Goal: Task Accomplishment & Management: Manage account settings

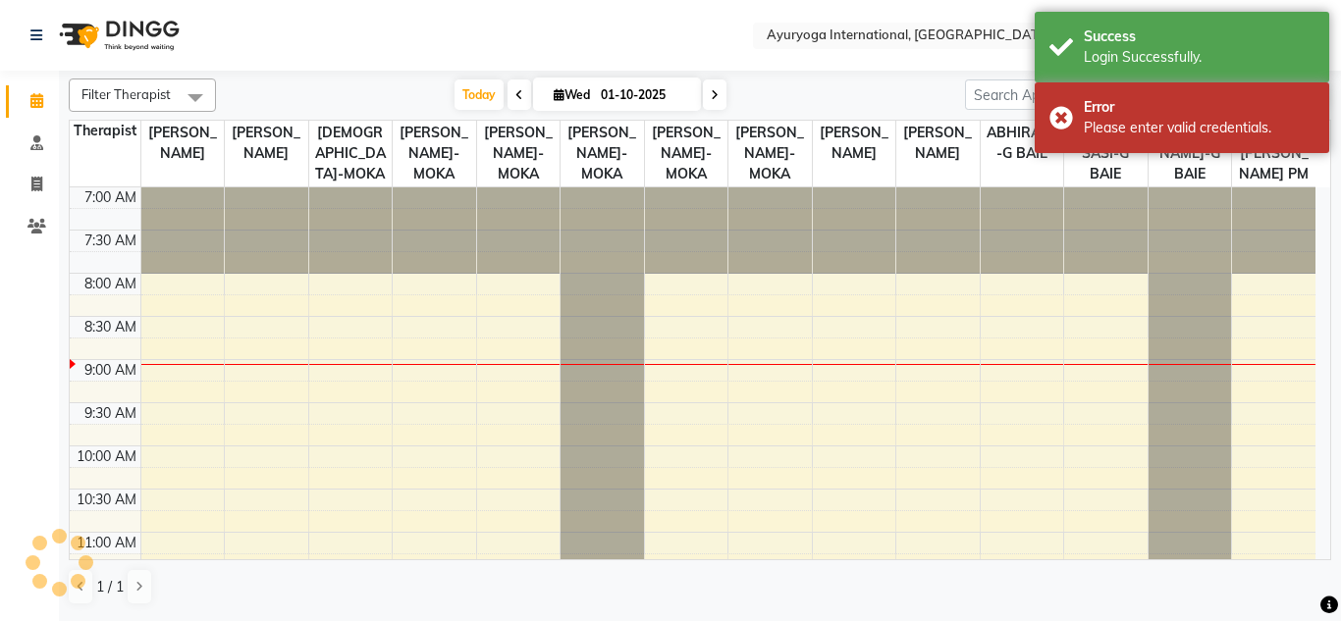
select select "en"
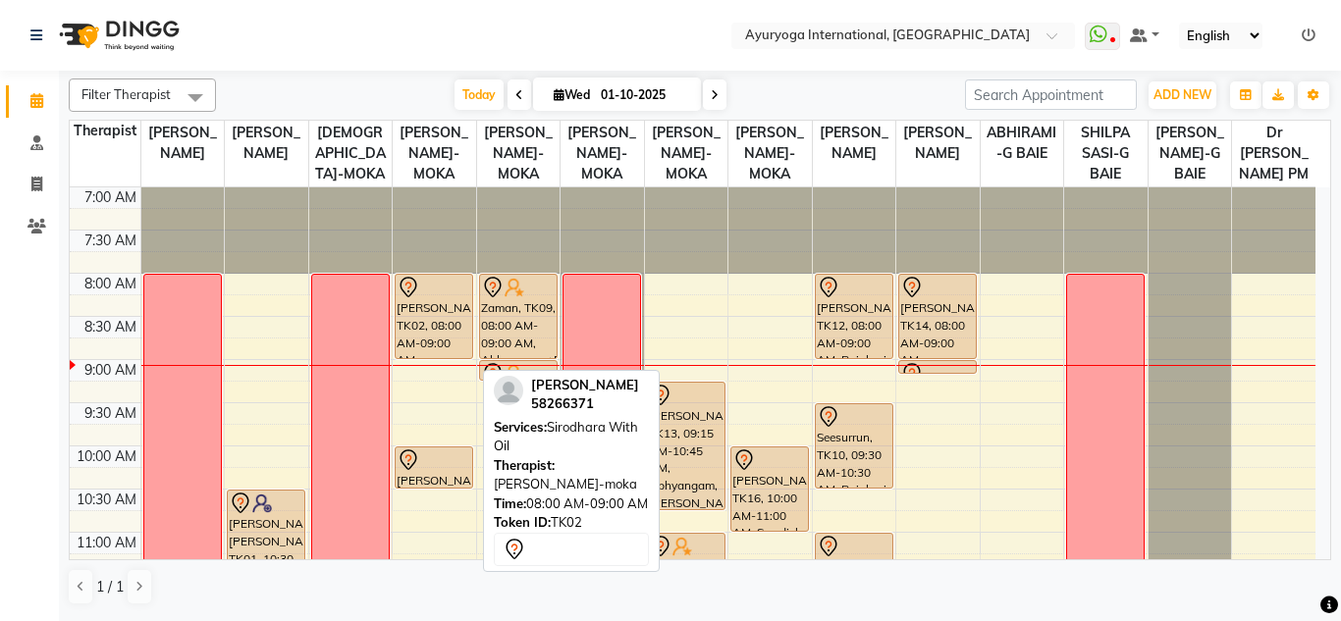
click at [438, 326] on div "fabio, TK02, 08:00 AM-09:00 AM, Sirodhara With Oil" at bounding box center [433, 316] width 77 height 83
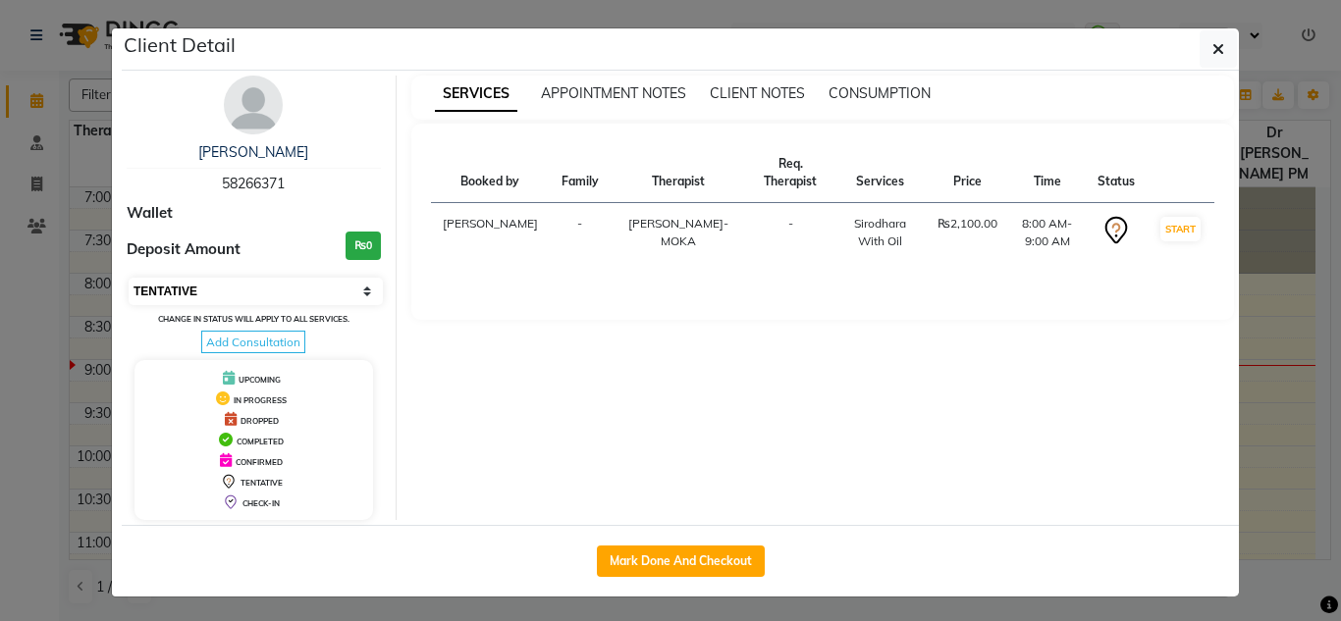
click at [314, 290] on select "Select IN SERVICE CONFIRMED TENTATIVE CHECK IN MARK DONE DROPPED UPCOMING" at bounding box center [256, 291] width 254 height 27
select select "3"
click at [129, 278] on select "Select IN SERVICE CONFIRMED TENTATIVE CHECK IN MARK DONE DROPPED UPCOMING" at bounding box center [256, 291] width 254 height 27
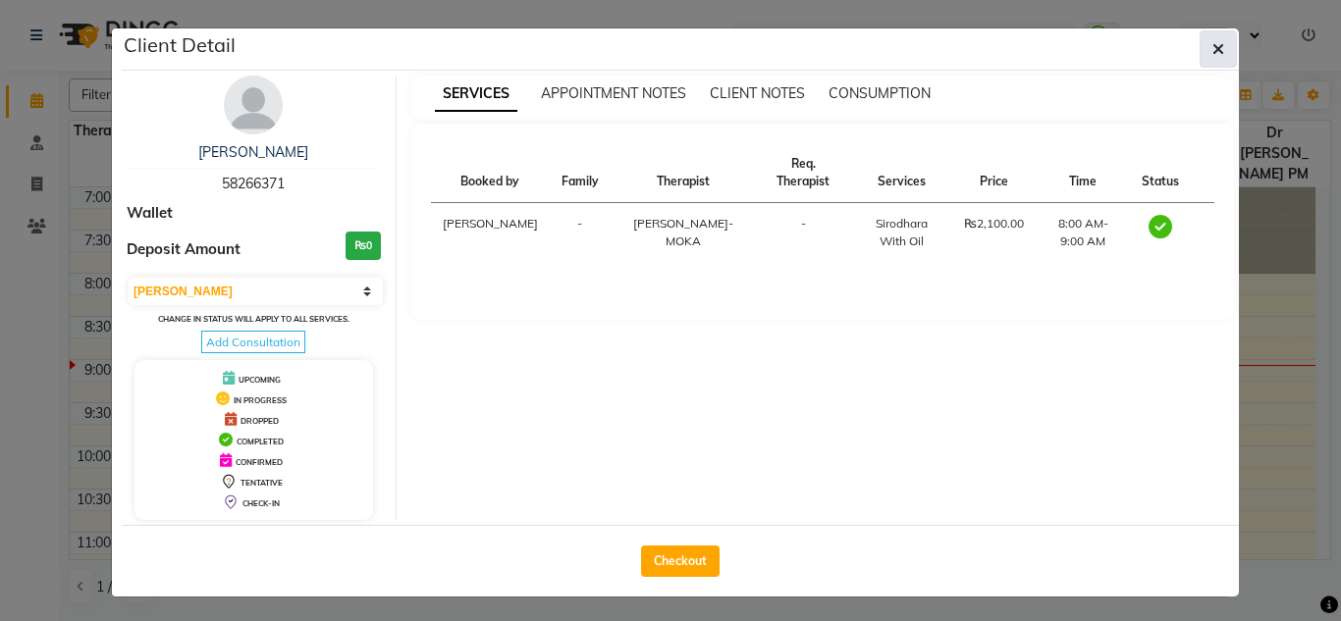
click at [1214, 53] on icon "button" at bounding box center [1218, 49] width 12 height 16
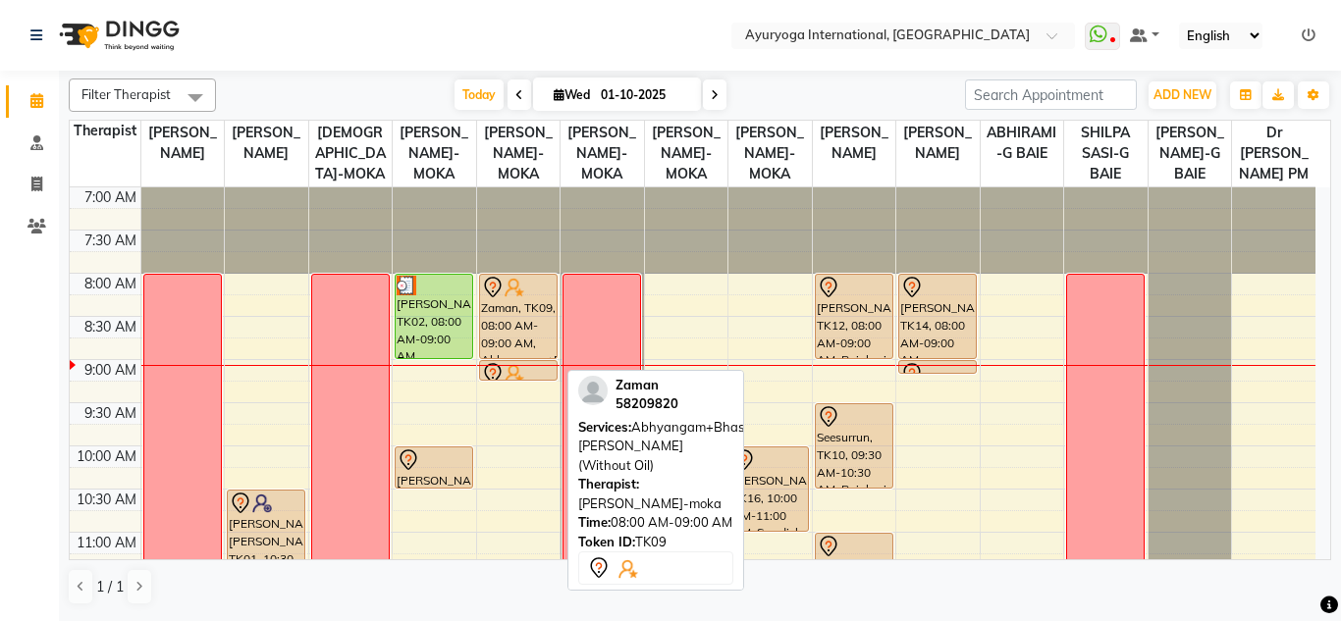
click at [506, 350] on div "Zaman, TK09, 08:00 AM-09:00 AM, Abhyangam+Bhashpa sweda(Without Oil)" at bounding box center [518, 316] width 77 height 83
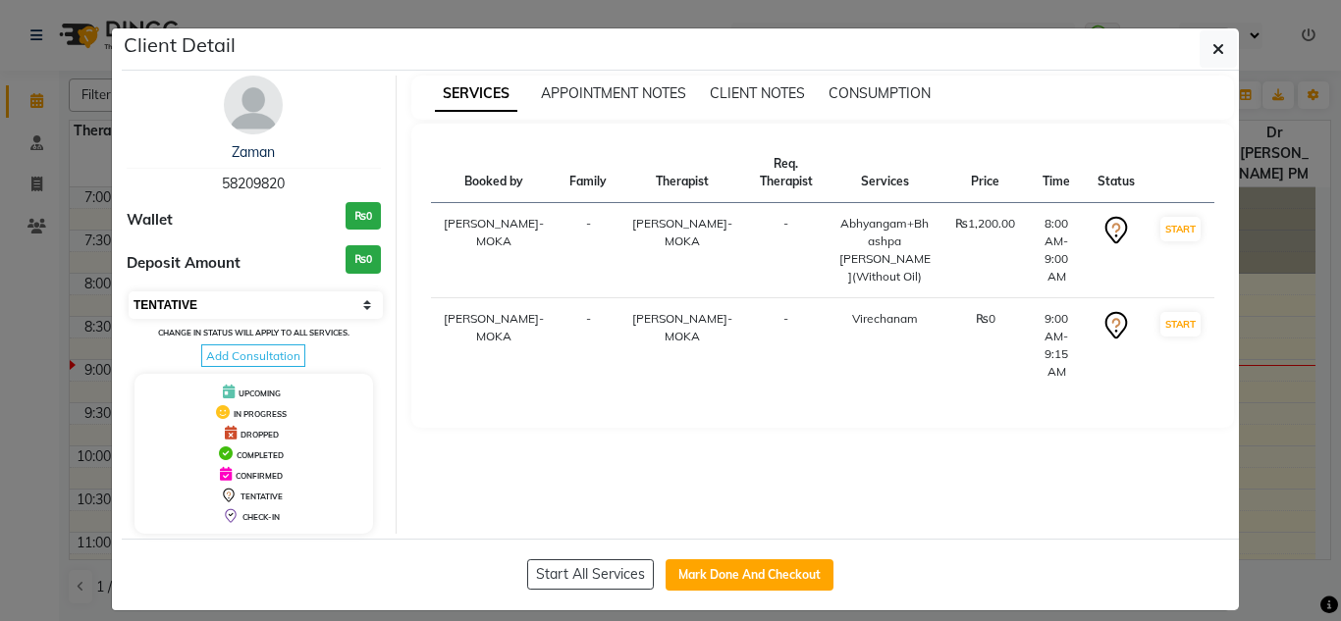
click at [269, 292] on select "Select IN SERVICE CONFIRMED TENTATIVE CHECK IN MARK DONE DROPPED UPCOMING" at bounding box center [256, 304] width 254 height 27
click at [300, 307] on select "Select IN SERVICE CONFIRMED TENTATIVE CHECK IN MARK DONE DROPPED UPCOMING" at bounding box center [256, 304] width 254 height 27
select select "3"
click at [129, 291] on select "Select IN SERVICE CONFIRMED TENTATIVE CHECK IN MARK DONE DROPPED UPCOMING" at bounding box center [256, 304] width 254 height 27
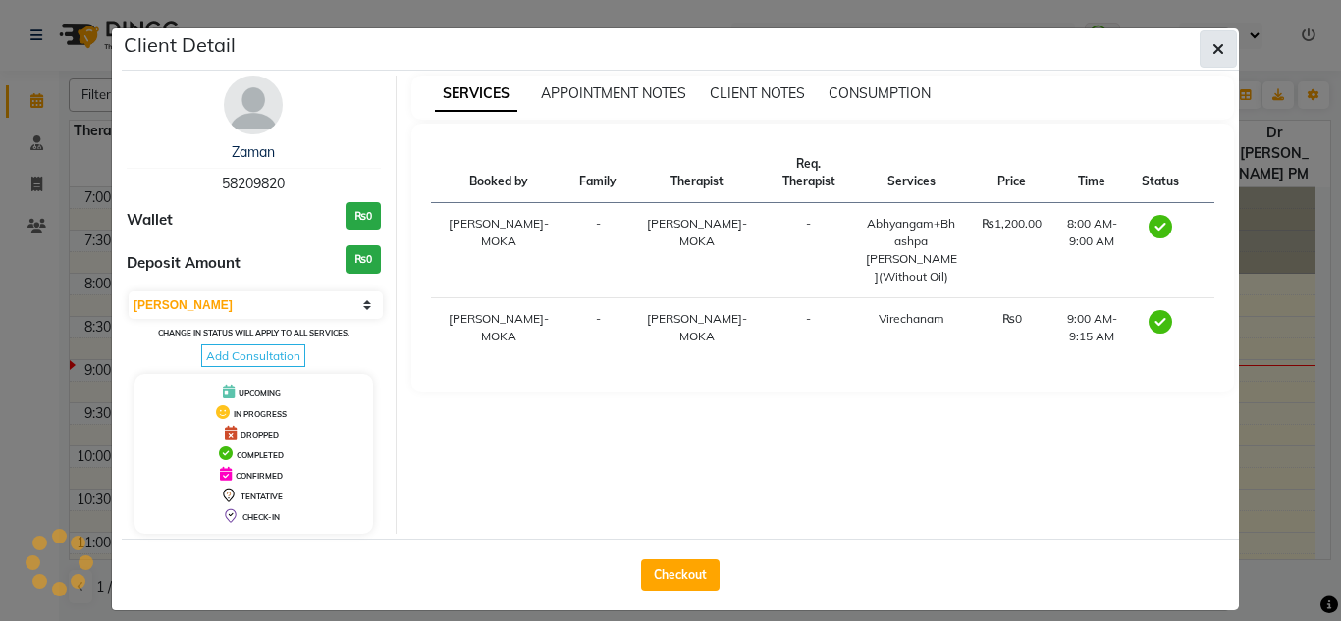
click at [1202, 62] on button "button" at bounding box center [1217, 48] width 37 height 37
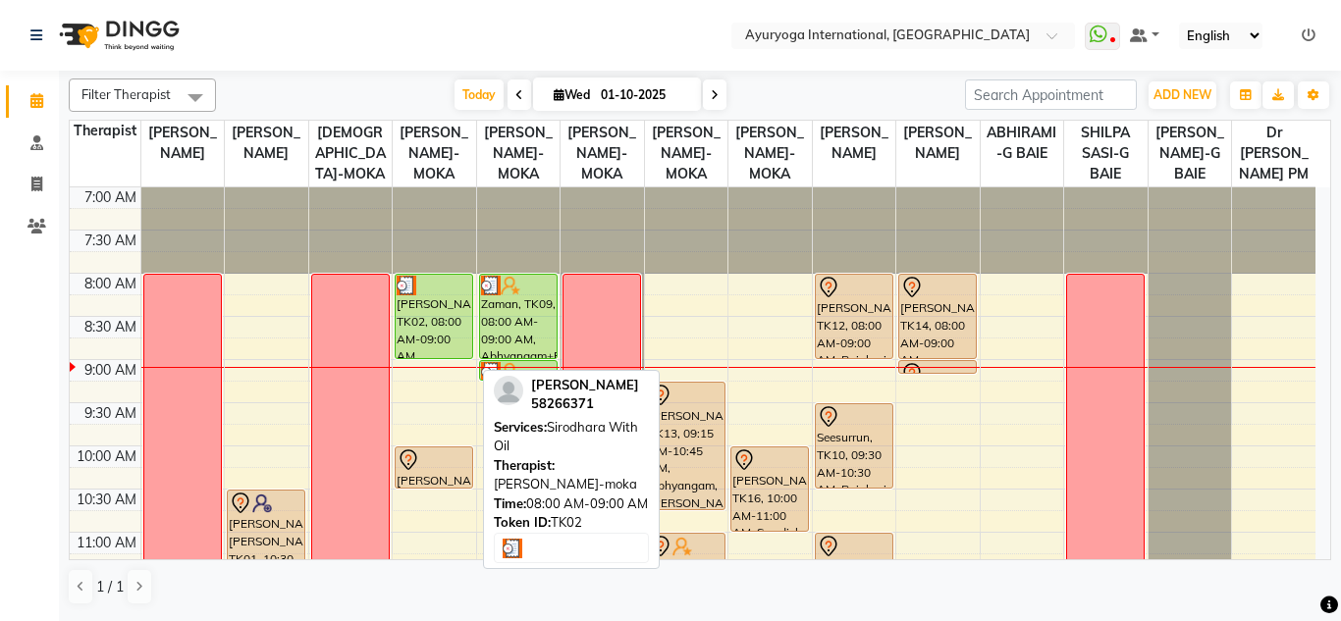
click at [427, 343] on div "[PERSON_NAME], TK02, 08:00 AM-09:00 AM, Sirodhara With Oil" at bounding box center [433, 316] width 77 height 83
select select "3"
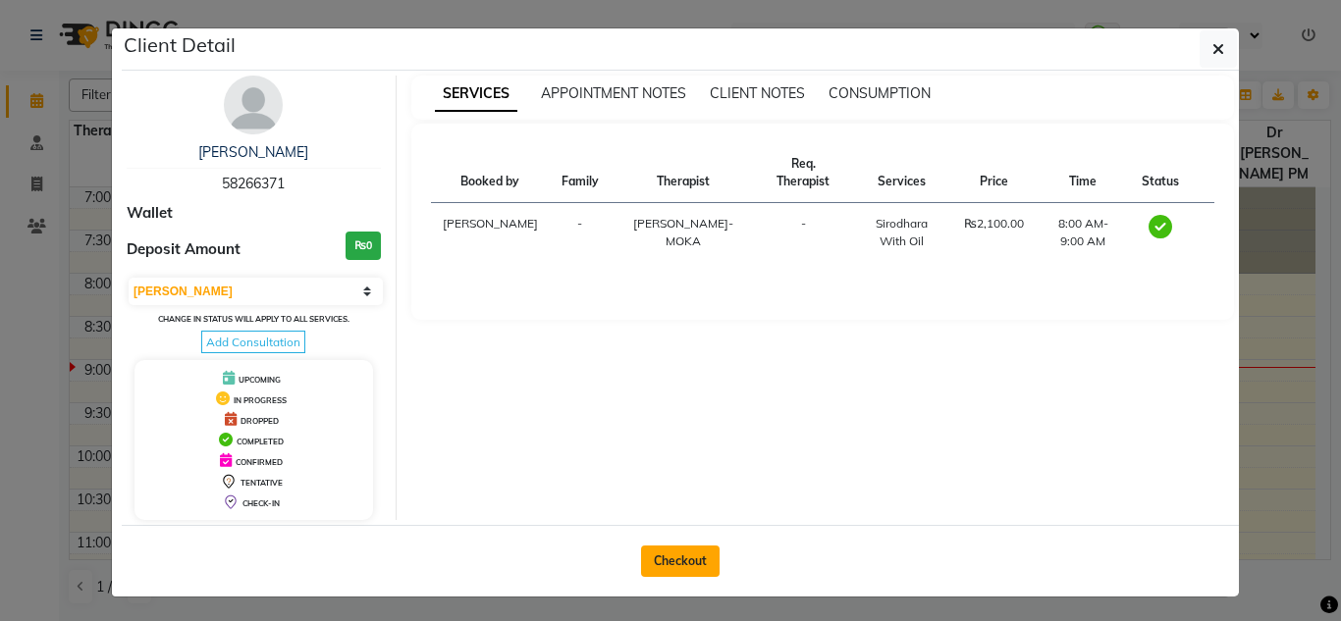
click at [663, 564] on button "Checkout" at bounding box center [680, 561] width 79 height 31
select select "service"
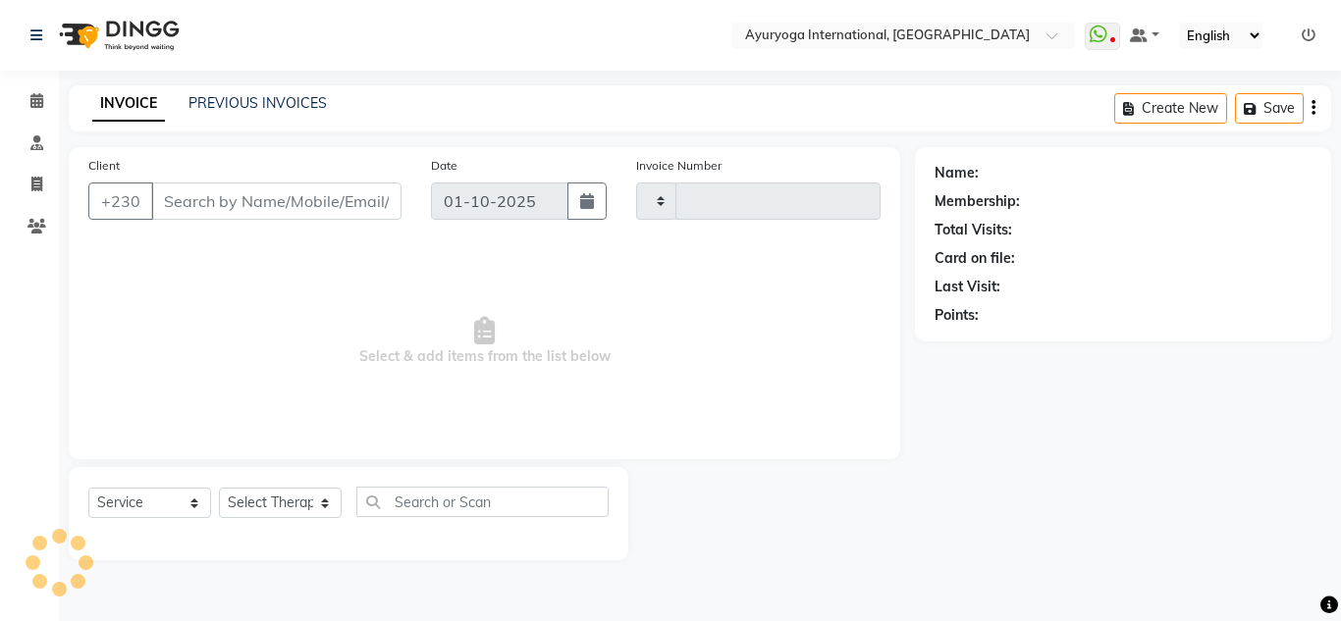
type input "5947"
select select "730"
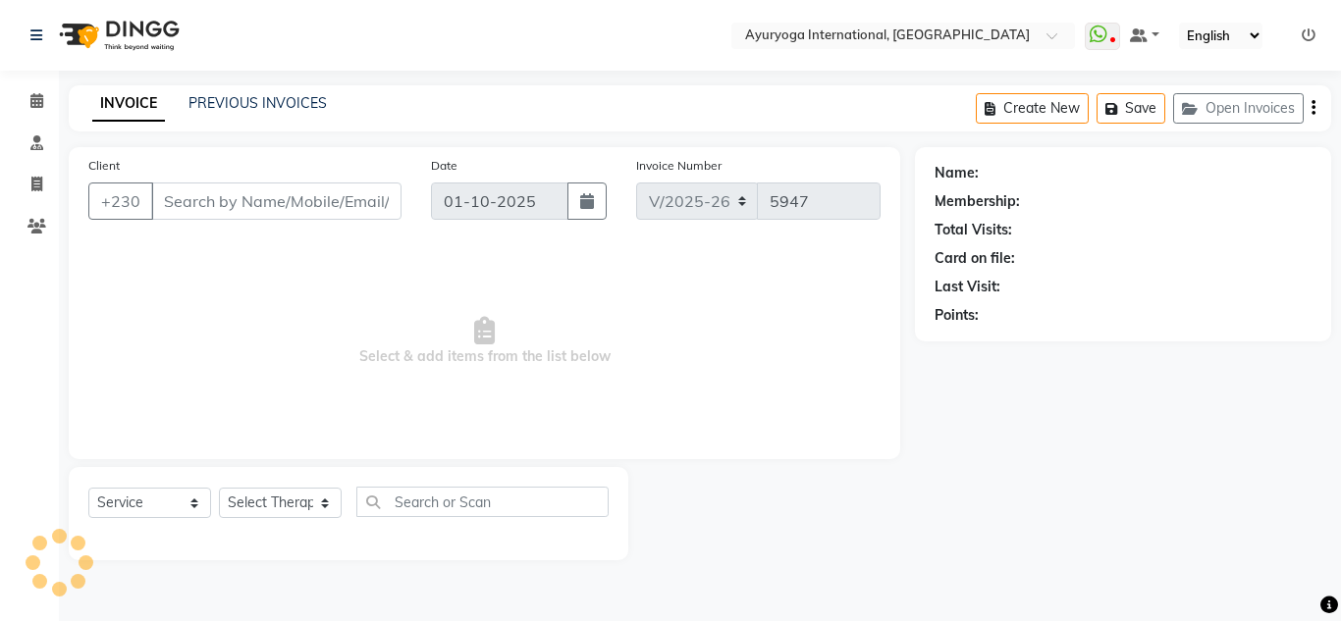
type input "58266371"
select select "77770"
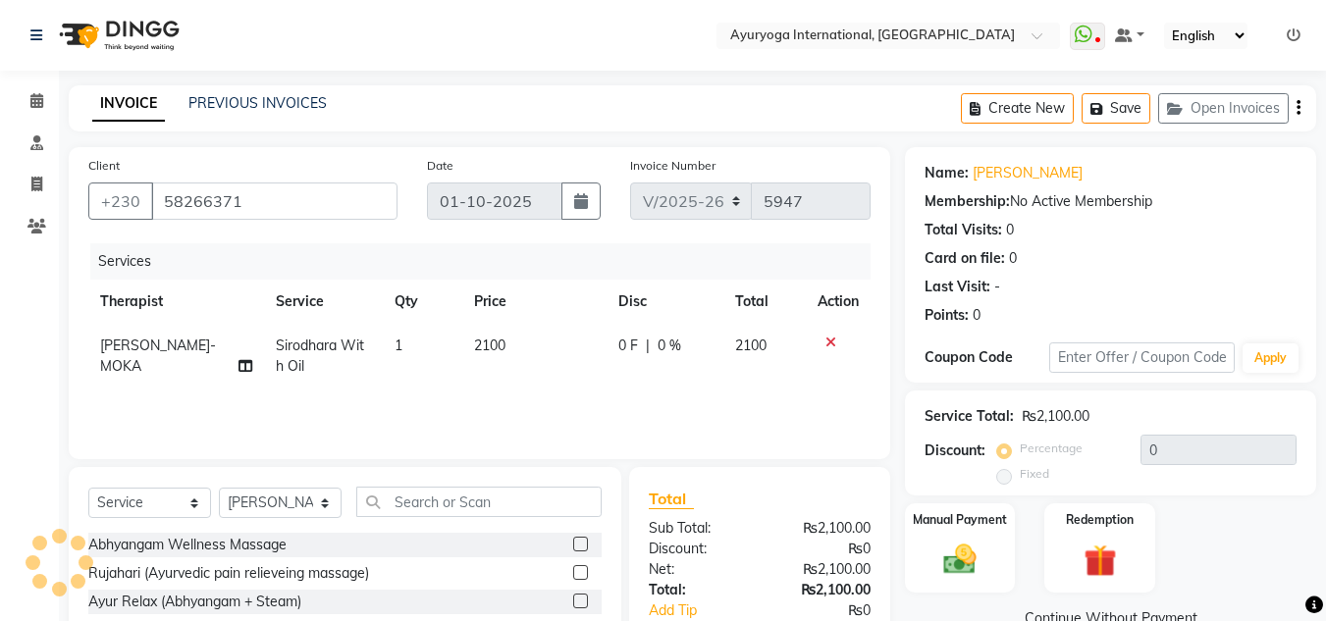
scroll to position [165, 0]
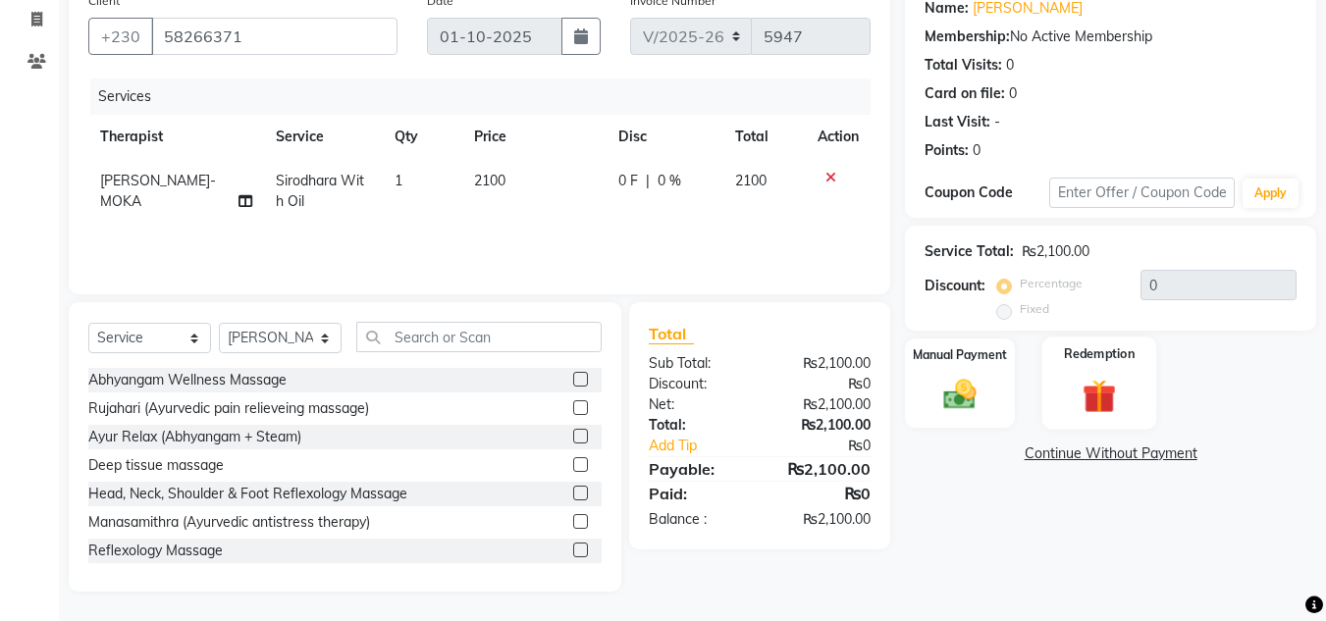
click at [1105, 380] on img at bounding box center [1099, 396] width 55 height 42
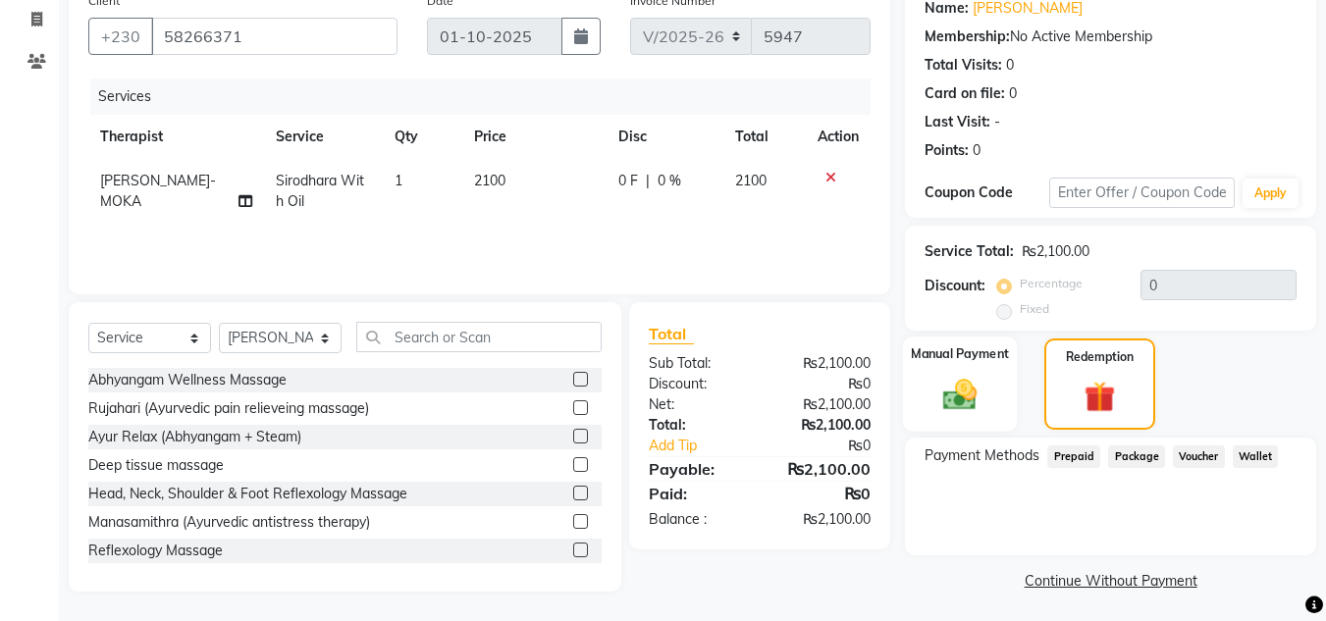
click at [972, 411] on img at bounding box center [959, 394] width 55 height 39
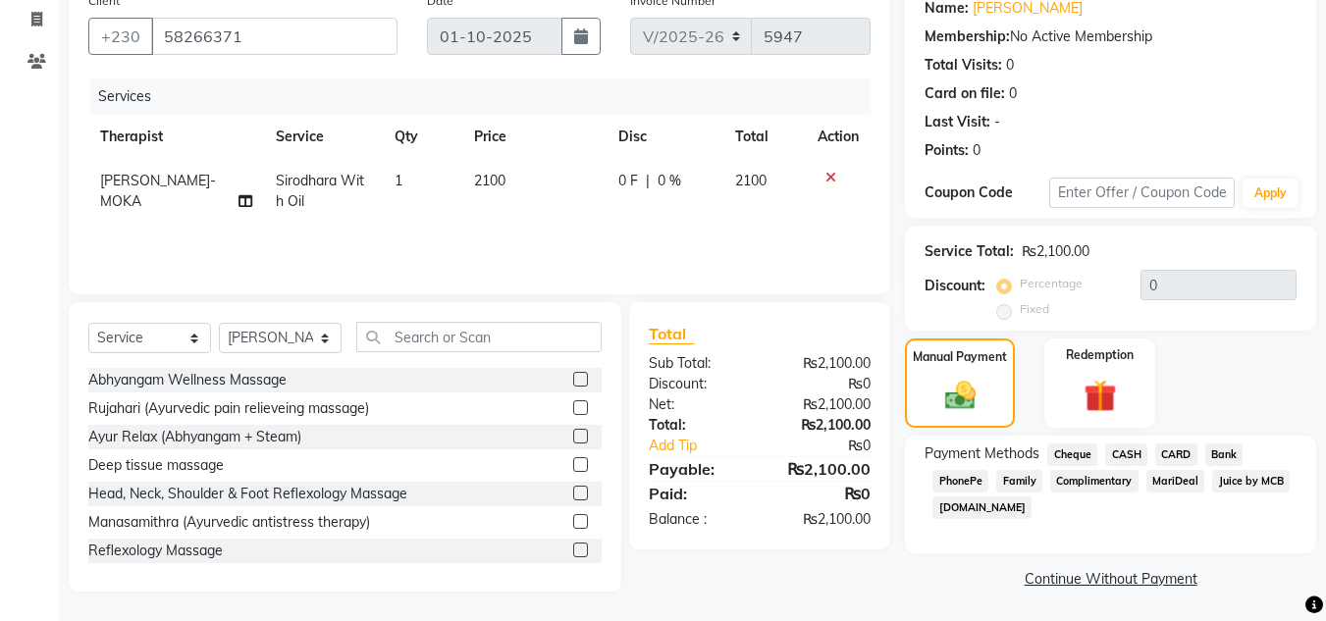
click at [1176, 458] on span "CARD" at bounding box center [1176, 455] width 42 height 23
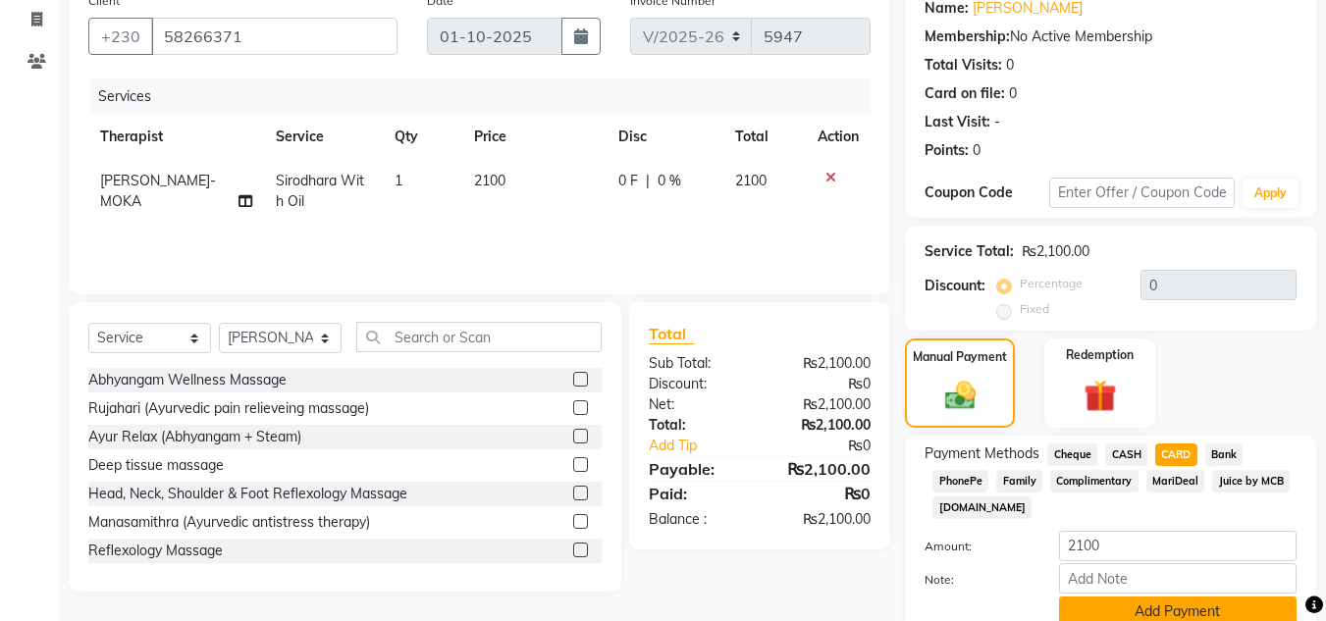
click at [1122, 607] on button "Add Payment" at bounding box center [1177, 612] width 237 height 30
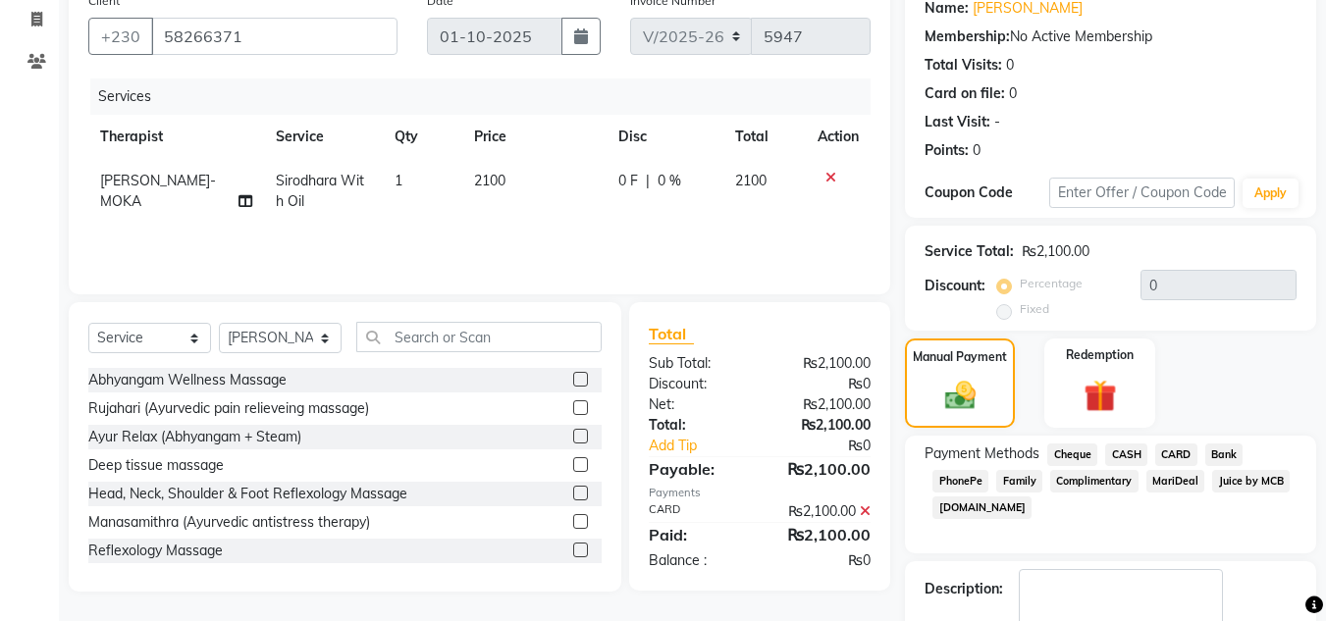
scroll to position [278, 0]
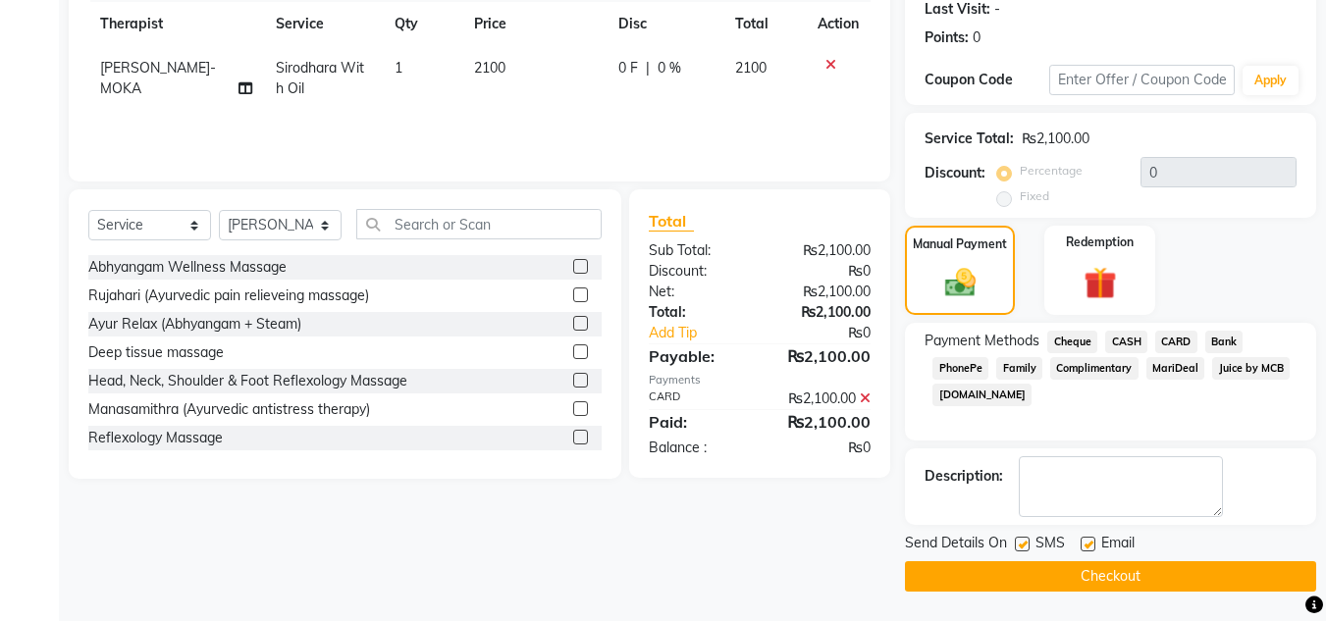
click at [1142, 570] on button "Checkout" at bounding box center [1110, 576] width 411 height 30
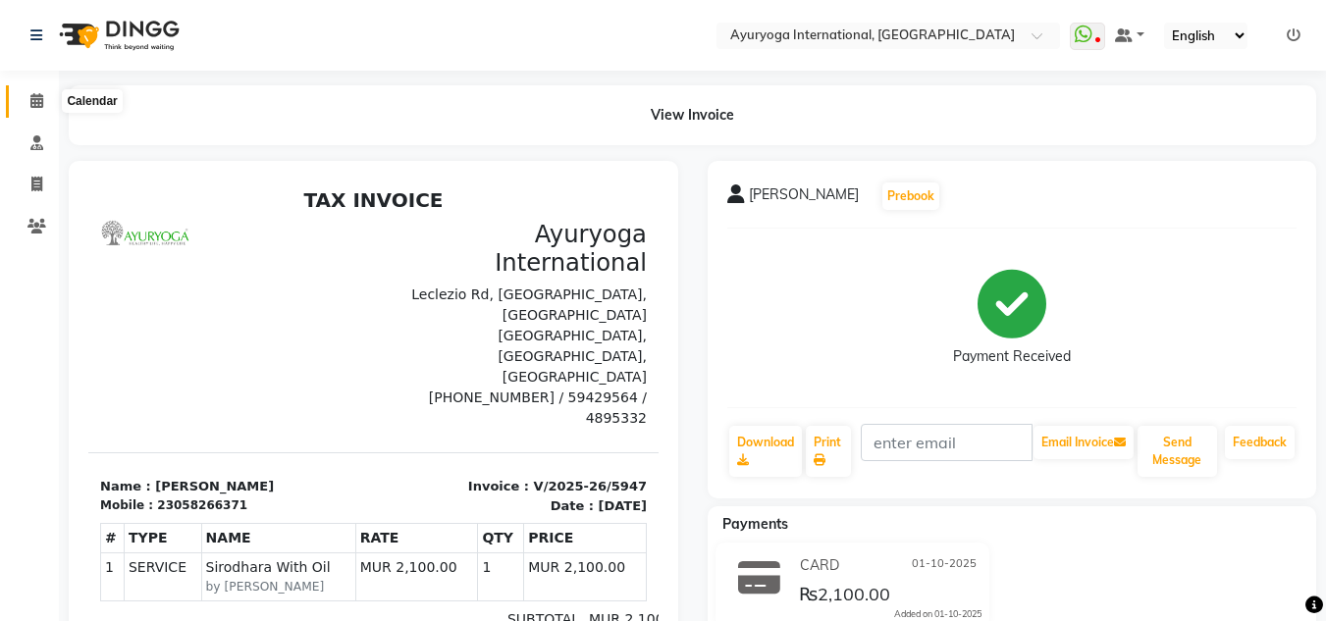
click at [40, 91] on span at bounding box center [37, 101] width 34 height 23
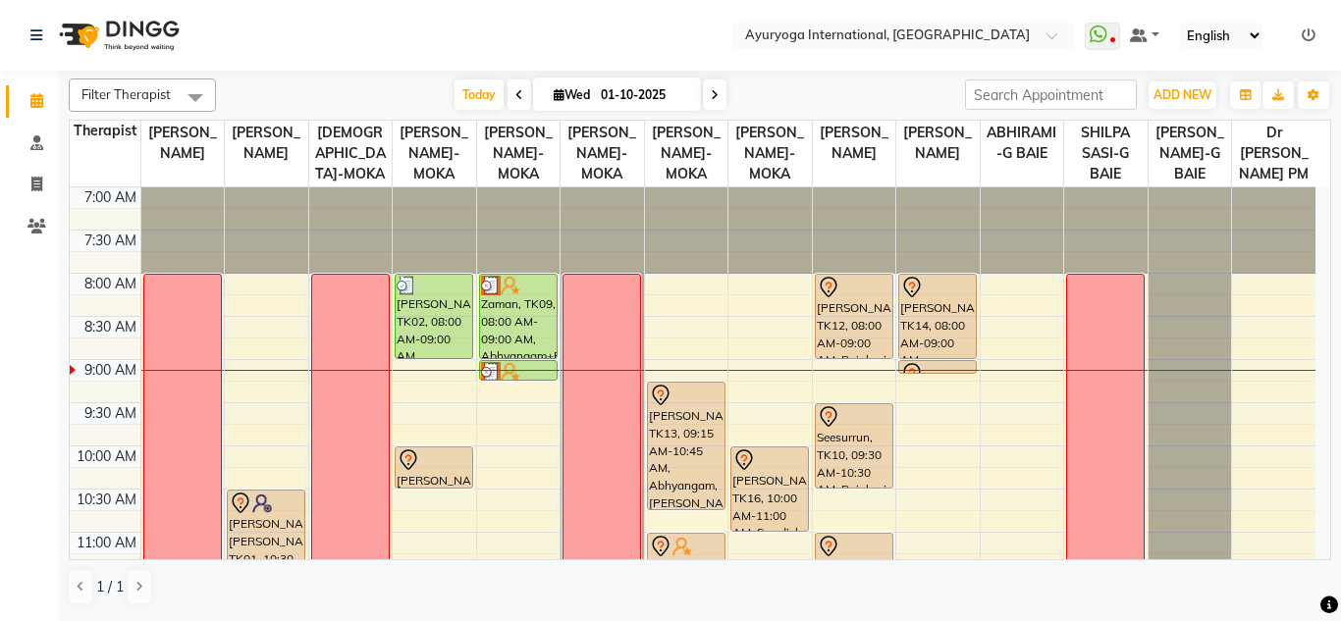
click at [625, 83] on input "01-10-2025" at bounding box center [644, 94] width 98 height 29
select select "10"
select select "2025"
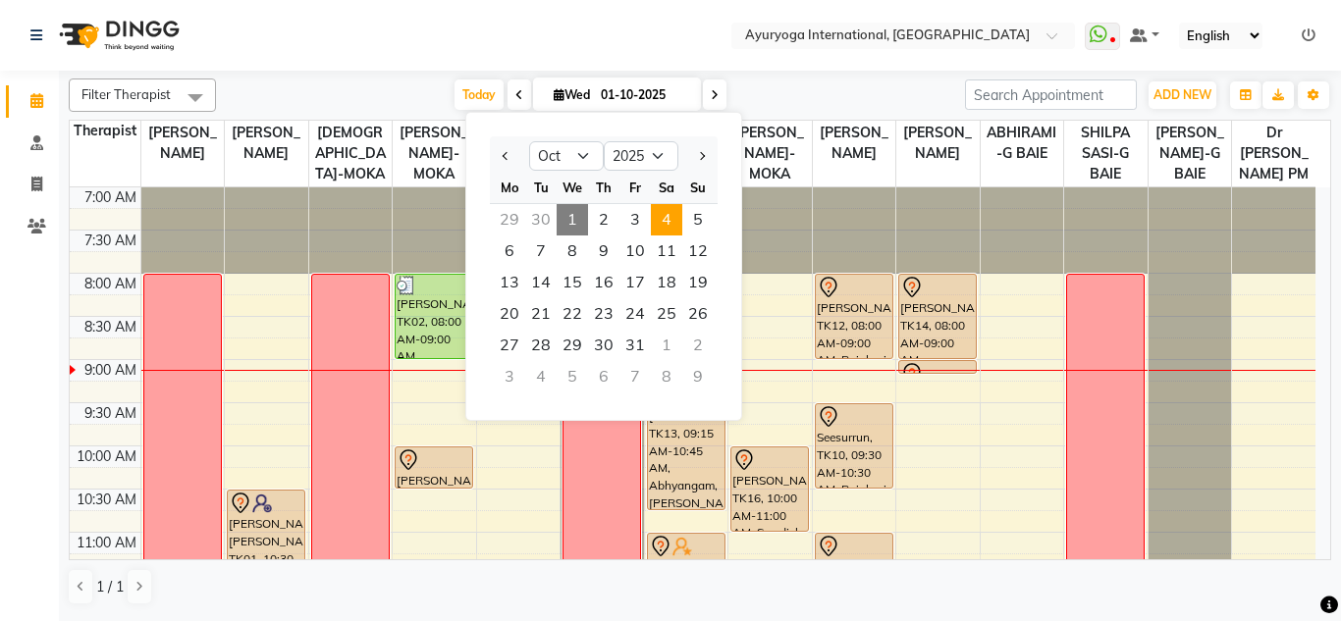
click at [663, 215] on span "4" at bounding box center [666, 219] width 31 height 31
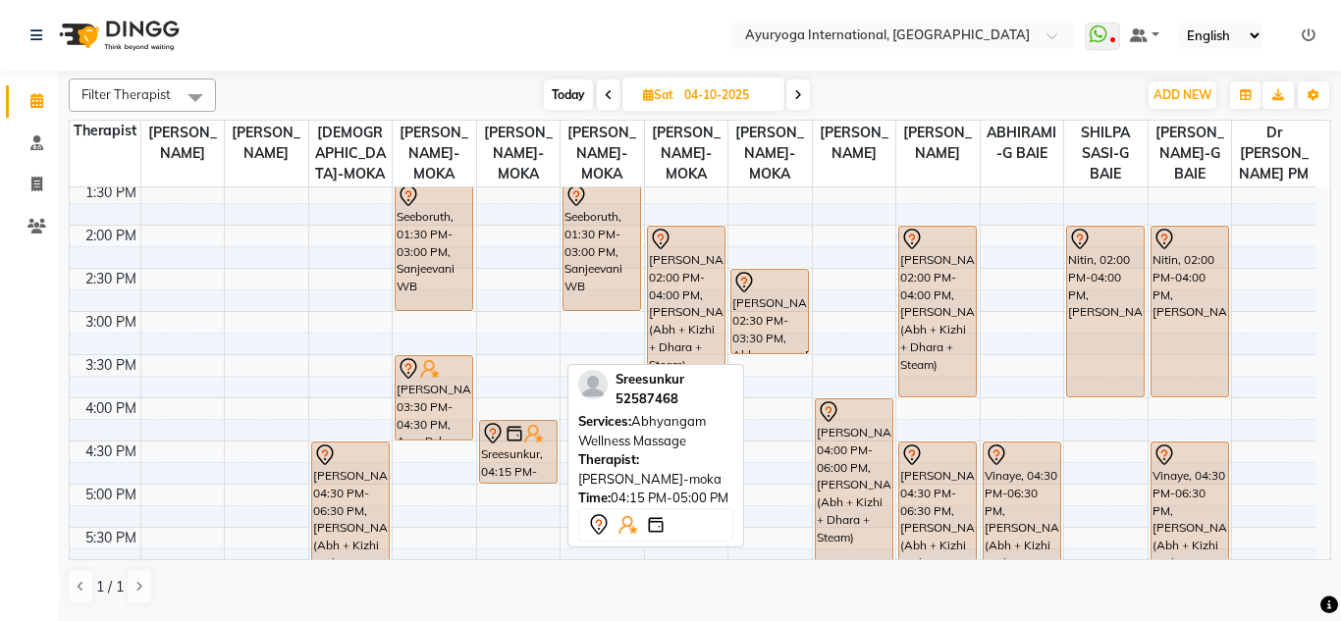
scroll to position [468, 0]
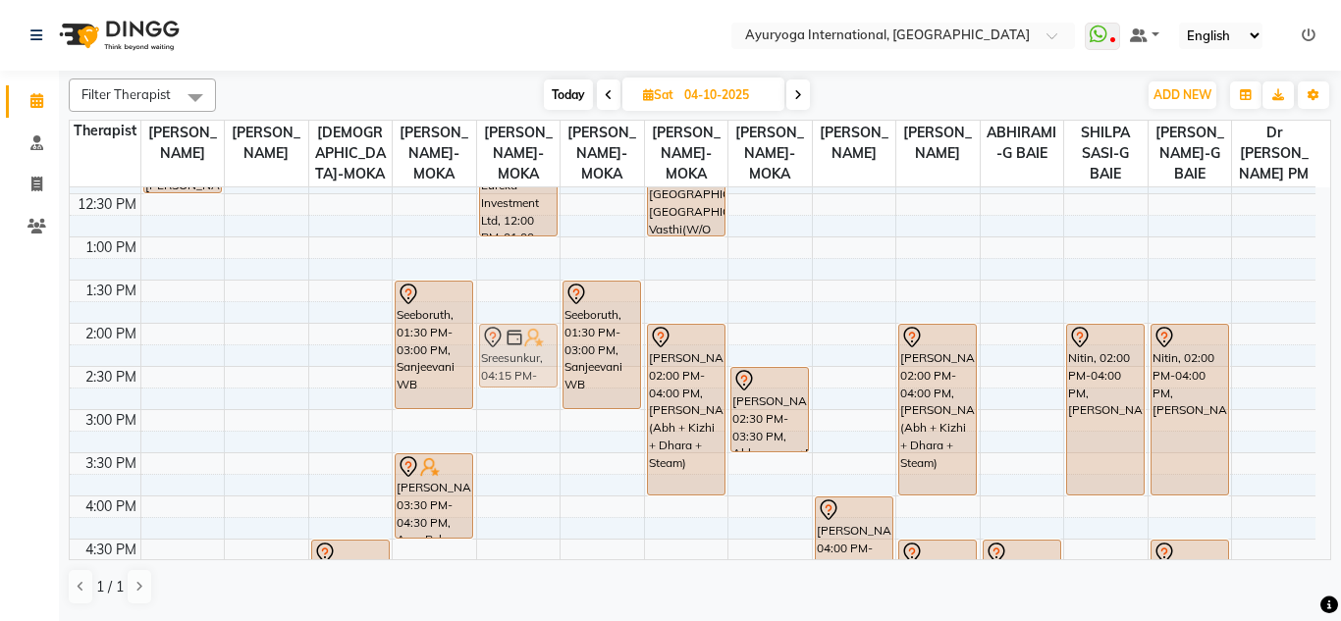
drag, startPoint x: 507, startPoint y: 465, endPoint x: 507, endPoint y: 367, distance: 98.1
click at [507, 367] on div "sunila, 08:00 AM-10:00 AM, Ayur Soukya (Abh + Kizhi + Dhara + Steam) Eureka Inv…" at bounding box center [518, 323] width 83 height 1208
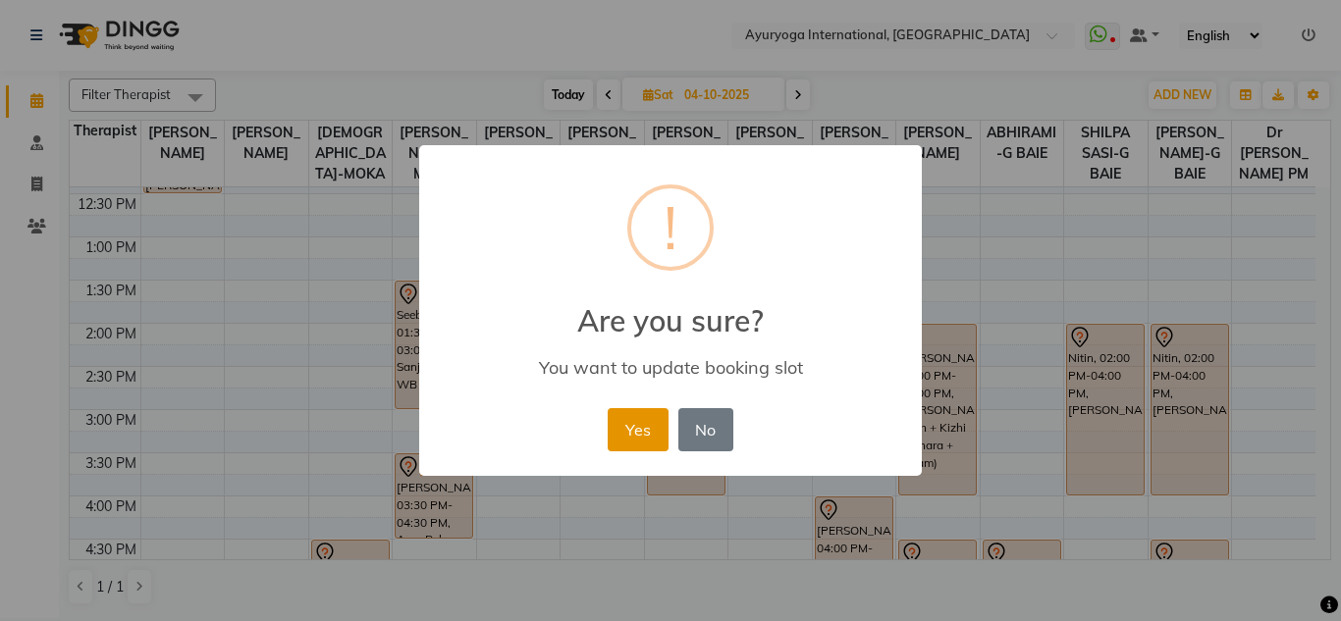
click at [627, 426] on button "Yes" at bounding box center [637, 429] width 60 height 43
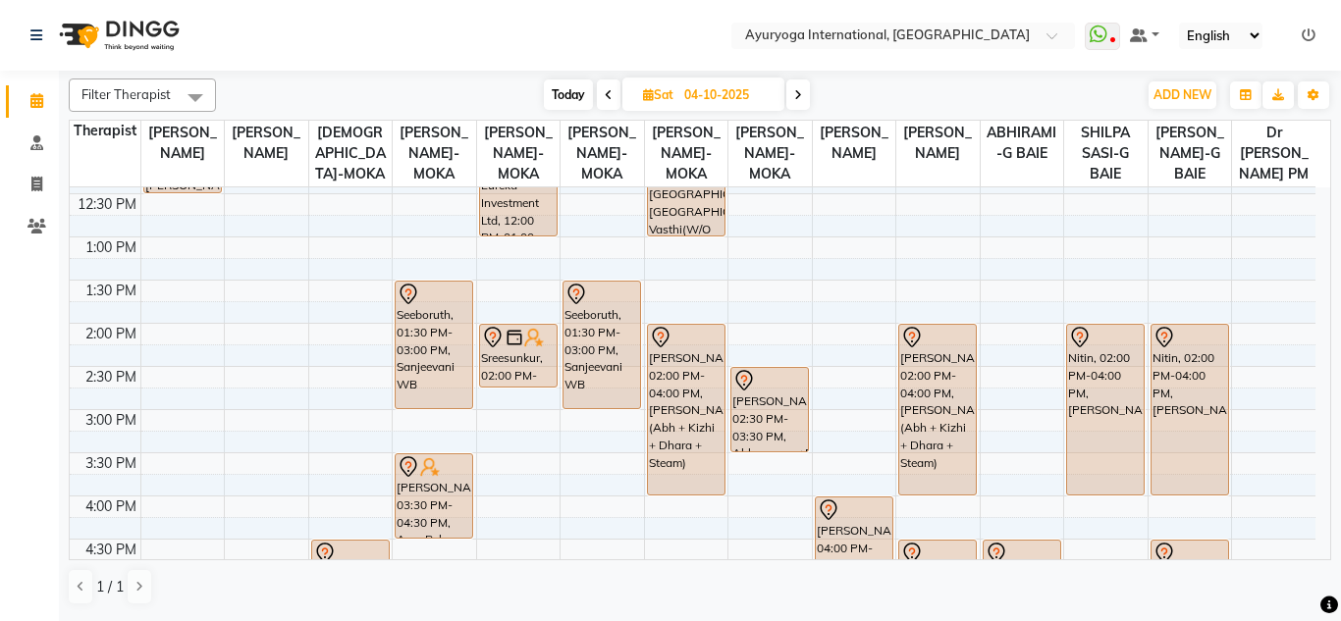
click at [563, 92] on span "Today" at bounding box center [568, 94] width 49 height 30
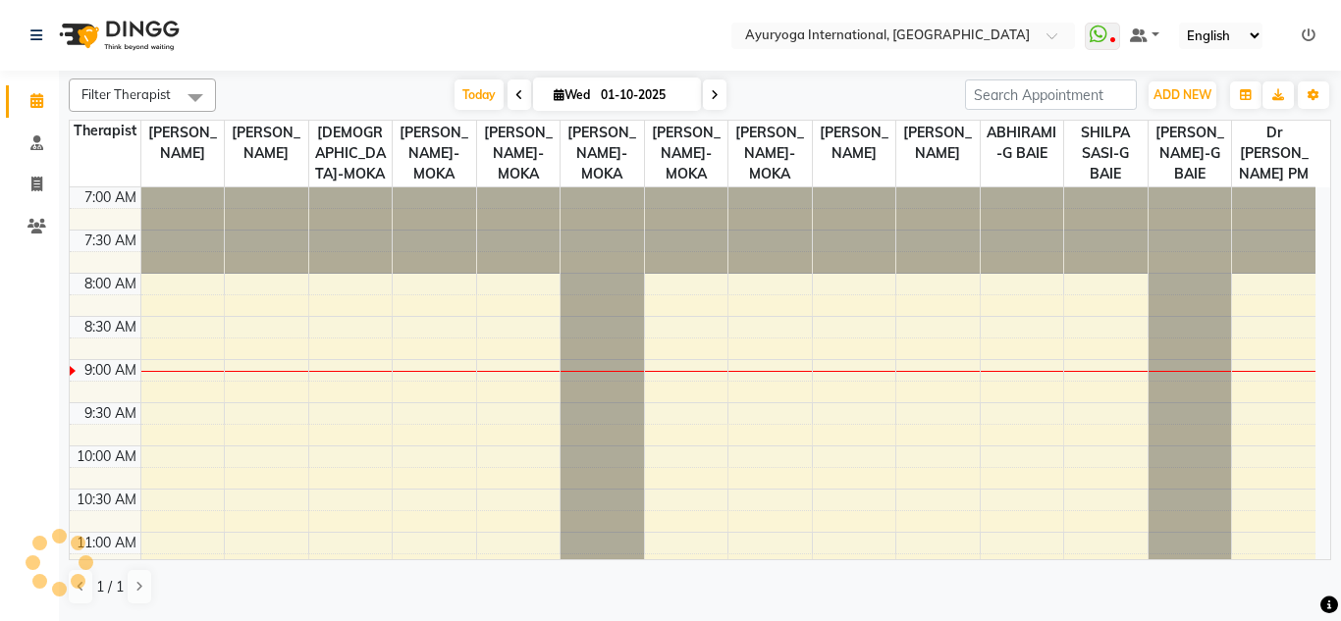
scroll to position [174, 0]
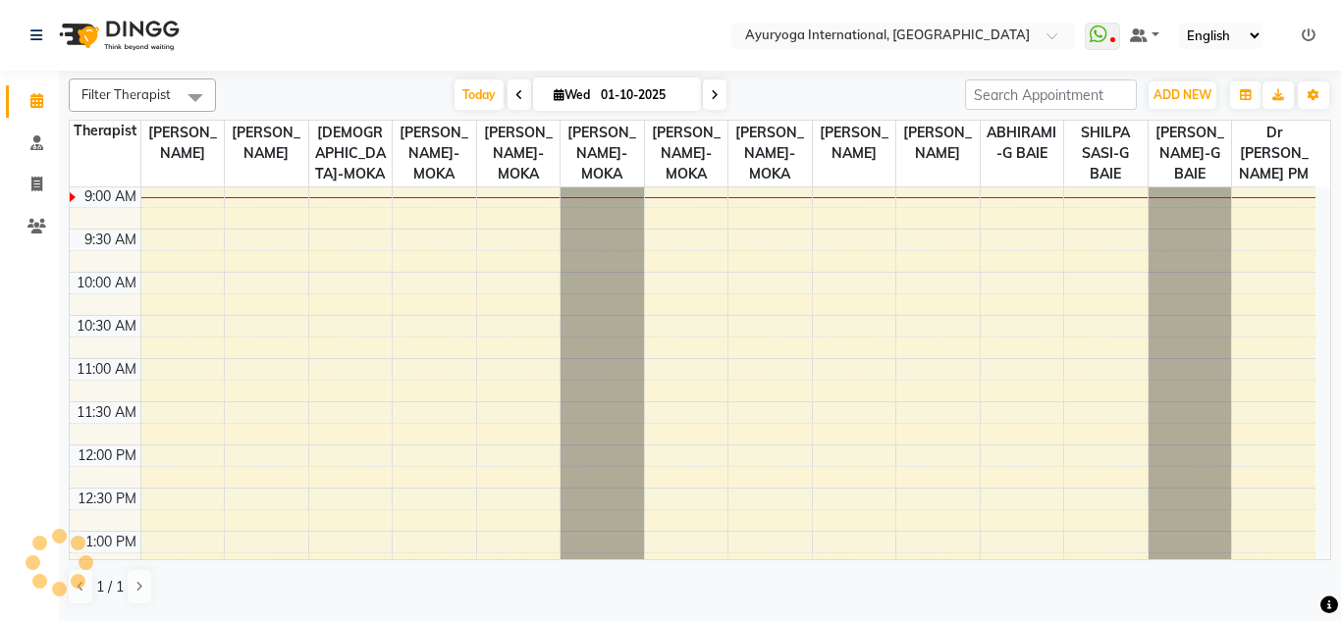
click at [549, 43] on nav "Select Location × Ayuryoga International, Mount Ory Rd WhatsApp Status ✕ Status…" at bounding box center [670, 35] width 1341 height 71
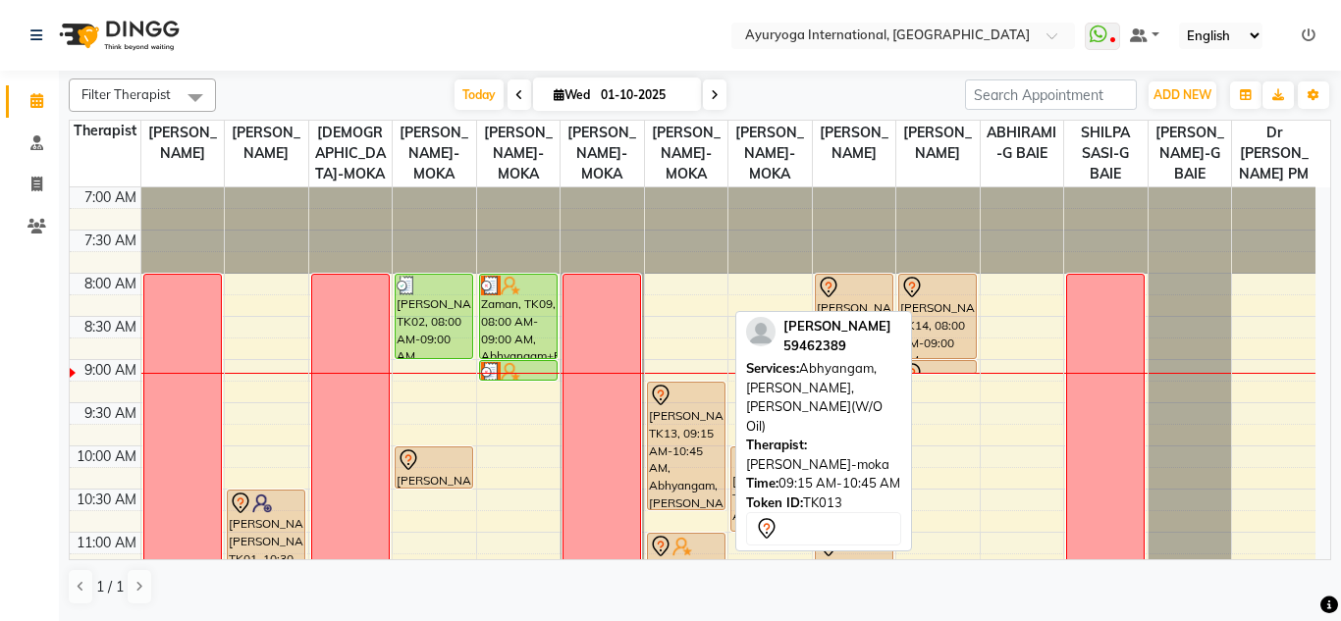
scroll to position [98, 0]
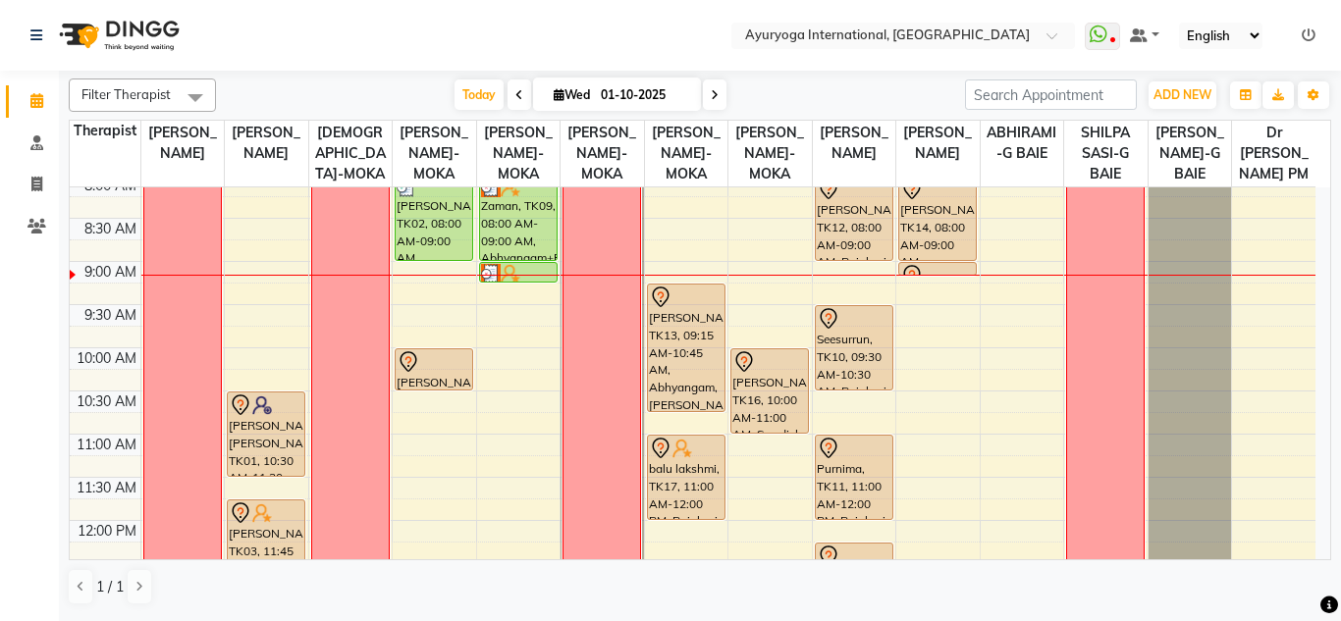
click at [869, 83] on div "Today Wed 01-10-2025" at bounding box center [590, 94] width 729 height 29
click at [514, 84] on span at bounding box center [519, 94] width 24 height 30
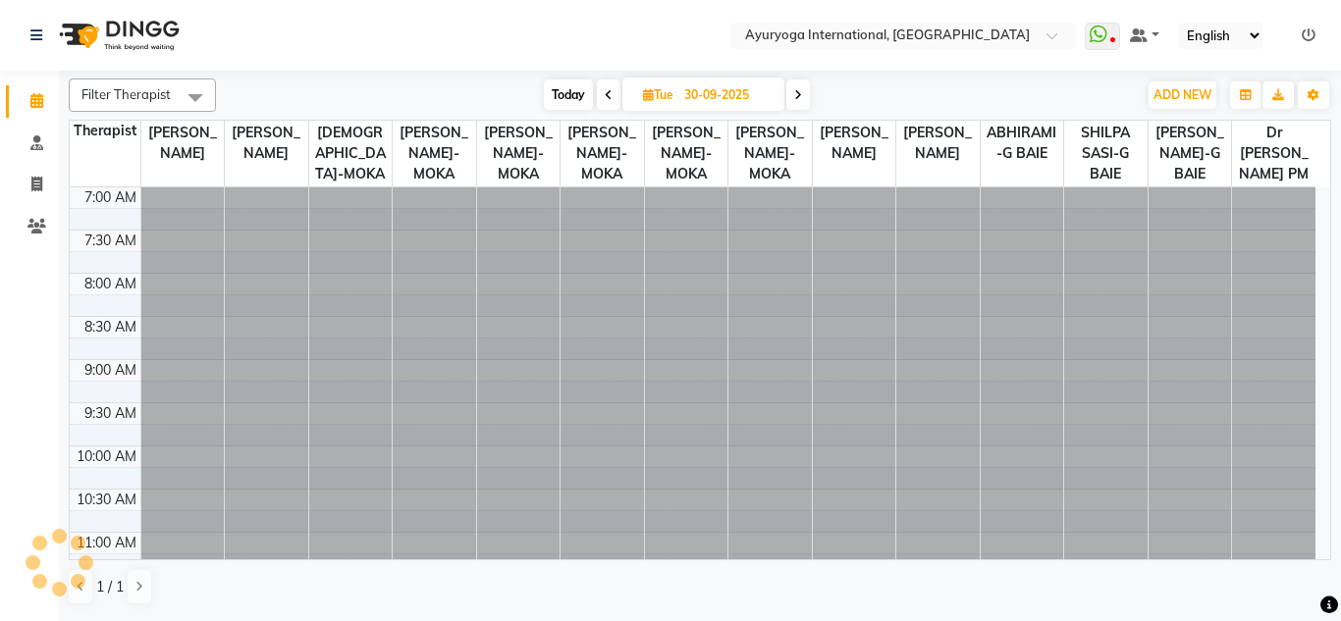
click at [468, 61] on nav "Select Location × Ayuryoga International, Mount Ory Rd WhatsApp Status ✕ Status…" at bounding box center [670, 35] width 1341 height 71
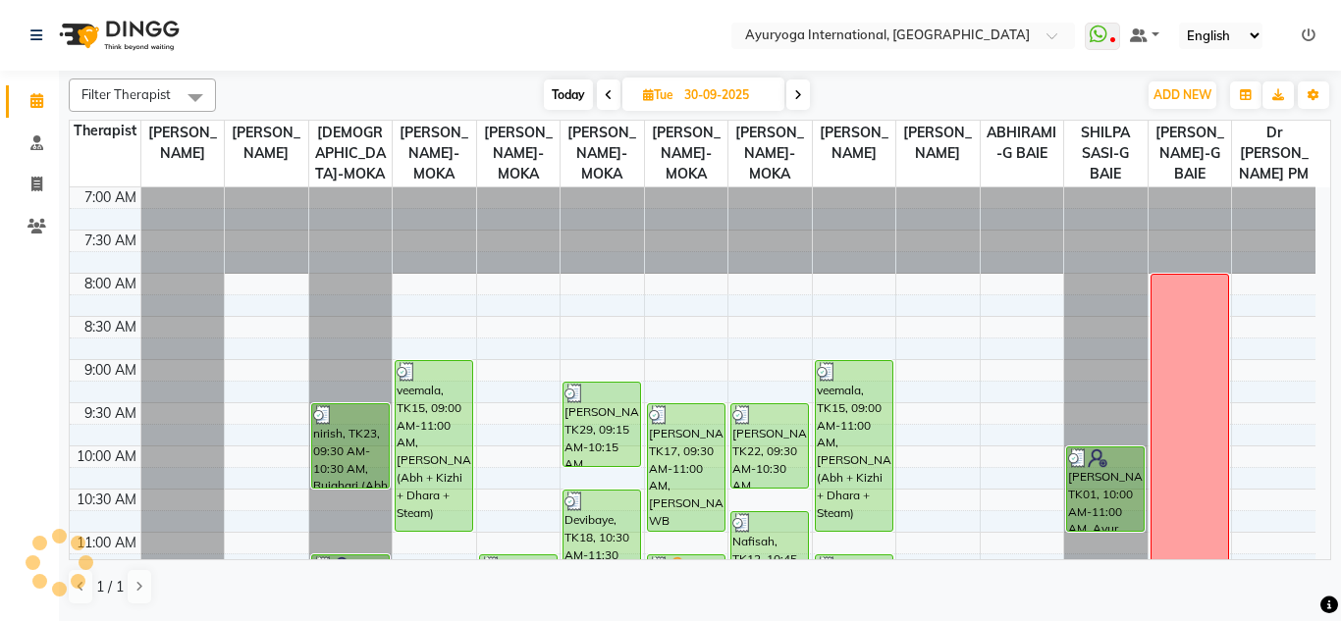
click at [573, 84] on span "Today" at bounding box center [568, 94] width 49 height 30
type input "01-10-2025"
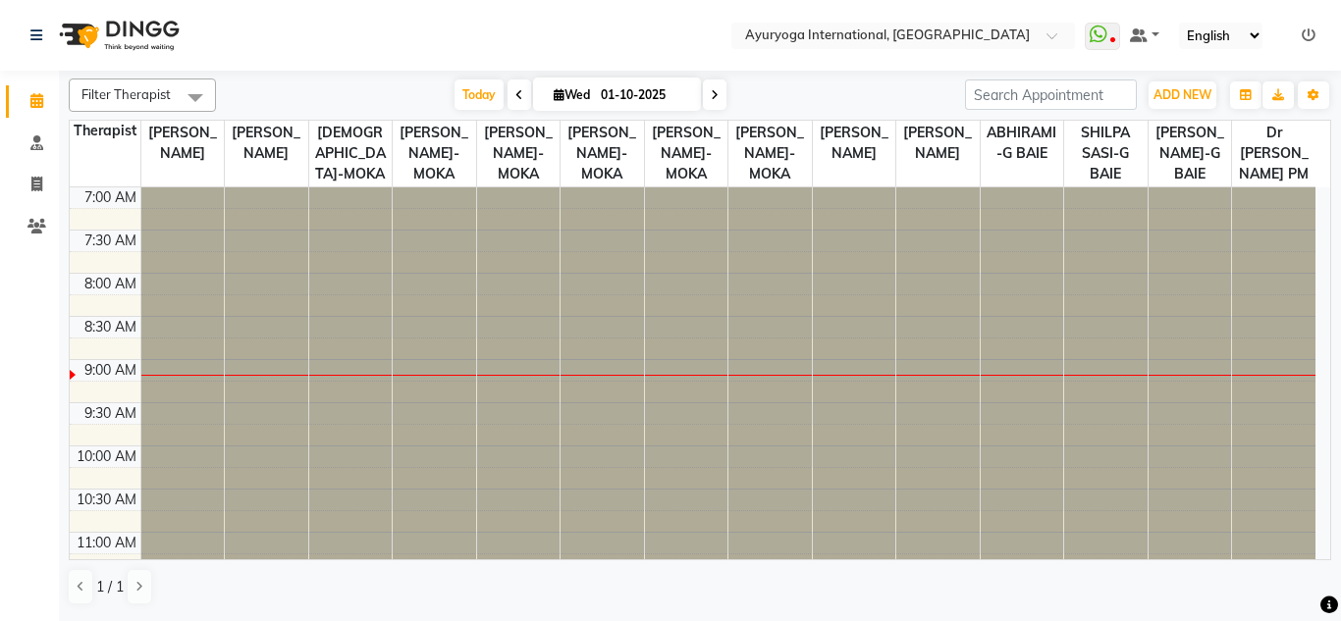
drag, startPoint x: 581, startPoint y: 1, endPoint x: 578, endPoint y: 15, distance: 14.1
click at [583, 0] on html "Select Location × Ayuryoga International, Mount Ory Rd WhatsApp Status ✕ Status…" at bounding box center [670, 310] width 1341 height 621
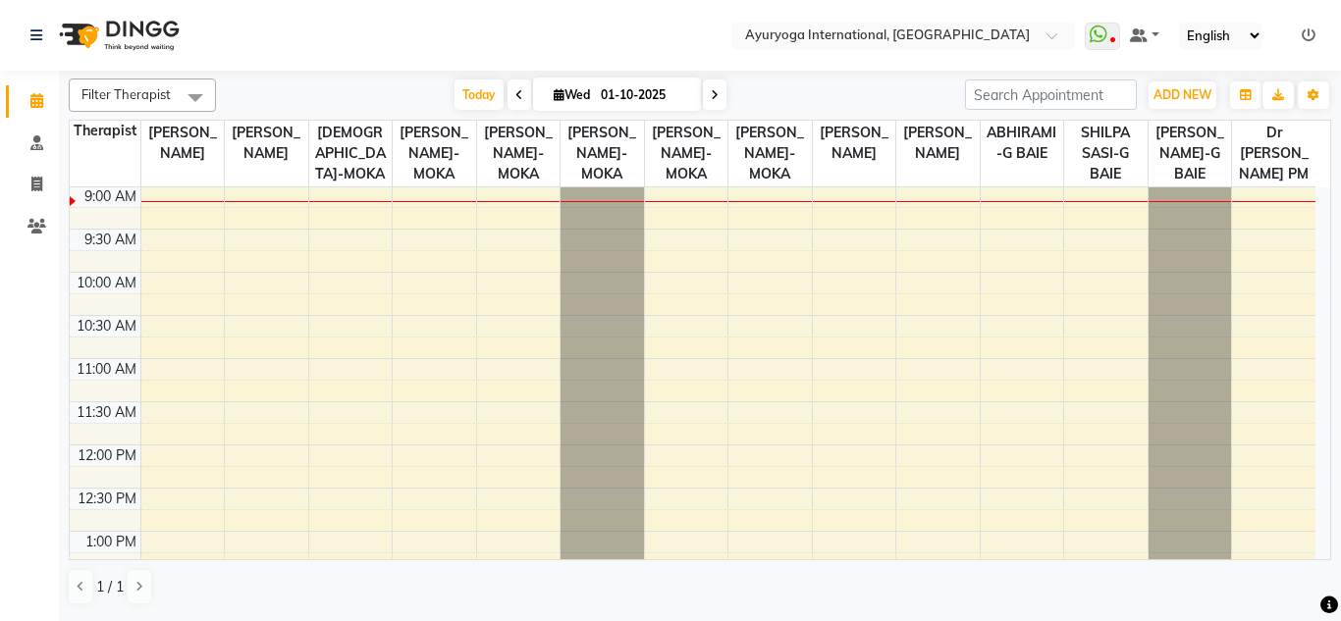
click at [582, 26] on nav "Select Location × Ayuryoga International, Mount Ory Rd WhatsApp Status ✕ Status…" at bounding box center [670, 35] width 1341 height 71
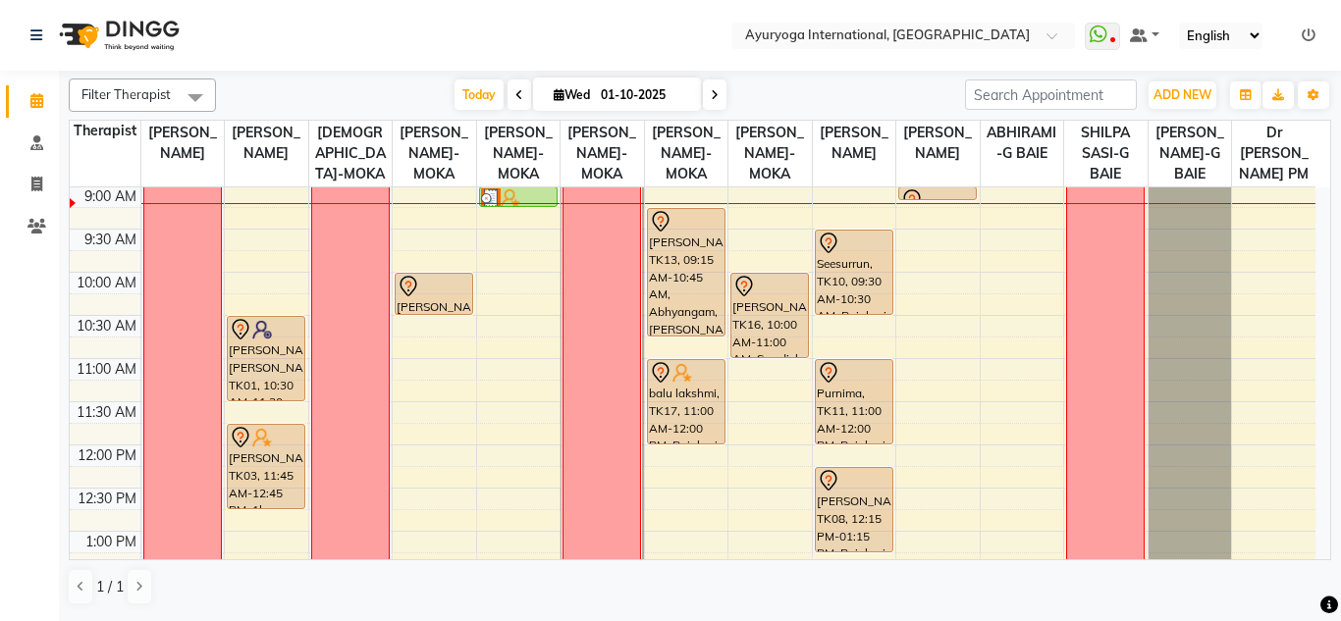
scroll to position [0, 0]
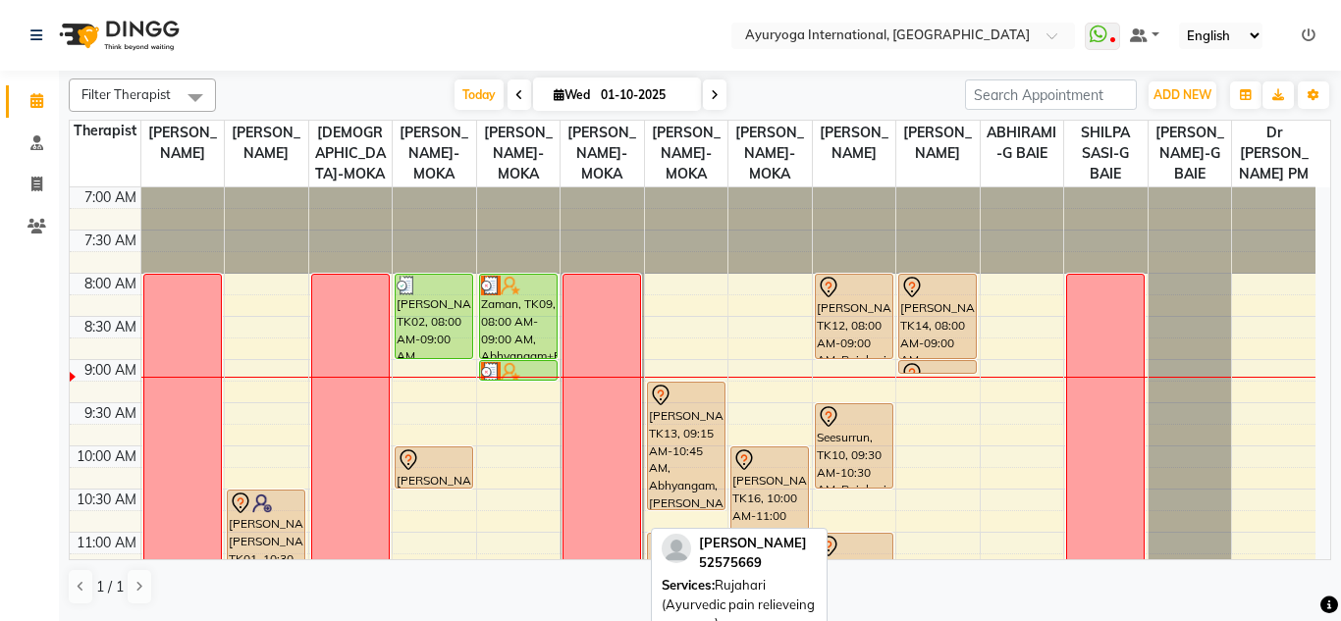
click at [860, 299] on div at bounding box center [853, 288] width 75 height 24
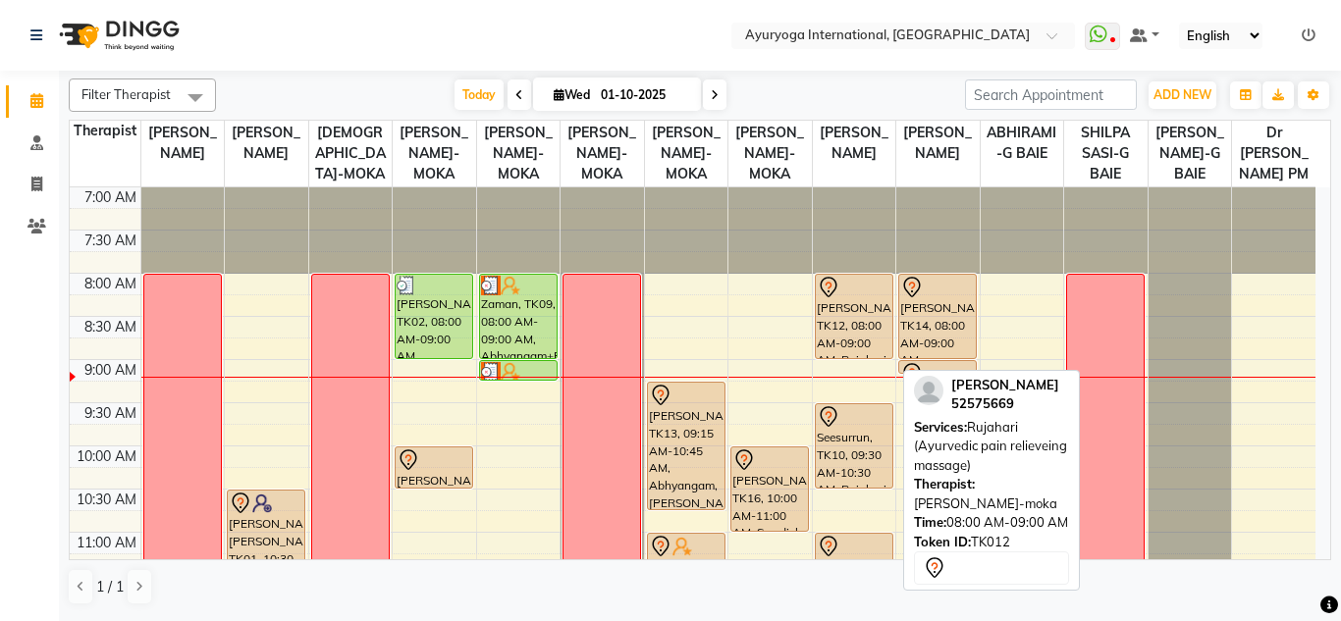
click at [860, 299] on div at bounding box center [853, 288] width 75 height 24
select select "7"
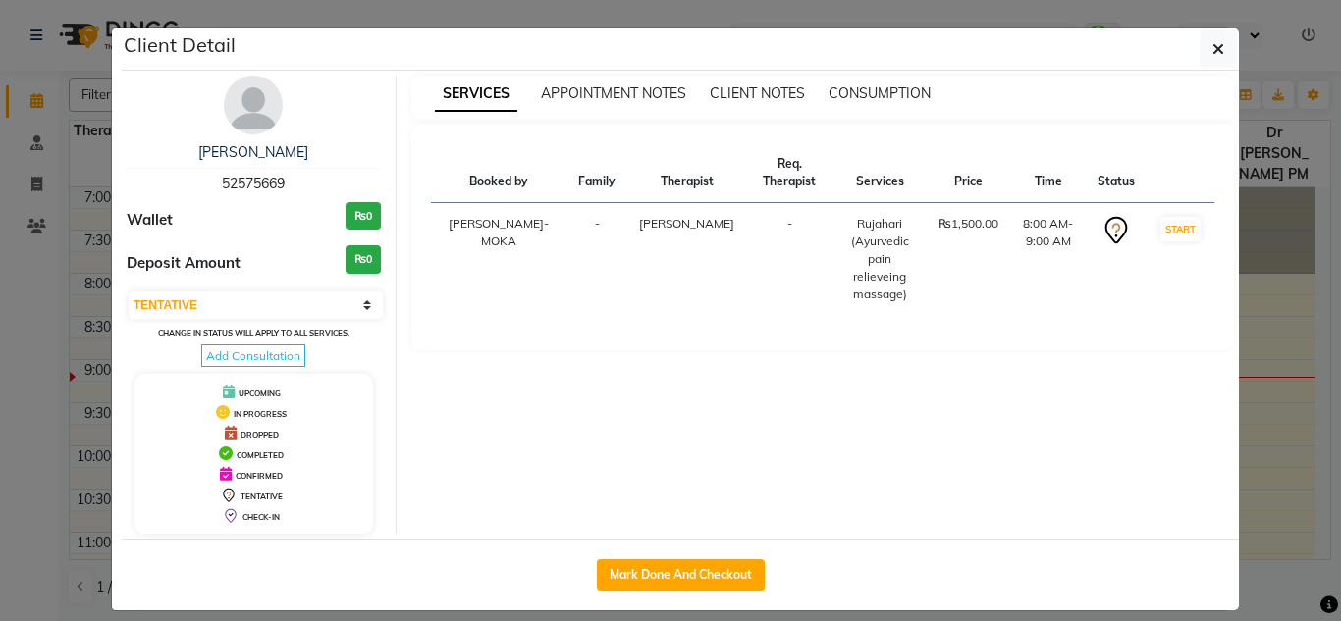
drag, startPoint x: 309, startPoint y: 181, endPoint x: 214, endPoint y: 179, distance: 95.2
click at [214, 179] on div "Mrs Mathur 52575669" at bounding box center [254, 168] width 254 height 52
click at [222, 179] on span "52575669" at bounding box center [253, 184] width 63 height 18
drag, startPoint x: 225, startPoint y: 178, endPoint x: 284, endPoint y: 181, distance: 59.0
click at [284, 181] on div "Mrs Mathur 52575669" at bounding box center [254, 168] width 254 height 52
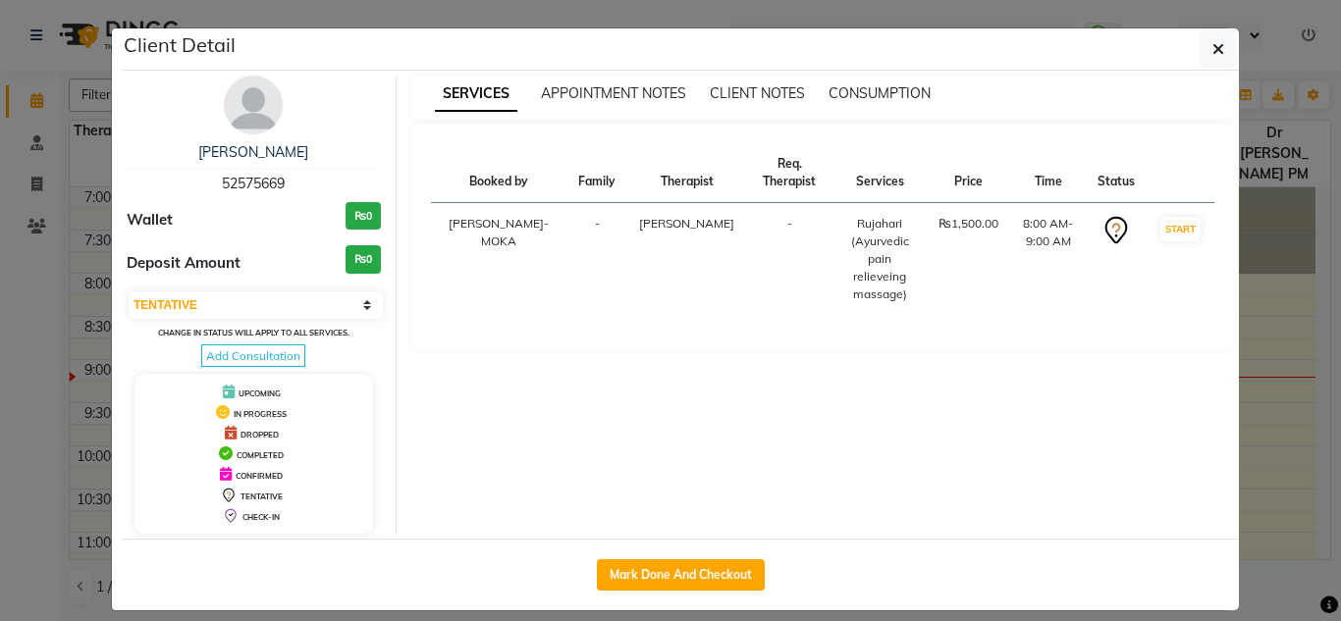
copy span "52575669"
click at [1212, 43] on icon "button" at bounding box center [1218, 49] width 12 height 16
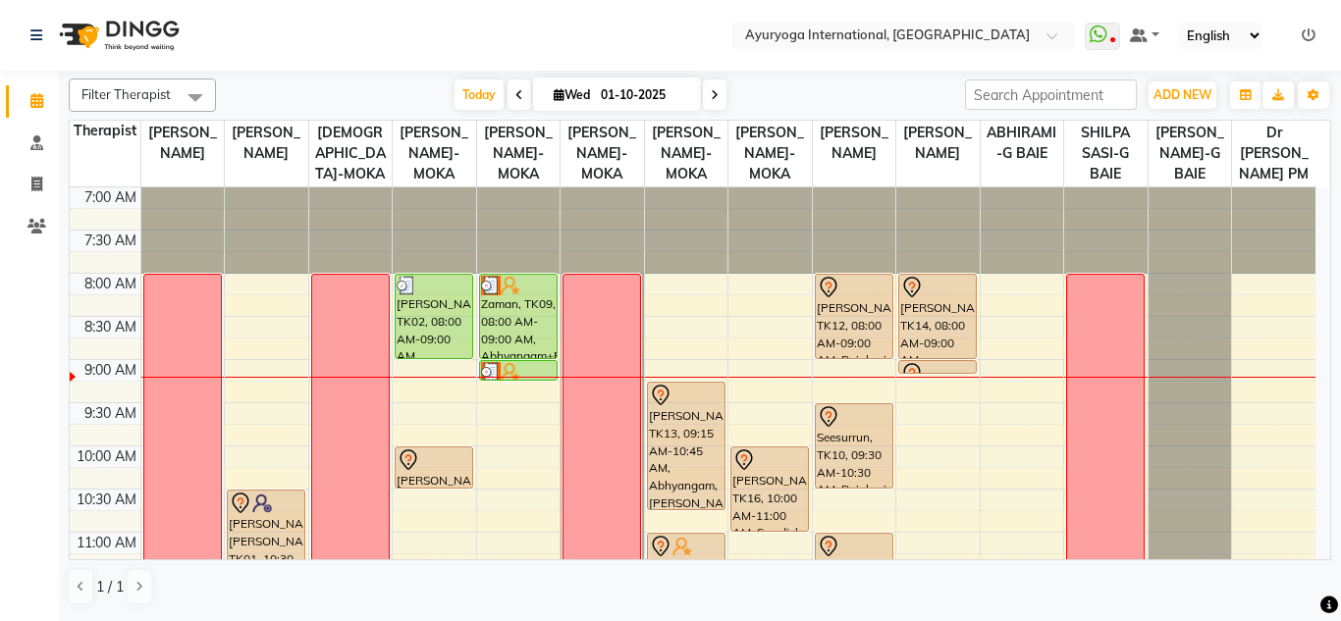
click at [642, 107] on input "01-10-2025" at bounding box center [644, 94] width 98 height 29
select select "10"
select select "2025"
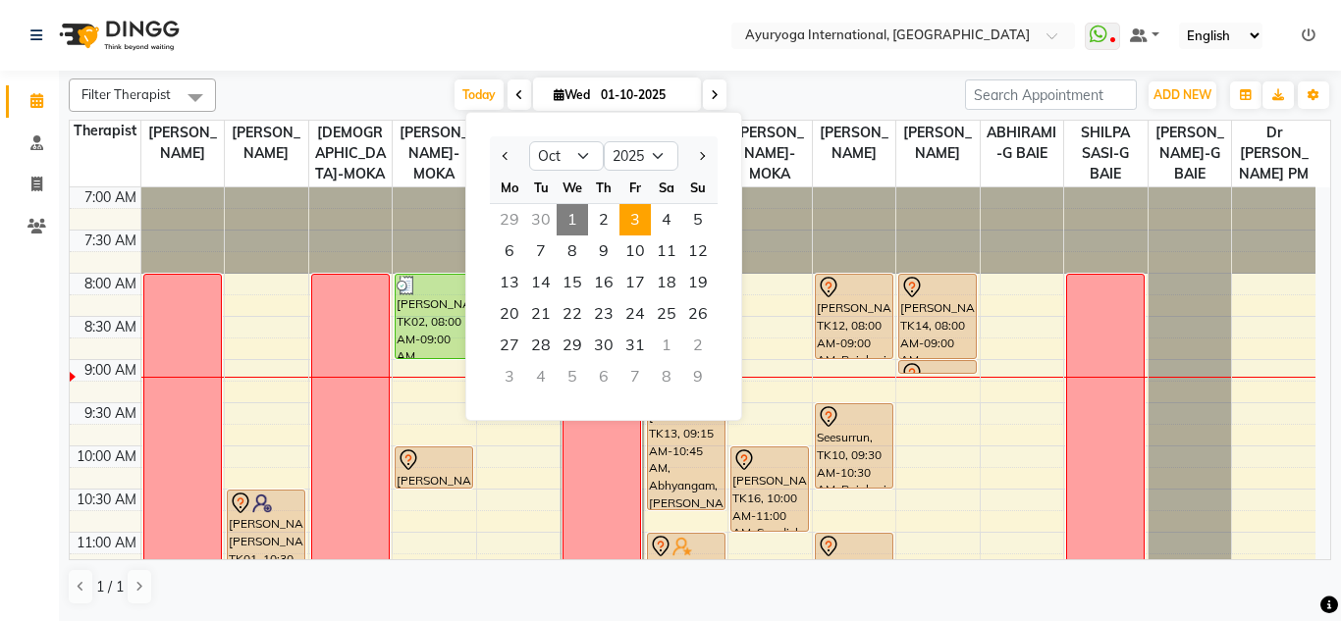
click at [631, 229] on span "3" at bounding box center [634, 219] width 31 height 31
type input "03-10-2025"
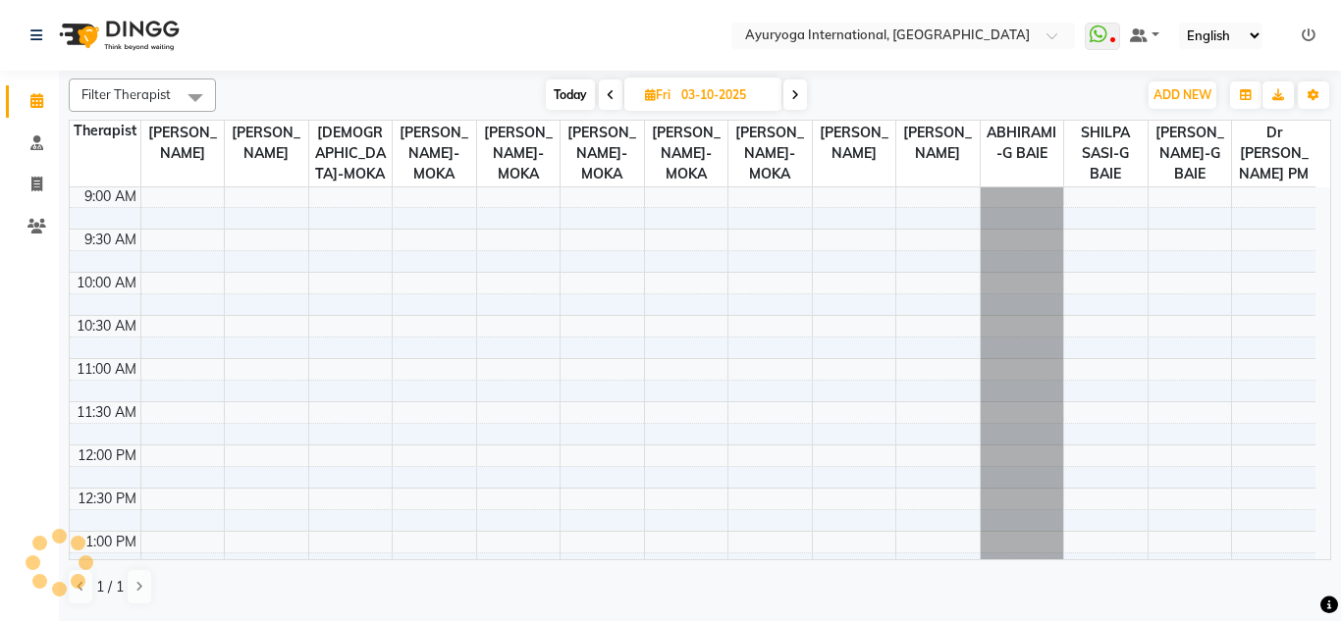
scroll to position [763, 0]
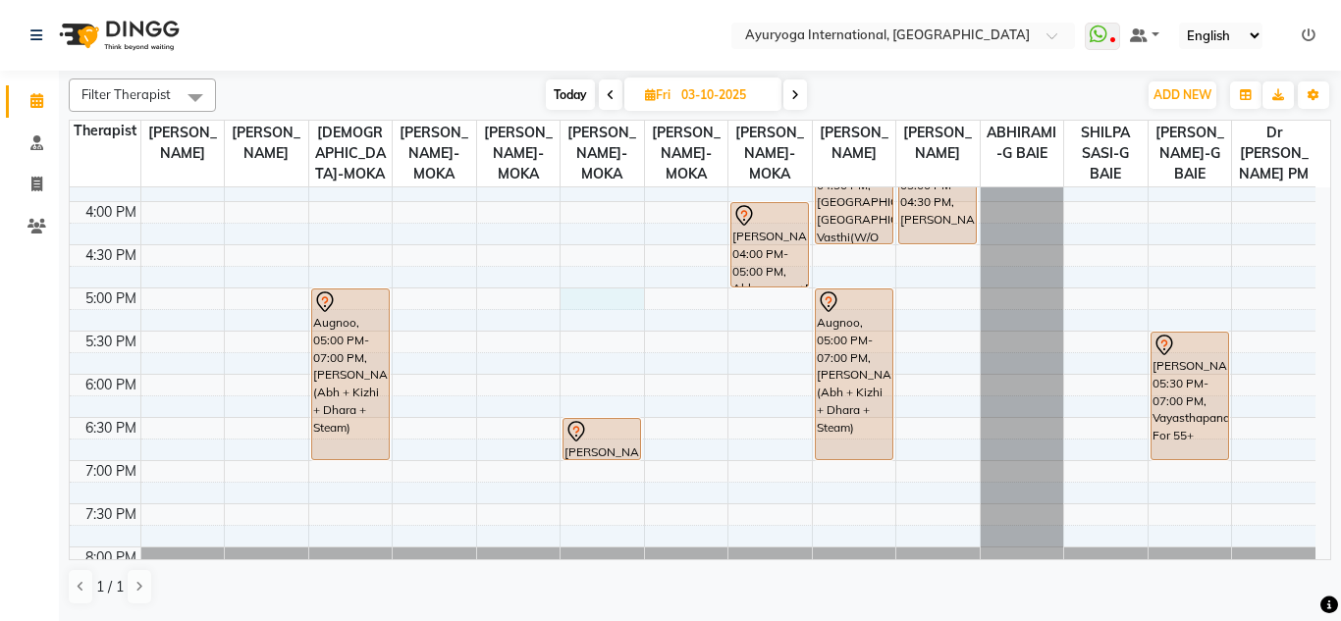
click at [604, 317] on div "7:00 AM 7:30 AM 8:00 AM 8:30 AM 9:00 AM 9:30 AM 10:00 AM 10:30 AM 11:00 AM 11:3…" at bounding box center [692, 29] width 1245 height 1208
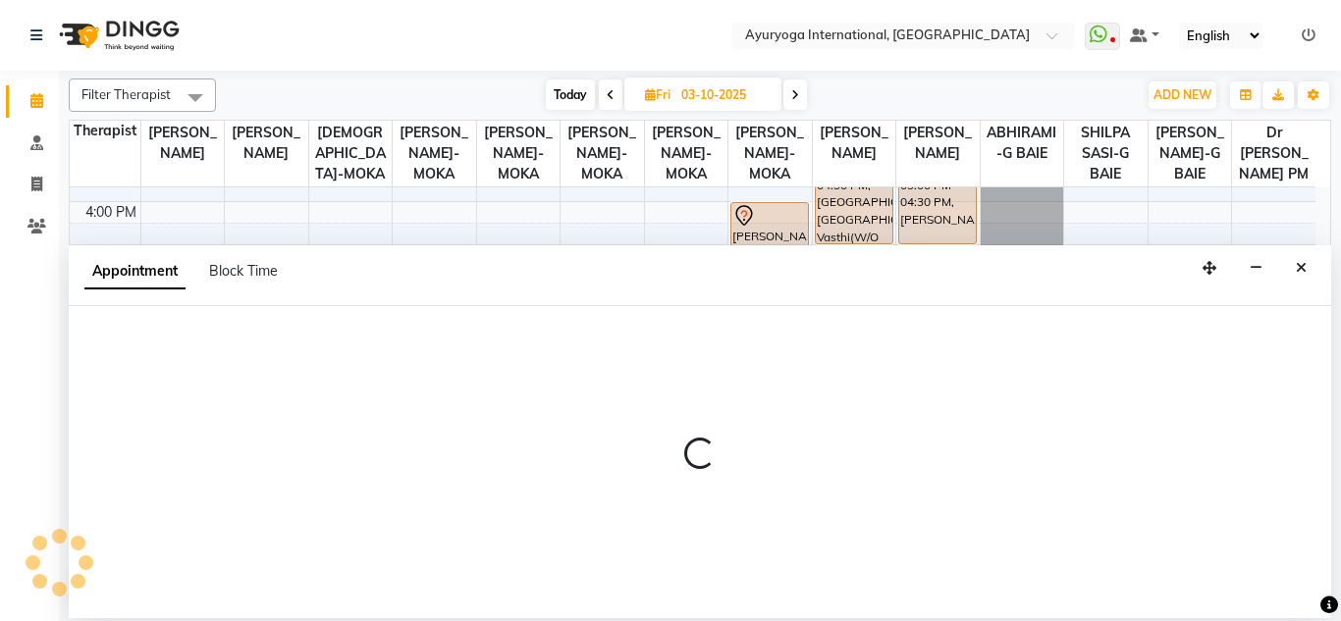
select select "36055"
select select "1020"
select select "tentative"
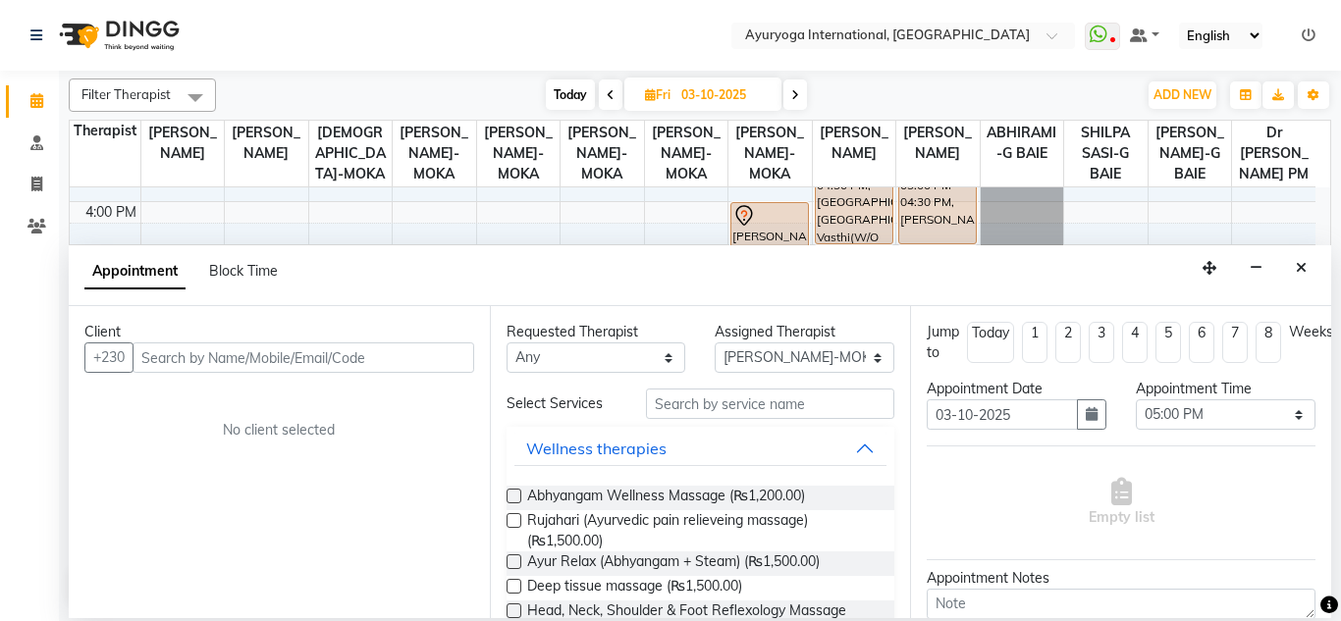
click at [394, 357] on input "text" at bounding box center [303, 357] width 342 height 30
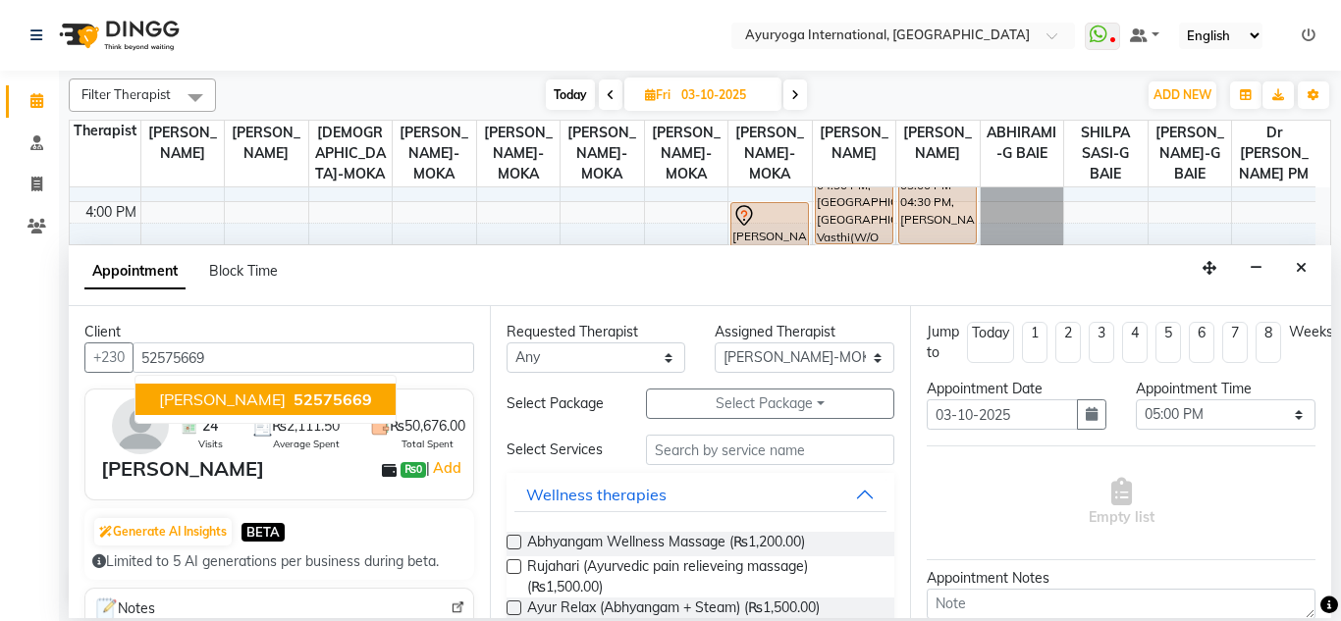
click at [293, 403] on span "52575669" at bounding box center [332, 400] width 79 height 20
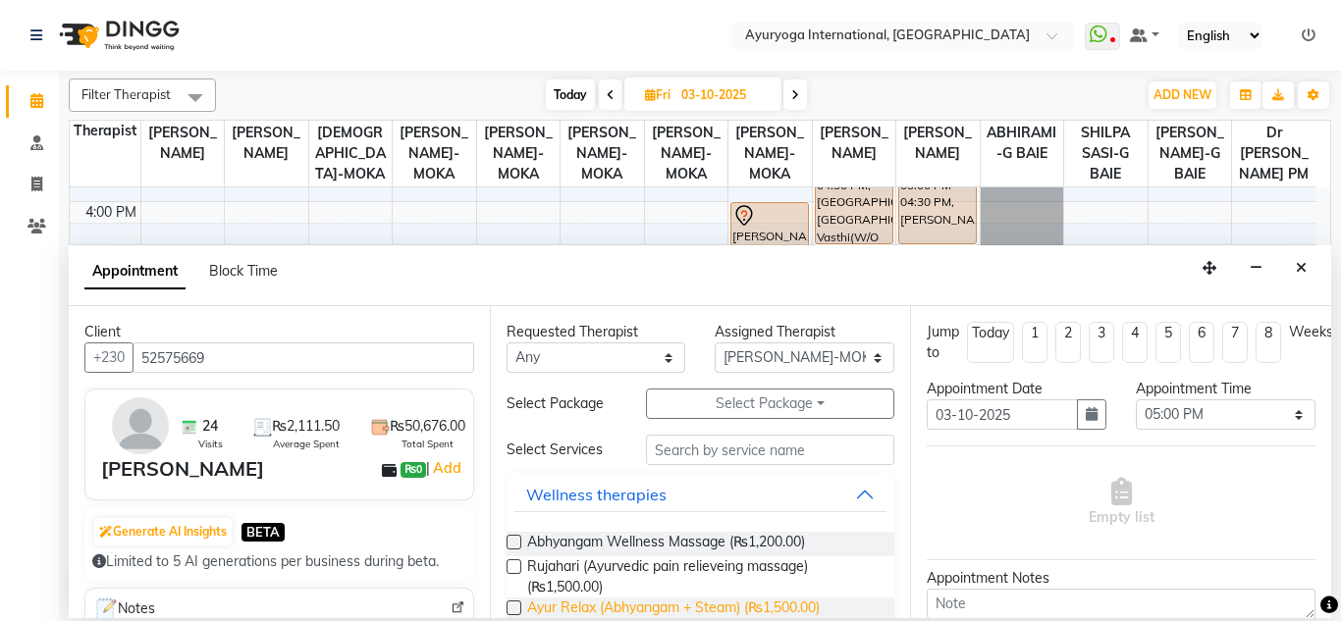
type input "52575669"
click at [727, 608] on span "Ayur Relax (Abhyangam + Steam) (₨1,500.00)" at bounding box center [673, 610] width 292 height 25
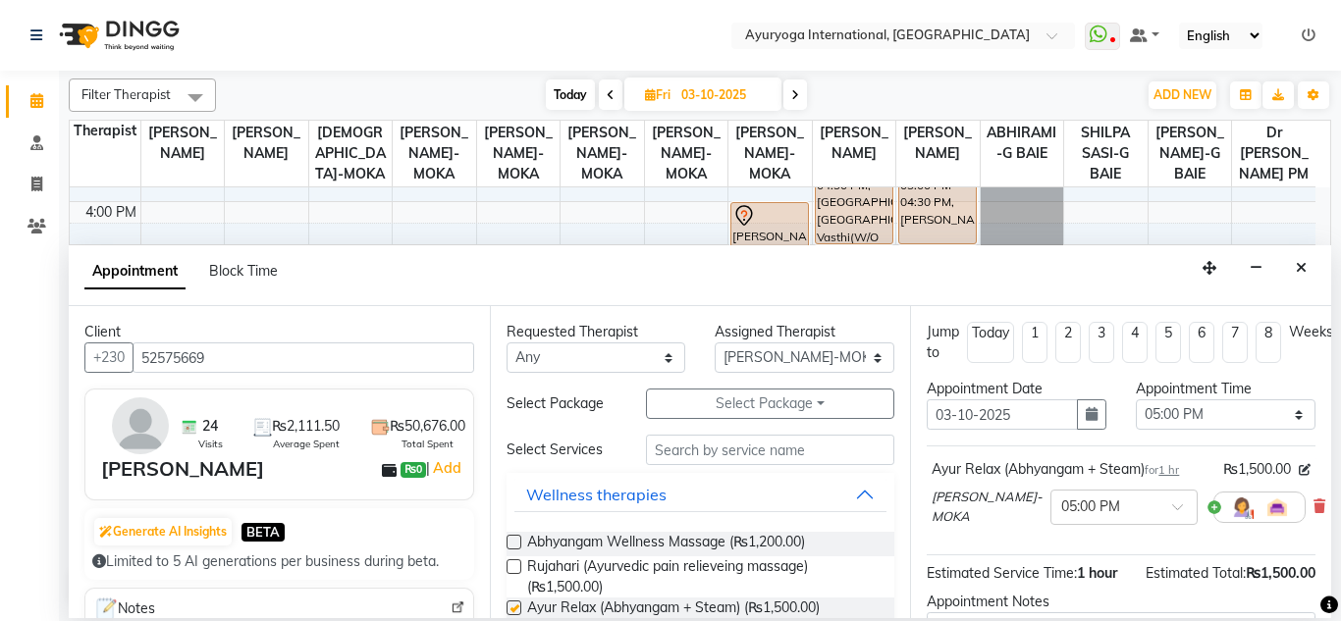
checkbox input "false"
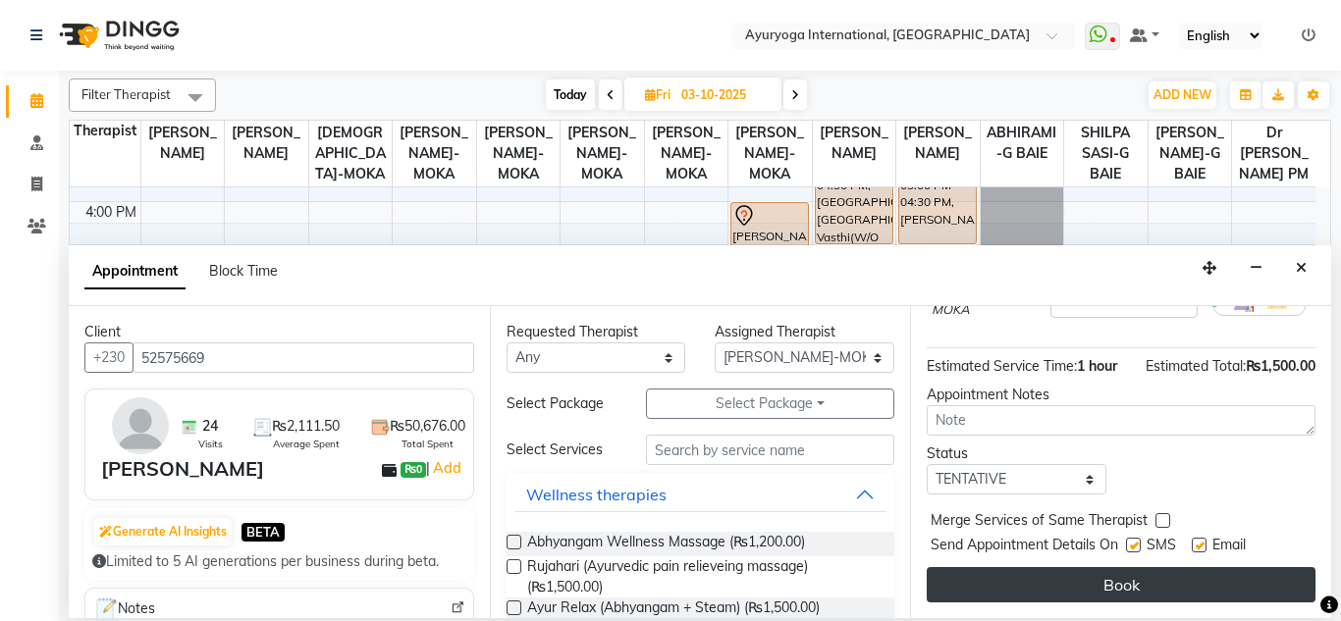
click at [980, 576] on button "Book" at bounding box center [1120, 584] width 389 height 35
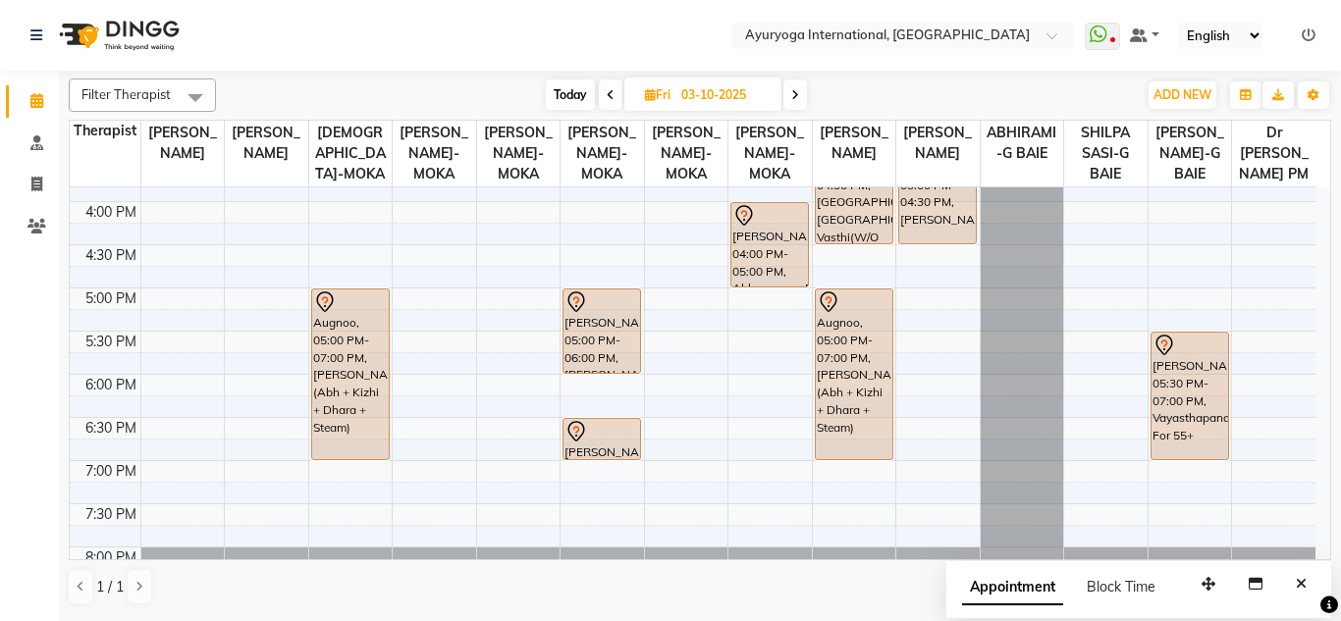
click at [601, 100] on span at bounding box center [611, 94] width 24 height 30
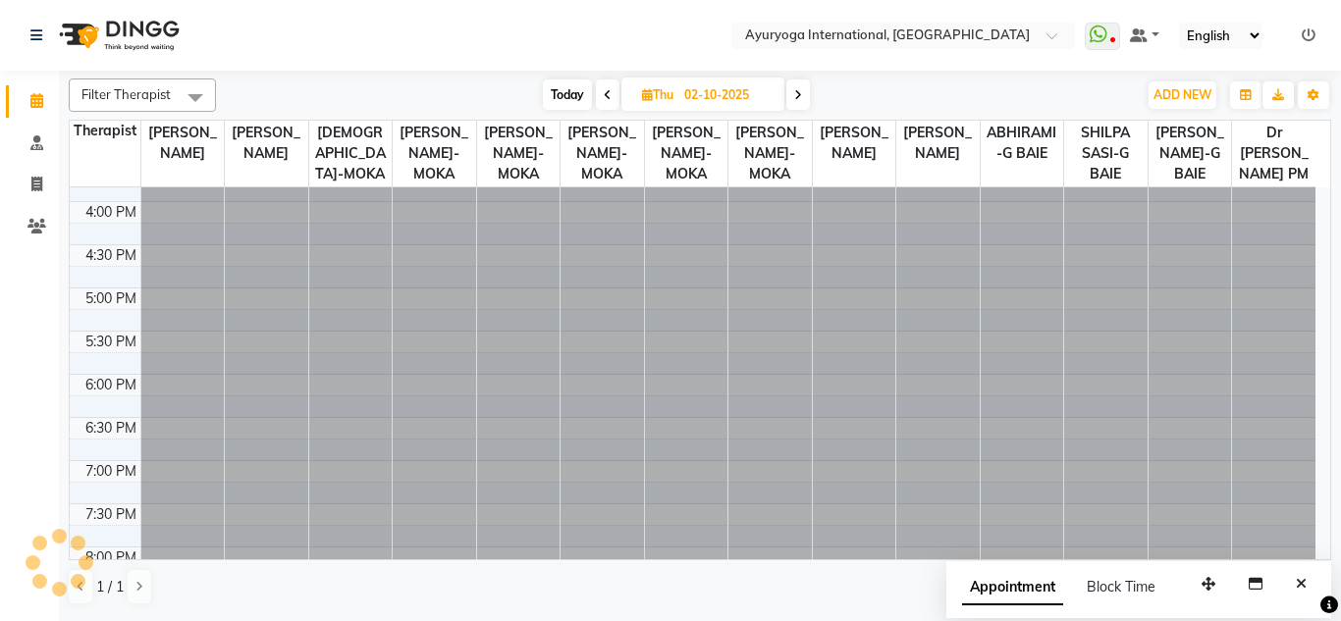
scroll to position [0, 0]
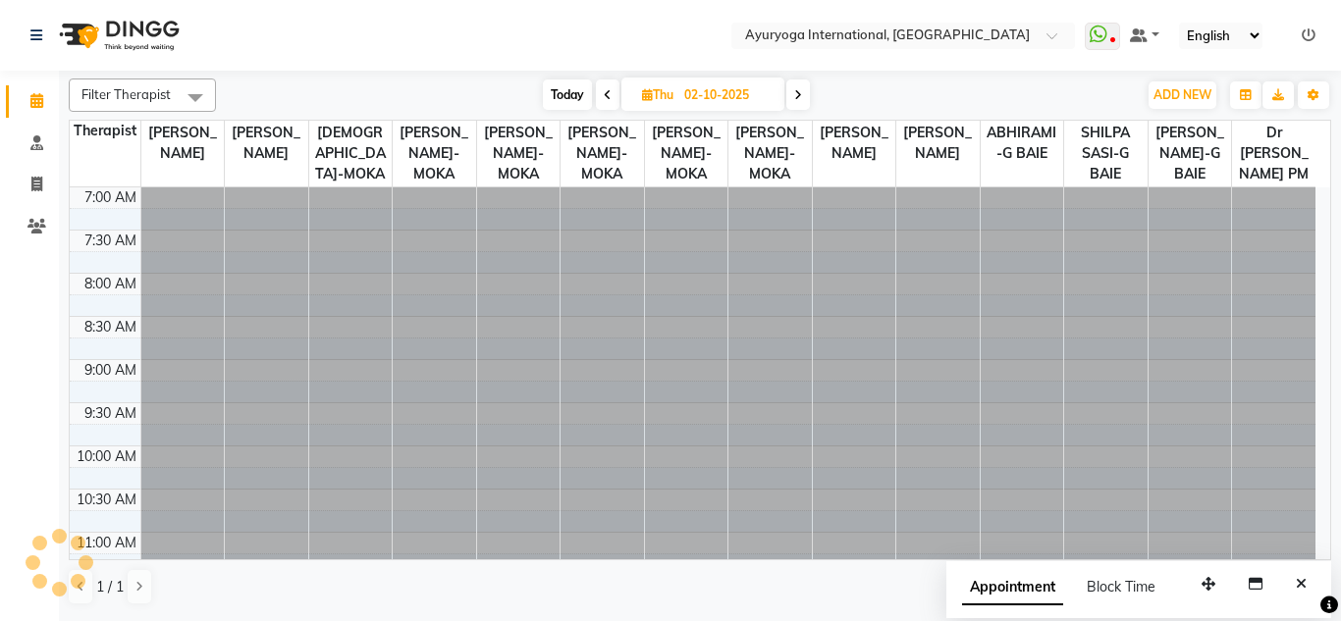
click at [583, 69] on nav "Select Location × Ayuryoga International, Mount Ory Rd WhatsApp Status ✕ Status…" at bounding box center [670, 35] width 1341 height 71
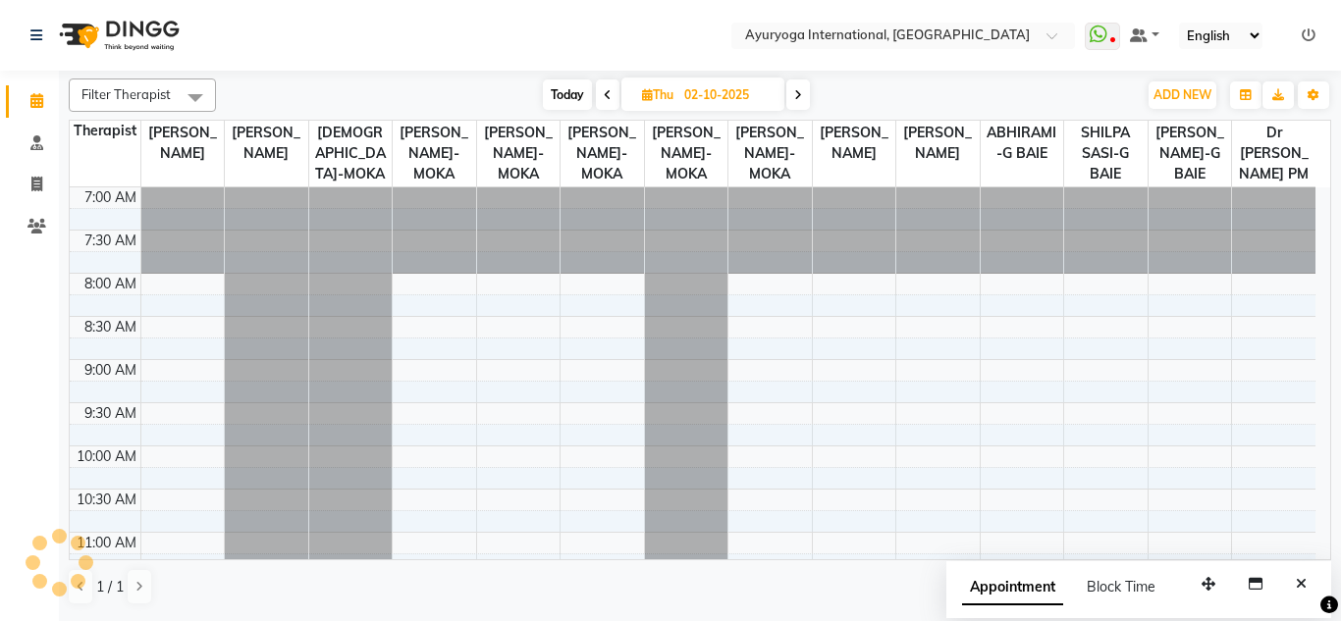
scroll to position [174, 0]
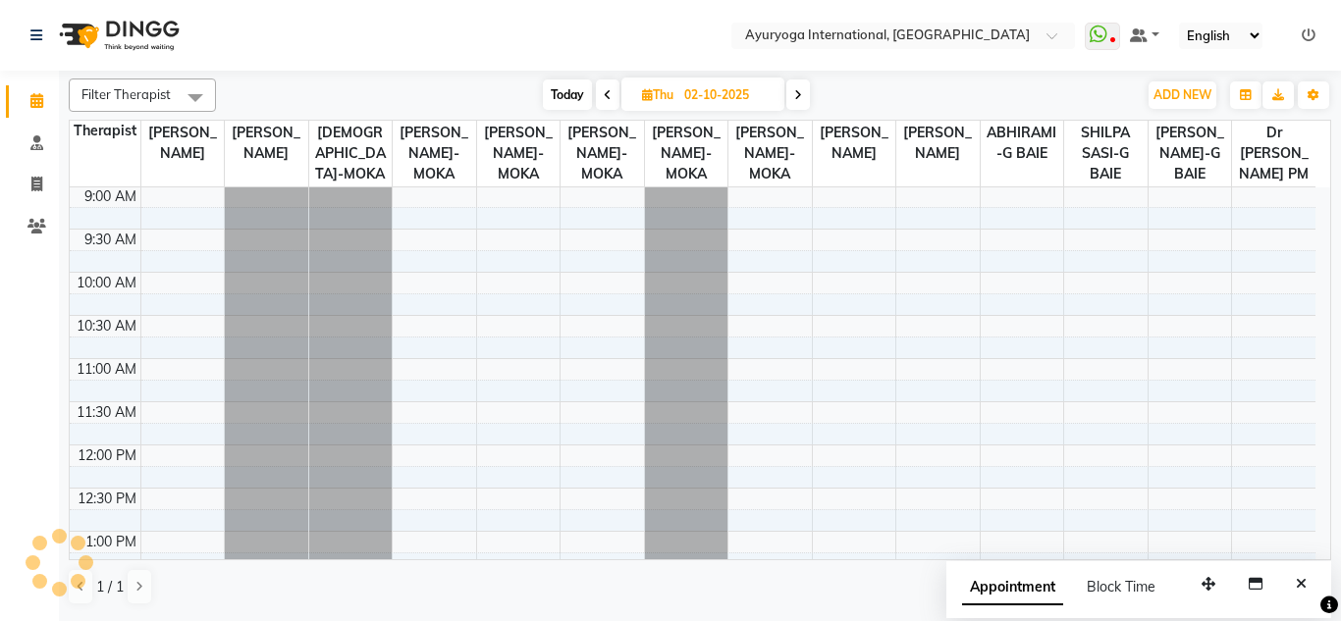
click at [571, 44] on nav "Select Location × Ayuryoga International, Mount Ory Rd WhatsApp Status ✕ Status…" at bounding box center [670, 35] width 1341 height 71
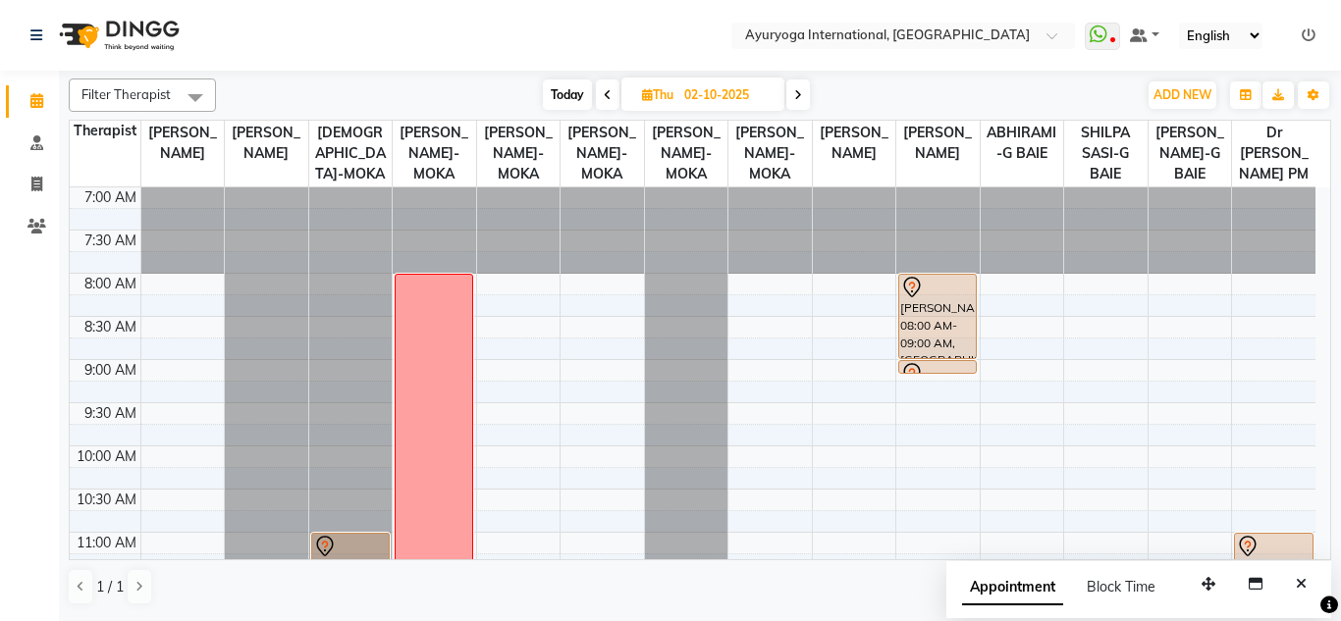
scroll to position [393, 0]
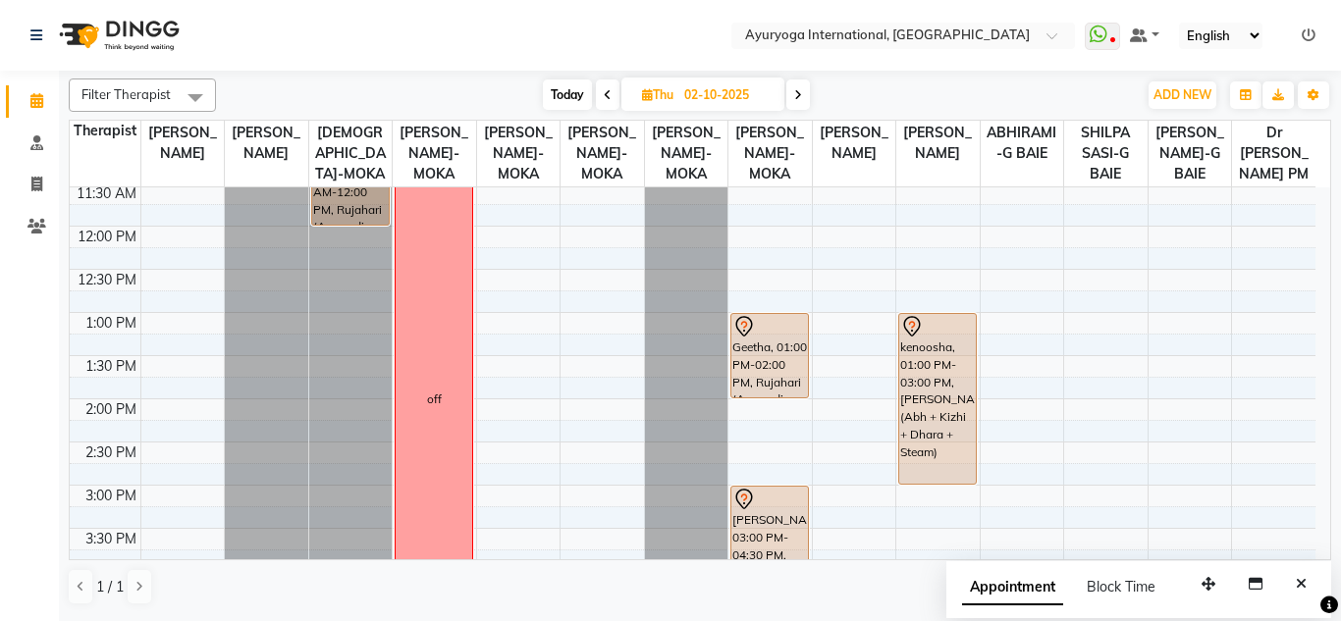
click at [494, 103] on div "Today Thu 02-10-2025" at bounding box center [676, 94] width 901 height 29
click at [486, 39] on nav "Select Location × Ayuryoga International, Mount Ory Rd WhatsApp Status ✕ Status…" at bounding box center [670, 35] width 1341 height 71
click at [488, 69] on nav "Select Location × Ayuryoga International, Mount Ory Rd WhatsApp Status ✕ Status…" at bounding box center [670, 35] width 1341 height 71
click at [465, 35] on nav "Select Location × Ayuryoga International, Mount Ory Rd WhatsApp Status ✕ Status…" at bounding box center [670, 35] width 1341 height 71
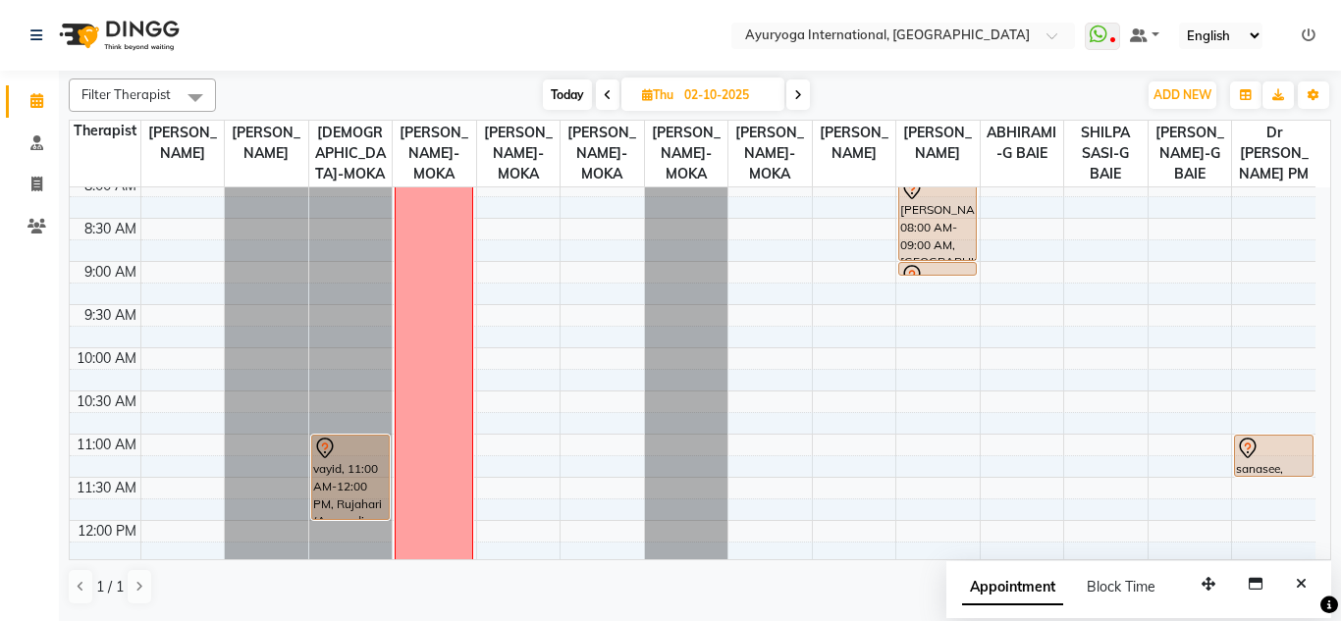
scroll to position [0, 0]
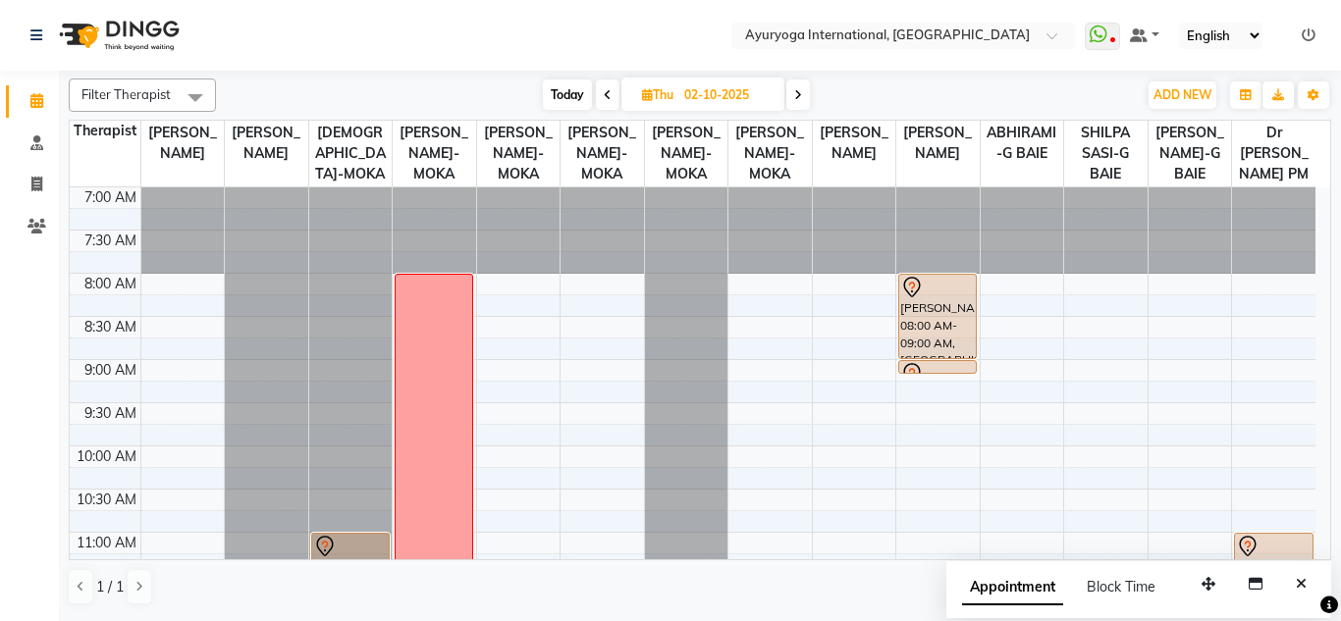
click at [610, 83] on span at bounding box center [608, 94] width 24 height 30
type input "01-10-2025"
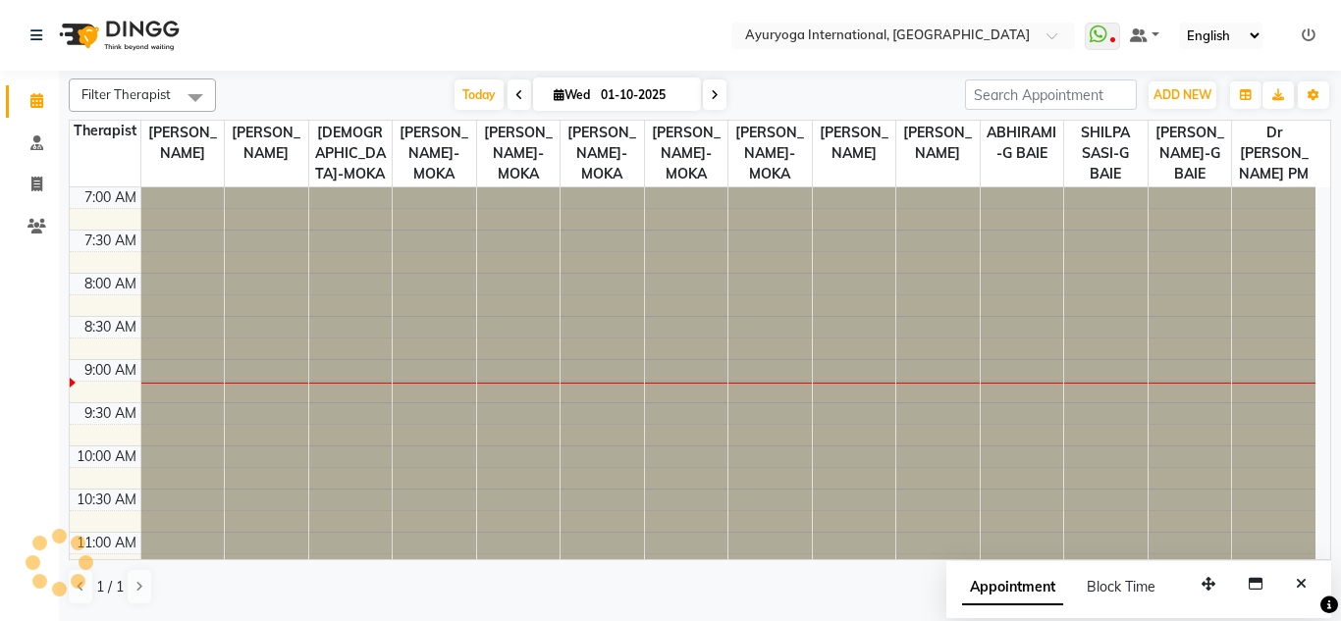
click at [571, 32] on nav "Select Location × Ayuryoga International, Mount Ory Rd WhatsApp Status ✕ Status…" at bounding box center [670, 35] width 1341 height 71
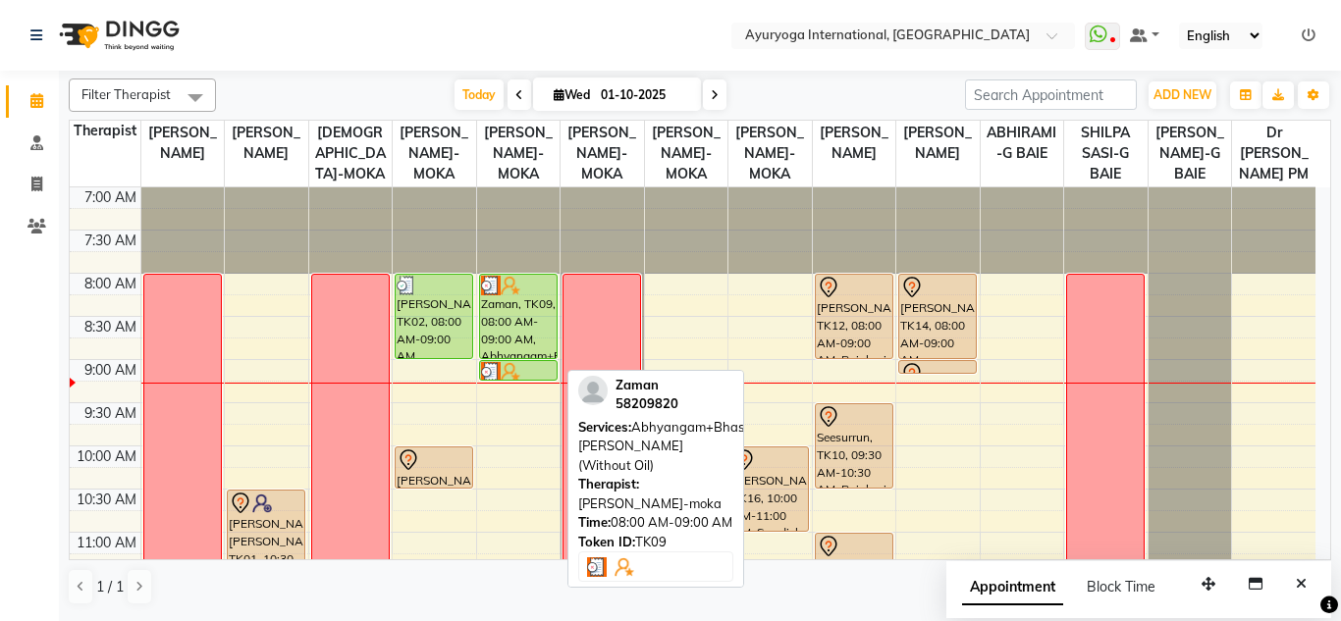
click at [494, 322] on div "Zaman, TK09, 08:00 AM-09:00 AM, Abhyangam+Bhashpa [PERSON_NAME](Without Oil)" at bounding box center [518, 316] width 77 height 83
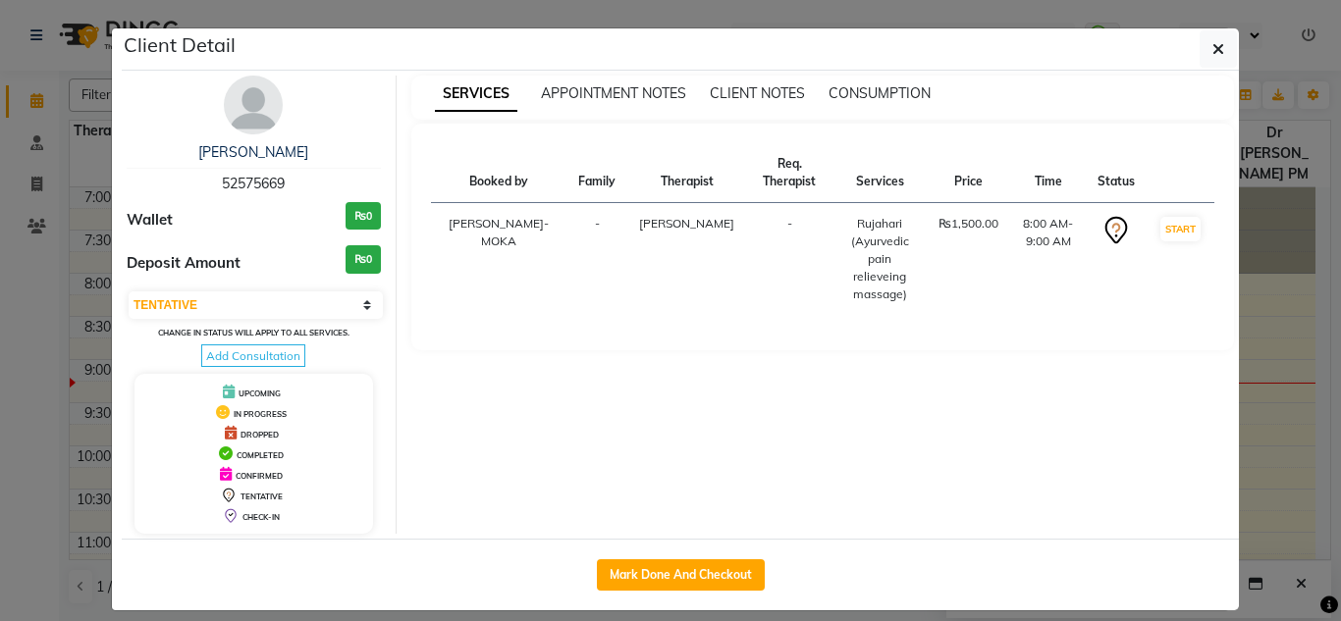
select select "3"
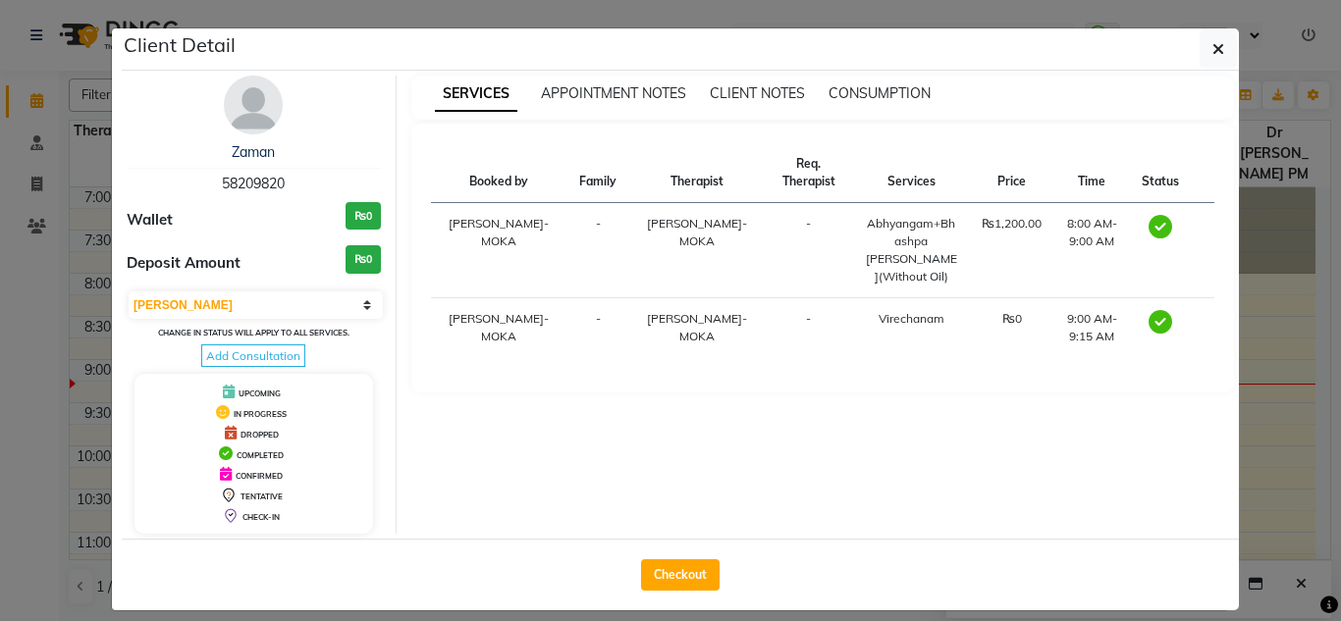
drag, startPoint x: 282, startPoint y: 183, endPoint x: 207, endPoint y: 193, distance: 75.4
click at [207, 193] on div "Zaman 58209820" at bounding box center [254, 168] width 254 height 52
click at [204, 184] on div "Zaman 58209820" at bounding box center [254, 168] width 254 height 52
drag, startPoint x: 204, startPoint y: 183, endPoint x: 250, endPoint y: 176, distance: 46.6
click at [250, 176] on div "Zaman 58209820" at bounding box center [254, 168] width 254 height 52
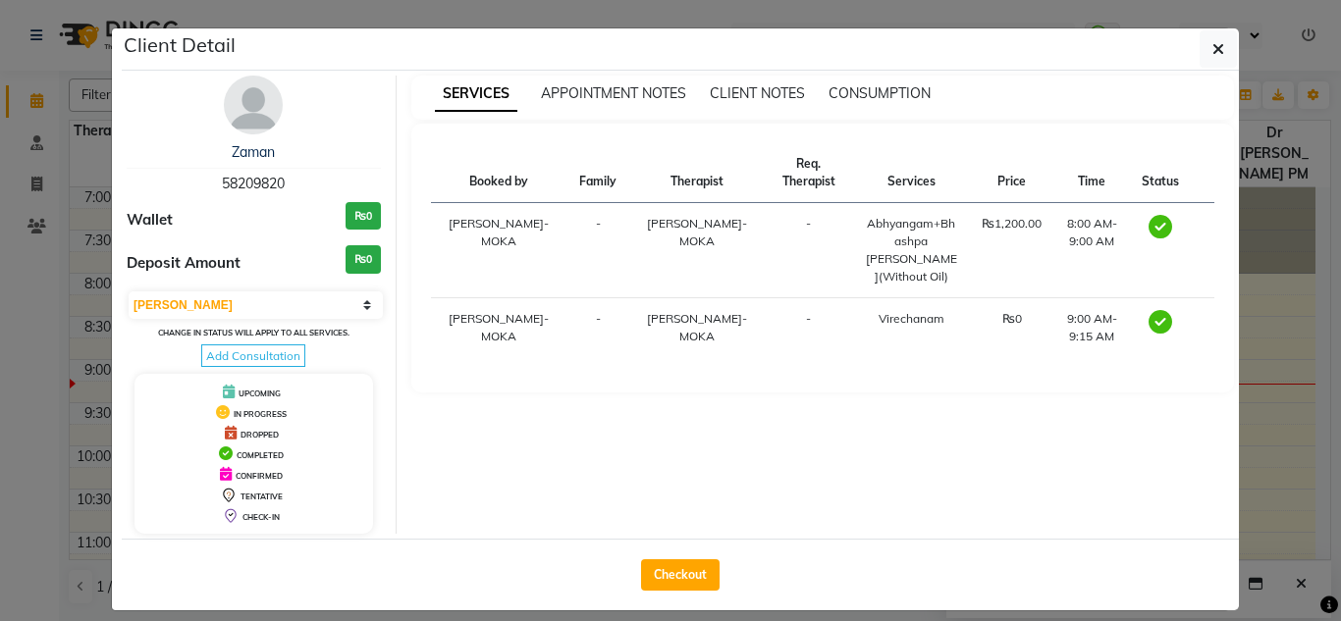
click at [1207, 34] on button "button" at bounding box center [1217, 48] width 37 height 37
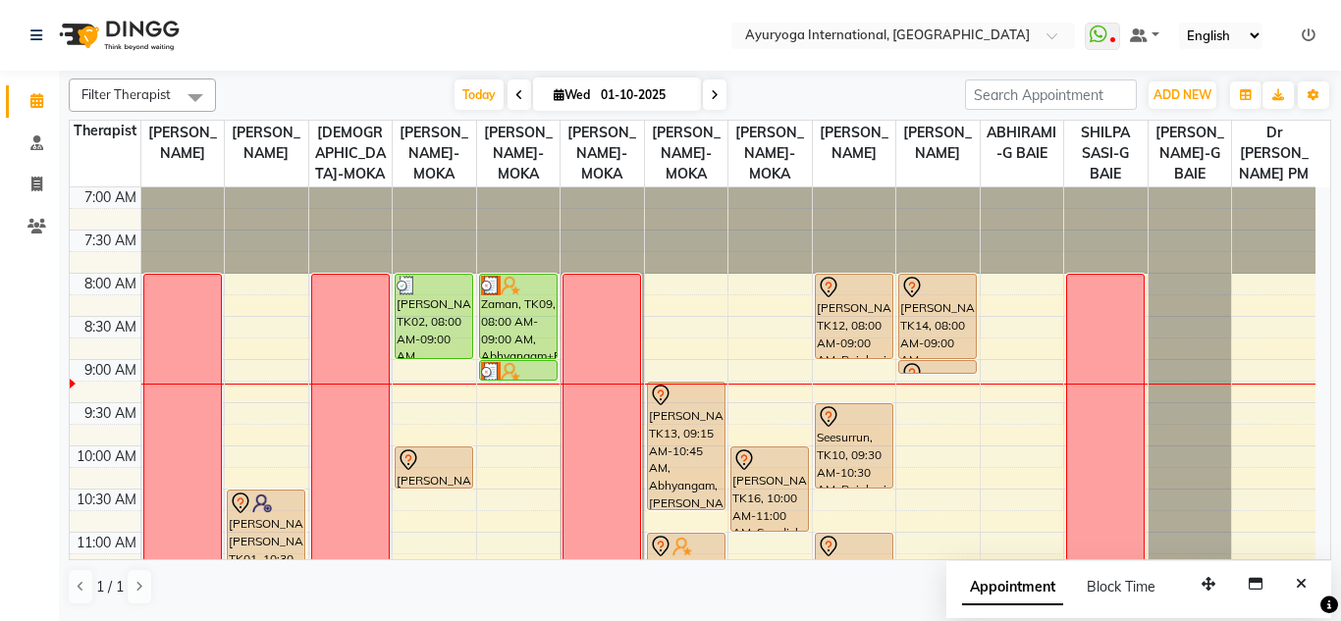
click at [630, 102] on input "01-10-2025" at bounding box center [644, 94] width 98 height 29
select select "10"
select select "2025"
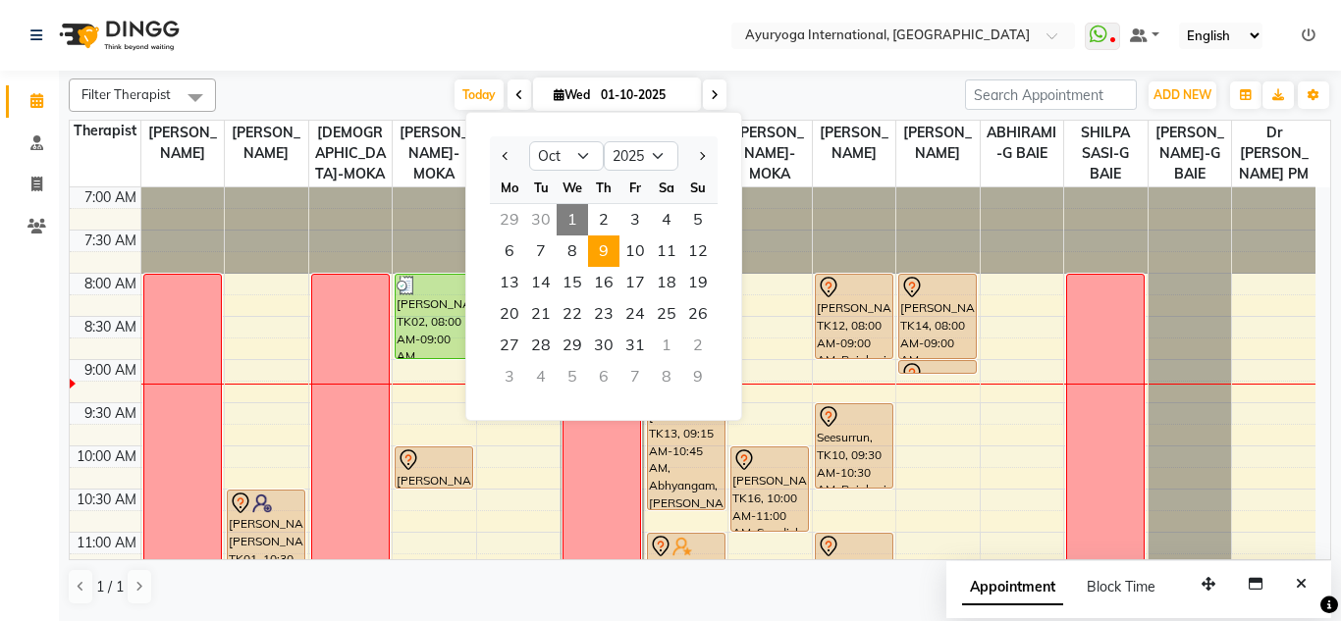
click at [601, 246] on span "9" at bounding box center [603, 251] width 31 height 31
type input "09-10-2025"
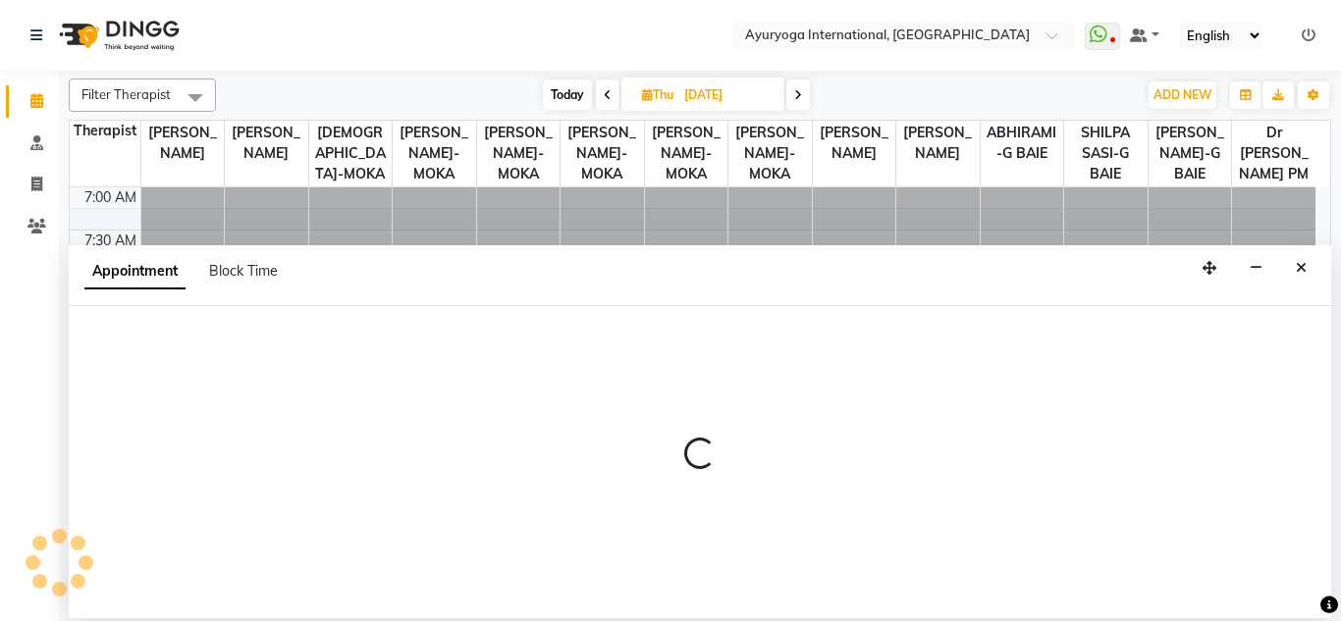
select select "77770"
select select "tentative"
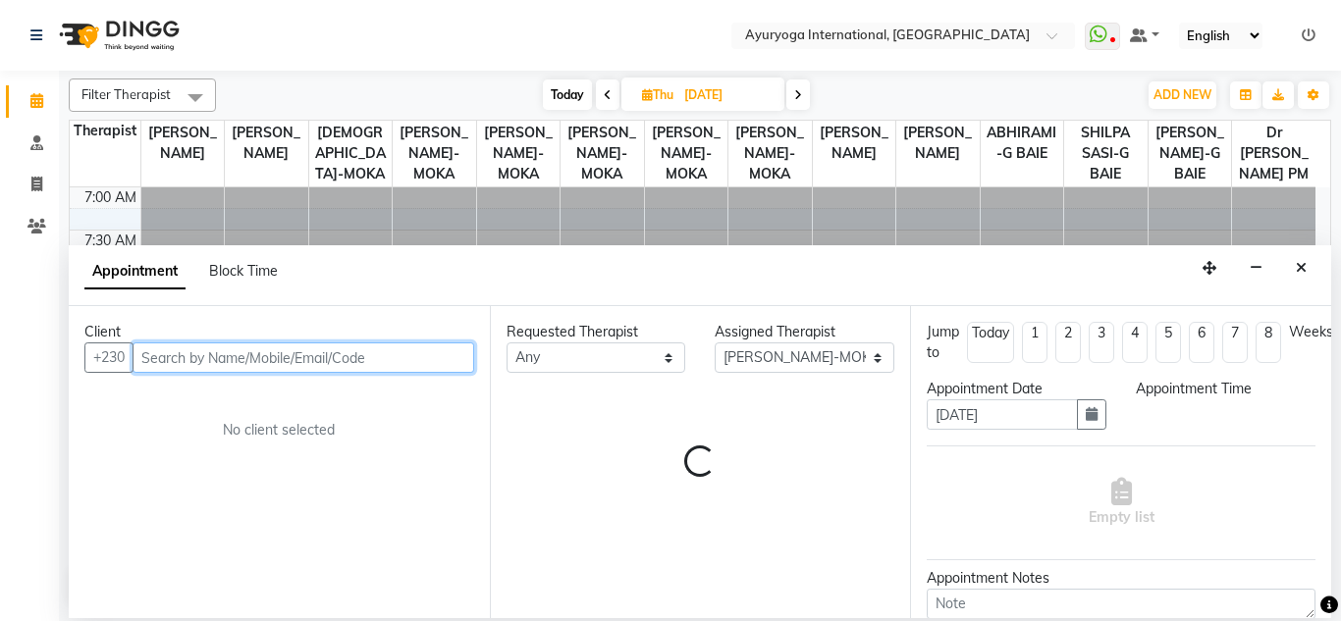
select select "540"
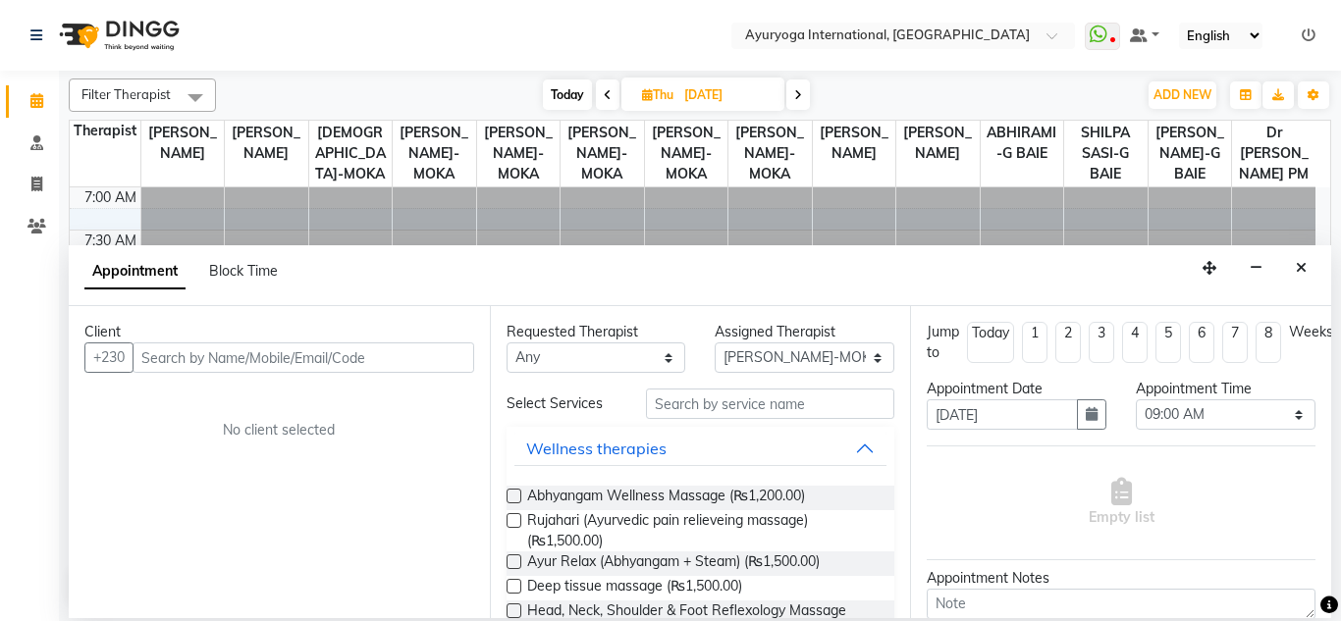
click at [1286, 273] on div "Appointment Block Time" at bounding box center [700, 275] width 1262 height 61
click at [1311, 259] on button "Close" at bounding box center [1301, 268] width 28 height 30
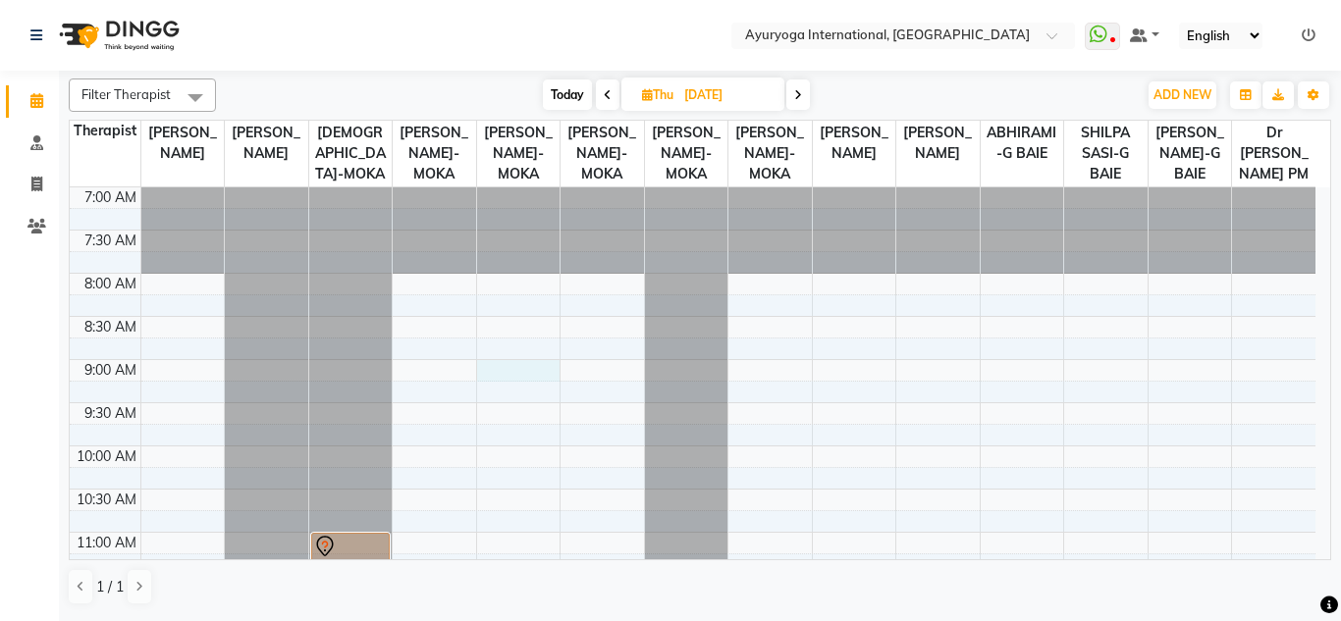
select select "60458"
select select "540"
select select "tentative"
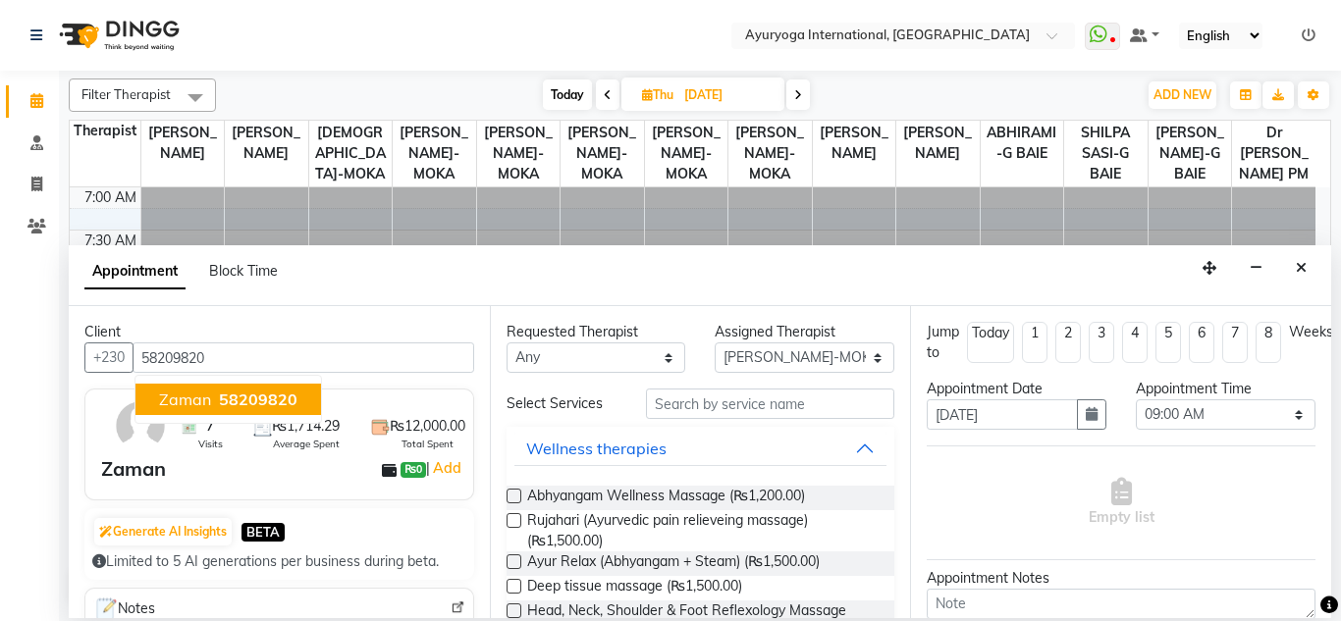
click at [235, 411] on button "Zaman 58209820" at bounding box center [227, 399] width 185 height 31
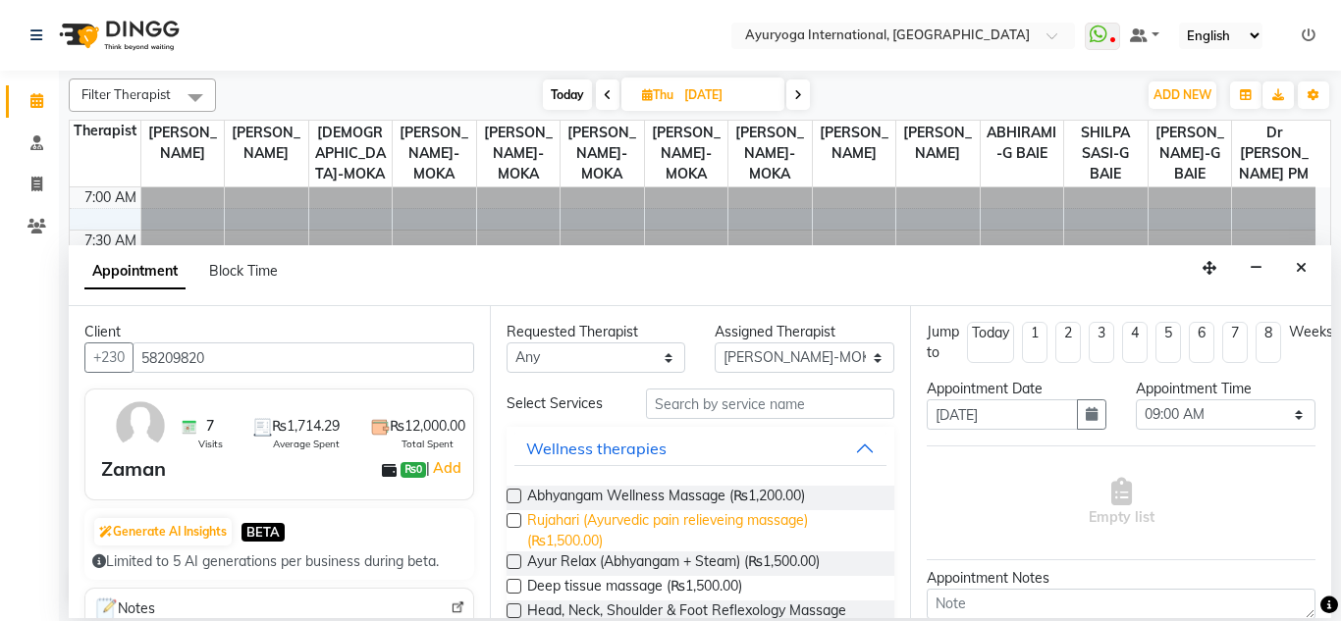
type input "58209820"
click at [615, 518] on span "Rujahari (Ayurvedic pain relieveing massage) (₨1,500.00)" at bounding box center [703, 530] width 352 height 41
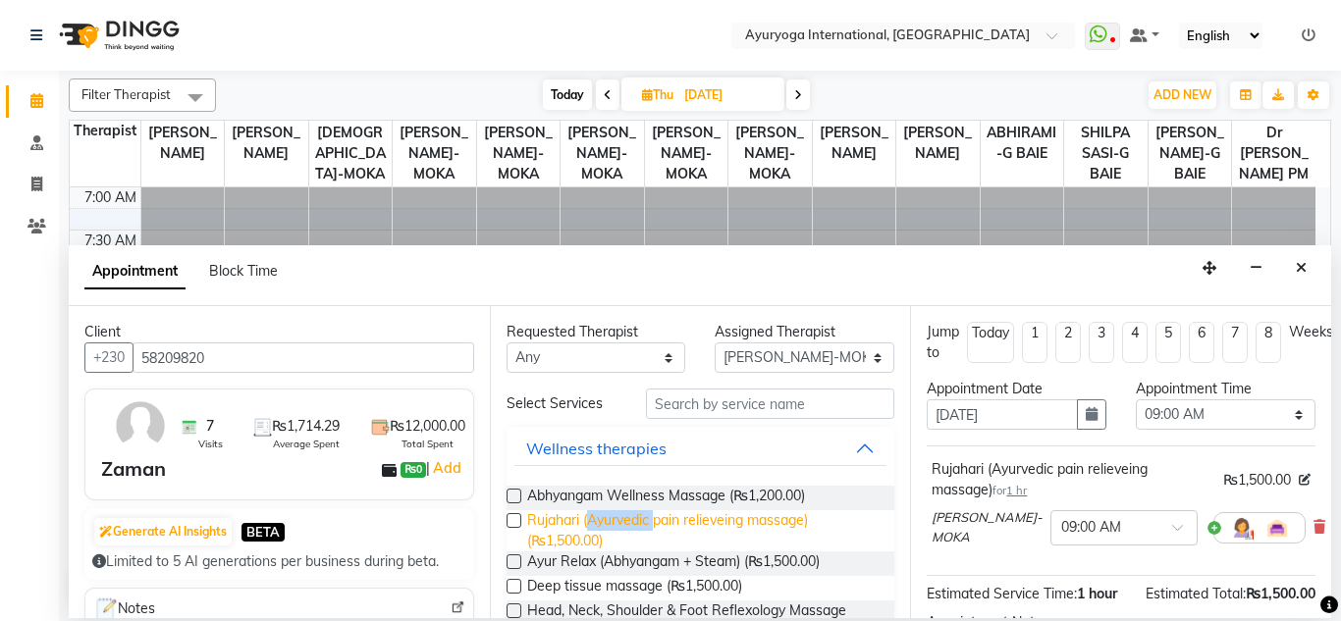
click at [614, 517] on span "Rujahari (Ayurvedic pain relieveing massage) (₨1,500.00)" at bounding box center [703, 530] width 352 height 41
checkbox input "false"
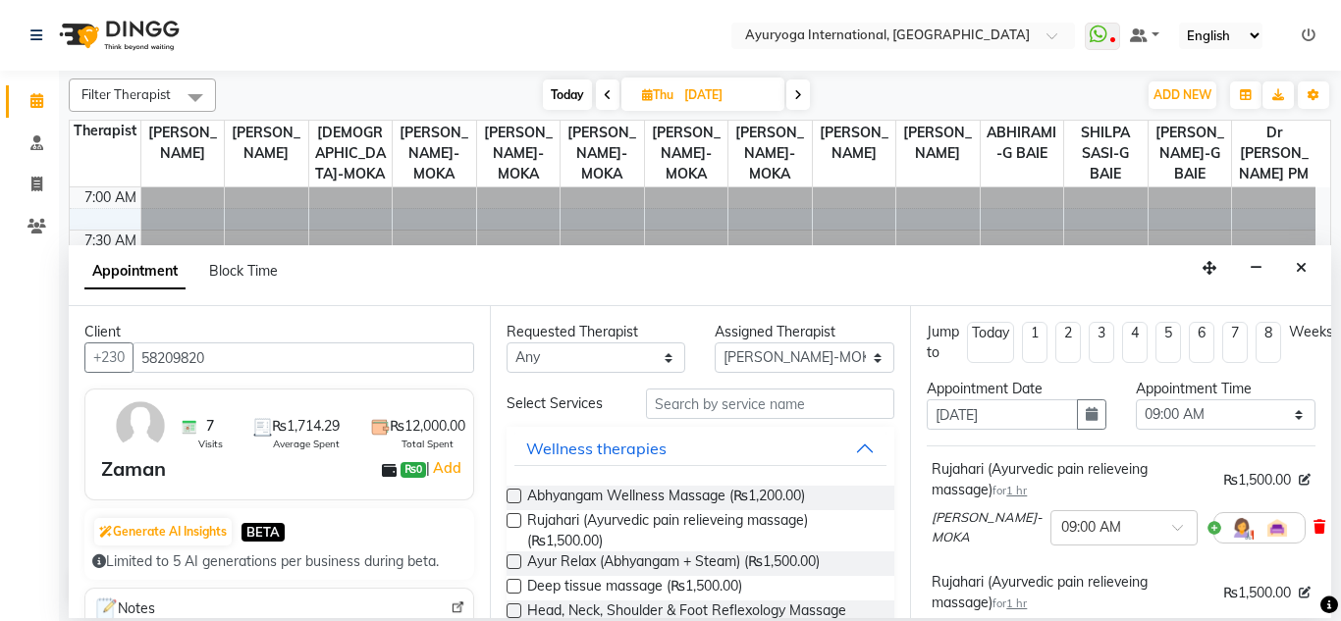
click at [1313, 518] on span at bounding box center [1319, 527] width 12 height 21
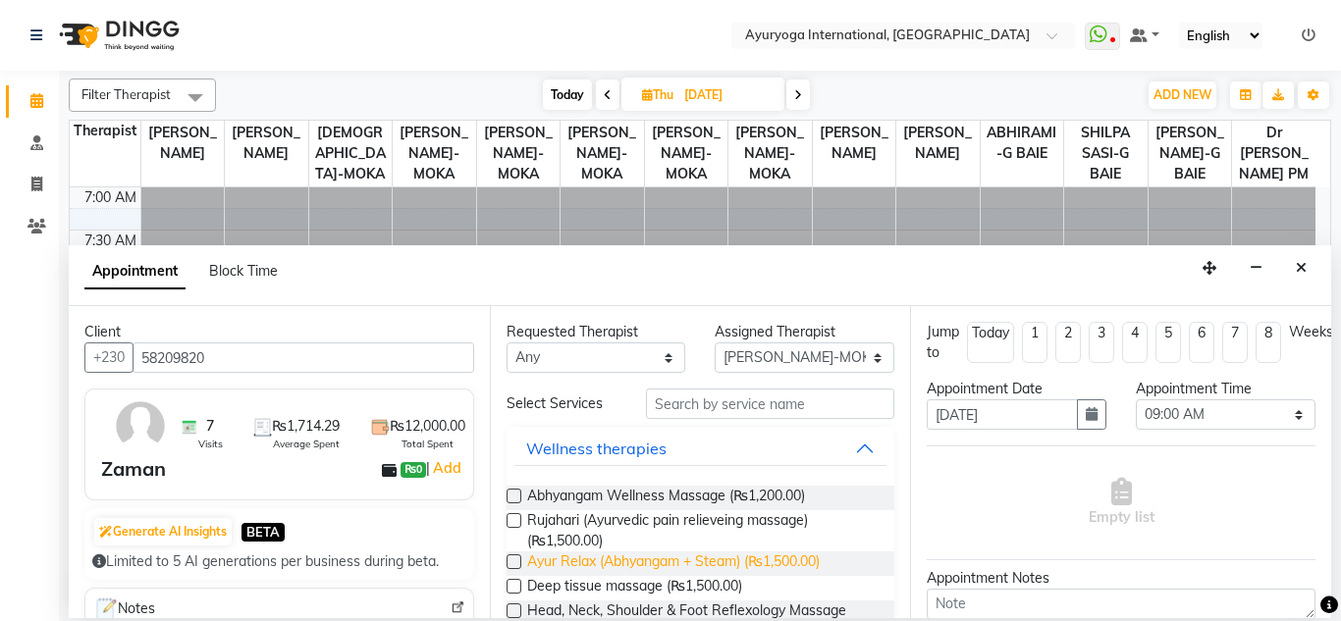
click at [646, 557] on span "Ayur Relax (Abhyangam + Steam) (₨1,500.00)" at bounding box center [673, 564] width 292 height 25
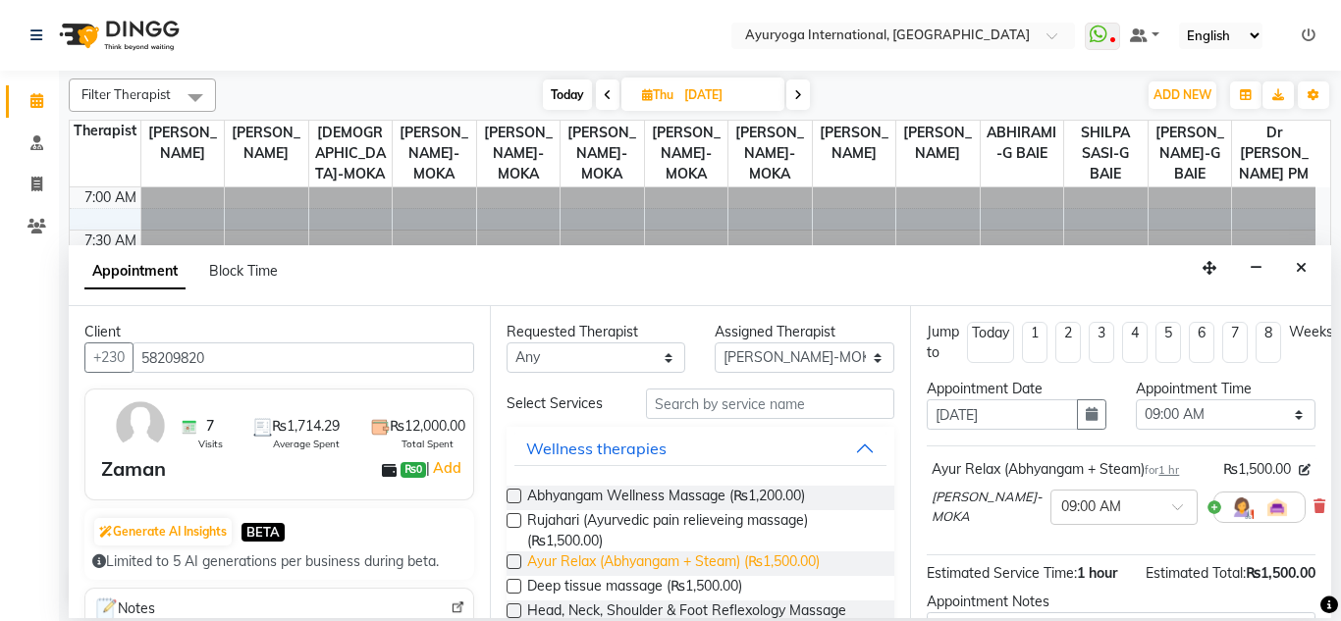
click at [649, 557] on span "Ayur Relax (Abhyangam + Steam) (₨1,500.00)" at bounding box center [673, 564] width 292 height 25
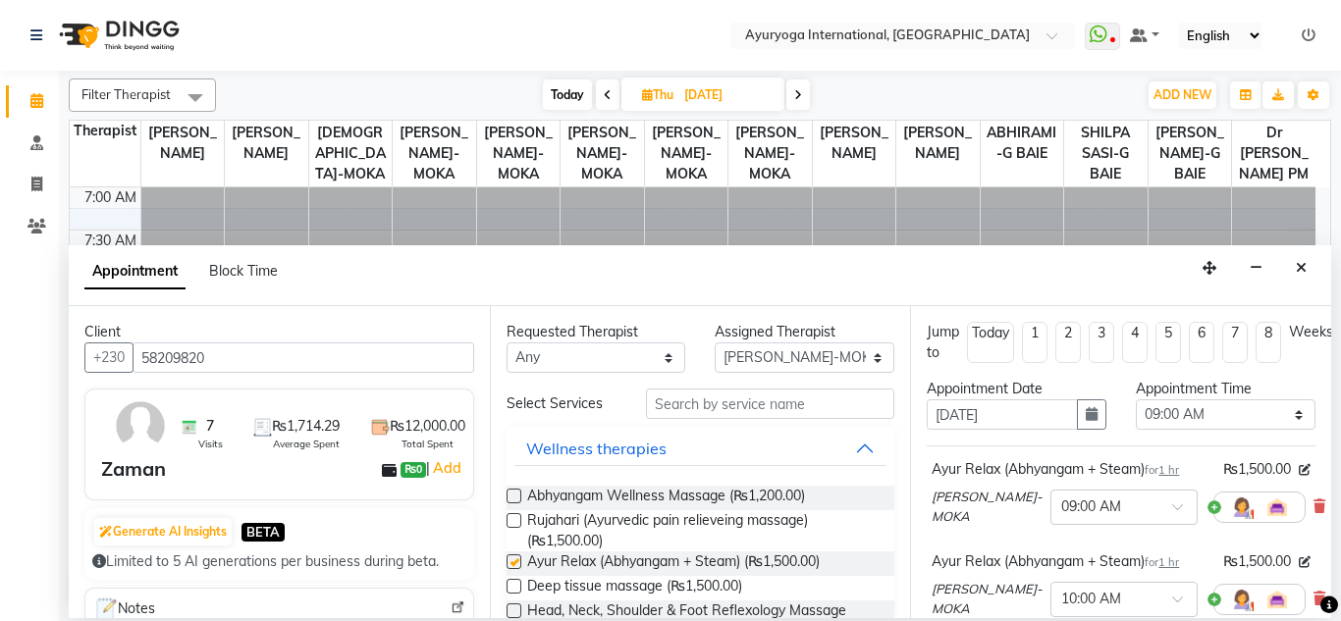
checkbox input "false"
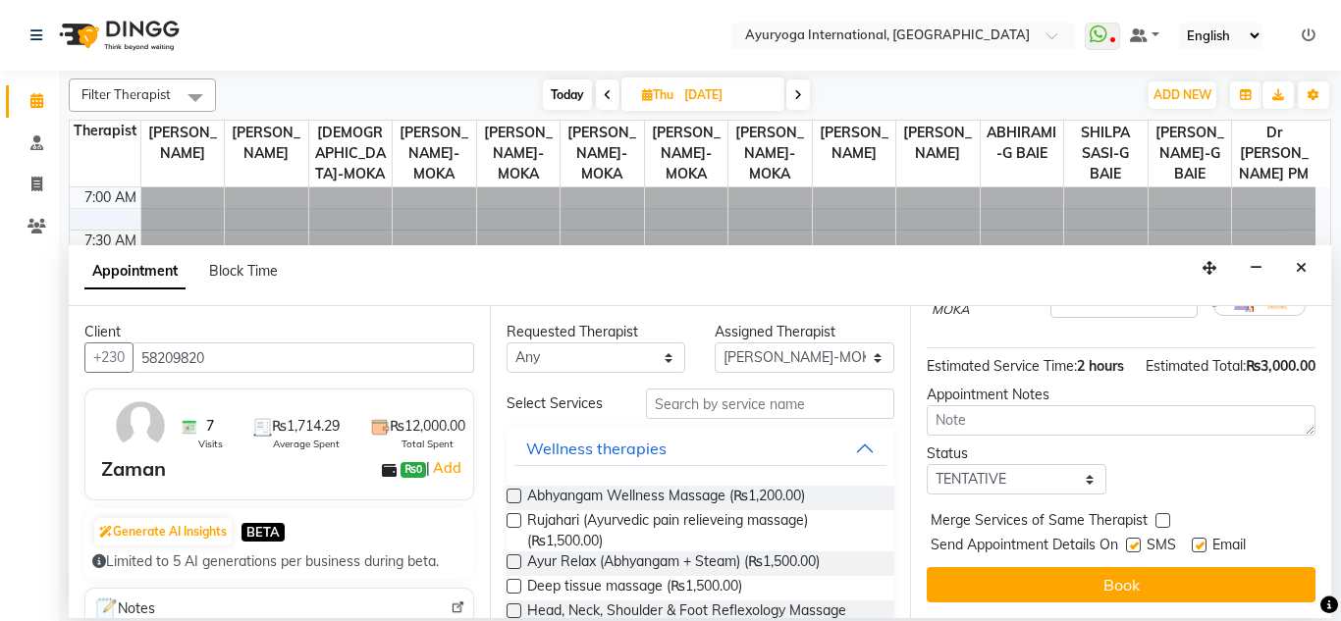
click at [1003, 602] on div "Jump to Today 1 2 3 4 5 6 7 8 Weeks Appointment Date 09-10-2025 Appointment Tim…" at bounding box center [1120, 462] width 421 height 312
click at [997, 591] on div "Jump to Today 1 2 3 4 5 6 7 8 Weeks Appointment Date 09-10-2025 Appointment Tim…" at bounding box center [1120, 462] width 421 height 312
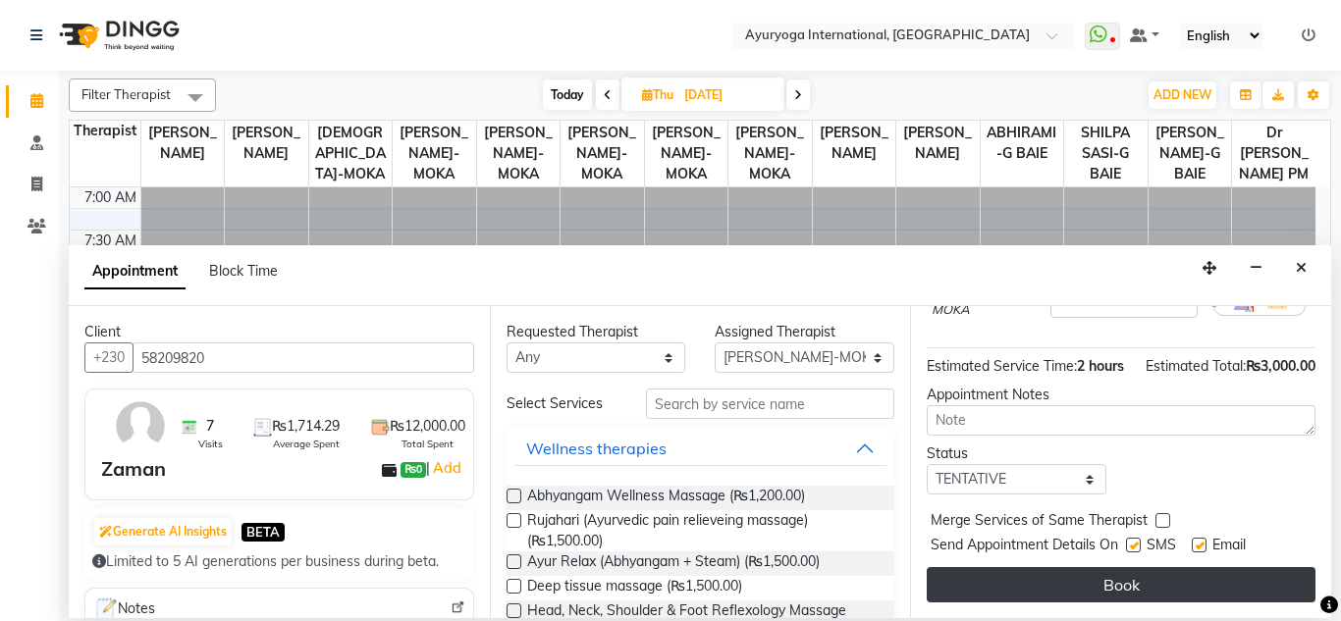
click at [998, 572] on button "Book" at bounding box center [1120, 584] width 389 height 35
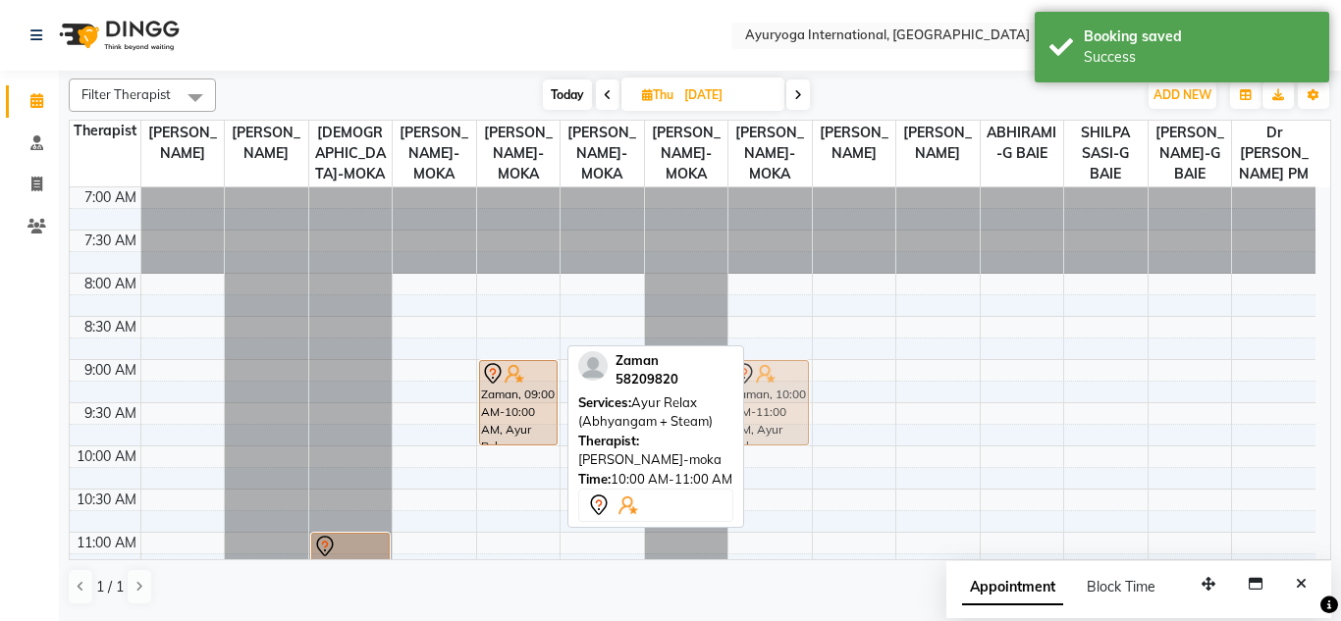
drag, startPoint x: 496, startPoint y: 497, endPoint x: 715, endPoint y: 416, distance: 234.1
click at [715, 416] on div "Filter Therapist Select All Dr ADARSH THAIKKADATH JOJU MATHEW-MOKA VISHNU-MOKA …" at bounding box center [700, 342] width 1262 height 543
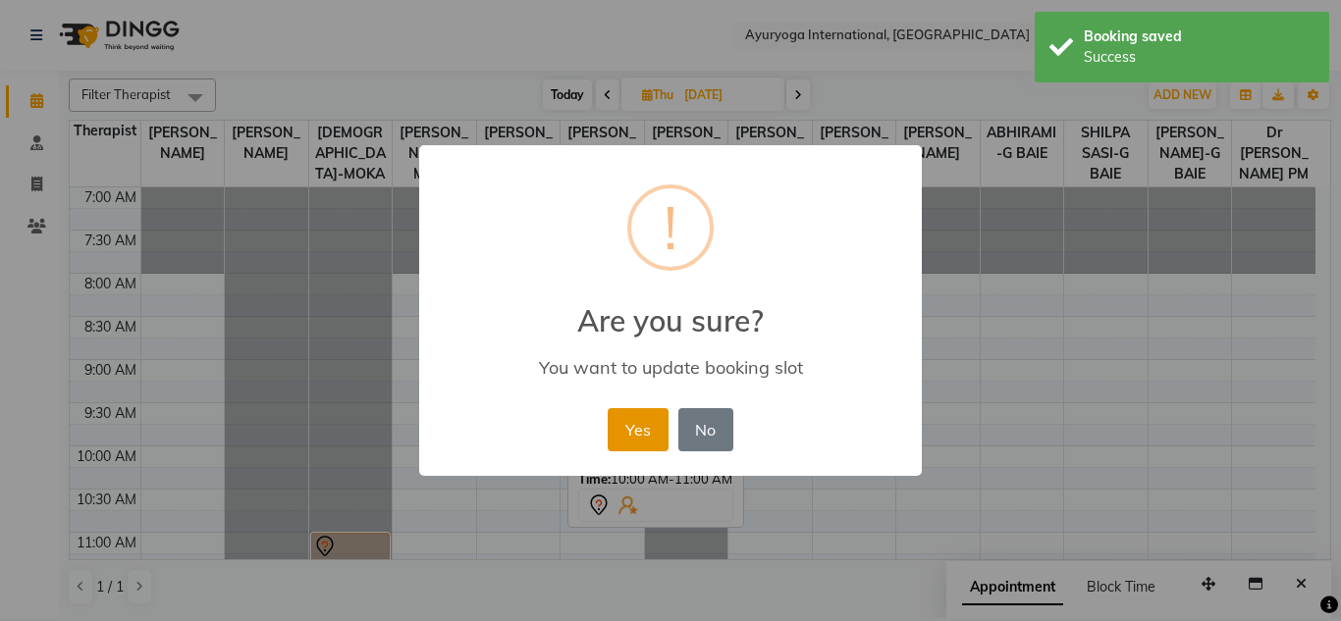
click at [653, 421] on button "Yes" at bounding box center [637, 429] width 60 height 43
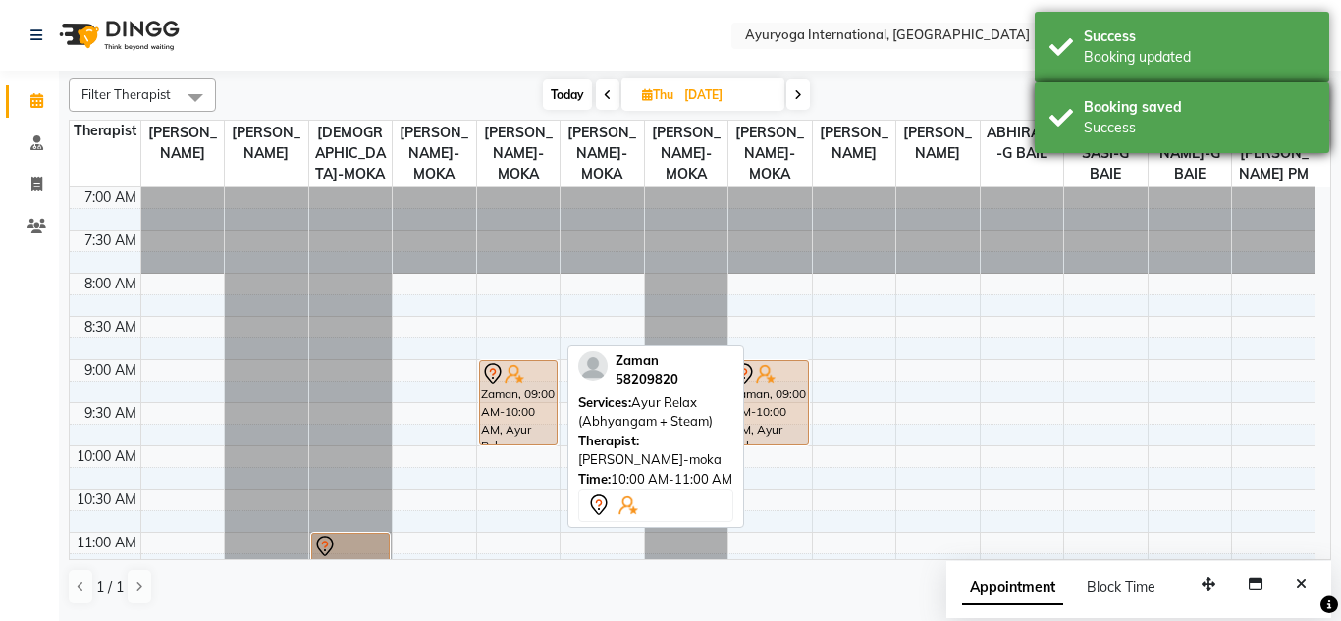
click at [1128, 131] on div "Success" at bounding box center [1198, 128] width 231 height 21
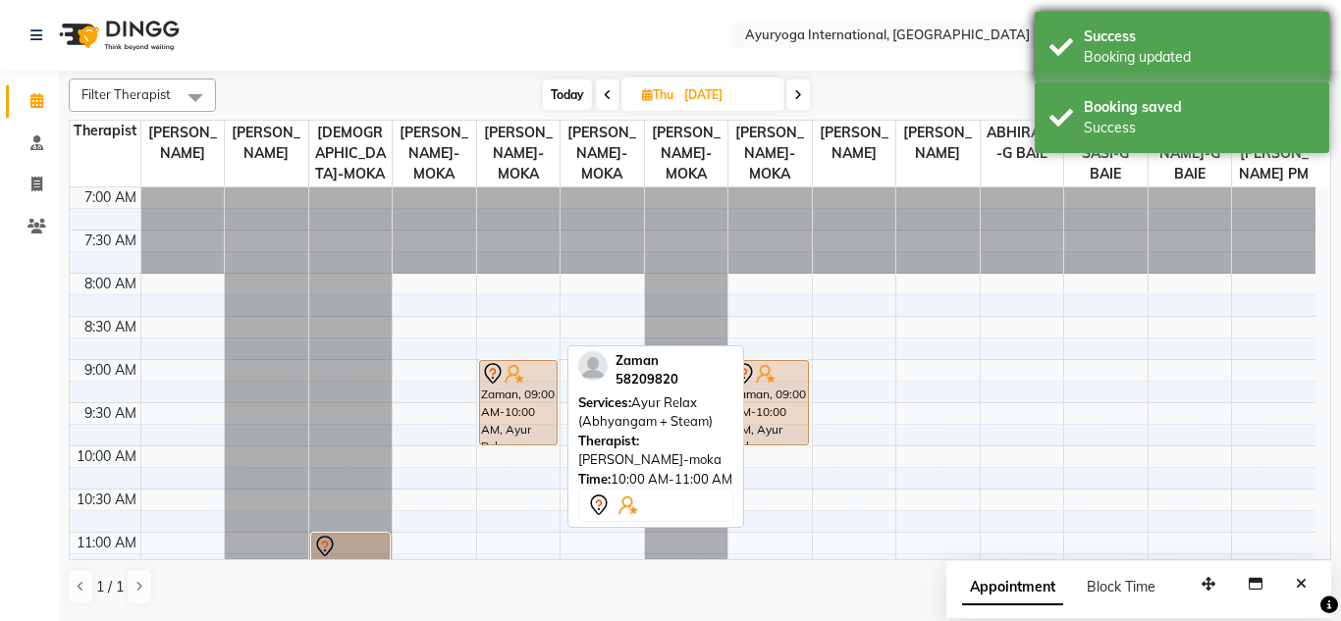
click at [1102, 52] on div "Booking updated" at bounding box center [1198, 57] width 231 height 21
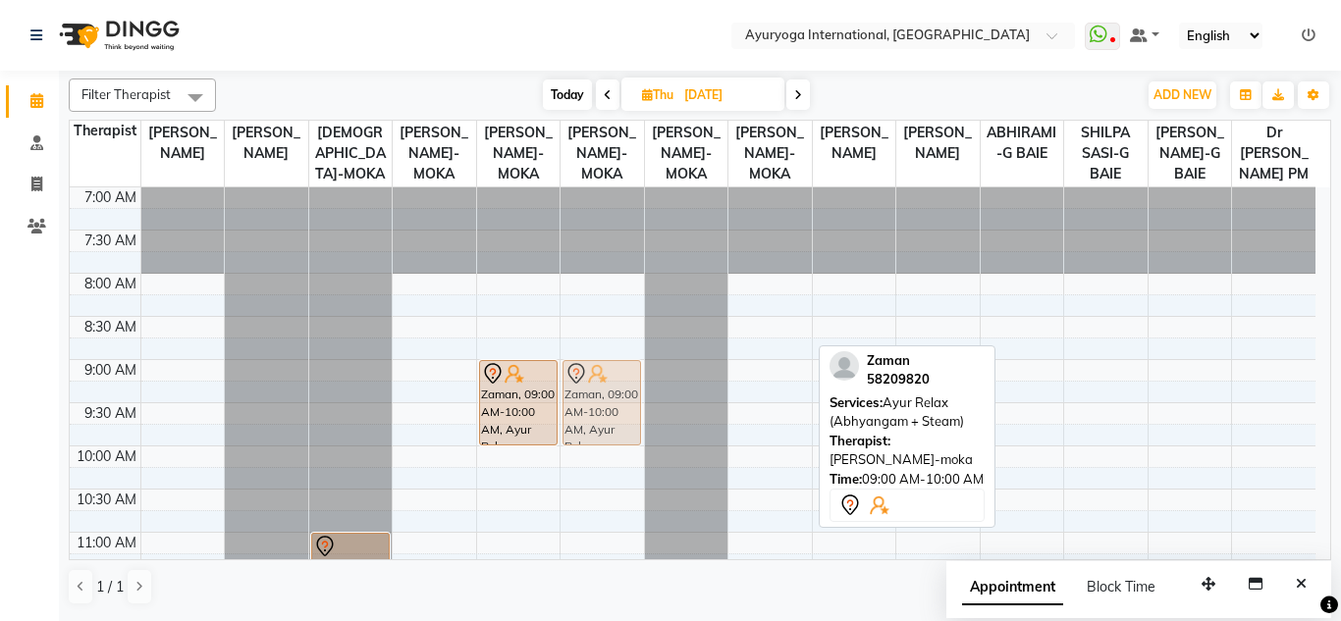
drag, startPoint x: 771, startPoint y: 414, endPoint x: 628, endPoint y: 418, distance: 143.3
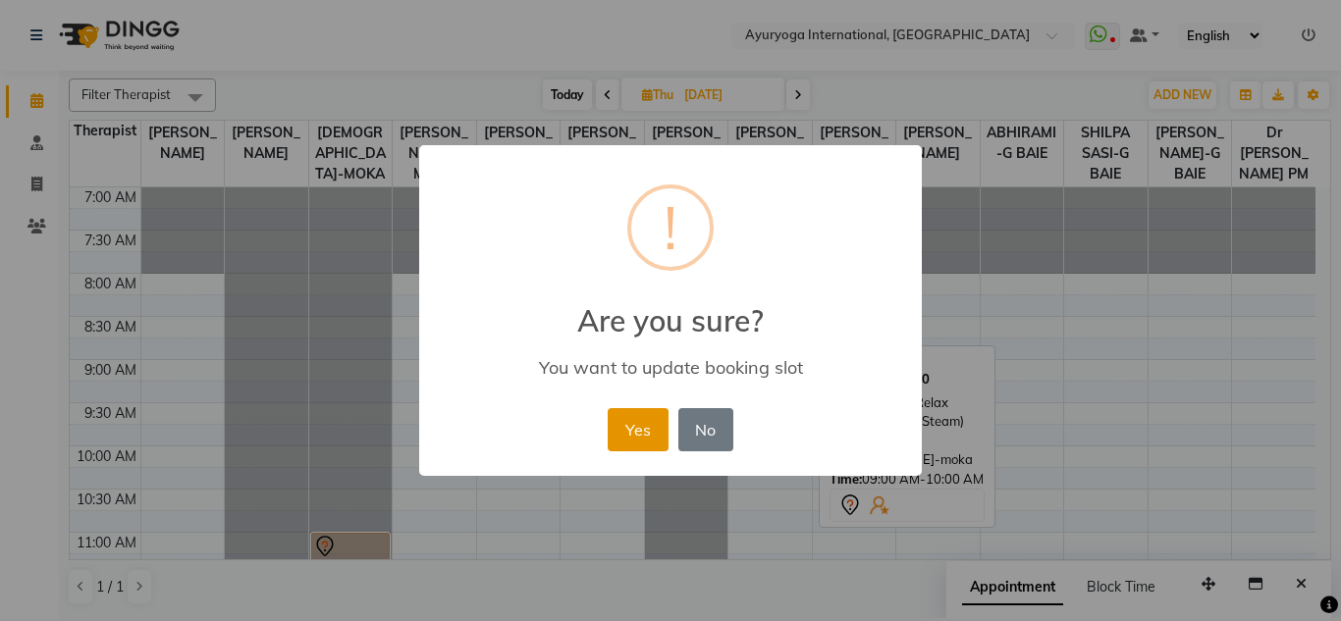
click at [614, 434] on button "Yes" at bounding box center [637, 429] width 60 height 43
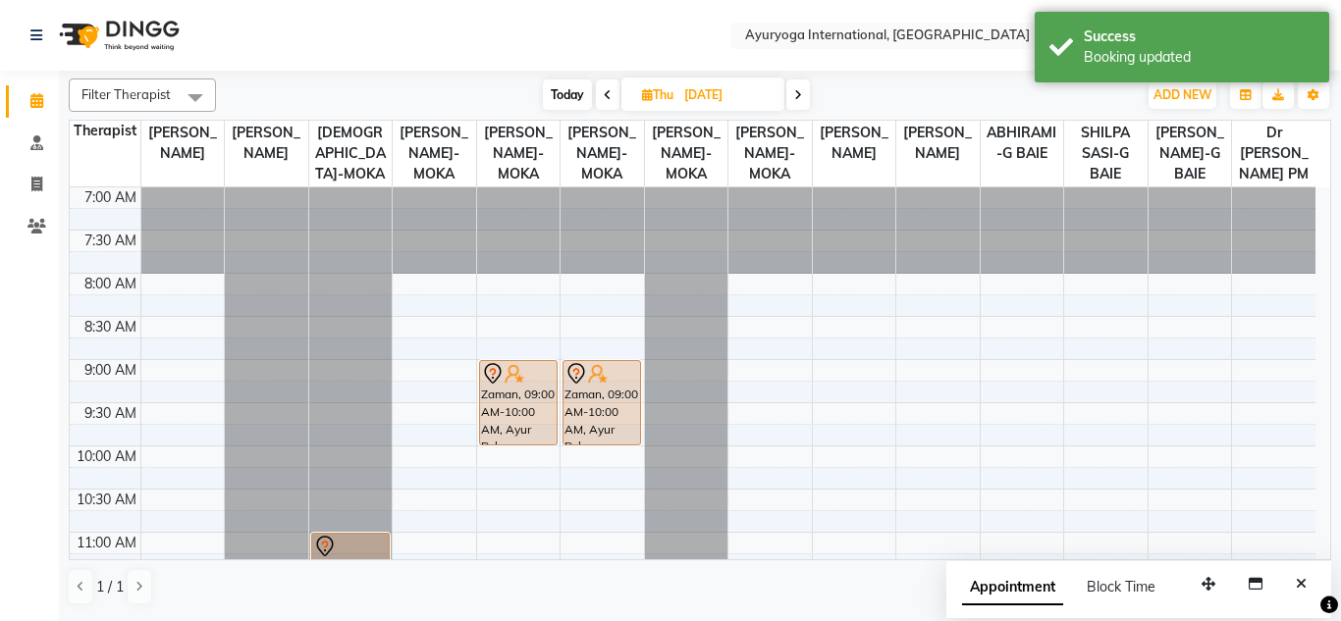
click at [416, 91] on div "Today Thu 09-10-2025" at bounding box center [676, 94] width 901 height 29
click at [443, 31] on nav "Select Location × Ayuryoga International, Mount Ory Rd WhatsApp Status ✕ Status…" at bounding box center [670, 35] width 1341 height 71
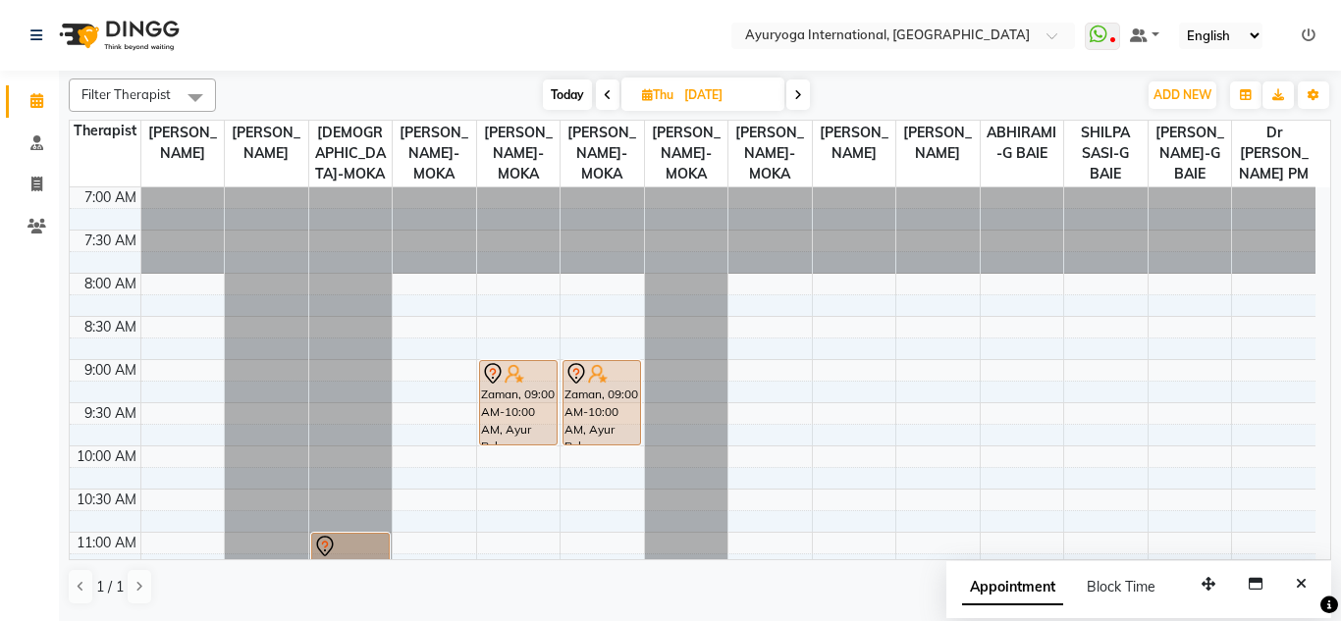
click at [556, 97] on span "Today" at bounding box center [567, 94] width 49 height 30
type input "01-10-2025"
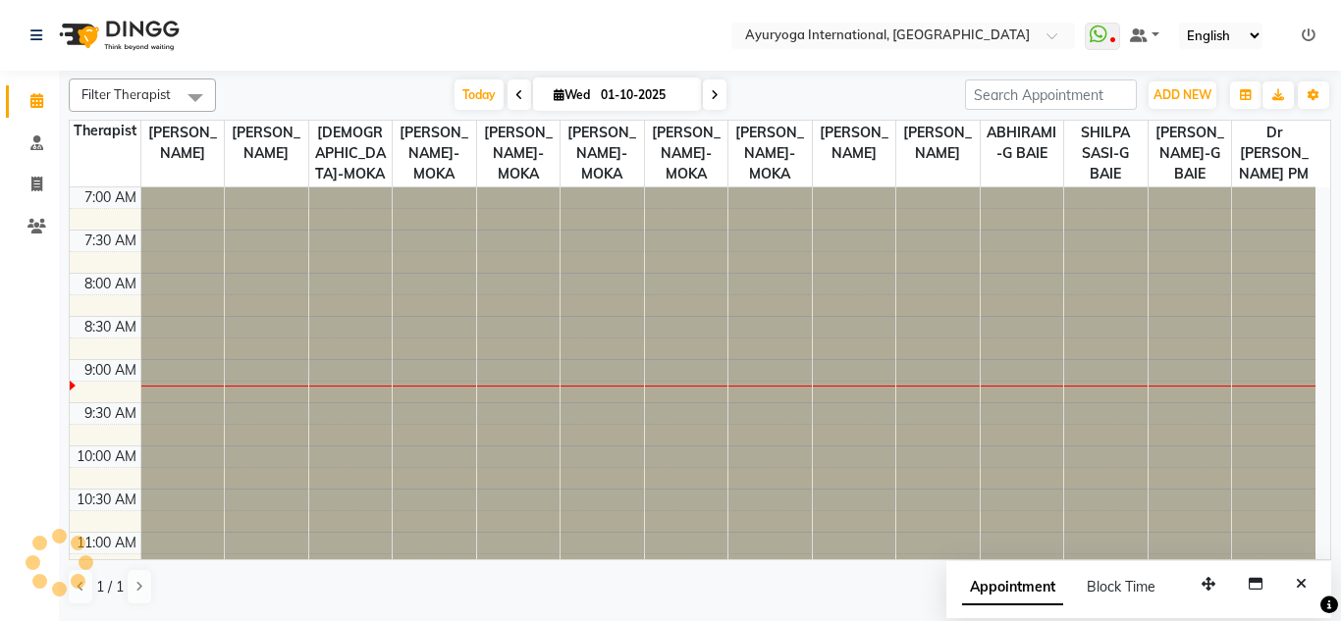
click at [567, 43] on nav "Select Location × Ayuryoga International, Mount Ory Rd WhatsApp Status ✕ Status…" at bounding box center [670, 35] width 1341 height 71
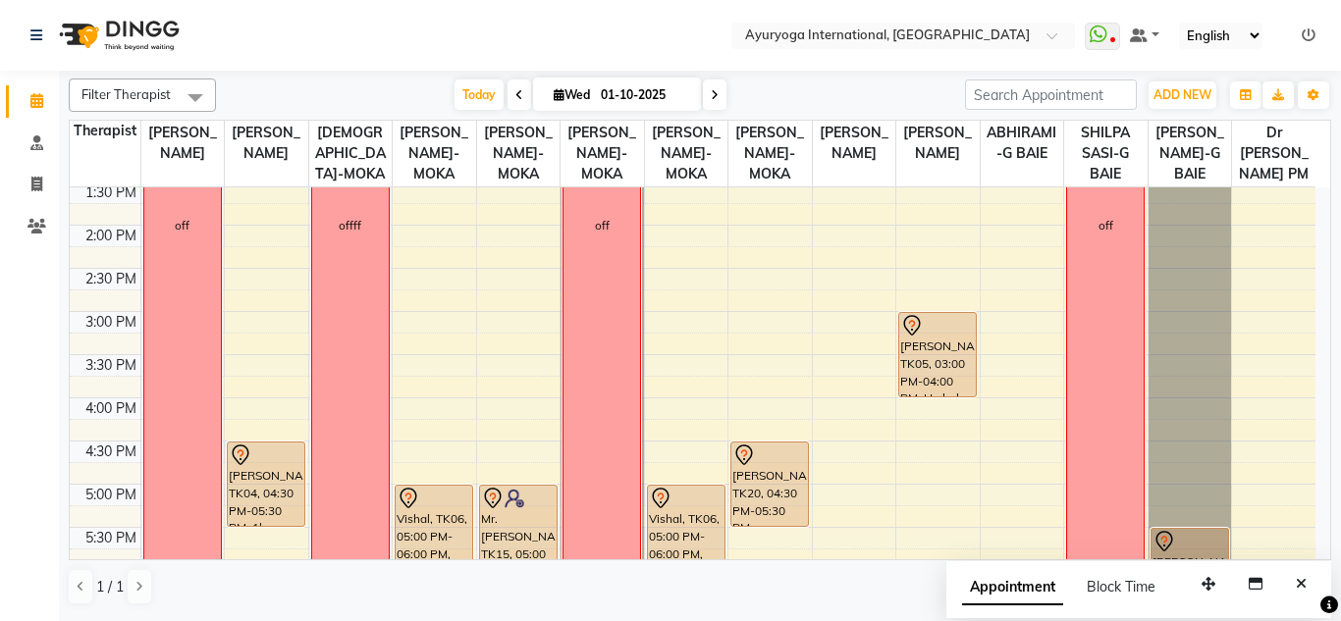
scroll to position [857, 0]
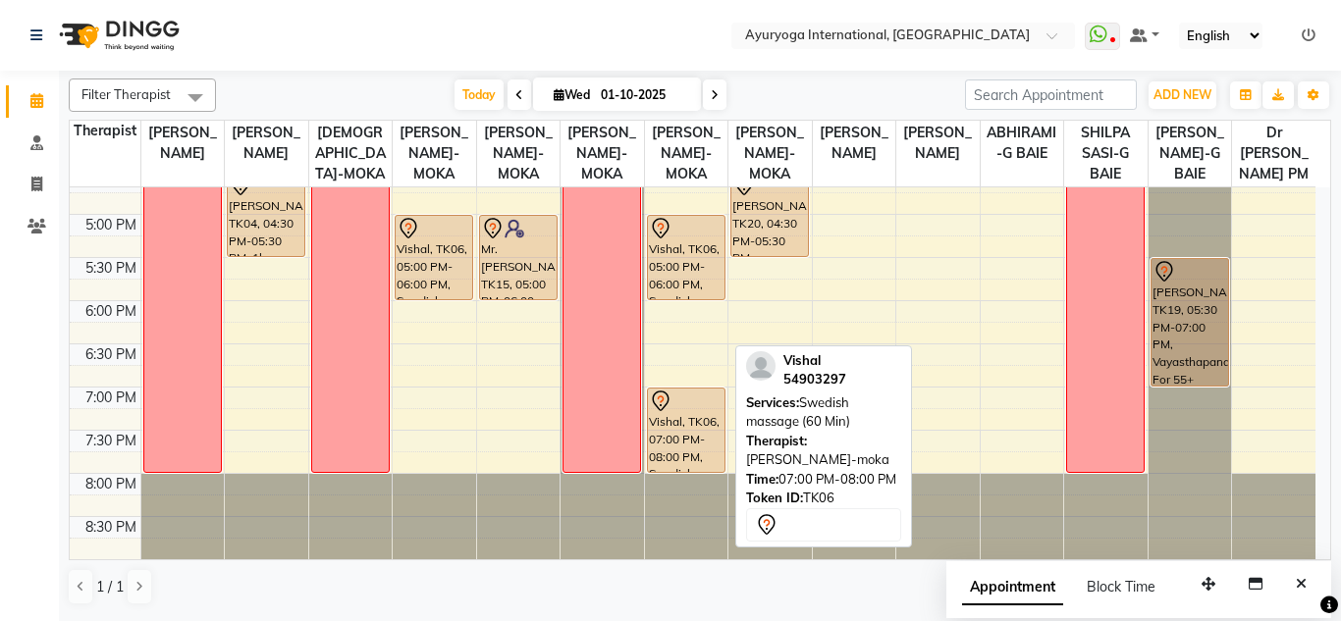
click at [669, 416] on div "Vishal, TK06, 07:00 PM-08:00 PM, Swedish massage (60 Min)" at bounding box center [686, 430] width 77 height 83
select select "7"
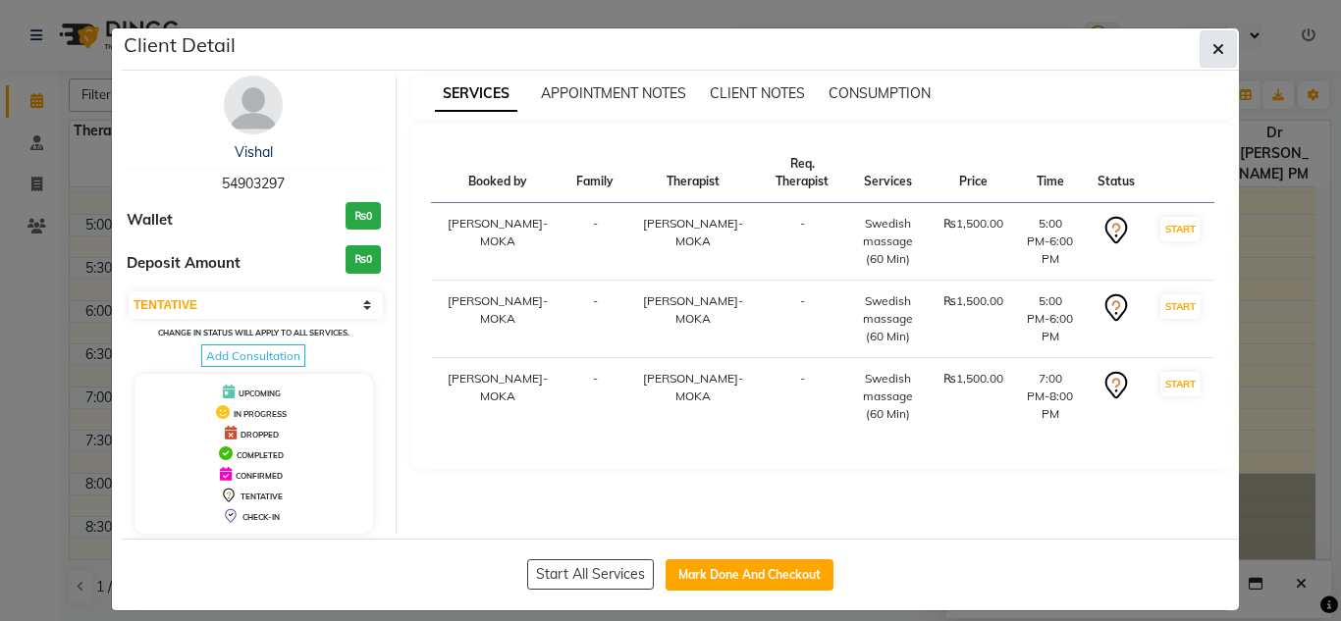
click at [1220, 49] on button "button" at bounding box center [1217, 48] width 37 height 37
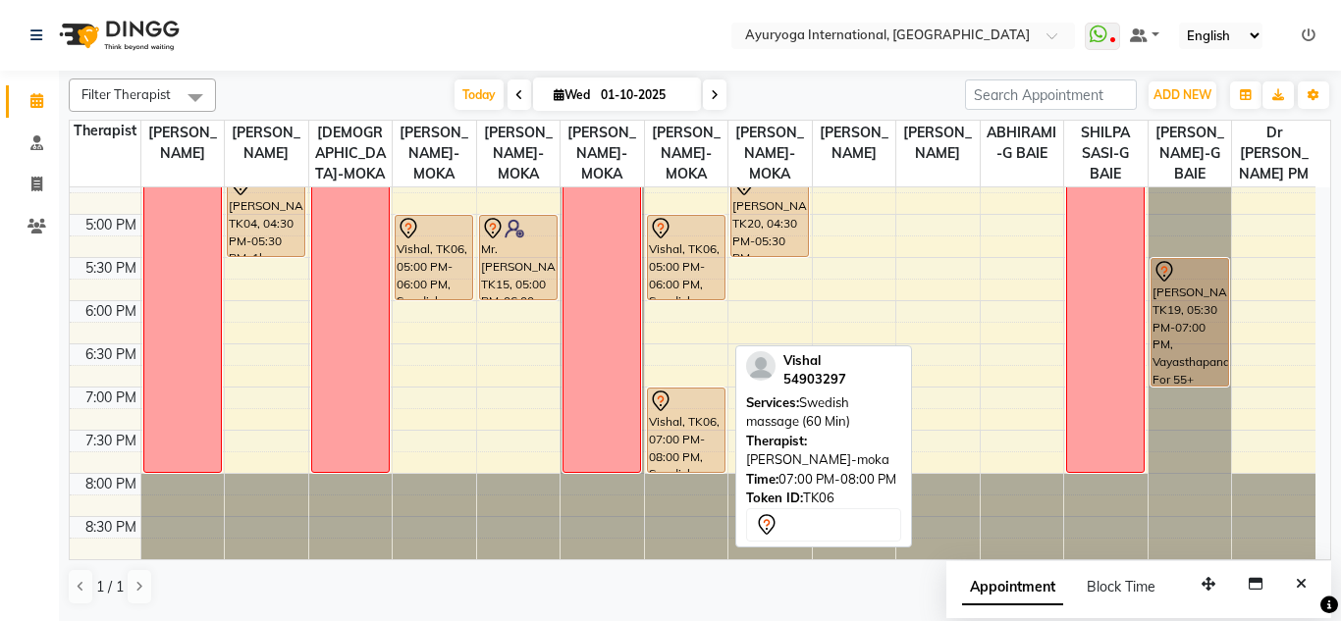
click at [690, 428] on div "Vishal, TK06, 07:00 PM-08:00 PM, Swedish massage (60 Min)" at bounding box center [686, 430] width 77 height 83
select select "7"
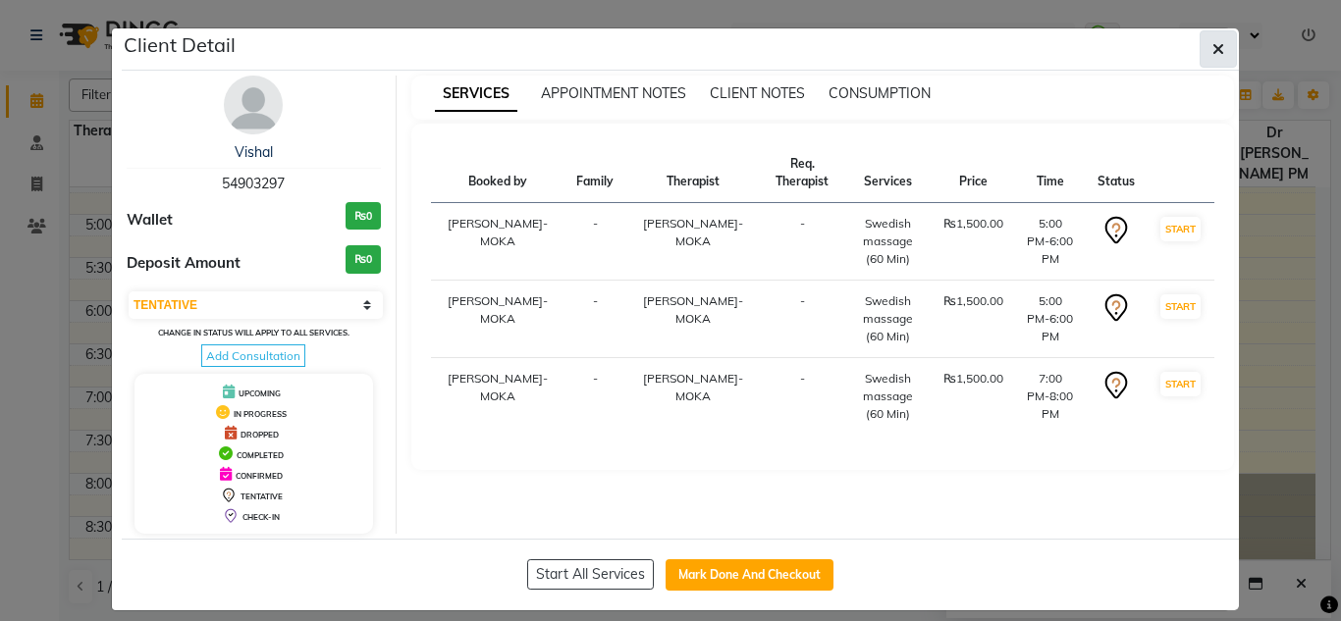
click at [1199, 46] on button "button" at bounding box center [1217, 48] width 37 height 37
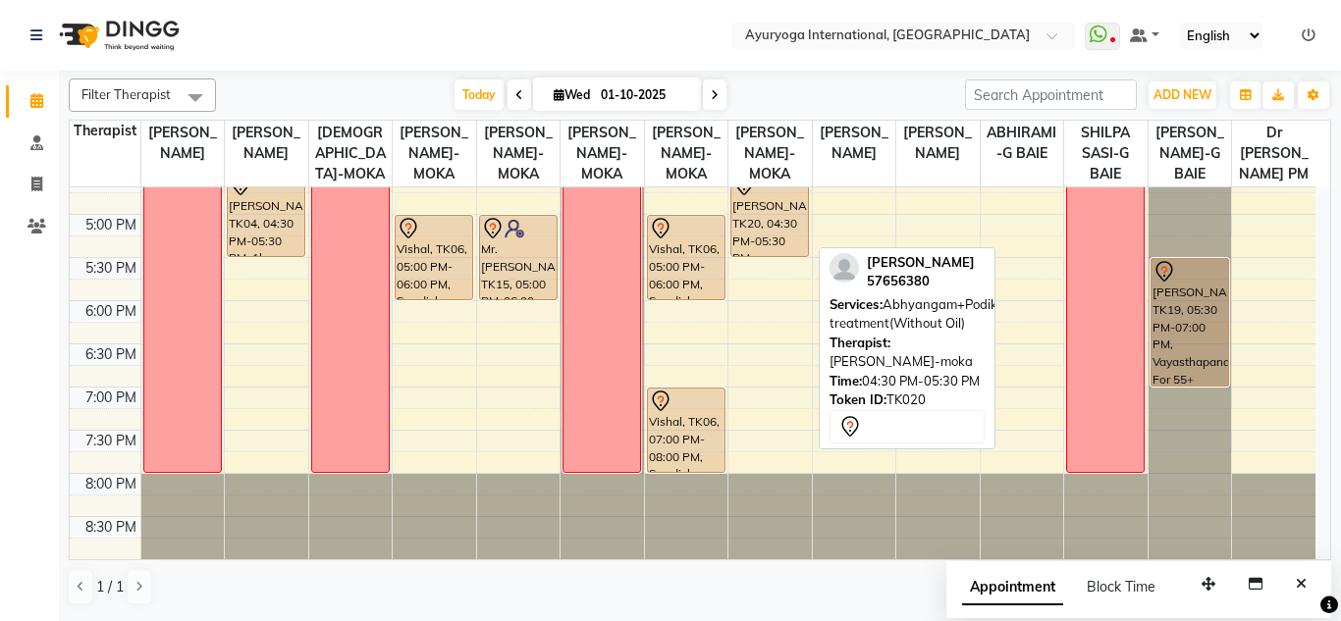
click at [745, 235] on div "[PERSON_NAME], TK20, 04:30 PM-05:30 PM, Abhyangam+Podikizhi treatment(Without O…" at bounding box center [769, 214] width 77 height 83
select select "7"
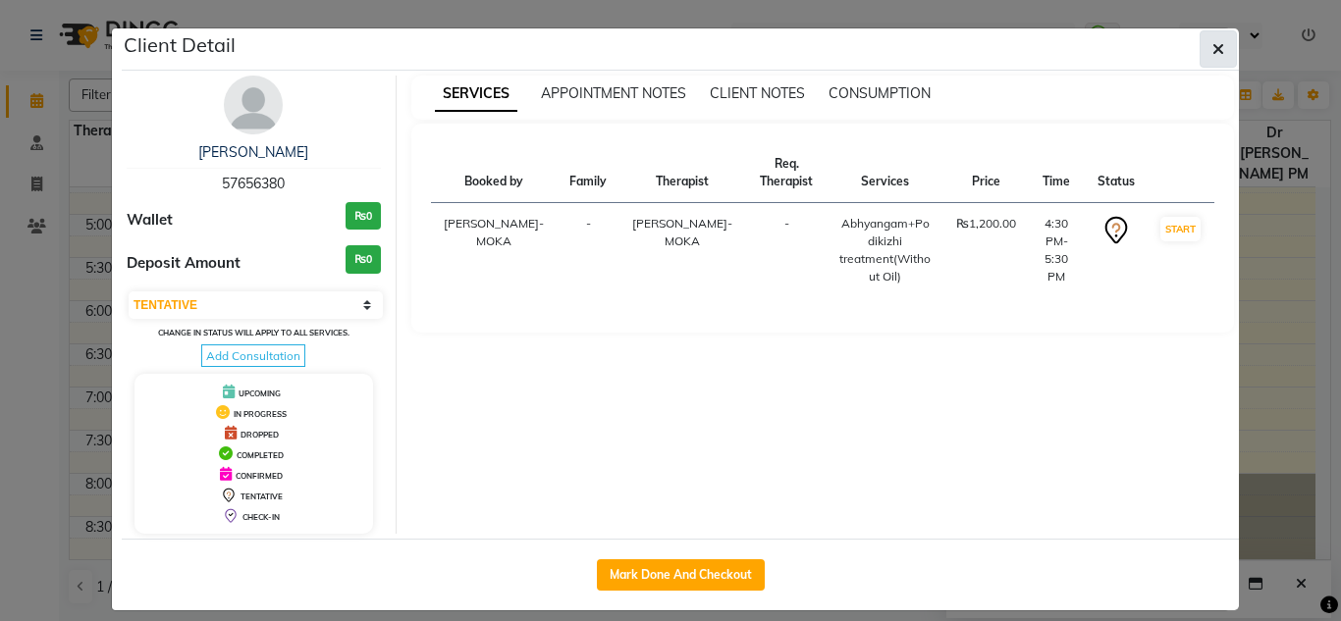
click at [1213, 41] on icon "button" at bounding box center [1218, 49] width 12 height 16
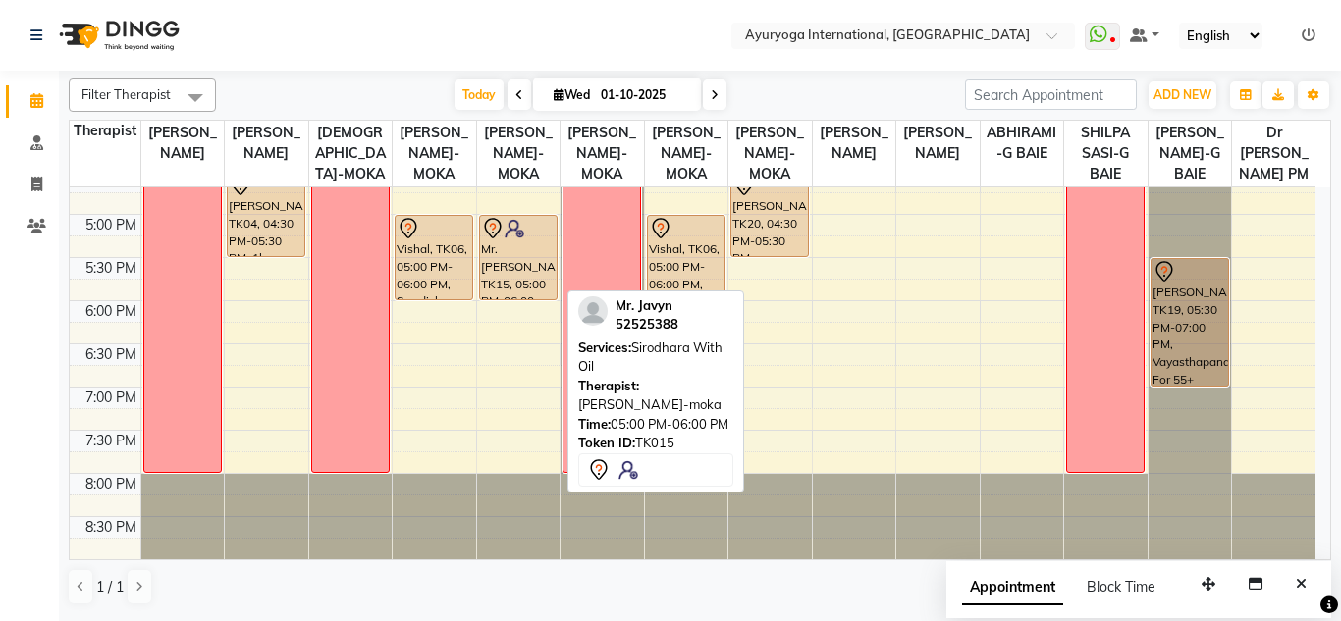
click at [545, 277] on div "Mr. Javyn, TK15, 05:00 PM-06:00 PM, Sirodhara With Oil" at bounding box center [518, 257] width 77 height 83
select select "7"
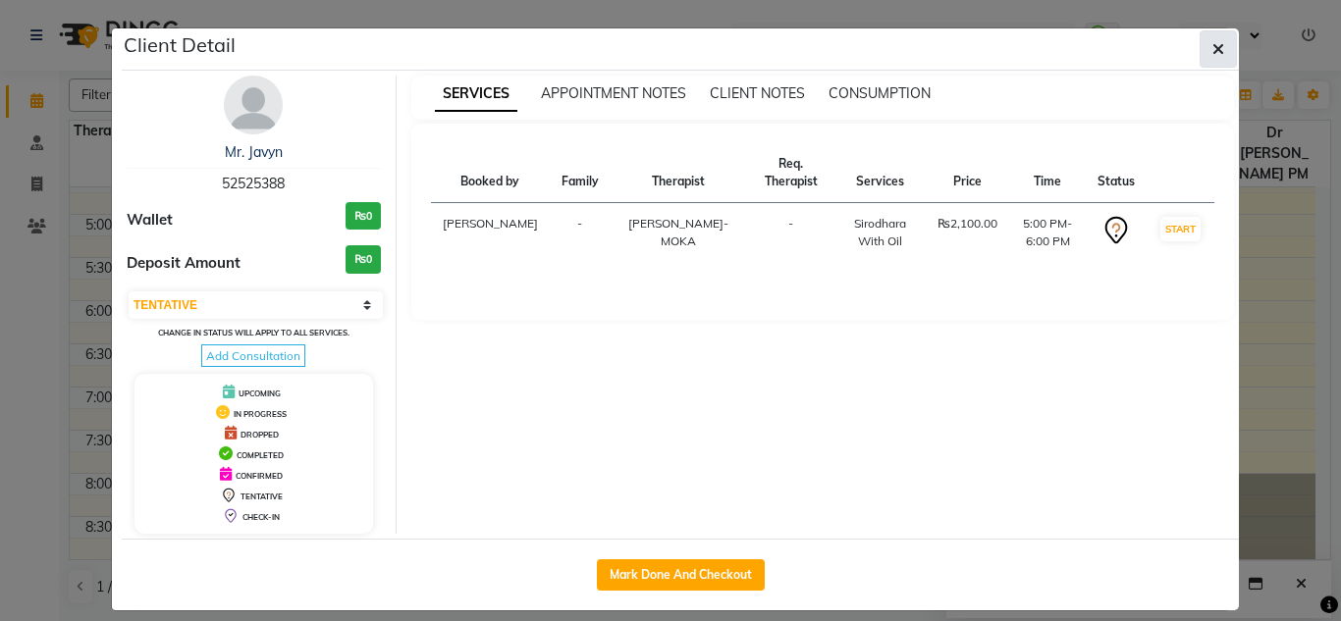
click at [1212, 48] on icon "button" at bounding box center [1218, 49] width 12 height 16
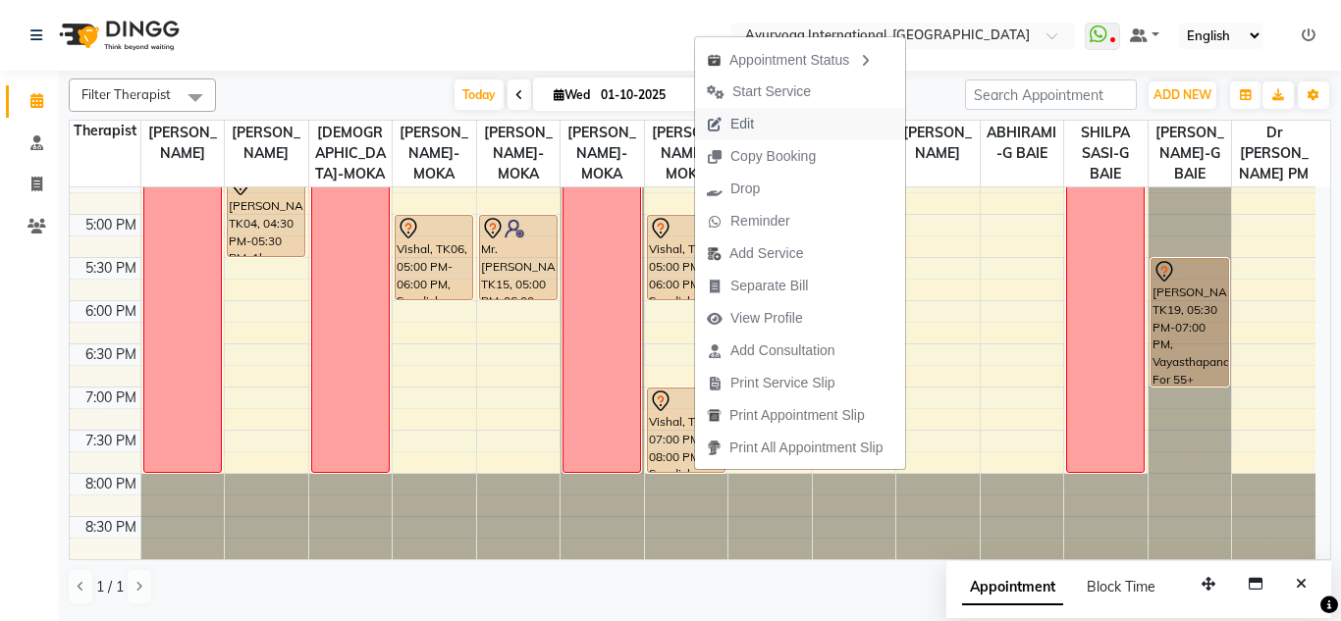
click at [752, 129] on span "Edit" at bounding box center [742, 124] width 24 height 21
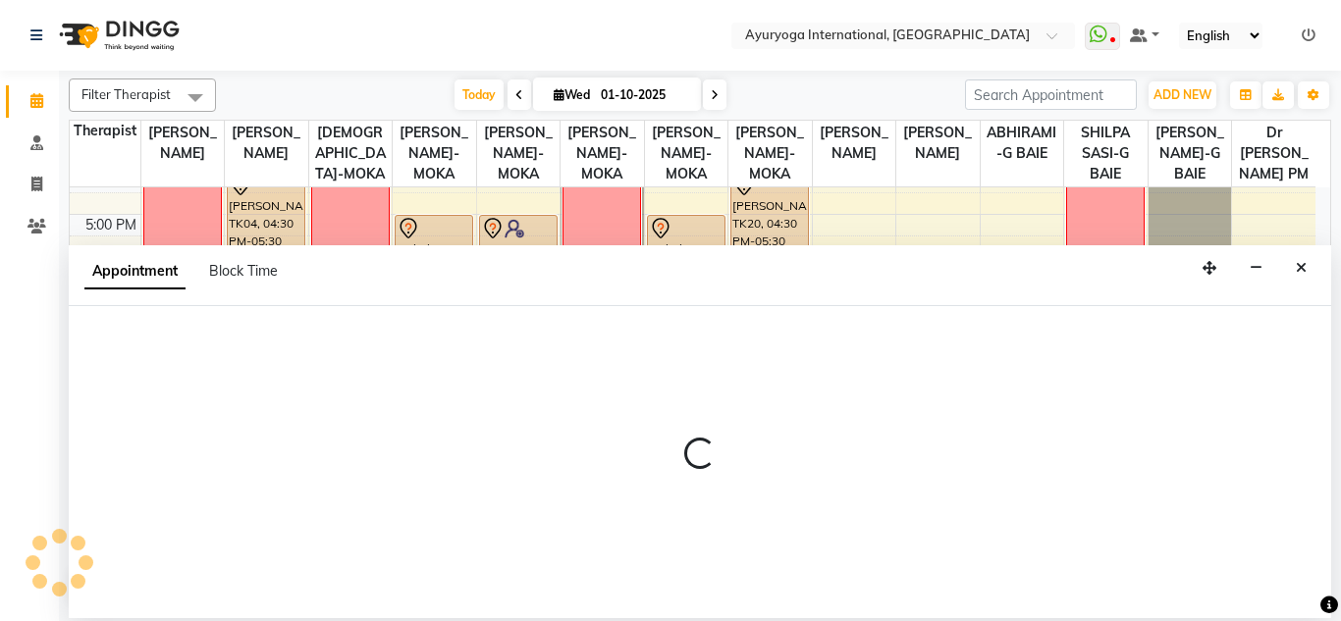
select select "tentative"
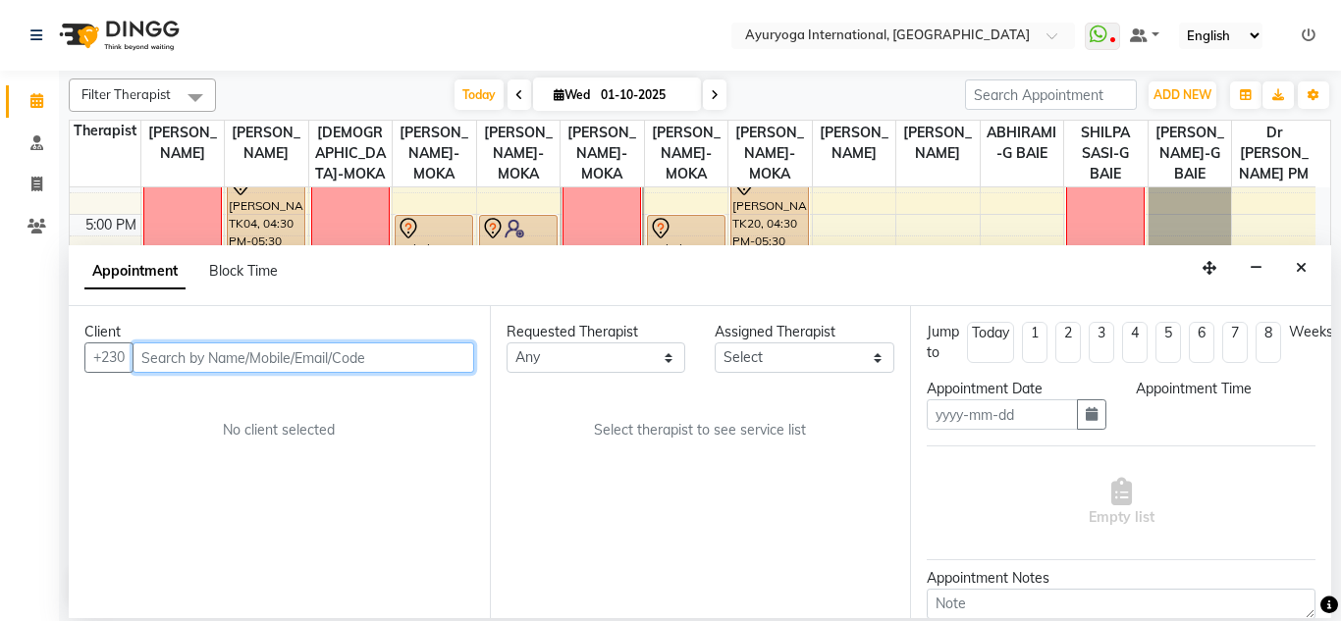
type input "01-10-2025"
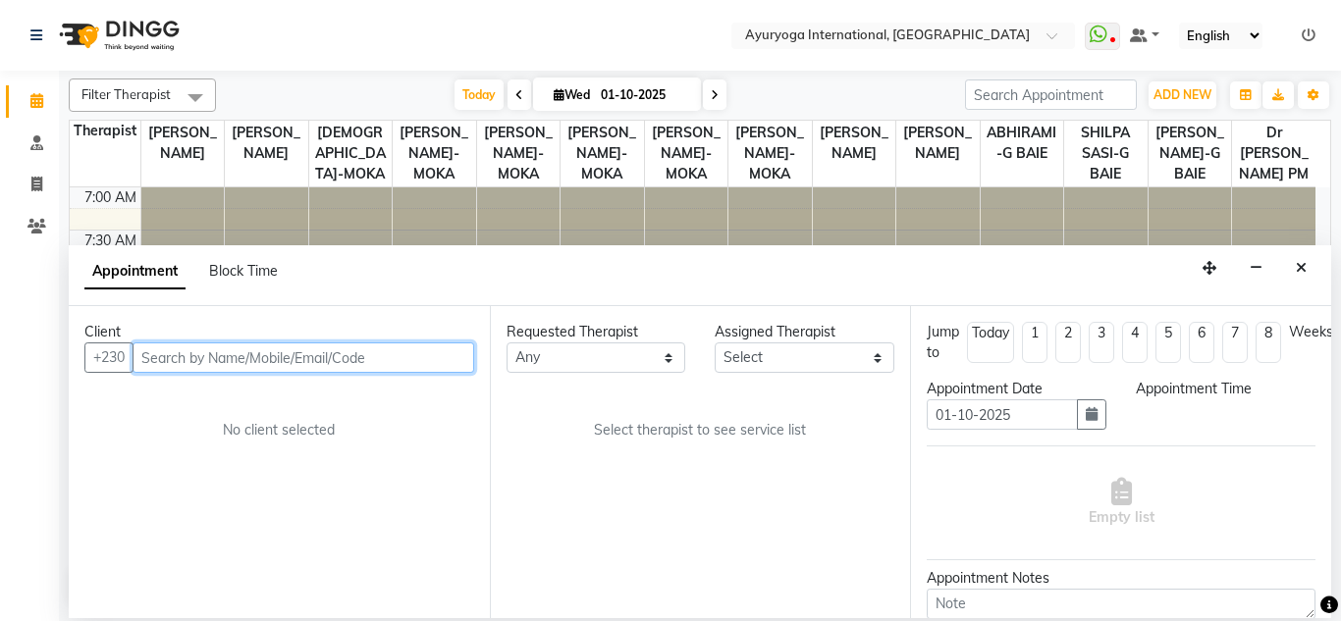
select select "1020"
select select "50739"
select select "1136"
select select "1142"
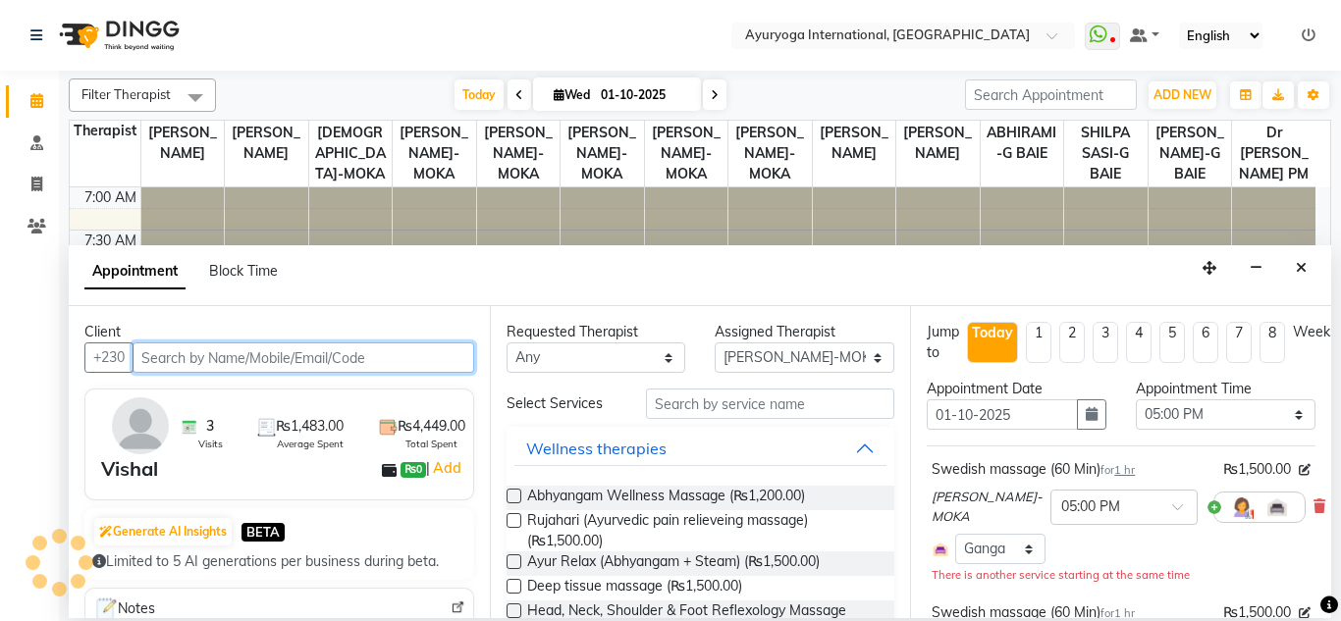
select select "594"
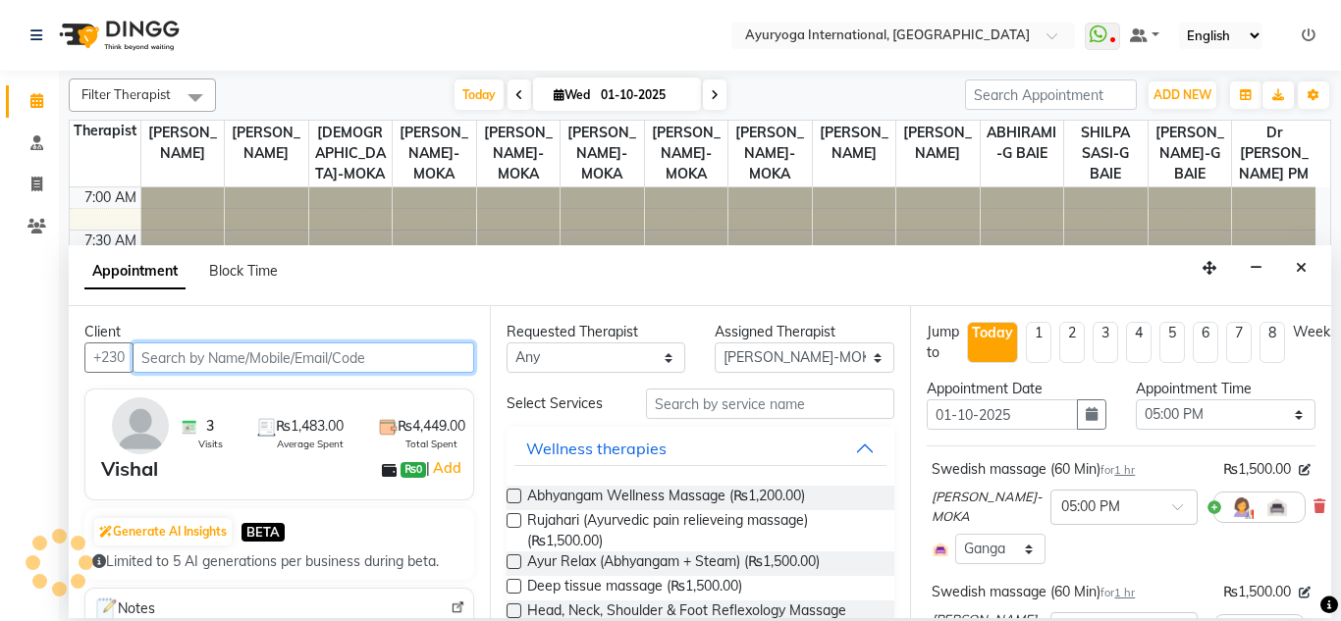
scroll to position [174, 0]
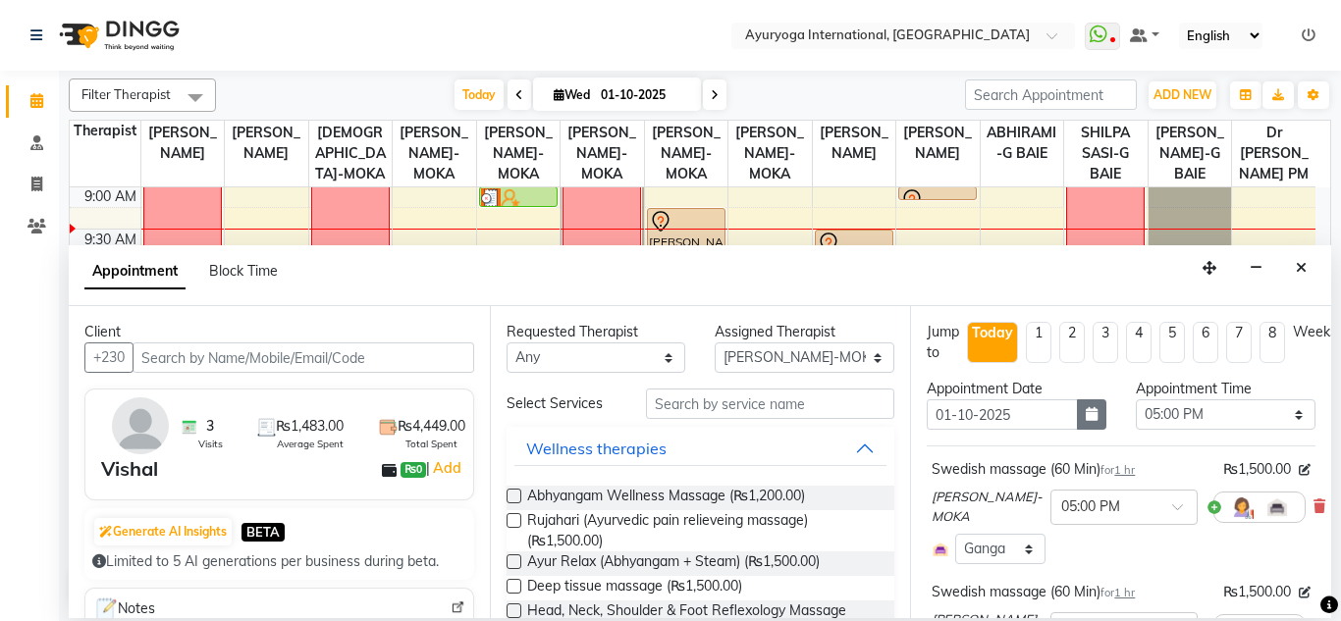
click at [1080, 402] on button "button" at bounding box center [1091, 414] width 29 height 30
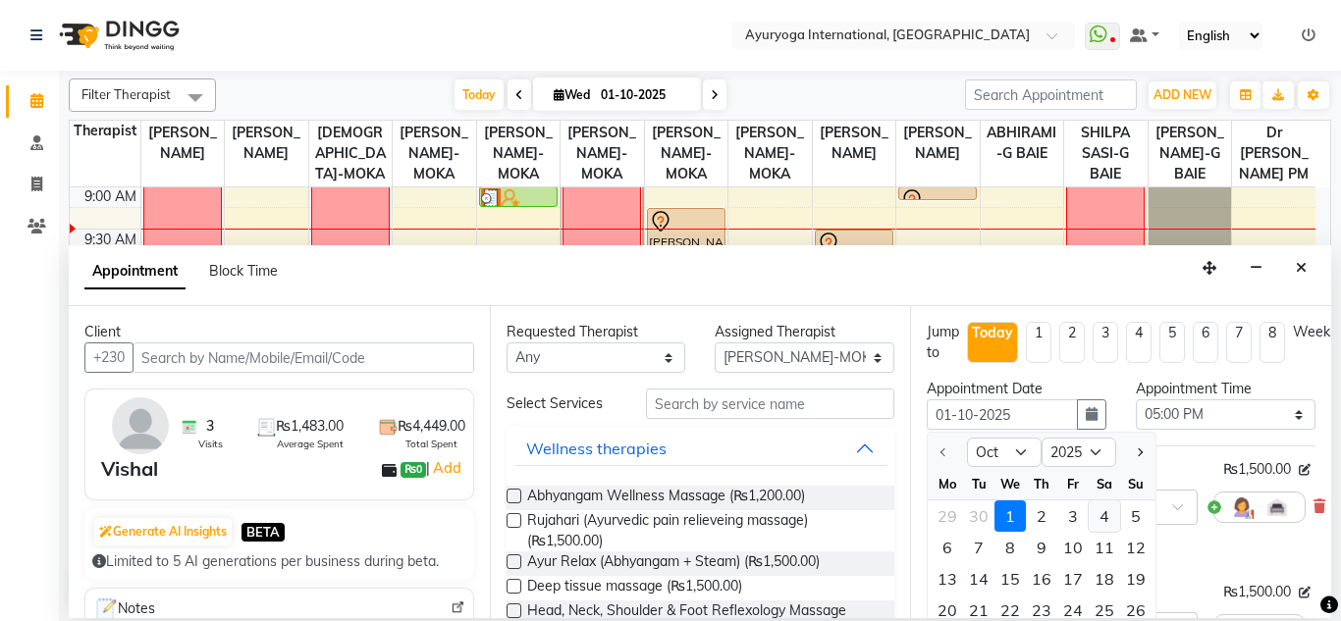
click at [1101, 518] on div "4" at bounding box center [1103, 515] width 31 height 31
type input "04-10-2025"
select select "1020"
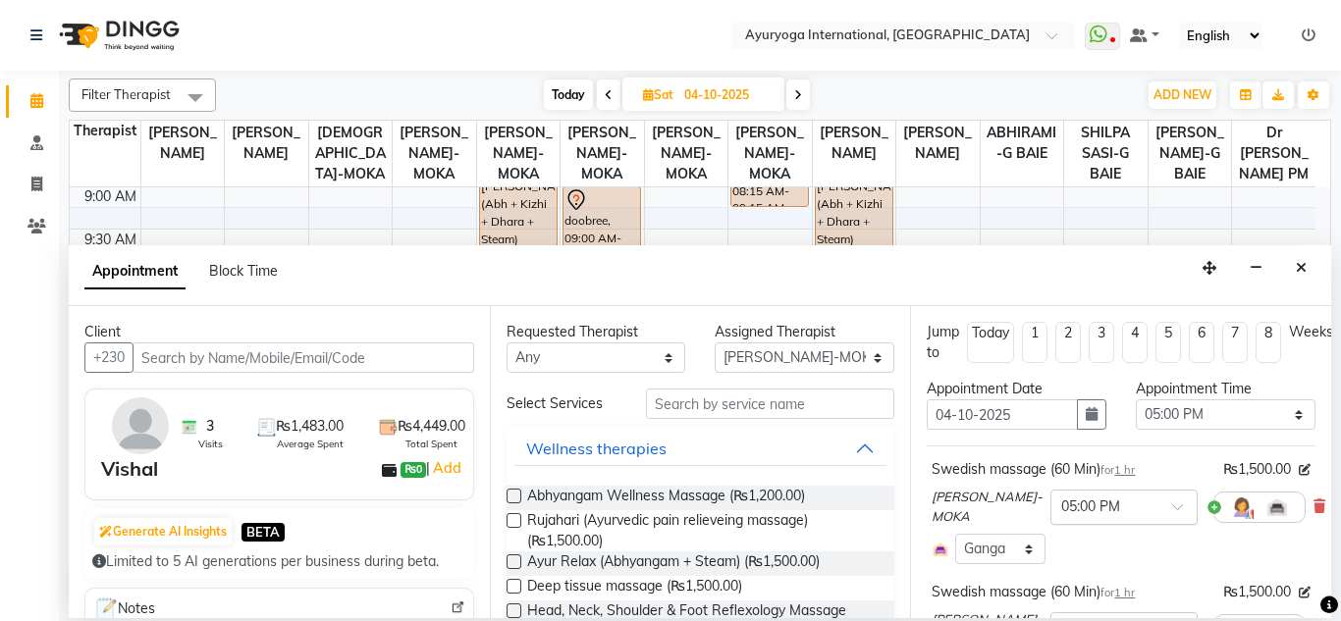
click at [1091, 502] on input "text" at bounding box center [1104, 506] width 86 height 21
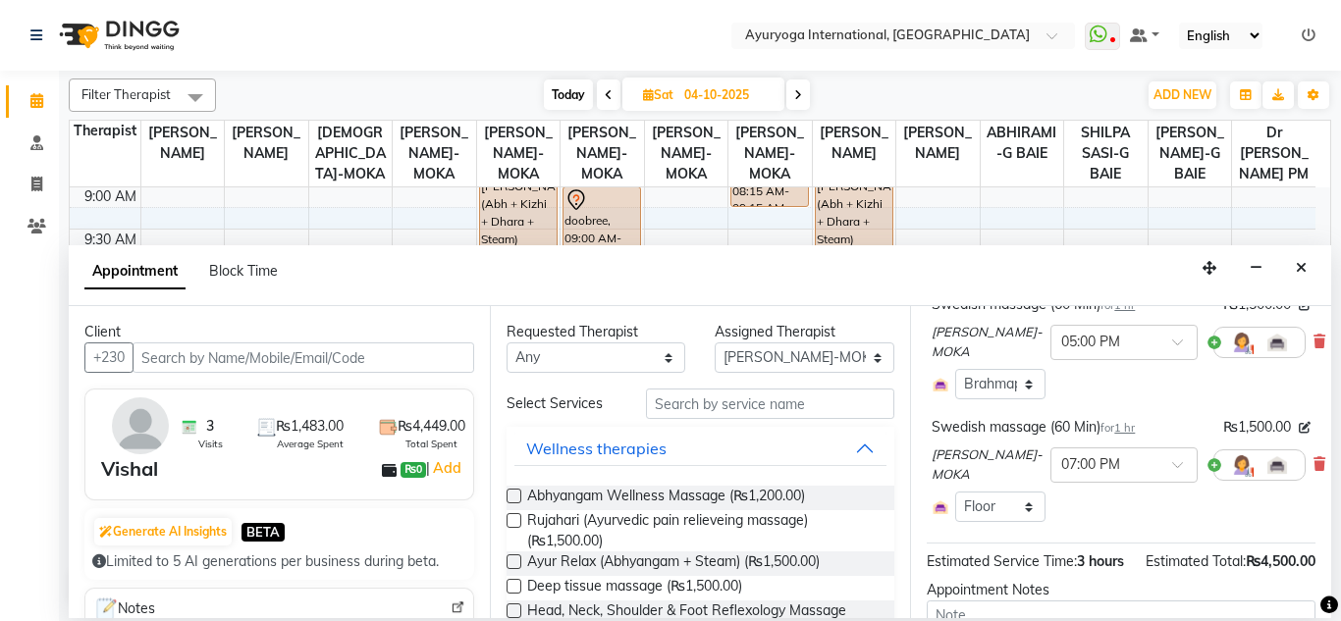
scroll to position [276, 0]
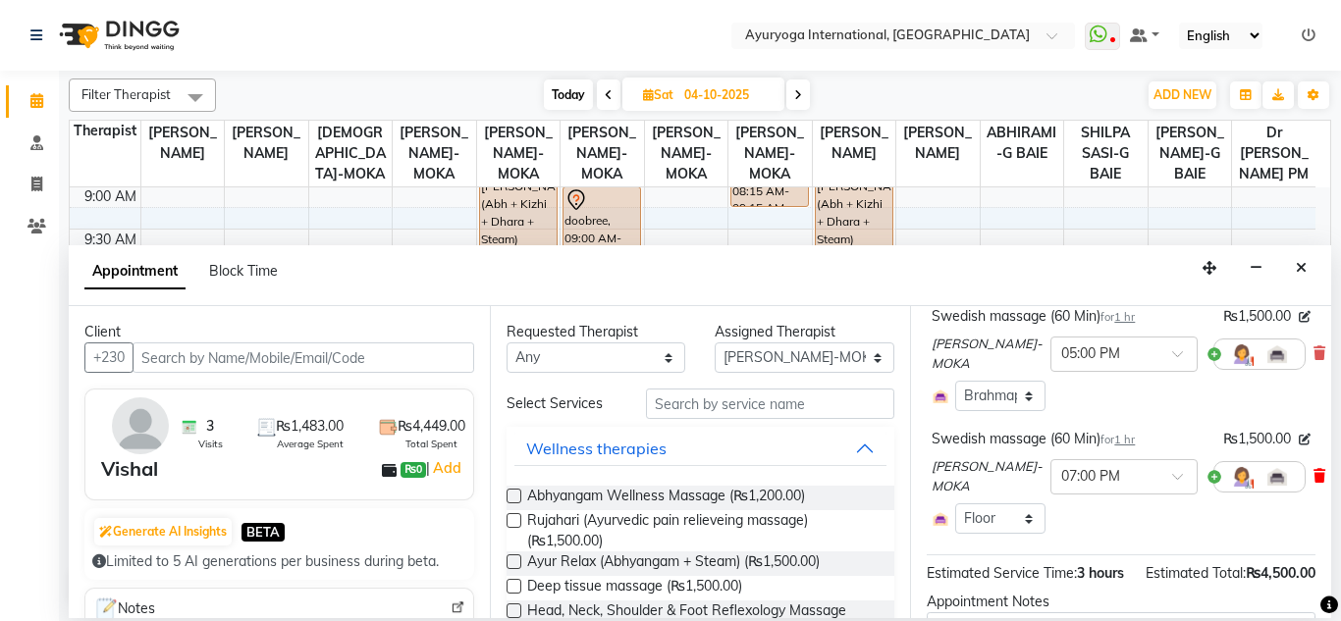
click at [1313, 471] on icon at bounding box center [1319, 476] width 12 height 14
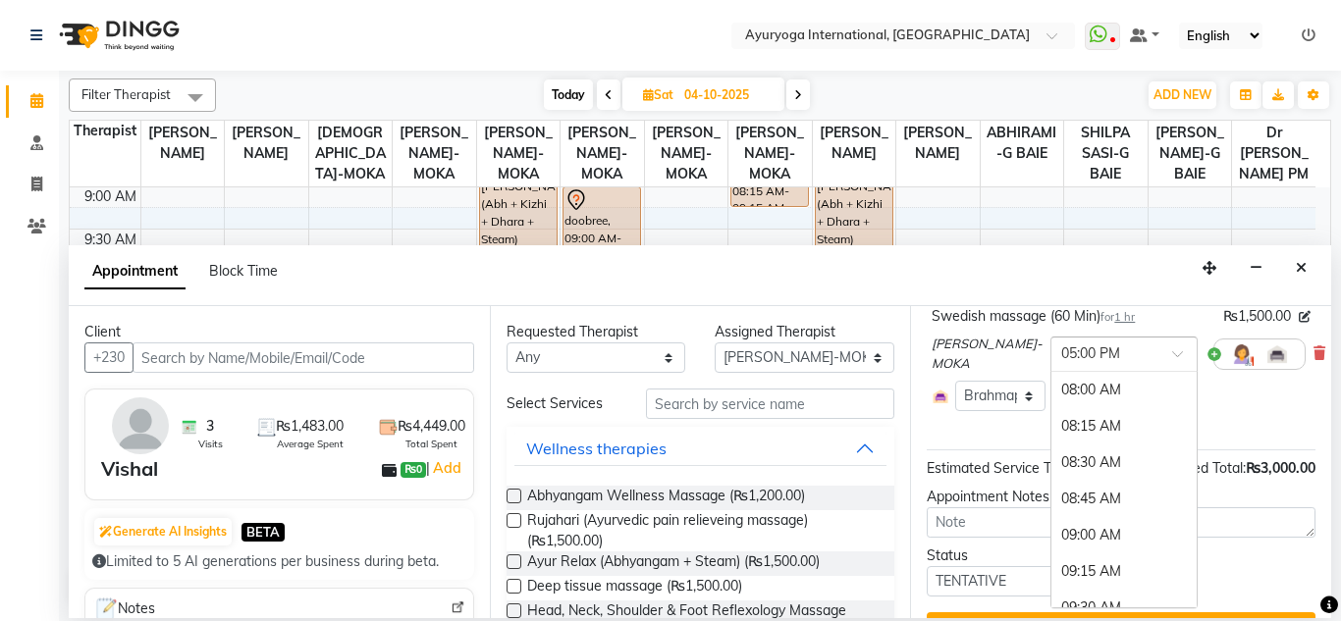
click at [1061, 356] on input "text" at bounding box center [1104, 352] width 86 height 21
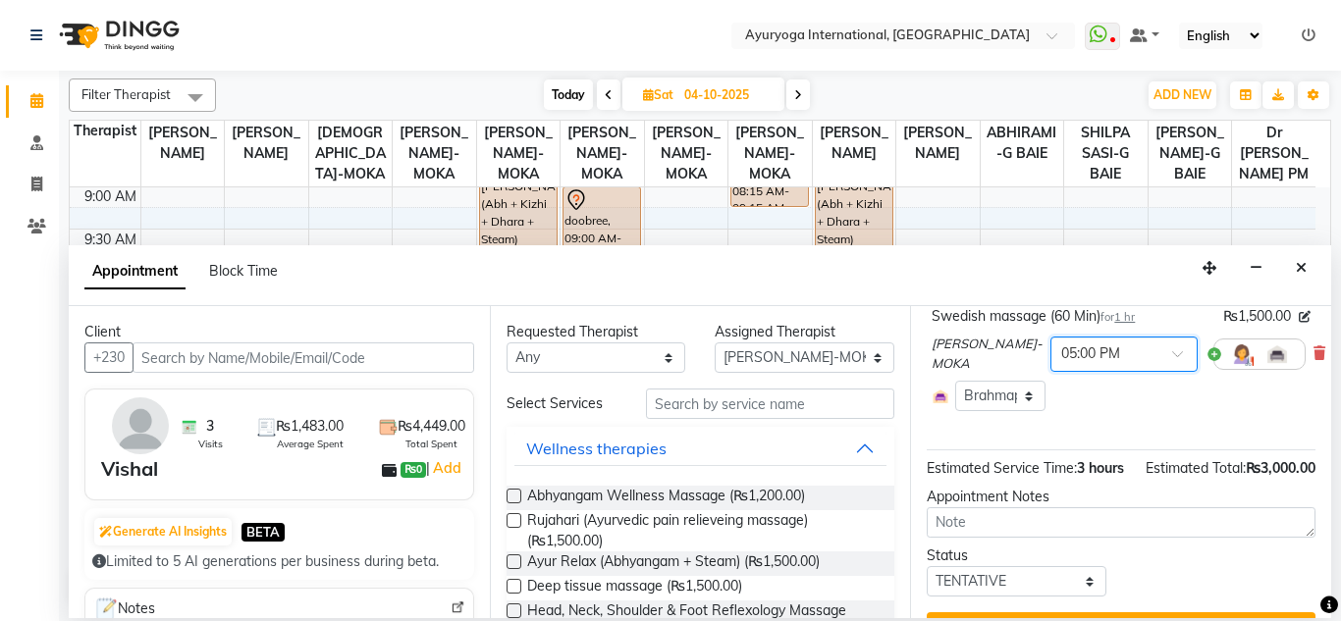
scroll to position [315, 0]
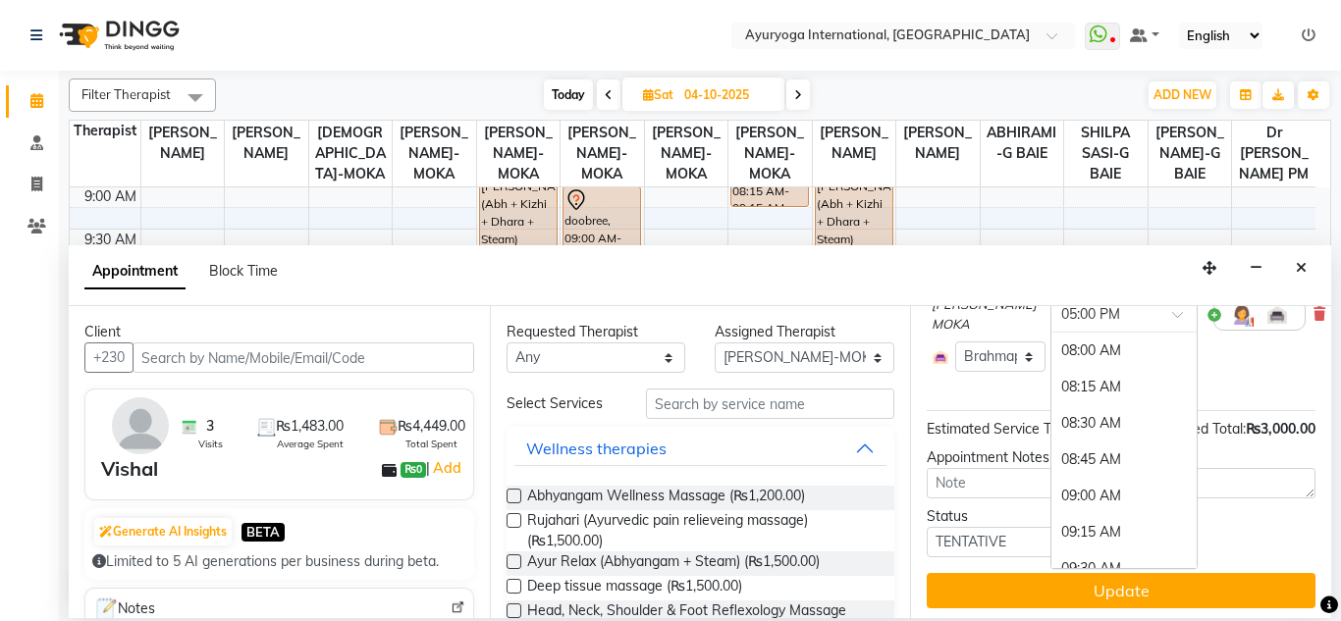
click at [1125, 316] on div at bounding box center [1123, 313] width 145 height 21
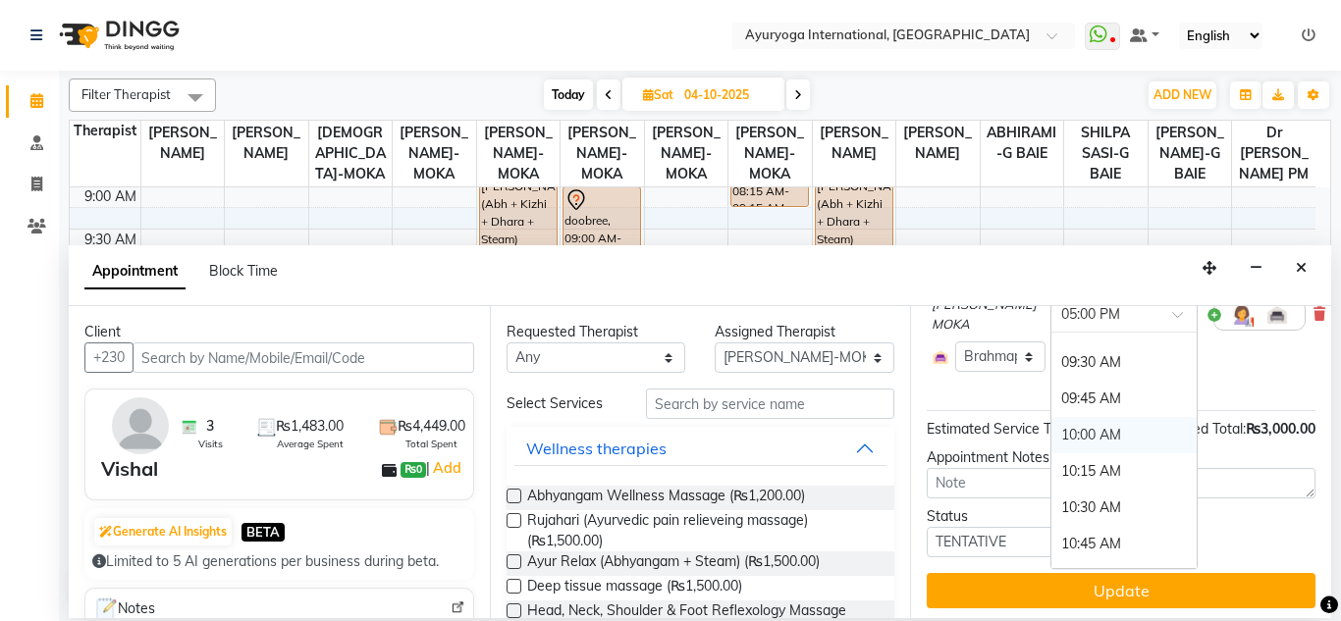
click at [1063, 436] on div "10:00 AM" at bounding box center [1123, 435] width 145 height 36
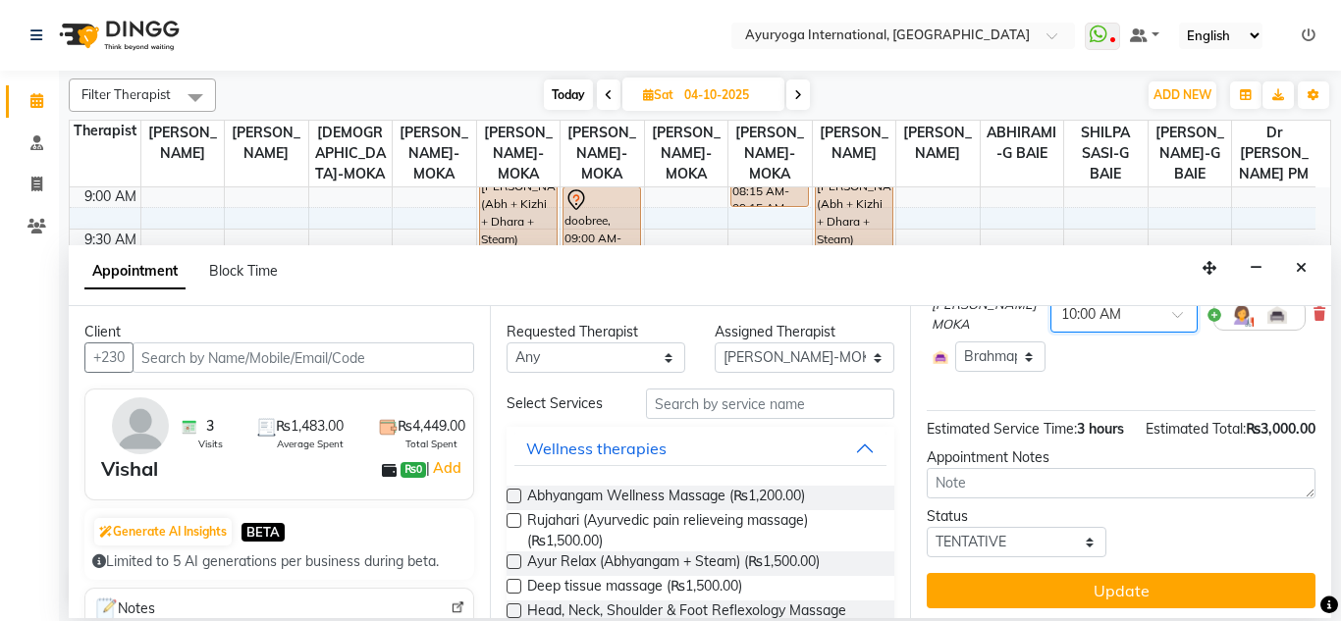
scroll to position [354, 0]
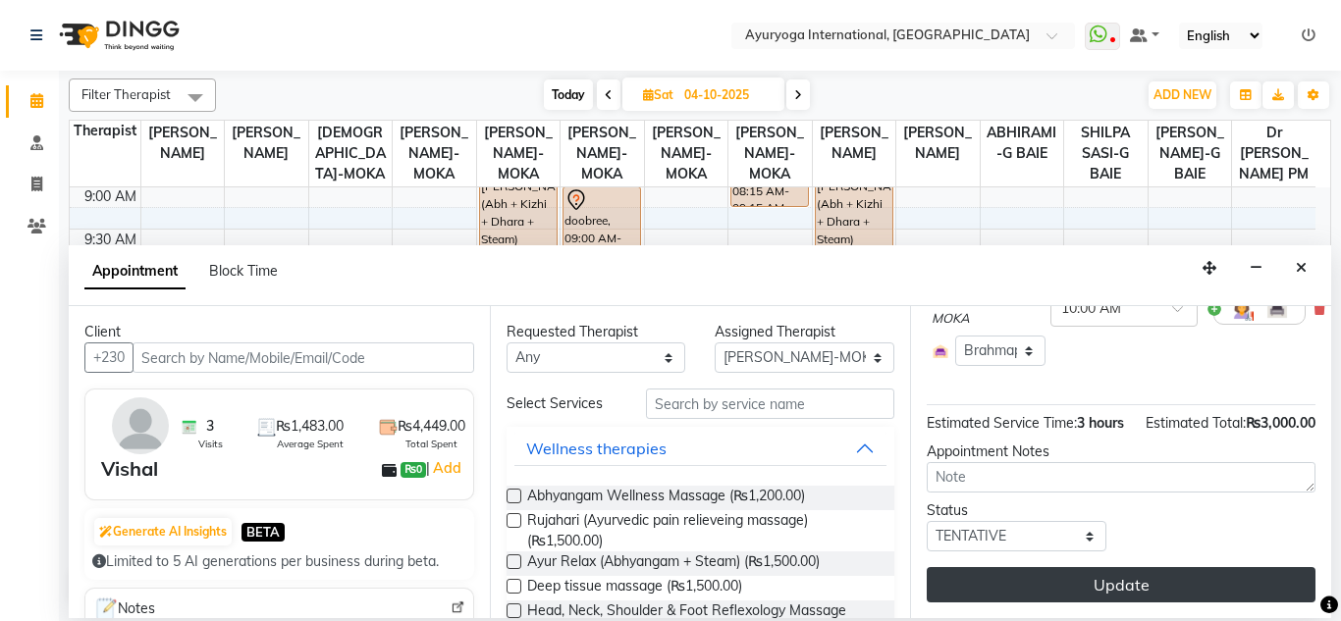
click at [1266, 572] on button "Update" at bounding box center [1120, 584] width 389 height 35
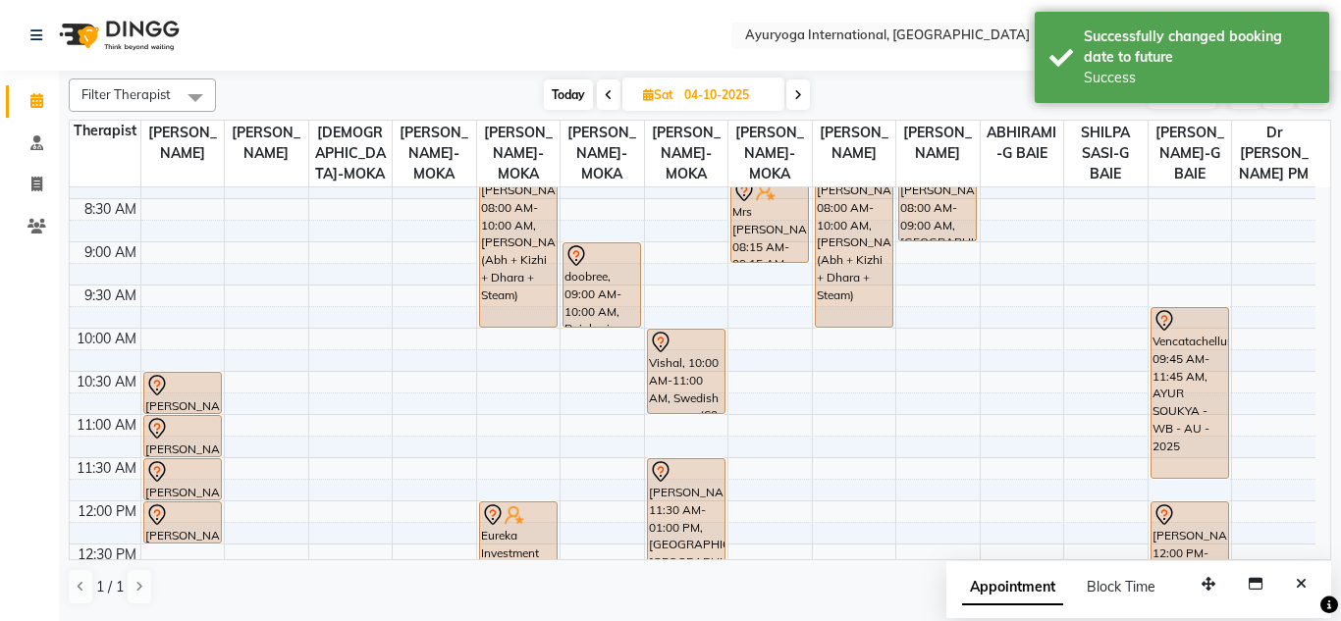
scroll to position [125, 0]
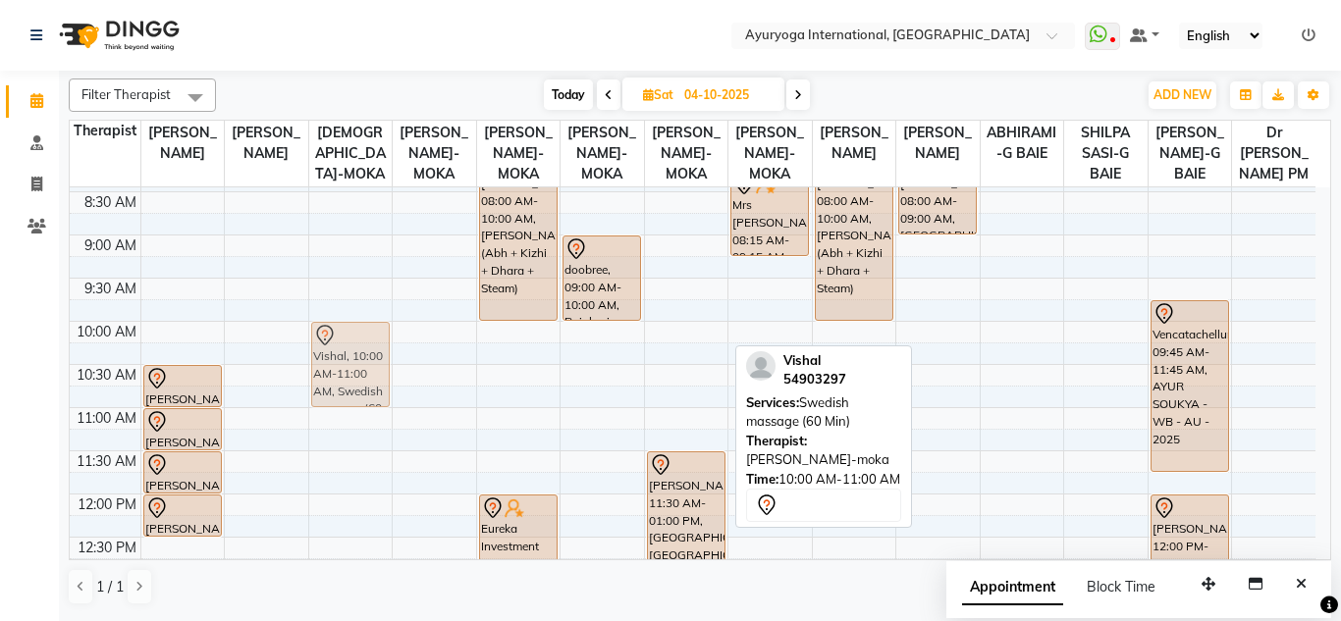
drag, startPoint x: 688, startPoint y: 356, endPoint x: 369, endPoint y: 362, distance: 319.0
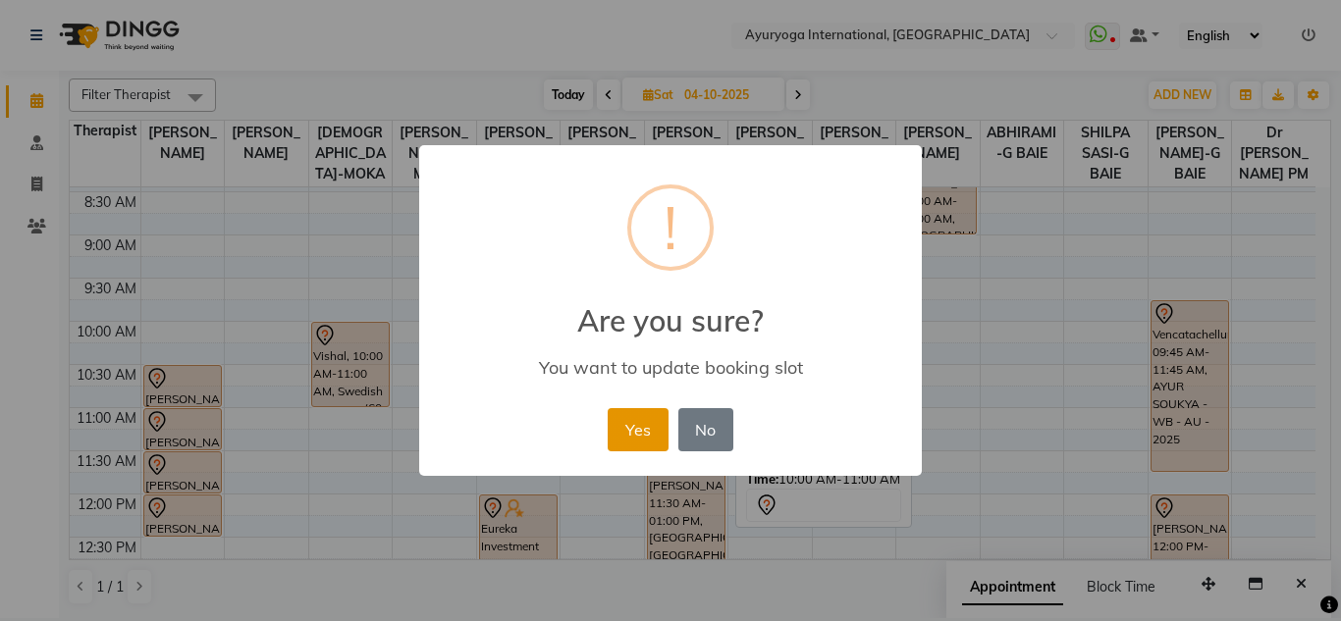
click at [636, 432] on button "Yes" at bounding box center [637, 429] width 60 height 43
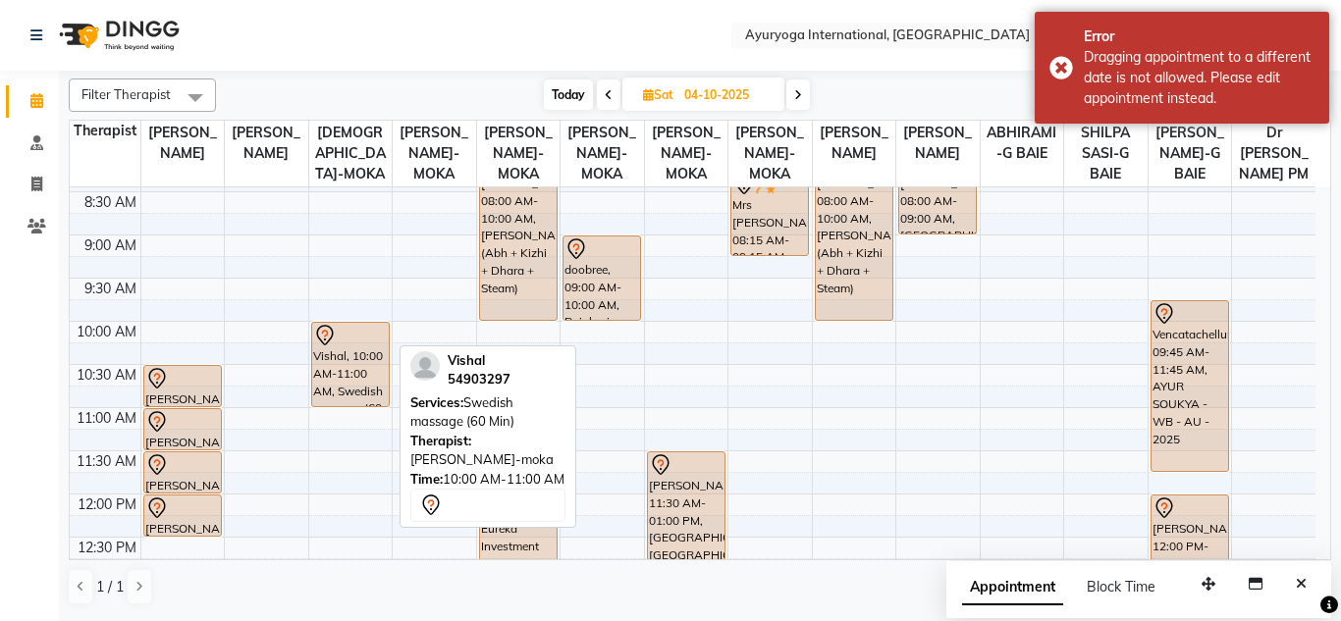
click at [346, 384] on div "Vishal, 10:00 AM-11:00 AM, Swedish massage (60 Min)" at bounding box center [350, 364] width 77 height 83
select select "7"
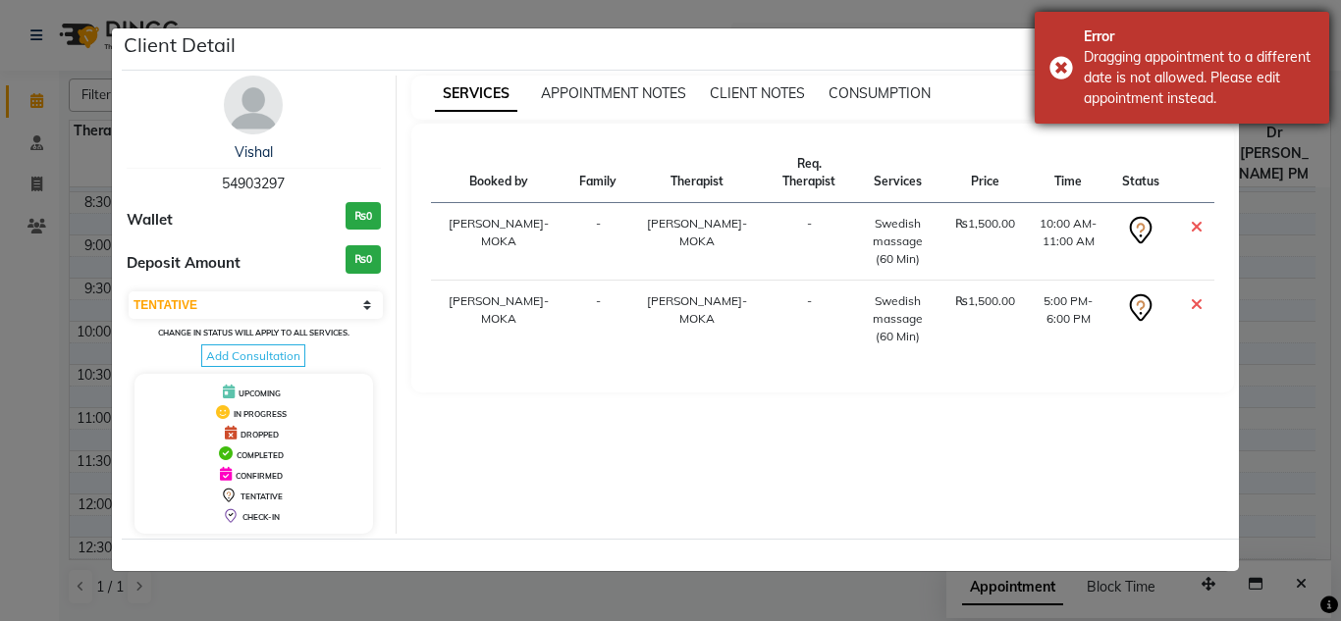
click at [1131, 89] on div "Dragging appointment to a different date is not allowed. Please edit appointmen…" at bounding box center [1198, 78] width 231 height 62
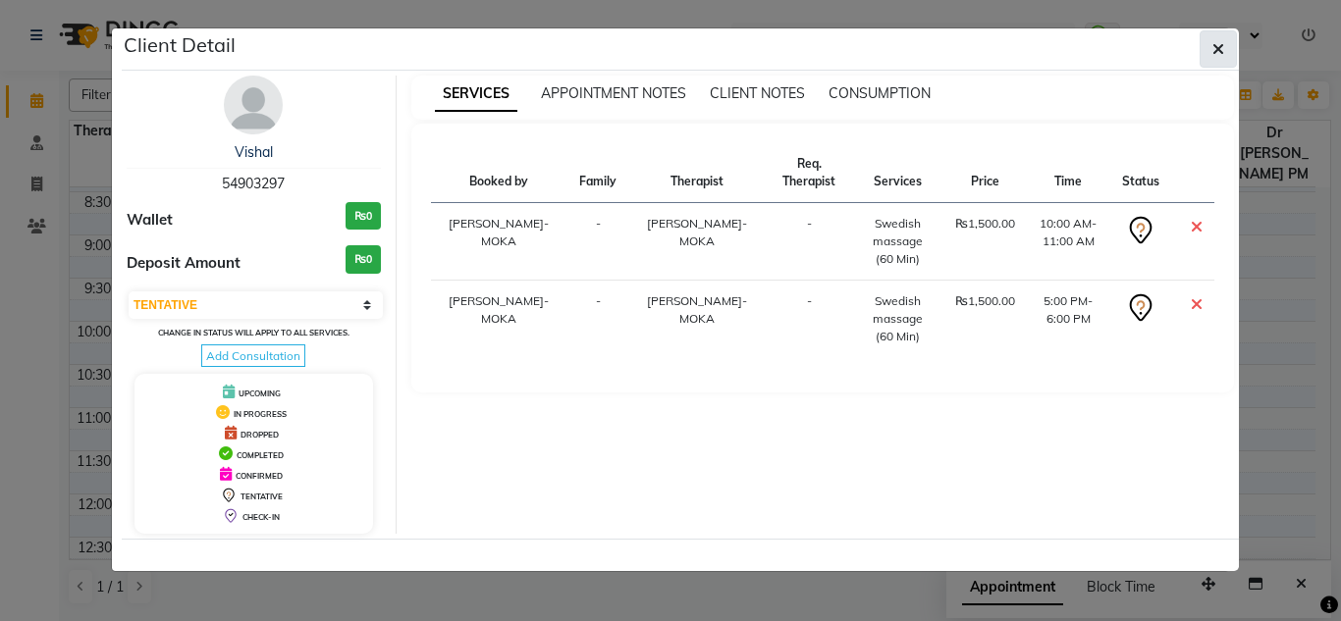
click at [1211, 36] on button "button" at bounding box center [1217, 48] width 37 height 37
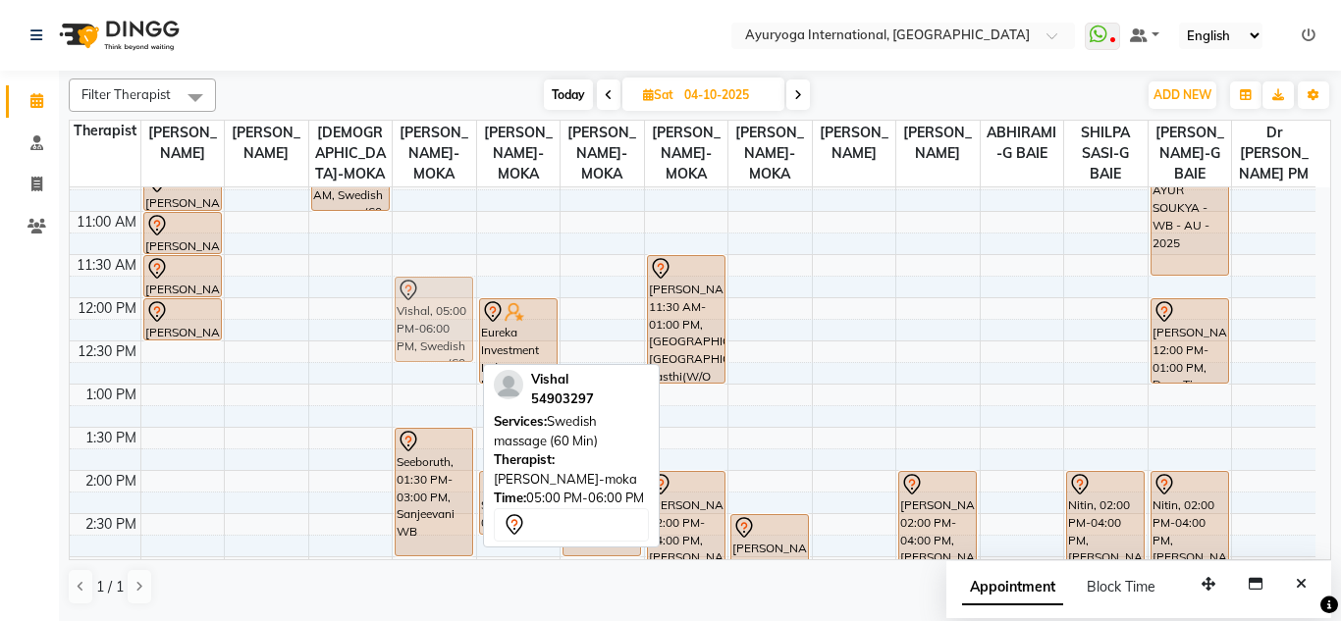
scroll to position [223, 0]
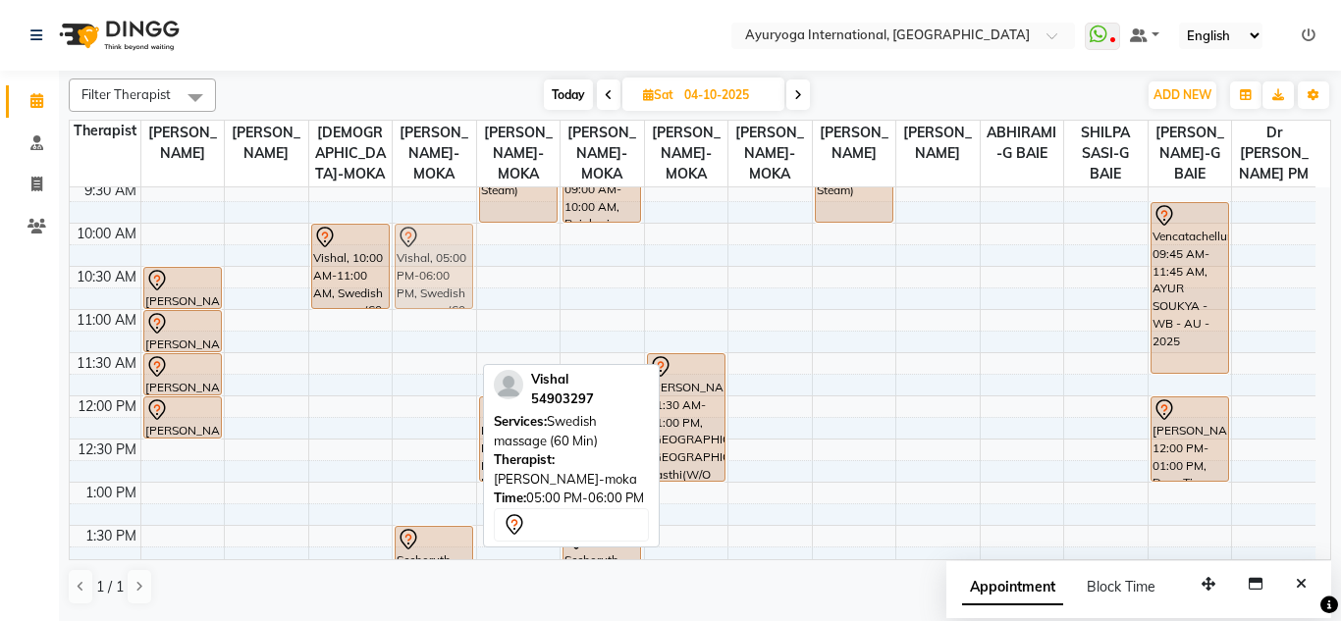
drag, startPoint x: 430, startPoint y: 487, endPoint x: 423, endPoint y: 284, distance: 203.3
click at [423, 284] on div "Seeboruth, 01:30 PM-03:00 PM, Sanjeevani WB stephan, 03:30 PM-04:30 PM, Ayur Re…" at bounding box center [434, 569] width 83 height 1208
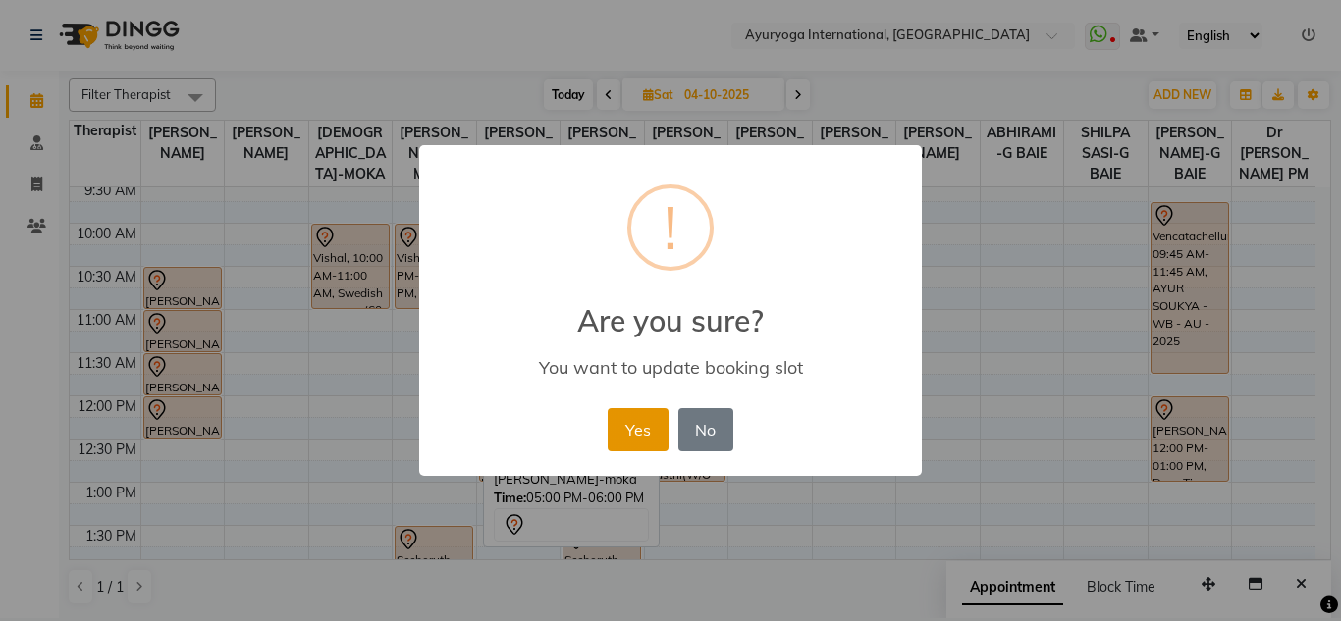
click at [642, 448] on button "Yes" at bounding box center [637, 429] width 60 height 43
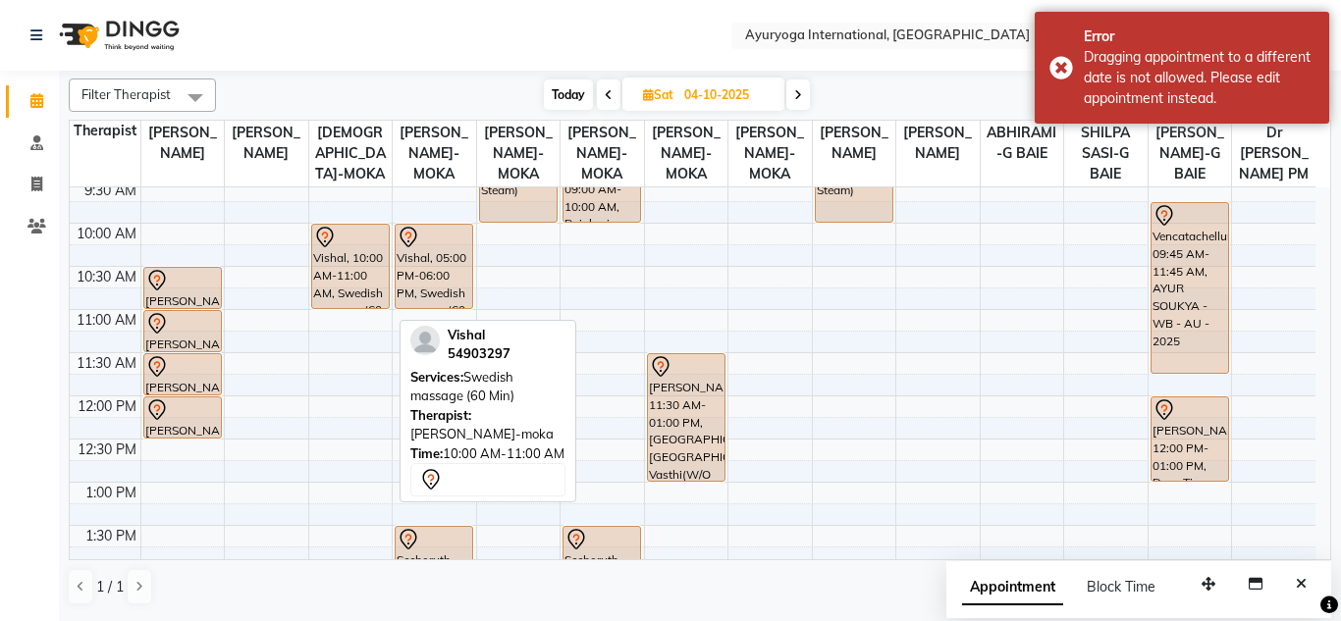
click at [331, 291] on div "Vishal, 10:00 AM-11:00 AM, Swedish massage (60 Min)" at bounding box center [350, 266] width 77 height 83
select select "7"
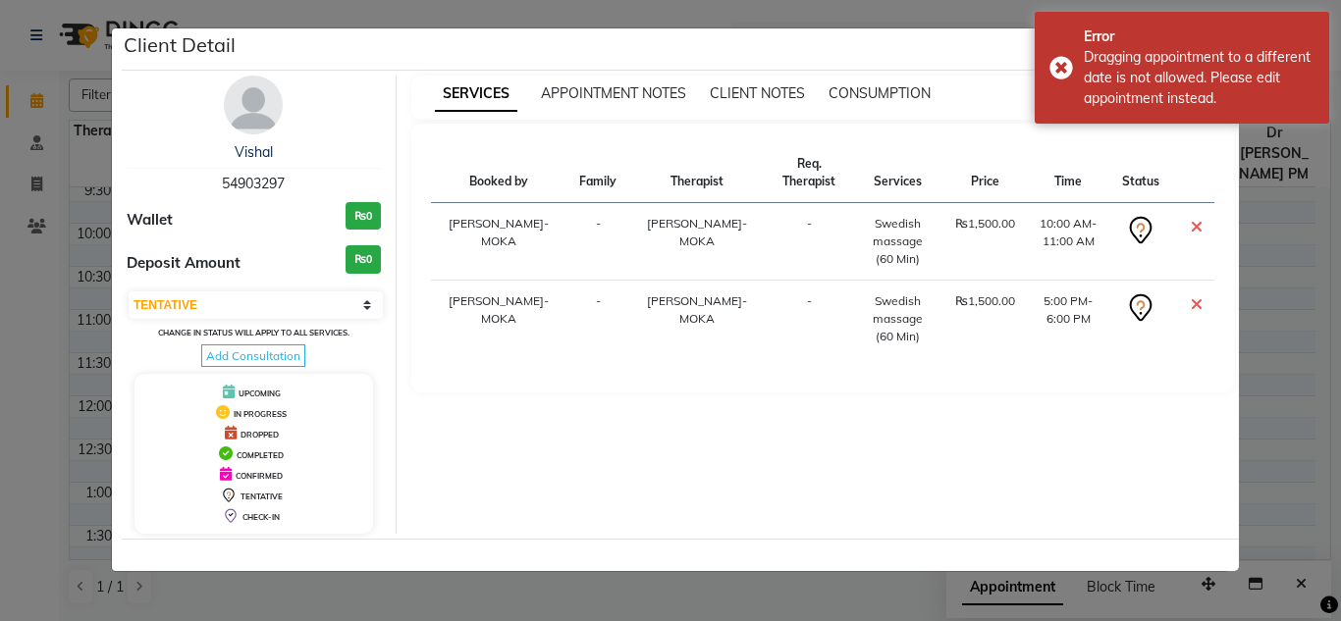
drag, startPoint x: 313, startPoint y: 174, endPoint x: 232, endPoint y: 194, distance: 84.0
click at [221, 182] on div "Vishal 54903297" at bounding box center [254, 168] width 254 height 52
copy span "54903297"
click at [285, 196] on div "Vishal 54903297 Wallet ₨0 Deposit Amount ₨0 Select CONFIRMED TENTATIVE Change i…" at bounding box center [254, 305] width 285 height 458
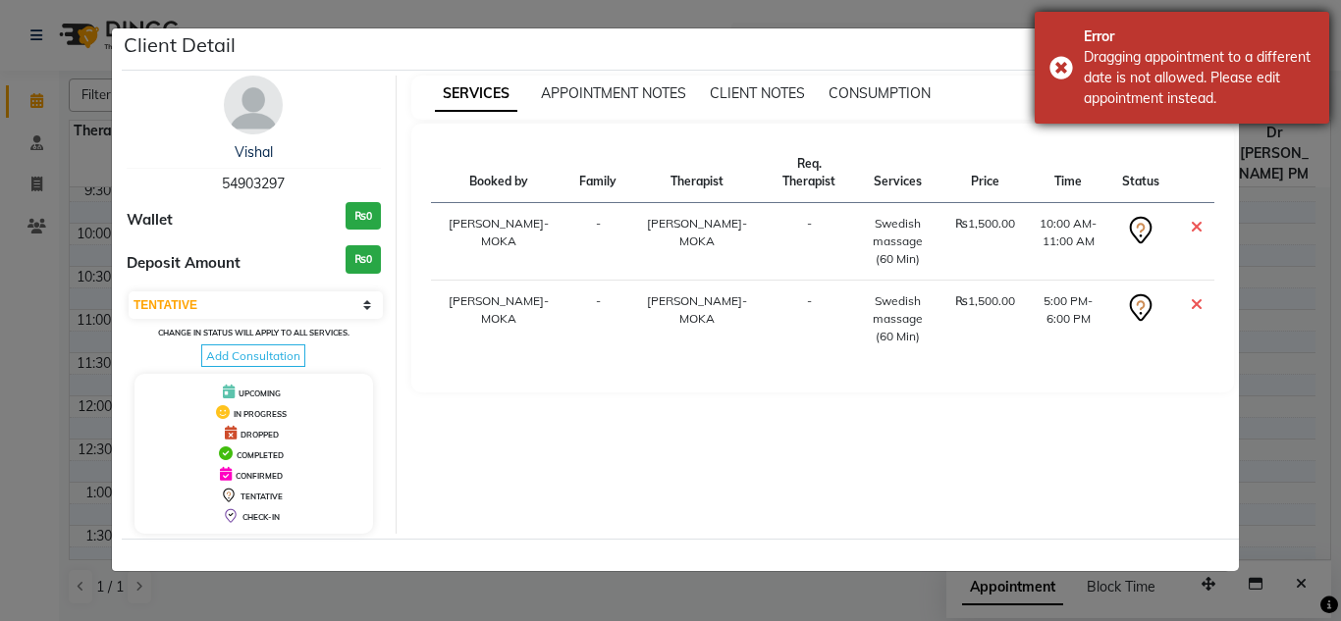
click at [1232, 51] on div "Dragging appointment to a different date is not allowed. Please edit appointmen…" at bounding box center [1198, 78] width 231 height 62
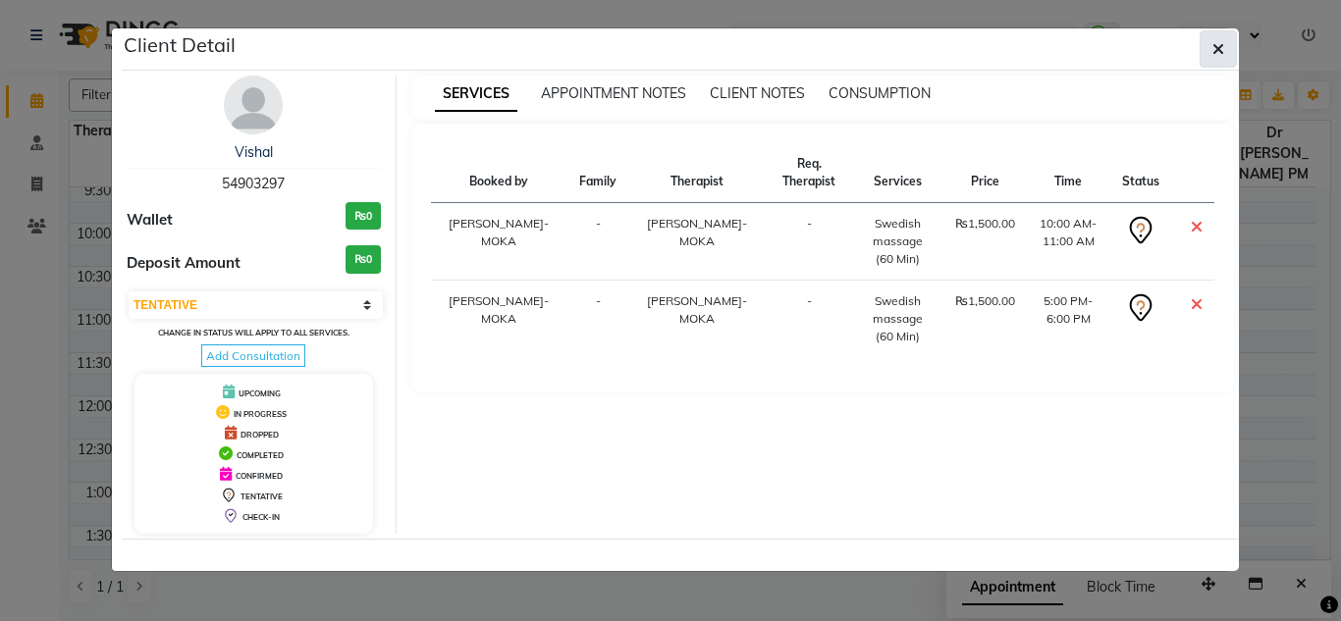
click at [1221, 42] on icon "button" at bounding box center [1218, 49] width 12 height 16
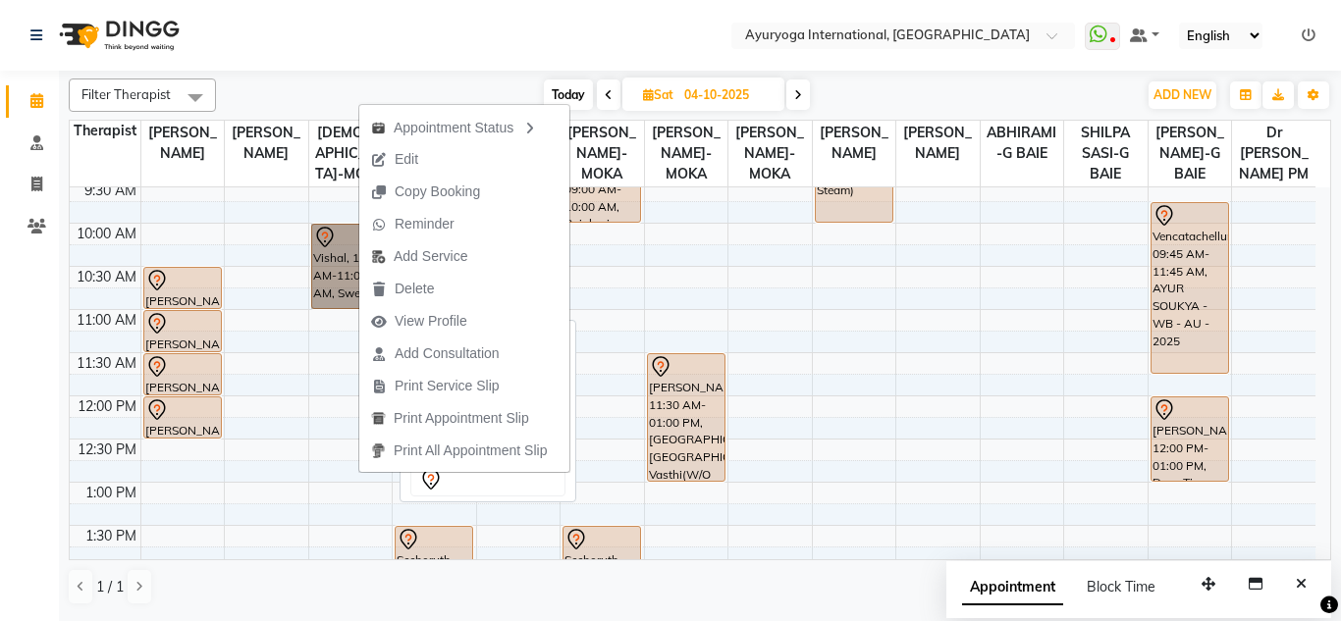
click at [340, 272] on link "Vishal, 10:00 AM-11:00 AM, Swedish massage (60 Min)" at bounding box center [350, 266] width 79 height 85
select select "7"
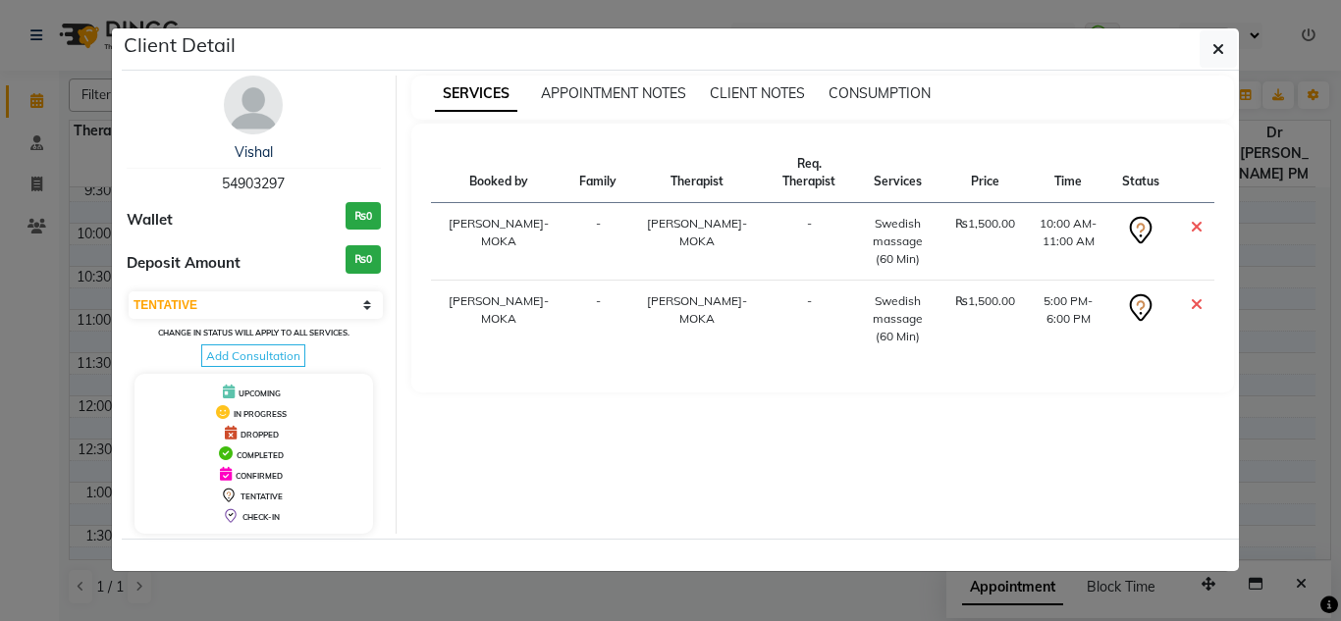
click at [1192, 296] on icon at bounding box center [1196, 304] width 12 height 16
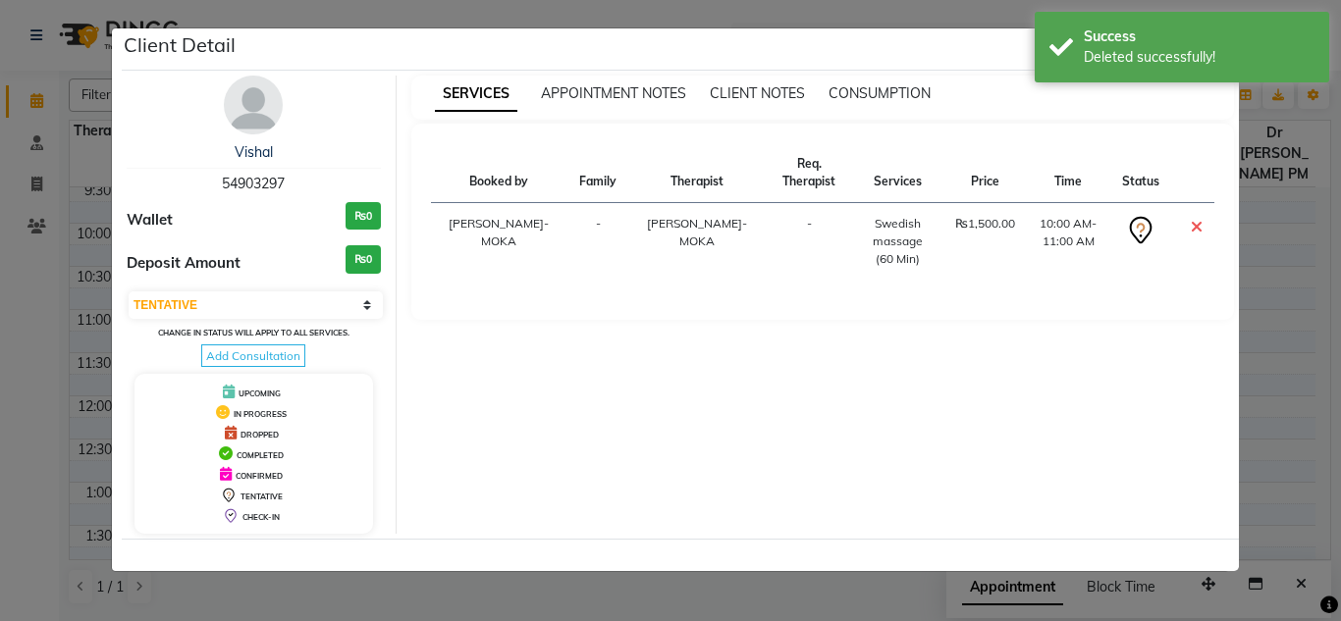
drag, startPoint x: 290, startPoint y: 179, endPoint x: 207, endPoint y: 181, distance: 83.4
click at [207, 181] on div "Vishal 54903297" at bounding box center [254, 168] width 254 height 52
copy span "54903297"
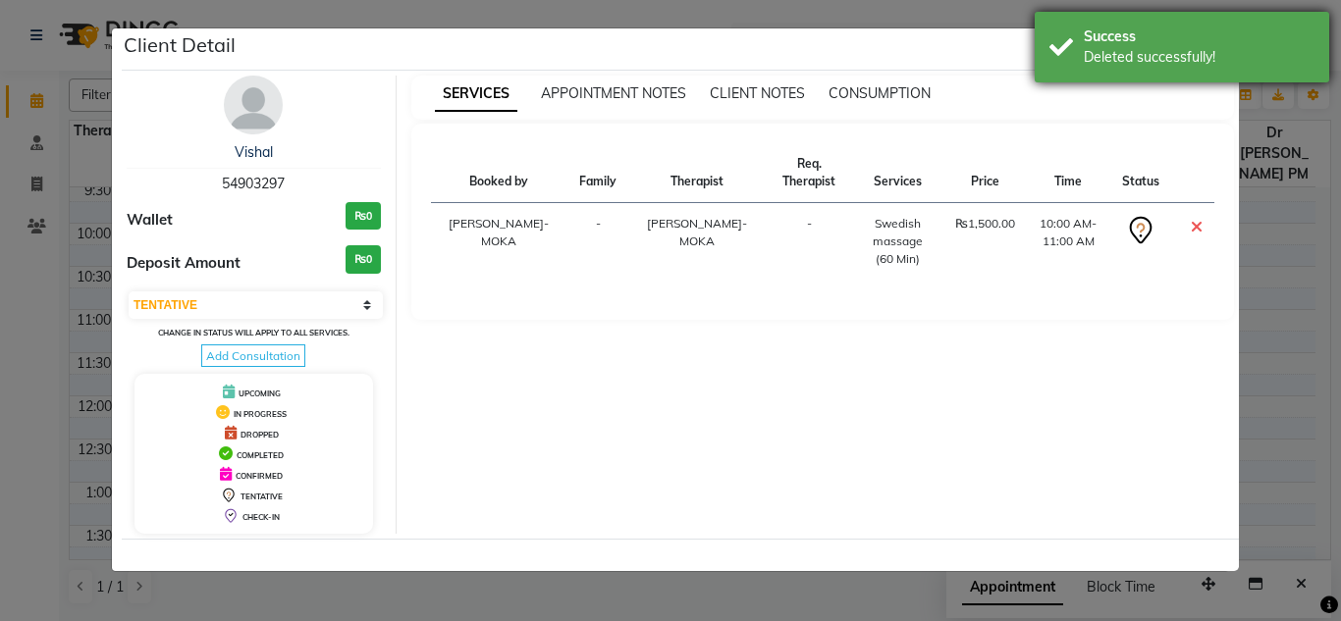
click at [1090, 39] on div "Success" at bounding box center [1198, 36] width 231 height 21
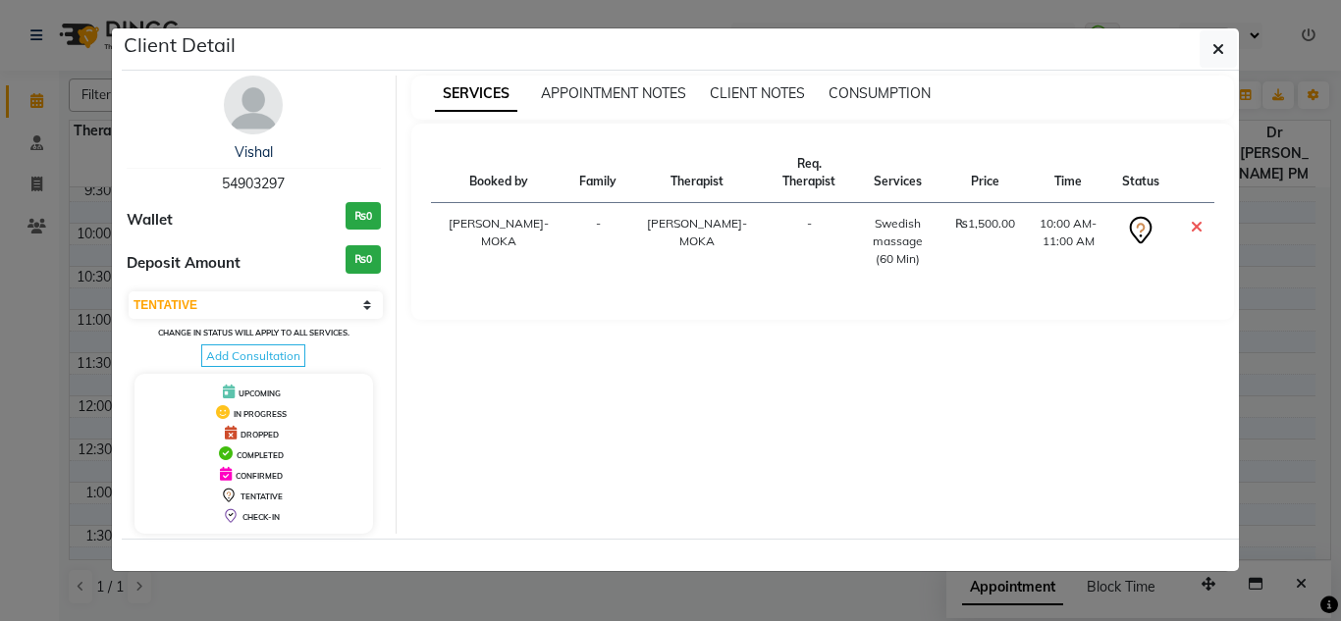
click at [1199, 219] on icon at bounding box center [1196, 227] width 12 height 16
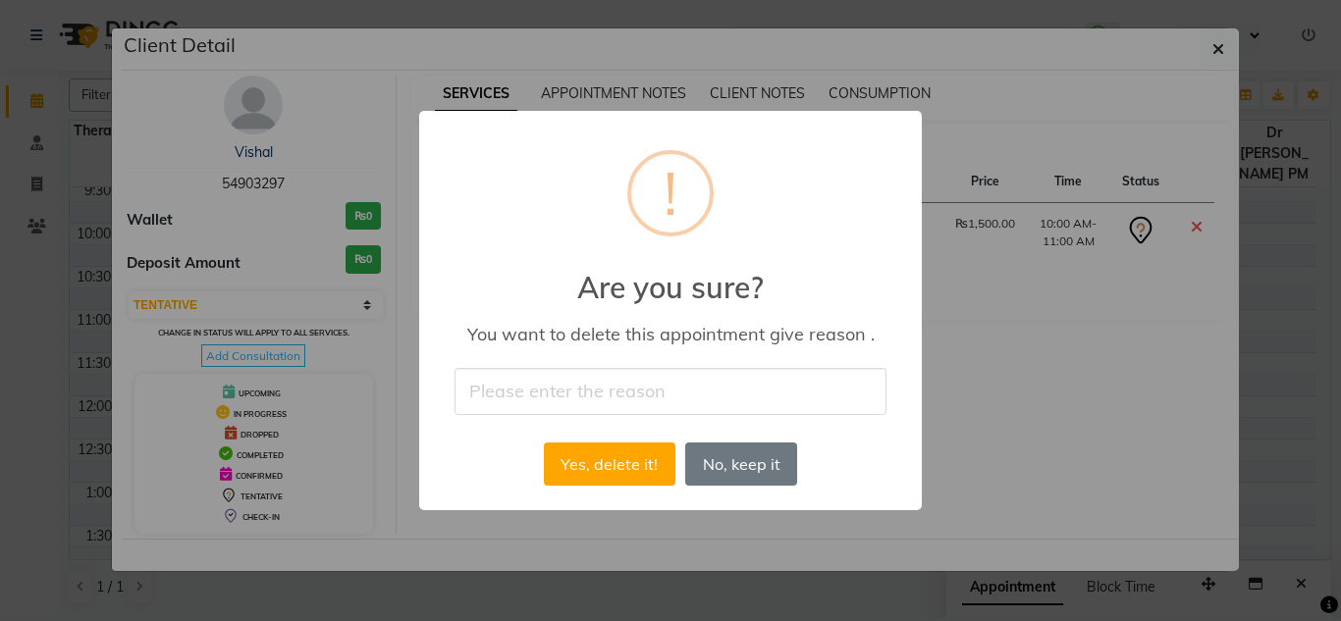
click at [672, 358] on div "× ! Are you sure? You want to delete this appointment give reason . Yes, delete…" at bounding box center [670, 310] width 502 height 398
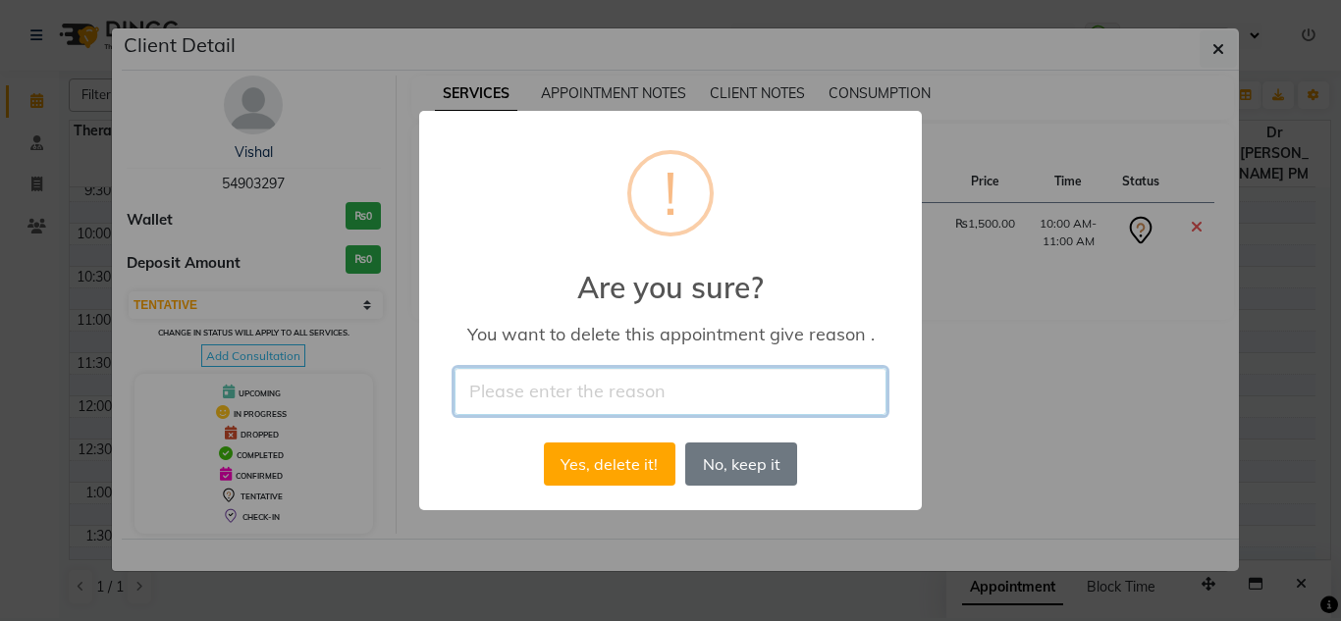
click at [662, 377] on input "text" at bounding box center [670, 391] width 432 height 46
type input "de"
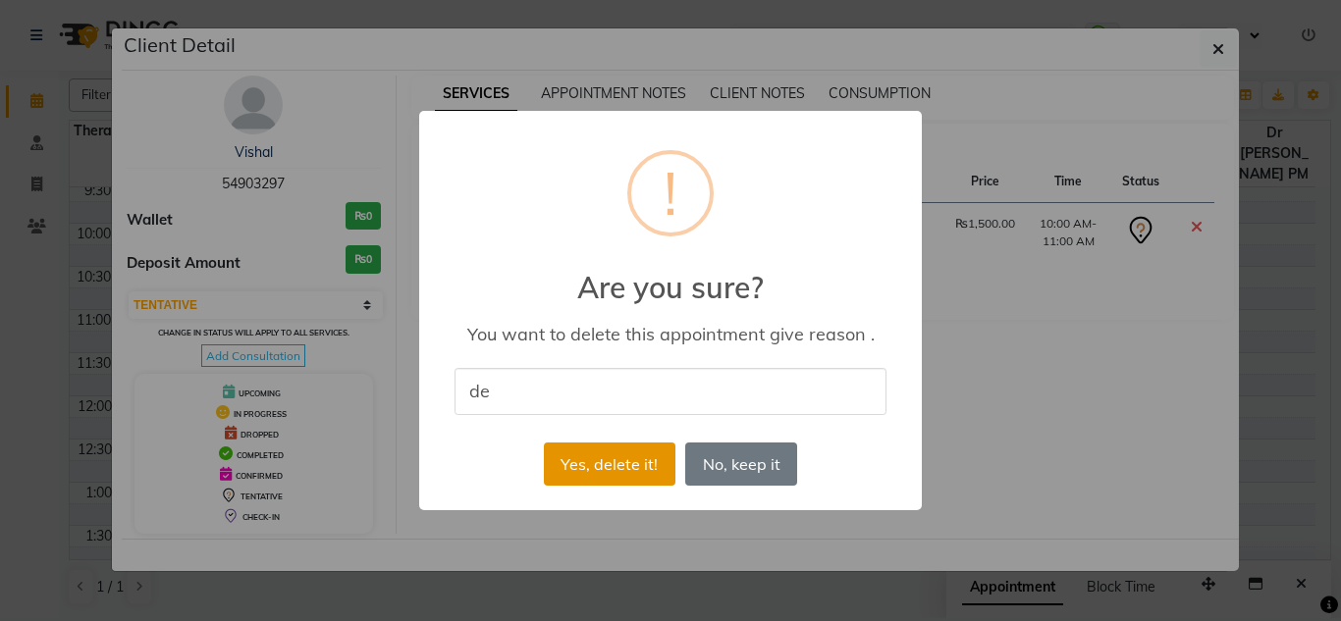
click at [644, 459] on button "Yes, delete it!" at bounding box center [610, 464] width 132 height 43
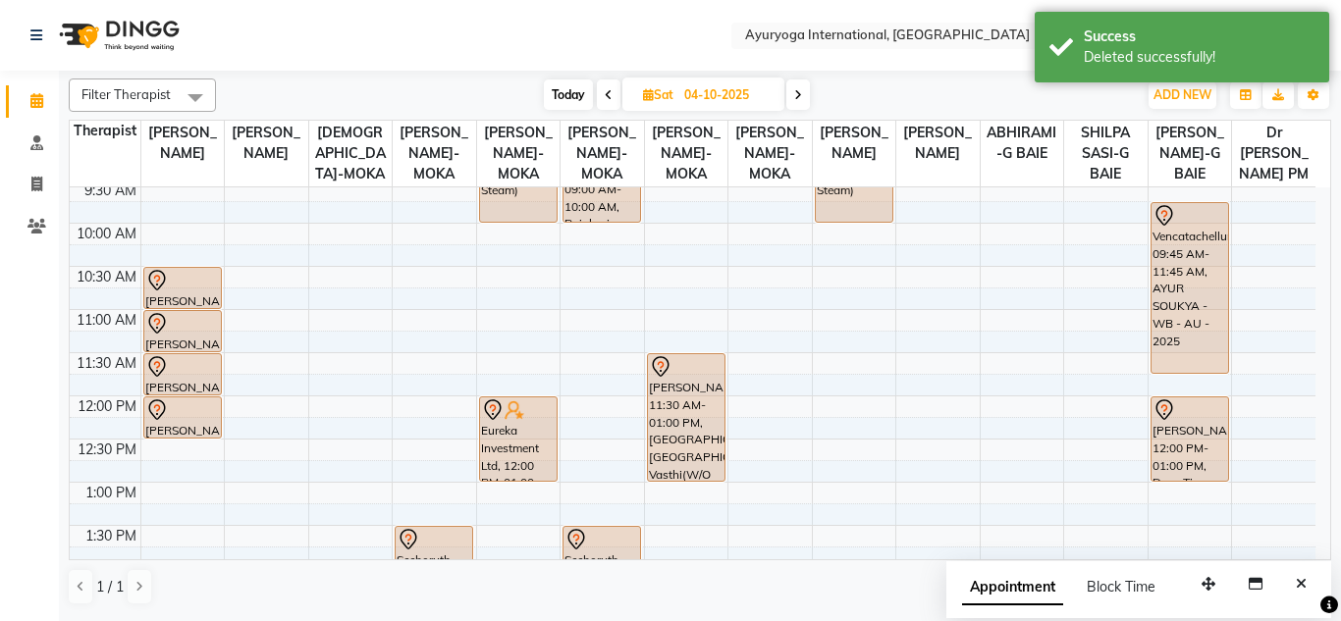
click at [357, 257] on div "7:00 AM 7:30 AM 8:00 AM 8:30 AM 9:00 AM 9:30 AM 10:00 AM 10:30 AM 11:00 AM 11:3…" at bounding box center [692, 569] width 1245 height 1208
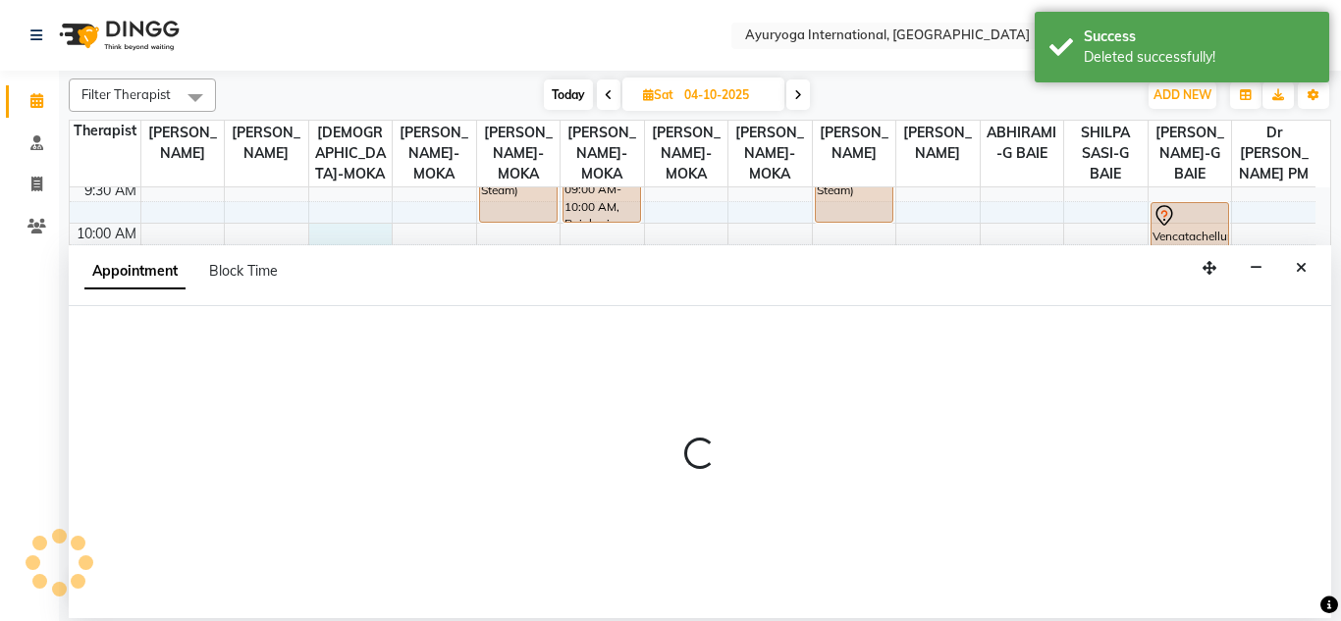
select select "36053"
select select "600"
select select "tentative"
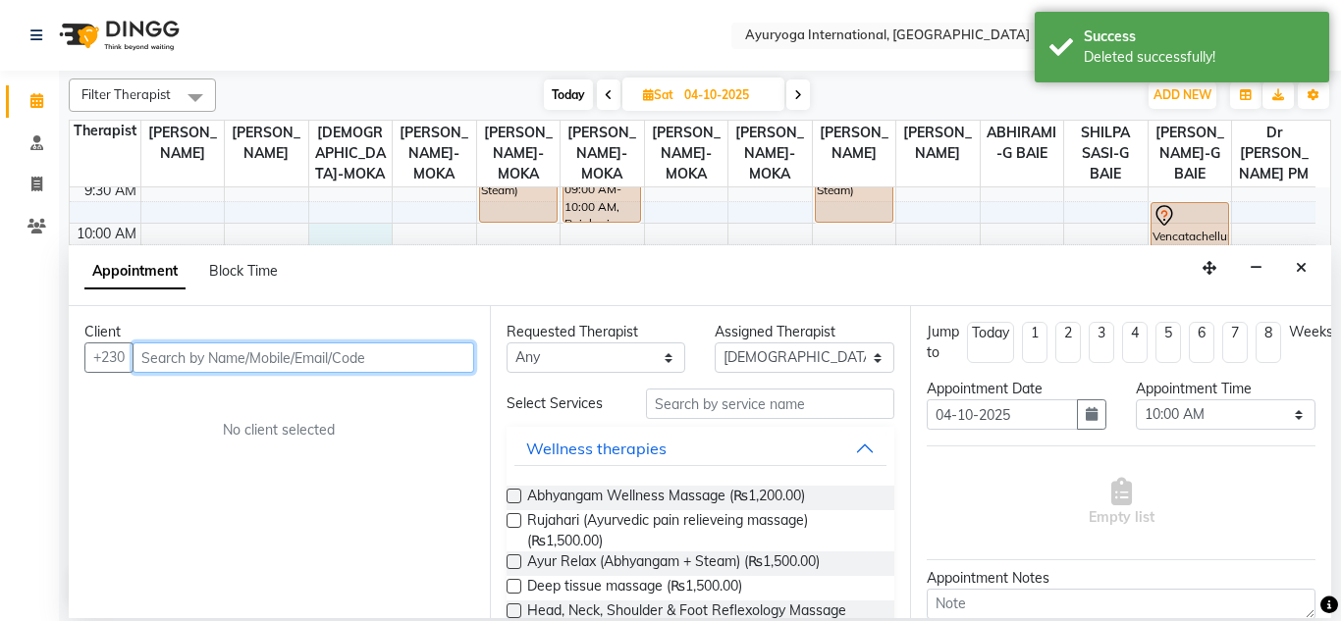
paste input "54903297"
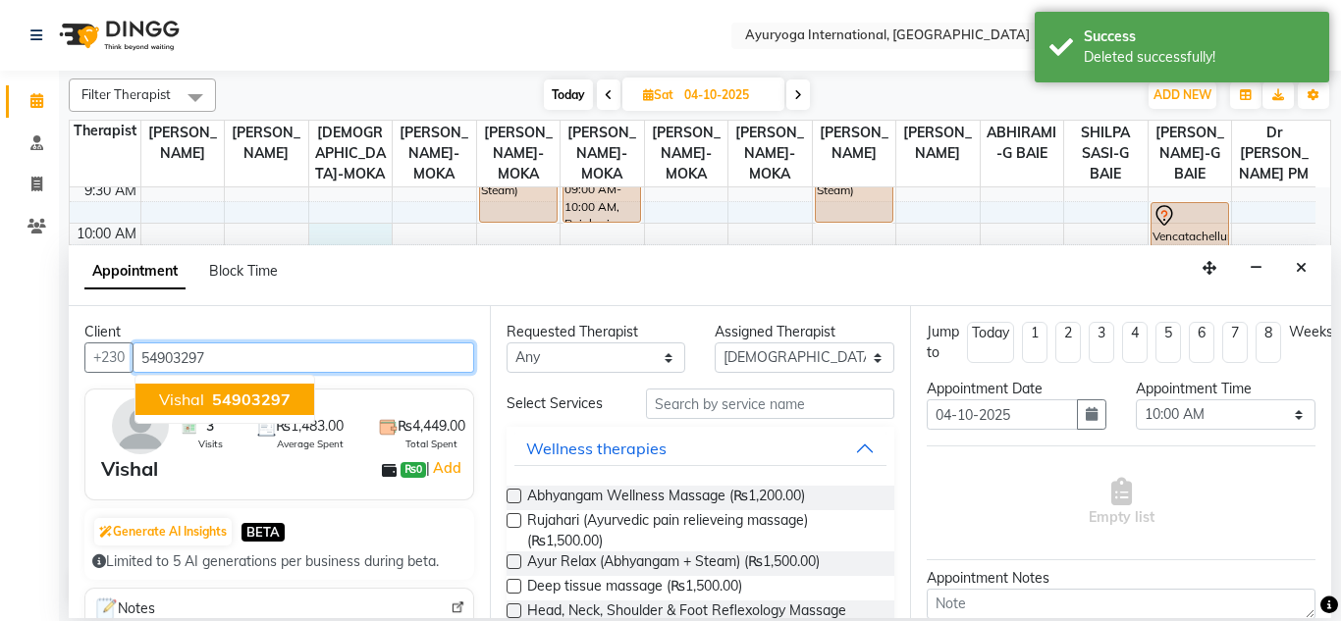
click at [255, 392] on span "54903297" at bounding box center [251, 400] width 79 height 20
type input "54903297"
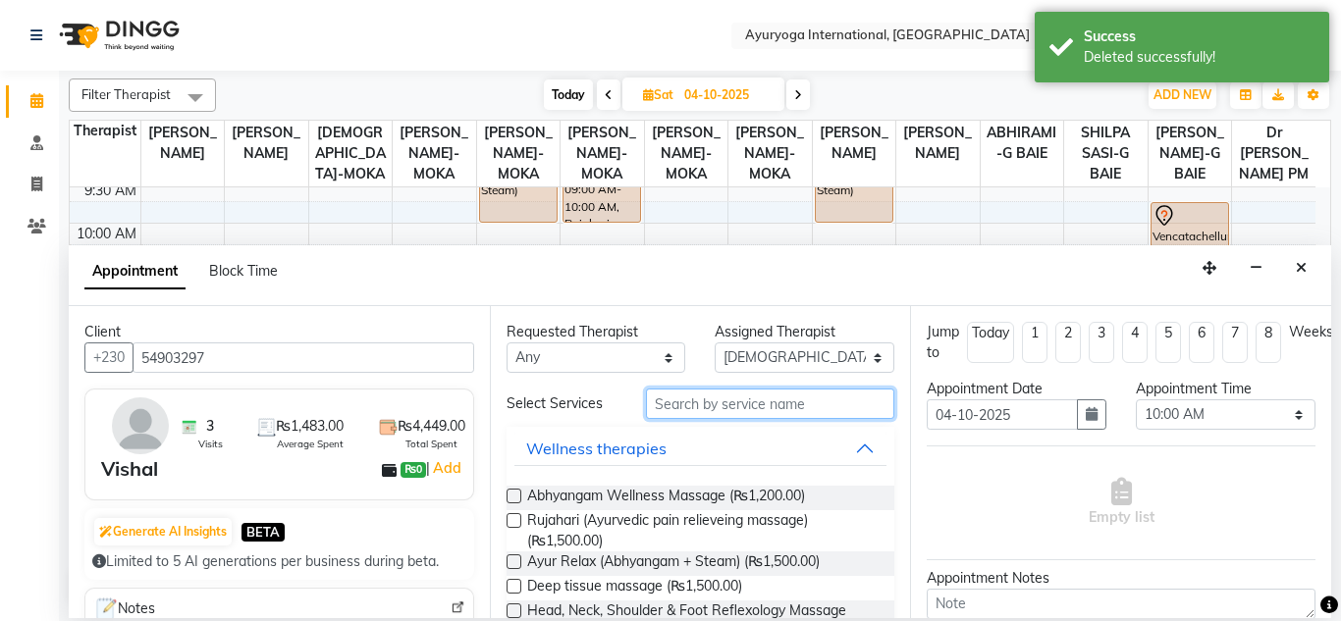
click at [666, 408] on input "text" at bounding box center [770, 404] width 249 height 30
click at [655, 403] on input "text" at bounding box center [770, 404] width 249 height 30
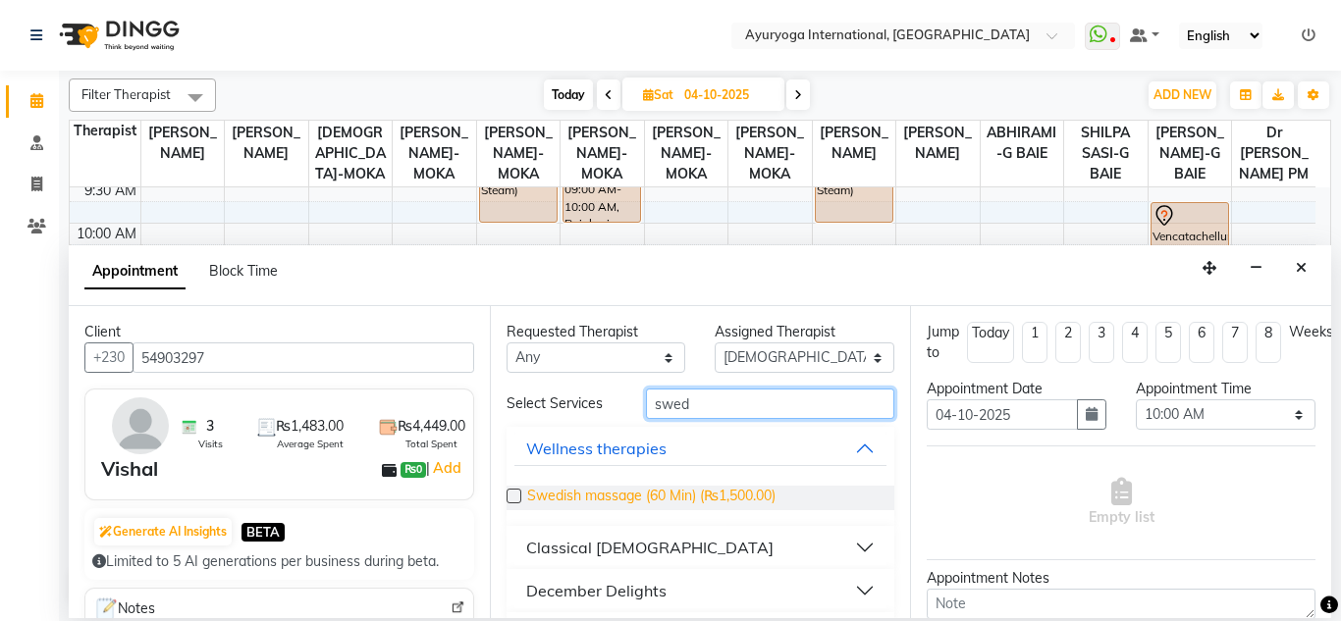
type input "swed"
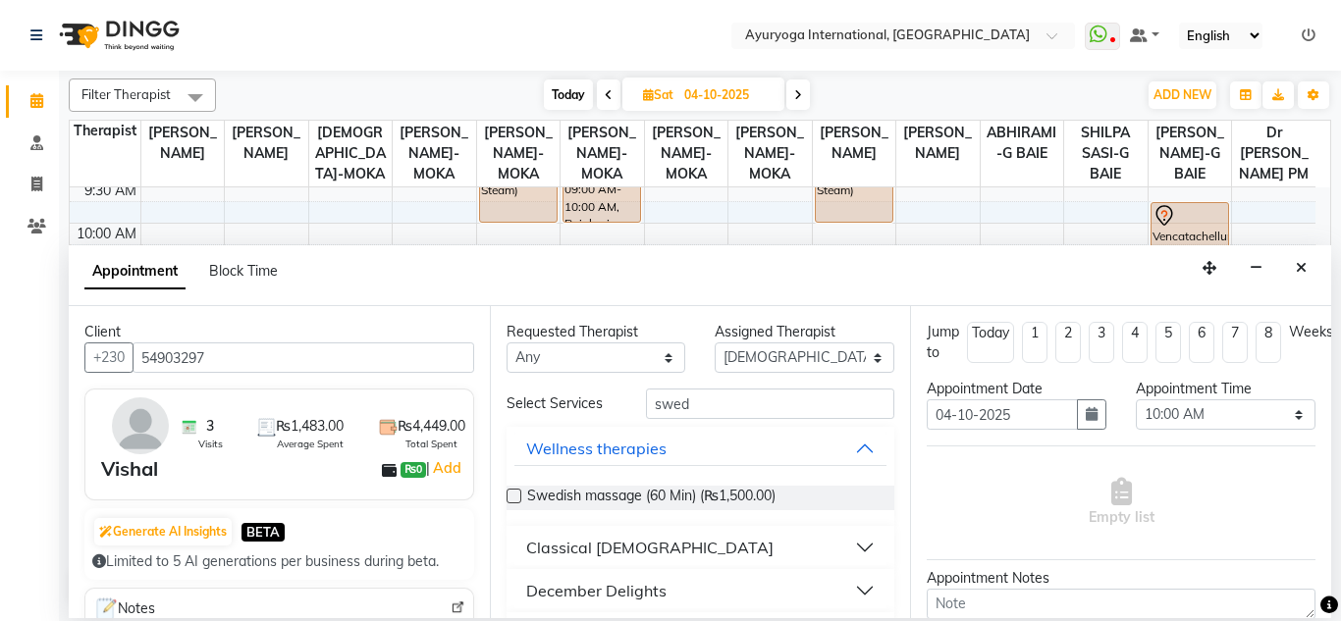
drag, startPoint x: 678, startPoint y: 500, endPoint x: 870, endPoint y: 529, distance: 194.4
click at [676, 500] on span "Swedish massage (60 Min) (₨1,500.00)" at bounding box center [651, 498] width 248 height 25
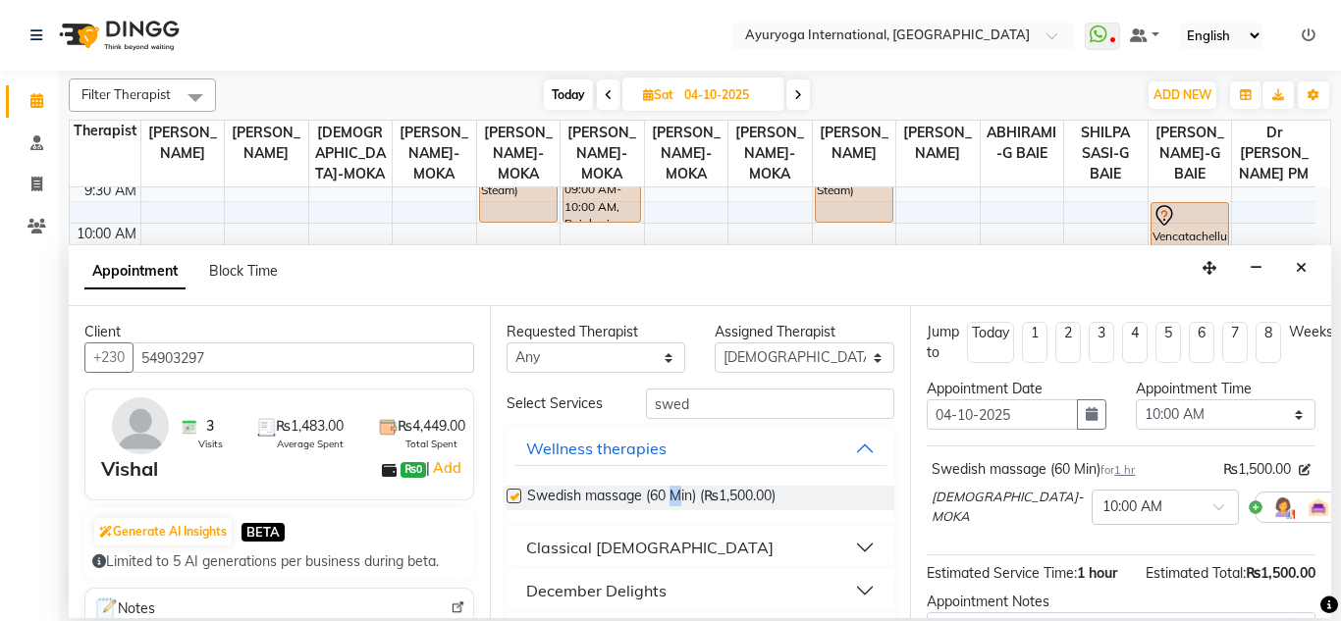
checkbox input "false"
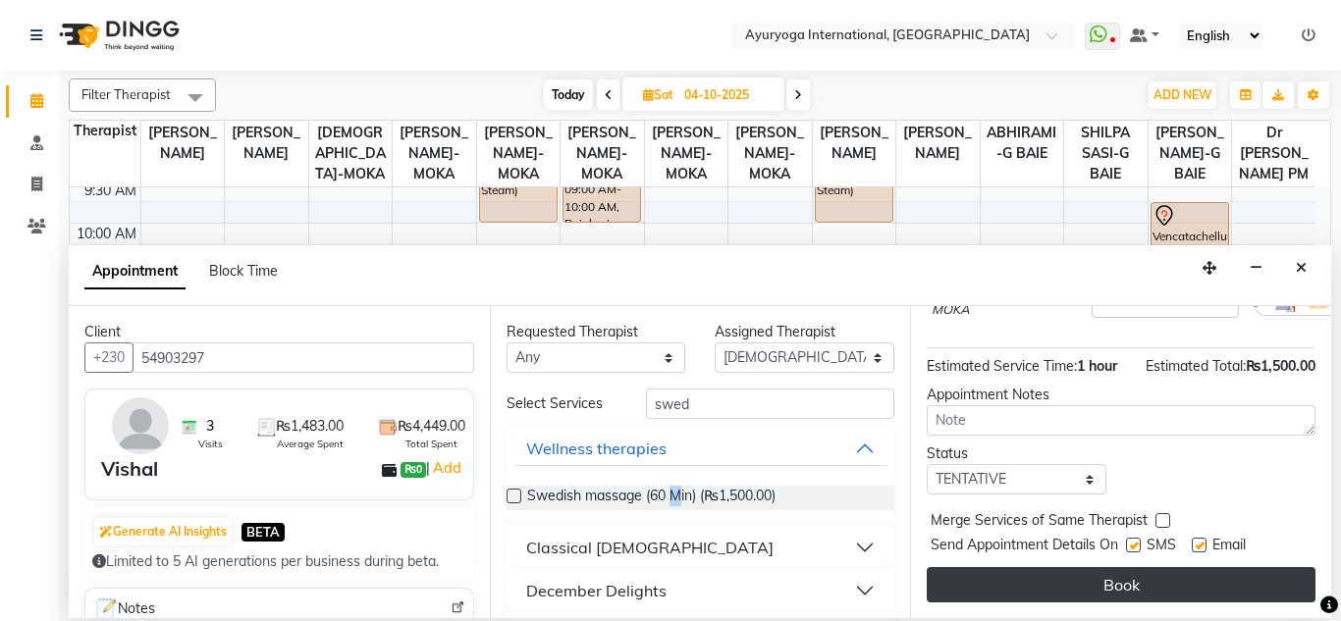
click at [1106, 567] on button "Book" at bounding box center [1120, 584] width 389 height 35
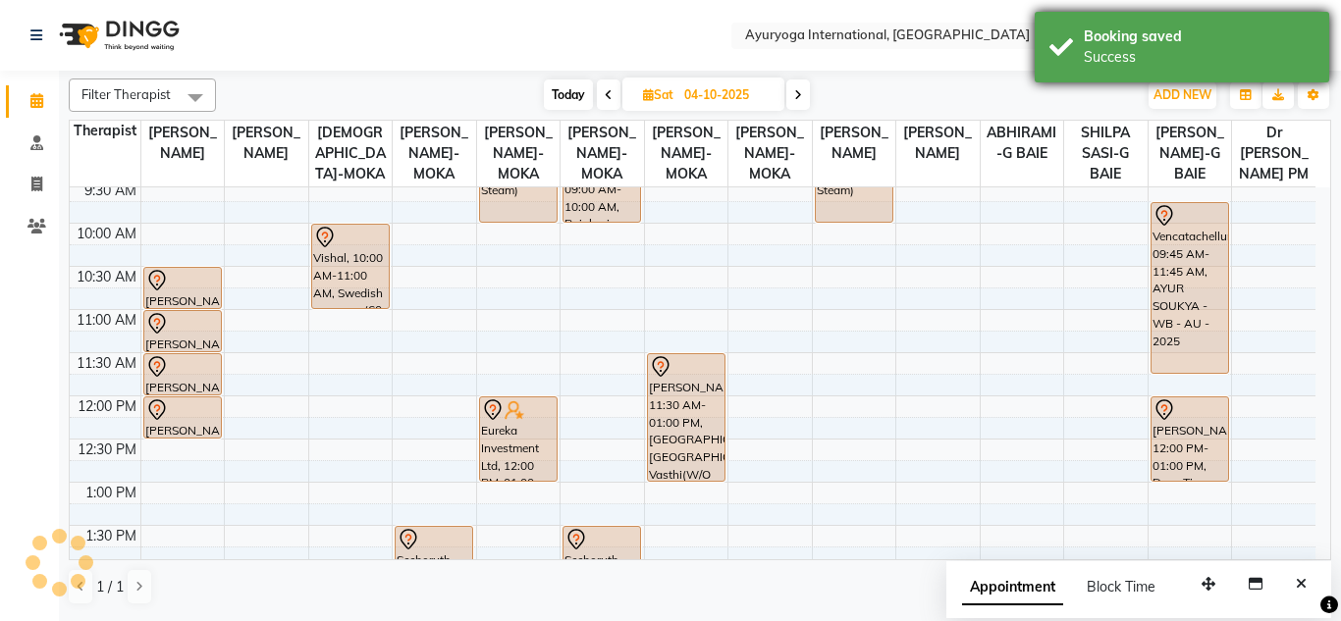
click at [1085, 58] on div "Success" at bounding box center [1198, 57] width 231 height 21
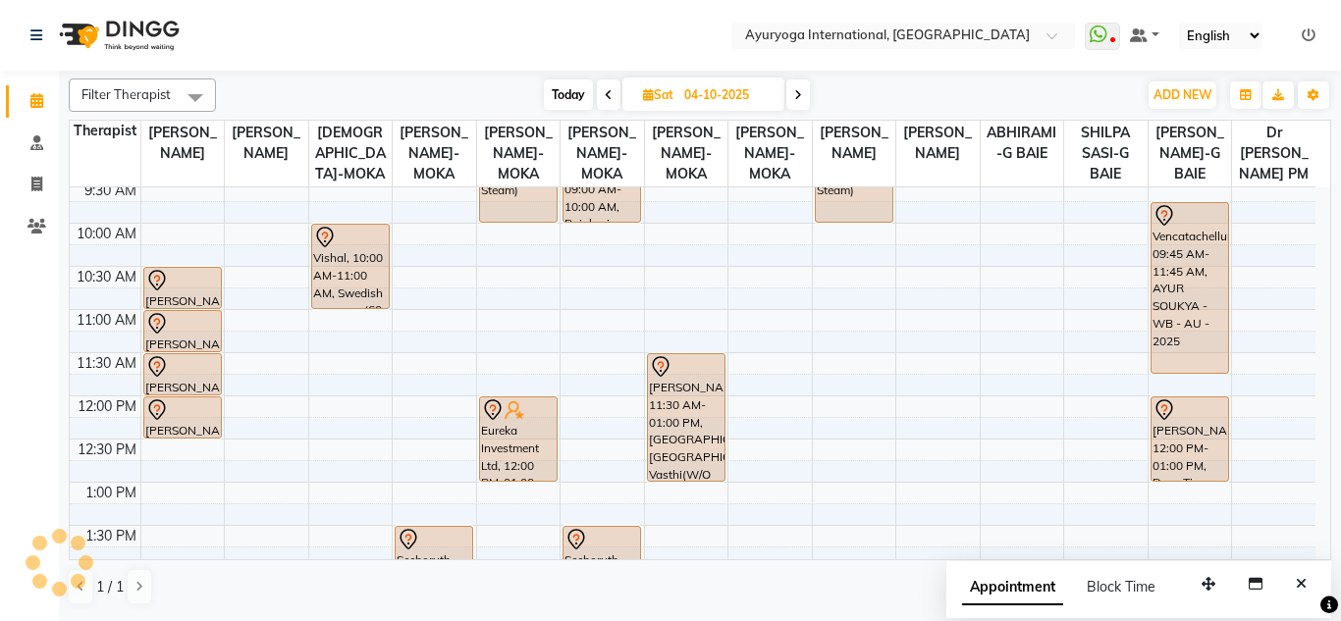
click at [997, 78] on div "Filter Therapist Select All Dr ADARSH THAIKKADATH JOJU MATHEW-MOKA VISHNU-MOKA …" at bounding box center [700, 342] width 1262 height 543
click at [982, 86] on div "Today Sat 04-10-2025" at bounding box center [676, 94] width 901 height 29
click at [1008, 88] on div "Today Sat 04-10-2025" at bounding box center [676, 94] width 901 height 29
click at [989, 88] on div "Today Sat 04-10-2025" at bounding box center [676, 94] width 901 height 29
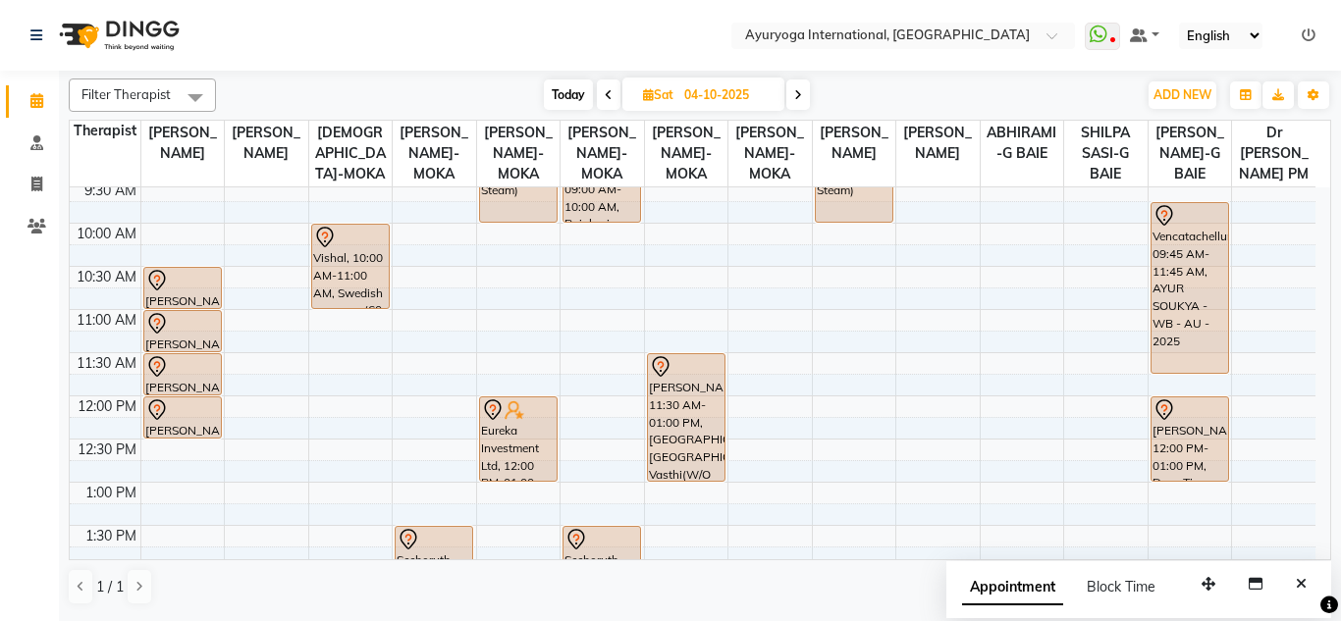
click at [1001, 80] on div "Today Sat 04-10-2025" at bounding box center [676, 94] width 901 height 29
click at [997, 84] on div "Today Sat 04-10-2025" at bounding box center [676, 94] width 901 height 29
click at [880, 96] on div "Today Sat 04-10-2025" at bounding box center [676, 94] width 901 height 29
click at [559, 14] on nav "Select Location × Ayuryoga International, Mount Ory Rd WhatsApp Status ✕ Status…" at bounding box center [670, 35] width 1341 height 71
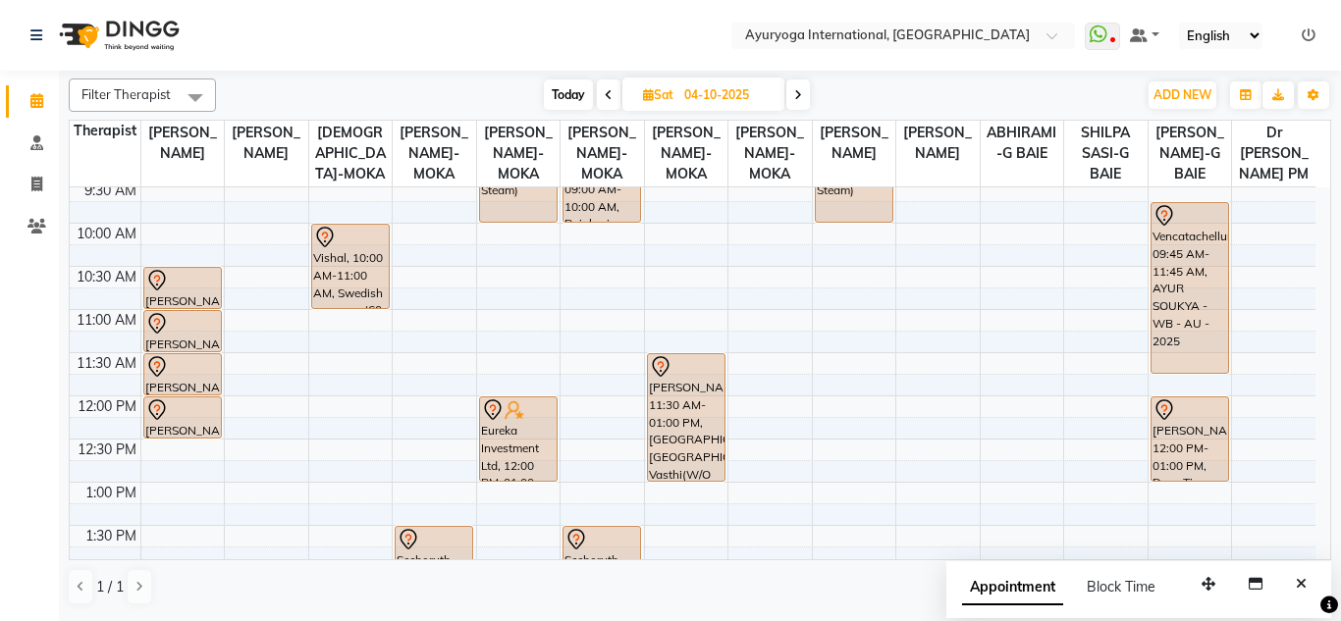
click at [457, 90] on div "Today Sat 04-10-2025" at bounding box center [676, 94] width 901 height 29
click at [426, 24] on nav "Select Location × Ayuryoga International, Mount Ory Rd WhatsApp Status ✕ Status…" at bounding box center [670, 35] width 1341 height 71
click at [563, 83] on span "Today" at bounding box center [568, 94] width 49 height 30
type input "01-10-2025"
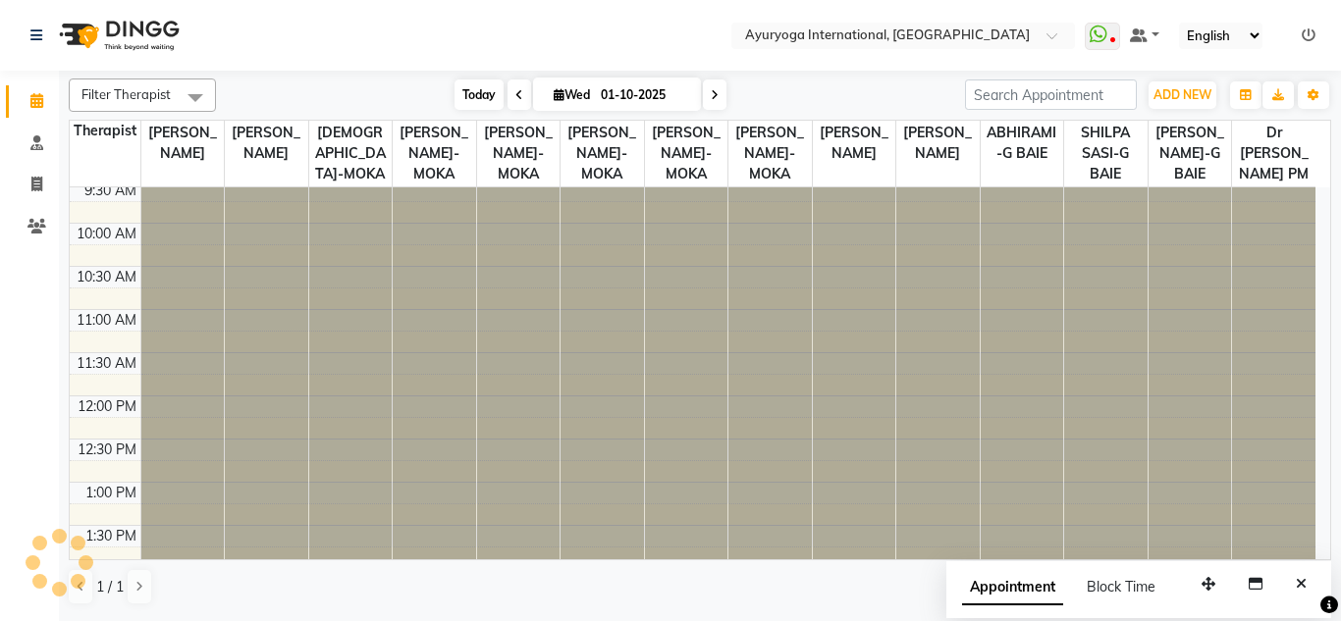
scroll to position [0, 0]
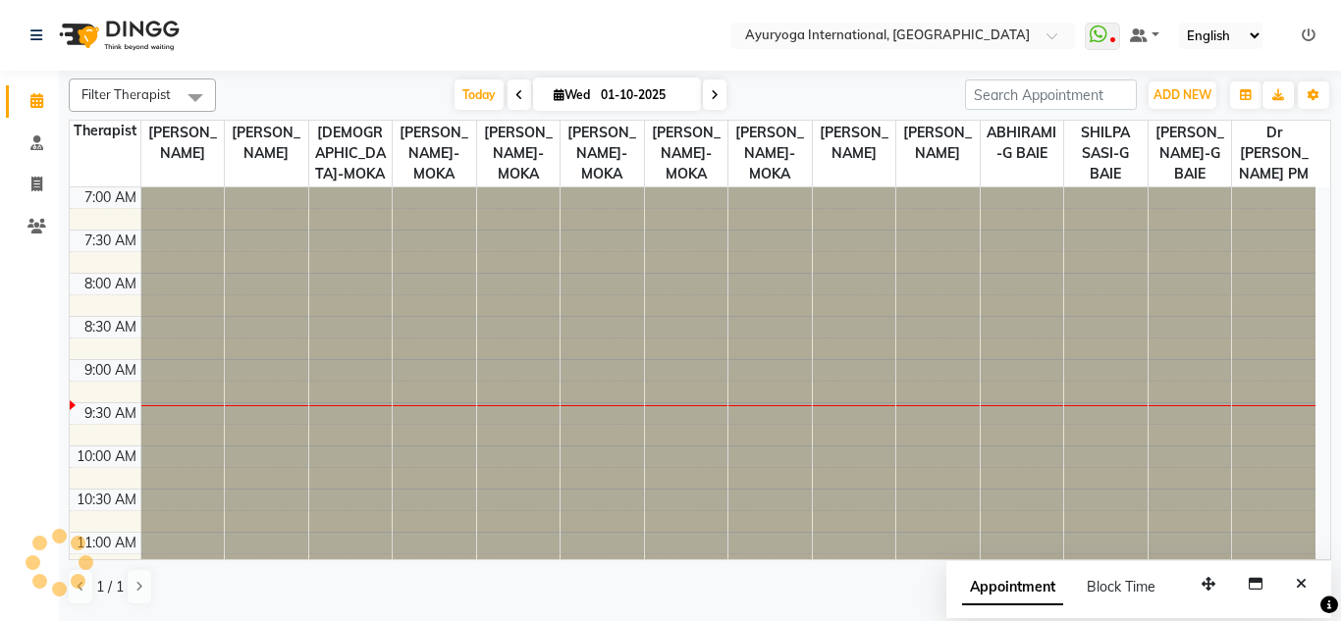
click at [549, 14] on nav "Select Location × Ayuryoga International, Mount Ory Rd WhatsApp Status ✕ Status…" at bounding box center [670, 35] width 1341 height 71
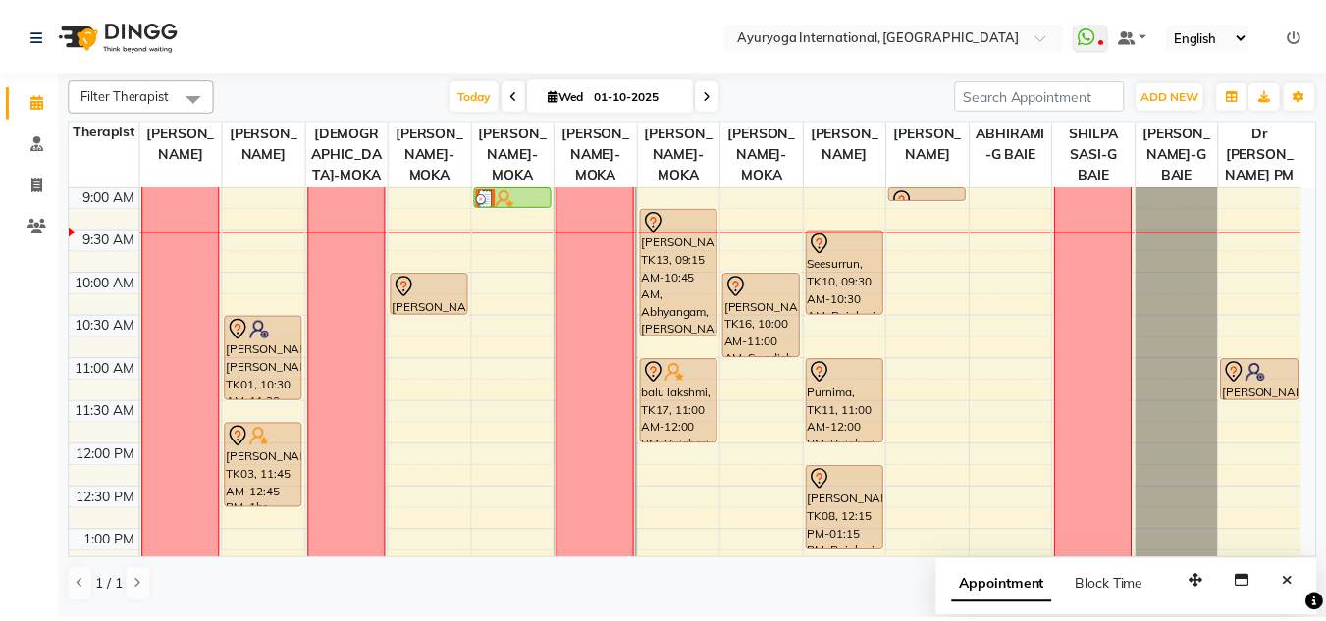
scroll to position [76, 0]
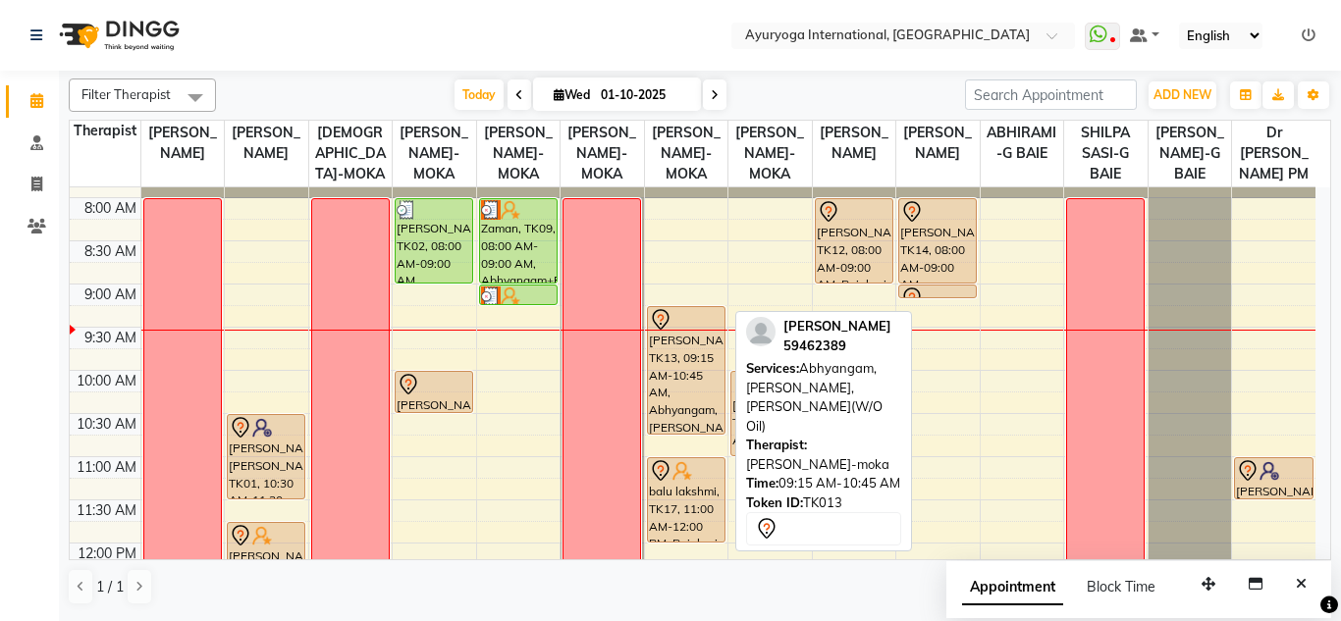
click at [674, 375] on div "[PERSON_NAME], TK13, 09:15 AM-10:45 AM, Abhyangam,[PERSON_NAME],Kadee Vasthi(W/…" at bounding box center [686, 370] width 77 height 127
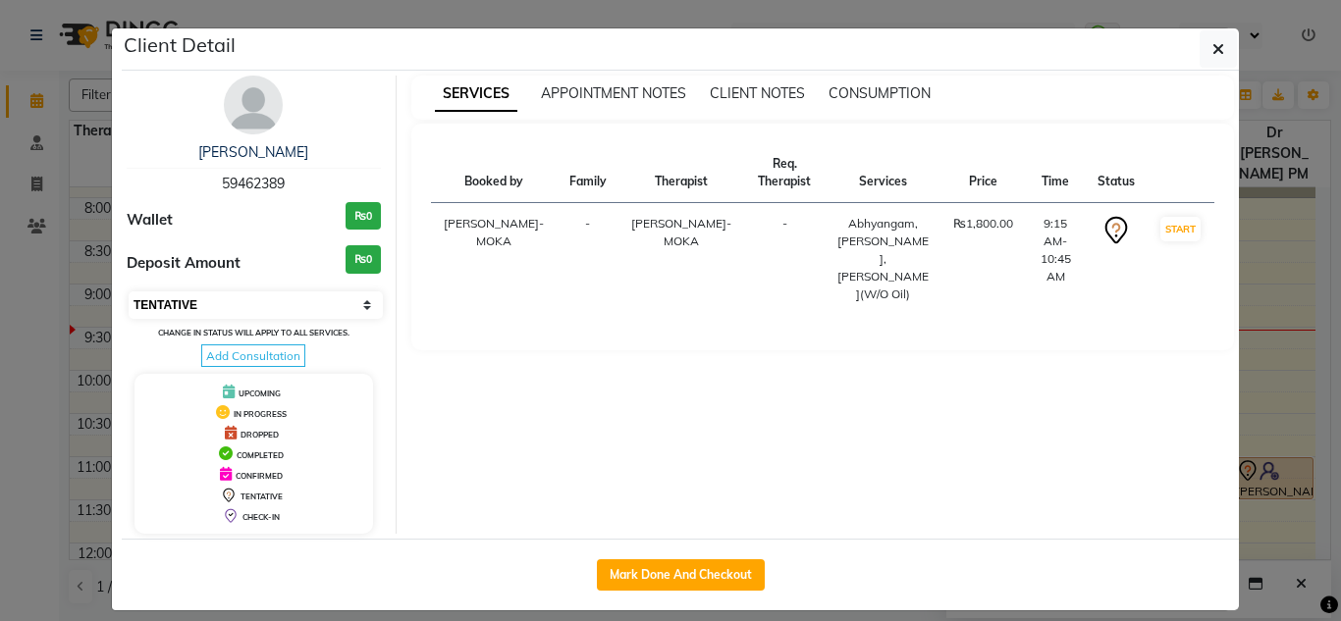
click at [265, 296] on select "Select IN SERVICE CONFIRMED TENTATIVE CHECK IN MARK DONE DROPPED UPCOMING" at bounding box center [256, 304] width 254 height 27
select select "3"
click at [129, 291] on select "Select IN SERVICE CONFIRMED TENTATIVE CHECK IN MARK DONE DROPPED UPCOMING" at bounding box center [256, 304] width 254 height 27
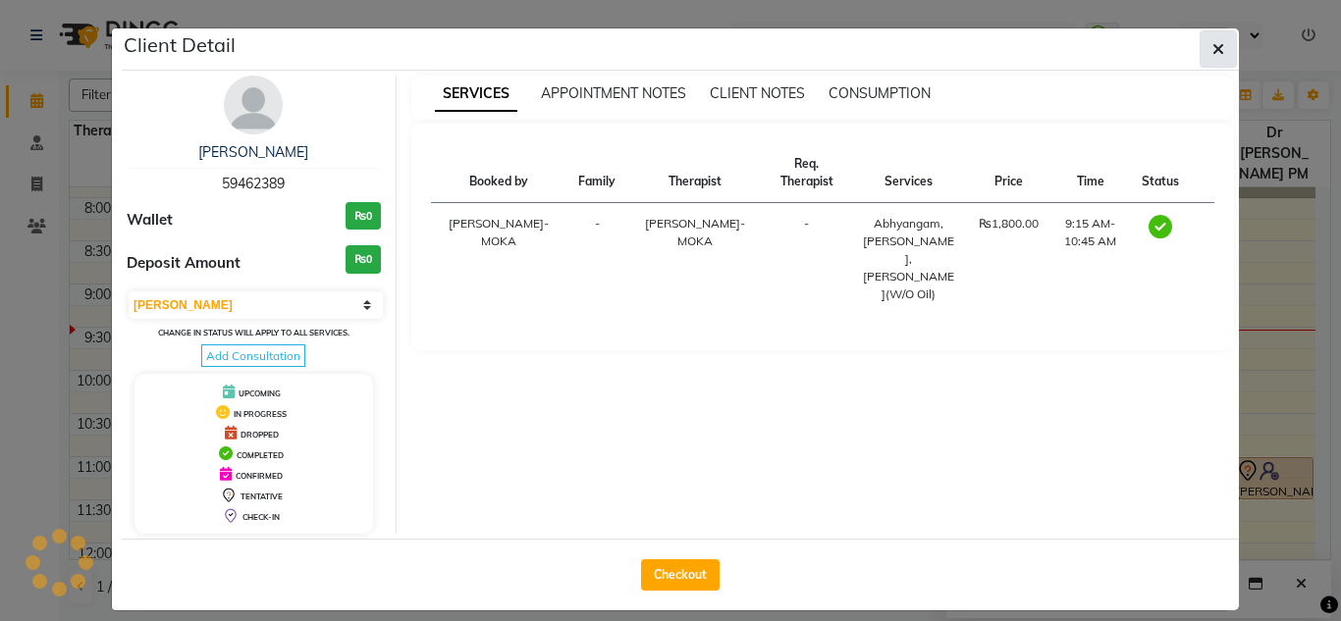
click at [1219, 54] on button "button" at bounding box center [1217, 48] width 37 height 37
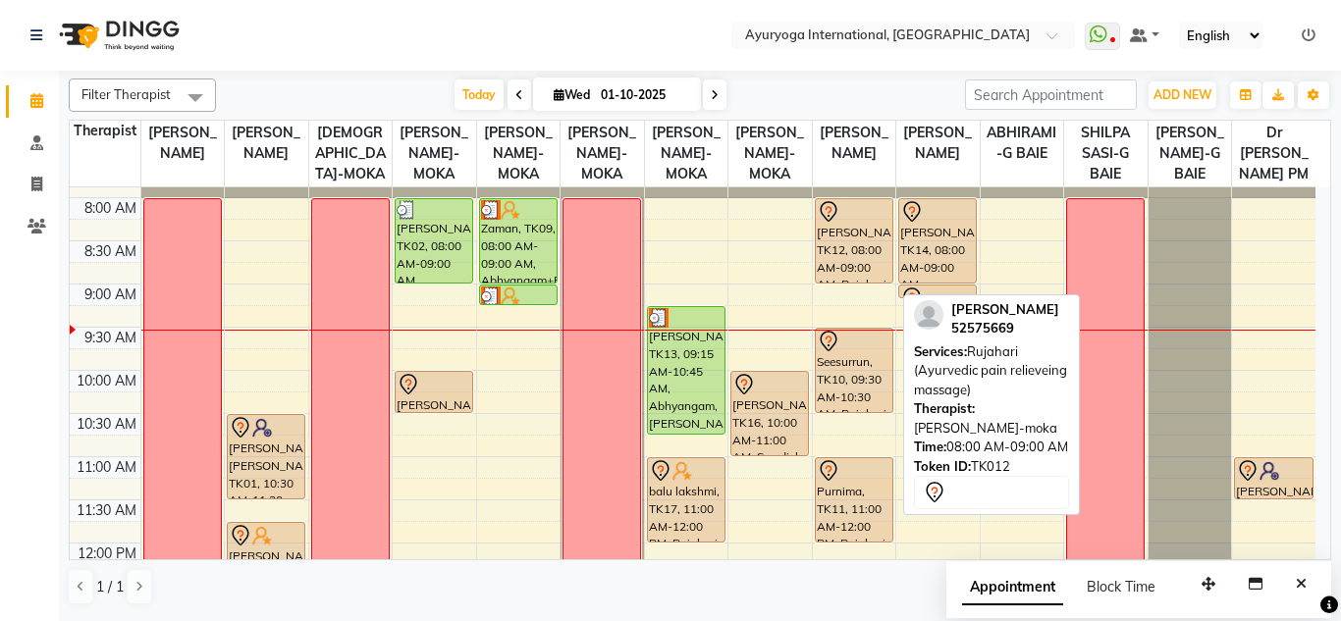
click at [864, 263] on div "Mrs Mathur, TK12, 08:00 AM-09:00 AM, Rujahari (Ayurvedic pain relieveing massag…" at bounding box center [854, 240] width 77 height 83
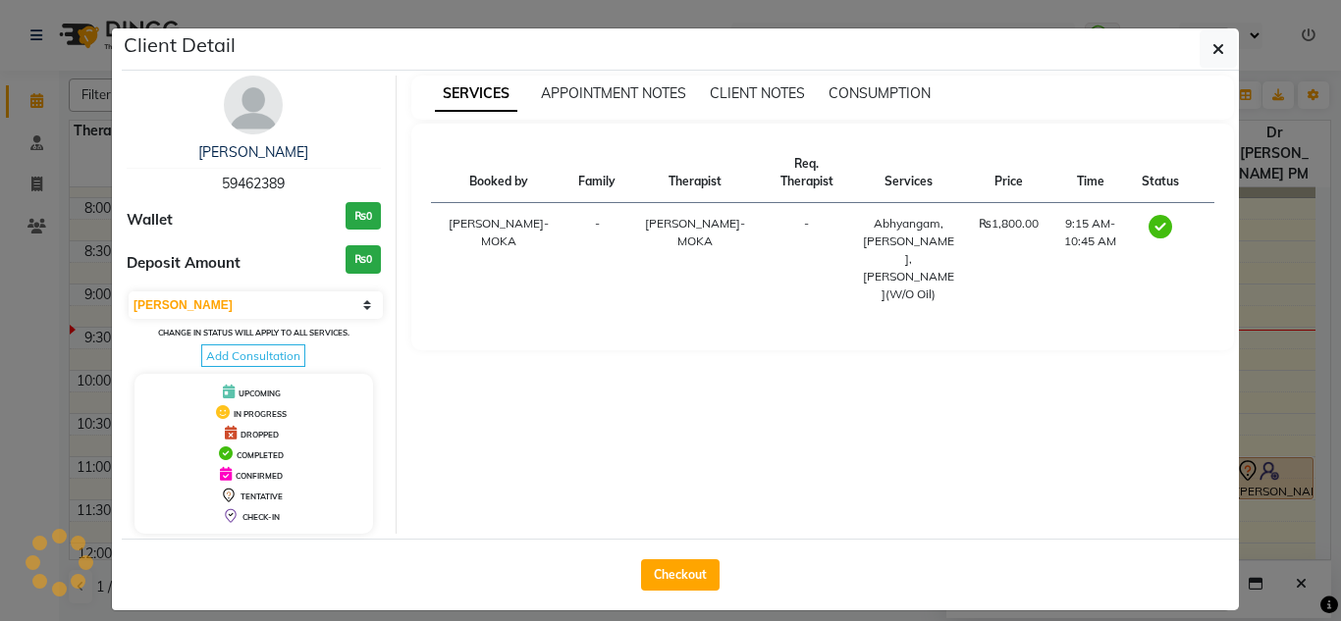
select select "7"
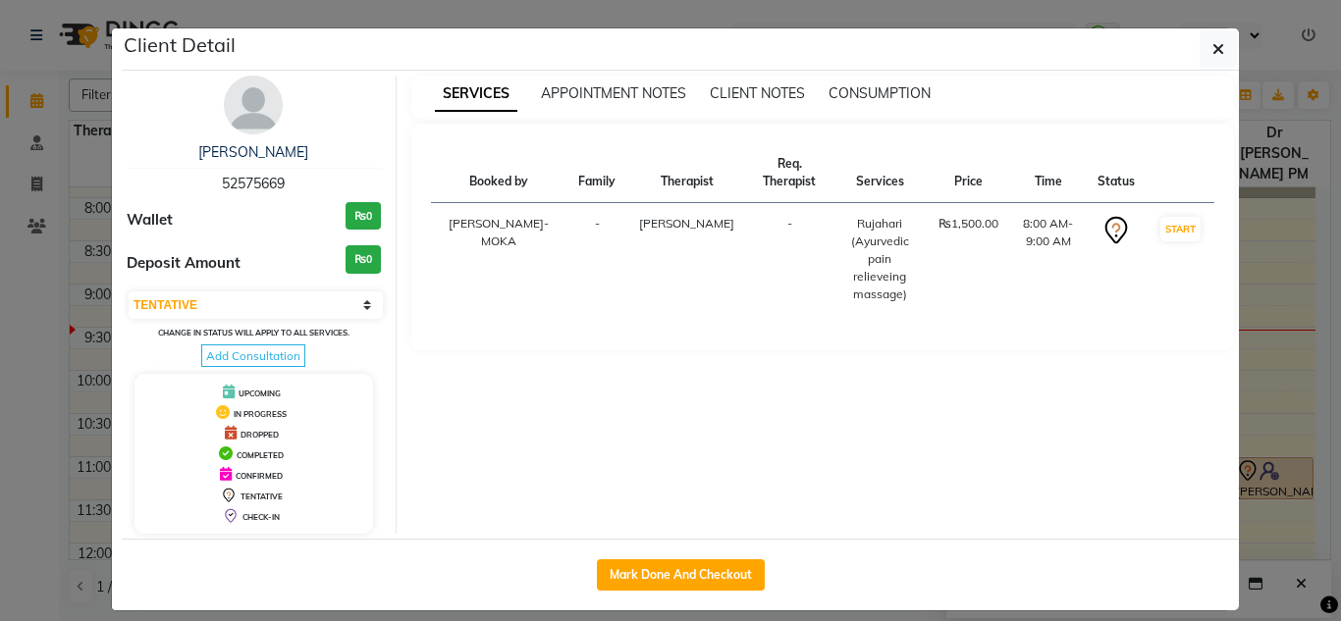
click at [660, 552] on div "Mark Done And Checkout" at bounding box center [680, 575] width 1117 height 72
click at [662, 562] on button "Mark Done And Checkout" at bounding box center [681, 574] width 168 height 31
select select "service"
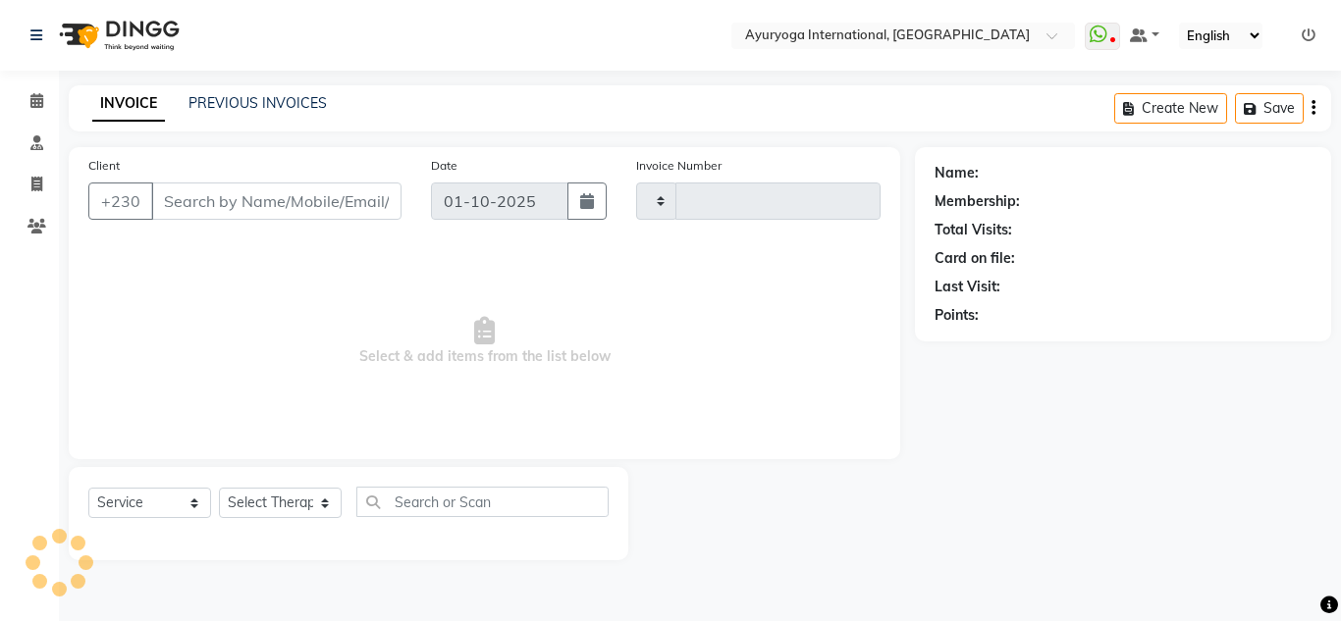
type input "5948"
select select "730"
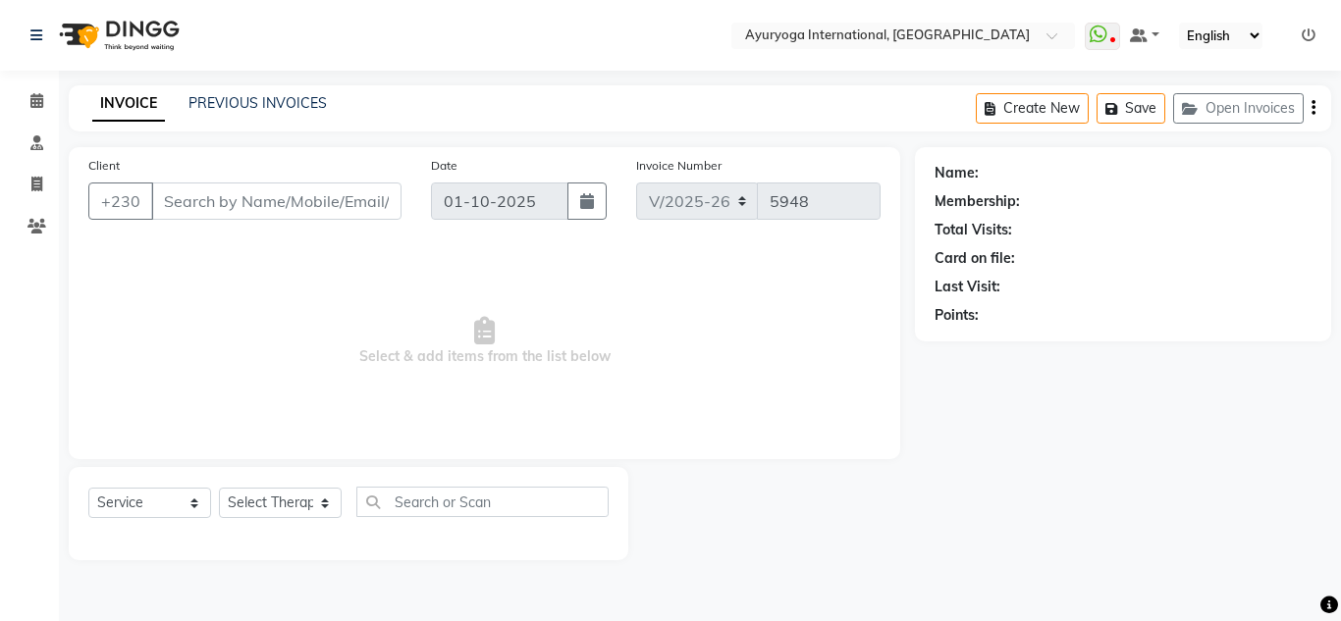
type input "52575669"
select select "60459"
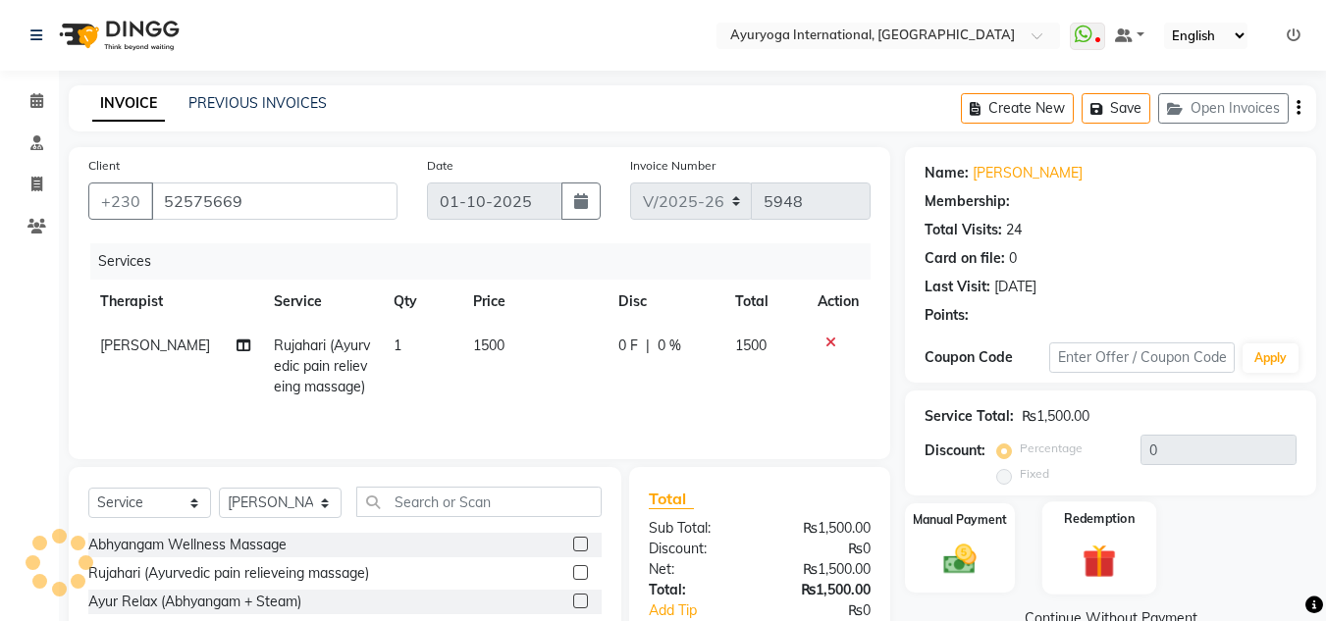
click at [1112, 437] on div "Percentage Fixed" at bounding box center [1070, 462] width 139 height 51
type input "5"
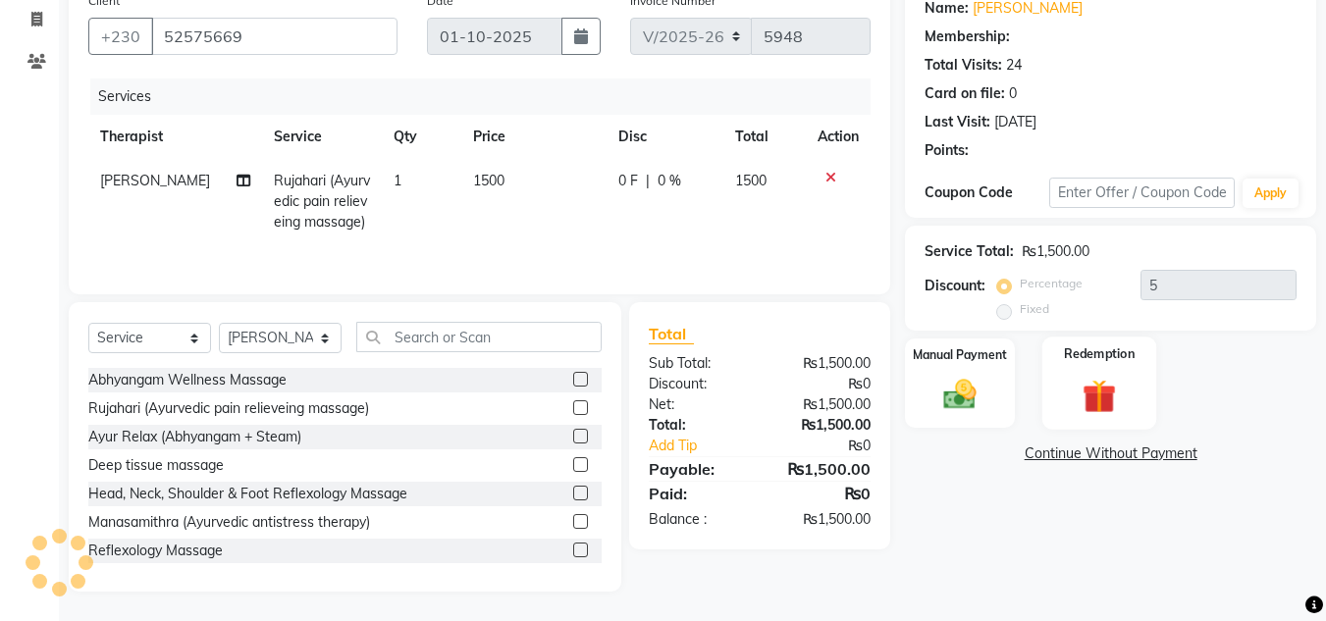
select select "1: Object"
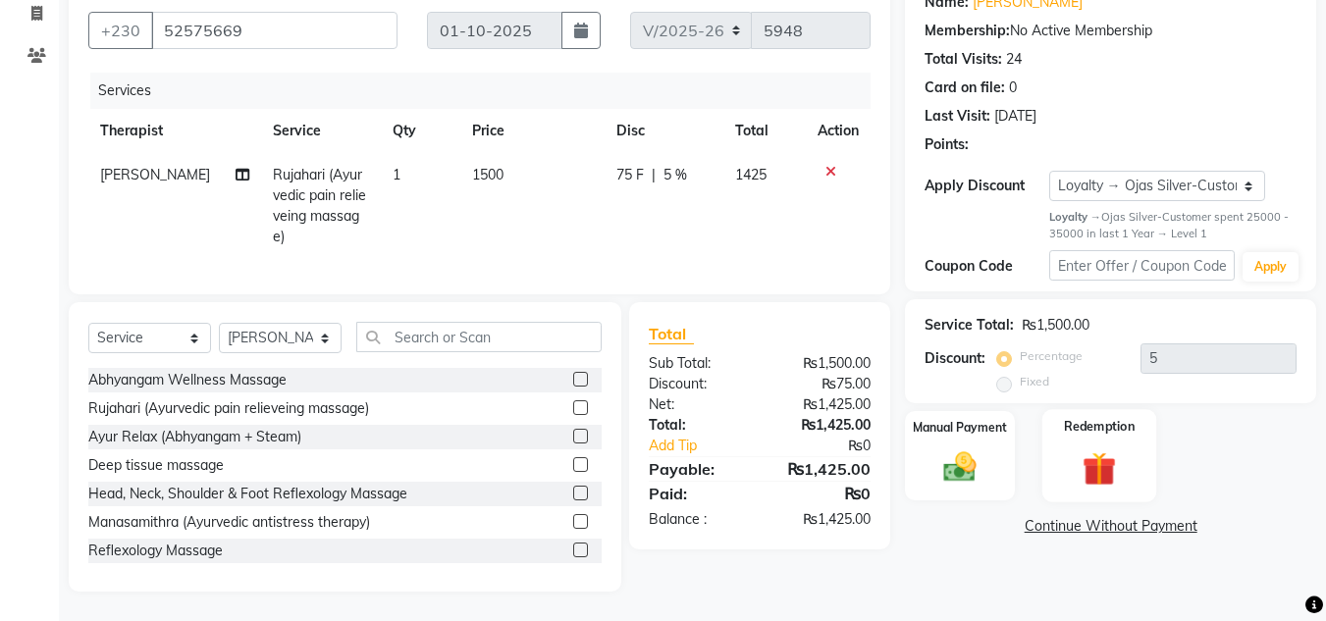
click at [1101, 470] on img at bounding box center [1099, 469] width 55 height 42
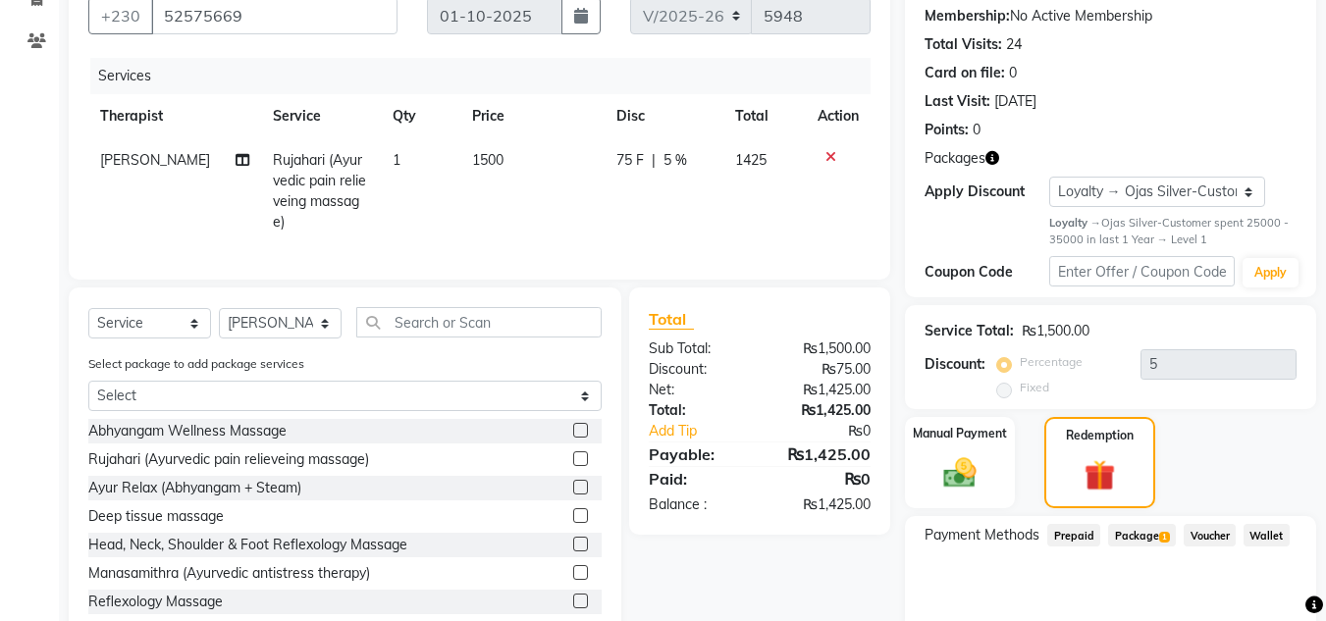
click at [1144, 531] on span "Package 1" at bounding box center [1142, 535] width 68 height 23
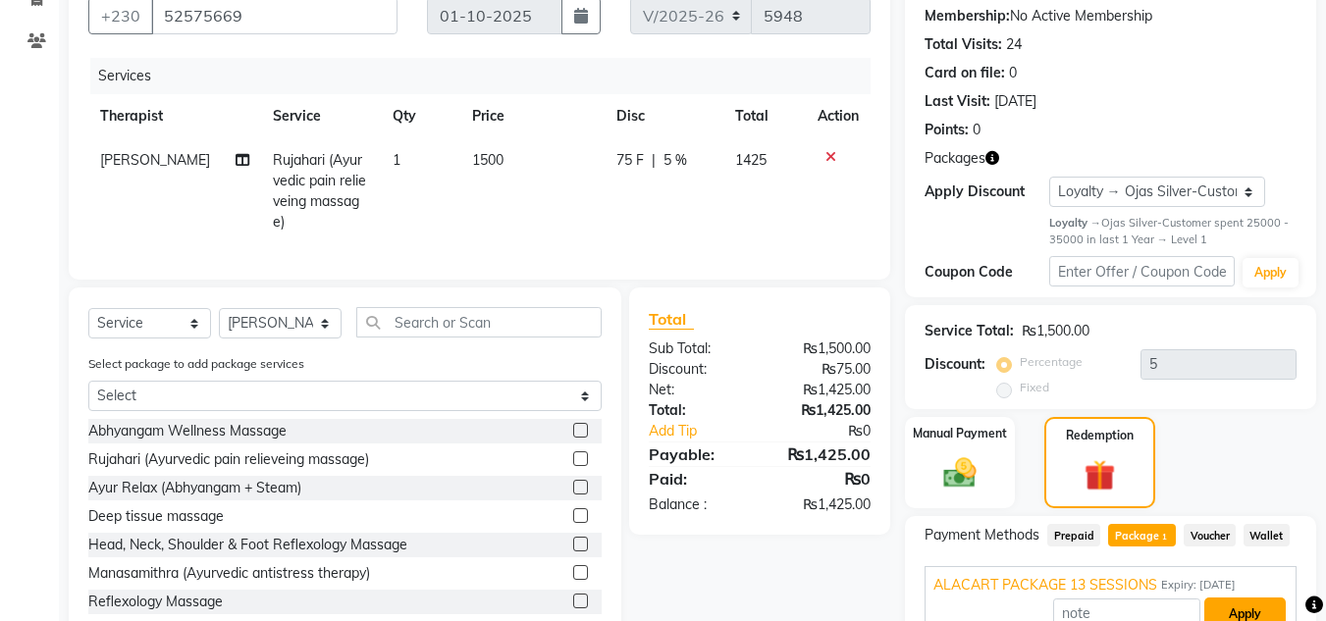
click at [1216, 601] on button "Apply" at bounding box center [1244, 614] width 81 height 33
type input "ALACART PACKAGE 13 SESSIONS"
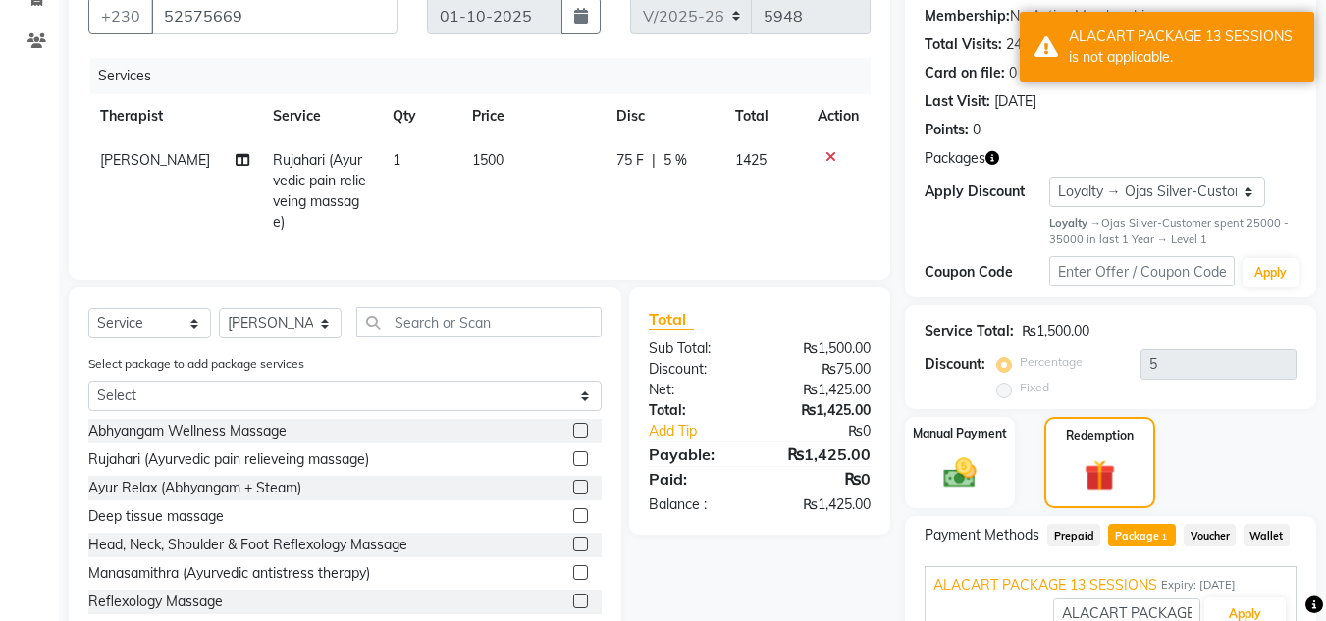
click at [830, 155] on icon at bounding box center [830, 157] width 11 height 14
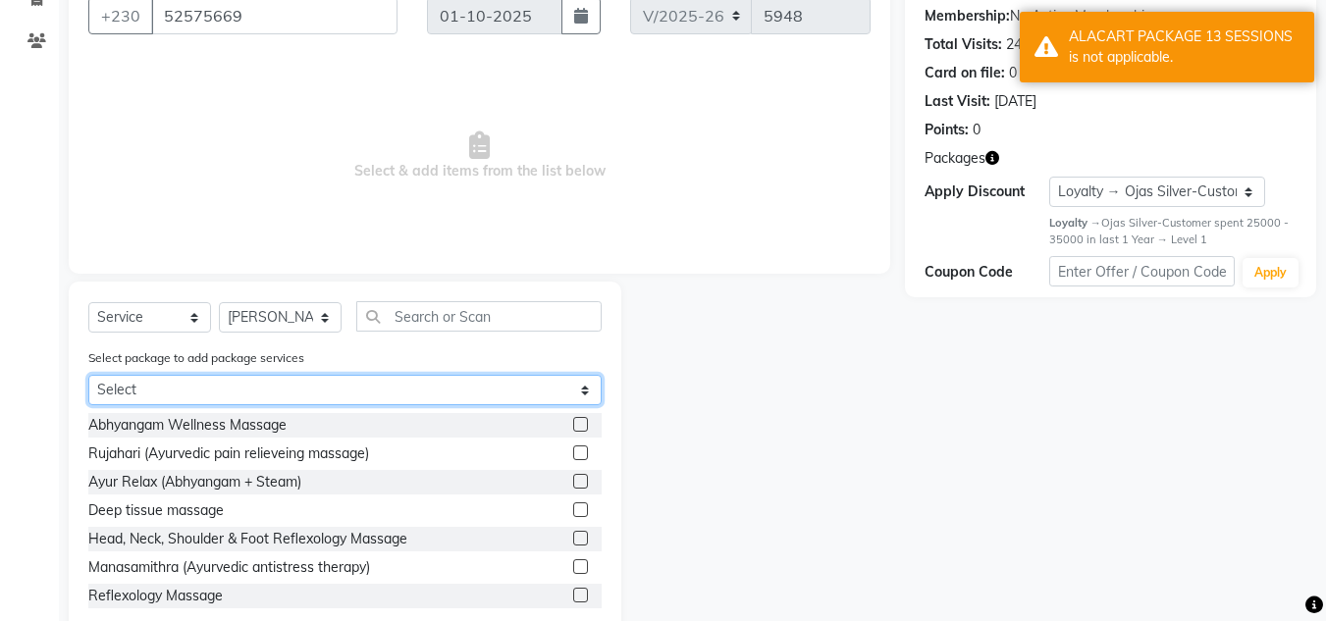
click at [332, 387] on select "Select ALACART PACKAGE 13 SESSIONS" at bounding box center [344, 390] width 513 height 30
select select "1: Object"
click at [88, 405] on select "Select ALACART PACKAGE 13 SESSIONS" at bounding box center [344, 390] width 513 height 30
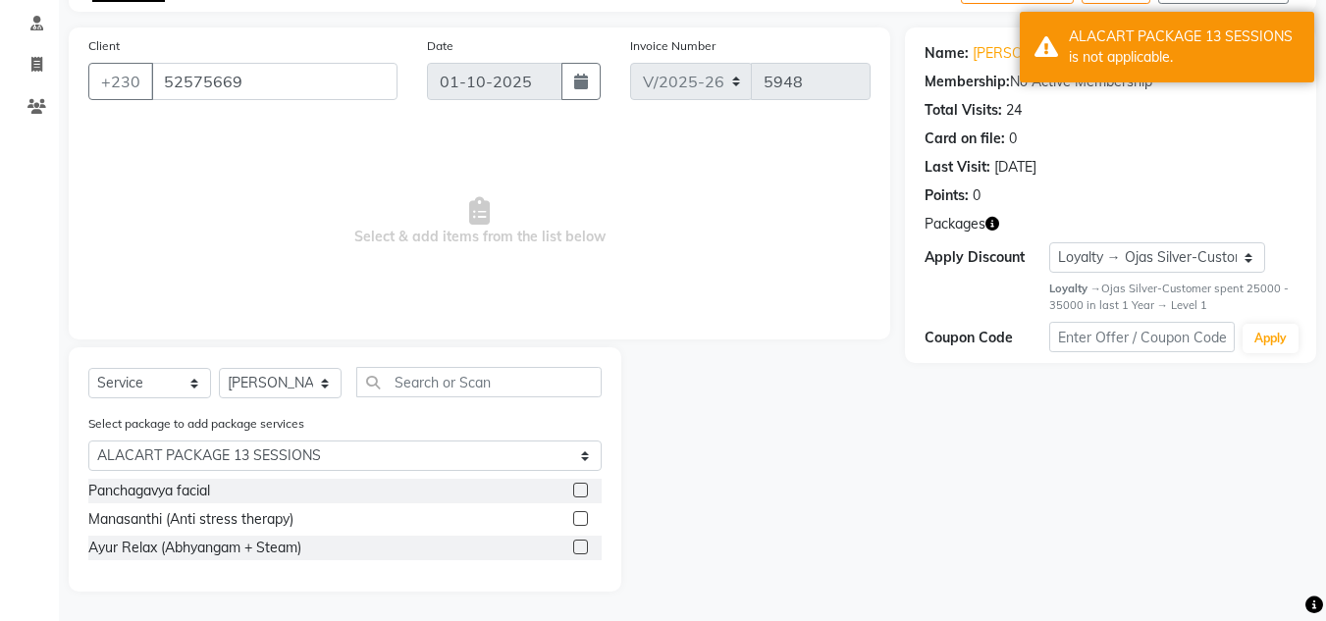
click at [593, 487] on div at bounding box center [587, 491] width 28 height 25
click at [577, 484] on label at bounding box center [580, 490] width 15 height 15
click at [577, 485] on input "checkbox" at bounding box center [579, 491] width 13 height 13
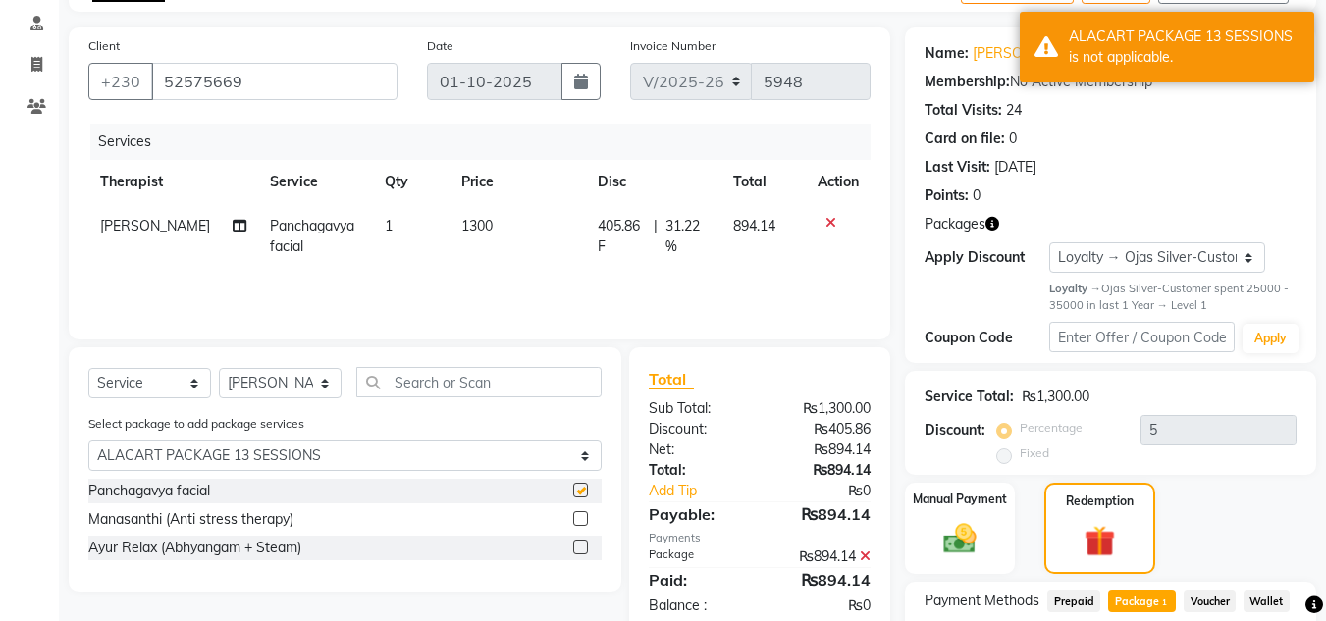
checkbox input "false"
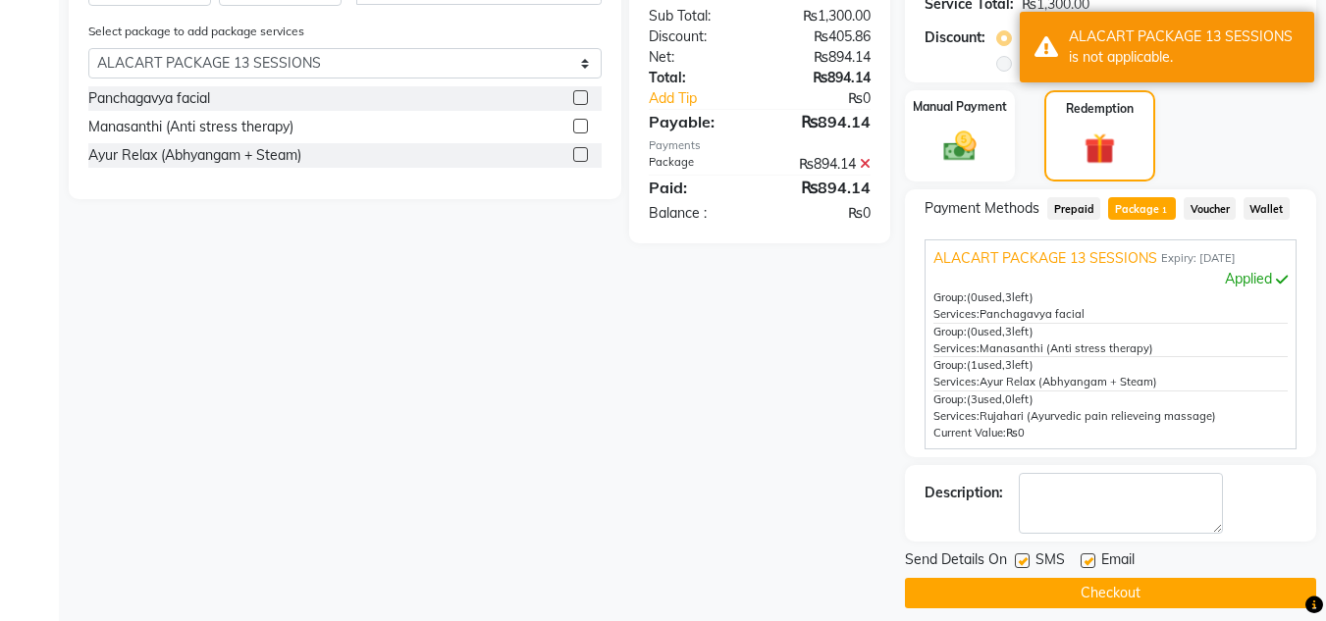
click at [981, 591] on button "Checkout" at bounding box center [1110, 593] width 411 height 30
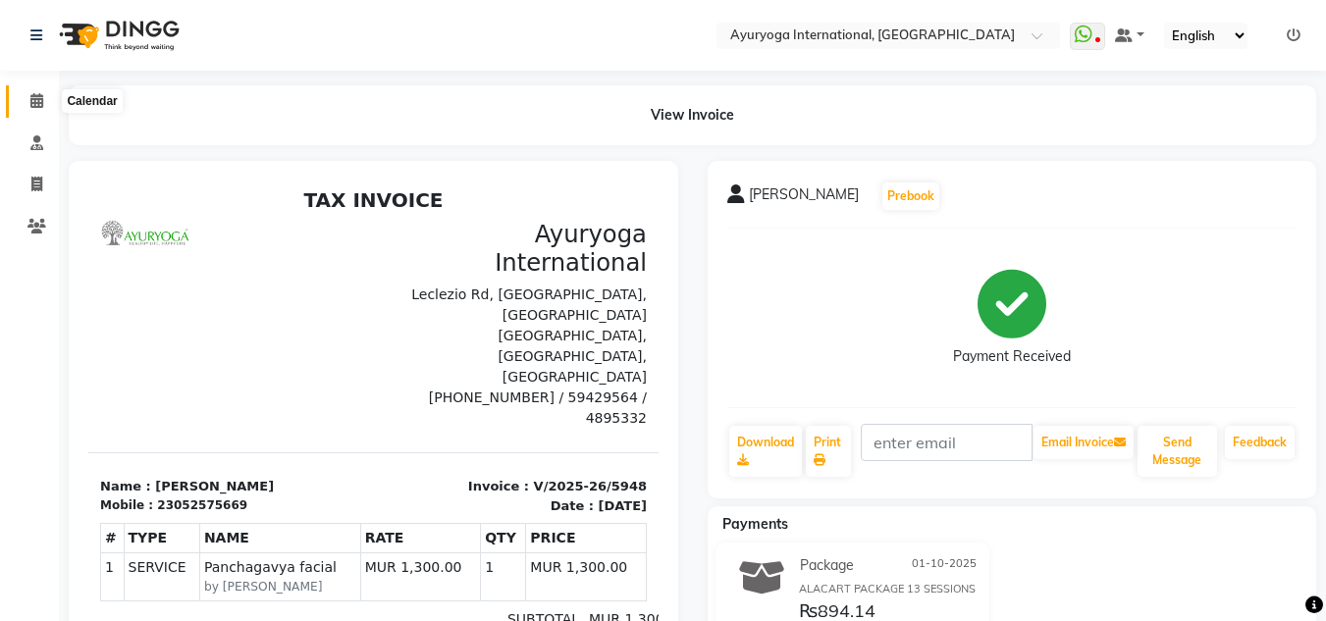
click at [37, 101] on icon at bounding box center [36, 100] width 13 height 15
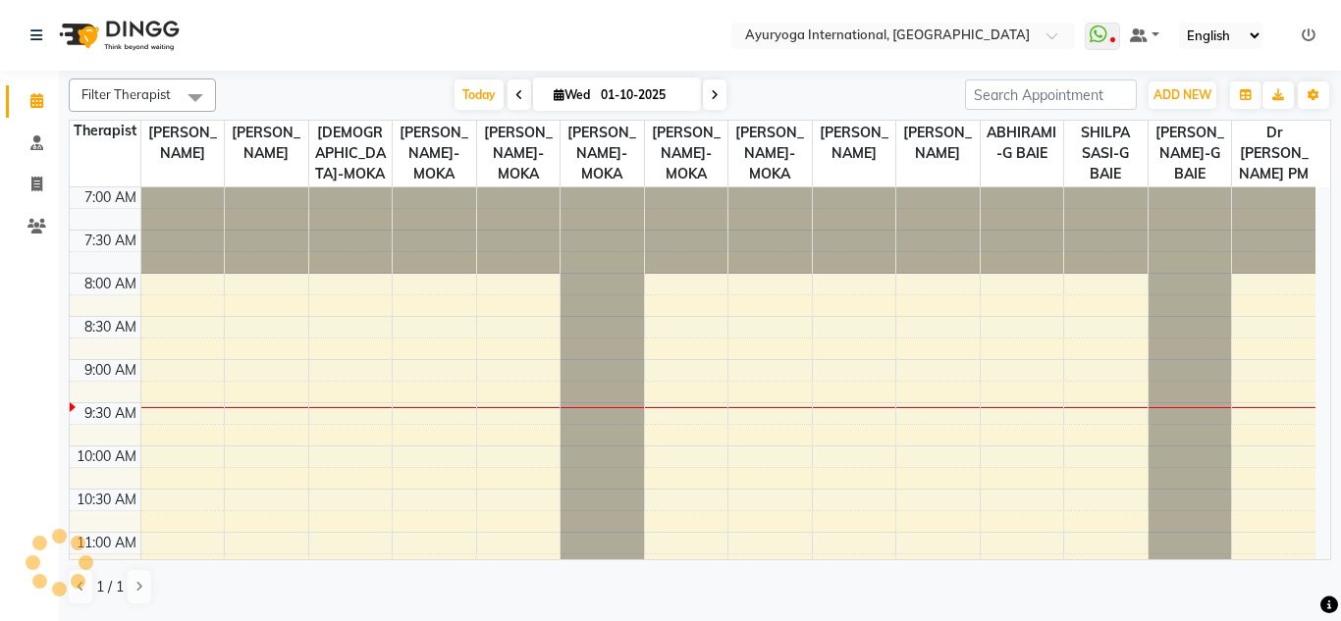
click at [363, 76] on div "Filter Therapist Select All Dr ADARSH THAIKKADATH JOJU MATHEW-MOKA VISHNU-MOKA …" at bounding box center [700, 342] width 1262 height 543
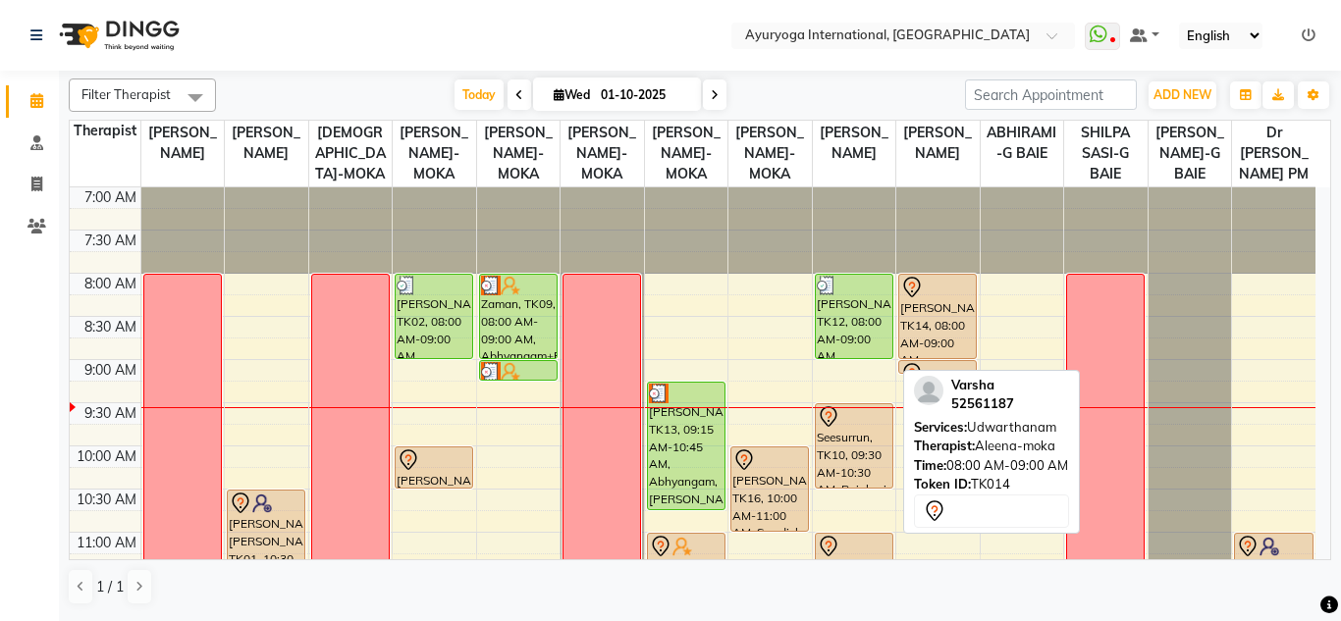
click at [930, 337] on div "[PERSON_NAME], TK14, 08:00 AM-09:00 AM, [GEOGRAPHIC_DATA]" at bounding box center [937, 316] width 77 height 83
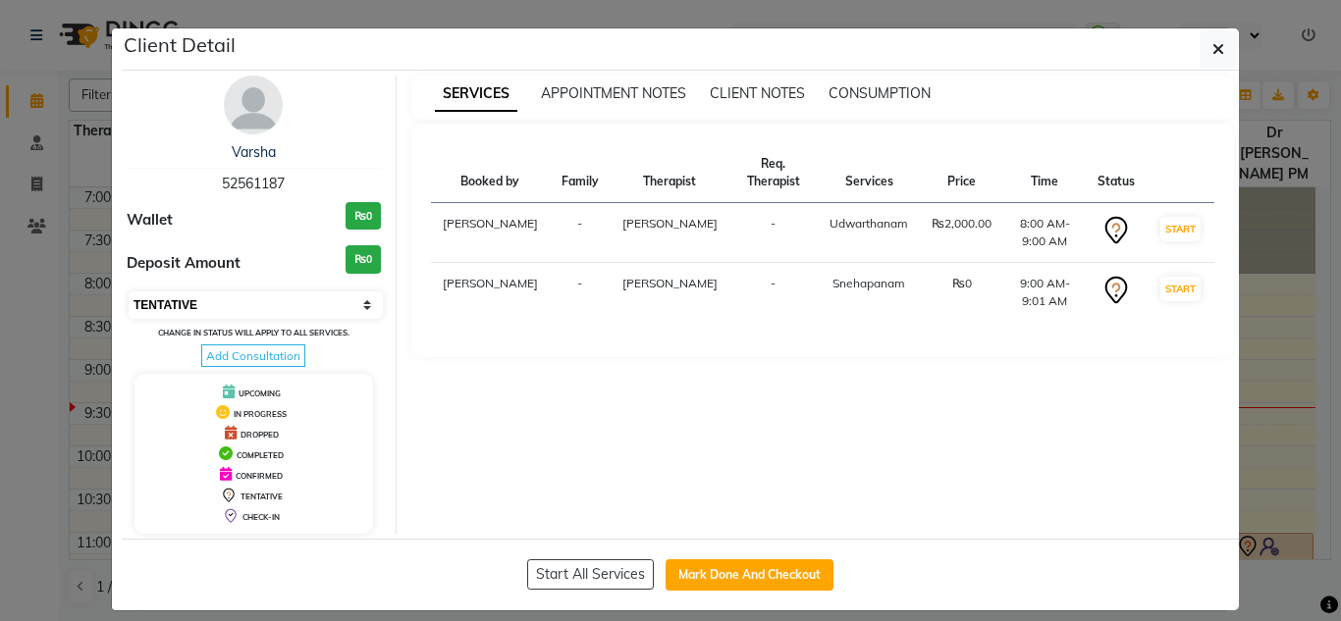
click at [237, 306] on select "Select IN SERVICE CONFIRMED TENTATIVE CHECK IN MARK DONE DROPPED UPCOMING" at bounding box center [256, 304] width 254 height 27
select select "3"
click at [129, 291] on select "Select IN SERVICE CONFIRMED TENTATIVE CHECK IN MARK DONE DROPPED UPCOMING" at bounding box center [256, 304] width 254 height 27
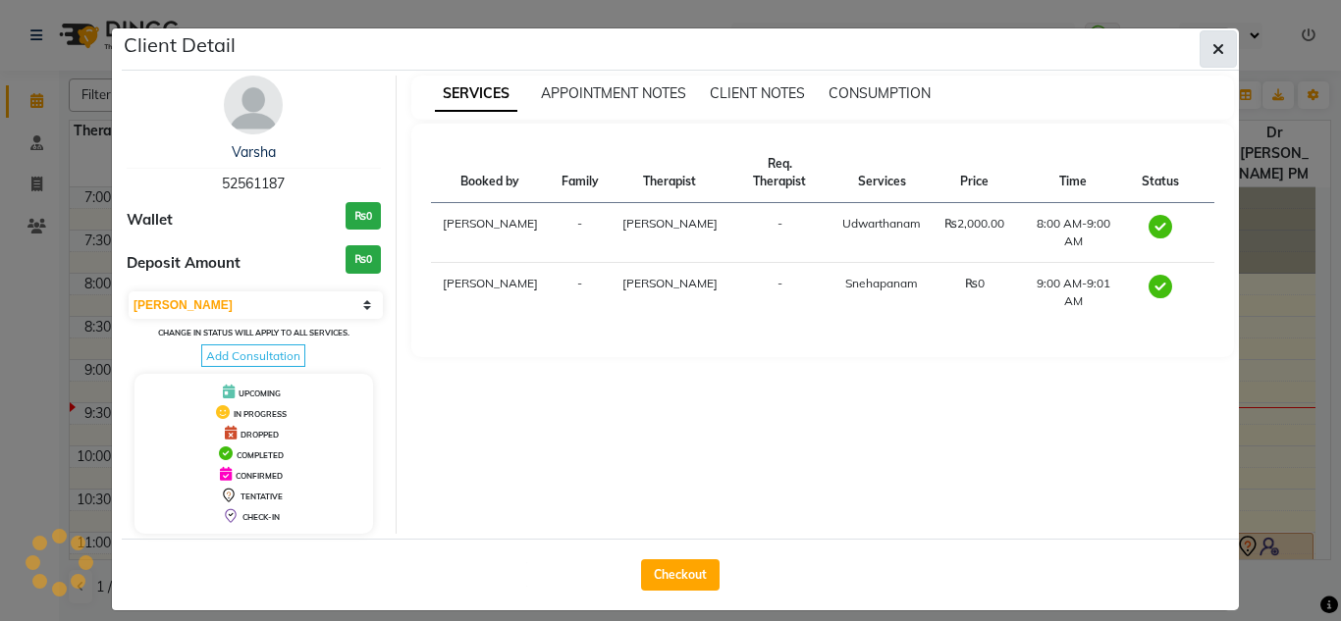
click at [1212, 51] on icon "button" at bounding box center [1218, 49] width 12 height 16
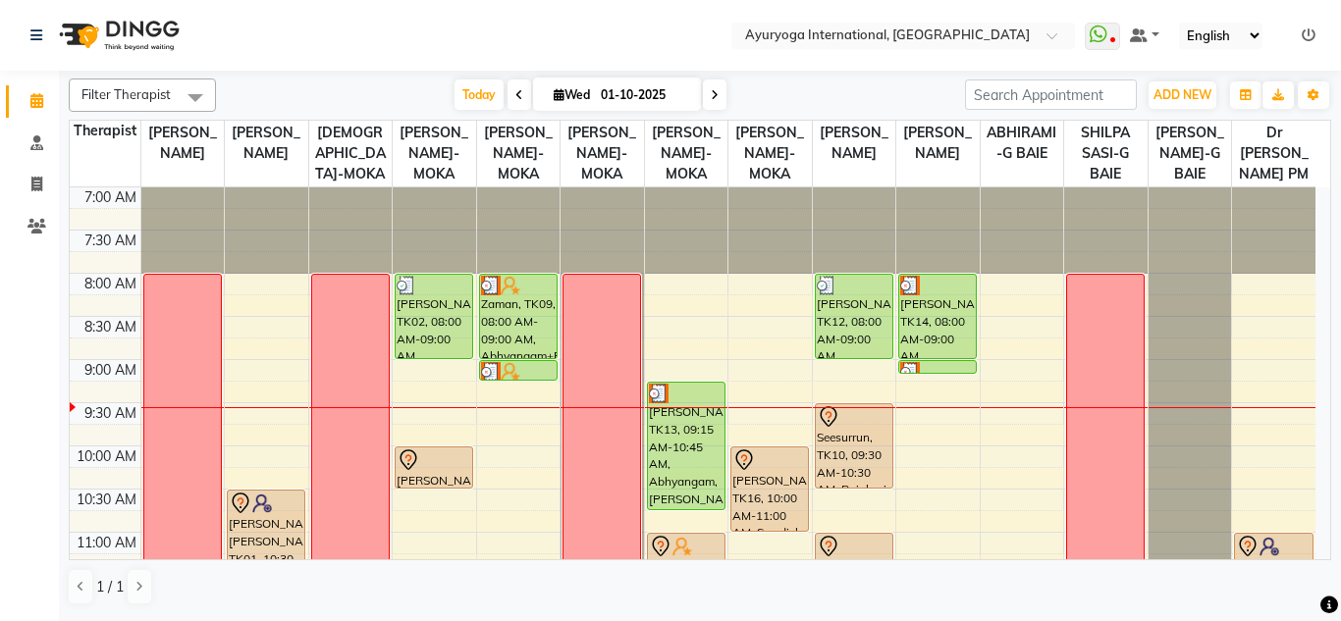
click at [582, 16] on nav "Select Location × Ayuryoga International, Mount Ory Rd WhatsApp Status ✕ Status…" at bounding box center [670, 35] width 1341 height 71
click at [448, 25] on nav "Select Location × Ayuryoga International, Mount Ory Rd WhatsApp Status ✕ Status…" at bounding box center [670, 35] width 1341 height 71
click at [628, 92] on input "01-10-2025" at bounding box center [644, 94] width 98 height 29
select select "10"
select select "2025"
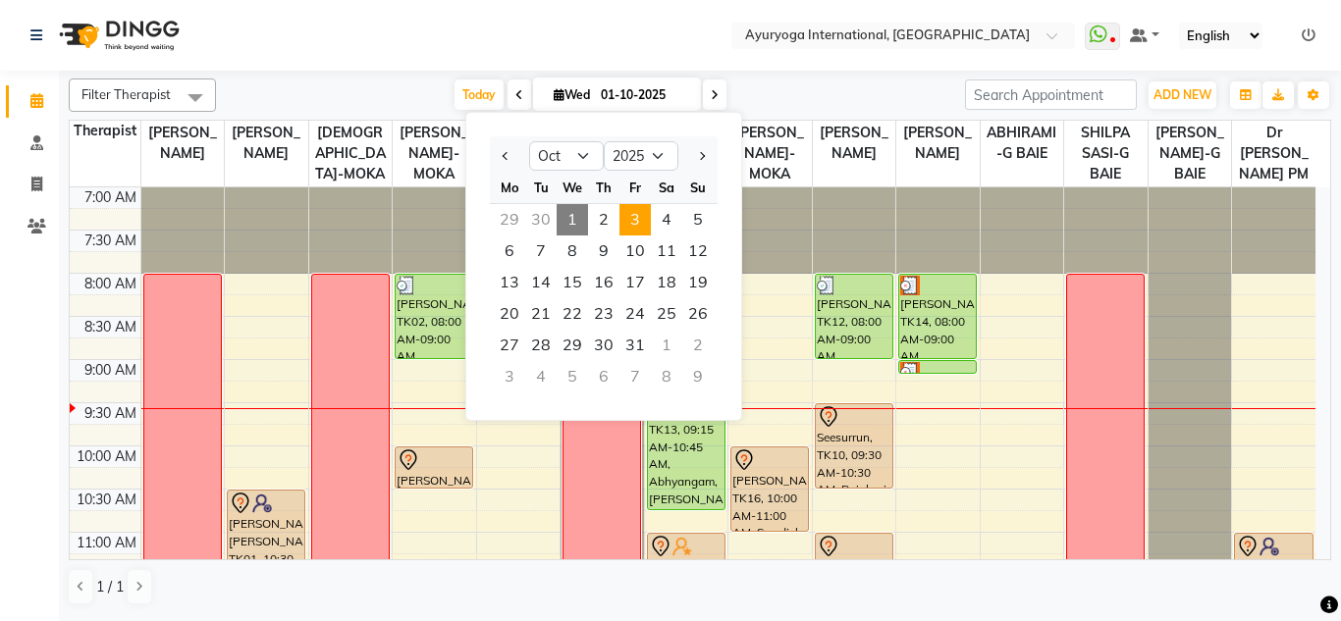
click at [632, 222] on span "3" at bounding box center [634, 219] width 31 height 31
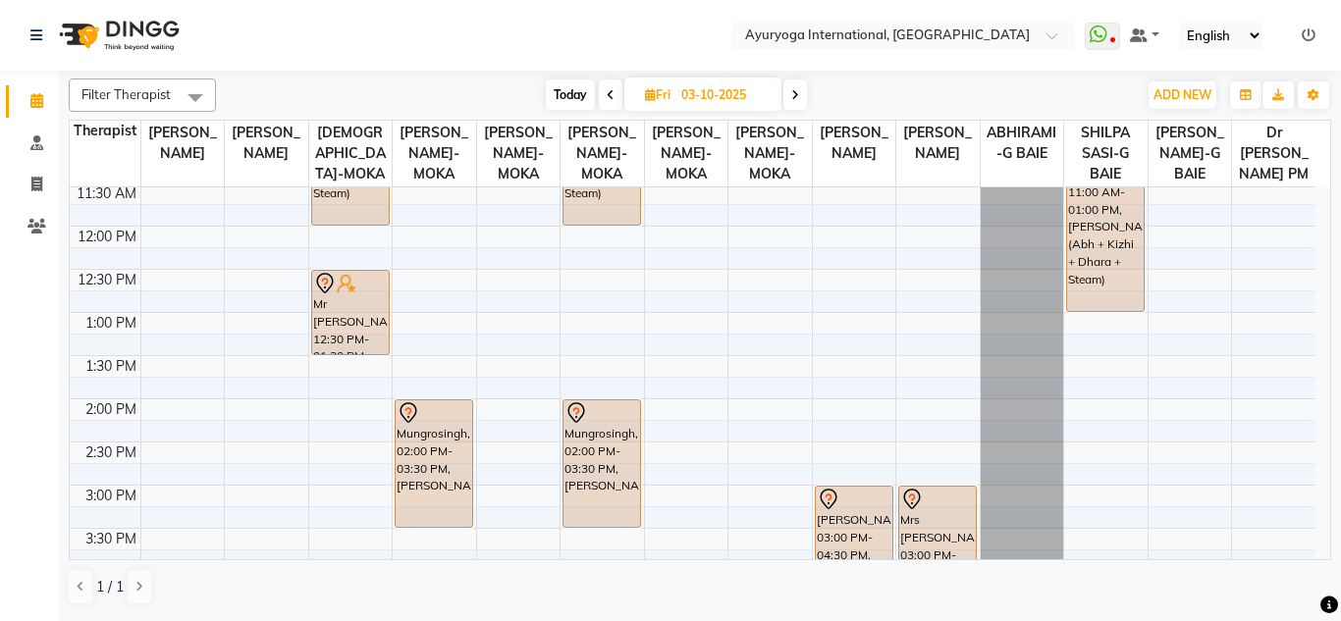
scroll to position [491, 0]
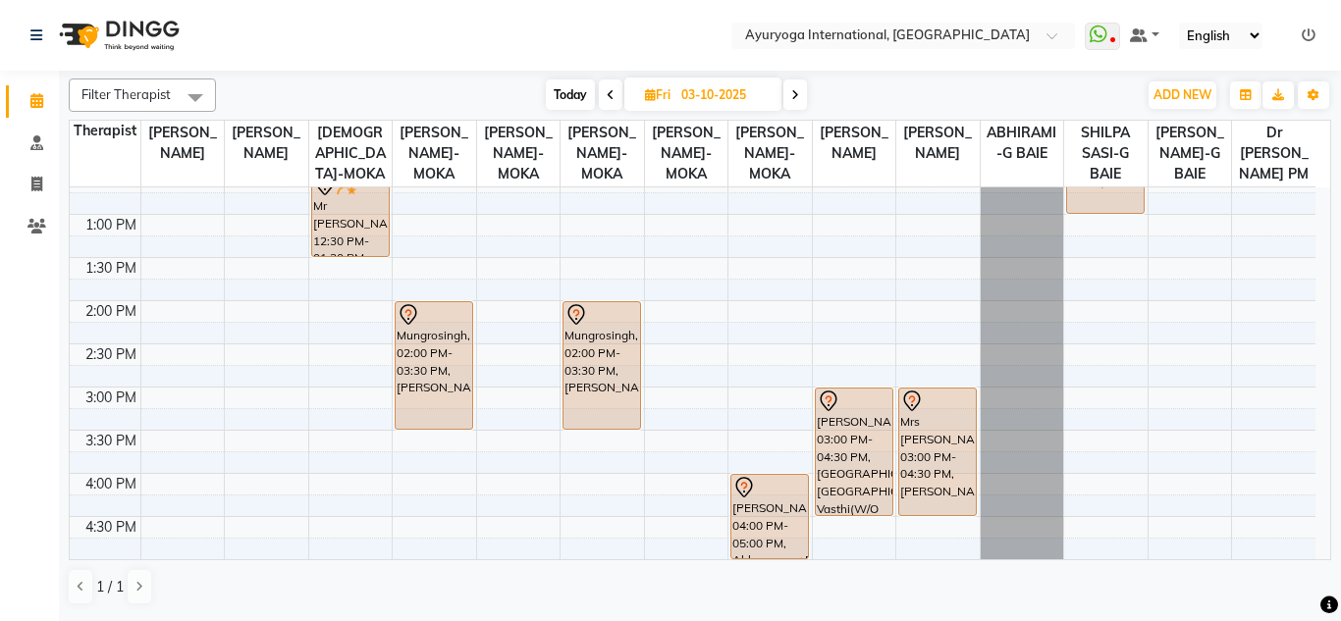
click at [599, 101] on span at bounding box center [611, 94] width 24 height 30
type input "02-10-2025"
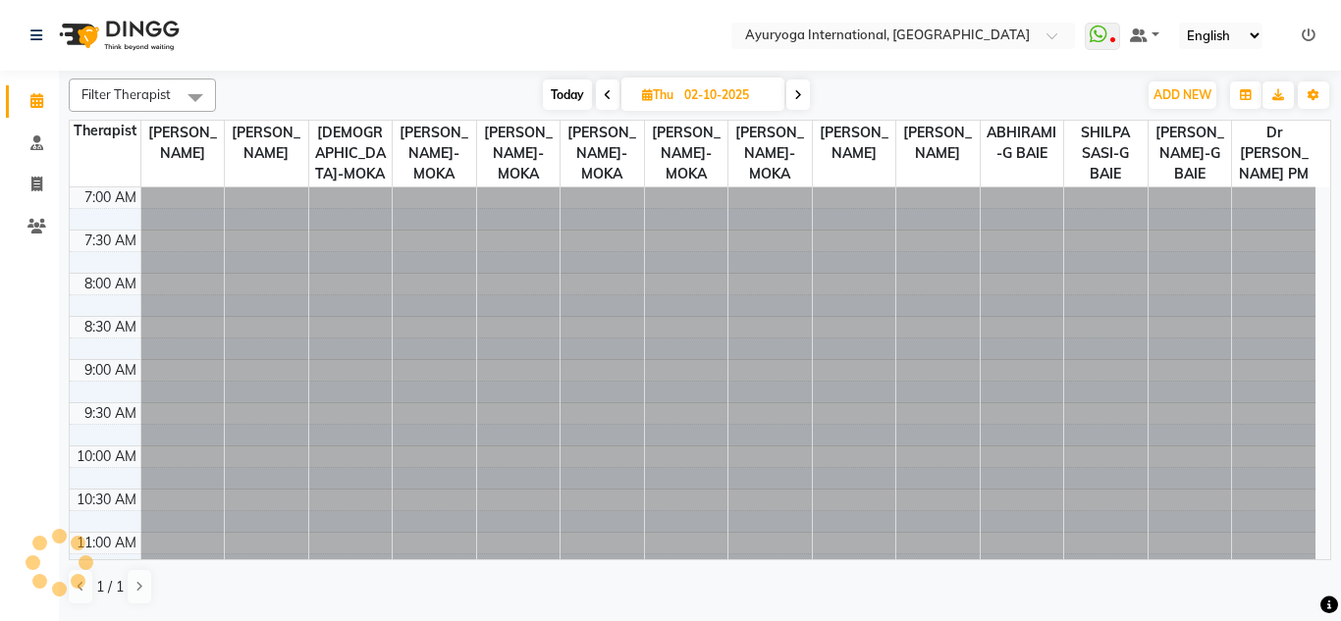
click at [615, 41] on nav "Select Location × Ayuryoga International, Mount Ory Rd WhatsApp Status ✕ Status…" at bounding box center [670, 35] width 1341 height 71
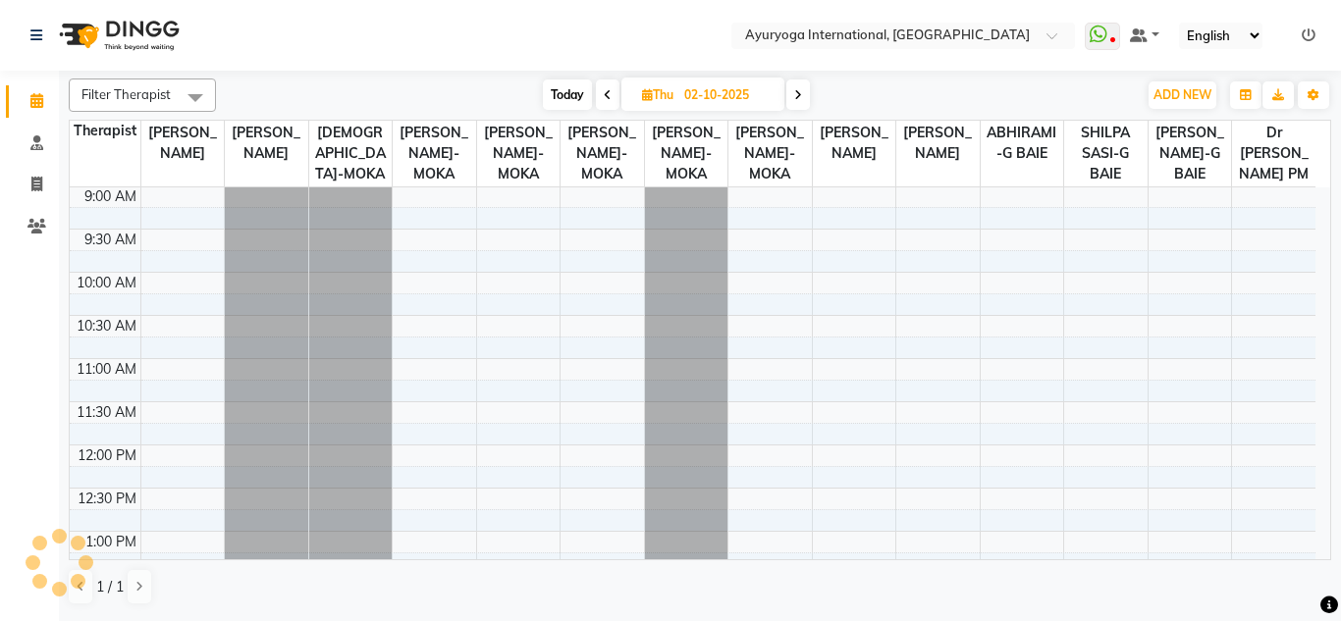
scroll to position [857, 0]
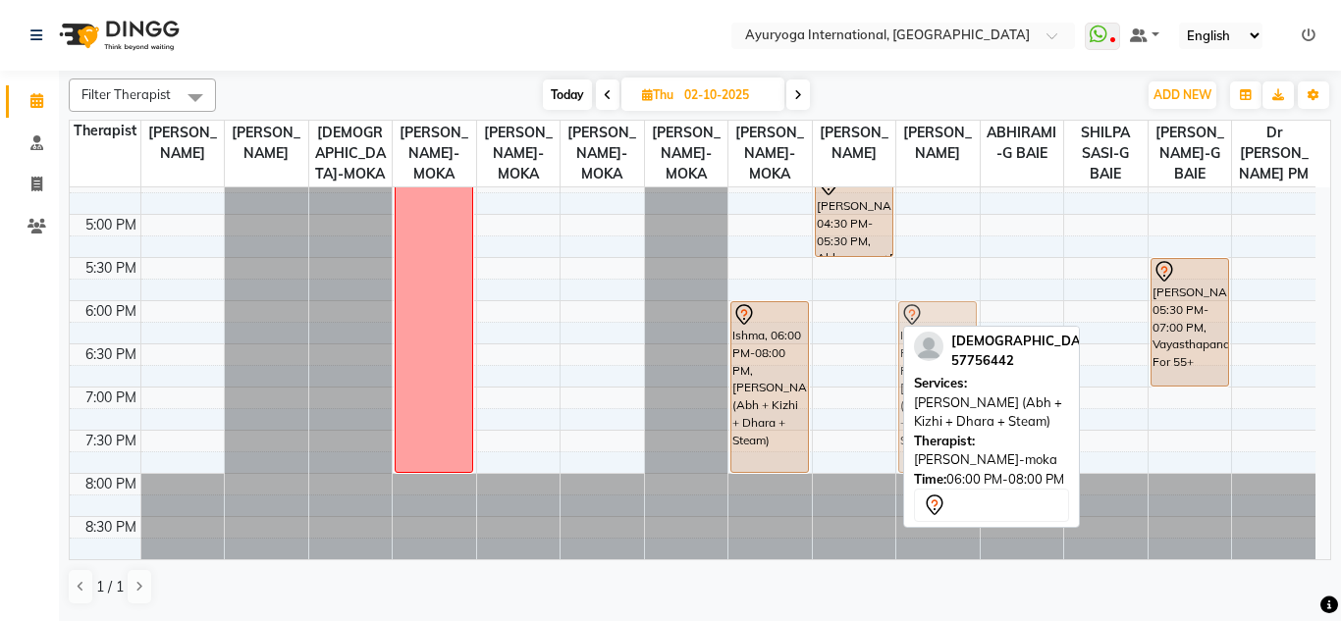
drag, startPoint x: 861, startPoint y: 320, endPoint x: 904, endPoint y: 318, distance: 43.2
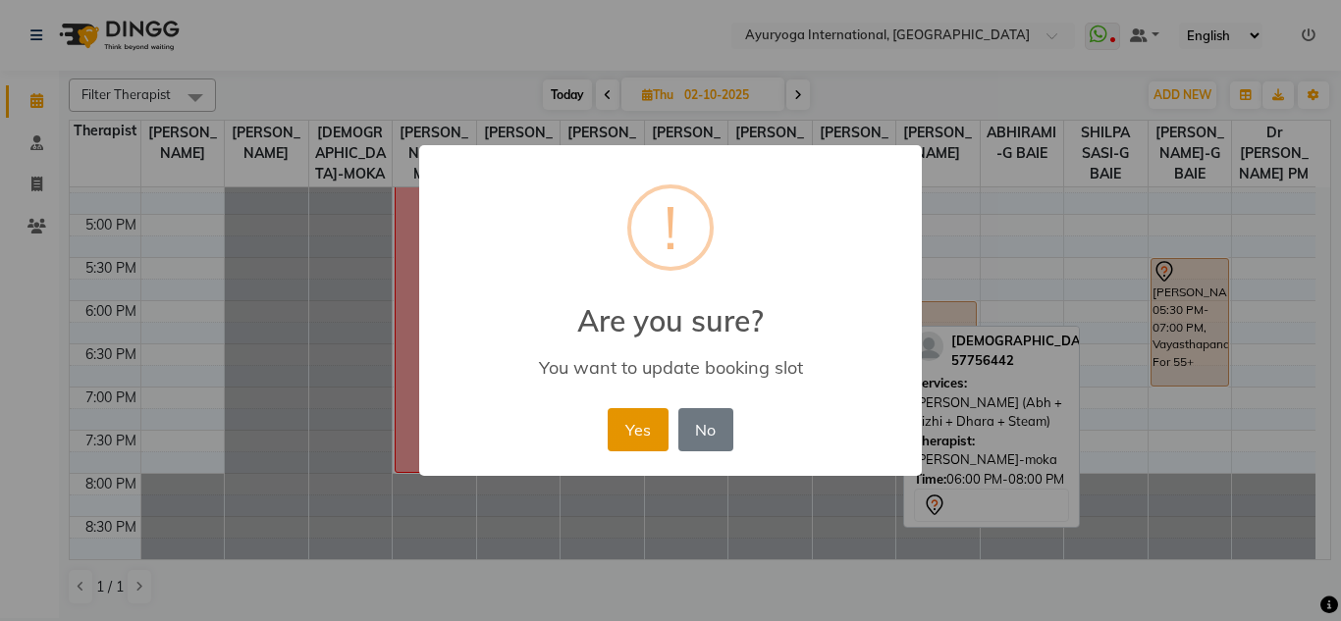
click at [641, 437] on button "Yes" at bounding box center [637, 429] width 60 height 43
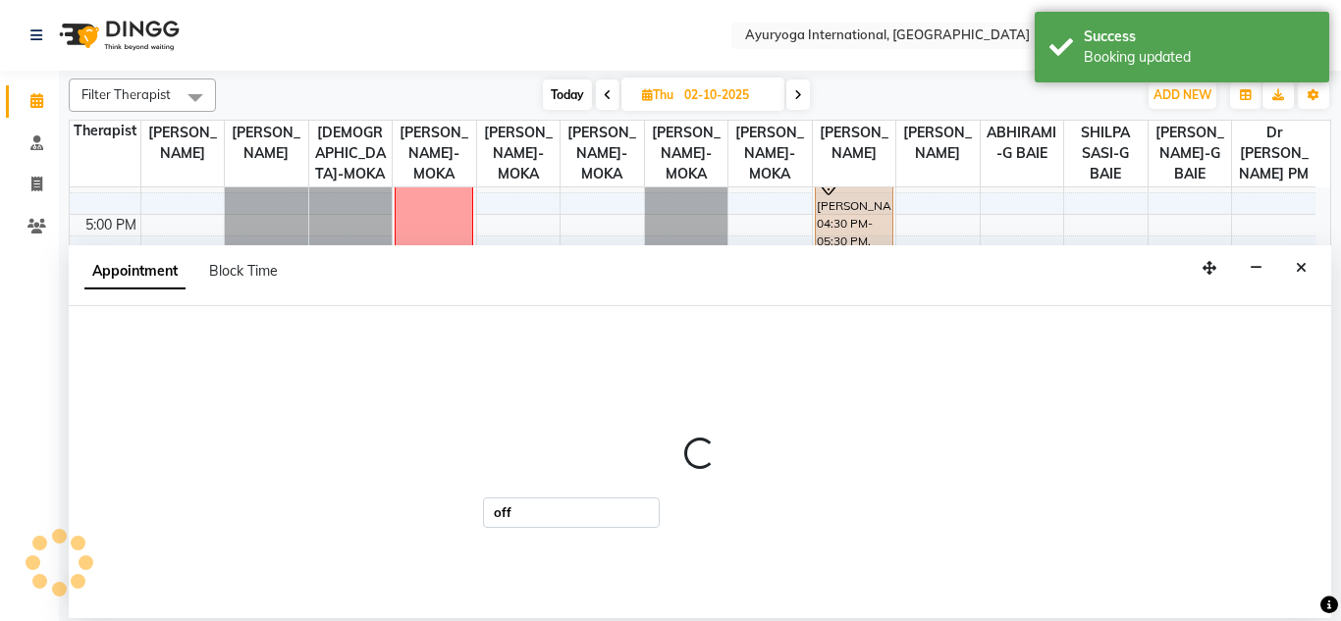
select select "36053"
select select "1140"
select select "tentative"
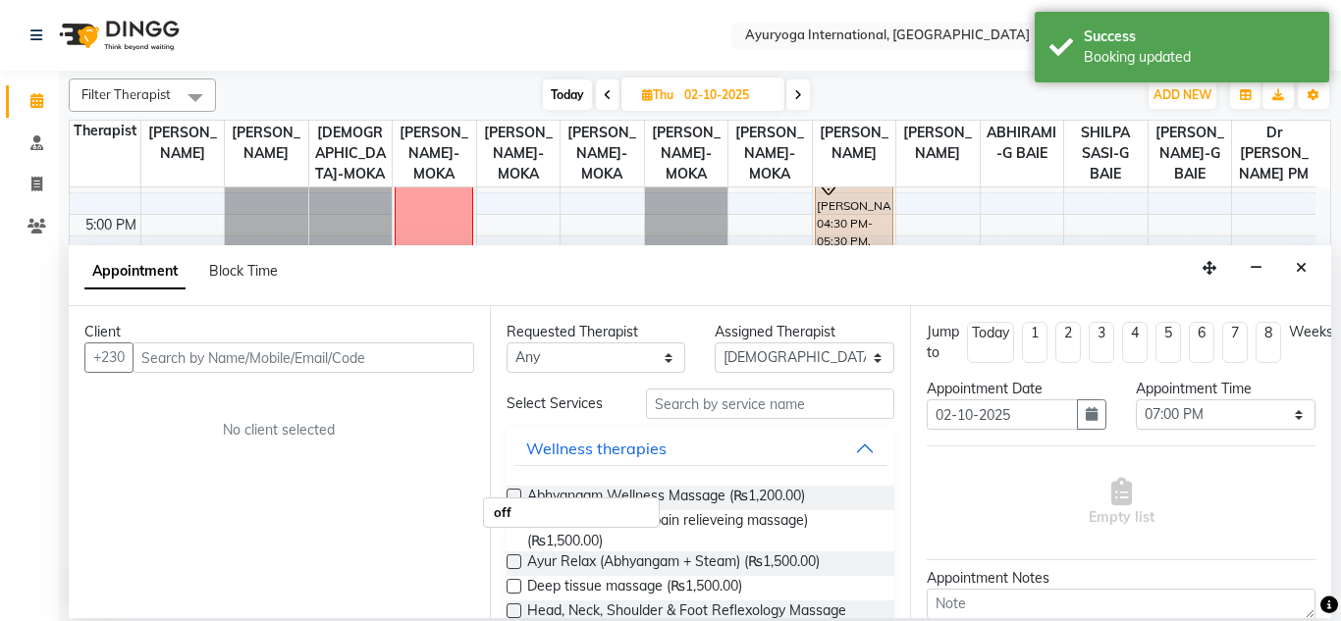
click at [315, 366] on input "text" at bounding box center [303, 357] width 342 height 30
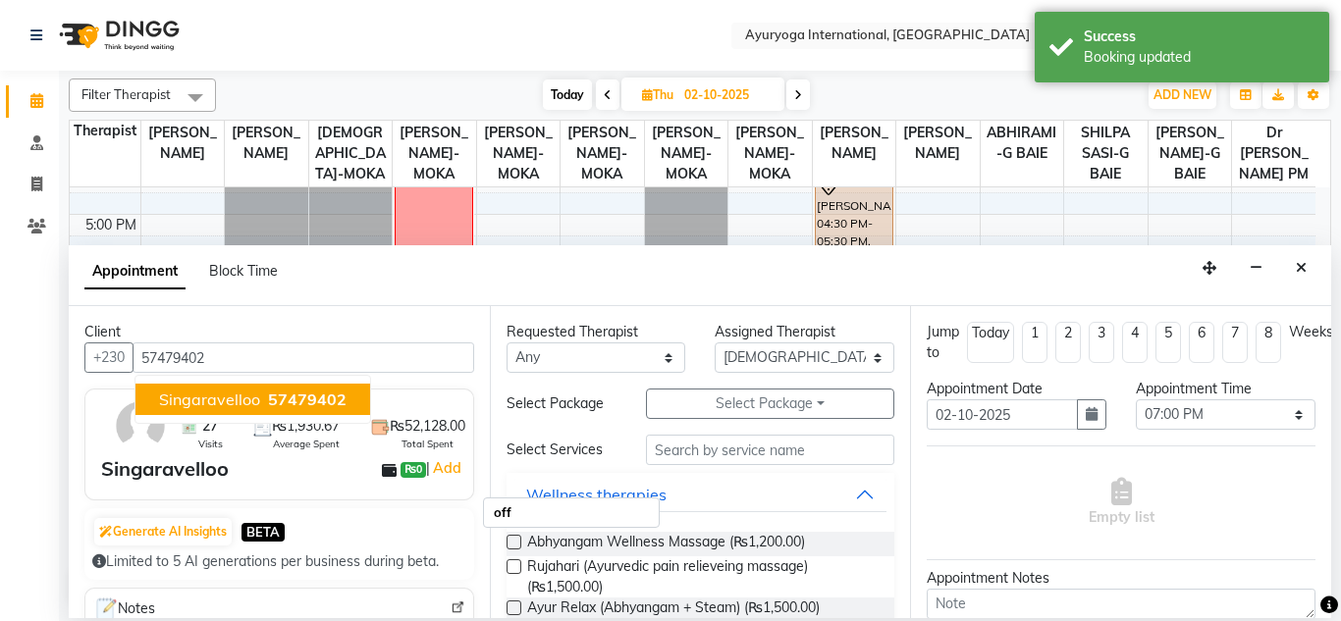
click at [280, 395] on span "57479402" at bounding box center [307, 400] width 79 height 20
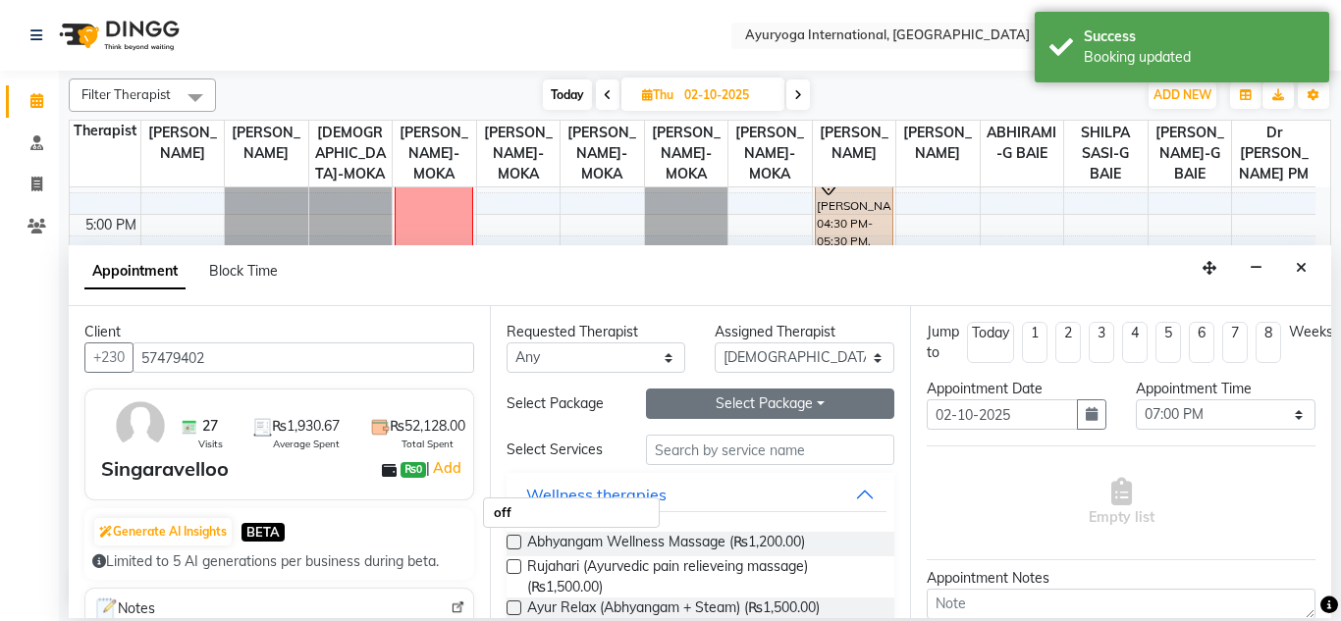
type input "57479402"
click at [731, 399] on button "Select Package Toggle Dropdown" at bounding box center [770, 404] width 249 height 30
click at [709, 410] on button "Select Package Toggle Dropdown" at bounding box center [770, 404] width 249 height 30
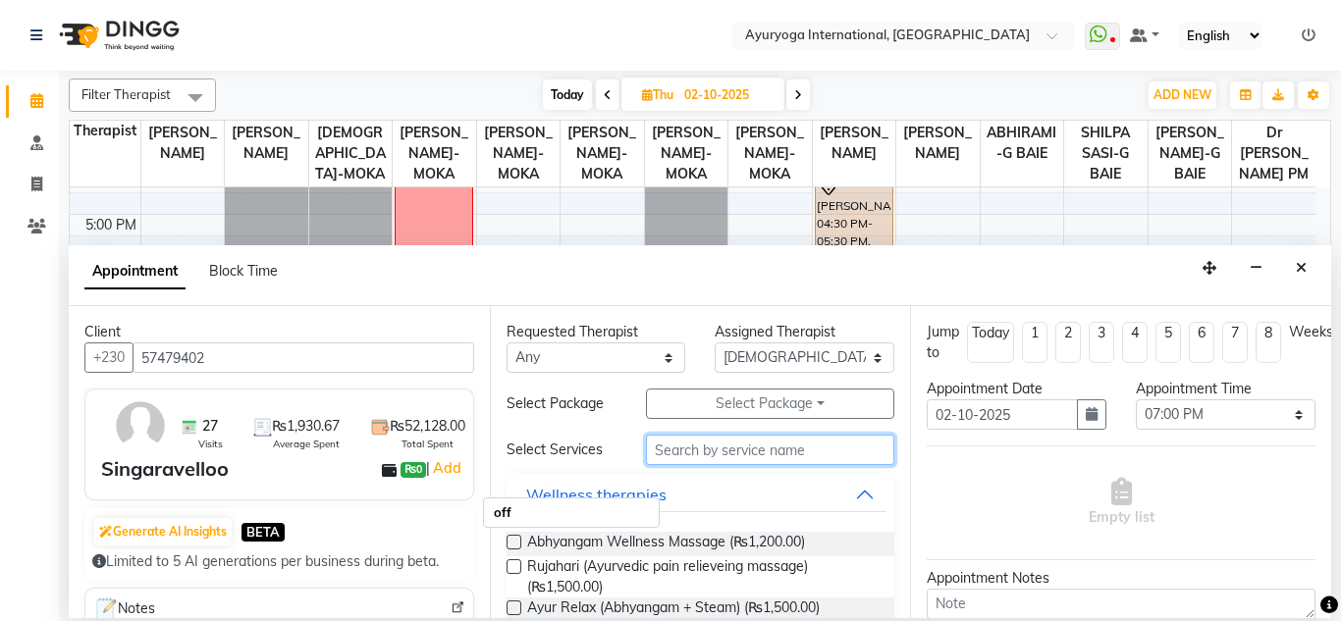
click at [681, 452] on input "text" at bounding box center [770, 450] width 249 height 30
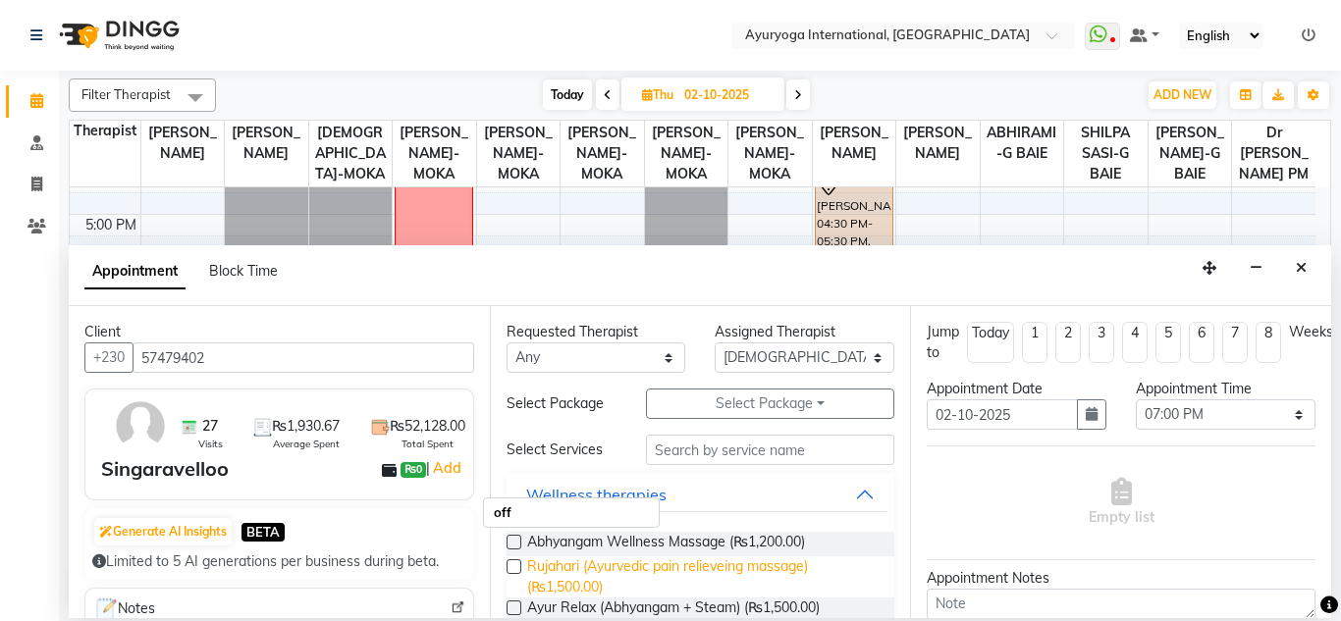
click at [734, 571] on span "Rujahari (Ayurvedic pain relieveing massage) (₨1,500.00)" at bounding box center [703, 576] width 352 height 41
checkbox input "false"
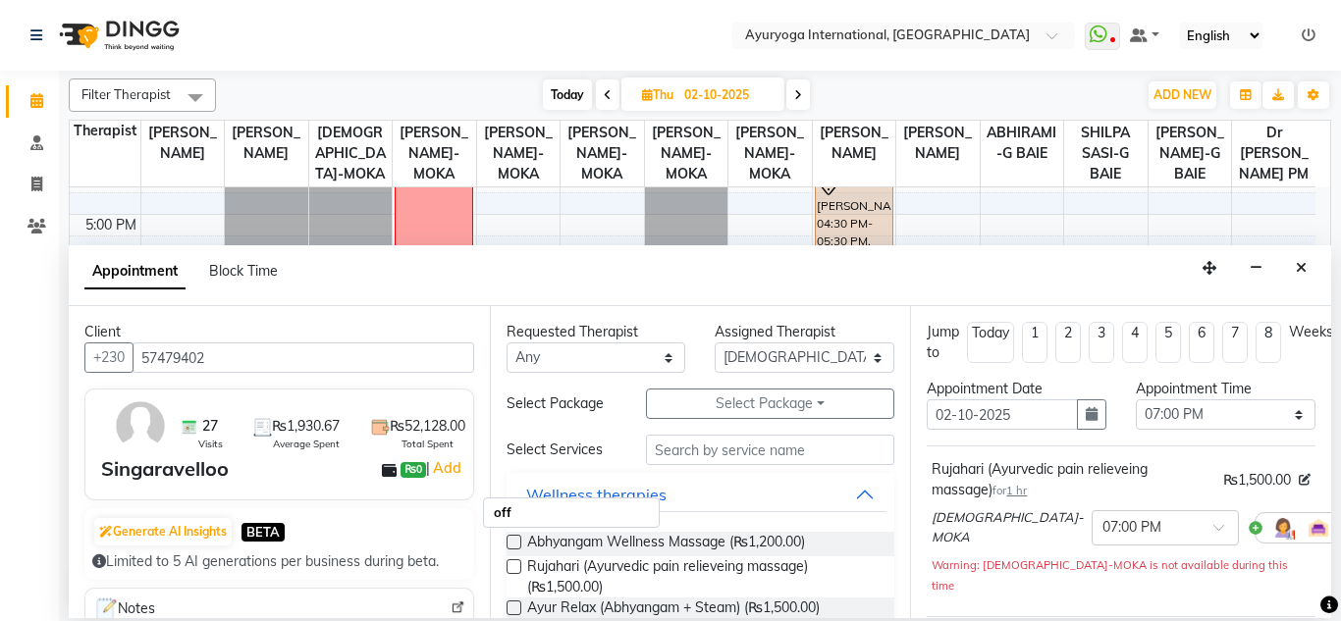
scroll to position [284, 0]
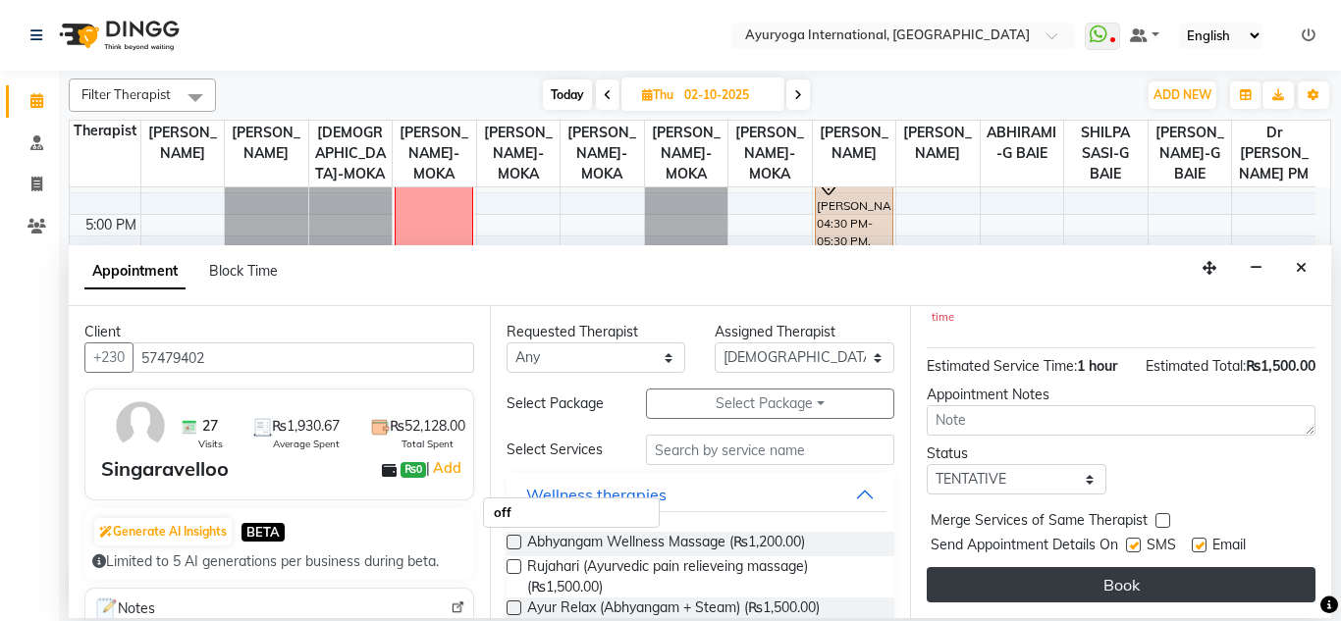
click at [1011, 567] on button "Book" at bounding box center [1120, 584] width 389 height 35
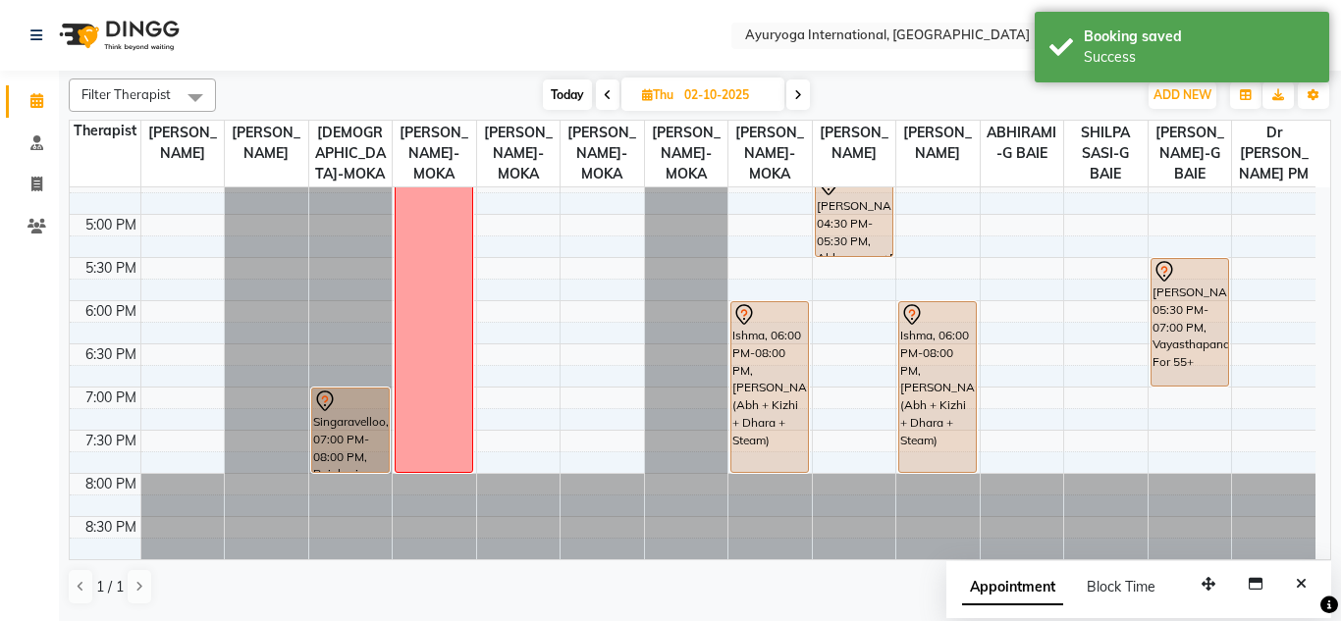
select select "60459"
select select "tentative"
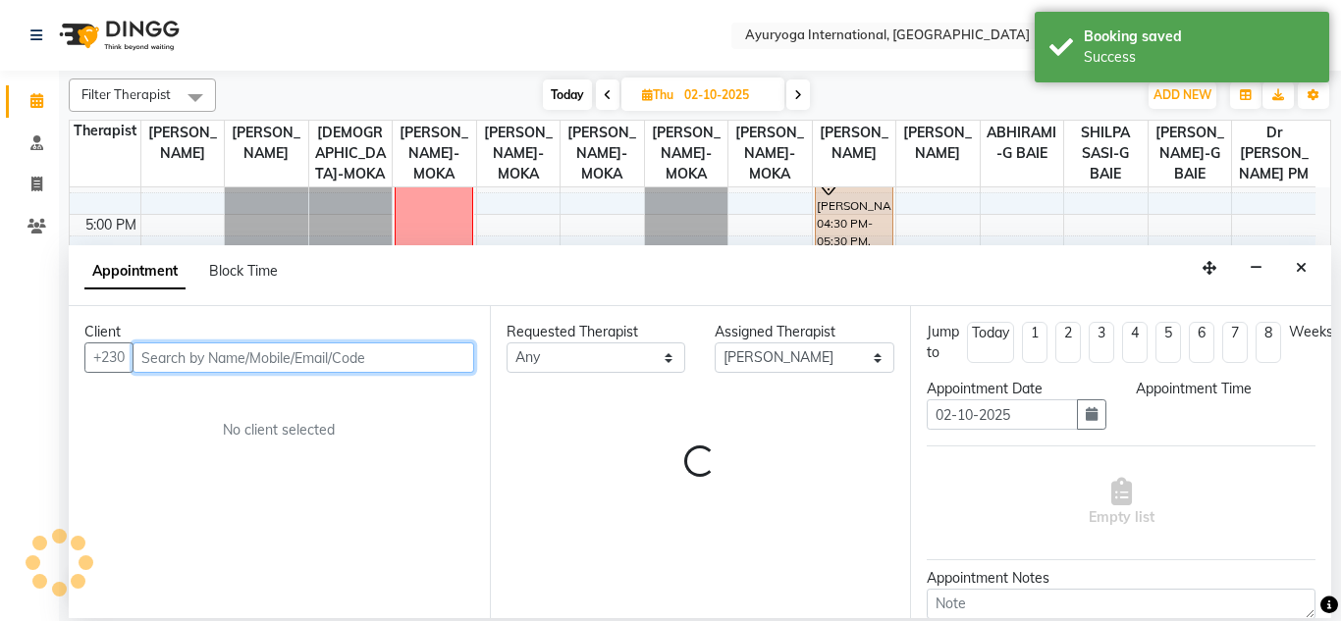
select select "1140"
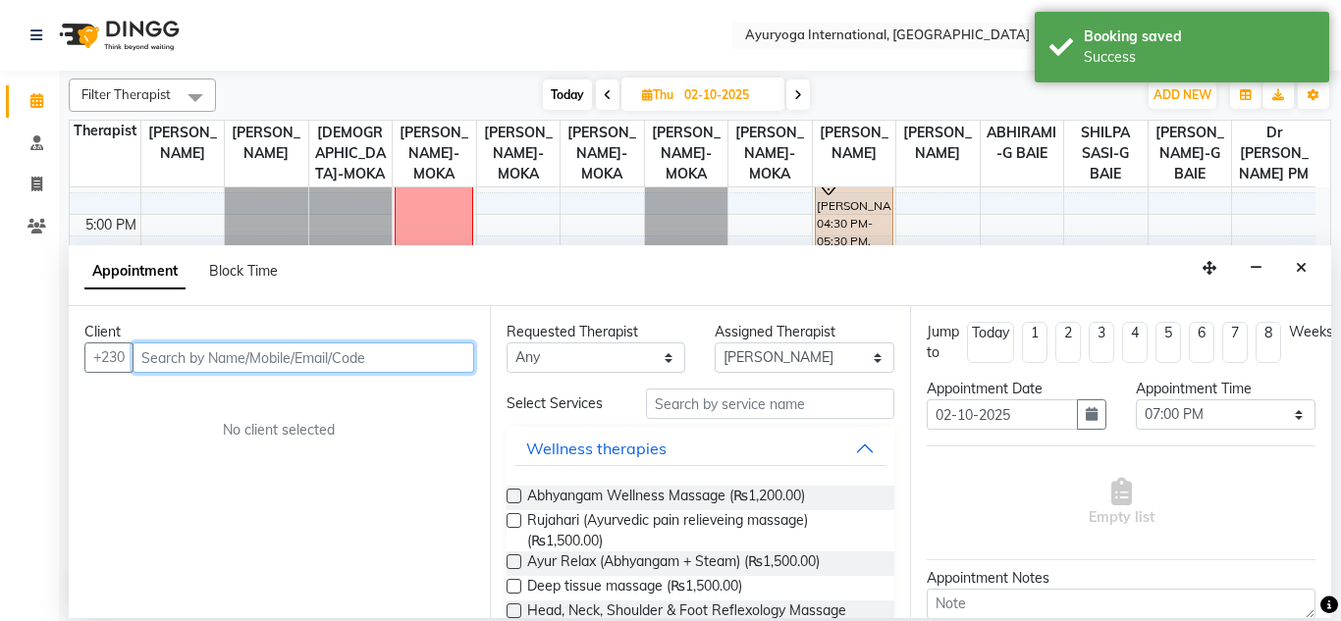
click at [300, 373] on input "text" at bounding box center [303, 357] width 342 height 30
click at [298, 371] on input "text" at bounding box center [303, 357] width 342 height 30
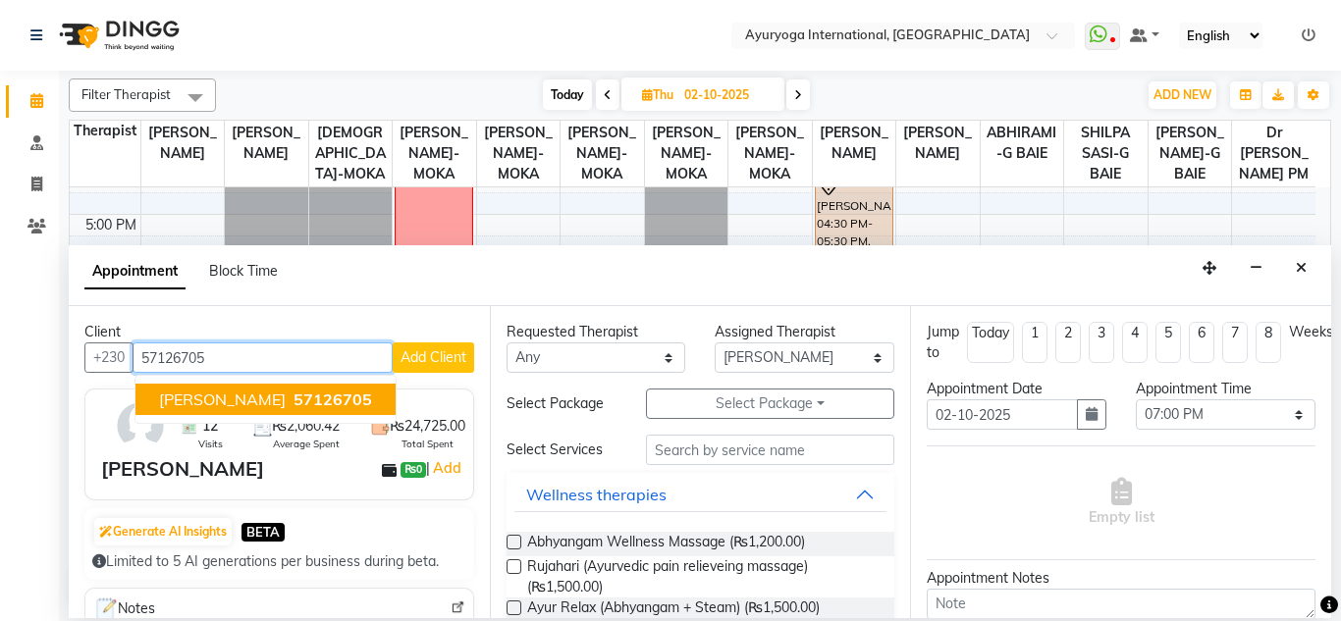
click at [257, 390] on span "Carine Lecluse" at bounding box center [222, 400] width 127 height 20
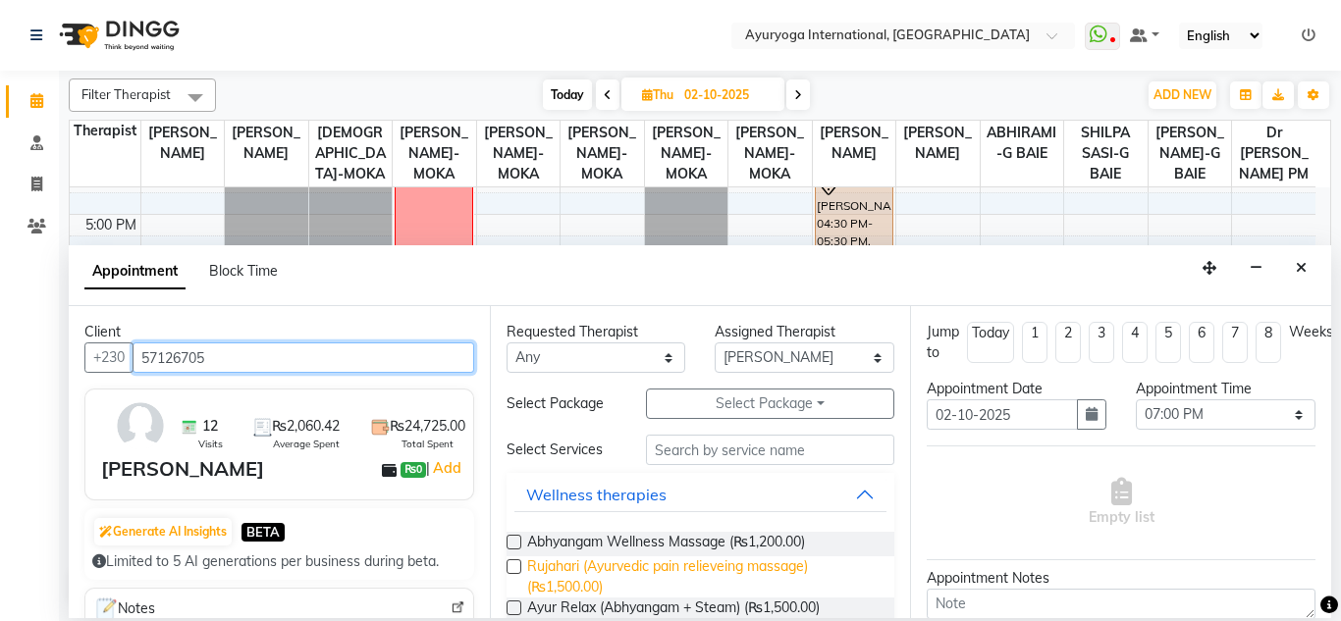
type input "57126705"
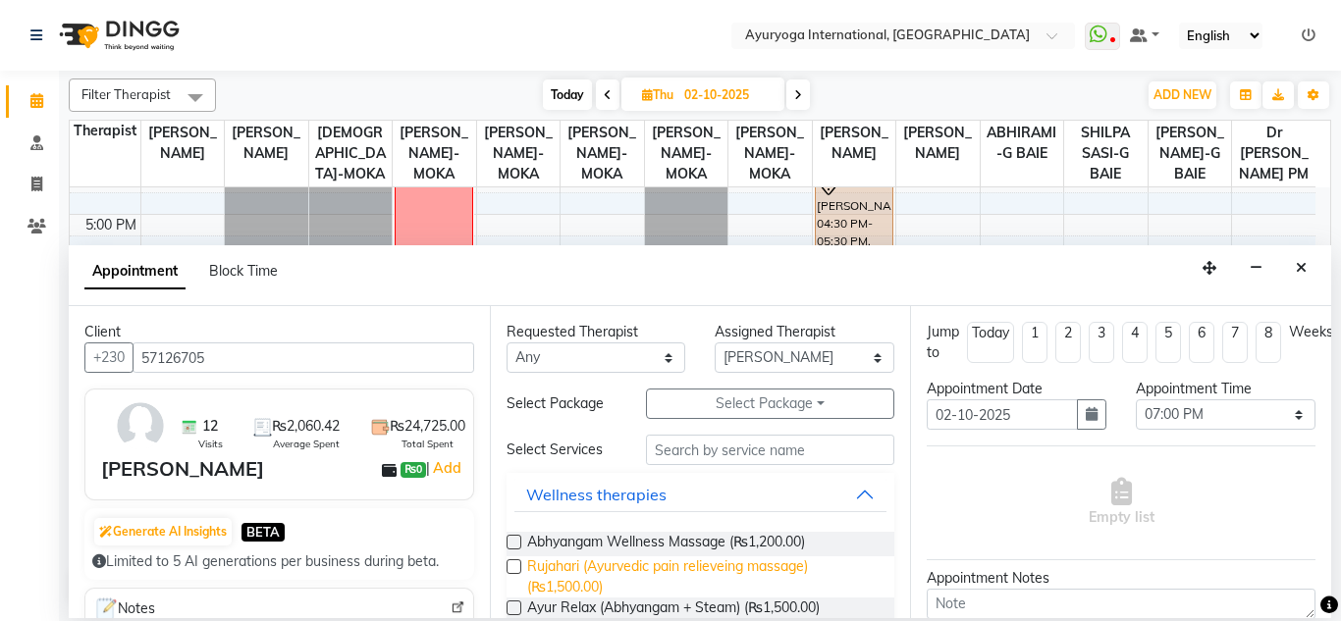
click at [629, 565] on span "Rujahari (Ayurvedic pain relieveing massage) (₨1,500.00)" at bounding box center [703, 576] width 352 height 41
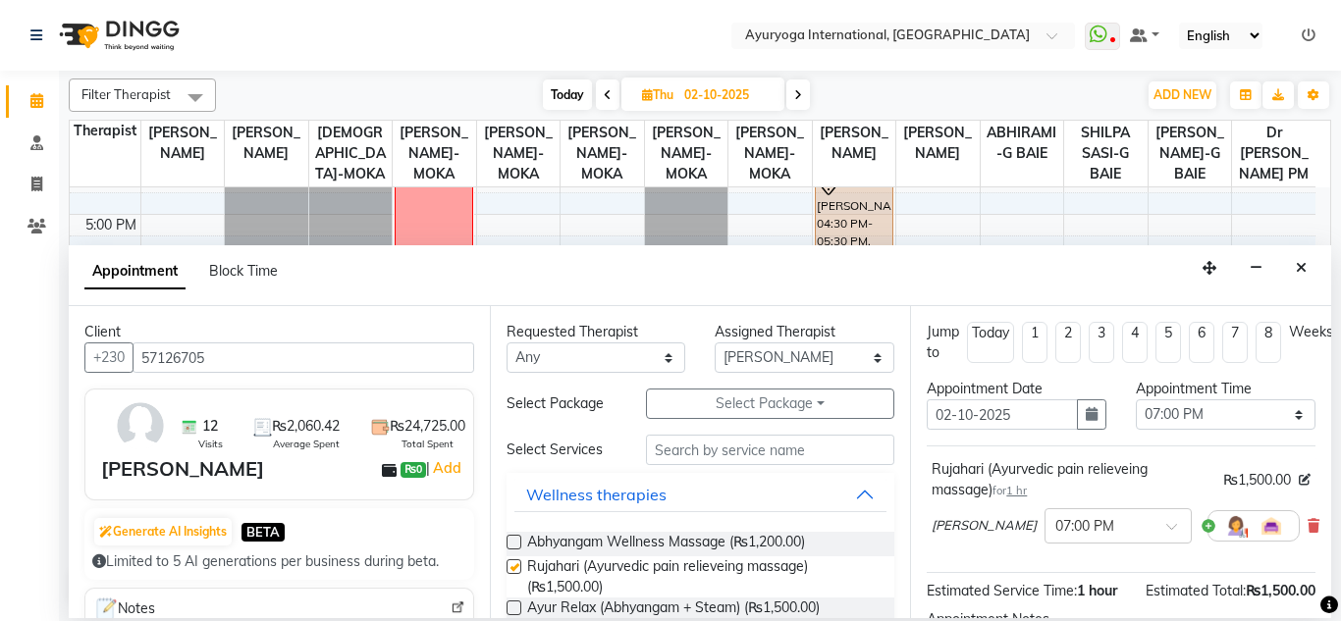
checkbox input "false"
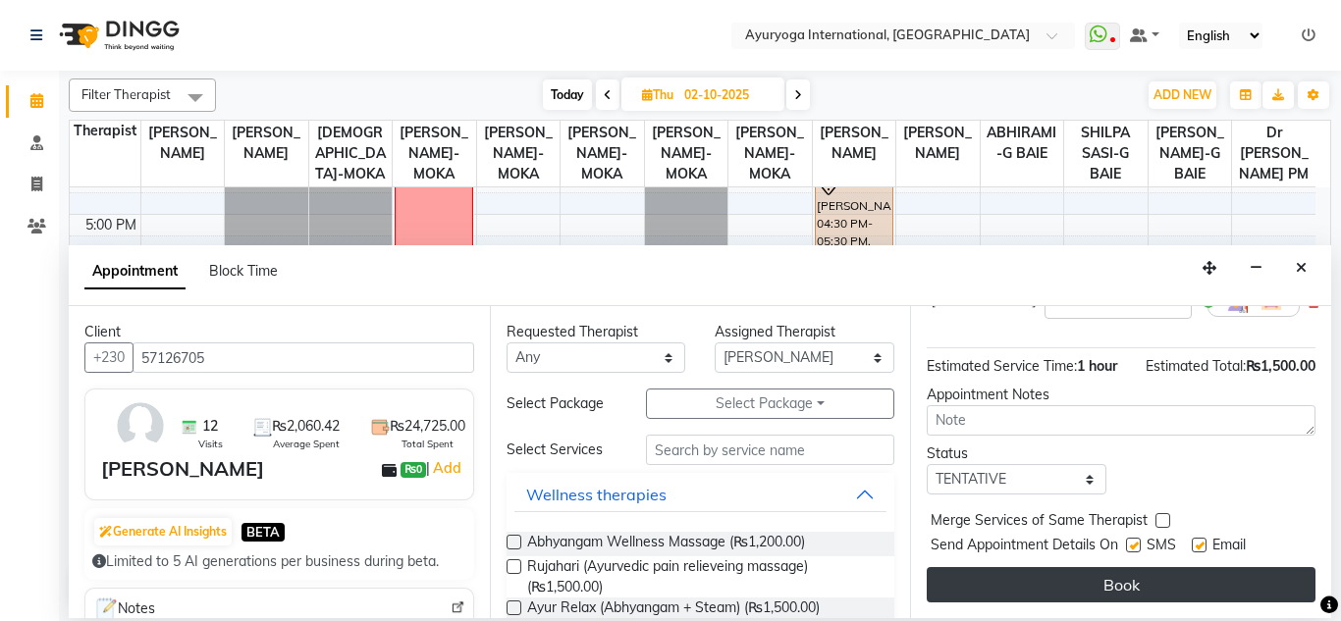
click at [1082, 581] on button "Book" at bounding box center [1120, 584] width 389 height 35
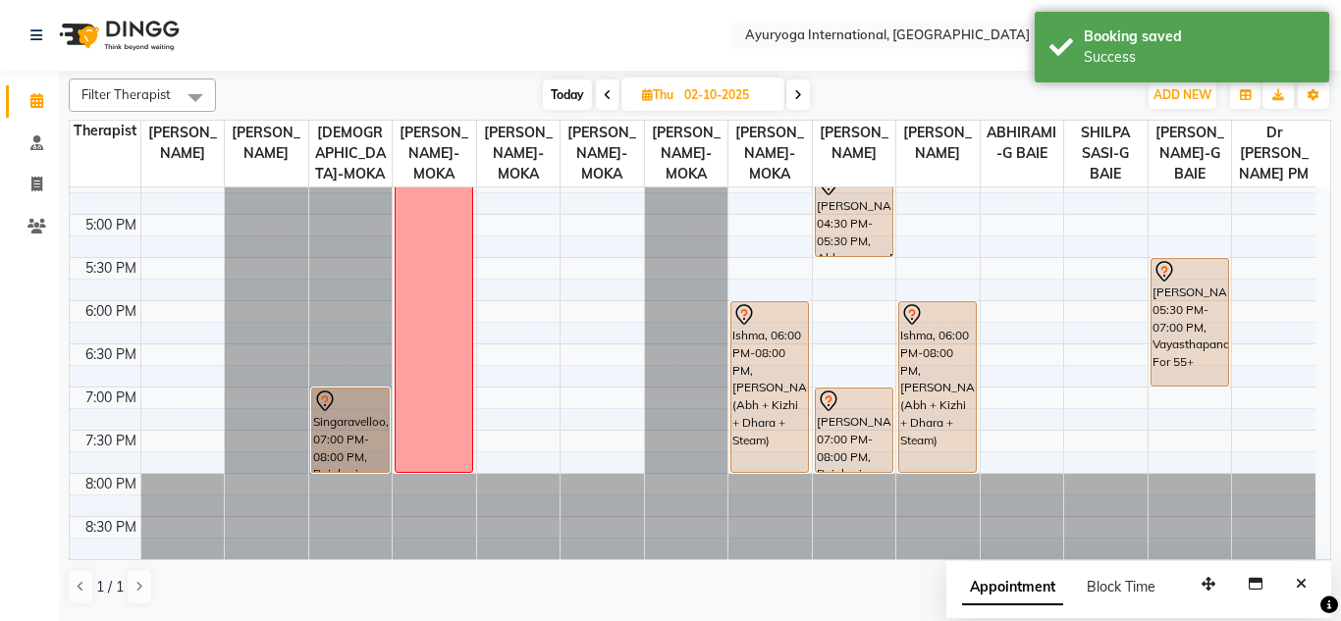
click at [691, 86] on input "02-10-2025" at bounding box center [727, 94] width 98 height 29
select select "10"
select select "2025"
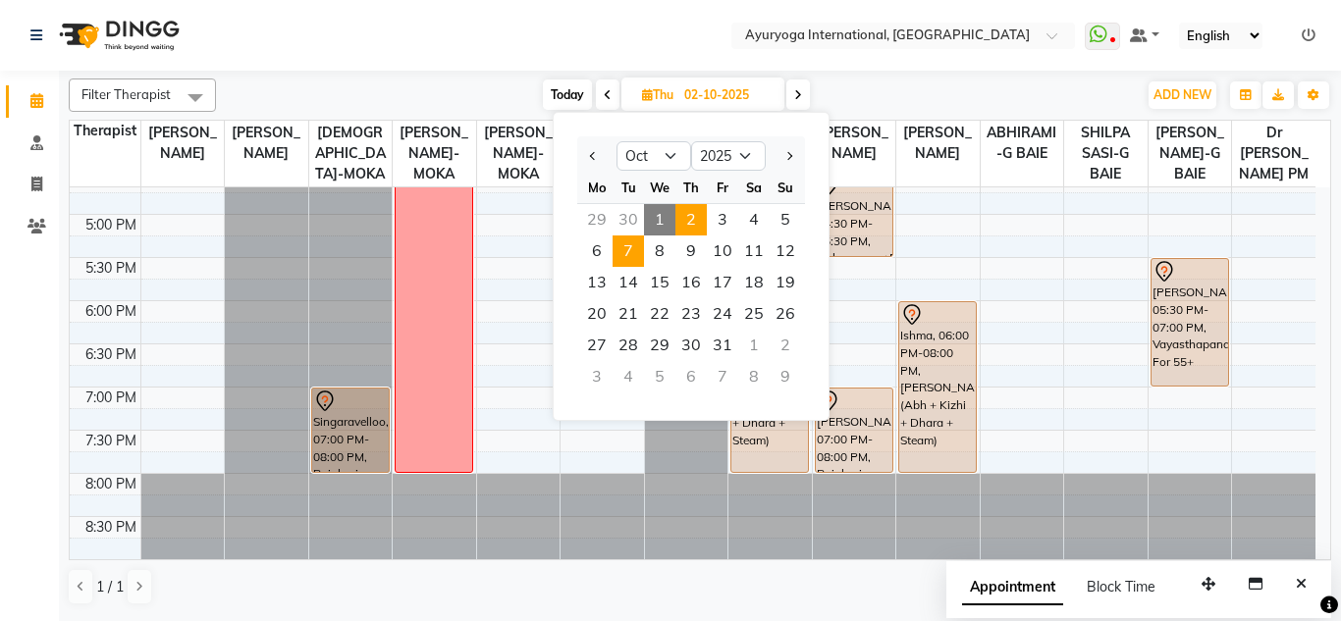
click at [622, 260] on span "7" at bounding box center [627, 251] width 31 height 31
type input "07-10-2025"
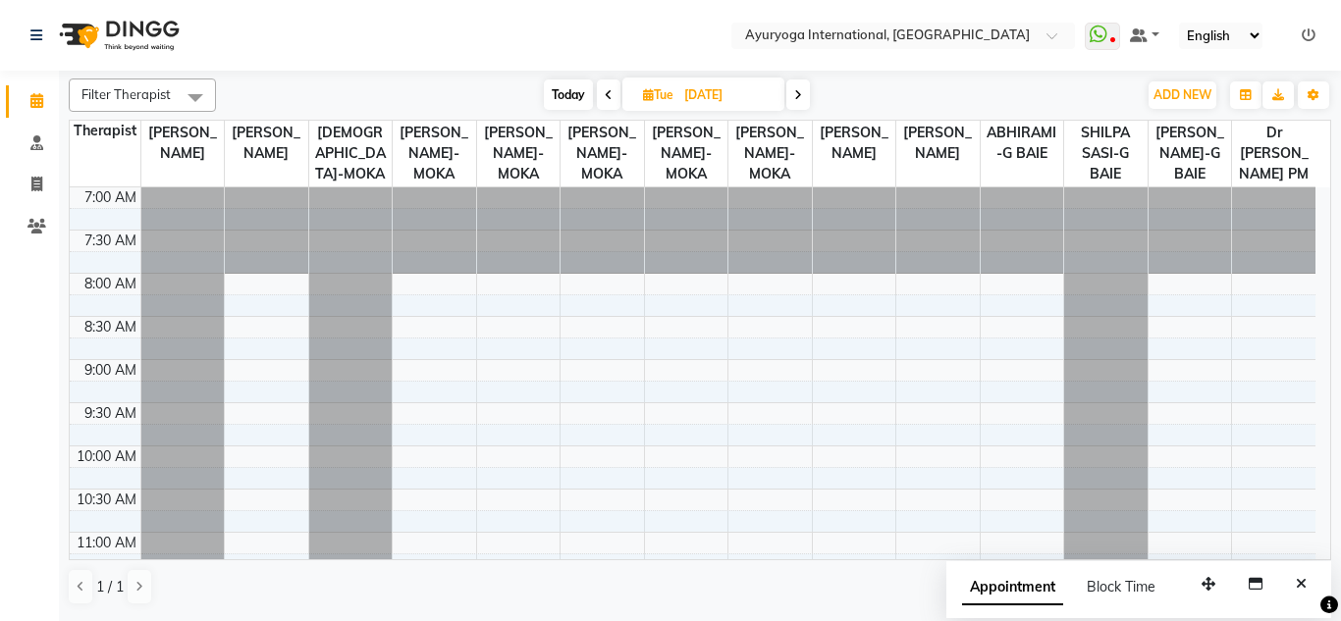
scroll to position [98, 0]
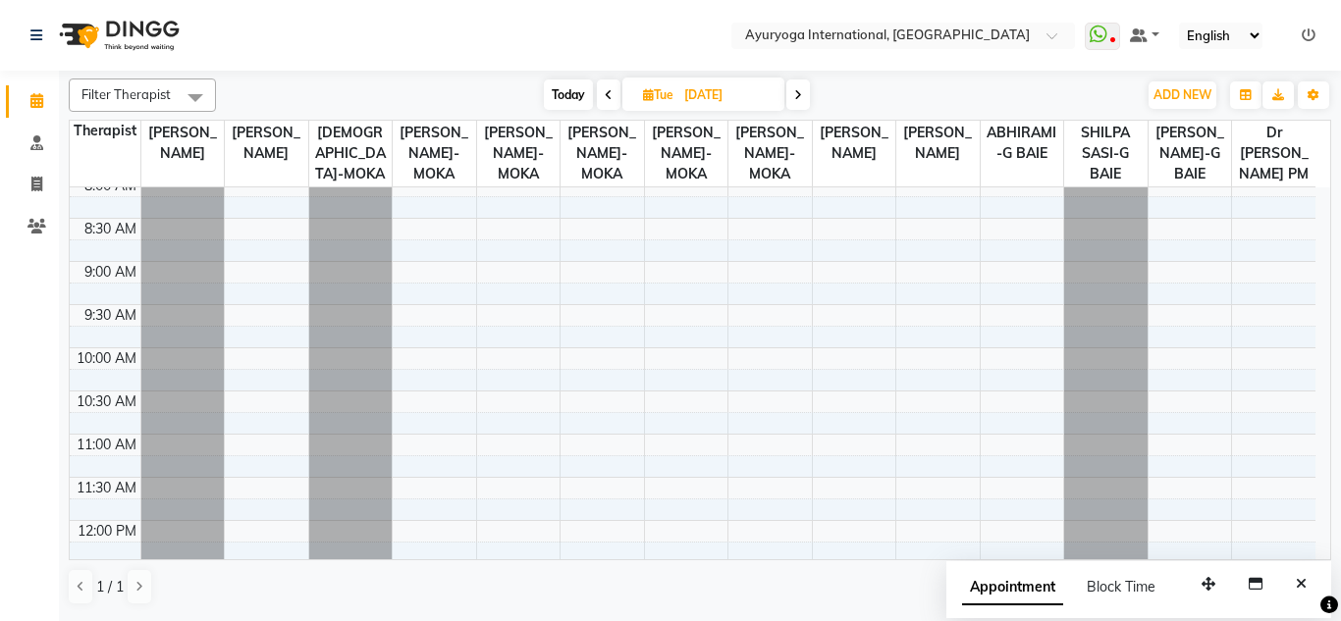
select select "69824"
select select "600"
select select "tentative"
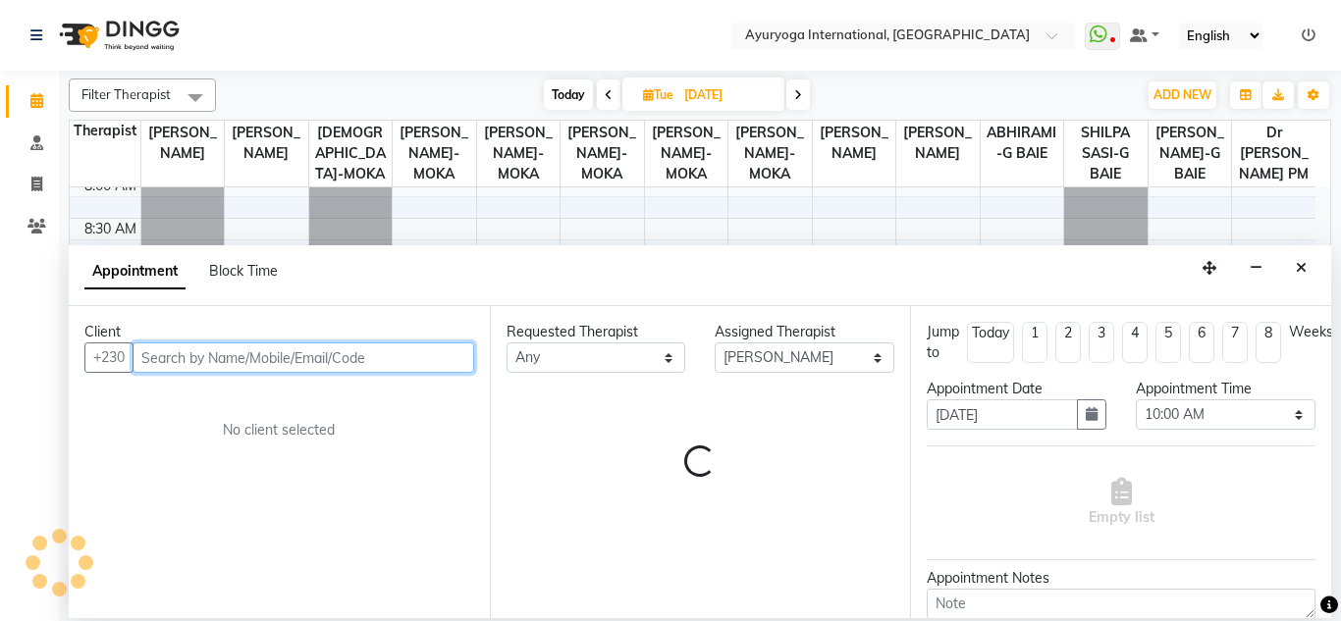
click at [279, 359] on input "text" at bounding box center [303, 357] width 342 height 30
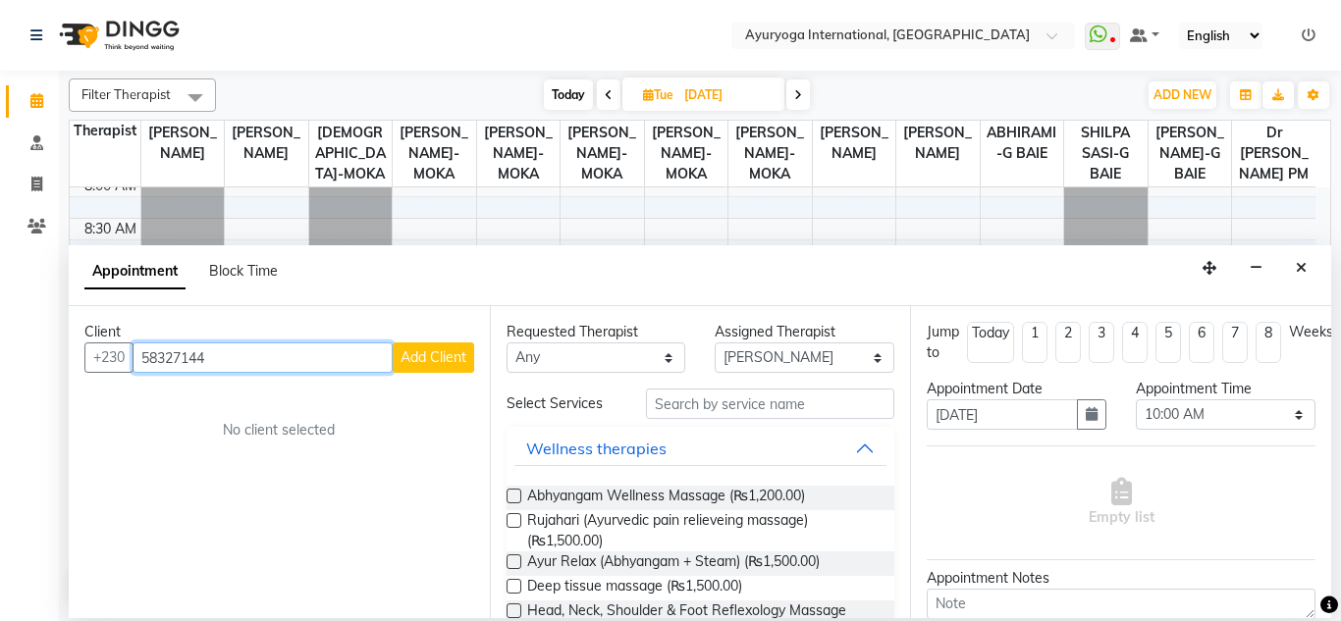
type input "58327144"
click at [422, 345] on button "Add Client" at bounding box center [433, 357] width 81 height 30
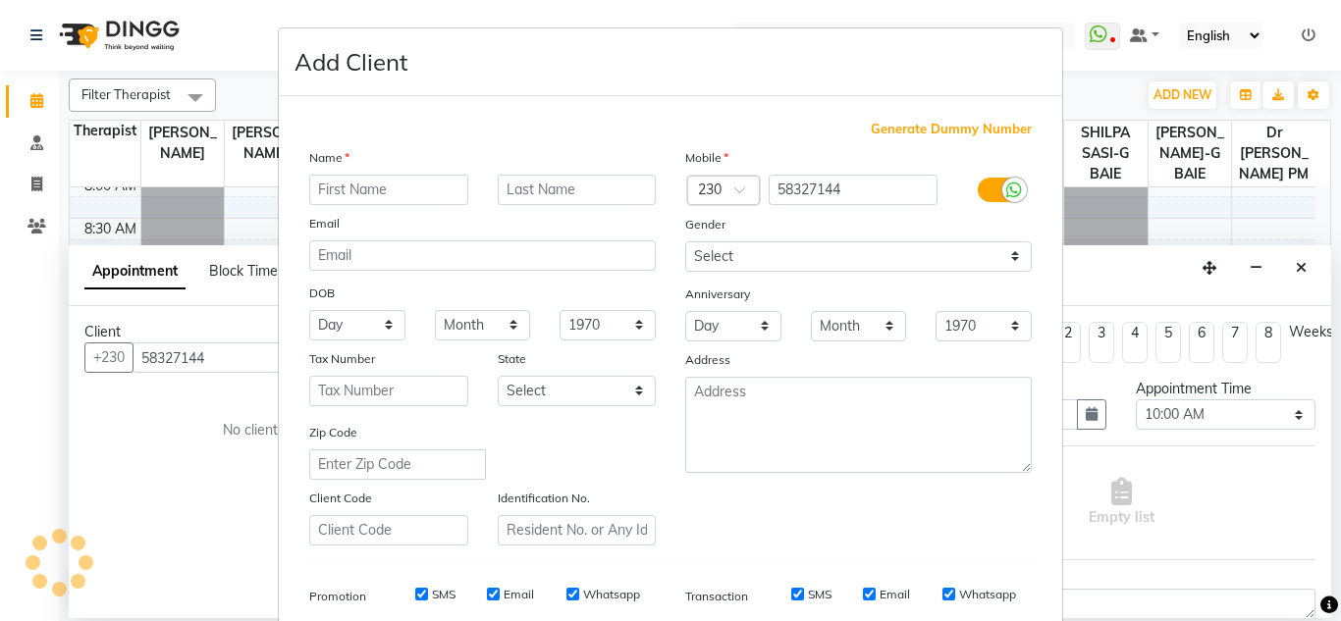
click at [421, 348] on div "Tax Number" at bounding box center [388, 361] width 188 height 27
drag, startPoint x: 26, startPoint y: 96, endPoint x: 38, endPoint y: 74, distance: 25.5
click at [38, 74] on ngb-modal-window "Add Client Generate Dummy Number Name Email DOB Day 01 02 03 04 05 06 07 08 09 …" at bounding box center [670, 310] width 1341 height 621
drag, startPoint x: 35, startPoint y: 105, endPoint x: 31, endPoint y: 297, distance: 192.4
click at [16, 345] on ngb-modal-window "Add Client Generate Dummy Number Name Email DOB Day 01 02 03 04 05 06 07 08 09 …" at bounding box center [670, 310] width 1341 height 621
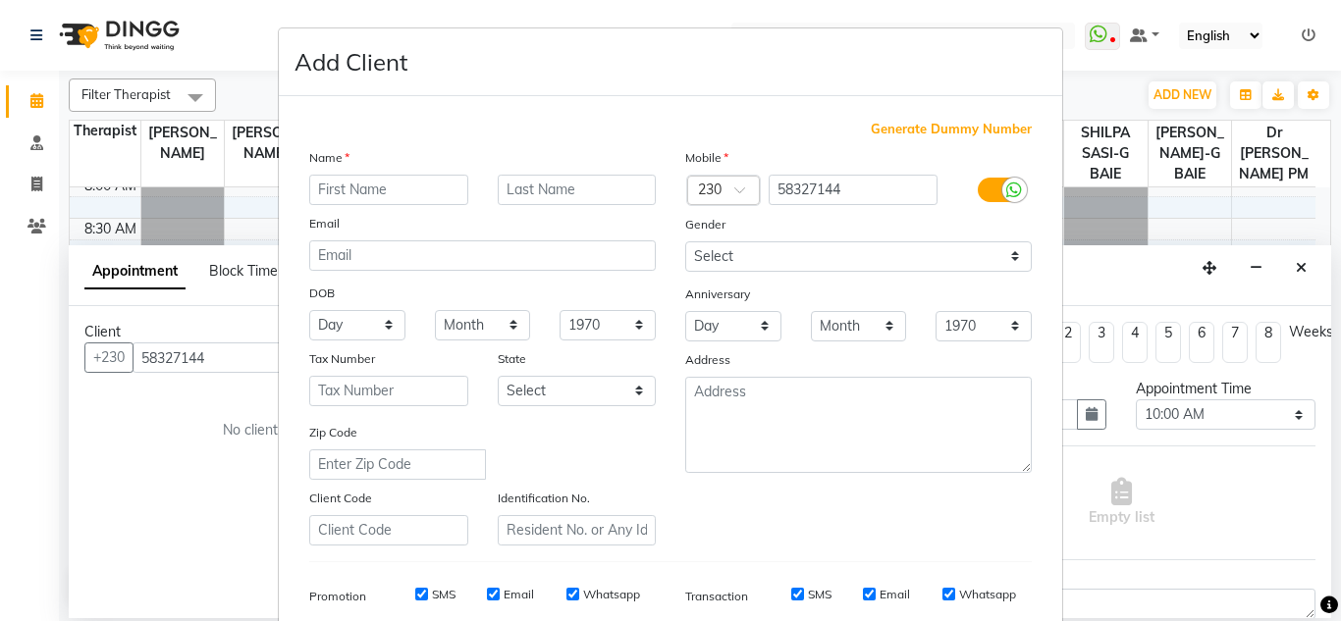
click at [37, 104] on ngb-modal-window "Add Client Generate Dummy Number Name Email DOB Day 01 02 03 04 05 06 07 08 09 …" at bounding box center [670, 310] width 1341 height 621
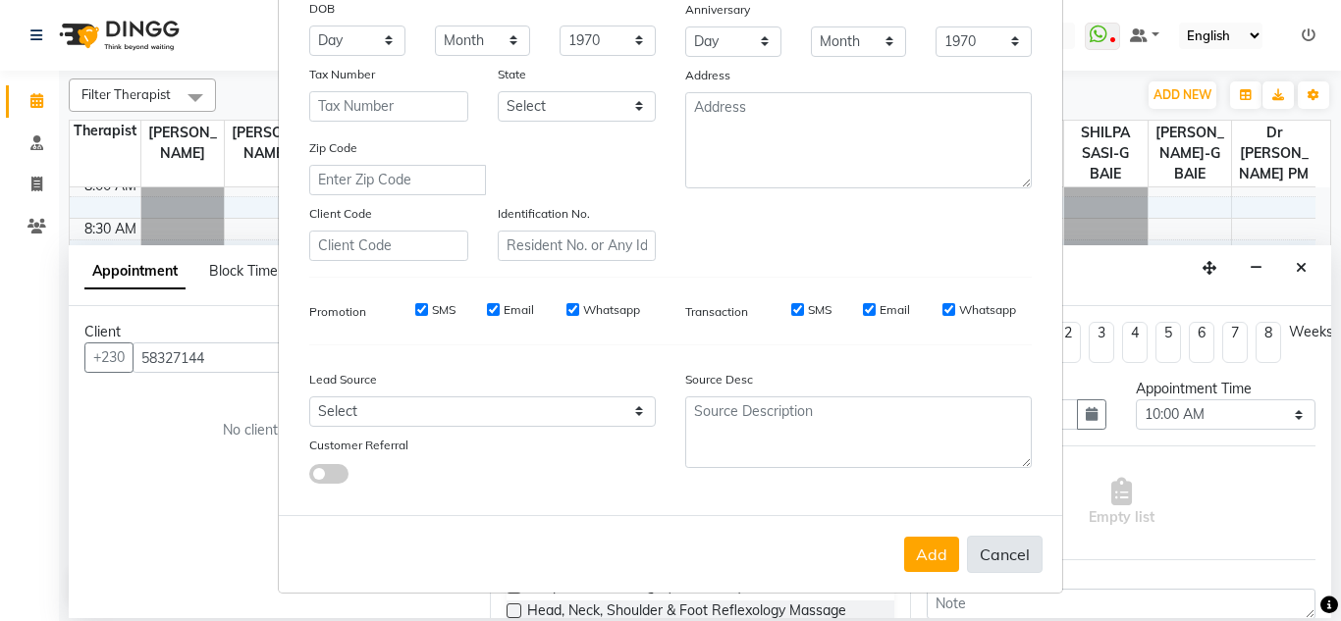
click at [1020, 556] on button "Cancel" at bounding box center [1005, 554] width 76 height 37
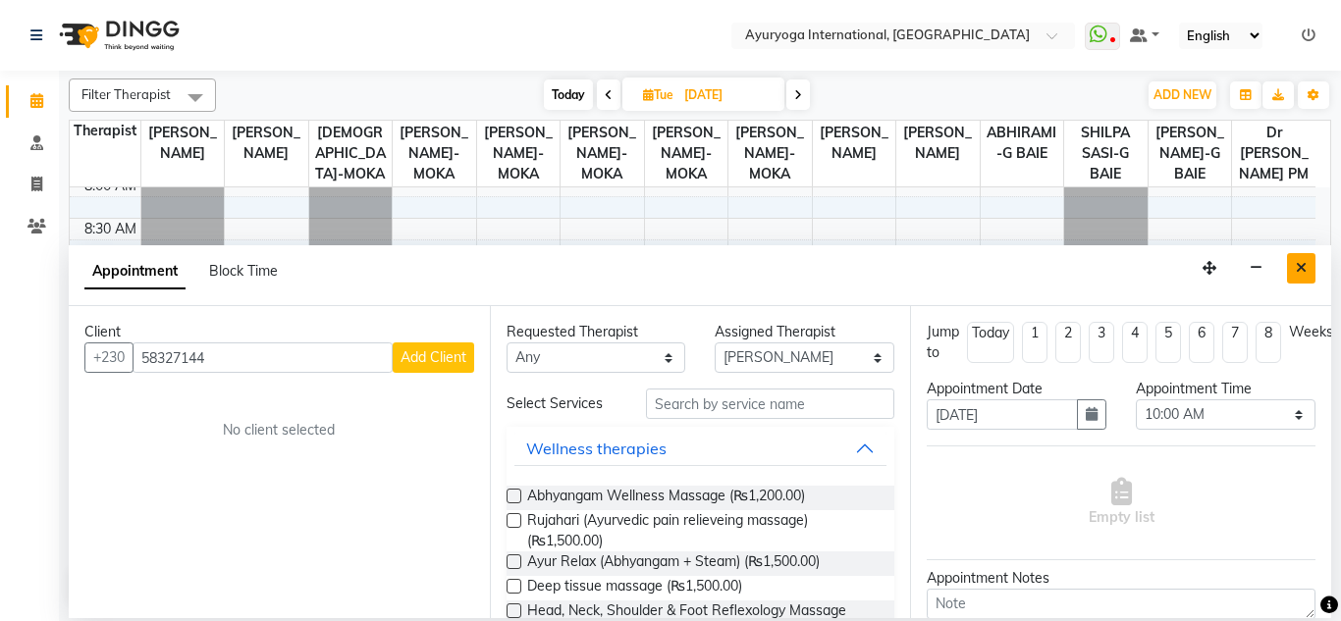
click at [1296, 272] on icon "Close" at bounding box center [1300, 268] width 11 height 14
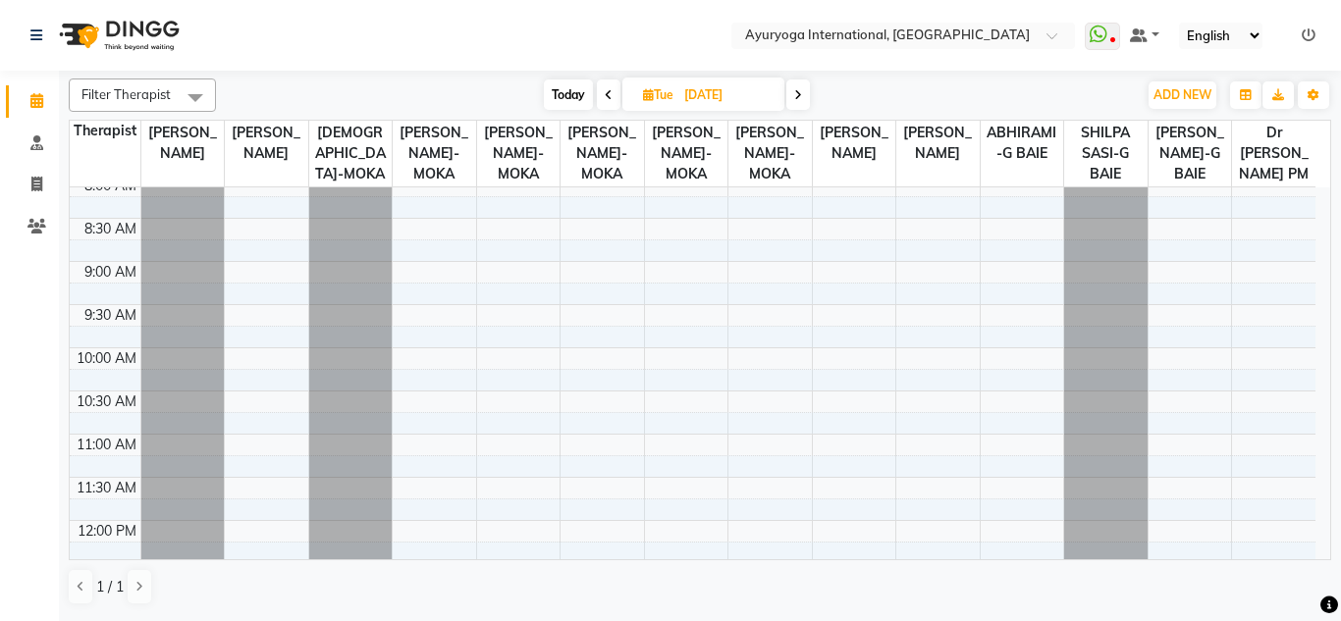
click at [552, 91] on span "Today" at bounding box center [568, 94] width 49 height 30
type input "01-10-2025"
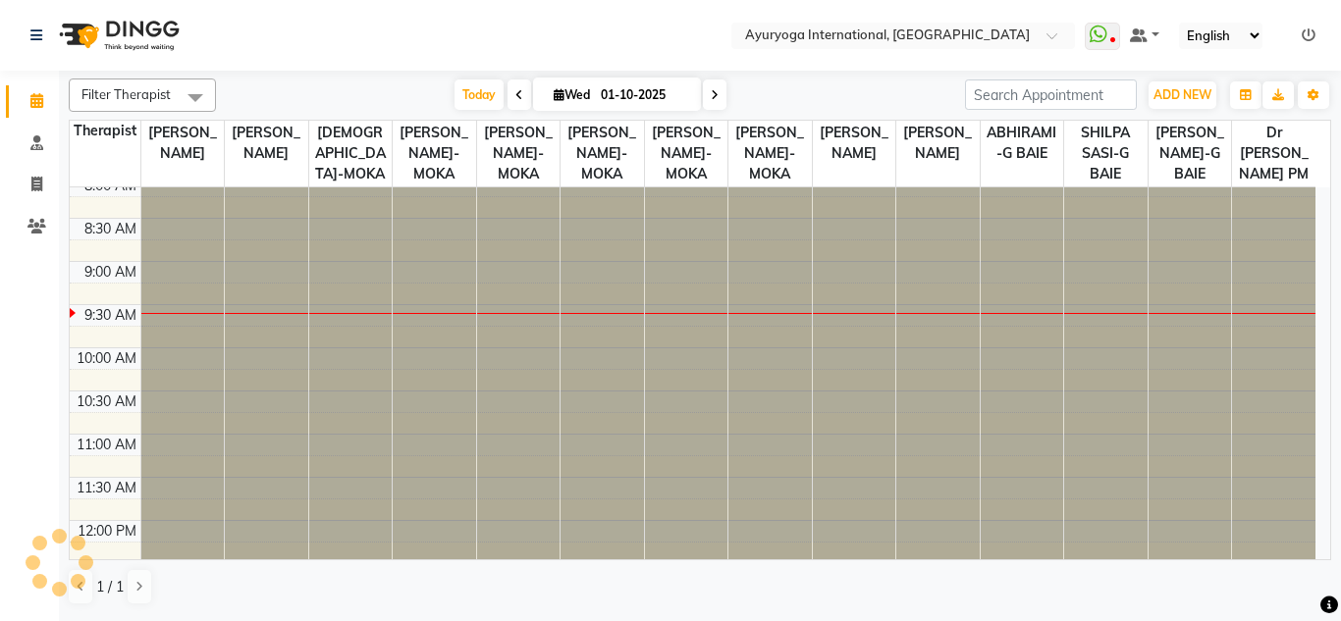
scroll to position [0, 0]
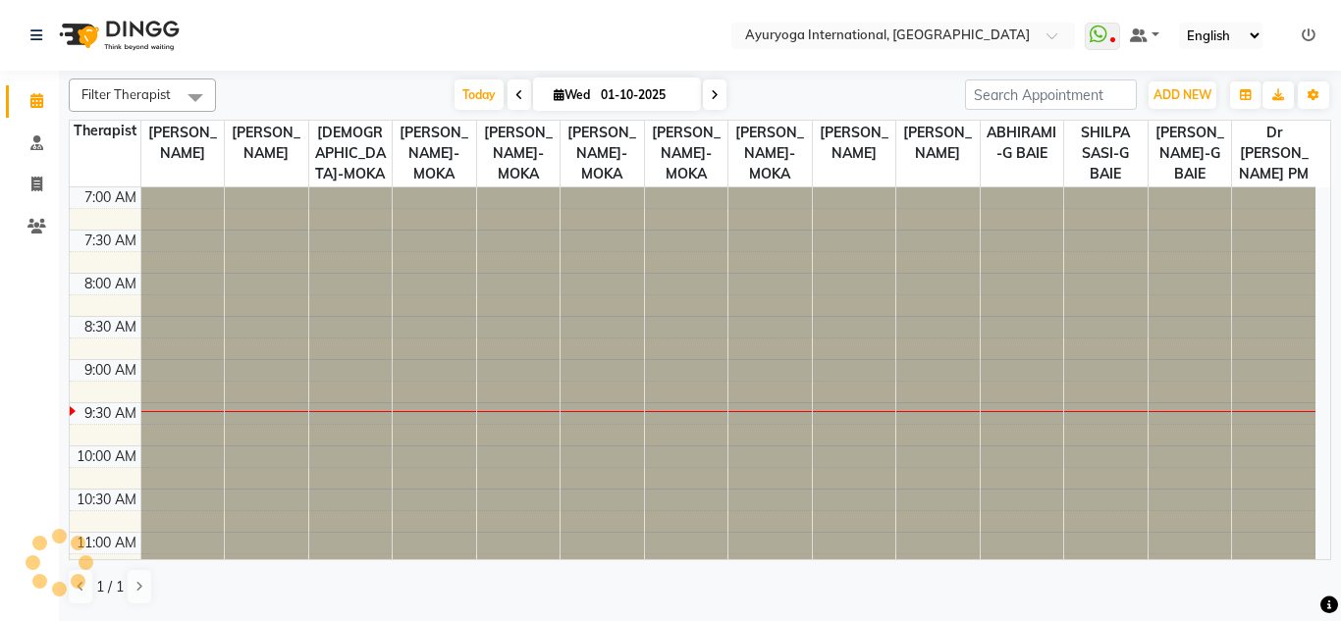
click at [562, 19] on nav "Select Location × Ayuryoga International, Mount Ory Rd WhatsApp Status ✕ Status…" at bounding box center [670, 35] width 1341 height 71
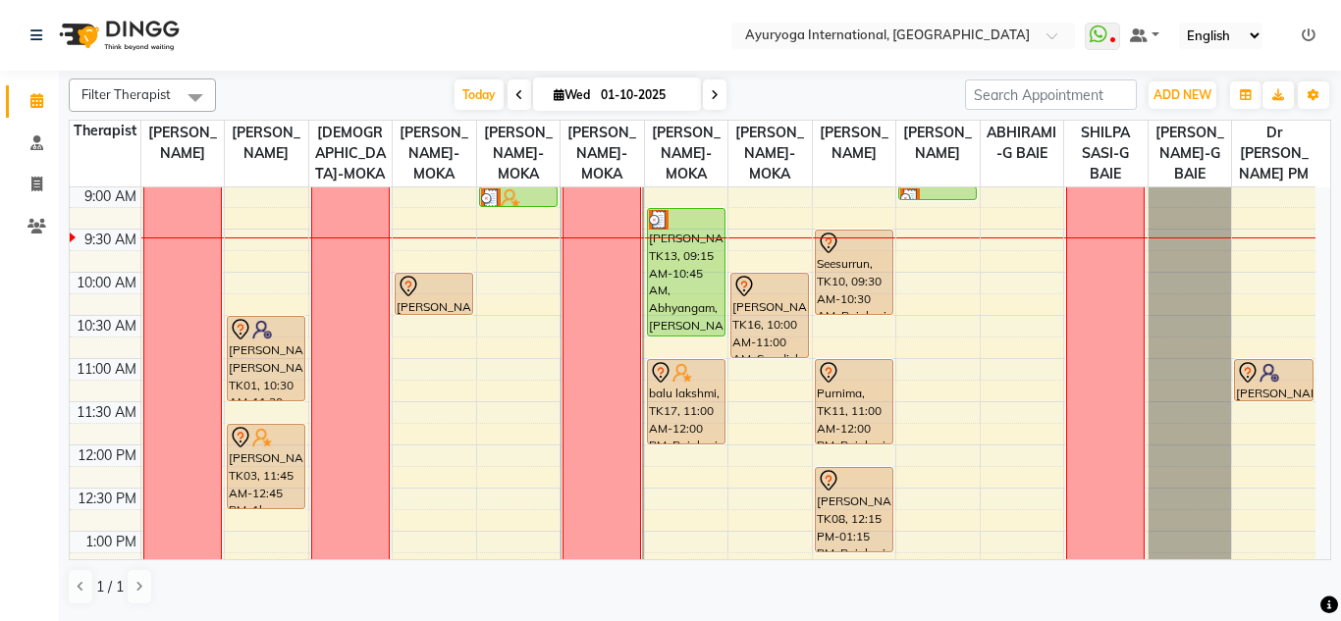
click at [622, 86] on input "01-10-2025" at bounding box center [644, 94] width 98 height 29
select select "10"
select select "2025"
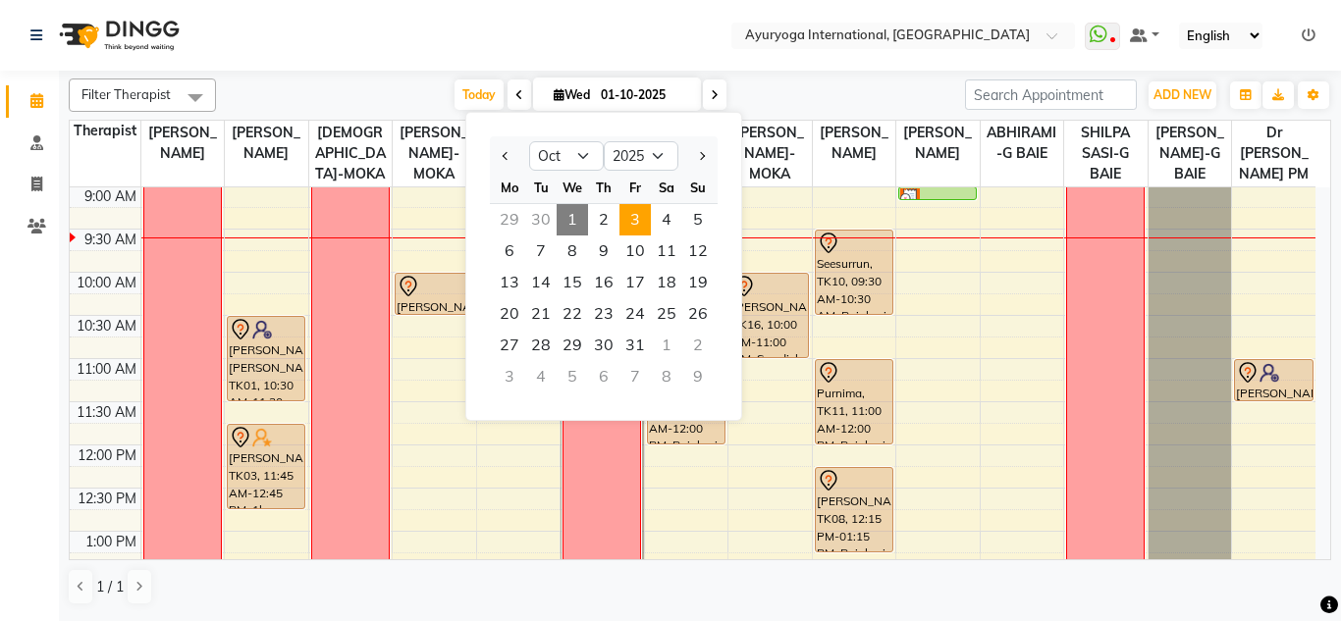
click at [637, 214] on span "3" at bounding box center [634, 219] width 31 height 31
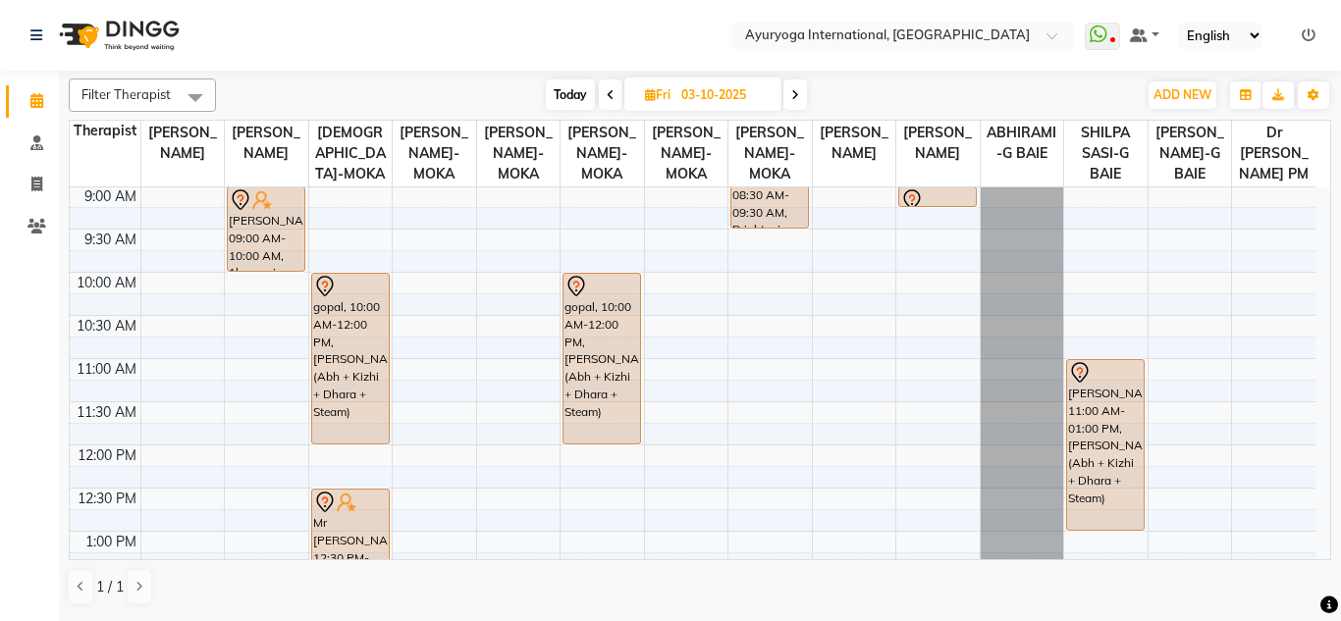
scroll to position [272, 0]
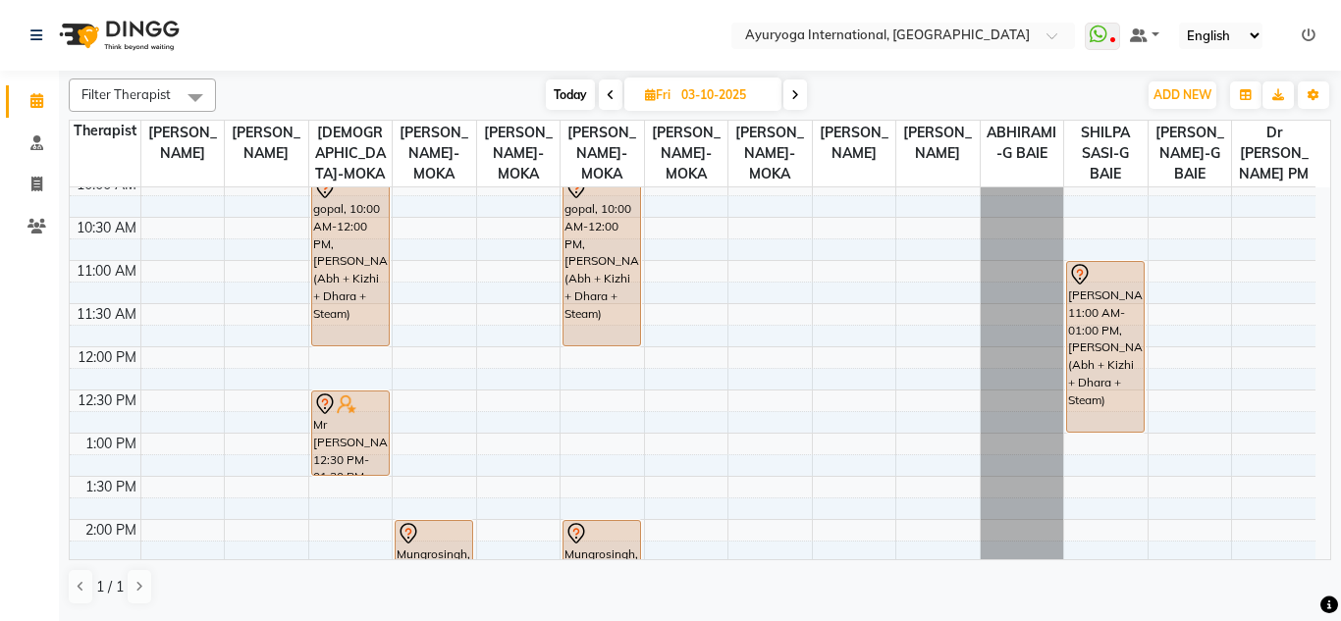
drag, startPoint x: 608, startPoint y: 84, endPoint x: 609, endPoint y: 73, distance: 11.8
click at [611, 85] on span at bounding box center [611, 94] width 24 height 30
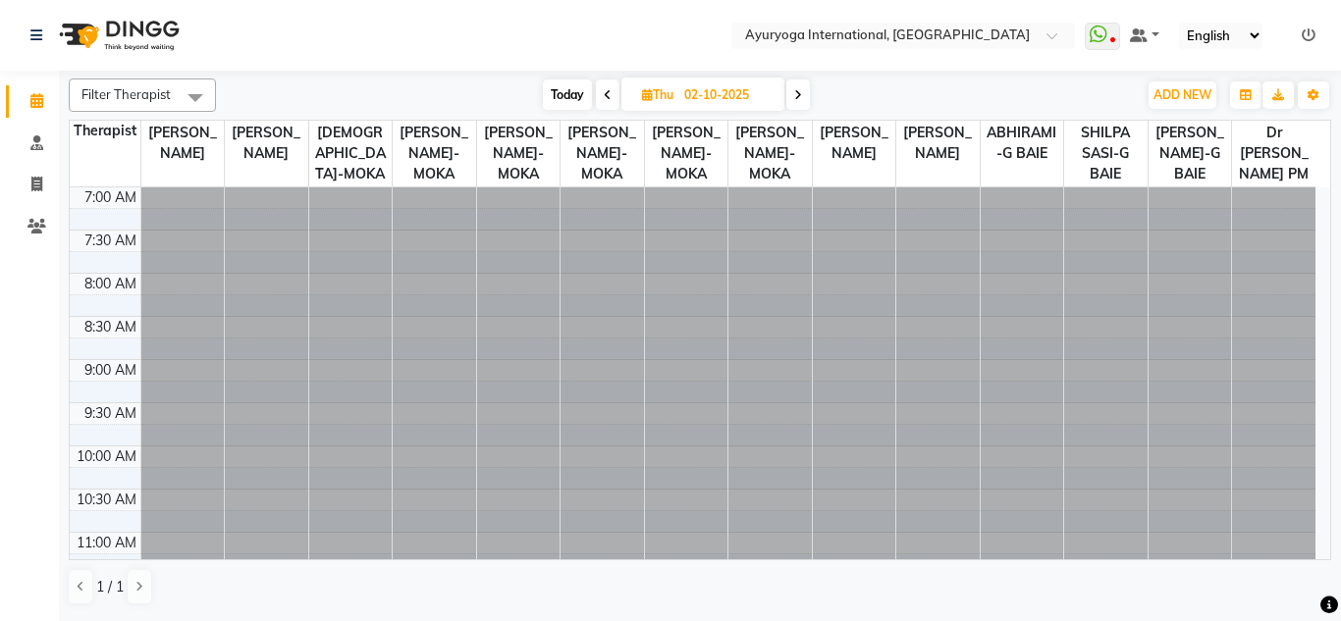
click at [548, 17] on nav "Select Location × Ayuryoga International, Mount Ory Rd WhatsApp Status ✕ Status…" at bounding box center [670, 35] width 1341 height 71
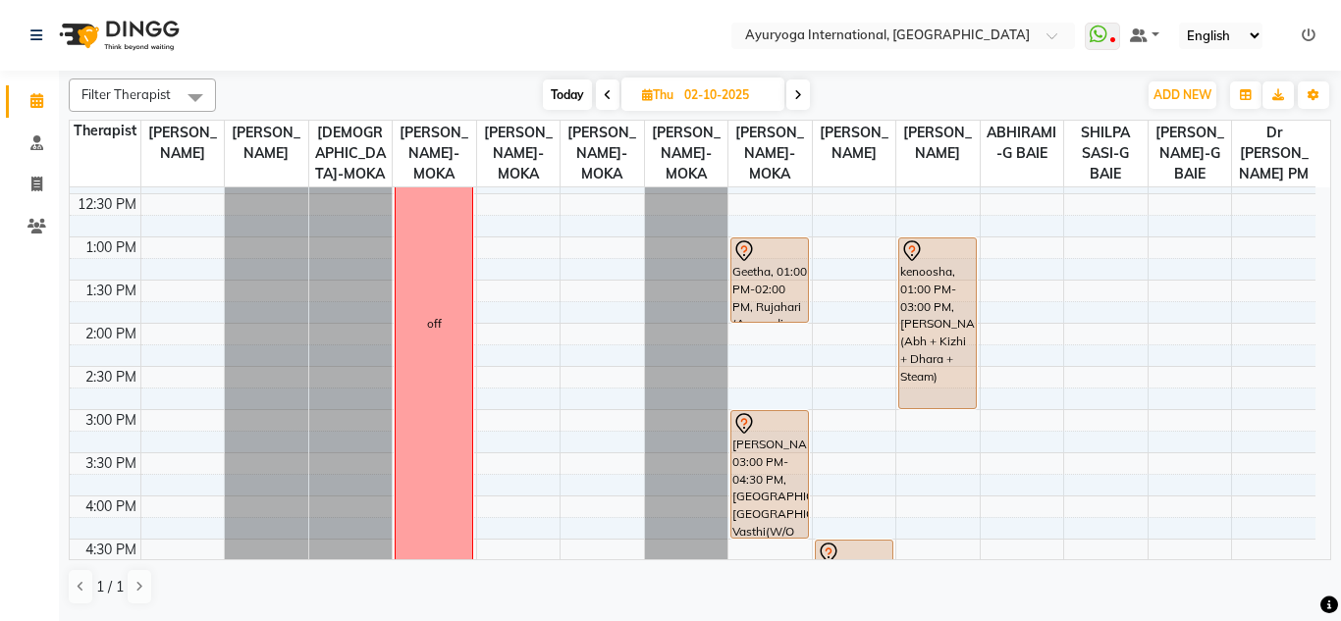
scroll to position [370, 0]
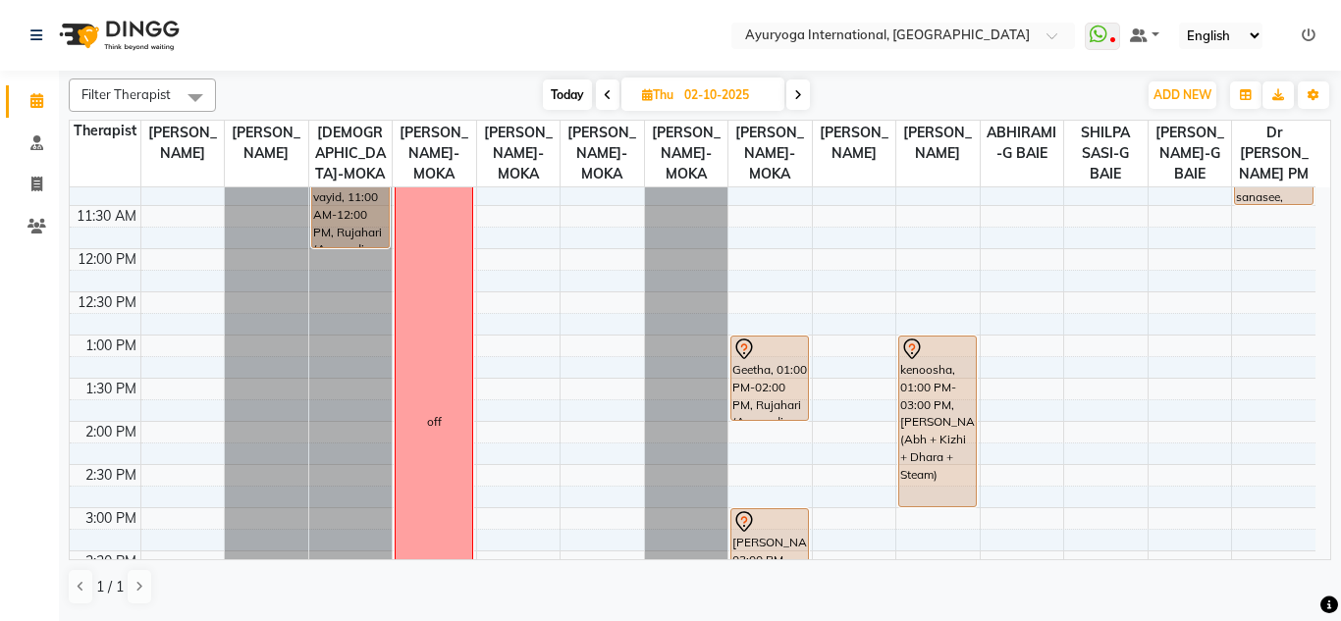
click at [802, 86] on span at bounding box center [798, 94] width 24 height 30
type input "03-10-2025"
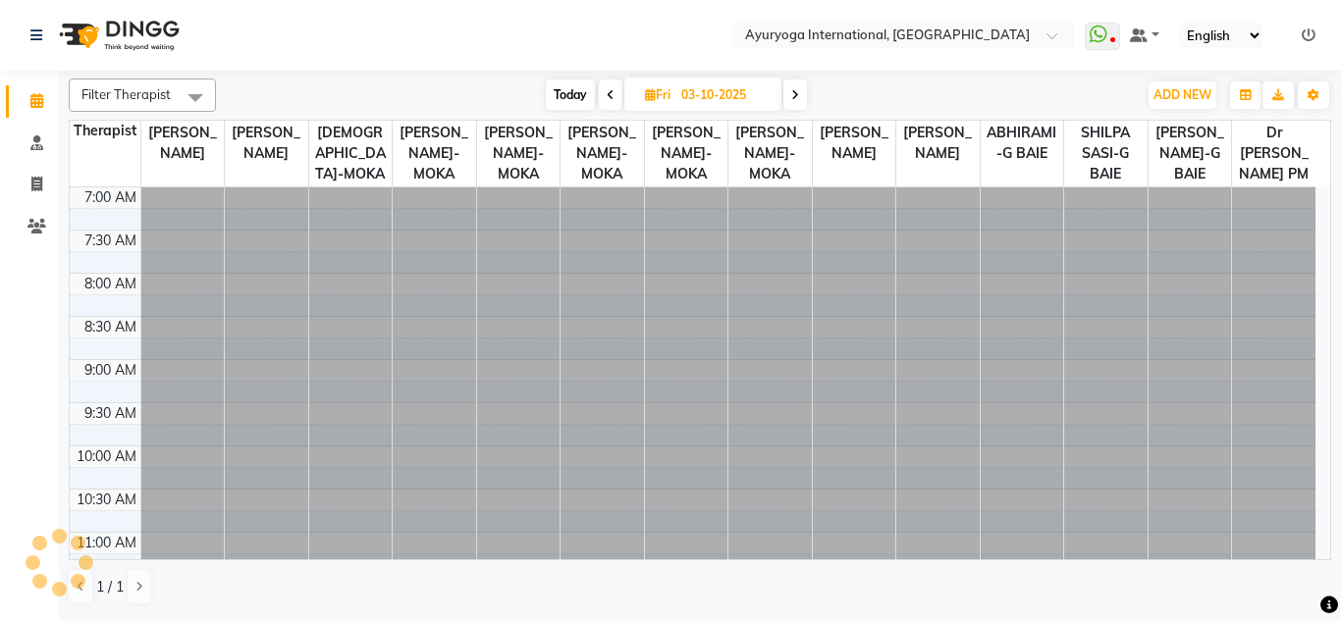
scroll to position [174, 0]
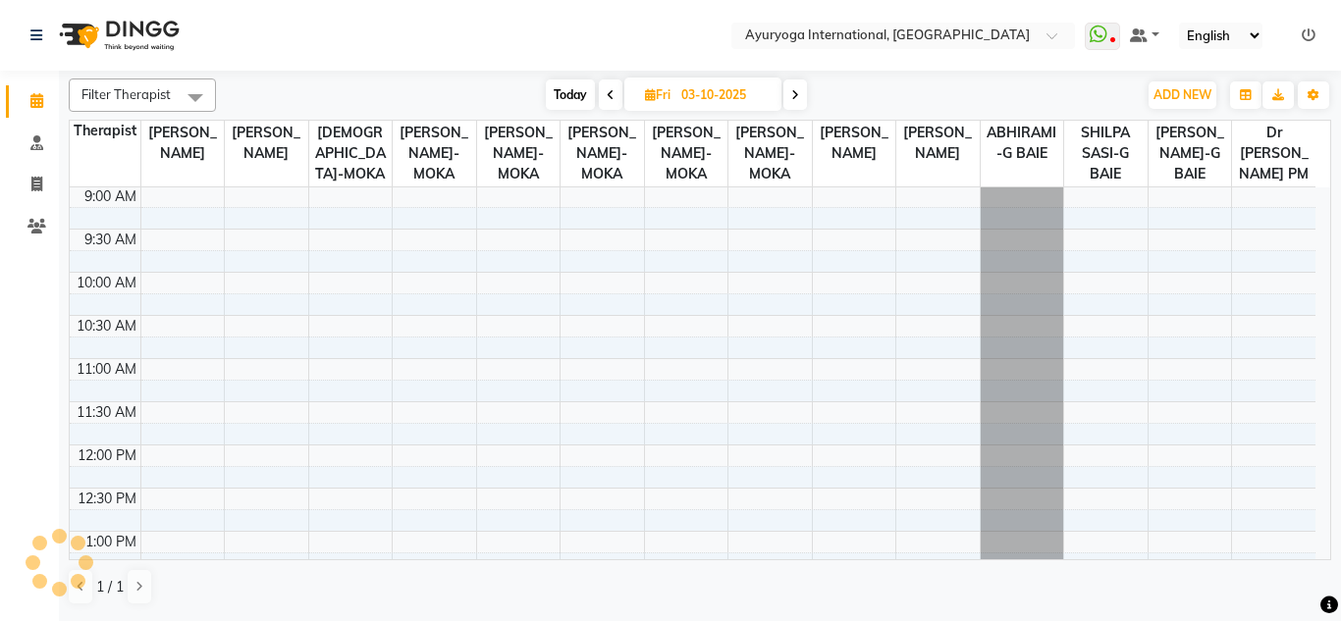
click at [595, 27] on nav "Select Location × Ayuryoga International, Mount Ory Rd WhatsApp Status ✕ Status…" at bounding box center [670, 35] width 1341 height 71
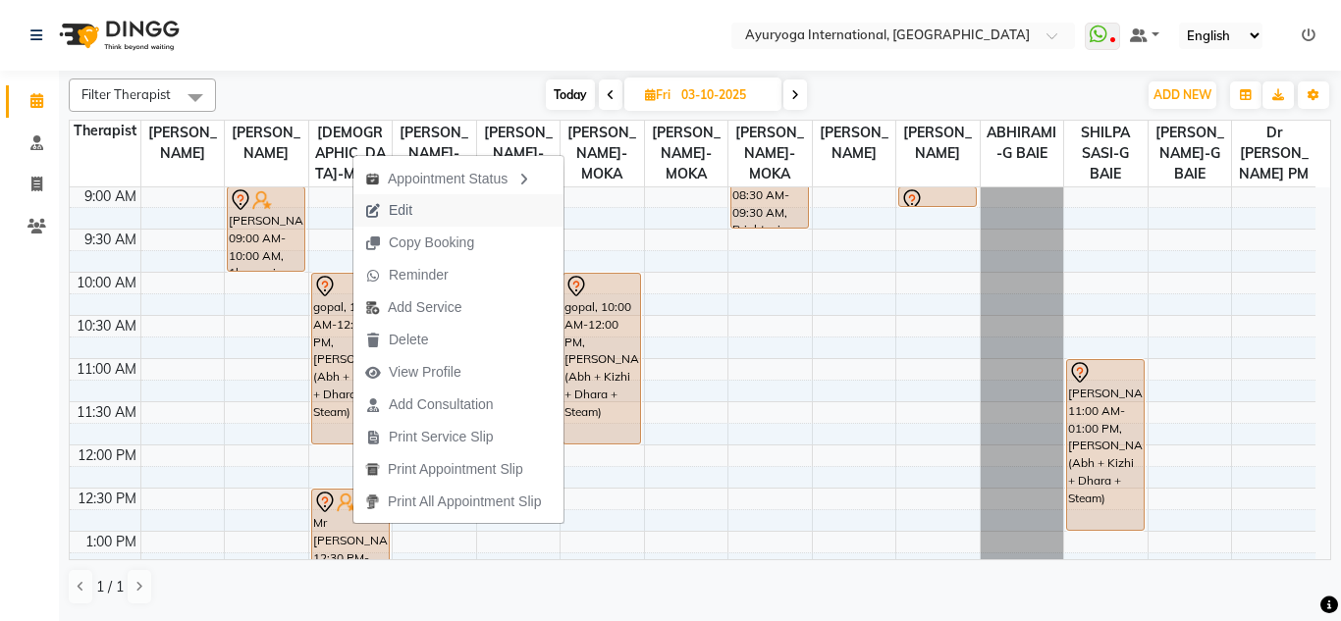
click at [452, 210] on button "Edit" at bounding box center [458, 210] width 210 height 32
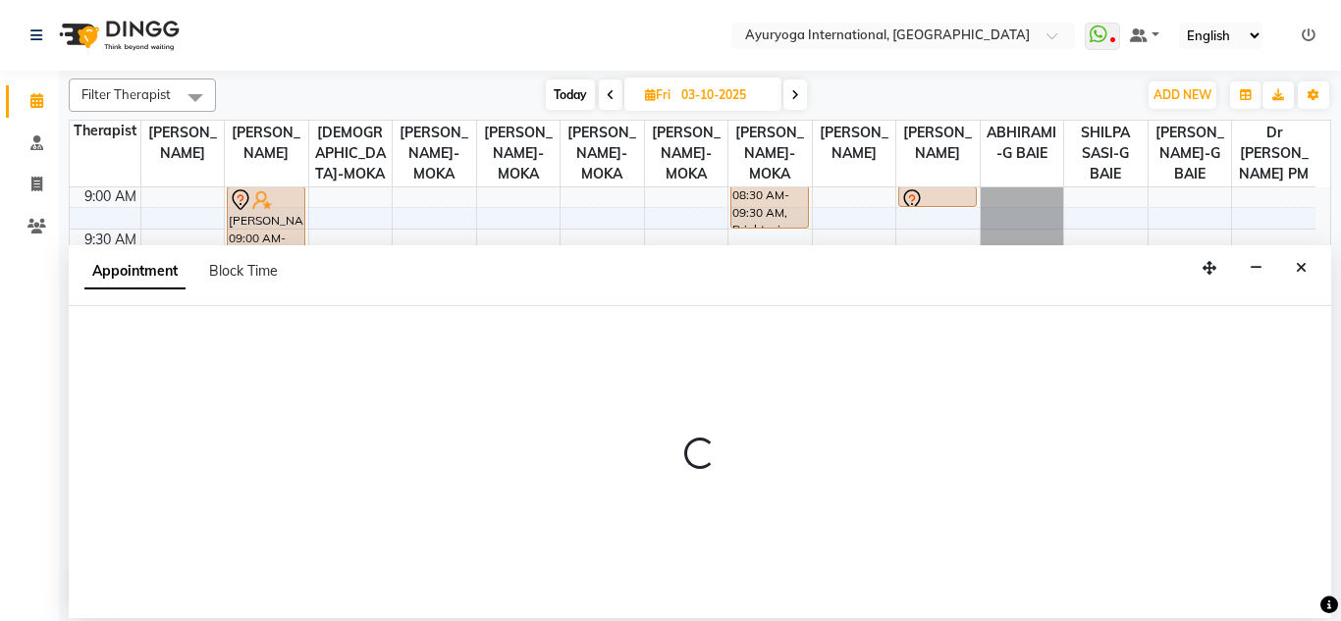
select select "tentative"
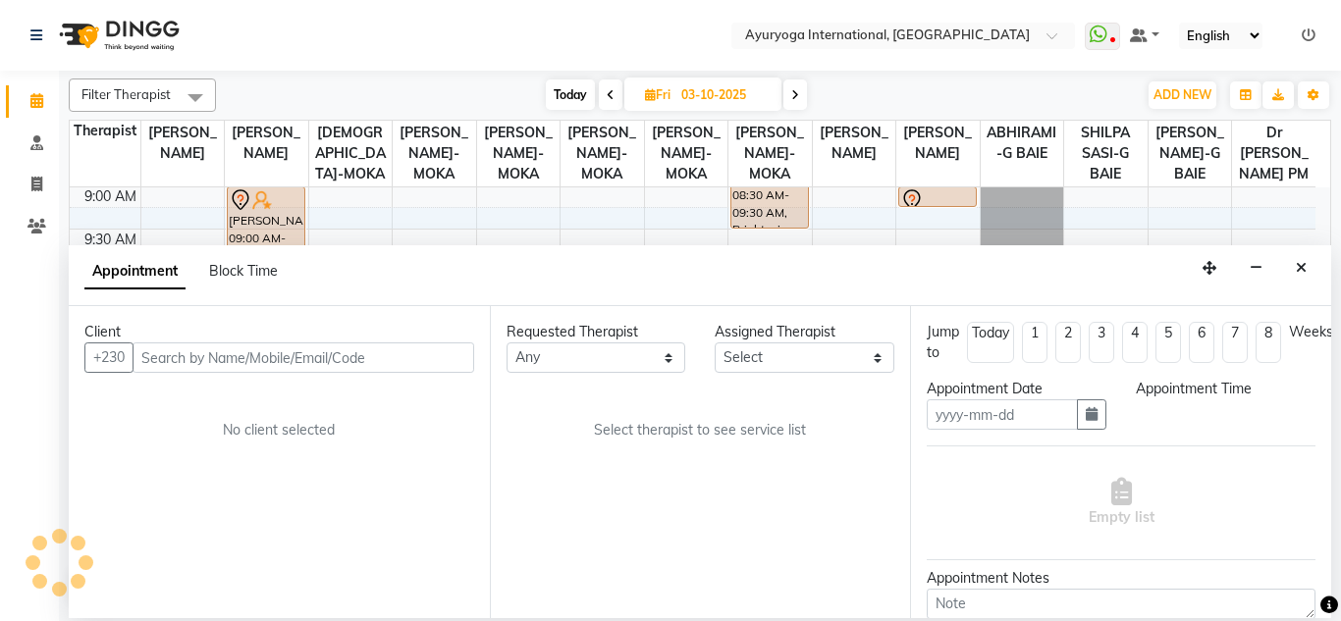
type input "03-10-2025"
click at [1102, 403] on div "Appointment Date 03-10-2025" at bounding box center [1016, 412] width 209 height 67
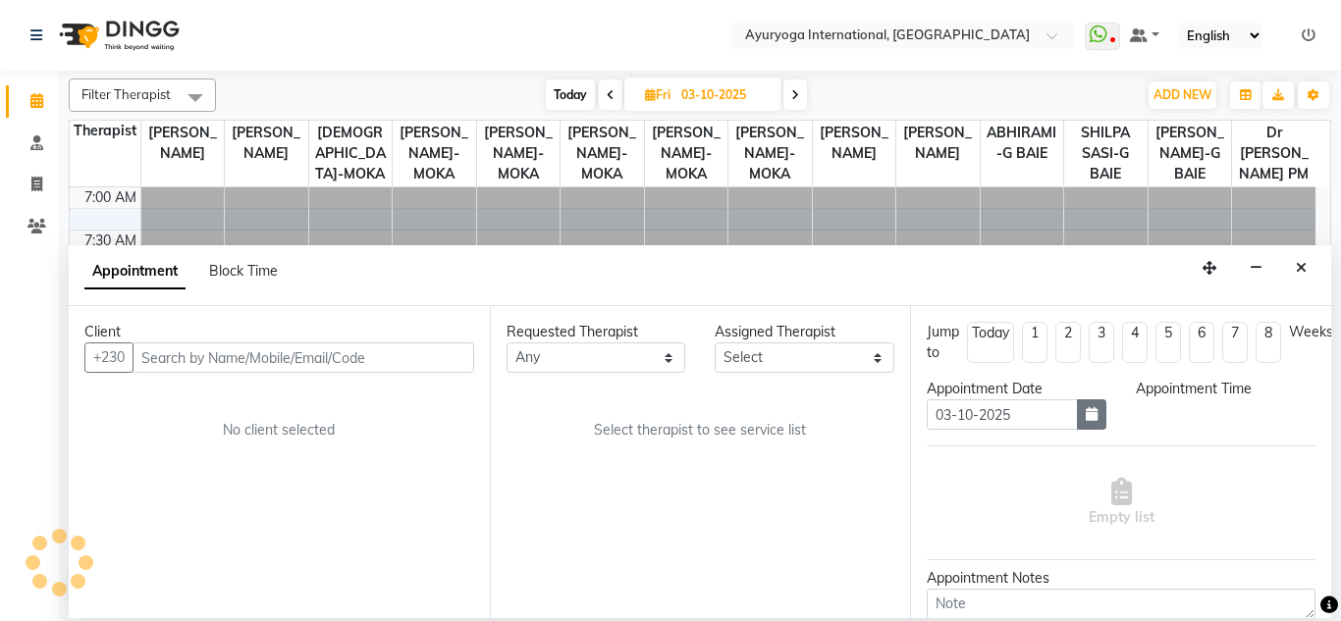
select select "750"
click at [1086, 414] on icon "button" at bounding box center [1091, 414] width 12 height 14
select select "36053"
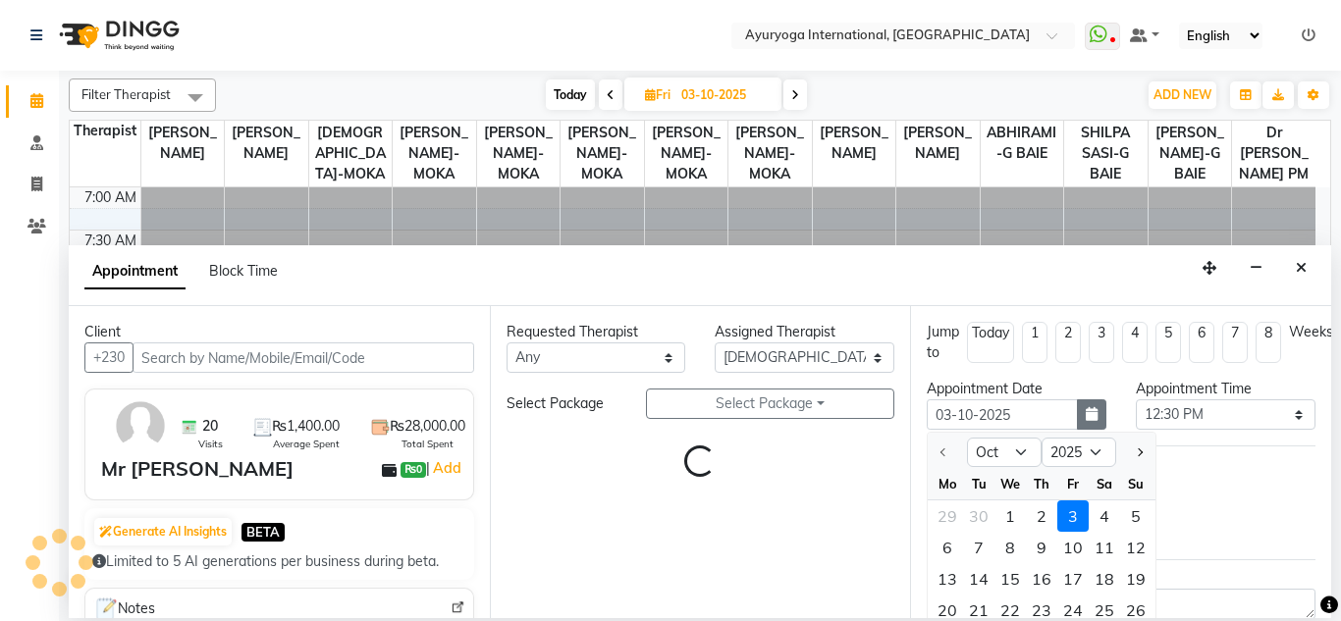
scroll to position [174, 0]
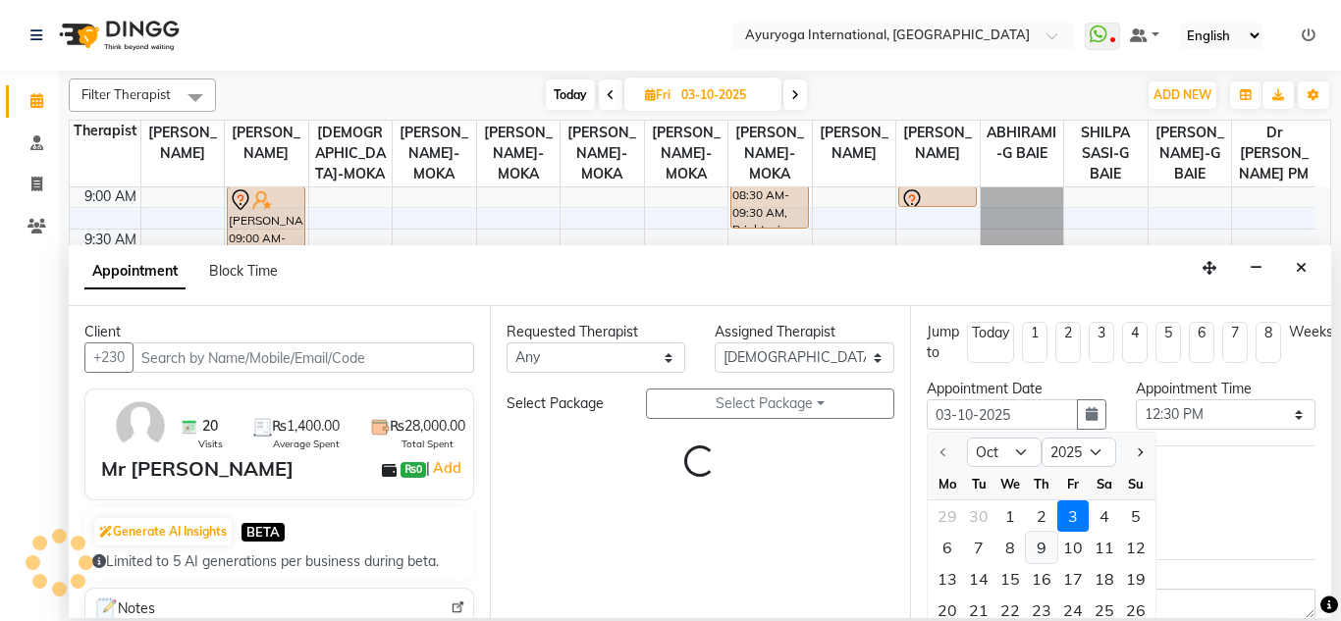
select select "594"
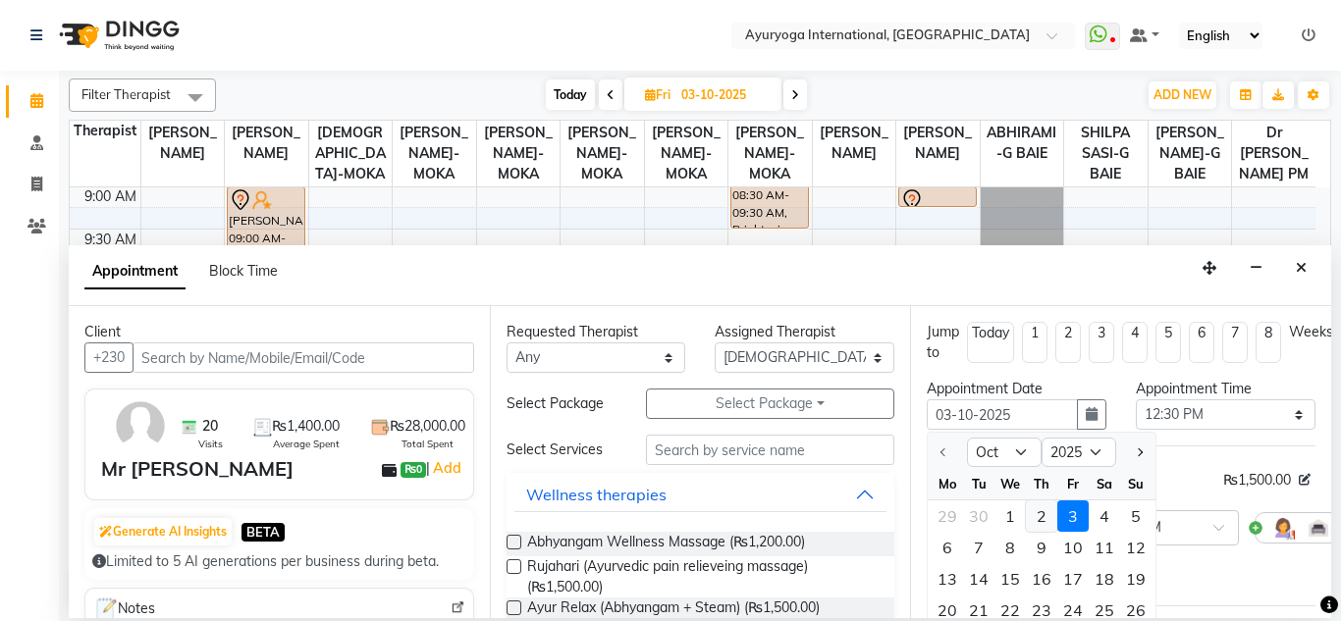
click at [1041, 518] on div "2" at bounding box center [1041, 515] width 31 height 31
type input "02-10-2025"
select select "750"
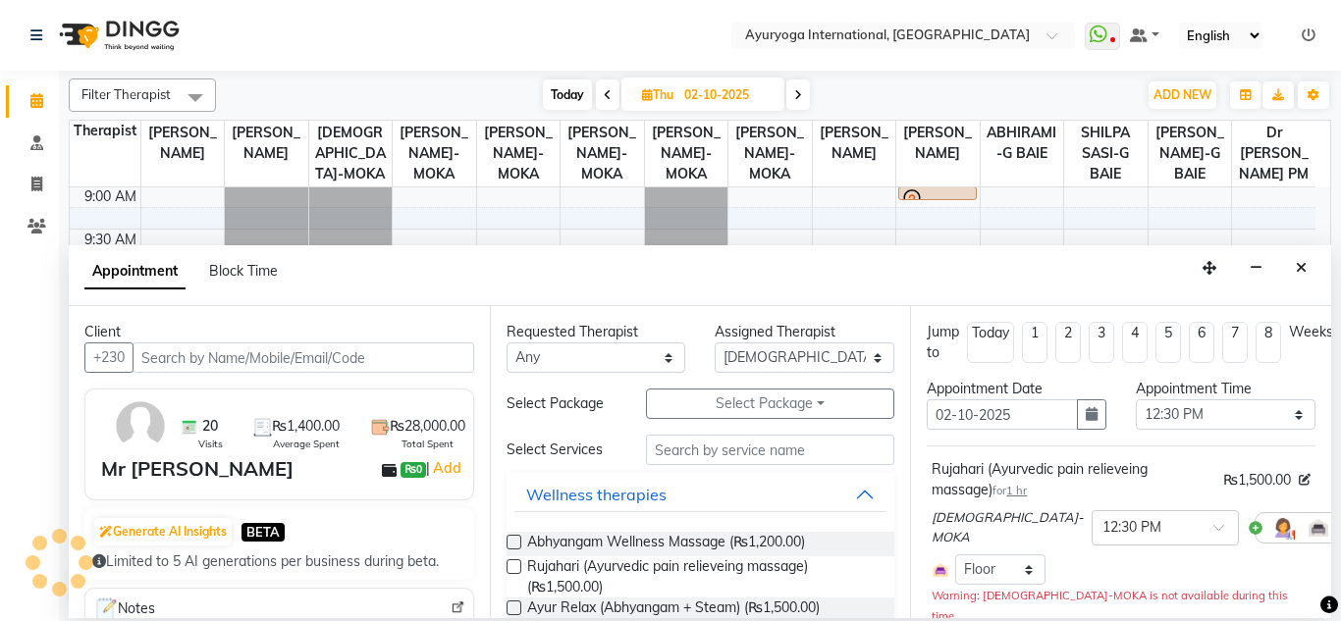
scroll to position [257, 0]
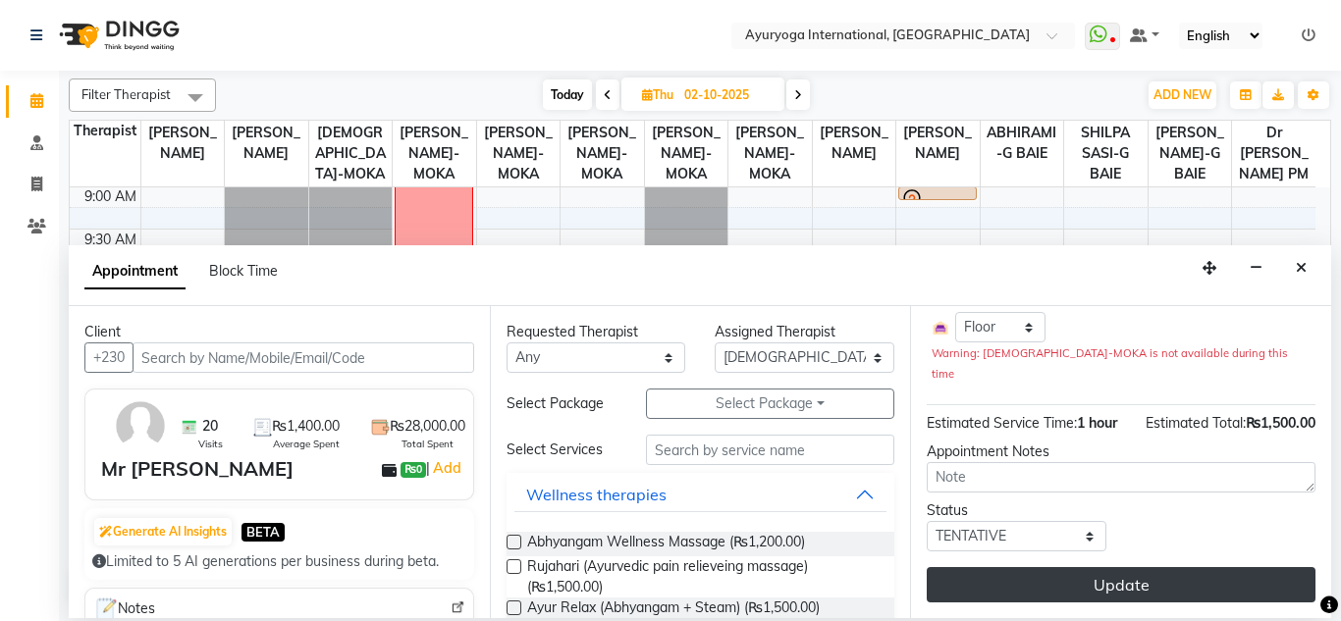
click at [1060, 573] on button "Update" at bounding box center [1120, 584] width 389 height 35
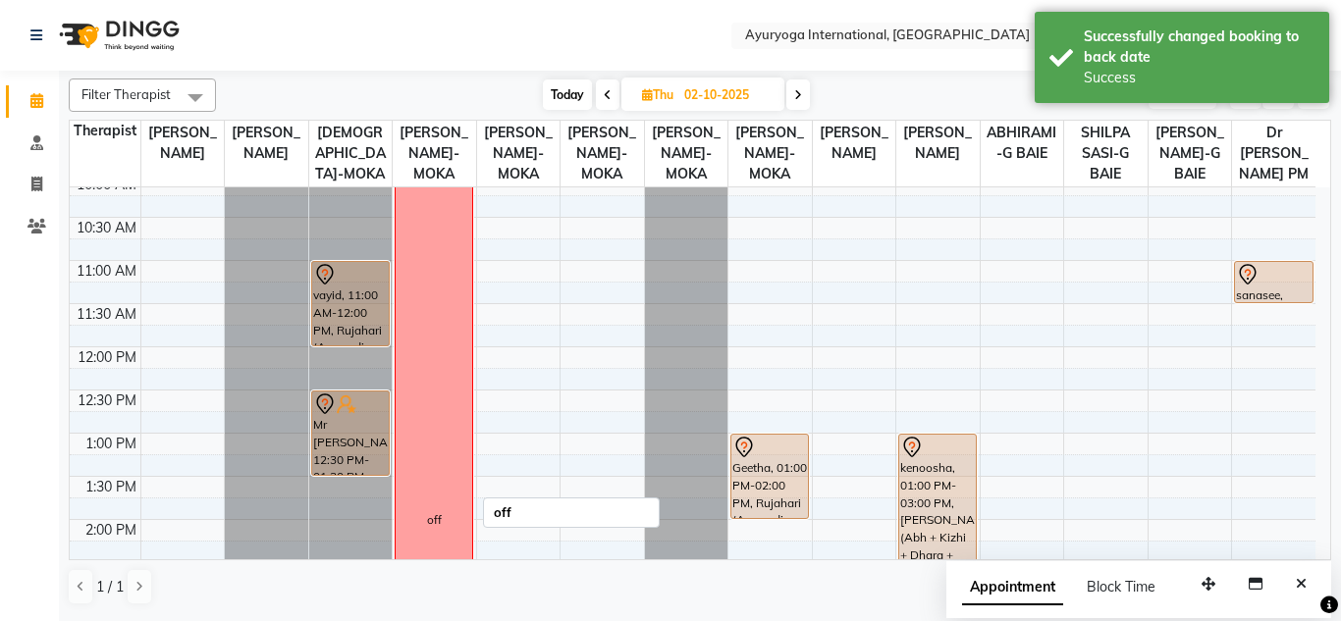
scroll to position [370, 0]
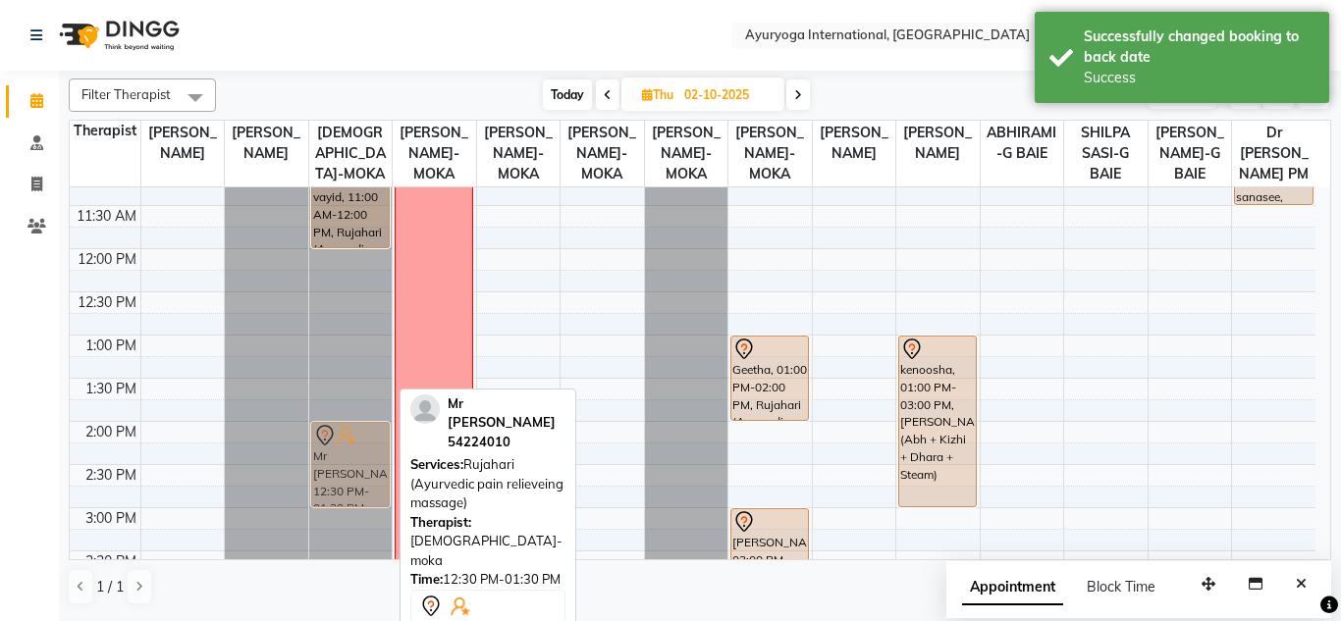
drag, startPoint x: 355, startPoint y: 353, endPoint x: 363, endPoint y: 482, distance: 128.8
click at [363, 482] on div "vayid, 11:00 AM-12:00 PM, Rujahari (Ayurvedic pain relieveing massage) Mr Praya…" at bounding box center [350, 421] width 83 height 1208
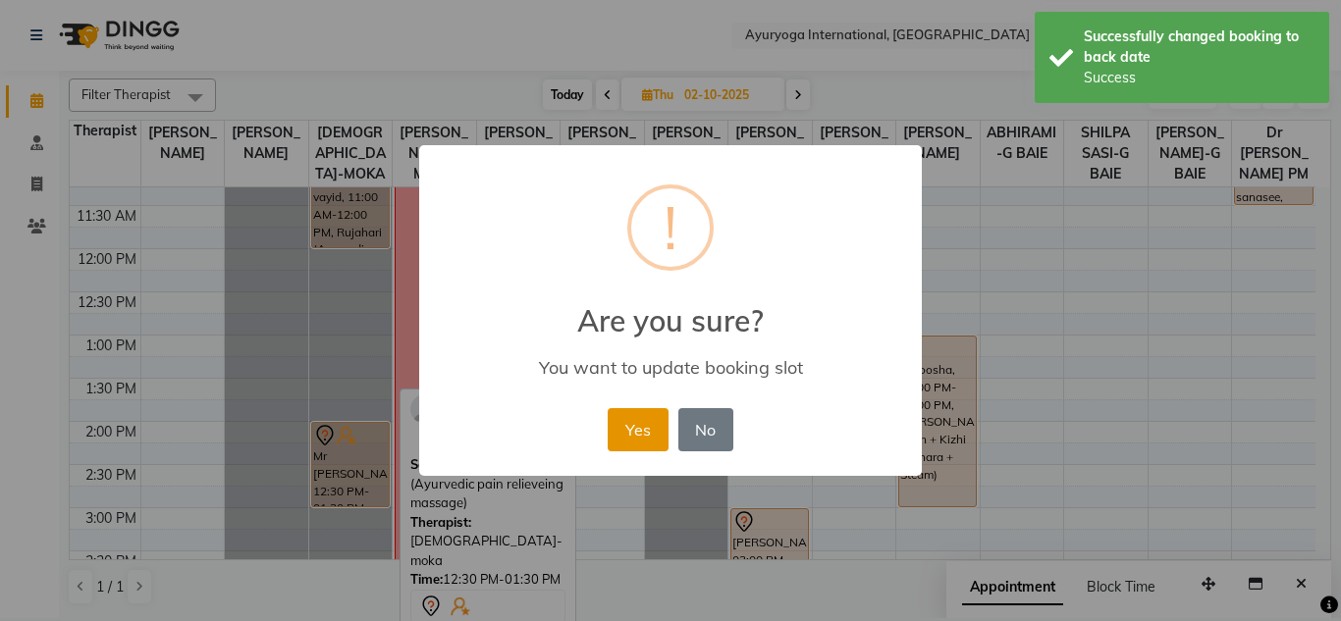
click at [640, 430] on button "Yes" at bounding box center [637, 429] width 60 height 43
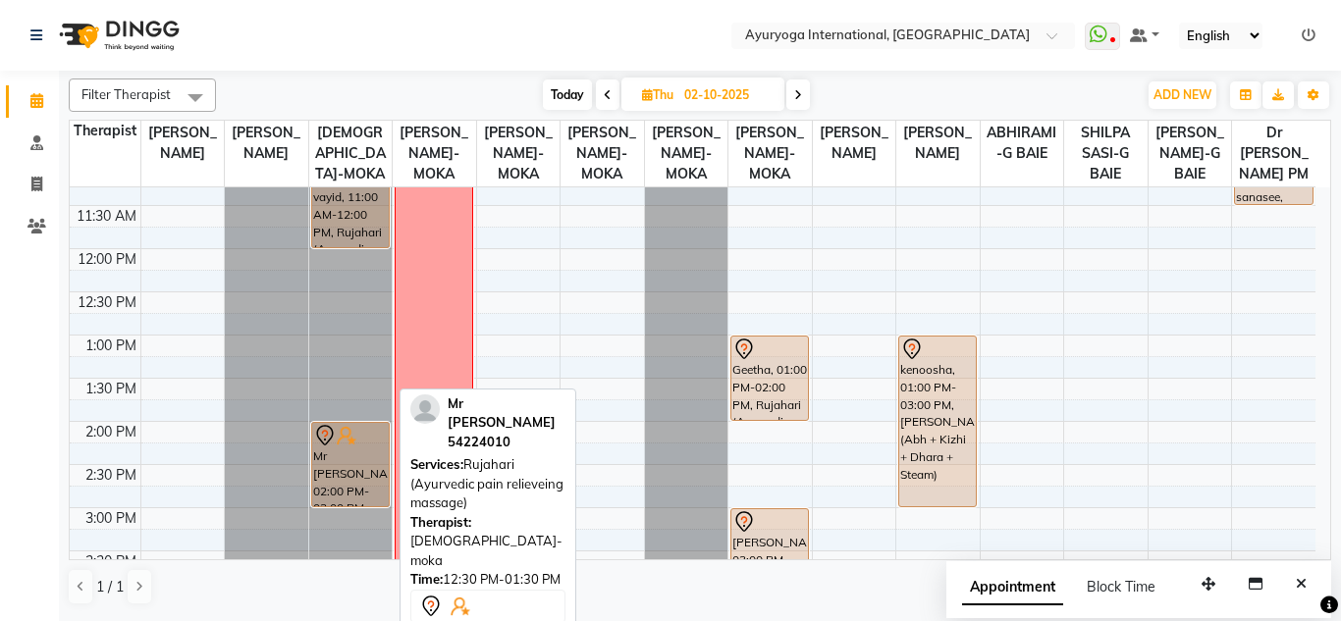
click at [696, 83] on input "02-10-2025" at bounding box center [727, 94] width 98 height 29
select select "10"
select select "2025"
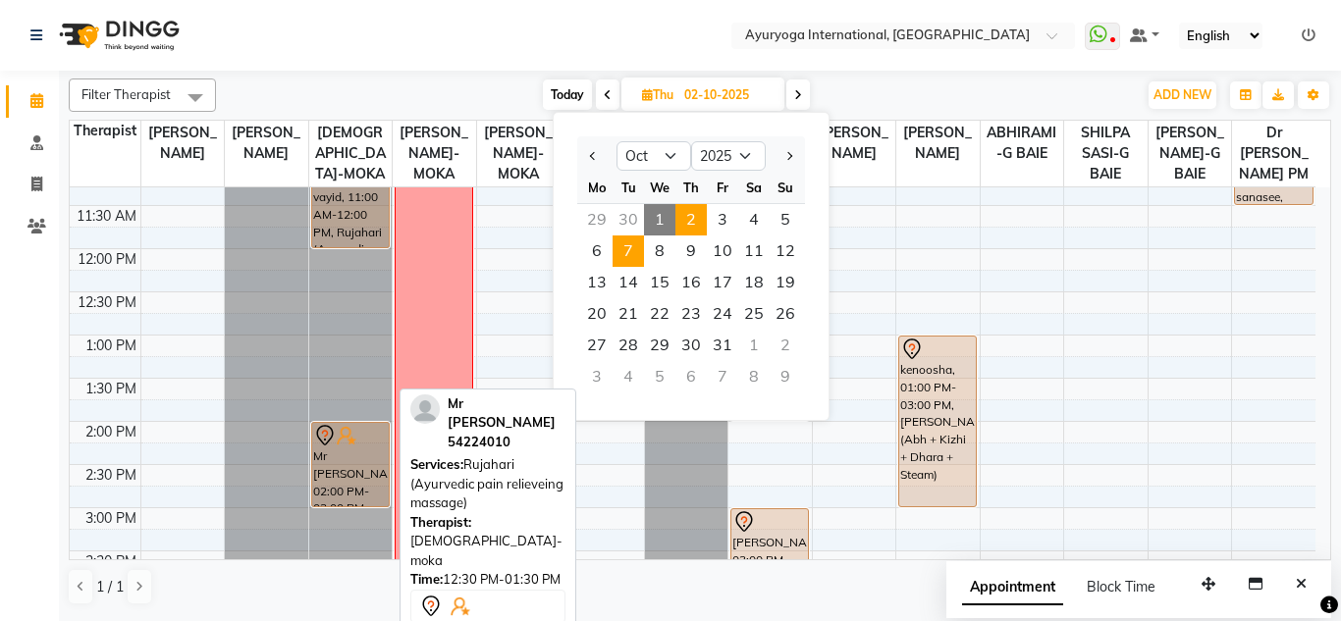
click at [632, 261] on span "7" at bounding box center [627, 251] width 31 height 31
type input "07-10-2025"
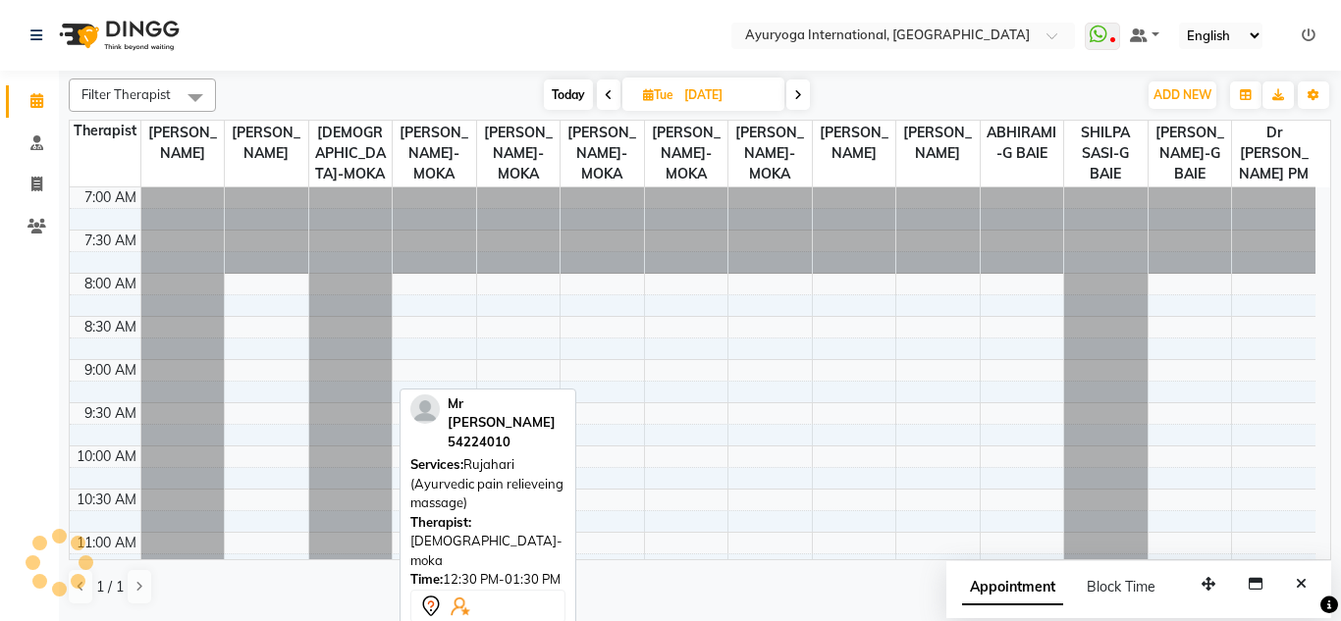
scroll to position [174, 0]
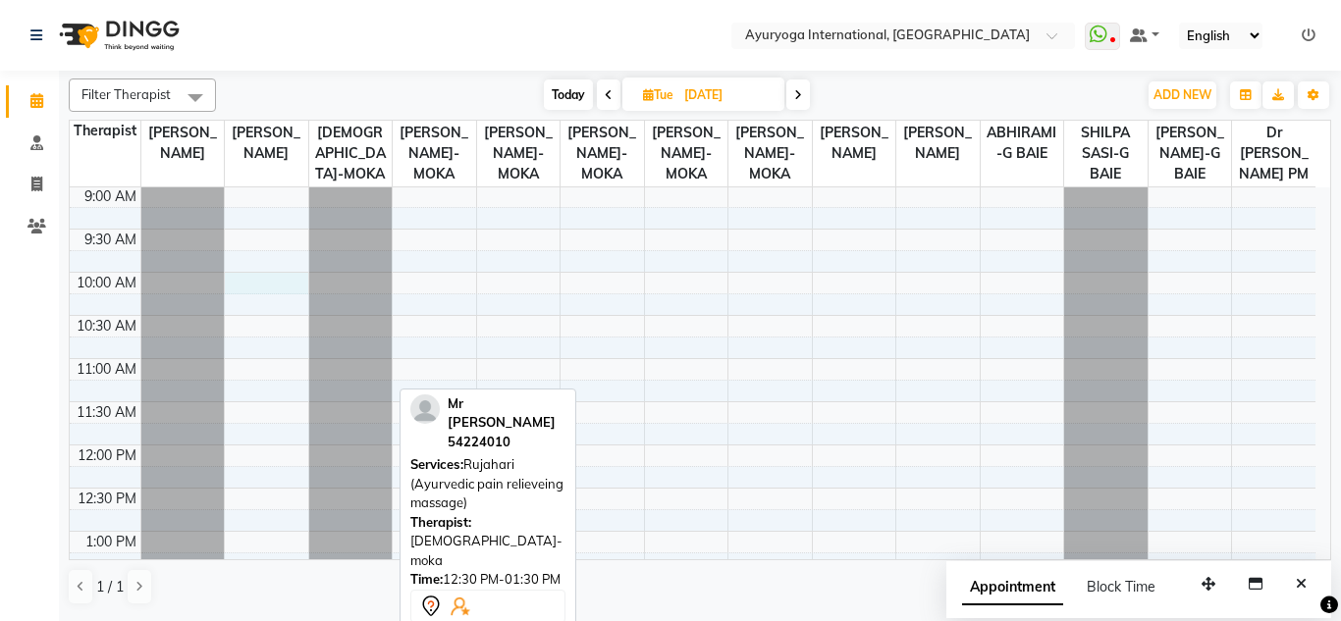
click at [264, 301] on div "7:00 AM 7:30 AM 8:00 AM 8:30 AM 9:00 AM 9:30 AM 10:00 AM 10:30 AM 11:00 AM 11:3…" at bounding box center [692, 618] width 1245 height 1208
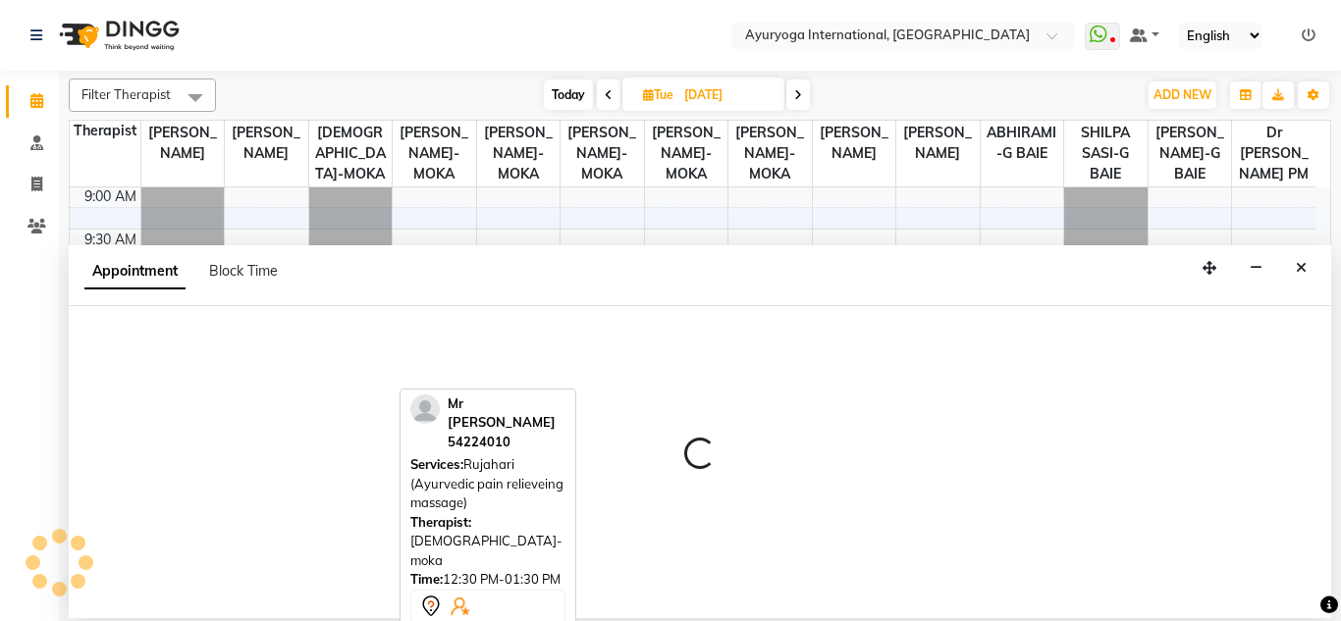
select select "69824"
select select "600"
select select "tentative"
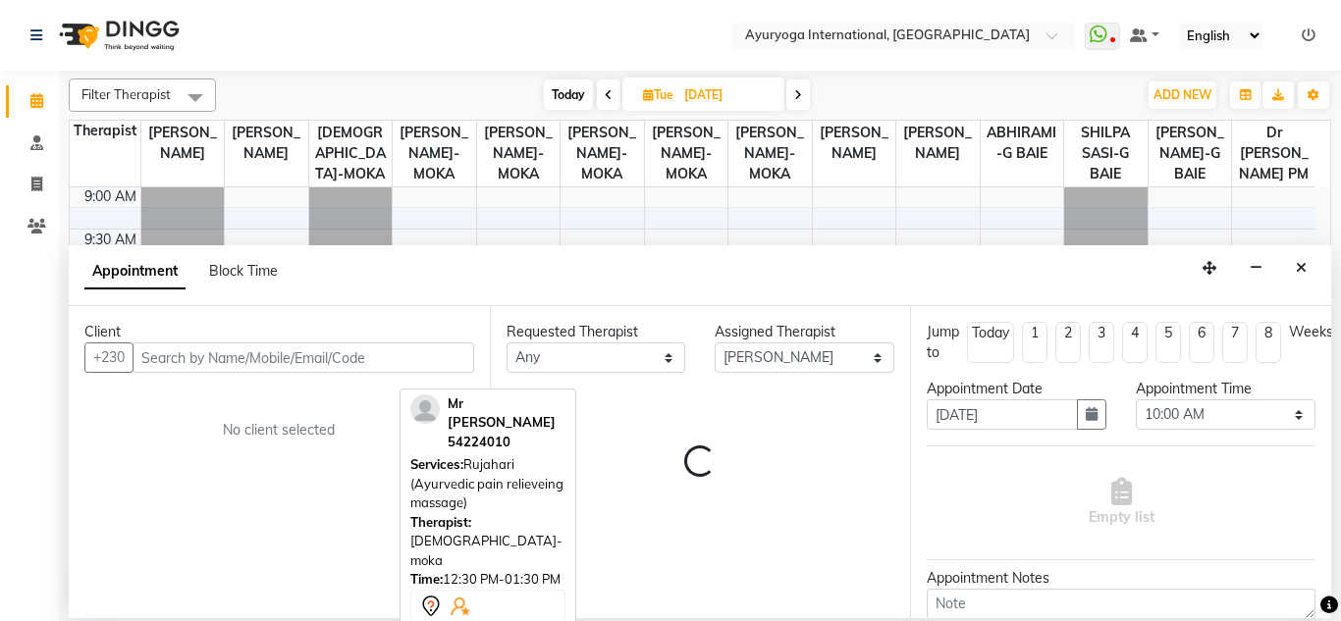
click at [290, 355] on input "text" at bounding box center [303, 357] width 342 height 30
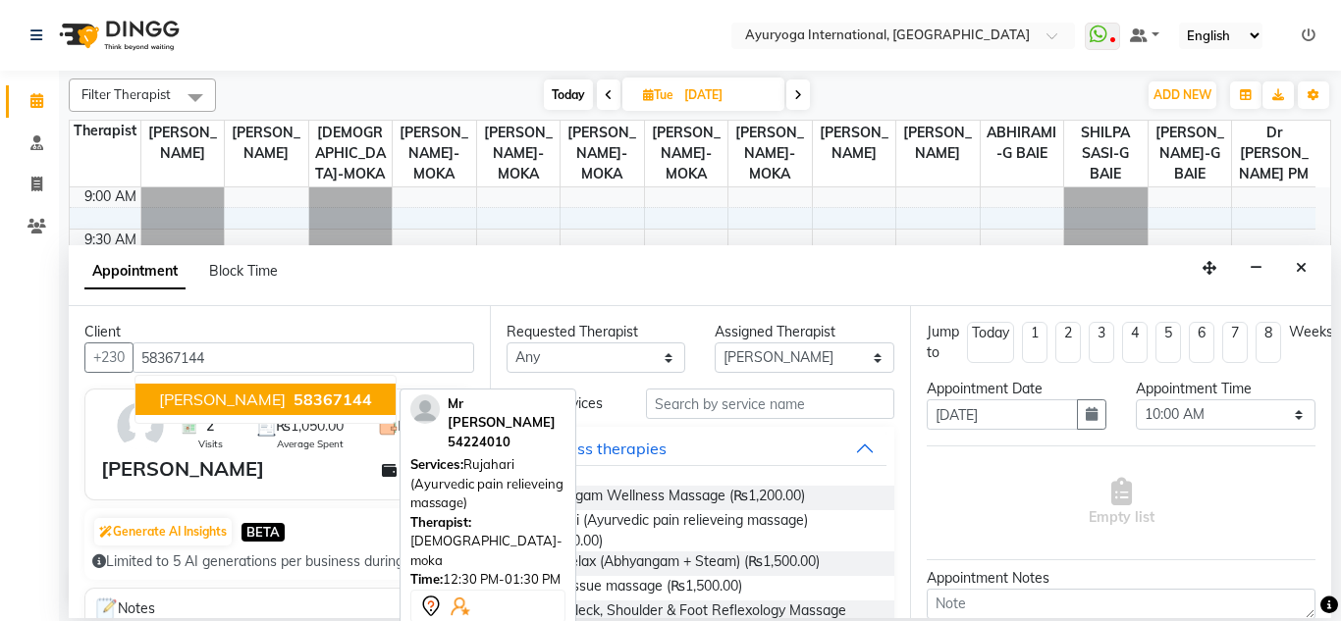
click at [293, 401] on span "58367144" at bounding box center [332, 400] width 79 height 20
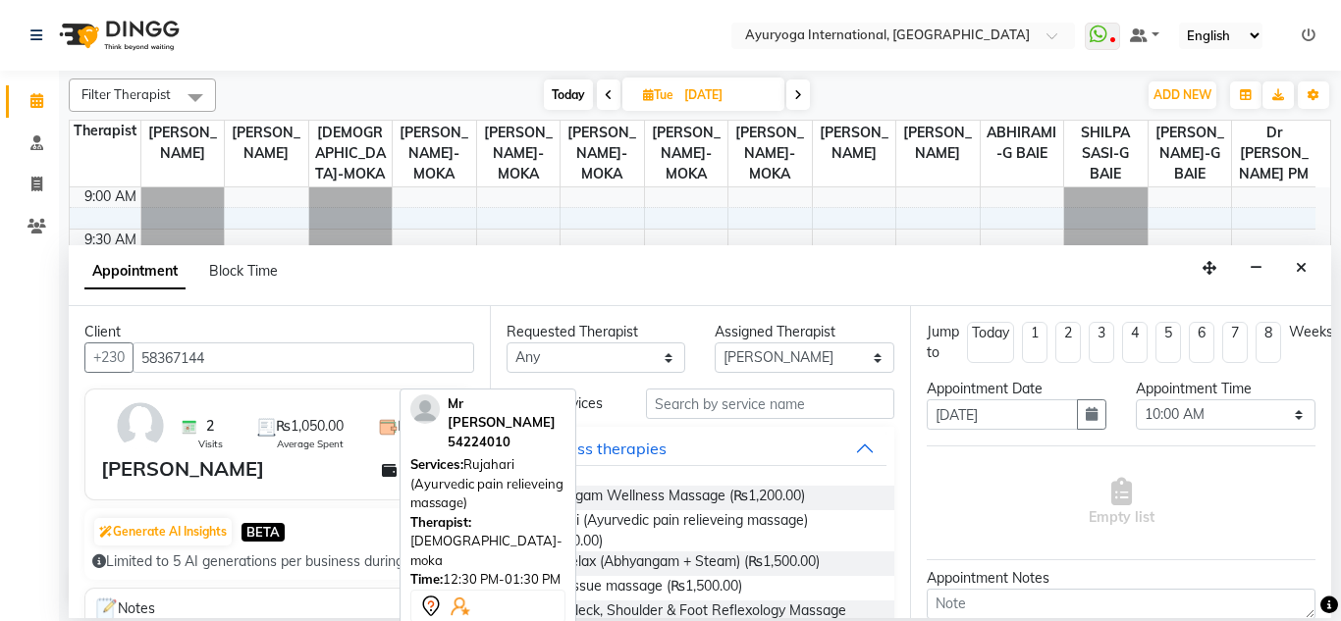
type input "58367144"
click at [692, 390] on input "text" at bounding box center [770, 404] width 249 height 30
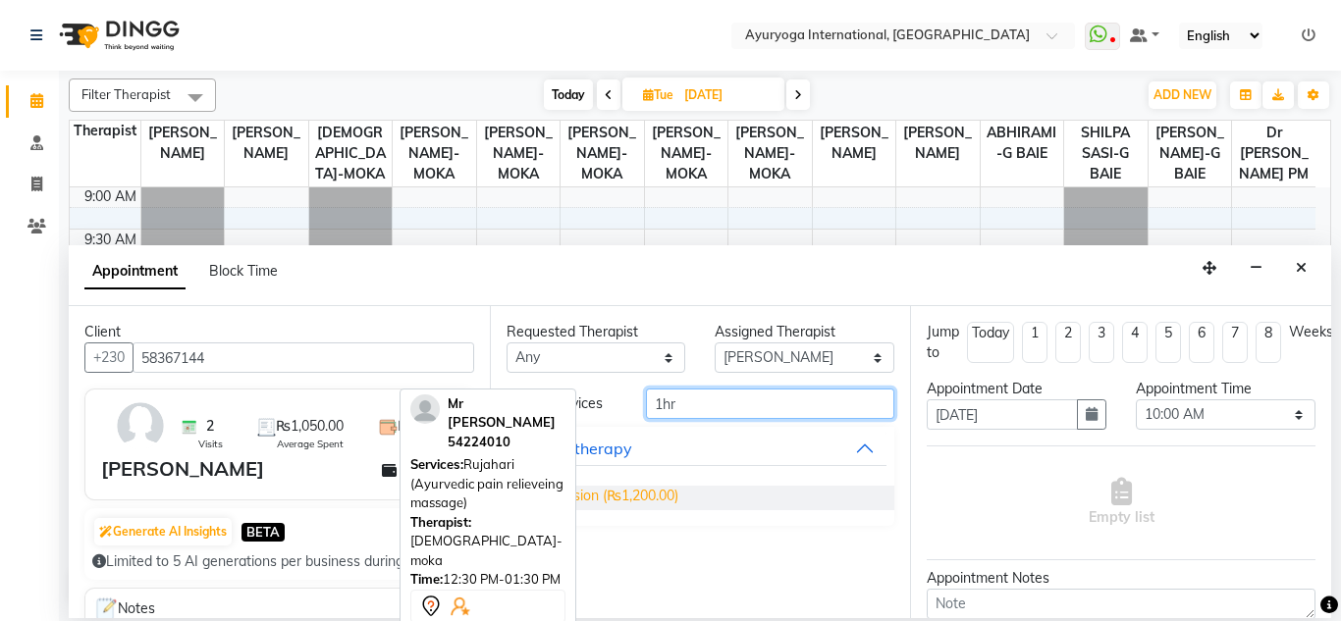
type input "1hr"
click at [665, 496] on span "1hr session (₨1,200.00)" at bounding box center [602, 498] width 151 height 25
checkbox input "false"
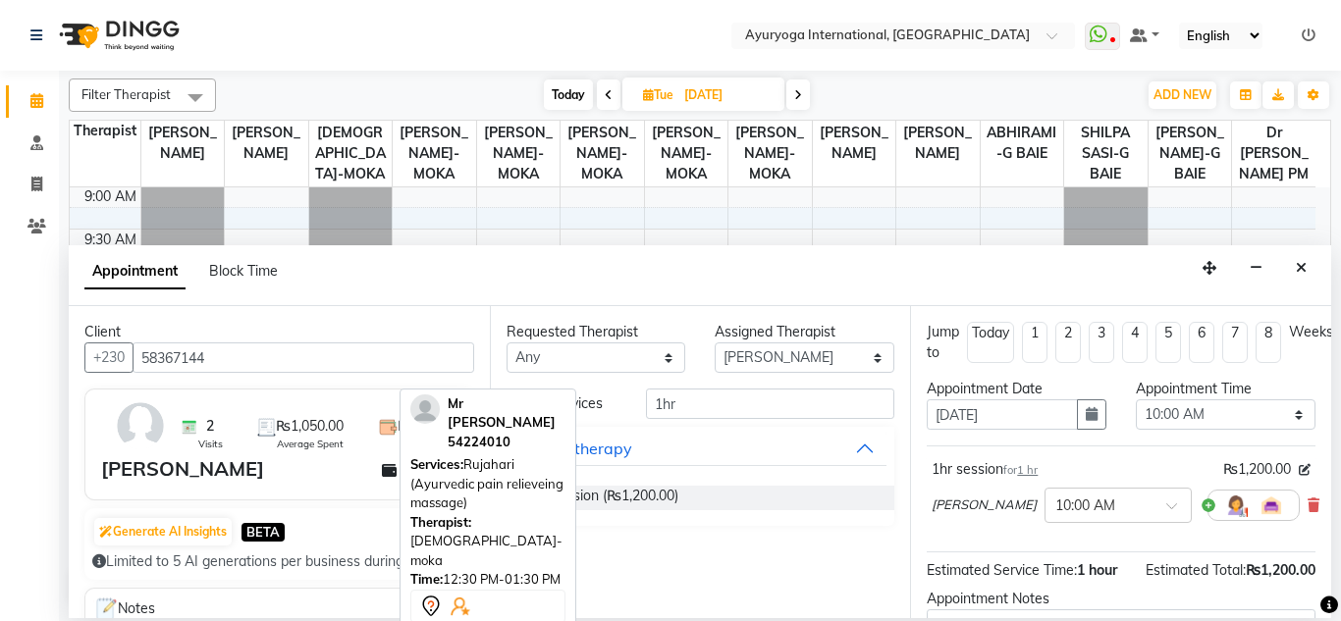
scroll to position [262, 0]
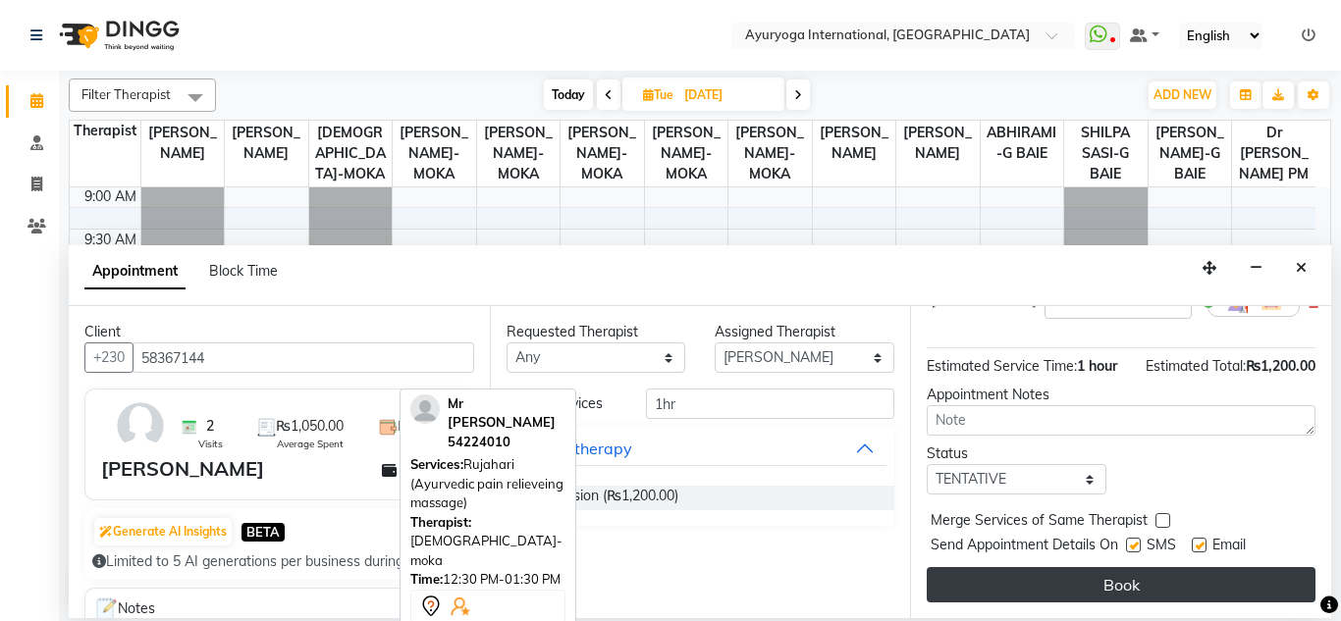
click at [1174, 578] on button "Book" at bounding box center [1120, 584] width 389 height 35
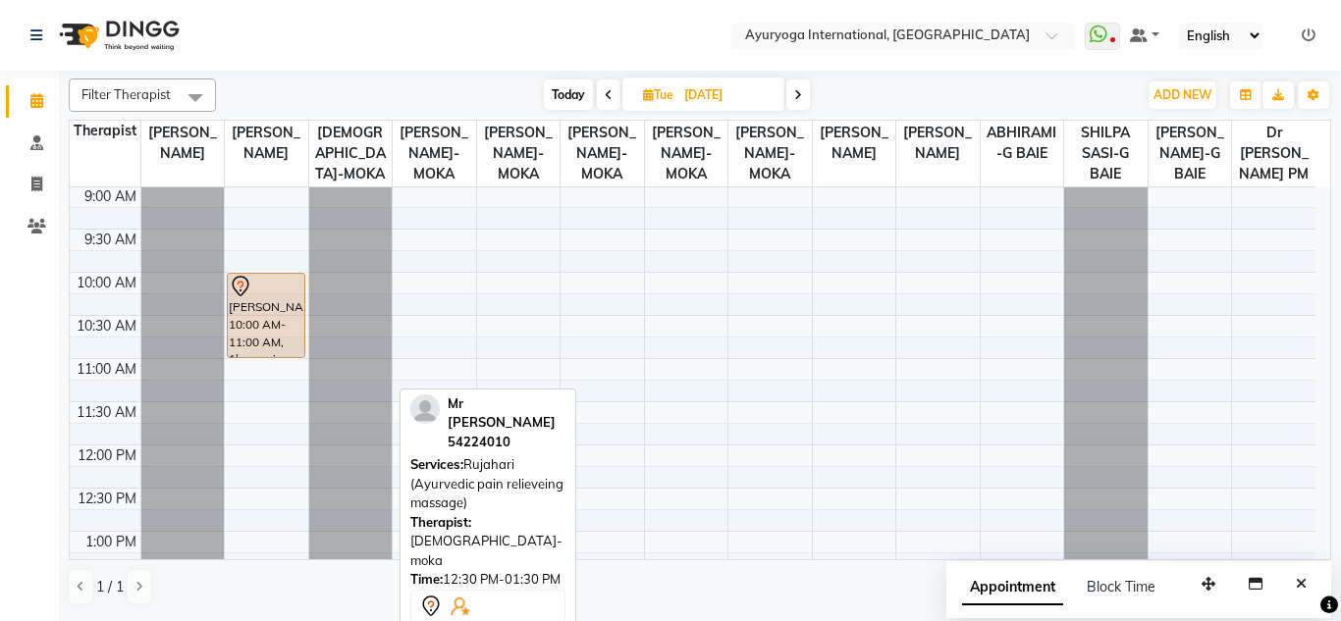
click at [562, 90] on span "Today" at bounding box center [568, 94] width 49 height 30
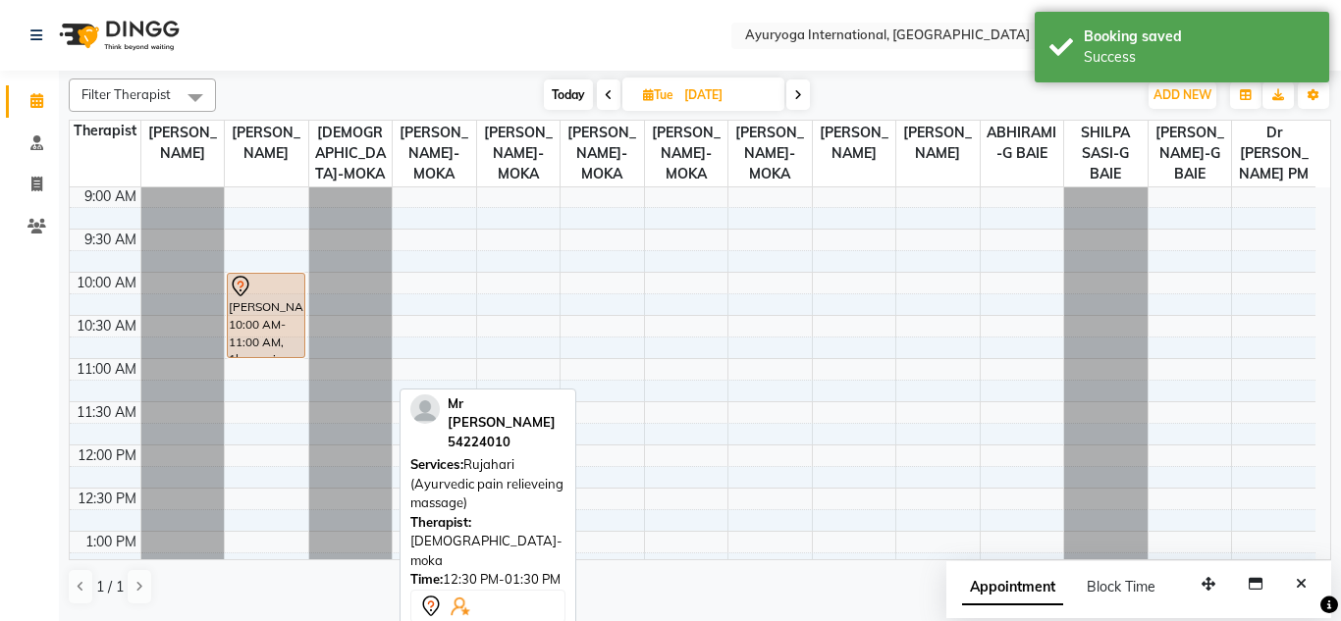
type input "01-10-2025"
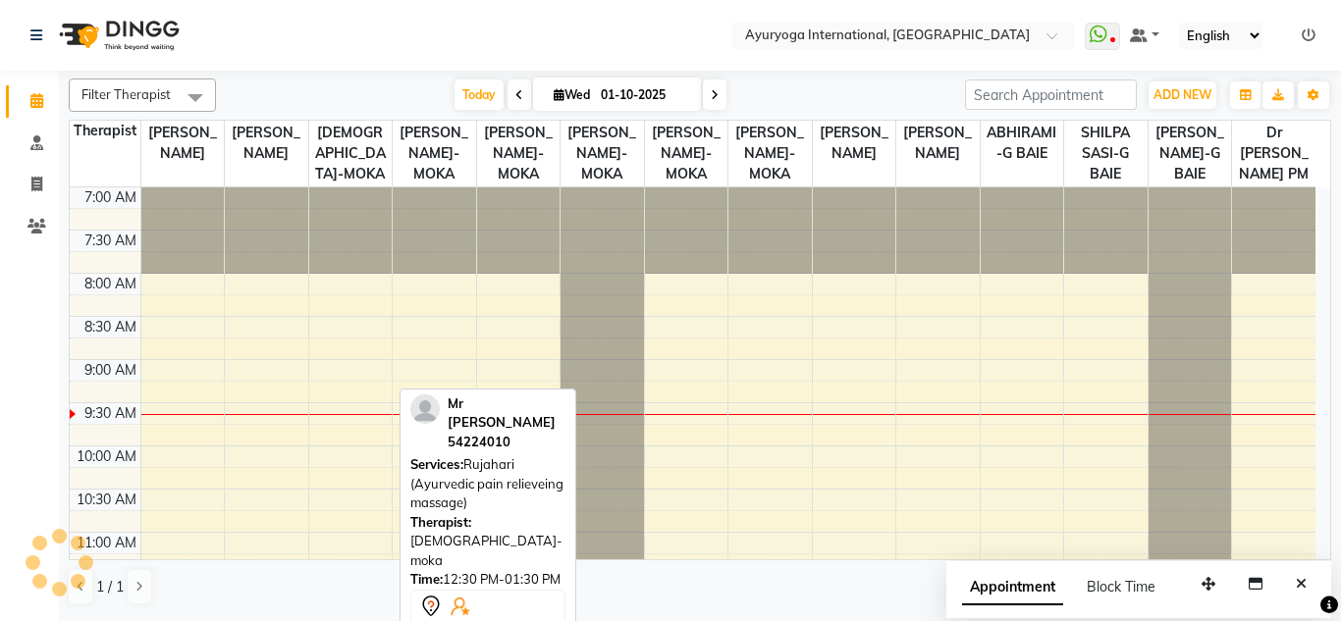
click at [540, 36] on nav "Select Location × Ayuryoga International, Mount Ory Rd WhatsApp Status ✕ Status…" at bounding box center [670, 35] width 1341 height 71
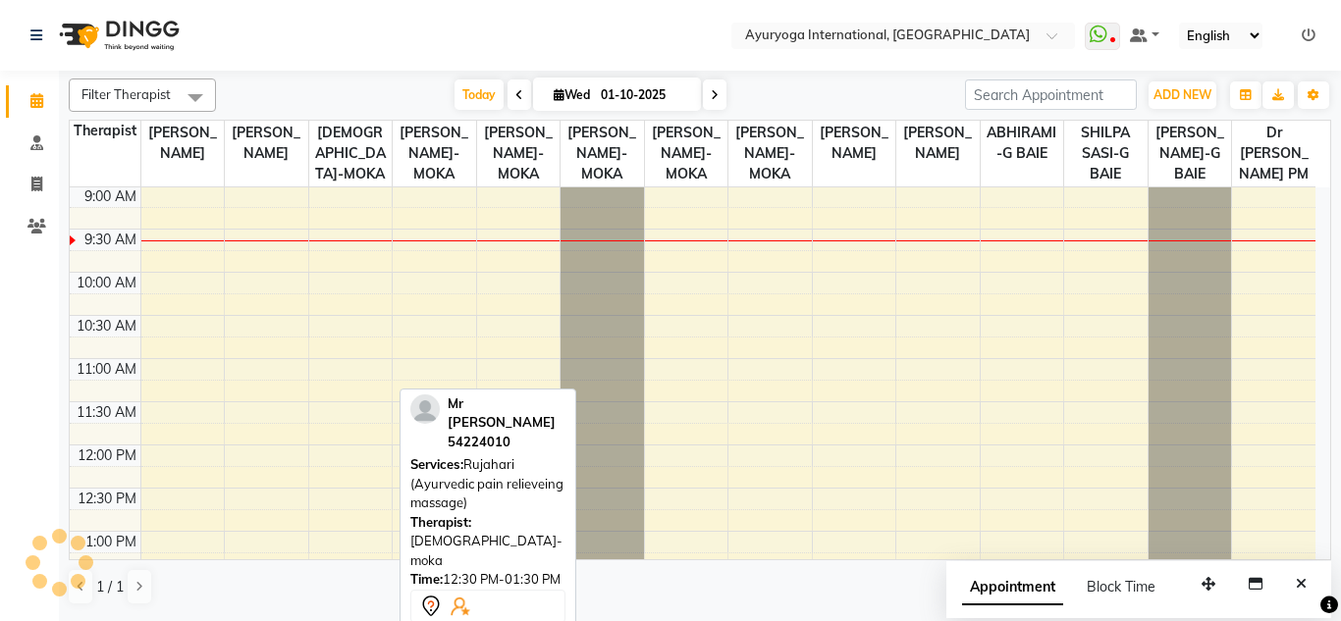
click at [366, 80] on div "Today Wed 01-10-2025" at bounding box center [590, 94] width 729 height 29
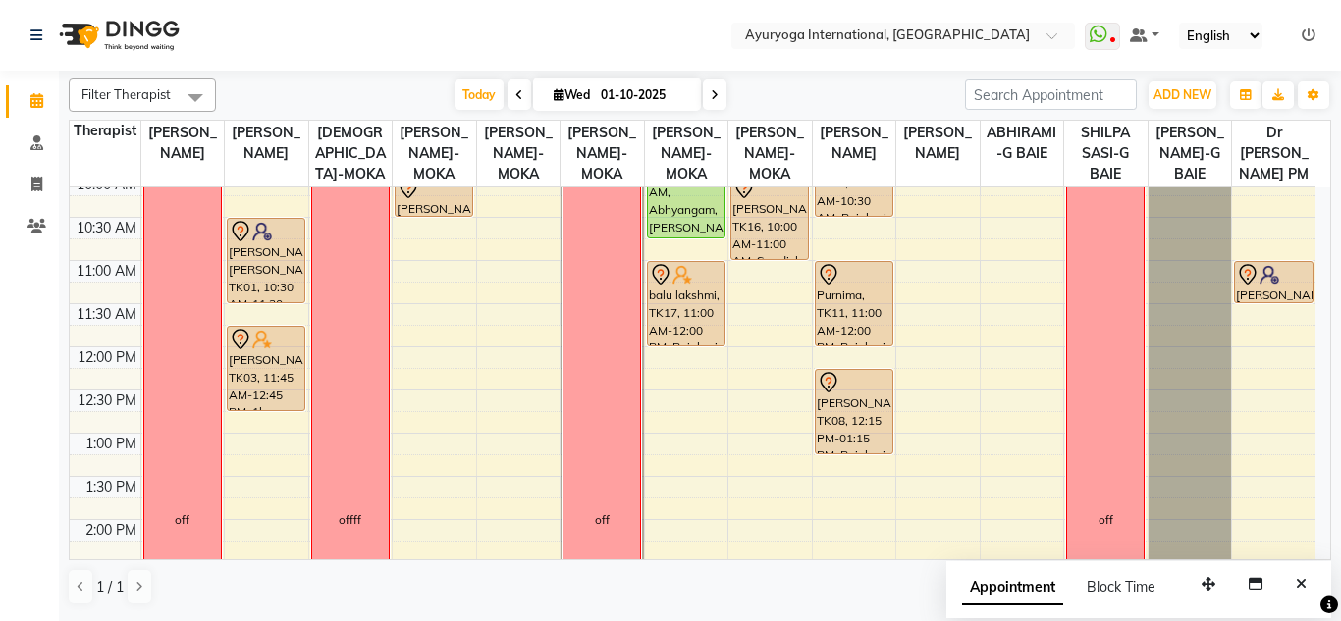
scroll to position [370, 0]
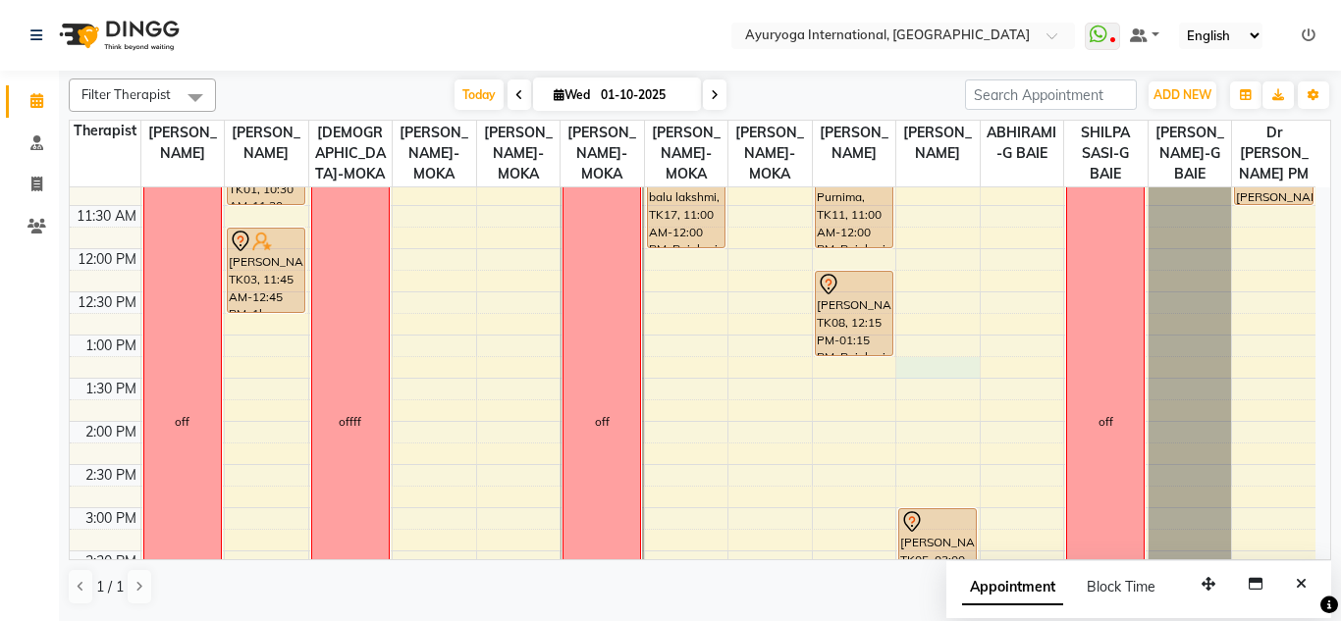
click at [938, 381] on div "7:00 AM 7:30 AM 8:00 AM 8:30 AM 9:00 AM 9:30 AM 10:00 AM 10:30 AM 11:00 AM 11:3…" at bounding box center [692, 421] width 1245 height 1208
select select "80876"
select select "tentative"
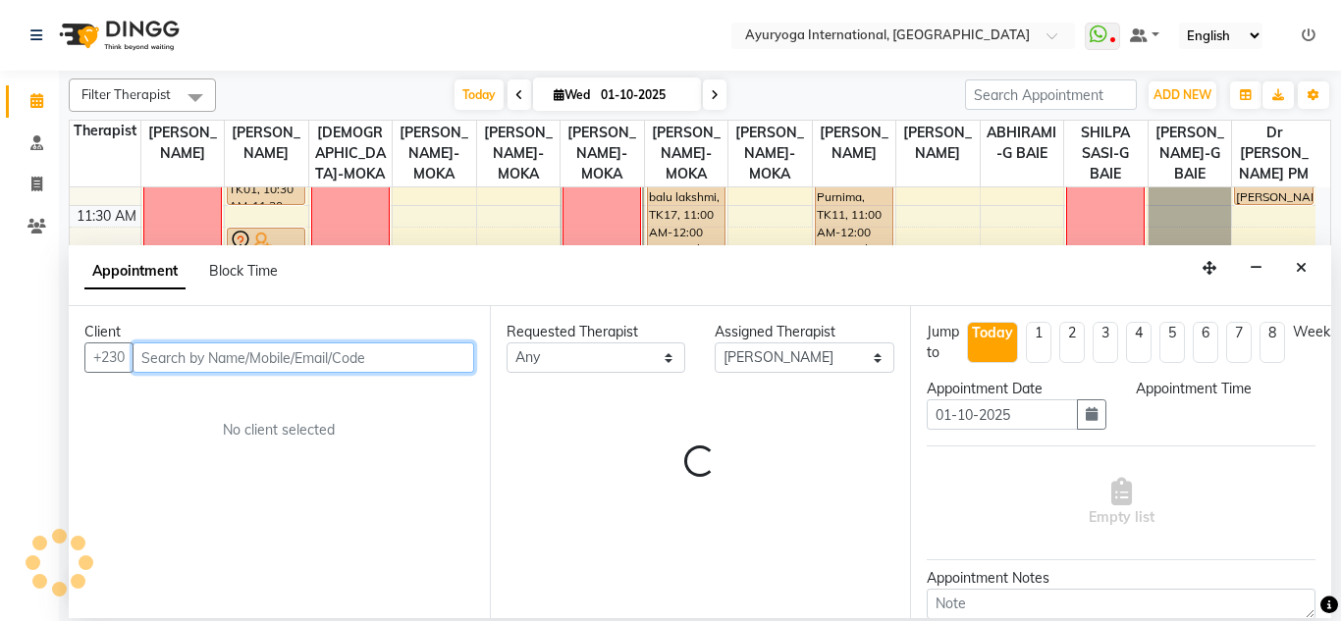
select select "795"
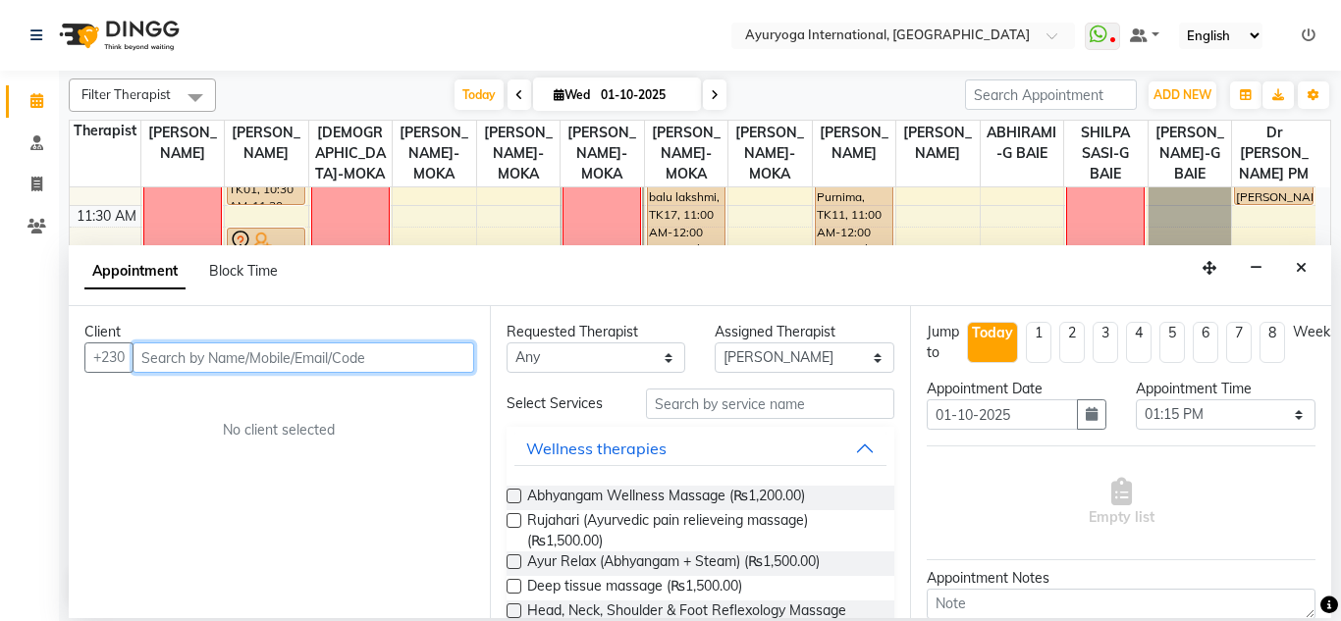
click at [196, 365] on input "text" at bounding box center [303, 357] width 342 height 30
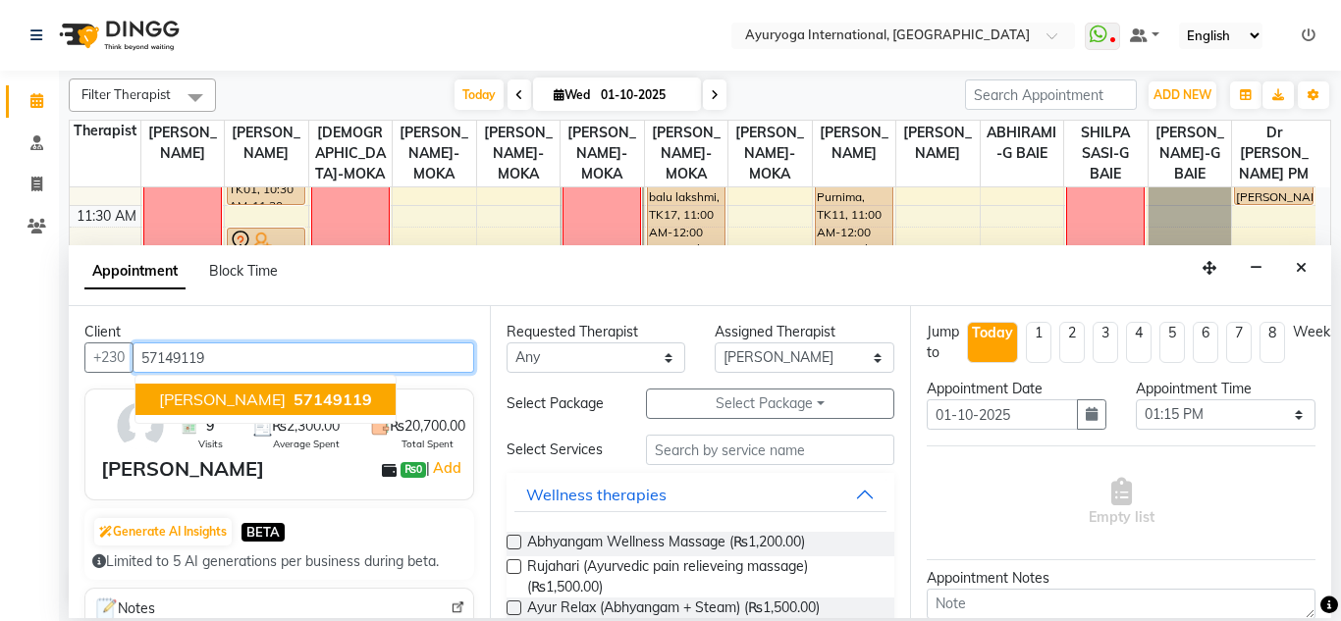
click at [293, 394] on span "57149119" at bounding box center [332, 400] width 79 height 20
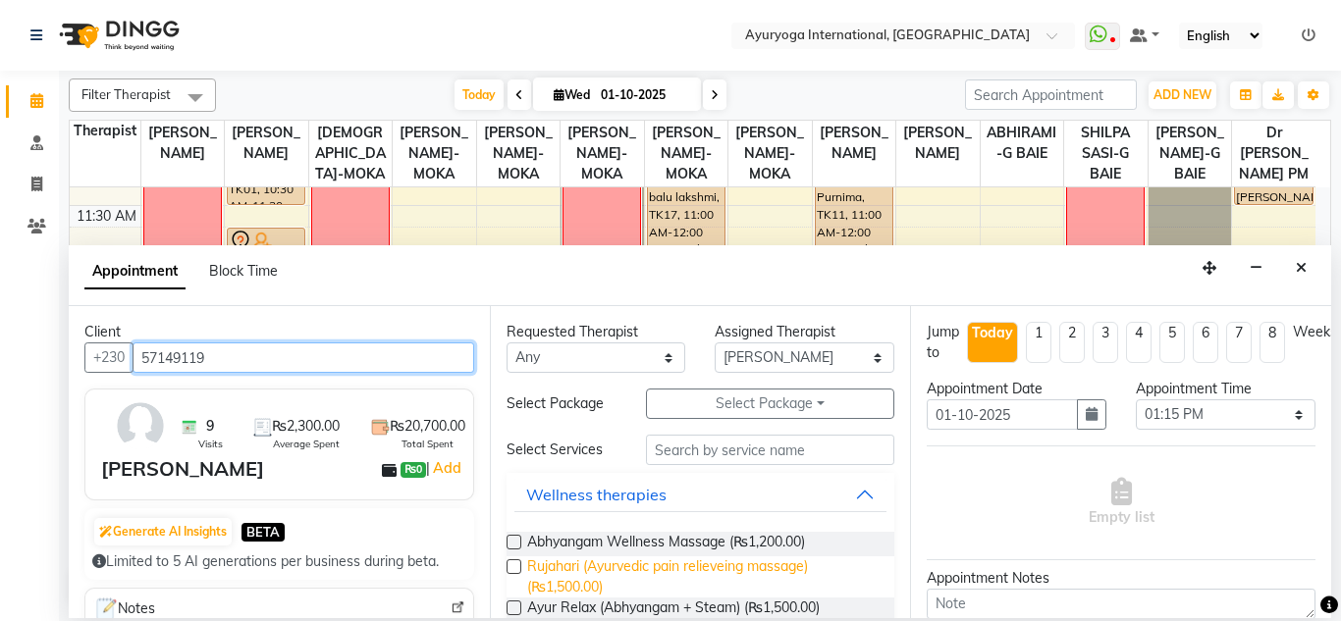
type input "57149119"
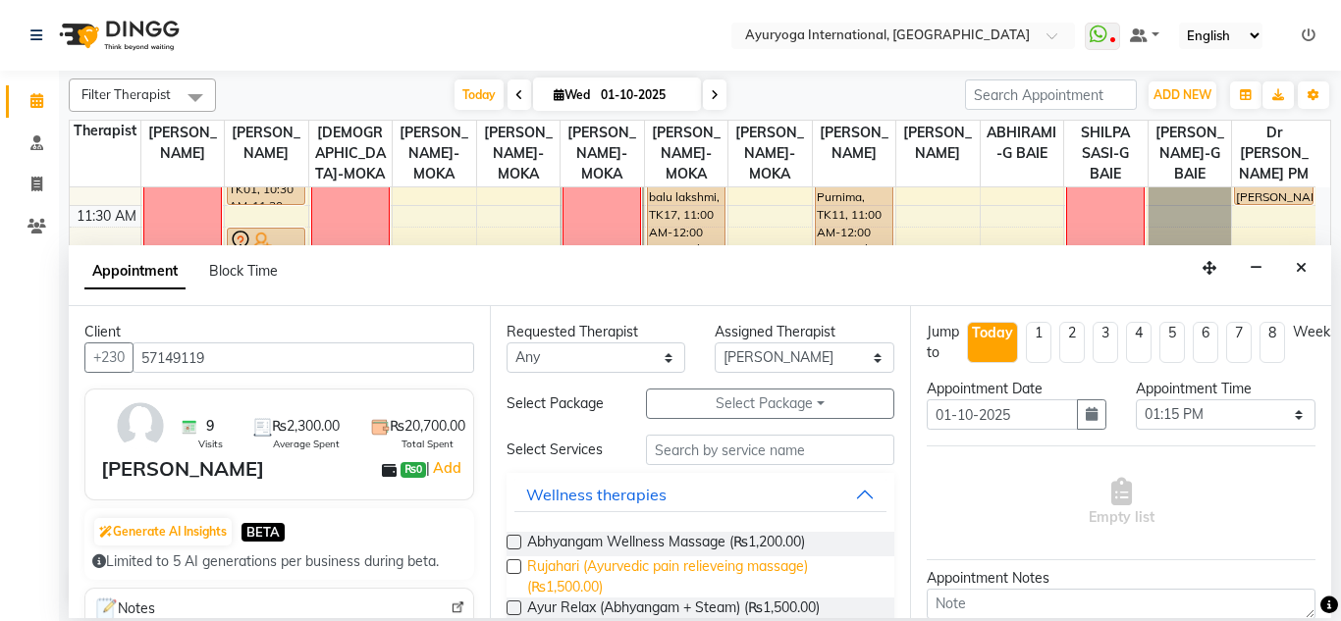
click at [662, 572] on span "Rujahari (Ayurvedic pain relieveing massage) (₨1,500.00)" at bounding box center [703, 576] width 352 height 41
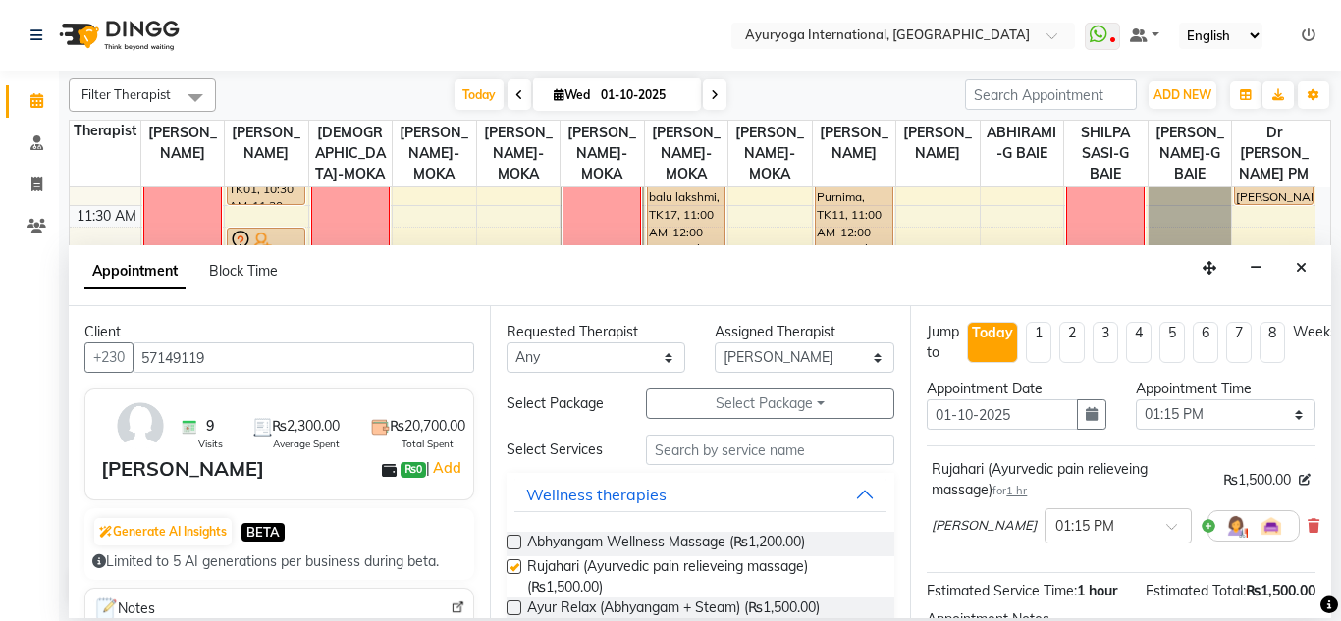
checkbox input "false"
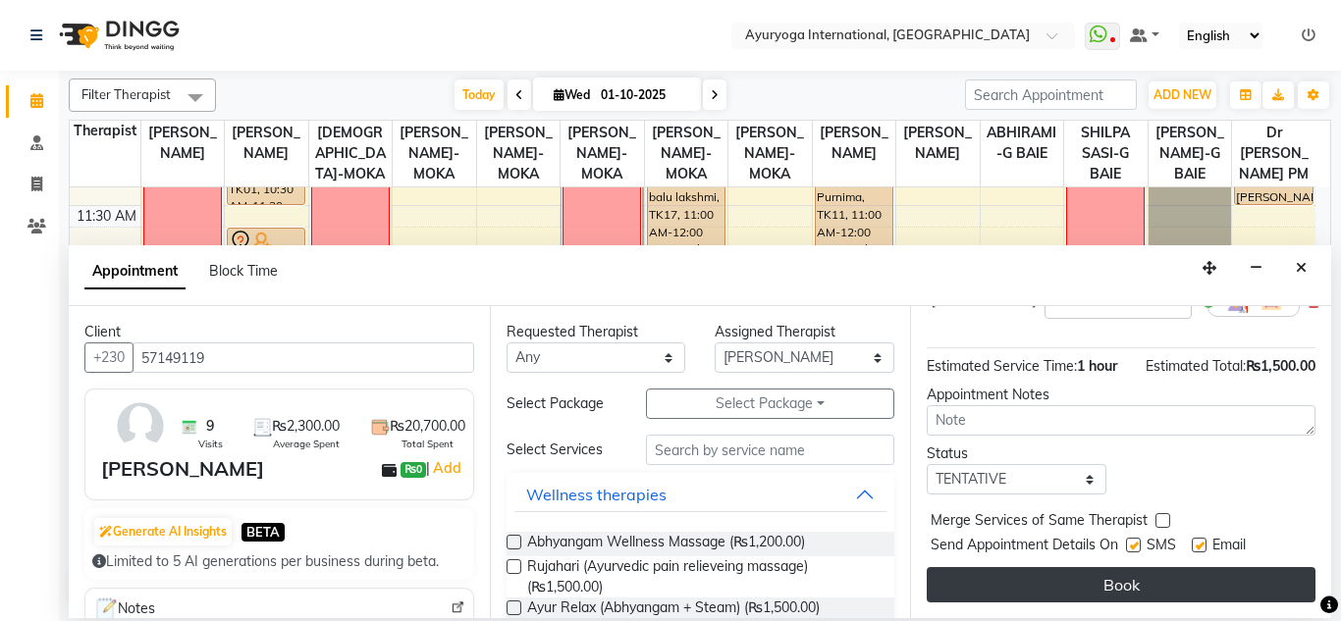
click at [1015, 574] on button "Book" at bounding box center [1120, 584] width 389 height 35
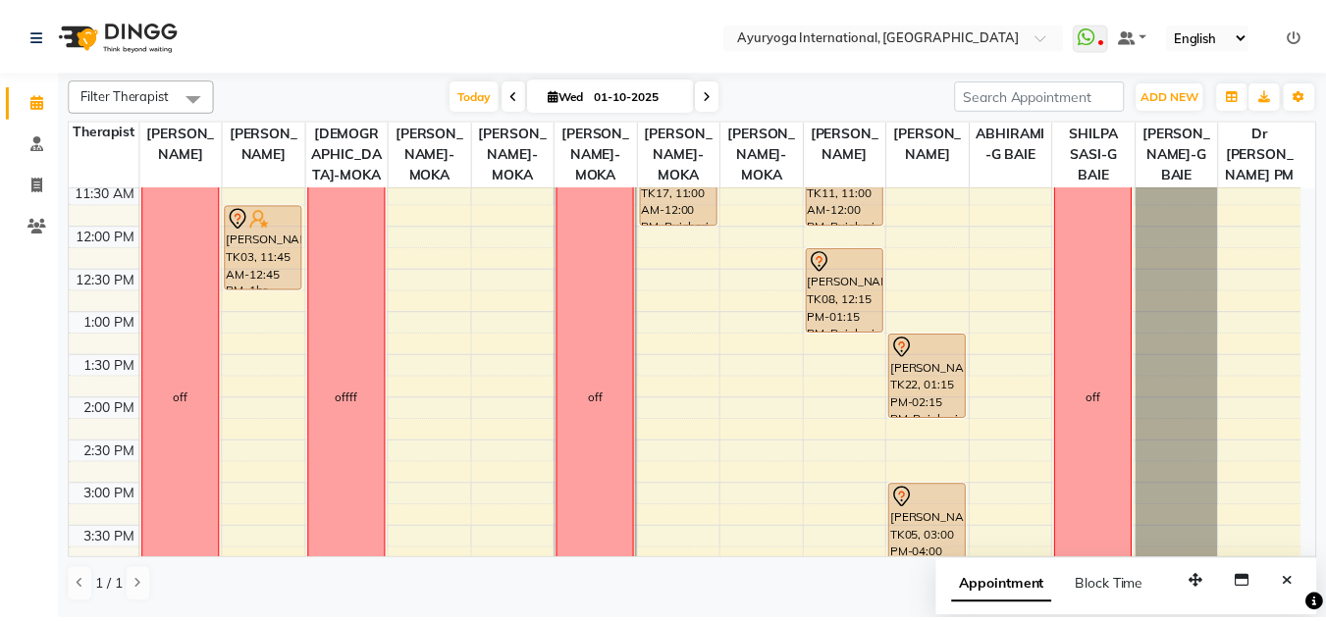
scroll to position [0, 0]
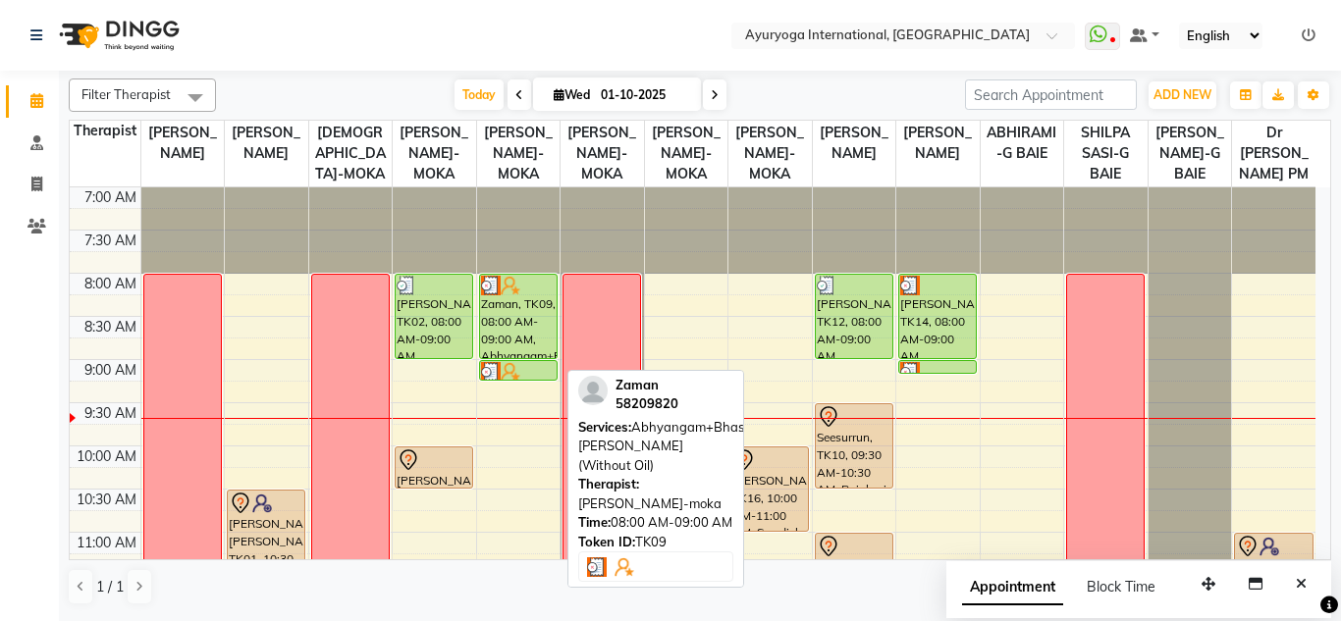
click at [531, 349] on div "Zaman, TK09, 08:00 AM-09:00 AM, Abhyangam+Bhashpa [PERSON_NAME](Without Oil)" at bounding box center [518, 316] width 77 height 83
select select "3"
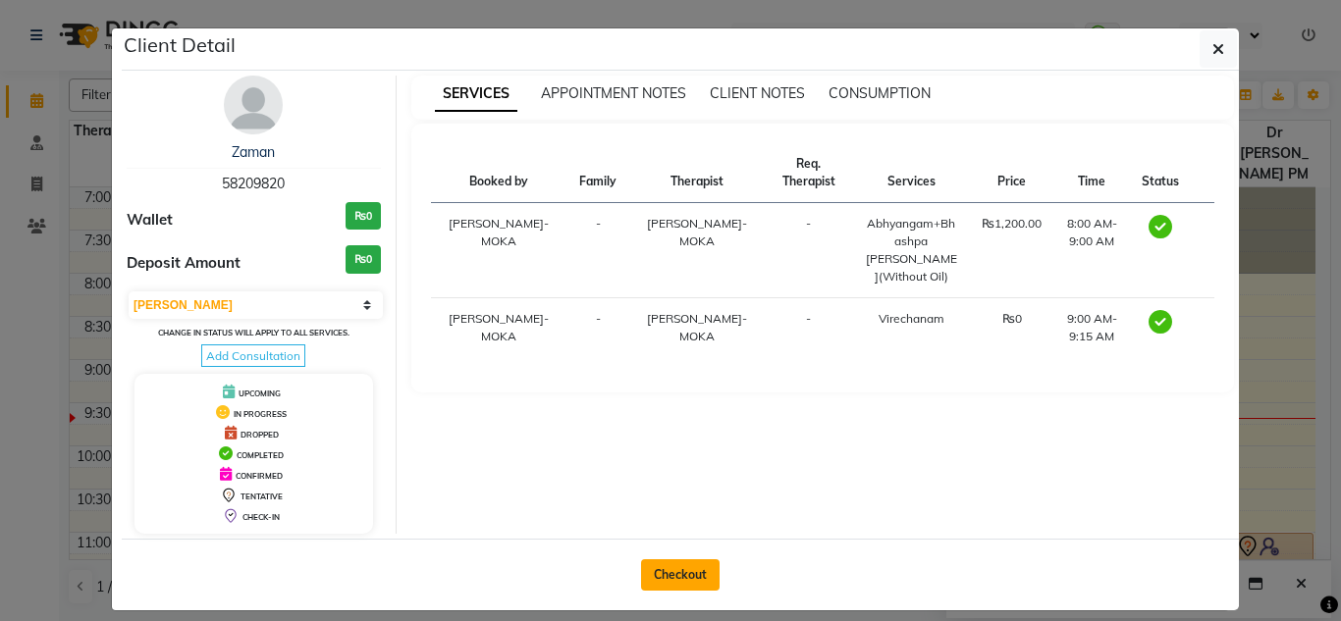
click at [673, 588] on button "Checkout" at bounding box center [680, 574] width 79 height 31
select select "service"
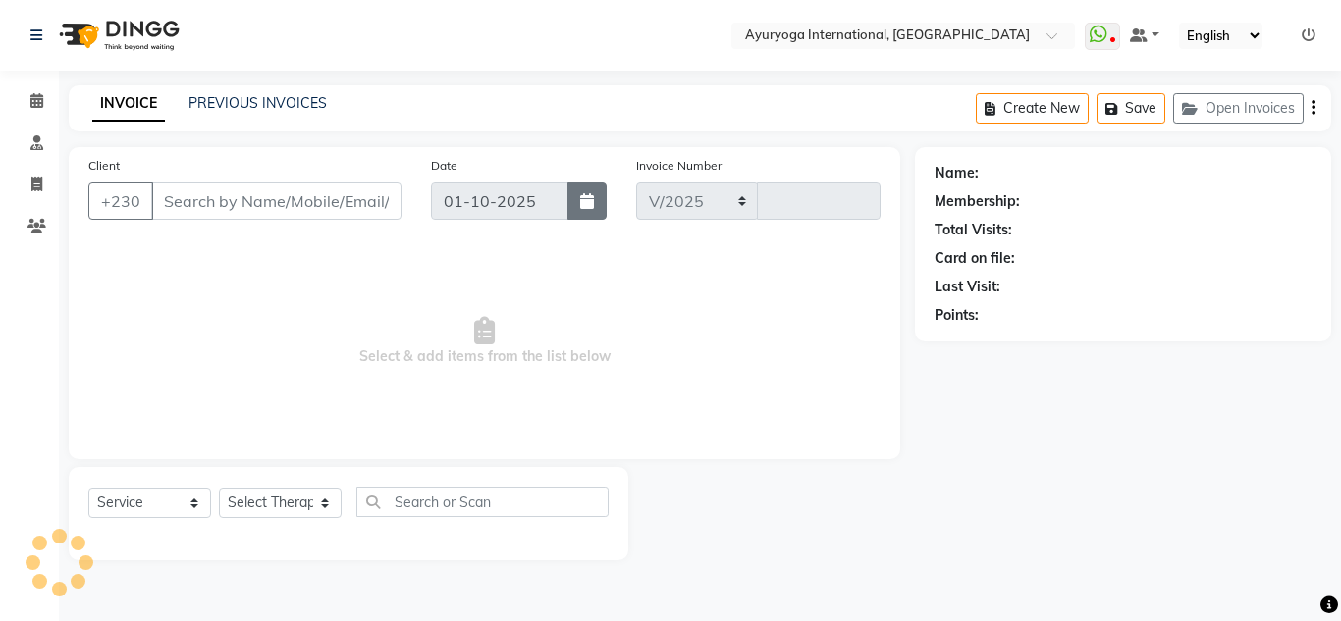
select select "730"
type input "5949"
click at [565, 109] on div "INVOICE PREVIOUS INVOICES Create New Save Open Invoices" at bounding box center [700, 108] width 1262 height 46
click at [565, 91] on div "INVOICE PREVIOUS INVOICES Create New Save Open Invoices" at bounding box center [700, 108] width 1262 height 46
click at [584, 41] on nav "Select Location × Ayuryoga International, Mount Ory Rd WhatsApp Status ✕ Status…" at bounding box center [670, 35] width 1341 height 71
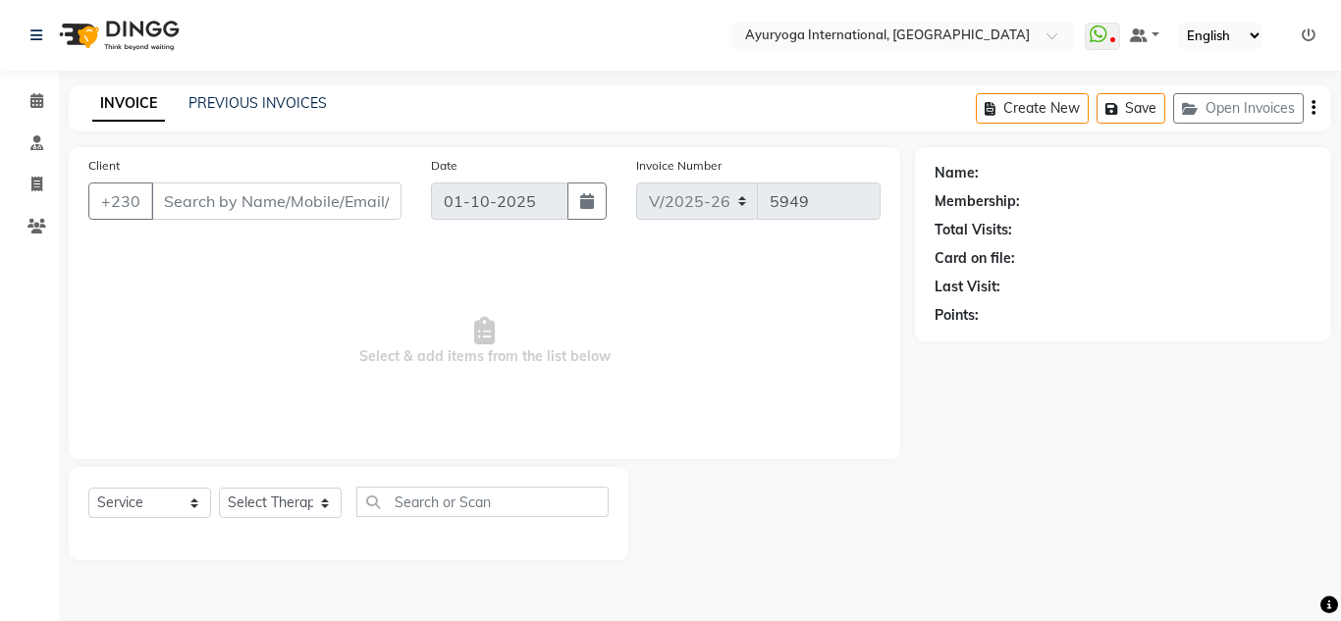
click at [583, 25] on nav "Select Location × Ayuryoga International, Mount Ory Rd WhatsApp Status ✕ Status…" at bounding box center [670, 35] width 1341 height 71
type input "58209820"
select select "60458"
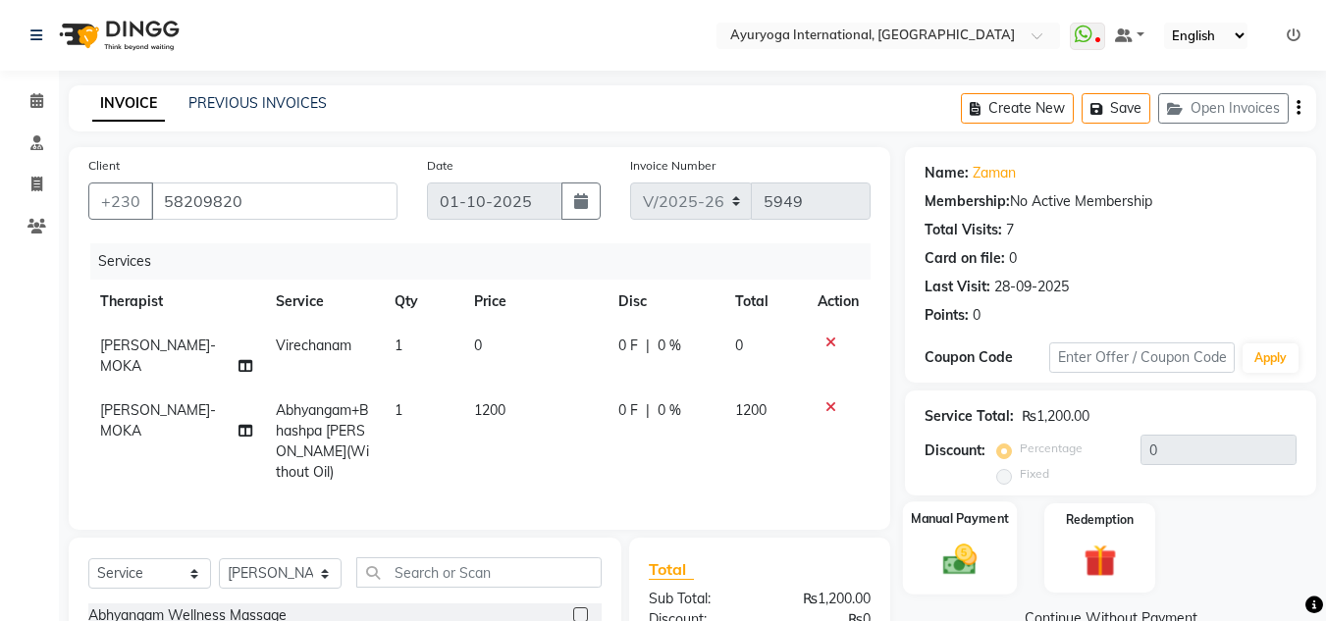
click at [989, 558] on div "Manual Payment" at bounding box center [960, 547] width 115 height 93
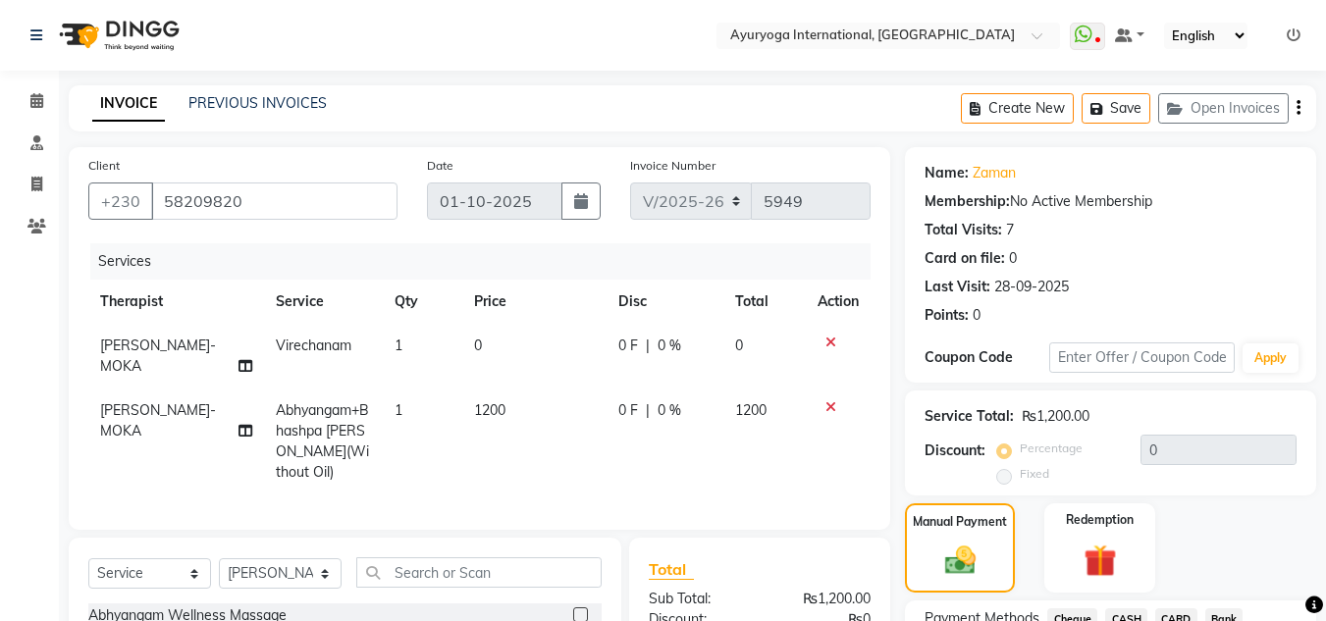
scroll to position [98, 0]
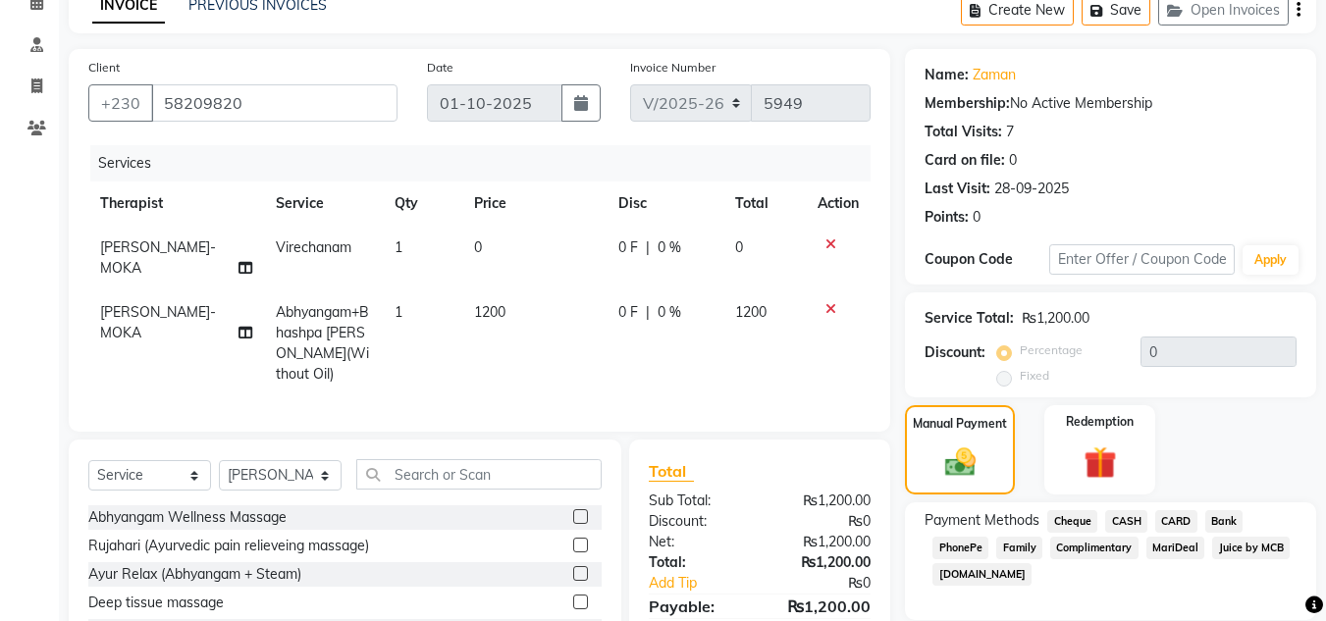
click at [1111, 495] on div "Name: Zaman Membership: No Active Membership Total Visits: 7 Card on file: 0 La…" at bounding box center [1118, 389] width 426 height 680
click at [1127, 464] on img at bounding box center [1099, 463] width 55 height 42
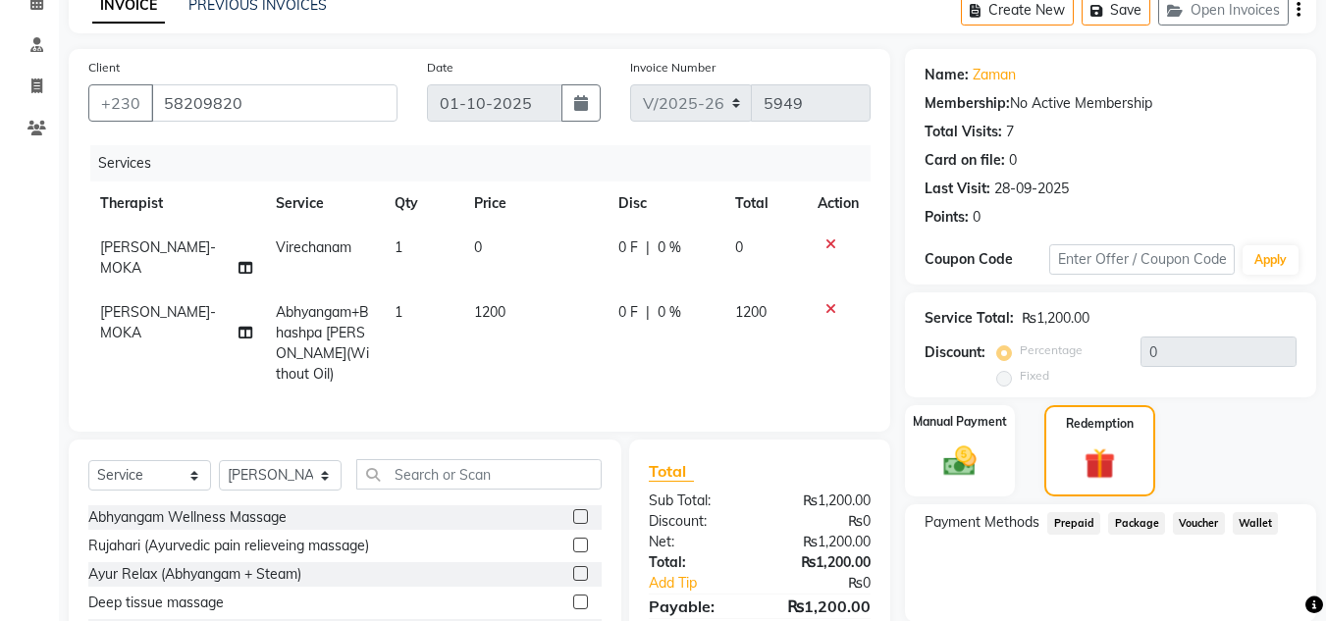
click at [1140, 521] on span "Package" at bounding box center [1136, 523] width 57 height 23
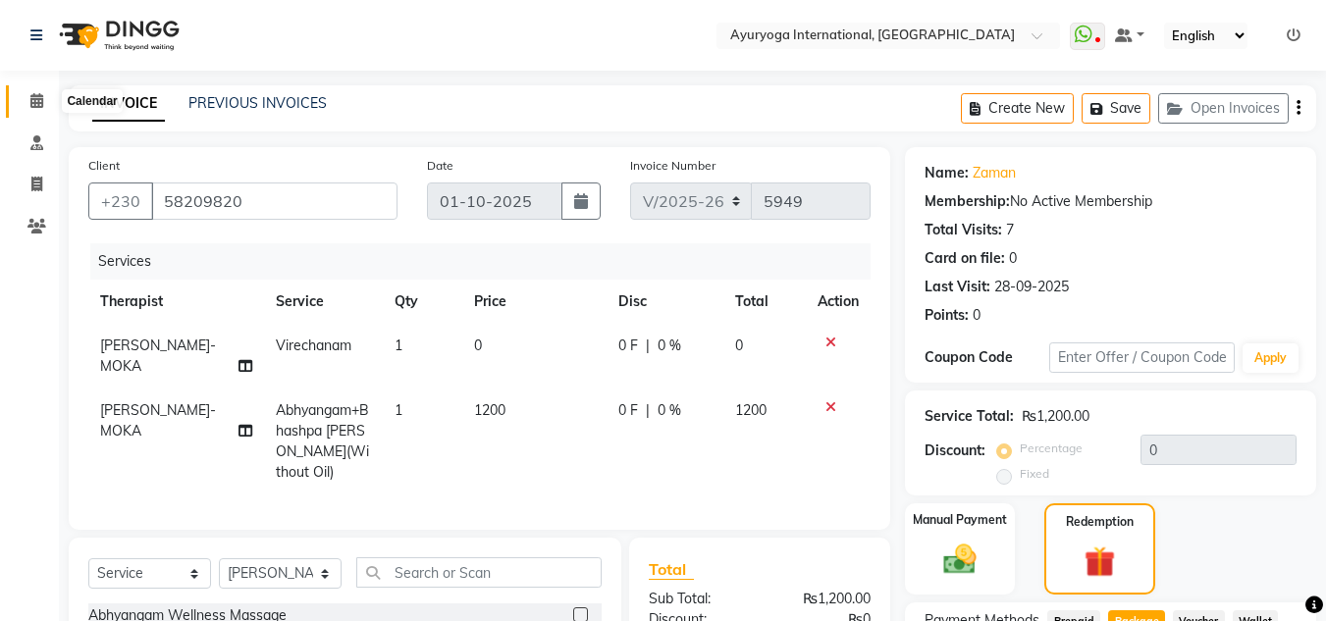
click at [37, 100] on icon at bounding box center [36, 100] width 13 height 15
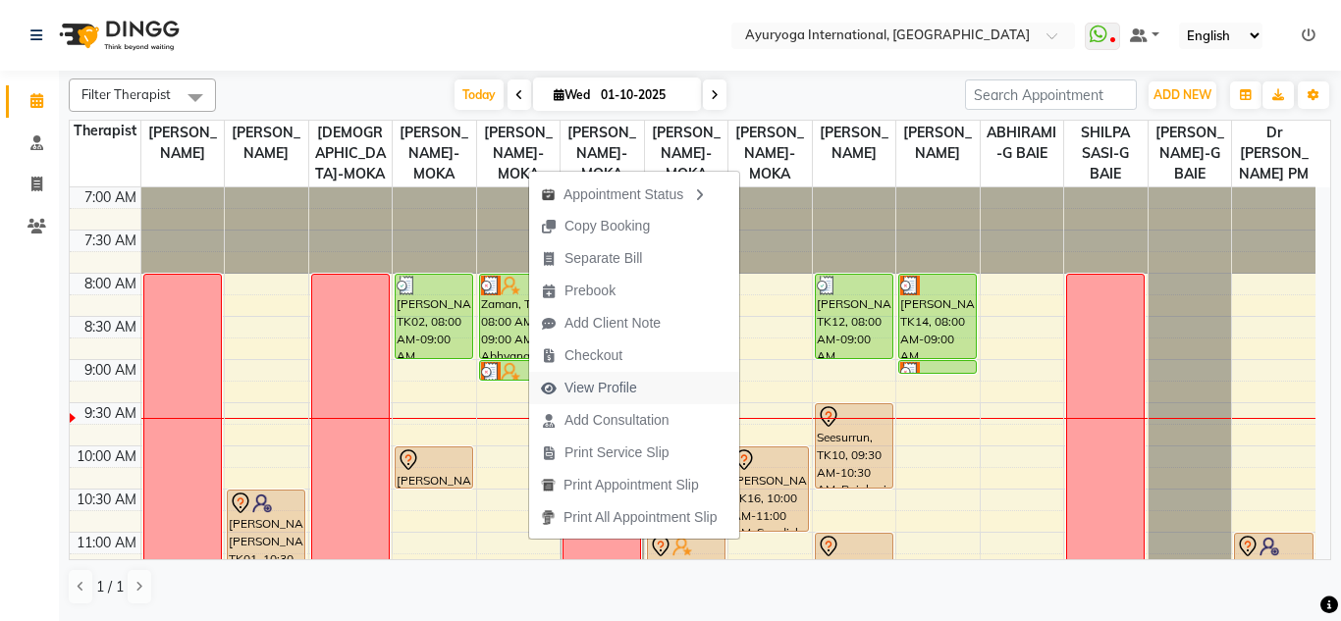
click at [590, 386] on span "View Profile" at bounding box center [600, 388] width 73 height 21
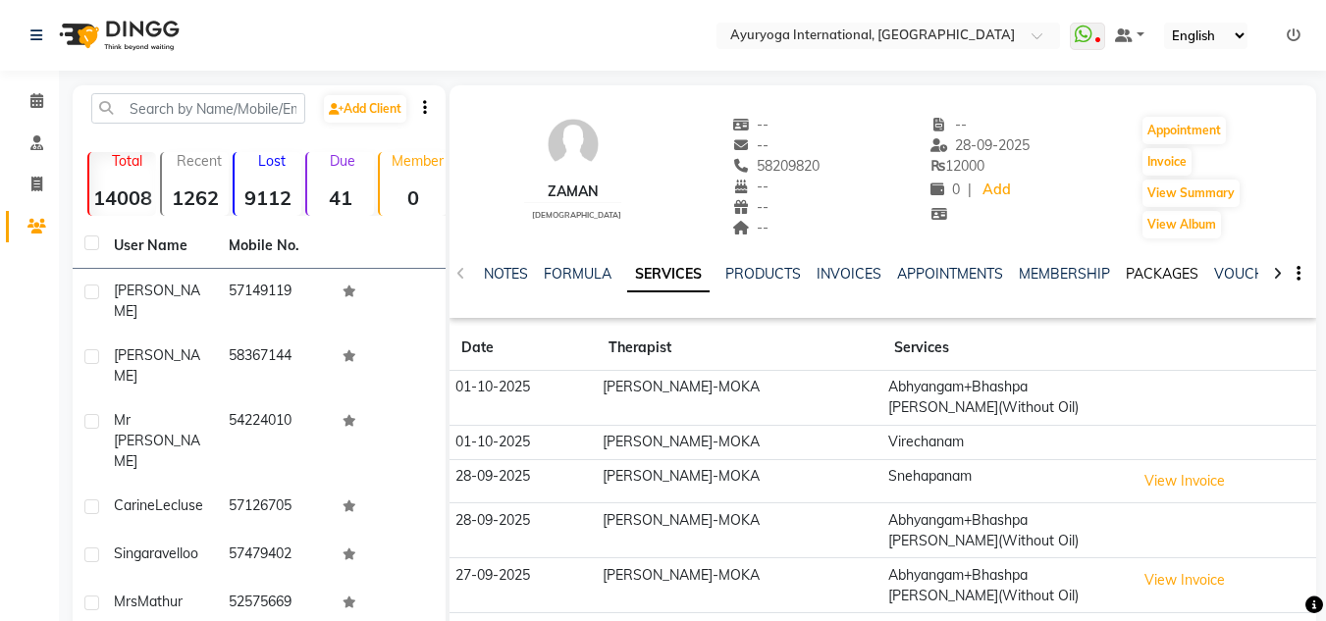
click at [1150, 274] on link "PACKAGES" at bounding box center [1162, 274] width 73 height 18
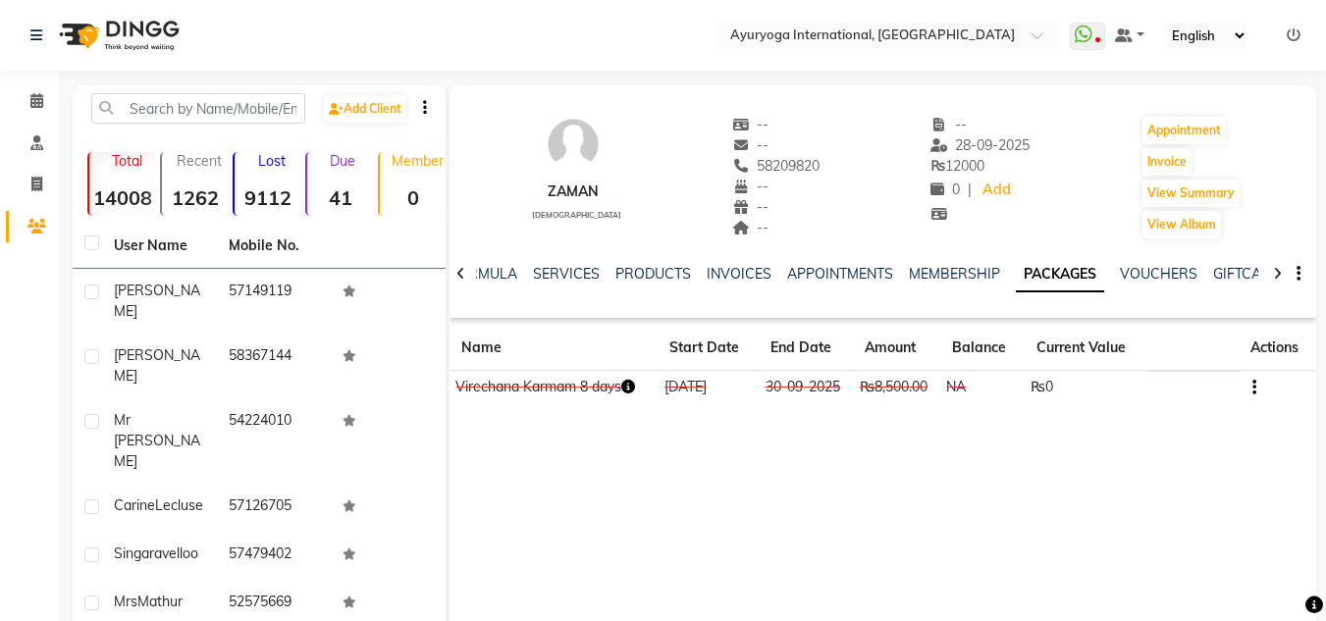
click at [634, 386] on icon "button" at bounding box center [628, 387] width 14 height 14
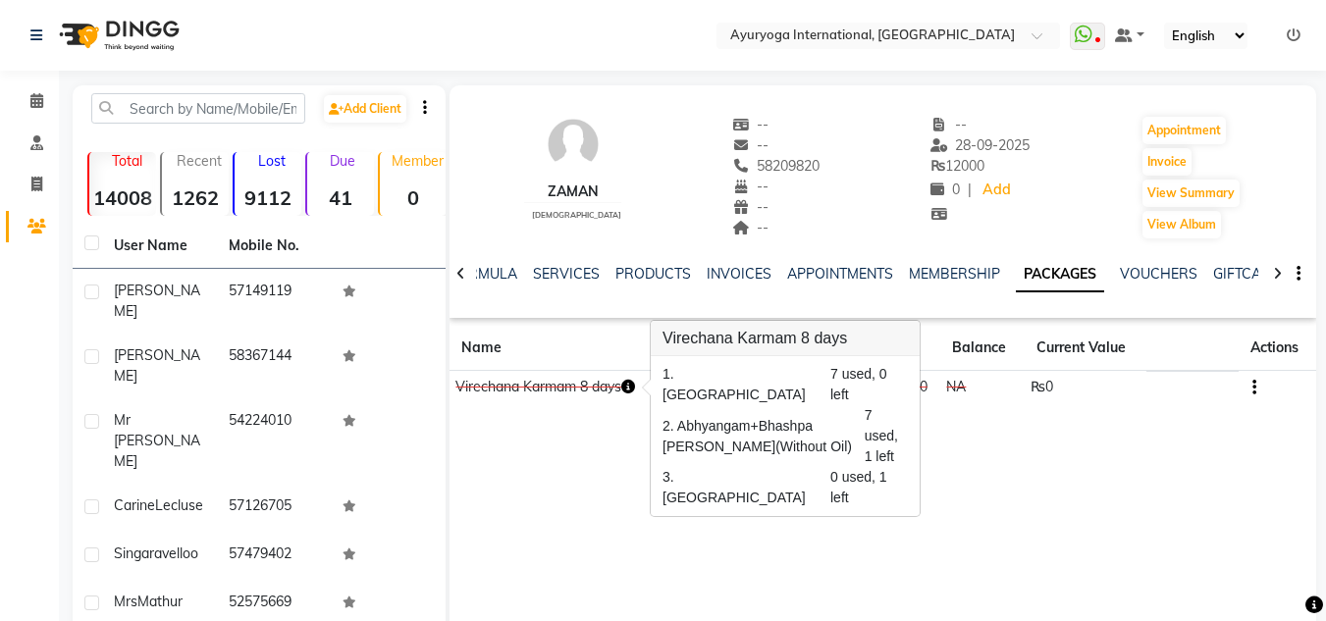
click at [634, 386] on icon "button" at bounding box center [628, 387] width 14 height 14
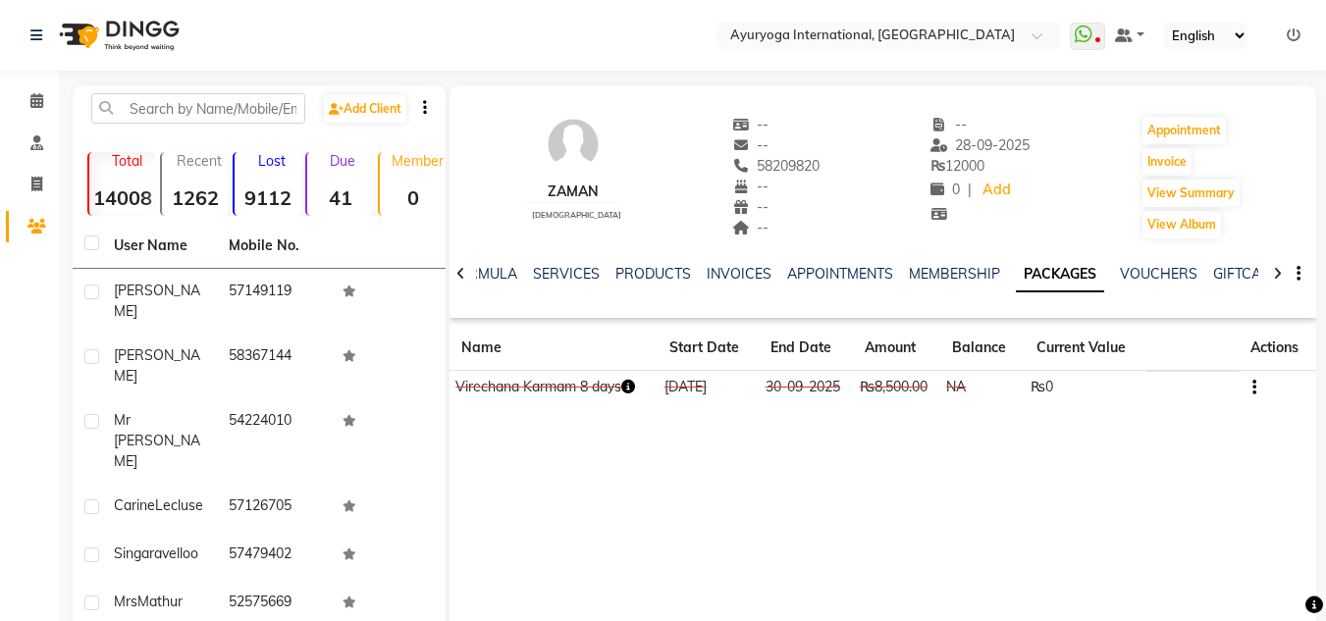
click at [1257, 385] on td at bounding box center [1277, 388] width 78 height 34
click at [1252, 388] on icon "button" at bounding box center [1254, 388] width 4 height 1
click at [1253, 388] on icon "button" at bounding box center [1254, 388] width 4 height 1
click at [1185, 445] on div "Zaman male -- -- 58209820 -- -- -- -- 28-09-2025 ₨ 12000 0 | Add Appointment In…" at bounding box center [882, 379] width 867 height 589
click at [32, 104] on icon at bounding box center [36, 100] width 13 height 15
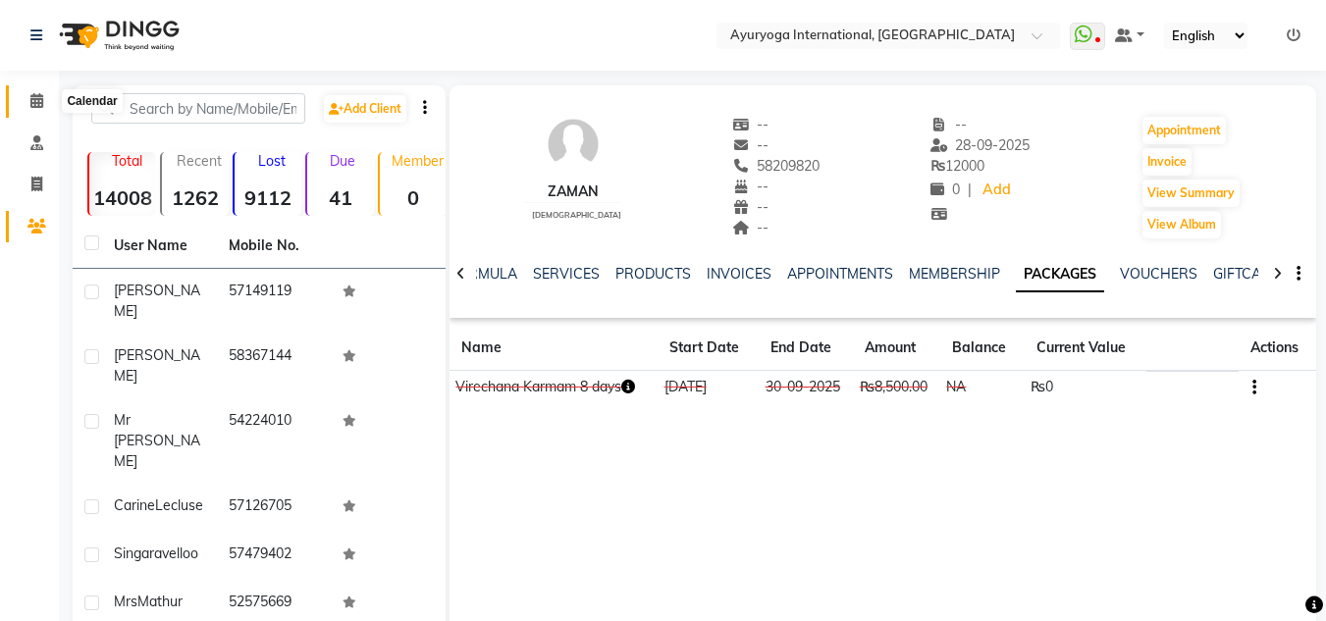
click at [32, 104] on icon at bounding box center [36, 100] width 13 height 15
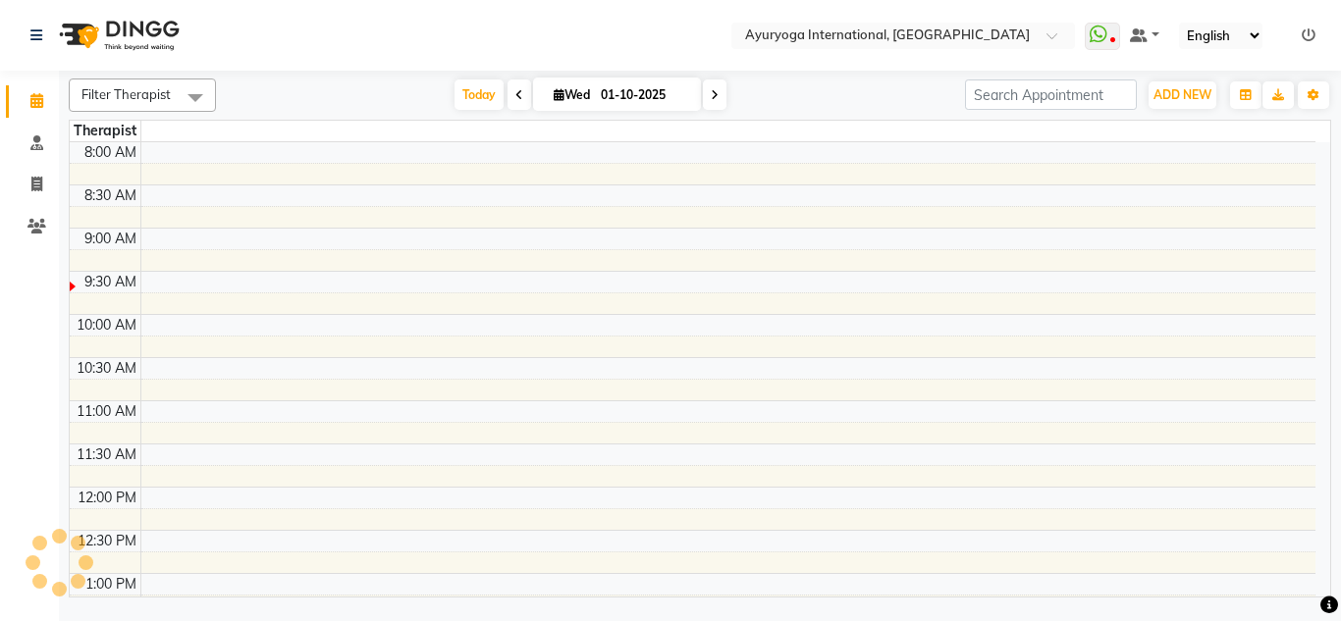
click at [35, 102] on icon at bounding box center [36, 100] width 13 height 15
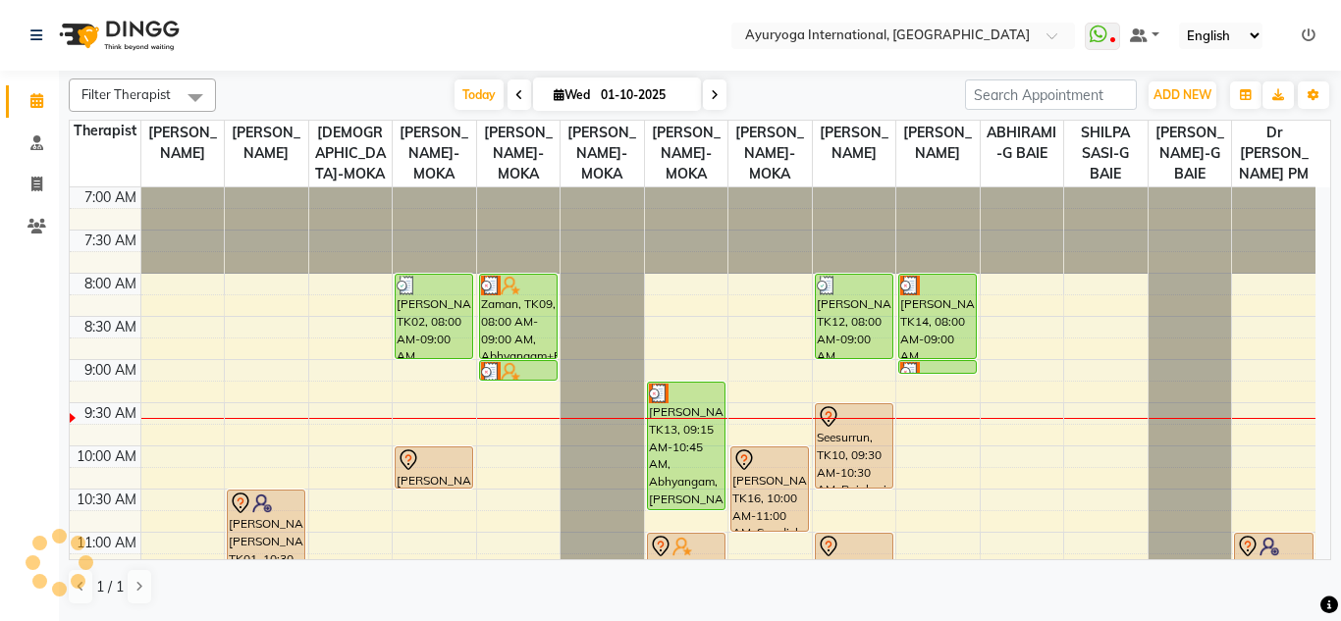
drag, startPoint x: 262, startPoint y: 94, endPoint x: 254, endPoint y: 48, distance: 46.8
click at [262, 94] on div "Today Wed 01-10-2025" at bounding box center [590, 94] width 729 height 29
drag, startPoint x: 252, startPoint y: 32, endPoint x: 279, endPoint y: 68, distance: 44.2
click at [252, 30] on nav "Select Location × Ayuryoga International, Mount Ory Rd WhatsApp Status ✕ Status…" at bounding box center [670, 35] width 1341 height 71
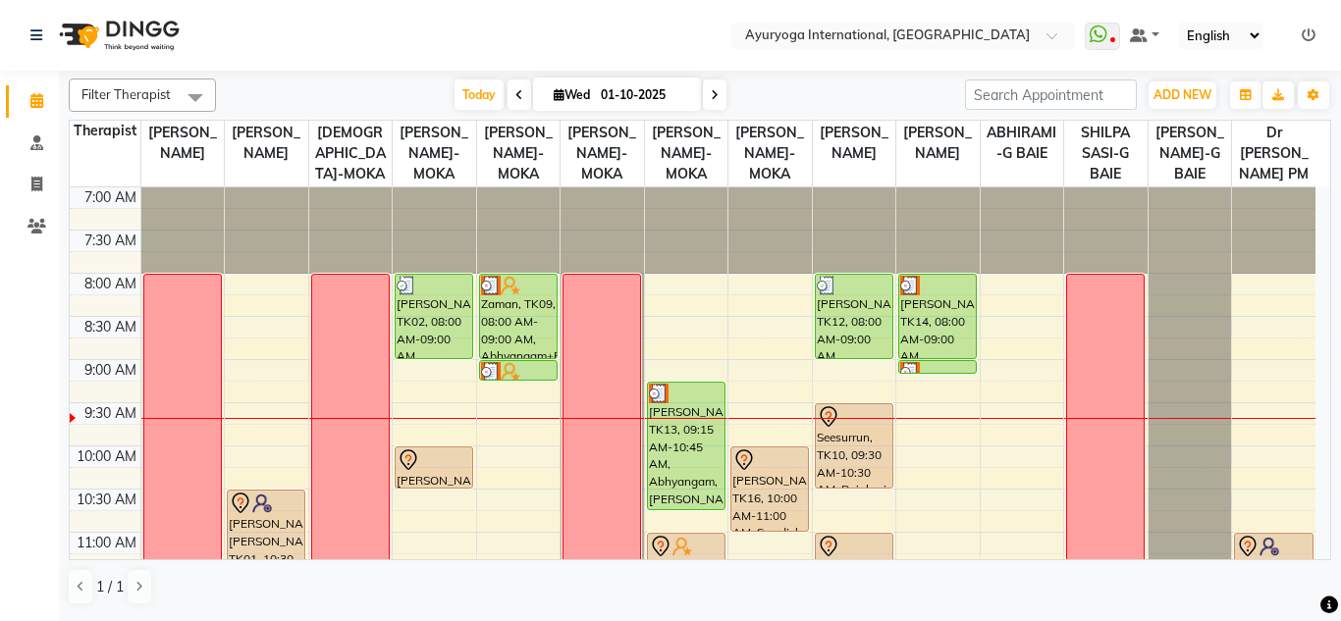
click at [286, 81] on div "Today Wed 01-10-2025" at bounding box center [590, 94] width 729 height 29
click at [266, 27] on nav "Select Location × Ayuryoga International, Mount Ory Rd WhatsApp Status ✕ Status…" at bounding box center [670, 35] width 1341 height 71
click at [707, 85] on span at bounding box center [715, 94] width 24 height 30
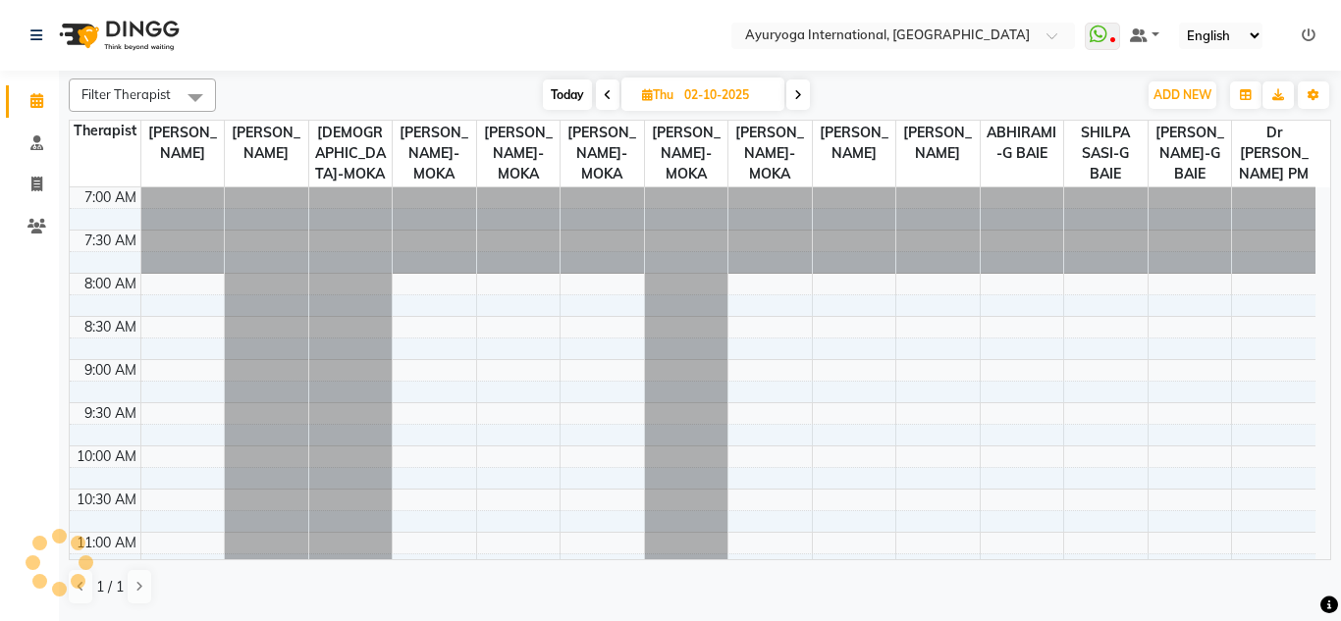
click at [666, 11] on nav "Select Location × Ayuryoga International, Mount Ory Rd WhatsApp Status ✕ Status…" at bounding box center [670, 35] width 1341 height 71
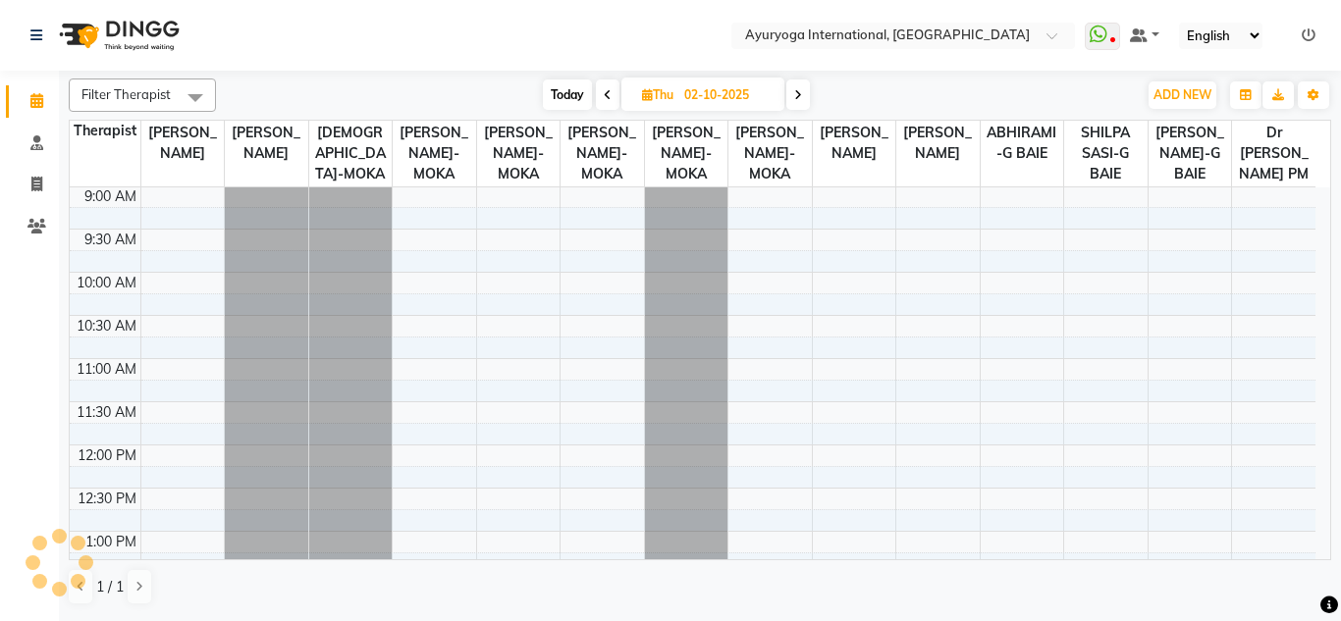
click at [652, 26] on nav "Select Location × Ayuryoga International, Mount Ory Rd WhatsApp Status ✕ Status…" at bounding box center [670, 35] width 1341 height 71
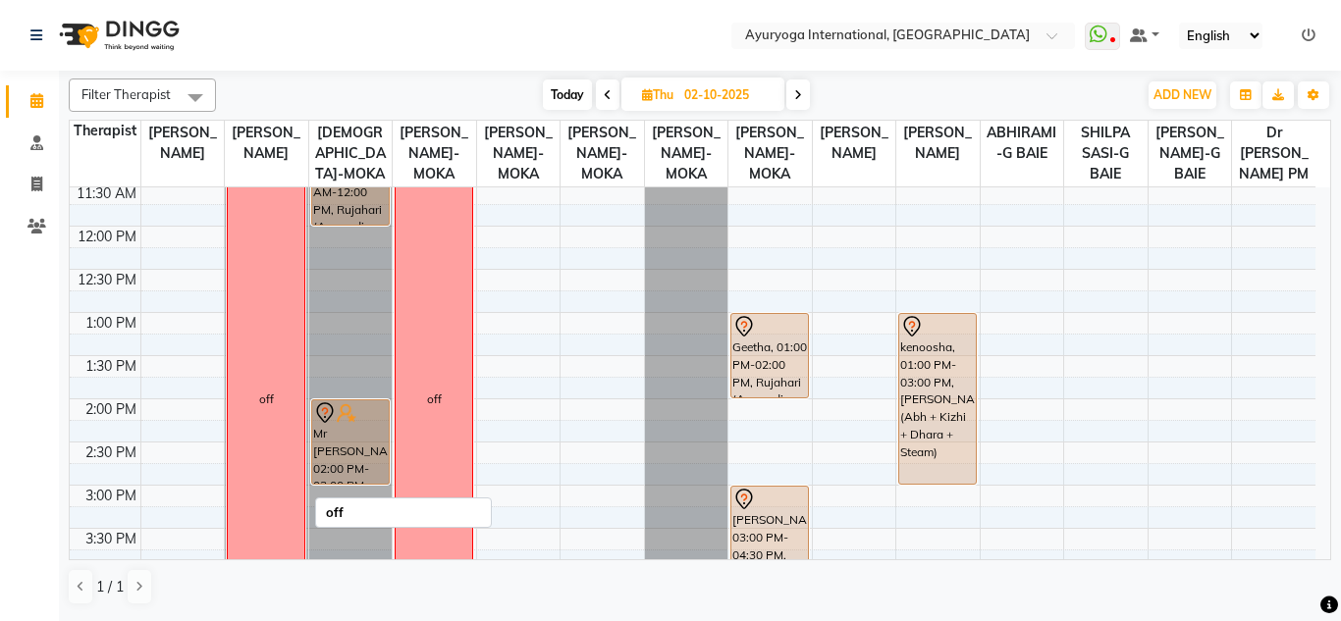
scroll to position [491, 0]
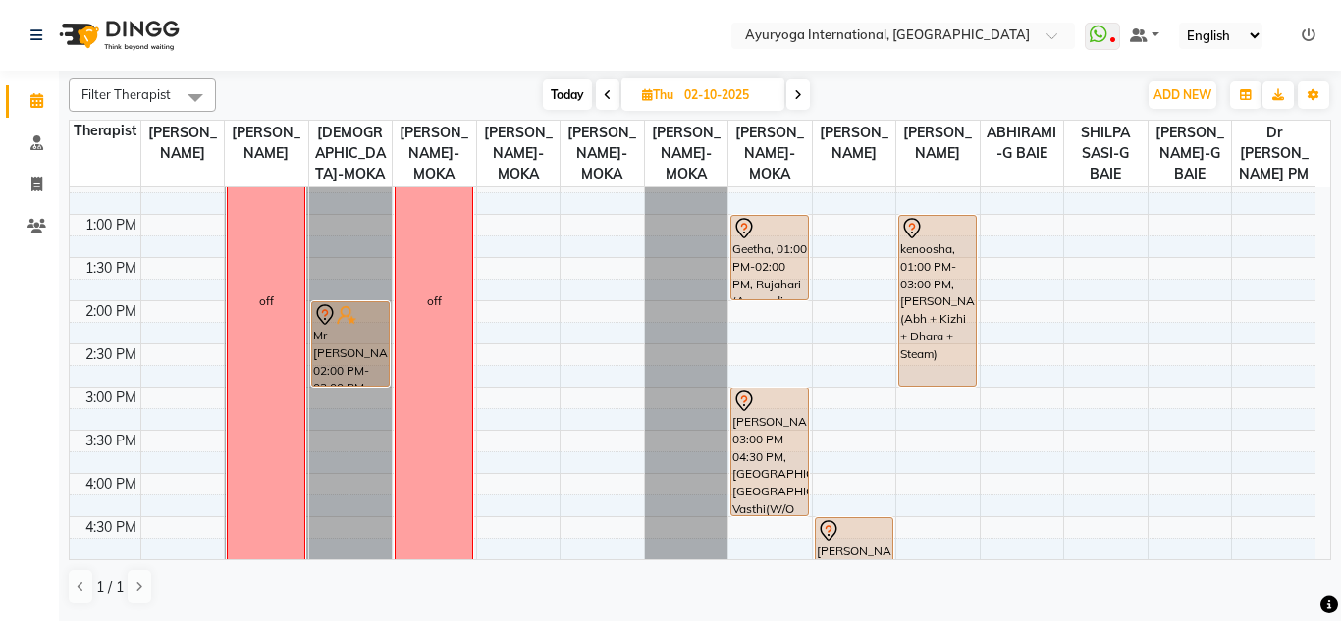
click at [486, 78] on div "Filter Therapist Select All Dr ADARSH THAIKKADATH JOJU MATHEW-MOKA VISHNU-MOKA …" at bounding box center [700, 342] width 1262 height 543
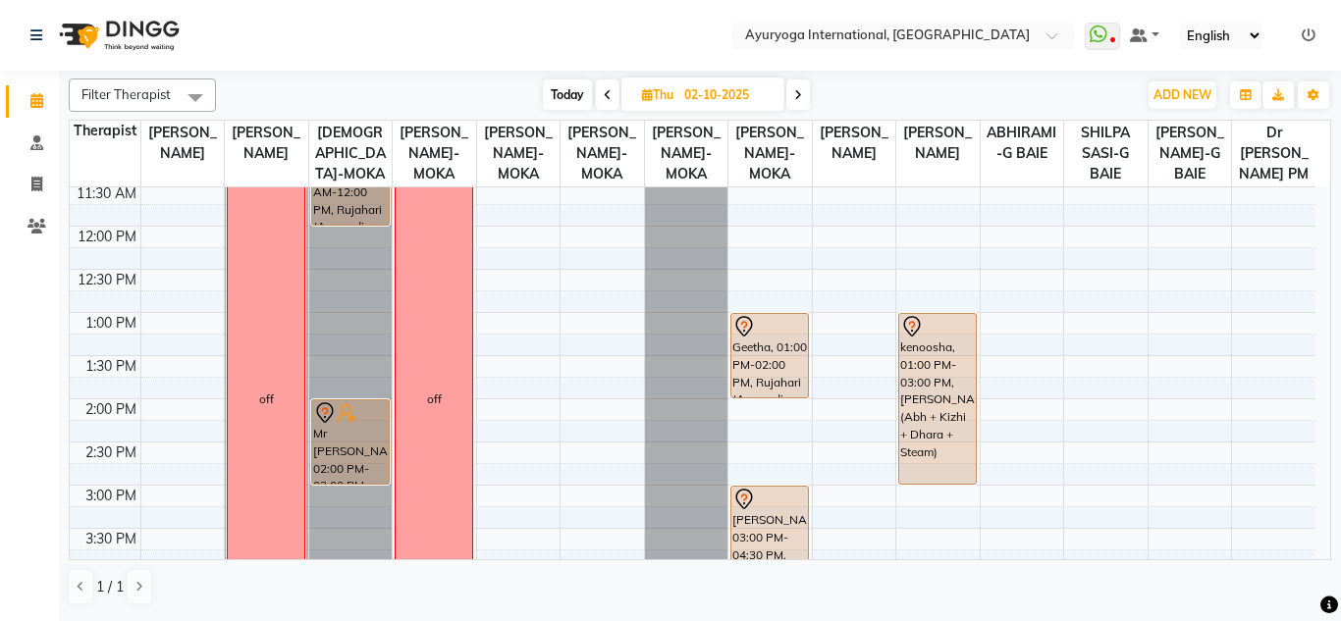
scroll to position [589, 0]
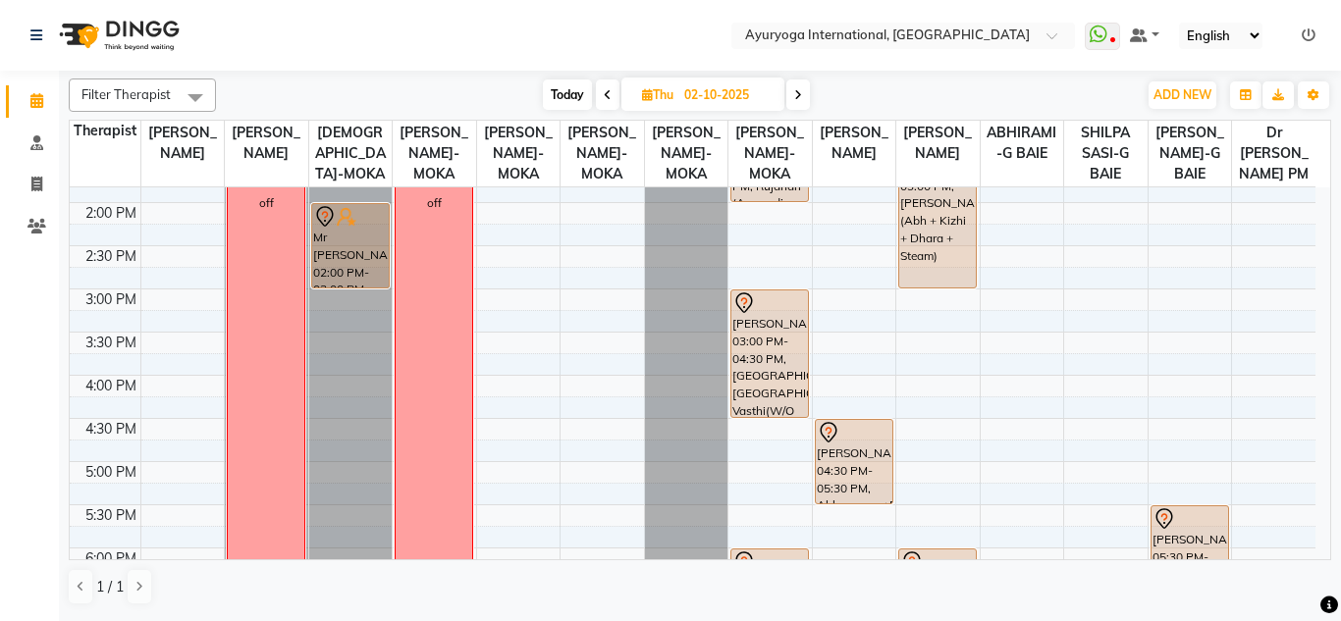
click at [606, 86] on span at bounding box center [608, 94] width 24 height 30
type input "01-10-2025"
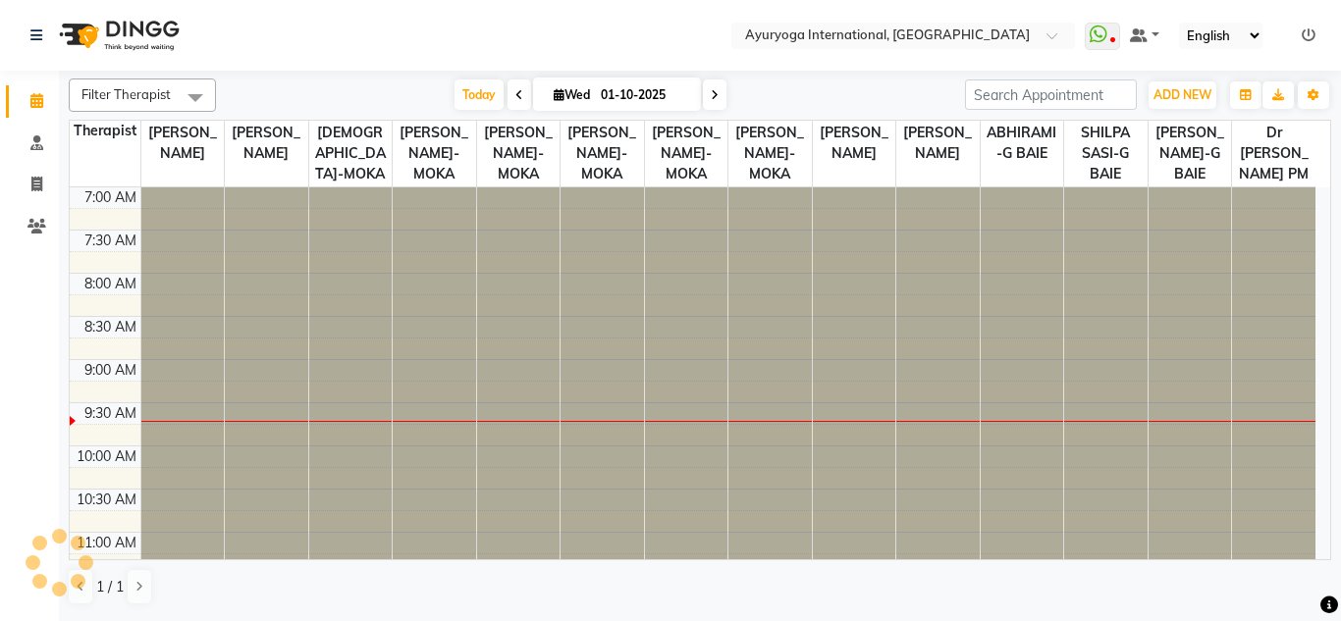
scroll to position [174, 0]
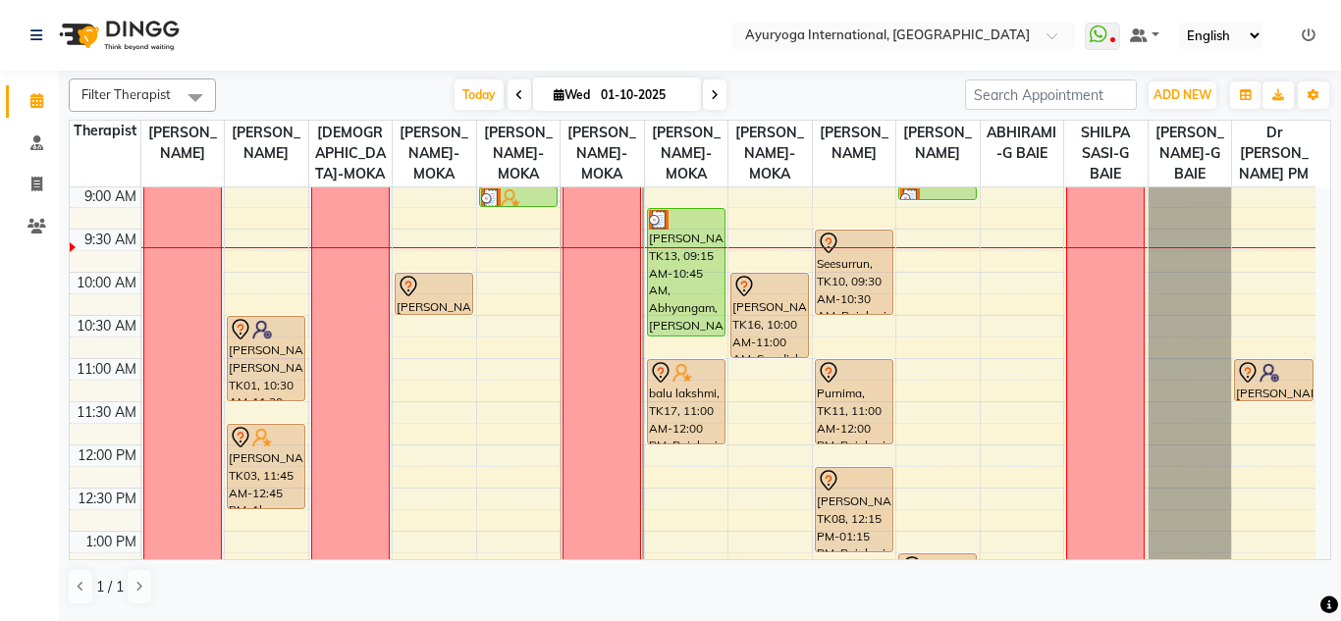
click at [656, 88] on input "01-10-2025" at bounding box center [644, 94] width 98 height 29
select select "10"
select select "2025"
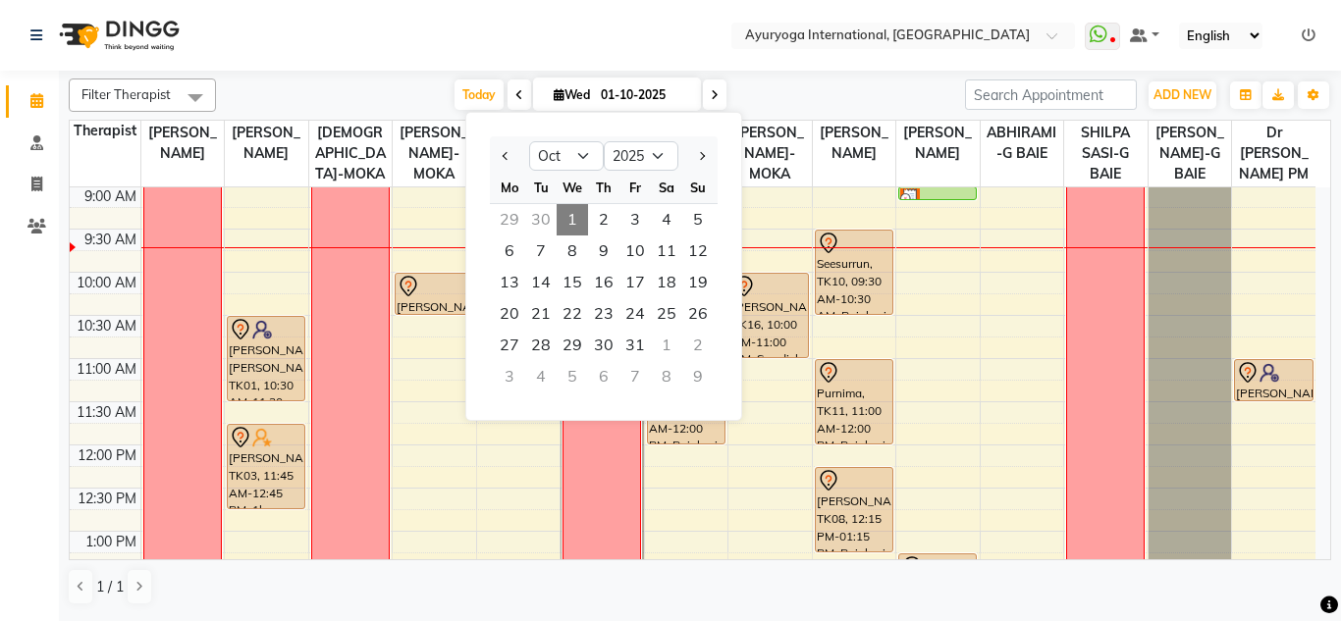
click at [510, 214] on div "29" at bounding box center [509, 219] width 31 height 31
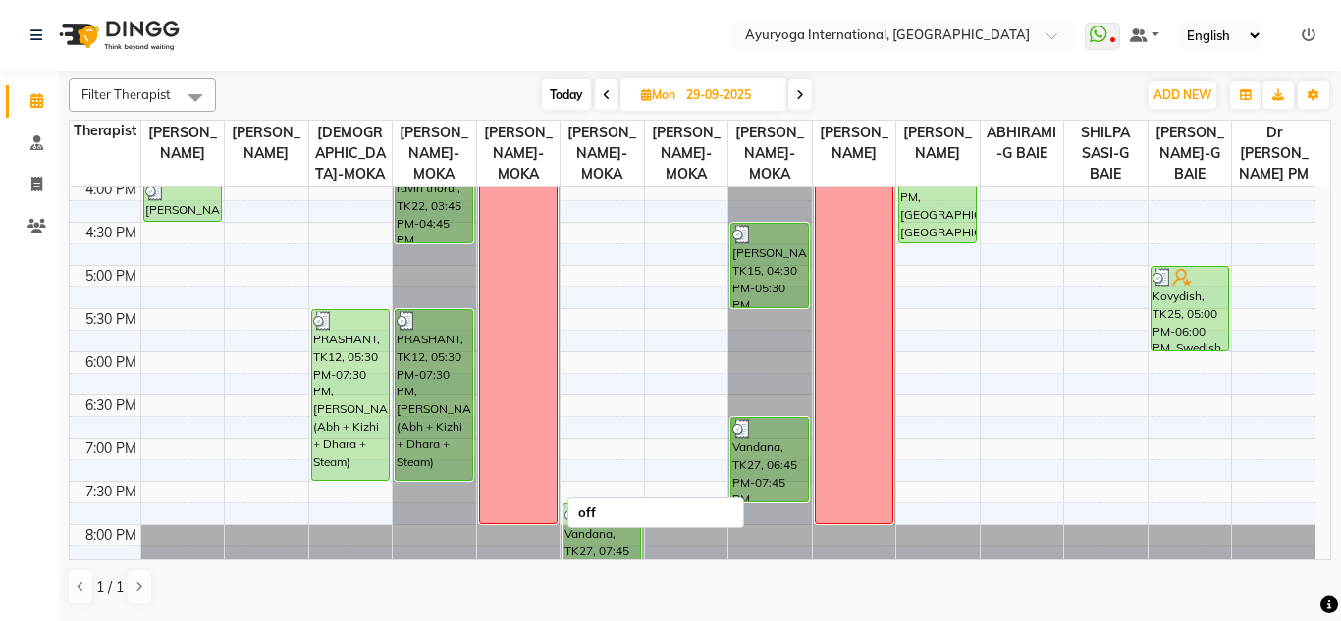
scroll to position [196, 0]
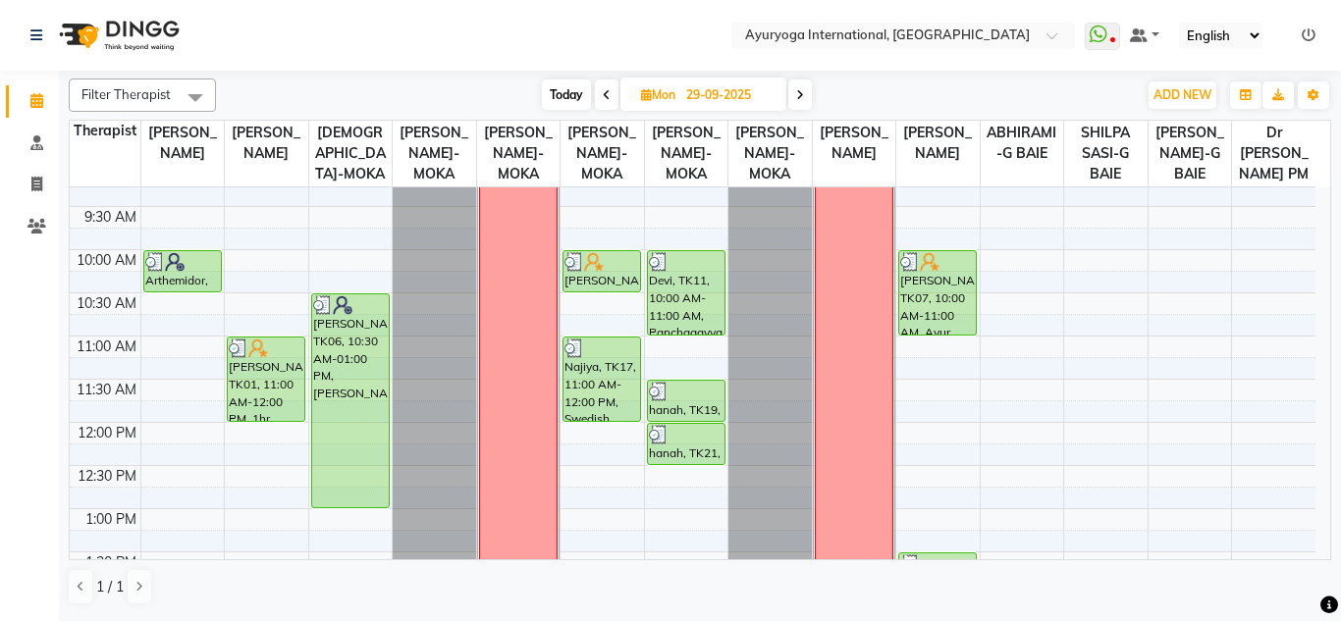
click at [808, 97] on span at bounding box center [800, 94] width 24 height 30
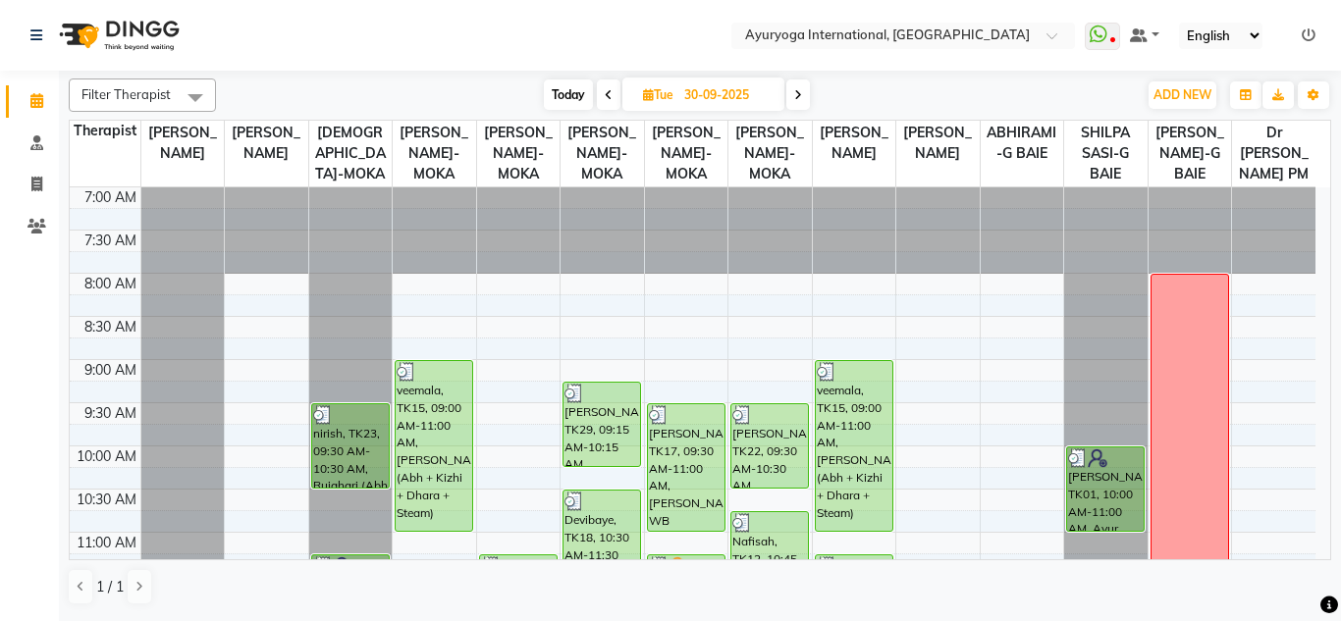
scroll to position [491, 0]
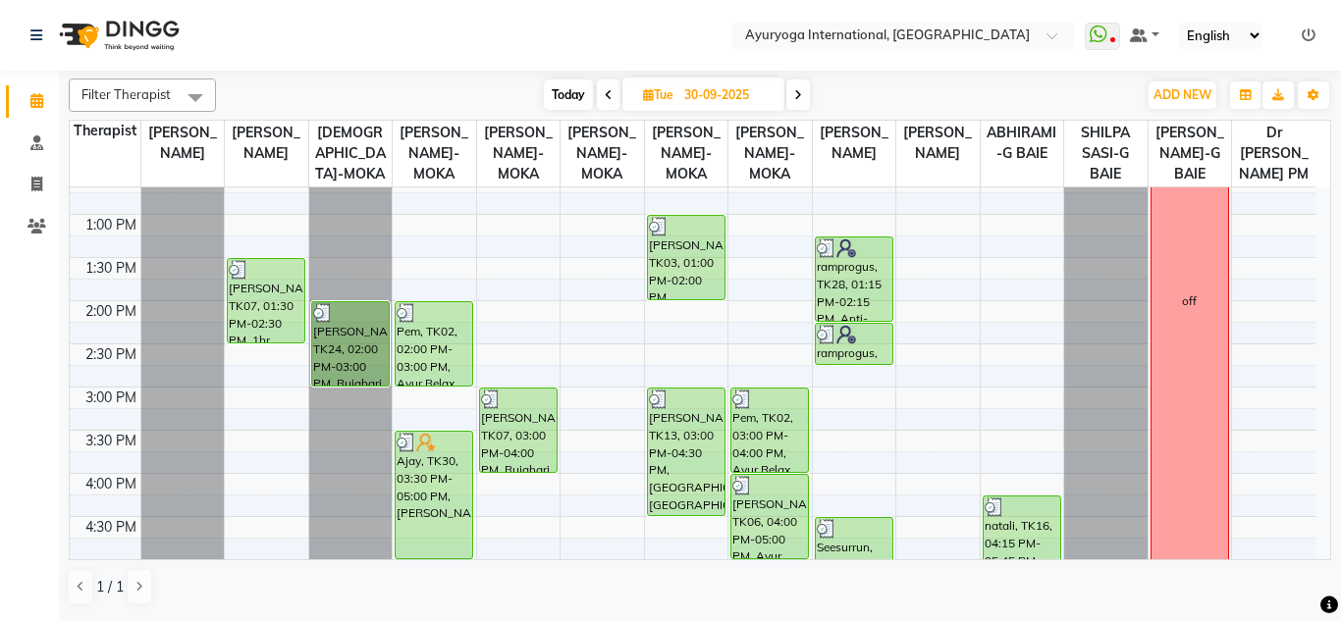
click at [797, 89] on icon at bounding box center [798, 95] width 8 height 12
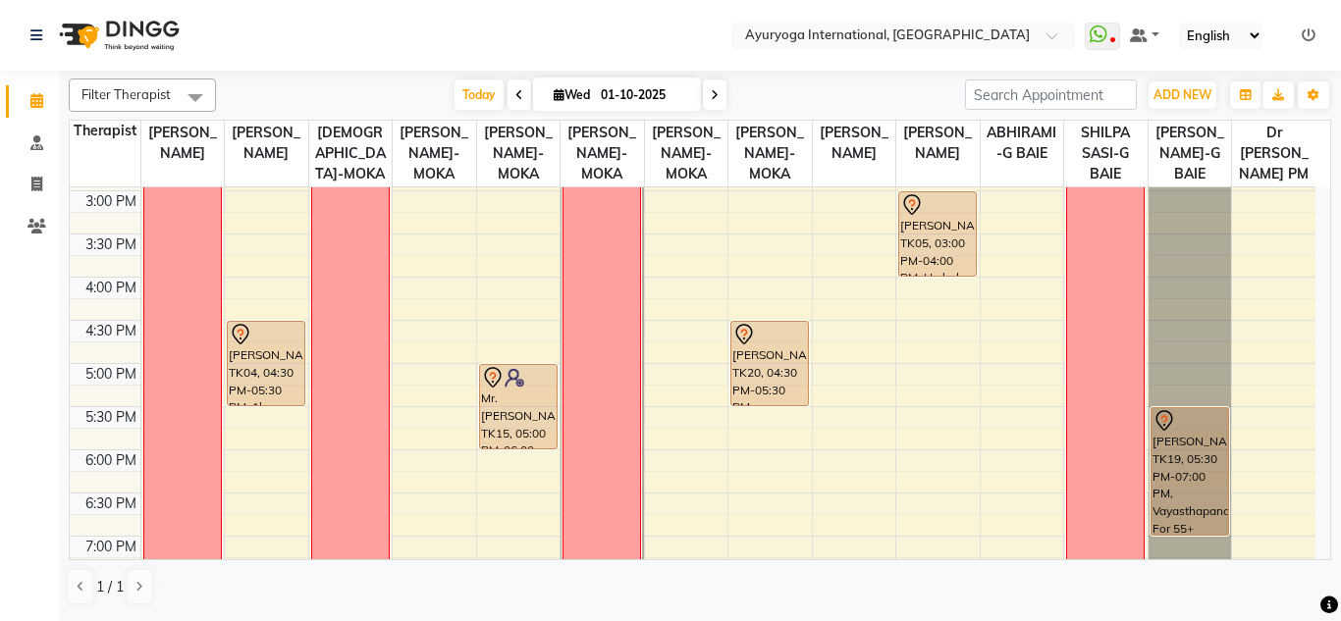
scroll to position [196, 0]
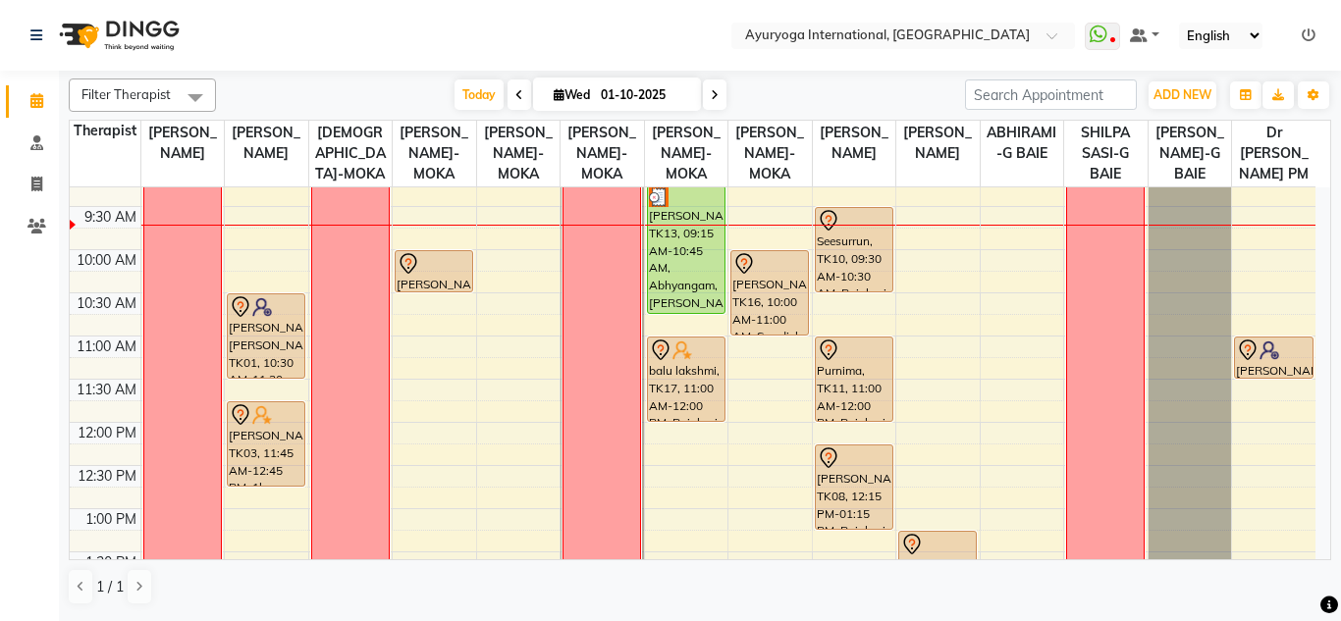
click at [714, 83] on span at bounding box center [715, 94] width 24 height 30
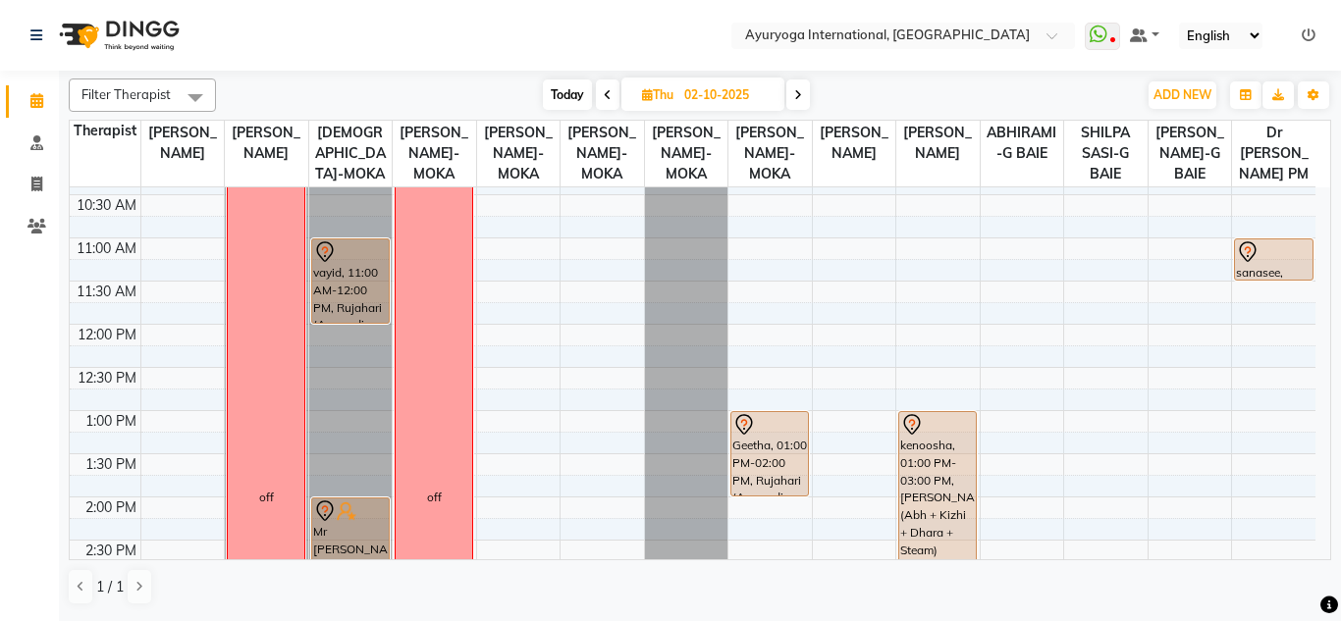
scroll to position [0, 0]
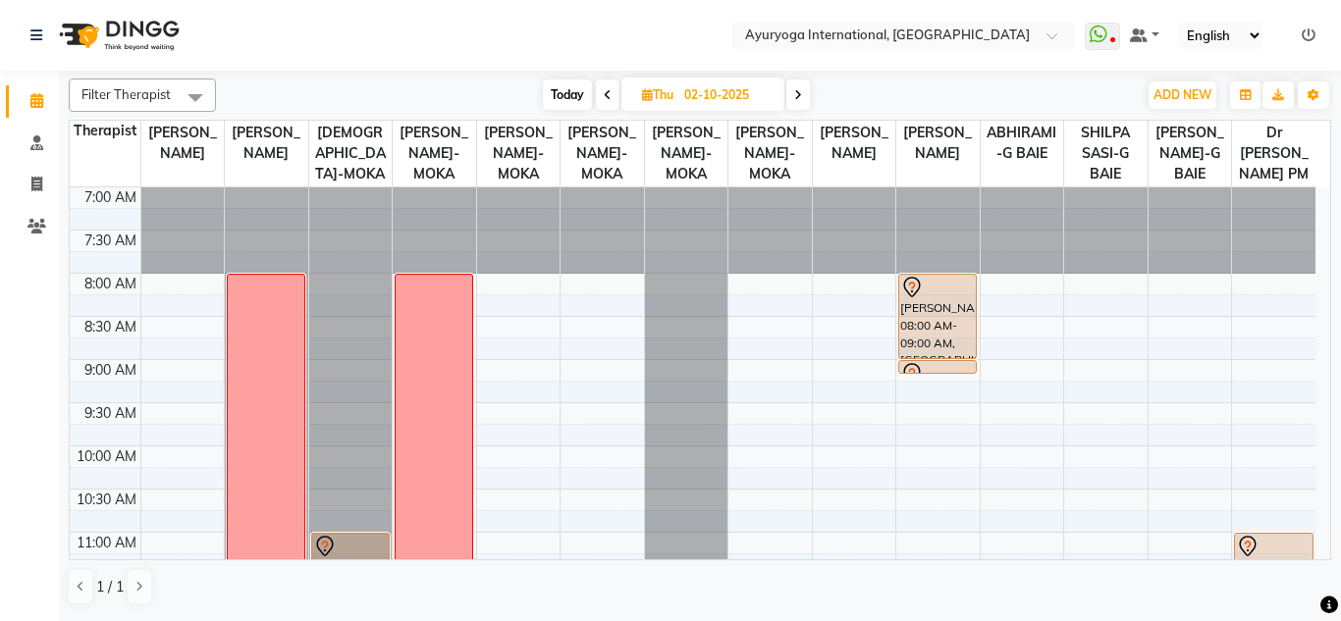
click at [433, 88] on div "Today Thu 02-10-2025" at bounding box center [676, 94] width 901 height 29
click at [431, 49] on nav "Select Location × Ayuryoga International, Mount Ory Rd WhatsApp Status ✕ Status…" at bounding box center [670, 35] width 1341 height 71
click at [414, 90] on div "Today Thu 02-10-2025" at bounding box center [676, 94] width 901 height 29
click at [450, 5] on nav "Select Location × Ayuryoga International, Mount Ory Rd WhatsApp Status ✕ Status…" at bounding box center [670, 35] width 1341 height 71
click at [429, 23] on nav "Select Location × Ayuryoga International, Mount Ory Rd WhatsApp Status ✕ Status…" at bounding box center [670, 35] width 1341 height 71
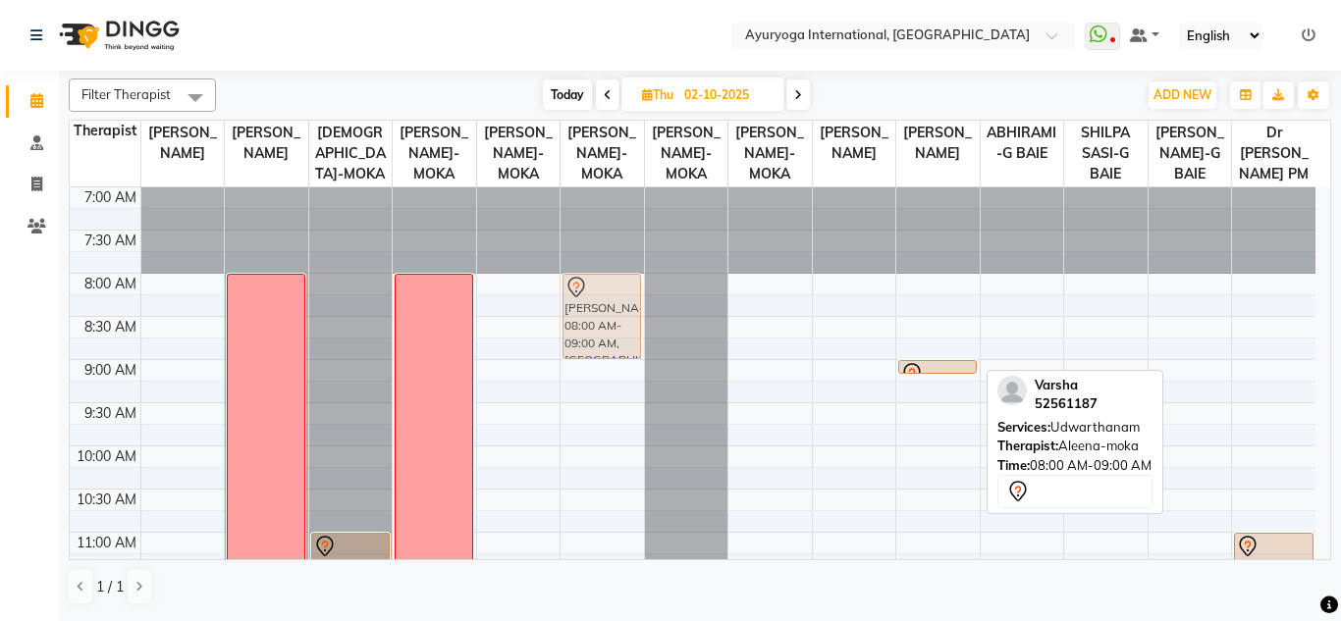
drag, startPoint x: 949, startPoint y: 326, endPoint x: 615, endPoint y: 332, distance: 333.7
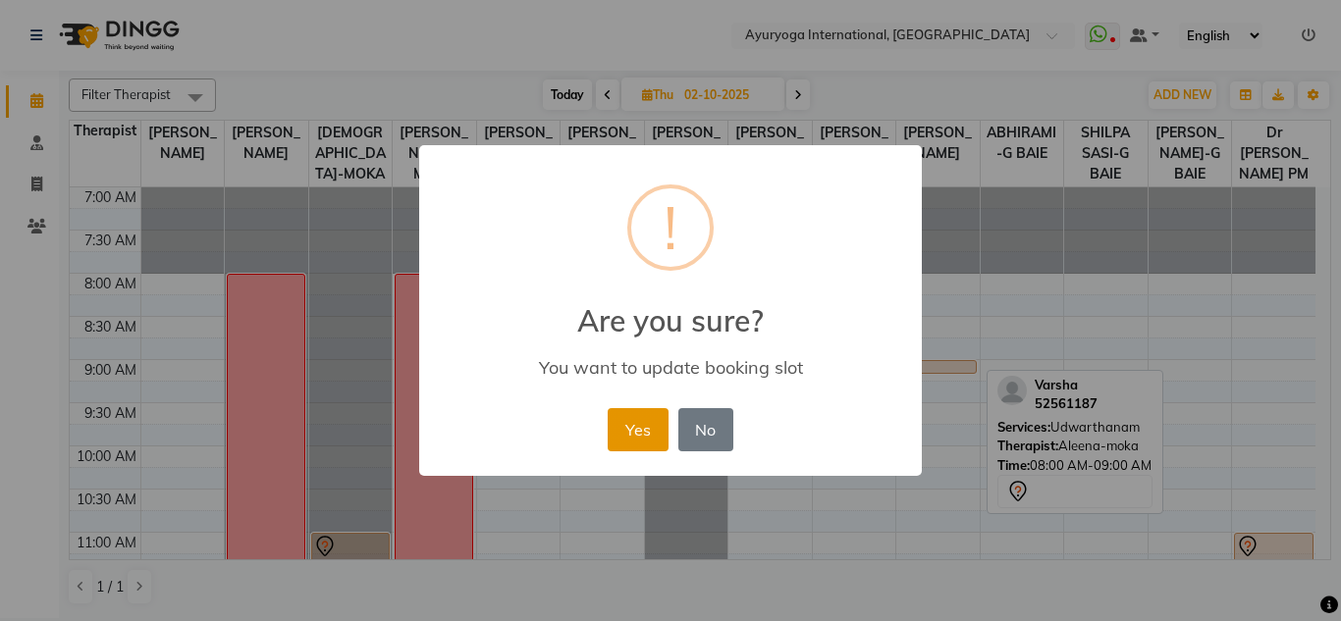
click at [616, 414] on button "Yes" at bounding box center [637, 429] width 60 height 43
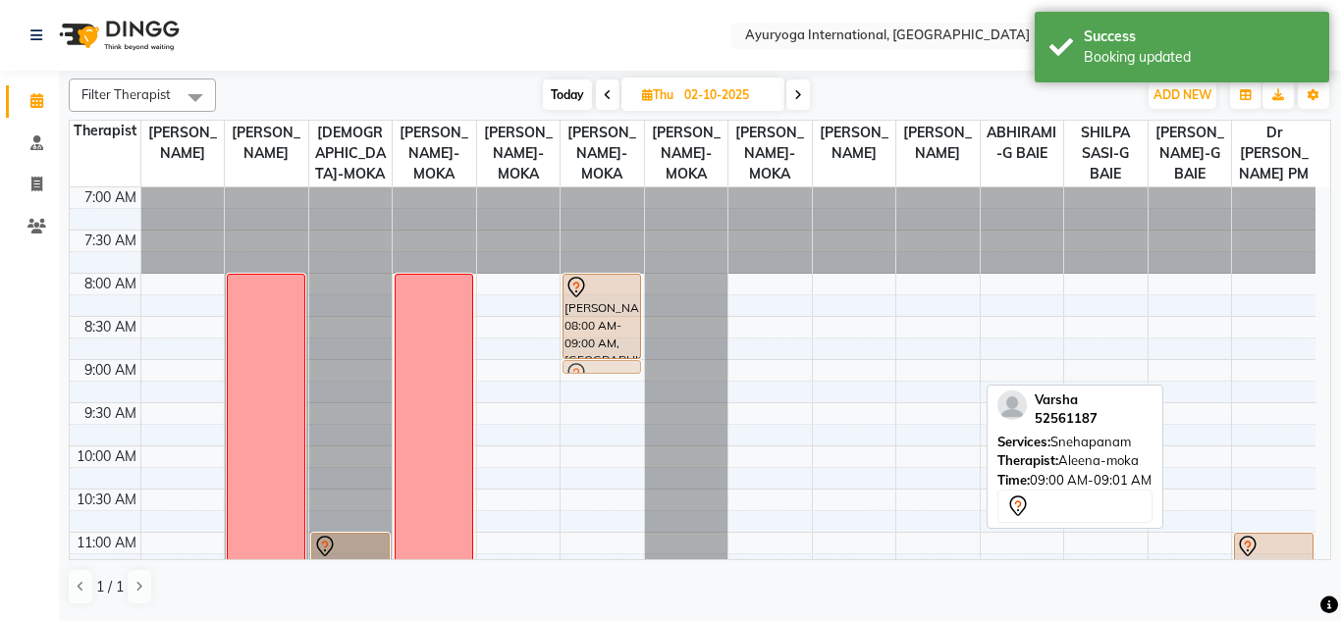
drag, startPoint x: 960, startPoint y: 384, endPoint x: 605, endPoint y: 383, distance: 355.3
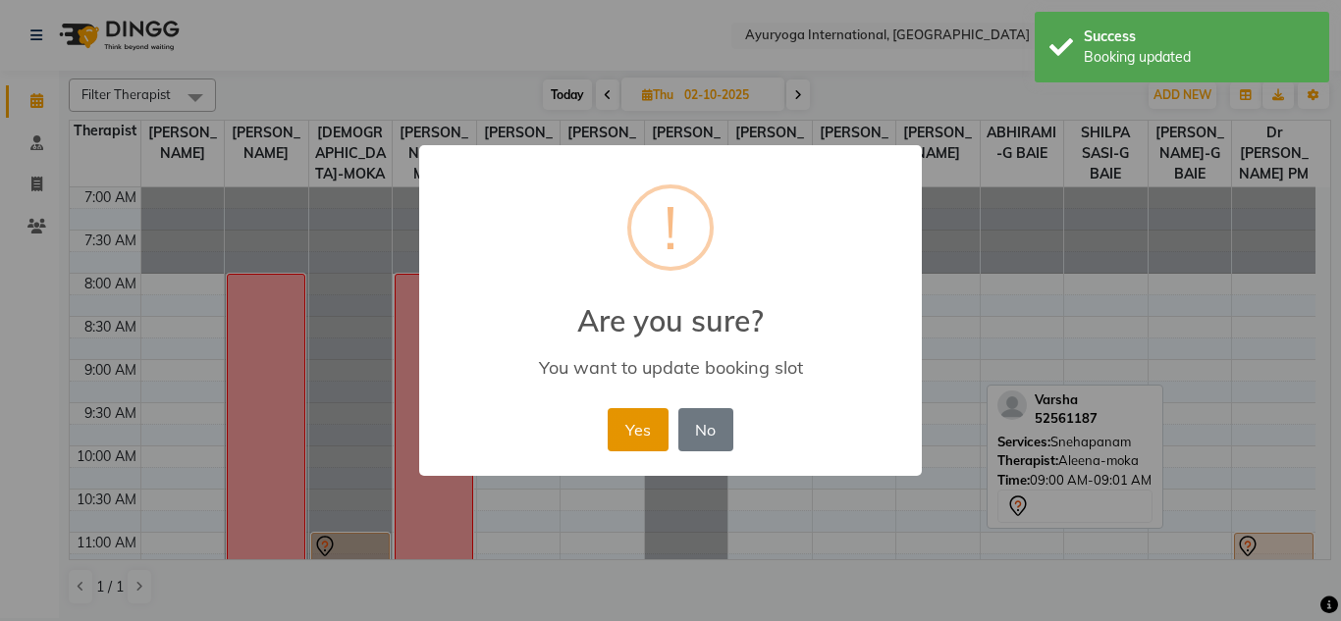
click at [633, 439] on button "Yes" at bounding box center [637, 429] width 60 height 43
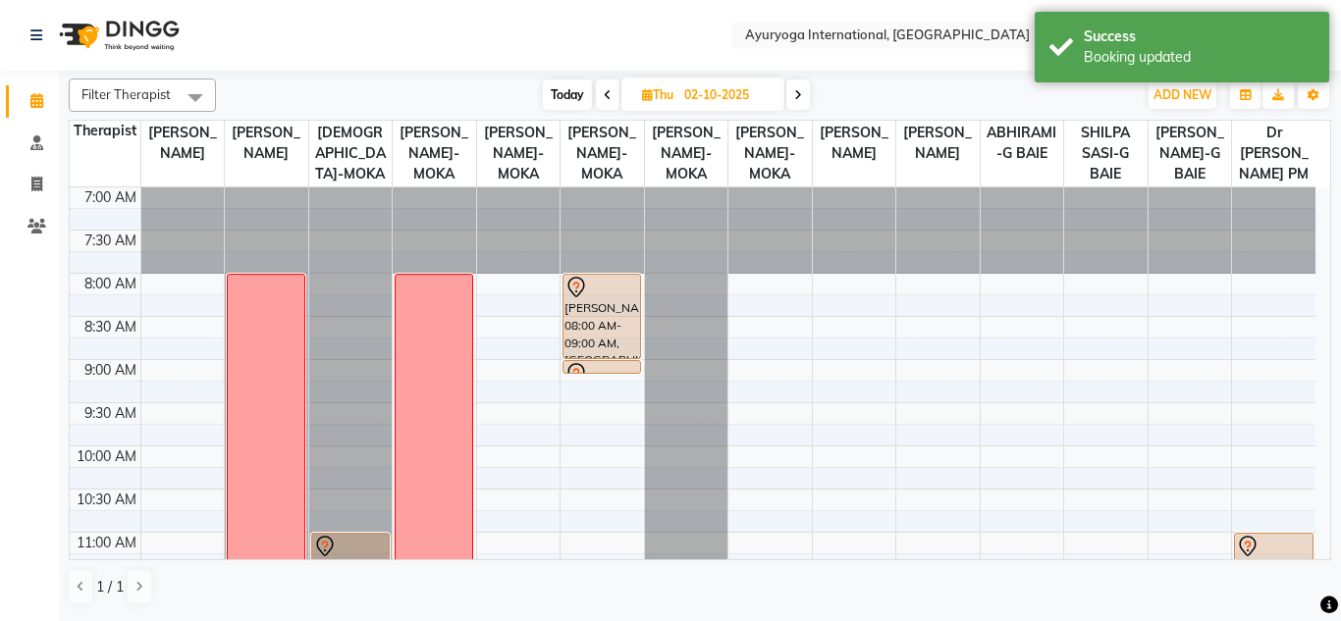
click at [802, 97] on icon at bounding box center [798, 95] width 8 height 12
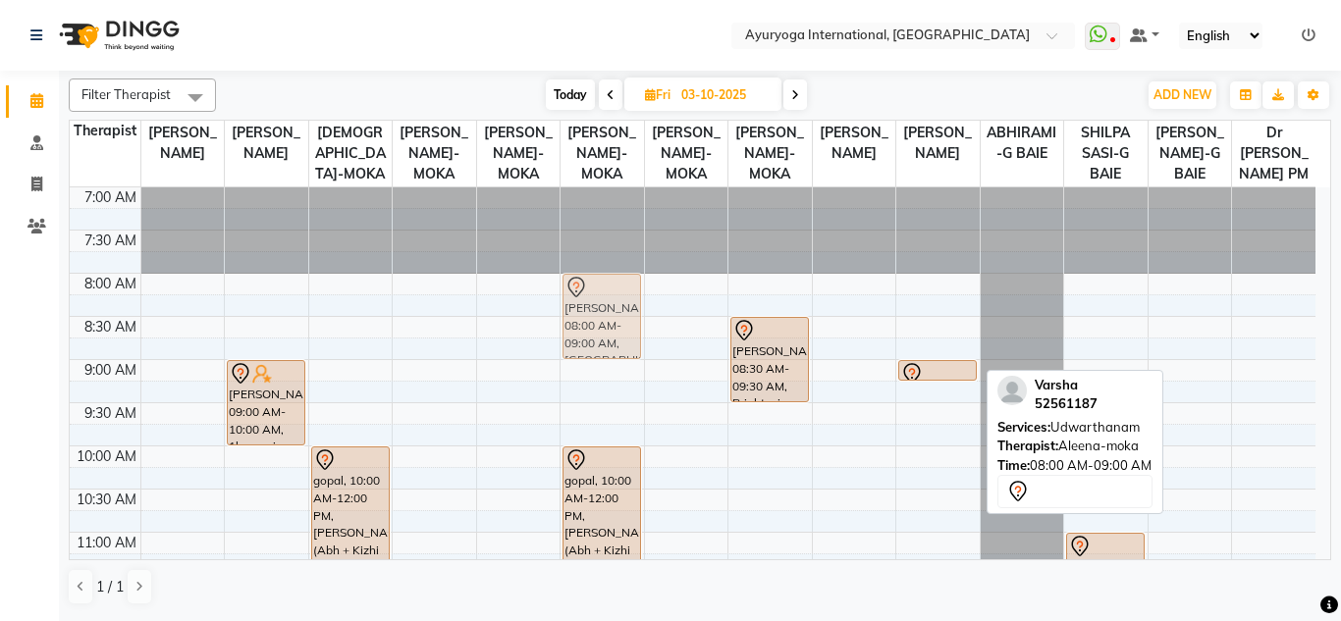
drag, startPoint x: 924, startPoint y: 318, endPoint x: 573, endPoint y: 314, distance: 351.4
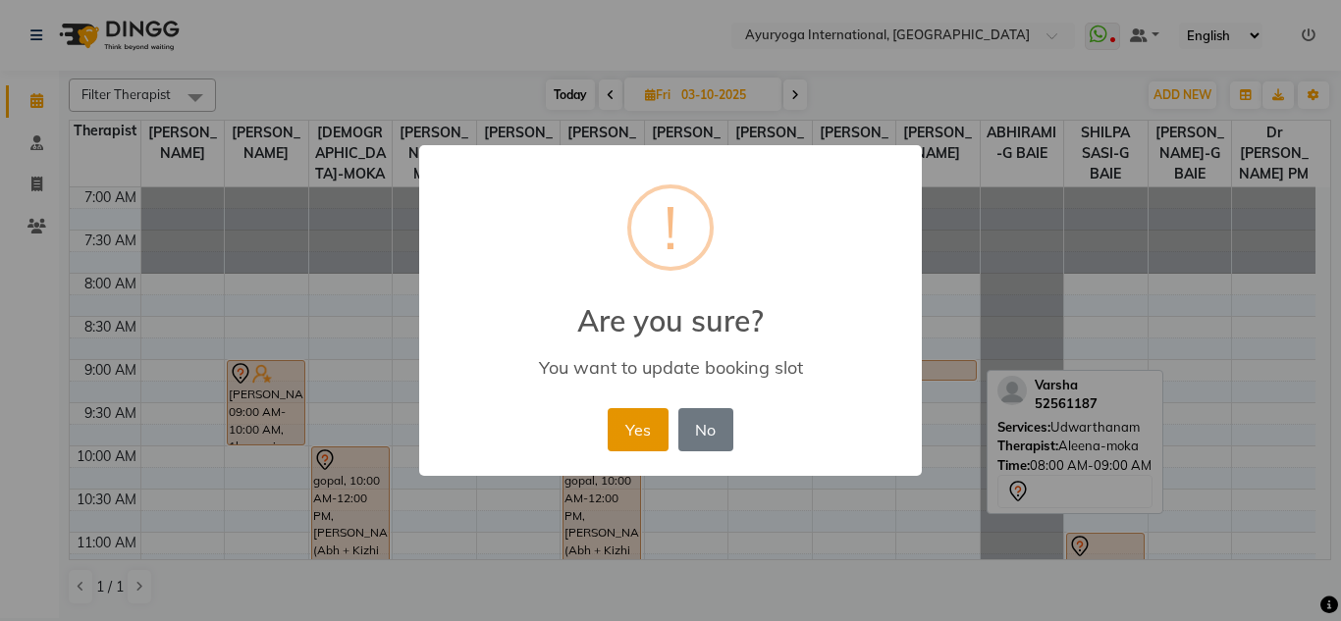
click at [633, 419] on button "Yes" at bounding box center [637, 429] width 60 height 43
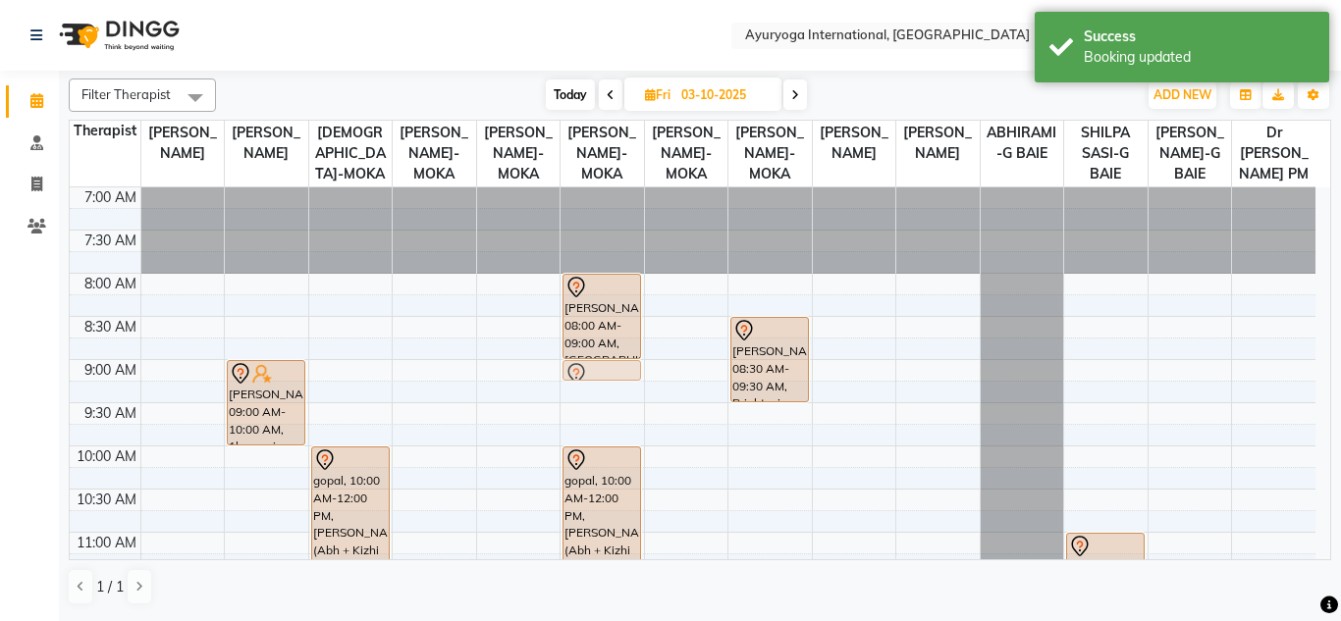
drag, startPoint x: 936, startPoint y: 388, endPoint x: 601, endPoint y: 387, distance: 335.6
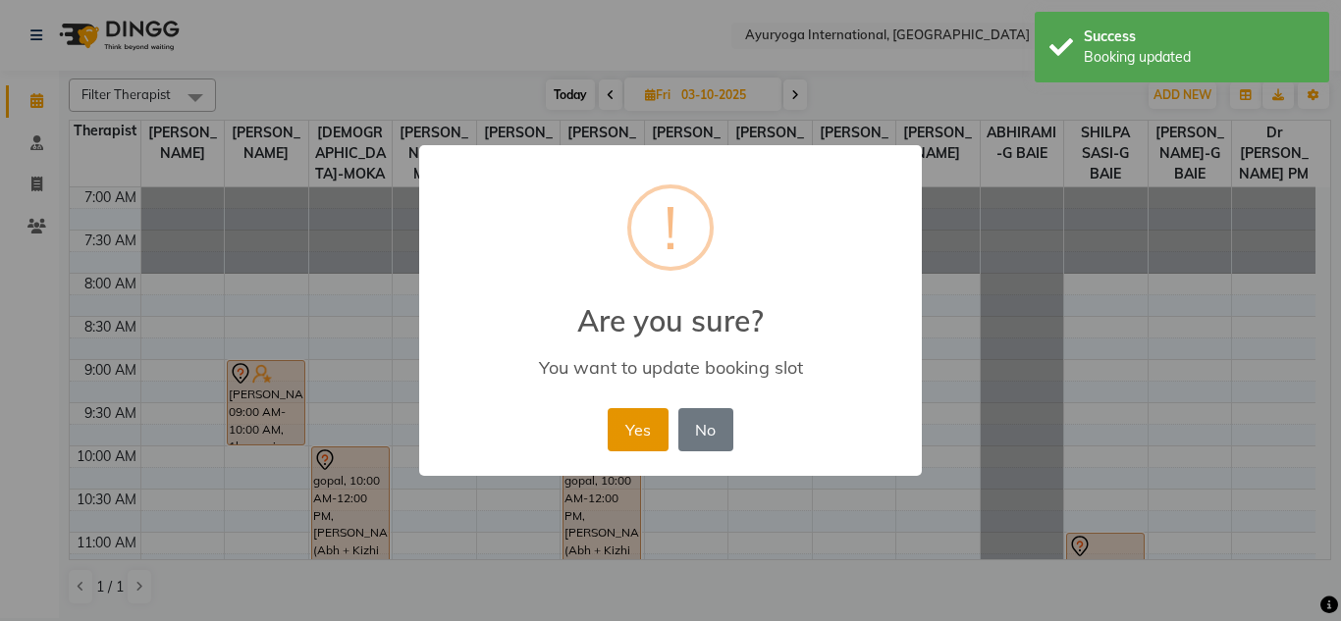
click at [640, 422] on button "Yes" at bounding box center [637, 429] width 60 height 43
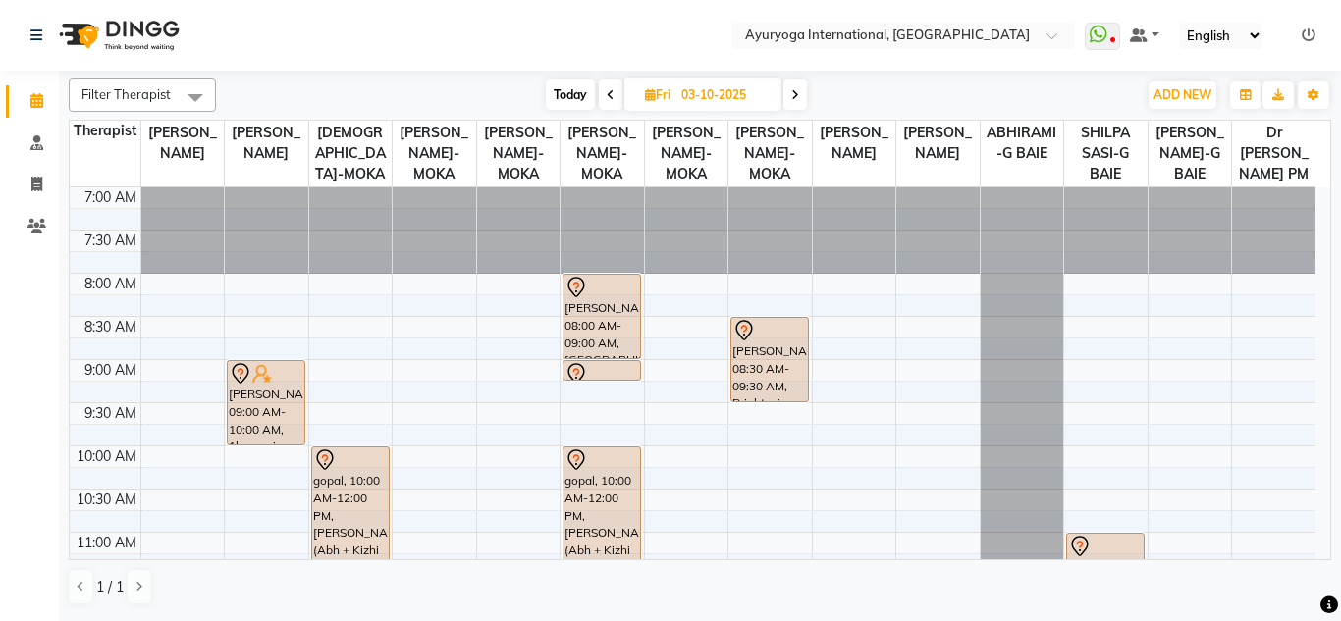
click at [795, 91] on icon at bounding box center [795, 95] width 8 height 12
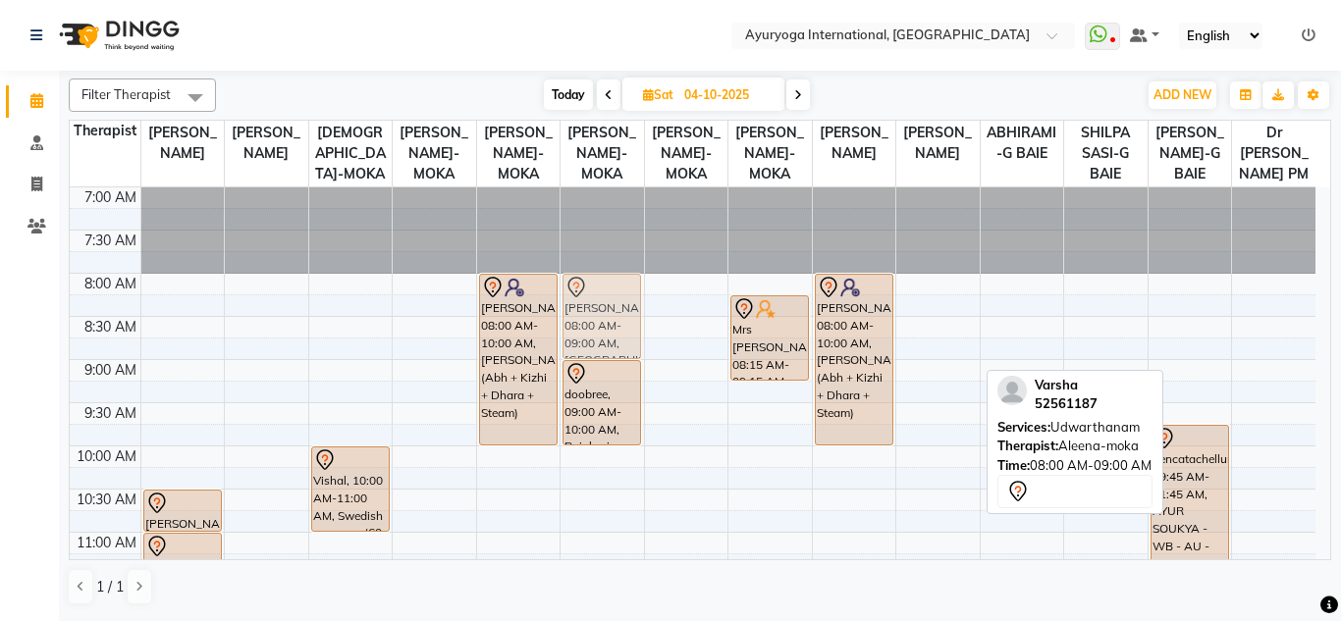
drag, startPoint x: 936, startPoint y: 323, endPoint x: 576, endPoint y: 328, distance: 360.2
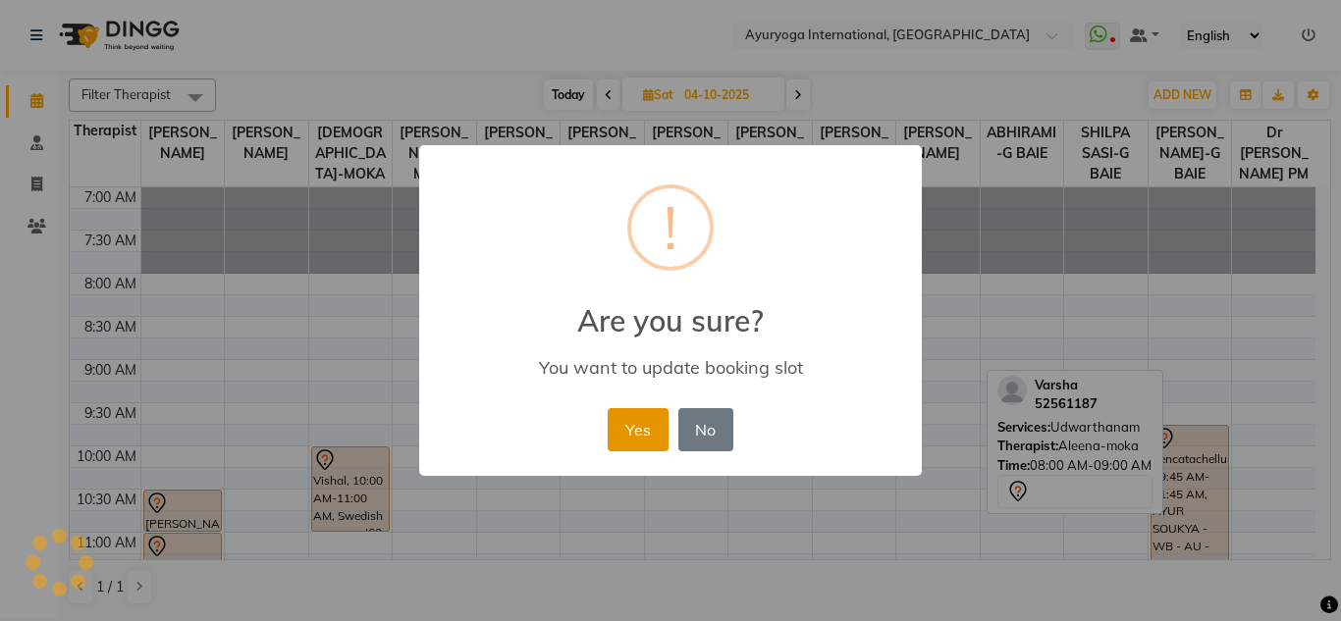
click at [623, 440] on button "Yes" at bounding box center [637, 429] width 60 height 43
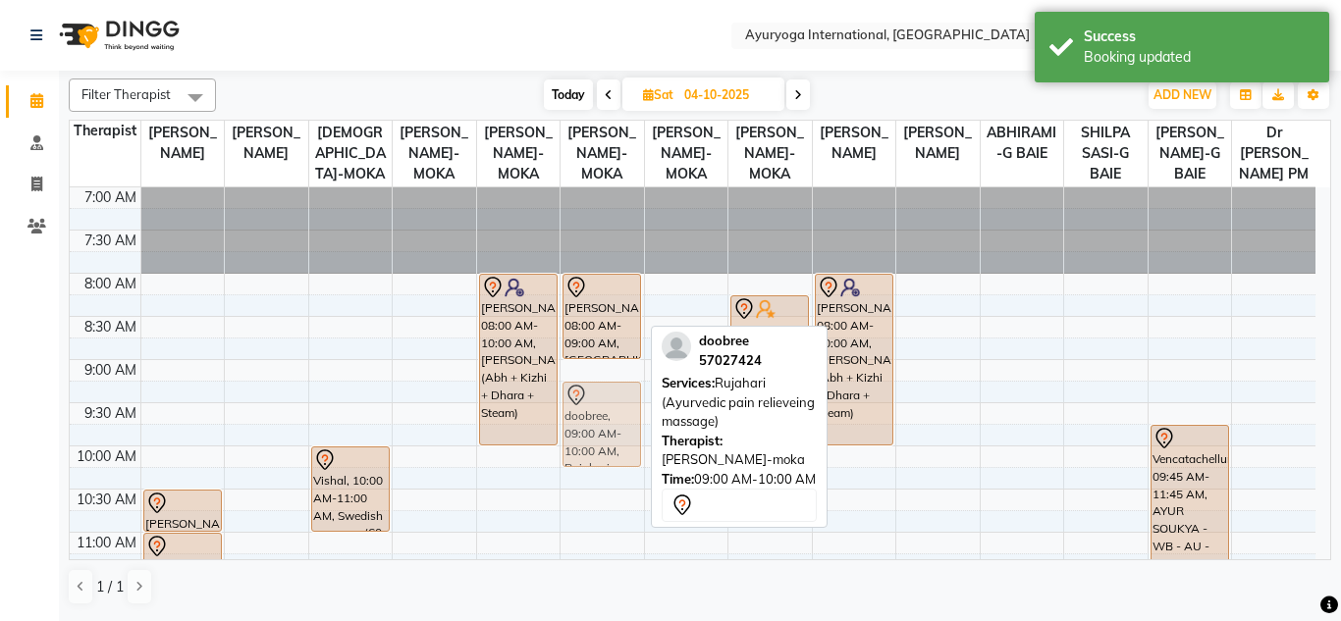
drag, startPoint x: 595, startPoint y: 395, endPoint x: 595, endPoint y: 426, distance: 31.4
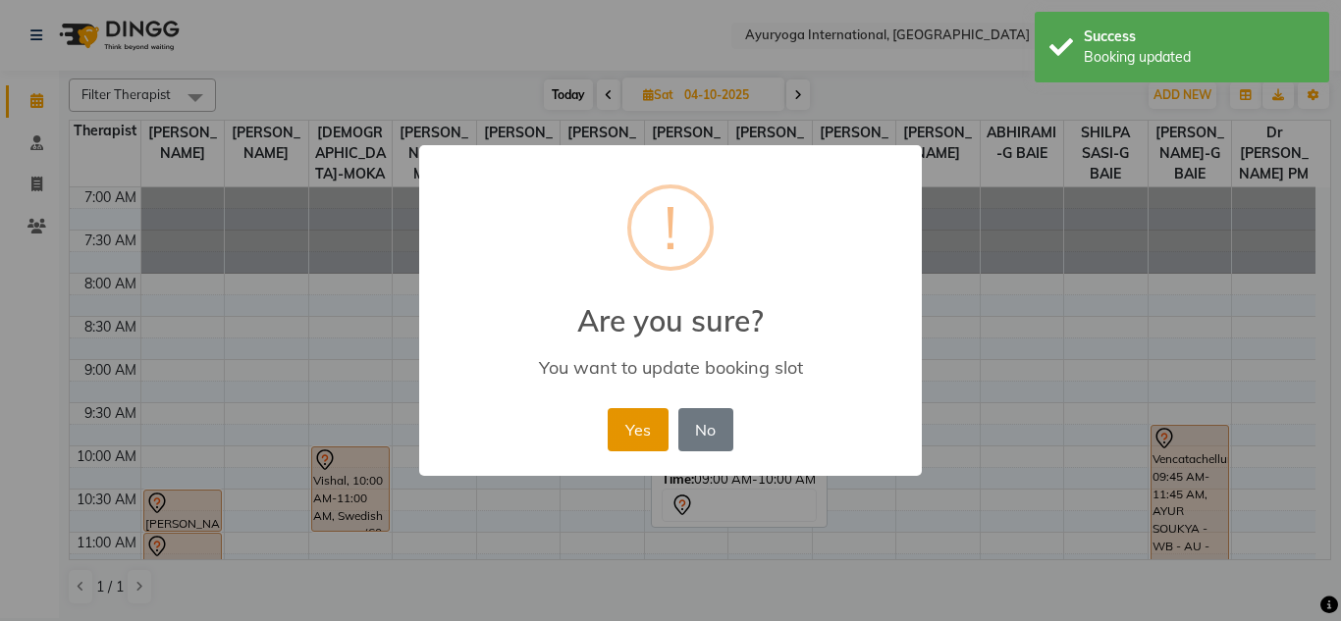
click at [628, 420] on button "Yes" at bounding box center [637, 429] width 60 height 43
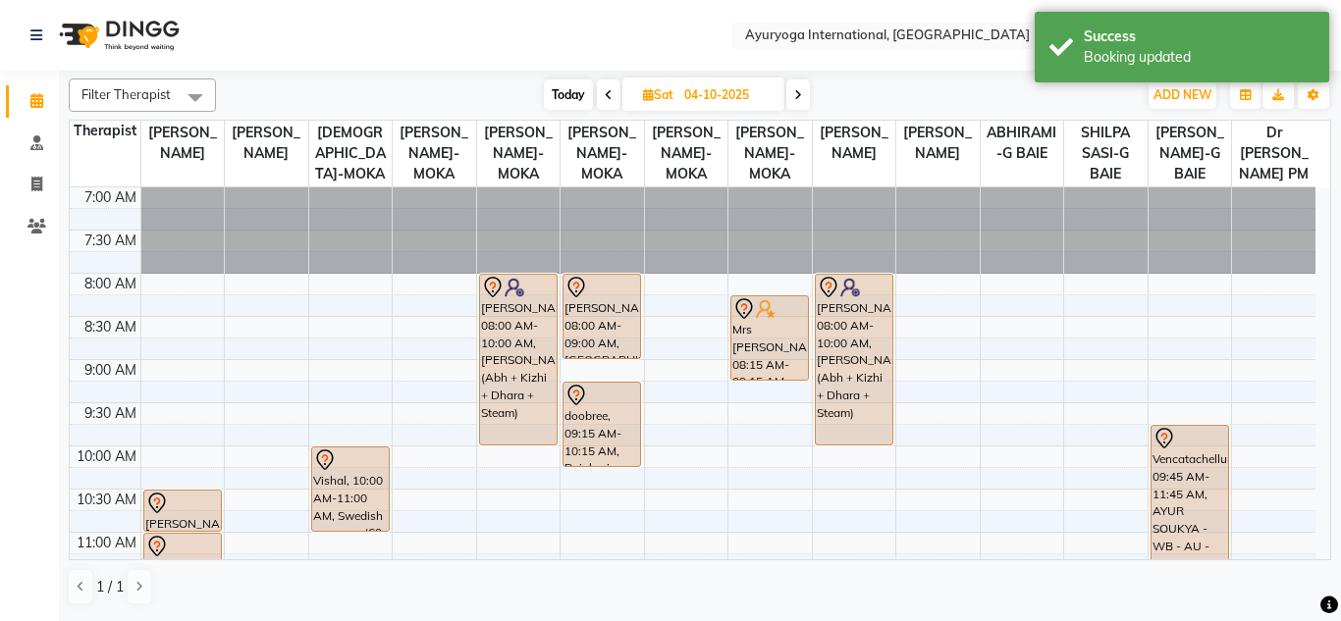
click at [562, 92] on span "Today" at bounding box center [568, 94] width 49 height 30
type input "01-10-2025"
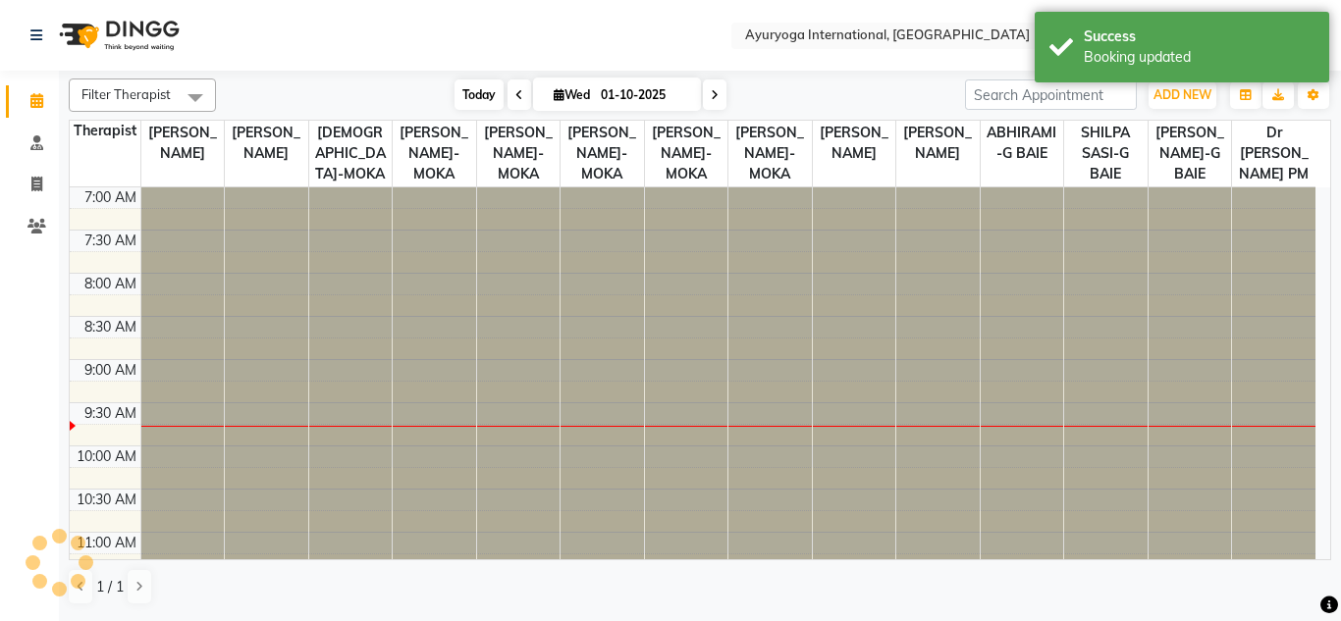
scroll to position [174, 0]
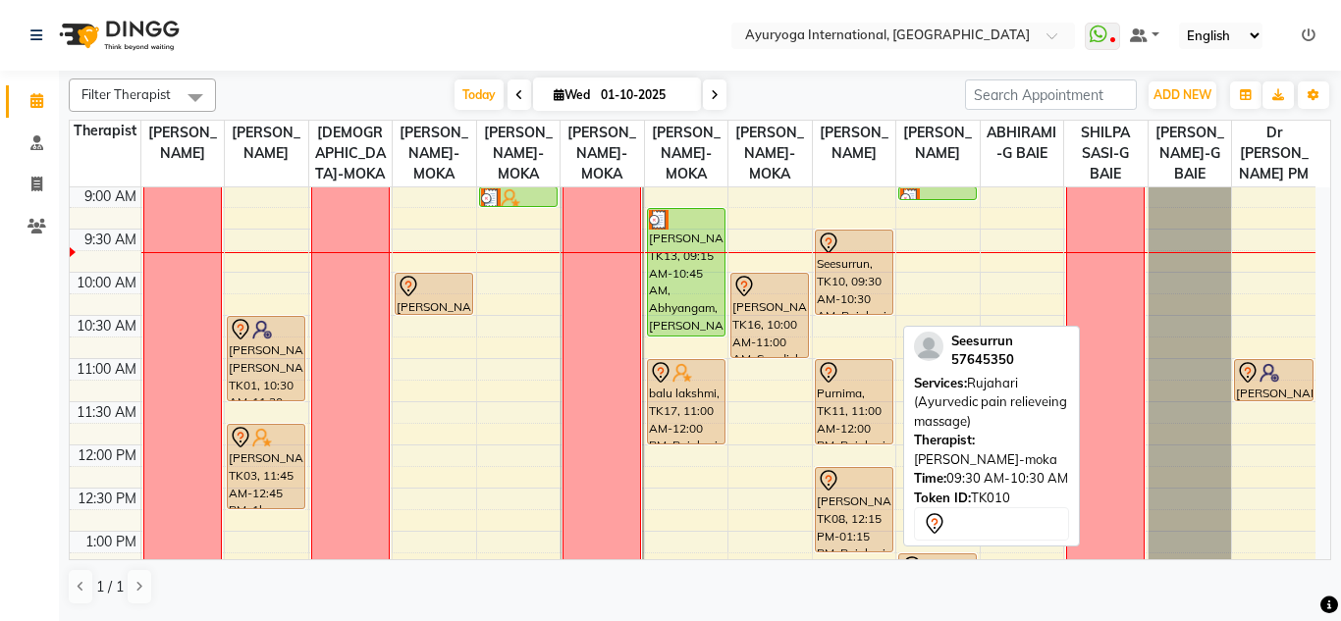
click at [838, 288] on div "Seesurrun, TK10, 09:30 AM-10:30 AM, Rujahari (Ayurvedic pain relieveing massage)" at bounding box center [854, 272] width 77 height 83
click at [835, 290] on div "Seesurrun, TK10, 09:30 AM-10:30 AM, Rujahari (Ayurvedic pain relieveing massage)" at bounding box center [854, 272] width 77 height 83
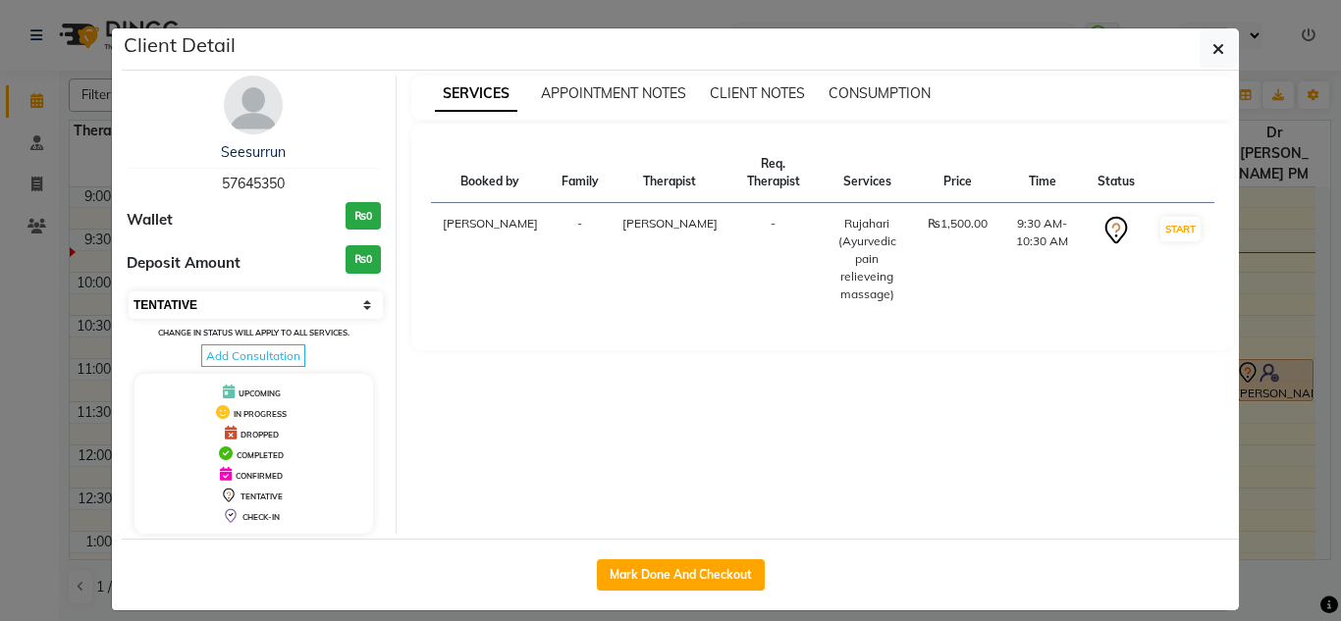
click at [270, 306] on select "Select IN SERVICE CONFIRMED TENTATIVE CHECK IN MARK DONE DROPPED UPCOMING" at bounding box center [256, 304] width 254 height 27
select select "3"
click at [129, 291] on select "Select IN SERVICE CONFIRMED TENTATIVE CHECK IN MARK DONE DROPPED UPCOMING" at bounding box center [256, 304] width 254 height 27
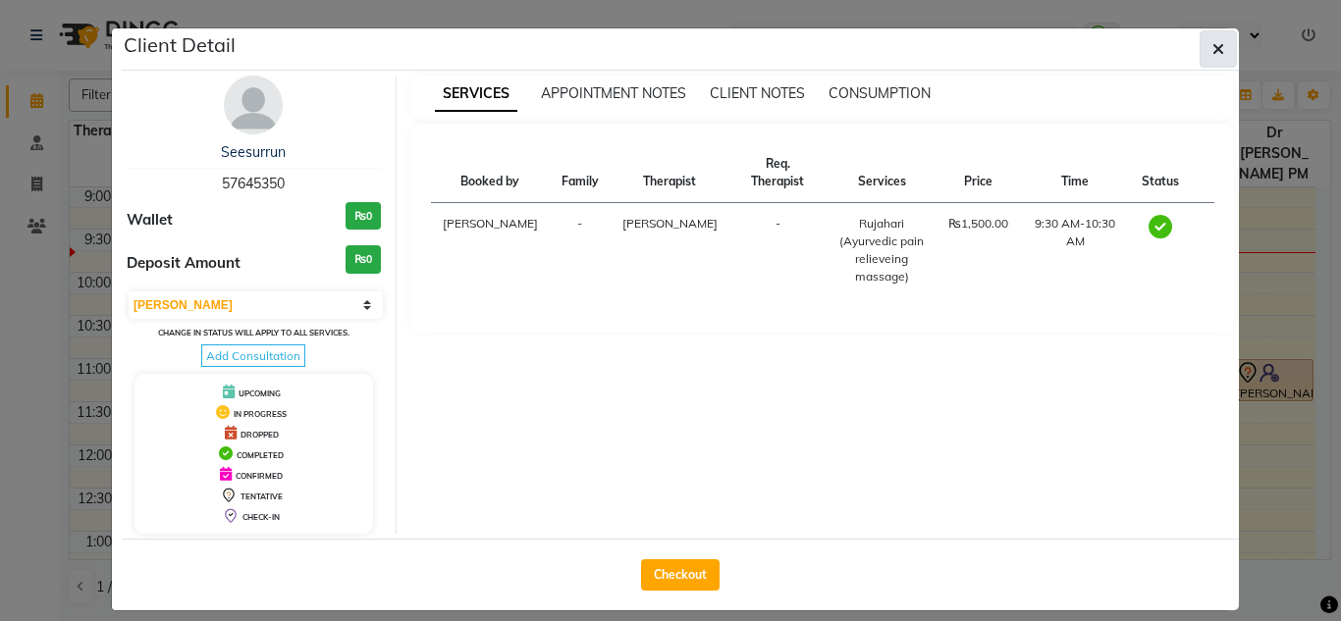
click at [1208, 38] on button "button" at bounding box center [1217, 48] width 37 height 37
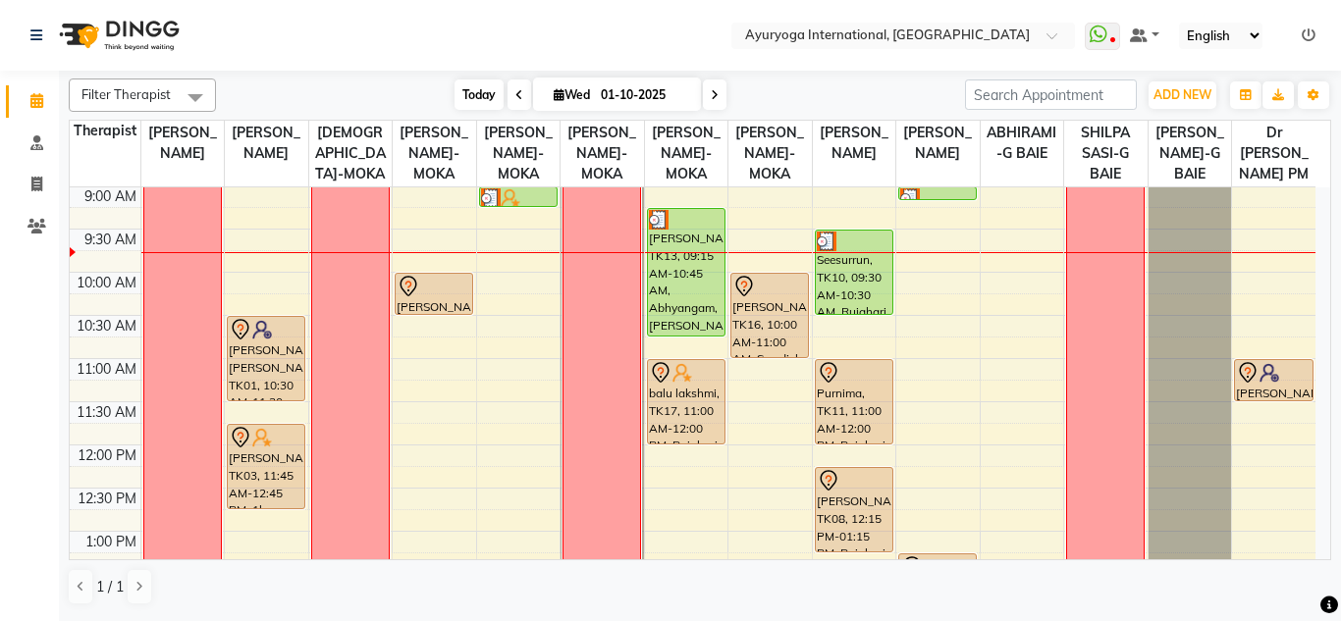
click at [484, 88] on span "Today" at bounding box center [478, 94] width 49 height 30
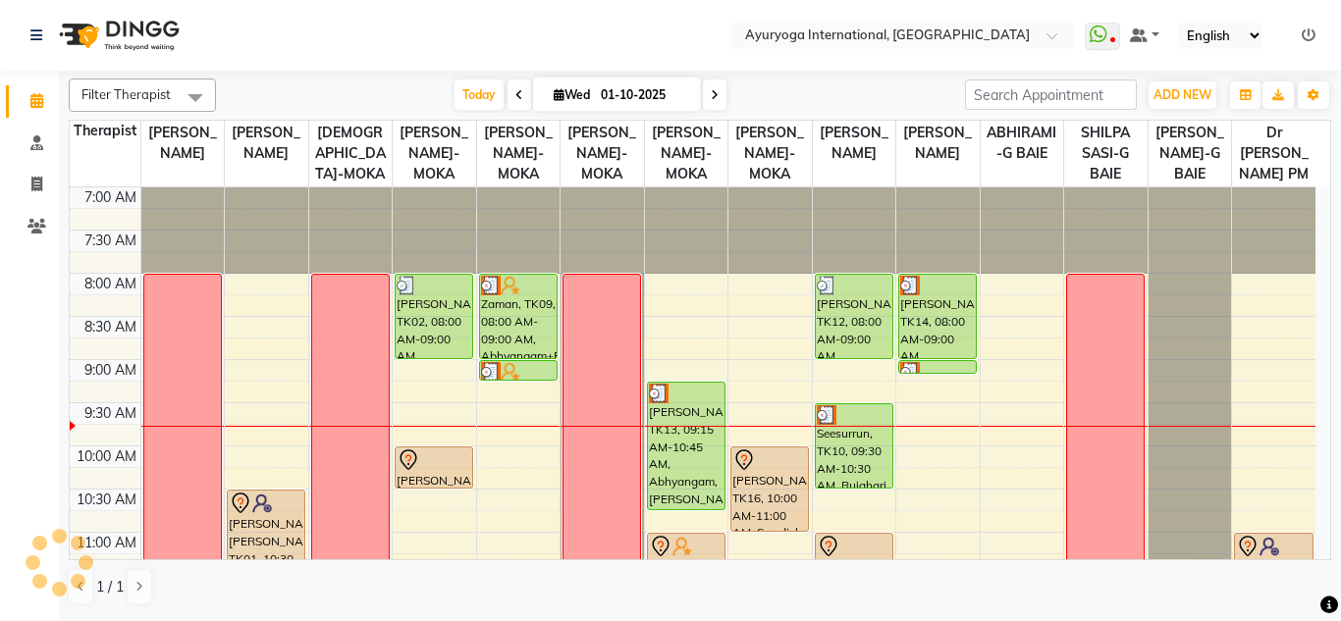
click at [519, 13] on nav "Select Location × Ayuryoga International, Mount Ory Rd WhatsApp Status ✕ Status…" at bounding box center [670, 35] width 1341 height 71
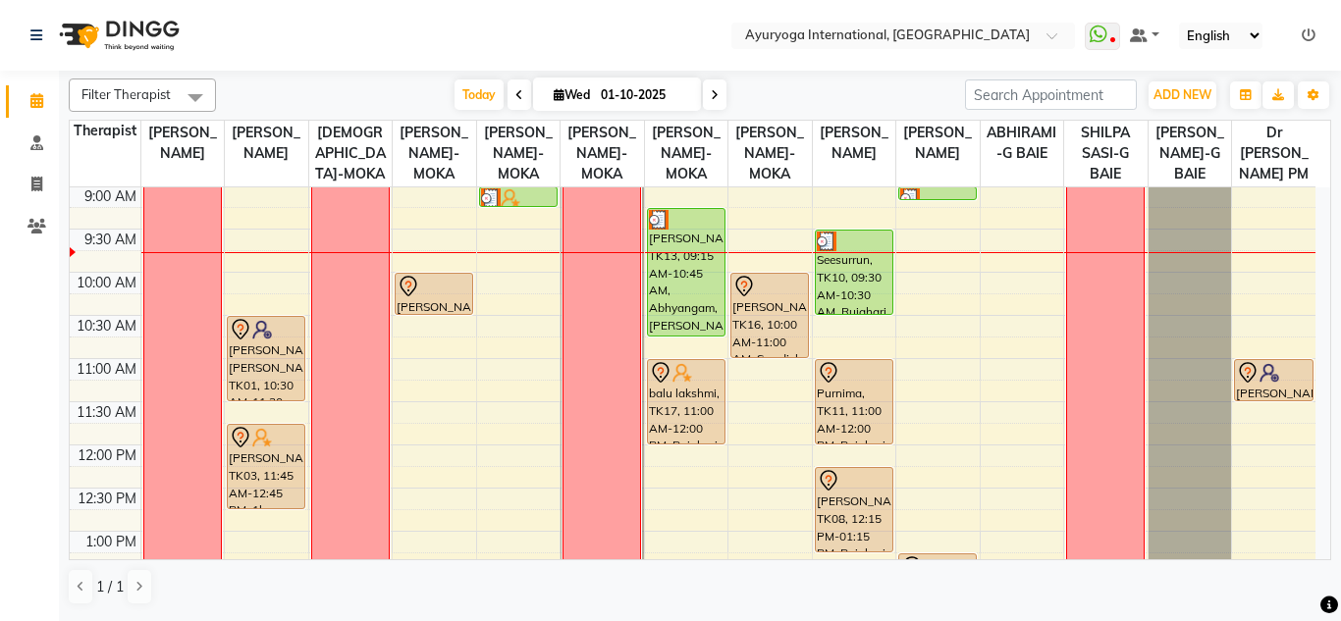
click at [514, 80] on span at bounding box center [519, 94] width 24 height 30
type input "30-09-2025"
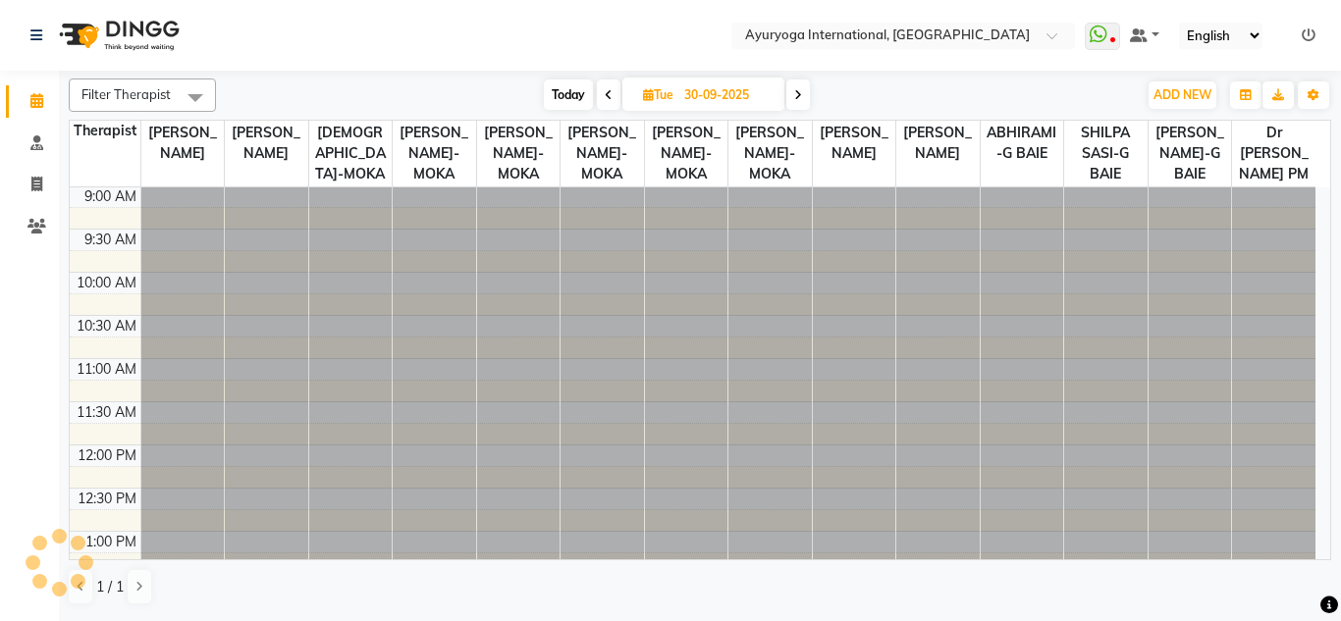
scroll to position [0, 0]
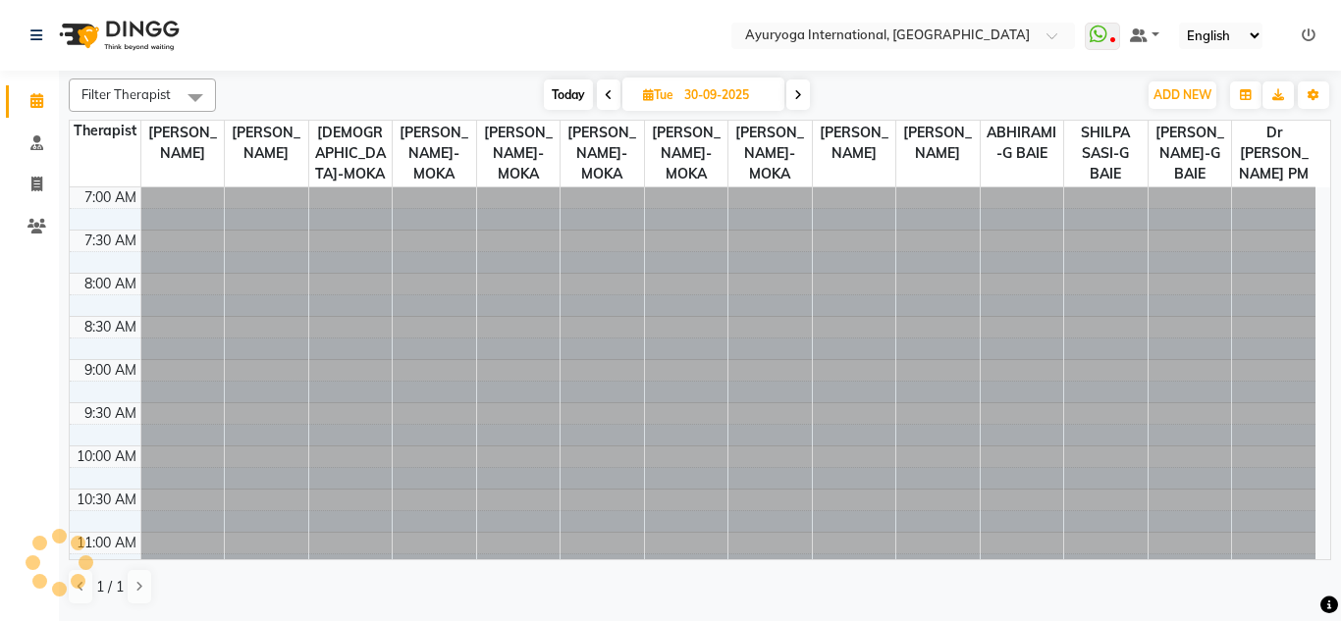
click at [515, 34] on nav "Select Location × Ayuryoga International, Mount Ory Rd WhatsApp Status ✕ Status…" at bounding box center [670, 35] width 1341 height 71
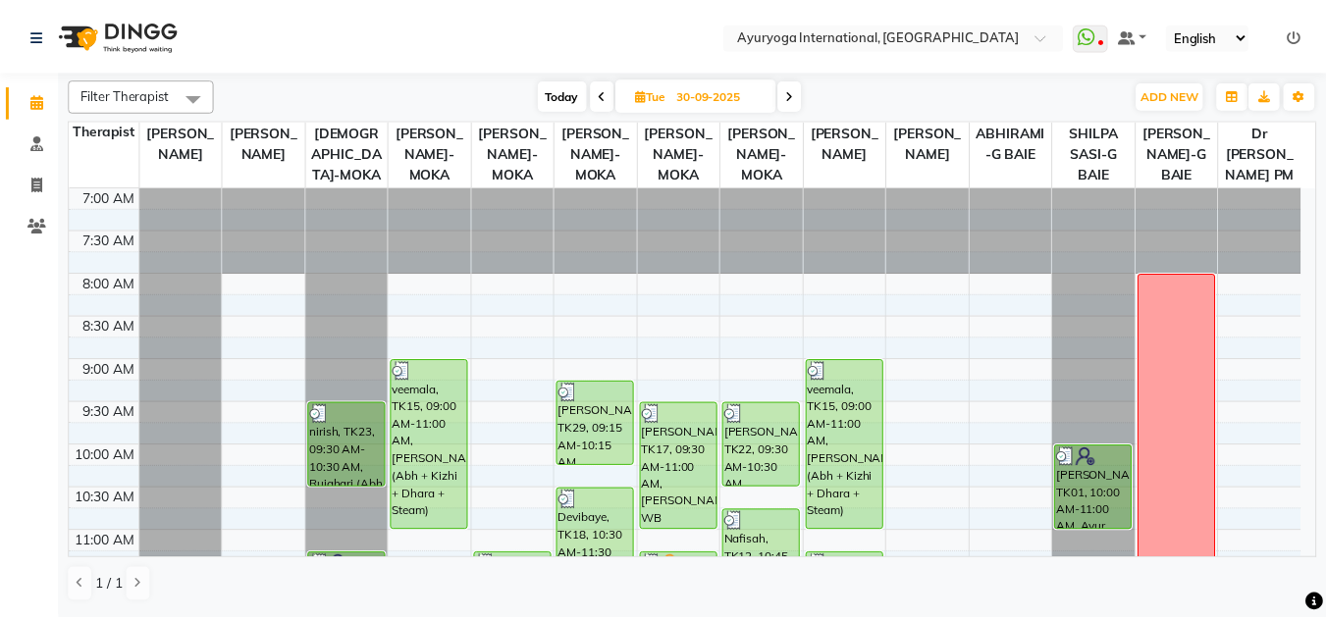
scroll to position [393, 0]
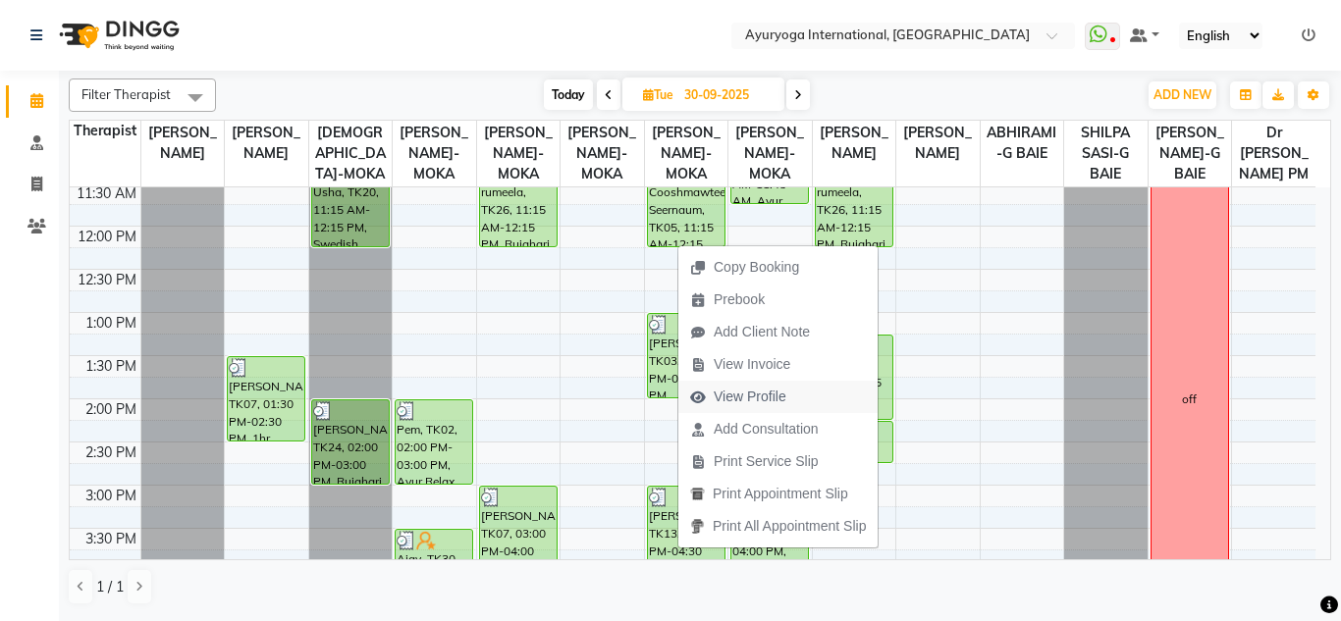
click at [766, 402] on span "View Profile" at bounding box center [749, 397] width 73 height 21
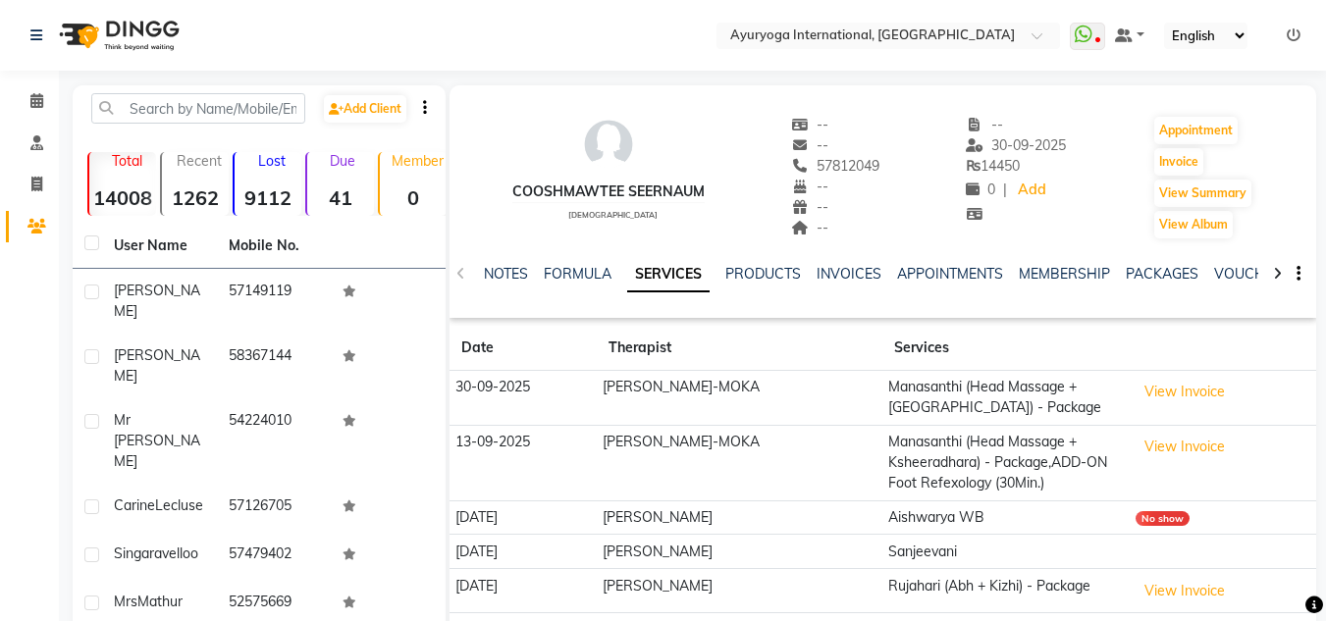
click at [1158, 259] on div "NOTES FORMULA SERVICES PRODUCTS INVOICES APPOINTMENTS MEMBERSHIP PACKAGES VOUCH…" at bounding box center [882, 274] width 867 height 68
click at [1142, 263] on div "NOTES FORMULA SERVICES PRODUCTS INVOICES APPOINTMENTS MEMBERSHIP PACKAGES VOUCH…" at bounding box center [882, 274] width 867 height 68
click at [1133, 273] on link "PACKAGES" at bounding box center [1162, 274] width 73 height 18
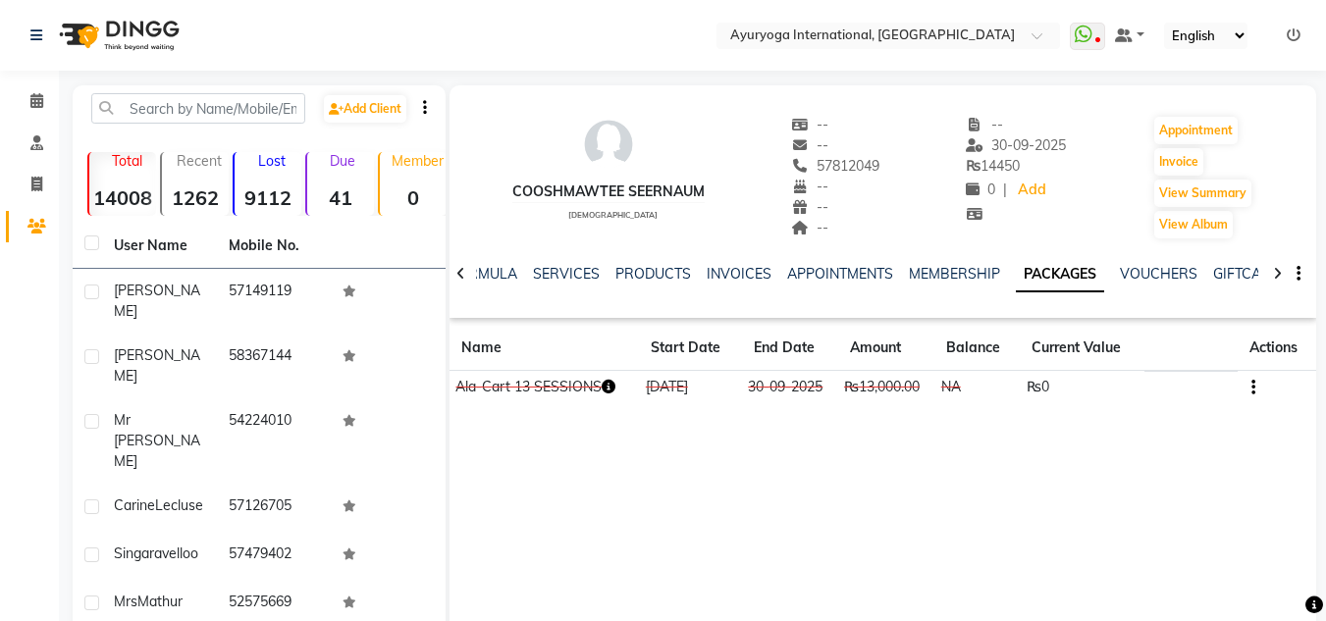
click at [611, 384] on icon "button" at bounding box center [609, 387] width 14 height 14
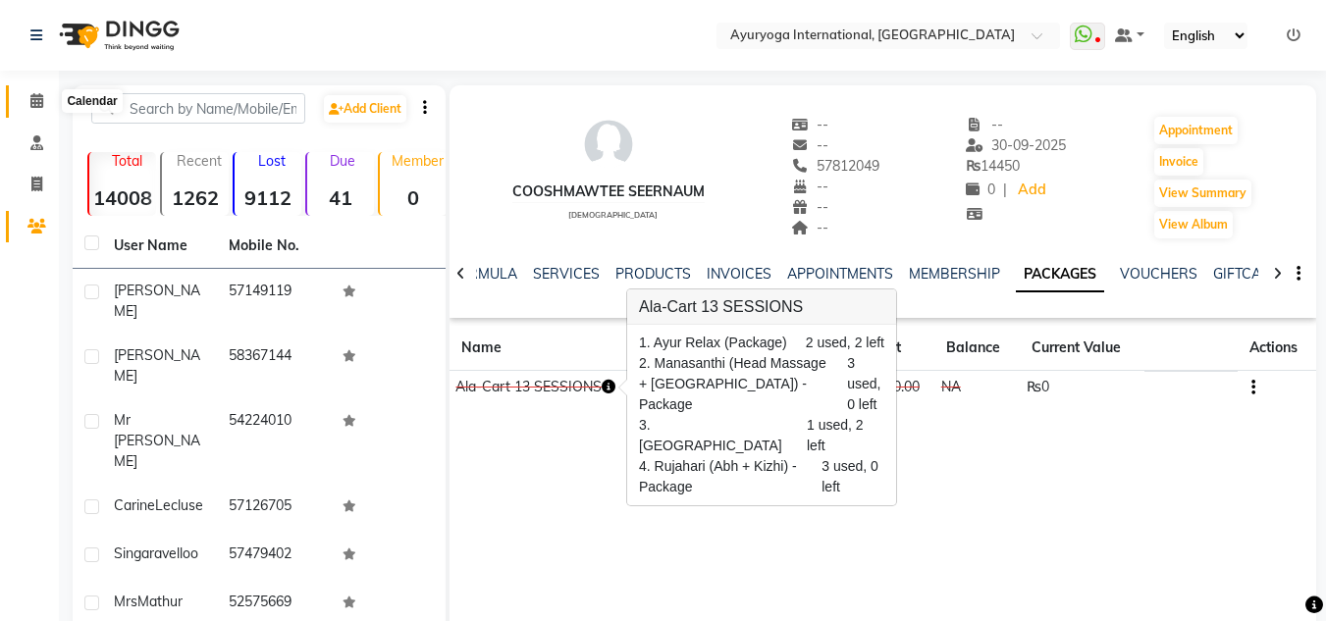
click at [35, 98] on icon at bounding box center [36, 100] width 13 height 15
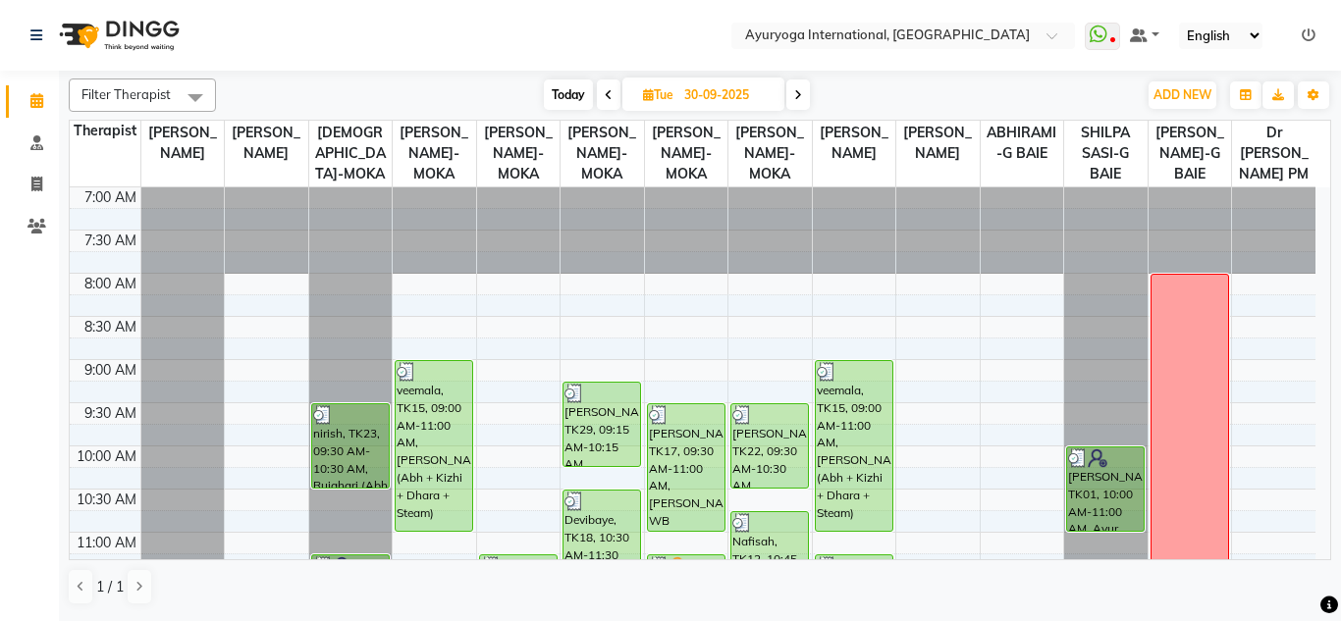
click at [251, 28] on nav "Select Location × Ayuryoga International, Mount Ory Rd WhatsApp Status ✕ Status…" at bounding box center [670, 35] width 1341 height 71
click at [570, 95] on span "Today" at bounding box center [568, 94] width 49 height 30
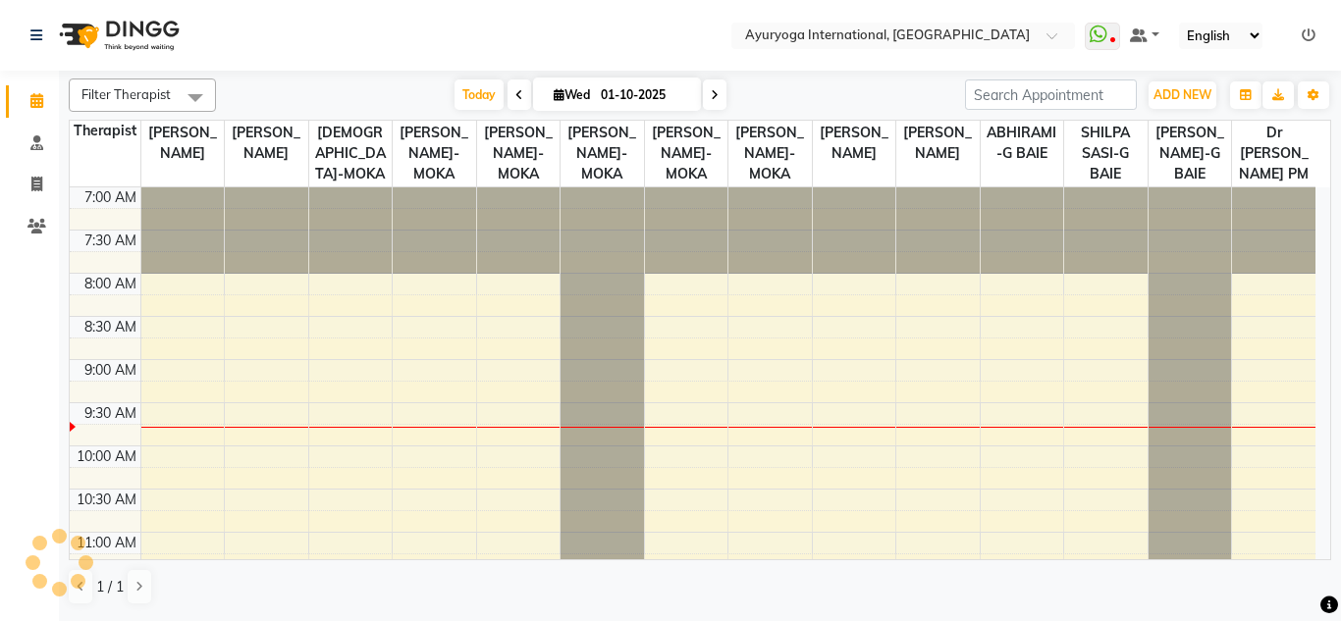
scroll to position [174, 0]
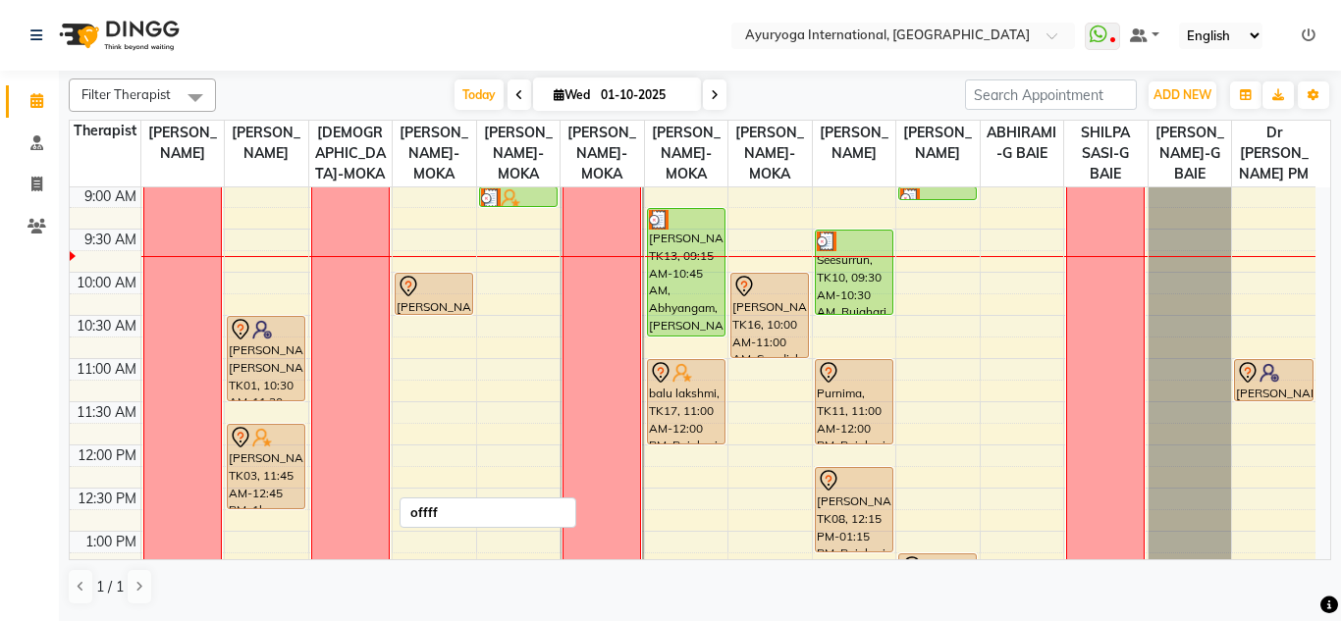
click at [346, 339] on div "offff" at bounding box center [350, 617] width 77 height 1033
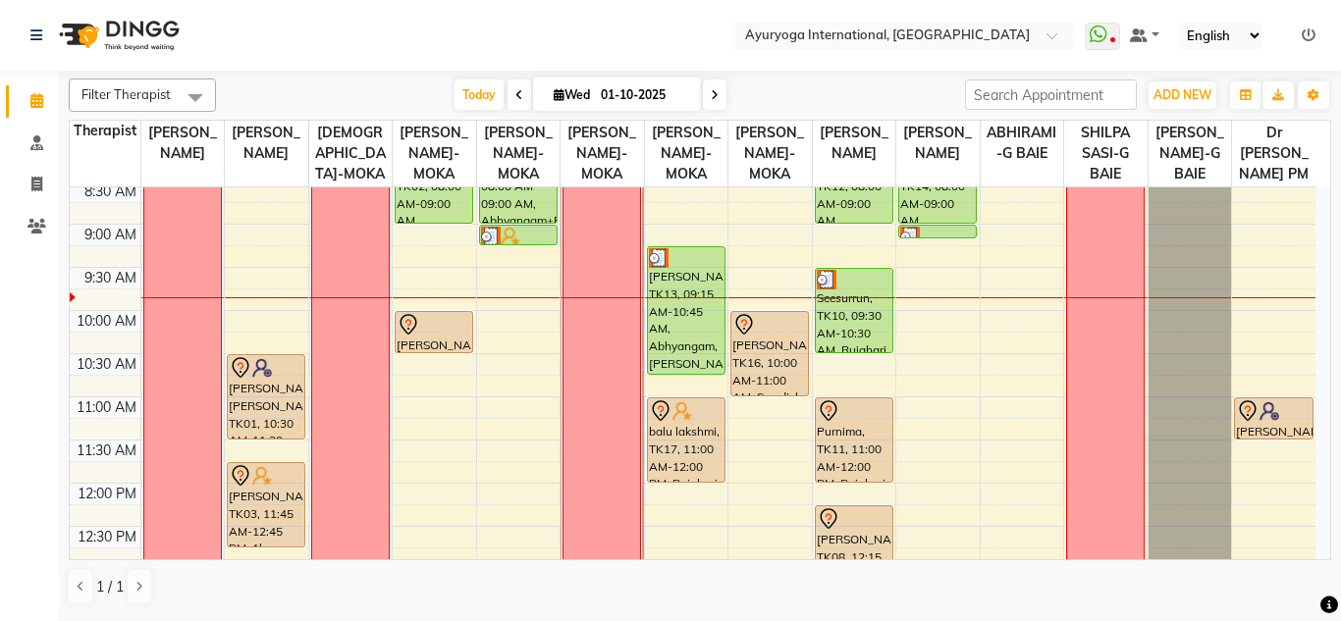
scroll to position [234, 0]
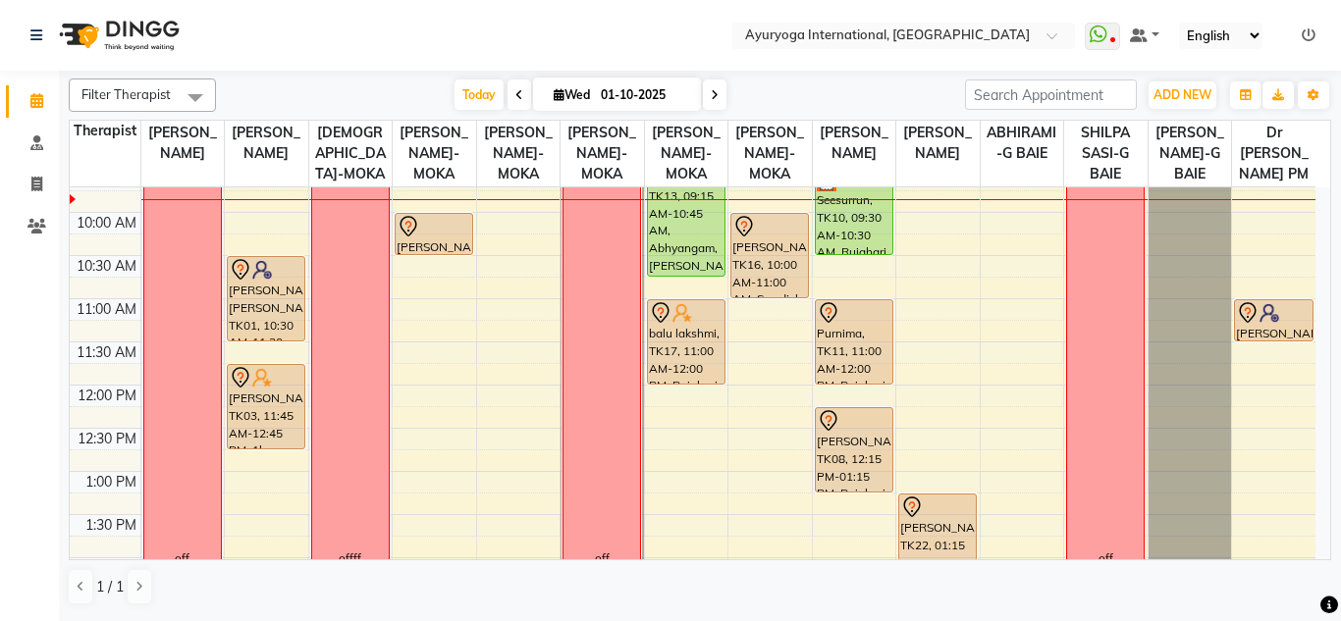
click at [706, 99] on span at bounding box center [715, 94] width 24 height 30
type input "02-10-2025"
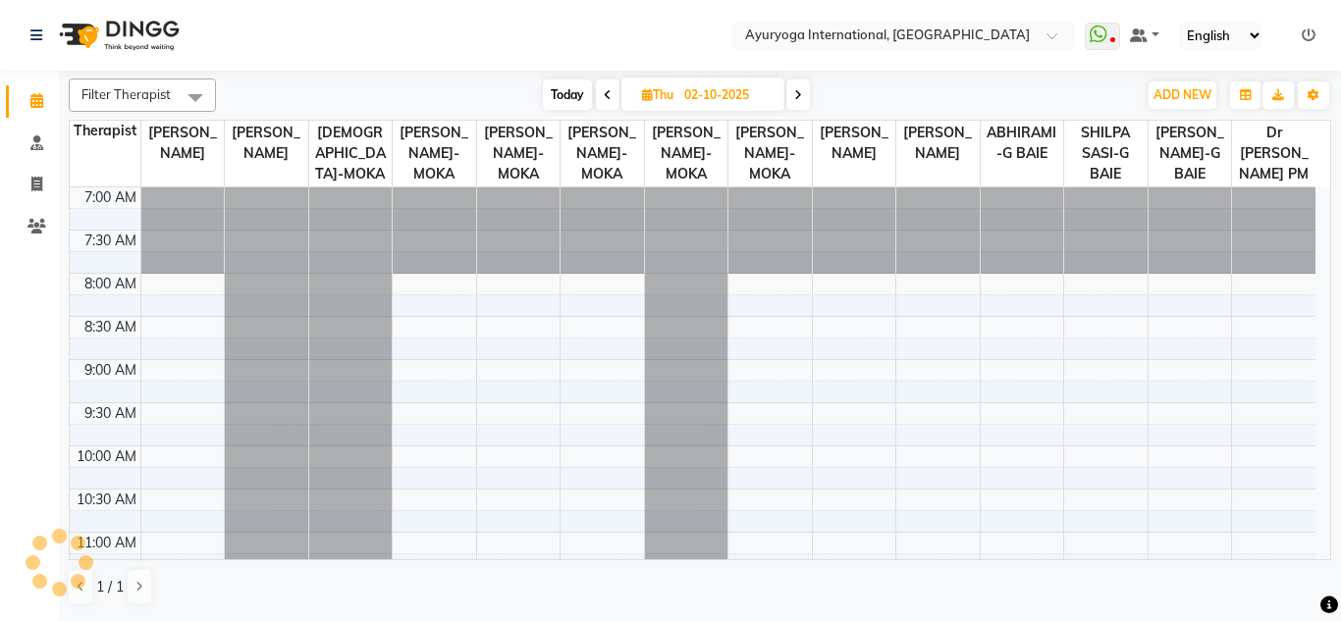
scroll to position [174, 0]
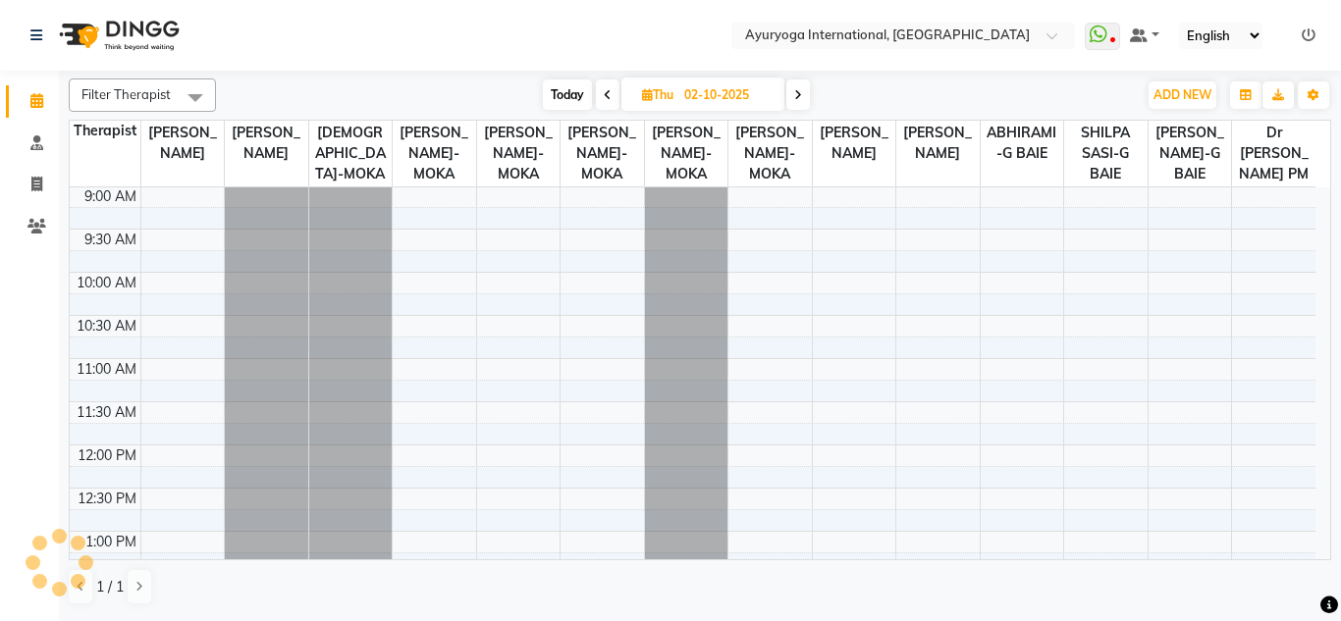
click at [690, 17] on nav "Select Location × Ayuryoga International, Mount Ory Rd WhatsApp Status ✕ Status…" at bounding box center [670, 35] width 1341 height 71
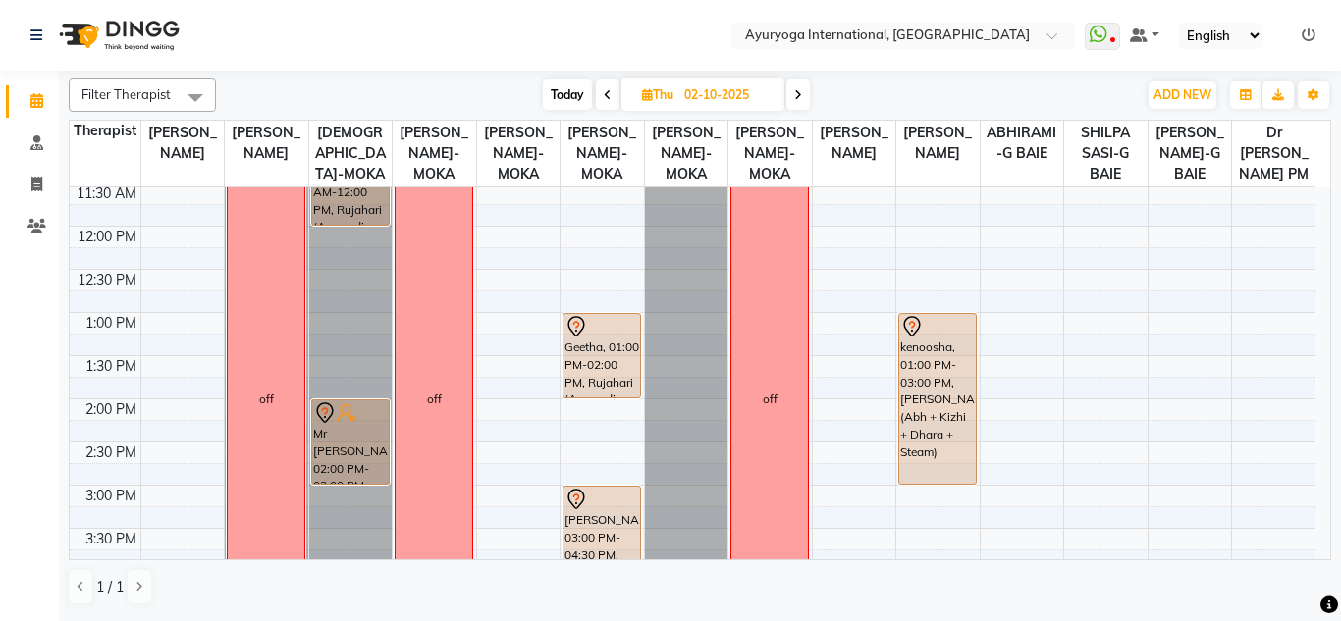
scroll to position [491, 0]
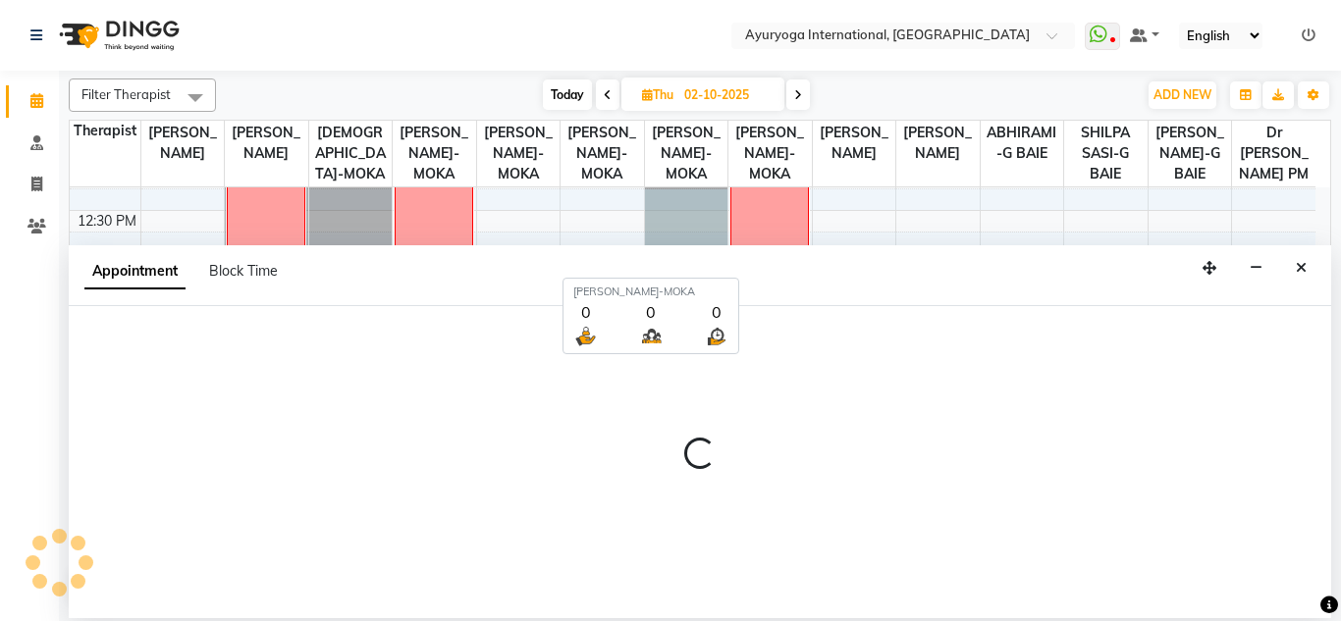
scroll to position [443, 0]
select select "50739"
select select "735"
select select "tentative"
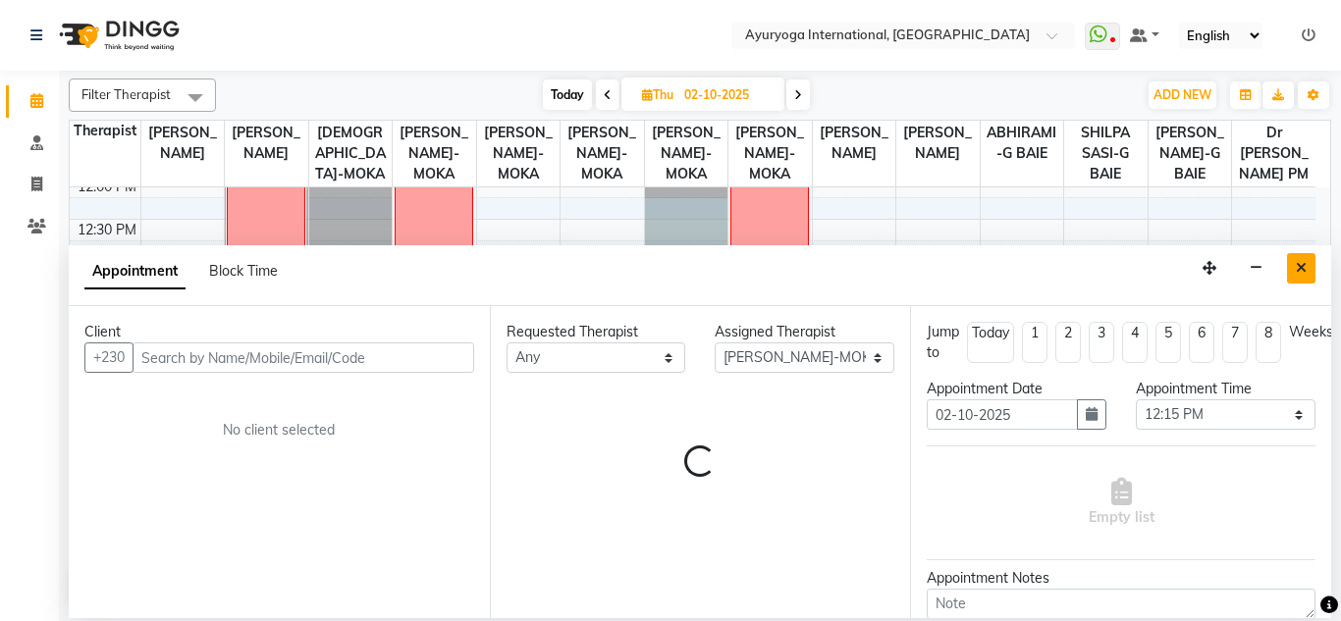
click at [1298, 272] on icon "Close" at bounding box center [1300, 268] width 11 height 14
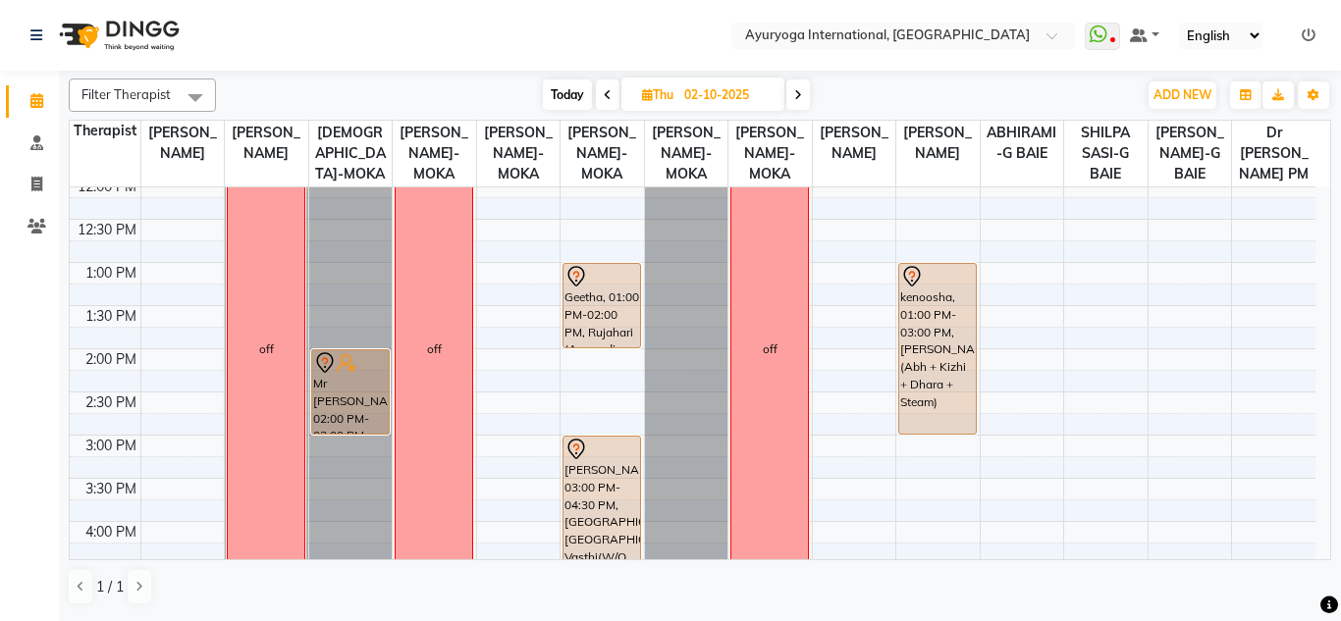
click at [509, 71] on div "Filter Therapist Select All Dr ADARSH THAIKKADATH JOJU MATHEW-MOKA VISHNU-MOKA …" at bounding box center [700, 342] width 1262 height 543
click at [481, 82] on div "Today Thu 02-10-2025" at bounding box center [676, 94] width 901 height 29
click at [609, 21] on nav "Select Location × Ayuryoga International, Mount Ory Rd WhatsApp Status ✕ Status…" at bounding box center [670, 35] width 1341 height 71
click at [804, 101] on span at bounding box center [798, 94] width 24 height 30
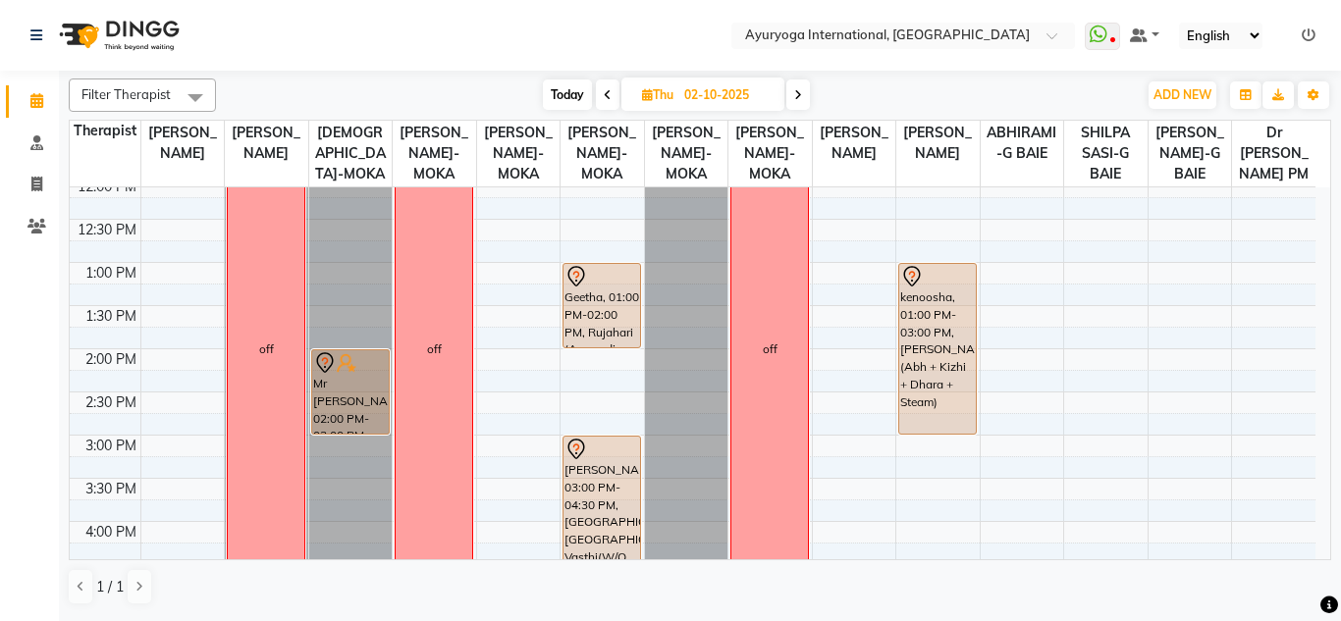
type input "03-10-2025"
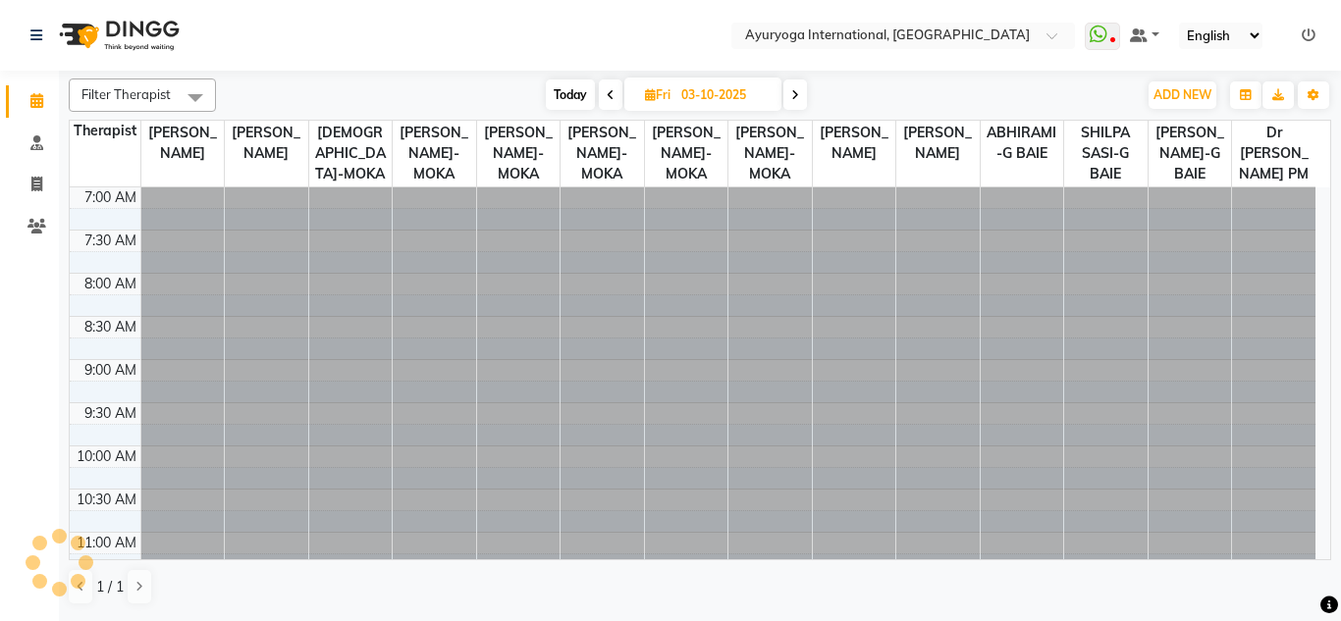
scroll to position [174, 0]
click at [710, 37] on nav "Select Location × Ayuryoga International, Mount Ory Rd WhatsApp Status ✕ Status…" at bounding box center [670, 35] width 1341 height 71
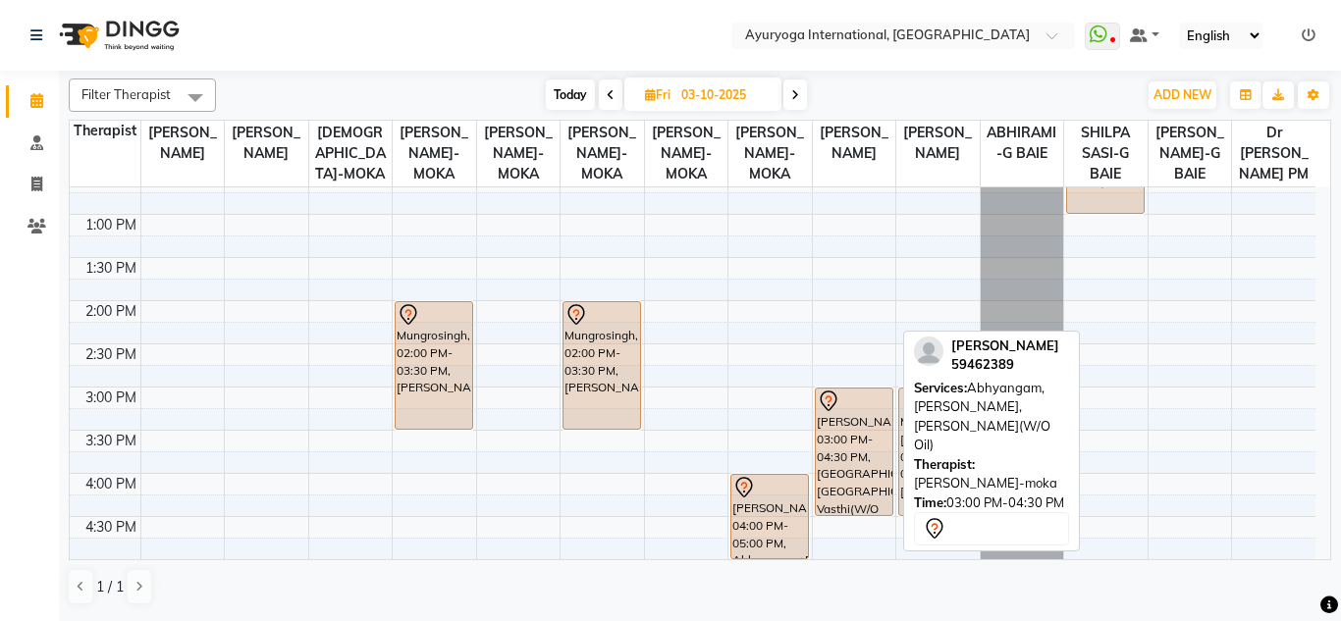
scroll to position [0, 0]
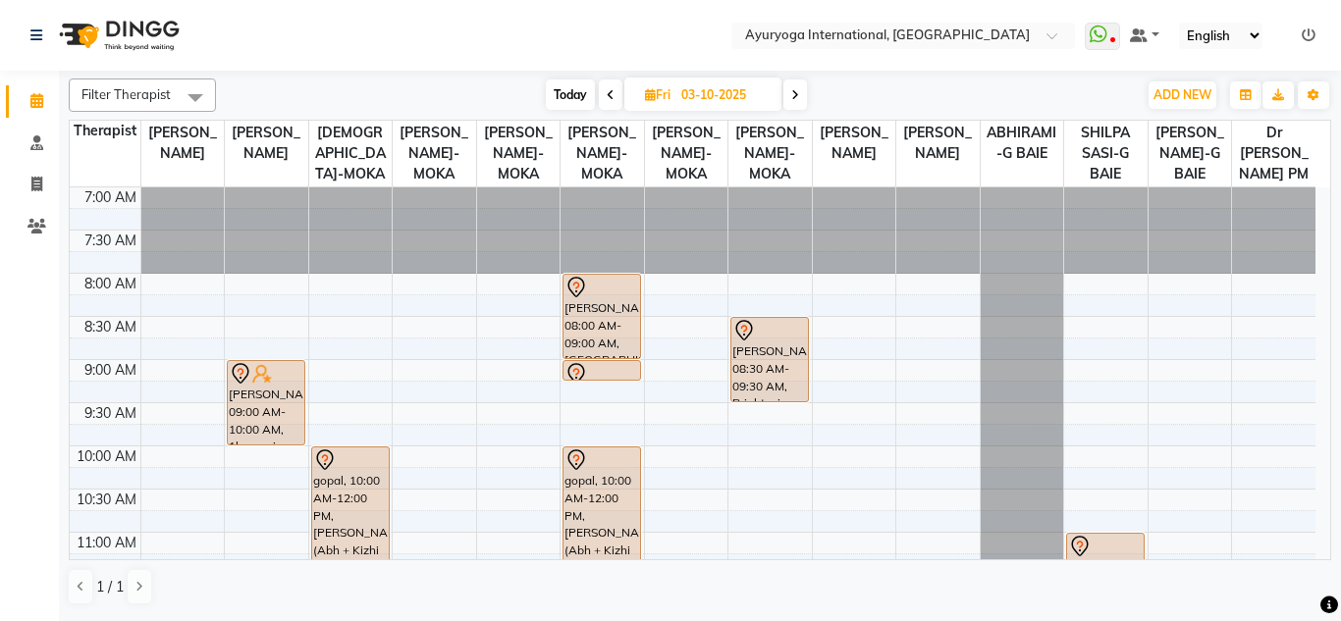
click at [582, 60] on nav "Select Location × Ayuryoga International, Mount Ory Rd WhatsApp Status ✕ Status…" at bounding box center [670, 35] width 1341 height 71
click at [582, 46] on nav "Select Location × Ayuryoga International, Mount Ory Rd WhatsApp Status ✕ Status…" at bounding box center [670, 35] width 1341 height 71
click at [473, 80] on div "Today Fri 03-10-2025" at bounding box center [676, 94] width 901 height 29
click at [468, 49] on nav "Select Location × Ayuryoga International, Mount Ory Rd WhatsApp Status ✕ Status…" at bounding box center [670, 35] width 1341 height 71
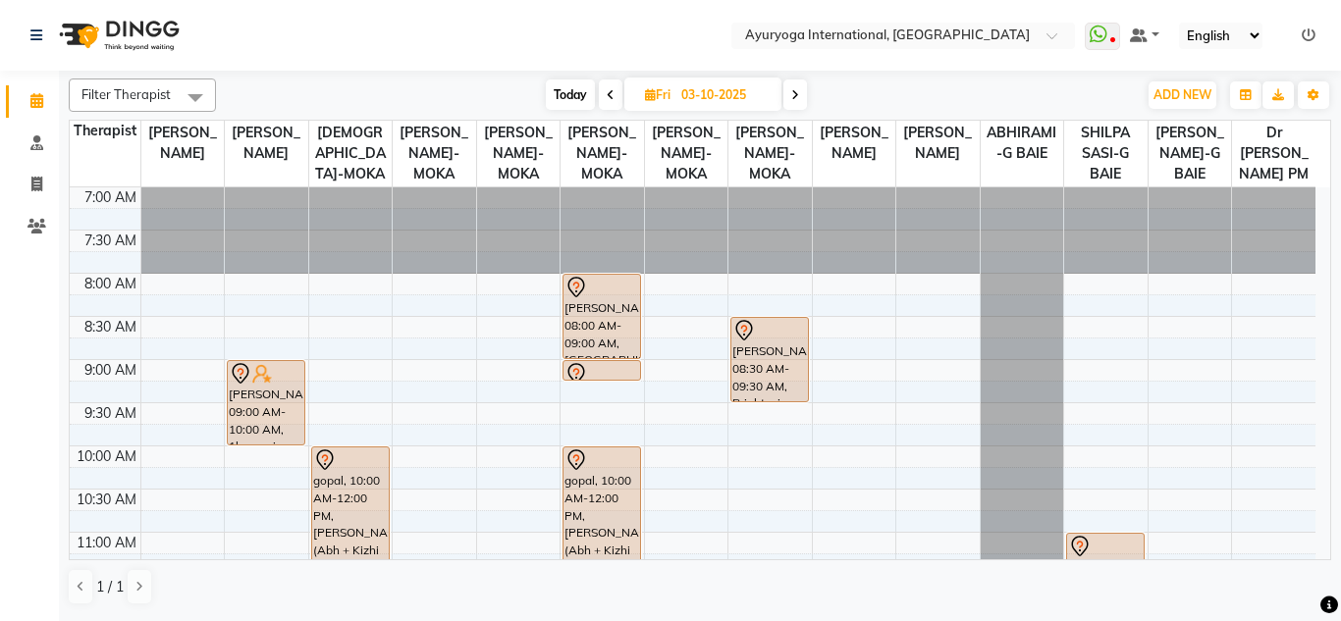
click at [484, 88] on div "Today Fri 03-10-2025" at bounding box center [676, 94] width 901 height 29
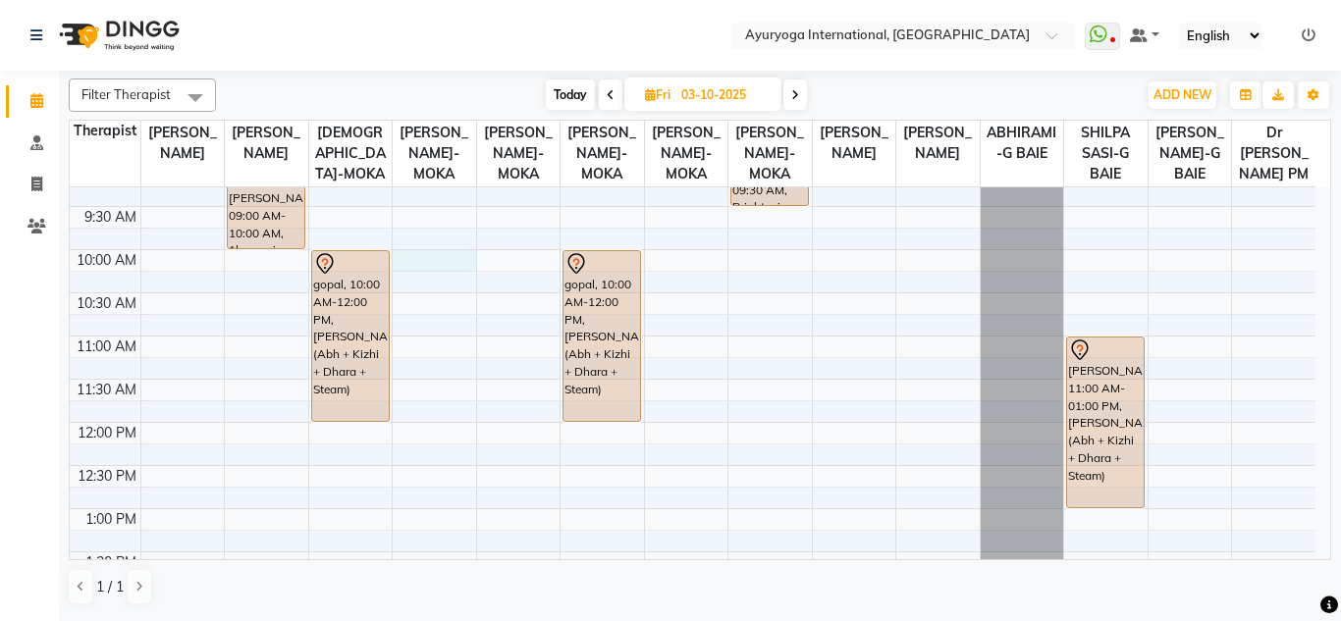
click at [447, 285] on div "7:00 AM 7:30 AM 8:00 AM 8:30 AM 9:00 AM 9:30 AM 10:00 AM 10:30 AM 11:00 AM 11:3…" at bounding box center [692, 595] width 1245 height 1208
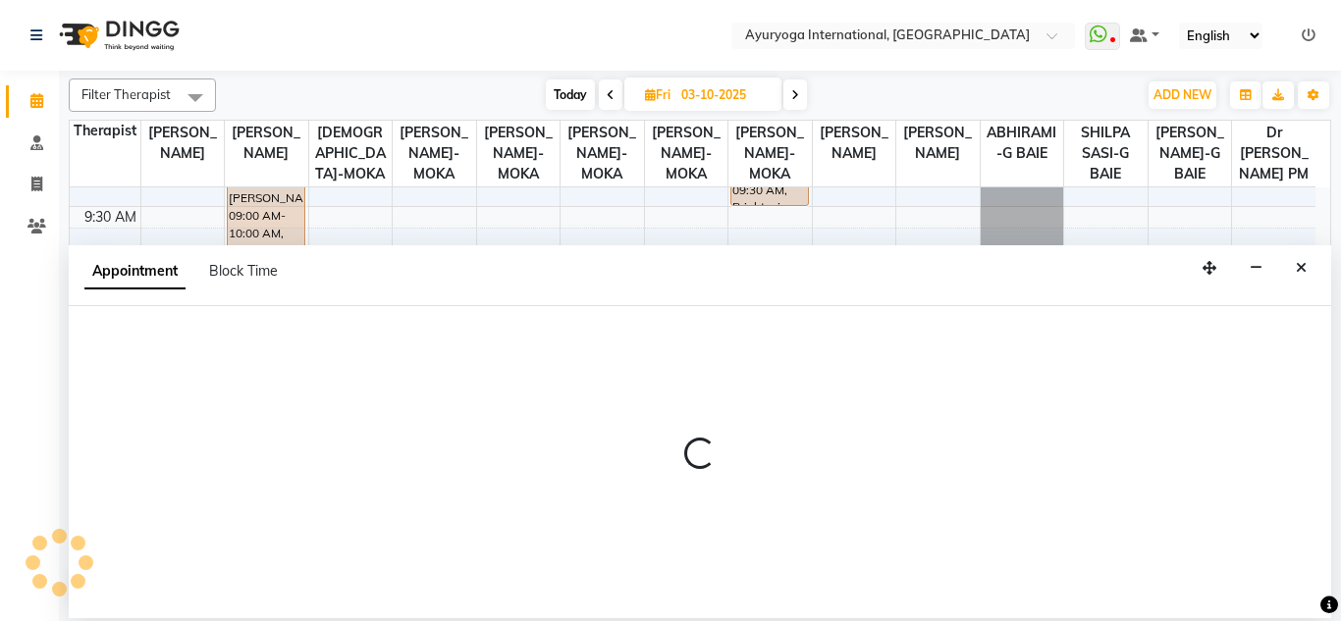
select select "77770"
select select "600"
select select "tentative"
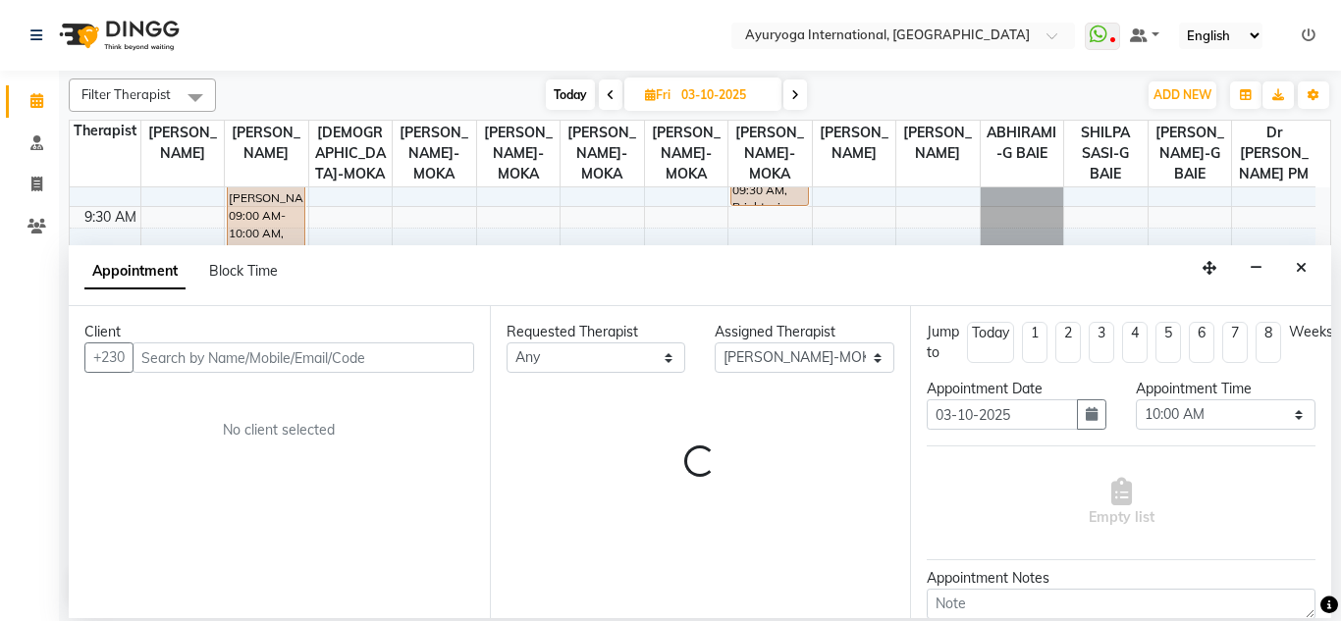
click at [364, 338] on div "Client" at bounding box center [279, 332] width 390 height 21
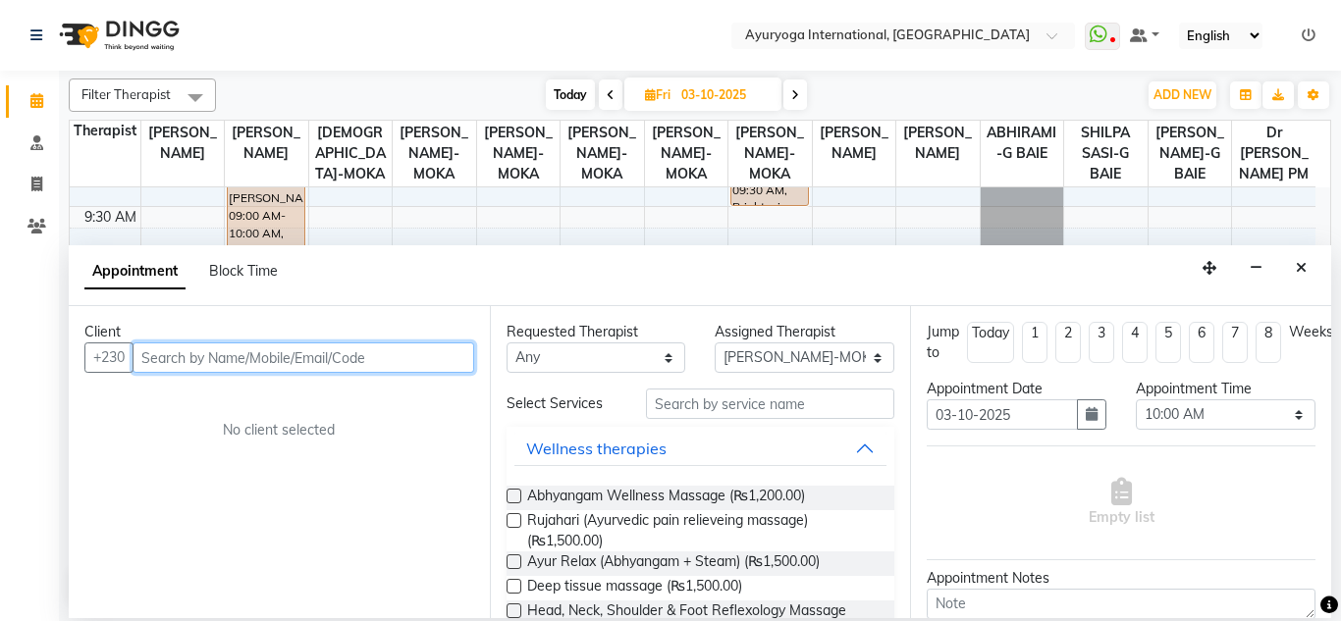
click at [387, 351] on input "text" at bounding box center [303, 357] width 342 height 30
type input "57877476"
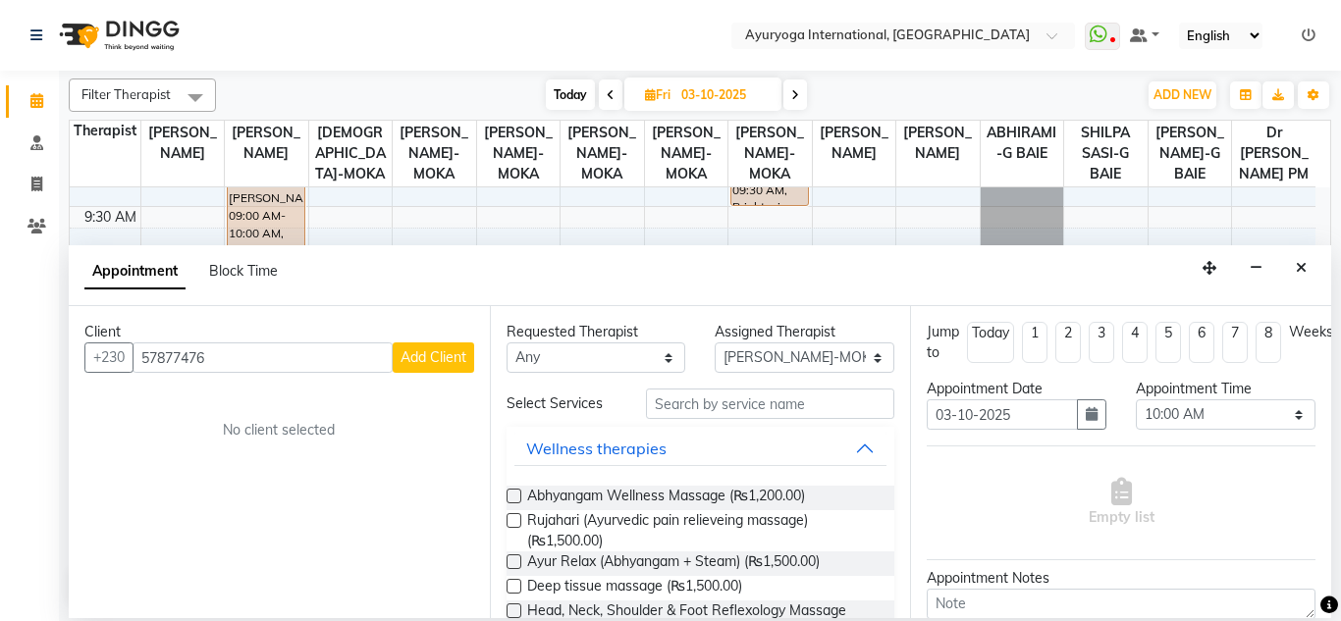
click at [433, 352] on span "Add Client" at bounding box center [433, 357] width 66 height 18
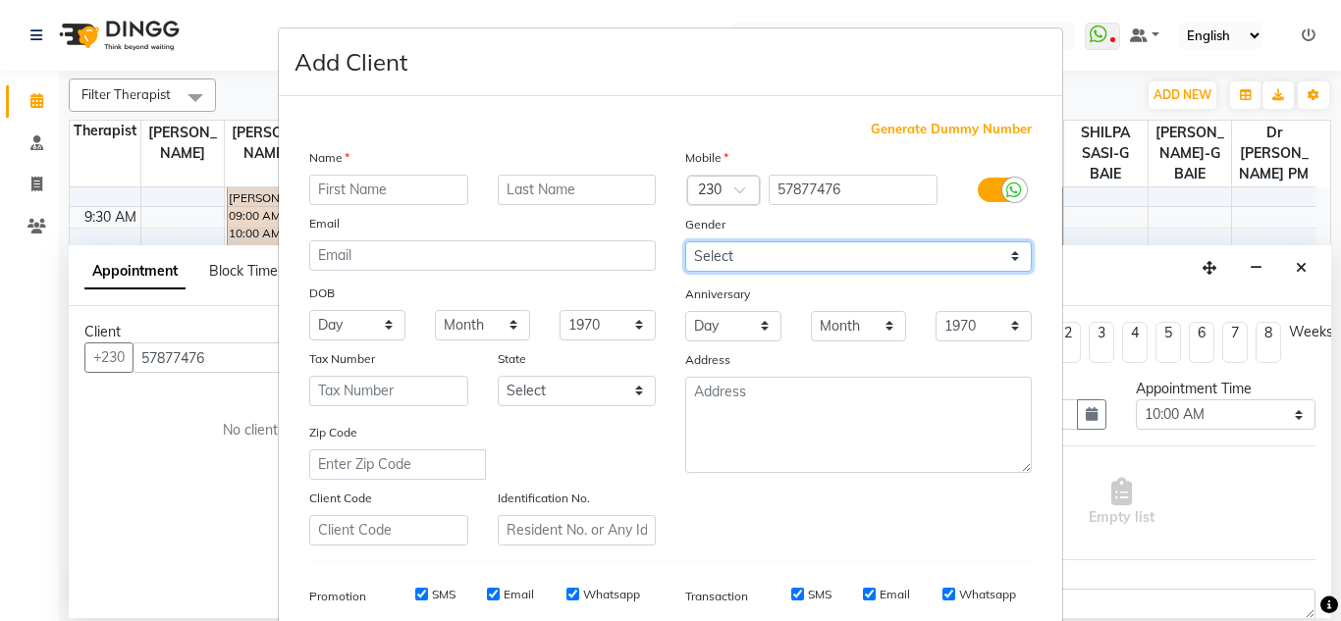
click at [769, 252] on select "Select Male Female Other Prefer Not To Say" at bounding box center [858, 256] width 346 height 30
select select "female"
click at [685, 241] on select "Select Male Female Other Prefer Not To Say" at bounding box center [858, 256] width 346 height 30
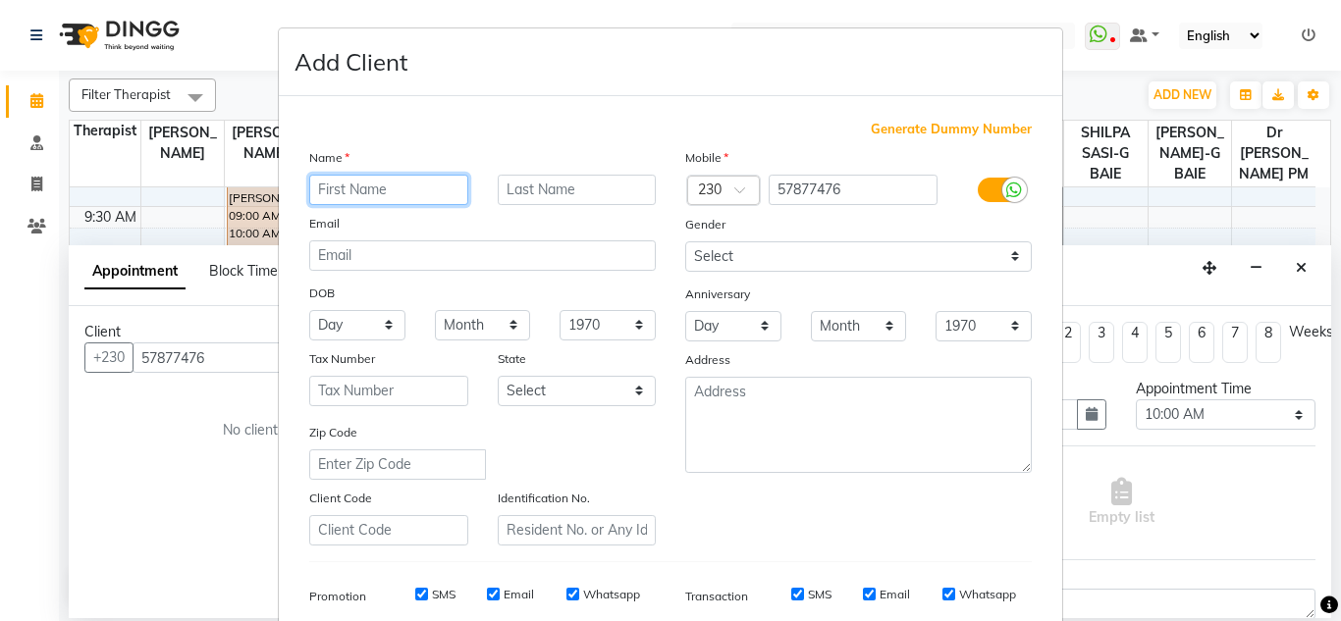
click at [401, 196] on input "text" at bounding box center [388, 190] width 159 height 30
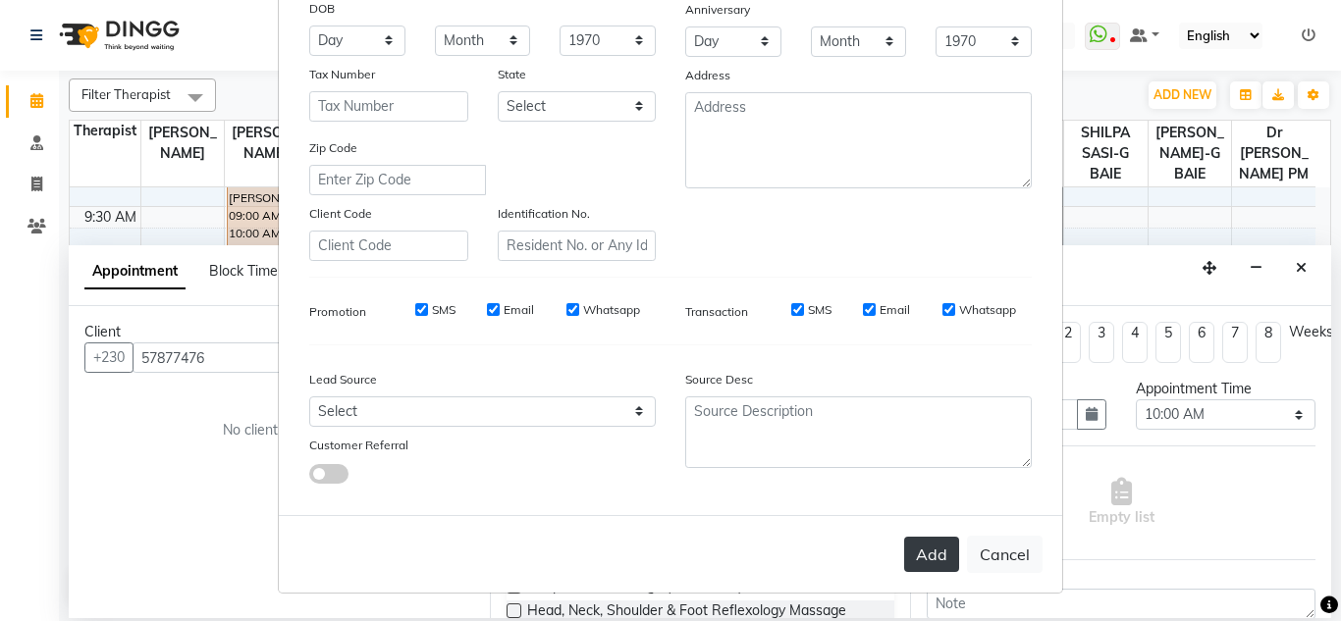
type input "Ansuya"
click at [930, 561] on button "Add" at bounding box center [931, 554] width 55 height 35
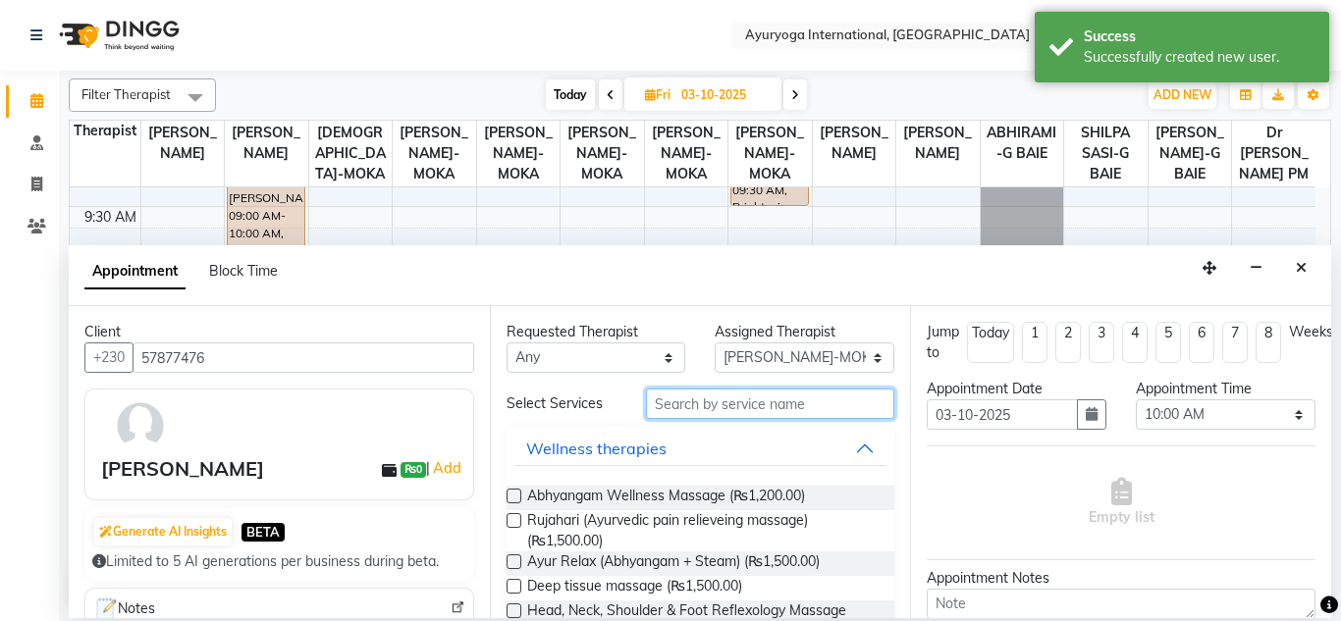
click at [762, 392] on input "text" at bounding box center [770, 404] width 249 height 30
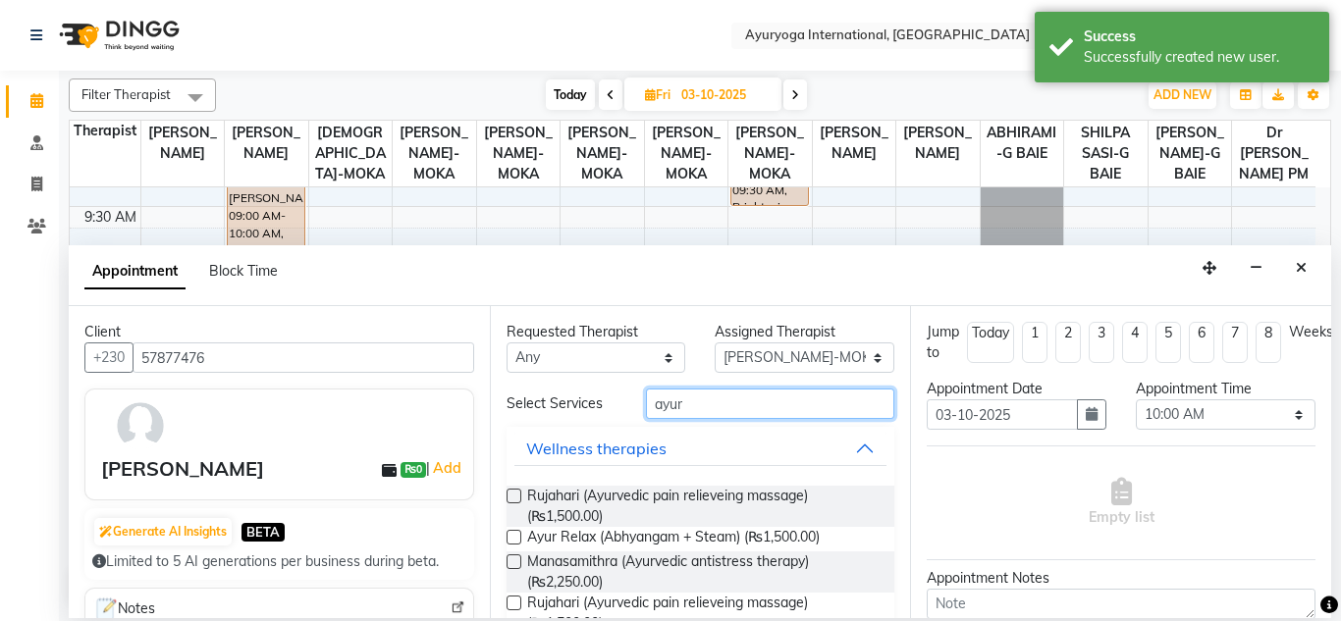
scroll to position [491, 0]
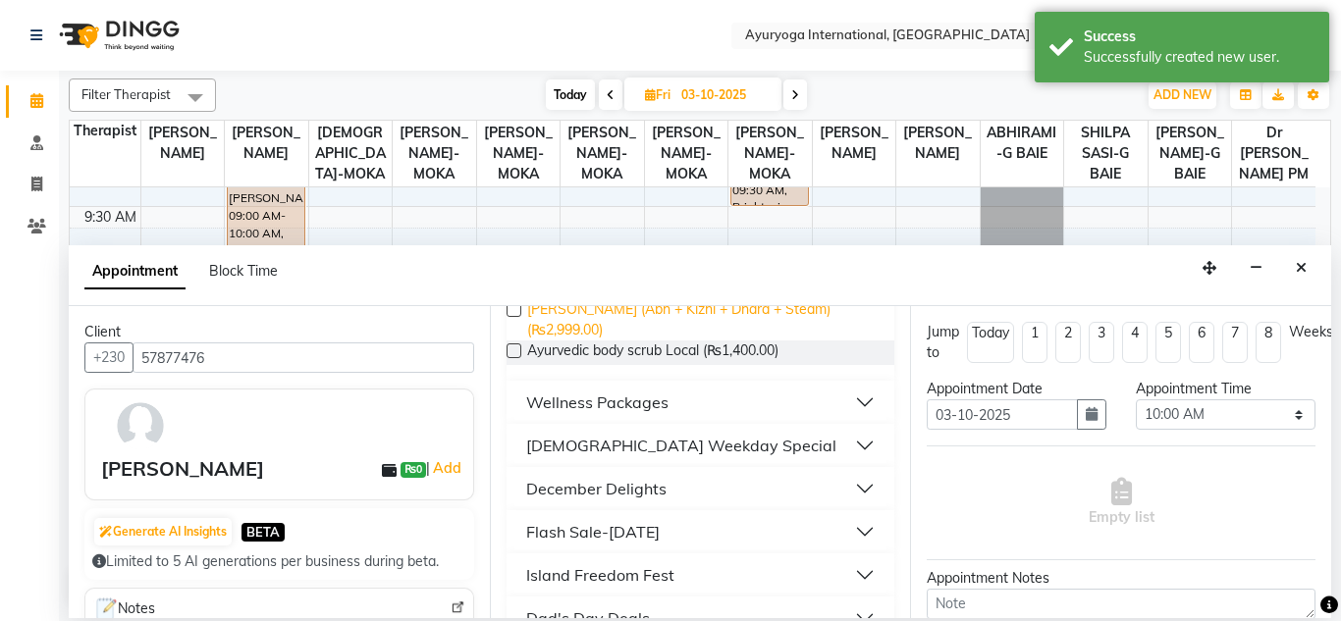
type input "ayur"
click at [562, 322] on span "[PERSON_NAME] (Abh + Kizhi + Dhara + Steam) (₨2,999.00)" at bounding box center [703, 319] width 352 height 41
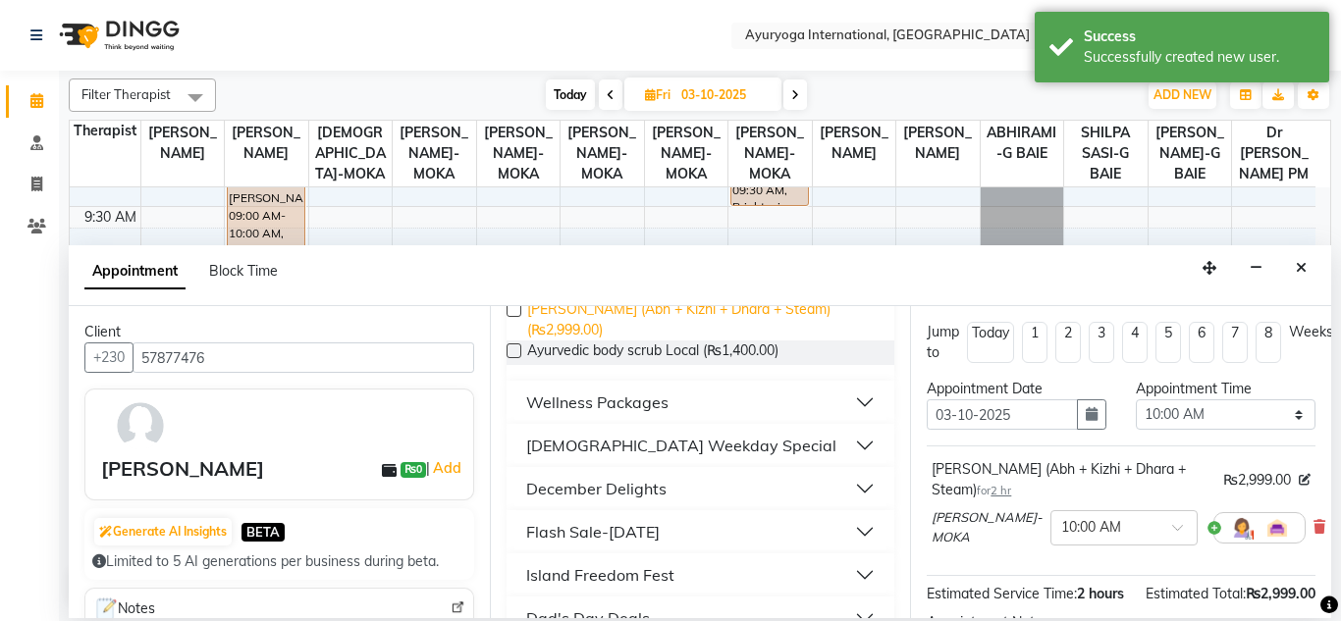
click at [569, 323] on span "[PERSON_NAME] (Abh + Kizhi + Dhara + Steam) (₨2,999.00)" at bounding box center [703, 319] width 352 height 41
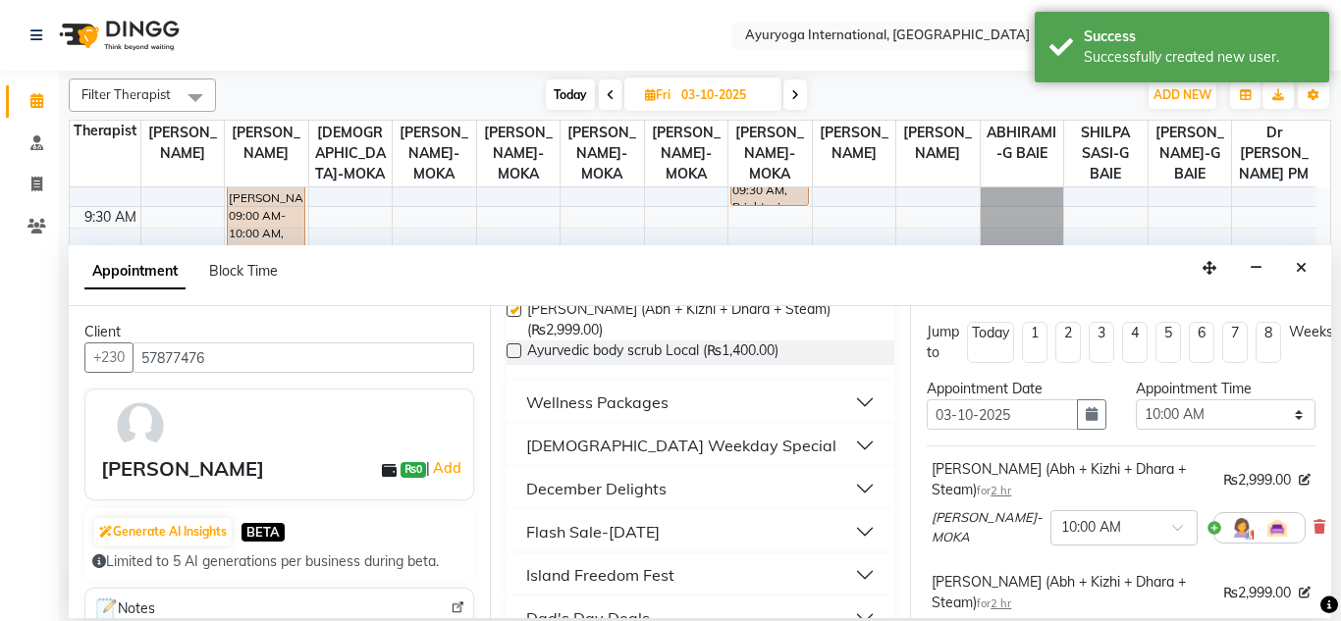
checkbox input "false"
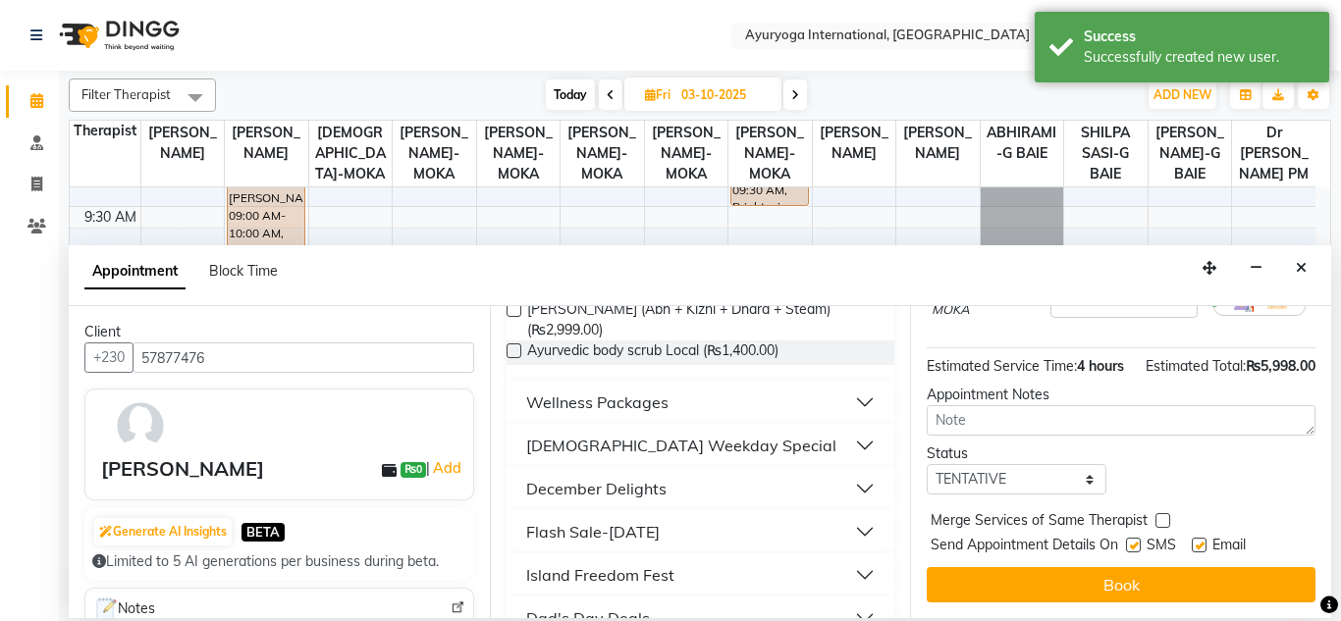
click at [1044, 547] on div "Jump to Today 1 2 3 4 5 6 7 8 Weeks Appointment Date 03-10-2025 Appointment Tim…" at bounding box center [1120, 462] width 421 height 312
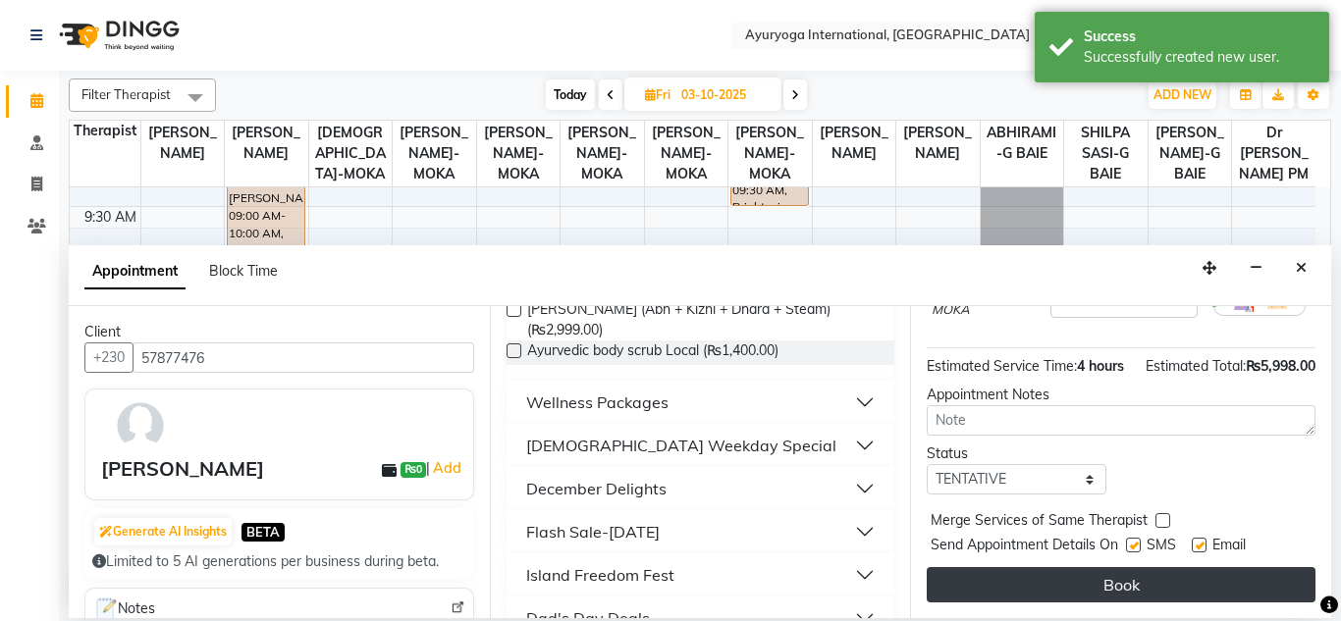
click at [1051, 567] on button "Book" at bounding box center [1120, 584] width 389 height 35
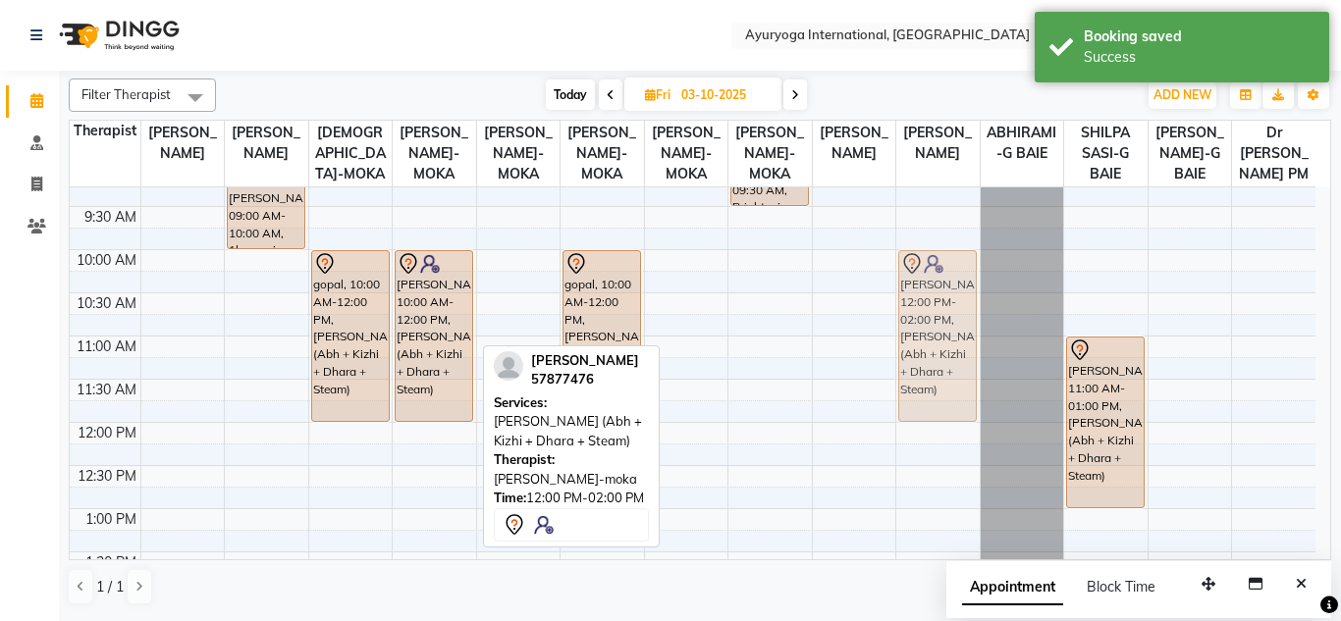
drag, startPoint x: 435, startPoint y: 483, endPoint x: 966, endPoint y: 313, distance: 557.4
click at [966, 313] on tr "Yajjadeo Lotun, 09:00 AM-10:00 AM, 1hr session gopal, 10:00 AM-12:00 PM, Ayur S…" at bounding box center [692, 595] width 1245 height 1208
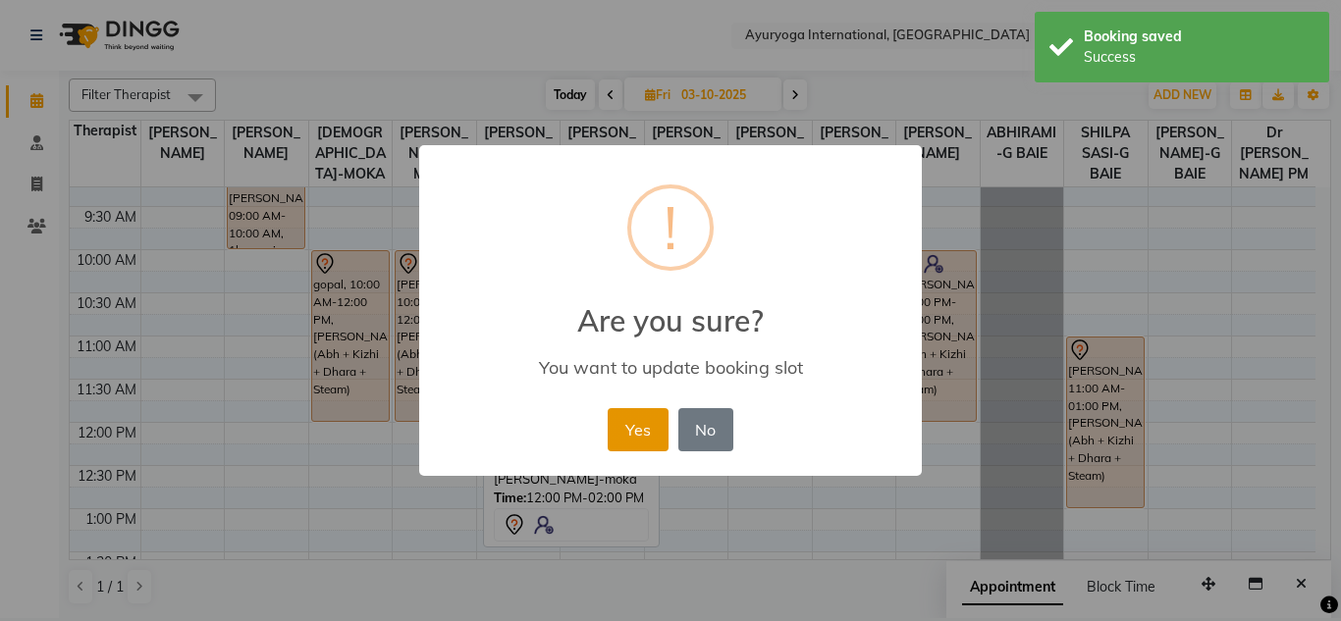
click at [624, 441] on button "Yes" at bounding box center [637, 429] width 60 height 43
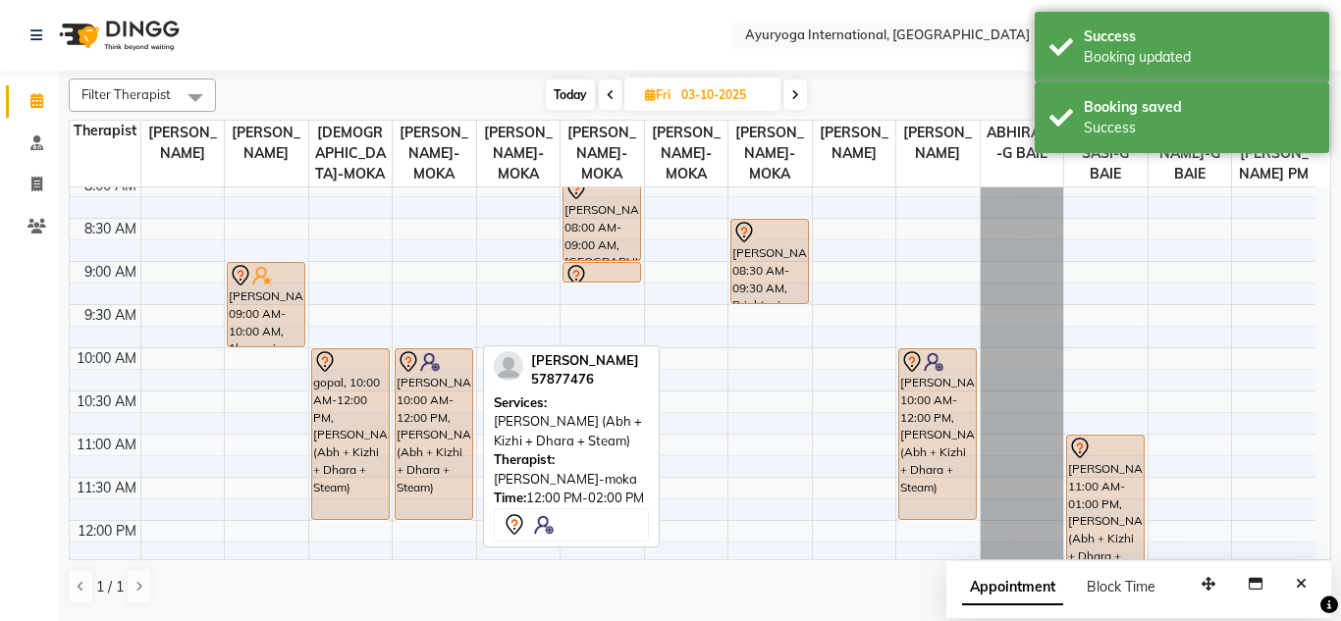
scroll to position [0, 0]
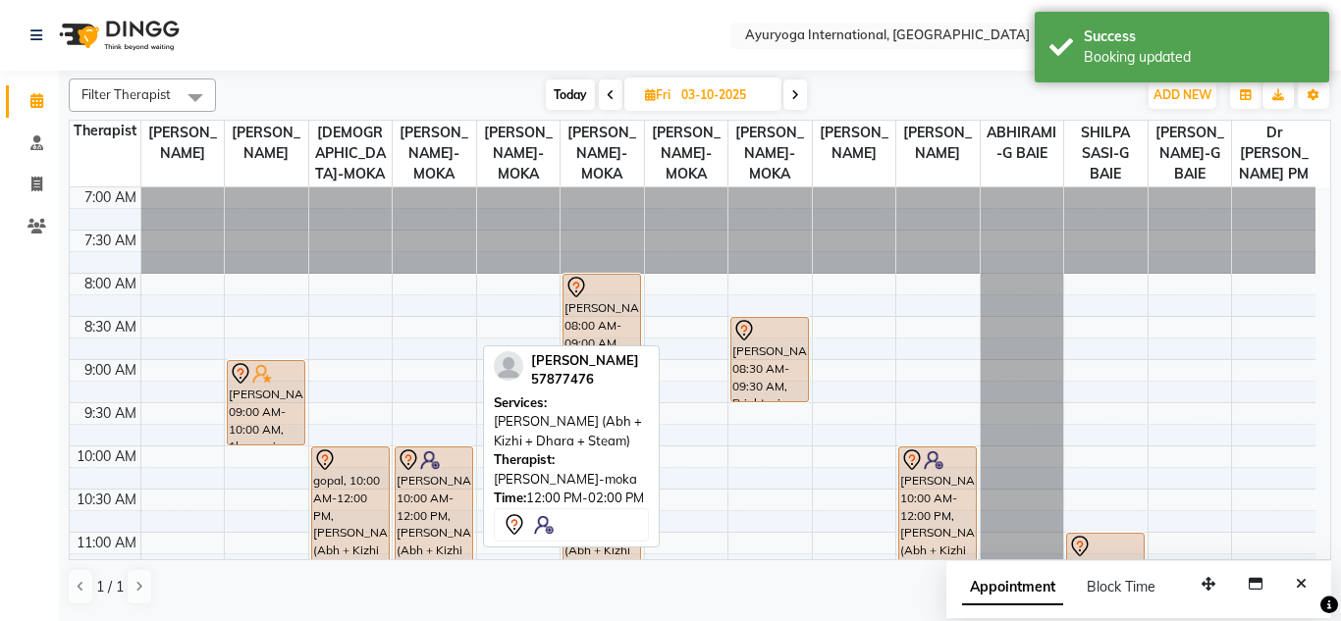
click at [562, 95] on span "Today" at bounding box center [570, 94] width 49 height 30
type input "01-10-2025"
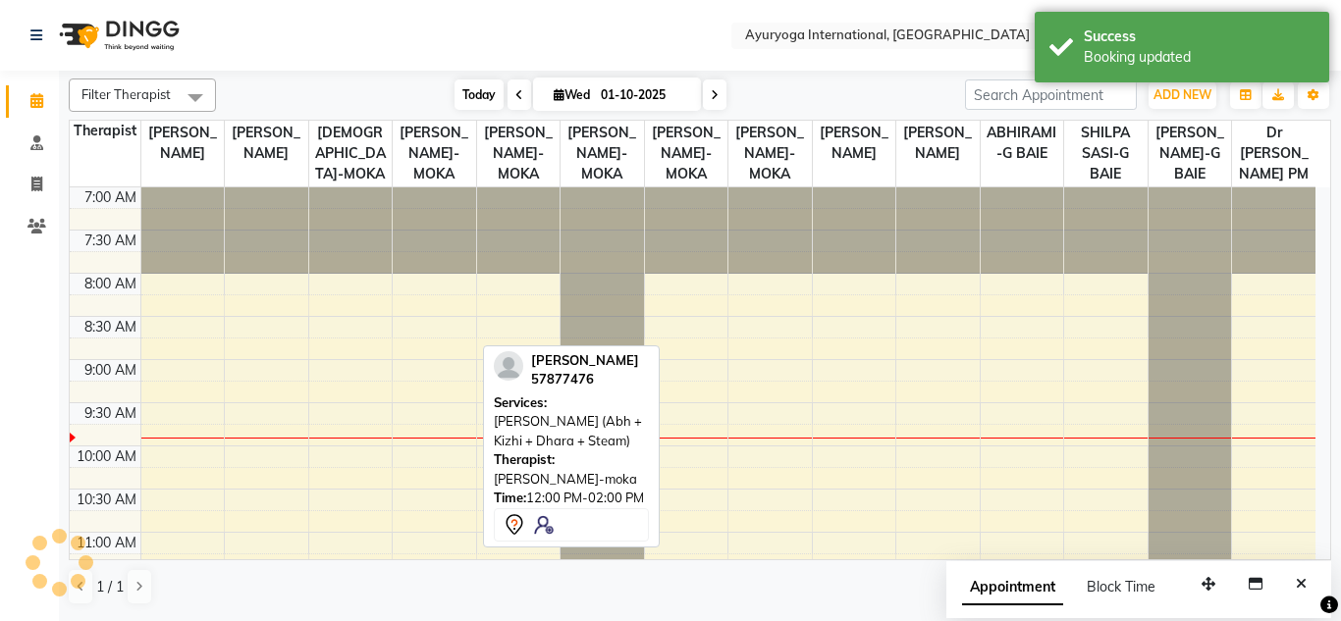
scroll to position [174, 0]
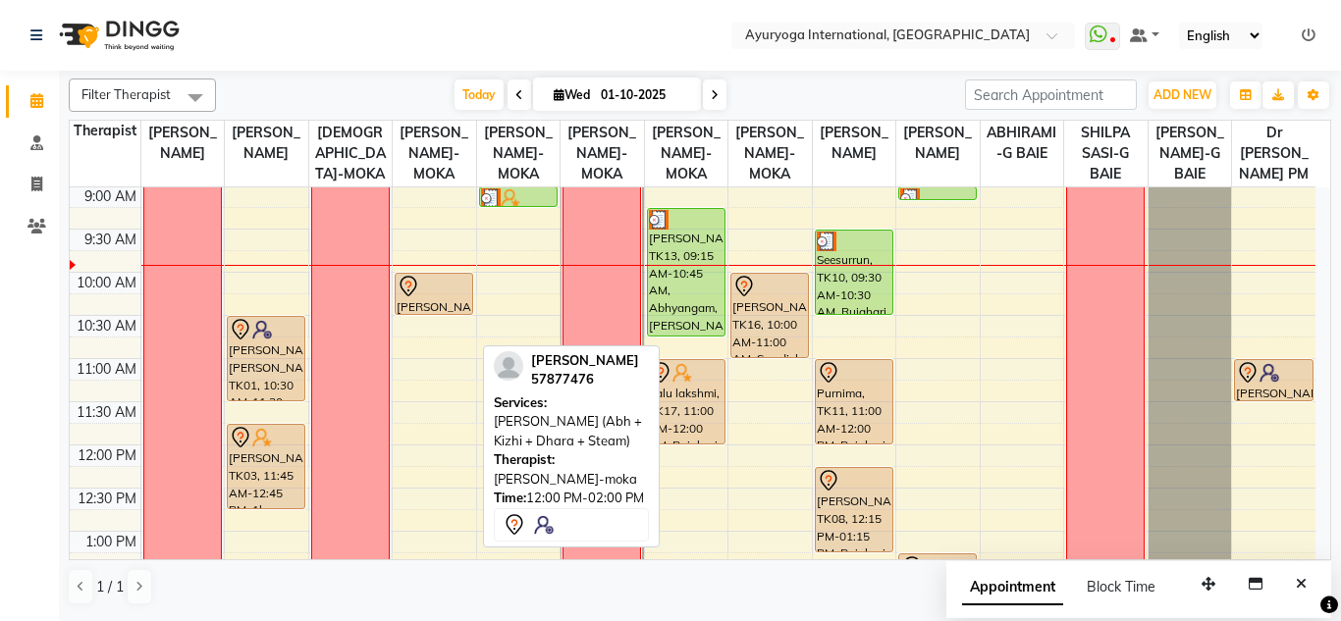
click at [767, 90] on div "Today Wed 01-10-2025" at bounding box center [590, 94] width 729 height 29
click at [775, 80] on div "Today Wed 01-10-2025" at bounding box center [590, 94] width 729 height 29
drag, startPoint x: 791, startPoint y: 89, endPoint x: 883, endPoint y: 251, distance: 186.4
click at [792, 90] on div "Today Wed 01-10-2025" at bounding box center [590, 94] width 729 height 29
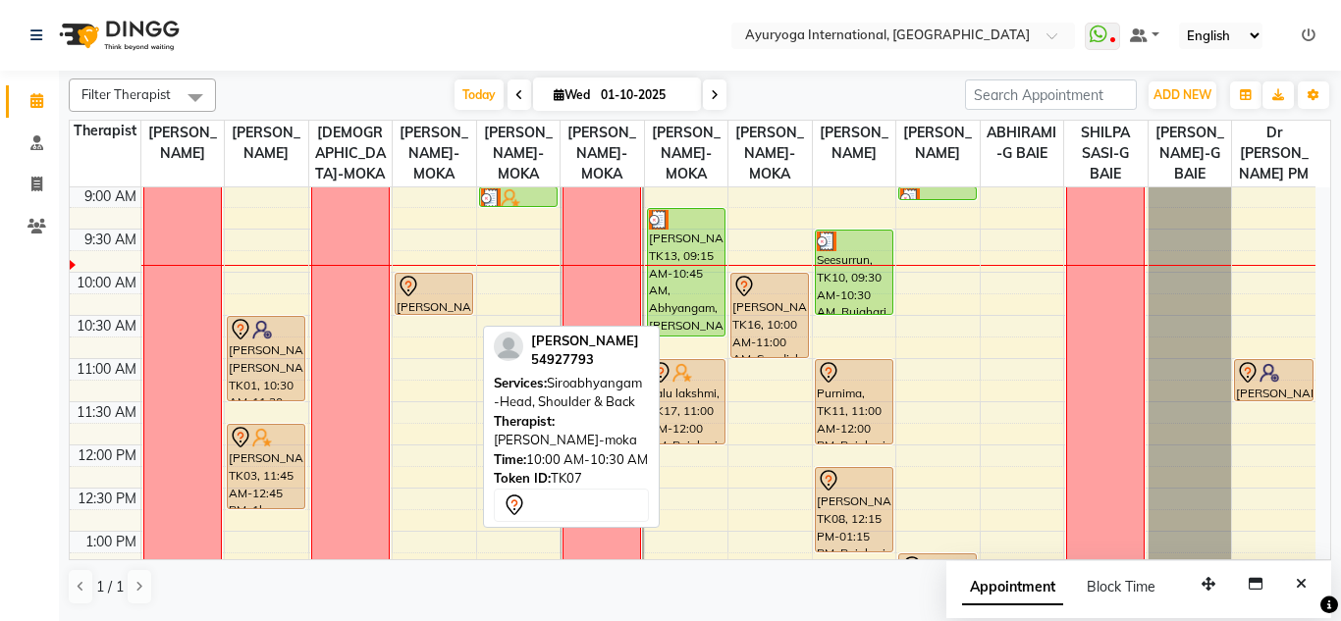
click at [432, 298] on div at bounding box center [433, 287] width 75 height 24
click at [418, 298] on icon at bounding box center [408, 287] width 24 height 24
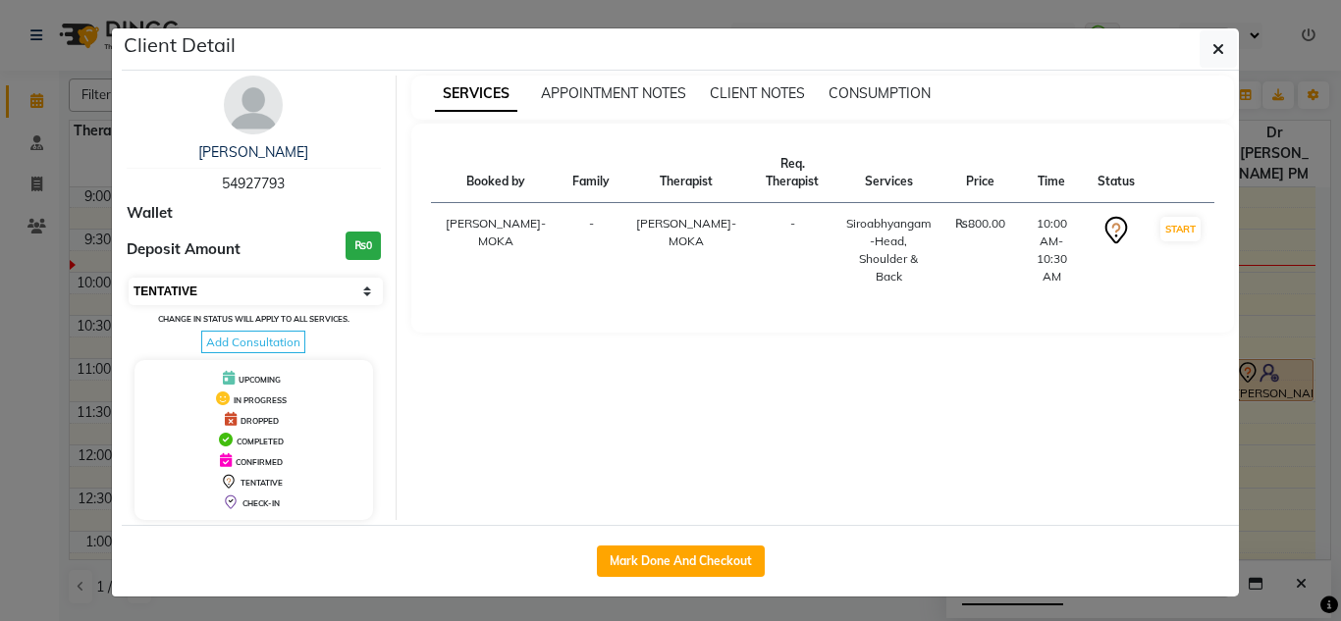
click at [177, 289] on select "Select IN SERVICE CONFIRMED TENTATIVE CHECK IN MARK DONE DROPPED UPCOMING" at bounding box center [256, 291] width 254 height 27
select select "3"
click at [129, 278] on select "Select IN SERVICE CONFIRMED TENTATIVE CHECK IN MARK DONE DROPPED UPCOMING" at bounding box center [256, 291] width 254 height 27
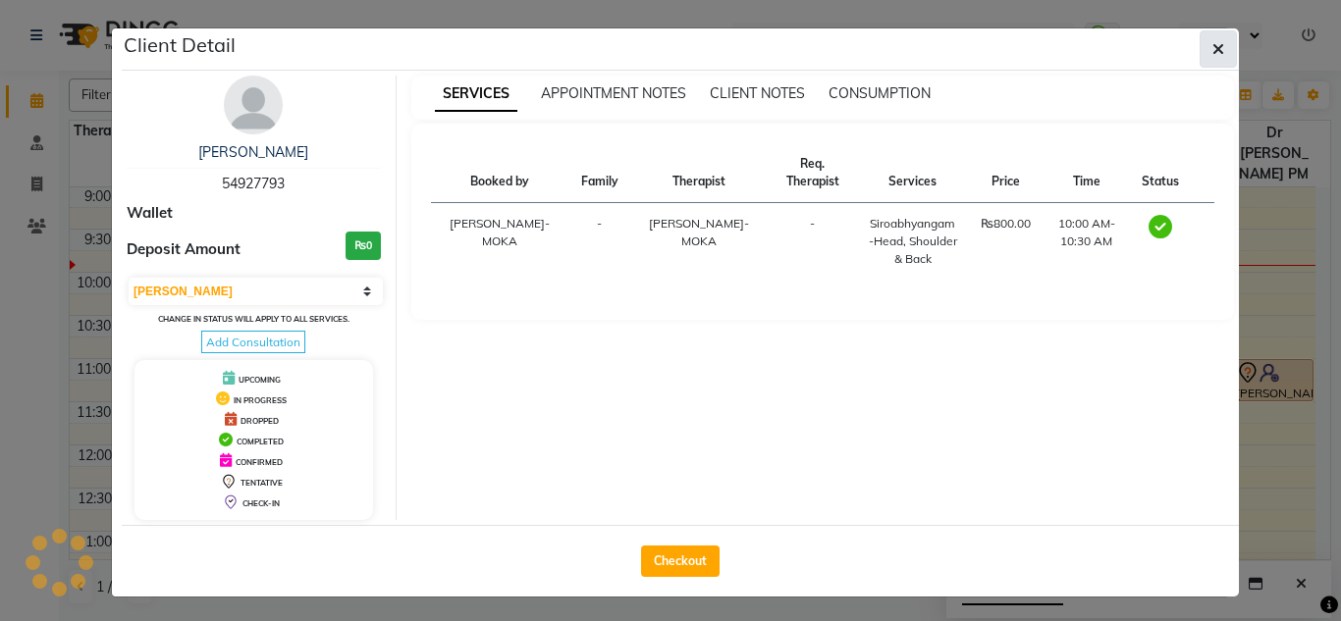
click at [1212, 43] on icon "button" at bounding box center [1218, 49] width 12 height 16
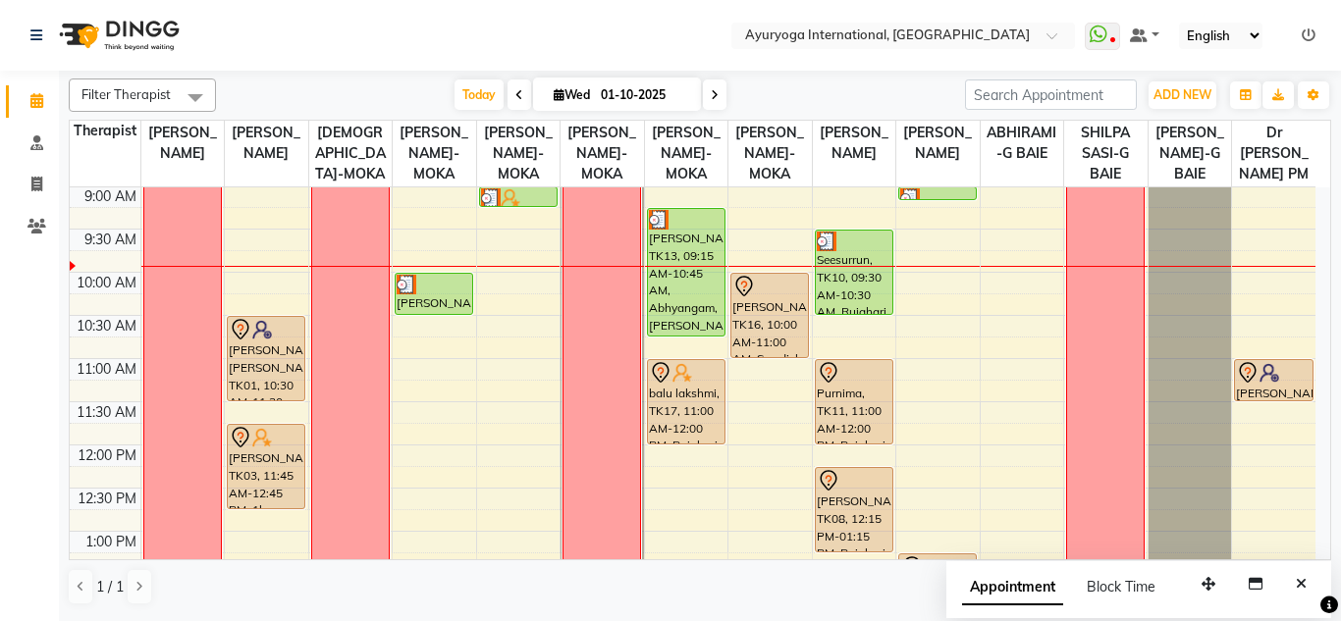
click at [529, 21] on nav "Select Location × Ayuryoga International, Mount Ory Rd WhatsApp Status ✕ Status…" at bounding box center [670, 35] width 1341 height 71
click at [718, 89] on span at bounding box center [715, 94] width 24 height 30
type input "02-10-2025"
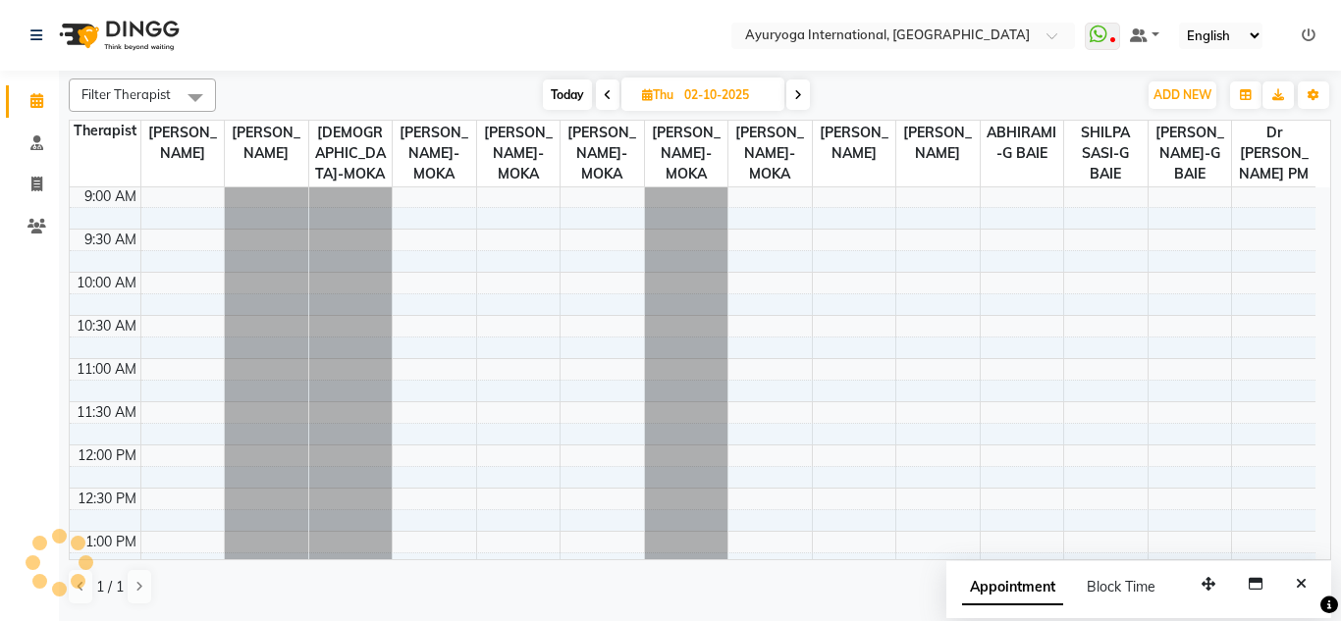
click at [682, 56] on nav "Select Location × Ayuryoga International, Mount Ory Rd WhatsApp Status ✕ Status…" at bounding box center [670, 35] width 1341 height 71
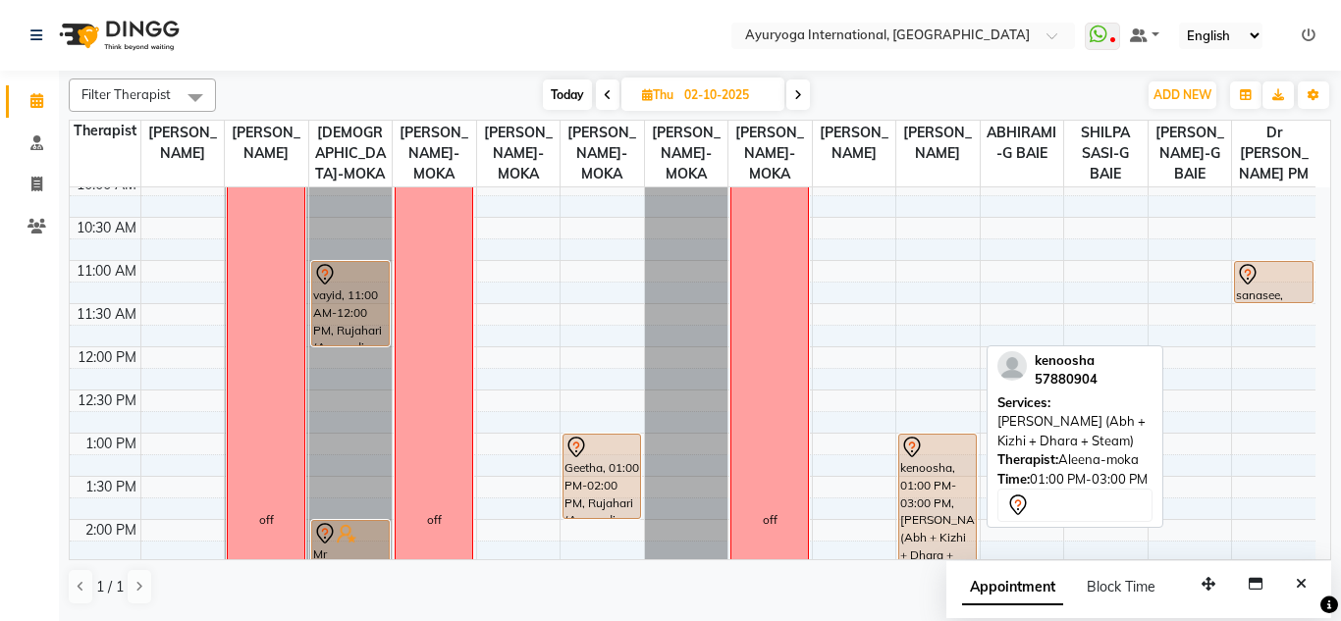
scroll to position [468, 0]
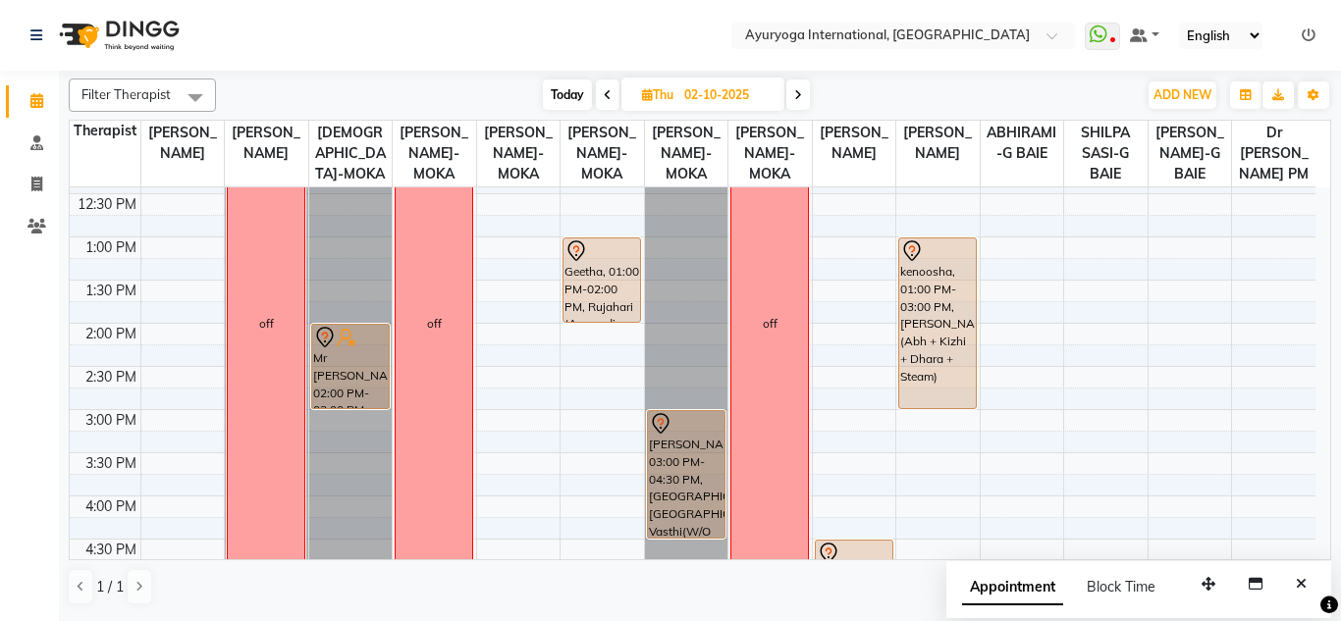
click at [832, 317] on div "7:00 AM 7:30 AM 8:00 AM 8:30 AM 9:00 AM 9:30 AM 10:00 AM 10:30 AM 11:00 AM 11:3…" at bounding box center [692, 323] width 1245 height 1208
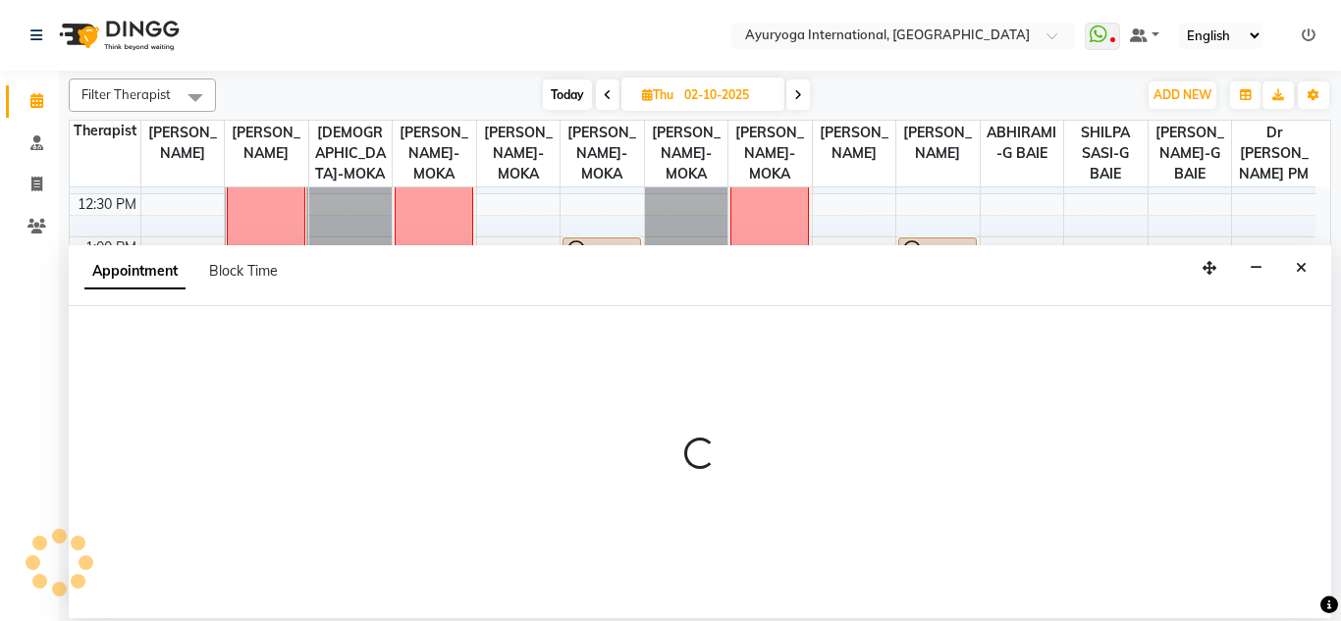
select select "60459"
select select "810"
select select "tentative"
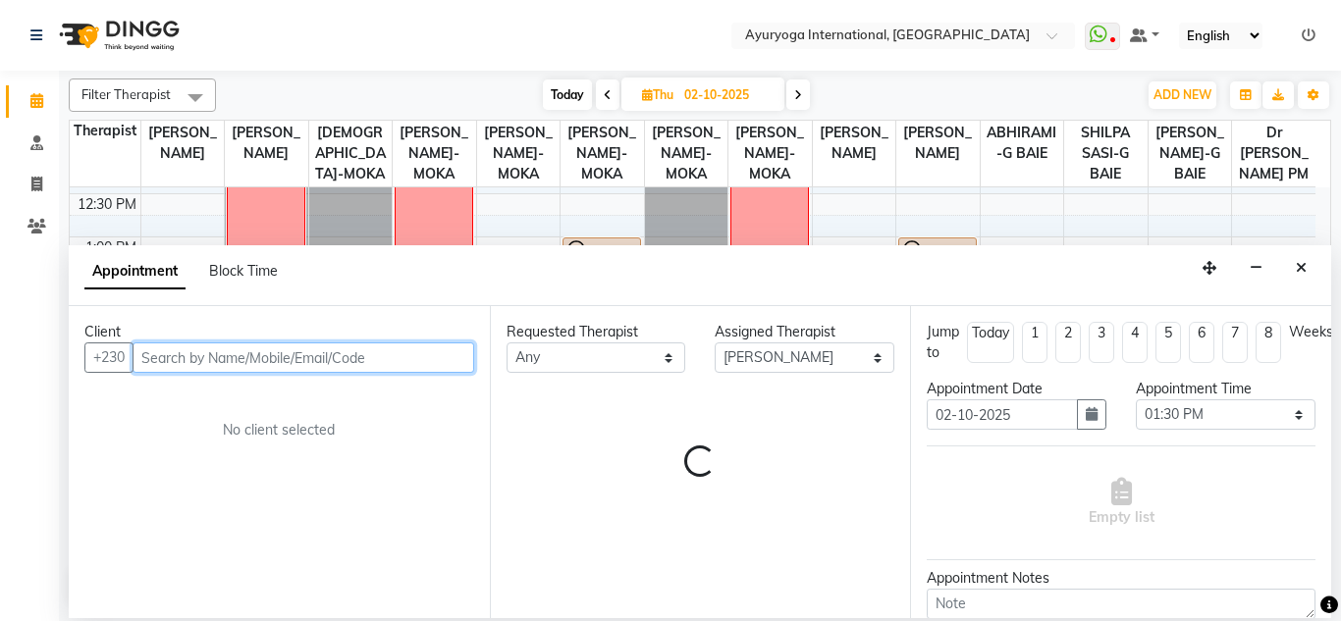
click at [331, 368] on input "text" at bounding box center [303, 357] width 342 height 30
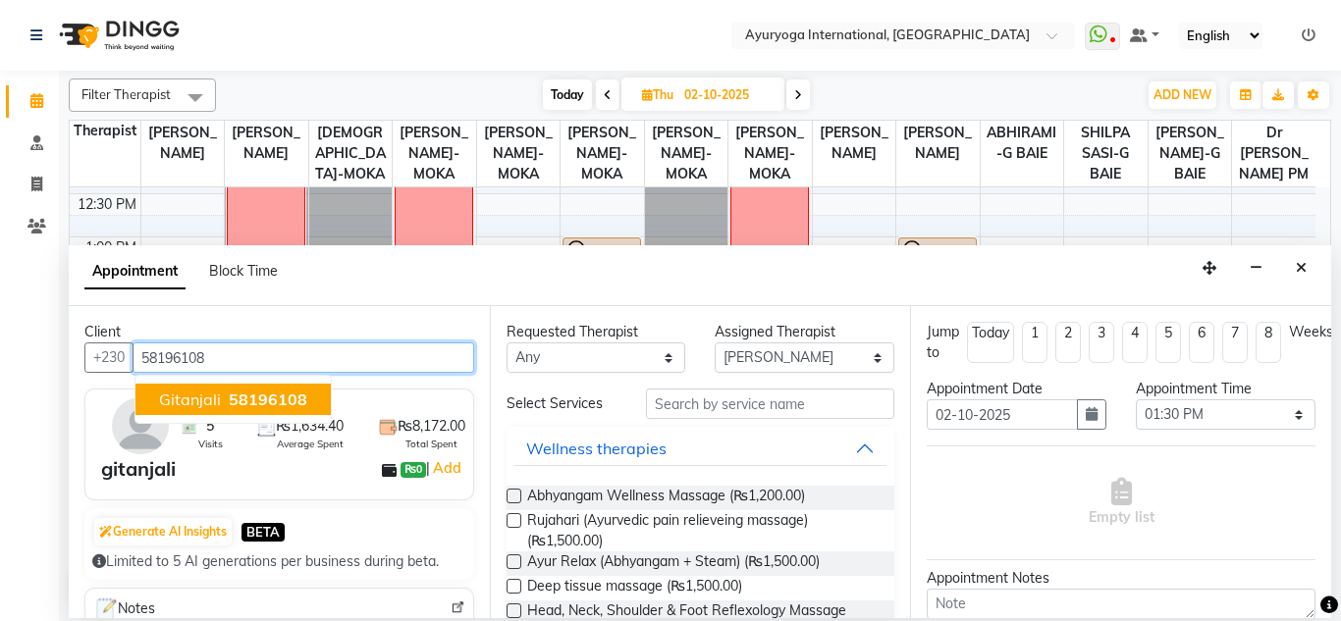
click at [232, 409] on span "58196108" at bounding box center [268, 400] width 79 height 20
type input "58196108"
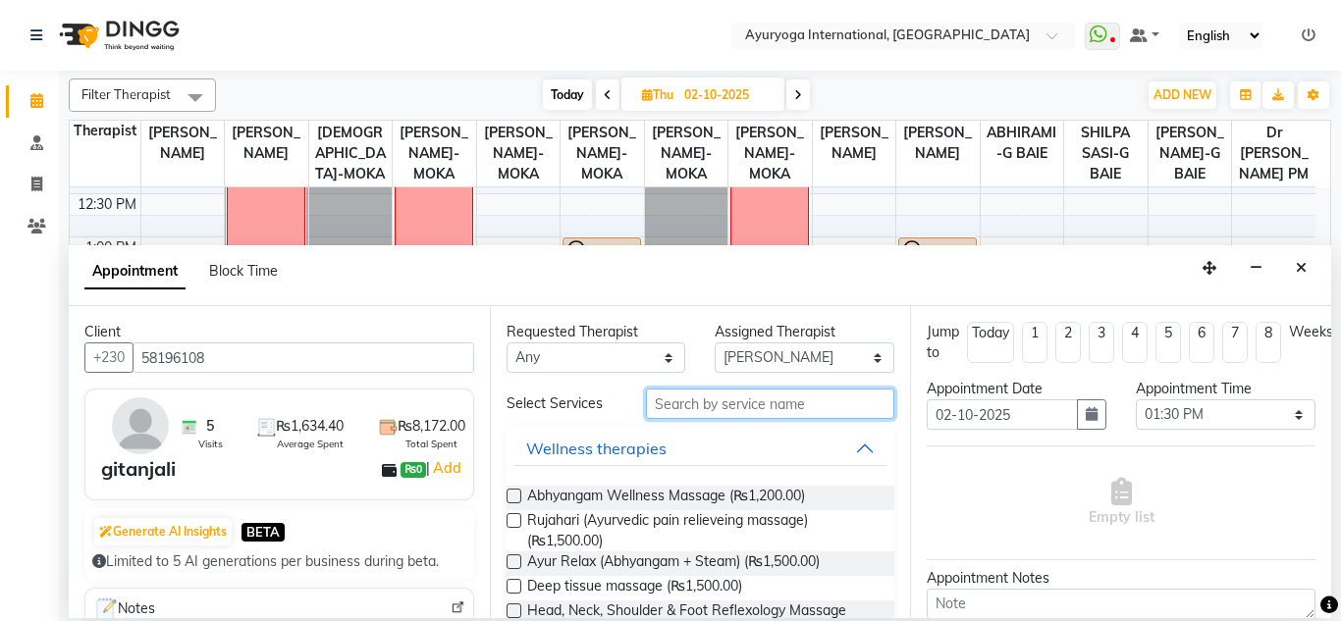
click at [709, 419] on input "text" at bounding box center [770, 404] width 249 height 30
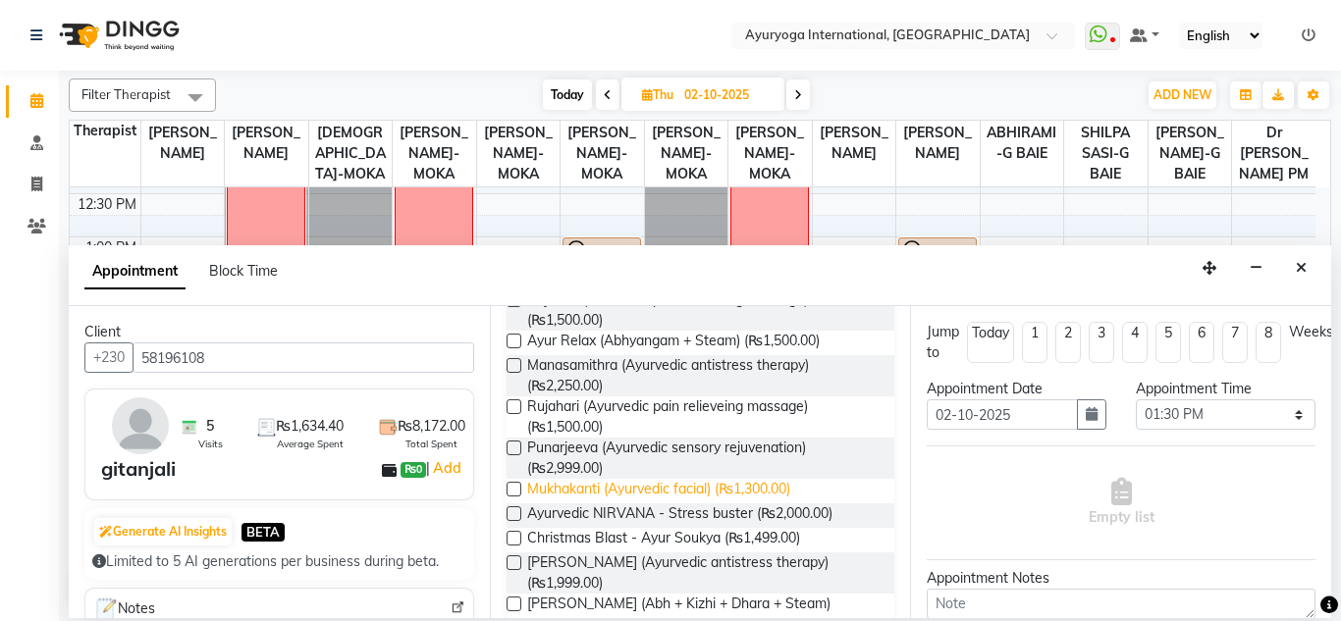
scroll to position [294, 0]
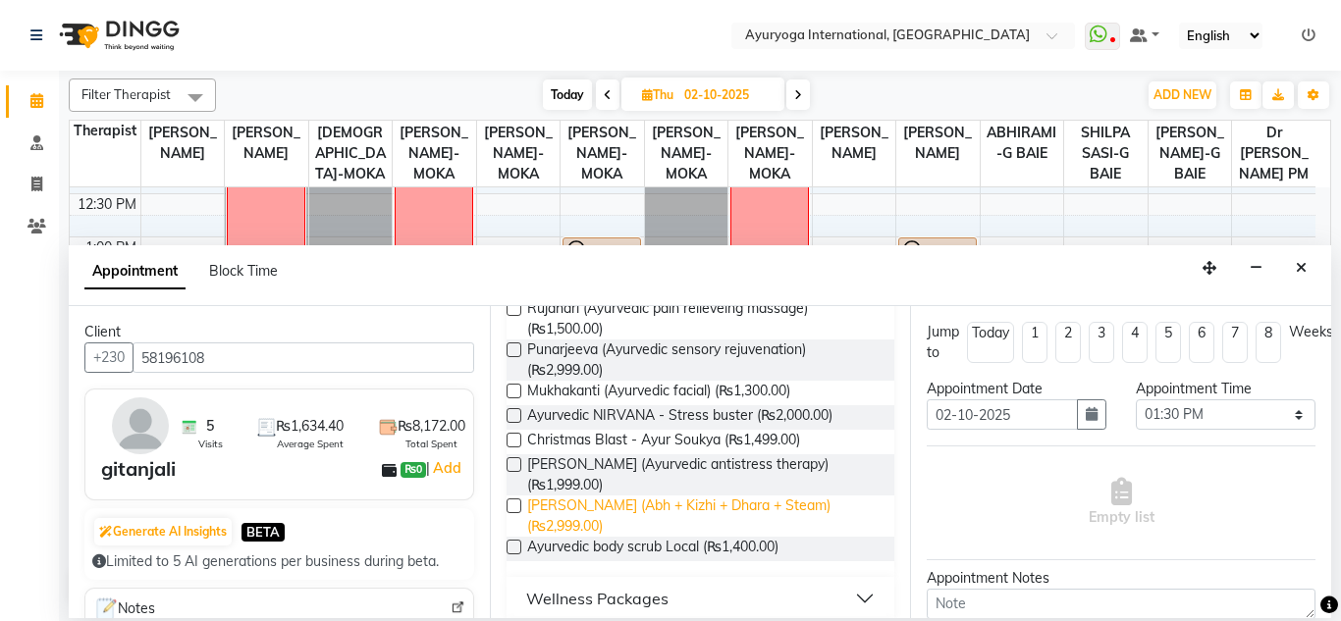
type input "ayur"
click at [648, 513] on span "[PERSON_NAME] (Abh + Kizhi + Dhara + Steam) (₨2,999.00)" at bounding box center [703, 516] width 352 height 41
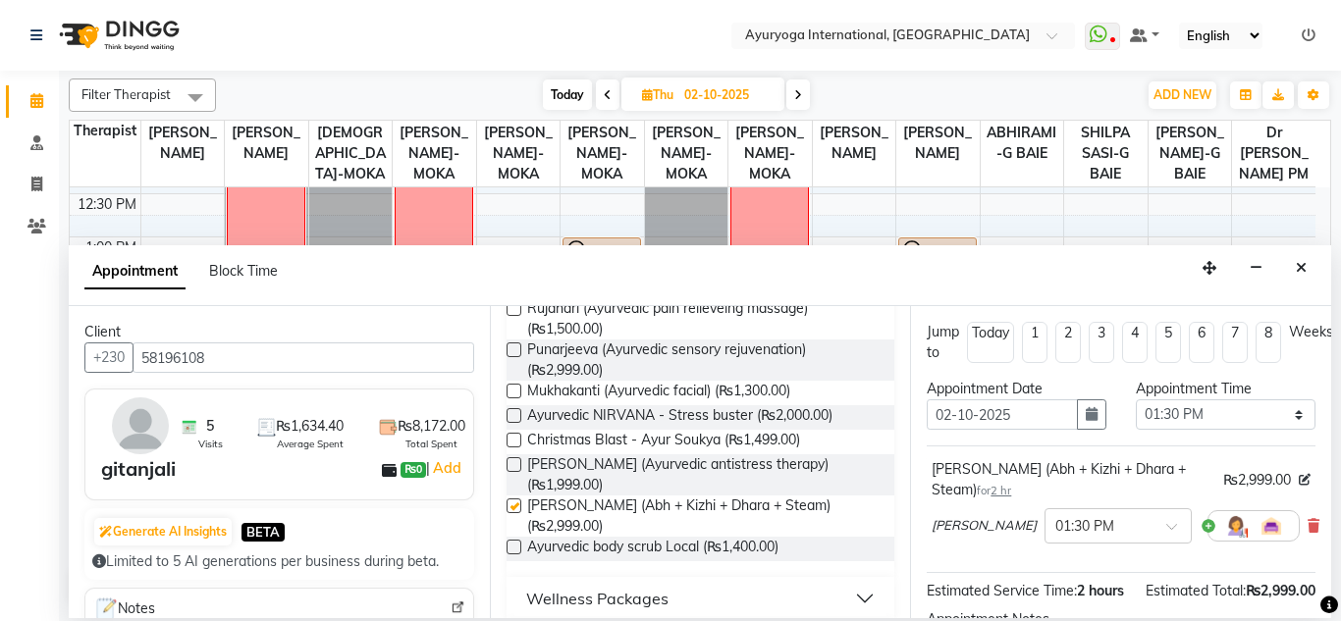
checkbox input "false"
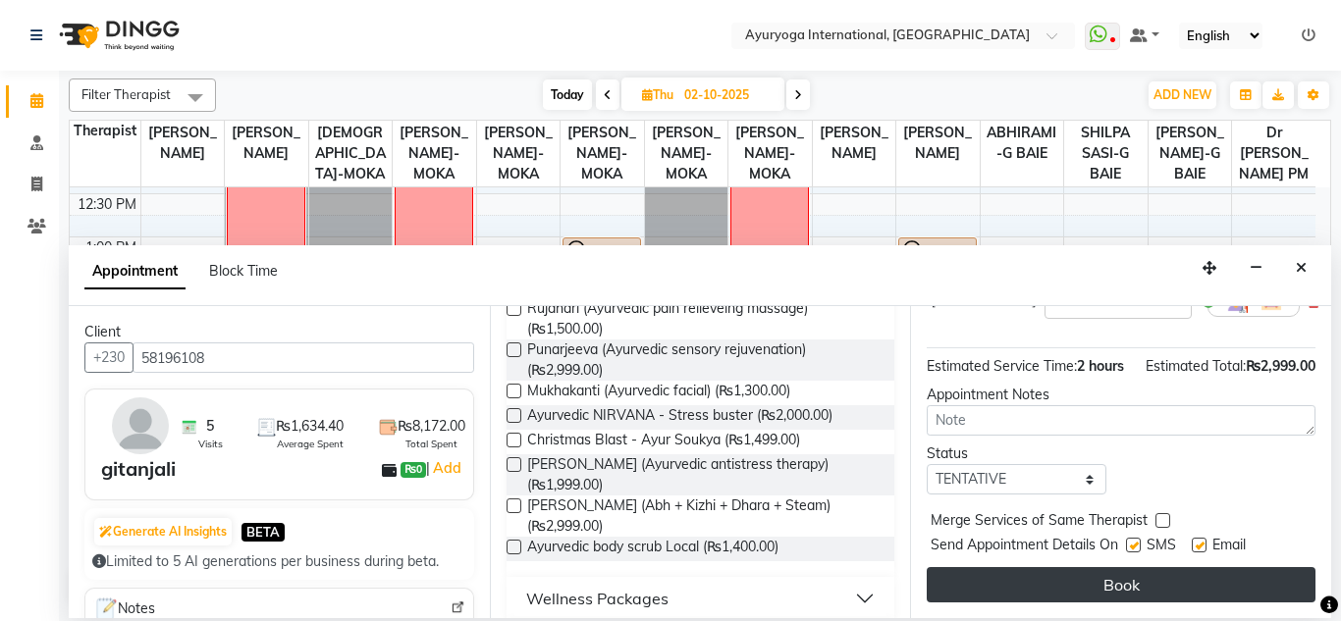
click at [1010, 576] on button "Book" at bounding box center [1120, 584] width 389 height 35
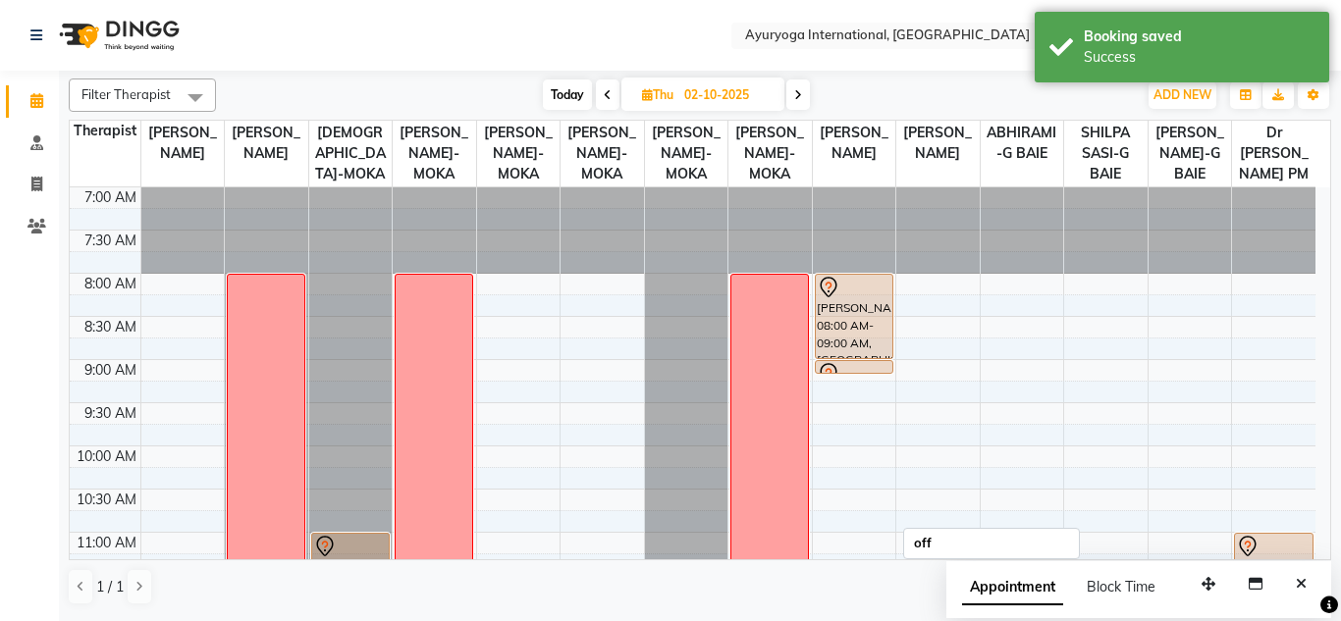
scroll to position [393, 0]
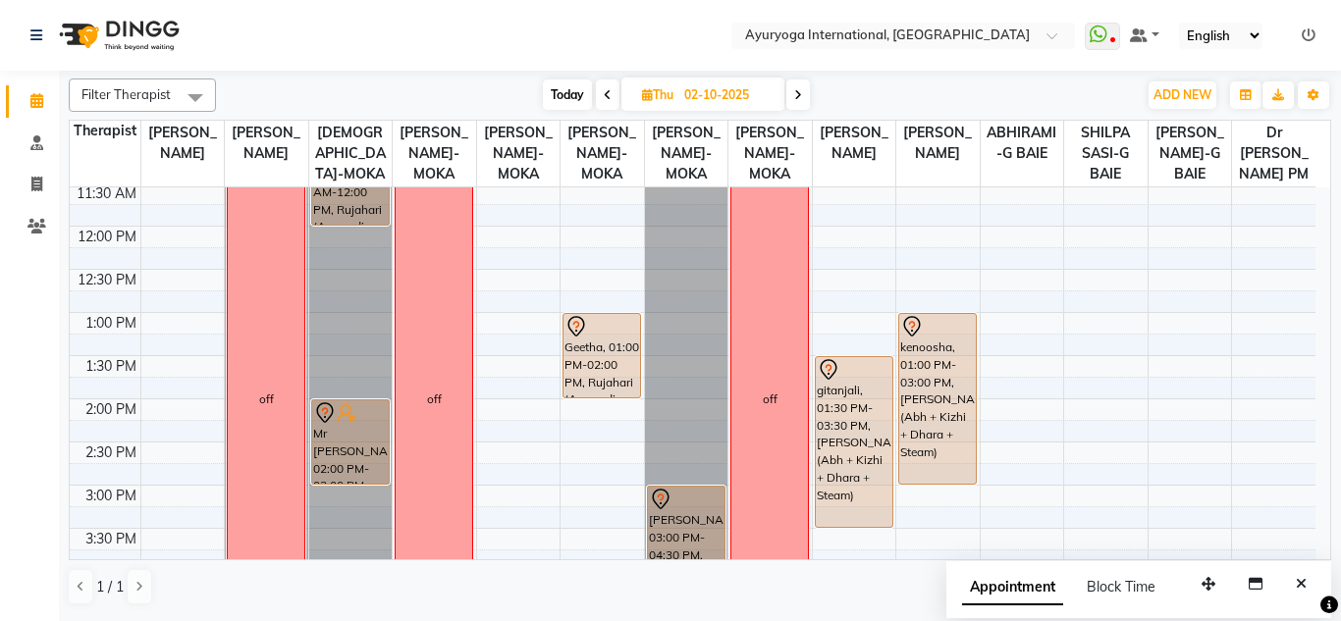
click at [265, 101] on div "Today Thu 02-10-2025" at bounding box center [676, 94] width 901 height 29
click at [272, 71] on div "Filter Therapist Select All Dr ADARSH THAIKKADATH JOJU MATHEW-MOKA VISHNU-MOKA …" at bounding box center [700, 342] width 1262 height 543
click at [255, 12] on nav "Select Location × Ayuryoga International, Mount Ory Rd WhatsApp Status ✕ Status…" at bounding box center [670, 35] width 1341 height 71
click at [281, 80] on div "Today Thu 02-10-2025" at bounding box center [676, 94] width 901 height 29
click at [275, 45] on nav "Select Location × Ayuryoga International, Mount Ory Rd WhatsApp Status ✕ Status…" at bounding box center [670, 35] width 1341 height 71
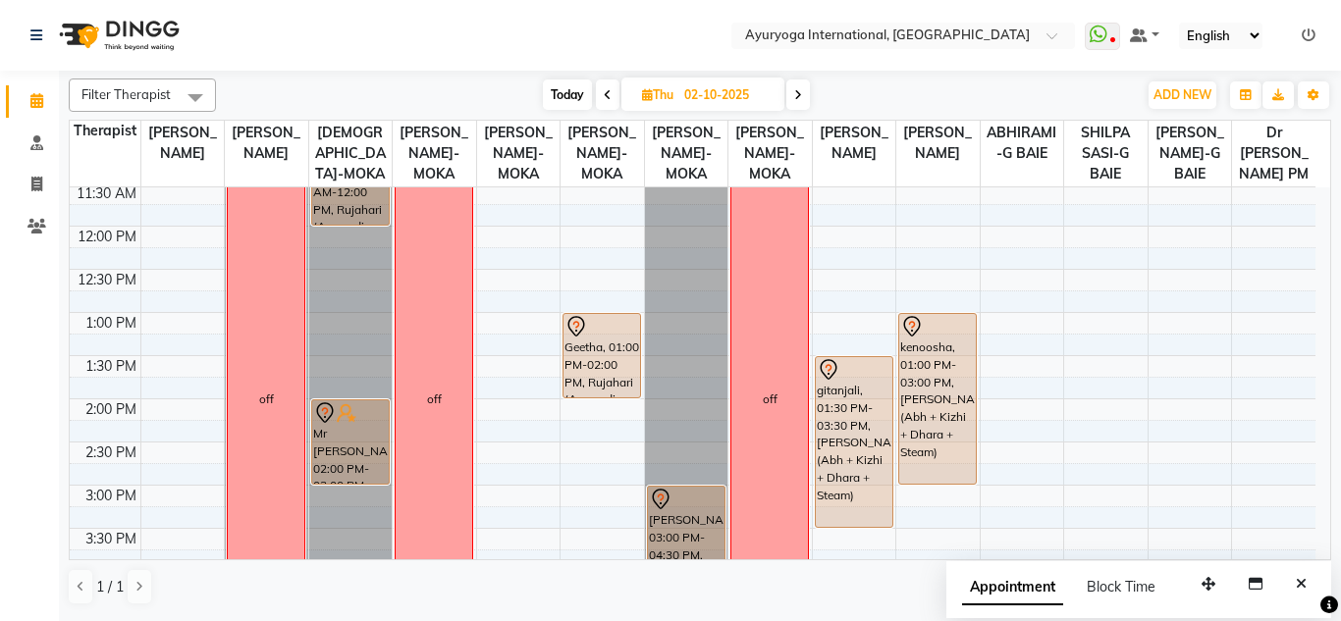
click at [291, 75] on div "Filter Therapist Select All Dr ADARSH THAIKKADATH JOJU MATHEW-MOKA VISHNU-MOKA …" at bounding box center [700, 342] width 1262 height 543
click at [285, 13] on nav "Select Location × Ayuryoga International, Mount Ory Rd WhatsApp Status ✕ Status…" at bounding box center [670, 35] width 1341 height 71
click at [289, 77] on div "Filter Therapist Select All Dr ADARSH THAIKKADATH JOJU MATHEW-MOKA VISHNU-MOKA …" at bounding box center [700, 342] width 1262 height 543
click at [271, 27] on nav "Select Location × Ayuryoga International, Mount Ory Rd WhatsApp Status ✕ Status…" at bounding box center [670, 35] width 1341 height 71
click at [292, 77] on div "Filter Therapist Select All Dr ADARSH THAIKKADATH JOJU MATHEW-MOKA VISHNU-MOKA …" at bounding box center [700, 342] width 1262 height 543
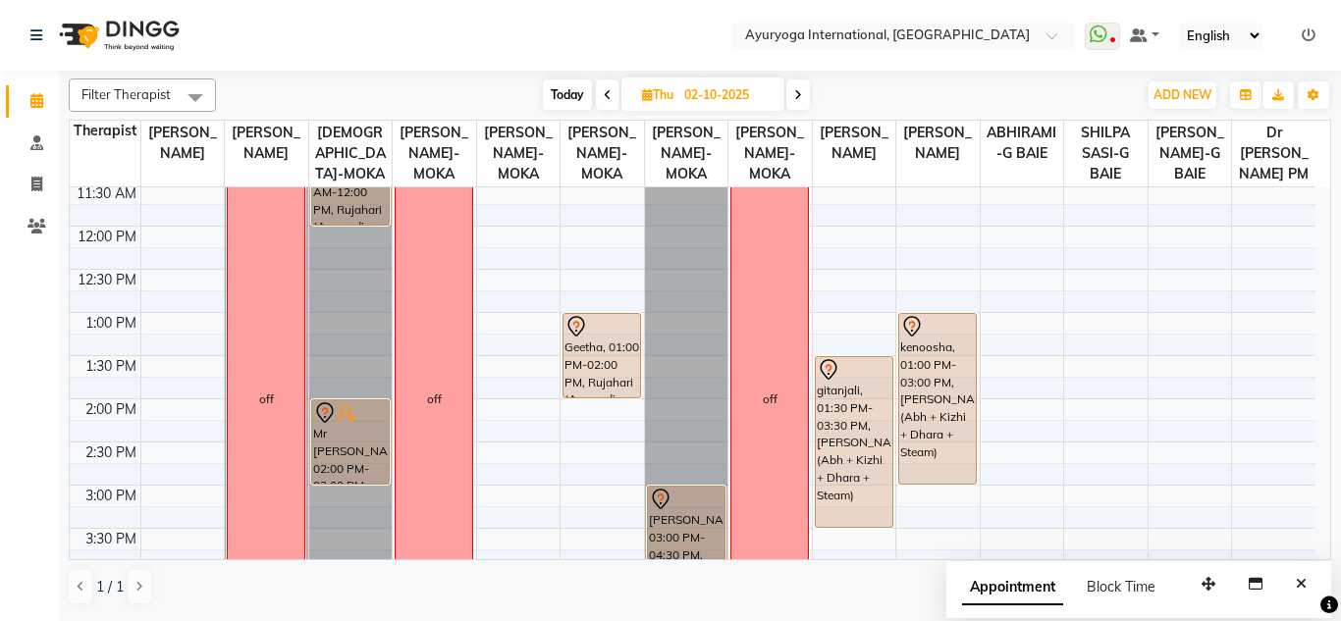
click at [290, 36] on nav "Select Location × Ayuryoga International, Mount Ory Rd WhatsApp Status ✕ Status…" at bounding box center [670, 35] width 1341 height 71
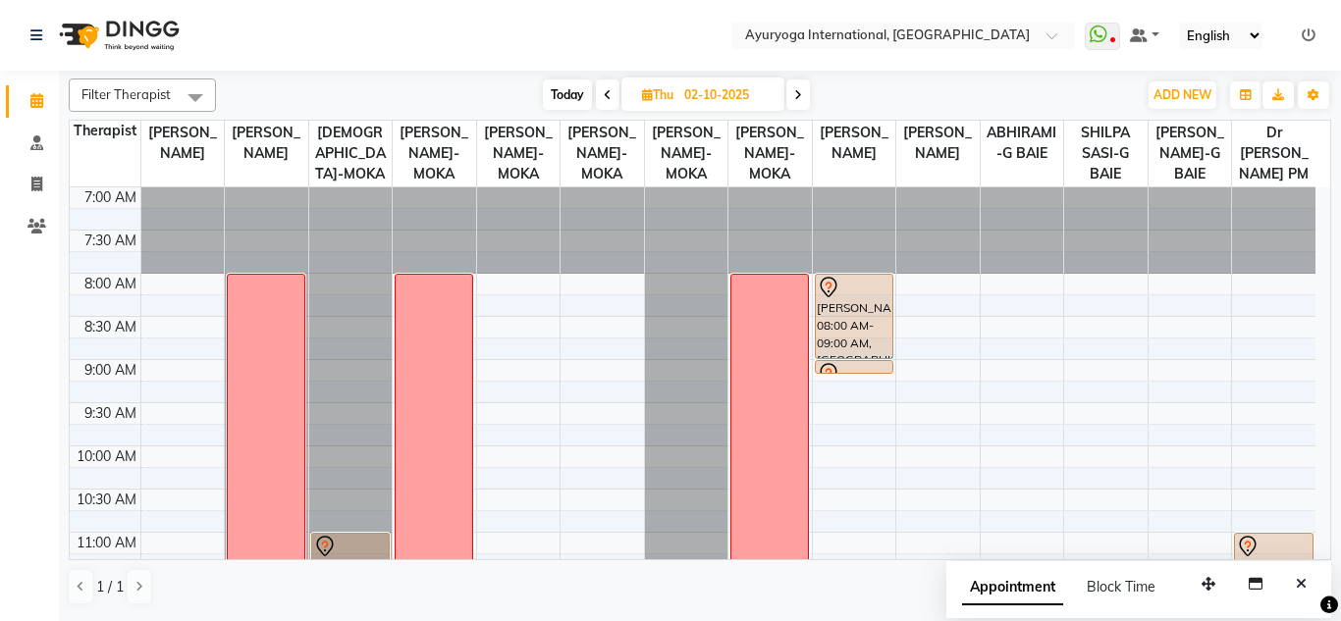
scroll to position [294, 0]
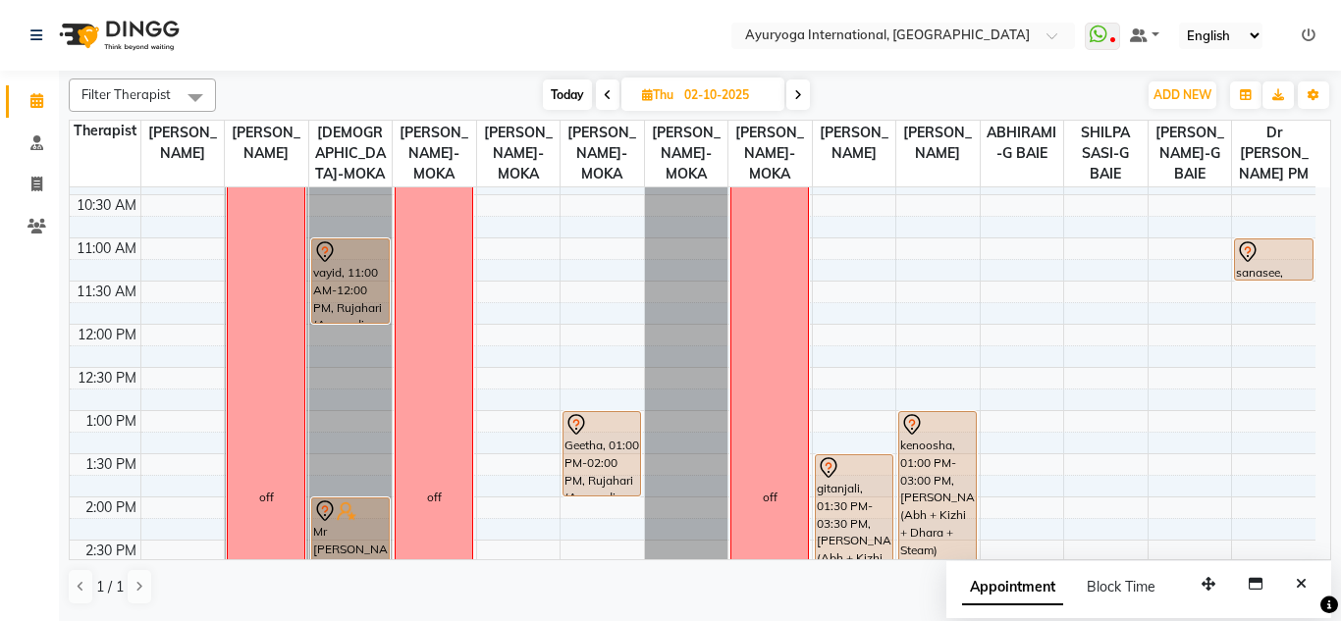
click at [564, 84] on span "Today" at bounding box center [567, 94] width 49 height 30
type input "01-10-2025"
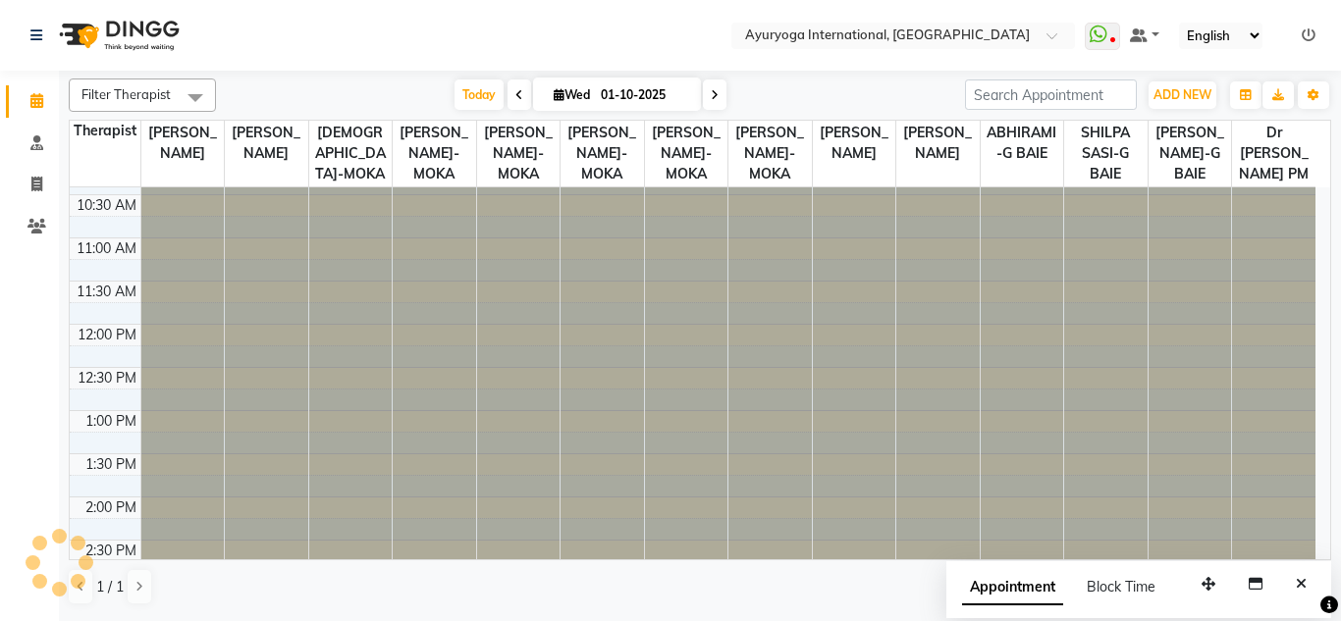
scroll to position [0, 0]
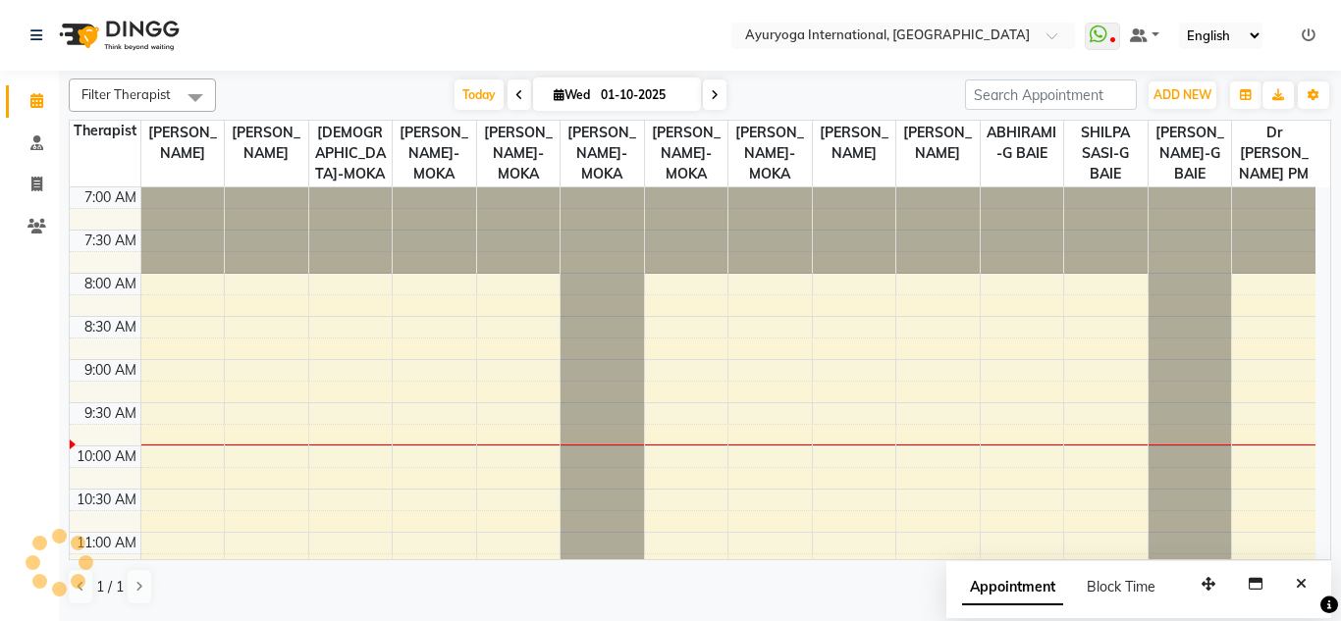
click at [531, 41] on nav "Select Location × Ayuryoga International, Mount Ory Rd WhatsApp Status ✕ Status…" at bounding box center [670, 35] width 1341 height 71
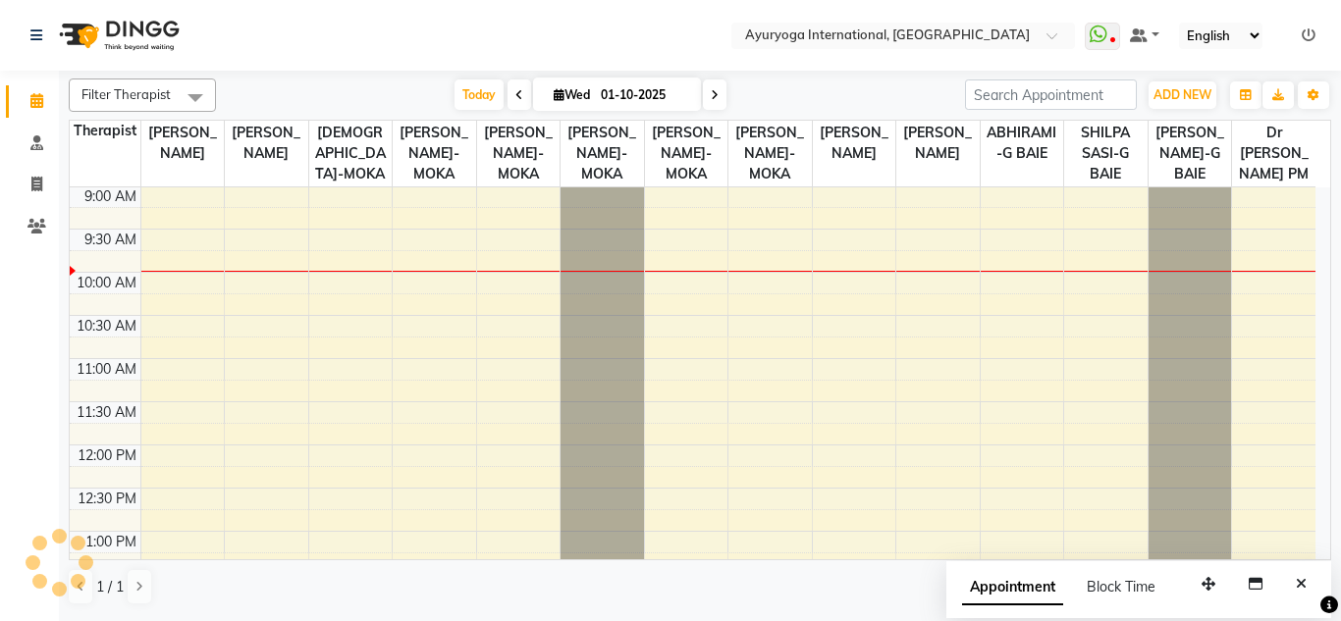
click at [525, 40] on nav "Select Location × Ayuryoga International, Mount Ory Rd WhatsApp Status ✕ Status…" at bounding box center [670, 35] width 1341 height 71
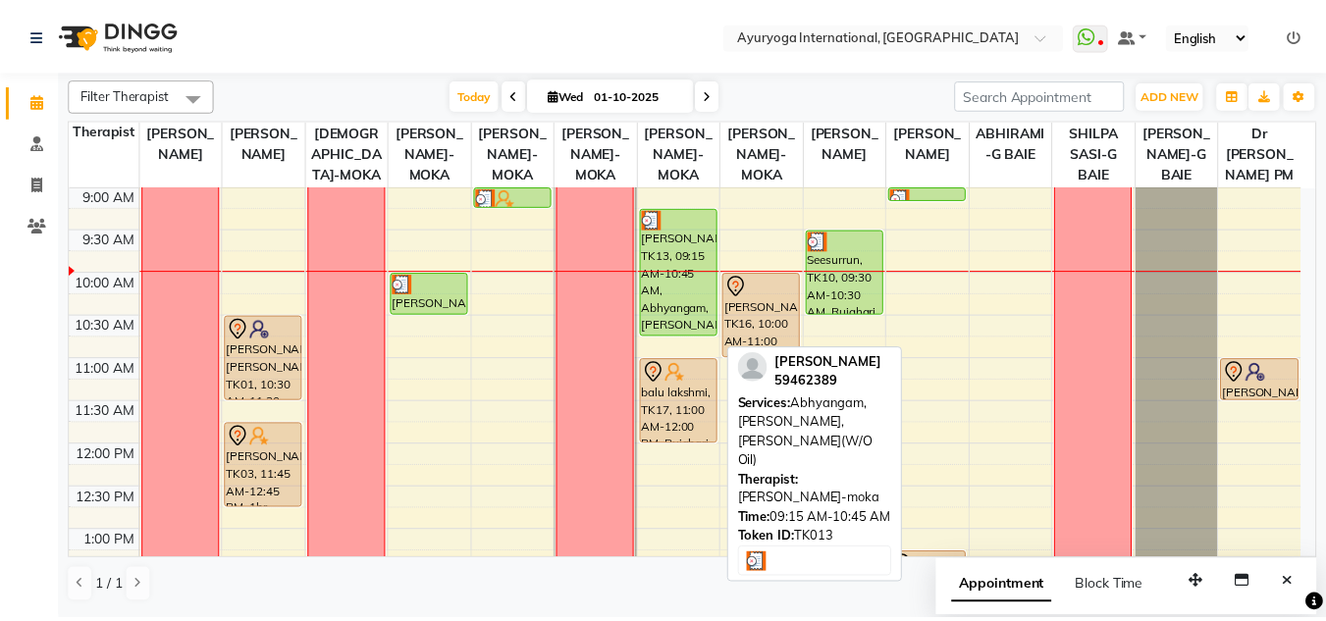
scroll to position [76, 0]
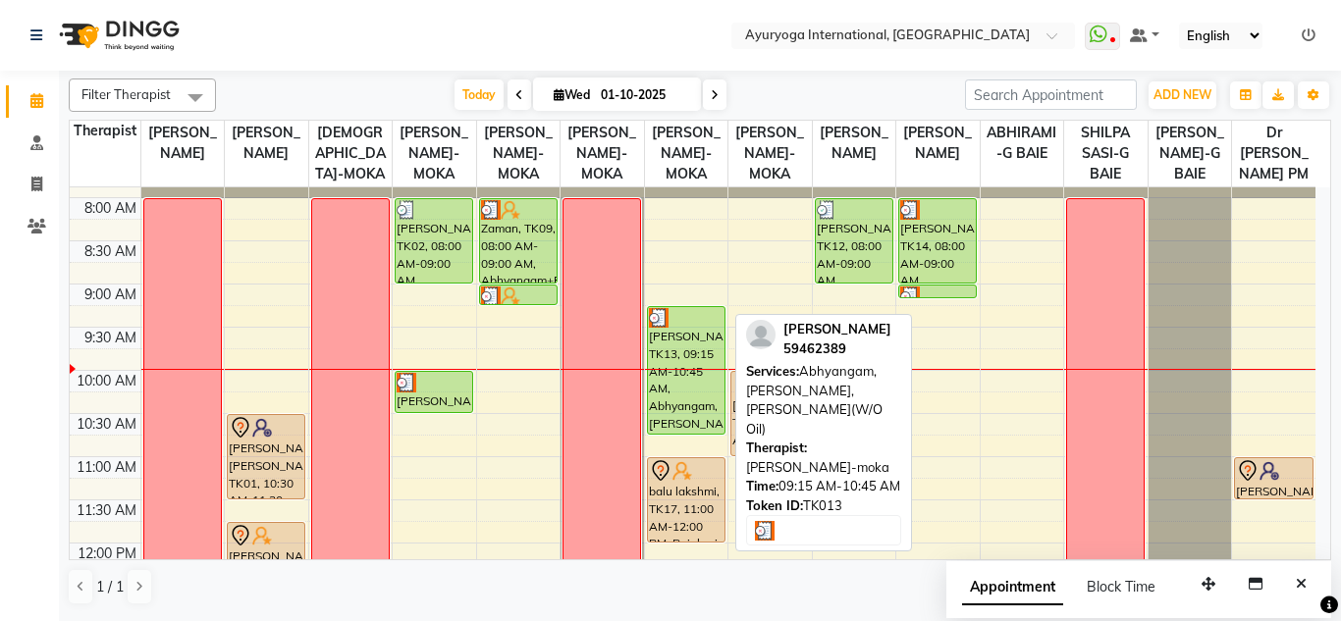
click at [703, 384] on div "[PERSON_NAME], TK13, 09:15 AM-10:45 AM, Abhyangam,[PERSON_NAME],Kadee Vasthi(W/…" at bounding box center [686, 370] width 77 height 127
select select "3"
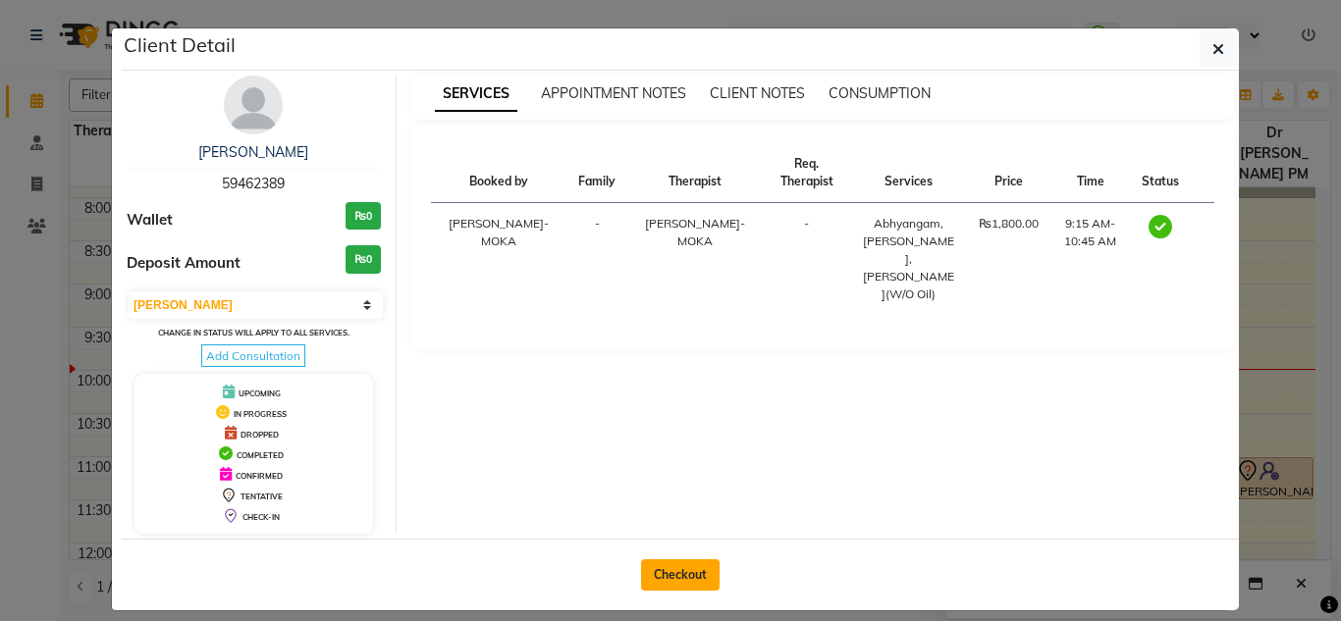
click at [653, 568] on button "Checkout" at bounding box center [680, 574] width 79 height 31
select select "service"
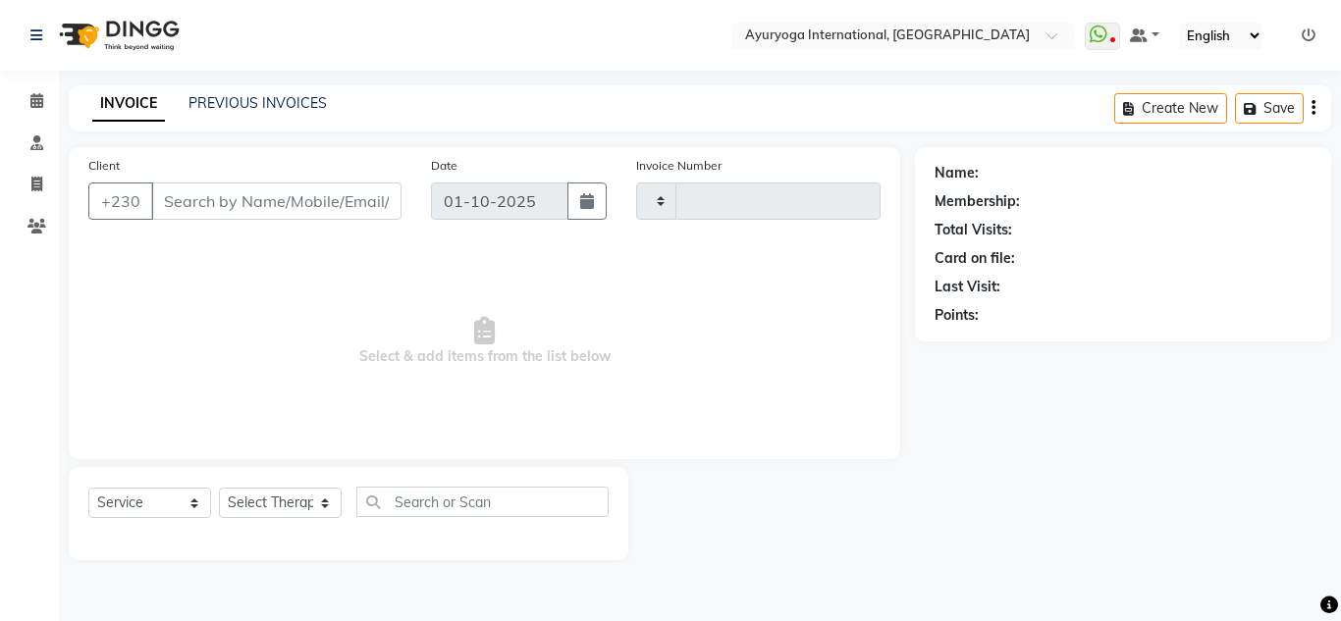
type input "5949"
select select "730"
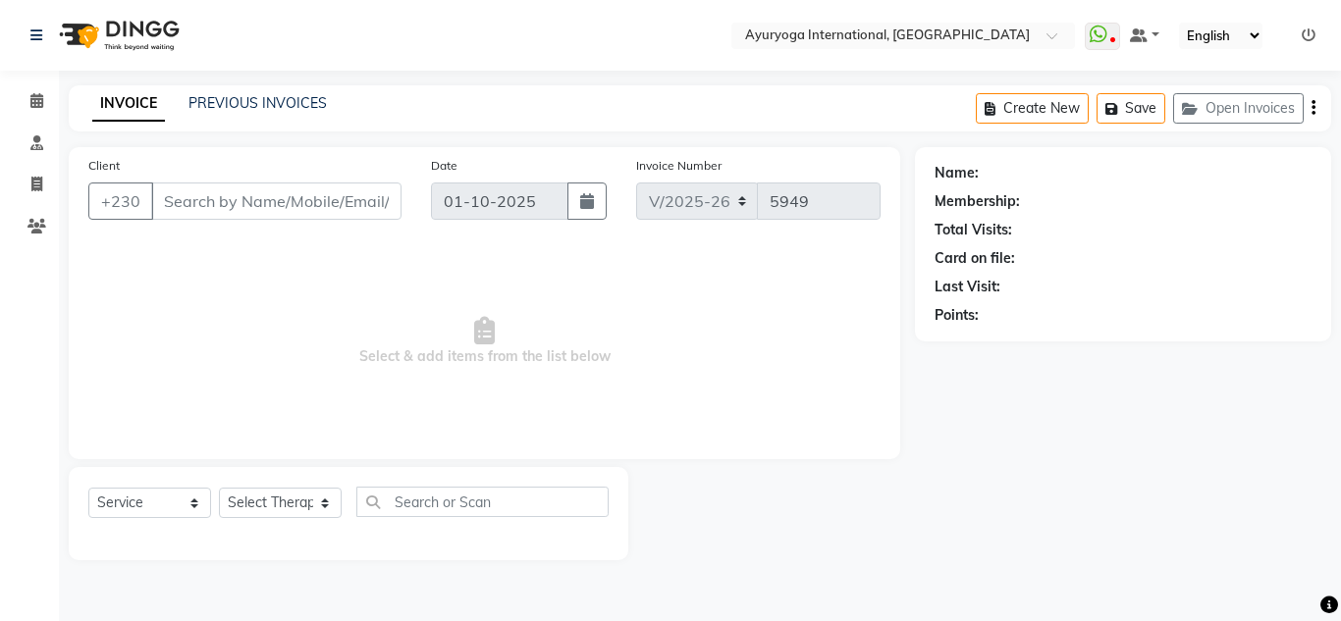
type input "59462389"
select select "50739"
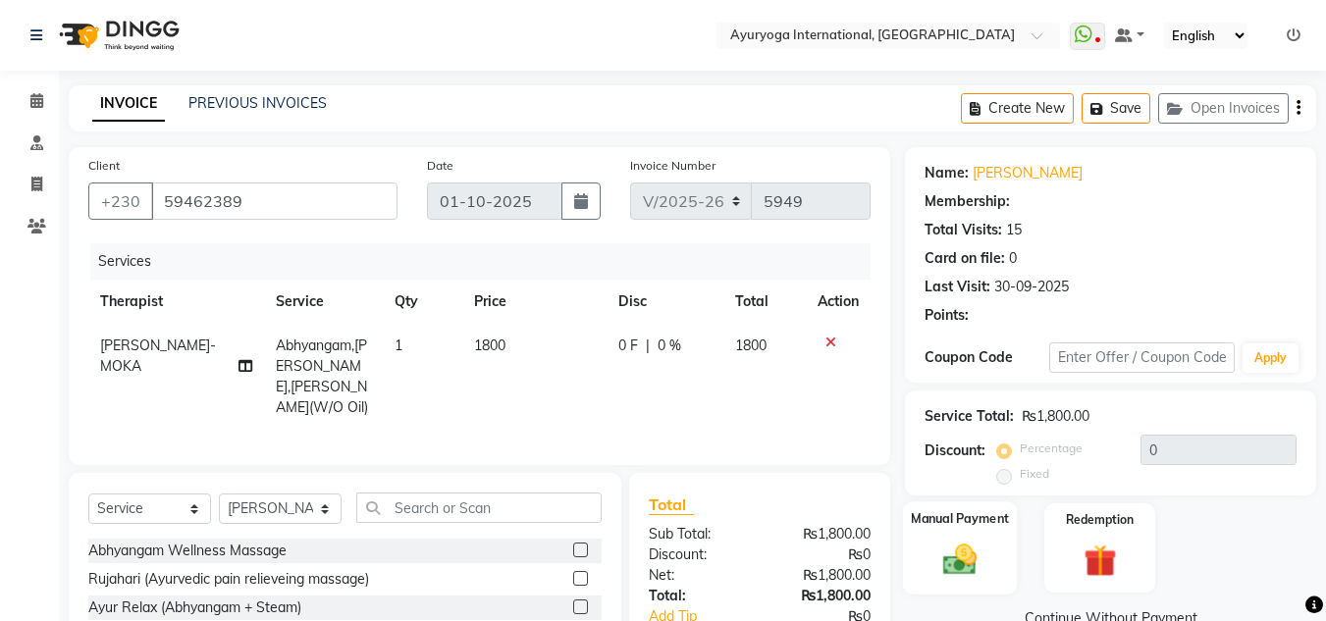
click at [959, 540] on img at bounding box center [959, 559] width 55 height 39
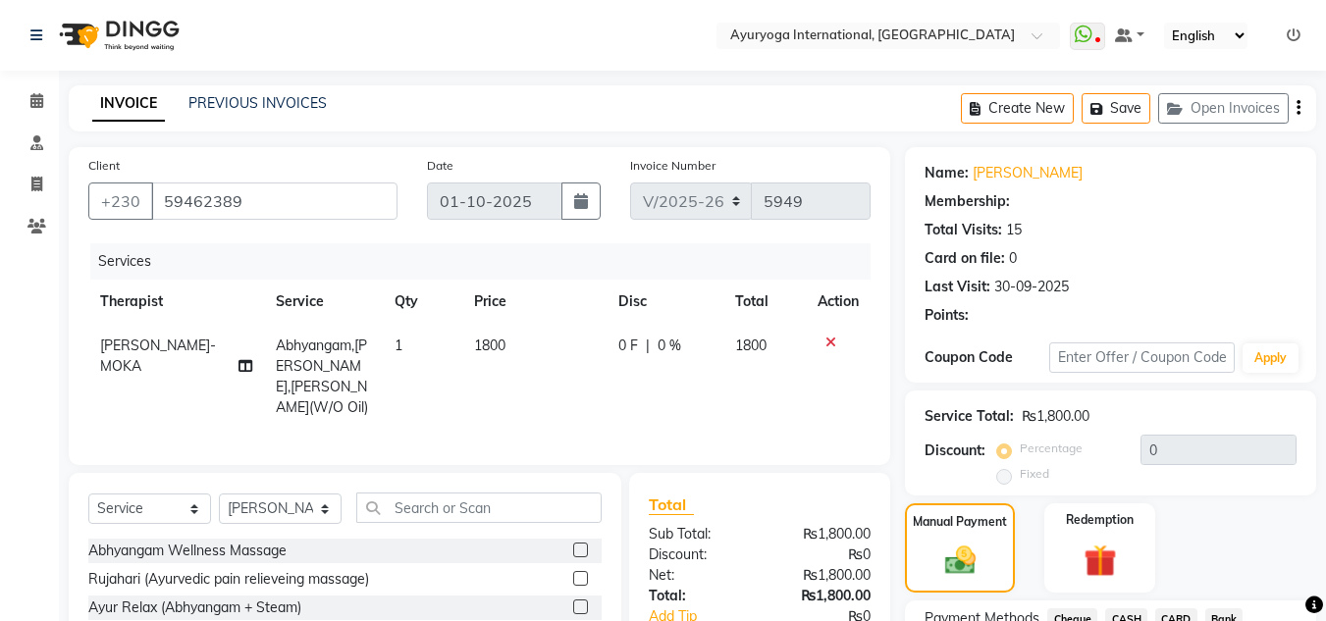
scroll to position [98, 0]
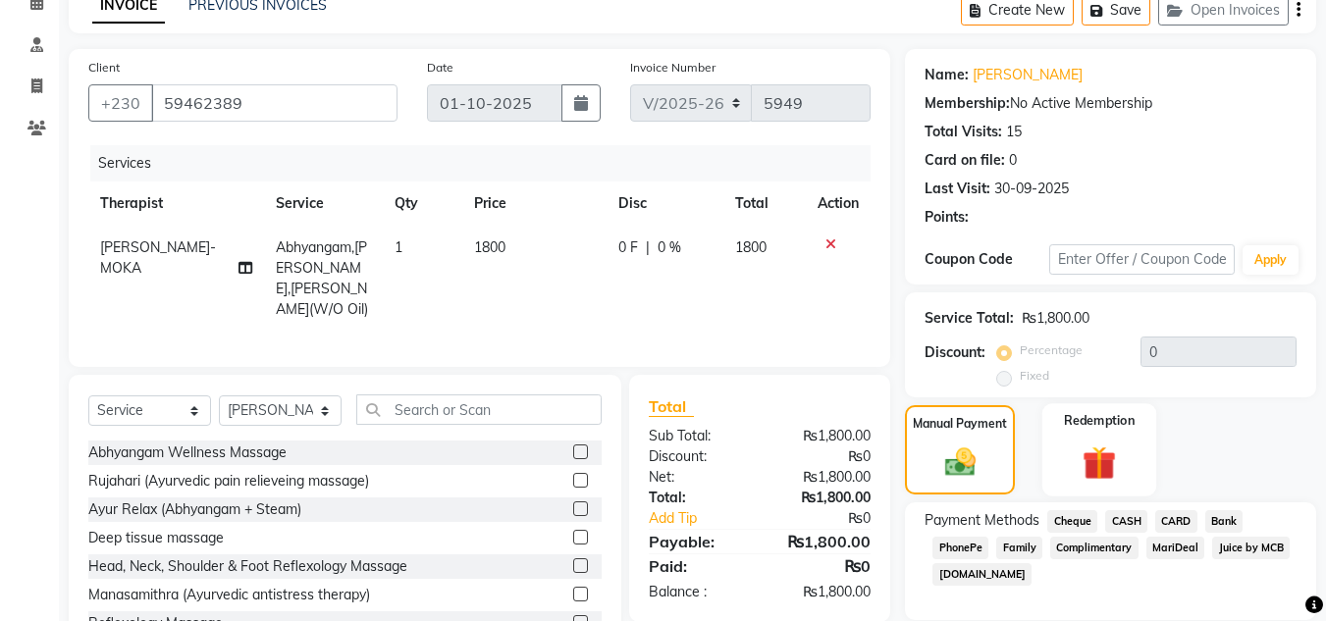
click at [1113, 465] on img at bounding box center [1099, 463] width 55 height 42
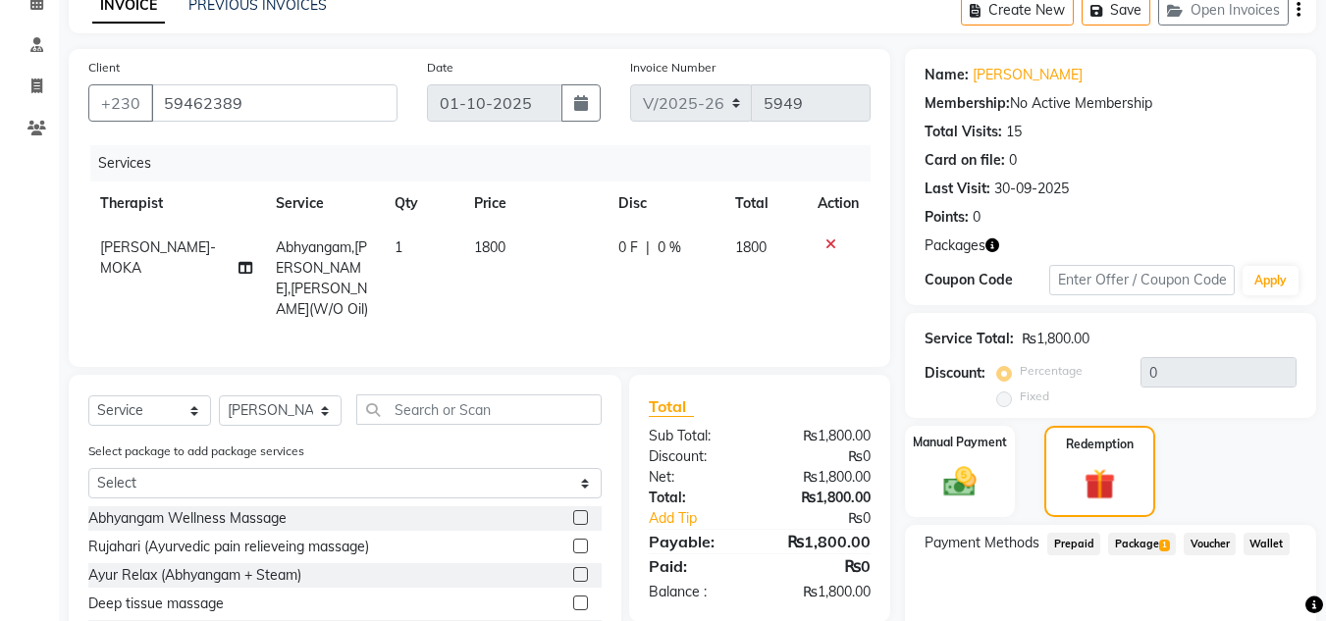
click at [1150, 541] on span "Package 1" at bounding box center [1142, 544] width 68 height 23
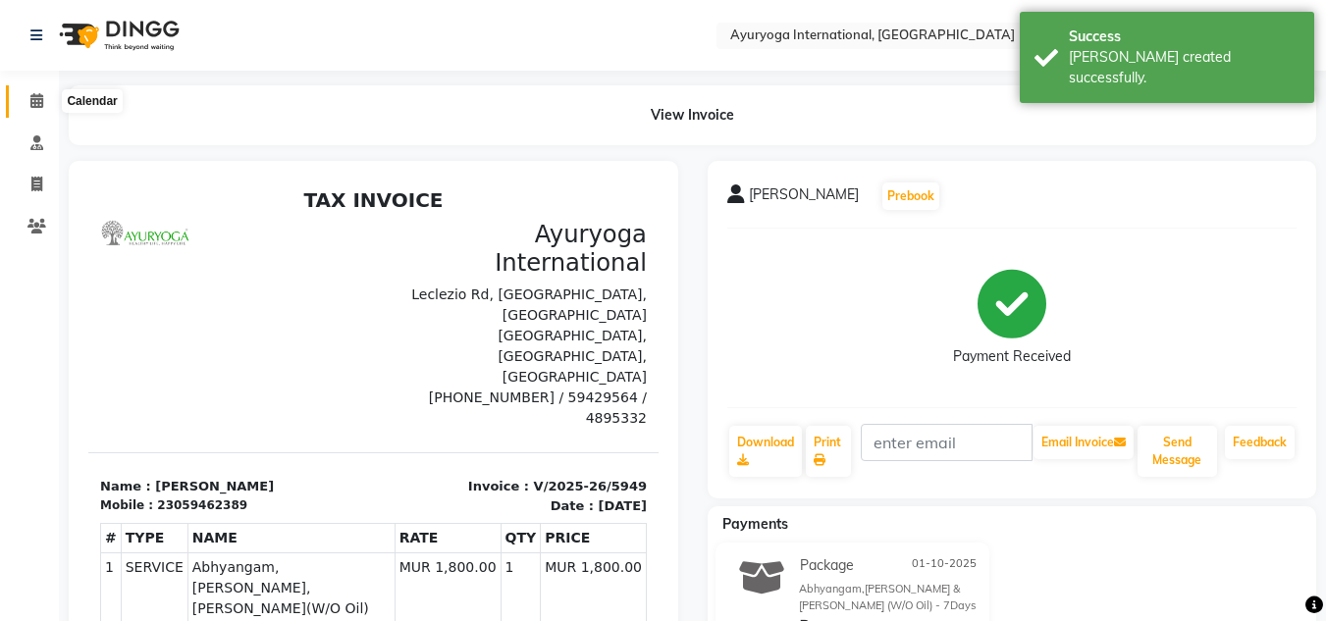
click at [38, 98] on icon at bounding box center [36, 100] width 13 height 15
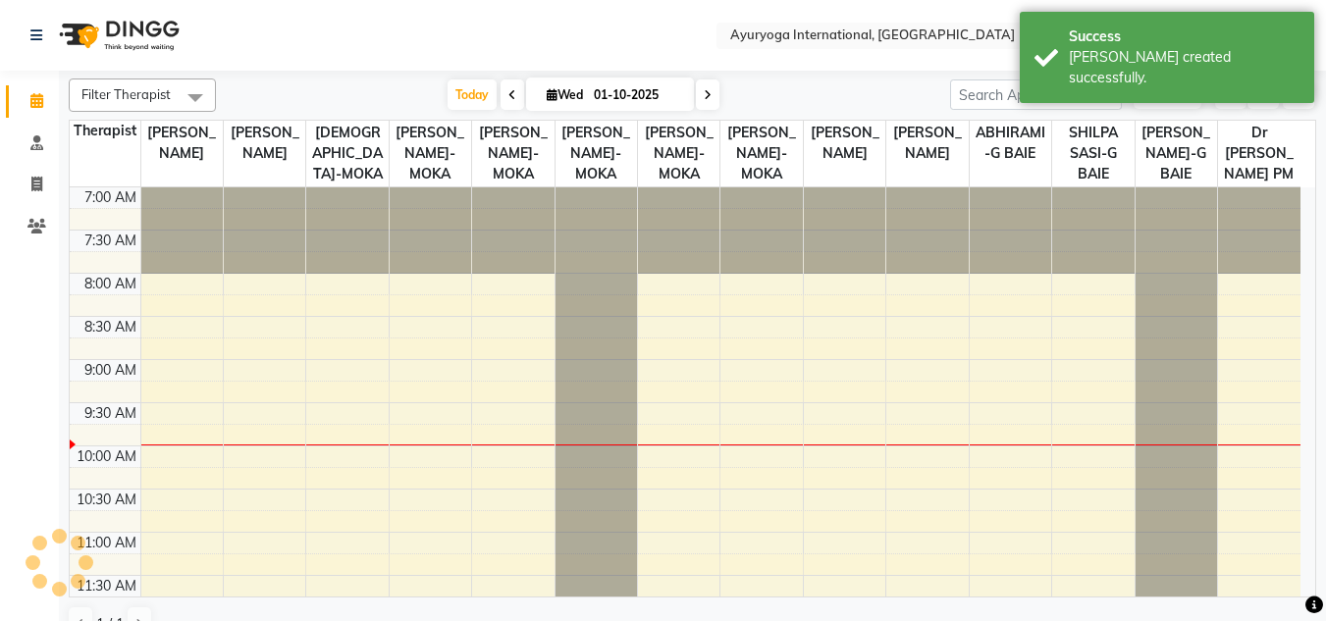
click at [38, 98] on icon at bounding box center [36, 100] width 13 height 15
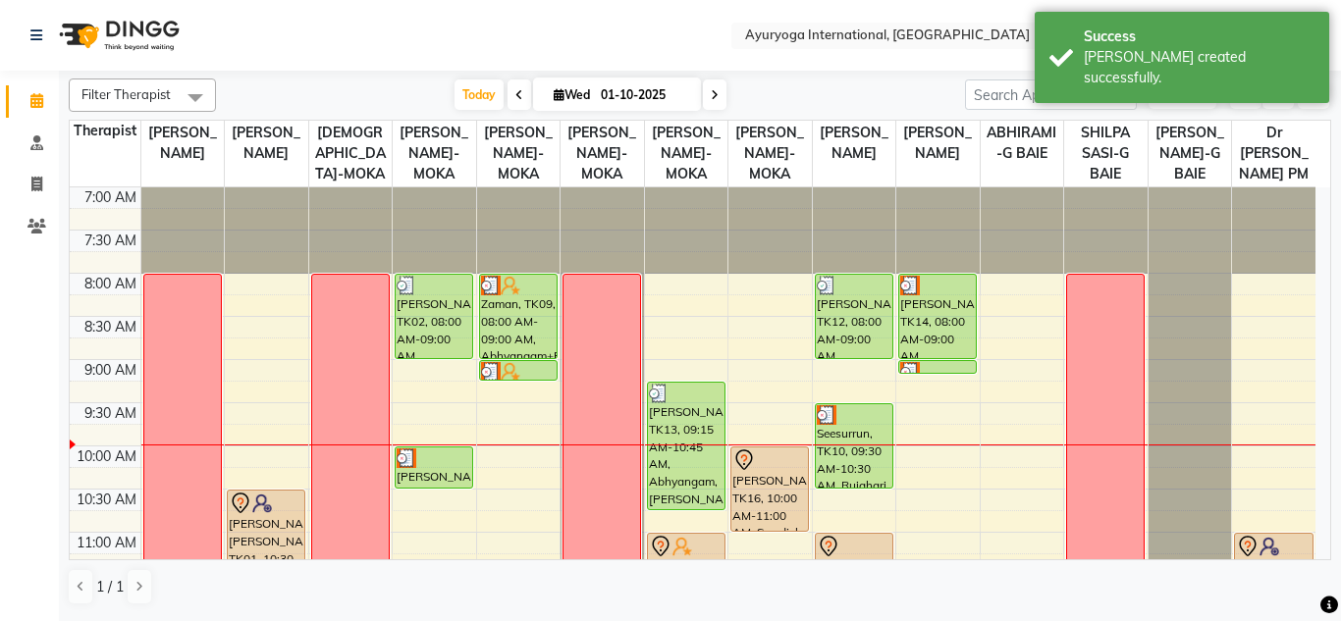
click at [35, 102] on icon at bounding box center [36, 100] width 13 height 15
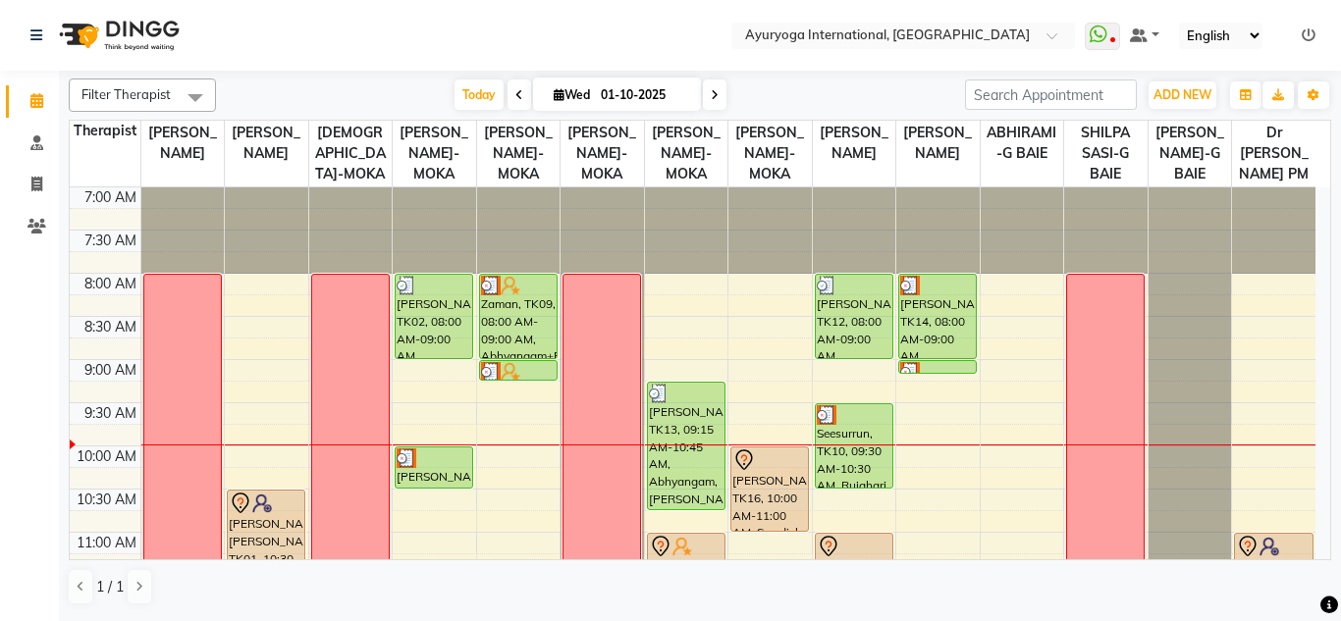
click at [463, 25] on nav "Select Location × Ayuryoga International, Mount Ory Rd WhatsApp Status ✕ Status…" at bounding box center [670, 35] width 1341 height 71
click at [194, 97] on span at bounding box center [195, 97] width 39 height 37
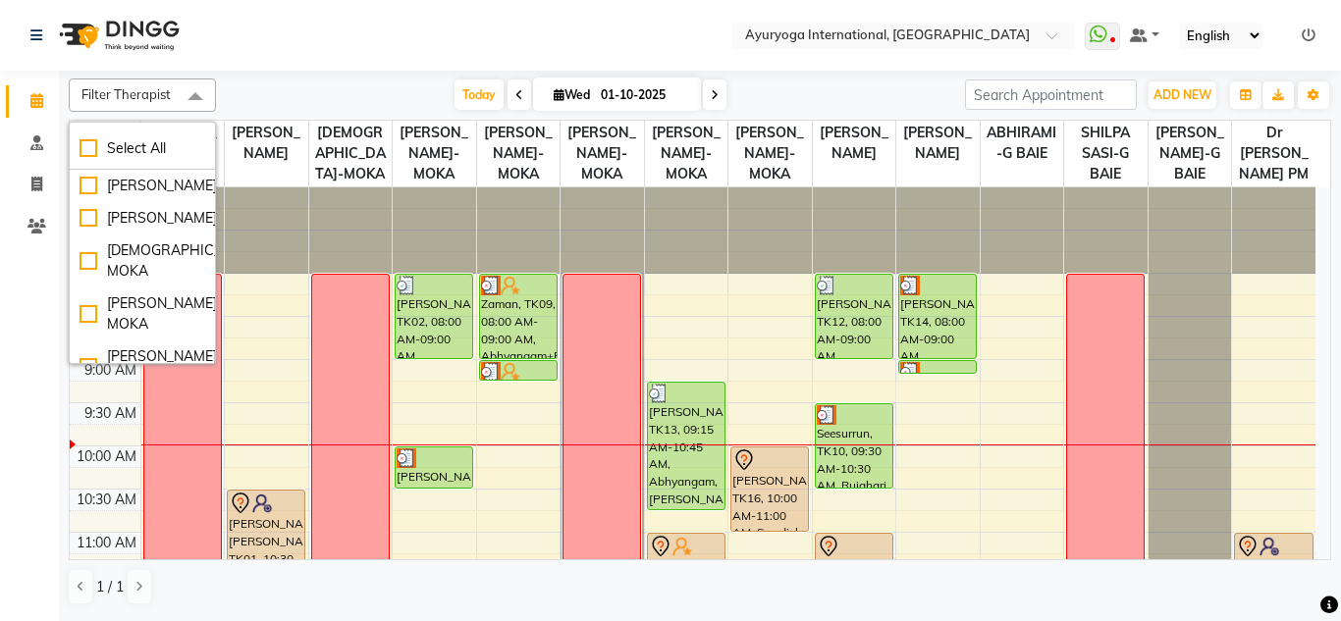
click at [194, 97] on span at bounding box center [195, 97] width 39 height 37
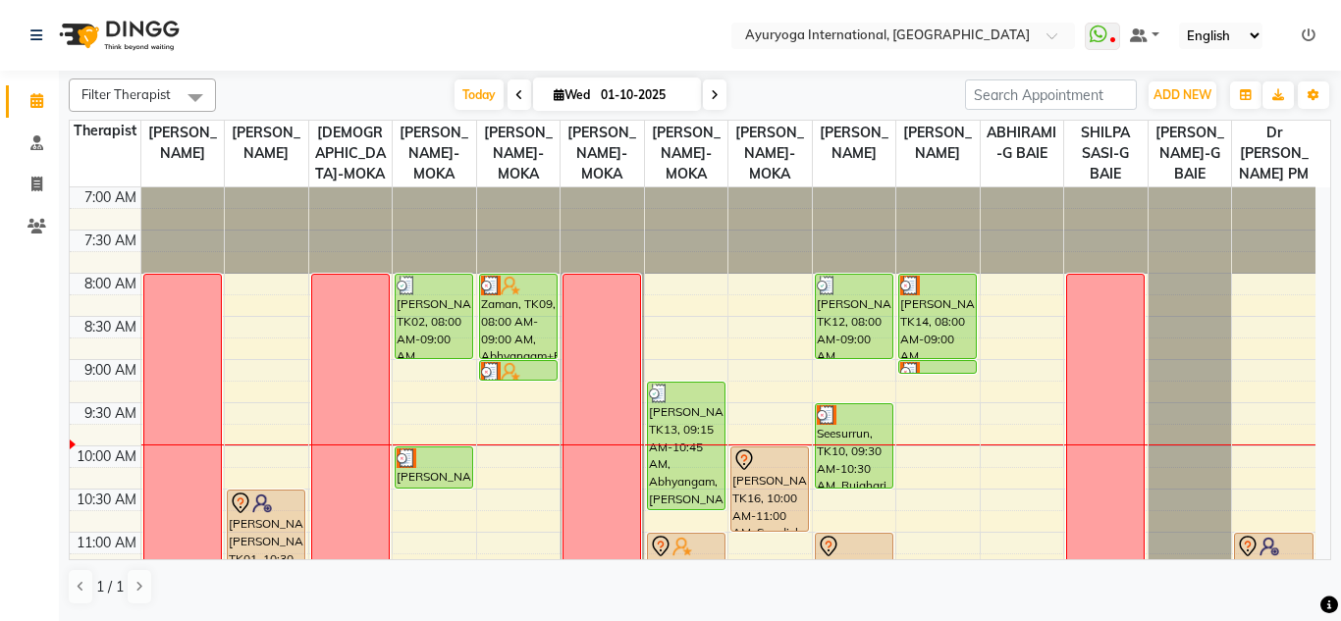
click at [194, 97] on span at bounding box center [195, 97] width 39 height 37
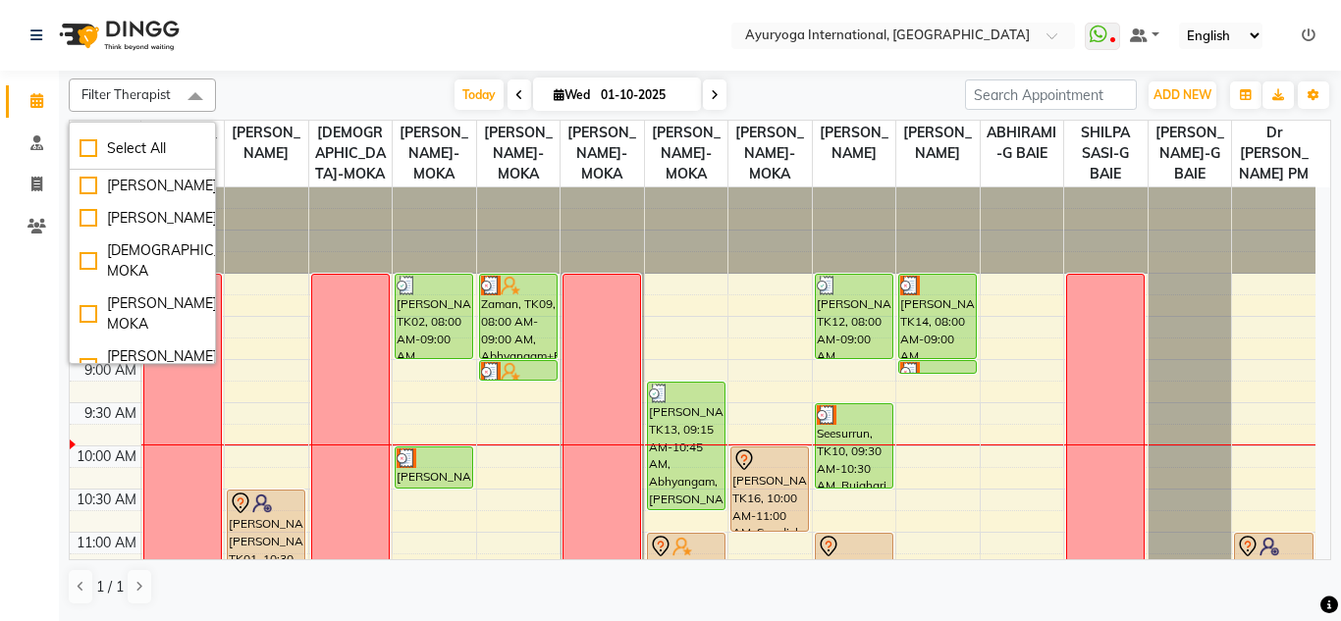
click at [194, 97] on span at bounding box center [195, 97] width 39 height 37
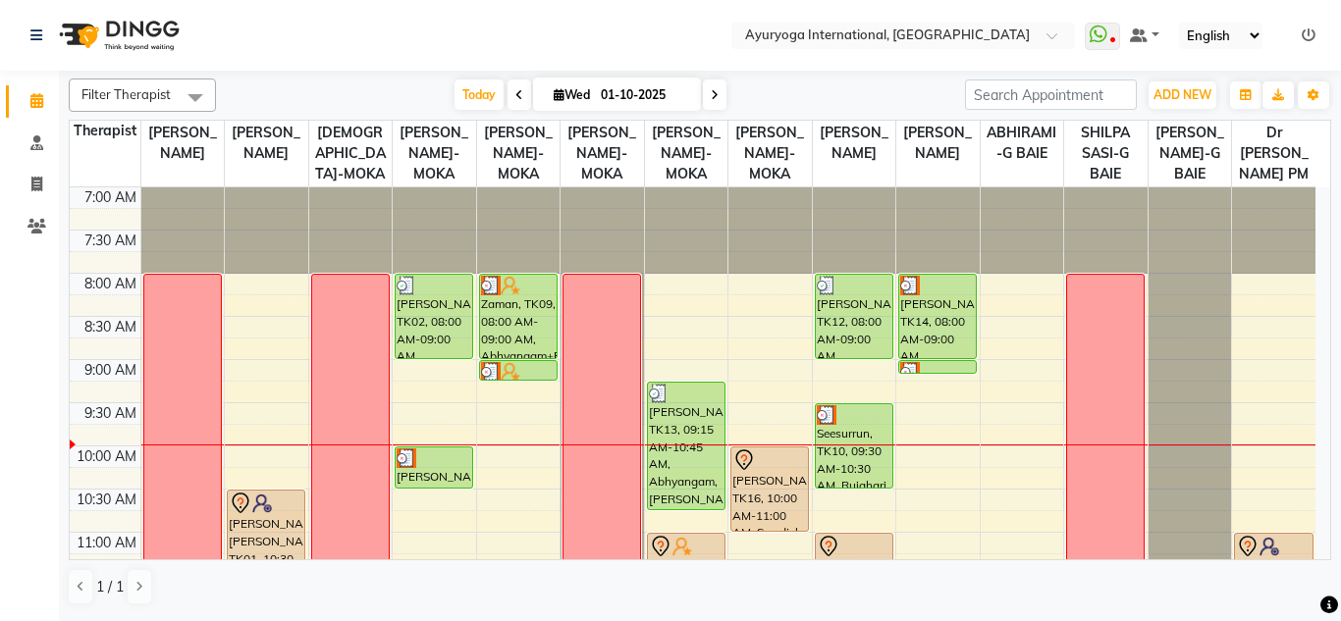
click at [297, 85] on div "Today Wed 01-10-2025" at bounding box center [590, 94] width 729 height 29
click at [288, 33] on nav "Select Location × Ayuryoga International, Mount Ory Rd WhatsApp Status ✕ Status…" at bounding box center [670, 35] width 1341 height 71
click at [285, 85] on div "Today Wed 01-10-2025" at bounding box center [590, 94] width 729 height 29
click at [275, 36] on nav "Select Location × Ayuryoga International, Mount Ory Rd WhatsApp Status ✕ Status…" at bounding box center [670, 35] width 1341 height 71
click at [273, 78] on div "Filter Therapist Select All Dr ADARSH THAIKKADATH JOJU MATHEW-MOKA VISHNU-MOKA …" at bounding box center [700, 342] width 1262 height 543
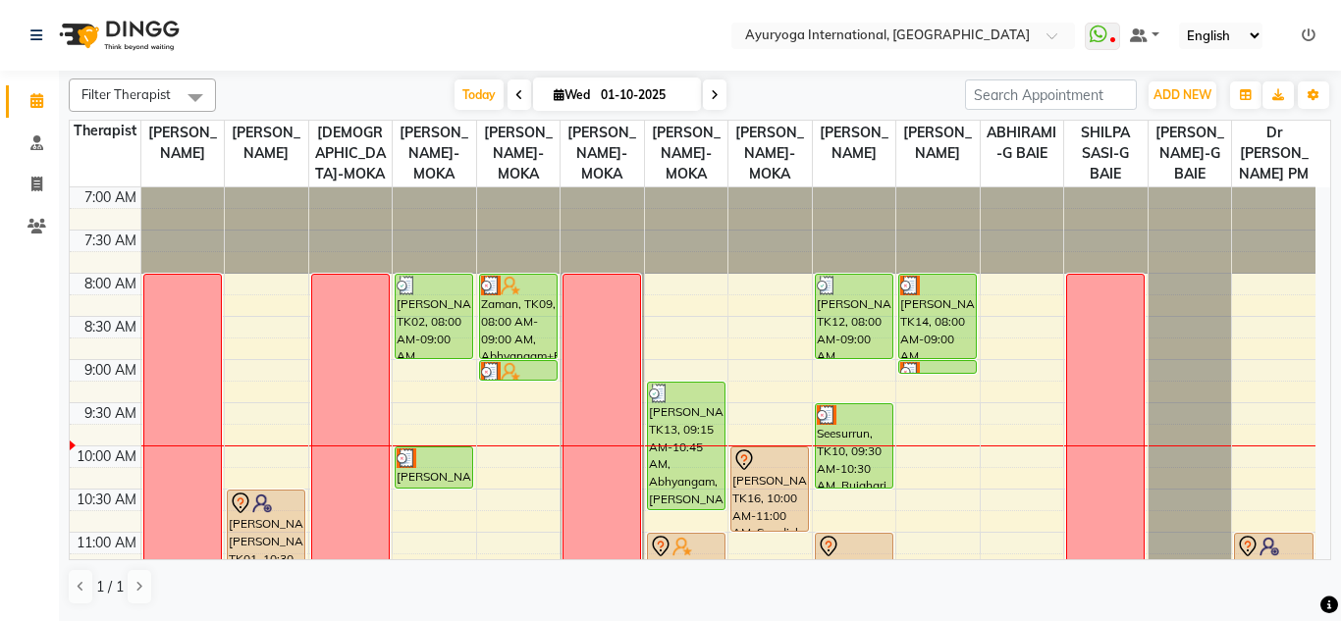
click at [268, 49] on nav "Select Location × Ayuryoga International, Mount Ory Rd WhatsApp Status ✕ Status…" at bounding box center [670, 35] width 1341 height 71
click at [281, 91] on div "Today Wed 01-10-2025" at bounding box center [590, 94] width 729 height 29
click at [278, 39] on nav "Select Location × Ayuryoga International, Mount Ory Rd WhatsApp Status ✕ Status…" at bounding box center [670, 35] width 1341 height 71
click at [278, 85] on div "Today Wed 01-10-2025" at bounding box center [590, 94] width 729 height 29
click at [311, 6] on nav "Select Location × Ayuryoga International, Mount Ory Rd WhatsApp Status ✕ Status…" at bounding box center [670, 35] width 1341 height 71
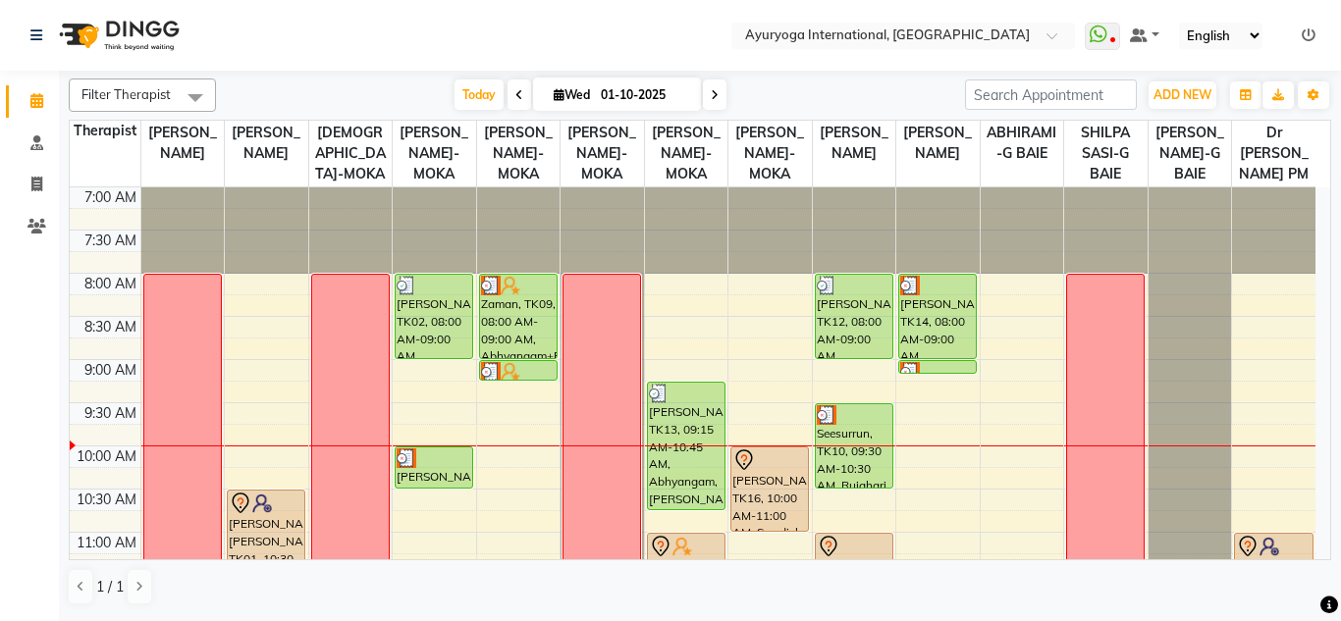
click at [298, 85] on div "Today Wed 01-10-2025" at bounding box center [590, 94] width 729 height 29
click at [294, 22] on nav "Select Location × Ayuryoga International, Mount Ory Rd WhatsApp Status ✕ Status…" at bounding box center [670, 35] width 1341 height 71
click at [343, 84] on div "Today Wed 01-10-2025" at bounding box center [590, 94] width 729 height 29
click at [344, 36] on nav "Select Location × Ayuryoga International, Mount Ory Rd WhatsApp Status ✕ Status…" at bounding box center [670, 35] width 1341 height 71
click at [382, 80] on div "Today Wed 01-10-2025" at bounding box center [590, 94] width 729 height 29
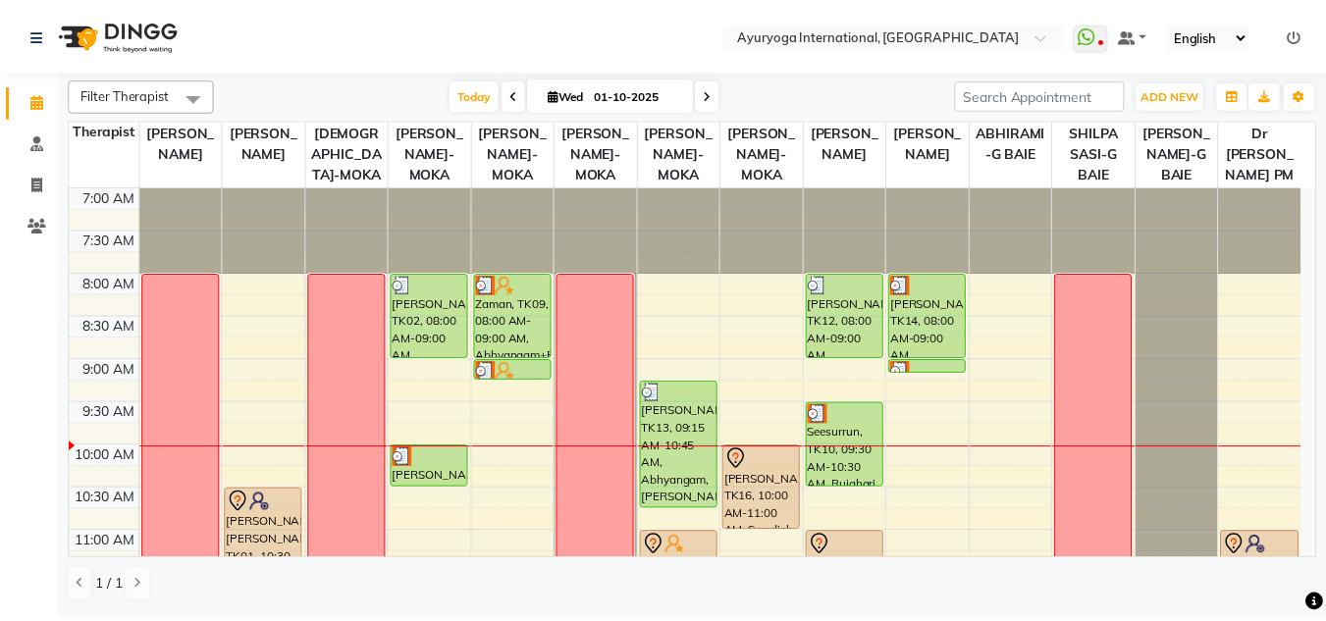
scroll to position [98, 0]
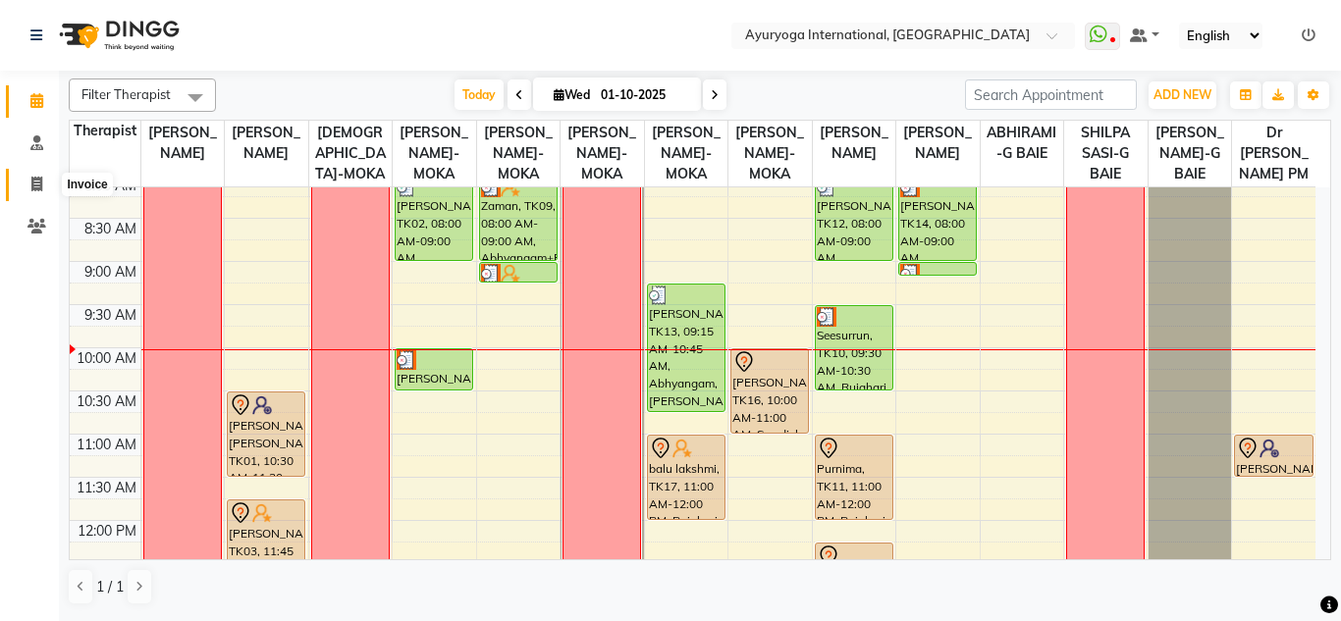
click at [36, 175] on span at bounding box center [37, 185] width 34 height 23
select select "service"
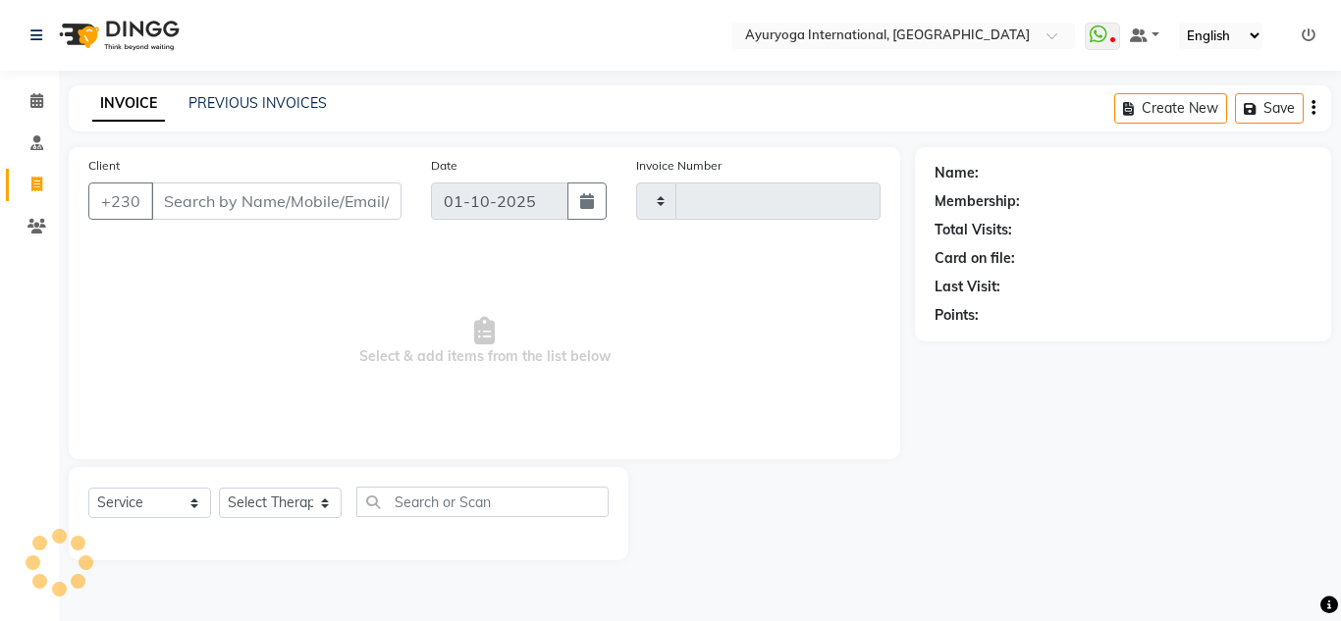
type input "5950"
select select "730"
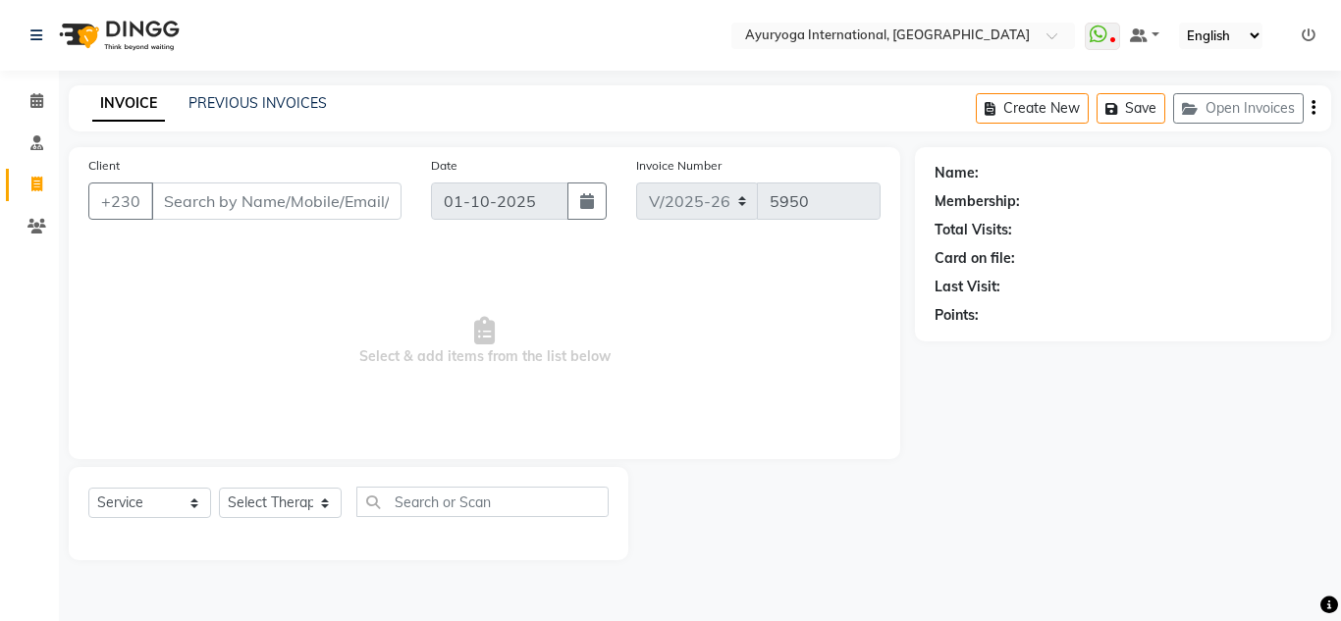
click at [237, 208] on input "Client" at bounding box center [276, 201] width 250 height 37
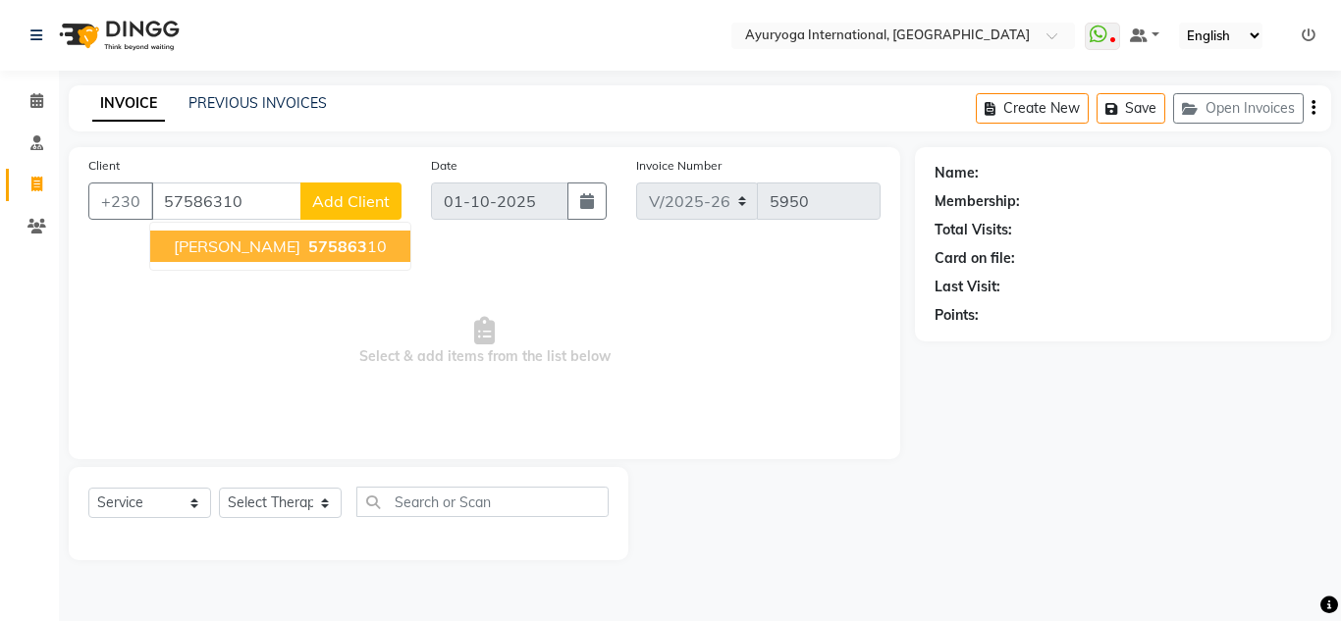
type input "57586310"
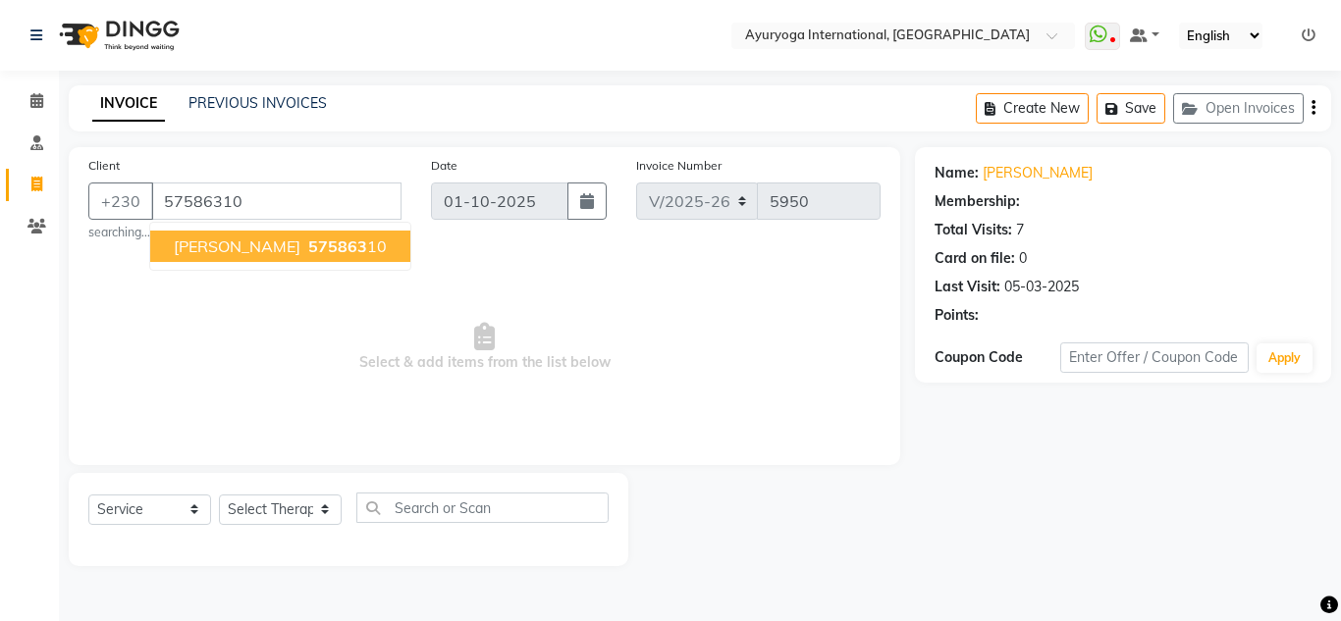
click at [204, 266] on ngb-typeahead-window "BEEHARRY 575863 10" at bounding box center [280, 246] width 262 height 49
click at [212, 259] on button "BEEHARRY 575863 10" at bounding box center [280, 246] width 260 height 31
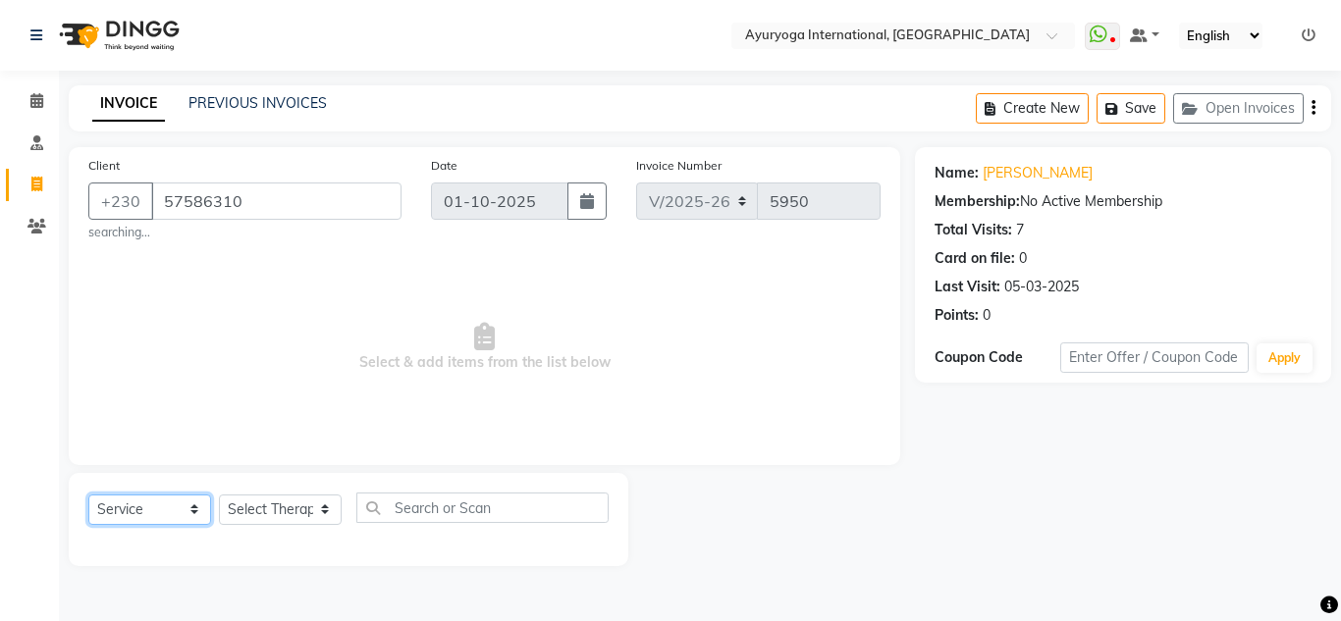
click at [154, 514] on select "Select Service Product Membership Package Voucher Prepaid Gift Card" at bounding box center [149, 510] width 123 height 30
select select "product"
click at [88, 495] on select "Select Service Product Membership Package Voucher Prepaid Gift Card" at bounding box center [149, 510] width 123 height 30
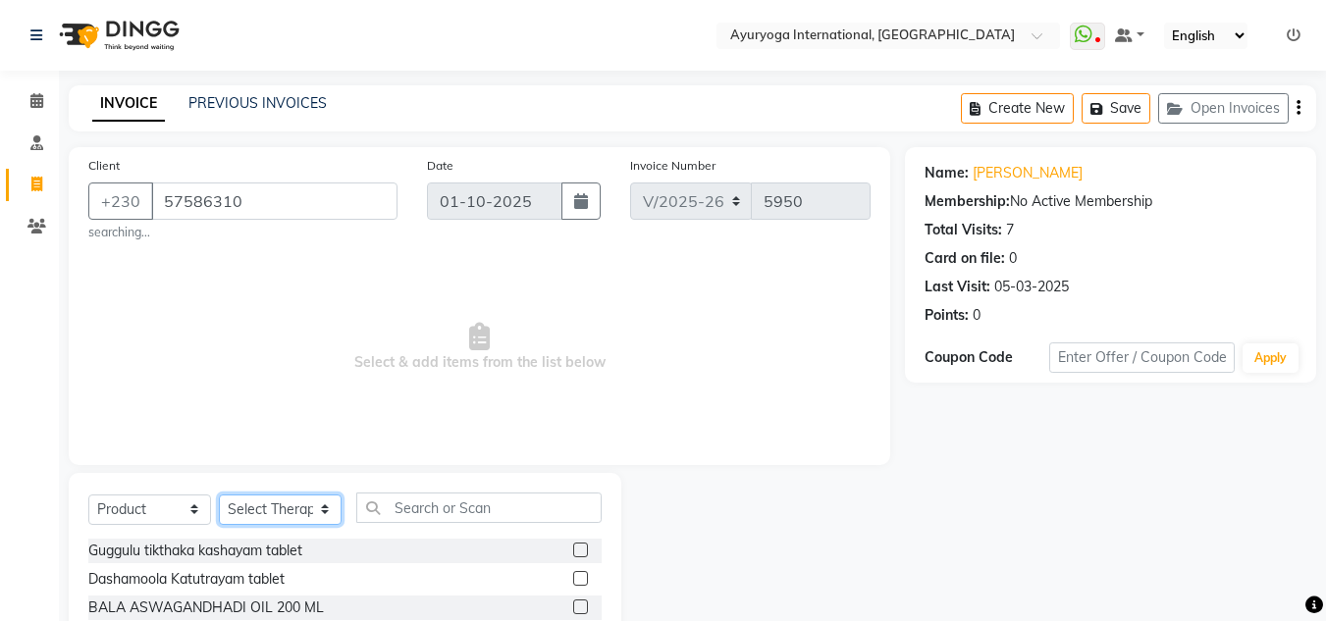
click at [321, 510] on select "Select Therapist ABHIRAMI-G BAIE ABHIRAM-MOKA ADHITHYA-MOKA ALEENA-MOKA ANAGHA-…" at bounding box center [280, 510] width 123 height 30
select select "19827"
click at [219, 495] on select "Select Therapist ABHIRAMI-G BAIE ABHIRAM-MOKA ADHITHYA-MOKA ALEENA-MOKA ANAGHA-…" at bounding box center [280, 510] width 123 height 30
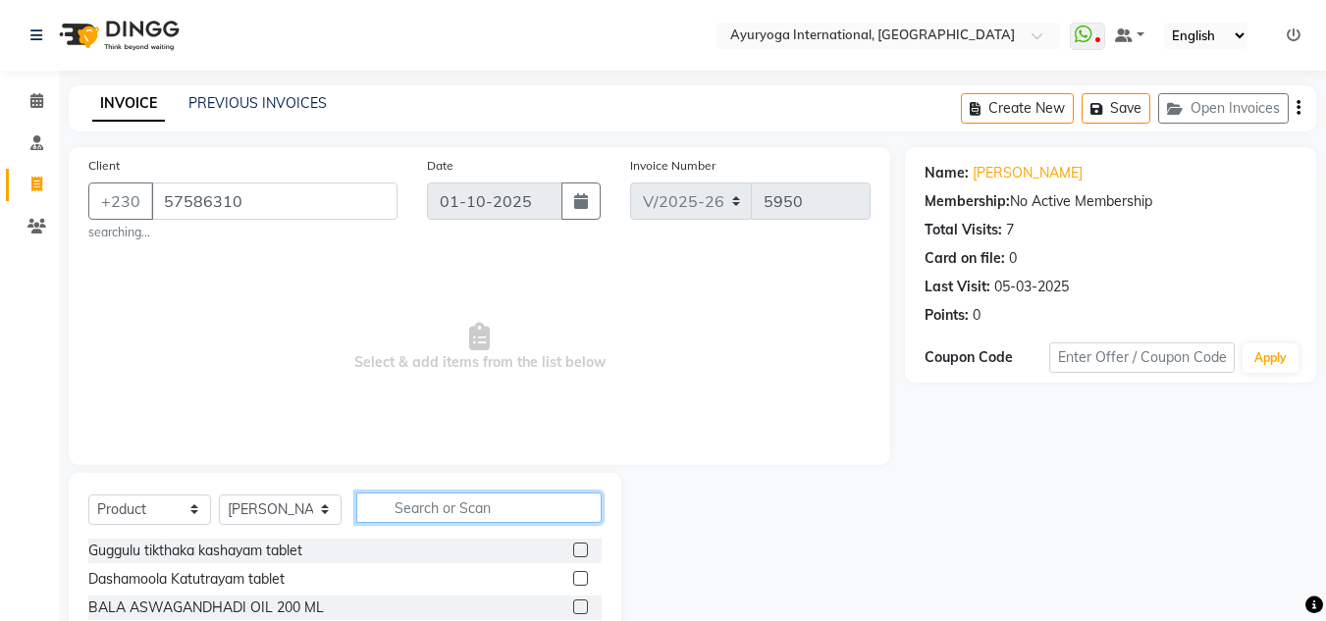
click at [481, 521] on input "text" at bounding box center [478, 508] width 245 height 30
click at [479, 510] on input "text" at bounding box center [478, 508] width 245 height 30
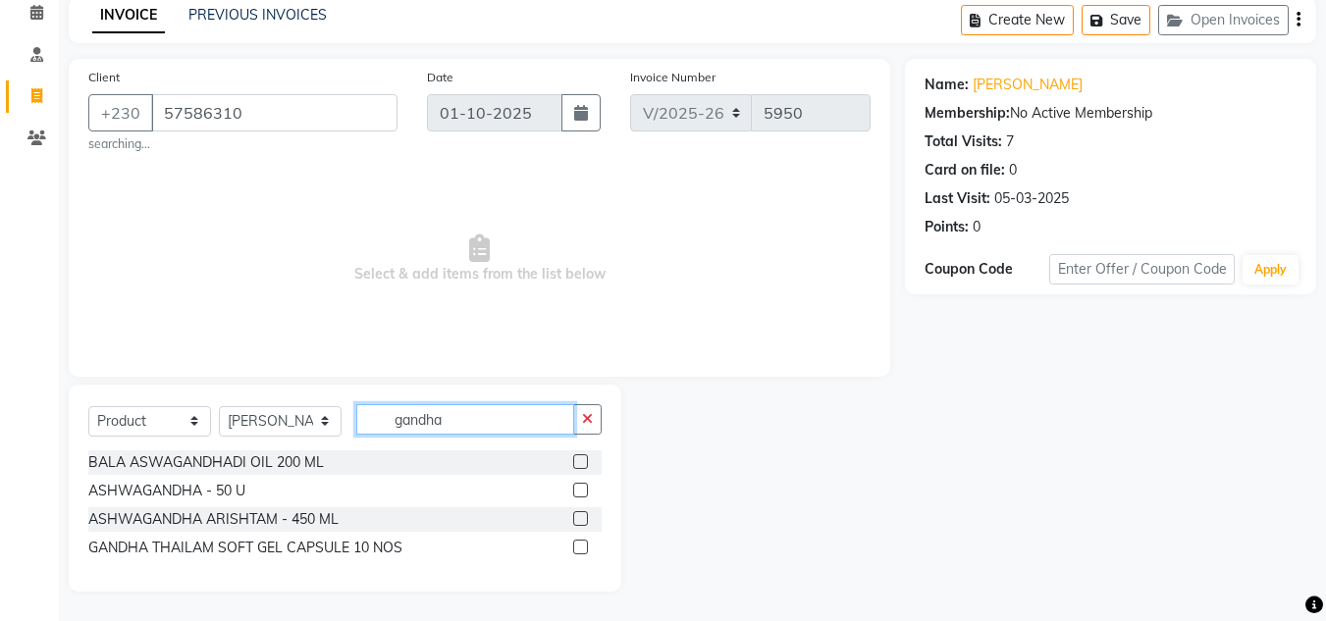
type input "gandha"
click at [575, 552] on label at bounding box center [580, 547] width 15 height 15
click at [575, 552] on input "checkbox" at bounding box center [579, 548] width 13 height 13
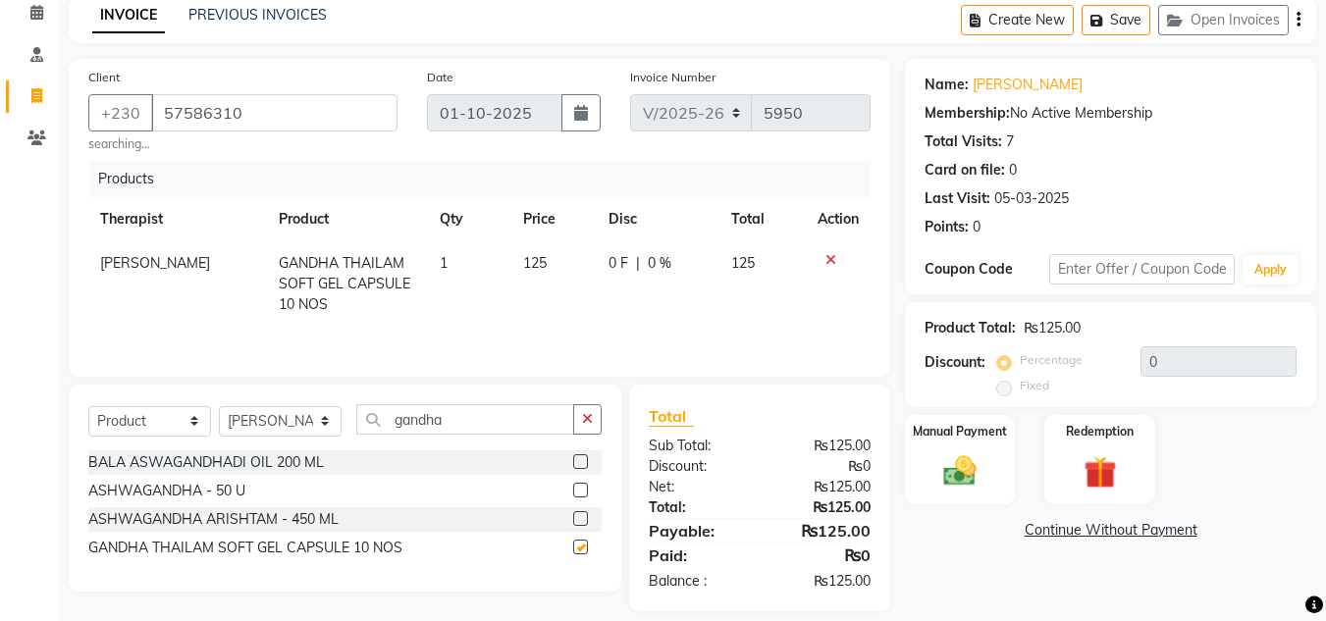
checkbox input "false"
click at [481, 265] on td "1" at bounding box center [469, 283] width 83 height 85
select select "19827"
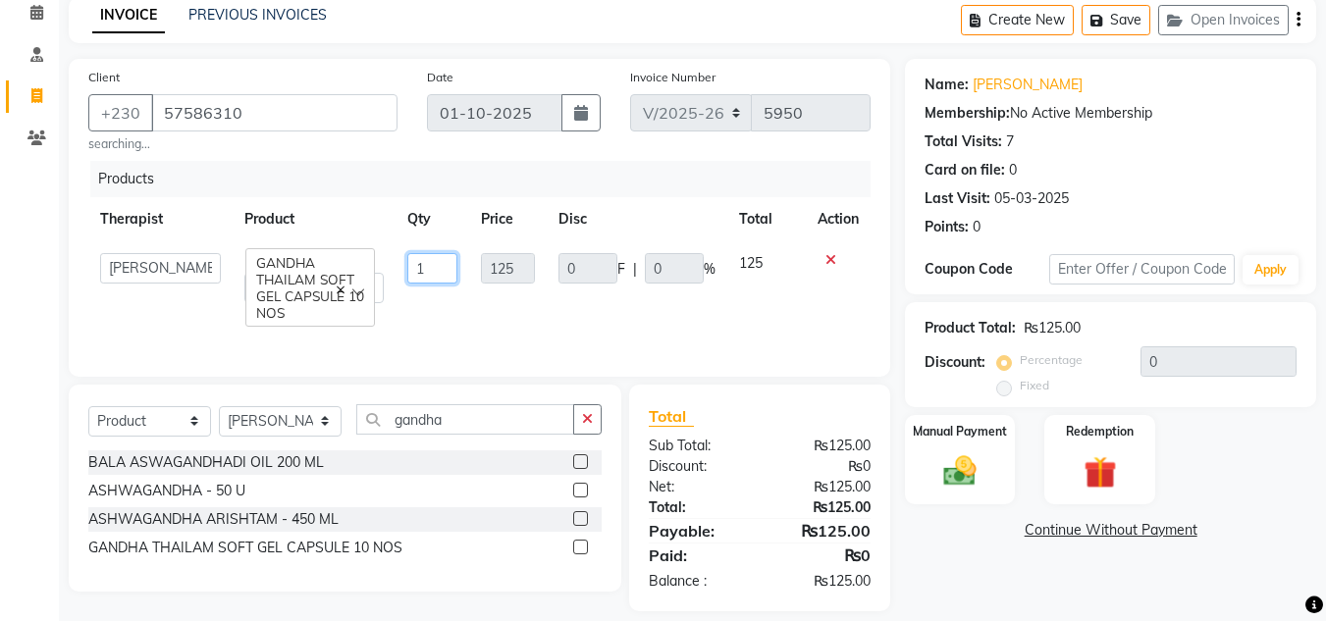
click at [446, 274] on input "1" at bounding box center [432, 268] width 50 height 30
type input "18"
click at [857, 314] on td at bounding box center [838, 277] width 65 height 73
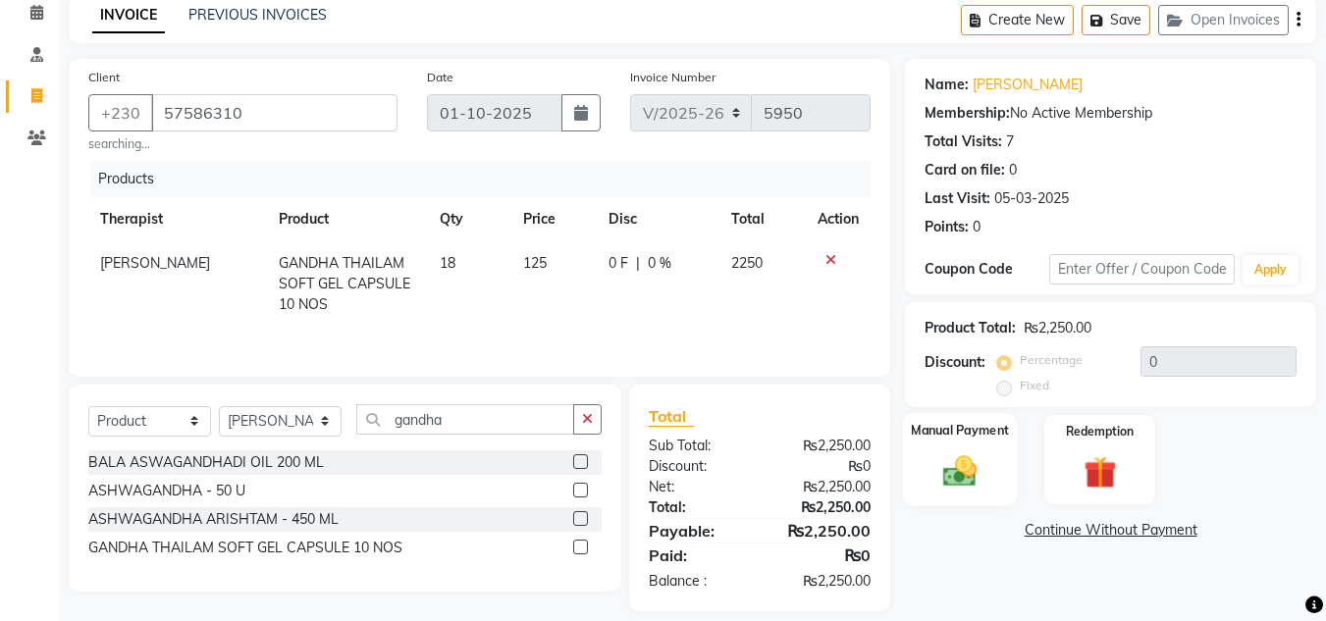
click at [932, 475] on img at bounding box center [959, 470] width 55 height 39
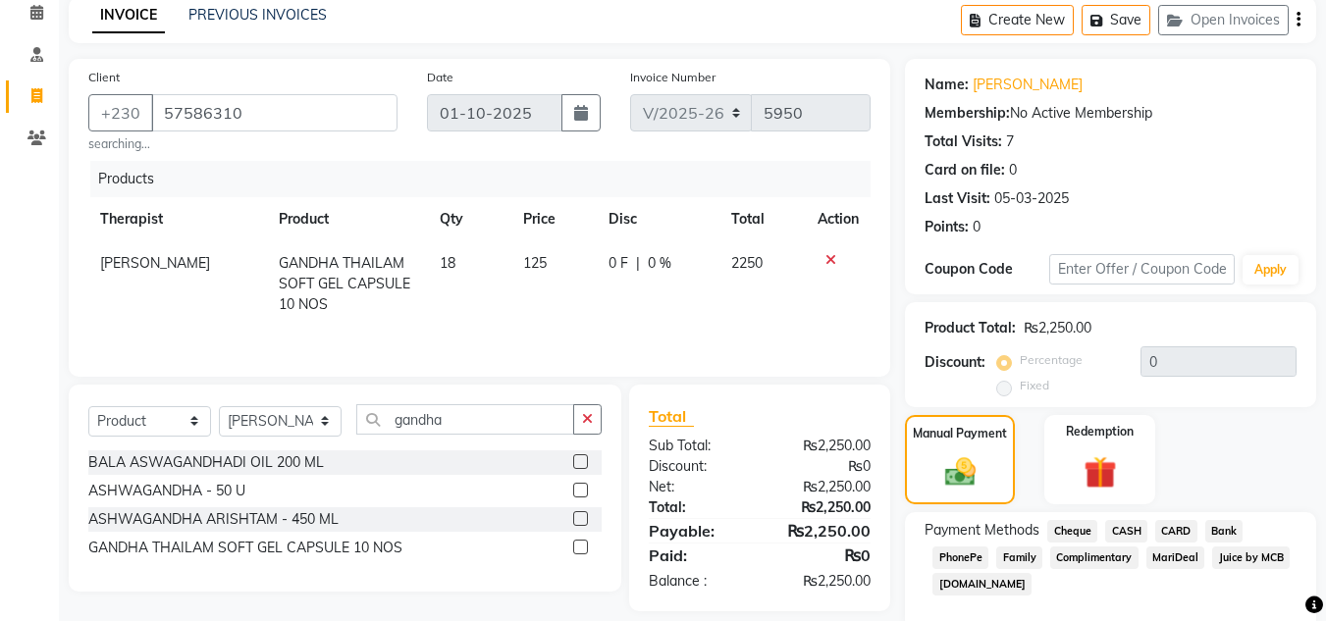
click at [1181, 537] on span "CARD" at bounding box center [1176, 531] width 42 height 23
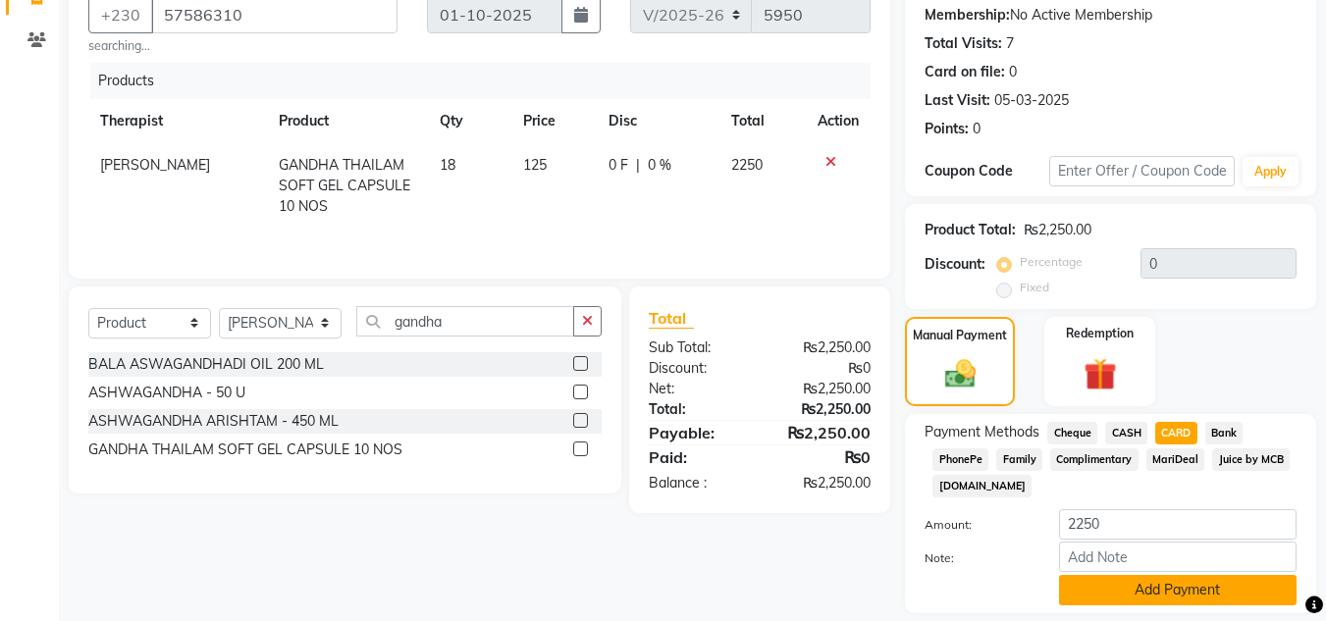
click at [1201, 582] on button "Add Payment" at bounding box center [1177, 590] width 237 height 30
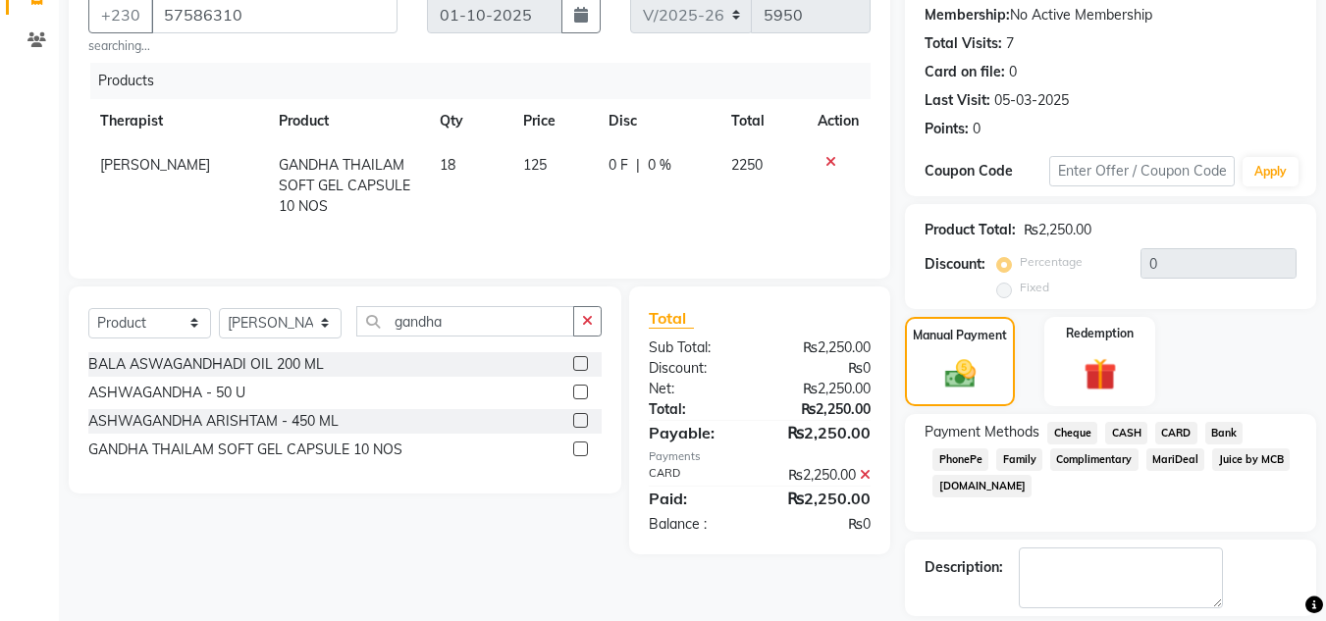
scroll to position [278, 0]
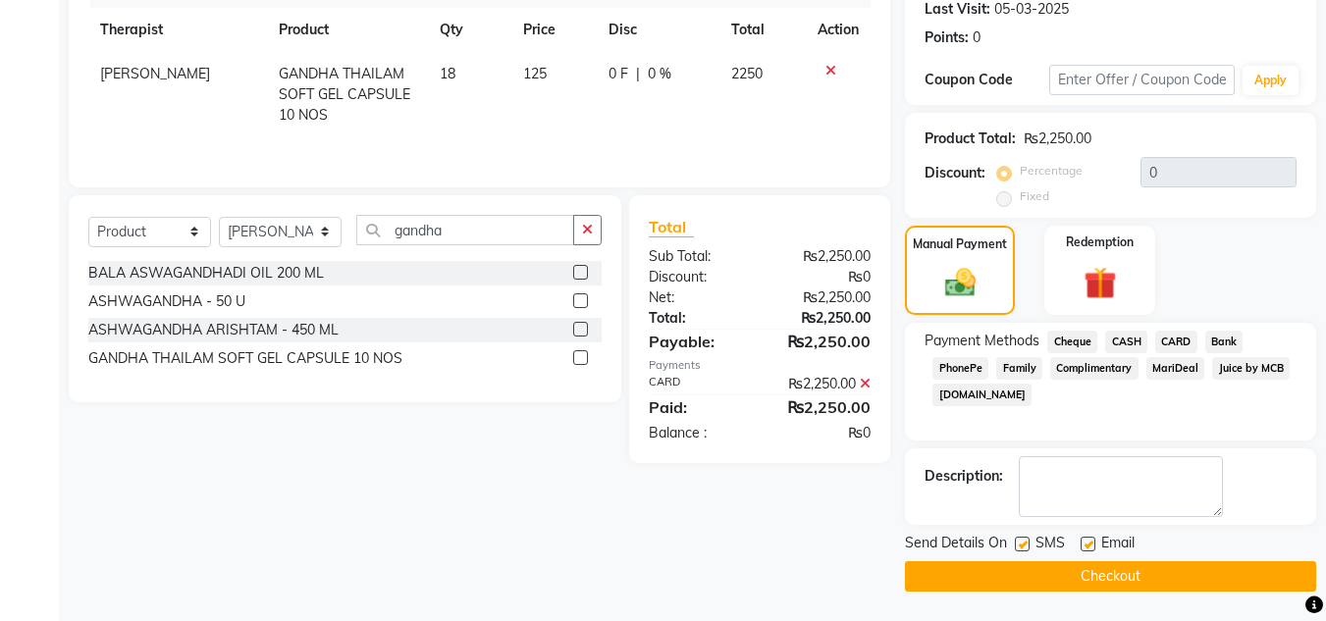
click at [1193, 566] on button "Checkout" at bounding box center [1110, 576] width 411 height 30
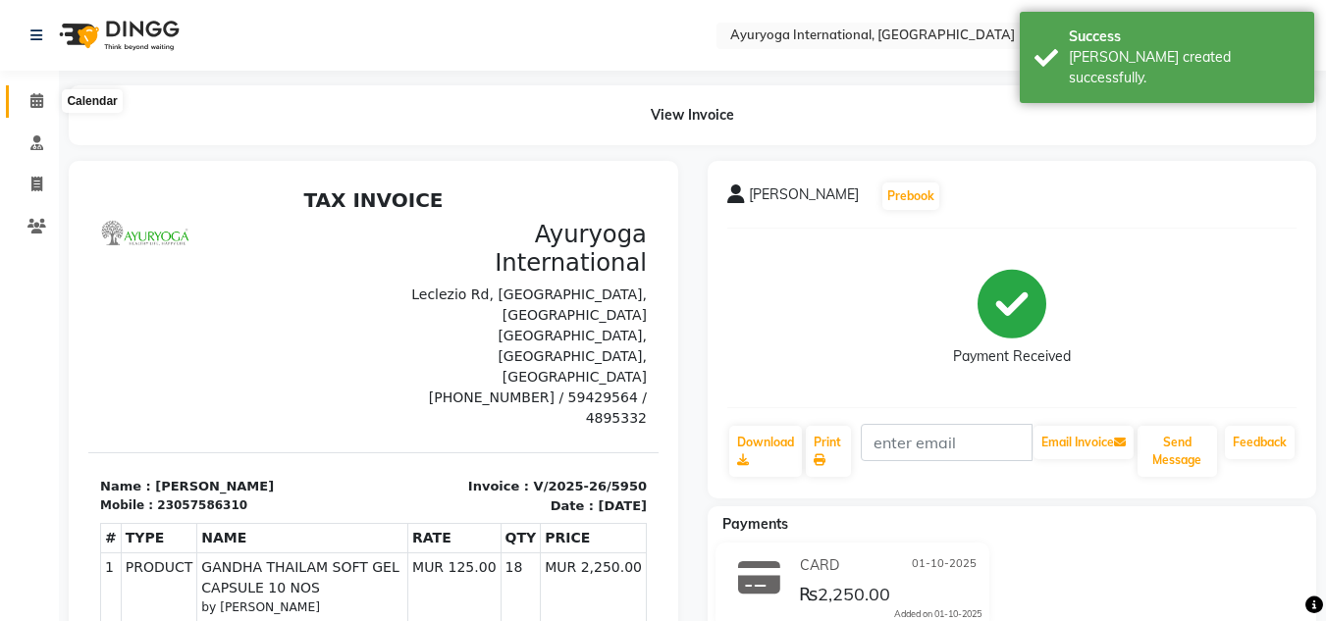
click at [40, 97] on icon at bounding box center [36, 100] width 13 height 15
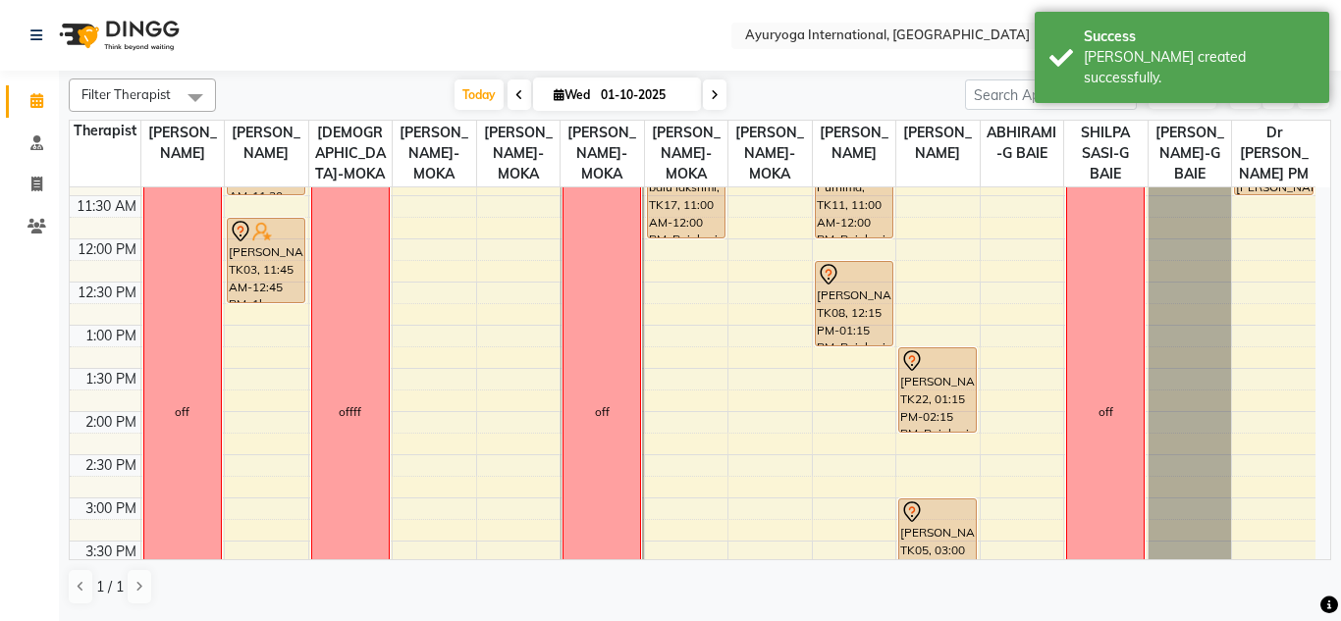
scroll to position [425, 0]
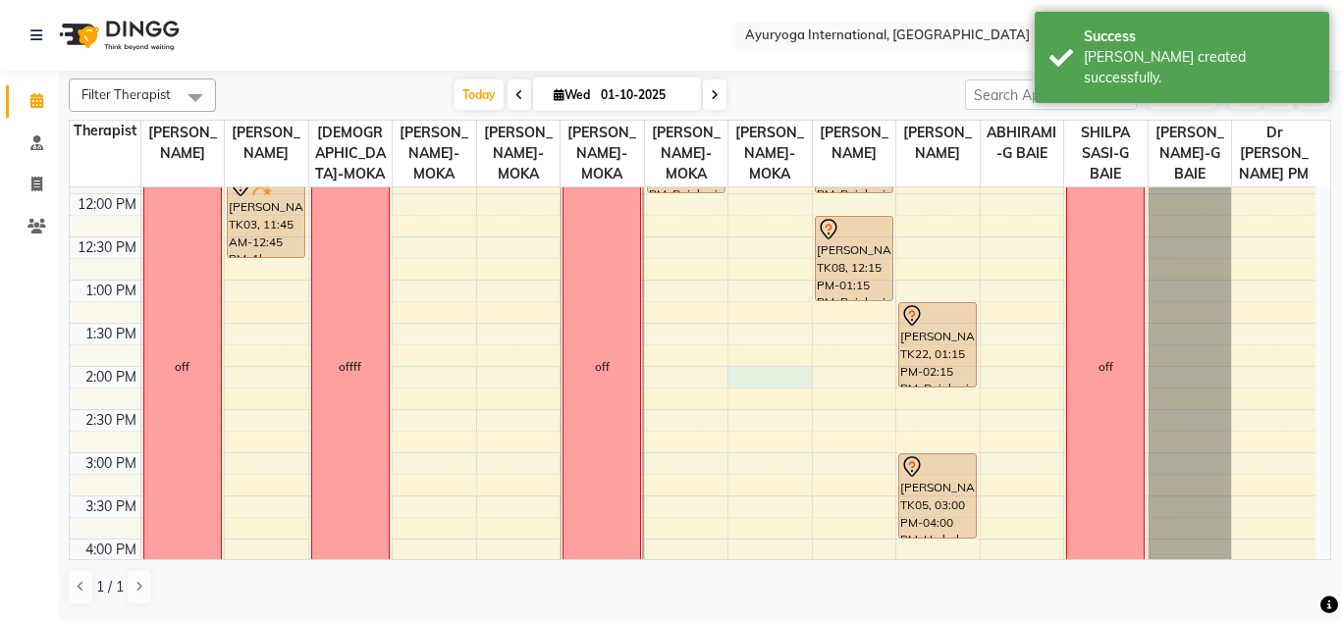
click at [756, 395] on div "7:00 AM 7:30 AM 8:00 AM 8:30 AM 9:00 AM 9:30 AM 10:00 AM 10:30 AM 11:00 AM 11:3…" at bounding box center [692, 367] width 1245 height 1208
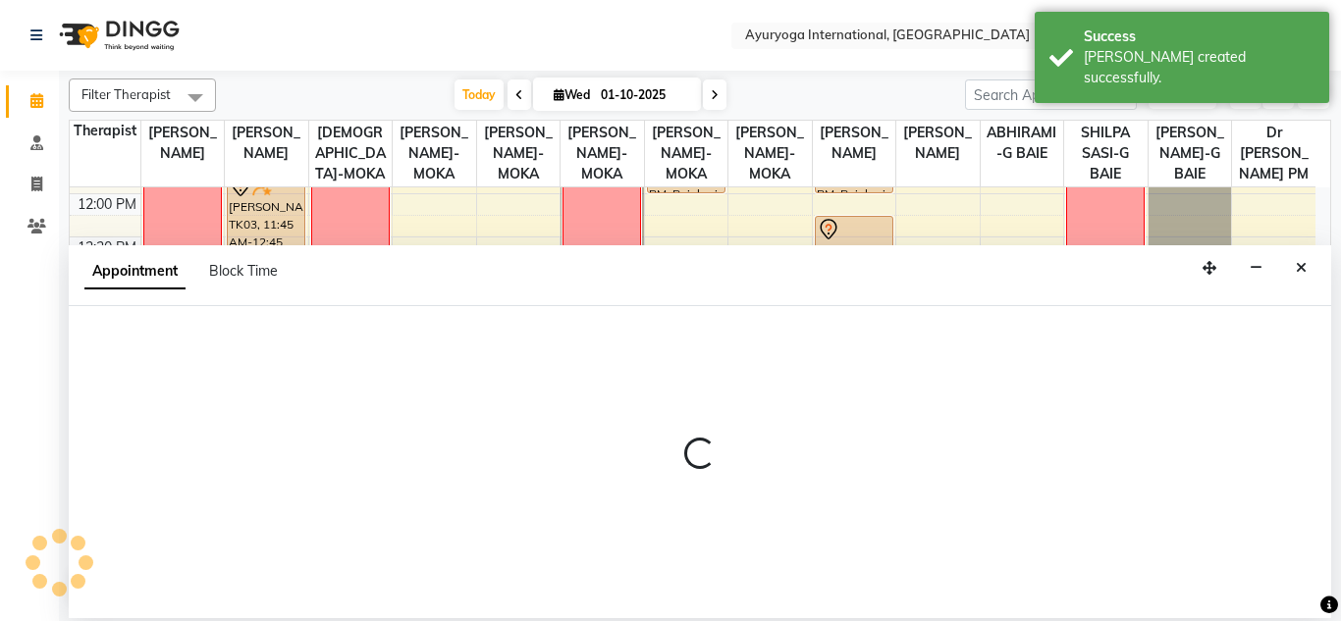
select select "77771"
select select "840"
select select "tentative"
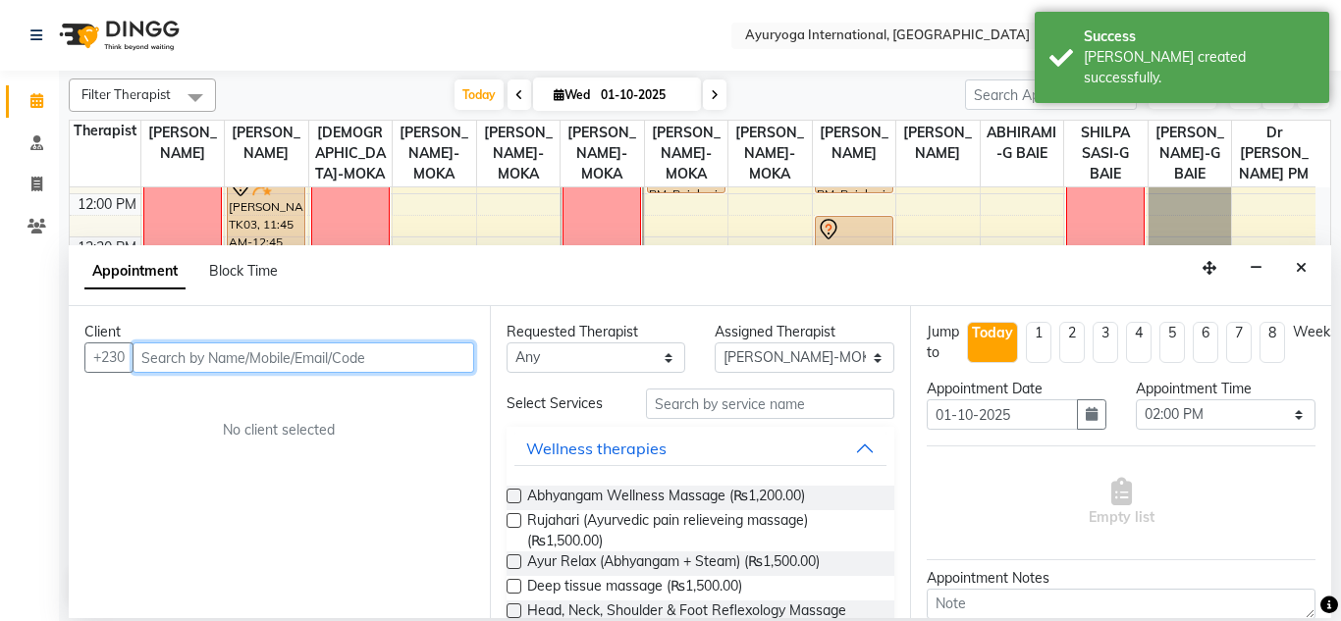
click at [321, 363] on input "text" at bounding box center [303, 357] width 342 height 30
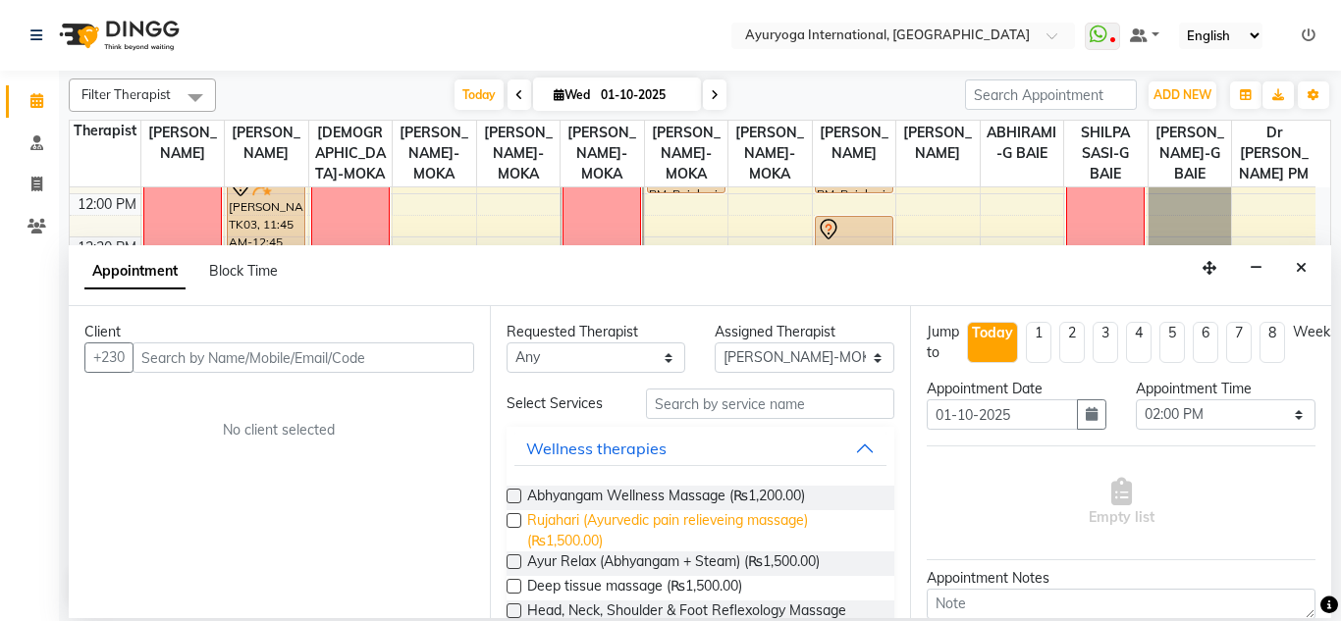
click at [674, 516] on span "Rujahari (Ayurvedic pain relieveing massage) (₨1,500.00)" at bounding box center [703, 530] width 352 height 41
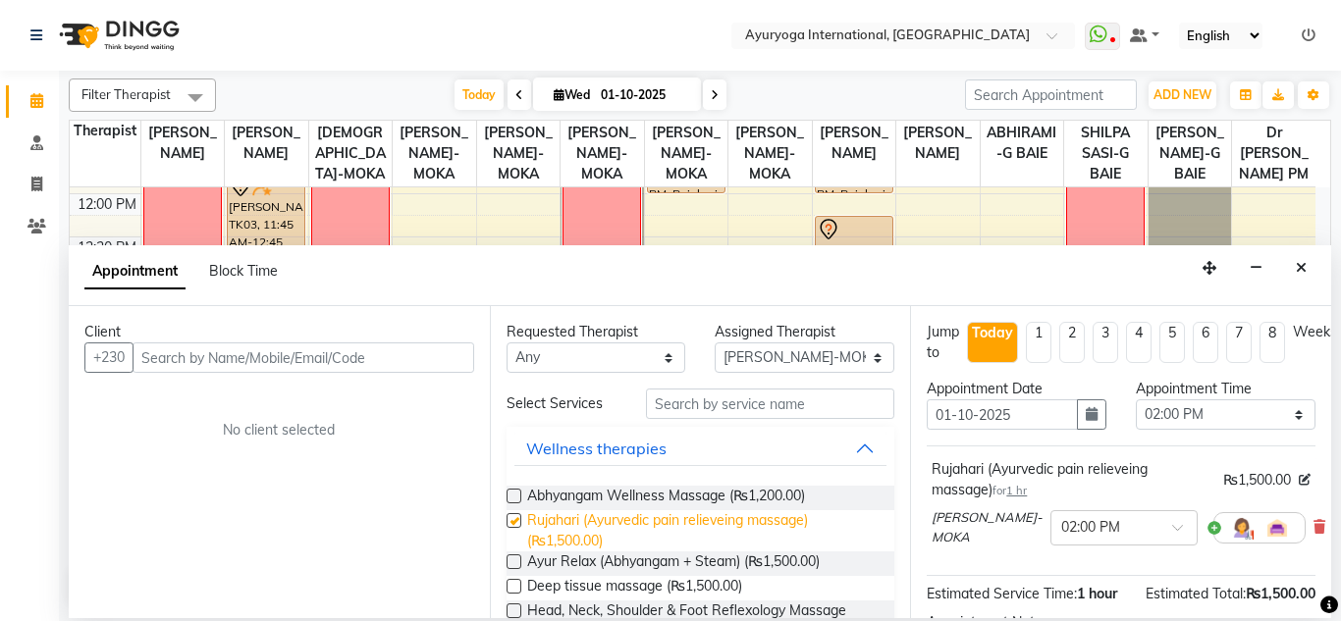
checkbox input "false"
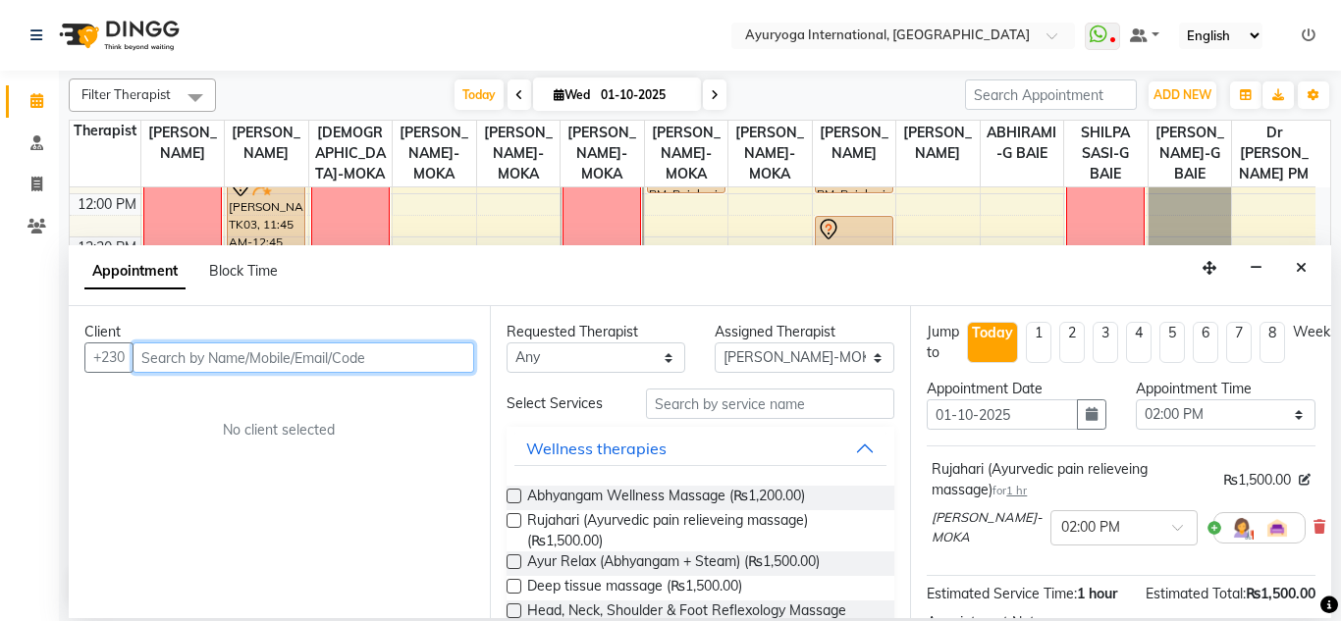
click at [284, 348] on input "text" at bounding box center [303, 357] width 342 height 30
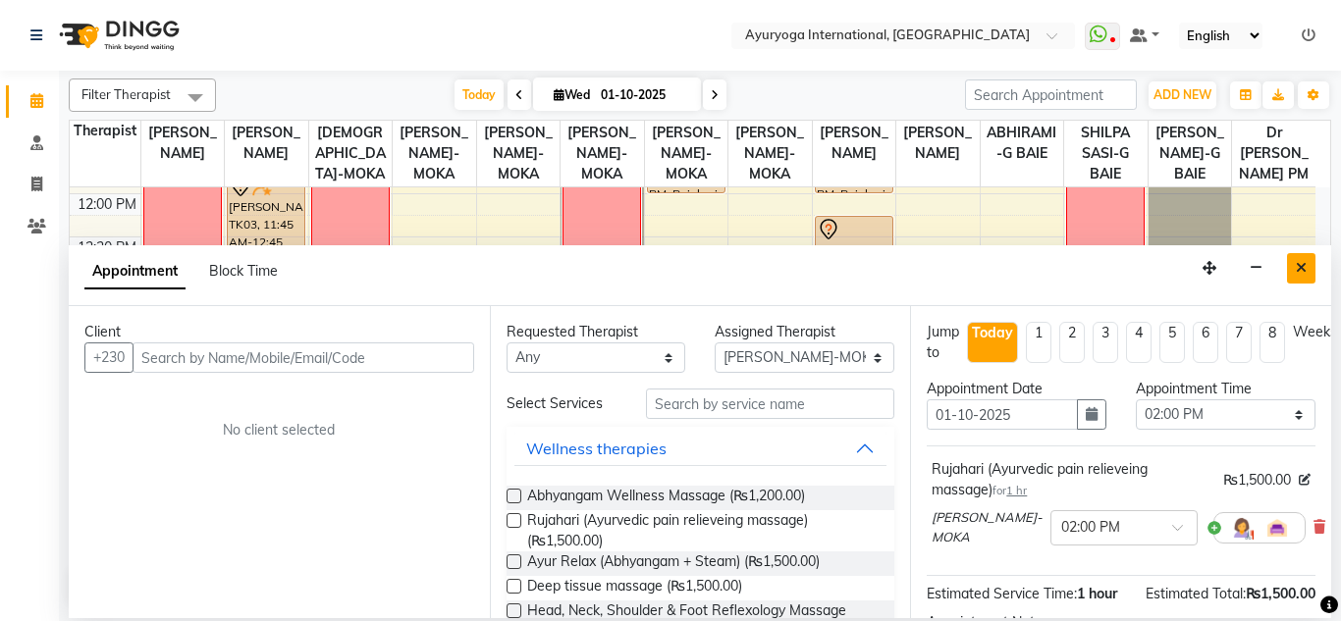
click at [1300, 266] on icon "Close" at bounding box center [1300, 268] width 11 height 14
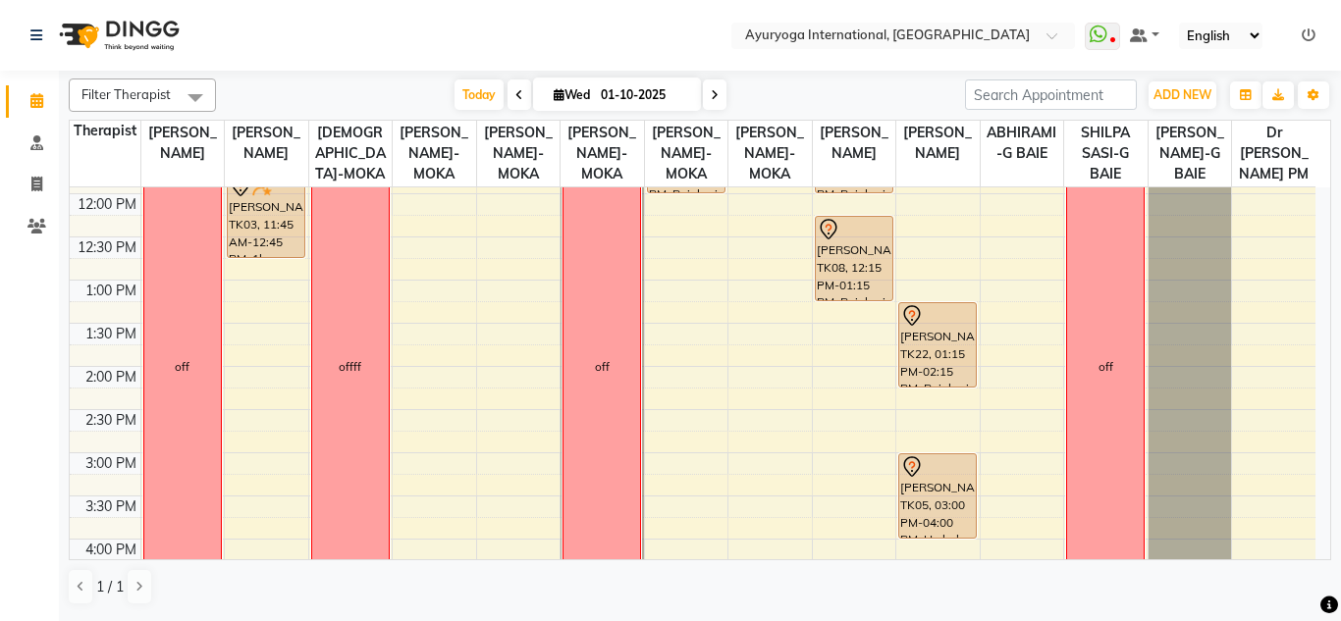
click at [775, 96] on div "Today Wed 01-10-2025" at bounding box center [590, 94] width 729 height 29
click at [764, 83] on div "Today Wed 01-10-2025" at bounding box center [590, 94] width 729 height 29
click at [693, 51] on nav "Select Location × Ayuryoga International, Mount Ory Rd WhatsApp Status ✕ Status…" at bounding box center [670, 35] width 1341 height 71
click at [675, 42] on nav "Select Location × Ayuryoga International, Mount Ory Rd WhatsApp Status ✕ Status…" at bounding box center [670, 35] width 1341 height 71
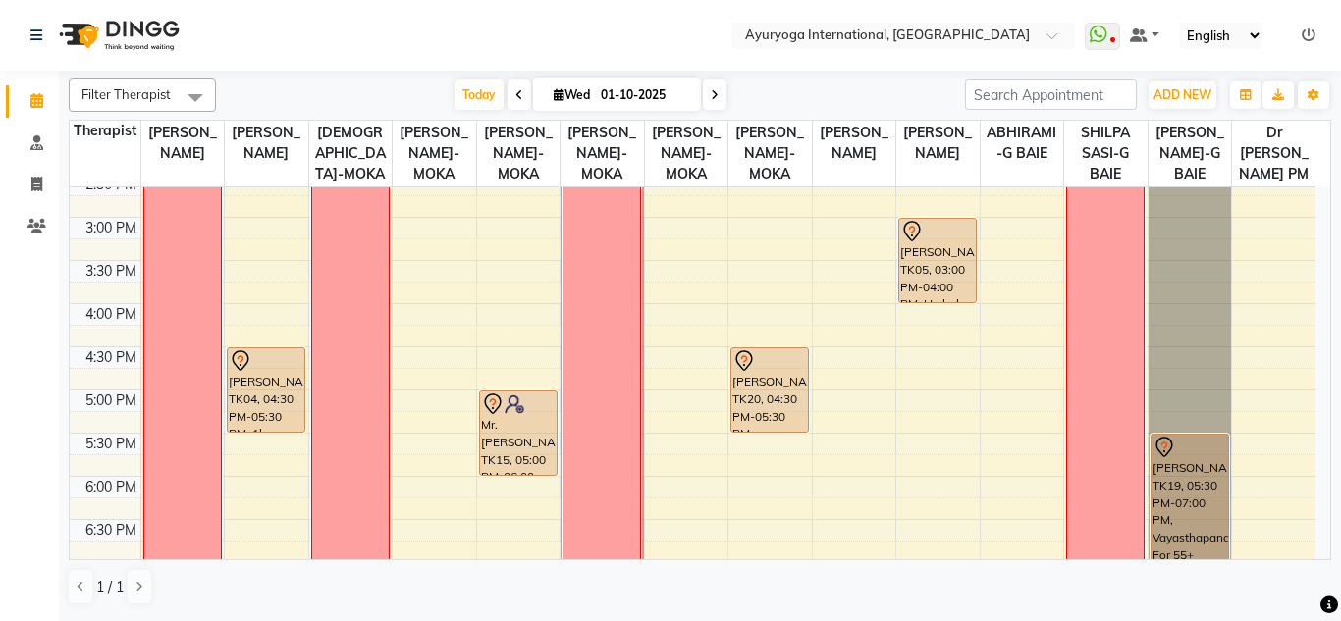
scroll to position [759, 0]
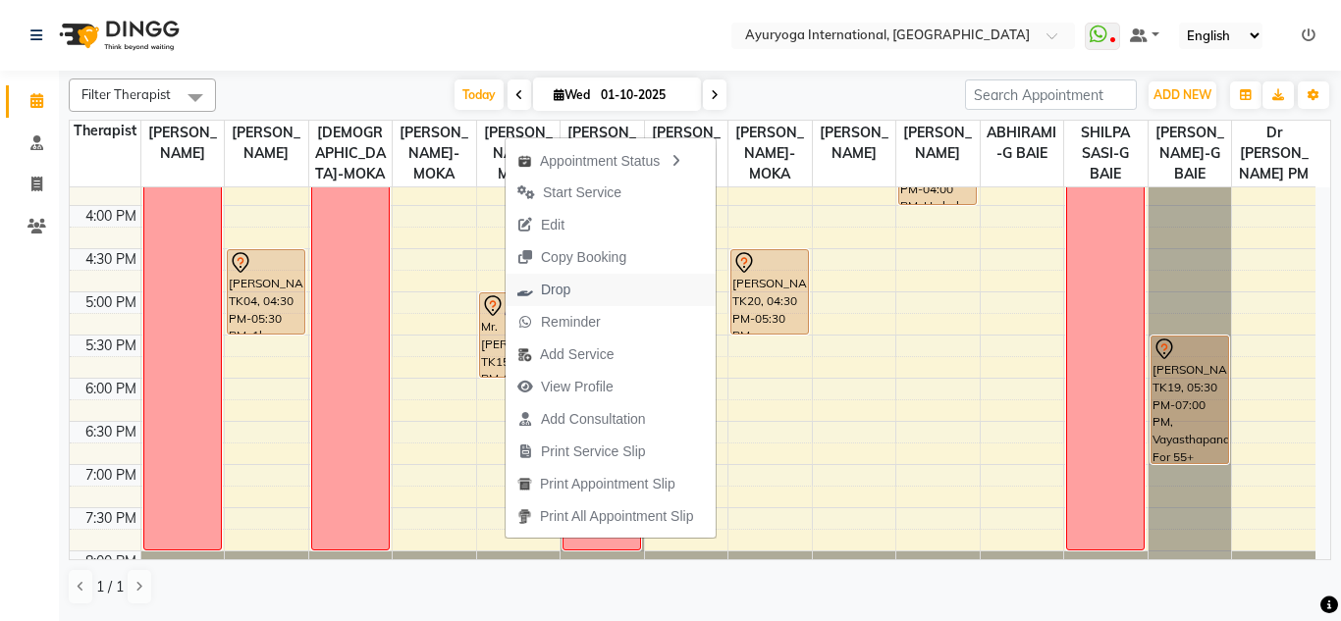
click at [554, 284] on span "Drop" at bounding box center [555, 290] width 29 height 21
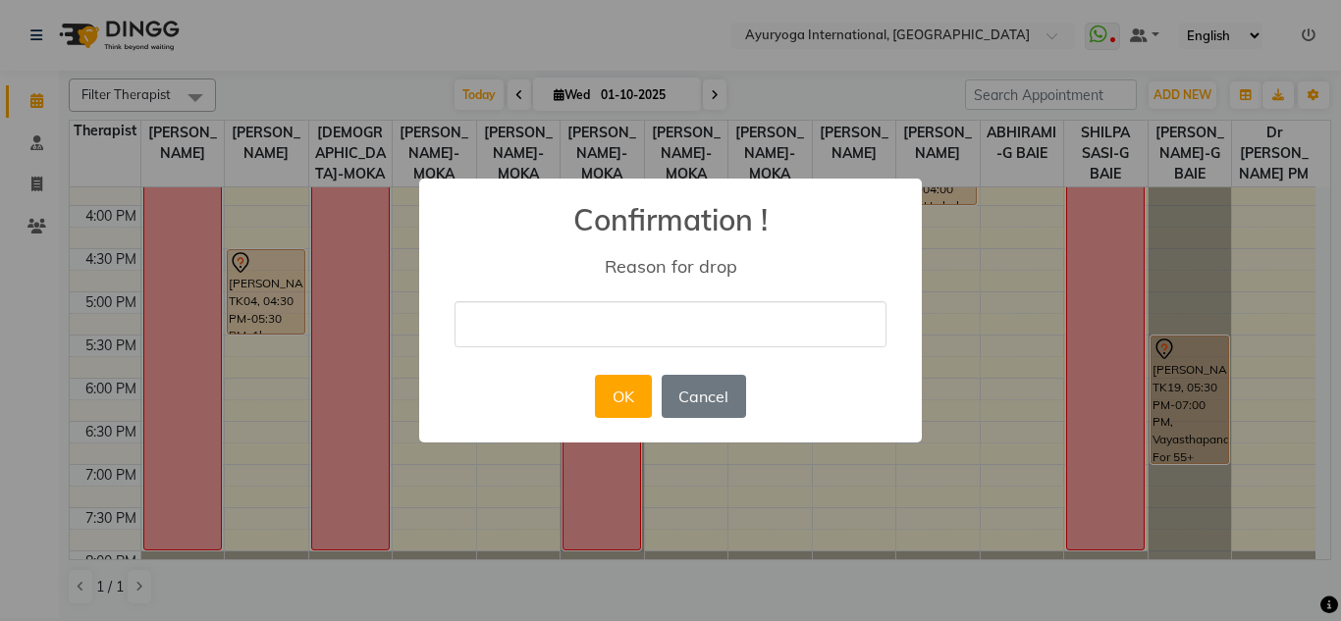
click at [651, 352] on div "× Confirmation ! Reason for drop OK No Cancel" at bounding box center [670, 311] width 502 height 264
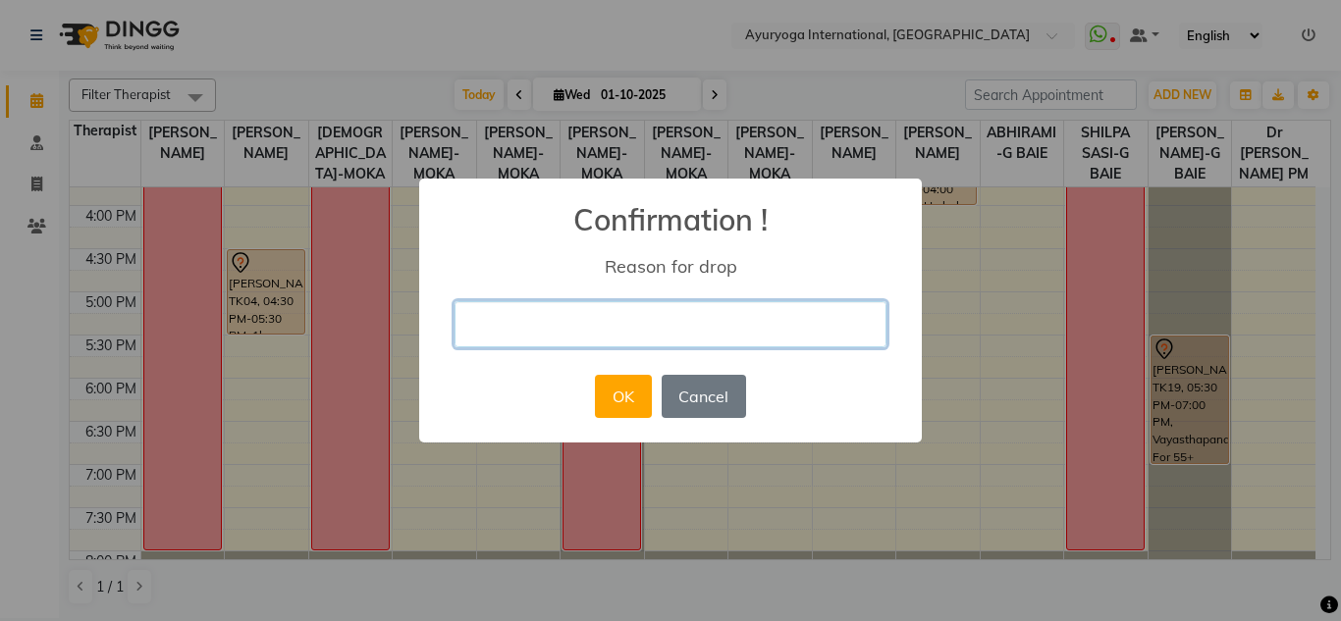
drag, startPoint x: 643, startPoint y: 335, endPoint x: 639, endPoint y: 347, distance: 13.3
click at [643, 335] on input "text" at bounding box center [670, 324] width 432 height 46
type input "delete"
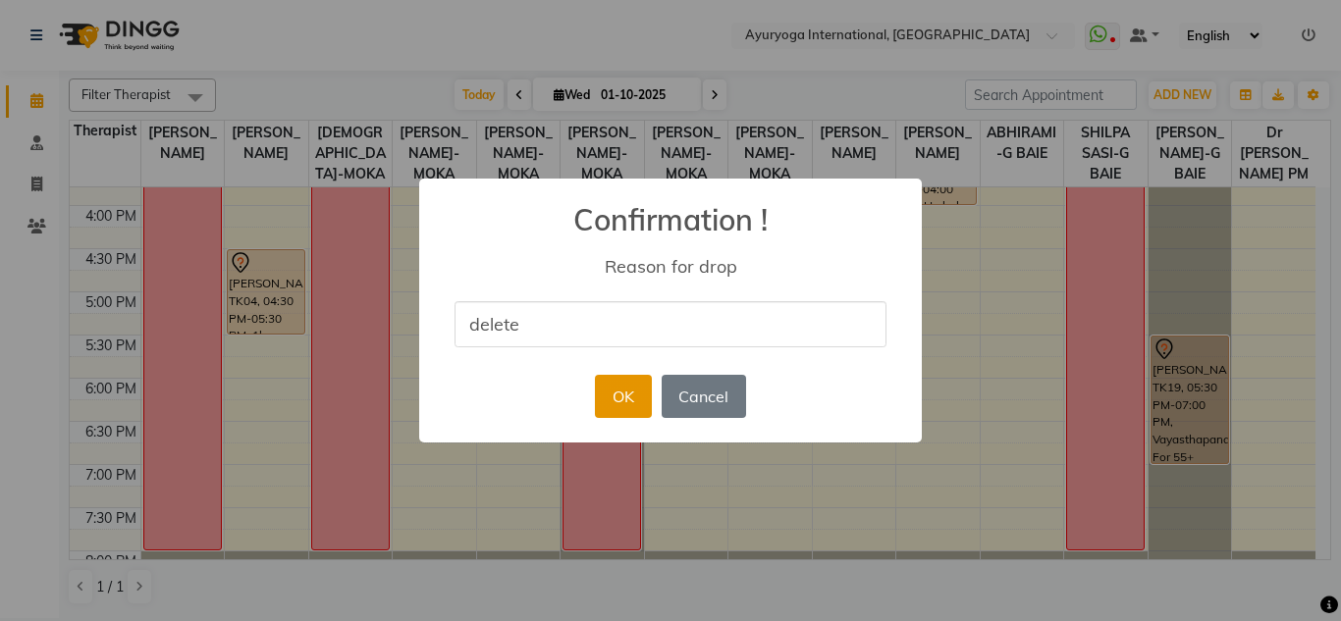
click at [627, 385] on button "OK" at bounding box center [623, 396] width 56 height 43
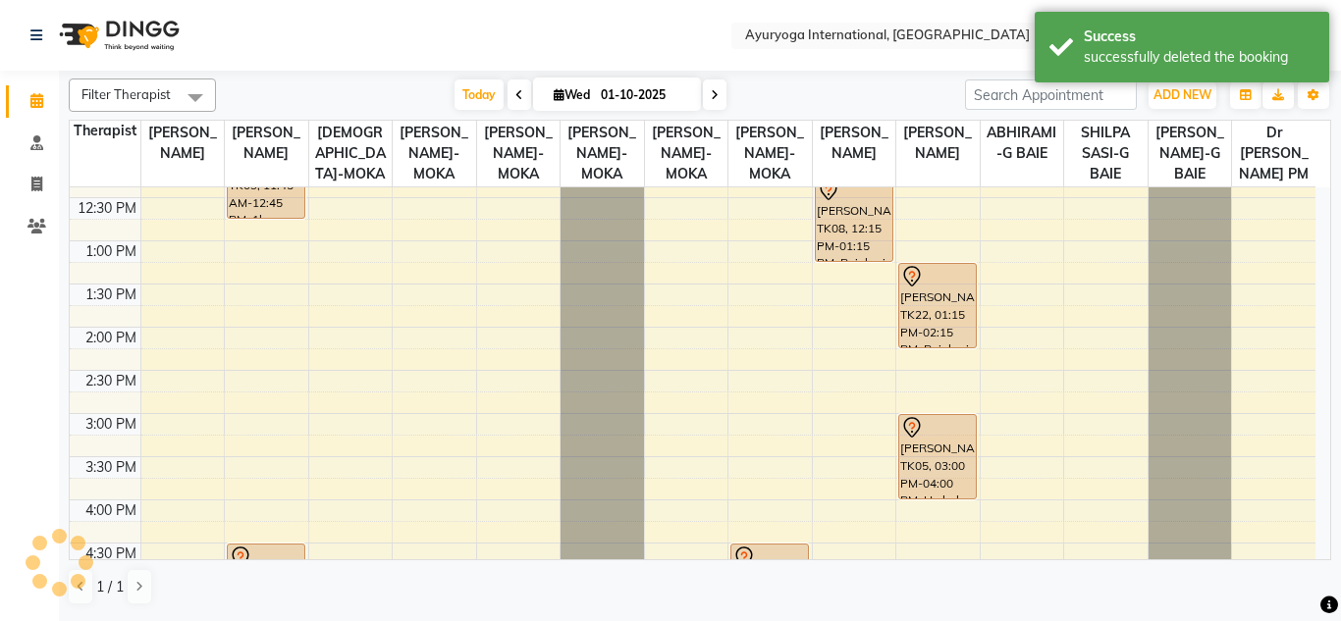
scroll to position [170, 0]
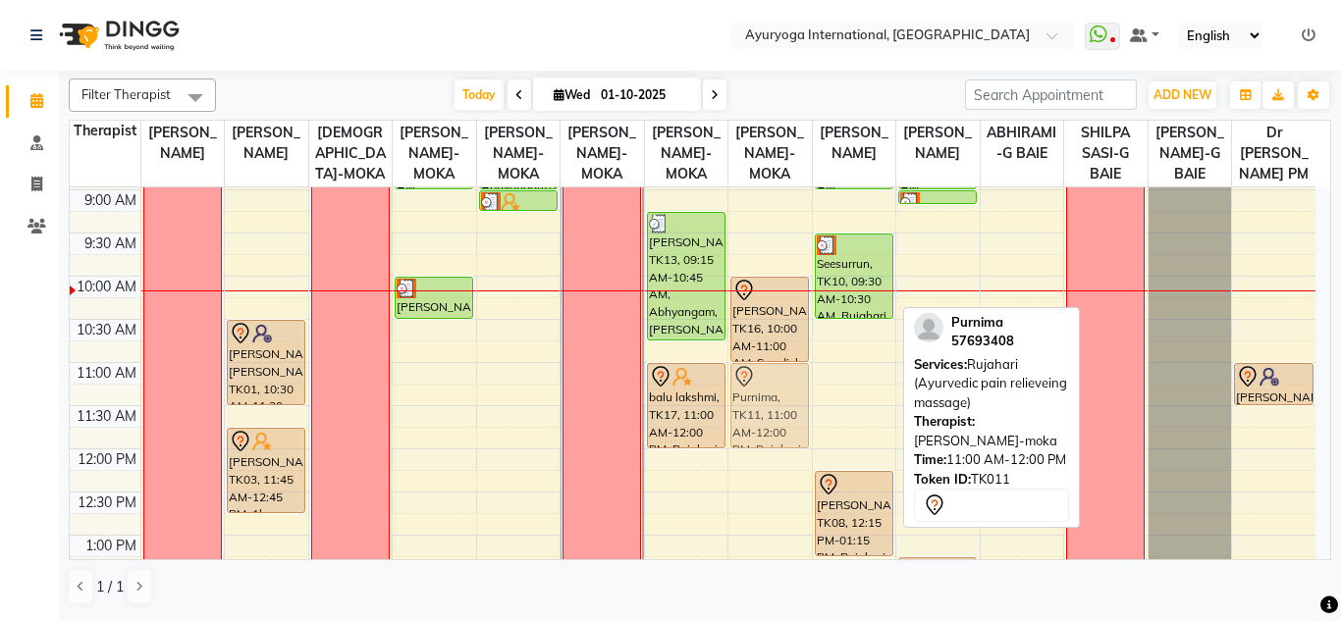
drag, startPoint x: 849, startPoint y: 403, endPoint x: 753, endPoint y: 400, distance: 96.2
click at [753, 400] on tr "off Kristelle Aidy Anicette, TK01, 10:30 AM-11:30 AM, 1hr session Roshni Gunnac…" at bounding box center [692, 622] width 1245 height 1208
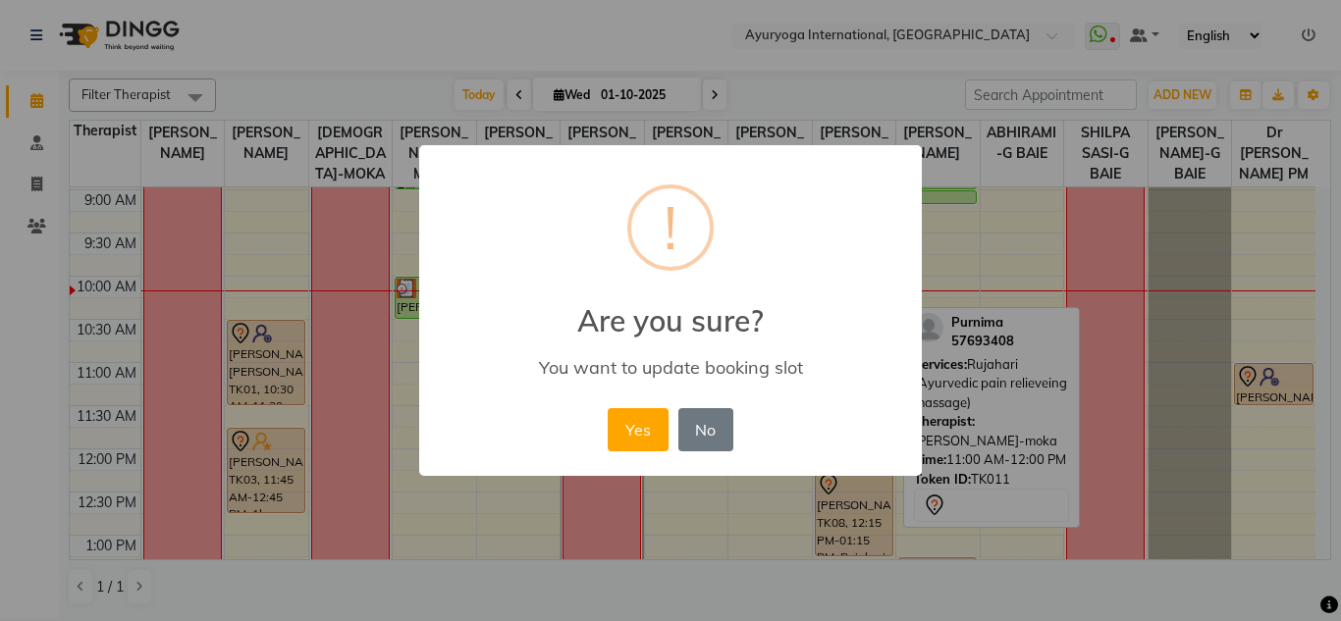
click at [668, 427] on div "Yes No No" at bounding box center [670, 429] width 134 height 53
click at [658, 430] on button "Yes" at bounding box center [637, 429] width 60 height 43
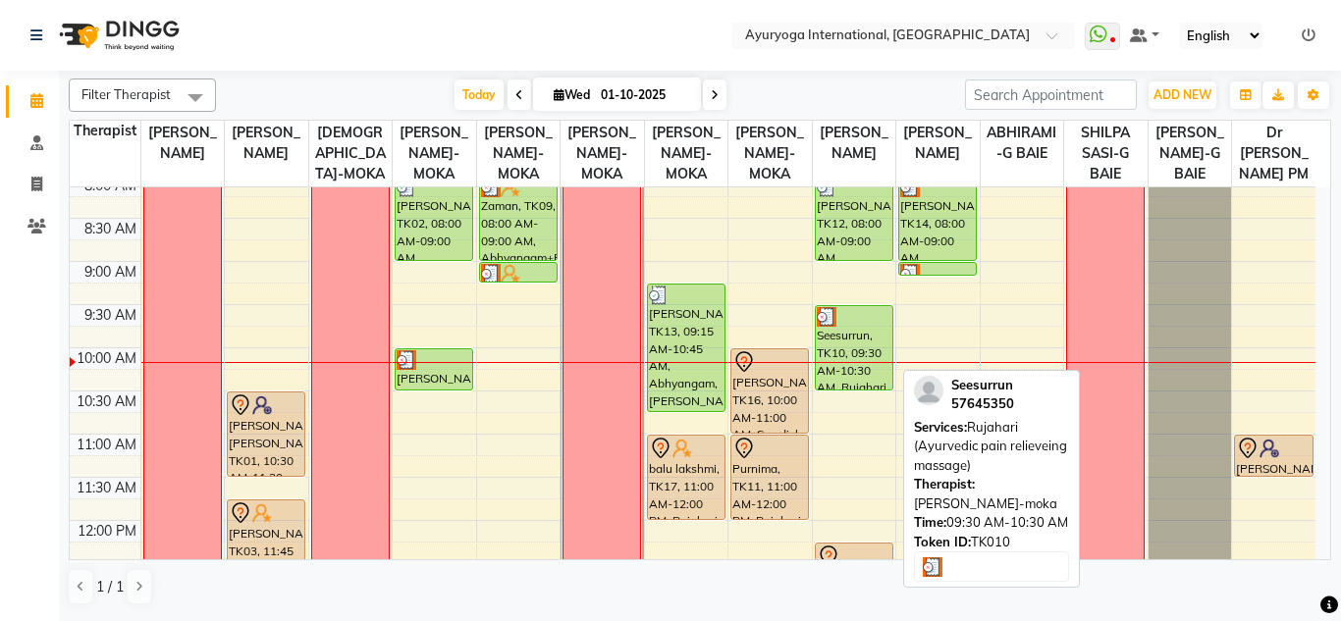
scroll to position [196, 0]
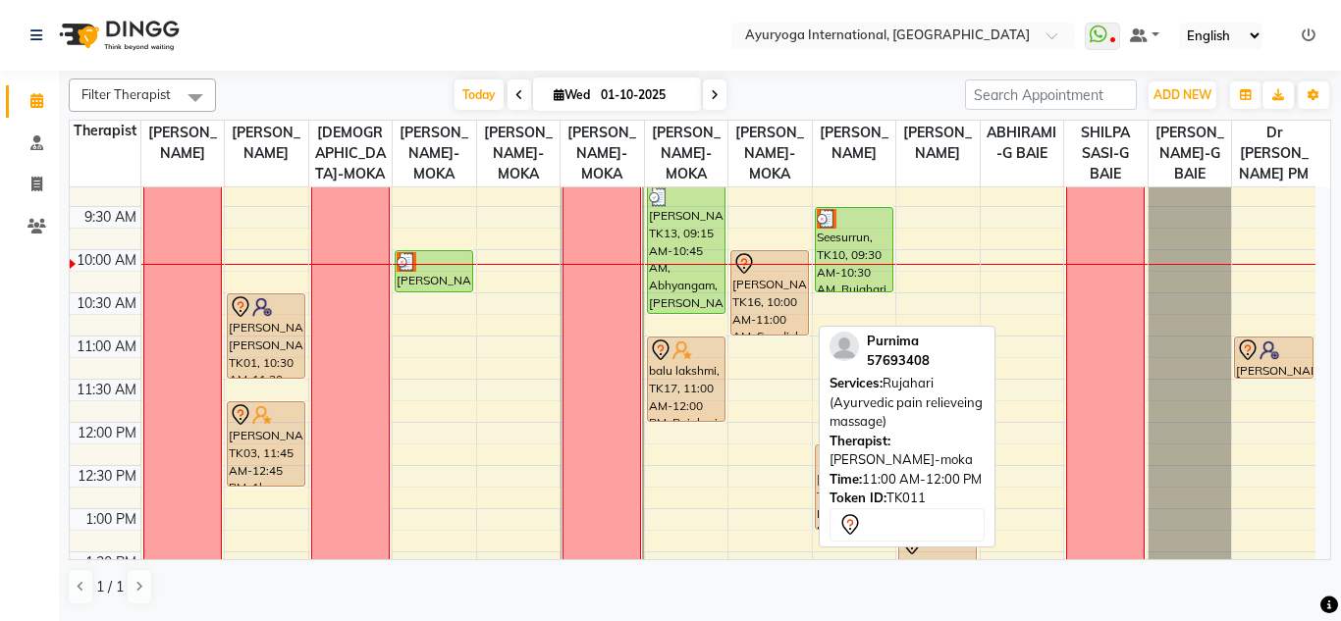
drag, startPoint x: 783, startPoint y: 387, endPoint x: 910, endPoint y: 378, distance: 126.9
click at [910, 378] on div "Filter Therapist Select All Dr ADARSH THAIKKADATH JOJU MATHEW-MOKA VISHNU-MOKA …" at bounding box center [700, 342] width 1262 height 543
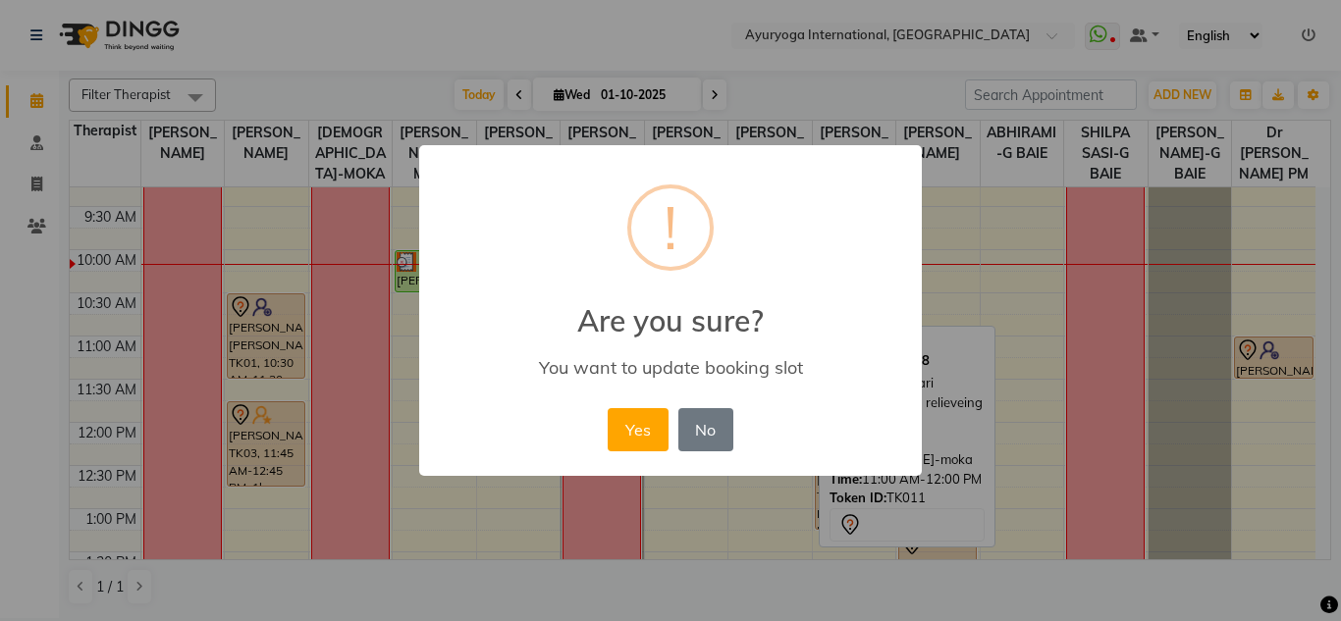
drag, startPoint x: 910, startPoint y: 378, endPoint x: 837, endPoint y: 378, distance: 72.6
click at [874, 374] on body "Select Location × Ayuryoga International, Mount Ory Rd WhatsApp Status ✕ Status…" at bounding box center [670, 309] width 1341 height 618
click at [708, 437] on button "No" at bounding box center [705, 429] width 55 height 43
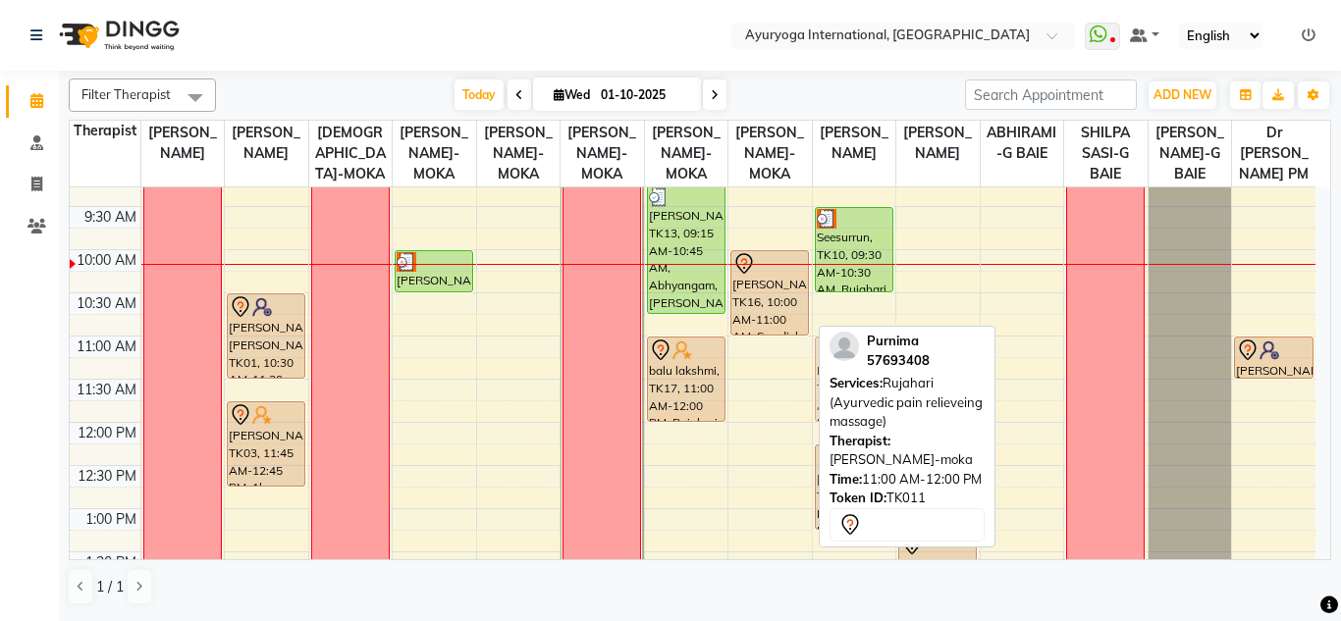
drag, startPoint x: 778, startPoint y: 377, endPoint x: 845, endPoint y: 379, distance: 66.8
click at [845, 379] on div "Filter Therapist Select All Dr ADARSH THAIKKADATH JOJU MATHEW-MOKA VISHNU-MOKA …" at bounding box center [700, 342] width 1262 height 543
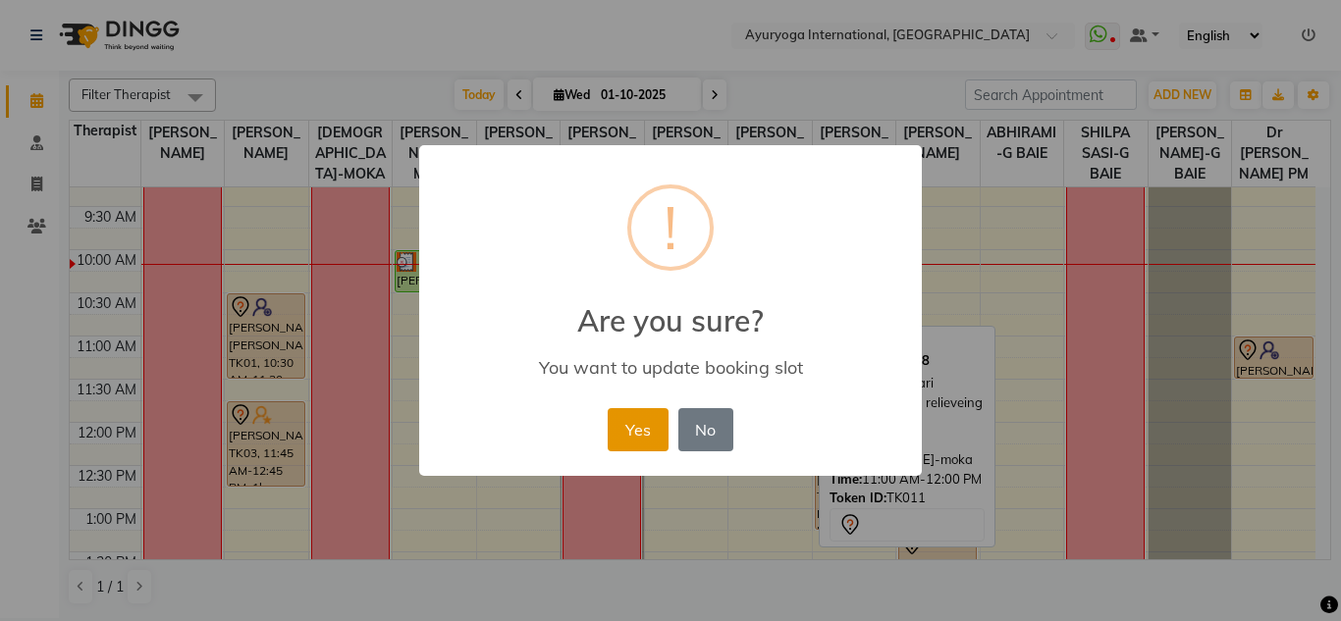
click at [650, 427] on button "Yes" at bounding box center [637, 429] width 60 height 43
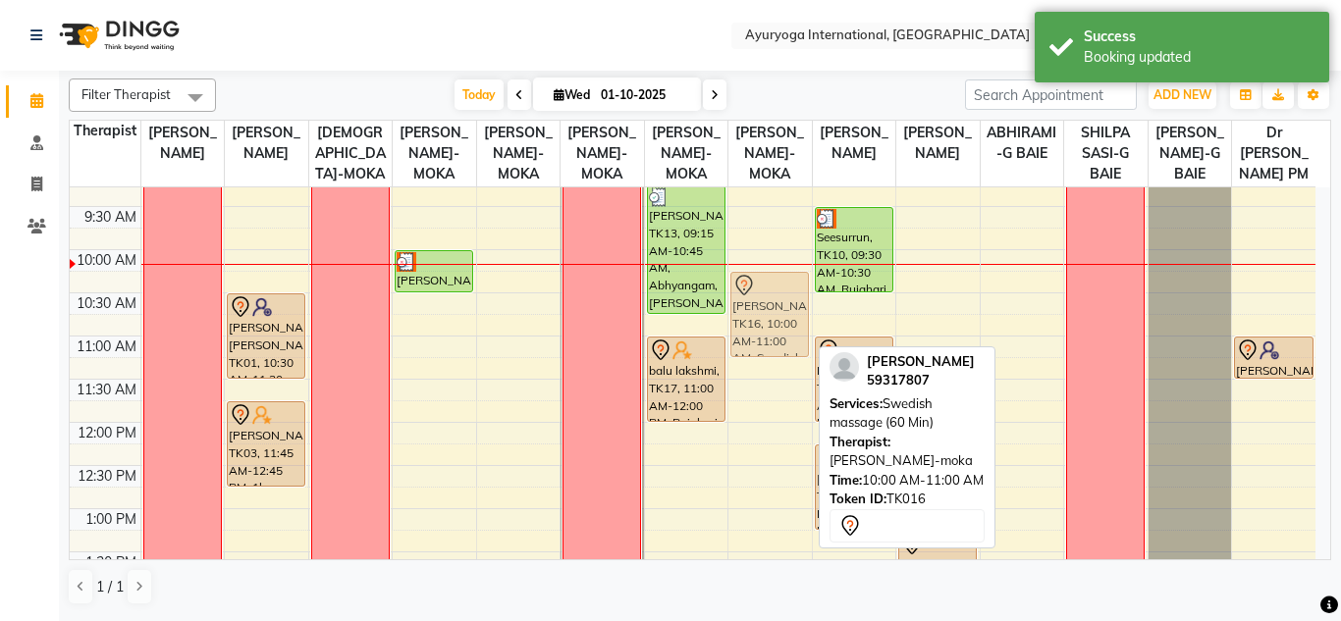
drag, startPoint x: 770, startPoint y: 323, endPoint x: 762, endPoint y: 342, distance: 21.5
click at [762, 342] on div "Nathalie, TK16, 10:00 AM-11:00 AM, Swedish massage (60 Min) Lovena, TK20, 04:30…" at bounding box center [769, 595] width 83 height 1208
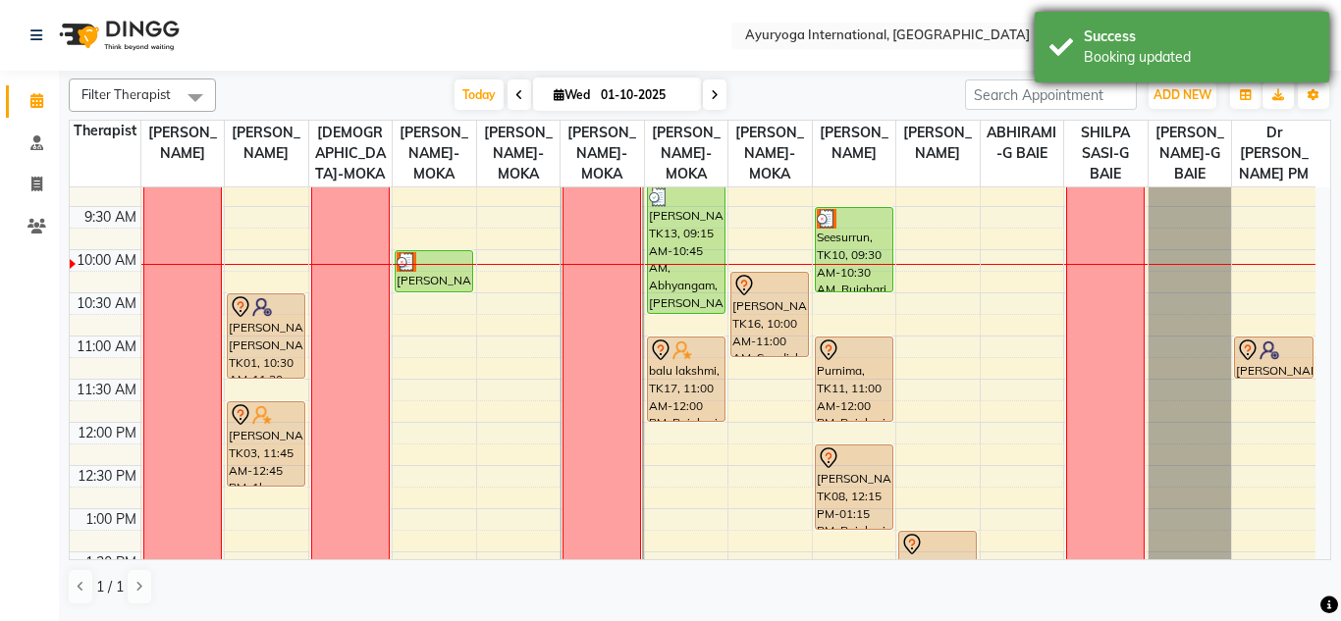
click at [1126, 39] on div "Success" at bounding box center [1198, 36] width 231 height 21
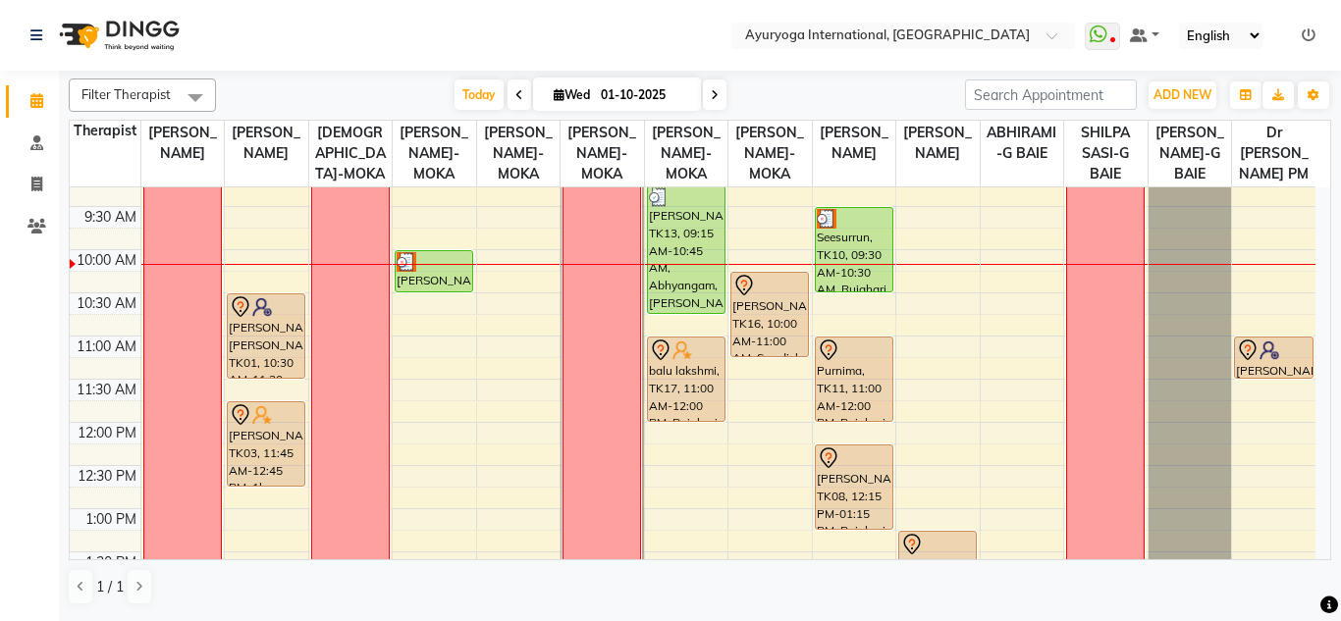
click at [771, 80] on div "Today Wed 01-10-2025" at bounding box center [590, 94] width 729 height 29
click at [689, 17] on nav "Select Location × Ayuryoga International, Mount Ory Rd WhatsApp Status ✕ Status…" at bounding box center [670, 35] width 1341 height 71
click at [762, 120] on table "Therapist Dr ADARSH THAIKKADATH JOJU MATHEW-MOKA VISHNU-MOKA SIDDARTH-MOKA ABHI…" at bounding box center [700, 340] width 1262 height 441
click at [775, 112] on div "Filter Therapist Select All Dr ADARSH THAIKKADATH JOJU MATHEW-MOKA VISHNU-MOKA …" at bounding box center [700, 342] width 1262 height 543
click at [797, 76] on div "Filter Therapist Select All Dr ADARSH THAIKKADATH JOJU MATHEW-MOKA VISHNU-MOKA …" at bounding box center [700, 342] width 1262 height 543
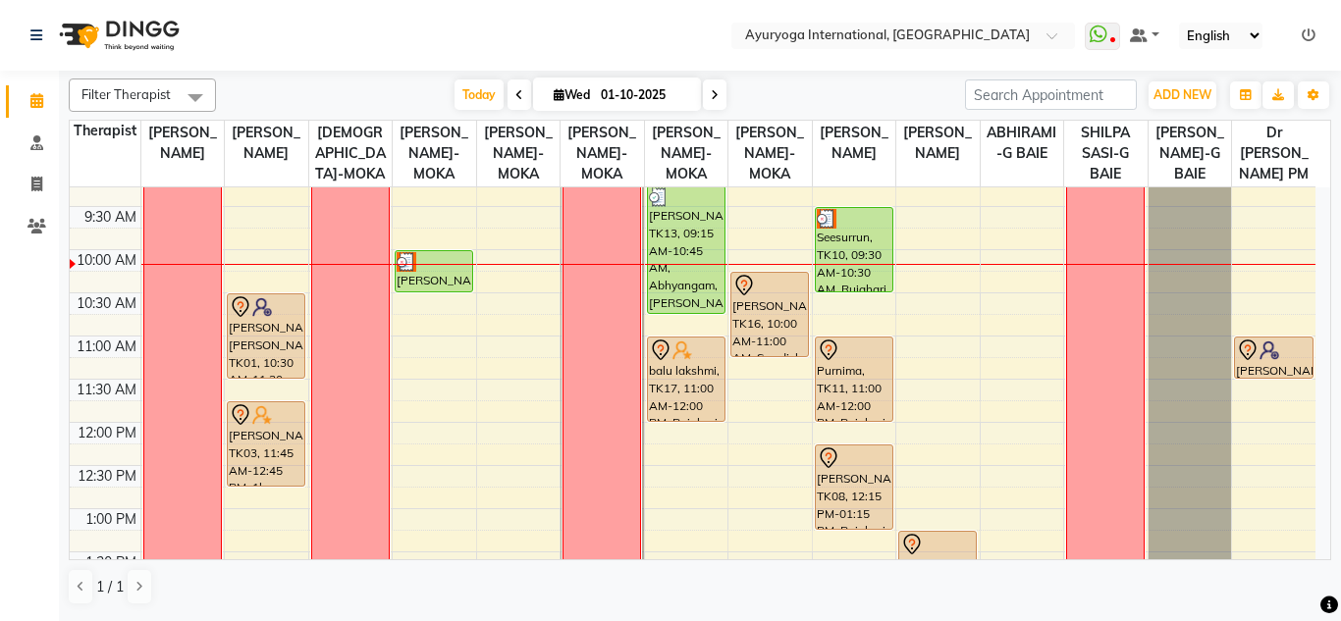
click at [594, 14] on nav "Select Location × Ayuryoga International, Mount Ory Rd WhatsApp Status ✕ Status…" at bounding box center [670, 35] width 1341 height 71
click at [301, 104] on div "Today Wed 01-10-2025" at bounding box center [590, 94] width 729 height 29
click at [327, 74] on div "Filter Therapist Select All Dr ADARSH THAIKKADATH JOJU MATHEW-MOKA VISHNU-MOKA …" at bounding box center [700, 342] width 1262 height 543
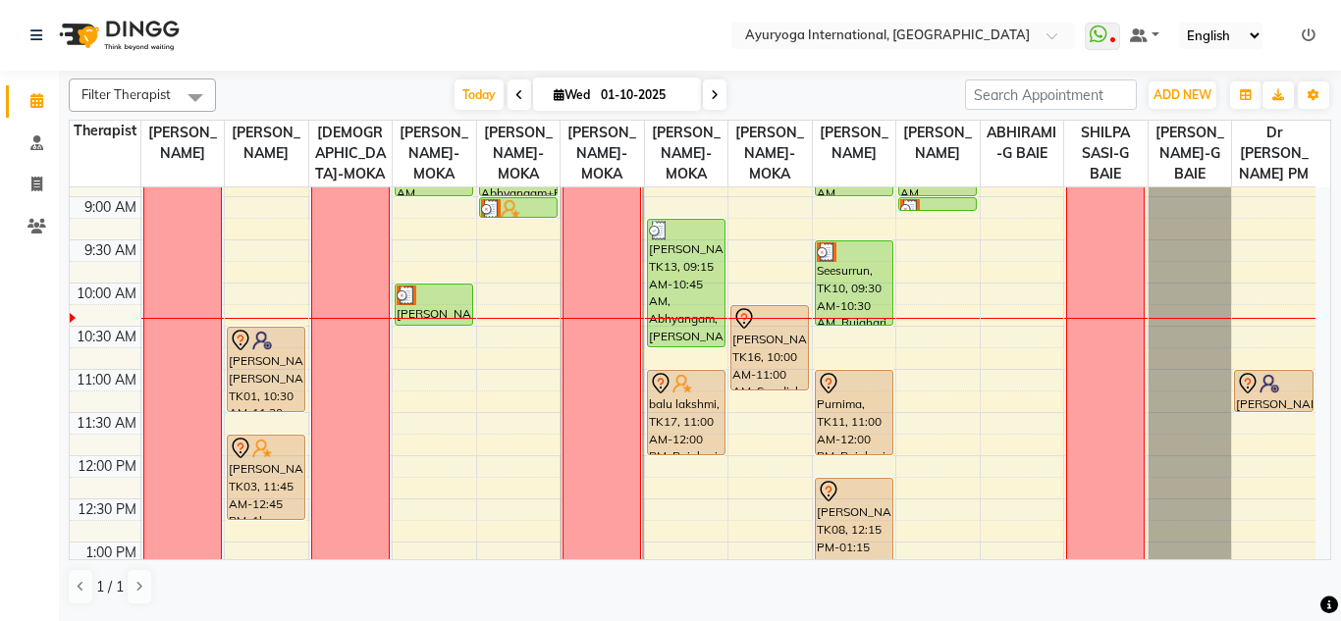
scroll to position [178, 0]
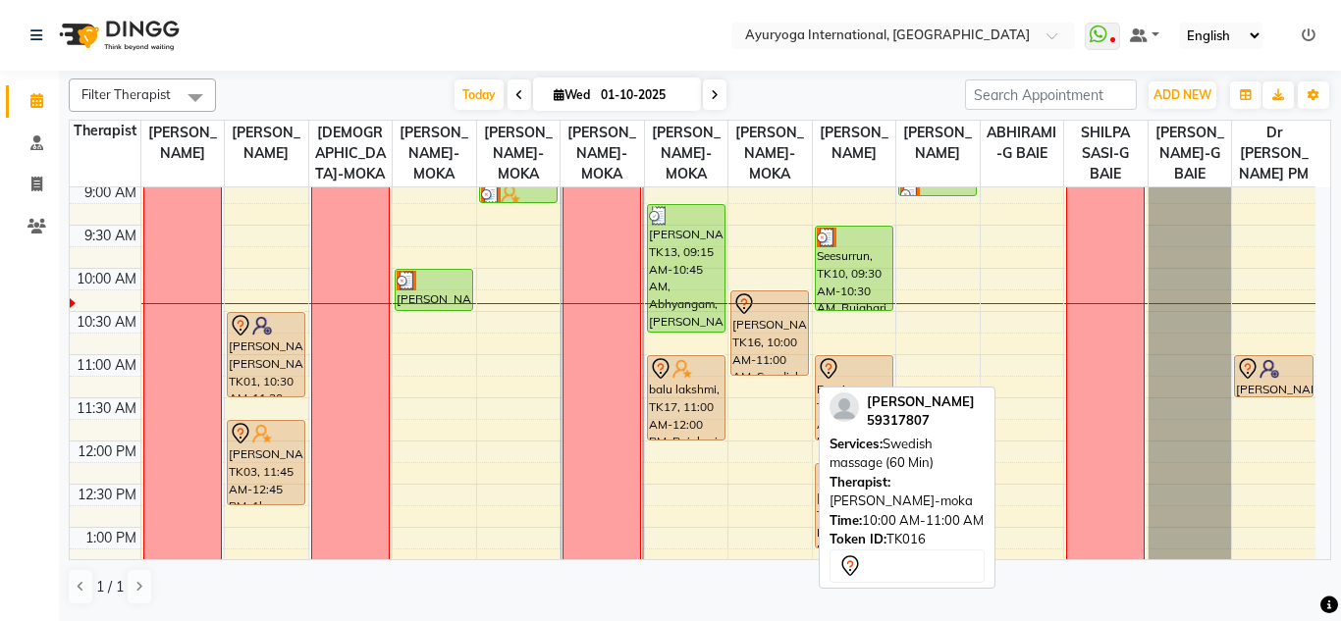
click at [760, 344] on div "Nathalie, TK16, 10:00 AM-11:00 AM, Swedish massage (60 Min)" at bounding box center [769, 332] width 77 height 83
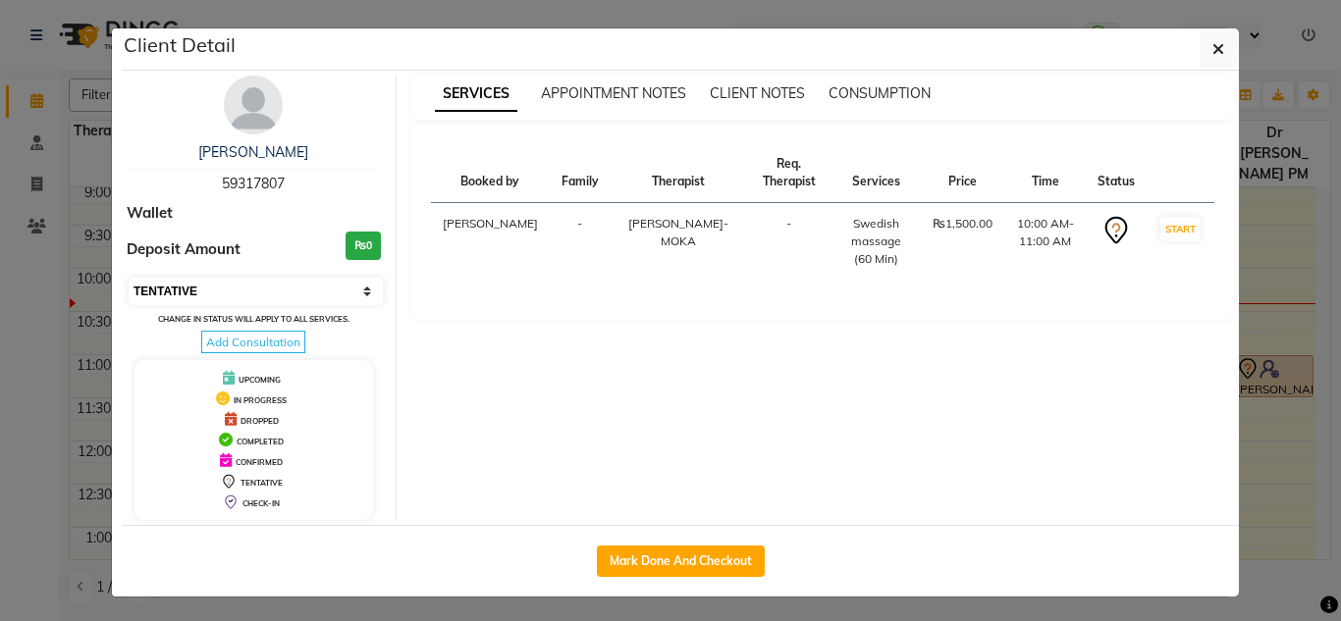
click at [259, 290] on select "Select IN SERVICE CONFIRMED TENTATIVE CHECK IN MARK DONE DROPPED UPCOMING" at bounding box center [256, 291] width 254 height 27
select select "3"
click at [129, 278] on select "Select IN SERVICE CONFIRMED TENTATIVE CHECK IN MARK DONE DROPPED UPCOMING" at bounding box center [256, 291] width 254 height 27
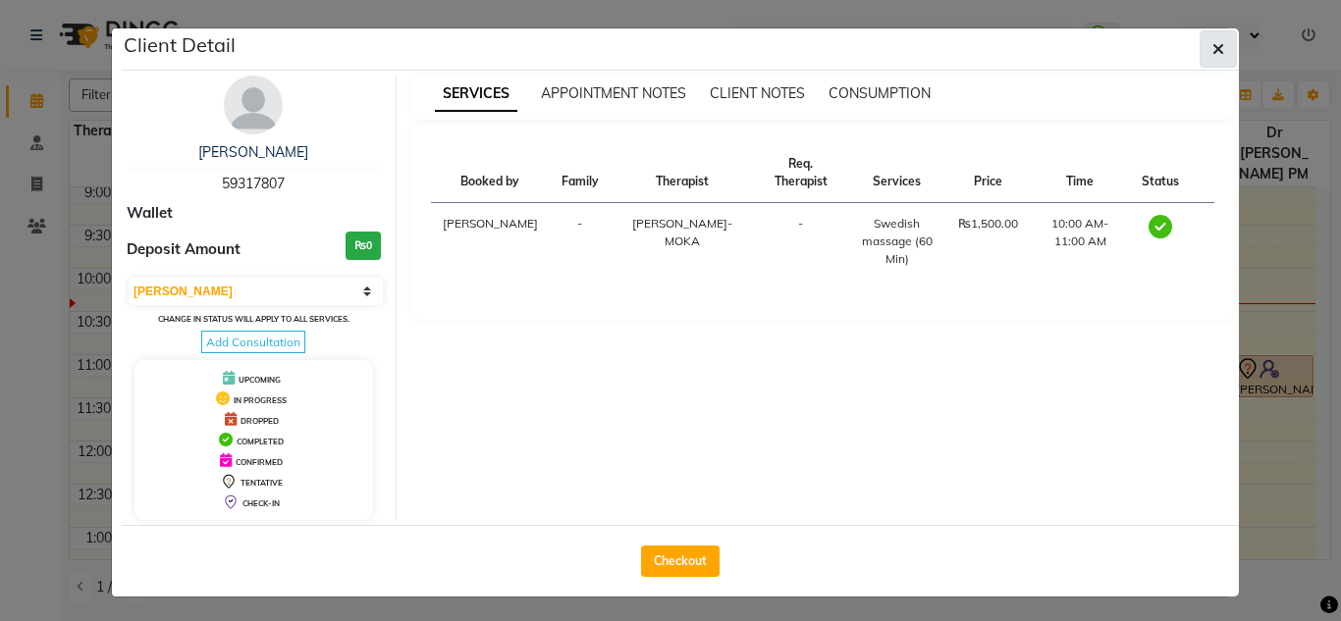
click at [1212, 44] on icon "button" at bounding box center [1218, 49] width 12 height 16
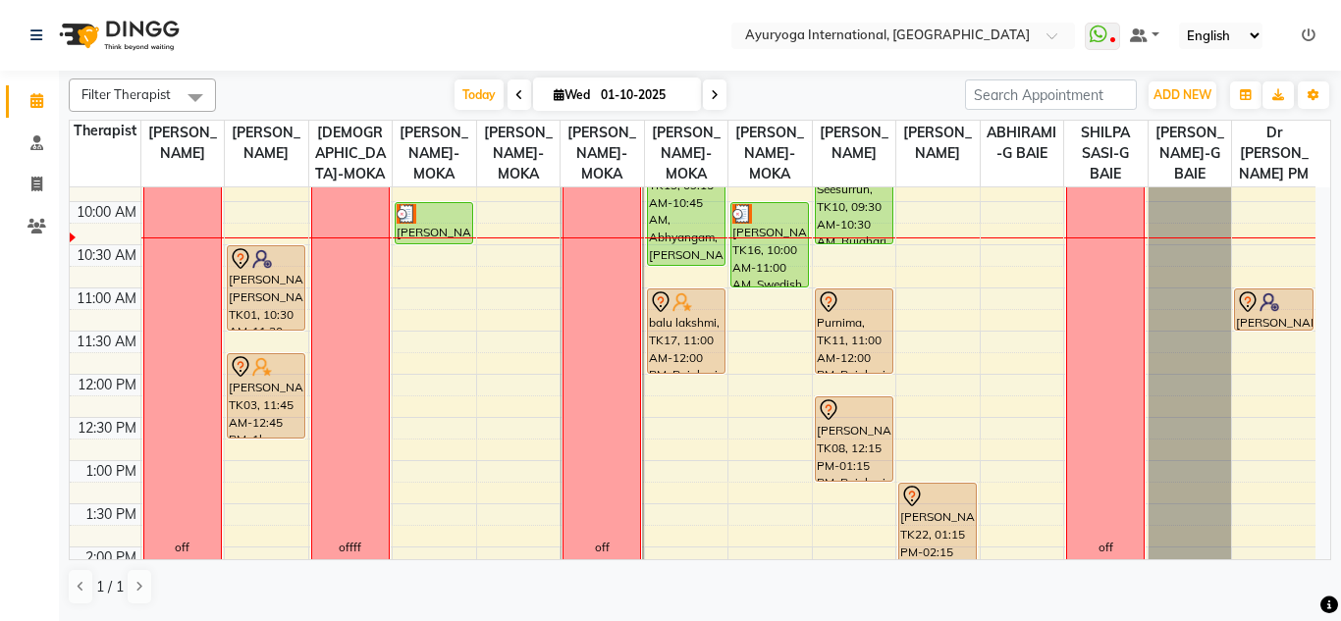
scroll to position [240, 0]
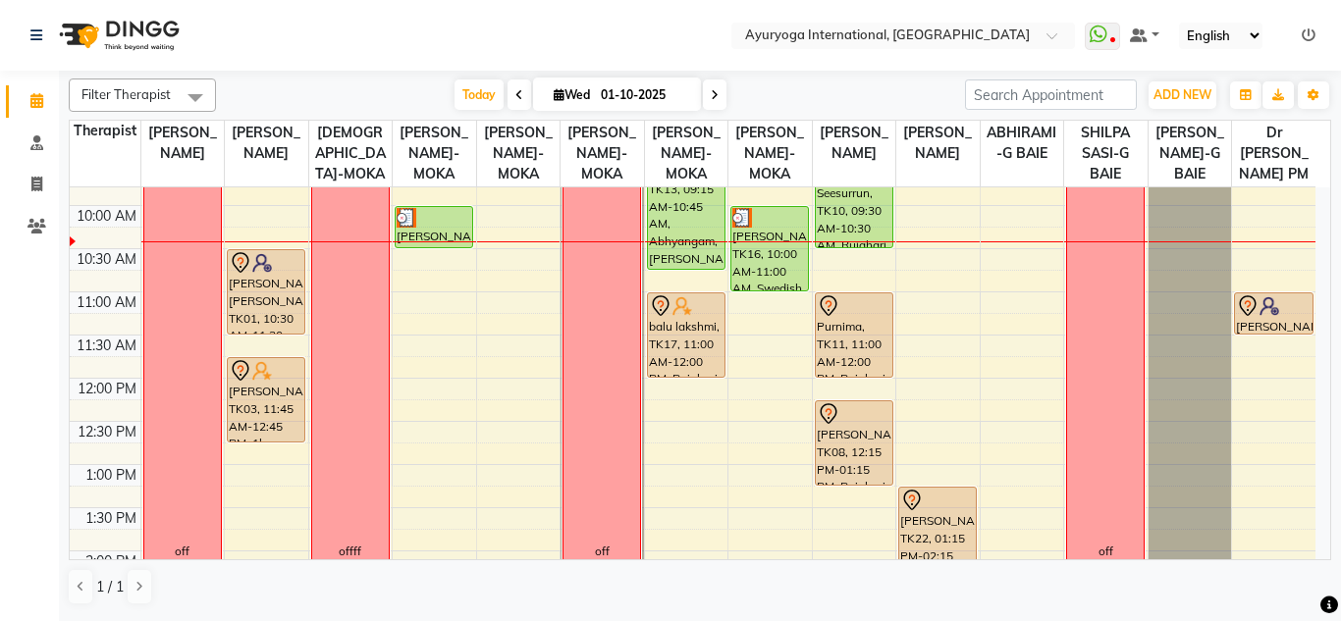
click at [847, 83] on div "Today Wed 01-10-2025" at bounding box center [590, 94] width 729 height 29
click at [711, 97] on icon at bounding box center [715, 95] width 8 height 12
type input "02-10-2025"
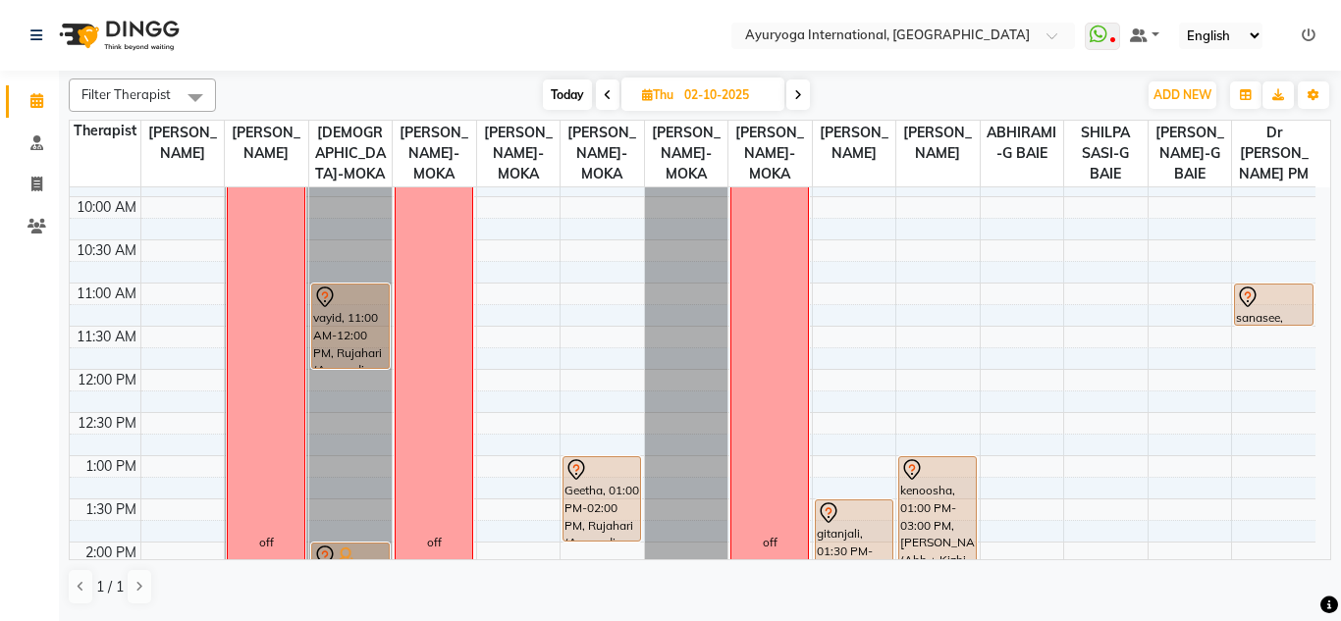
scroll to position [245, 0]
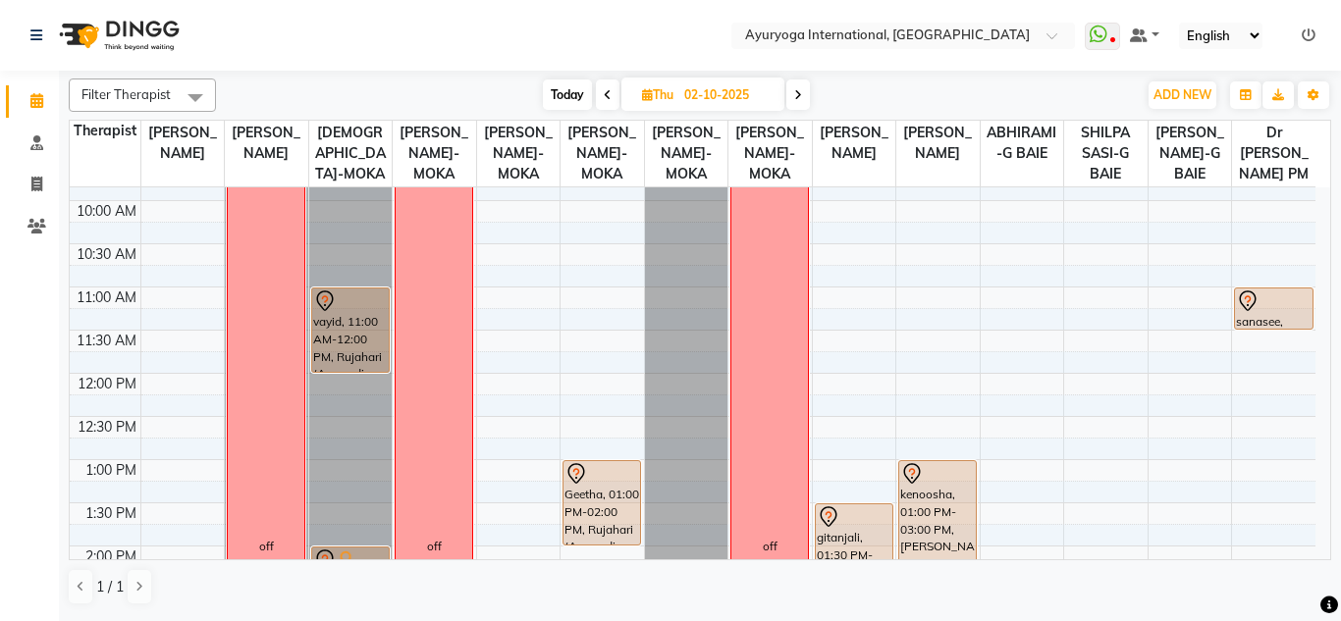
click at [1243, 233] on div "7:00 AM 7:30 AM 8:00 AM 8:30 AM 9:00 AM 9:30 AM 10:00 AM 10:30 AM 11:00 AM 11:3…" at bounding box center [692, 546] width 1245 height 1208
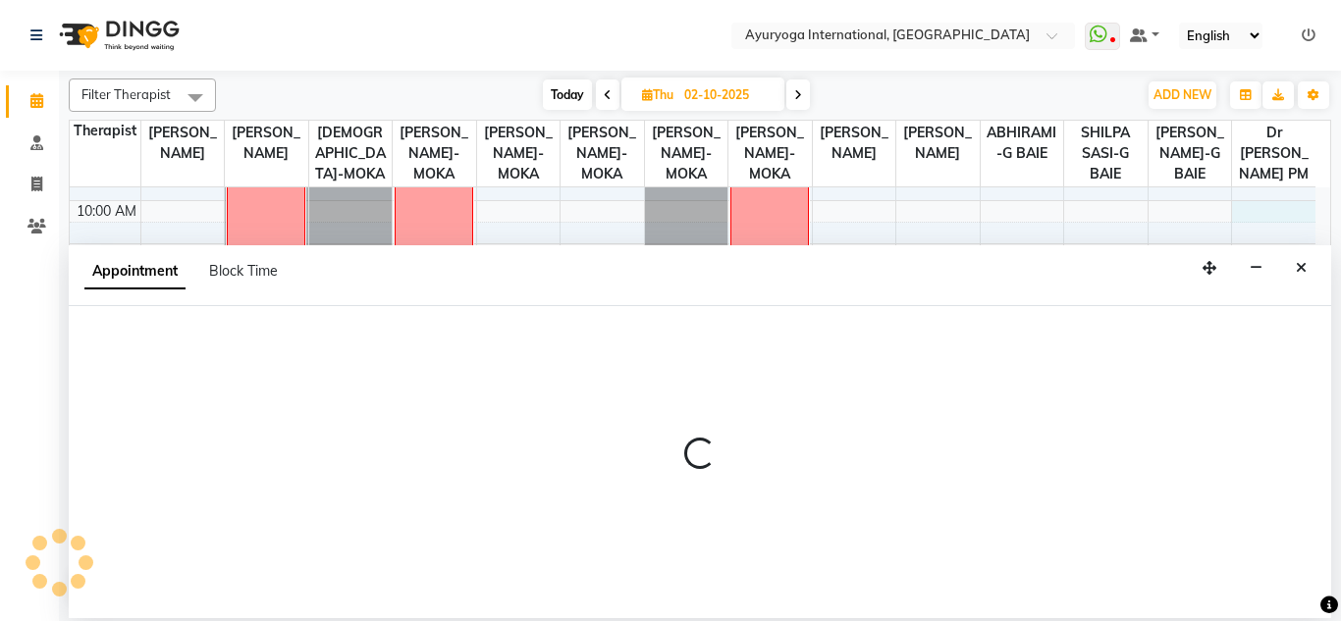
select select "92659"
select select "tentative"
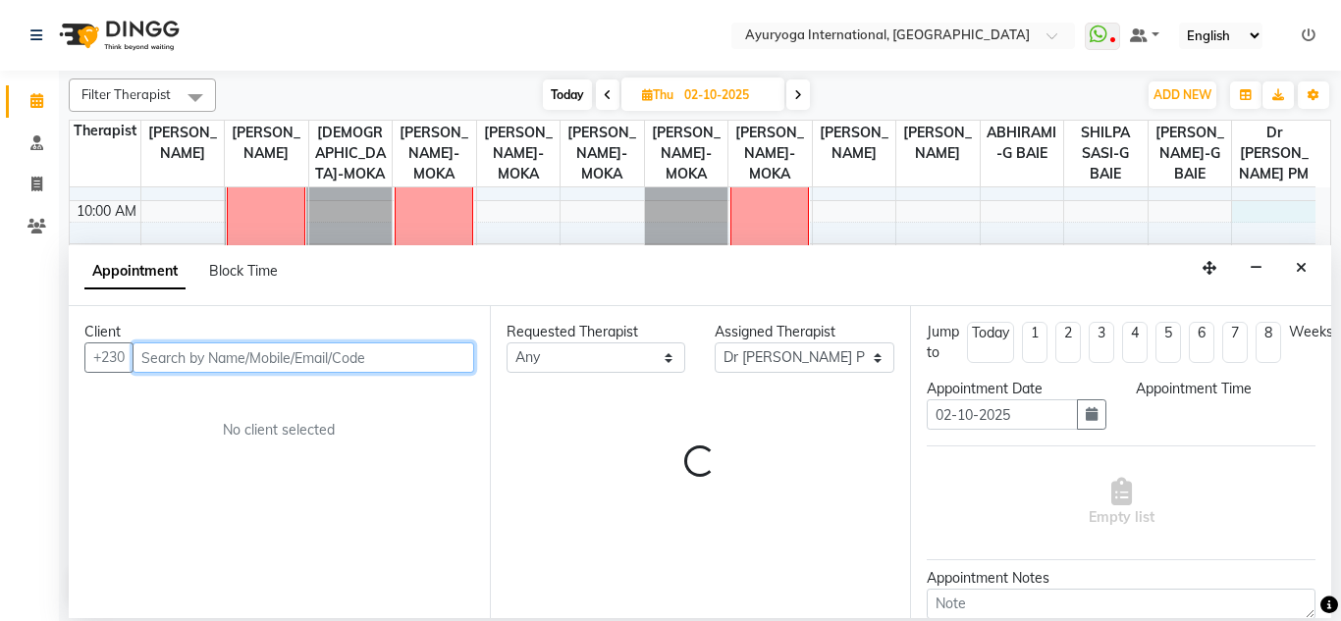
select select "600"
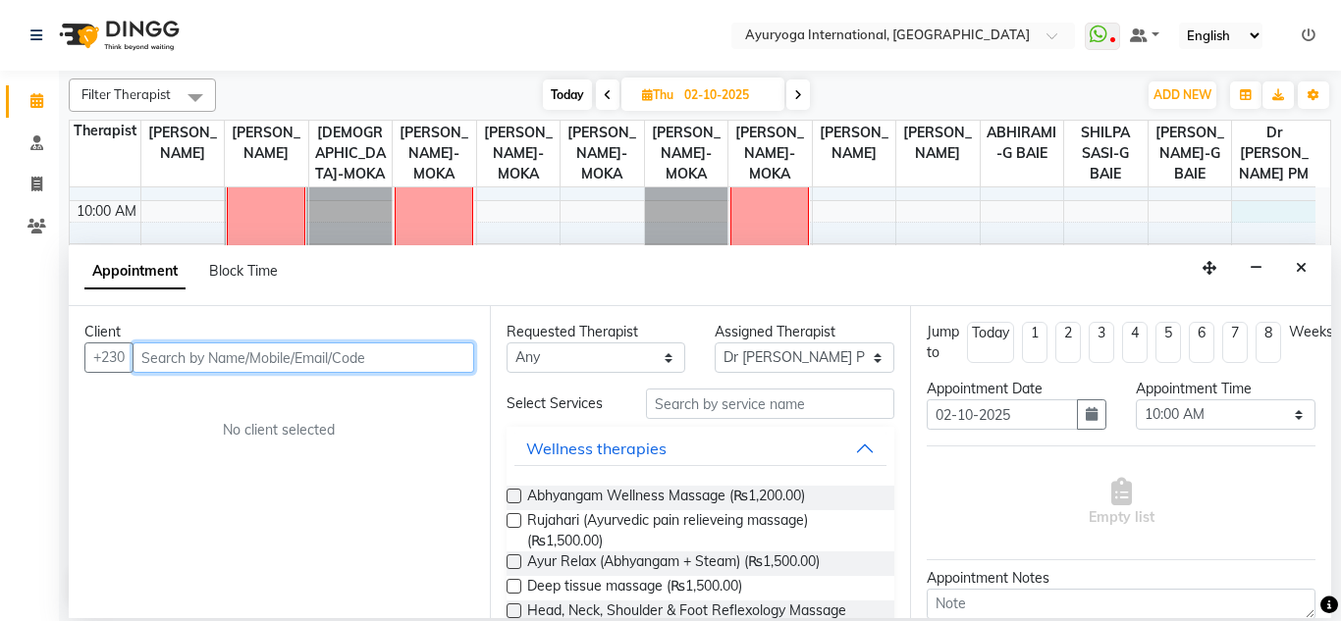
click at [401, 345] on input "text" at bounding box center [303, 357] width 342 height 30
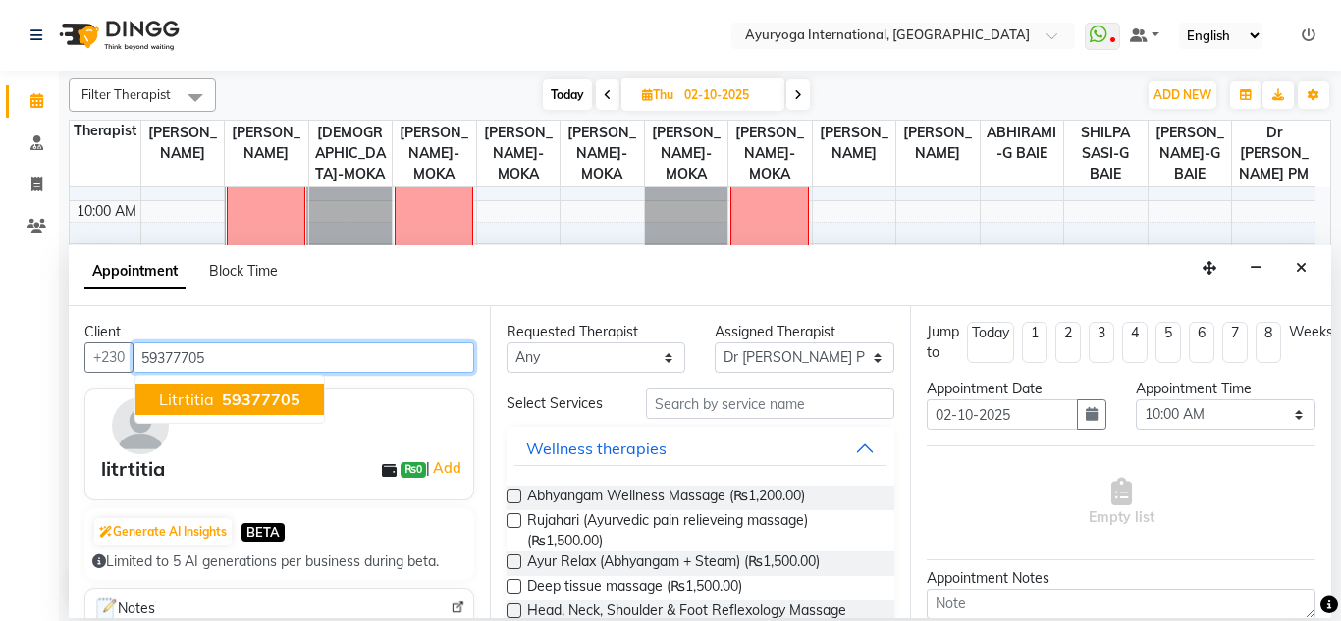
click at [252, 397] on span "59377705" at bounding box center [261, 400] width 79 height 20
type input "59377705"
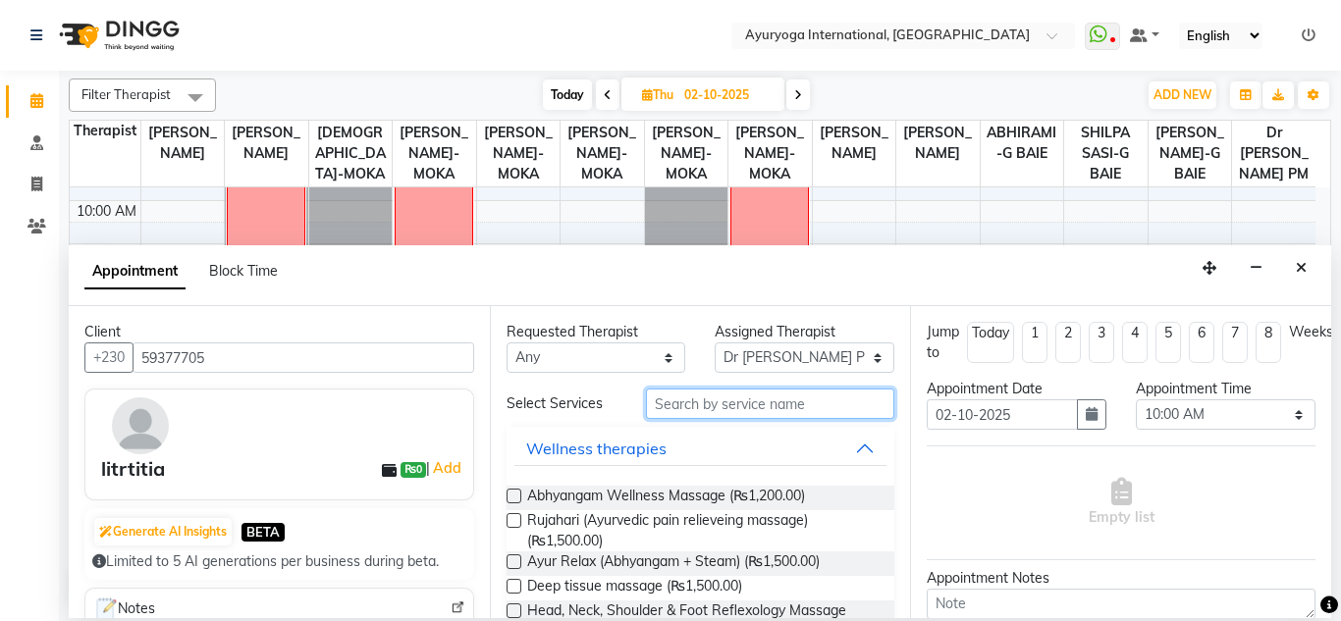
click at [666, 414] on input "text" at bounding box center [770, 404] width 249 height 30
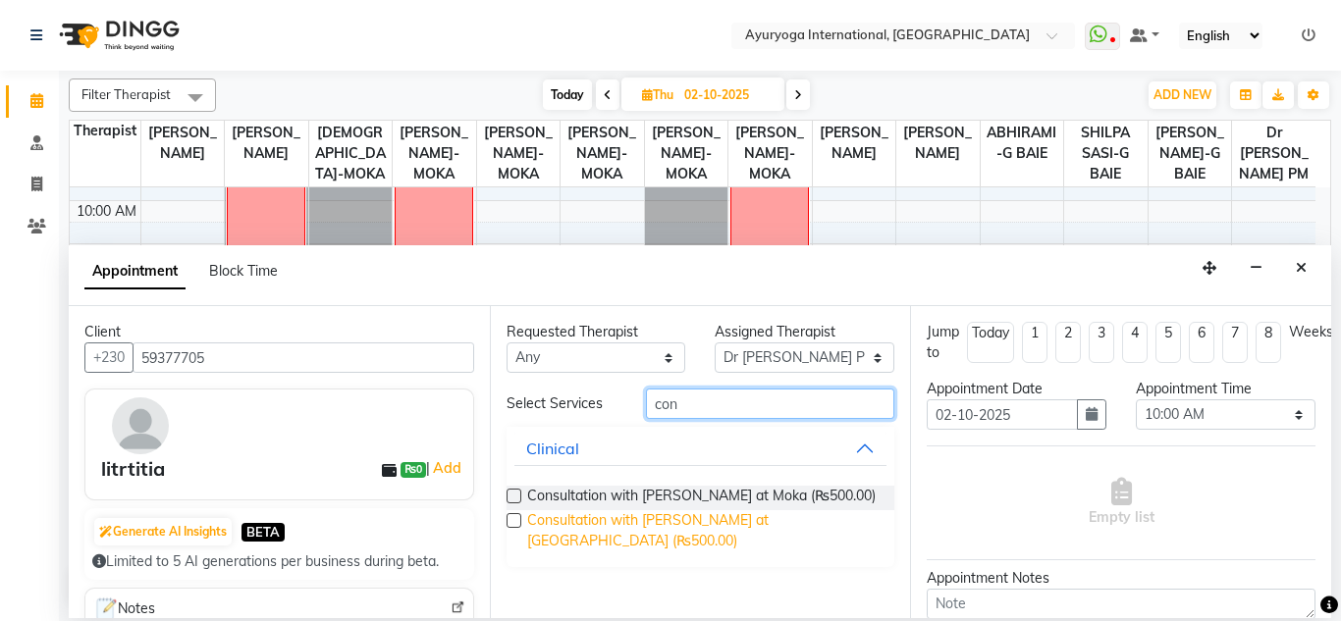
type input "con"
click at [689, 514] on span "Consultation with Dr.Adarsh at Grand Baie (₨500.00)" at bounding box center [703, 530] width 352 height 41
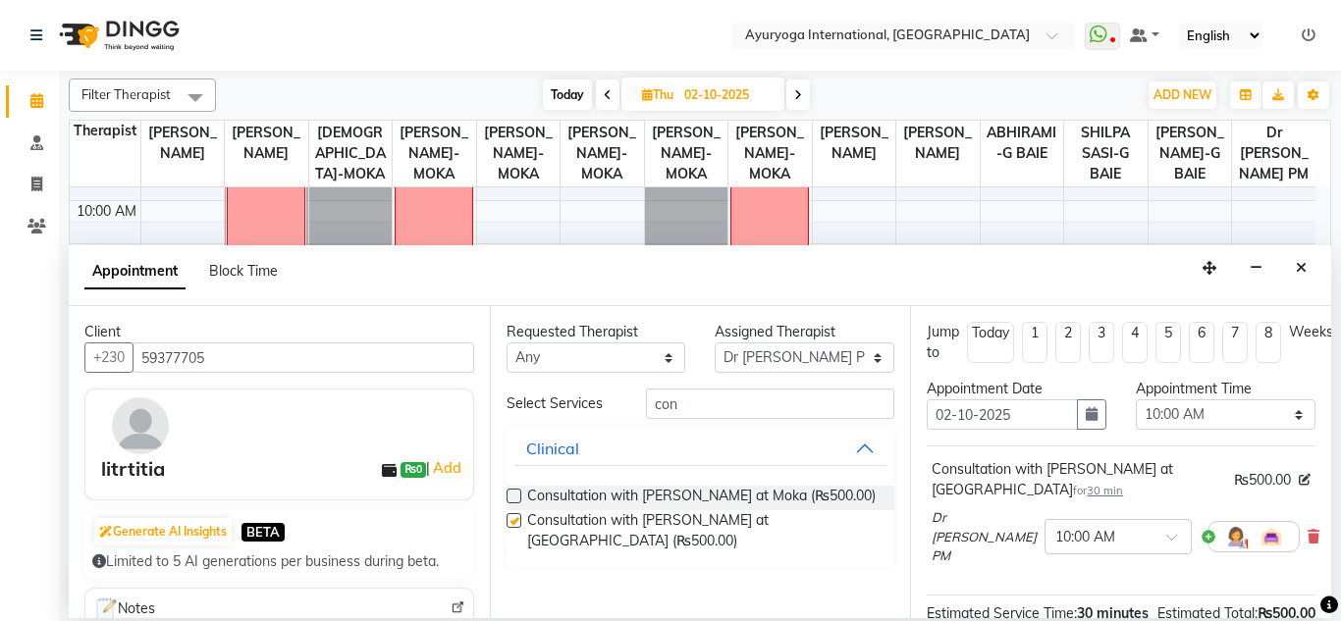
checkbox input "false"
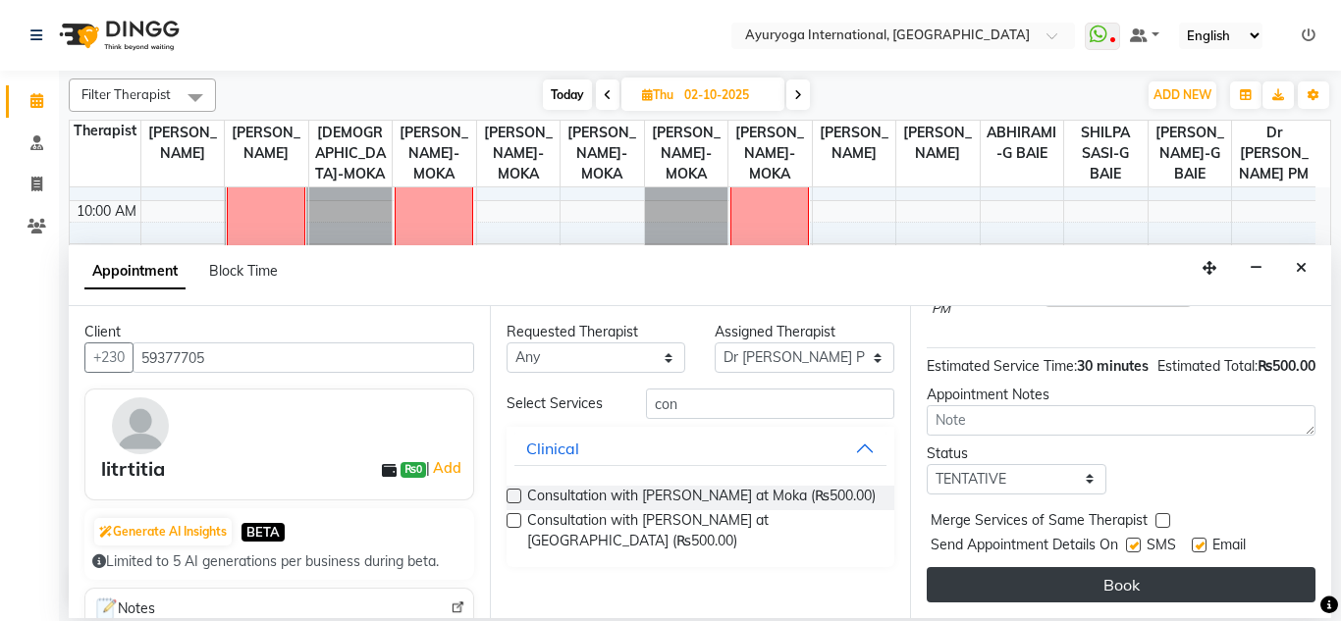
click at [1265, 574] on button "Book" at bounding box center [1120, 584] width 389 height 35
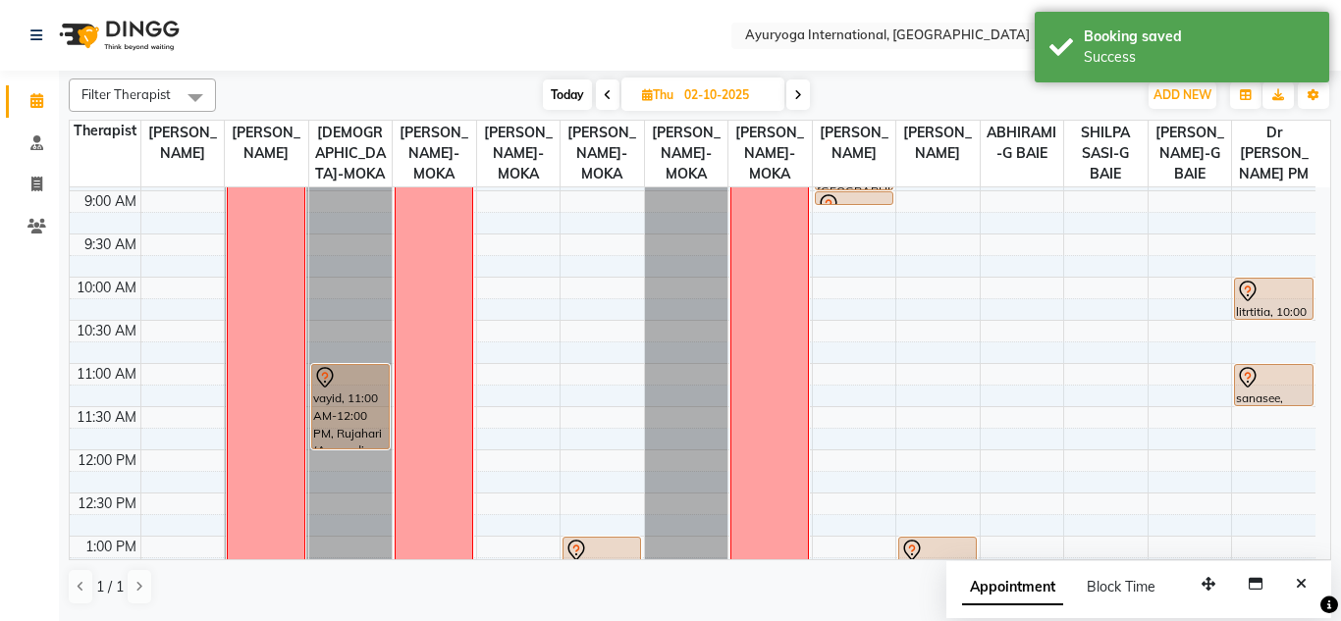
scroll to position [173, 0]
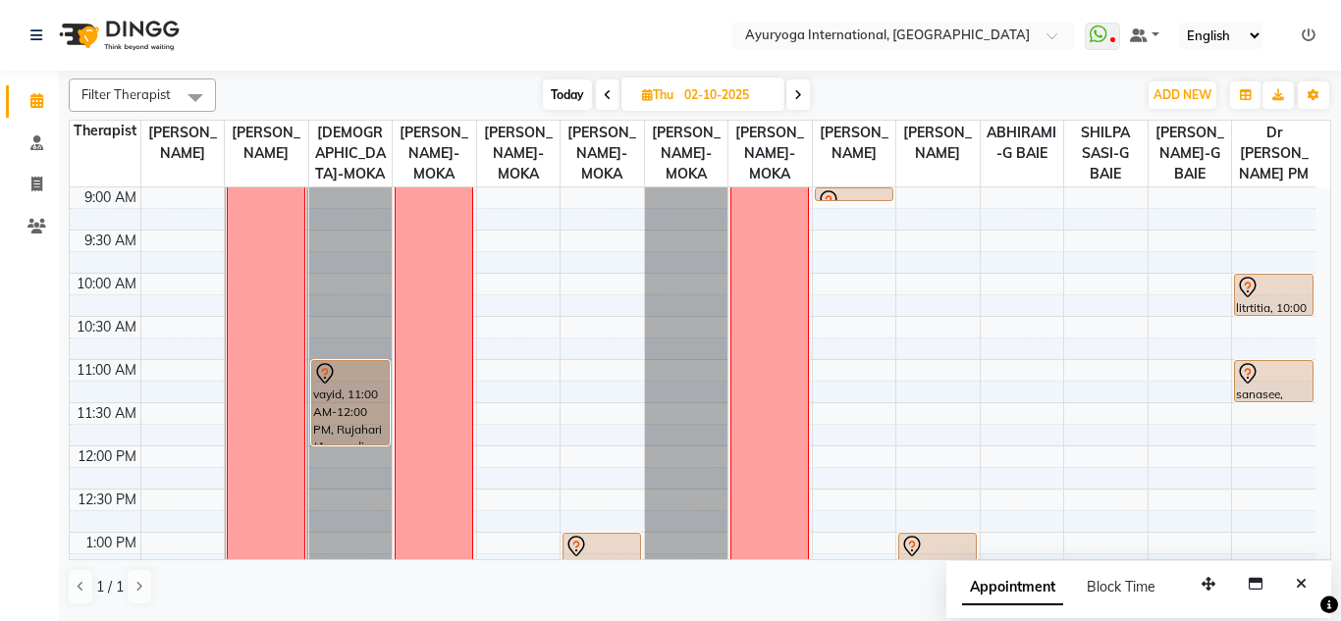
click at [563, 87] on span "Today" at bounding box center [567, 94] width 49 height 30
type input "01-10-2025"
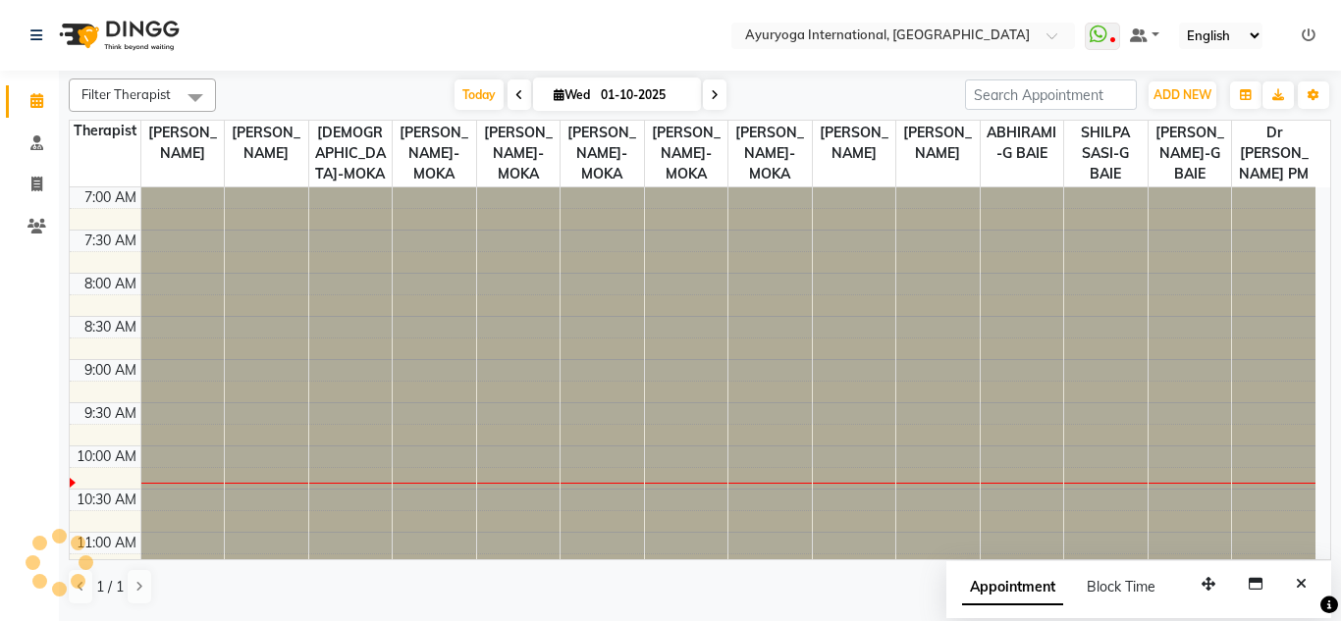
click at [559, 54] on nav "Select Location × Ayuryoga International, Mount Ory Rd WhatsApp Status ✕ Status…" at bounding box center [670, 35] width 1341 height 71
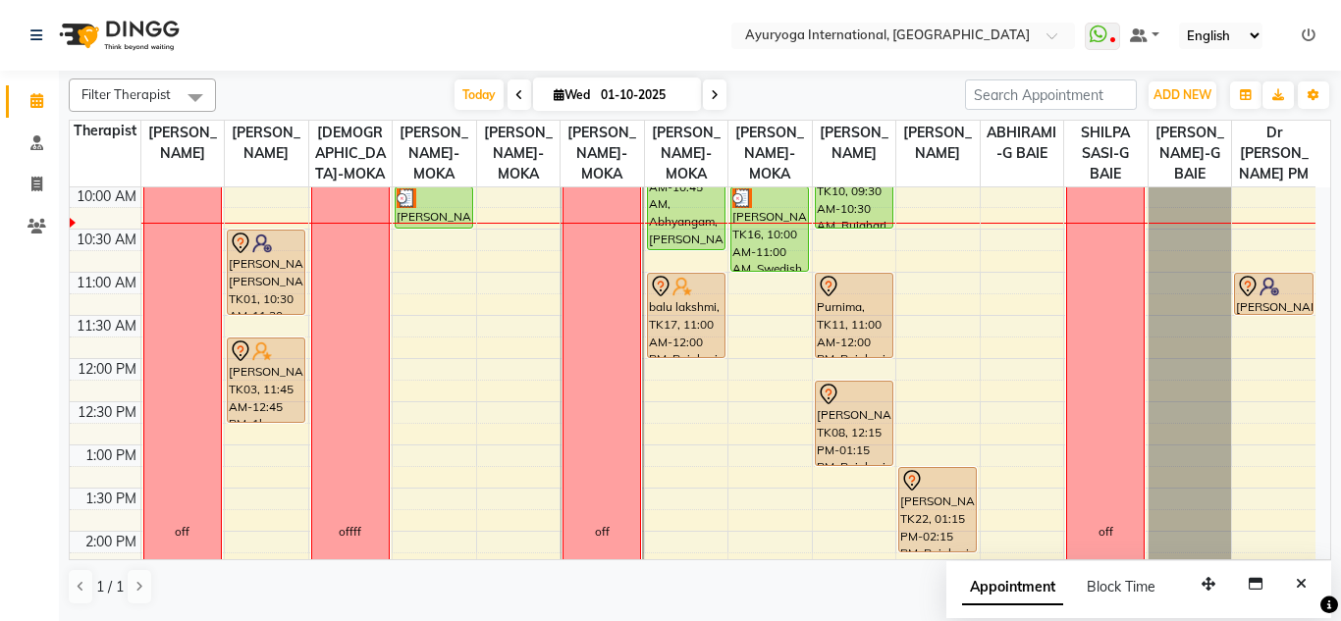
scroll to position [162, 0]
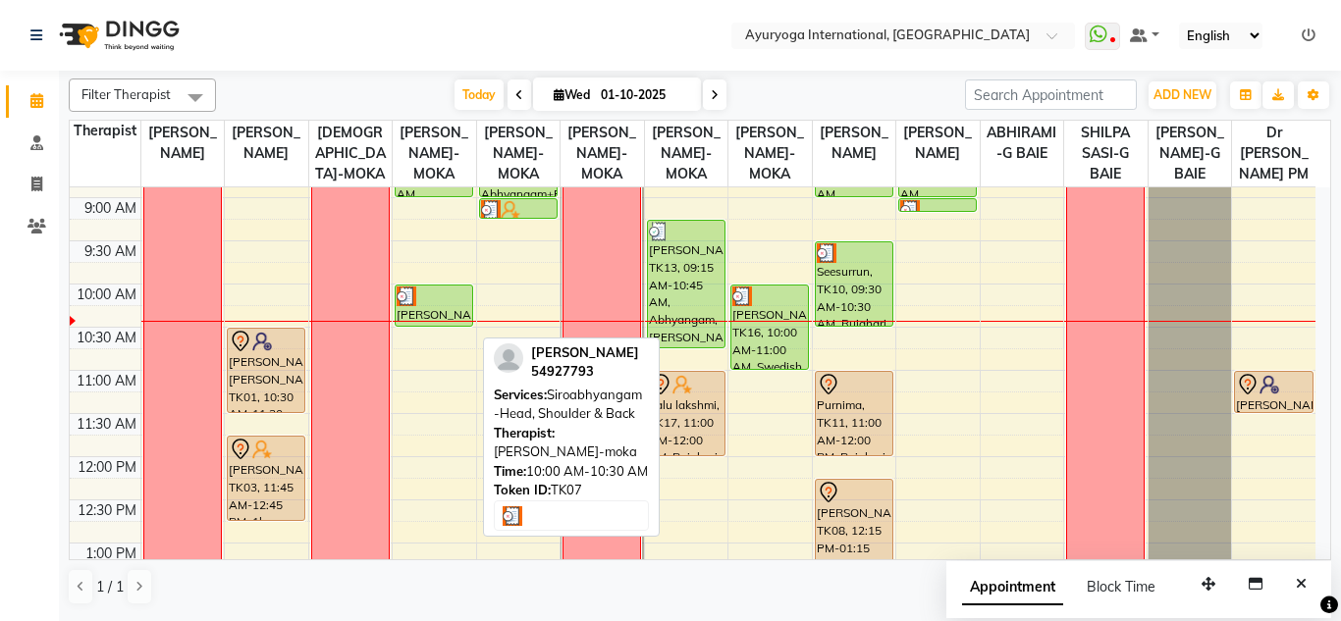
click at [447, 326] on div "[PERSON_NAME], TK07, 10:00 AM-10:30 AM, Siroabhyangam -Head, Shoulder & Back" at bounding box center [433, 306] width 77 height 40
select select "3"
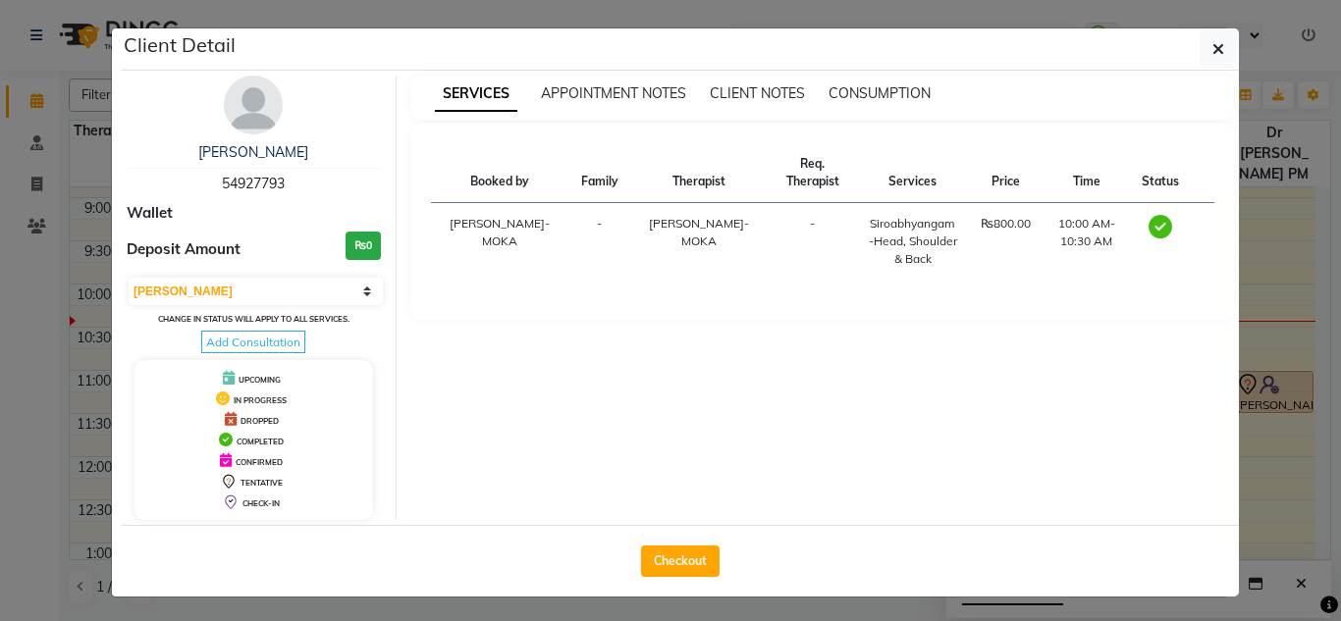
drag, startPoint x: 289, startPoint y: 178, endPoint x: 211, endPoint y: 177, distance: 77.5
click at [211, 177] on div "Edley 54927793" at bounding box center [254, 168] width 254 height 52
copy span "54927793"
drag, startPoint x: 1195, startPoint y: 42, endPoint x: 1169, endPoint y: 40, distance: 26.6
click at [1199, 42] on button "button" at bounding box center [1217, 48] width 37 height 37
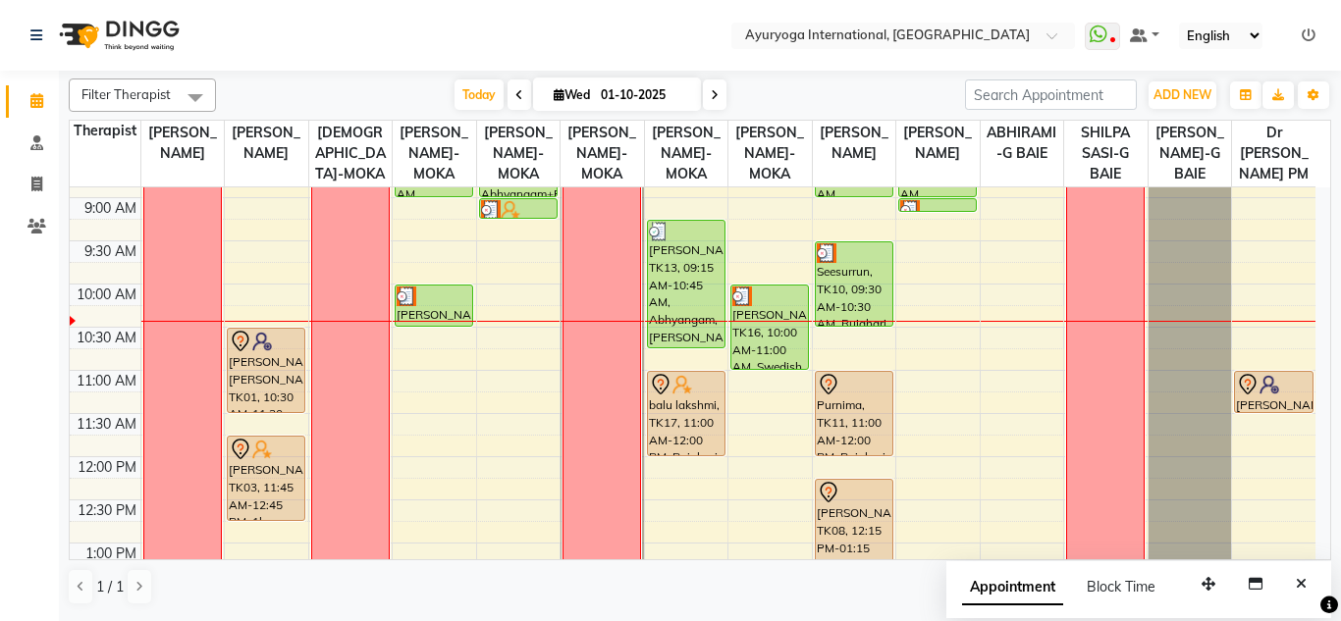
click at [621, 105] on input "01-10-2025" at bounding box center [644, 94] width 98 height 29
select select "10"
select select "2025"
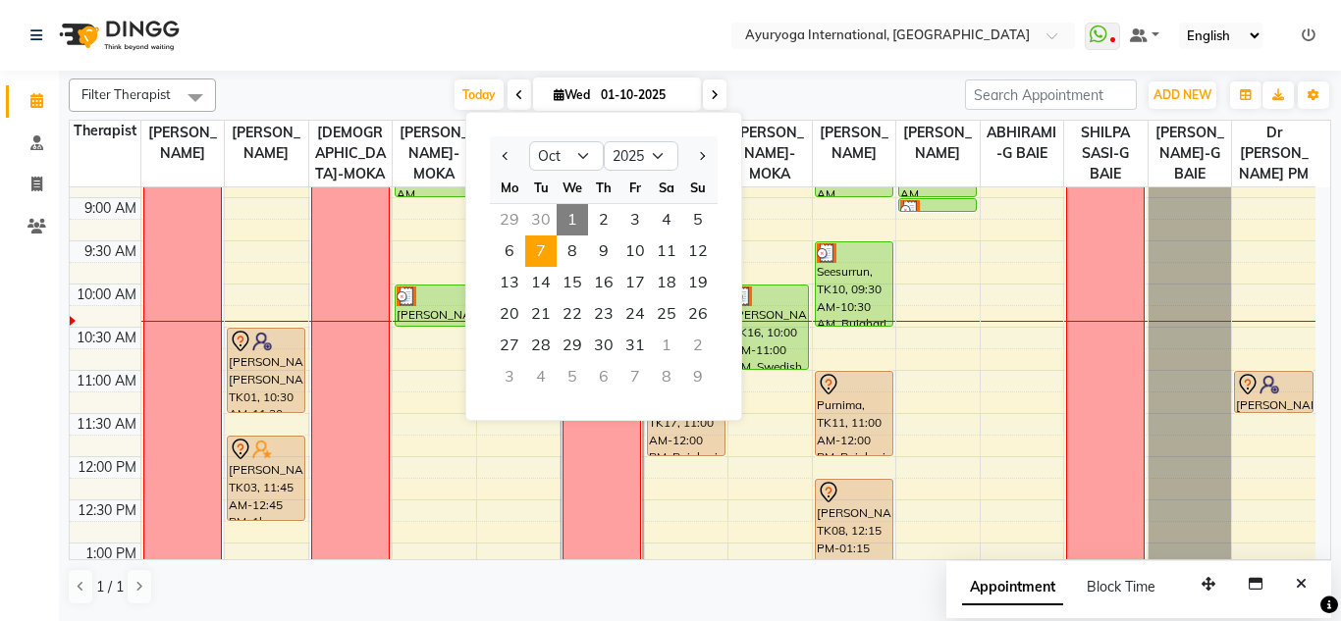
click at [544, 237] on span "7" at bounding box center [540, 251] width 31 height 31
type input "07-10-2025"
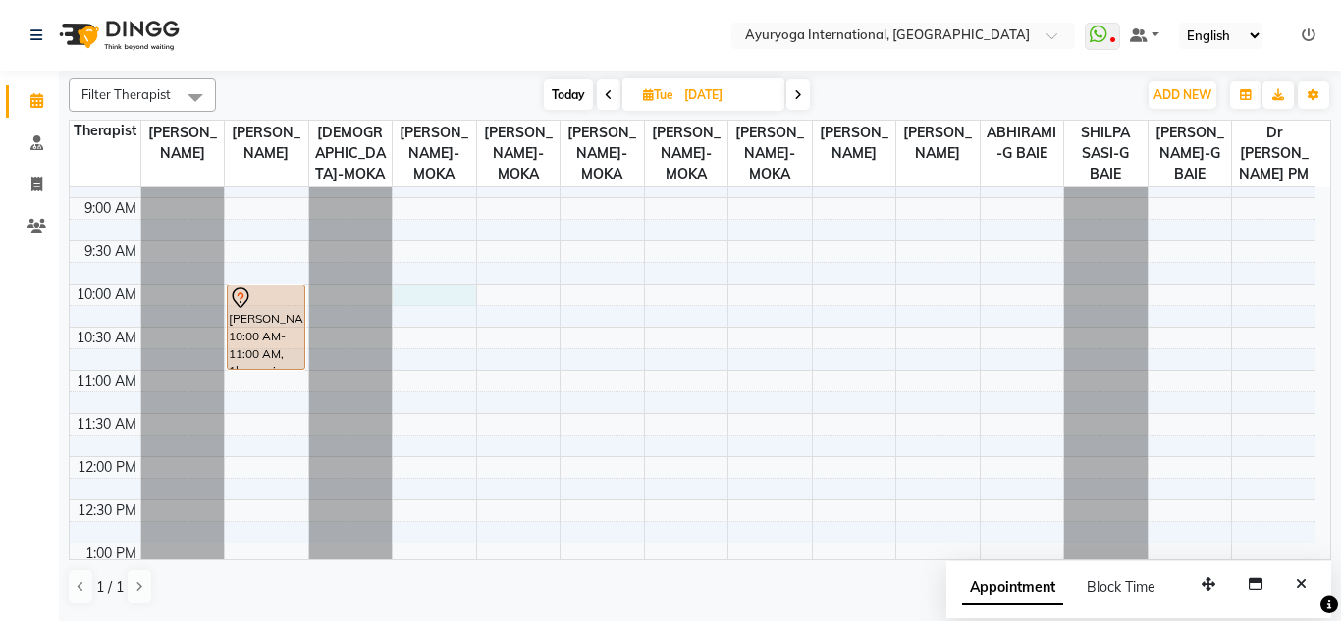
click at [430, 308] on div "7:00 AM 7:30 AM 8:00 AM 8:30 AM 9:00 AM 9:30 AM 10:00 AM 10:30 AM 11:00 AM 11:3…" at bounding box center [692, 630] width 1245 height 1208
select select "77770"
select select "tentative"
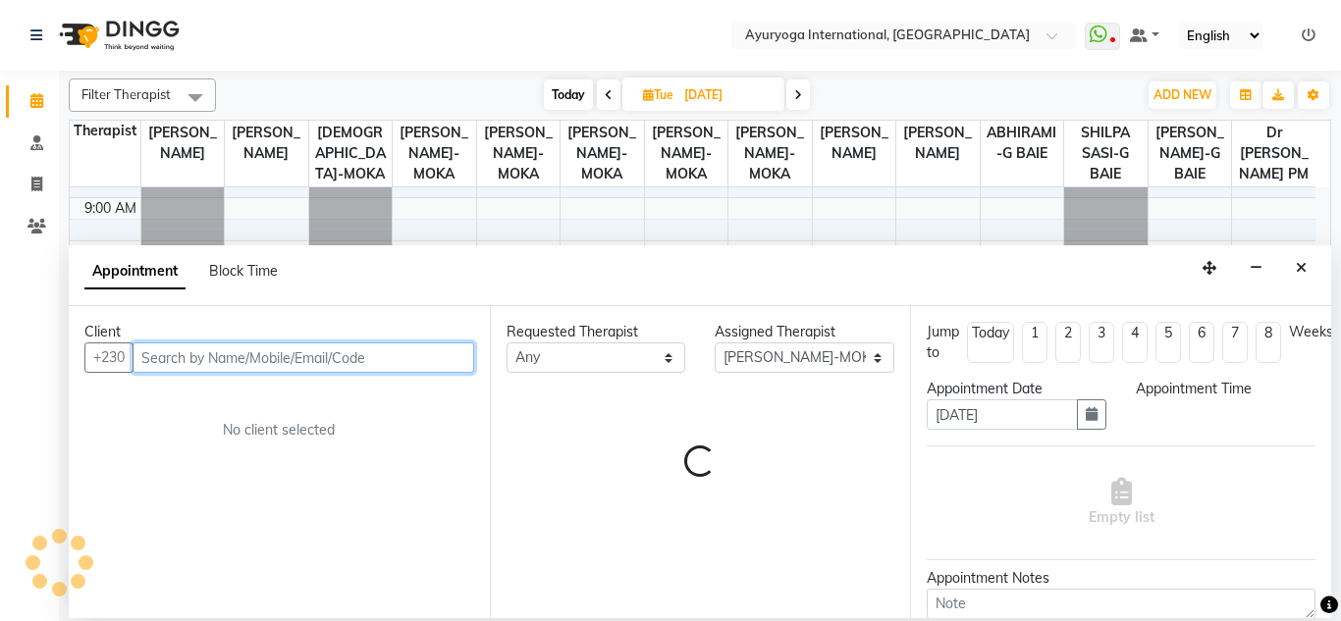
select select "600"
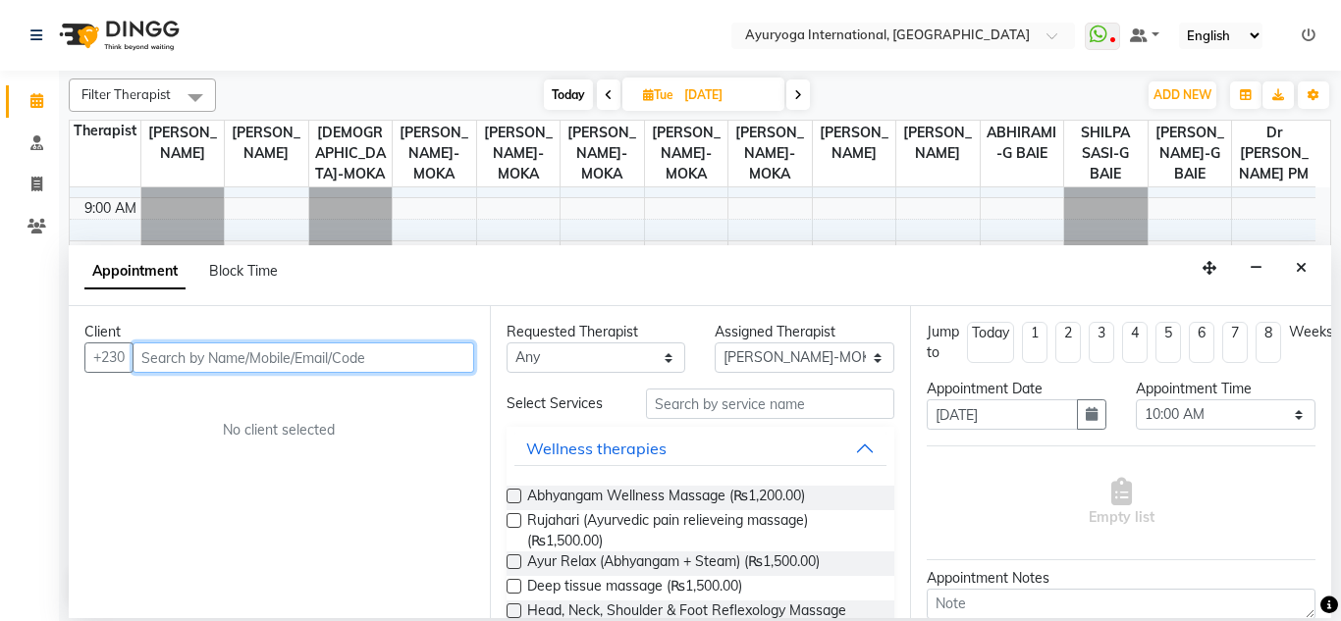
click at [352, 353] on input "text" at bounding box center [303, 357] width 342 height 30
paste input "54927793"
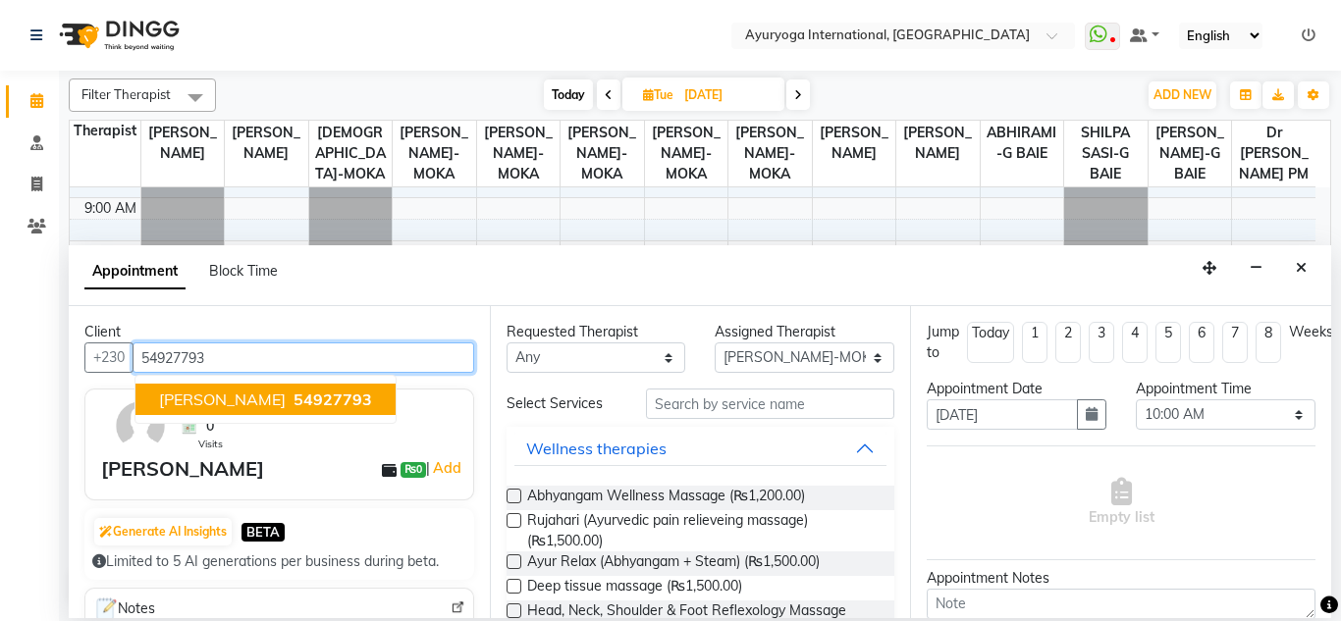
click at [187, 383] on ngb-typeahead-window "Edley 54927793" at bounding box center [265, 399] width 262 height 49
type input "54927793"
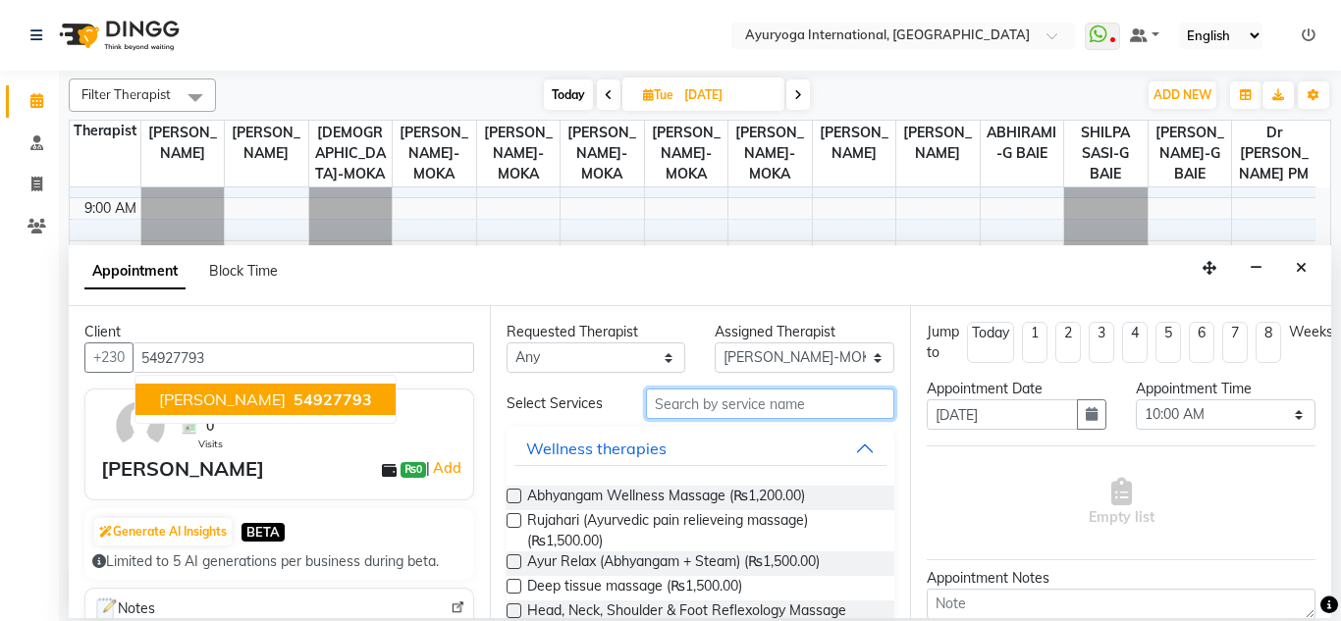
click at [716, 413] on input "text" at bounding box center [770, 404] width 249 height 30
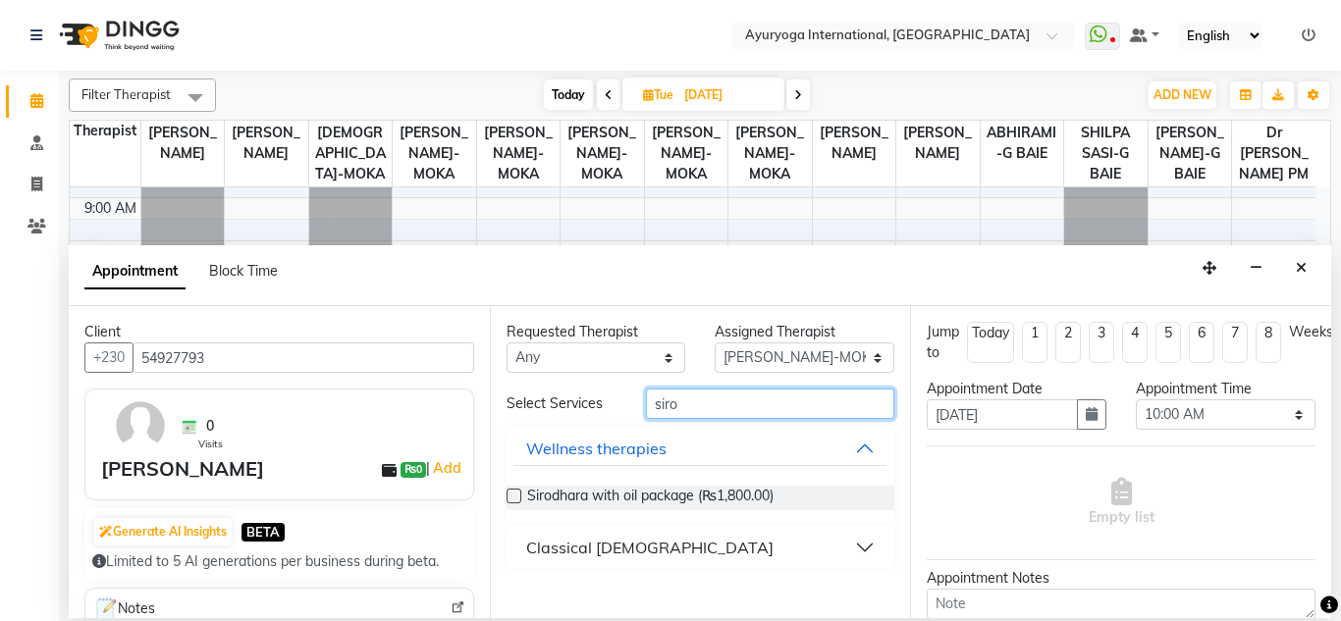
type input "siro"
click at [691, 533] on button "Classical [DEMOGRAPHIC_DATA]" at bounding box center [700, 547] width 373 height 35
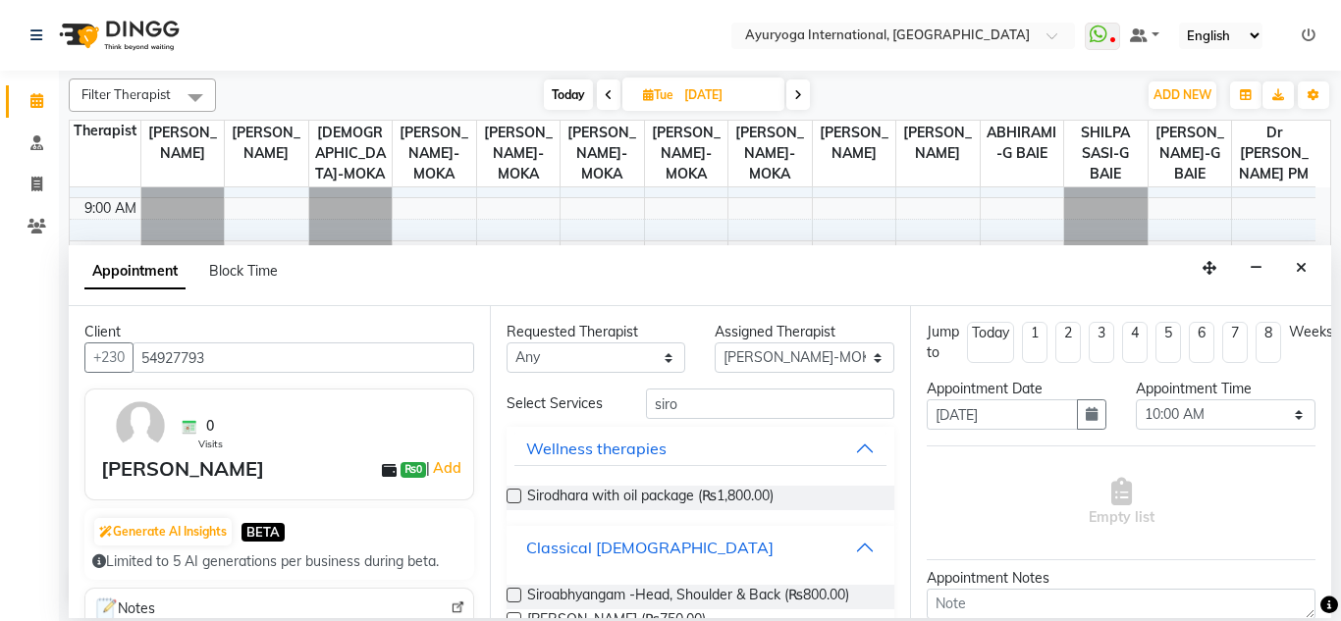
scroll to position [98, 0]
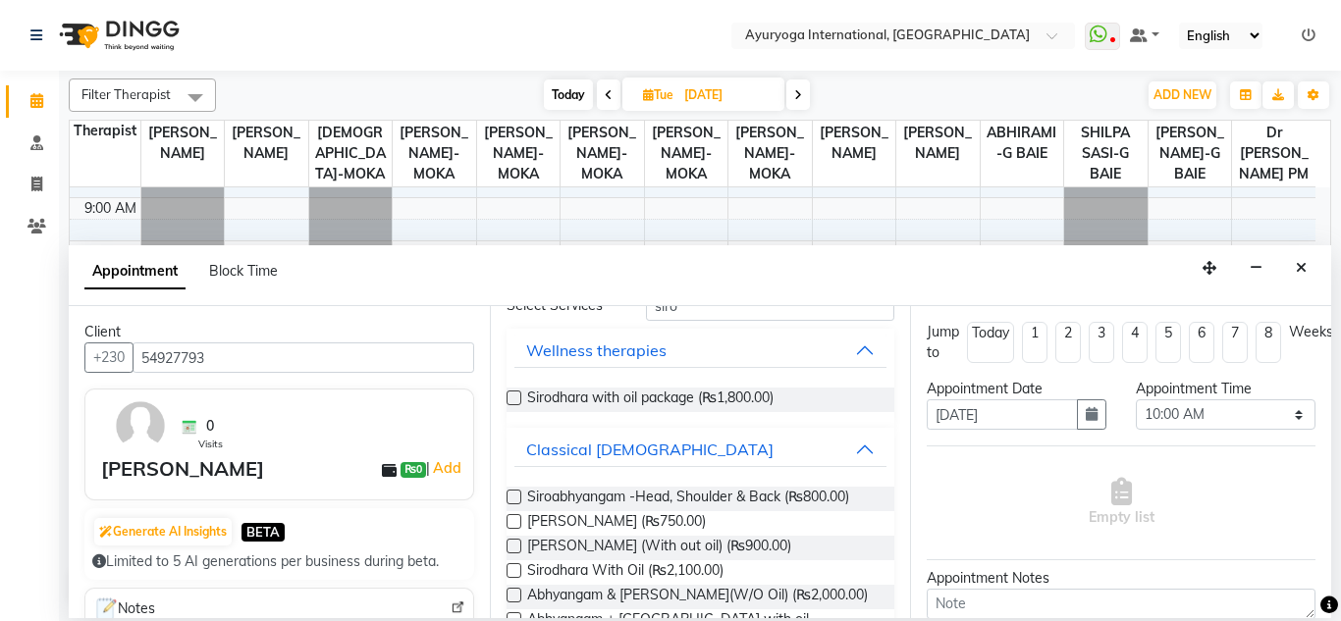
click at [624, 475] on div "Siroabhyangam -Head, Shoulder & Back (₨800.00) Siro Vasthi (₨750.00) Siro Dhara…" at bounding box center [700, 568] width 389 height 195
click at [644, 496] on span "Siroabhyangam -Head, Shoulder & Back (₨800.00)" at bounding box center [688, 499] width 322 height 25
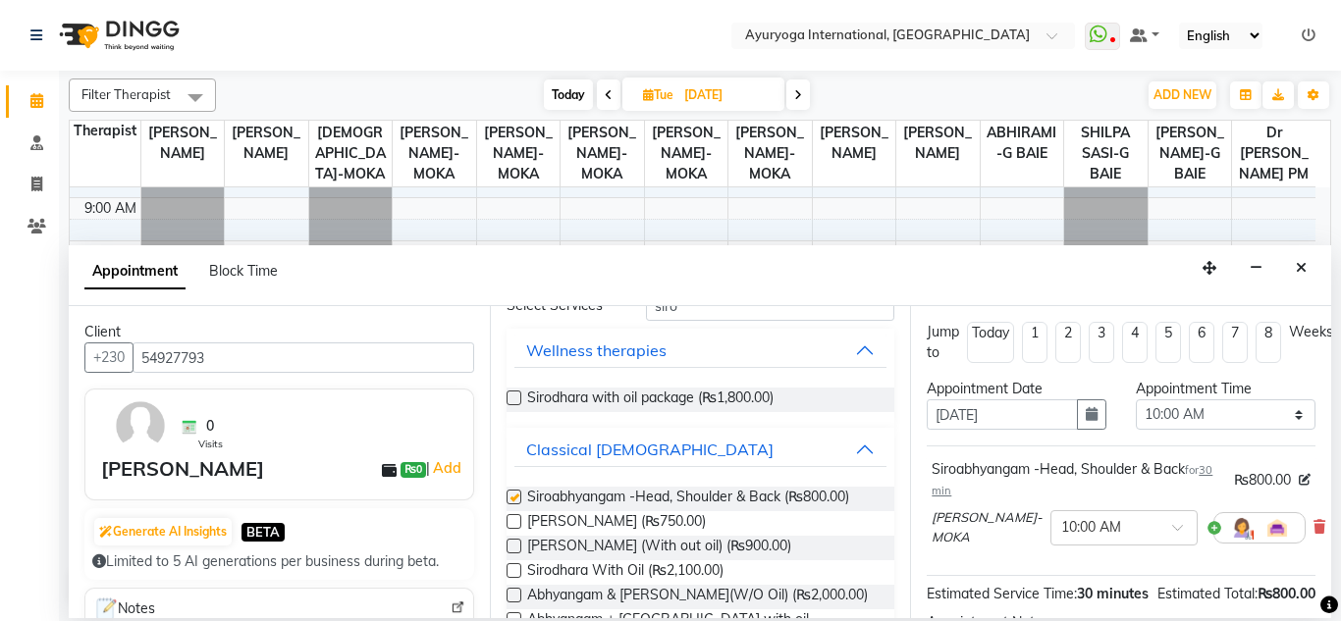
checkbox input "false"
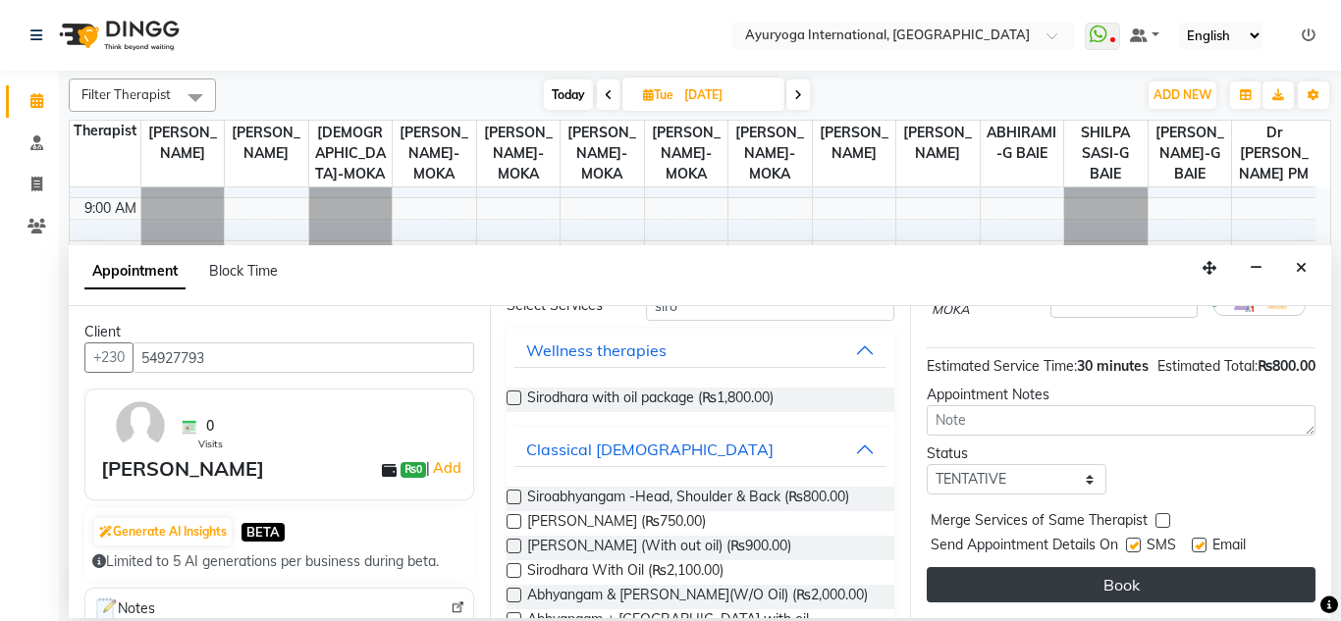
click at [1168, 567] on button "Book" at bounding box center [1120, 584] width 389 height 35
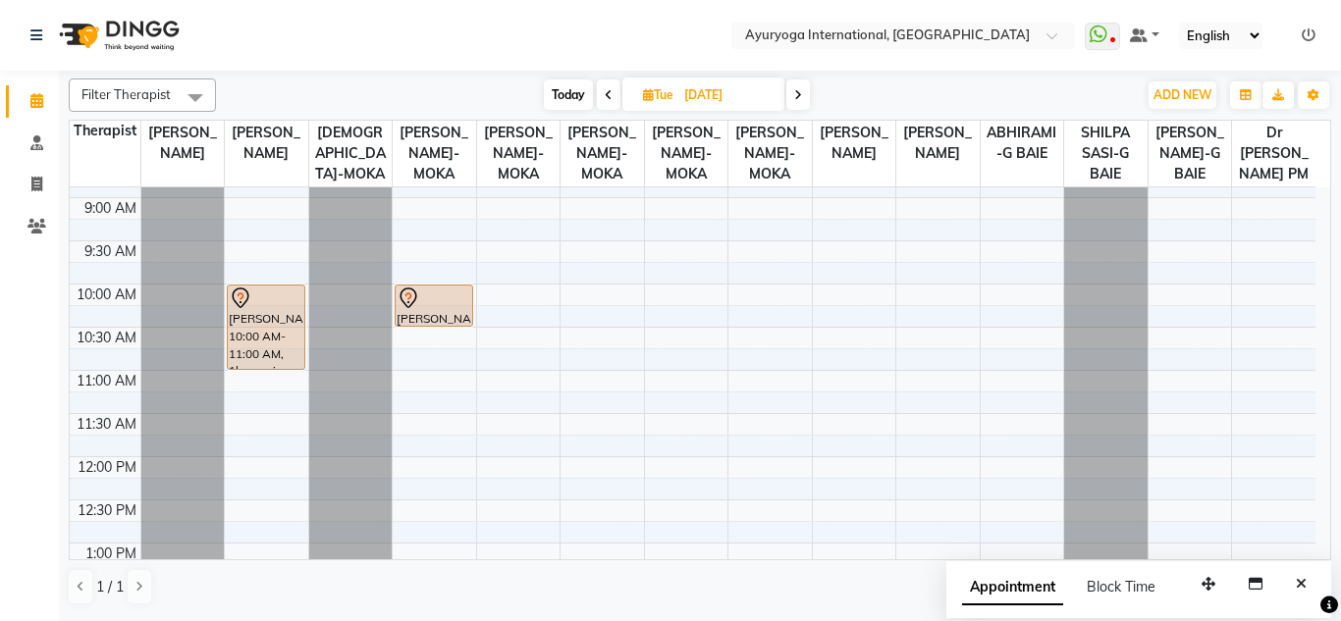
click at [565, 79] on span "Today" at bounding box center [568, 94] width 49 height 30
type input "01-10-2025"
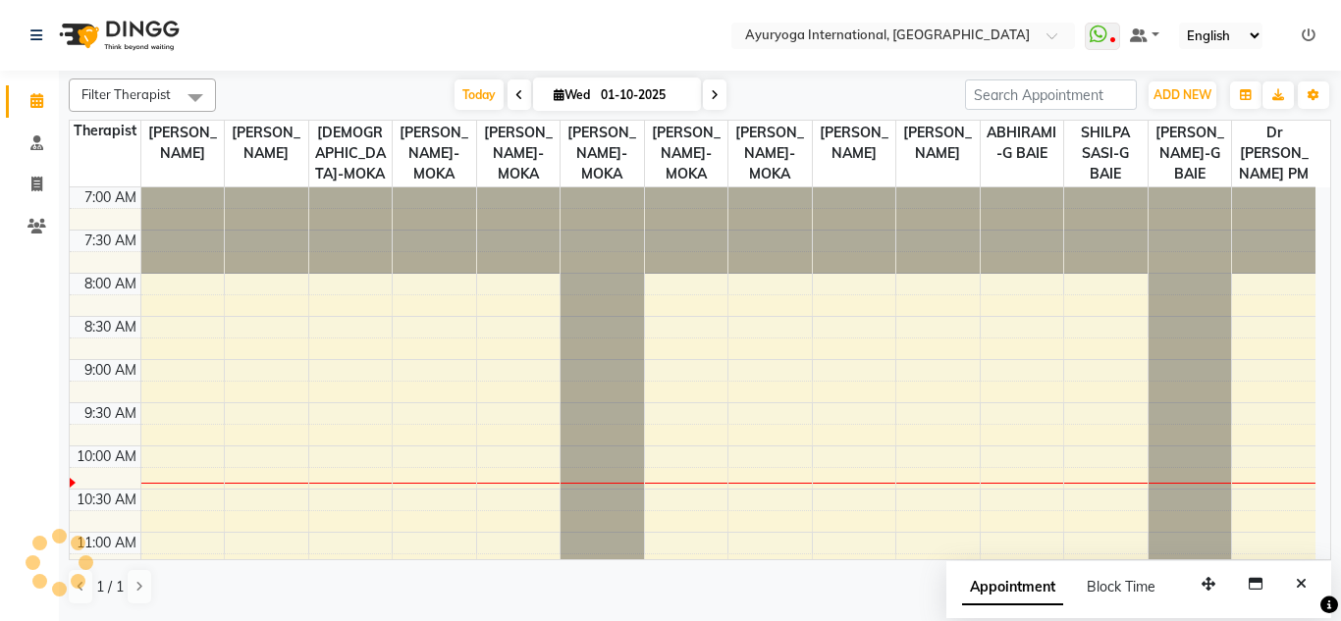
scroll to position [260, 0]
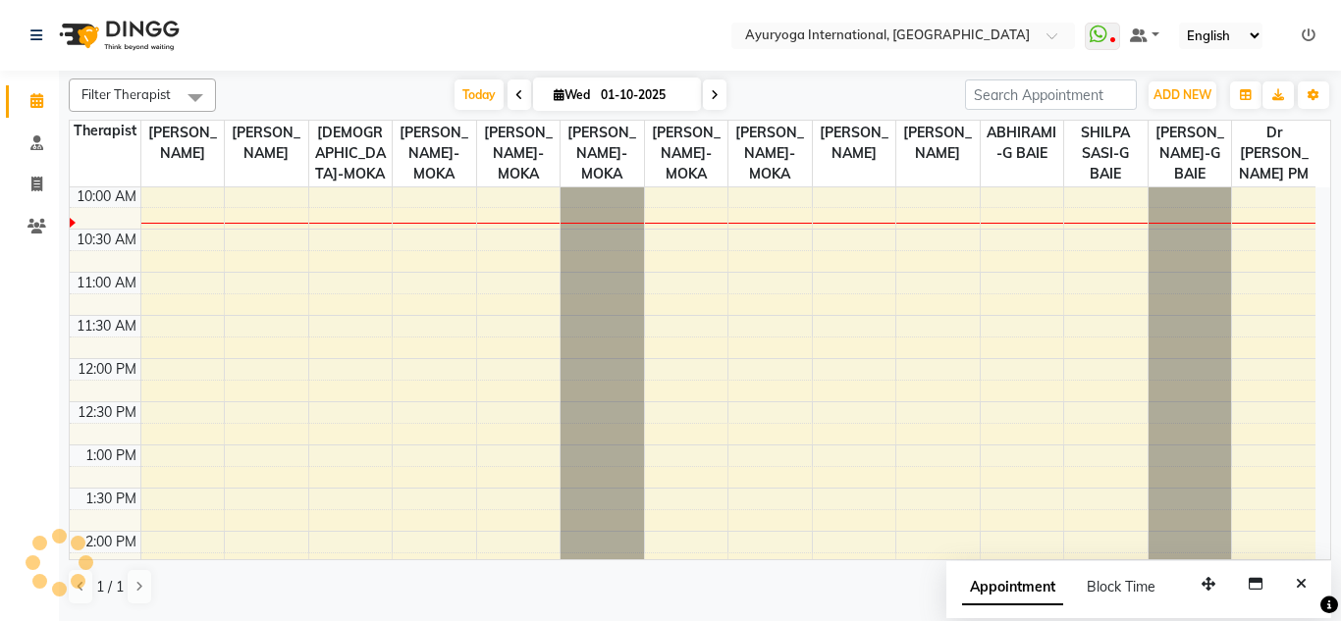
click at [537, 29] on nav "Select Location × Ayuryoga International, Mount Ory Rd WhatsApp Status ✕ Status…" at bounding box center [670, 35] width 1341 height 71
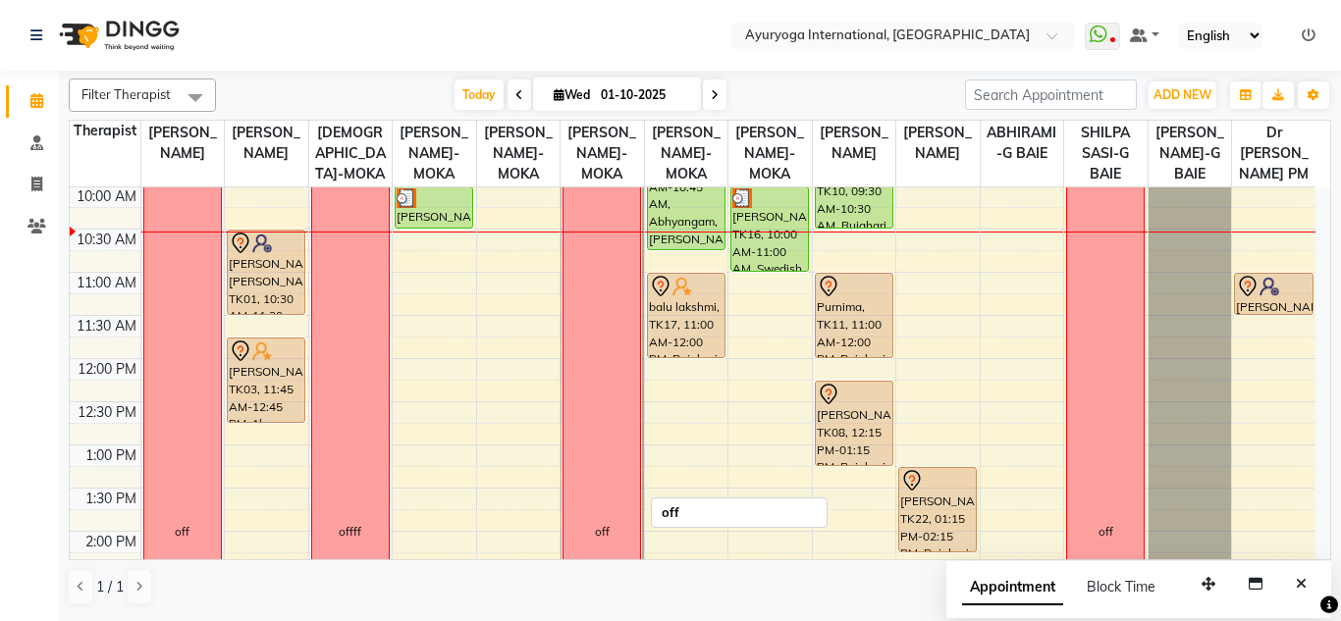
scroll to position [162, 0]
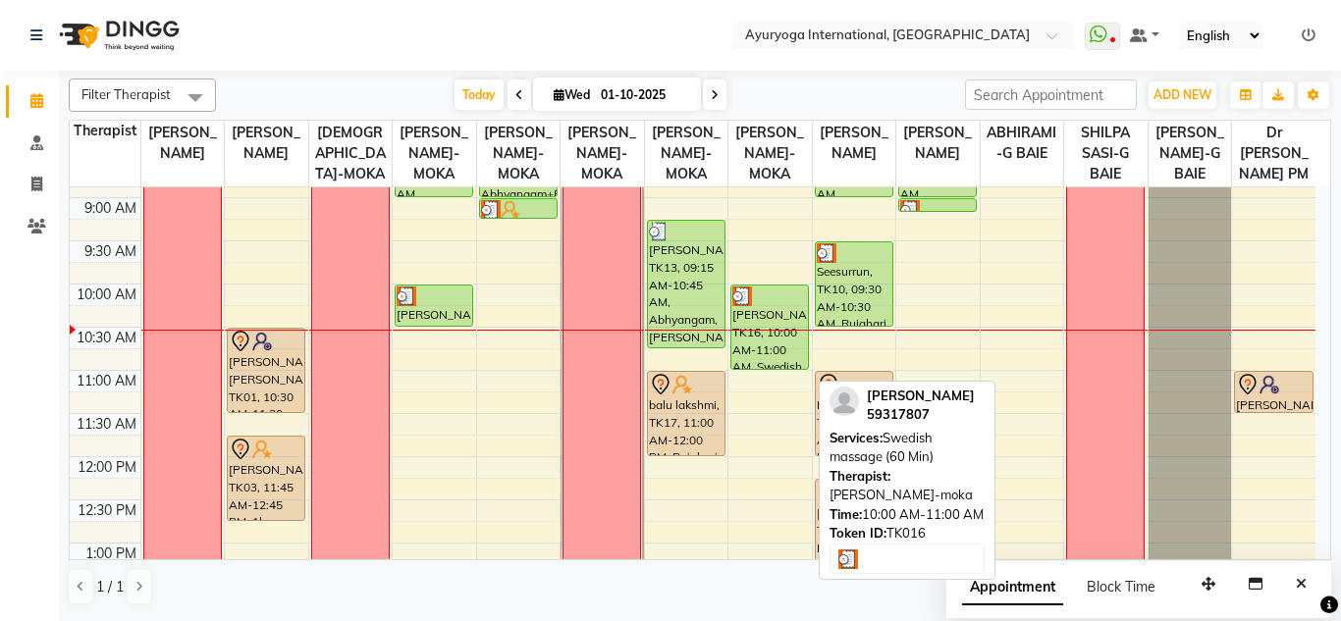
click at [772, 363] on div "Nathalie, TK16, 10:00 AM-11:00 AM, Swedish massage (60 Min)" at bounding box center [769, 327] width 77 height 83
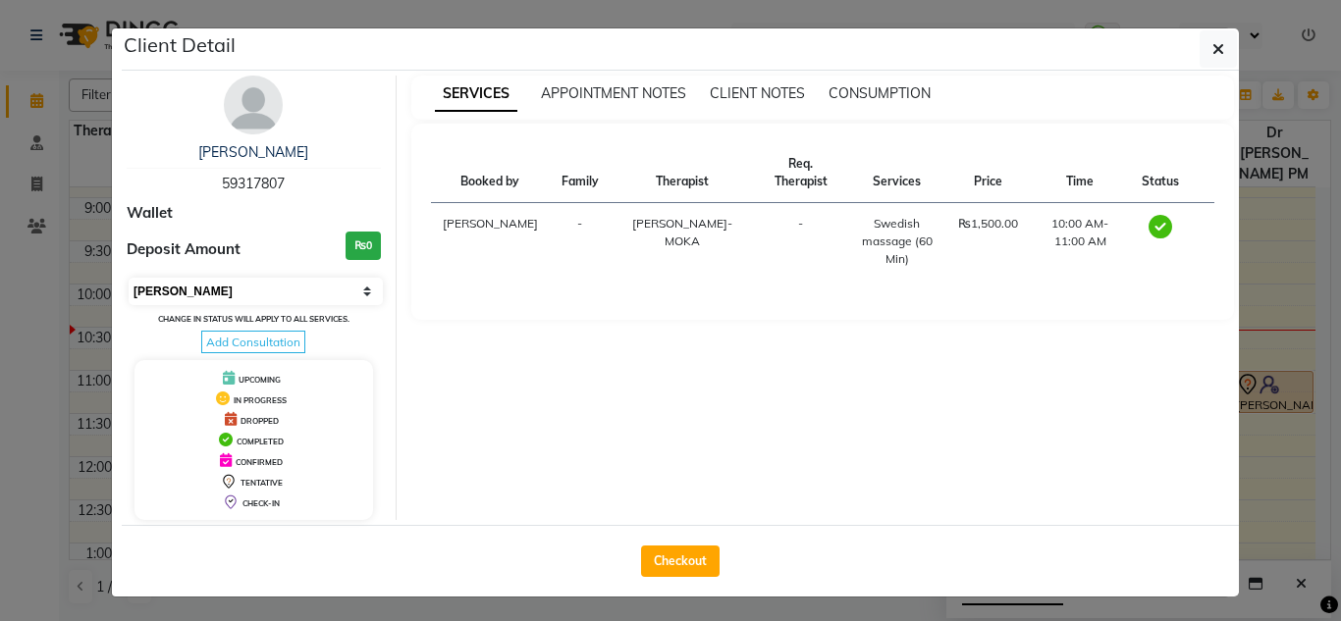
click at [175, 294] on select "Select MARK DONE UPCOMING" at bounding box center [256, 291] width 254 height 27
select select "5"
click at [129, 278] on select "Select MARK DONE UPCOMING" at bounding box center [256, 291] width 254 height 27
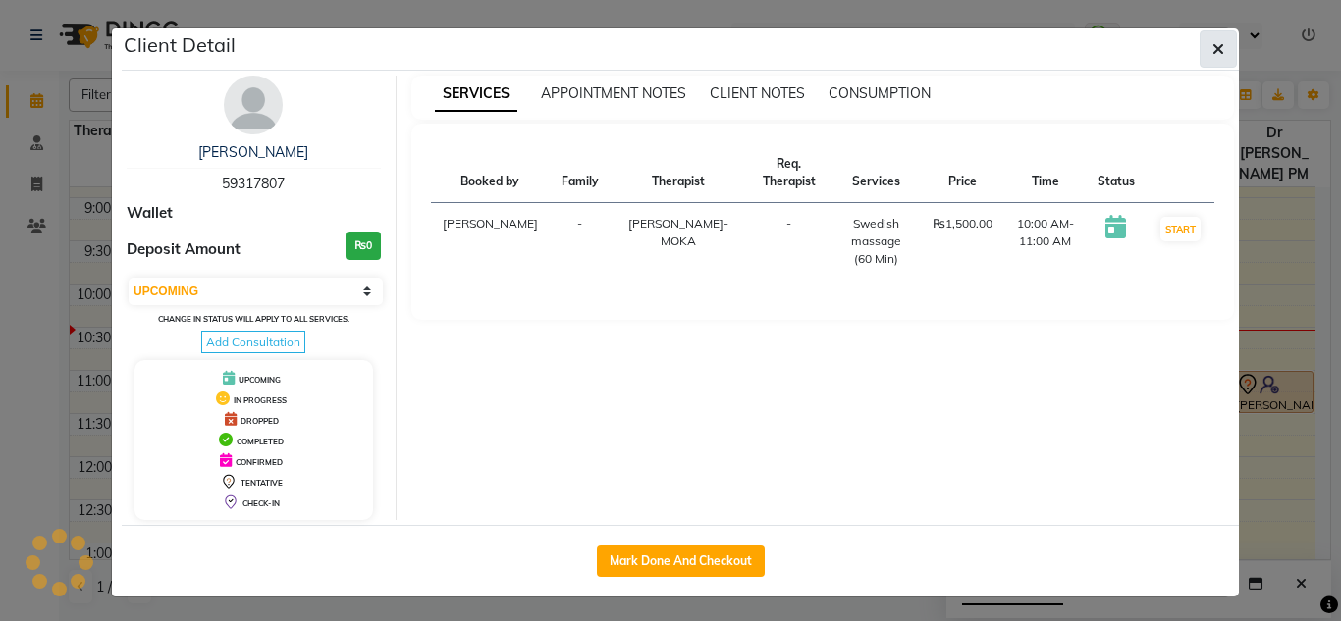
click at [1199, 59] on button "button" at bounding box center [1217, 48] width 37 height 37
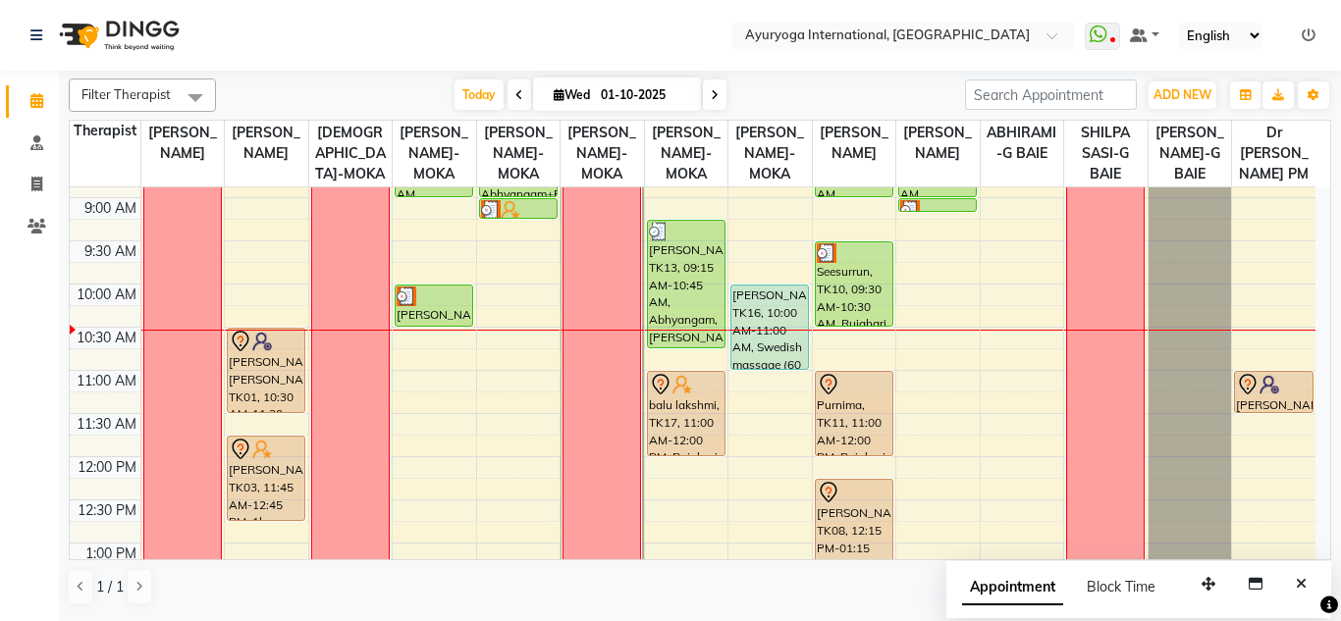
click at [649, 94] on input "01-10-2025" at bounding box center [644, 94] width 98 height 29
select select "10"
select select "2025"
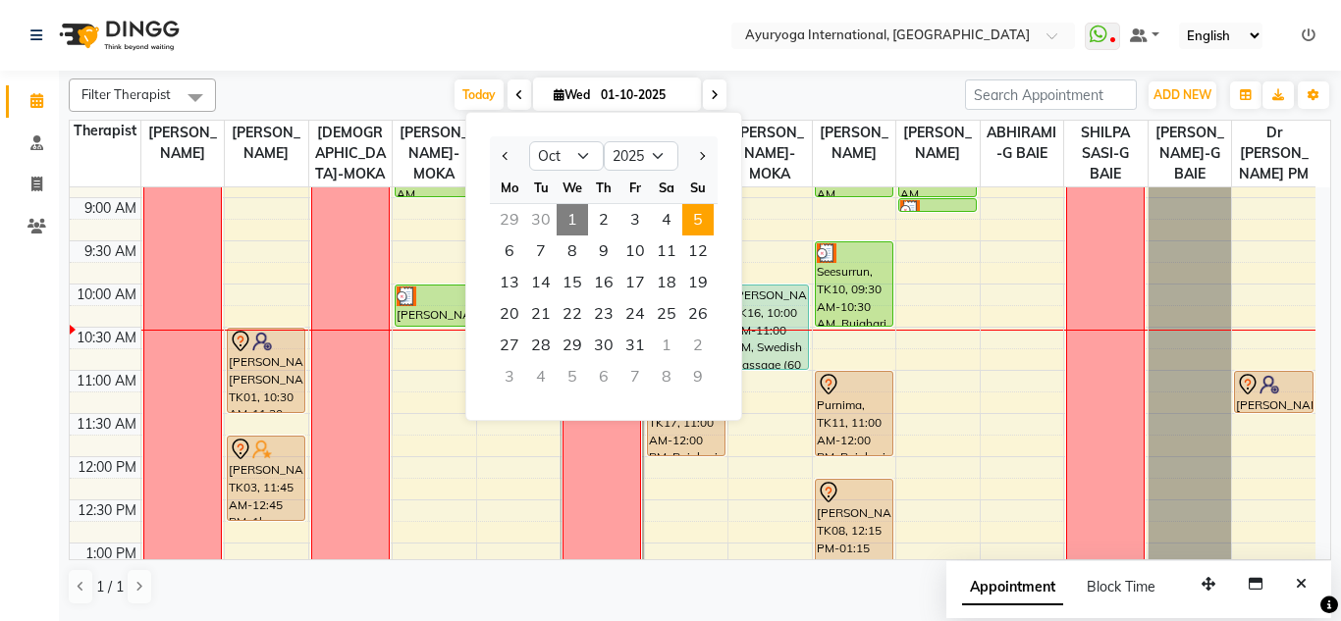
click at [698, 227] on span "5" at bounding box center [697, 219] width 31 height 31
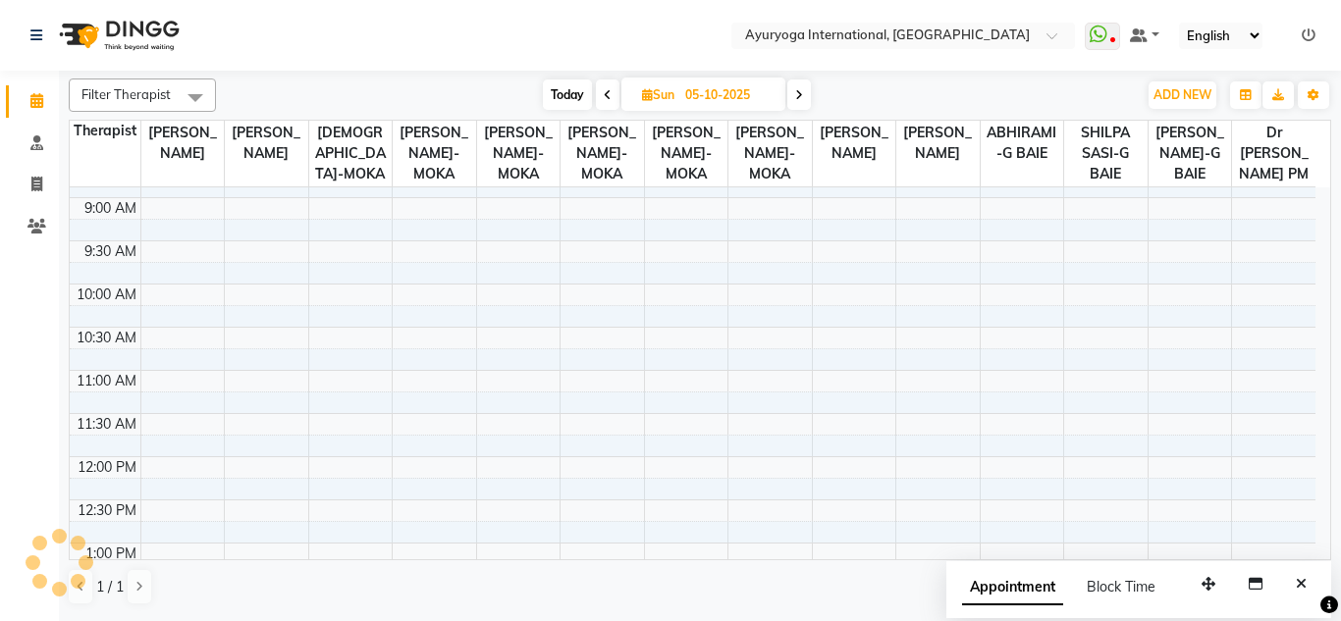
click at [186, 275] on div "7:00 AM 7:30 AM 8:00 AM 8:30 AM 9:00 AM 9:30 AM 10:00 AM 10:30 AM 11:00 AM 11:3…" at bounding box center [692, 630] width 1245 height 1208
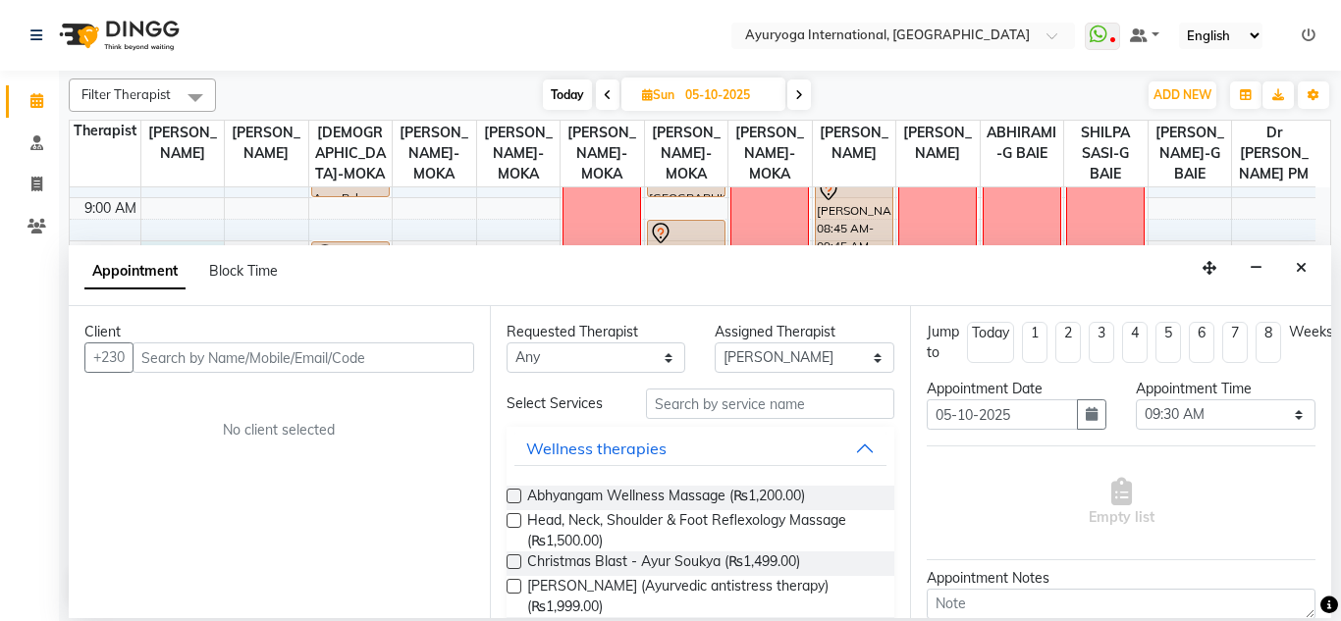
click at [227, 365] on input "text" at bounding box center [303, 357] width 342 height 30
click at [452, 361] on span "Add Client" at bounding box center [433, 357] width 66 height 18
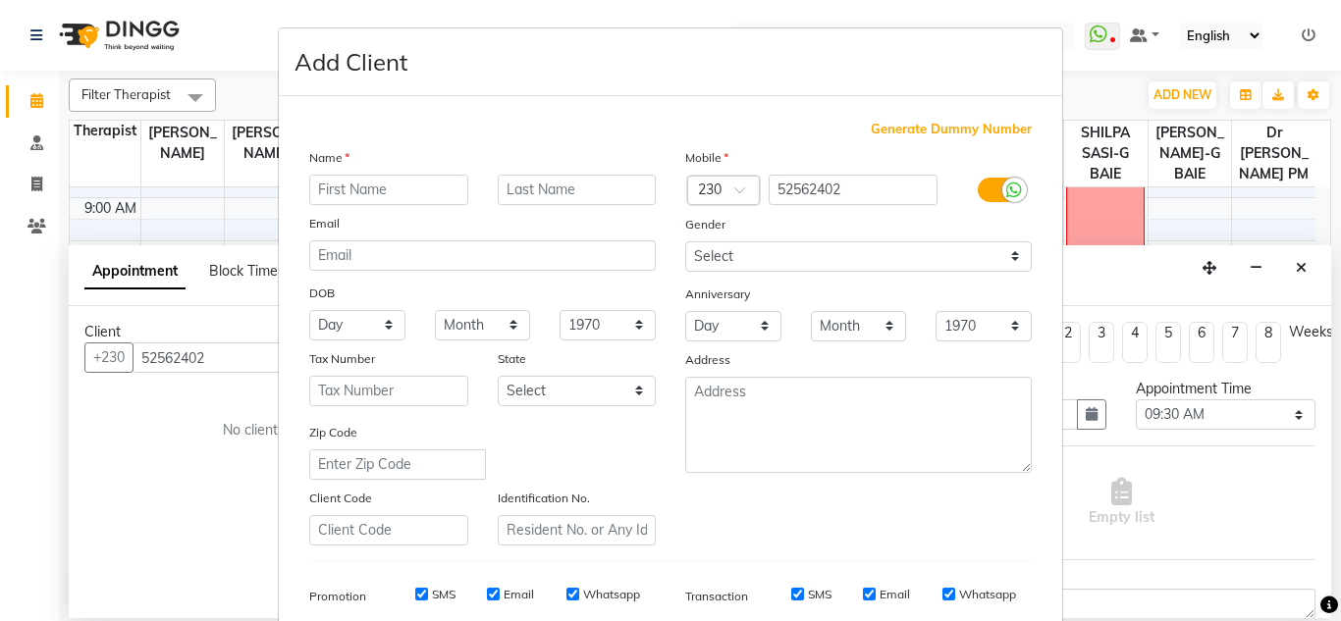
click at [389, 184] on input "text" at bounding box center [388, 190] width 159 height 30
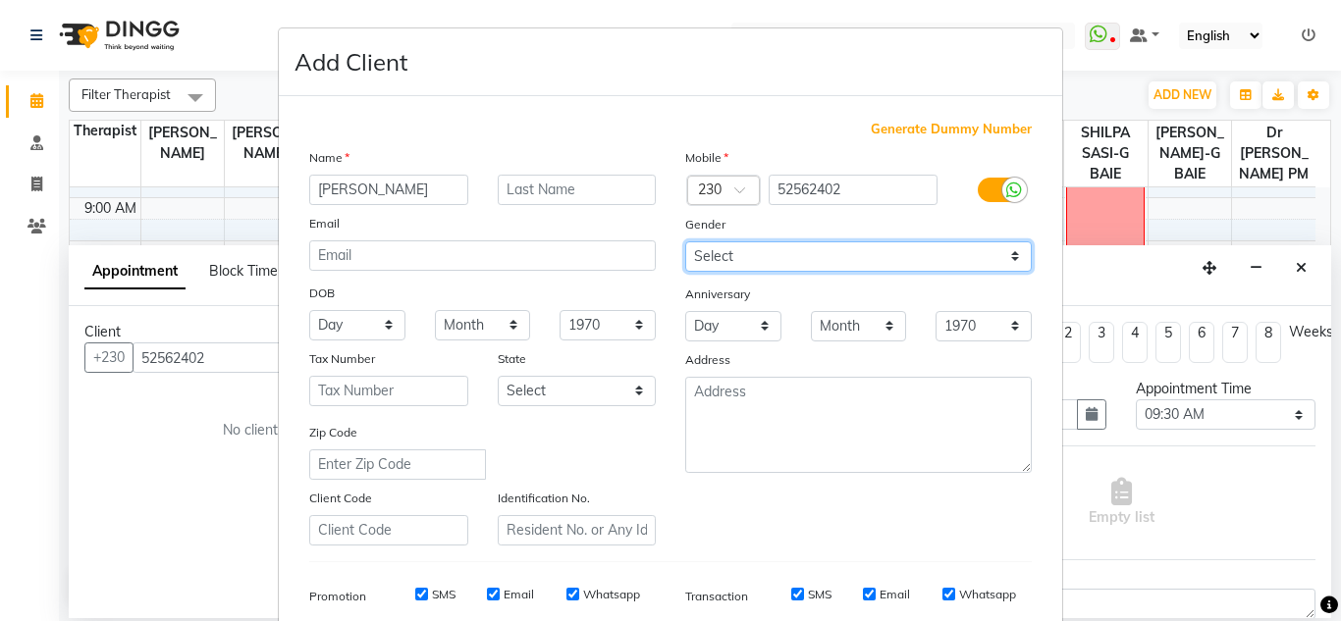
click at [700, 256] on select "Select Male Female Other Prefer Not To Say" at bounding box center [858, 256] width 346 height 30
click at [685, 241] on select "Select Male Female Other Prefer Not To Say" at bounding box center [858, 256] width 346 height 30
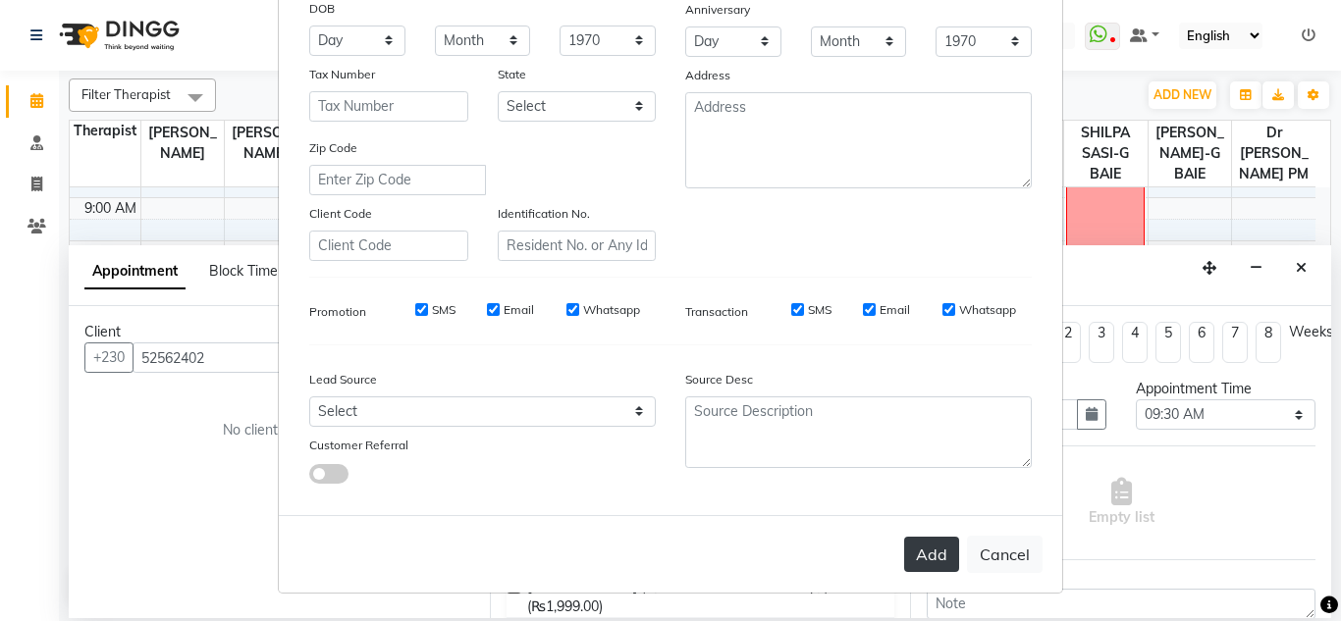
click at [928, 555] on button "Add" at bounding box center [931, 554] width 55 height 35
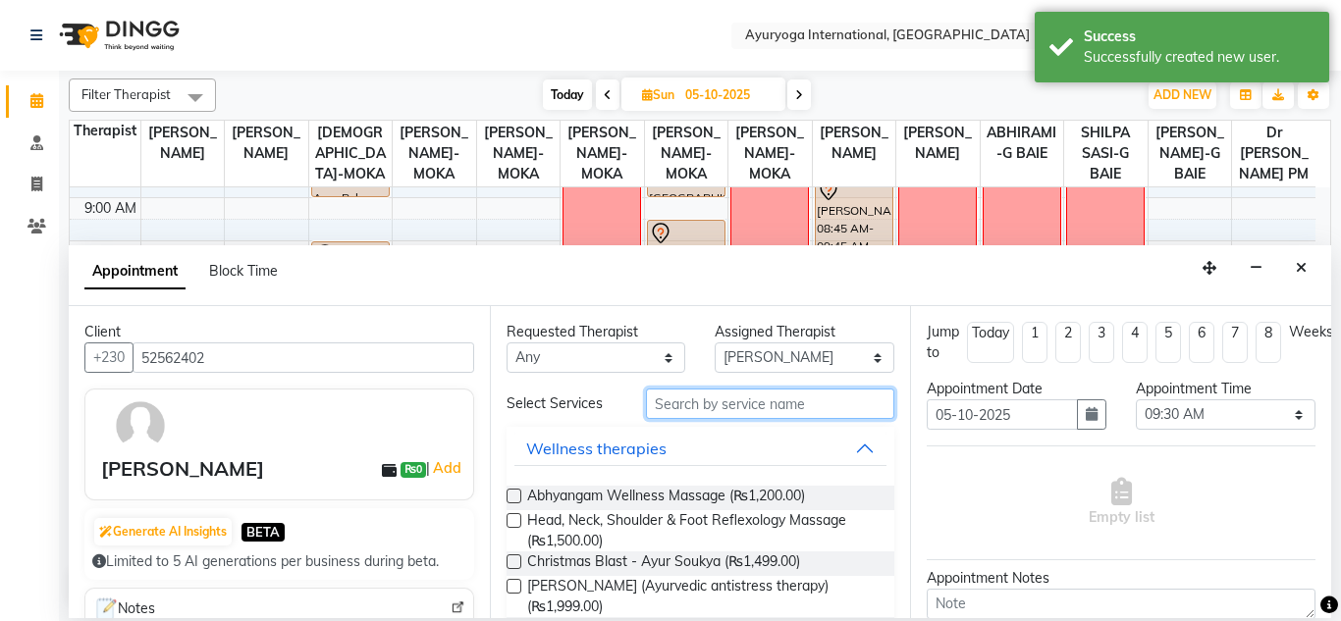
click at [688, 406] on input "text" at bounding box center [770, 404] width 249 height 30
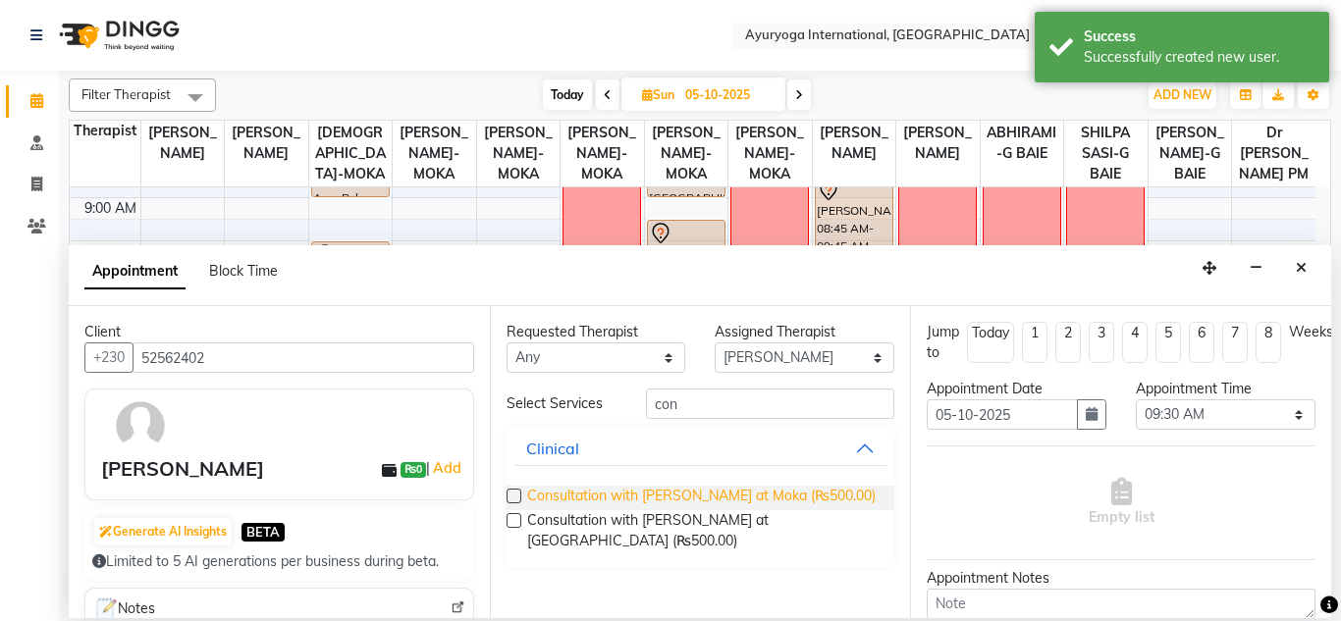
click at [701, 492] on span "Consultation with Dr.Adarsh at Moka (₨500.00)" at bounding box center [701, 498] width 348 height 25
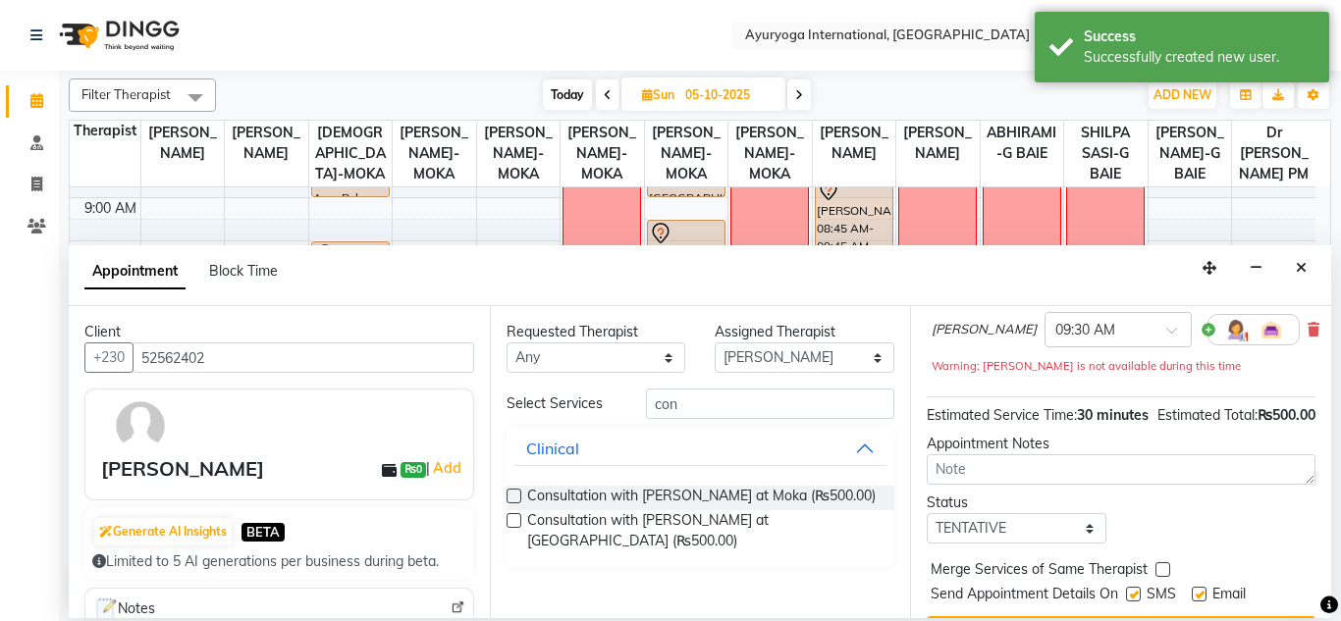
scroll to position [284, 0]
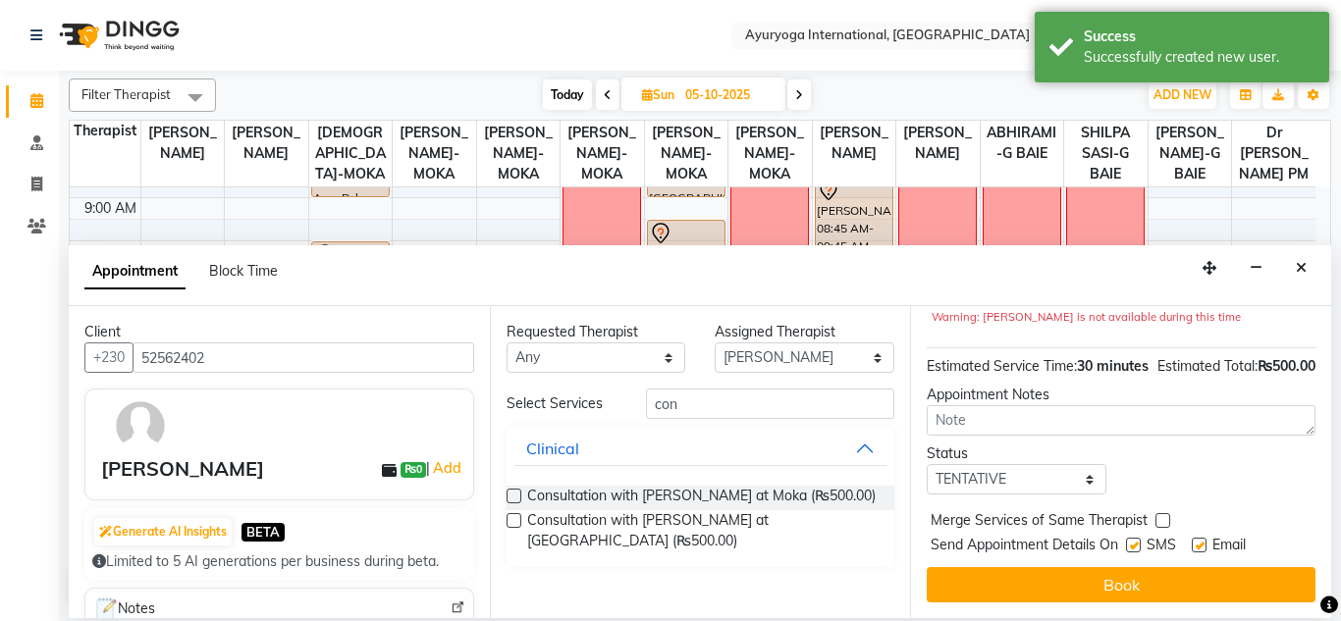
click at [1027, 575] on button "Book" at bounding box center [1120, 584] width 389 height 35
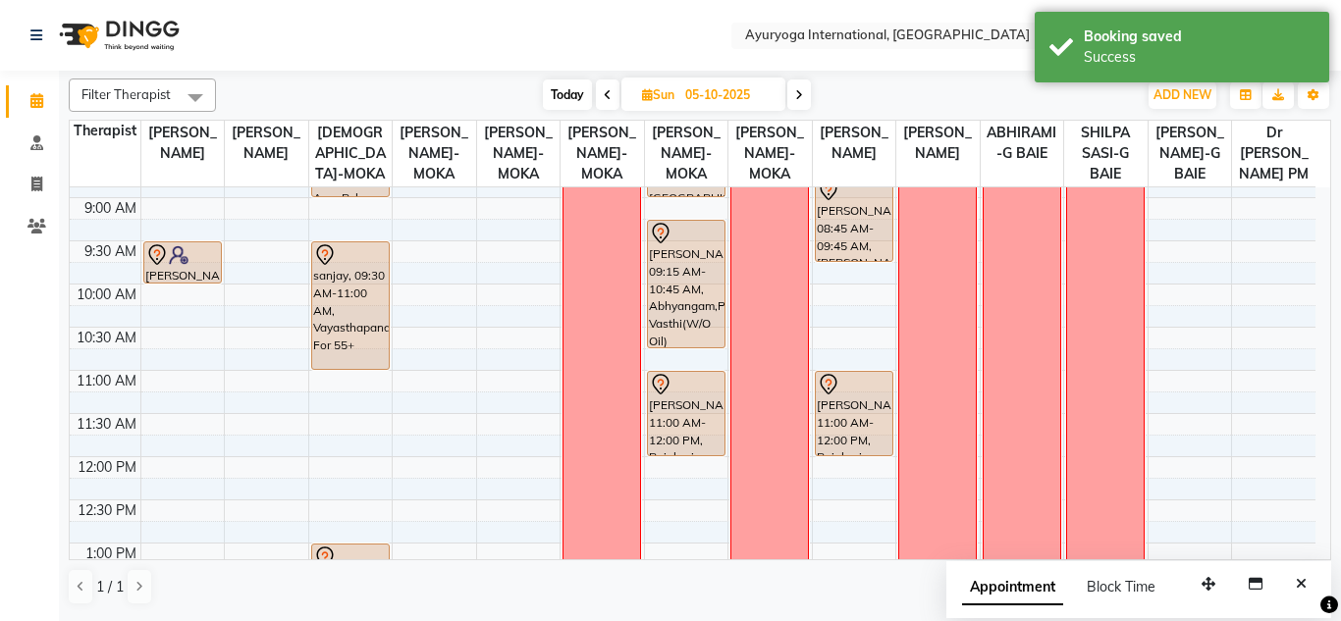
click at [560, 80] on span "Today" at bounding box center [567, 94] width 49 height 30
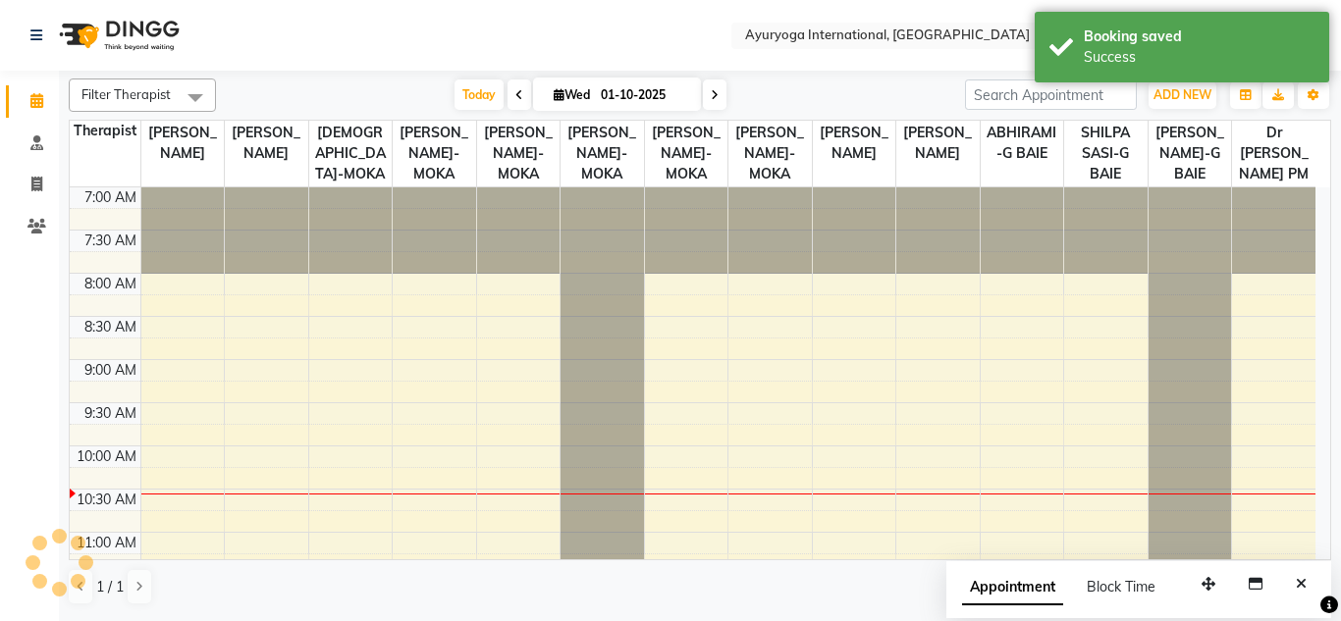
scroll to position [260, 0]
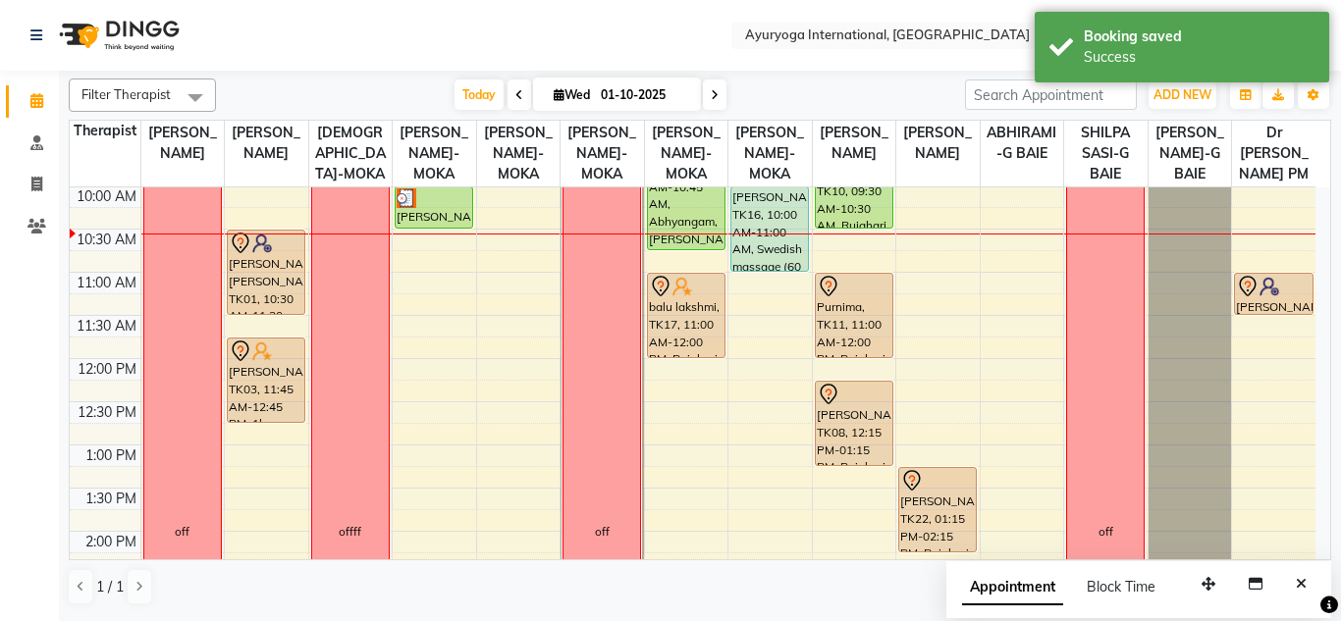
click at [502, 37] on nav "Select Location × Ayuryoga International, Mount Ory Rd WhatsApp Status ✕ Status…" at bounding box center [670, 35] width 1341 height 71
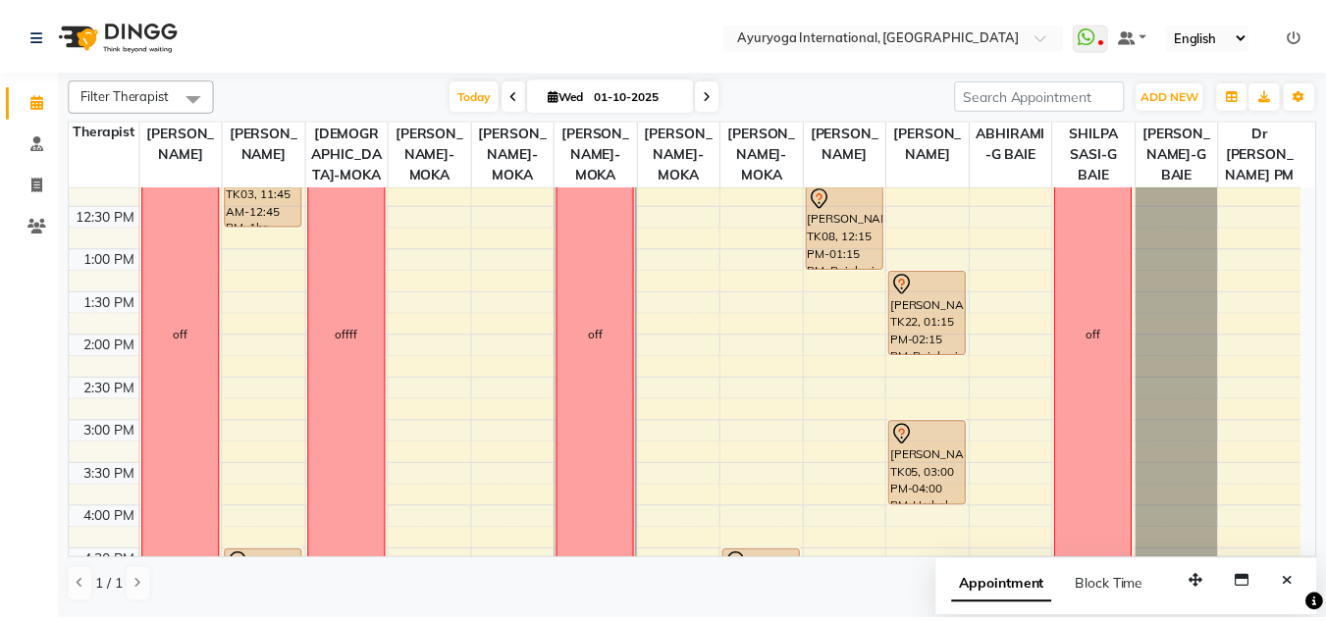
scroll to position [0, 0]
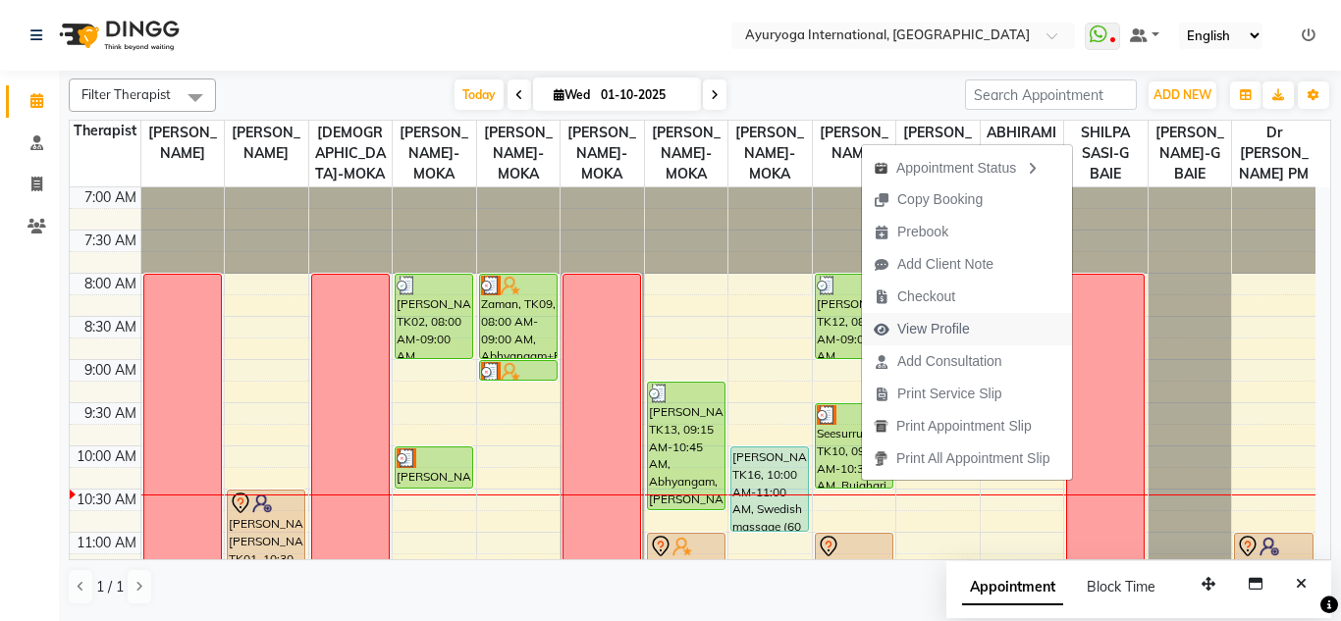
click at [905, 328] on span "View Profile" at bounding box center [933, 329] width 73 height 21
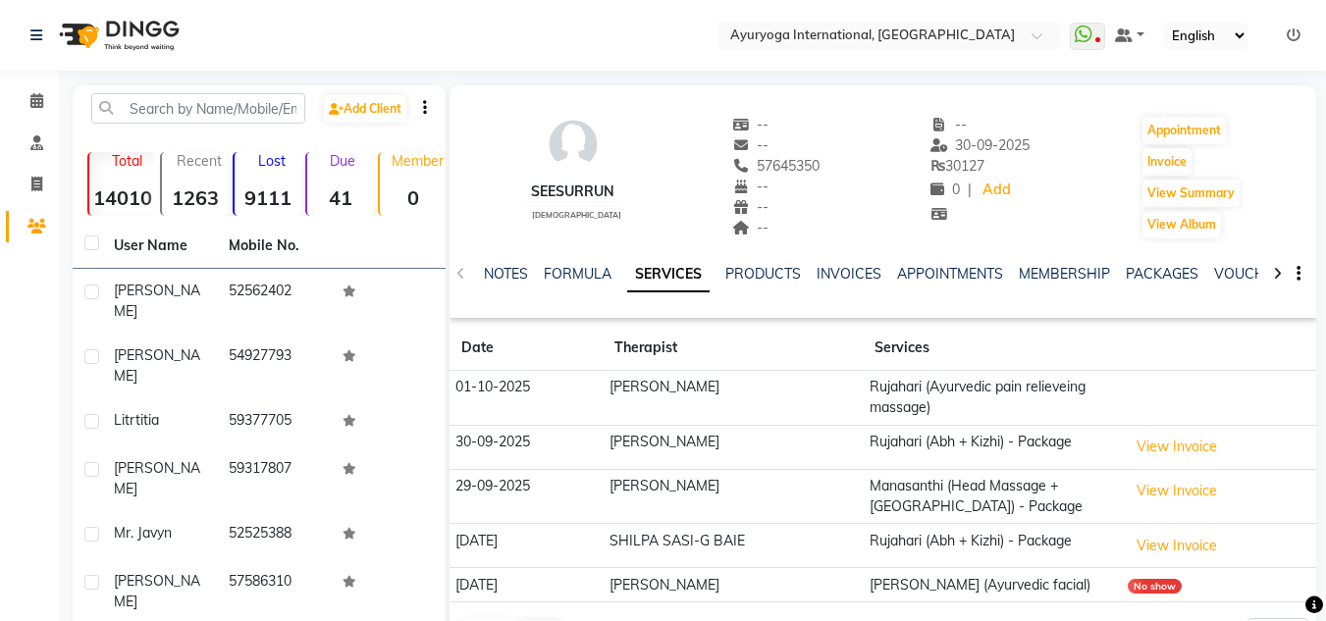
click at [1129, 260] on div "NOTES FORMULA SERVICES PRODUCTS INVOICES APPOINTMENTS MEMBERSHIP PACKAGES VOUCH…" at bounding box center [882, 274] width 867 height 68
click at [1136, 271] on link "PACKAGES" at bounding box center [1162, 274] width 73 height 18
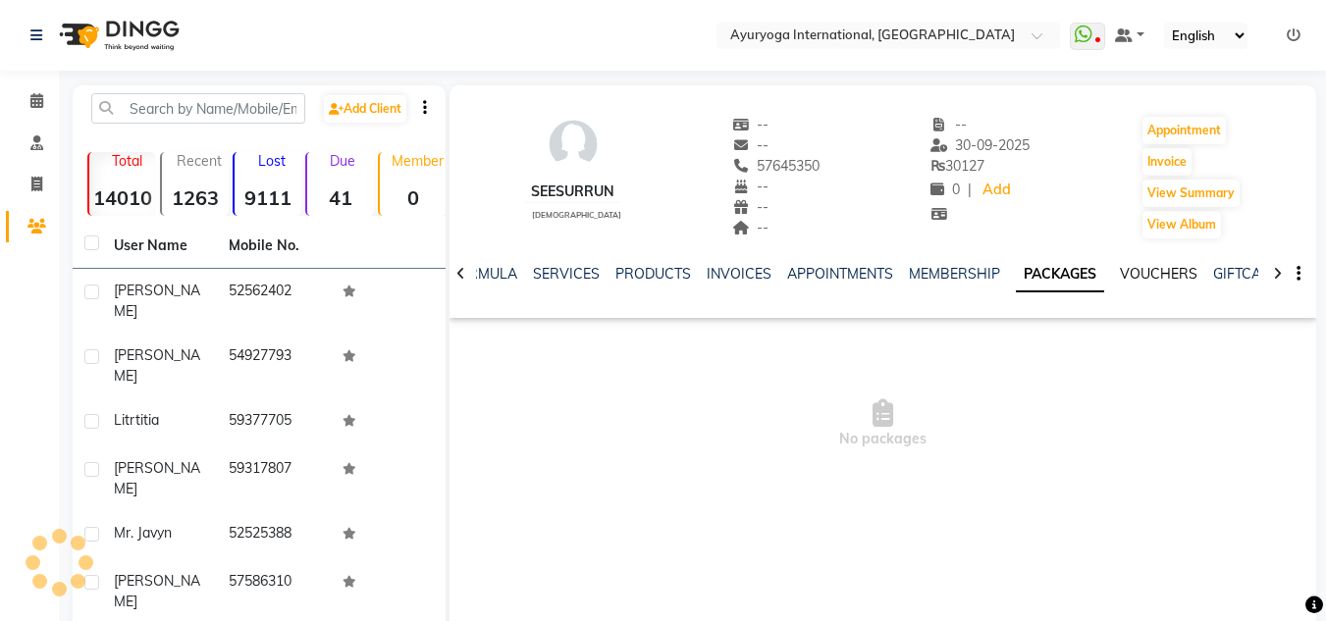
click at [1134, 270] on link "VOUCHERS" at bounding box center [1159, 274] width 78 height 18
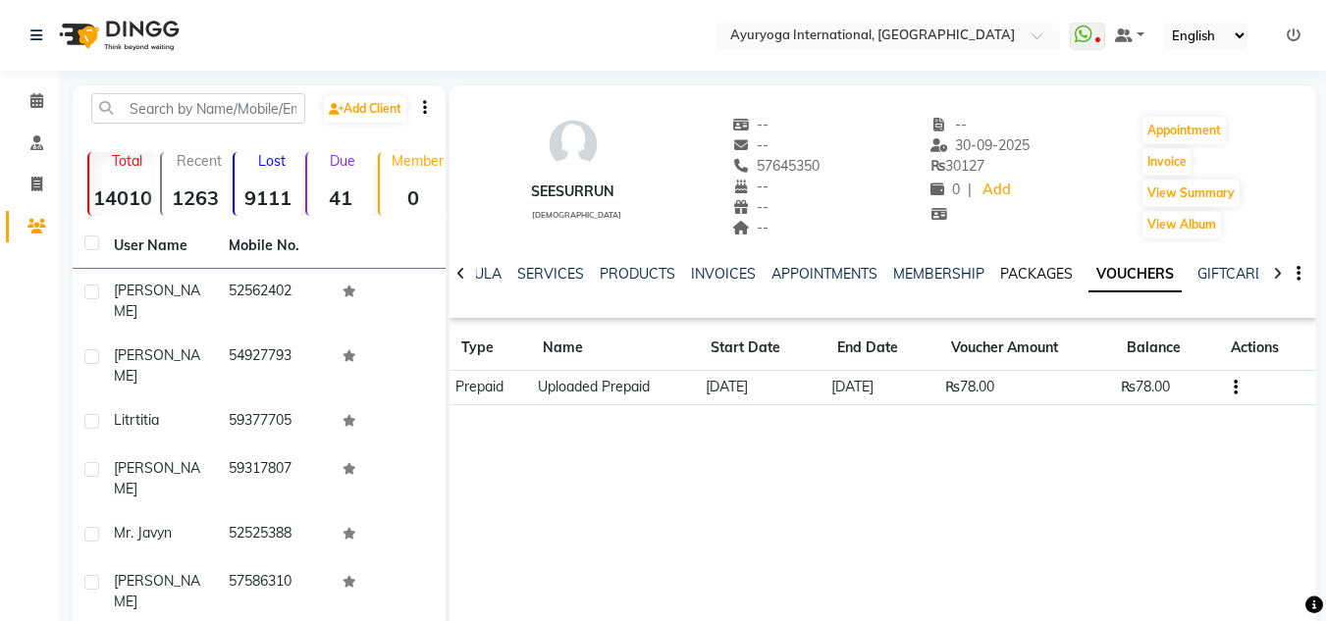
click at [1056, 272] on link "PACKAGES" at bounding box center [1036, 274] width 73 height 18
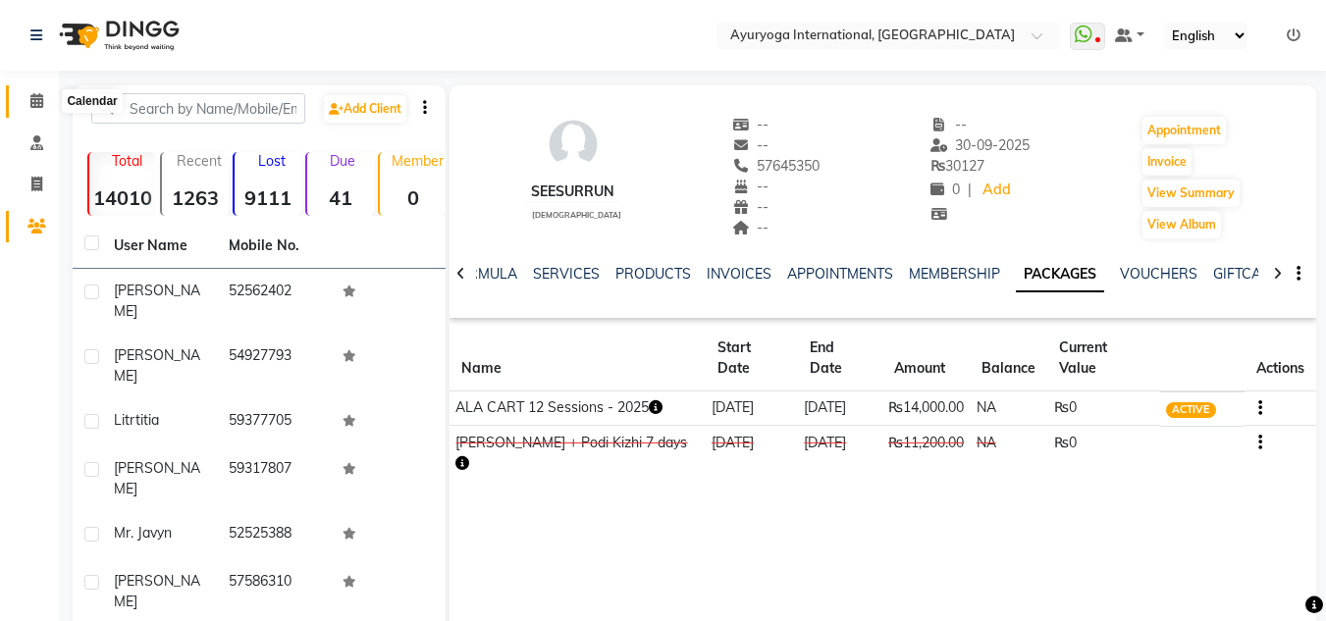
click at [30, 105] on icon at bounding box center [36, 100] width 13 height 15
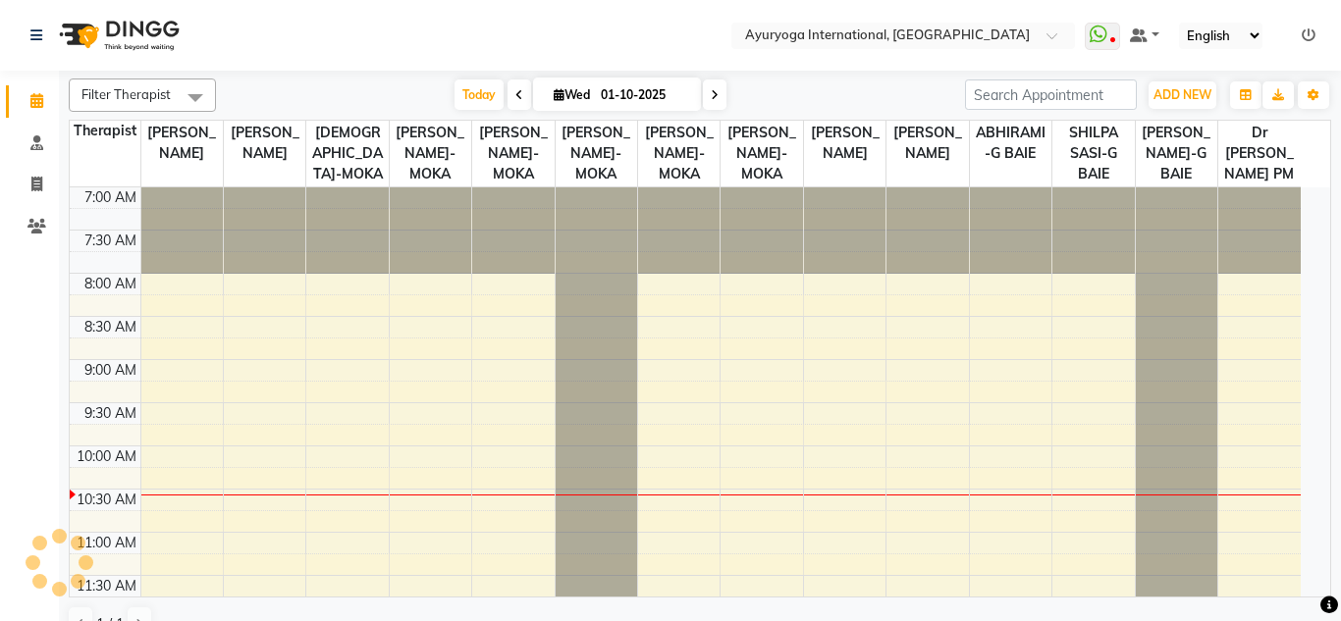
click at [417, 31] on nav "Select Location × Ayuryoga International, Mount Ory Rd WhatsApp Status ✕ Status…" at bounding box center [670, 35] width 1341 height 71
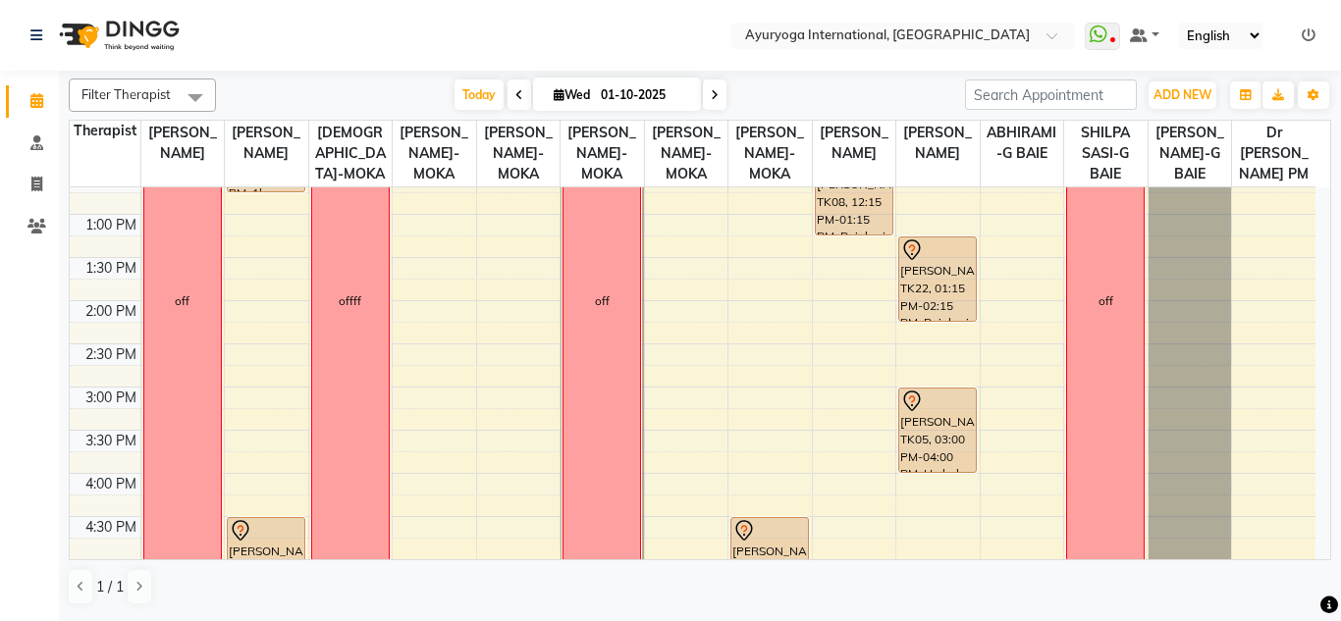
scroll to position [687, 0]
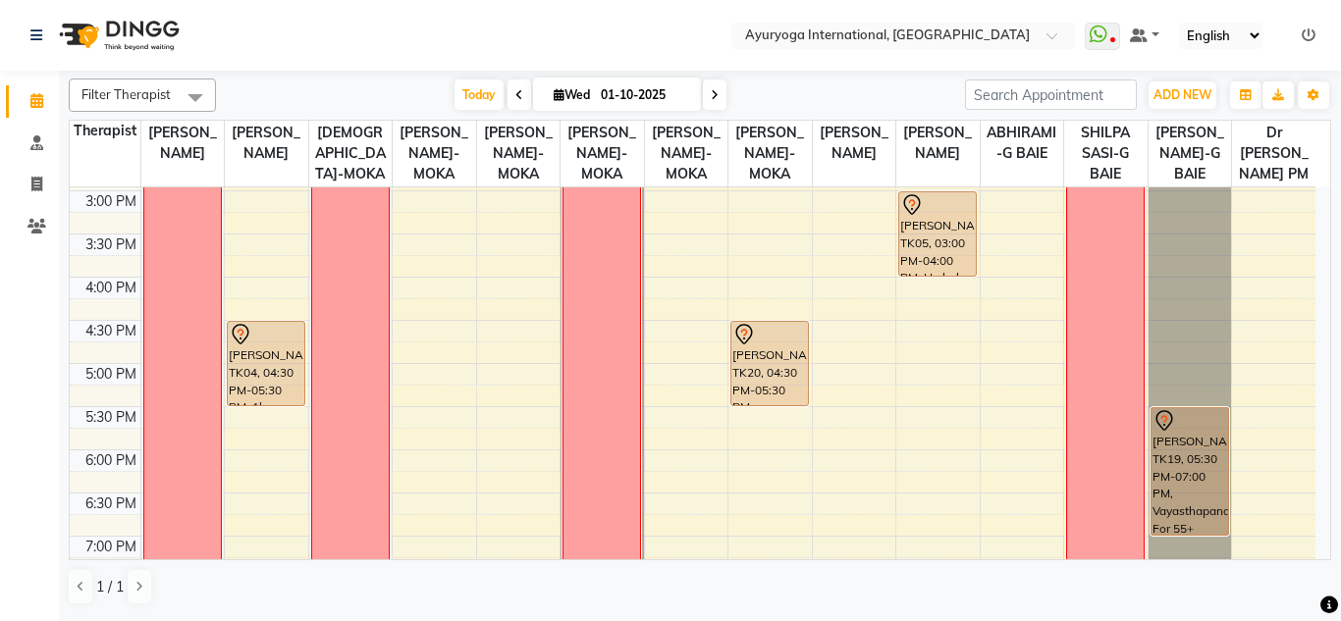
click at [535, 348] on div "7:00 AM 7:30 AM 8:00 AM 8:30 AM 9:00 AM 9:30 AM 10:00 AM 10:30 AM 11:00 AM 11:3…" at bounding box center [692, 104] width 1245 height 1208
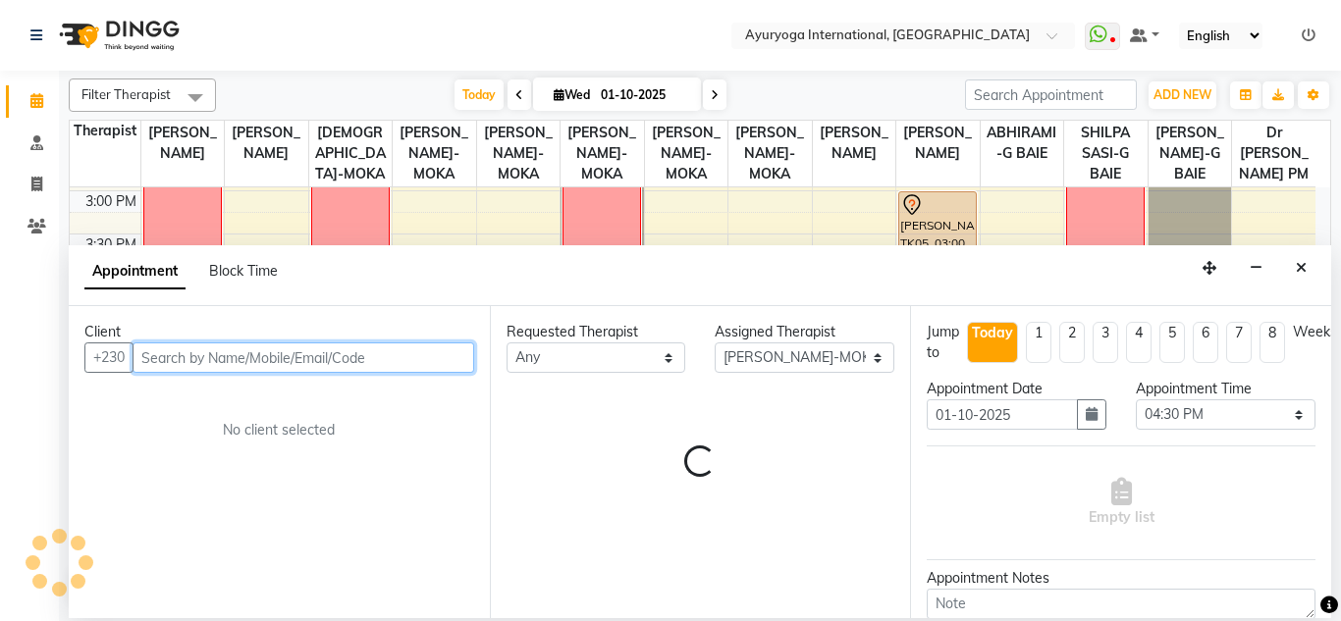
click at [196, 363] on input "text" at bounding box center [303, 357] width 342 height 30
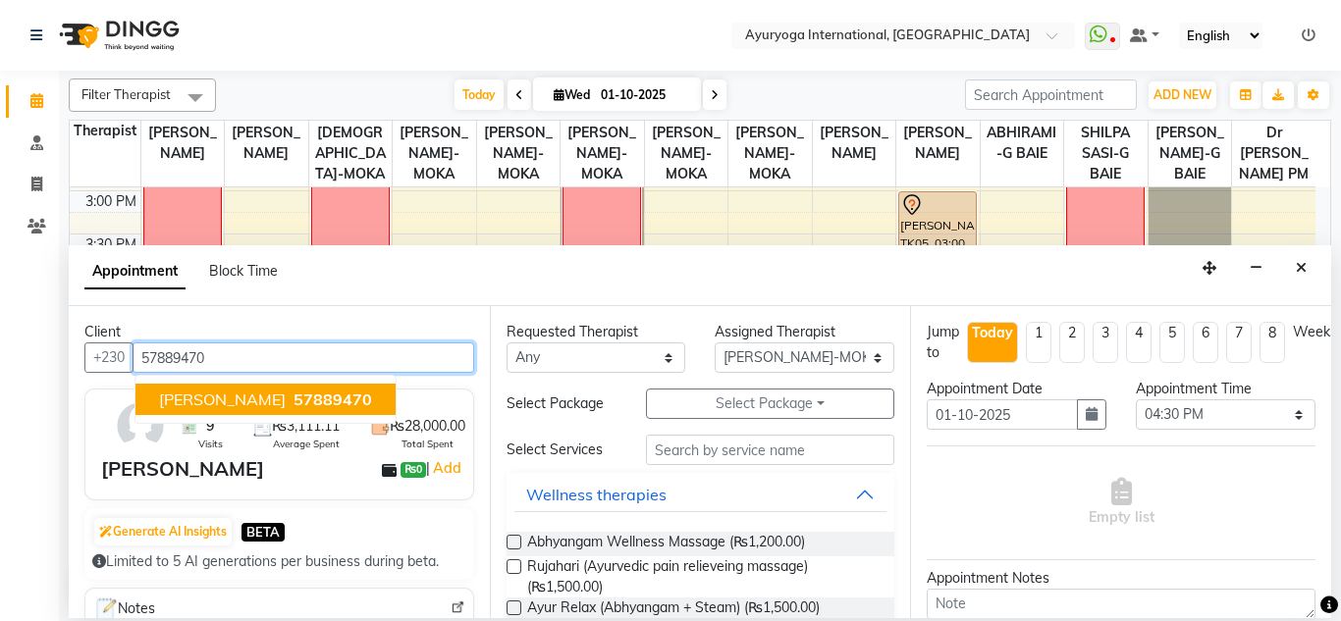
click at [208, 406] on span "[PERSON_NAME]" at bounding box center [222, 400] width 127 height 20
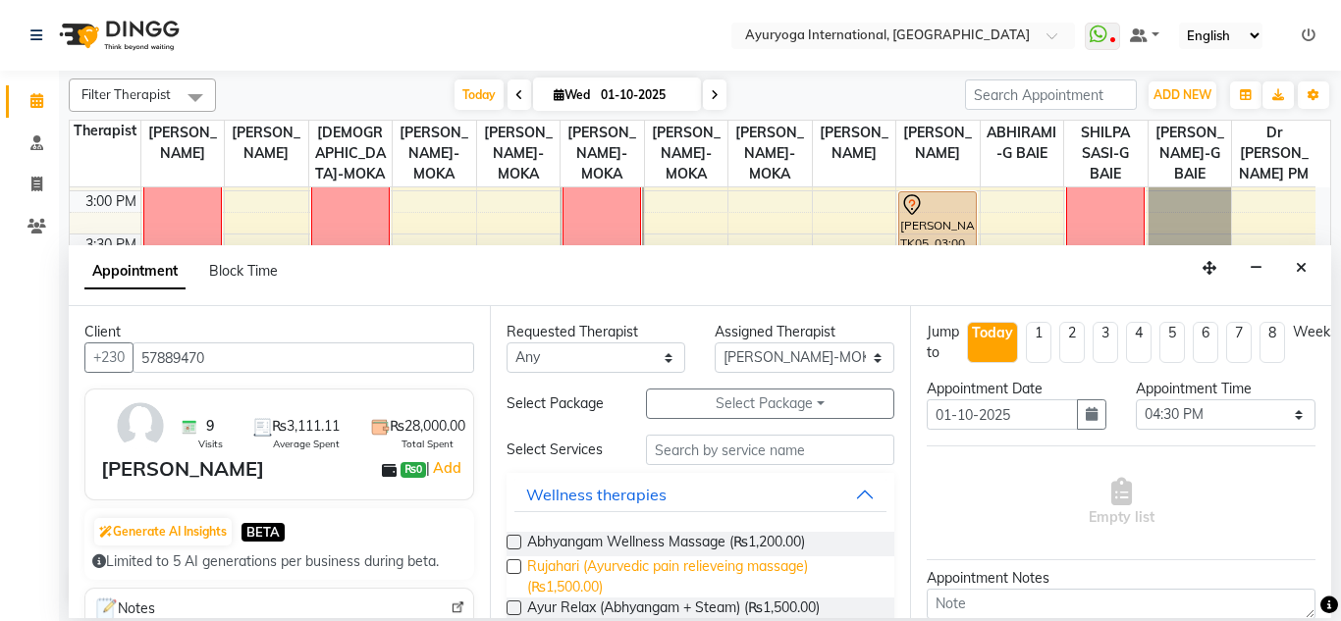
click at [600, 570] on span "Rujahari (Ayurvedic pain relieveing massage) (₨1,500.00)" at bounding box center [703, 576] width 352 height 41
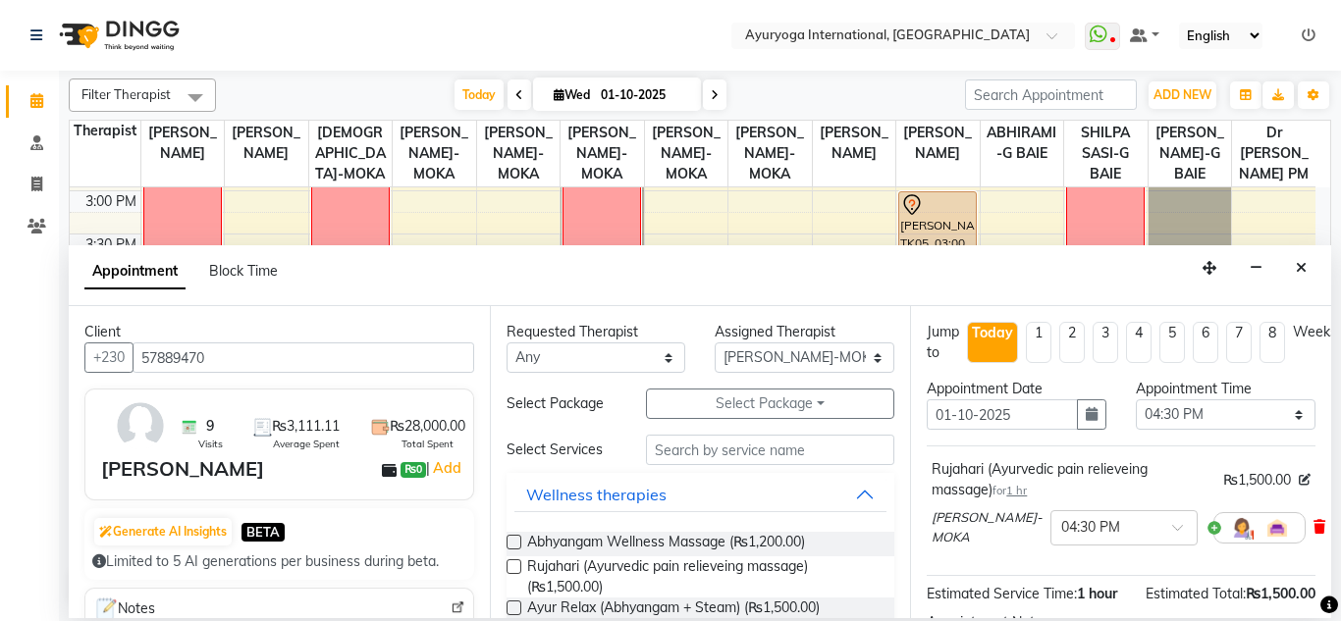
click at [1313, 527] on icon at bounding box center [1319, 527] width 12 height 14
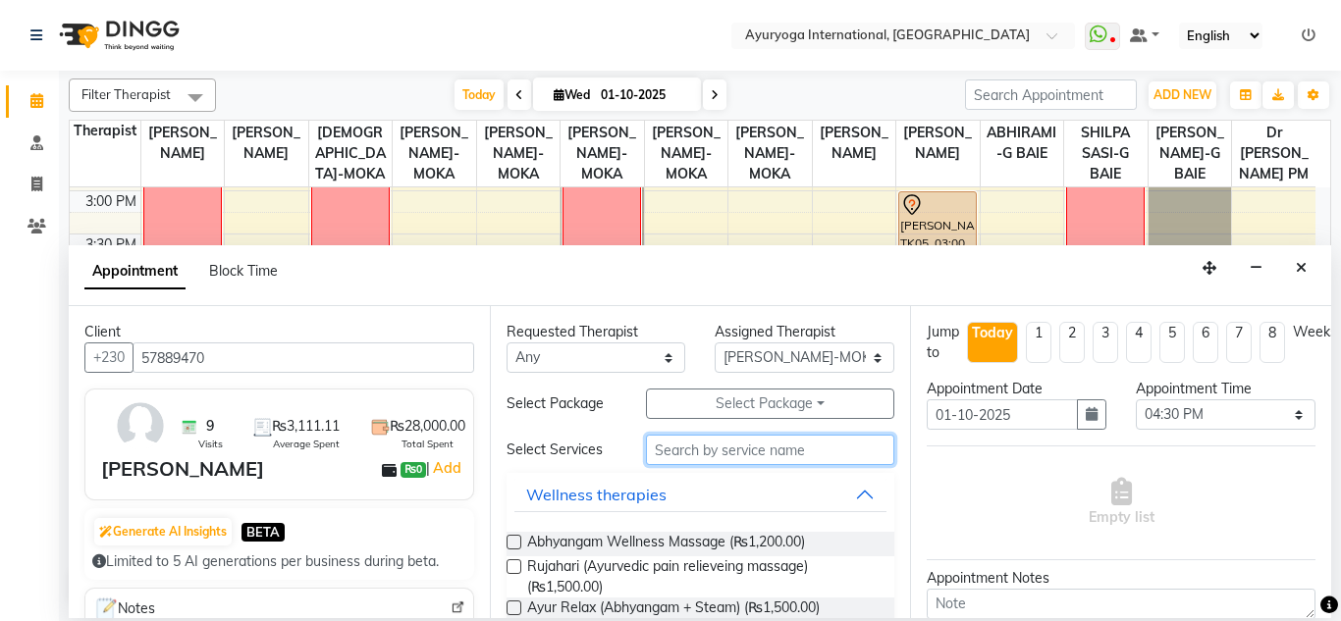
click at [709, 448] on input "text" at bounding box center [770, 450] width 249 height 30
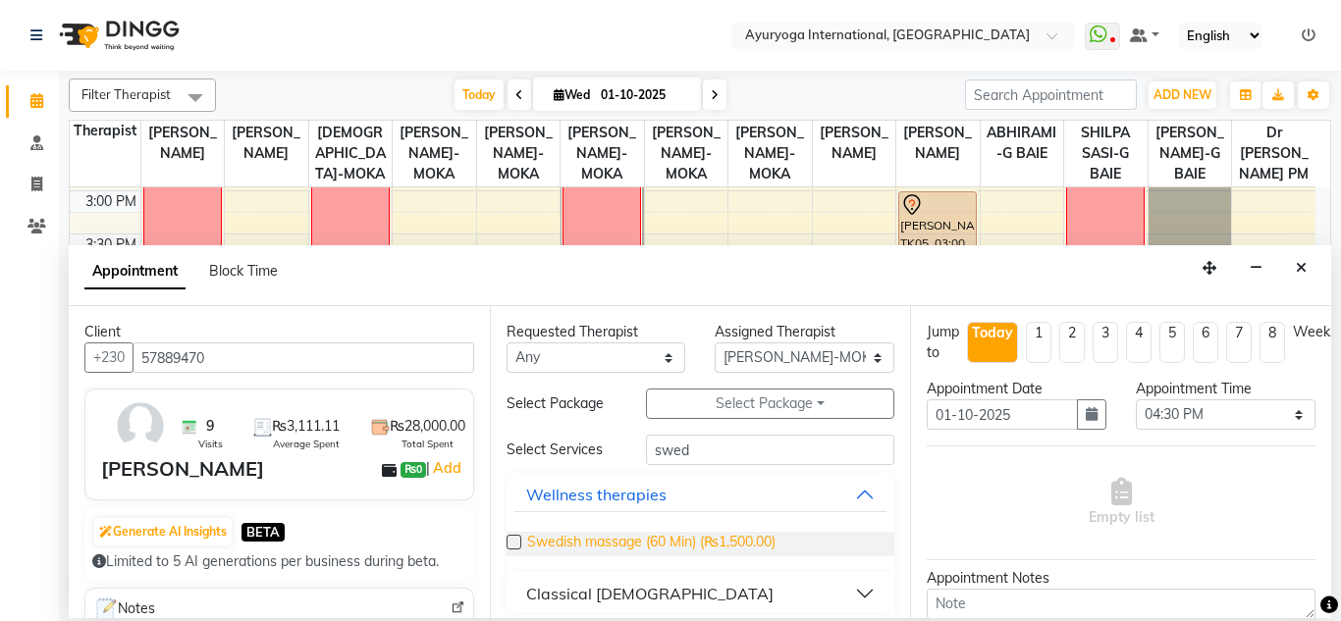
drag, startPoint x: 727, startPoint y: 530, endPoint x: 740, endPoint y: 534, distance: 13.3
click at [727, 529] on div "Swedish massage (60 Min) (₨1,500.00)" at bounding box center [700, 544] width 389 height 56
click at [748, 536] on span "Swedish massage (60 Min) (₨1,500.00)" at bounding box center [651, 544] width 248 height 25
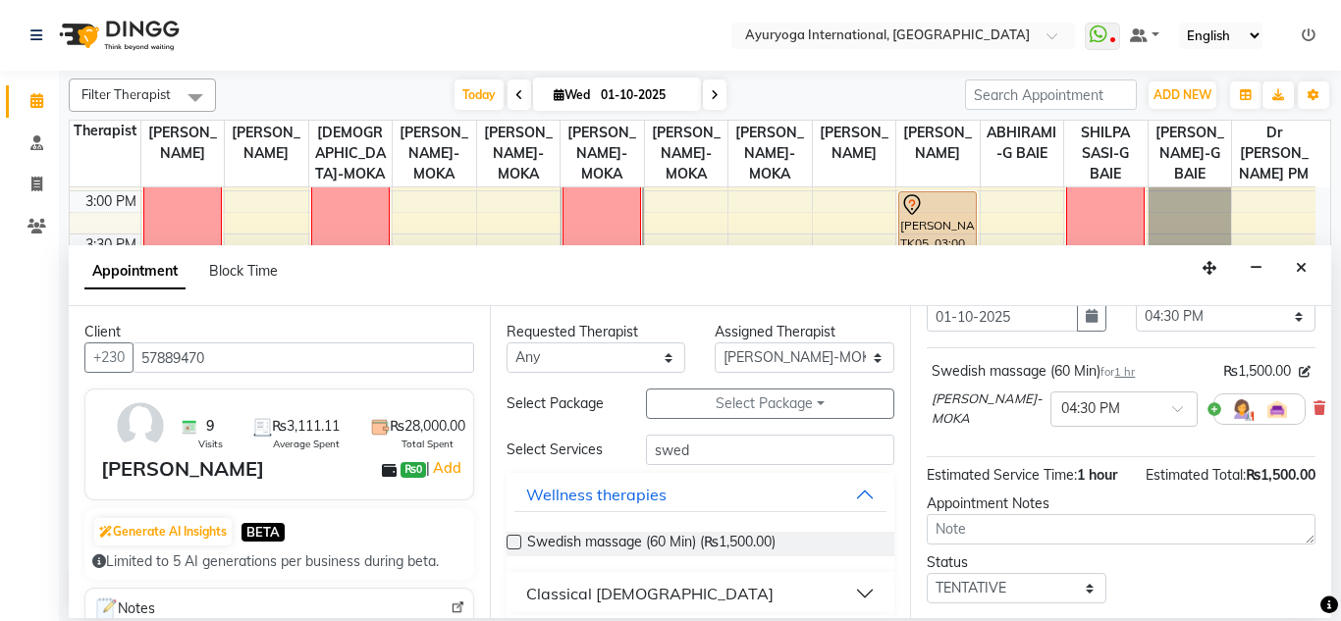
scroll to position [242, 0]
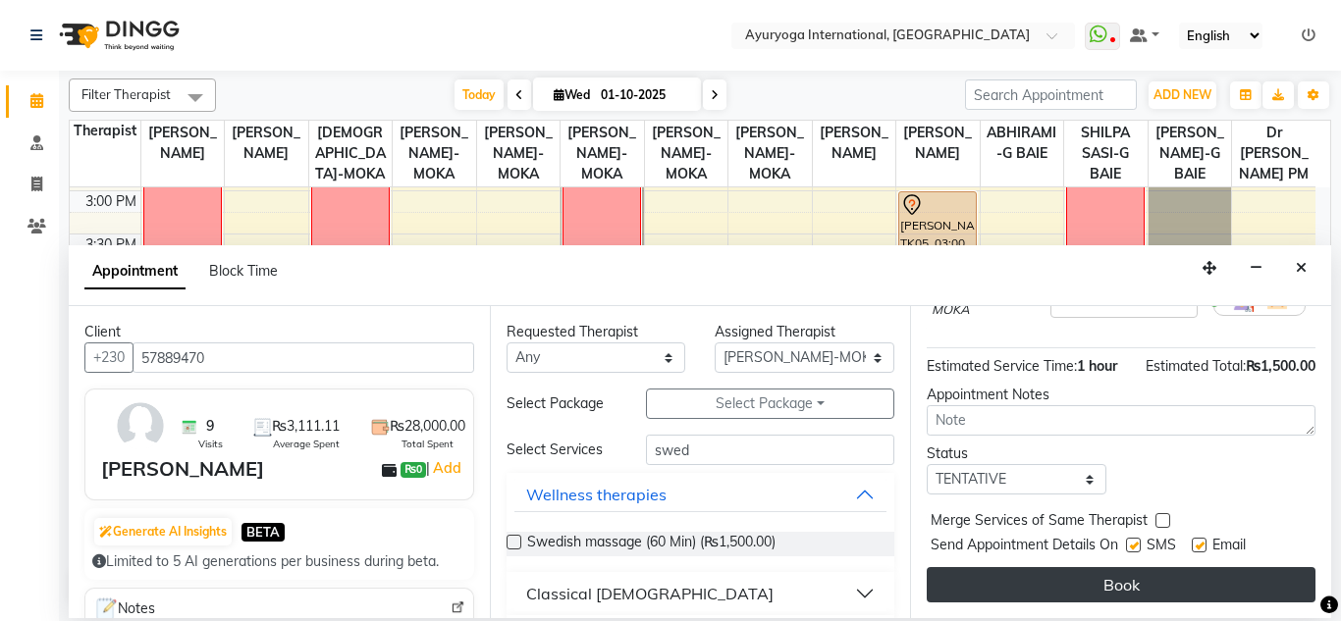
click at [1247, 568] on button "Book" at bounding box center [1120, 584] width 389 height 35
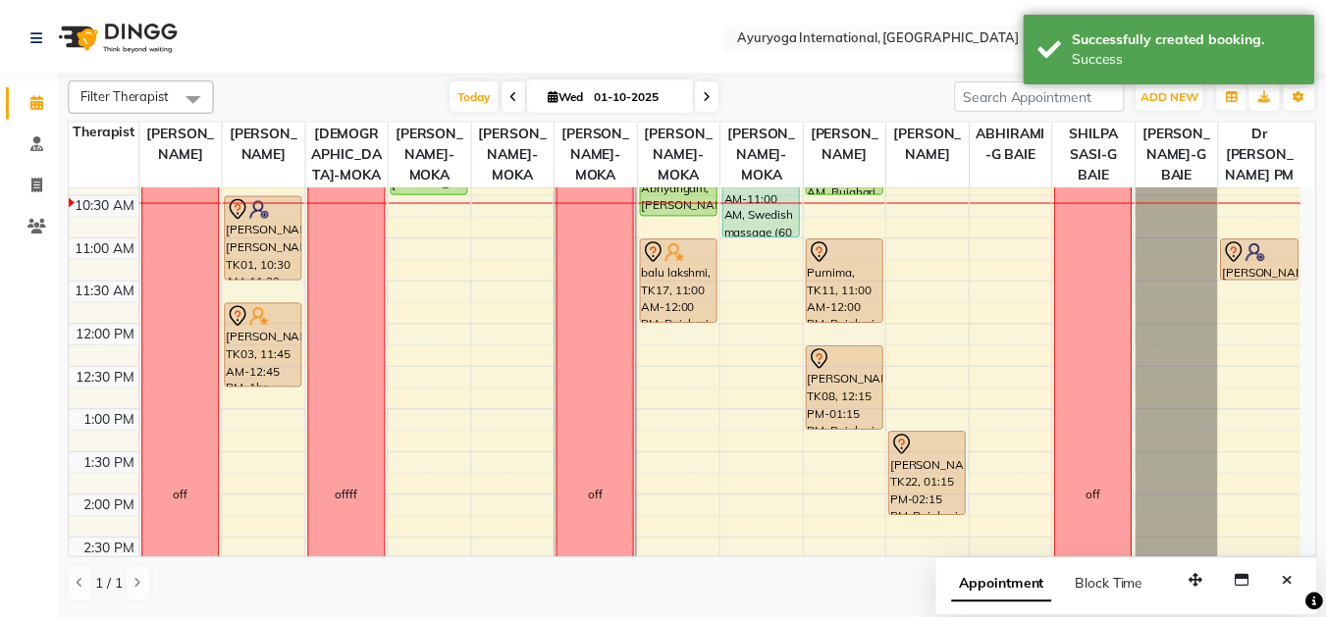
scroll to position [98, 0]
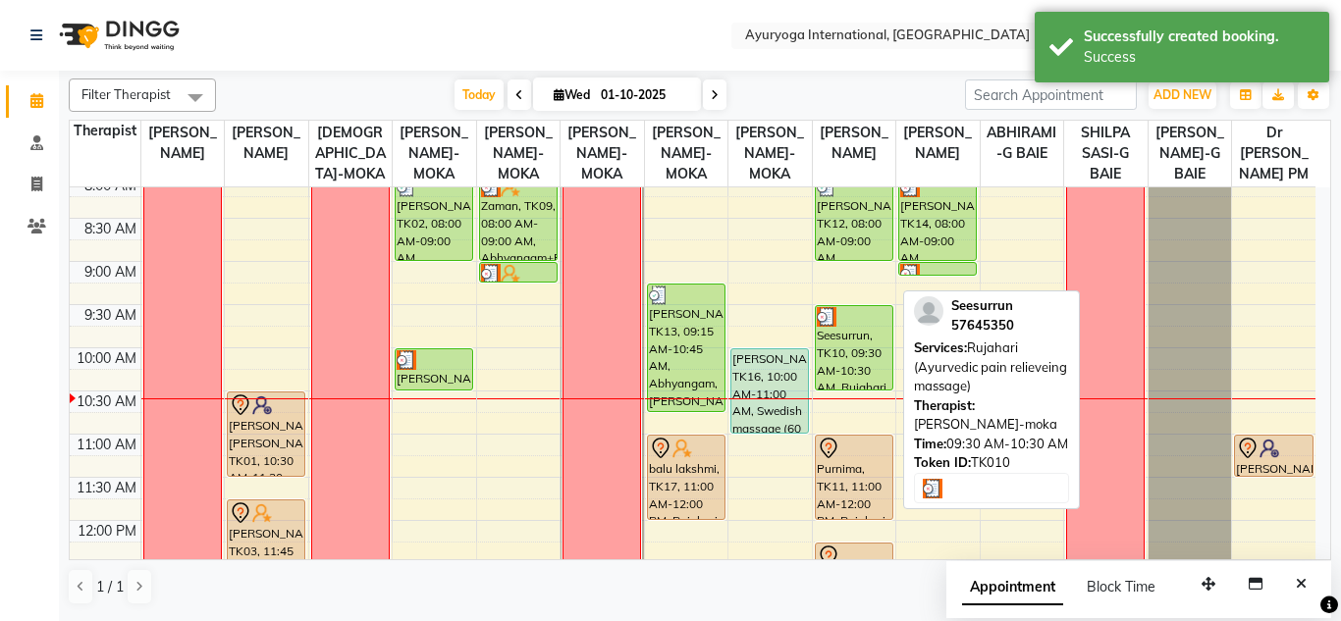
click at [835, 390] on div "Seesurrun, TK10, 09:30 AM-10:30 AM, Rujahari (Ayurvedic pain relieveing massage)" at bounding box center [854, 347] width 77 height 83
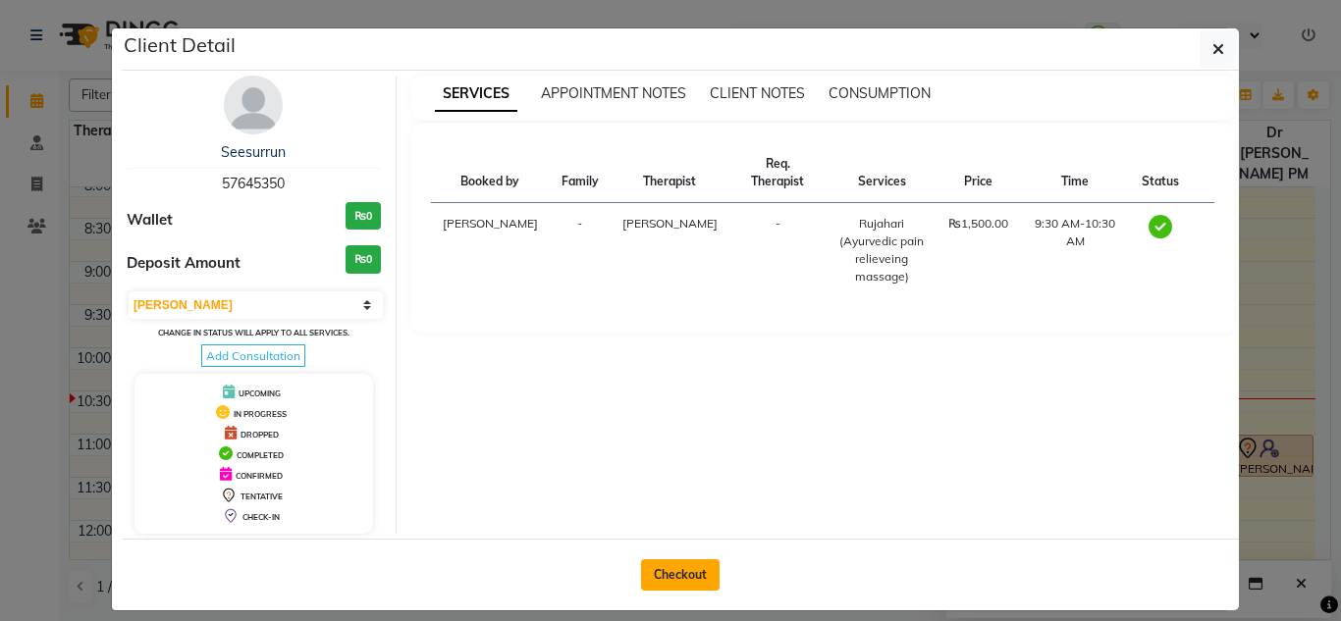
click at [654, 586] on button "Checkout" at bounding box center [680, 574] width 79 height 31
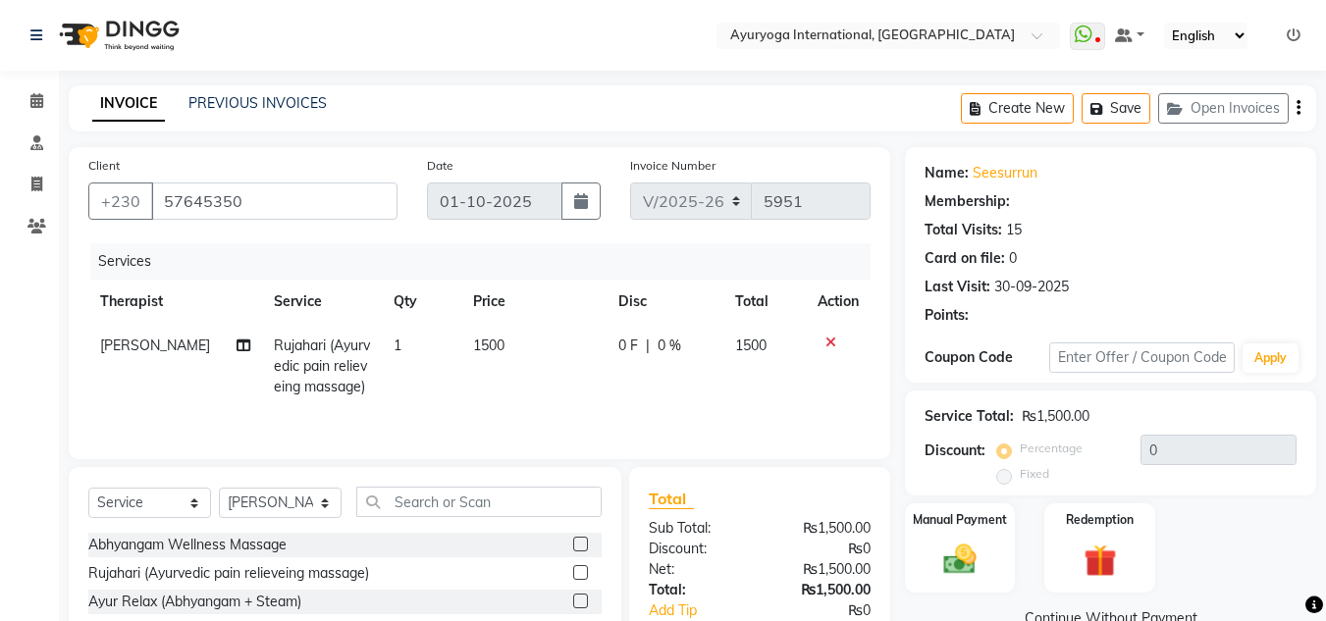
click at [1092, 541] on img at bounding box center [1100, 561] width 53 height 40
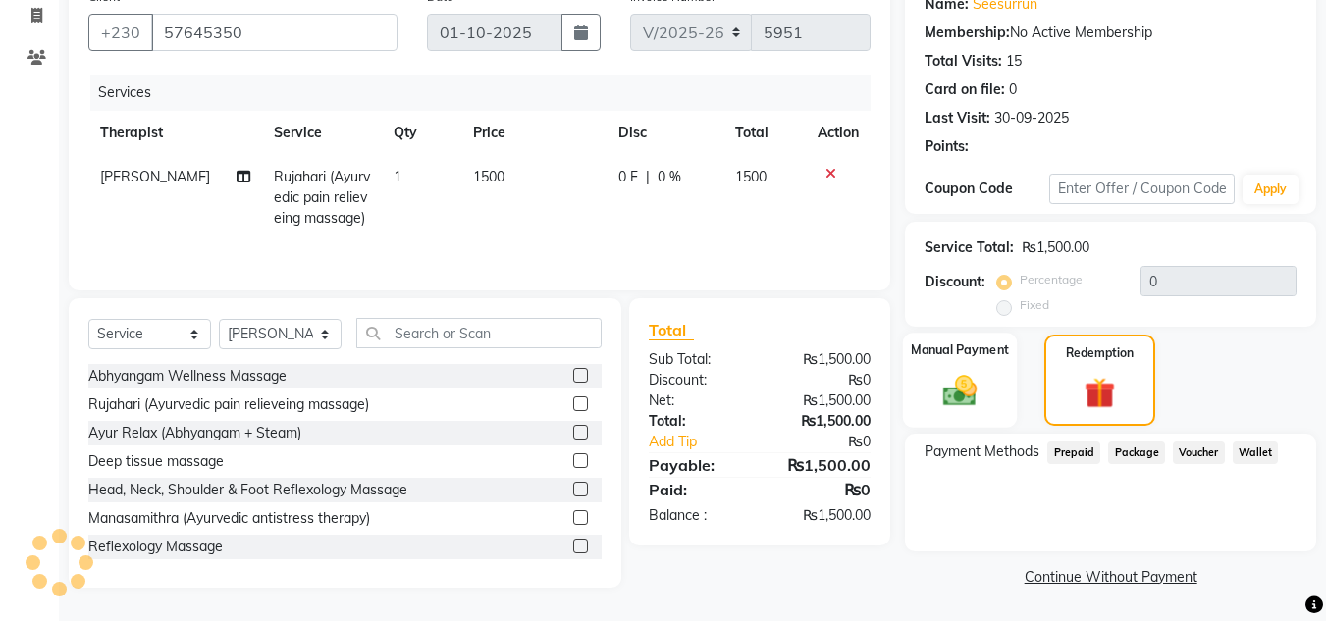
click at [952, 371] on img at bounding box center [959, 390] width 55 height 39
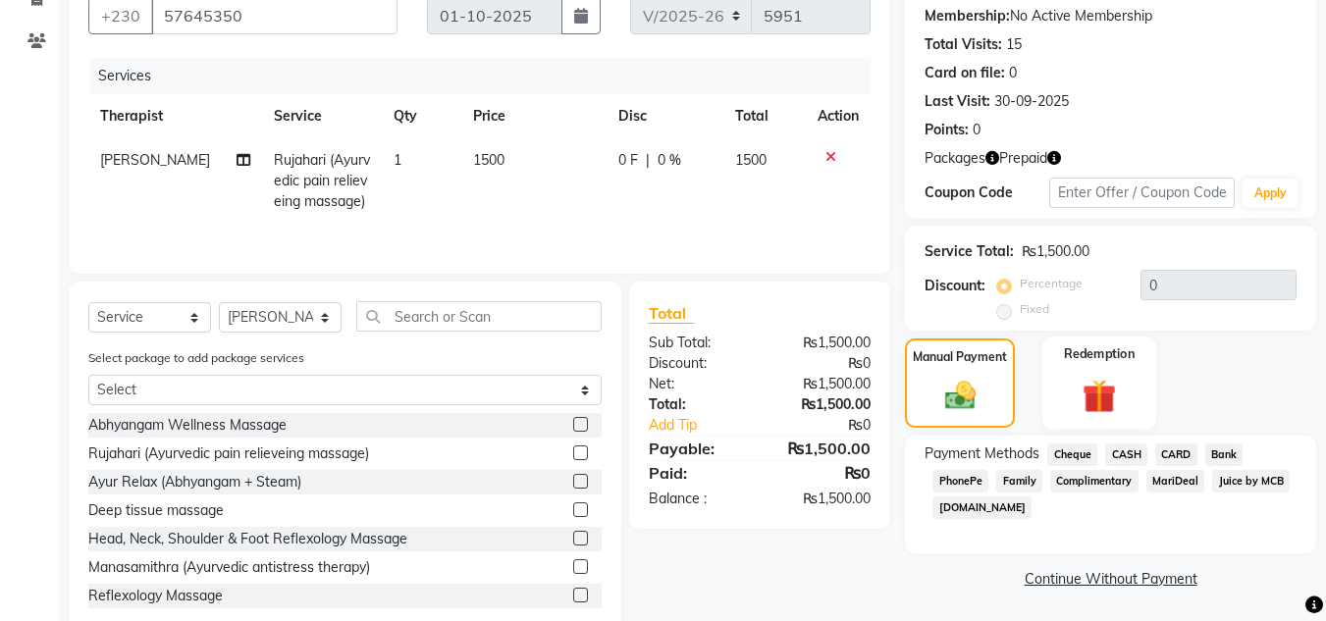
click at [1086, 378] on img at bounding box center [1099, 396] width 55 height 42
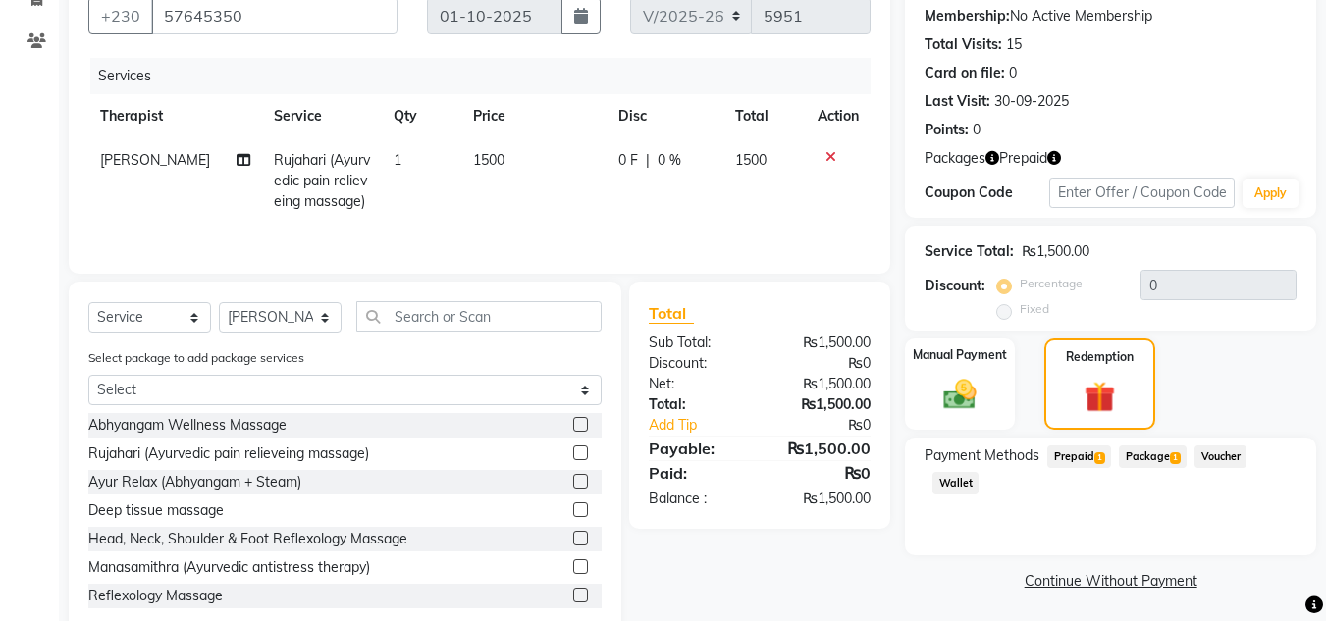
click at [1164, 456] on span "Package 1" at bounding box center [1153, 457] width 68 height 23
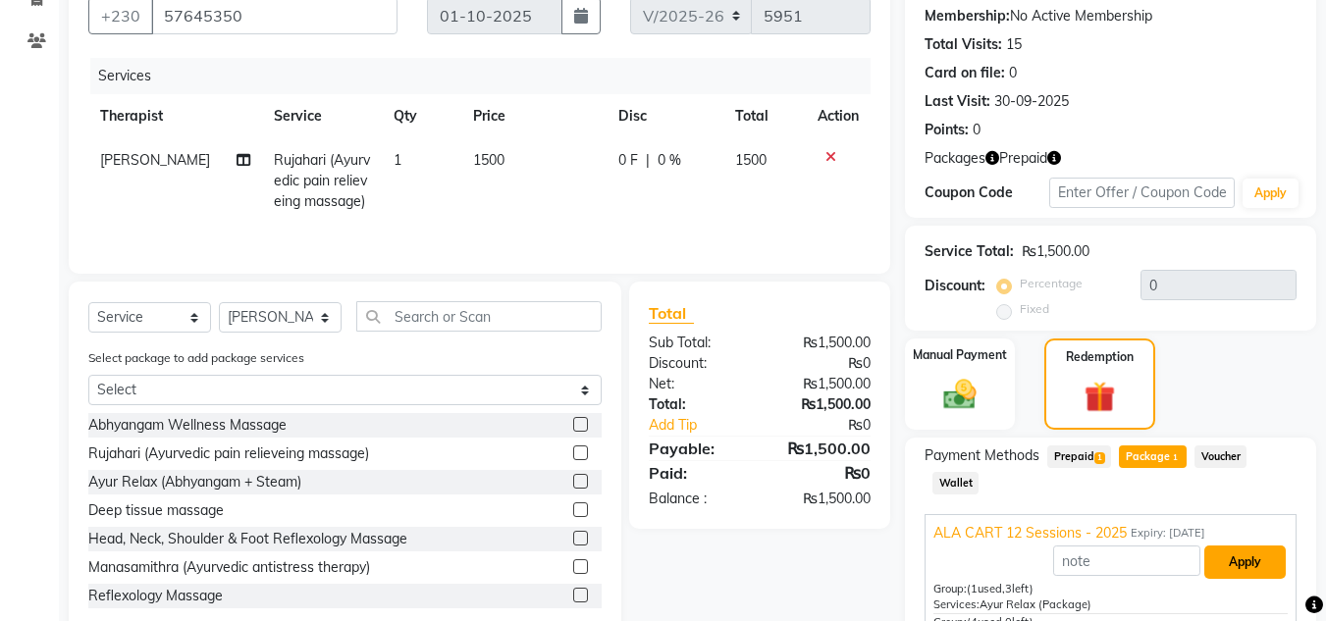
click at [1249, 564] on button "Apply" at bounding box center [1244, 562] width 81 height 33
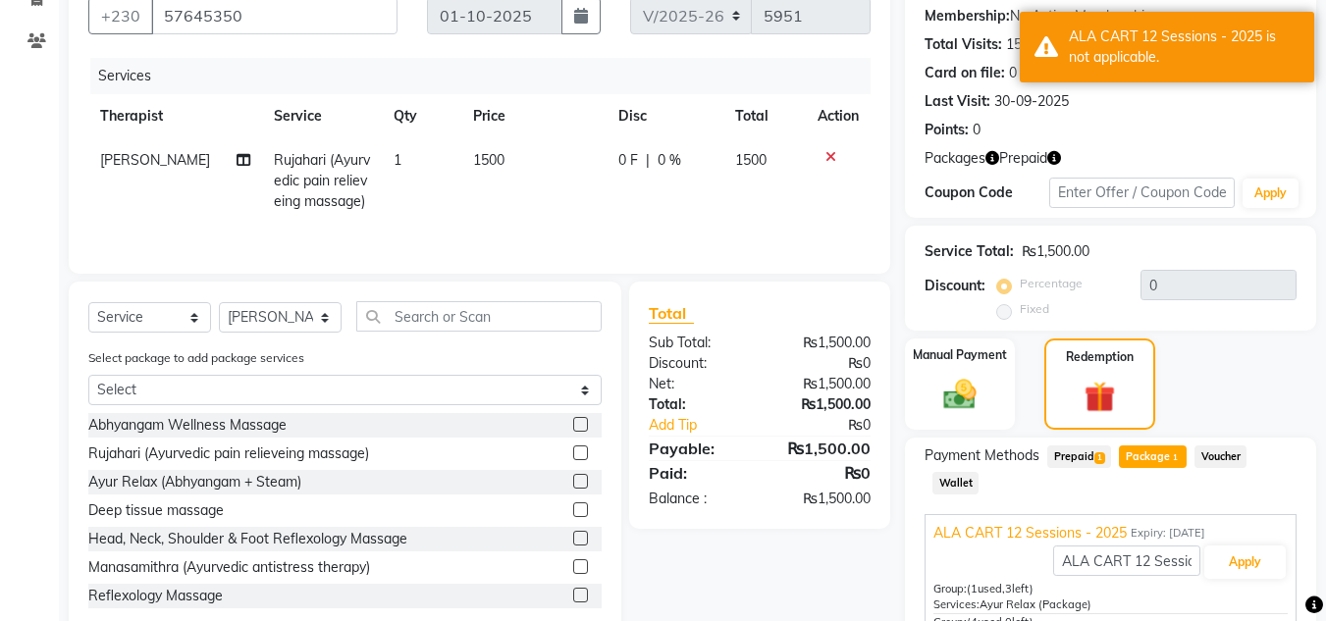
click at [828, 159] on icon at bounding box center [830, 157] width 11 height 14
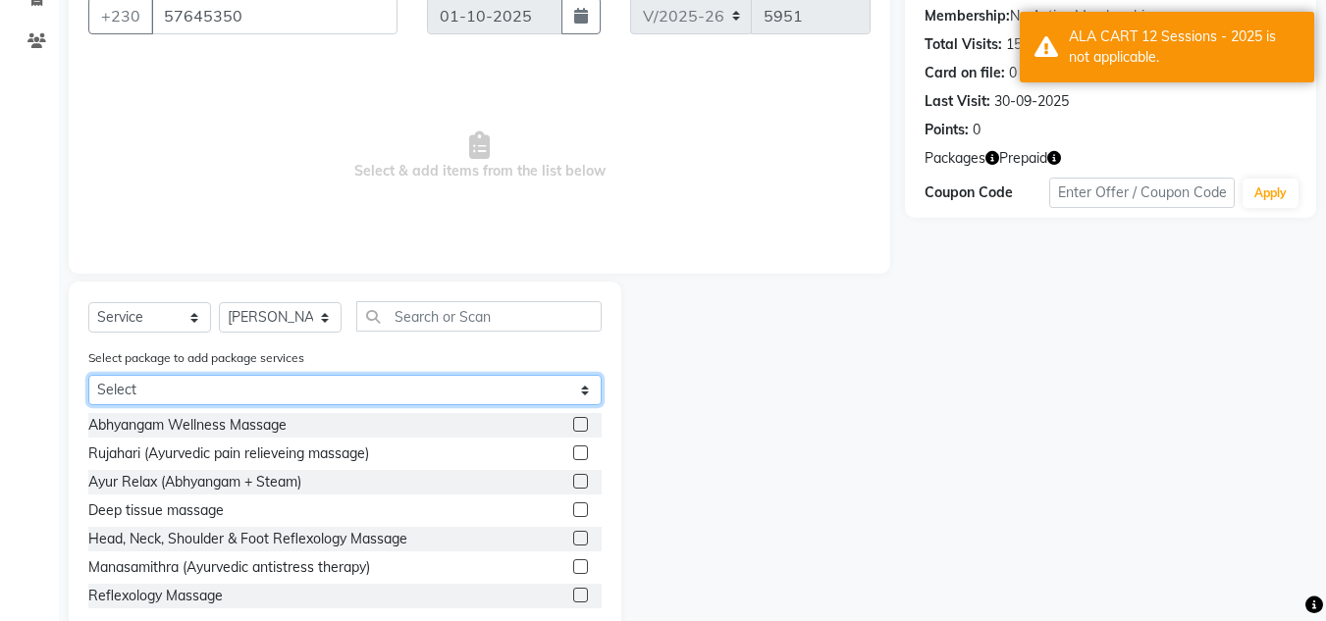
click at [438, 403] on select "Select ALA CART 12 Sessions - 2025" at bounding box center [344, 390] width 513 height 30
click at [88, 405] on select "Select ALA CART 12 Sessions - 2025" at bounding box center [344, 390] width 513 height 30
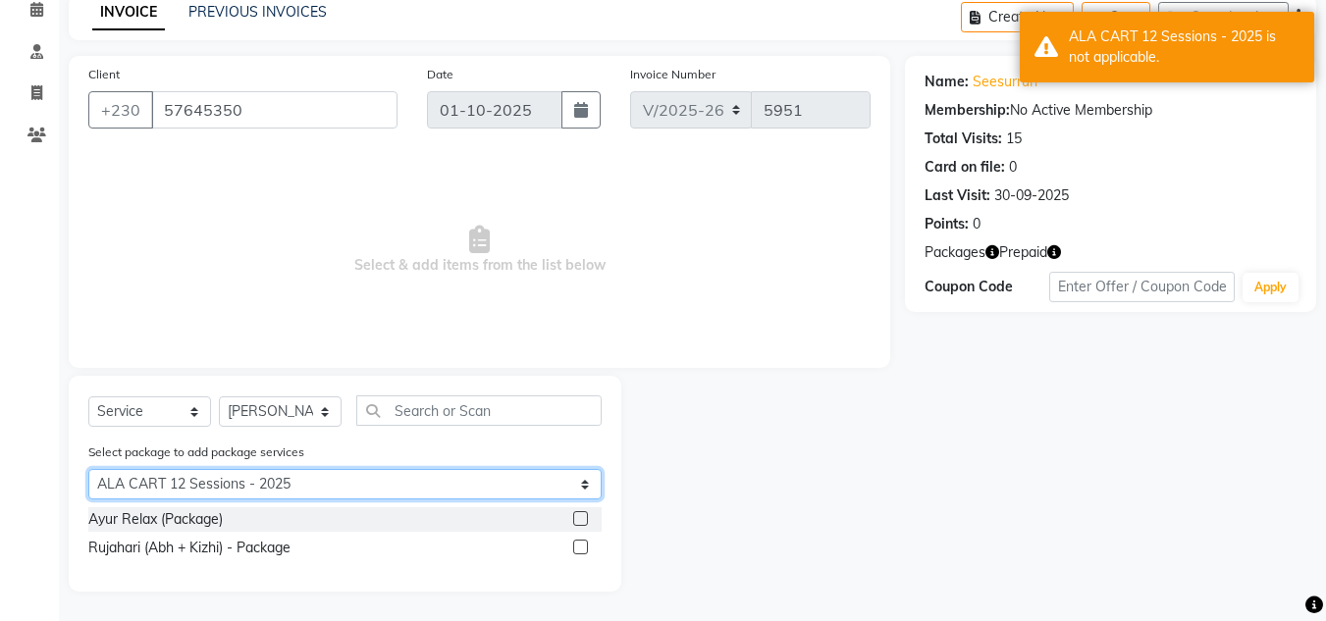
scroll to position [91, 0]
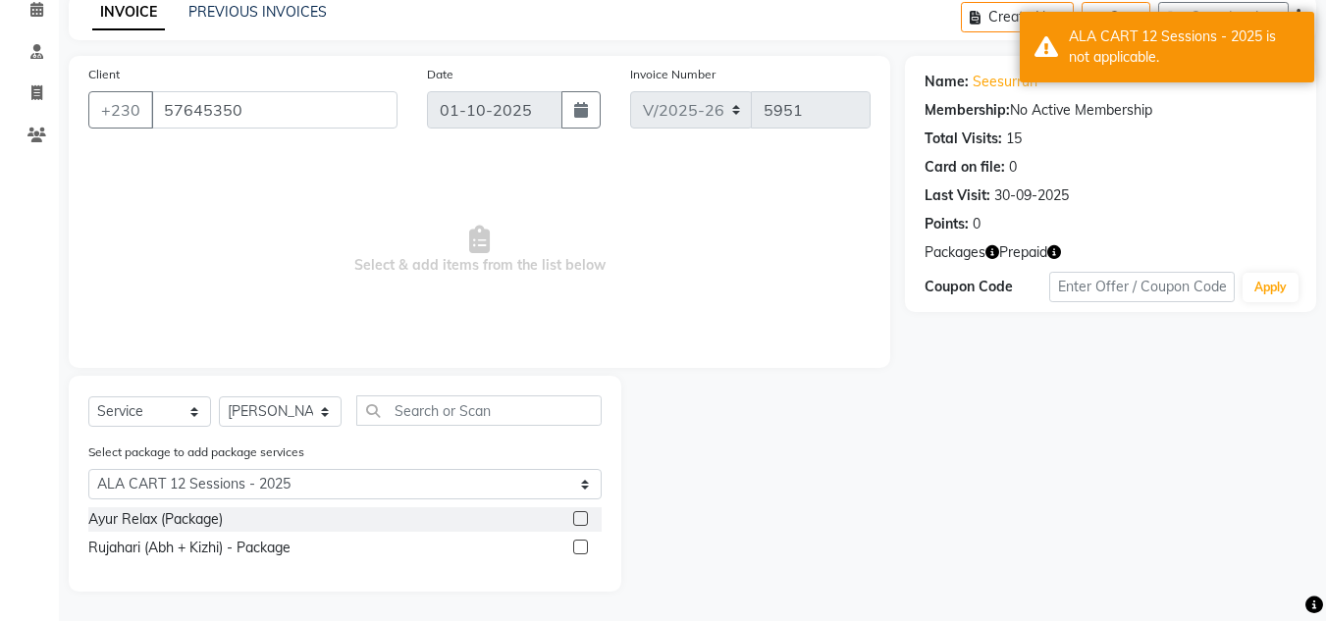
click at [575, 518] on label at bounding box center [580, 518] width 15 height 15
click at [575, 518] on input "checkbox" at bounding box center [579, 519] width 13 height 13
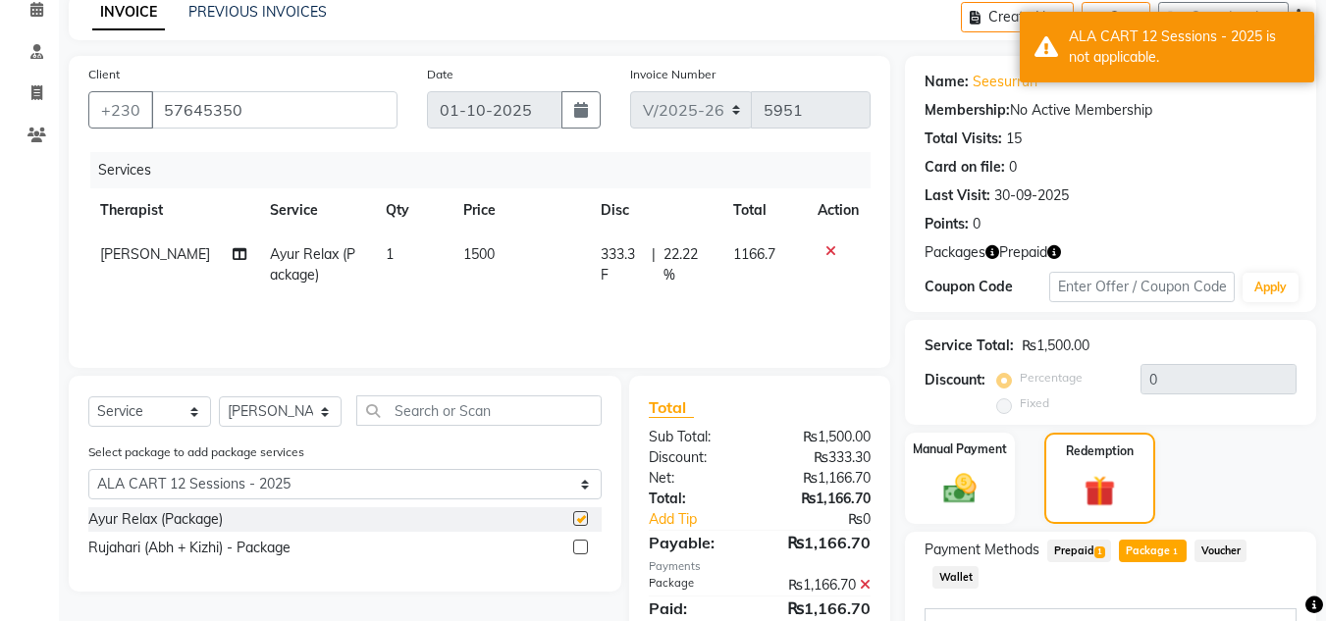
click at [1130, 589] on div "Name: Seesurrun Membership: No Active Membership Total Visits: 15 Card on file:…" at bounding box center [1118, 508] width 426 height 904
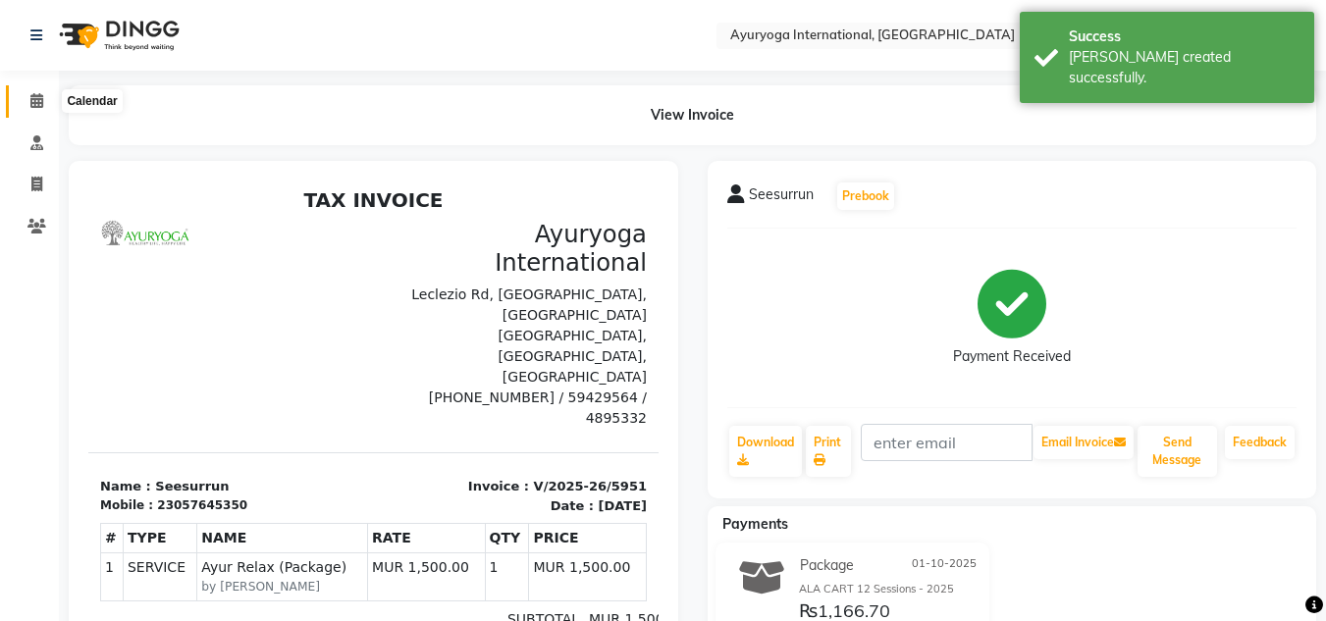
click at [33, 103] on icon at bounding box center [36, 100] width 13 height 15
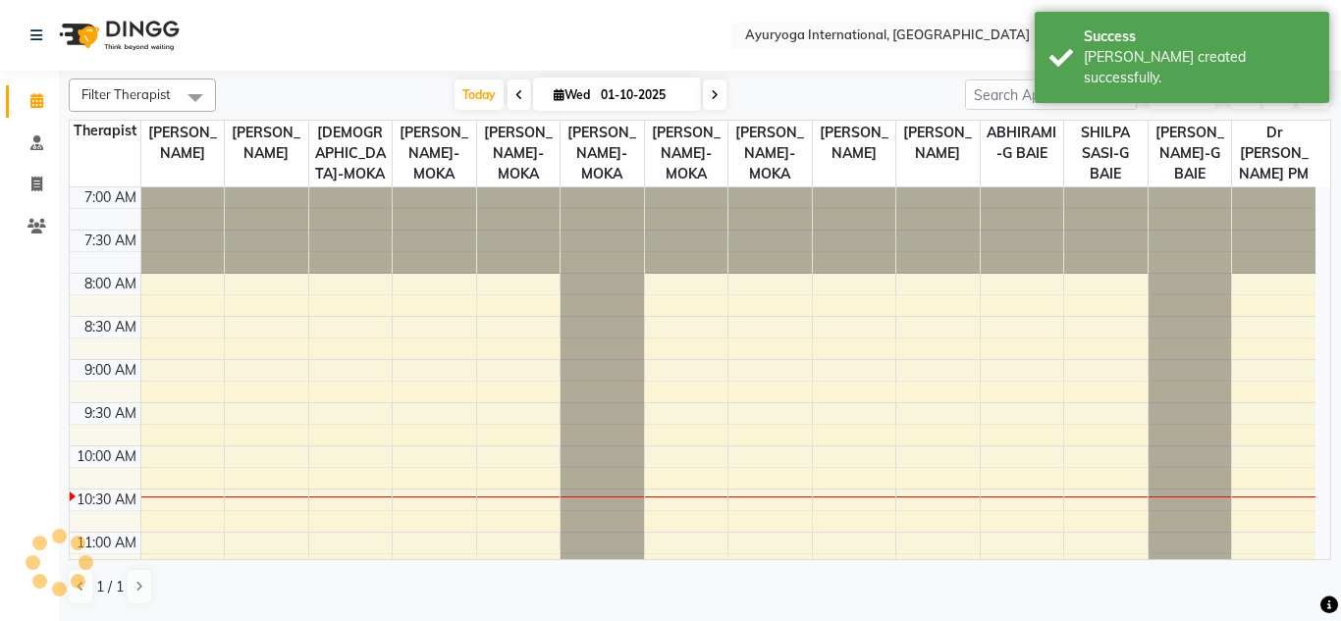
click at [289, 83] on div "Today Wed 01-10-2025" at bounding box center [590, 94] width 729 height 29
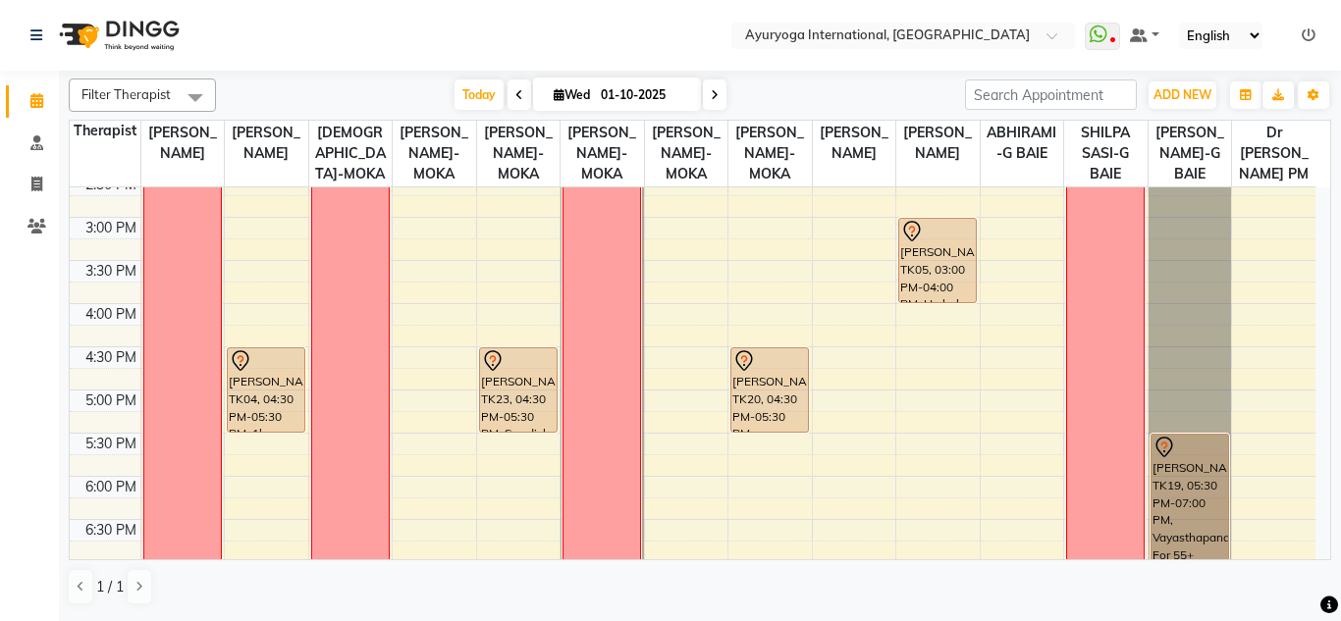
scroll to position [759, 0]
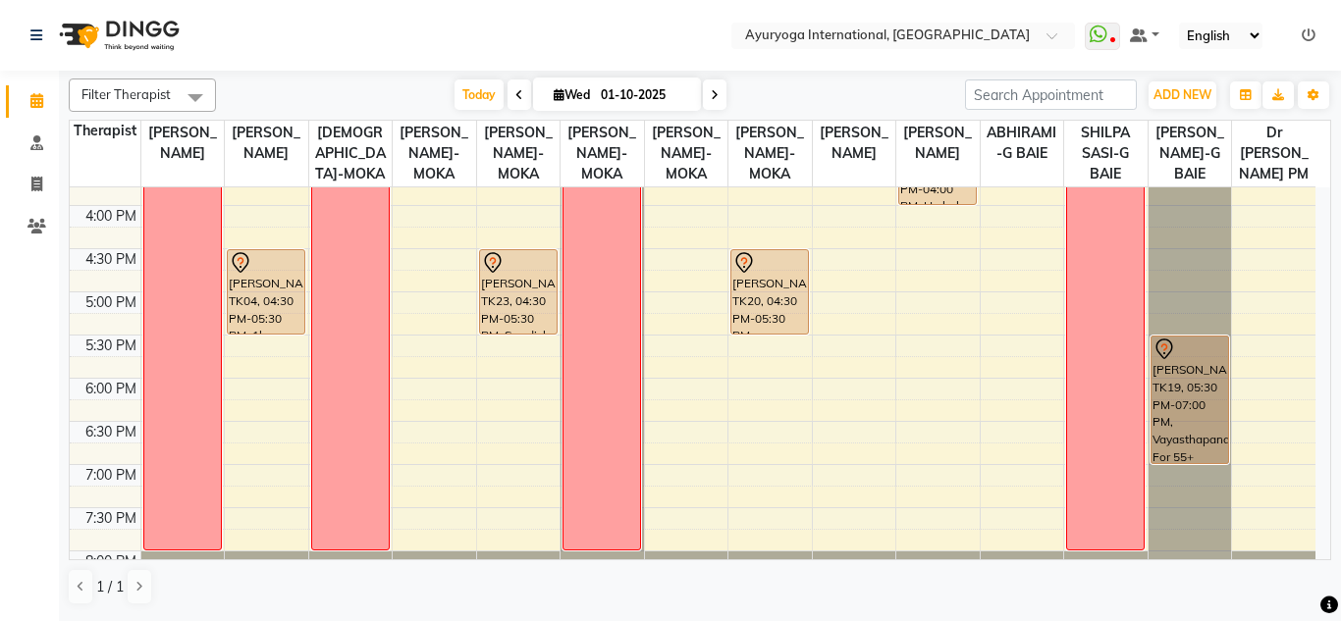
click at [422, 321] on div "7:00 AM 7:30 AM 8:00 AM 8:30 AM 9:00 AM 9:30 AM 10:00 AM 10:30 AM 11:00 AM 11:3…" at bounding box center [692, 33] width 1245 height 1208
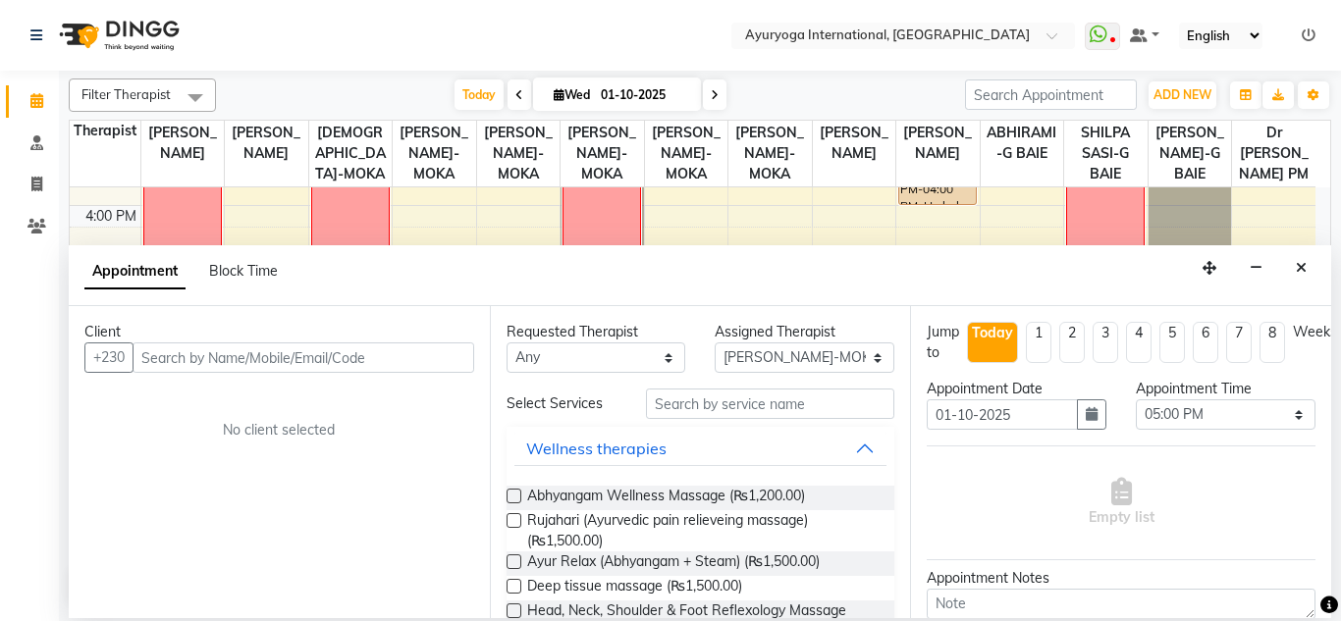
click at [355, 359] on input "text" at bounding box center [303, 357] width 342 height 30
click at [390, 353] on input "text" at bounding box center [303, 357] width 342 height 30
click at [1165, 425] on select "Select 08:00 AM 08:15 AM 08:30 AM 08:45 AM 09:00 AM 09:15 AM 09:30 AM 09:45 AM …" at bounding box center [1225, 414] width 180 height 30
click at [1135, 399] on select "Select 08:00 AM 08:15 AM 08:30 AM 08:45 AM 09:00 AM 09:15 AM 09:30 AM 09:45 AM …" at bounding box center [1225, 414] width 180 height 30
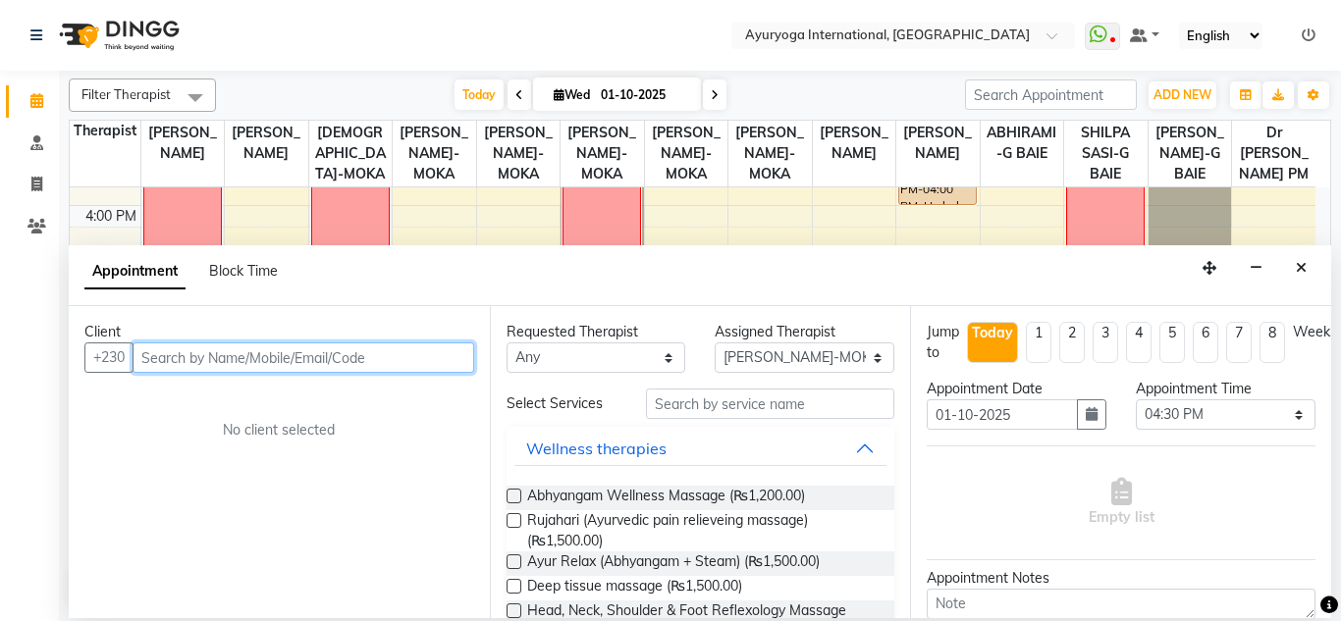
click at [286, 363] on input "text" at bounding box center [303, 357] width 342 height 30
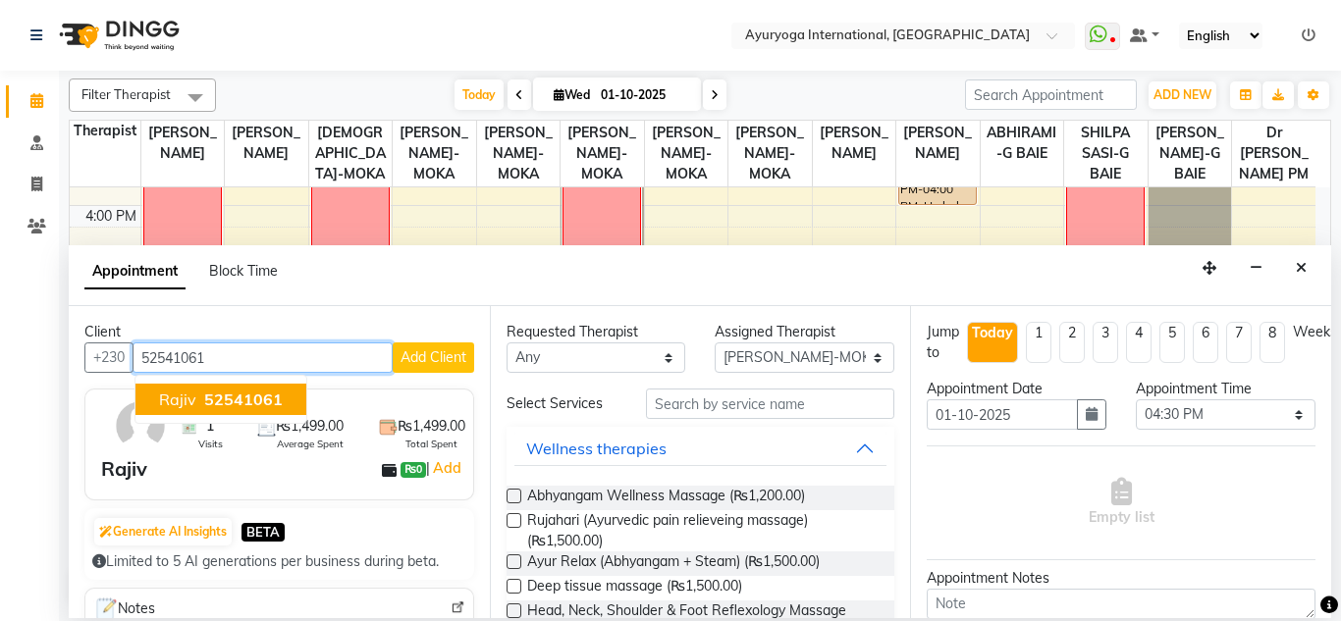
click at [233, 388] on button "Rajiv 52541061" at bounding box center [220, 399] width 171 height 31
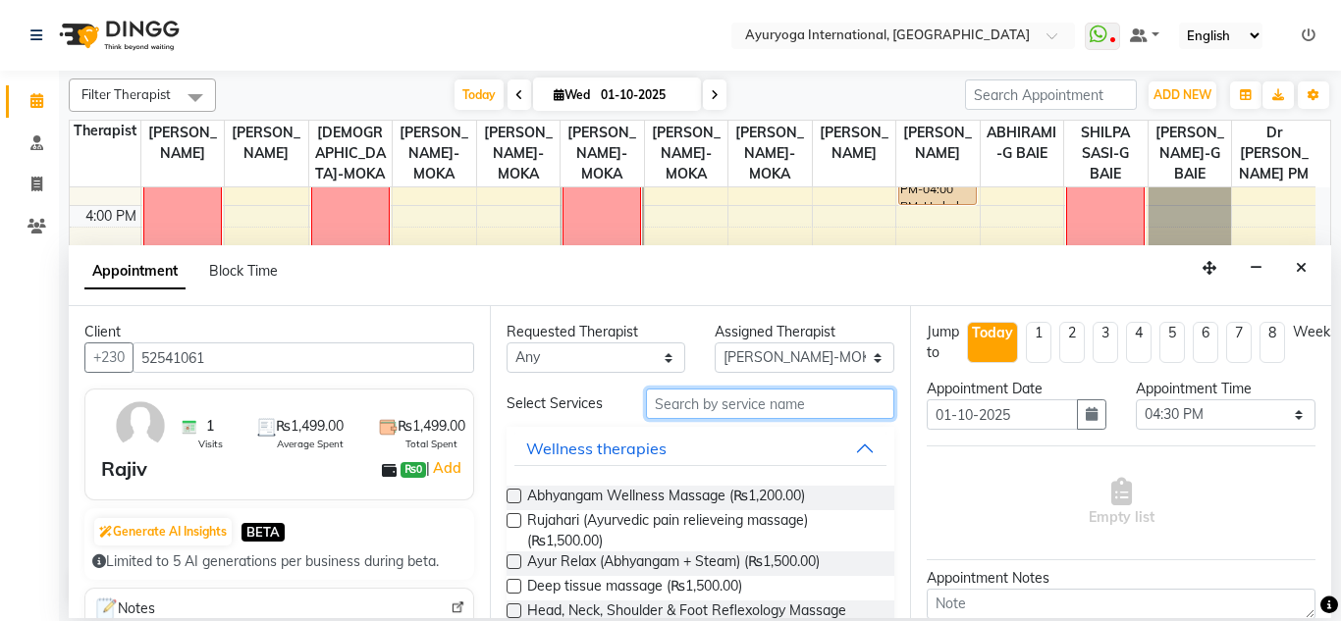
click at [731, 406] on input "text" at bounding box center [770, 404] width 249 height 30
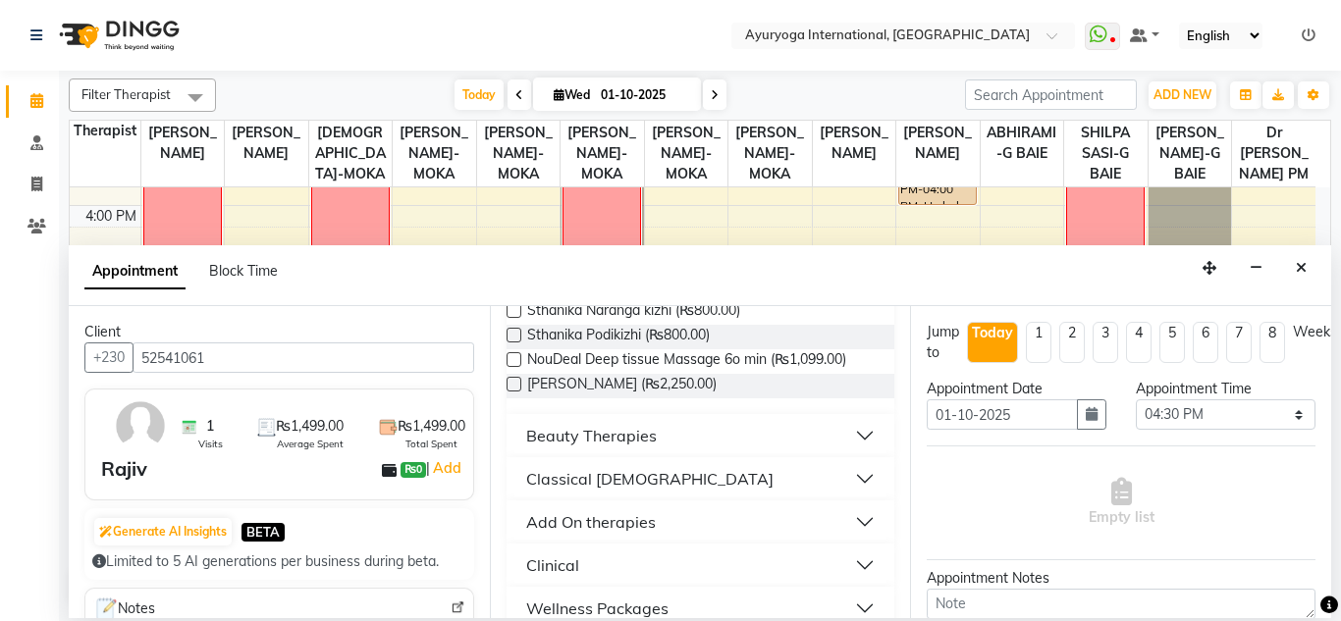
scroll to position [1865, 0]
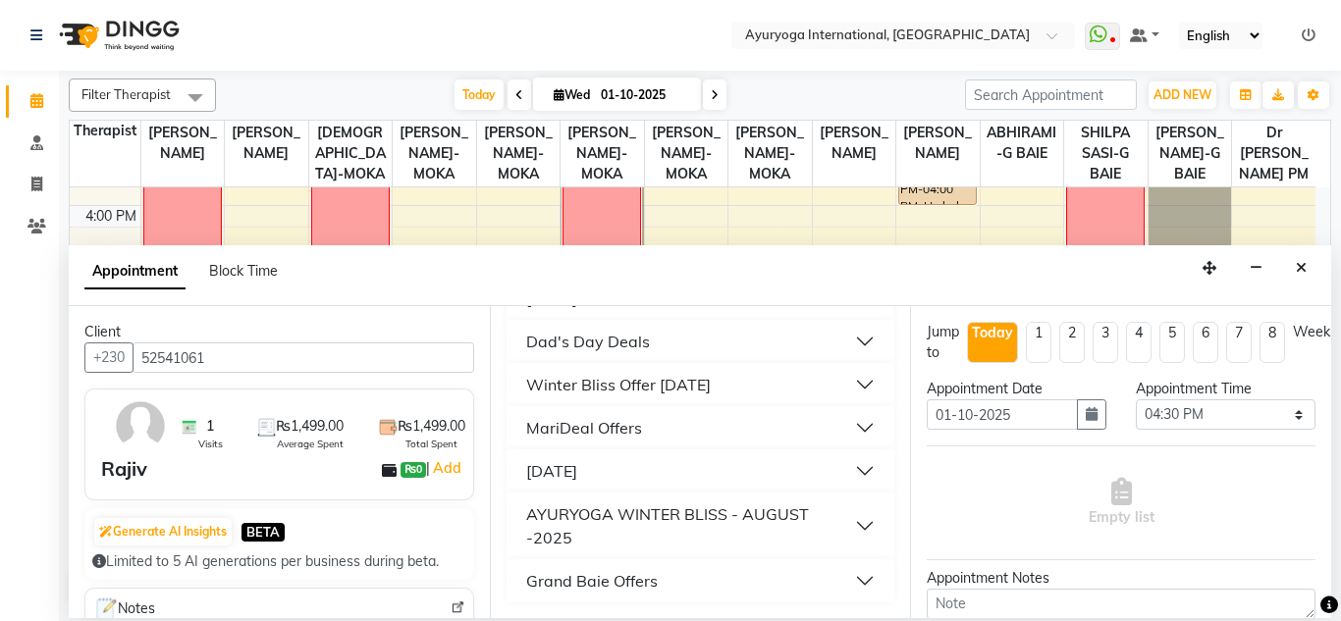
click at [671, 396] on div "Winter Bliss Offer [DATE]" at bounding box center [618, 385] width 184 height 24
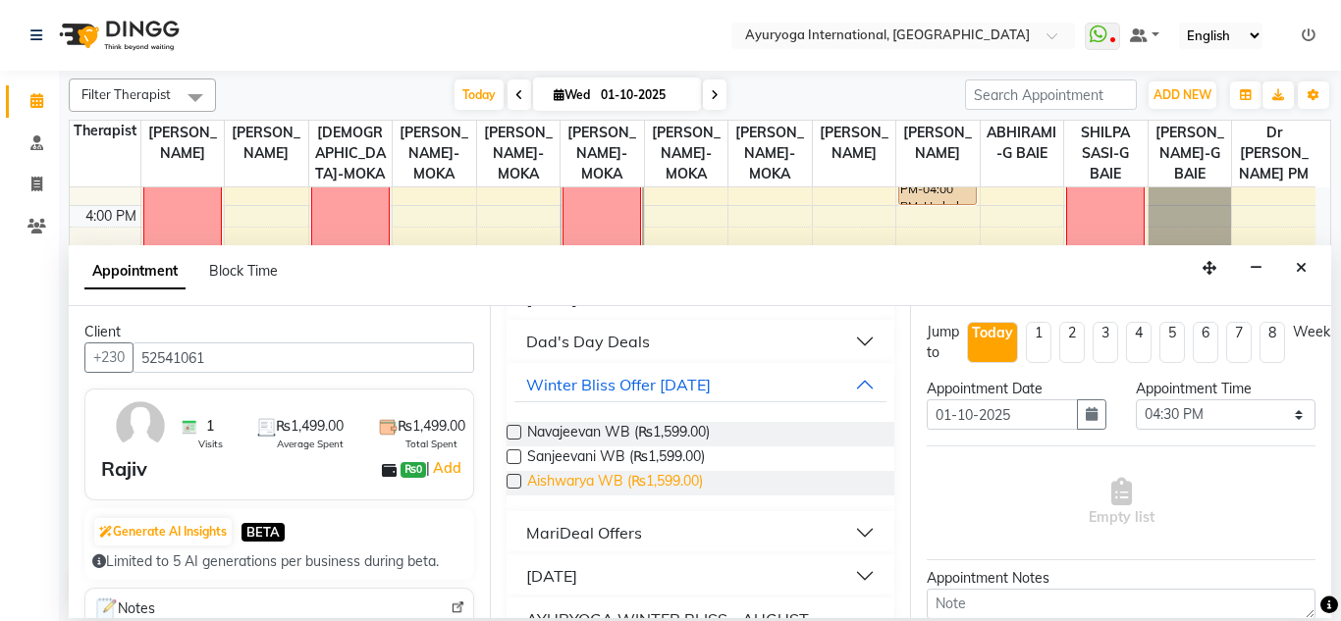
click at [612, 496] on span "Aishwarya WB (₨1,599.00)" at bounding box center [615, 483] width 176 height 25
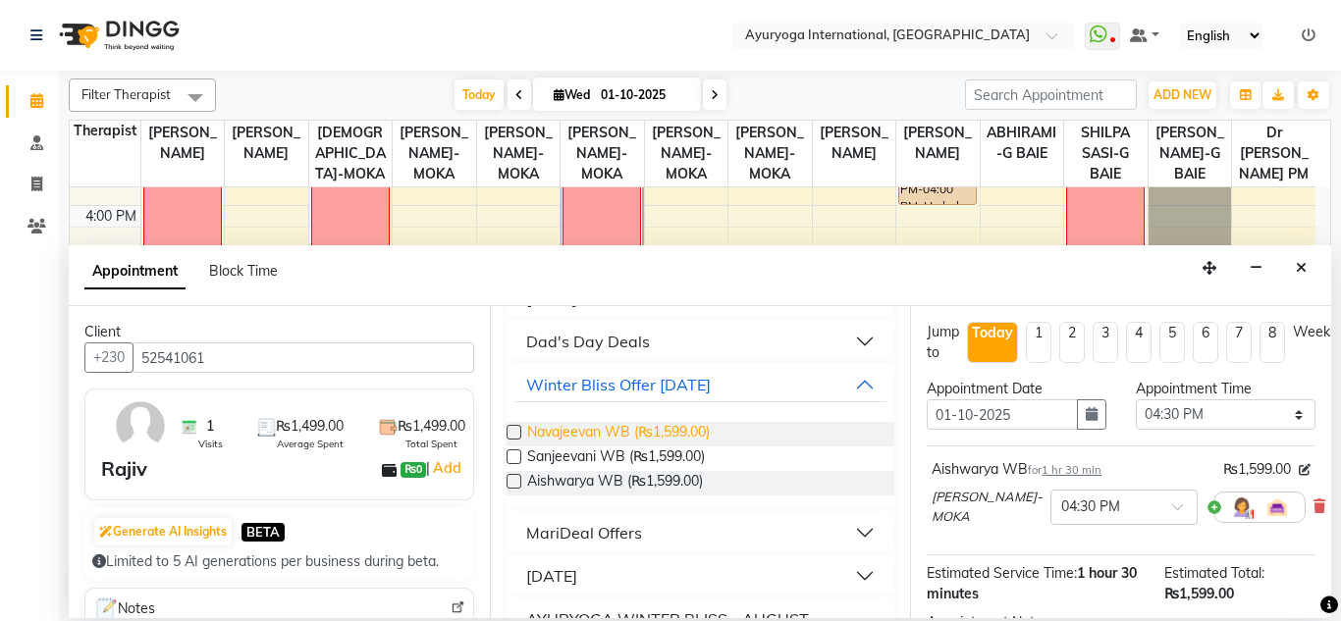
click at [606, 447] on span "Navajeevan WB (₨1,599.00)" at bounding box center [618, 434] width 183 height 25
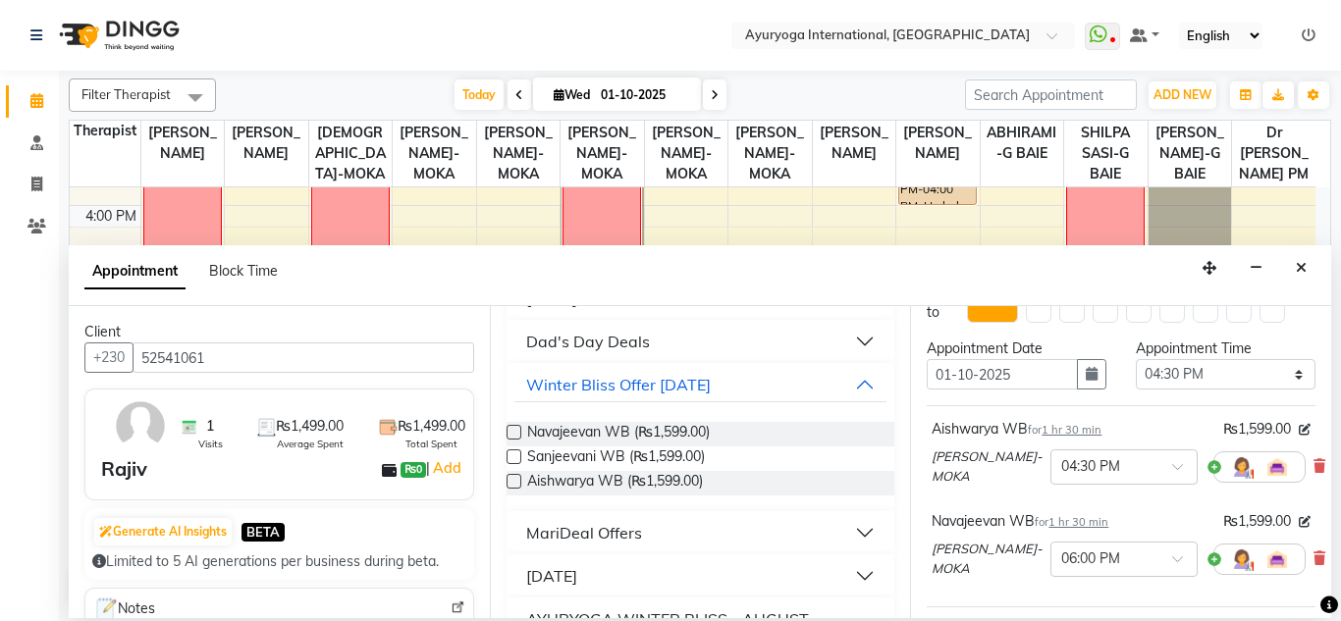
scroll to position [335, 0]
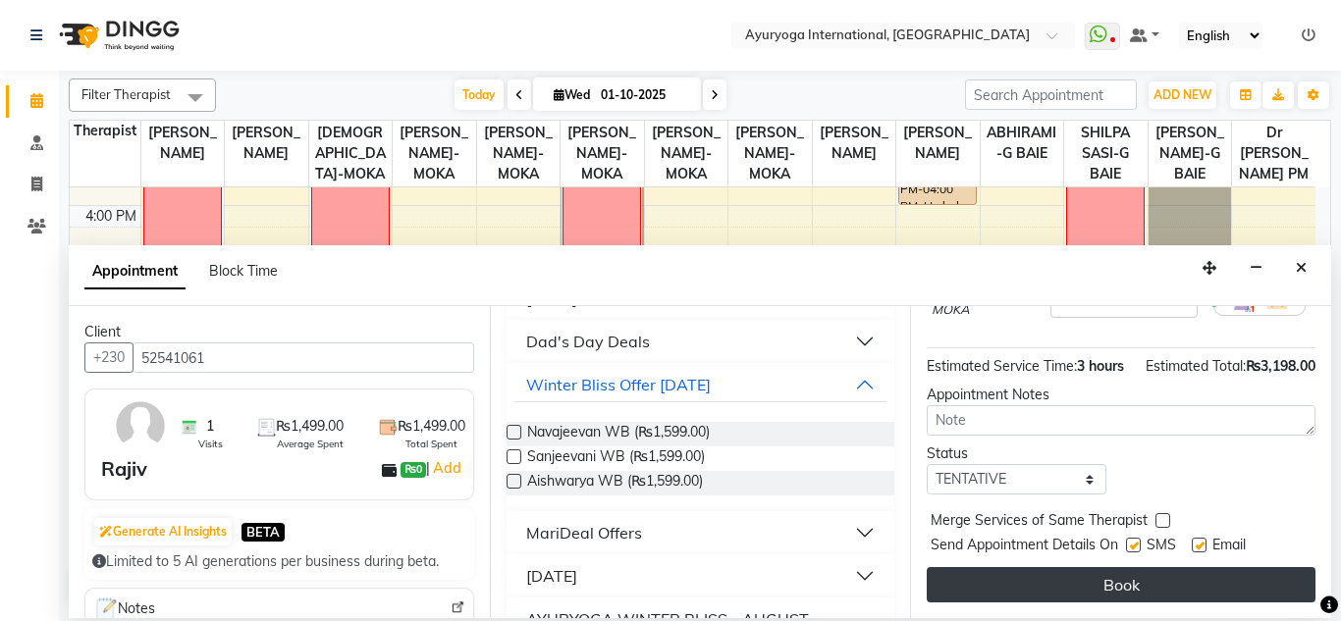
click at [1106, 574] on button "Book" at bounding box center [1120, 584] width 389 height 35
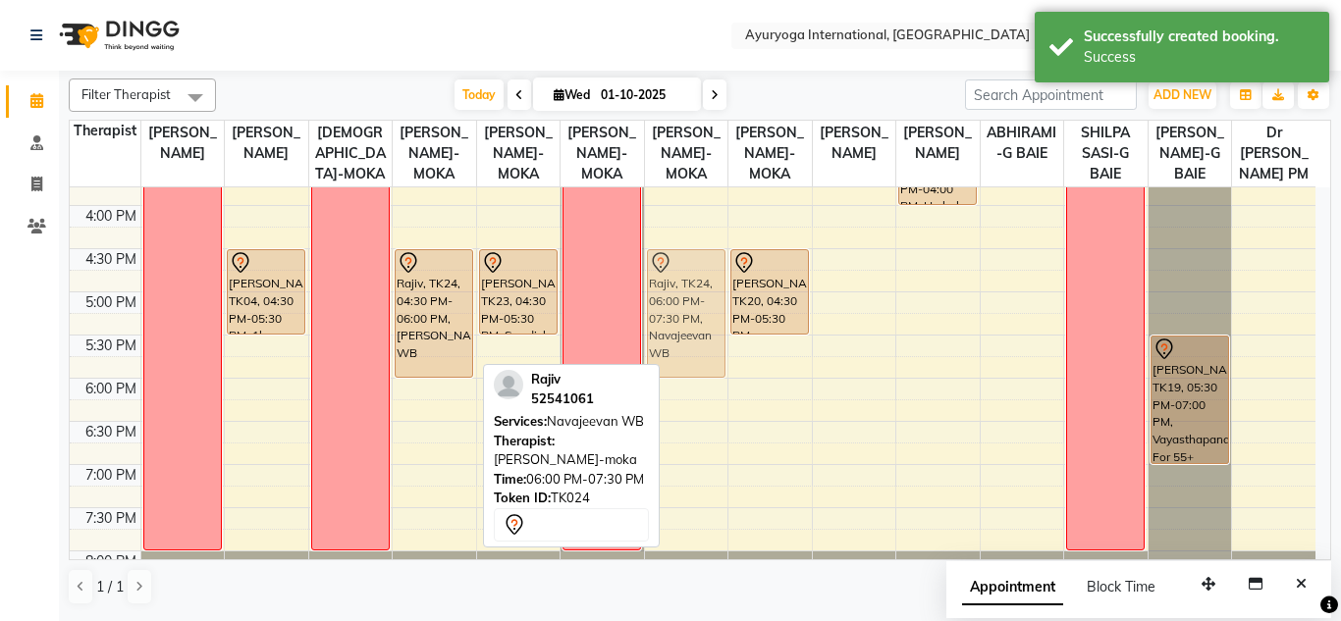
drag, startPoint x: 442, startPoint y: 445, endPoint x: 676, endPoint y: 316, distance: 267.5
click at [676, 316] on tr "off Kristelle Aidy Anicette, TK01, 10:30 AM-11:30 AM, 1hr session Roshni Gunnac…" at bounding box center [692, 33] width 1245 height 1208
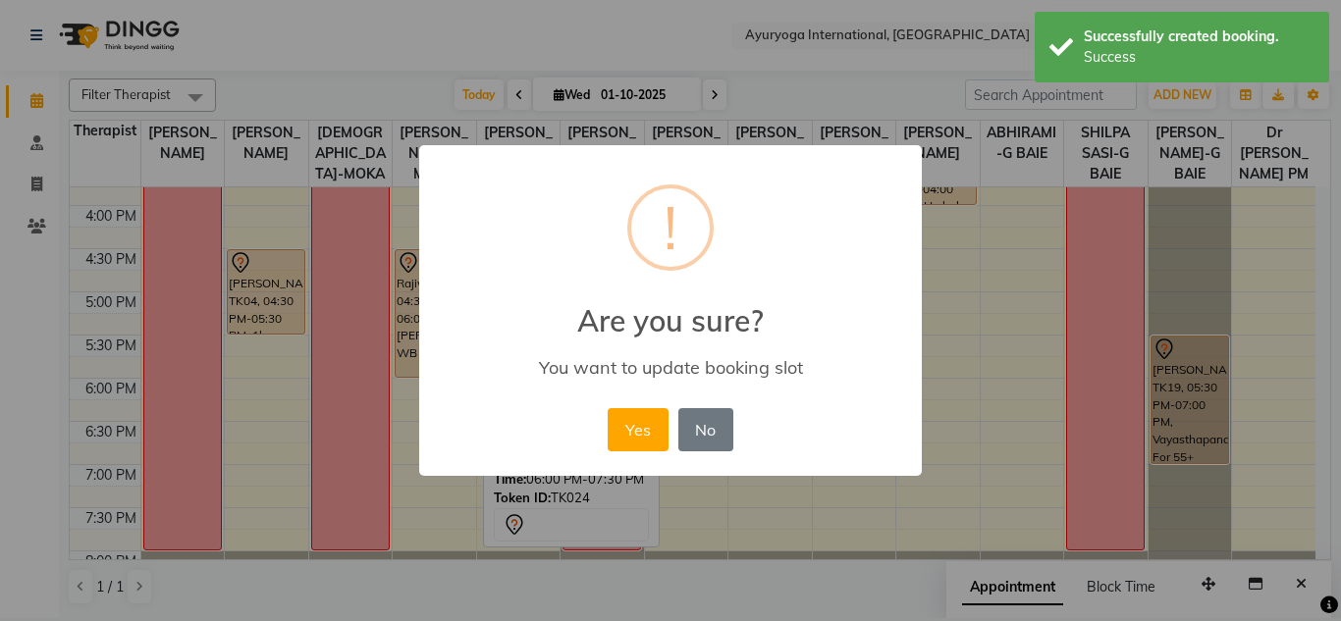
drag, startPoint x: 647, startPoint y: 442, endPoint x: 647, endPoint y: 428, distance: 13.7
click at [647, 442] on button "Yes" at bounding box center [637, 429] width 60 height 43
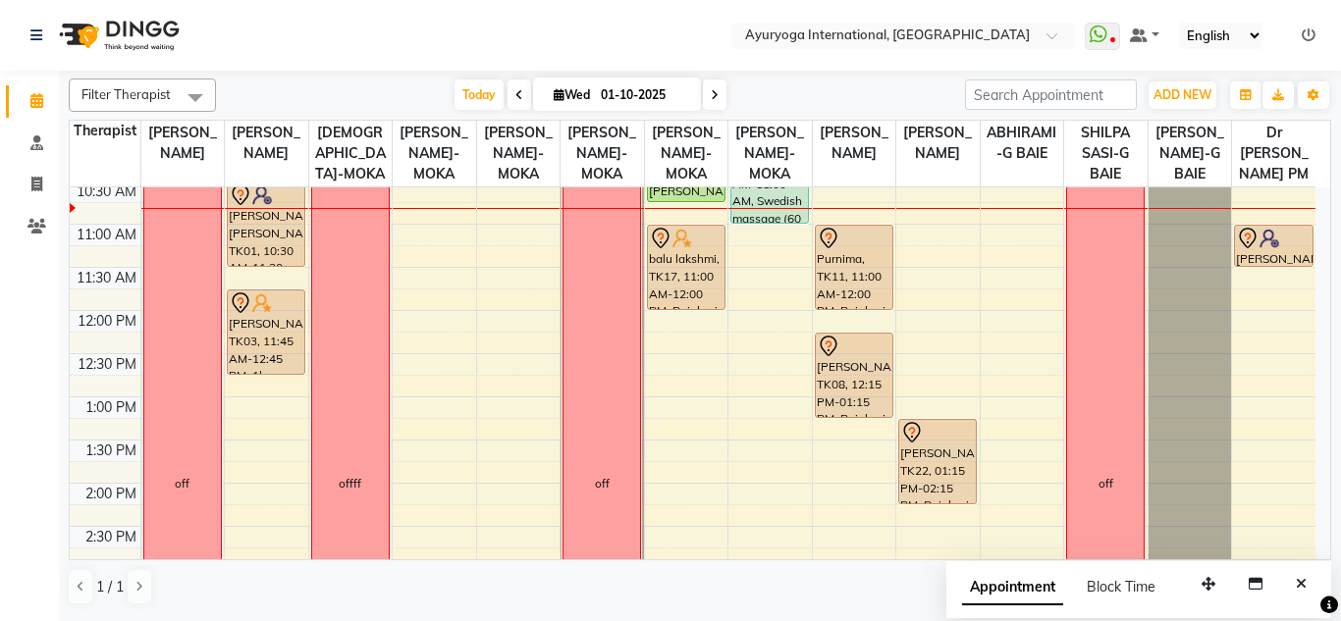
scroll to position [311, 0]
click at [777, 103] on div "Today Wed 01-10-2025" at bounding box center [590, 94] width 729 height 29
click at [685, 19] on nav "Select Location × Ayuryoga International, Mount Ory Rd WhatsApp Status ✕ Status…" at bounding box center [670, 35] width 1341 height 71
drag, startPoint x: 759, startPoint y: 81, endPoint x: 709, endPoint y: 63, distance: 53.4
click at [755, 83] on div "Today Wed 01-10-2025" at bounding box center [590, 94] width 729 height 29
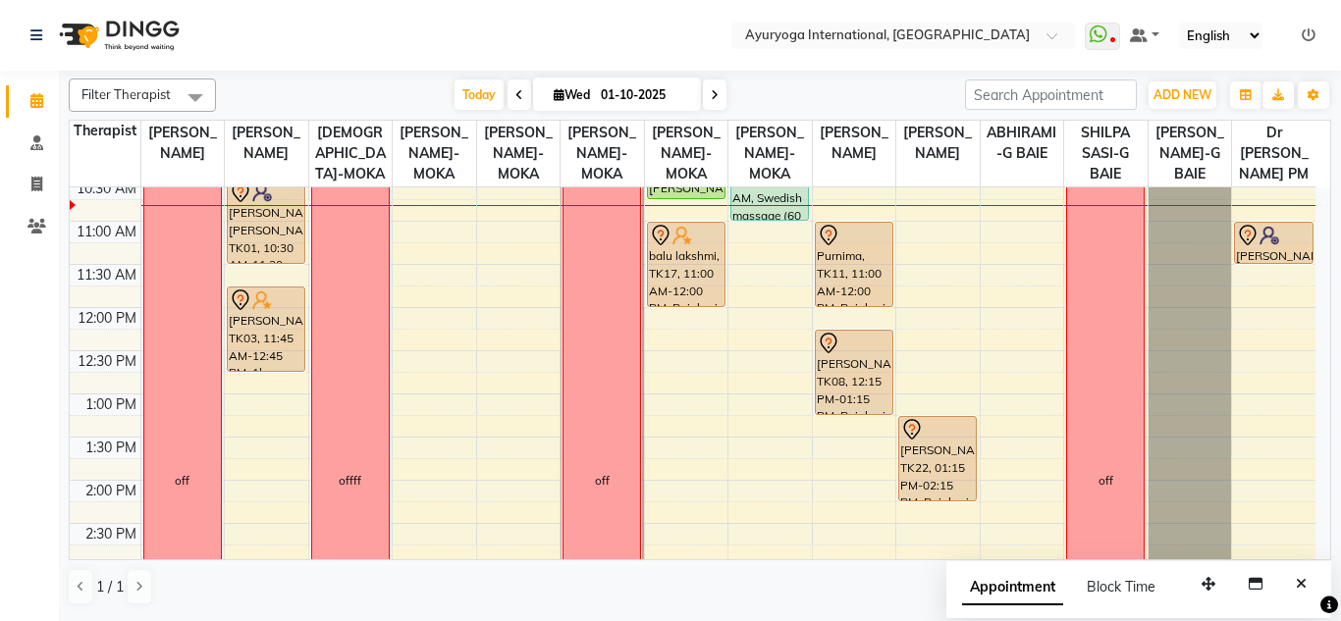
click at [673, 44] on nav "Select Location × Ayuryoga International, Mount Ory Rd WhatsApp Status ✕ Status…" at bounding box center [670, 35] width 1341 height 71
click at [684, 23] on nav "Select Location × Ayuryoga International, Mount Ory Rd WhatsApp Status ✕ Status…" at bounding box center [670, 35] width 1341 height 71
click at [798, 82] on div "Today Wed 01-10-2025" at bounding box center [590, 94] width 729 height 29
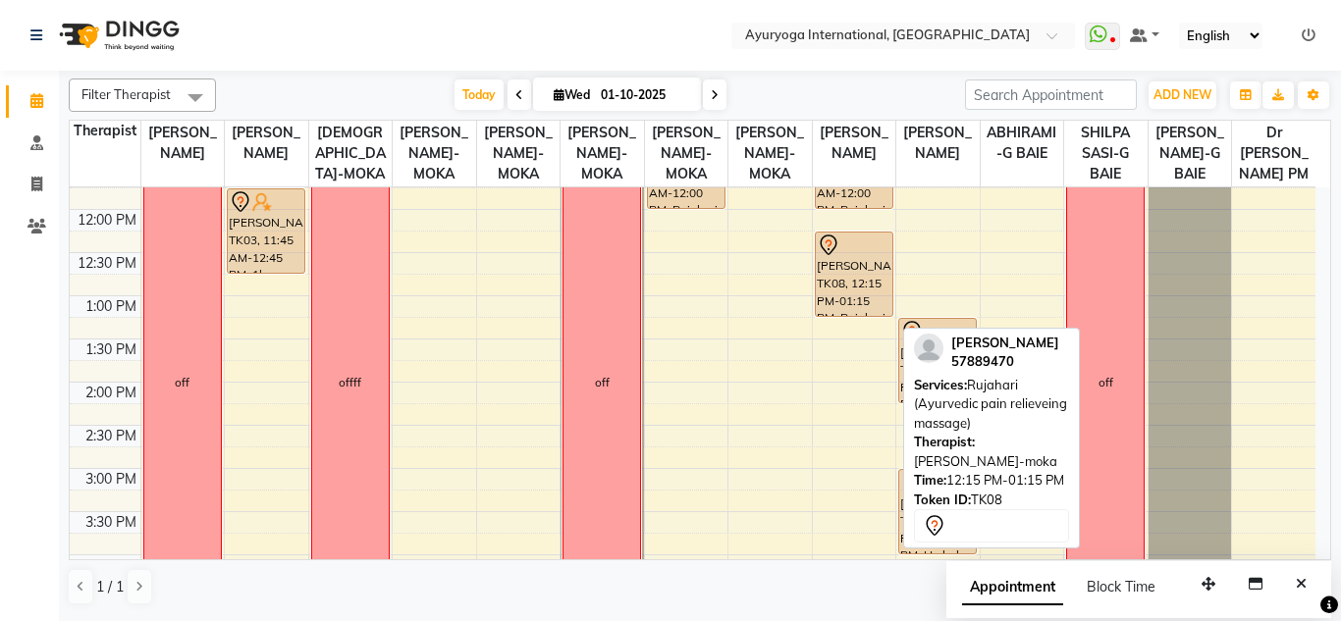
click at [857, 288] on div "padmini gopal, TK08, 12:15 PM-01:15 PM, Rujahari (Ayurvedic pain relieveing mas…" at bounding box center [854, 274] width 77 height 83
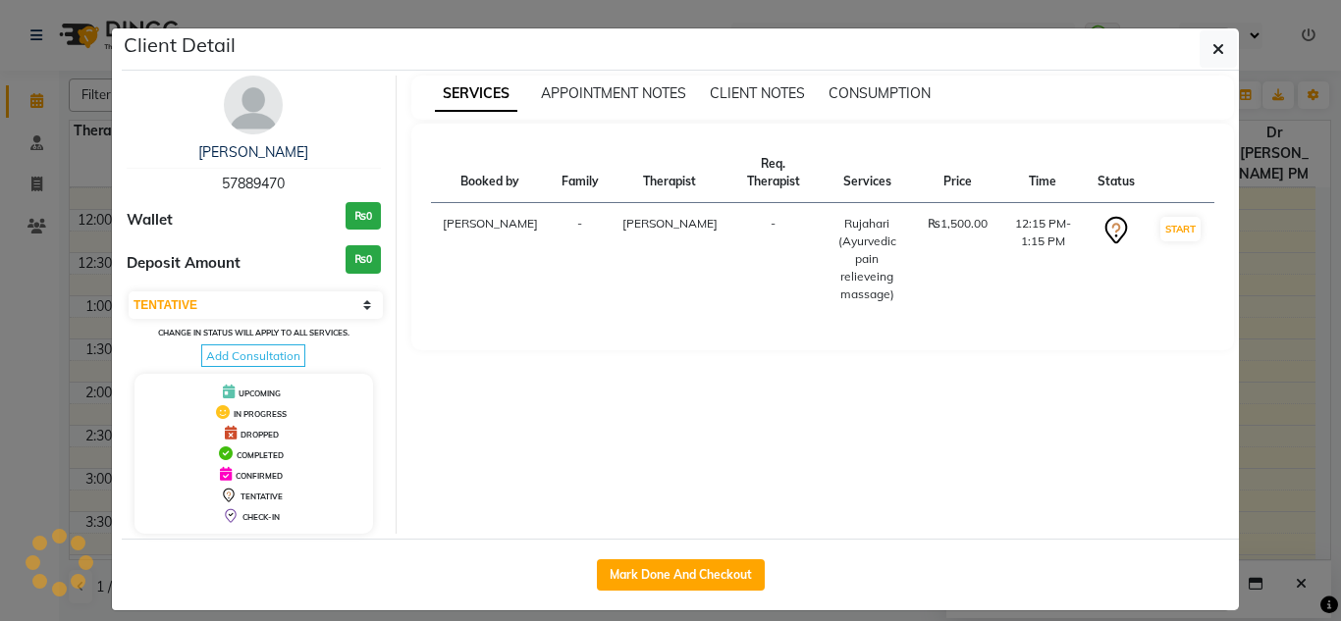
drag, startPoint x: 290, startPoint y: 187, endPoint x: 230, endPoint y: 179, distance: 60.5
click at [201, 172] on div "padmini gopal 57889470" at bounding box center [254, 168] width 254 height 52
copy span "57889470"
click at [1212, 47] on icon "button" at bounding box center [1218, 49] width 12 height 16
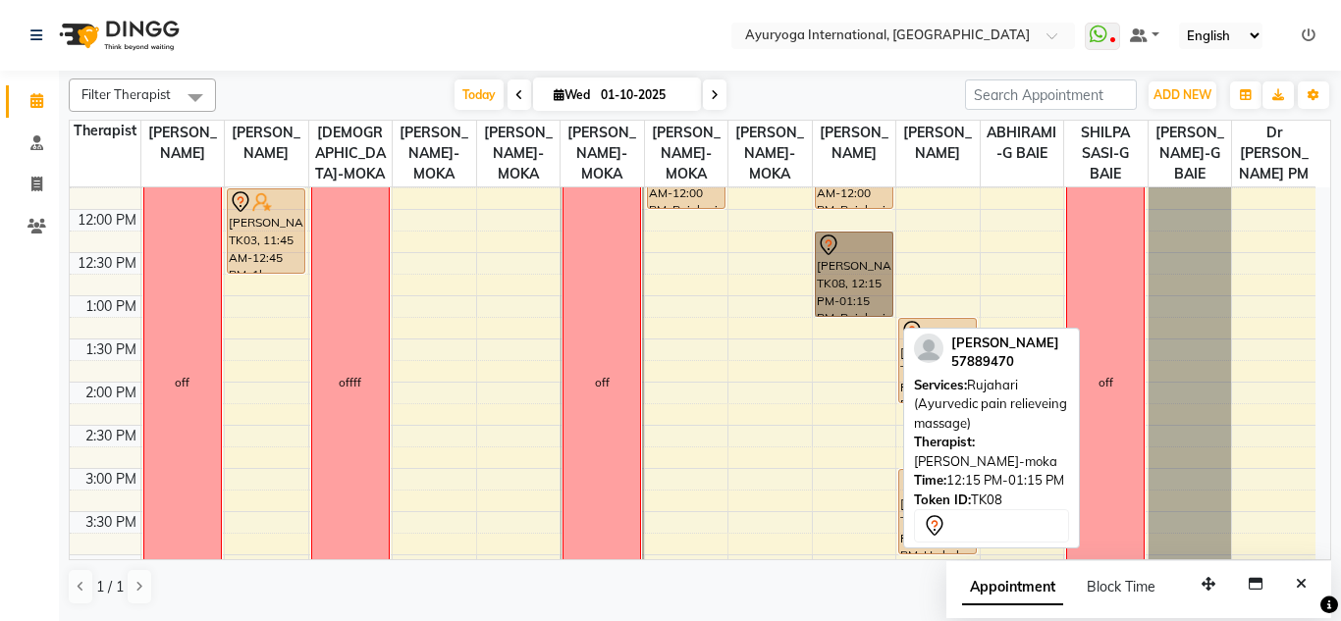
drag, startPoint x: 897, startPoint y: 265, endPoint x: 867, endPoint y: 273, distance: 31.4
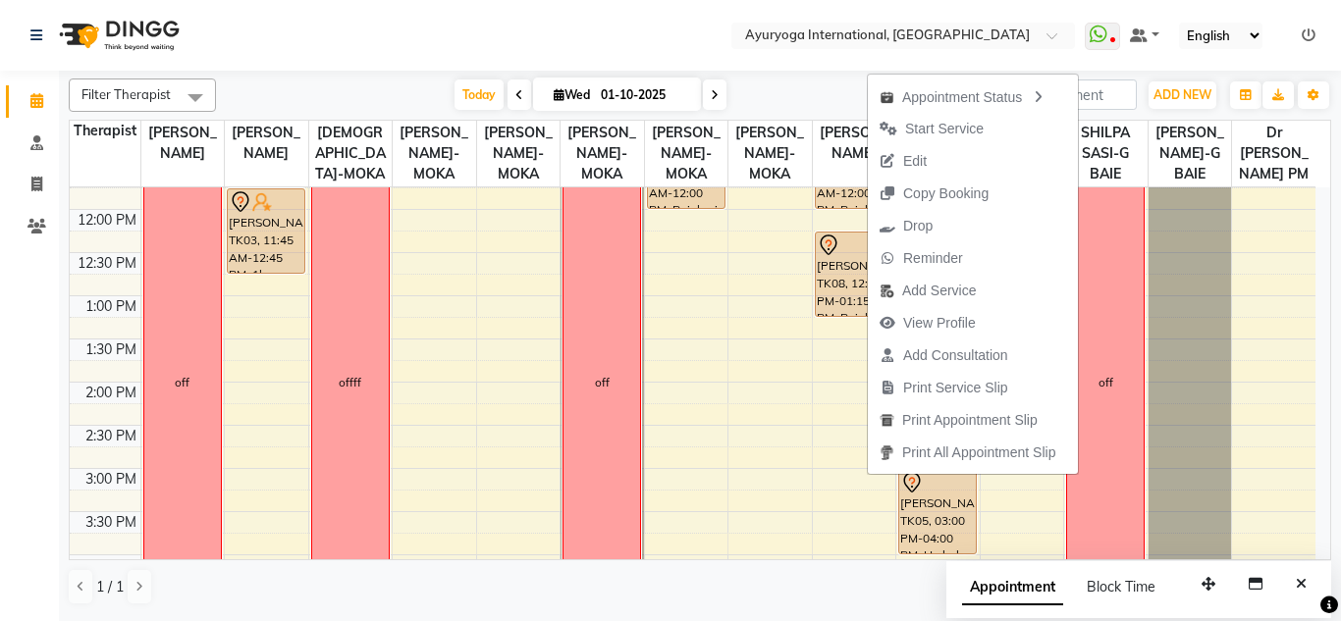
click at [955, 151] on button "Edit" at bounding box center [973, 161] width 210 height 32
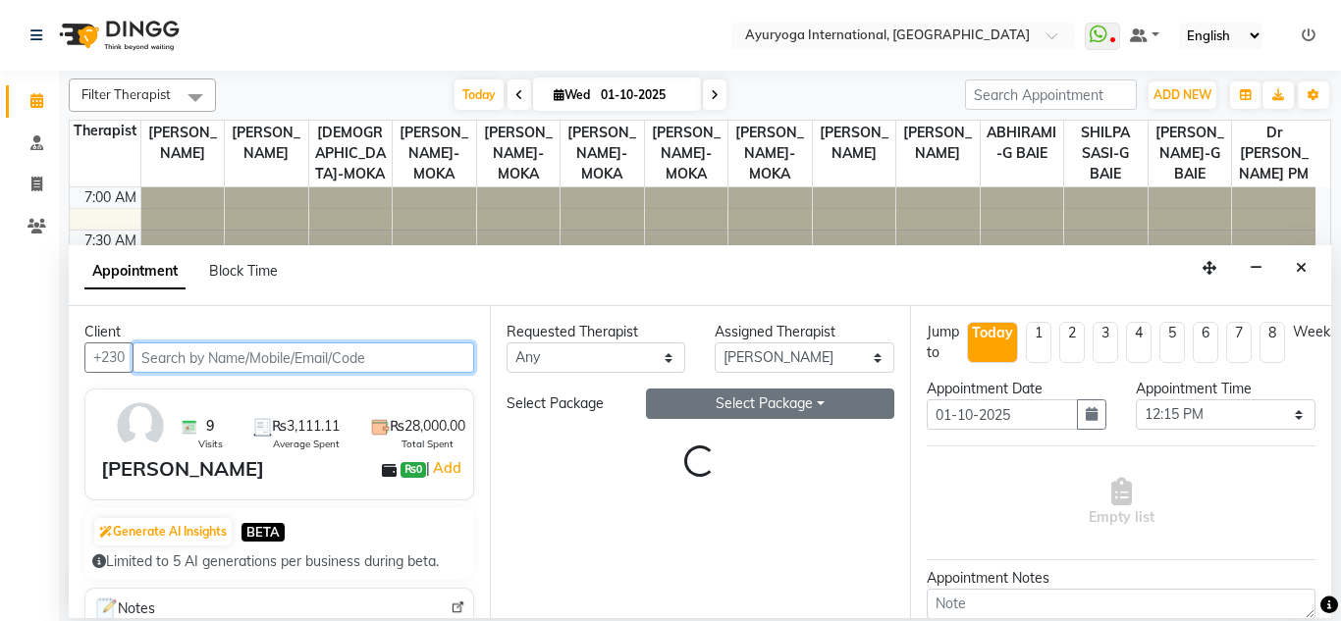
scroll to position [260, 0]
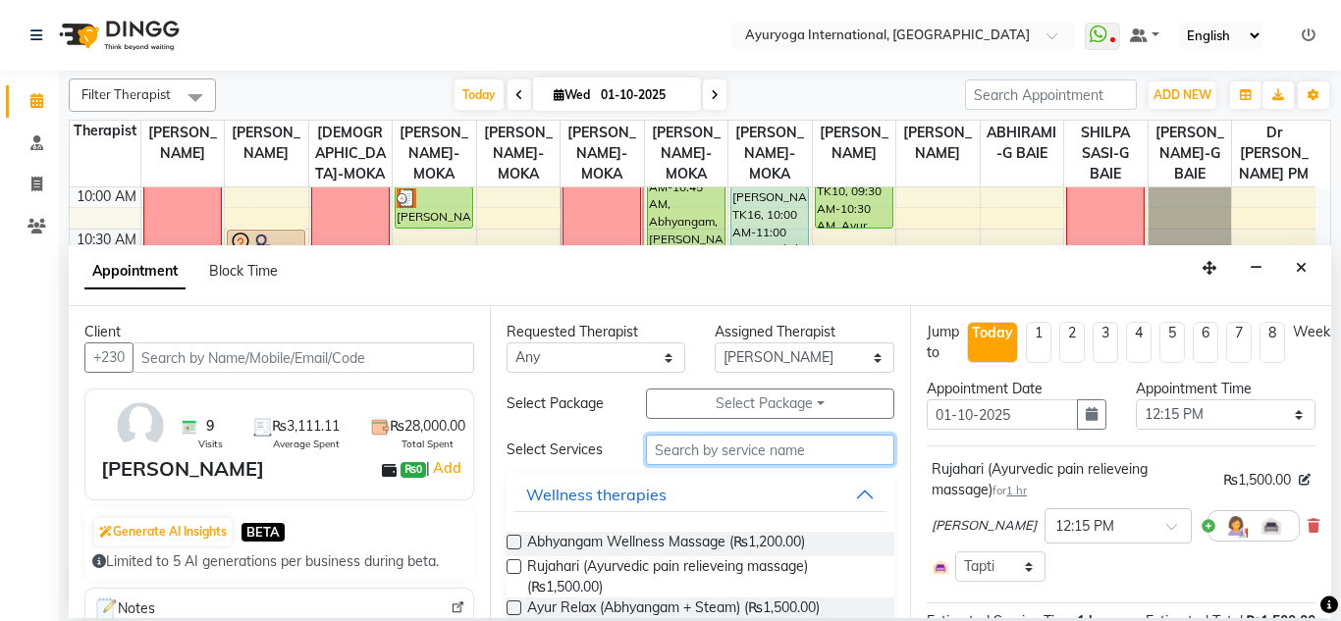
click at [722, 450] on input "text" at bounding box center [770, 450] width 249 height 30
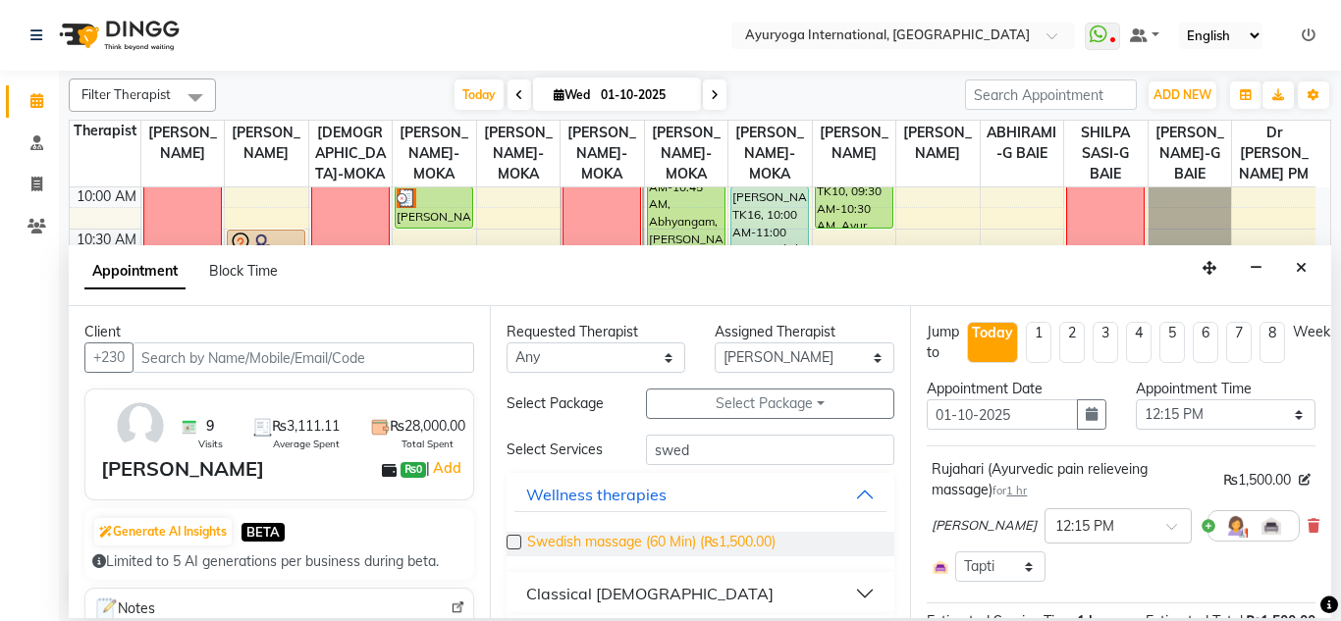
click at [688, 532] on span "Swedish massage (60 Min) (₨1,500.00)" at bounding box center [651, 544] width 248 height 25
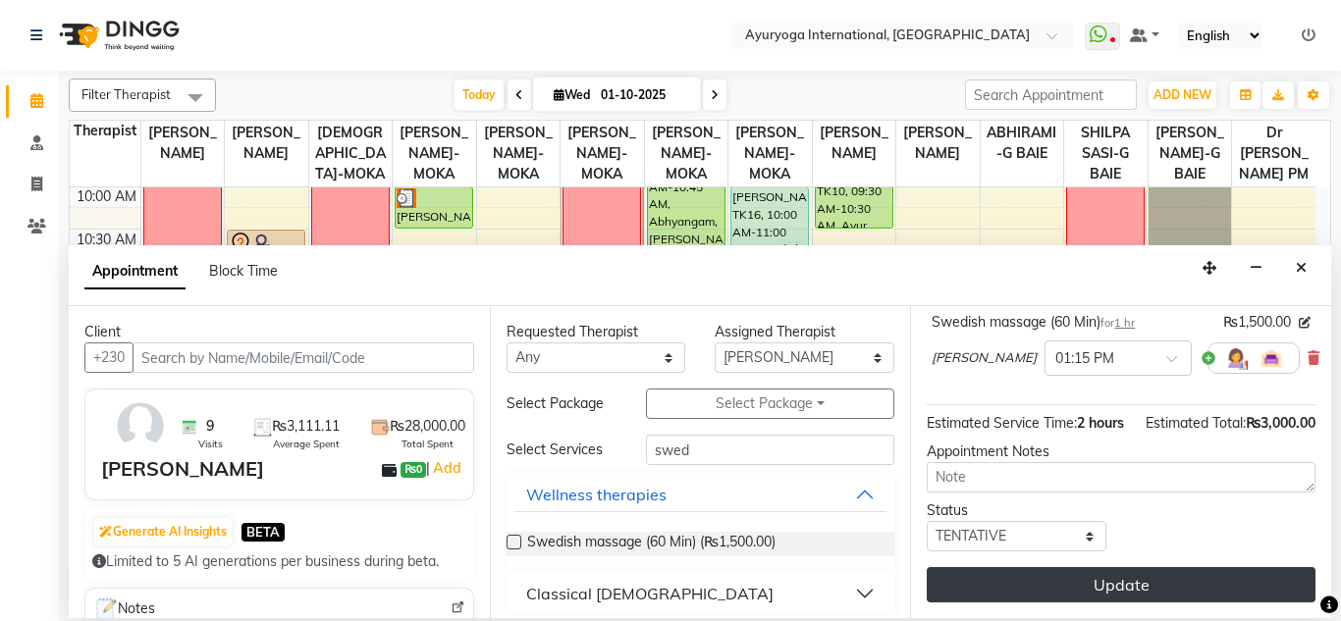
click at [1160, 567] on button "Update" at bounding box center [1120, 584] width 389 height 35
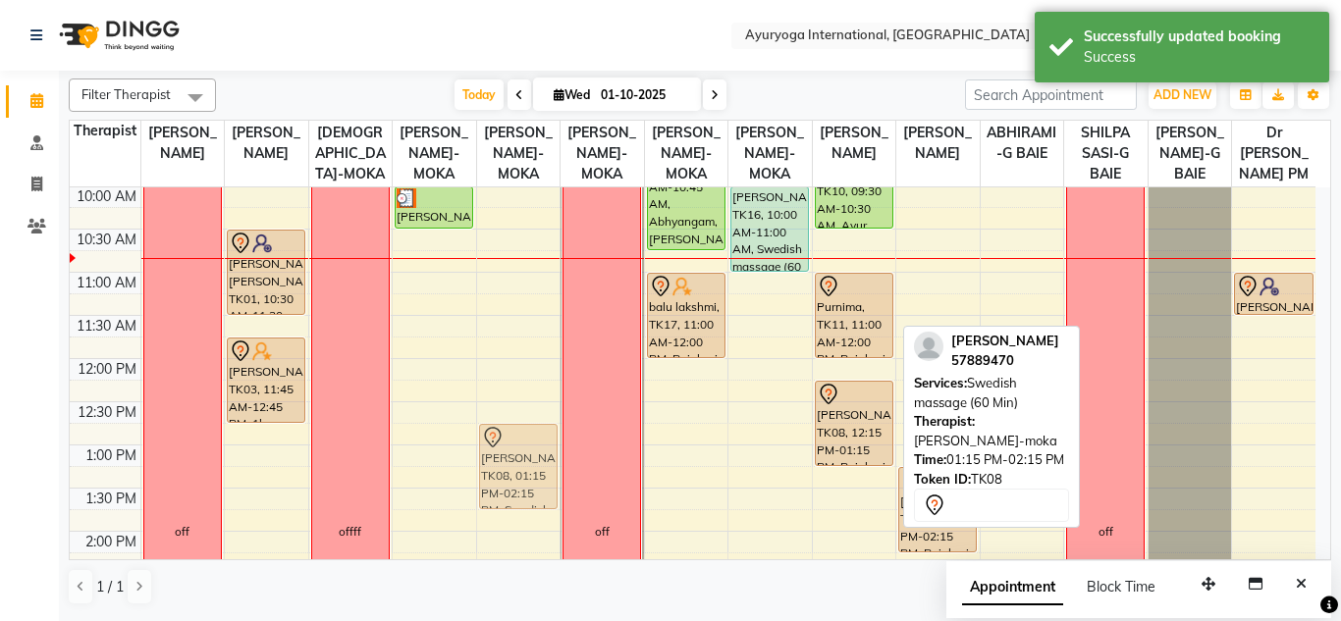
scroll to position [261, 0]
drag, startPoint x: 861, startPoint y: 521, endPoint x: 495, endPoint y: 433, distance: 376.6
click at [495, 433] on tr "off Kristelle Aidy Anicette, TK01, 10:30 AM-11:30 AM, 1hr session Roshni Gunnac…" at bounding box center [692, 530] width 1245 height 1208
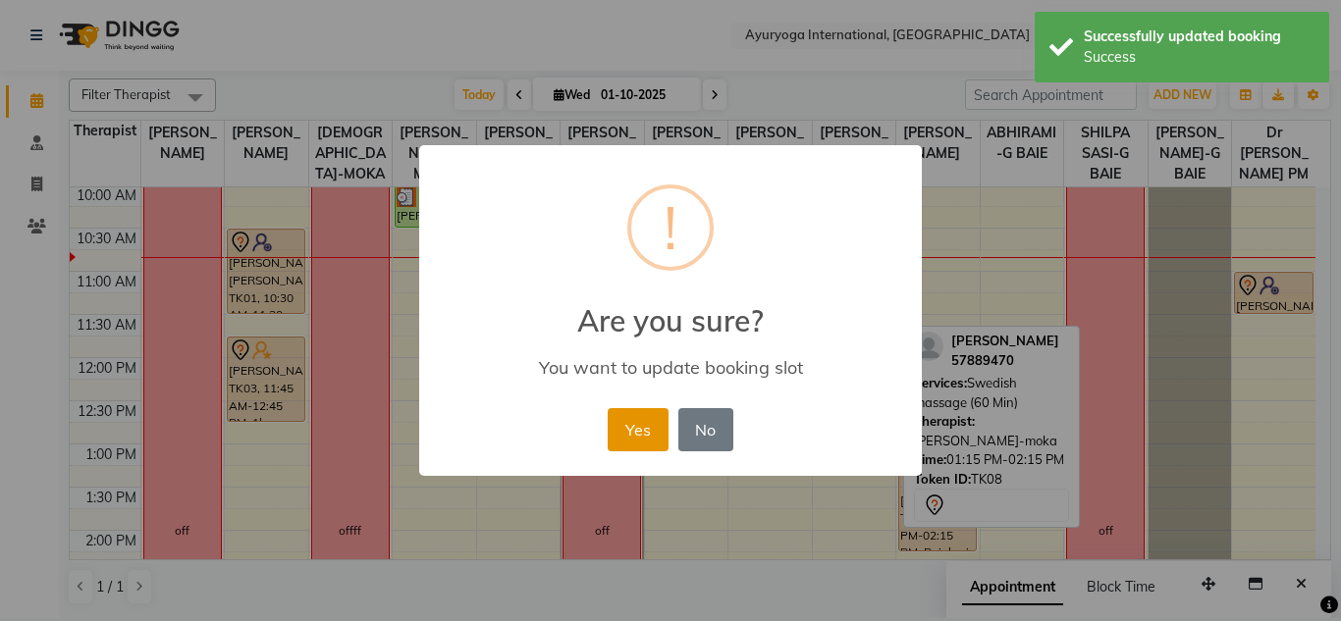
click at [628, 428] on button "Yes" at bounding box center [637, 429] width 60 height 43
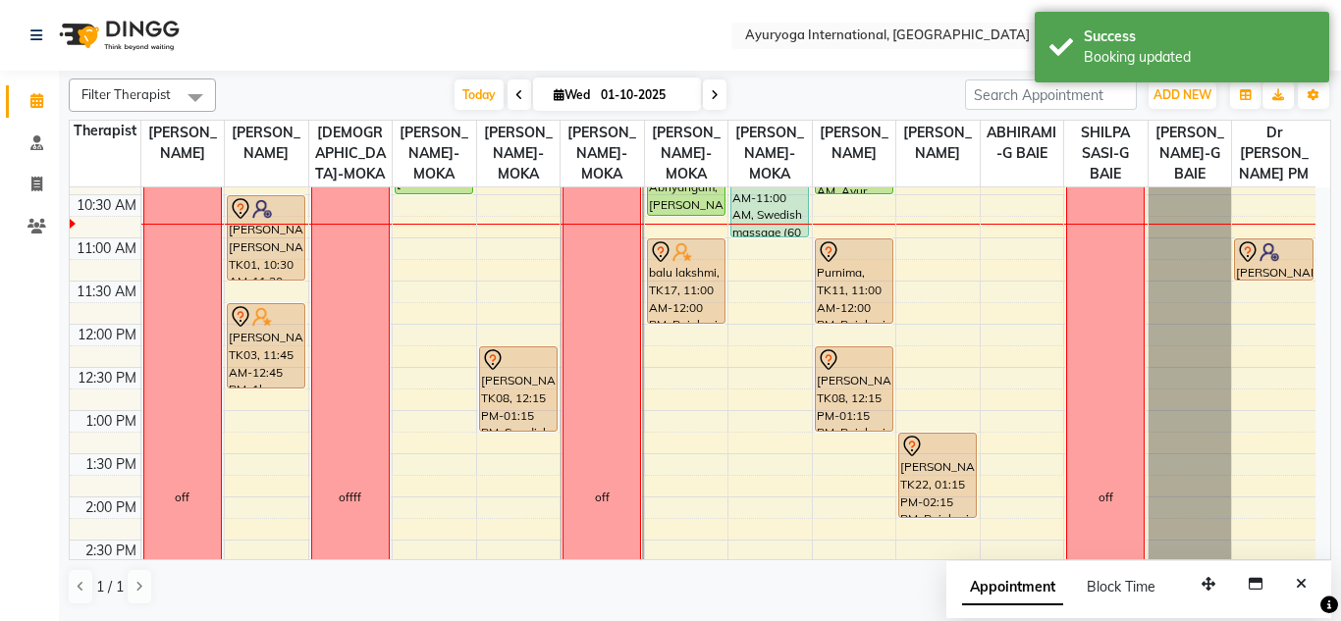
scroll to position [196, 0]
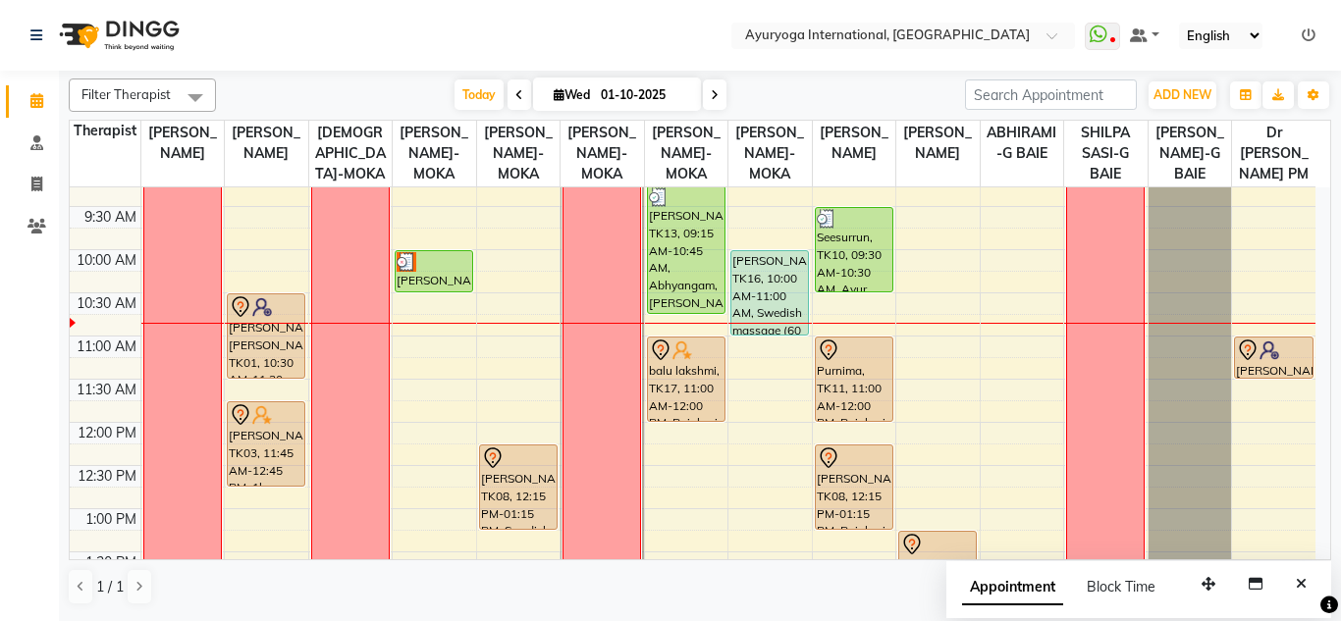
click at [713, 87] on span at bounding box center [715, 94] width 24 height 30
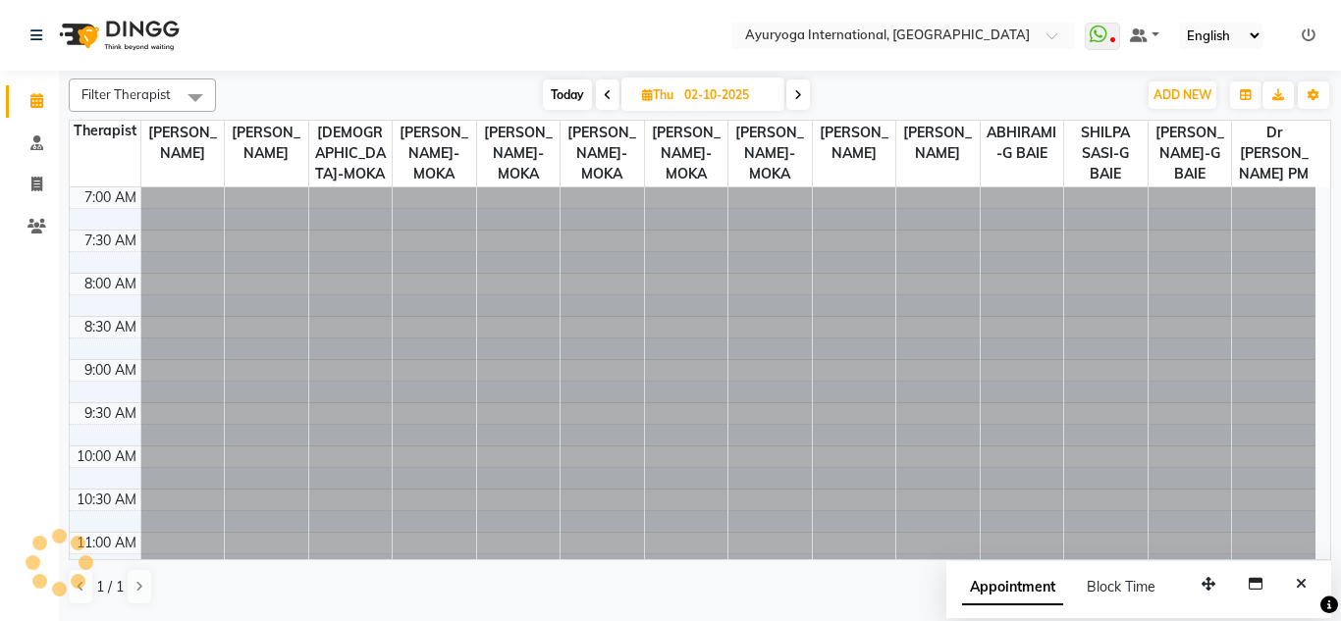
scroll to position [260, 0]
click at [709, 36] on nav "Select Location × Ayuryoga International, Mount Ory Rd WhatsApp Status ✕ Status…" at bounding box center [670, 35] width 1341 height 71
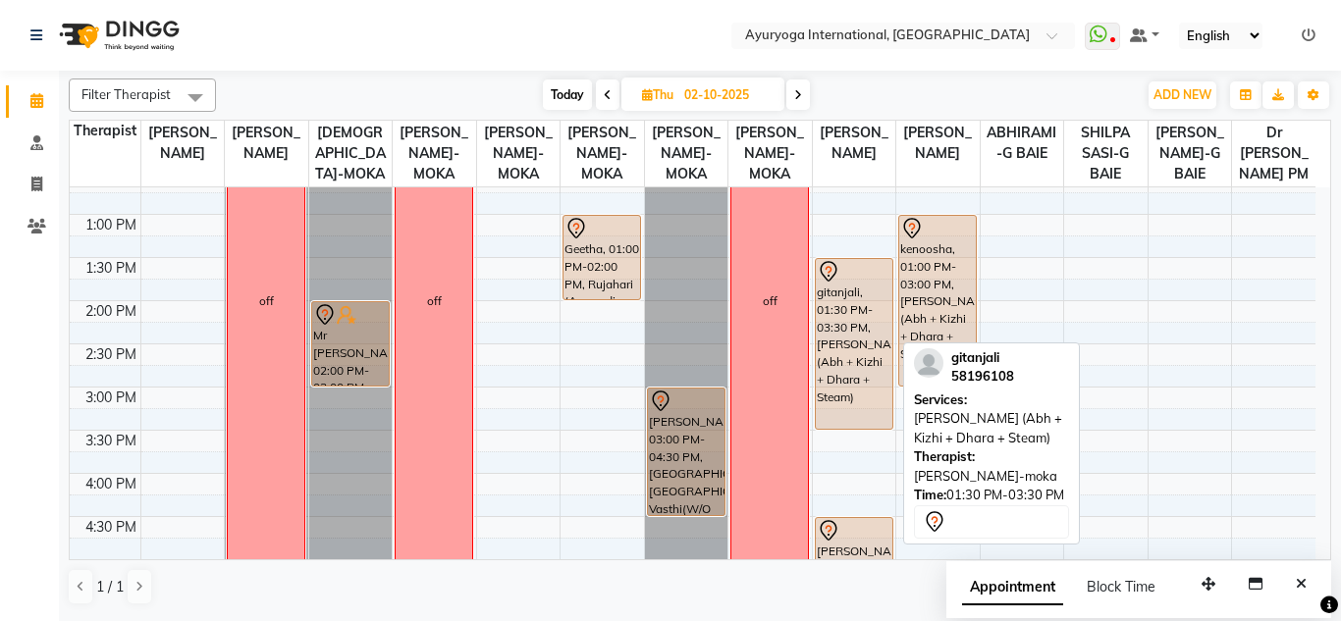
scroll to position [589, 0]
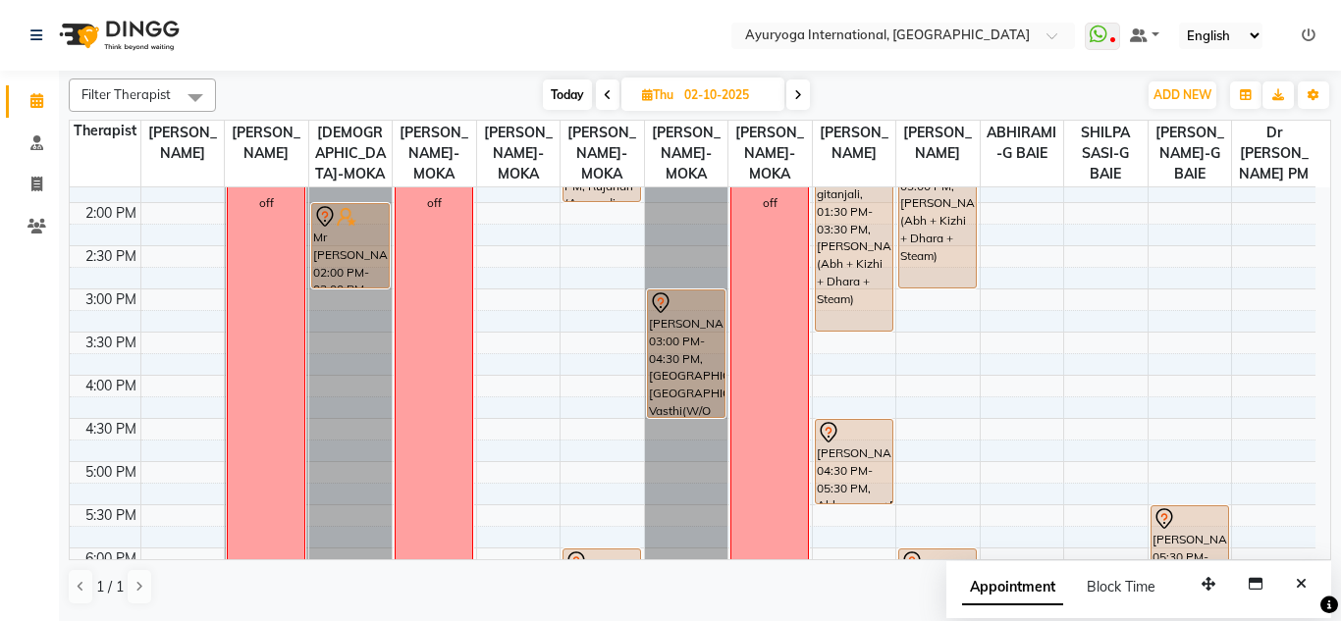
click at [563, 81] on span "Today" at bounding box center [567, 94] width 49 height 30
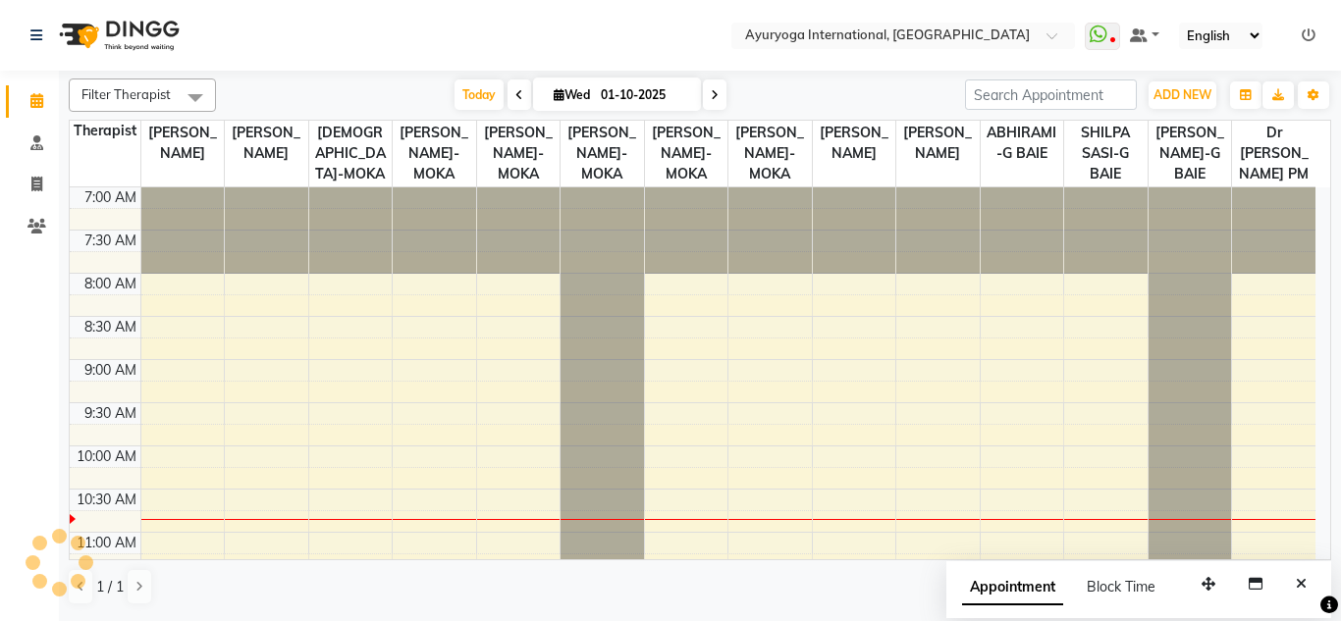
scroll to position [260, 0]
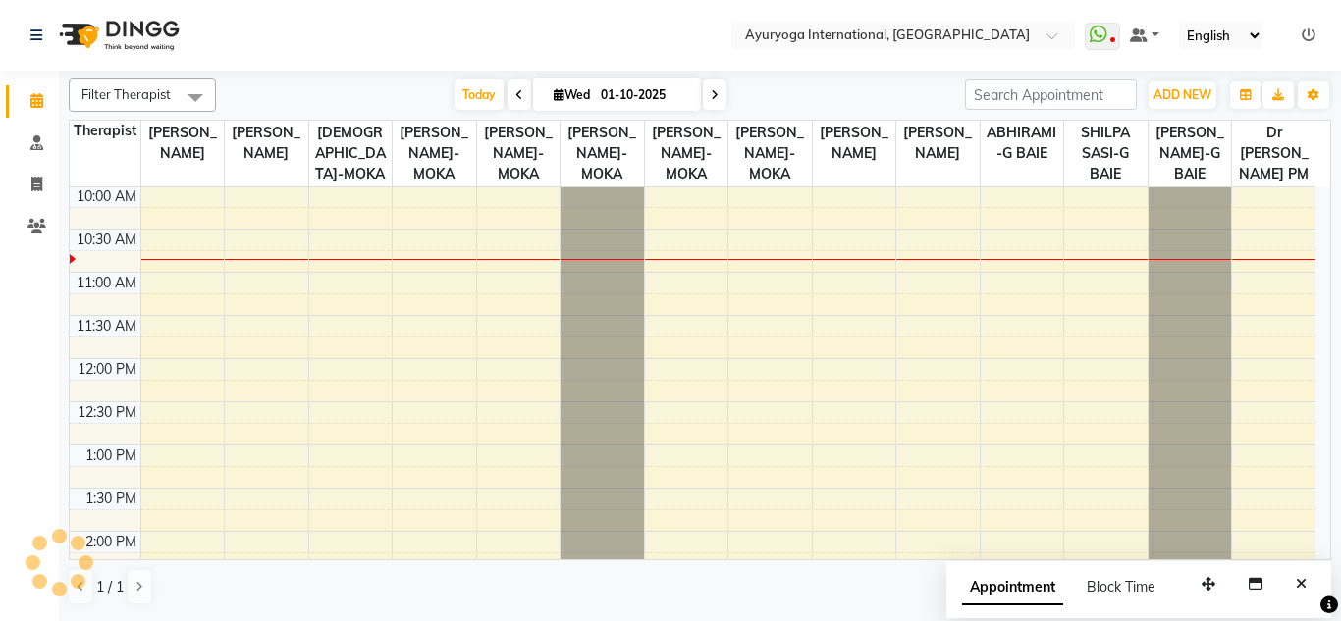
click at [578, 28] on nav "Select Location × Ayuryoga International, Mount Ory Rd WhatsApp Status ✕ Status…" at bounding box center [670, 35] width 1341 height 71
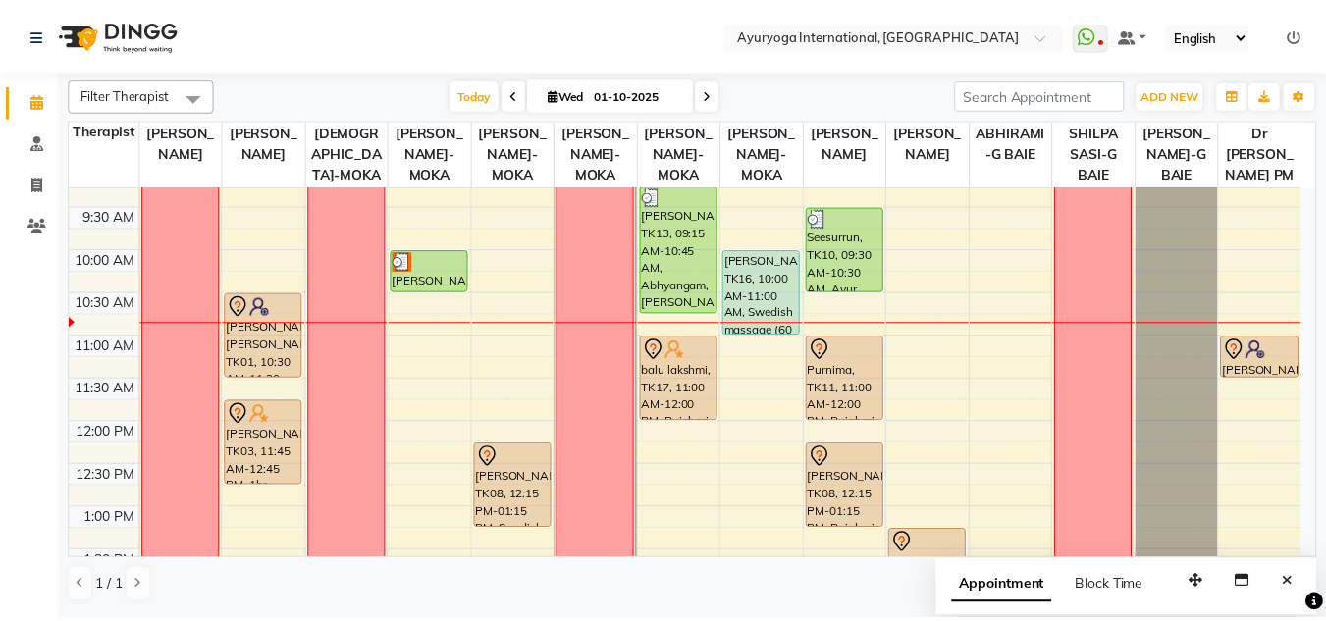
scroll to position [98, 0]
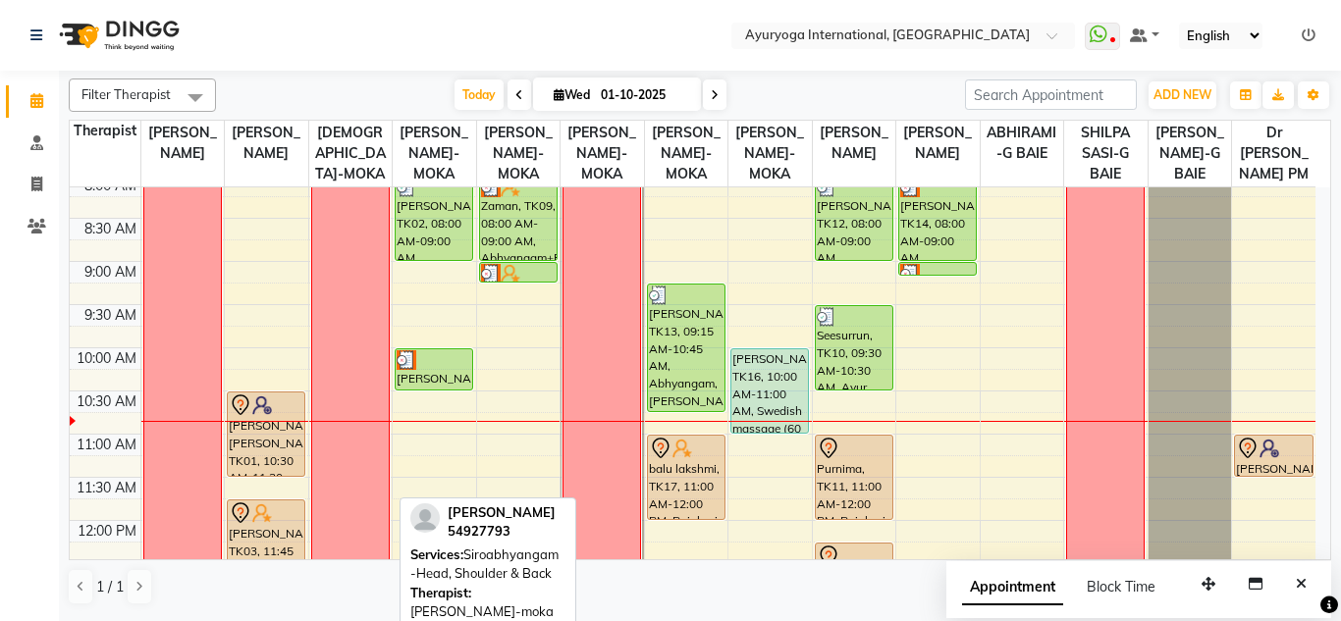
click at [408, 390] on div "[PERSON_NAME], TK07, 10:00 AM-10:30 AM, Siroabhyangam -Head, Shoulder & Back" at bounding box center [433, 369] width 77 height 40
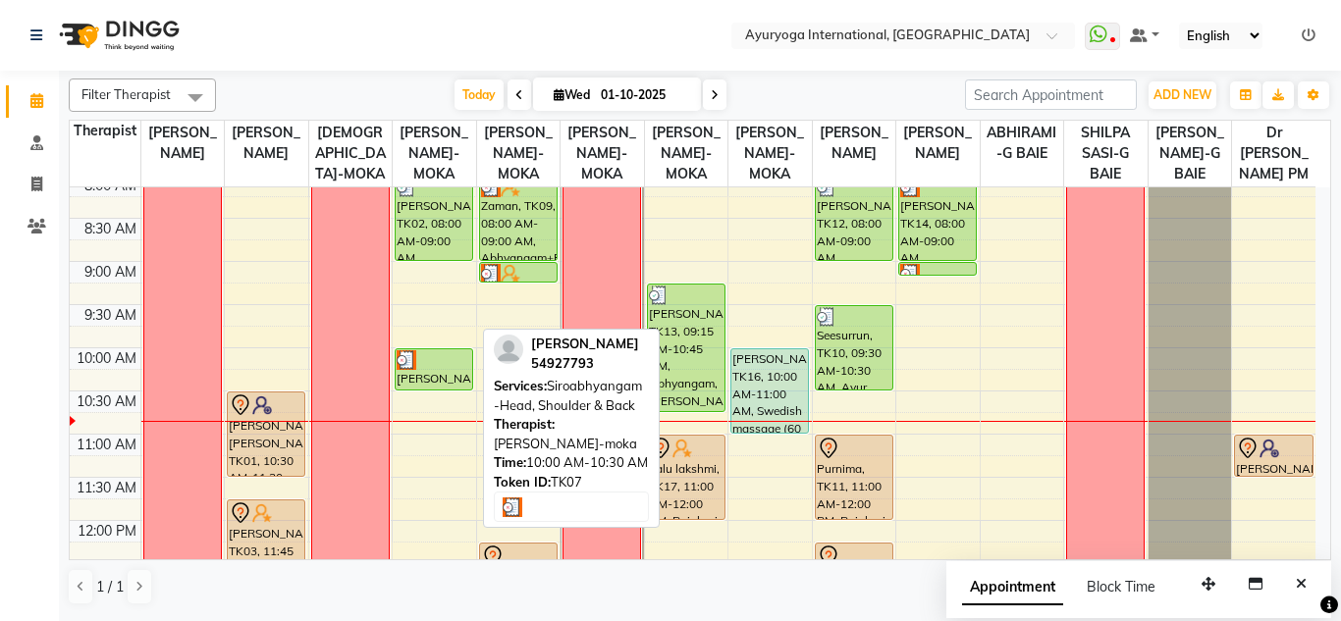
click at [449, 390] on div "[PERSON_NAME], TK07, 10:00 AM-10:30 AM, Siroabhyangam -Head, Shoulder & Back" at bounding box center [433, 369] width 77 height 40
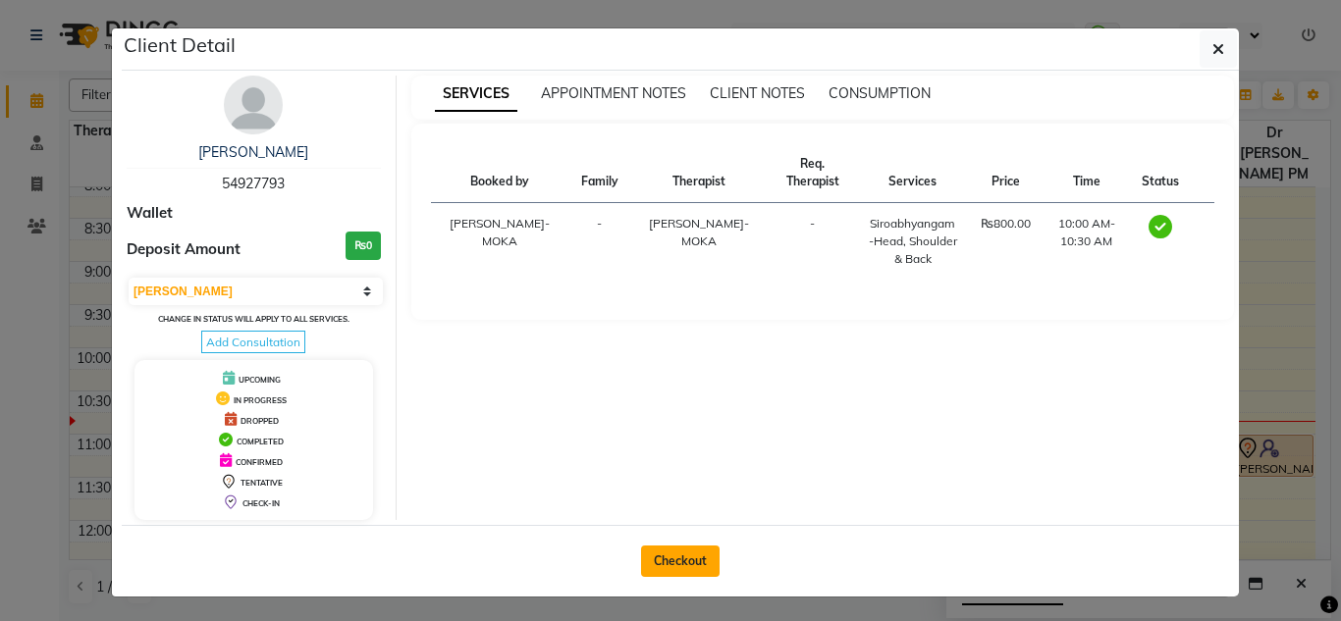
click at [689, 561] on button "Checkout" at bounding box center [680, 561] width 79 height 31
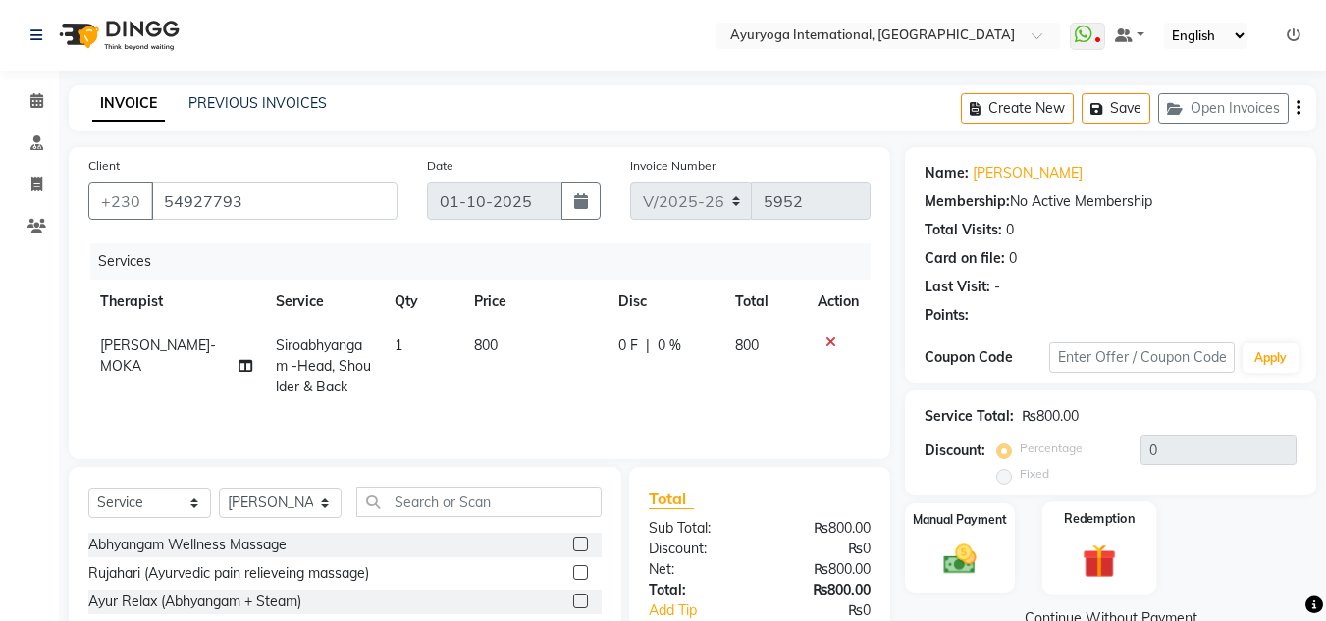
click at [1102, 557] on img at bounding box center [1099, 561] width 55 height 42
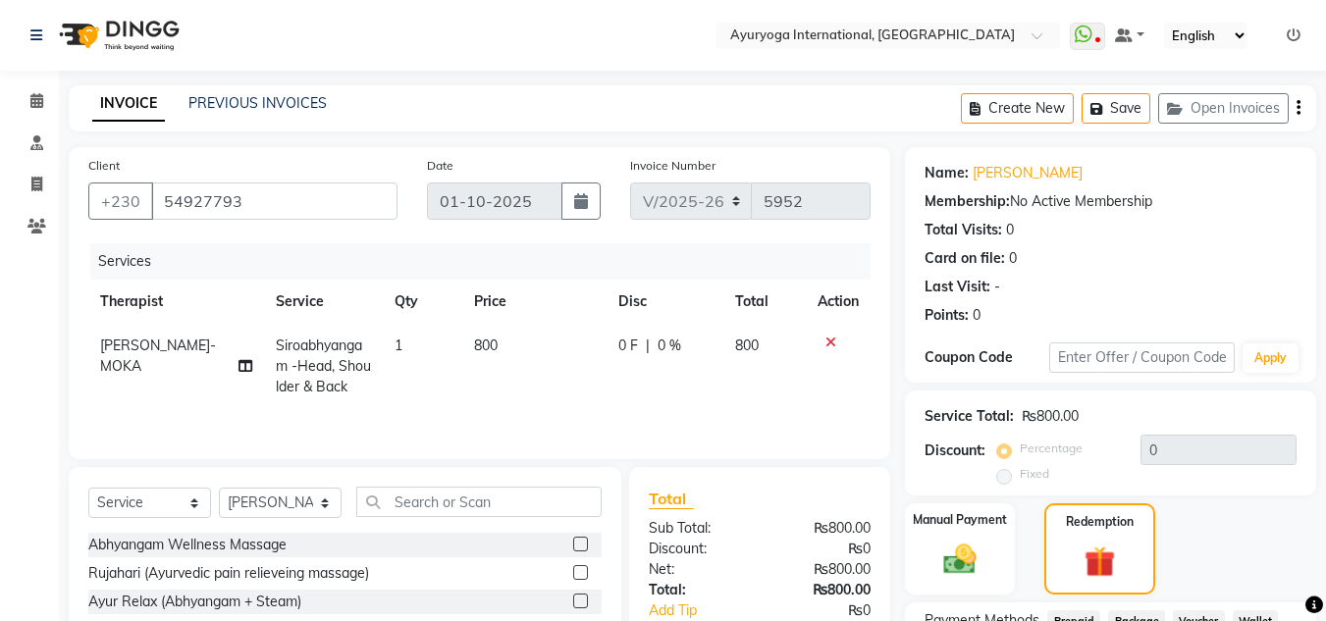
click at [988, 379] on div "Name: Edley Membership: No Active Membership Total Visits: 0 Card on file: 0 La…" at bounding box center [1118, 453] width 426 height 613
click at [941, 540] on img at bounding box center [959, 559] width 55 height 39
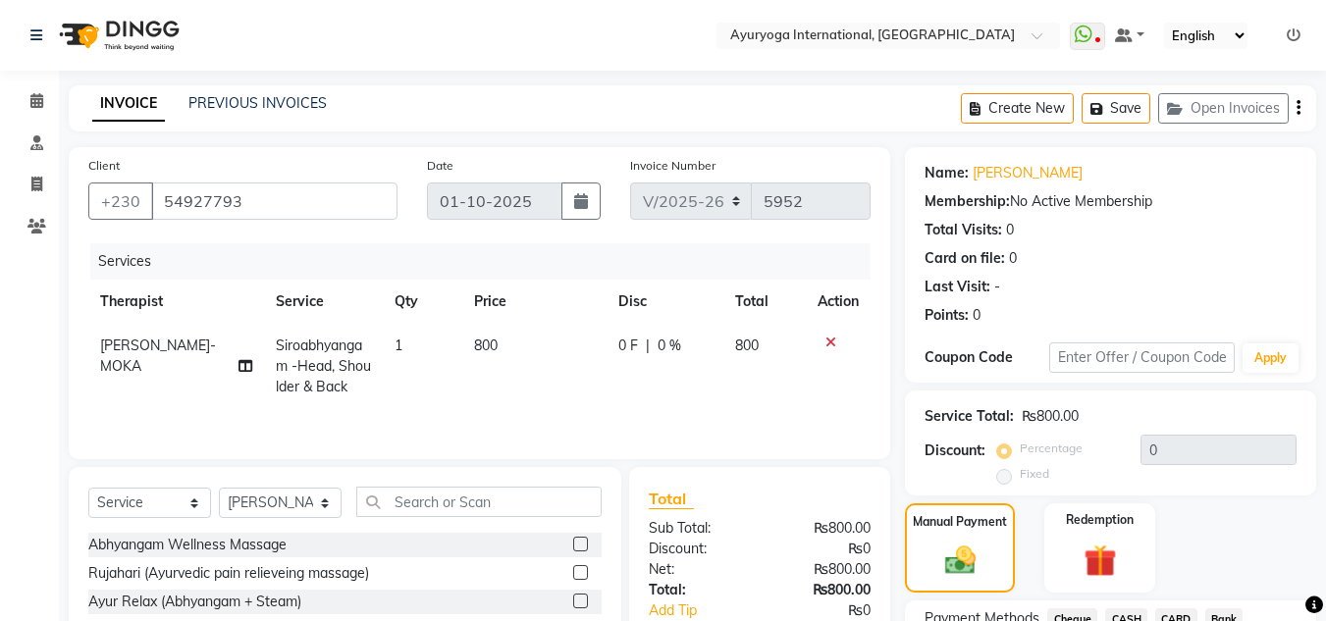
scroll to position [167, 0]
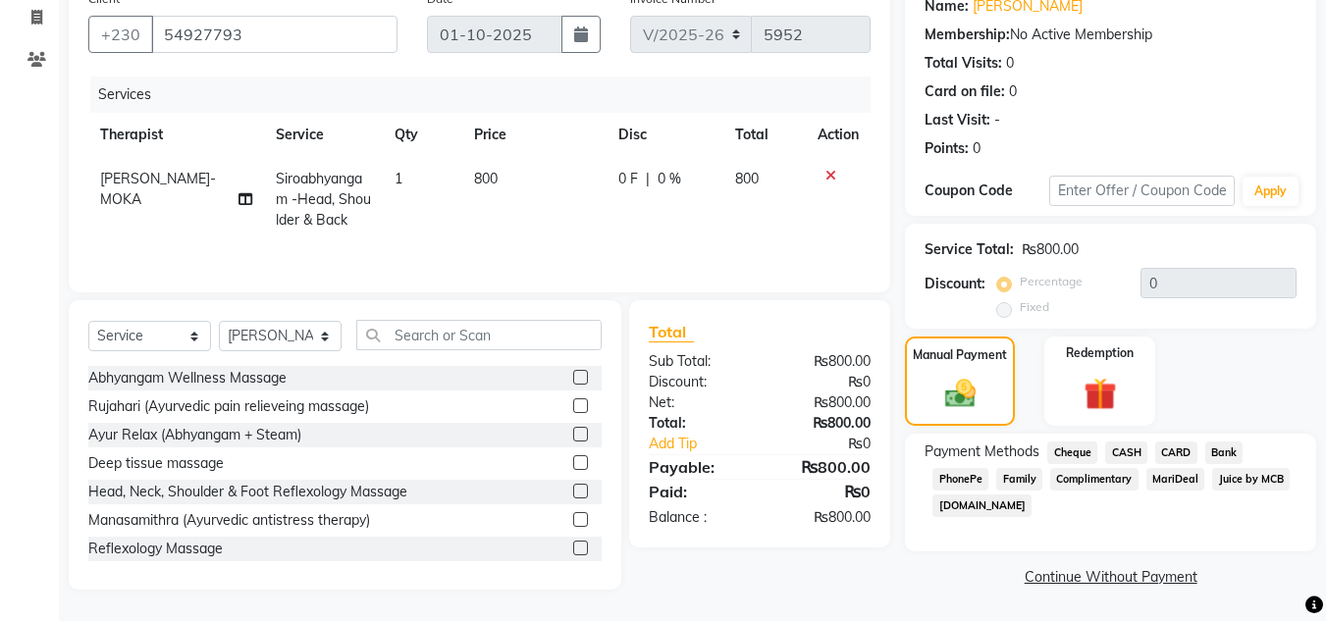
click at [1130, 449] on span "CASH" at bounding box center [1126, 453] width 42 height 23
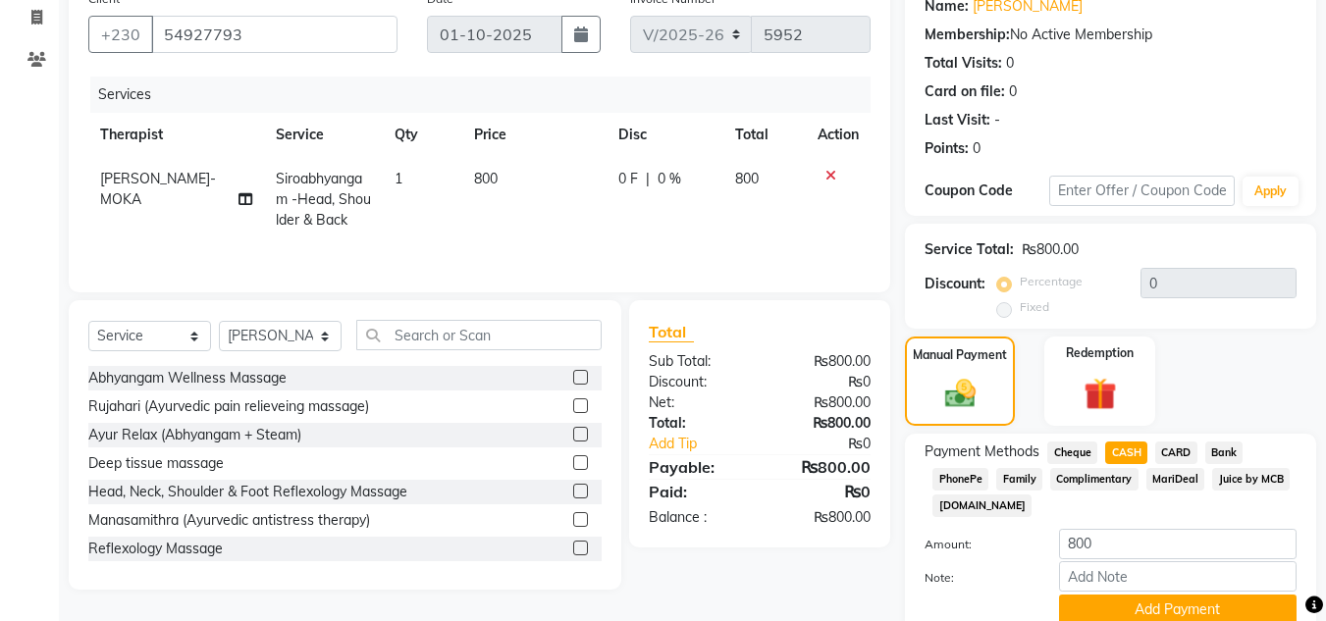
scroll to position [169, 0]
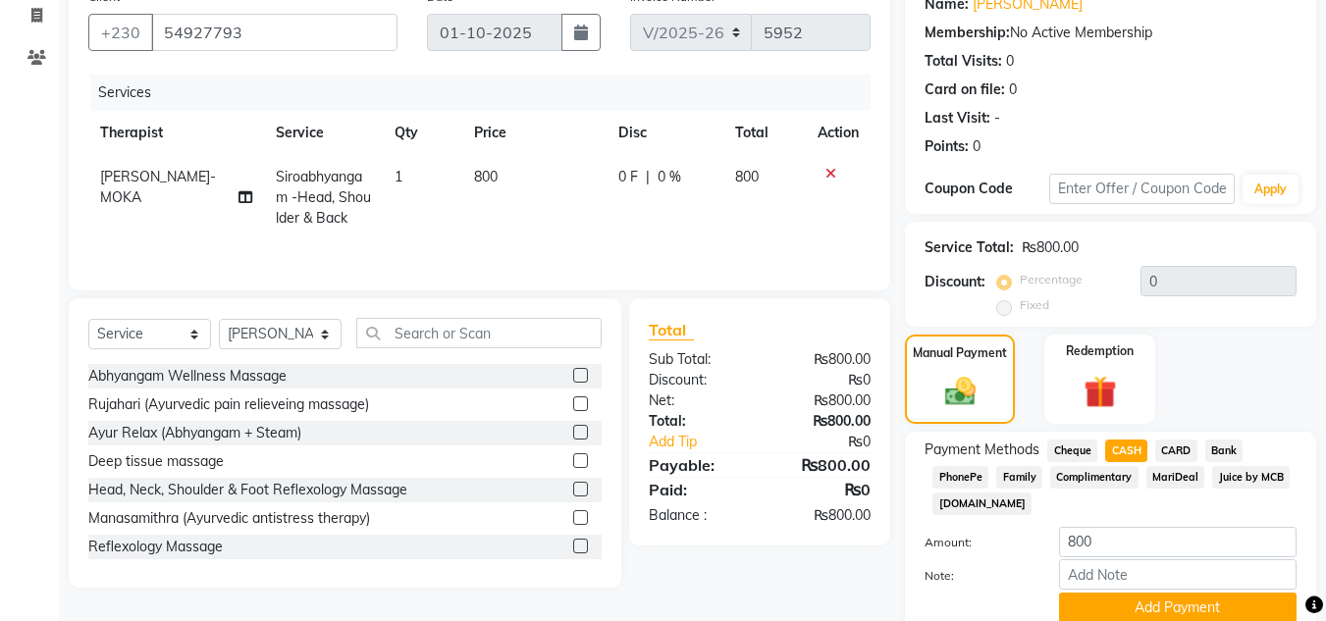
click at [1176, 448] on span "CARD" at bounding box center [1176, 451] width 42 height 23
click at [1126, 448] on span "CASH" at bounding box center [1126, 451] width 42 height 23
click at [1126, 605] on button "Add Payment" at bounding box center [1177, 608] width 237 height 30
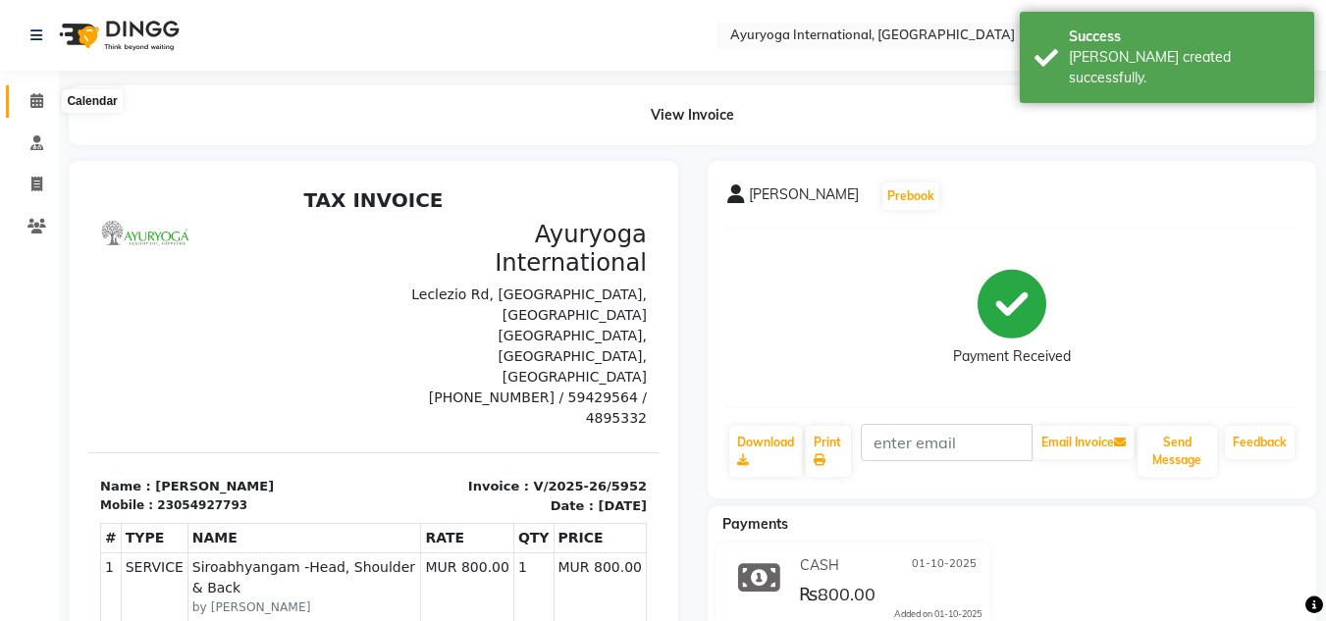
click at [34, 100] on icon at bounding box center [36, 100] width 13 height 15
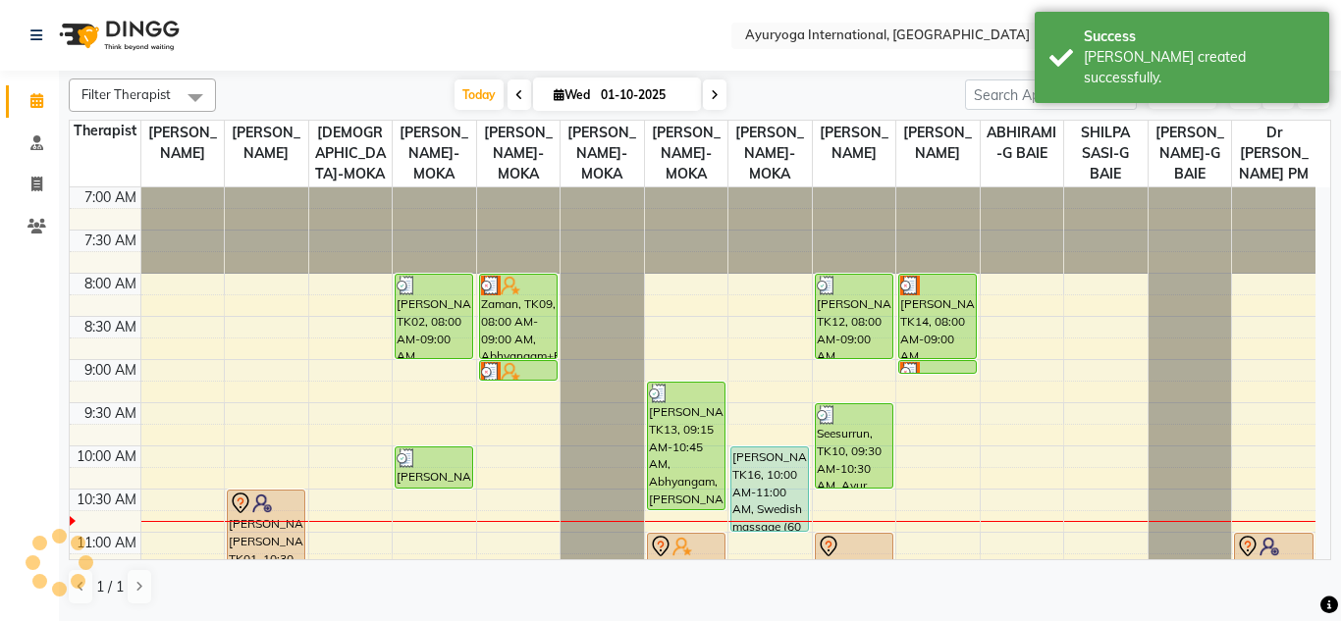
click at [400, 88] on div "Today Wed 01-10-2025" at bounding box center [590, 94] width 729 height 29
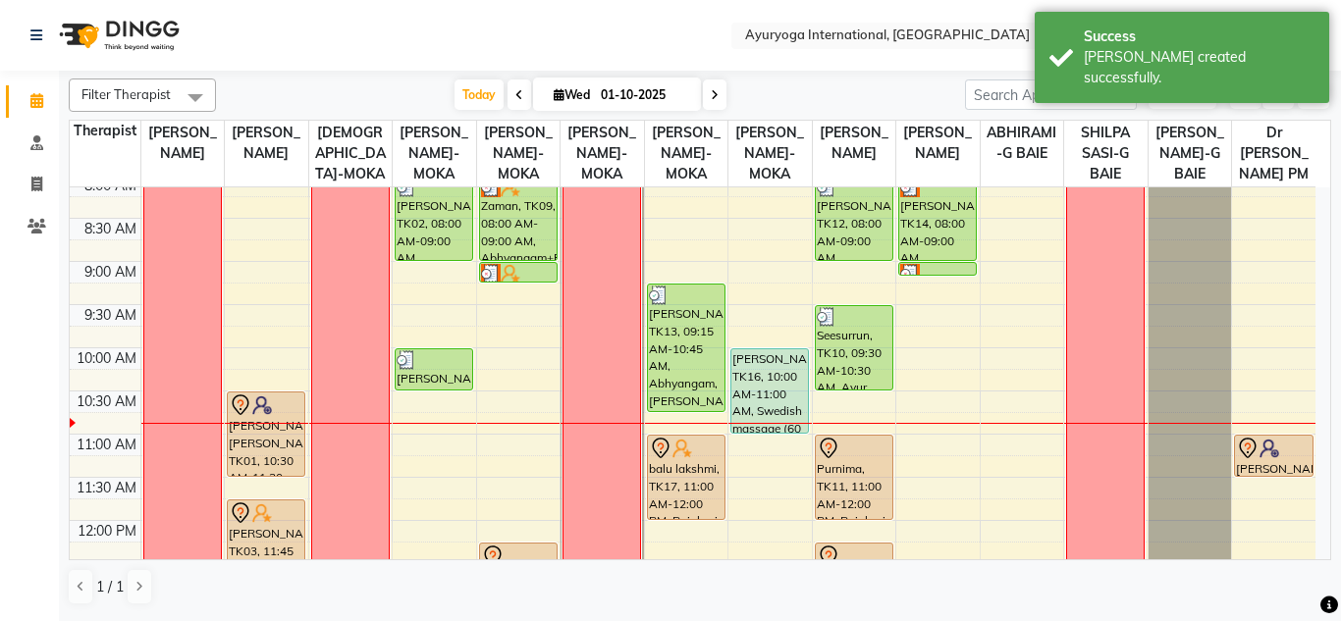
scroll to position [196, 0]
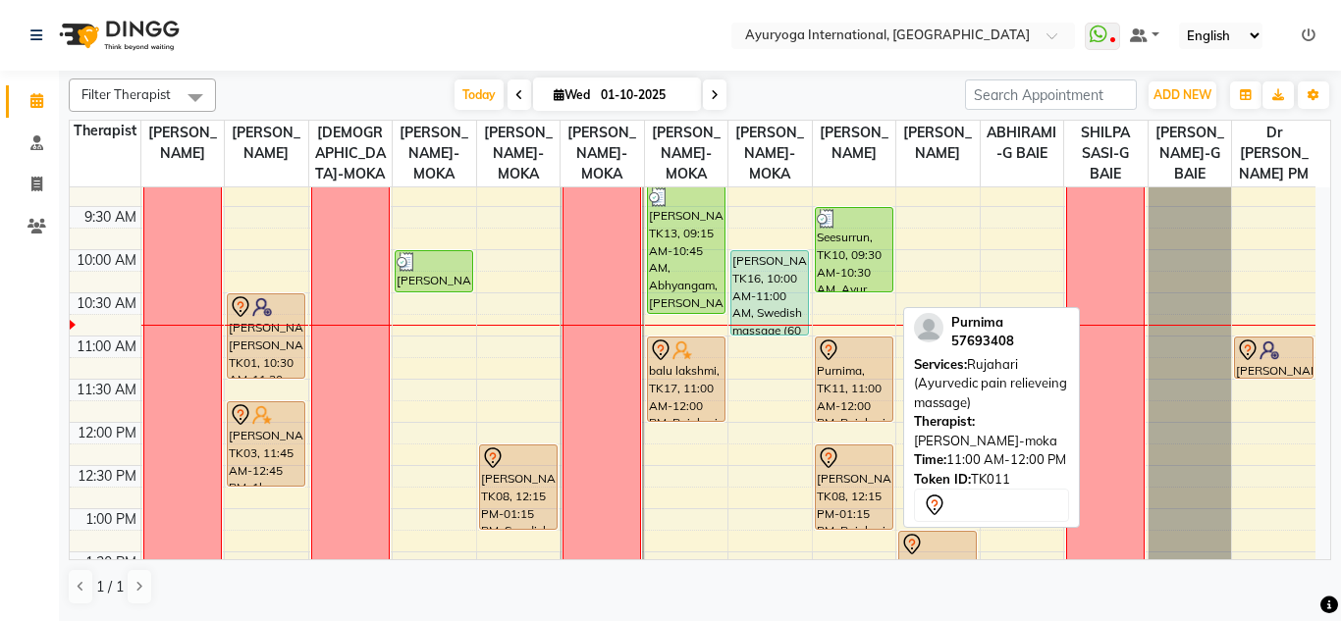
click at [854, 388] on div "Purnima, TK11, 11:00 AM-12:00 PM, Rujahari (Ayurvedic pain relieveing massage)" at bounding box center [854, 379] width 77 height 83
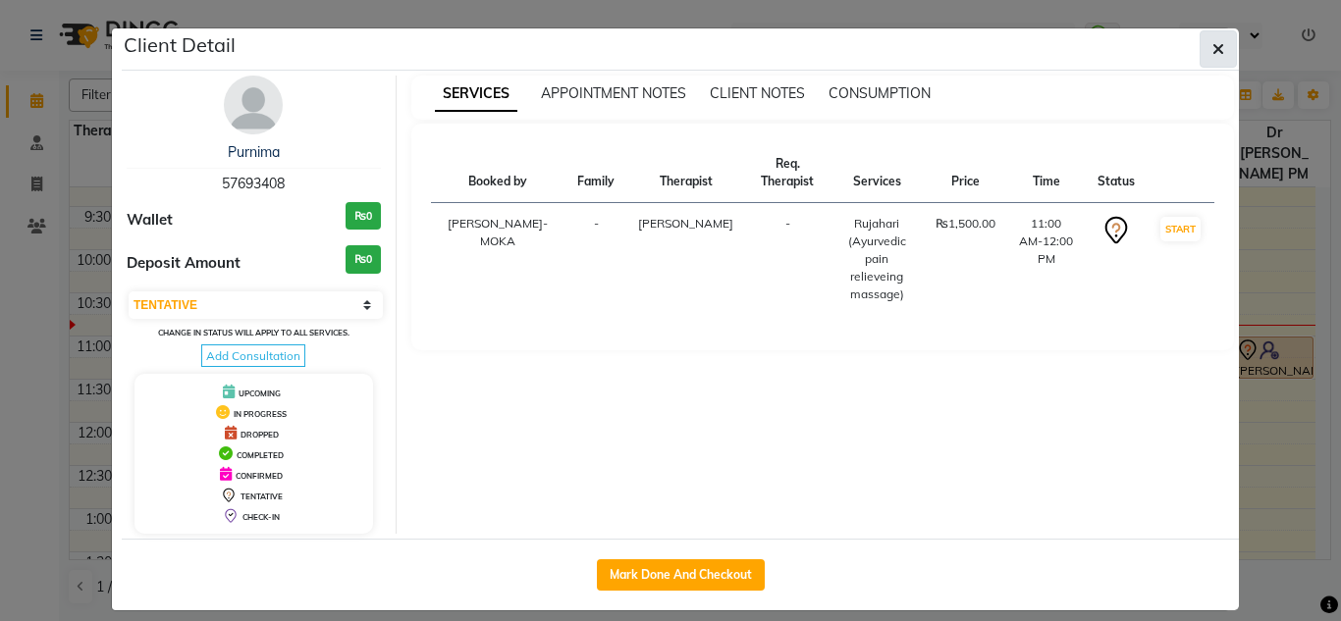
click at [1212, 43] on icon "button" at bounding box center [1218, 49] width 12 height 16
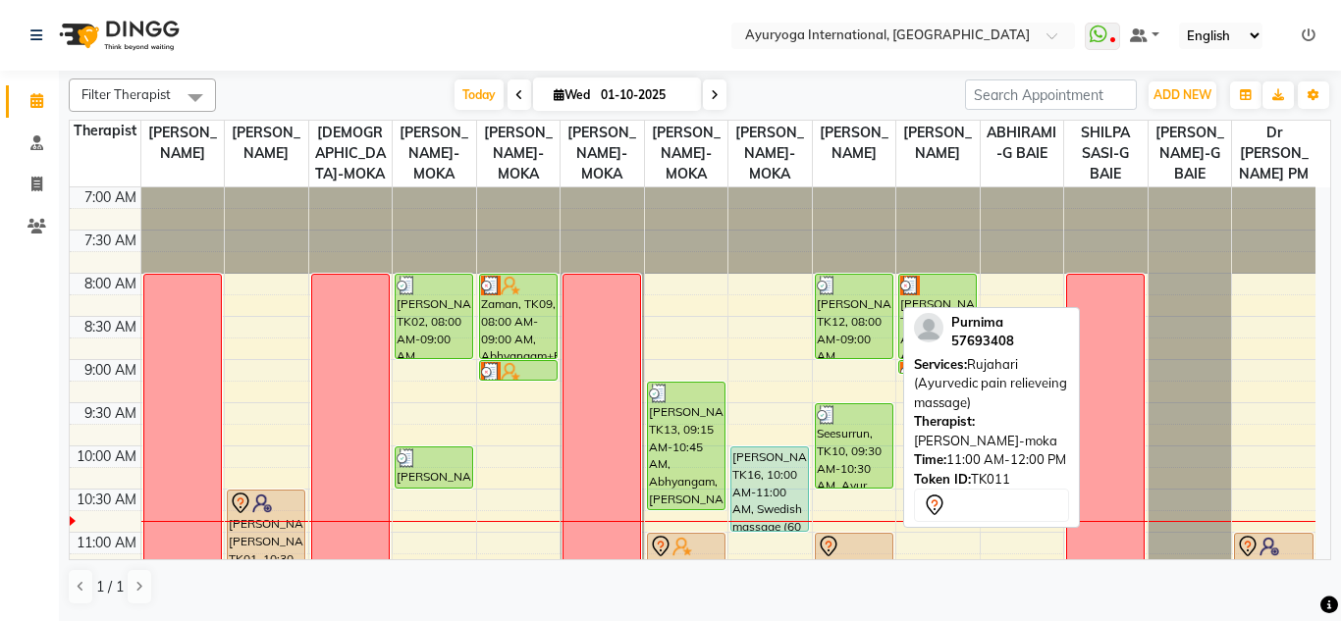
scroll to position [294, 0]
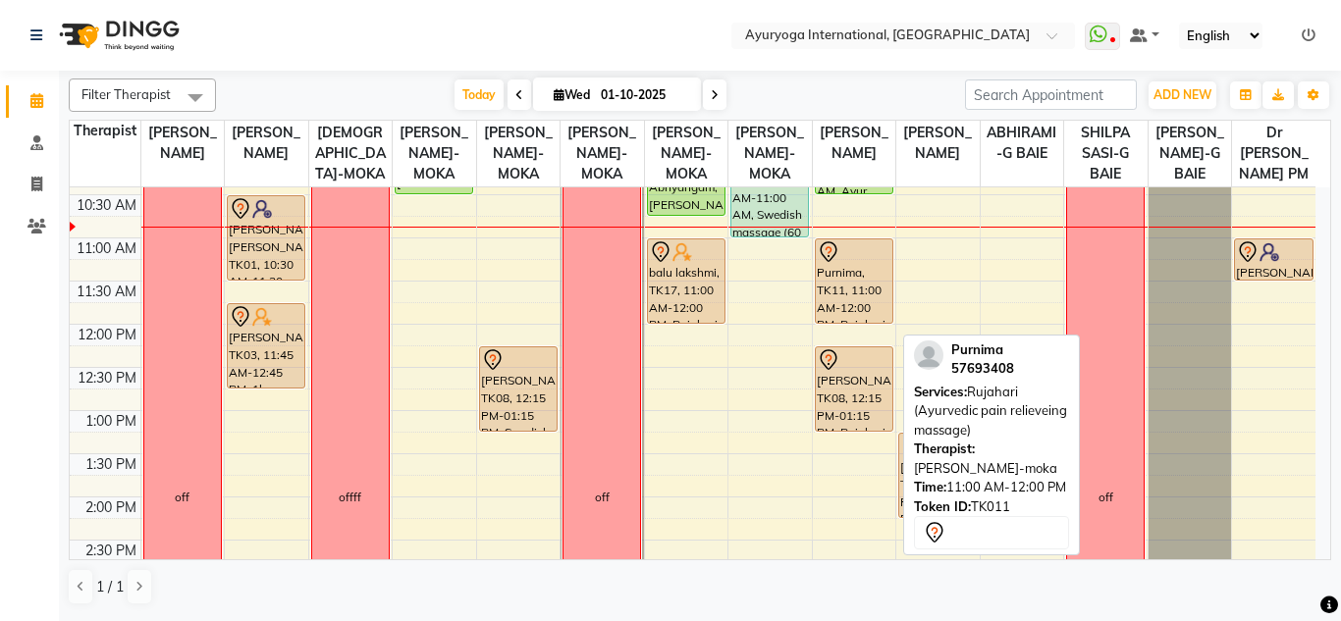
click at [862, 323] on div "Purnima, TK11, 11:00 AM-12:00 PM, Rujahari (Ayurvedic pain relieveing massage)" at bounding box center [854, 280] width 77 height 83
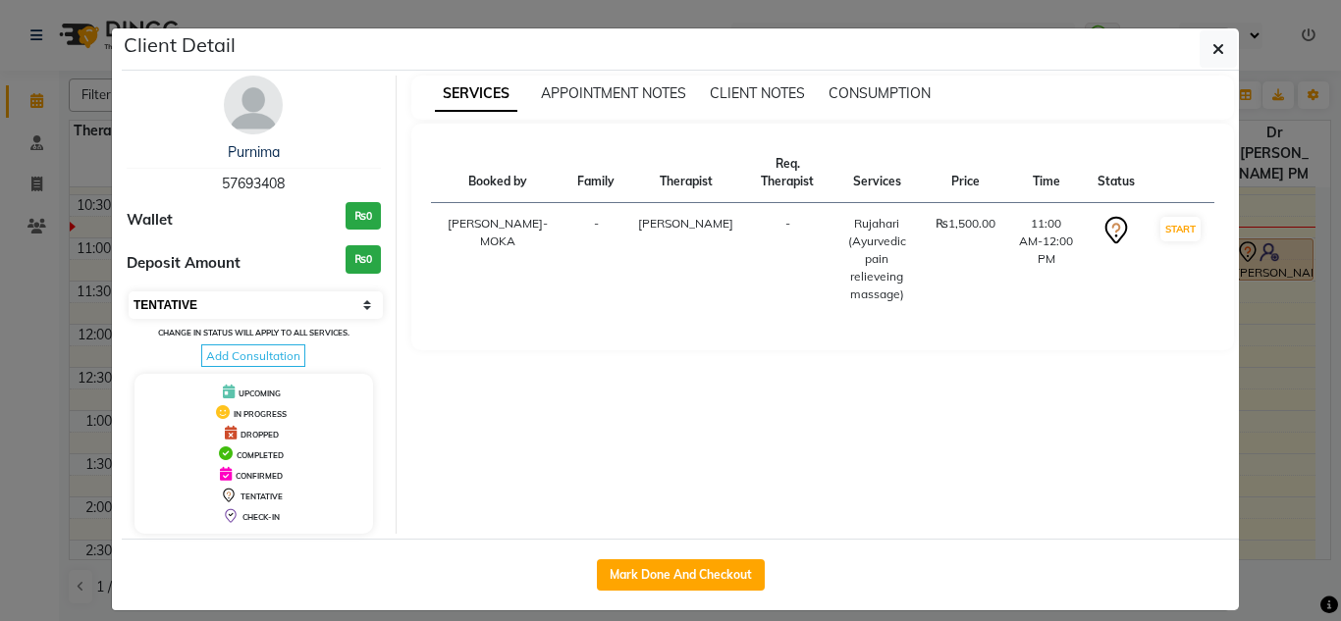
click at [284, 303] on select "Select IN SERVICE CONFIRMED TENTATIVE CHECK IN MARK DONE DROPPED UPCOMING" at bounding box center [256, 304] width 254 height 27
click at [129, 291] on select "Select IN SERVICE CONFIRMED TENTATIVE CHECK IN MARK DONE DROPPED UPCOMING" at bounding box center [256, 304] width 254 height 27
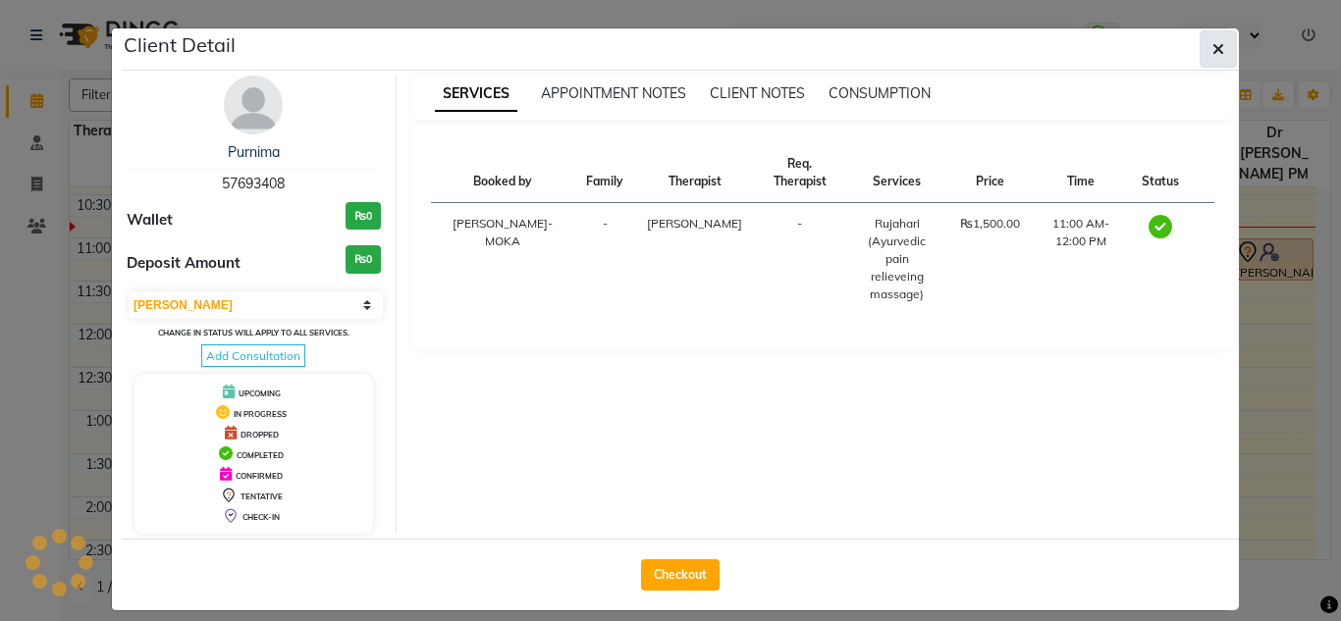
click at [1208, 32] on button "button" at bounding box center [1217, 48] width 37 height 37
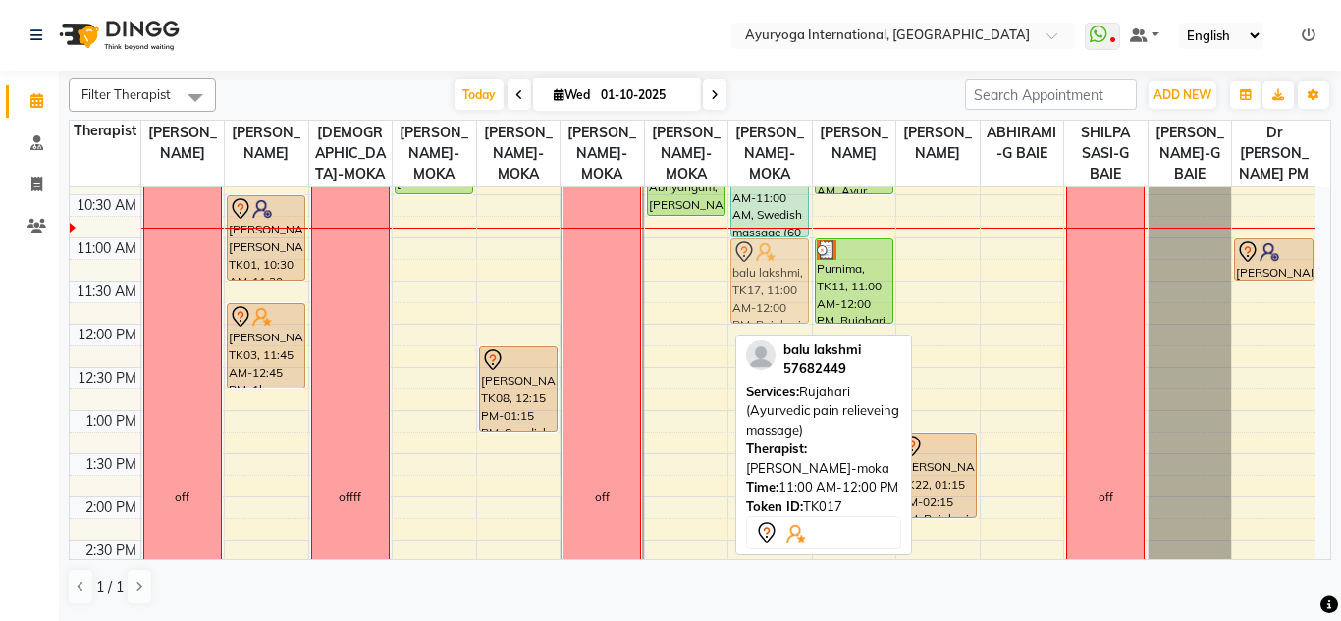
drag, startPoint x: 696, startPoint y: 297, endPoint x: 759, endPoint y: 300, distance: 62.9
click at [759, 300] on tr "off Kristelle Aidy Anicette, TK01, 10:30 AM-11:30 AM, 1hr session Roshni Gunnac…" at bounding box center [692, 497] width 1245 height 1208
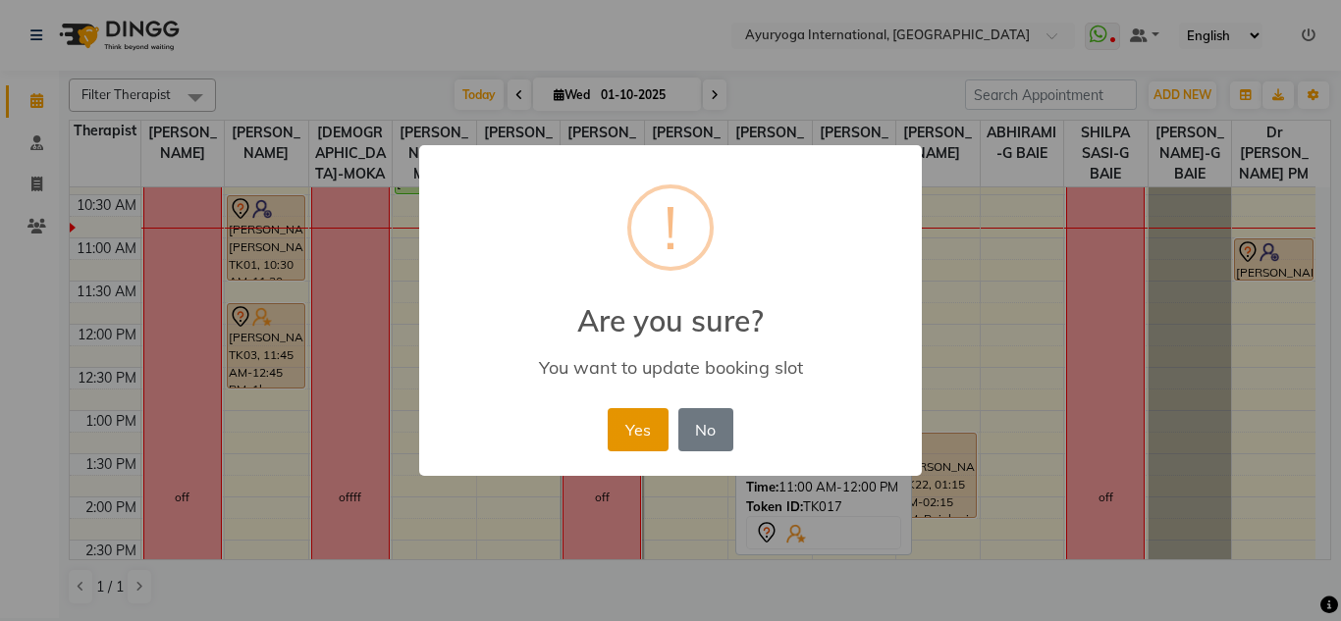
click at [644, 433] on button "Yes" at bounding box center [637, 429] width 60 height 43
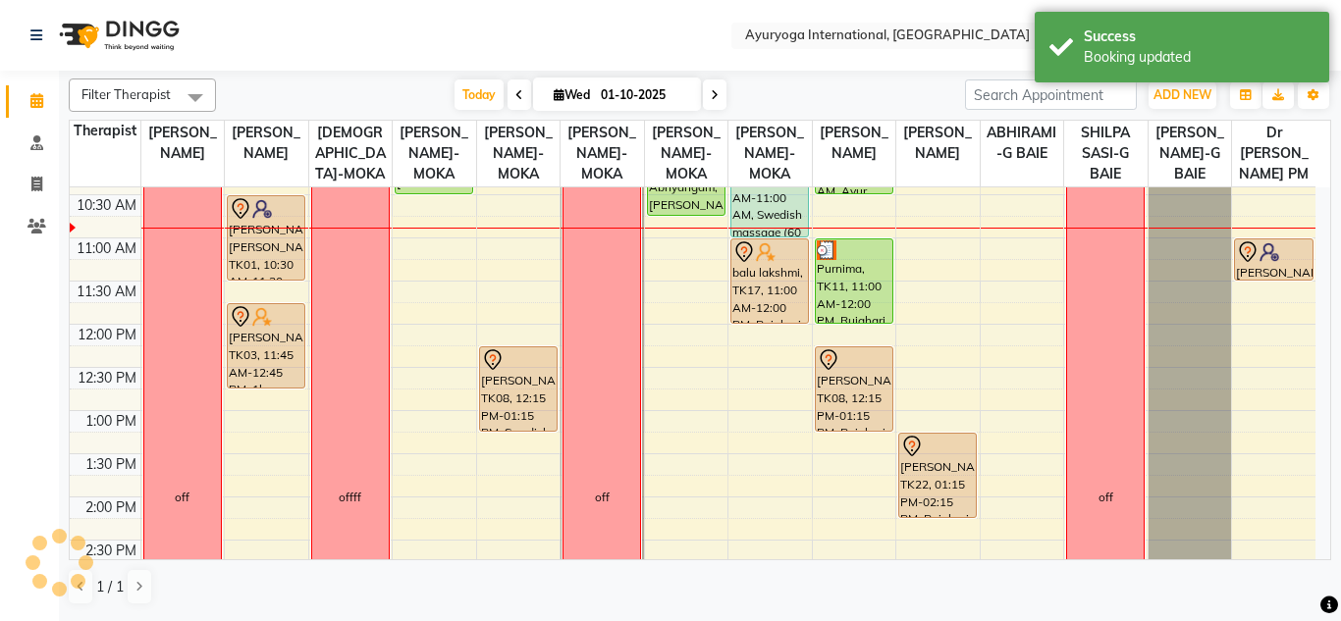
click at [626, 48] on nav "Select Location × Ayuryoga International, Mount Ory Rd WhatsApp Status ✕ Status…" at bounding box center [670, 35] width 1341 height 71
click at [603, 26] on nav "Select Location × Ayuryoga International, Mount Ory Rd WhatsApp Status ✕ Status…" at bounding box center [670, 35] width 1341 height 71
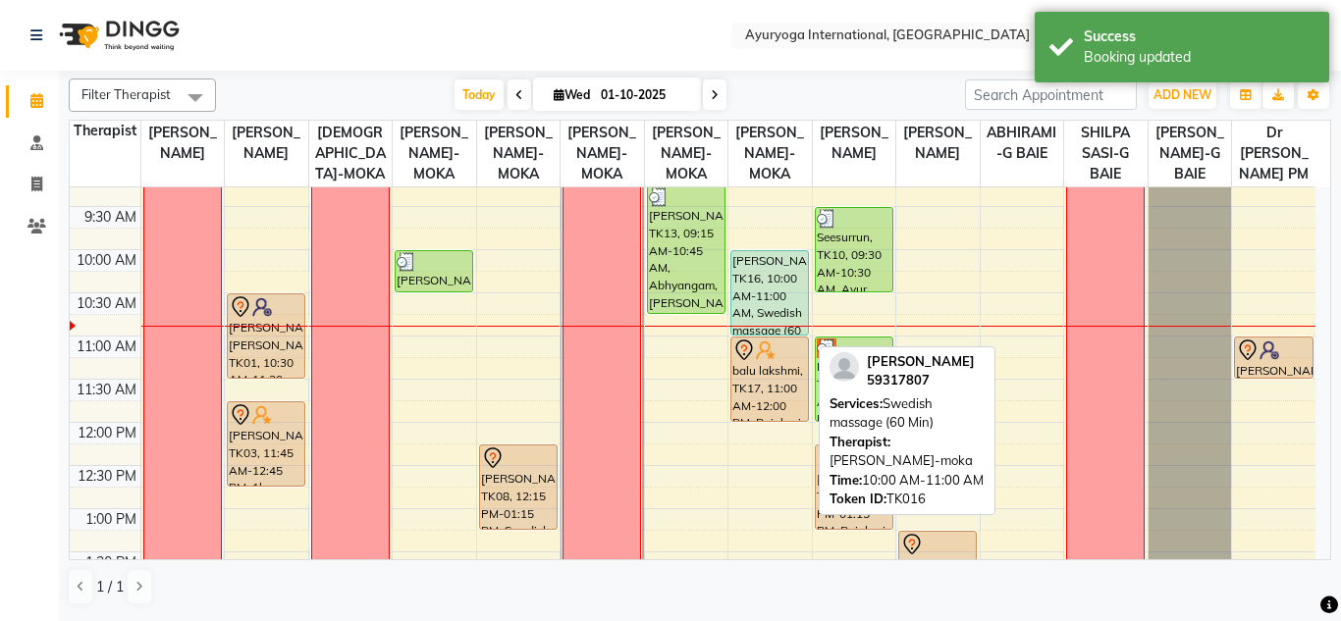
scroll to position [98, 0]
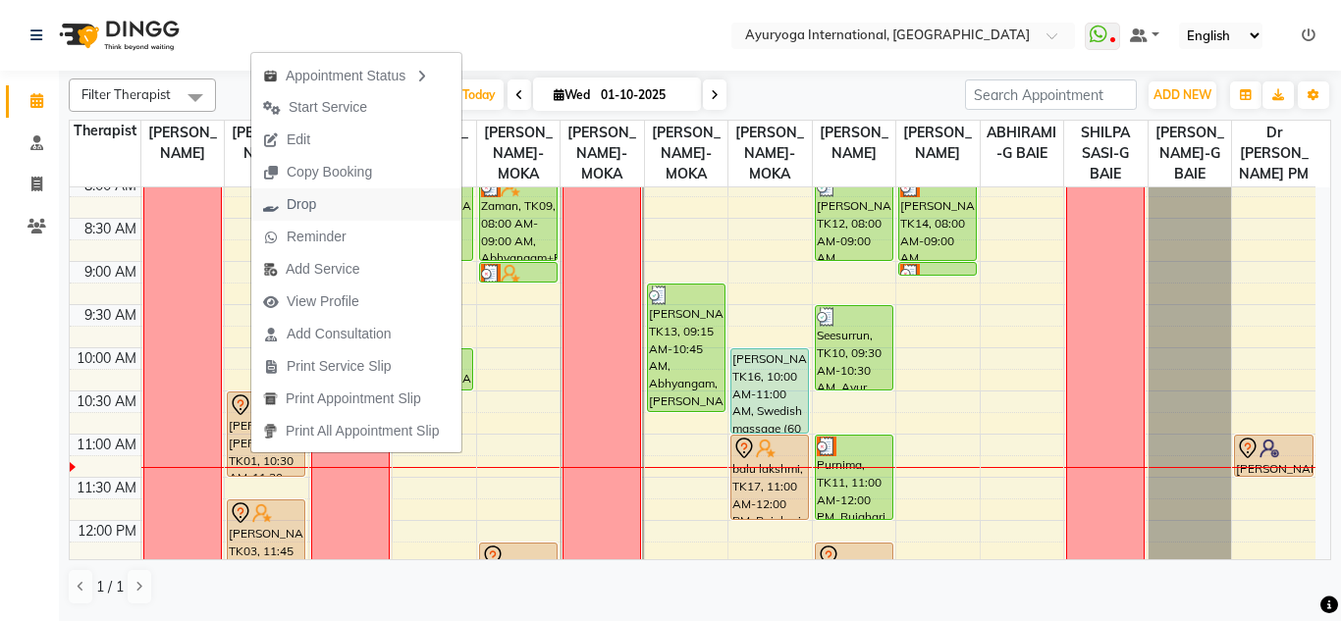
click at [297, 211] on span "Drop" at bounding box center [301, 204] width 29 height 21
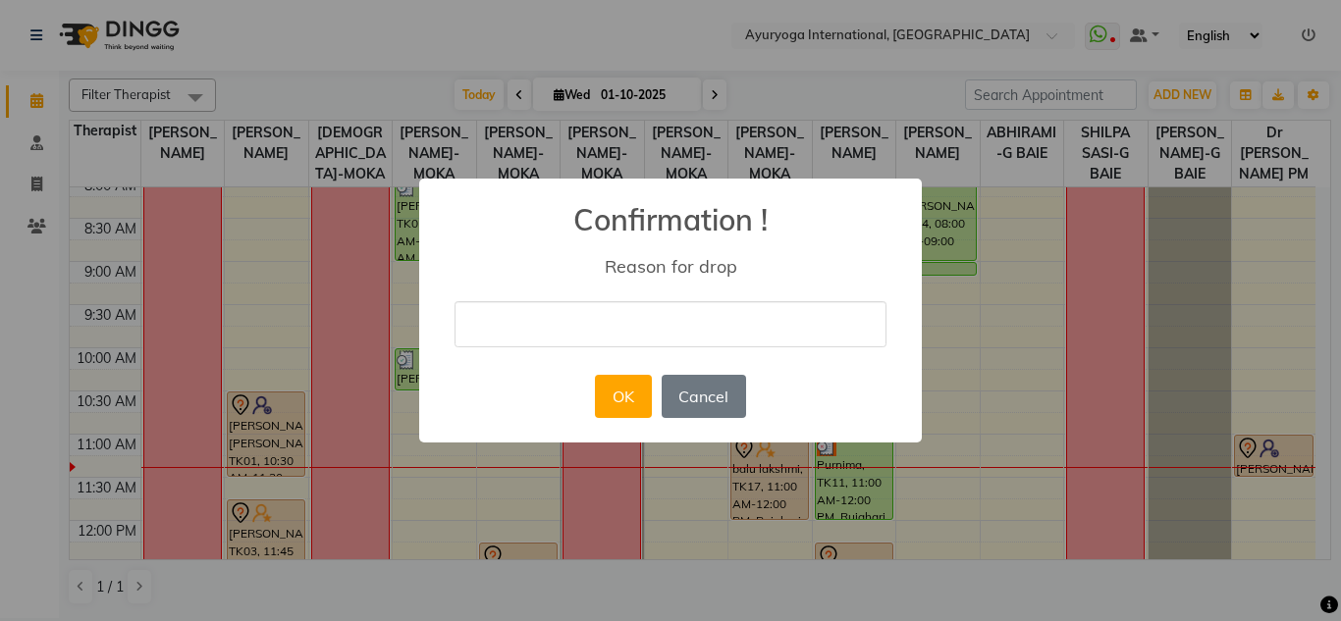
click at [535, 351] on div "× Confirmation ! Reason for drop OK No Cancel" at bounding box center [670, 311] width 502 height 264
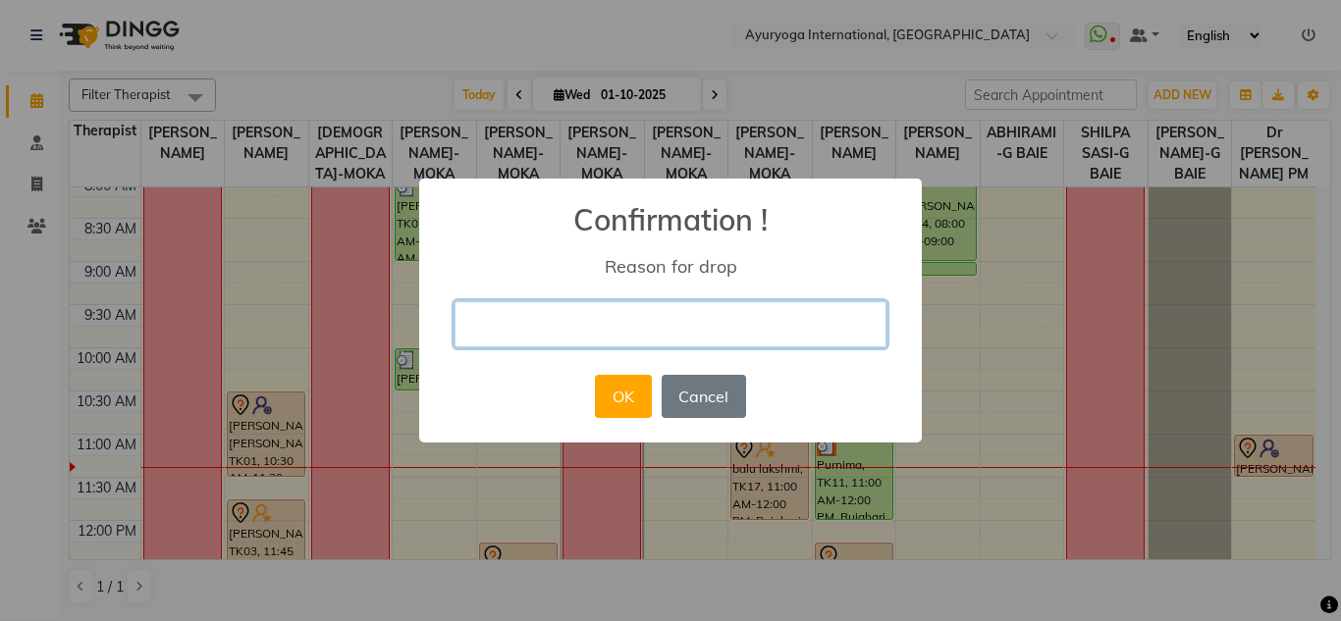
click at [563, 314] on input "text" at bounding box center [670, 324] width 432 height 46
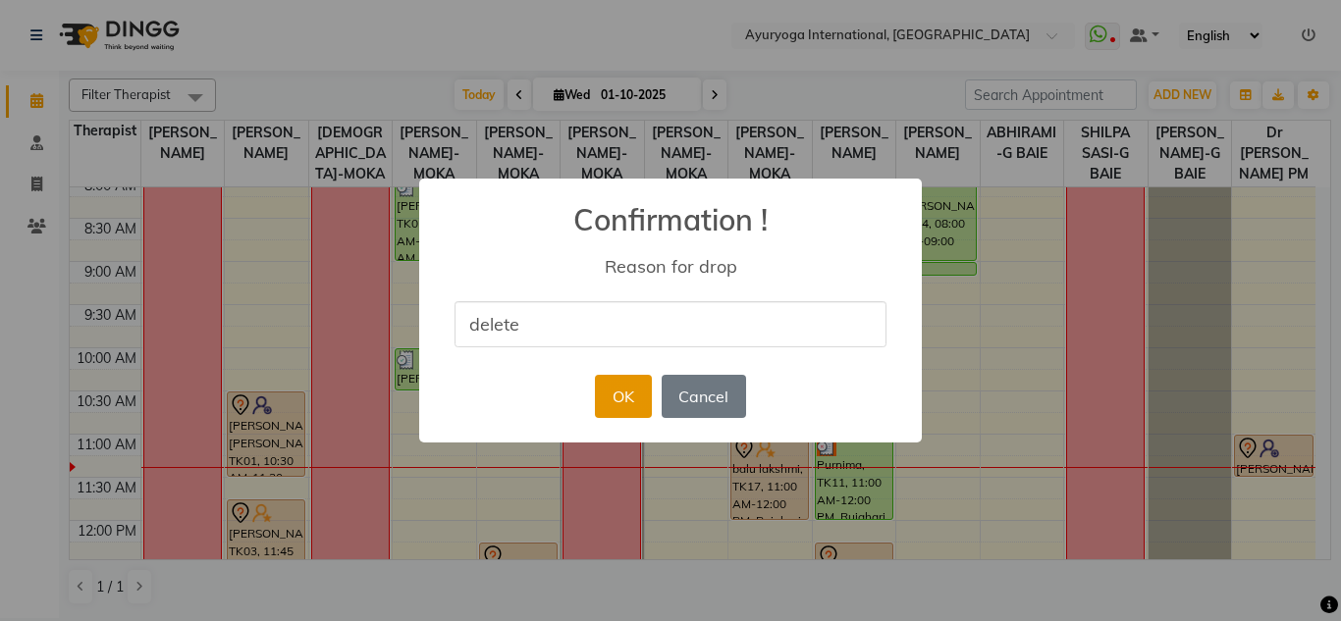
click at [611, 384] on button "OK" at bounding box center [623, 396] width 56 height 43
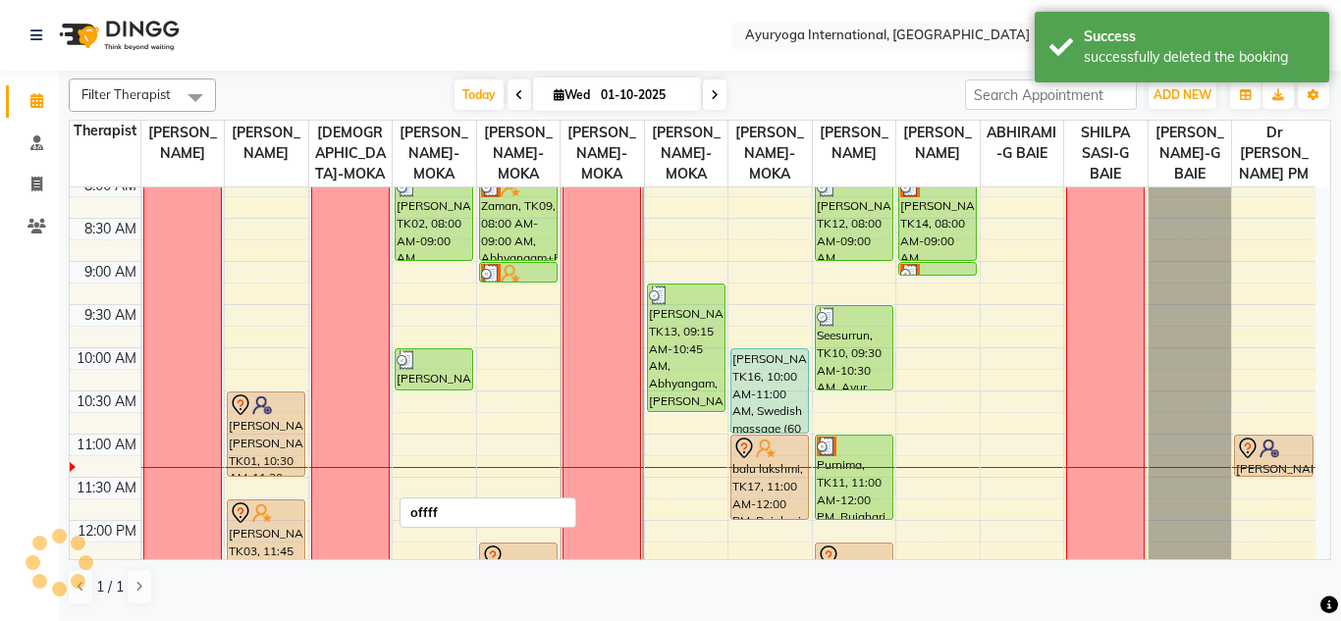
scroll to position [196, 0]
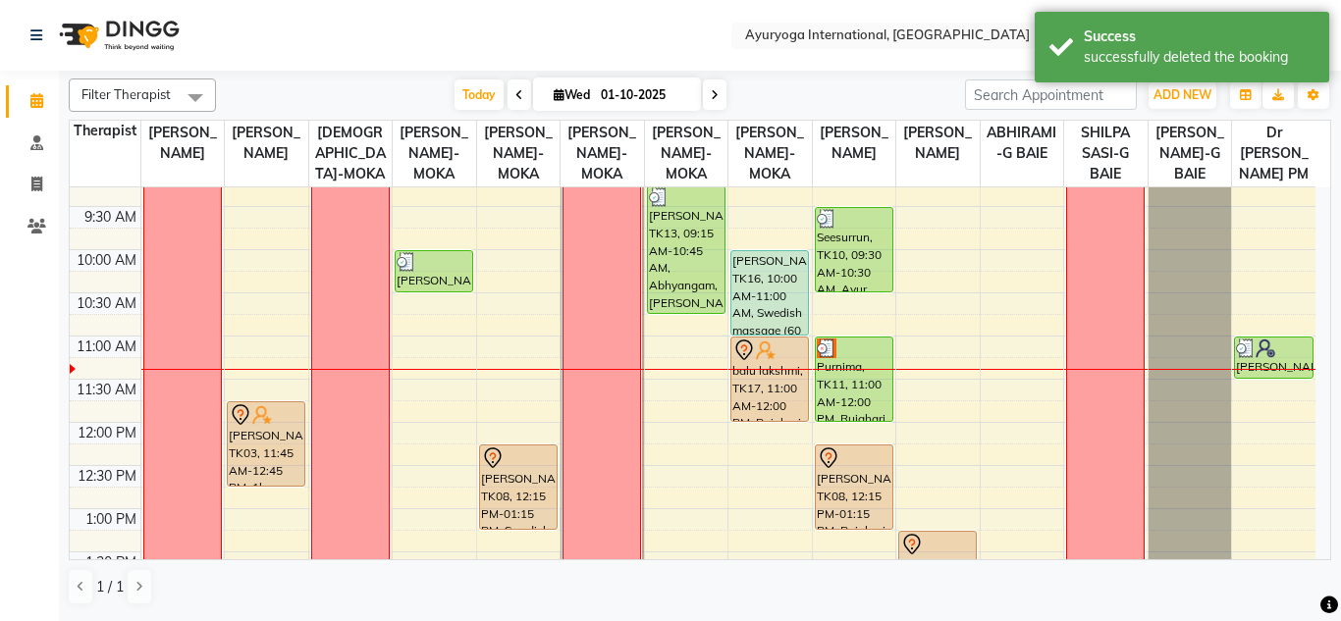
click at [295, 95] on div "Today Wed 01-10-2025" at bounding box center [590, 94] width 729 height 29
click at [295, 48] on nav "Select Location × Ayuryoga International, Mount Ory Rd WhatsApp Status ✕ Status…" at bounding box center [670, 35] width 1341 height 71
click at [291, 80] on div "Today Wed 01-10-2025" at bounding box center [590, 94] width 729 height 29
click at [292, 11] on nav "Select Location × Ayuryoga International, Mount Ory Rd WhatsApp Status ✕ Status…" at bounding box center [670, 35] width 1341 height 71
click at [342, 98] on div "Today Wed 01-10-2025" at bounding box center [590, 94] width 729 height 29
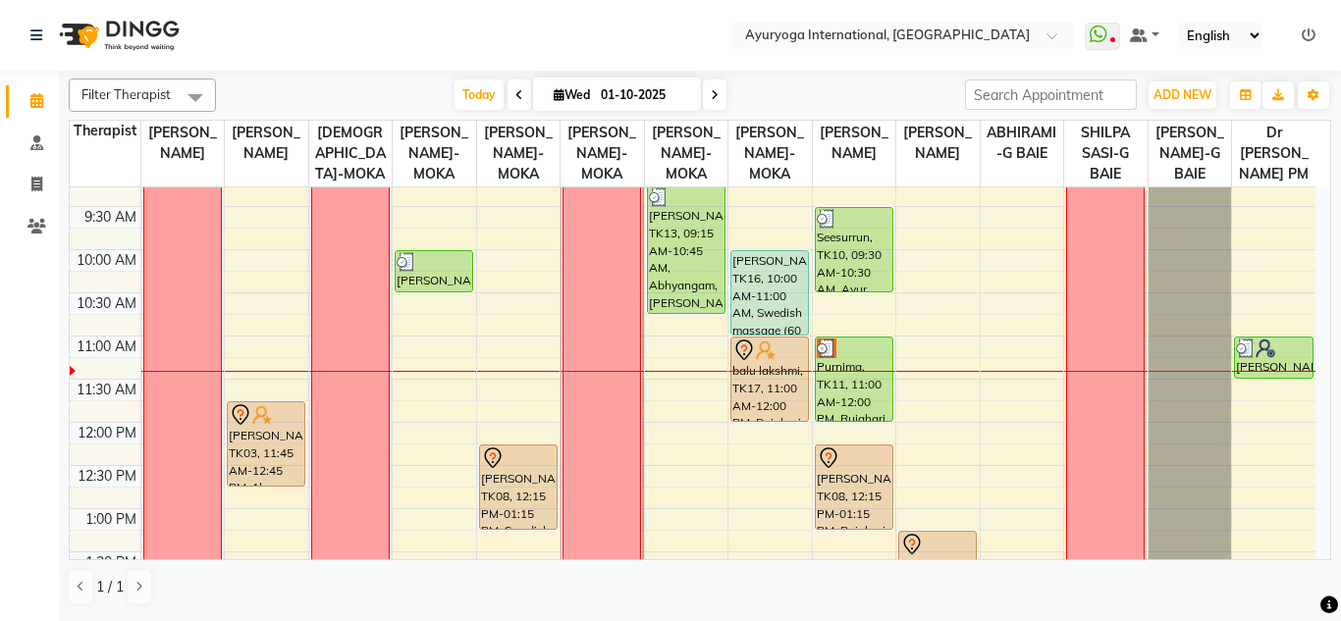
click at [328, 56] on nav "Select Location × Ayuryoga International, Mount Ory Rd WhatsApp Status ✕ Status…" at bounding box center [670, 35] width 1341 height 71
click at [368, 78] on div "Filter Therapist Select All Dr ADARSH THAIKKADATH JOJU MATHEW-MOKA VISHNU-MOKA …" at bounding box center [700, 342] width 1262 height 543
click at [364, 53] on nav "Select Location × Ayuryoga International, Mount Ory Rd WhatsApp Status ✕ Status…" at bounding box center [670, 35] width 1341 height 71
click at [342, 87] on div "Today Wed 01-10-2025" at bounding box center [590, 94] width 729 height 29
click at [349, 18] on nav "Select Location × Ayuryoga International, Mount Ory Rd WhatsApp Status ✕ Status…" at bounding box center [670, 35] width 1341 height 71
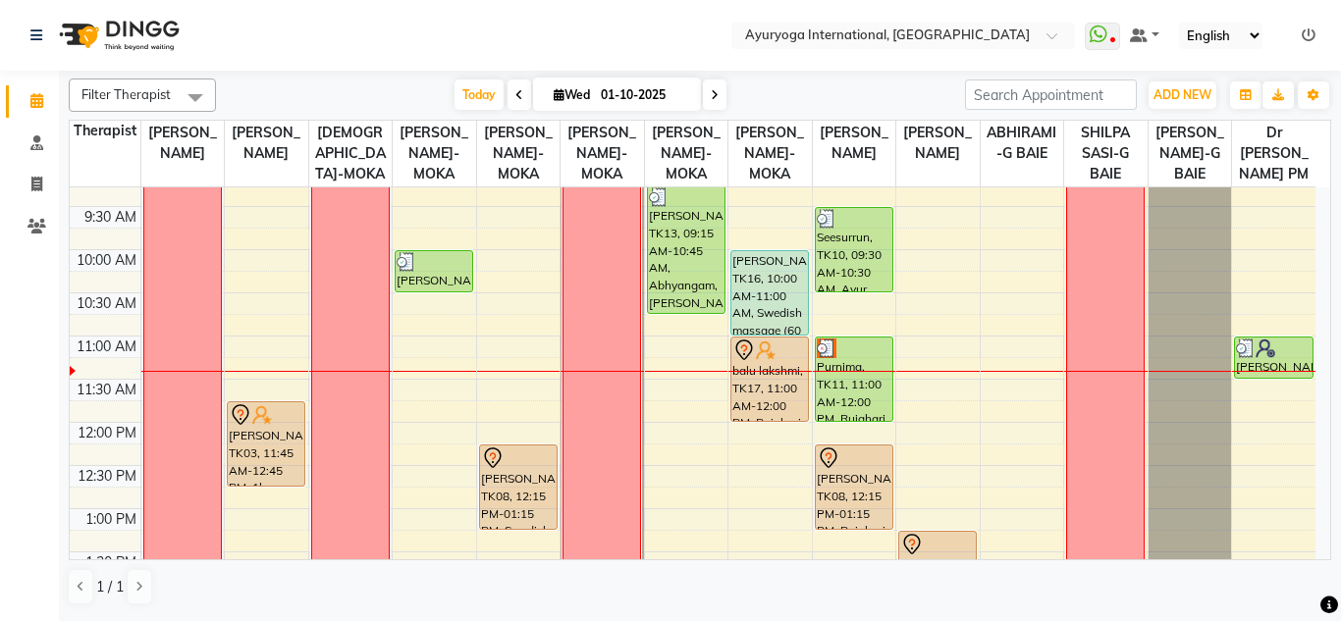
click at [363, 80] on div "Today Wed 01-10-2025" at bounding box center [590, 94] width 729 height 29
click at [353, 57] on nav "Select Location × Ayuryoga International, Mount Ory Rd WhatsApp Status ✕ Status…" at bounding box center [670, 35] width 1341 height 71
click at [347, 43] on nav "Select Location × Ayuryoga International, Mount Ory Rd WhatsApp Status ✕ Status…" at bounding box center [670, 35] width 1341 height 71
click at [366, 86] on div "Today Wed 01-10-2025" at bounding box center [590, 94] width 729 height 29
click at [338, 42] on nav "Select Location × Ayuryoga International, Mount Ory Rd WhatsApp Status ✕ Status…" at bounding box center [670, 35] width 1341 height 71
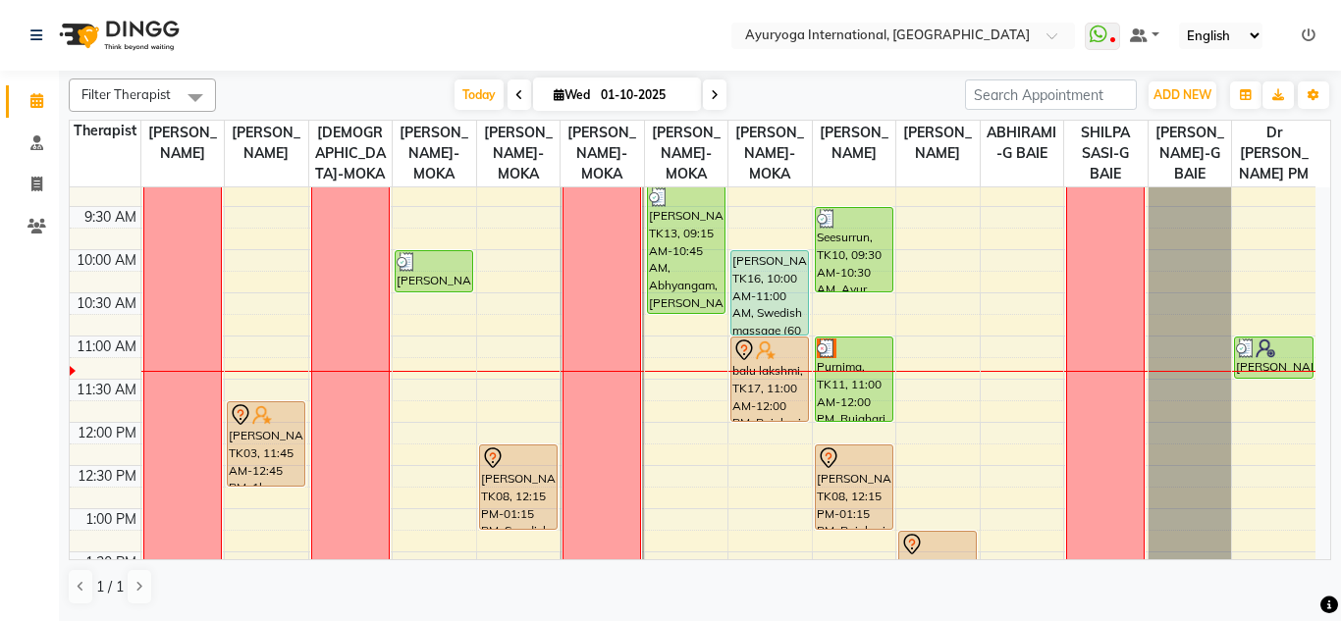
click at [351, 80] on div "Filter Therapist Select All Dr ADARSH THAIKKADATH JOJU MATHEW-MOKA VISHNU-MOKA …" at bounding box center [700, 95] width 1262 height 33
click at [339, 43] on nav "Select Location × Ayuryoga International, Mount Ory Rd WhatsApp Status ✕ Status…" at bounding box center [670, 35] width 1341 height 71
click at [321, 76] on div "Filter Therapist Select All Dr ADARSH THAIKKADATH JOJU MATHEW-MOKA VISHNU-MOKA …" at bounding box center [700, 342] width 1262 height 543
click at [320, 46] on nav "Select Location × Ayuryoga International, Mount Ory Rd WhatsApp Status ✕ Status…" at bounding box center [670, 35] width 1341 height 71
click at [327, 89] on div "Today Wed 01-10-2025" at bounding box center [590, 94] width 729 height 29
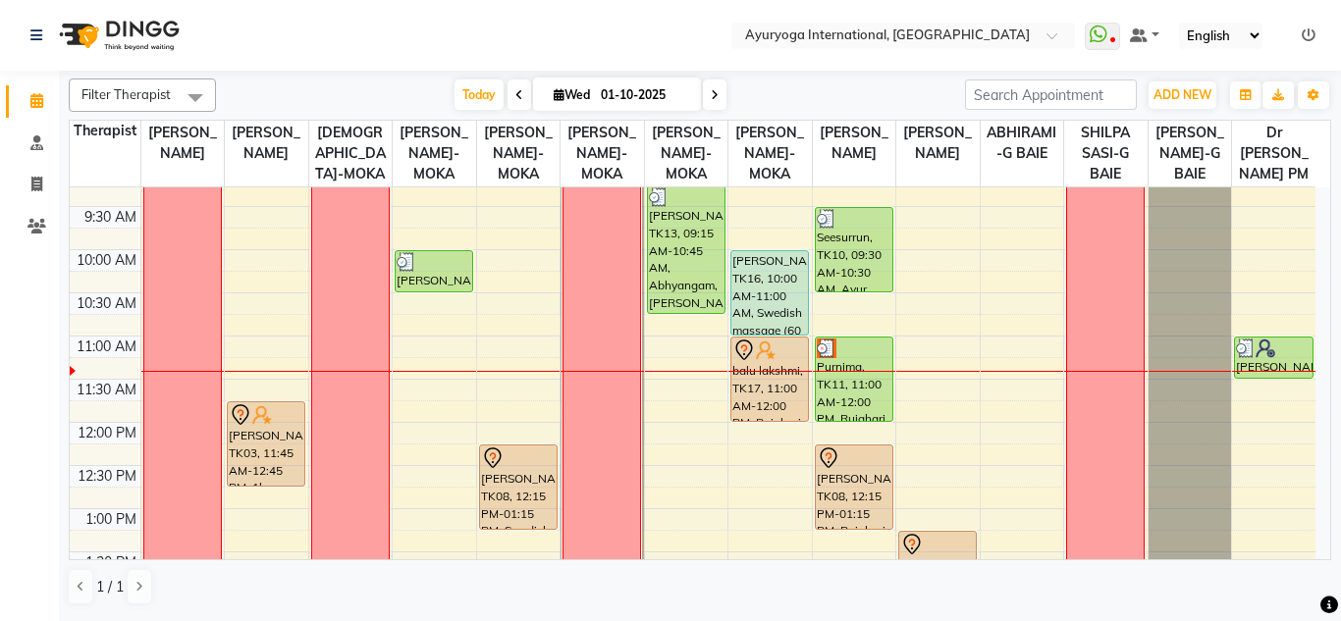
click at [314, 37] on nav "Select Location × Ayuryoga International, Mount Ory Rd WhatsApp Status ✕ Status…" at bounding box center [670, 35] width 1341 height 71
click at [358, 80] on div "Today Wed 01-10-2025" at bounding box center [590, 94] width 729 height 29
click at [345, 38] on nav "Select Location × Ayuryoga International, Mount Ory Rd WhatsApp Status ✕ Status…" at bounding box center [670, 35] width 1341 height 71
click at [346, 34] on nav "Select Location × Ayuryoga International, Mount Ory Rd WhatsApp Status ✕ Status…" at bounding box center [670, 35] width 1341 height 71
click at [371, 87] on div "Today Wed 01-10-2025" at bounding box center [590, 94] width 729 height 29
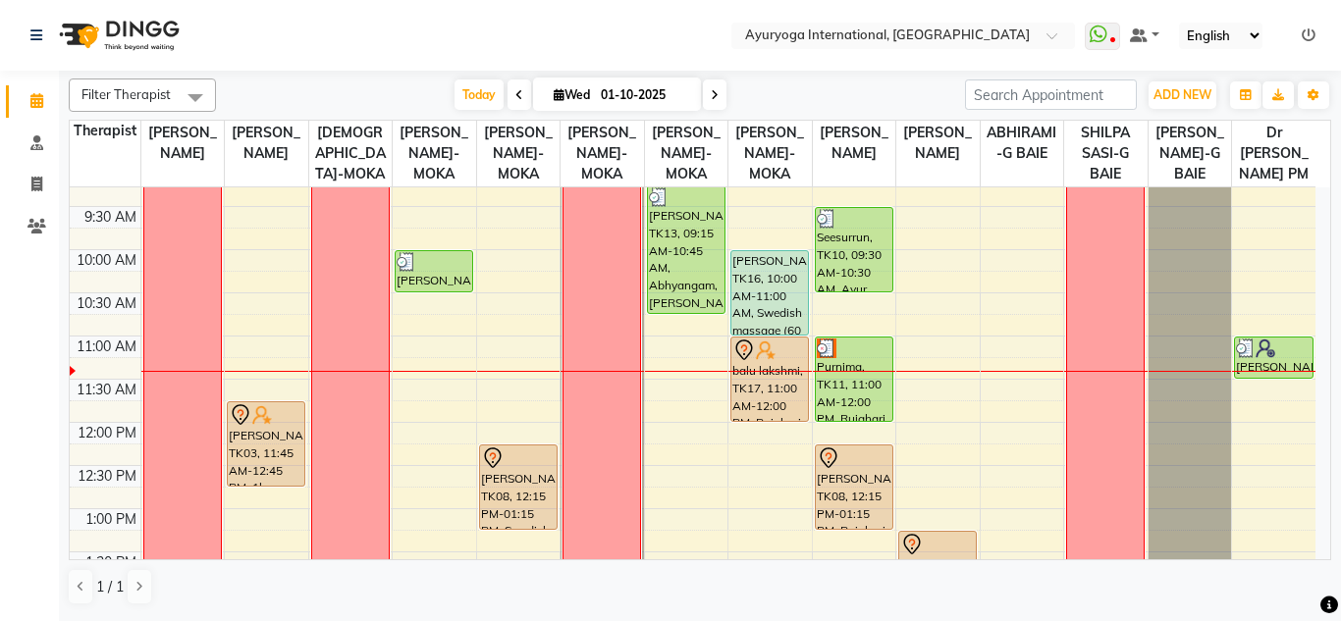
click at [385, 42] on nav "Select Location × Ayuryoga International, Mount Ory Rd WhatsApp Status ✕ Status…" at bounding box center [670, 35] width 1341 height 71
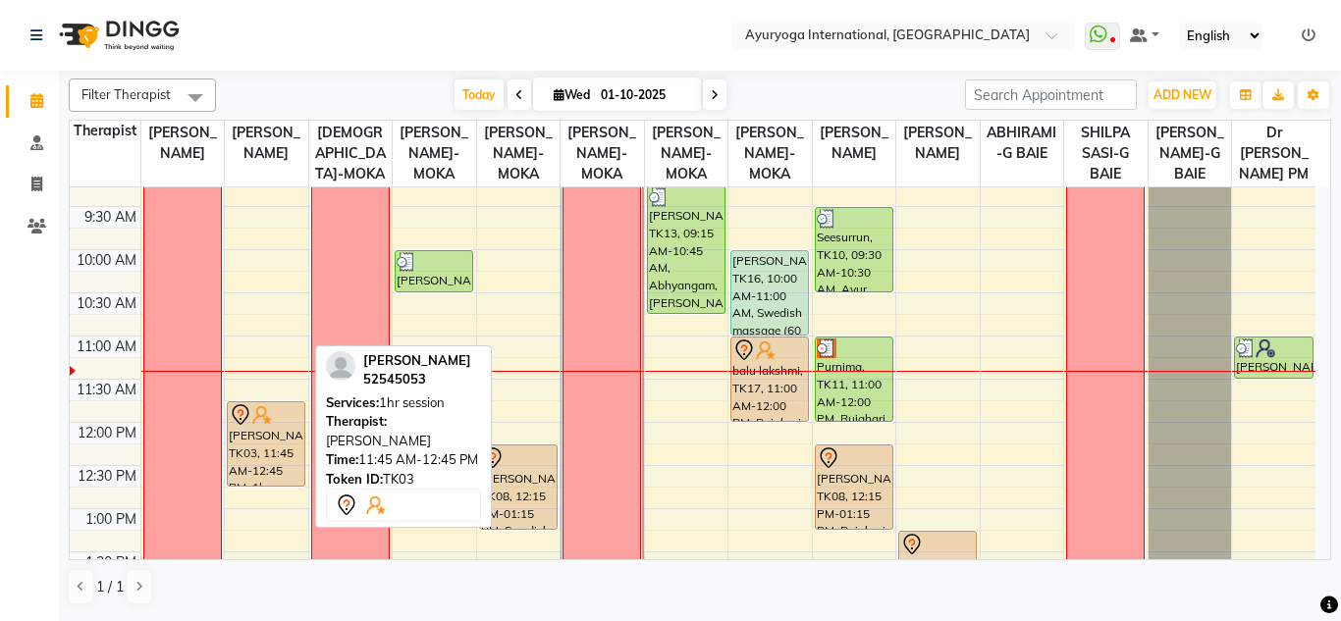
click at [235, 427] on icon at bounding box center [241, 415] width 24 height 24
click at [259, 425] on img at bounding box center [262, 415] width 20 height 20
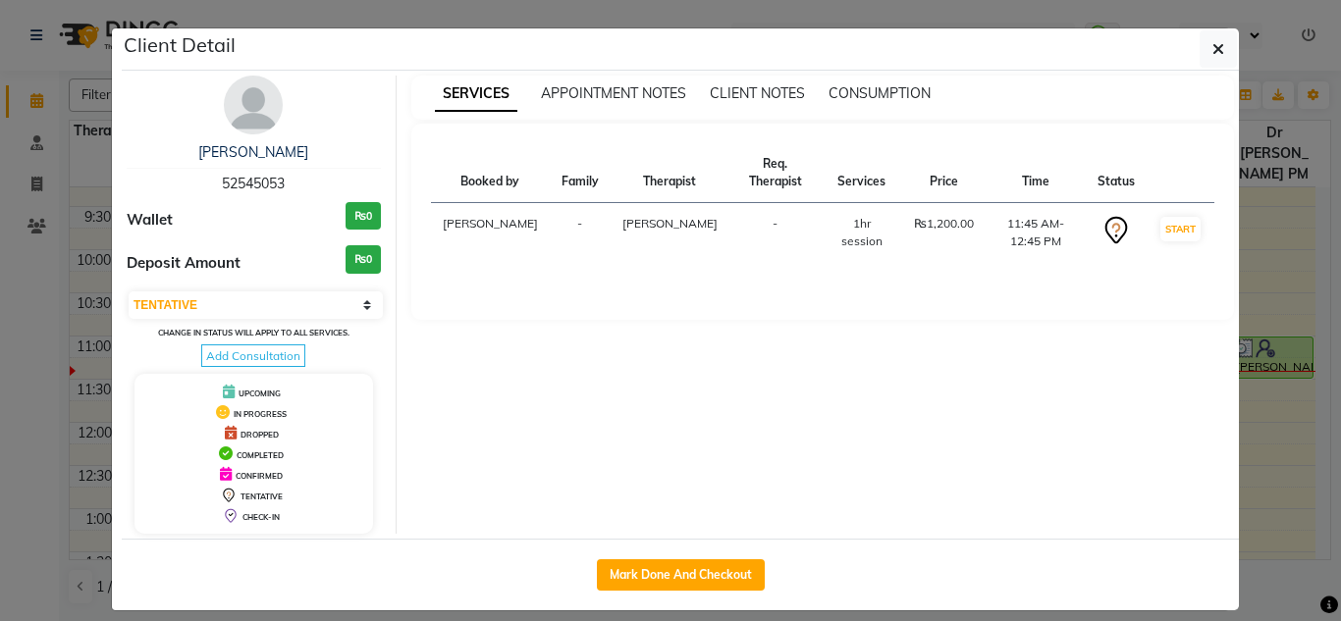
drag, startPoint x: 277, startPoint y: 179, endPoint x: 197, endPoint y: 174, distance: 79.6
click at [197, 174] on div "Roshni Gunnack 52545053" at bounding box center [254, 168] width 254 height 52
copy span "52545053"
click at [1222, 38] on button "button" at bounding box center [1217, 48] width 37 height 37
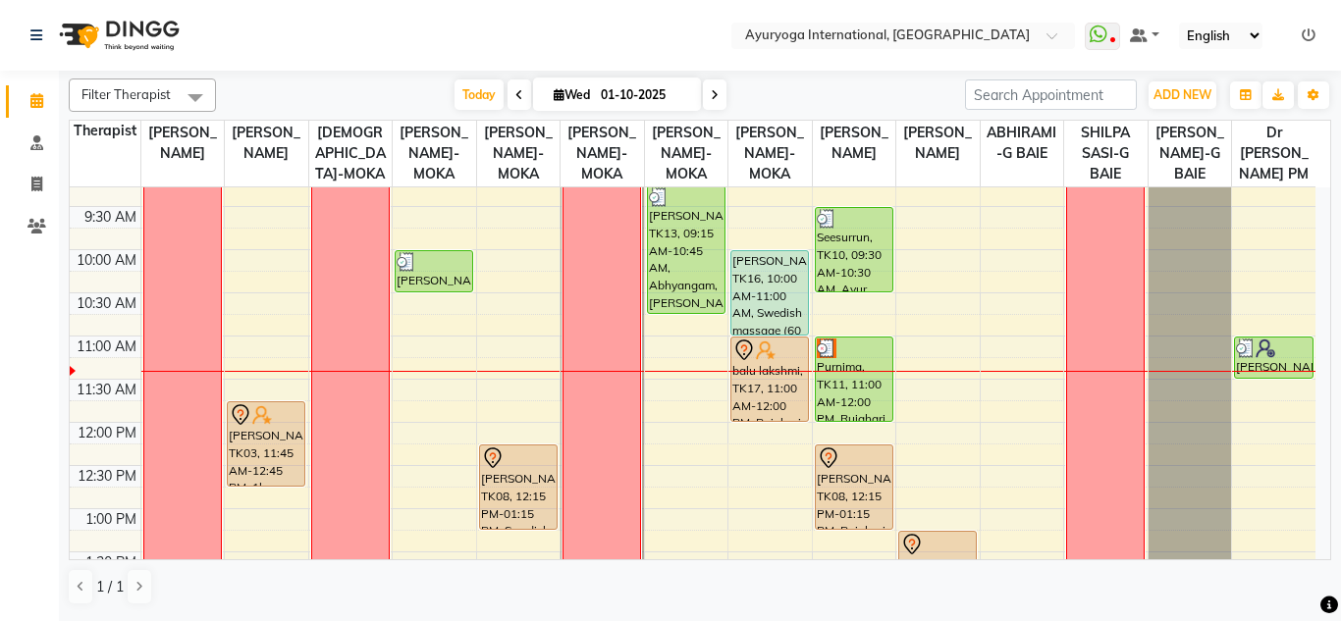
click at [601, 90] on input "01-10-2025" at bounding box center [644, 94] width 98 height 29
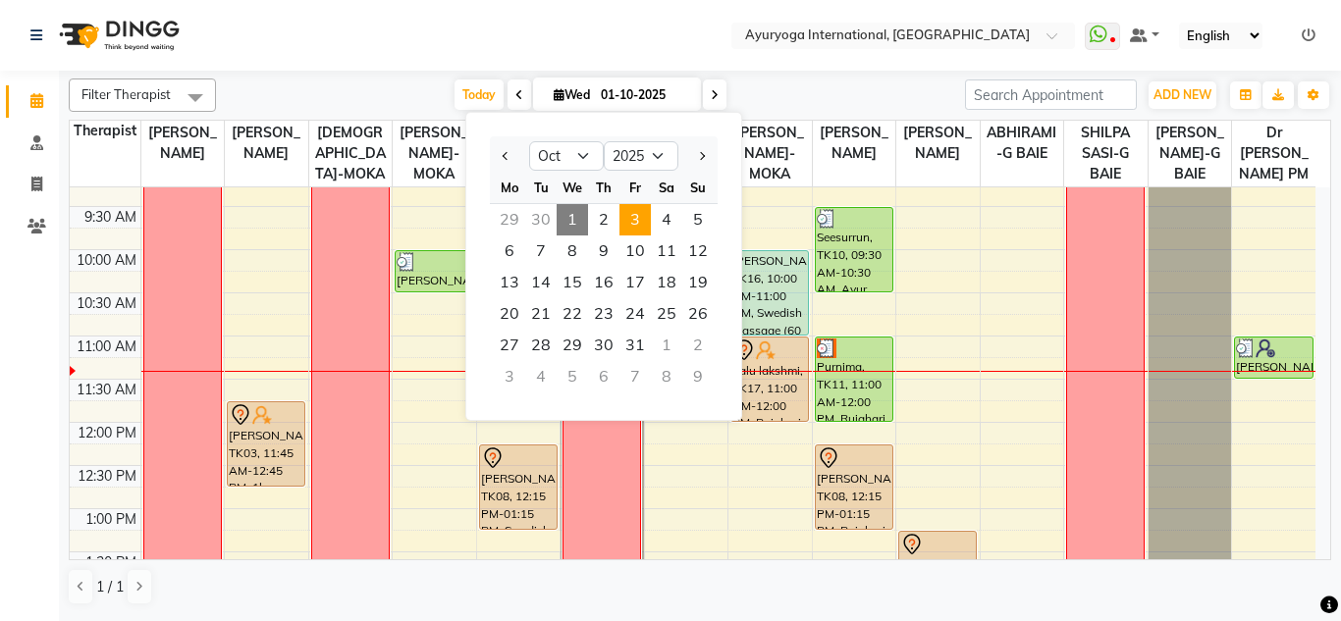
click at [638, 214] on span "3" at bounding box center [634, 219] width 31 height 31
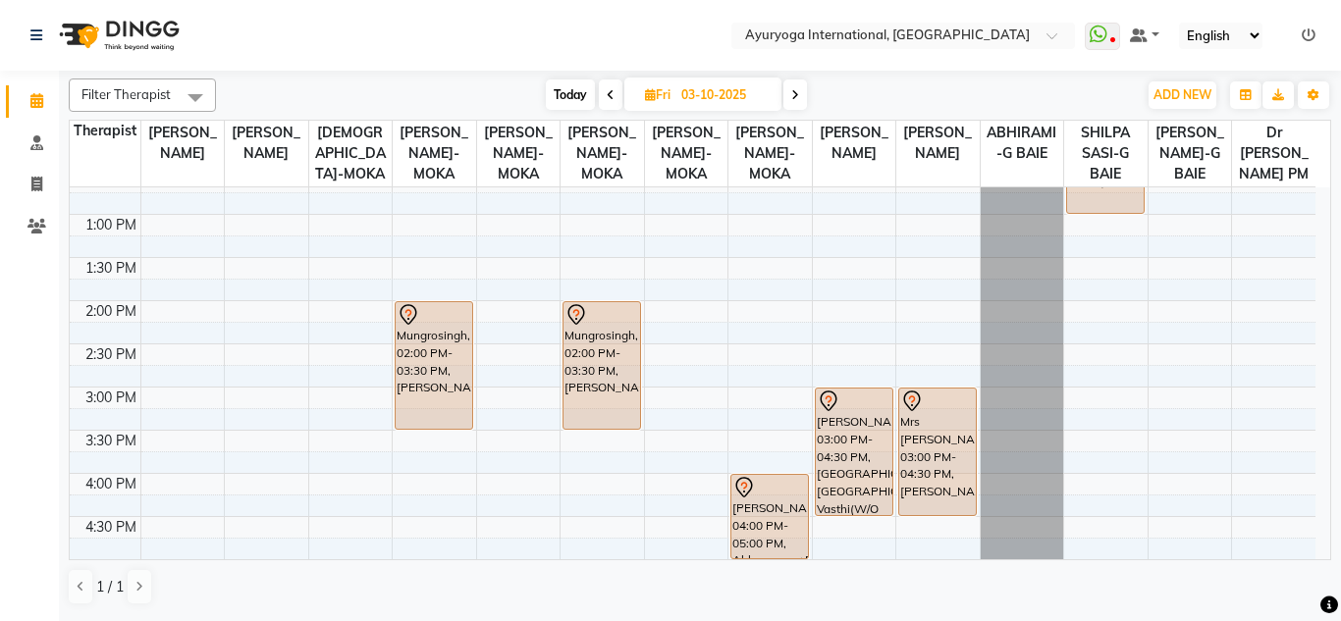
scroll to position [589, 0]
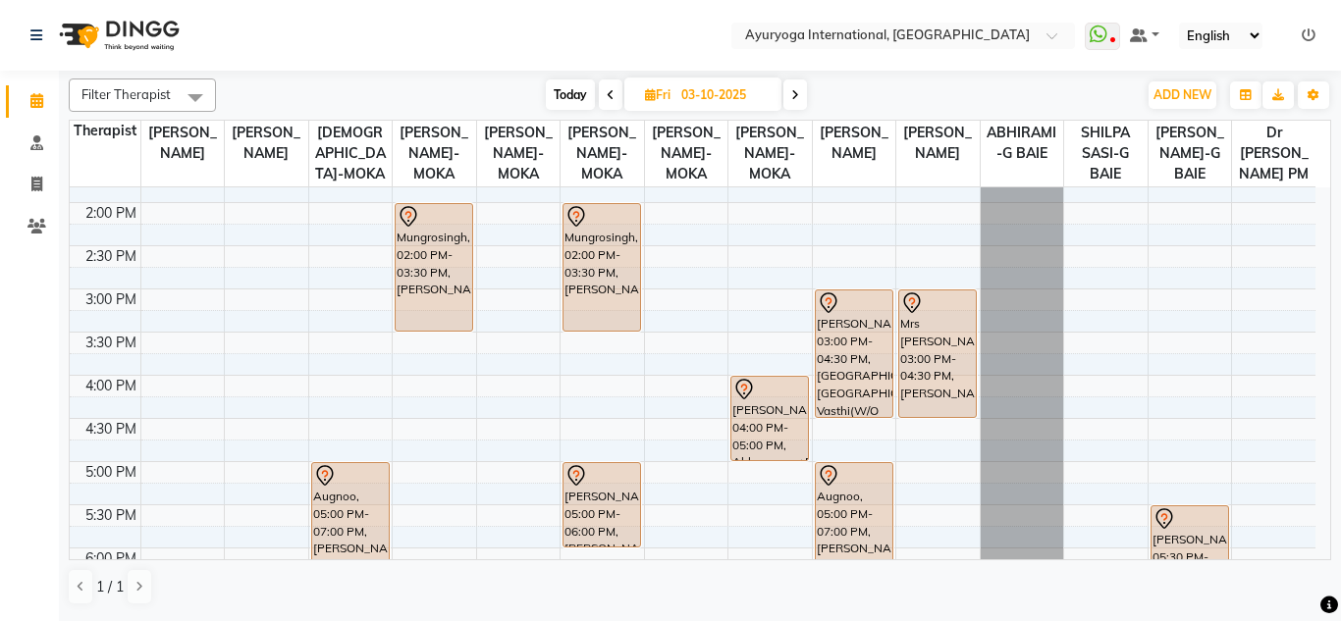
click at [576, 383] on div "7:00 AM 7:30 AM 8:00 AM 8:30 AM 9:00 AM 9:30 AM 10:00 AM 10:30 AM 11:00 AM 11:3…" at bounding box center [692, 203] width 1245 height 1208
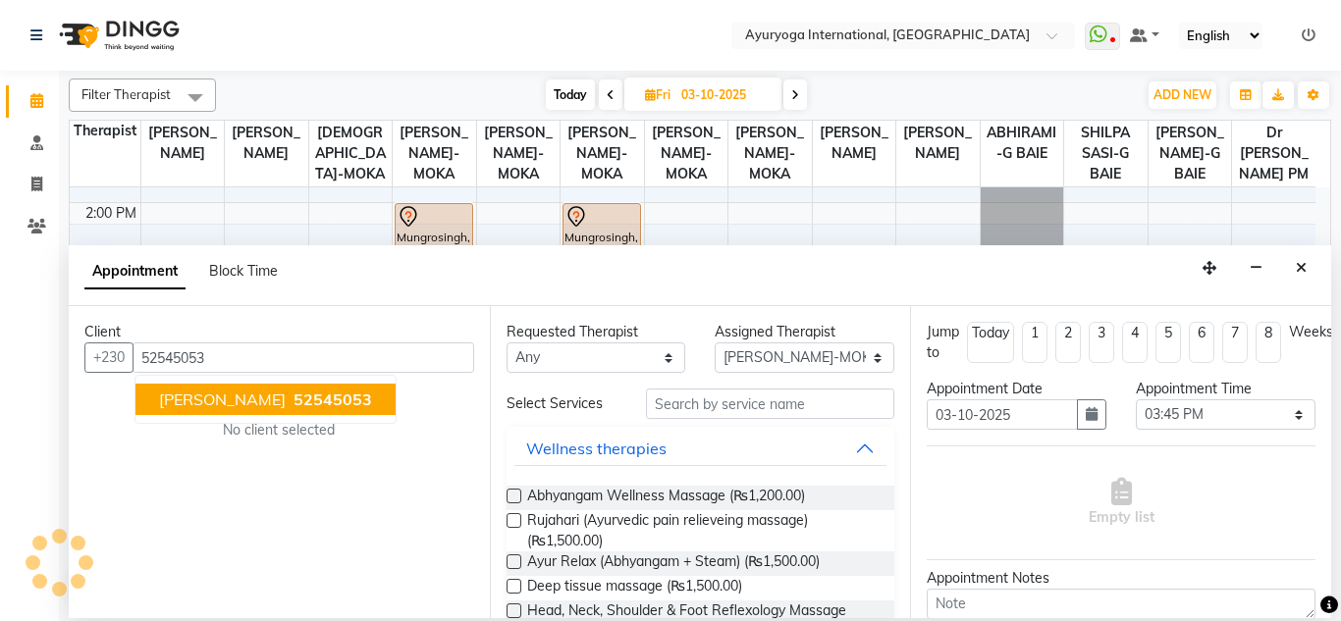
click at [338, 407] on span "52545053" at bounding box center [332, 400] width 79 height 20
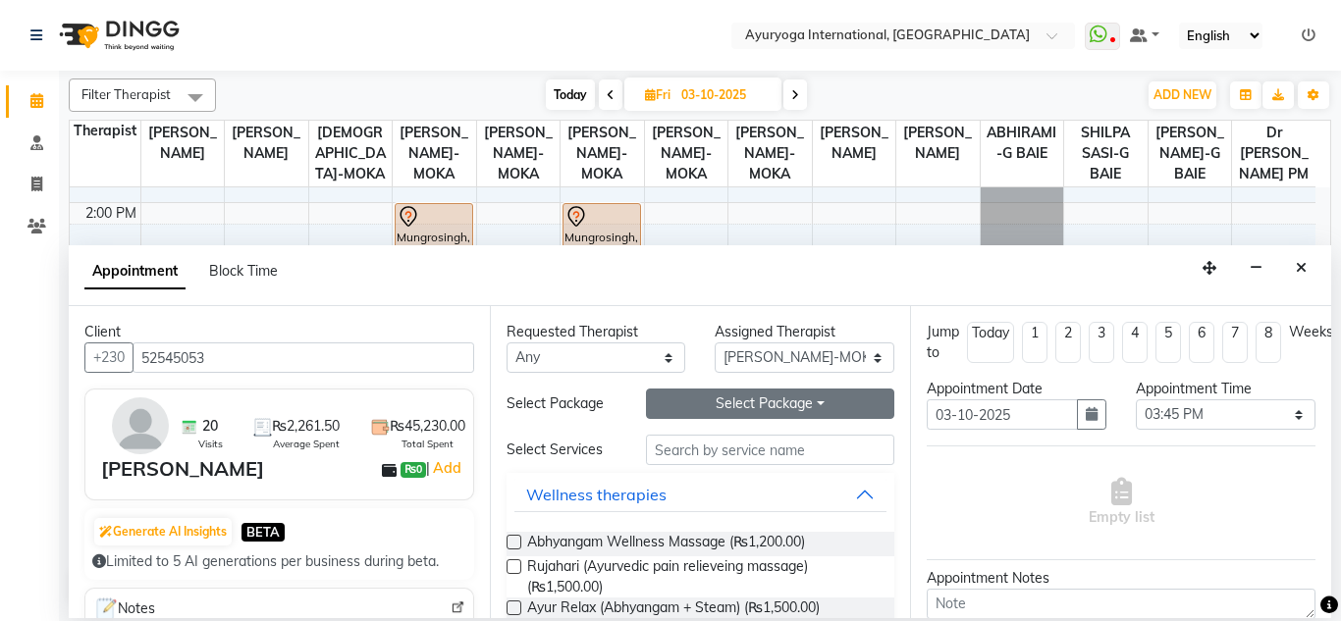
click at [683, 404] on button "Select Package Toggle Dropdown" at bounding box center [770, 404] width 249 height 30
click at [683, 415] on button "Select Package Toggle Dropdown" at bounding box center [770, 404] width 249 height 30
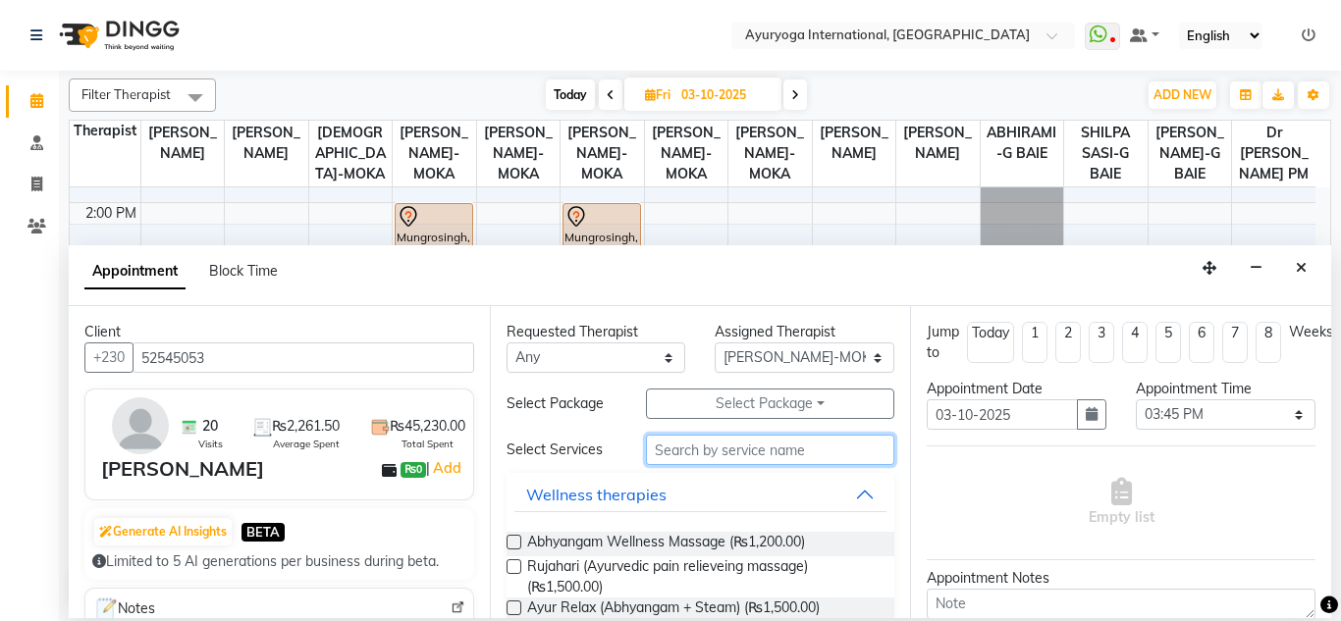
click at [682, 457] on input "text" at bounding box center [770, 450] width 249 height 30
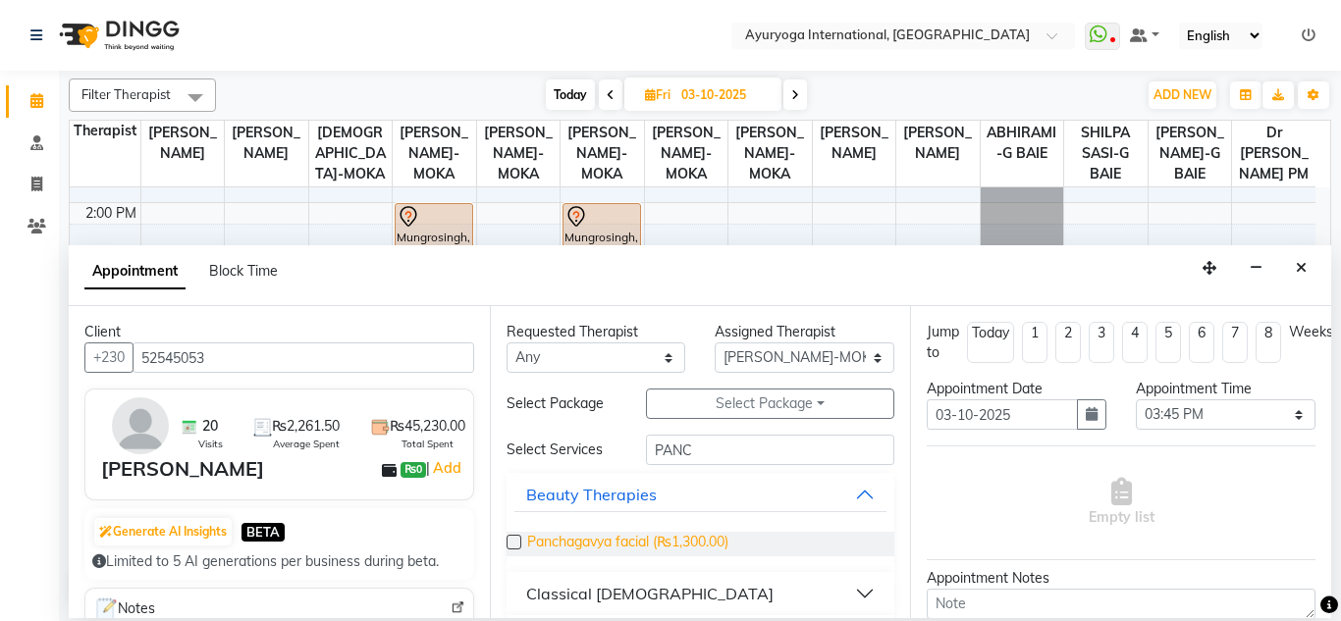
click at [669, 548] on span "Panchagavya facial (₨1,300.00)" at bounding box center [627, 544] width 201 height 25
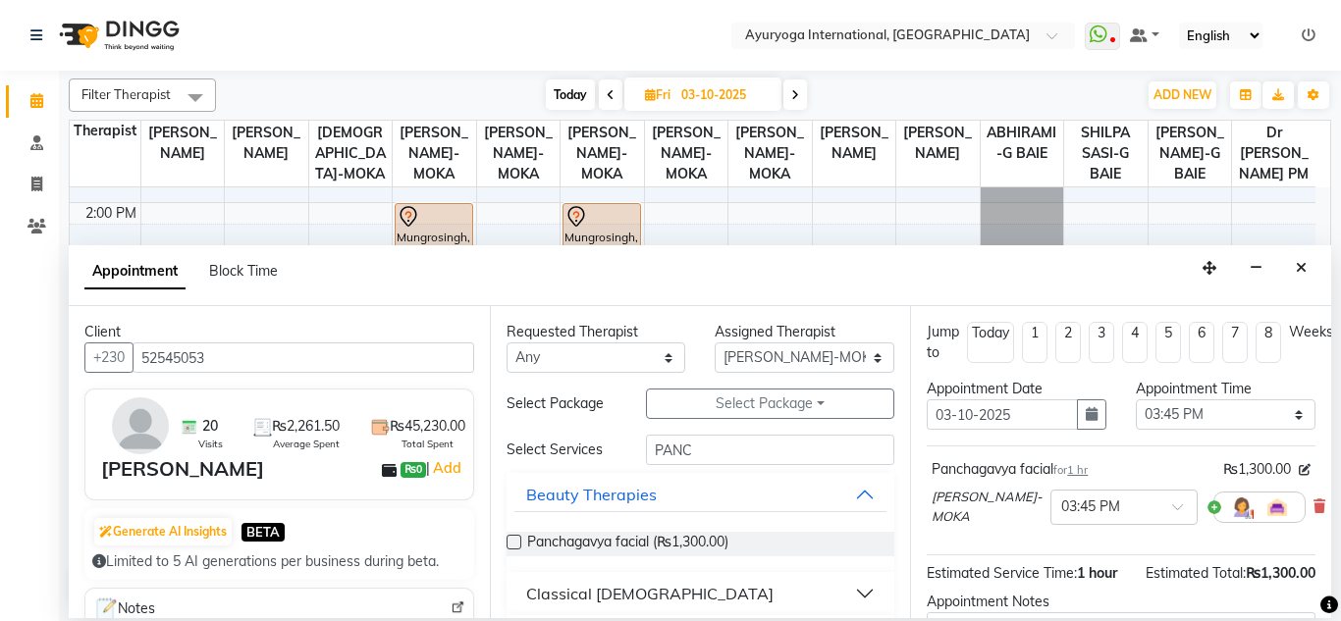
scroll to position [242, 0]
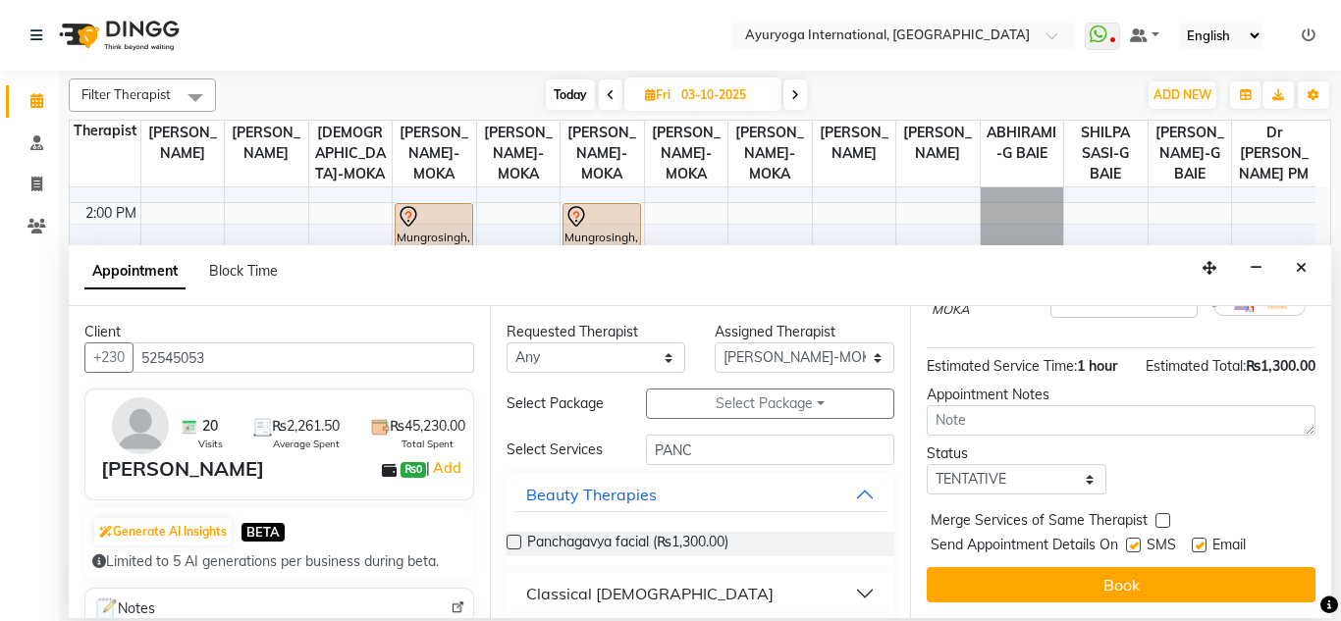
click at [1083, 546] on div "Jump to Today 1 2 3 4 5 6 7 8 Weeks Appointment Date 03-10-2025 Appointment Tim…" at bounding box center [1120, 462] width 421 height 312
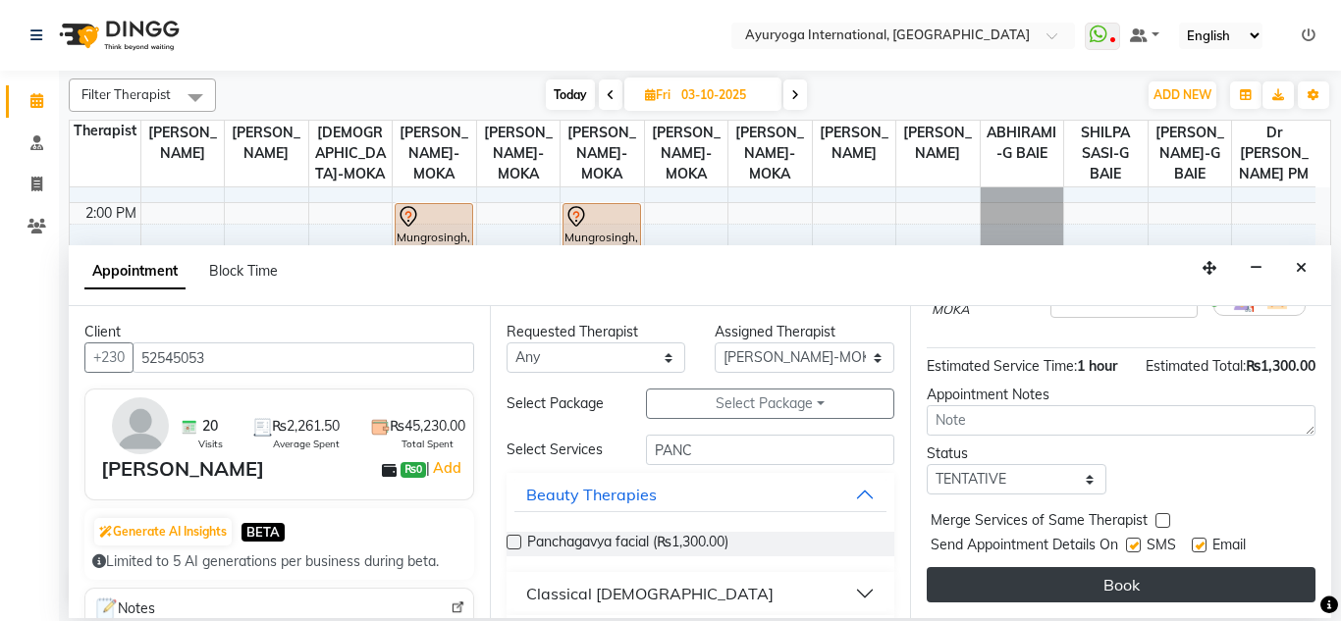
click at [1085, 567] on button "Book" at bounding box center [1120, 584] width 389 height 35
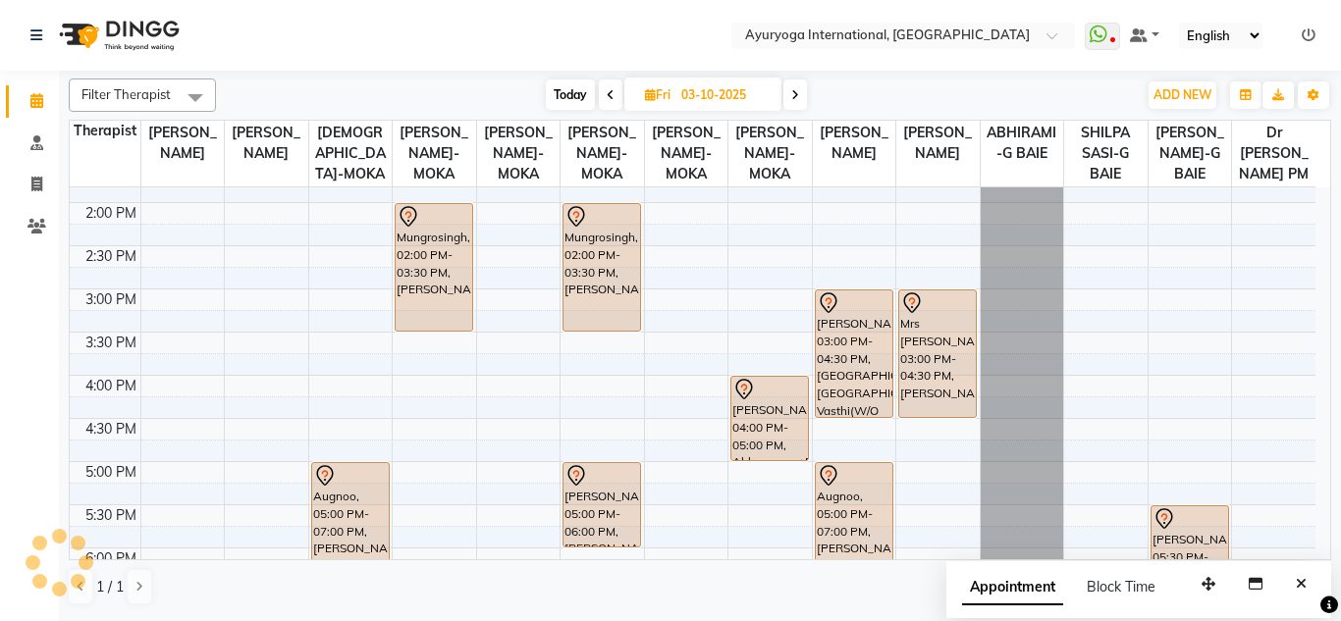
click at [603, 30] on nav "Select Location × Ayuryoga International, Mount Ory Rd WhatsApp Status ✕ Status…" at bounding box center [670, 35] width 1341 height 71
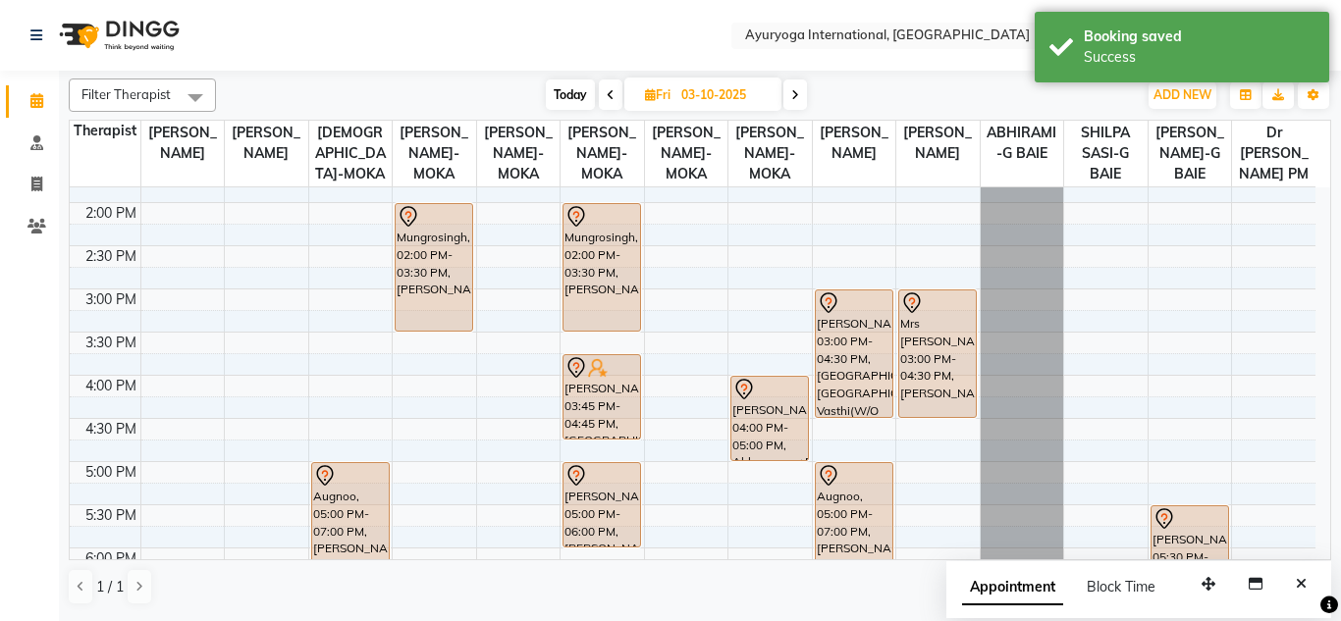
click at [604, 24] on nav "Select Location × Ayuryoga International, Mount Ory Rd WhatsApp Status ✕ Status…" at bounding box center [670, 35] width 1341 height 71
click at [768, 26] on div "× Ayuryoga International, Mount Ory Rd" at bounding box center [887, 36] width 285 height 20
click at [778, 20] on nav "Select Location × Ayuryoga International, Mount Ory Rd WhatsApp Status ✕ Status…" at bounding box center [670, 35] width 1341 height 71
click at [753, 37] on input "text" at bounding box center [883, 37] width 285 height 20
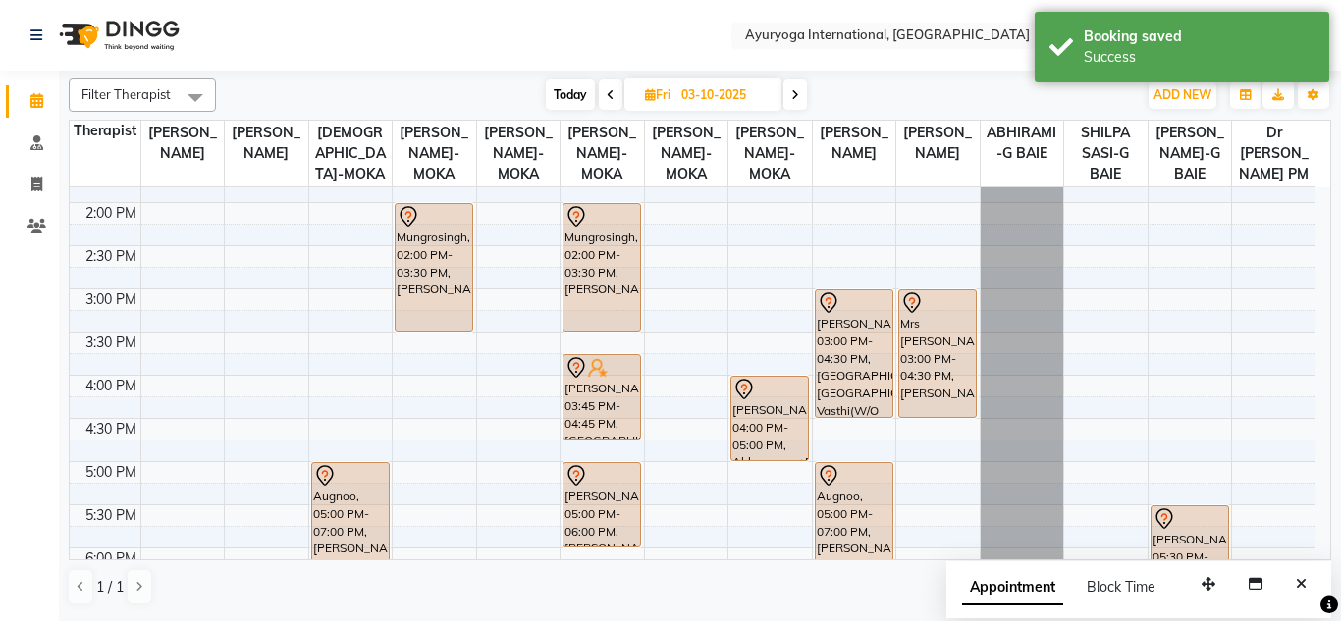
click at [662, 20] on nav "Select Location × Ayuryoga International, Mount Ory Rd WhatsApp Status ✕ Status…" at bounding box center [670, 35] width 1341 height 71
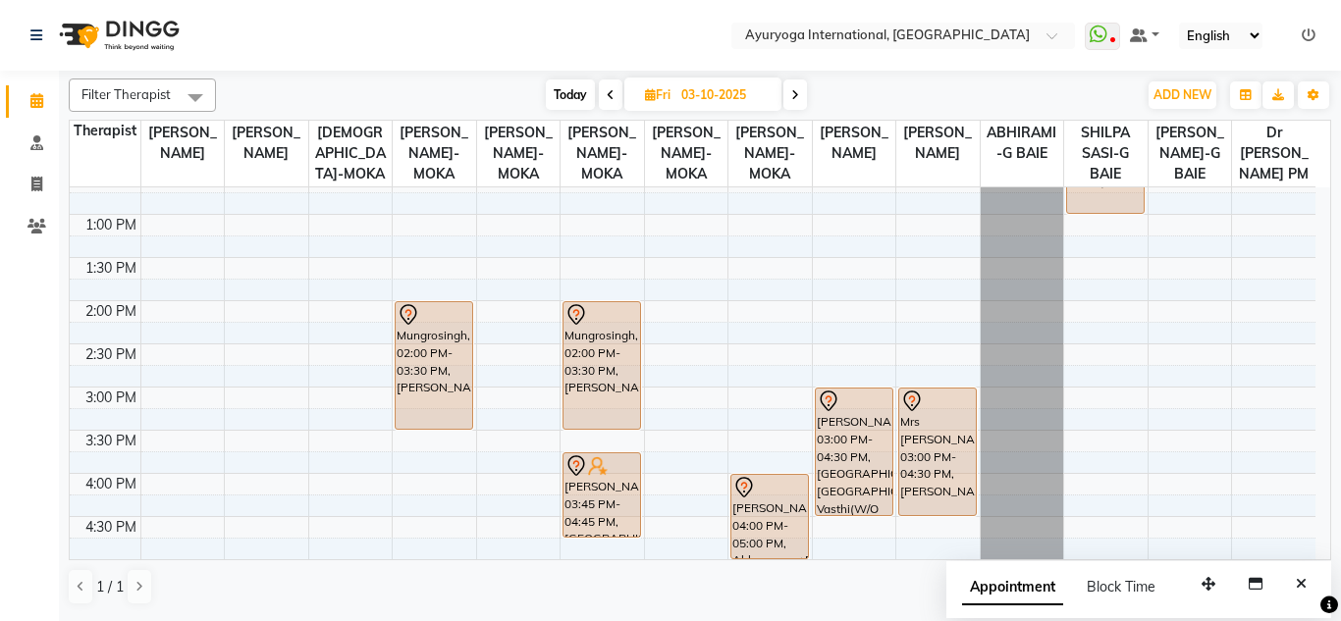
scroll to position [0, 0]
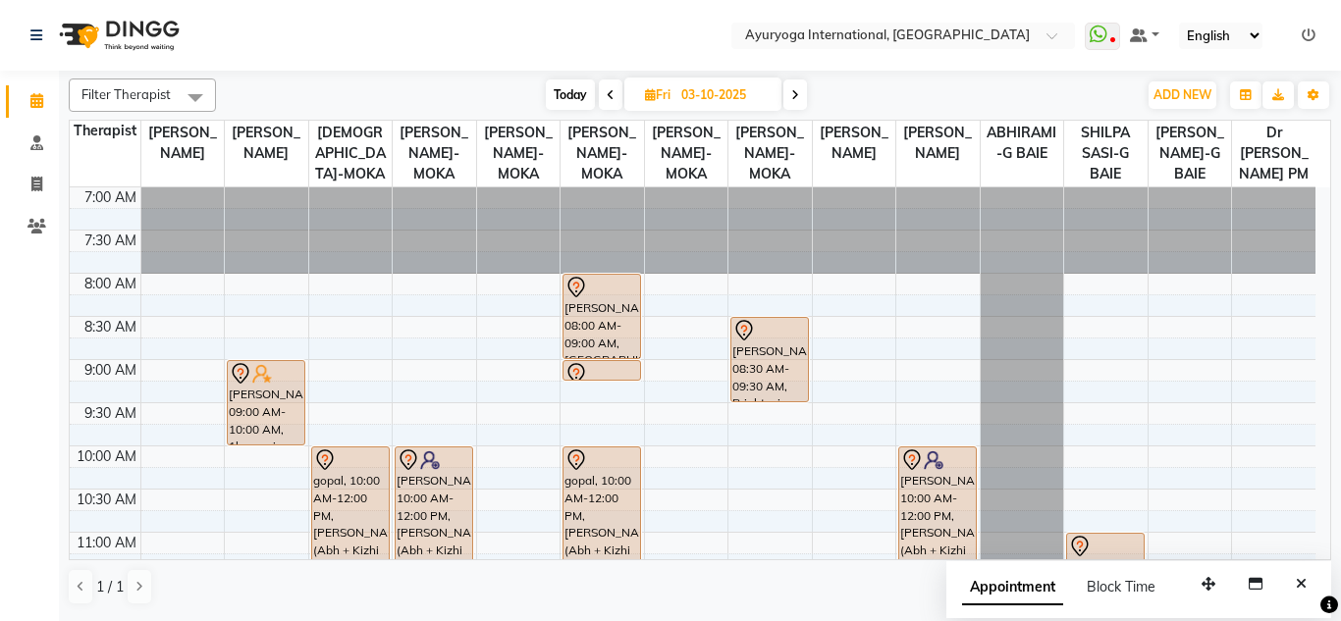
click at [564, 82] on span "Today" at bounding box center [570, 94] width 49 height 30
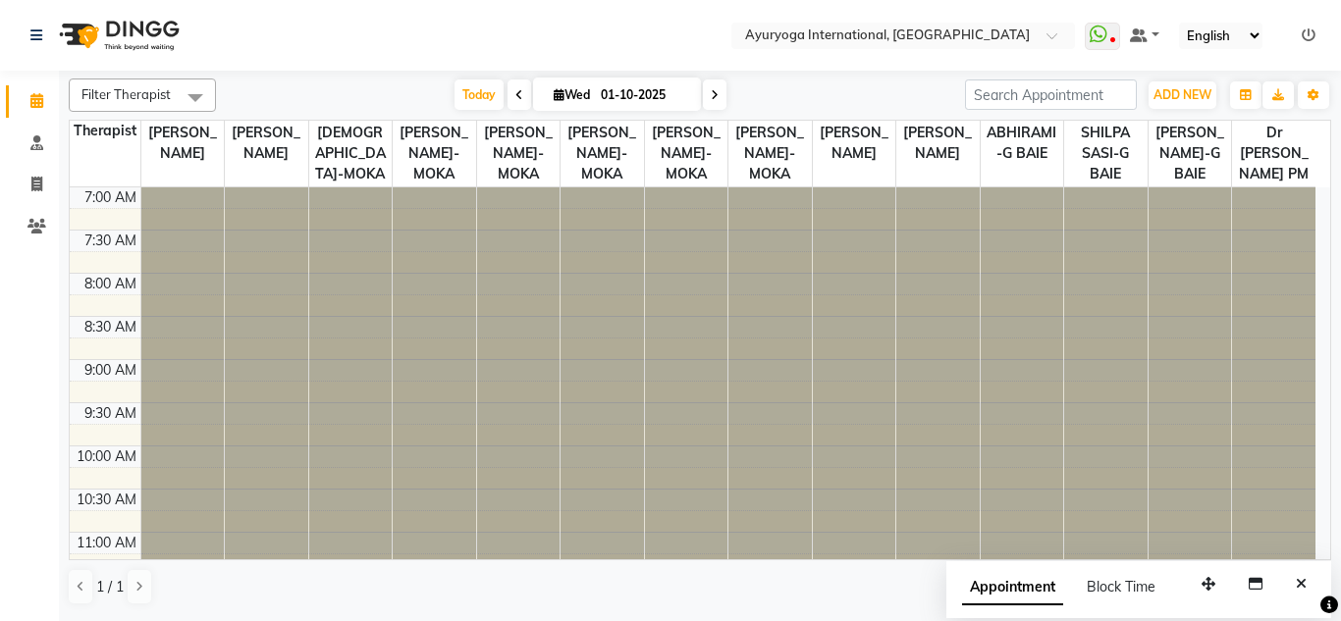
click at [566, 29] on nav "Select Location × Ayuryoga International, Mount Ory Rd WhatsApp Status ✕ Status…" at bounding box center [670, 35] width 1341 height 71
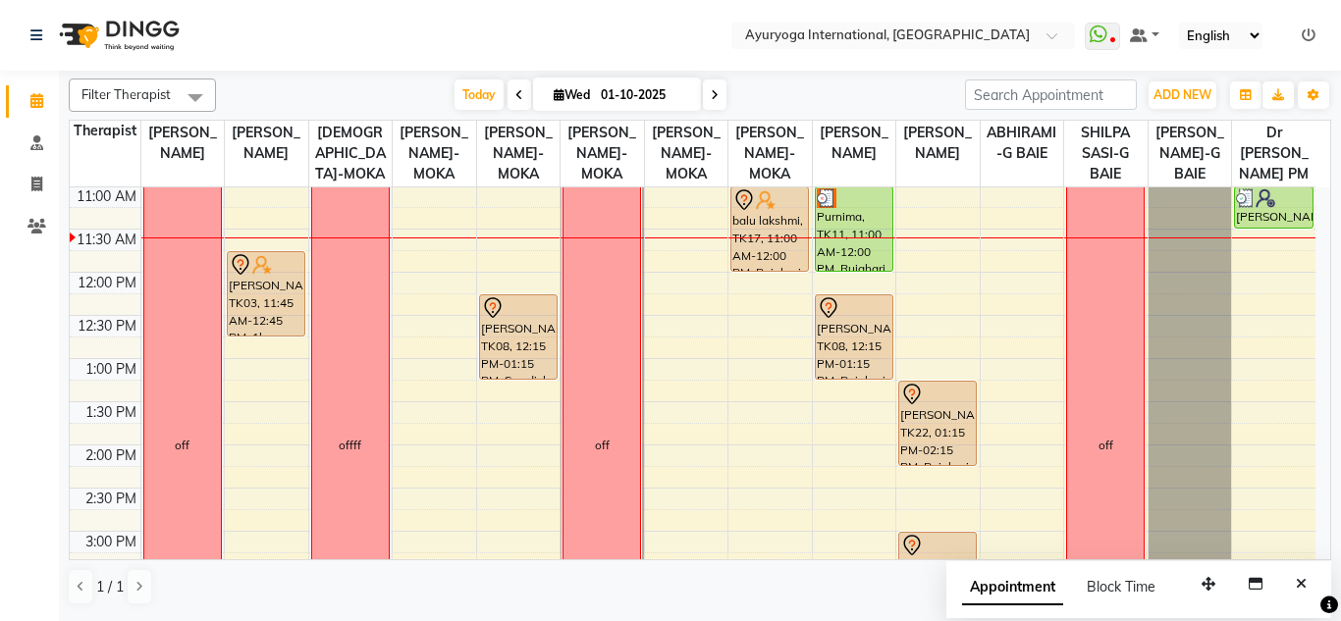
scroll to position [248, 0]
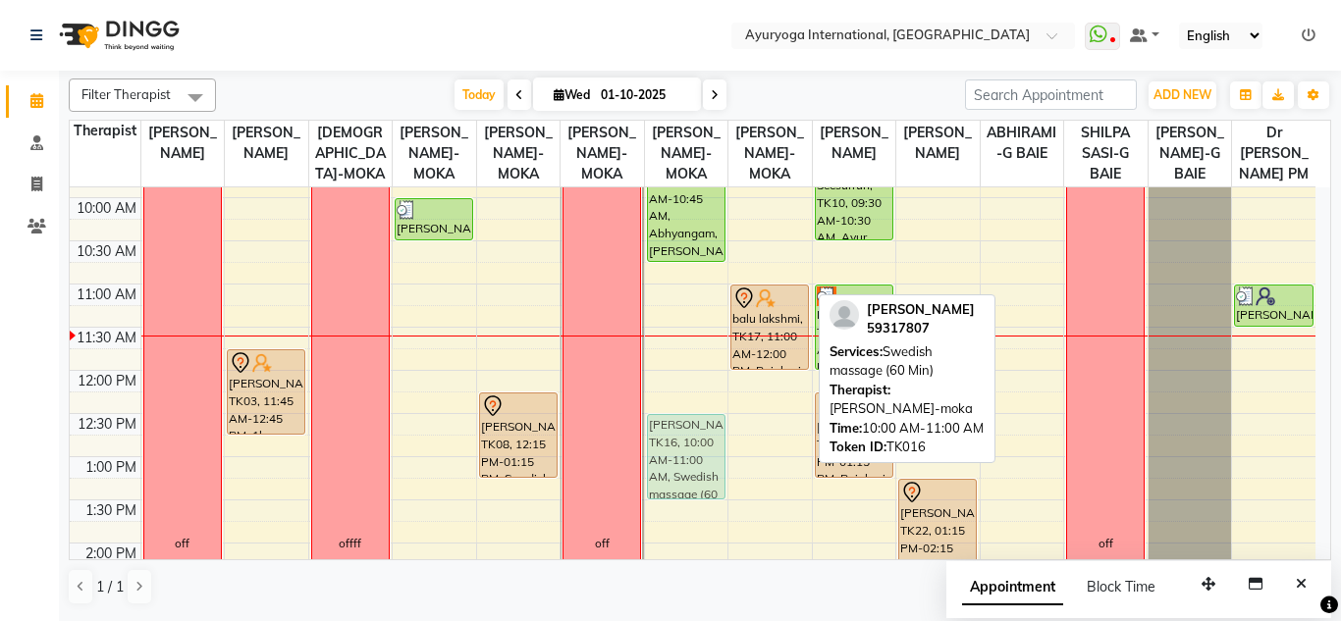
drag, startPoint x: 759, startPoint y: 246, endPoint x: 708, endPoint y: 472, distance: 231.4
click at [708, 472] on tr "off Roshni Gunnack, TK03, 11:45 AM-12:45 PM, 1hr session Jean luc Jafarally, TK…" at bounding box center [692, 543] width 1245 height 1208
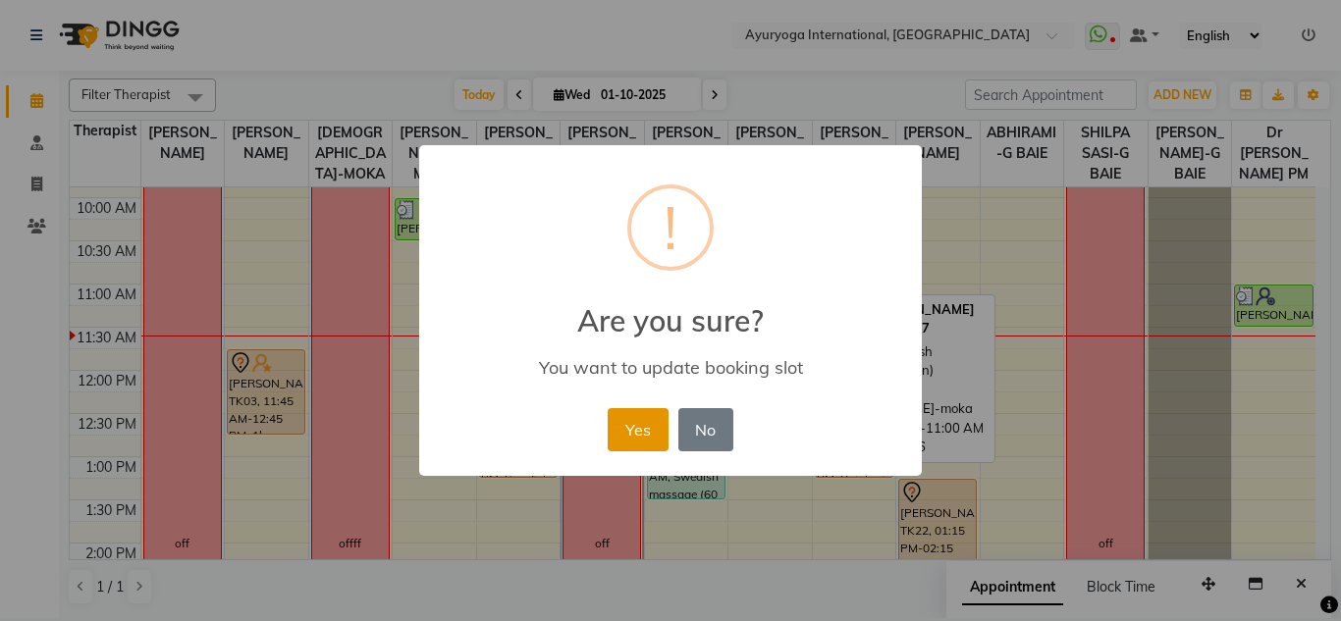
click at [632, 423] on button "Yes" at bounding box center [637, 429] width 60 height 43
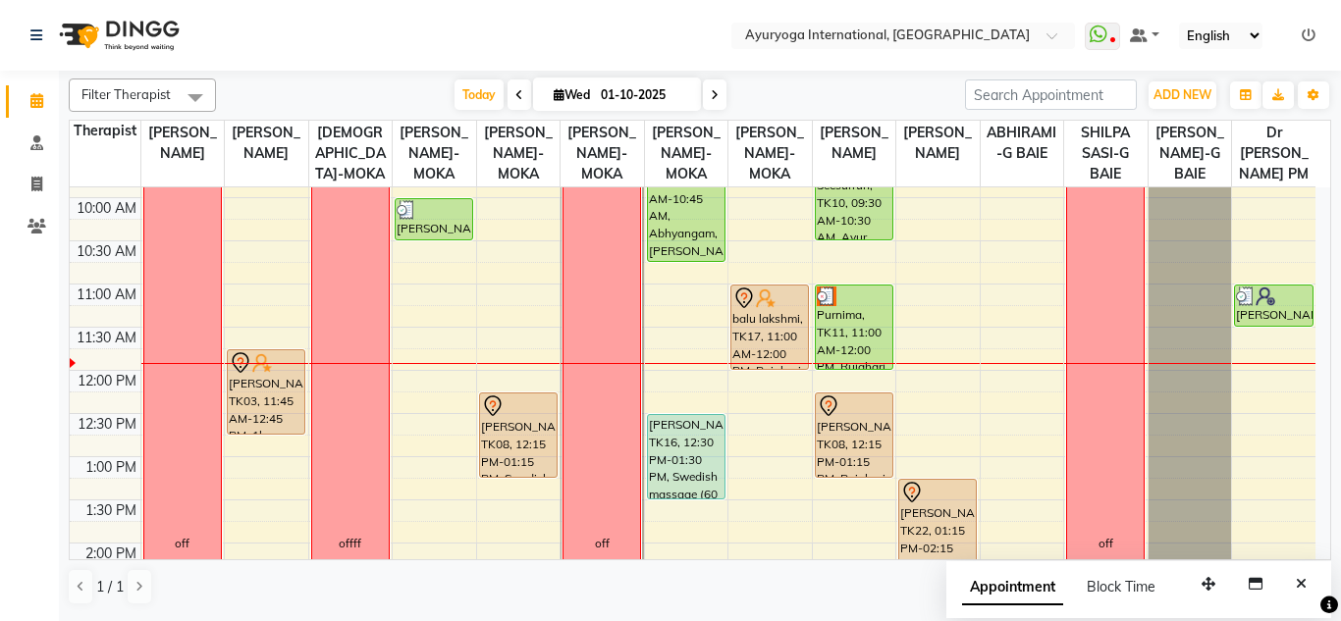
click at [376, 9] on nav "Select Location × Ayuryoga International, Mount Ory Rd WhatsApp Status ✕ Status…" at bounding box center [670, 35] width 1341 height 71
click at [538, 88] on span "Wed 01-10-2025" at bounding box center [617, 94] width 168 height 33
click at [644, 101] on input "01-10-2025" at bounding box center [644, 94] width 98 height 29
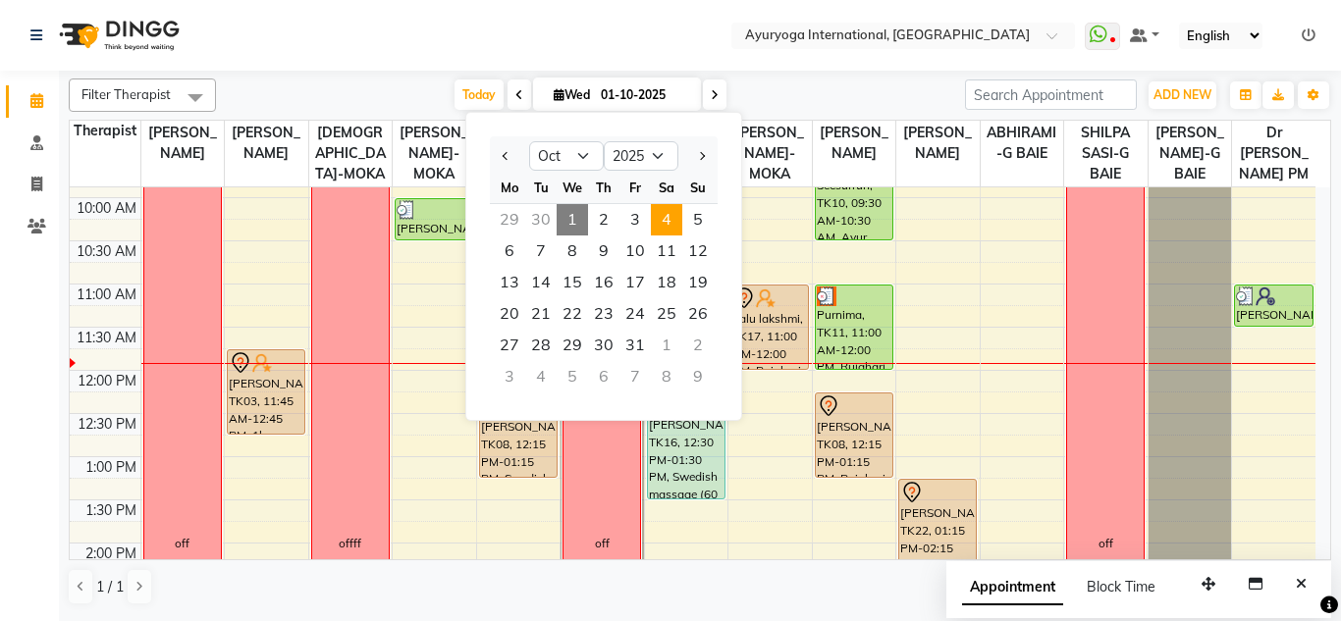
click at [673, 210] on span "4" at bounding box center [666, 219] width 31 height 31
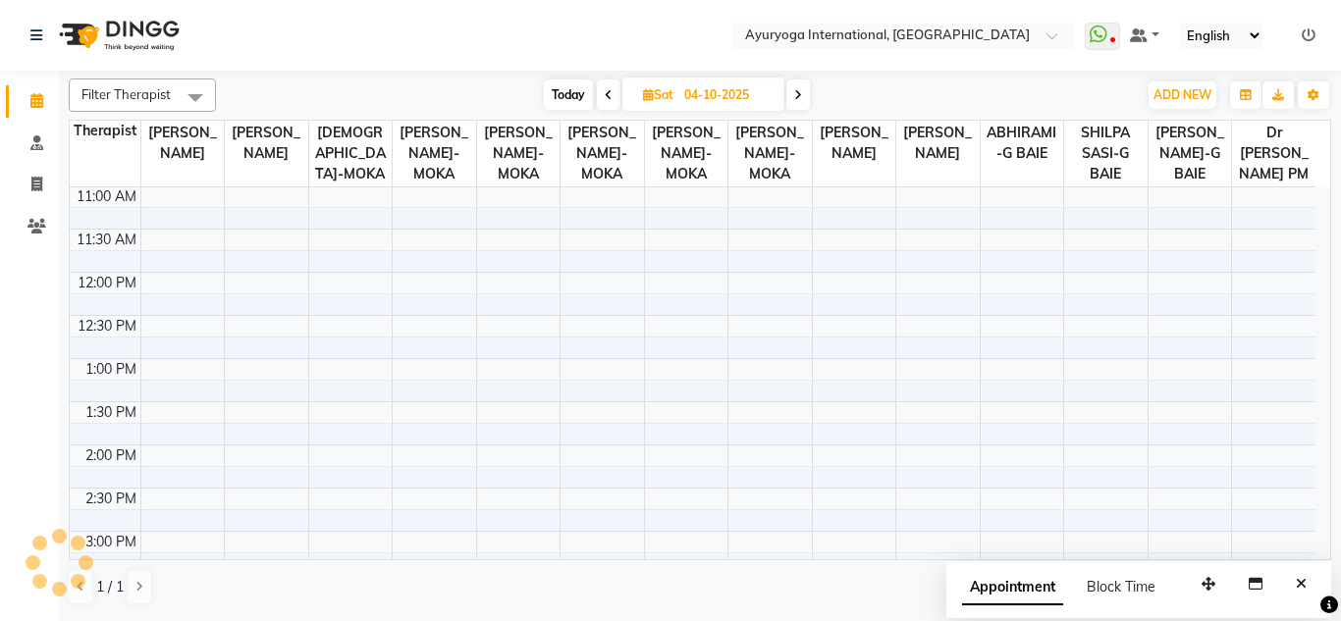
scroll to position [150, 0]
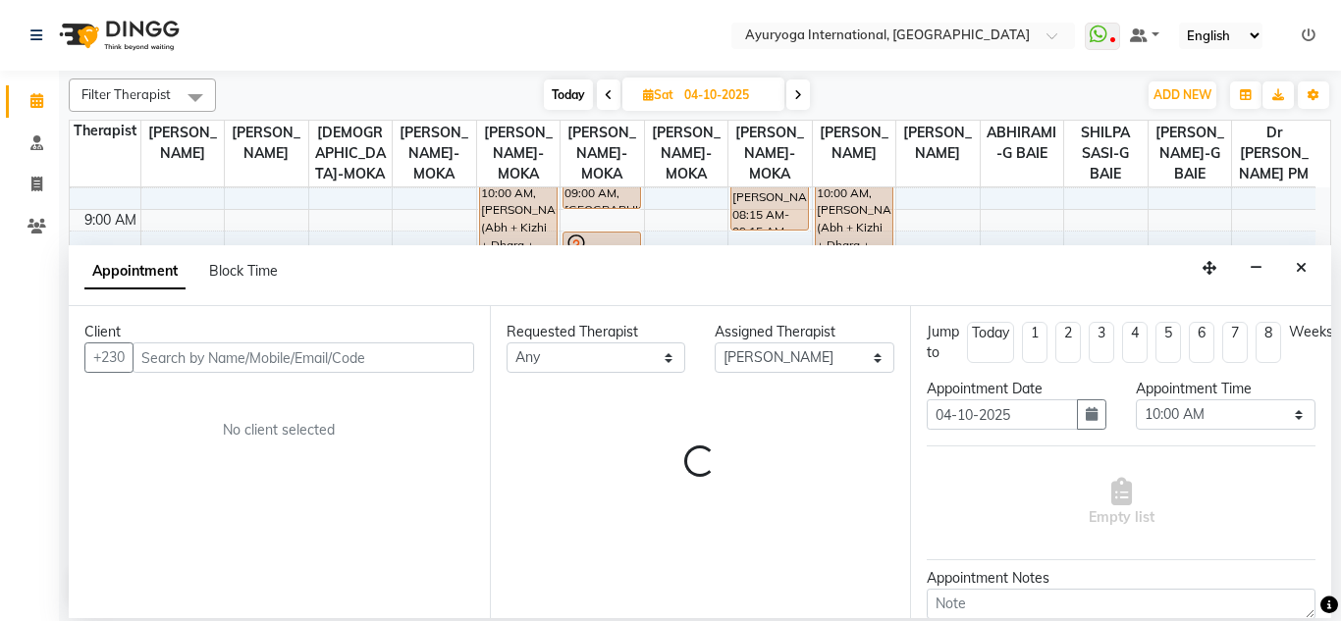
click at [209, 365] on input "text" at bounding box center [303, 357] width 342 height 30
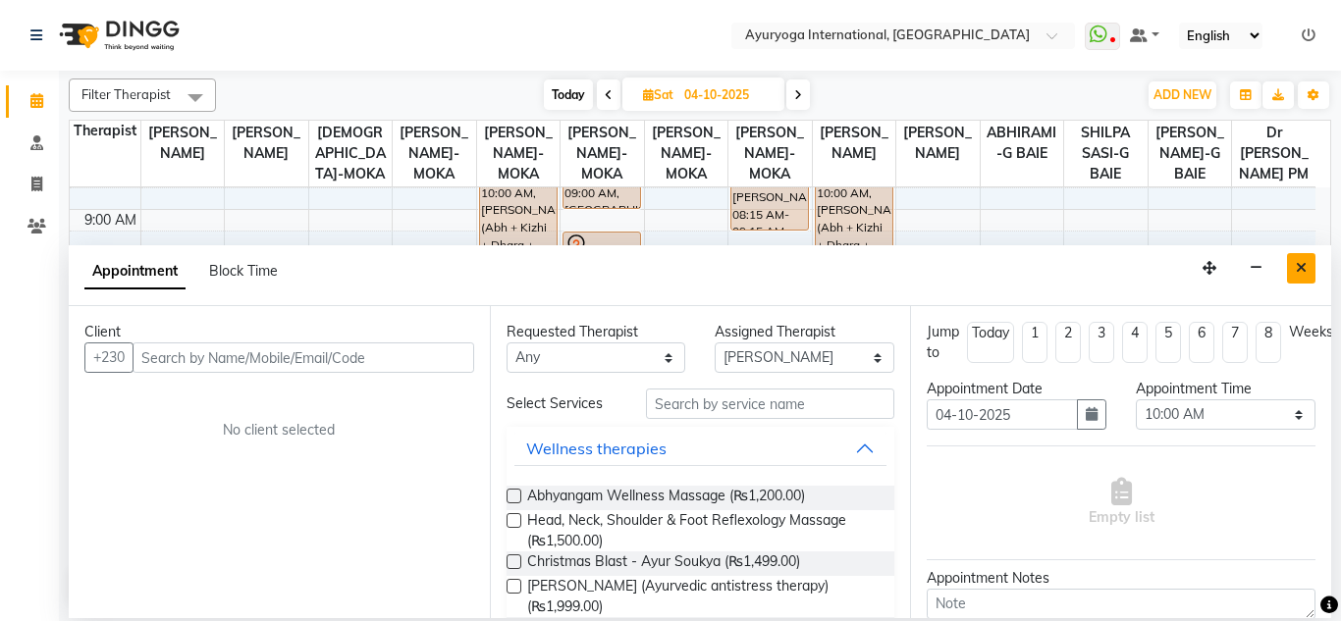
click at [1295, 275] on icon "Close" at bounding box center [1300, 268] width 11 height 14
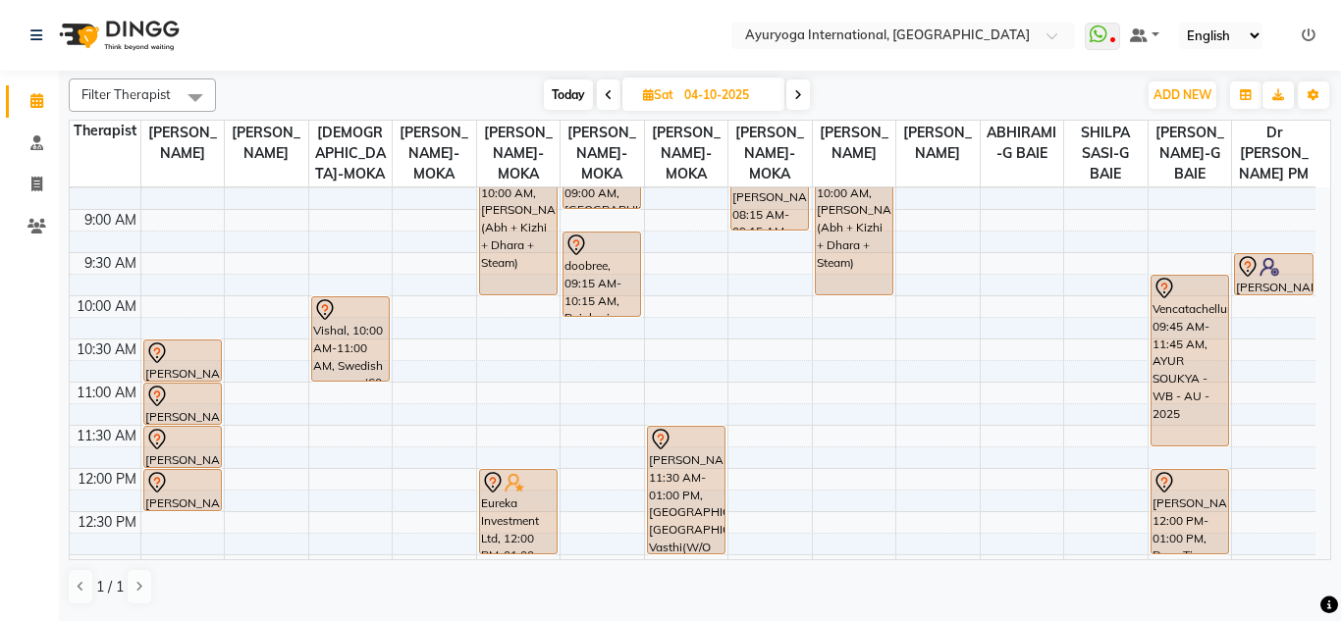
click at [722, 107] on input "04-10-2025" at bounding box center [727, 94] width 98 height 29
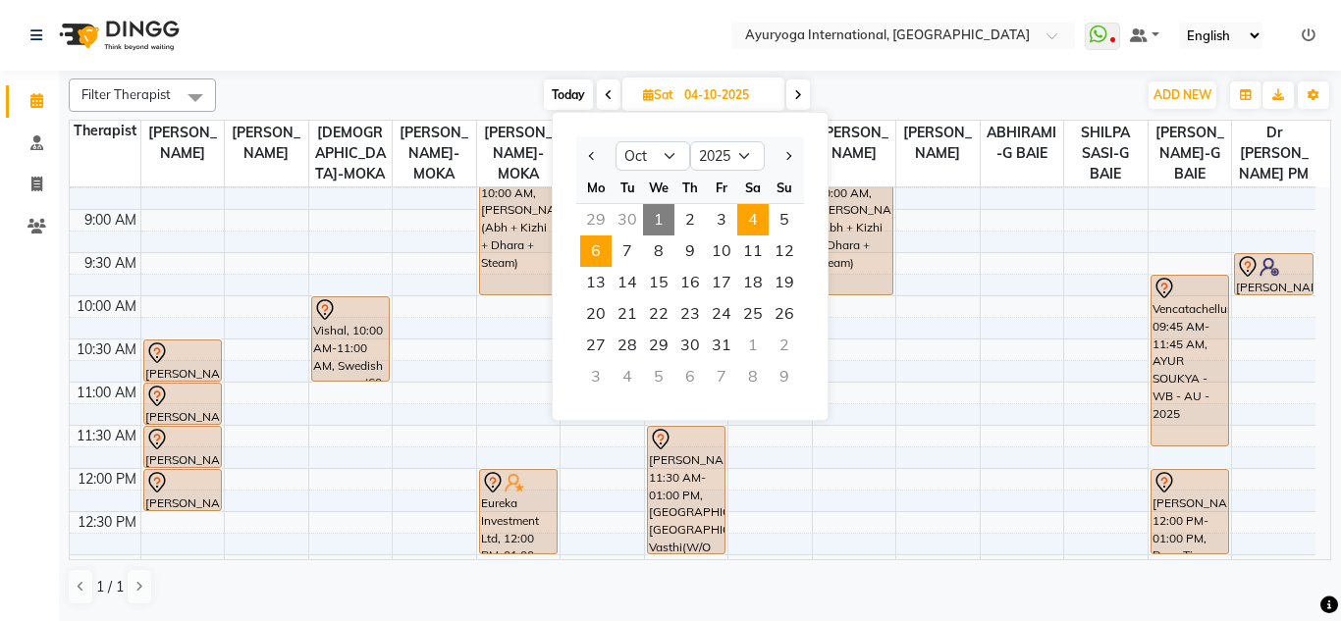
click at [595, 259] on span "6" at bounding box center [595, 251] width 31 height 31
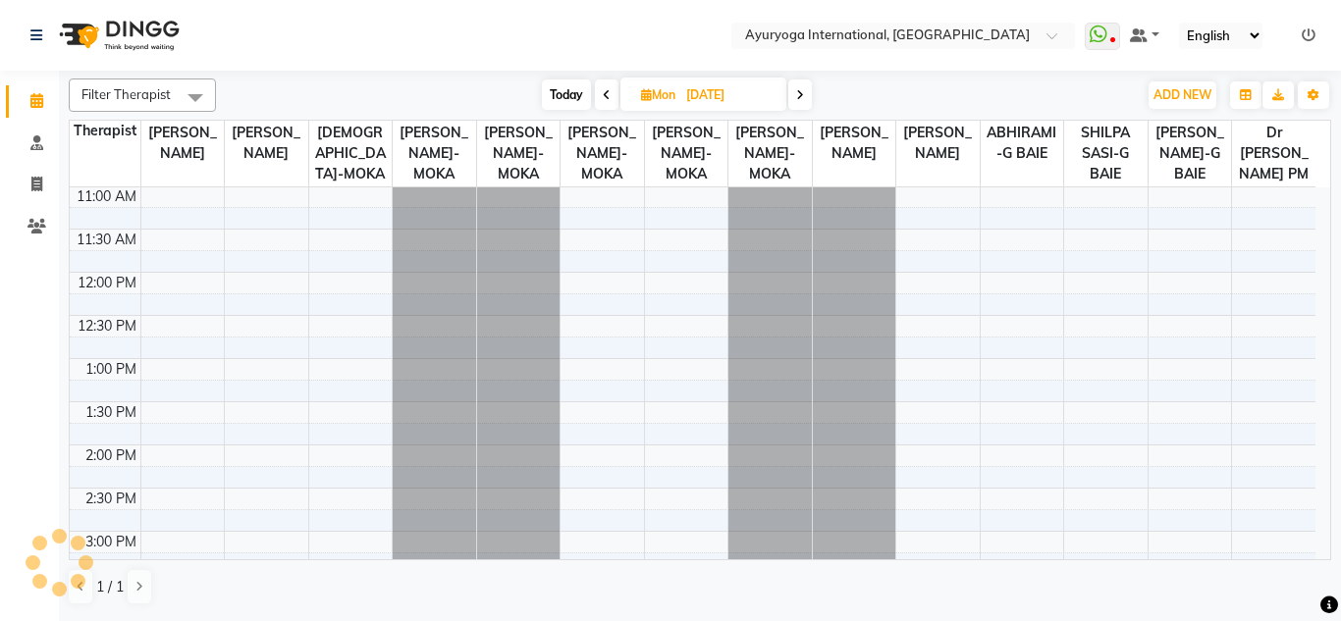
scroll to position [248, 0]
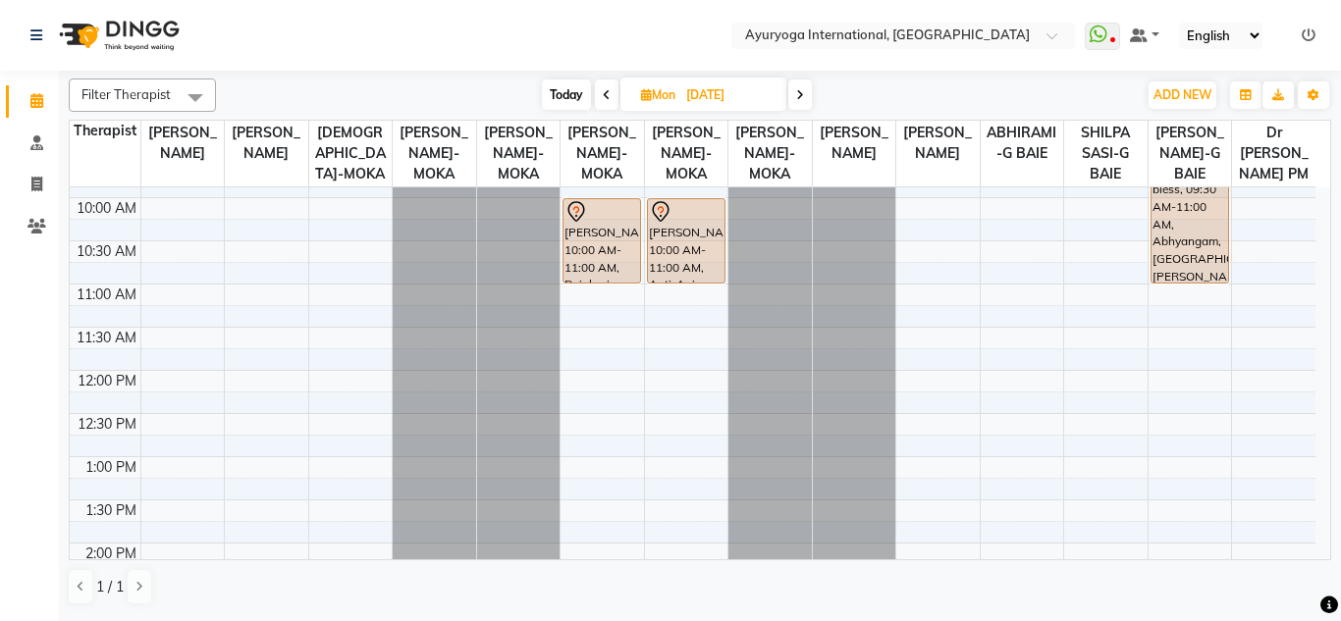
click at [169, 326] on div "7:00 AM 7:30 AM 8:00 AM 8:30 AM 9:00 AM 9:30 AM 10:00 AM 10:30 AM 11:00 AM 11:3…" at bounding box center [692, 543] width 1245 height 1208
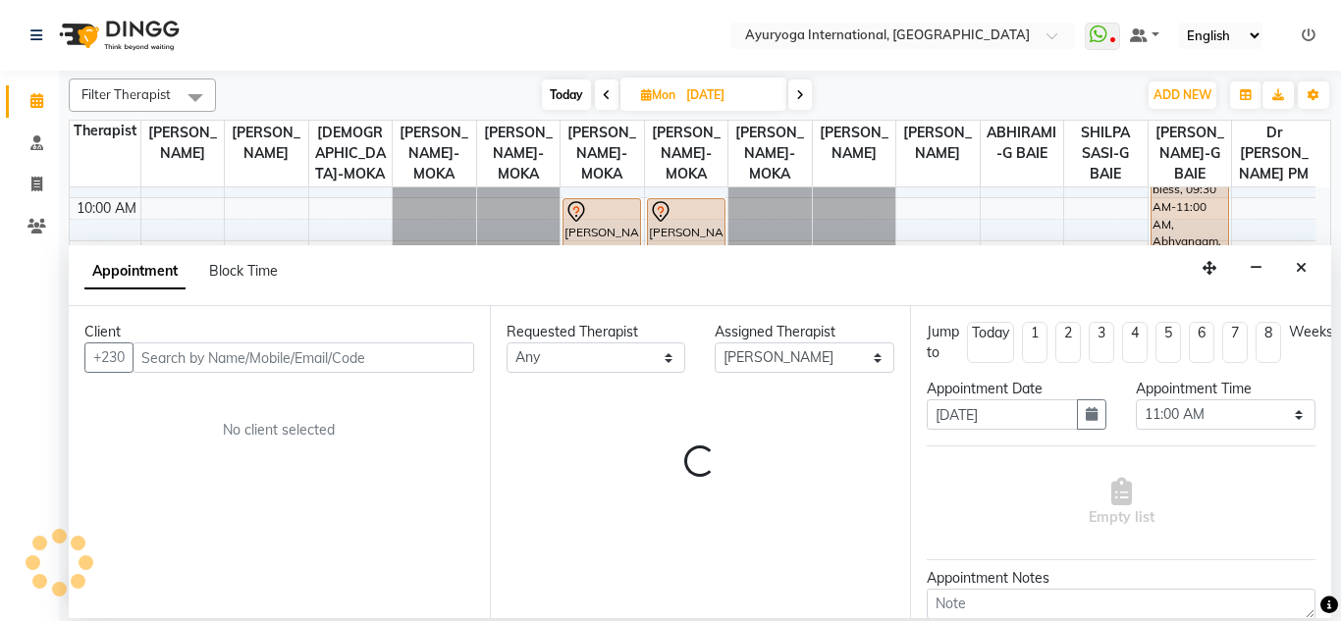
click at [203, 374] on div "Client +230 No client selected" at bounding box center [279, 462] width 421 height 312
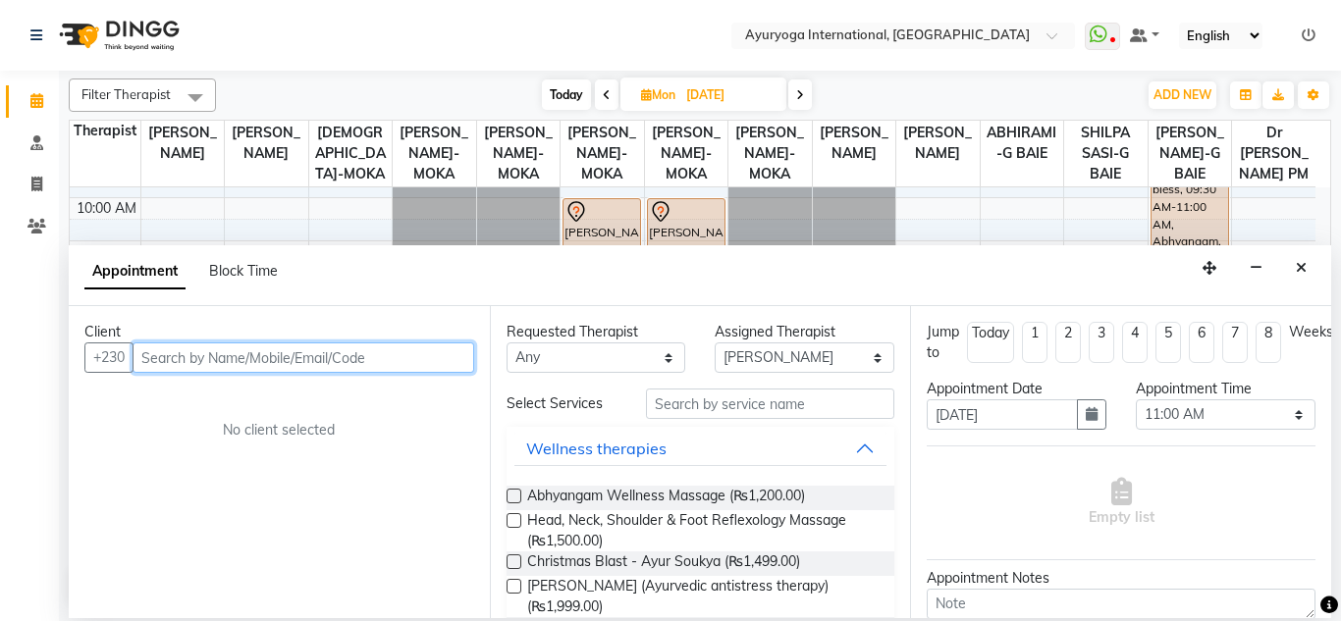
click at [213, 363] on input "text" at bounding box center [303, 357] width 342 height 30
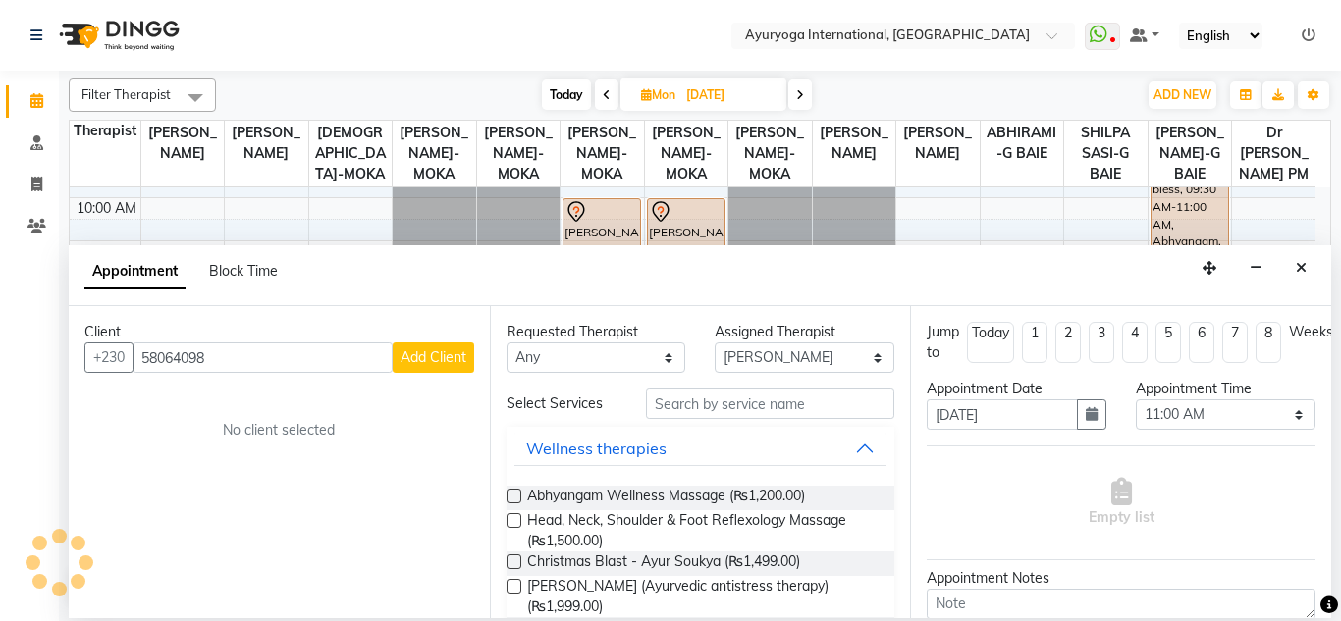
click at [428, 343] on button "Add Client" at bounding box center [433, 357] width 81 height 30
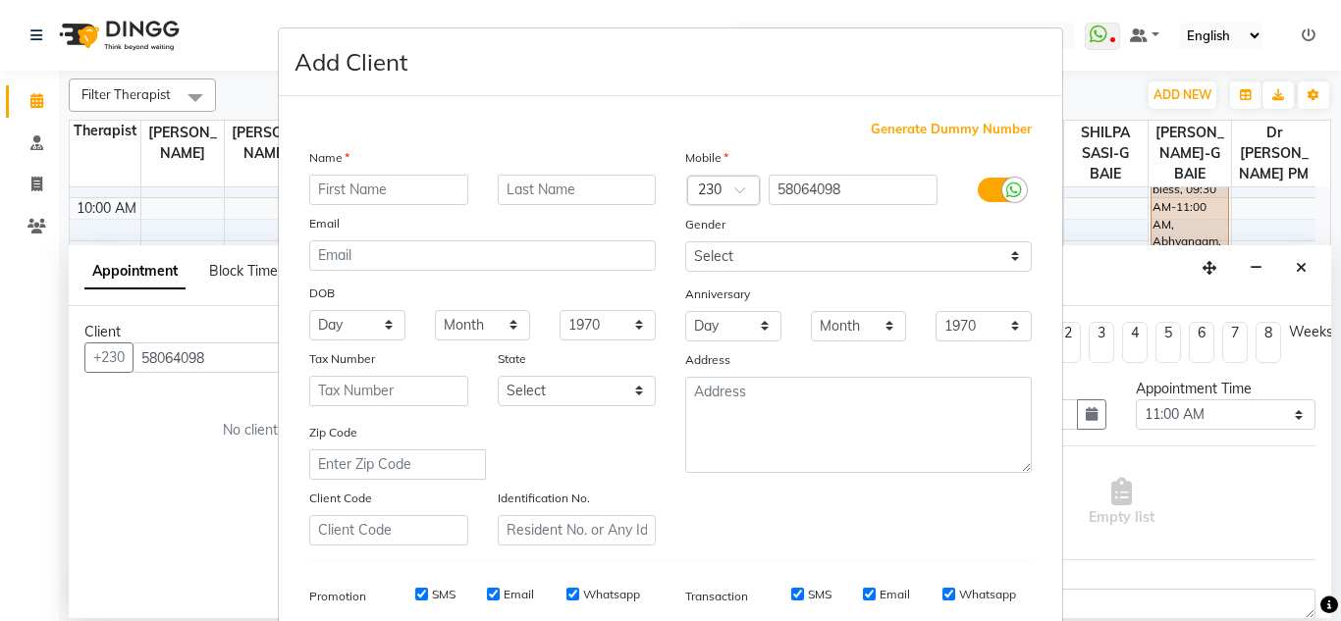
click at [439, 182] on input "text" at bounding box center [388, 190] width 159 height 30
click at [800, 235] on div "Gender" at bounding box center [858, 227] width 376 height 27
click at [791, 239] on div "Gender" at bounding box center [858, 227] width 376 height 27
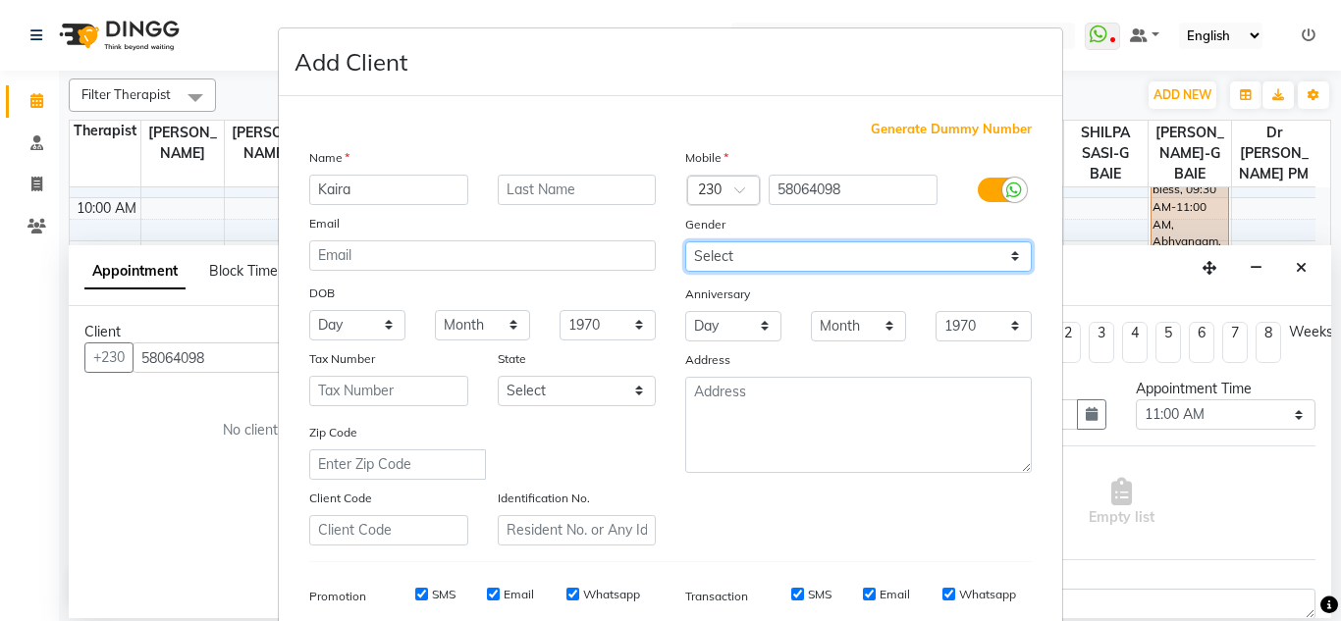
click at [818, 241] on select "Select Male Female Other Prefer Not To Say" at bounding box center [858, 256] width 346 height 30
click at [685, 241] on select "Select Male Female Other Prefer Not To Say" at bounding box center [858, 256] width 346 height 30
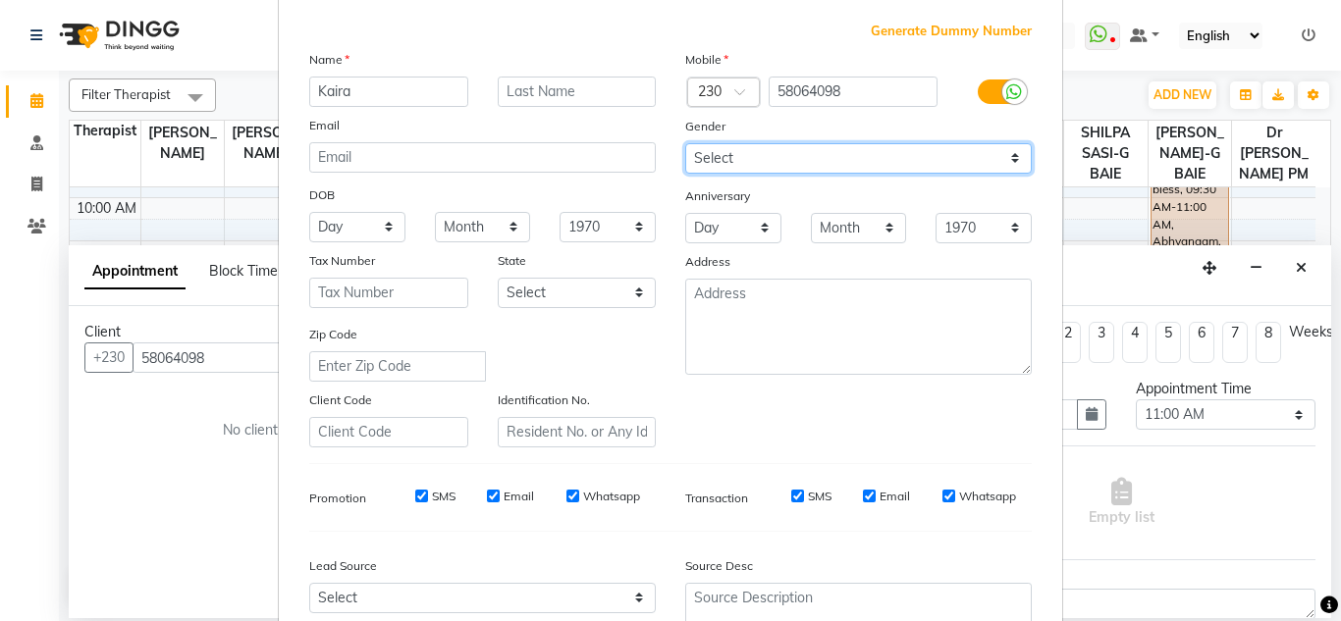
scroll to position [285, 0]
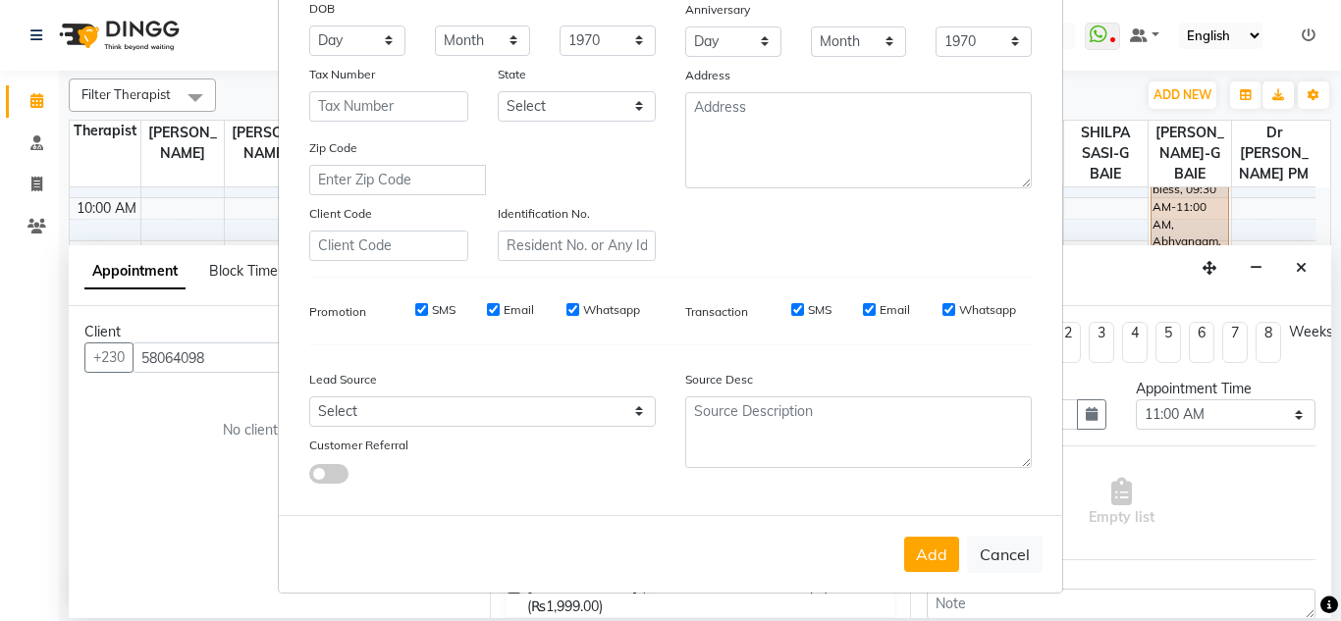
click at [939, 572] on div "Add Cancel" at bounding box center [670, 554] width 783 height 78
click at [915, 544] on button "Add" at bounding box center [931, 554] width 55 height 35
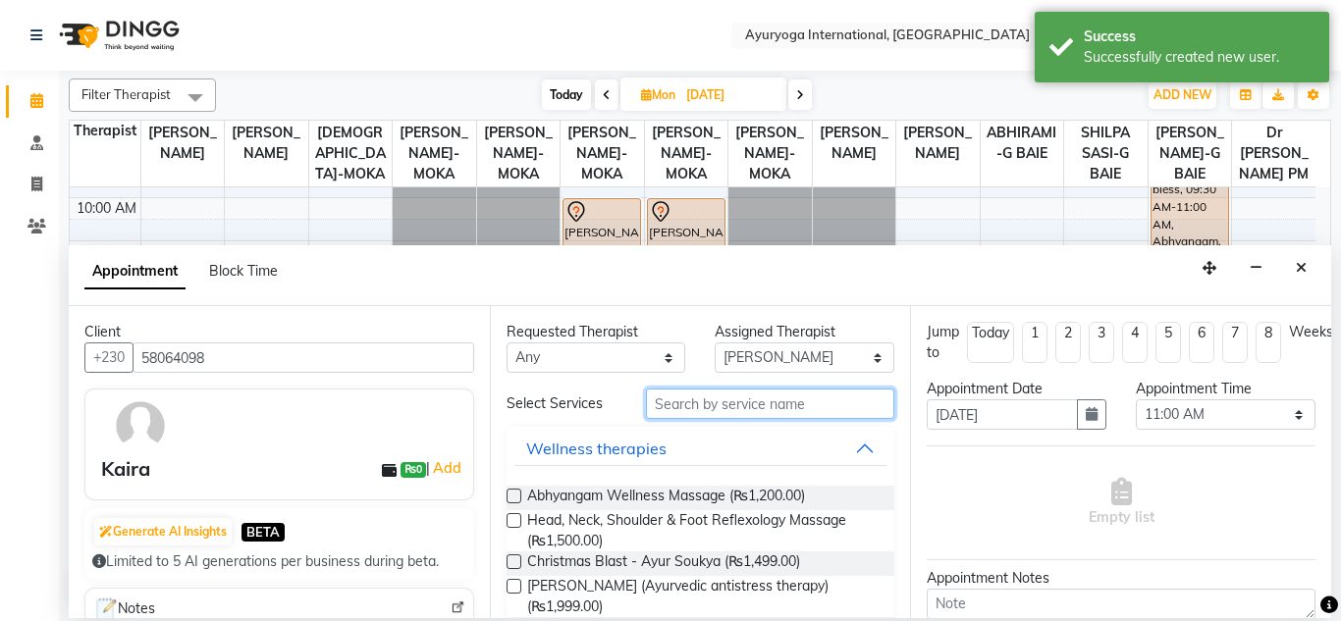
click at [715, 400] on input "text" at bounding box center [770, 404] width 249 height 30
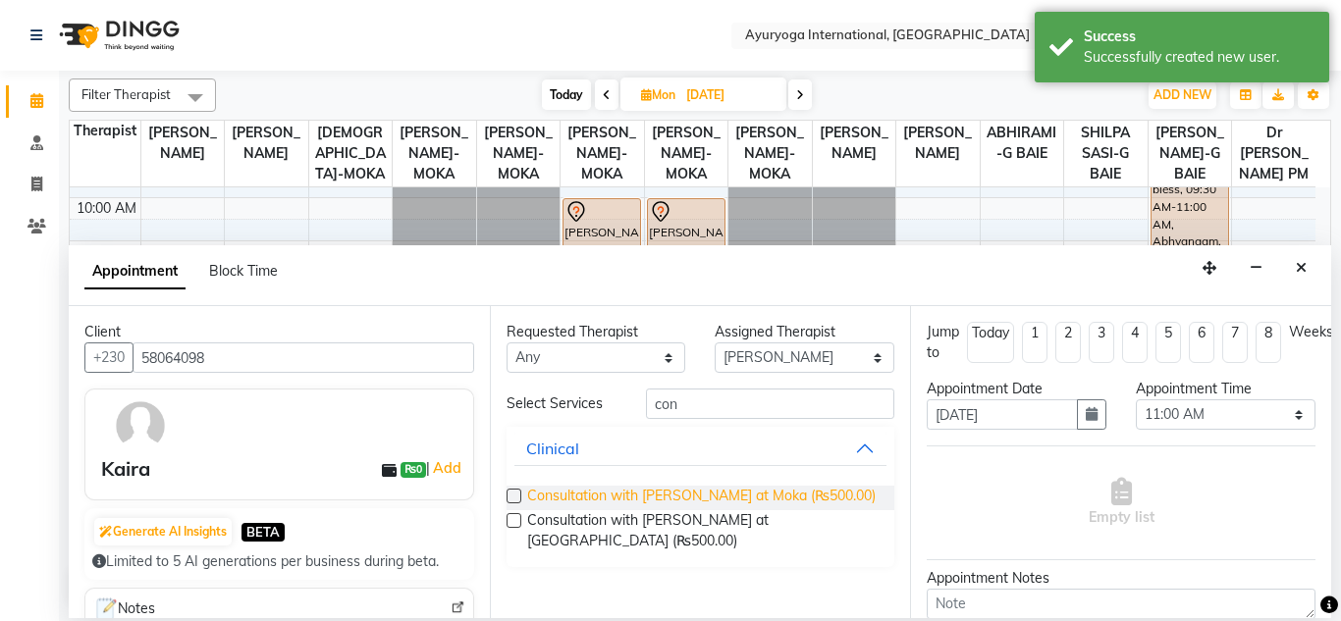
click at [679, 500] on span "Consultation with Dr.Adarsh at Moka (₨500.00)" at bounding box center [701, 498] width 348 height 25
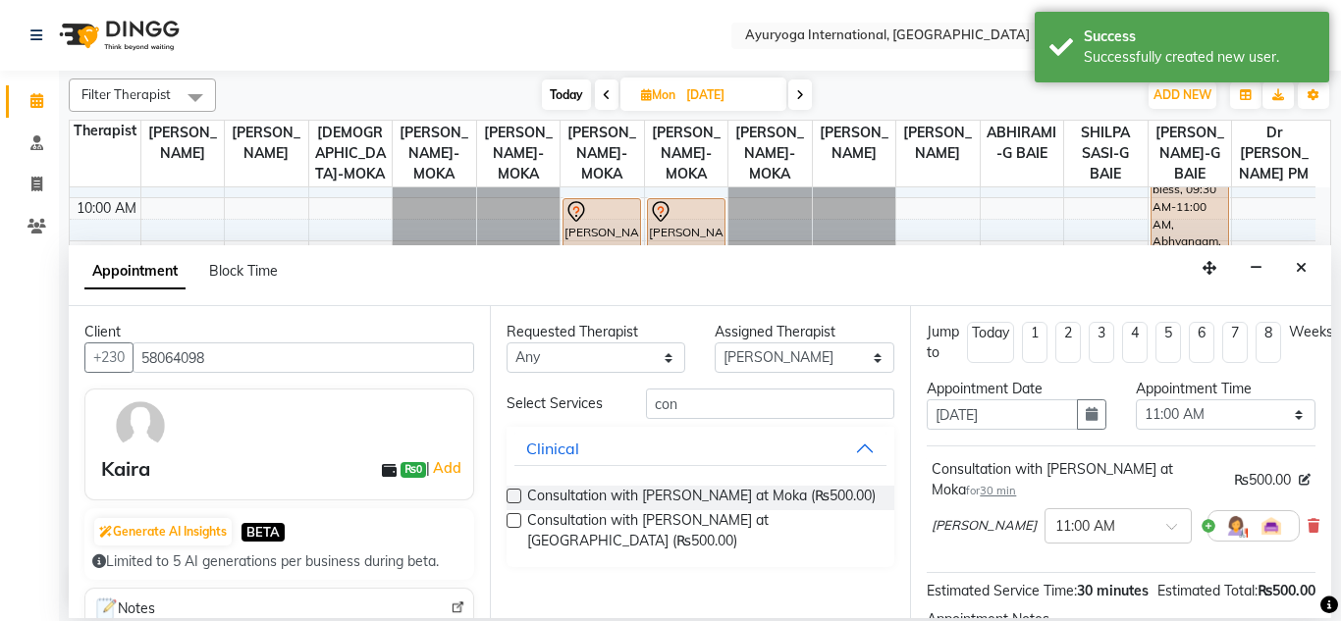
scroll to position [263, 0]
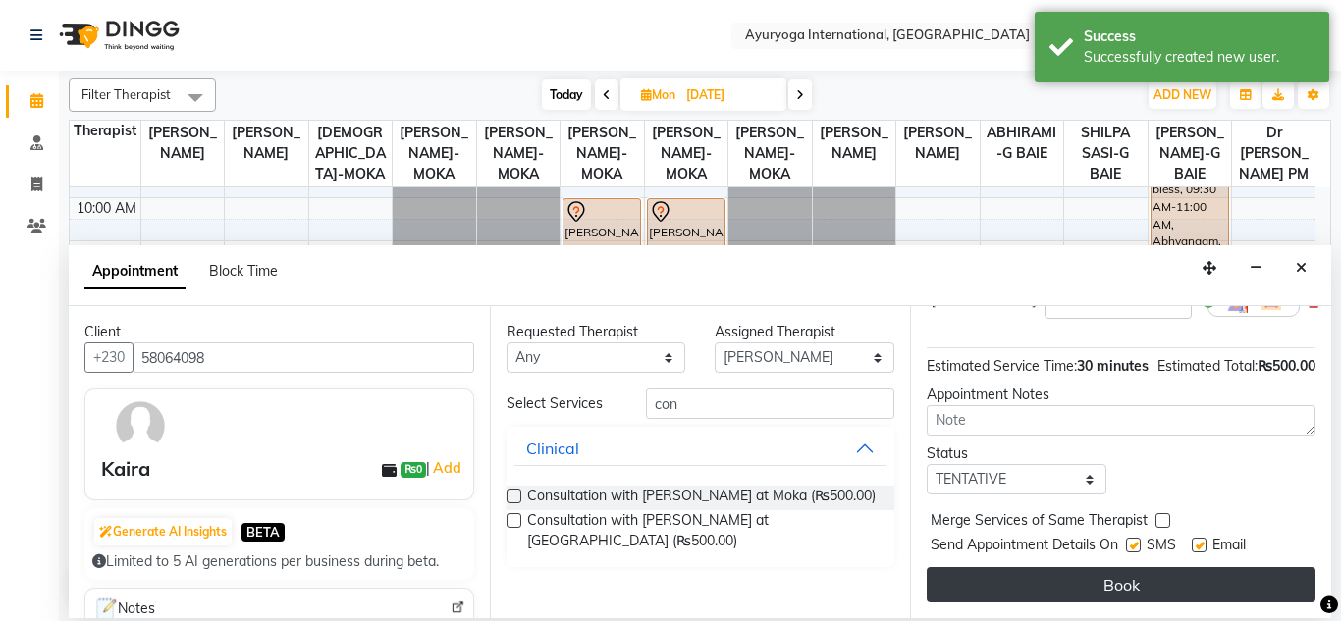
click at [1020, 567] on button "Book" at bounding box center [1120, 584] width 389 height 35
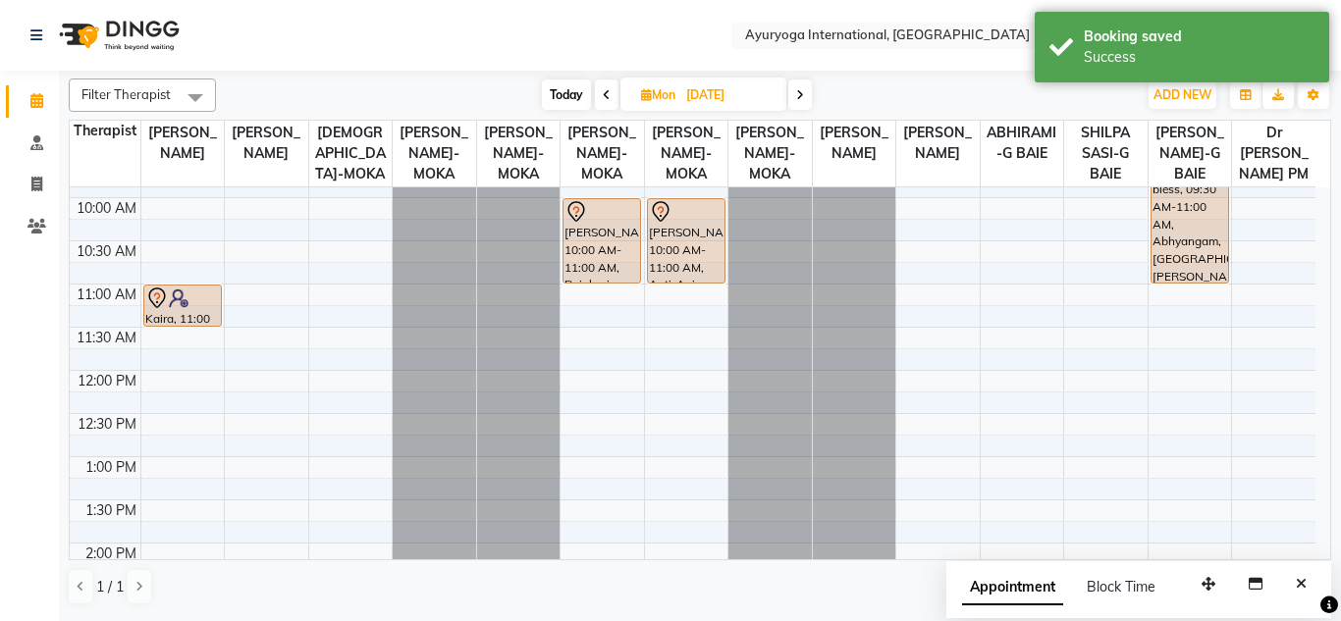
click at [571, 101] on span "Today" at bounding box center [566, 94] width 49 height 30
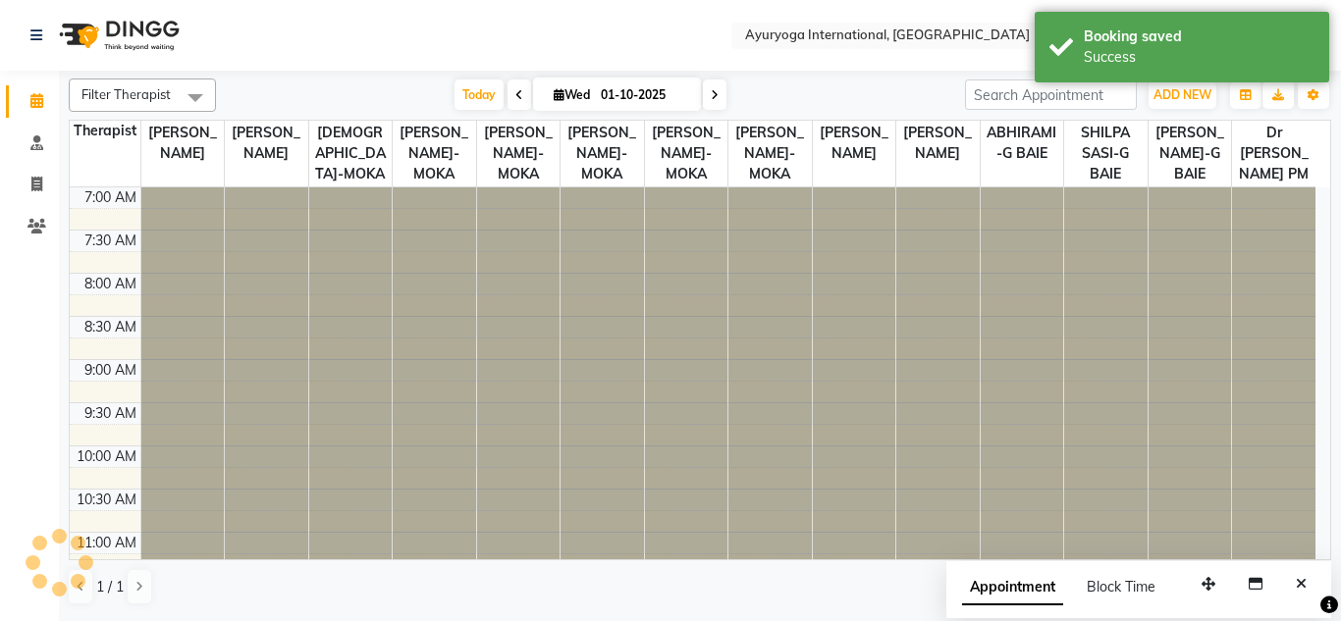
click at [560, 39] on nav "Select Location × Ayuryoga International, Mount Ory Rd WhatsApp Status ✕ Status…" at bounding box center [670, 35] width 1341 height 71
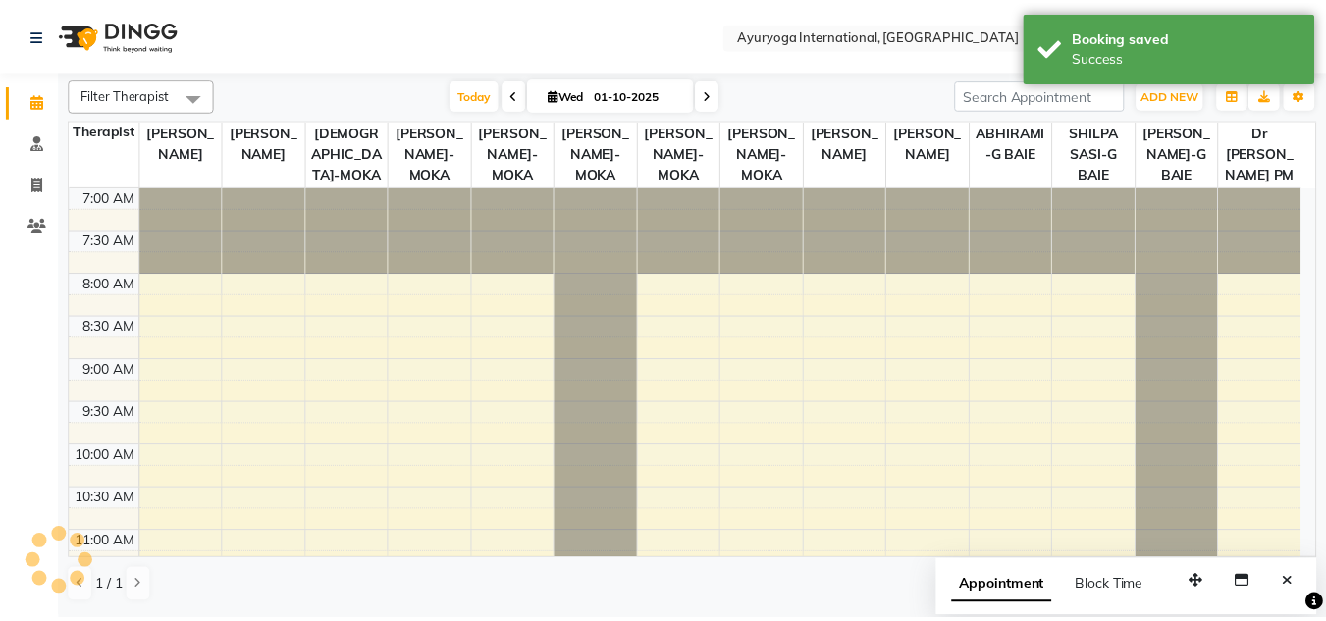
scroll to position [346, 0]
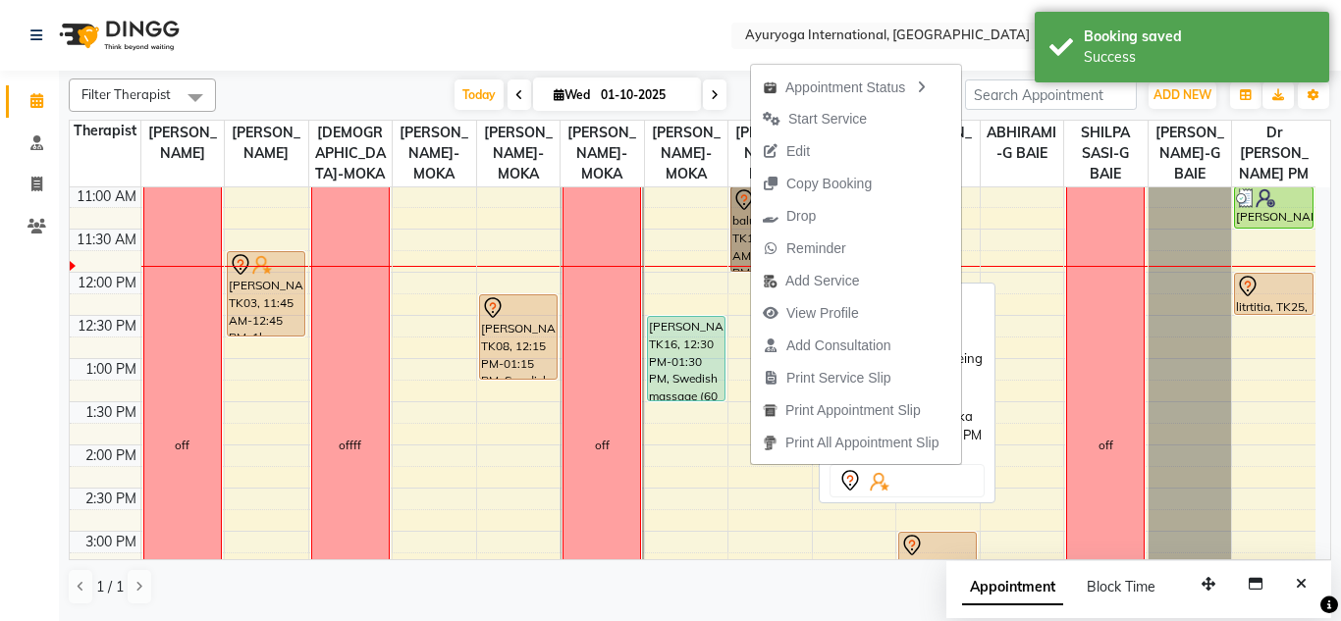
click at [745, 230] on link "balu lakshmi, TK17, 11:00 AM-12:00 PM, Rujahari (Ayurvedic pain relieveing mass…" at bounding box center [769, 228] width 79 height 85
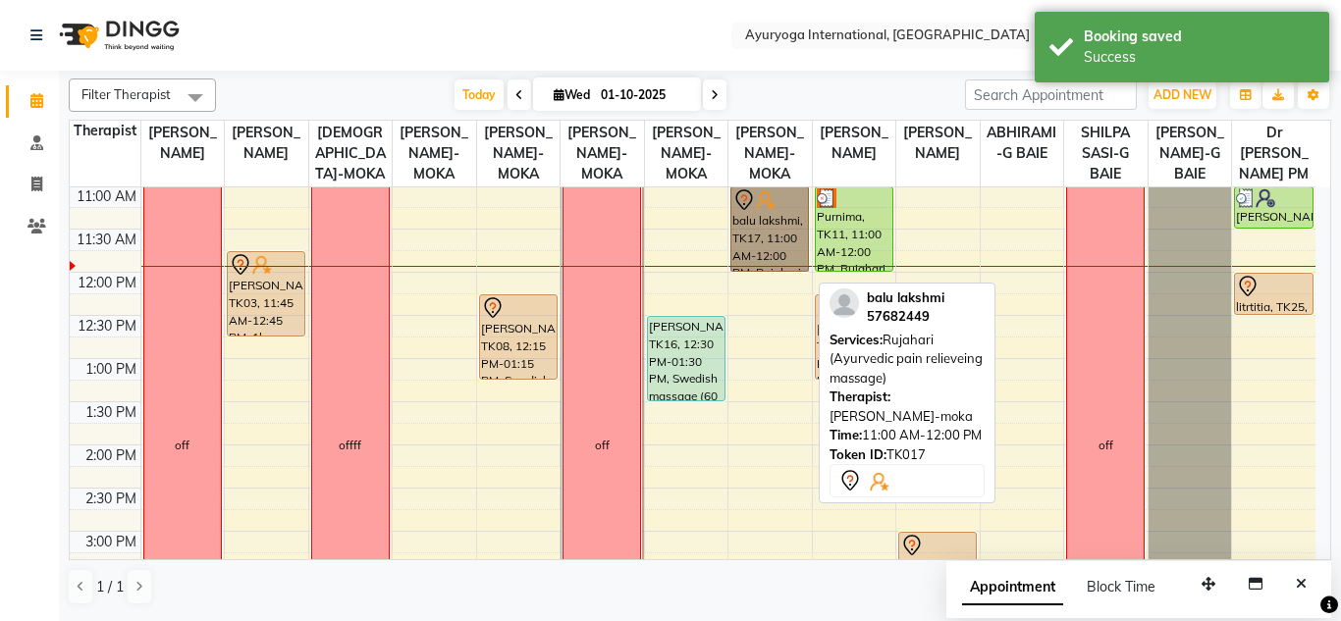
click at [742, 230] on link "balu lakshmi, TK17, 11:00 AM-12:00 PM, Rujahari (Ayurvedic pain relieveing mass…" at bounding box center [769, 228] width 79 height 85
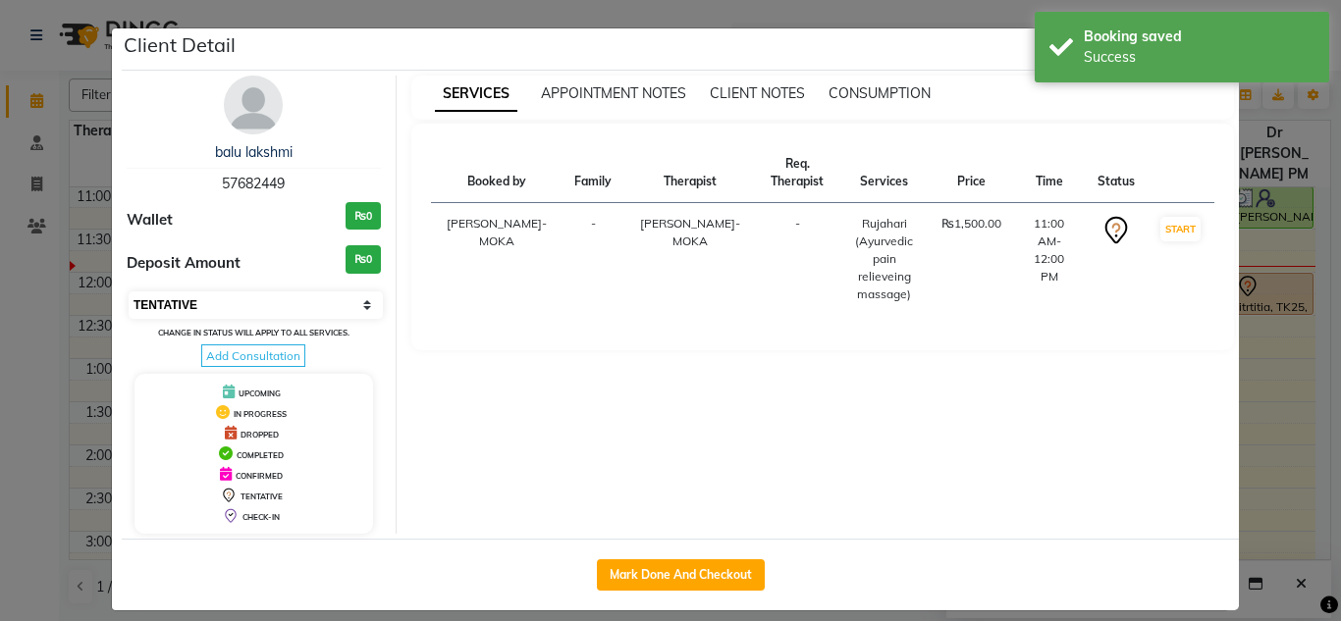
click at [146, 307] on select "Select IN SERVICE CONFIRMED TENTATIVE CHECK IN MARK DONE DROPPED UPCOMING" at bounding box center [256, 304] width 254 height 27
click at [129, 291] on select "Select IN SERVICE CONFIRMED TENTATIVE CHECK IN MARK DONE DROPPED UPCOMING" at bounding box center [256, 304] width 254 height 27
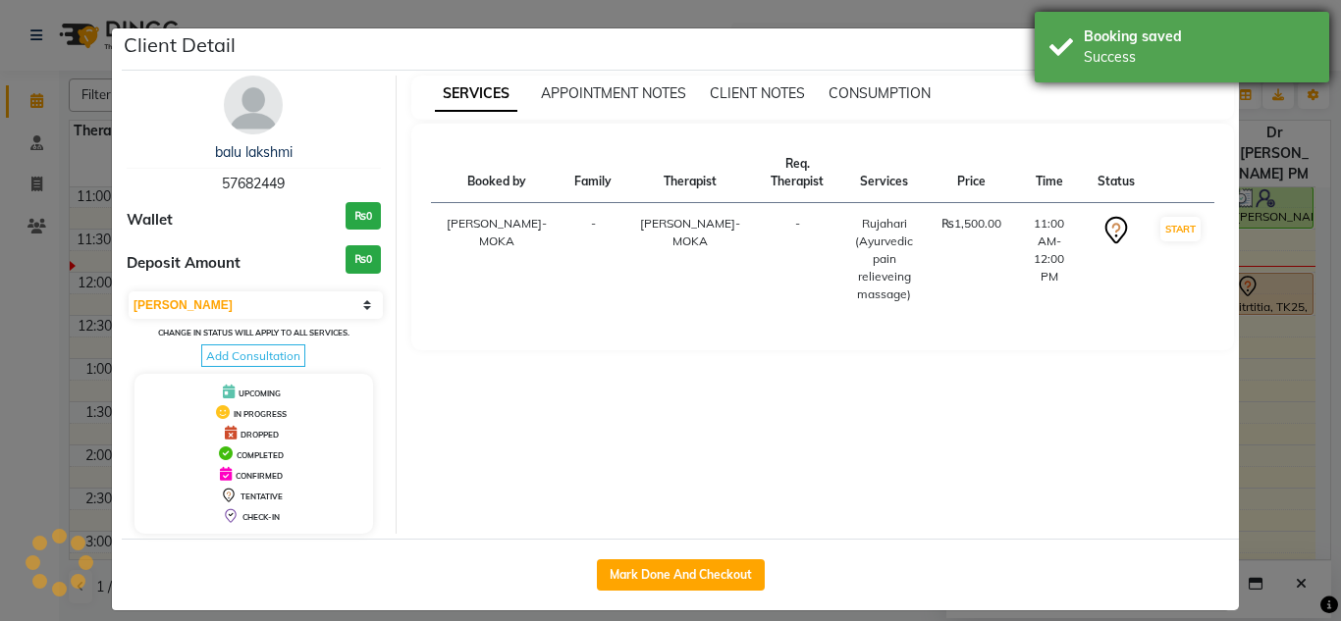
click at [1145, 59] on div "Success" at bounding box center [1198, 57] width 231 height 21
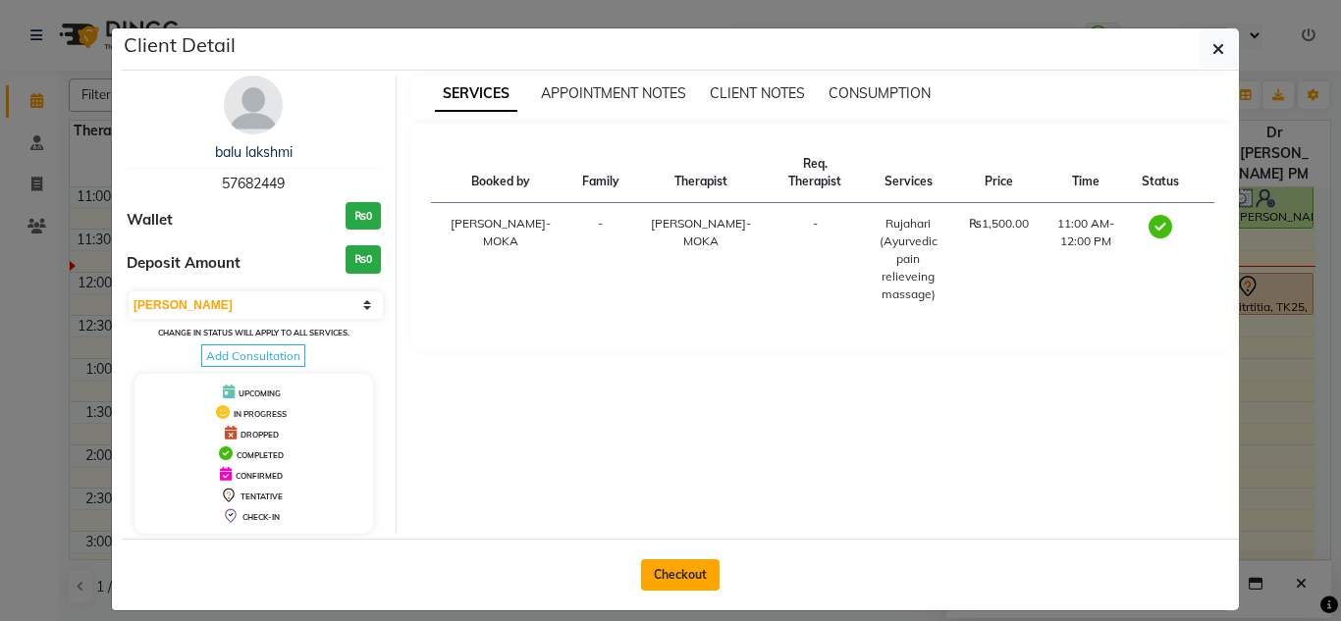
click at [661, 571] on button "Checkout" at bounding box center [680, 574] width 79 height 31
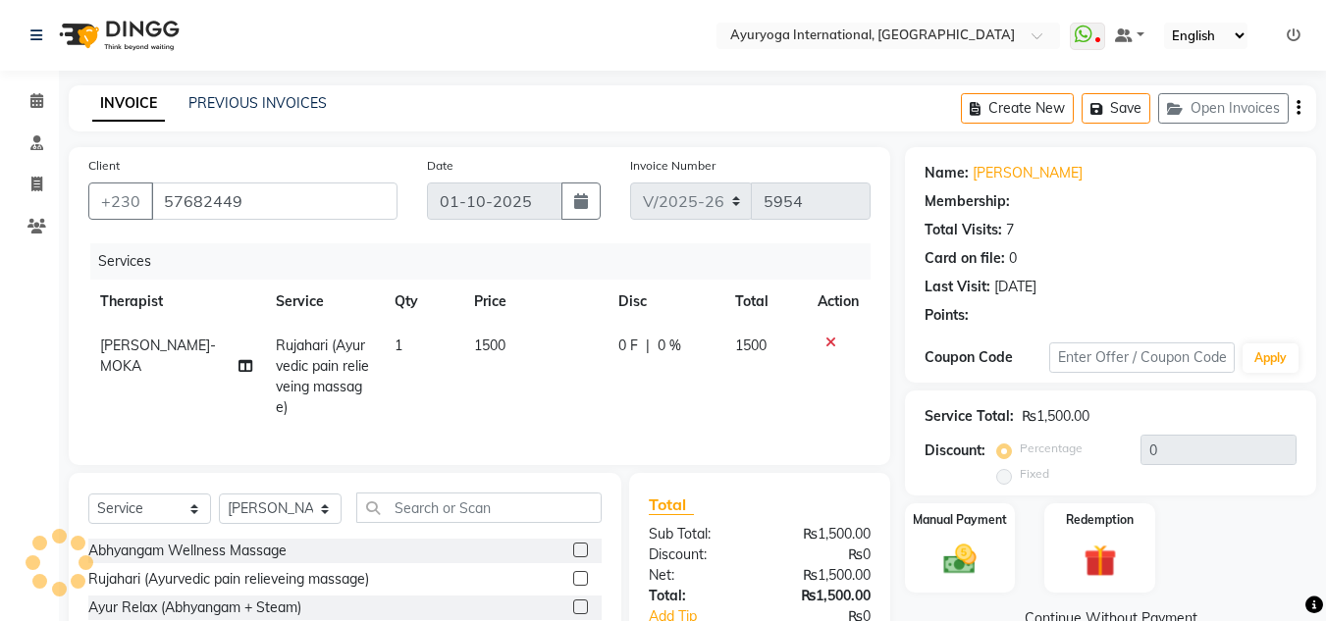
click at [1100, 373] on div "Name: Balu Lakshmi Membership: Total Visits: 7 Card on file: 0 Last Visit: 23-0…" at bounding box center [1118, 454] width 426 height 615
click at [1100, 541] on img at bounding box center [1100, 561] width 53 height 40
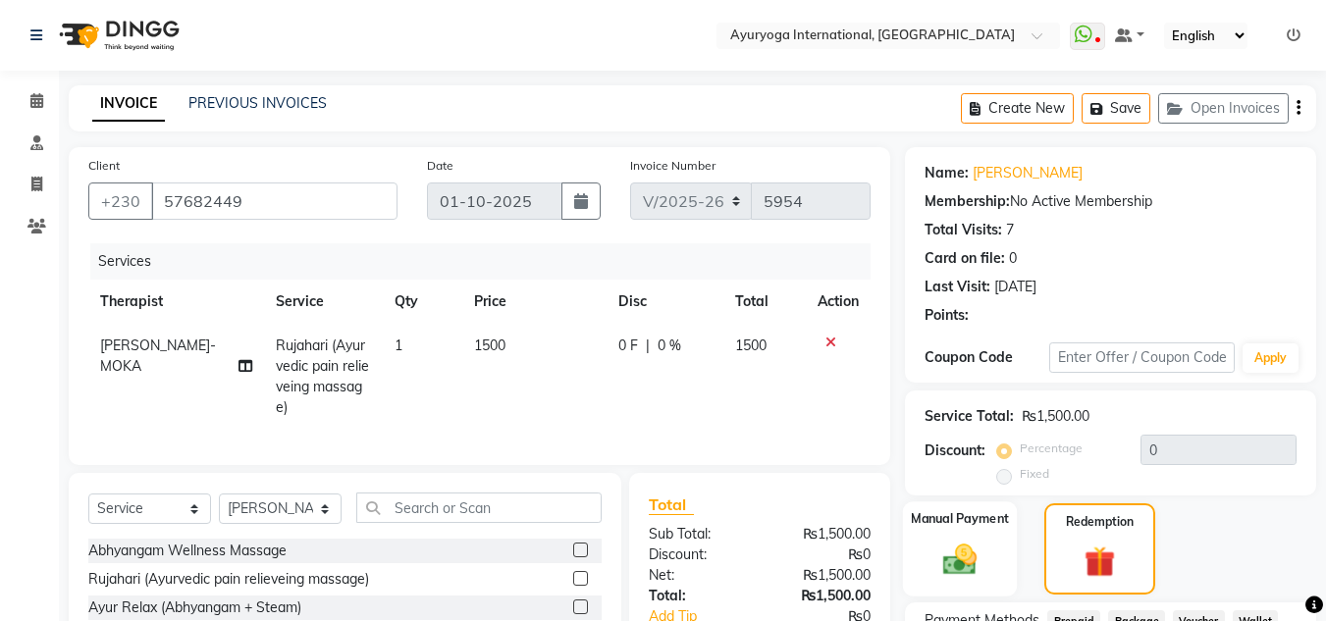
scroll to position [185, 0]
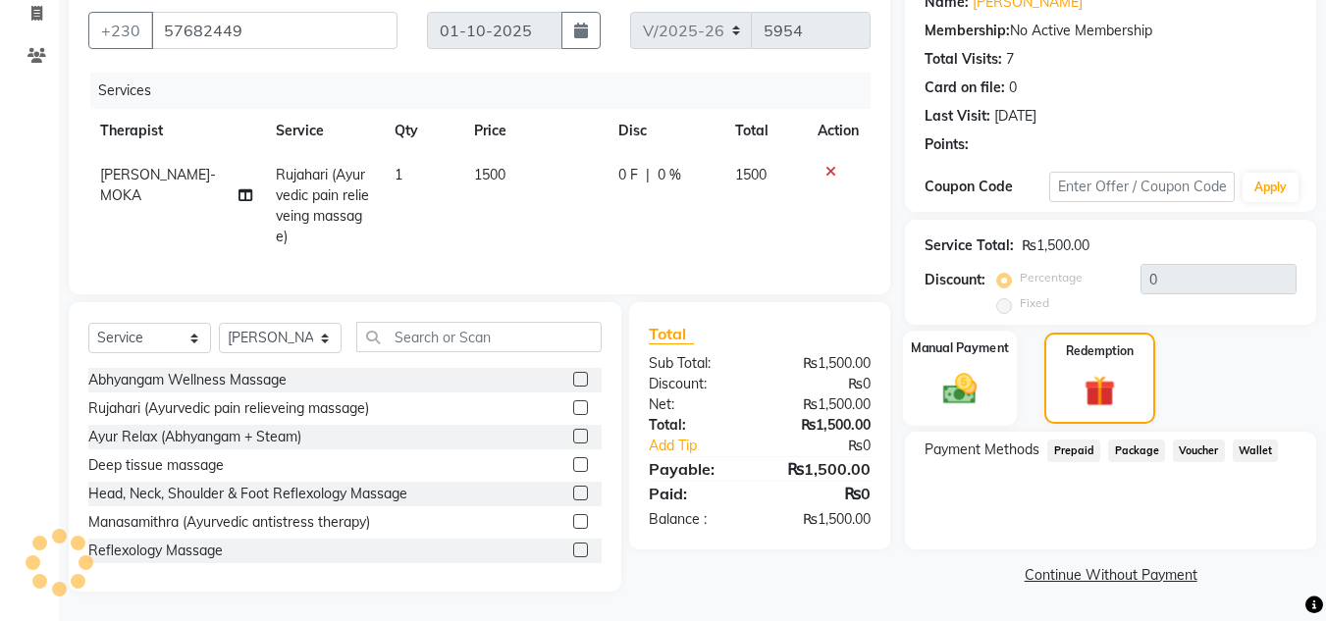
click at [985, 369] on img at bounding box center [959, 388] width 55 height 39
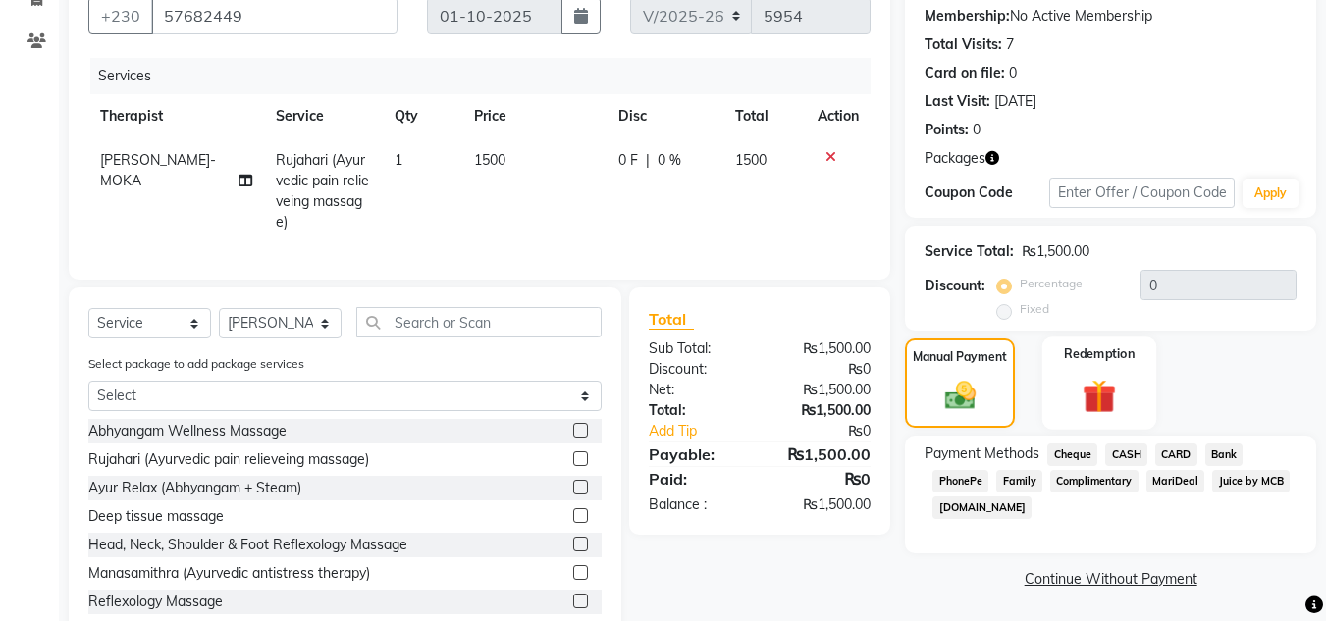
click at [1068, 350] on label "Redemption" at bounding box center [1100, 353] width 71 height 19
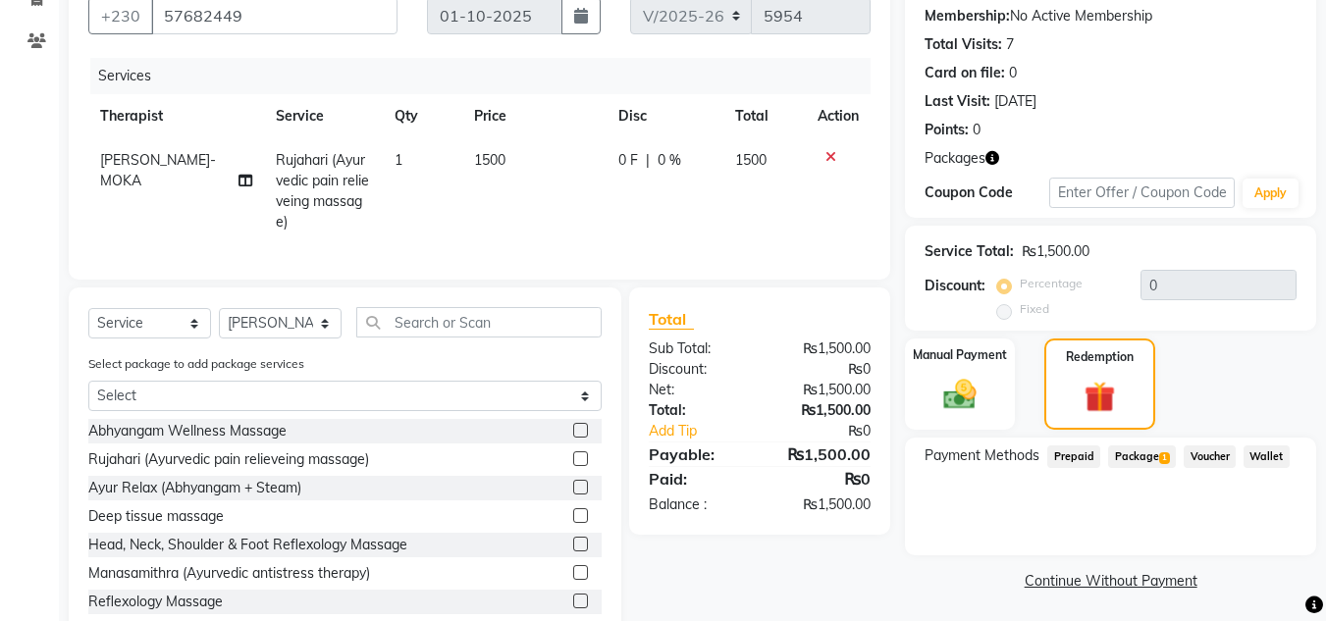
click at [1153, 450] on span "Package 1" at bounding box center [1142, 457] width 68 height 23
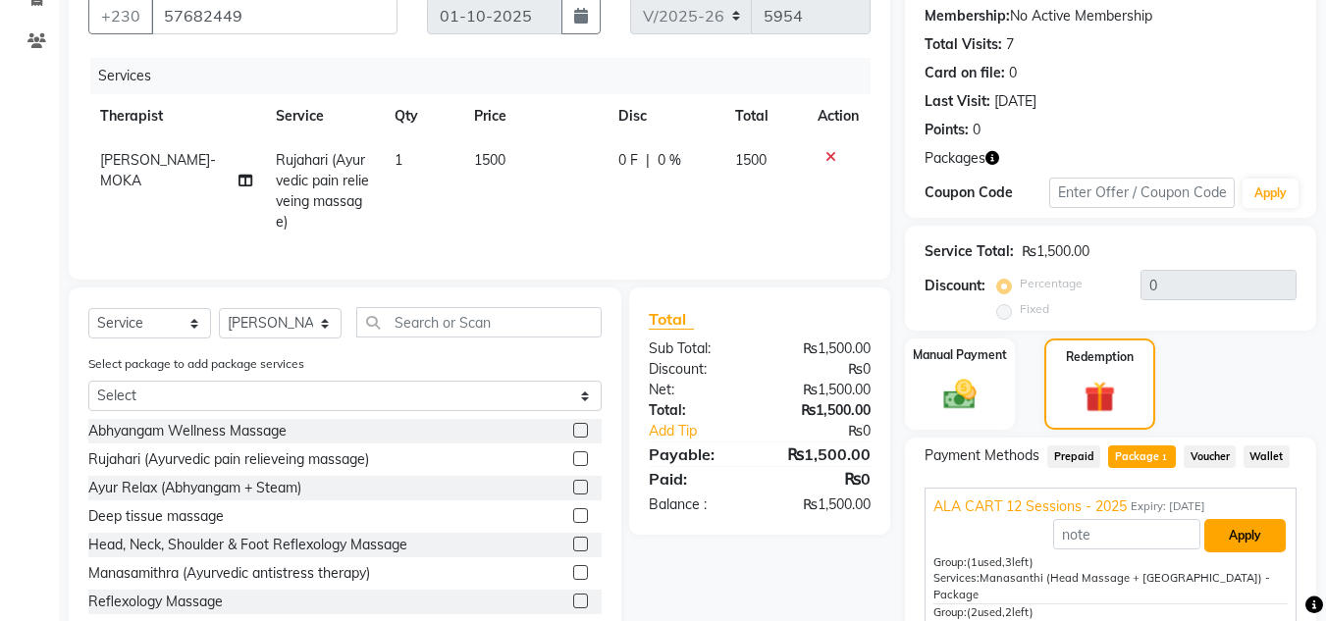
click at [1244, 525] on button "Apply" at bounding box center [1244, 535] width 81 height 33
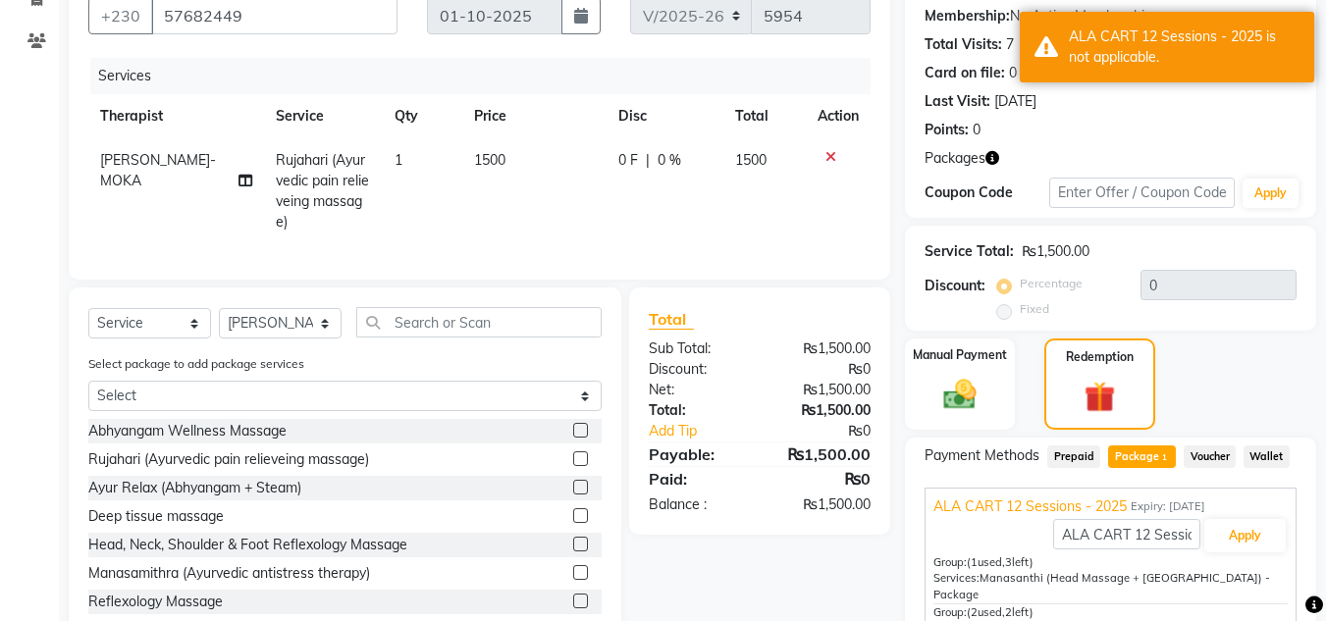
click at [829, 157] on icon at bounding box center [830, 157] width 11 height 14
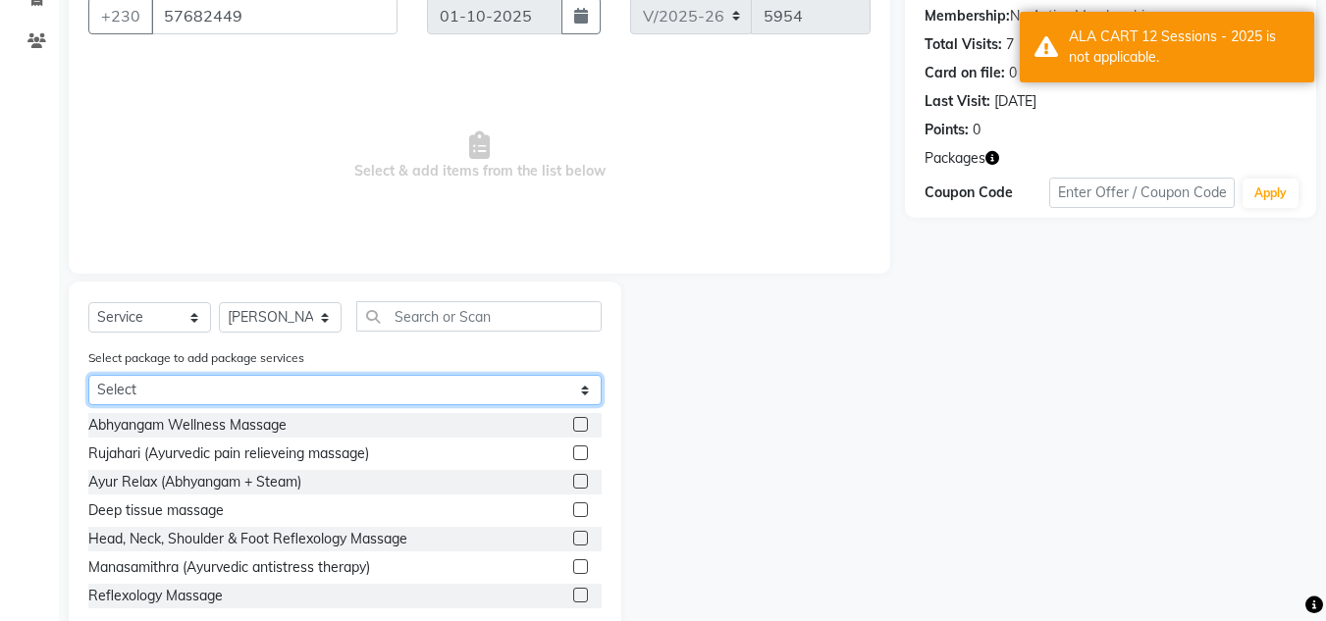
drag, startPoint x: 367, startPoint y: 378, endPoint x: 420, endPoint y: 458, distance: 96.4
click at [367, 378] on select "Select ALA CART 12 Sessions - 2025" at bounding box center [344, 390] width 513 height 30
click at [88, 405] on select "Select ALA CART 12 Sessions - 2025" at bounding box center [344, 390] width 513 height 30
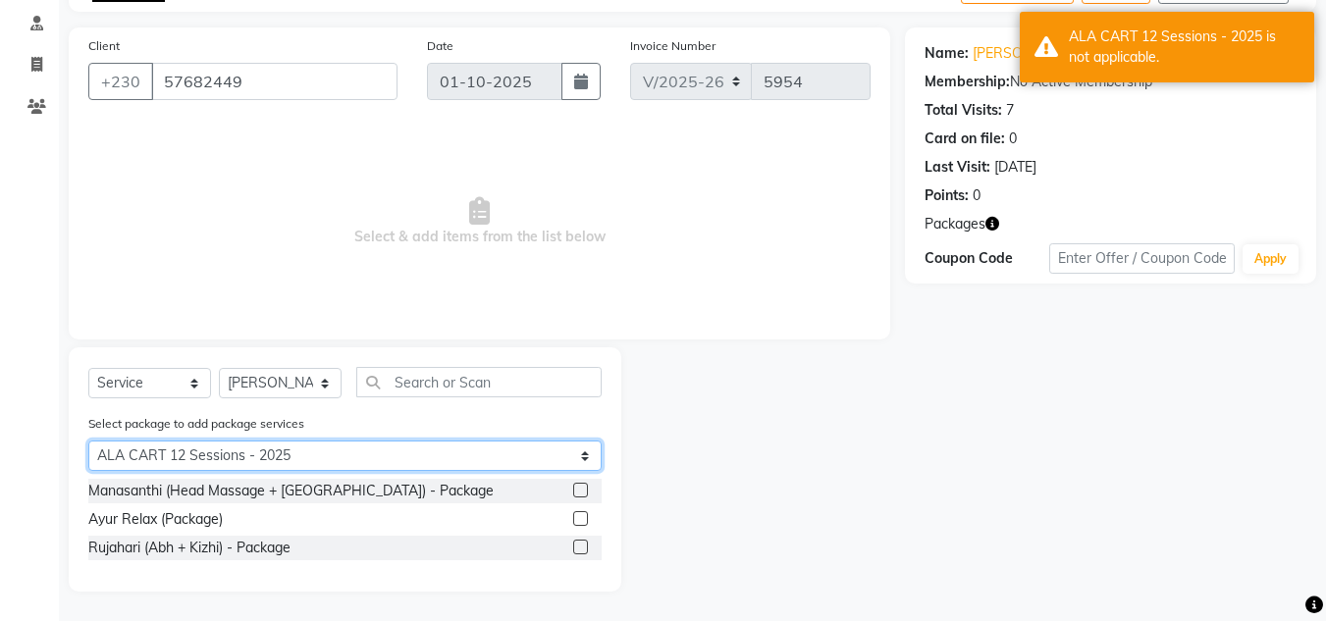
scroll to position [120, 0]
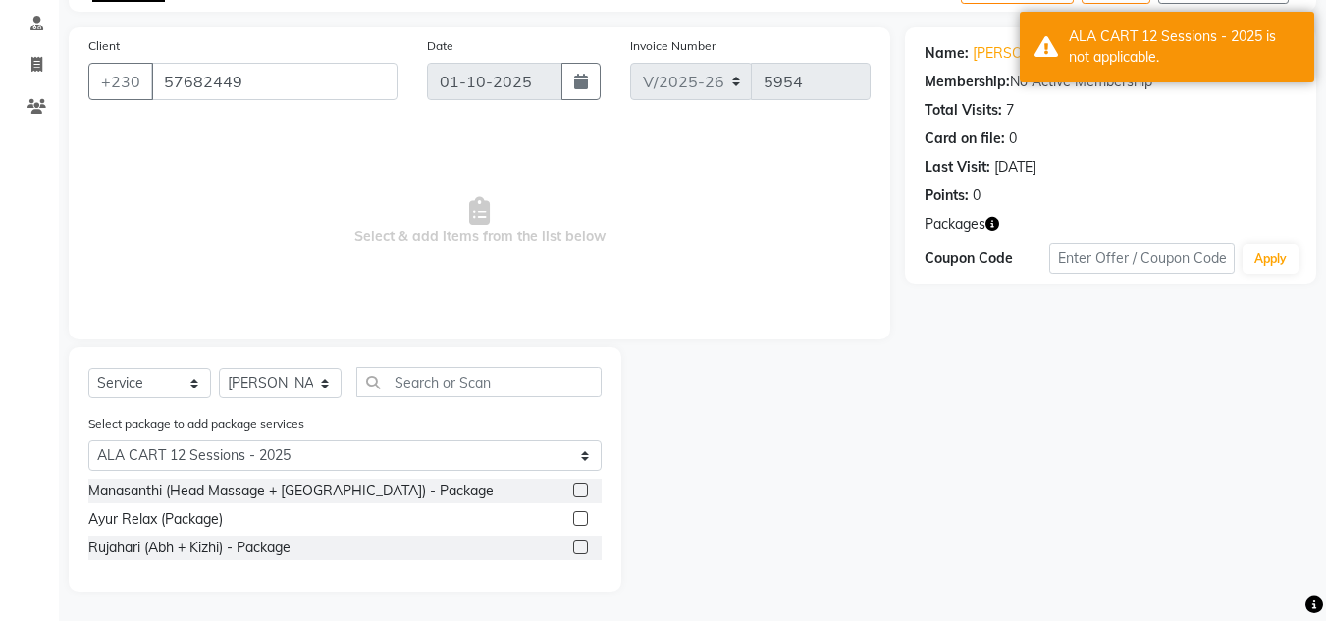
click at [581, 496] on label at bounding box center [580, 490] width 15 height 15
click at [581, 496] on input "checkbox" at bounding box center [579, 491] width 13 height 13
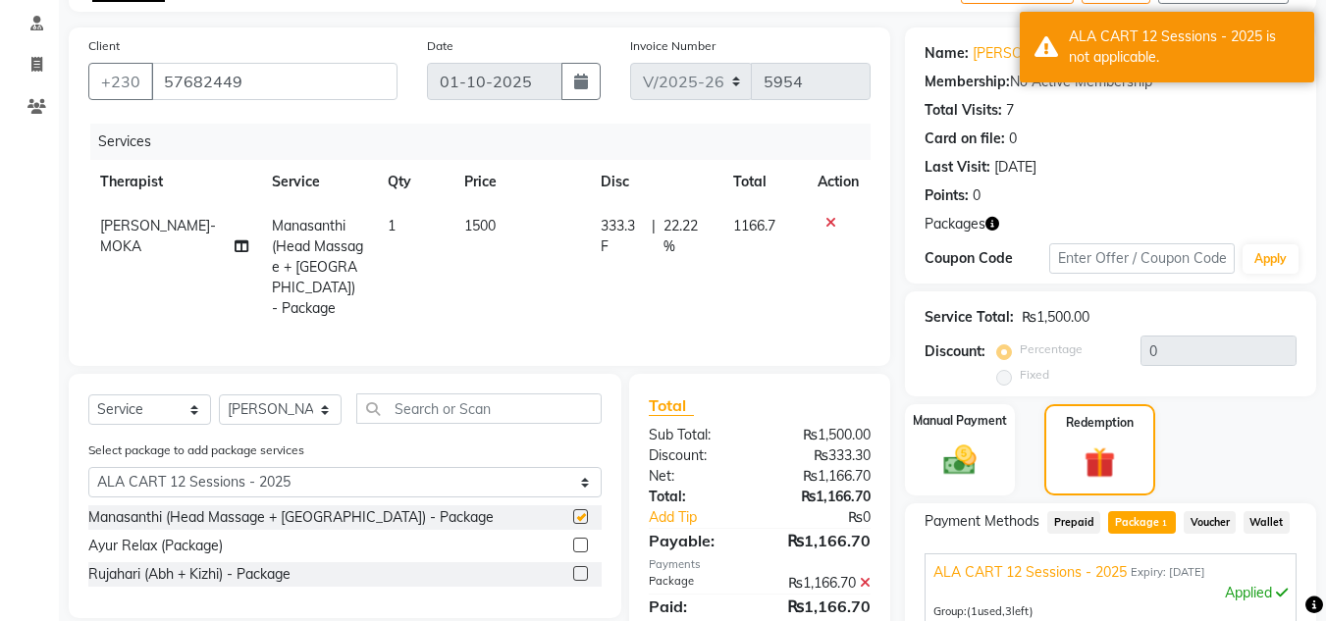
click at [969, 604] on div "Group: (1 used, 3 left) Services: Manasanthi (Head Massage + Ksheeradhara) - Pa…" at bounding box center [1110, 629] width 354 height 50
click at [997, 599] on main "INVOICE PREVIOUS INVOICES Create New Save Open Invoices Client +230 57682449 Da…" at bounding box center [692, 450] width 1267 height 969
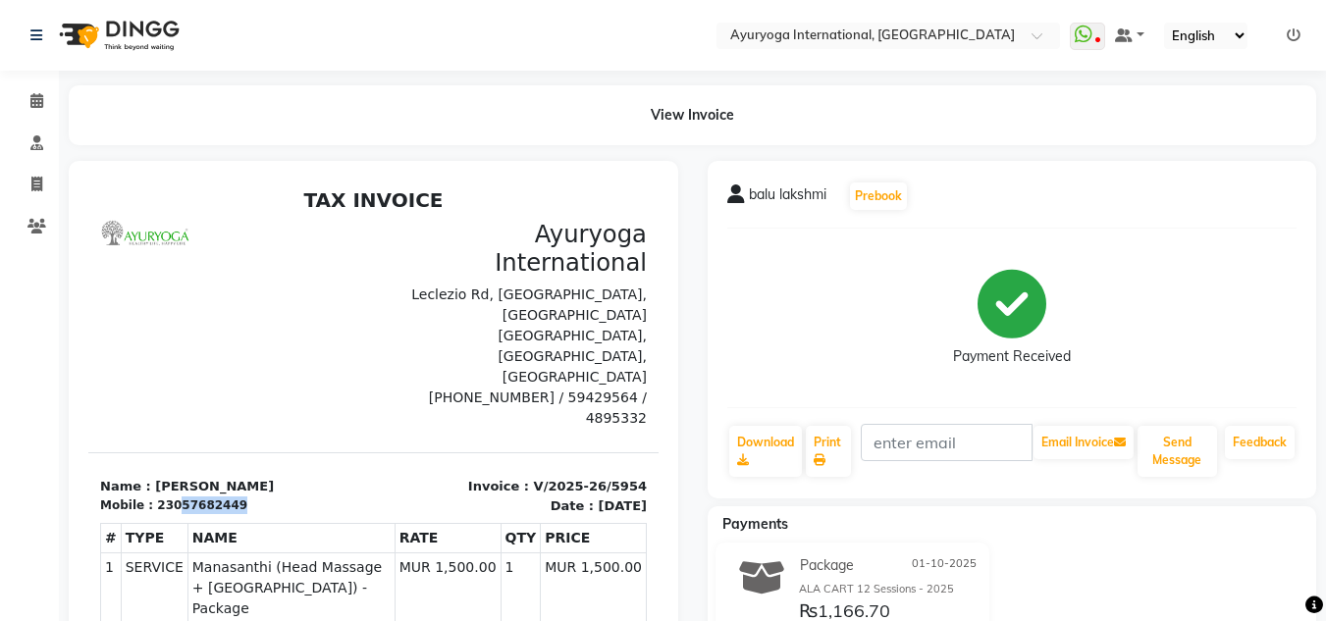
drag, startPoint x: 224, startPoint y: 442, endPoint x: 169, endPoint y: 441, distance: 55.0
click at [169, 497] on div "Mobile : 23057682449" at bounding box center [231, 506] width 262 height 18
copy div "57682449"
click at [54, 94] on div "View Invoice" at bounding box center [692, 115] width 1277 height 60
click at [40, 91] on span at bounding box center [37, 101] width 34 height 23
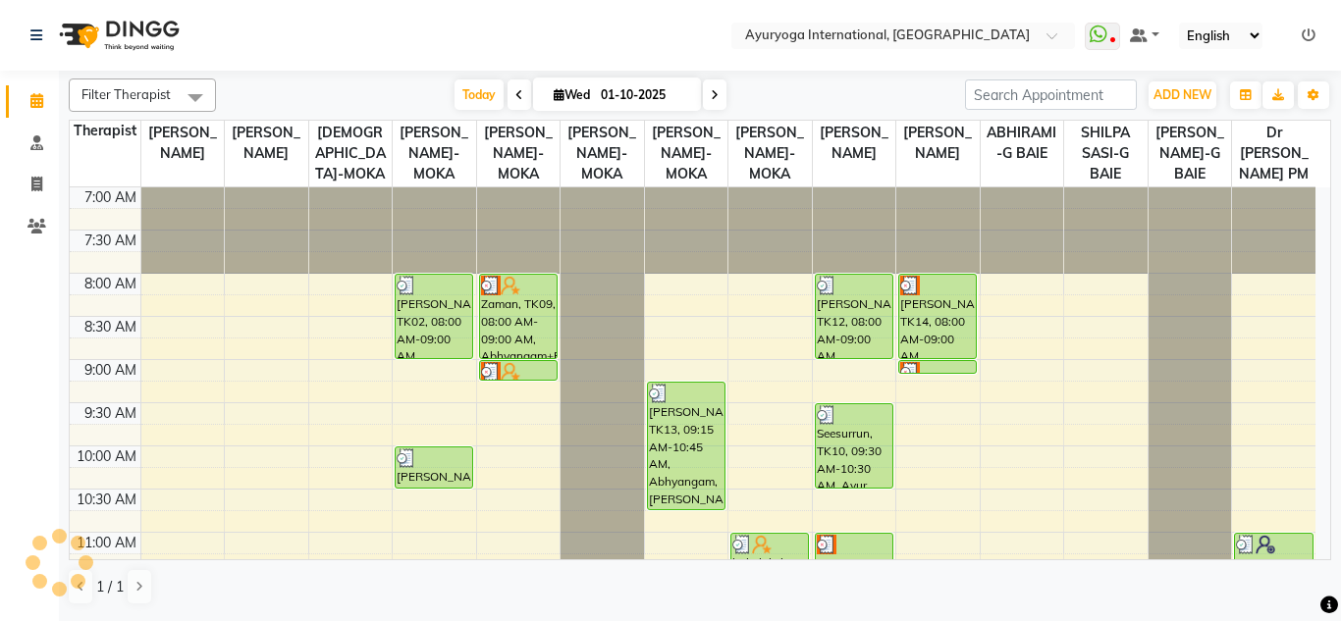
click at [630, 80] on input "01-10-2025" at bounding box center [644, 94] width 98 height 29
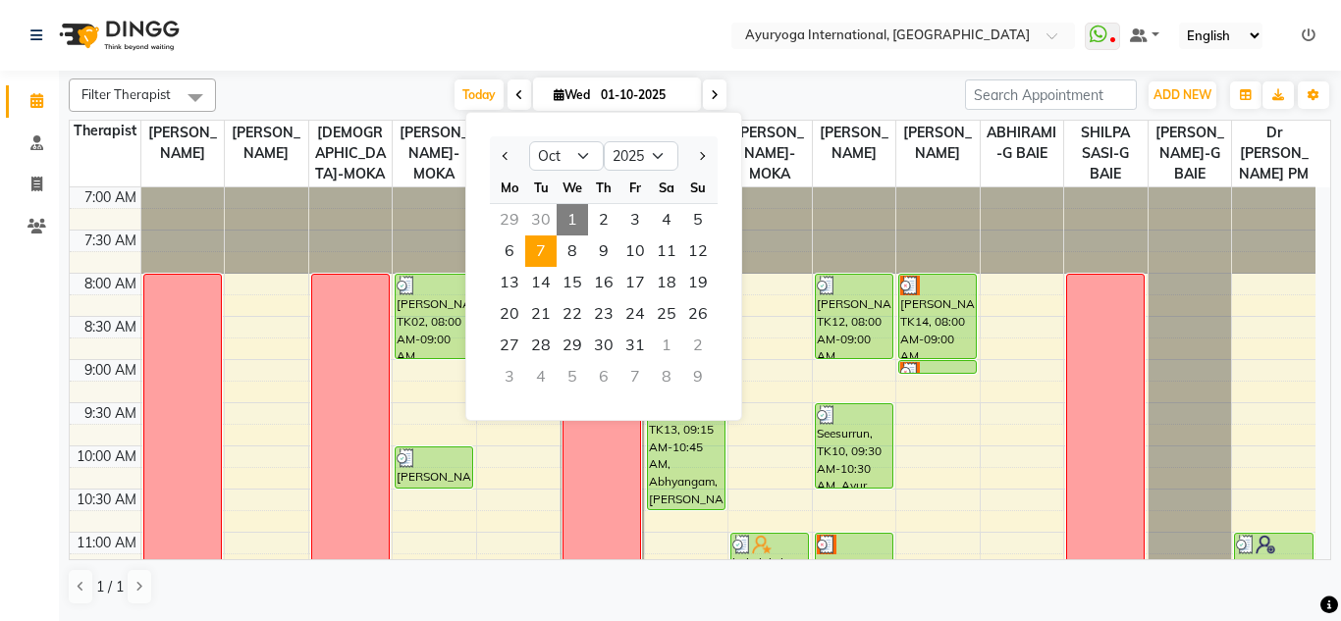
click at [539, 262] on span "7" at bounding box center [540, 251] width 31 height 31
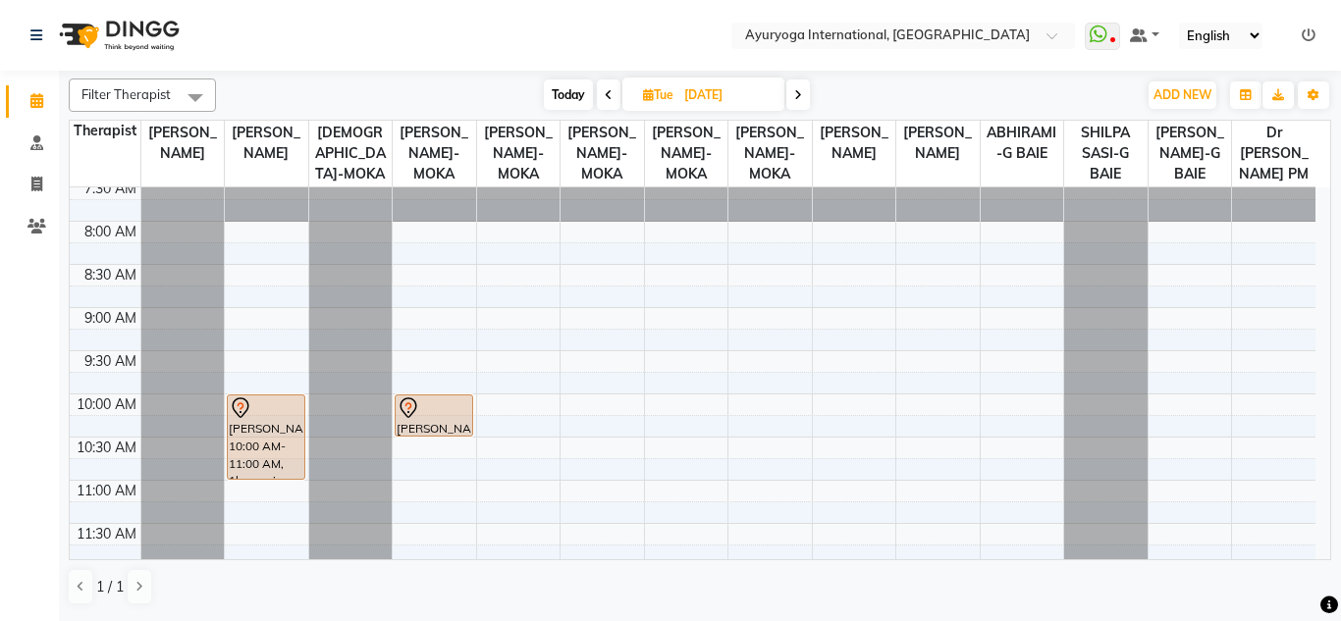
scroll to position [150, 0]
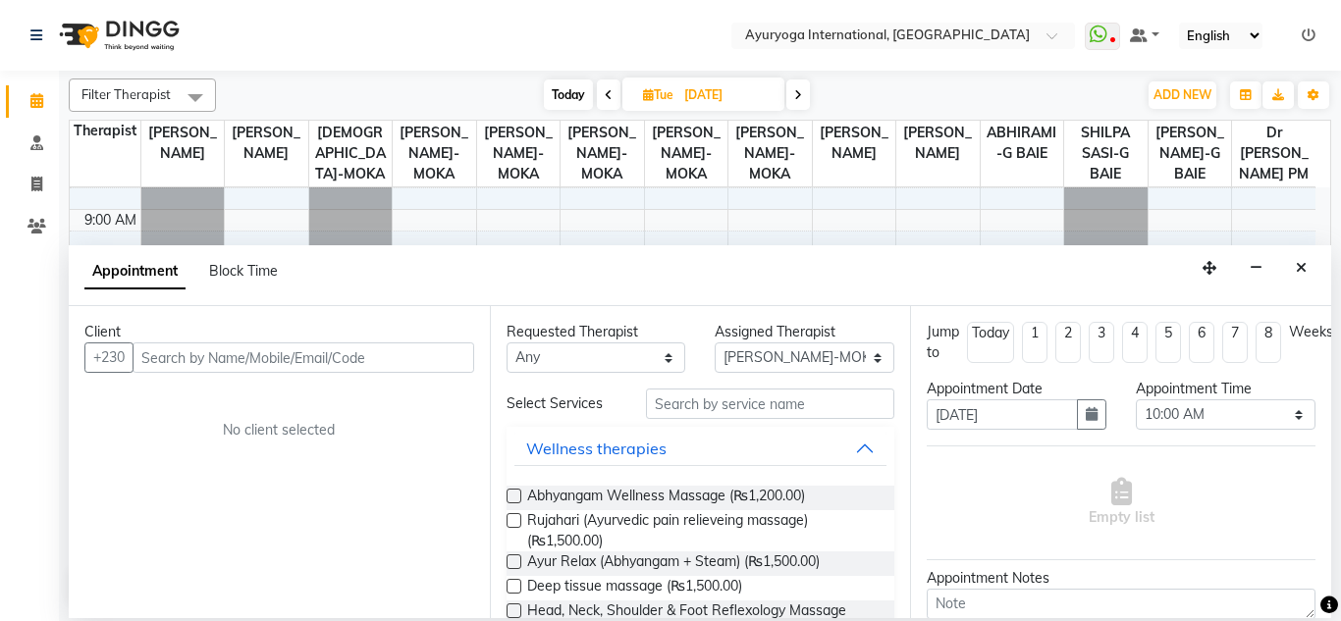
click at [431, 360] on input "text" at bounding box center [303, 357] width 342 height 30
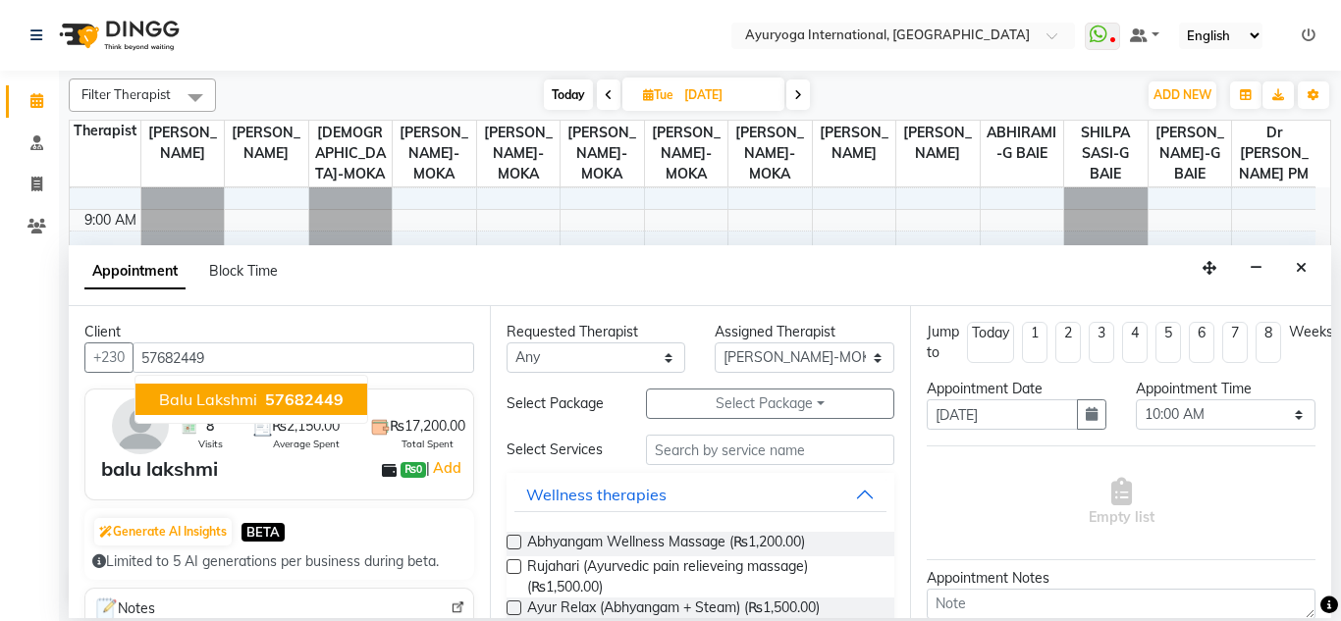
click at [307, 391] on span "57682449" at bounding box center [304, 400] width 79 height 20
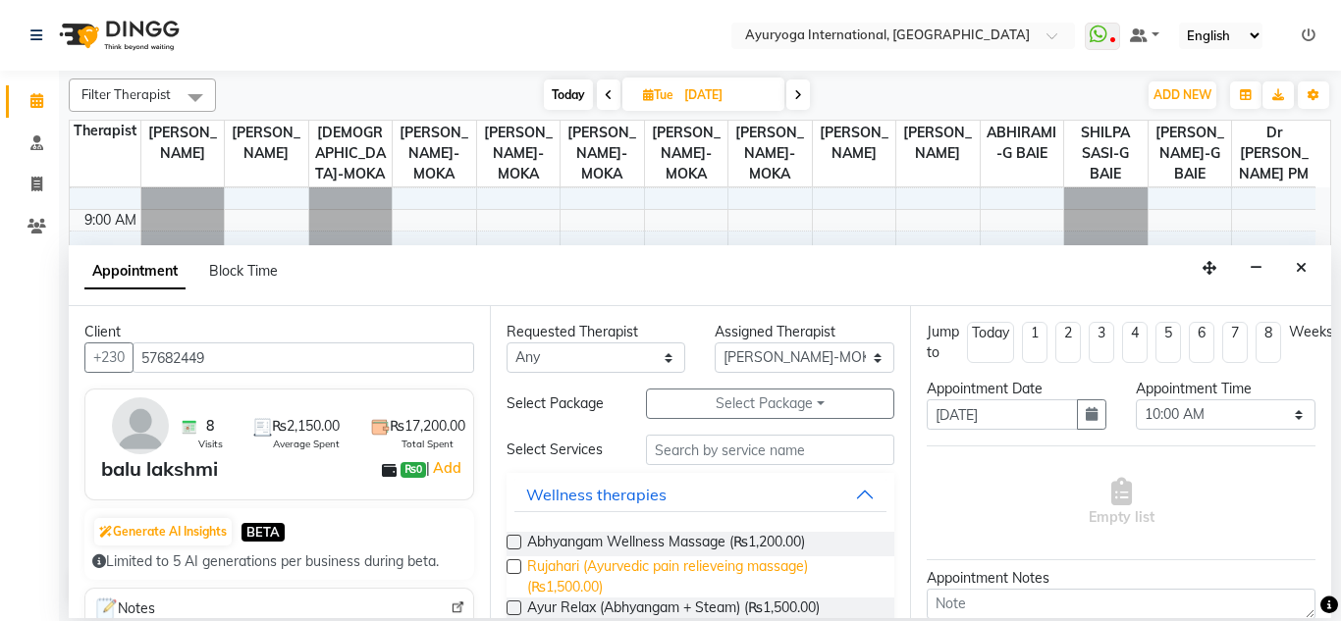
click at [611, 578] on span "Rujahari (Ayurvedic pain relieveing massage) (₨1,500.00)" at bounding box center [703, 576] width 352 height 41
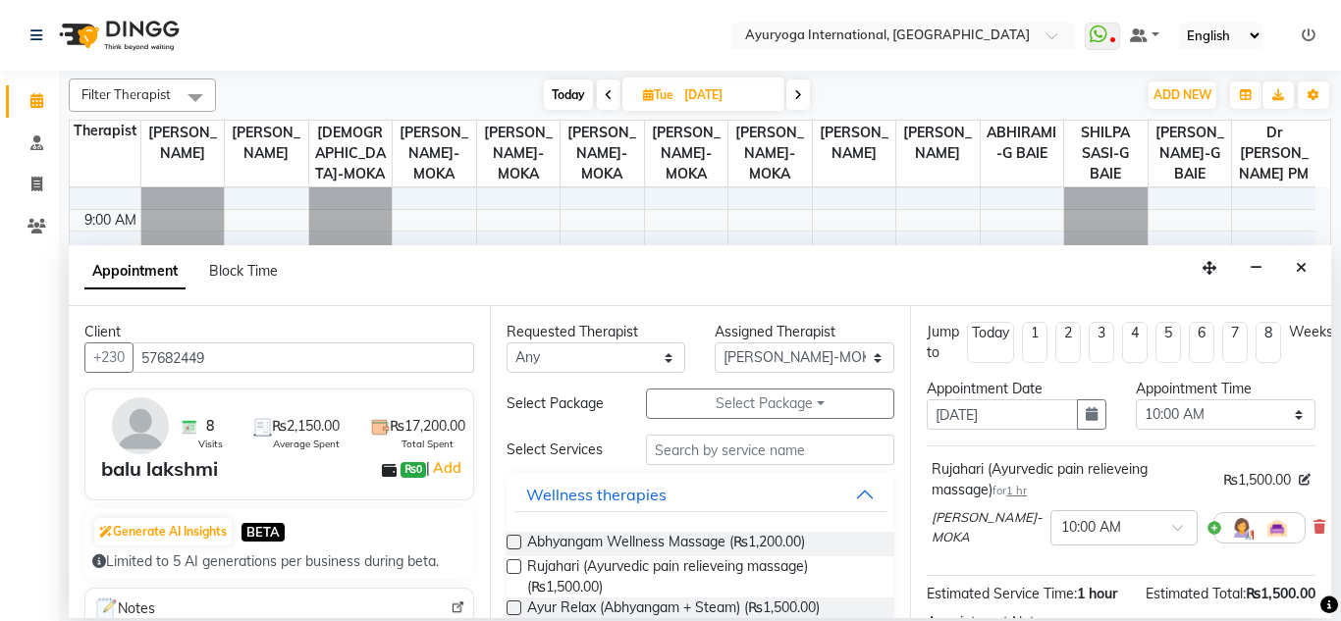
scroll to position [263, 0]
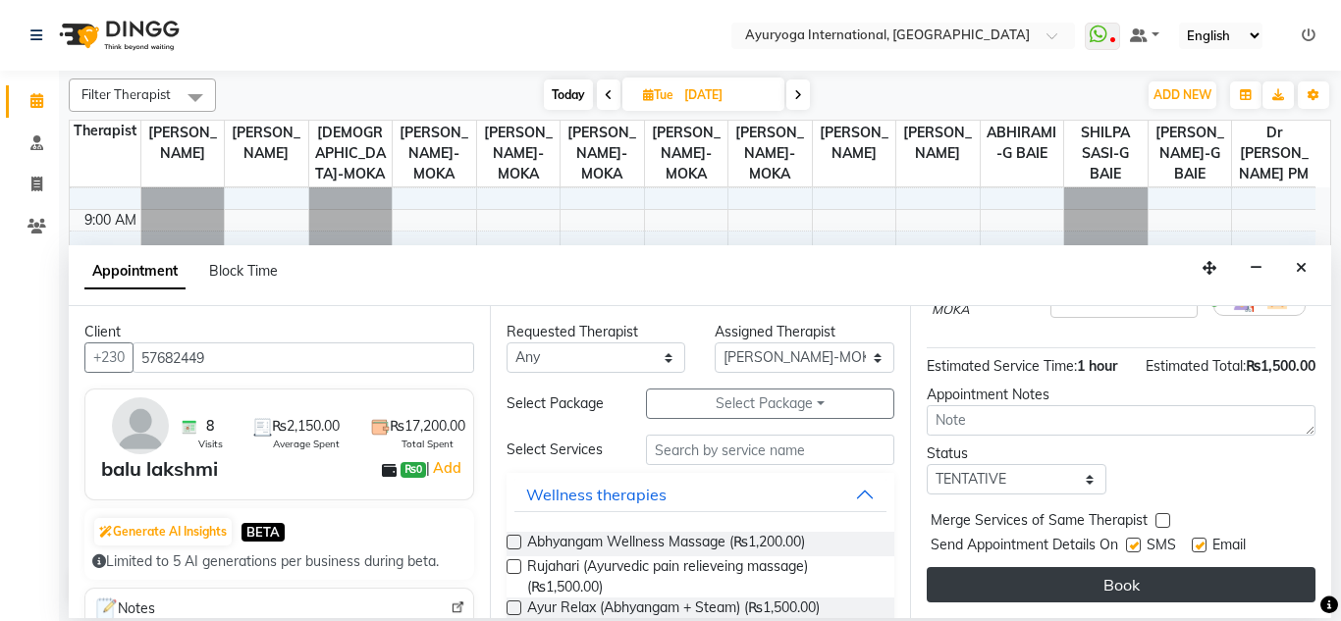
click at [958, 568] on button "Book" at bounding box center [1120, 584] width 389 height 35
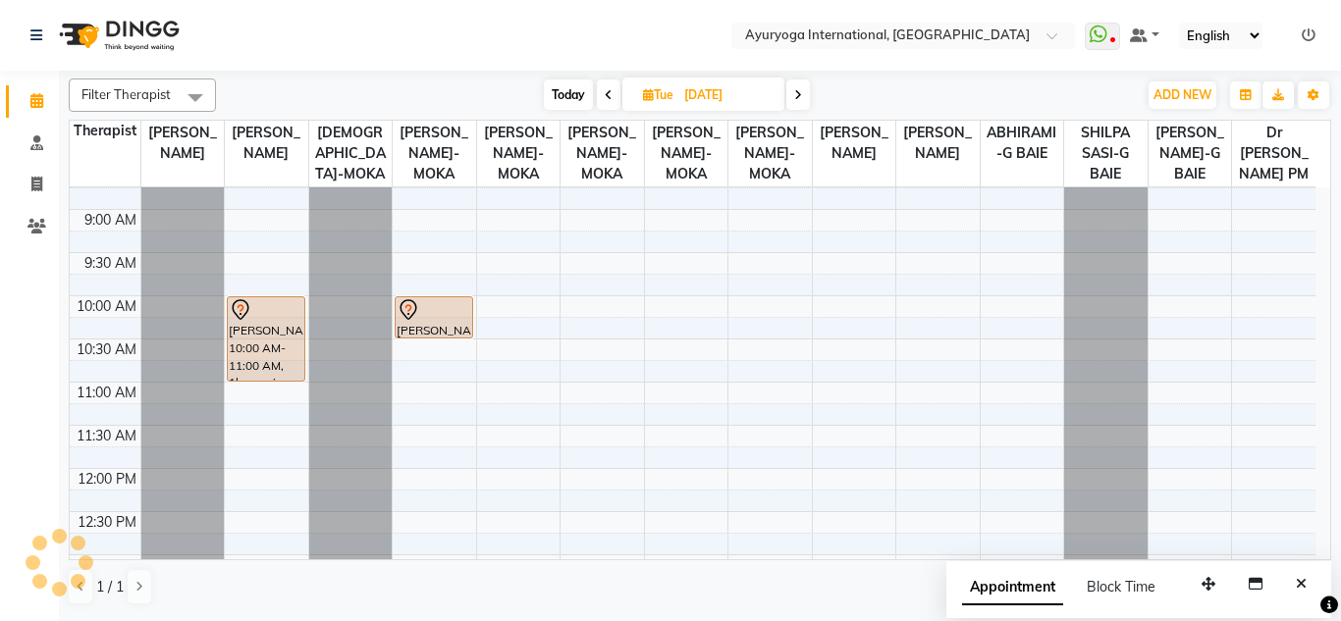
click at [630, 12] on nav "Select Location × Ayuryoga International, Mount Ory Rd WhatsApp Status ✕ Status…" at bounding box center [670, 35] width 1341 height 71
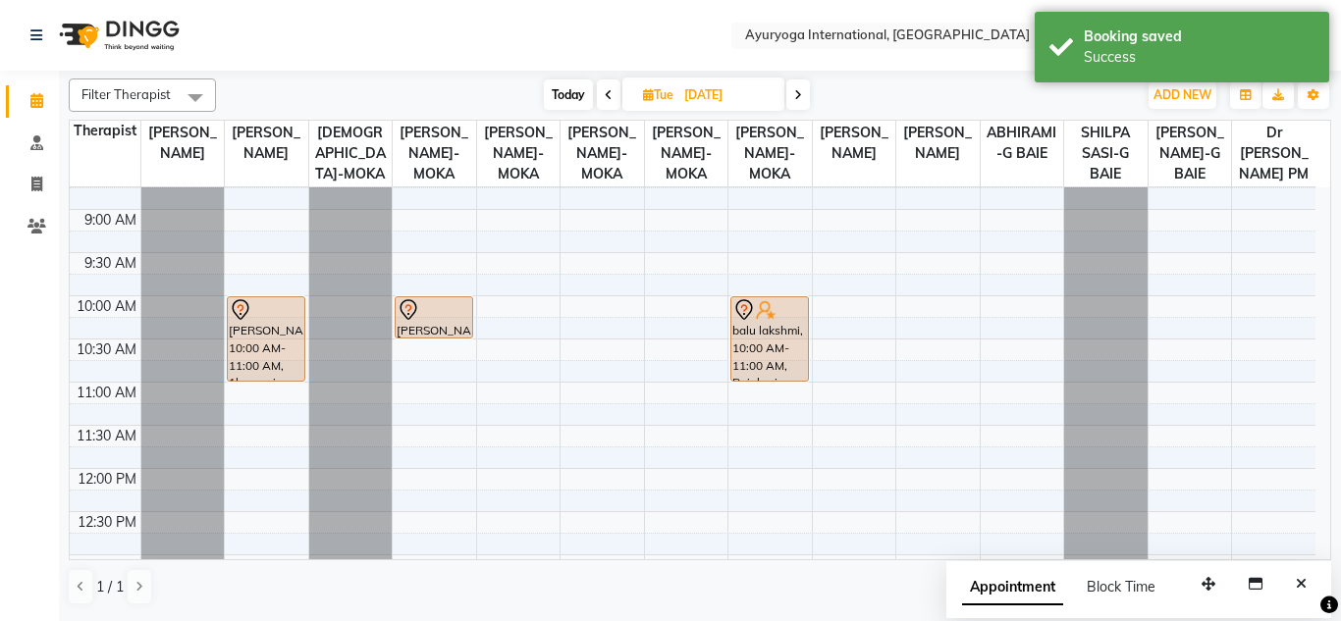
click at [386, 71] on div "Filter Therapist Select All Dr ADARSH THAIKKADATH JOJU MATHEW-MOKA VISHNU-MOKA …" at bounding box center [700, 342] width 1262 height 543
click at [384, 23] on nav "Select Location × Ayuryoga International, Mount Ory Rd WhatsApp Status ✕ Status…" at bounding box center [670, 35] width 1341 height 71
click at [566, 82] on span "Today" at bounding box center [568, 94] width 49 height 30
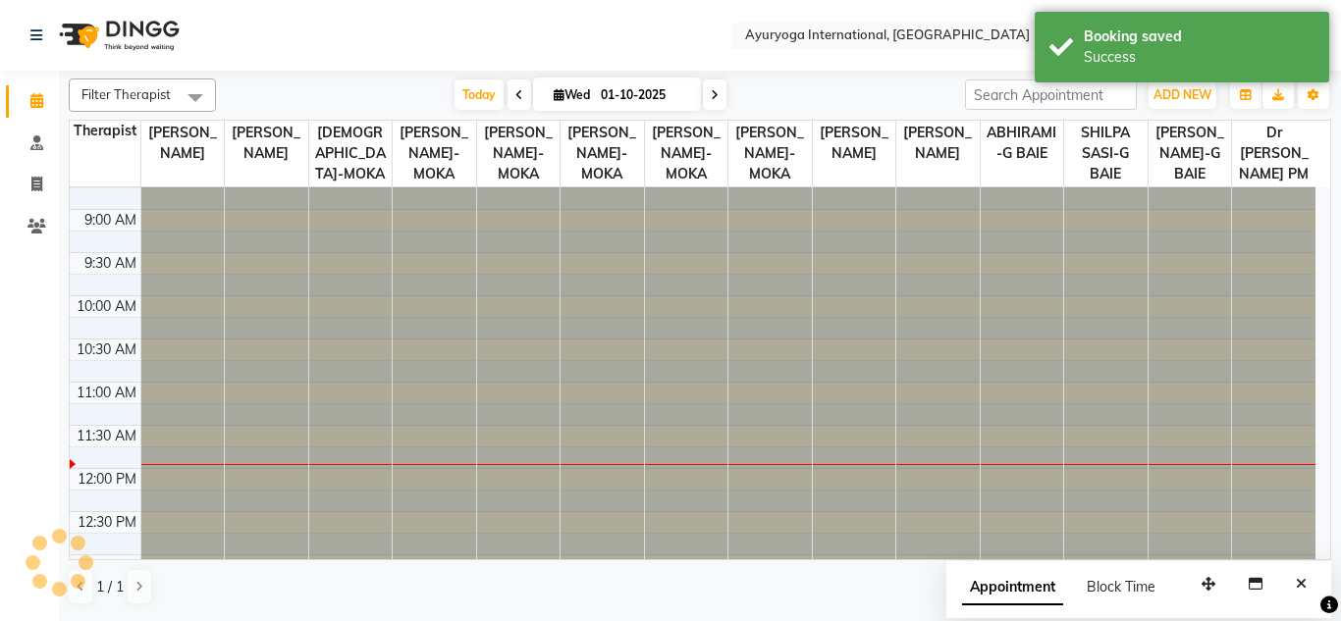
scroll to position [0, 0]
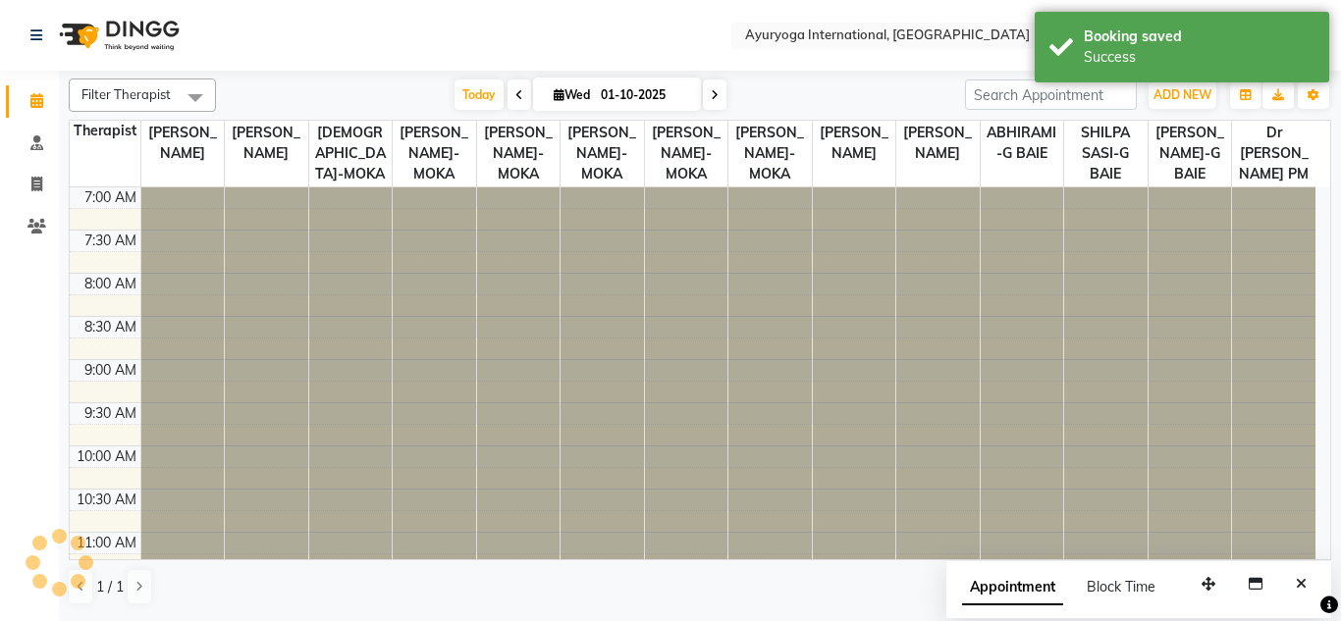
click at [557, 47] on nav "Select Location × Ayuryoga International, Mount Ory Rd WhatsApp Status ✕ Status…" at bounding box center [670, 35] width 1341 height 71
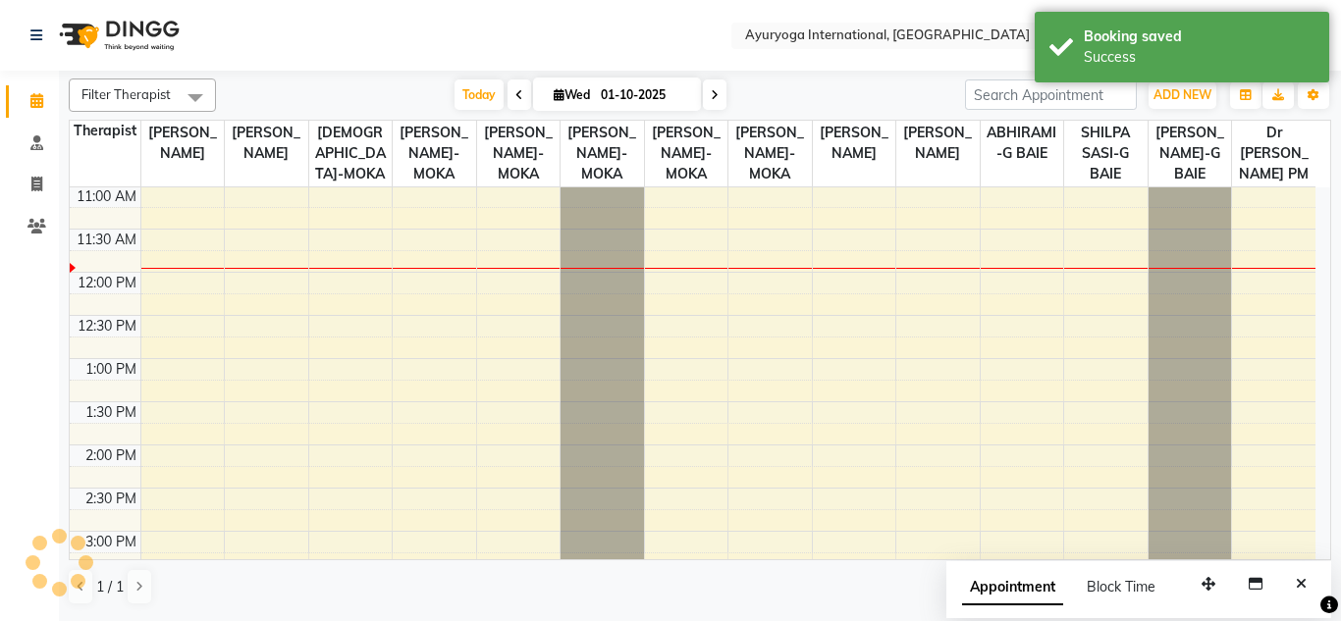
click at [547, 17] on nav "Select Location × Ayuryoga International, Mount Ory Rd WhatsApp Status ✕ Status…" at bounding box center [670, 35] width 1341 height 71
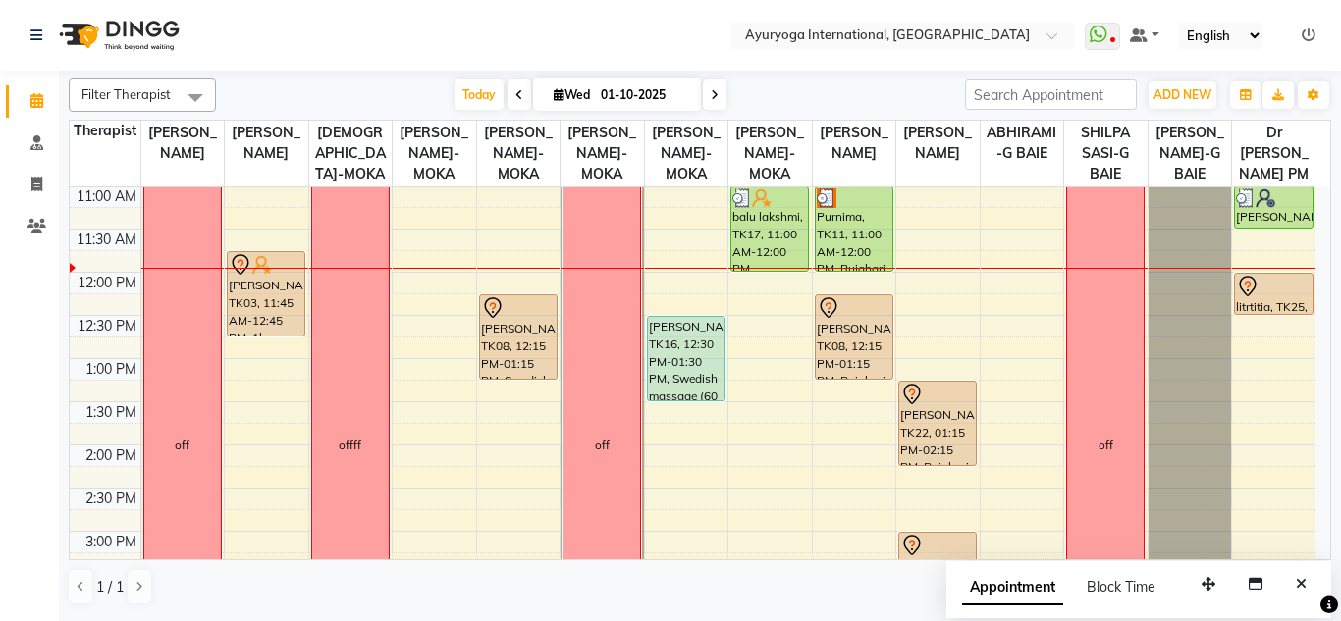
click at [547, 17] on nav "Select Location × Ayuryoga International, Mount Ory Rd WhatsApp Status ✕ Status…" at bounding box center [670, 35] width 1341 height 71
click at [413, 85] on div "Today Wed 01-10-2025" at bounding box center [590, 94] width 729 height 29
click at [661, 95] on input "01-10-2025" at bounding box center [644, 94] width 98 height 29
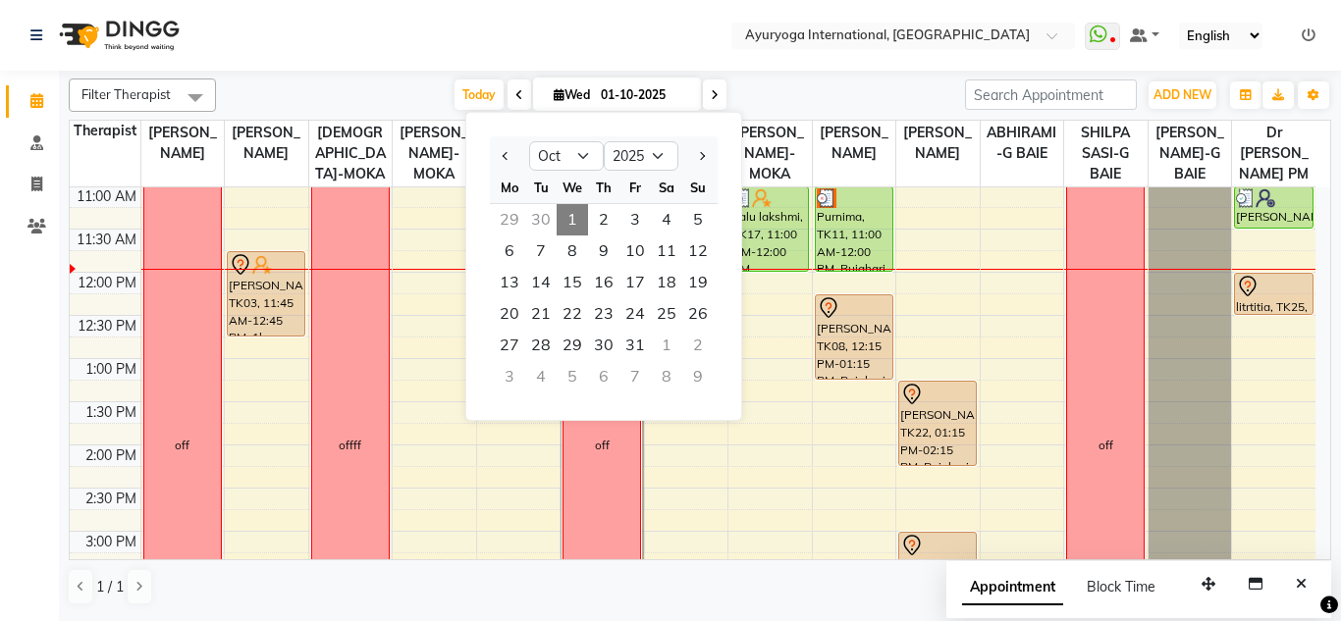
click at [492, 146] on div at bounding box center [509, 155] width 39 height 31
click at [501, 140] on button "Previous month" at bounding box center [506, 155] width 17 height 31
click at [772, 85] on div "Today Wed 01-10-2025 Jan Feb Mar Apr May Jun Jul Aug Sep Oct Nov Dec 2015 2016 …" at bounding box center [590, 94] width 729 height 29
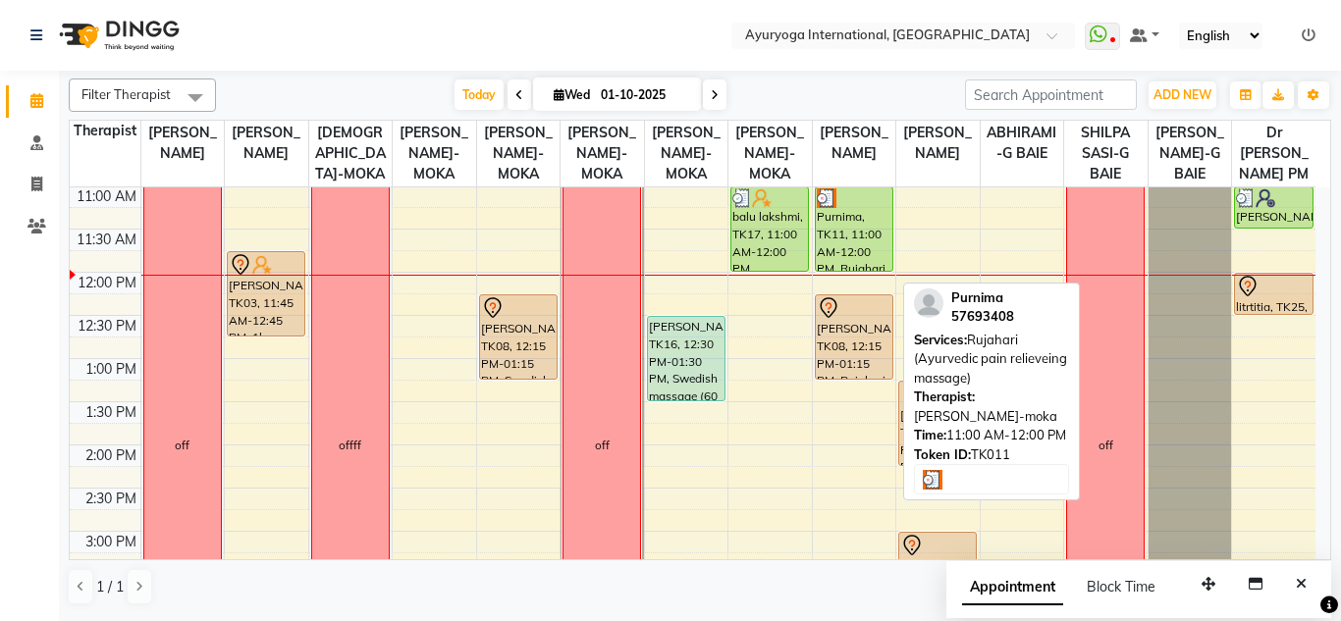
click at [838, 253] on div "Purnima, TK11, 11:00 AM-12:00 PM, Rujahari (Ayurvedic pain relieveing massage)" at bounding box center [854, 228] width 77 height 83
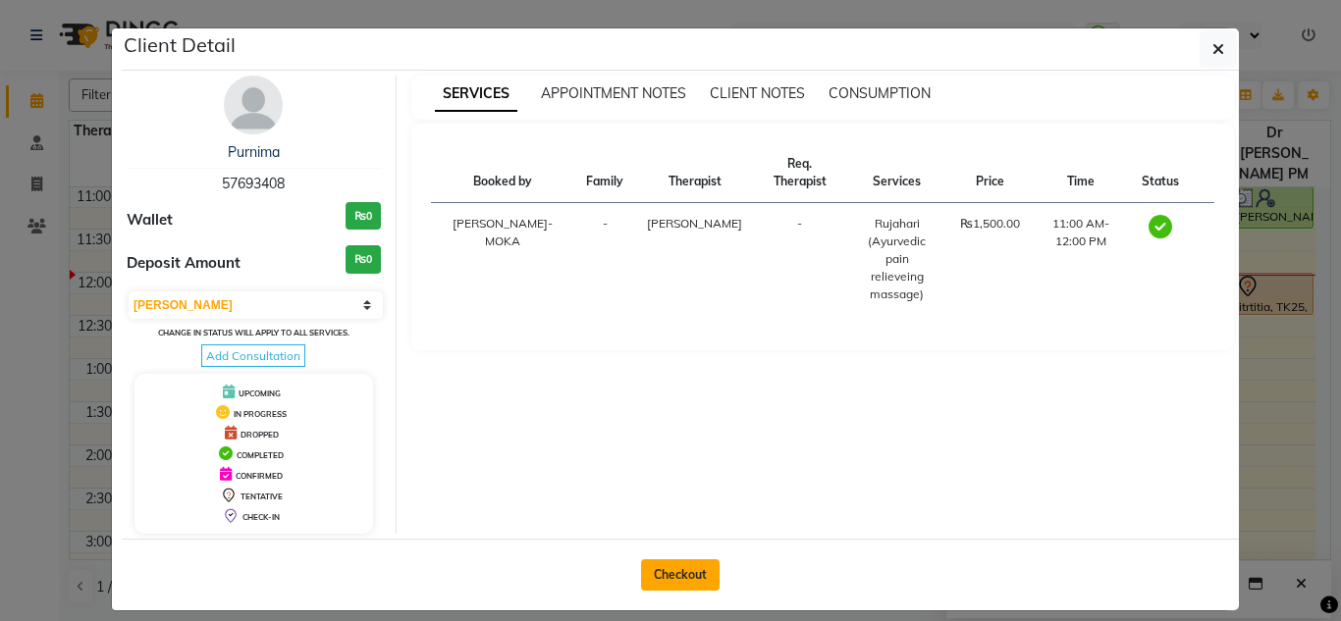
click at [670, 566] on button "Checkout" at bounding box center [680, 574] width 79 height 31
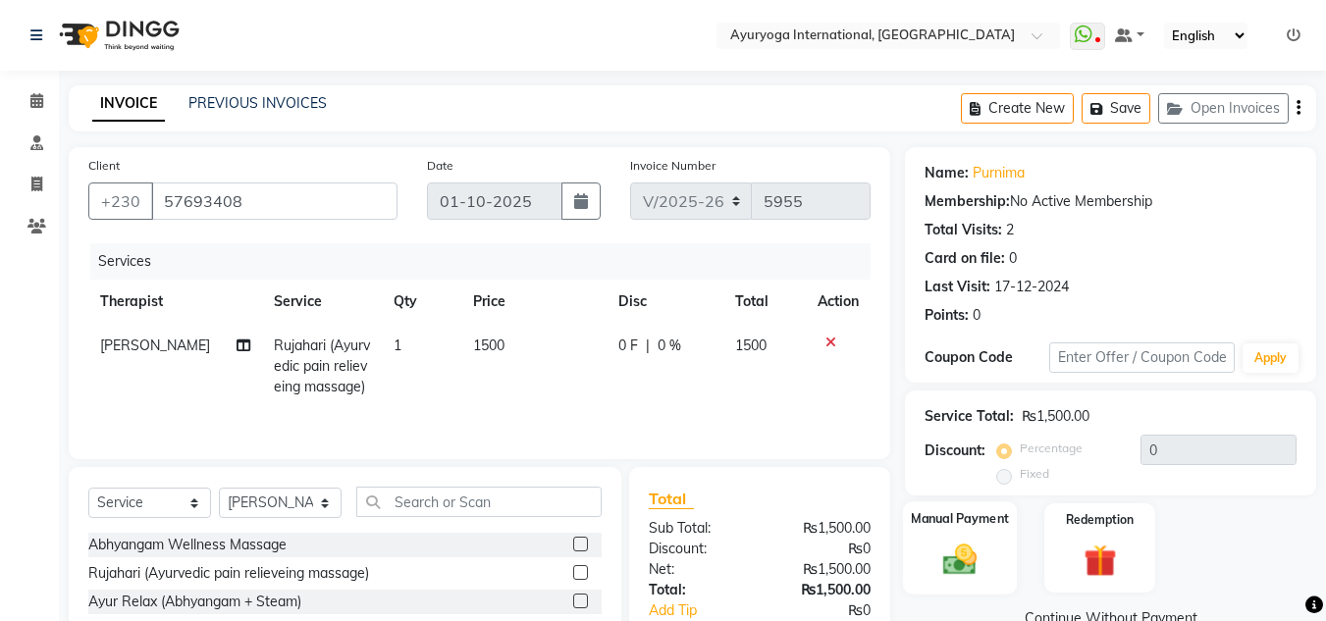
click at [962, 558] on img at bounding box center [959, 559] width 55 height 39
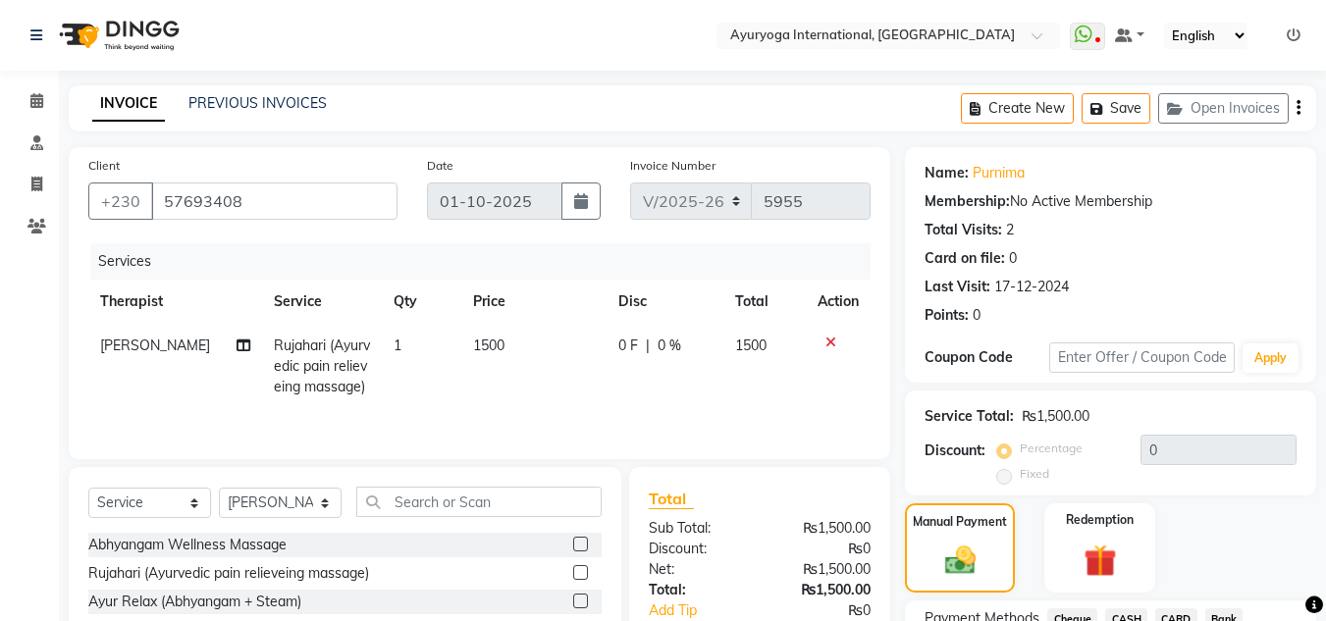
click at [1170, 503] on div "Manual Payment Redemption" at bounding box center [1110, 547] width 441 height 89
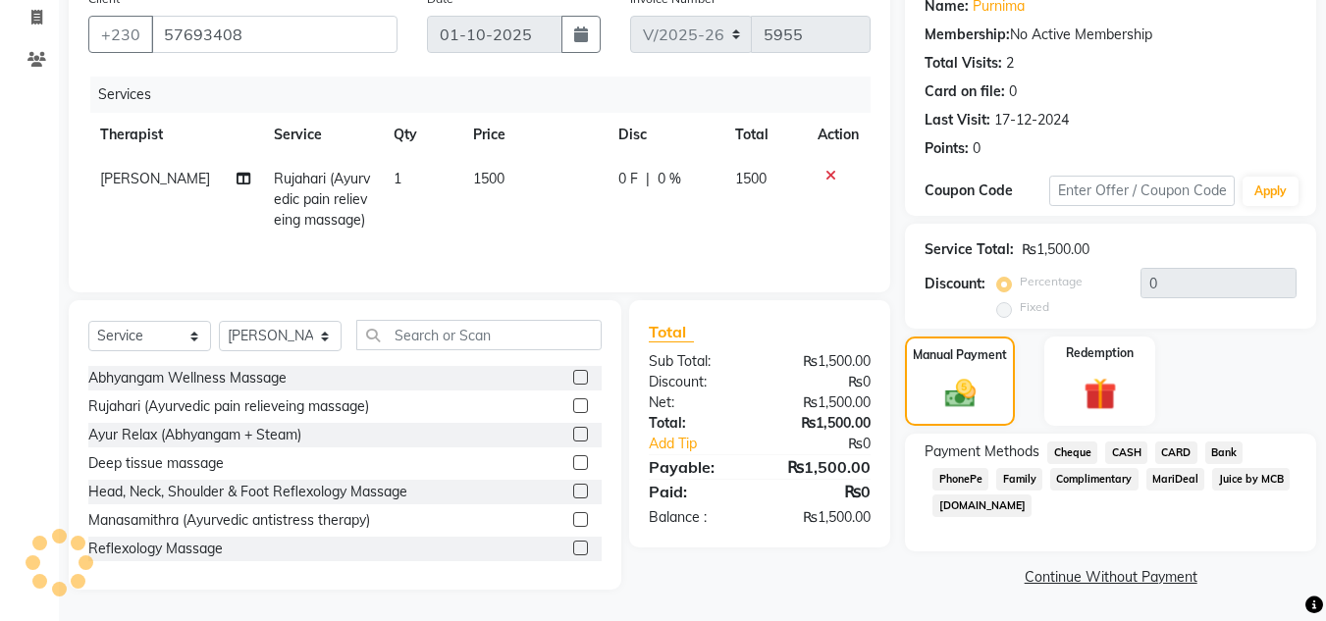
click at [1166, 442] on span "CARD" at bounding box center [1176, 453] width 42 height 23
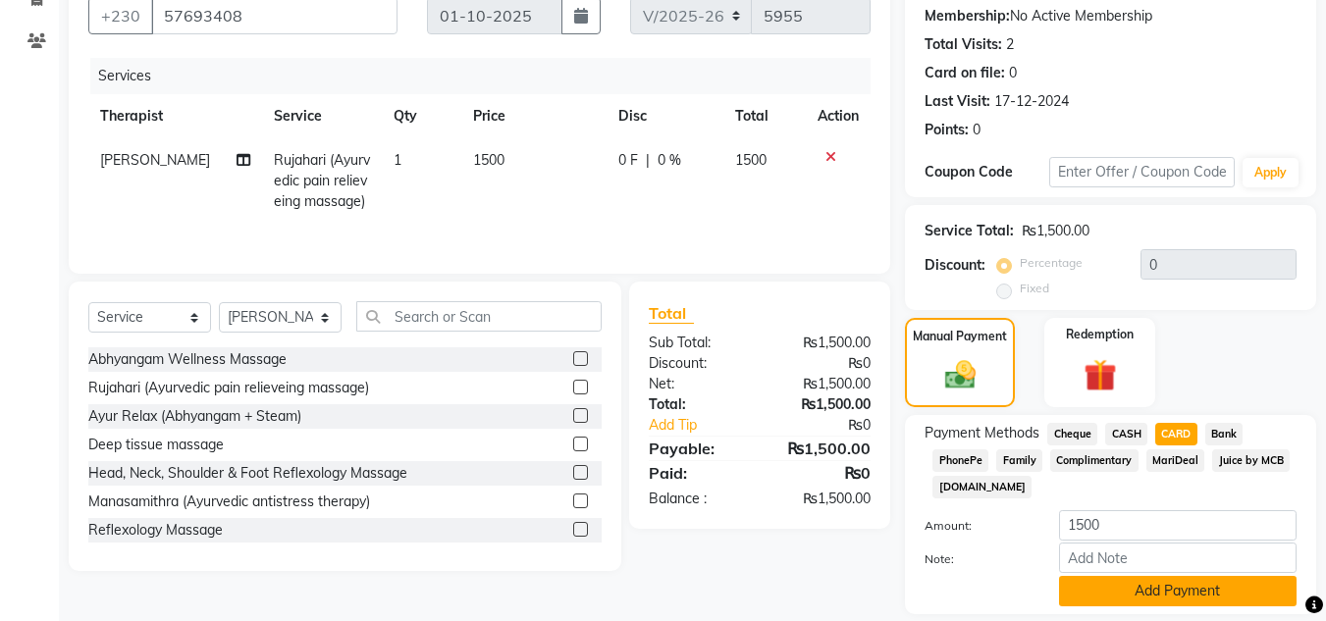
click at [1137, 585] on button "Add Payment" at bounding box center [1177, 591] width 237 height 30
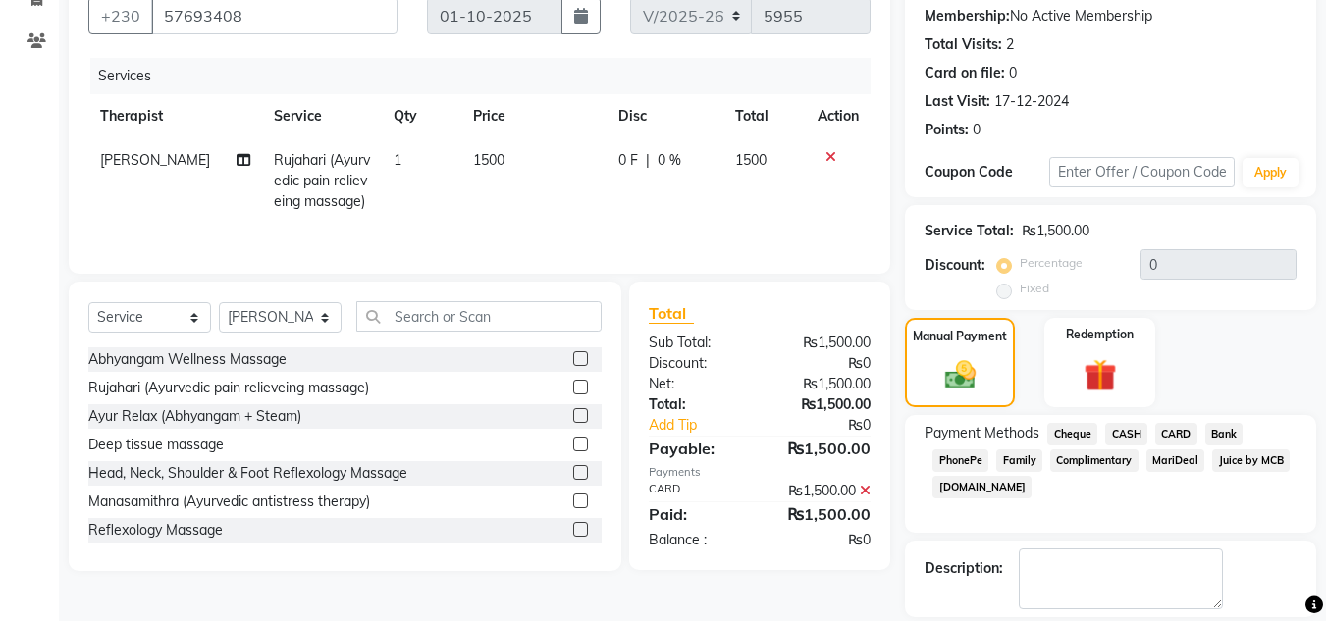
scroll to position [278, 0]
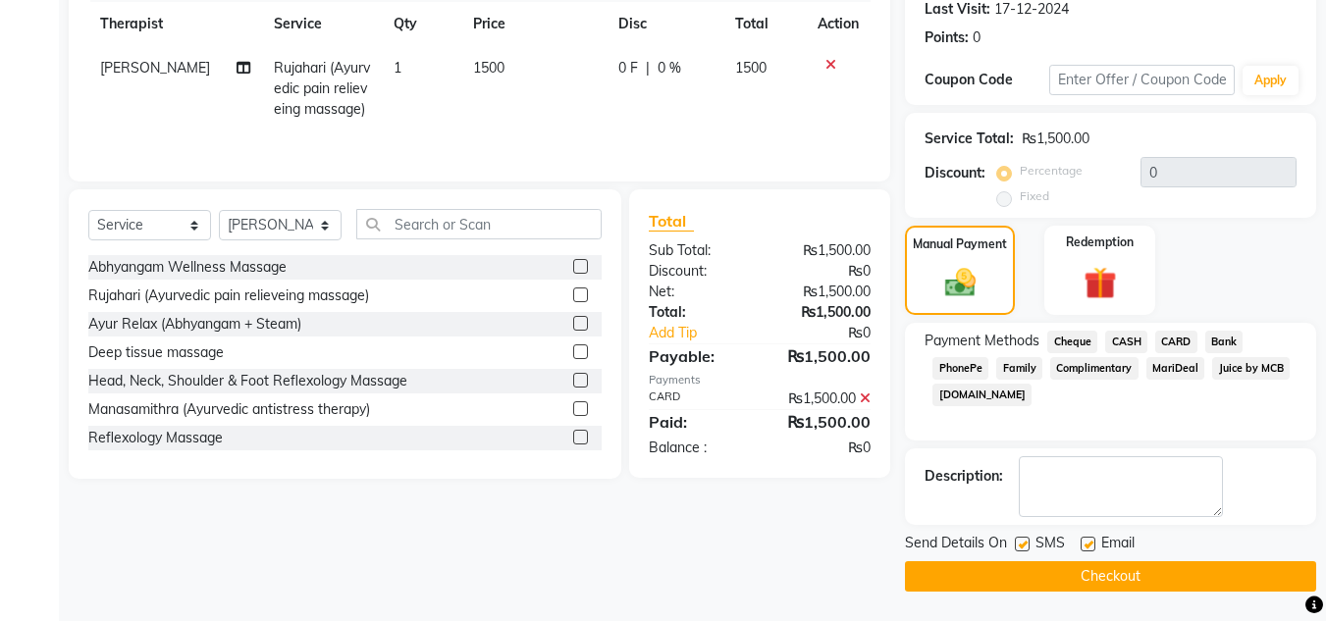
click at [1099, 582] on button "Checkout" at bounding box center [1110, 576] width 411 height 30
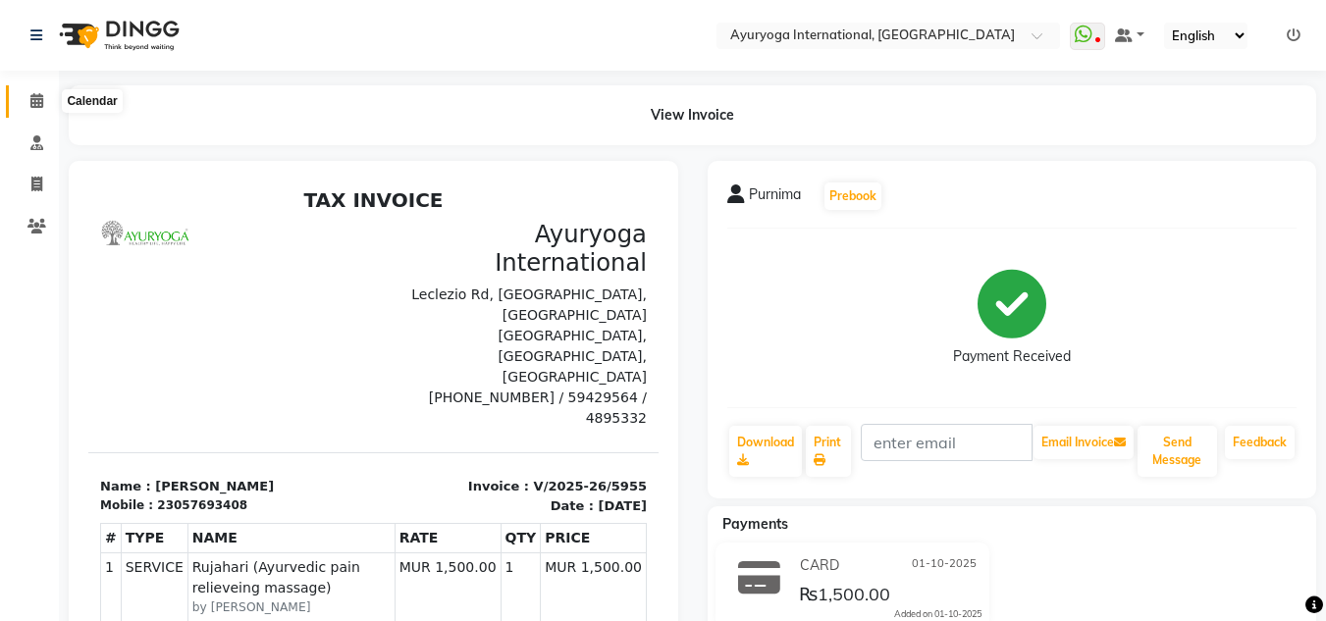
click at [35, 101] on icon at bounding box center [36, 100] width 13 height 15
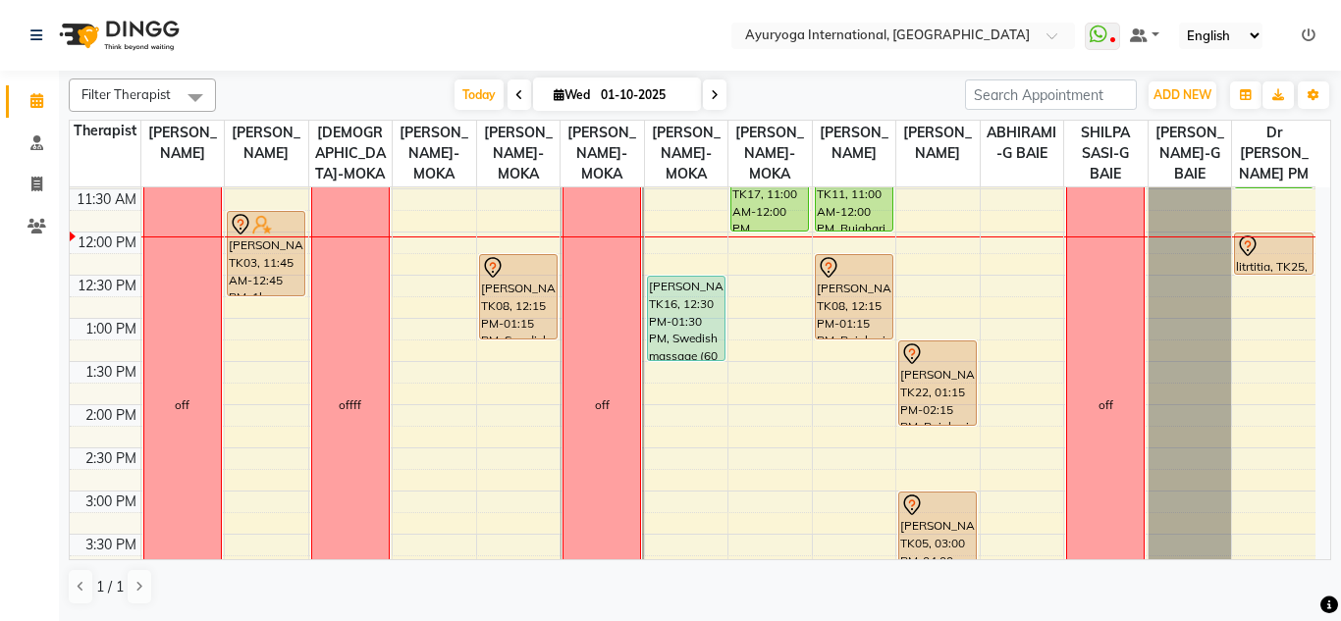
scroll to position [376, 0]
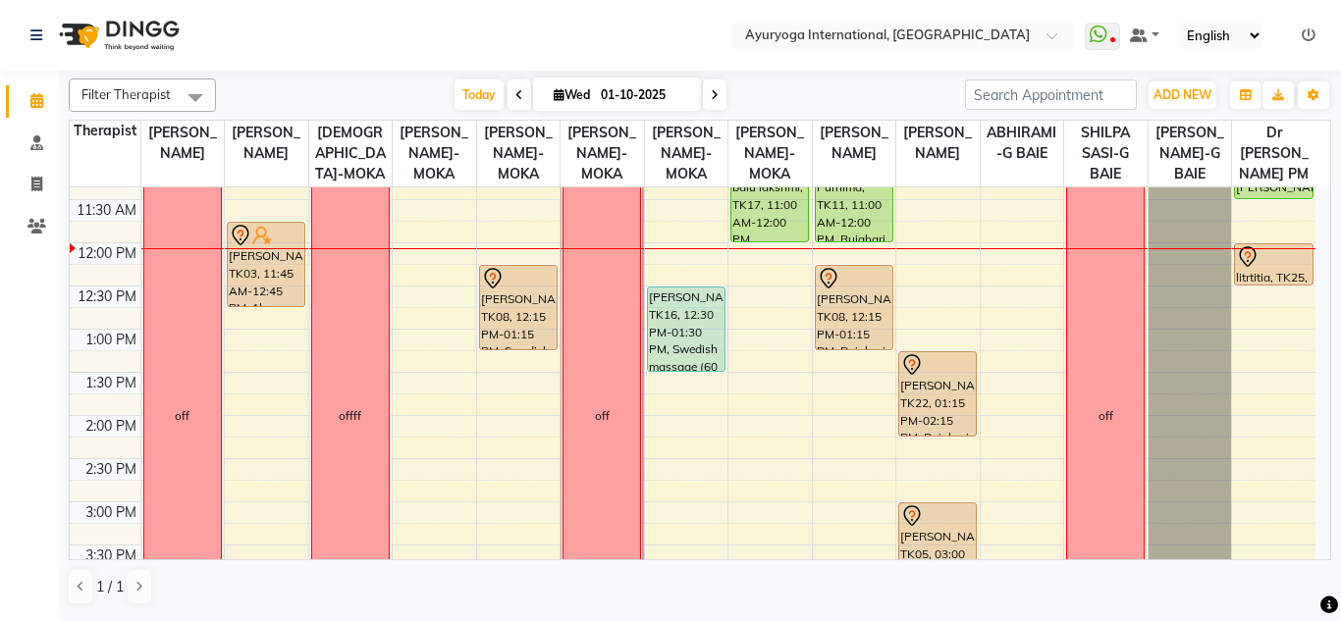
click at [666, 29] on nav "Select Location × Ayuryoga International, Mount Ory Rd WhatsApp Status ✕ Status…" at bounding box center [670, 35] width 1341 height 71
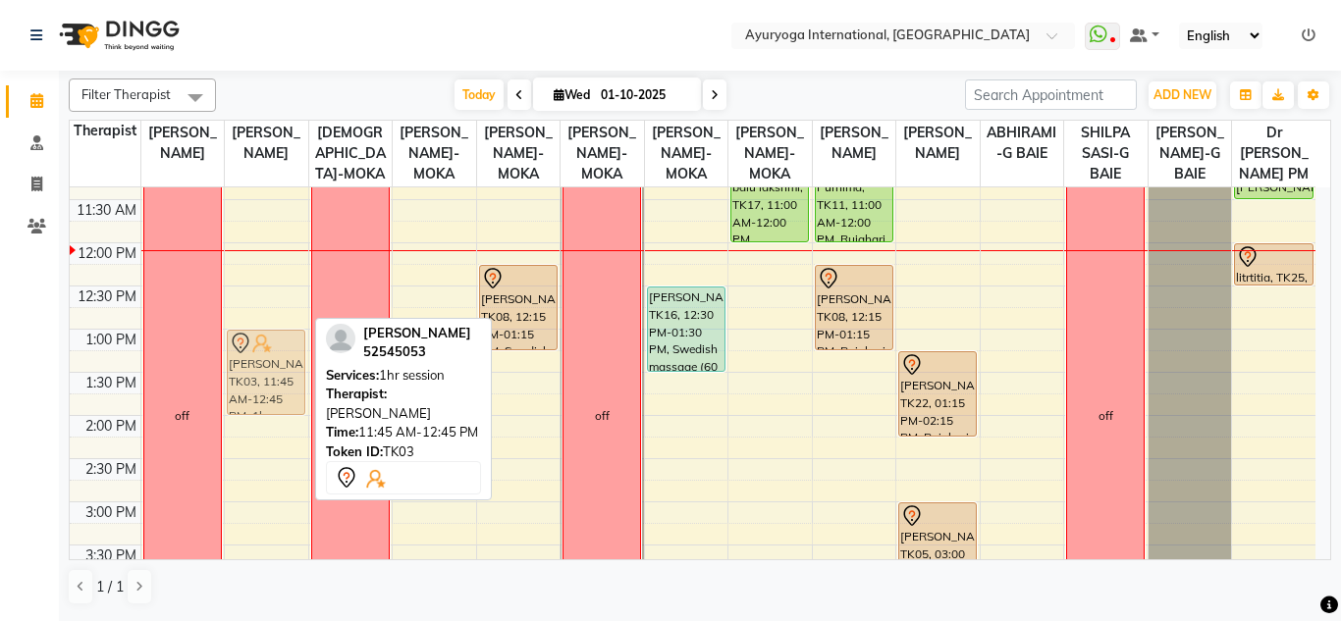
drag, startPoint x: 257, startPoint y: 298, endPoint x: 257, endPoint y: 405, distance: 107.0
click at [257, 405] on div "Roshni Gunnack, TK03, 11:45 AM-12:45 PM, 1hr session Jean luc Jafarally, TK04, …" at bounding box center [266, 416] width 83 height 1208
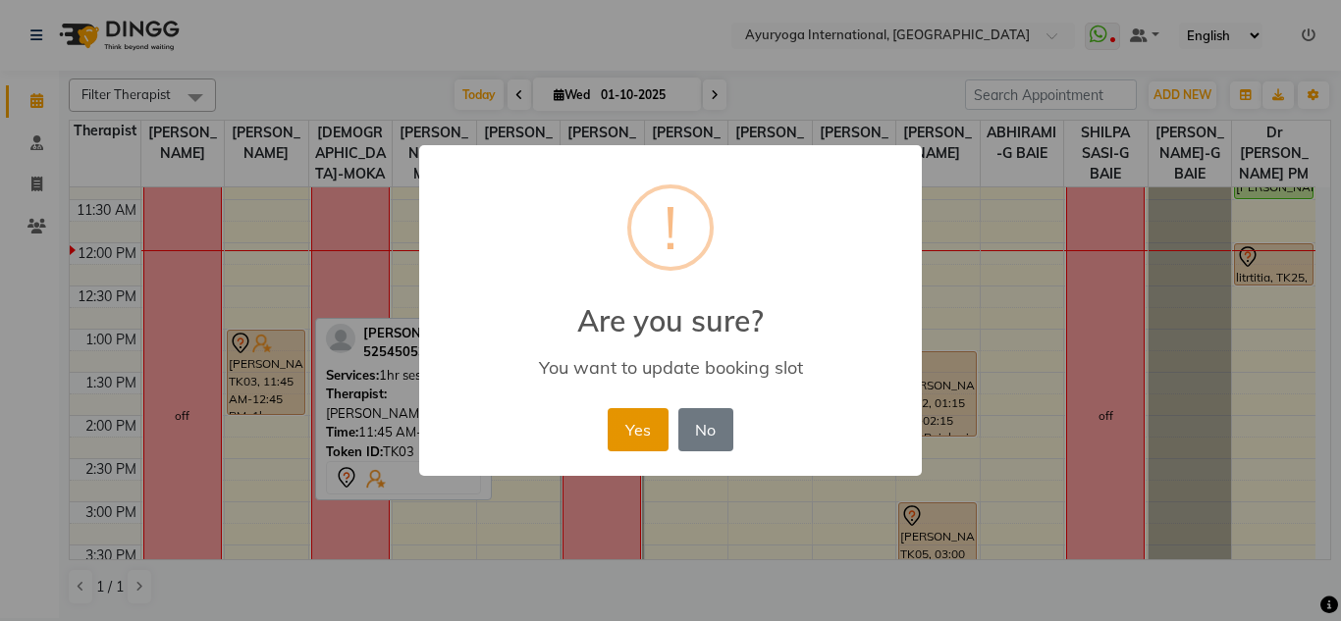
click at [628, 426] on button "Yes" at bounding box center [637, 429] width 60 height 43
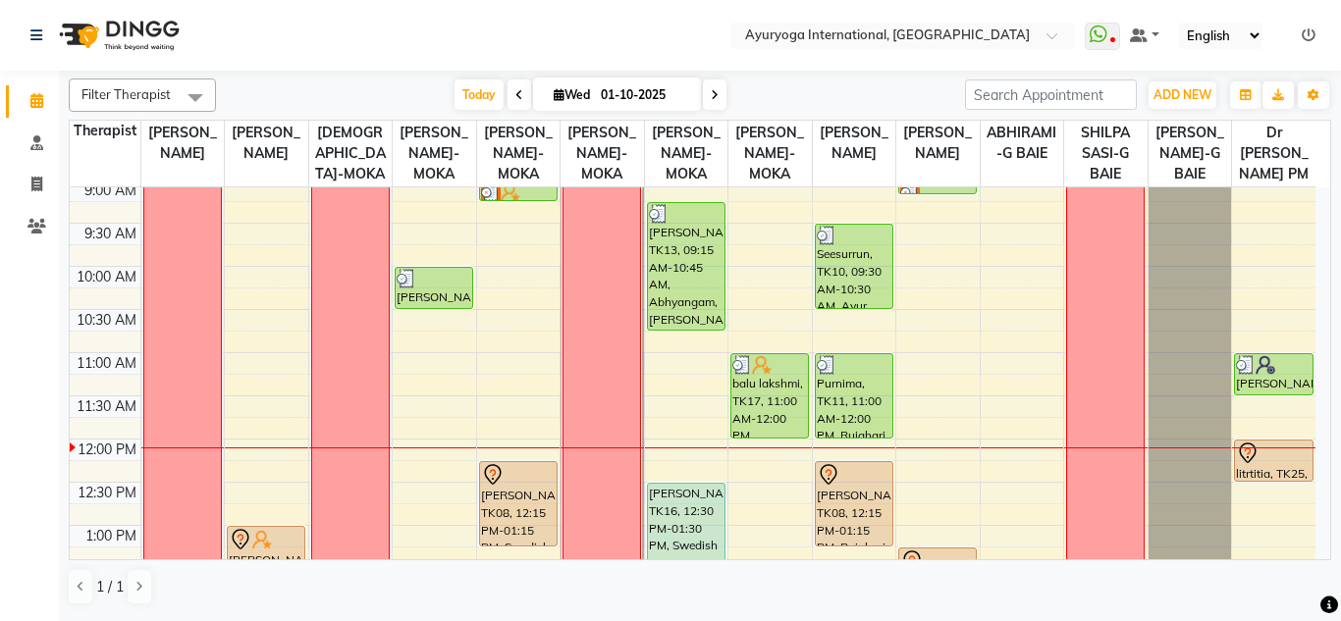
scroll to position [474, 0]
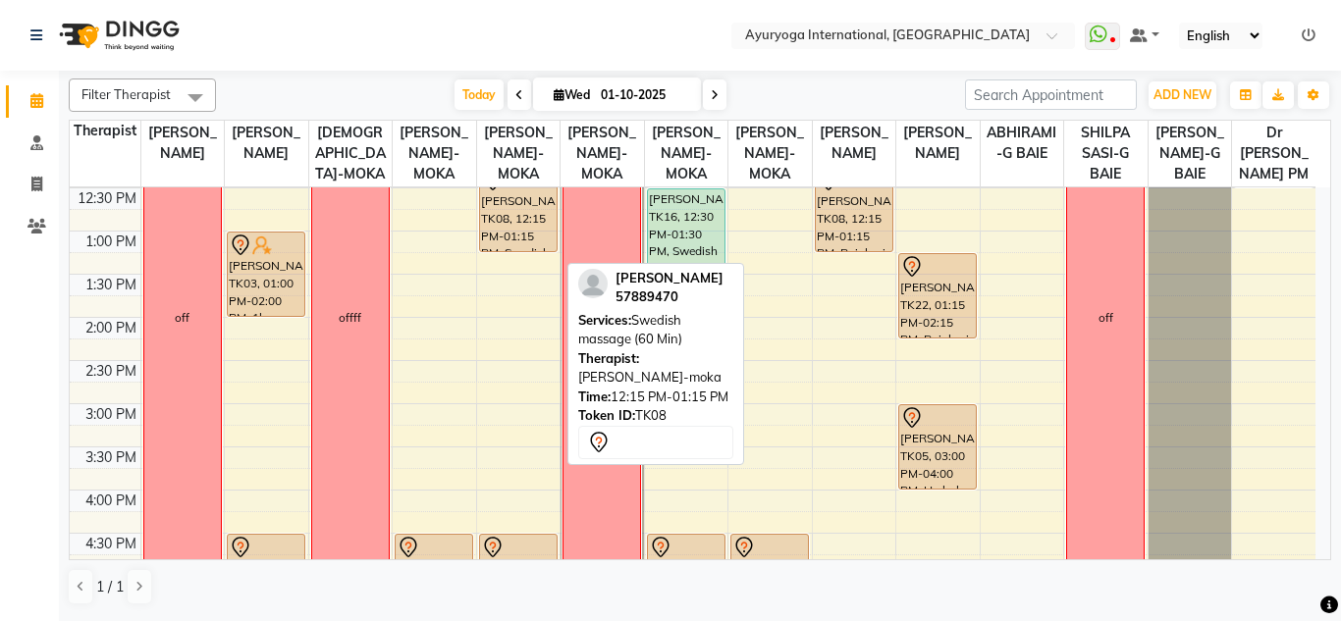
click at [510, 241] on div "padmini gopal, TK08, 12:15 PM-01:15 PM, Swedish massage (60 Min)" at bounding box center [518, 209] width 77 height 83
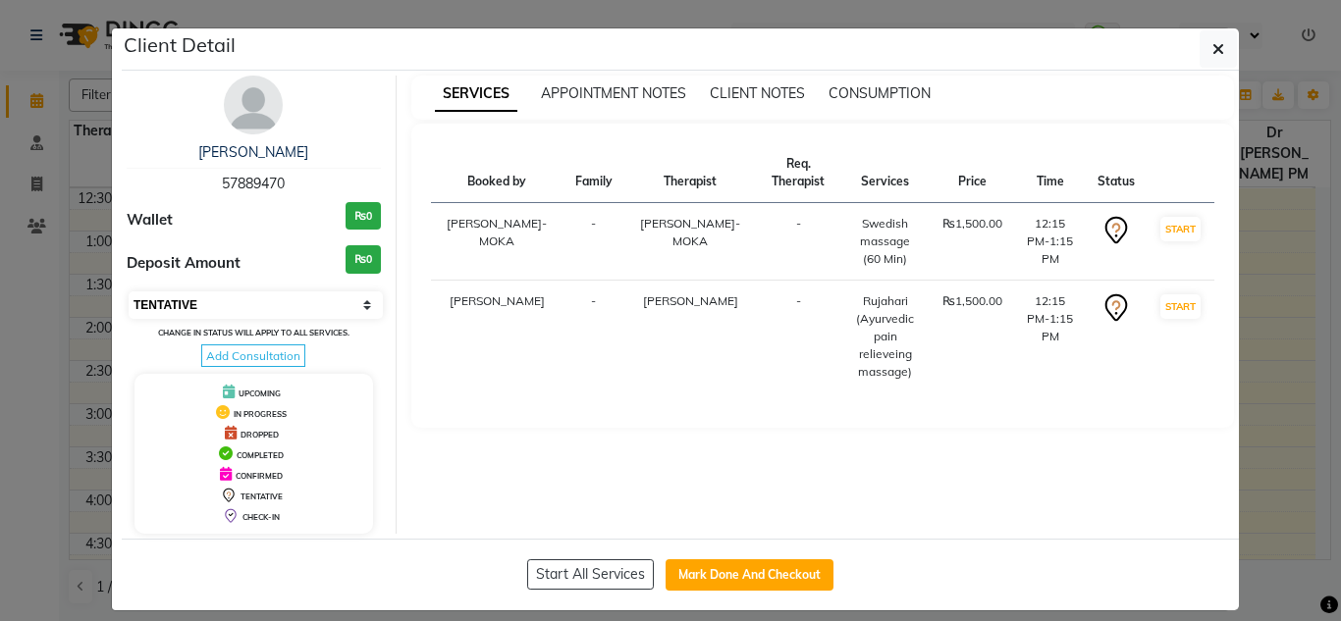
click at [198, 309] on select "Select IN SERVICE CONFIRMED TENTATIVE CHECK IN MARK DONE DROPPED UPCOMING" at bounding box center [256, 304] width 254 height 27
click at [129, 291] on select "Select IN SERVICE CONFIRMED TENTATIVE CHECK IN MARK DONE DROPPED UPCOMING" at bounding box center [256, 304] width 254 height 27
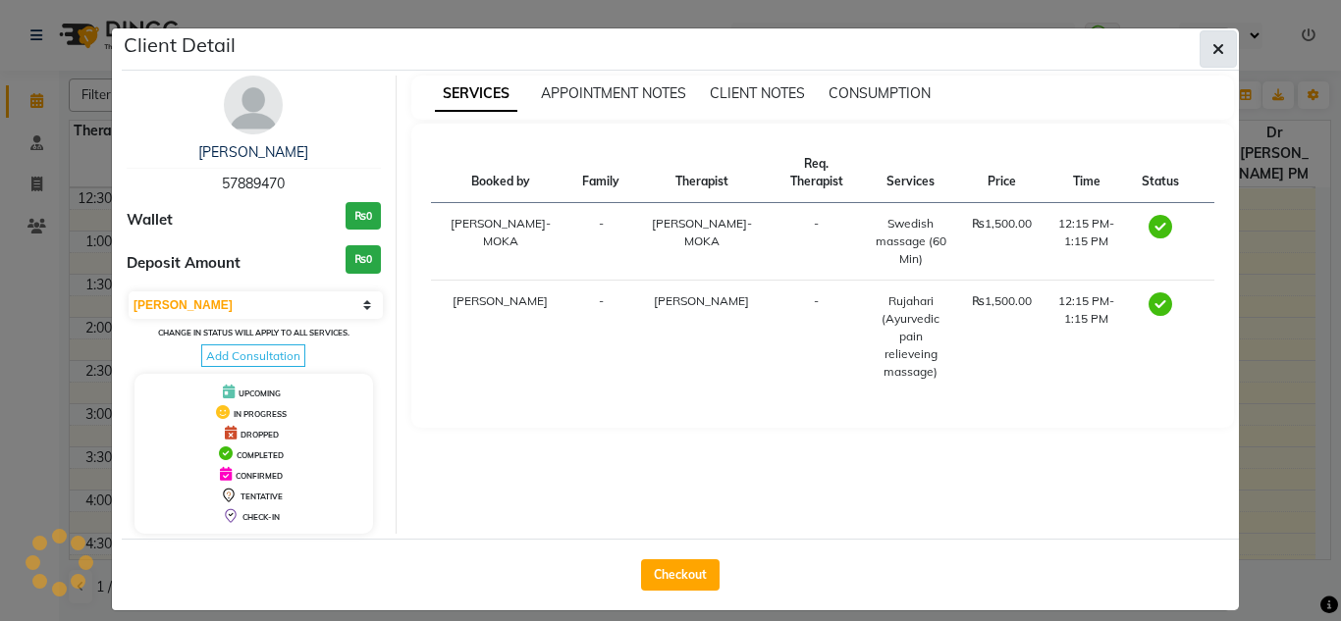
click at [1199, 49] on button "button" at bounding box center [1217, 48] width 37 height 37
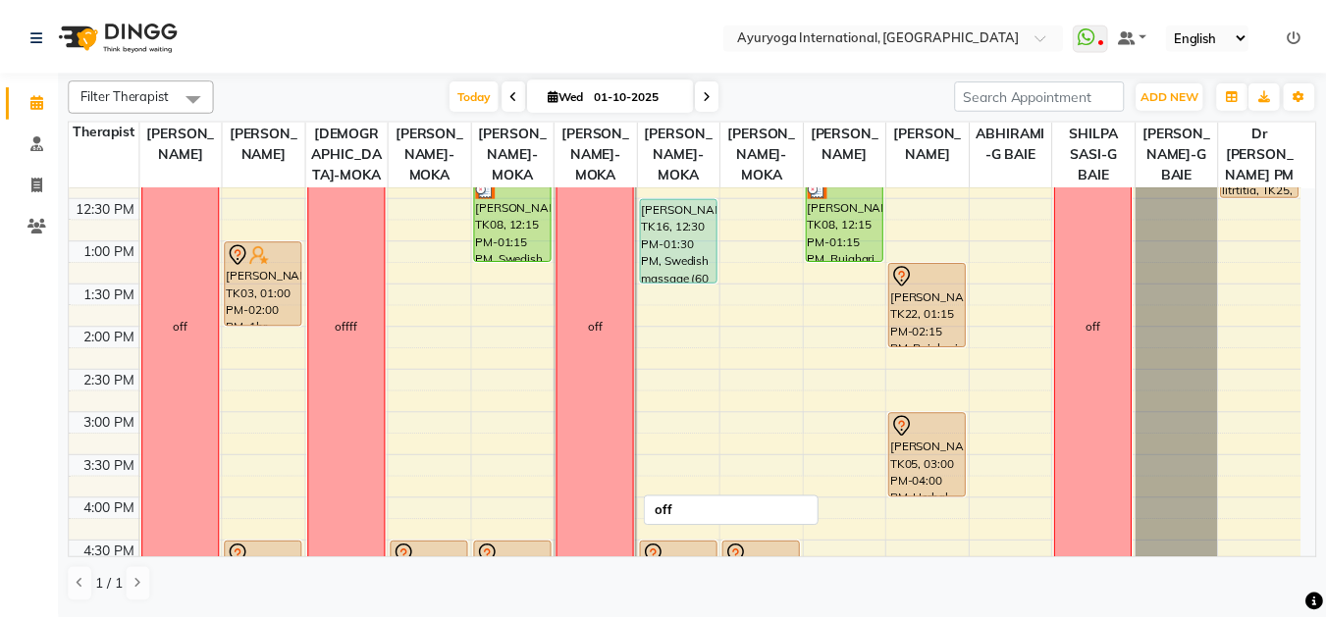
scroll to position [268, 0]
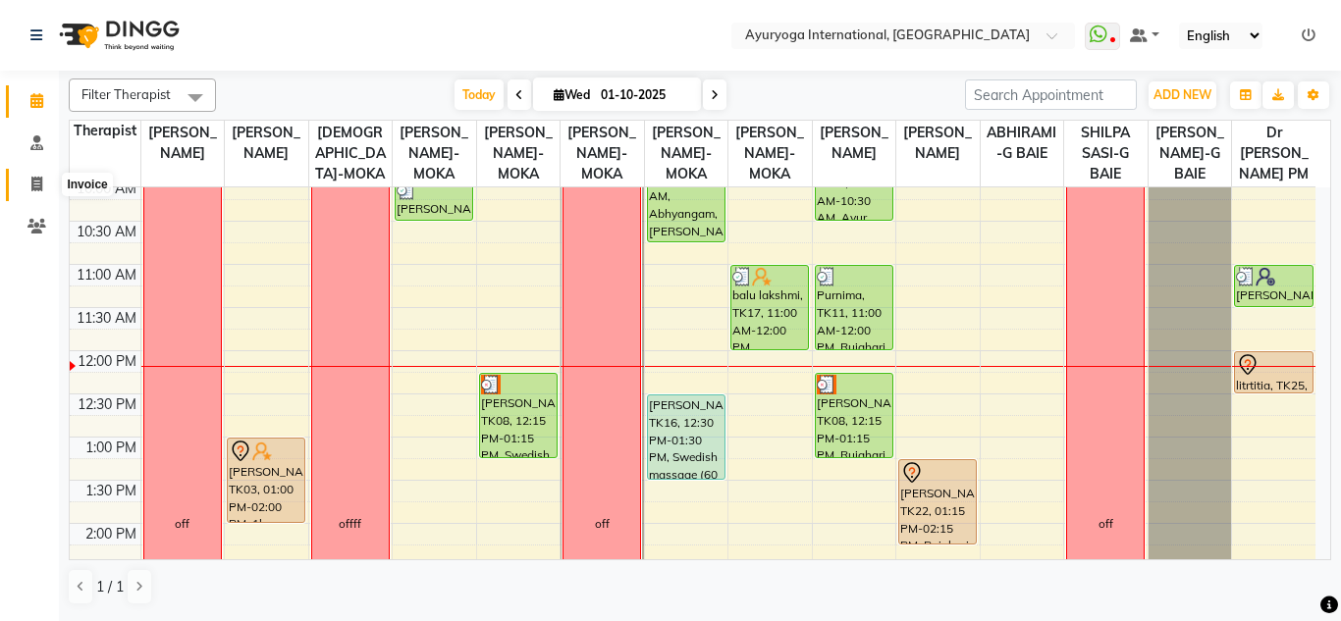
click at [45, 180] on span at bounding box center [37, 185] width 34 height 23
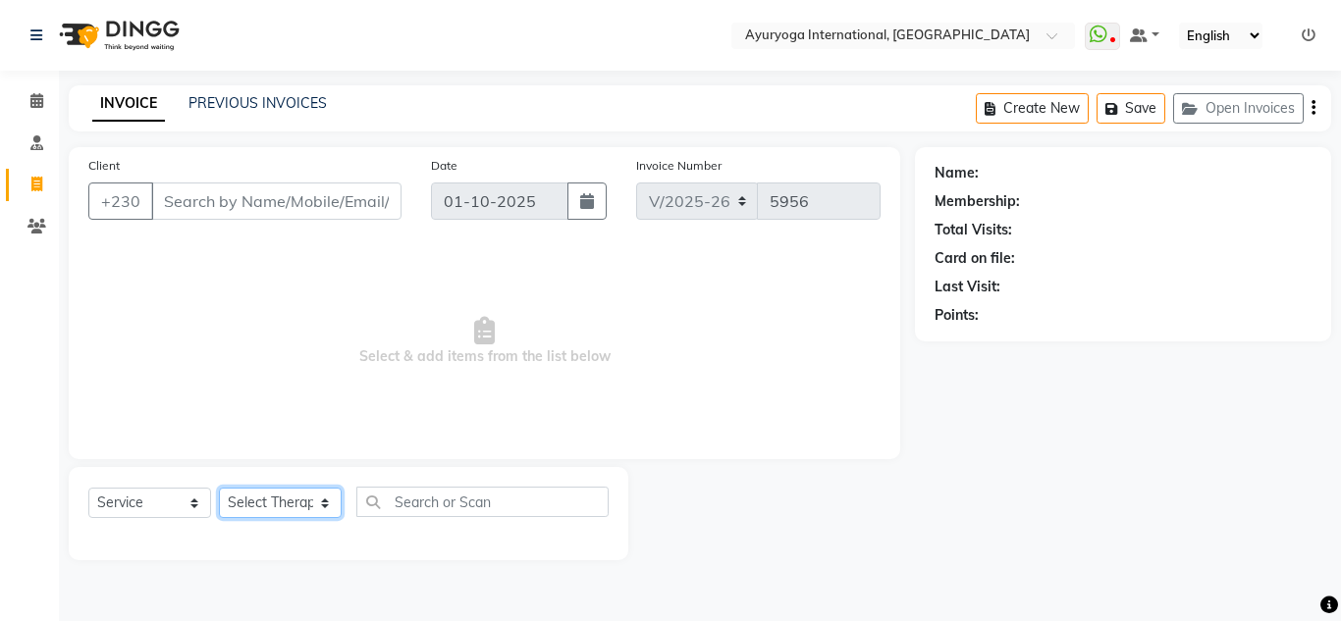
click at [286, 507] on select "Select Therapist" at bounding box center [280, 503] width 123 height 30
click at [219, 488] on select "Select Therapist ABHIRAMI-G BAIE ABHIRAM-MOKA ADHITHYA-MOKA ALEENA-MOKA ANAGHA-…" at bounding box center [280, 503] width 123 height 30
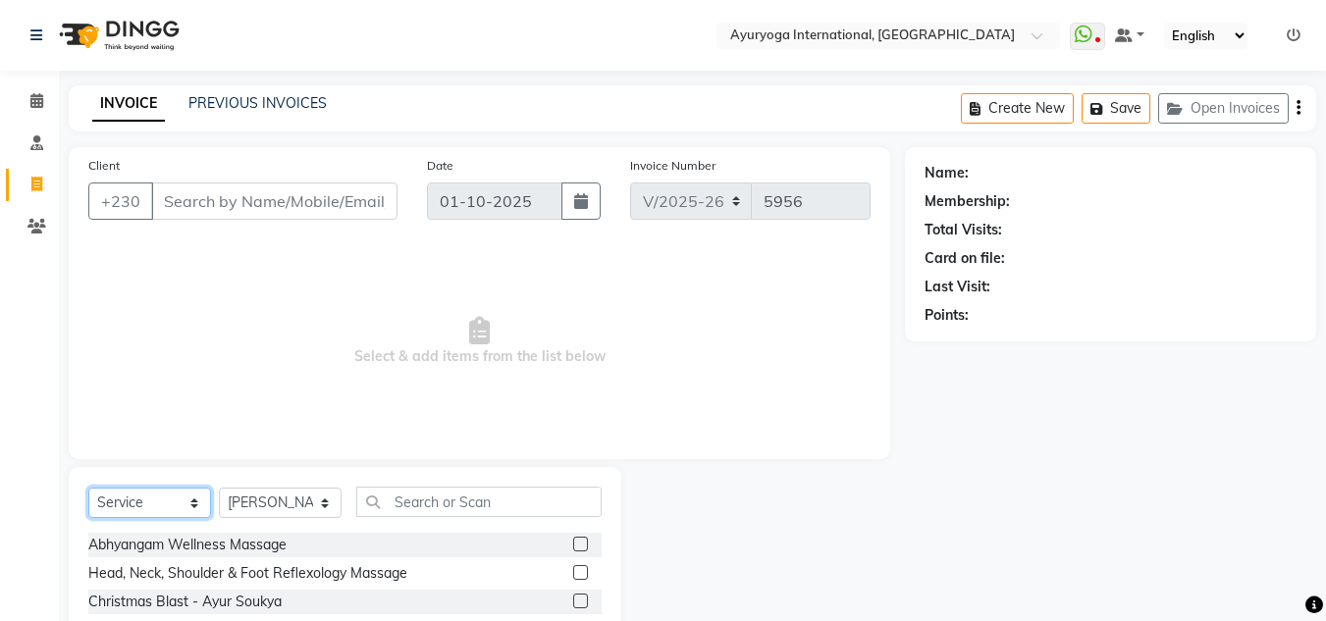
click at [163, 504] on select "Select Service Product Membership Package Voucher Prepaid Gift Card" at bounding box center [149, 503] width 123 height 30
click at [88, 488] on select "Select Service Product Membership Package Voucher Prepaid Gift Card" at bounding box center [149, 503] width 123 height 30
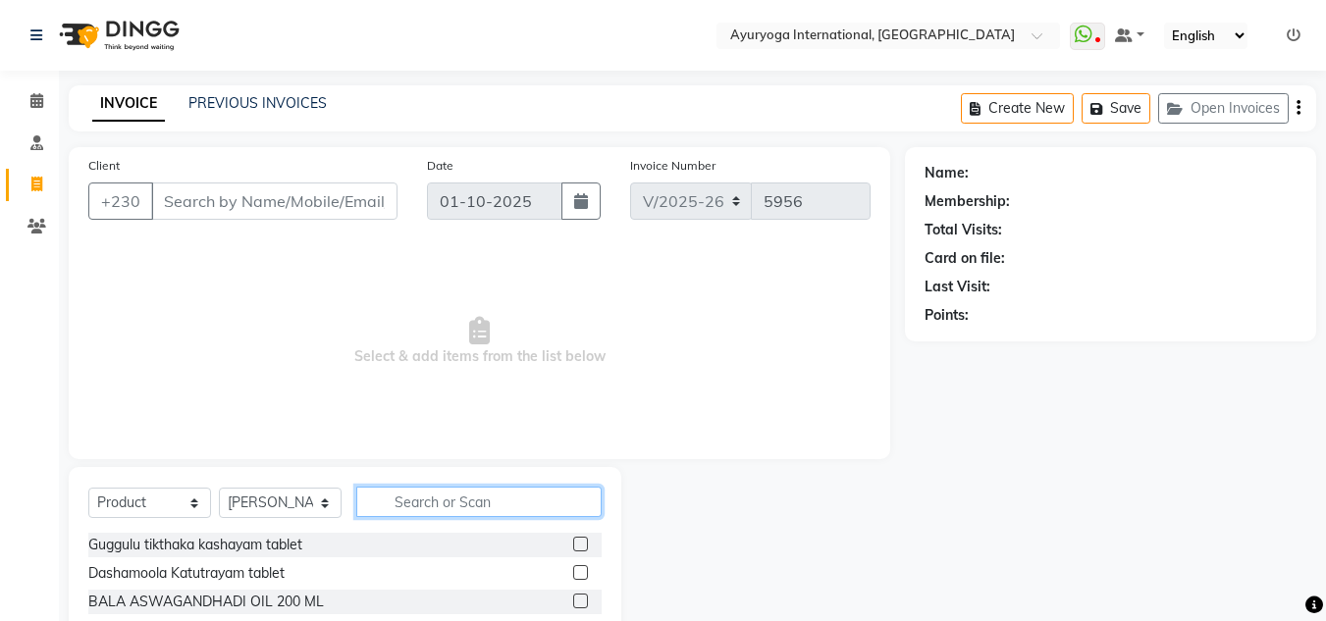
click at [453, 503] on input "text" at bounding box center [478, 502] width 245 height 30
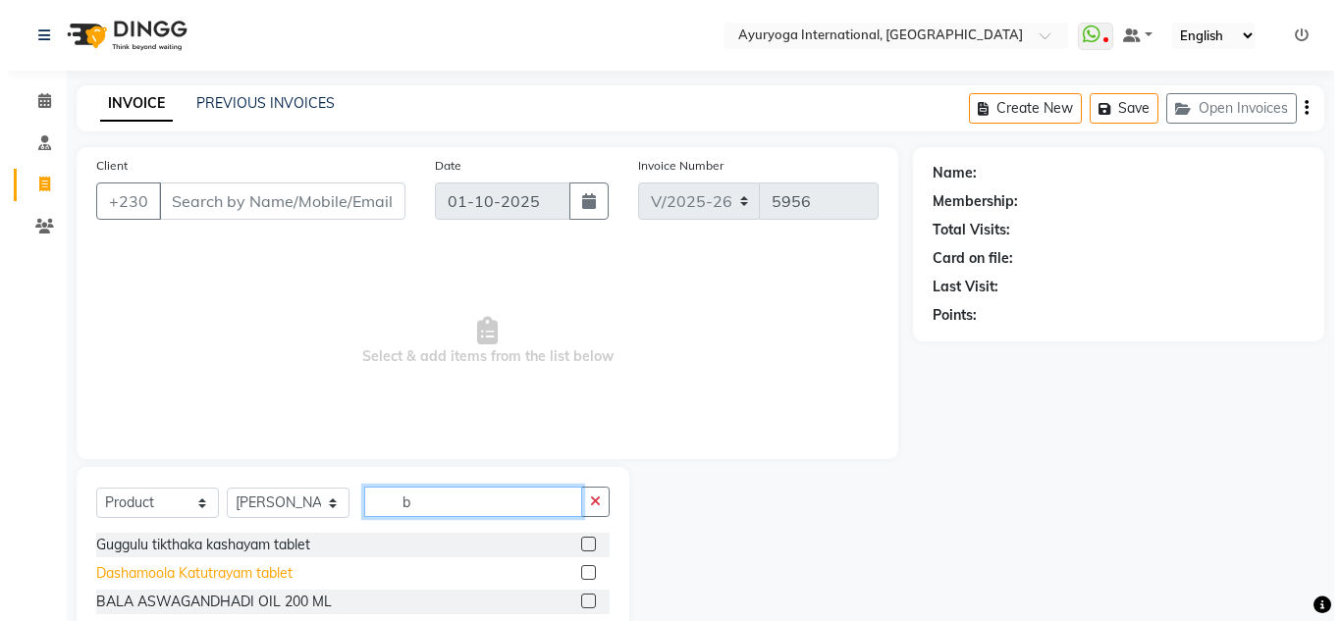
scroll to position [196, 0]
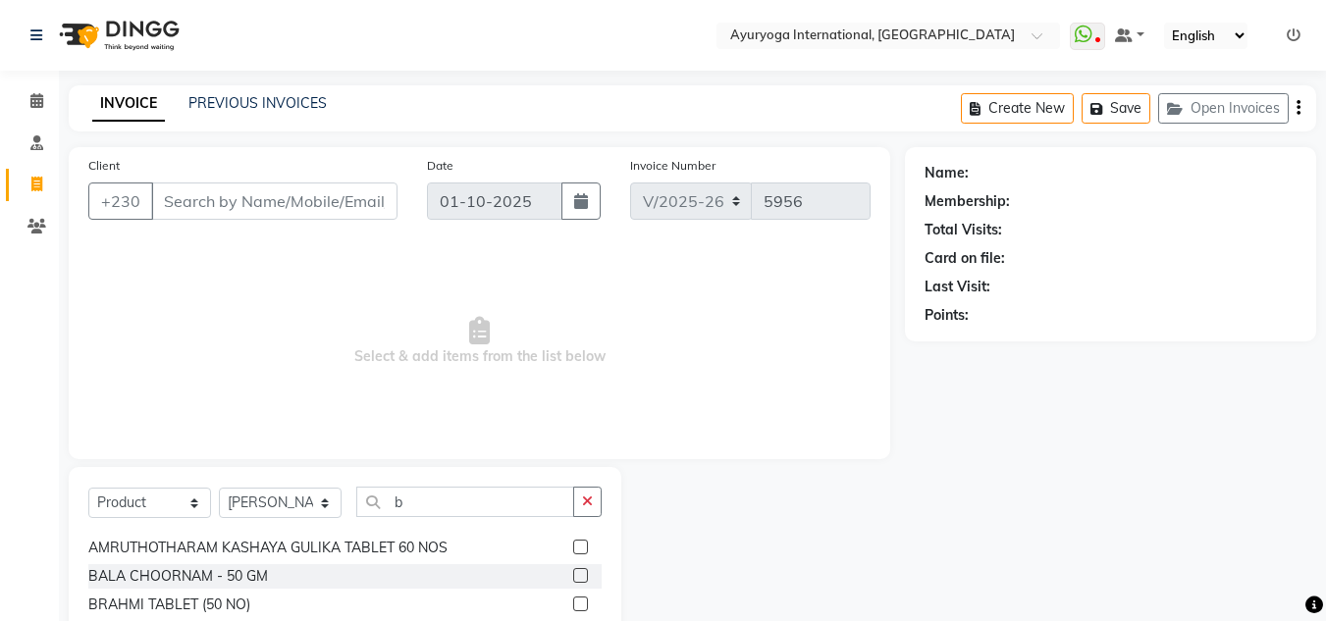
click at [573, 606] on label at bounding box center [580, 604] width 15 height 15
click at [573, 606] on input "checkbox" at bounding box center [579, 605] width 13 height 13
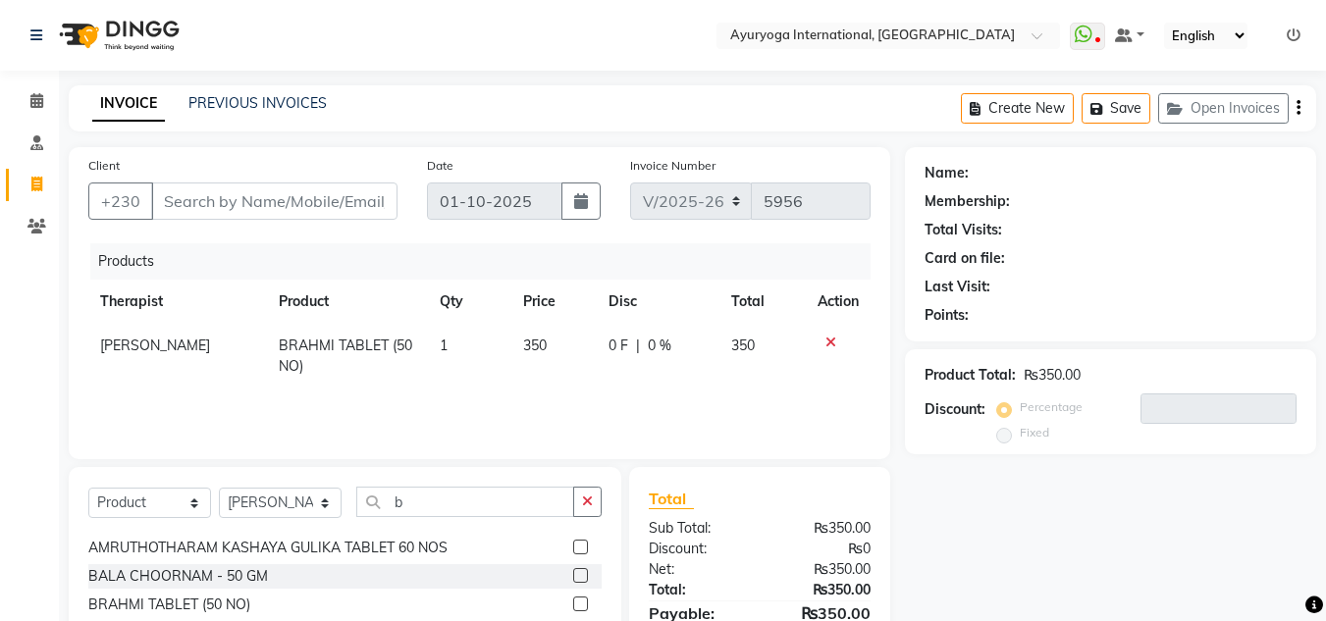
click at [825, 344] on icon at bounding box center [830, 343] width 11 height 14
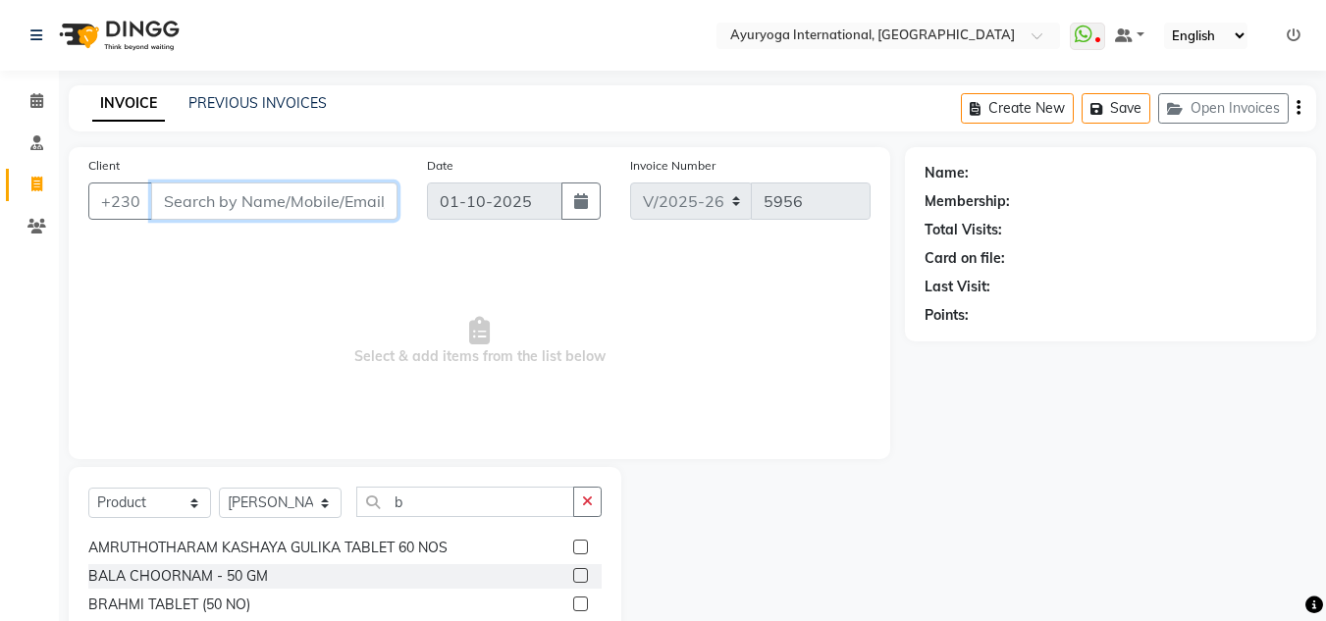
click at [266, 208] on input "Client" at bounding box center [274, 201] width 246 height 37
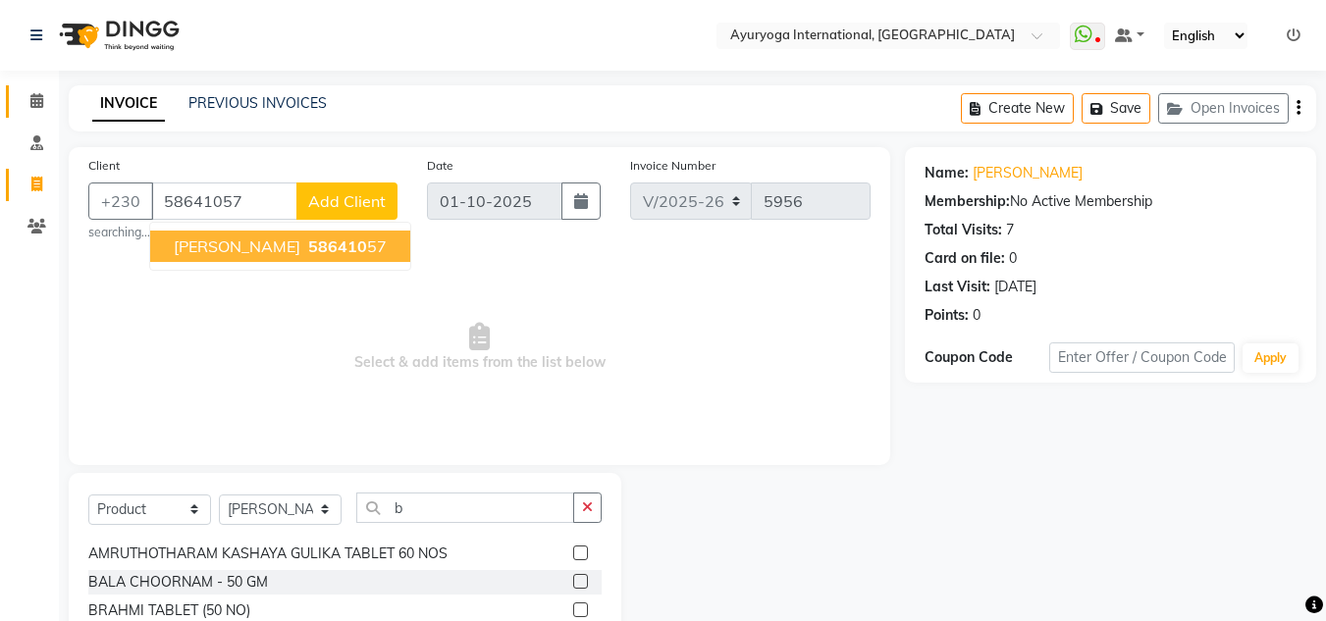
click at [34, 87] on link "Calendar" at bounding box center [29, 101] width 47 height 32
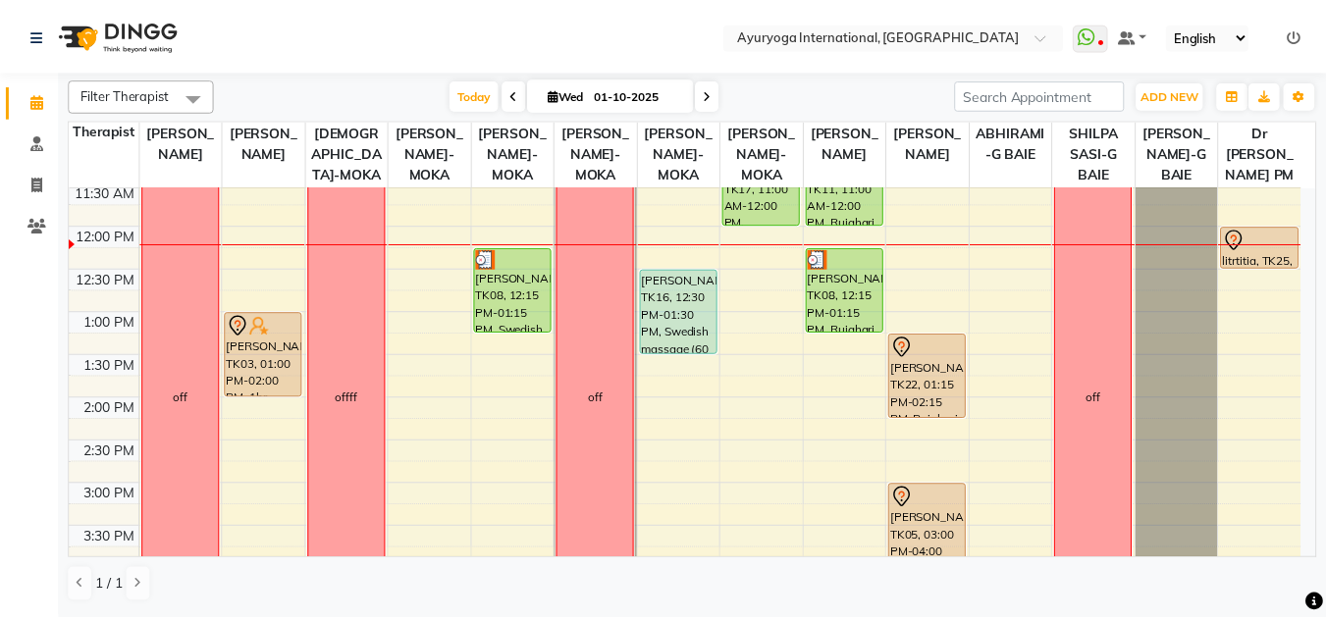
scroll to position [294, 0]
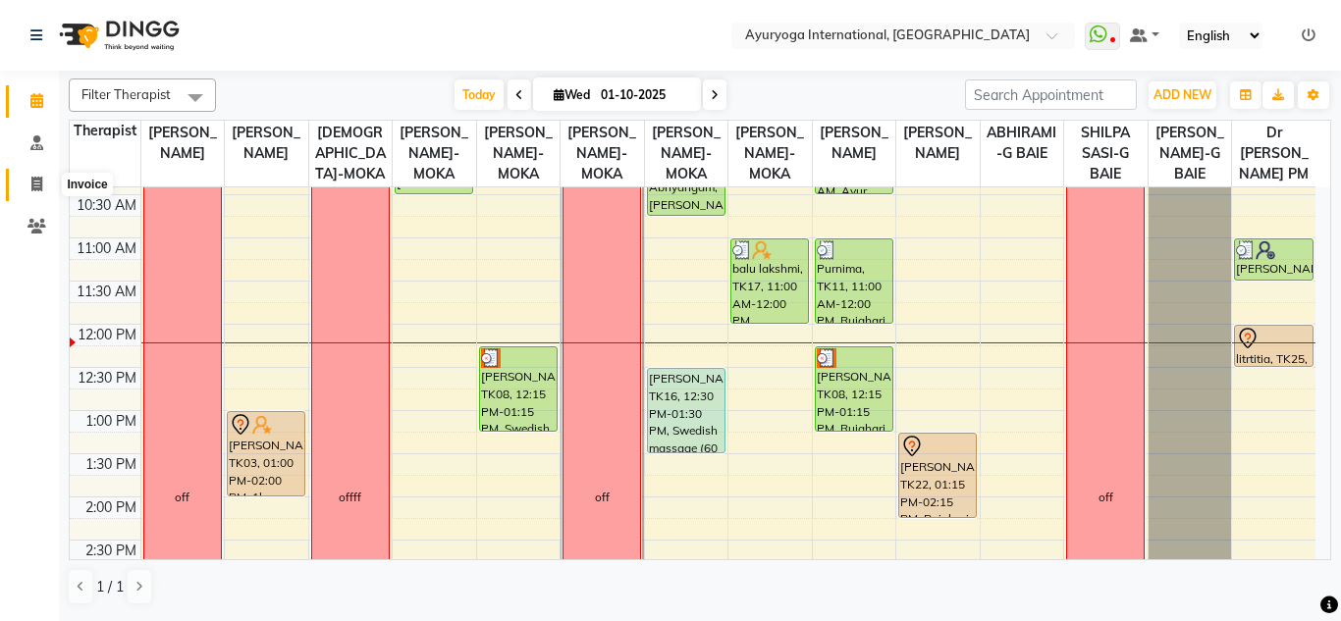
click at [35, 195] on span at bounding box center [37, 185] width 34 height 23
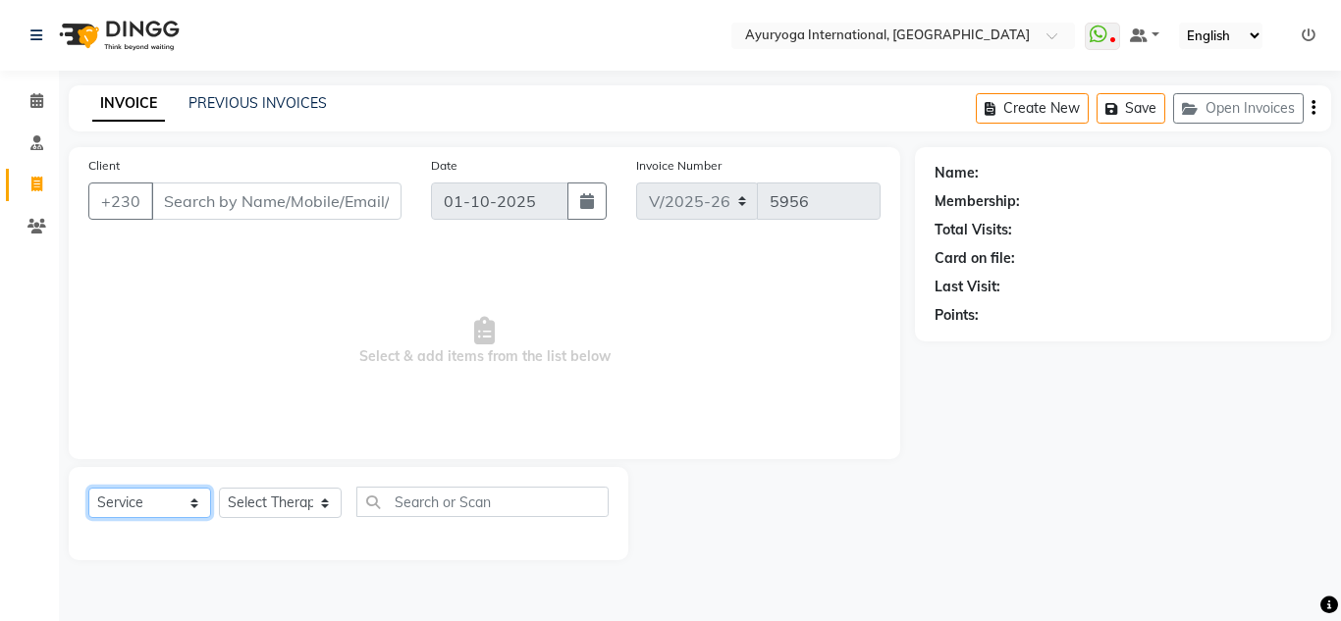
click at [136, 508] on select "Select Service Product Membership Package Voucher Prepaid Gift Card" at bounding box center [149, 503] width 123 height 30
click at [88, 488] on select "Select Service Product Membership Package Voucher Prepaid Gift Card" at bounding box center [149, 503] width 123 height 30
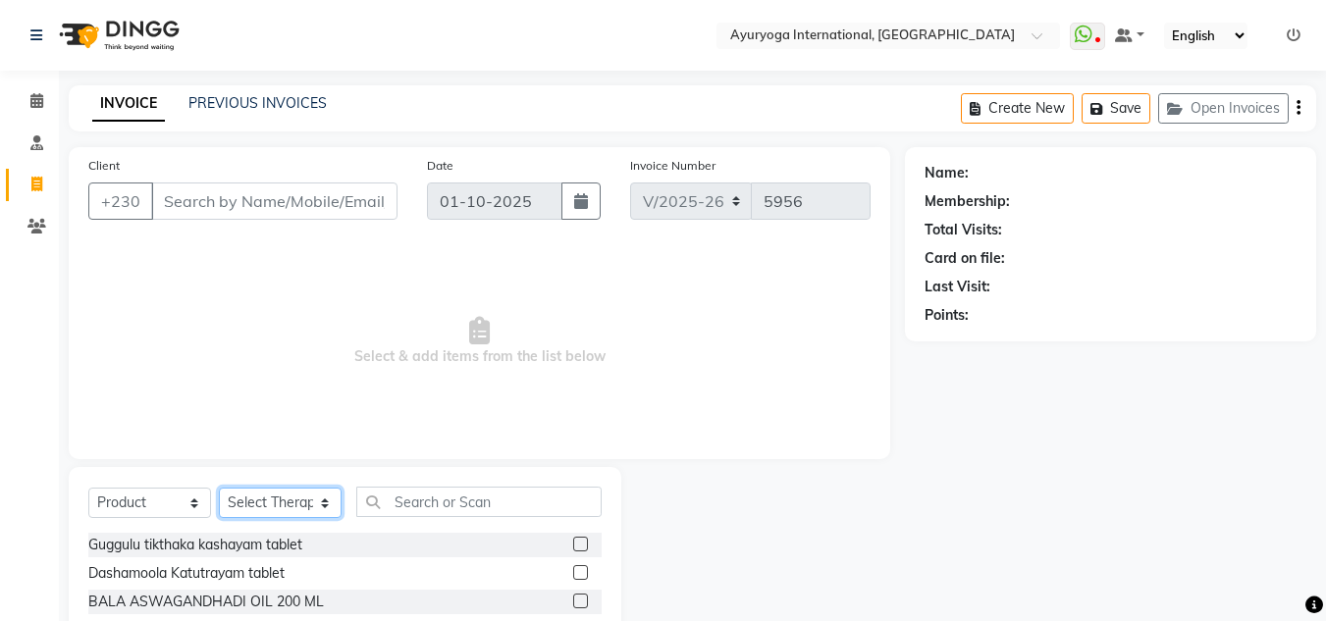
click at [279, 503] on select "Select Therapist ABHIRAMI-G BAIE ABHIRAM-MOKA ADHITHYA-MOKA ALEENA-MOKA ANAGHA-…" at bounding box center [280, 503] width 123 height 30
click at [219, 488] on select "Select Therapist ABHIRAMI-G BAIE ABHIRAM-MOKA ADHITHYA-MOKA ALEENA-MOKA ANAGHA-…" at bounding box center [280, 503] width 123 height 30
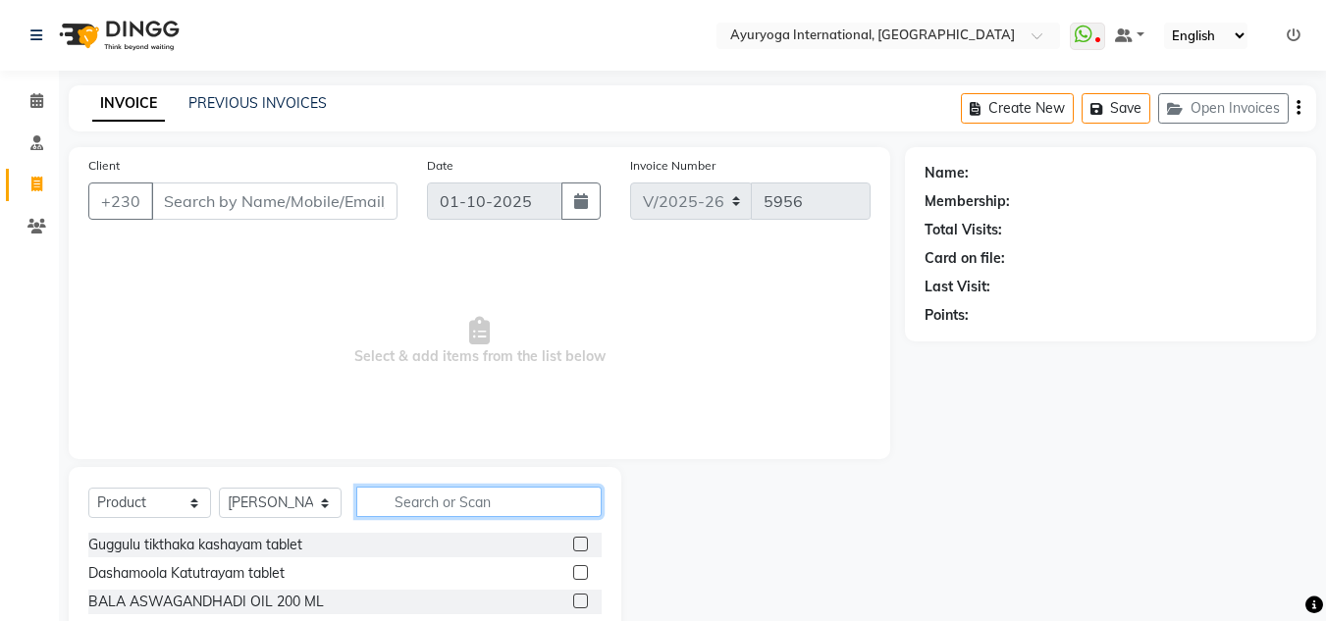
click at [447, 497] on input "text" at bounding box center [478, 502] width 245 height 30
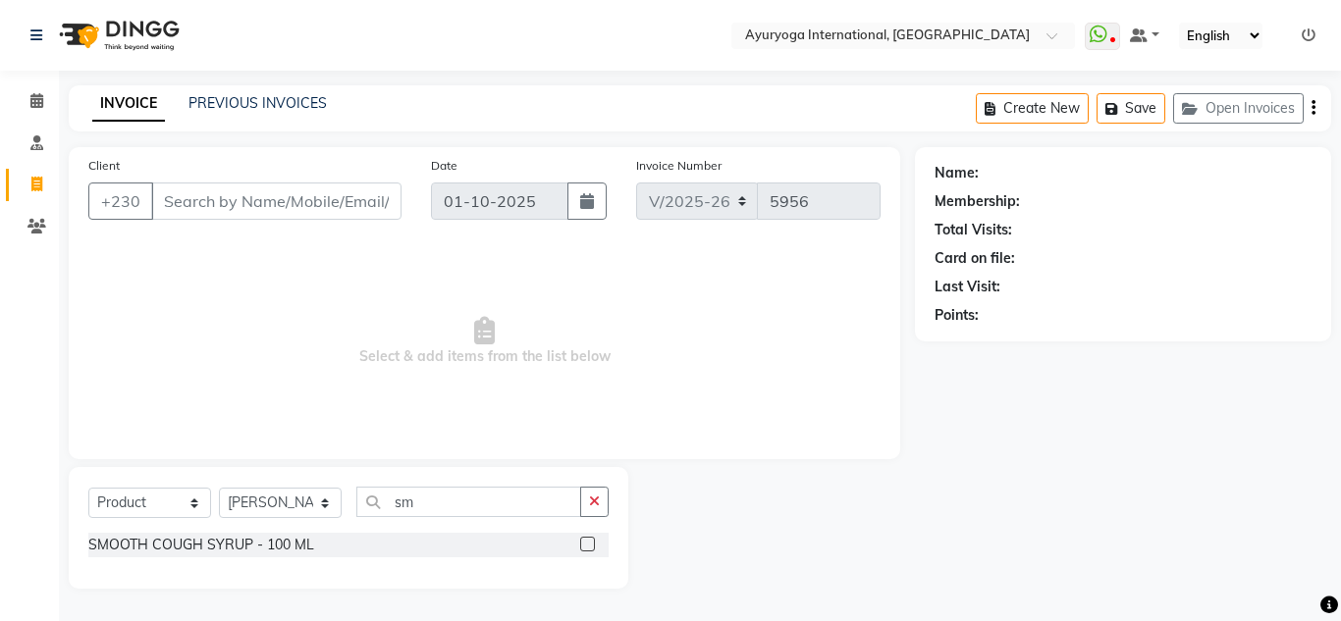
click at [227, 182] on div "Client +230" at bounding box center [245, 195] width 342 height 80
click at [231, 205] on input "Client" at bounding box center [276, 201] width 250 height 37
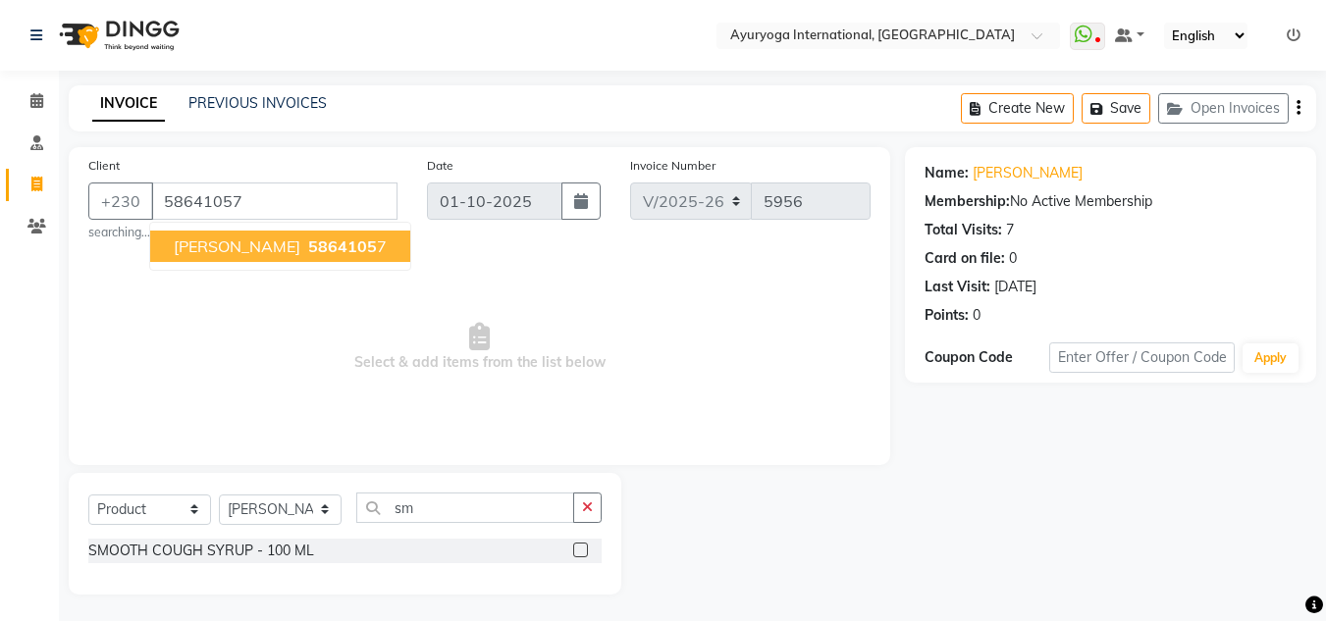
click at [245, 237] on span "Kishor Kumar" at bounding box center [237, 247] width 127 height 20
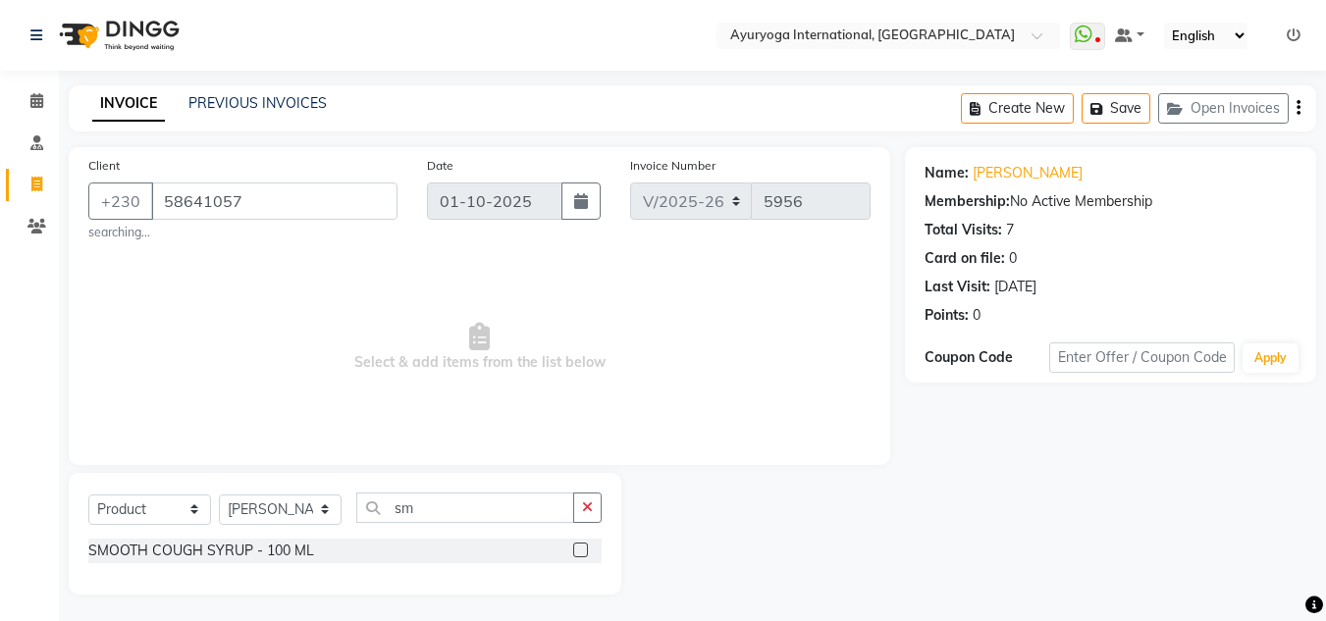
click at [634, 262] on span "Select & add items from the list below" at bounding box center [479, 347] width 782 height 196
click at [247, 553] on div "SMOOTH COUGH SYRUP - 100 ML" at bounding box center [201, 551] width 226 height 21
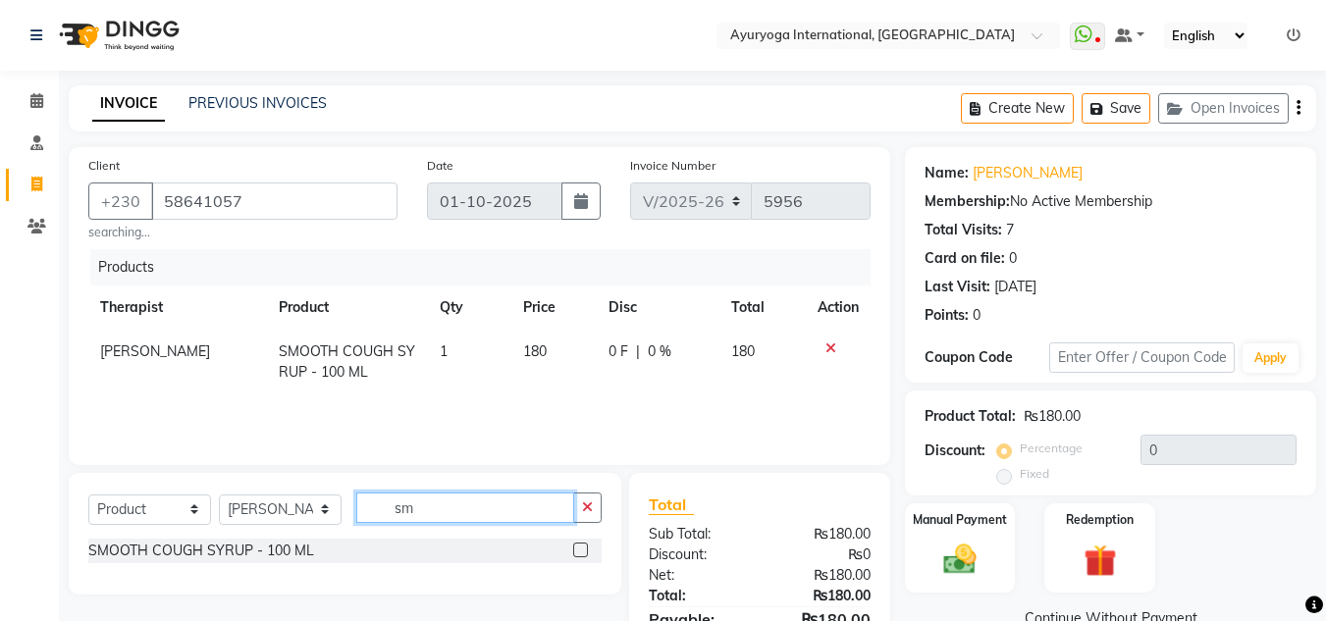
click at [473, 512] on input "sm" at bounding box center [465, 508] width 218 height 30
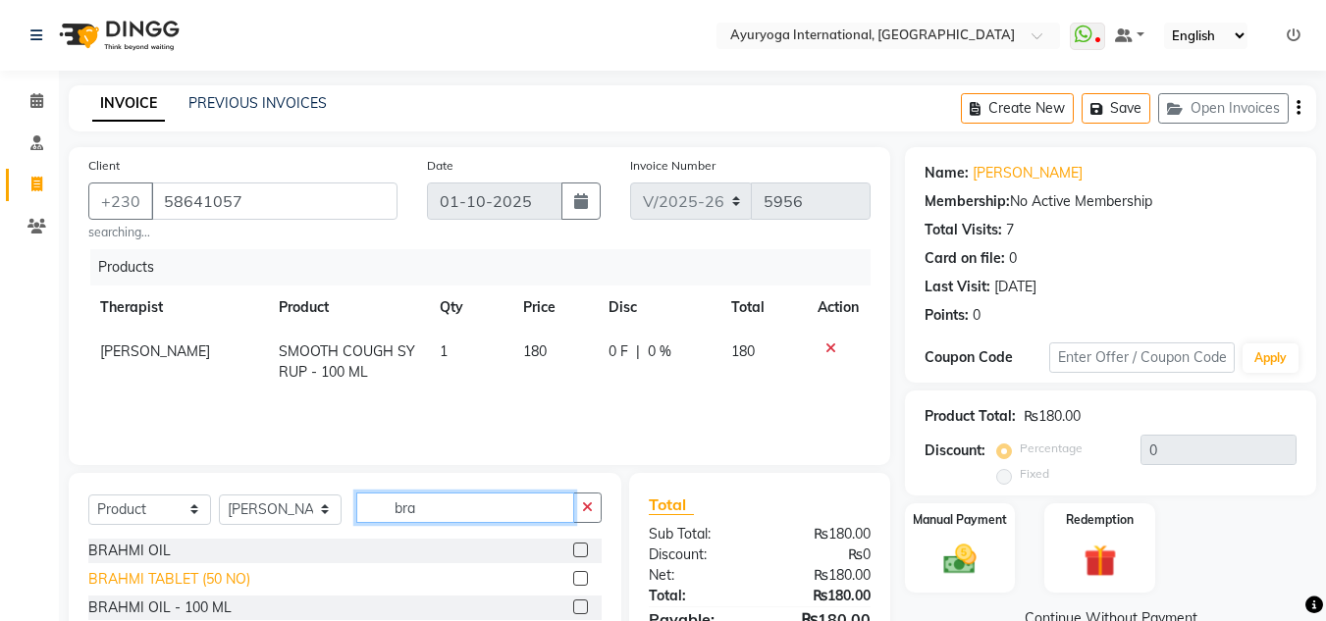
scroll to position [98, 0]
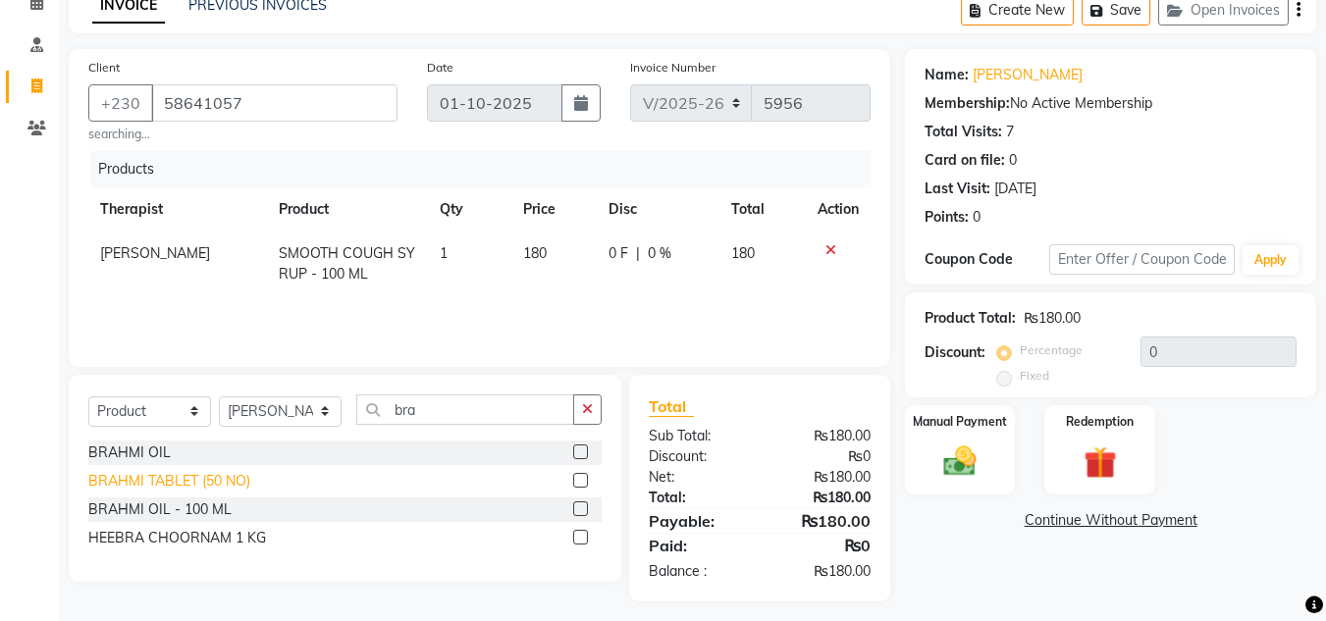
click at [167, 480] on div "BRAHMI TABLET (50 NO)" at bounding box center [169, 481] width 162 height 21
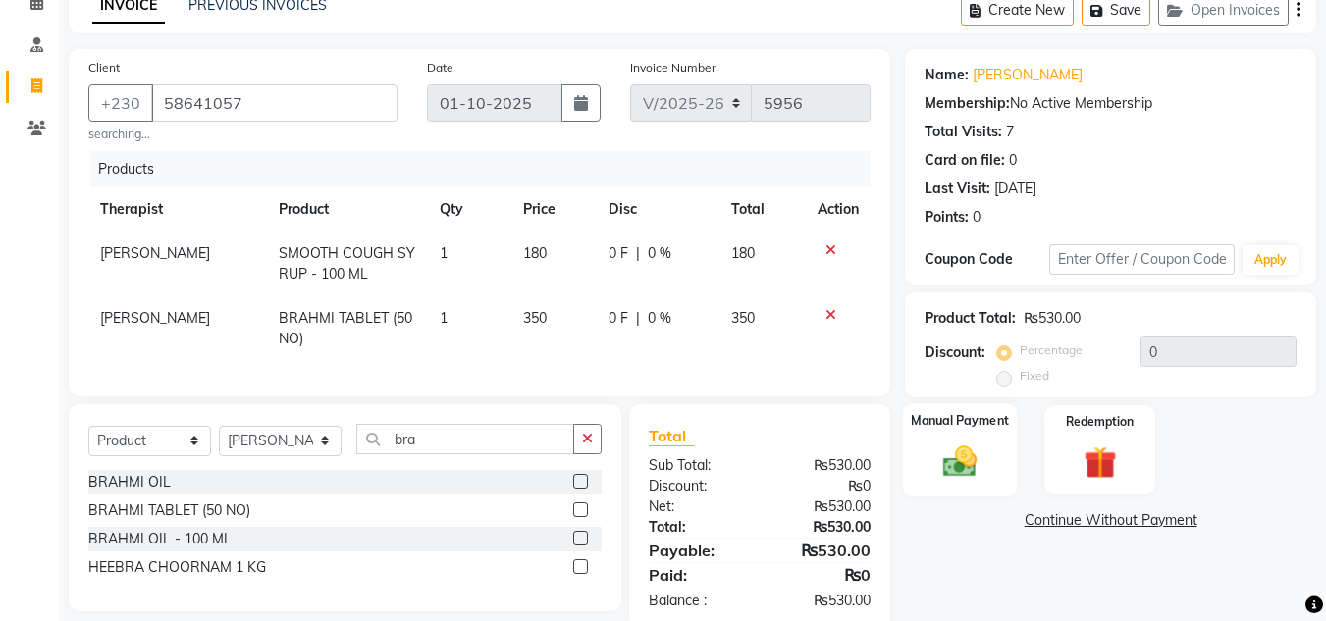
click at [962, 442] on img at bounding box center [959, 461] width 55 height 39
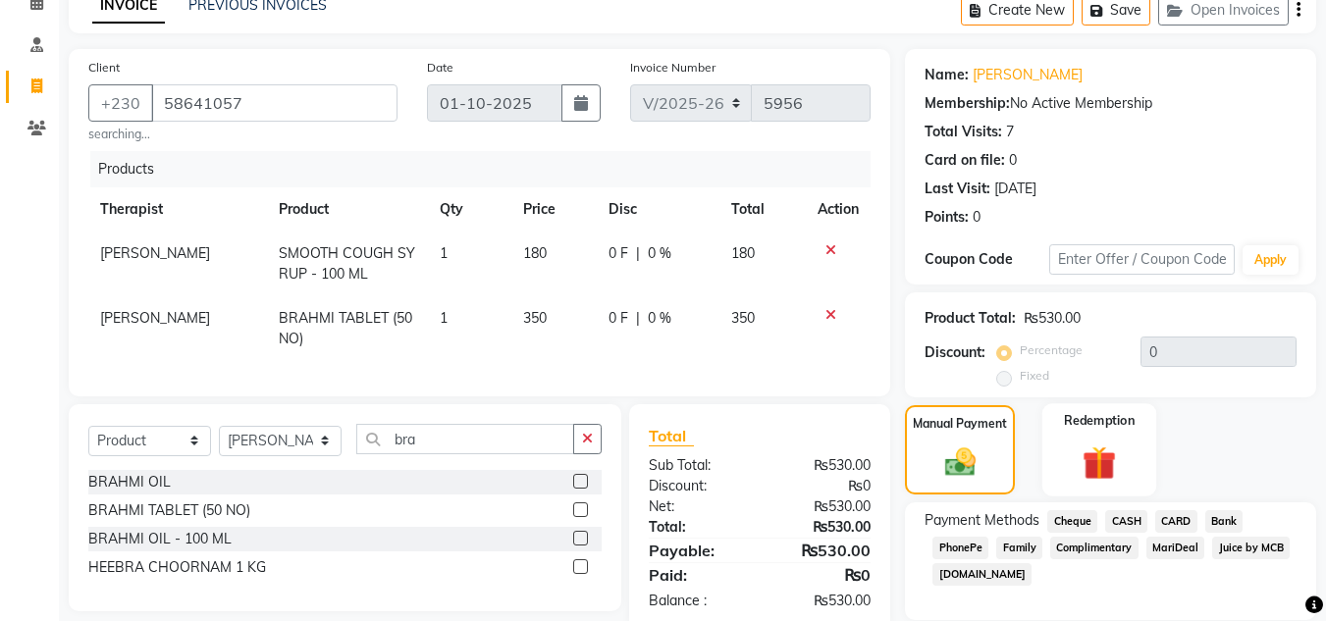
scroll to position [152, 0]
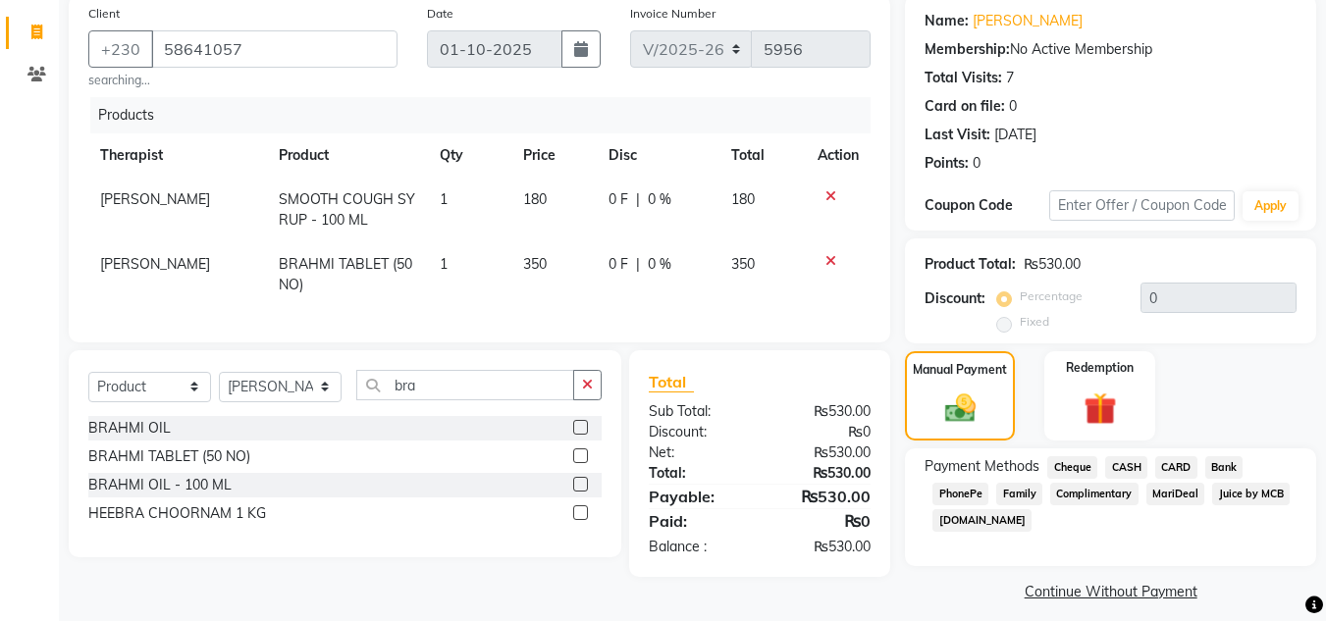
click at [1175, 468] on span "CARD" at bounding box center [1176, 467] width 42 height 23
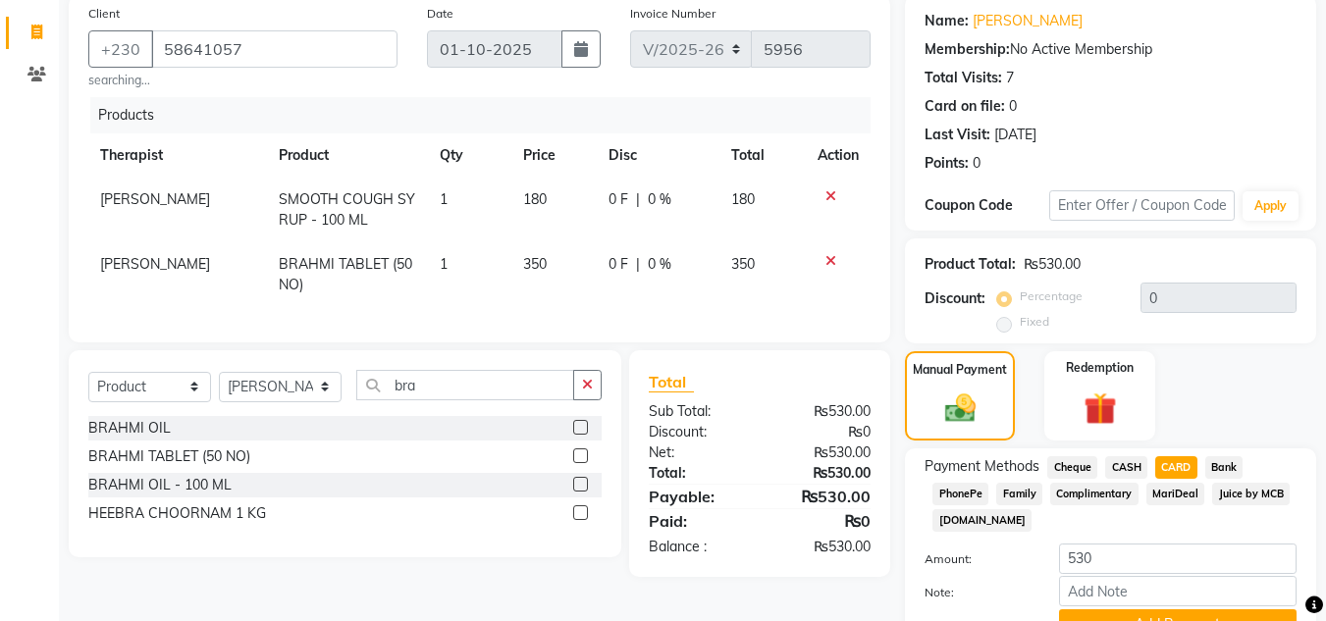
scroll to position [248, 0]
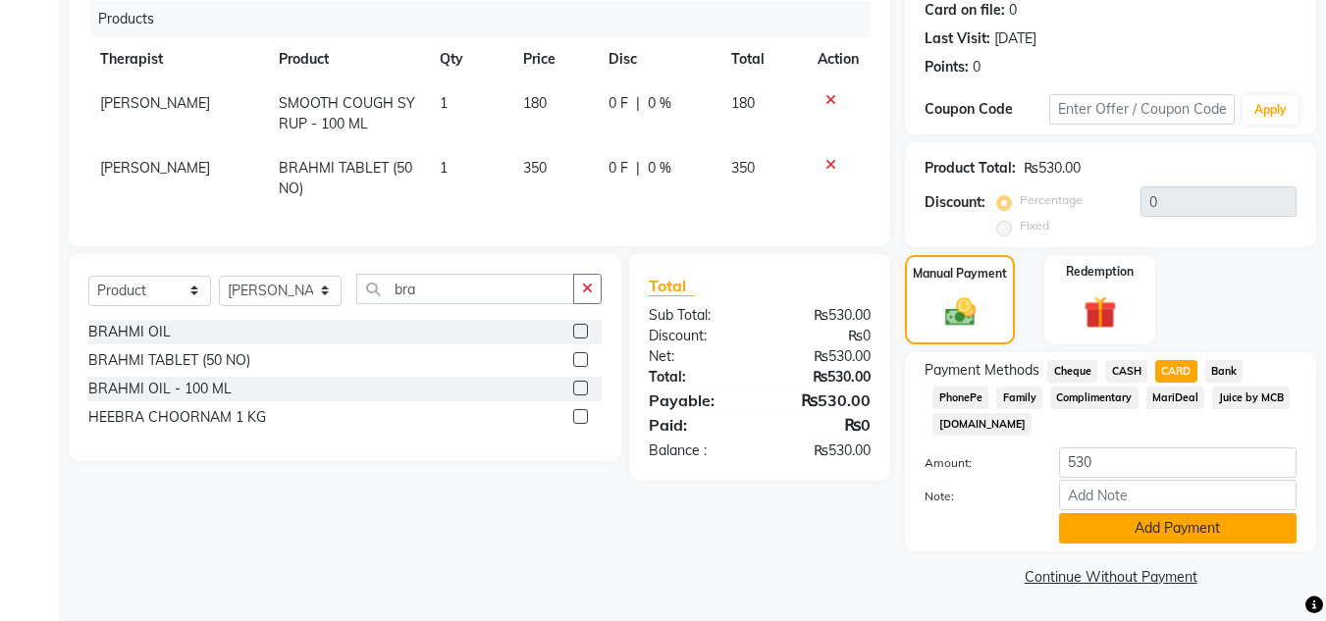
click at [1150, 528] on button "Add Payment" at bounding box center [1177, 528] width 237 height 30
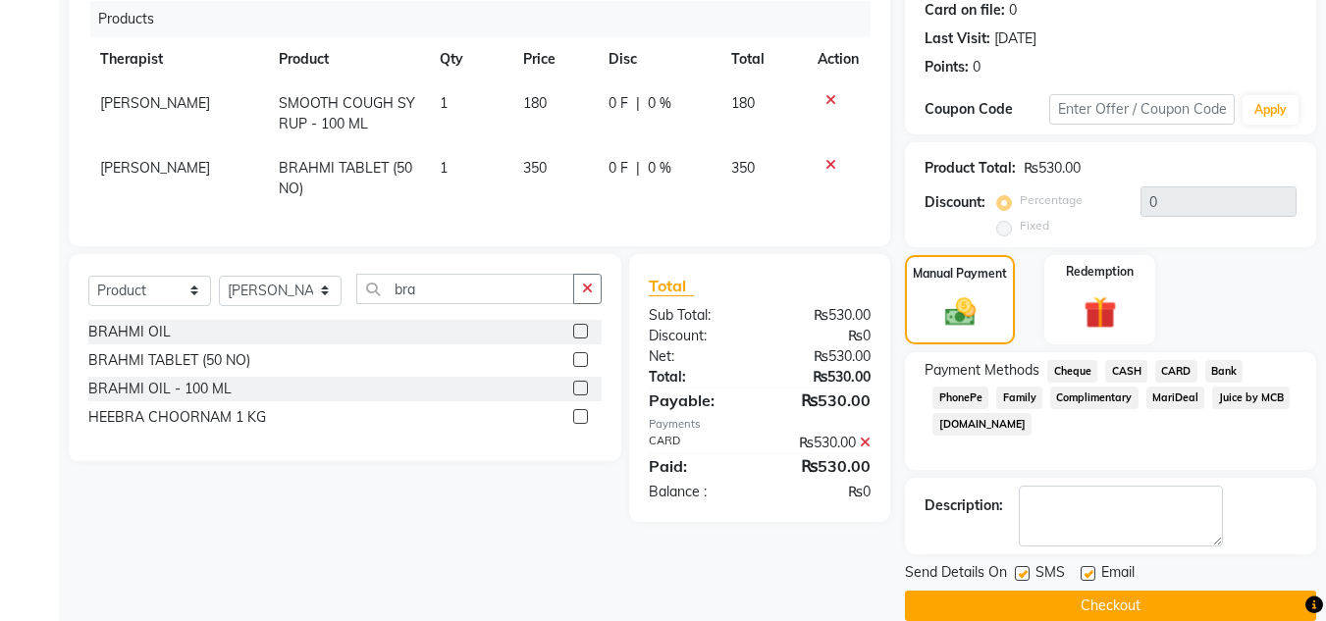
scroll to position [278, 0]
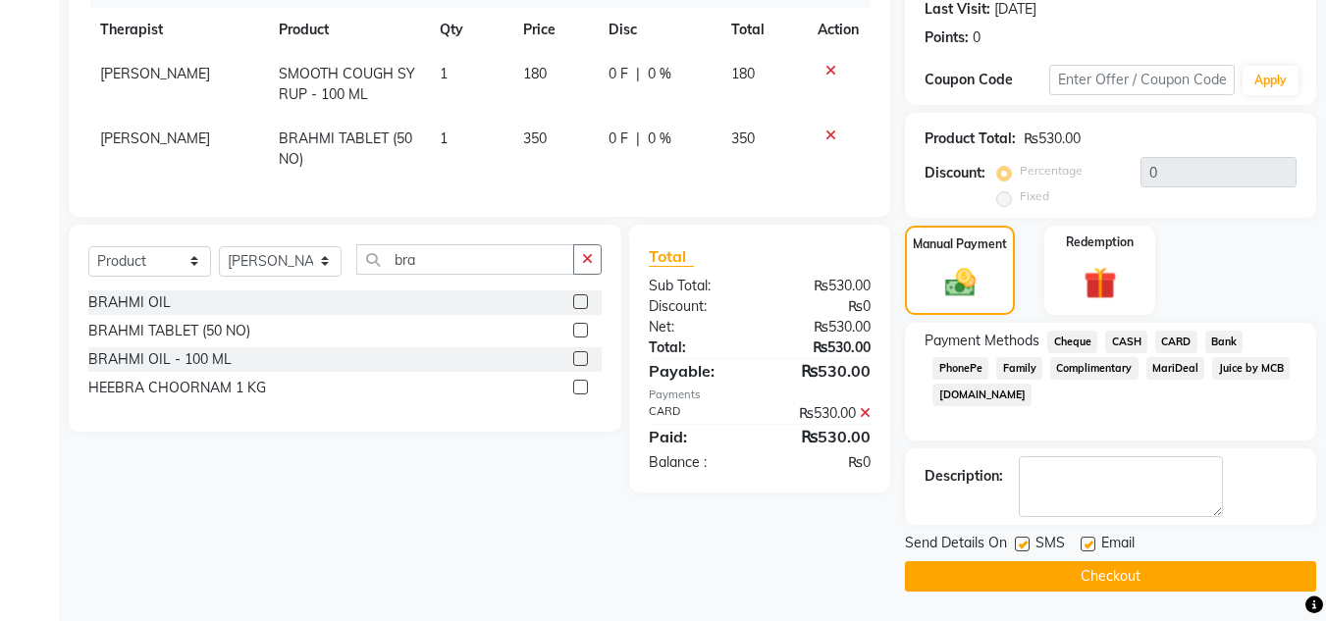
click at [1122, 572] on button "Checkout" at bounding box center [1110, 576] width 411 height 30
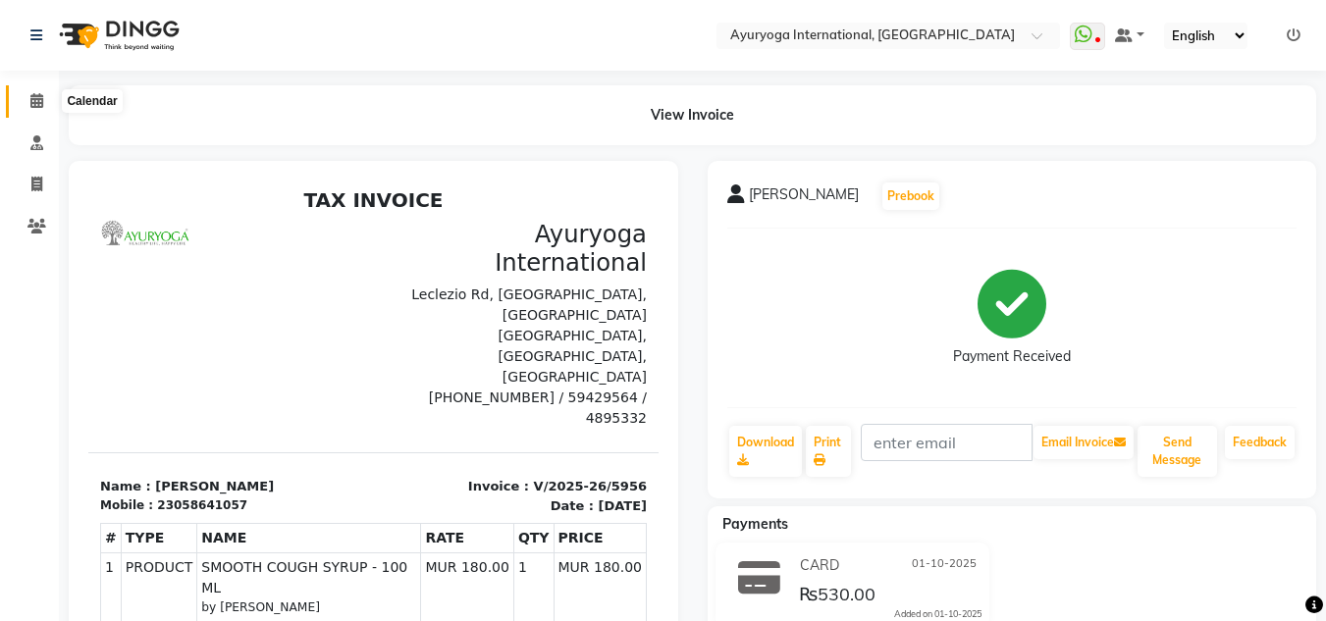
click at [49, 93] on span at bounding box center [37, 101] width 34 height 23
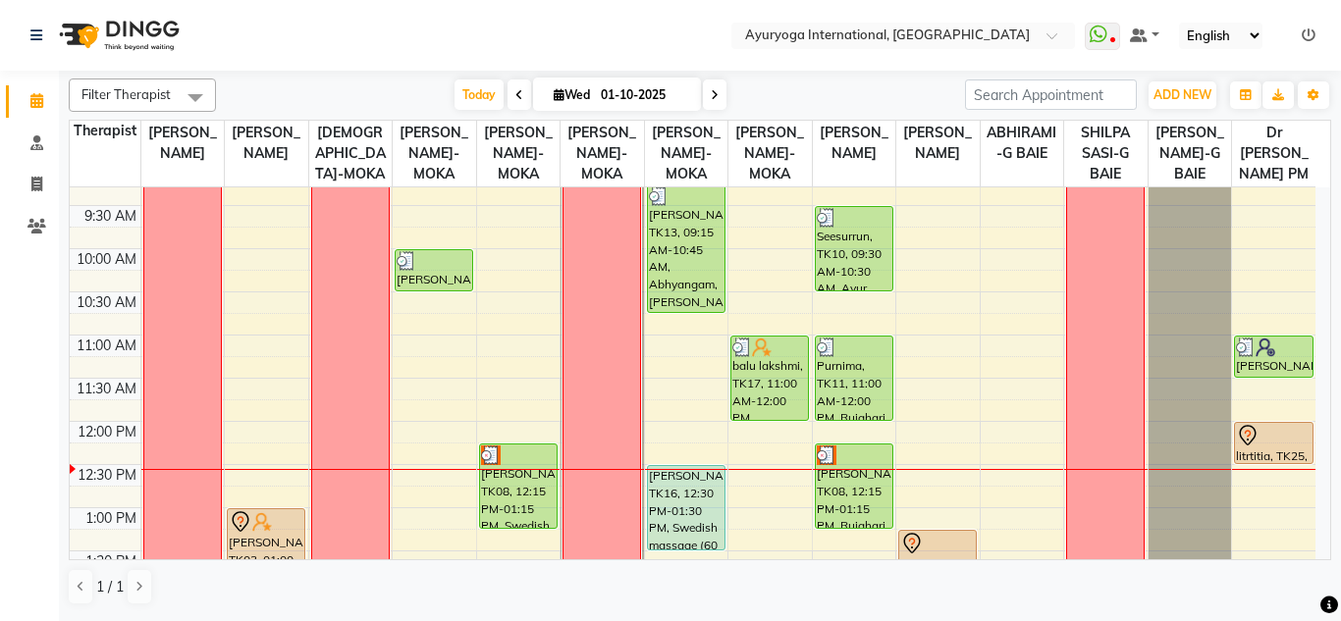
scroll to position [99, 0]
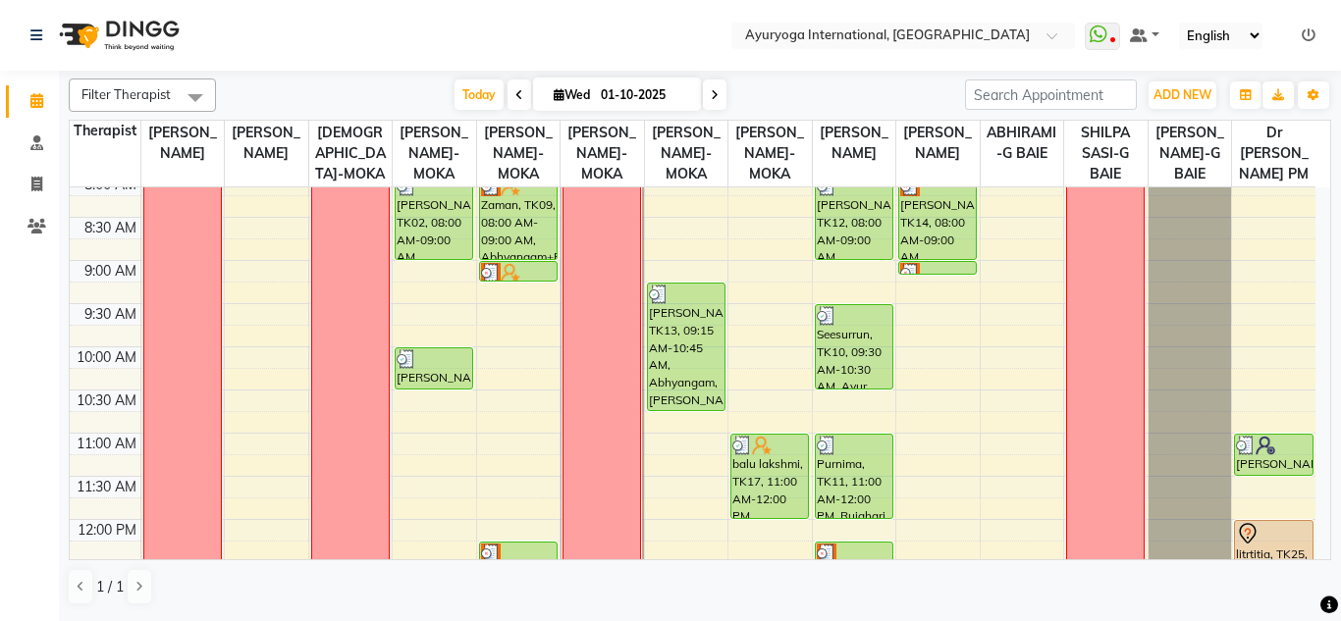
click at [654, 78] on span "Wed 01-10-2025" at bounding box center [617, 94] width 168 height 33
click at [659, 88] on input "01-10-2025" at bounding box center [644, 94] width 98 height 29
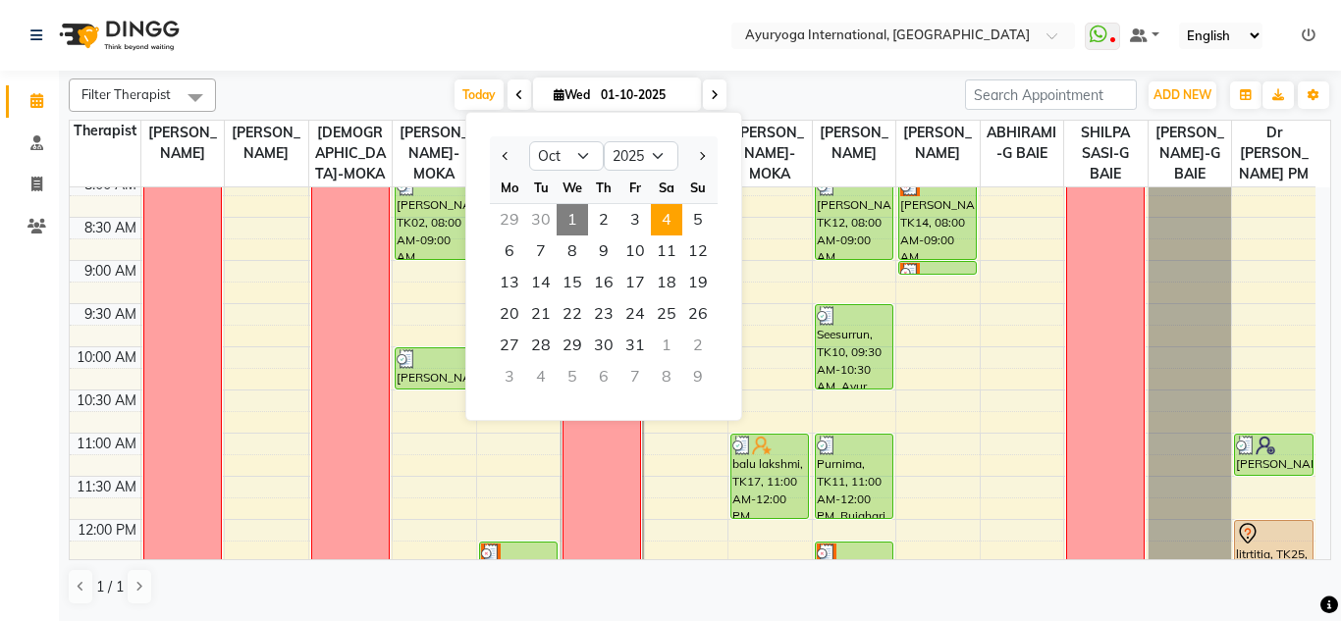
click at [666, 223] on span "4" at bounding box center [666, 219] width 31 height 31
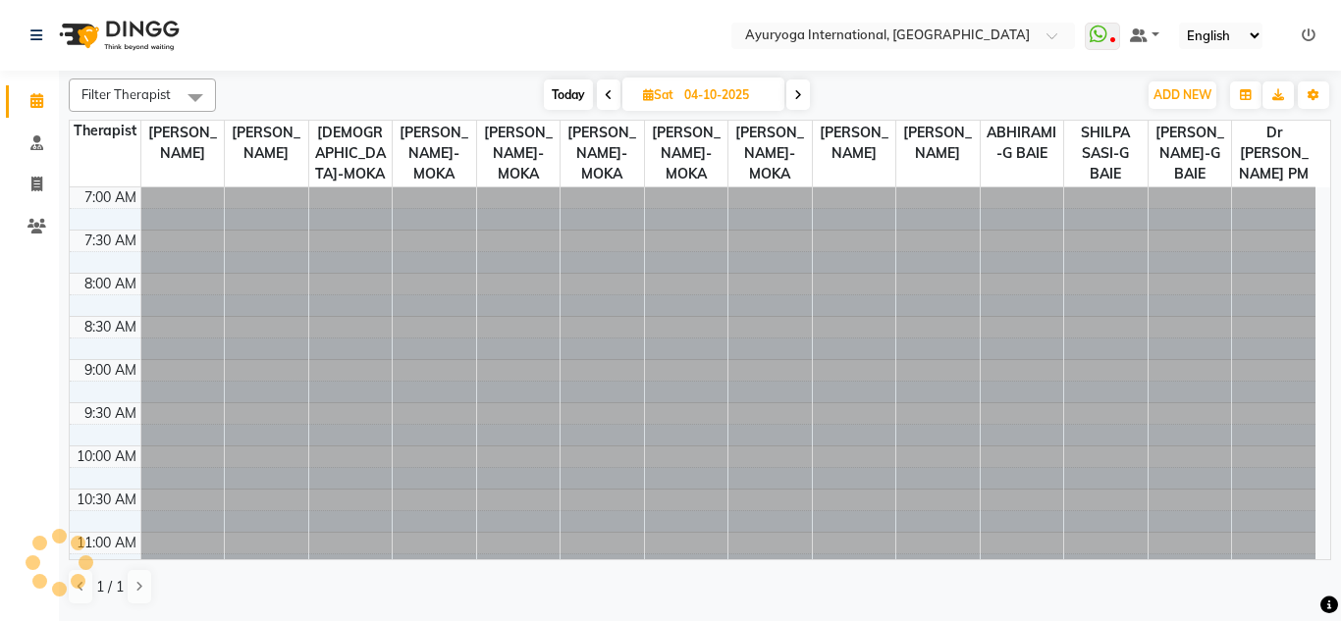
scroll to position [433, 0]
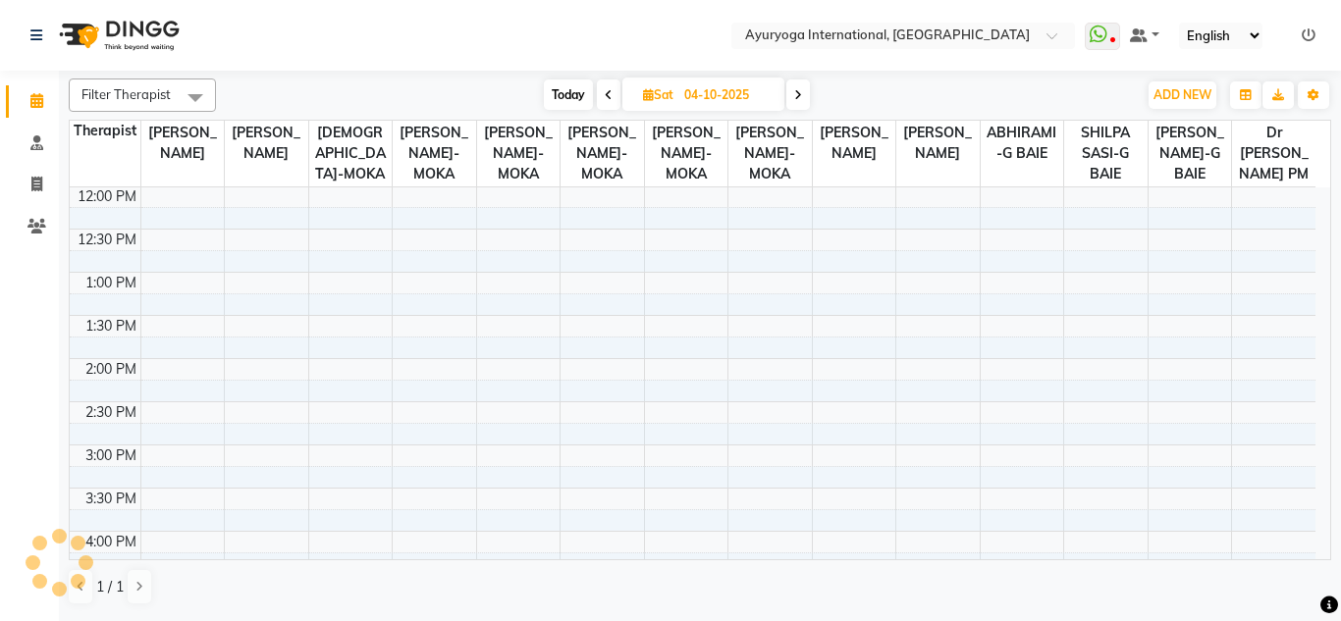
click at [588, 20] on nav "Select Location × Ayuryoga International, Mount Ory Rd WhatsApp Status ✕ Status…" at bounding box center [670, 35] width 1341 height 71
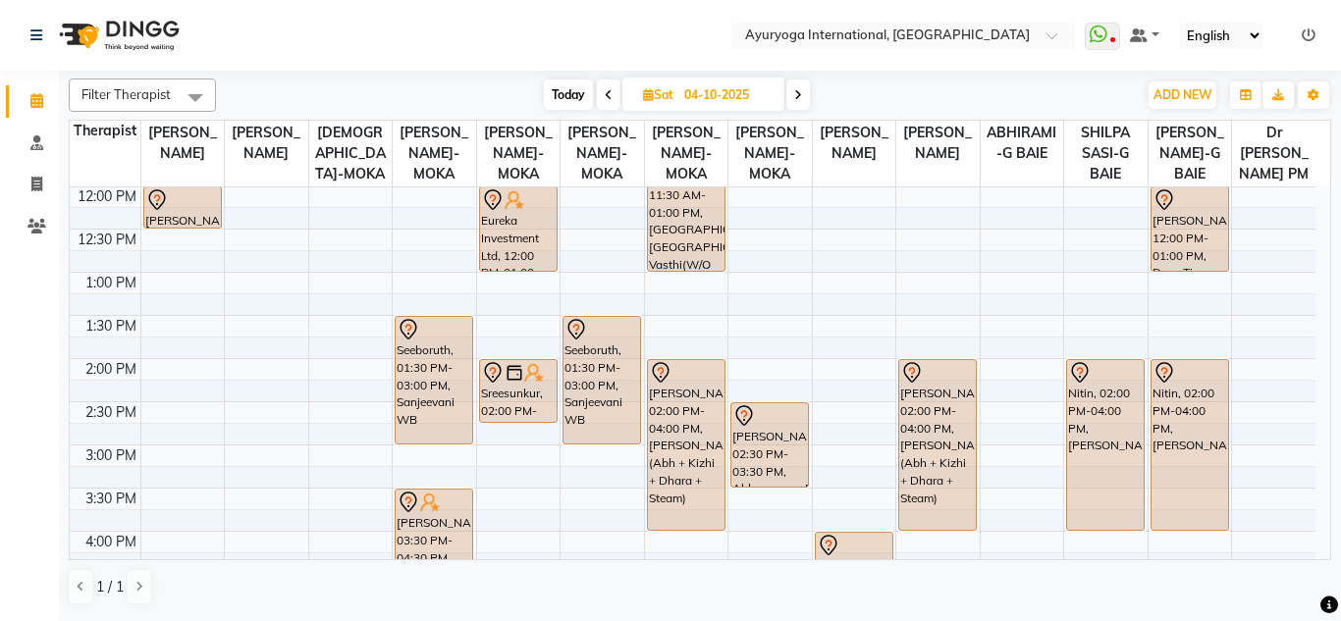
click at [506, 81] on div "Today Sat 04-10-2025" at bounding box center [676, 94] width 901 height 29
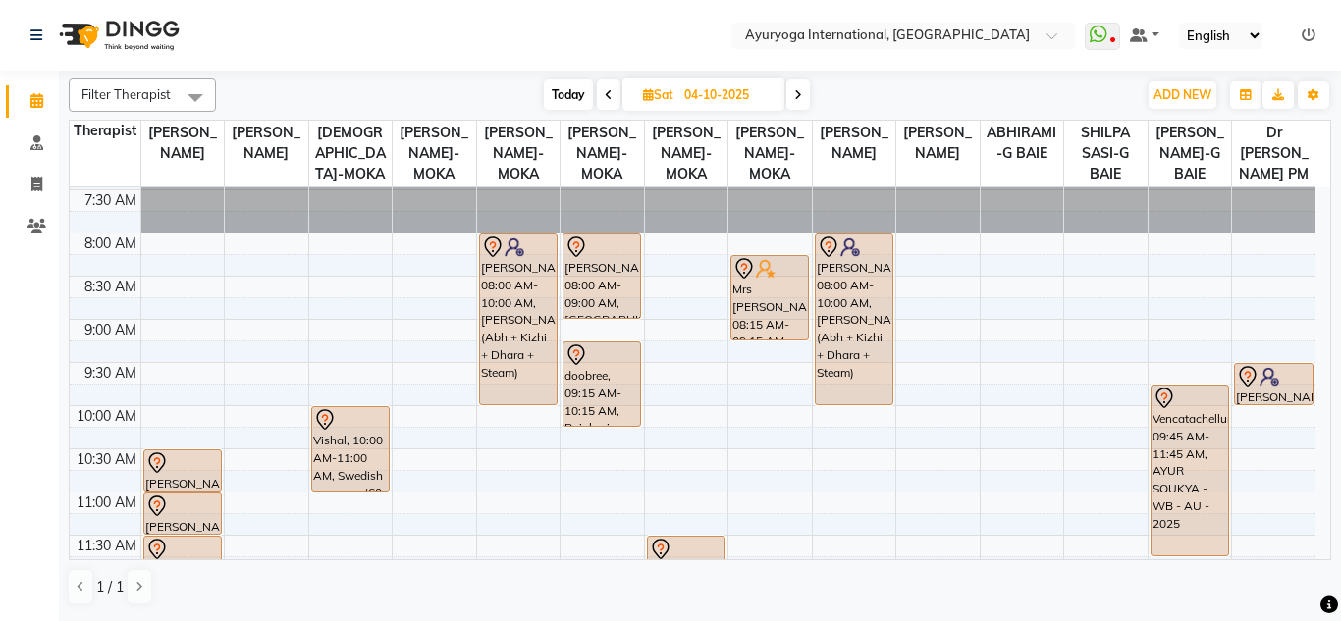
scroll to position [237, 0]
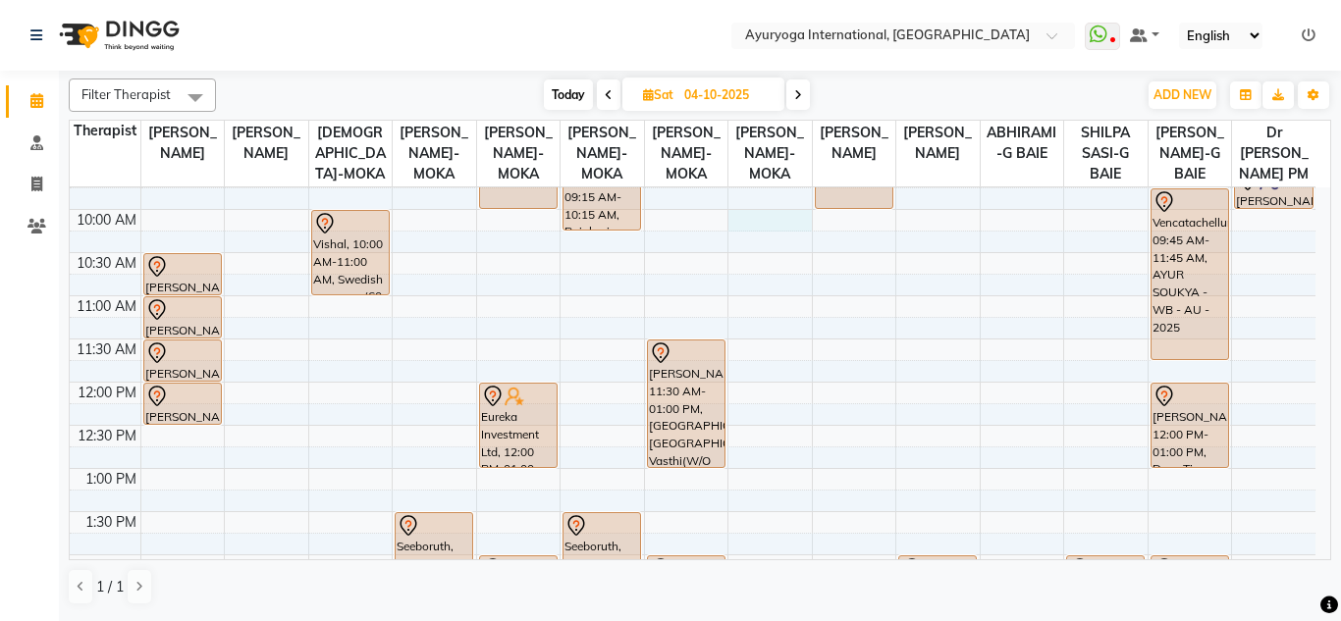
click at [772, 243] on div "7:00 AM 7:30 AM 8:00 AM 8:30 AM 9:00 AM 9:30 AM 10:00 AM 10:30 AM 11:00 AM 11:3…" at bounding box center [692, 555] width 1245 height 1208
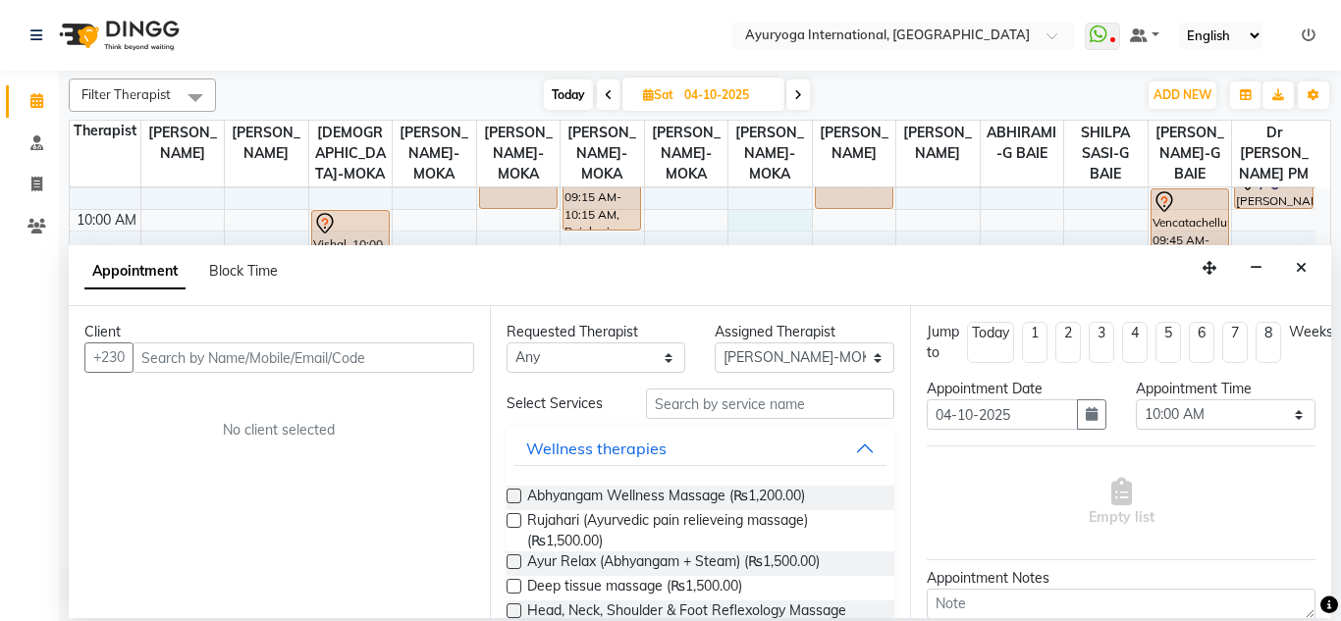
click at [351, 352] on input "text" at bounding box center [303, 357] width 342 height 30
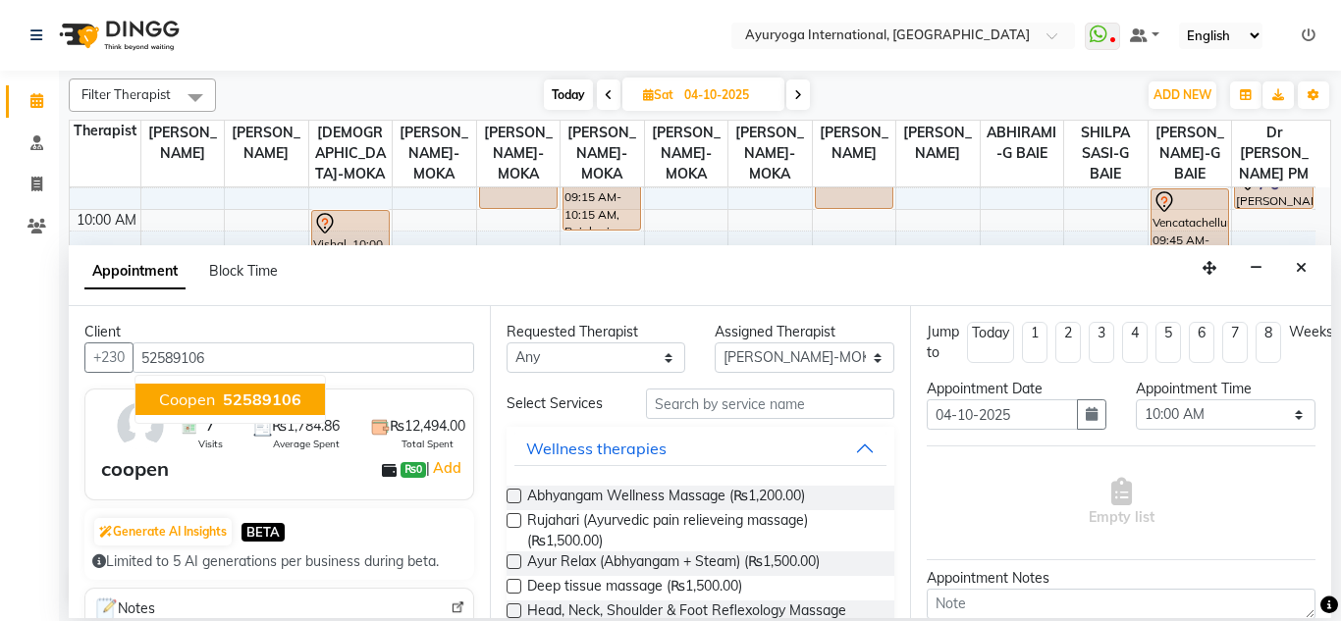
click at [307, 402] on button "coopen 52589106" at bounding box center [229, 399] width 189 height 31
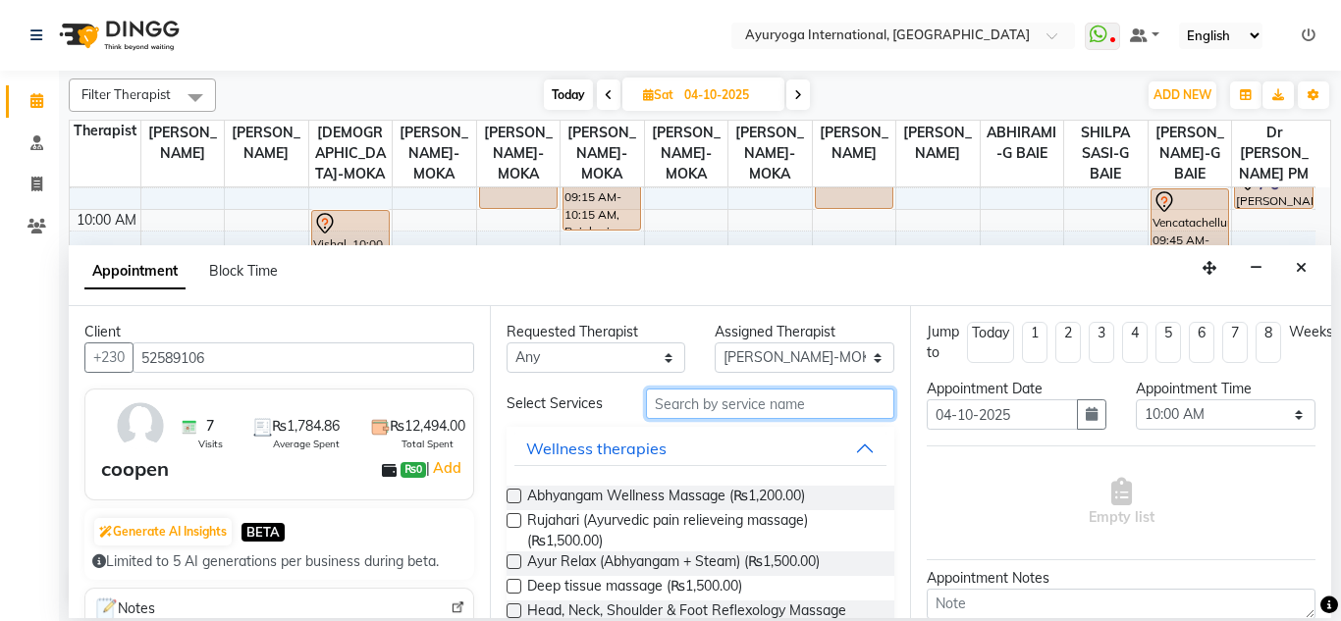
click at [769, 403] on input "text" at bounding box center [770, 404] width 249 height 30
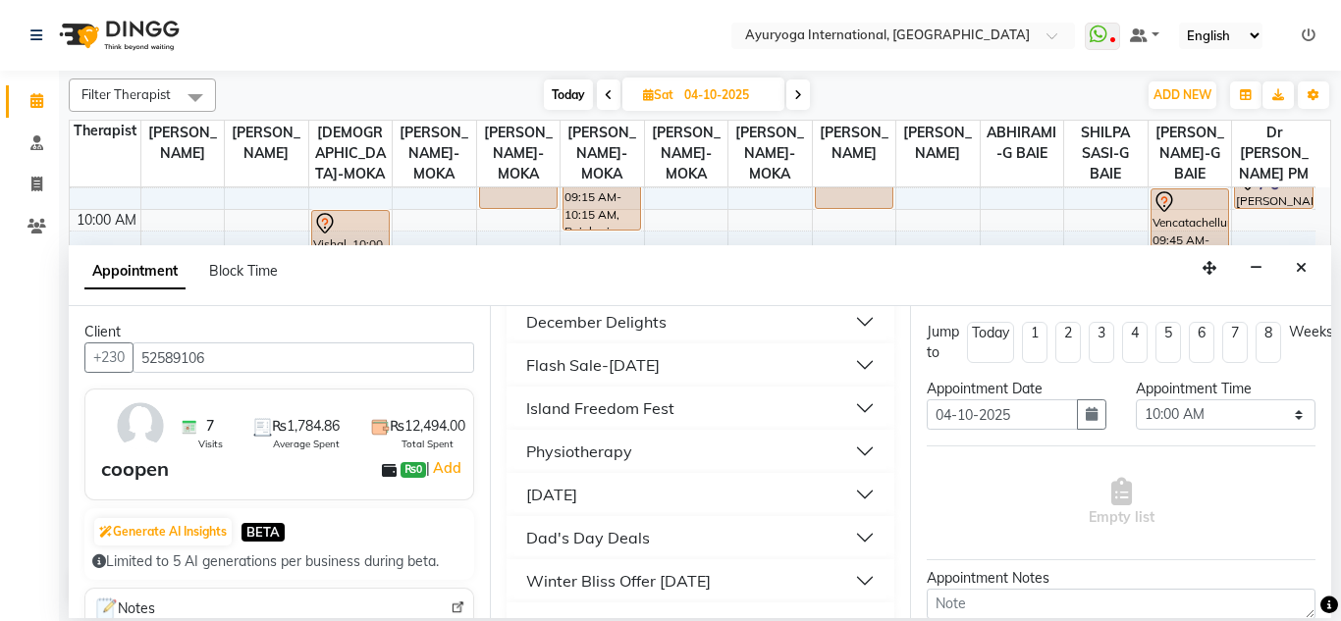
scroll to position [1865, 0]
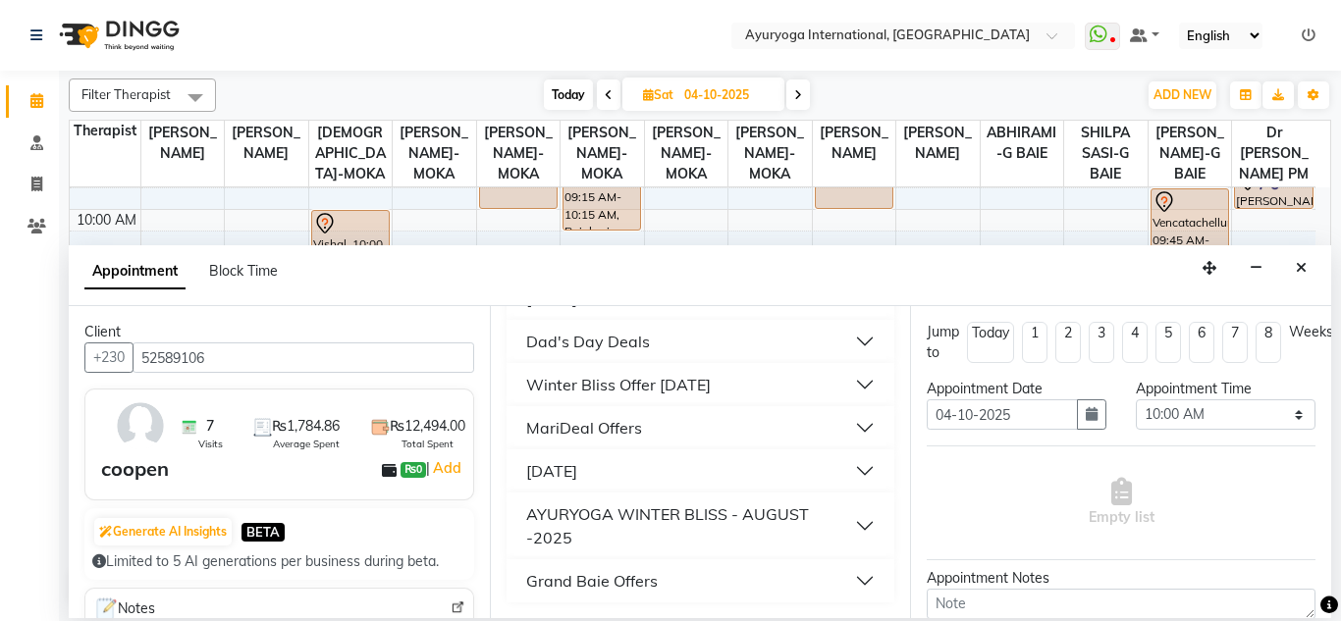
click at [657, 396] on div "Winter Bliss Offer [DATE]" at bounding box center [618, 385] width 184 height 24
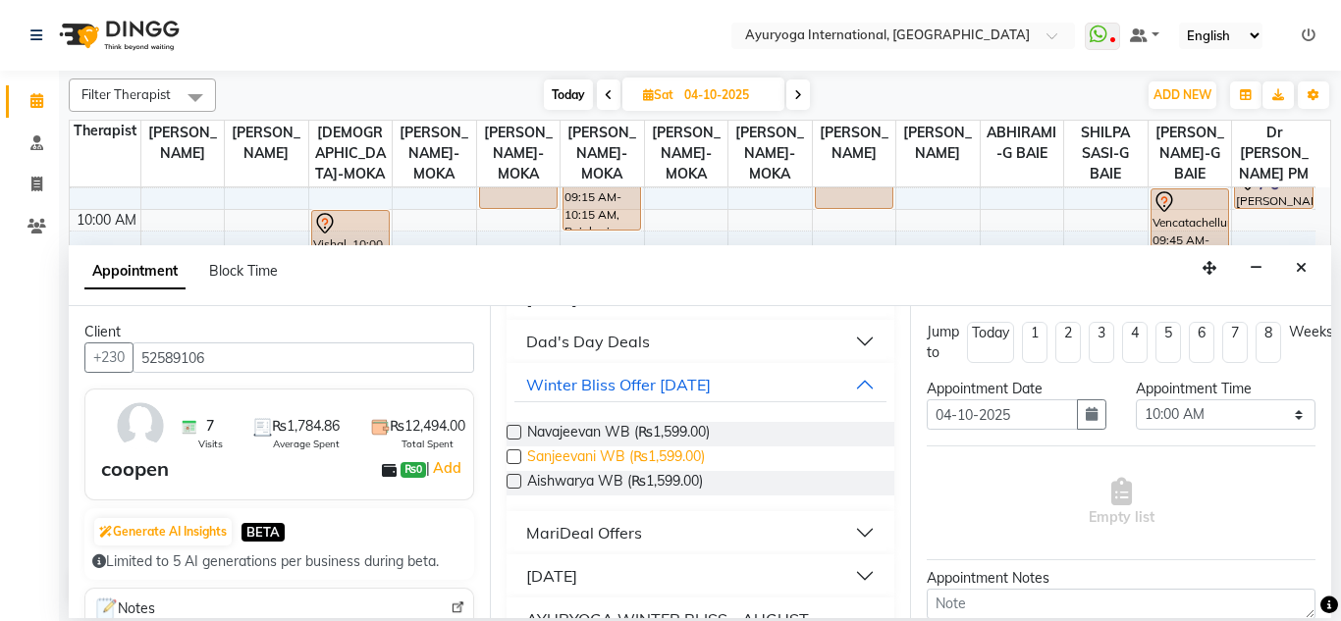
click at [657, 471] on span "Sanjeevani WB (₨1,599.00)" at bounding box center [616, 459] width 178 height 25
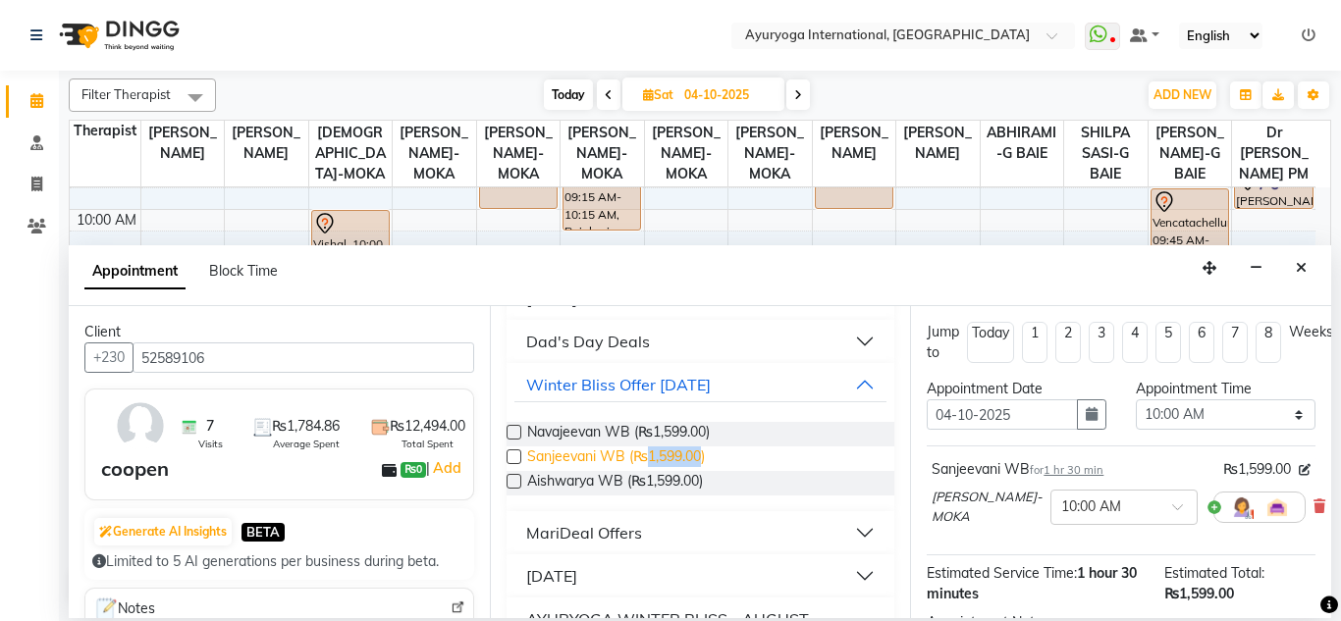
click at [657, 471] on span "Sanjeevani WB (₨1,599.00)" at bounding box center [616, 459] width 178 height 25
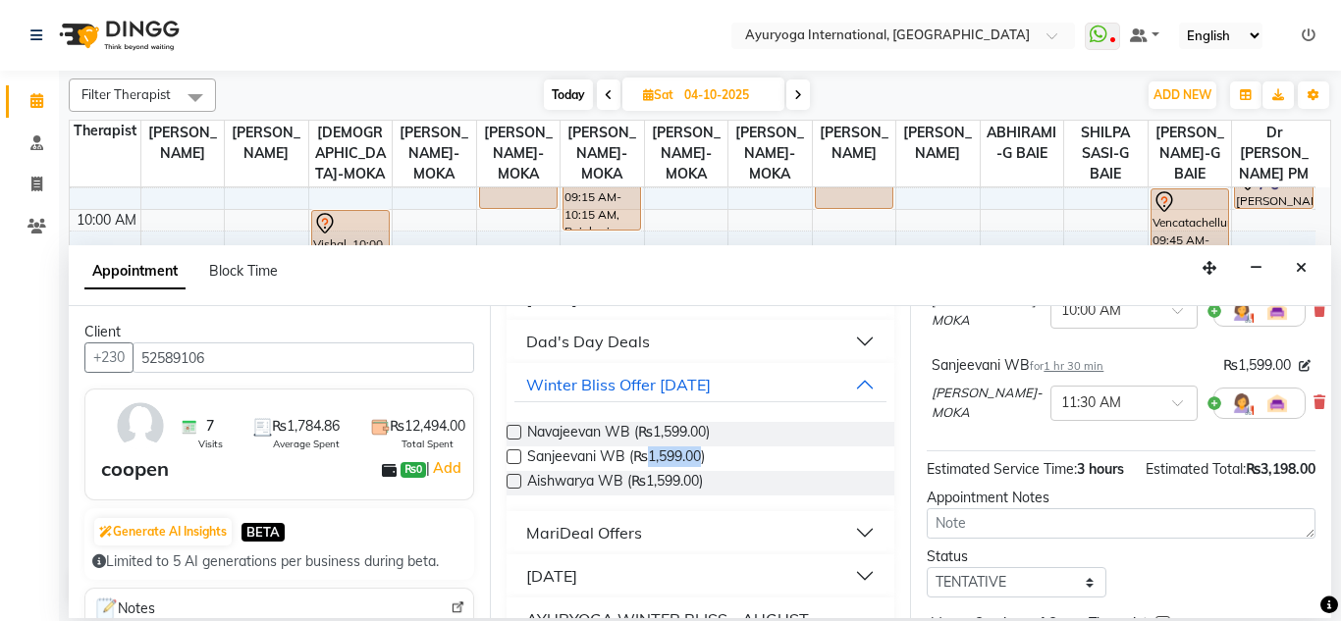
scroll to position [335, 0]
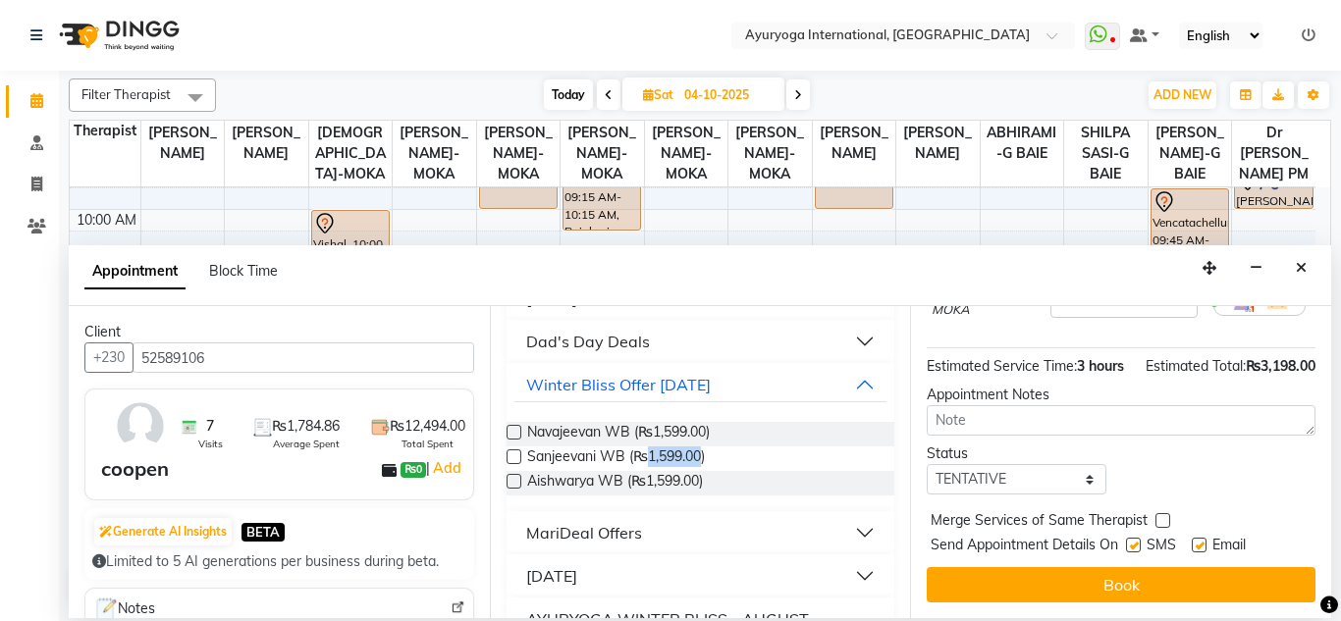
click at [1163, 567] on button "Book" at bounding box center [1120, 584] width 389 height 35
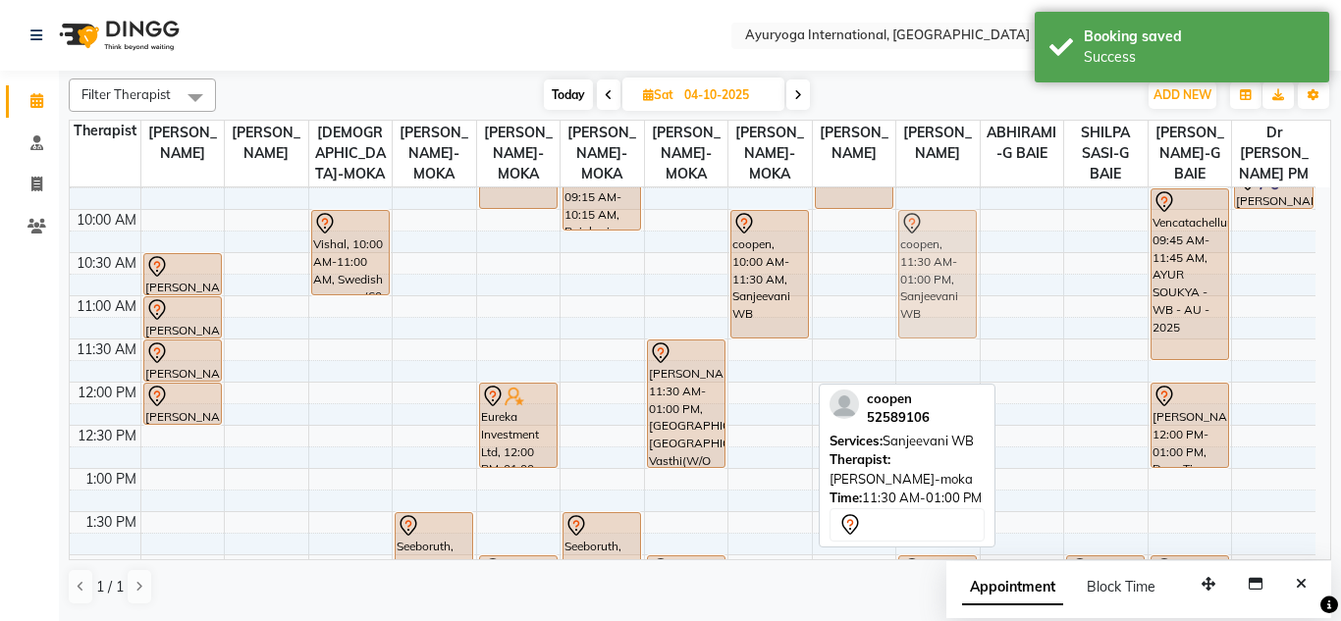
drag, startPoint x: 760, startPoint y: 416, endPoint x: 901, endPoint y: 289, distance: 190.4
click at [901, 289] on tr "richa, 10:30 AM-11:00 AM, Consultation with Dr.Adarsh at Moka richa, 11:00 AM-1…" at bounding box center [692, 555] width 1245 height 1208
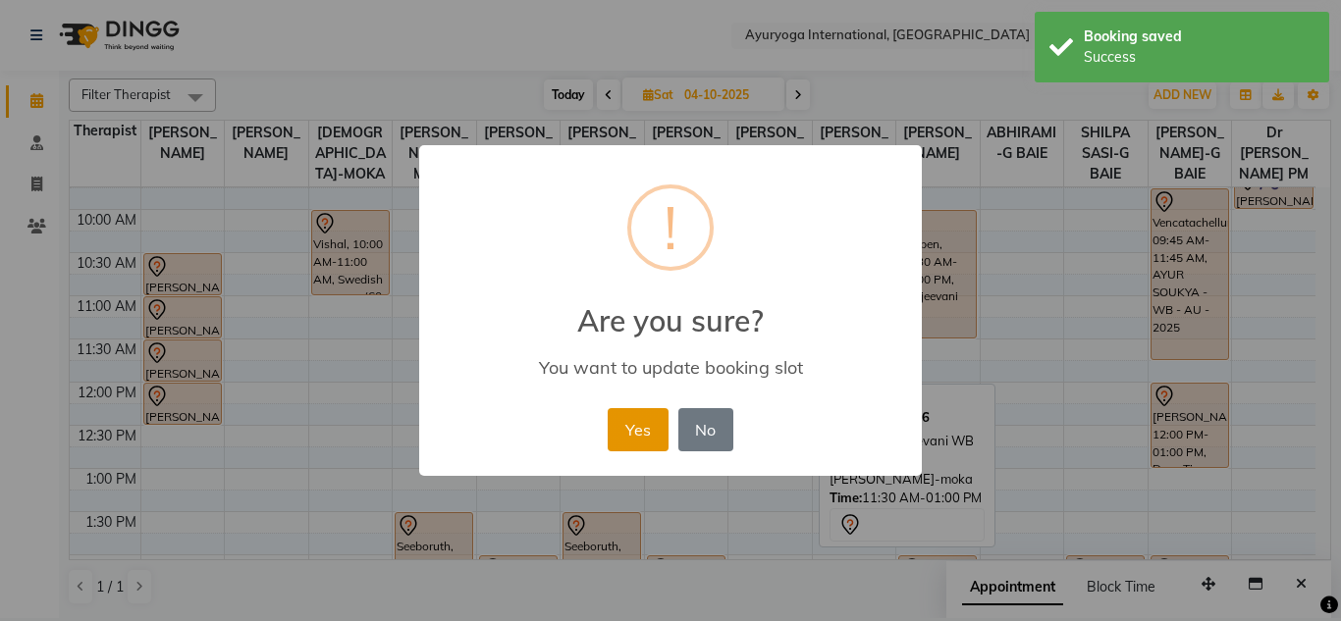
click at [632, 429] on button "Yes" at bounding box center [637, 429] width 60 height 43
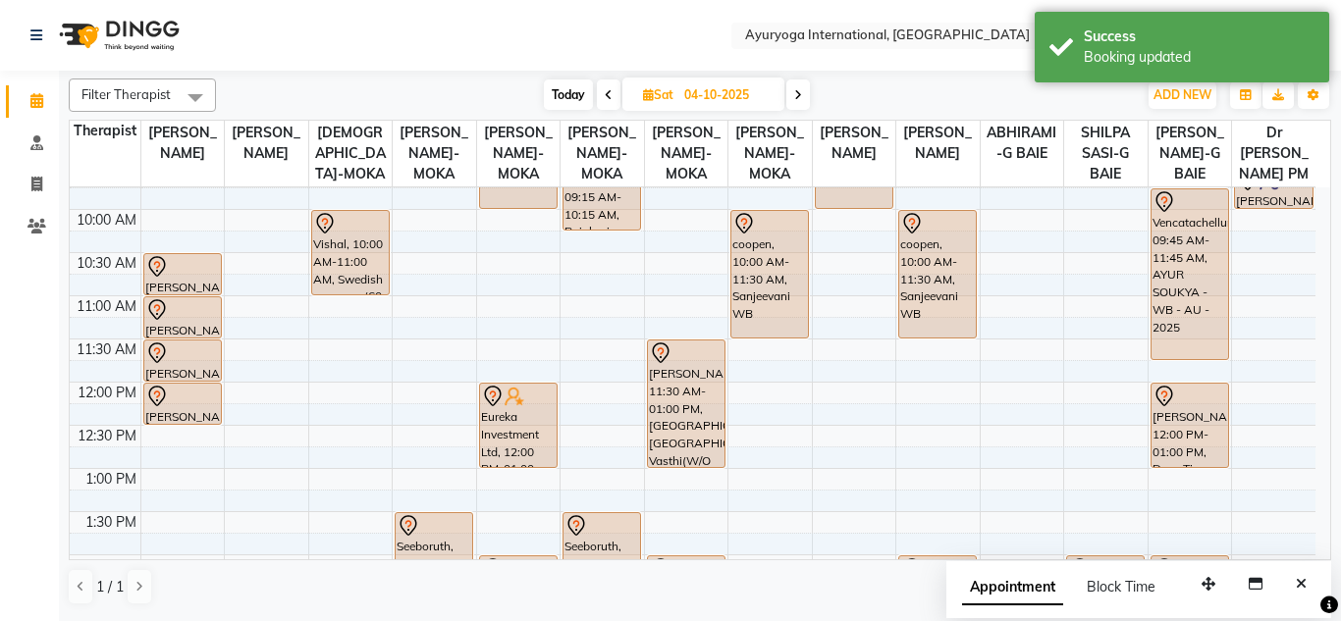
click at [1004, 87] on div "Today Sat 04-10-2025" at bounding box center [676, 94] width 901 height 29
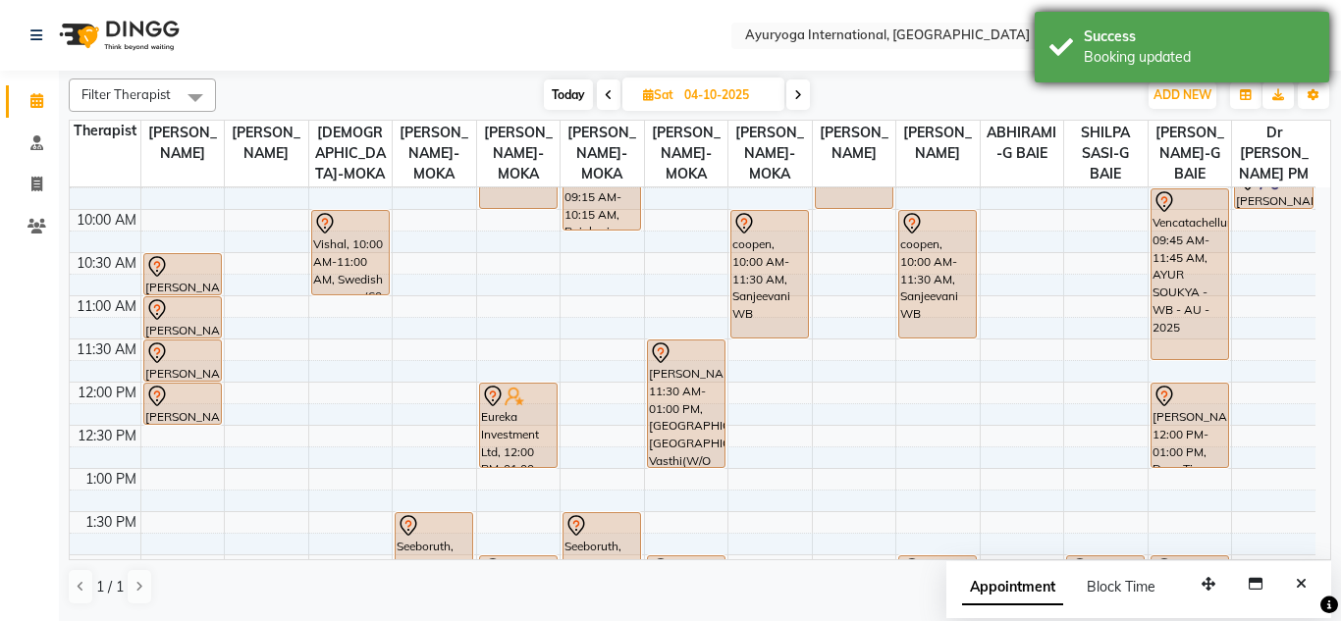
click at [1101, 42] on div "Success" at bounding box center [1198, 36] width 231 height 21
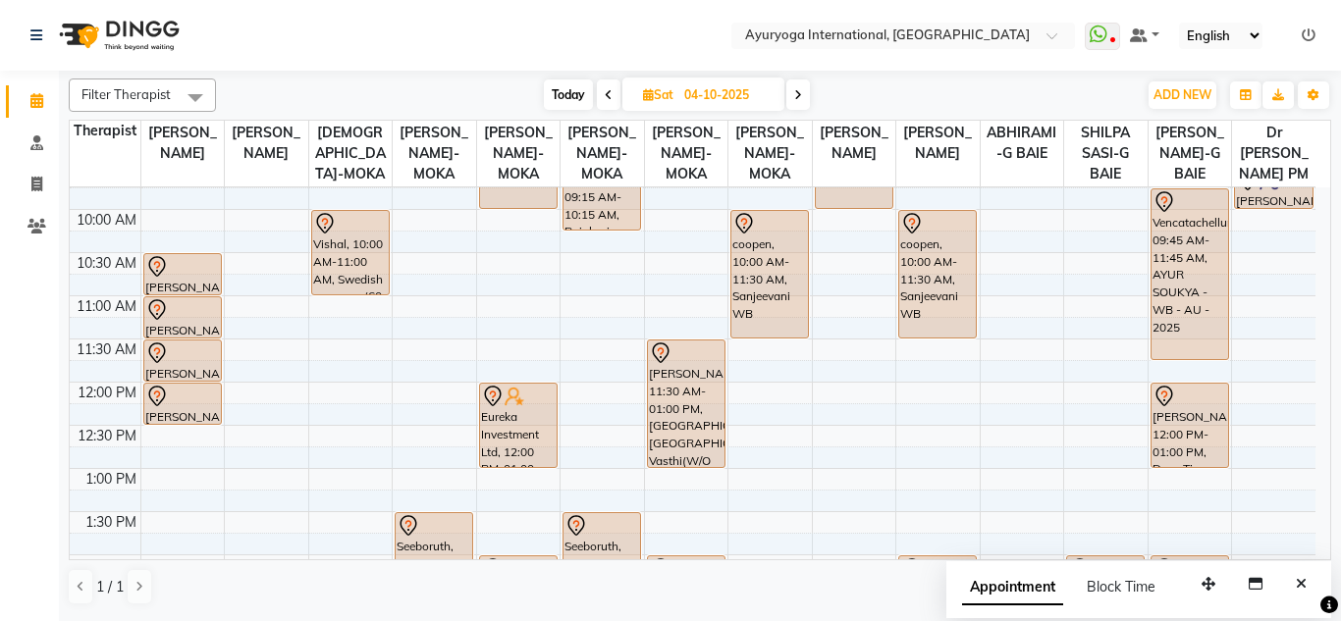
click at [1027, 86] on div "Today Sat 04-10-2025" at bounding box center [676, 94] width 901 height 29
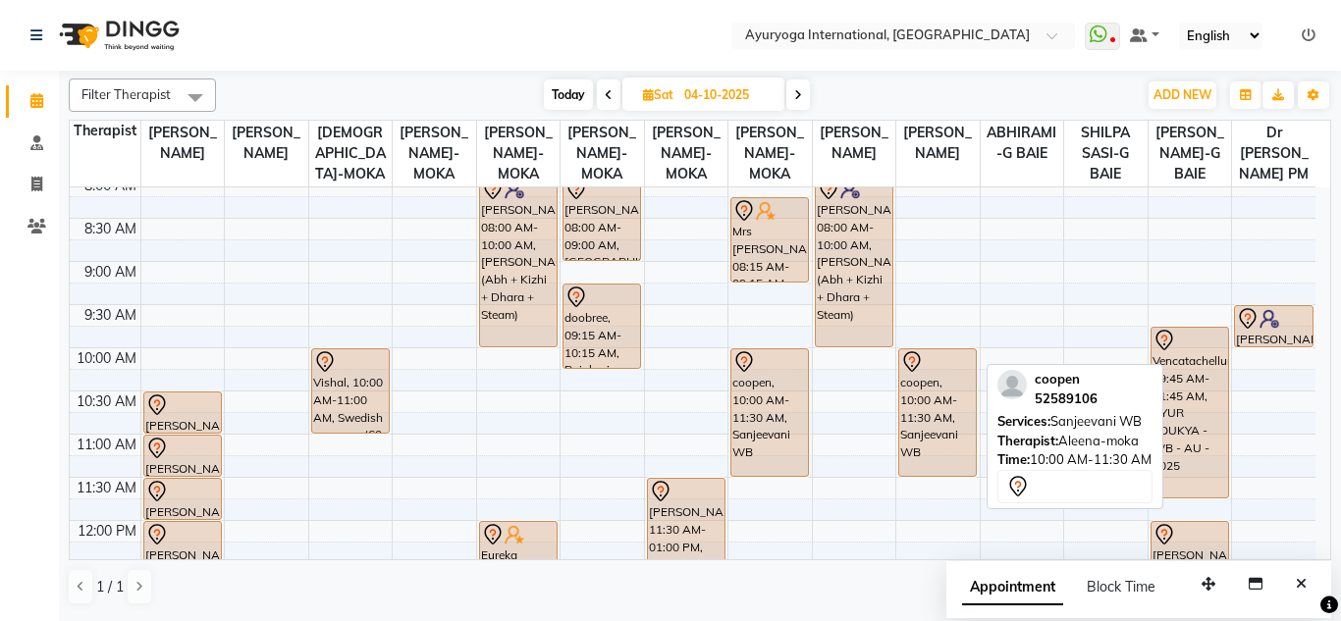
scroll to position [294, 0]
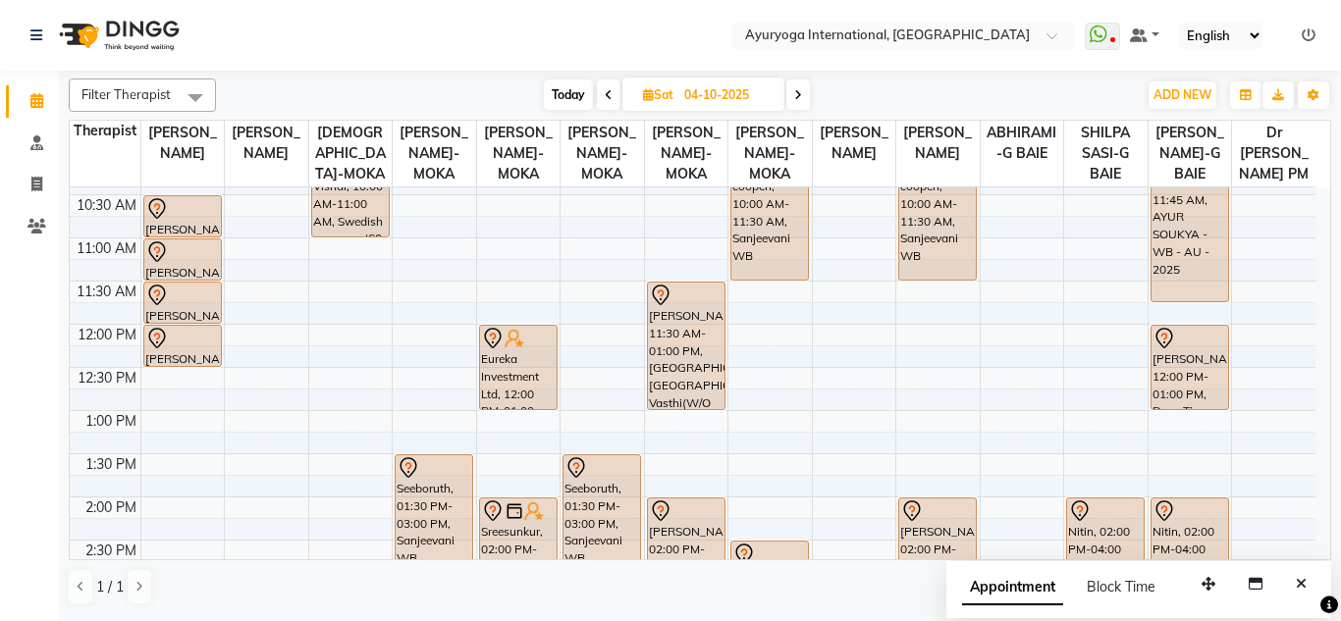
click at [732, 94] on input "04-10-2025" at bounding box center [727, 94] width 98 height 29
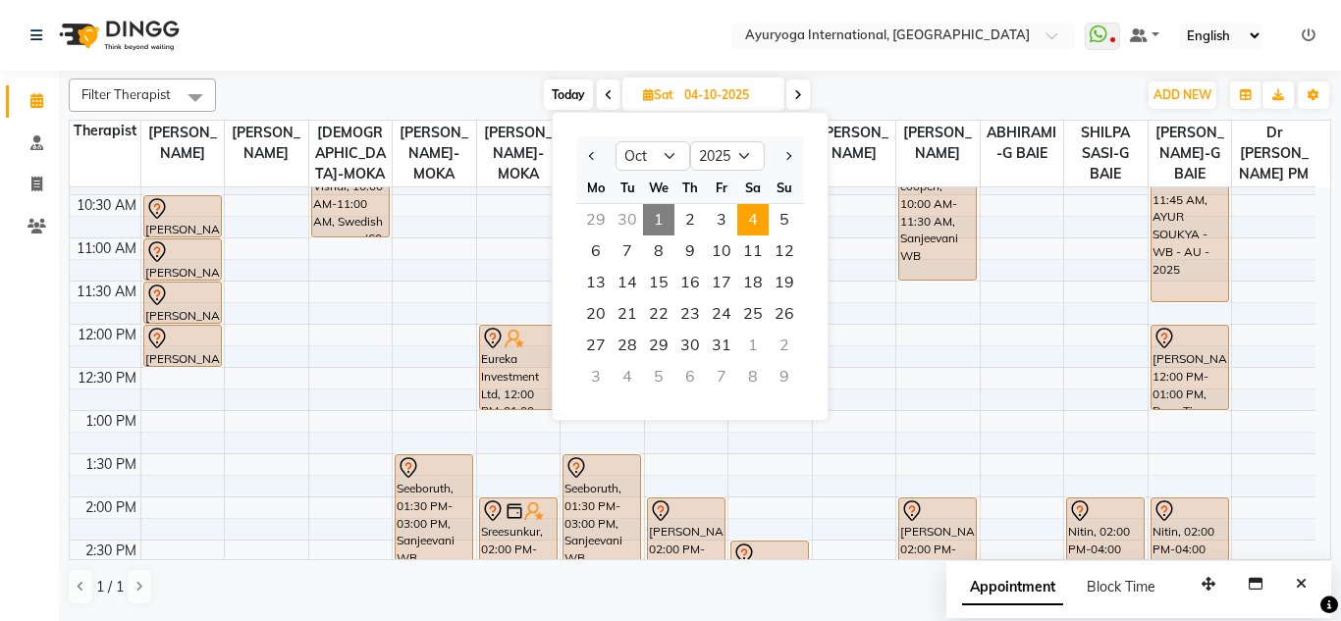
click at [759, 209] on span "4" at bounding box center [752, 219] width 31 height 31
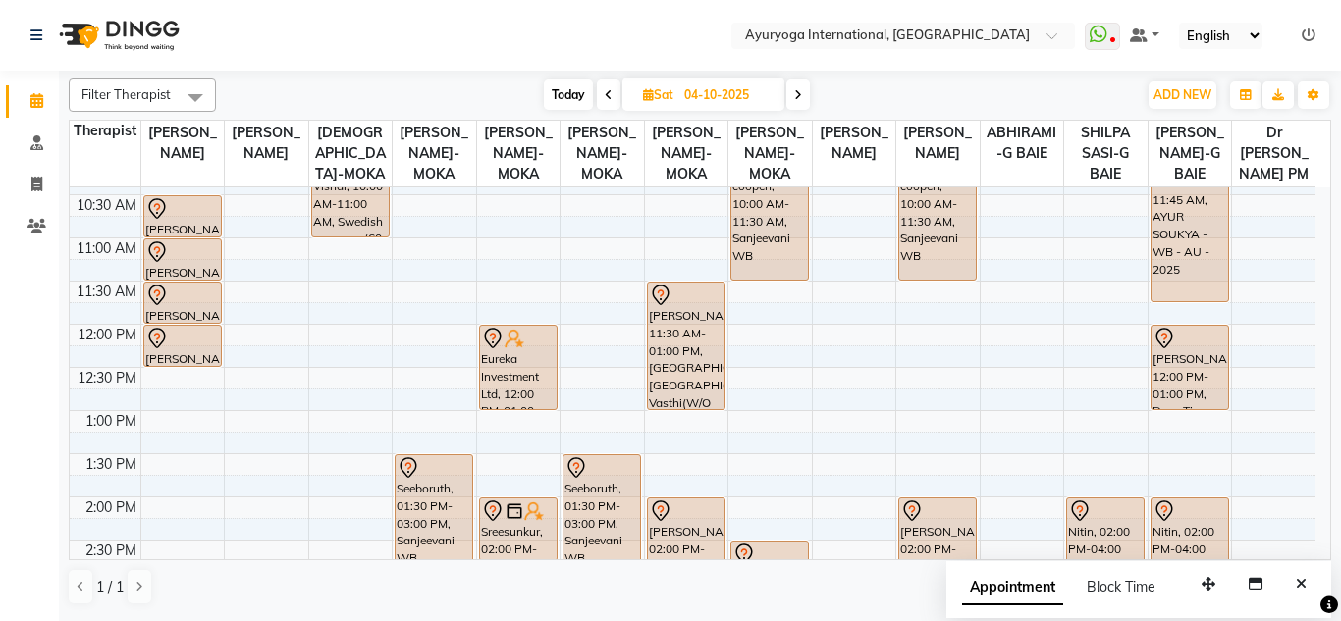
click at [796, 102] on span at bounding box center [798, 94] width 24 height 30
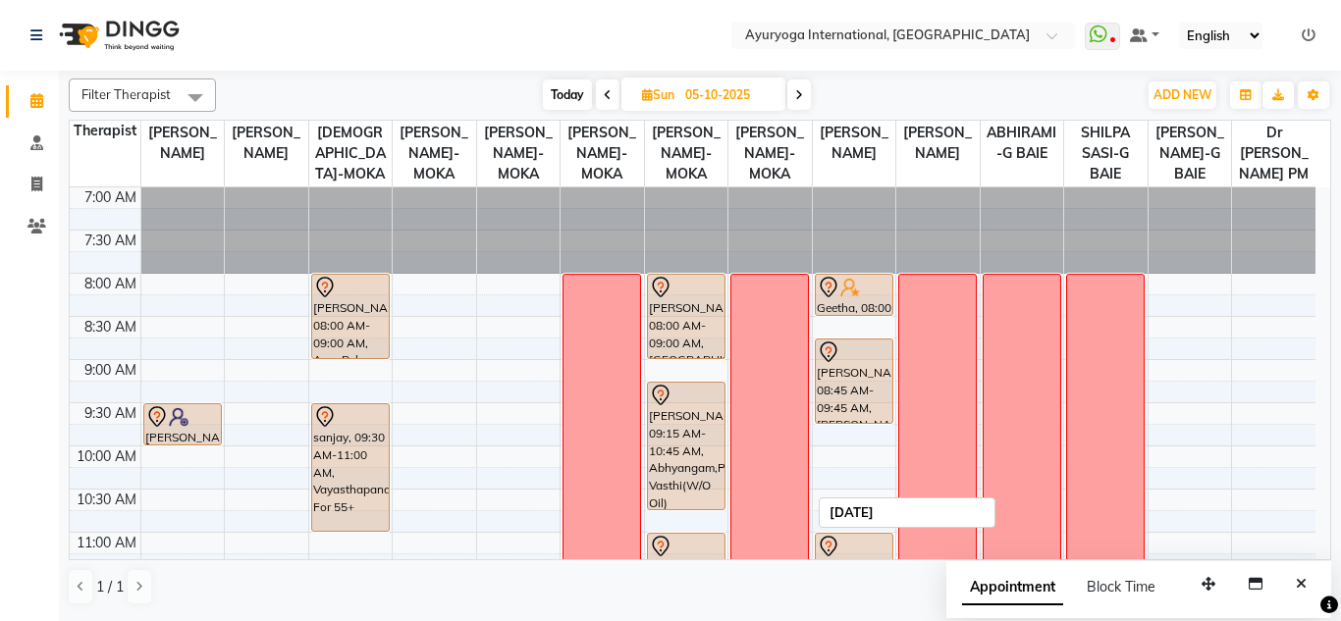
scroll to position [98, 0]
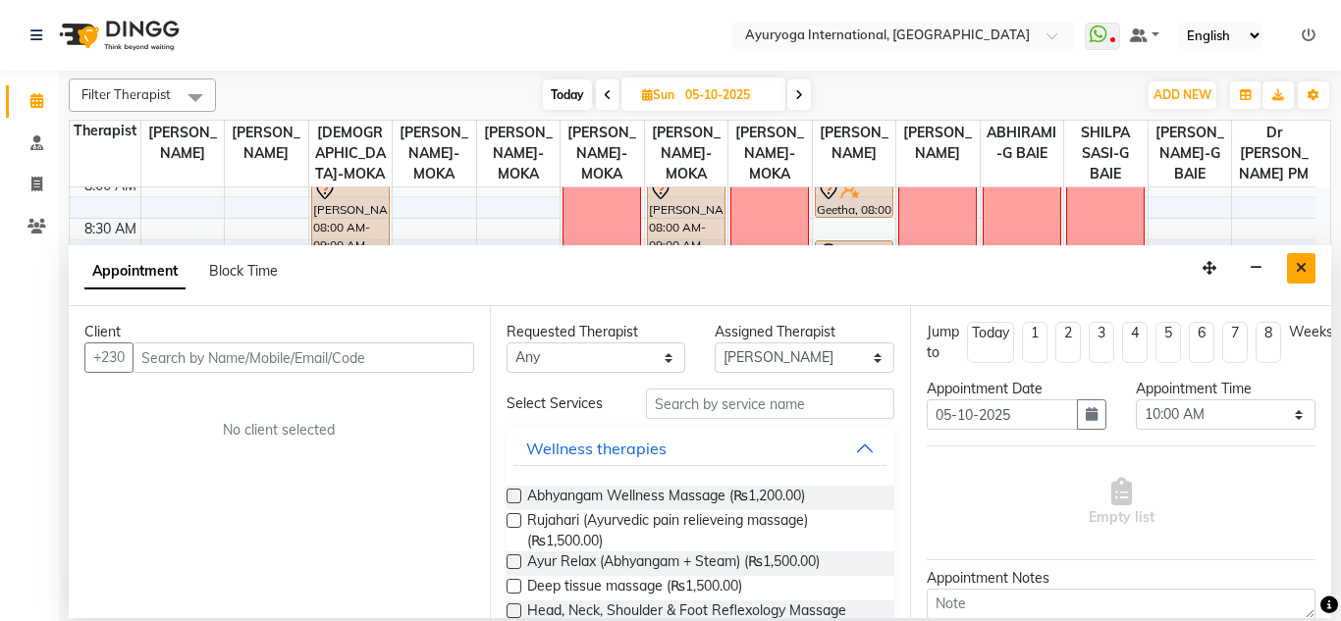
click at [1295, 269] on icon "Close" at bounding box center [1300, 268] width 11 height 14
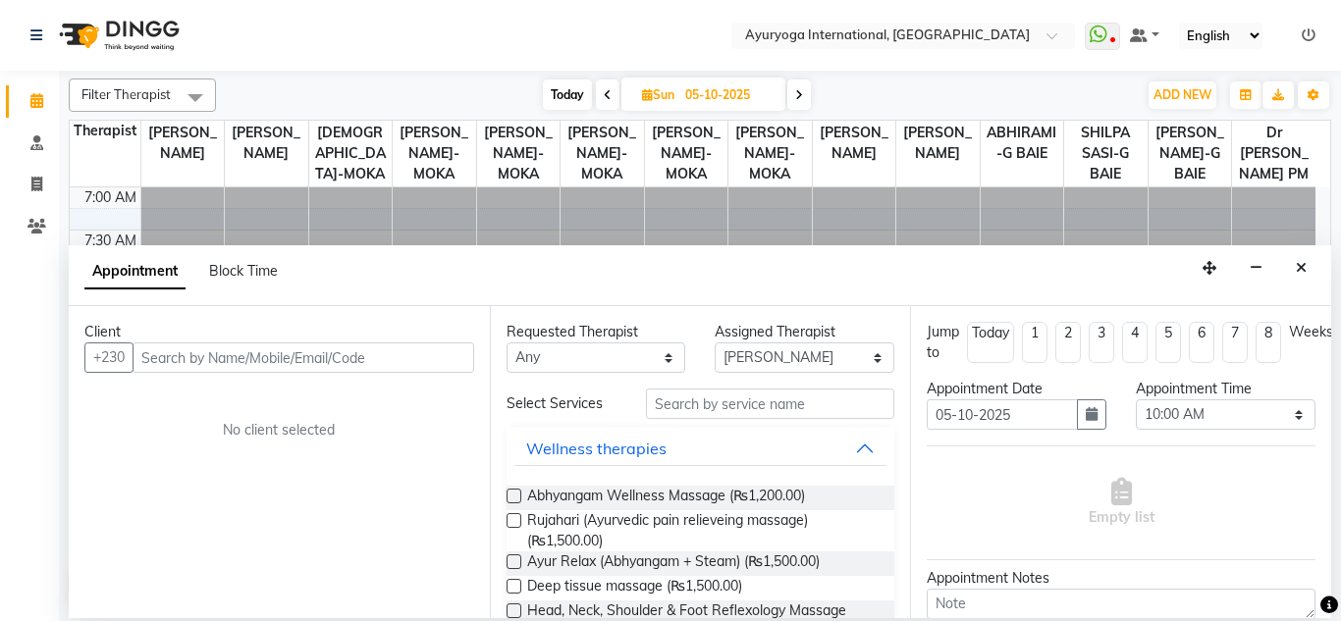
select select "60459"
select select "600"
select select "tentative"
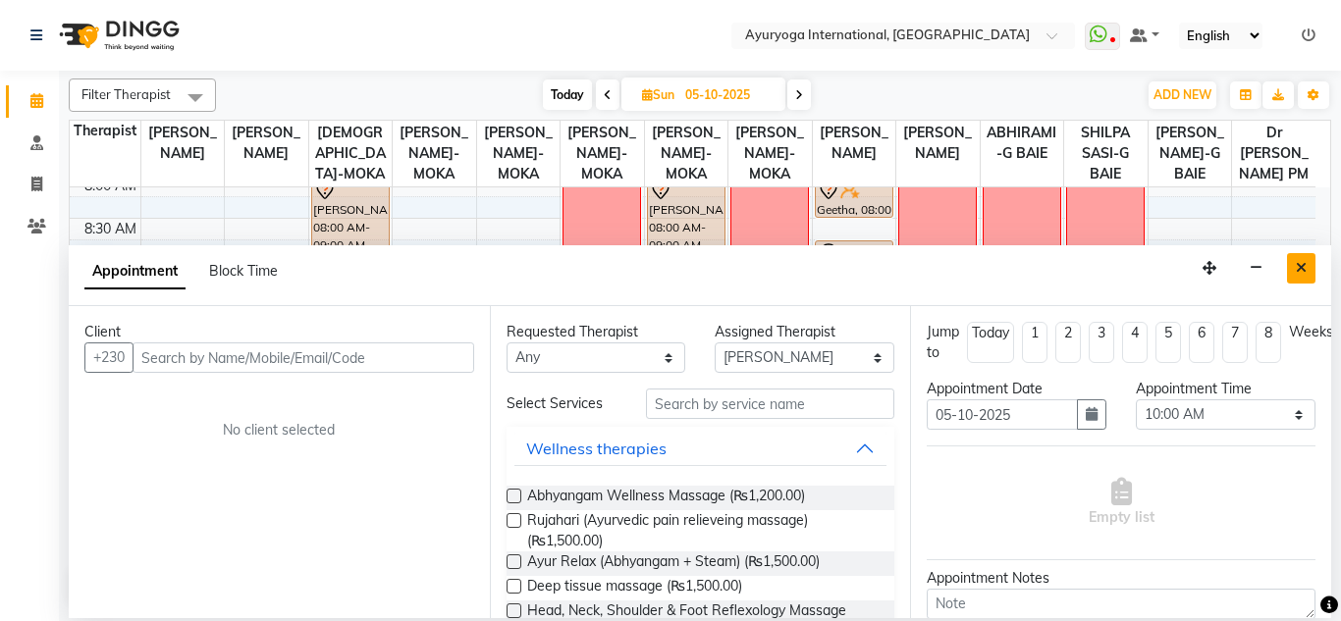
click at [1310, 277] on button "Close" at bounding box center [1301, 268] width 28 height 30
select select "92659"
select select "tentative"
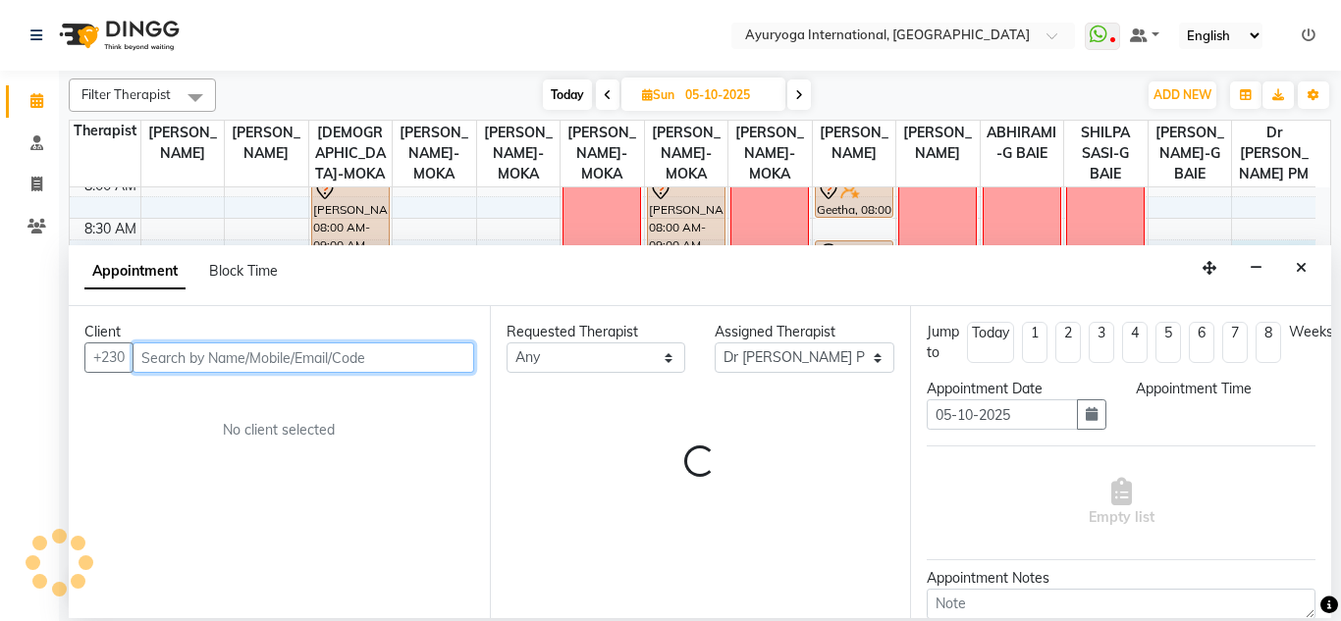
select select "525"
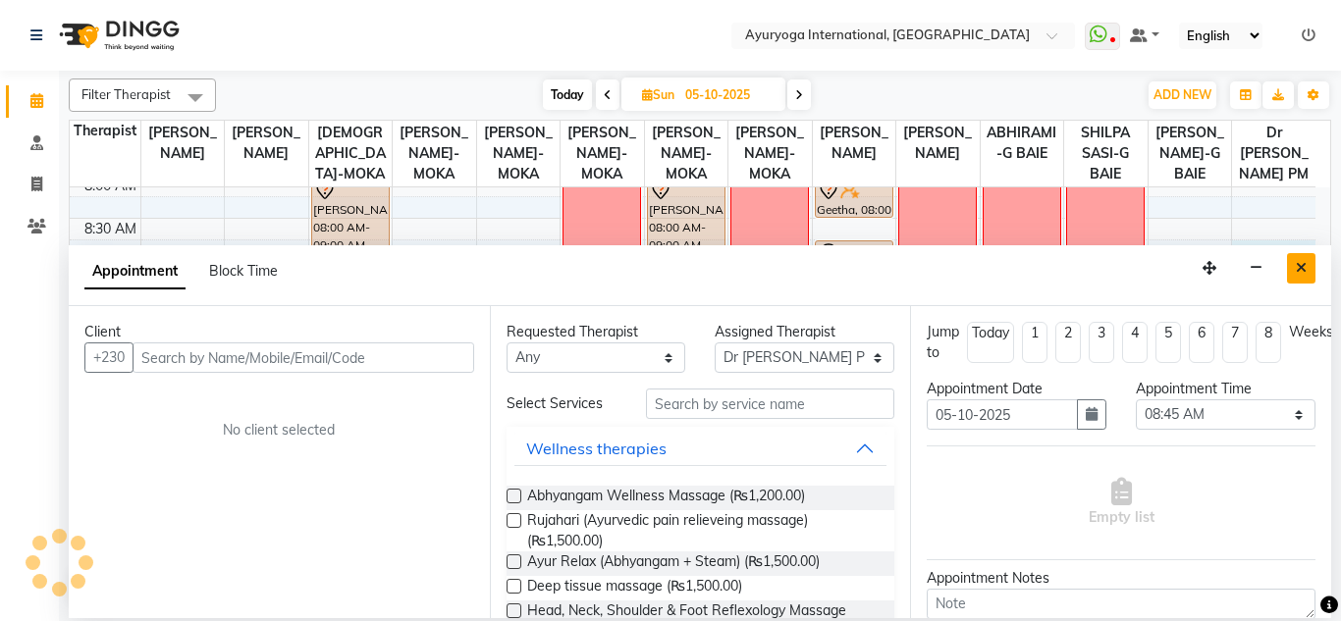
click at [1308, 283] on button "Close" at bounding box center [1301, 268] width 28 height 30
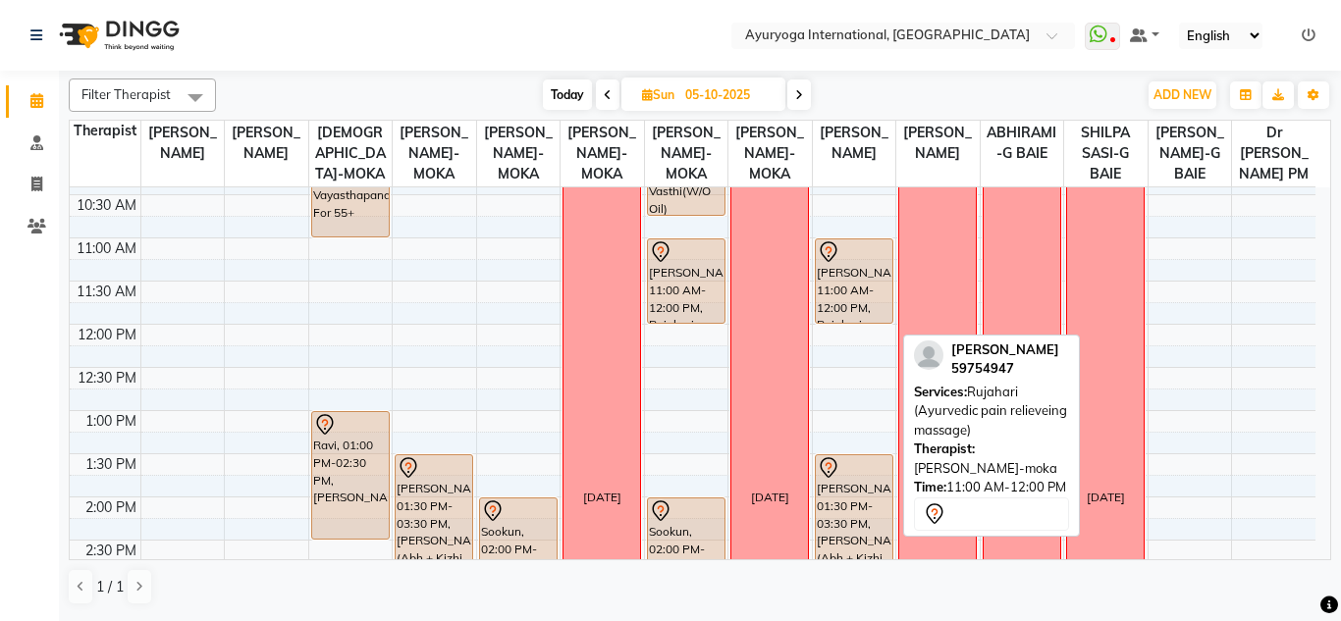
scroll to position [196, 0]
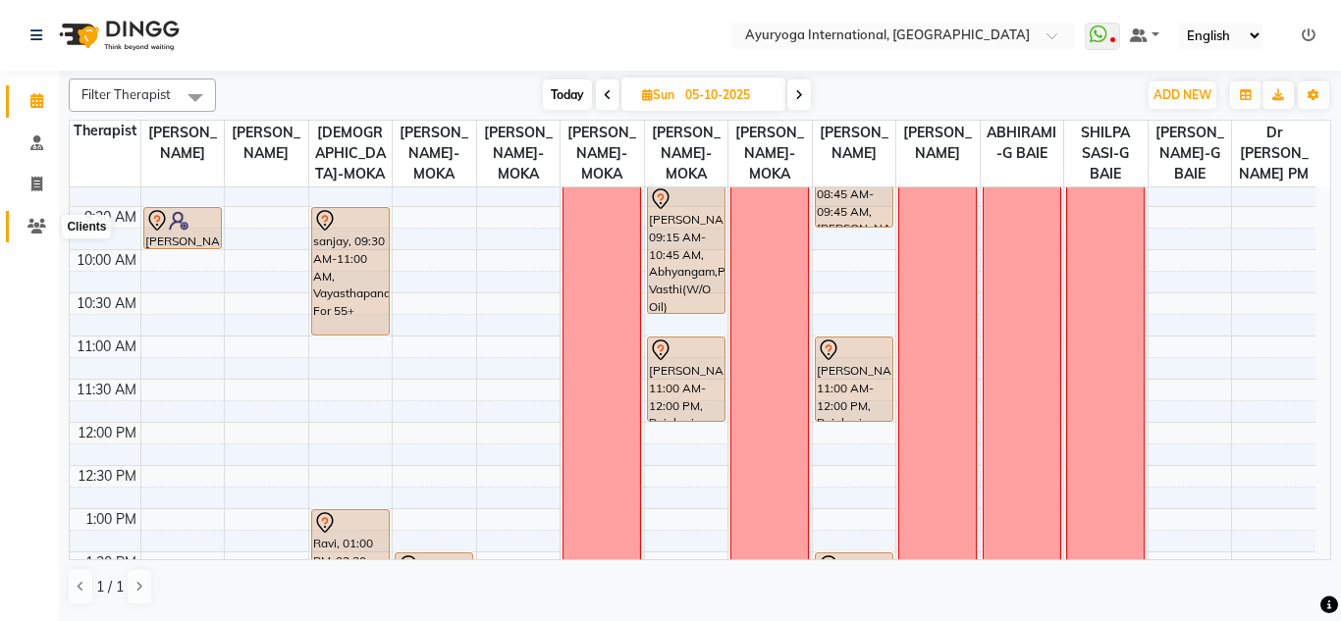
click at [26, 216] on span at bounding box center [37, 227] width 34 height 23
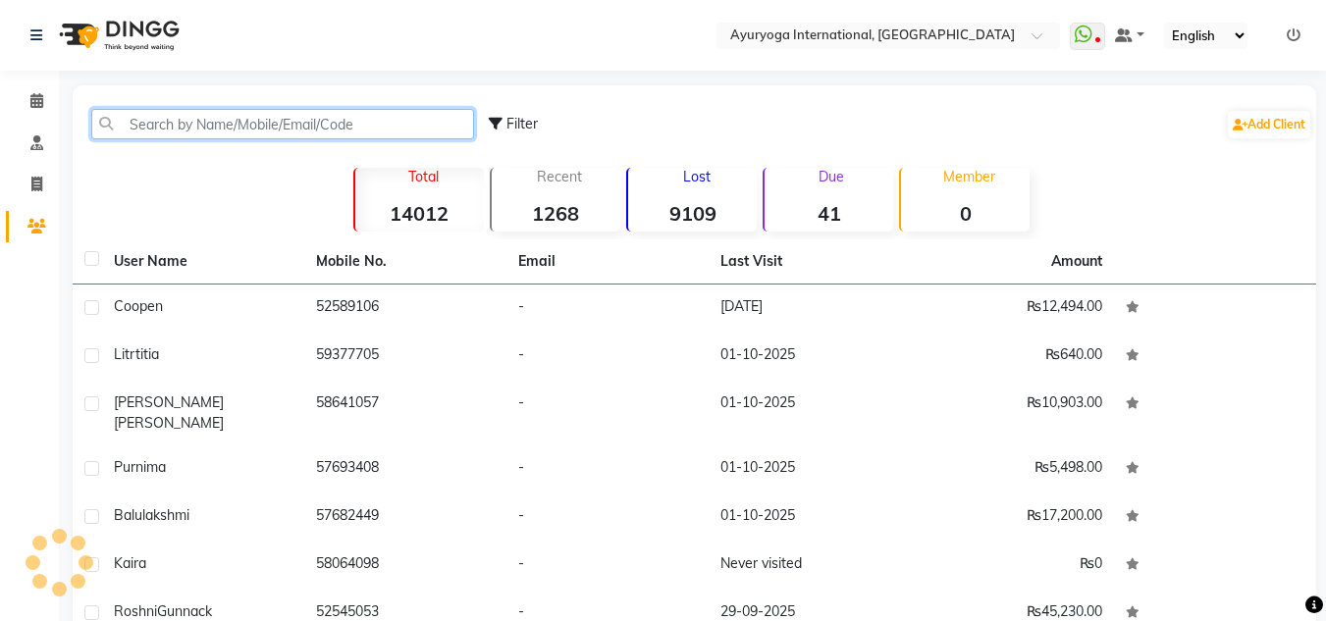
click at [192, 110] on input "text" at bounding box center [282, 124] width 383 height 30
click at [192, 117] on input "text" at bounding box center [282, 124] width 383 height 30
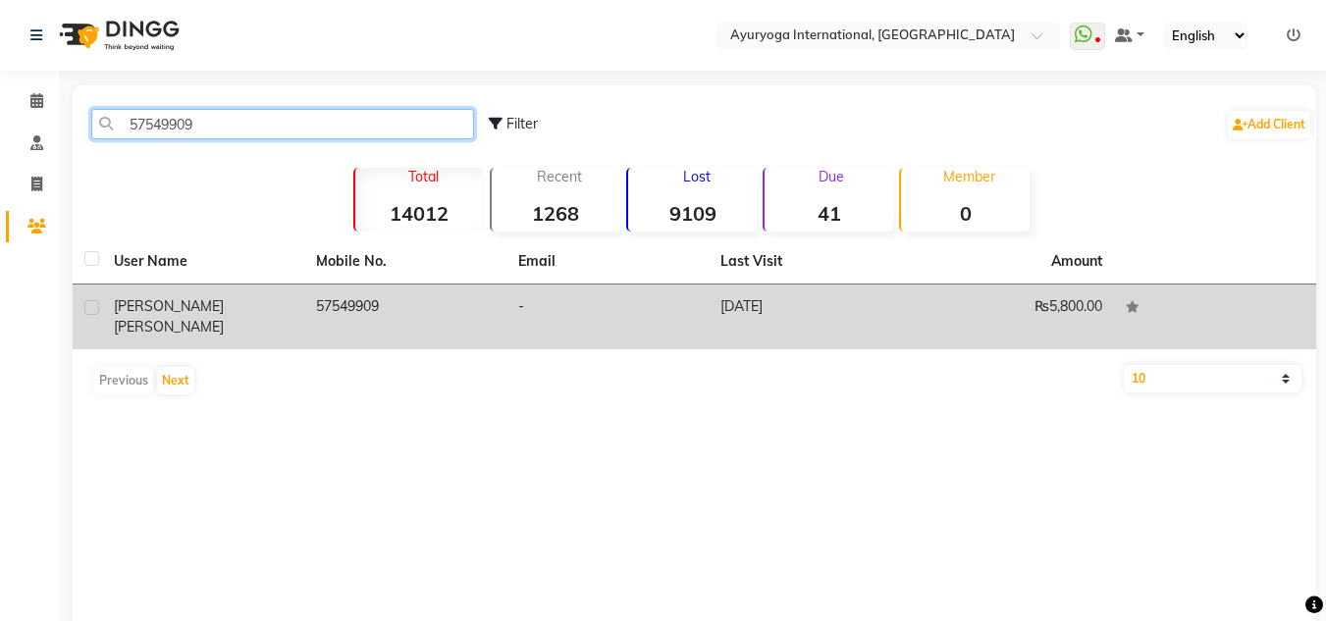
type input "57549909"
click at [213, 318] on span "Leila Neetoo" at bounding box center [169, 327] width 110 height 18
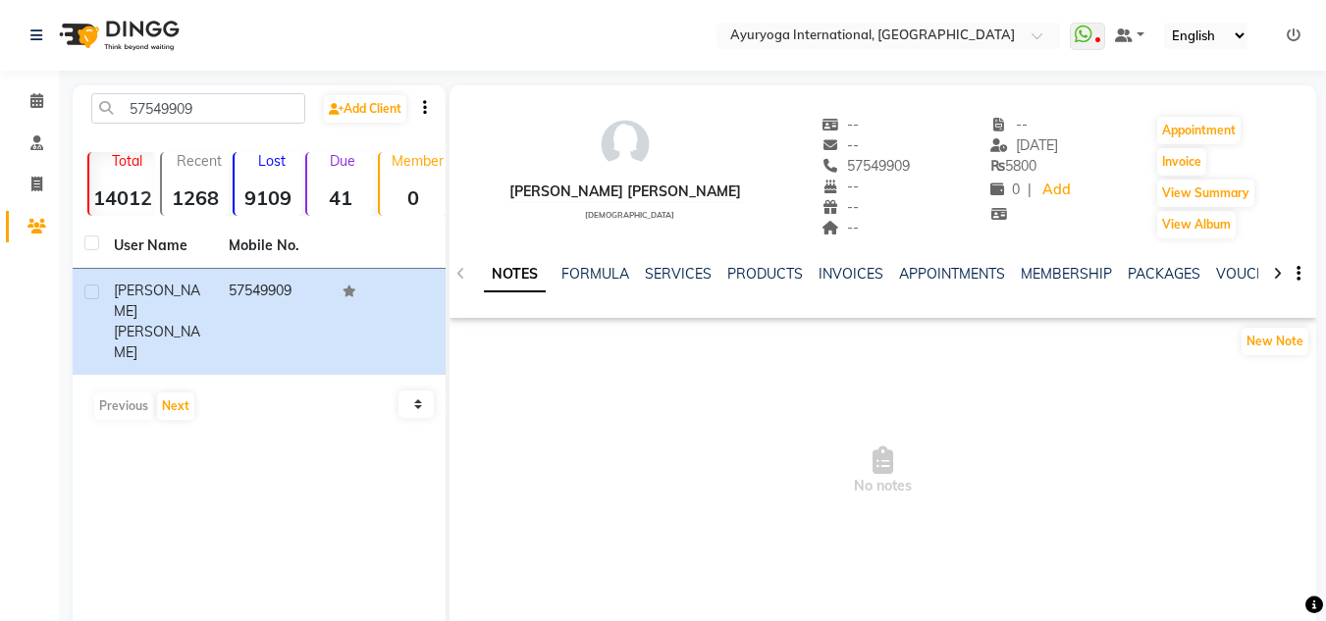
drag, startPoint x: 1131, startPoint y: 262, endPoint x: 1142, endPoint y: 273, distance: 16.0
click at [1131, 262] on div "NOTES FORMULA SERVICES PRODUCTS INVOICES APPOINTMENTS MEMBERSHIP PACKAGES VOUCH…" at bounding box center [882, 274] width 867 height 68
click at [1142, 273] on link "PACKAGES" at bounding box center [1164, 274] width 73 height 18
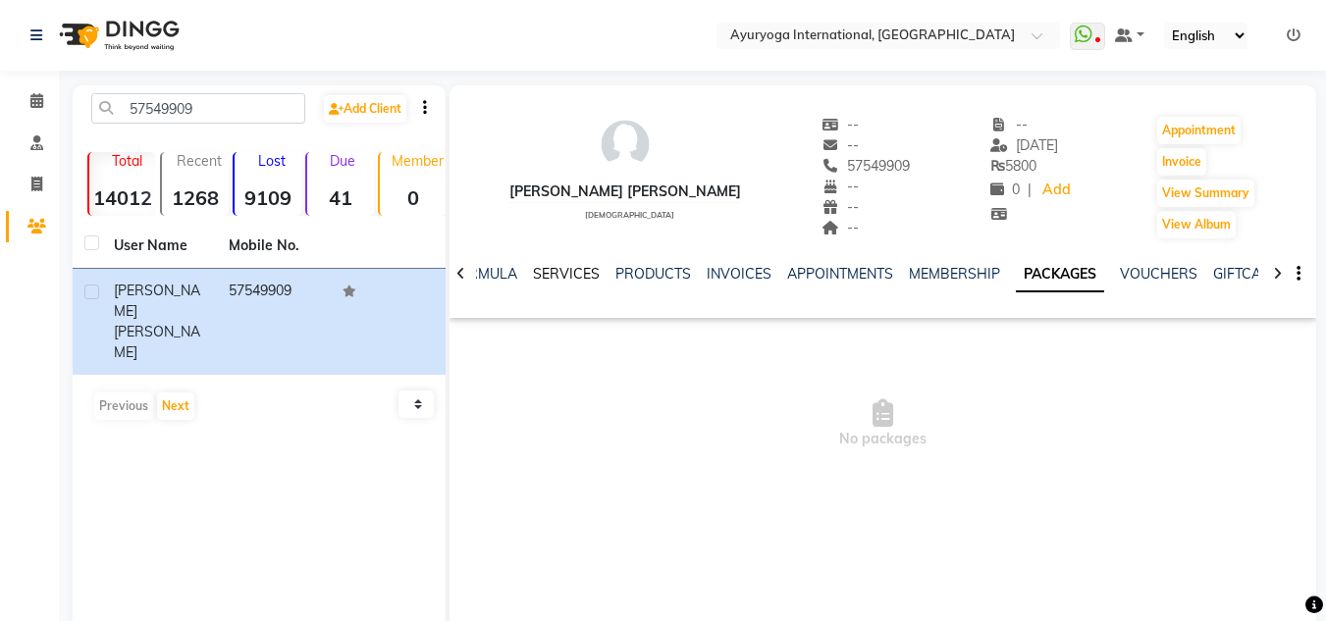
click at [586, 272] on link "SERVICES" at bounding box center [566, 274] width 67 height 18
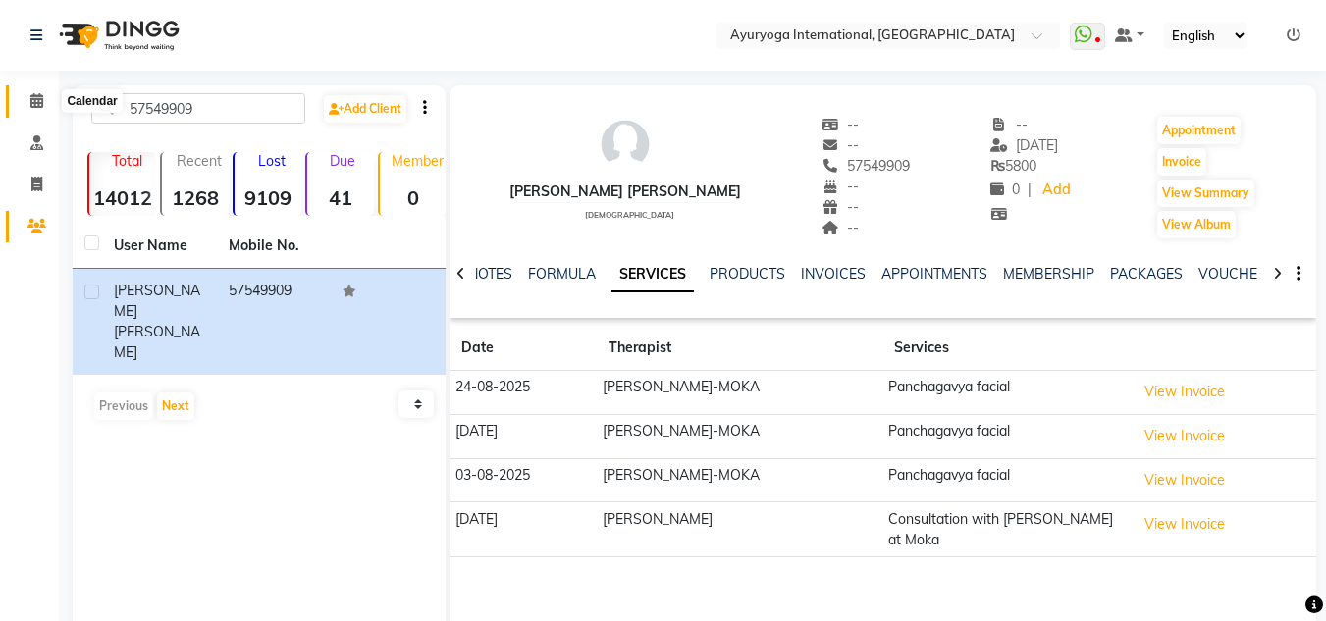
click at [29, 92] on span at bounding box center [37, 101] width 34 height 23
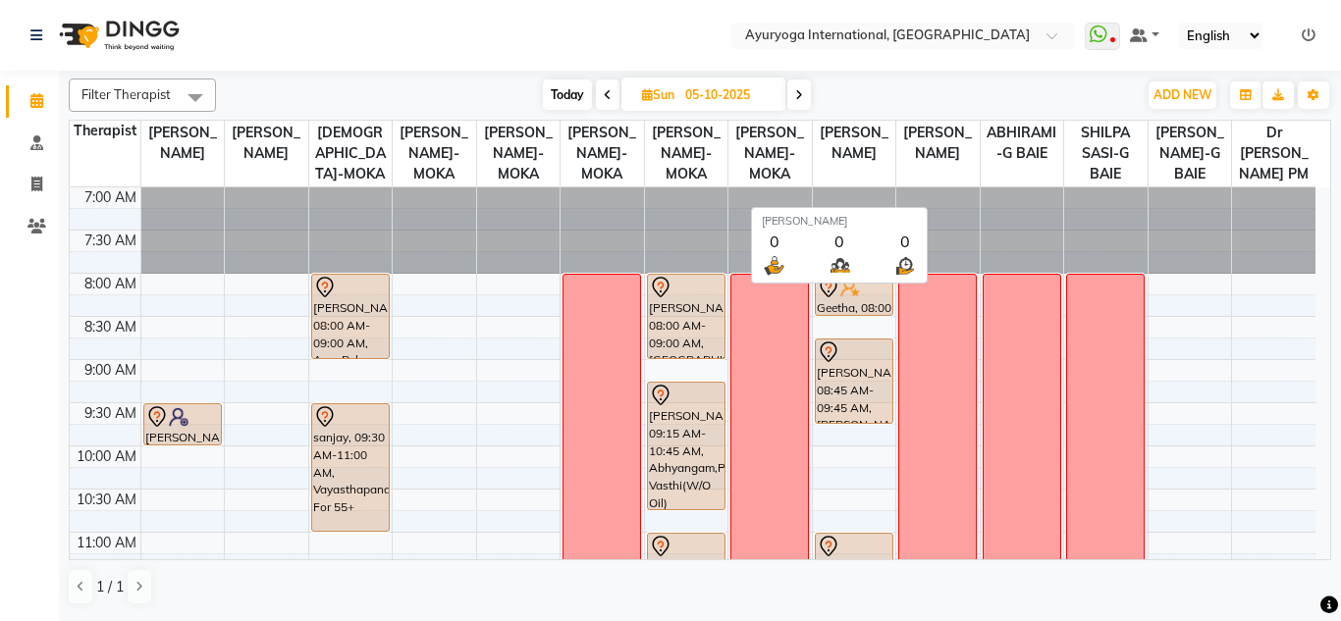
scroll to position [196, 0]
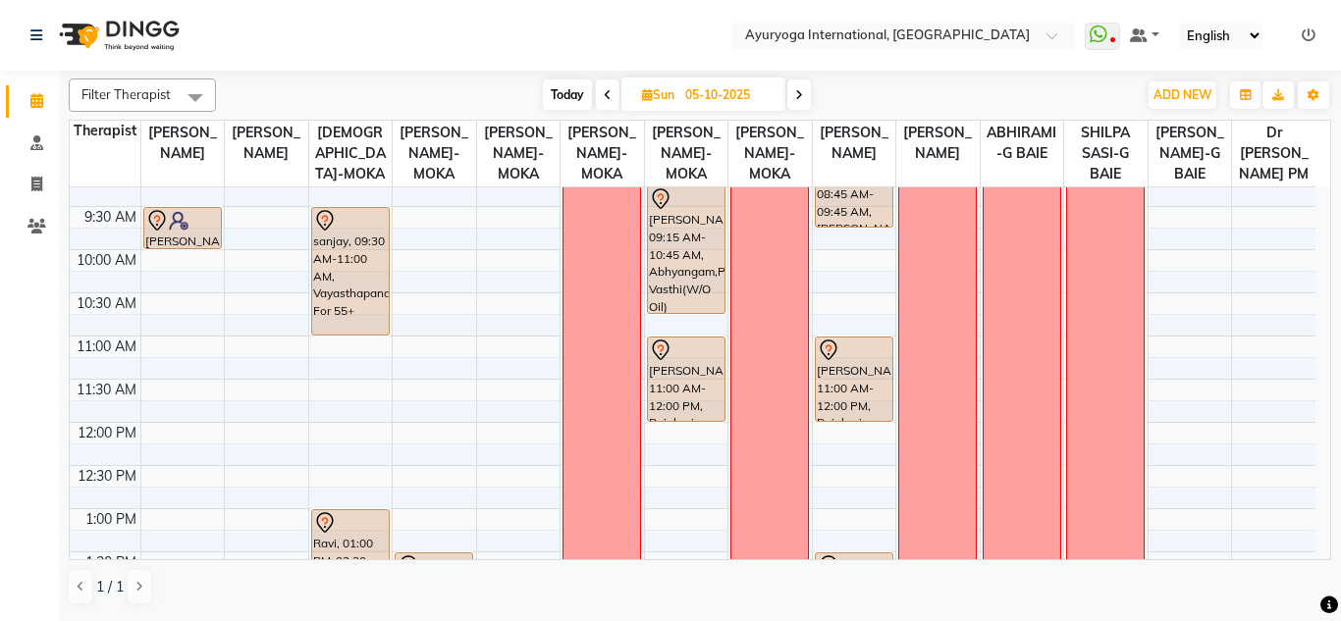
drag, startPoint x: 291, startPoint y: 16, endPoint x: 280, endPoint y: 16, distance: 11.8
click at [291, 16] on nav "Select Location × Ayuryoga International, Mount Ory Rd WhatsApp Status ✕ Status…" at bounding box center [670, 35] width 1341 height 71
click at [383, 24] on nav "Select Location × Ayuryoga International, Mount Ory Rd WhatsApp Status ✕ Status…" at bounding box center [670, 35] width 1341 height 71
click at [623, 5] on nav "Select Location × Ayuryoga International, Mount Ory Rd WhatsApp Status ✕ Status…" at bounding box center [670, 35] width 1341 height 71
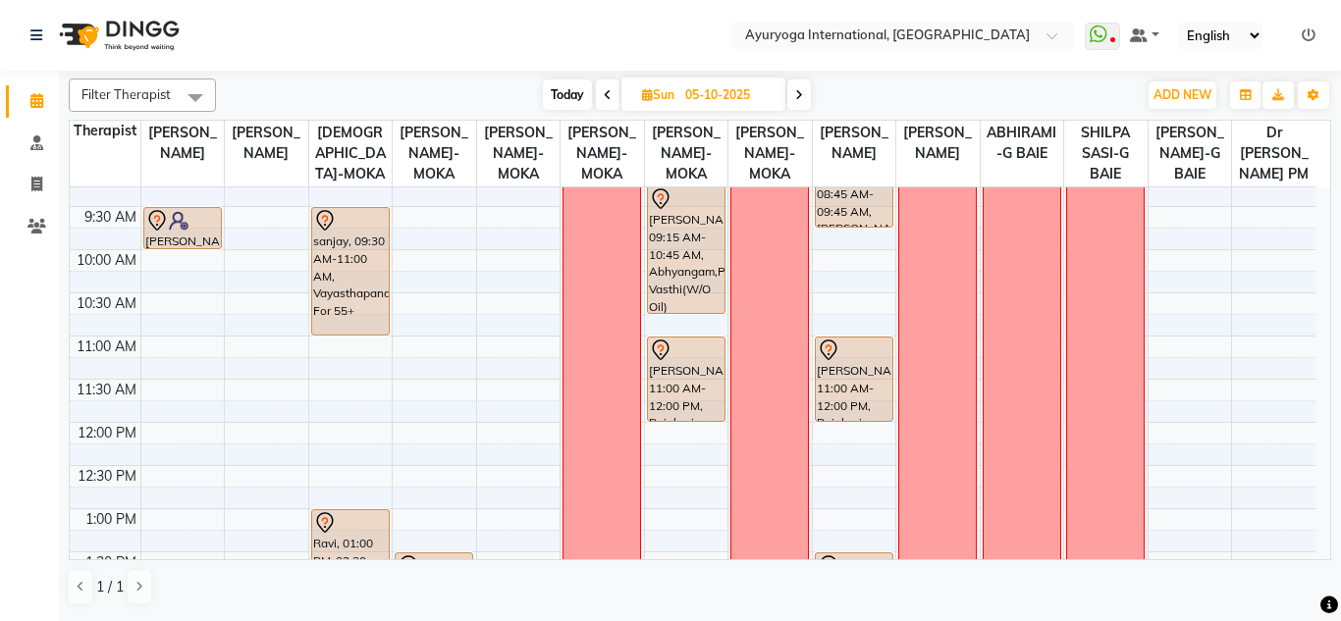
click at [643, 48] on nav "Select Location × Ayuryoga International, Mount Ory Rd WhatsApp Status ✕ Status…" at bounding box center [670, 35] width 1341 height 71
click at [274, 69] on nav "Select Location × Ayuryoga International, Mount Ory Rd WhatsApp Status ✕ Status…" at bounding box center [670, 35] width 1341 height 71
click at [297, 89] on div "Today Sun 05-10-2025" at bounding box center [676, 94] width 901 height 29
click at [1001, 80] on div "Today Sun 05-10-2025" at bounding box center [676, 94] width 901 height 29
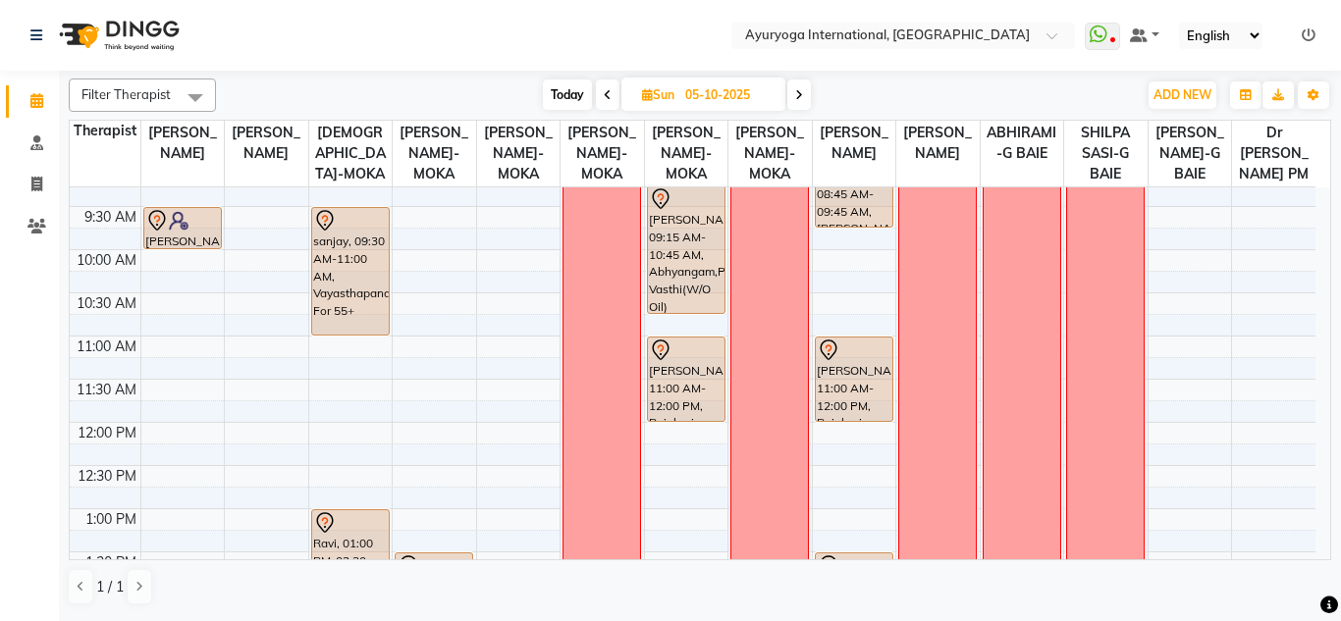
click at [438, 17] on nav "Select Location × Ayuryoga International, Mount Ory Rd WhatsApp Status ✕ Status…" at bounding box center [670, 35] width 1341 height 71
click at [608, 78] on div "Filter Therapist Select All Dr ADARSH THAIKKADATH JOJU MATHEW-MOKA VISHNU-MOKA …" at bounding box center [700, 342] width 1262 height 543
click at [605, 96] on icon at bounding box center [608, 95] width 8 height 12
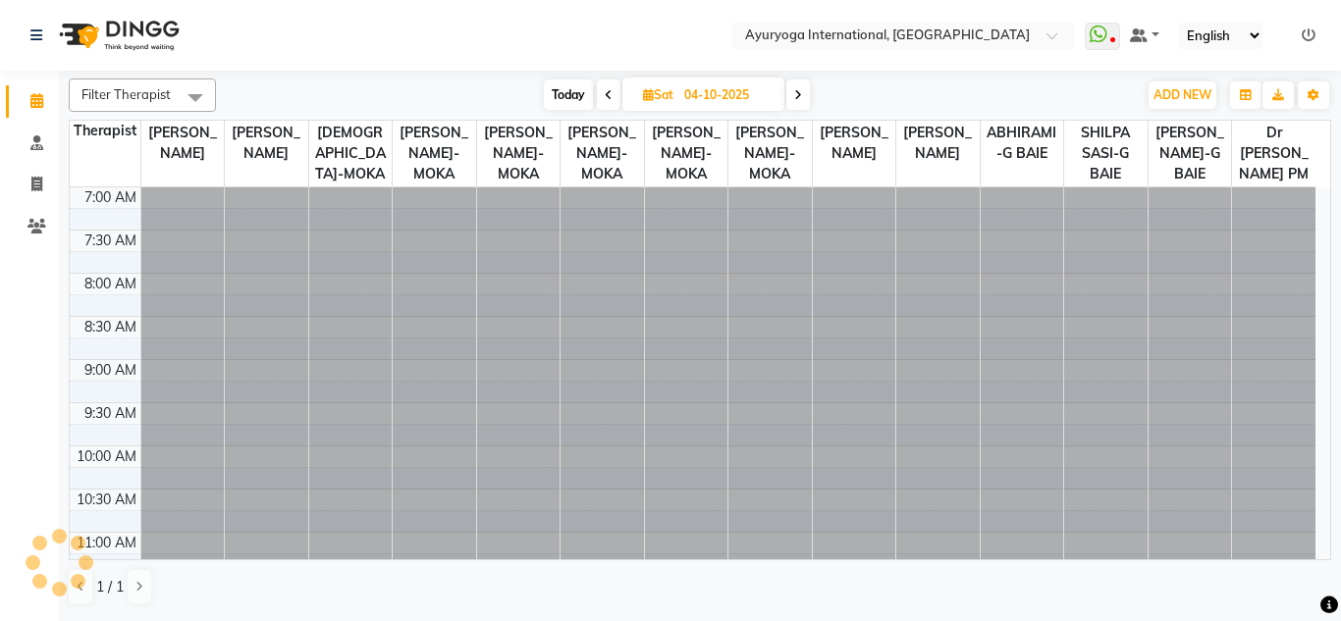
click at [606, 92] on icon at bounding box center [609, 95] width 8 height 12
click at [587, 14] on nav "Select Location × Ayuryoga International, Mount Ory Rd WhatsApp Status ✕ Status…" at bounding box center [670, 35] width 1341 height 71
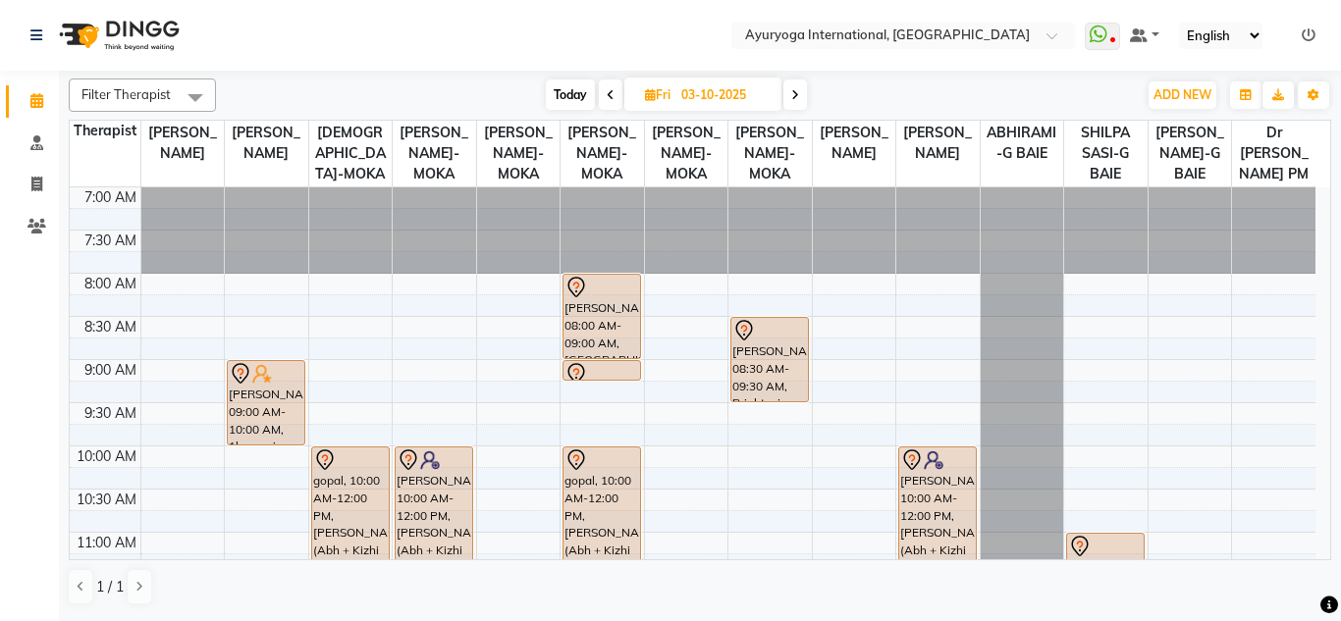
click at [571, 82] on span "Today" at bounding box center [570, 94] width 49 height 30
type input "01-10-2025"
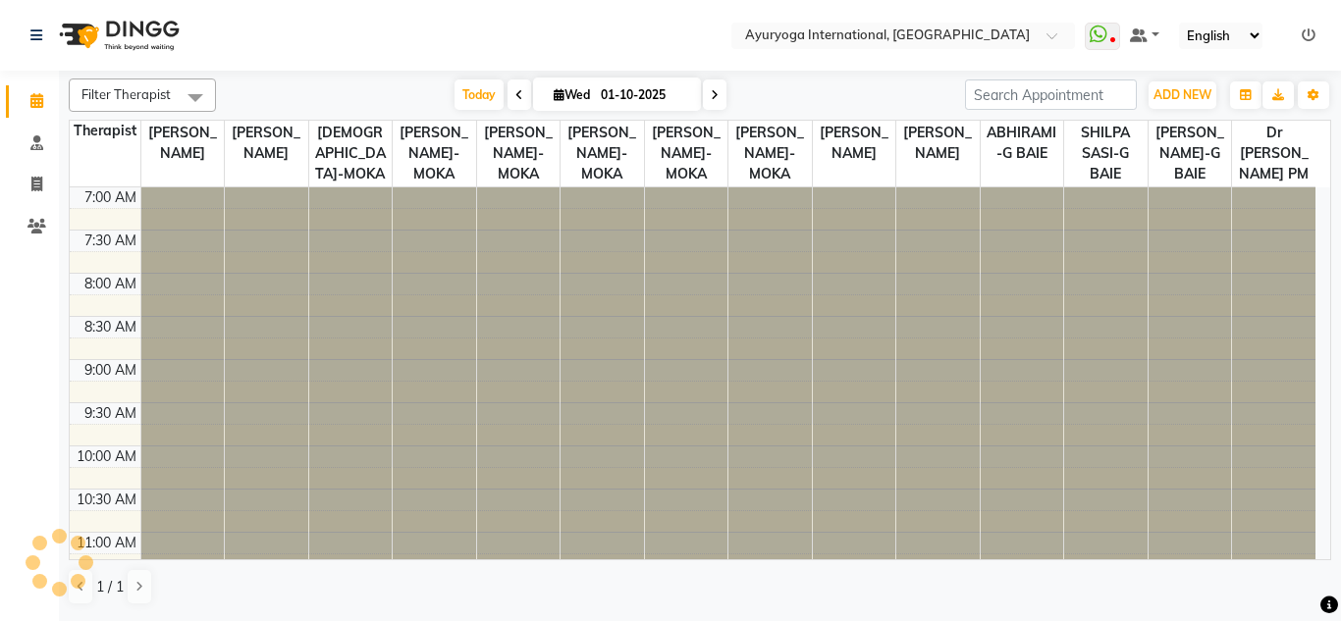
click at [563, 28] on nav "Select Location × Ayuryoga International, Mount Ory Rd WhatsApp Status ✕ Status…" at bounding box center [670, 35] width 1341 height 71
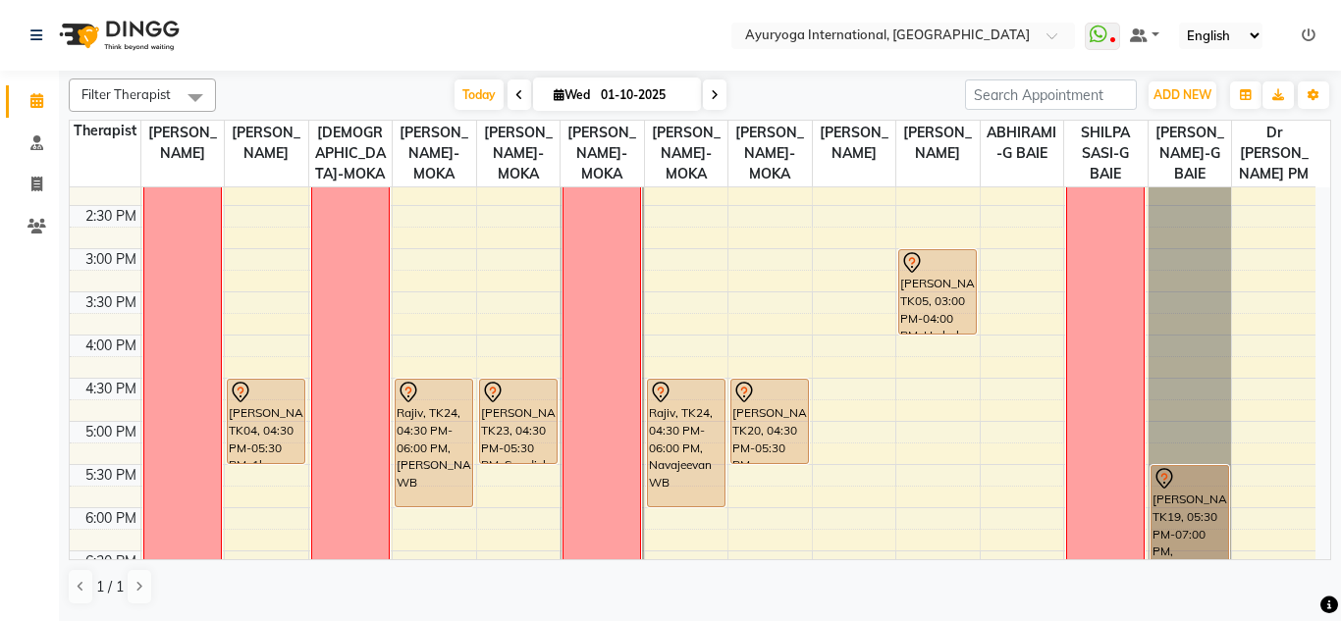
scroll to position [727, 0]
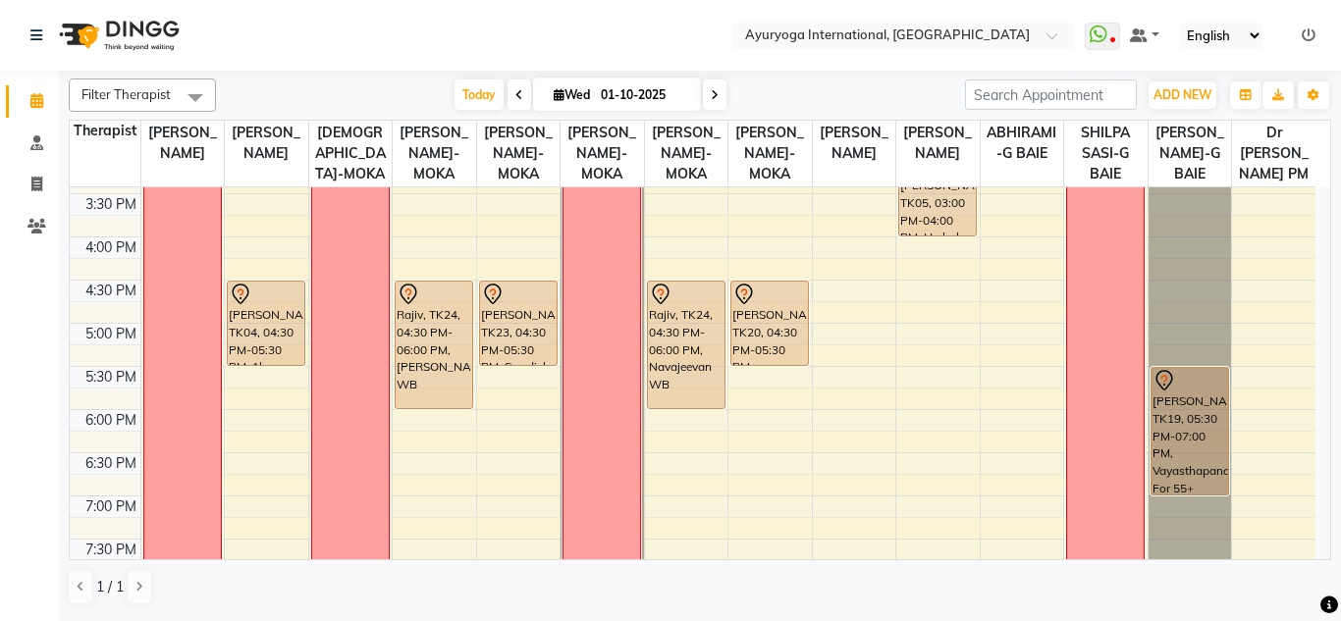
click at [867, 344] on div "7:00 AM 7:30 AM 8:00 AM 8:30 AM 9:00 AM 9:30 AM 10:00 AM 10:30 AM 11:00 AM 11:3…" at bounding box center [692, 64] width 1245 height 1208
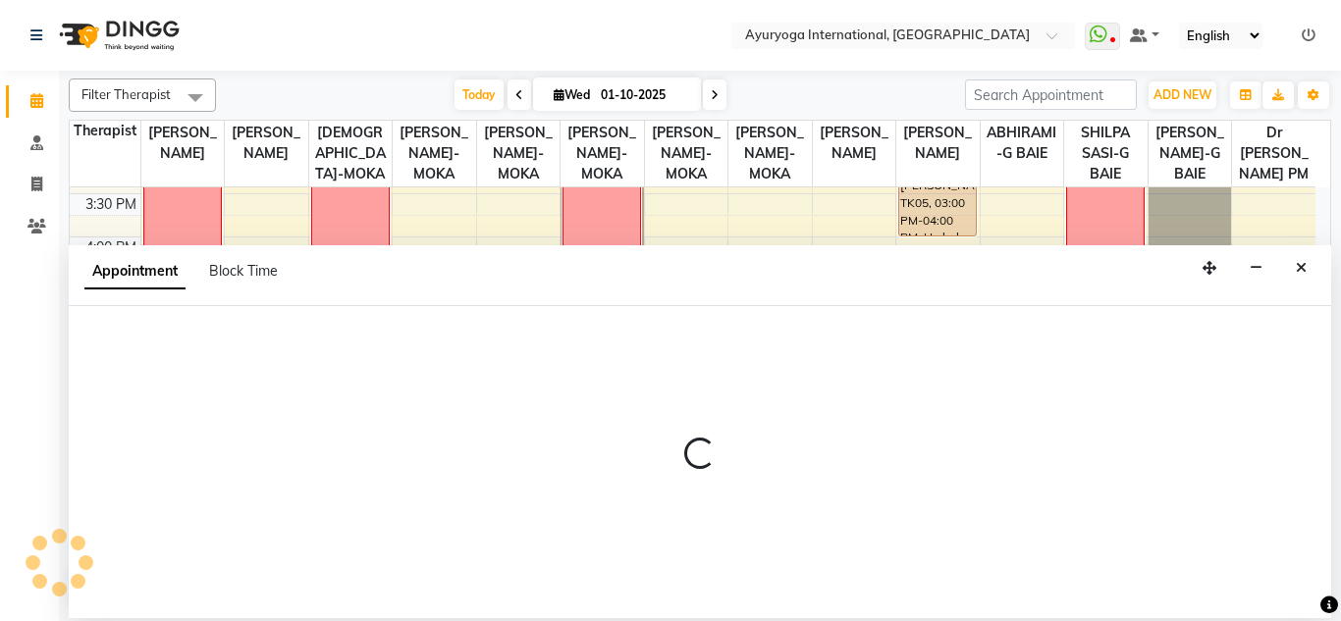
select select "60459"
select select "1020"
select select "tentative"
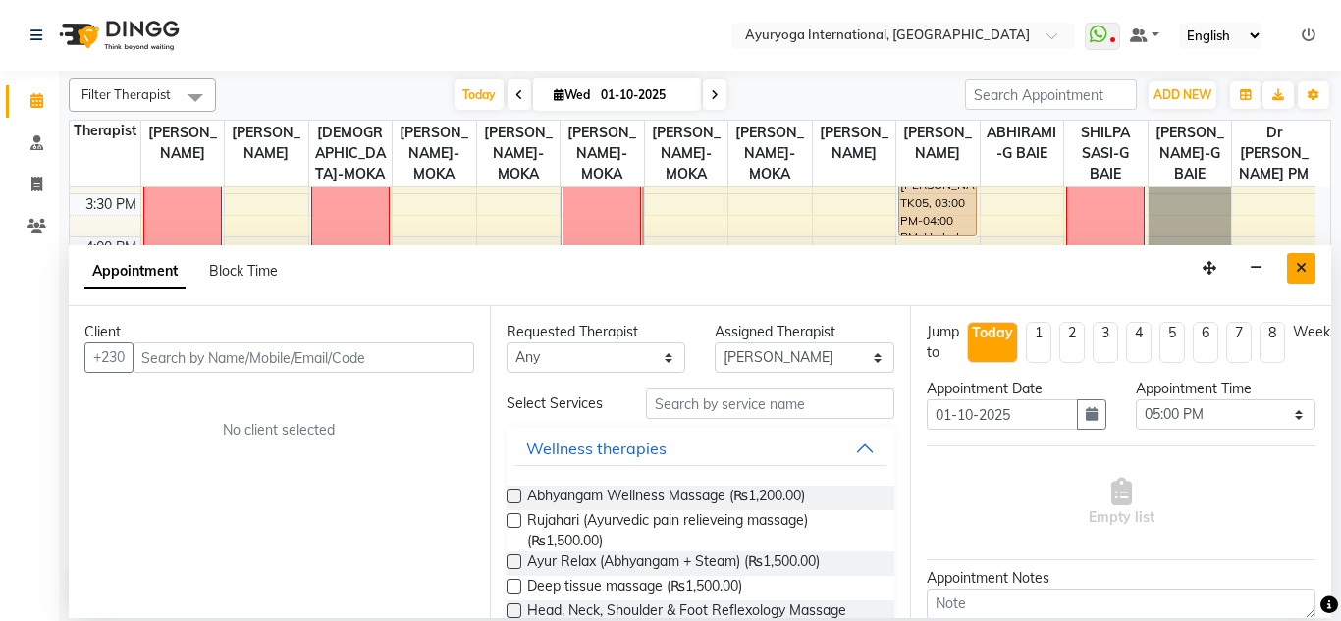
click at [1304, 261] on icon "Close" at bounding box center [1300, 268] width 11 height 14
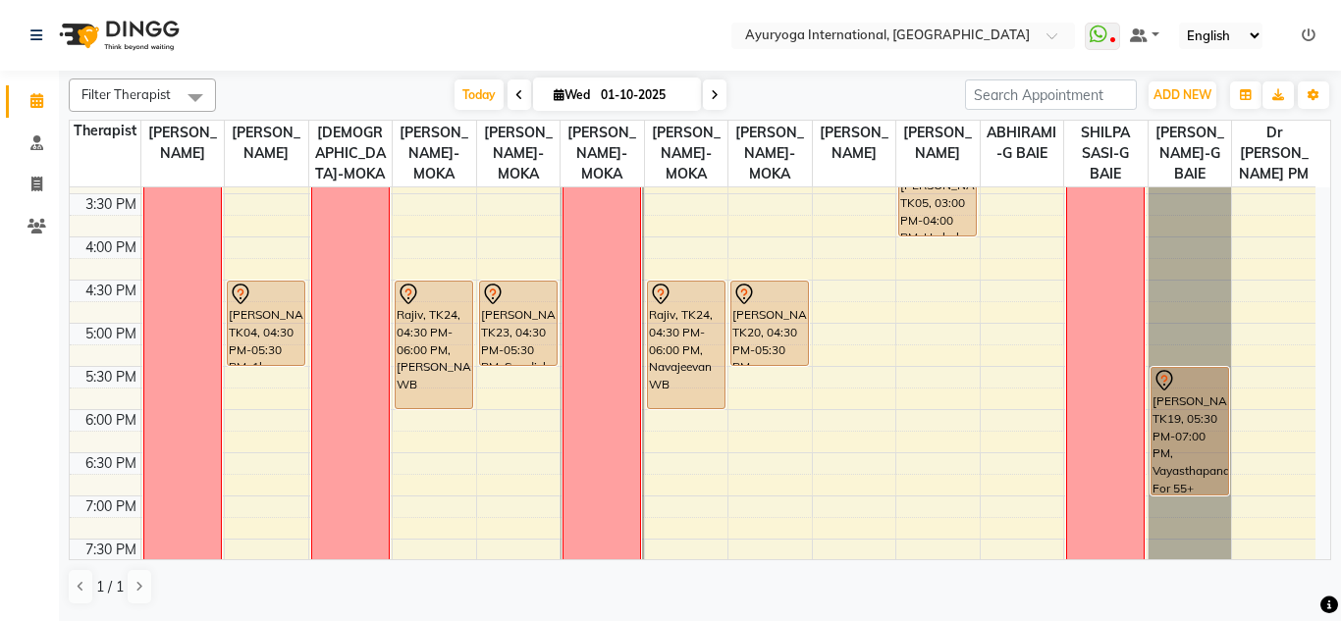
click at [844, 357] on div "7:00 AM 7:30 AM 8:00 AM 8:30 AM 9:00 AM 9:30 AM 10:00 AM 10:30 AM 11:00 AM 11:3…" at bounding box center [692, 64] width 1245 height 1208
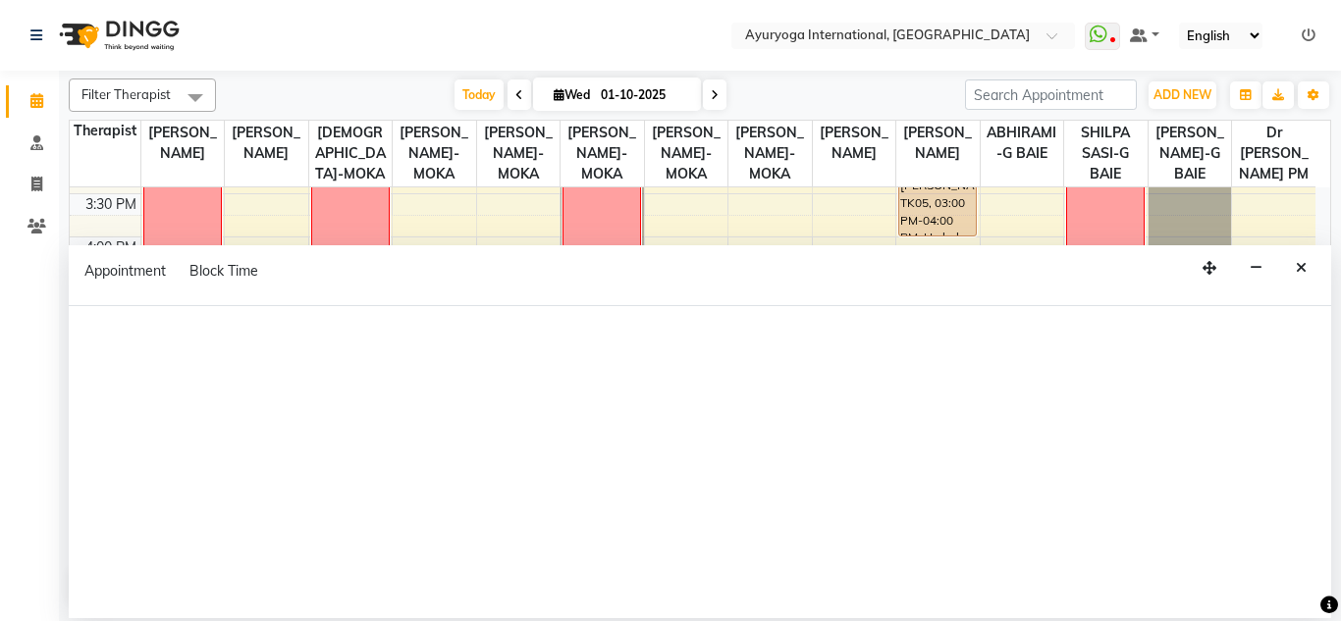
select select "60459"
select select "tentative"
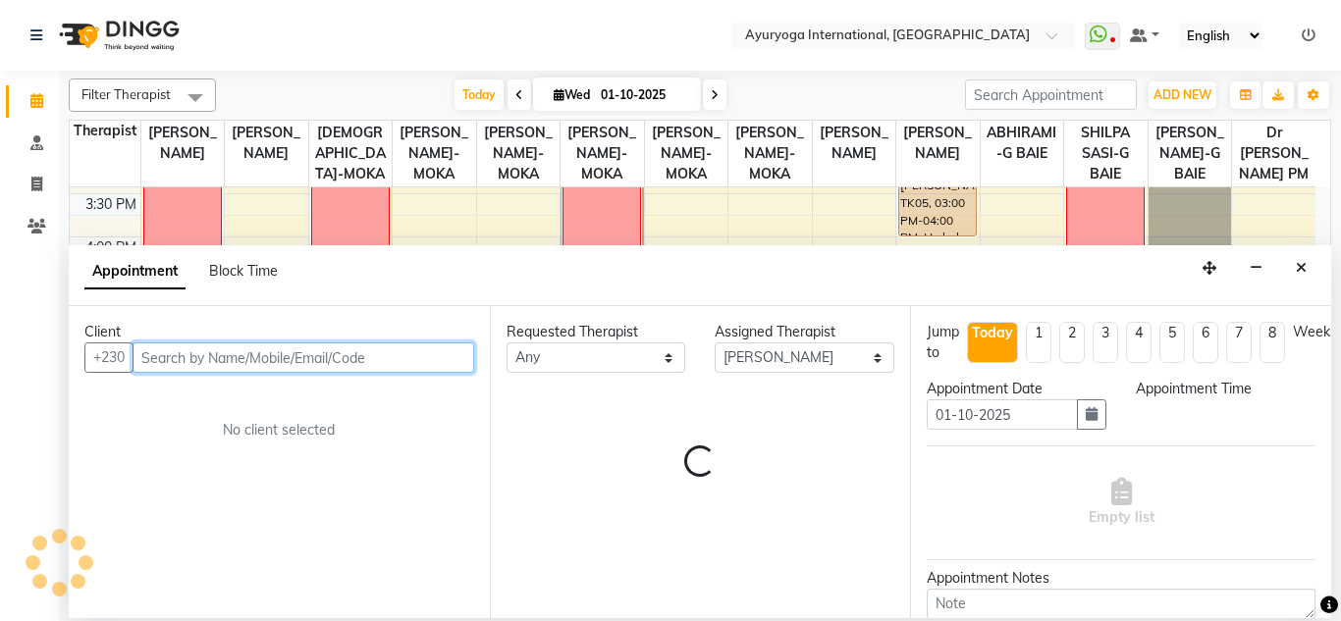
select select "1020"
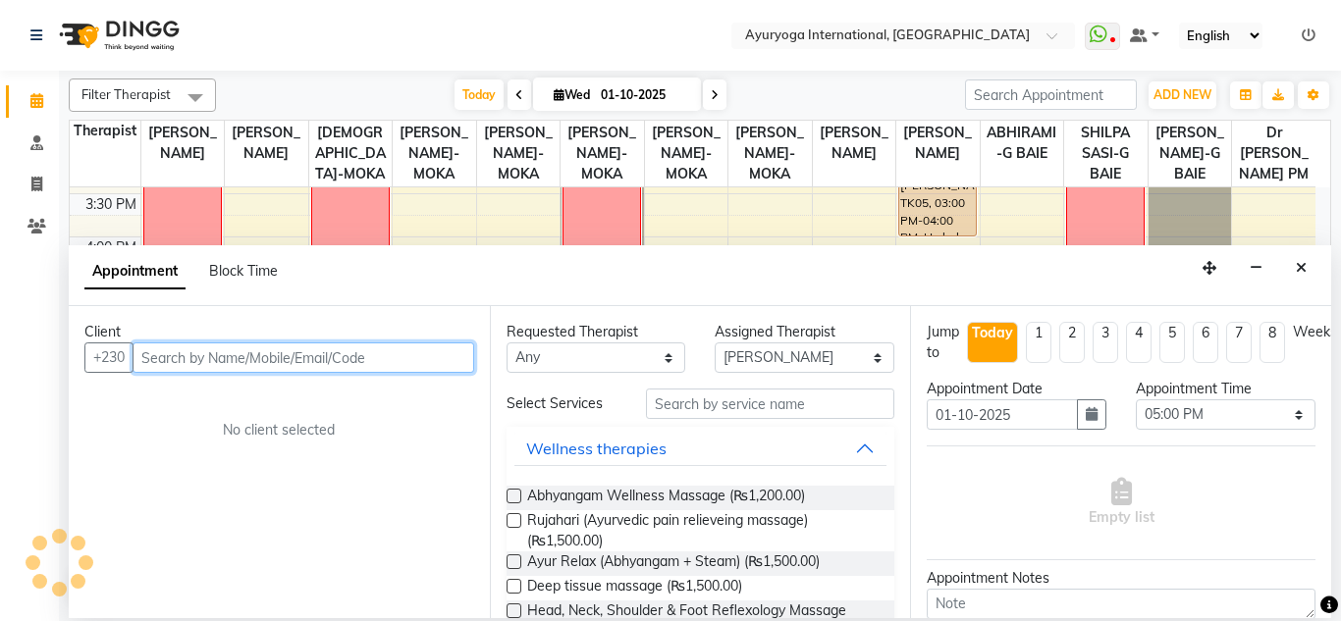
click at [420, 355] on input "text" at bounding box center [303, 357] width 342 height 30
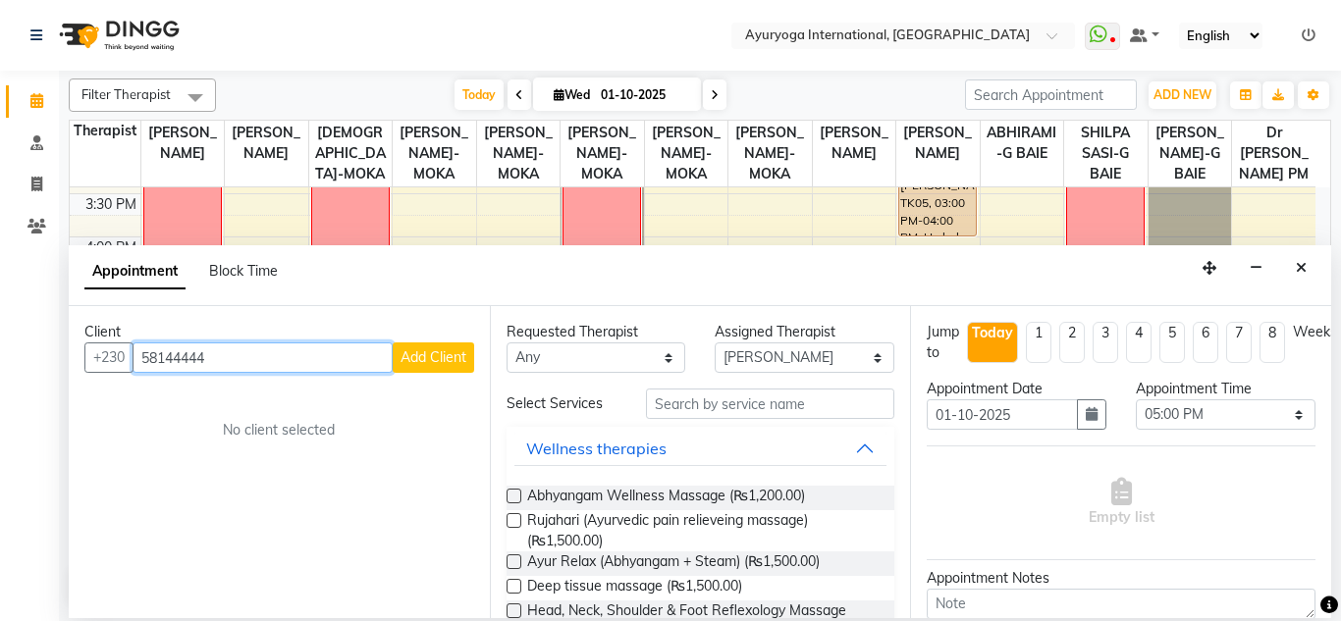
type input "58144444"
click at [420, 355] on span "Add Client" at bounding box center [433, 357] width 66 height 18
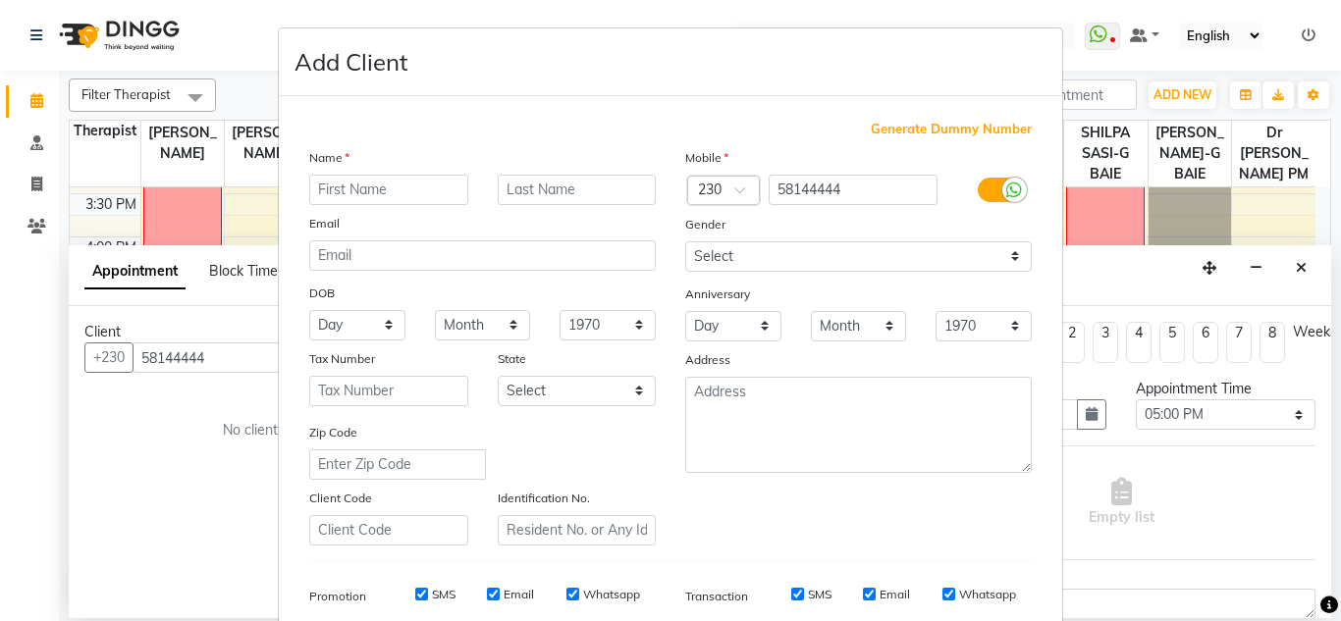
click at [387, 193] on input "text" at bounding box center [388, 190] width 159 height 30
type input "Diksha"
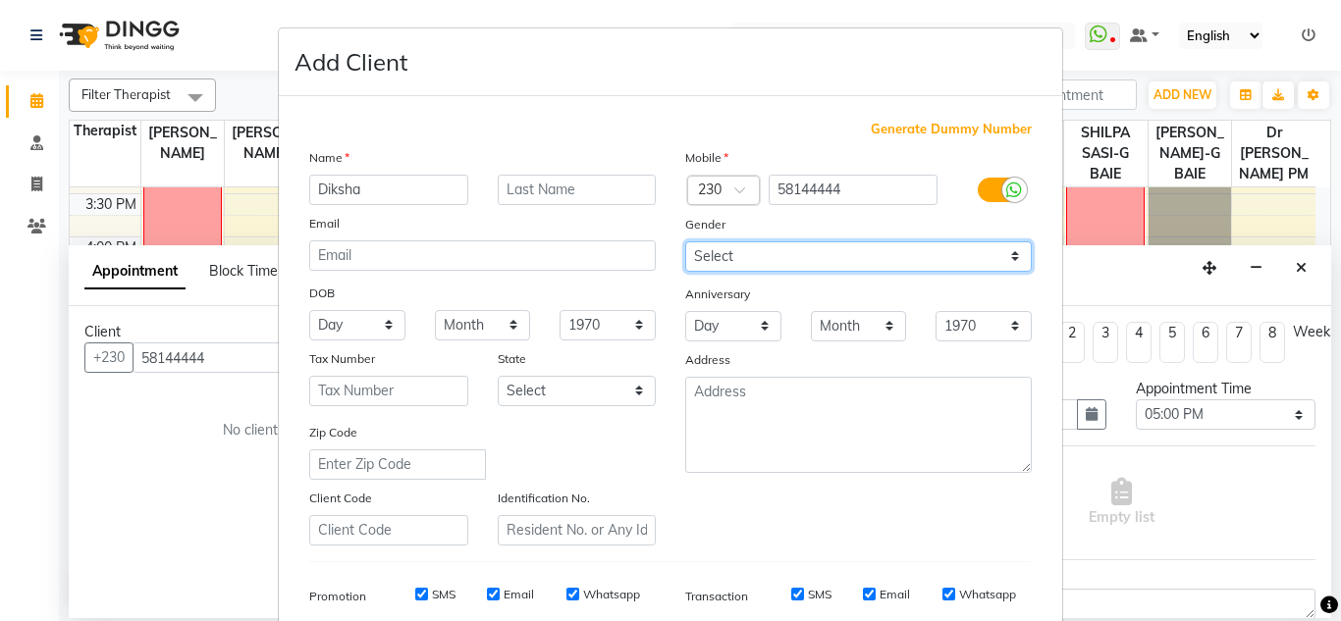
click at [860, 261] on select "Select Male Female Other Prefer Not To Say" at bounding box center [858, 256] width 346 height 30
select select "female"
click at [685, 241] on select "Select Male Female Other Prefer Not To Say" at bounding box center [858, 256] width 346 height 30
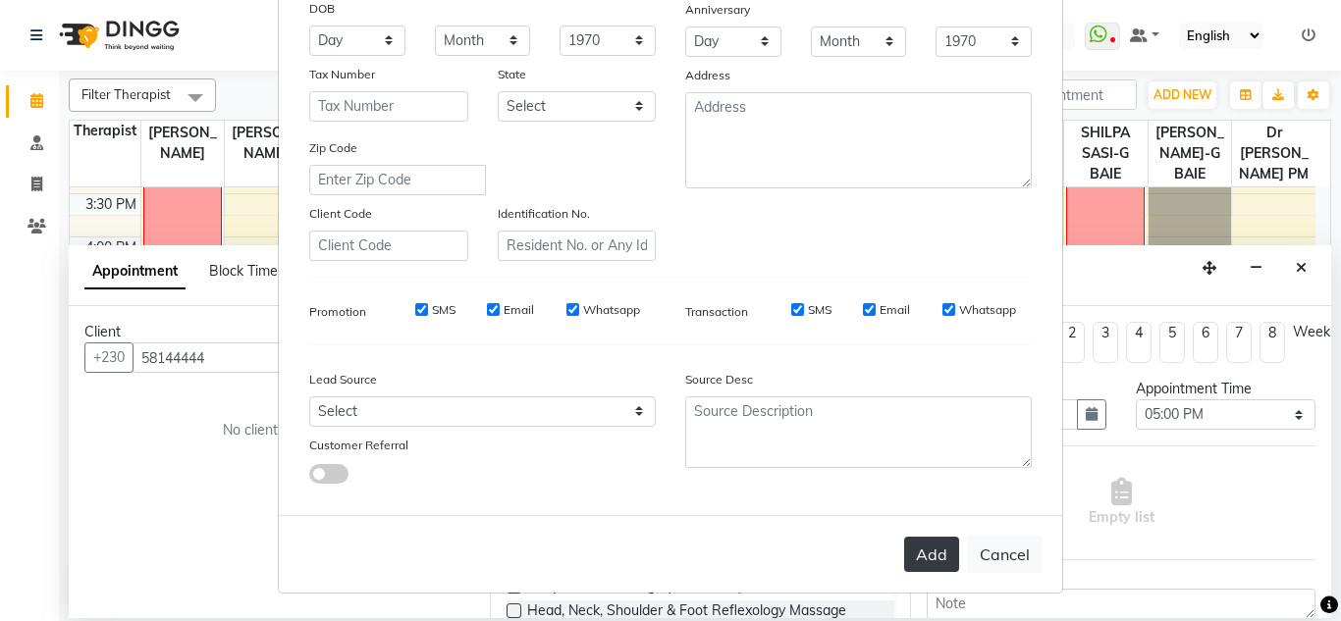
click at [915, 561] on button "Add" at bounding box center [931, 554] width 55 height 35
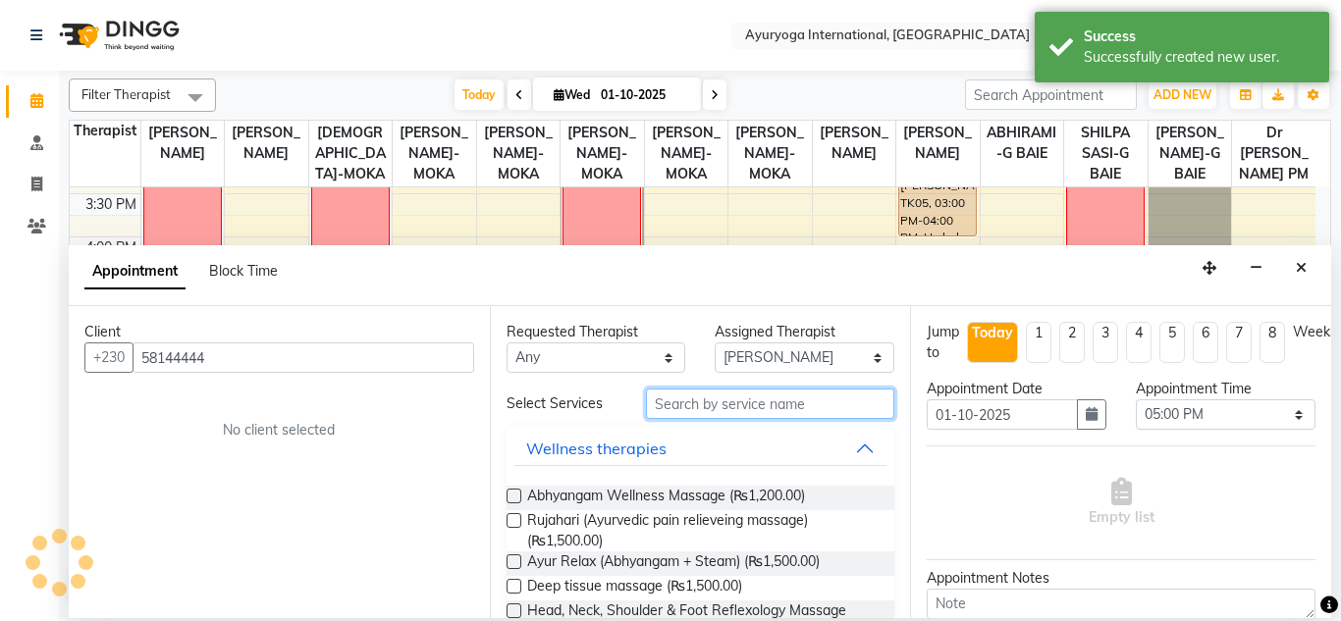
click at [727, 410] on input "text" at bounding box center [770, 404] width 249 height 30
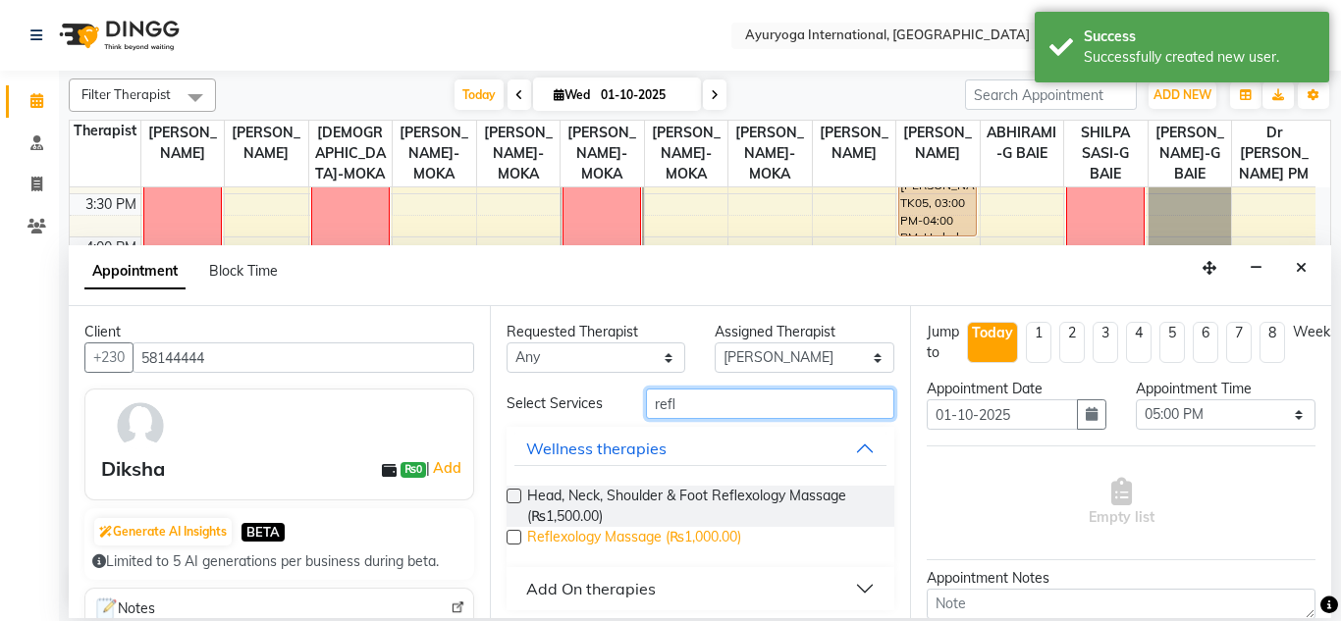
type input "refl"
click at [725, 541] on span "Reflexology Massage (₨1,000.00)" at bounding box center [634, 539] width 214 height 25
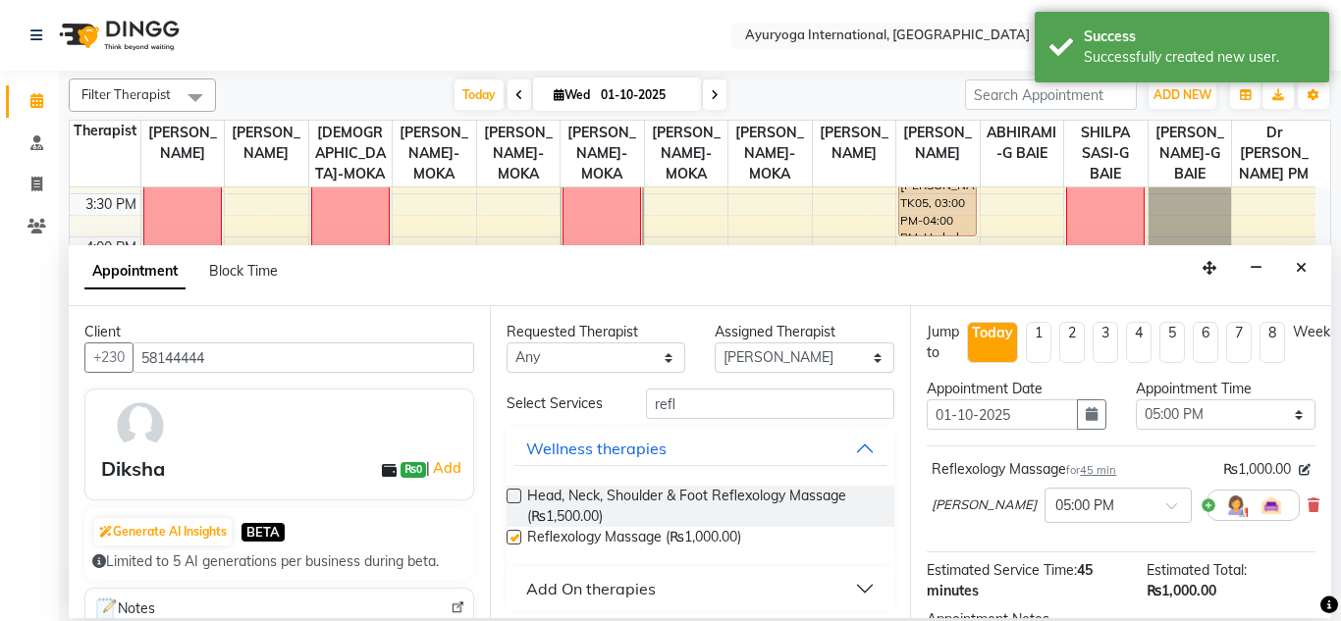
checkbox input "false"
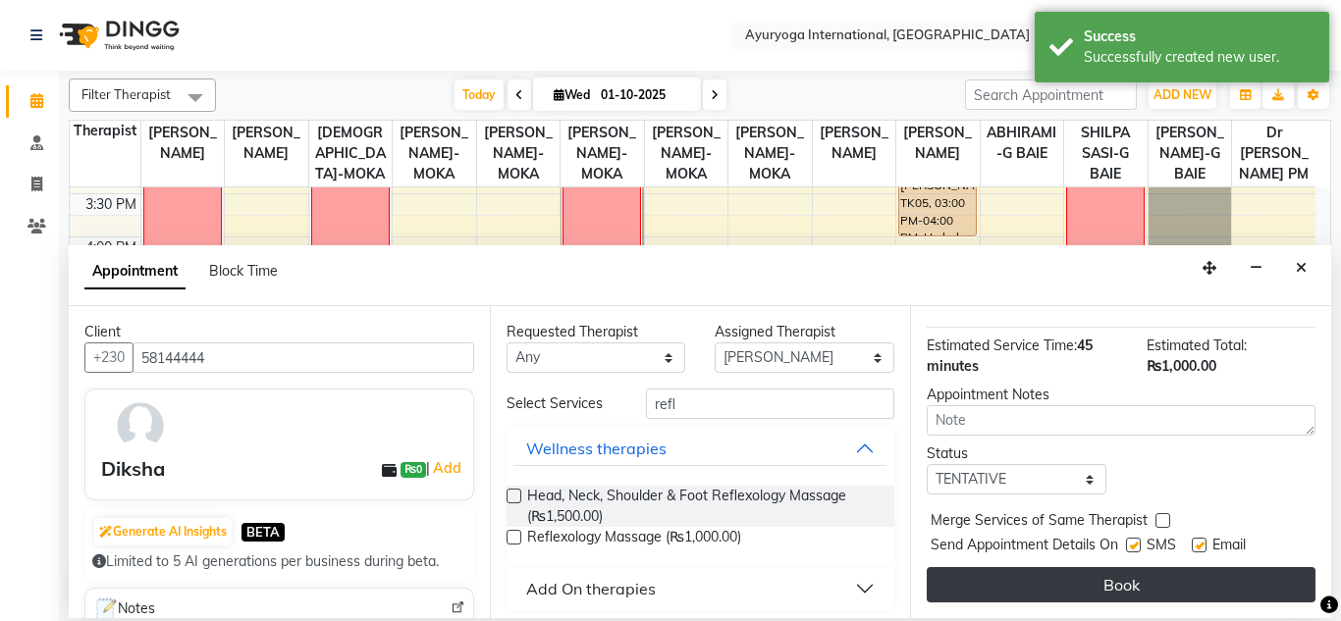
click at [1052, 576] on button "Book" at bounding box center [1120, 584] width 389 height 35
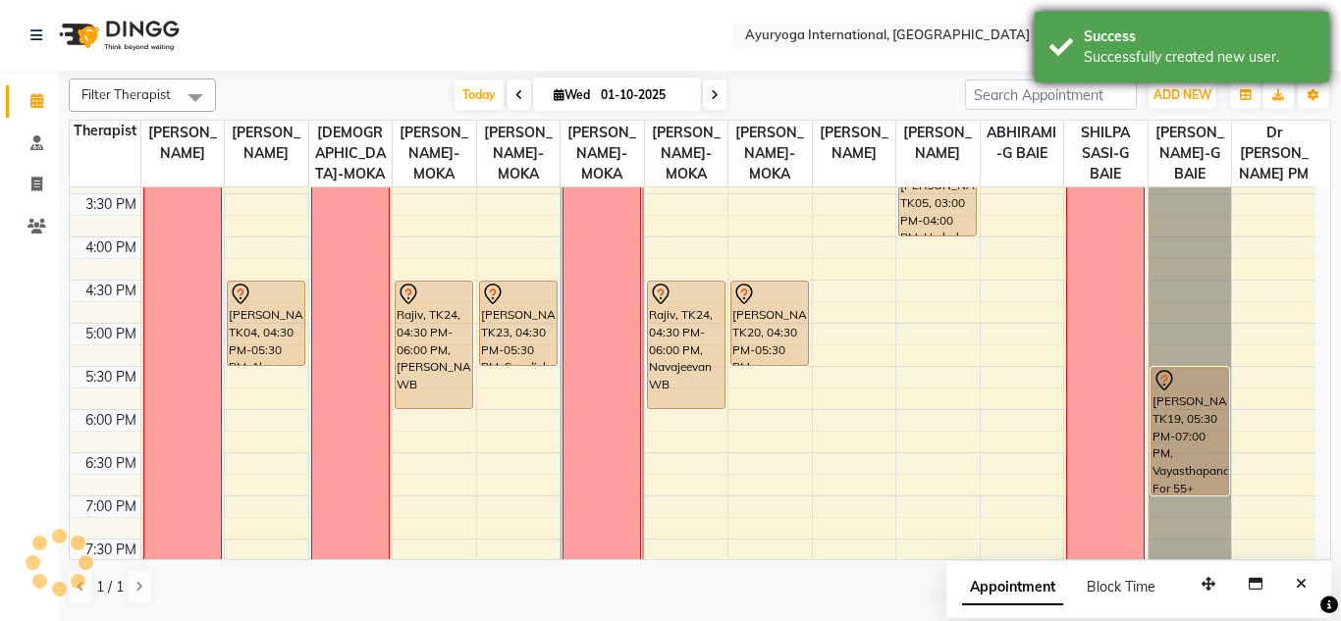
click at [1235, 33] on div "Successfully created booking. Success Success Successfully created new user." at bounding box center [1181, 50] width 294 height 77
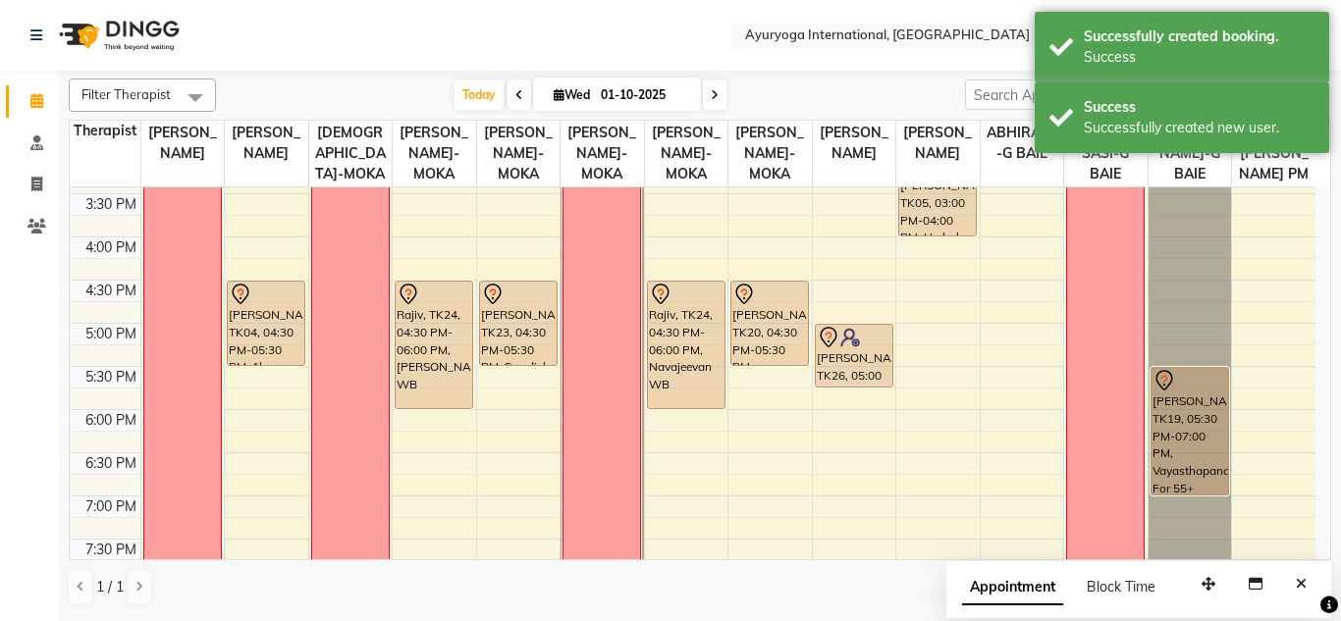
click at [876, 80] on div "Today Wed 01-10-2025" at bounding box center [590, 94] width 729 height 29
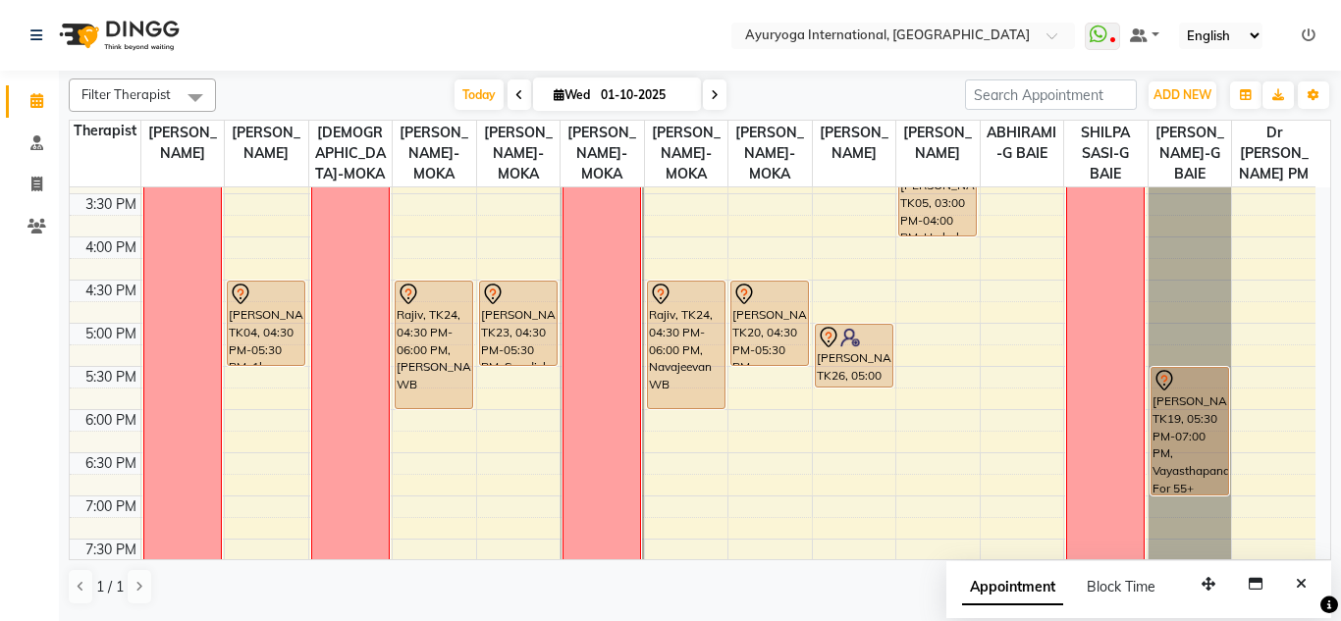
click at [876, 80] on div "Today Wed 01-10-2025" at bounding box center [590, 94] width 729 height 29
click at [915, 81] on div "Today Wed 01-10-2025" at bounding box center [590, 94] width 729 height 29
click at [641, 21] on nav "Select Location × Ayuryoga International, Mount Ory Rd WhatsApp Status ✕ Status…" at bounding box center [670, 35] width 1341 height 71
click at [827, 90] on div "Today Wed 01-10-2025" at bounding box center [590, 94] width 729 height 29
click at [712, 98] on icon at bounding box center [715, 95] width 8 height 12
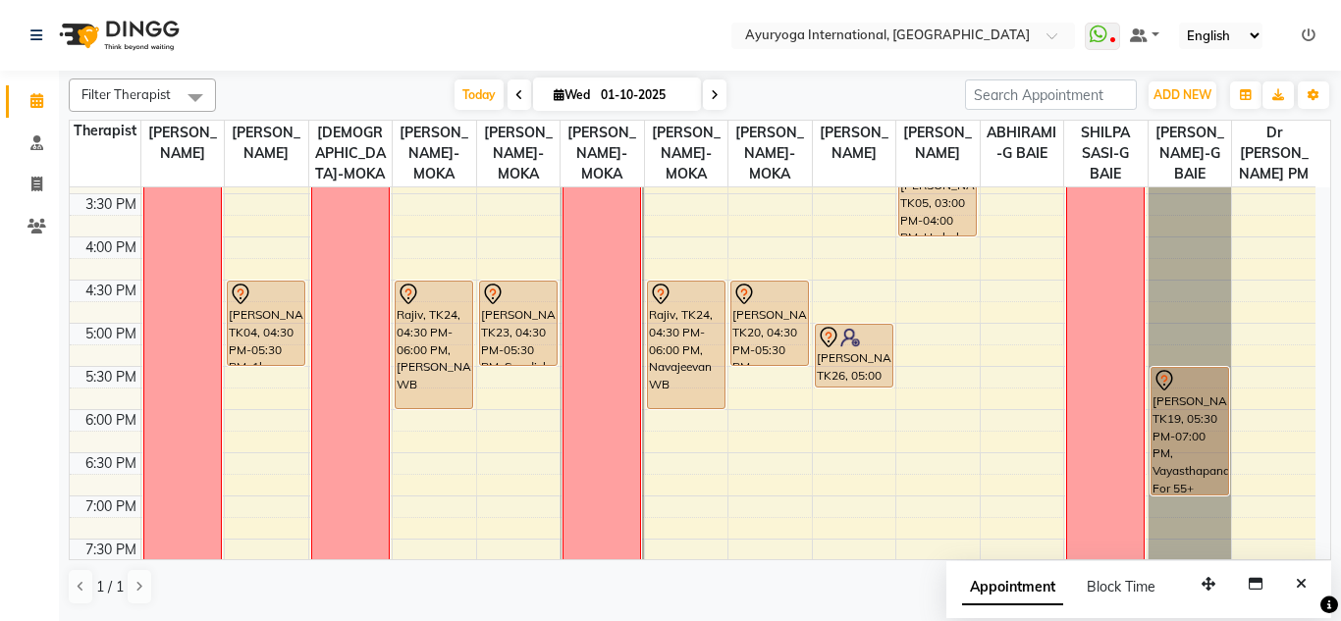
click at [693, 98] on input "01-10-2025" at bounding box center [644, 94] width 98 height 29
type input "02-10-2025"
select select "10"
select select "2025"
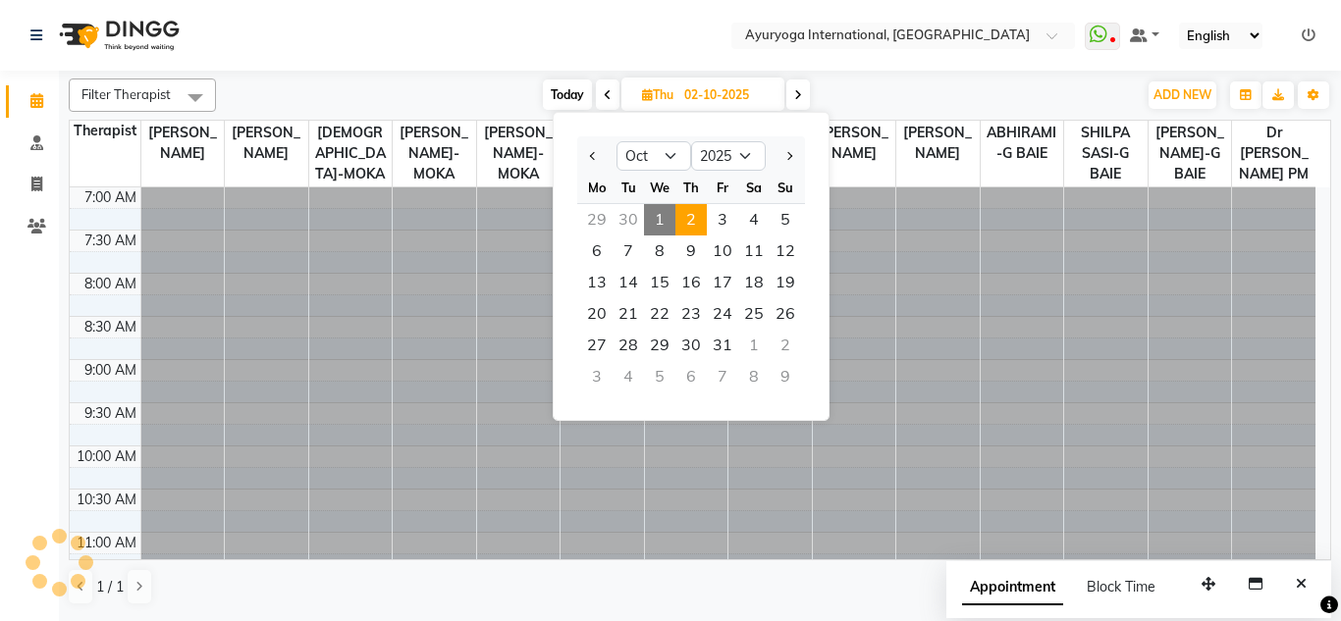
scroll to position [433, 0]
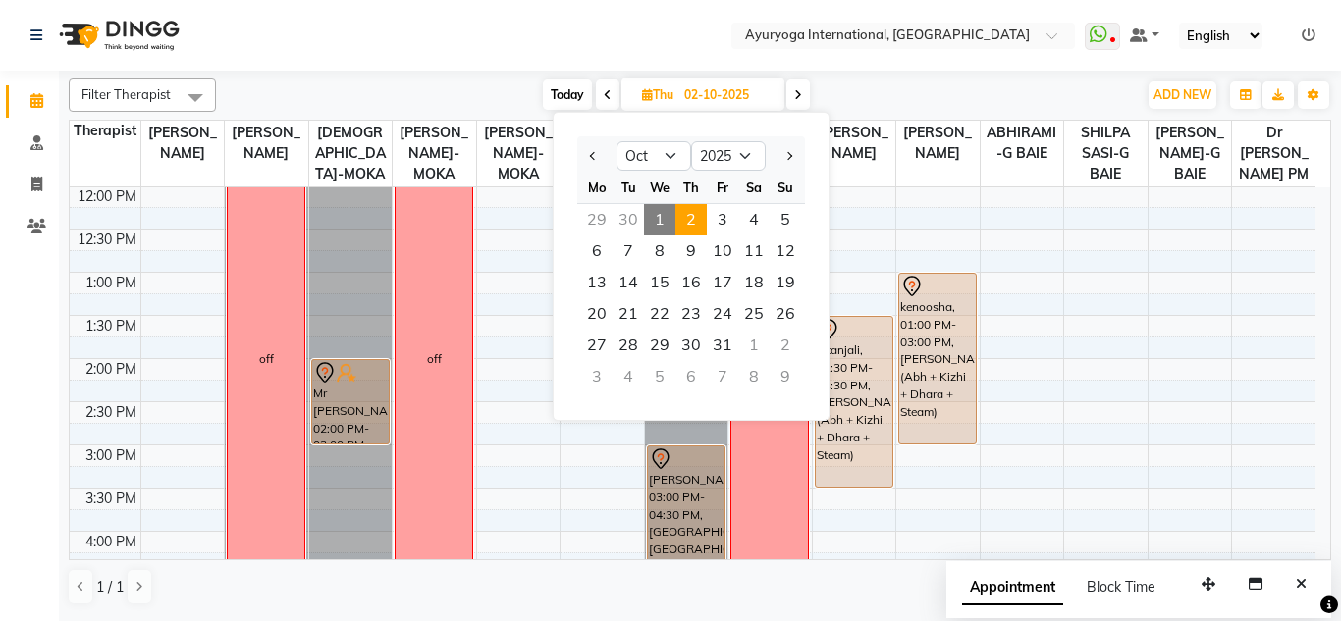
click at [697, 24] on nav "Select Location × Ayuryoga International, Mount Ory Rd WhatsApp Status ✕ Status…" at bounding box center [670, 35] width 1341 height 71
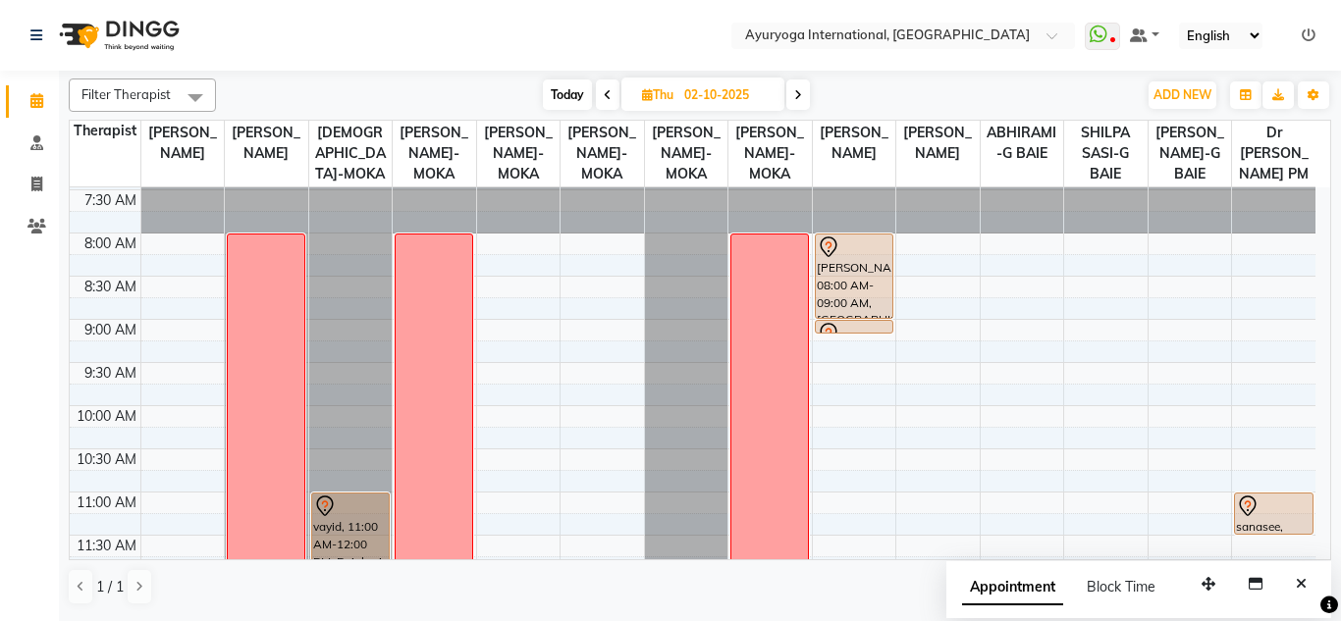
scroll to position [0, 0]
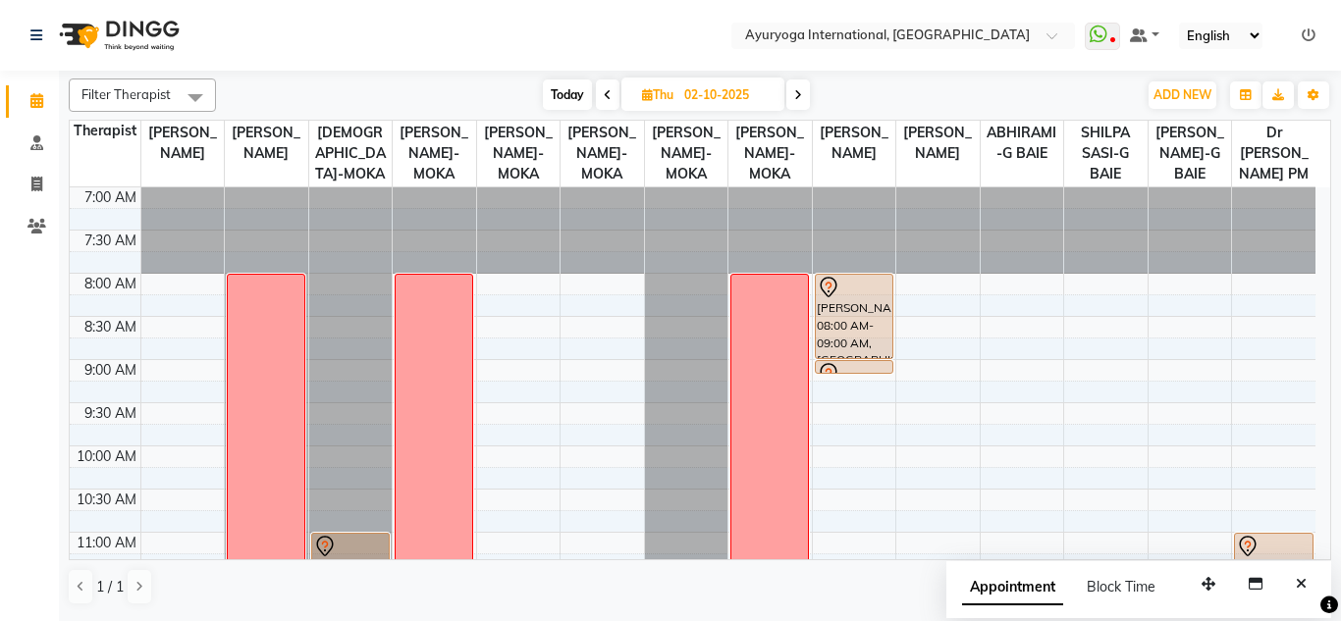
click at [613, 23] on nav "Select Location × Ayuryoga International, Mount Ory Rd WhatsApp Status ✕ Status…" at bounding box center [670, 35] width 1341 height 71
click at [638, 30] on nav "Select Location × Ayuryoga International, Mount Ory Rd WhatsApp Status ✕ Status…" at bounding box center [670, 35] width 1341 height 71
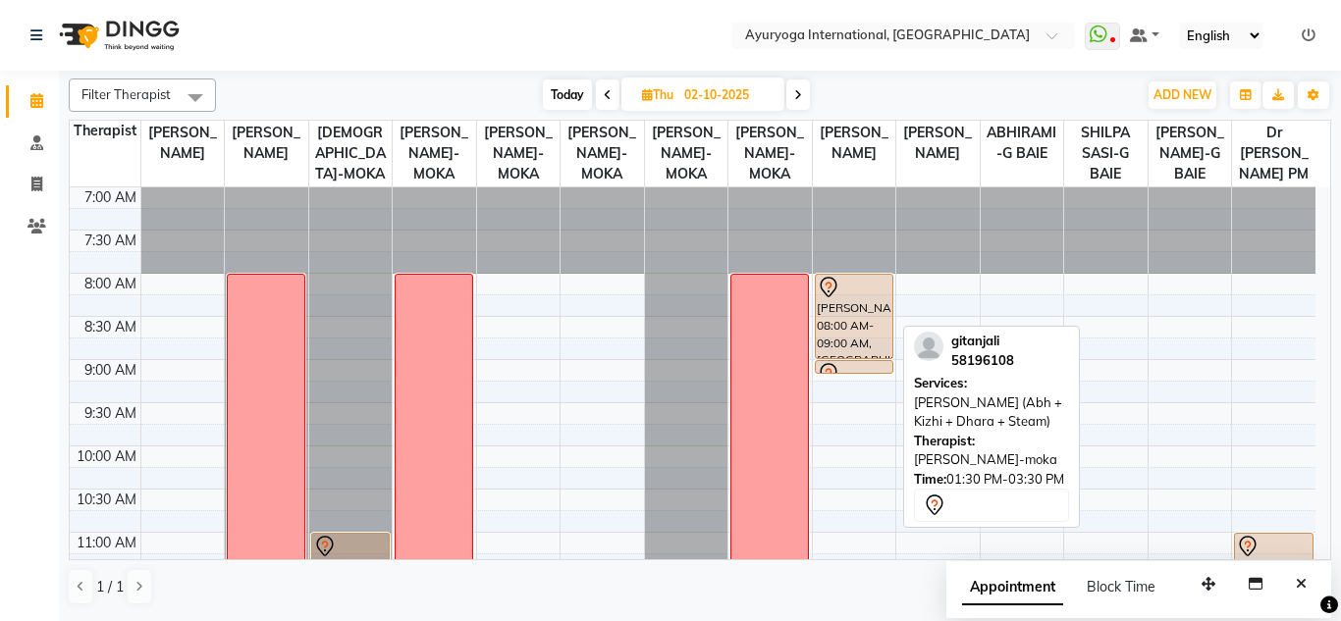
scroll to position [196, 0]
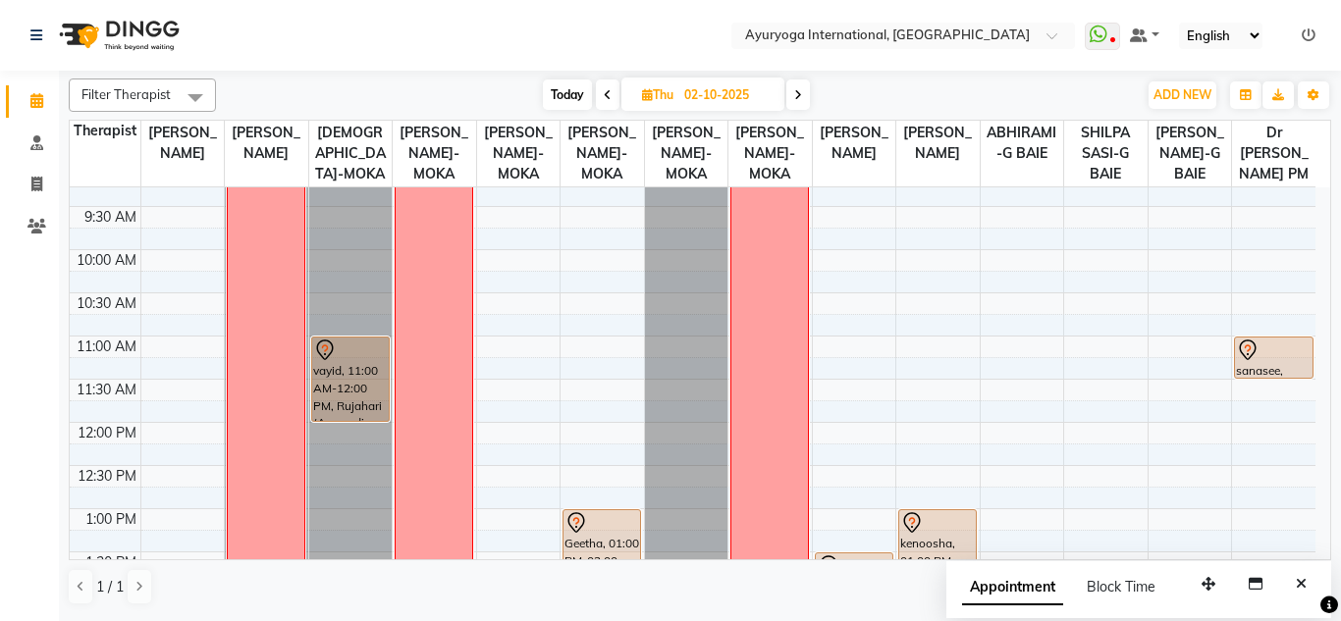
click at [630, 10] on nav "Select Location × Ayuryoga International, Mount Ory Rd WhatsApp Status ✕ Status…" at bounding box center [670, 35] width 1341 height 71
click at [512, 82] on div "Today Thu 02-10-2025" at bounding box center [676, 94] width 901 height 29
drag, startPoint x: 471, startPoint y: 93, endPoint x: 467, endPoint y: 68, distance: 25.8
click at [470, 95] on div "Today Thu 02-10-2025" at bounding box center [676, 94] width 901 height 29
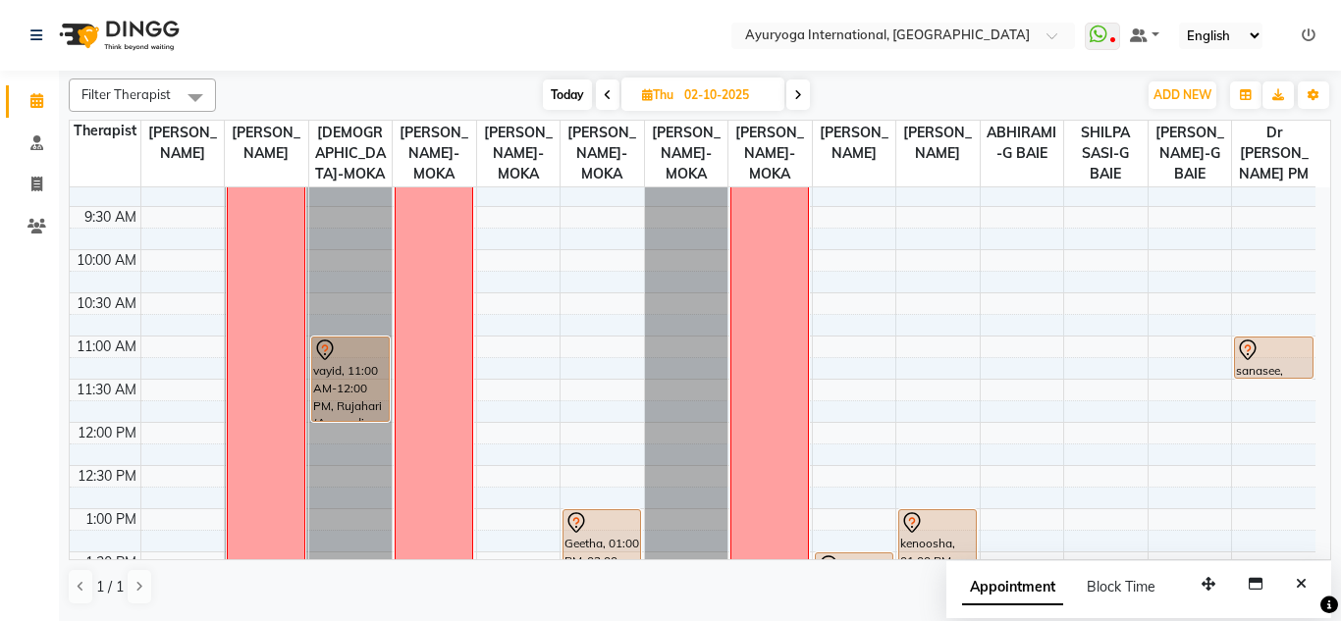
click at [465, 30] on nav "Select Location × Ayuryoga International, Mount Ory Rd WhatsApp Status ✕ Status…" at bounding box center [670, 35] width 1341 height 71
click at [481, 73] on div "Filter Therapist Select All Dr ADARSH THAIKKADATH JOJU MATHEW-MOKA VISHNU-MOKA …" at bounding box center [700, 342] width 1262 height 543
click at [472, 16] on nav "Select Location × Ayuryoga International, Mount Ory Rd WhatsApp Status ✕ Status…" at bounding box center [670, 35] width 1341 height 71
click at [499, 77] on div "Filter Therapist Select All Dr ADARSH THAIKKADATH JOJU MATHEW-MOKA VISHNU-MOKA …" at bounding box center [700, 342] width 1262 height 543
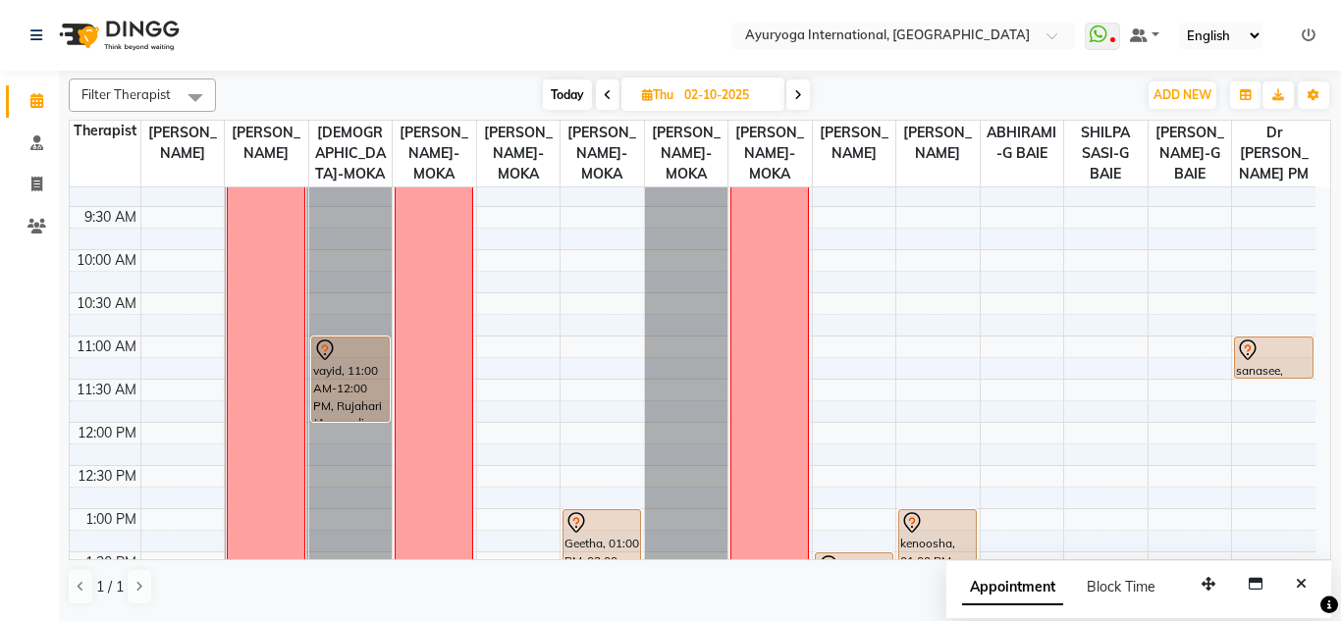
click at [499, 77] on div "Filter Therapist Select All Dr ADARSH THAIKKADATH JOJU MATHEW-MOKA VISHNU-MOKA …" at bounding box center [700, 342] width 1262 height 543
drag, startPoint x: 483, startPoint y: 38, endPoint x: 504, endPoint y: 79, distance: 46.5
click at [482, 37] on nav "Select Location × Ayuryoga International, Mount Ory Rd WhatsApp Status ✕ Status…" at bounding box center [670, 35] width 1341 height 71
drag, startPoint x: 517, startPoint y: 92, endPoint x: 479, endPoint y: 10, distance: 90.9
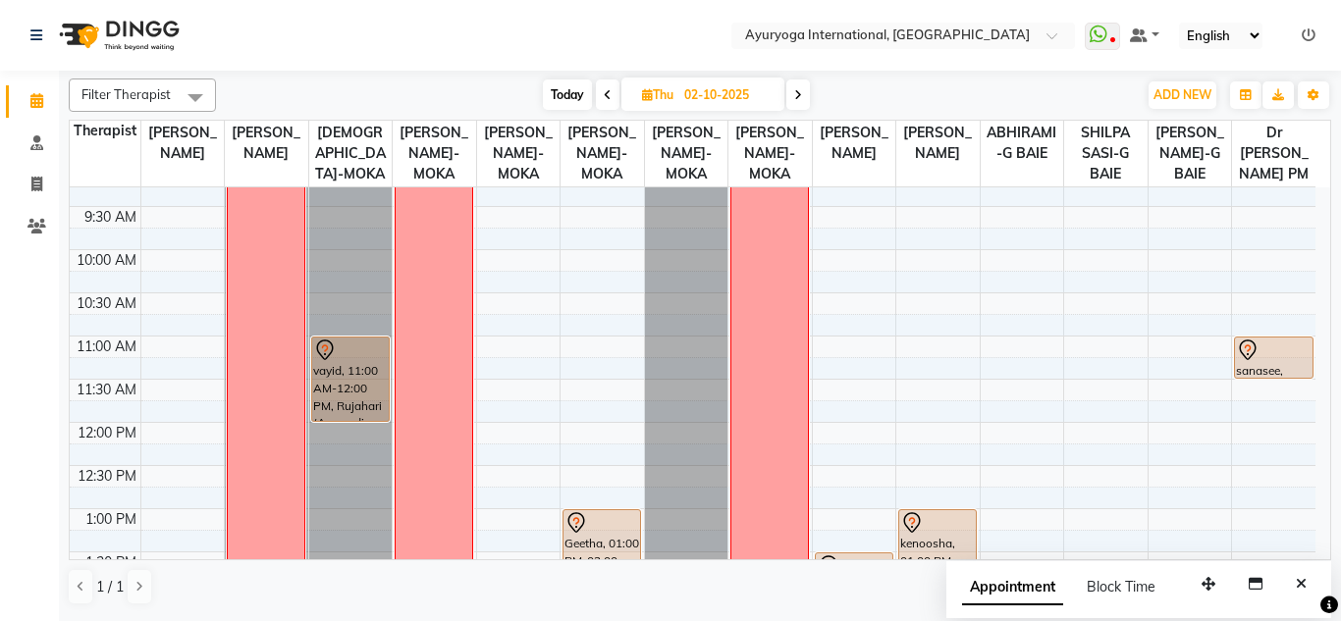
click at [515, 94] on div "Today Thu 02-10-2025" at bounding box center [676, 94] width 901 height 29
click at [479, 8] on nav "Select Location × Ayuryoga International, Mount Ory Rd WhatsApp Status ✕ Status…" at bounding box center [670, 35] width 1341 height 71
drag, startPoint x: 497, startPoint y: 91, endPoint x: 486, endPoint y: 13, distance: 79.2
click at [495, 91] on div "Today Thu 02-10-2025" at bounding box center [676, 94] width 901 height 29
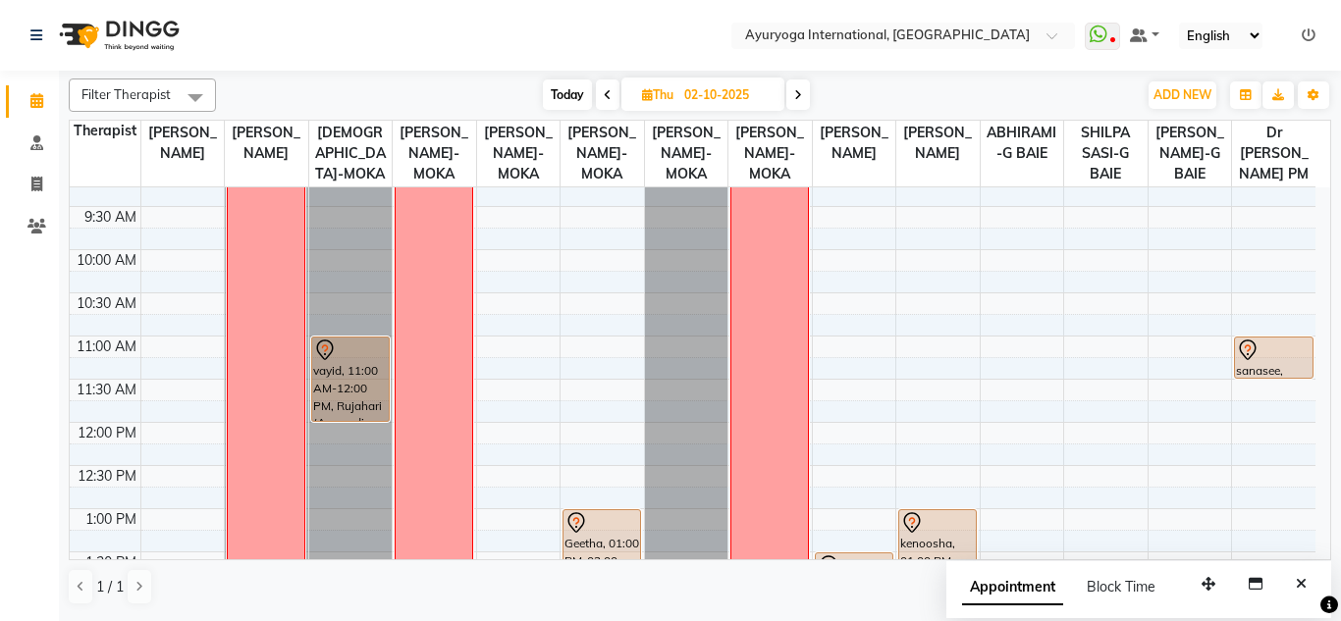
click at [493, 92] on div "Today Thu 02-10-2025" at bounding box center [676, 94] width 901 height 29
click at [486, 11] on nav "Select Location × Ayuryoga International, Mount Ory Rd WhatsApp Status ✕ Status…" at bounding box center [670, 35] width 1341 height 71
click at [492, 30] on nav "Select Location × Ayuryoga International, Mount Ory Rd WhatsApp Status ✕ Status…" at bounding box center [670, 35] width 1341 height 71
click at [494, 76] on div "Filter Therapist Select All Dr ADARSH THAIKKADATH JOJU MATHEW-MOKA VISHNU-MOKA …" at bounding box center [700, 342] width 1262 height 543
click at [477, 41] on nav "Select Location × Ayuryoga International, Mount Ory Rd WhatsApp Status ✕ Status…" at bounding box center [670, 35] width 1341 height 71
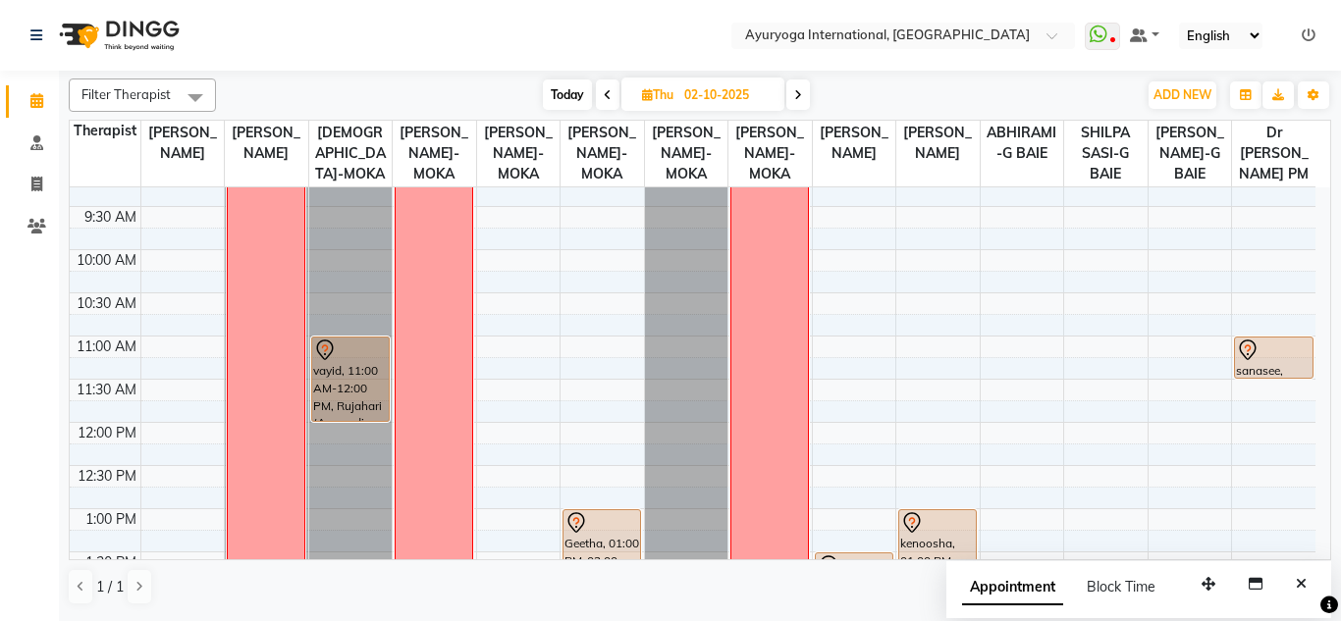
click at [510, 101] on div "Today Thu 02-10-2025" at bounding box center [676, 94] width 901 height 29
click at [502, 88] on div "Today Thu 02-10-2025" at bounding box center [676, 94] width 901 height 29
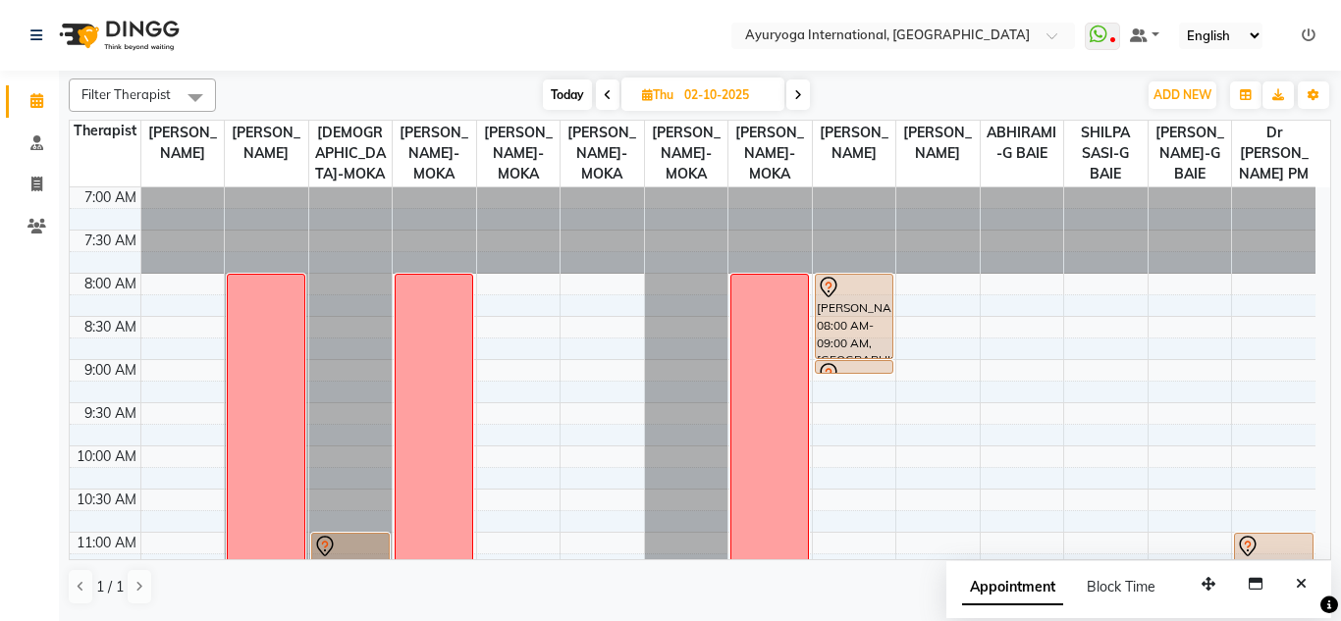
click at [637, 16] on nav "Select Location × Ayuryoga International, Mount Ory Rd WhatsApp Status ✕ Status…" at bounding box center [670, 35] width 1341 height 71
click at [564, 87] on span "Today" at bounding box center [567, 94] width 49 height 30
click at [637, 87] on span "Thu" at bounding box center [657, 94] width 41 height 15
type input "01-10-2025"
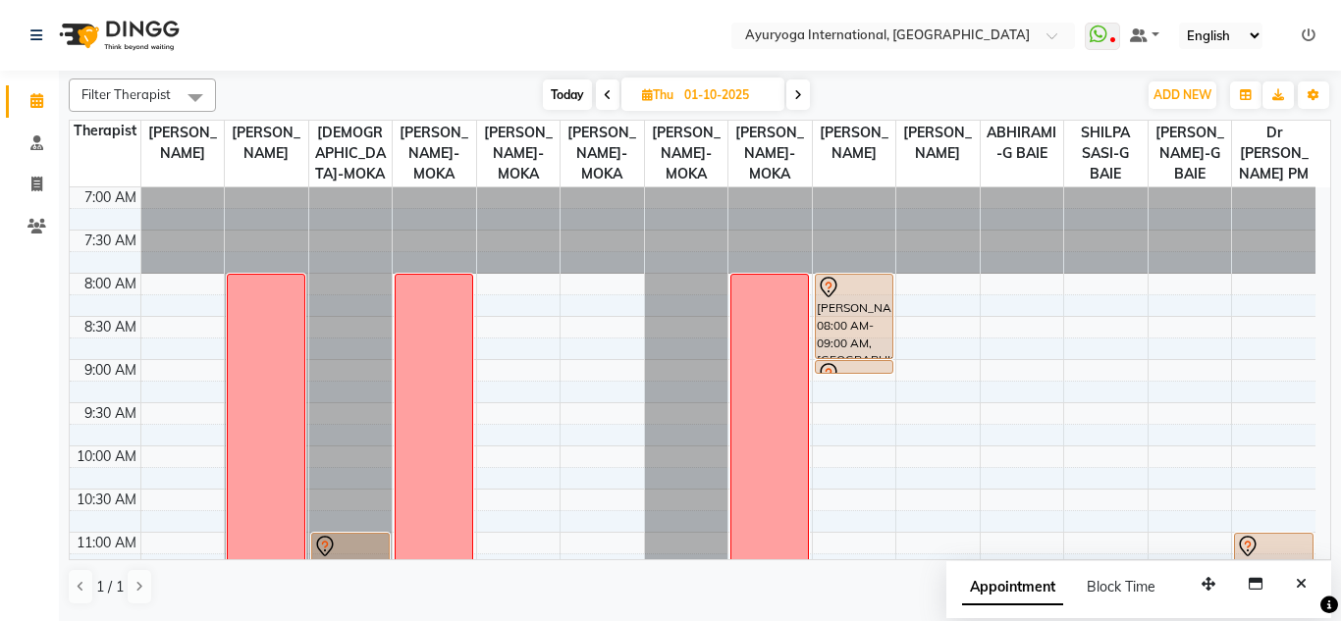
select select "10"
select select "2025"
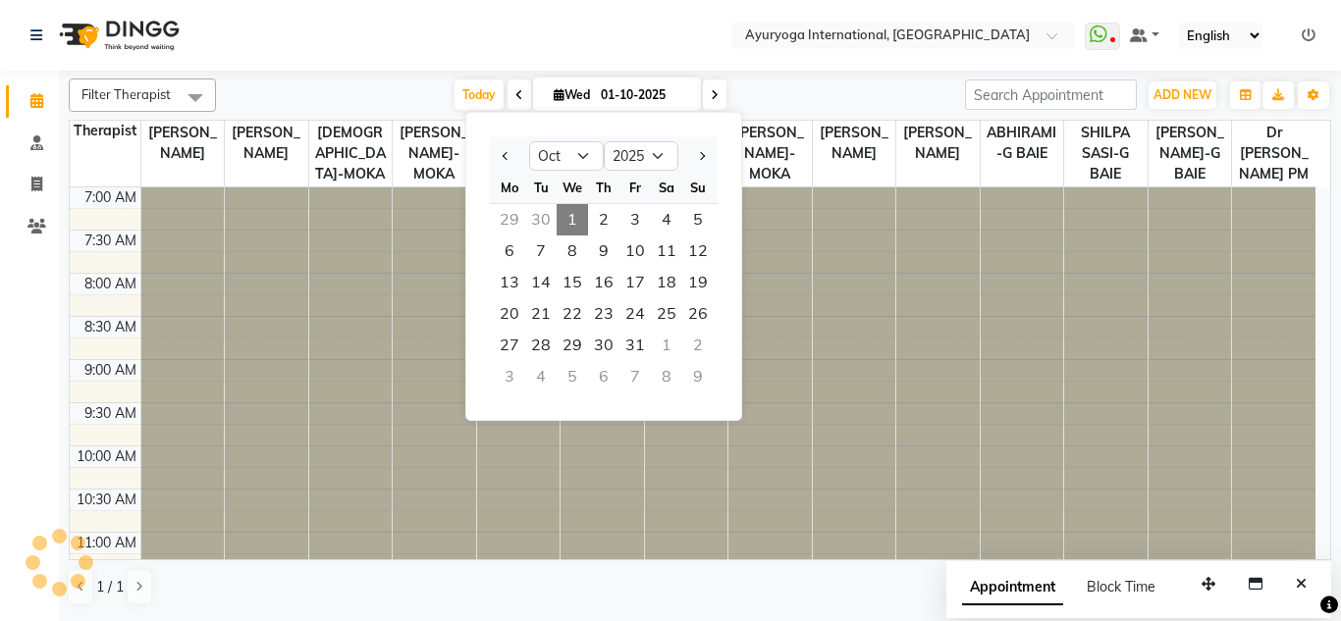
scroll to position [433, 0]
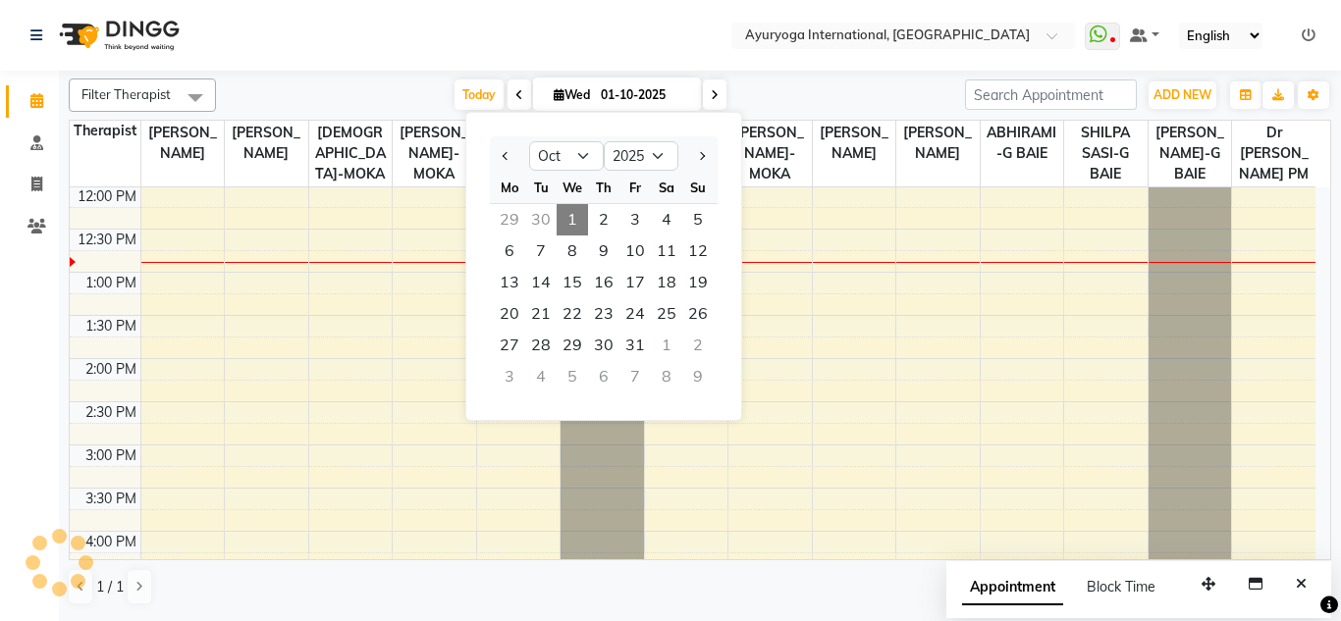
click at [356, 78] on div "Filter Therapist Select All Dr ADARSH THAIKKADATH JOJU MATHEW-MOKA VISHNU-MOKA …" at bounding box center [700, 342] width 1262 height 543
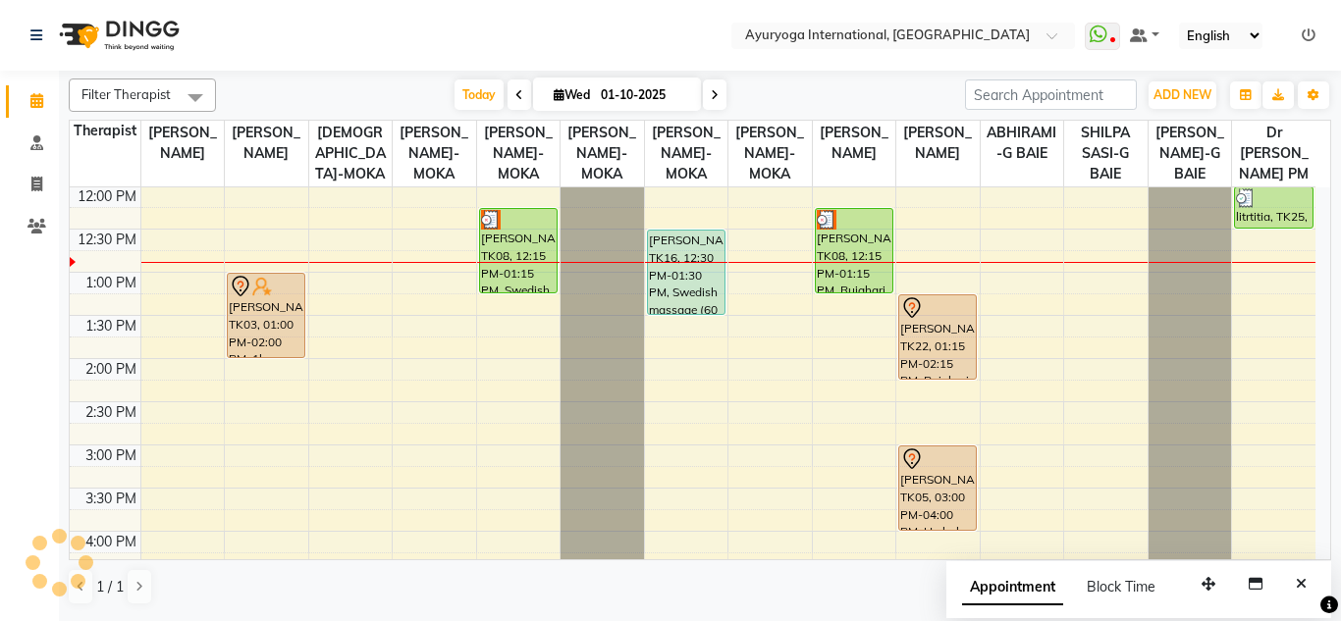
click at [419, 32] on nav "Select Location × Ayuryoga International, Mount Ory Rd WhatsApp Status ✕ Status…" at bounding box center [670, 35] width 1341 height 71
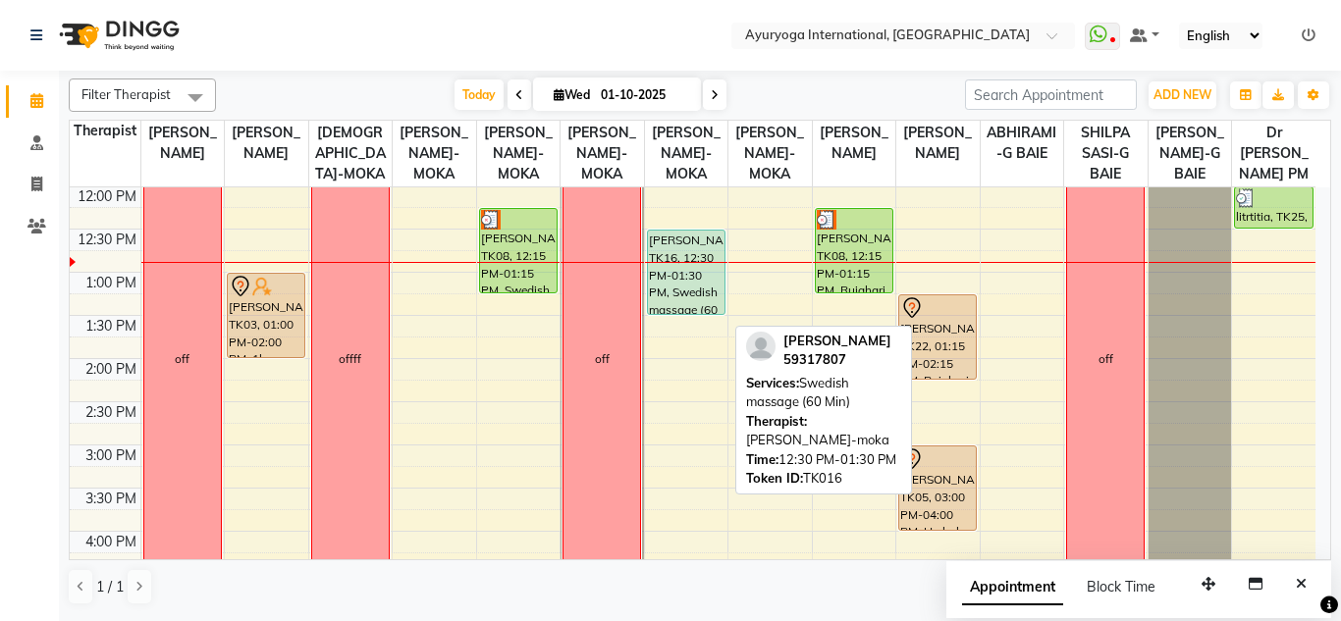
click at [712, 293] on div "[PERSON_NAME], TK16, 12:30 PM-01:30 PM, Swedish massage (60 Min)" at bounding box center [686, 272] width 77 height 83
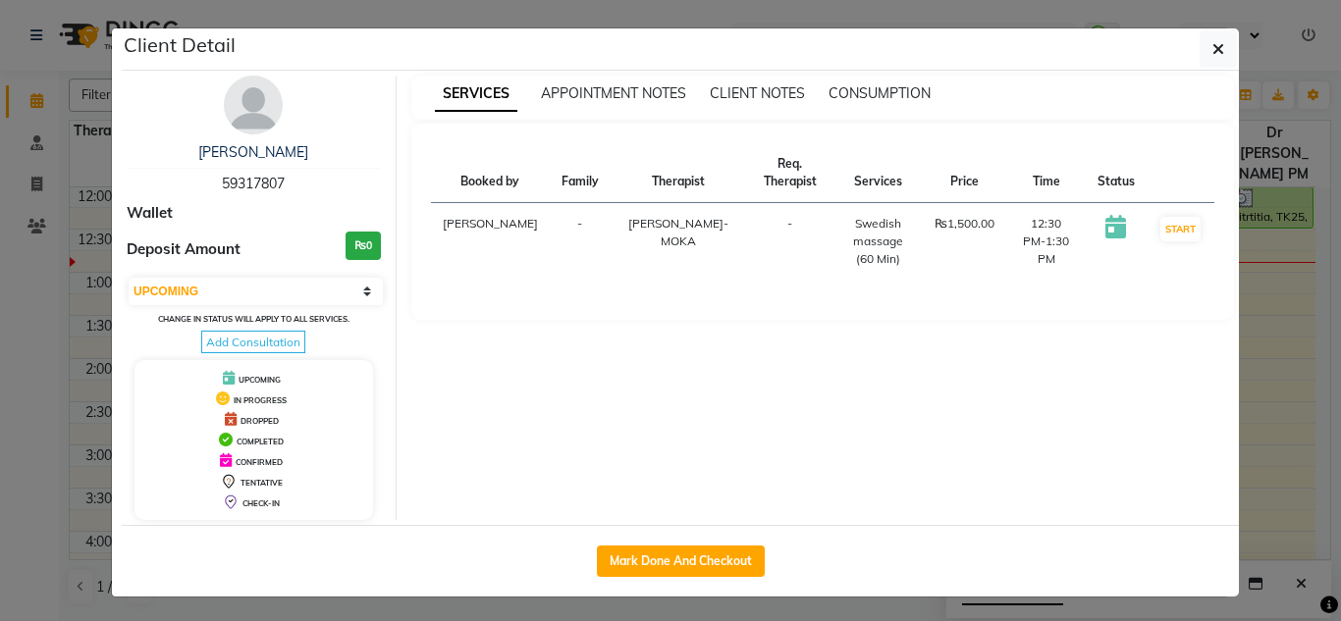
click at [217, 270] on div "Nathalie 59317807 Wallet Deposit Amount ₨0 Select IN SERVICE CONFIRMED TENTATIV…" at bounding box center [254, 298] width 285 height 445
click at [210, 274] on div "Nathalie 59317807 Wallet Deposit Amount ₨0 Select IN SERVICE CONFIRMED TENTATIV…" at bounding box center [254, 298] width 285 height 445
click at [212, 279] on select "Select IN SERVICE CONFIRMED TENTATIVE CHECK IN MARK DONE DROPPED UPCOMING" at bounding box center [256, 291] width 254 height 27
select select "3"
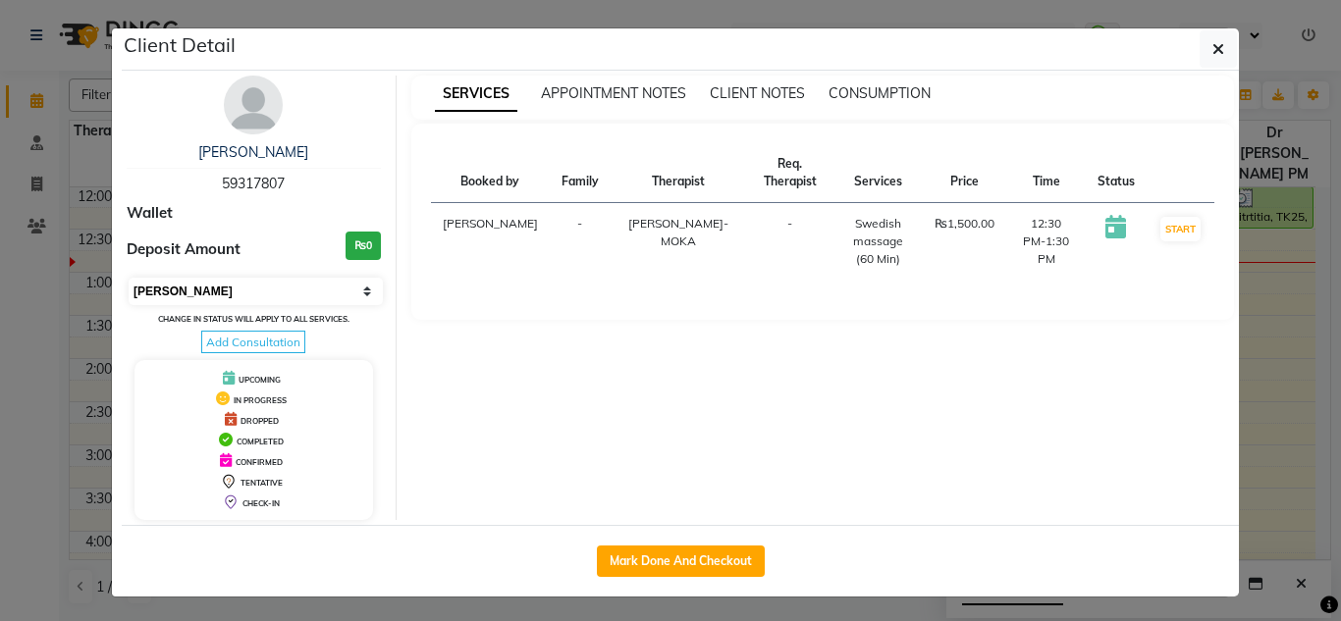
click at [129, 278] on select "Select IN SERVICE CONFIRMED TENTATIVE CHECK IN MARK DONE DROPPED UPCOMING" at bounding box center [256, 291] width 254 height 27
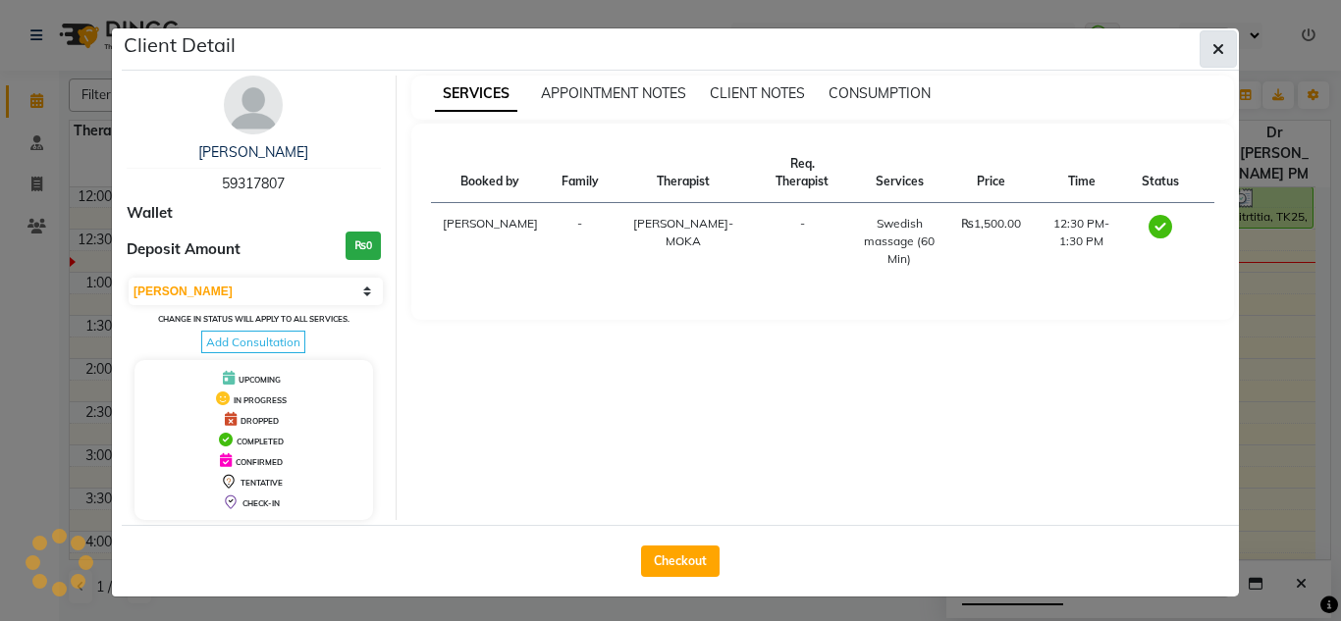
click at [1223, 46] on button "button" at bounding box center [1217, 48] width 37 height 37
click at [1223, 46] on select "English ENGLISH Español العربية मराठी हिंदी ગુજરાતી தமிழ் 中文" at bounding box center [1220, 36] width 83 height 26
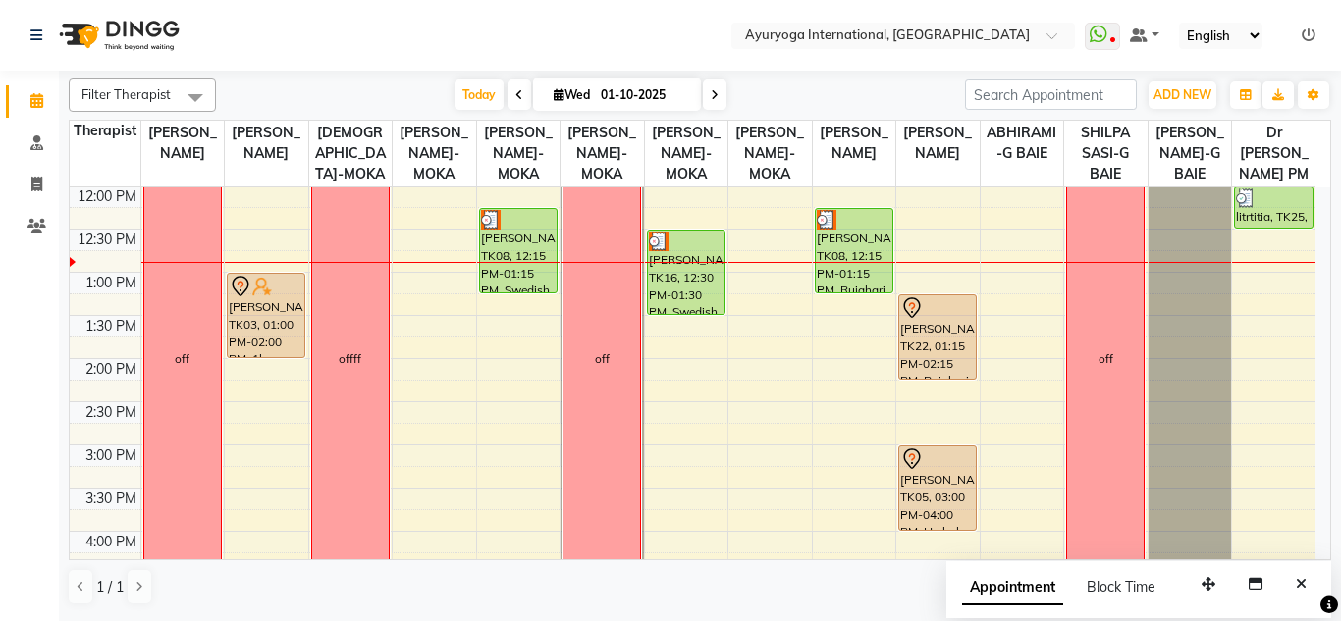
click at [785, 90] on div "Today Wed 01-10-2025" at bounding box center [590, 94] width 729 height 29
click at [1197, 34] on select "English ENGLISH Español العربية मराठी हिंदी ગુજરાતી தமிழ் 中文" at bounding box center [1220, 36] width 83 height 26
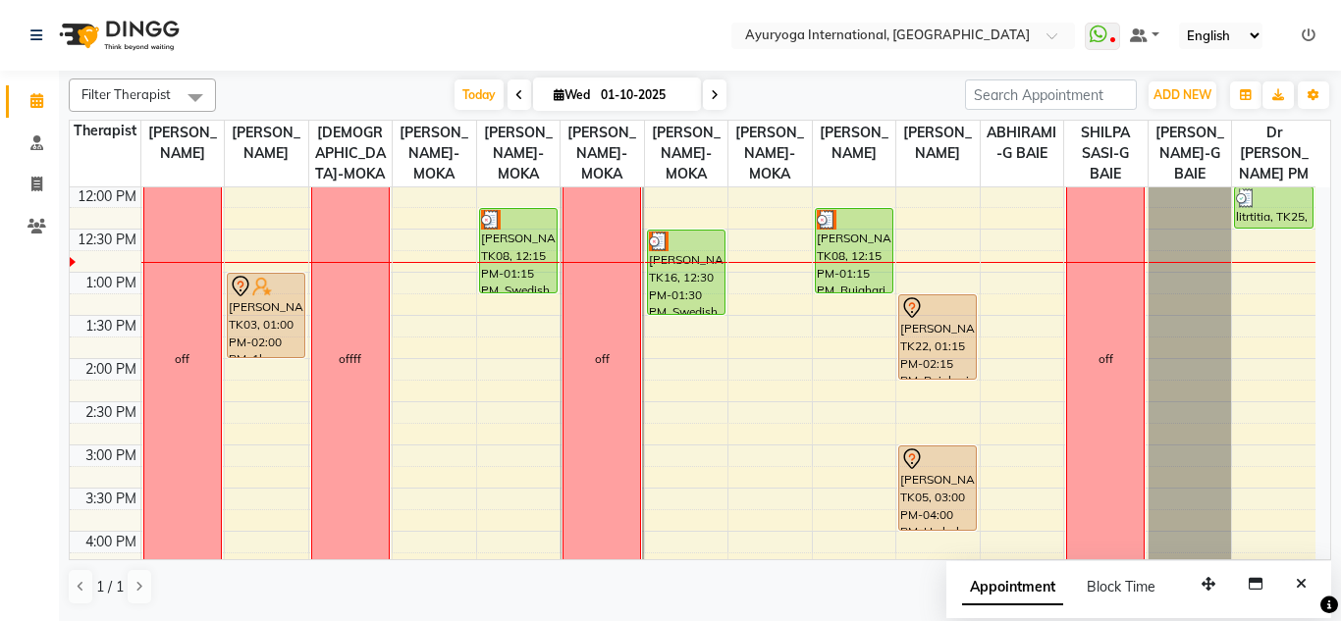
click at [1195, 34] on select "English ENGLISH Español العربية मराठी हिंदी ગુજરાતી தமிழ் 中文" at bounding box center [1220, 36] width 83 height 26
click at [1196, 35] on select "English ENGLISH Español العربية मराठी हिंदी ગુજરાતી தமிழ் 中文" at bounding box center [1220, 36] width 83 height 26
click at [854, 80] on div "Today Wed 01-10-2025" at bounding box center [590, 94] width 729 height 29
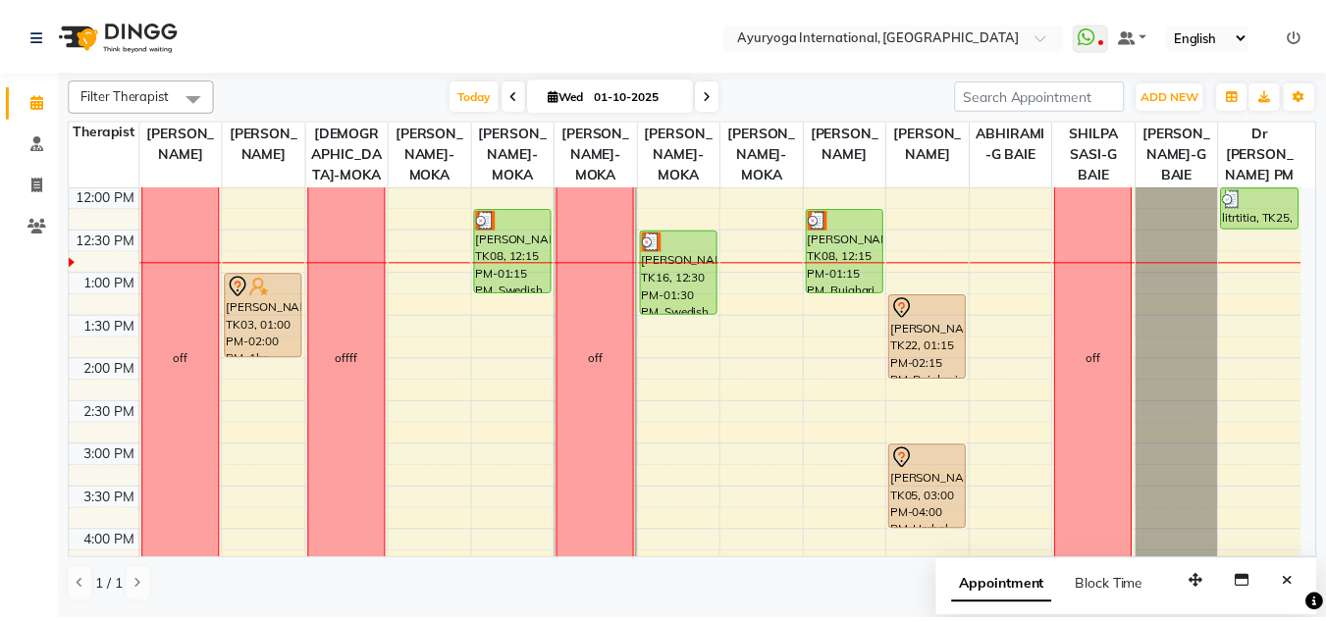
scroll to position [335, 0]
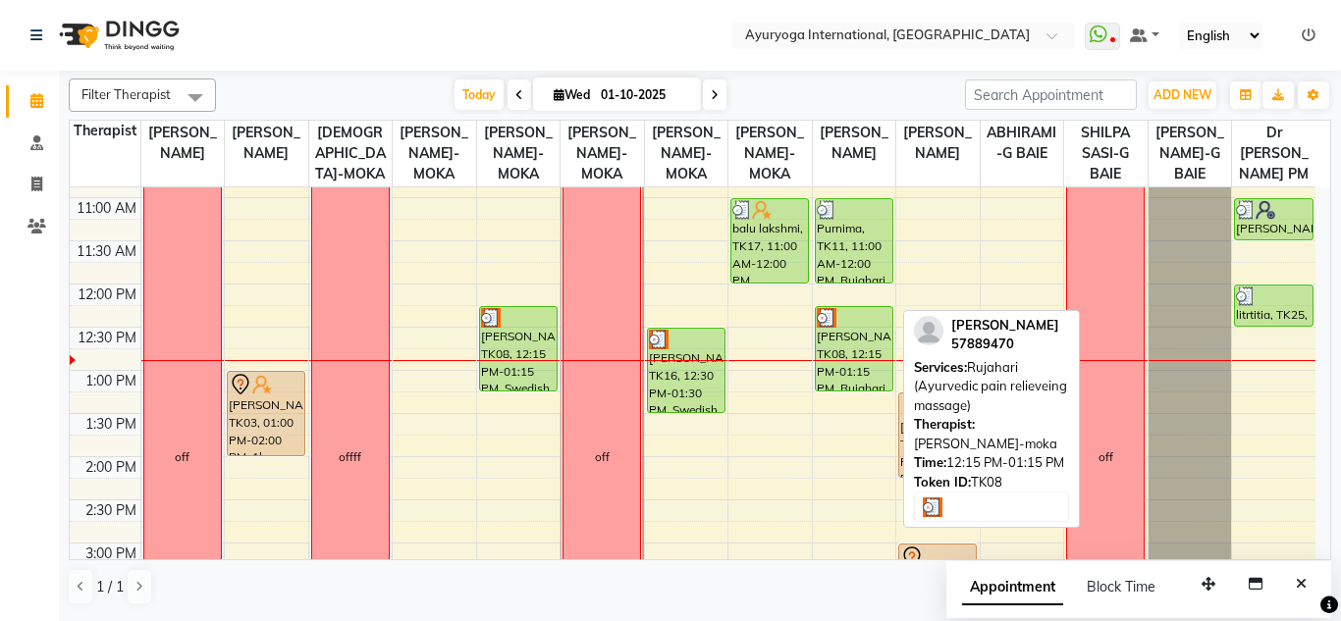
click at [884, 328] on div at bounding box center [853, 318] width 75 height 20
select select "3"
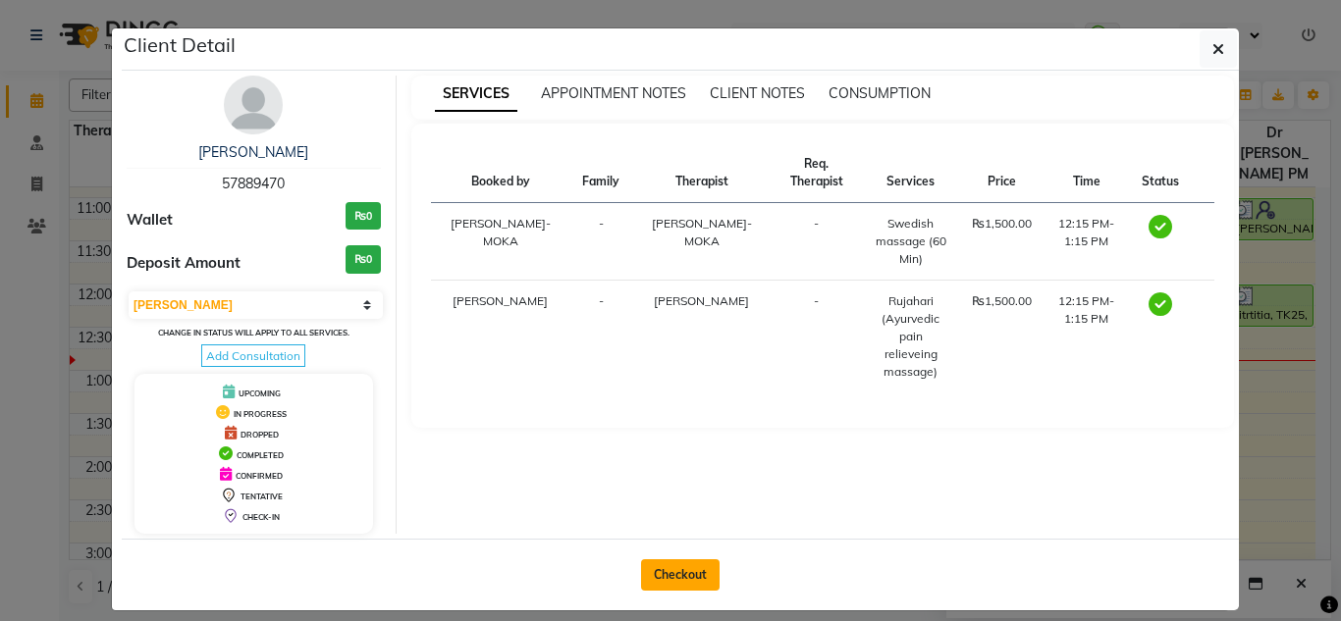
click at [693, 576] on button "Checkout" at bounding box center [680, 574] width 79 height 31
select select "service"
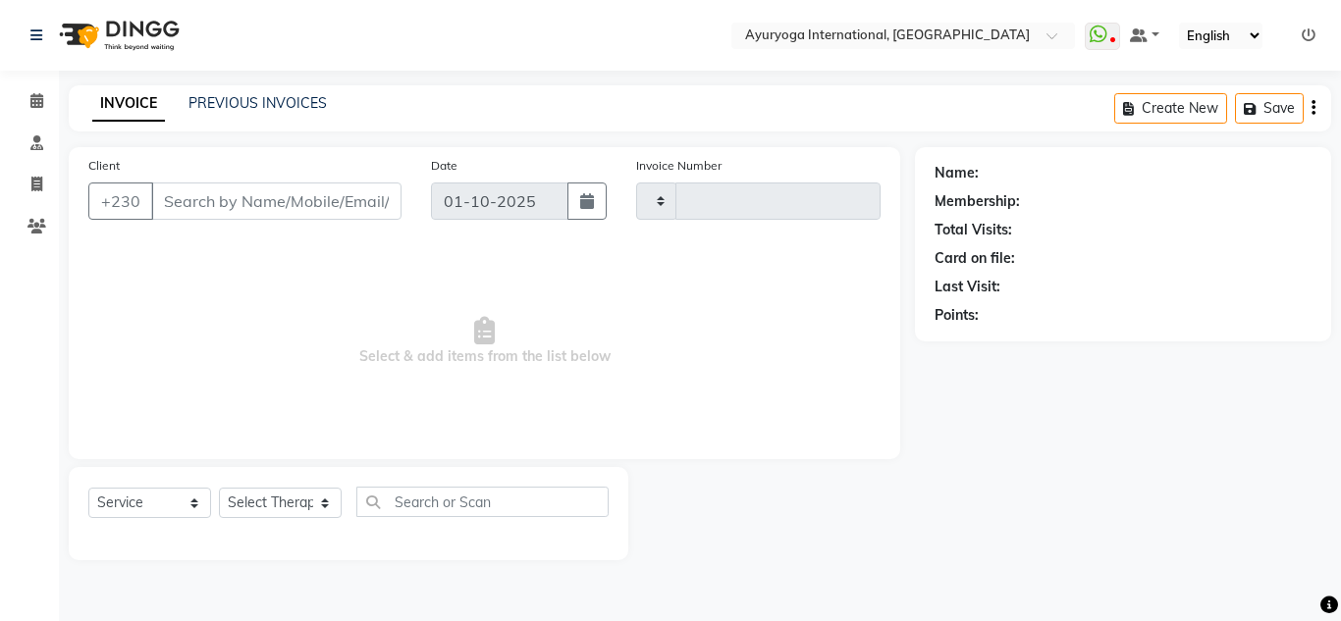
type input "5958"
select select "730"
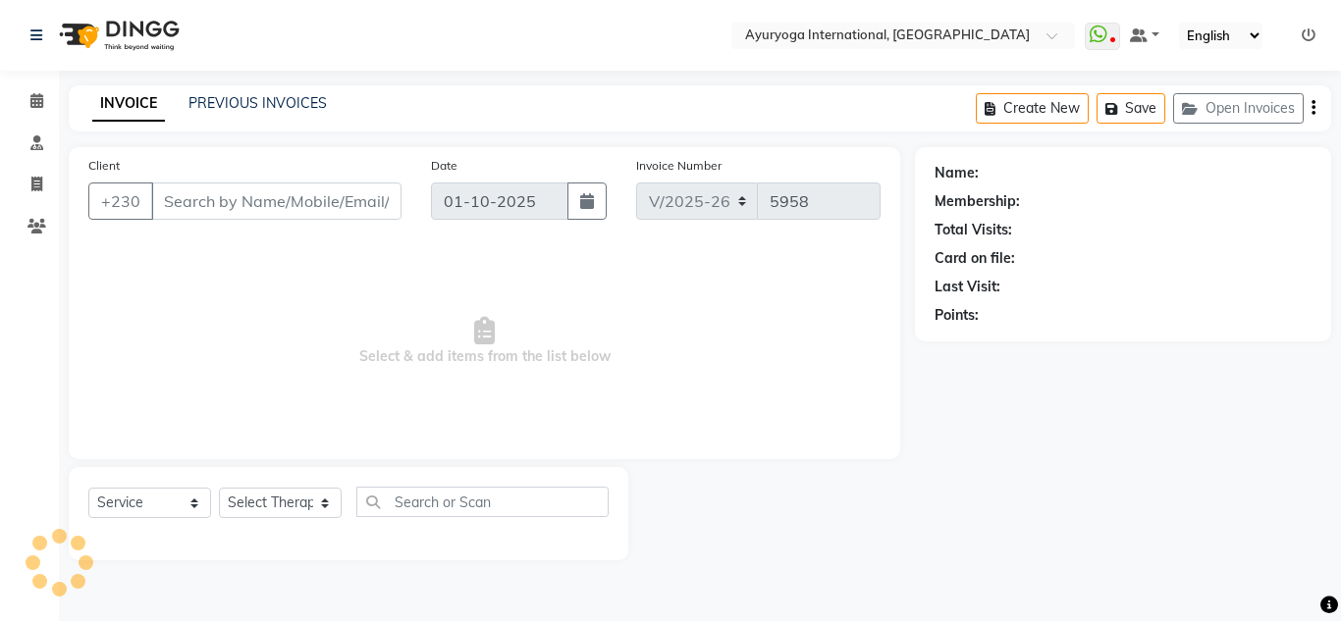
type input "57889470"
select select "60458"
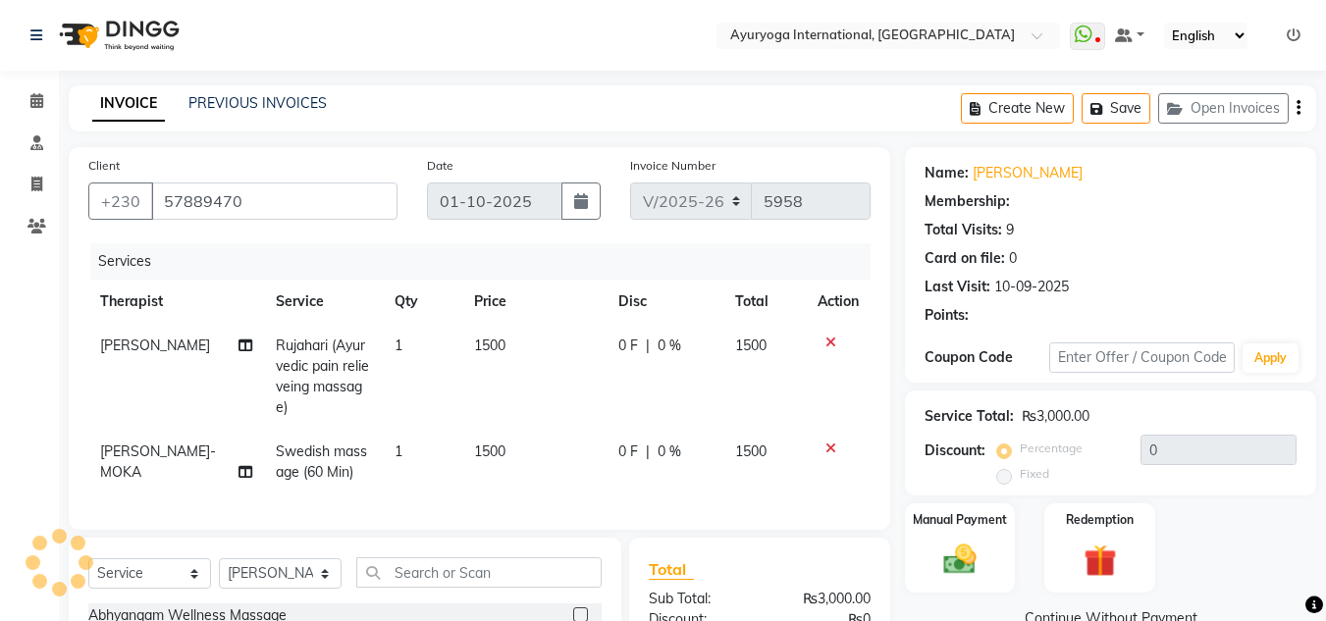
click at [655, 96] on div "INVOICE PREVIOUS INVOICES Create New Save Open Invoices" at bounding box center [692, 108] width 1247 height 46
type input "5"
select select "1: Object"
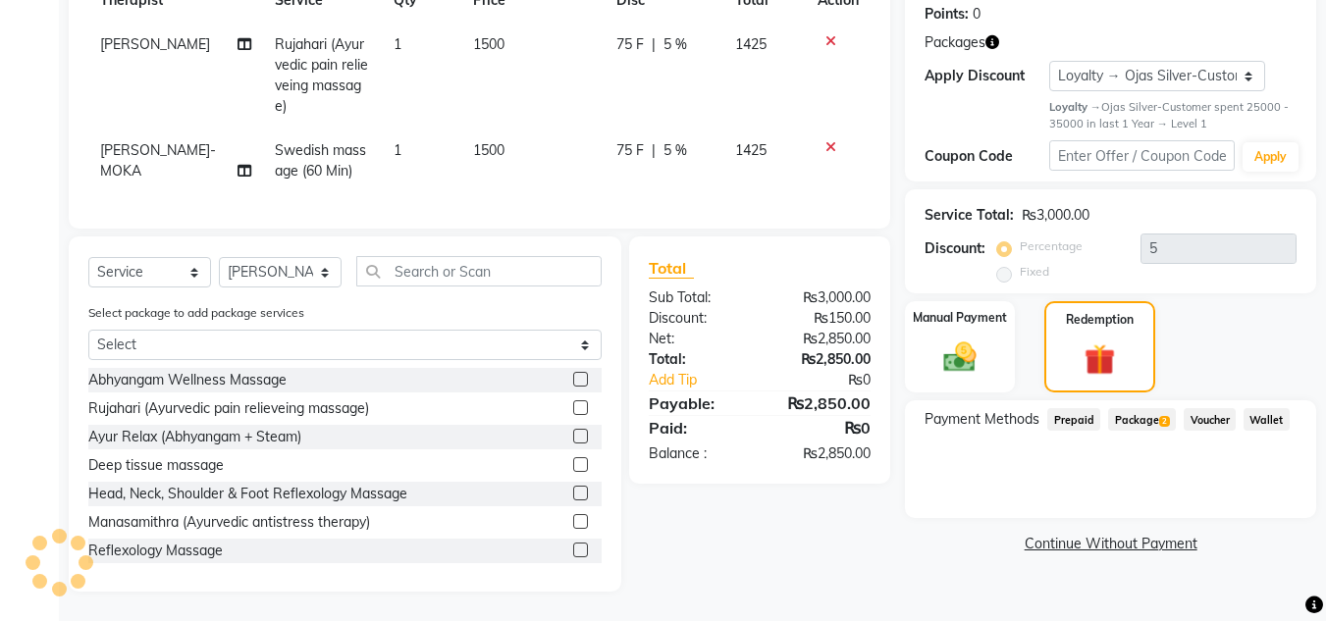
click at [1135, 408] on span "Package 2" at bounding box center [1142, 419] width 68 height 23
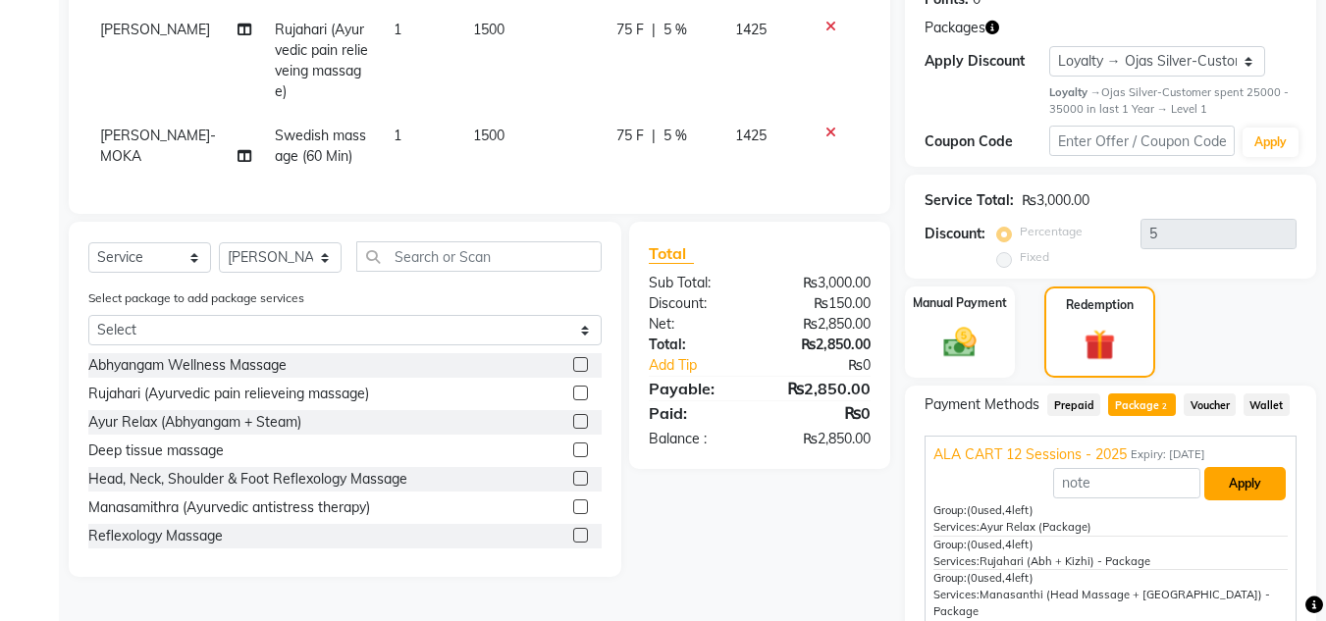
click at [1211, 475] on button "Apply" at bounding box center [1244, 483] width 81 height 33
type input "ALA CART 12 Sessions - 2025"
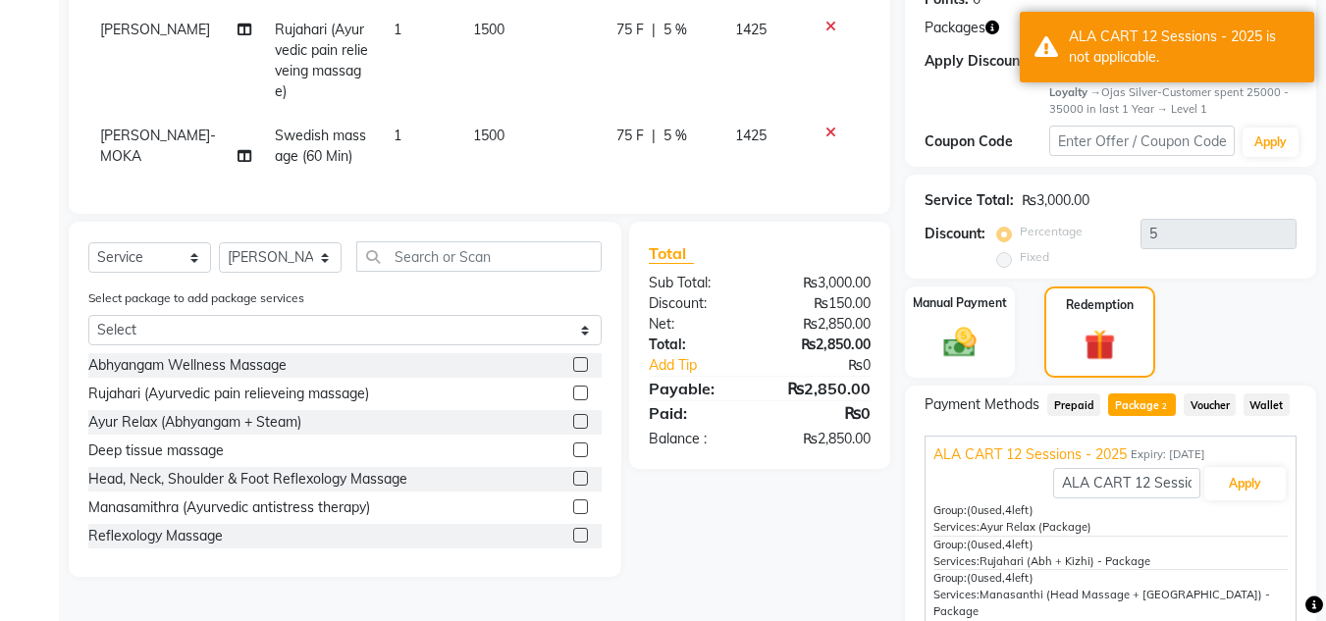
click at [825, 28] on icon at bounding box center [830, 27] width 11 height 14
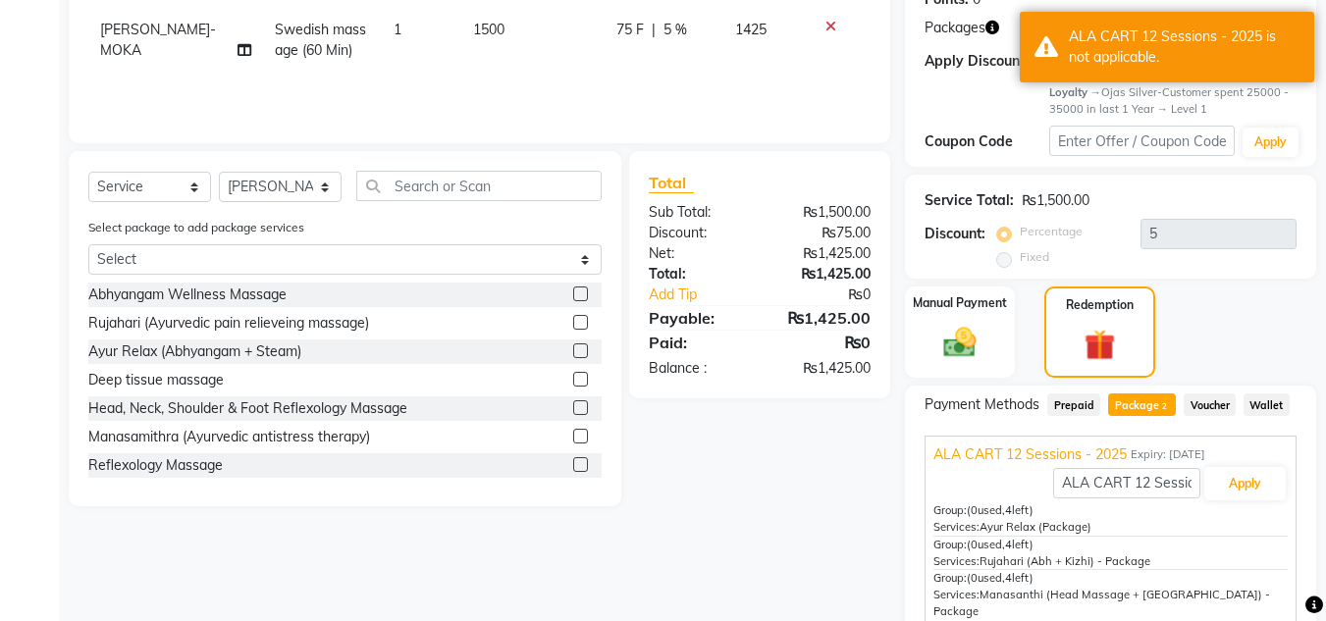
click at [825, 28] on icon at bounding box center [830, 27] width 11 height 14
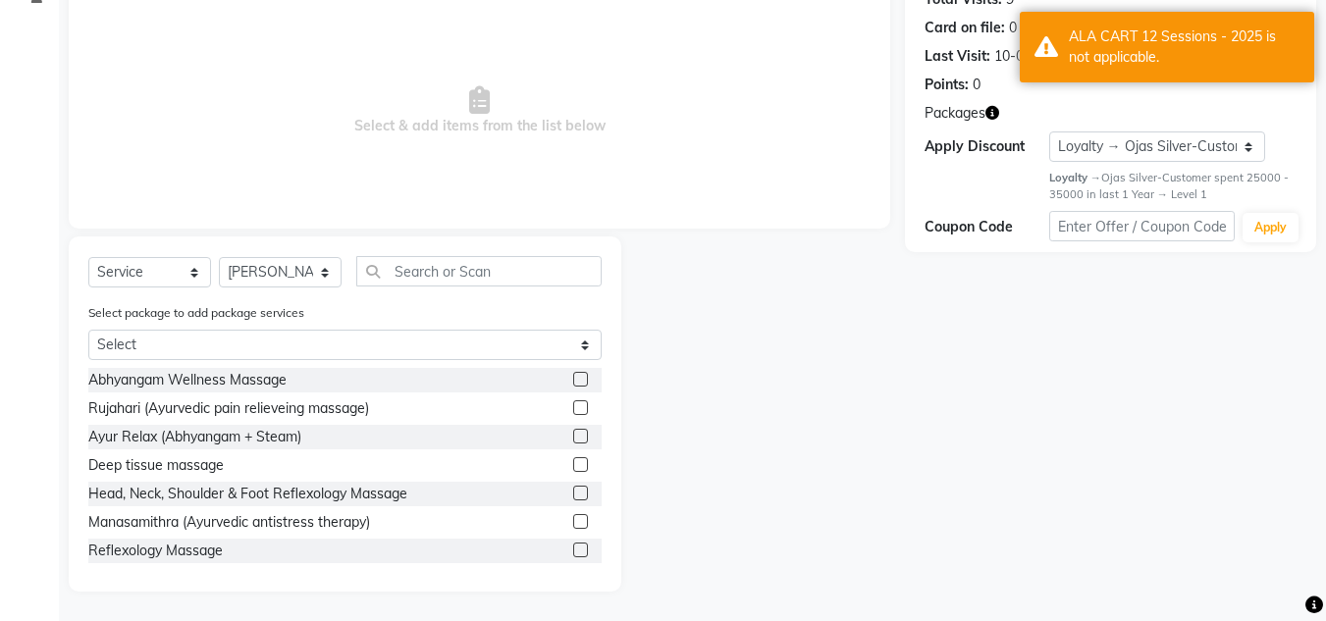
scroll to position [231, 0]
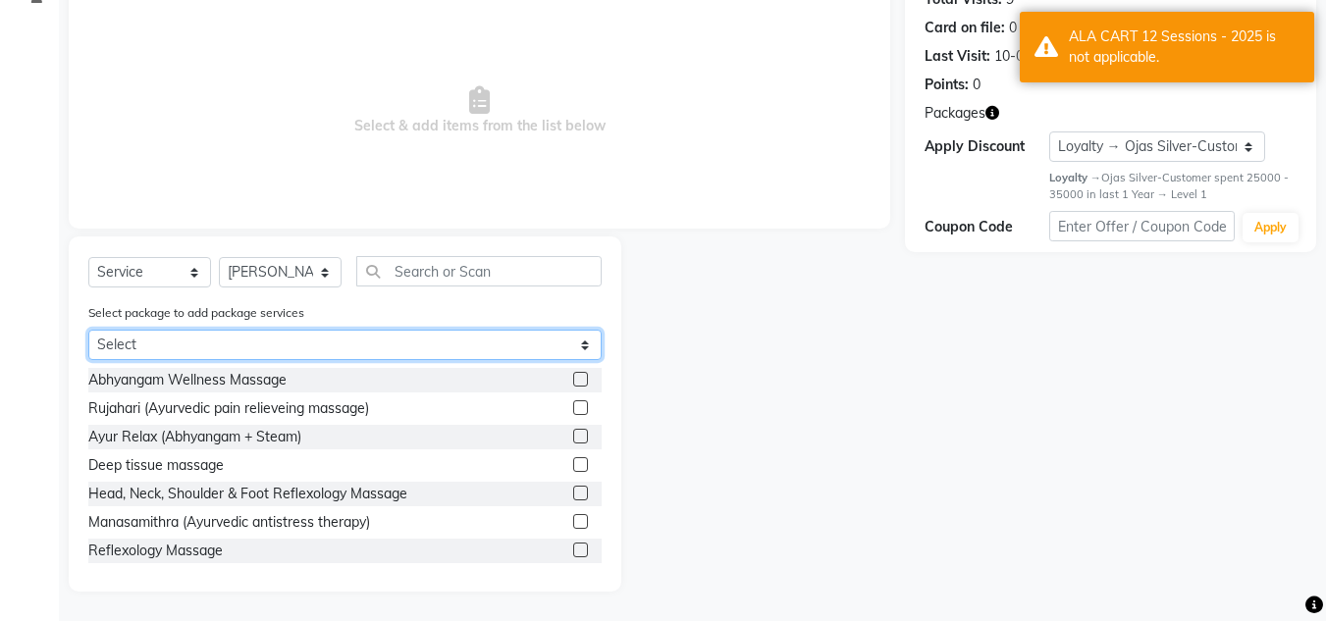
click at [545, 338] on select "Select ALA CART 12 Sessions - 2025 ALA CART 12 Sessions - 2025" at bounding box center [344, 345] width 513 height 30
select select "1: Object"
click at [88, 360] on select "Select ALA CART 12 Sessions - 2025 ALA CART 12 Sessions - 2025" at bounding box center [344, 345] width 513 height 30
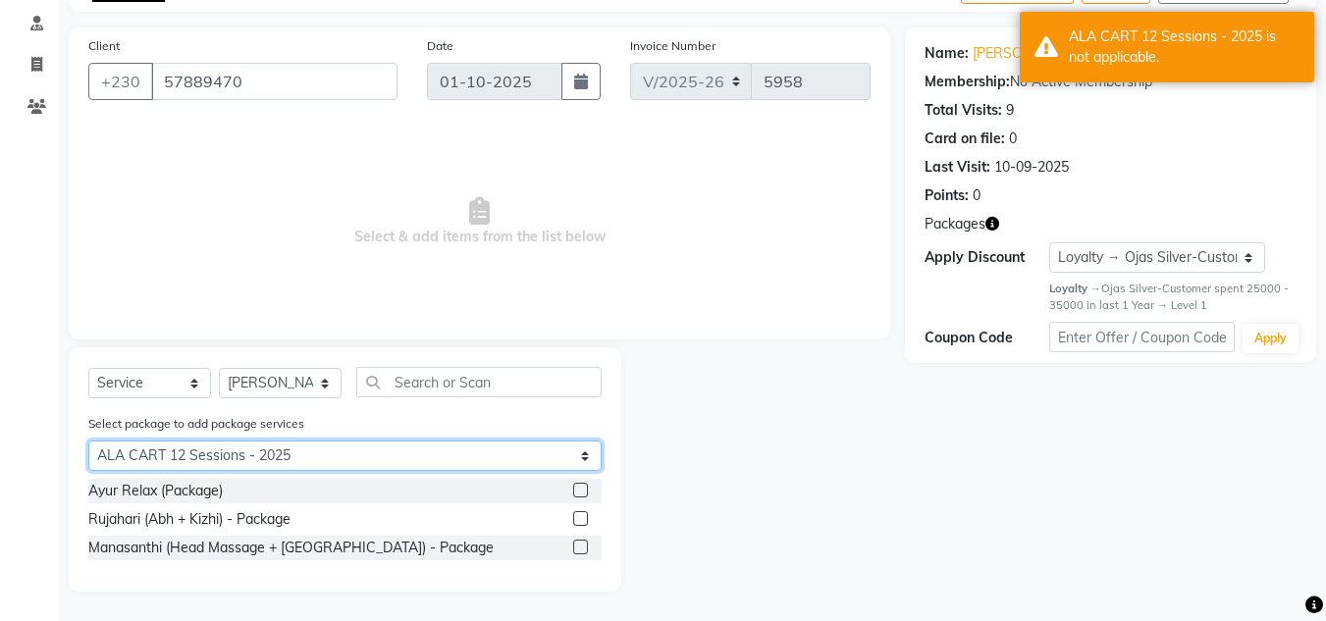
scroll to position [120, 0]
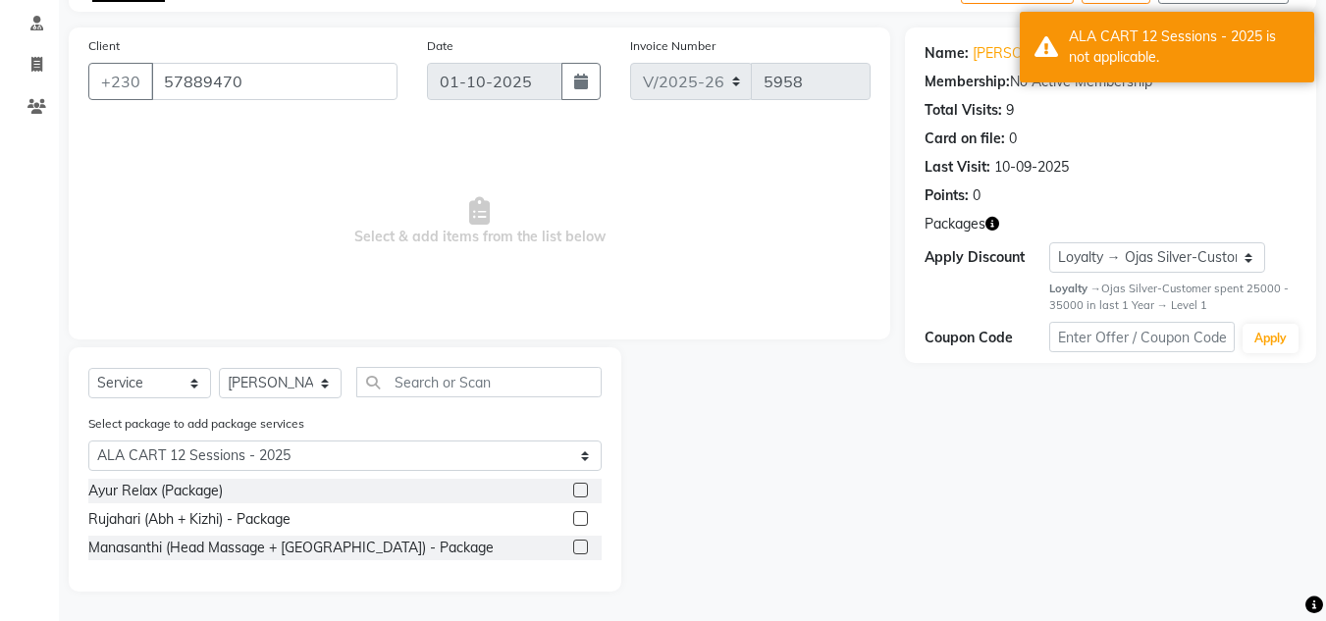
click at [583, 485] on label at bounding box center [580, 490] width 15 height 15
click at [583, 485] on input "checkbox" at bounding box center [579, 491] width 13 height 13
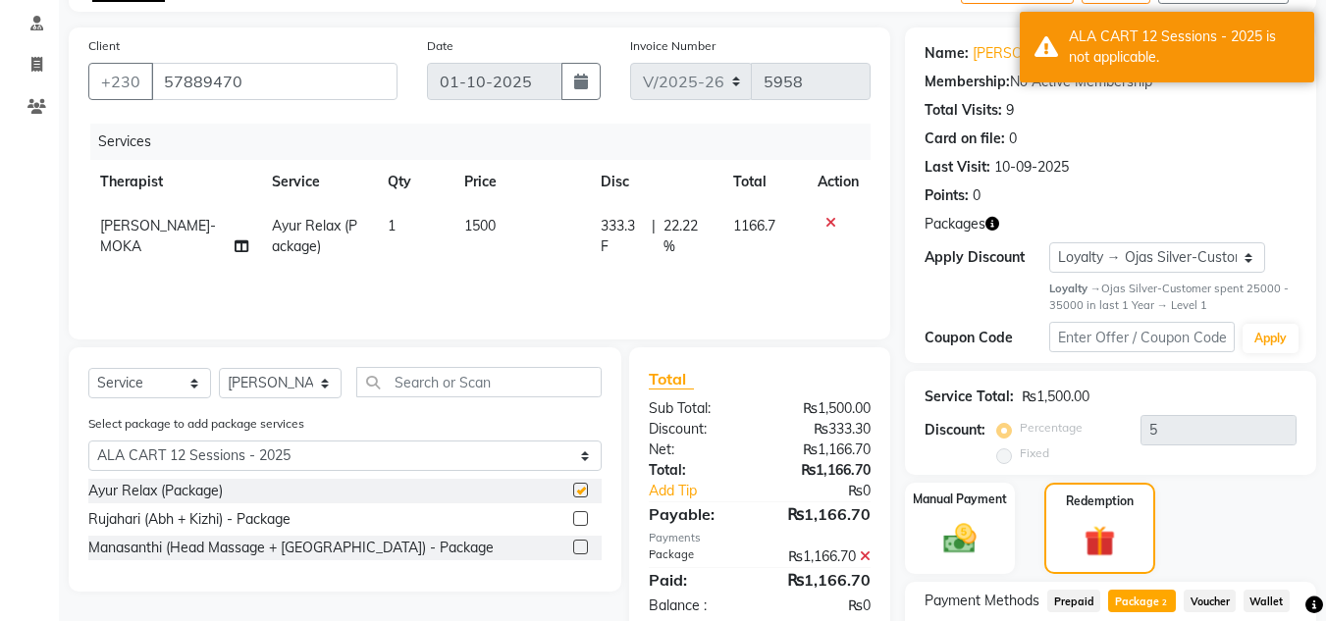
checkbox input "false"
click at [314, 388] on select "Select Therapist ABHIRAMI-G BAIE ABHIRAM-MOKA ADHITHYA-MOKA ALEENA-MOKA ANAGHA-…" at bounding box center [280, 383] width 123 height 30
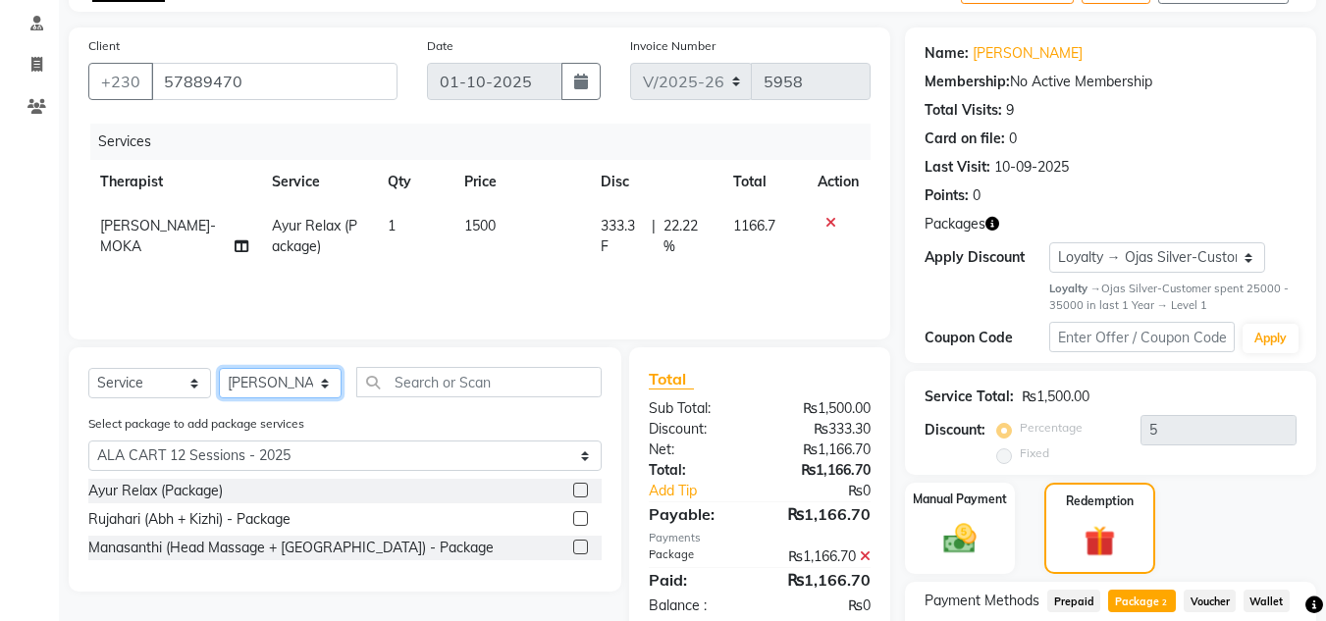
select select "60459"
click at [219, 368] on select "Select Therapist ABHIRAMI-G BAIE ABHIRAM-MOKA ADHITHYA-MOKA ALEENA-MOKA ANAGHA-…" at bounding box center [280, 383] width 123 height 30
click at [584, 494] on label at bounding box center [580, 490] width 15 height 15
click at [584, 494] on input "checkbox" at bounding box center [579, 491] width 13 height 13
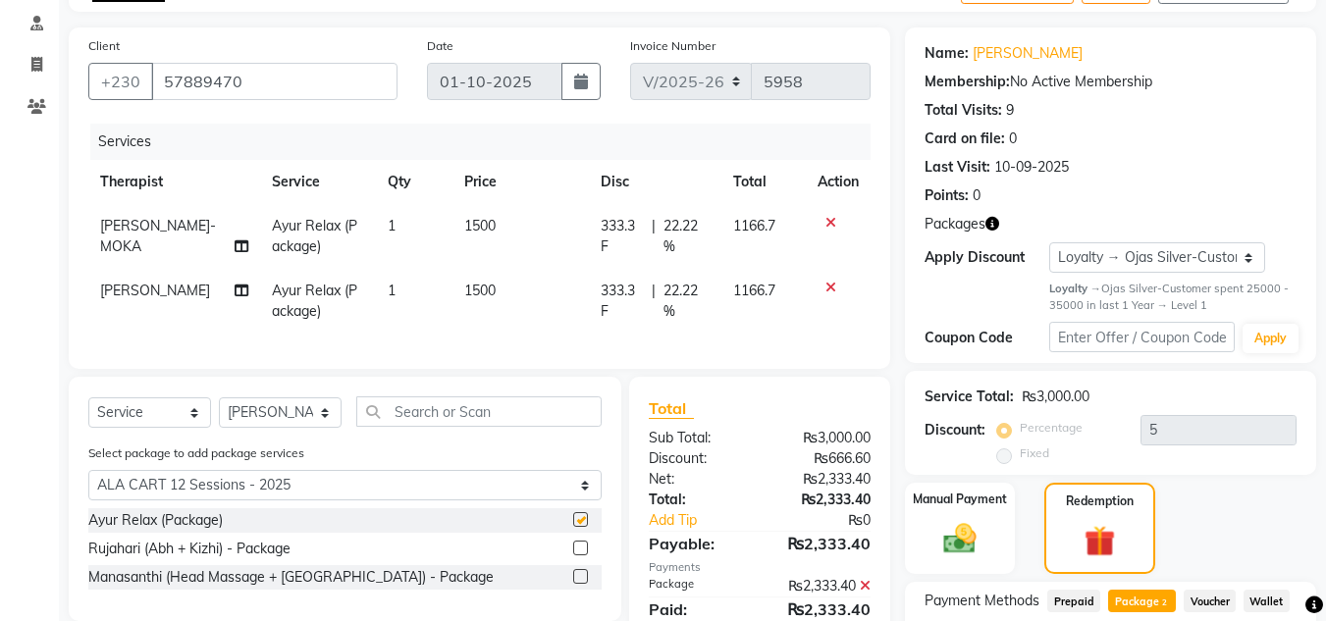
checkbox input "false"
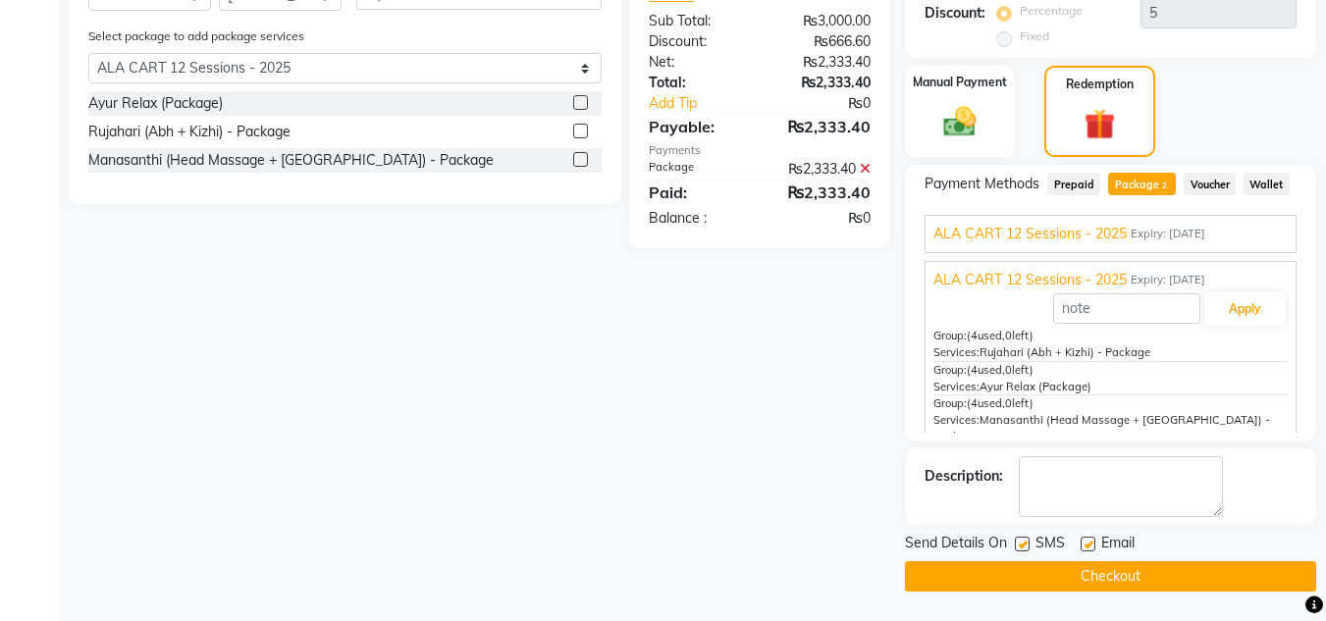
click at [1078, 272] on span "ALA CART 12 Sessions - 2025" at bounding box center [1029, 280] width 193 height 21
click at [1076, 145] on img at bounding box center [1100, 125] width 52 height 40
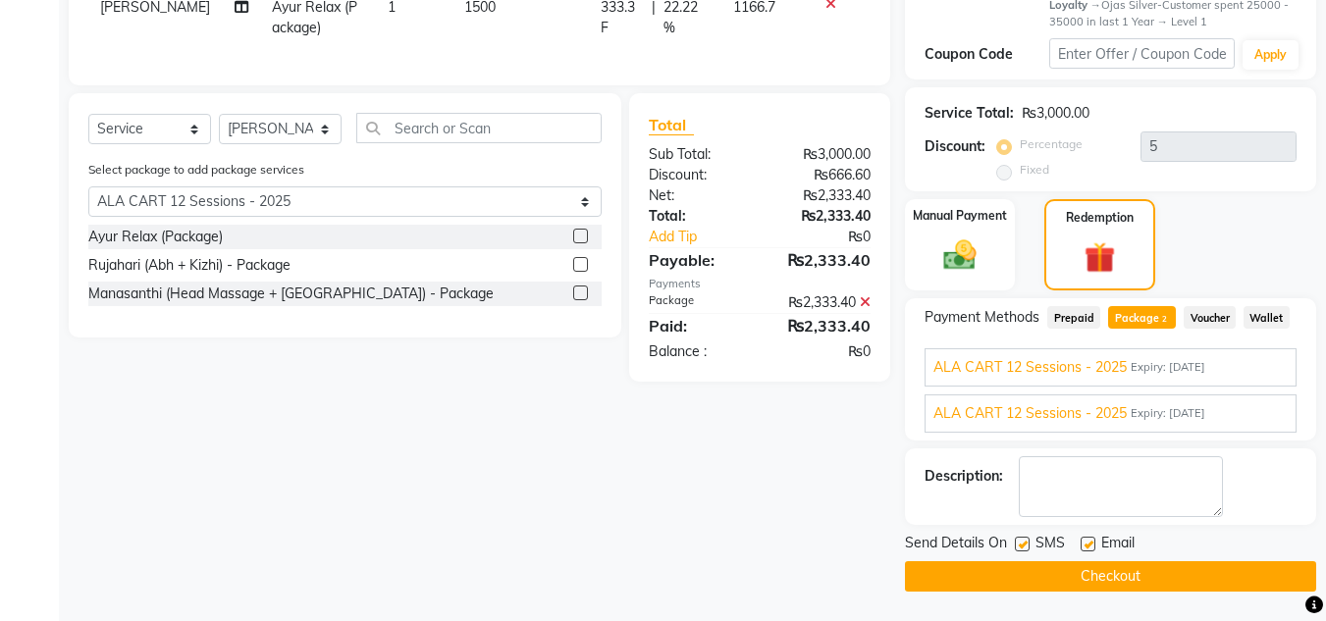
scroll to position [403, 0]
click at [1067, 573] on button "Checkout" at bounding box center [1110, 576] width 411 height 30
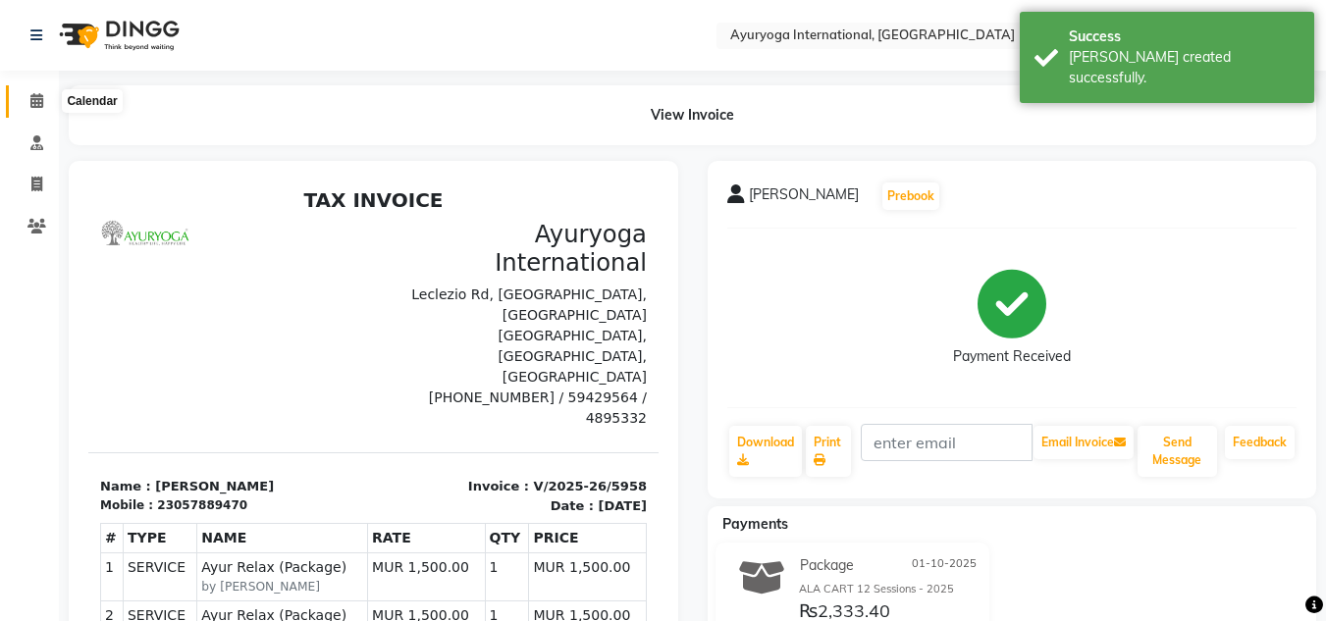
click at [35, 99] on icon at bounding box center [36, 100] width 13 height 15
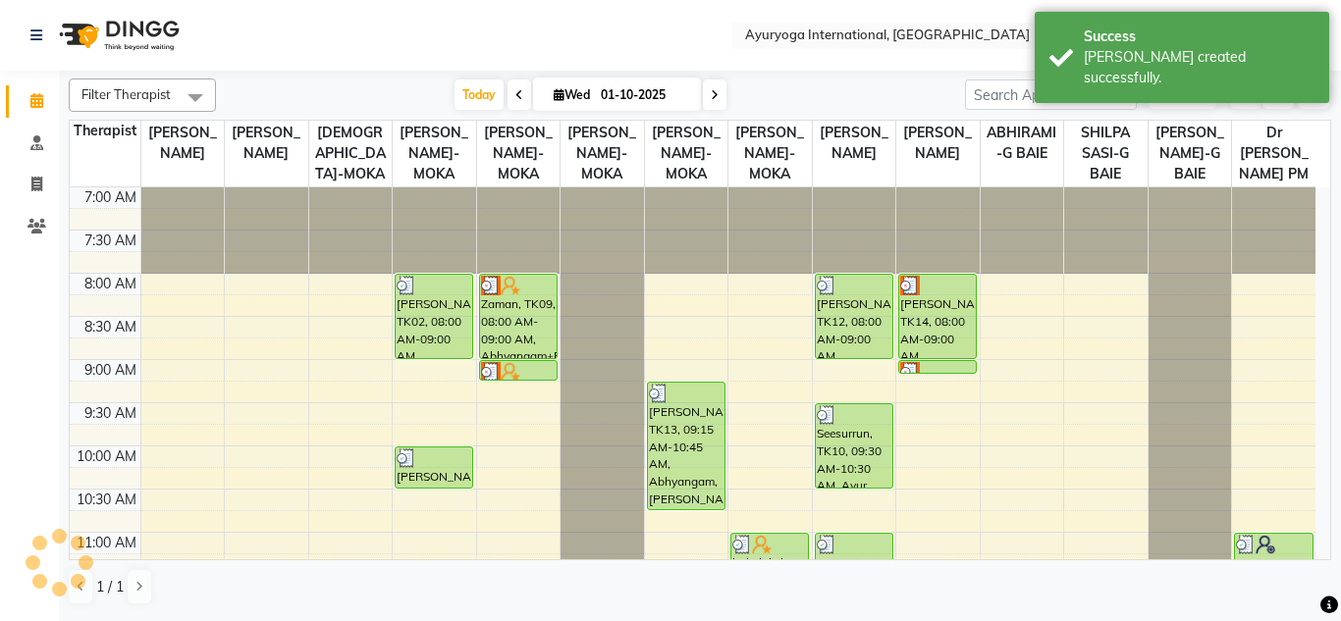
click at [411, 85] on div "Today Wed 01-10-2025" at bounding box center [590, 94] width 729 height 29
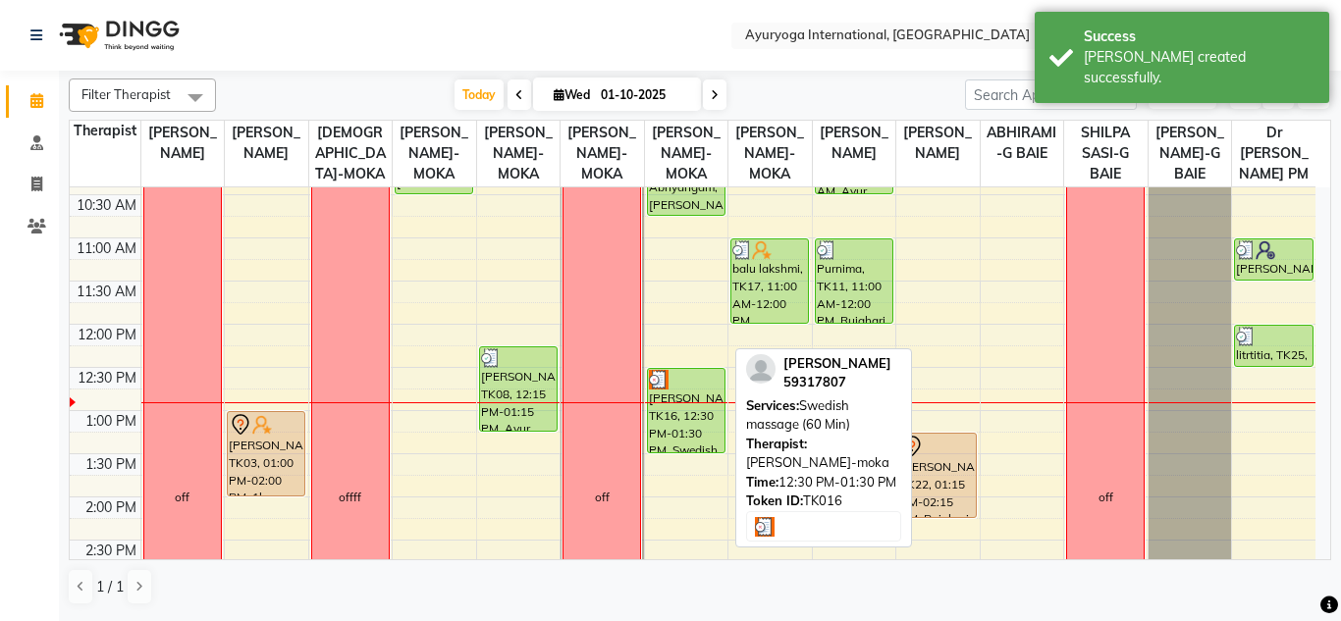
scroll to position [393, 0]
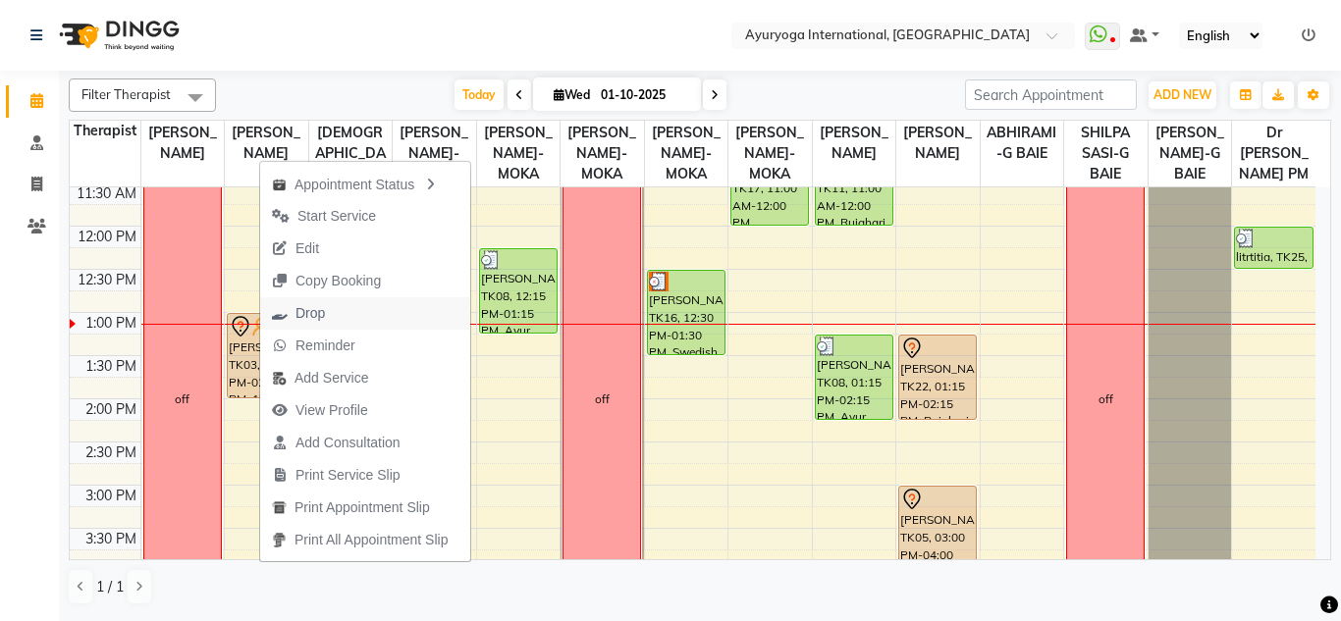
click at [304, 313] on span "Drop" at bounding box center [309, 313] width 29 height 21
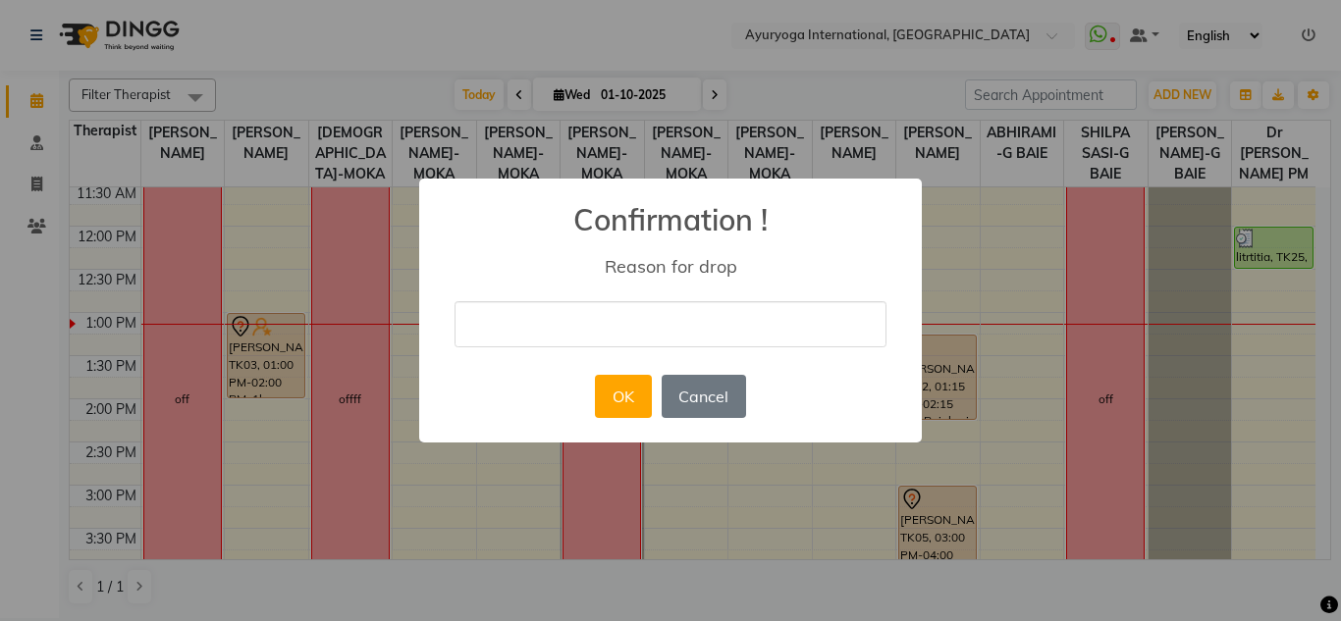
click at [608, 317] on input "text" at bounding box center [670, 324] width 432 height 46
type input "delete"
click at [630, 401] on button "OK" at bounding box center [623, 396] width 56 height 43
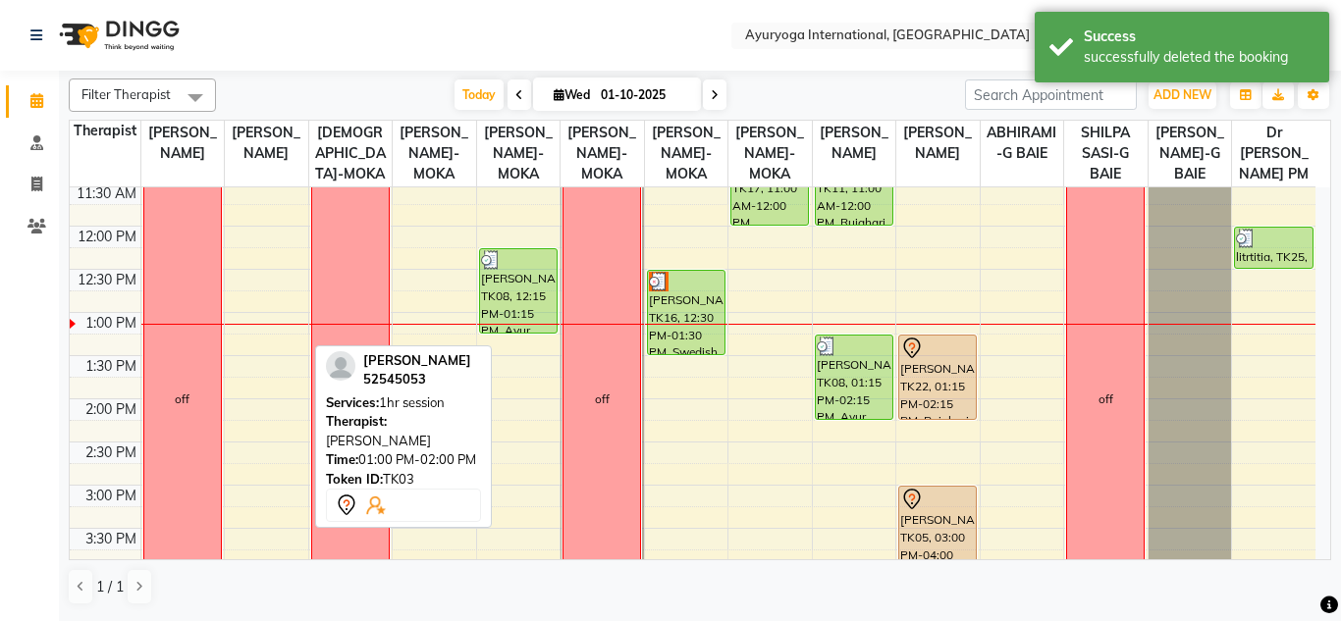
click at [255, 358] on div "7:00 AM 7:30 AM 8:00 AM 8:30 AM 9:00 AM 9:30 AM 10:00 AM 10:30 AM 11:00 AM 11:3…" at bounding box center [692, 399] width 1245 height 1208
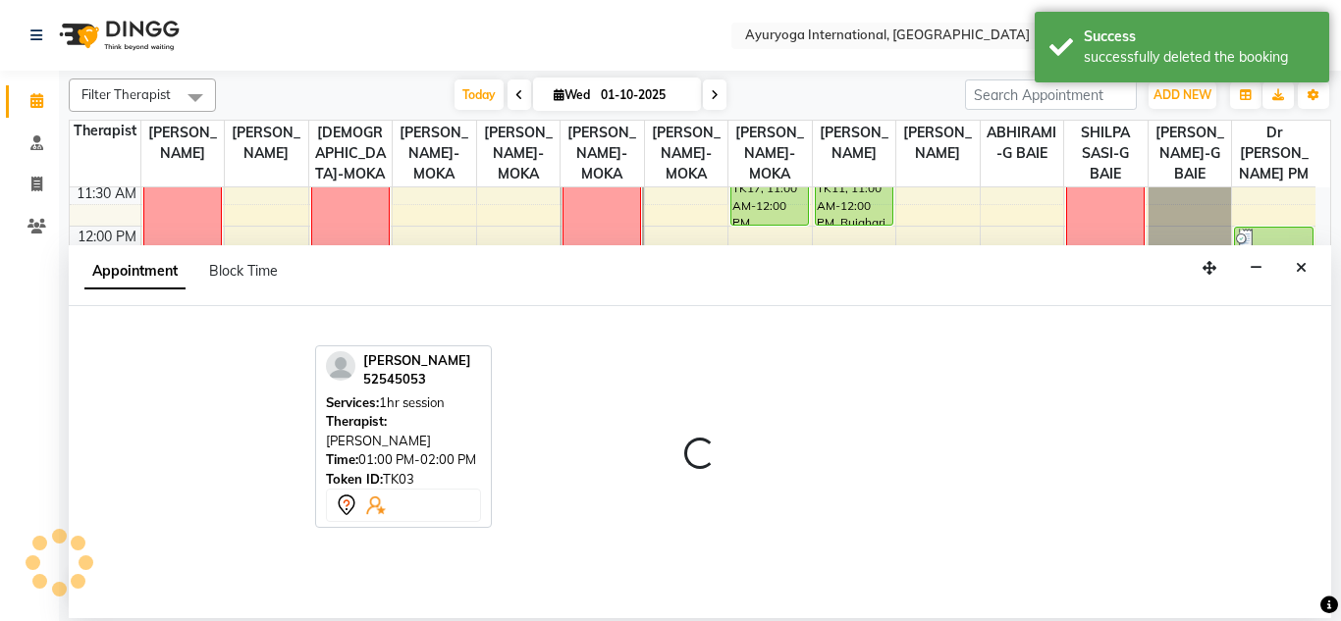
select select "69824"
select select "795"
select select "tentative"
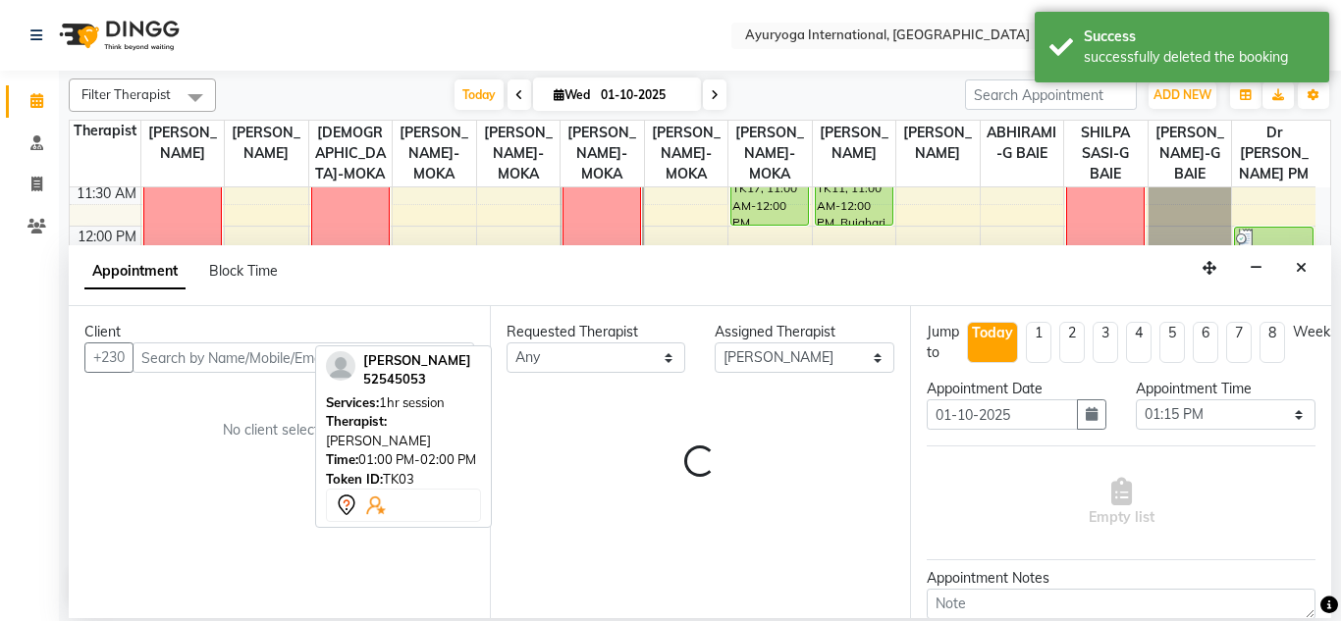
click at [271, 361] on input "text" at bounding box center [303, 357] width 342 height 30
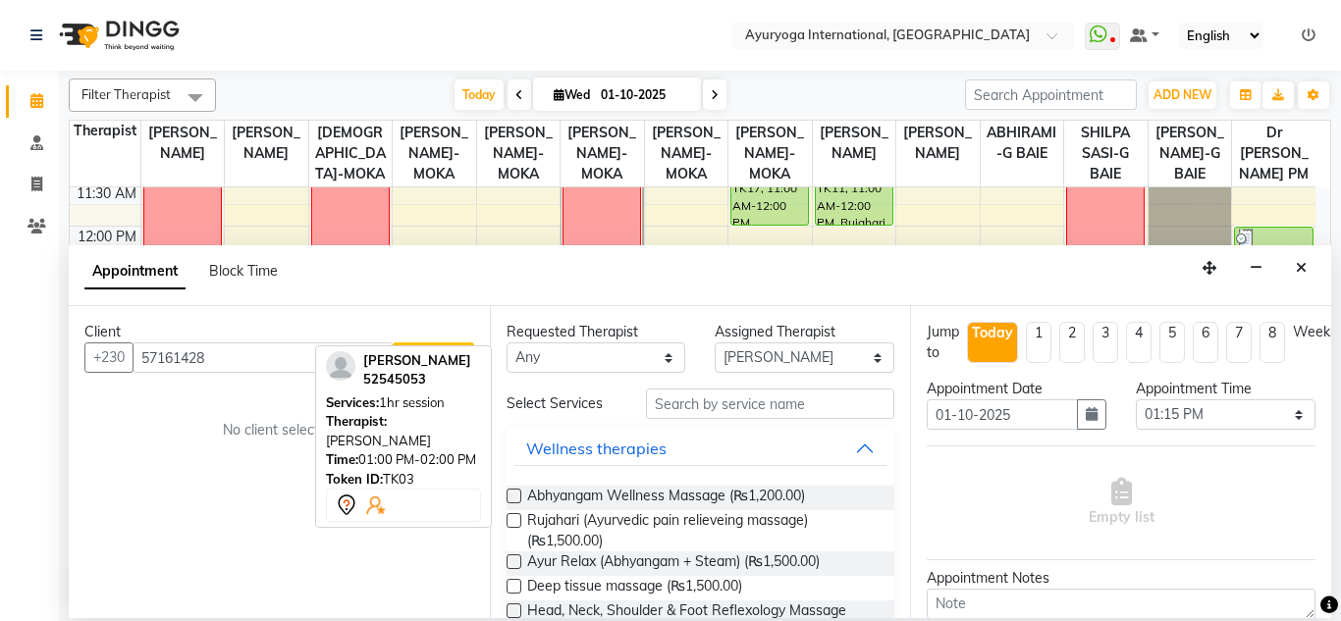
type input "57161428"
click at [404, 345] on div "Roshni Gunnack 52545053 Services: 1hr session Therapist: Joju Mathew-moka Time:…" at bounding box center [403, 437] width 177 height 184
click at [403, 343] on button "Add Client" at bounding box center [433, 357] width 81 height 30
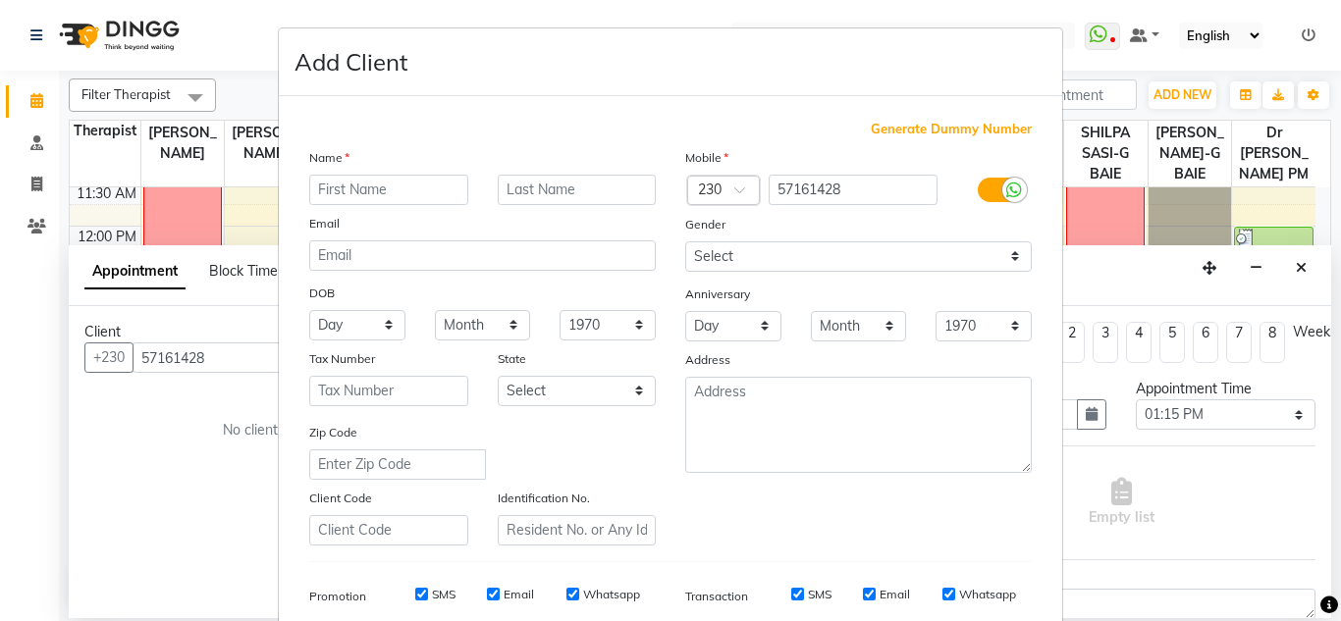
click at [411, 182] on input "text" at bounding box center [388, 190] width 159 height 30
drag, startPoint x: 400, startPoint y: 187, endPoint x: 350, endPoint y: 193, distance: 50.4
click at [350, 193] on input "Yaassdhir" at bounding box center [388, 190] width 159 height 30
type input "Yassiir"
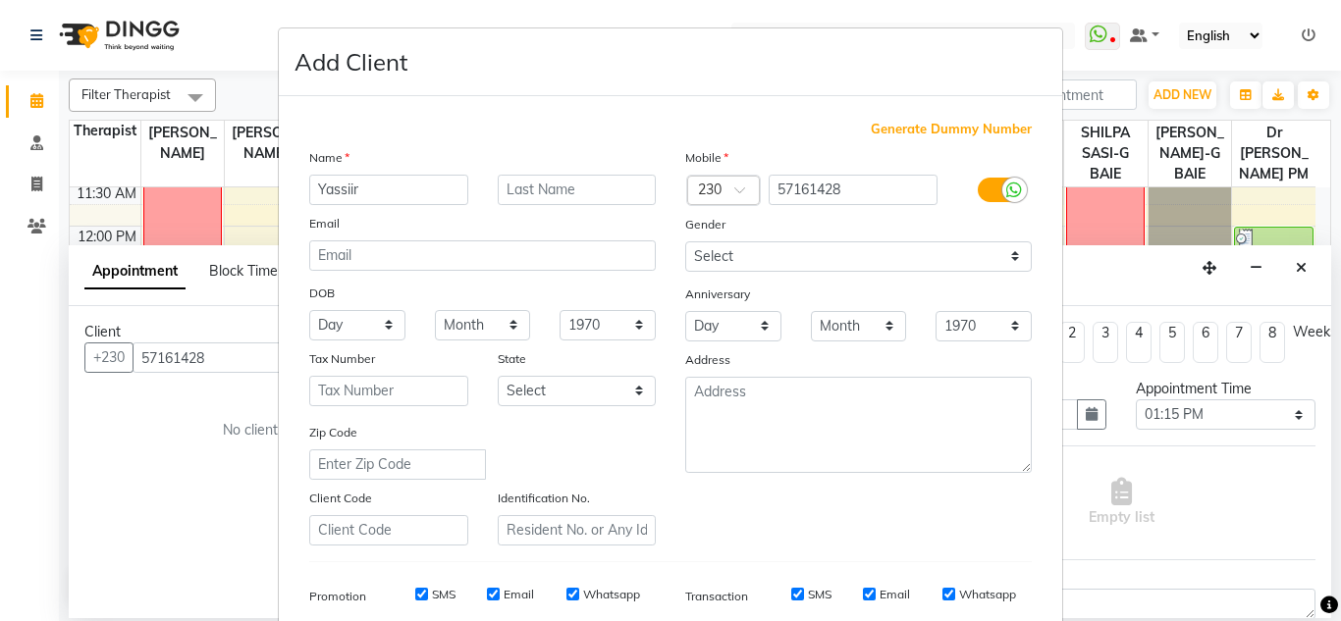
click at [549, 167] on div "Name" at bounding box center [482, 160] width 376 height 27
click at [549, 196] on input "text" at bounding box center [577, 190] width 159 height 30
type input "Bhoodoo"
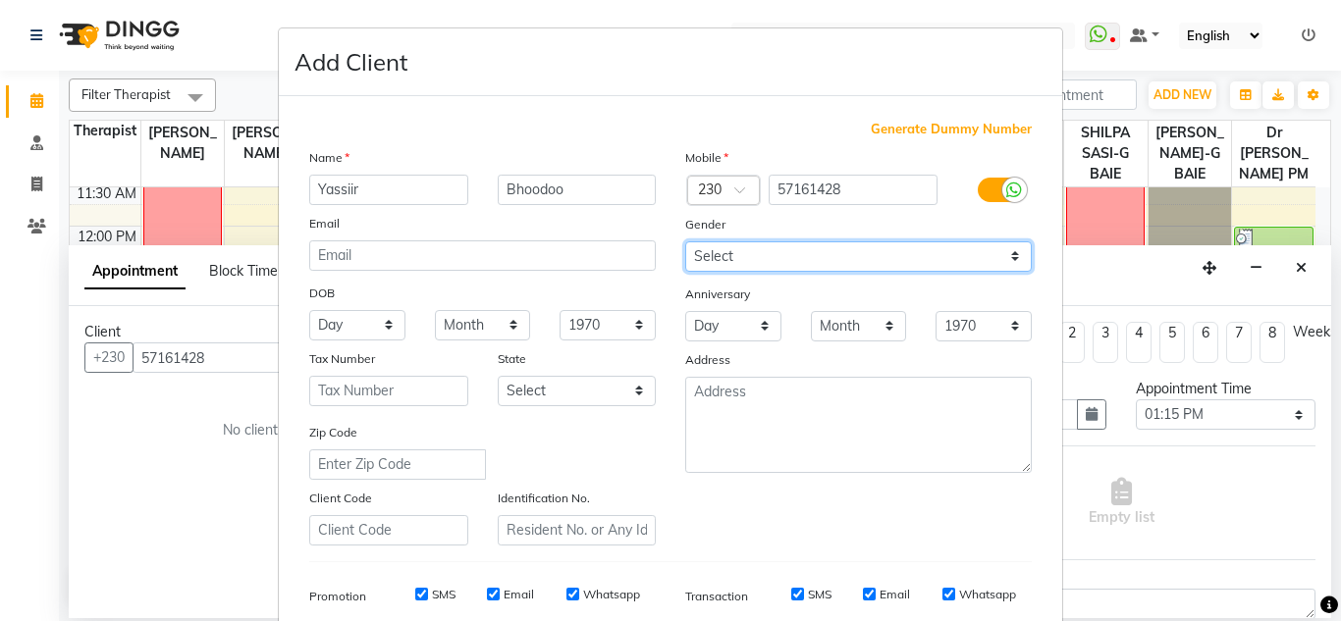
click at [759, 251] on select "Select Male Female Other Prefer Not To Say" at bounding box center [858, 256] width 346 height 30
select select "[DEMOGRAPHIC_DATA]"
click at [685, 241] on select "Select Male Female Other Prefer Not To Say" at bounding box center [858, 256] width 346 height 30
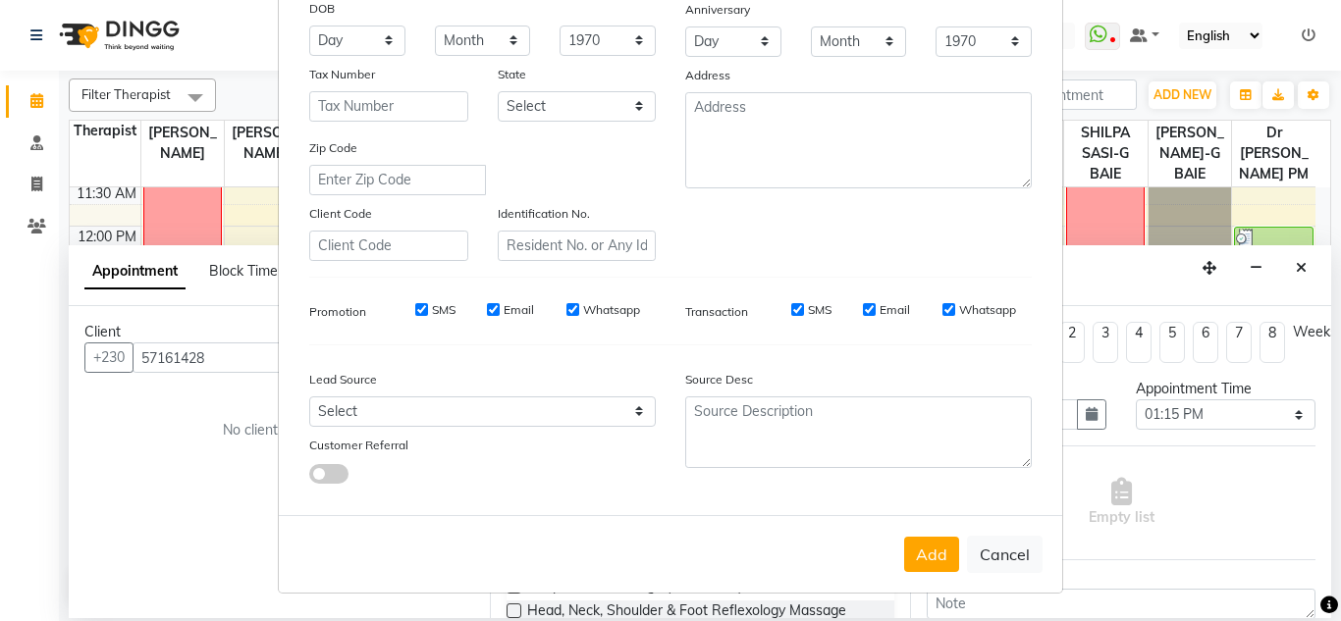
click at [939, 578] on div "Add Cancel" at bounding box center [670, 554] width 783 height 78
click at [926, 568] on button "Add" at bounding box center [931, 554] width 55 height 35
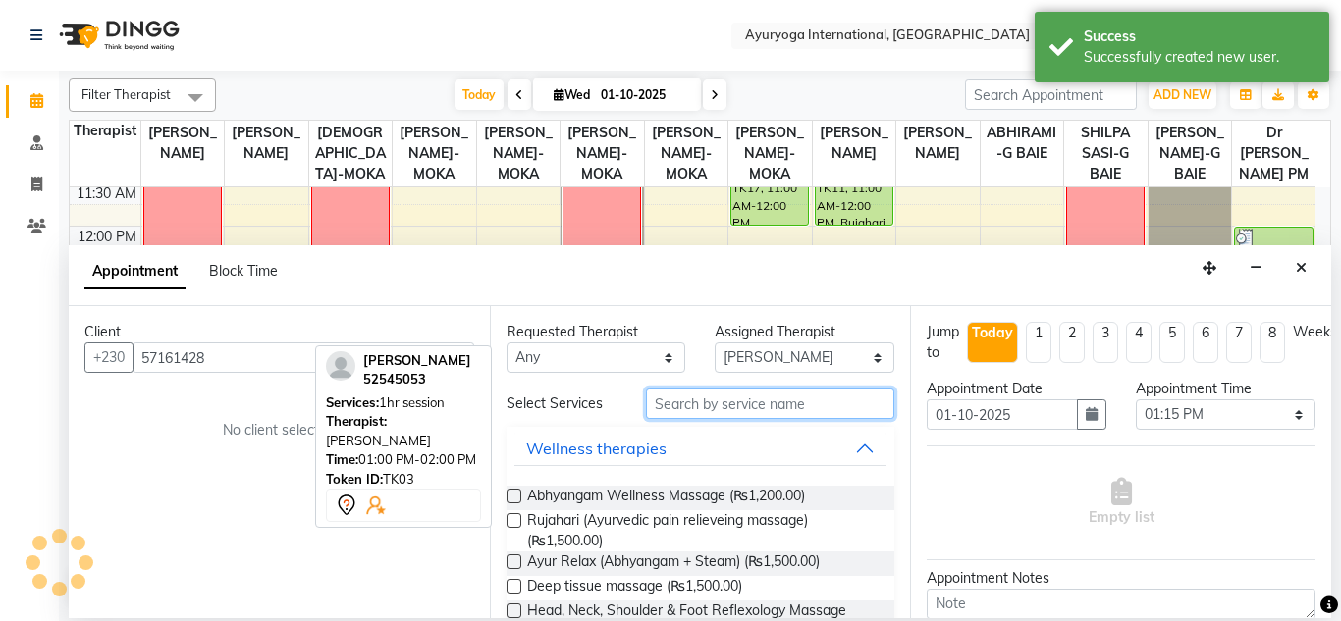
click at [696, 408] on input "text" at bounding box center [770, 404] width 249 height 30
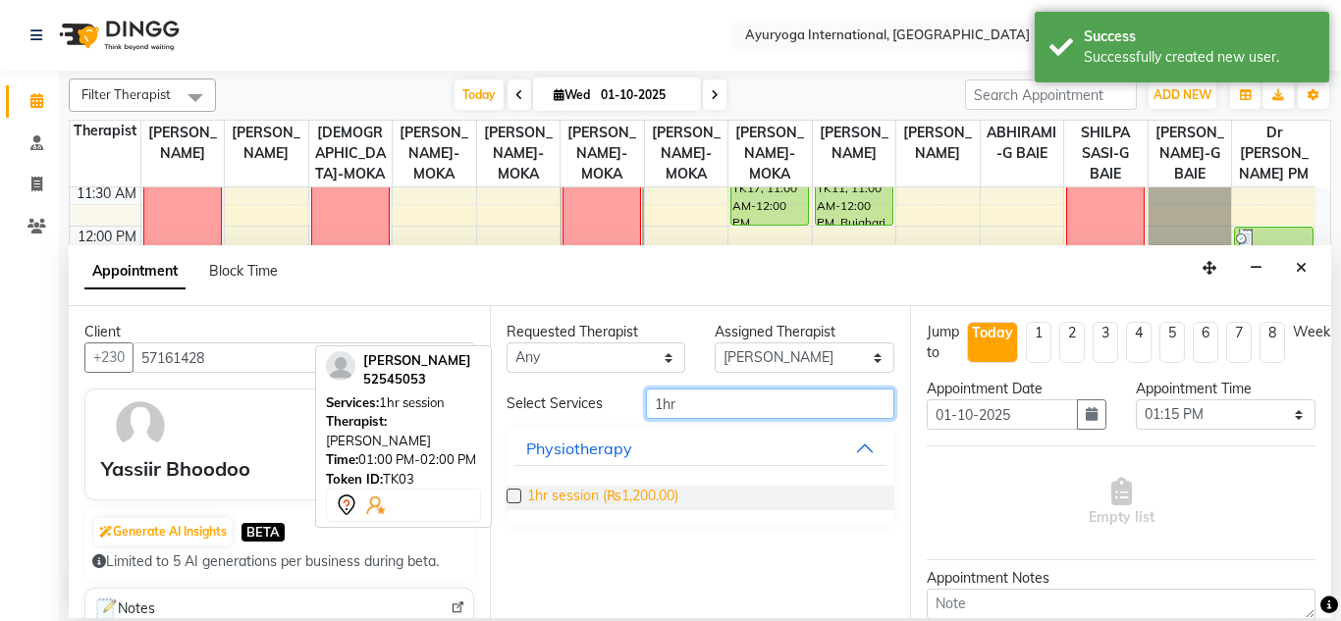
type input "1hr"
click at [662, 486] on span "1hr session (₨1,200.00)" at bounding box center [602, 498] width 151 height 25
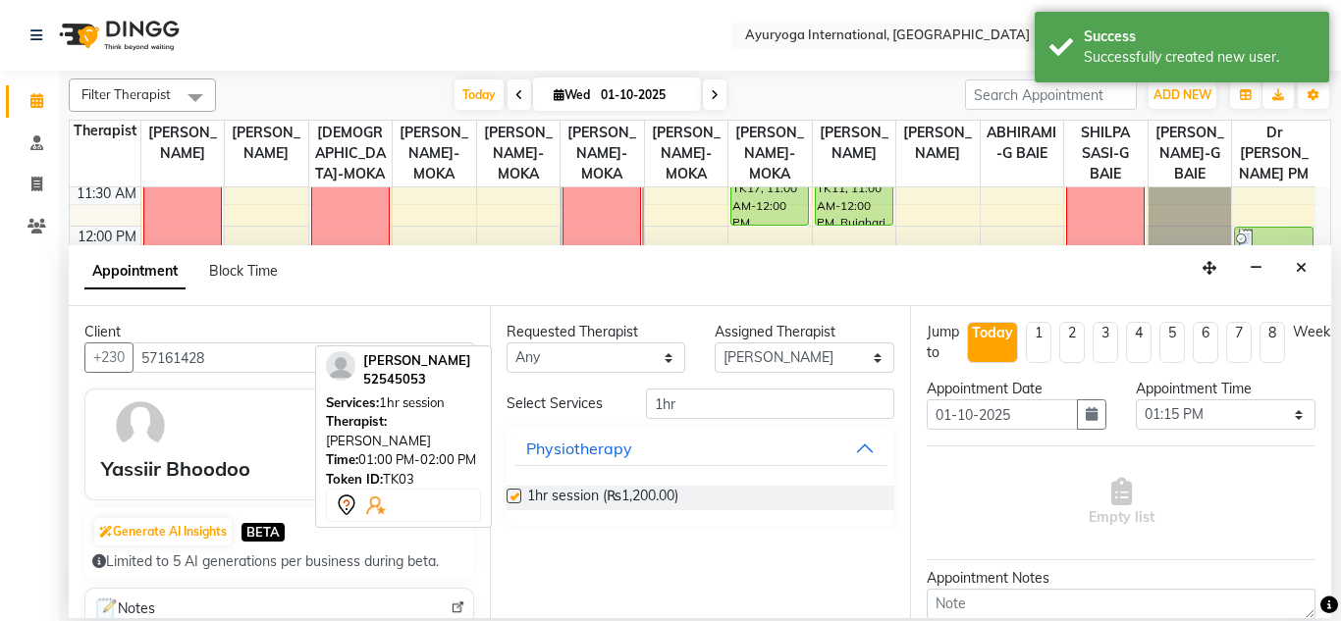
checkbox input "false"
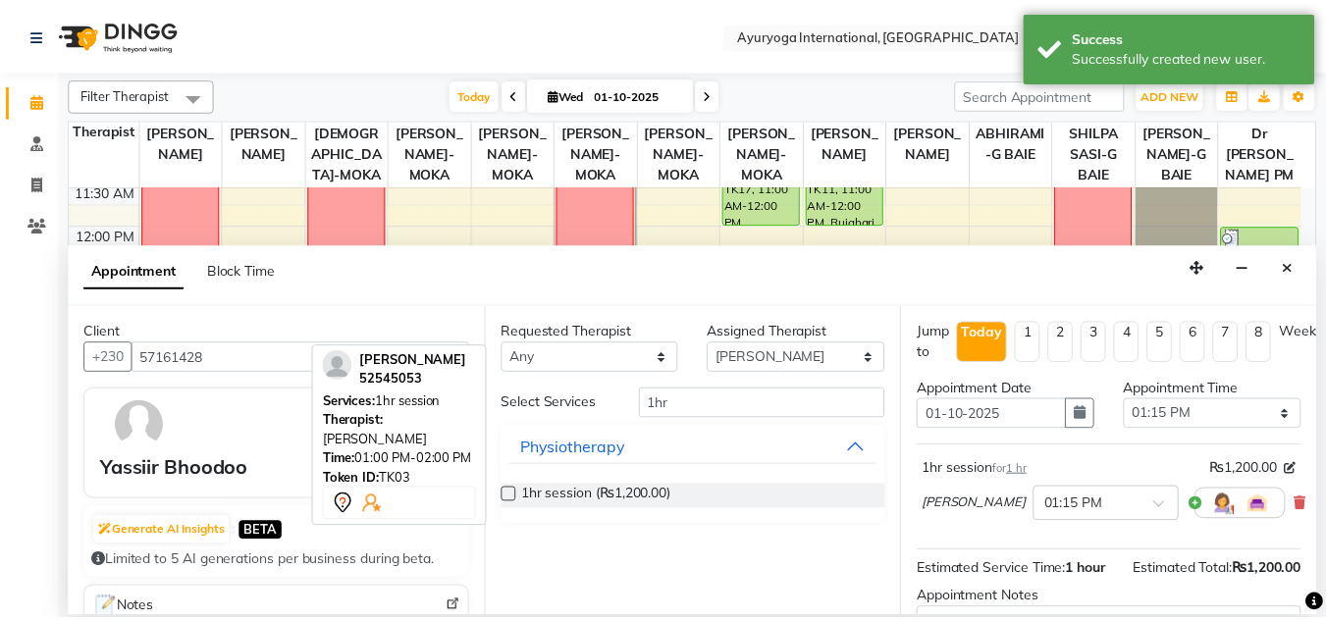
scroll to position [262, 0]
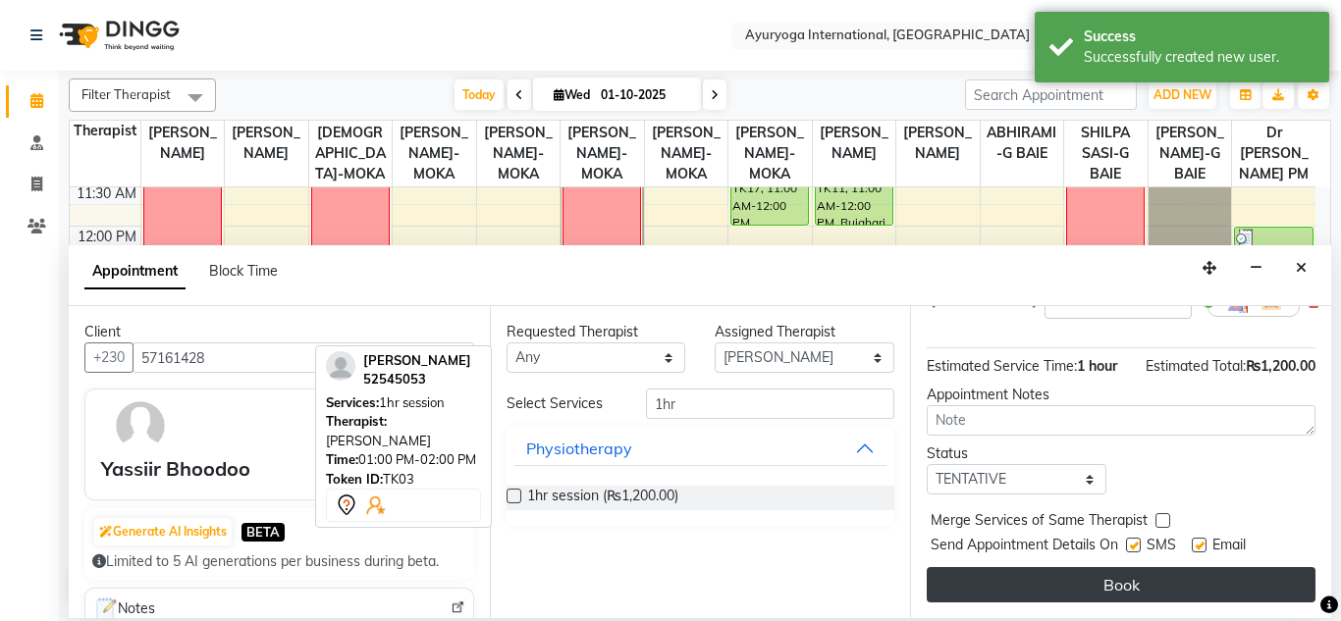
click at [1037, 582] on button "Book" at bounding box center [1120, 584] width 389 height 35
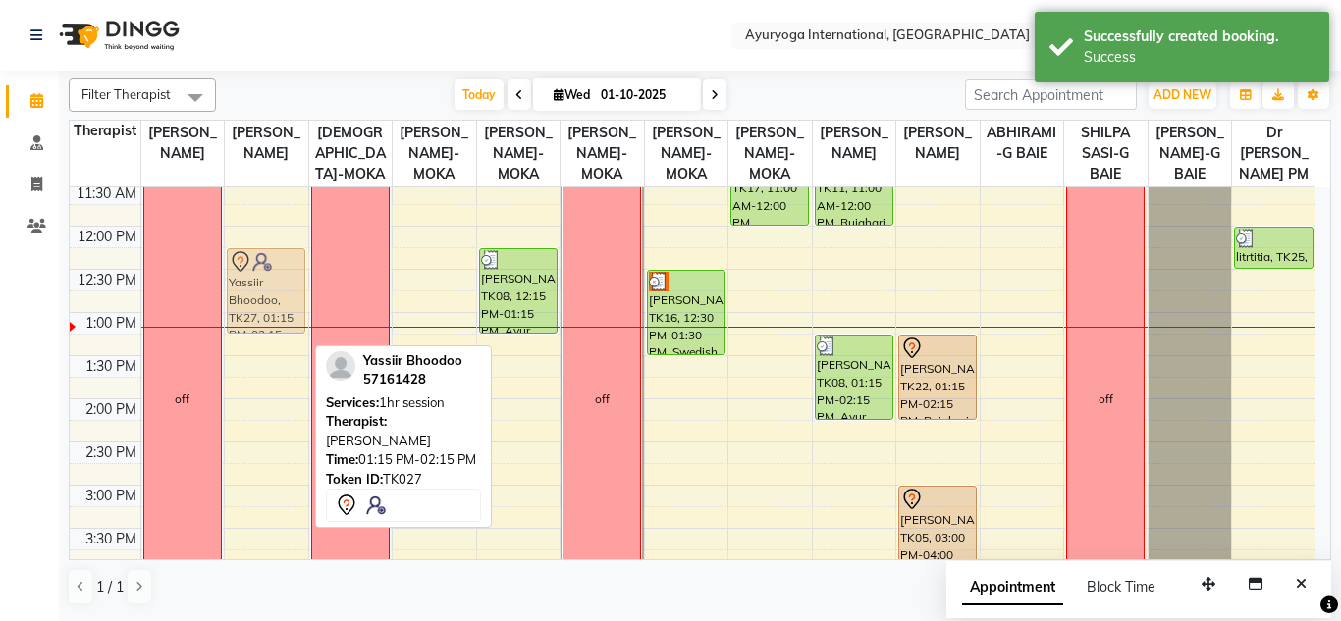
drag, startPoint x: 241, startPoint y: 394, endPoint x: 261, endPoint y: 300, distance: 95.3
click at [261, 300] on div "Yassiir Bhoodoo, TK27, 01:15 PM-02:15 PM, 1hr session Jean luc Jafarally, TK04,…" at bounding box center [266, 399] width 83 height 1208
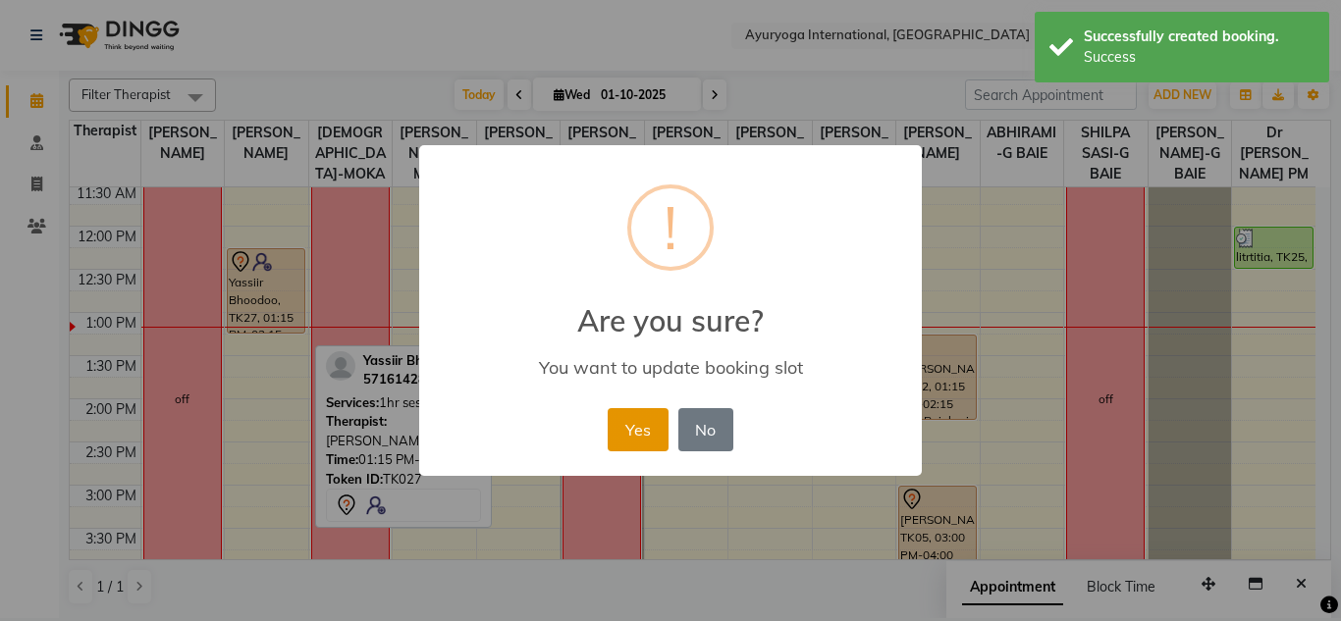
click at [623, 426] on button "Yes" at bounding box center [637, 429] width 60 height 43
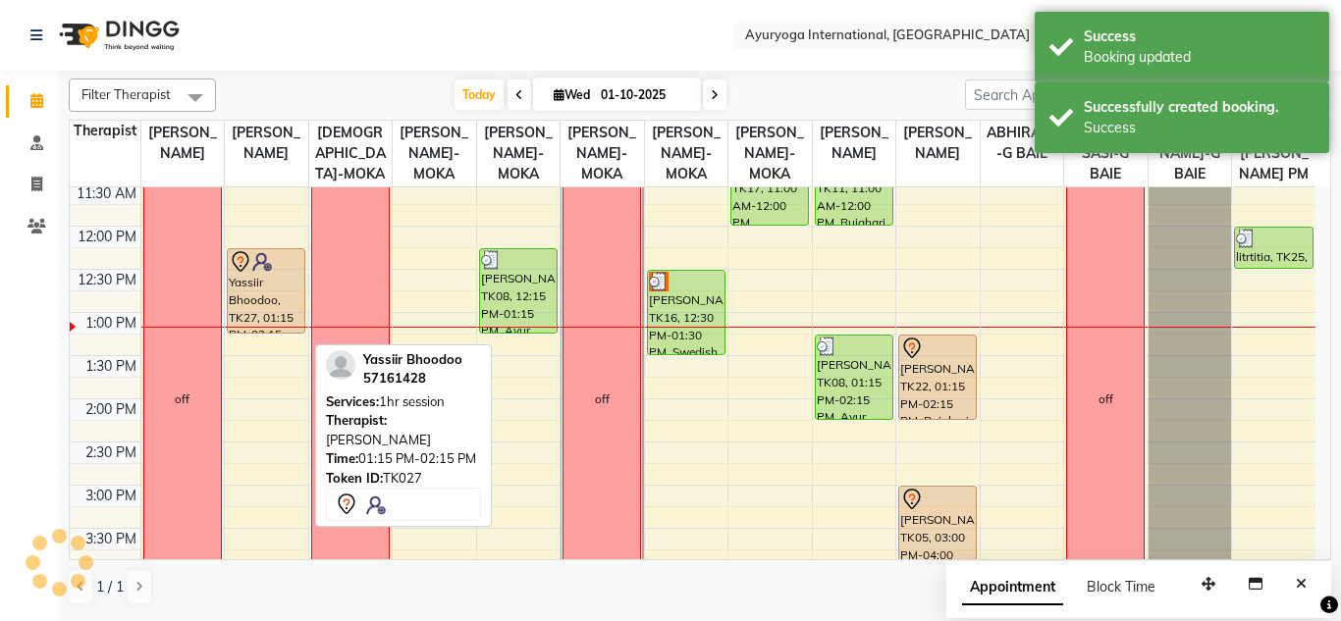
click at [253, 272] on img at bounding box center [262, 262] width 20 height 20
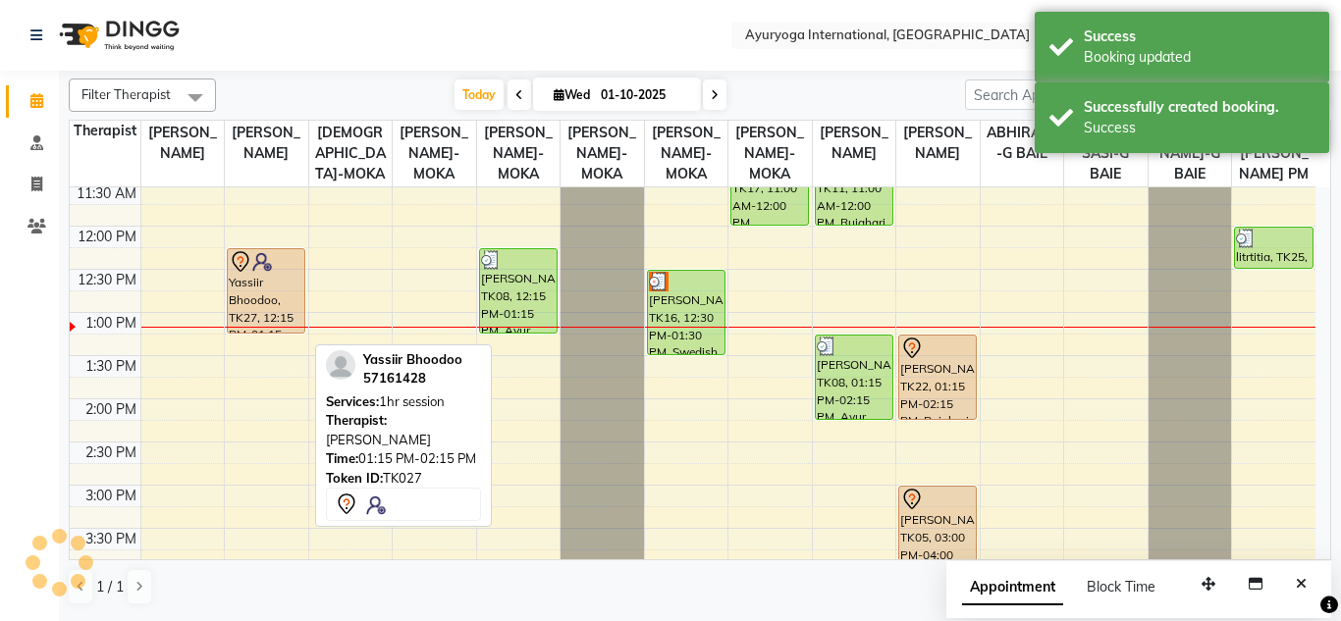
click at [252, 272] on img at bounding box center [262, 262] width 20 height 20
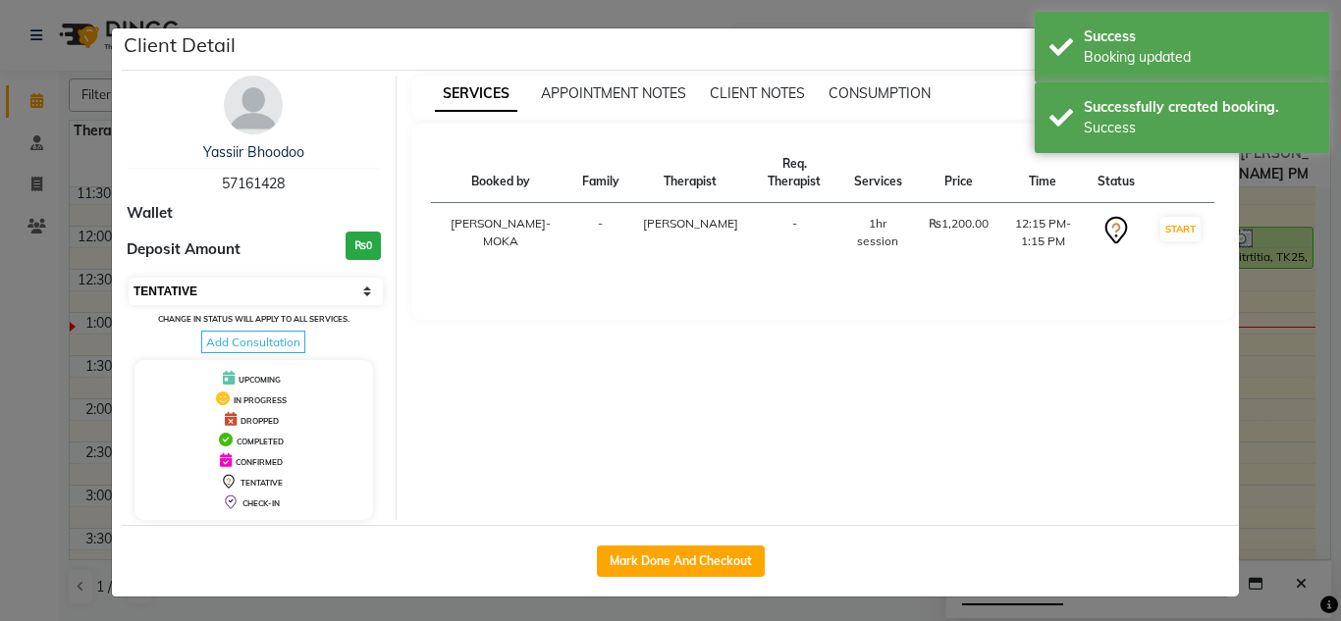
drag, startPoint x: 249, startPoint y: 288, endPoint x: 252, endPoint y: 302, distance: 15.0
click at [249, 288] on select "Select IN SERVICE CONFIRMED TENTATIVE CHECK IN MARK DONE DROPPED UPCOMING" at bounding box center [256, 291] width 254 height 27
select select "3"
click at [129, 278] on select "Select IN SERVICE CONFIRMED TENTATIVE CHECK IN MARK DONE DROPPED UPCOMING" at bounding box center [256, 291] width 254 height 27
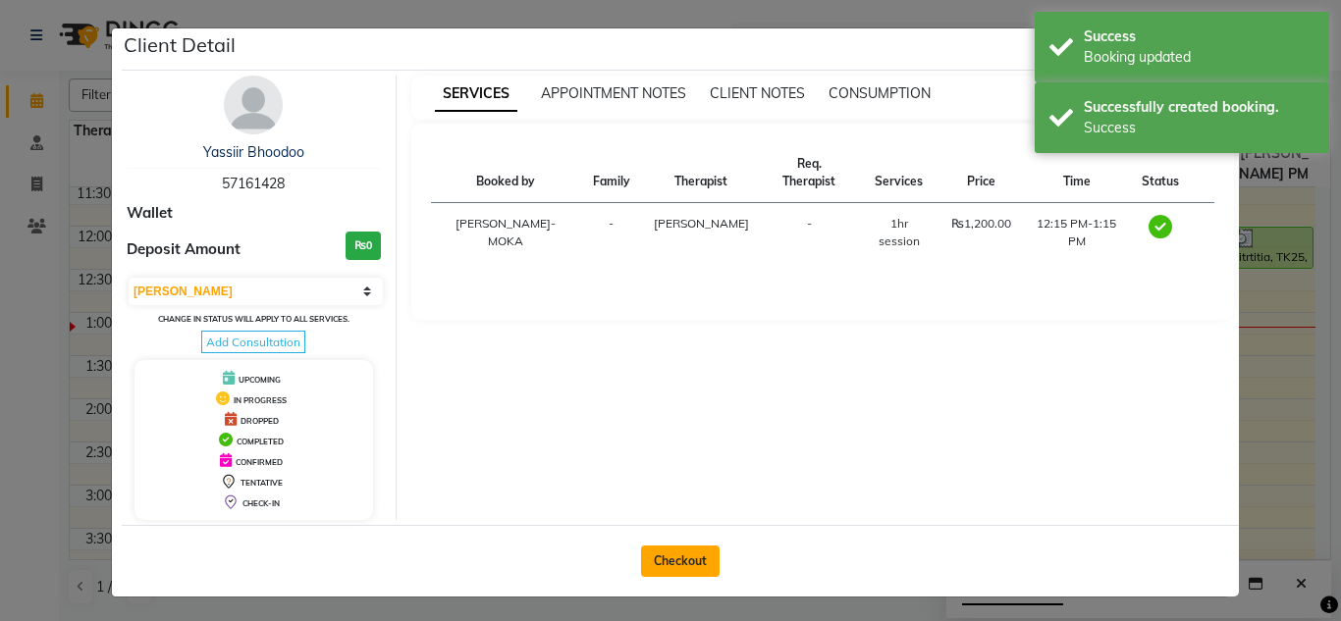
click at [659, 553] on button "Checkout" at bounding box center [680, 561] width 79 height 31
select select "service"
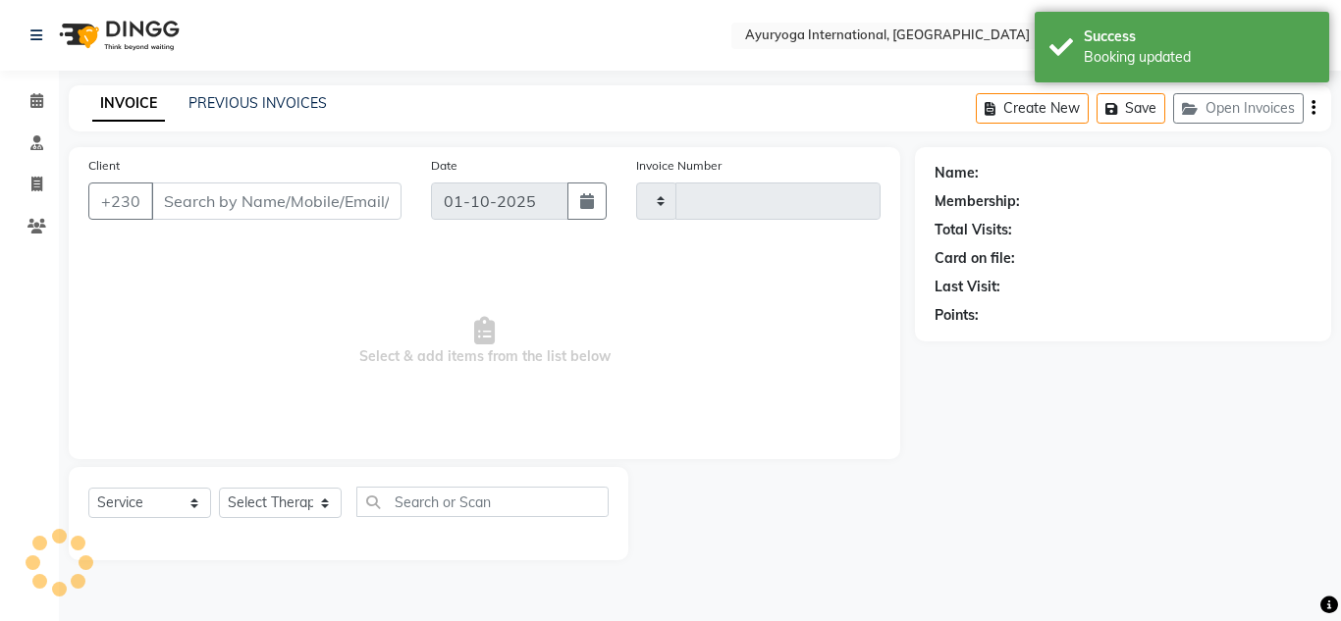
type input "5959"
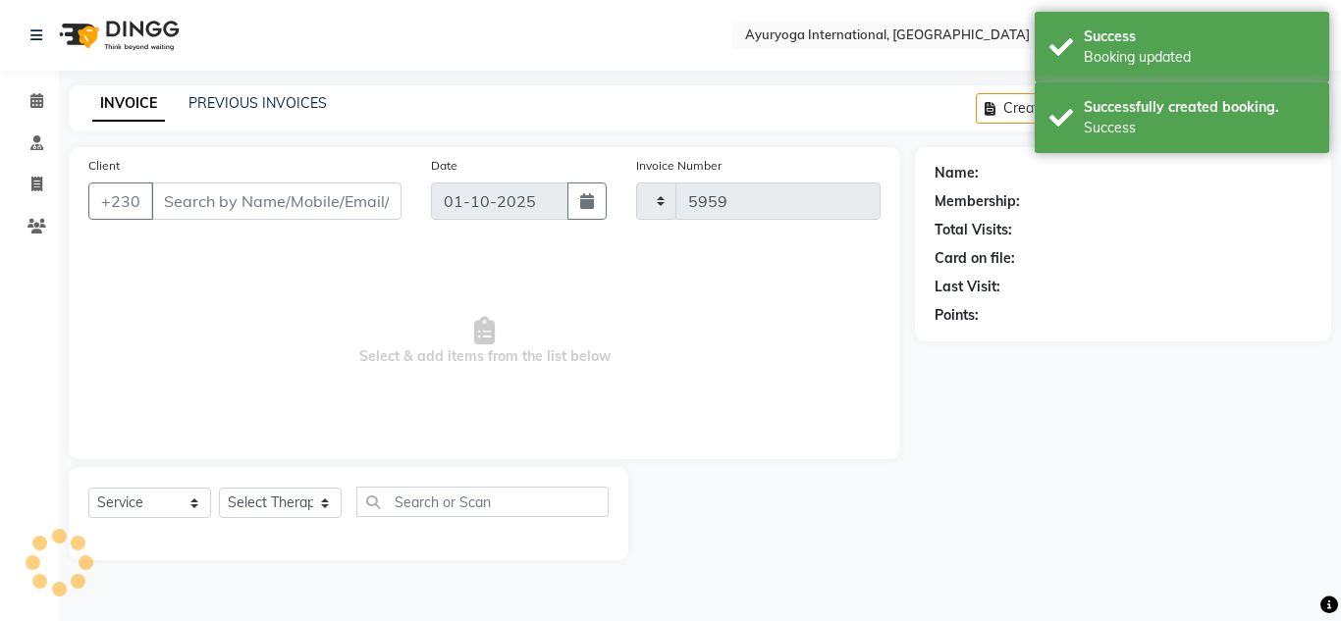
select select "730"
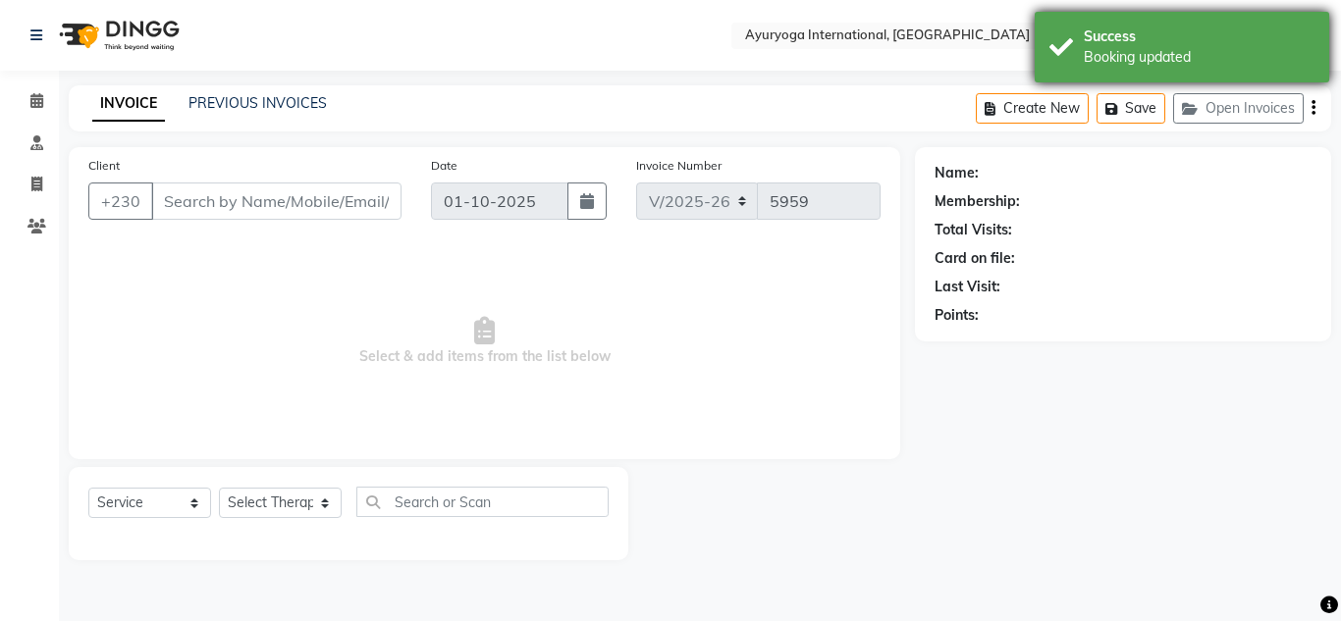
click at [1092, 78] on div "Success Booking updated" at bounding box center [1181, 47] width 294 height 71
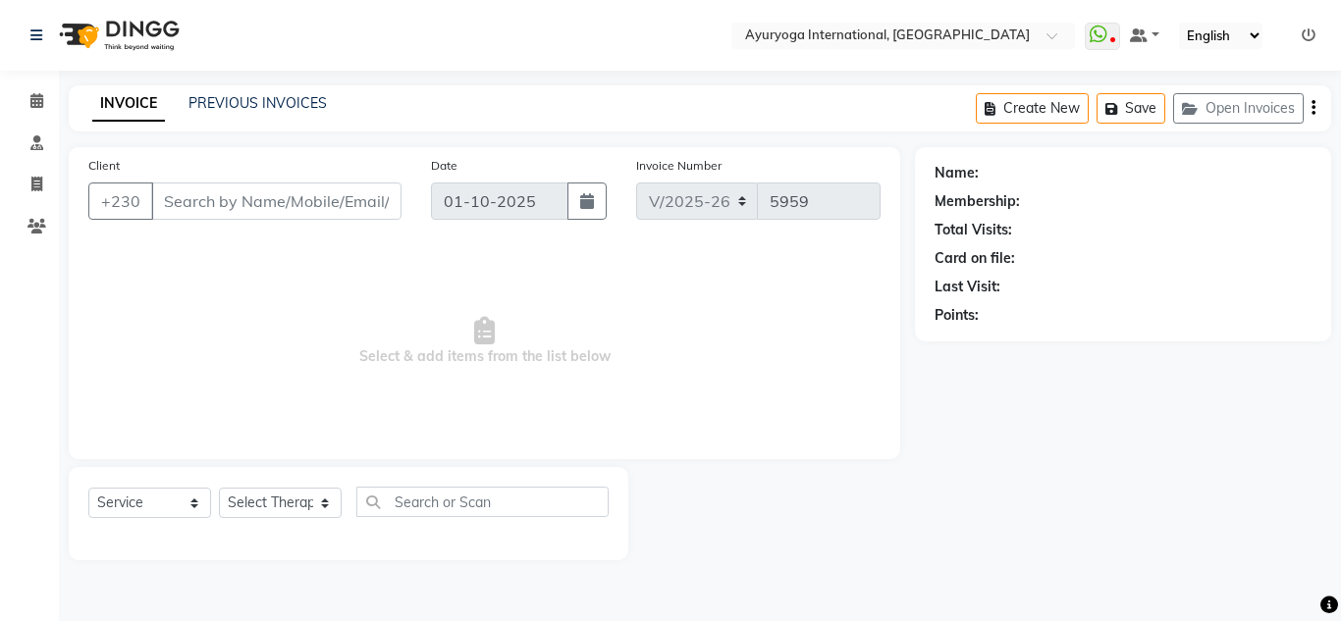
click at [892, 88] on div "INVOICE PREVIOUS INVOICES Create New Save Open Invoices" at bounding box center [700, 108] width 1262 height 46
type input "57161428"
select select "69824"
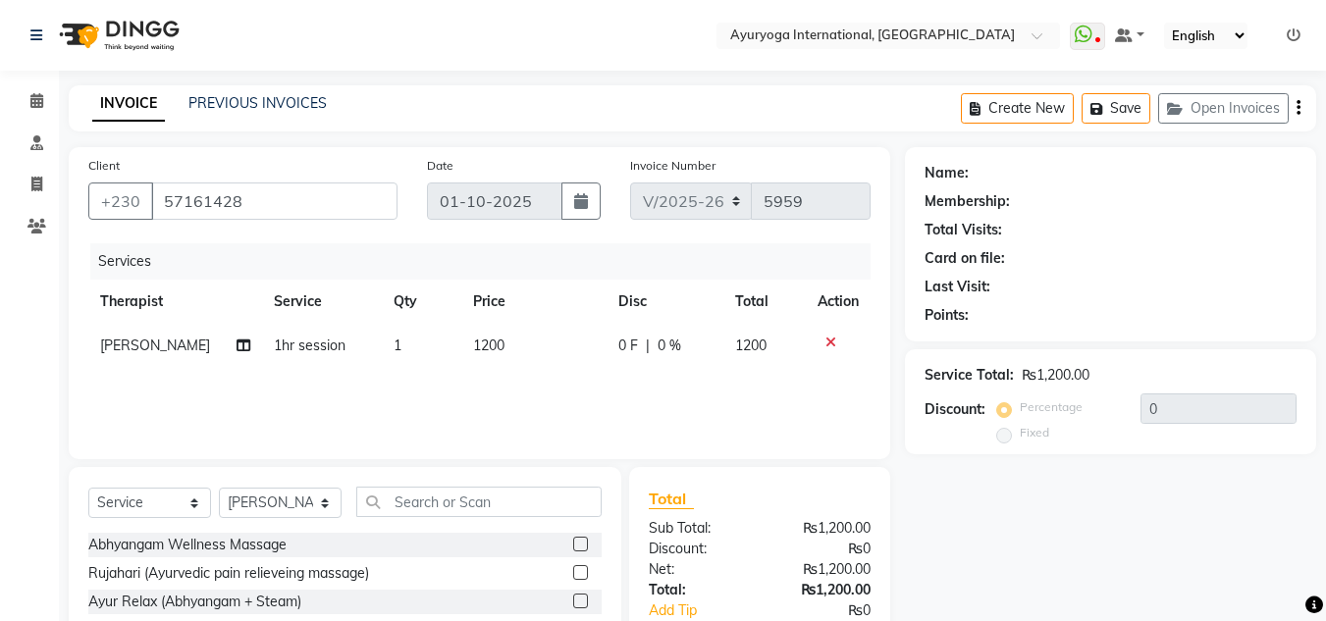
click at [892, 98] on div "INVOICE PREVIOUS INVOICES Create New Save Open Invoices" at bounding box center [692, 108] width 1247 height 46
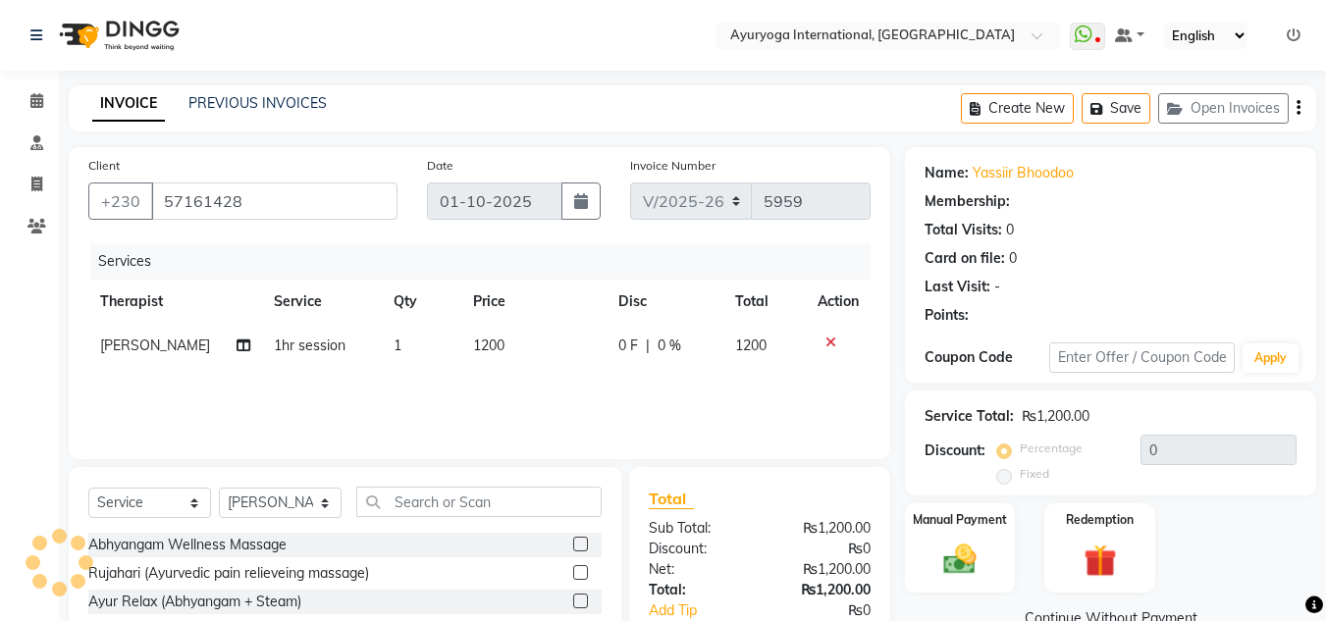
click at [606, 15] on nav "Select Location × Ayuryoga International, Mount Ory Rd WhatsApp Status ✕ Status…" at bounding box center [663, 35] width 1326 height 71
click at [968, 540] on img at bounding box center [959, 559] width 55 height 39
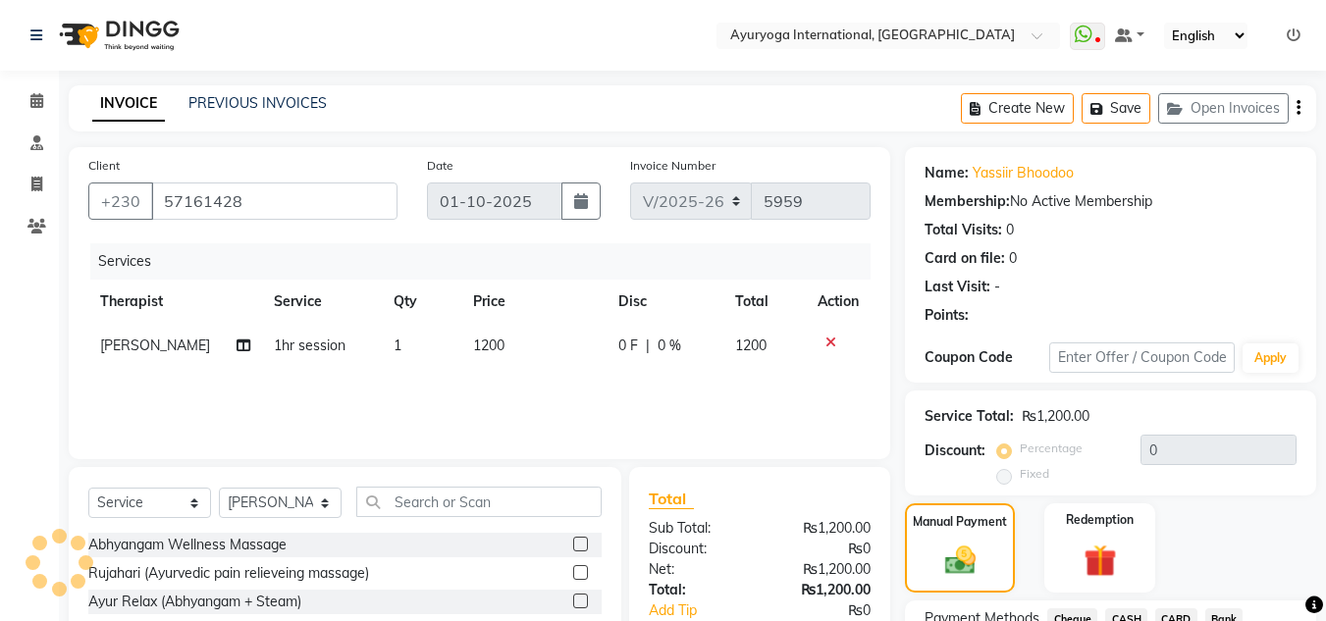
scroll to position [165, 0]
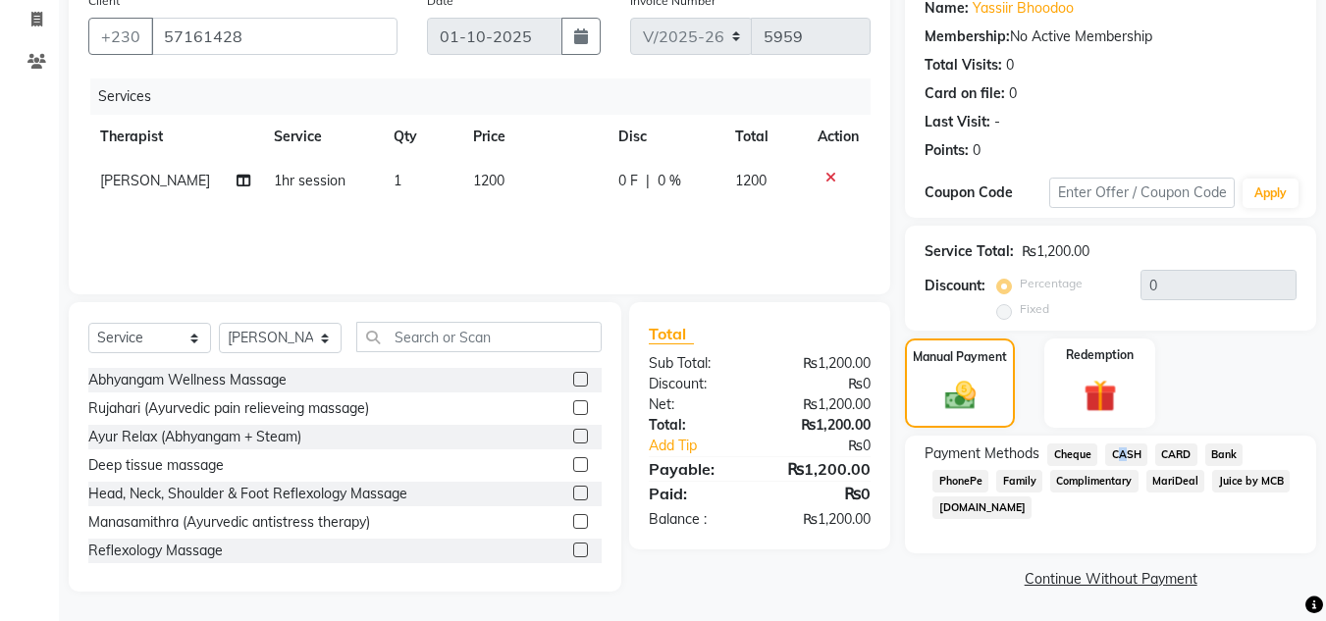
click at [1115, 450] on span "CASH" at bounding box center [1126, 455] width 42 height 23
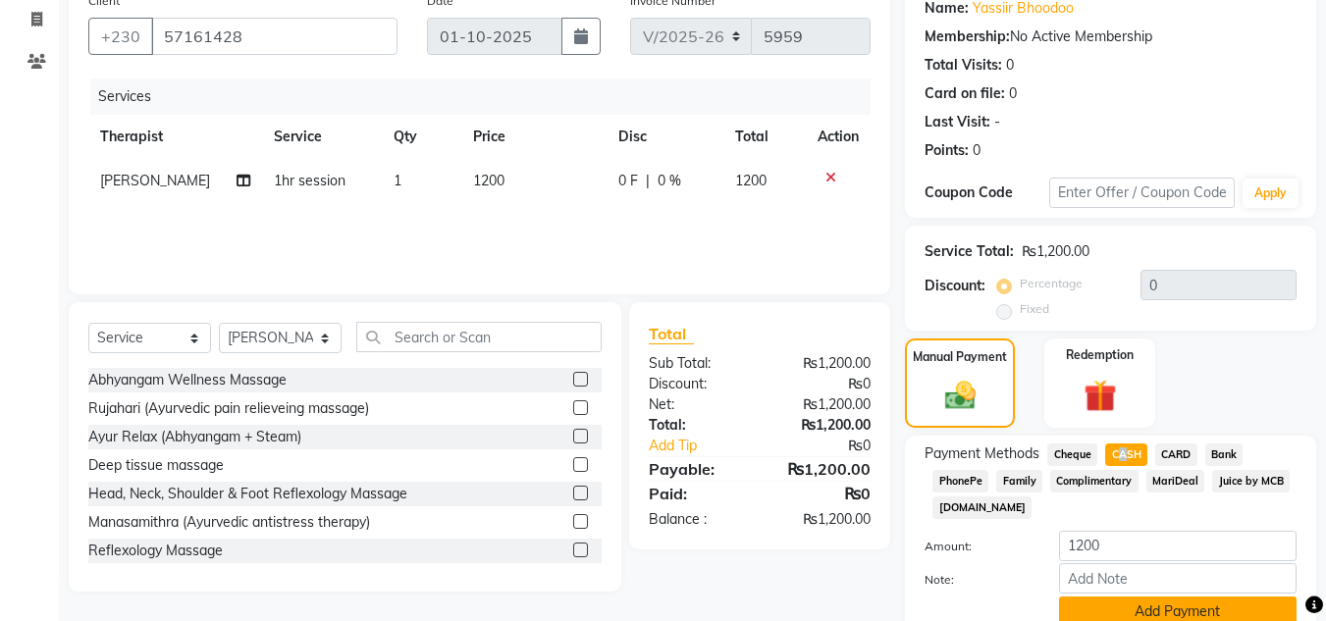
click at [1072, 612] on button "Add Payment" at bounding box center [1177, 612] width 237 height 30
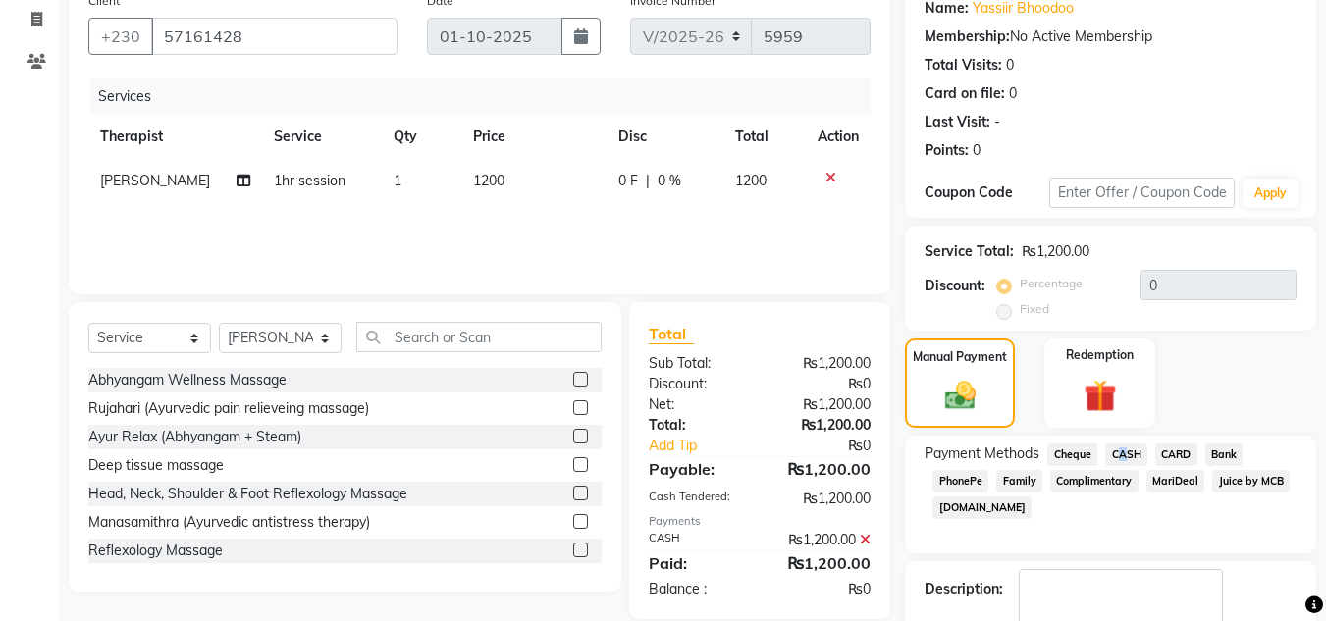
scroll to position [278, 0]
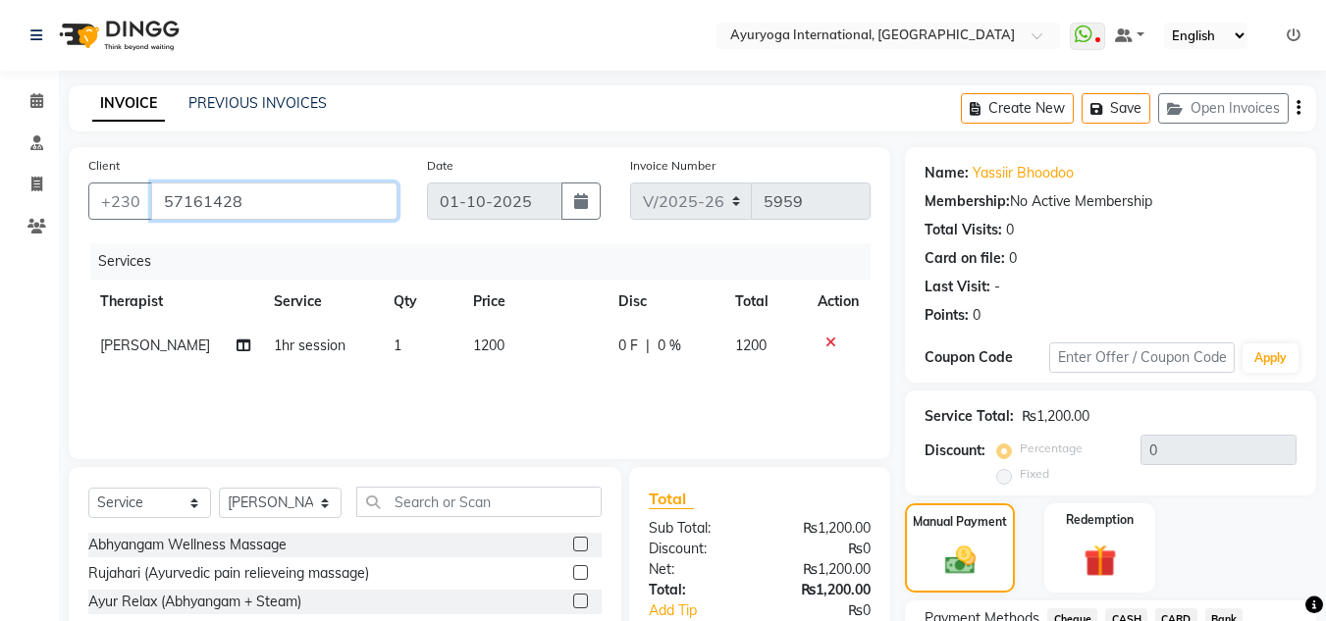
drag, startPoint x: 242, startPoint y: 200, endPoint x: 163, endPoint y: 191, distance: 80.0
click at [163, 191] on input "57161428" at bounding box center [274, 201] width 246 height 37
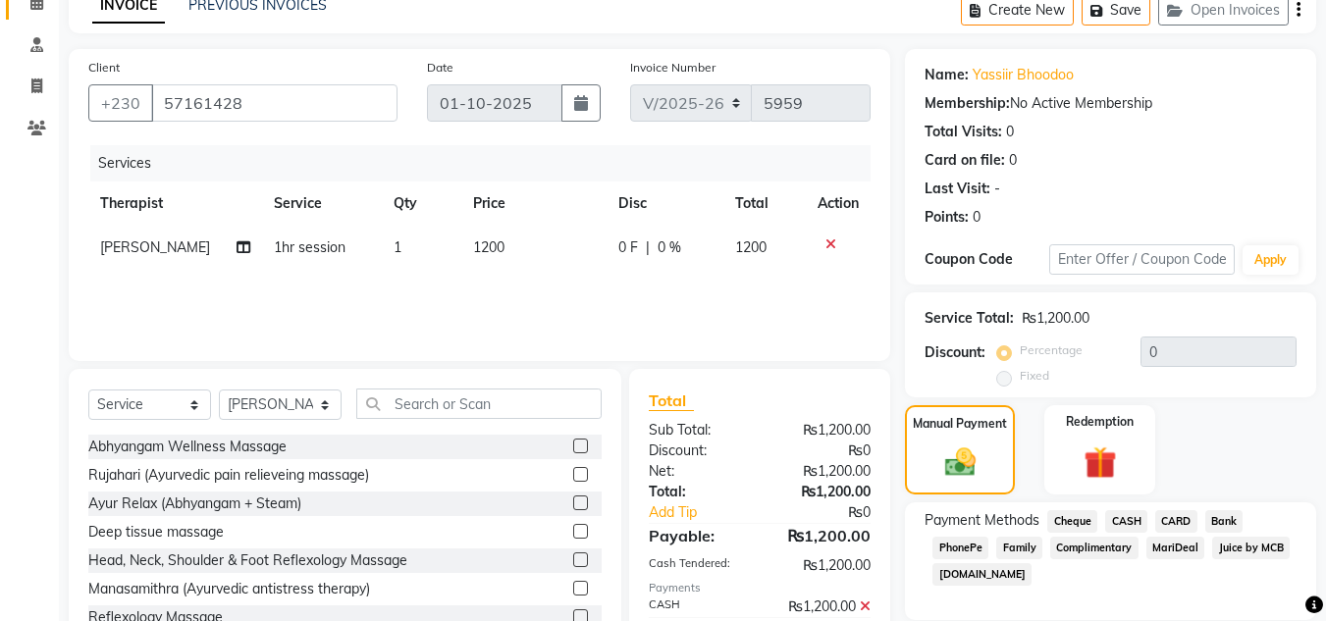
scroll to position [278, 0]
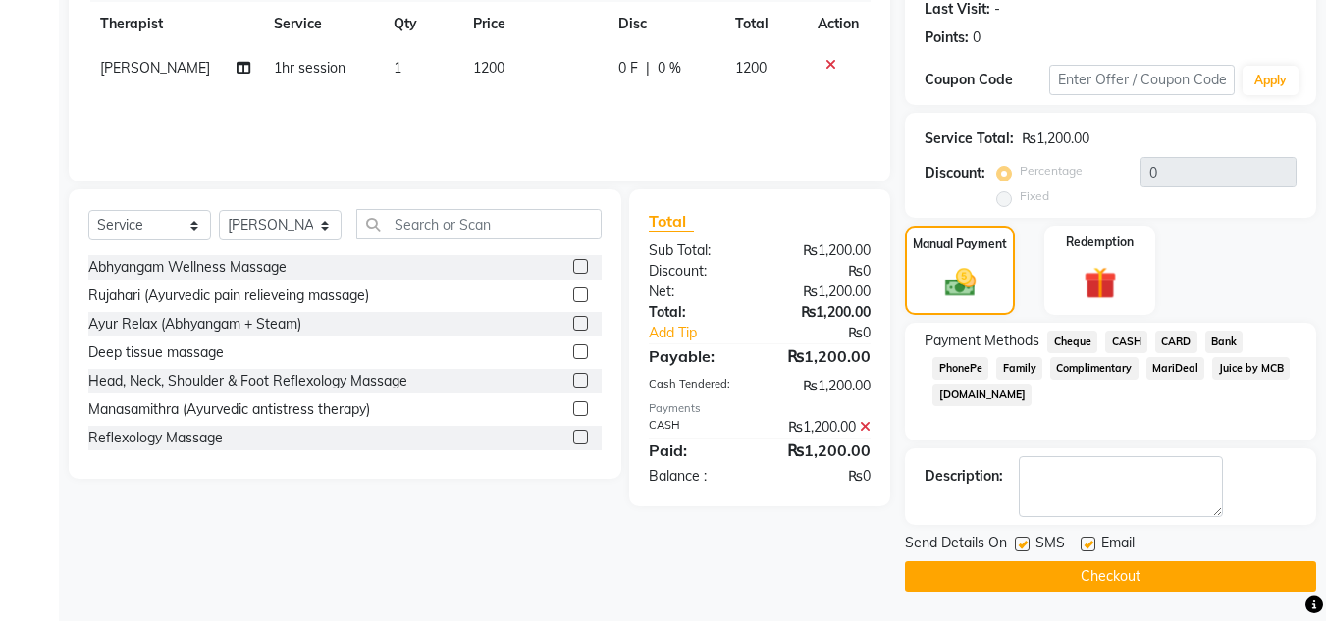
click at [1069, 579] on button "Checkout" at bounding box center [1110, 576] width 411 height 30
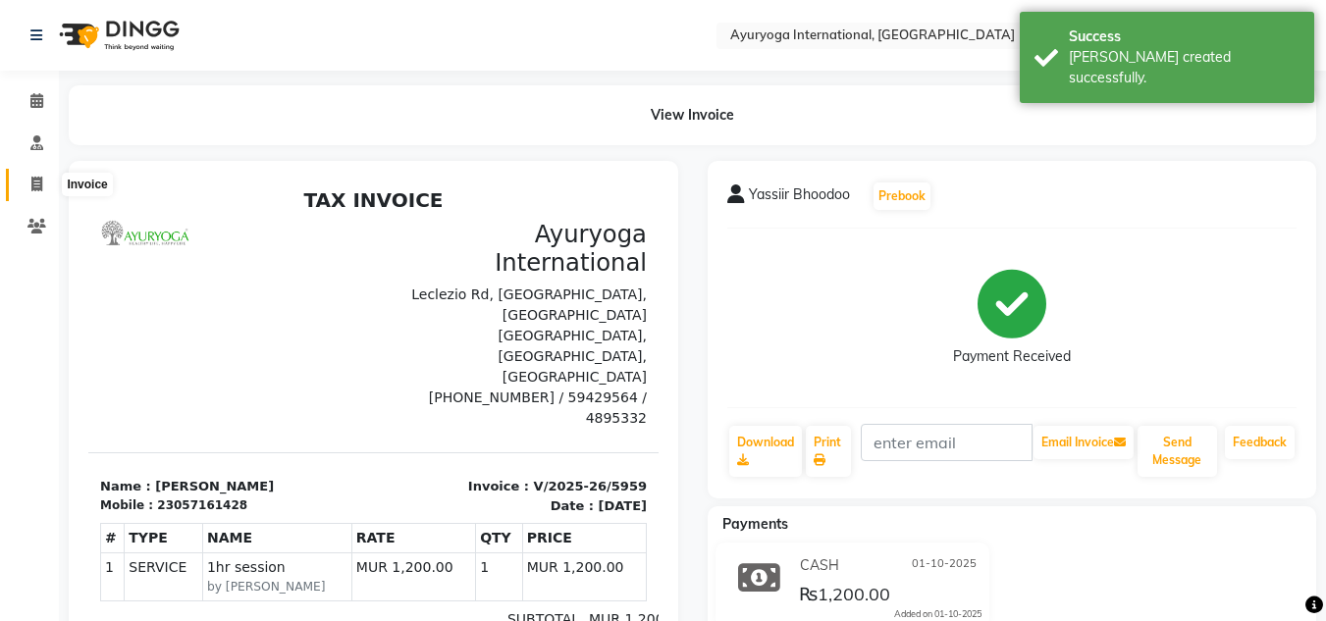
click at [36, 184] on icon at bounding box center [36, 184] width 11 height 15
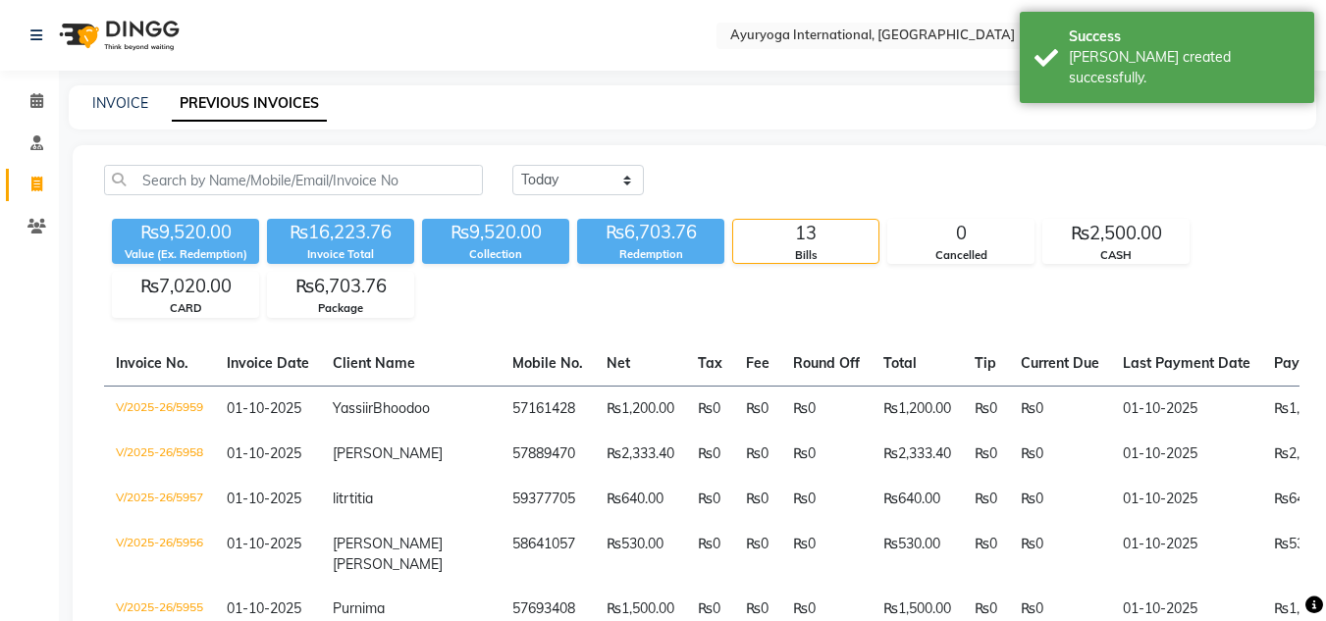
click at [375, 28] on nav "Select Location × Ayuryoga International, Mount Ory Rd WhatsApp Status ✕ Status…" at bounding box center [663, 35] width 1326 height 71
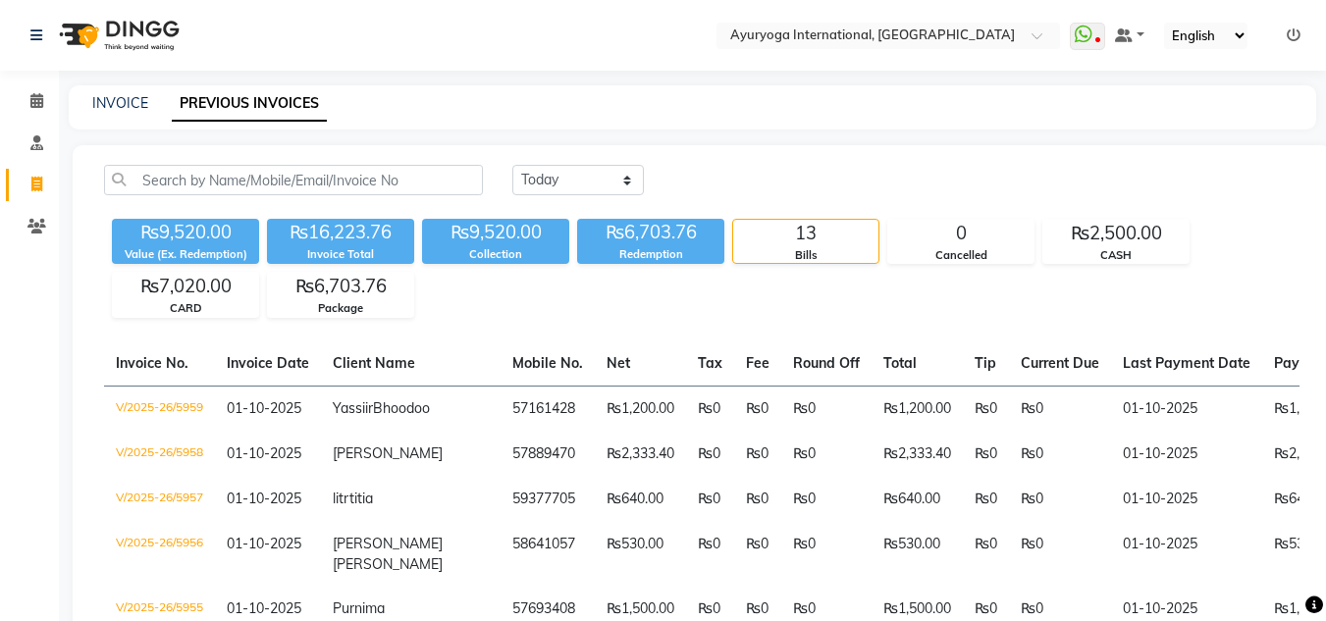
click at [321, 33] on nav "Select Location × Ayuryoga International, Mount Ory Rd WhatsApp Status ✕ Status…" at bounding box center [663, 35] width 1326 height 71
click at [33, 101] on icon at bounding box center [36, 100] width 13 height 15
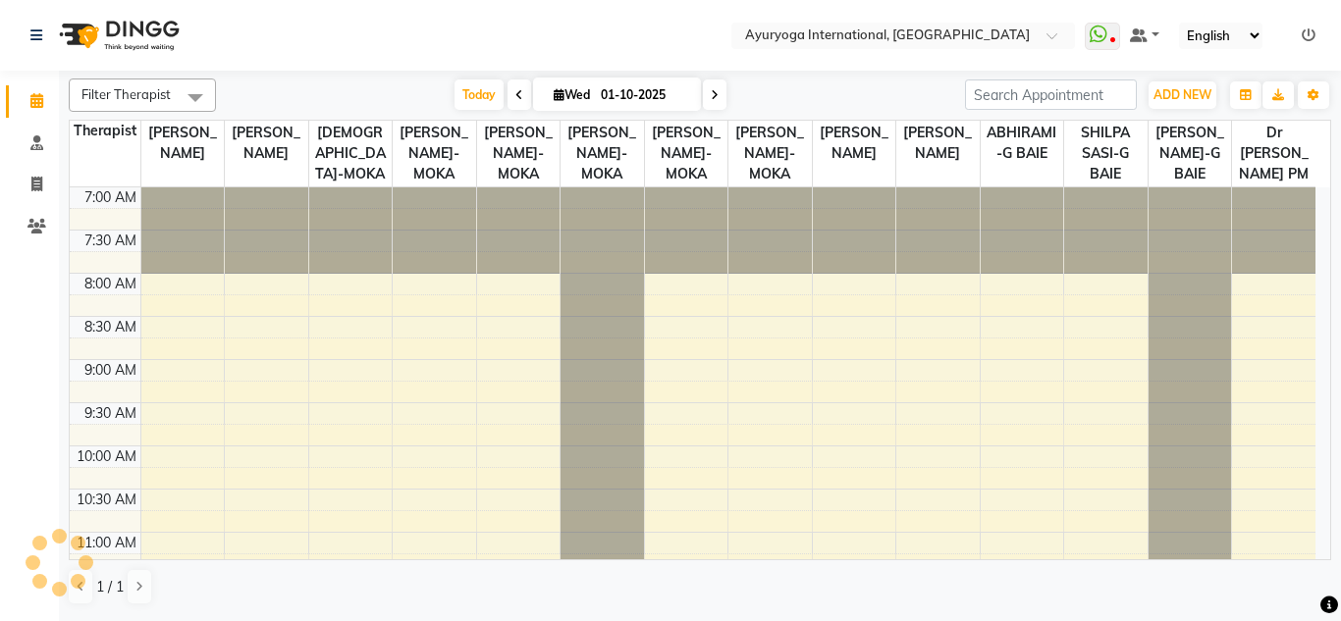
click at [30, 104] on icon at bounding box center [36, 100] width 13 height 15
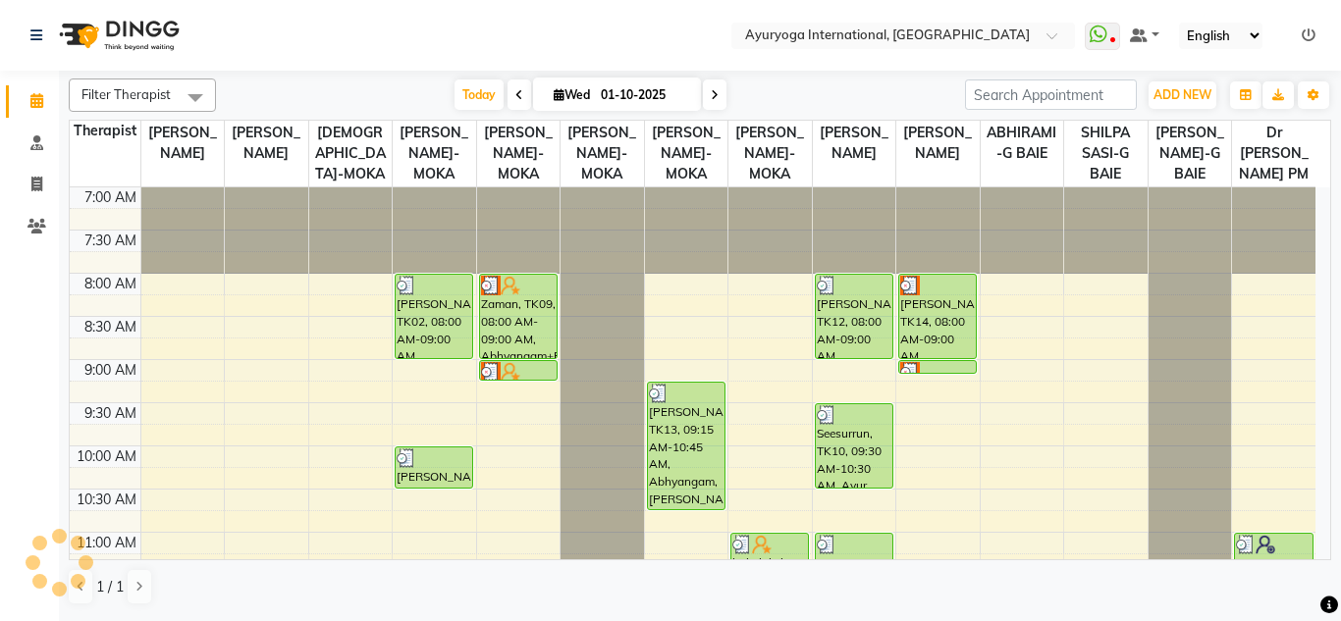
click at [37, 102] on icon at bounding box center [36, 100] width 13 height 15
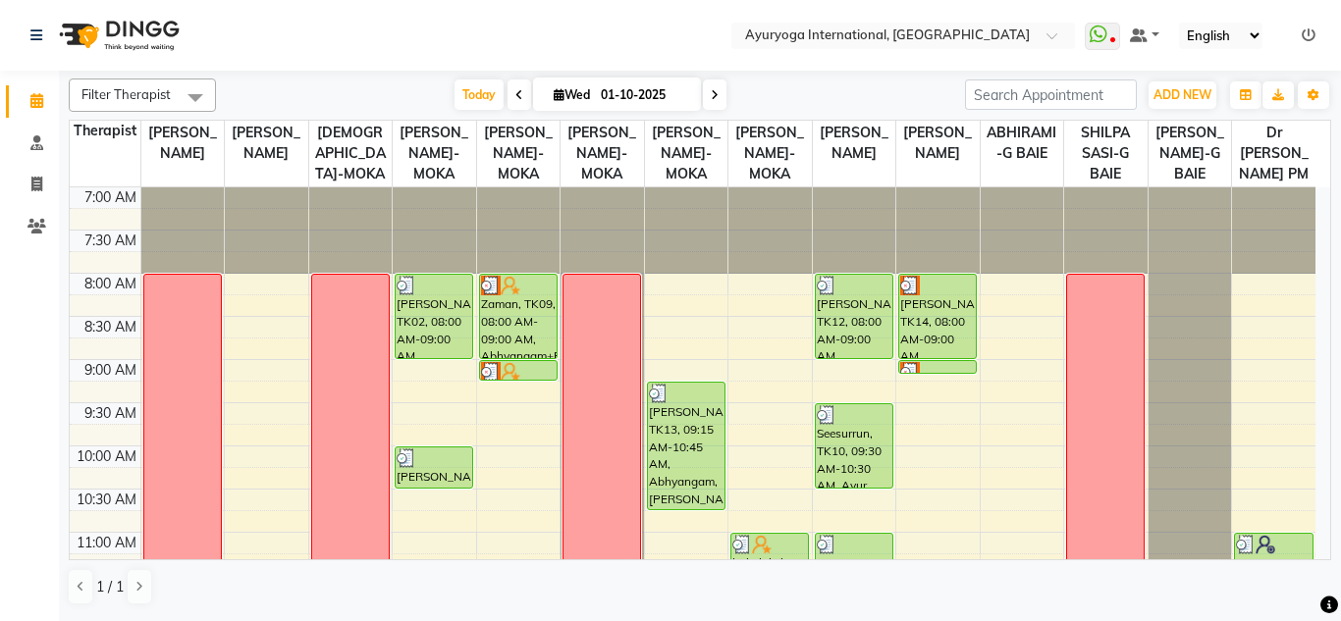
click at [357, 38] on nav "Select Location × Ayuryoga International, Mount Ory Rd WhatsApp Status ✕ Status…" at bounding box center [670, 35] width 1341 height 71
click at [355, 88] on div "Today Wed 01-10-2025" at bounding box center [590, 94] width 729 height 29
click at [362, 27] on nav "Select Location × Ayuryoga International, Mount Ory Rd WhatsApp Status ✕ Status…" at bounding box center [670, 35] width 1341 height 71
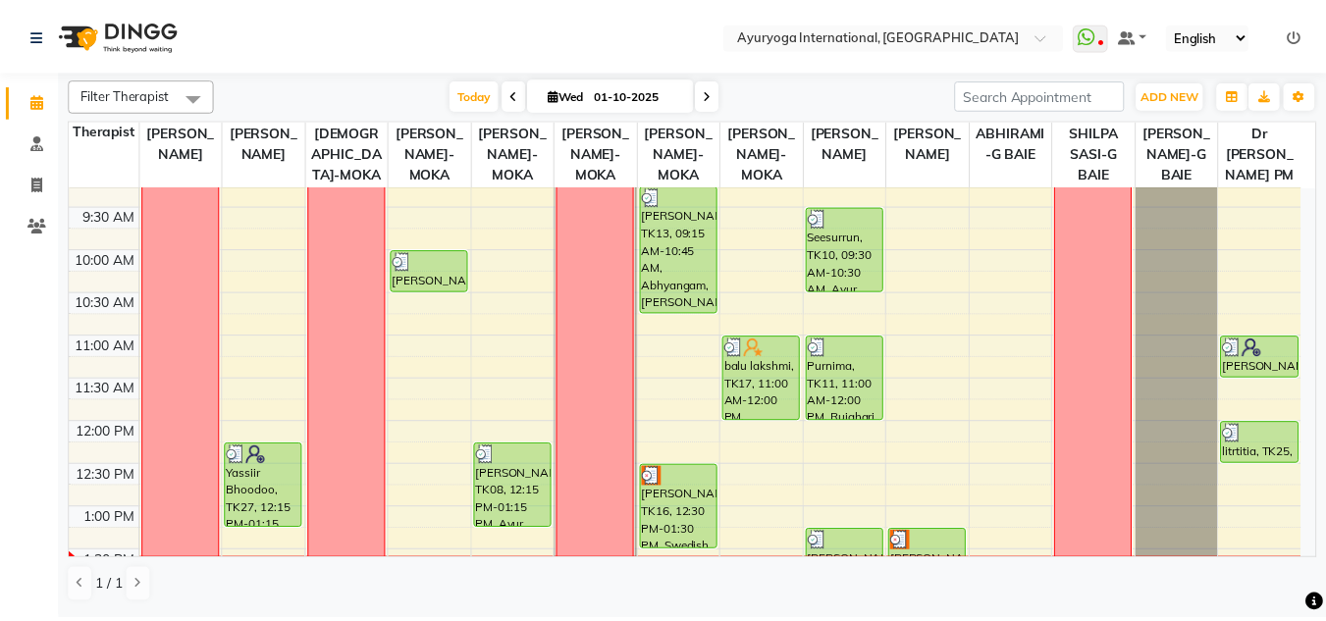
scroll to position [393, 0]
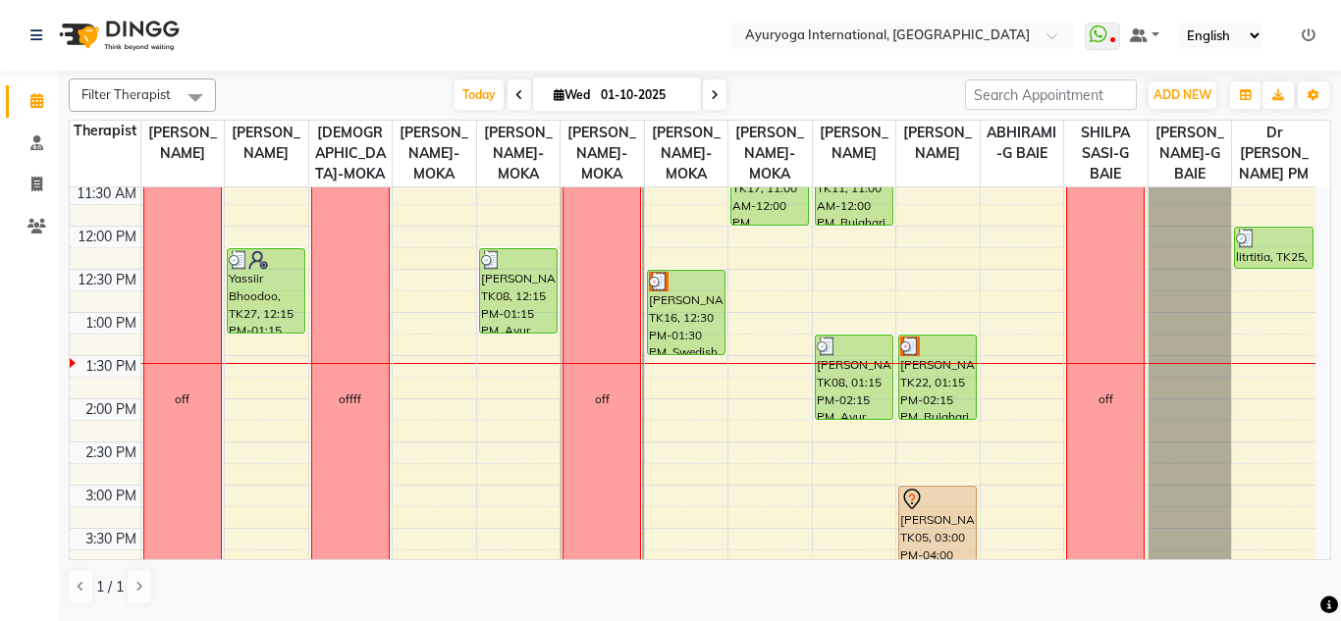
click at [580, 11] on nav "Select Location × Ayuryoga International, Mount Ory Rd WhatsApp Status ✕ Status…" at bounding box center [670, 35] width 1341 height 71
click at [363, 104] on div "Today Wed 01-10-2025" at bounding box center [590, 94] width 729 height 29
click at [373, 84] on div "Today Wed 01-10-2025" at bounding box center [590, 94] width 729 height 29
click at [807, 80] on div "Today Wed 01-10-2025" at bounding box center [590, 94] width 729 height 29
click at [292, 93] on div "Today Wed 01-10-2025" at bounding box center [590, 94] width 729 height 29
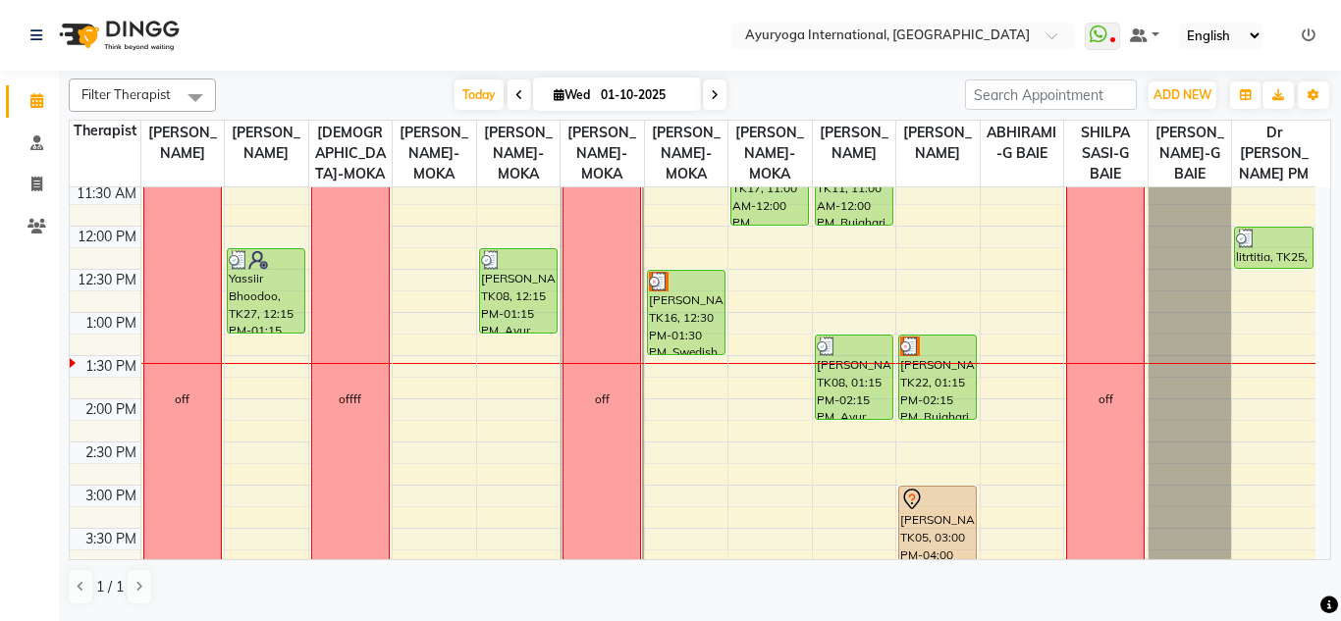
drag, startPoint x: 830, startPoint y: 90, endPoint x: 573, endPoint y: 14, distance: 268.3
click at [828, 92] on div "Today Wed 01-10-2025" at bounding box center [590, 94] width 729 height 29
click at [574, 26] on nav "Select Location × Ayuryoga International, Mount Ory Rd WhatsApp Status ✕ Status…" at bounding box center [670, 35] width 1341 height 71
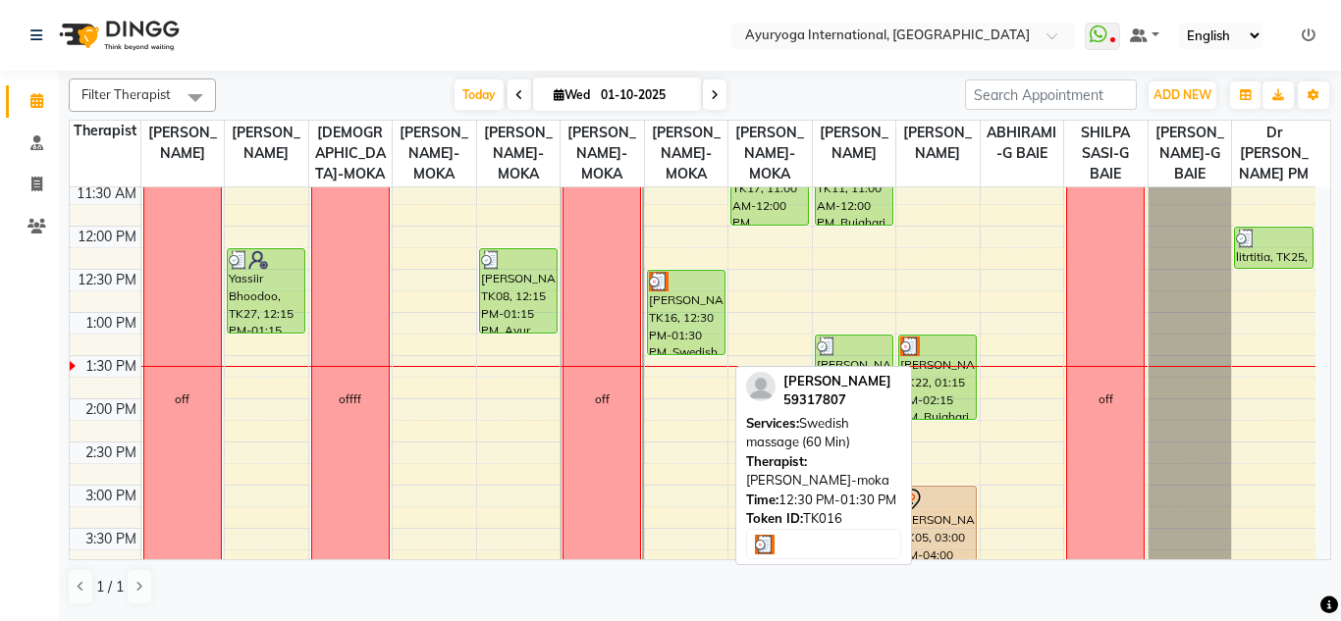
click at [670, 320] on div "[PERSON_NAME], TK16, 12:30 PM-01:30 PM, Swedish massage (60 Min)" at bounding box center [686, 312] width 77 height 83
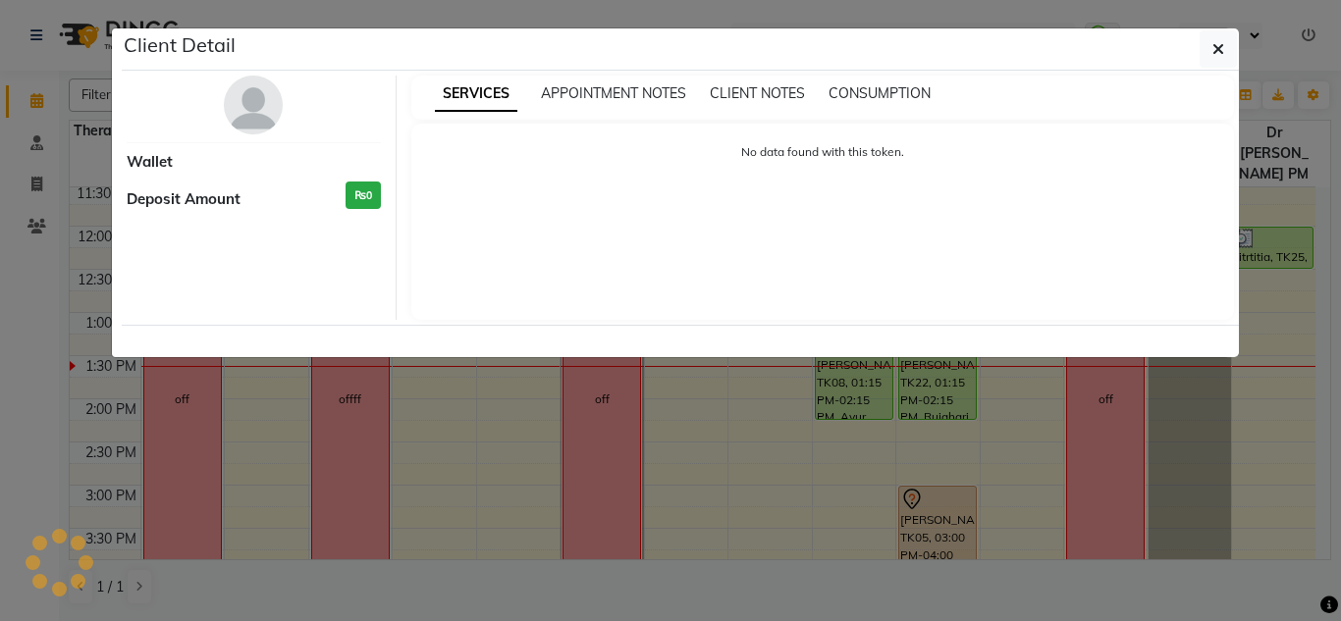
select select "3"
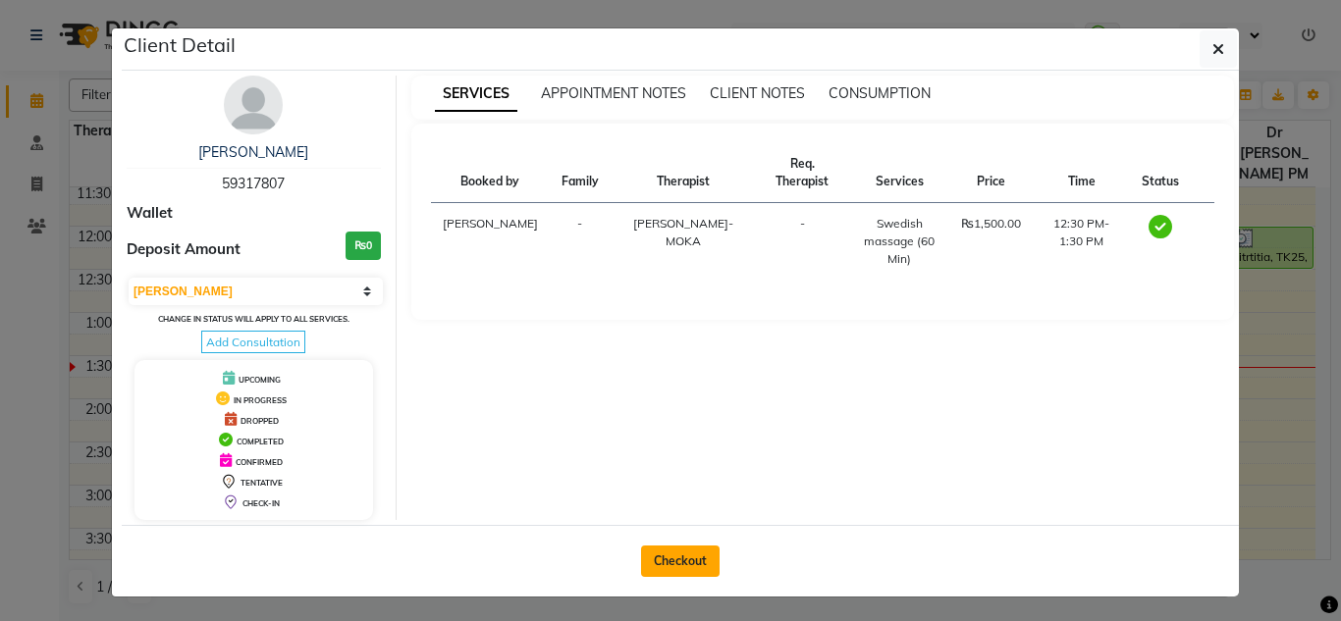
click at [660, 551] on button "Checkout" at bounding box center [680, 561] width 79 height 31
select select "service"
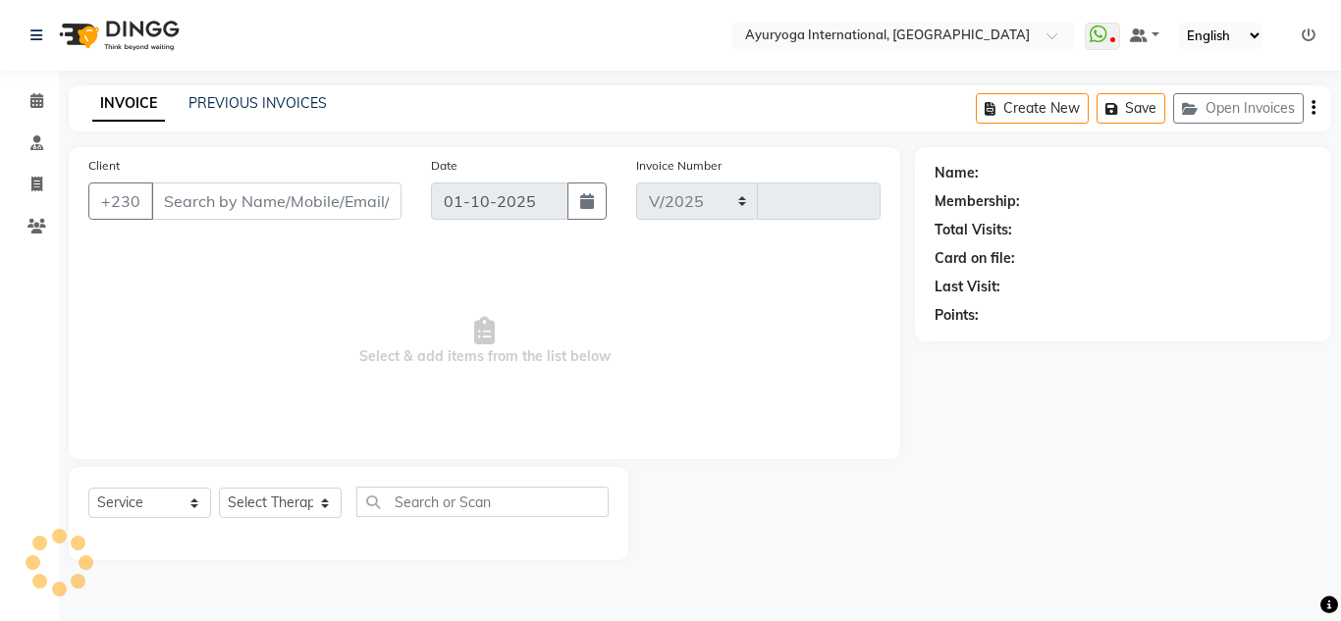
select select "730"
type input "5960"
type input "59317807"
select select "50739"
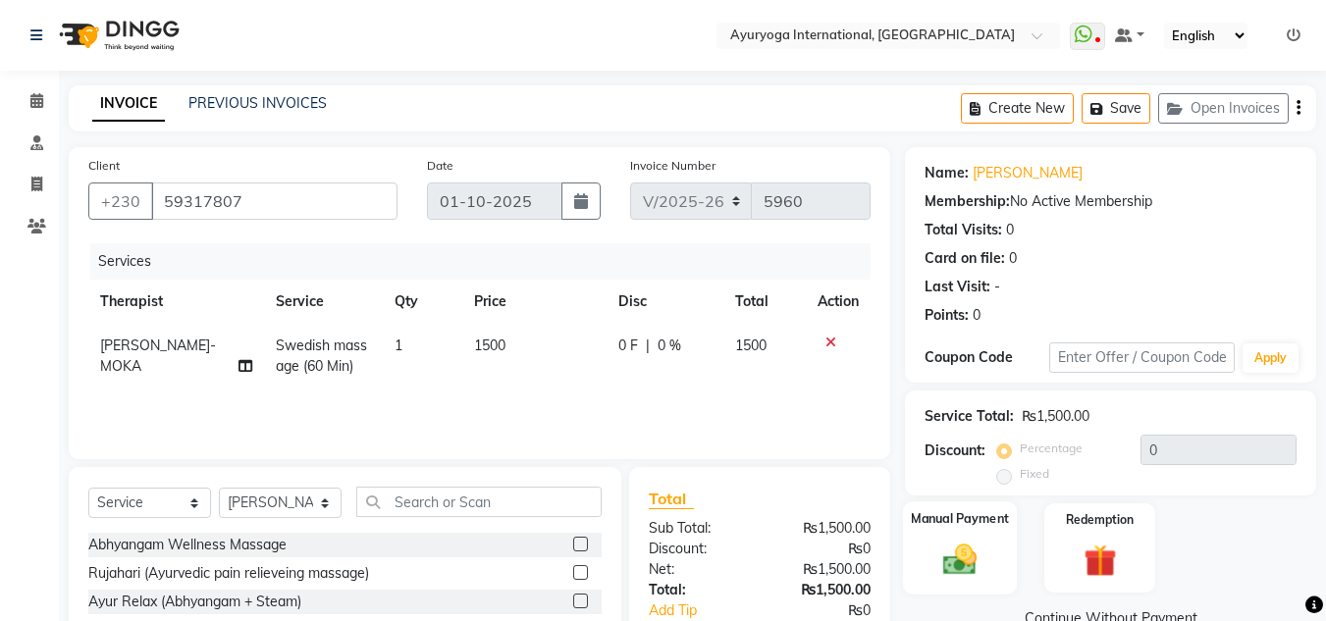
scroll to position [165, 0]
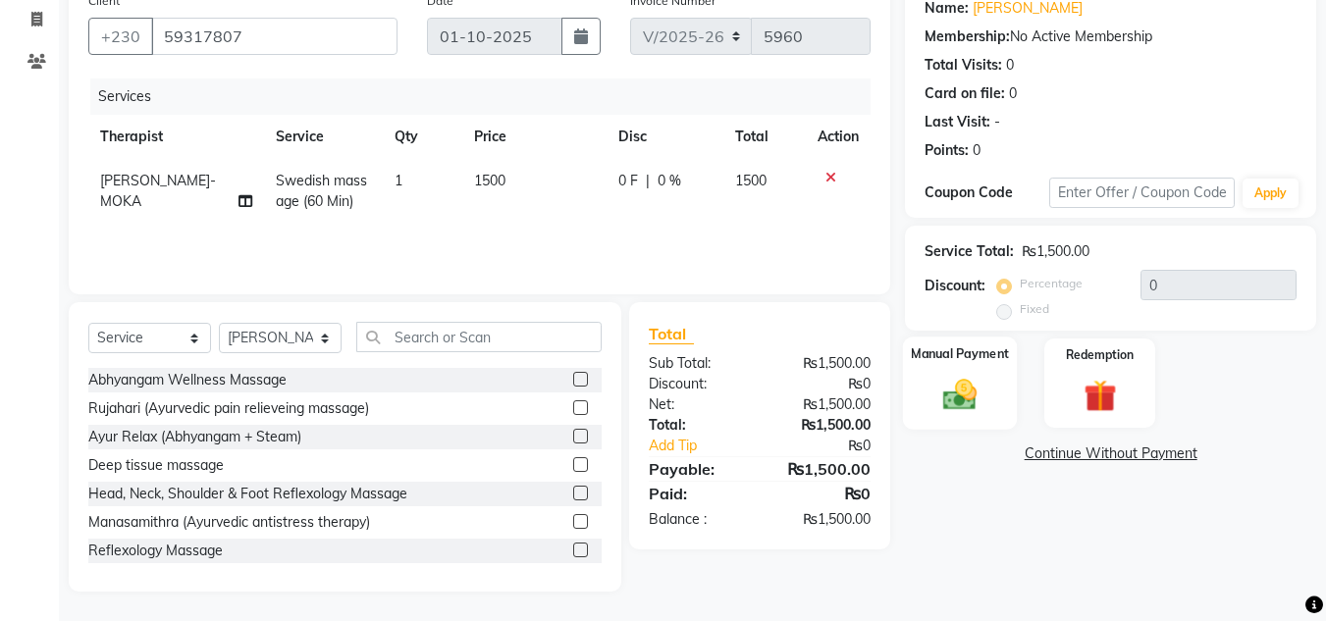
click at [965, 395] on img at bounding box center [959, 394] width 55 height 39
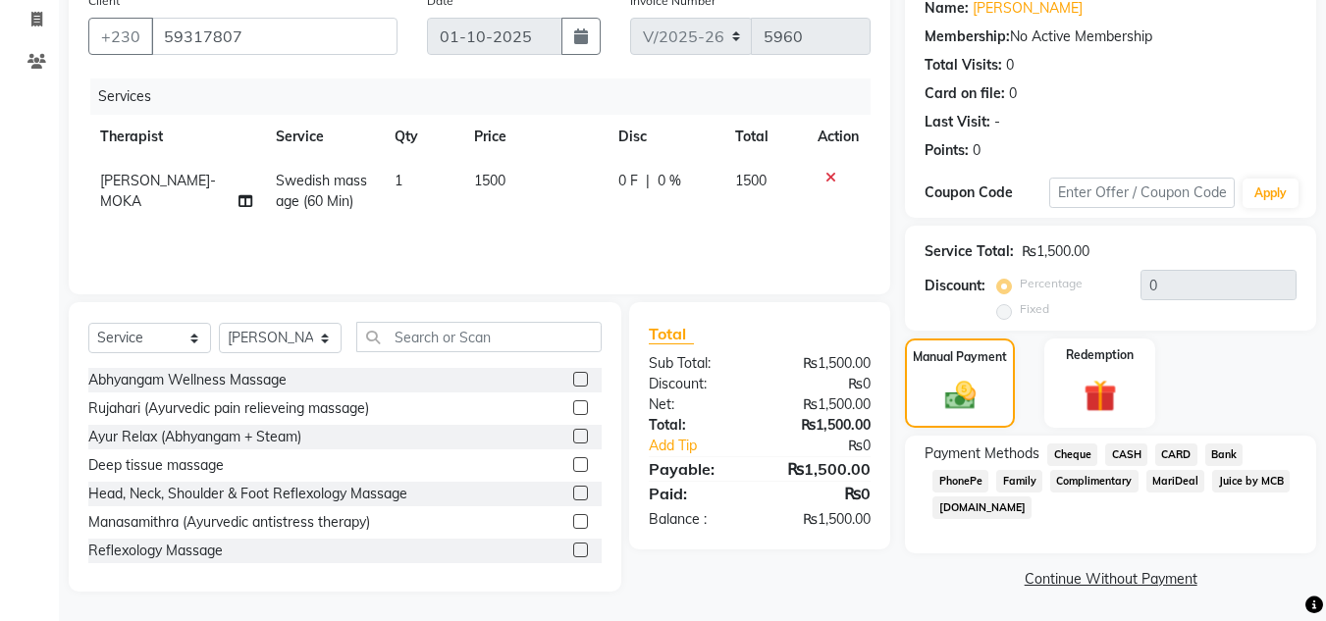
click at [1170, 452] on span "CARD" at bounding box center [1176, 455] width 42 height 23
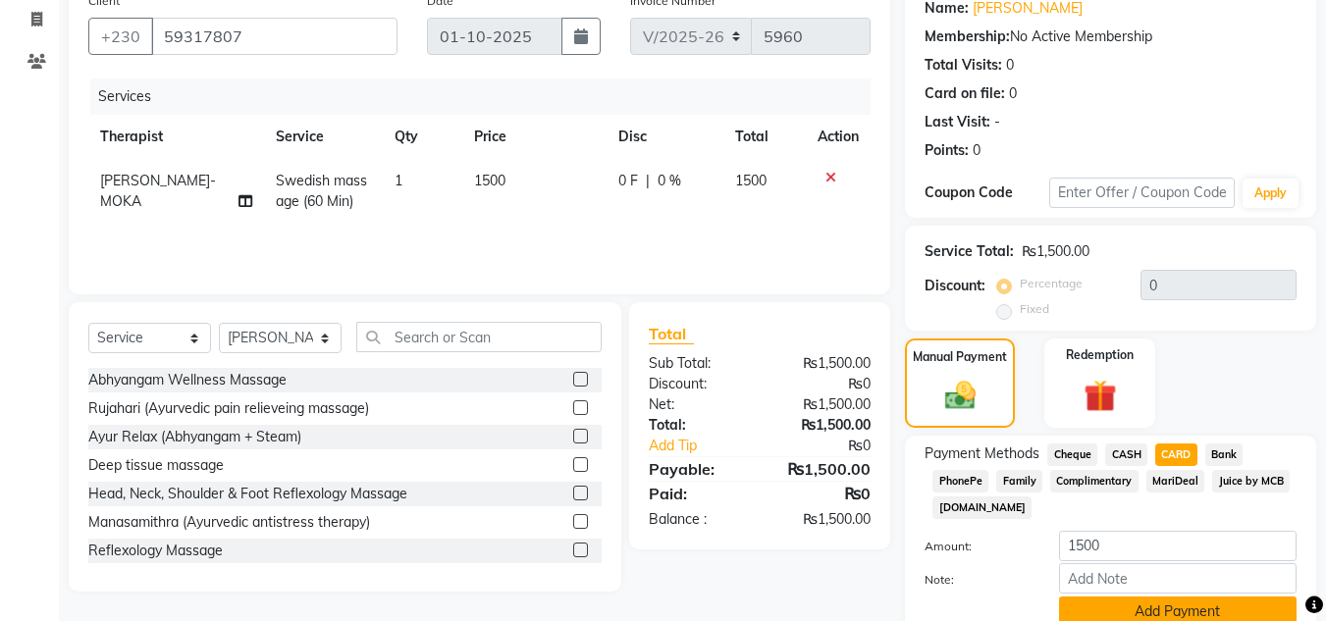
click at [1180, 608] on button "Add Payment" at bounding box center [1177, 612] width 237 height 30
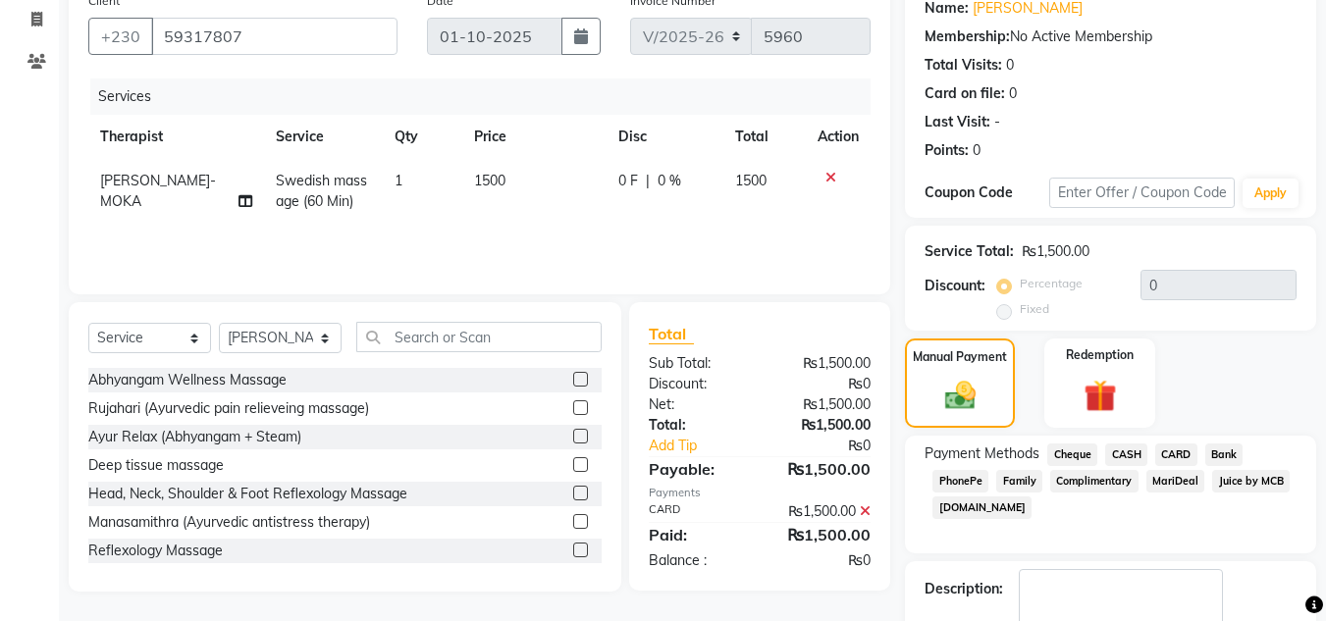
scroll to position [278, 0]
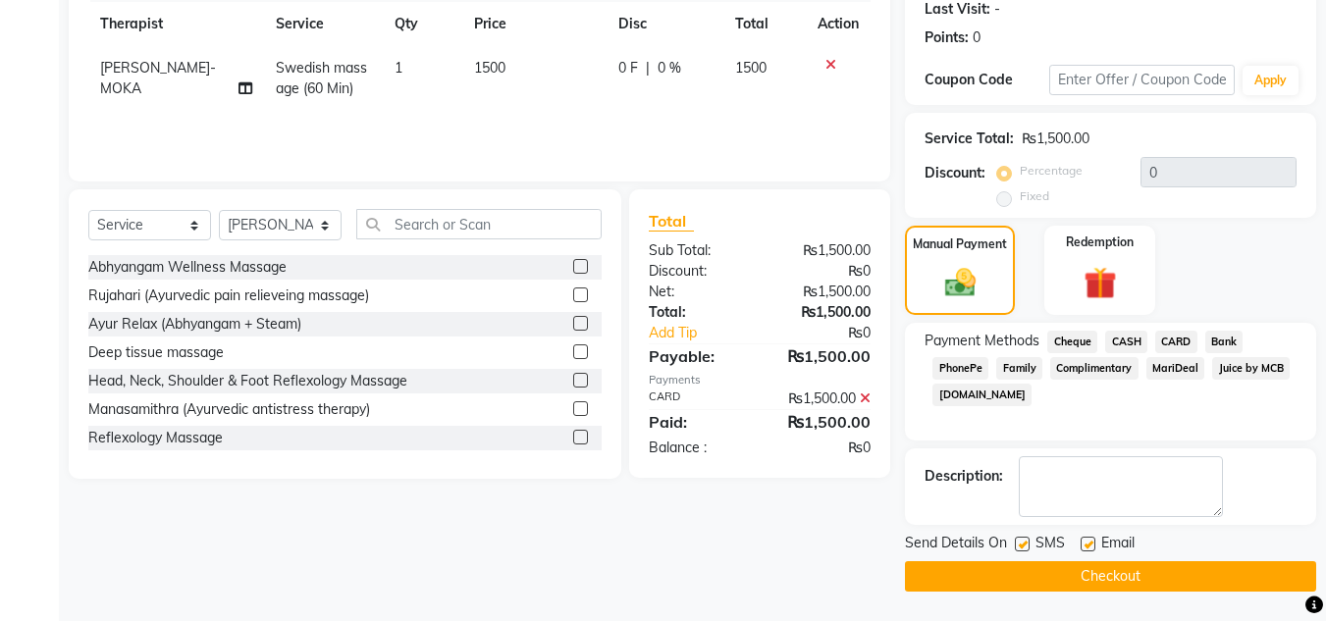
click at [1090, 578] on button "Checkout" at bounding box center [1110, 576] width 411 height 30
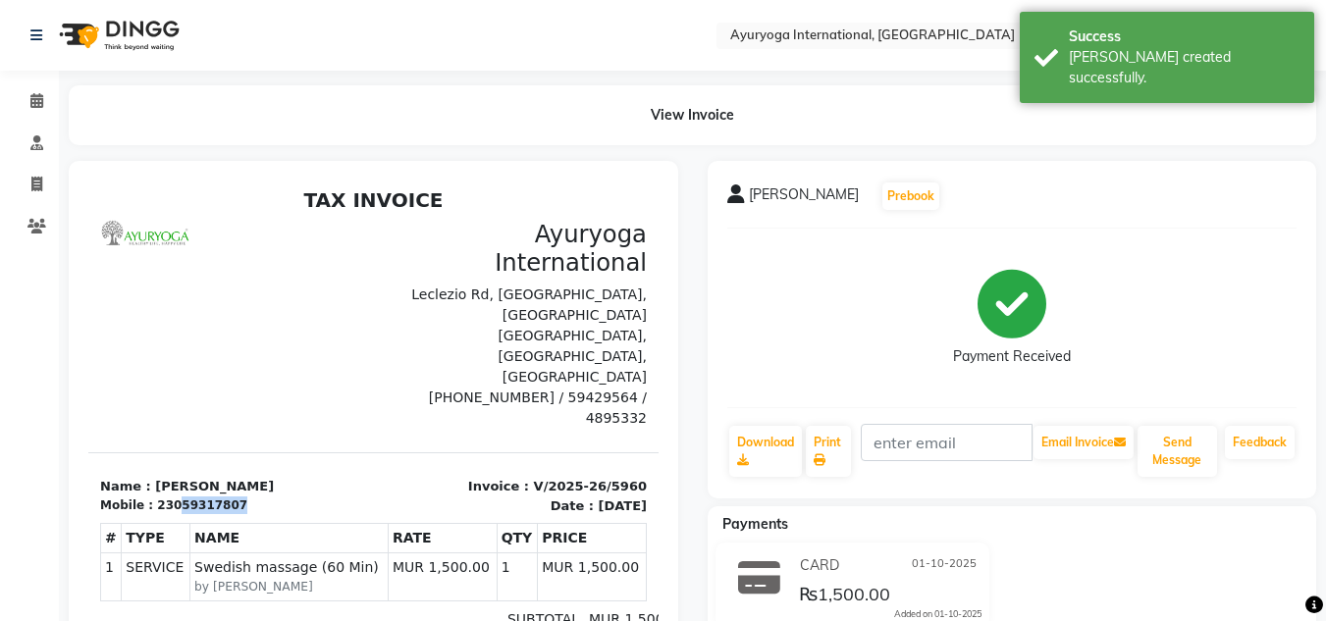
drag, startPoint x: 242, startPoint y: 438, endPoint x: 168, endPoint y: 444, distance: 74.8
click at [168, 497] on div "Mobile : 23059317807" at bounding box center [231, 506] width 262 height 18
copy div "59317807"
drag, startPoint x: 38, startPoint y: 105, endPoint x: 55, endPoint y: 106, distance: 16.7
click at [38, 105] on icon at bounding box center [36, 100] width 13 height 15
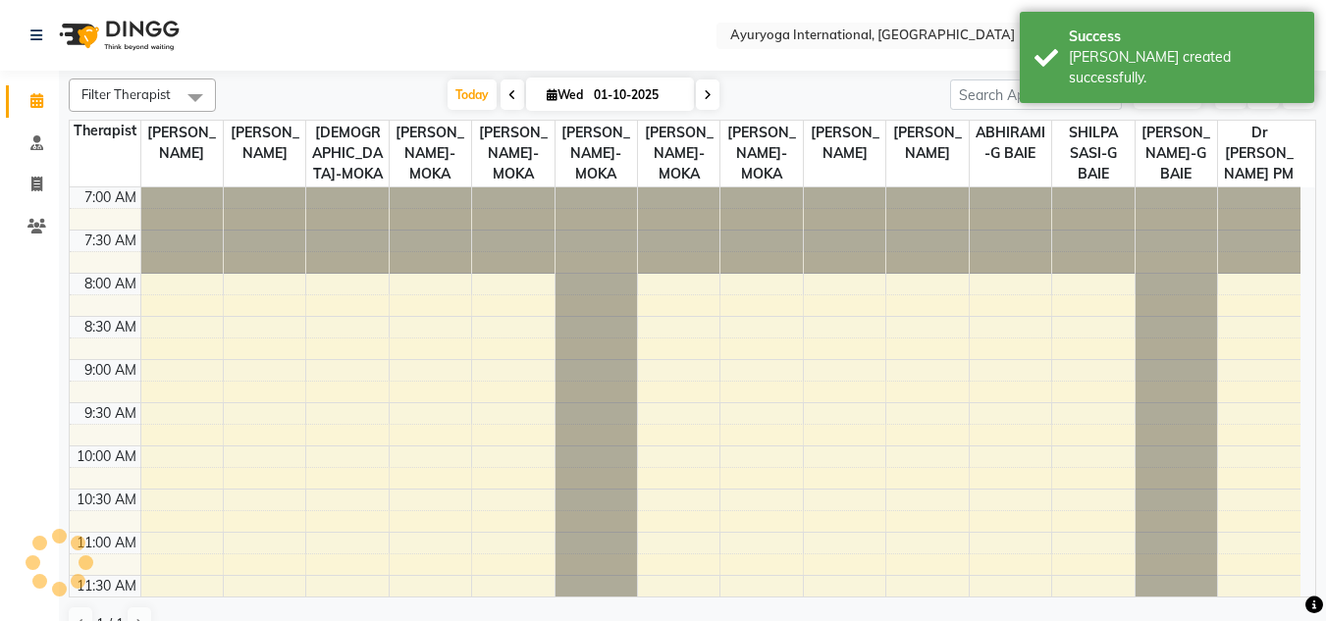
click at [610, 86] on input "01-10-2025" at bounding box center [637, 94] width 98 height 29
select select "10"
select select "2025"
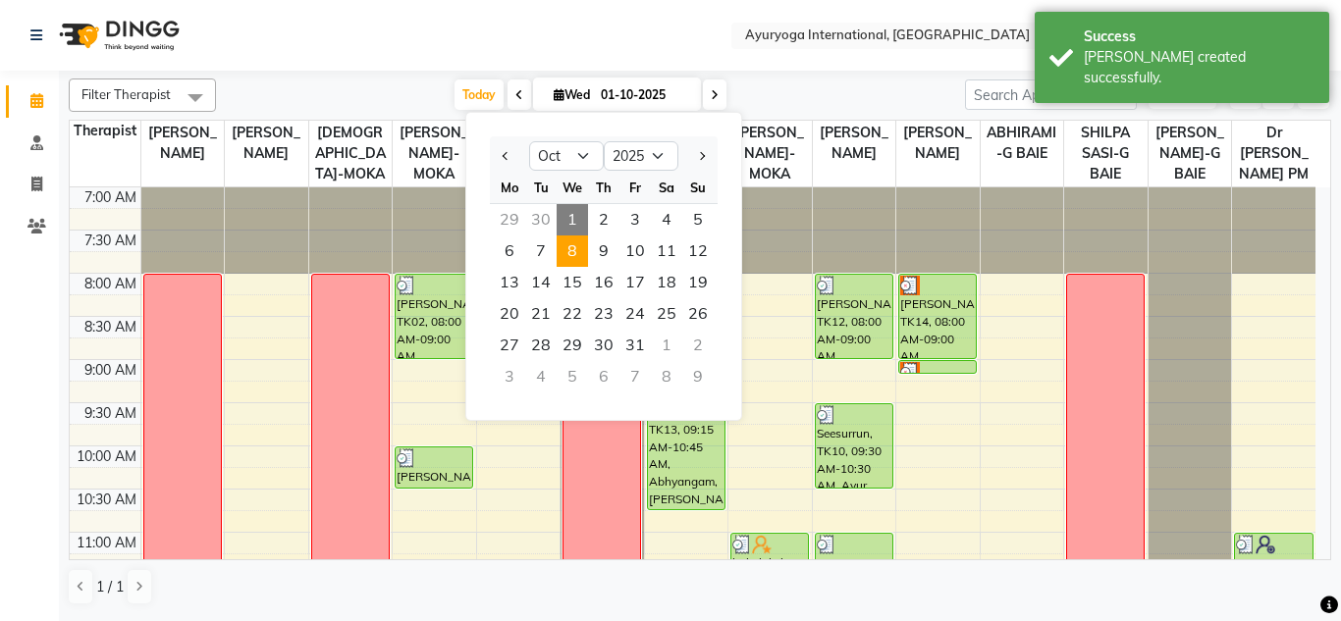
click at [563, 248] on span "8" at bounding box center [571, 251] width 31 height 31
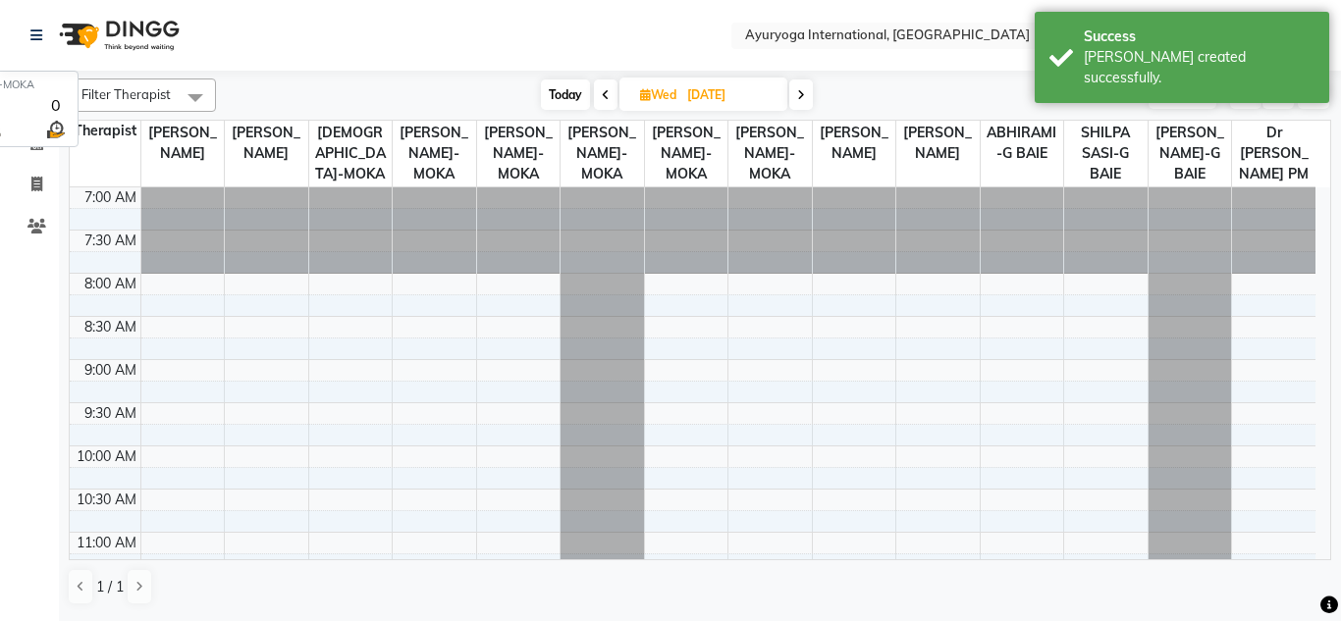
scroll to position [519, 0]
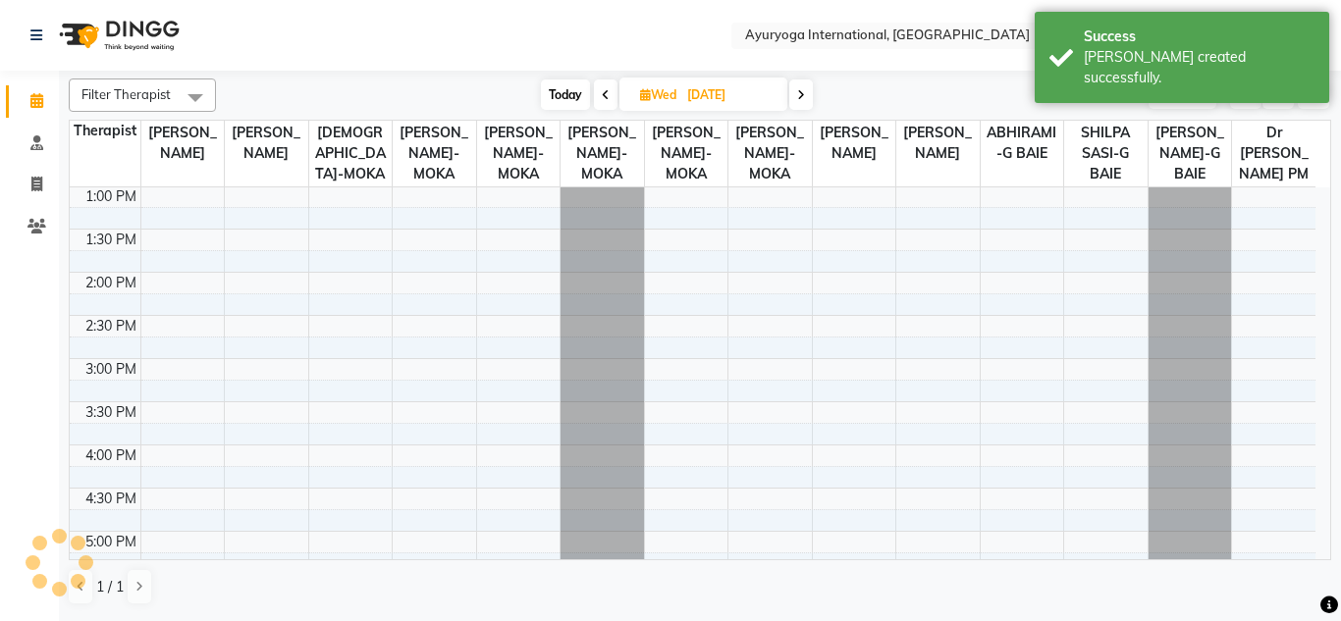
click at [551, 37] on nav "Select Location × Ayuryoga International, Mount Ory Rd WhatsApp Status ✕ Status…" at bounding box center [670, 35] width 1341 height 71
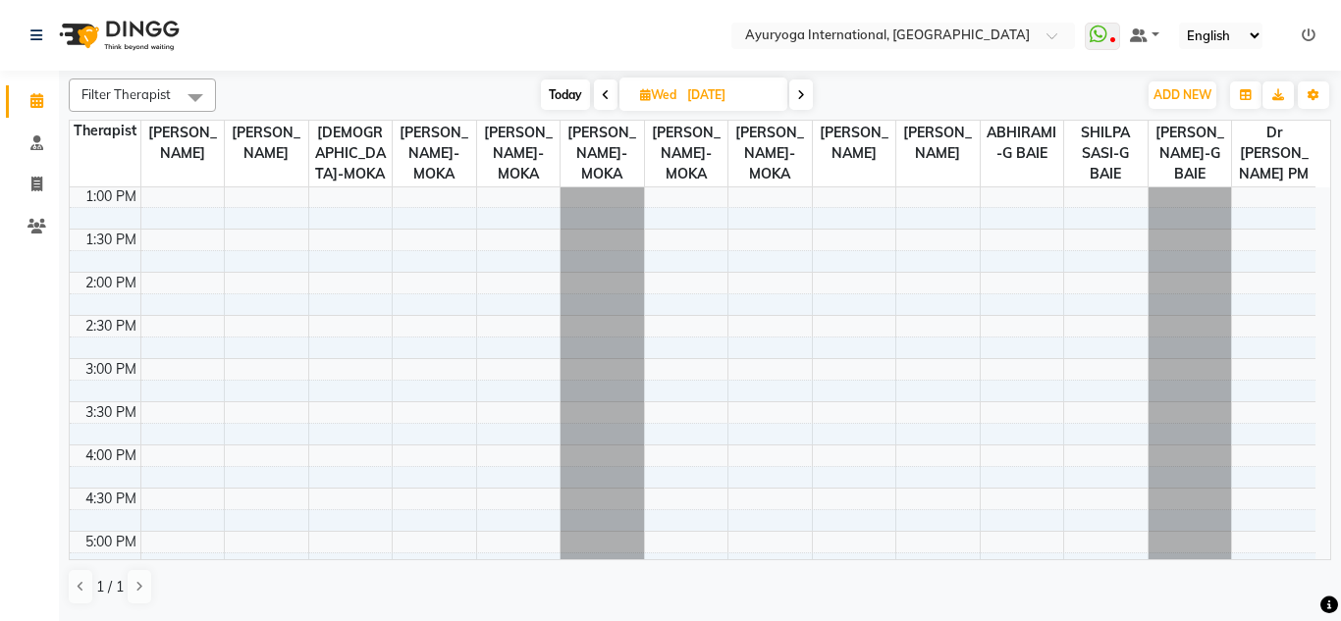
click at [466, 91] on div "Today Wed 08-10-2025" at bounding box center [676, 94] width 901 height 29
click at [489, 17] on nav "Select Location × Ayuryoga International, Mount Ory Rd WhatsApp Status ✕ Status…" at bounding box center [670, 35] width 1341 height 71
drag, startPoint x: 485, startPoint y: 91, endPoint x: 484, endPoint y: 27, distance: 63.8
click at [482, 92] on div "Today Wed 08-10-2025" at bounding box center [676, 94] width 901 height 29
click at [488, 12] on nav "Select Location × Ayuryoga International, Mount Ory Rd WhatsApp Status ✕ Status…" at bounding box center [670, 35] width 1341 height 71
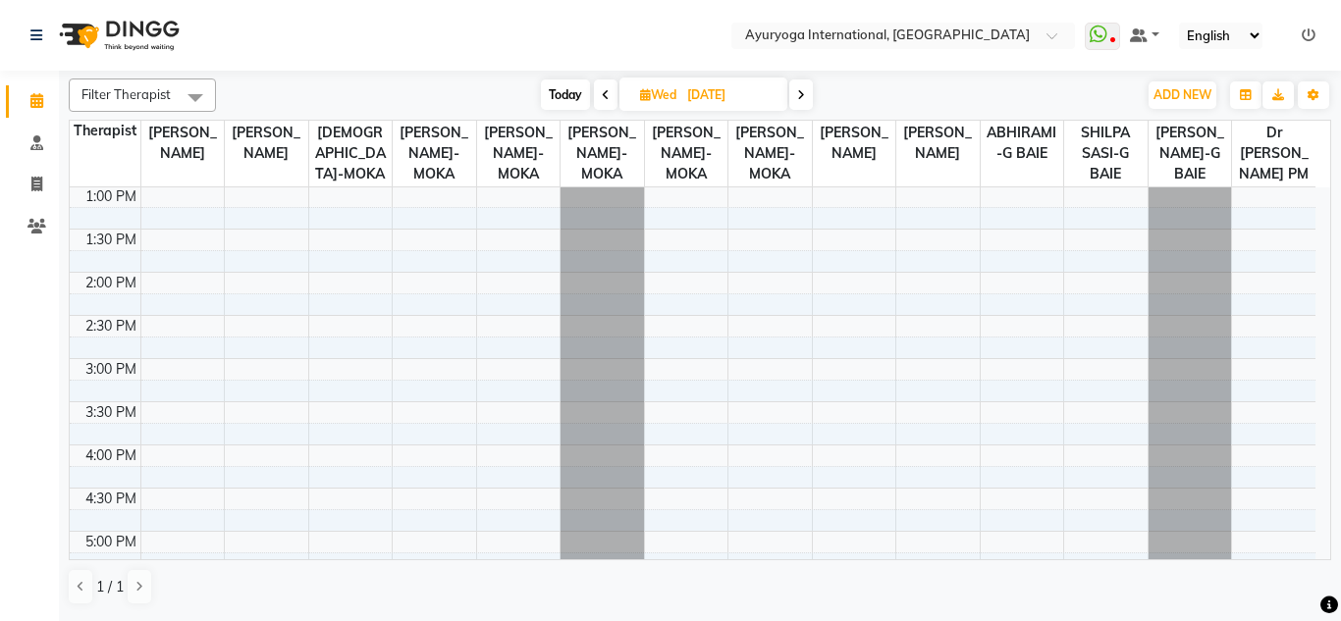
click at [496, 47] on nav "Select Location × Ayuryoga International, Mount Ory Rd WhatsApp Status ✕ Status…" at bounding box center [670, 35] width 1341 height 71
click at [497, 43] on nav "Select Location × Ayuryoga International, Mount Ory Rd WhatsApp Status ✕ Status…" at bounding box center [670, 35] width 1341 height 71
click at [485, 43] on nav "Select Location × Ayuryoga International, Mount Ory Rd WhatsApp Status ✕ Status…" at bounding box center [670, 35] width 1341 height 71
click at [452, 83] on div "Today Wed 08-10-2025" at bounding box center [676, 94] width 901 height 29
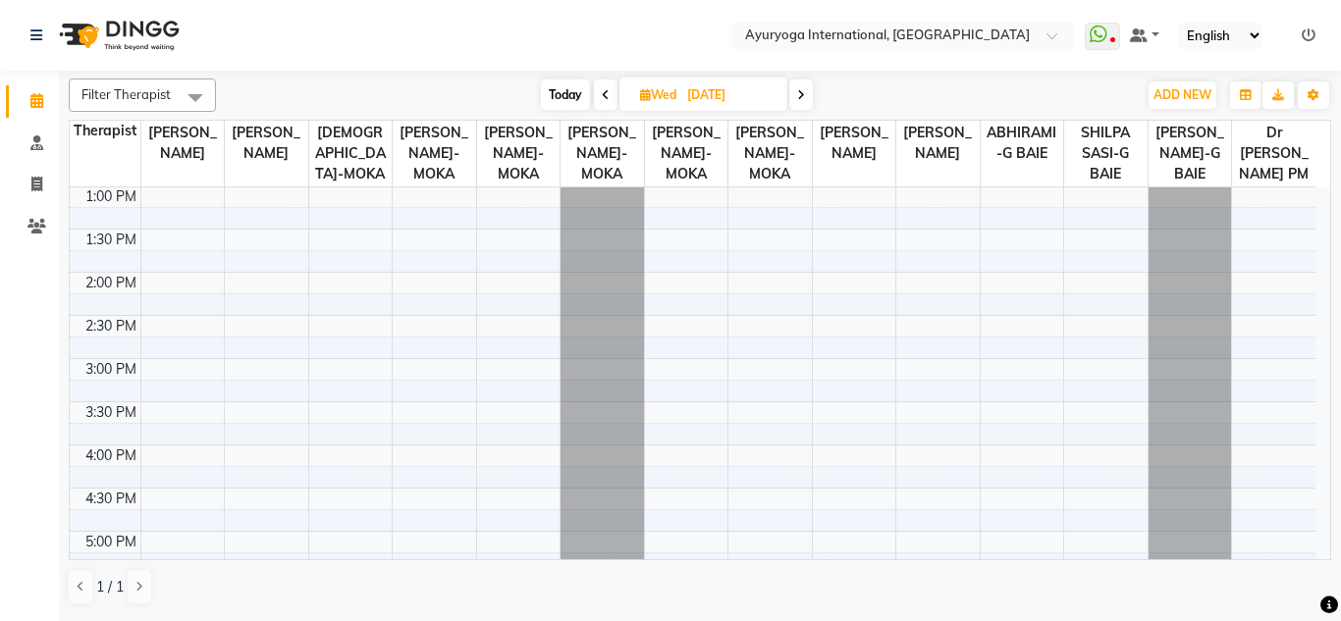
click at [506, 27] on nav "Select Location × Ayuryoga International, Mount Ory Rd WhatsApp Status ✕ Status…" at bounding box center [670, 35] width 1341 height 71
click at [461, 81] on div "Today Wed 08-10-2025" at bounding box center [676, 94] width 901 height 29
click at [457, 42] on nav "Select Location × Ayuryoga International, Mount Ory Rd WhatsApp Status ✕ Status…" at bounding box center [670, 35] width 1341 height 71
click at [458, 75] on div "Filter Therapist Select All Dr ADARSH THAIKKADATH JOJU MATHEW-MOKA VISHNU-MOKA …" at bounding box center [700, 342] width 1262 height 543
click at [486, 80] on div "Today Wed 08-10-2025" at bounding box center [676, 94] width 901 height 29
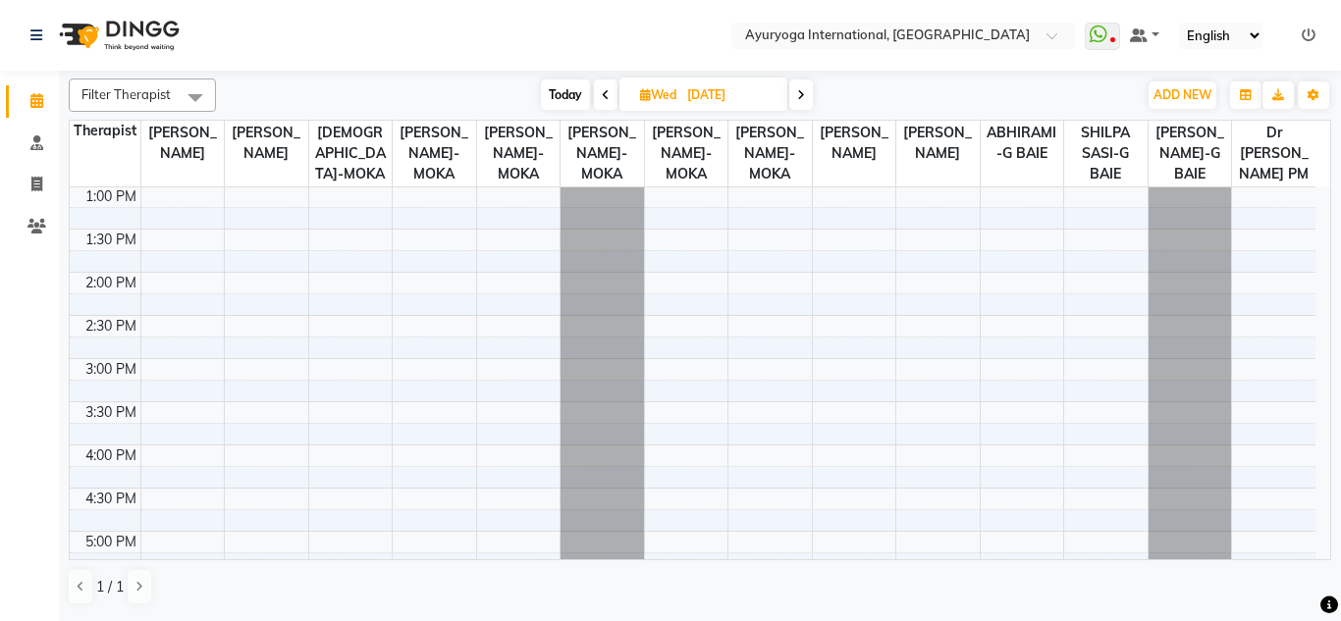
click at [501, 28] on nav "Select Location × Ayuryoga International, Mount Ory Rd WhatsApp Status ✕ Status…" at bounding box center [670, 35] width 1341 height 71
click at [491, 88] on div "Today Wed 08-10-2025" at bounding box center [676, 94] width 901 height 29
drag, startPoint x: 625, startPoint y: 63, endPoint x: 608, endPoint y: 72, distance: 18.9
click at [622, 63] on nav "Select Location × Ayuryoga International, Mount Ory Rd WhatsApp Status ✕ Status…" at bounding box center [670, 35] width 1341 height 71
click at [554, 87] on span "Today" at bounding box center [565, 94] width 49 height 30
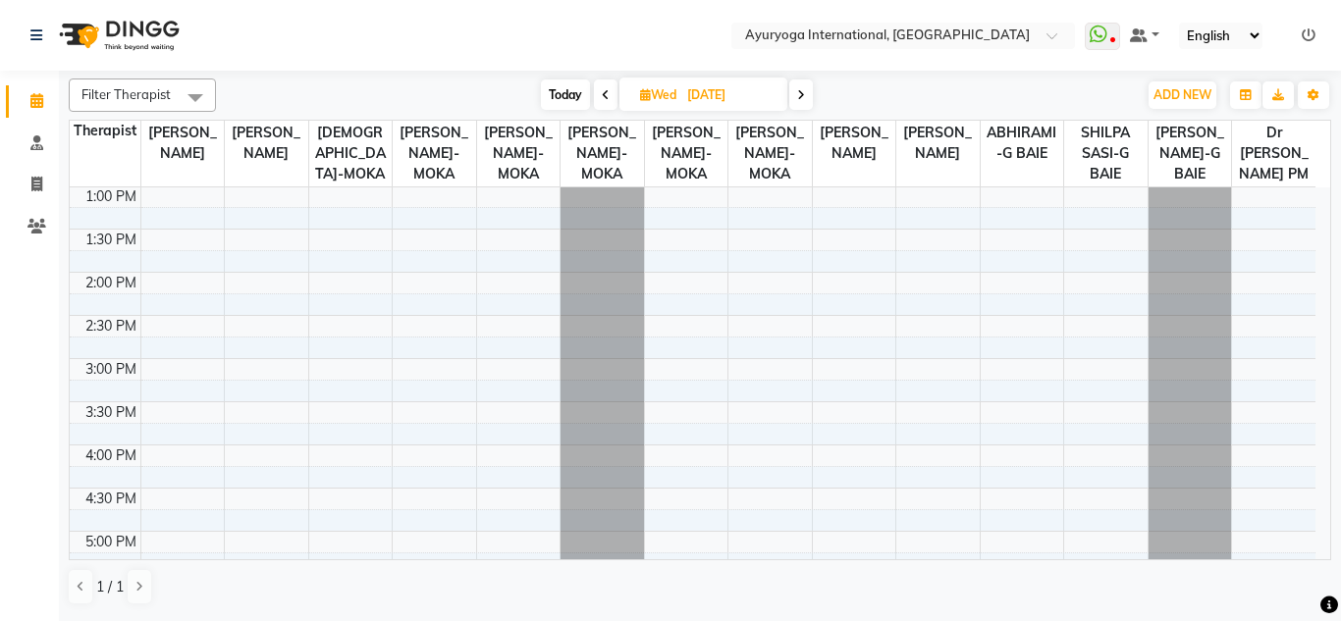
type input "01-10-2025"
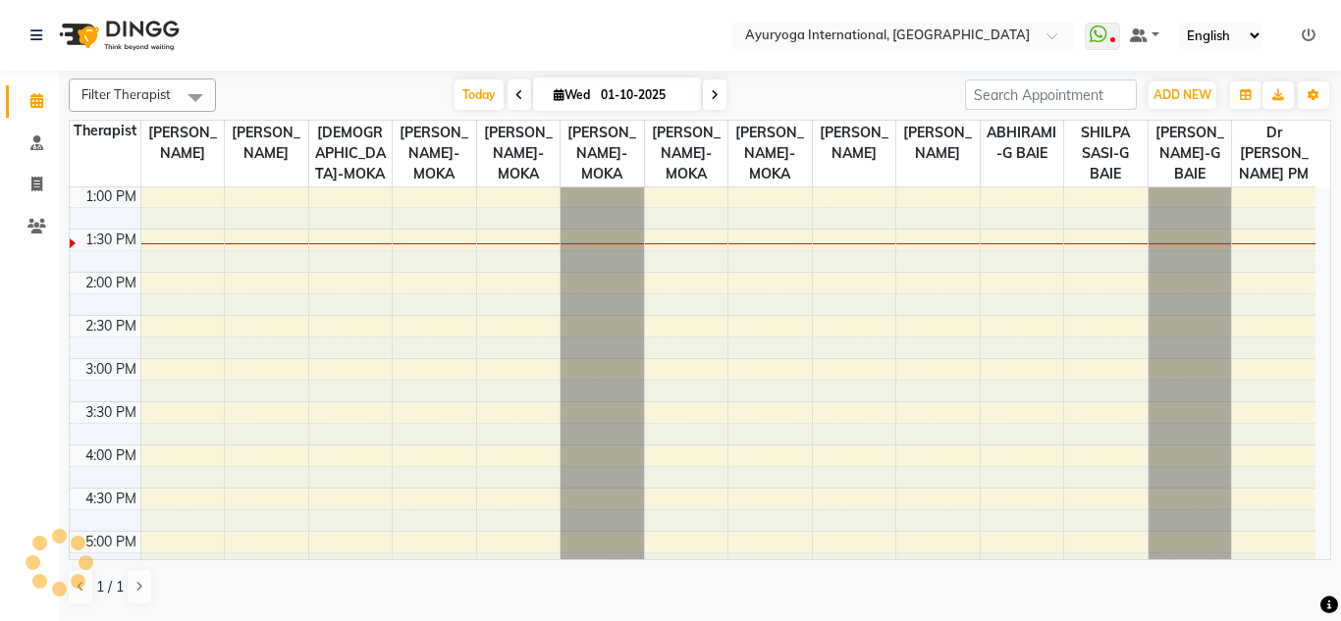
scroll to position [0, 0]
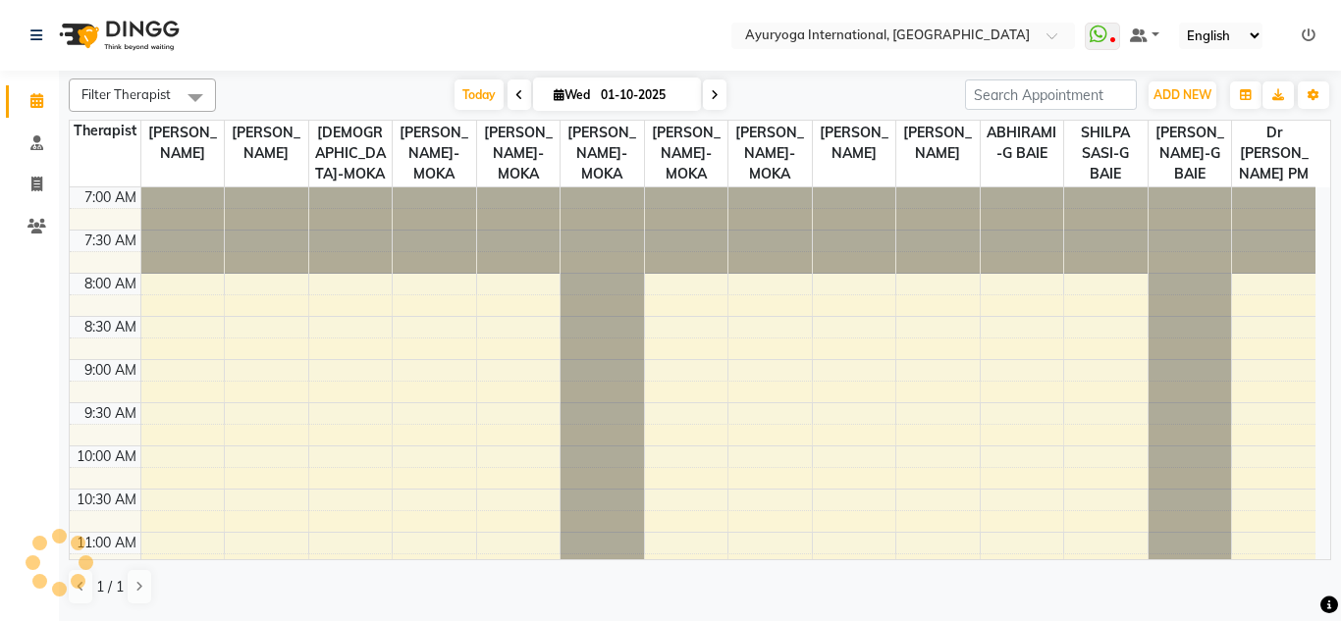
click at [561, 48] on nav "Select Location × Ayuryoga International, Mount Ory Rd WhatsApp Status ✕ Status…" at bounding box center [670, 35] width 1341 height 71
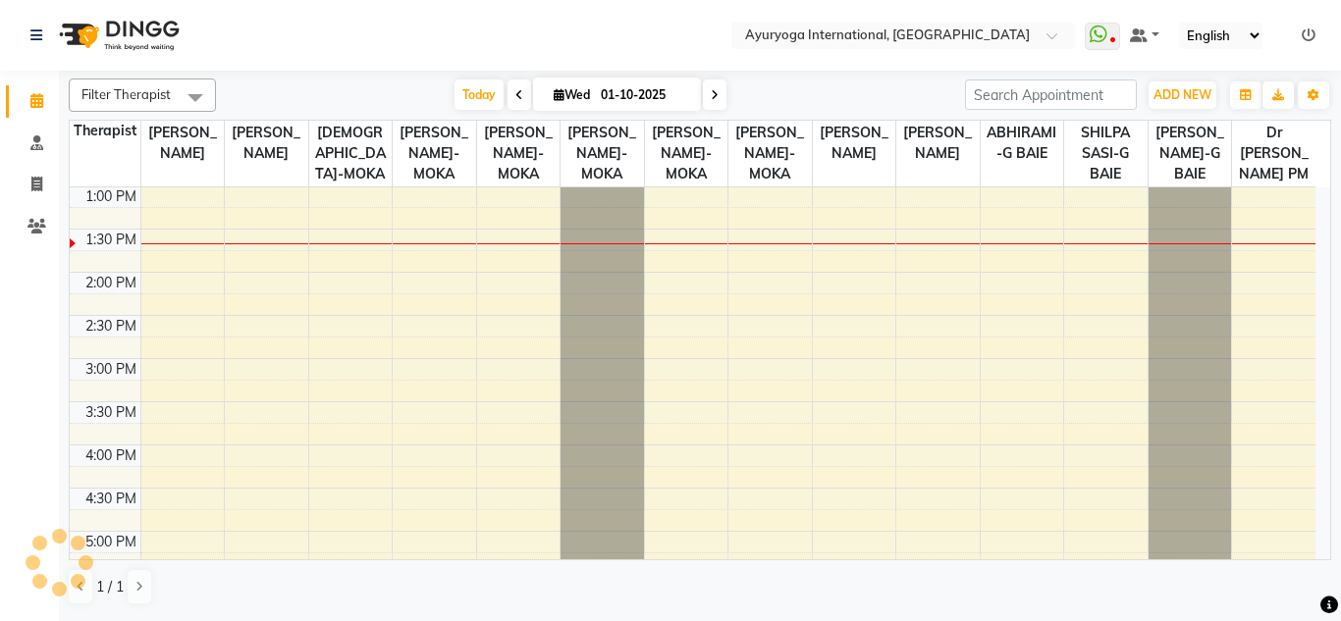
click at [565, 26] on nav "Select Location × Ayuryoga International, Mount Ory Rd WhatsApp Status ✕ Status…" at bounding box center [670, 35] width 1341 height 71
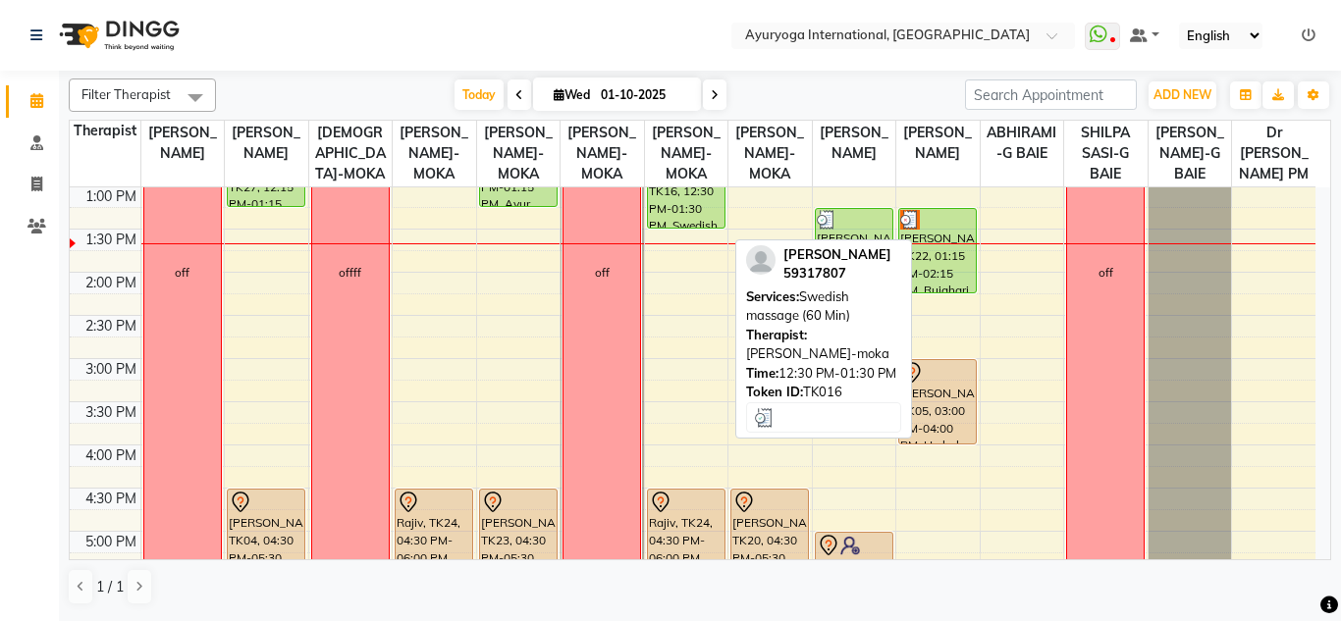
click at [694, 228] on div "[PERSON_NAME], TK16, 12:30 PM-01:30 PM, Swedish massage (60 Min)" at bounding box center [686, 185] width 77 height 83
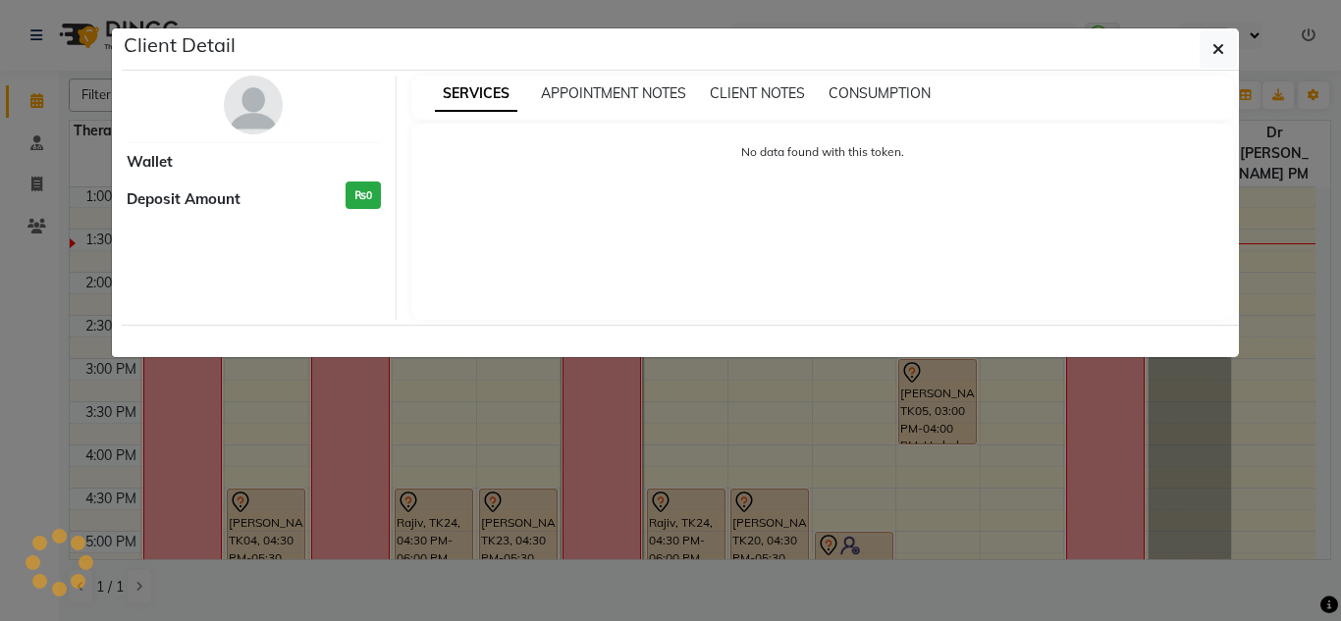
select select "3"
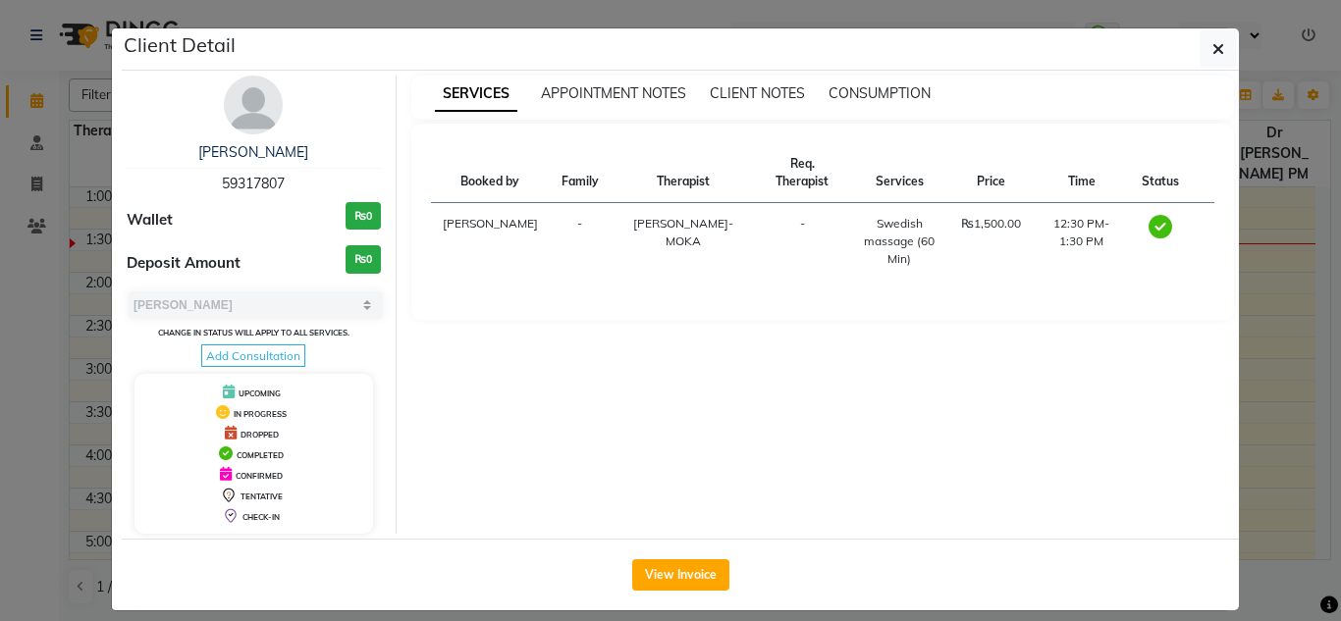
drag, startPoint x: 310, startPoint y: 173, endPoint x: 214, endPoint y: 171, distance: 96.2
click at [214, 171] on div "Nathalie 59317807" at bounding box center [254, 168] width 254 height 52
copy span "59317807"
click at [1219, 46] on button "button" at bounding box center [1217, 48] width 37 height 37
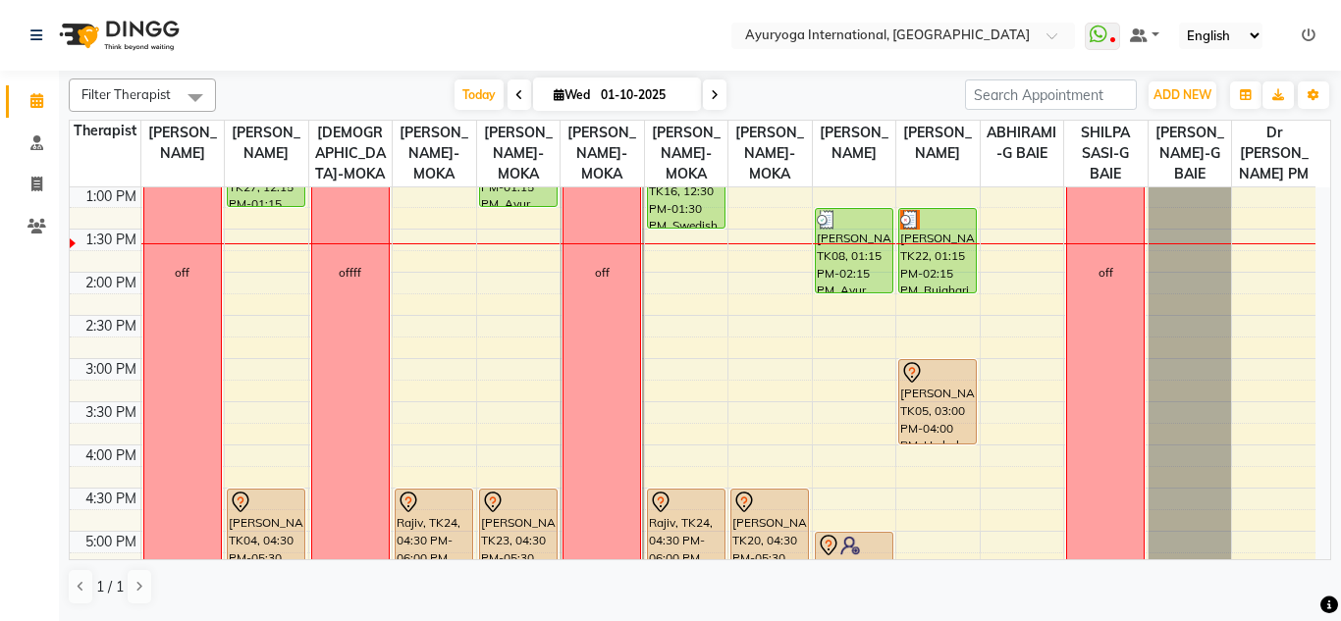
click at [652, 108] on input "01-10-2025" at bounding box center [644, 94] width 98 height 29
select select "10"
select select "2025"
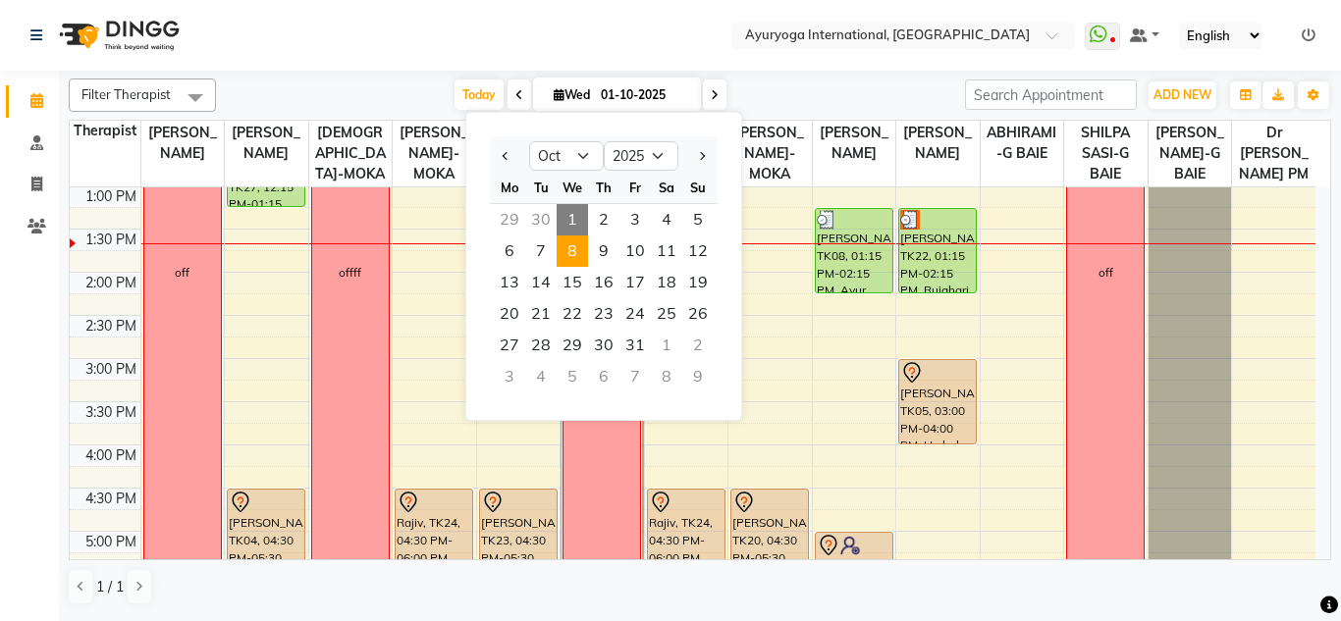
click at [566, 240] on span "8" at bounding box center [571, 251] width 31 height 31
type input "08-10-2025"
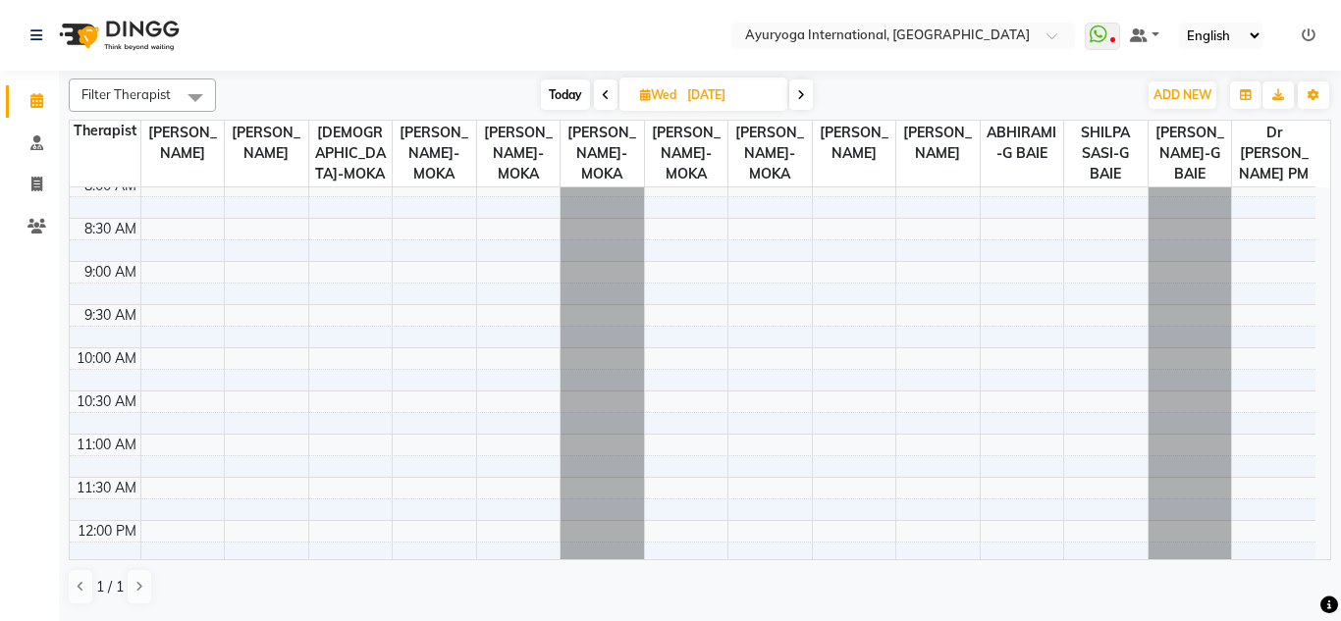
scroll to position [196, 0]
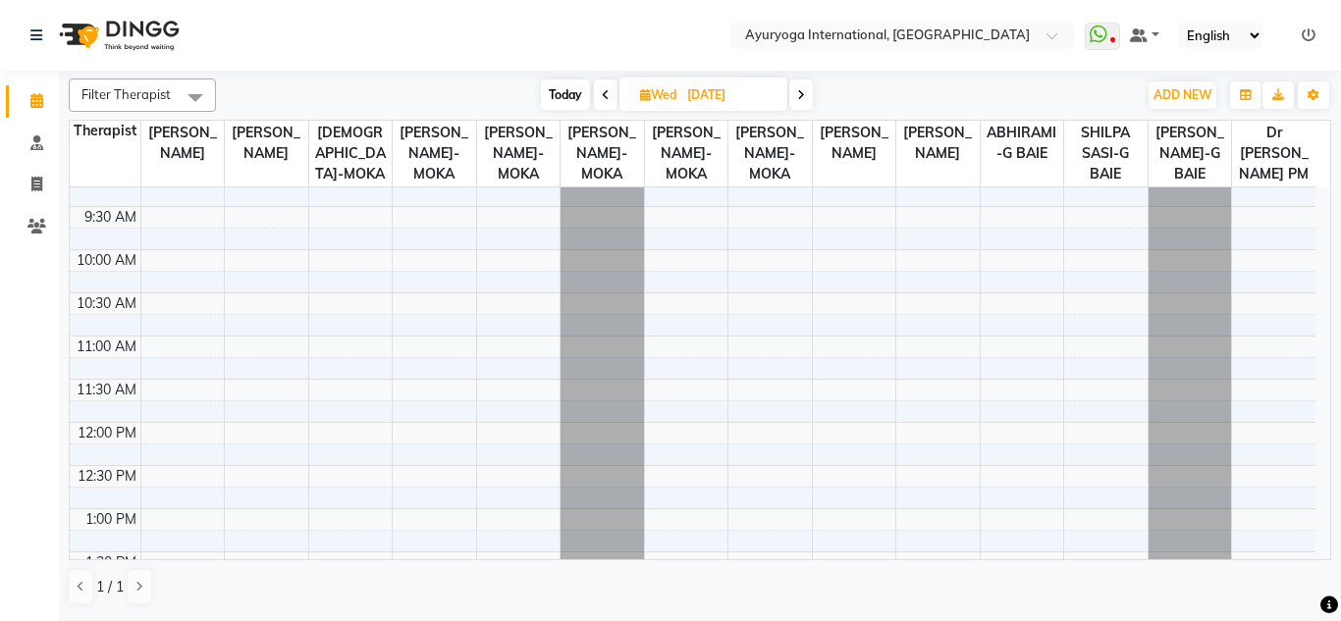
click at [679, 276] on div "7:00 AM 7:30 AM 8:00 AM 8:30 AM 9:00 AM 9:30 AM 10:00 AM 10:30 AM 11:00 AM 11:3…" at bounding box center [692, 595] width 1245 height 1208
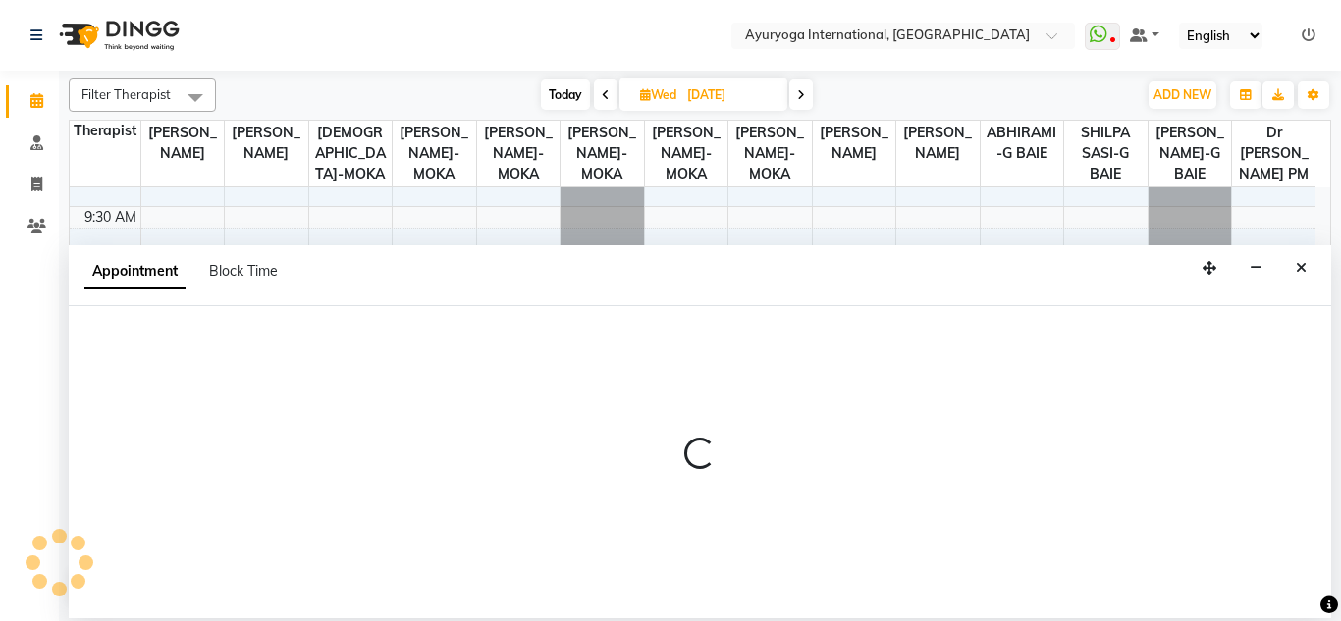
select select "50739"
select select "600"
select select "tentative"
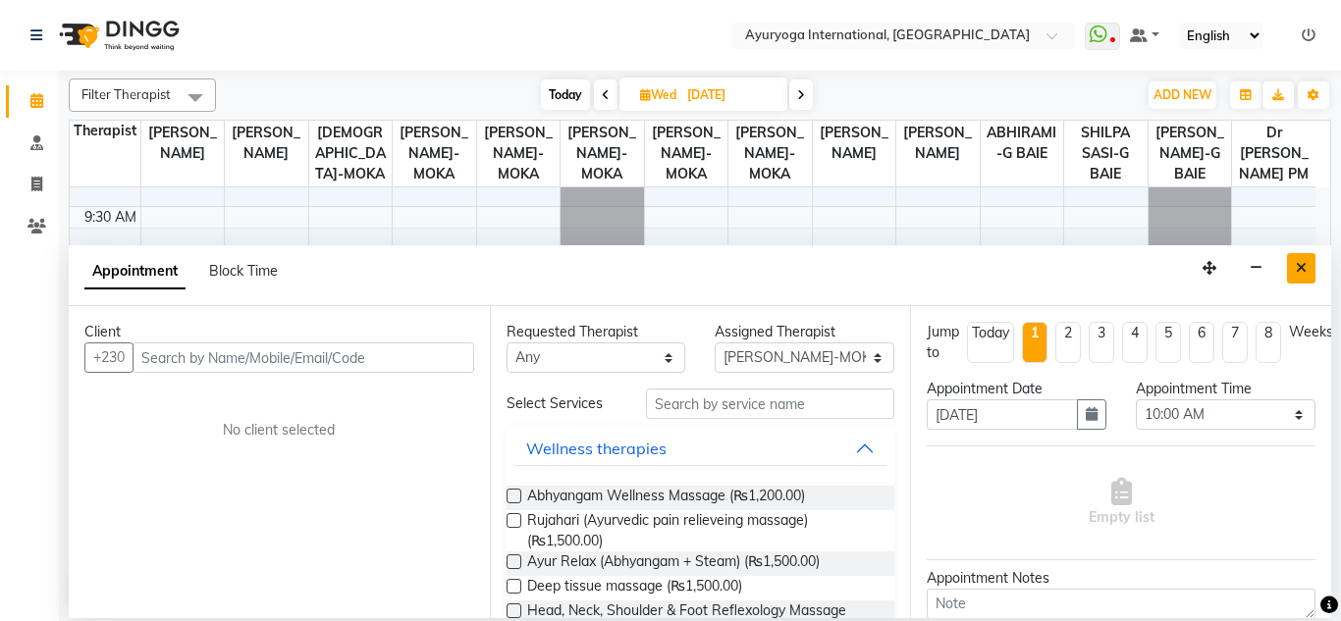
click at [1303, 264] on icon "Close" at bounding box center [1300, 268] width 11 height 14
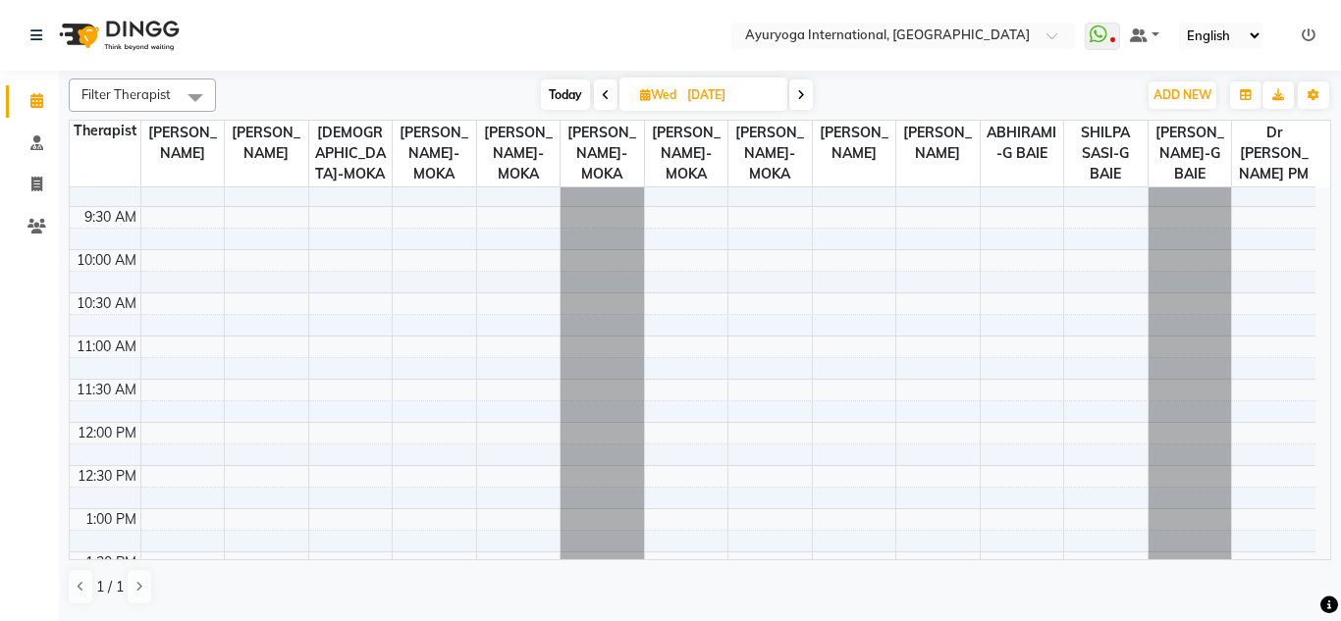
click at [846, 280] on div "7:00 AM 7:30 AM 8:00 AM 8:30 AM 9:00 AM 9:30 AM 10:00 AM 10:30 AM 11:00 AM 11:3…" at bounding box center [692, 595] width 1245 height 1208
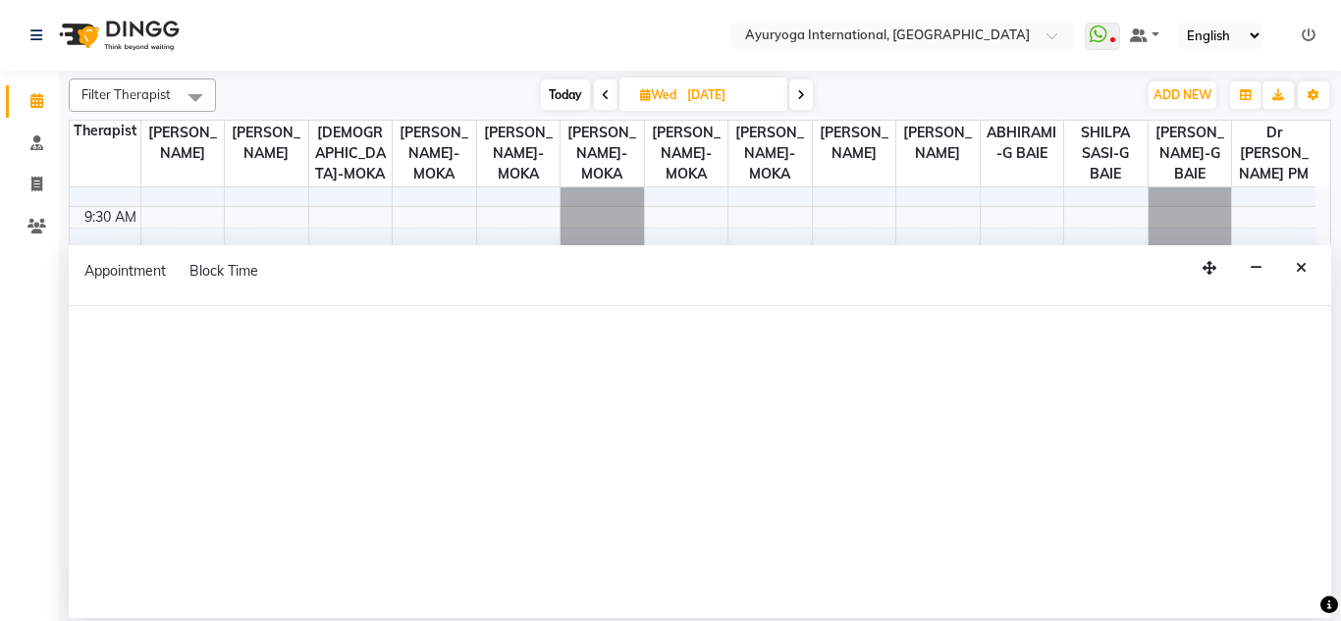
select select "60459"
select select "tentative"
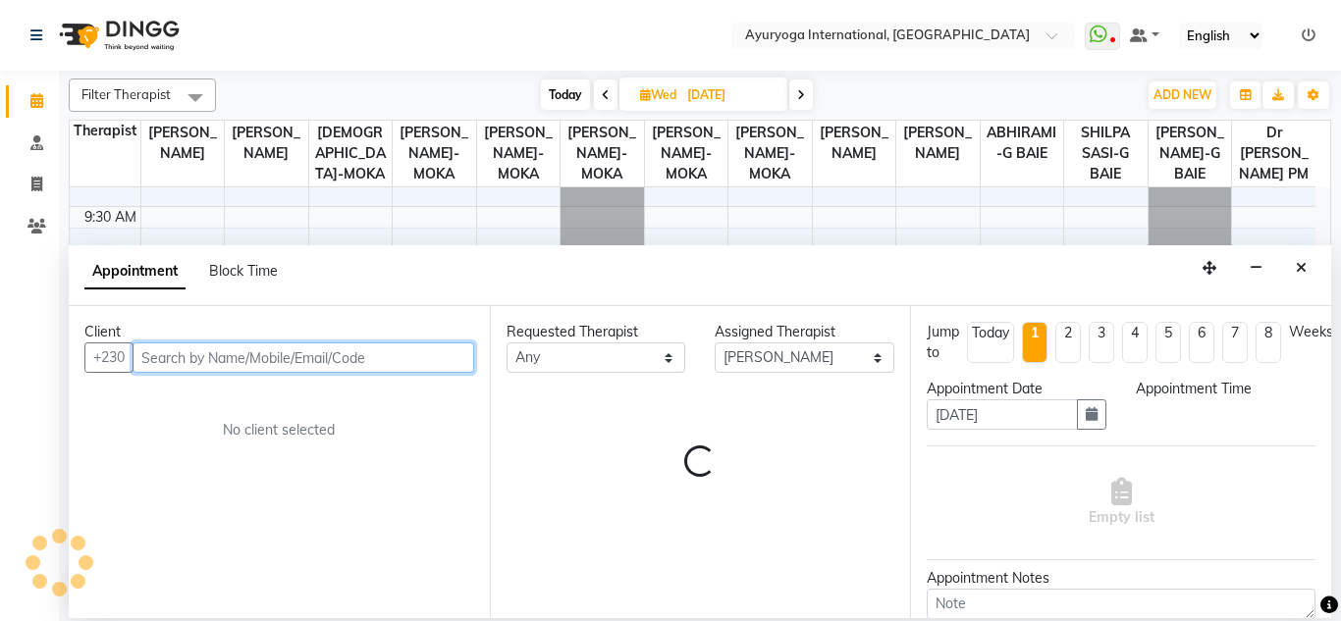
select select "600"
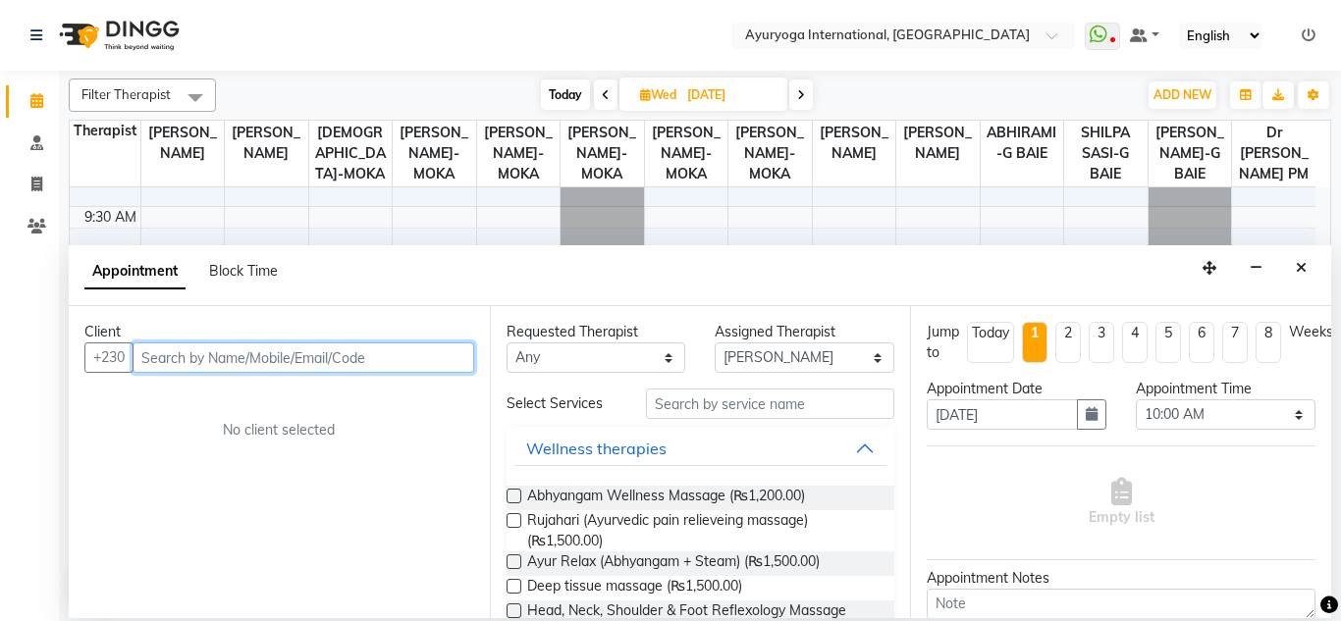
paste input "59317807"
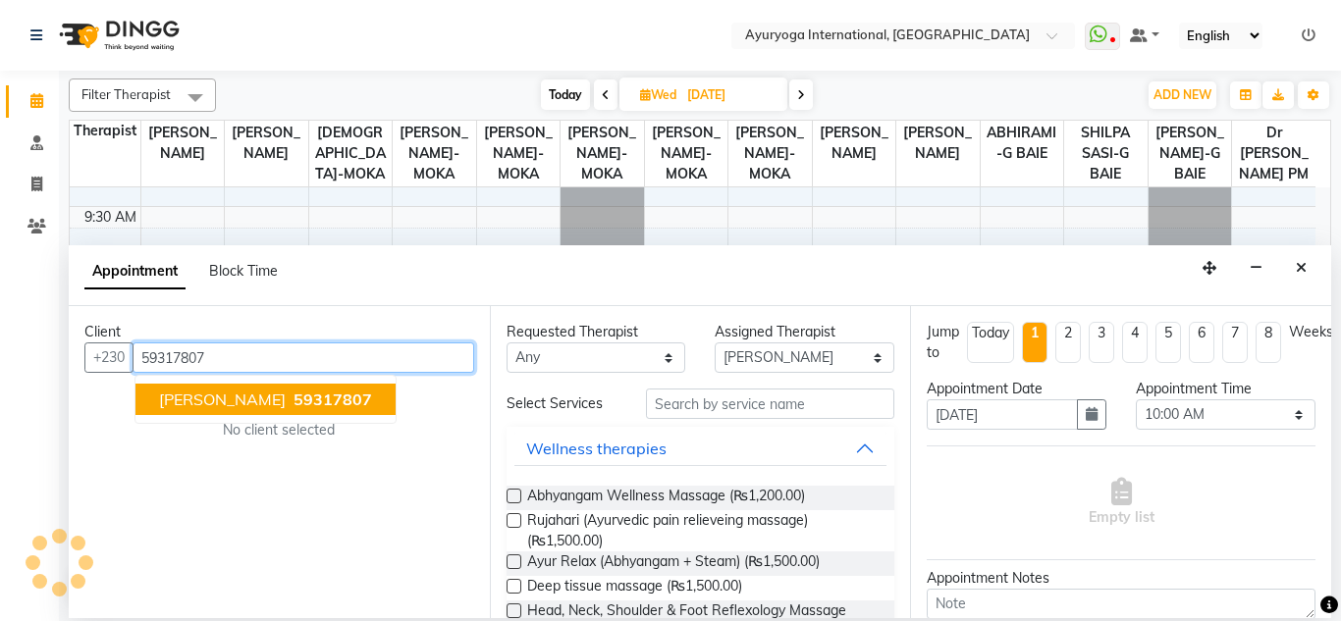
click at [293, 396] on span "59317807" at bounding box center [332, 400] width 79 height 20
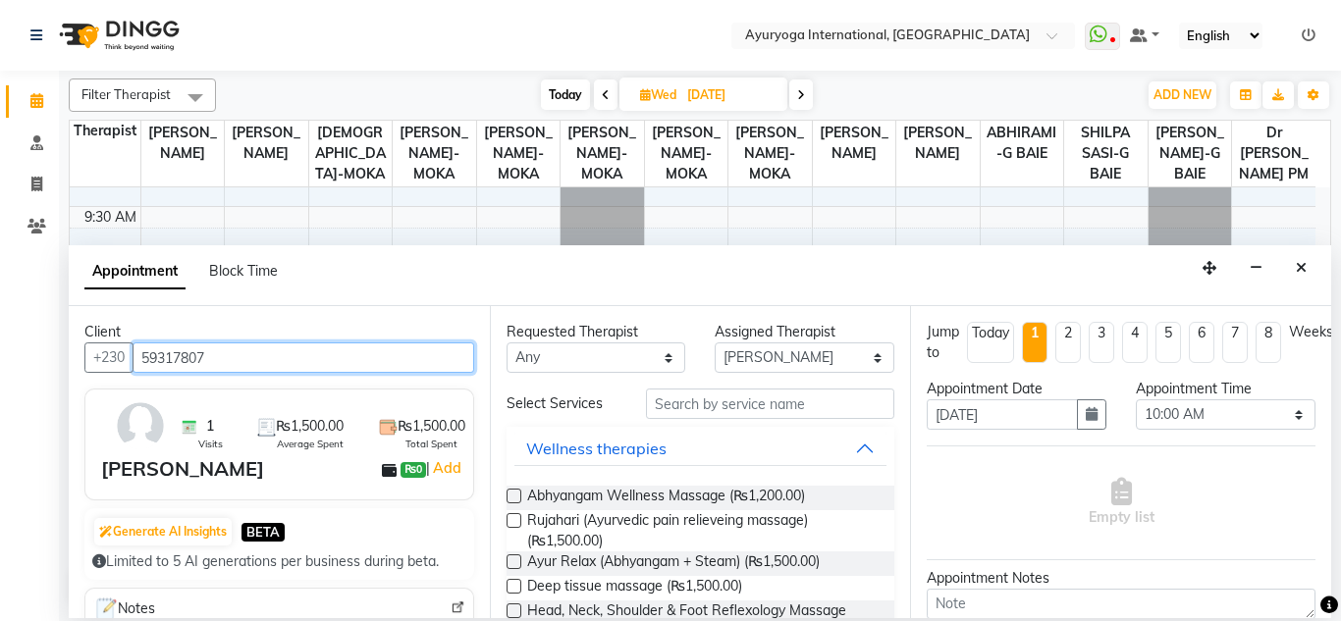
type input "59317807"
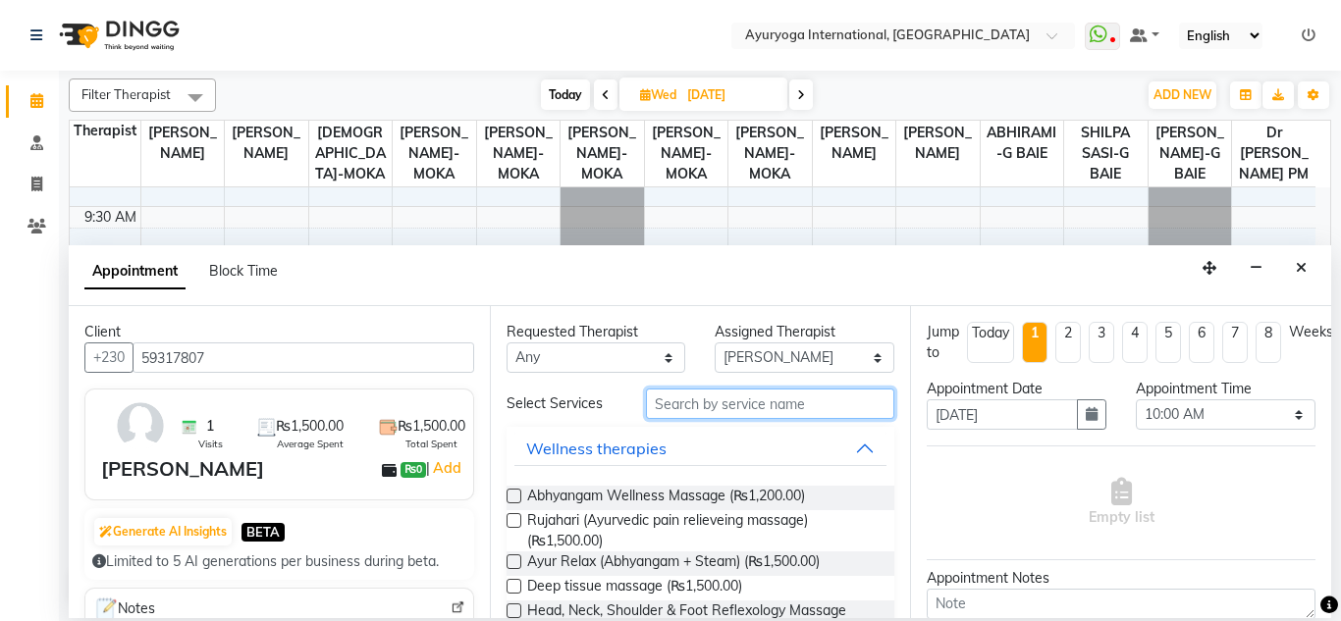
click at [680, 413] on input "text" at bounding box center [770, 404] width 249 height 30
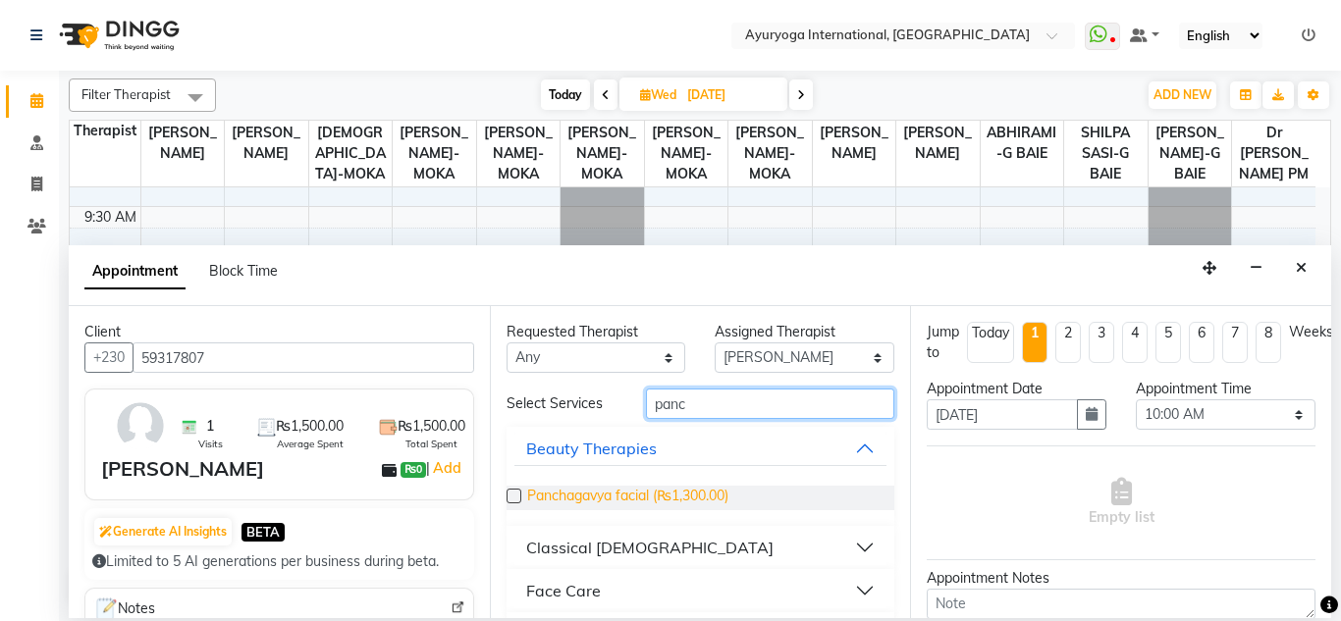
type input "panc"
click at [677, 493] on span "Panchagavya facial (₨1,300.00)" at bounding box center [627, 498] width 201 height 25
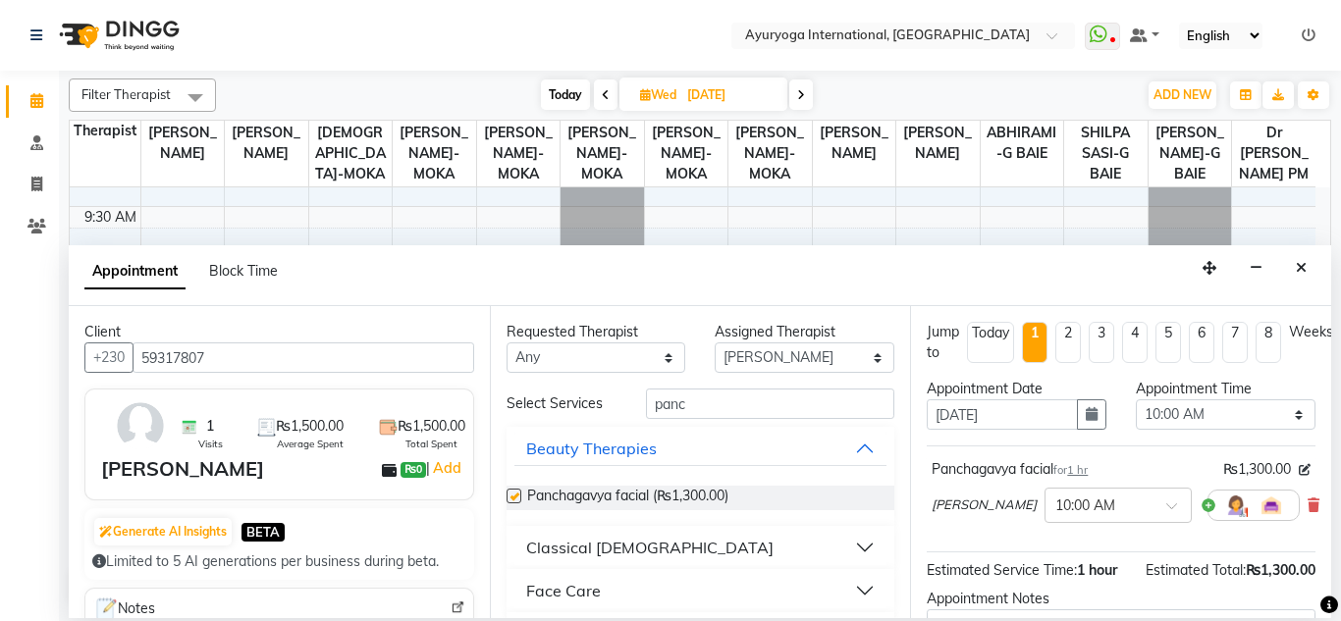
checkbox input "false"
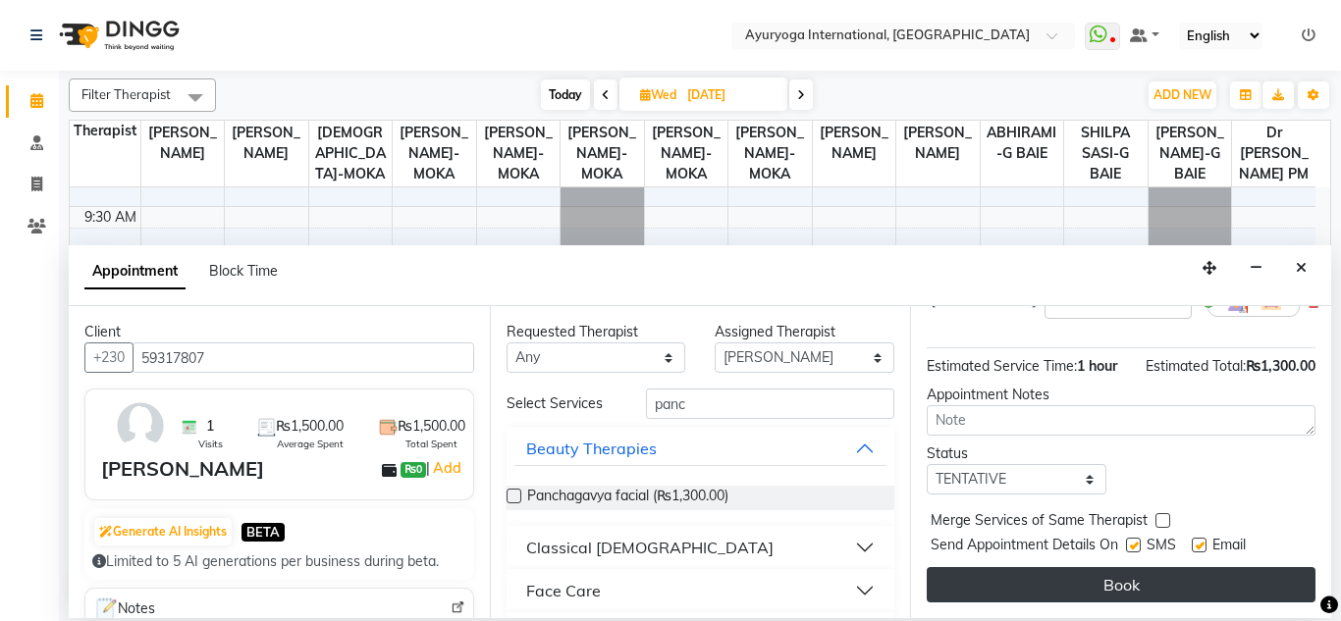
click at [1113, 567] on button "Book" at bounding box center [1120, 584] width 389 height 35
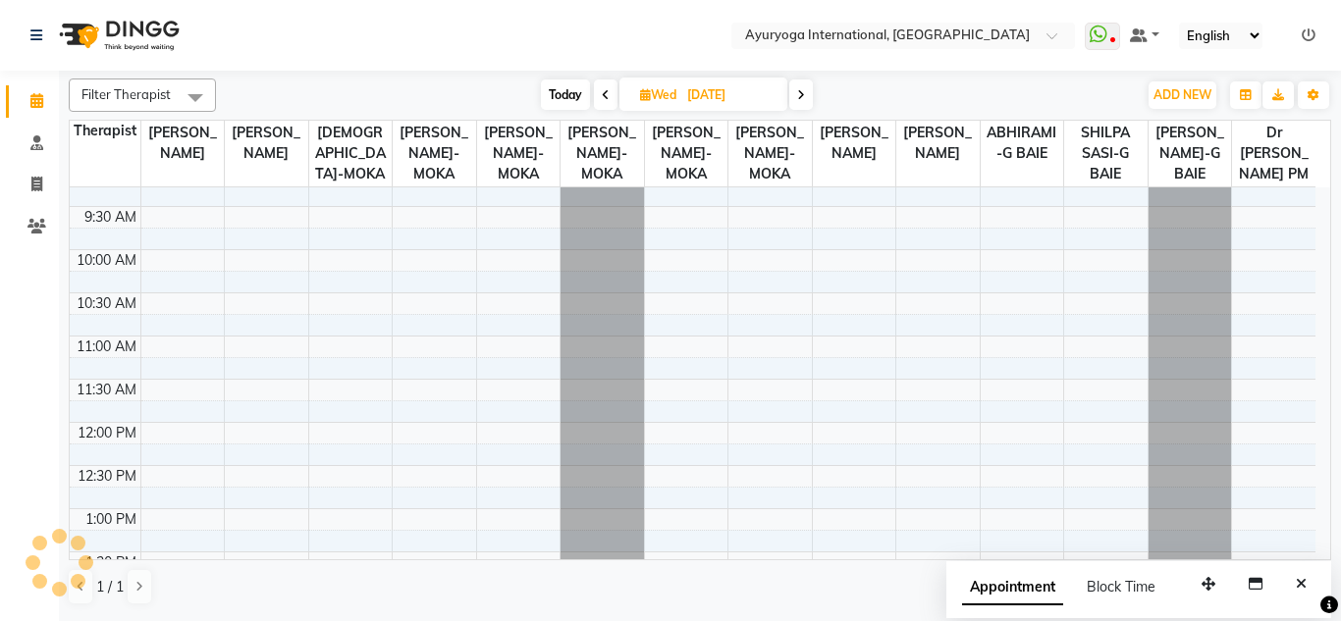
click at [897, 73] on div "Filter Therapist Select All Dr ADARSH THAIKKADATH JOJU MATHEW-MOKA VISHNU-MOKA …" at bounding box center [700, 342] width 1262 height 543
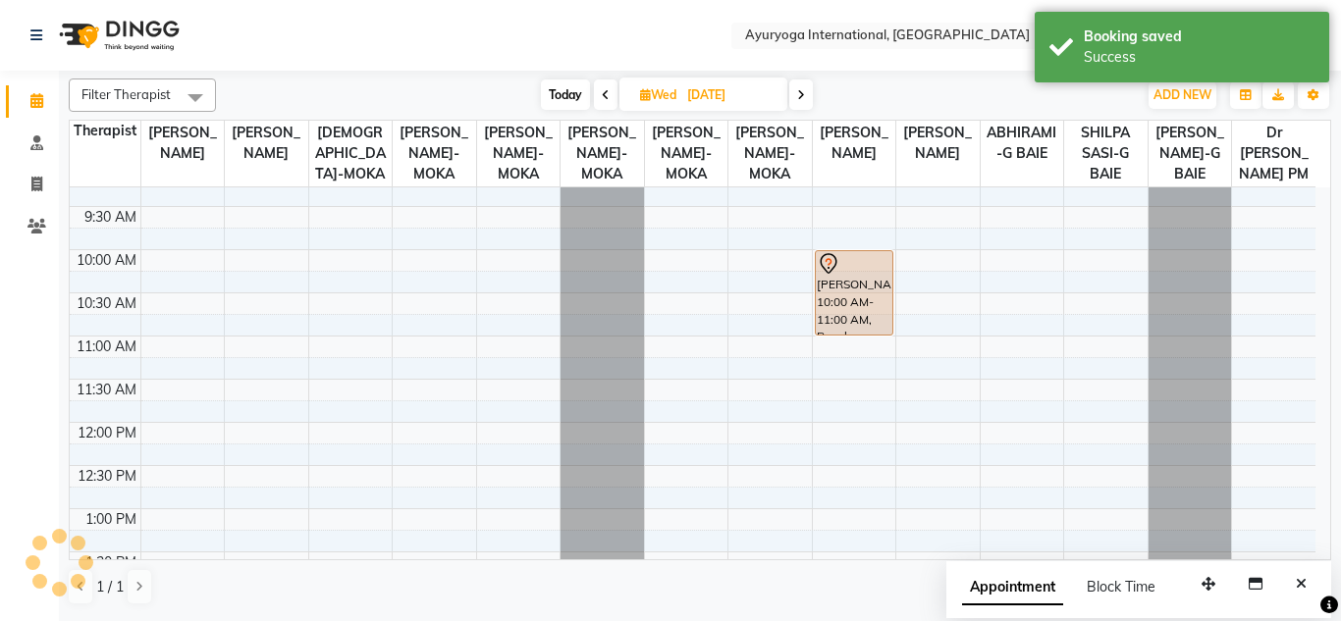
click at [704, 42] on nav "Select Location × Ayuryoga International, Mount Ory Rd WhatsApp Status ✕ Status…" at bounding box center [670, 35] width 1341 height 71
click at [843, 80] on div "Today Wed 08-10-2025" at bounding box center [676, 94] width 901 height 29
click at [683, 15] on nav "Select Location × Ayuryoga International, Mount Ory Rd WhatsApp Status ✕ Status…" at bounding box center [670, 35] width 1341 height 71
drag, startPoint x: 873, startPoint y: 105, endPoint x: 828, endPoint y: 65, distance: 60.5
click at [871, 106] on div "Today Wed 08-10-2025" at bounding box center [676, 94] width 901 height 29
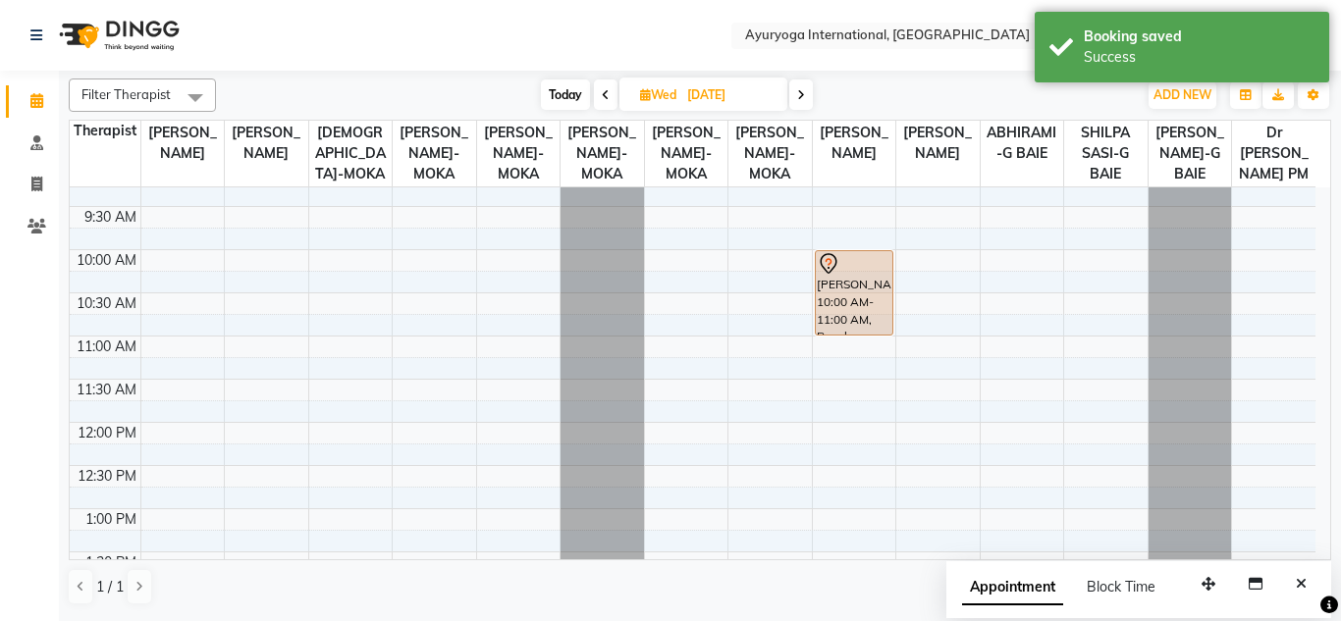
click at [828, 65] on nav "Select Location × Ayuryoga International, Mount Ory Rd WhatsApp Status ✕ Status…" at bounding box center [670, 35] width 1341 height 71
drag, startPoint x: 844, startPoint y: 85, endPoint x: 834, endPoint y: 90, distance: 11.0
click at [834, 90] on div "Today Wed 08-10-2025" at bounding box center [676, 94] width 901 height 29
click at [458, 34] on nav "Select Location × Ayuryoga International, Mount Ory Rd WhatsApp Status ✕ Status…" at bounding box center [670, 35] width 1341 height 71
click at [456, 81] on div "Today Wed 08-10-2025" at bounding box center [676, 94] width 901 height 29
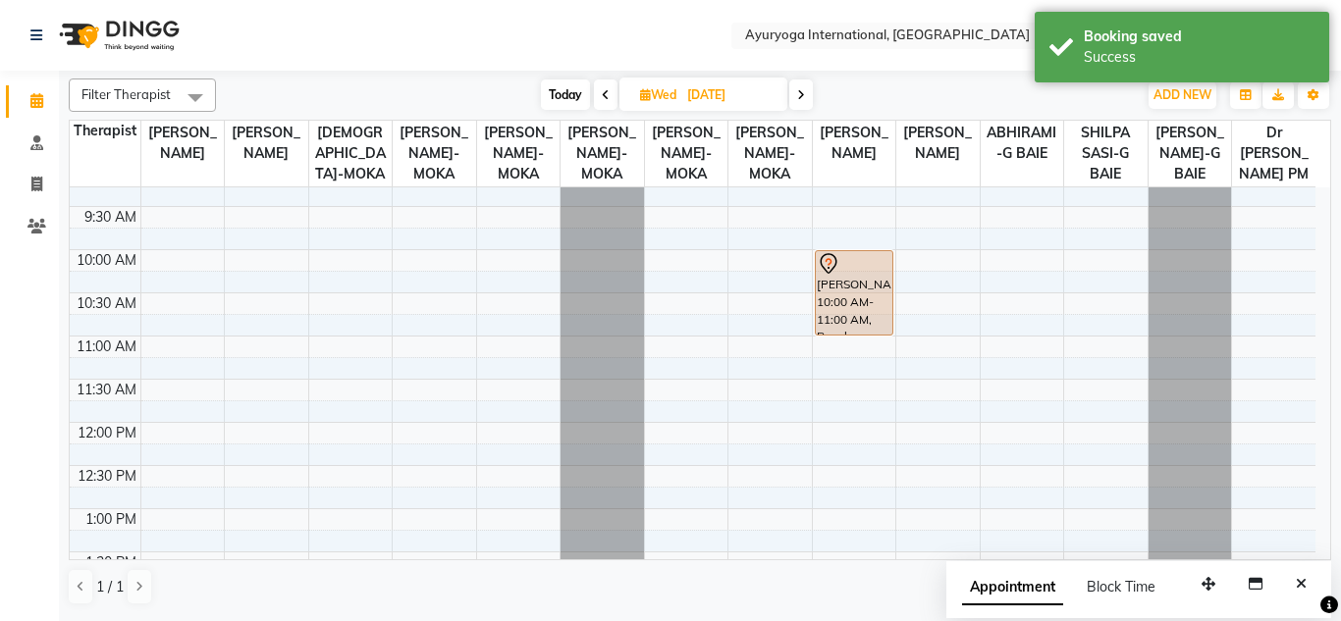
click at [474, 10] on nav "Select Location × Ayuryoga International, Mount Ory Rd WhatsApp Status ✕ Status…" at bounding box center [670, 35] width 1341 height 71
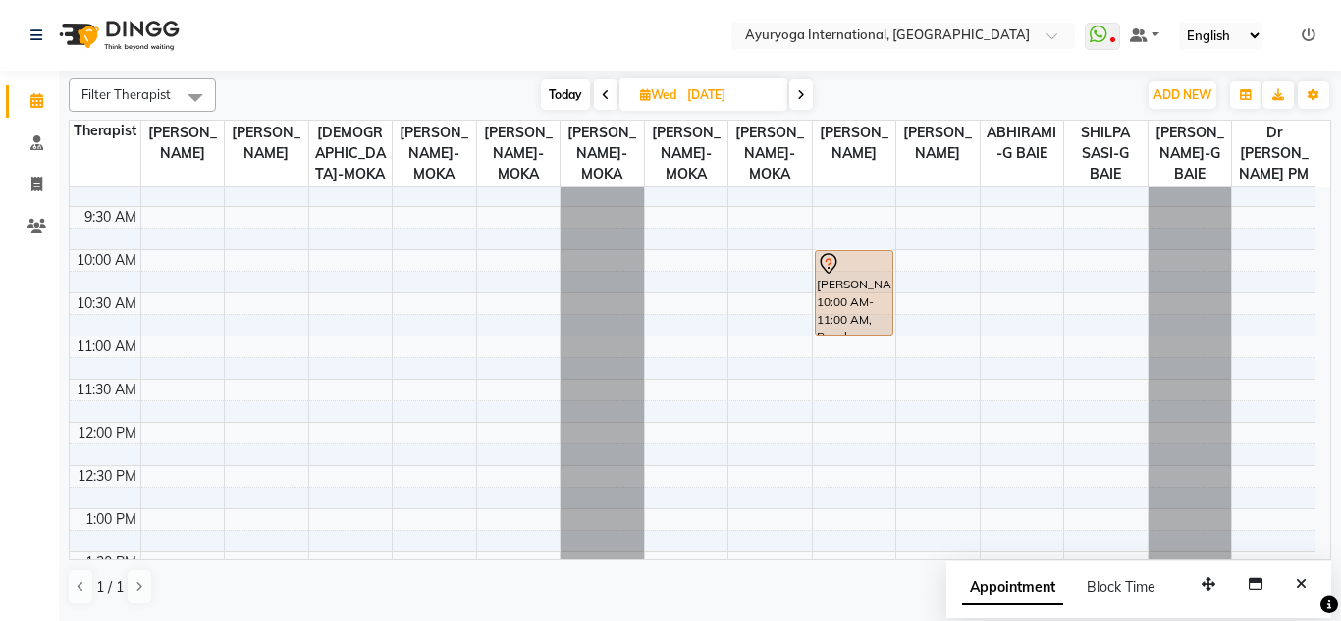
click at [477, 71] on div "Filter Therapist Select All Dr ADARSH THAIKKADATH JOJU MATHEW-MOKA VISHNU-MOKA …" at bounding box center [700, 342] width 1262 height 543
click at [474, 89] on div "Today Wed 08-10-2025" at bounding box center [676, 94] width 901 height 29
click at [482, 35] on nav "Select Location × Ayuryoga International, Mount Ory Rd WhatsApp Status ✕ Status…" at bounding box center [670, 35] width 1341 height 71
click at [470, 80] on div "Filter Therapist Select All Dr ADARSH THAIKKADATH JOJU MATHEW-MOKA VISHNU-MOKA …" at bounding box center [700, 95] width 1262 height 33
click at [456, 49] on nav "Select Location × Ayuryoga International, Mount Ory Rd WhatsApp Status ✕ Status…" at bounding box center [670, 35] width 1341 height 71
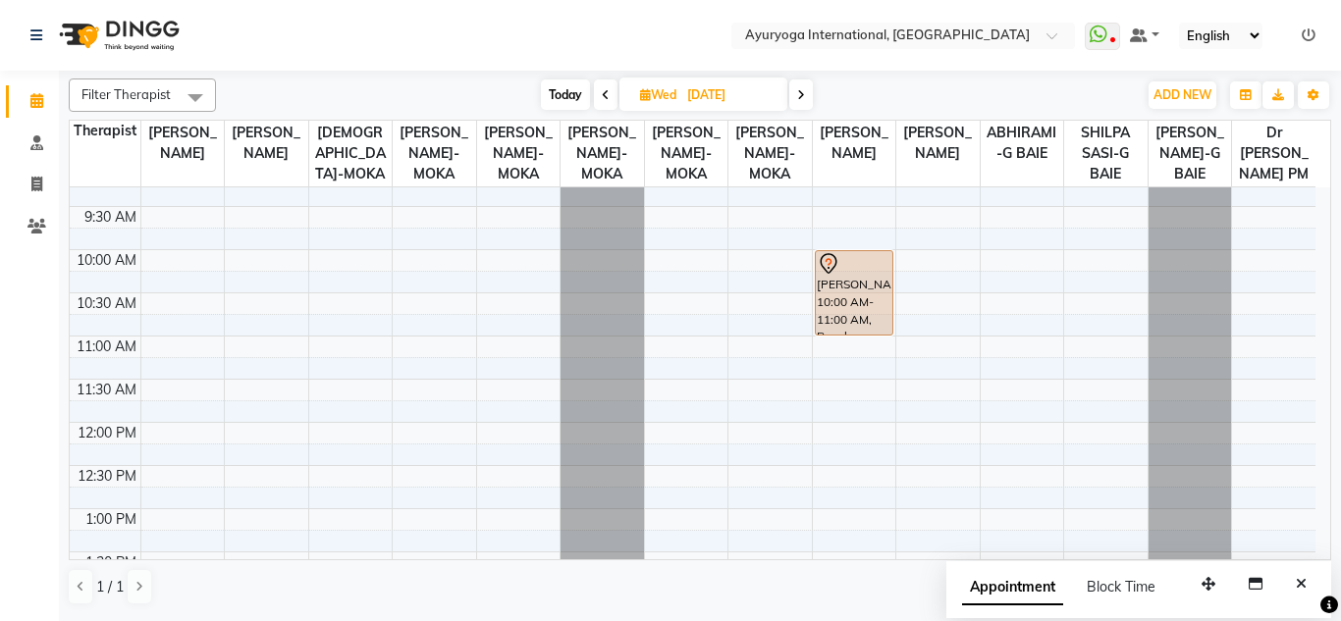
drag, startPoint x: 459, startPoint y: 89, endPoint x: 442, endPoint y: 31, distance: 60.5
click at [459, 91] on div "Today Wed 08-10-2025" at bounding box center [676, 94] width 901 height 29
click at [442, 31] on nav "Select Location × Ayuryoga International, Mount Ory Rd WhatsApp Status ✕ Status…" at bounding box center [670, 35] width 1341 height 71
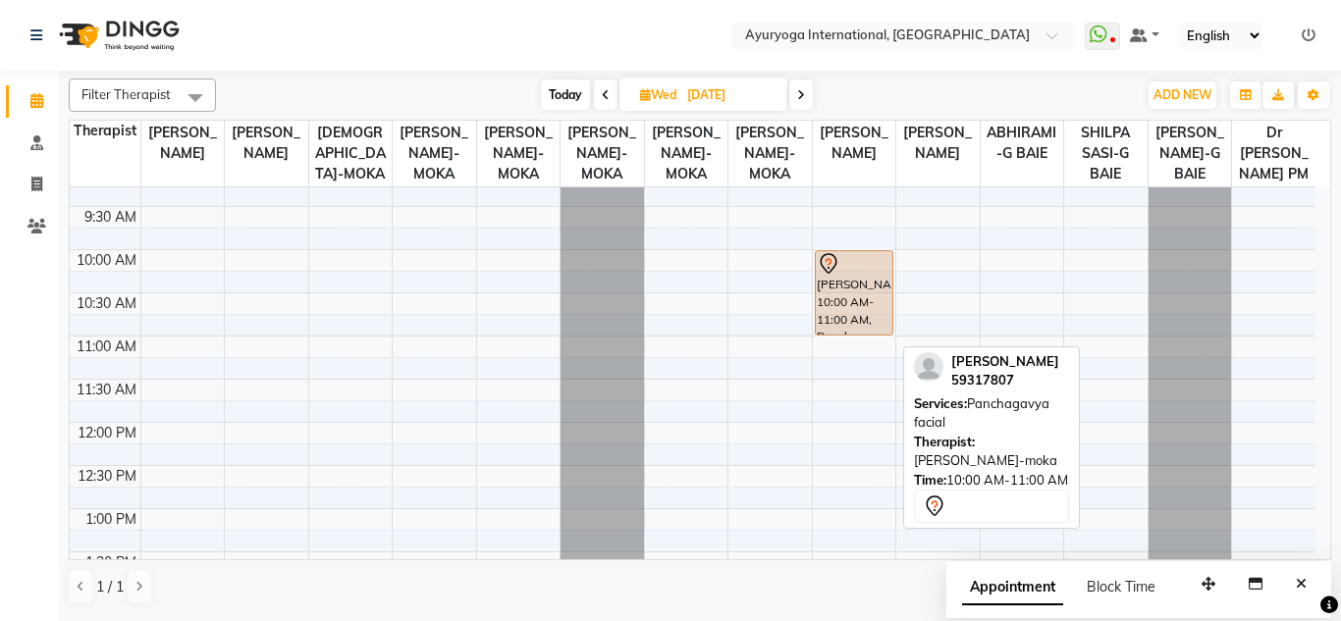
click at [846, 297] on div "Nathalie, 10:00 AM-11:00 AM, Panchagavya facial" at bounding box center [854, 292] width 77 height 83
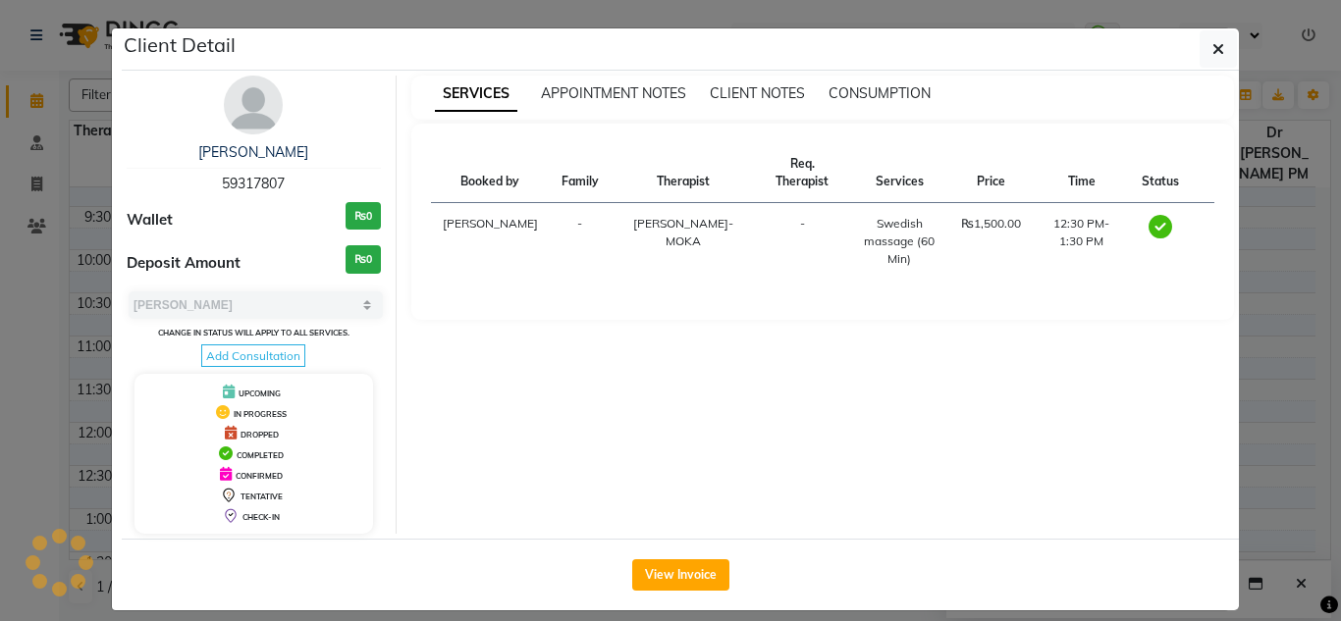
select select "7"
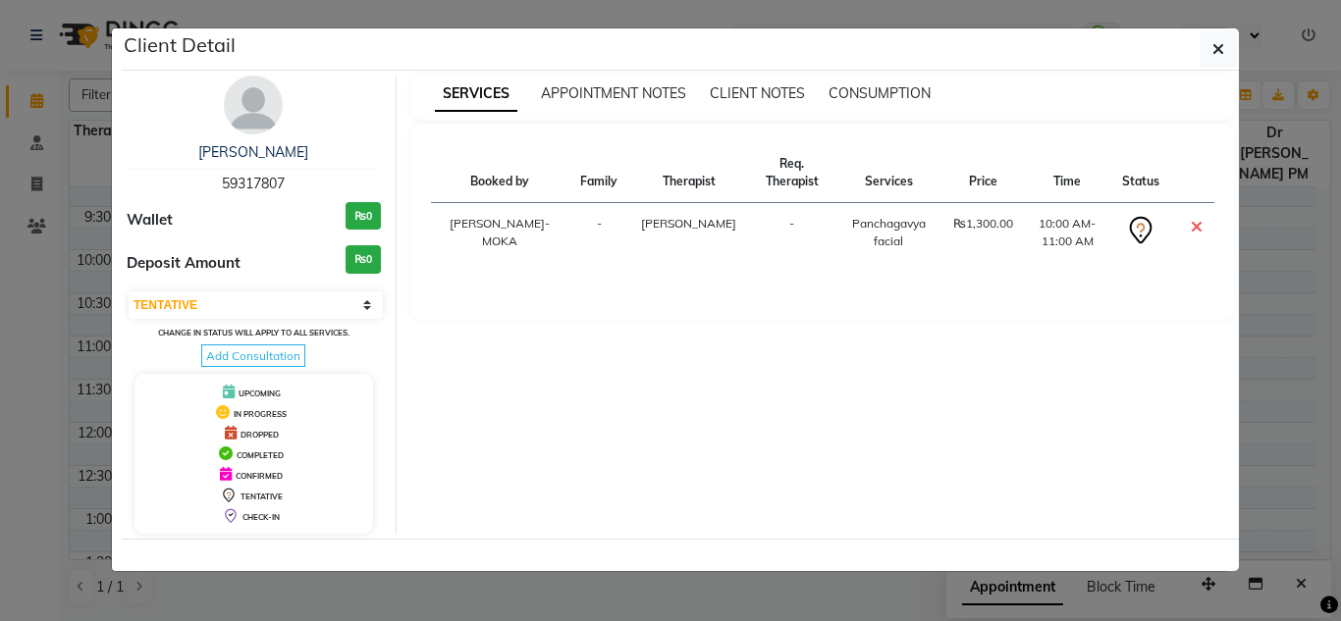
drag, startPoint x: 295, startPoint y: 173, endPoint x: 214, endPoint y: 181, distance: 81.8
click at [214, 181] on div "Nathalie 59317807" at bounding box center [254, 168] width 254 height 52
copy span "59317807"
click at [1195, 231] on icon at bounding box center [1196, 227] width 12 height 16
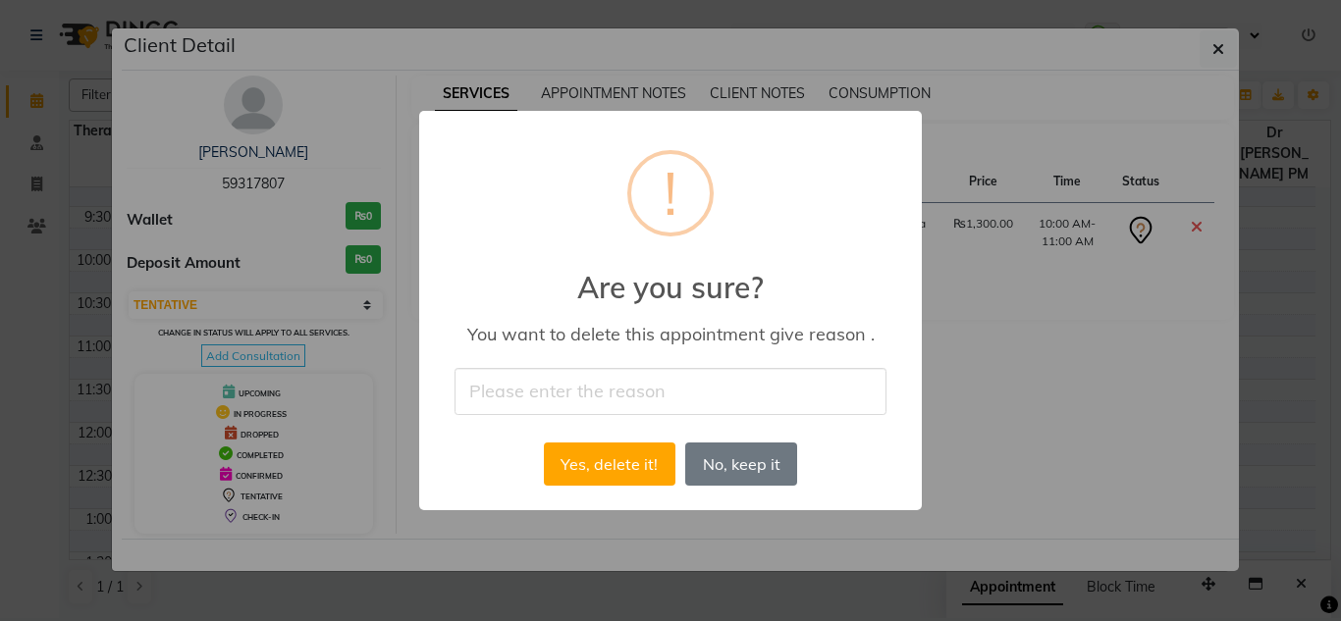
click at [610, 422] on div "× ! Are you sure? You want to delete this appointment give reason . Yes, delete…" at bounding box center [670, 310] width 502 height 398
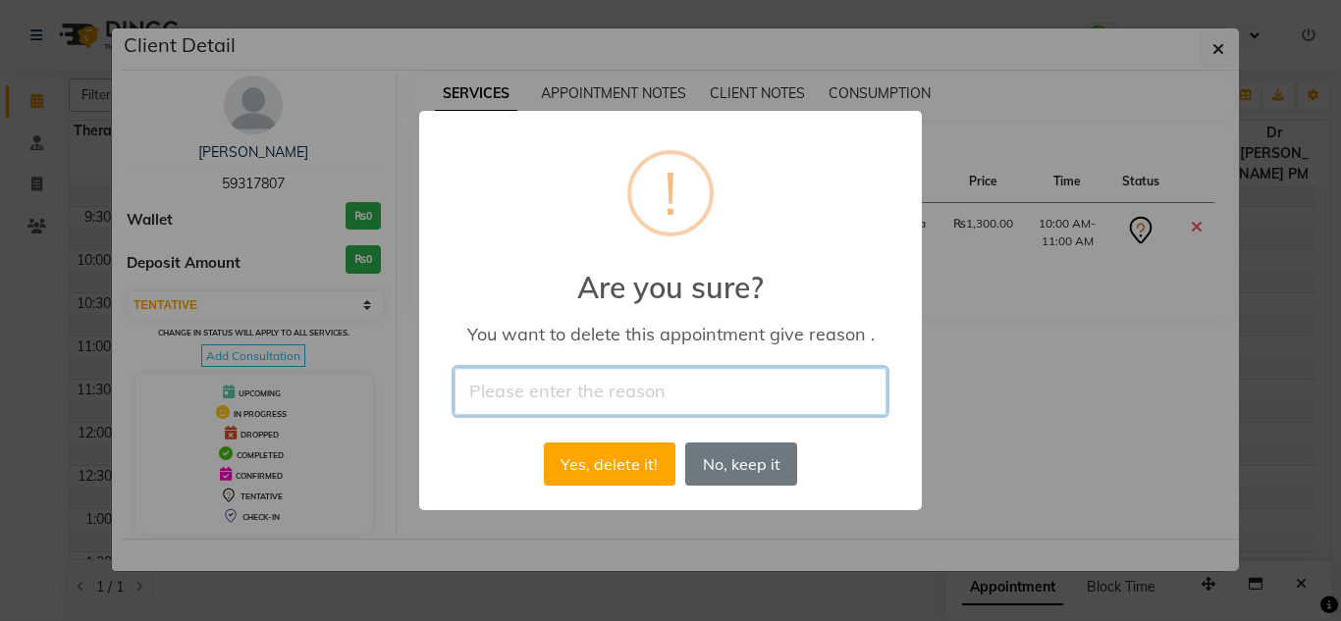
drag, startPoint x: 658, startPoint y: 383, endPoint x: 645, endPoint y: 416, distance: 35.7
click at [658, 383] on input "text" at bounding box center [670, 391] width 432 height 46
type input "de"
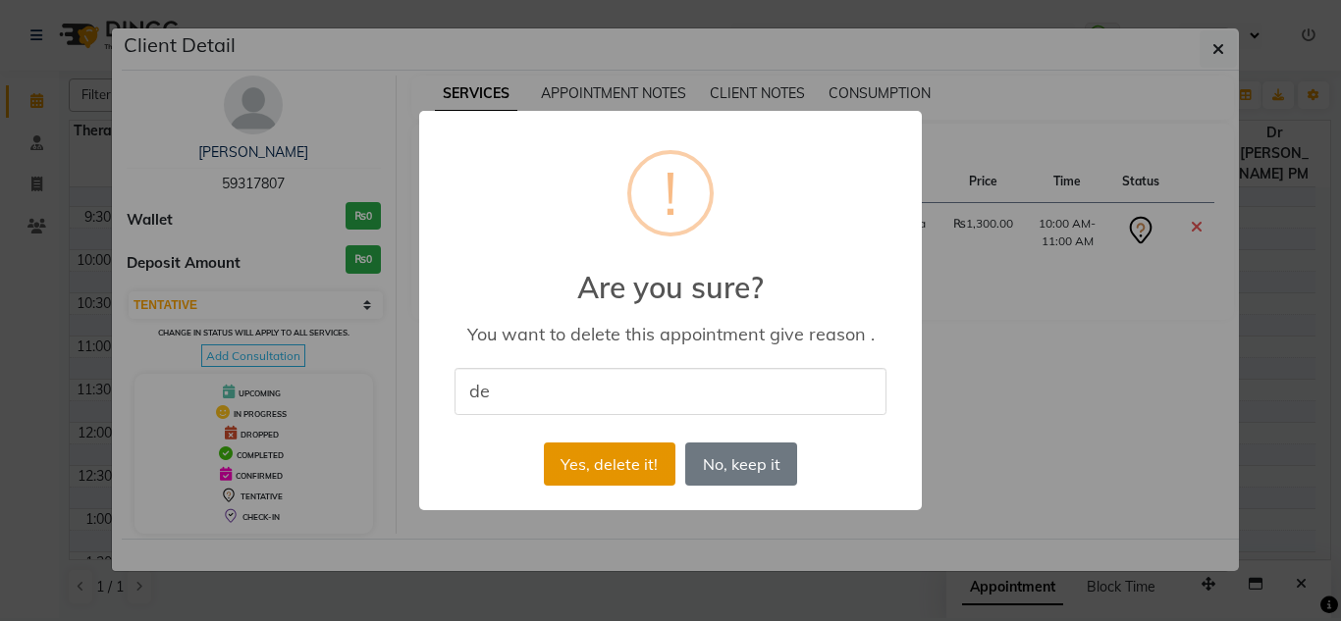
click at [627, 459] on button "Yes, delete it!" at bounding box center [610, 464] width 132 height 43
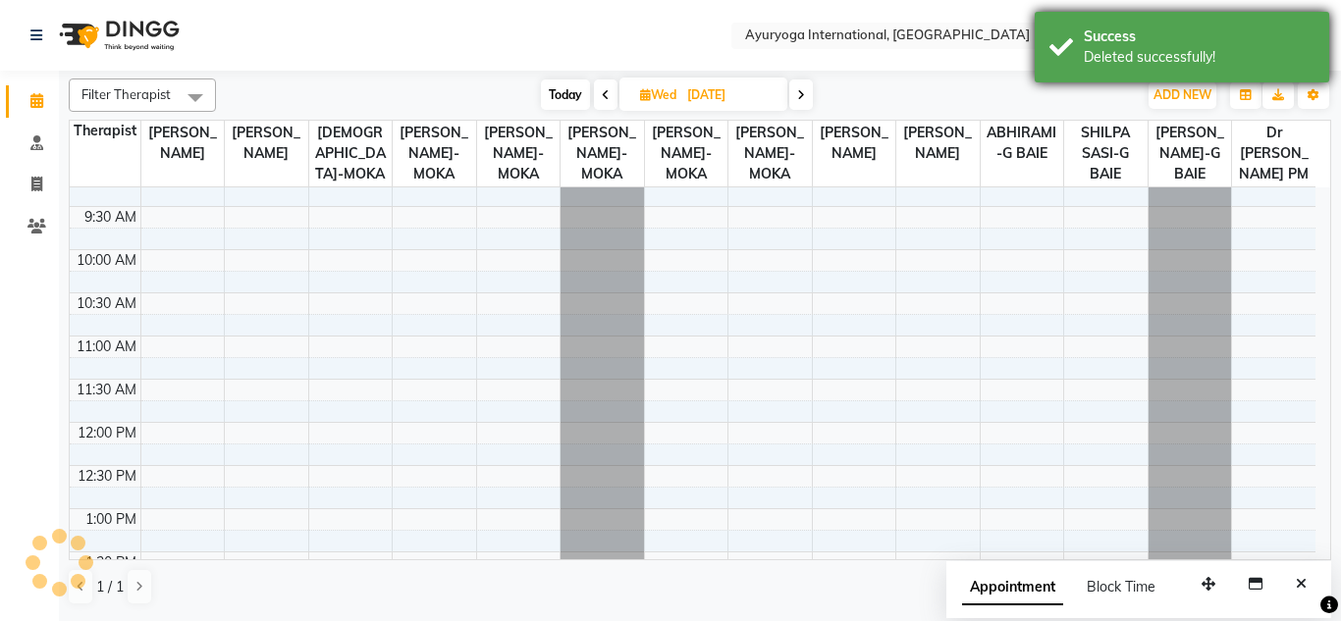
click at [1227, 53] on div "Deleted successfully!" at bounding box center [1198, 57] width 231 height 21
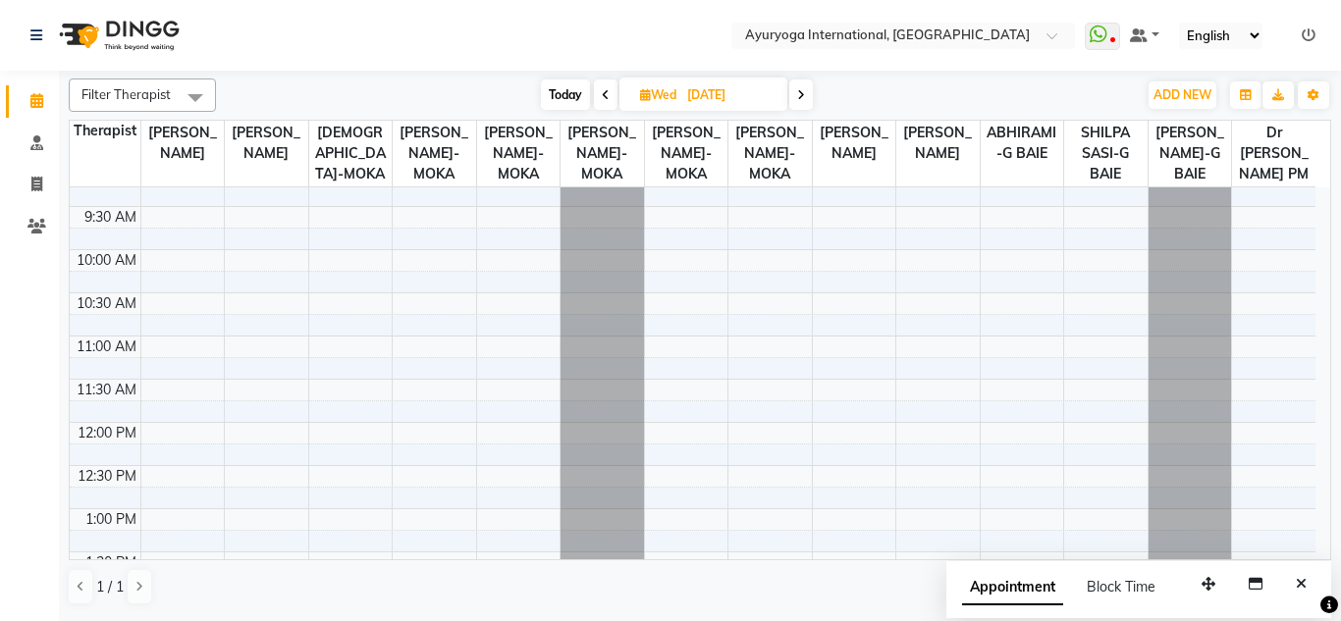
click at [577, 88] on span "Today" at bounding box center [565, 94] width 49 height 30
type input "01-10-2025"
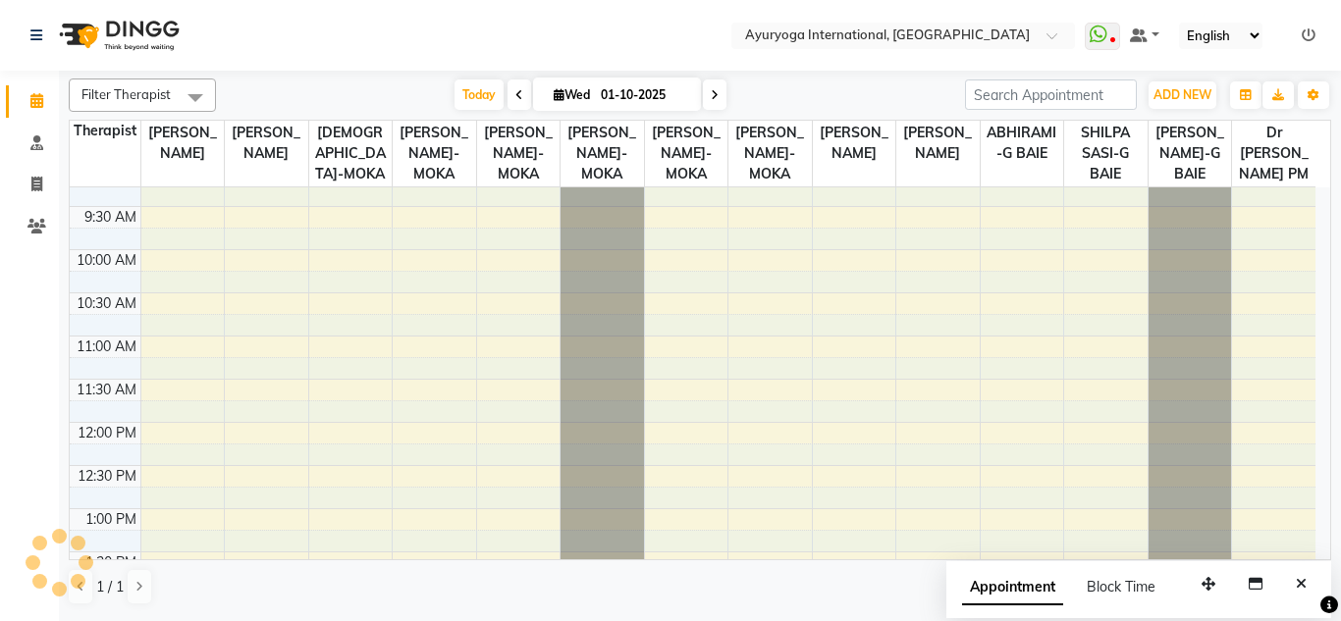
scroll to position [0, 0]
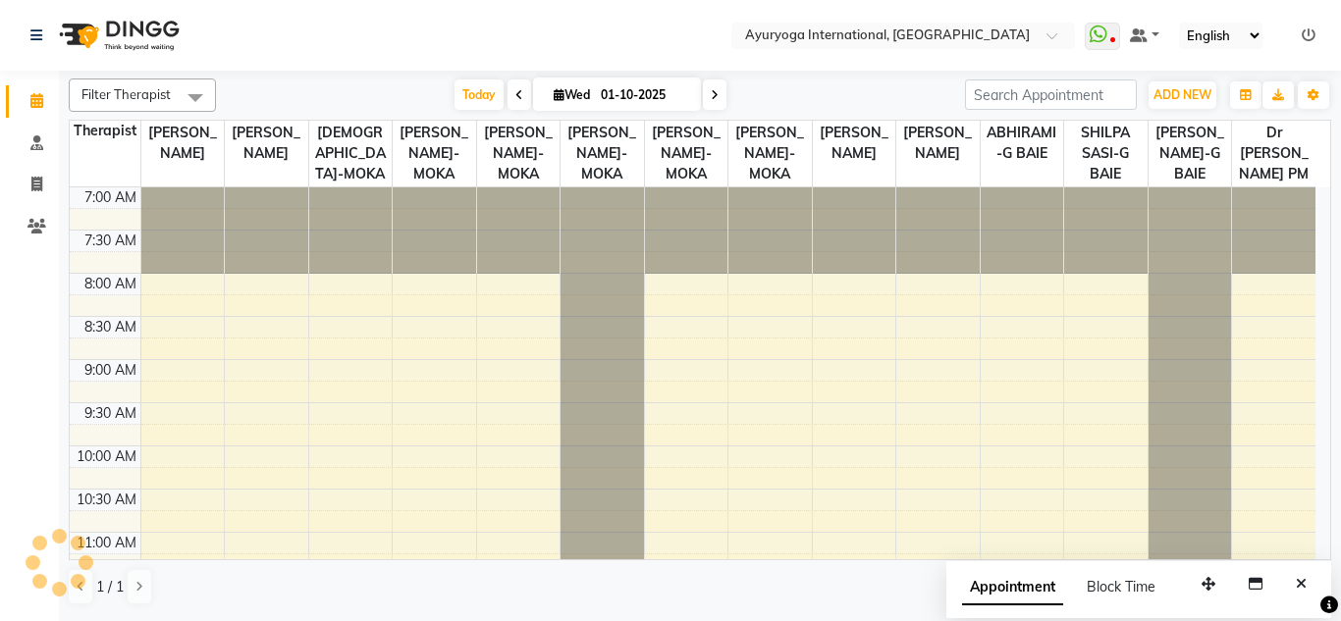
click at [562, 72] on div "Filter Therapist Select All Dr ADARSH THAIKKADATH JOJU MATHEW-MOKA VISHNU-MOKA …" at bounding box center [700, 342] width 1262 height 543
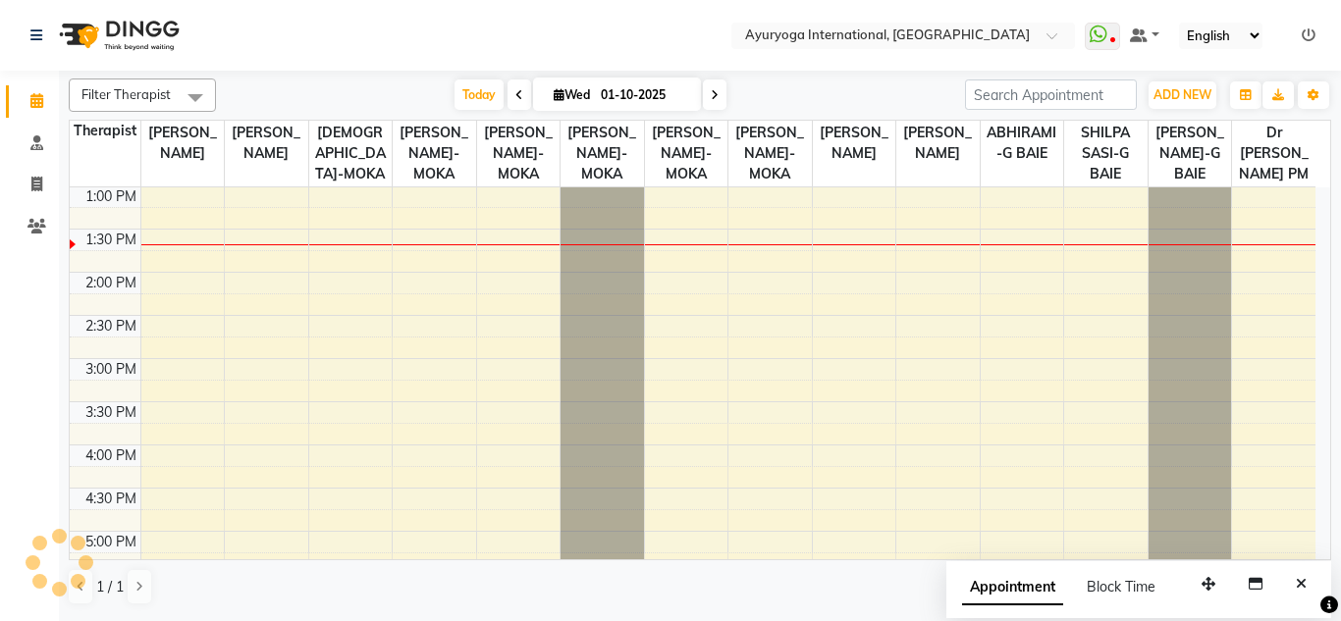
click at [575, 51] on nav "Select Location × Ayuryoga International, Mount Ory Rd WhatsApp Status ✕ Status…" at bounding box center [670, 35] width 1341 height 71
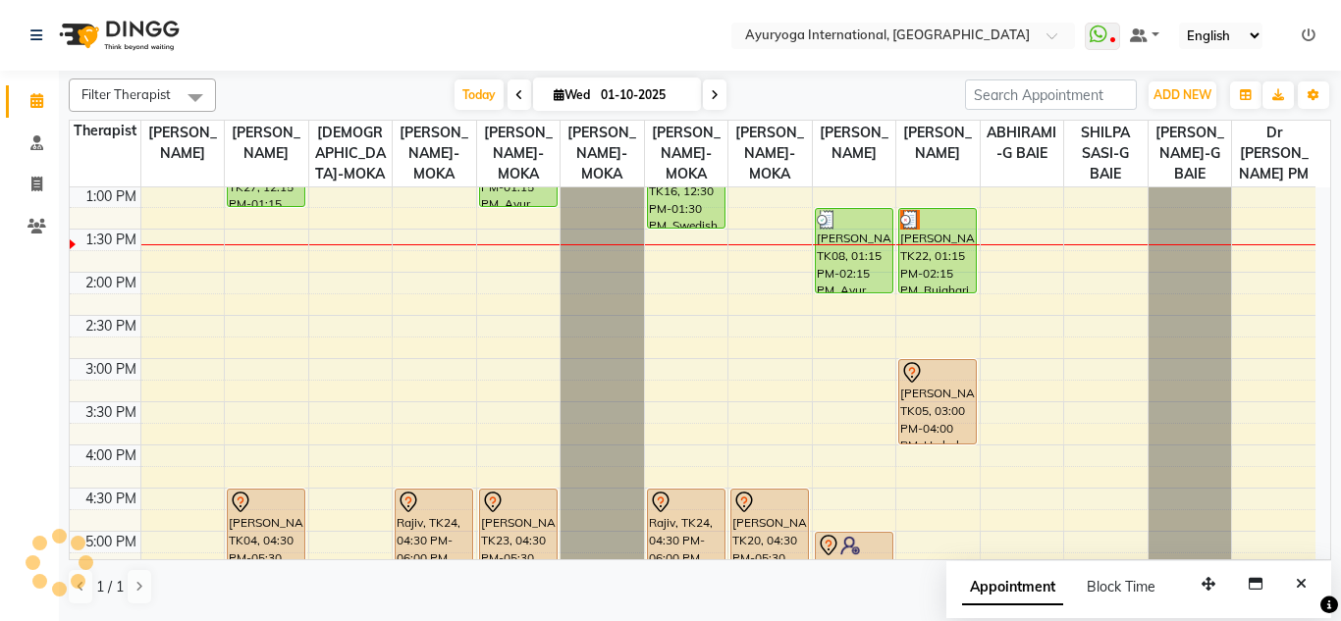
click at [581, 26] on nav "Select Location × Ayuryoga International, Mount Ory Rd WhatsApp Status ✕ Status…" at bounding box center [670, 35] width 1341 height 71
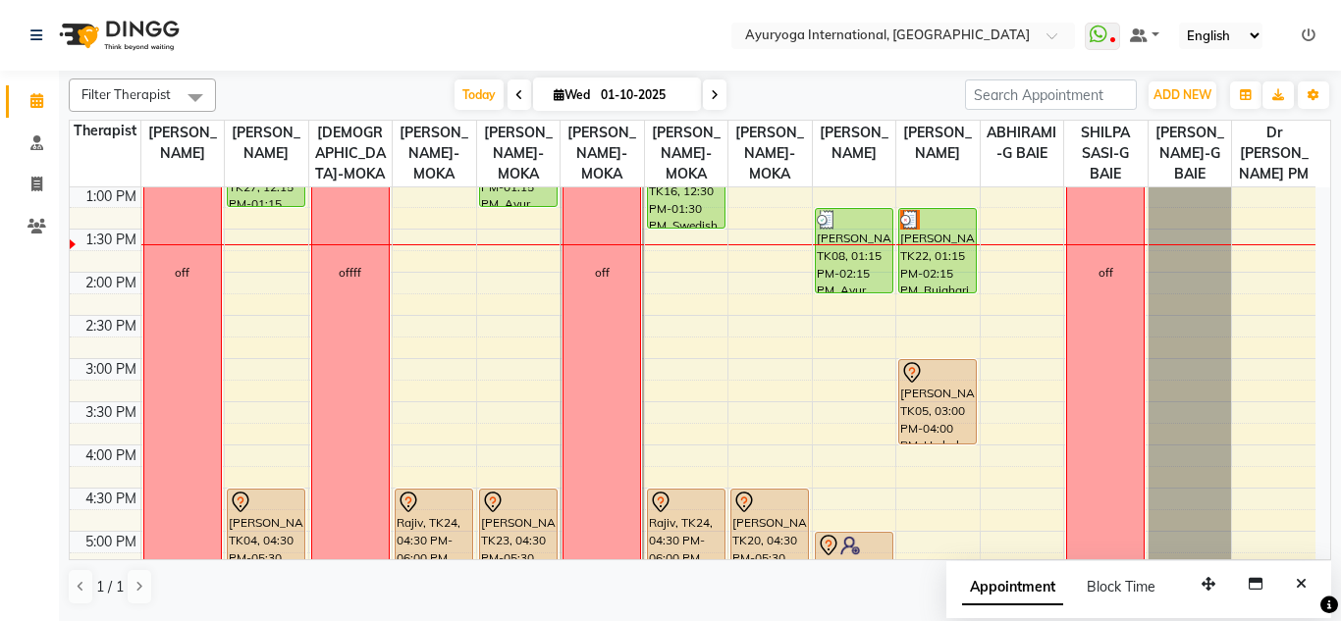
click at [582, 31] on nav "Select Location × Ayuryoga International, Mount Ory Rd WhatsApp Status ✕ Status…" at bounding box center [670, 35] width 1341 height 71
click at [755, 306] on div "7:00 AM 7:30 AM 8:00 AM 8:30 AM 9:00 AM 9:30 AM 10:00 AM 10:30 AM 11:00 AM 11:3…" at bounding box center [692, 272] width 1245 height 1208
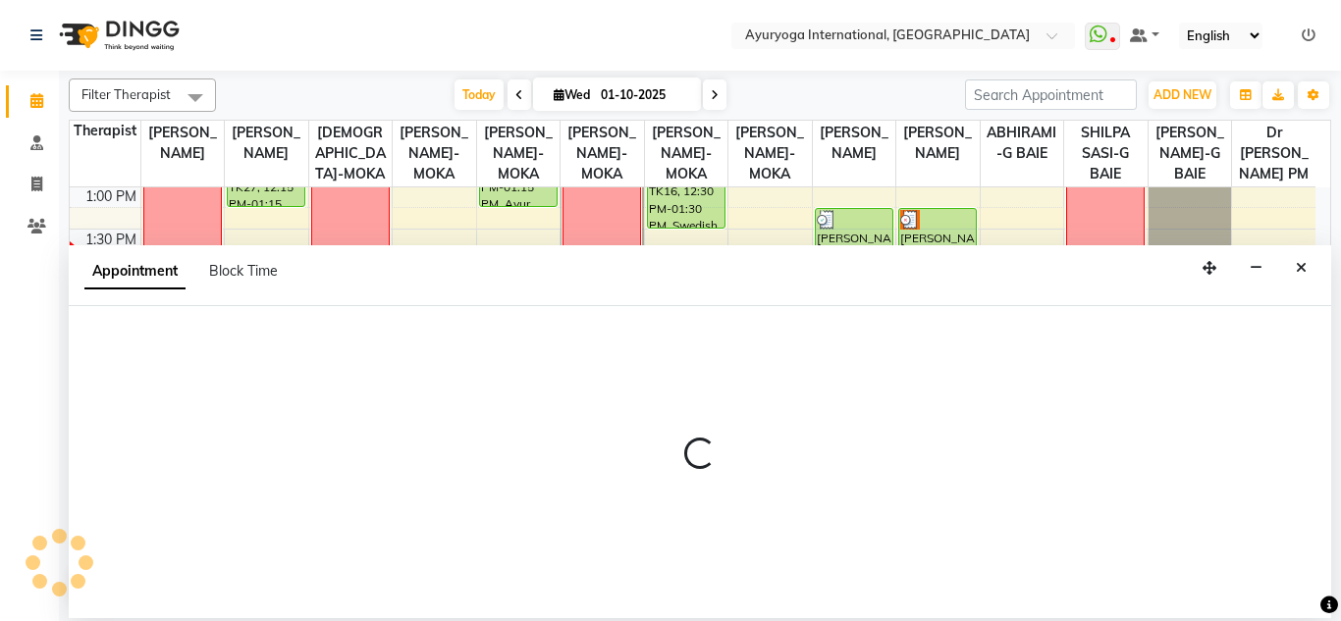
select select "77771"
select select "tentative"
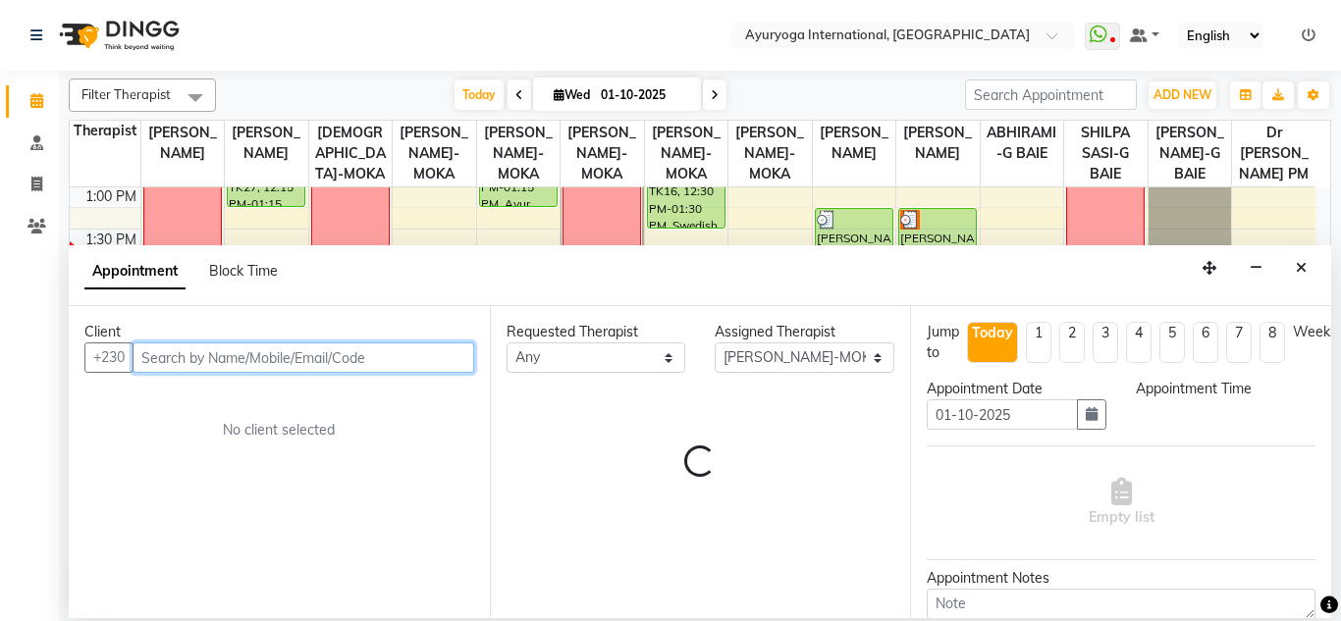
select select "840"
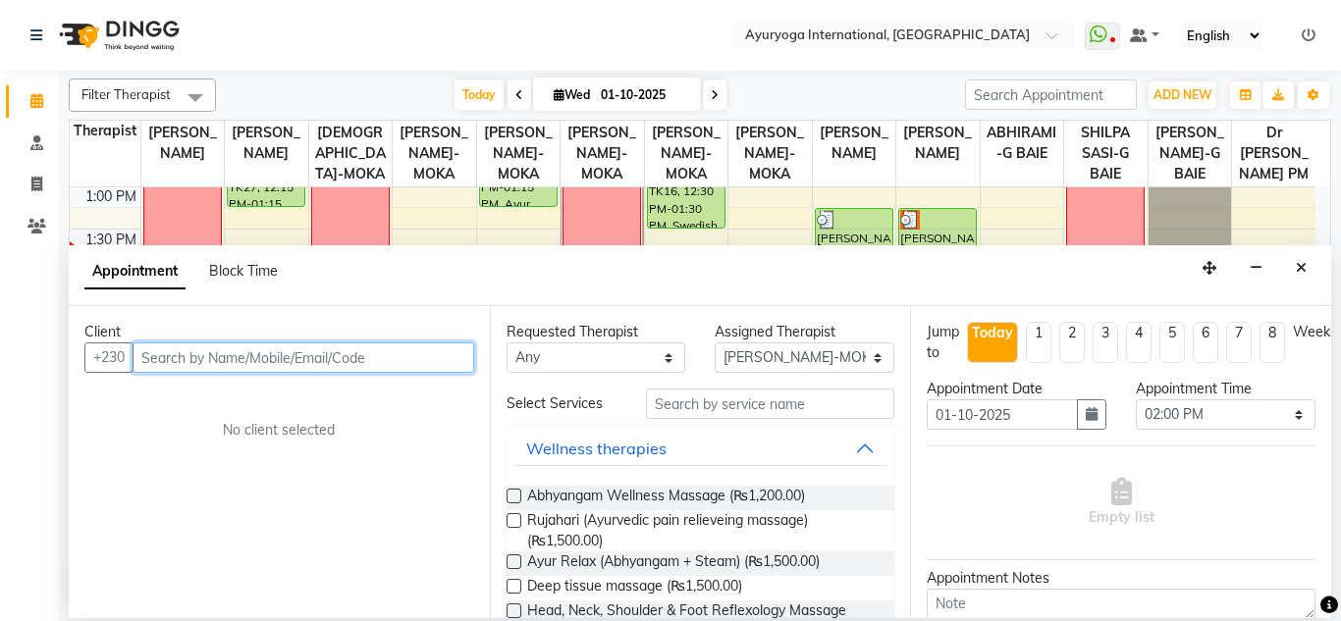
paste input "59317807"
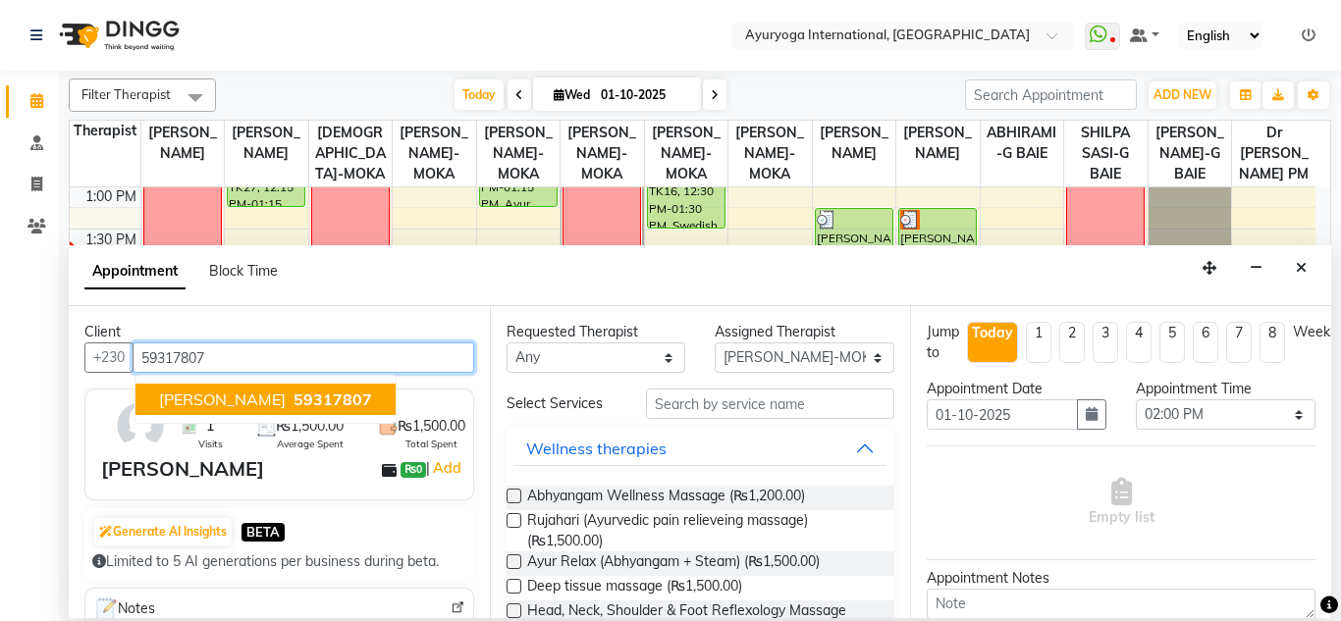
click at [293, 398] on span "59317807" at bounding box center [332, 400] width 79 height 20
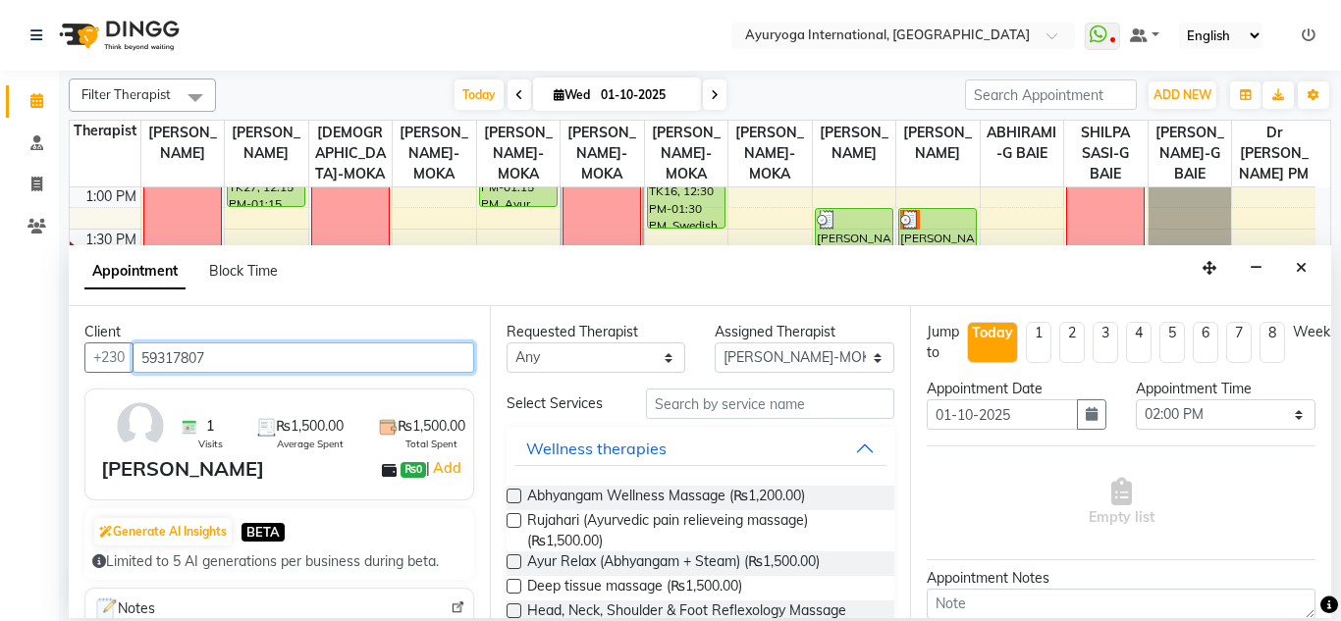
type input "59317807"
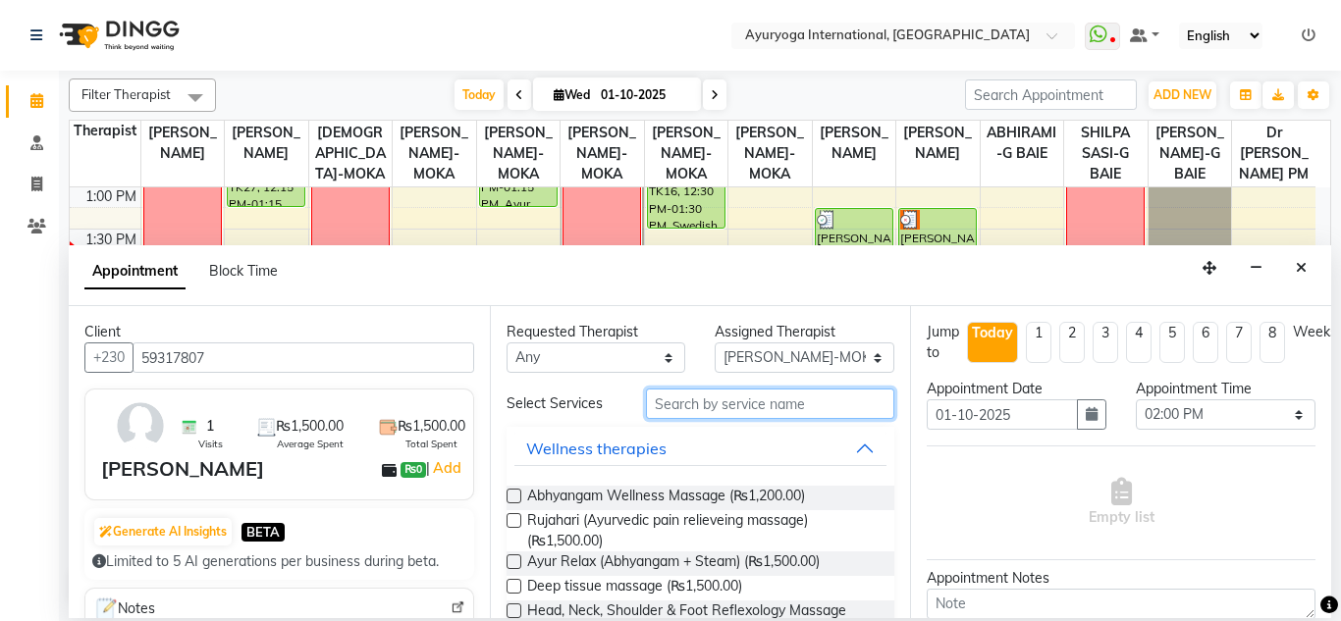
click at [696, 415] on input "text" at bounding box center [770, 404] width 249 height 30
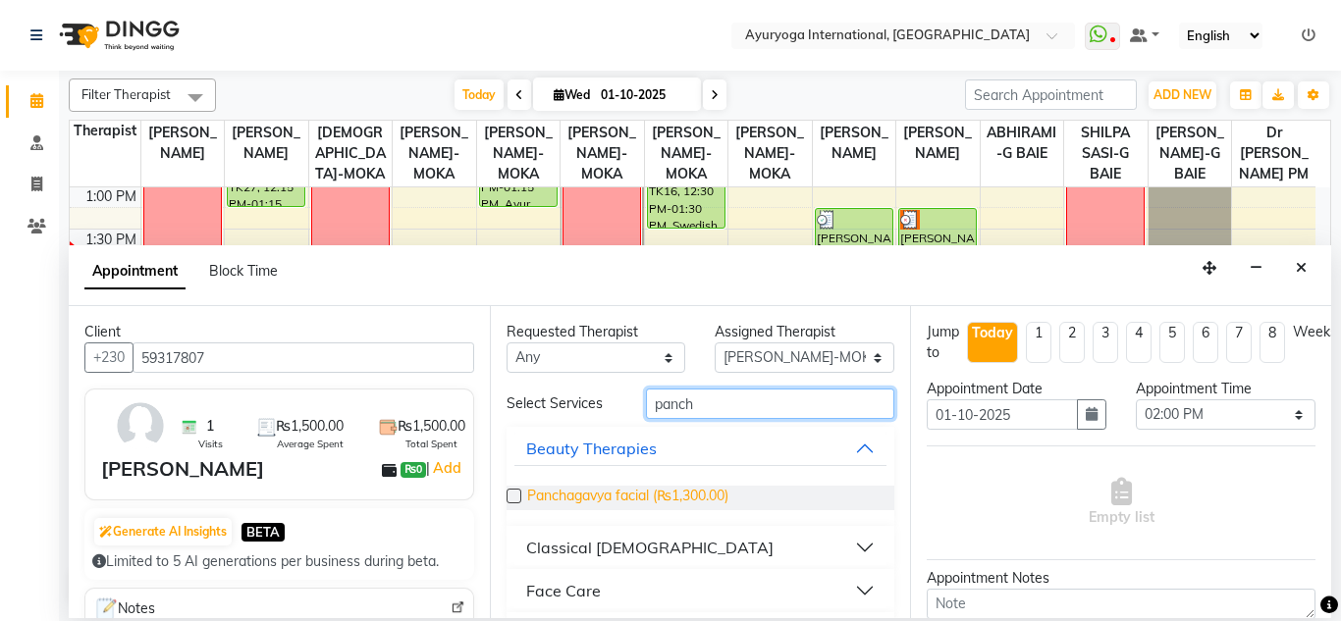
type input "panch"
click at [644, 499] on span "Panchagavya facial (₨1,300.00)" at bounding box center [627, 498] width 201 height 25
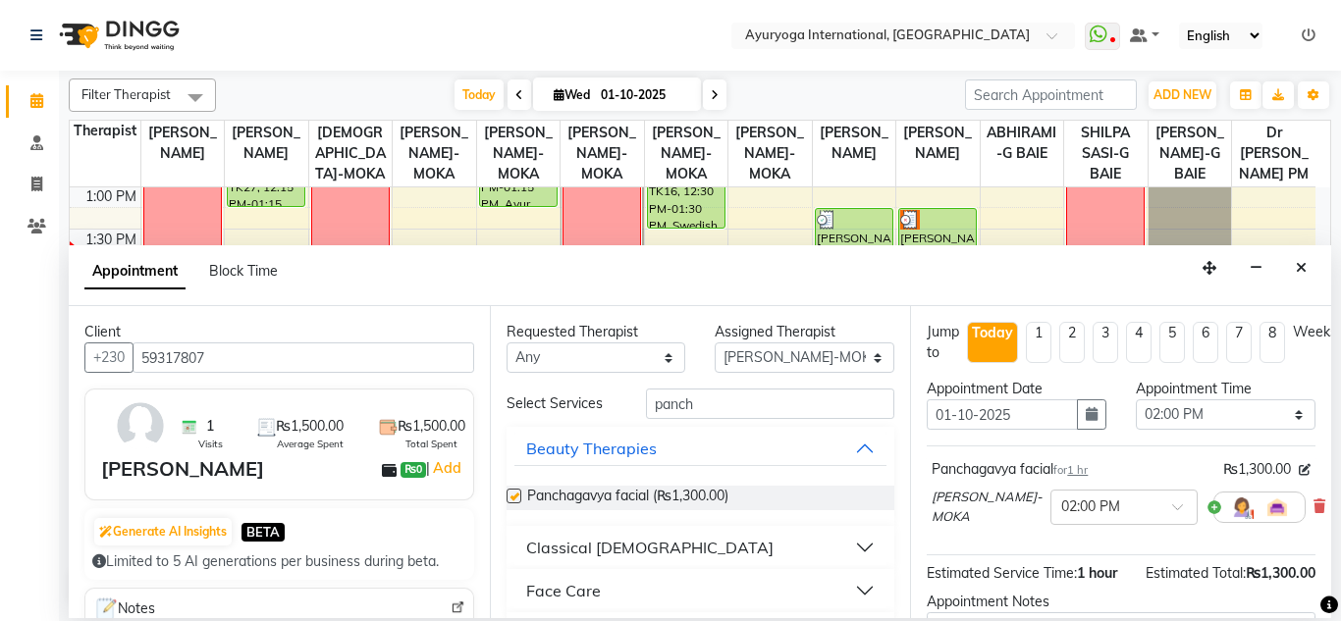
checkbox input "false"
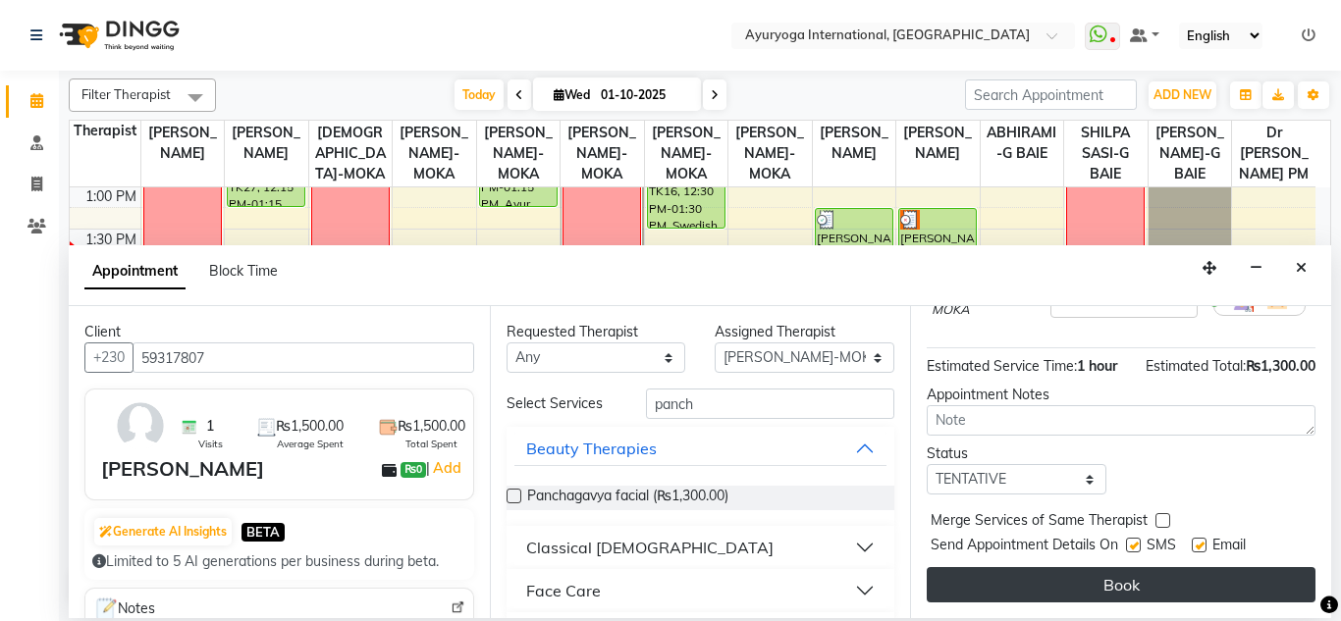
click at [1072, 575] on button "Book" at bounding box center [1120, 584] width 389 height 35
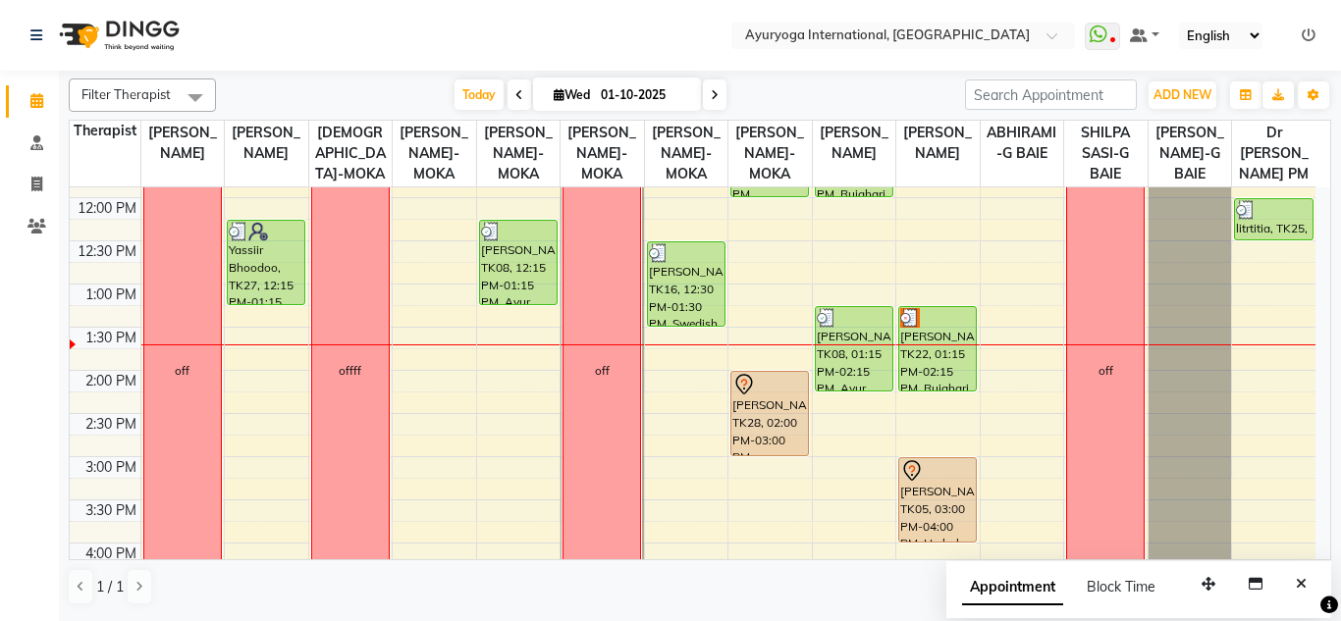
scroll to position [519, 0]
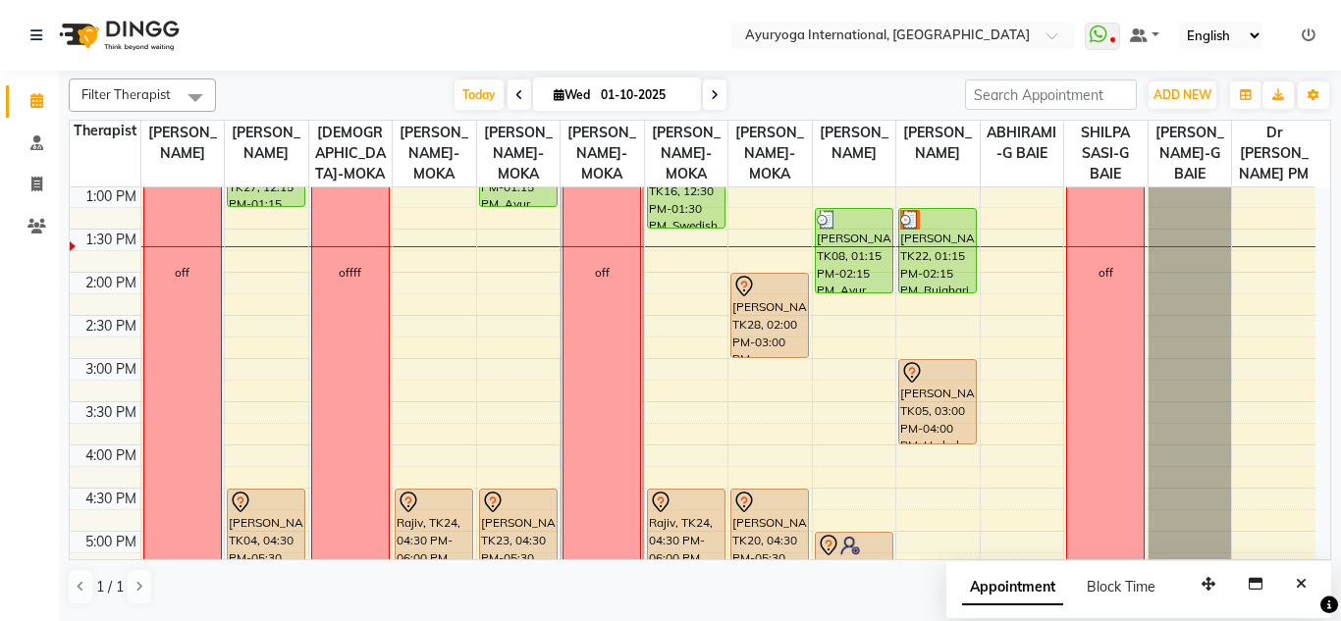
click at [593, 26] on nav "Select Location × Ayuryoga International, Mount Ory Rd WhatsApp Status ✕ Status…" at bounding box center [670, 35] width 1341 height 71
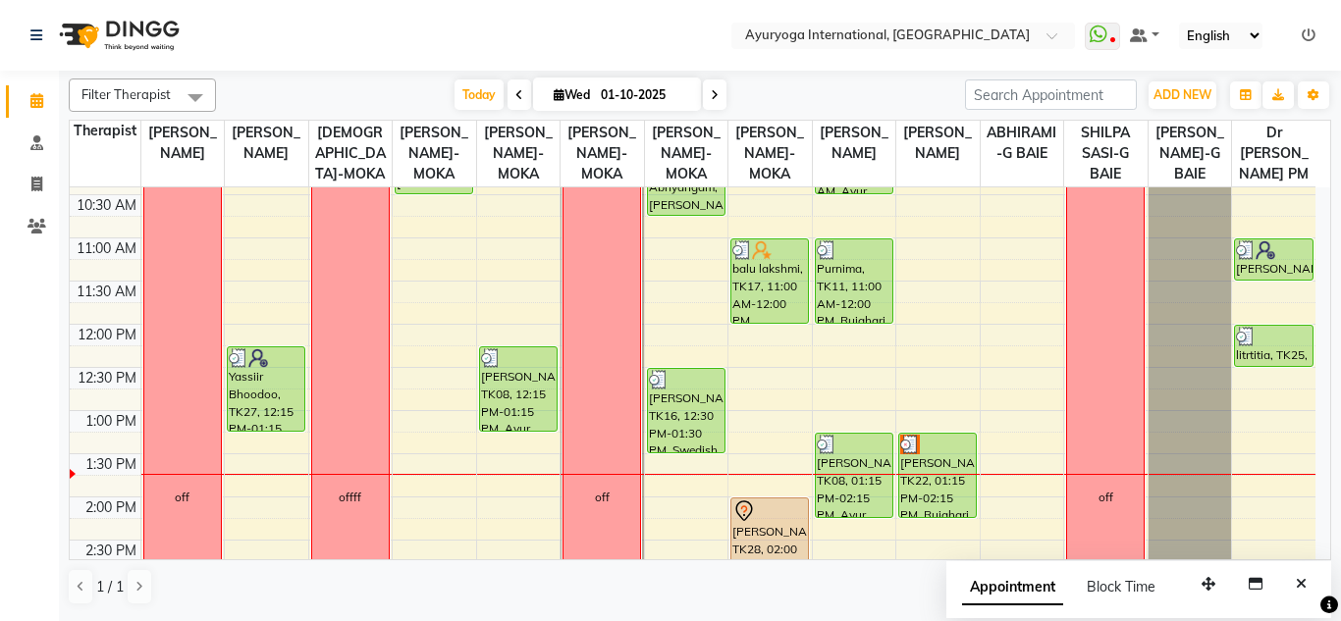
scroll to position [491, 0]
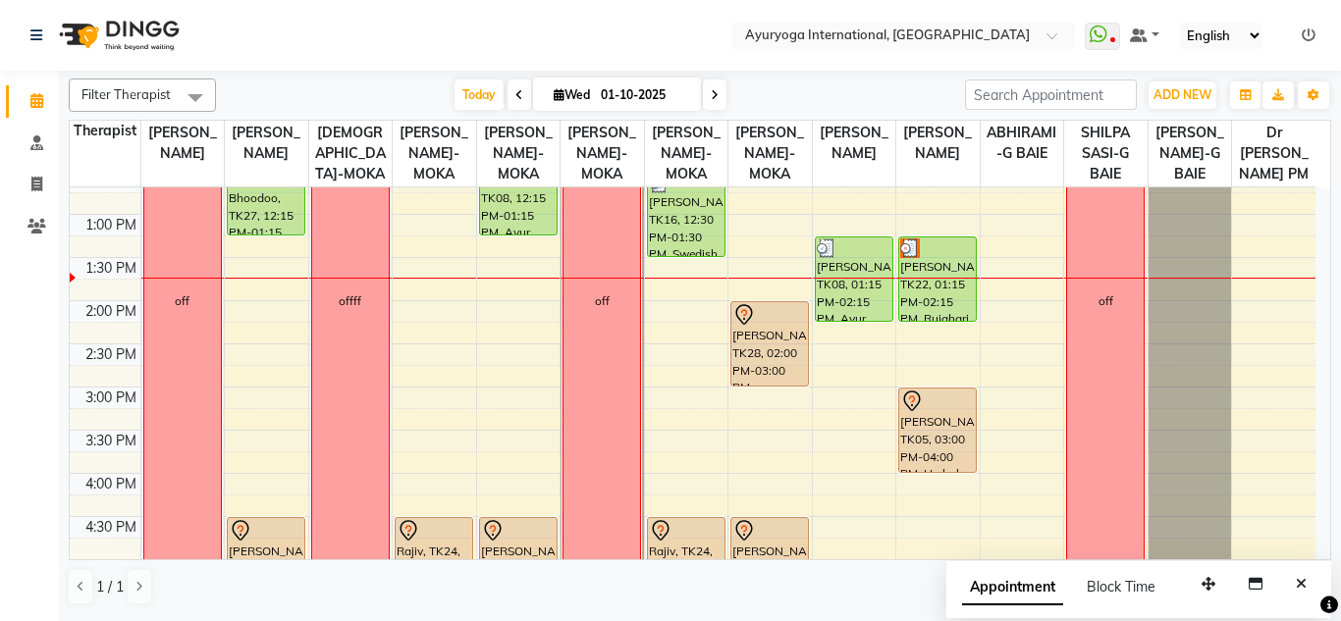
click at [869, 603] on div "1 / 1" at bounding box center [700, 586] width 1262 height 37
click at [803, 81] on div "Today Wed 01-10-2025" at bounding box center [590, 94] width 729 height 29
click at [686, 29] on nav "Select Location × Ayuryoga International, Mount Ory Rd WhatsApp Status ✕ Status…" at bounding box center [670, 35] width 1341 height 71
click at [763, 89] on div "Today Wed 01-10-2025" at bounding box center [590, 94] width 729 height 29
click at [692, 18] on nav "Select Location × Ayuryoga International, Mount Ory Rd WhatsApp Status ✕ Status…" at bounding box center [670, 35] width 1341 height 71
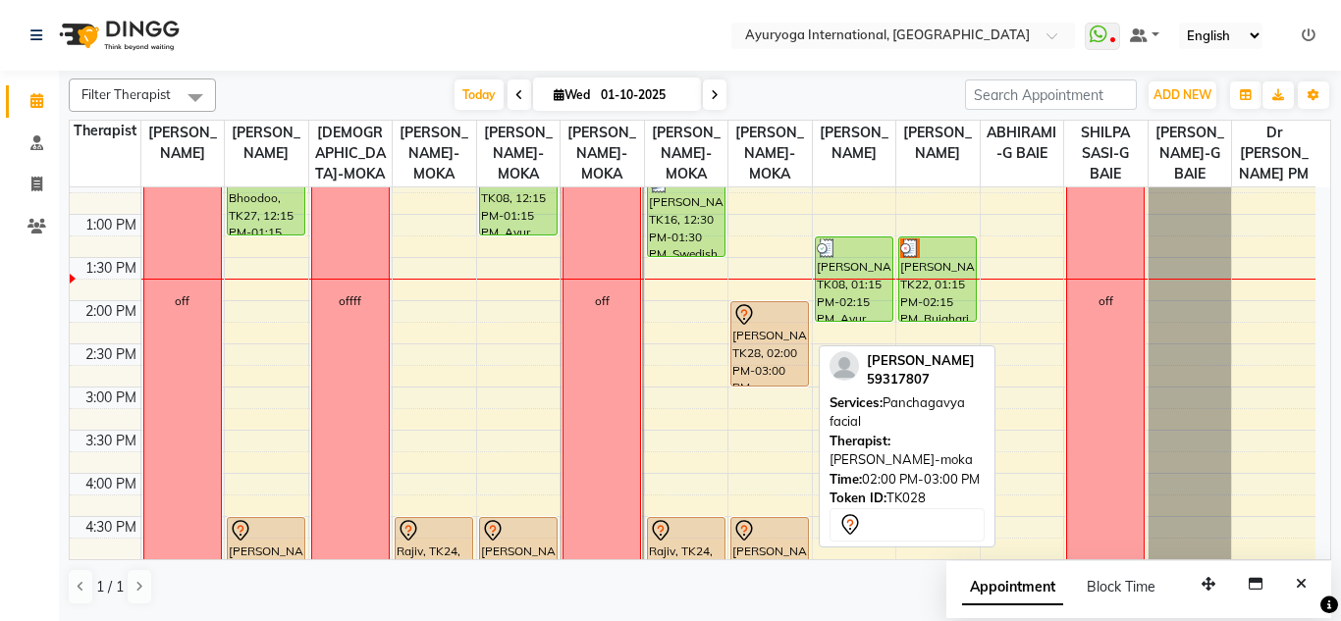
click at [781, 362] on div "[PERSON_NAME], TK28, 02:00 PM-03:00 PM, [GEOGRAPHIC_DATA] facial" at bounding box center [769, 343] width 77 height 83
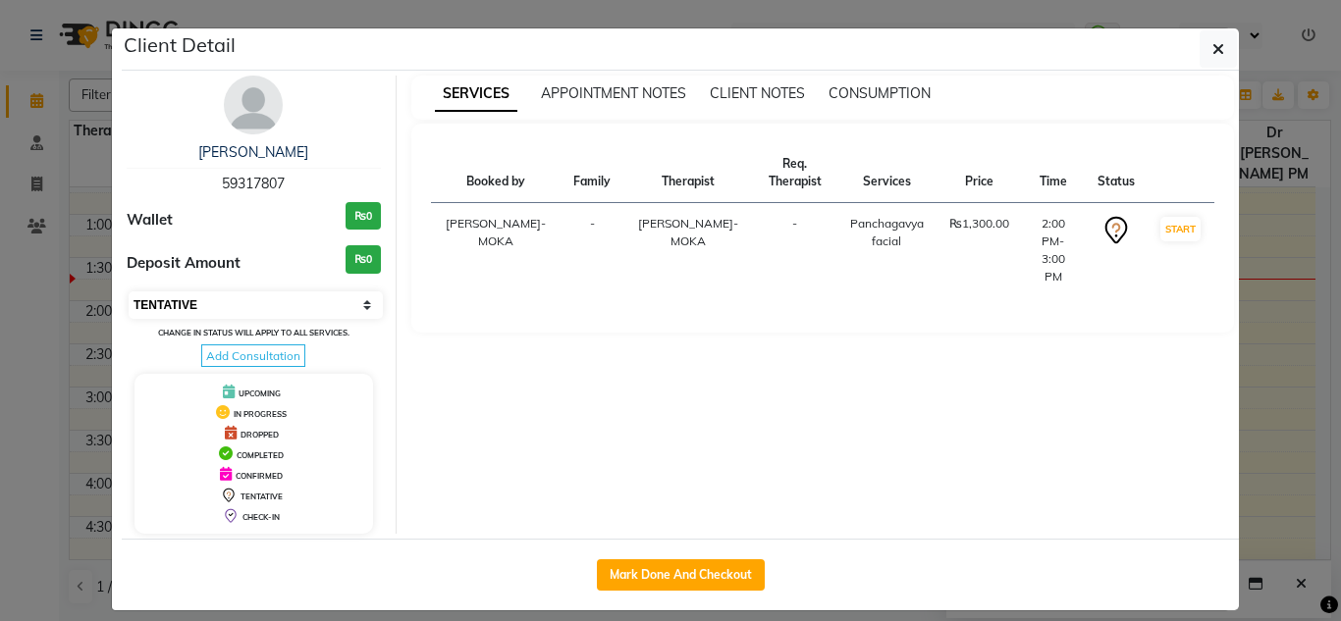
click at [209, 291] on select "Select IN SERVICE CONFIRMED TENTATIVE CHECK IN MARK DONE DROPPED UPCOMING" at bounding box center [256, 304] width 254 height 27
select select "3"
click at [129, 291] on select "Select IN SERVICE CONFIRMED TENTATIVE CHECK IN MARK DONE DROPPED UPCOMING" at bounding box center [256, 304] width 254 height 27
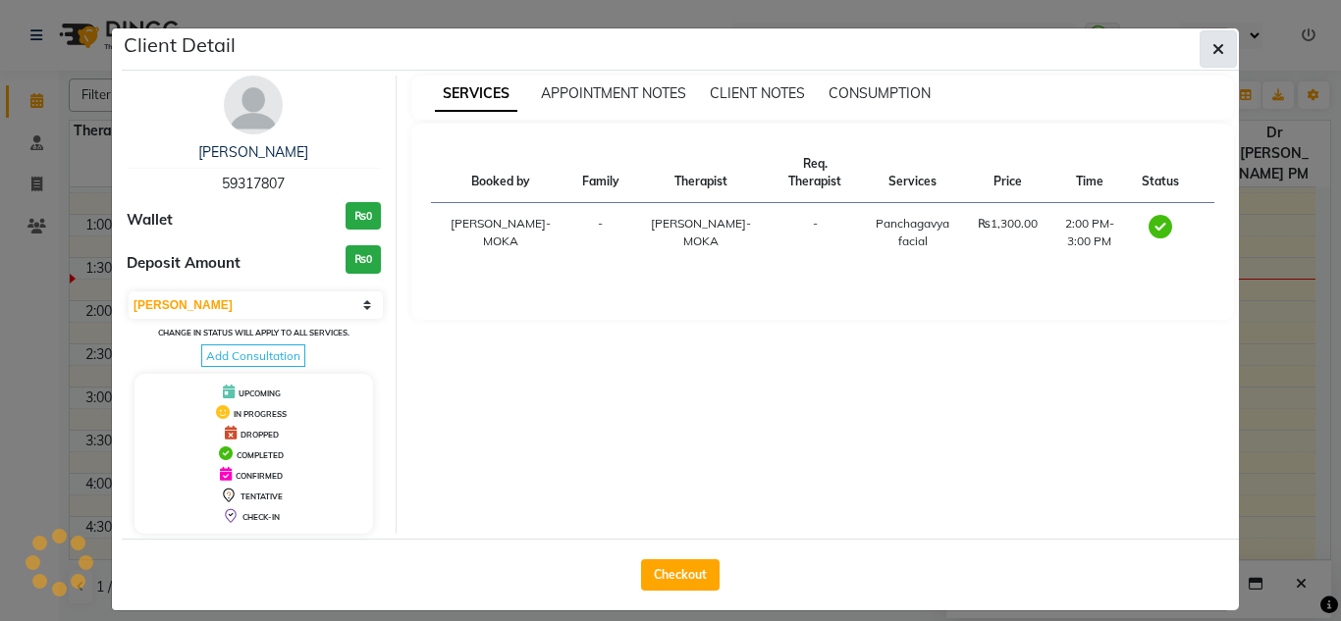
click at [1229, 59] on button "button" at bounding box center [1217, 48] width 37 height 37
click at [1229, 59] on nav "Select Location × Ayuryoga International, Mount Ory Rd WhatsApp Status ✕ Status…" at bounding box center [670, 35] width 1341 height 71
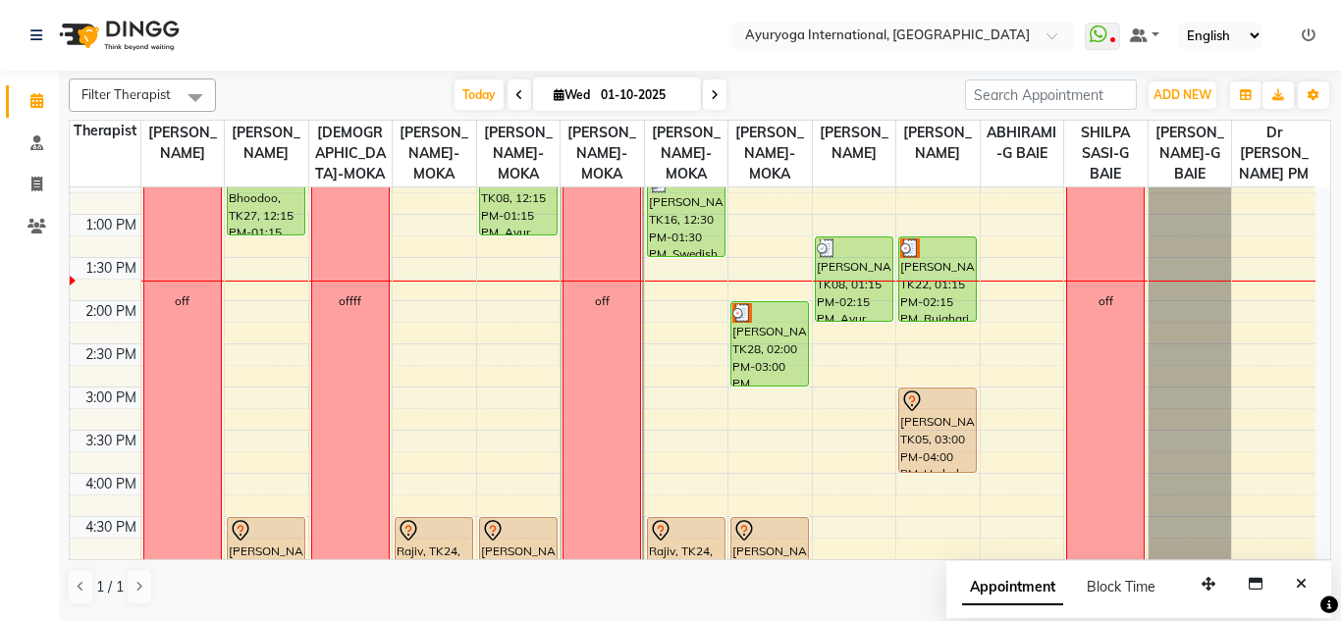
click at [921, 88] on div "Today Wed 01-10-2025" at bounding box center [590, 94] width 729 height 29
click at [900, 80] on div "Today Wed 01-10-2025" at bounding box center [590, 94] width 729 height 29
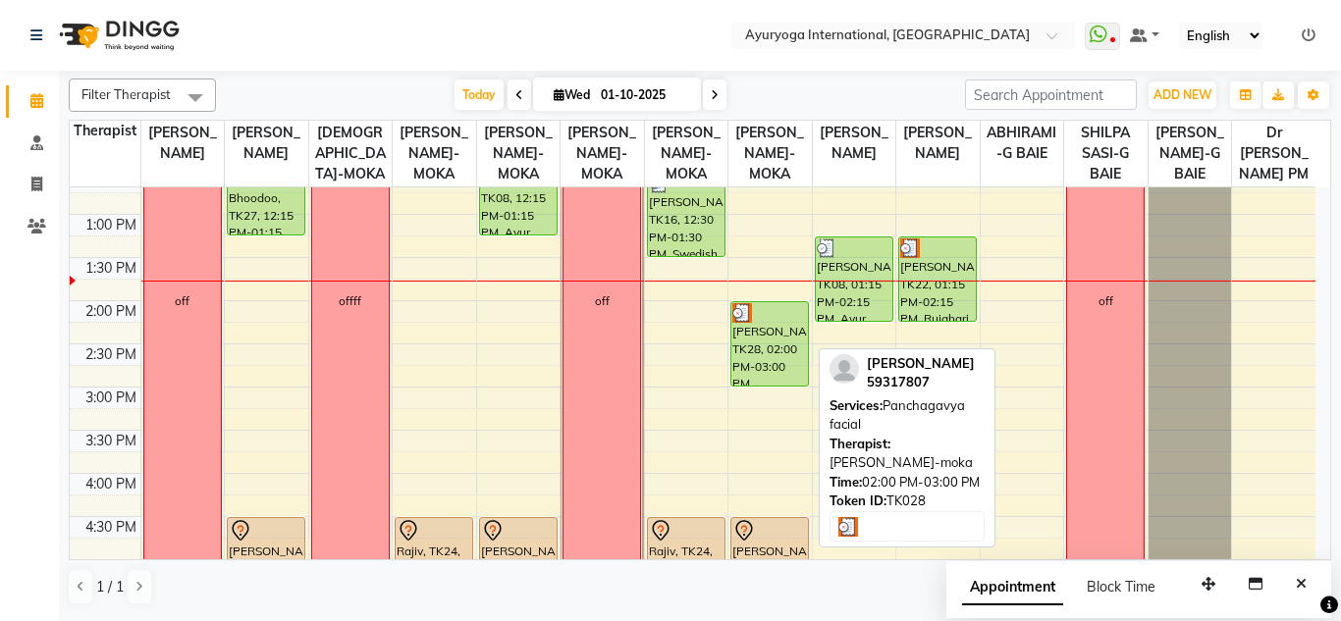
click at [755, 356] on div "[PERSON_NAME], TK28, 02:00 PM-03:00 PM, [GEOGRAPHIC_DATA] facial" at bounding box center [769, 343] width 77 height 83
select select "3"
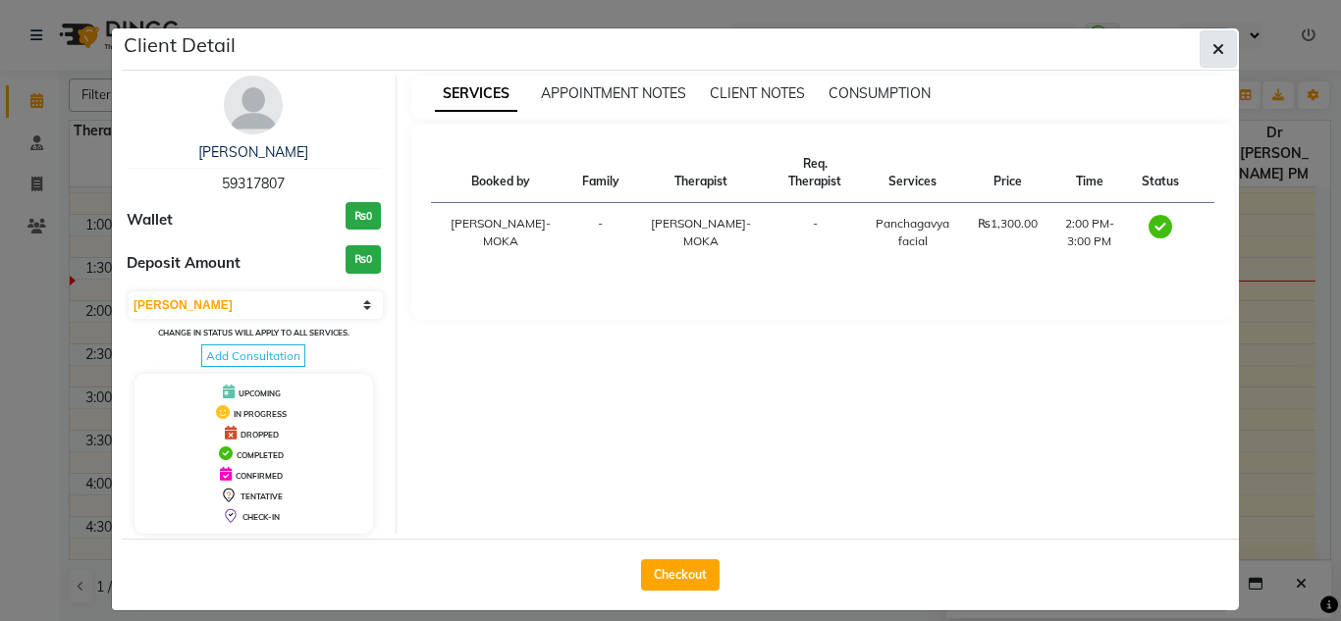
click at [1212, 52] on icon "button" at bounding box center [1218, 49] width 12 height 16
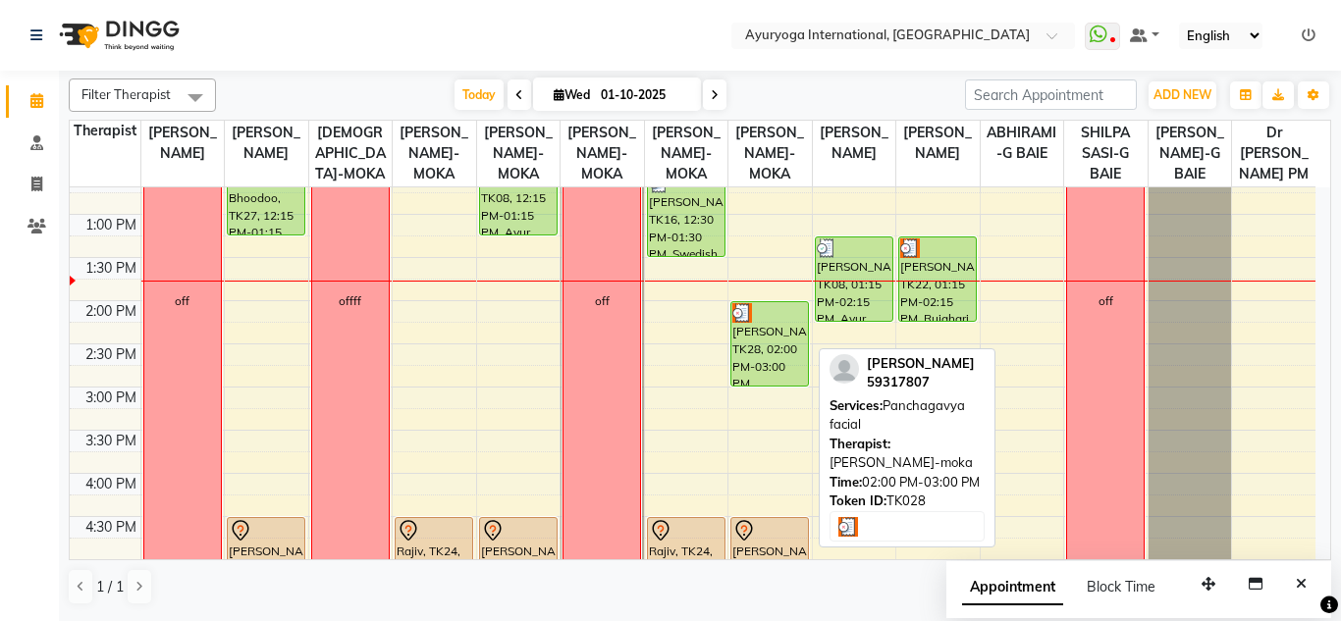
click at [750, 370] on div "[PERSON_NAME], TK28, 02:00 PM-03:00 PM, [GEOGRAPHIC_DATA] facial" at bounding box center [769, 343] width 77 height 83
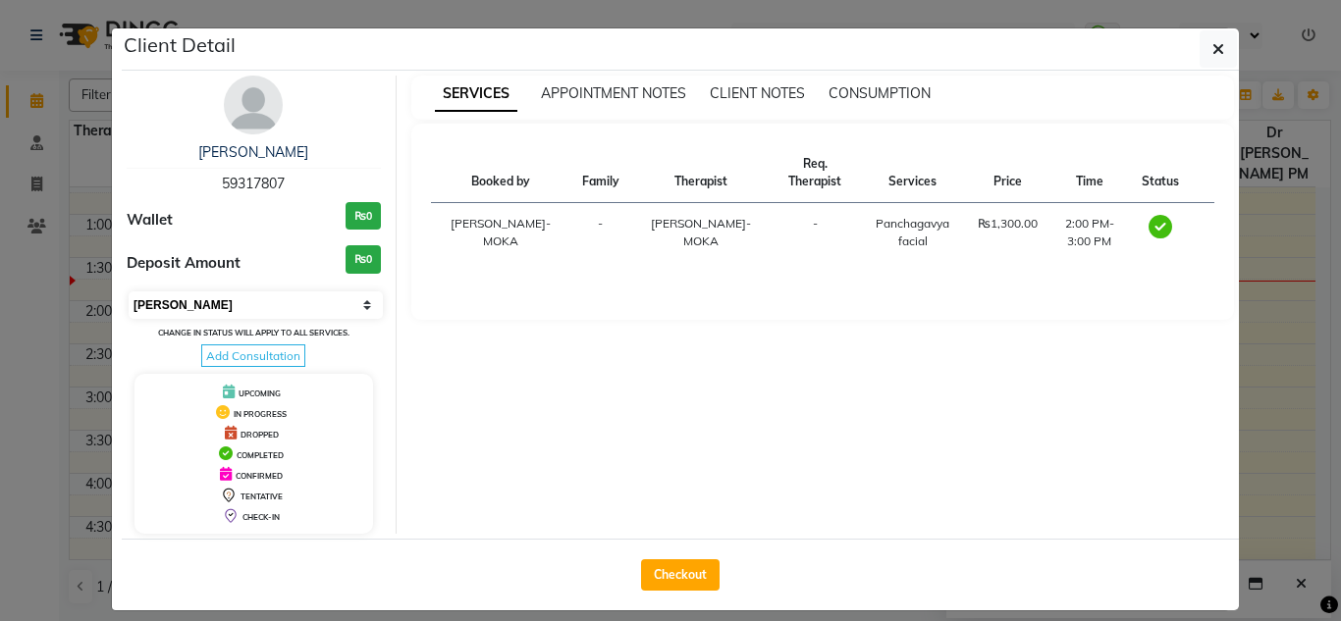
click at [295, 293] on select "Select MARK DONE UPCOMING" at bounding box center [256, 304] width 254 height 27
select select "5"
click at [129, 291] on select "Select MARK DONE UPCOMING" at bounding box center [256, 304] width 254 height 27
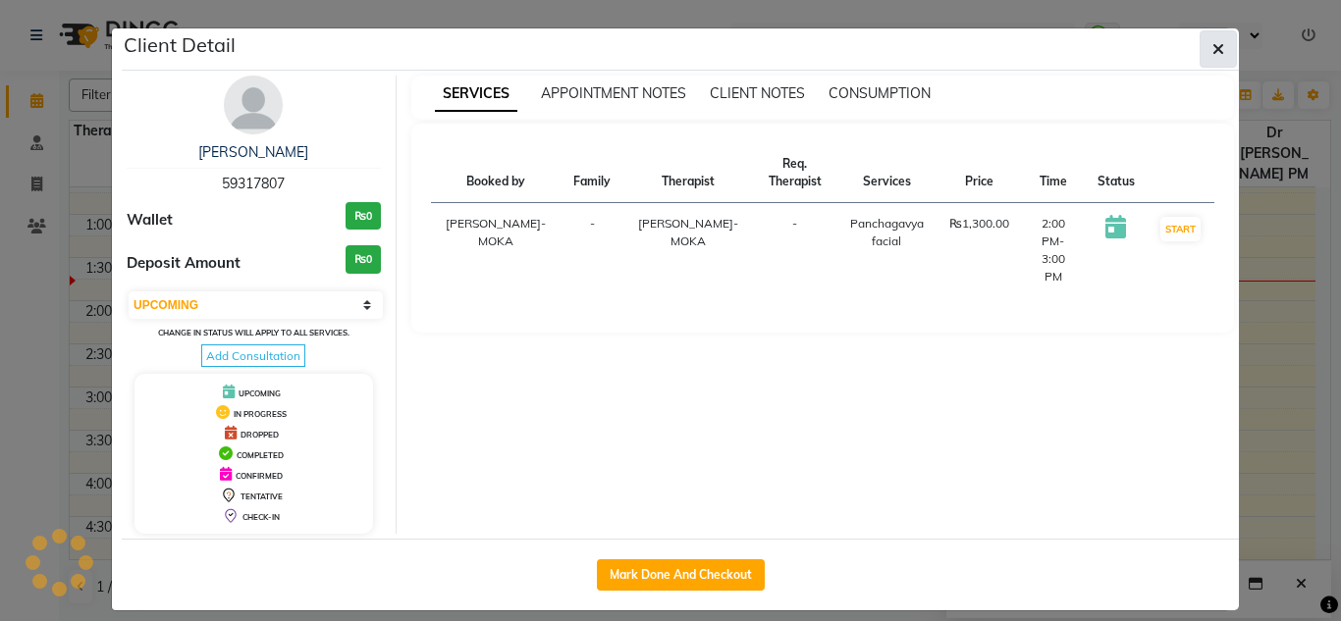
click at [1212, 52] on icon "button" at bounding box center [1218, 49] width 12 height 16
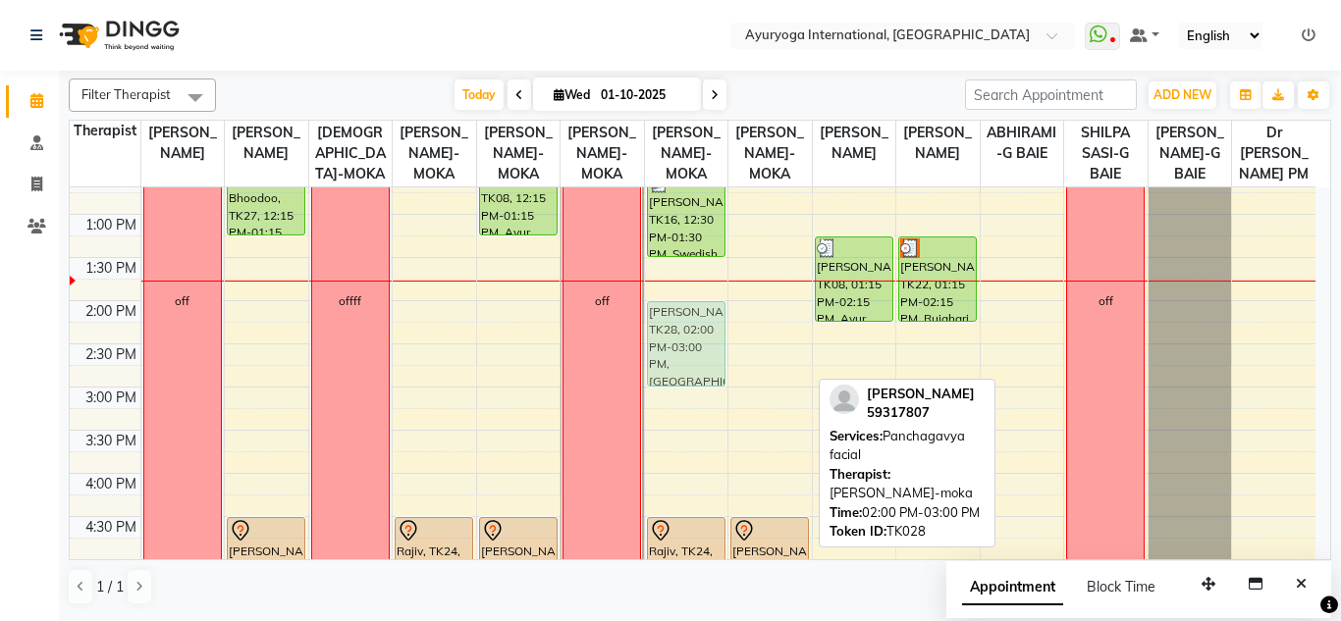
drag, startPoint x: 772, startPoint y: 360, endPoint x: 719, endPoint y: 358, distance: 53.0
click at [699, 355] on tr "off Yassiir Bhoodoo, TK27, 12:15 PM-01:15 PM, 1hr session Jean luc Jafarally, T…" at bounding box center [692, 301] width 1245 height 1208
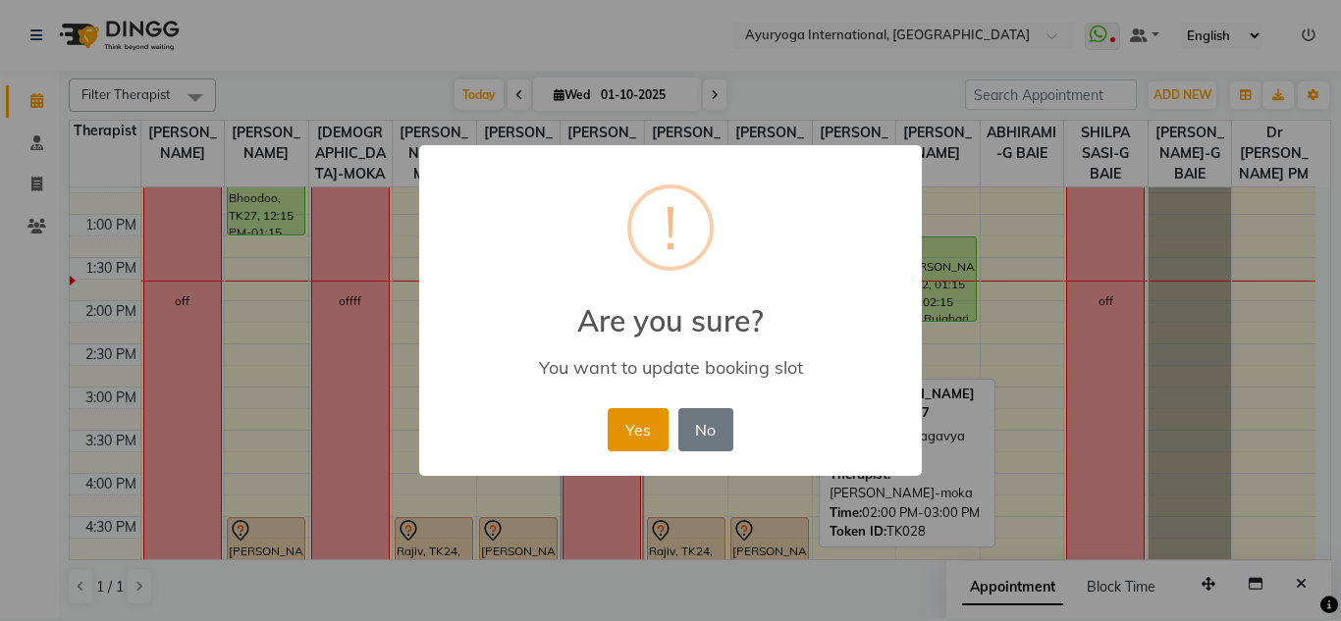
click at [645, 429] on button "Yes" at bounding box center [637, 429] width 60 height 43
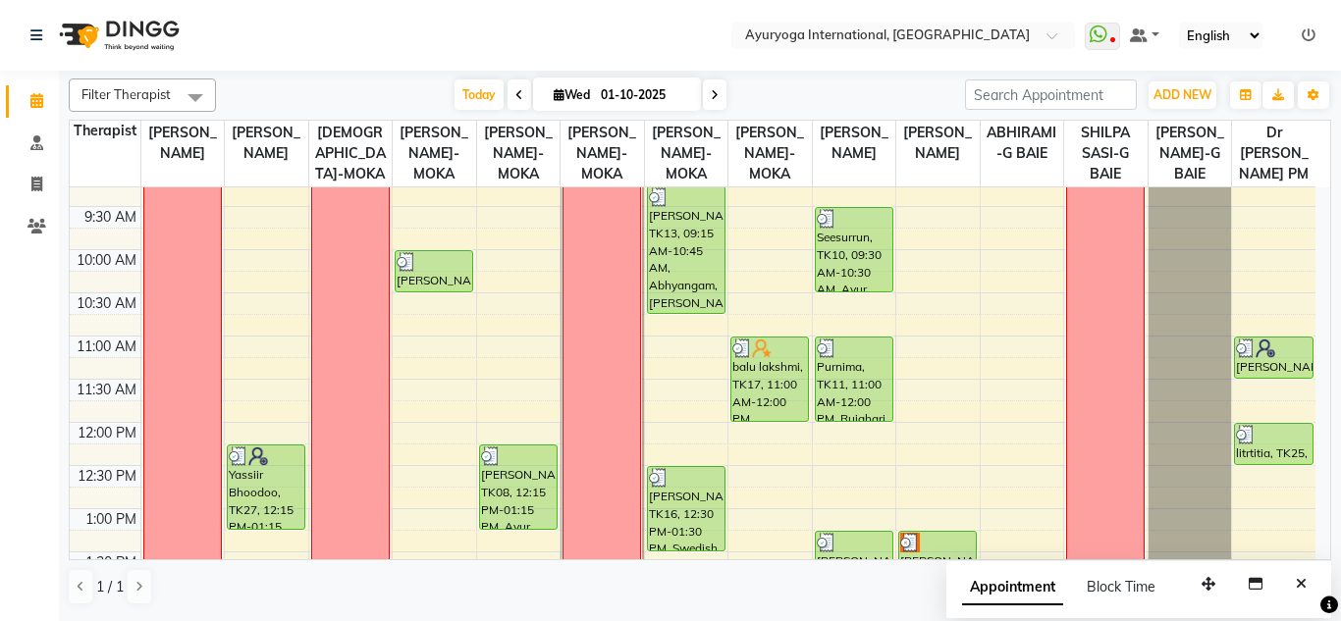
scroll to position [393, 0]
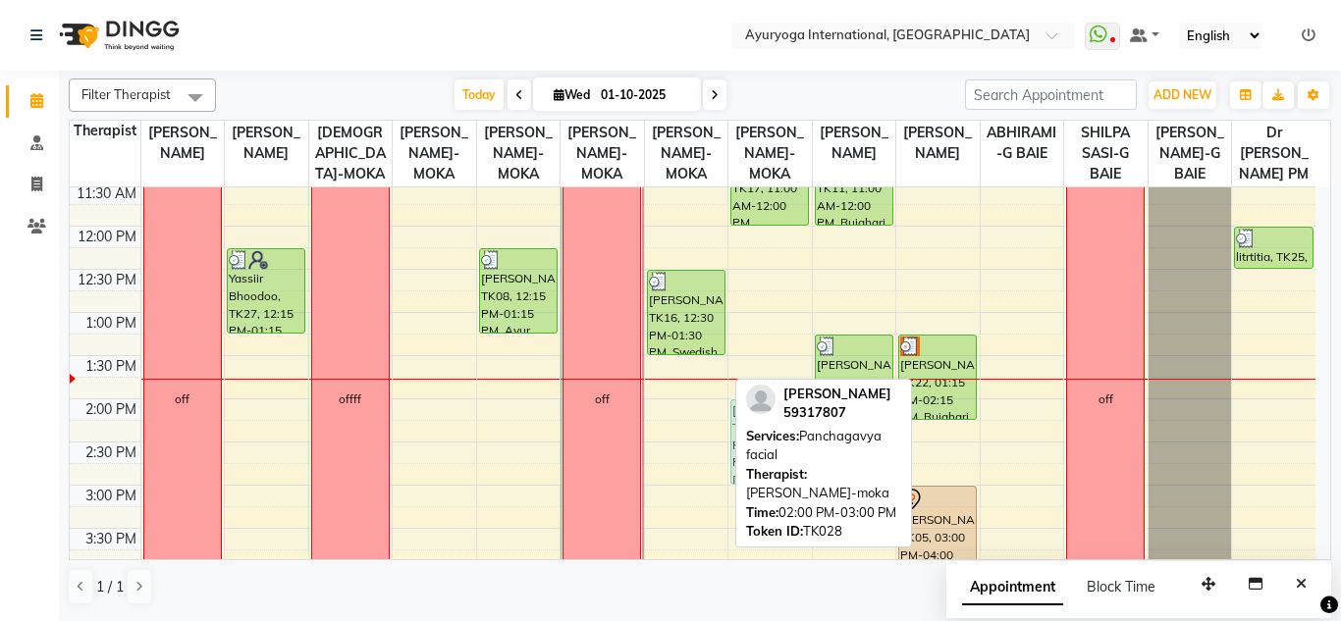
drag, startPoint x: 704, startPoint y: 441, endPoint x: 751, endPoint y: 444, distance: 47.2
click at [751, 444] on div "Filter Therapist Select All Dr ADARSH THAIKKADATH JOJU MATHEW-MOKA VISHNU-MOKA …" at bounding box center [700, 342] width 1262 height 543
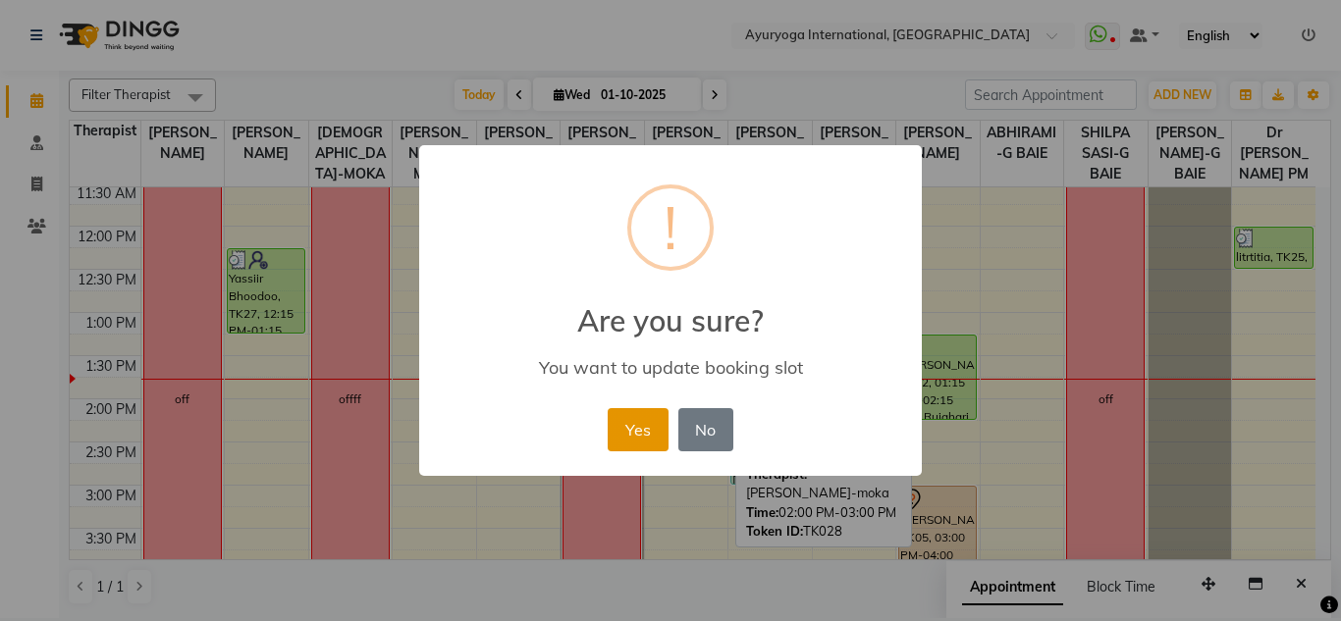
click at [651, 428] on button "Yes" at bounding box center [637, 429] width 60 height 43
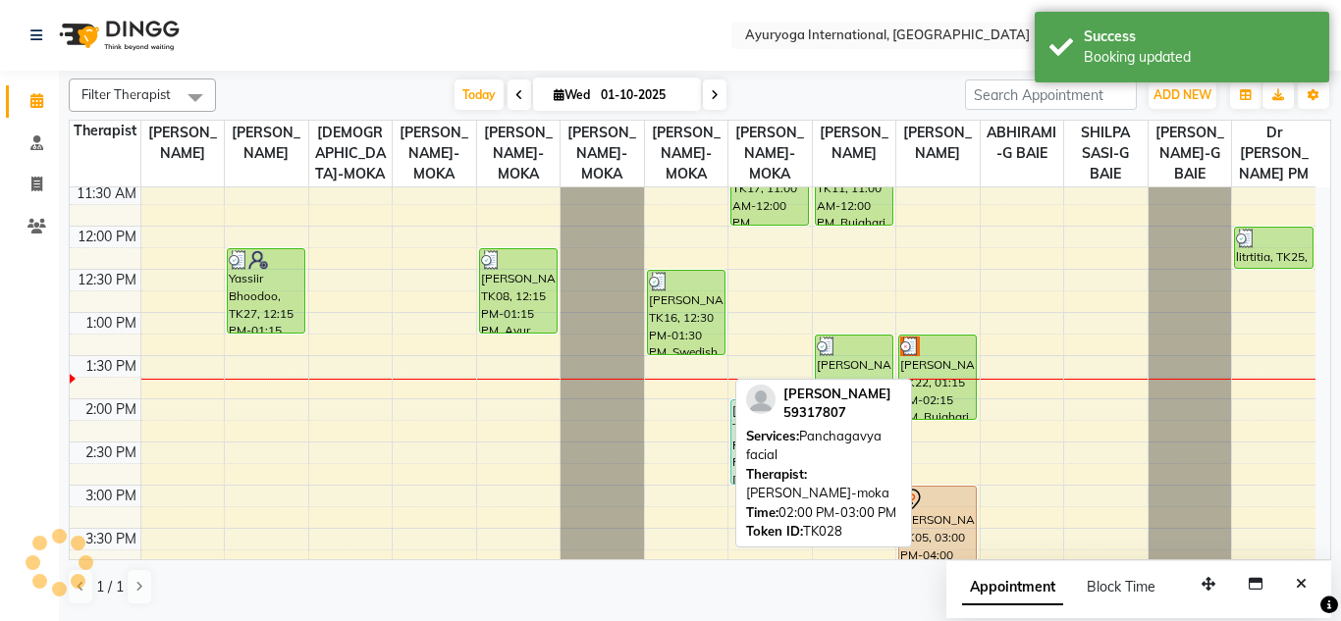
click at [668, 30] on nav "Select Location × Ayuryoga International, Mount Ory Rd WhatsApp Status ✕ Status…" at bounding box center [670, 35] width 1341 height 71
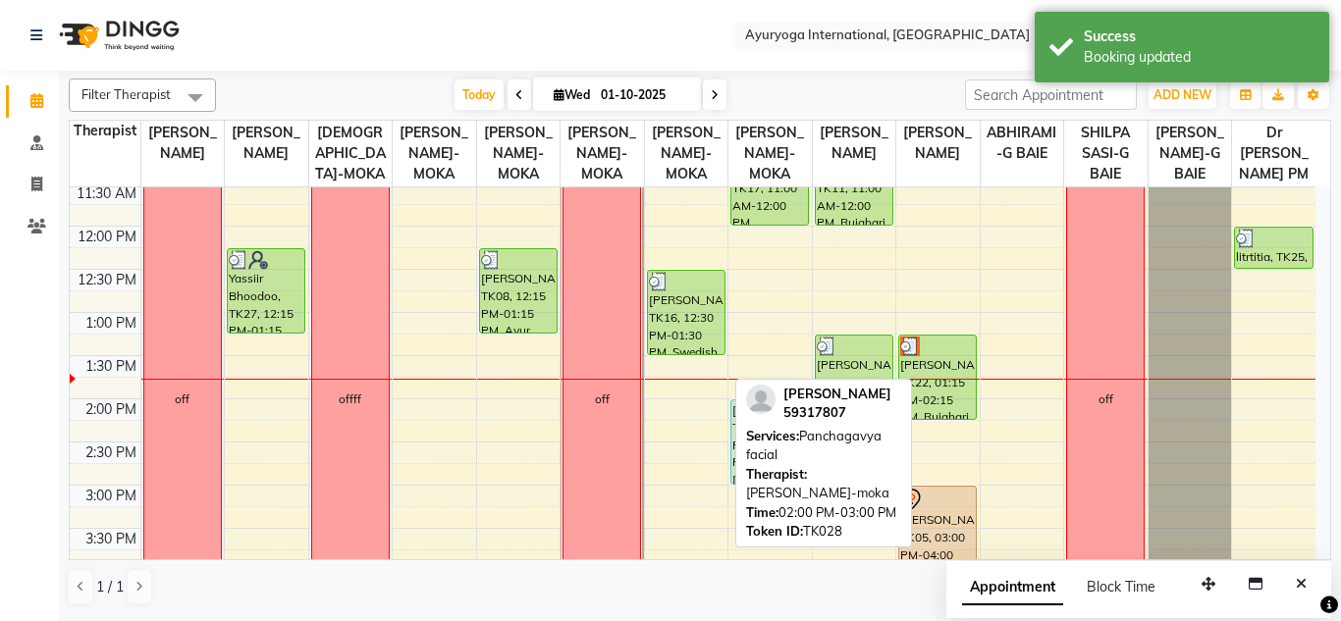
click at [793, 89] on div "Today Wed 01-10-2025" at bounding box center [590, 94] width 729 height 29
click at [732, 31] on ul "Select Location × Ayuryoga International, Mount Ory Rd" at bounding box center [902, 36] width 363 height 26
click at [752, 83] on div "Today Wed 01-10-2025" at bounding box center [590, 94] width 729 height 29
click at [680, 30] on nav "Select Location × Ayuryoga International, Mount Ory Rd WhatsApp Status ✕ Status…" at bounding box center [670, 35] width 1341 height 71
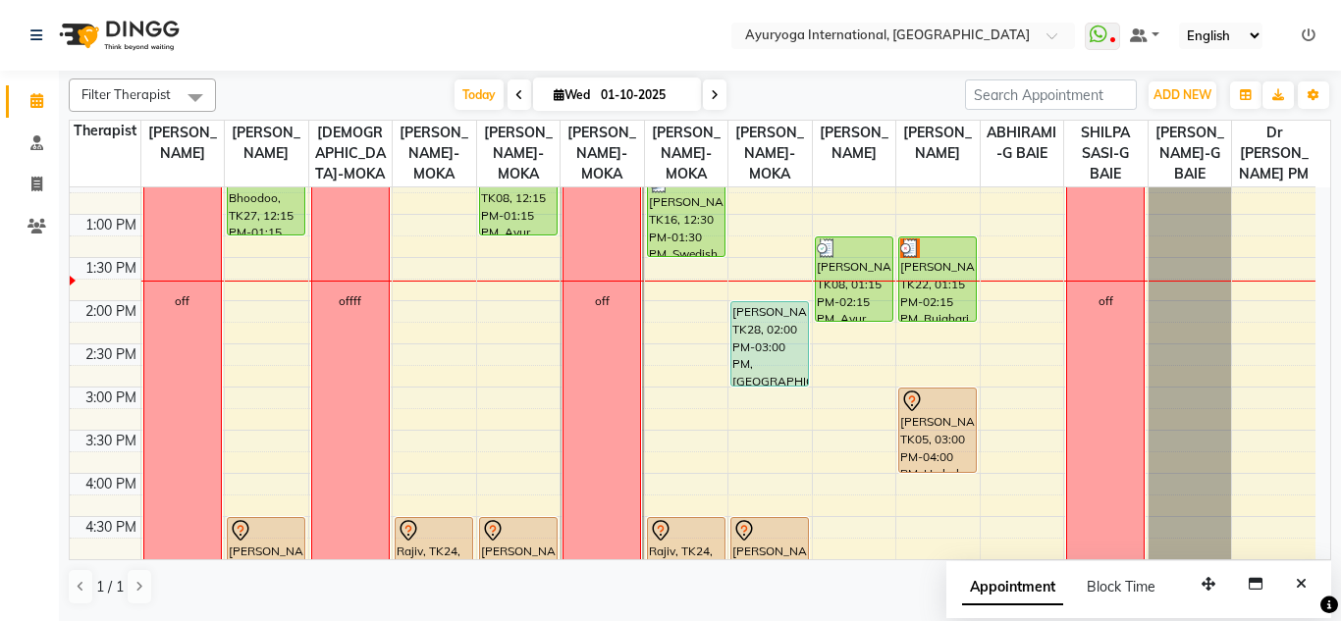
scroll to position [589, 0]
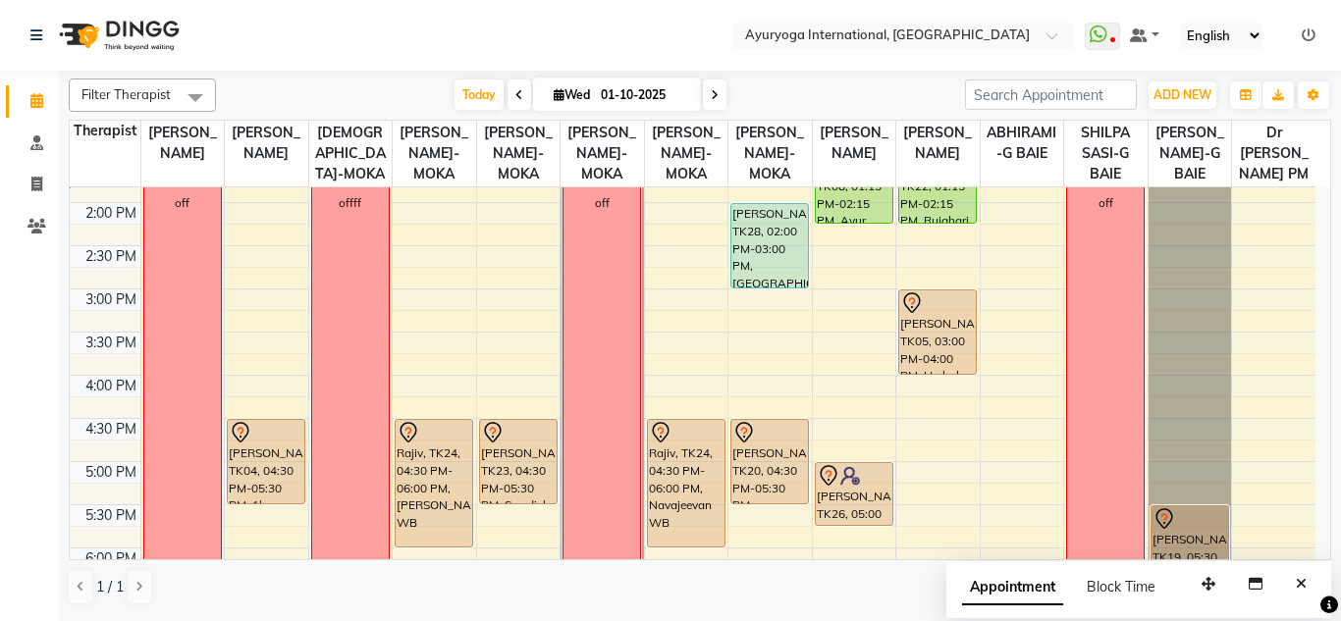
click at [610, 10] on nav "Select Location × Ayuryoga International, Mount Ory Rd WhatsApp Status ✕ Status…" at bounding box center [670, 35] width 1341 height 71
click at [830, 77] on div "Filter Therapist Select All Dr ADARSH THAIKKADATH JOJU MATHEW-MOKA VISHNU-MOKA …" at bounding box center [700, 342] width 1262 height 543
click at [816, 84] on div "Today Wed 01-10-2025" at bounding box center [590, 94] width 729 height 29
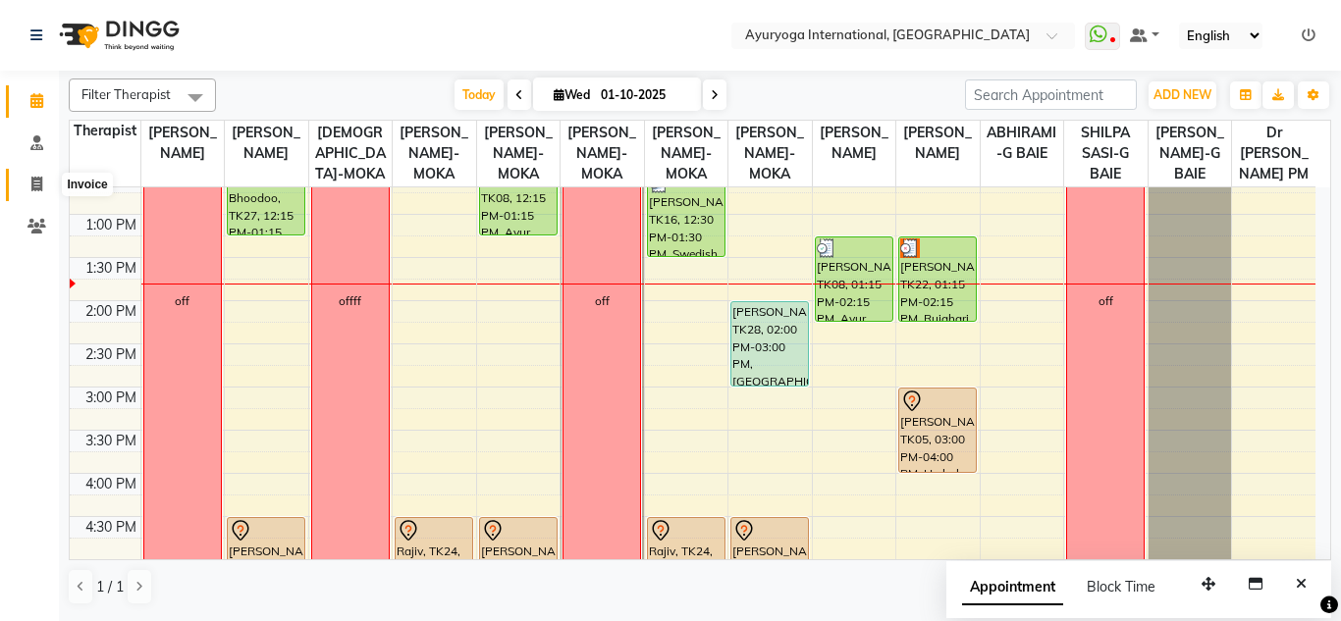
click at [29, 187] on span at bounding box center [37, 185] width 34 height 23
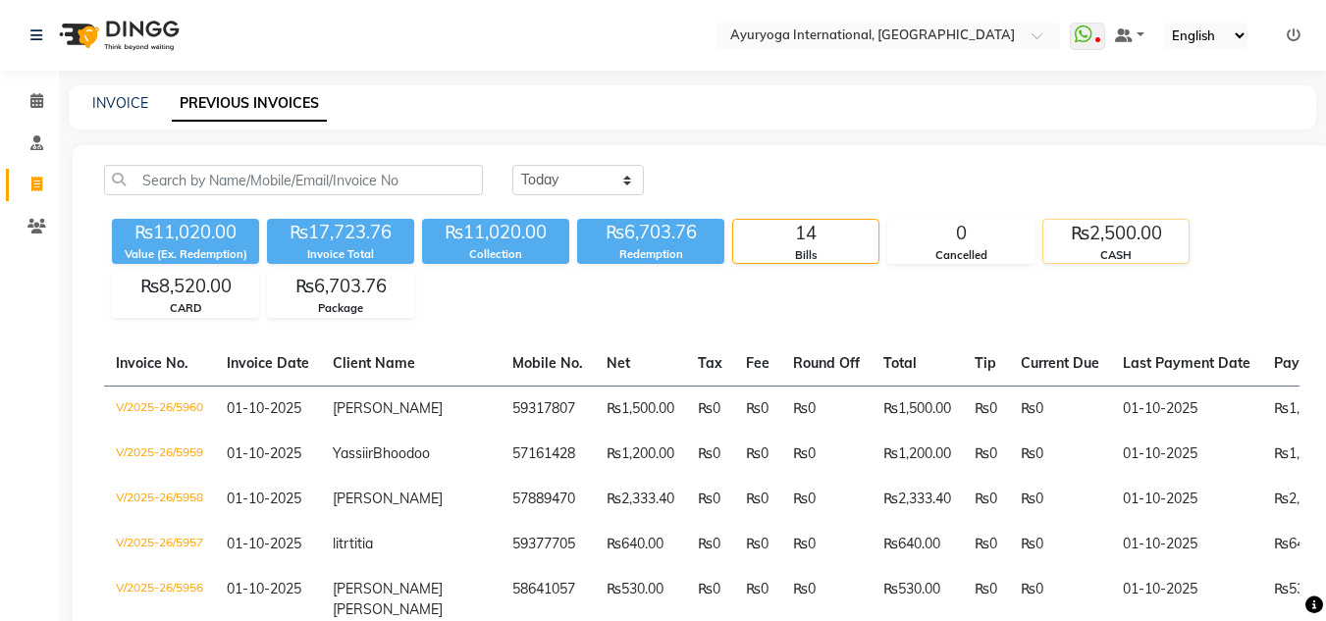
click at [1086, 219] on div "₨2,500.00 CASH" at bounding box center [1115, 241] width 147 height 45
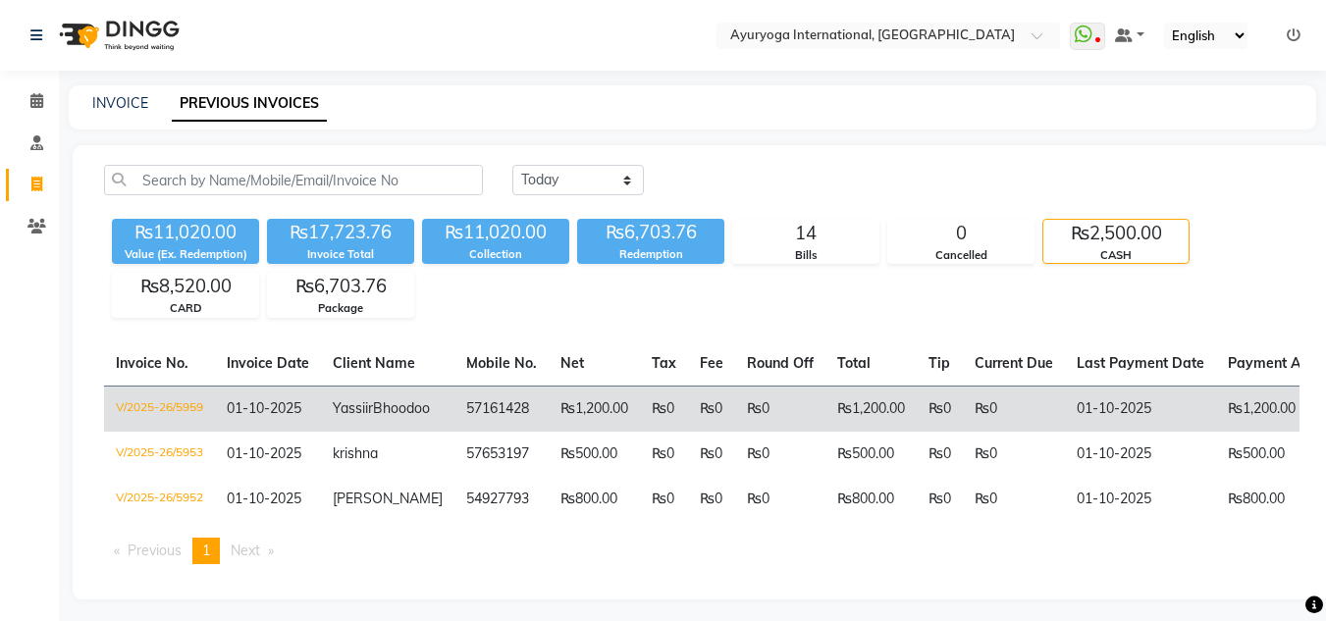
click at [595, 432] on td "₨1,200.00" at bounding box center [594, 409] width 91 height 46
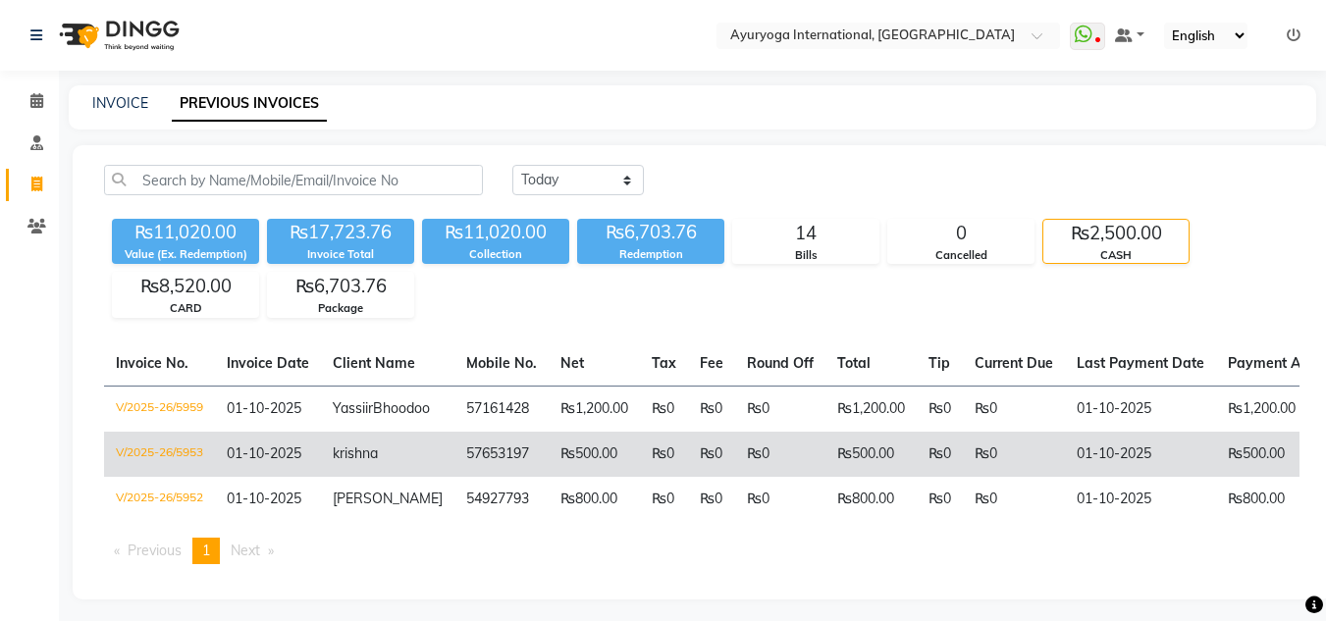
click at [640, 476] on td "₨0" at bounding box center [664, 454] width 48 height 45
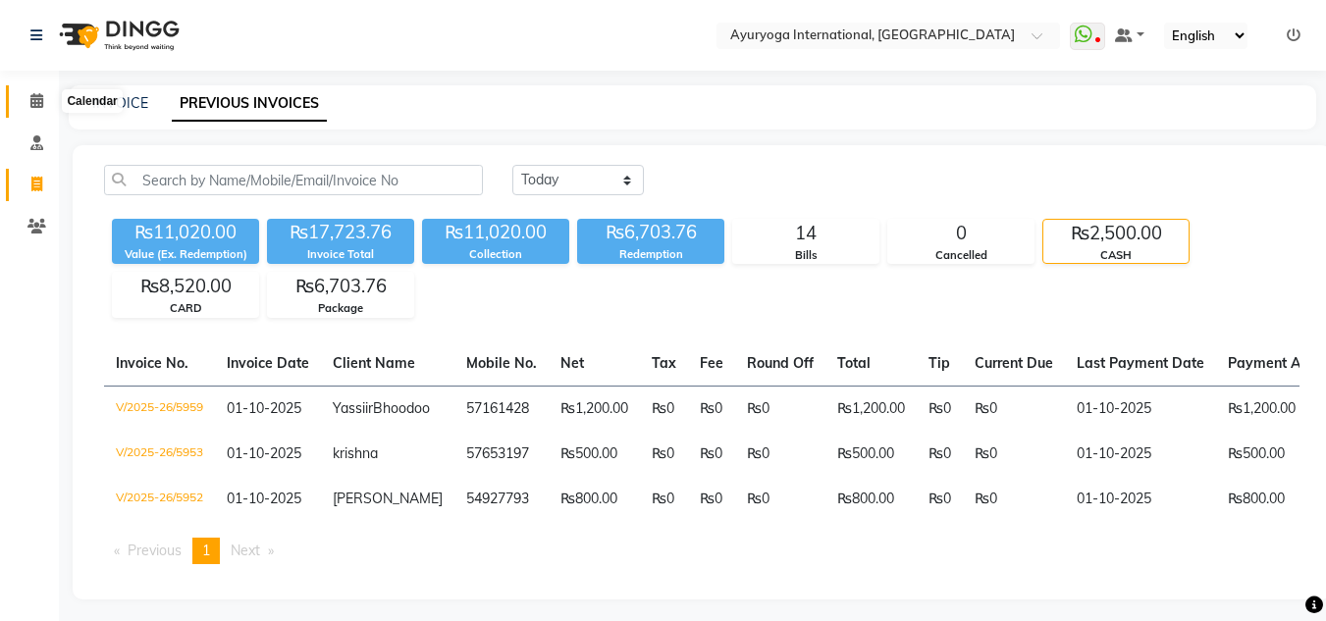
click at [35, 101] on icon at bounding box center [36, 100] width 13 height 15
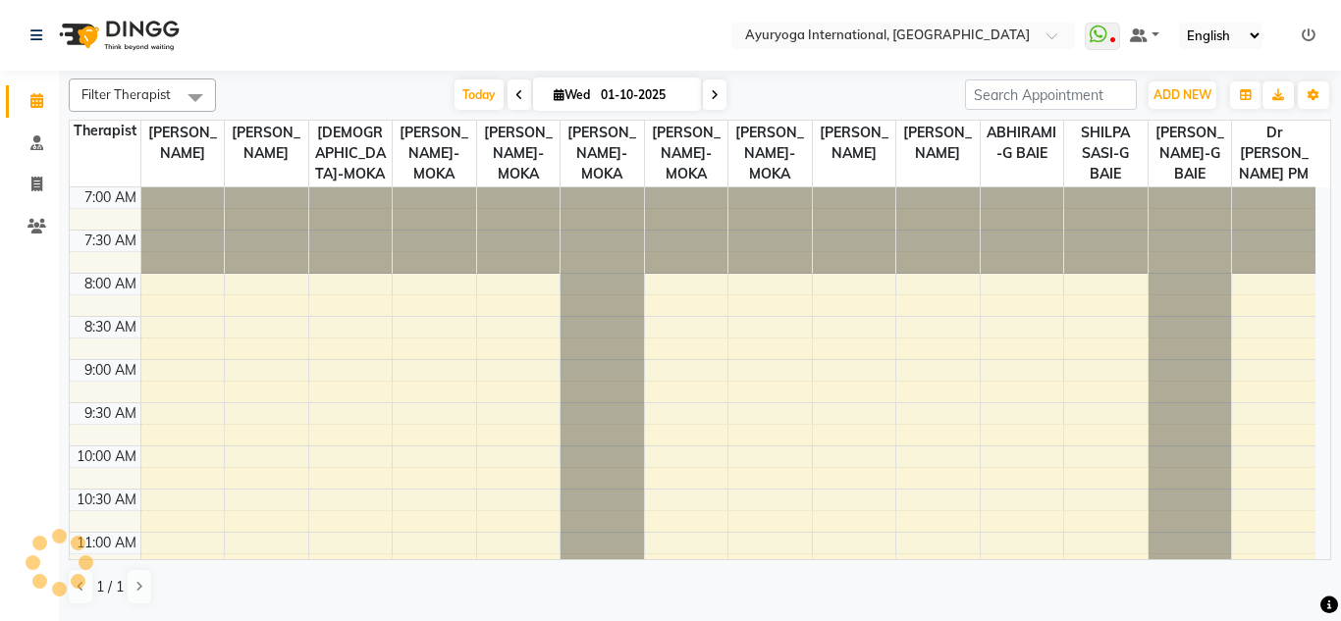
drag, startPoint x: 376, startPoint y: 24, endPoint x: 348, endPoint y: 89, distance: 71.3
click at [376, 26] on nav "Select Location × Ayuryoga International, Mount Ory Rd WhatsApp Status ✕ Status…" at bounding box center [670, 35] width 1341 height 71
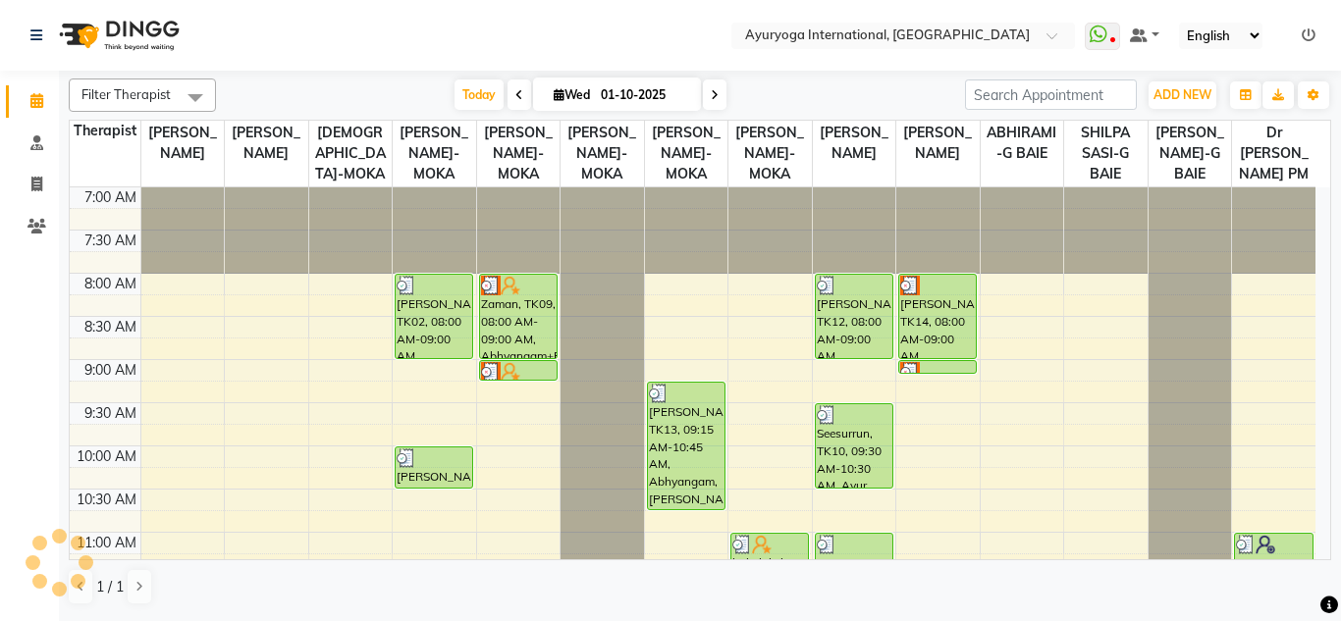
click at [348, 89] on div "Today Wed 01-10-2025" at bounding box center [590, 94] width 729 height 29
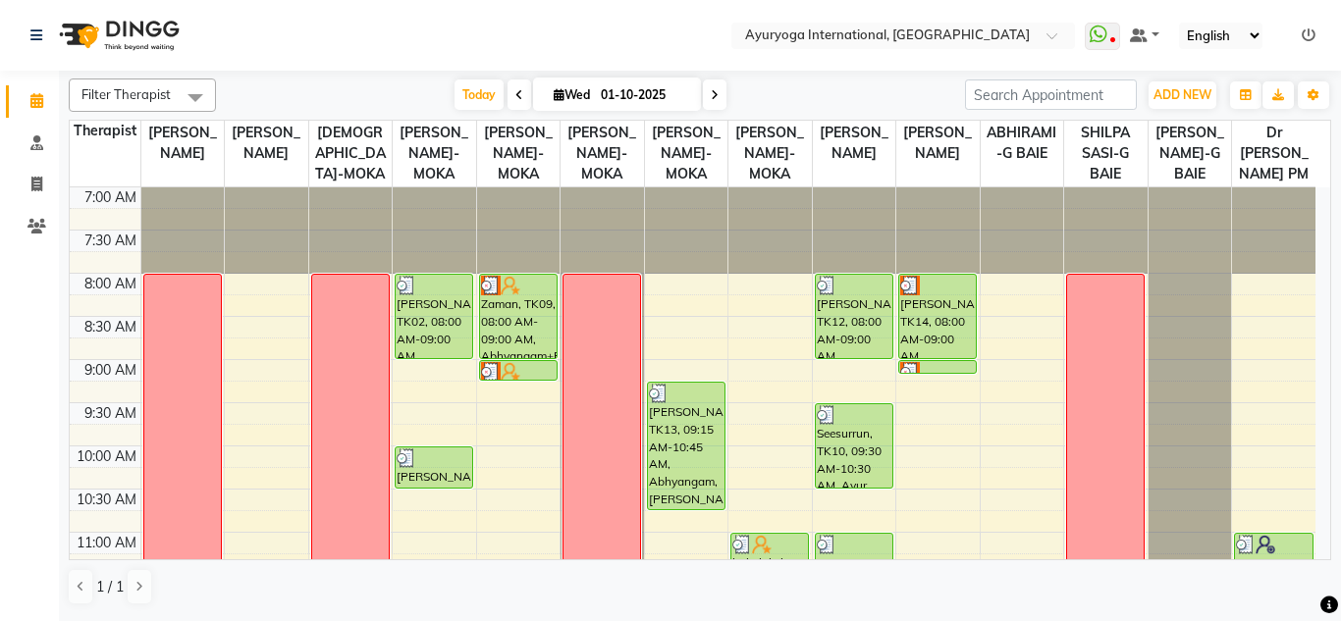
click at [452, 68] on nav "Select Location × Ayuryoga International, Mount Ory Rd WhatsApp Status ✕ Status…" at bounding box center [670, 35] width 1341 height 71
click at [390, 88] on div "Today Wed 01-10-2025" at bounding box center [590, 94] width 729 height 29
click at [391, 26] on nav "Select Location × Ayuryoga International, Mount Ory Rd WhatsApp Status ✕ Status…" at bounding box center [670, 35] width 1341 height 71
click at [381, 86] on div "Today Wed 01-10-2025" at bounding box center [590, 94] width 729 height 29
click at [371, 37] on nav "Select Location × Ayuryoga International, Mount Ory Rd WhatsApp Status ✕ Status…" at bounding box center [670, 35] width 1341 height 71
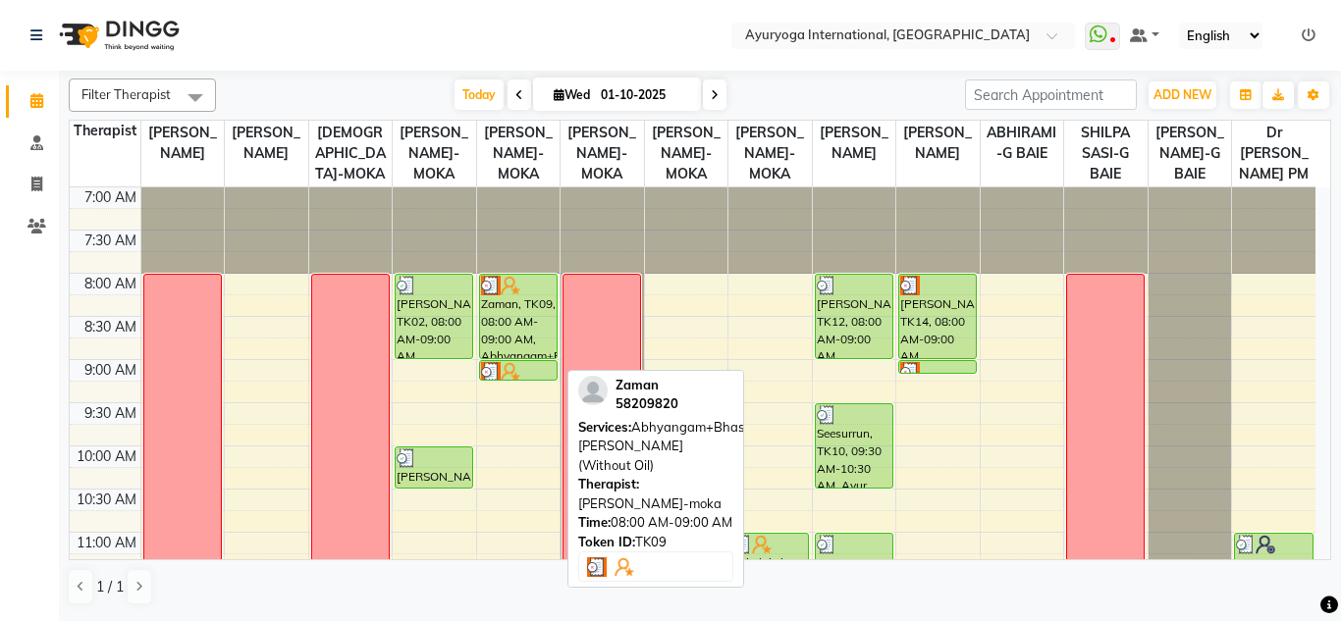
click at [536, 295] on div at bounding box center [518, 286] width 75 height 20
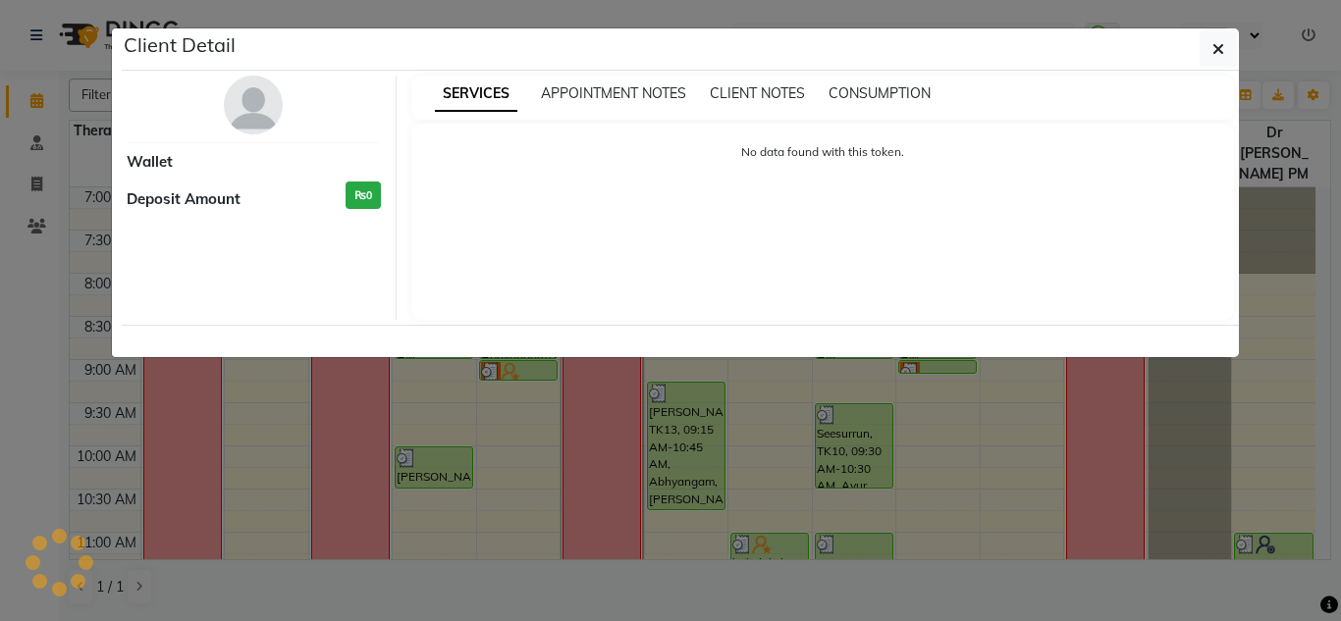
select select "3"
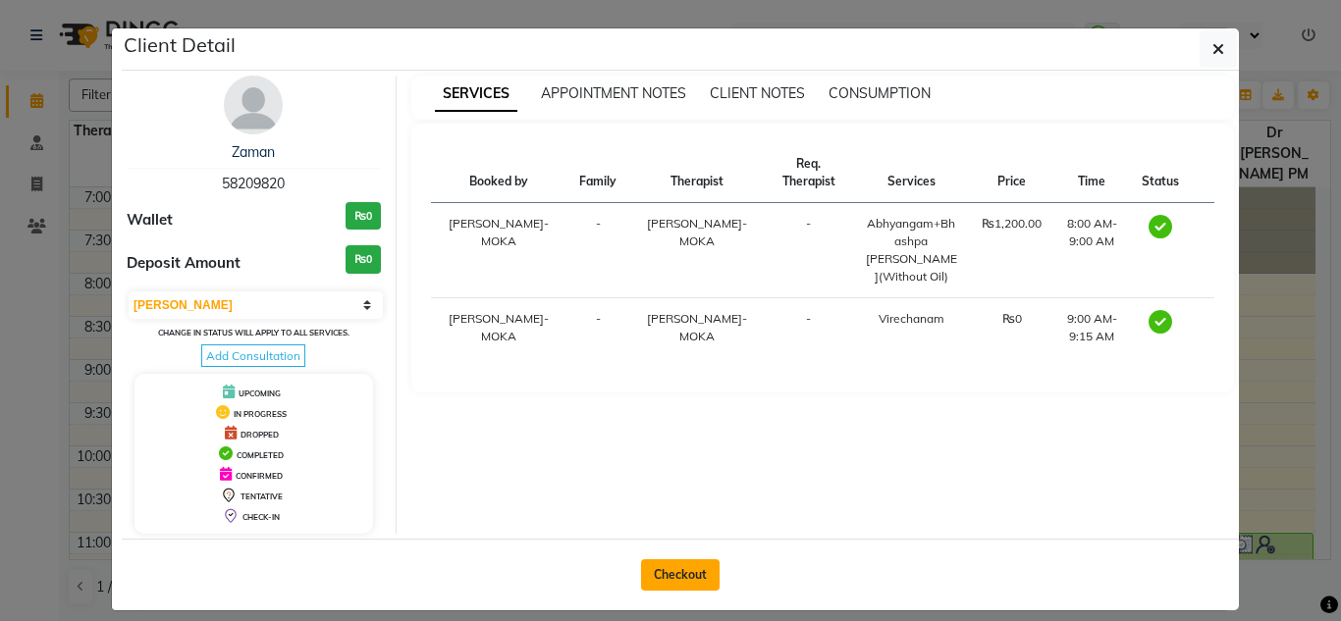
click at [671, 562] on button "Checkout" at bounding box center [680, 574] width 79 height 31
select select "service"
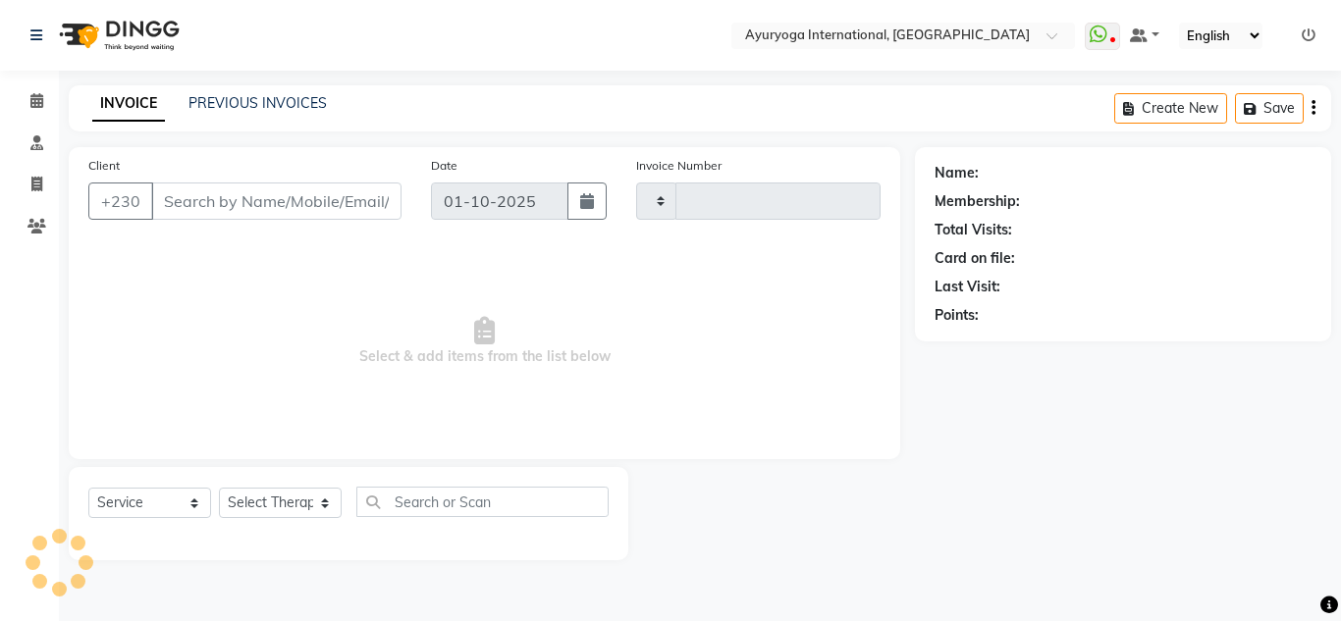
type input "5961"
select select "730"
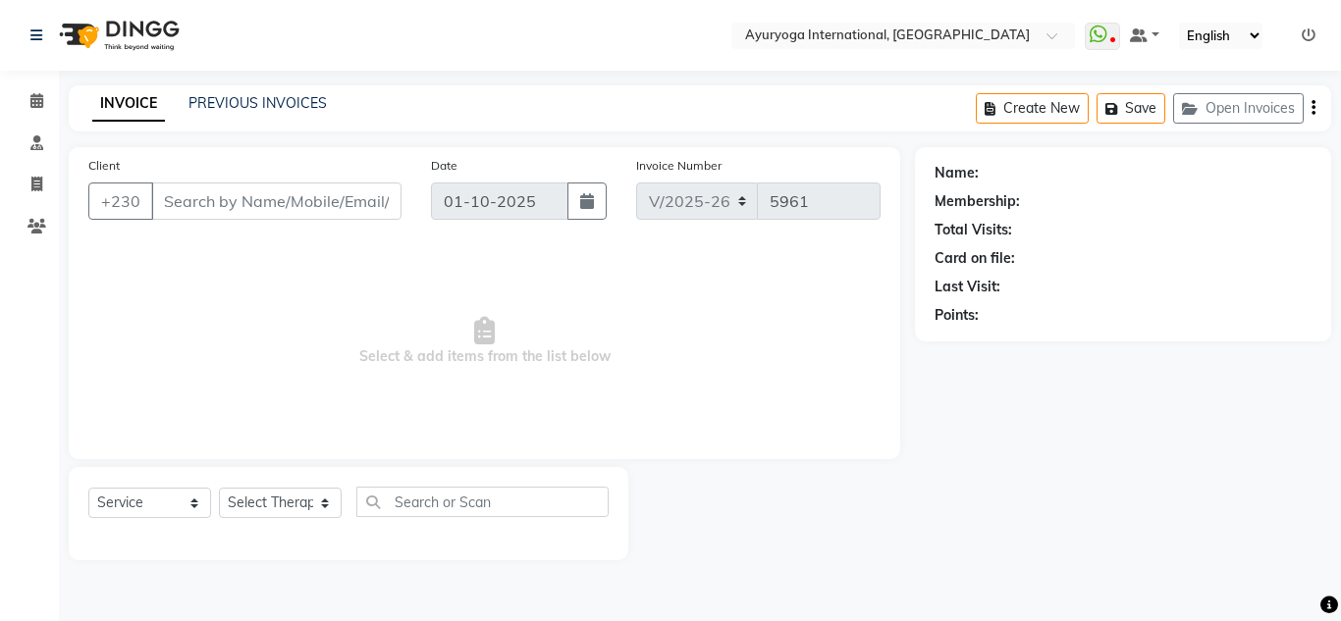
type input "58209820"
select select "60458"
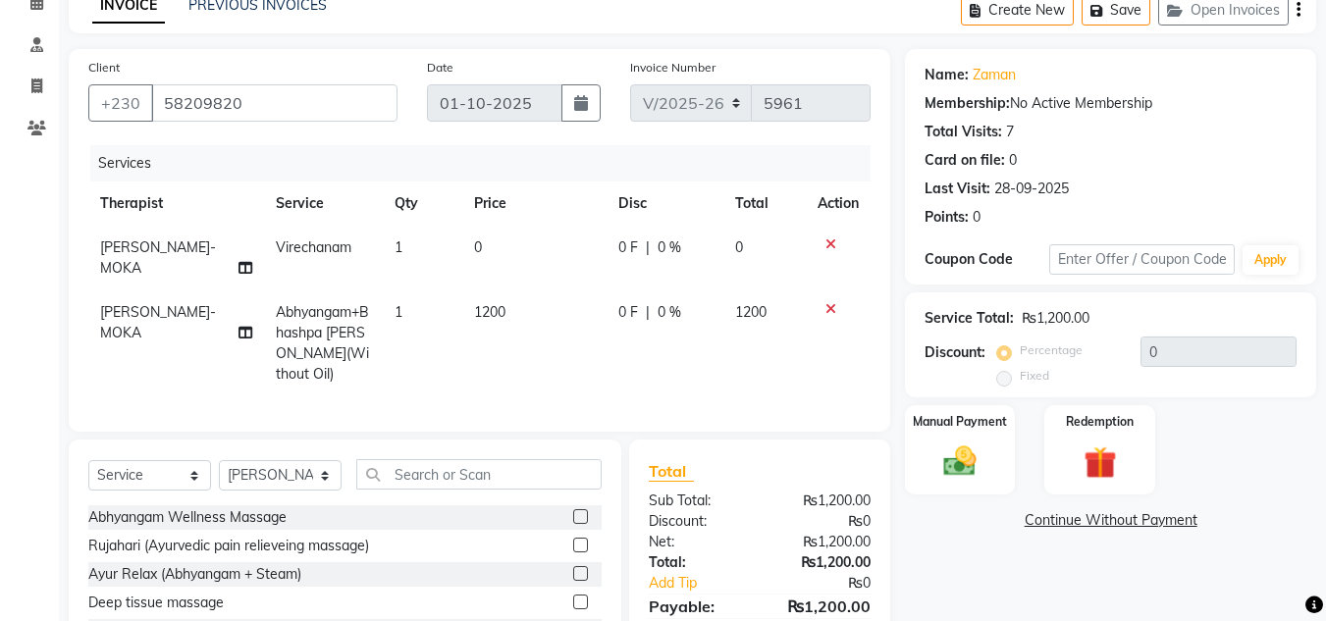
scroll to position [209, 0]
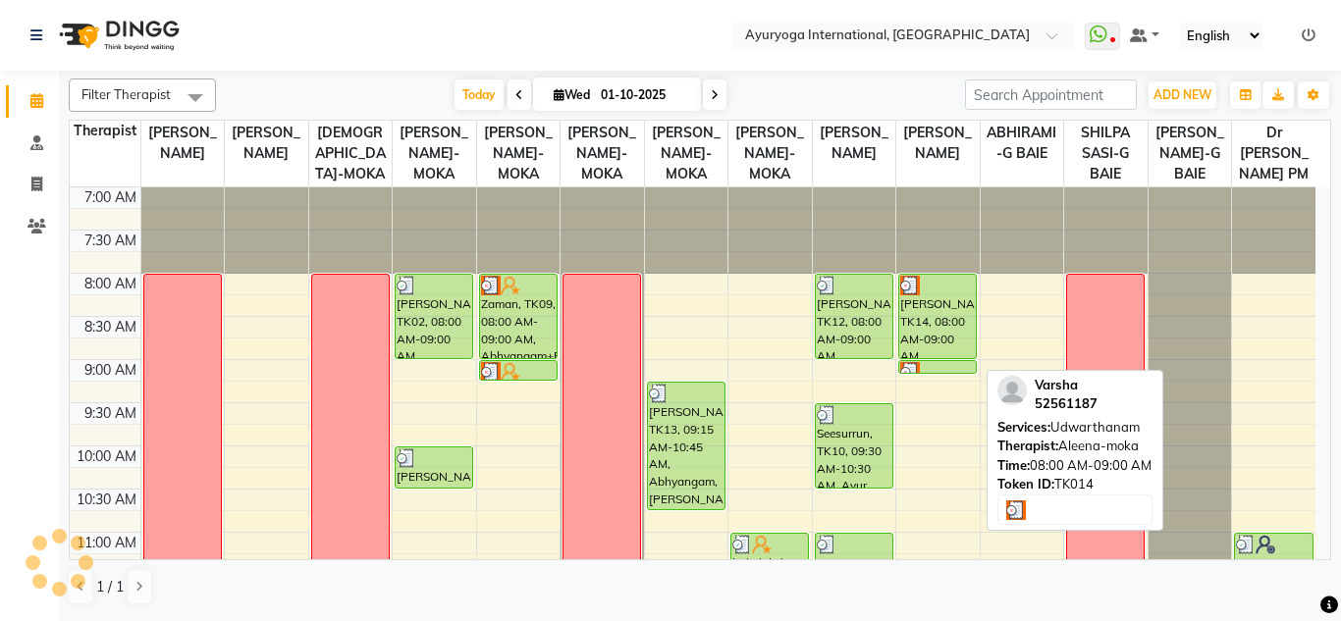
click at [918, 328] on div "[PERSON_NAME], TK14, 08:00 AM-09:00 AM, [GEOGRAPHIC_DATA]" at bounding box center [937, 316] width 77 height 83
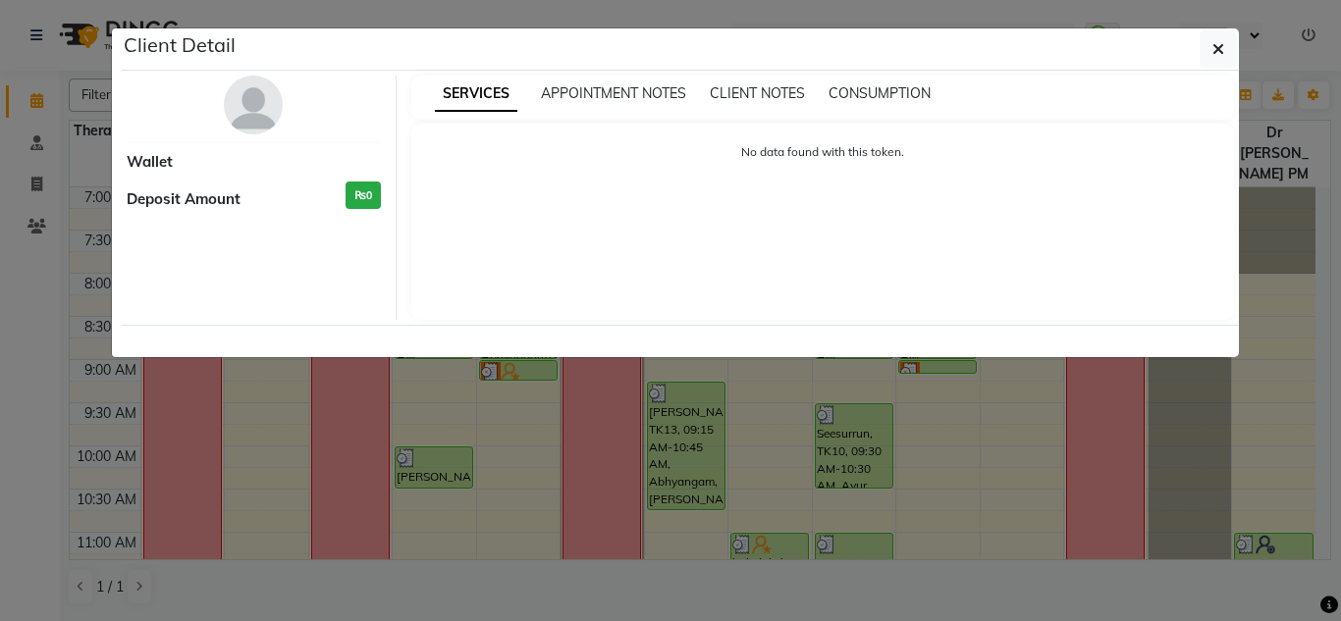
select select "3"
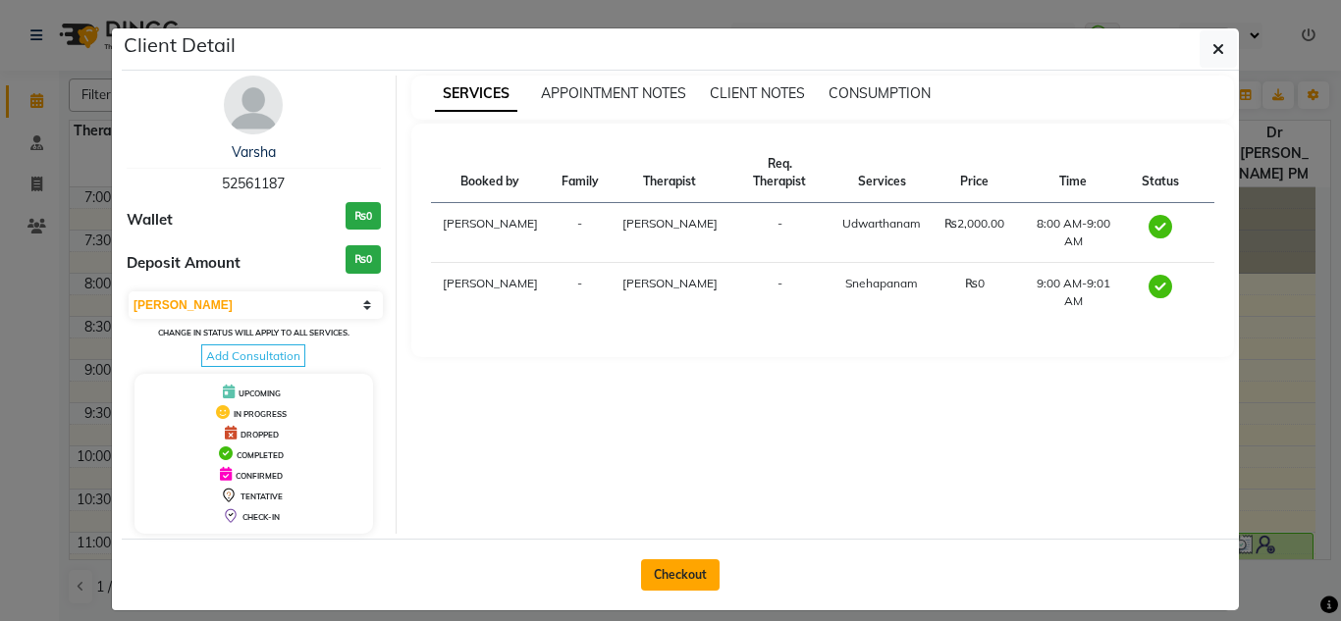
click at [702, 584] on button "Checkout" at bounding box center [680, 574] width 79 height 31
select select "service"
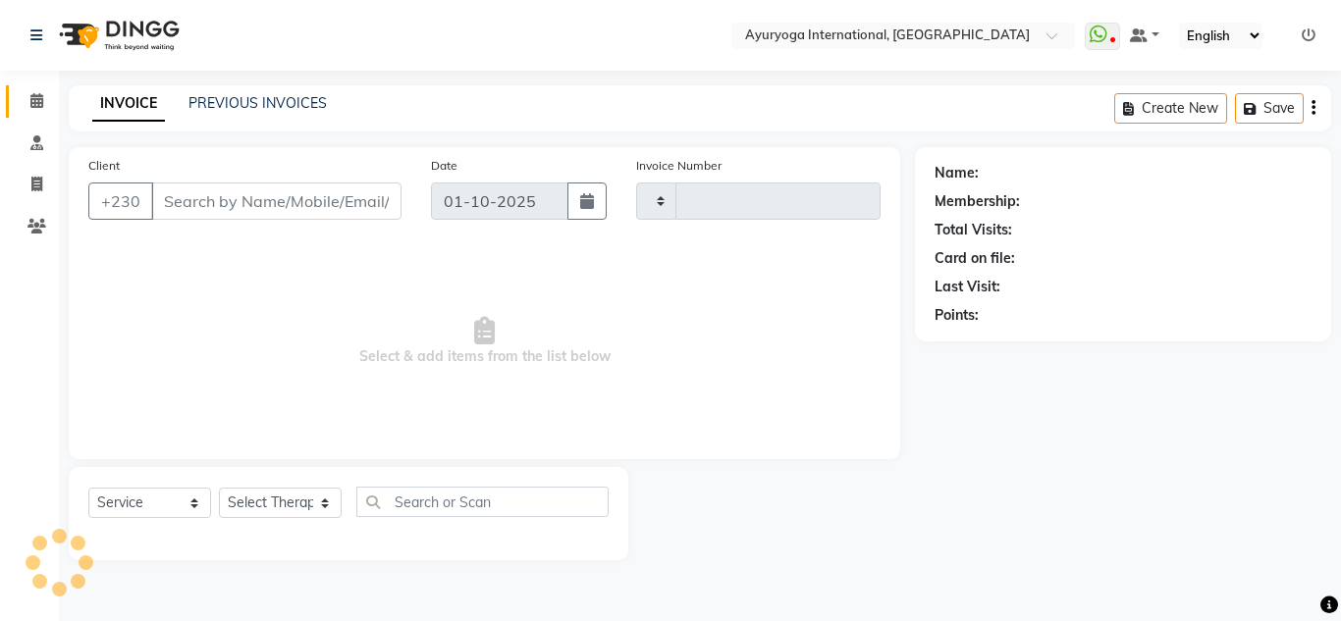
type input "5961"
select select "730"
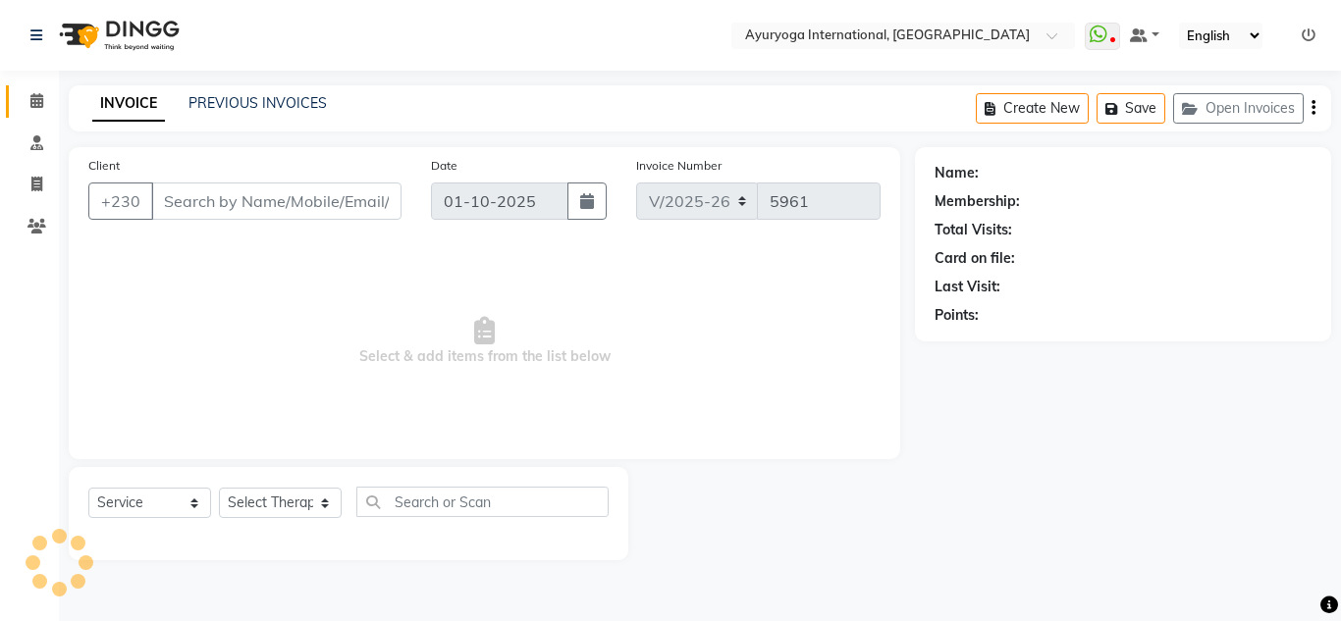
type input "52561187"
select select "80876"
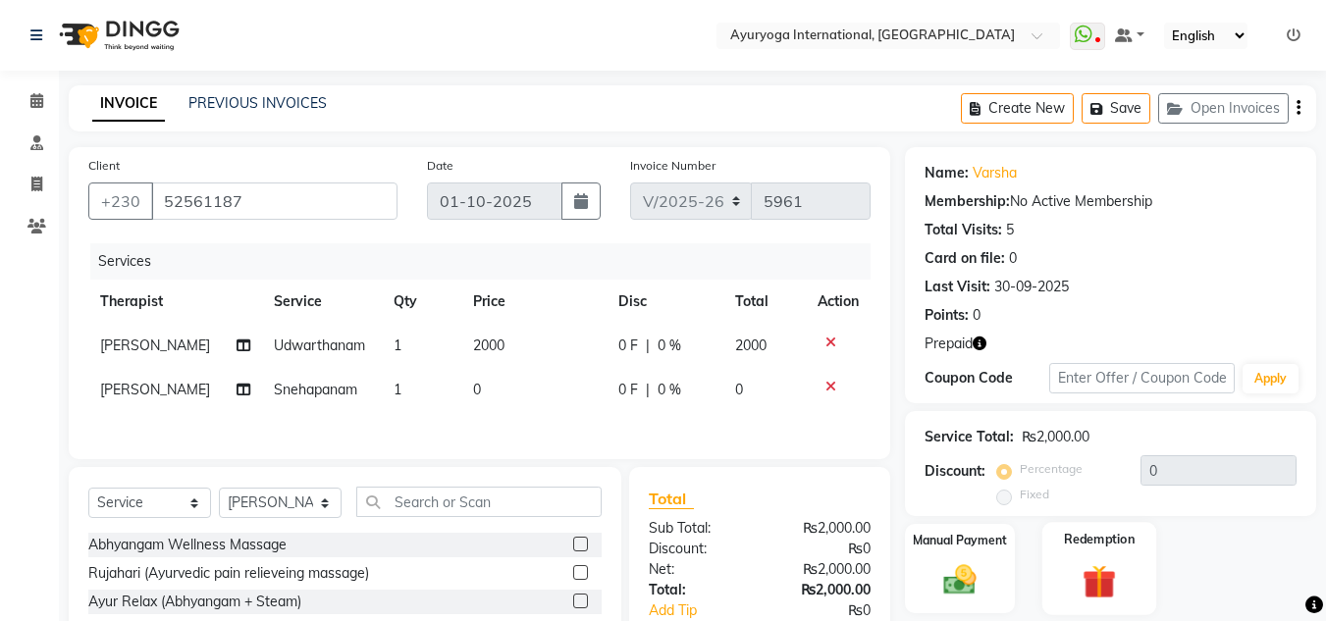
click at [1072, 564] on img at bounding box center [1099, 581] width 55 height 42
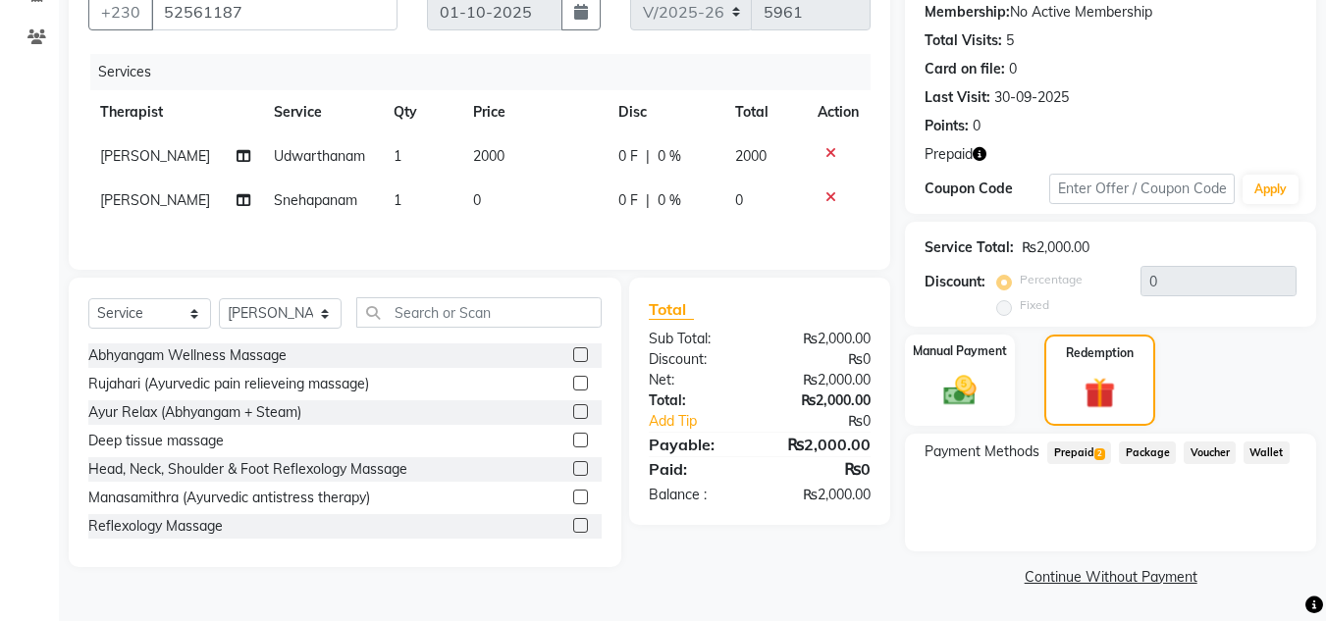
click at [1078, 451] on span "Prepaid 2" at bounding box center [1079, 453] width 64 height 23
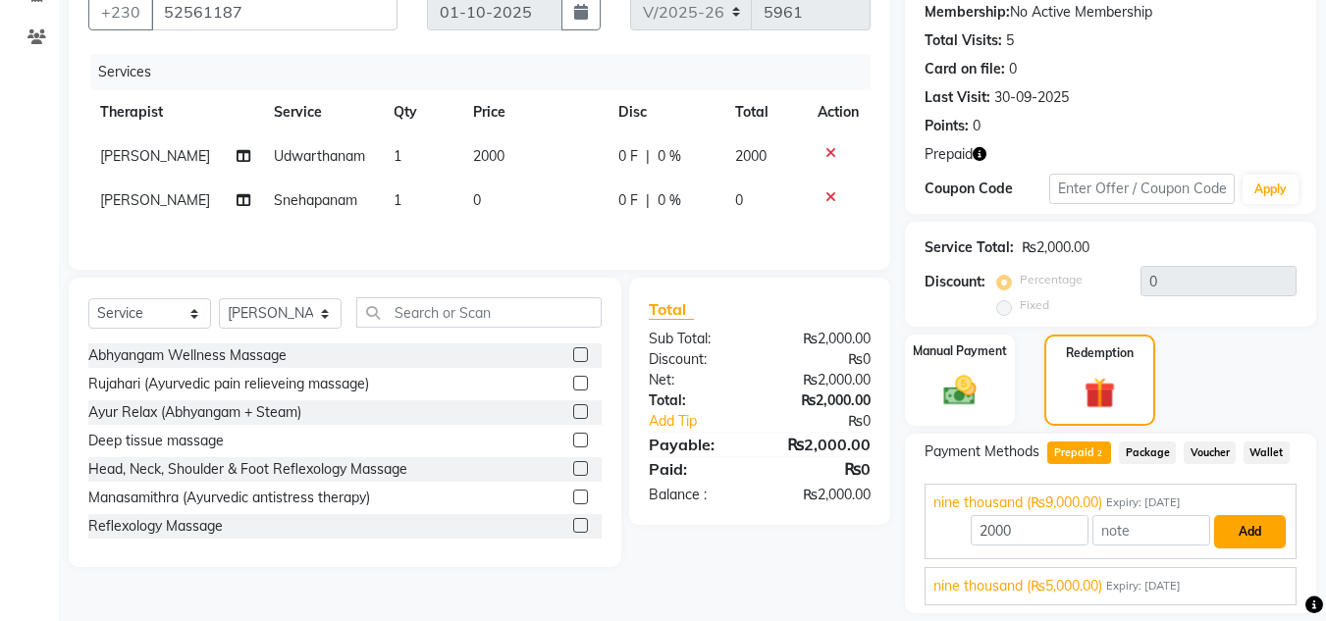
click at [1248, 537] on button "Add" at bounding box center [1250, 531] width 72 height 33
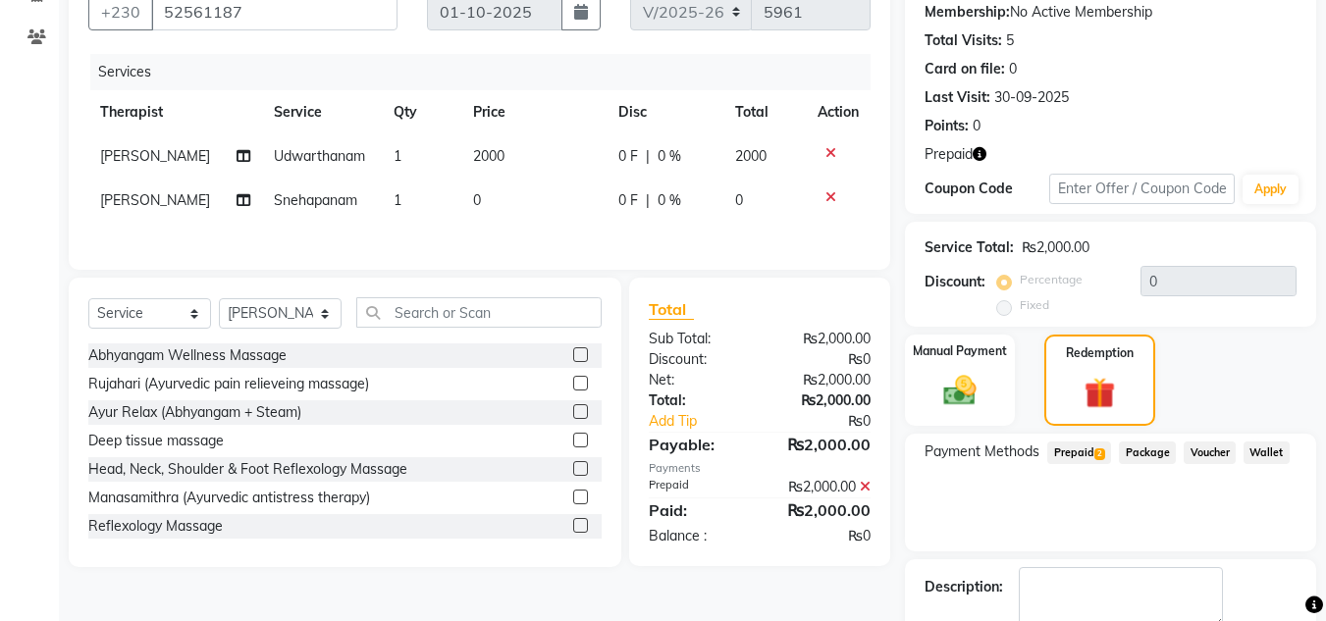
scroll to position [300, 0]
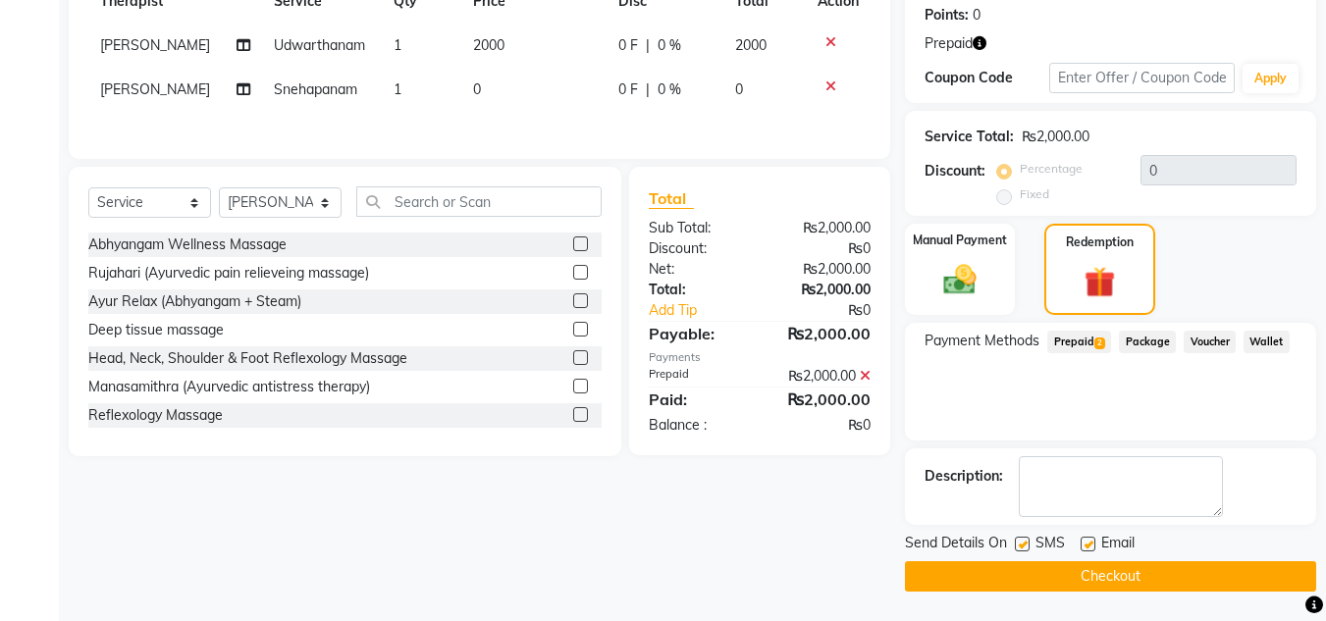
click at [1072, 342] on span "Prepaid 2" at bounding box center [1079, 342] width 64 height 23
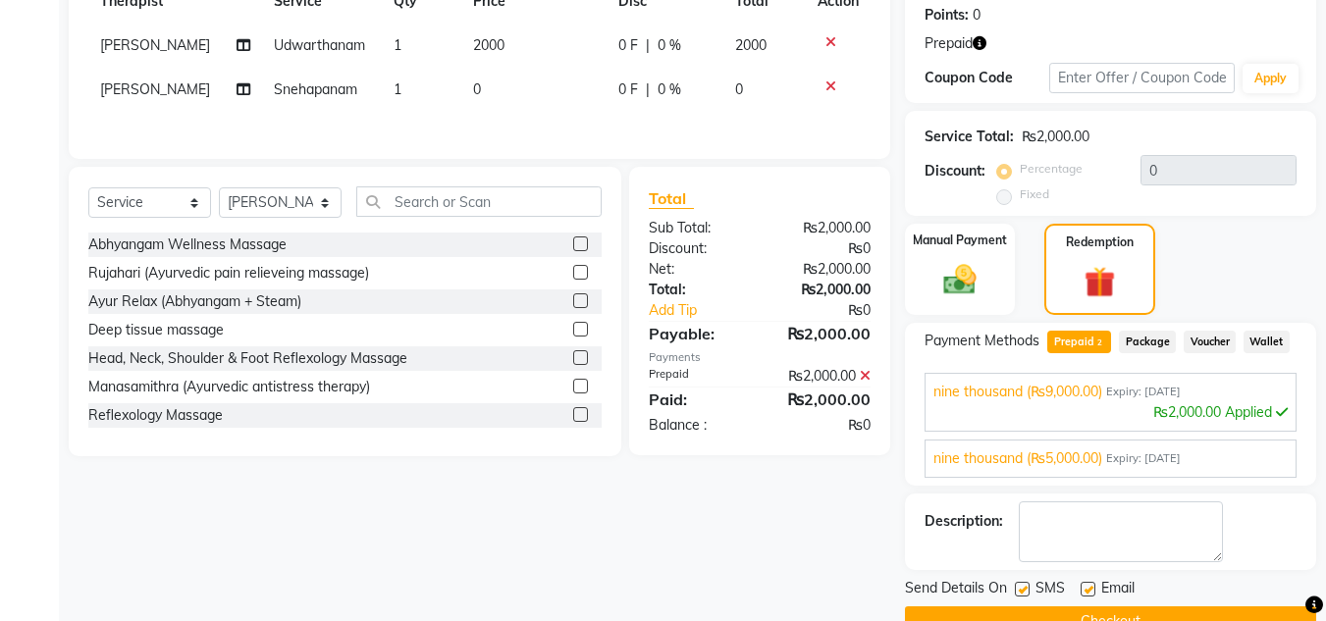
scroll to position [345, 0]
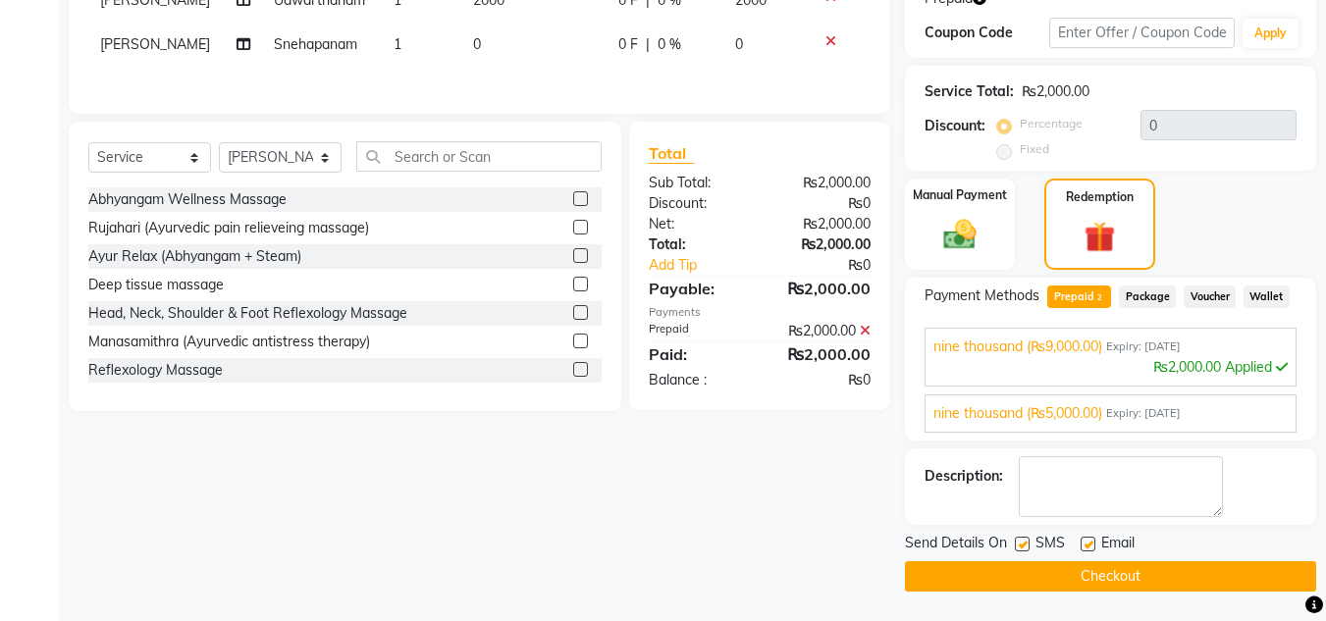
click at [1142, 574] on button "Checkout" at bounding box center [1110, 576] width 411 height 30
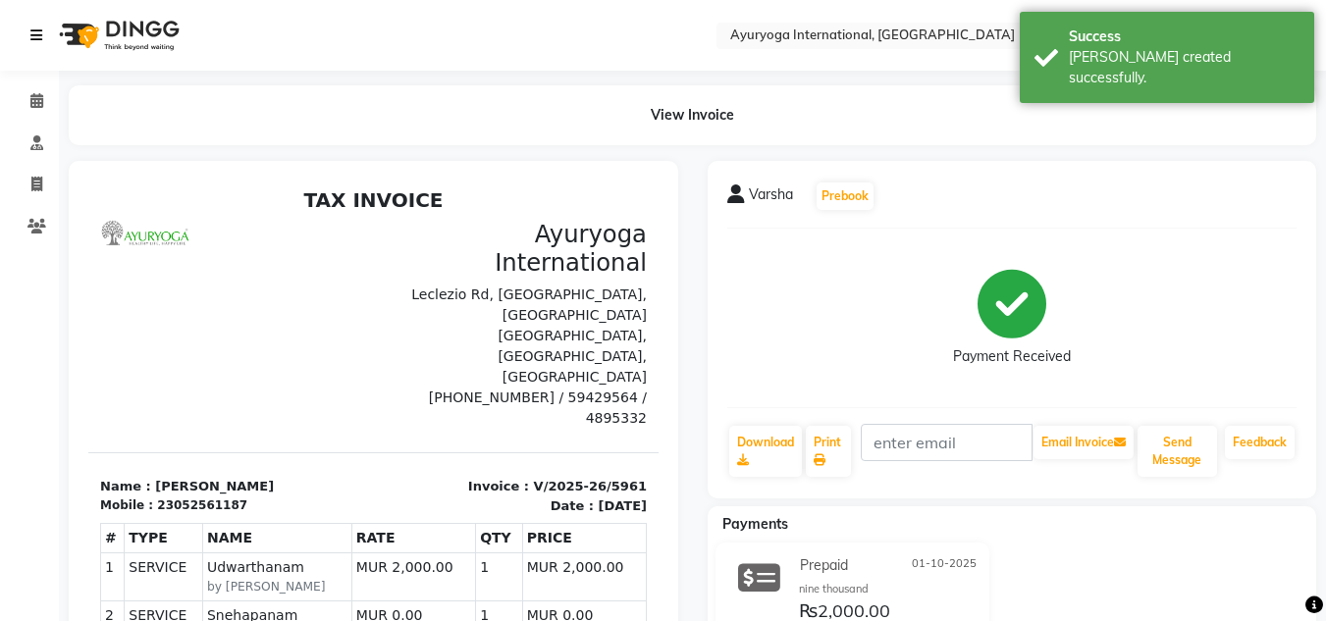
click at [31, 41] on icon at bounding box center [36, 35] width 12 height 14
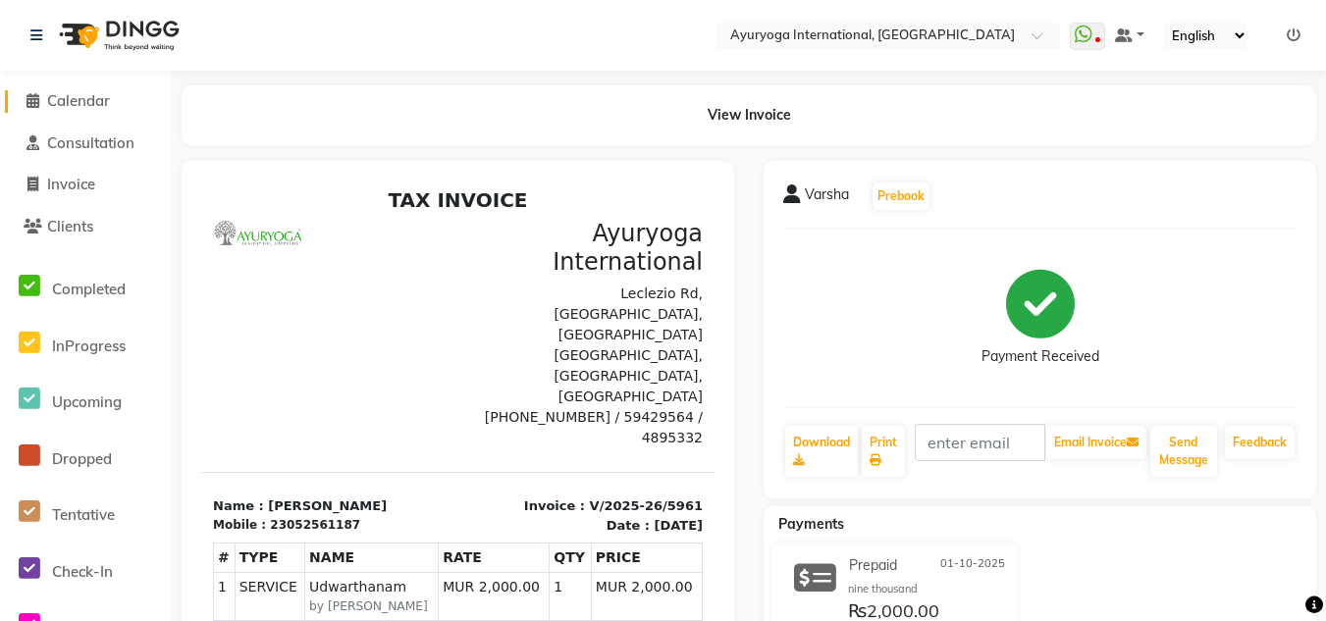
click at [50, 99] on span "Calendar" at bounding box center [78, 100] width 63 height 19
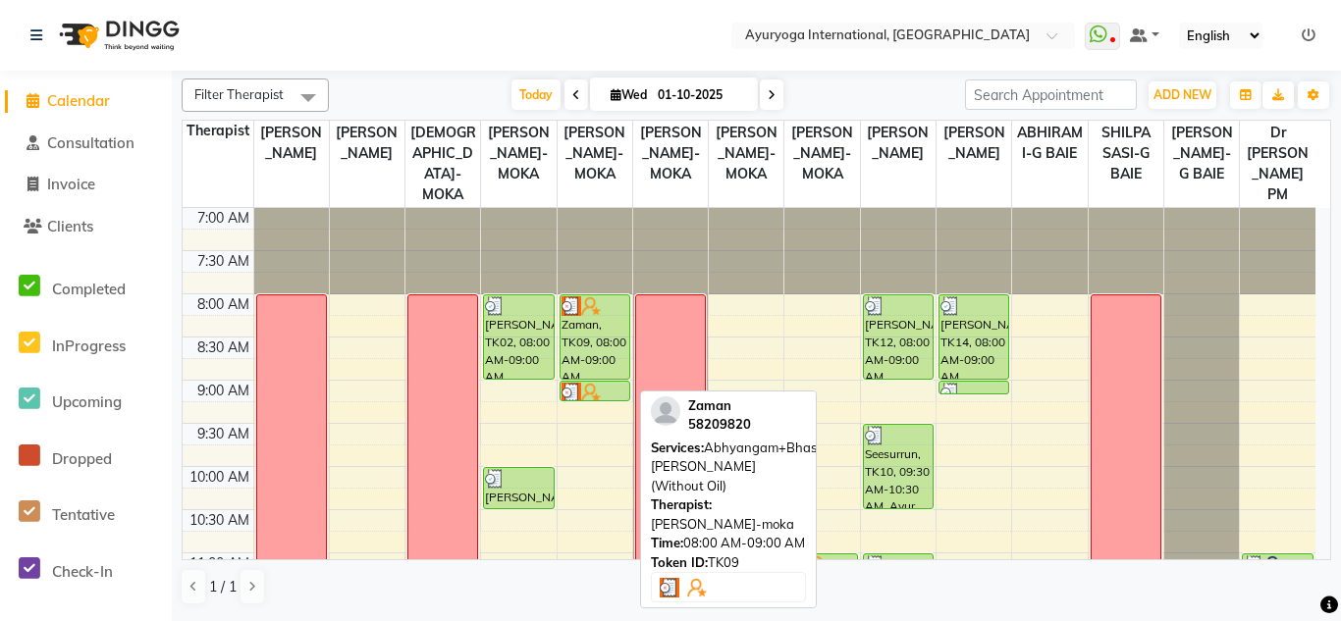
click at [612, 361] on div "Zaman, TK09, 08:00 AM-09:00 AM, Abhyangam+Bhashpa [PERSON_NAME](Without Oil)" at bounding box center [594, 336] width 69 height 83
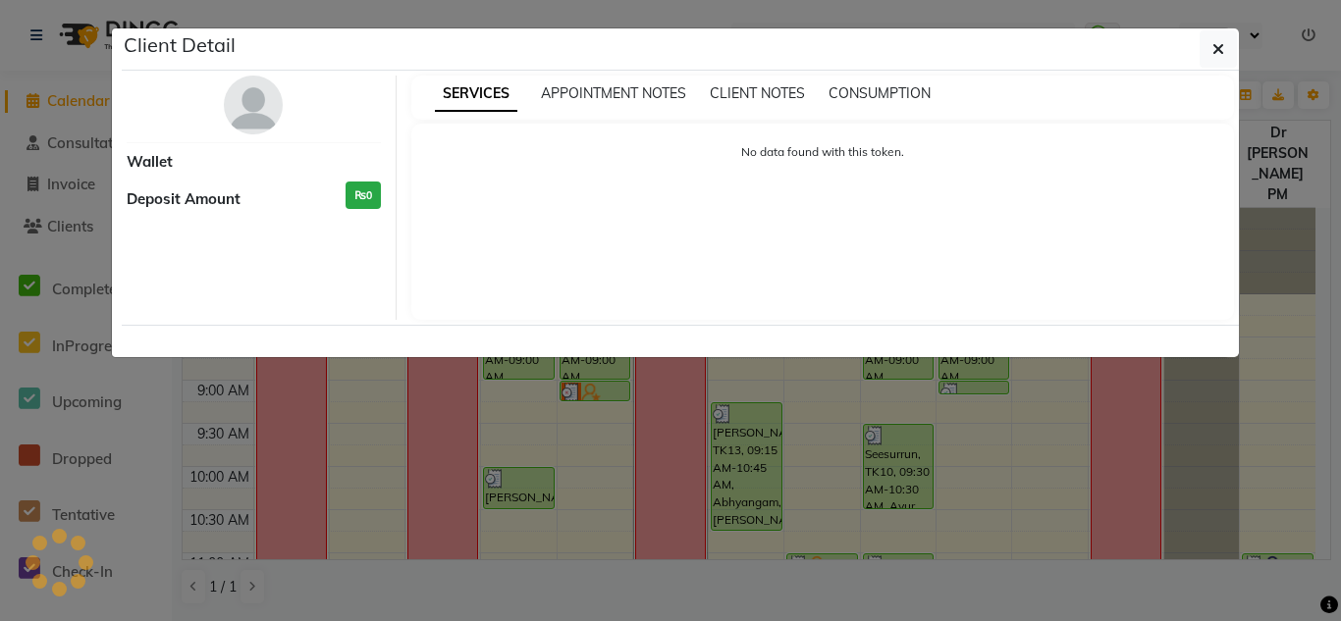
select select "3"
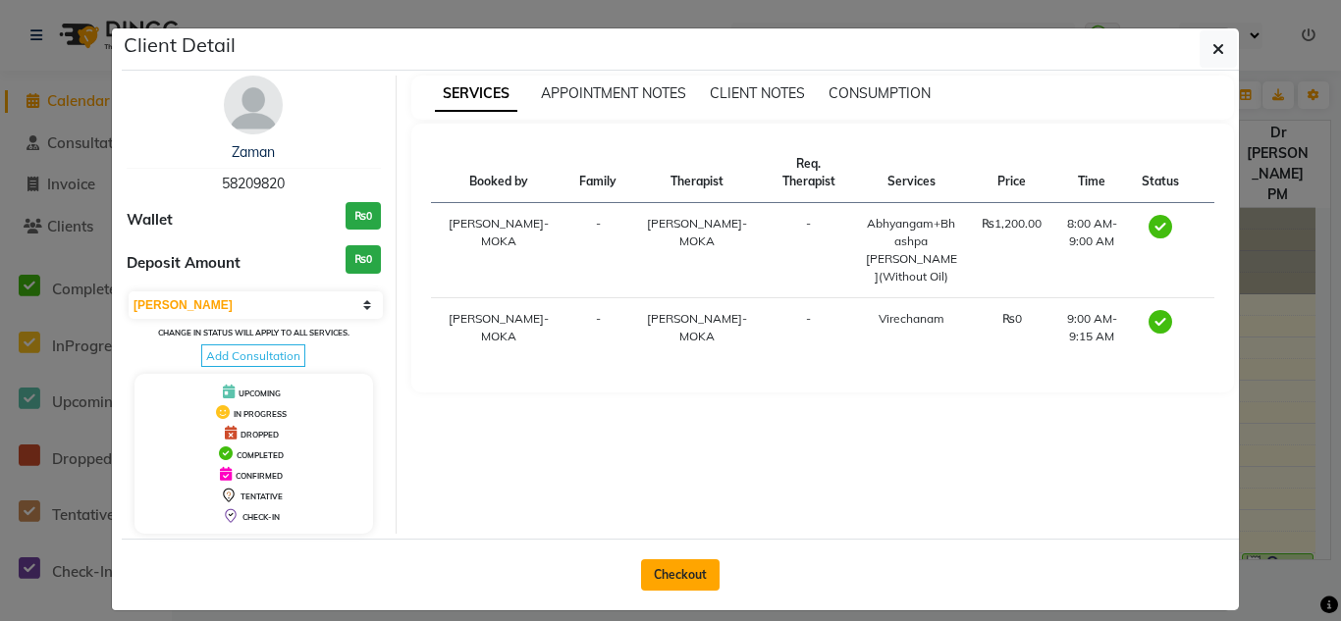
click at [675, 578] on button "Checkout" at bounding box center [680, 574] width 79 height 31
select select "service"
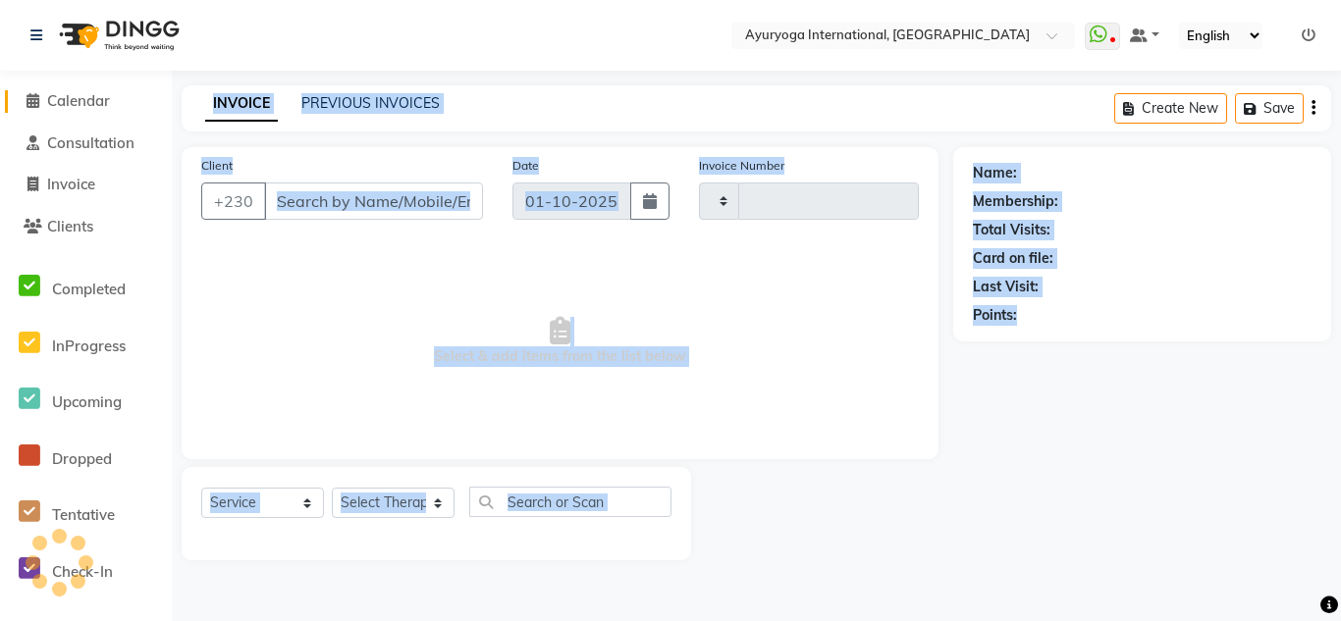
type input "5962"
select select "730"
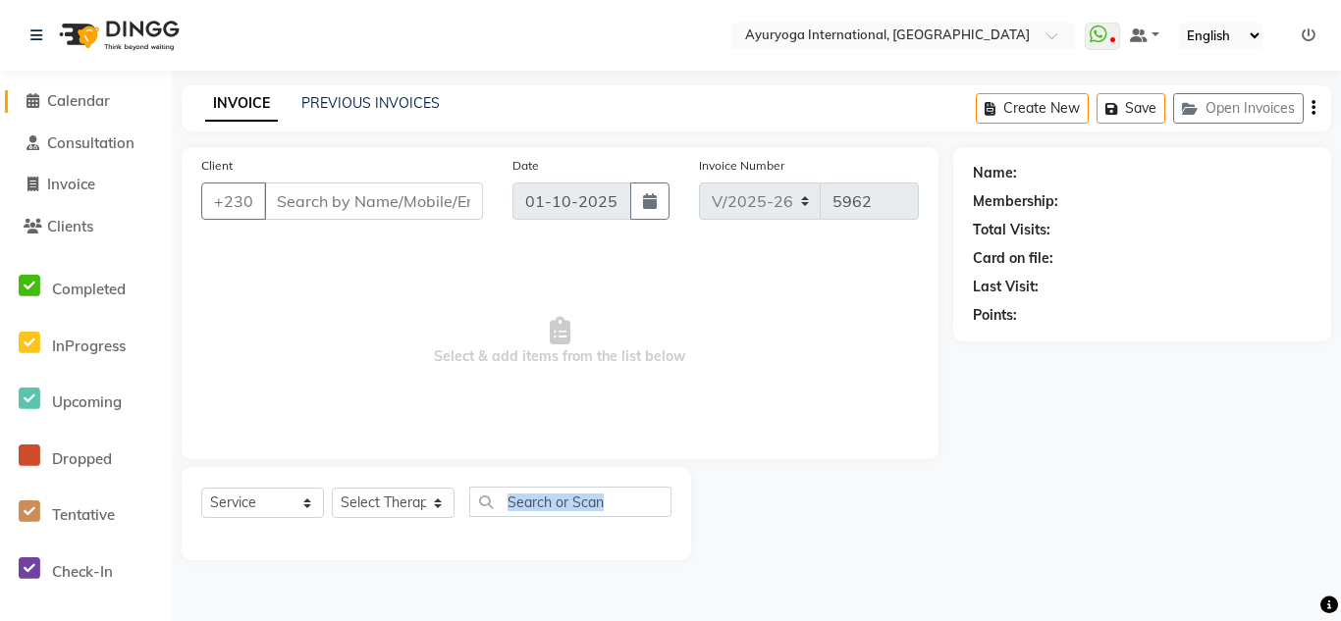
type input "58209820"
select select "60458"
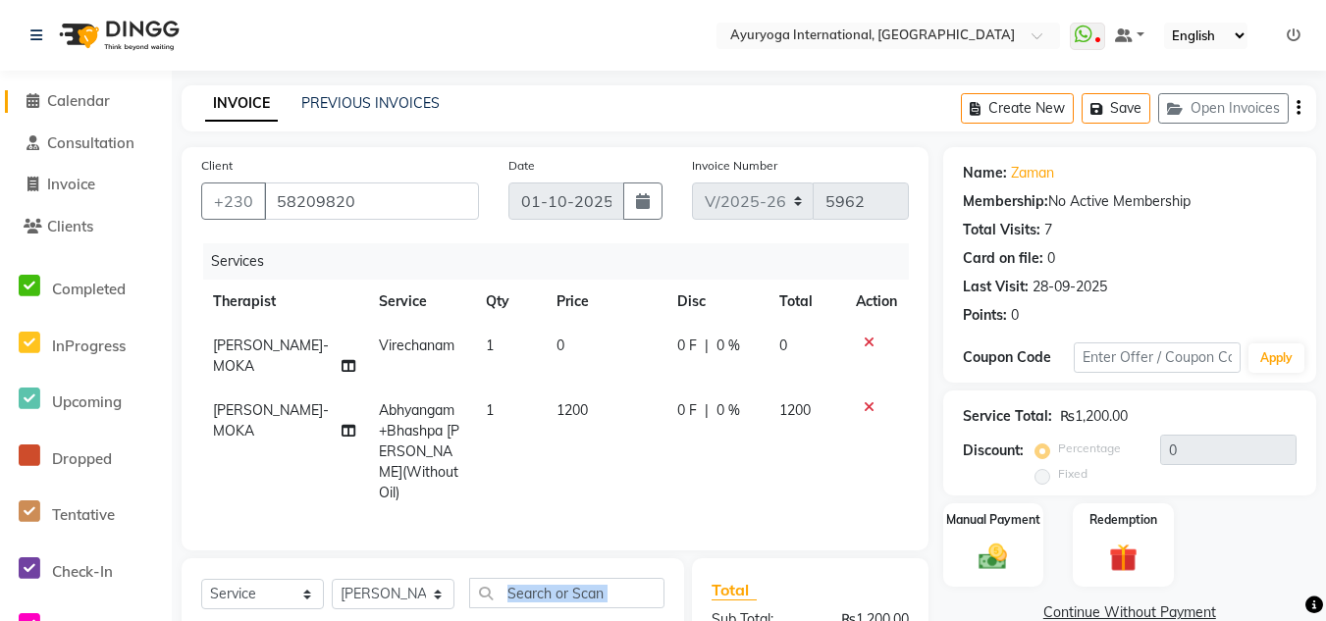
scroll to position [250, 0]
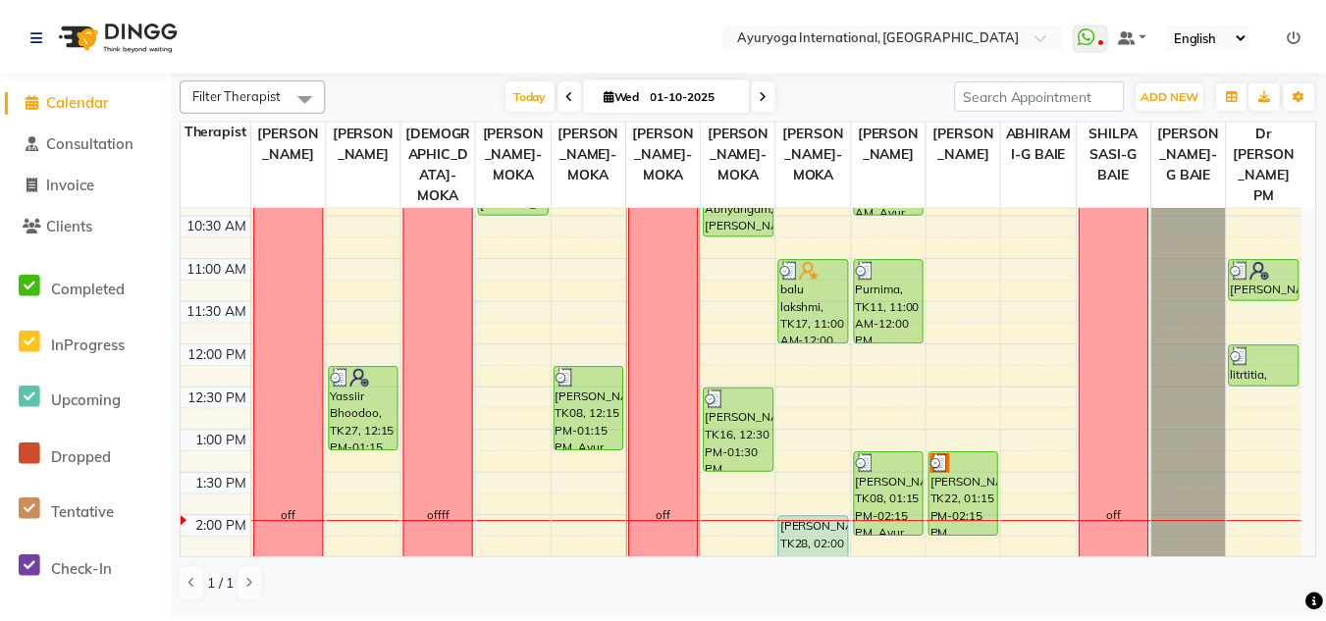
scroll to position [393, 0]
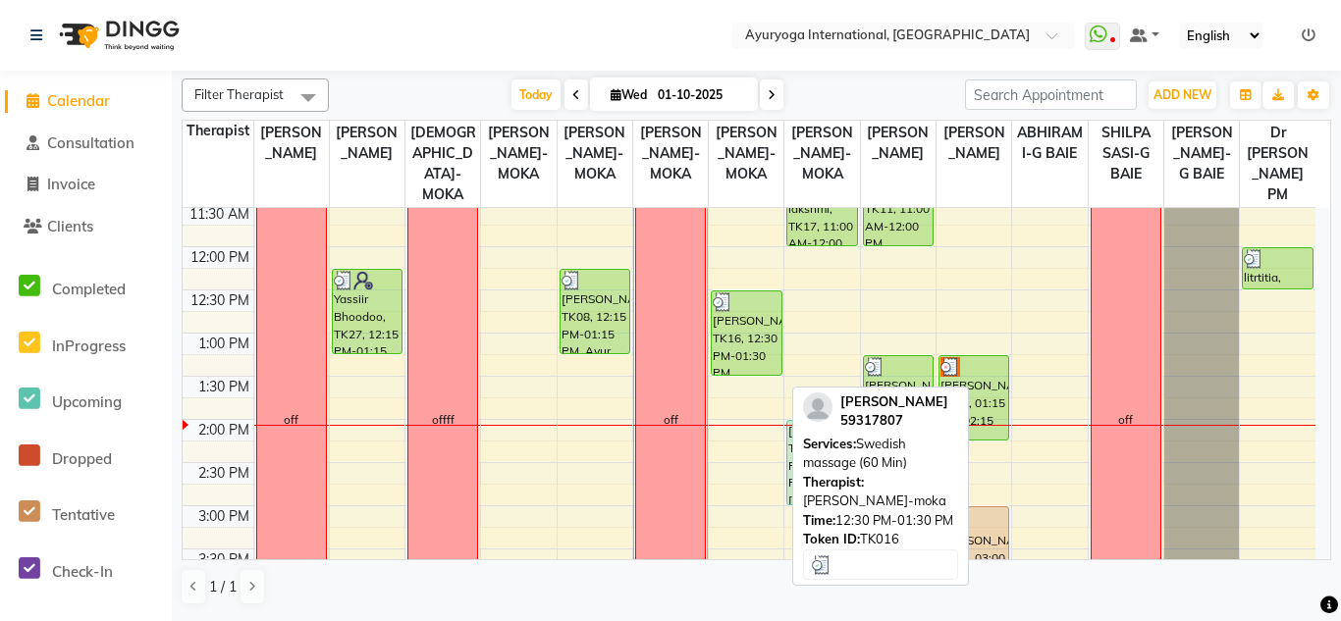
click at [742, 374] on div "[PERSON_NAME], TK16, 12:30 PM-01:30 PM, Swedish massage (60 Min)" at bounding box center [745, 332] width 69 height 83
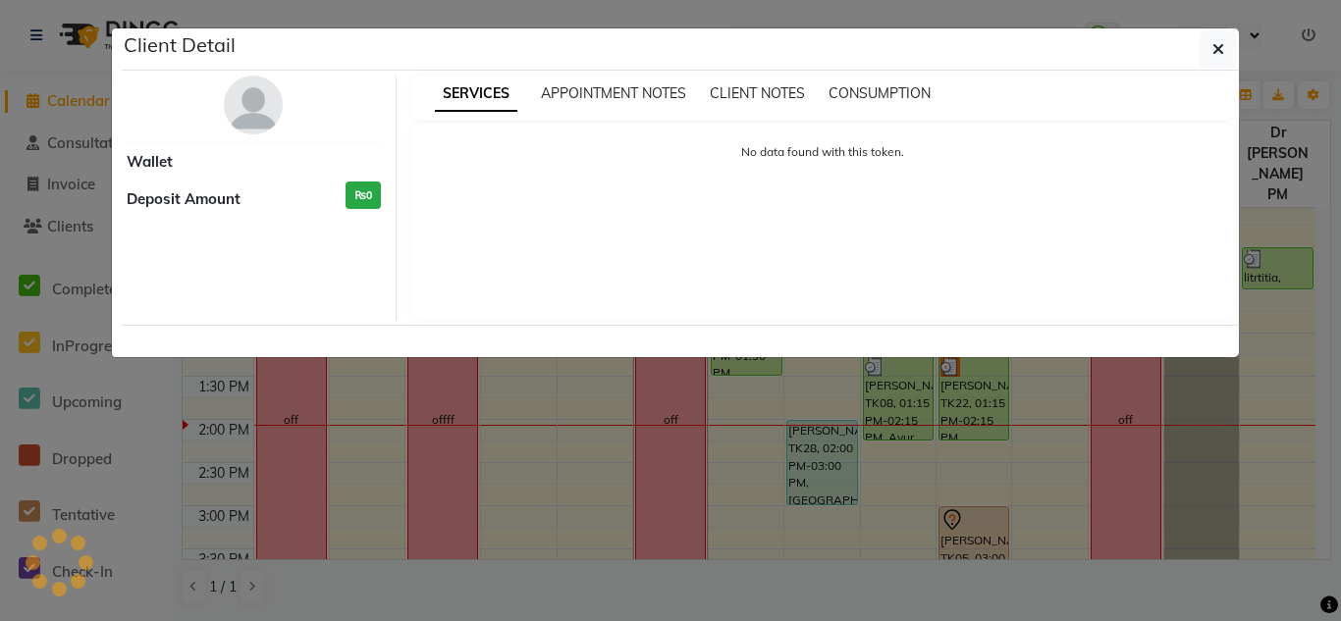
select select "3"
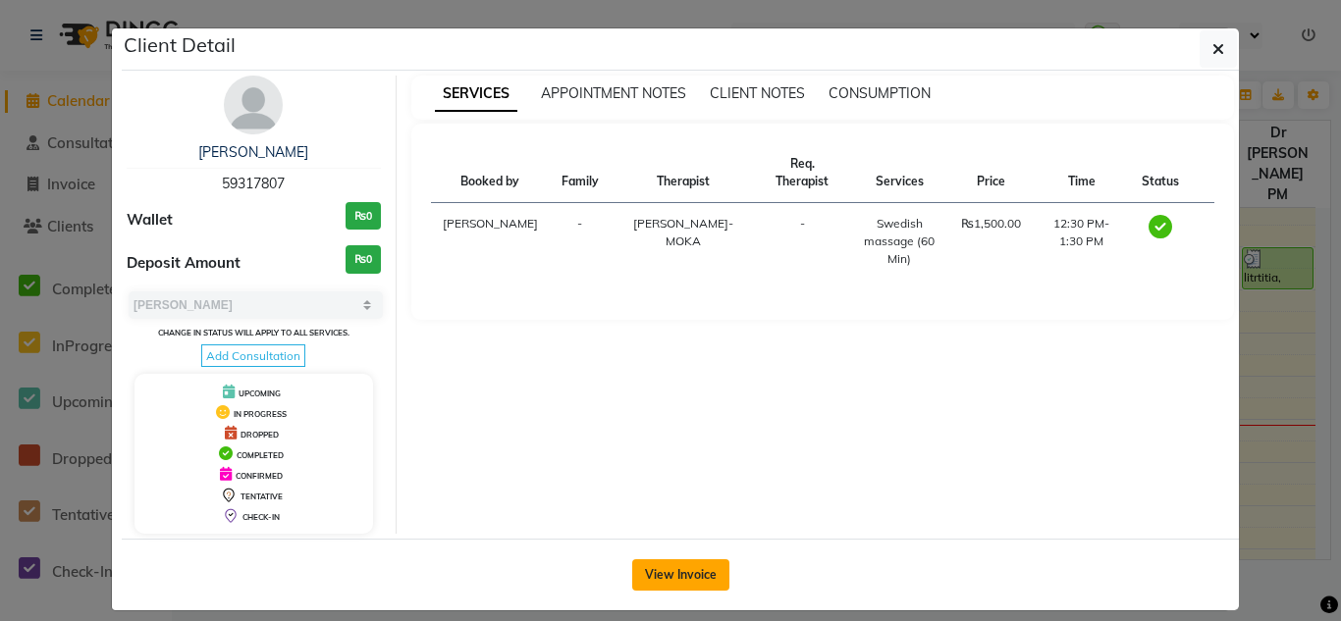
click at [688, 567] on button "View Invoice" at bounding box center [680, 574] width 97 height 31
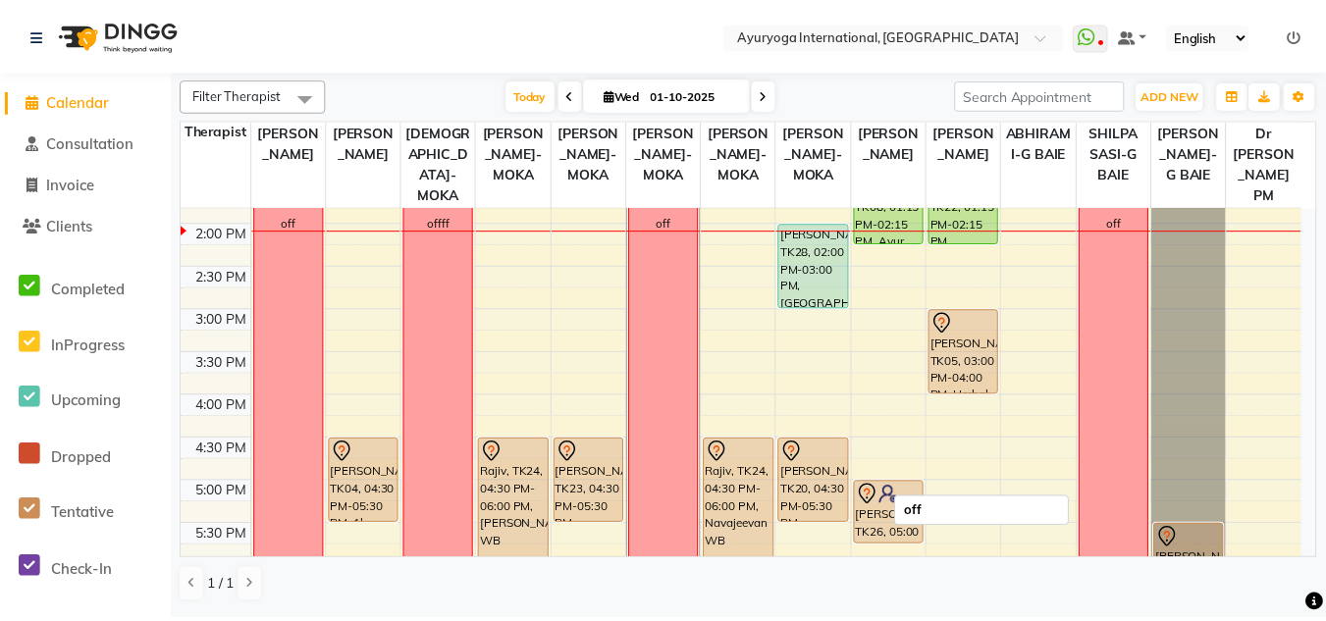
scroll to position [491, 0]
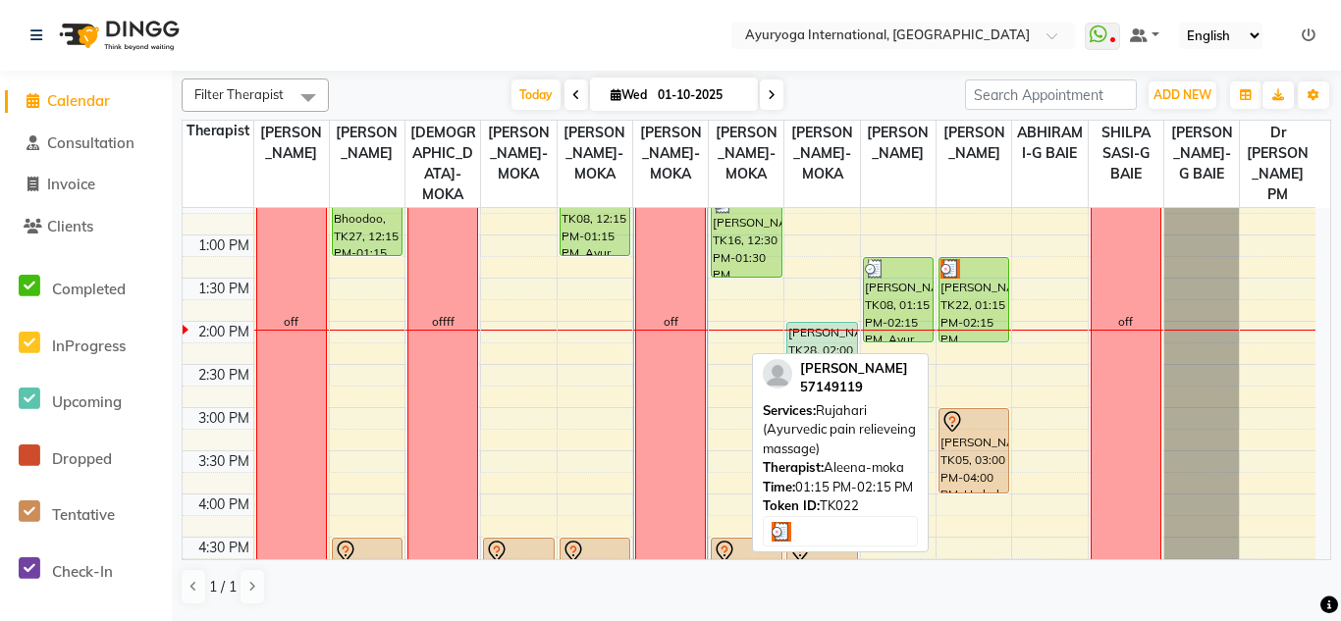
click at [988, 338] on div "saritha, TK22, 01:15 PM-02:15 PM, Rujahari (Ayurvedic pain relieveing massage)" at bounding box center [973, 299] width 69 height 83
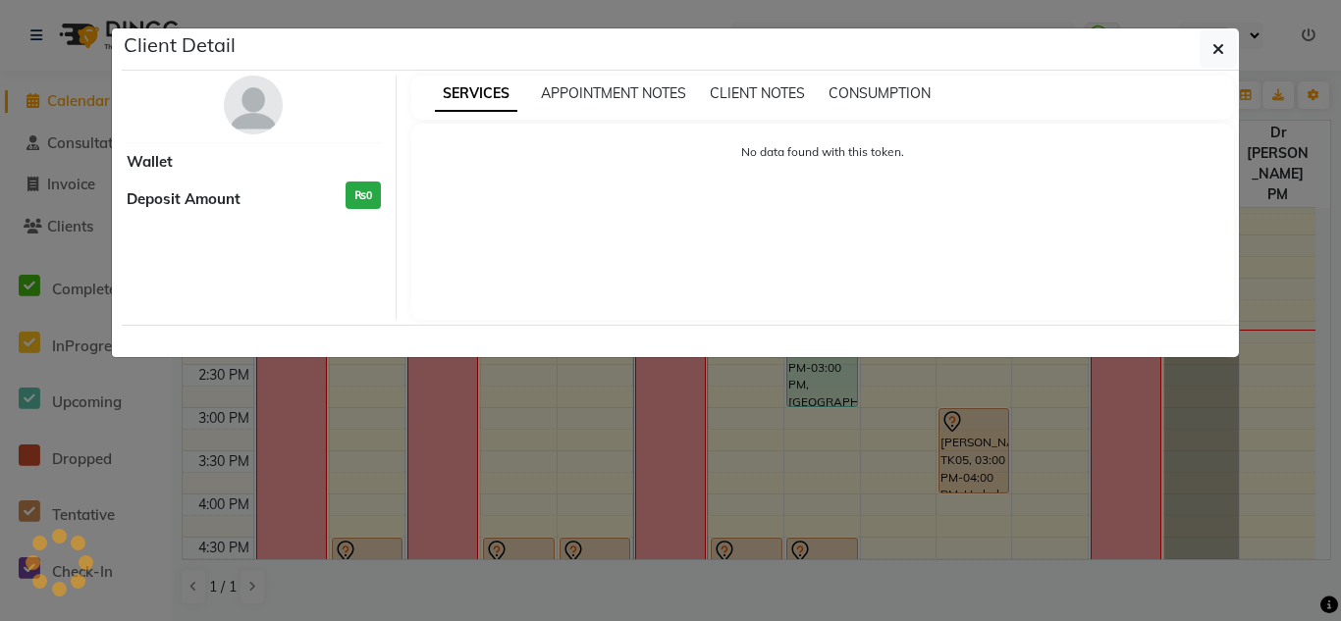
select select "3"
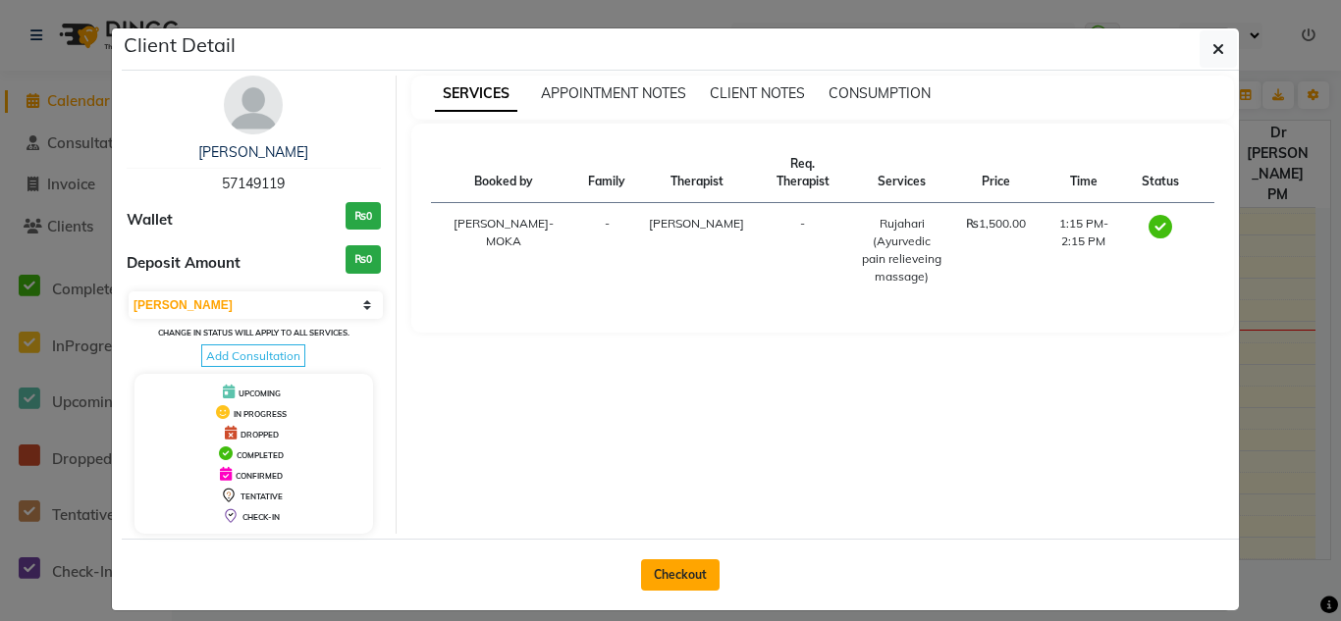
click at [659, 568] on button "Checkout" at bounding box center [680, 574] width 79 height 31
select select "service"
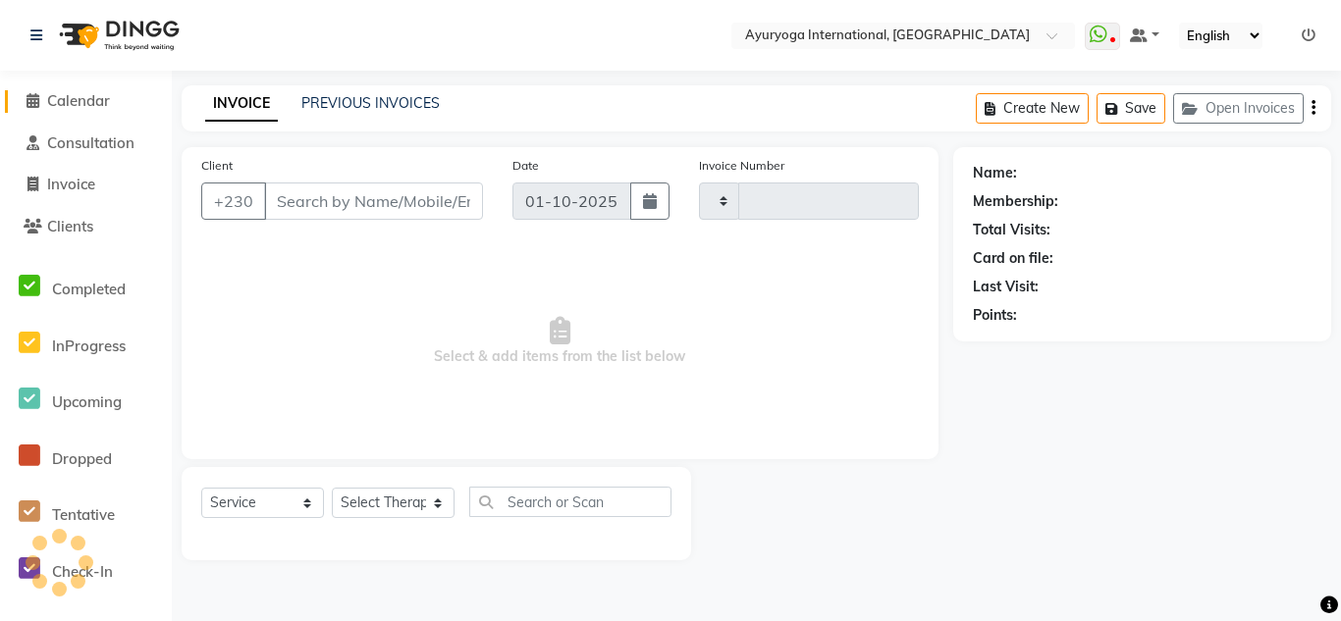
type input "5962"
select select "730"
type input "57149119"
select select "80876"
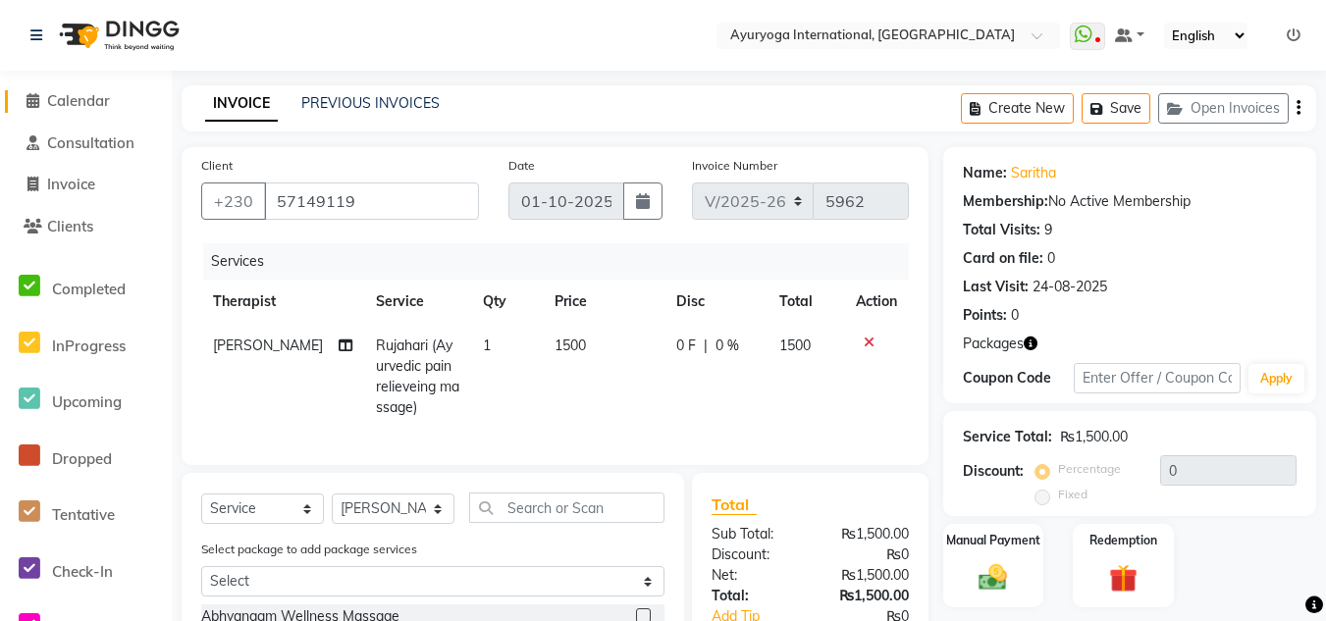
scroll to position [98, 0]
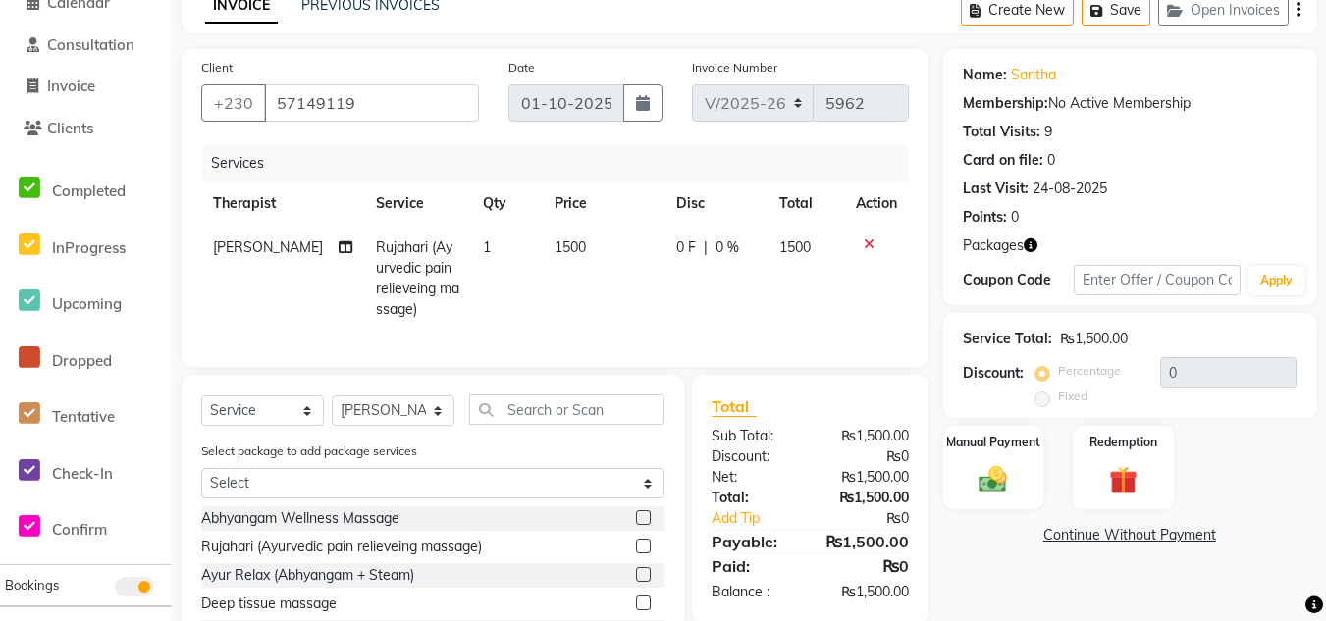
click at [1027, 252] on button "button" at bounding box center [1031, 246] width 14 height 21
click at [1136, 486] on img at bounding box center [1123, 480] width 48 height 36
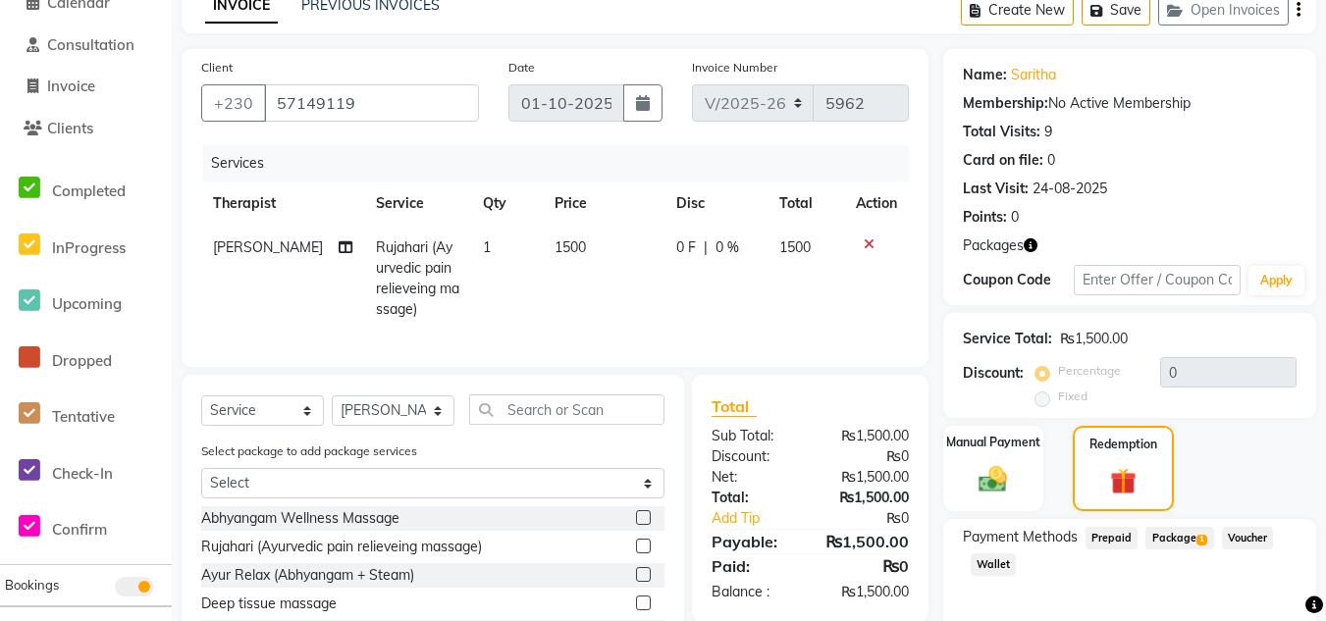
click at [1165, 527] on span "Package 1" at bounding box center [1179, 538] width 68 height 23
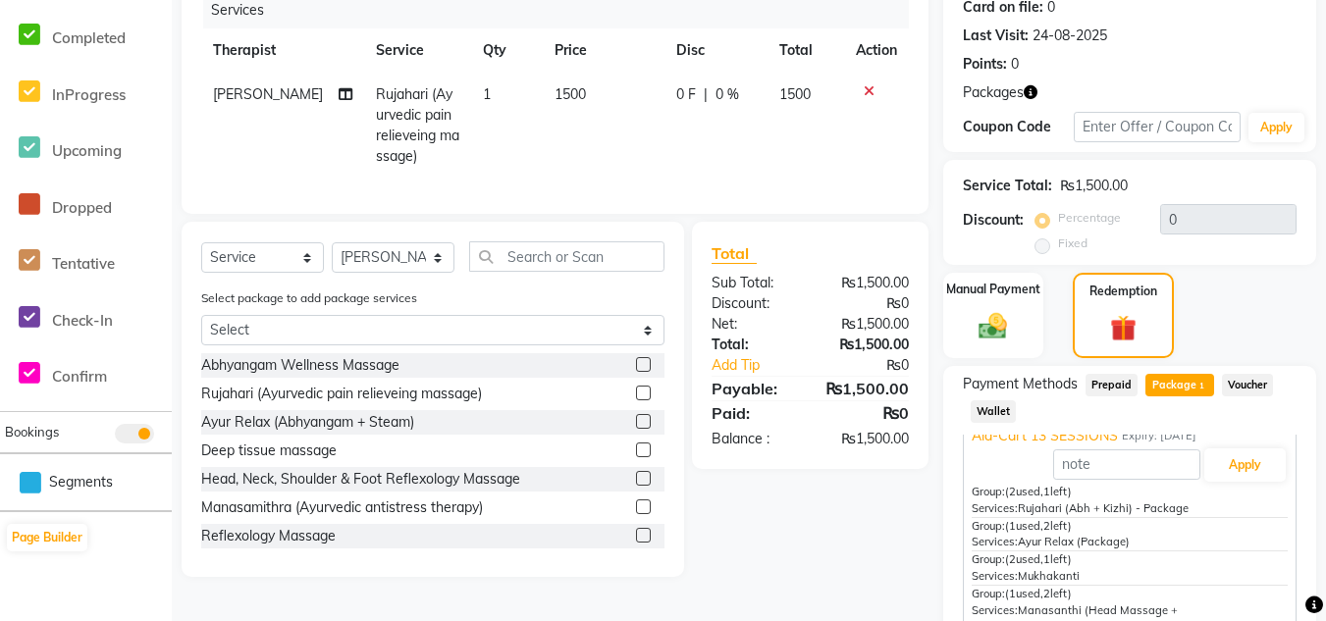
scroll to position [349, 0]
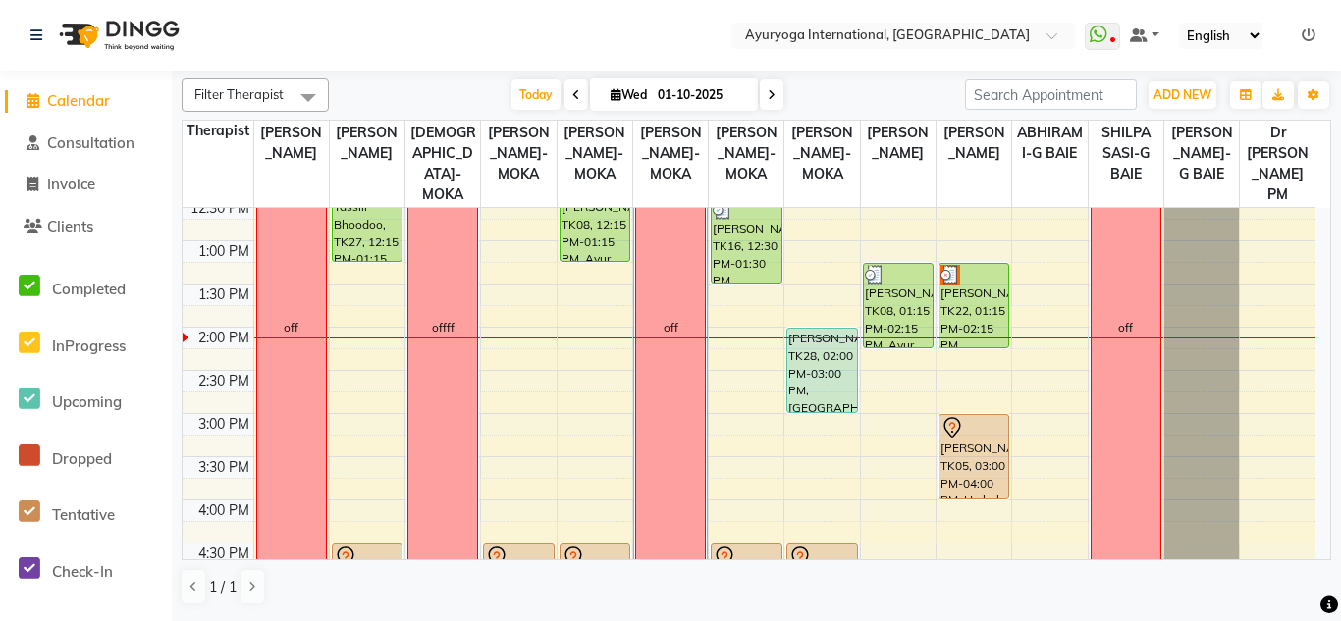
scroll to position [387, 0]
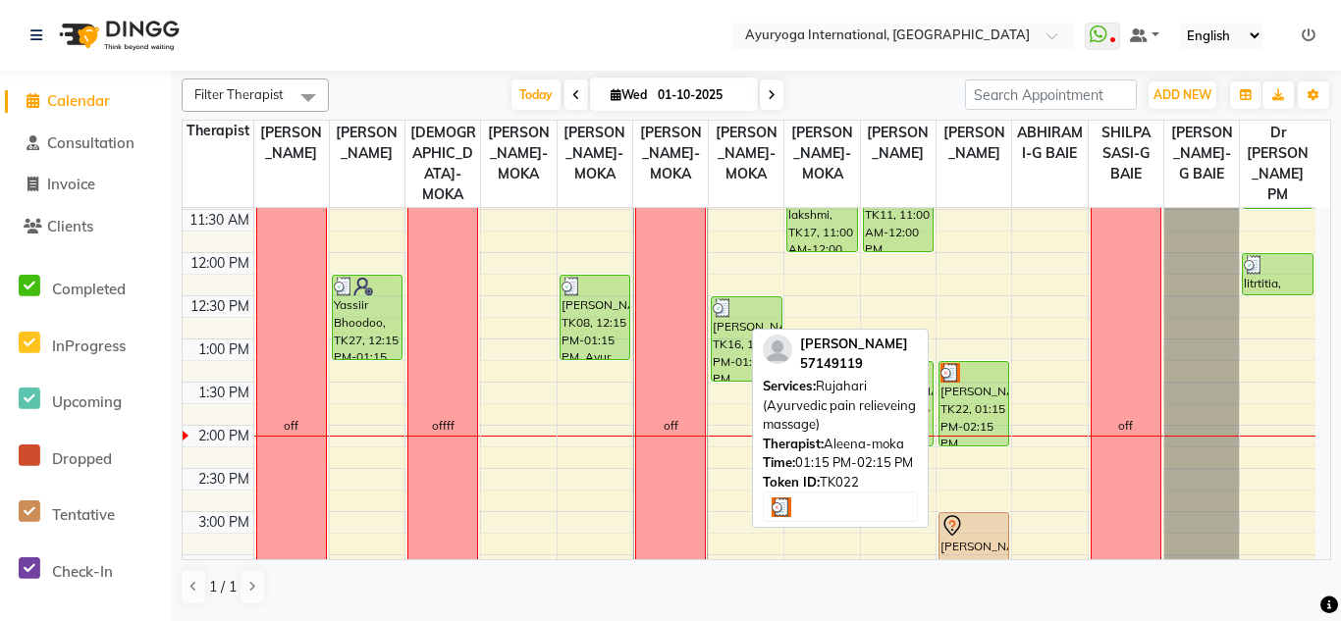
click at [984, 435] on div "saritha, TK22, 01:15 PM-02:15 PM, Rujahari (Ayurvedic pain relieveing massage)" at bounding box center [973, 403] width 69 height 83
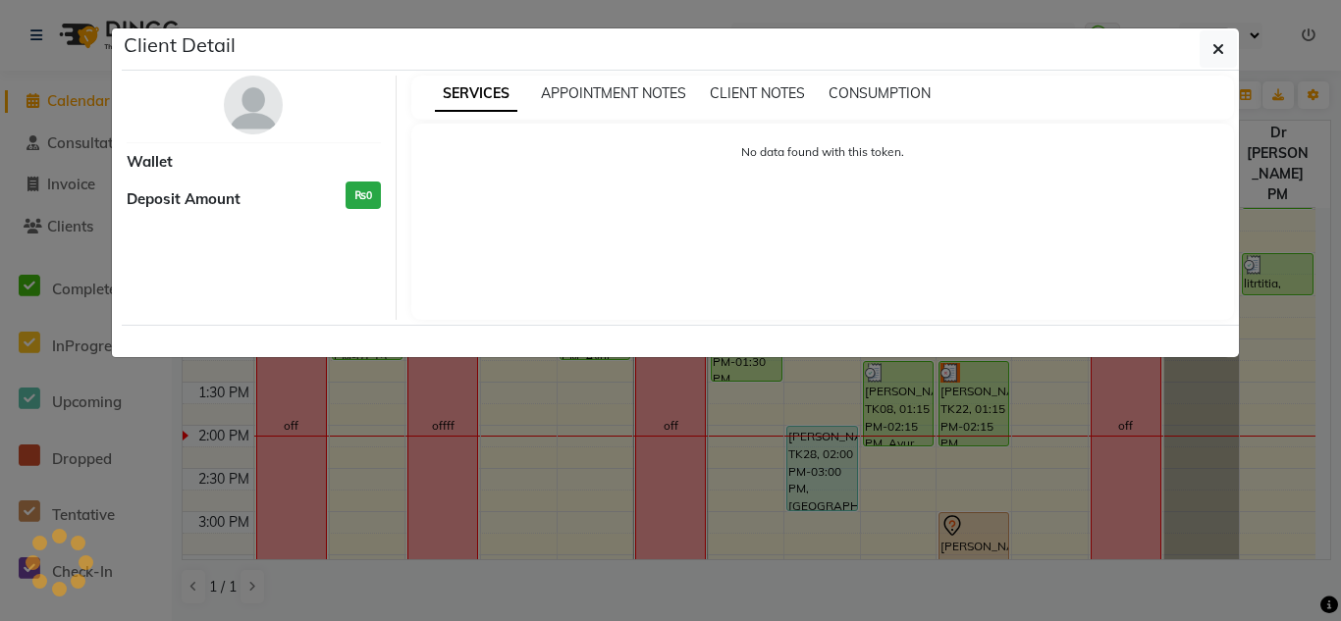
select select "3"
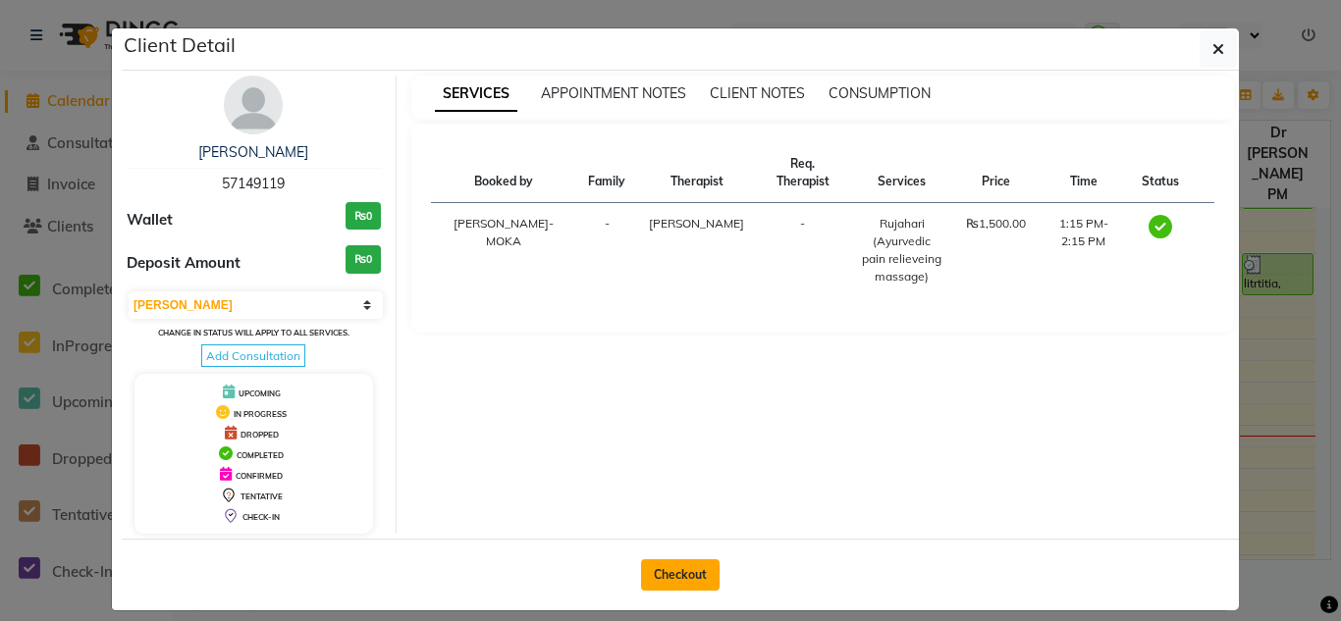
click at [655, 575] on button "Checkout" at bounding box center [680, 574] width 79 height 31
select select "service"
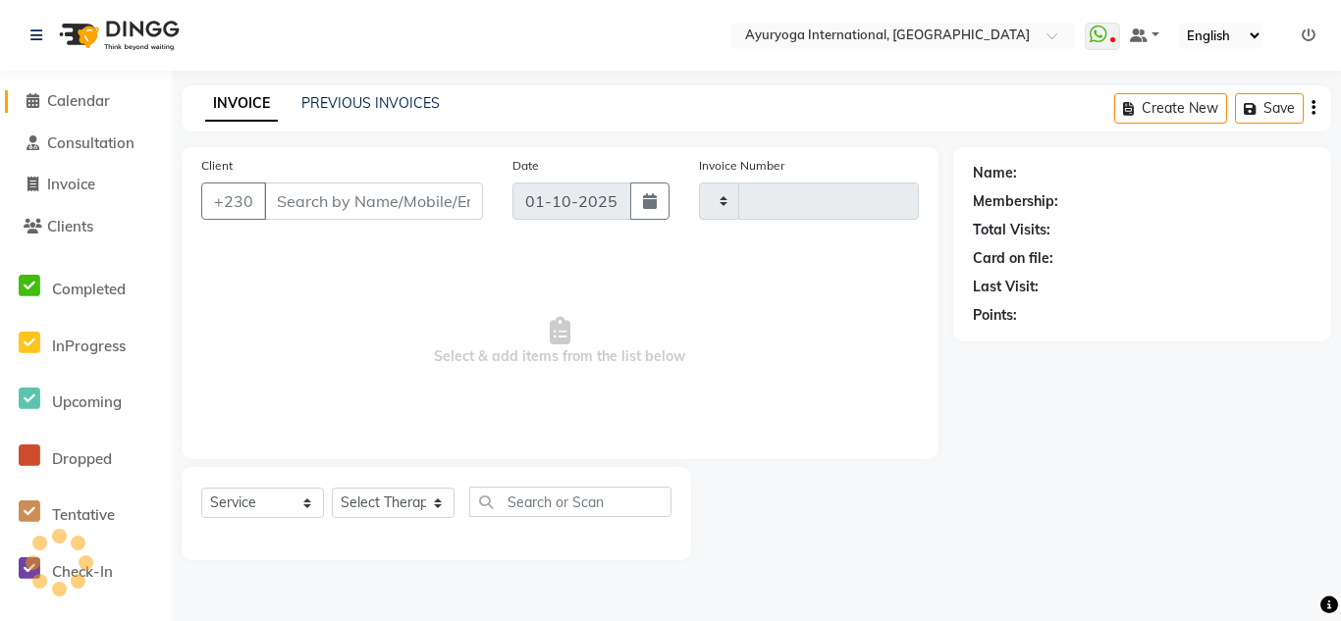
type input "5962"
select select "730"
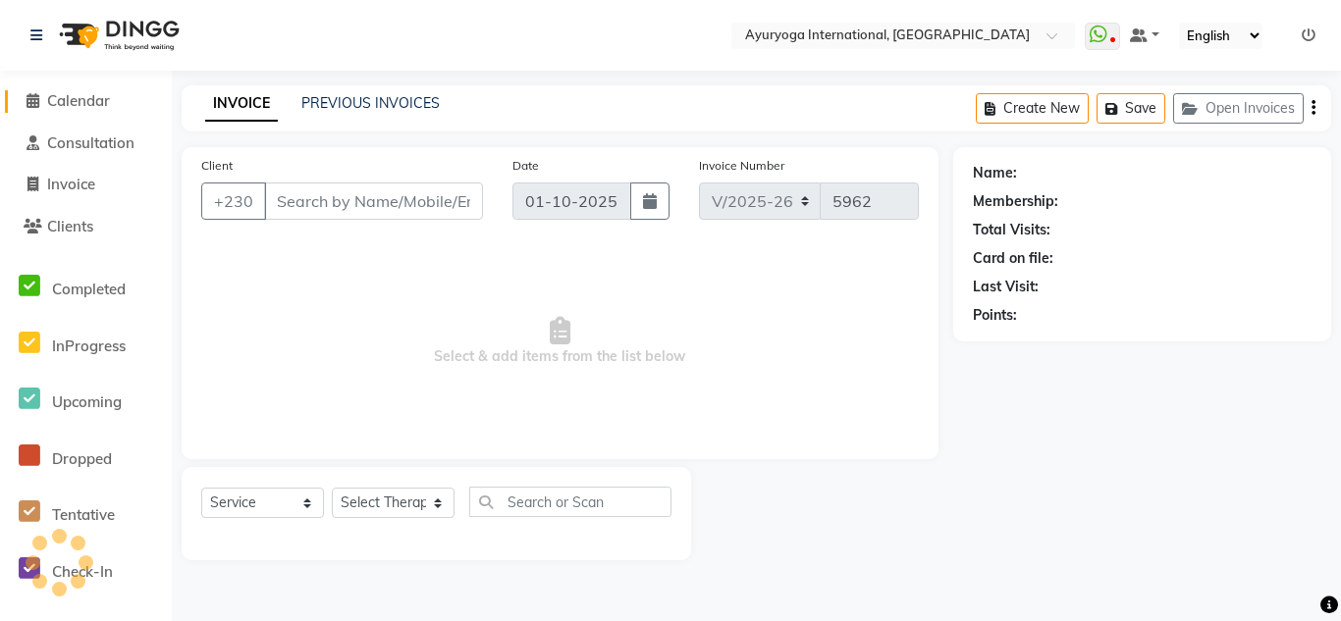
type input "57149119"
select select "80876"
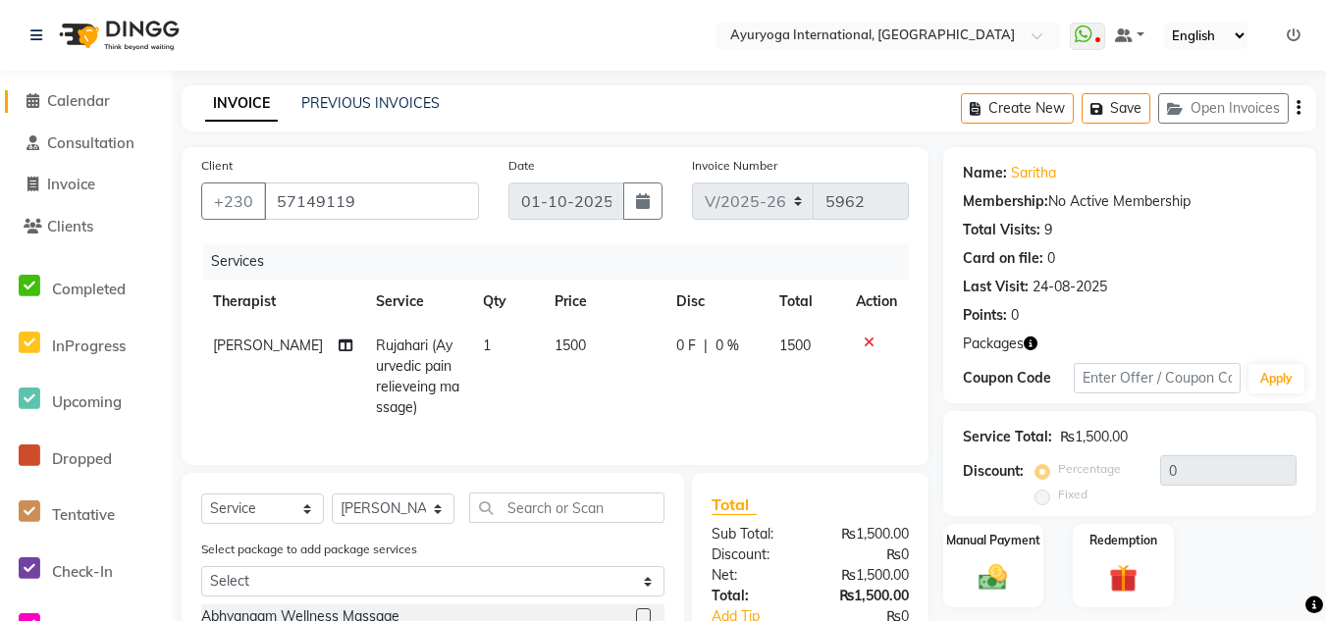
click at [58, 93] on span "Calendar" at bounding box center [78, 100] width 63 height 19
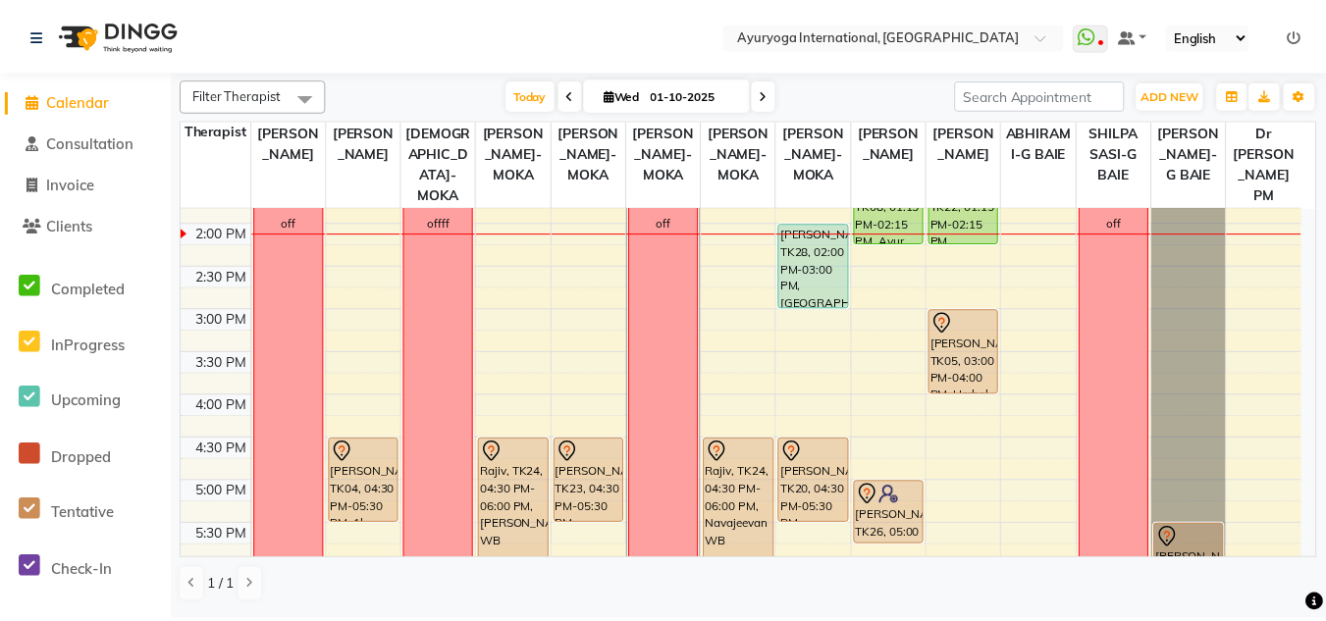
scroll to position [491, 0]
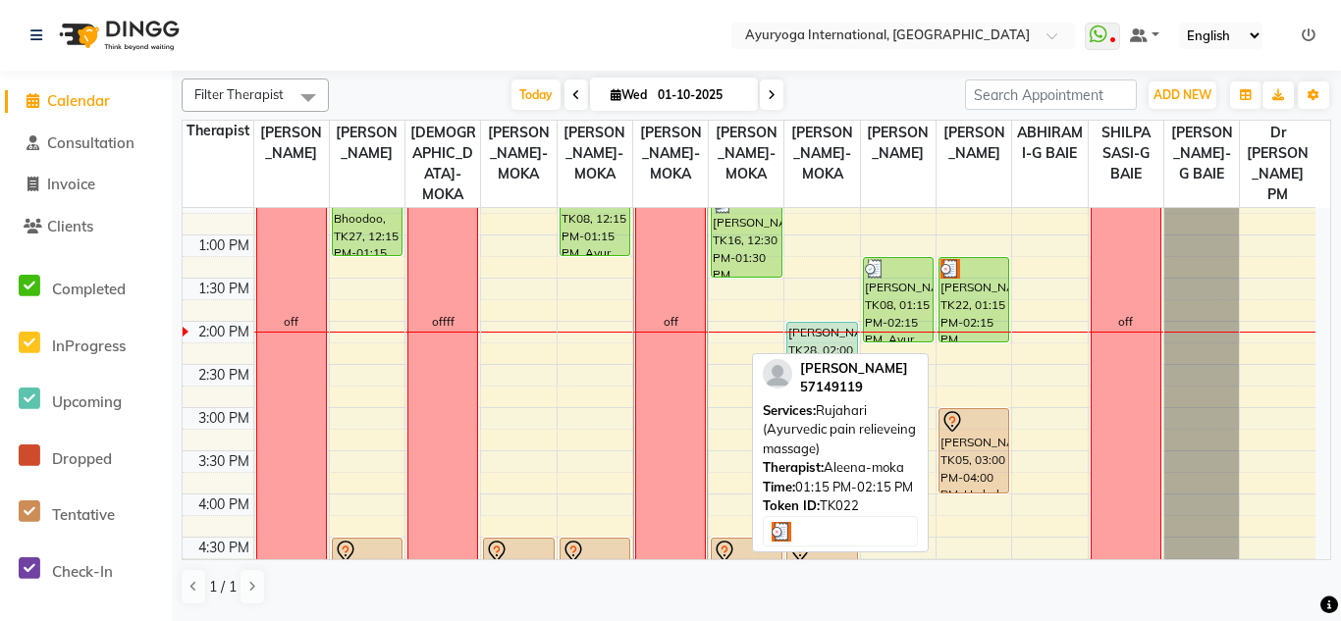
click at [986, 308] on div "saritha, TK22, 01:15 PM-02:15 PM, Rujahari (Ayurvedic pain relieveing massage)" at bounding box center [973, 299] width 69 height 83
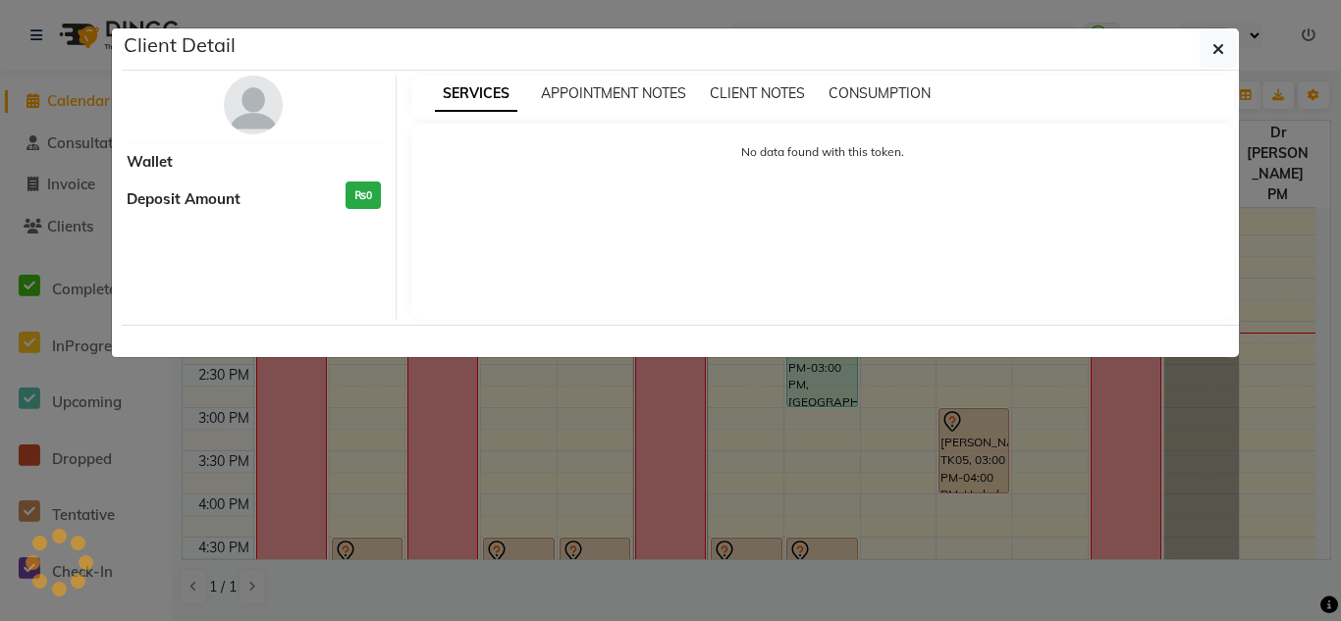
select select "3"
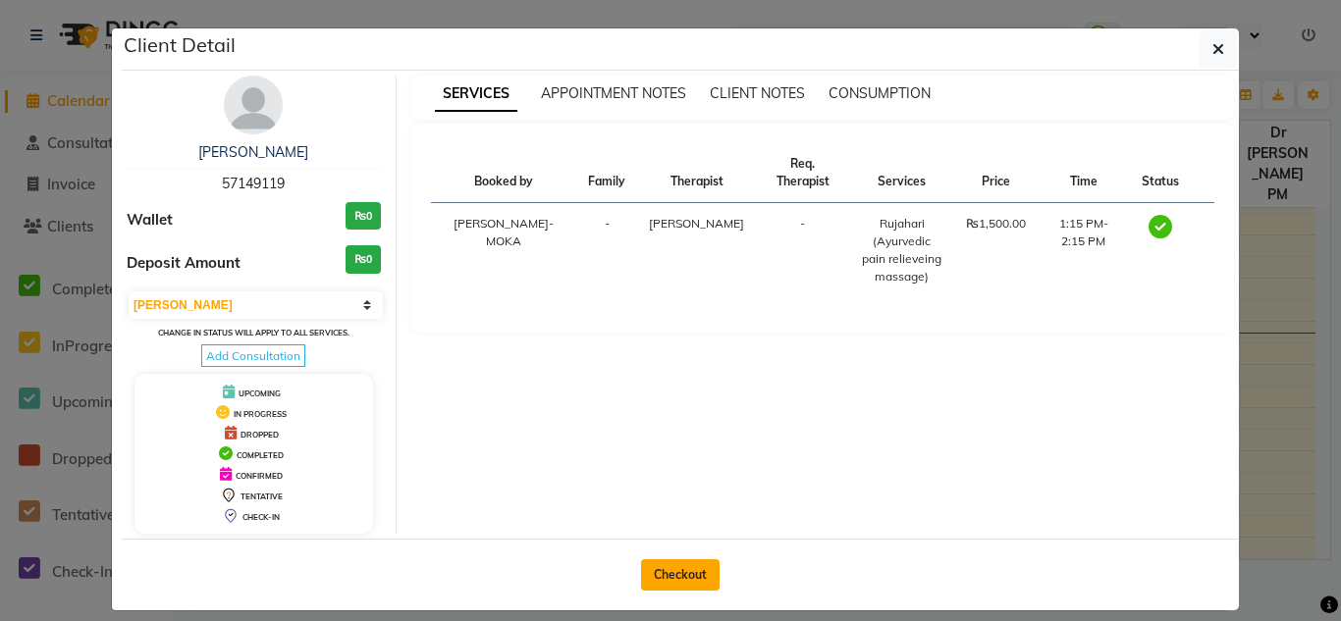
click at [666, 573] on button "Checkout" at bounding box center [680, 574] width 79 height 31
select select "service"
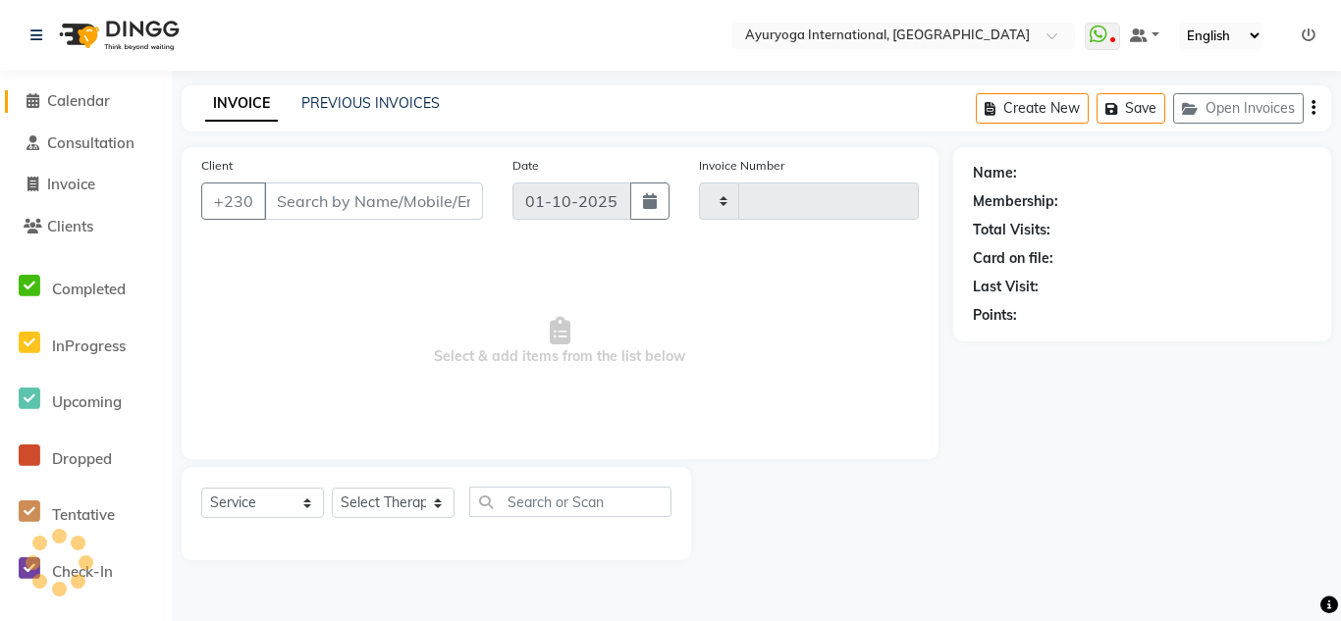
type input "5962"
select select "730"
type input "57149119"
select select "80876"
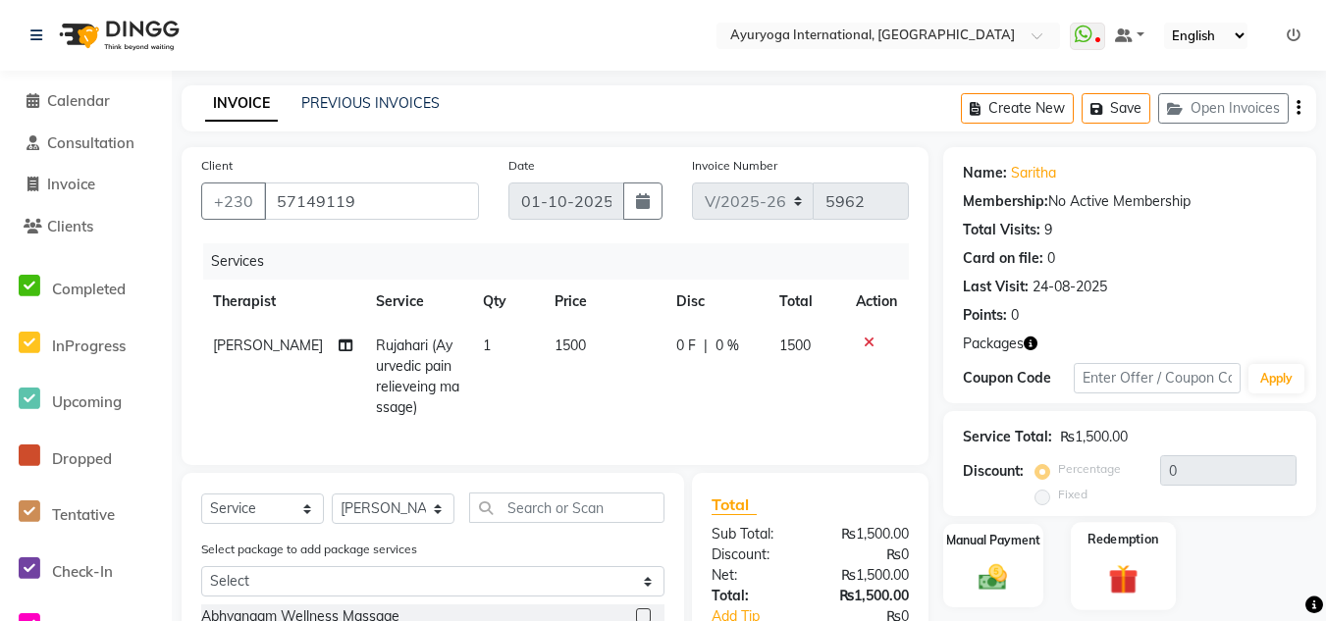
click at [1099, 560] on img at bounding box center [1123, 578] width 48 height 36
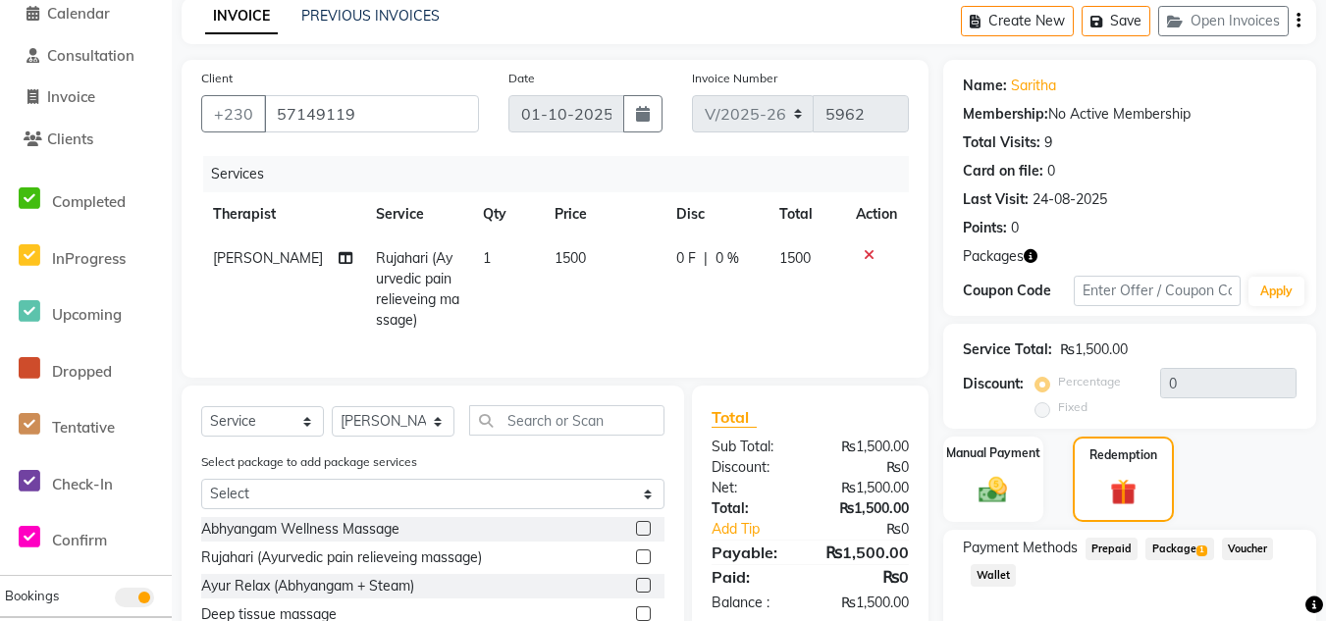
click at [1185, 556] on span "Package 1" at bounding box center [1179, 549] width 68 height 23
type input "Ala-Cart 13 SESSIONS"
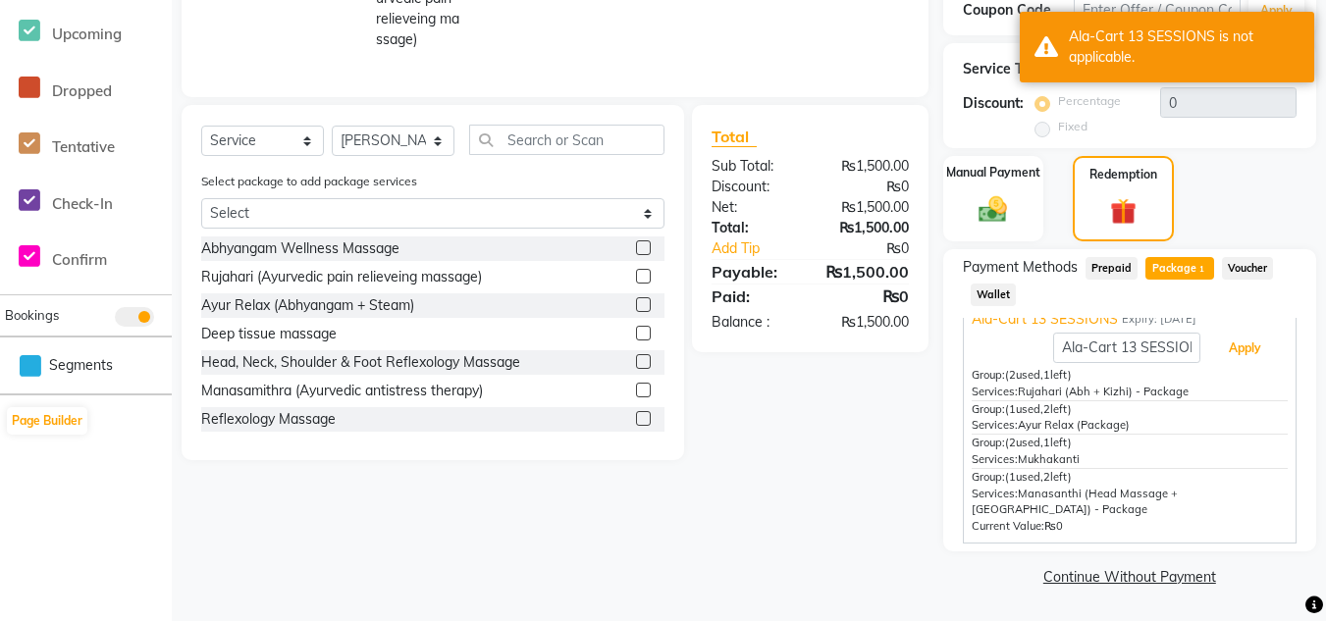
scroll to position [0, 0]
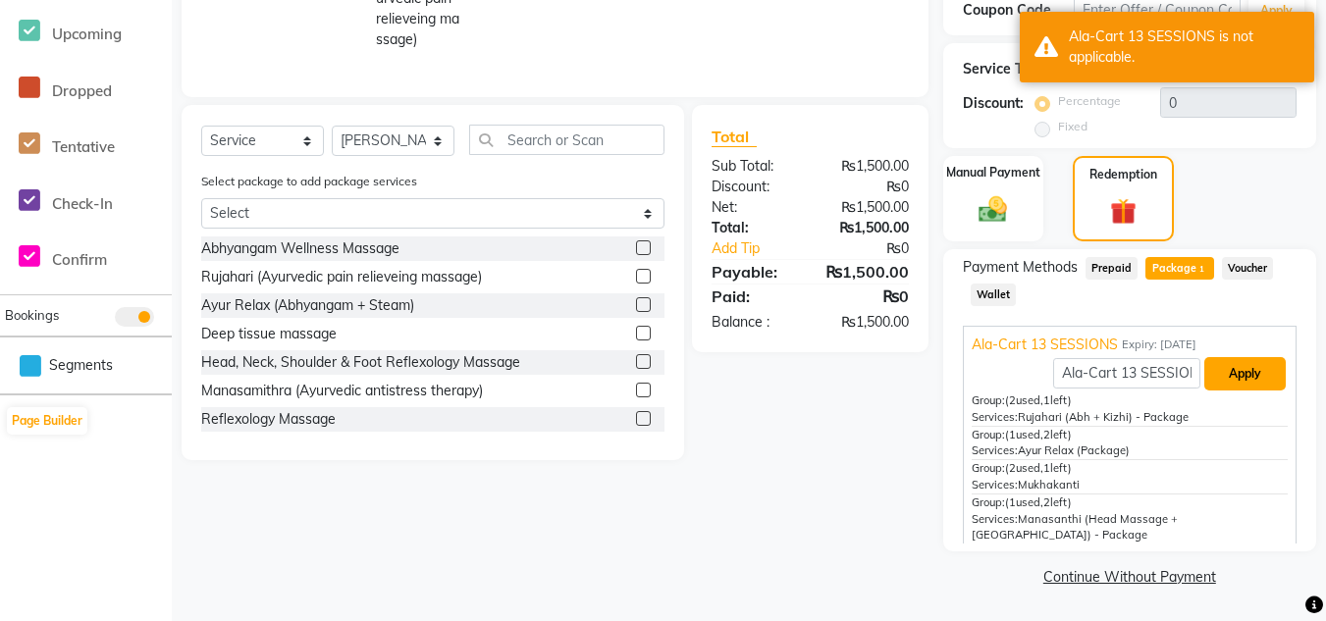
click at [1215, 377] on button "Apply" at bounding box center [1244, 373] width 81 height 33
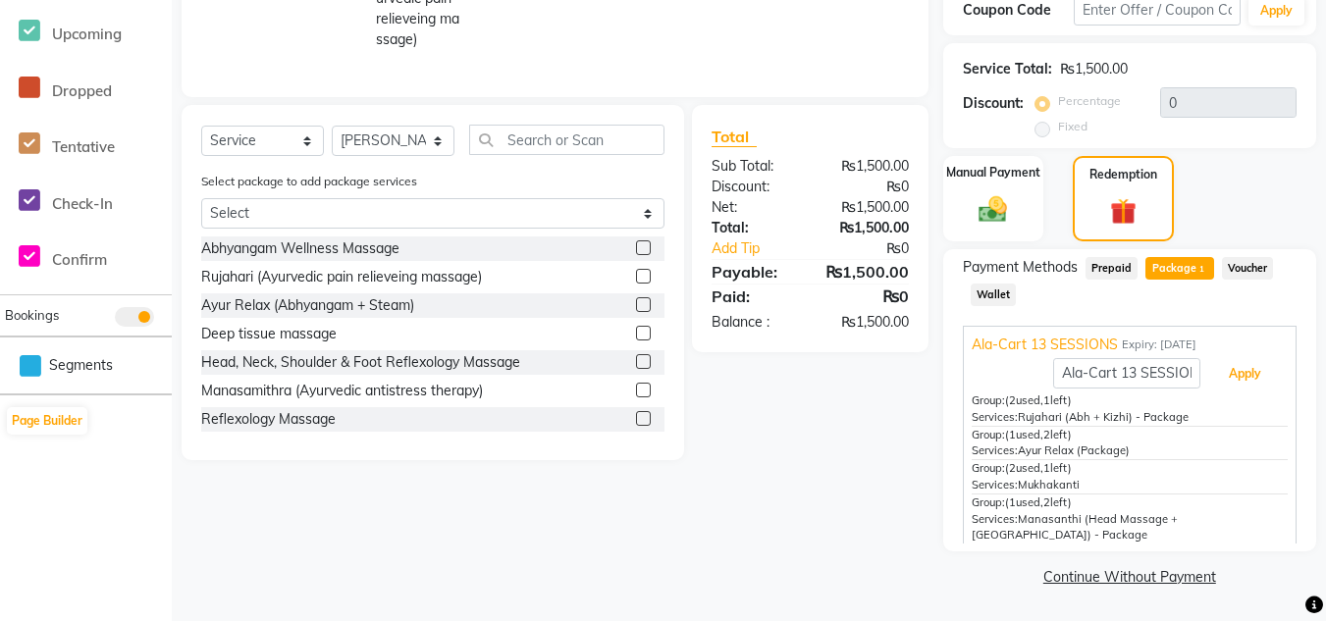
scroll to position [26, 0]
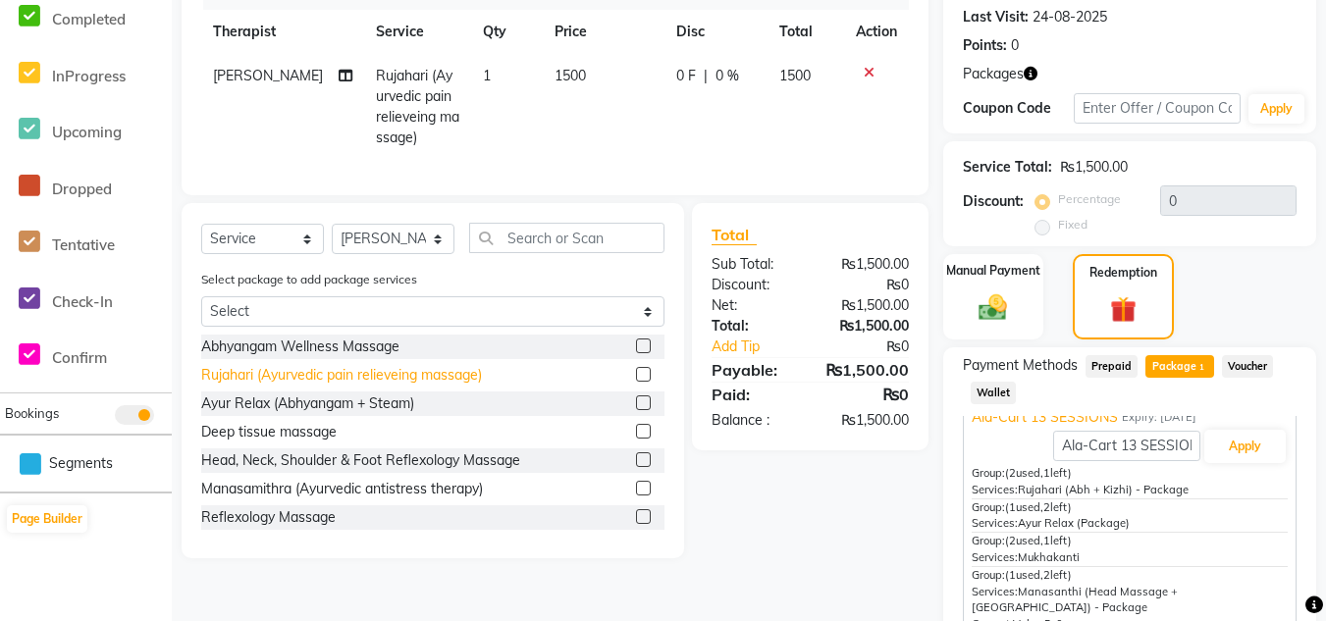
click at [381, 365] on div "Rujahari (Ayurvedic pain relieveing massage)" at bounding box center [341, 375] width 281 height 21
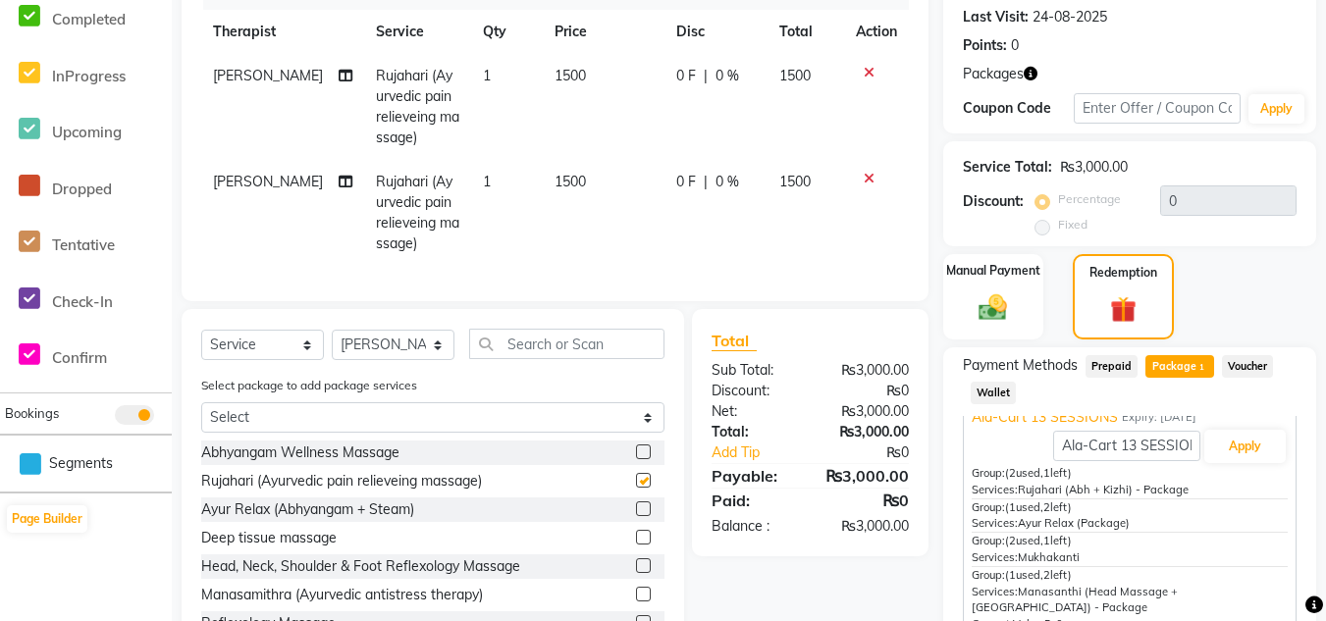
click at [865, 79] on icon at bounding box center [869, 73] width 11 height 14
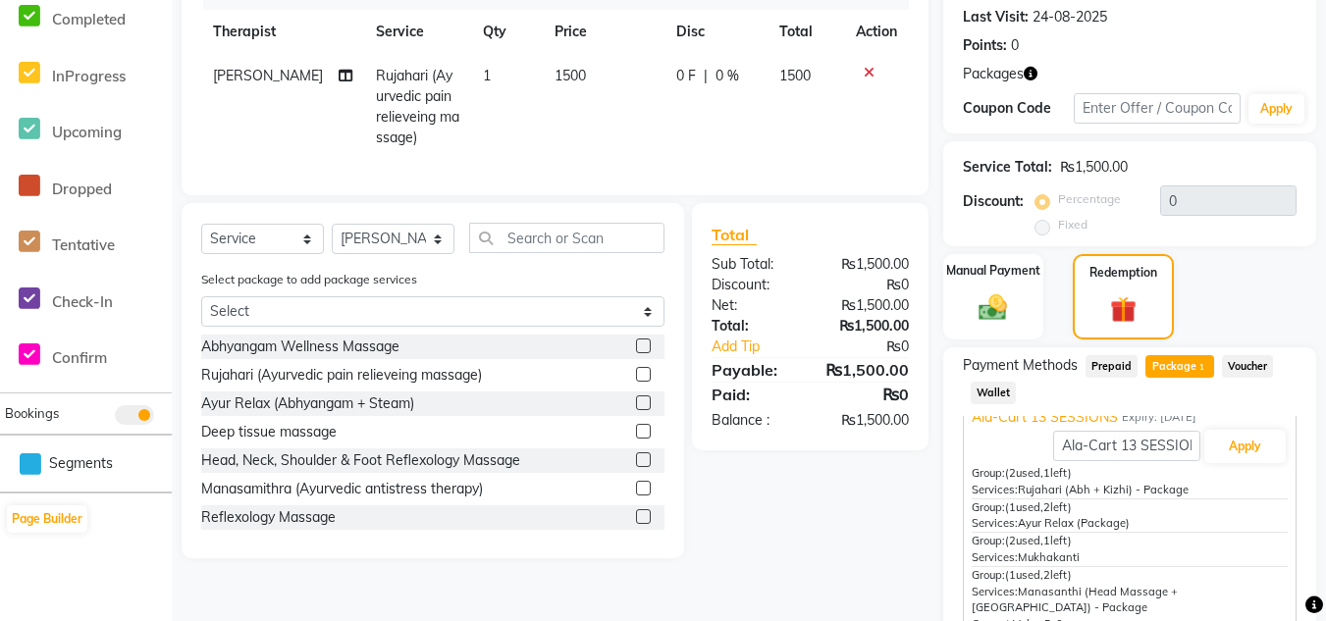
click at [1220, 347] on div "Payment Methods Prepaid Package 1 Voucher Wallet Ala-Cart 13 SESSIONS Expiry: 2…" at bounding box center [1129, 498] width 373 height 302
click at [1220, 430] on button "Apply" at bounding box center [1244, 446] width 81 height 33
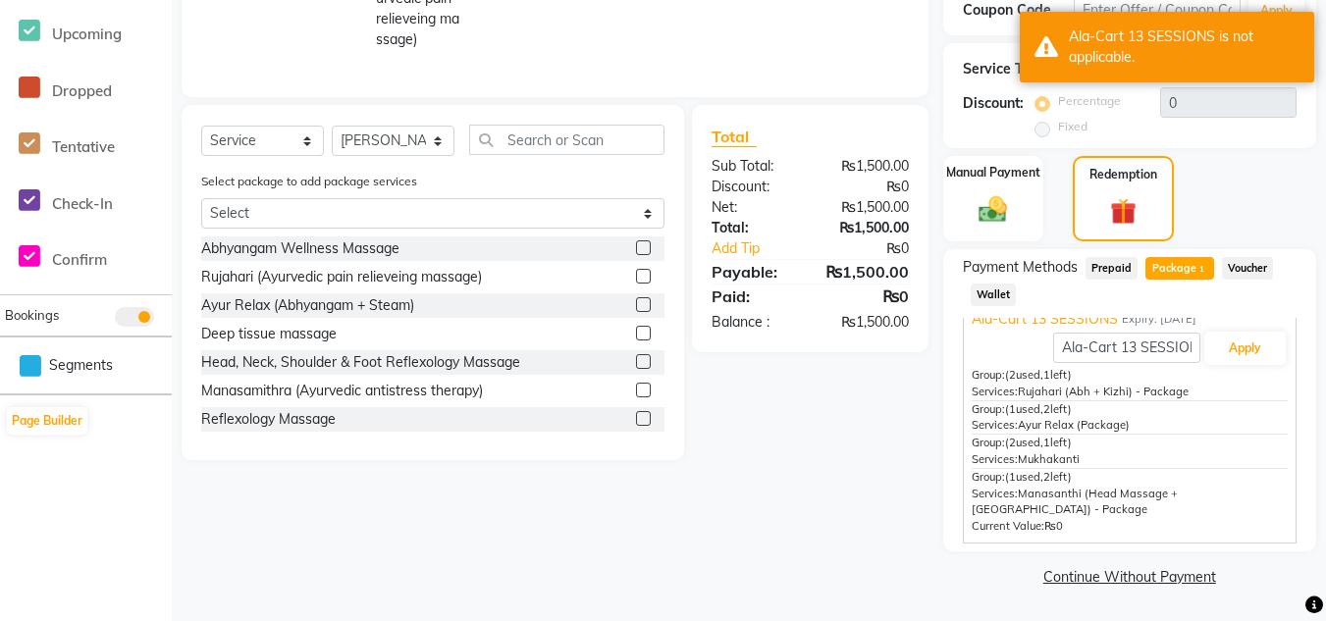
scroll to position [270, 0]
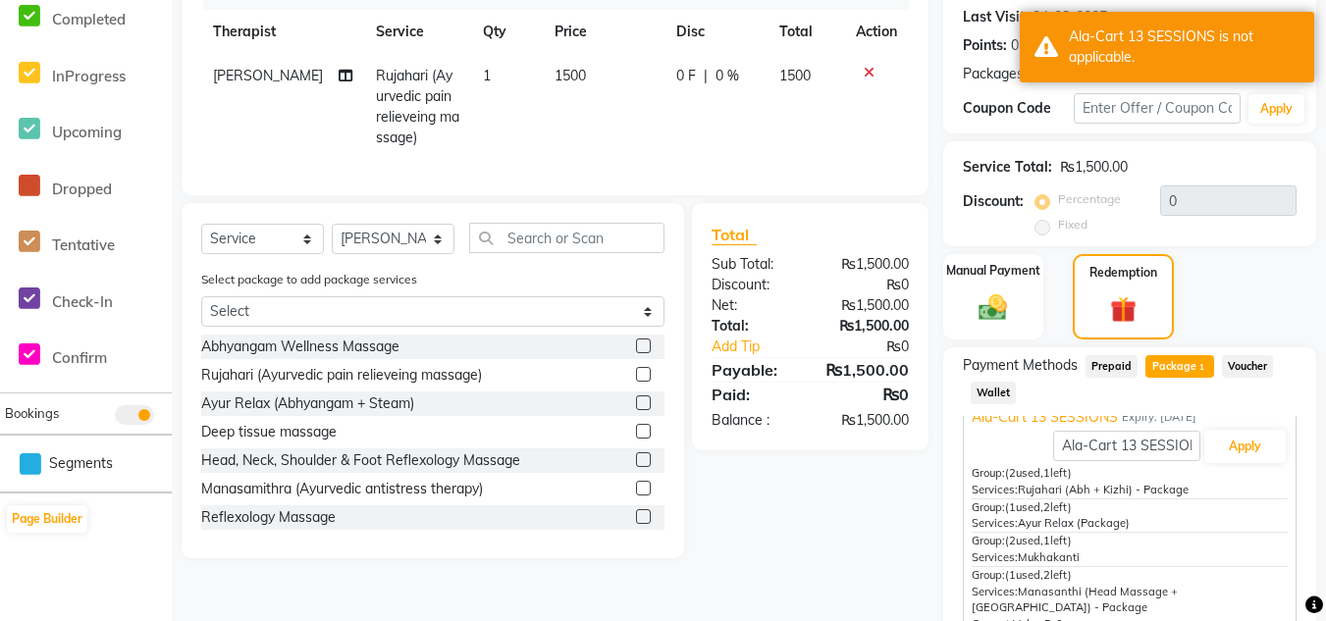
click at [1148, 367] on span "Package 1" at bounding box center [1179, 366] width 68 height 23
click at [1252, 443] on button "Apply" at bounding box center [1244, 446] width 81 height 33
click at [636, 382] on label at bounding box center [643, 374] width 15 height 15
click at [636, 382] on input "checkbox" at bounding box center [642, 375] width 13 height 13
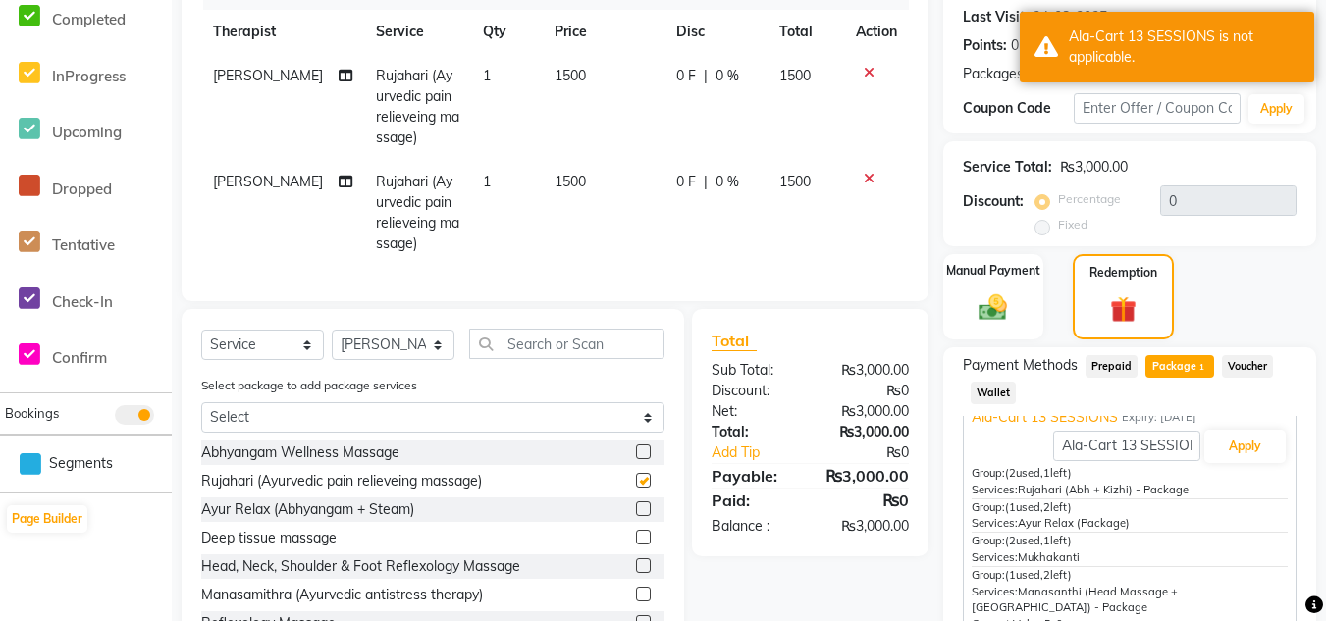
checkbox input "false"
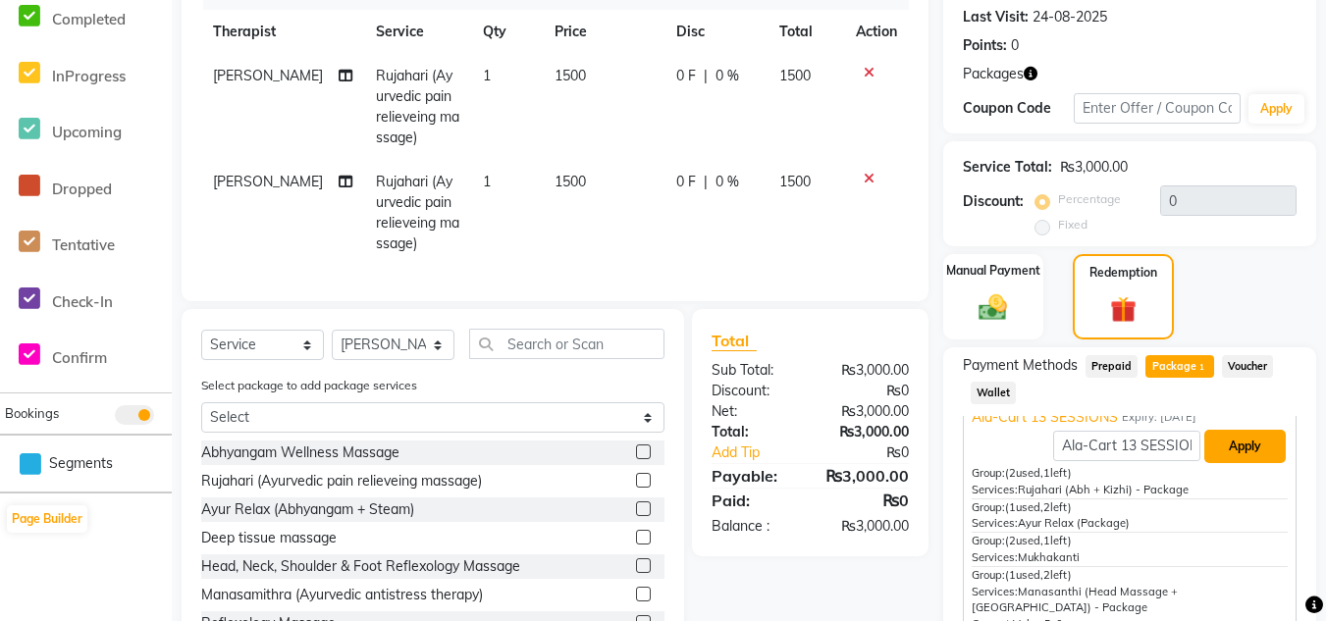
click at [1237, 436] on button "Apply" at bounding box center [1244, 446] width 81 height 33
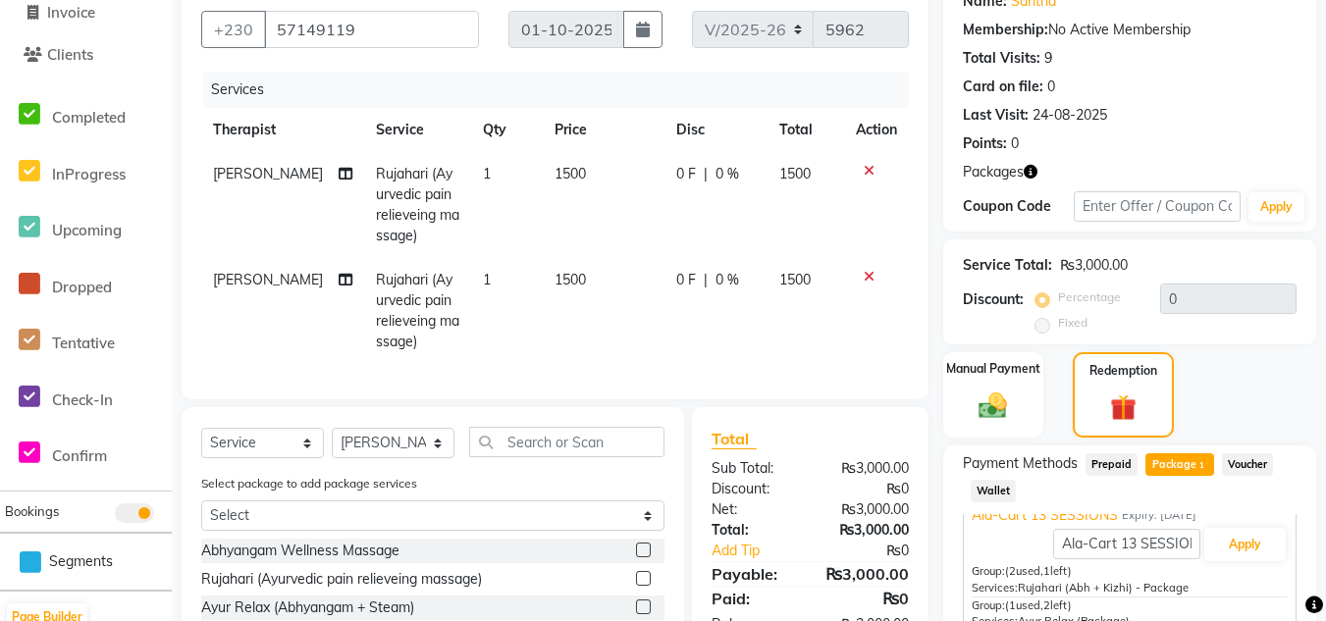
click at [870, 173] on icon at bounding box center [869, 171] width 11 height 14
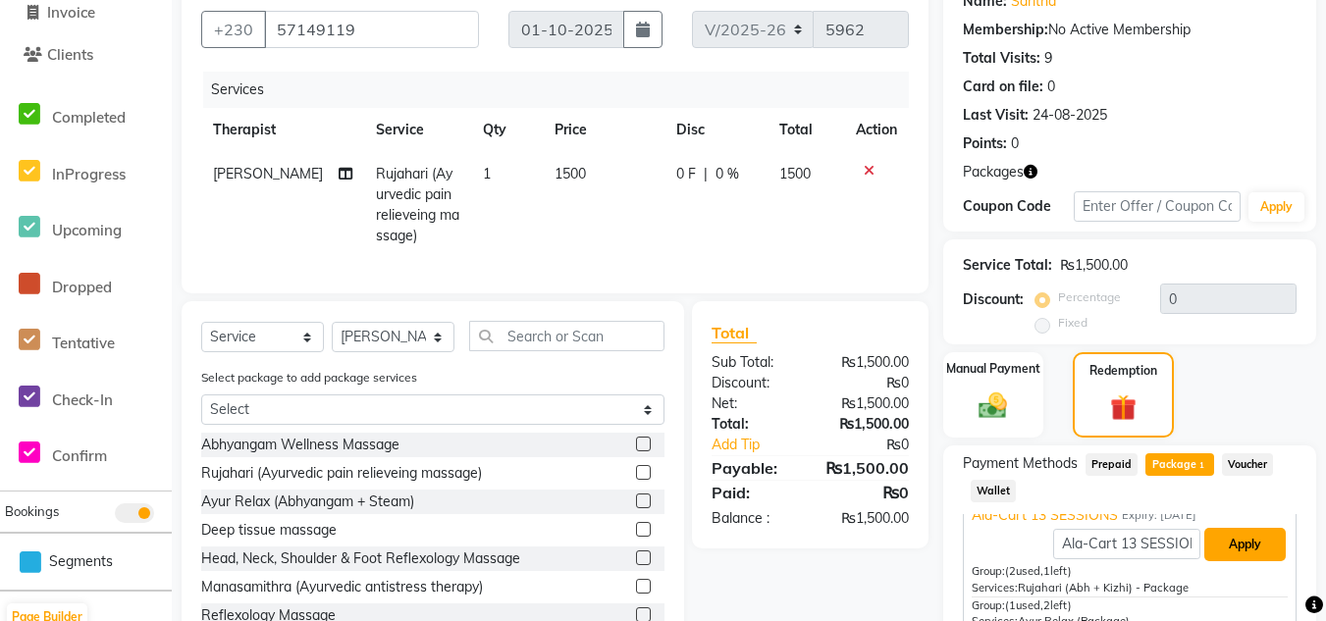
click at [1229, 528] on button "Apply" at bounding box center [1244, 544] width 81 height 33
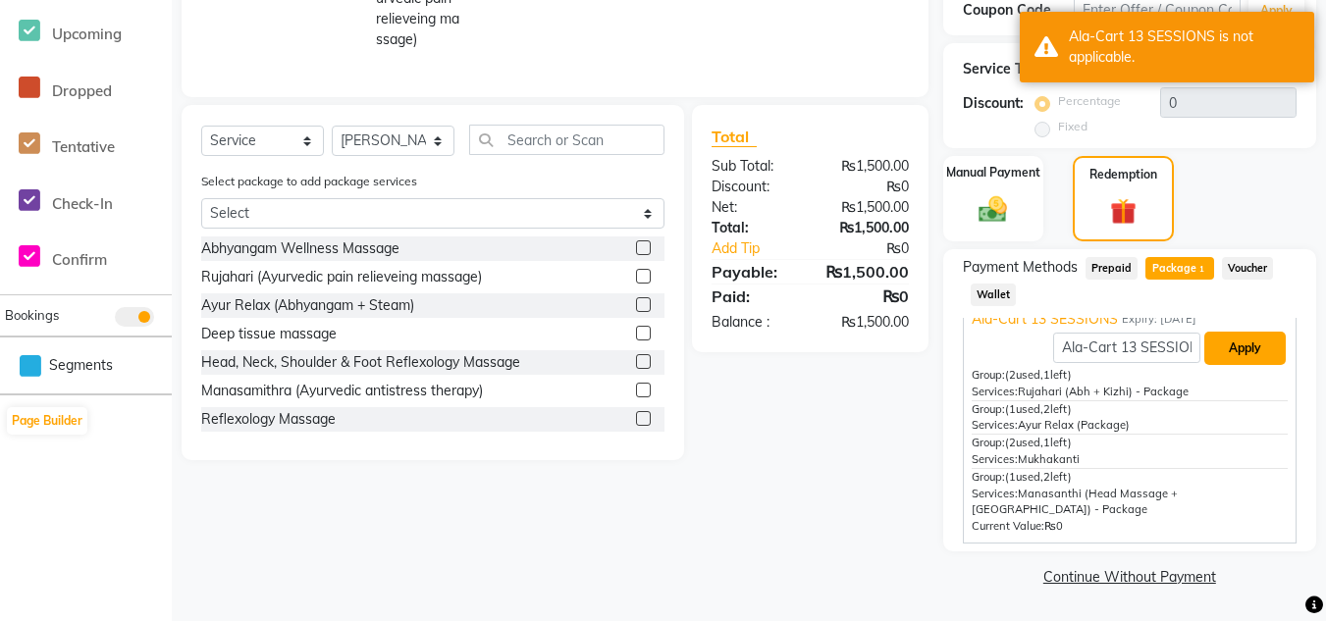
click at [1229, 347] on button "Apply" at bounding box center [1244, 348] width 81 height 33
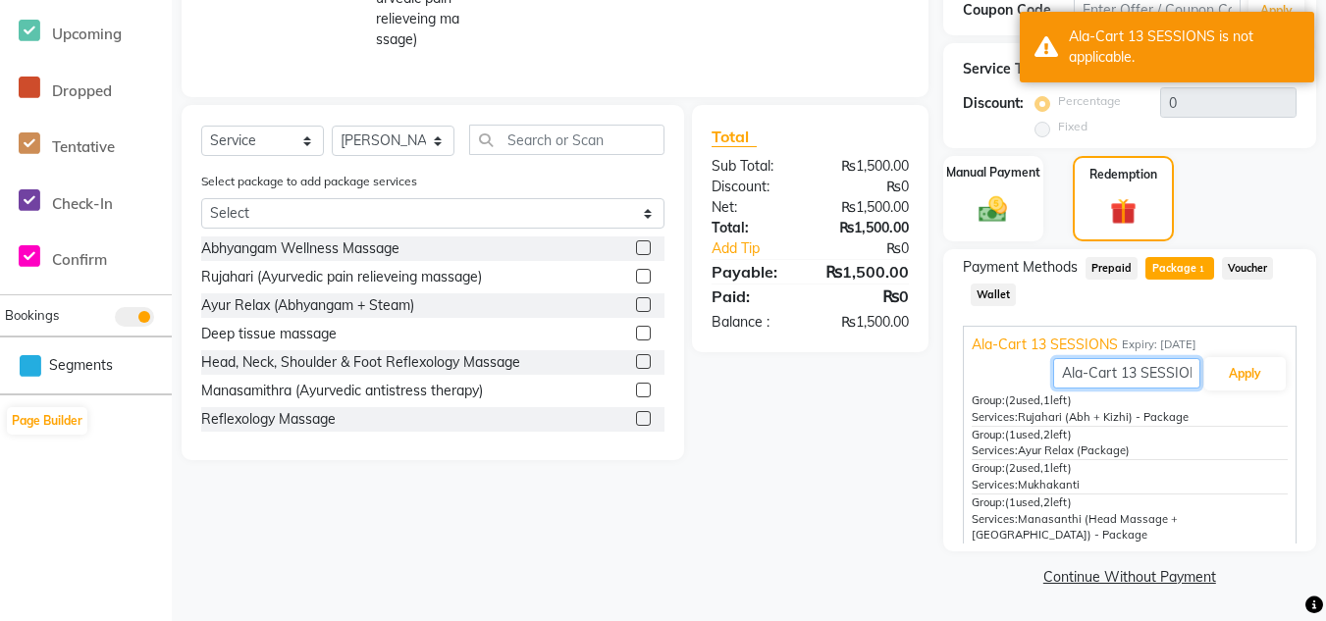
click at [1160, 378] on input "Ala-Cart 13 SESSIONS" at bounding box center [1126, 373] width 147 height 30
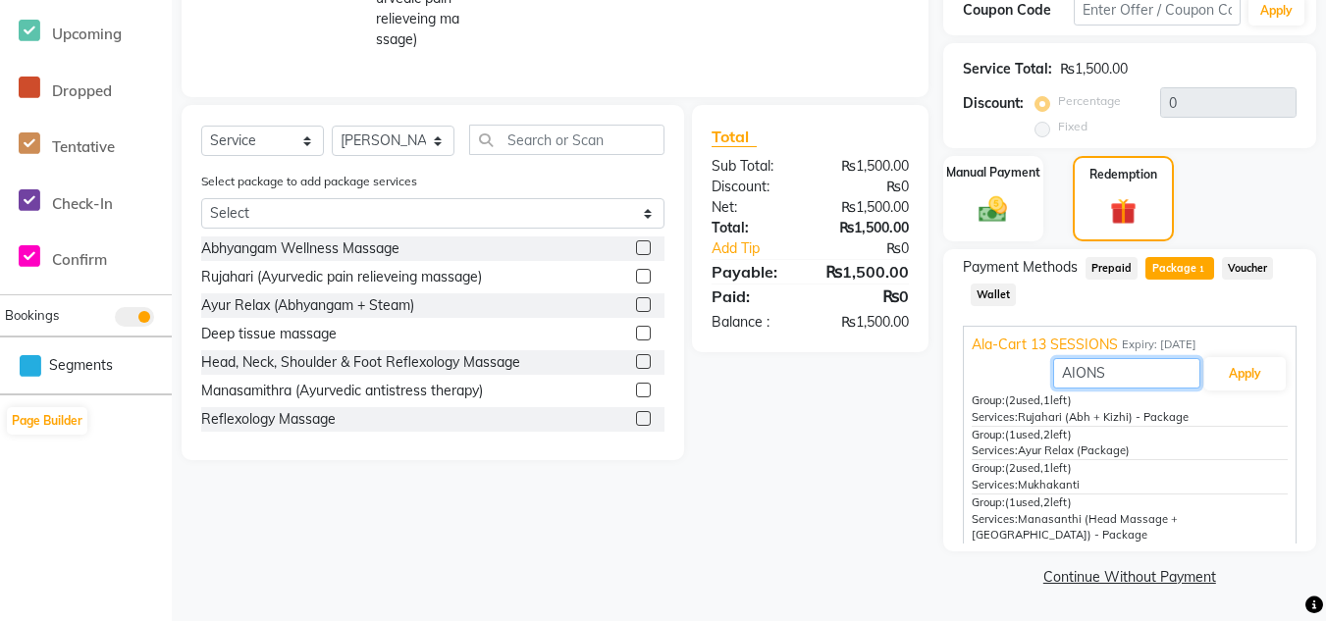
type input "IONS"
click at [1152, 377] on input "IONS" at bounding box center [1126, 373] width 147 height 30
click at [1215, 430] on div "Group: (1 used, 2 left) Services: Ayur Relax (Package)" at bounding box center [1130, 444] width 316 height 34
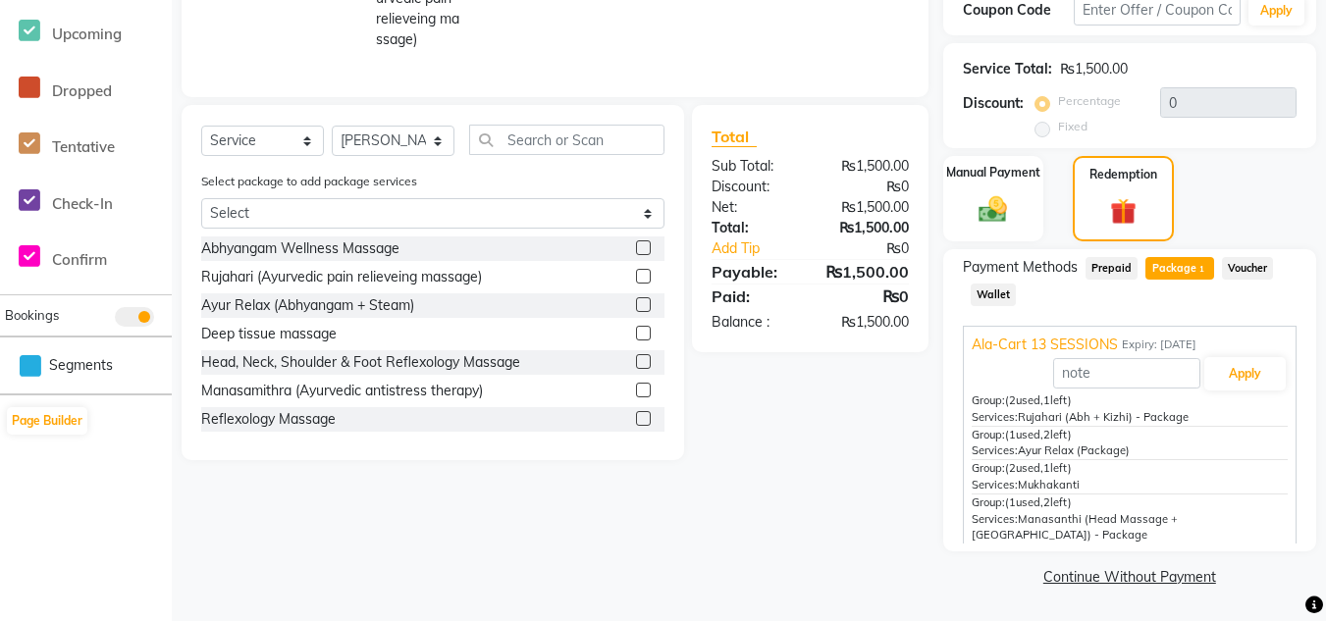
click at [1165, 269] on span "Package 1" at bounding box center [1179, 268] width 68 height 23
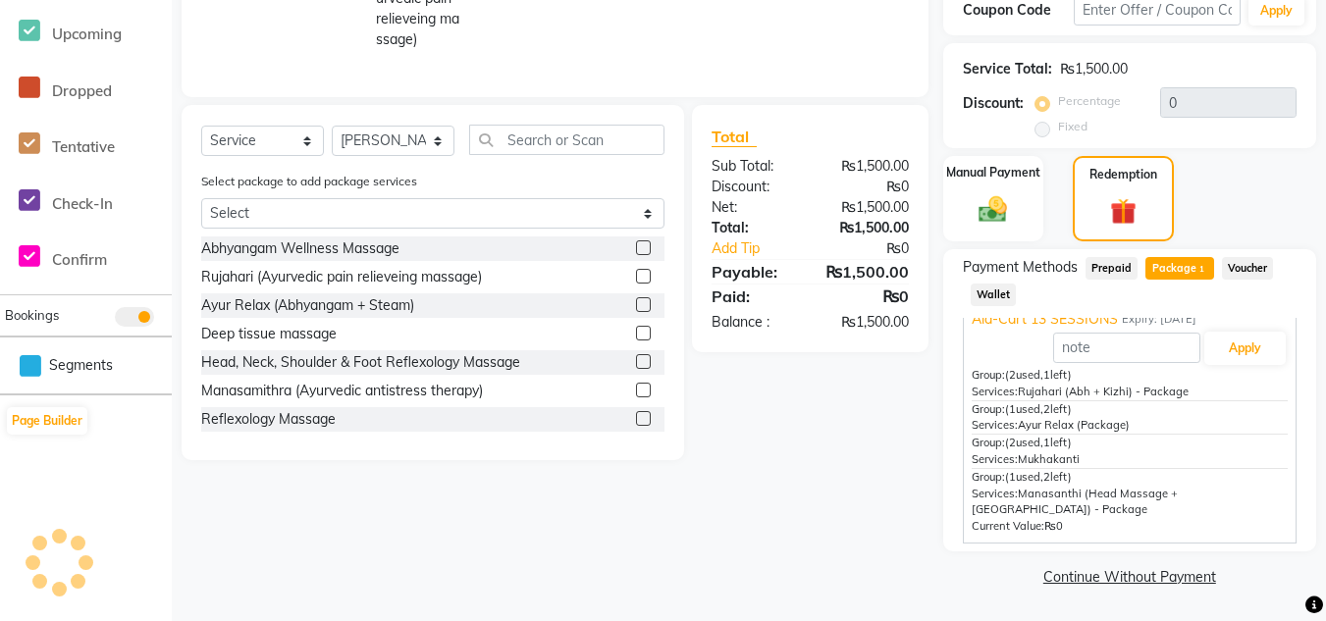
scroll to position [270, 0]
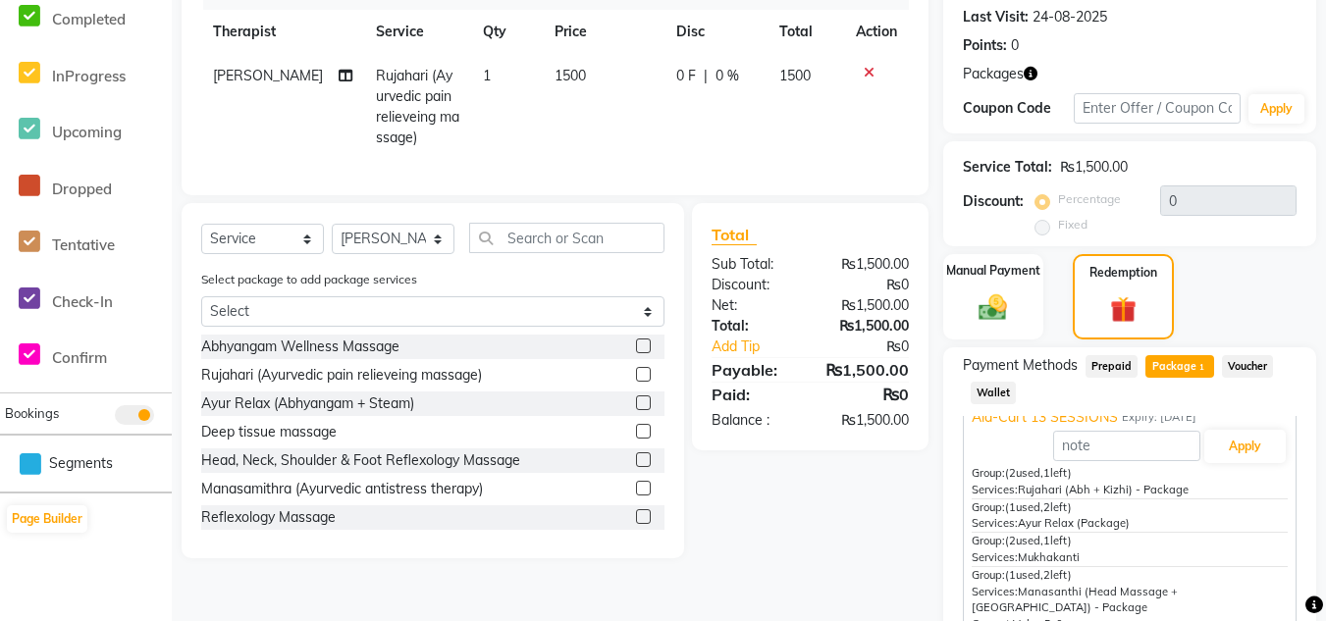
click at [636, 382] on label at bounding box center [643, 374] width 15 height 15
click at [636, 382] on input "checkbox" at bounding box center [642, 375] width 13 height 13
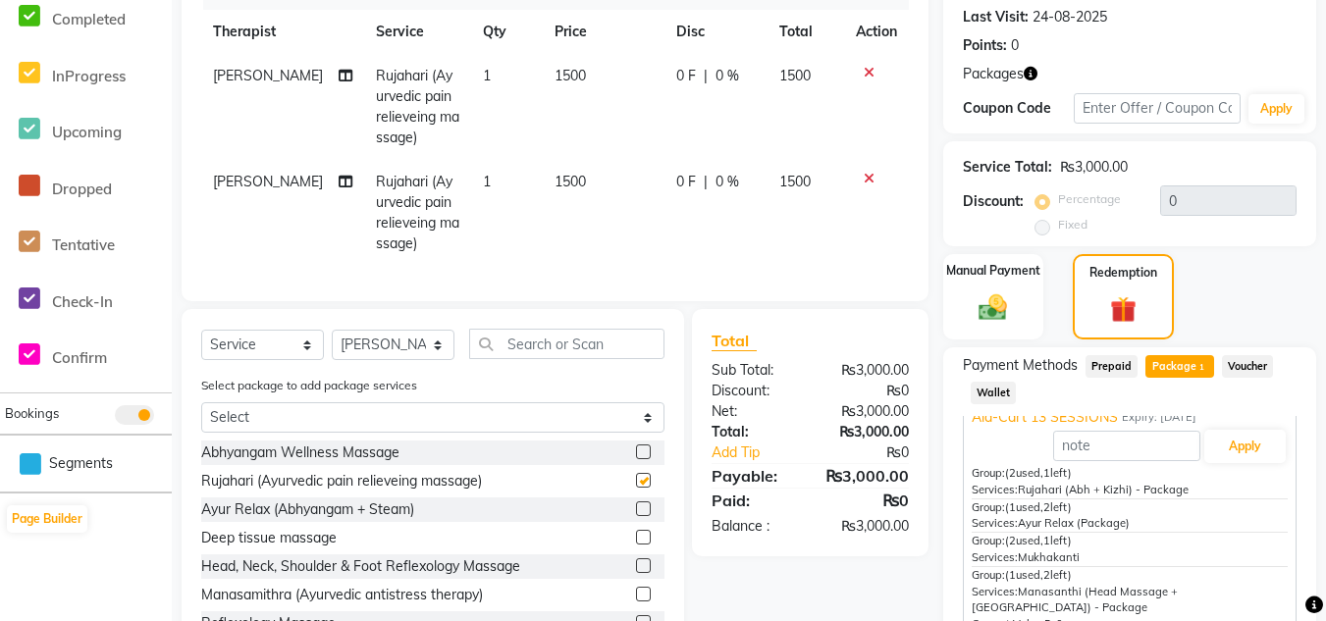
checkbox input "false"
click at [865, 79] on icon at bounding box center [869, 73] width 11 height 14
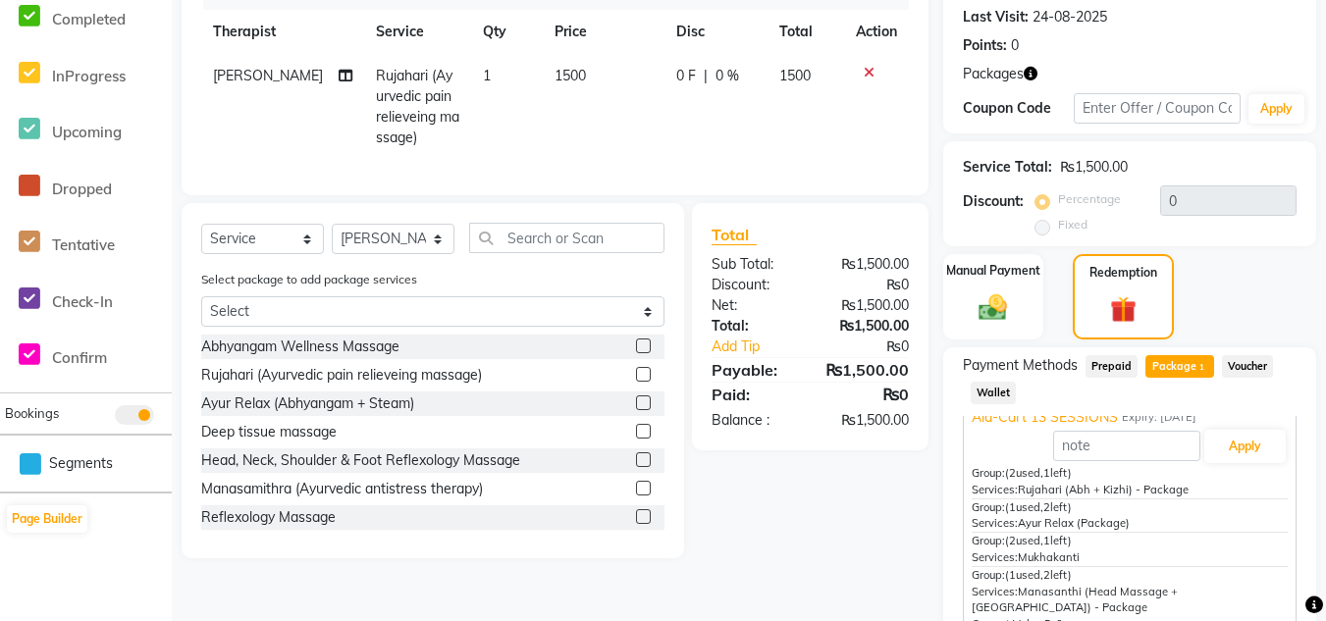
click at [636, 353] on label at bounding box center [643, 346] width 15 height 15
click at [636, 353] on input "checkbox" at bounding box center [642, 347] width 13 height 13
click at [632, 269] on div "Select Service Product Membership Package Voucher Prepaid Gift Card Select Ther…" at bounding box center [432, 246] width 463 height 46
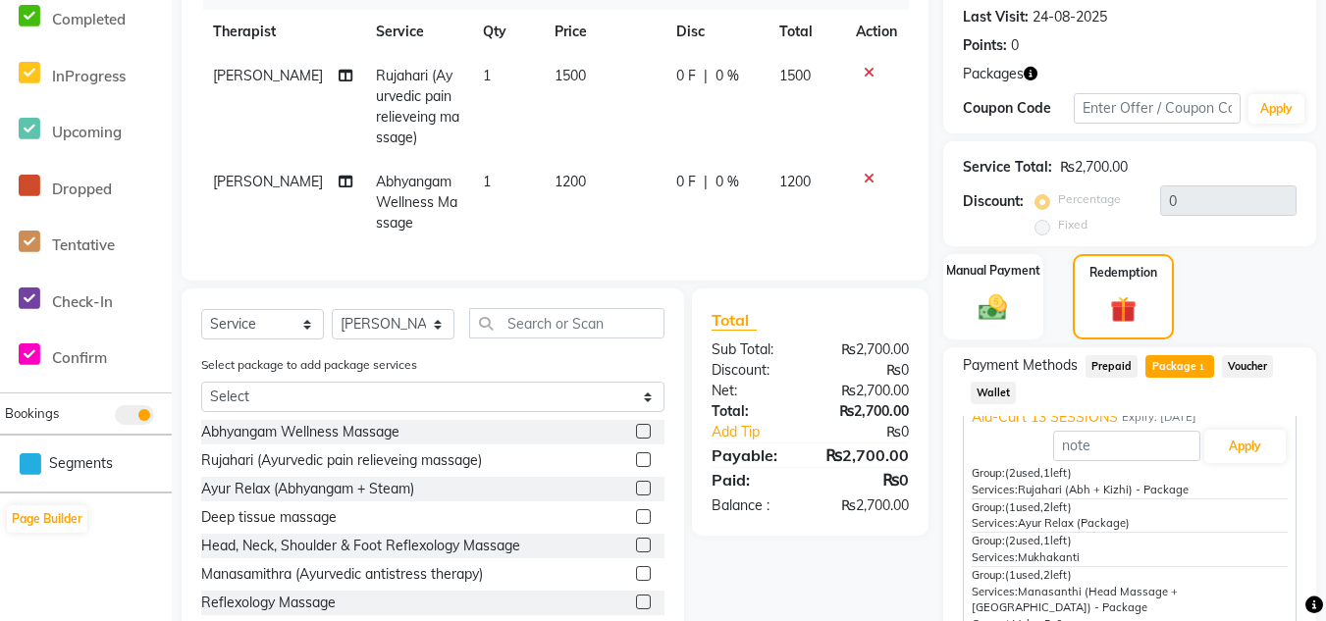
click at [864, 73] on icon at bounding box center [869, 73] width 11 height 14
click at [864, 172] on icon at bounding box center [869, 179] width 11 height 14
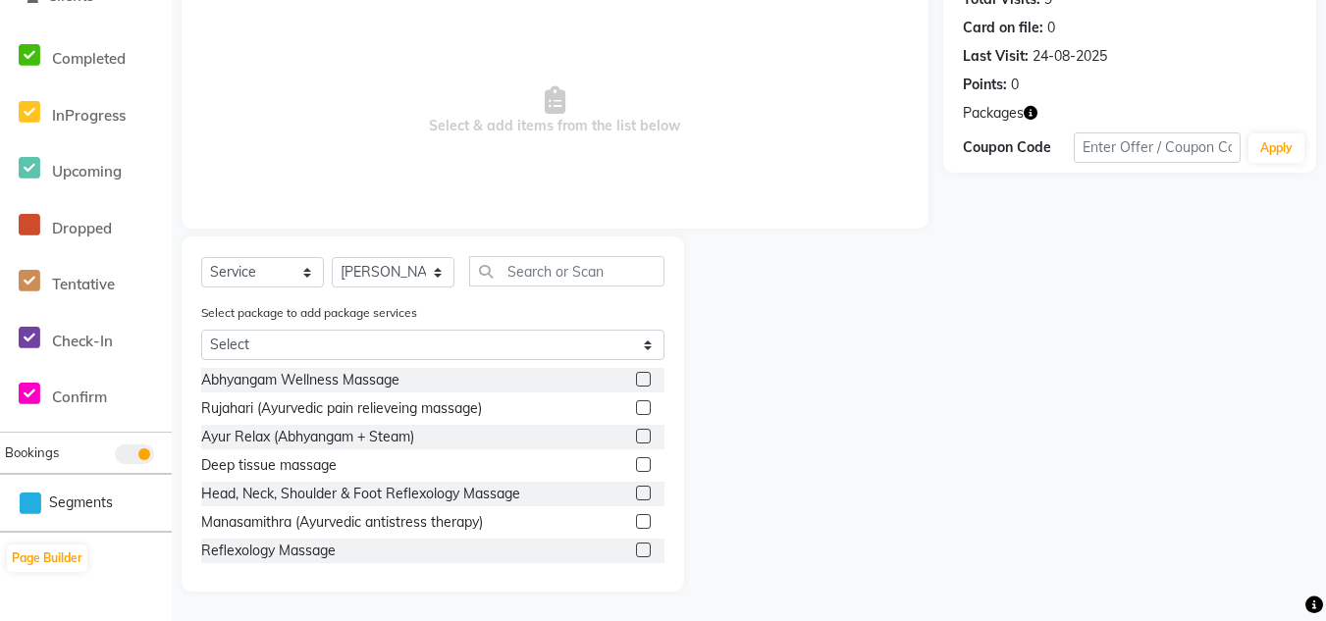
scroll to position [0, 0]
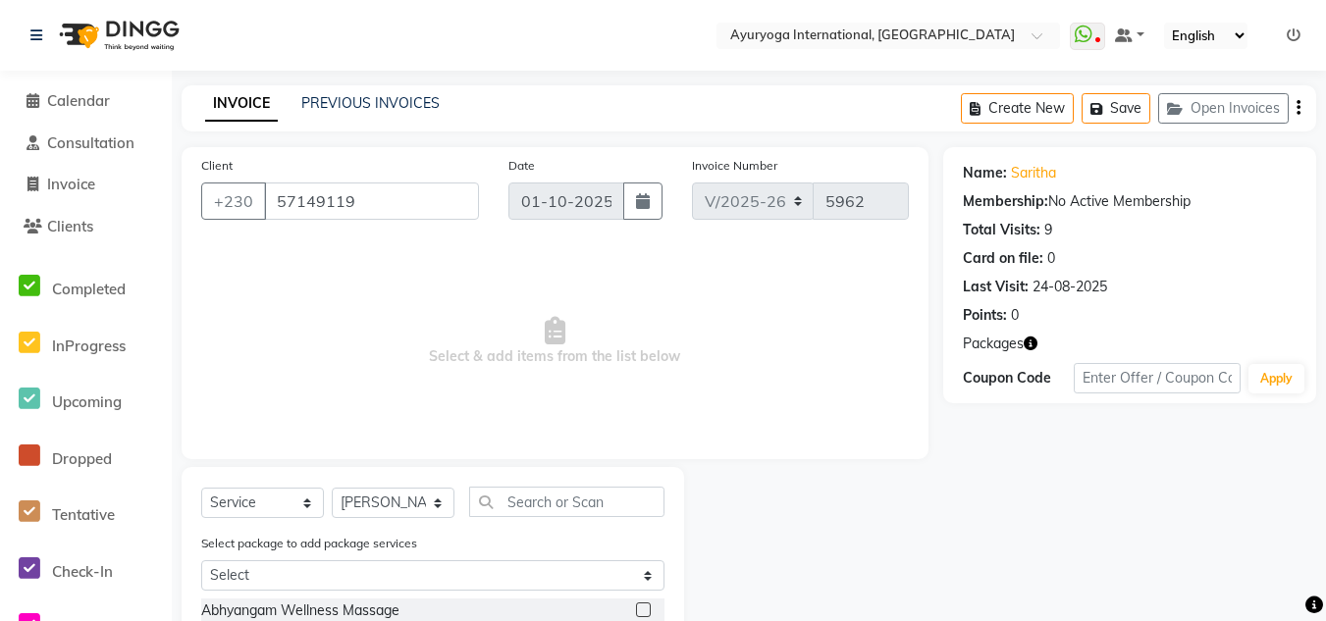
click at [636, 603] on label at bounding box center [643, 610] width 15 height 15
click at [636, 605] on input "checkbox" at bounding box center [642, 611] width 13 height 13
click at [636, 603] on label at bounding box center [643, 610] width 15 height 15
click at [636, 605] on input "checkbox" at bounding box center [642, 611] width 13 height 13
checkbox input "false"
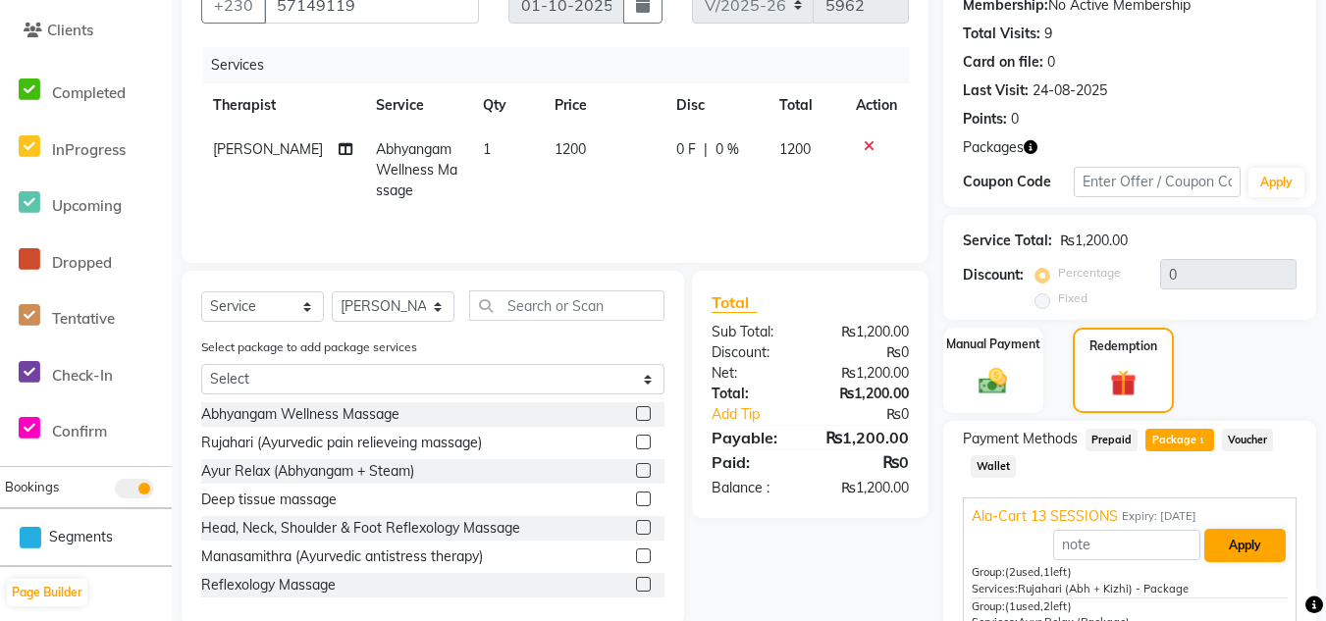
scroll to position [294, 0]
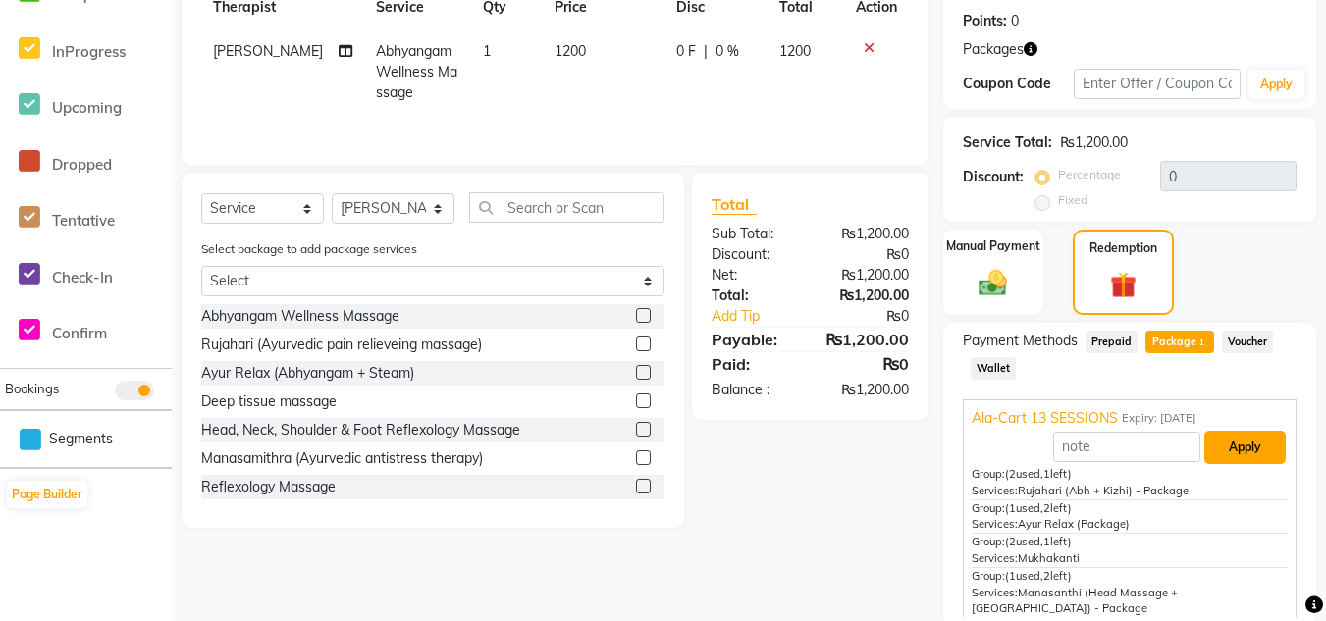
click at [1208, 442] on button "Apply" at bounding box center [1244, 447] width 81 height 33
type input "Ala-Cart 13 SESSIONS"
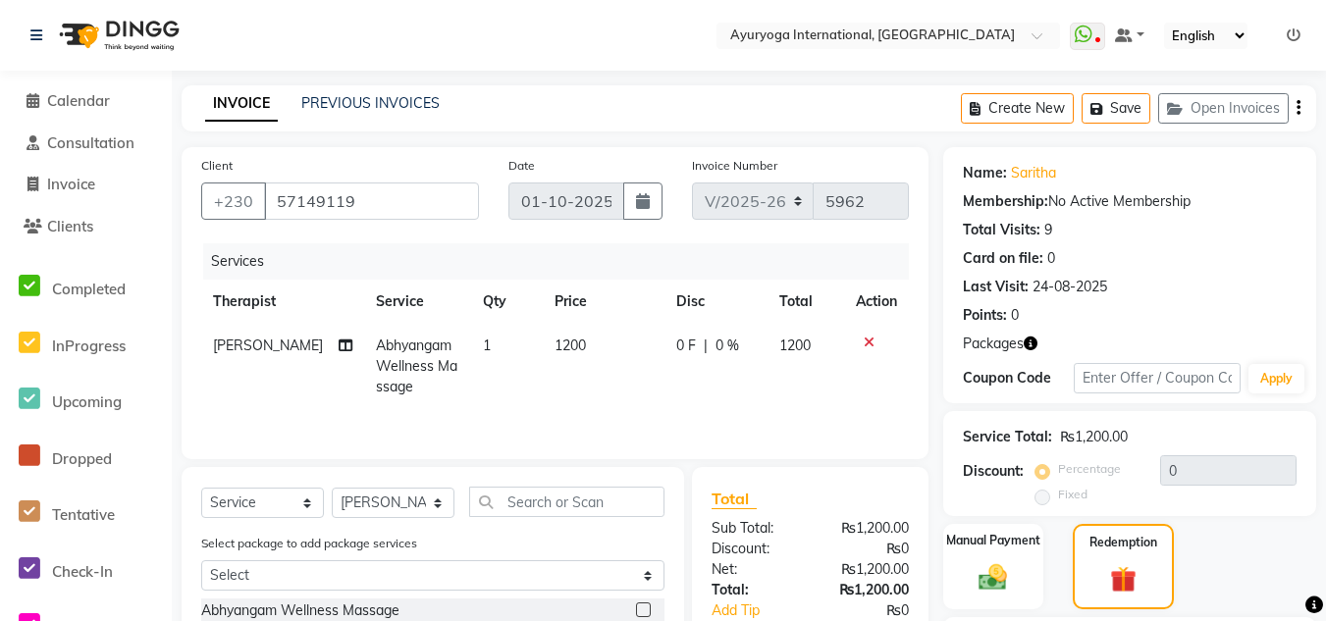
scroll to position [196, 0]
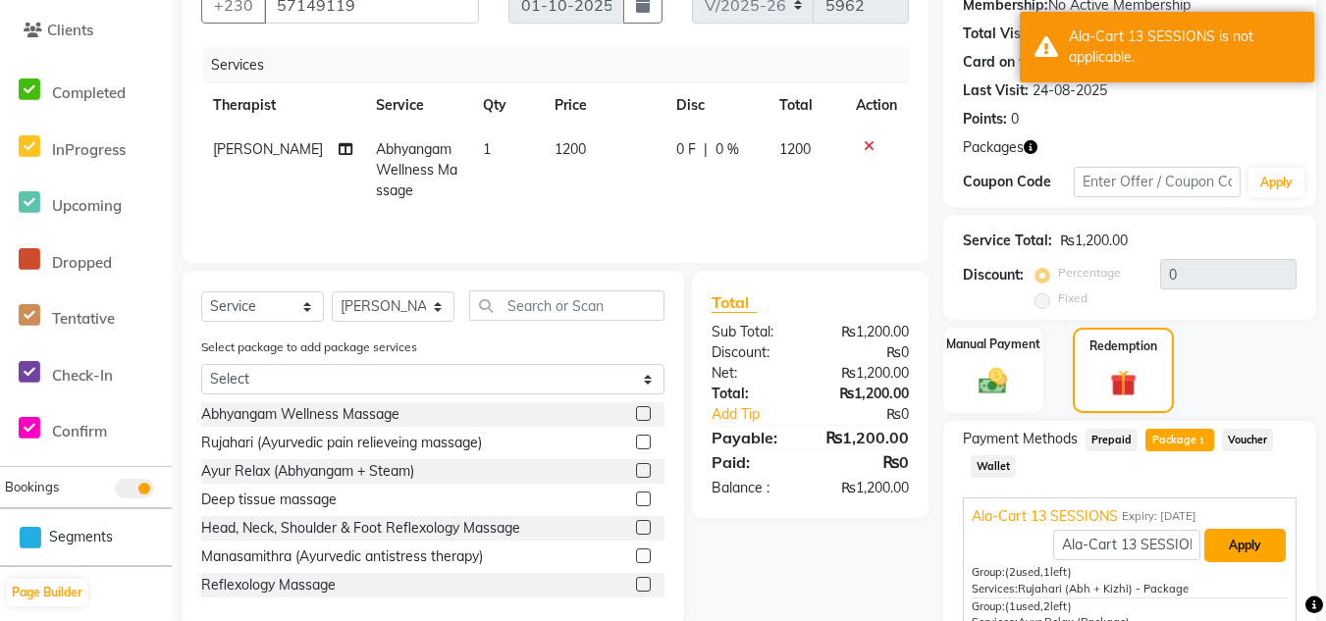
click at [1235, 547] on button "Apply" at bounding box center [1244, 545] width 81 height 33
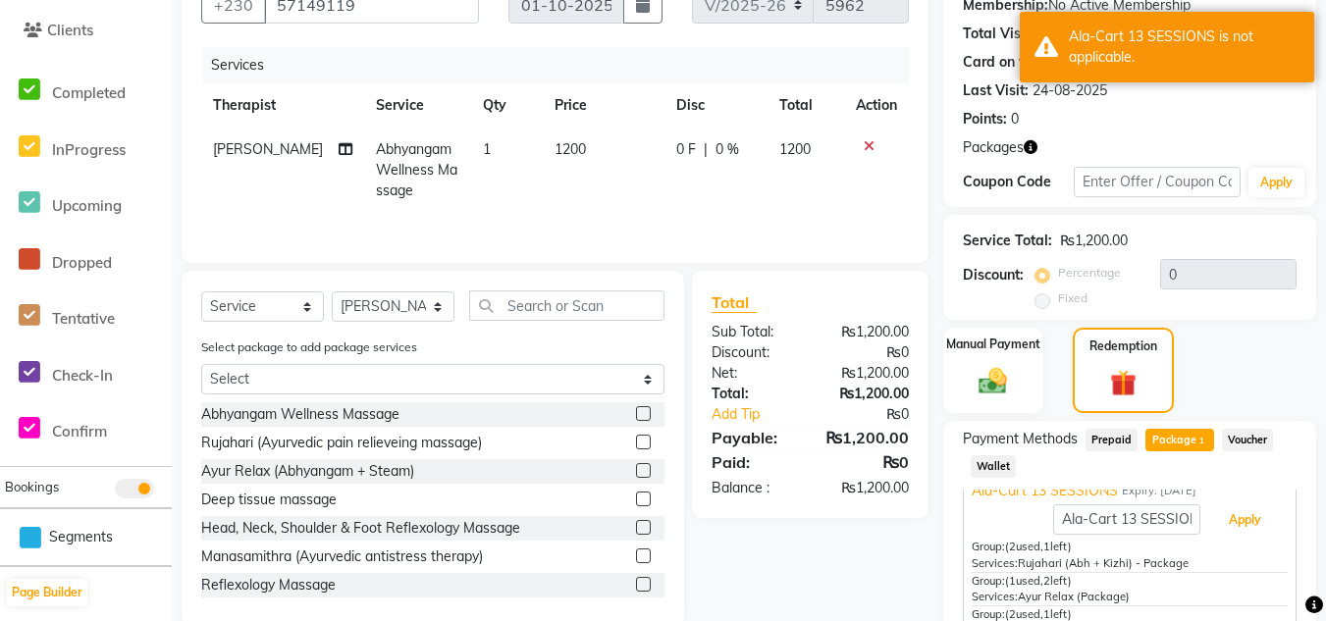
scroll to position [172, 0]
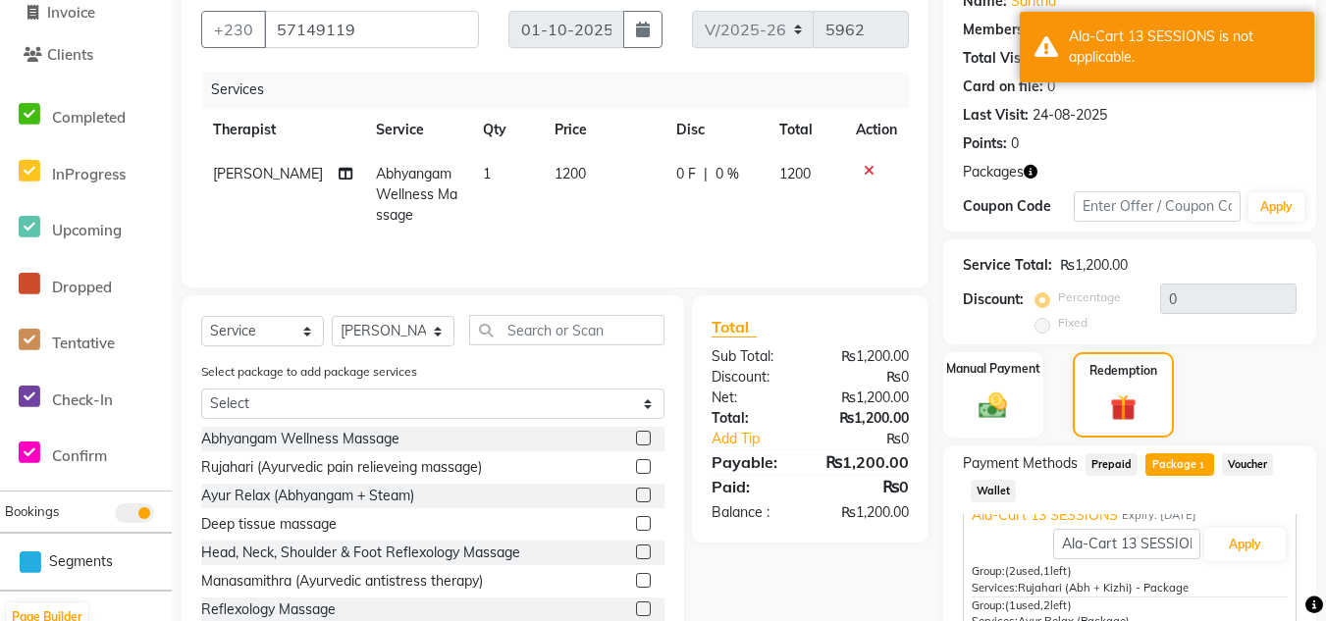
click at [636, 472] on label at bounding box center [643, 466] width 15 height 15
click at [636, 472] on input "checkbox" at bounding box center [642, 467] width 13 height 13
click at [629, 427] on div "Select package to add package services Select Ala-Cart 13 SESSIONS" at bounding box center [432, 394] width 493 height 66
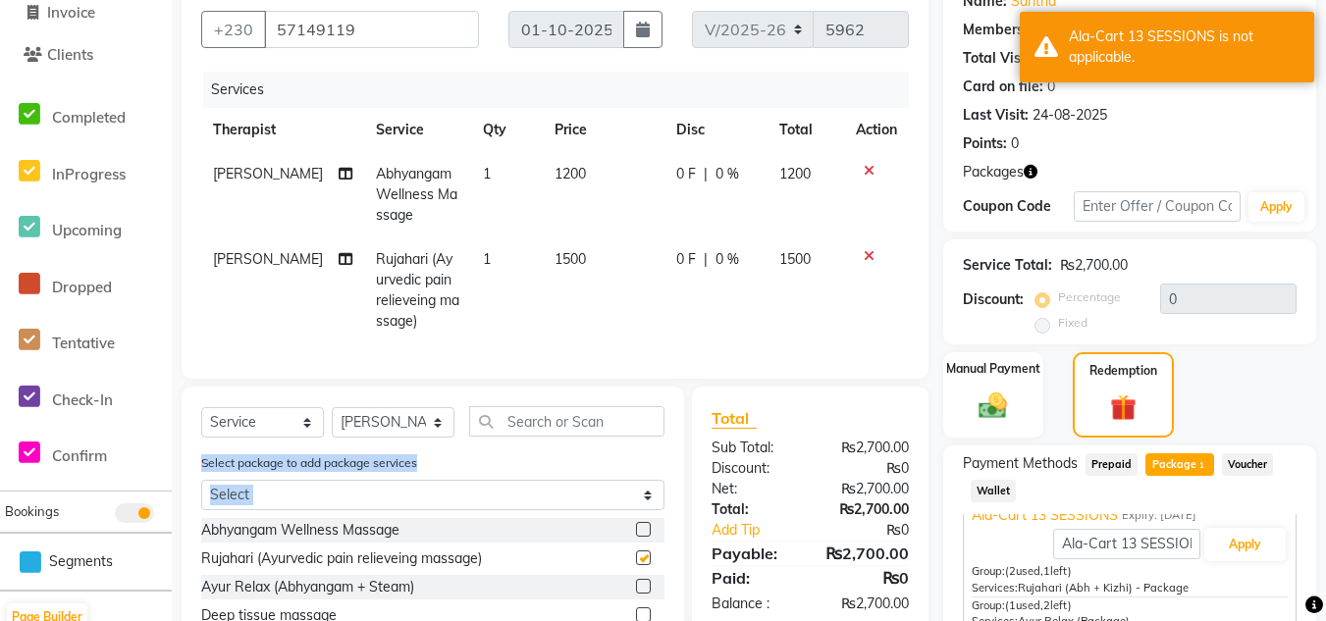
checkbox input "false"
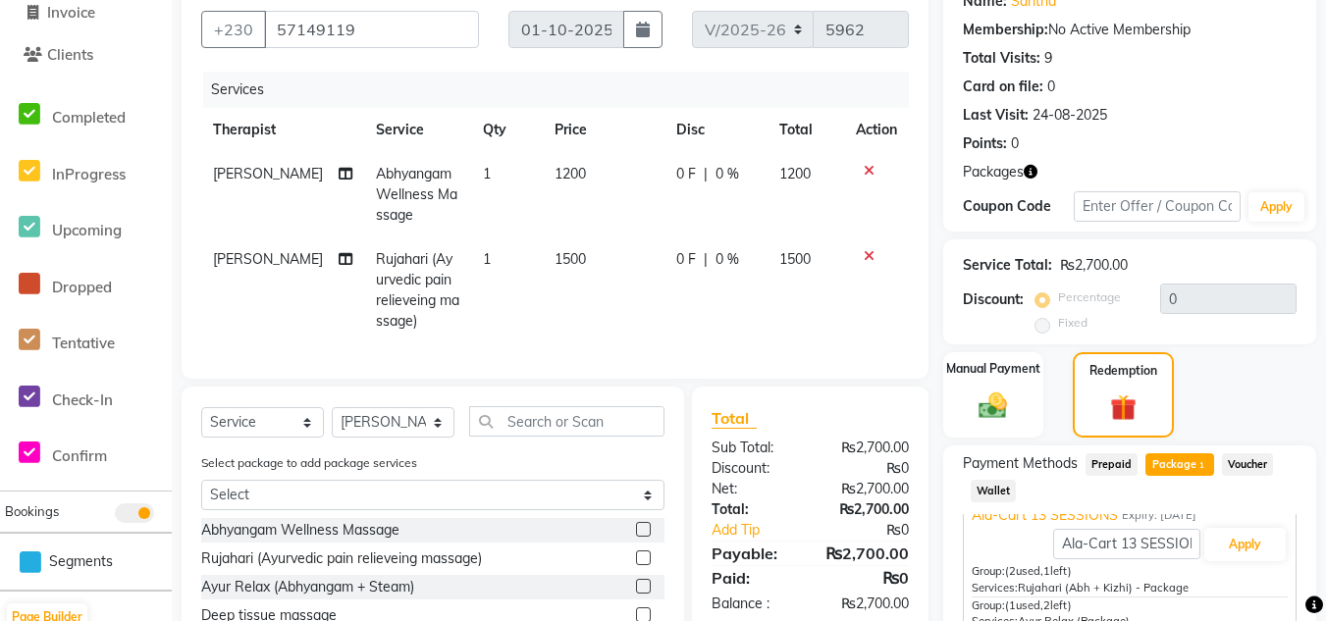
click at [869, 172] on icon at bounding box center [869, 171] width 11 height 14
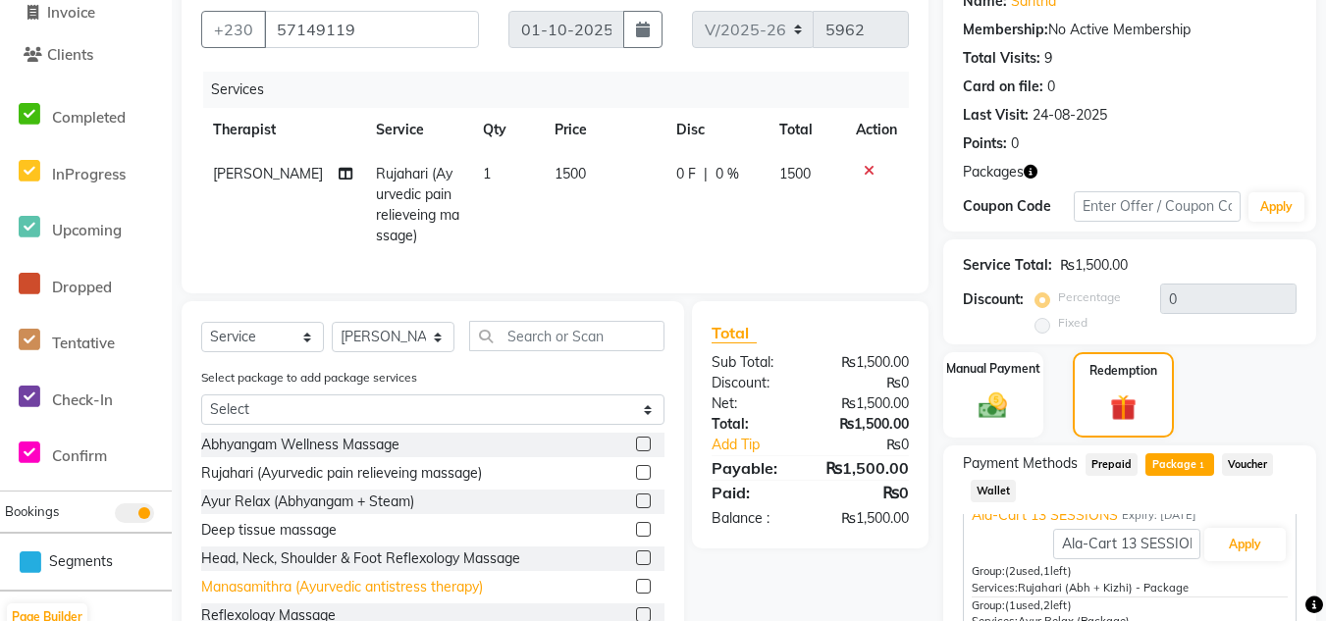
scroll to position [368, 0]
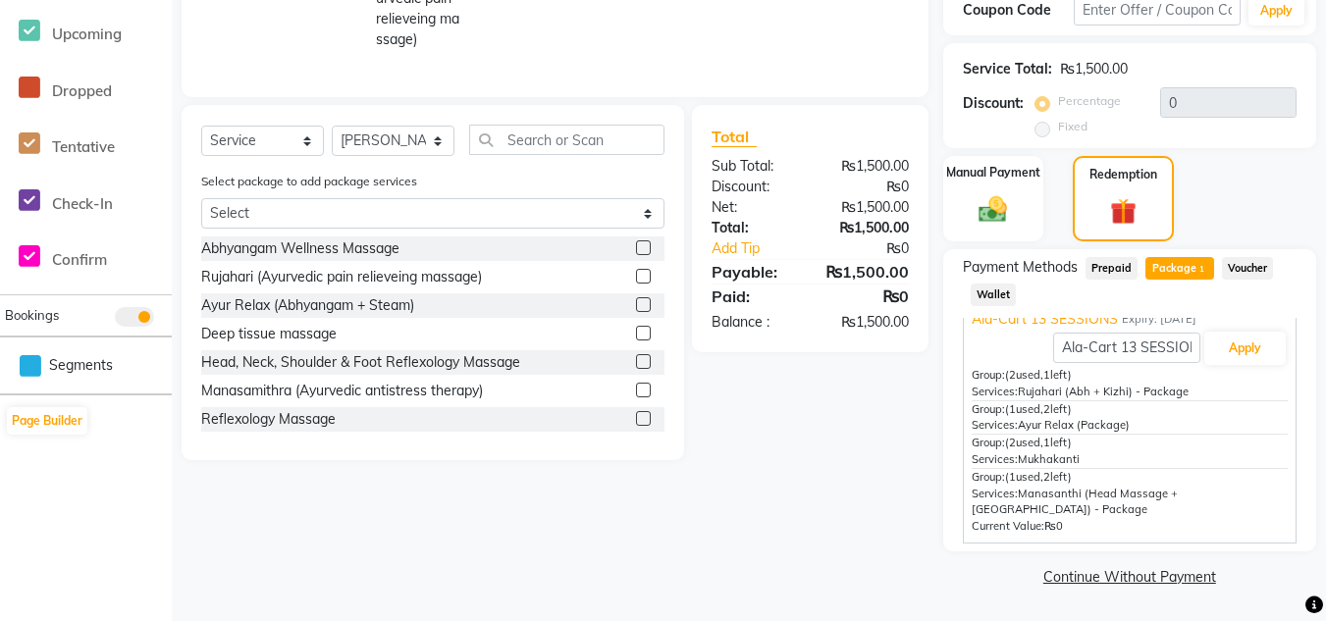
click at [636, 341] on label at bounding box center [643, 333] width 15 height 15
click at [636, 341] on input "checkbox" at bounding box center [642, 334] width 13 height 13
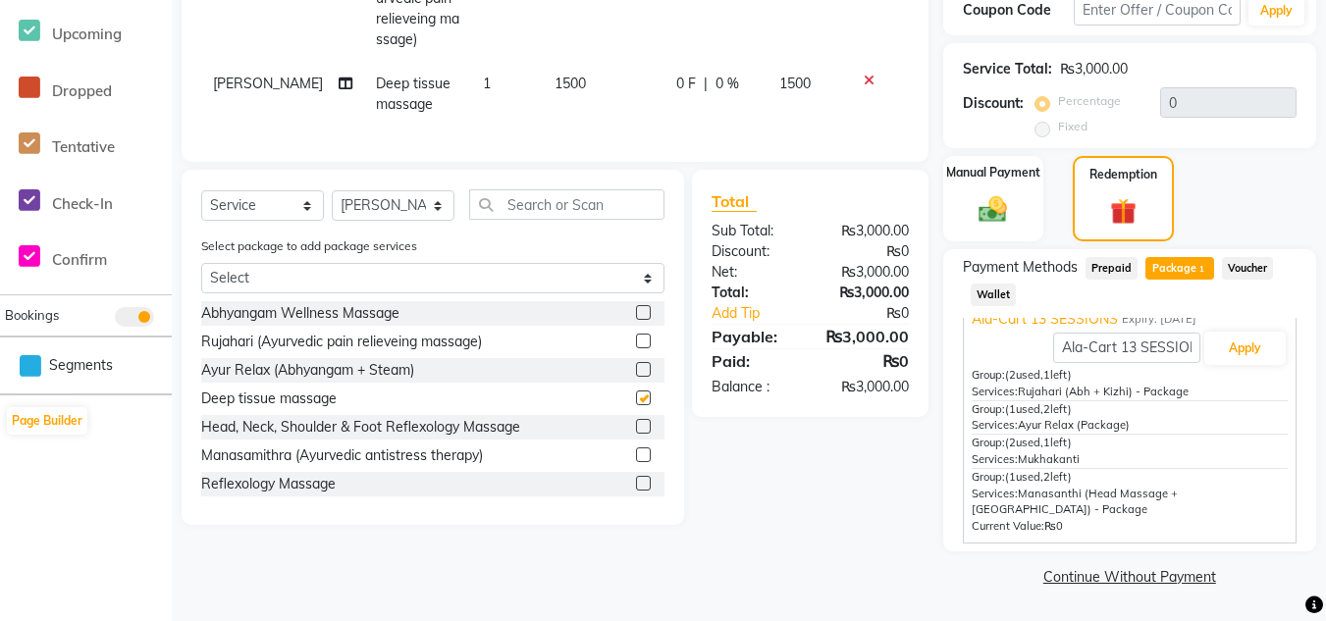
checkbox input "false"
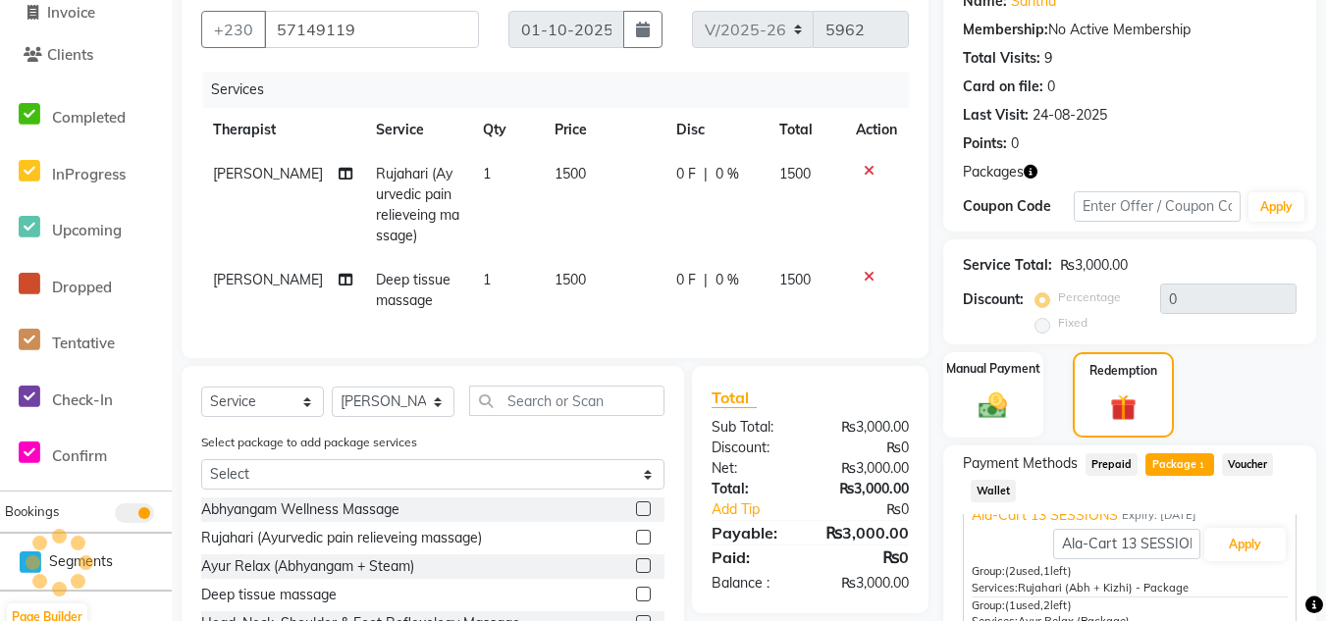
click at [868, 273] on icon at bounding box center [869, 277] width 11 height 14
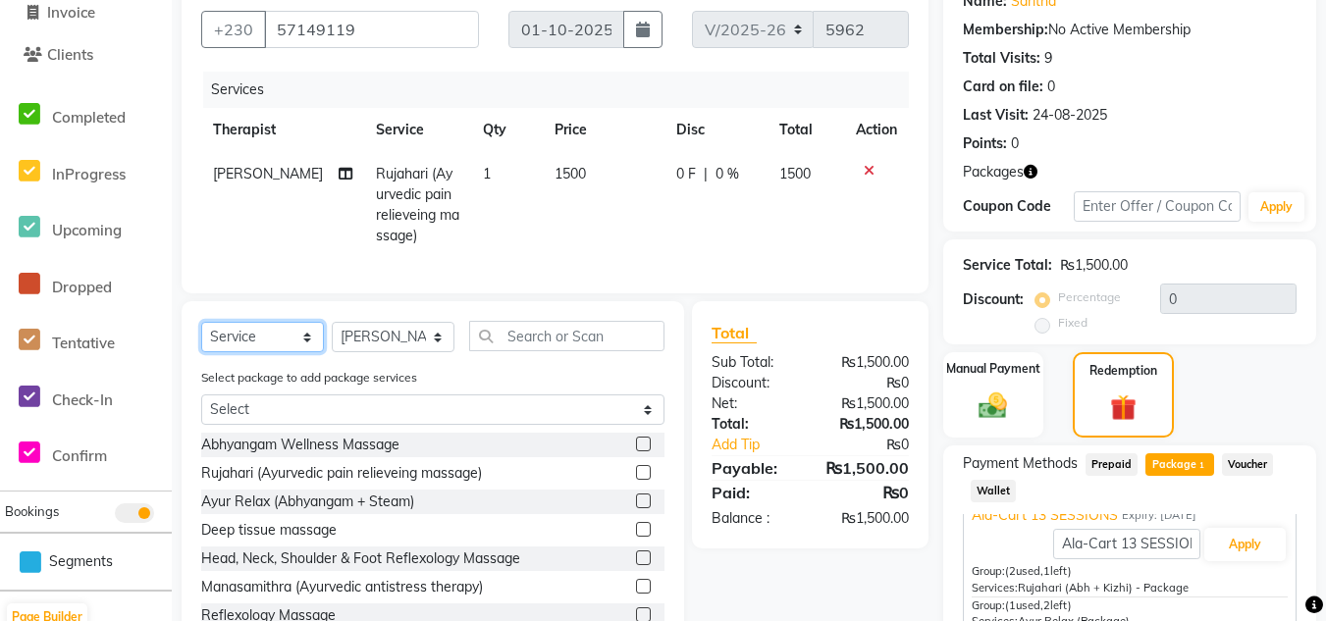
click at [301, 352] on select "Select Service Product Membership Package Voucher Prepaid Gift Card" at bounding box center [262, 337] width 123 height 30
select select "package"
click at [201, 337] on select "Select Service Product Membership Package Voucher Prepaid Gift Card" at bounding box center [262, 337] width 123 height 30
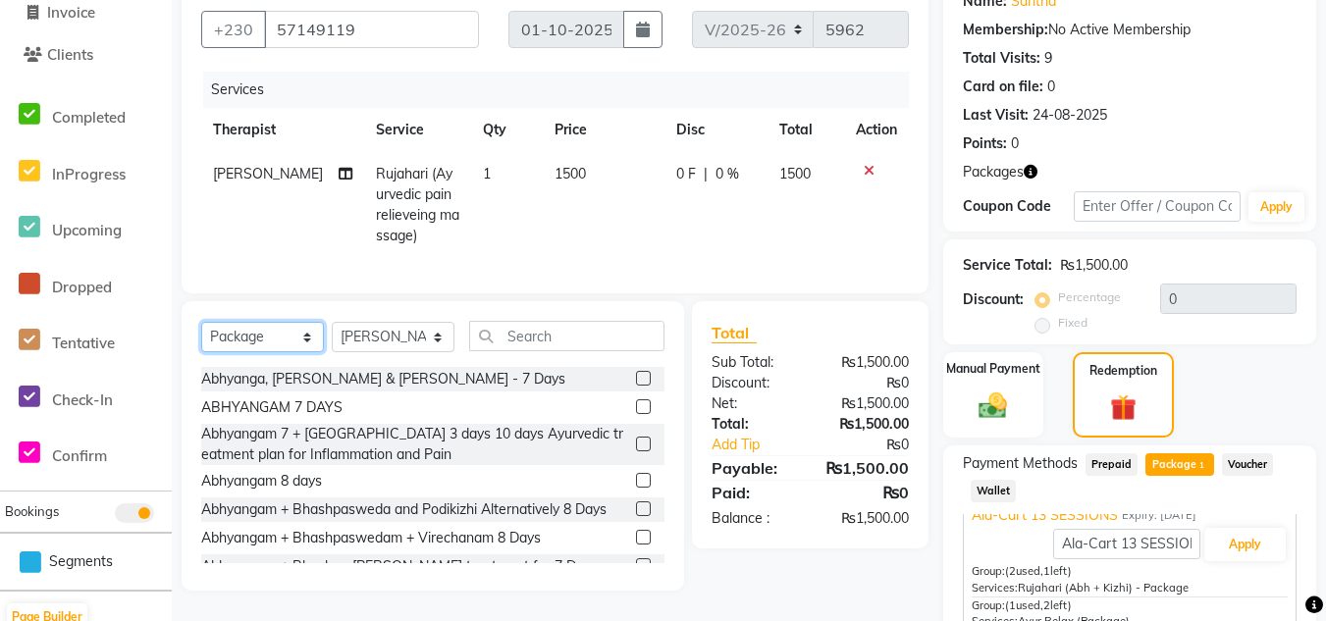
click at [295, 352] on select "Select Service Product Membership Package Voucher Prepaid Gift Card" at bounding box center [262, 337] width 123 height 30
click at [201, 337] on select "Select Service Product Membership Package Voucher Prepaid Gift Card" at bounding box center [262, 337] width 123 height 30
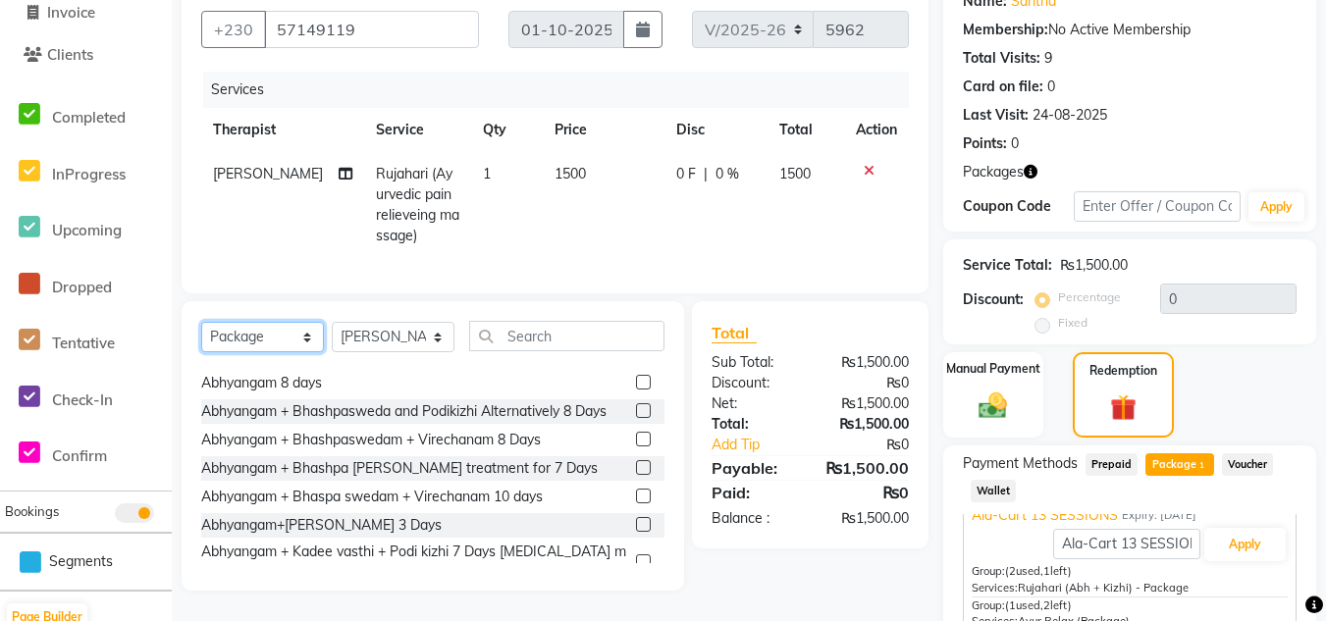
scroll to position [0, 0]
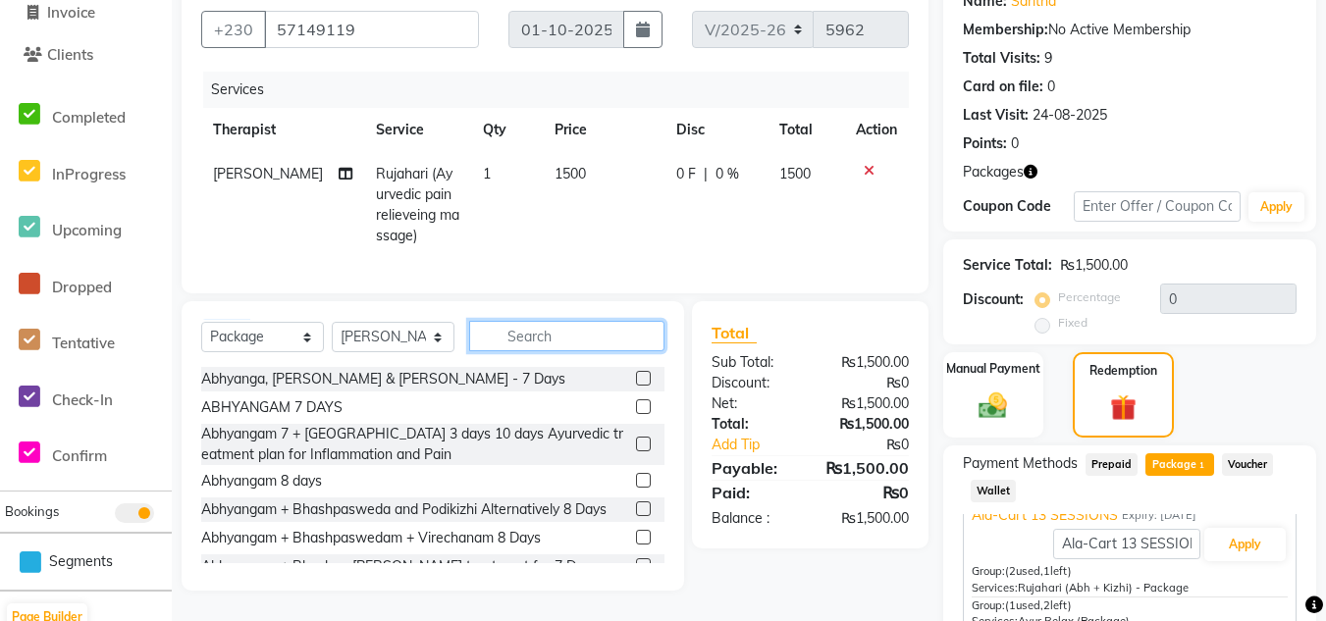
click at [559, 351] on input "text" at bounding box center [566, 336] width 195 height 30
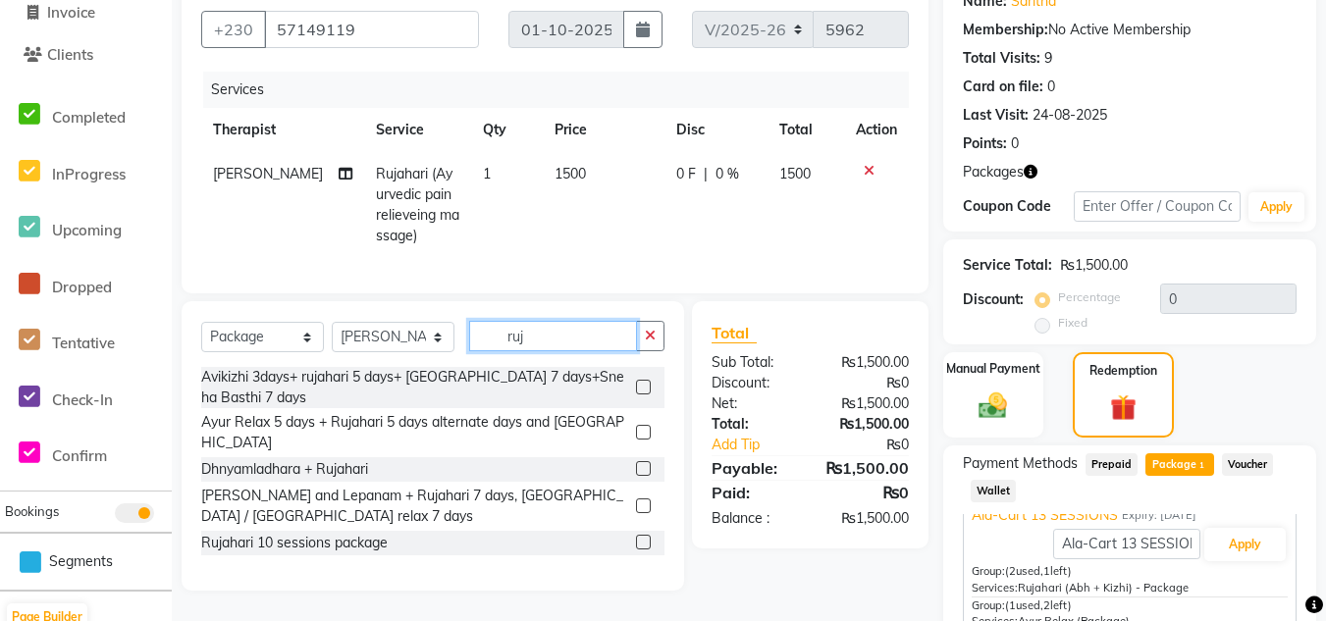
click at [559, 351] on input "ruj" at bounding box center [553, 336] width 168 height 30
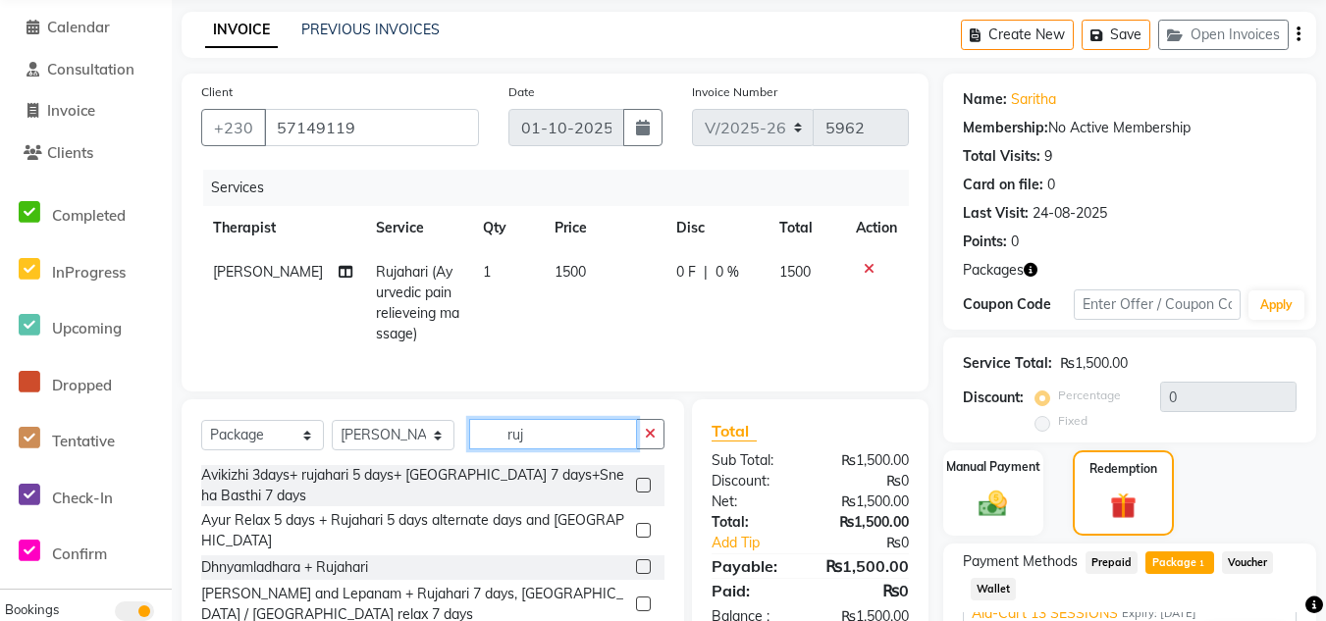
type input "ruj"
click at [296, 444] on select "Select Service Product Membership Package Voucher Prepaid Gift Card" at bounding box center [262, 435] width 123 height 30
select select "service"
click at [201, 435] on select "Select Service Product Membership Package Voucher Prepaid Gift Card" at bounding box center [262, 435] width 123 height 30
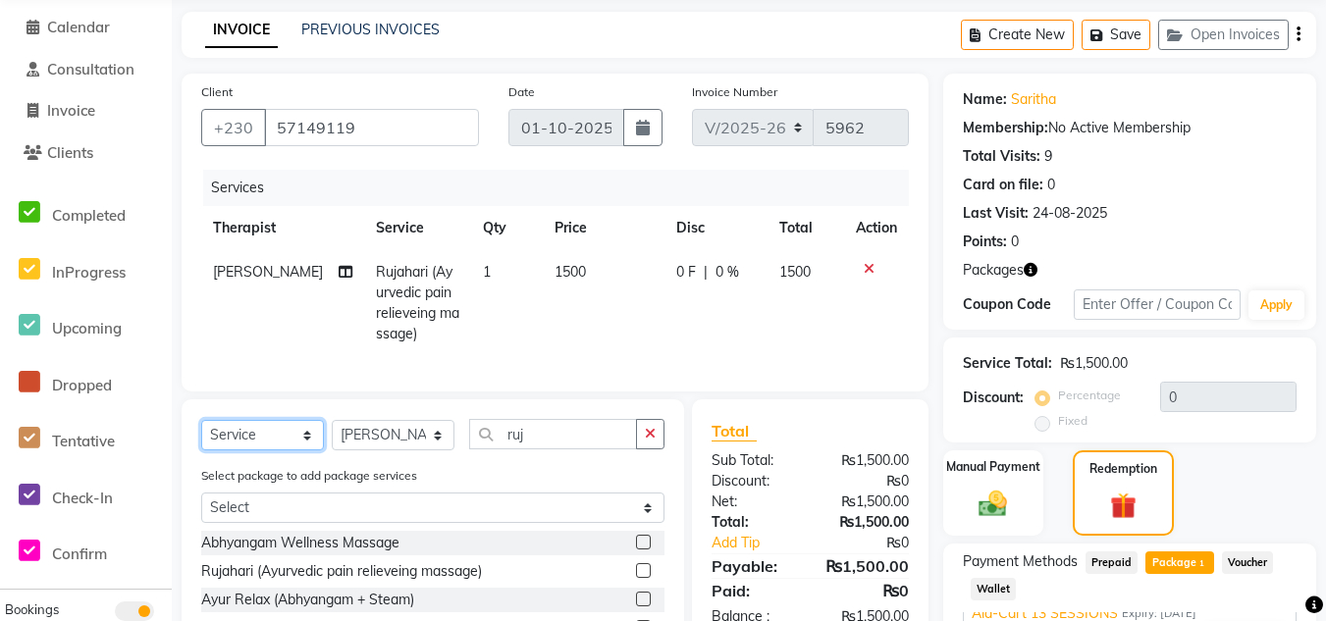
scroll to position [172, 0]
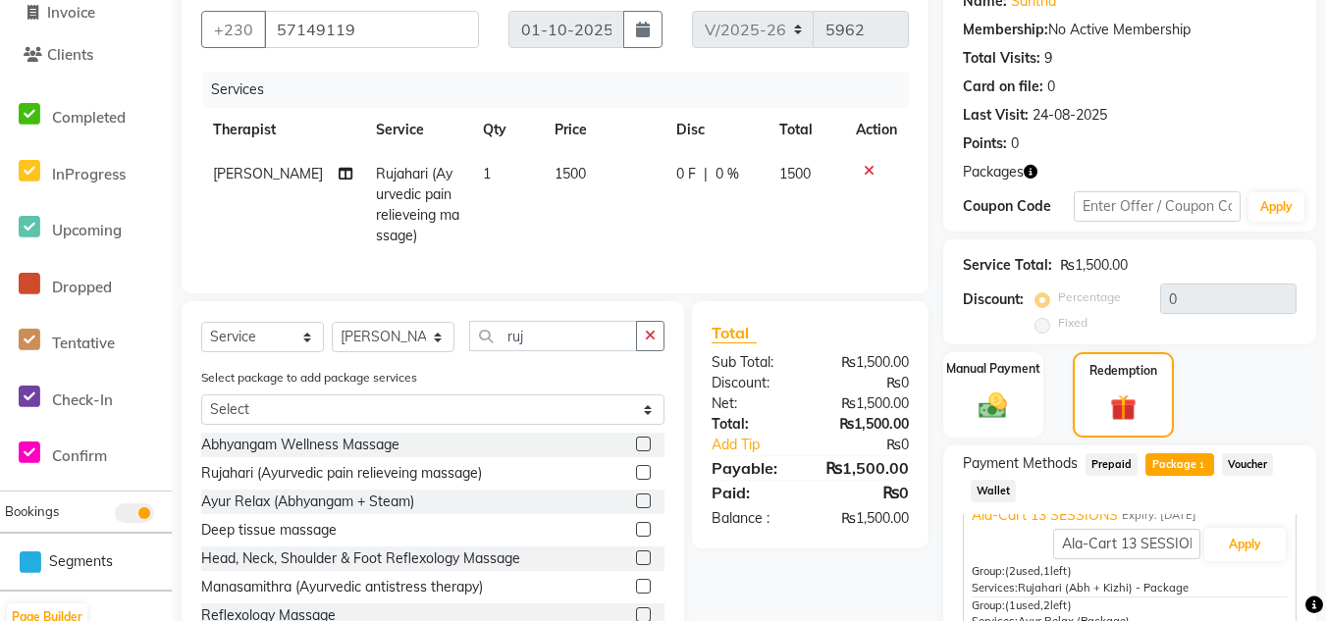
click at [636, 508] on label at bounding box center [643, 501] width 15 height 15
click at [636, 508] on input "checkbox" at bounding box center [642, 502] width 13 height 13
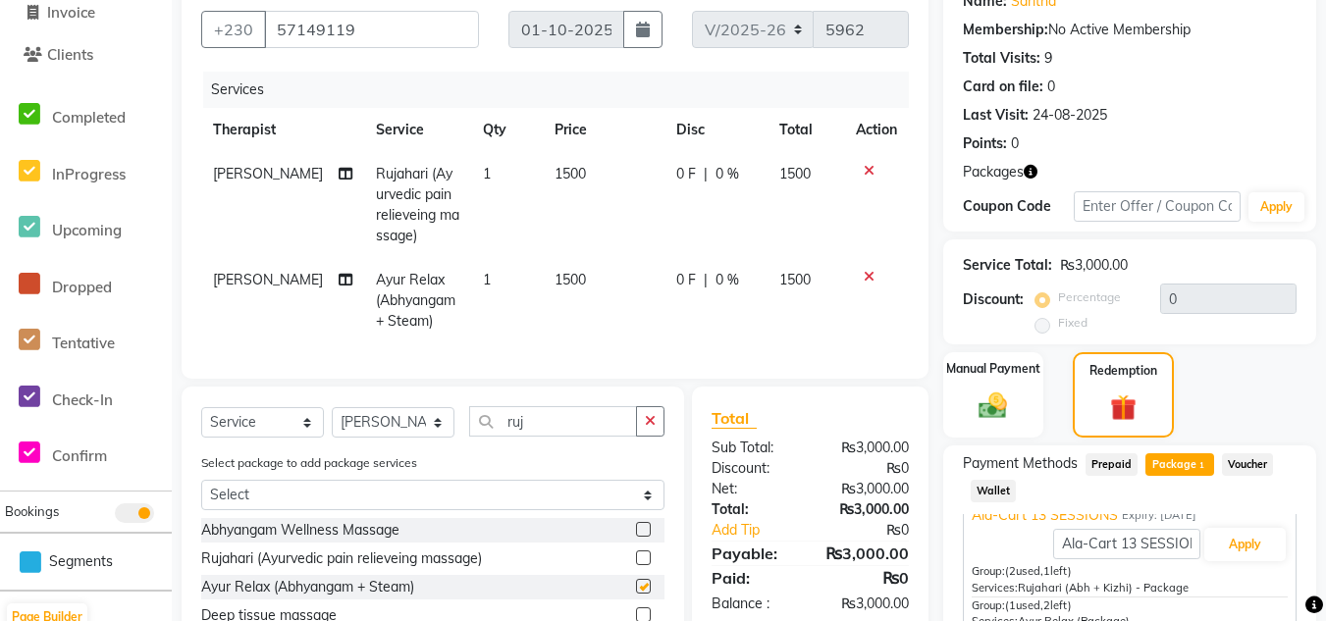
checkbox input "false"
click at [864, 283] on icon at bounding box center [869, 277] width 11 height 14
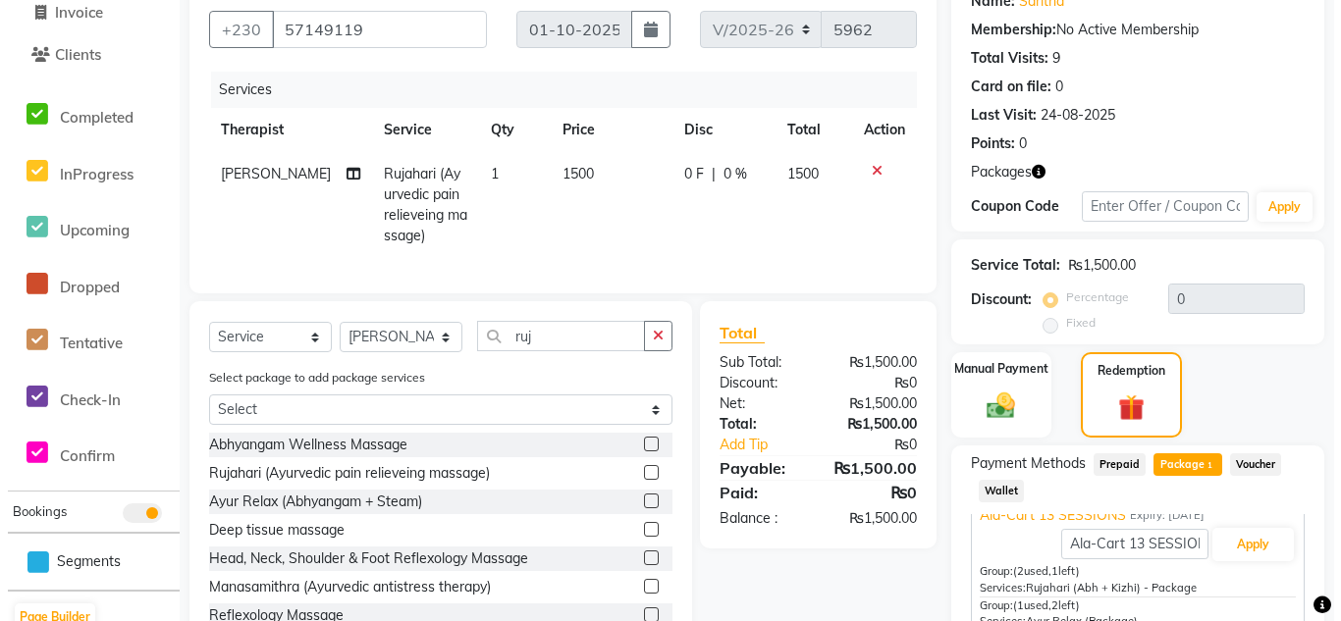
scroll to position [0, 0]
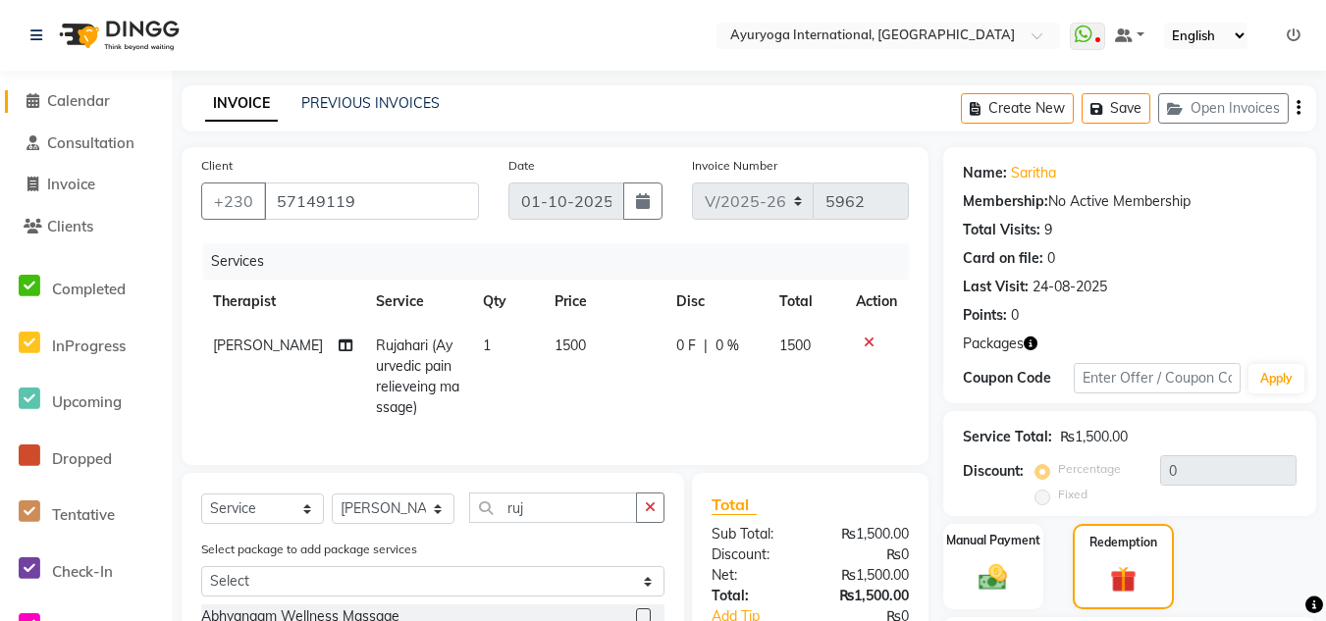
drag, startPoint x: 91, startPoint y: 105, endPoint x: 826, endPoint y: 149, distance: 736.4
click at [91, 105] on span "Calendar" at bounding box center [78, 100] width 63 height 19
click at [98, 103] on span "Calendar" at bounding box center [78, 100] width 63 height 19
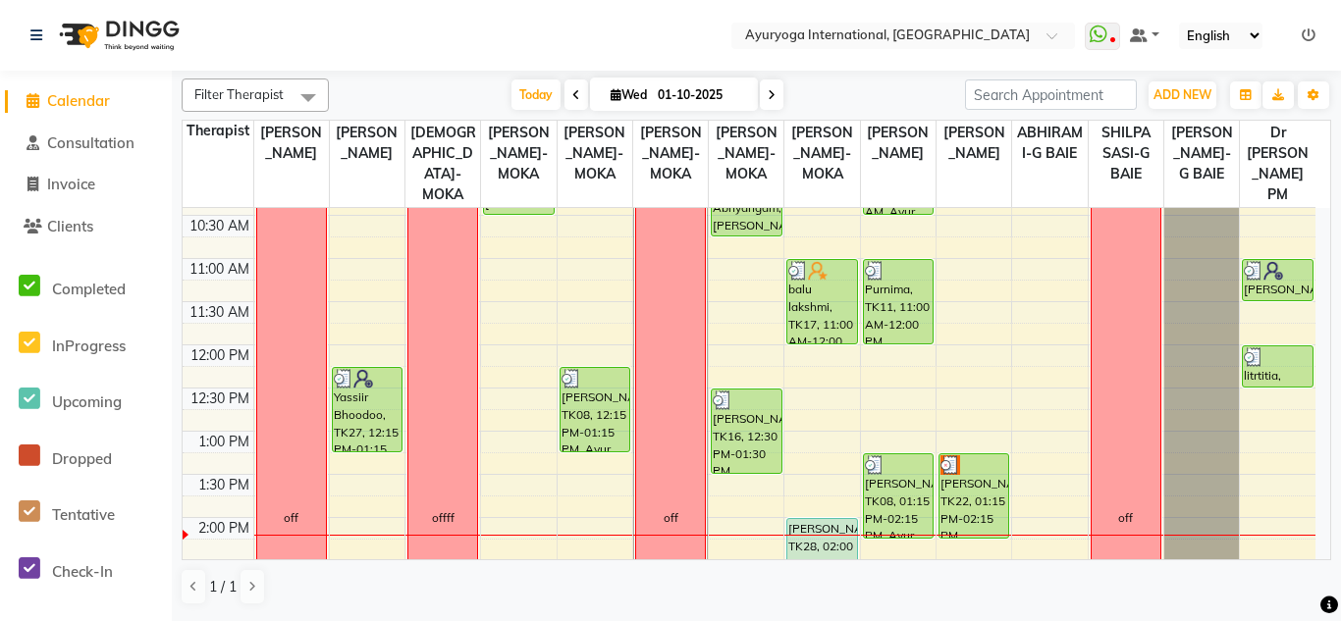
scroll to position [393, 0]
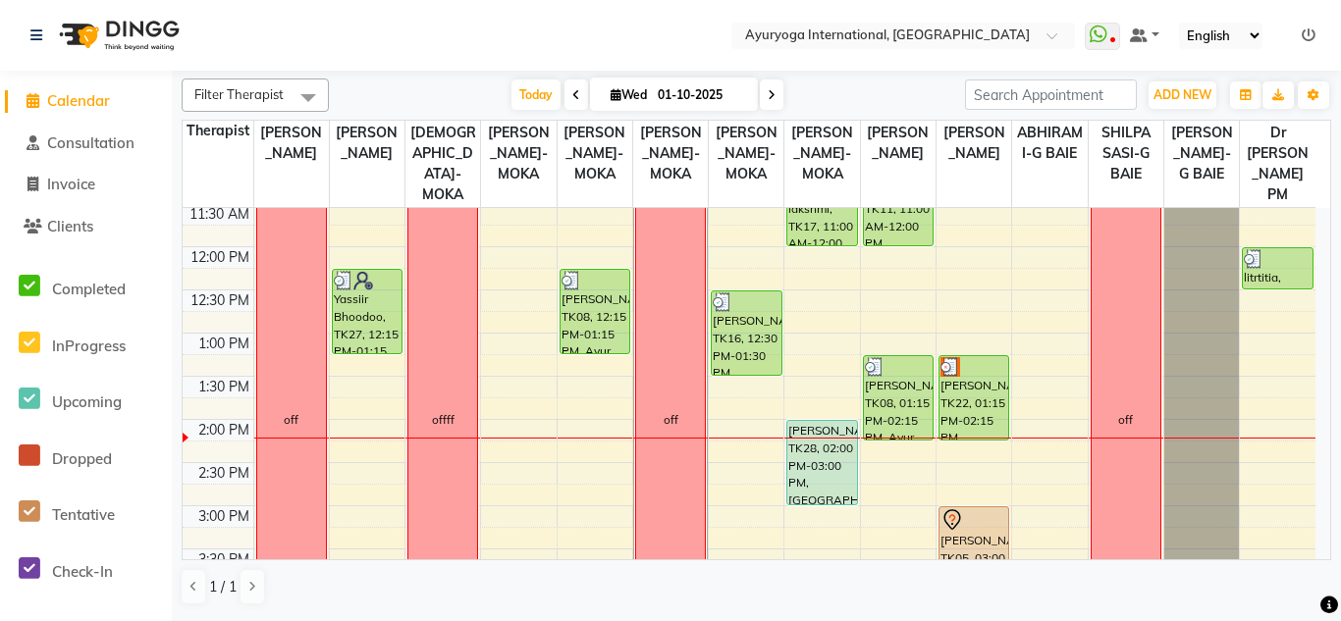
click at [771, 99] on icon at bounding box center [771, 95] width 8 height 12
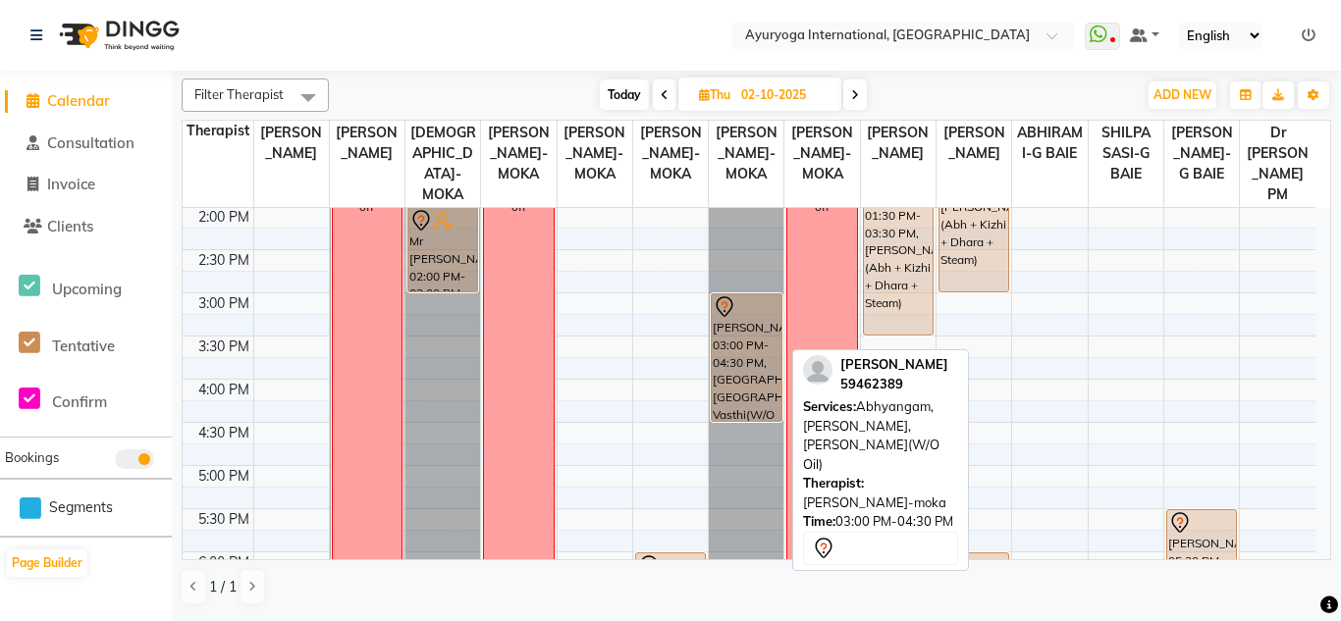
scroll to position [507, 0]
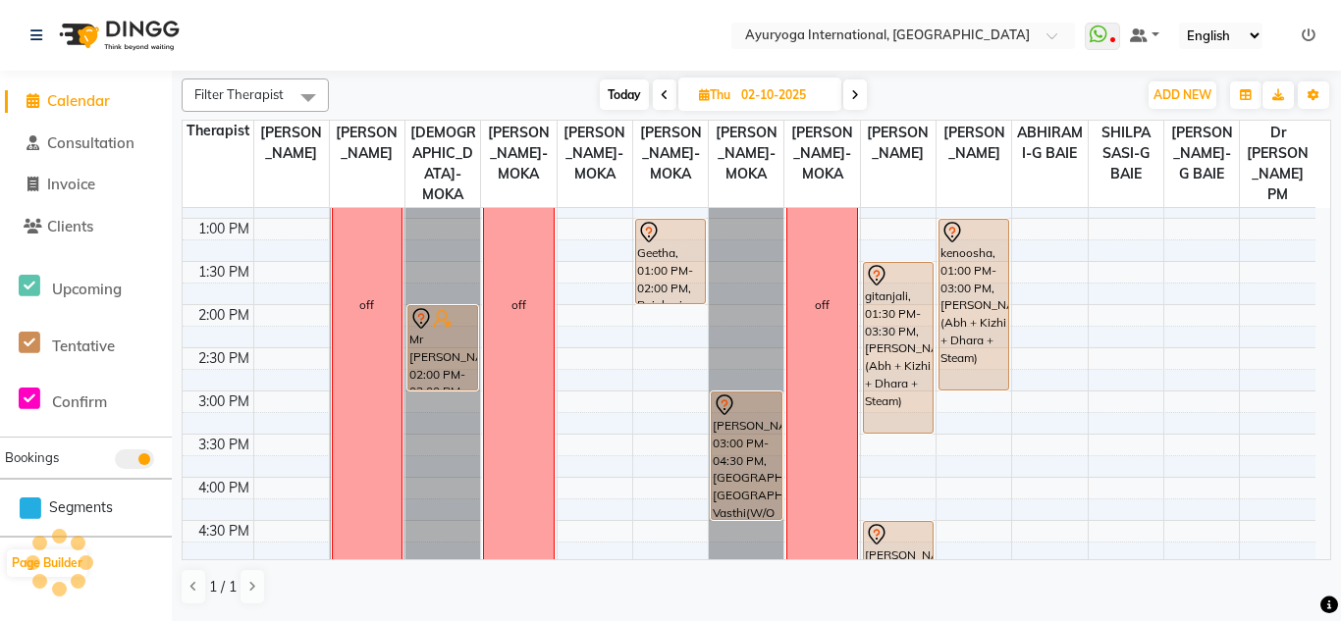
click at [607, 97] on span "Today" at bounding box center [624, 94] width 49 height 30
type input "01-10-2025"
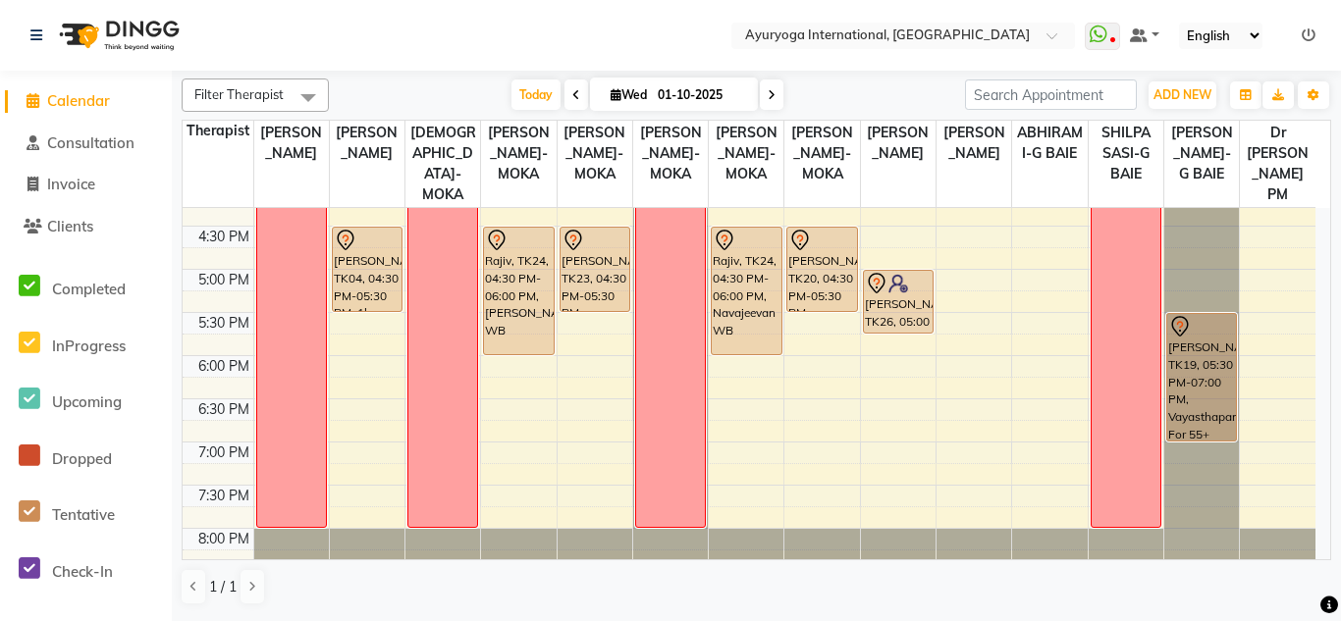
scroll to position [704, 0]
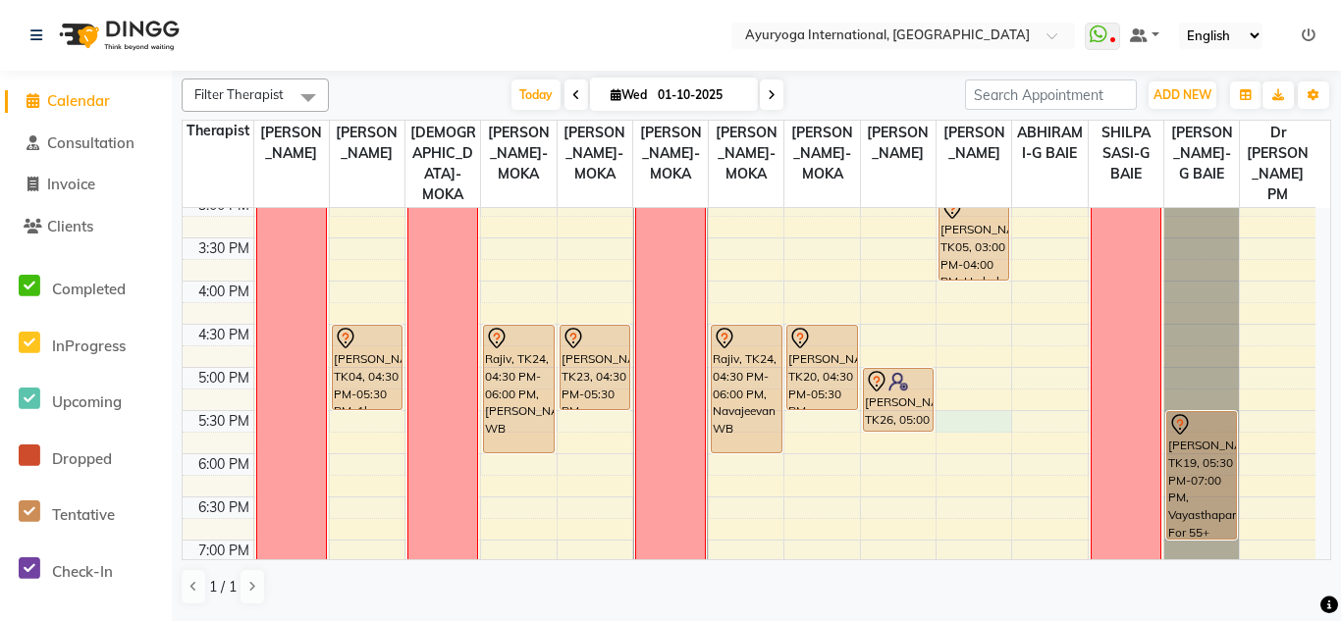
click at [970, 436] on div "7:00 AM 7:30 AM 8:00 AM 8:30 AM 9:00 AM 9:30 AM 10:00 AM 10:30 AM 11:00 AM 11:3…" at bounding box center [749, 108] width 1132 height 1208
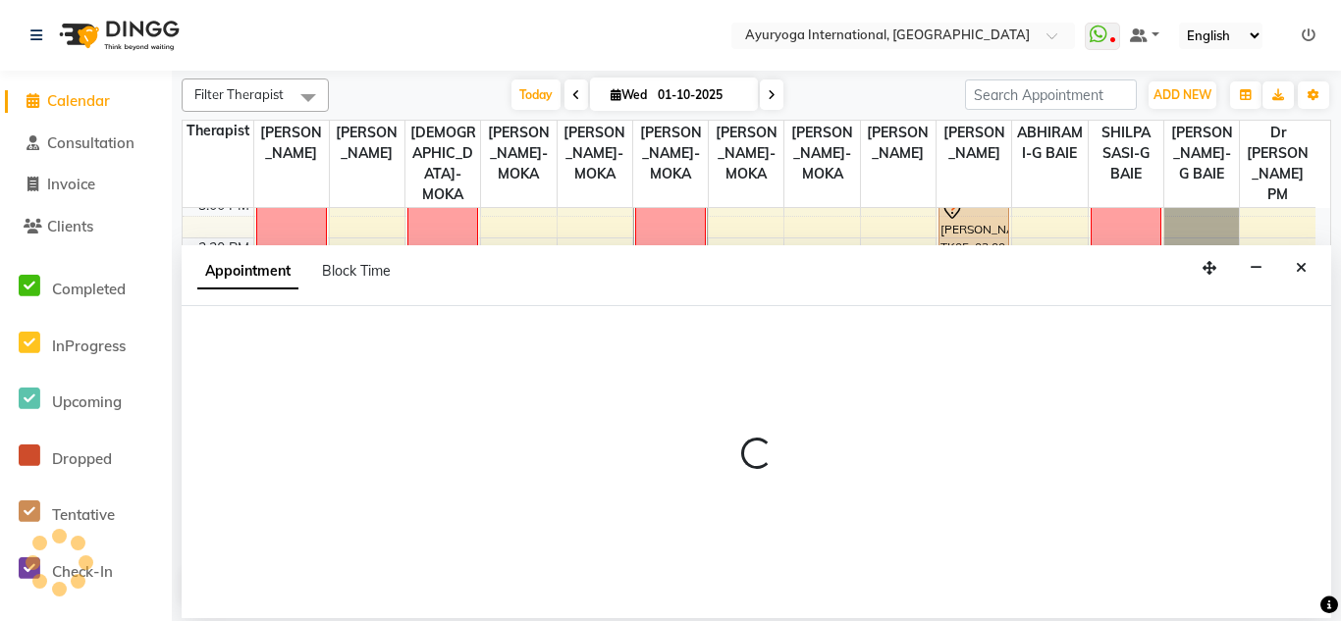
select select "80876"
select select "1050"
select select "tentative"
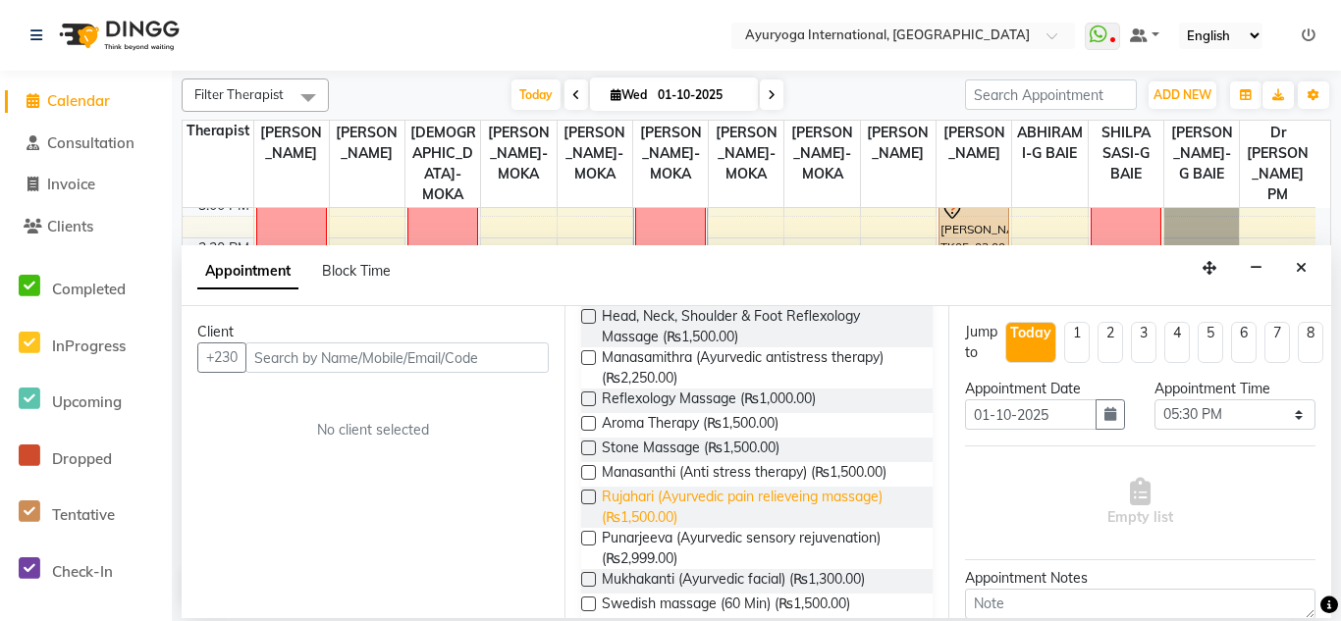
scroll to position [0, 0]
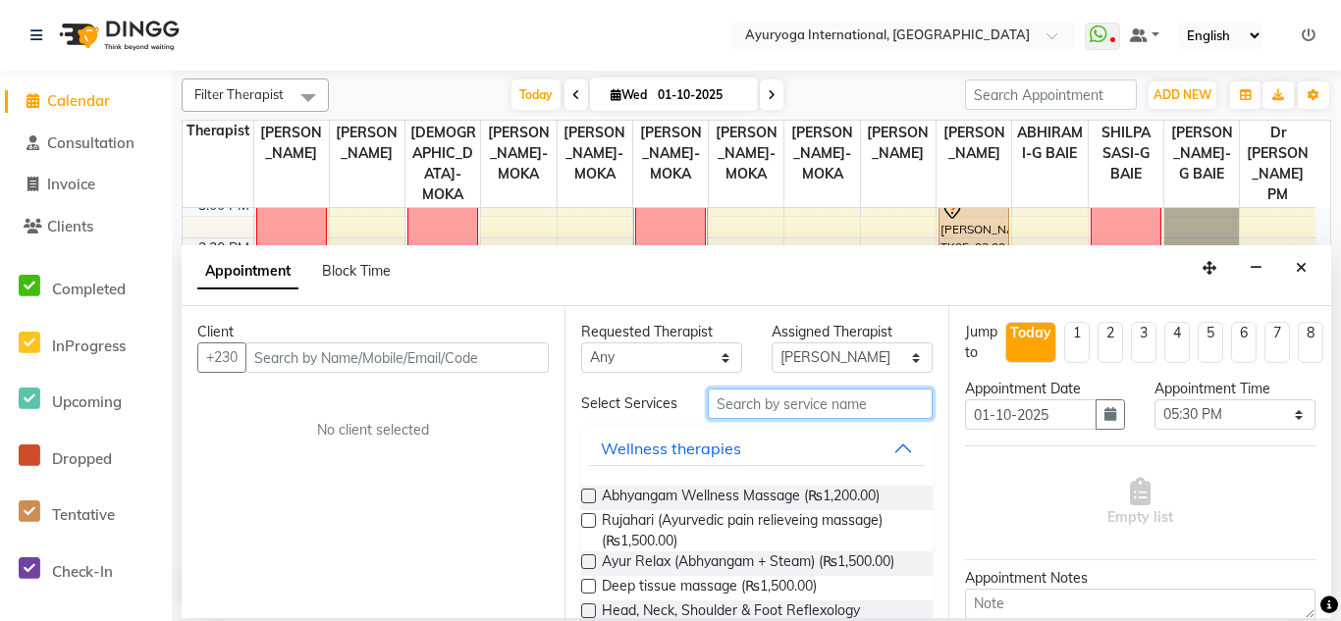
click at [758, 412] on input "text" at bounding box center [820, 404] width 224 height 30
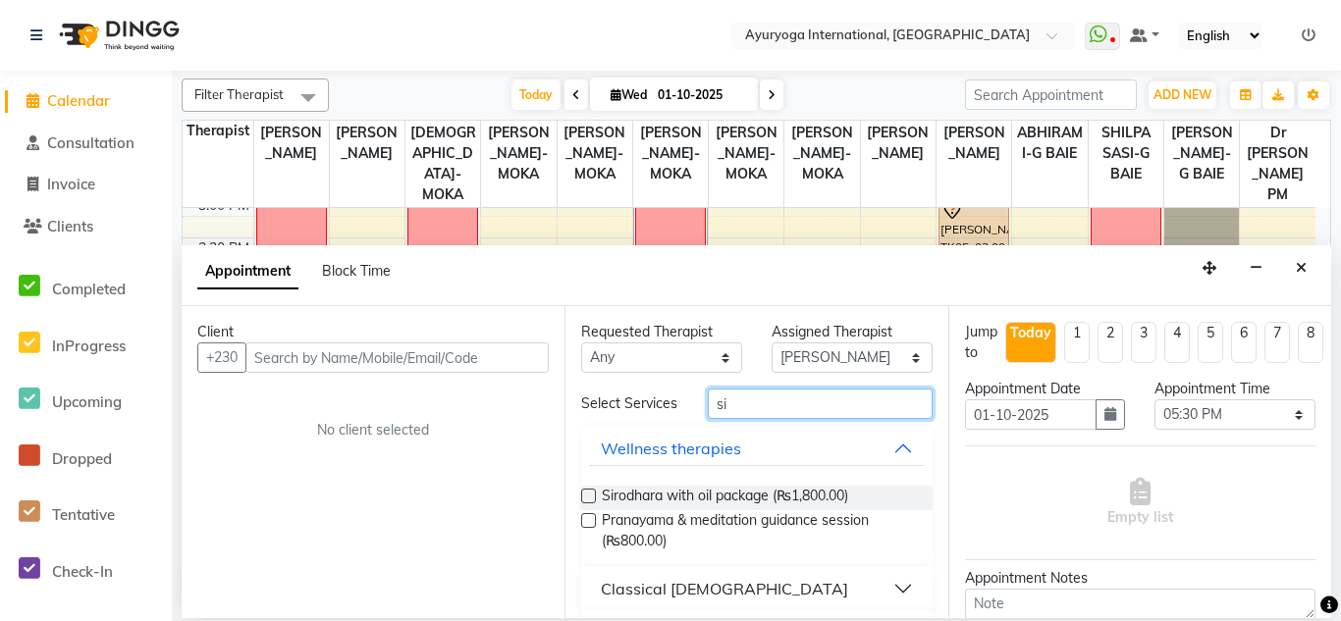
type input "s"
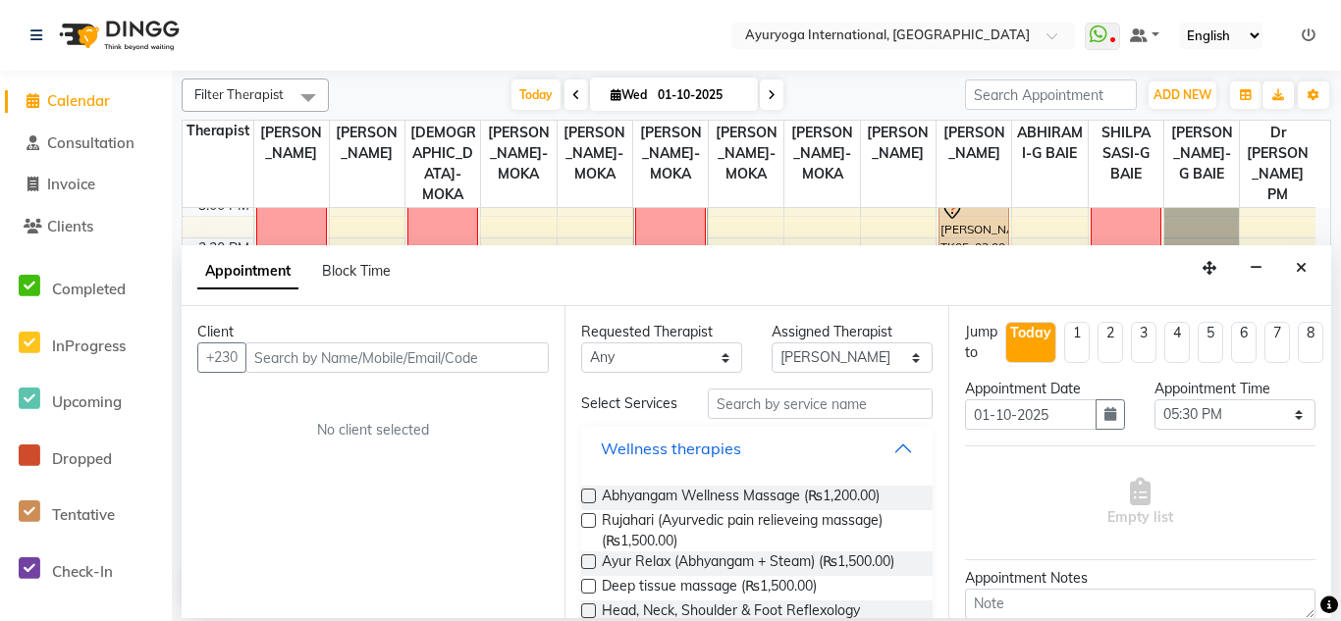
click at [886, 458] on button "Wellness therapies" at bounding box center [756, 448] width 335 height 35
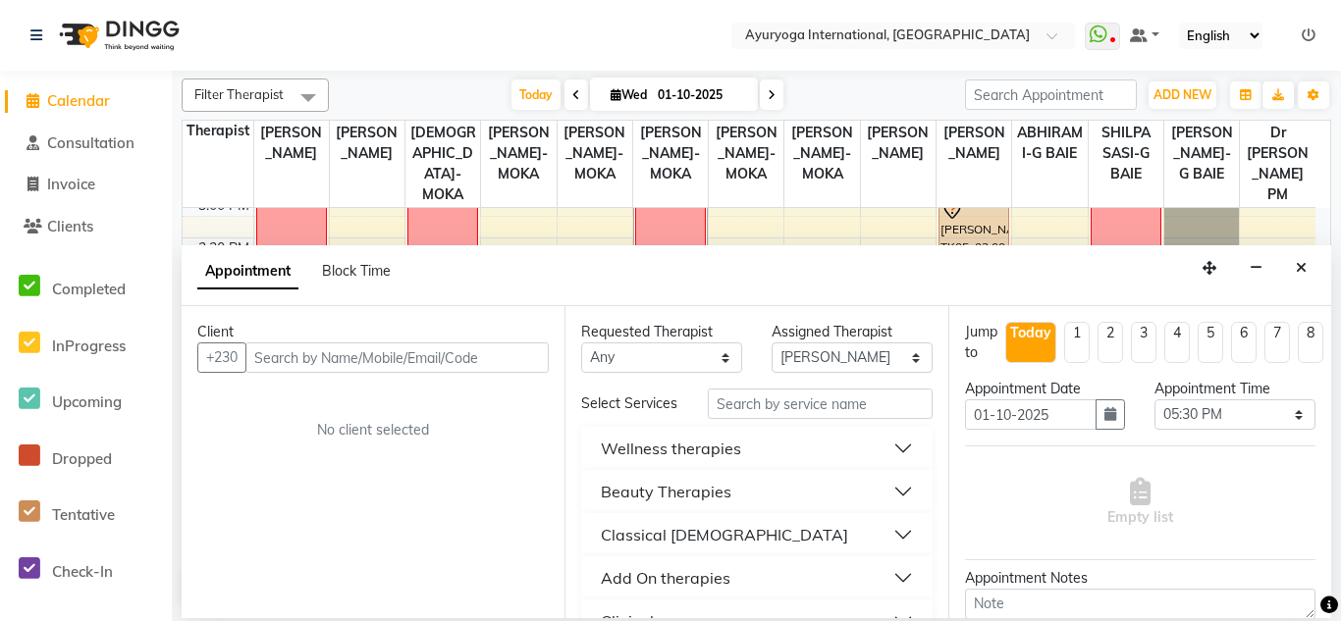
click at [883, 461] on button "Wellness therapies" at bounding box center [756, 448] width 335 height 35
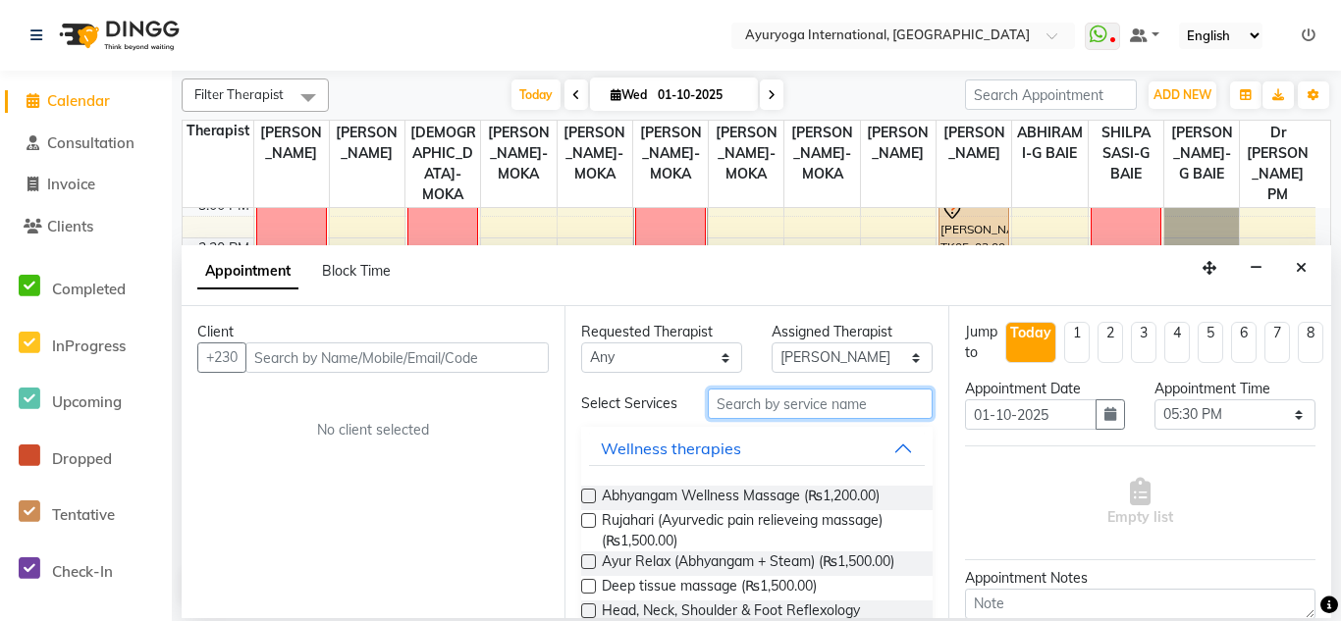
click at [780, 406] on input "text" at bounding box center [820, 404] width 224 height 30
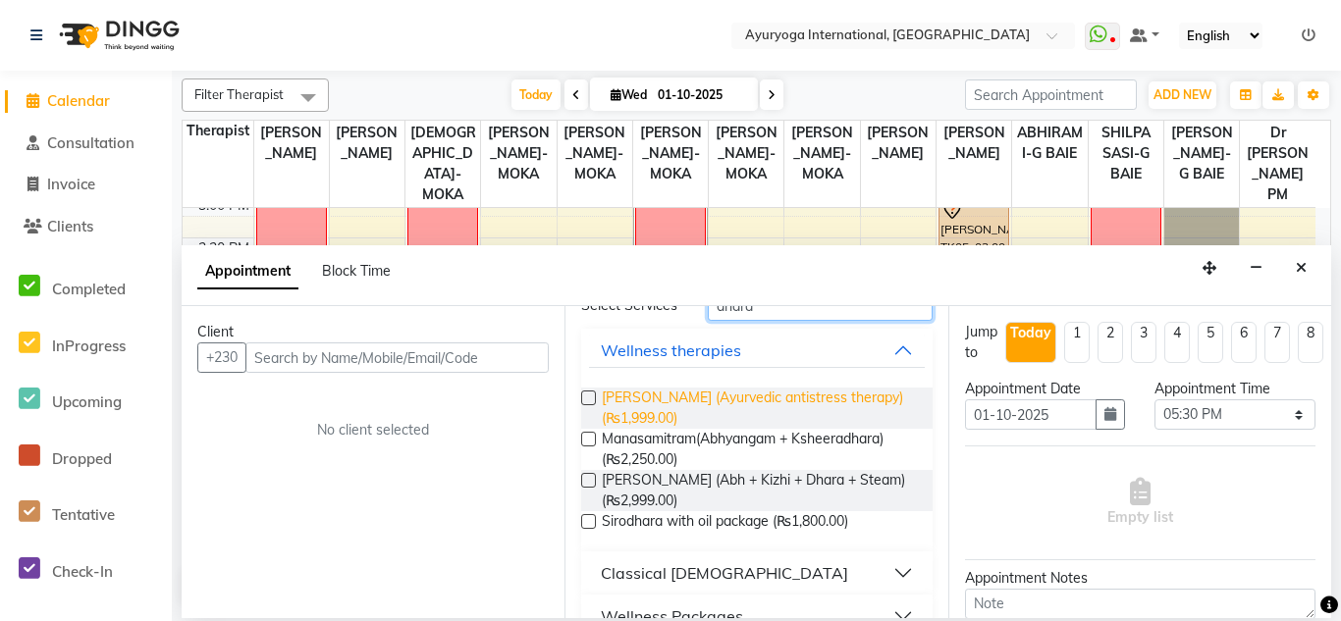
scroll to position [187, 0]
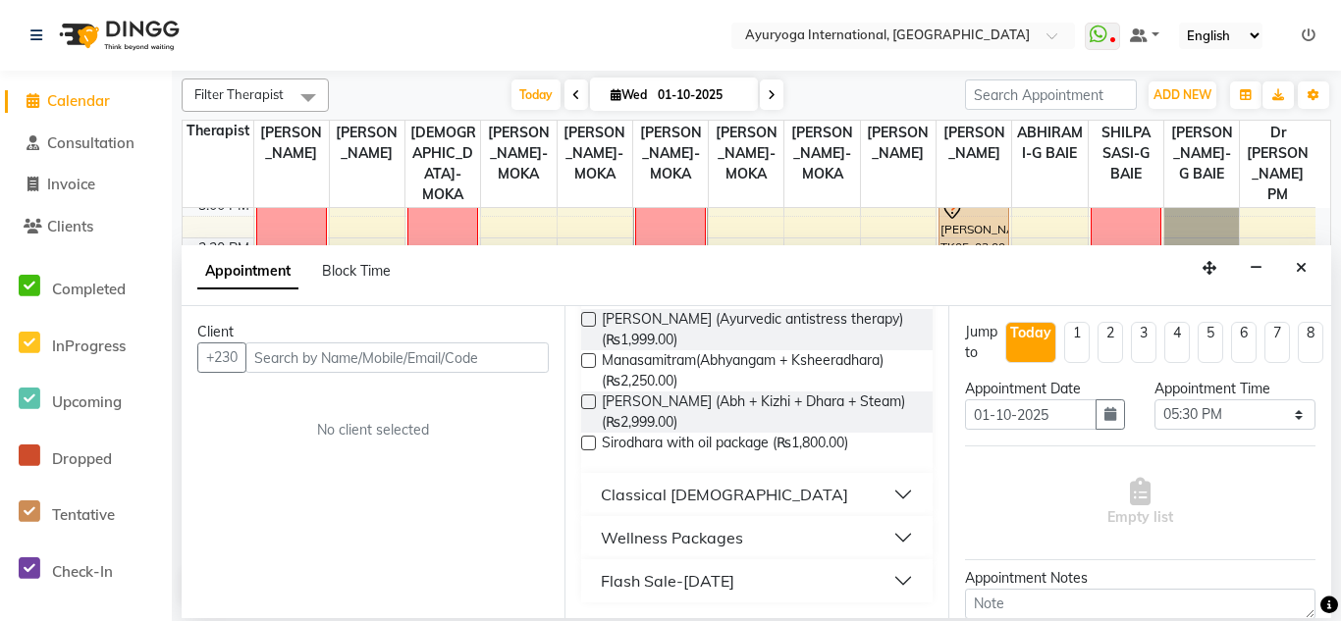
type input "dhara"
click at [893, 497] on button "Classical [DEMOGRAPHIC_DATA]" at bounding box center [756, 494] width 335 height 35
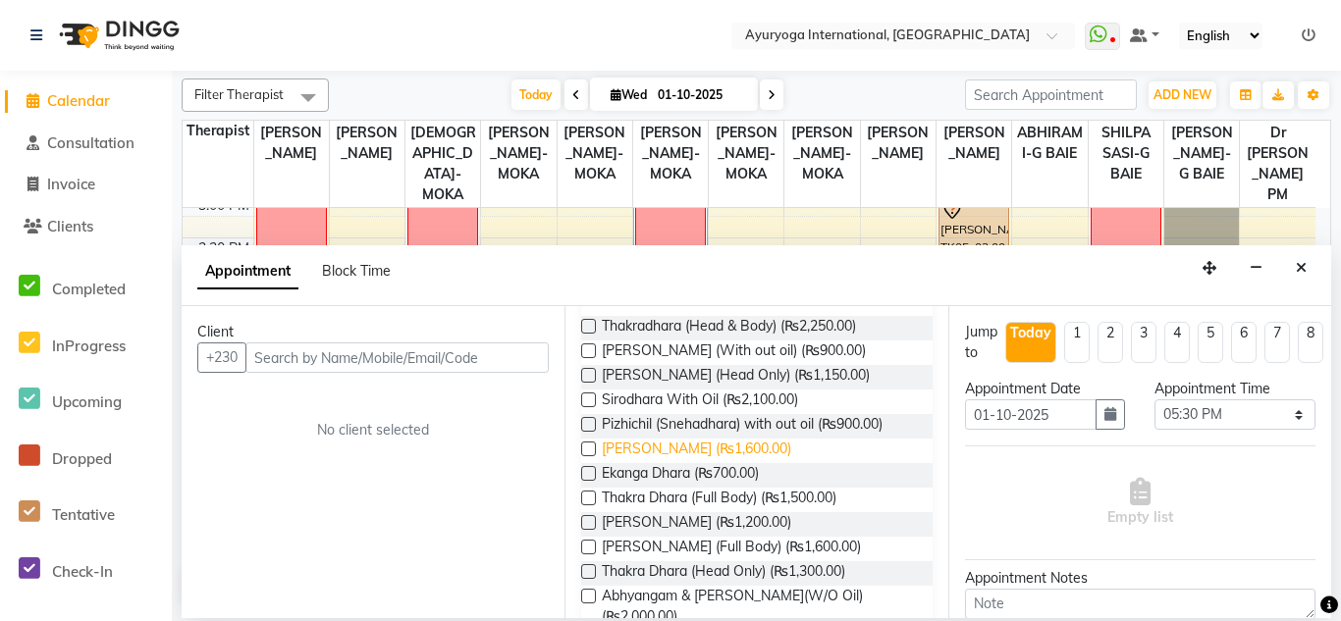
scroll to position [491, 0]
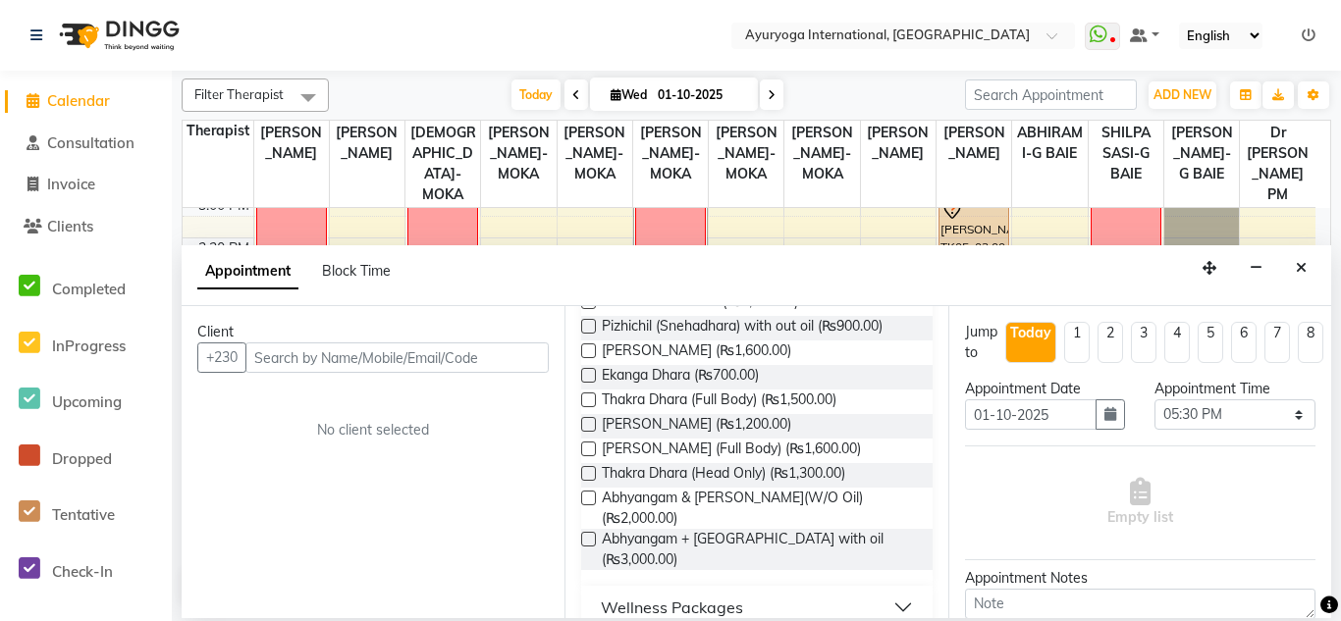
click at [74, 104] on span "Calendar" at bounding box center [78, 100] width 63 height 19
click at [1289, 270] on button "Close" at bounding box center [1301, 268] width 28 height 30
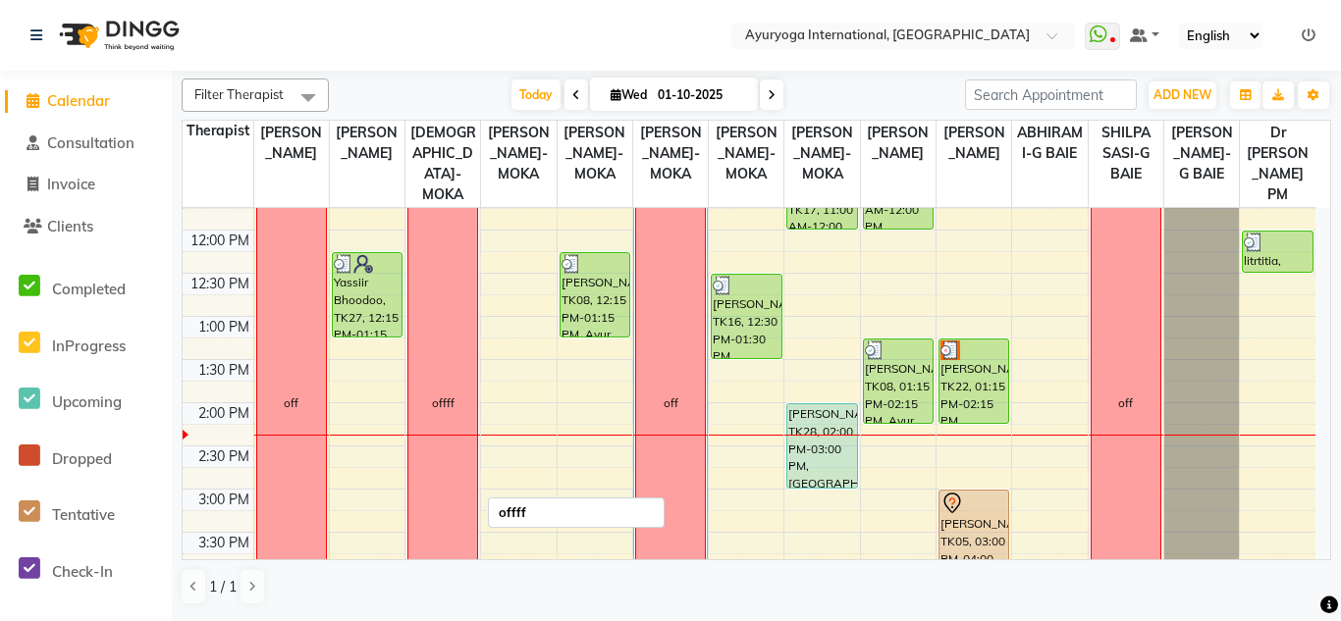
scroll to position [311, 0]
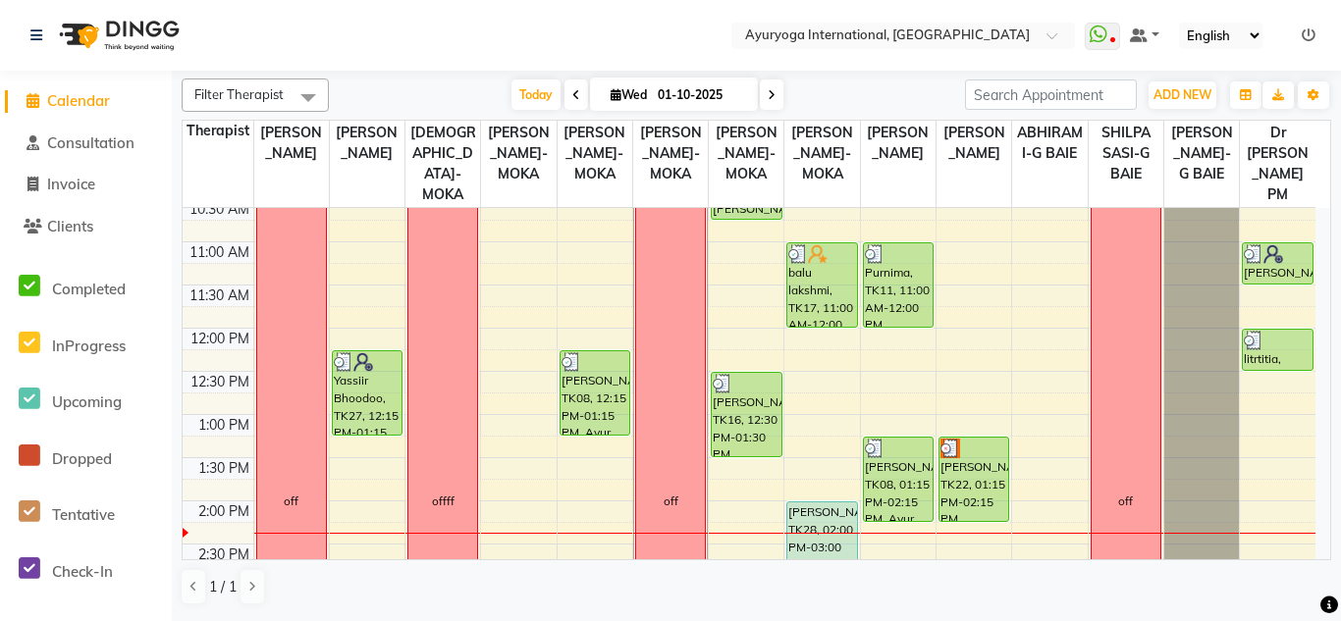
click at [768, 97] on icon at bounding box center [771, 95] width 8 height 12
type input "02-10-2025"
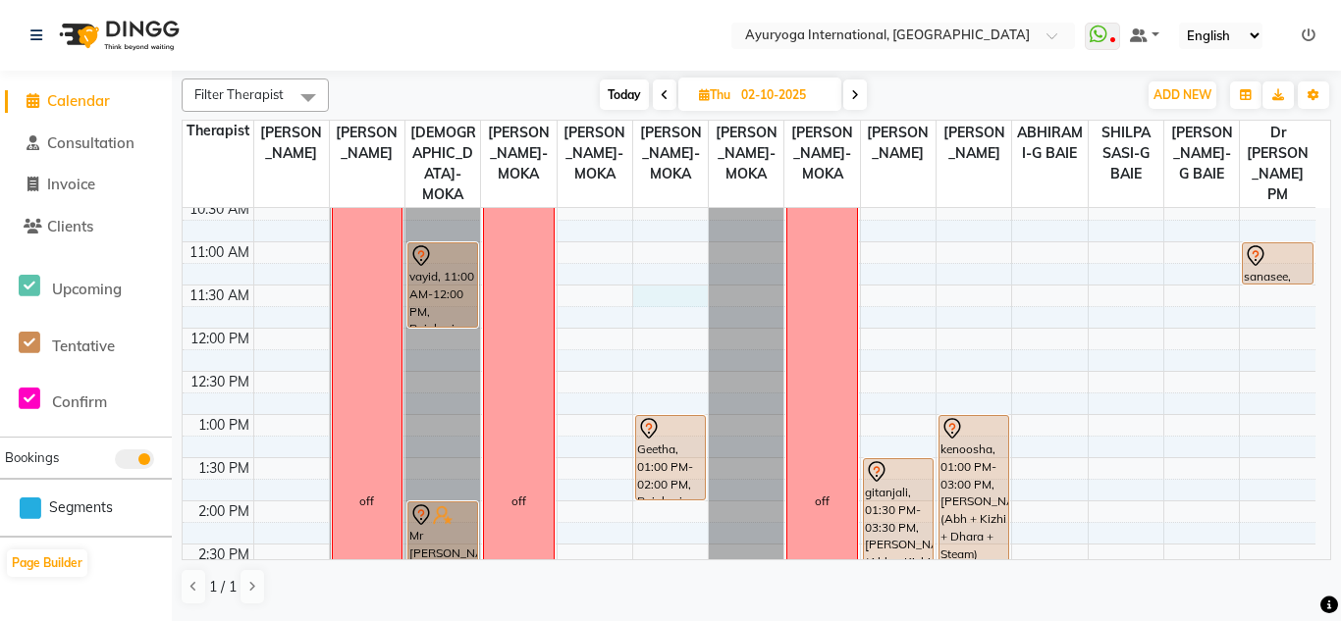
click at [652, 317] on div "7:00 AM 7:30 AM 8:00 AM 8:30 AM 9:00 AM 9:30 AM 10:00 AM 10:30 AM 11:00 AM 11:3…" at bounding box center [749, 501] width 1132 height 1208
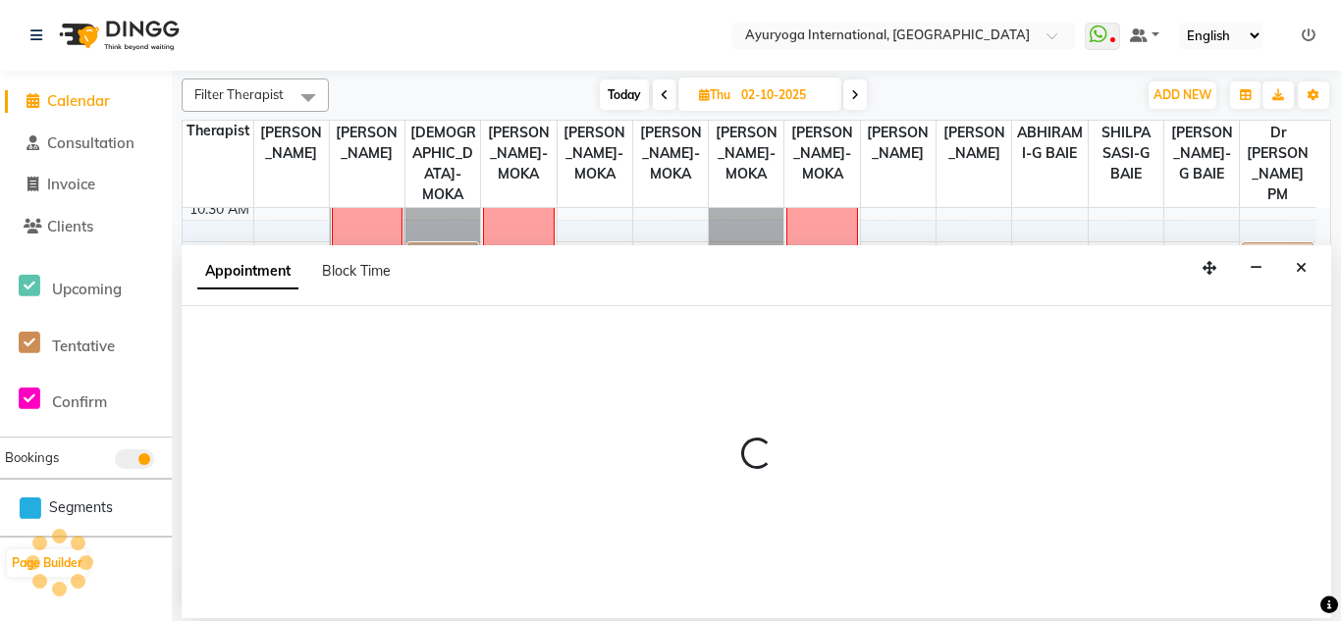
select select "36055"
select select "690"
select select "tentative"
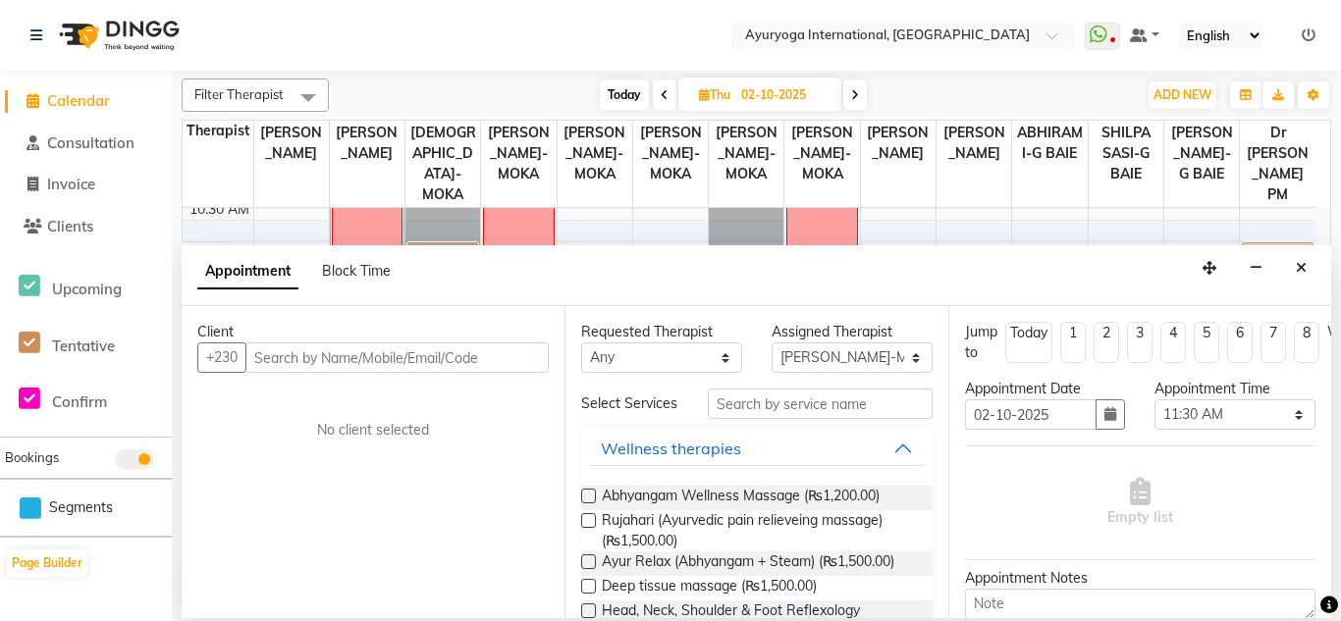
click at [435, 348] on input "text" at bounding box center [396, 357] width 303 height 30
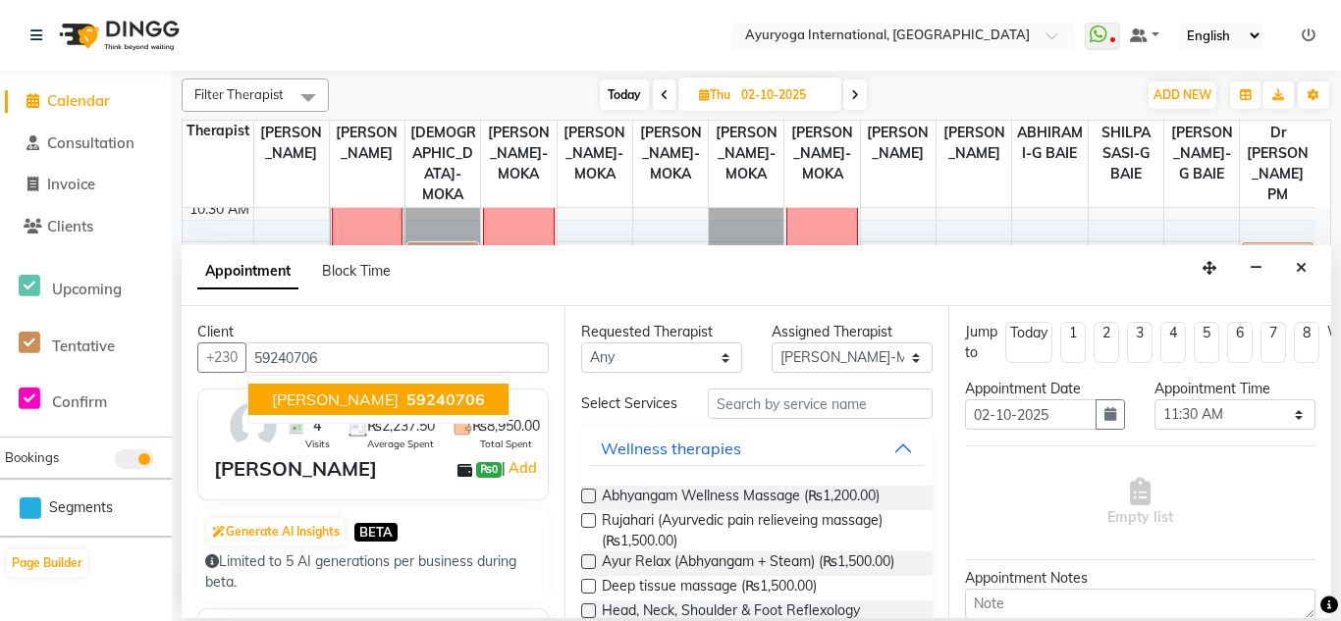
click at [317, 407] on span "[PERSON_NAME]" at bounding box center [335, 400] width 127 height 20
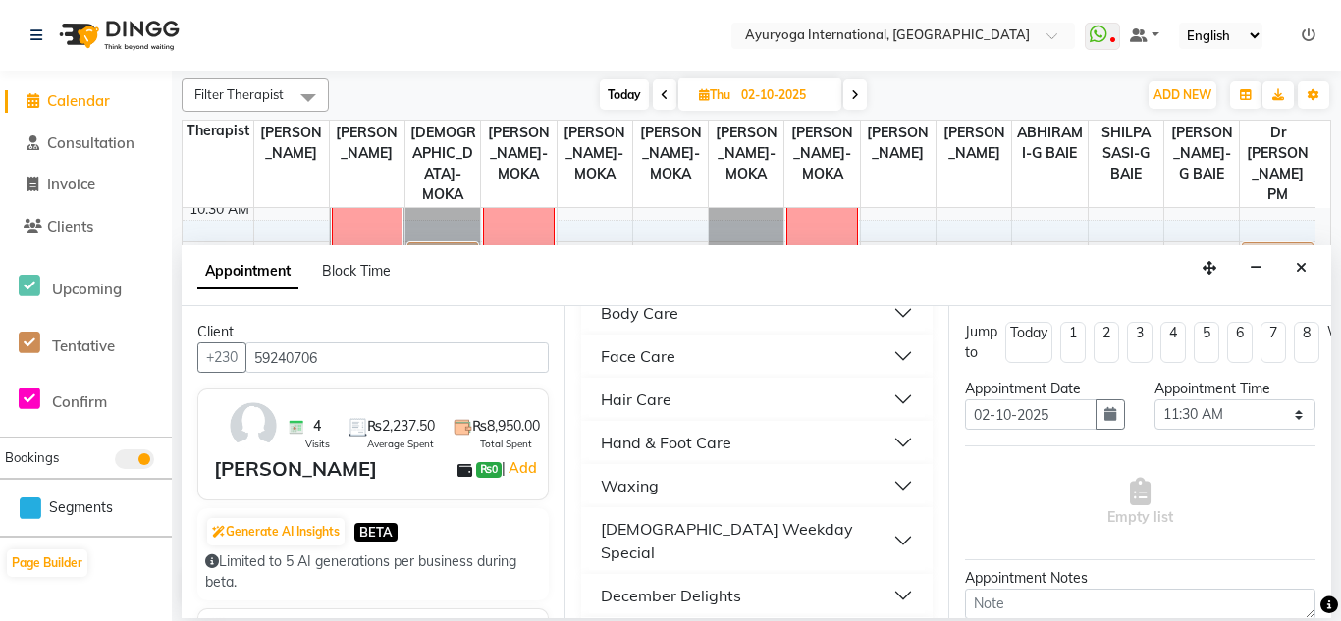
scroll to position [1272, 0]
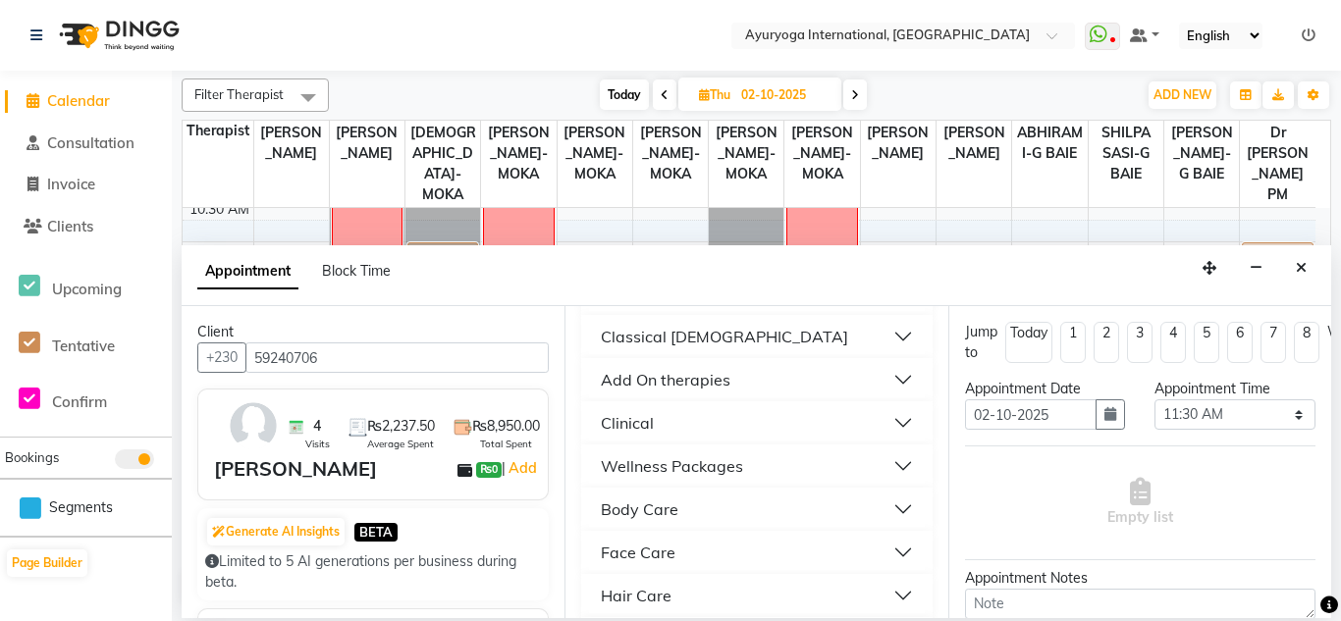
type input "59240706"
click at [890, 484] on button "Wellness Packages" at bounding box center [756, 465] width 335 height 35
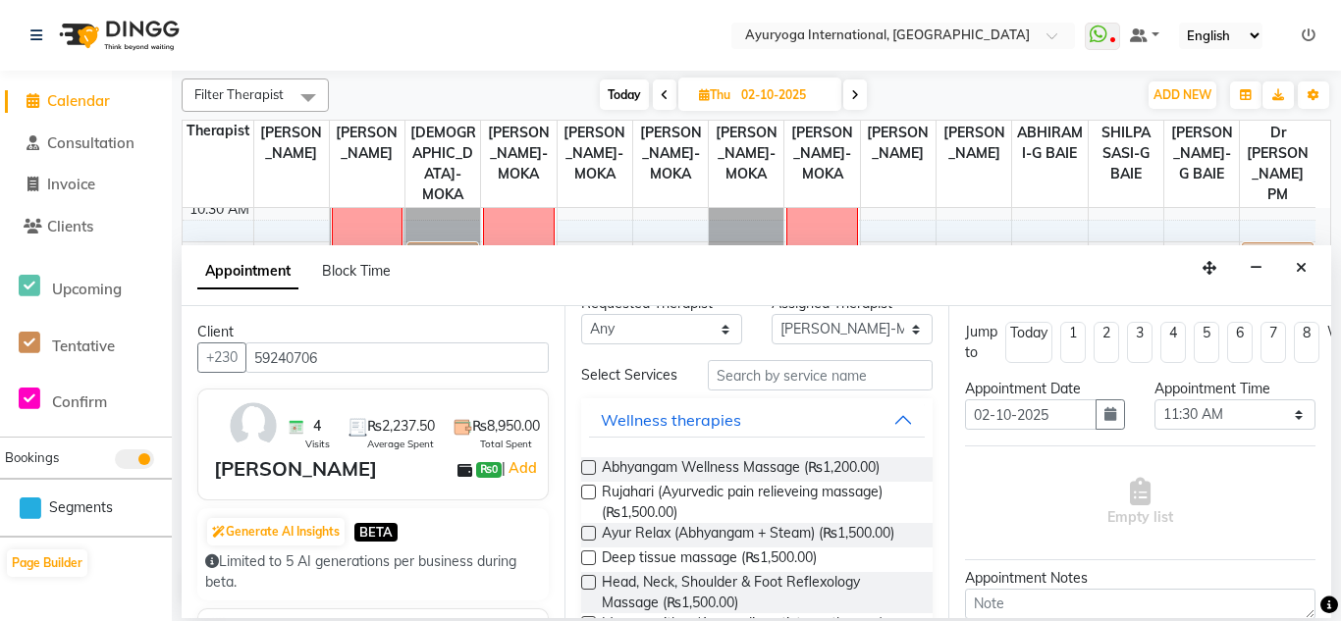
scroll to position [0, 0]
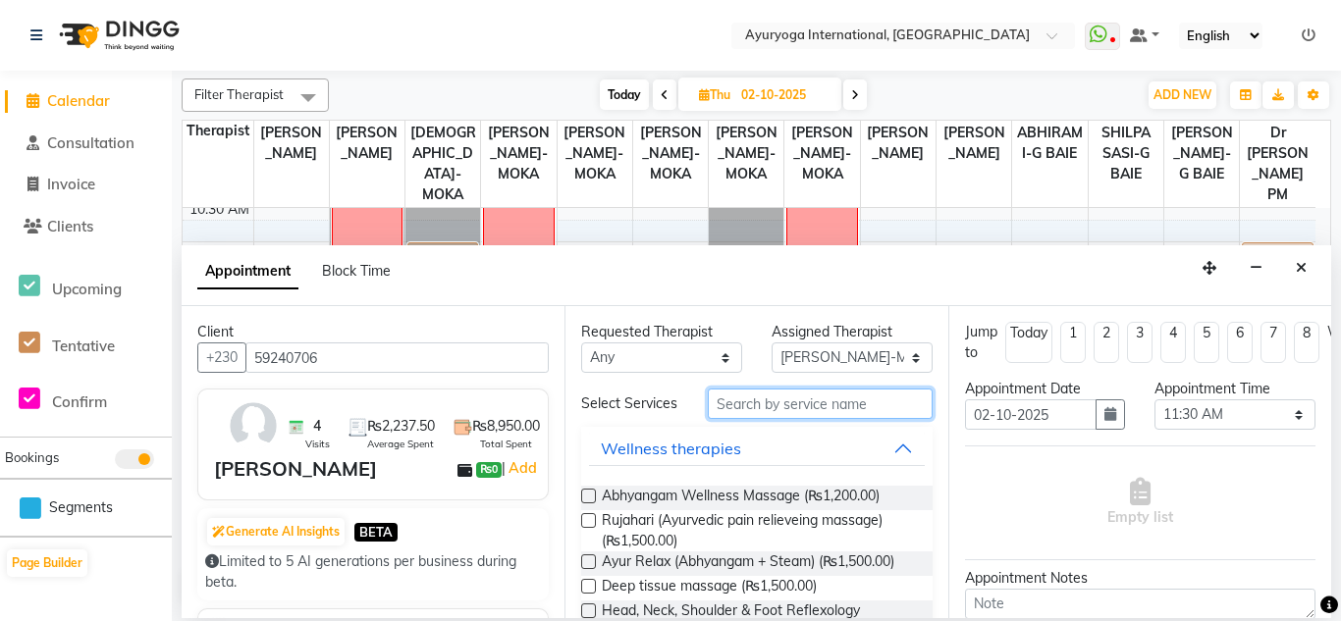
click at [740, 410] on input "text" at bounding box center [820, 404] width 224 height 30
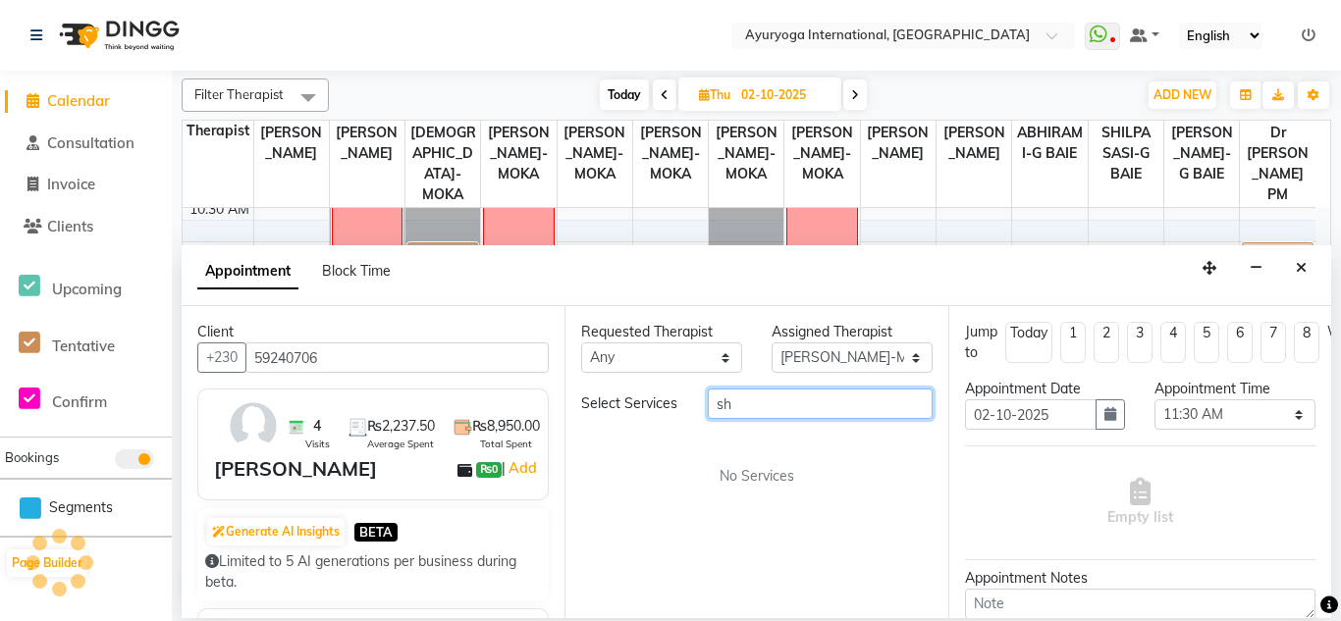
type input "s"
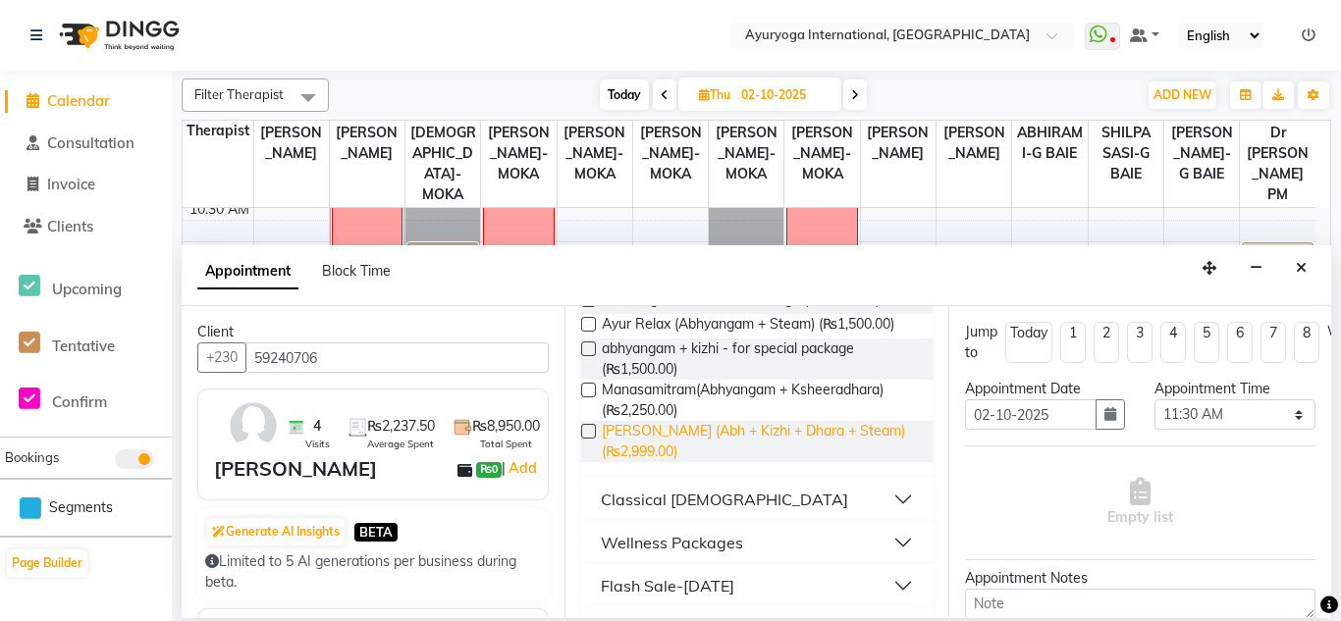
scroll to position [294, 0]
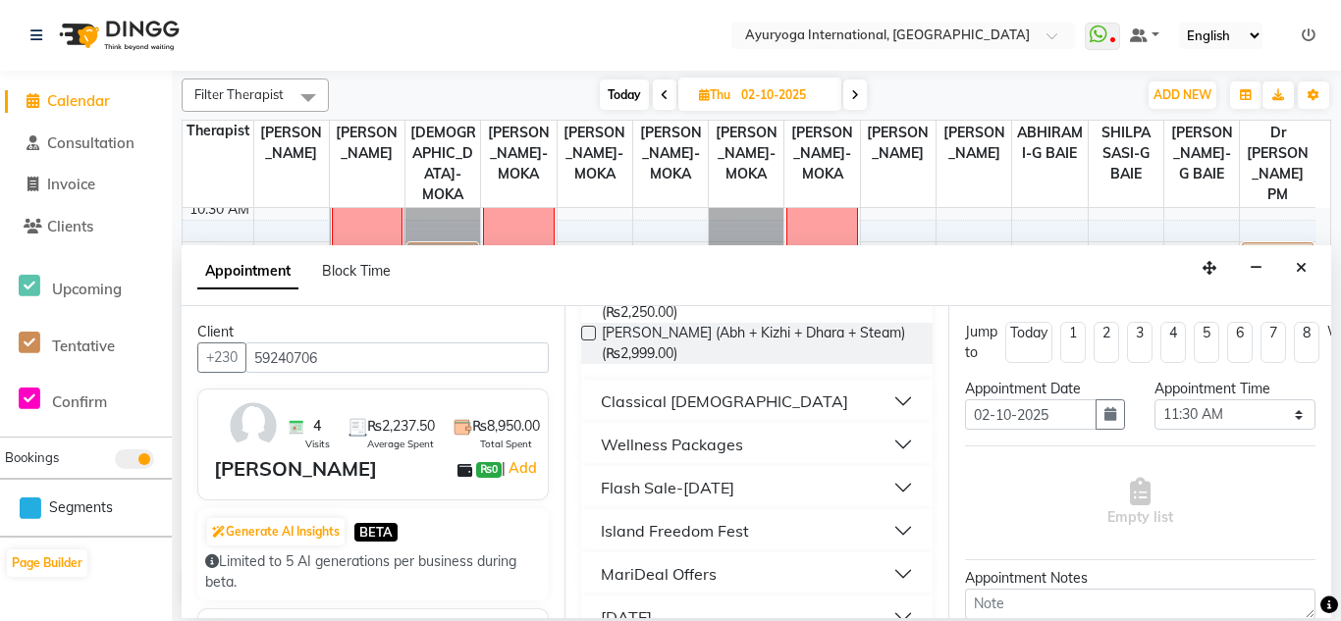
type input "abh"
click at [884, 419] on button "Classical [DEMOGRAPHIC_DATA]" at bounding box center [756, 401] width 335 height 35
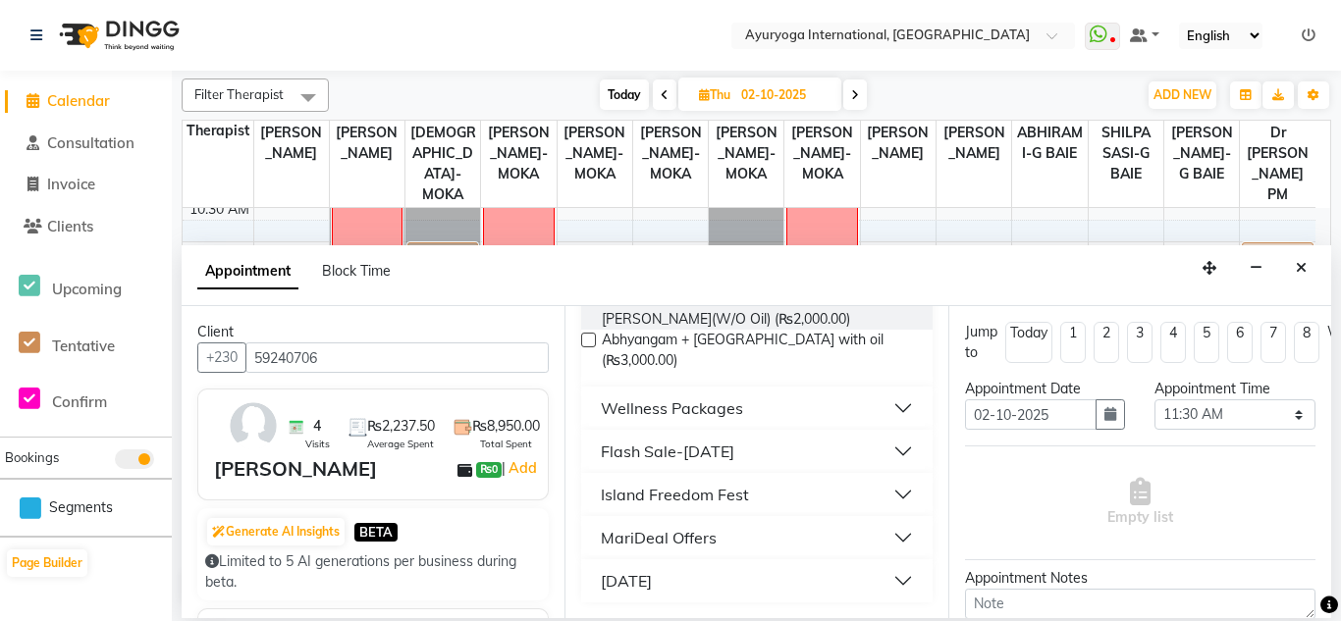
scroll to position [868, 0]
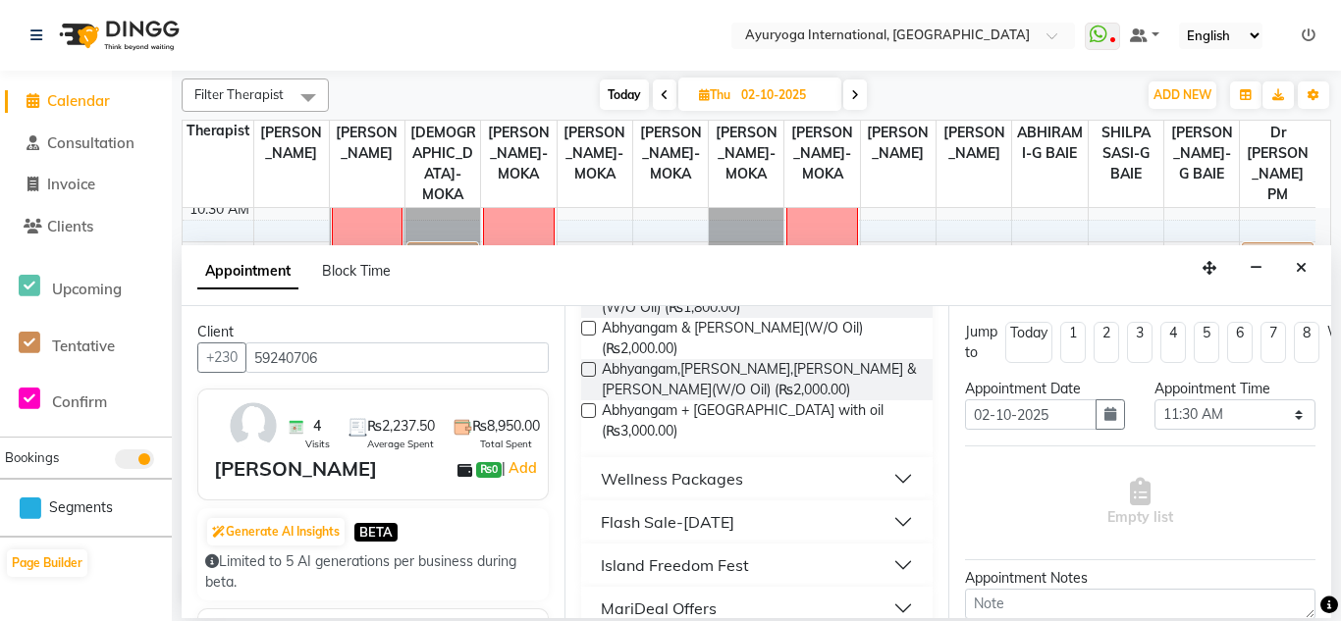
click at [593, 418] on label at bounding box center [588, 410] width 15 height 15
click at [593, 419] on input "checkbox" at bounding box center [587, 412] width 13 height 13
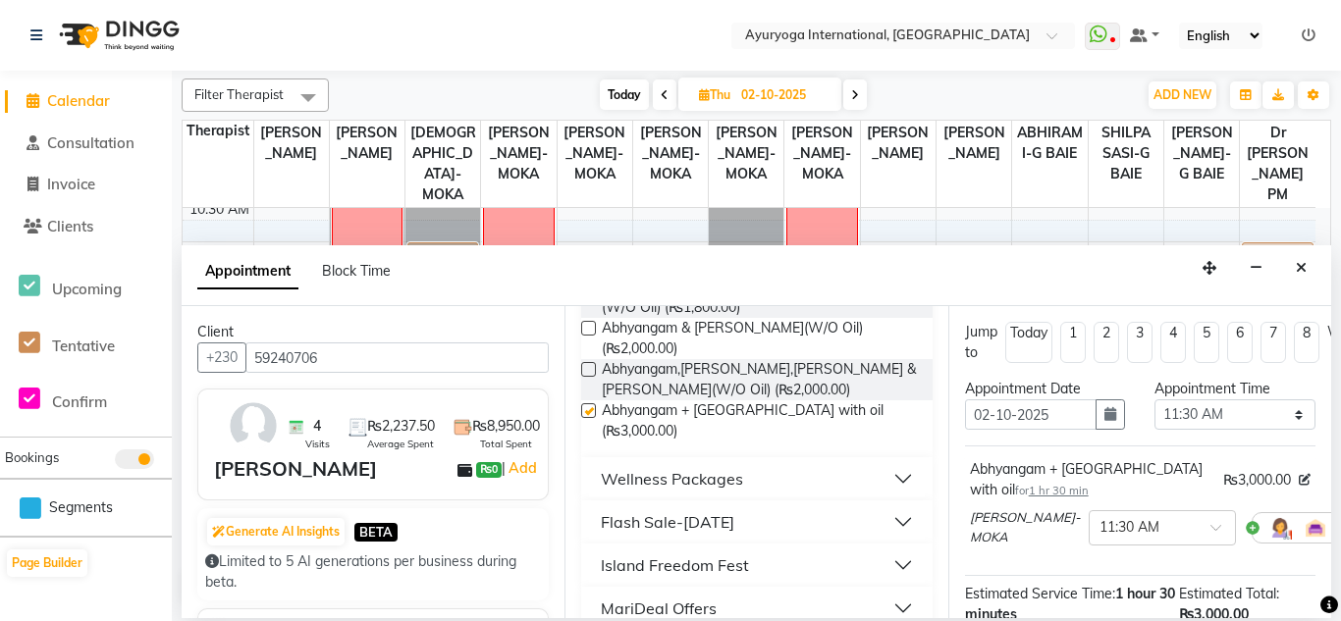
checkbox input "false"
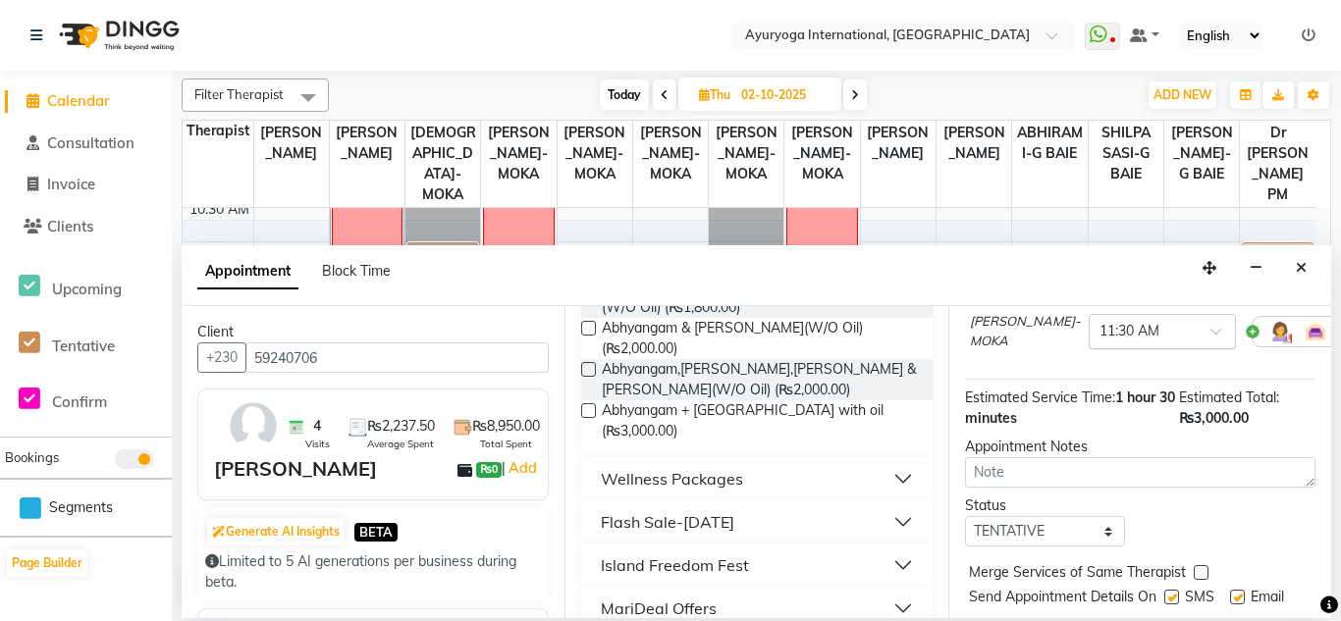
scroll to position [280, 0]
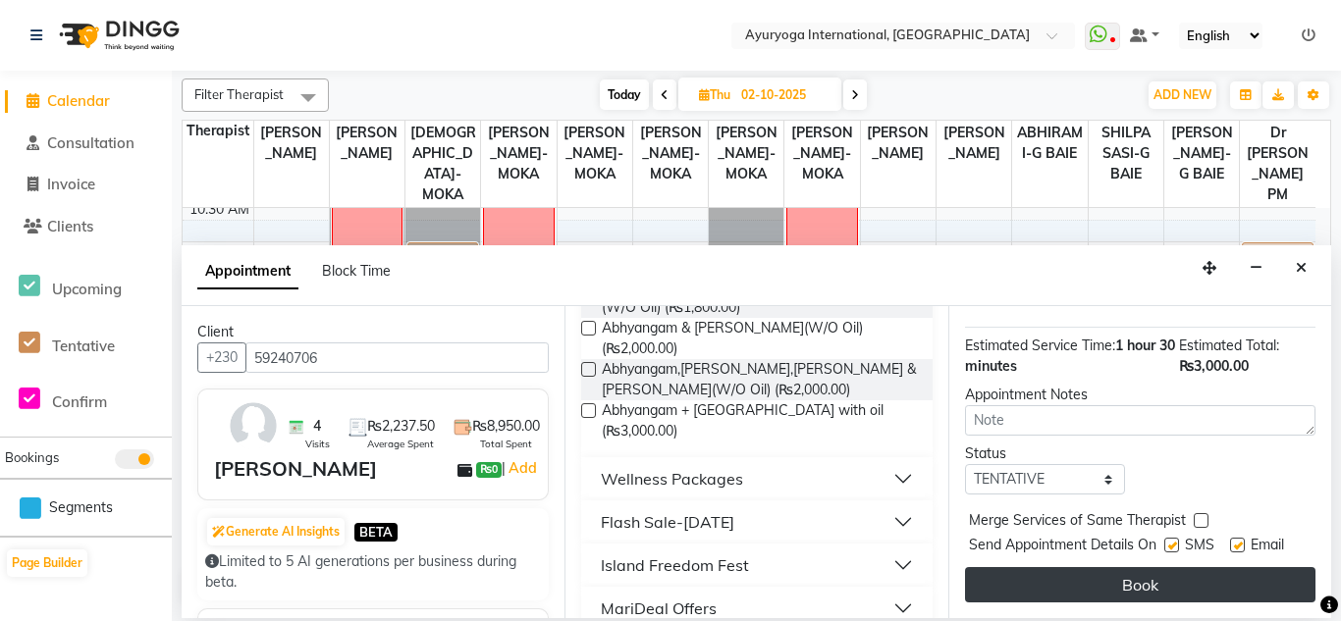
click at [1105, 568] on button "Book" at bounding box center [1140, 584] width 350 height 35
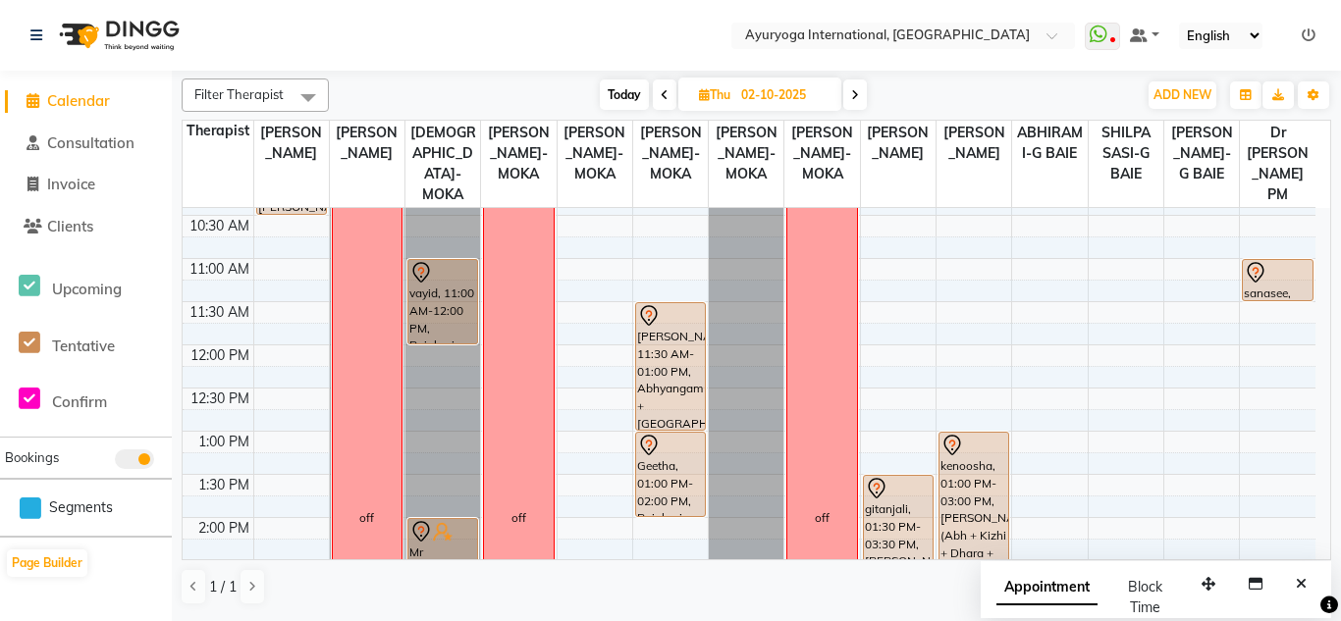
scroll to position [0, 0]
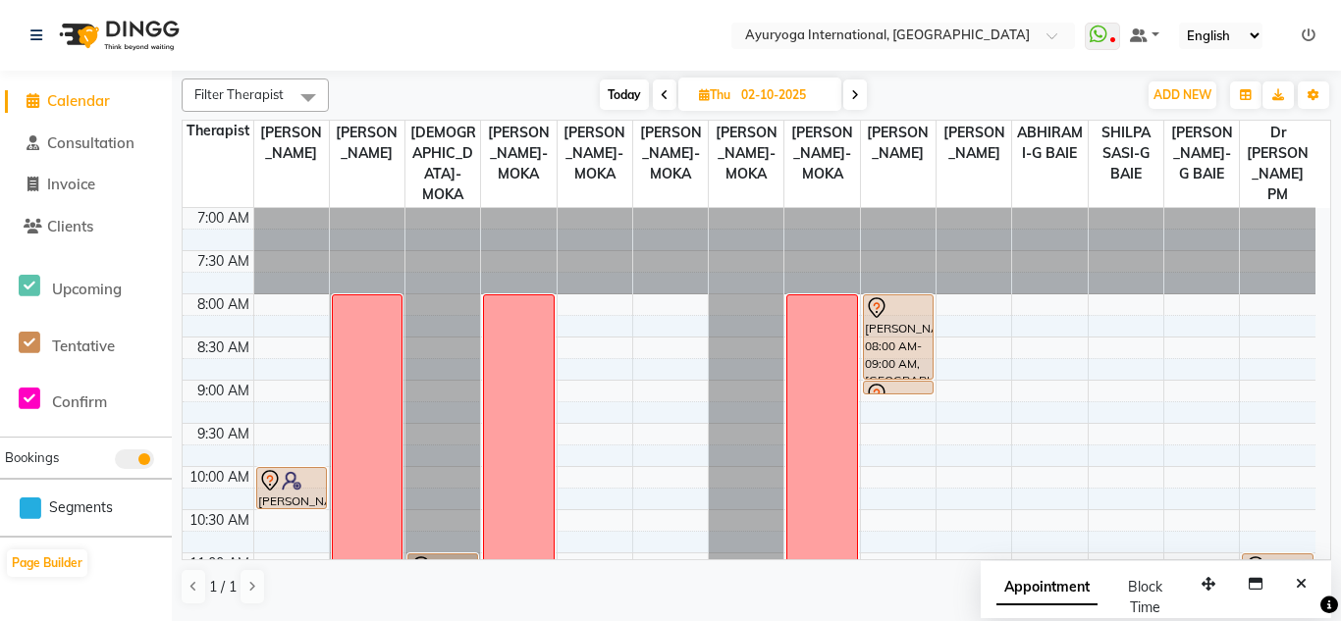
click at [621, 90] on span "Today" at bounding box center [624, 94] width 49 height 30
type input "01-10-2025"
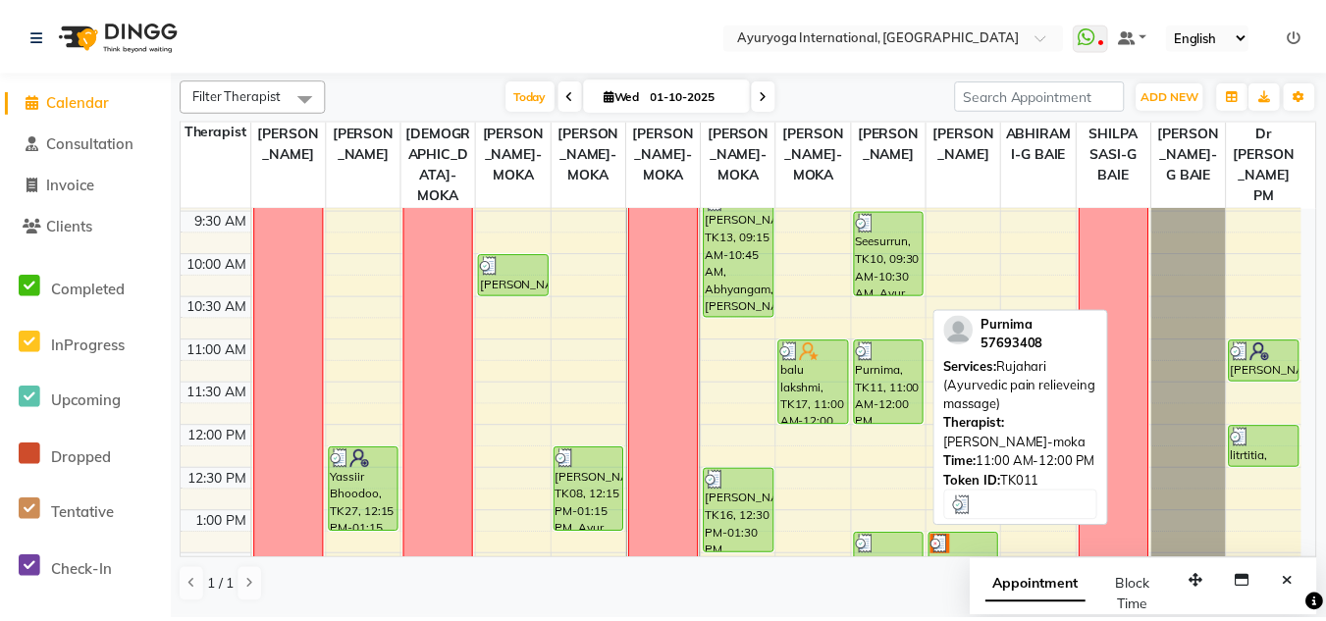
scroll to position [507, 0]
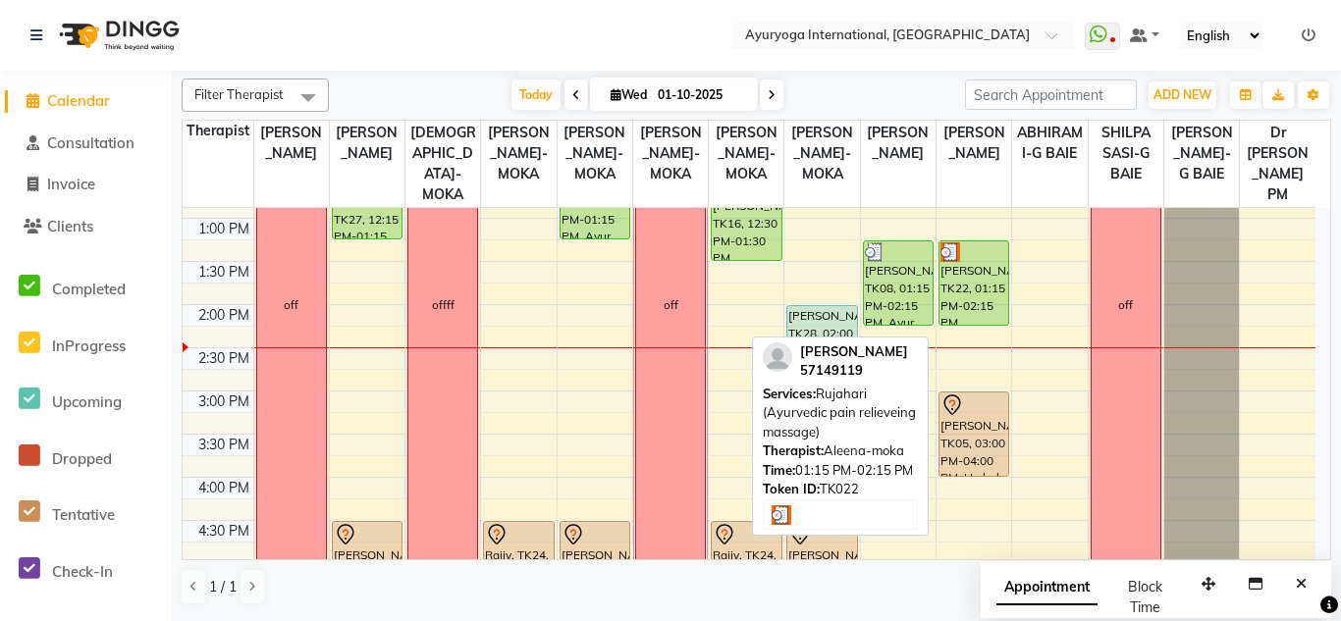
click at [976, 305] on div "saritha, TK22, 01:15 PM-02:15 PM, Rujahari (Ayurvedic pain relieveing massage)" at bounding box center [973, 282] width 69 height 83
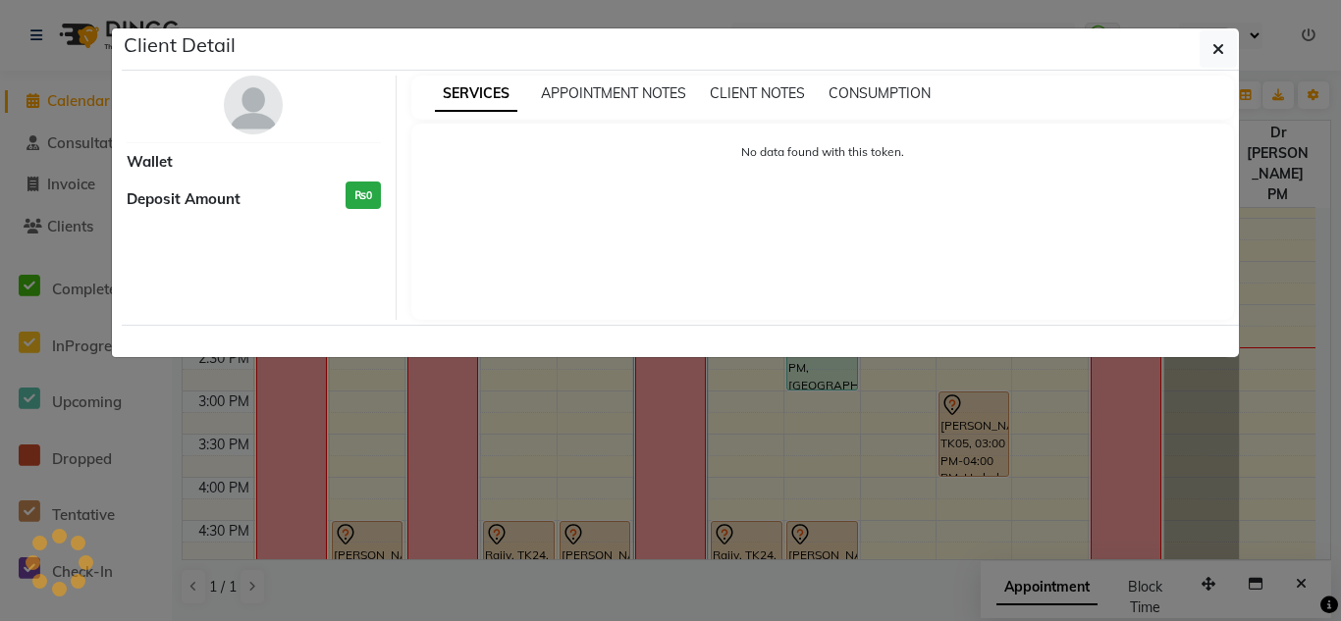
select select "3"
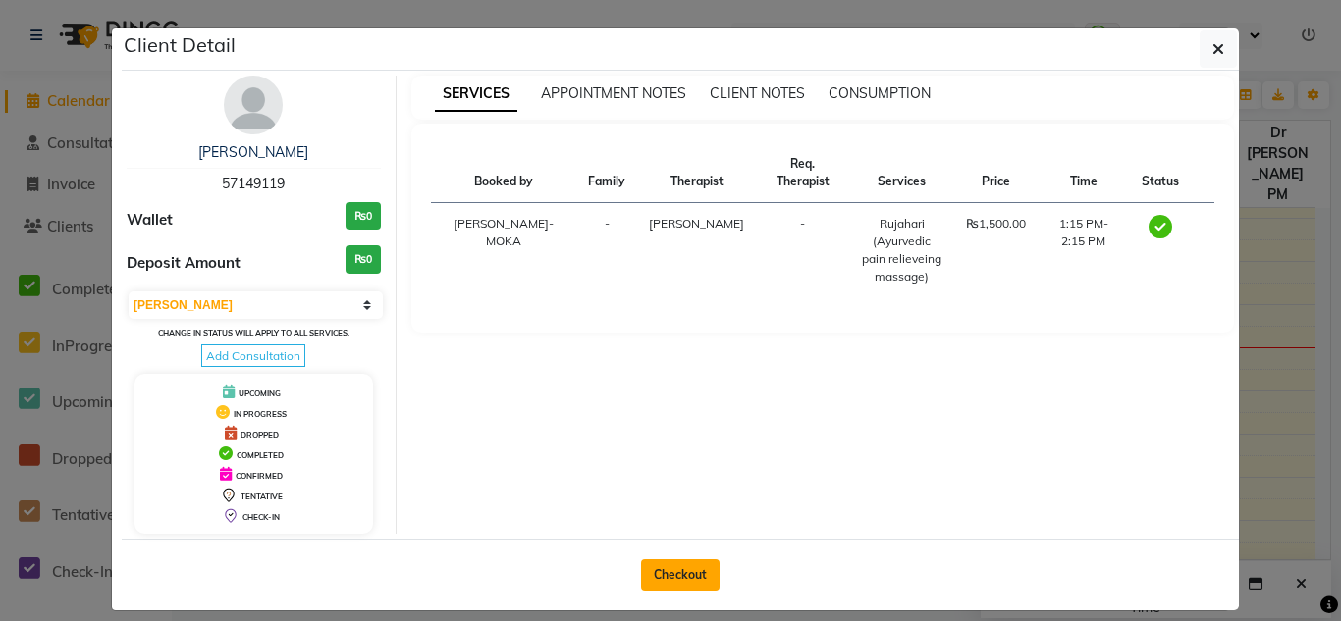
click at [687, 567] on button "Checkout" at bounding box center [680, 574] width 79 height 31
select select "service"
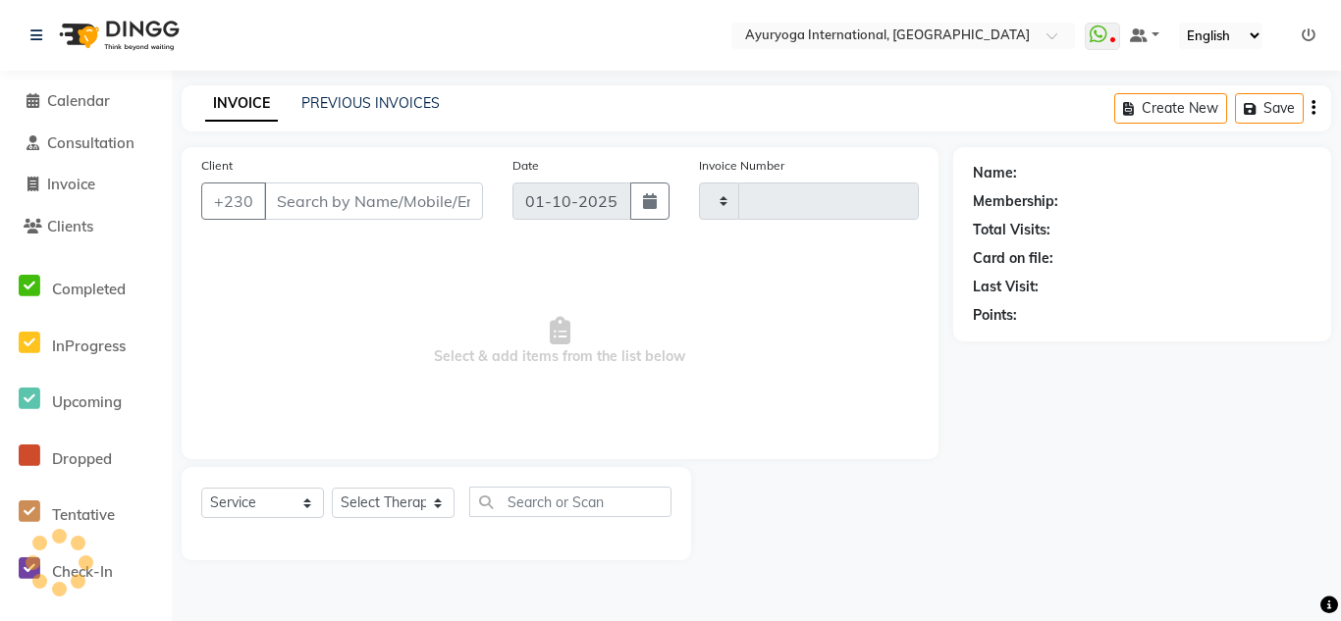
type input "5962"
select select "730"
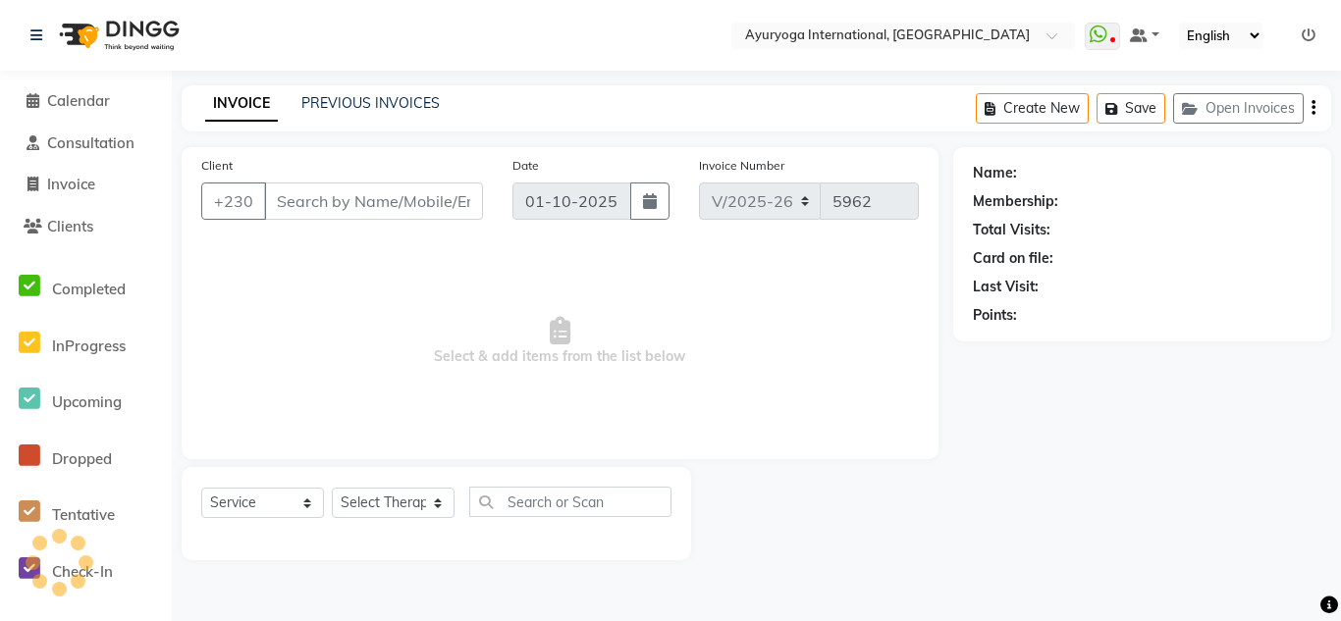
type input "57149119"
select select "80876"
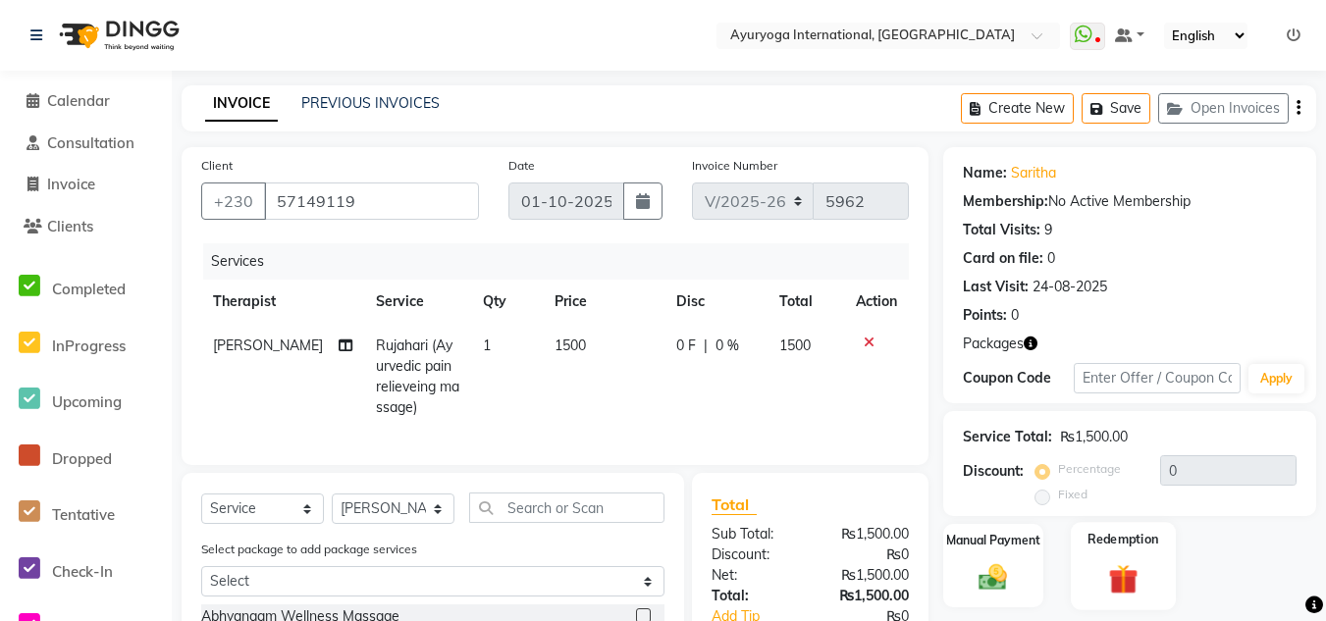
scroll to position [185, 0]
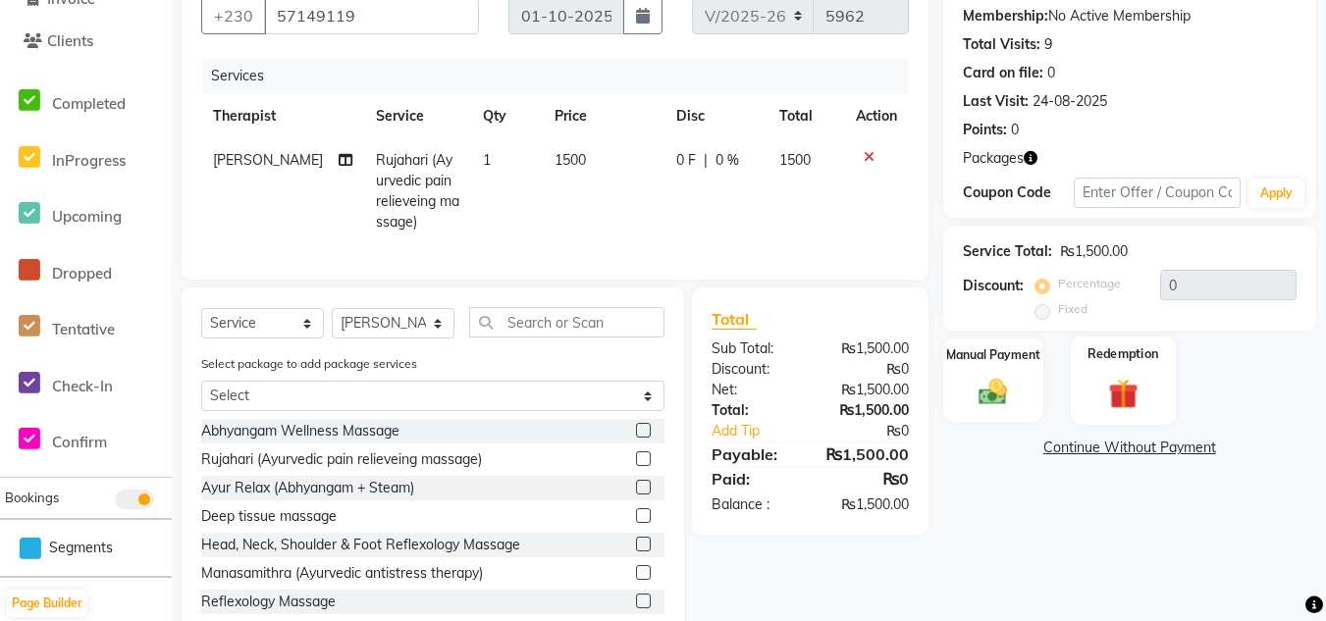
click at [1121, 403] on img at bounding box center [1123, 393] width 48 height 36
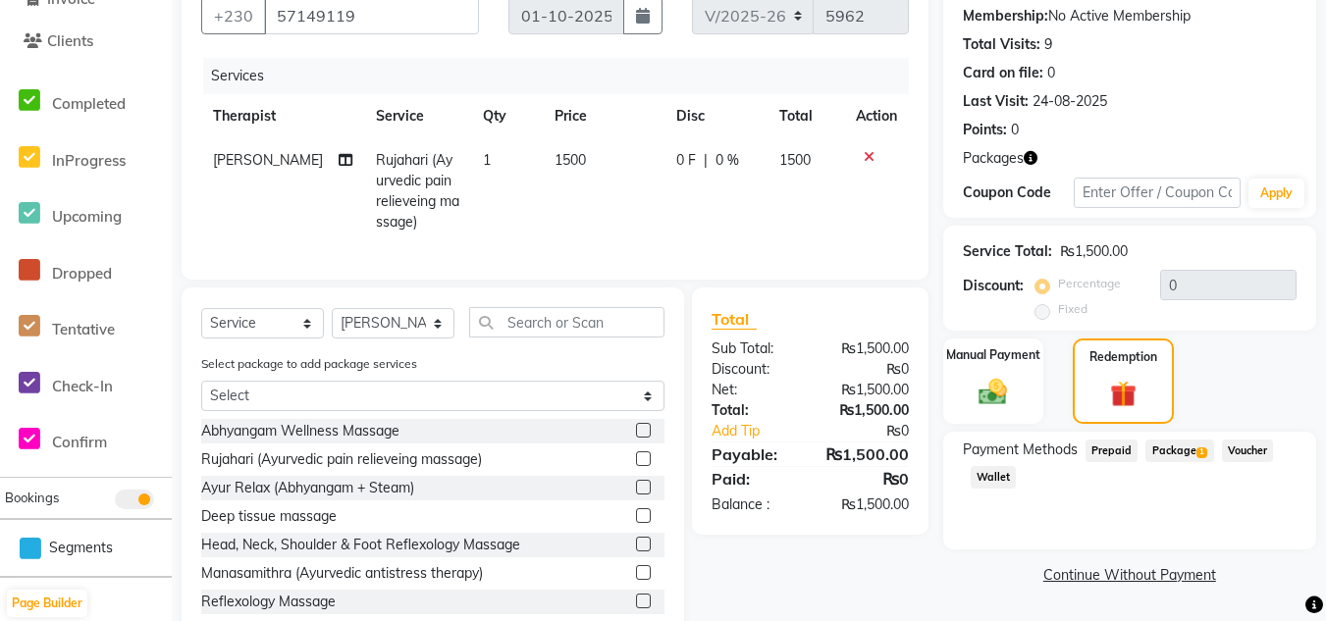
click at [1175, 454] on span "Package 1" at bounding box center [1179, 451] width 68 height 23
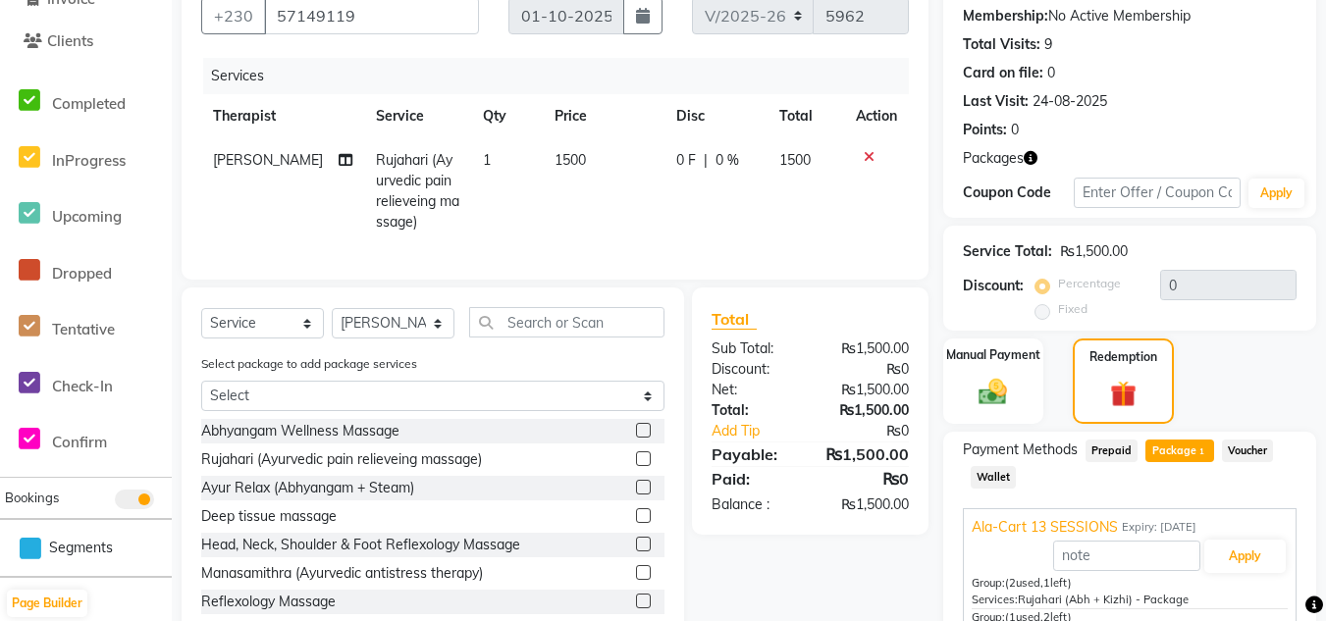
scroll to position [26, 0]
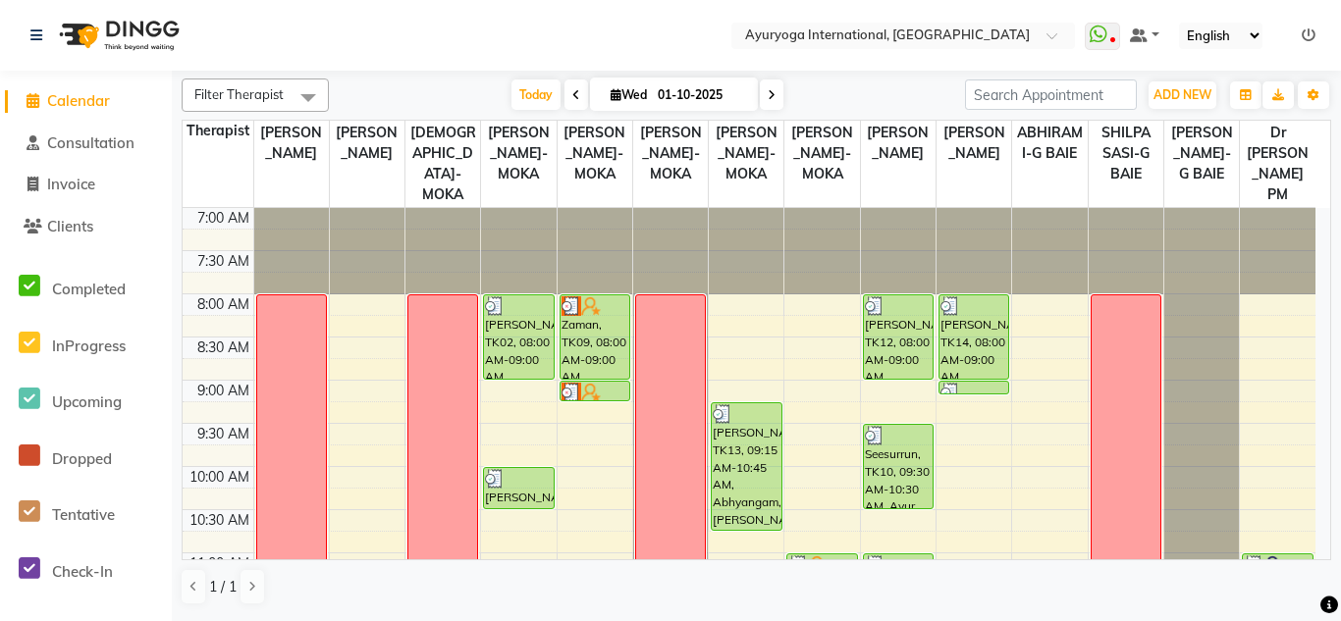
click at [760, 92] on span at bounding box center [772, 94] width 24 height 30
type input "02-10-2025"
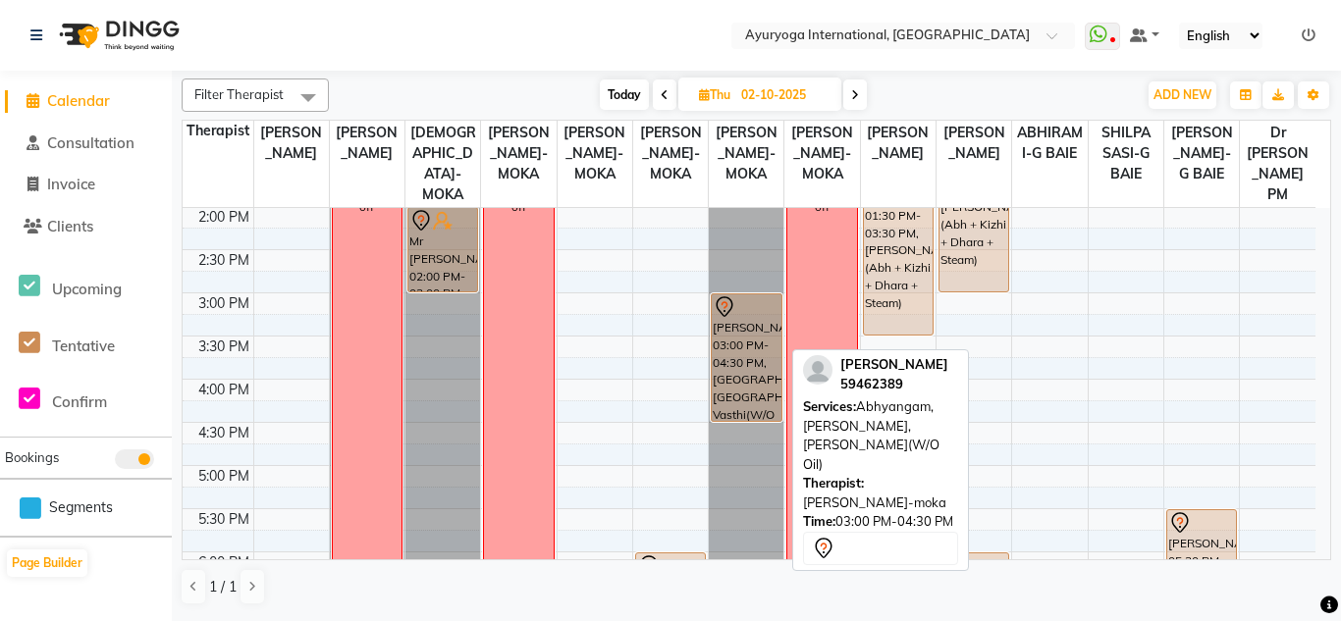
scroll to position [311, 0]
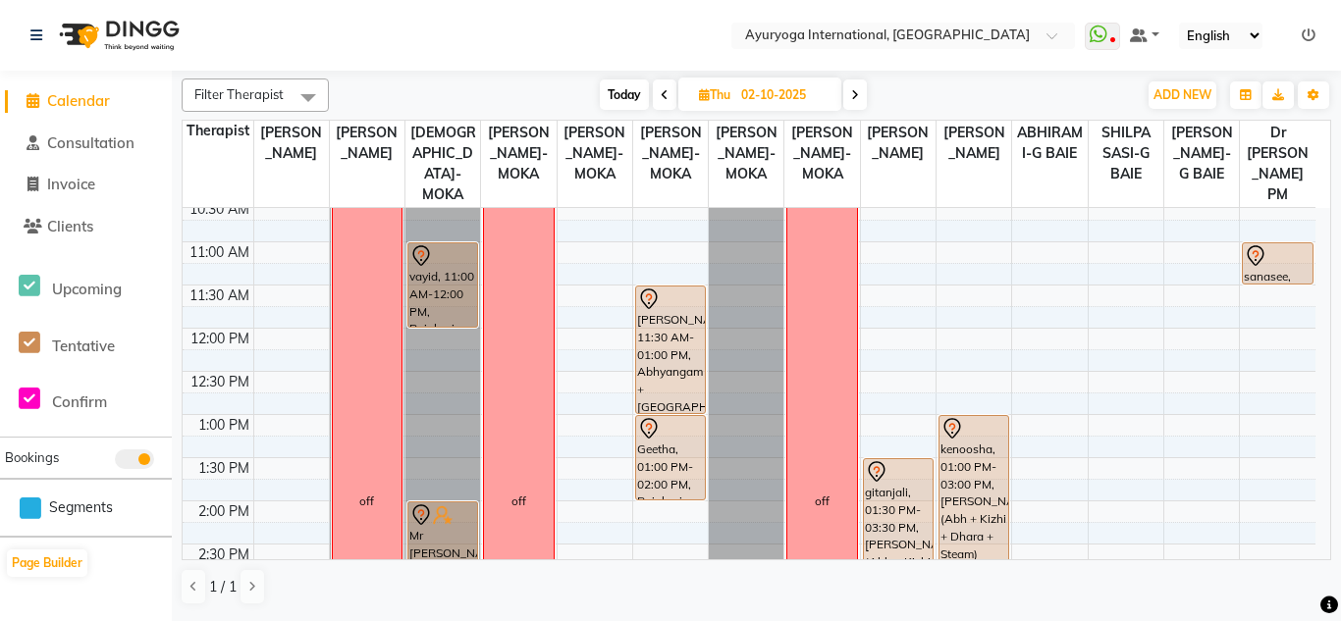
click at [892, 316] on div "7:00 AM 7:30 AM 8:00 AM 8:30 AM 9:00 AM 9:30 AM 10:00 AM 10:30 AM 11:00 AM 11:3…" at bounding box center [749, 501] width 1132 height 1208
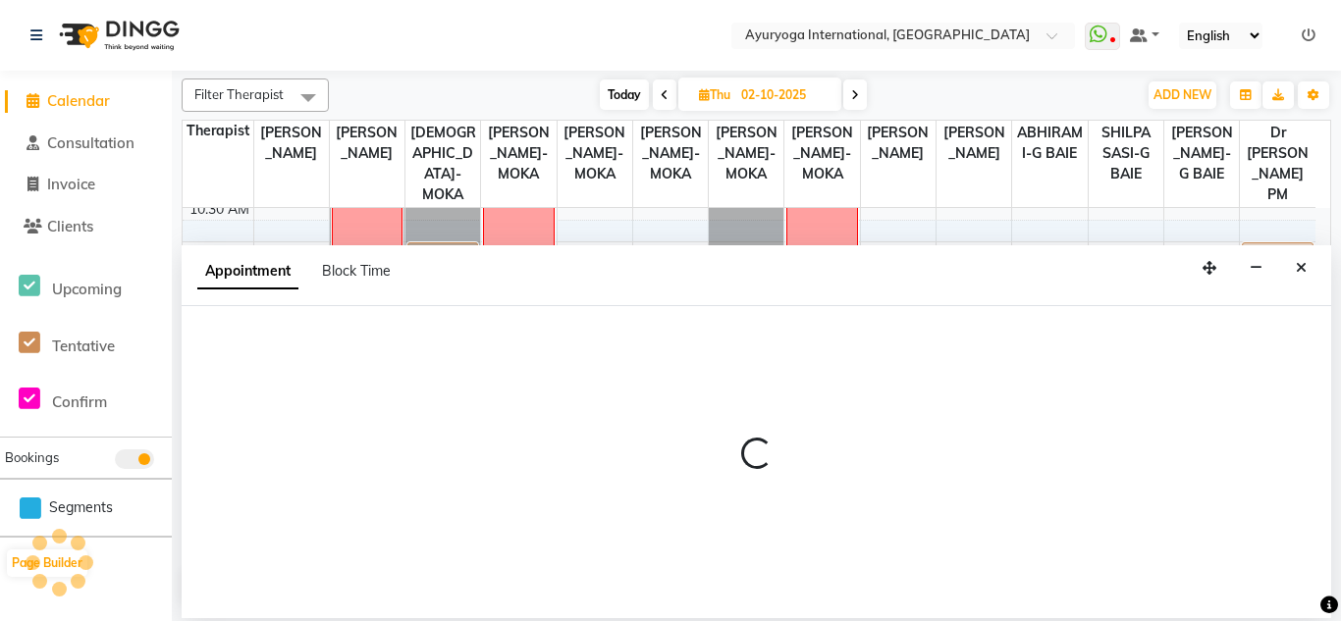
select select "60459"
select select "tentative"
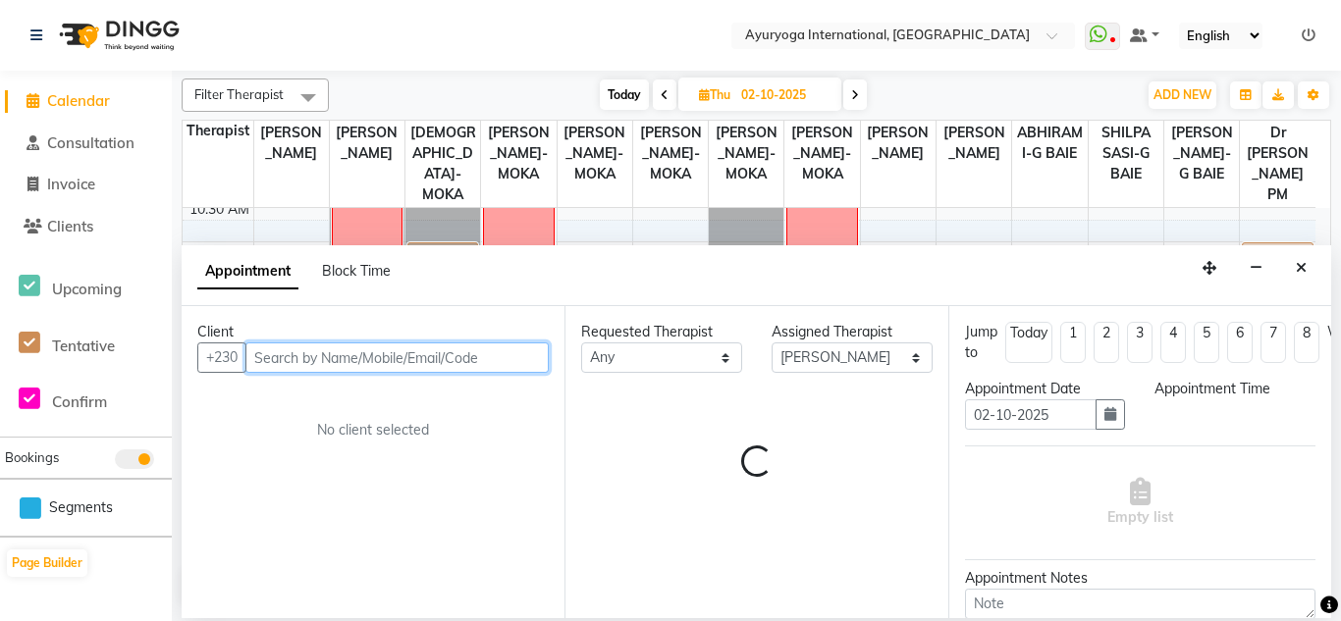
select select "690"
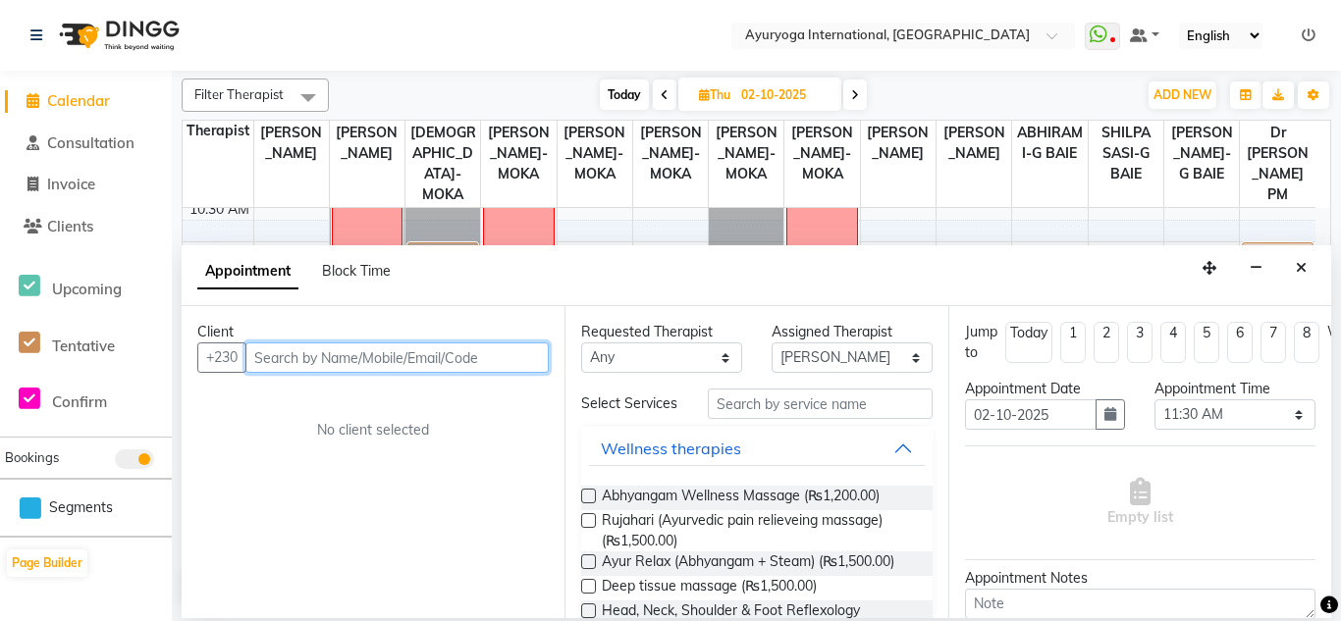
click at [492, 361] on input "text" at bounding box center [396, 357] width 303 height 30
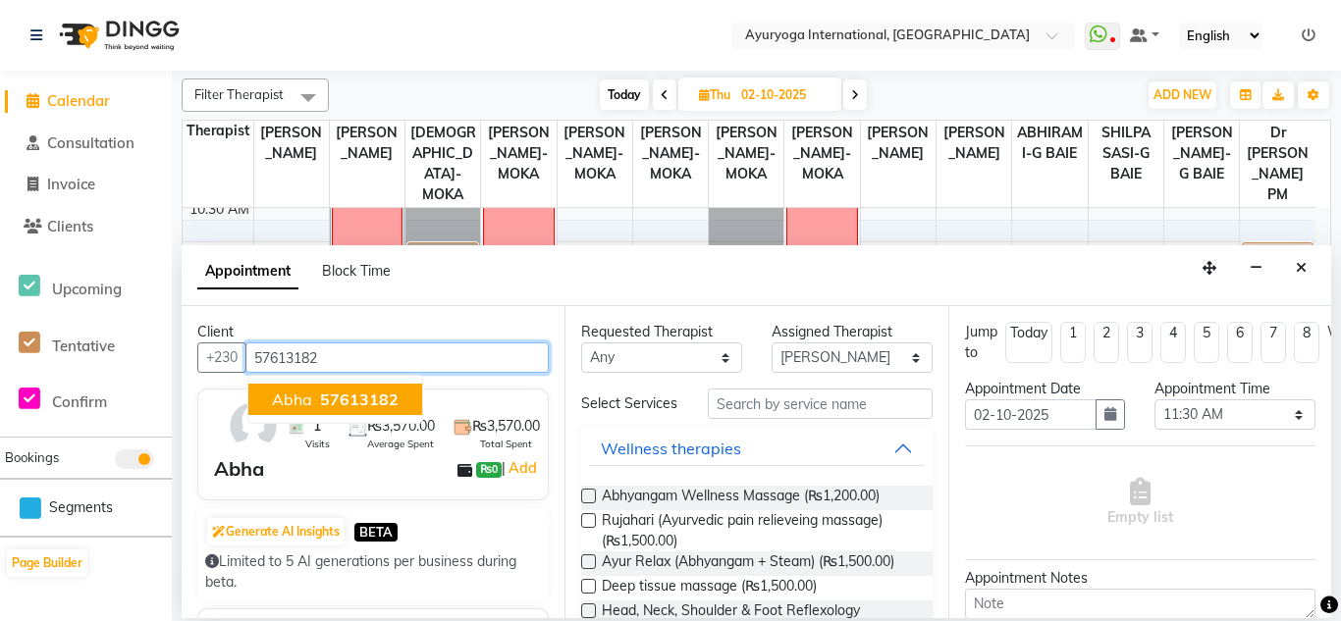
click at [375, 395] on span "57613182" at bounding box center [359, 400] width 79 height 20
type input "57613182"
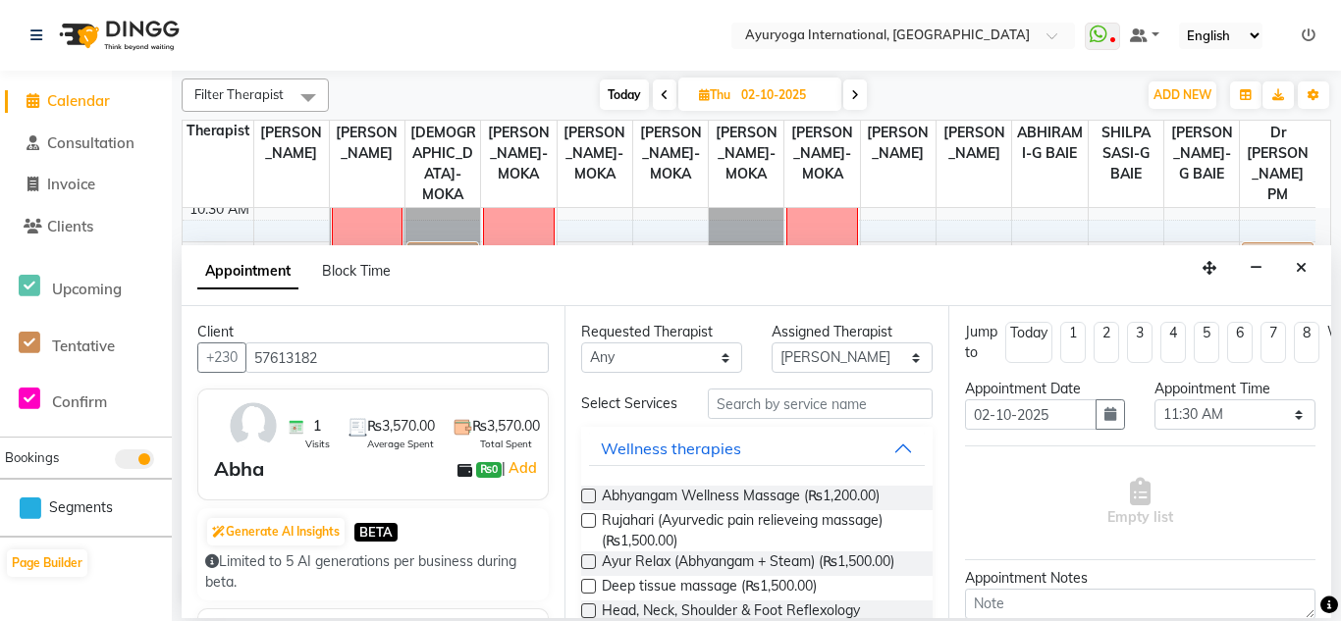
click at [594, 528] on label at bounding box center [588, 520] width 15 height 15
click at [594, 529] on input "checkbox" at bounding box center [587, 522] width 13 height 13
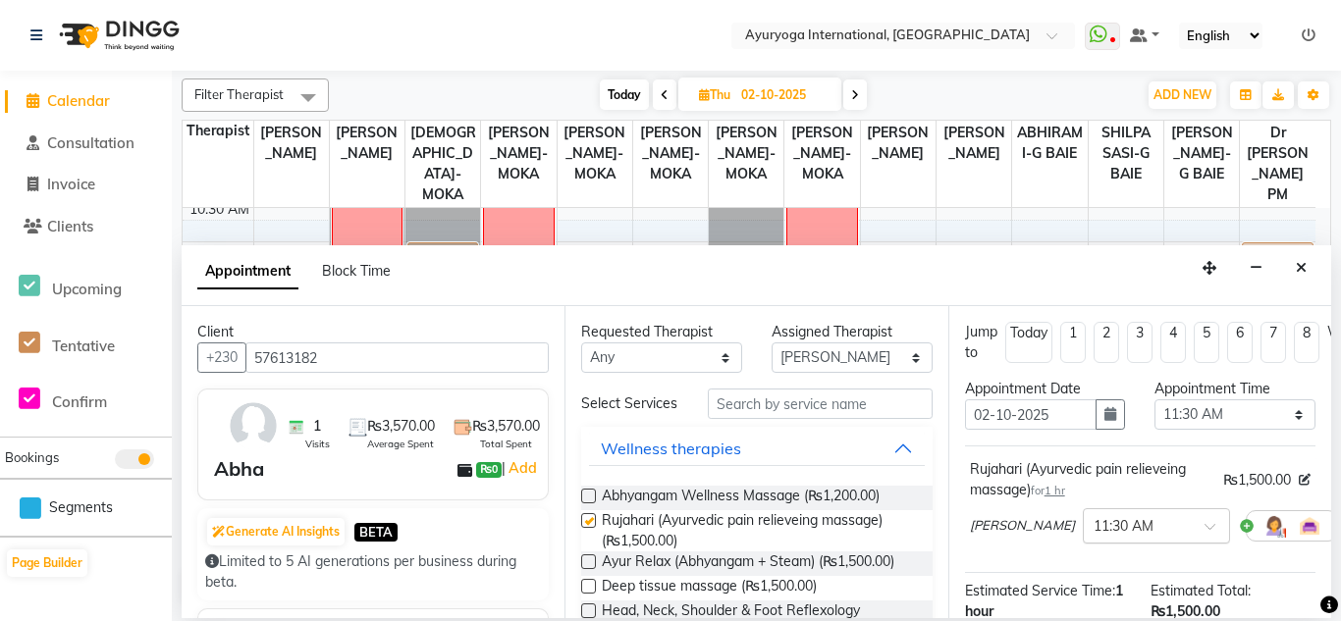
checkbox input "false"
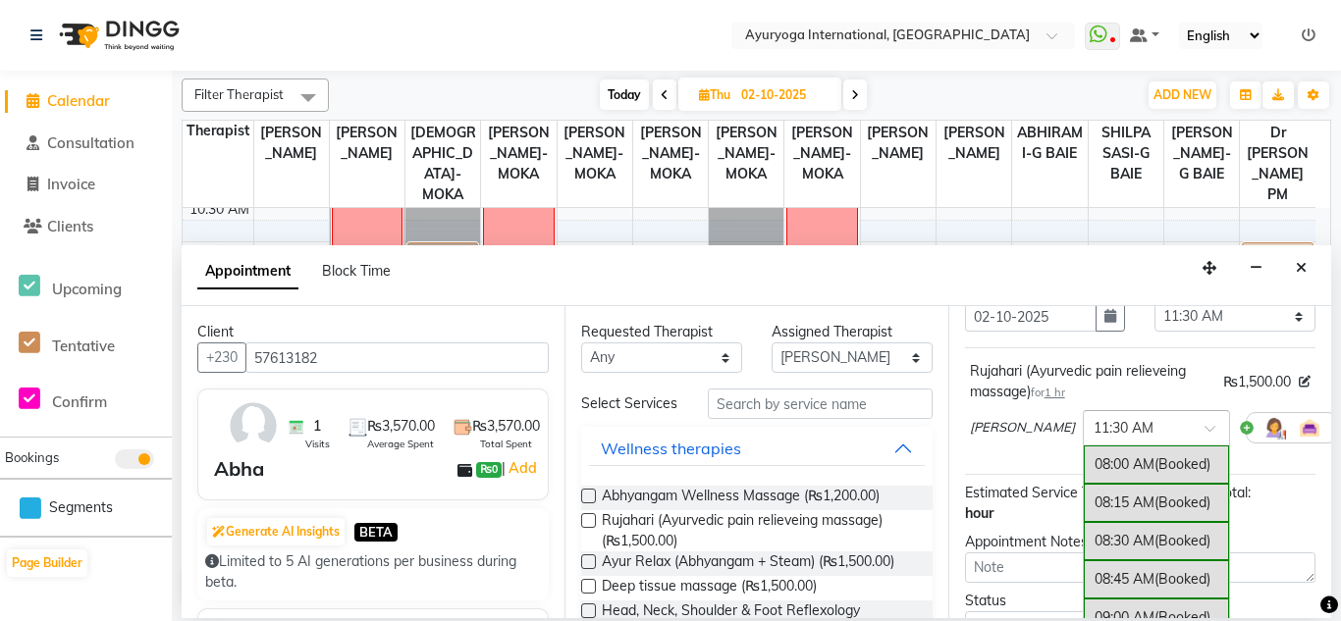
click at [1204, 430] on span at bounding box center [1216, 434] width 25 height 21
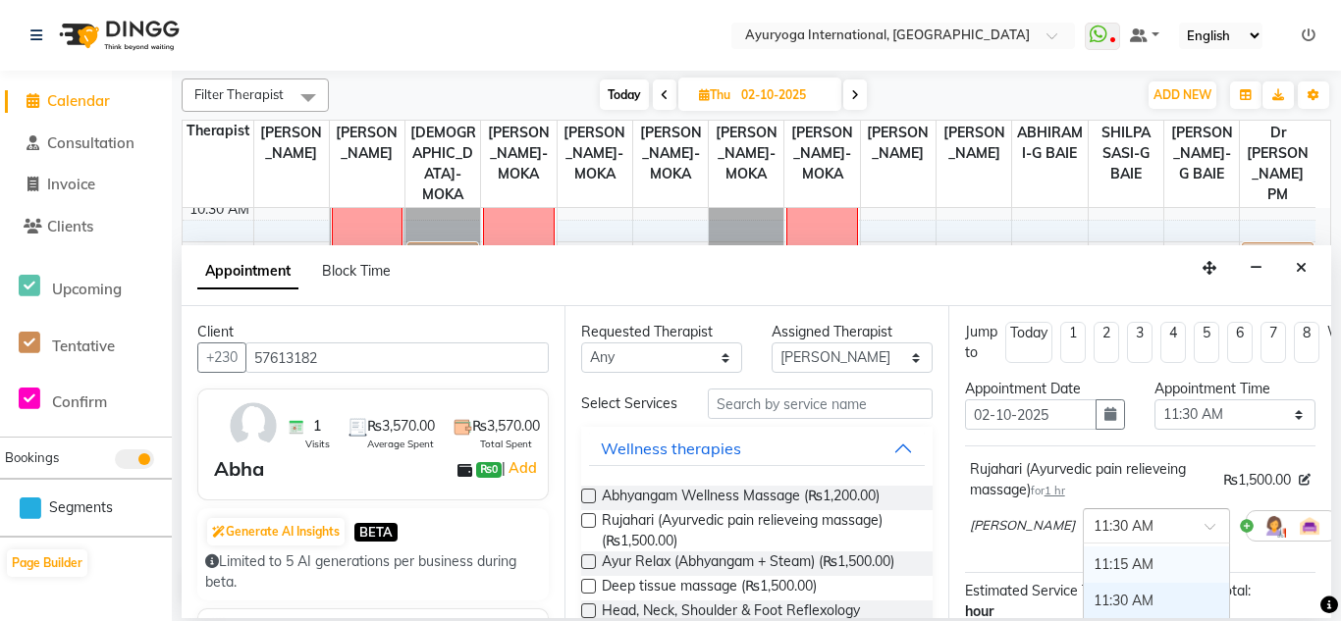
scroll to position [440, 0]
click at [1103, 565] on div "11:00 AM" at bounding box center [1155, 568] width 145 height 36
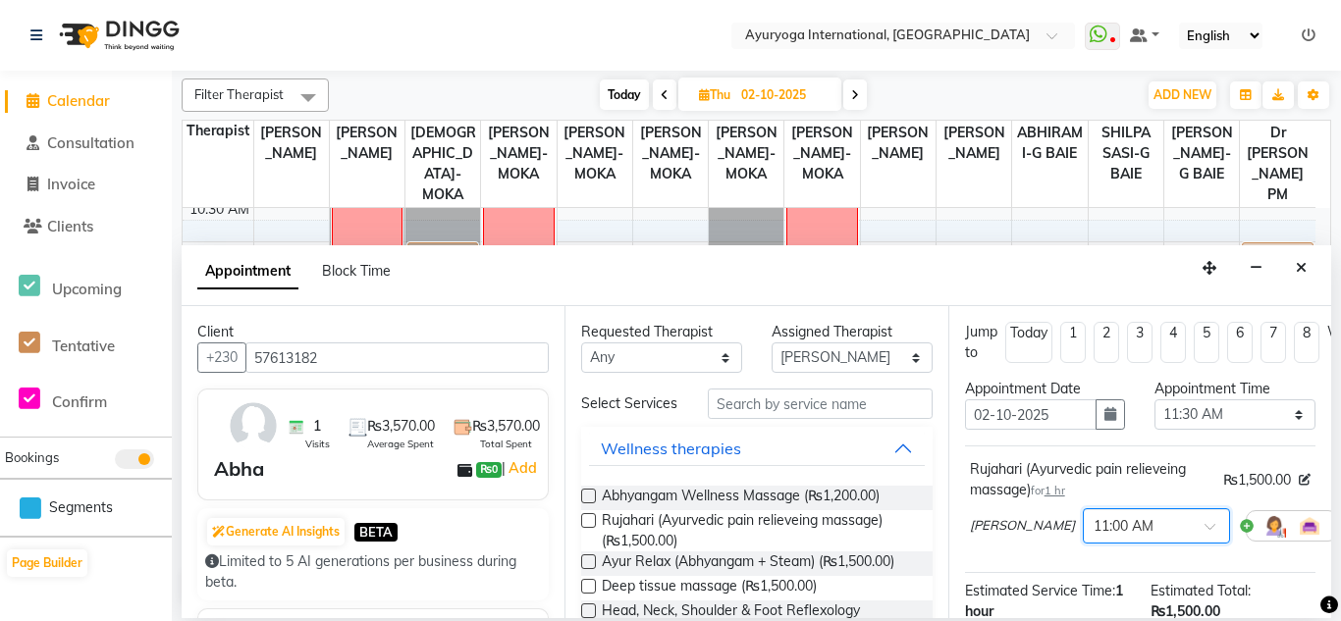
scroll to position [280, 0]
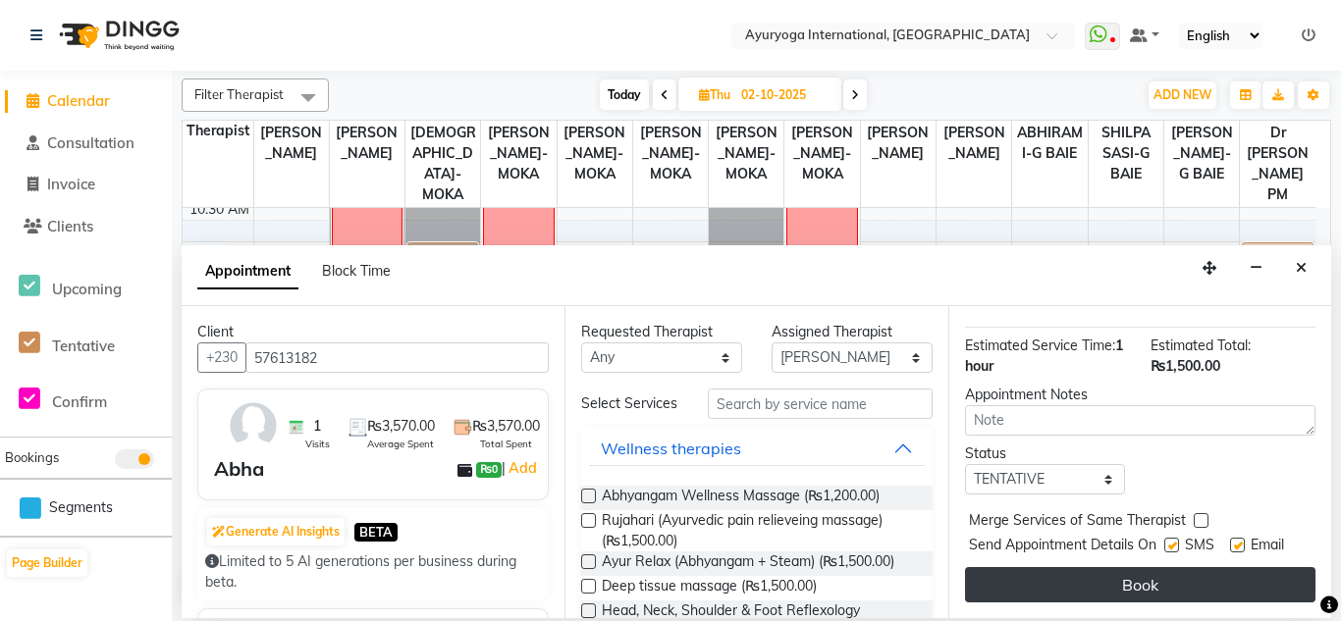
click at [1158, 576] on button "Book" at bounding box center [1140, 584] width 350 height 35
click at [1158, 576] on div "Book" at bounding box center [1140, 584] width 350 height 35
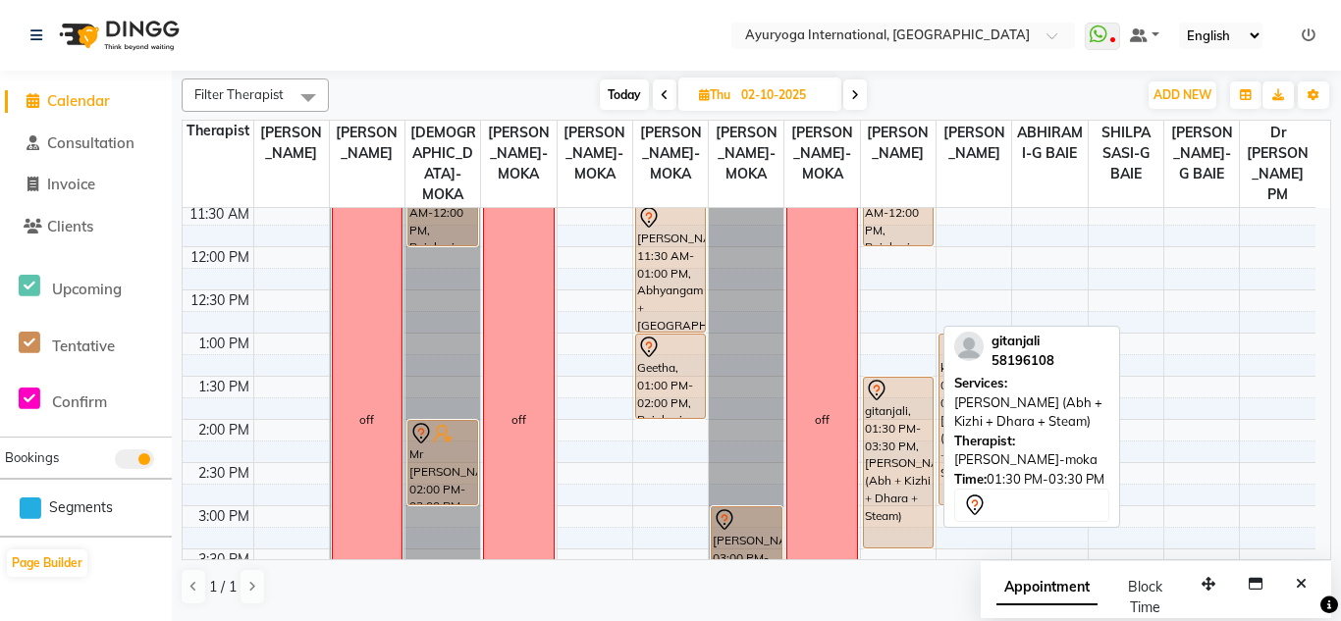
scroll to position [294, 0]
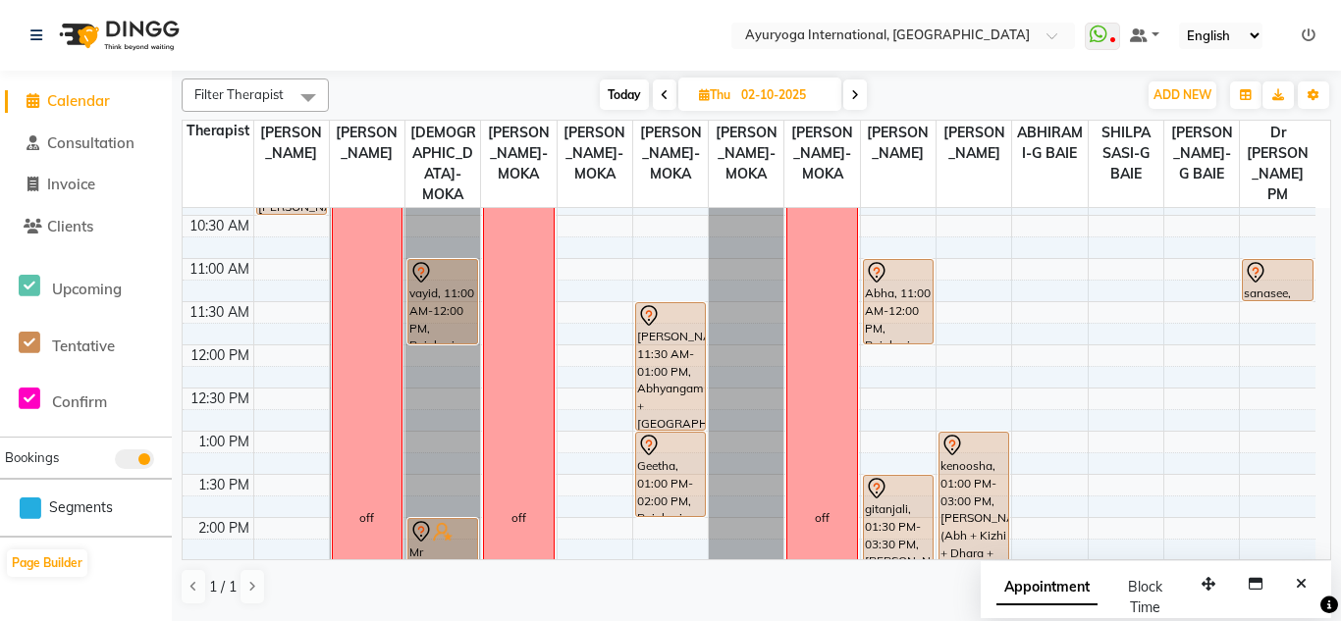
click at [661, 94] on icon at bounding box center [664, 95] width 8 height 12
click at [735, 94] on input "02-10-2025" at bounding box center [784, 94] width 98 height 29
type input "01-10-2025"
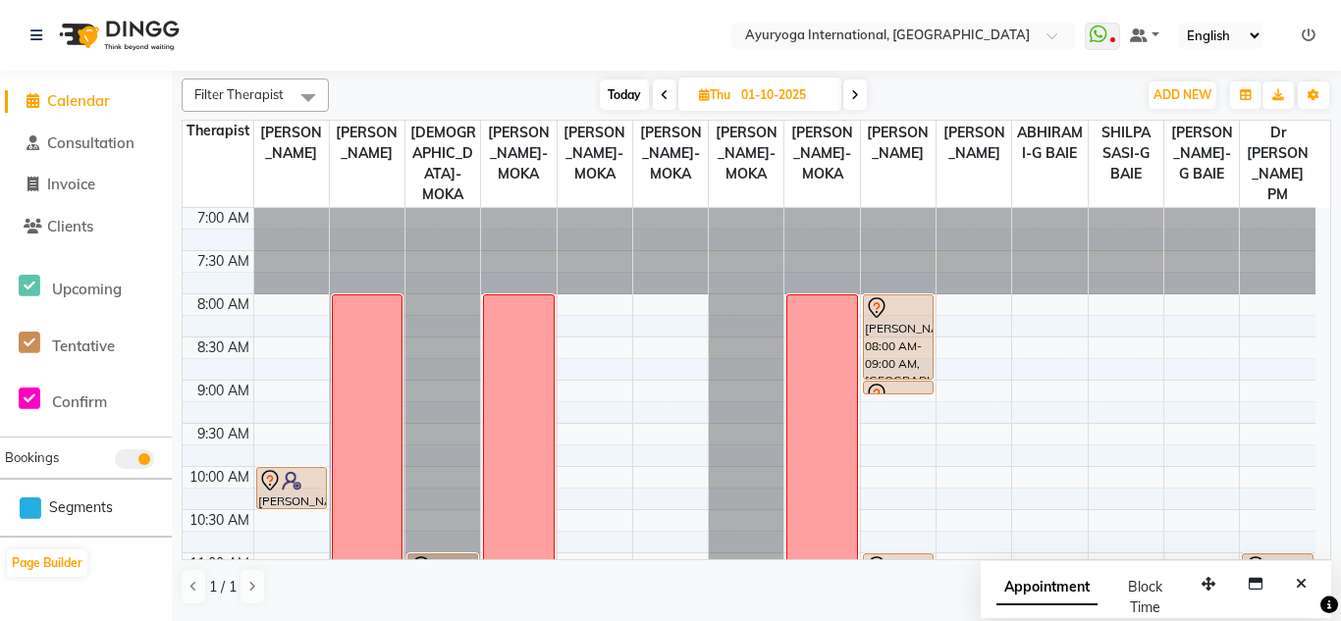
select select "10"
select select "2025"
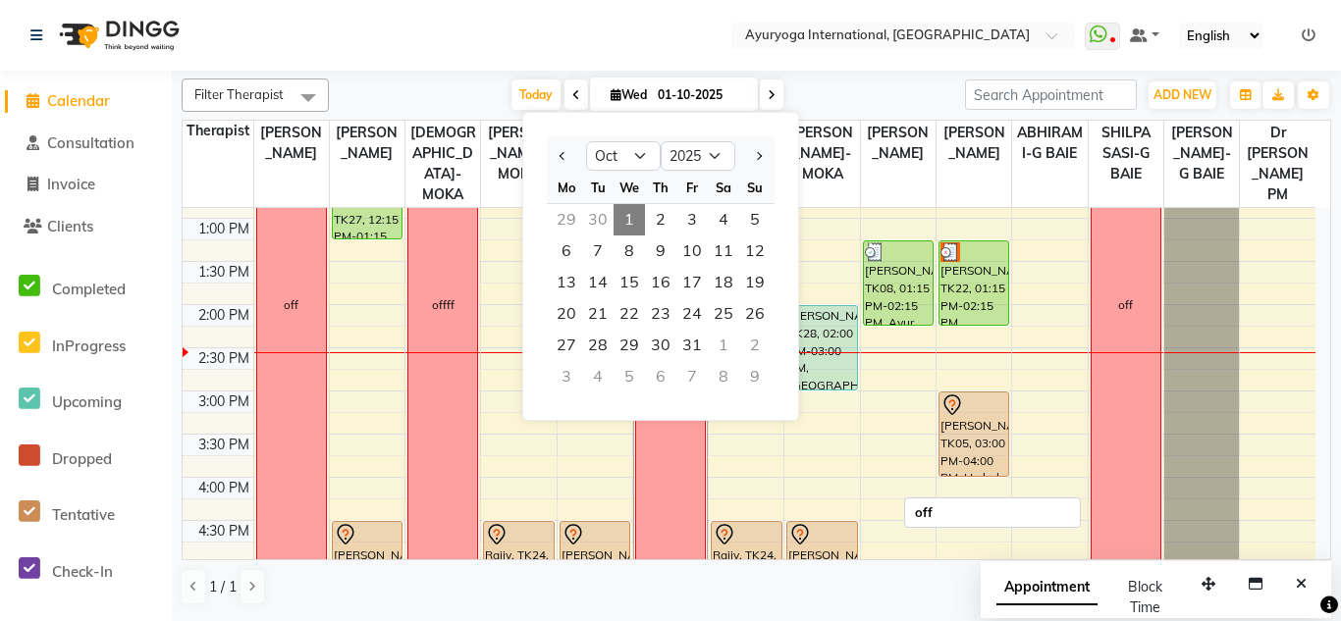
scroll to position [409, 0]
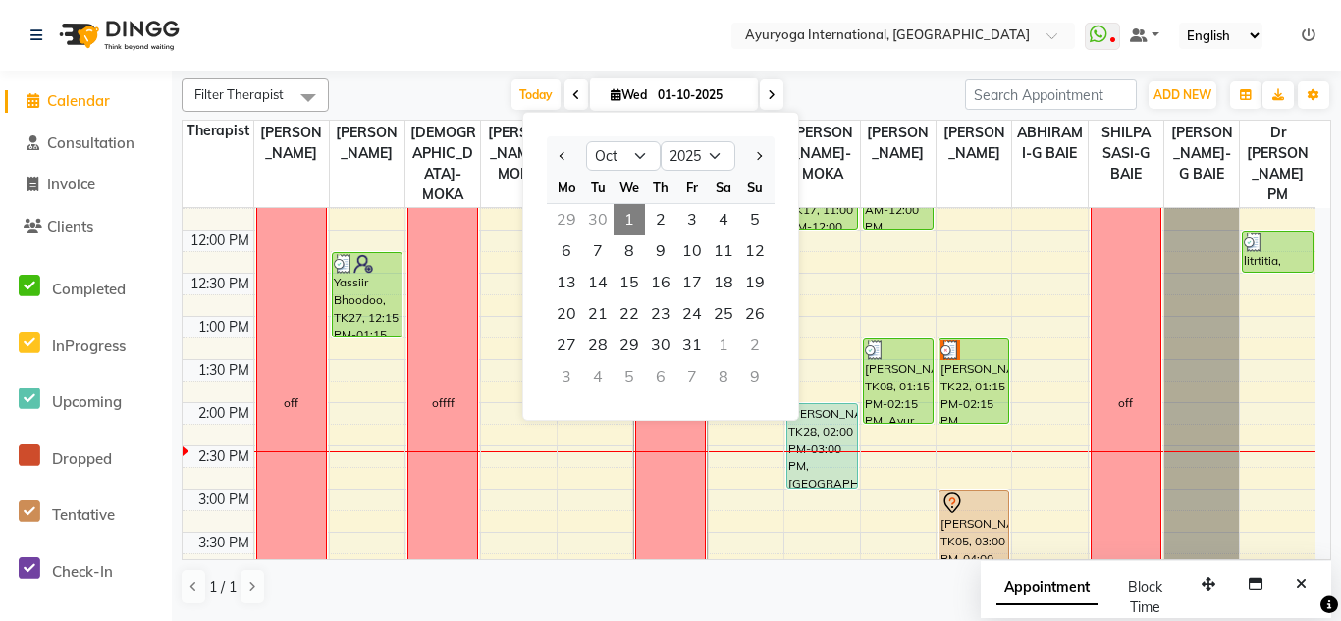
click at [625, 221] on span "1" at bounding box center [628, 219] width 31 height 31
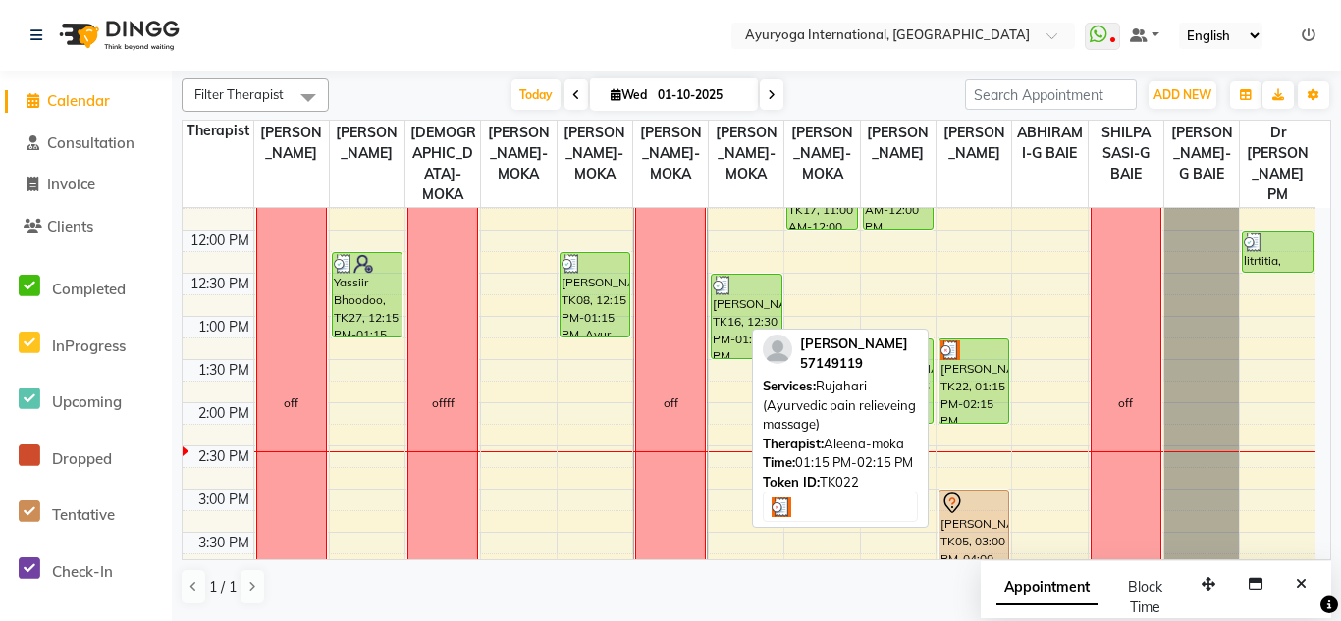
click at [991, 416] on div "saritha, TK22, 01:15 PM-02:15 PM, Rujahari (Ayurvedic pain relieveing massage)" at bounding box center [973, 381] width 69 height 83
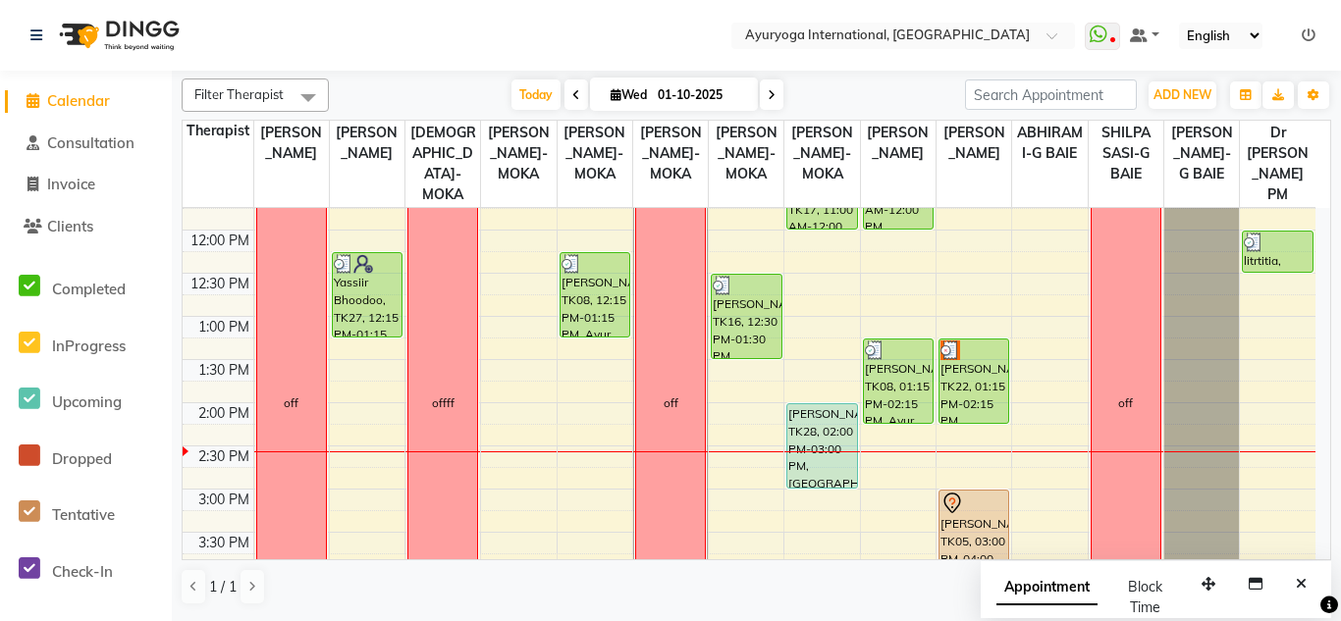
click at [764, 101] on span at bounding box center [772, 94] width 24 height 30
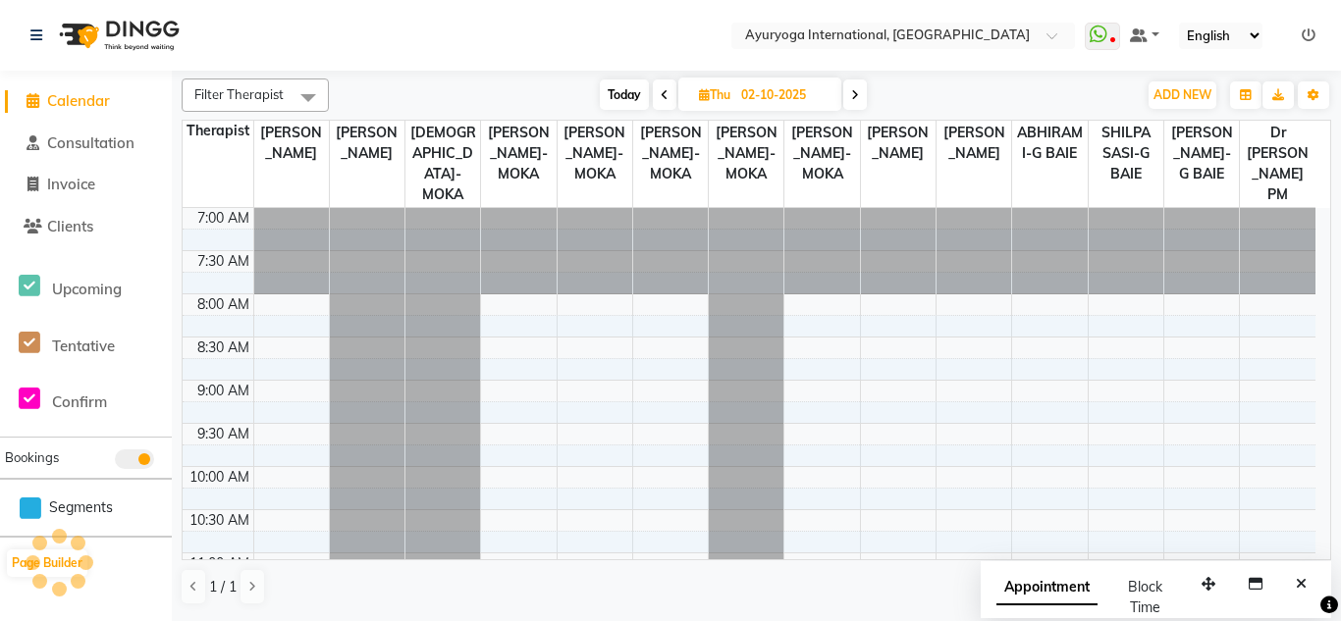
scroll to position [606, 0]
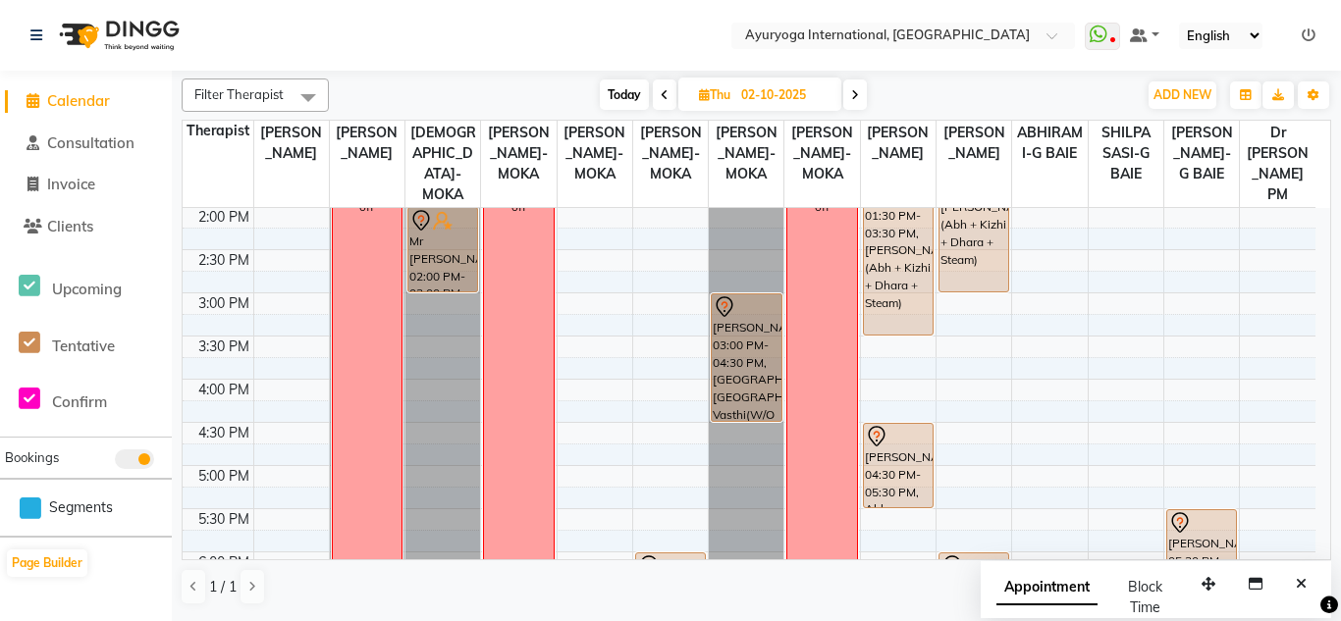
click at [656, 92] on span at bounding box center [665, 94] width 24 height 30
type input "01-10-2025"
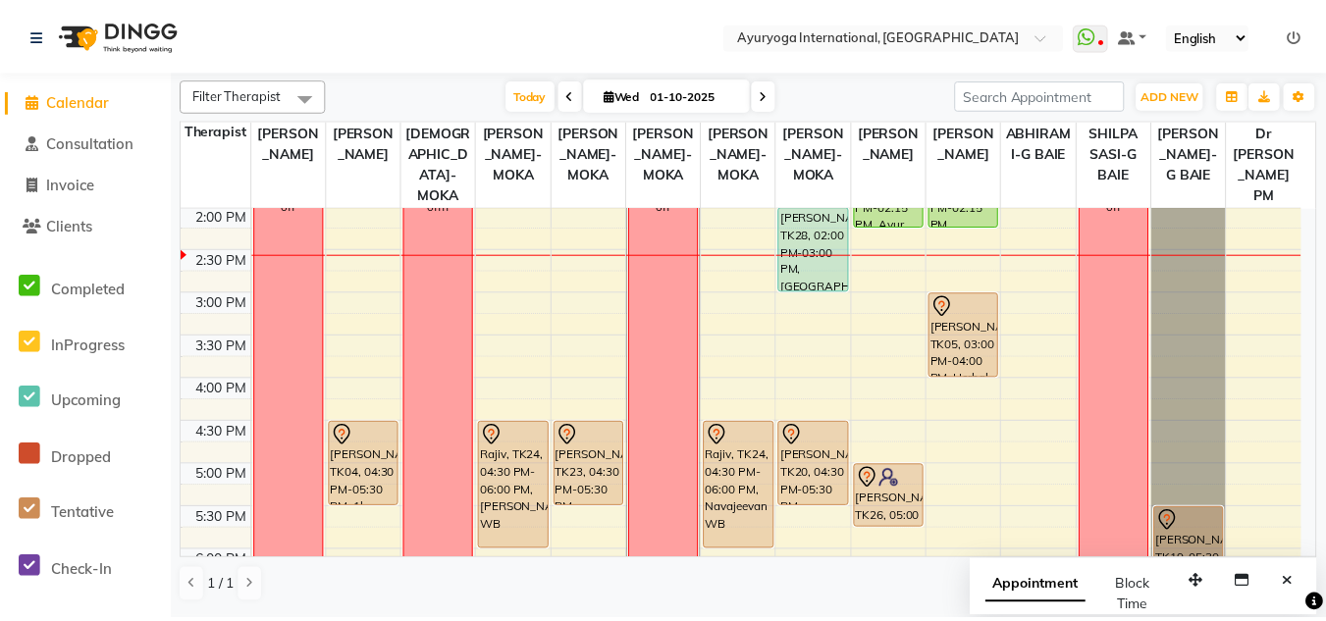
scroll to position [409, 0]
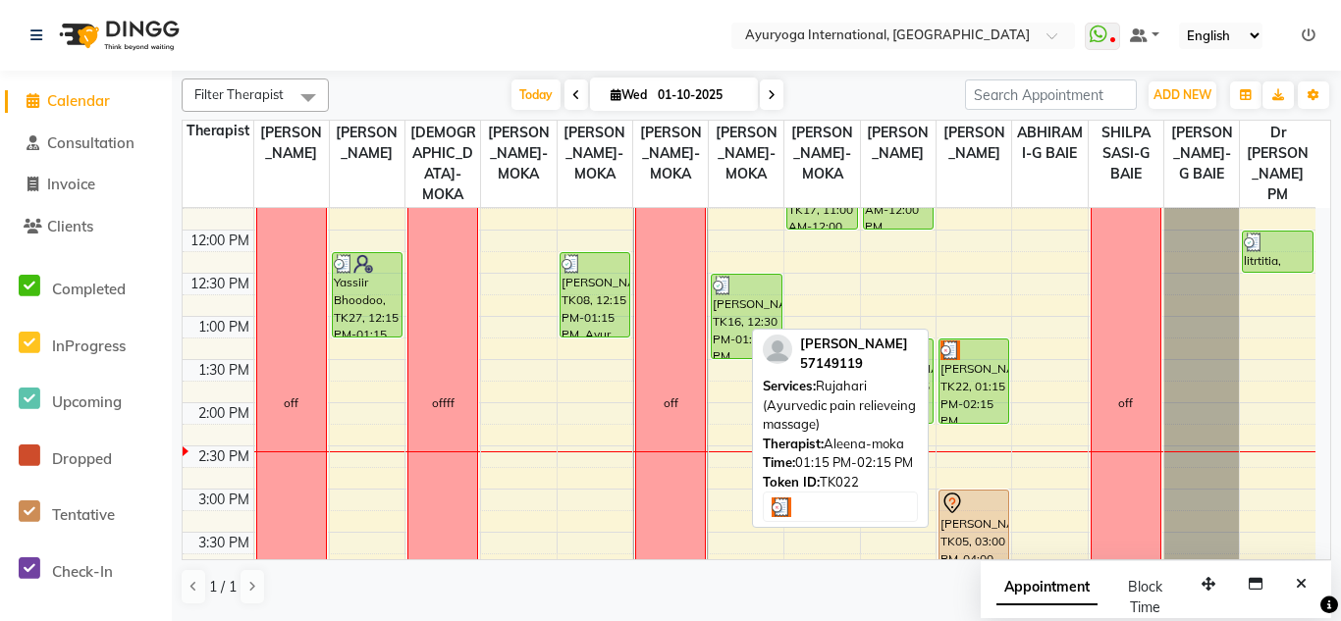
click at [974, 404] on div "saritha, TK22, 01:15 PM-02:15 PM, Rujahari (Ayurvedic pain relieveing massage)" at bounding box center [973, 381] width 69 height 83
select select "3"
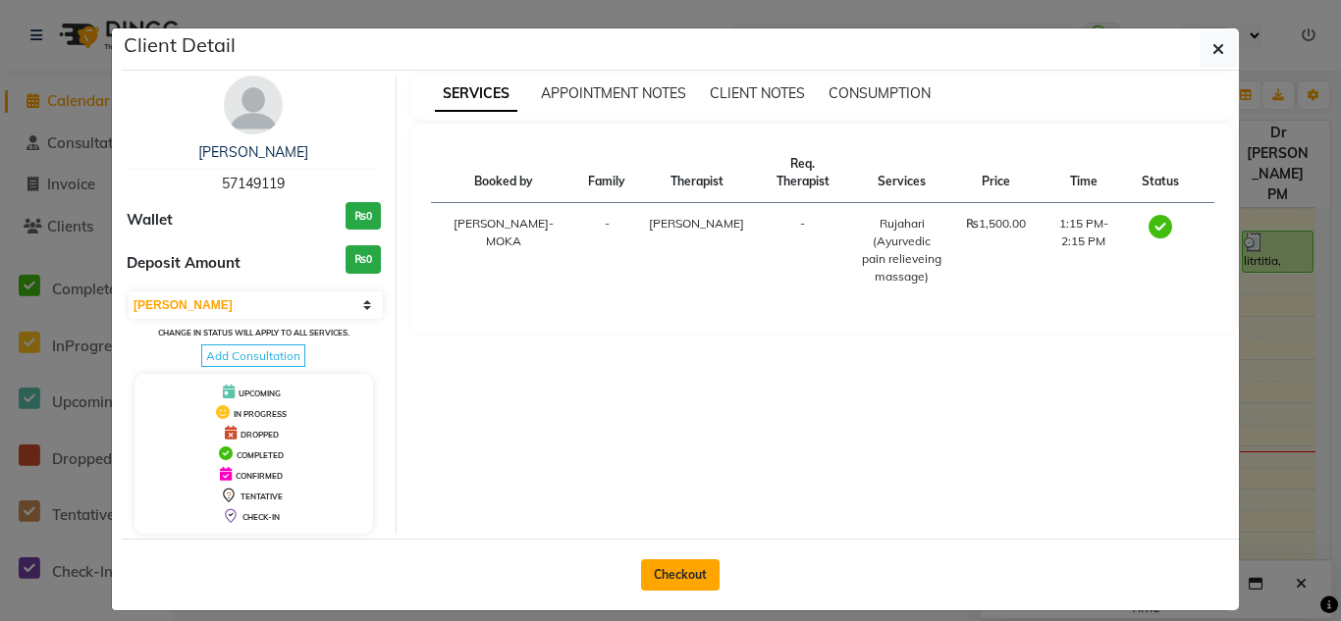
click at [663, 573] on button "Checkout" at bounding box center [680, 574] width 79 height 31
select select "service"
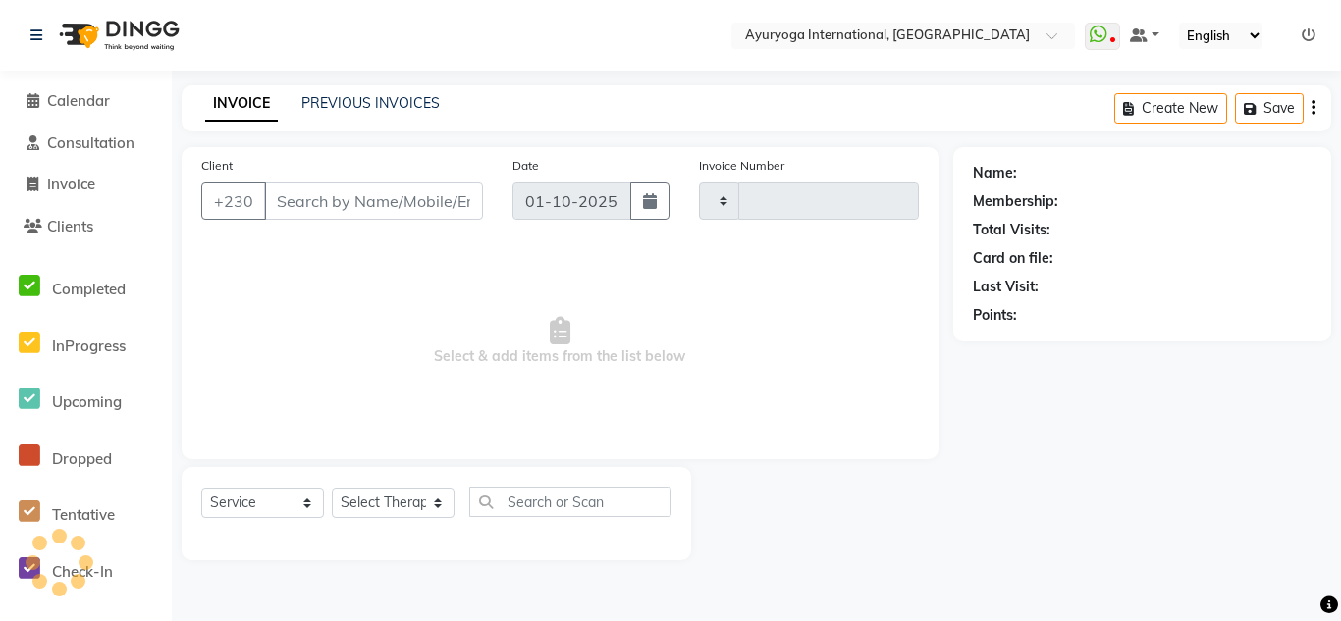
type input "5962"
select select "730"
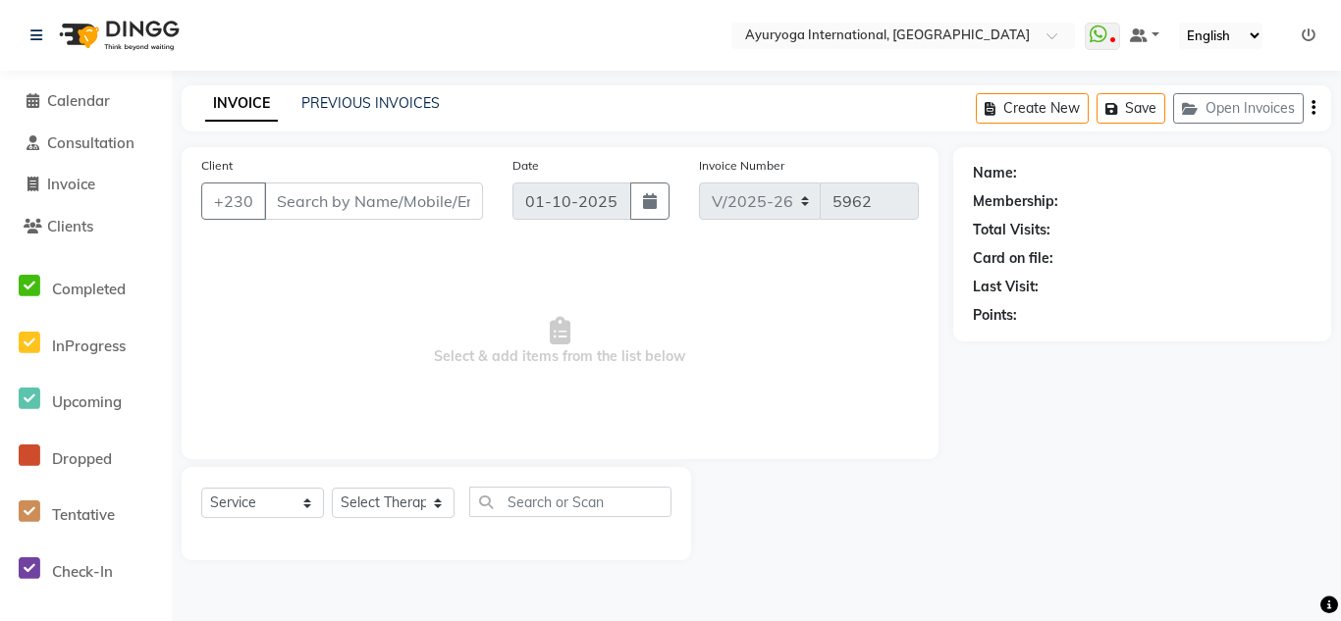
type input "57149119"
select select "80876"
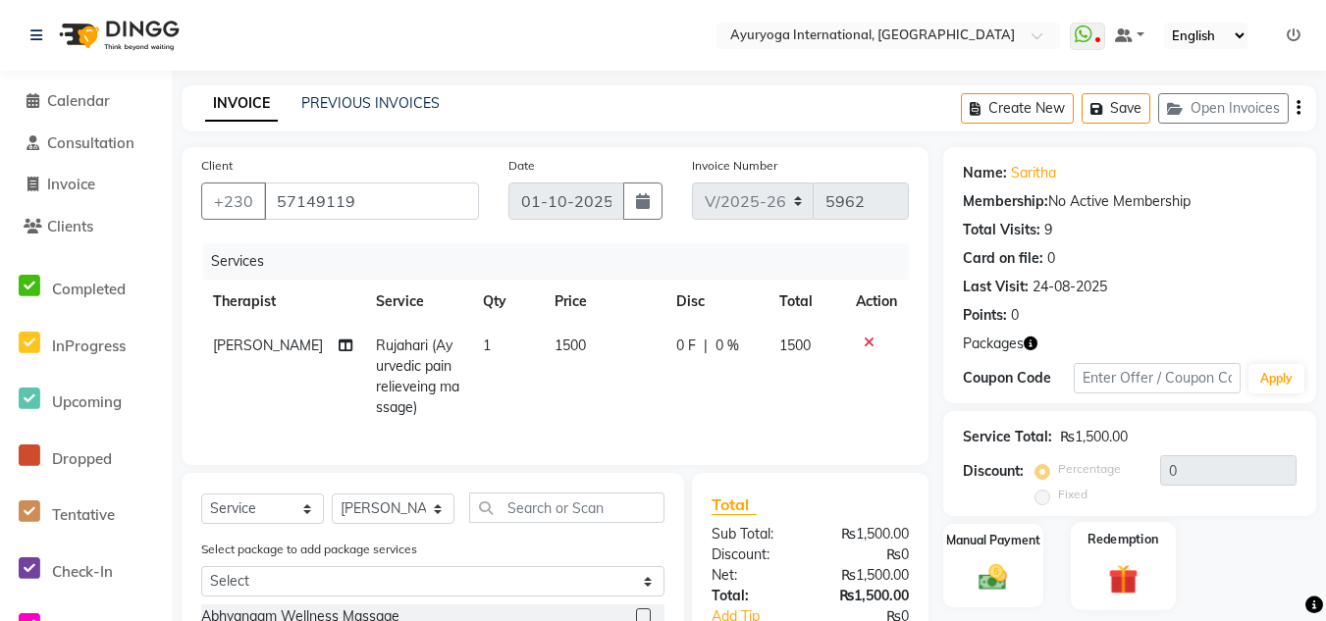
click at [1111, 570] on img at bounding box center [1123, 578] width 48 height 36
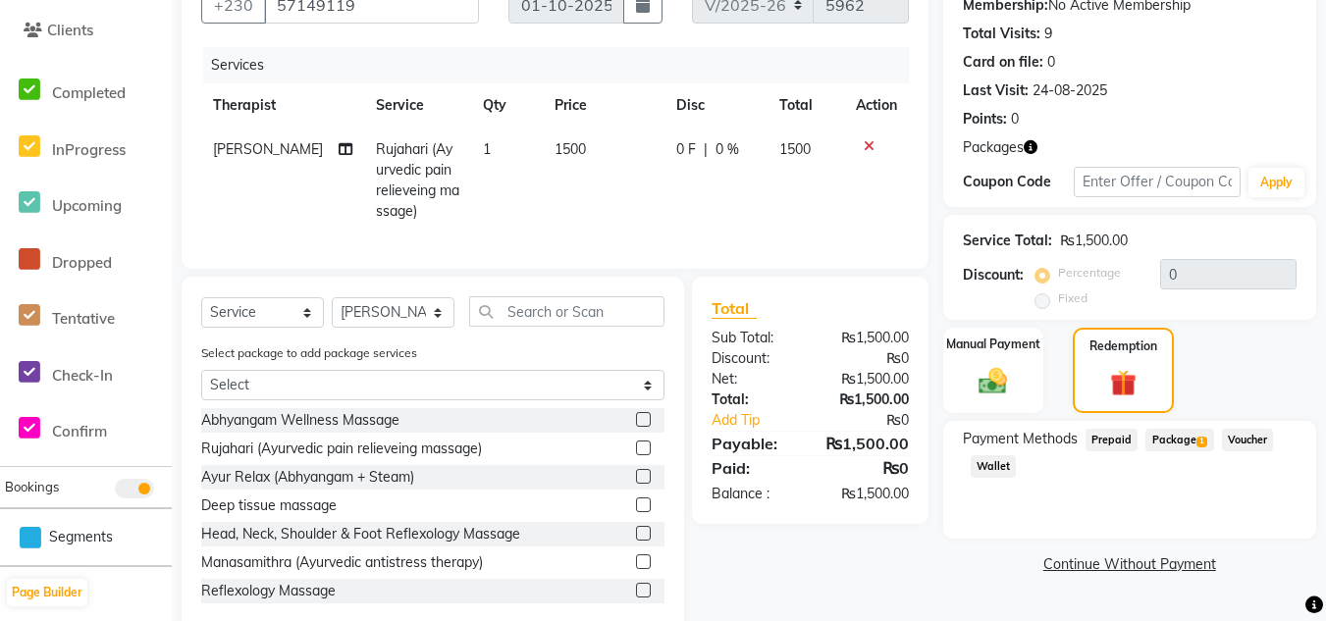
click at [1193, 444] on span "Package 1" at bounding box center [1179, 440] width 68 height 23
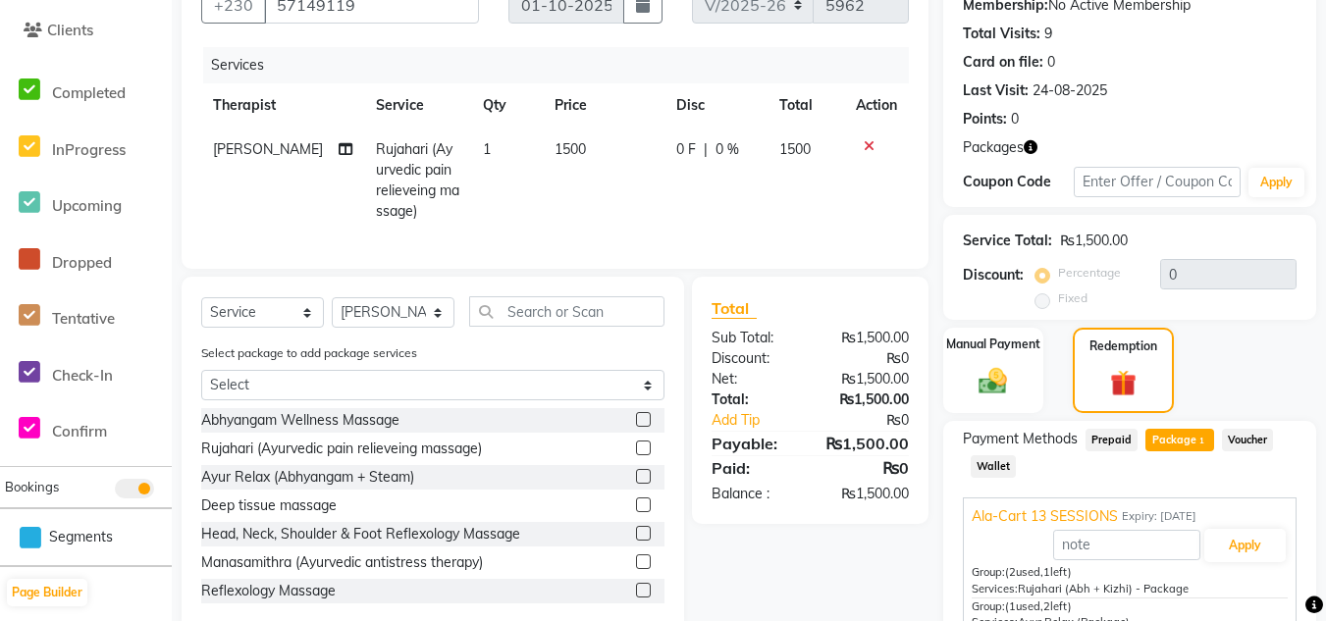
scroll to position [294, 0]
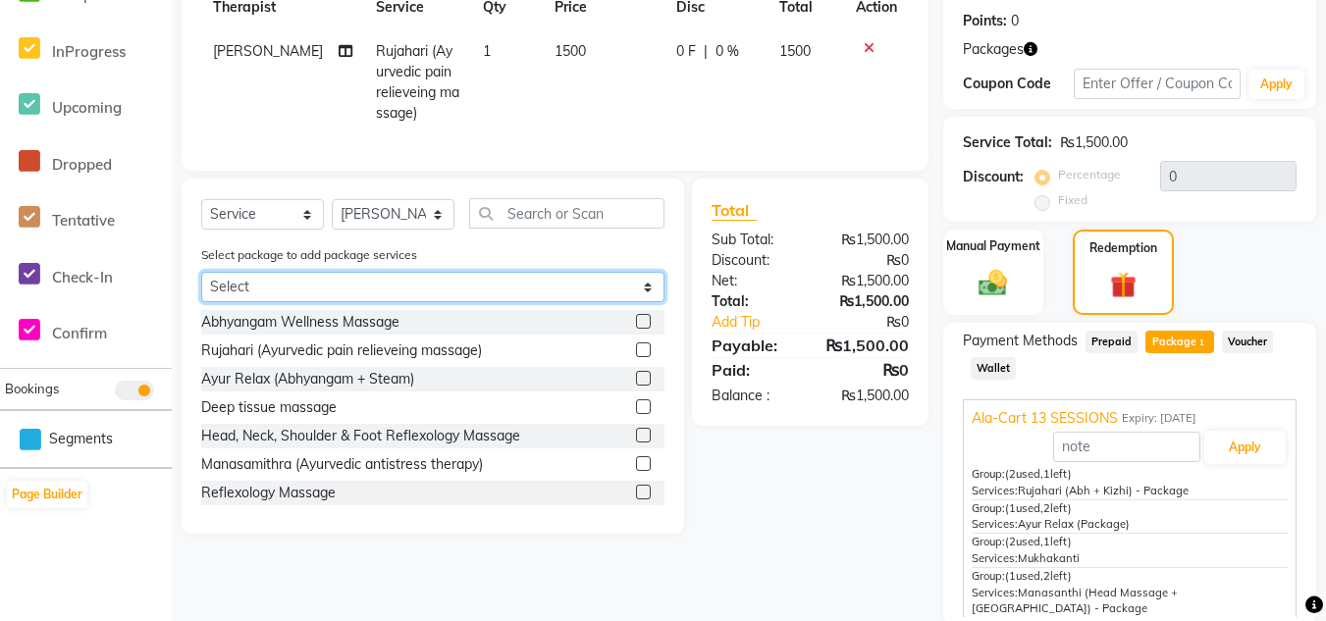
click at [409, 298] on select "Select Ala-Cart 13 SESSIONS" at bounding box center [432, 287] width 463 height 30
select select "1: Object"
click at [201, 287] on select "Select Ala-Cart 13 SESSIONS" at bounding box center [432, 287] width 463 height 30
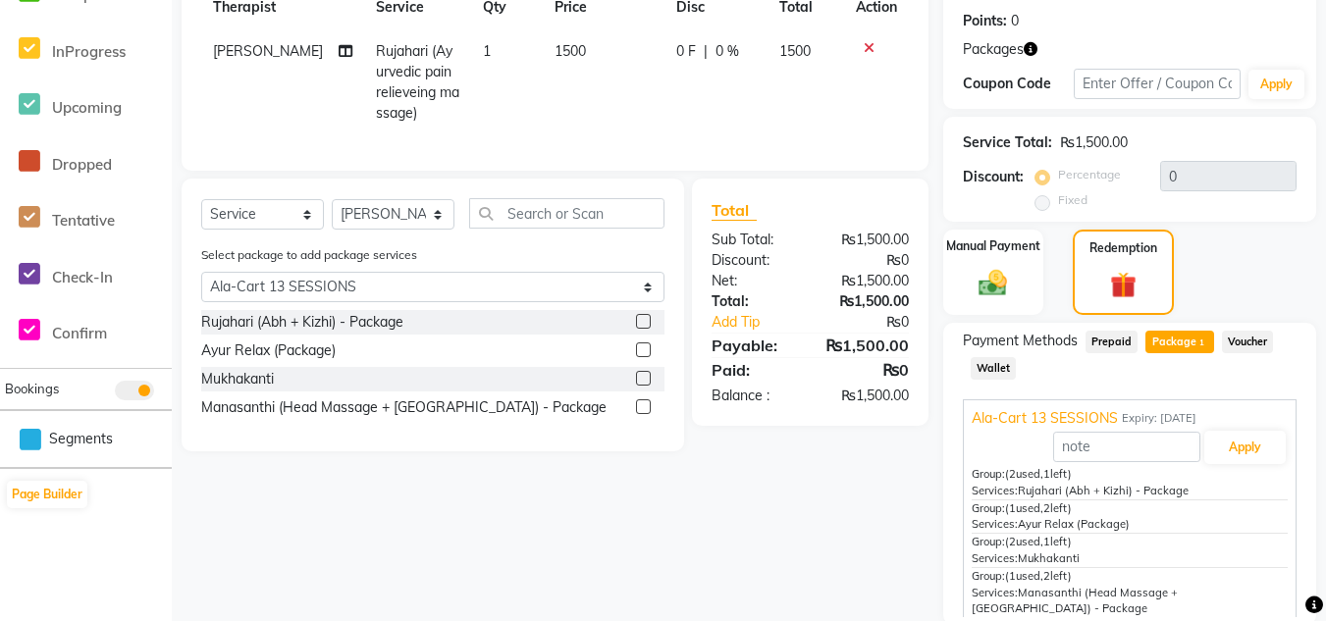
click at [648, 357] on label at bounding box center [643, 349] width 15 height 15
click at [648, 357] on input "checkbox" at bounding box center [642, 350] width 13 height 13
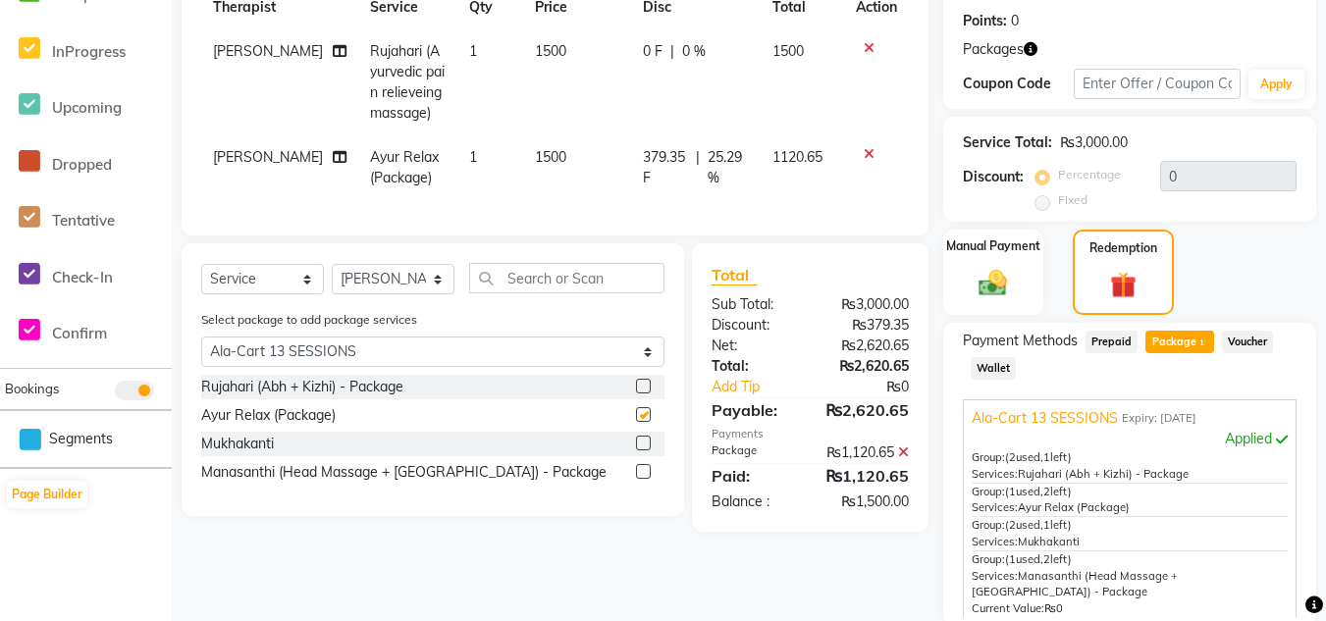
checkbox input "false"
click at [861, 200] on tbody "ALEENA-MOKA Rujahari (Ayurvedic pain relieveing massage) 1 1500 0 F | 0 % 1500 …" at bounding box center [555, 114] width 708 height 171
click at [868, 55] on icon at bounding box center [869, 48] width 11 height 14
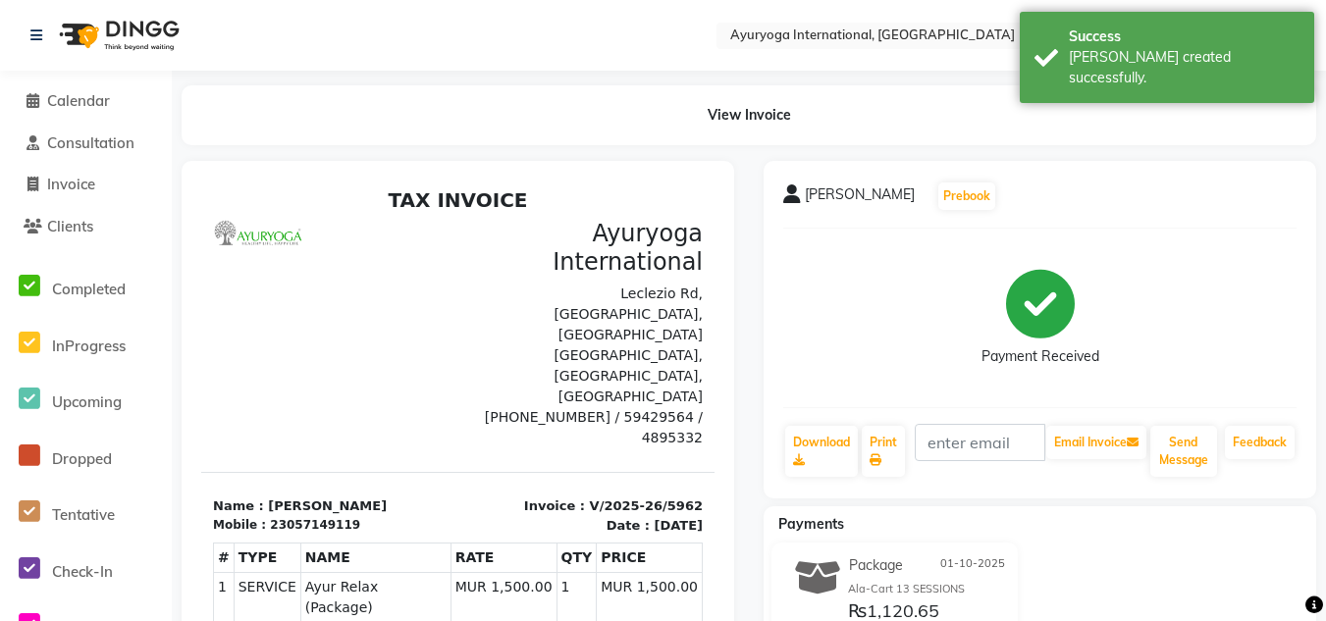
scroll to position [30, 0]
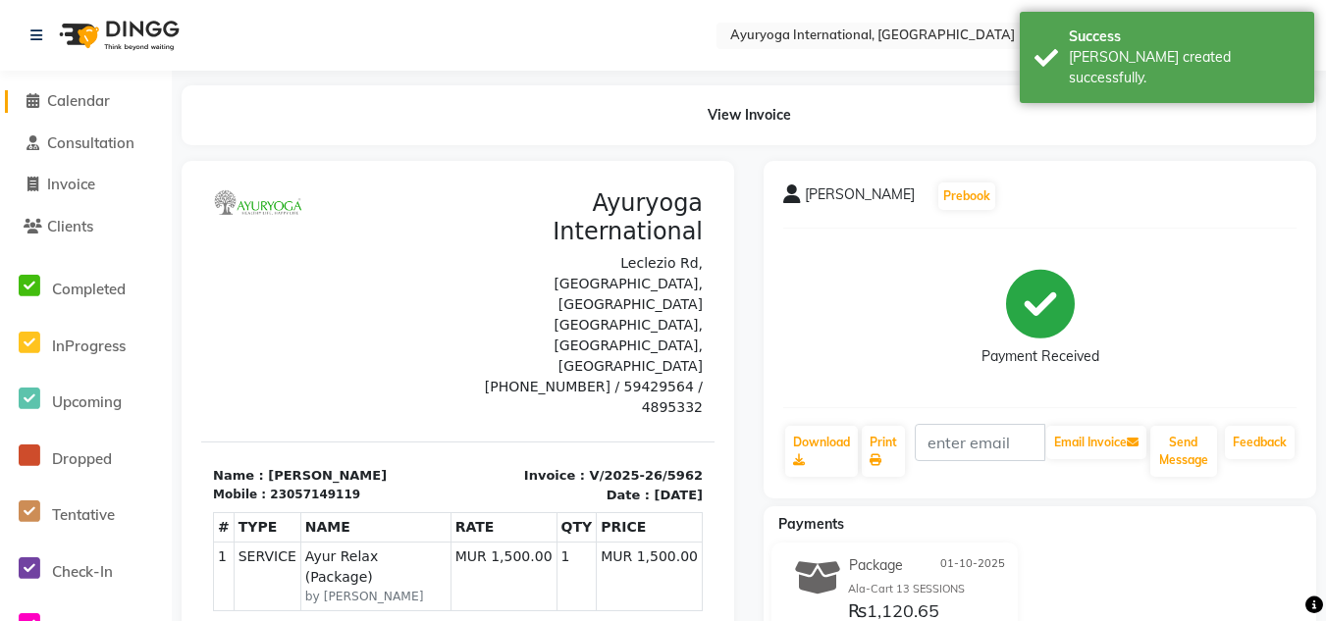
click at [107, 106] on span "Calendar" at bounding box center [78, 100] width 63 height 19
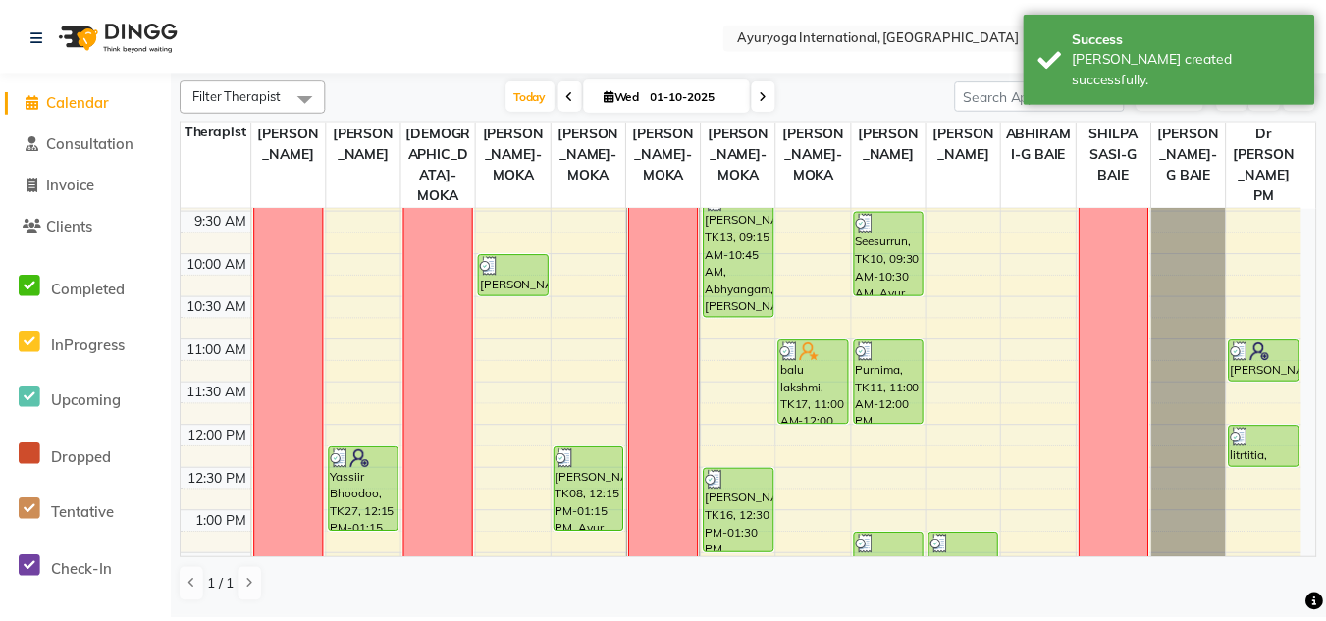
scroll to position [17, 0]
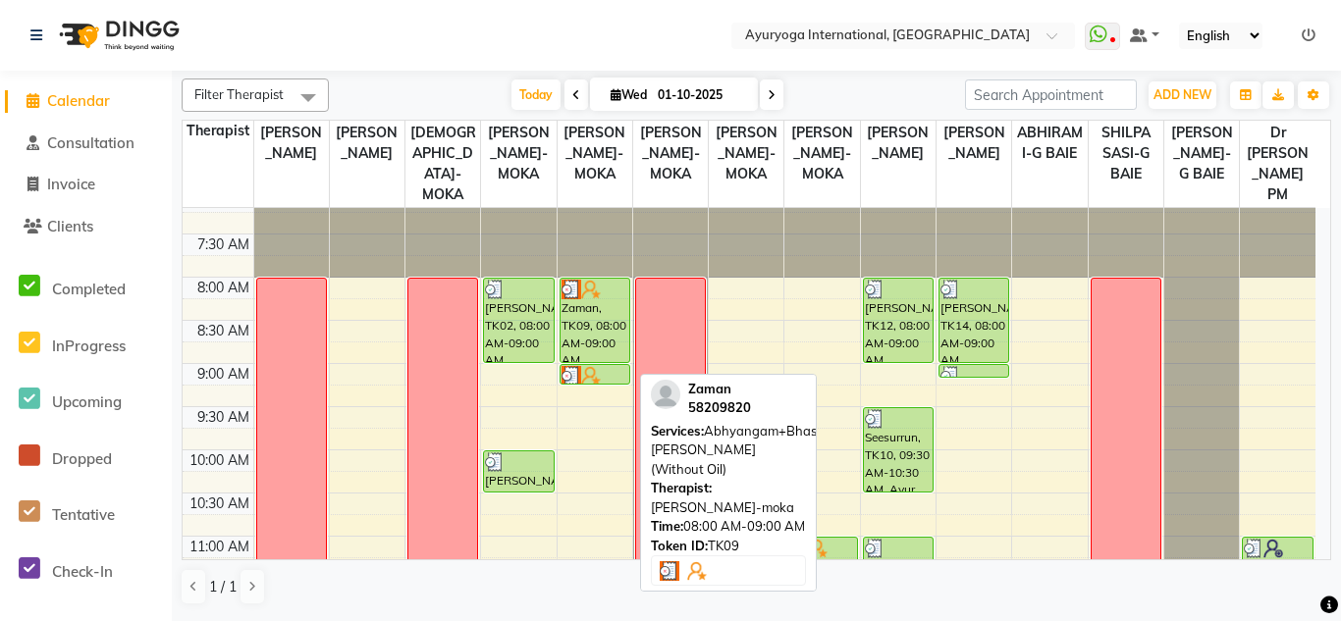
click at [597, 320] on div "Zaman, TK09, 08:00 AM-09:00 AM, Abhyangam+Bhashpa [PERSON_NAME](Without Oil)" at bounding box center [594, 320] width 69 height 83
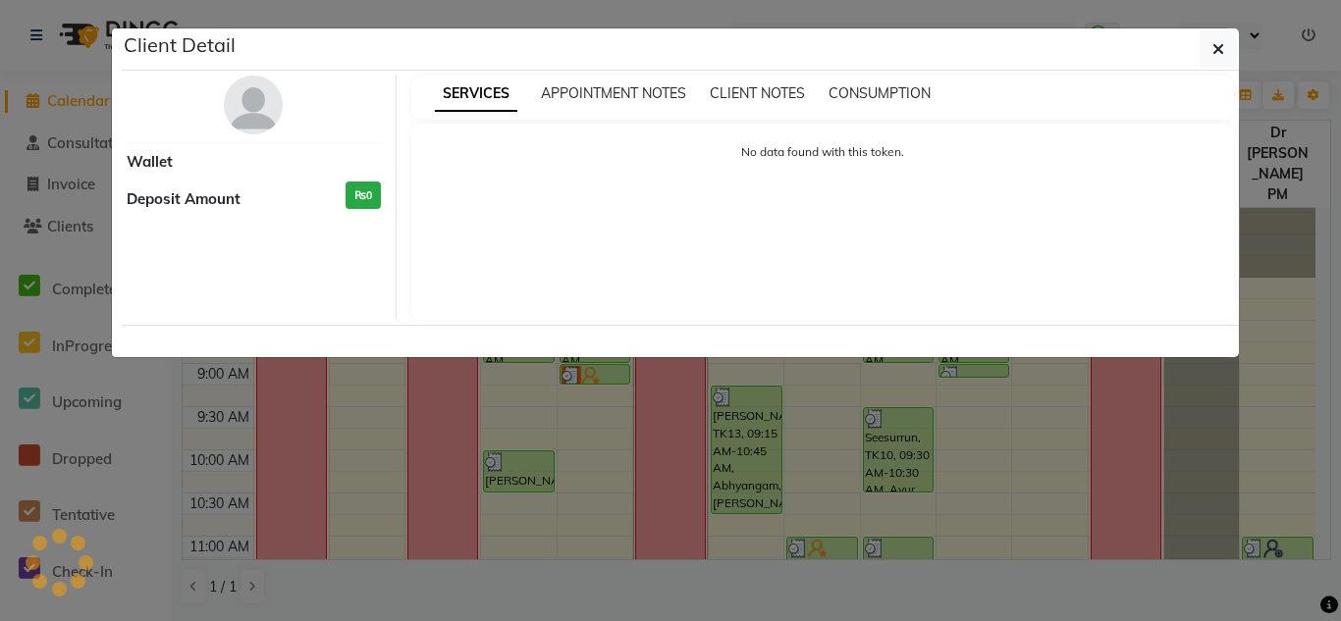
select select "3"
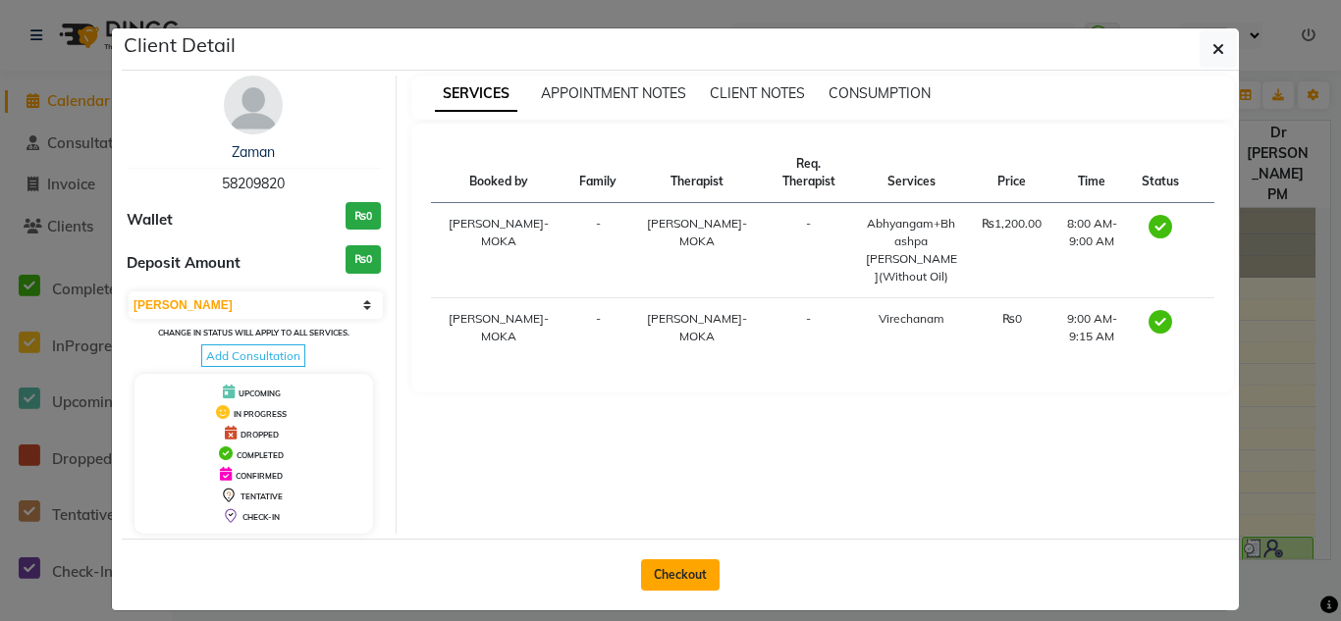
click button "Checkout"
select select "service"
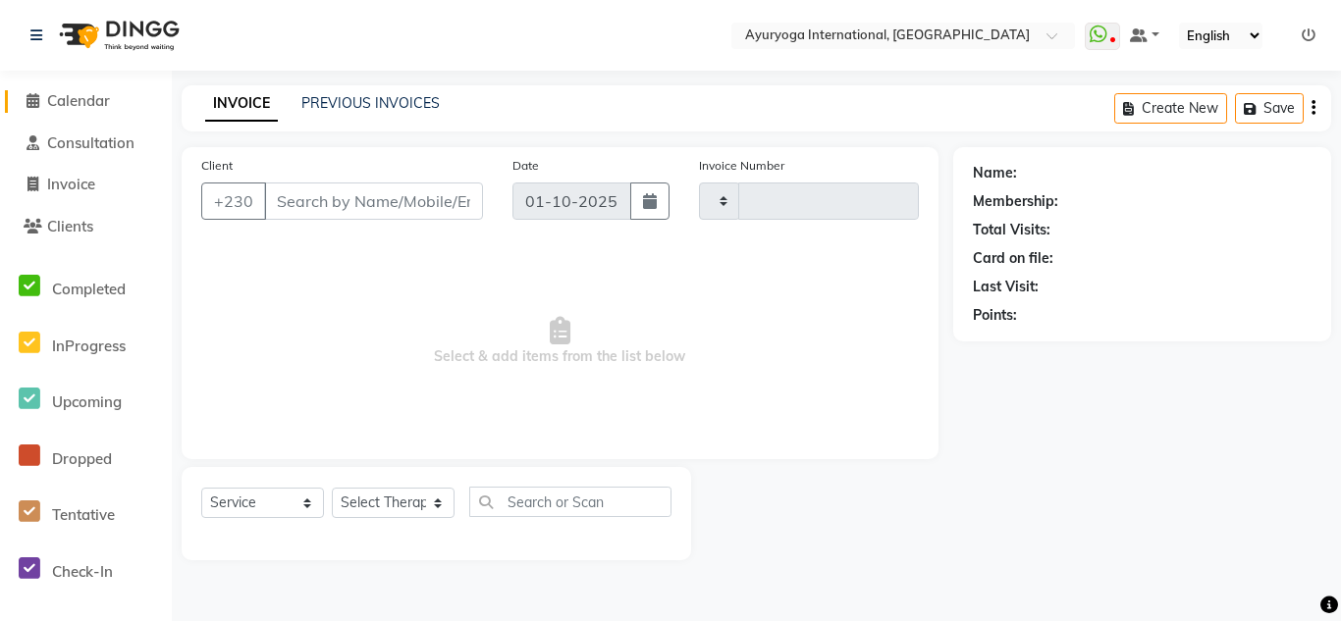
type input "5963"
select select "730"
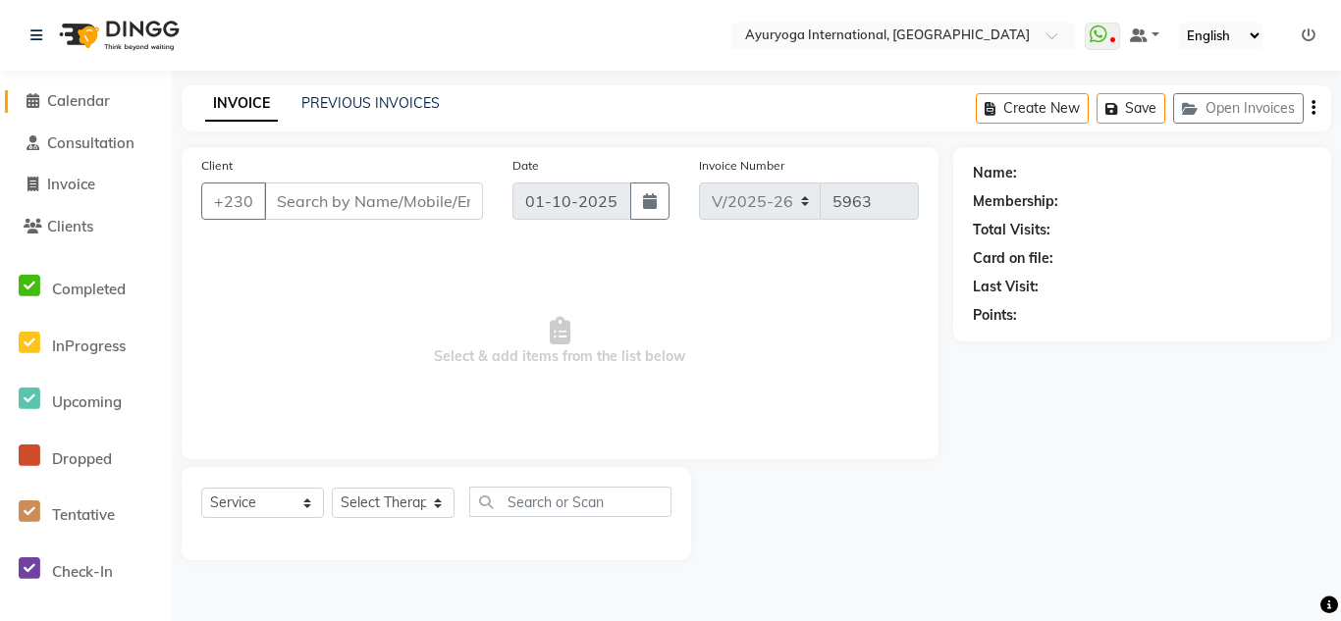
type input "58209820"
select select "60458"
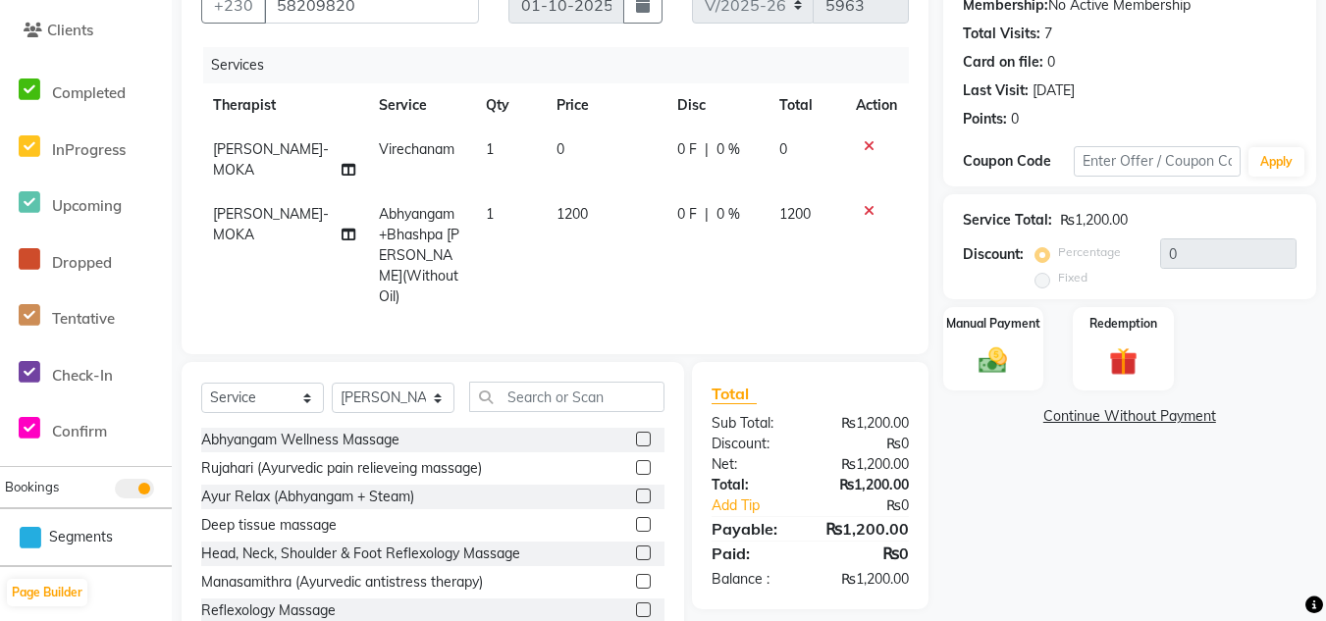
scroll to position [98, 0]
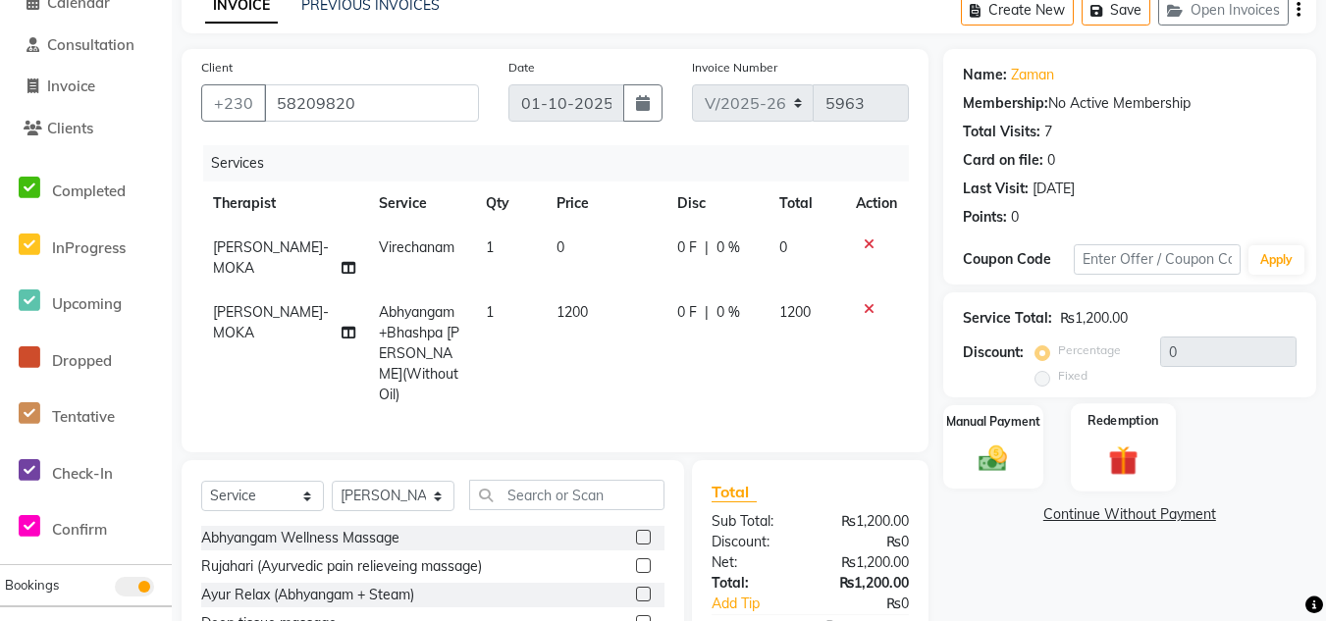
click label "Redemption"
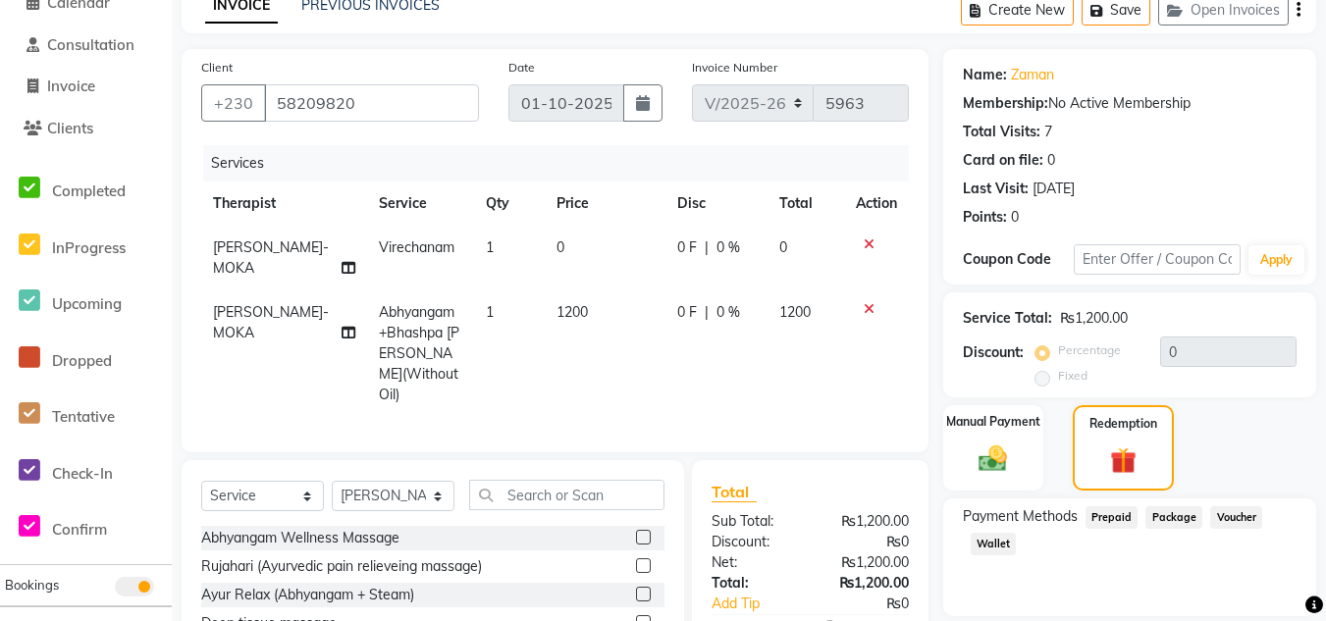
scroll to position [0, 0]
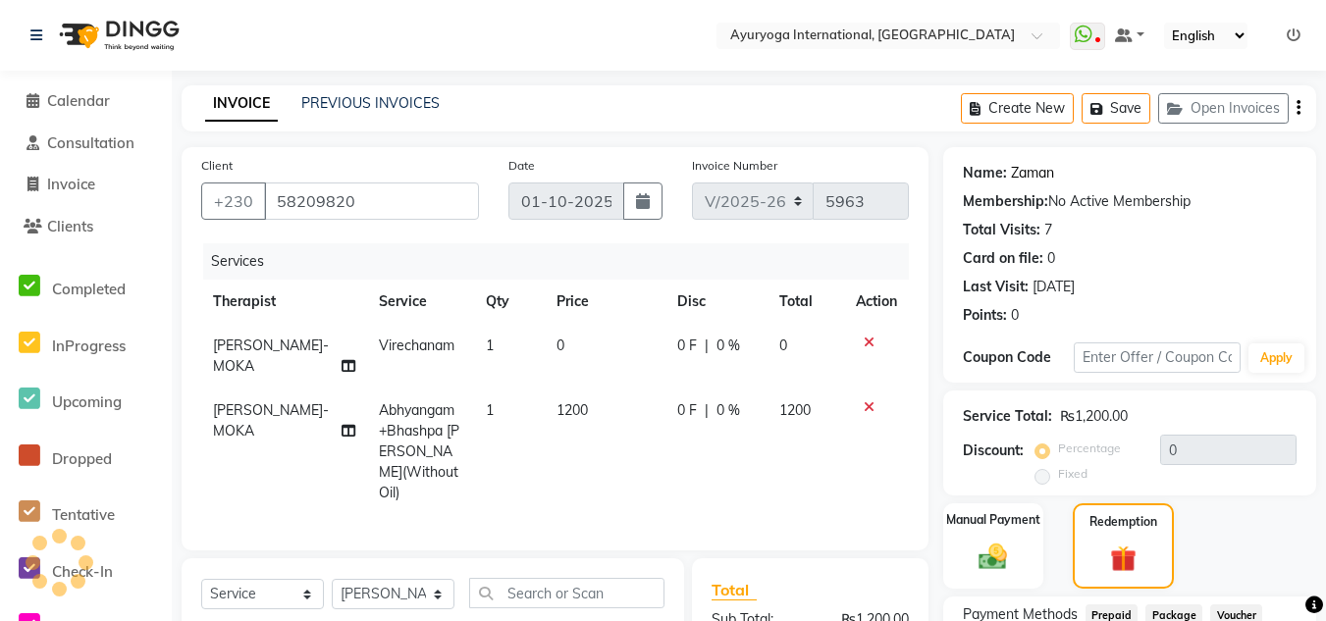
click link "Zaman"
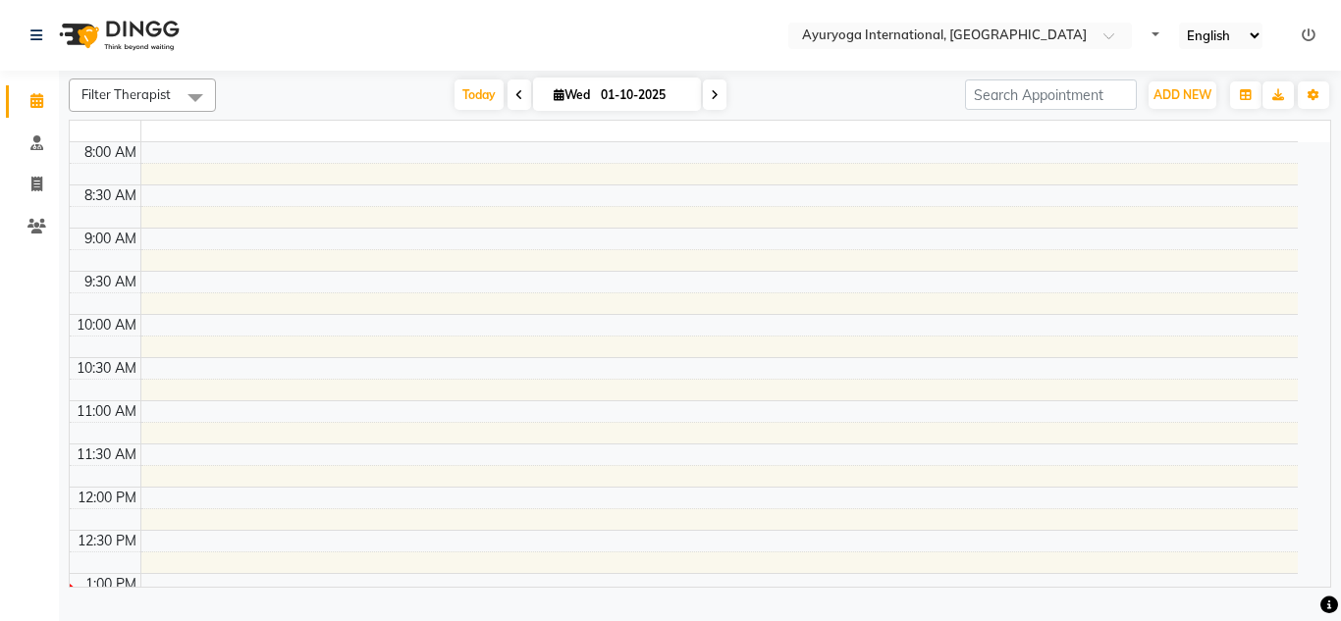
select select "en"
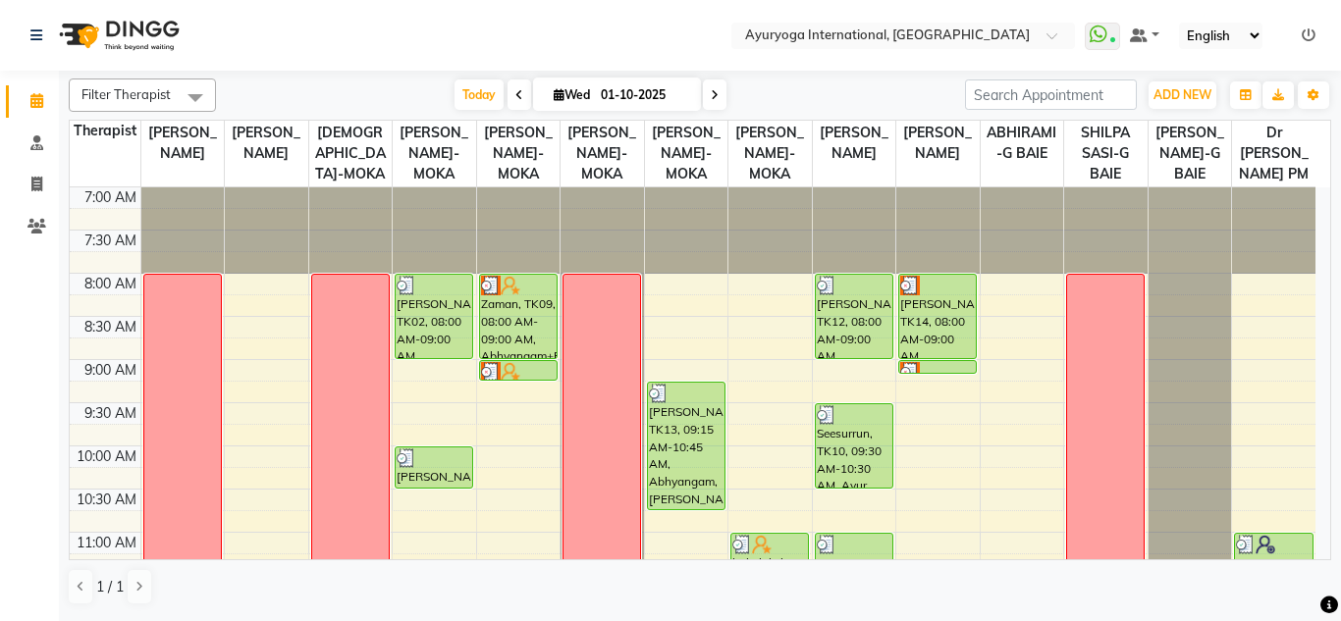
click at [877, 63] on nav "Select Location × Ayuryoga International, Mount Ory Rd WhatsApp Status ✕ Status…" at bounding box center [670, 35] width 1341 height 71
click at [624, 87] on input "01-10-2025" at bounding box center [644, 94] width 98 height 29
select select "10"
select select "2025"
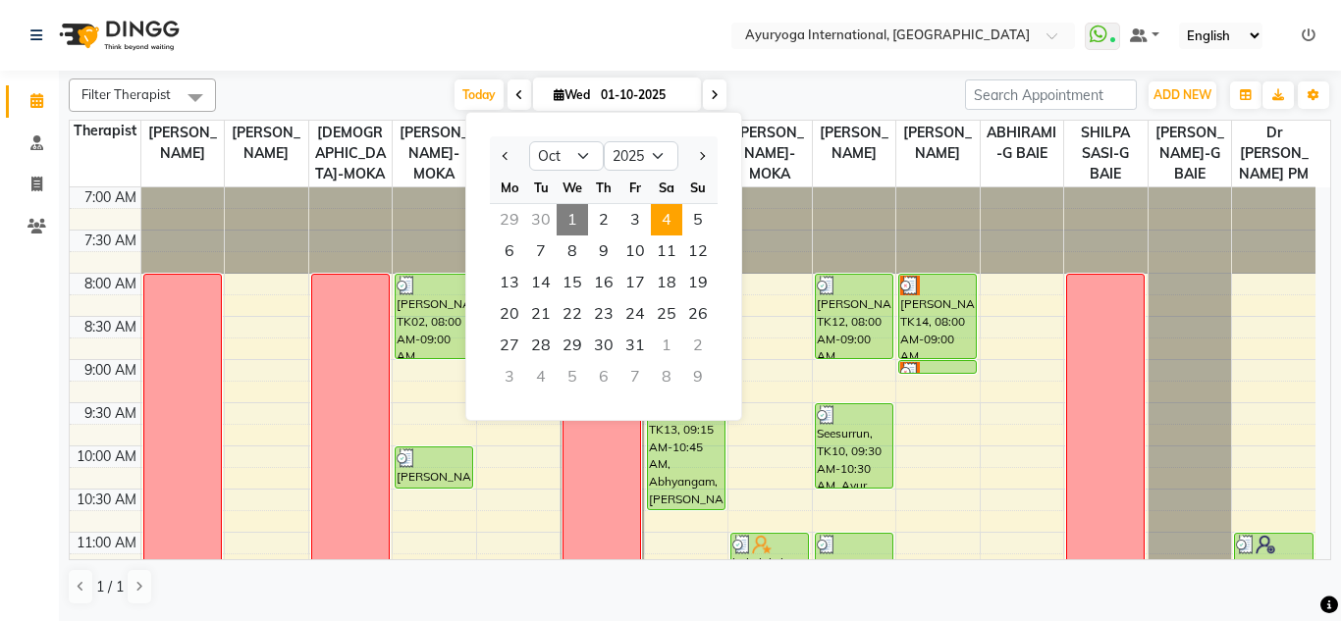
click at [659, 223] on span "4" at bounding box center [666, 219] width 31 height 31
type input "04-10-2025"
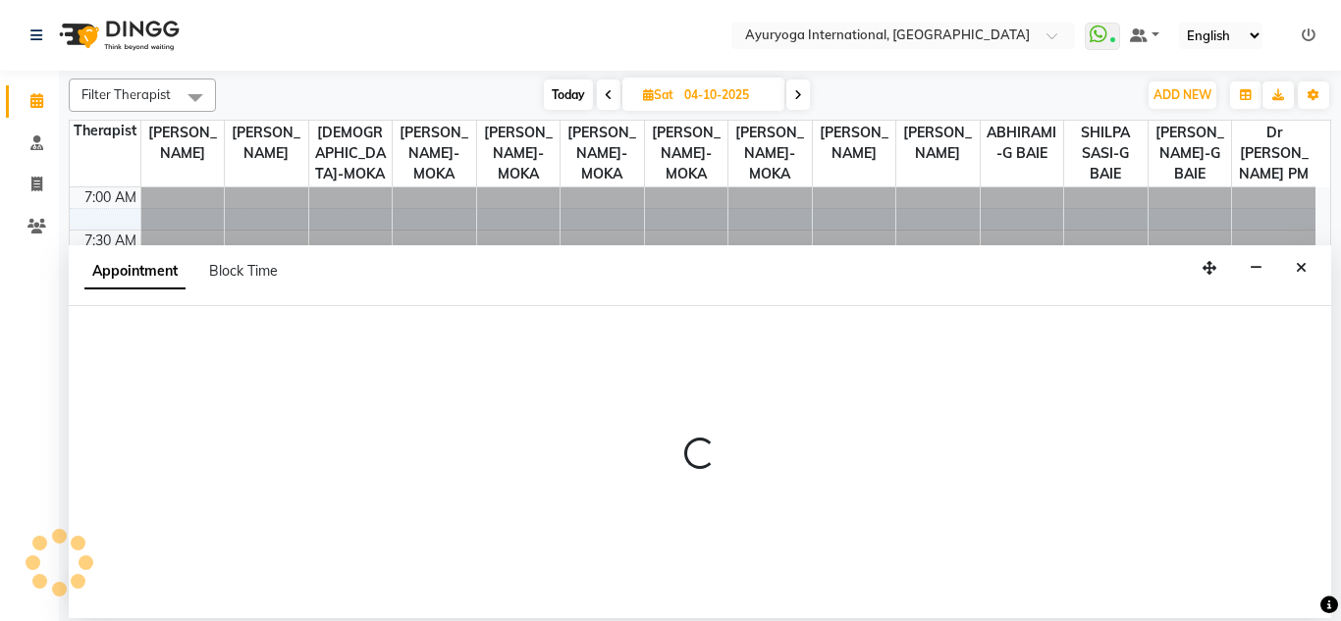
select select "69824"
select select "570"
select select "tentative"
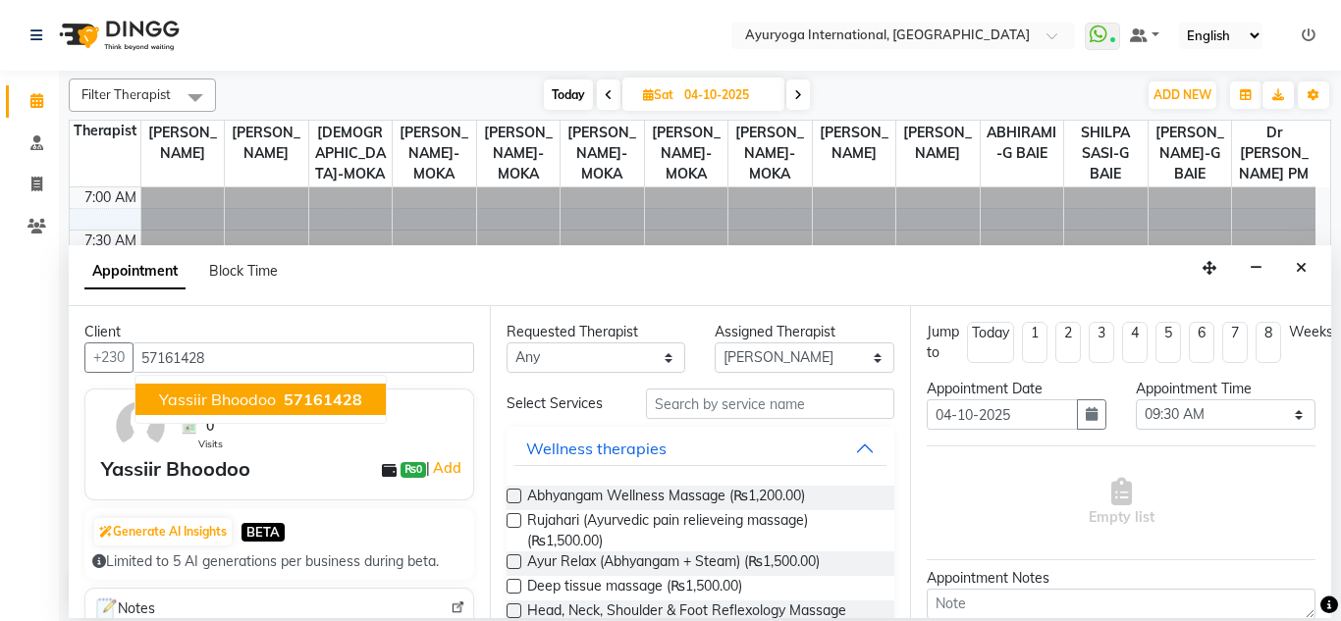
click at [287, 407] on span "57161428" at bounding box center [323, 400] width 79 height 20
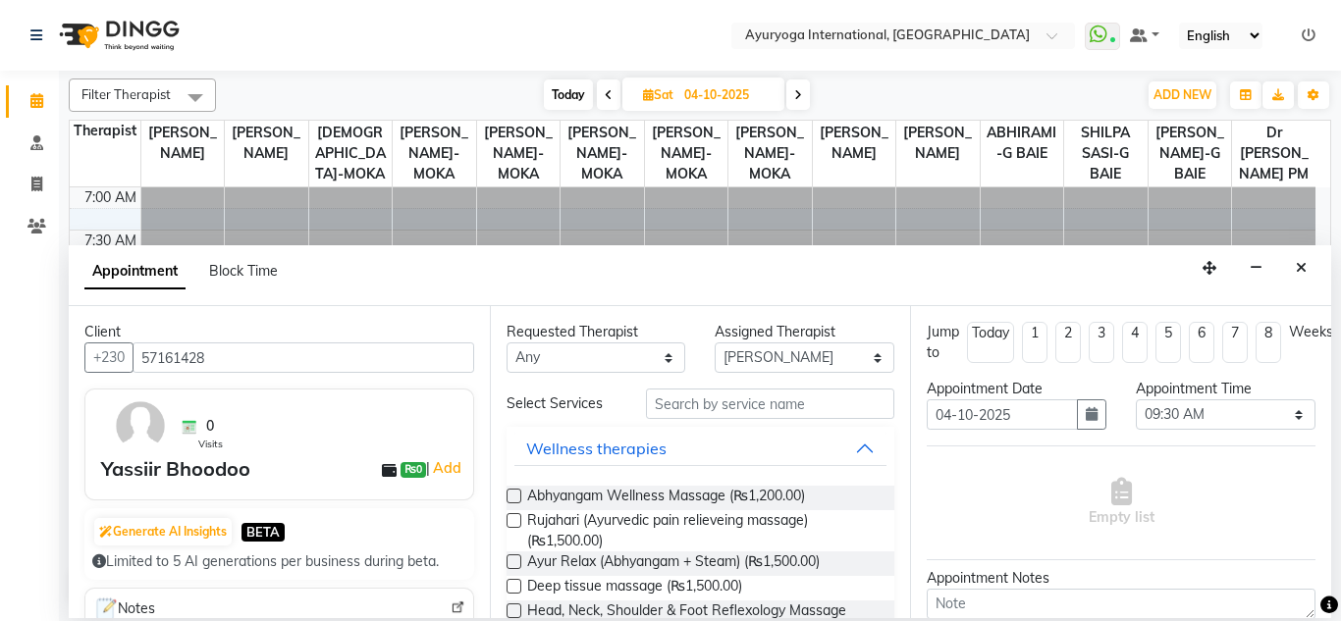
type input "57161428"
click at [692, 418] on input "text" at bounding box center [770, 404] width 249 height 30
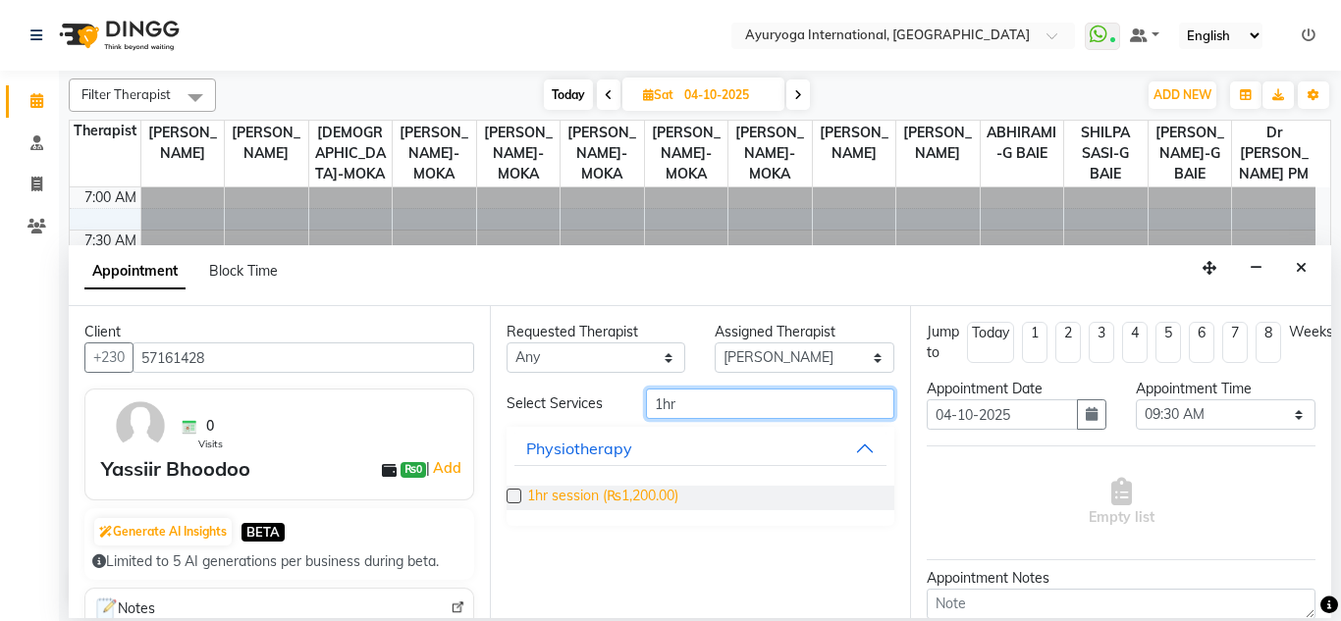
type input "1hr"
click at [648, 498] on span "1hr session (₨1,200.00)" at bounding box center [602, 498] width 151 height 25
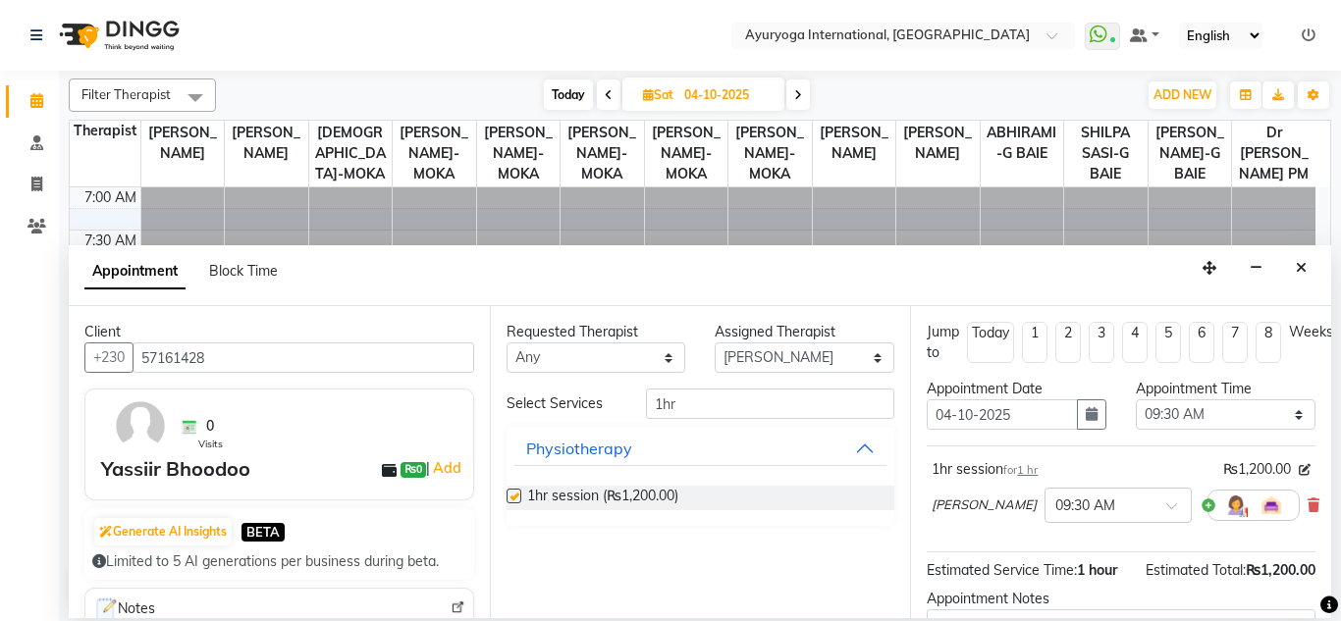
checkbox input "false"
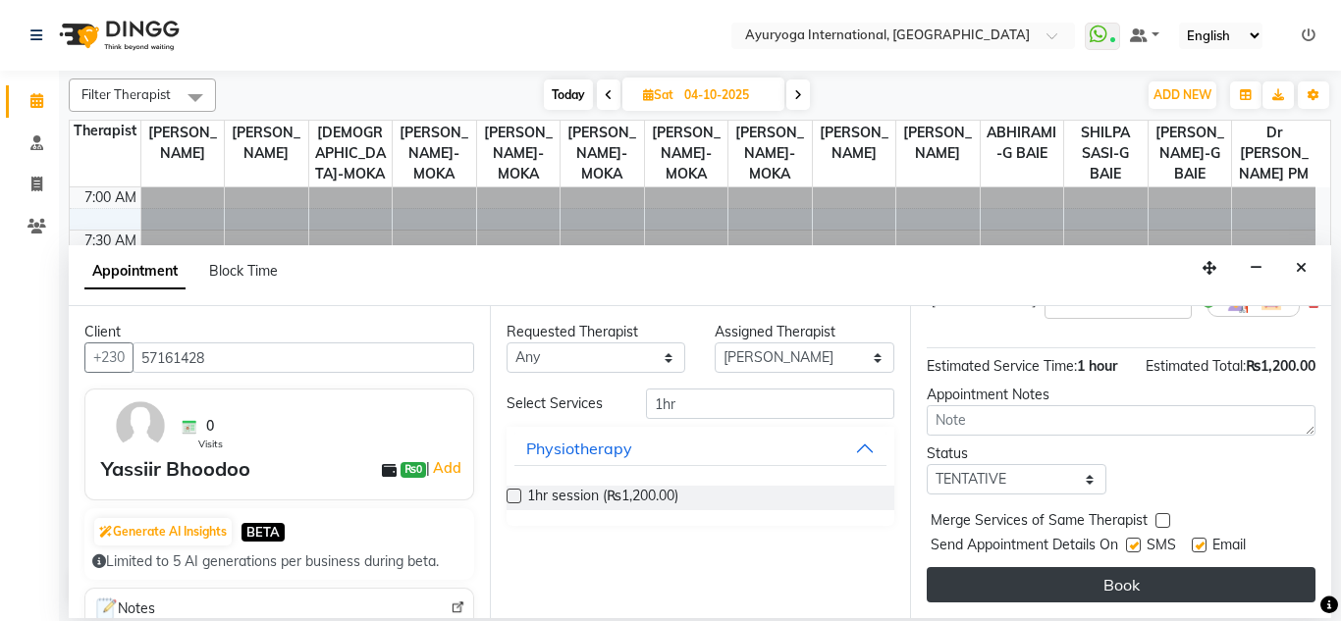
click at [982, 571] on button "Book" at bounding box center [1120, 584] width 389 height 35
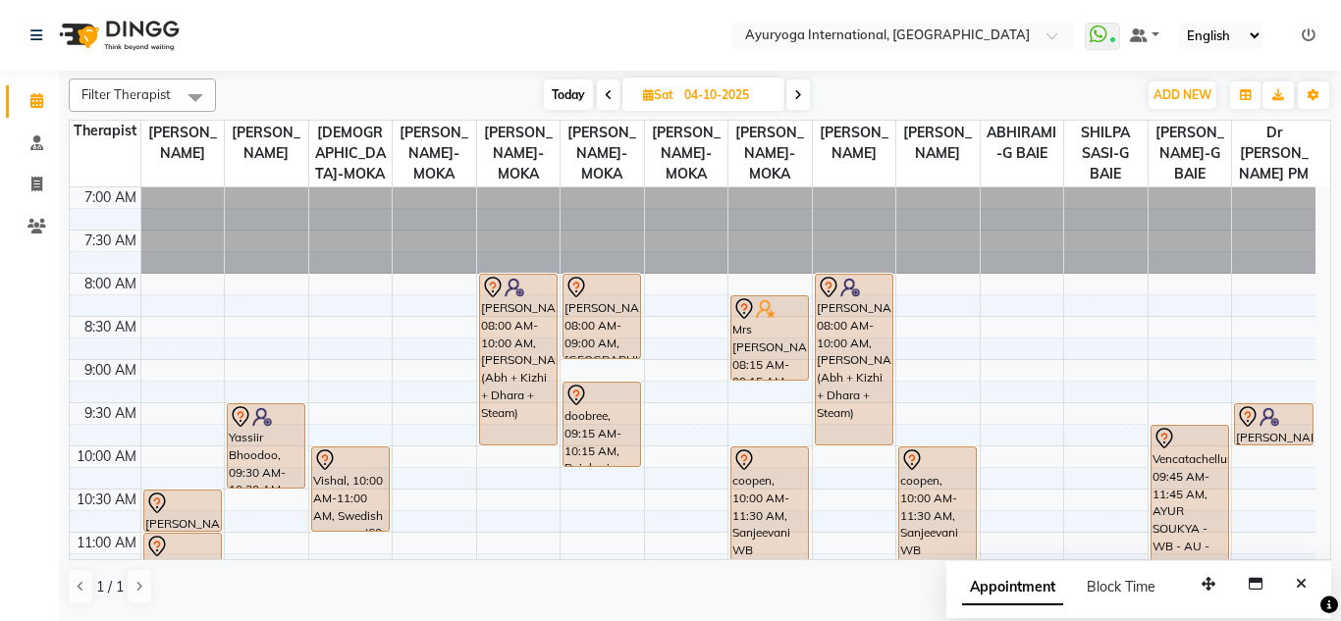
click at [459, 82] on div "Today Sat 04-10-2025" at bounding box center [676, 94] width 901 height 29
click at [446, 36] on nav "Select Location × Ayuryoga International, Mount Ory Rd WhatsApp Status ✕ Status…" at bounding box center [670, 35] width 1341 height 71
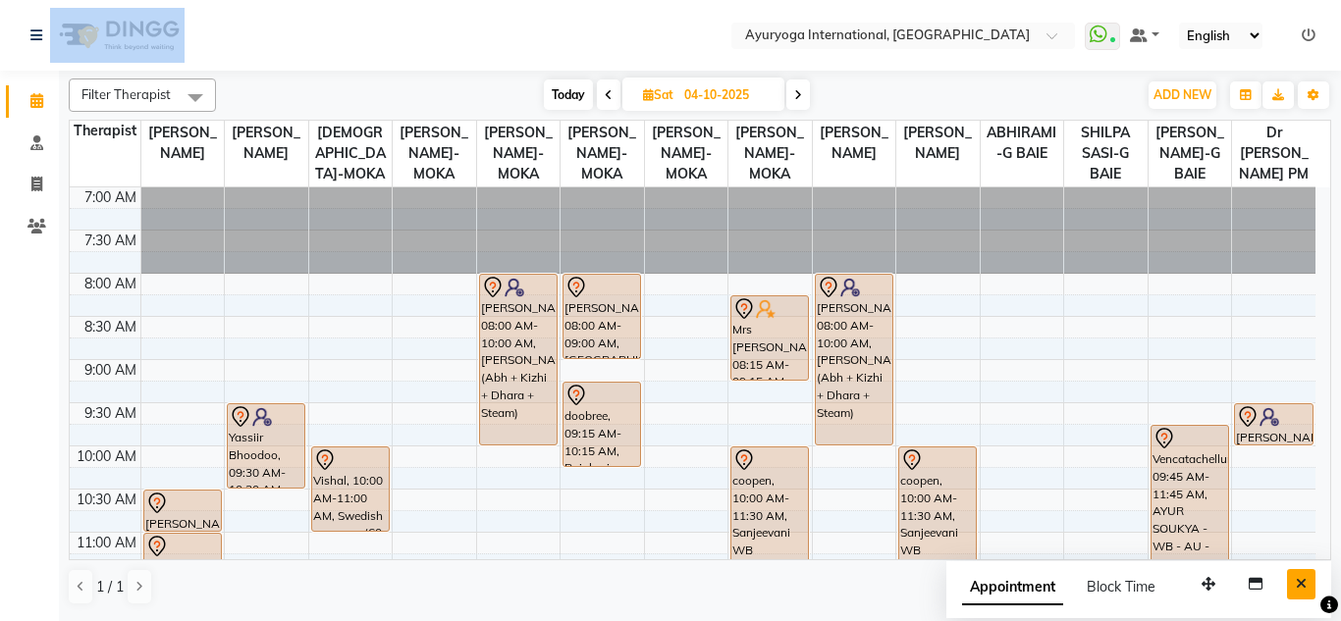
click at [1308, 587] on button "Close" at bounding box center [1301, 584] width 28 height 30
click at [1308, 587] on div "1 / 1" at bounding box center [700, 586] width 1262 height 37
click at [488, 41] on nav "Select Location × Ayuryoga International, Mount Ory Rd WhatsApp Status ✕ Status…" at bounding box center [670, 35] width 1341 height 71
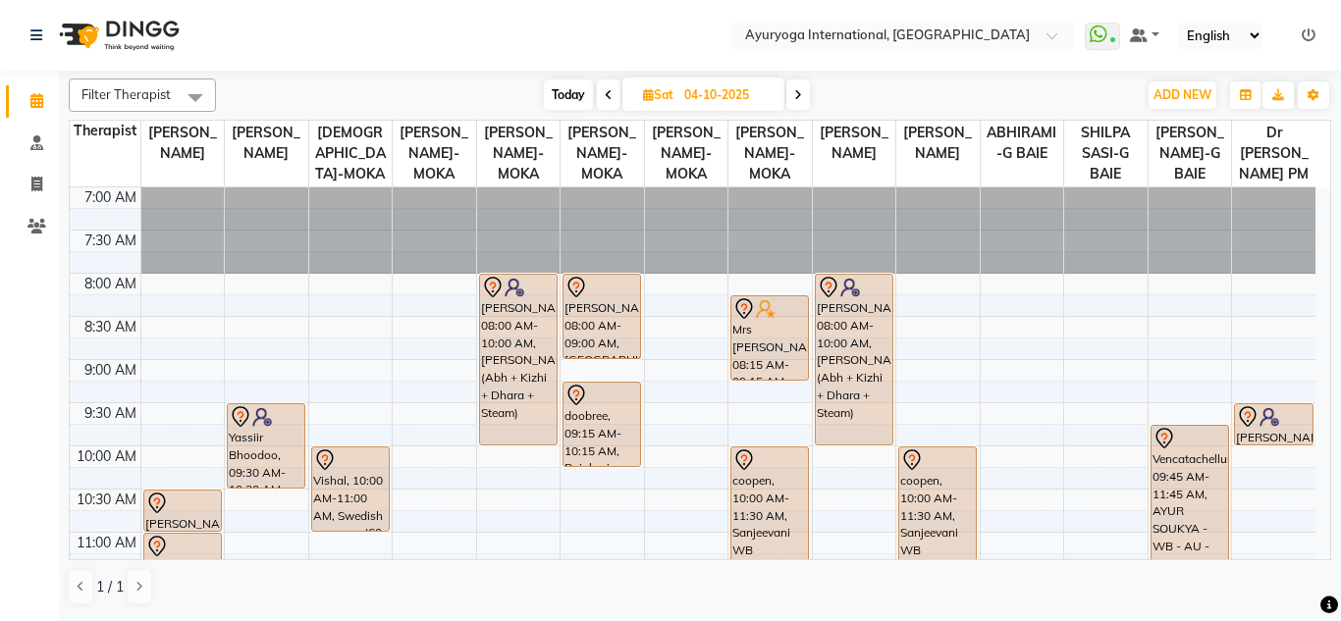
click at [472, 25] on nav "Select Location × Ayuryoga International, Mount Ory Rd WhatsApp Status ✕ Status…" at bounding box center [670, 35] width 1341 height 71
click at [464, 83] on div "Today Sat 04-10-2025" at bounding box center [676, 94] width 901 height 29
click at [432, 78] on div "Filter Therapist Select All Dr ADARSH THAIKKADATH JOJU MATHEW-MOKA VISHNU-MOKA …" at bounding box center [700, 342] width 1262 height 543
click at [422, 22] on nav "Select Location × Ayuryoga International, Mount Ory Rd WhatsApp Status ✕ Status…" at bounding box center [670, 35] width 1341 height 71
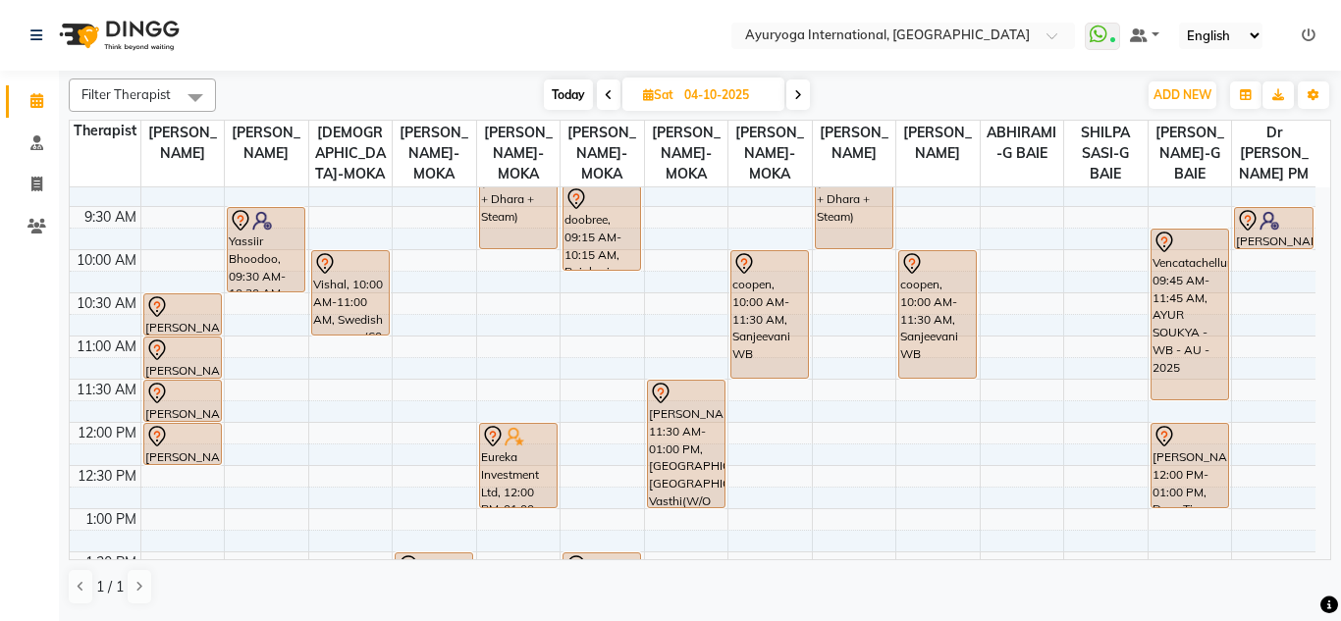
scroll to position [491, 0]
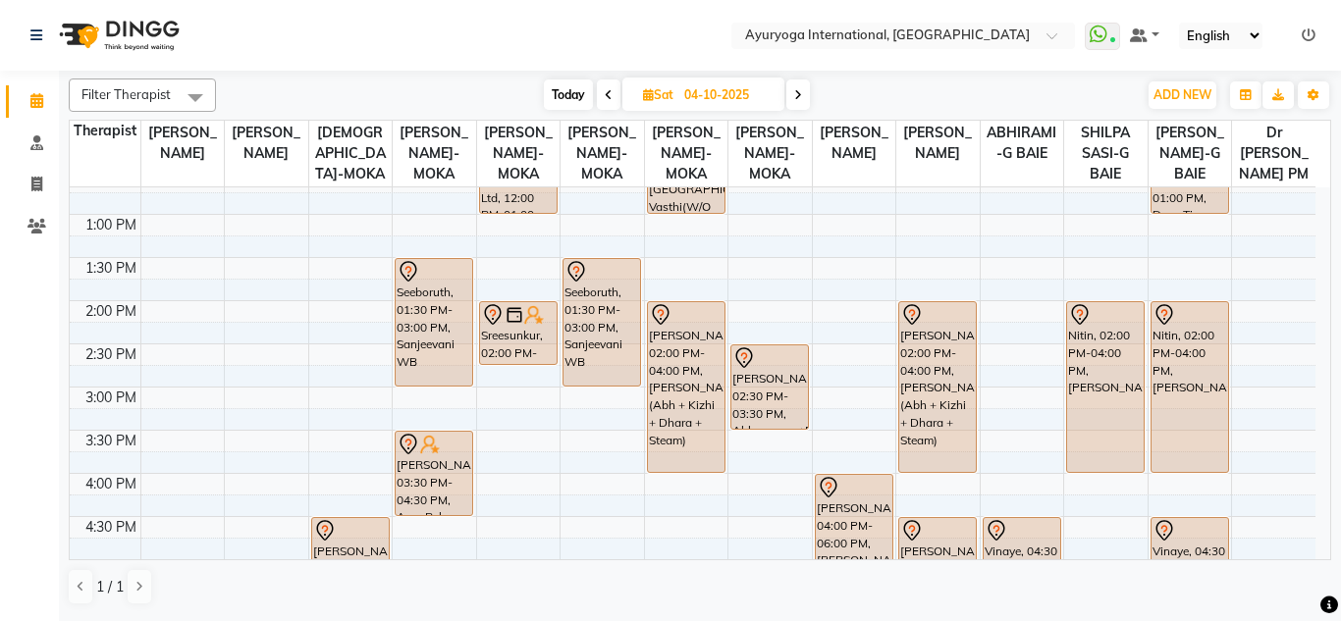
click at [567, 86] on span "Today" at bounding box center [568, 94] width 49 height 30
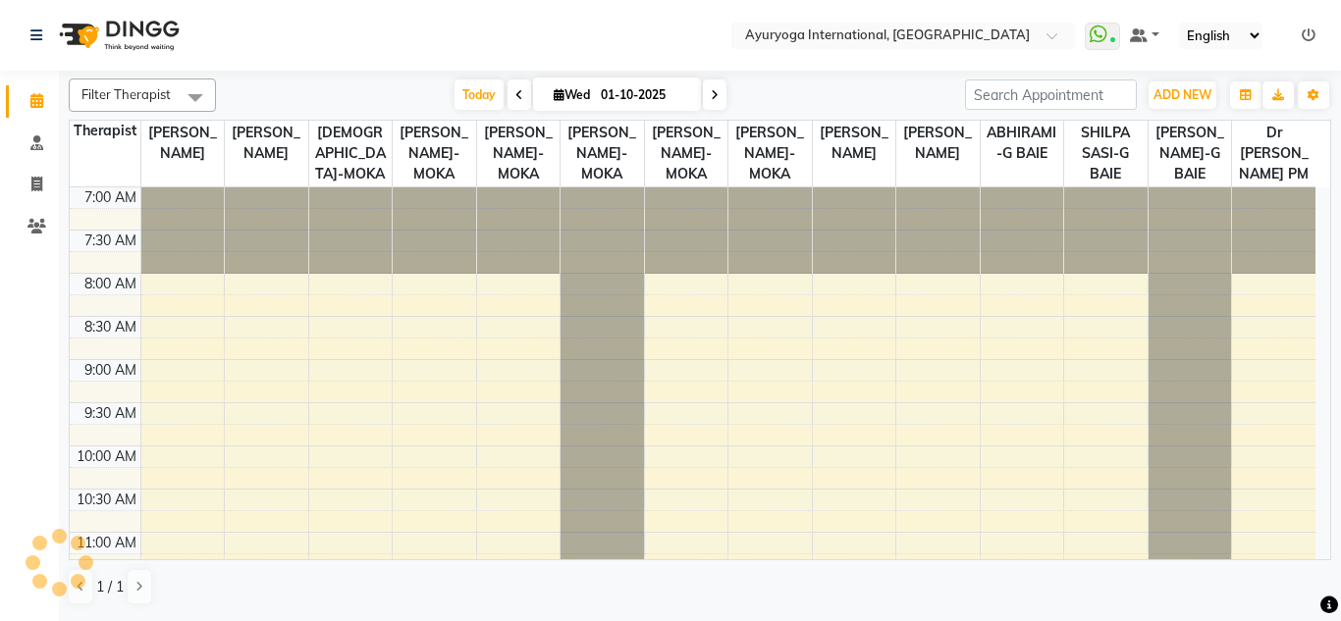
click at [557, 53] on nav "Select Location × Ayuryoga International, Mount Ory Rd WhatsApp Status ✕ Status…" at bounding box center [670, 35] width 1341 height 71
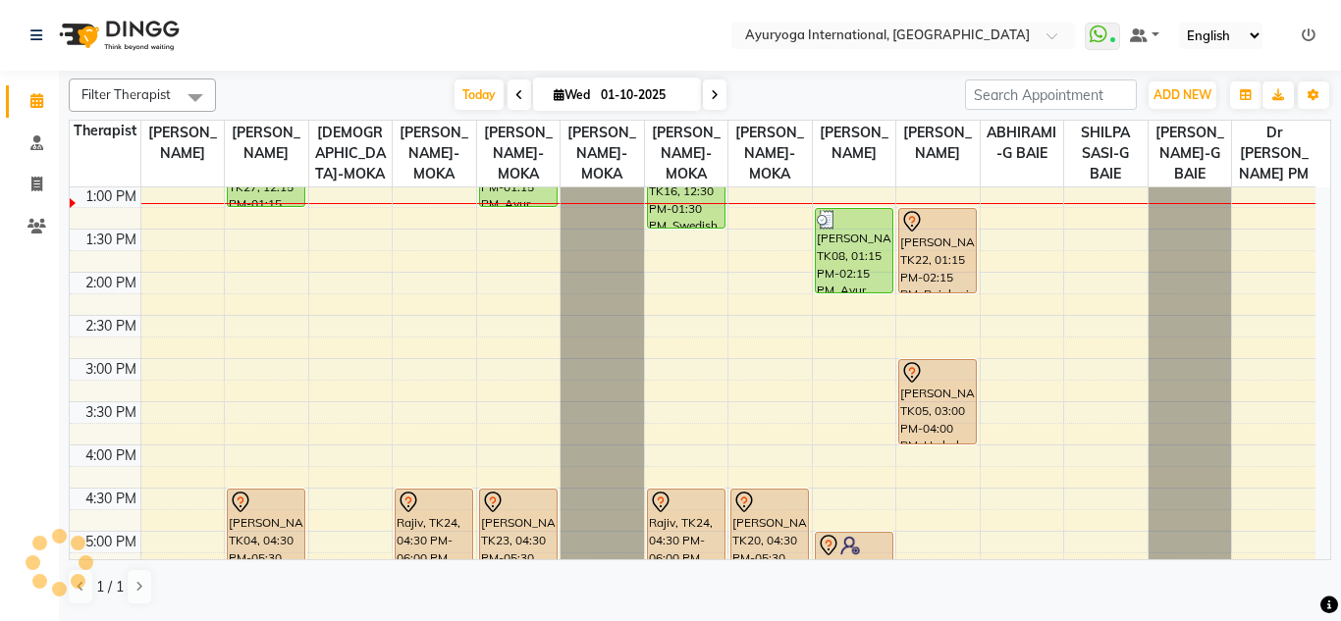
click at [555, 25] on nav "Select Location × Ayuryoga International, Mount Ory Rd WhatsApp Status ✕ Status…" at bounding box center [670, 35] width 1341 height 71
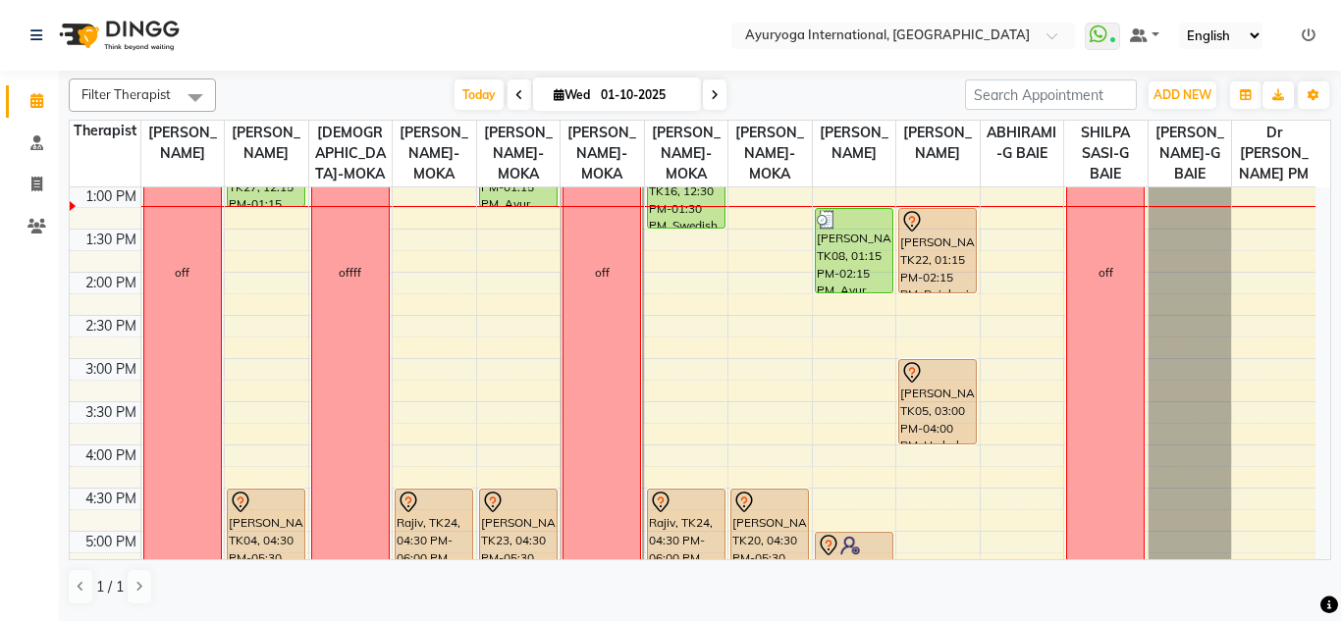
click at [383, 20] on nav "Select Location × Ayuryoga International, Mount Ory Rd WhatsApp Status ✕ Status…" at bounding box center [670, 35] width 1341 height 71
click at [376, 89] on div "Today Wed 01-10-2025" at bounding box center [590, 94] width 729 height 29
click at [369, 7] on nav "Select Location × Ayuryoga International, Mount Ory Rd WhatsApp Status ✕ Status…" at bounding box center [670, 35] width 1341 height 71
click at [384, 81] on div "Today Wed 01-10-2025" at bounding box center [590, 94] width 729 height 29
click at [360, 2] on nav "Select Location × Ayuryoga International, Mount Ory Rd WhatsApp Status ✕ Status…" at bounding box center [670, 35] width 1341 height 71
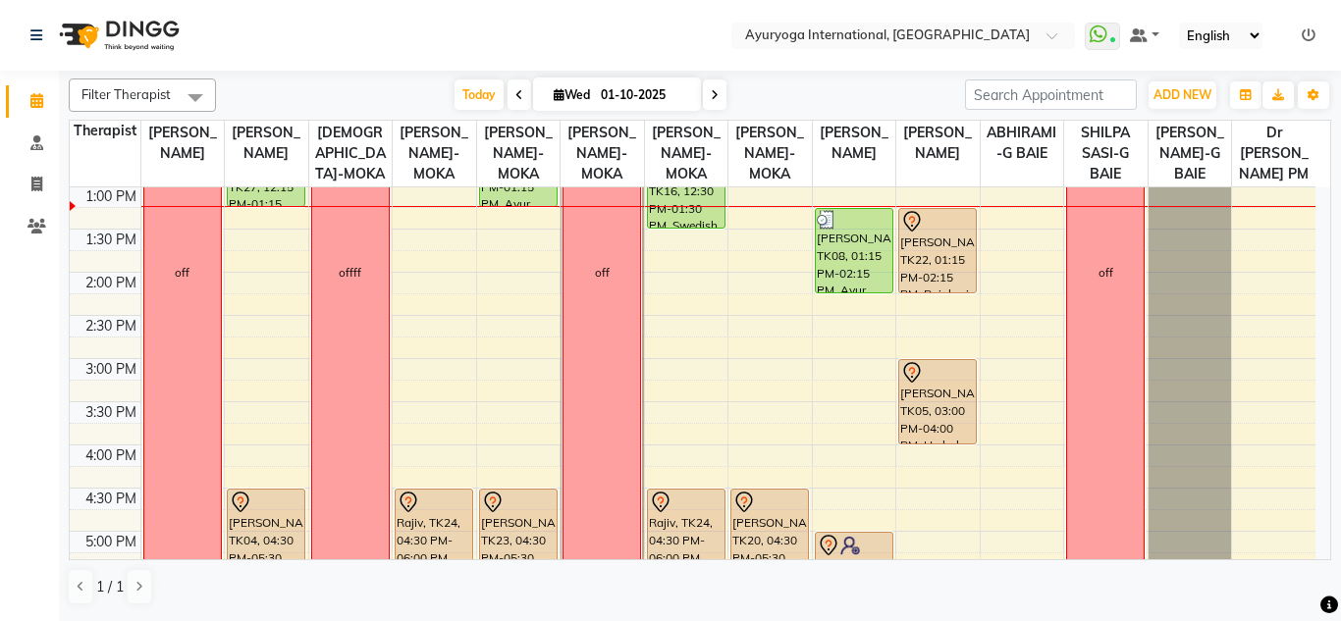
click at [360, 2] on nav "Select Location × Ayuryoga International, Mount Ory Rd WhatsApp Status ✕ Status…" at bounding box center [670, 35] width 1341 height 71
click at [380, 87] on div "Today Wed 01-10-2025" at bounding box center [590, 94] width 729 height 29
click at [353, 37] on nav "Select Location × Ayuryoga International, Mount Ory Rd WhatsApp Status ✕ Status…" at bounding box center [670, 35] width 1341 height 71
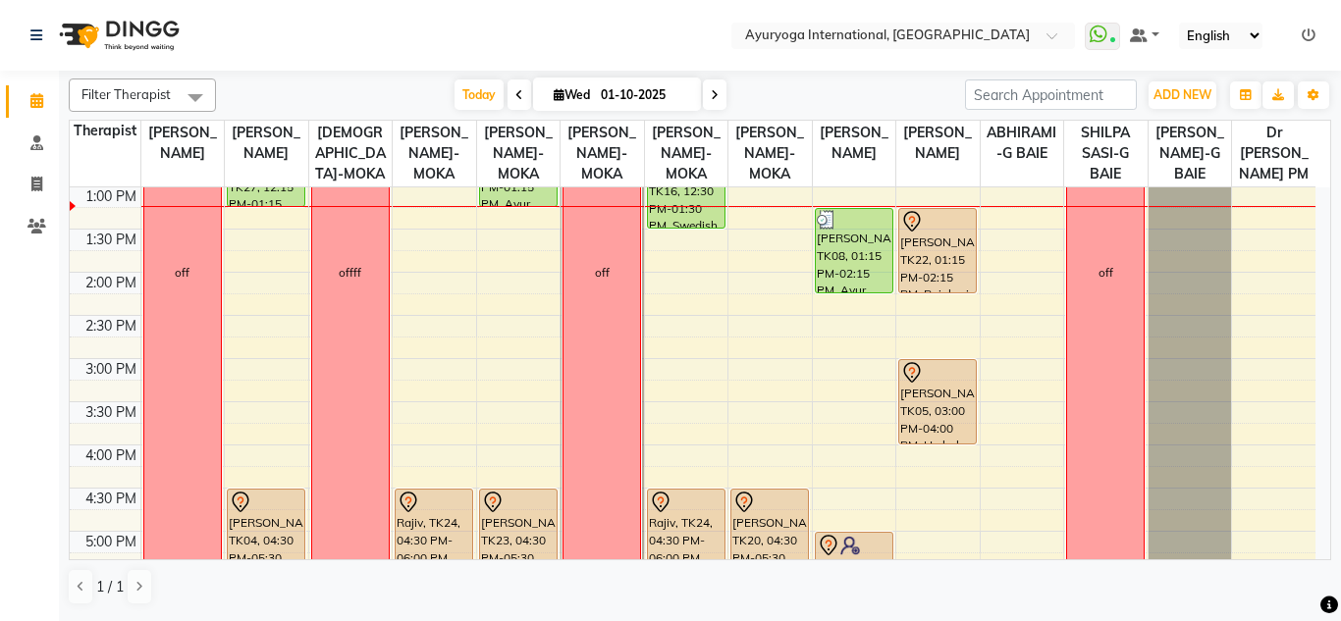
drag, startPoint x: 407, startPoint y: 83, endPoint x: 395, endPoint y: 58, distance: 28.5
click at [406, 84] on div "Today Wed 01-10-2025" at bounding box center [590, 94] width 729 height 29
click at [389, 48] on nav "Select Location × Ayuryoga International, Mount Ory Rd WhatsApp Status ✕ Status…" at bounding box center [670, 35] width 1341 height 71
drag, startPoint x: 407, startPoint y: 93, endPoint x: 379, endPoint y: 41, distance: 59.3
click at [406, 94] on div "Today Wed 01-10-2025" at bounding box center [590, 94] width 729 height 29
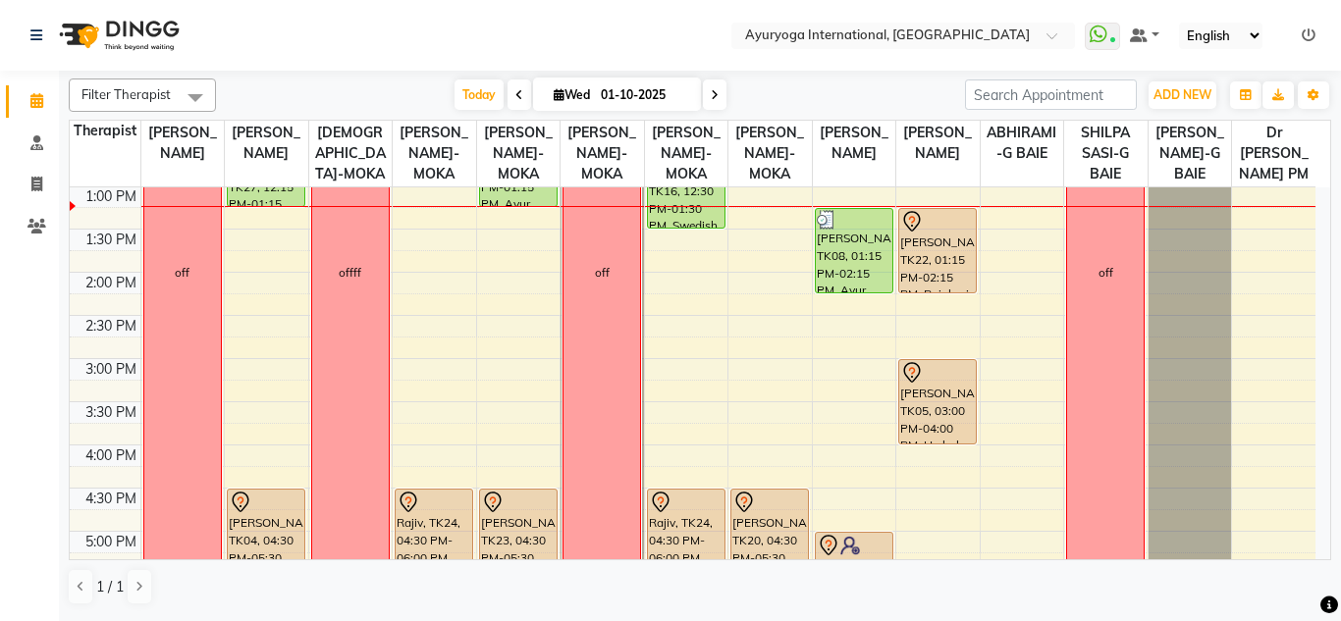
drag, startPoint x: 377, startPoint y: 88, endPoint x: 359, endPoint y: 62, distance: 31.8
click at [374, 92] on div "Today Wed 01-10-2025" at bounding box center [590, 94] width 729 height 29
click at [355, 46] on nav "Select Location × Ayuryoga International, Mount Ory Rd WhatsApp Status ✕ Status…" at bounding box center [670, 35] width 1341 height 71
click at [353, 83] on div "Today Wed 01-10-2025" at bounding box center [590, 94] width 729 height 29
click at [323, 4] on nav "Select Location × Ayuryoga International, Mount Ory Rd WhatsApp Status ✕ Status…" at bounding box center [670, 35] width 1341 height 71
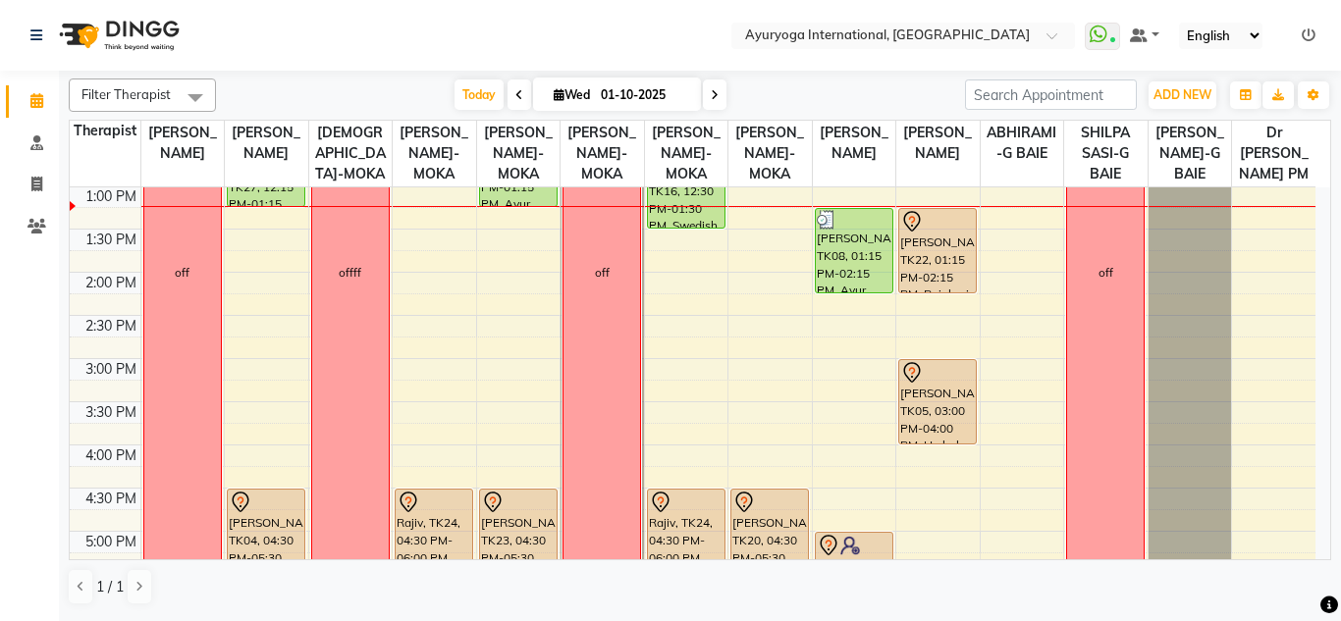
click at [357, 91] on div "Today Wed 01-10-2025" at bounding box center [590, 94] width 729 height 29
click at [330, 21] on nav "Select Location × Ayuryoga International, Mount Ory Rd WhatsApp Status ✕ Status…" at bounding box center [670, 35] width 1341 height 71
click at [345, 87] on div "Today Wed 01-10-2025" at bounding box center [590, 94] width 729 height 29
click at [316, 24] on nav "Select Location × Ayuryoga International, Mount Ory Rd WhatsApp Status ✕ Status…" at bounding box center [670, 35] width 1341 height 71
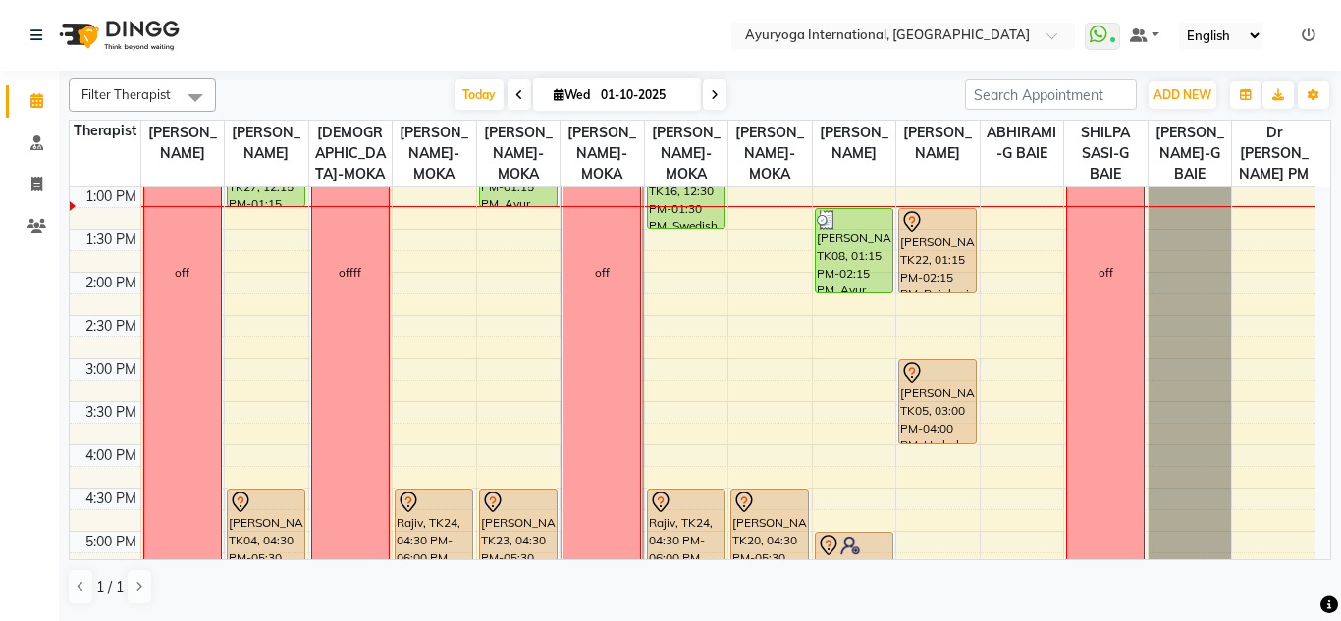
drag, startPoint x: 345, startPoint y: 81, endPoint x: 353, endPoint y: 7, distance: 75.0
click at [345, 82] on div "Today Wed 01-10-2025" at bounding box center [590, 94] width 729 height 29
click at [353, 7] on nav "Select Location × Ayuryoga International, Mount Ory Rd WhatsApp Status ✕ Status…" at bounding box center [670, 35] width 1341 height 71
drag, startPoint x: 361, startPoint y: 82, endPoint x: 360, endPoint y: 59, distance: 23.6
click at [363, 86] on div "Today Wed 01-10-2025" at bounding box center [590, 94] width 729 height 29
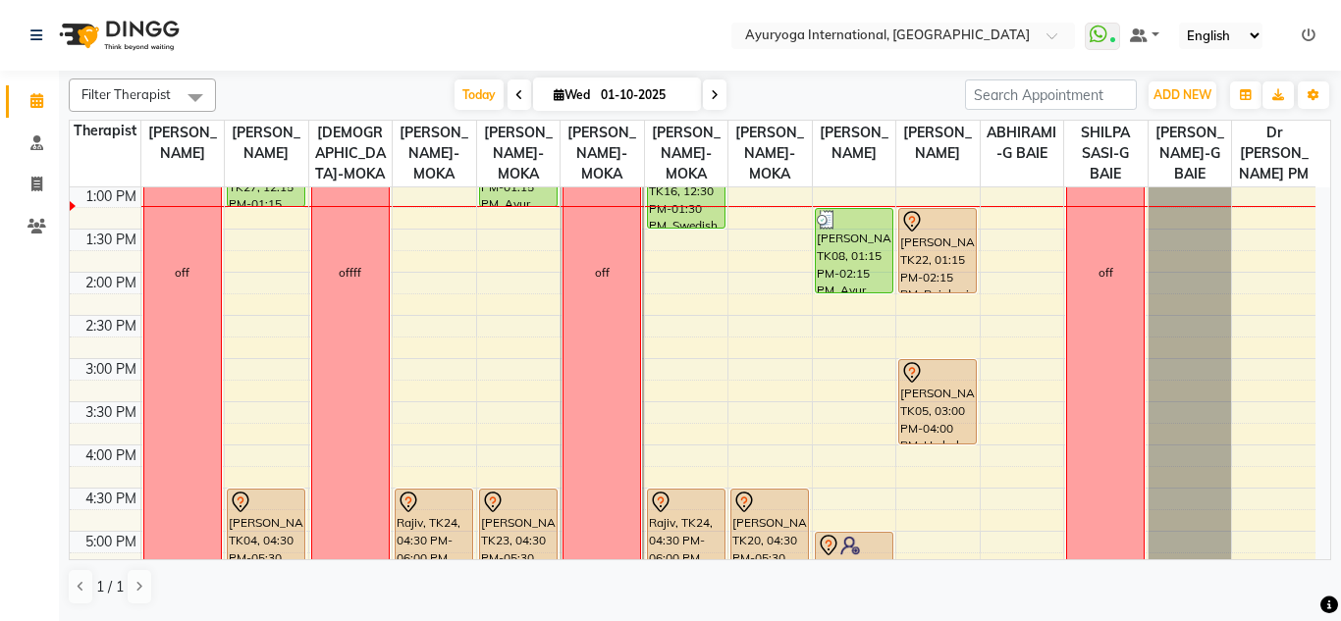
click at [358, 36] on nav "Select Location × Ayuryoga International, Mount Ory Rd WhatsApp Status ✕ Status…" at bounding box center [670, 35] width 1341 height 71
click at [384, 98] on div "Today Wed 01-10-2025" at bounding box center [590, 94] width 729 height 29
click at [370, 48] on nav "Select Location × Ayuryoga International, Mount Ory Rd WhatsApp Status ✕ Status…" at bounding box center [670, 35] width 1341 height 71
click at [386, 79] on div "Filter Therapist Select All Dr ADARSH THAIKKADATH JOJU MATHEW-MOKA VISHNU-MOKA …" at bounding box center [700, 95] width 1262 height 33
click at [355, 93] on div "Today Wed 01-10-2025" at bounding box center [590, 94] width 729 height 29
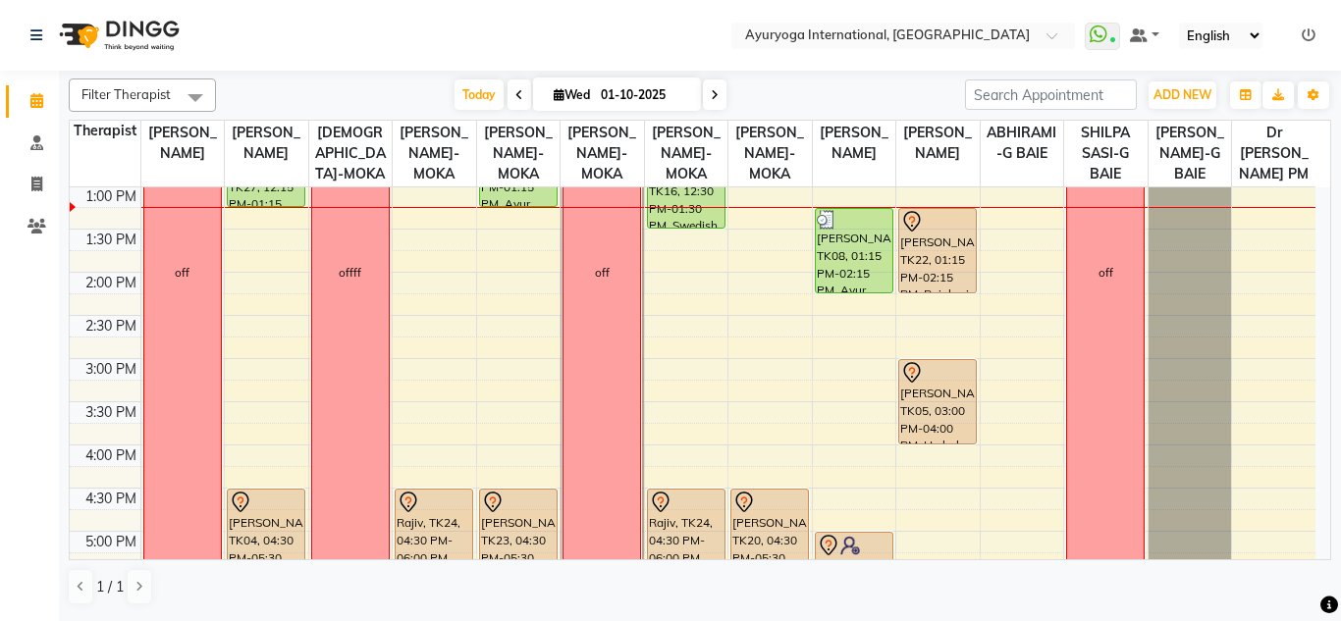
click at [346, 20] on nav "Select Location × Ayuryoga International, Mount Ory Rd WhatsApp Status ✕ Status…" at bounding box center [670, 35] width 1341 height 71
drag, startPoint x: 401, startPoint y: 101, endPoint x: 360, endPoint y: 27, distance: 84.4
click at [401, 103] on div "Today Wed 01-10-2025" at bounding box center [590, 94] width 729 height 29
click at [358, 26] on nav "Select Location × Ayuryoga International, Mount Ory Rd WhatsApp Status ✕ Status…" at bounding box center [670, 35] width 1341 height 71
click at [377, 84] on div "Today Wed 01-10-2025" at bounding box center [590, 94] width 729 height 29
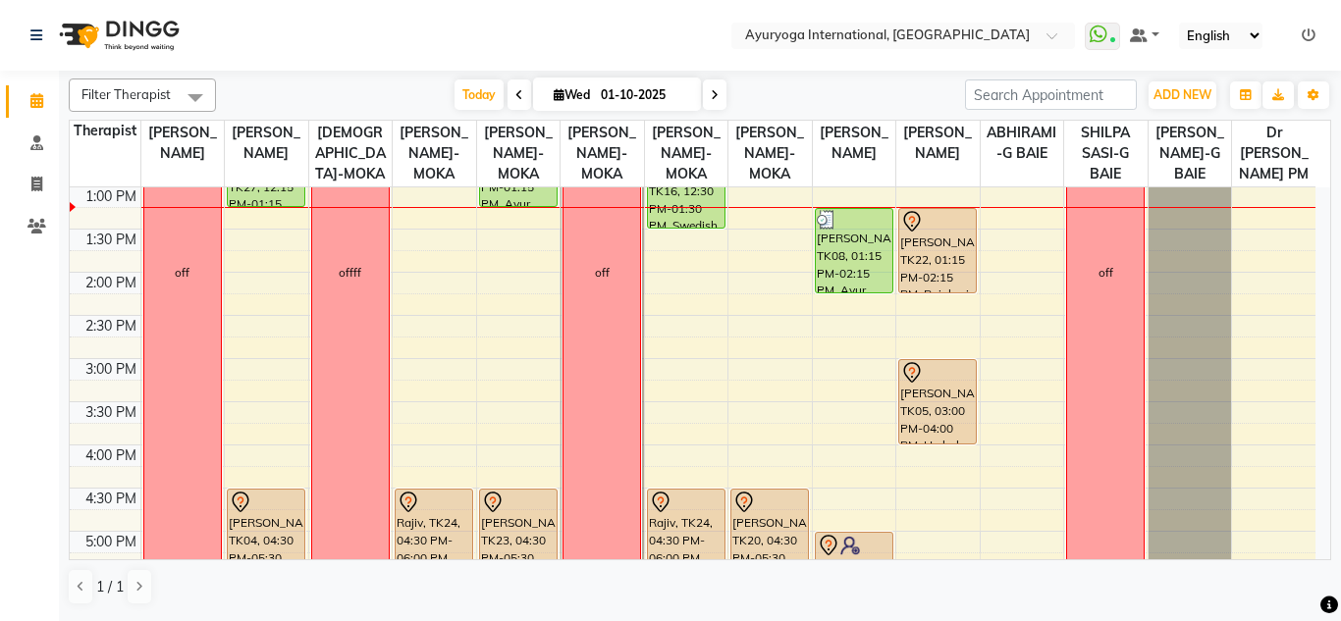
click at [347, 31] on nav "Select Location × Ayuryoga International, Mount Ory Rd WhatsApp Status ✕ Status…" at bounding box center [670, 35] width 1341 height 71
click at [741, 25] on div "Select Location × Ayuryoga International, Mount Ory Rd" at bounding box center [902, 36] width 343 height 26
click at [261, 93] on div "Today Wed 01-10-2025" at bounding box center [590, 94] width 729 height 29
click at [267, 22] on nav "Select Location × Ayuryoga International, Mount Ory Rd WhatsApp Status ✕ Status…" at bounding box center [670, 35] width 1341 height 71
drag, startPoint x: 316, startPoint y: 93, endPoint x: 286, endPoint y: 42, distance: 59.4
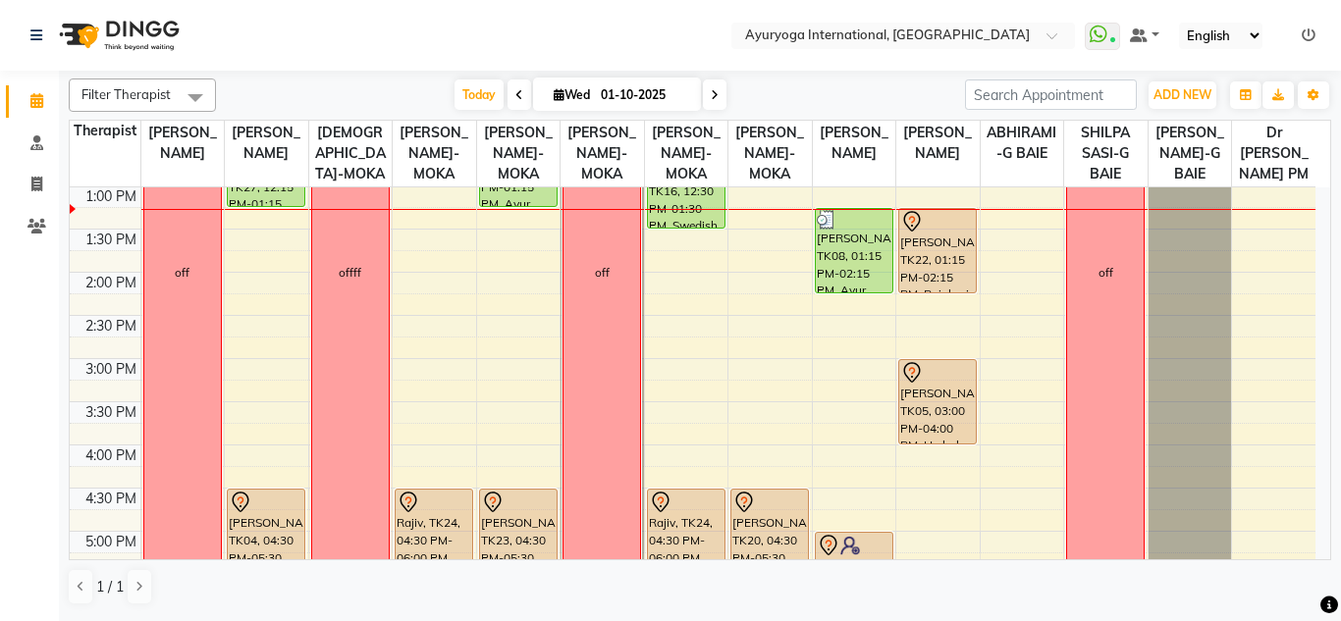
click at [314, 95] on div "Today Wed 01-10-2025" at bounding box center [590, 94] width 729 height 29
click at [268, 21] on nav "Select Location × Ayuryoga International, Mount Ory Rd WhatsApp Status ✕ Status…" at bounding box center [670, 35] width 1341 height 71
click at [368, 91] on div "Today Wed 01-10-2025" at bounding box center [590, 94] width 729 height 29
click at [347, 11] on nav "Select Location × Ayuryoga International, Mount Ory Rd WhatsApp Status ✕ Status…" at bounding box center [670, 35] width 1341 height 71
click at [362, 89] on div "Today Wed 01-10-2025" at bounding box center [590, 94] width 729 height 29
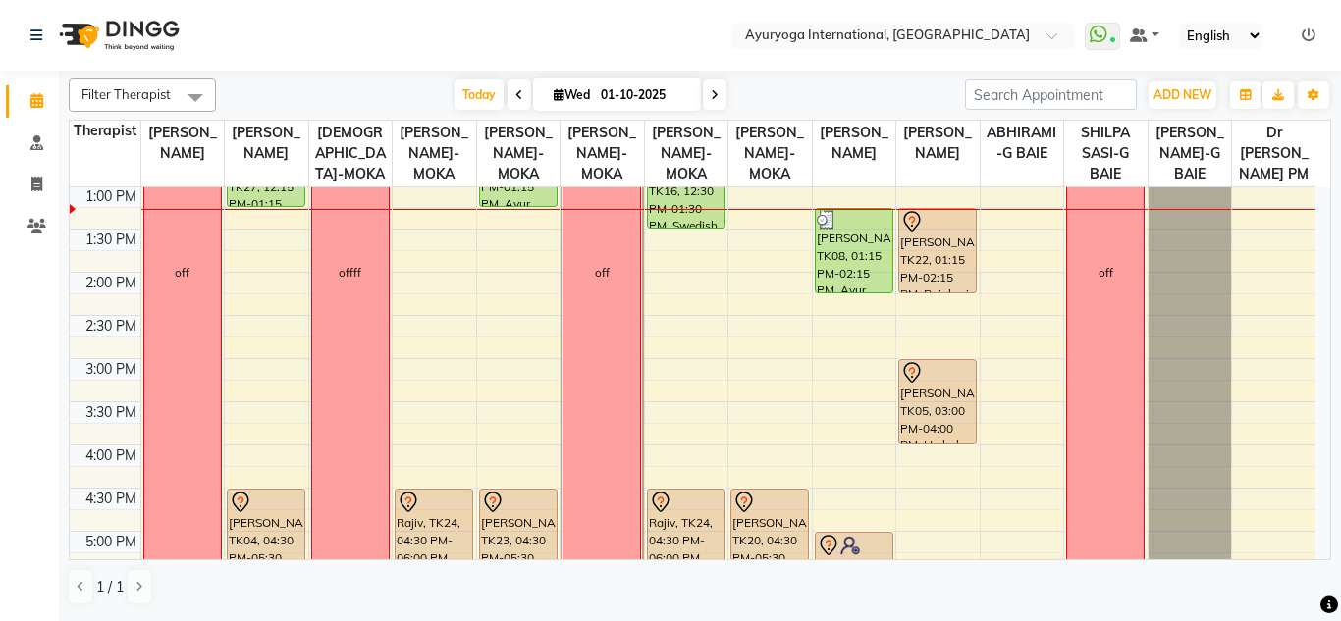
click at [341, 24] on nav "Select Location × Ayuryoga International, Mount Ory Rd WhatsApp Status ✕ Status…" at bounding box center [670, 35] width 1341 height 71
click at [692, 49] on nav "Select Location × Ayuryoga International, Mount Ory Rd WhatsApp Status ✕ Status…" at bounding box center [670, 35] width 1341 height 71
drag, startPoint x: 718, startPoint y: 89, endPoint x: 708, endPoint y: 92, distance: 11.2
click at [717, 92] on span at bounding box center [715, 94] width 24 height 30
type input "02-10-2025"
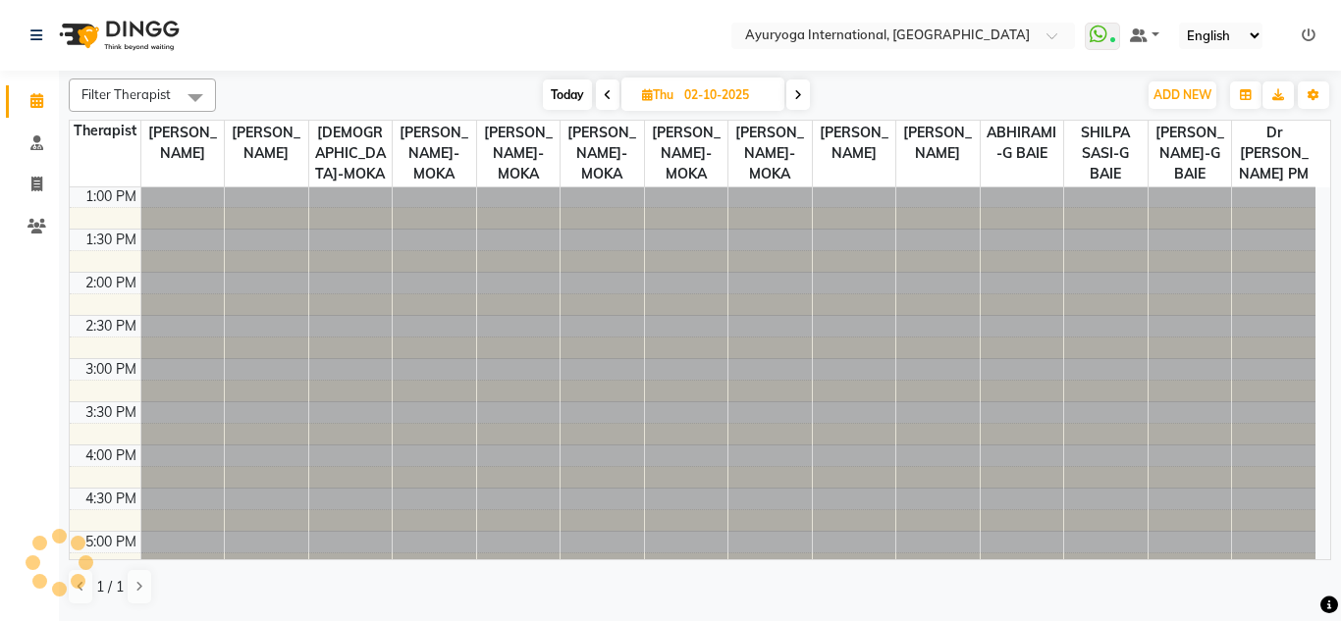
scroll to position [0, 0]
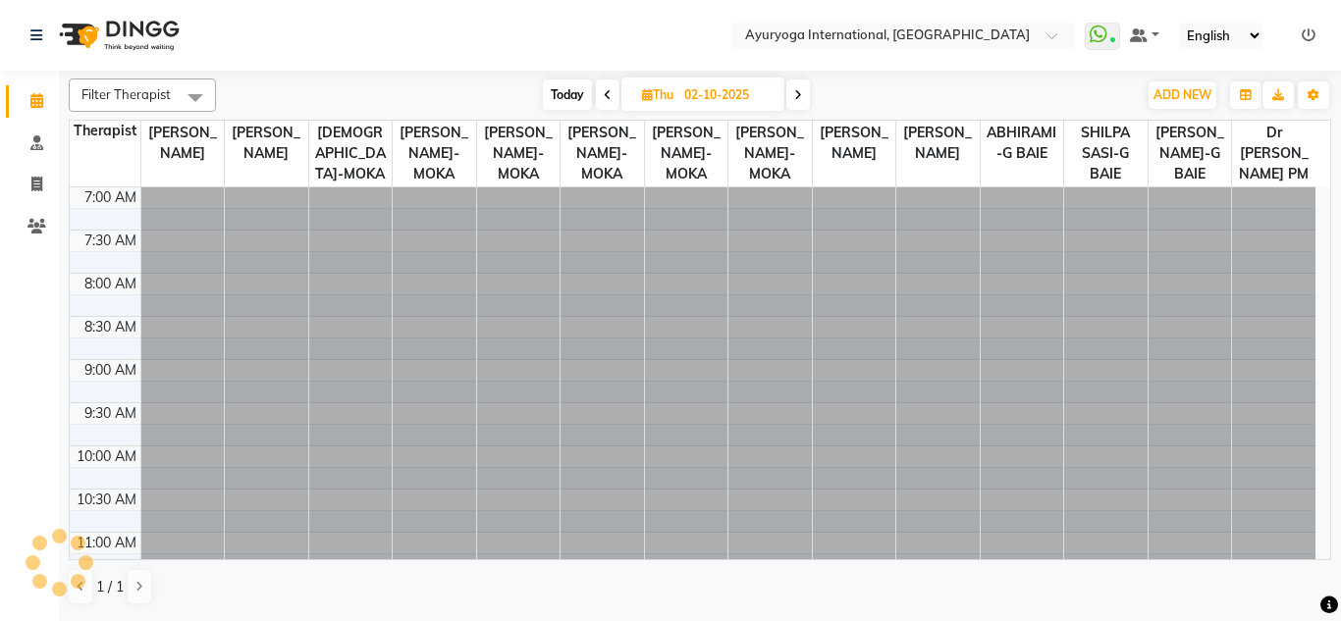
click at [656, 29] on nav "Select Location × Ayuryoga International, Mount Ory Rd WhatsApp Status ✕ Status…" at bounding box center [670, 35] width 1341 height 71
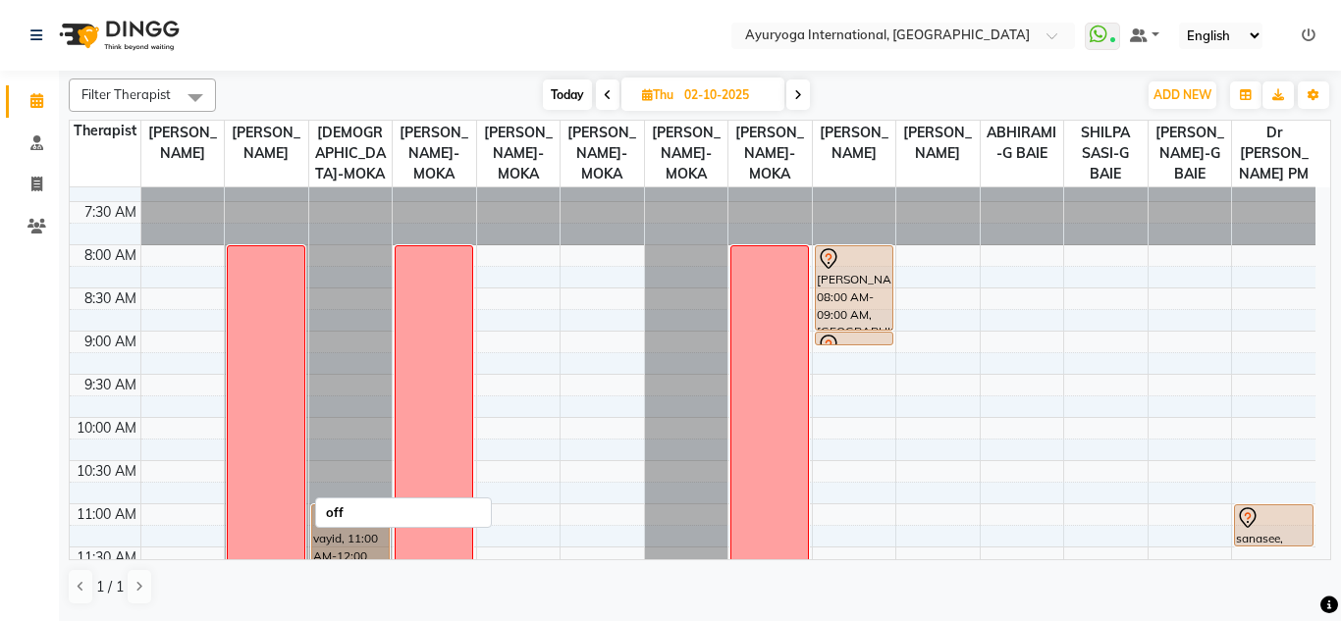
scroll to position [225, 0]
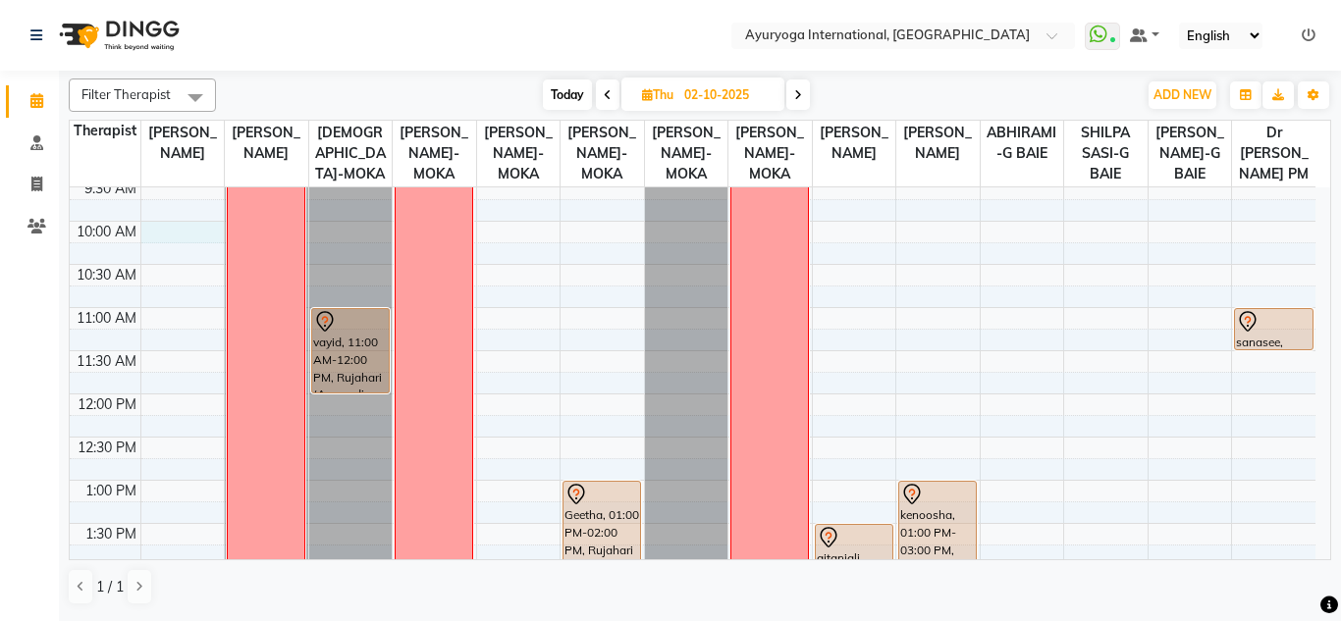
click at [167, 256] on div "7:00 AM 7:30 AM 8:00 AM 8:30 AM 9:00 AM 9:30 AM 10:00 AM 10:30 AM 11:00 AM 11:3…" at bounding box center [692, 567] width 1245 height 1208
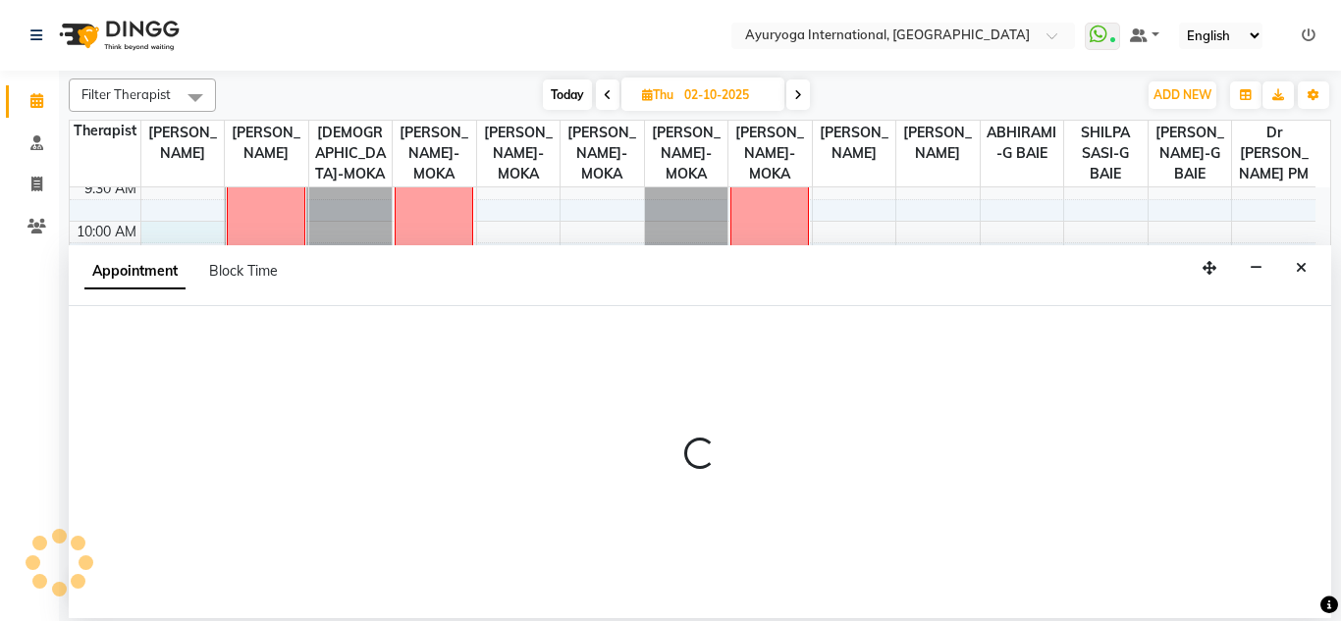
select select "19827"
select select "600"
select select "tentative"
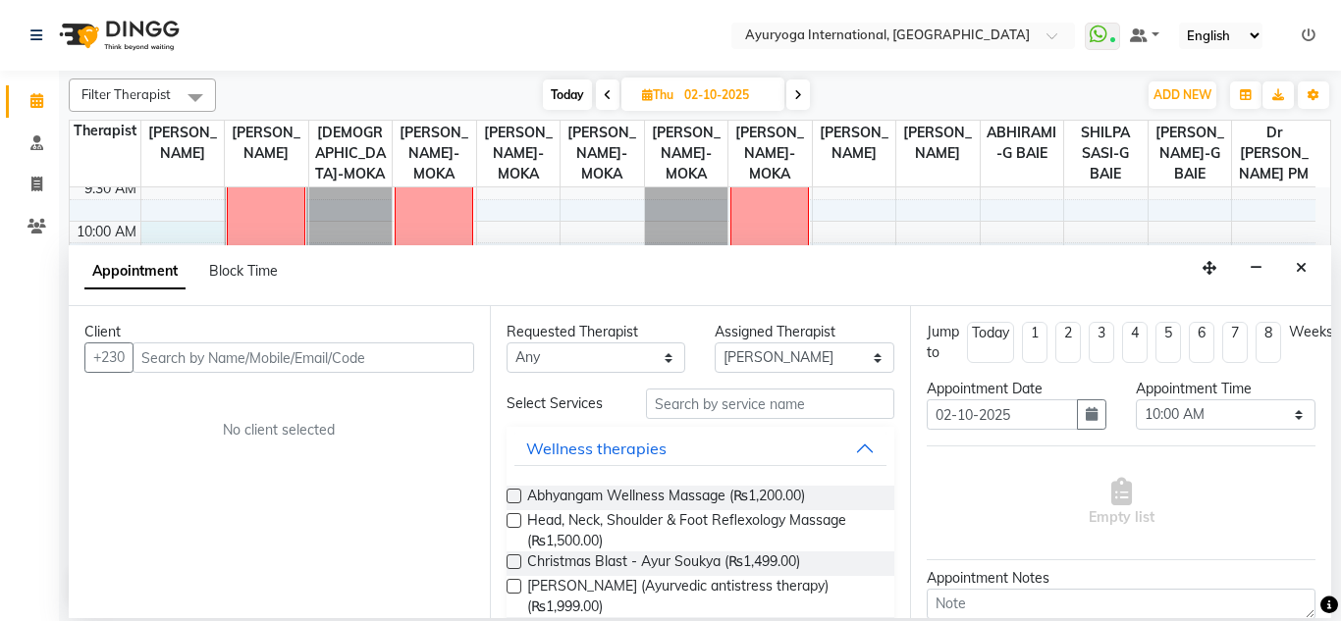
drag, startPoint x: 364, startPoint y: 340, endPoint x: 397, endPoint y: 371, distance: 45.8
click at [372, 344] on div "Client +230 No client selected" at bounding box center [279, 462] width 421 height 312
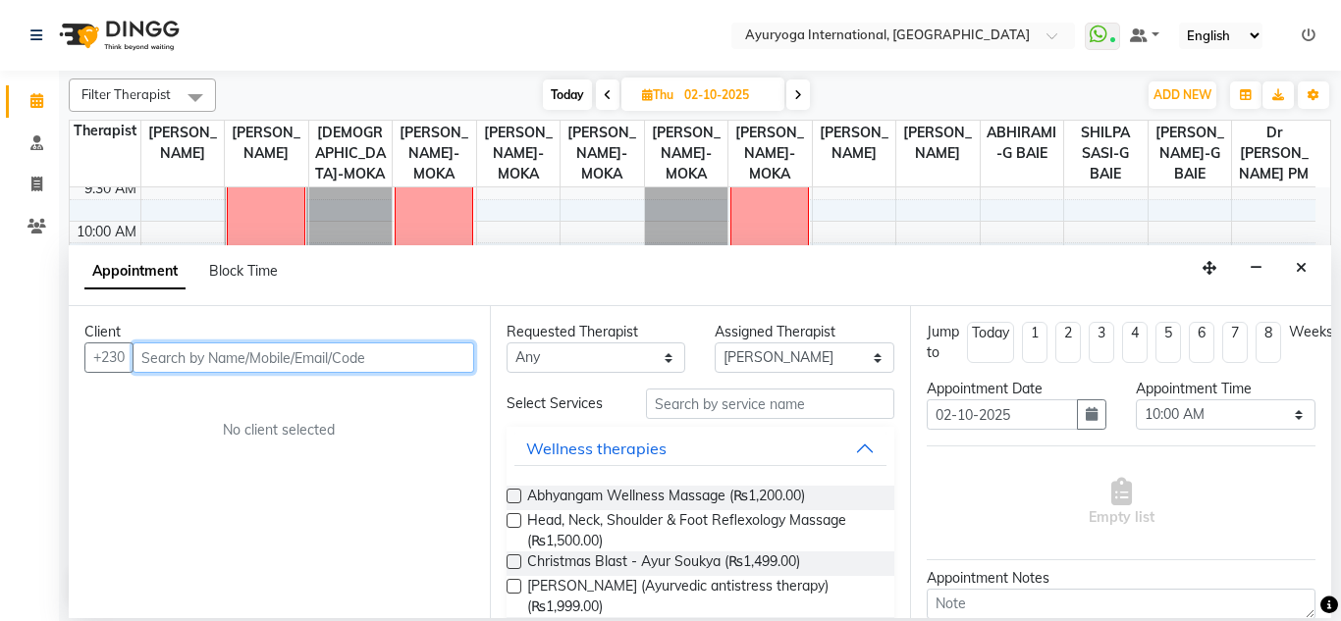
click at [397, 371] on input "text" at bounding box center [303, 357] width 342 height 30
type input "58044867"
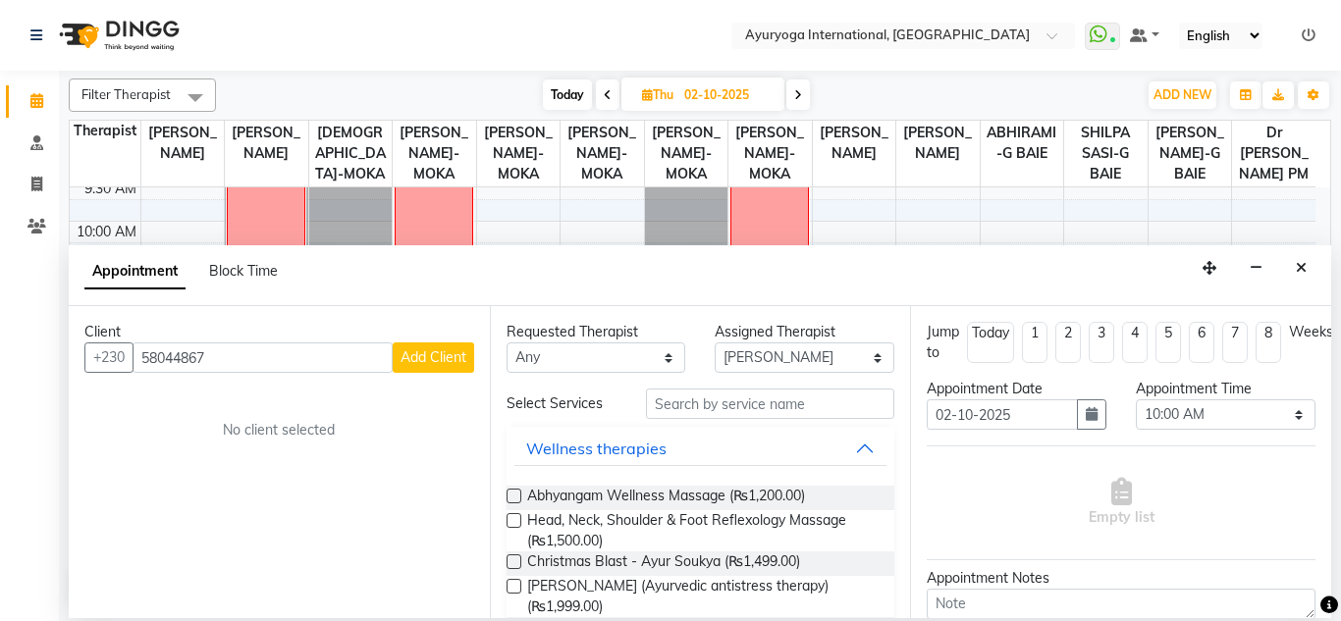
click at [490, 362] on div "Requested Therapist Any ABHIRAMI-G BAIE ABHIRAM-MOKA ADHITHYA-MOKA ALEENA-MOKA …" at bounding box center [700, 462] width 421 height 312
click at [470, 372] on button "Add Client" at bounding box center [433, 357] width 81 height 30
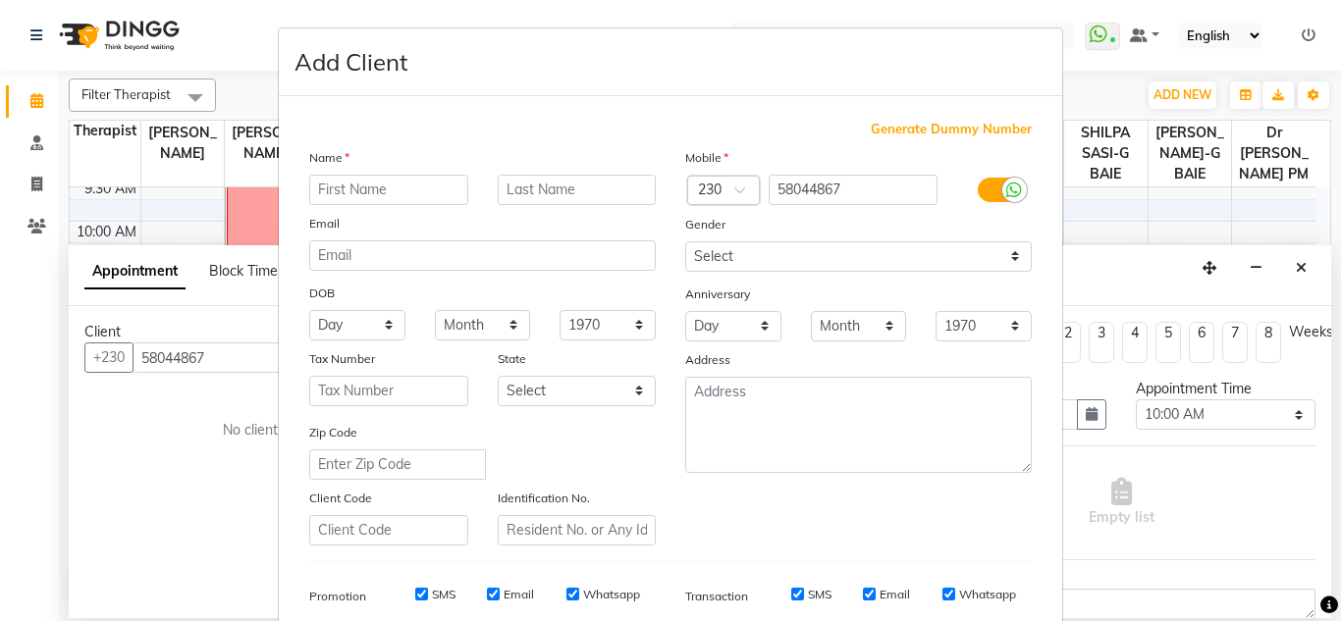
click at [372, 190] on input "text" at bounding box center [388, 190] width 159 height 30
type input "Avantika"
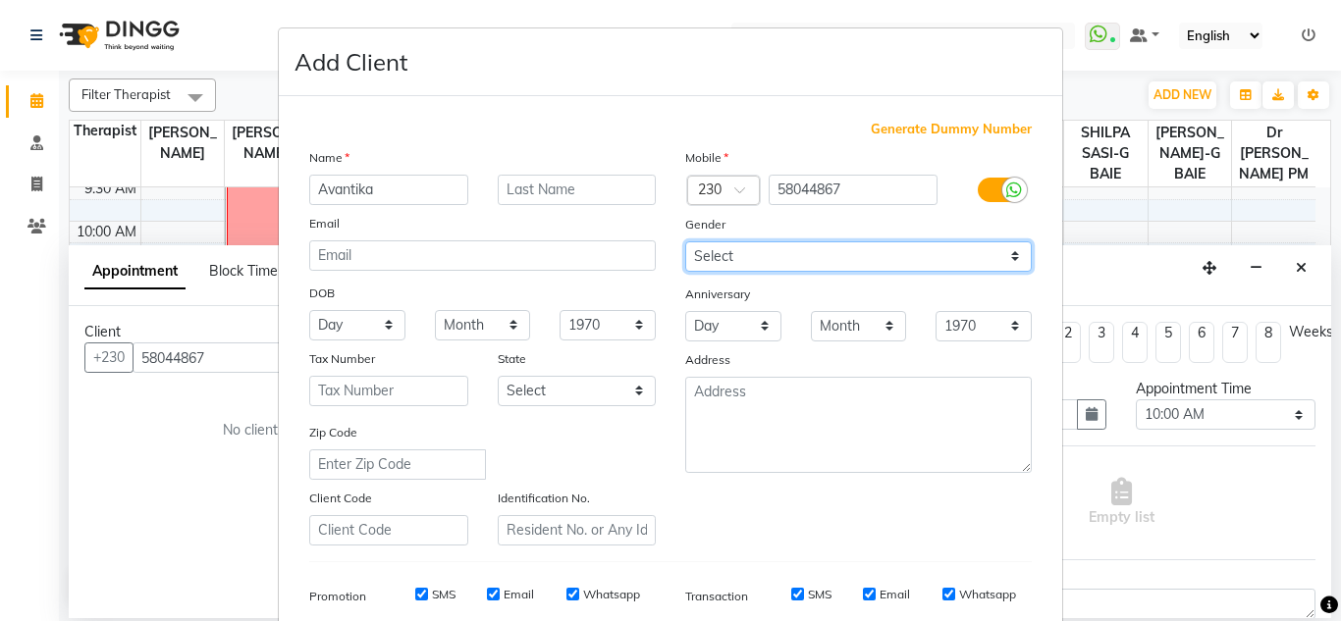
click at [867, 256] on select "Select Male Female Other Prefer Not To Say" at bounding box center [858, 256] width 346 height 30
select select "female"
click at [685, 241] on select "Select Male Female Other Prefer Not To Say" at bounding box center [858, 256] width 346 height 30
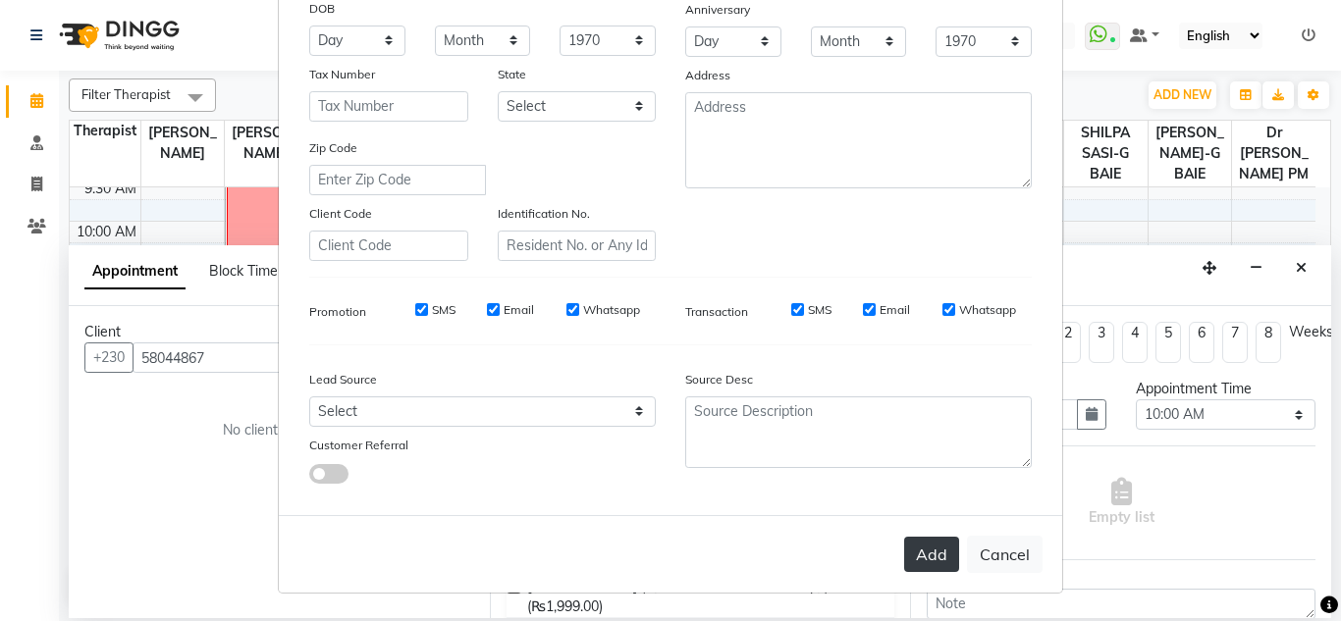
click at [908, 566] on button "Add" at bounding box center [931, 554] width 55 height 35
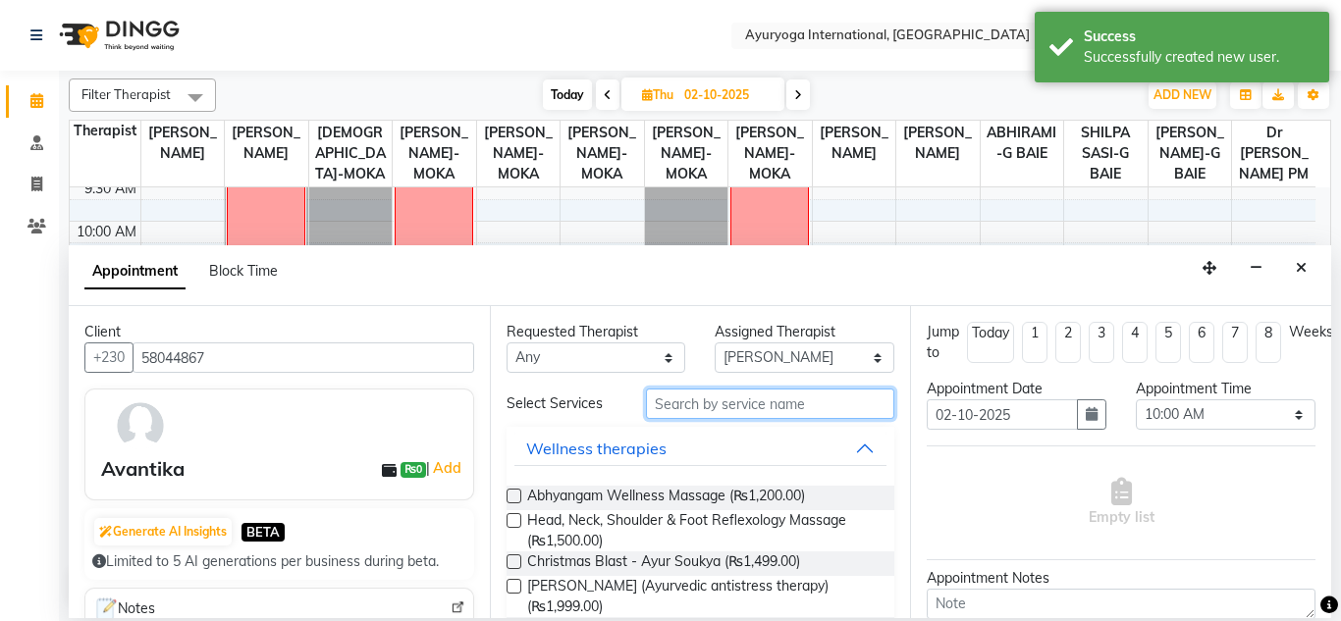
click at [728, 410] on input "text" at bounding box center [770, 404] width 249 height 30
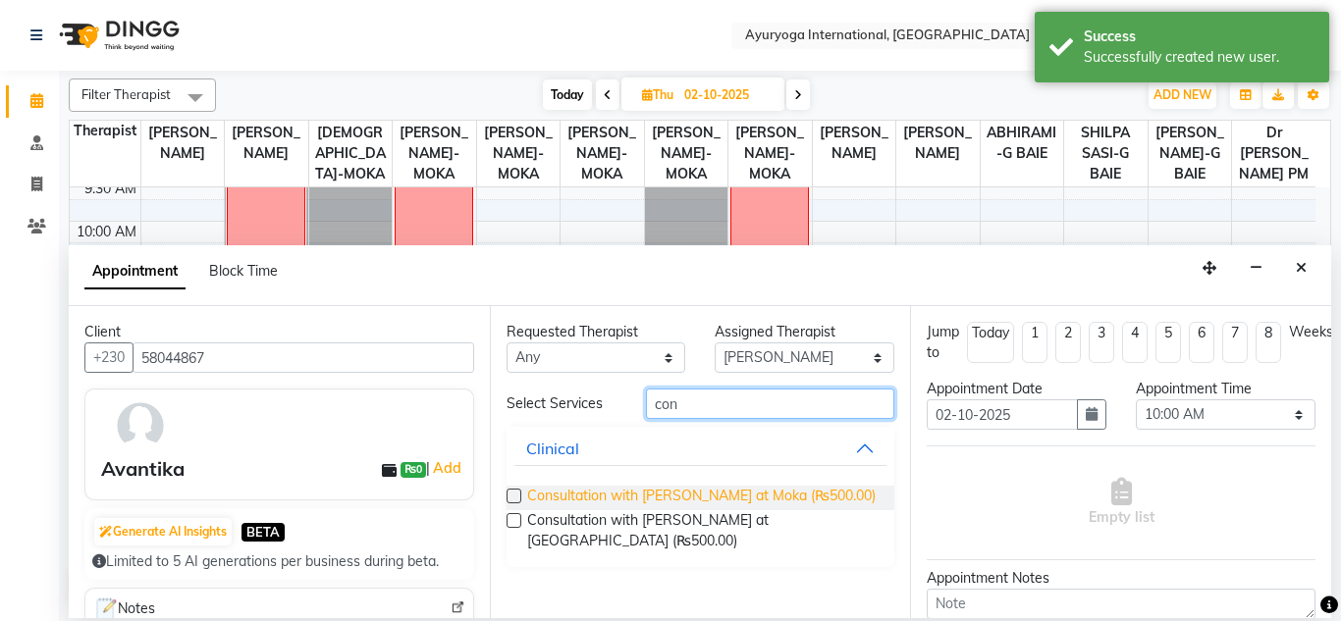
type input "con"
click at [695, 491] on span "Consultation with Dr.Adarsh at Moka (₨500.00)" at bounding box center [701, 498] width 348 height 25
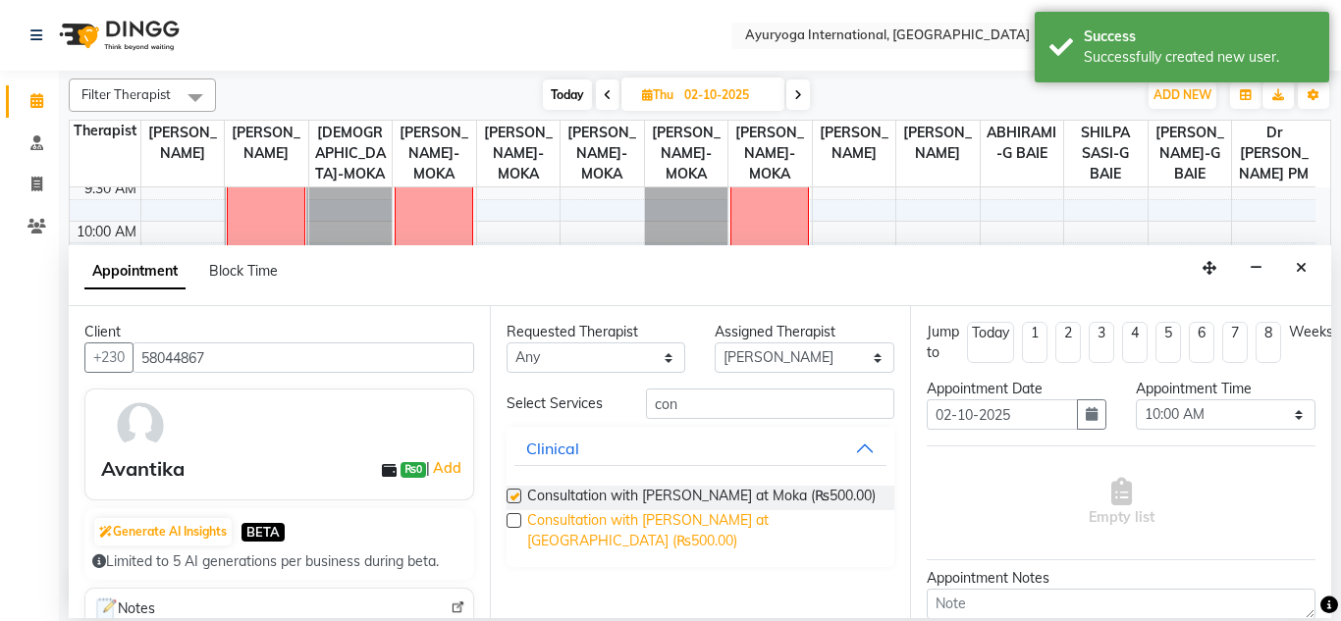
checkbox input "false"
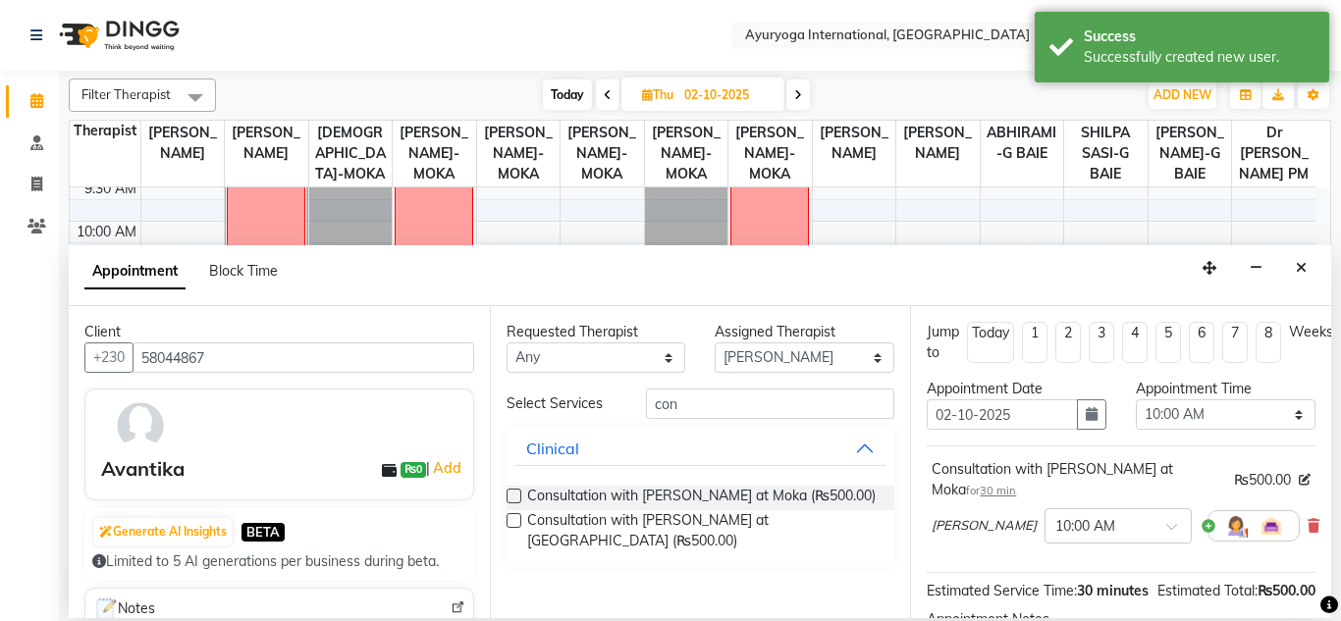
scroll to position [263, 0]
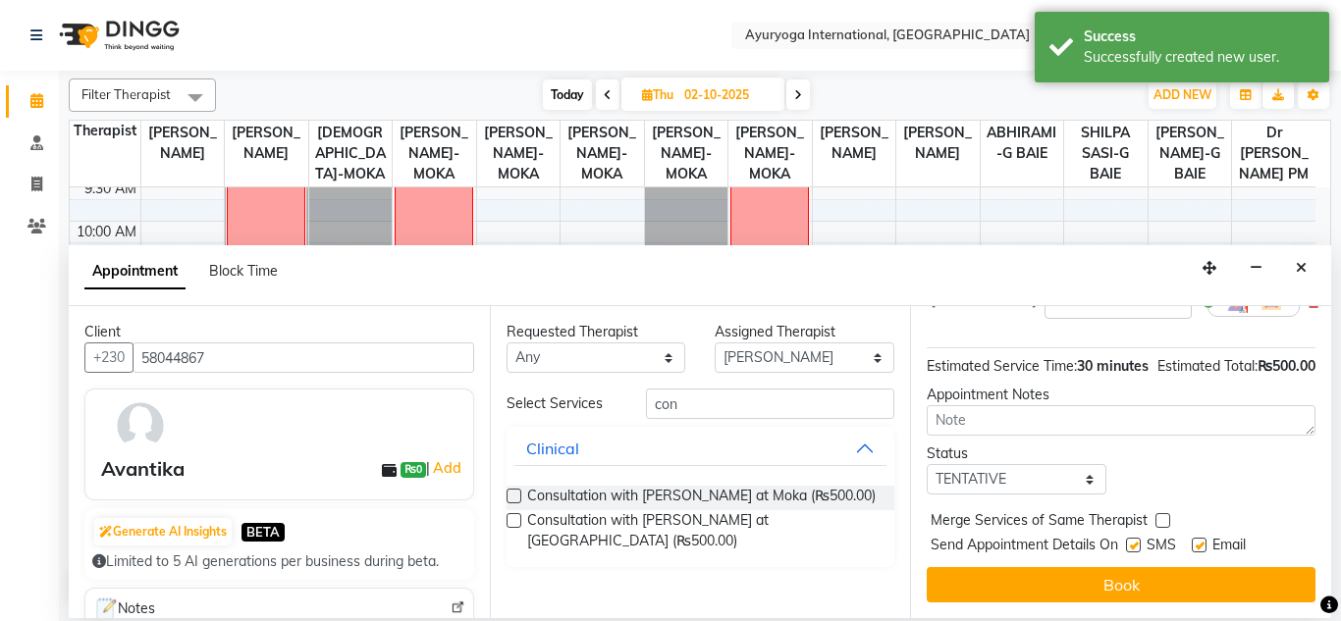
click at [1110, 589] on div "Jump to Today 1 2 3 4 5 6 7 8 Weeks Appointment Date 02-10-2025 Appointment Tim…" at bounding box center [1120, 462] width 421 height 312
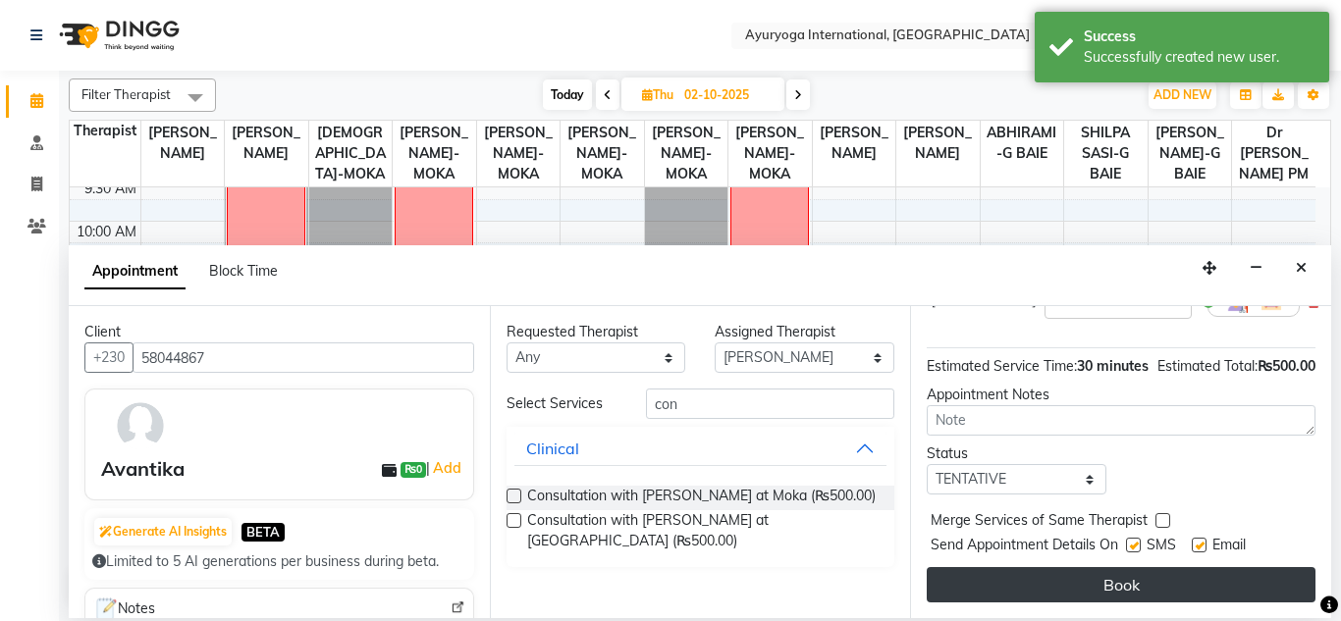
click at [1108, 576] on button "Book" at bounding box center [1120, 584] width 389 height 35
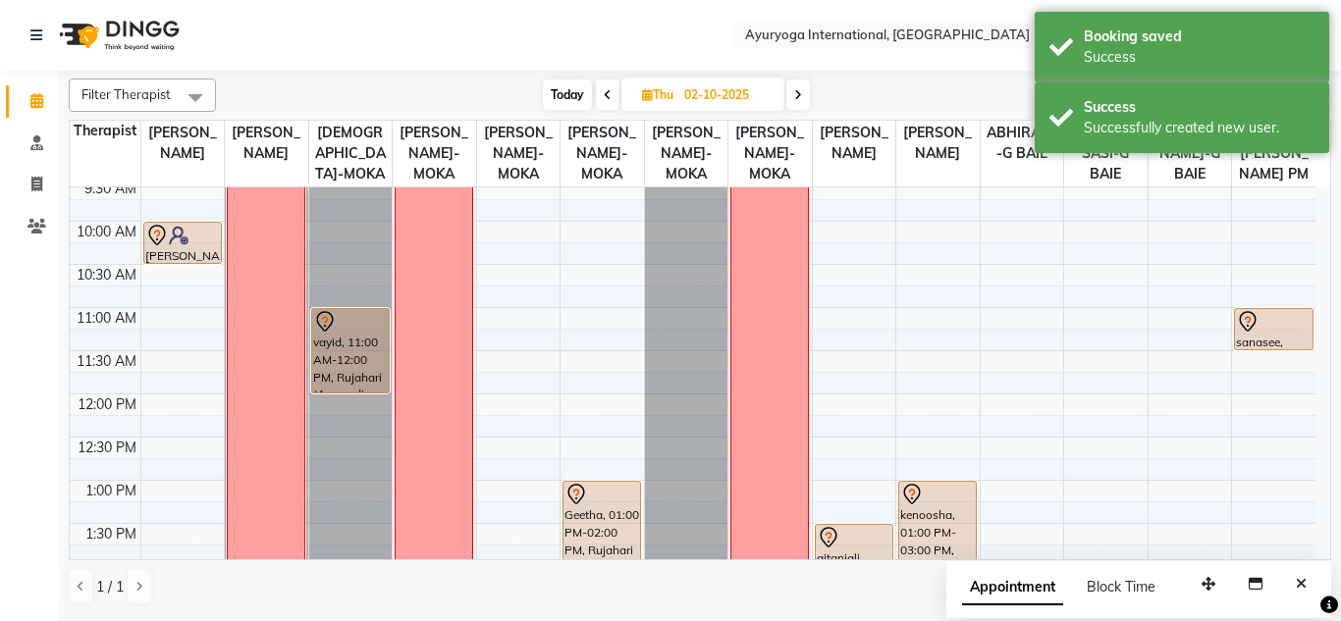
click at [372, 17] on nav "Select Location × Ayuryoga International, Mount Ory Rd WhatsApp Status ✕ Status…" at bounding box center [670, 35] width 1341 height 71
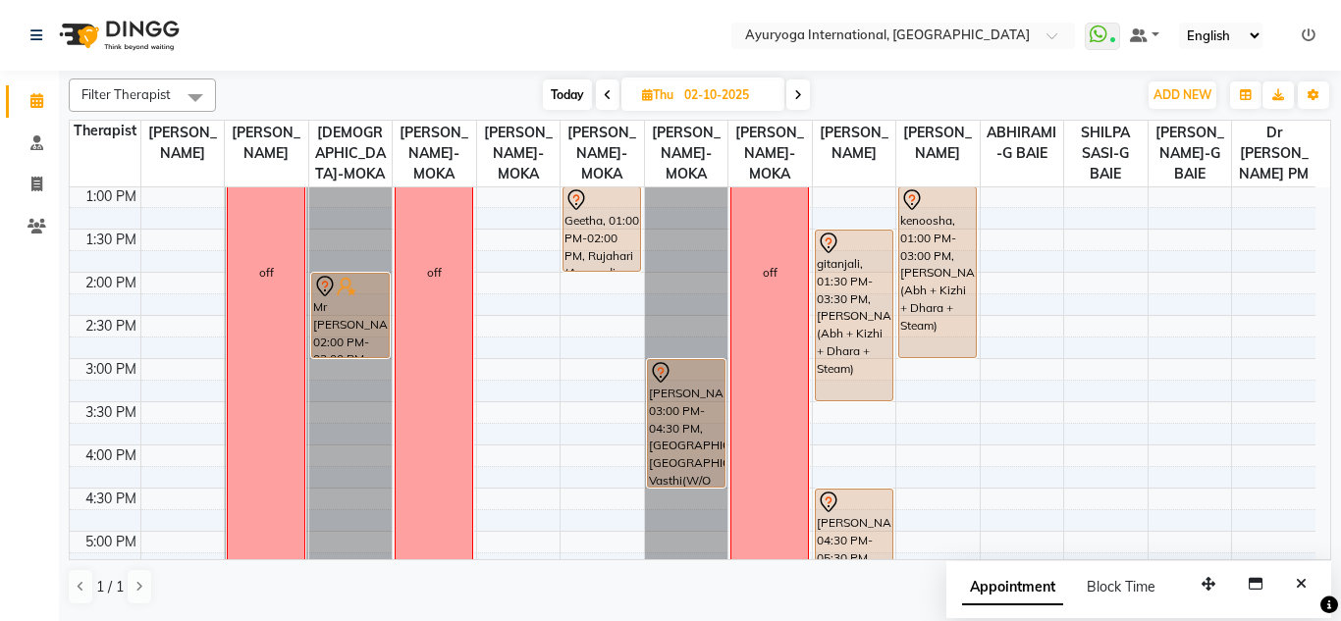
scroll to position [421, 0]
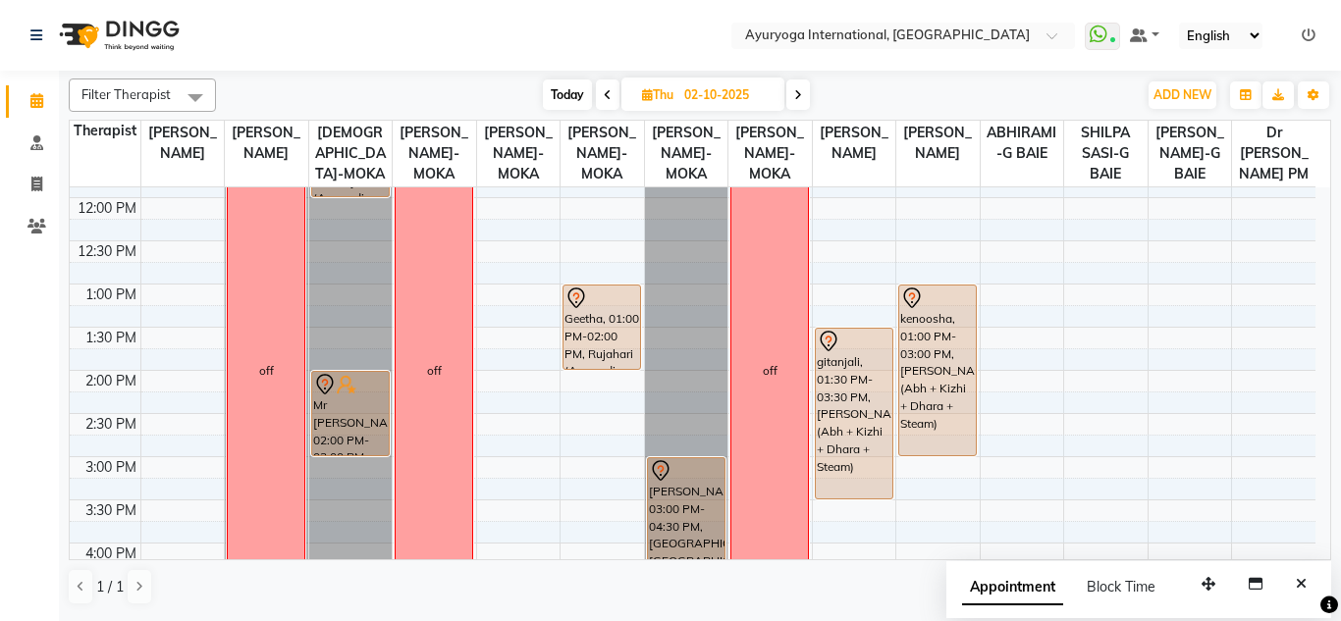
click at [577, 88] on span "Today" at bounding box center [567, 94] width 49 height 30
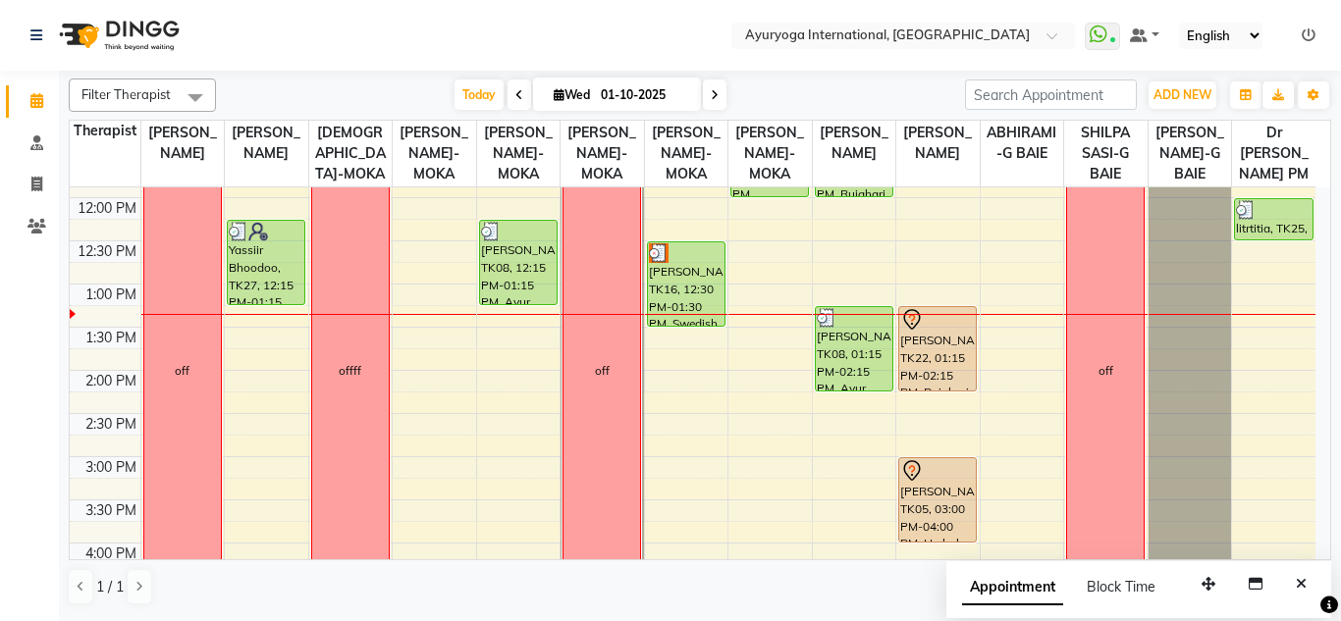
scroll to position [323, 0]
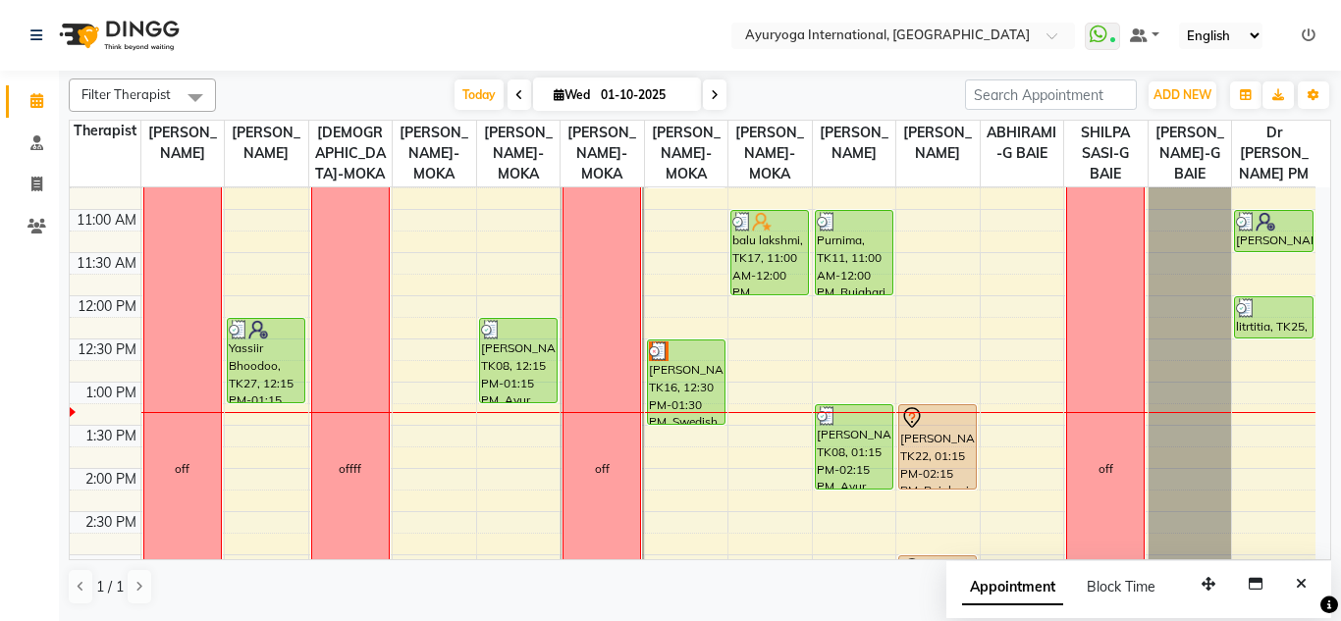
click at [715, 96] on icon at bounding box center [715, 95] width 8 height 12
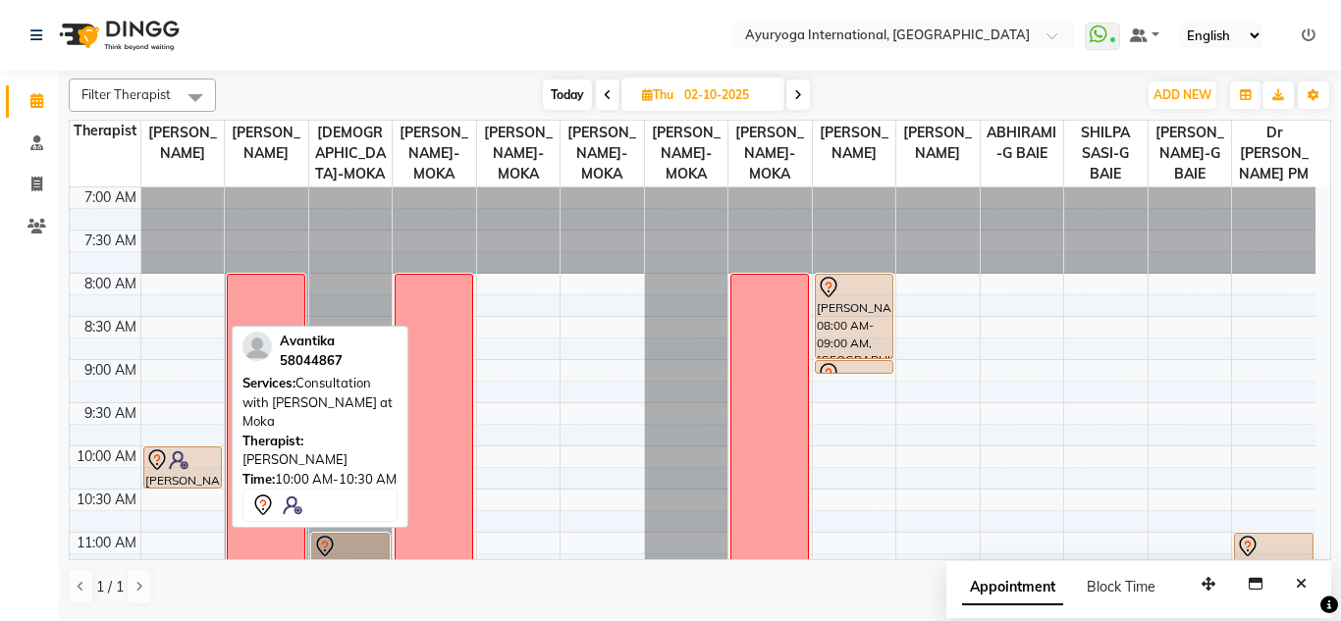
scroll to position [98, 0]
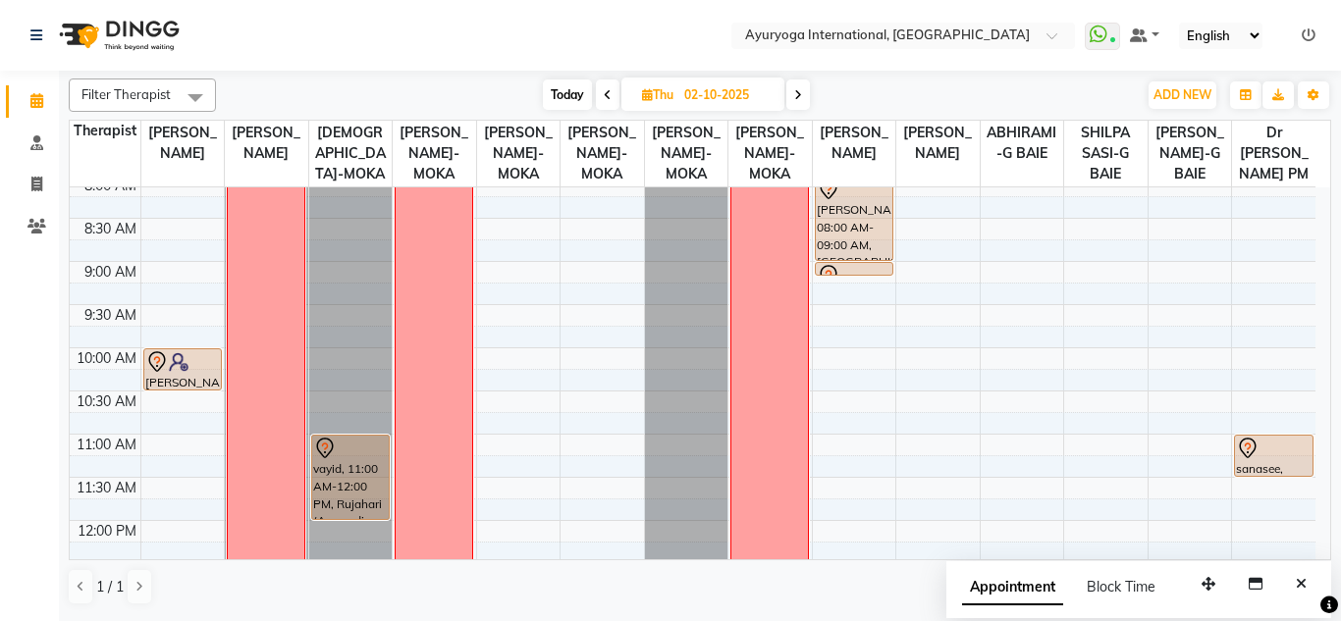
click at [585, 93] on span "Today" at bounding box center [567, 94] width 49 height 30
type input "01-10-2025"
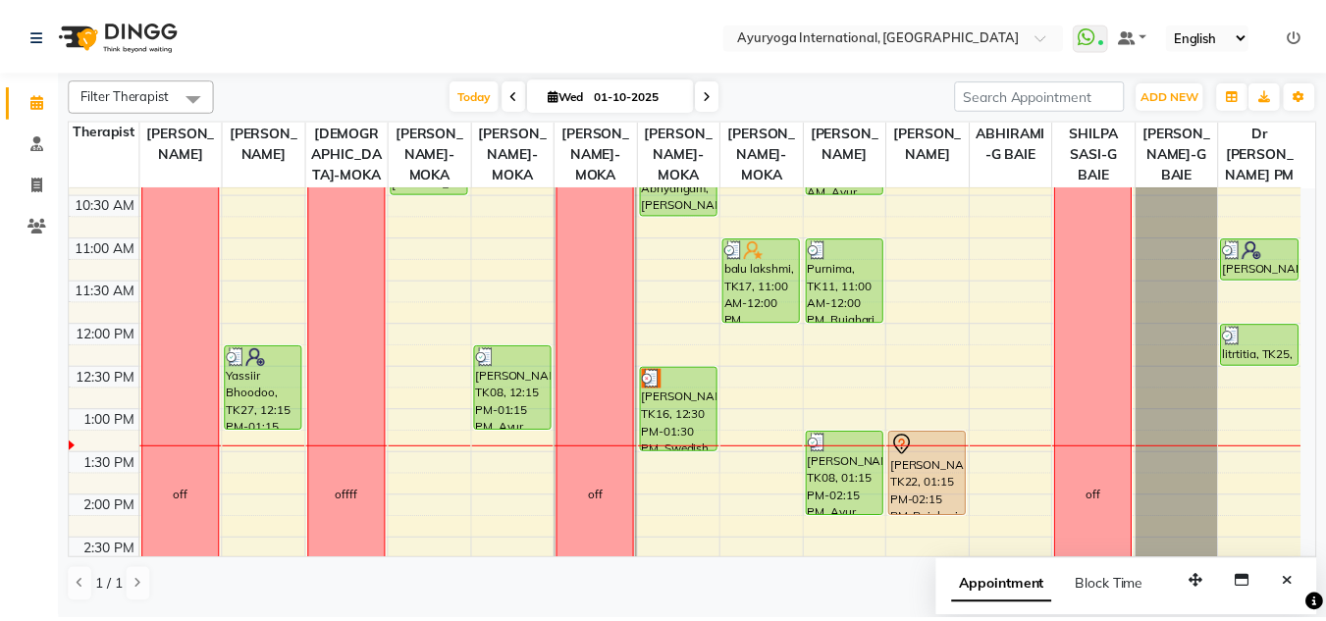
scroll to position [393, 0]
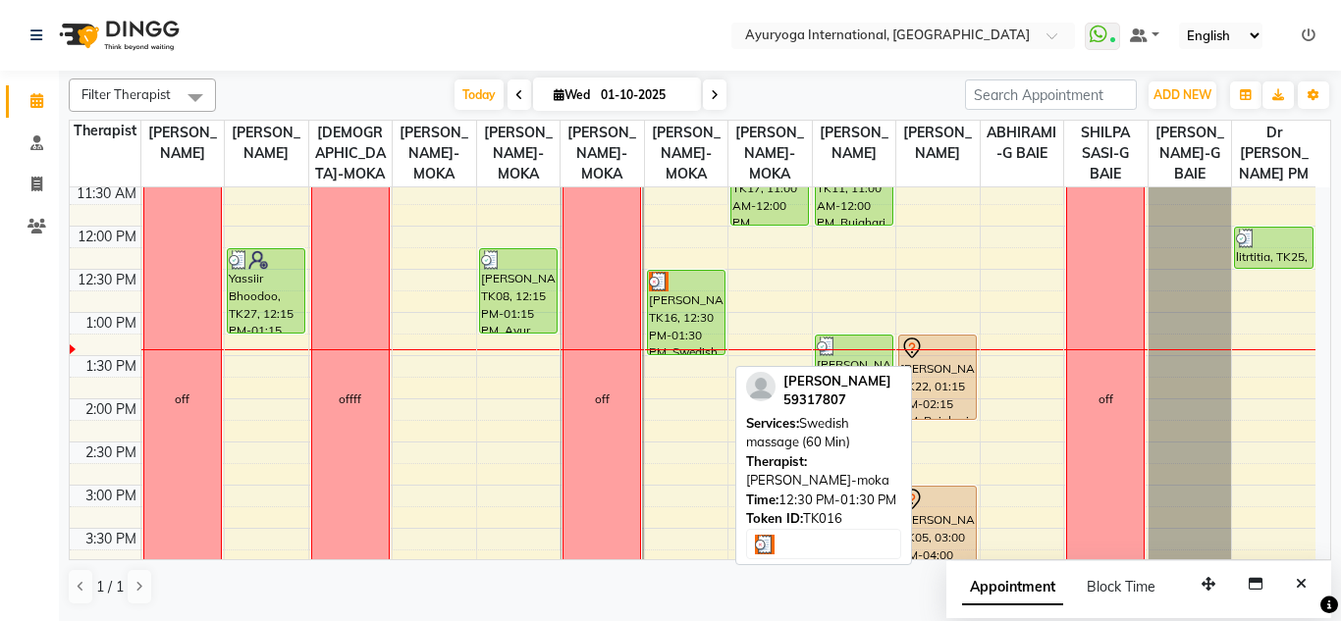
click at [694, 320] on div "[PERSON_NAME], TK16, 12:30 PM-01:30 PM, Swedish massage (60 Min)" at bounding box center [686, 312] width 77 height 83
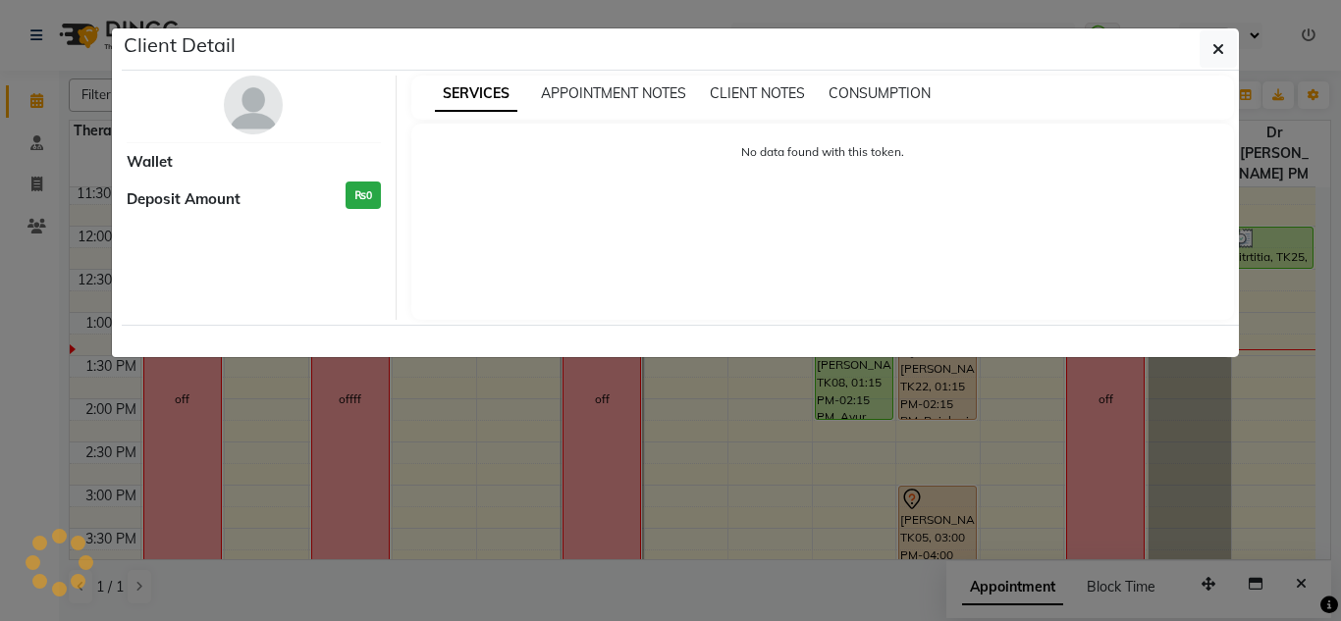
select select "3"
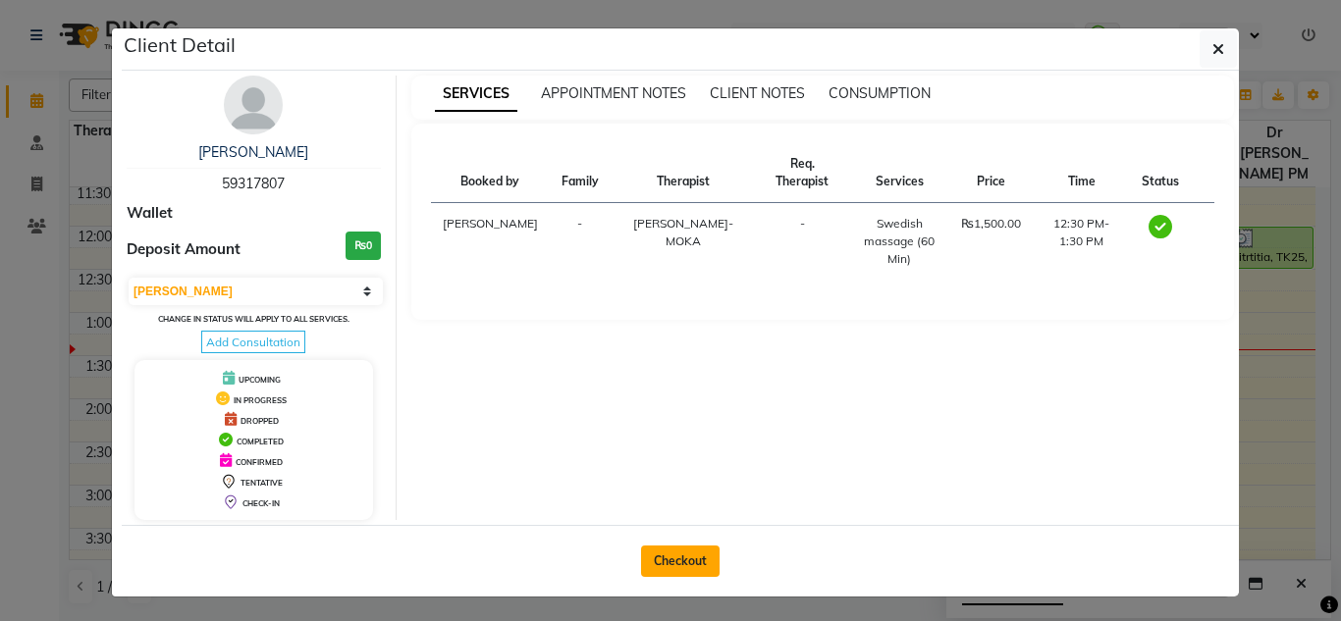
click at [667, 553] on button "Checkout" at bounding box center [680, 561] width 79 height 31
select select "service"
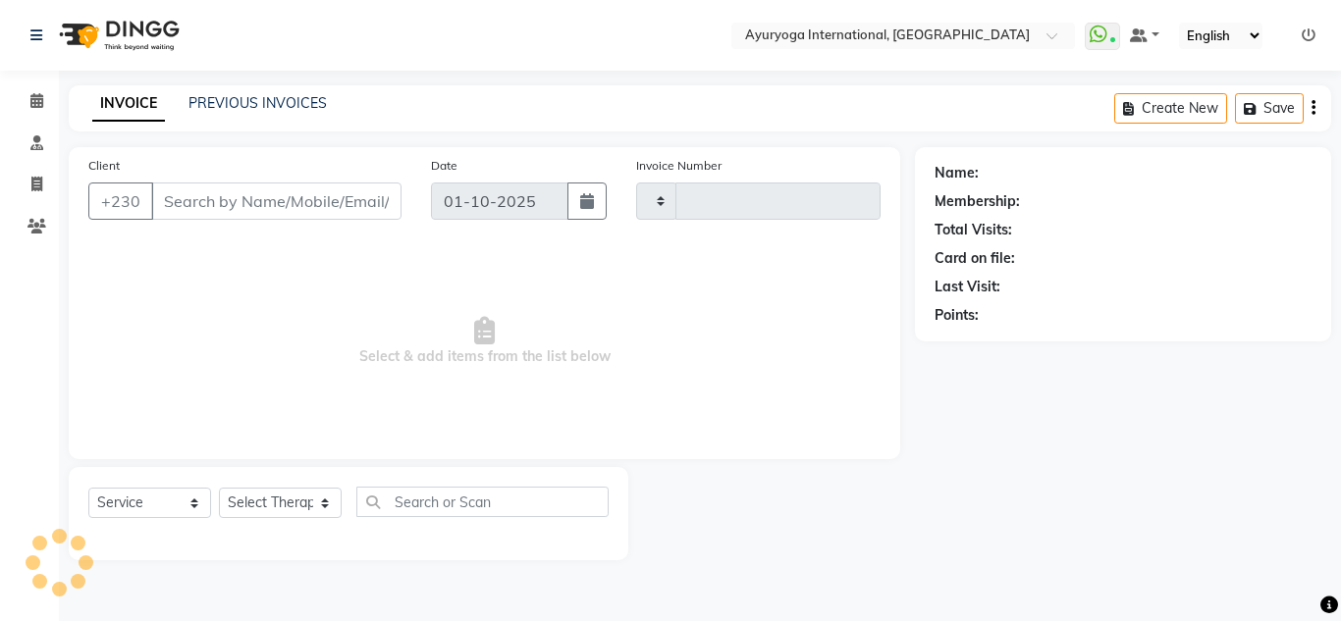
type input "5960"
select select "730"
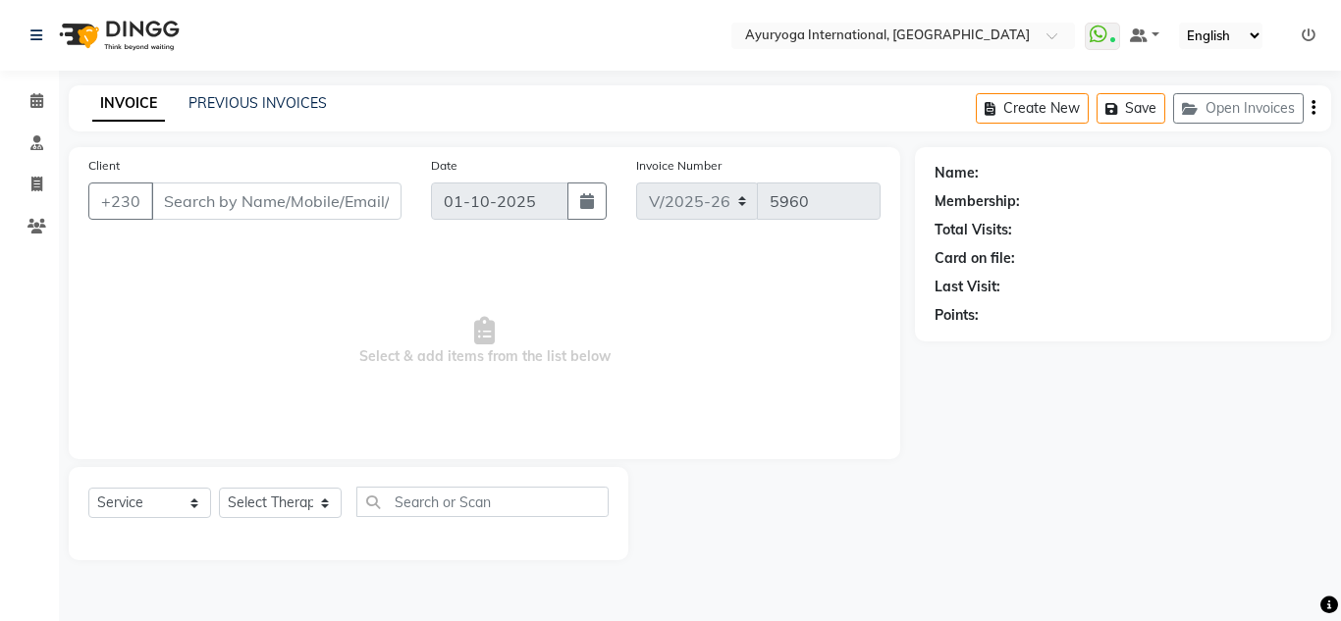
type input "59317807"
select select "50739"
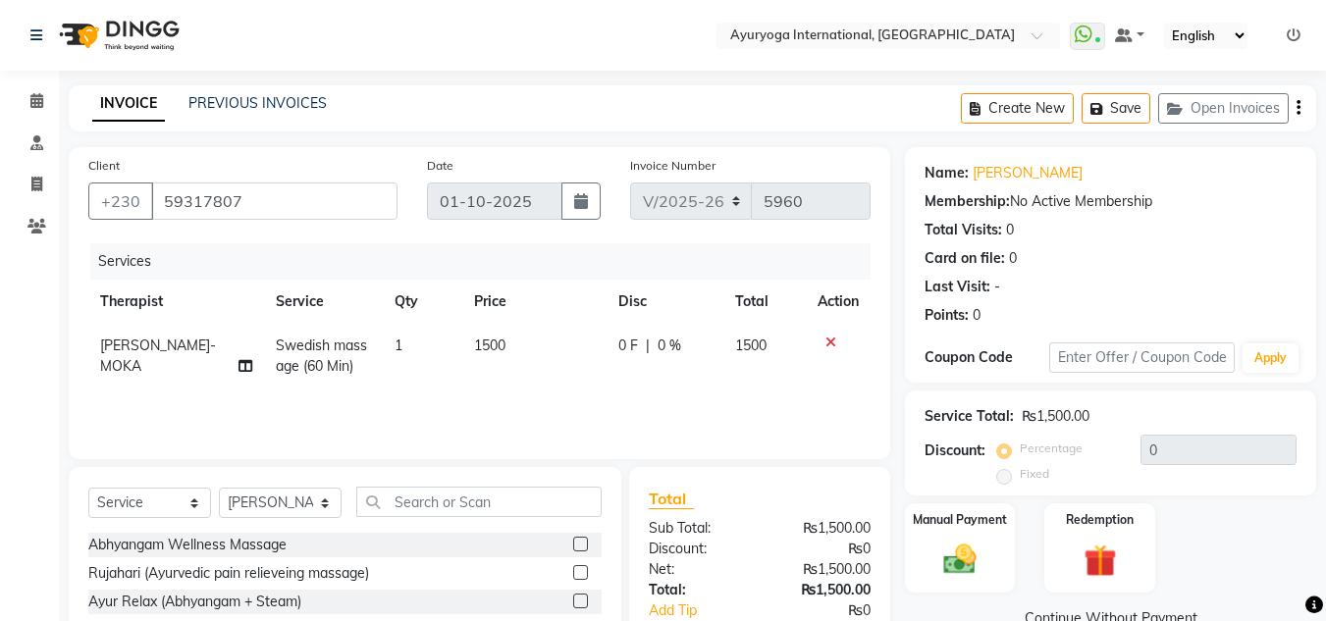
click at [29, 35] on div at bounding box center [108, 35] width 184 height 55
click at [45, 37] on link at bounding box center [40, 35] width 20 height 55
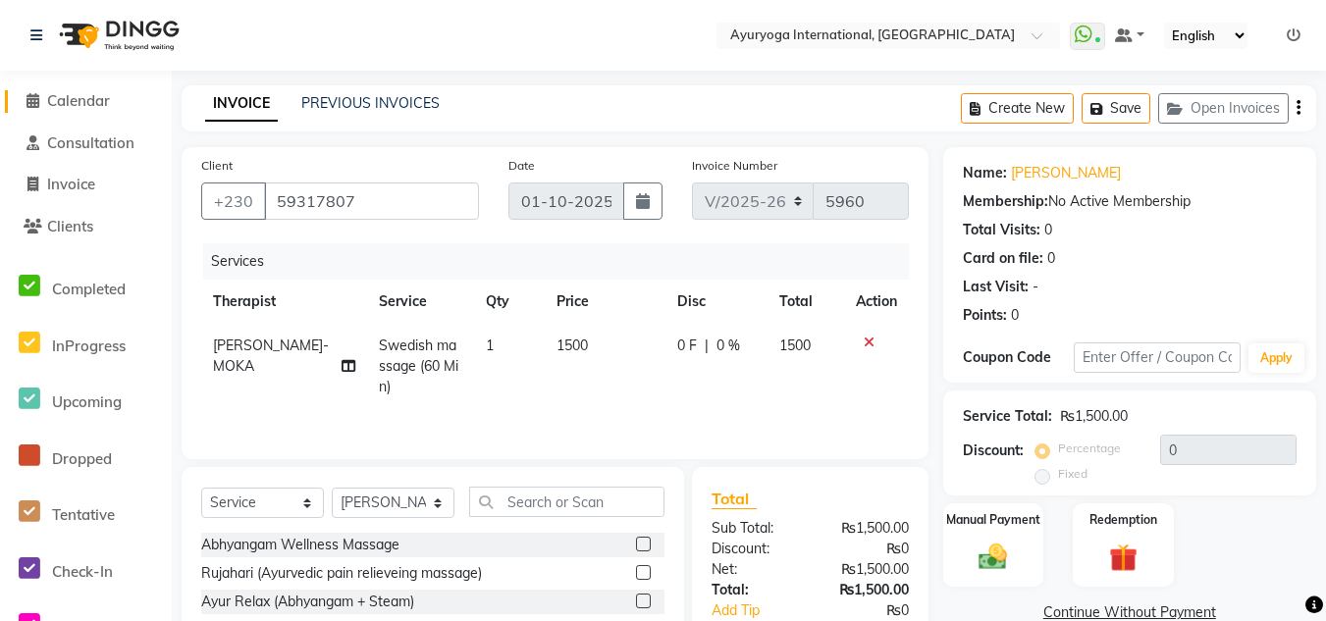
click at [60, 96] on span "Calendar" at bounding box center [78, 100] width 63 height 19
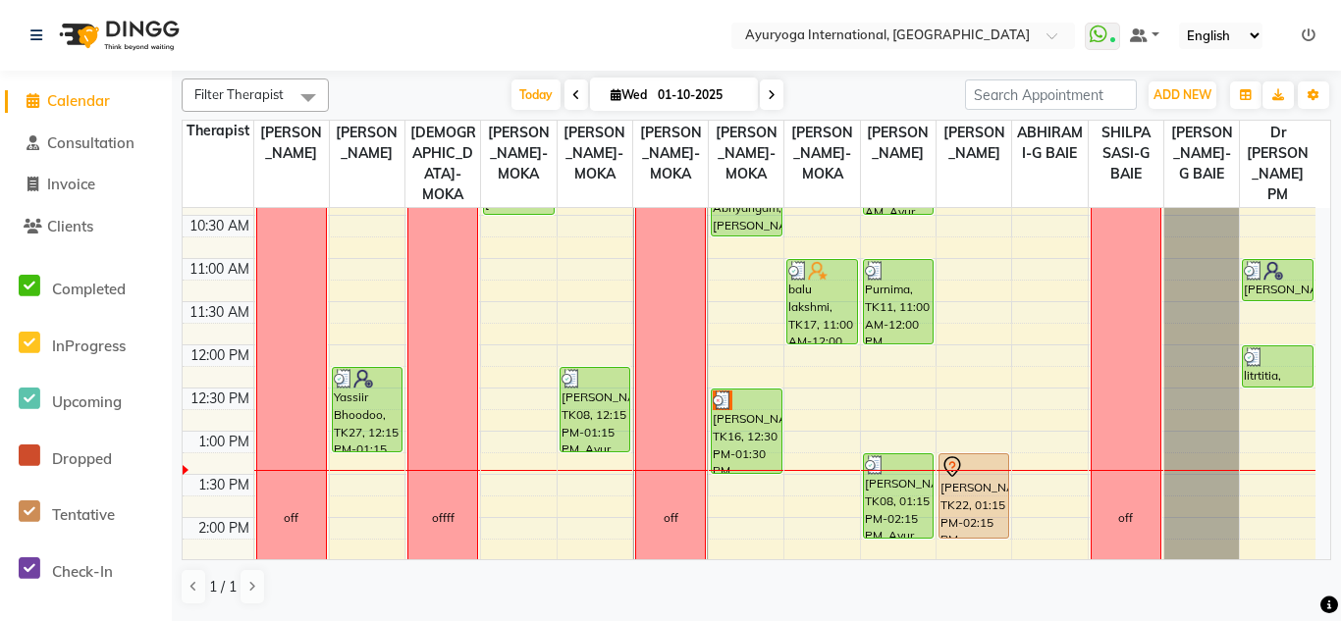
scroll to position [491, 0]
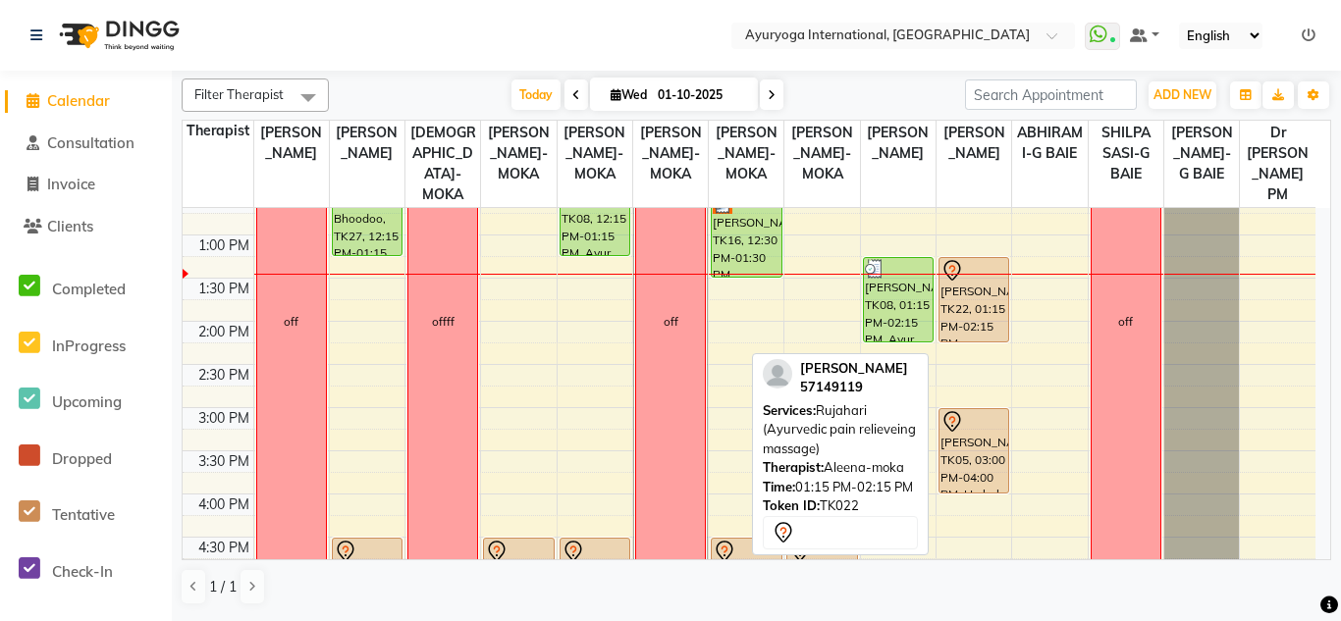
click at [969, 338] on div "saritha, TK22, 01:15 PM-02:15 PM, Rujahari (Ayurvedic pain relieveing massage)" at bounding box center [973, 299] width 69 height 83
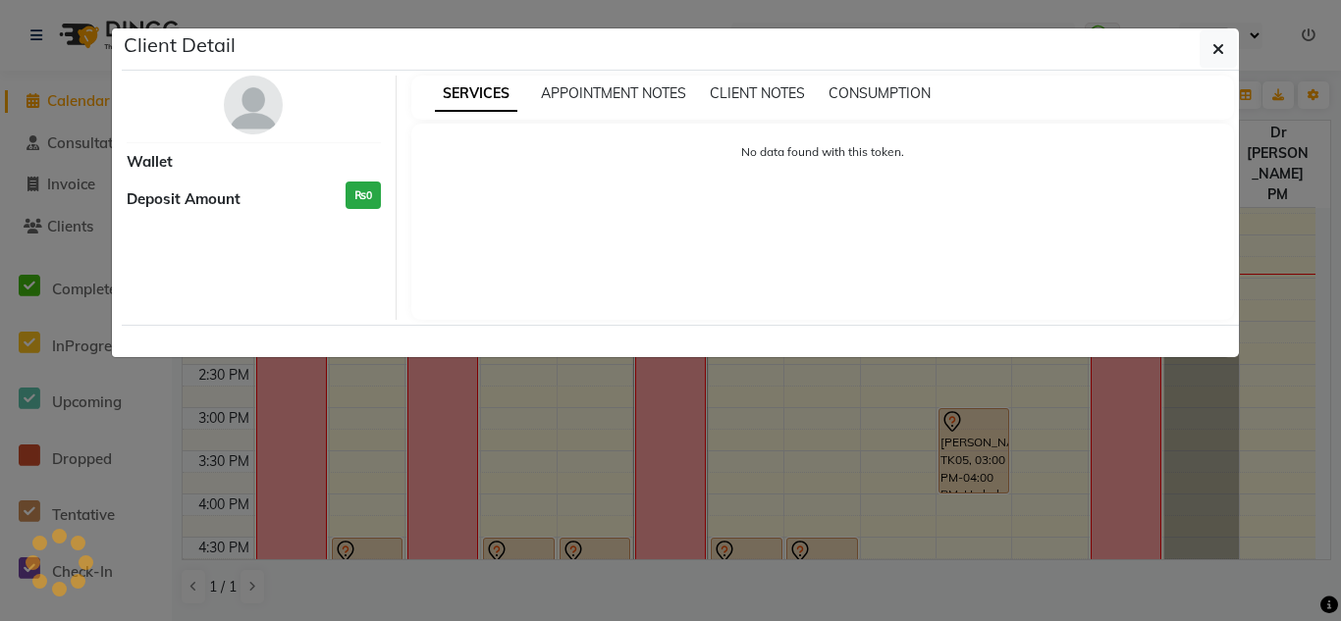
select select "7"
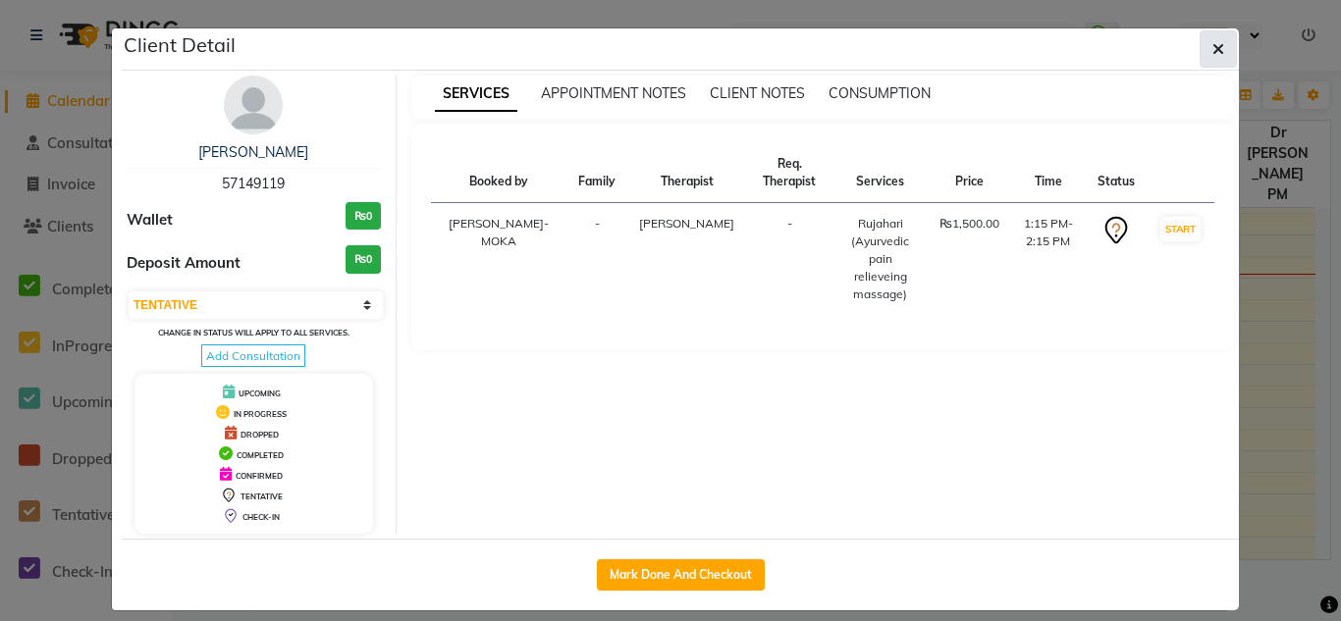
click at [1212, 45] on icon "button" at bounding box center [1218, 49] width 12 height 16
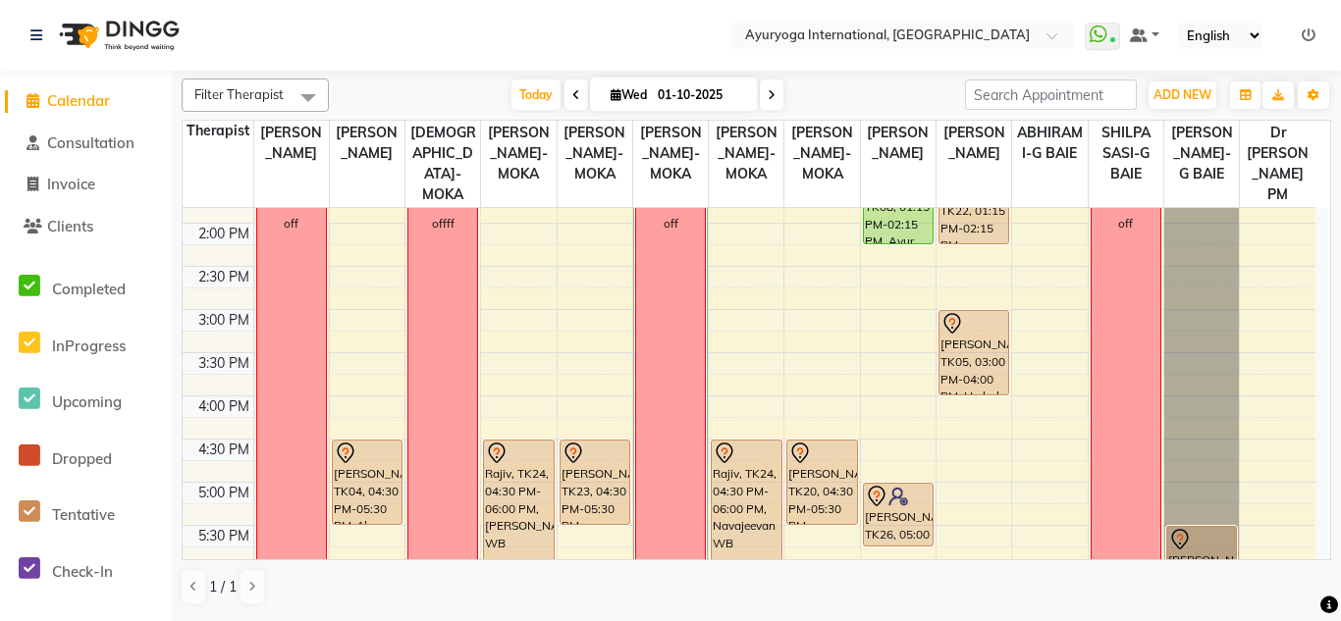
scroll to position [687, 0]
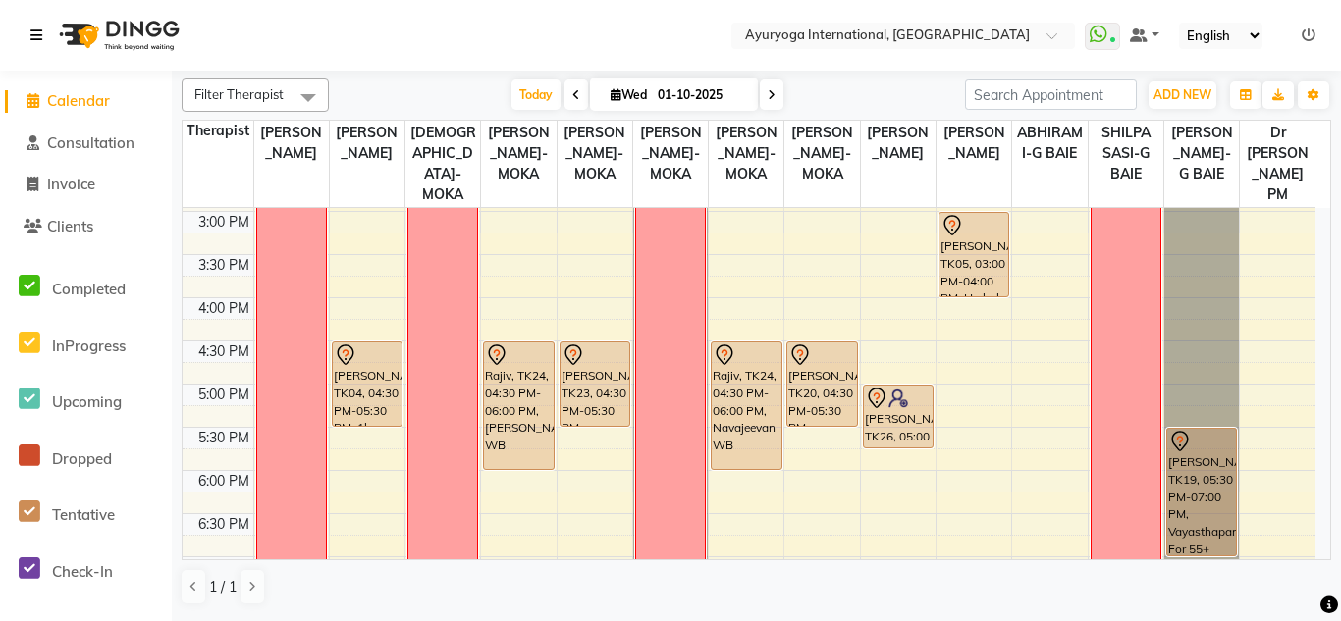
click at [39, 39] on icon at bounding box center [36, 35] width 12 height 14
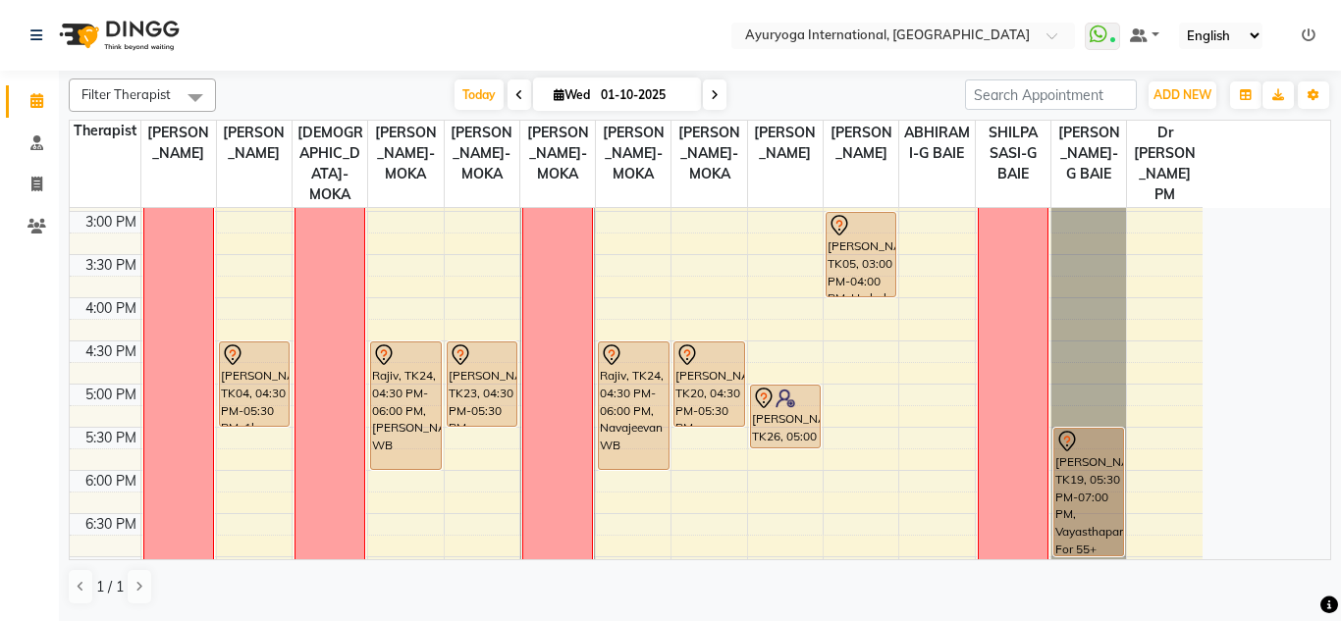
click at [302, 35] on nav "Select Location × Ayuryoga International, Mount Ory Rd WhatsApp Status ✕ Status…" at bounding box center [670, 35] width 1341 height 71
click at [331, 74] on div "Filter Therapist Select All Dr ADARSH THAIKKADATH JOJU MATHEW-MOKA VISHNU-MOKA …" at bounding box center [700, 342] width 1262 height 543
click at [341, 91] on div "Today Wed 01-10-2025" at bounding box center [590, 94] width 729 height 29
click at [332, 56] on nav "Select Location × Ayuryoga International, Mount Ory Rd WhatsApp Status ✕ Status…" at bounding box center [670, 35] width 1341 height 71
click at [329, 33] on nav "Select Location × Ayuryoga International, Mount Ory Rd WhatsApp Status ✕ Status…" at bounding box center [670, 35] width 1341 height 71
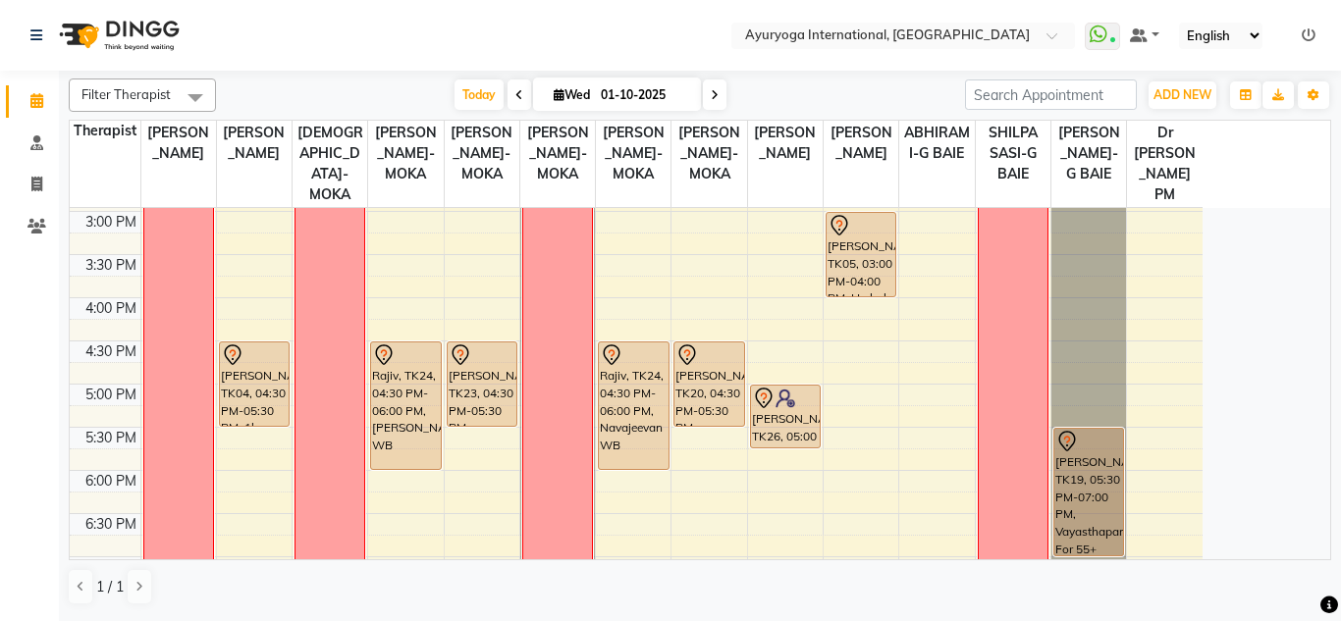
click at [349, 94] on div "Today Wed 01-10-2025" at bounding box center [590, 94] width 729 height 29
click at [342, 47] on nav "Select Location × Ayuryoga International, Mount Ory Rd WhatsApp Status ✕ Status…" at bounding box center [670, 35] width 1341 height 71
drag, startPoint x: 355, startPoint y: 89, endPoint x: 363, endPoint y: 34, distance: 55.5
click at [355, 96] on div "Today Wed 01-10-2025" at bounding box center [590, 94] width 729 height 29
click at [363, 32] on nav "Select Location × Ayuryoga International, Mount Ory Rd WhatsApp Status ✕ Status…" at bounding box center [670, 35] width 1341 height 71
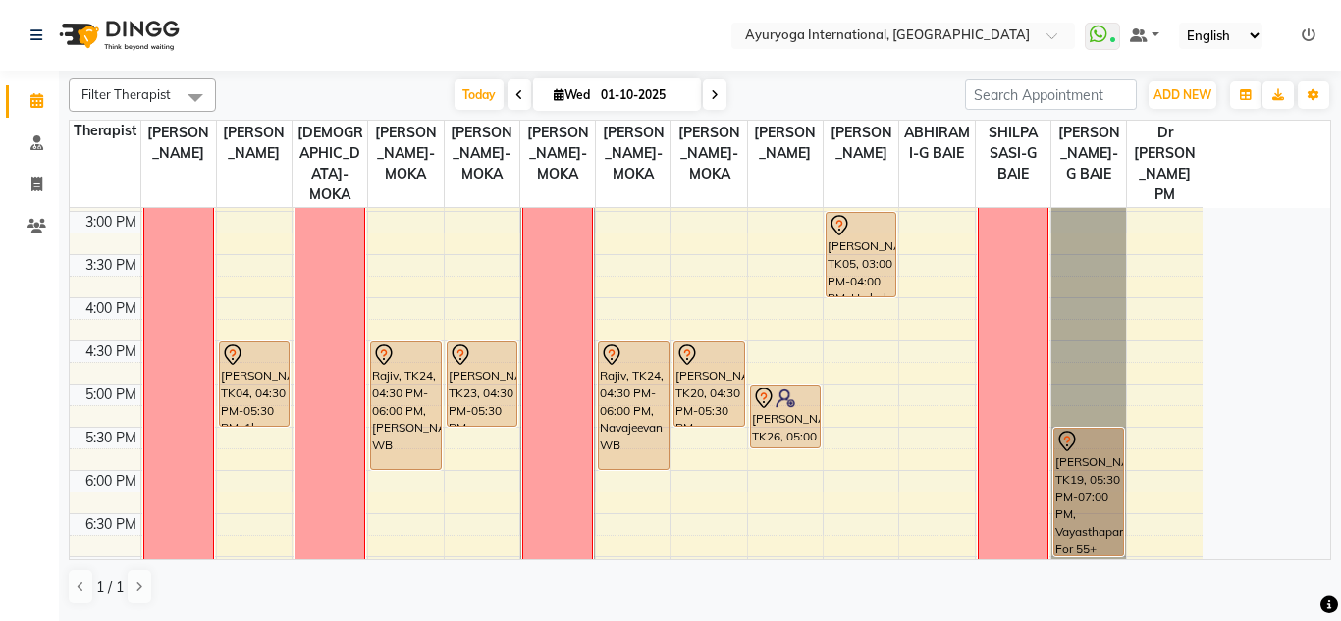
click at [372, 95] on div "Today Wed 01-10-2025" at bounding box center [590, 94] width 729 height 29
click at [337, 22] on nav "Select Location × Ayuryoga International, Mount Ory Rd WhatsApp Status ✕ Status…" at bounding box center [670, 35] width 1341 height 71
drag, startPoint x: 337, startPoint y: 22, endPoint x: 342, endPoint y: 72, distance: 50.4
click at [337, 22] on nav "Select Location × Ayuryoga International, Mount Ory Rd WhatsApp Status ✕ Status…" at bounding box center [670, 35] width 1341 height 71
drag, startPoint x: 345, startPoint y: 82, endPoint x: 339, endPoint y: 44, distance: 38.9
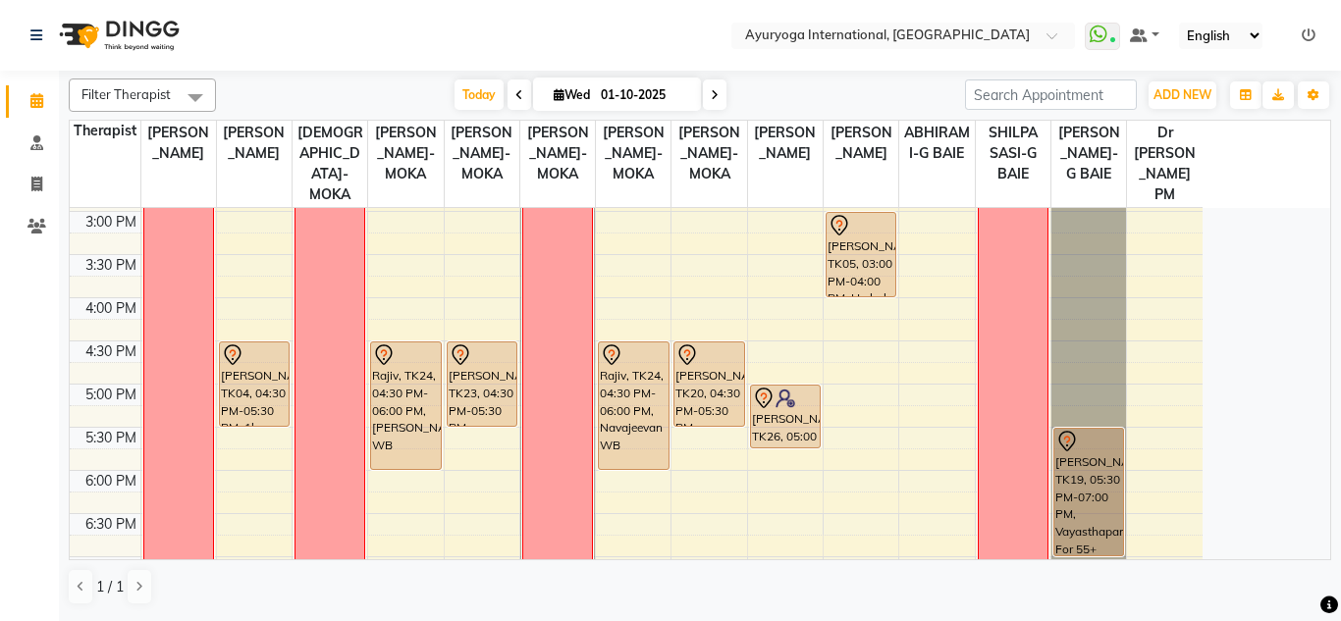
click at [343, 85] on div "Today Wed 01-10-2025" at bounding box center [590, 94] width 729 height 29
click at [339, 44] on nav "Select Location × Ayuryoga International, Mount Ory Rd WhatsApp Status ✕ Status…" at bounding box center [670, 35] width 1341 height 71
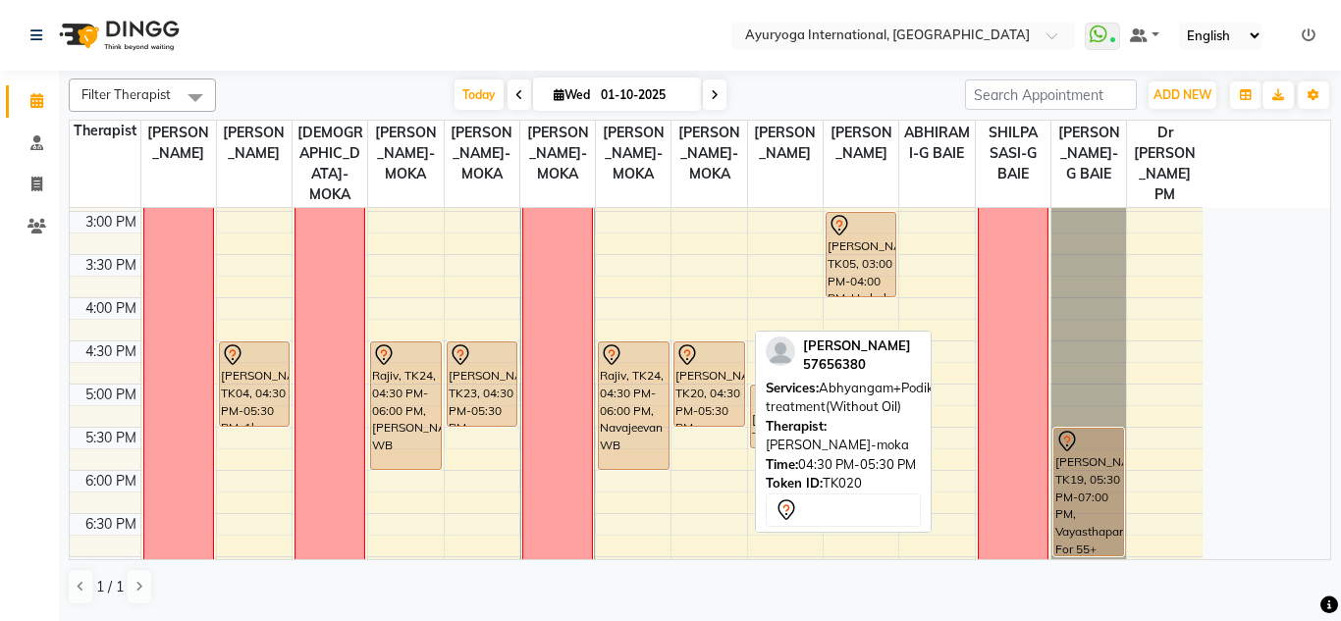
scroll to position [393, 0]
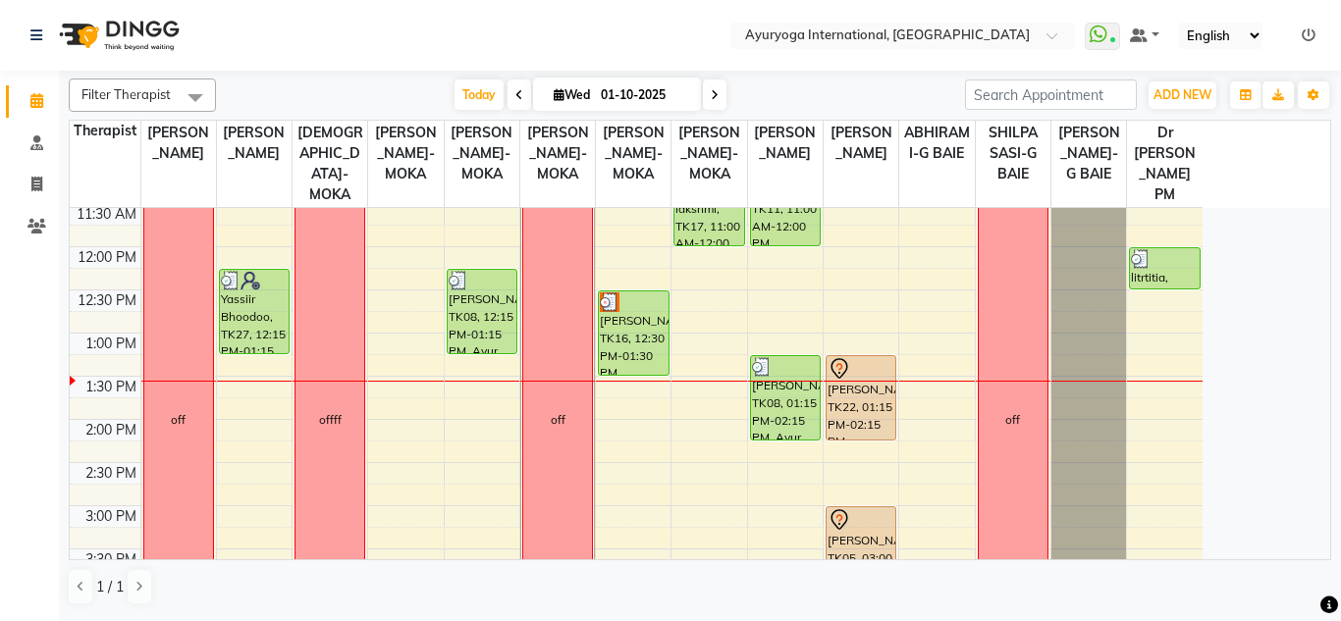
click at [695, 38] on nav "Select Location × Ayuryoga International, Mount Ory Rd WhatsApp Status ✕ Status…" at bounding box center [670, 35] width 1341 height 71
click at [691, 34] on nav "Select Location × Ayuryoga International, Mount Ory Rd WhatsApp Status ✕ Status…" at bounding box center [670, 35] width 1341 height 71
click at [671, 32] on nav "Select Location × Ayuryoga International, Mount Ory Rd WhatsApp Status ✕ Status…" at bounding box center [670, 35] width 1341 height 71
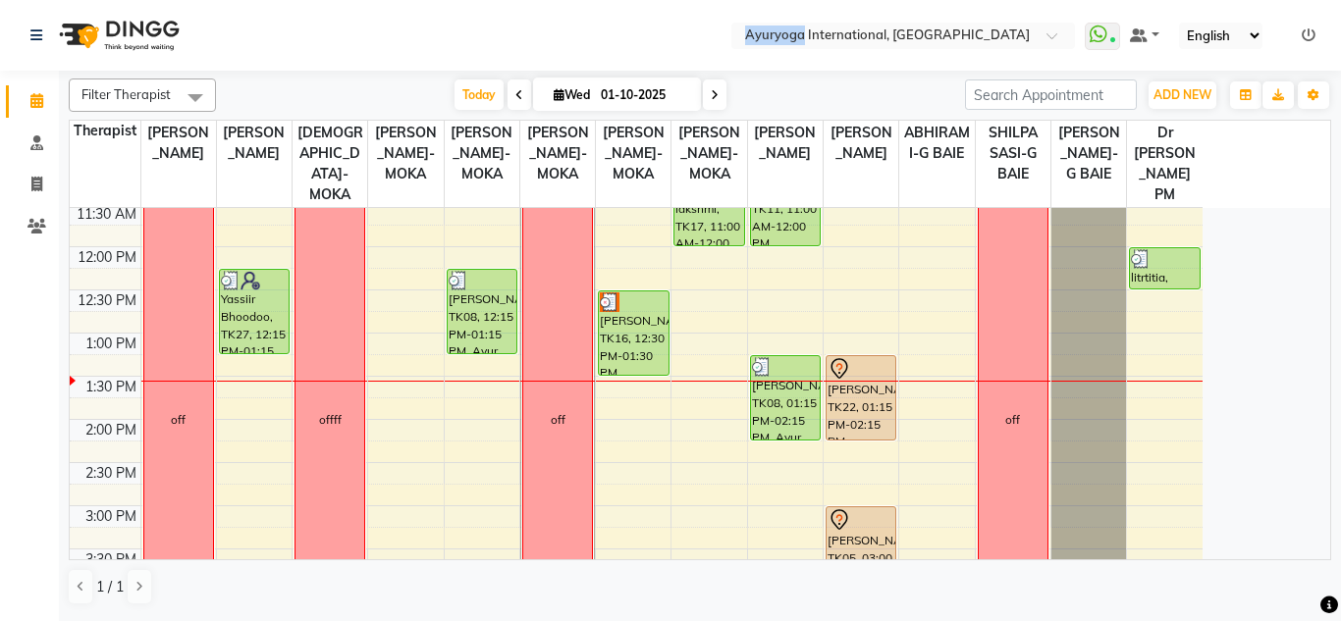
click at [671, 28] on nav "Select Location × Ayuryoga International, Mount Ory Rd WhatsApp Status ✕ Status…" at bounding box center [670, 35] width 1341 height 71
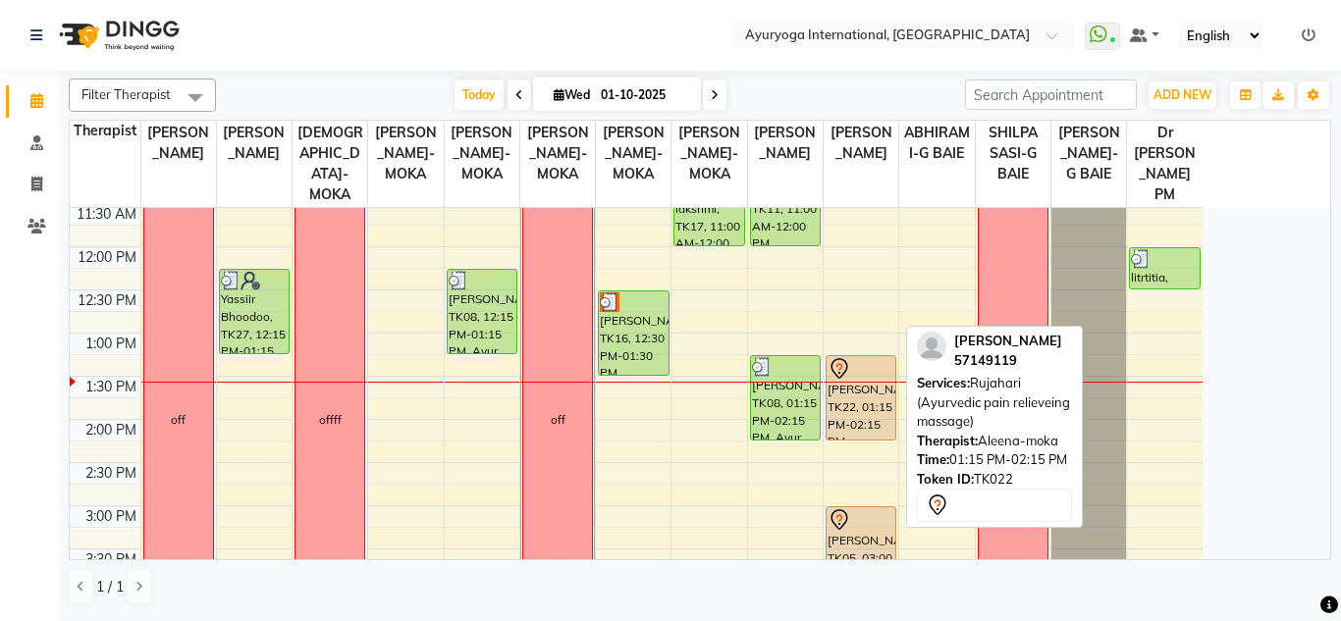
click at [854, 418] on div "saritha, TK22, 01:15 PM-02:15 PM, Rujahari (Ayurvedic pain relieveing massage)" at bounding box center [860, 397] width 69 height 83
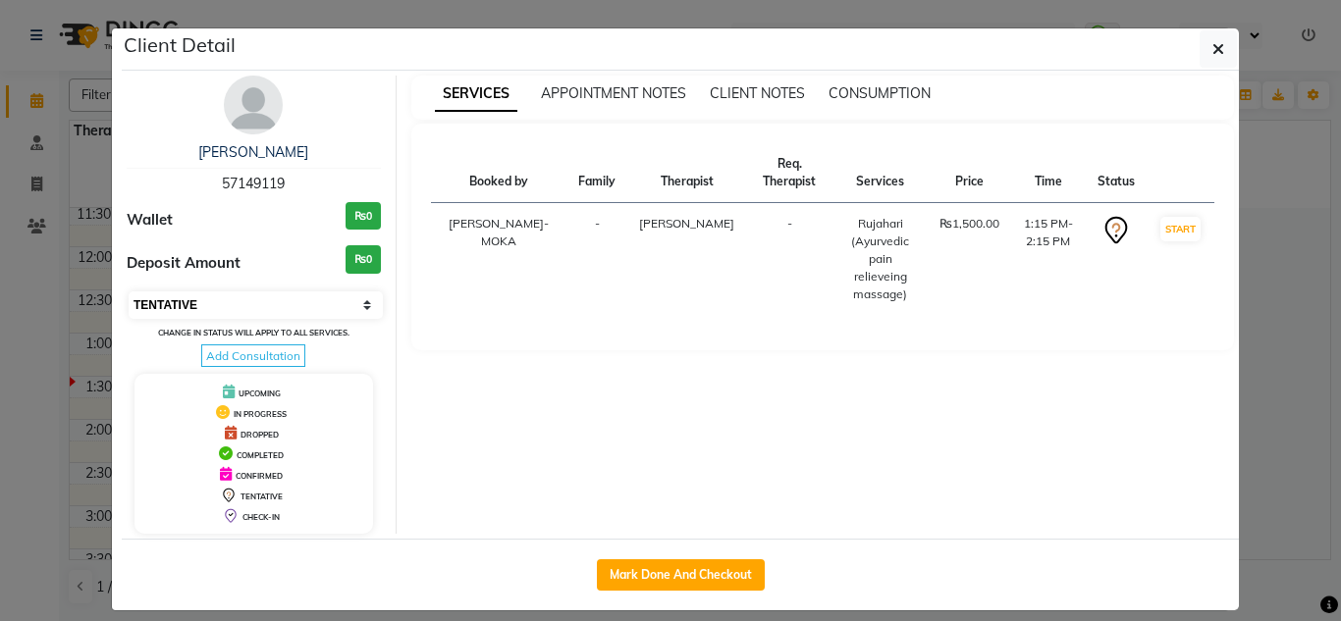
click at [281, 304] on select "Select IN SERVICE CONFIRMED TENTATIVE CHECK IN MARK DONE DROPPED UPCOMING" at bounding box center [256, 304] width 254 height 27
select select "3"
click at [129, 291] on select "Select IN SERVICE CONFIRMED TENTATIVE CHECK IN MARK DONE DROPPED UPCOMING" at bounding box center [256, 304] width 254 height 27
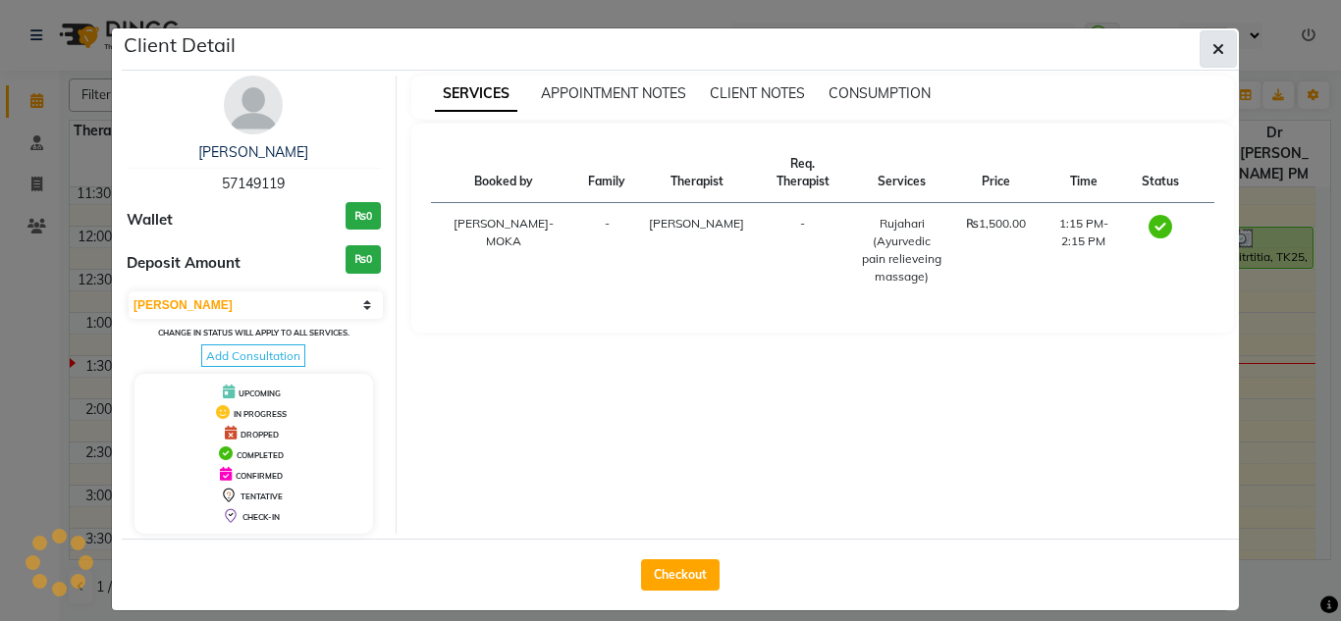
click at [1212, 47] on icon "button" at bounding box center [1218, 49] width 12 height 16
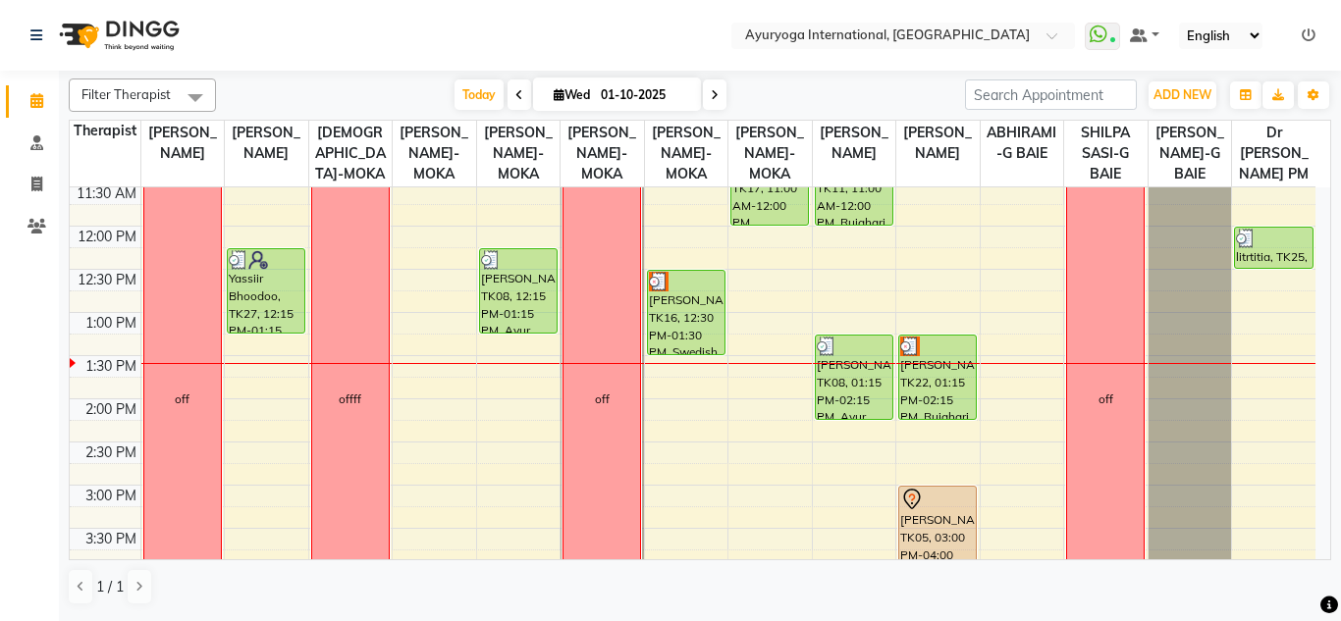
click at [829, 71] on div "Filter Therapist Select All Dr ADARSH THAIKKADATH JOJU MATHEW-MOKA VISHNU-MOKA …" at bounding box center [700, 342] width 1262 height 543
click at [662, 2] on nav "Select Location × Ayuryoga International, Mount Ory Rd WhatsApp Status ✕ Status…" at bounding box center [670, 35] width 1341 height 71
click at [350, 75] on div "Filter Therapist Select All Dr ADARSH THAIKKADATH JOJU MATHEW-MOKA VISHNU-MOKA …" at bounding box center [700, 342] width 1262 height 543
click at [341, 30] on nav "Select Location × Ayuryoga International, Mount Ory Rd WhatsApp Status ✕ Status…" at bounding box center [670, 35] width 1341 height 71
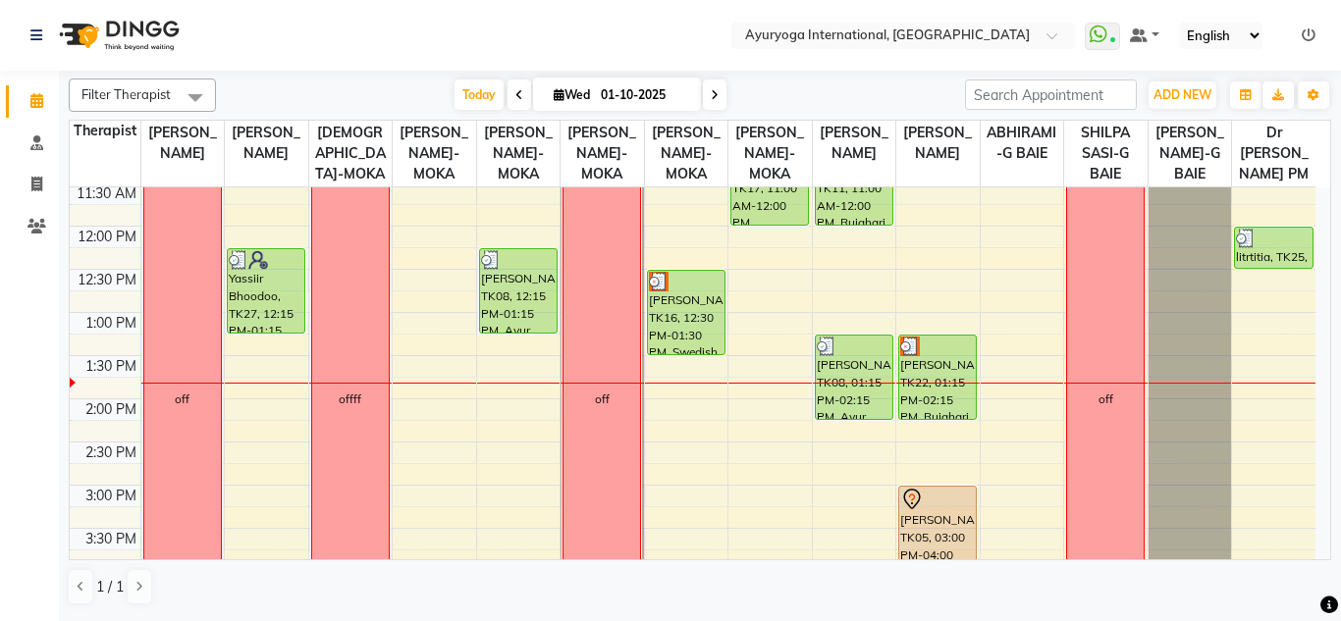
click at [403, 23] on nav "Select Location × Ayuryoga International, Mount Ory Rd WhatsApp Status ✕ Status…" at bounding box center [670, 35] width 1341 height 71
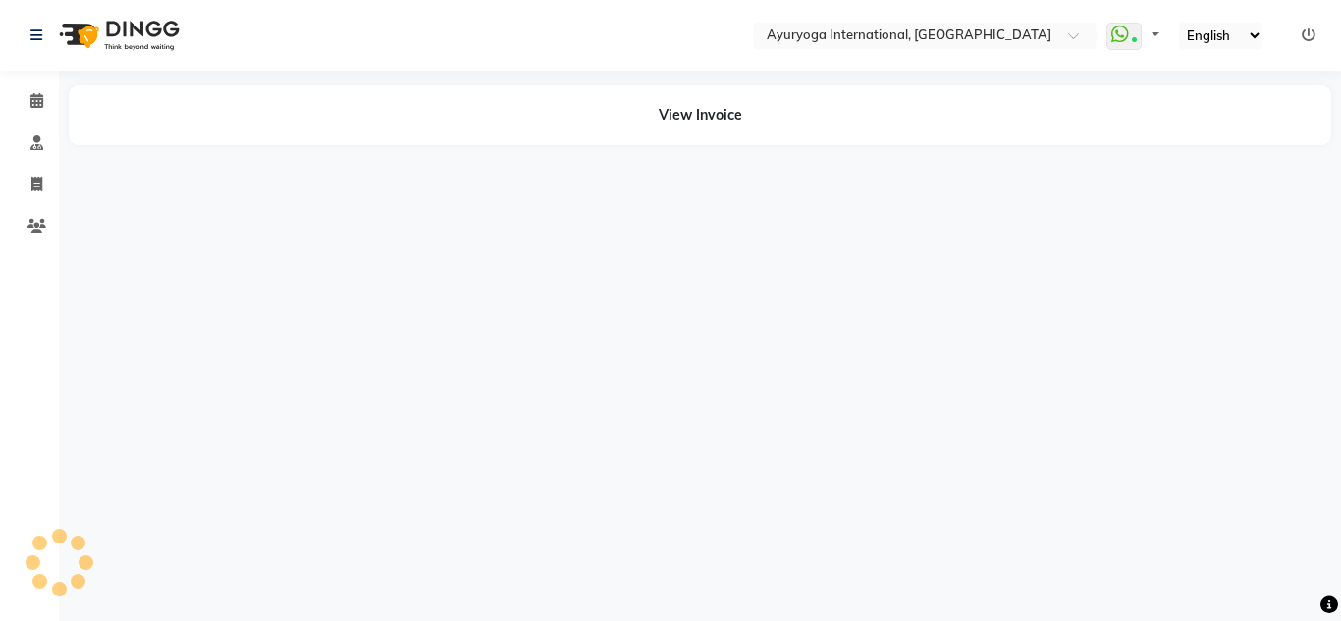
select select "en"
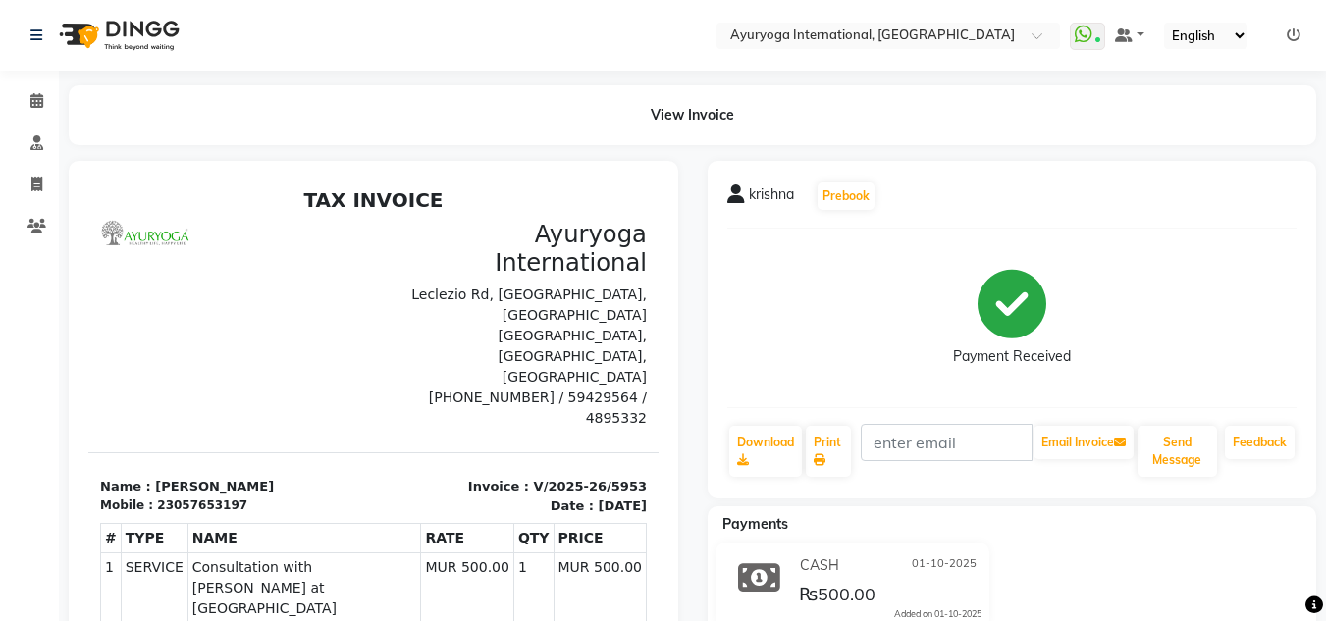
click at [339, 25] on nav "Select Location × Ayuryoga International, [GEOGRAPHIC_DATA] Rd WhatsApp Status …" at bounding box center [663, 35] width 1326 height 71
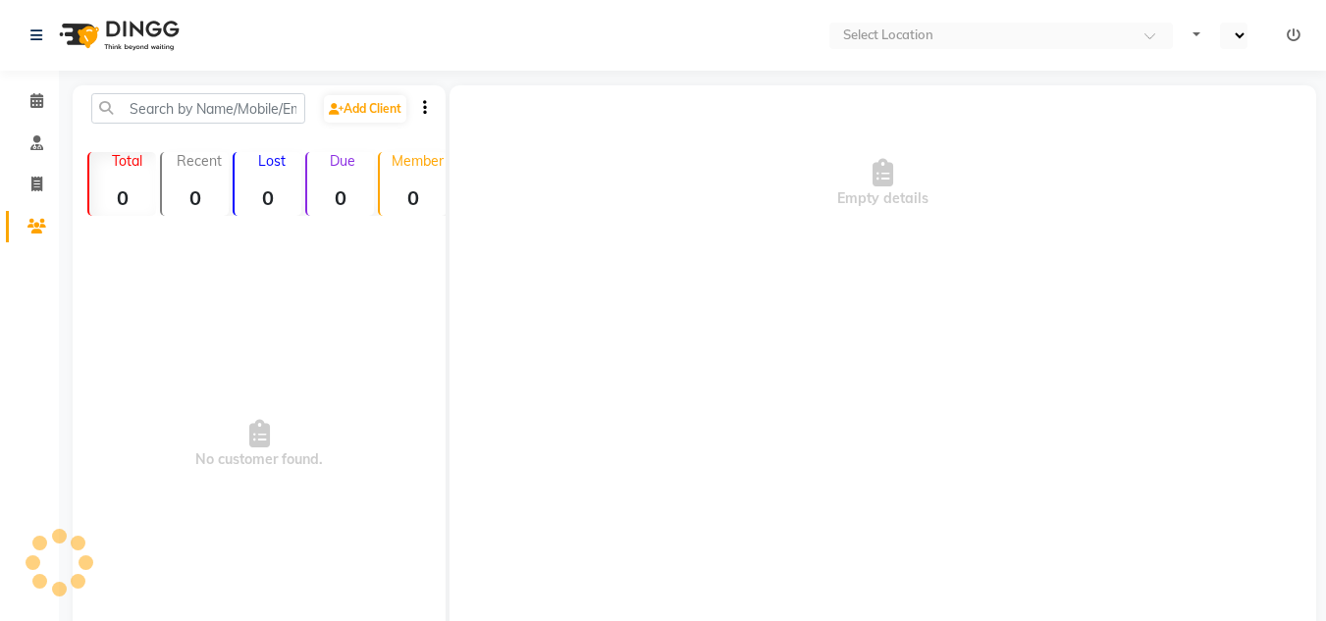
select select "en"
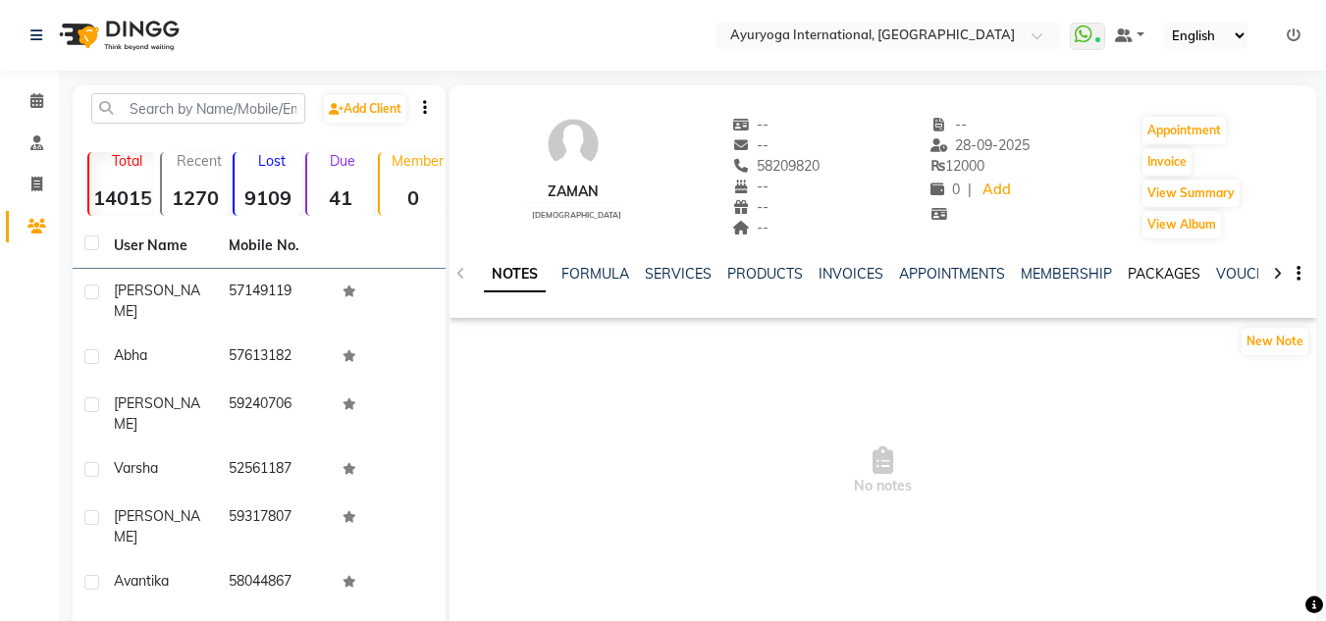
click at [1143, 278] on link "PACKAGES" at bounding box center [1164, 274] width 73 height 18
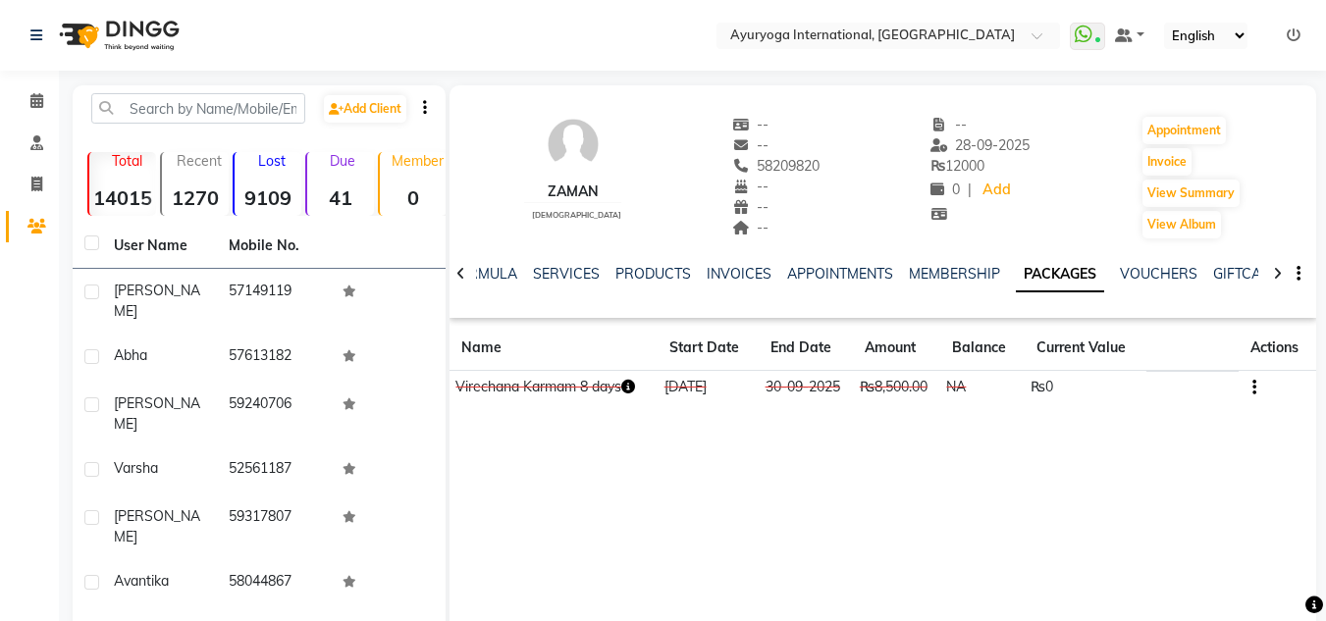
click at [1248, 394] on button "button" at bounding box center [1250, 387] width 12 height 21
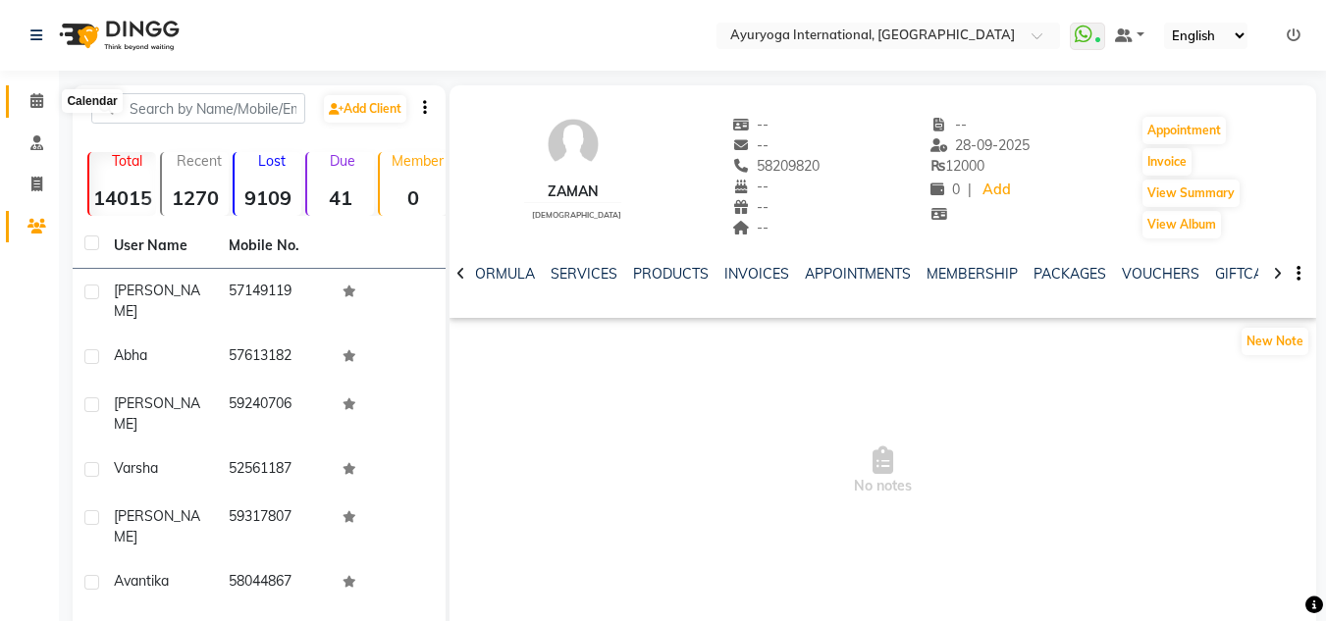
click at [47, 101] on span at bounding box center [37, 101] width 34 height 23
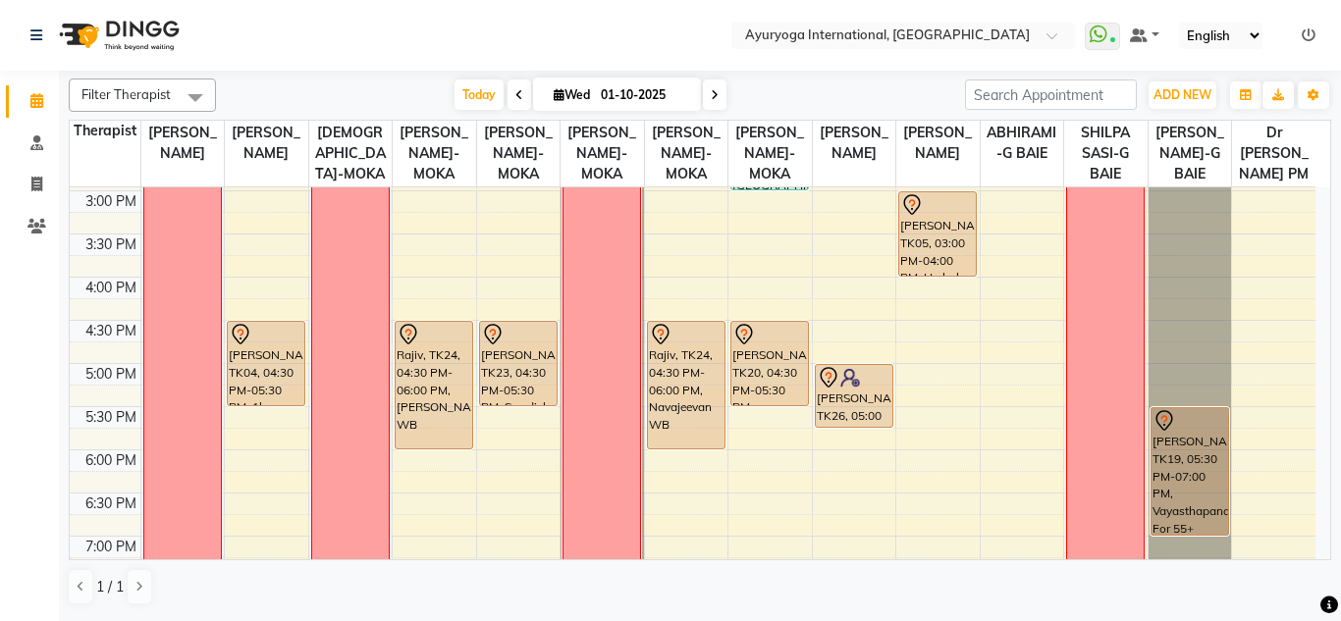
scroll to position [491, 0]
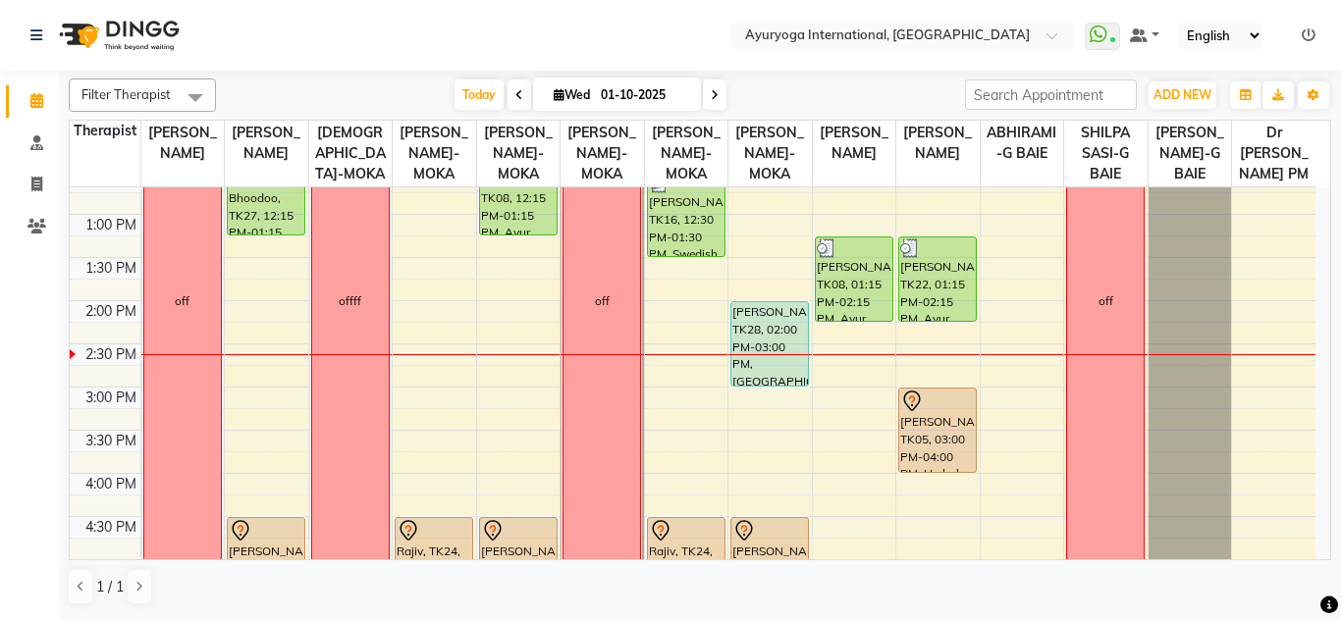
click at [687, 100] on input "01-10-2025" at bounding box center [644, 94] width 98 height 29
select select "10"
select select "2025"
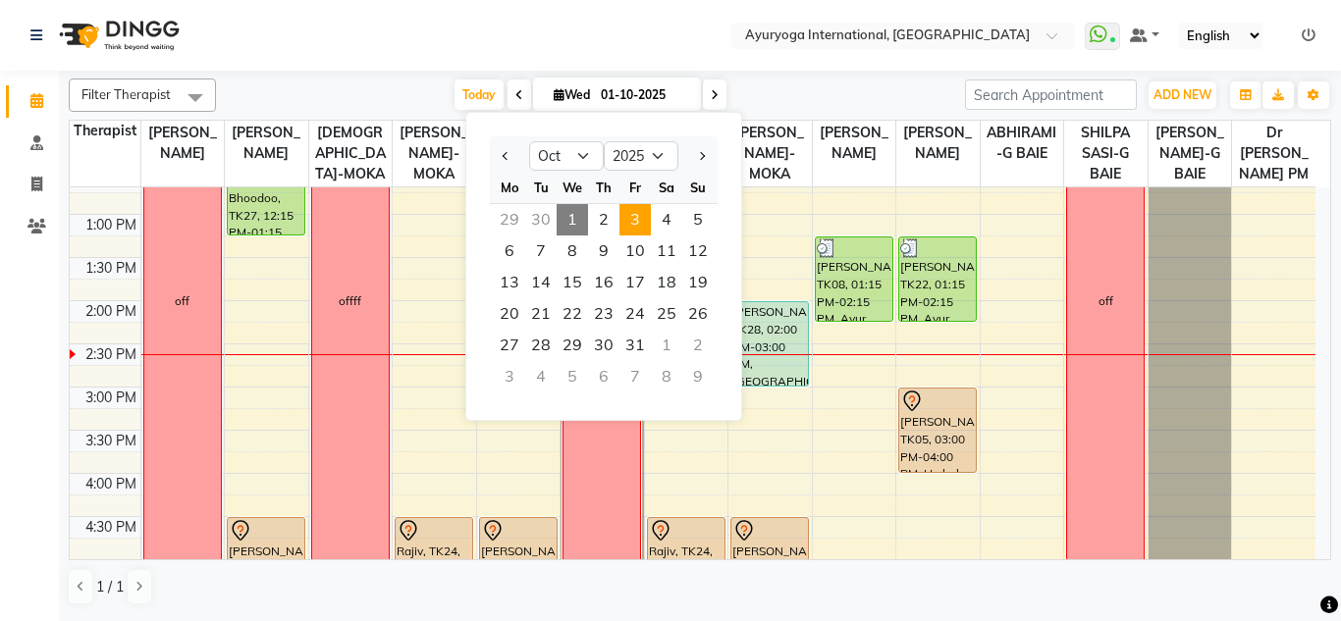
click at [637, 227] on span "3" at bounding box center [634, 219] width 31 height 31
type input "03-10-2025"
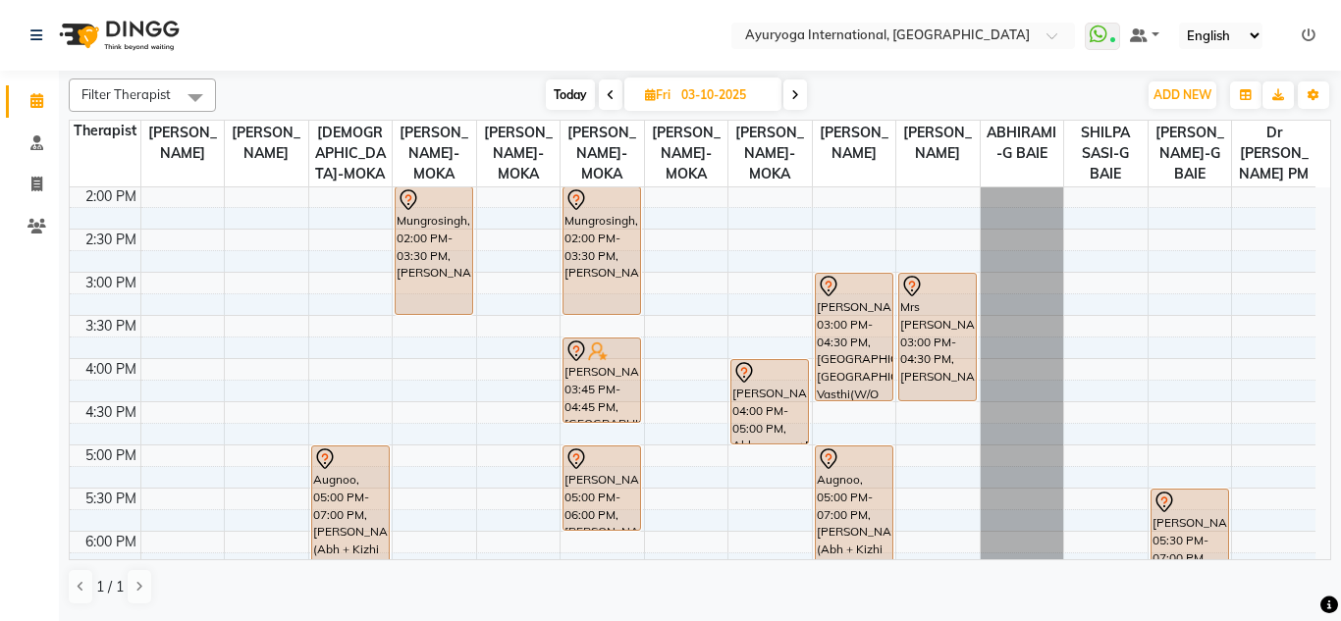
scroll to position [704, 0]
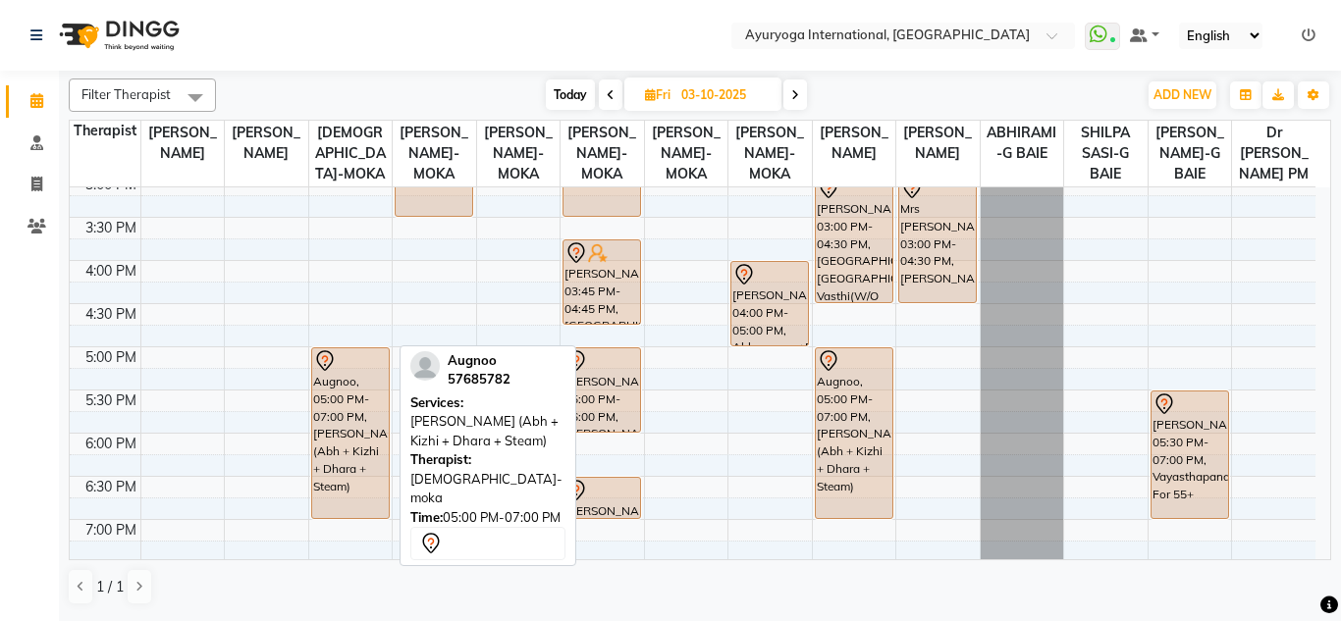
click at [331, 420] on div "Augnoo, 05:00 PM-07:00 PM, [PERSON_NAME] (Abh + Kizhi + Dhara + Steam)" at bounding box center [350, 433] width 77 height 170
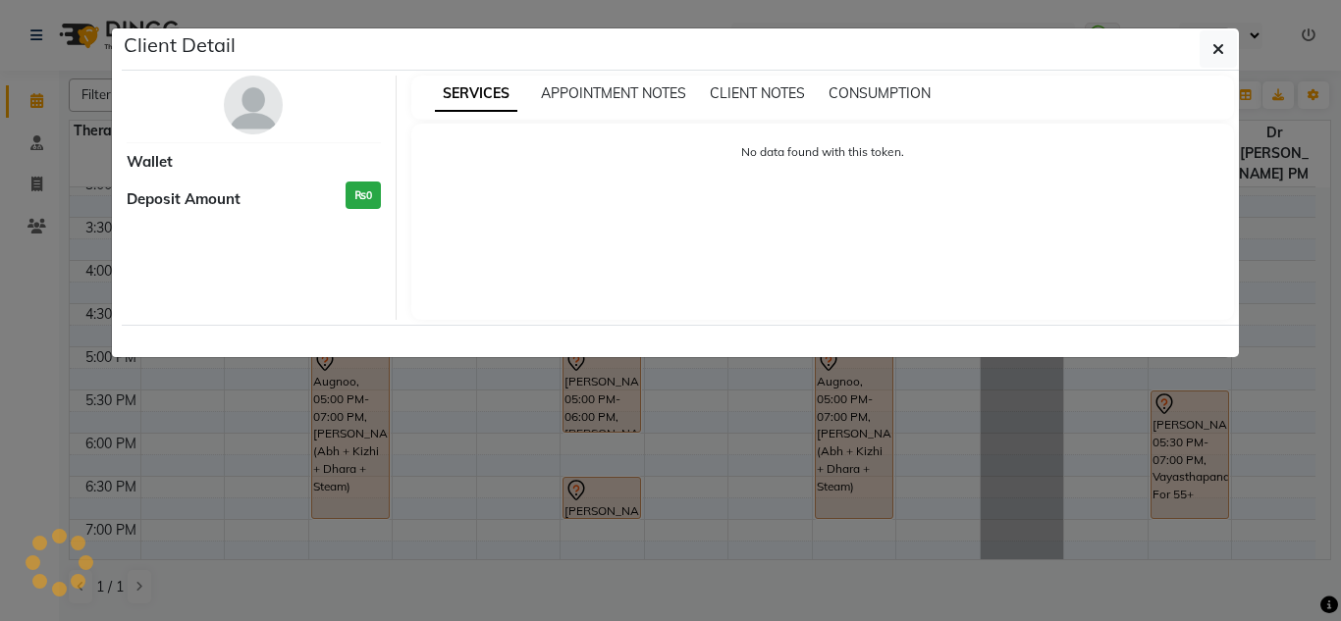
select select "7"
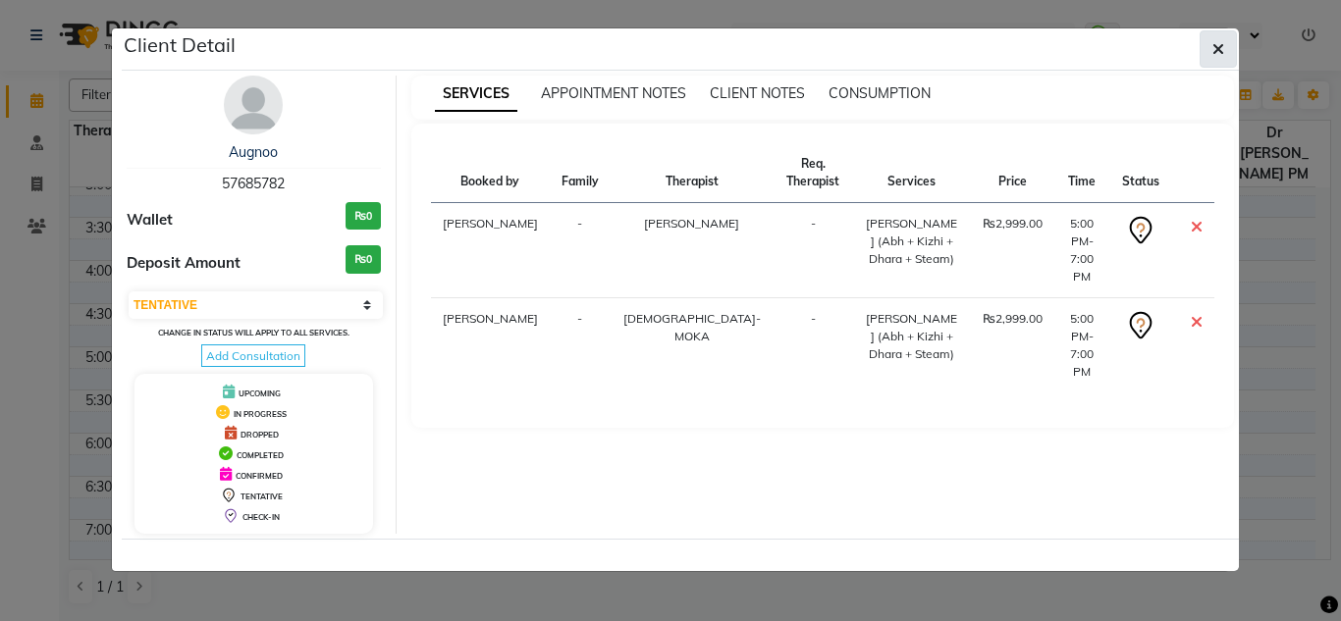
click at [1214, 53] on icon "button" at bounding box center [1218, 49] width 12 height 16
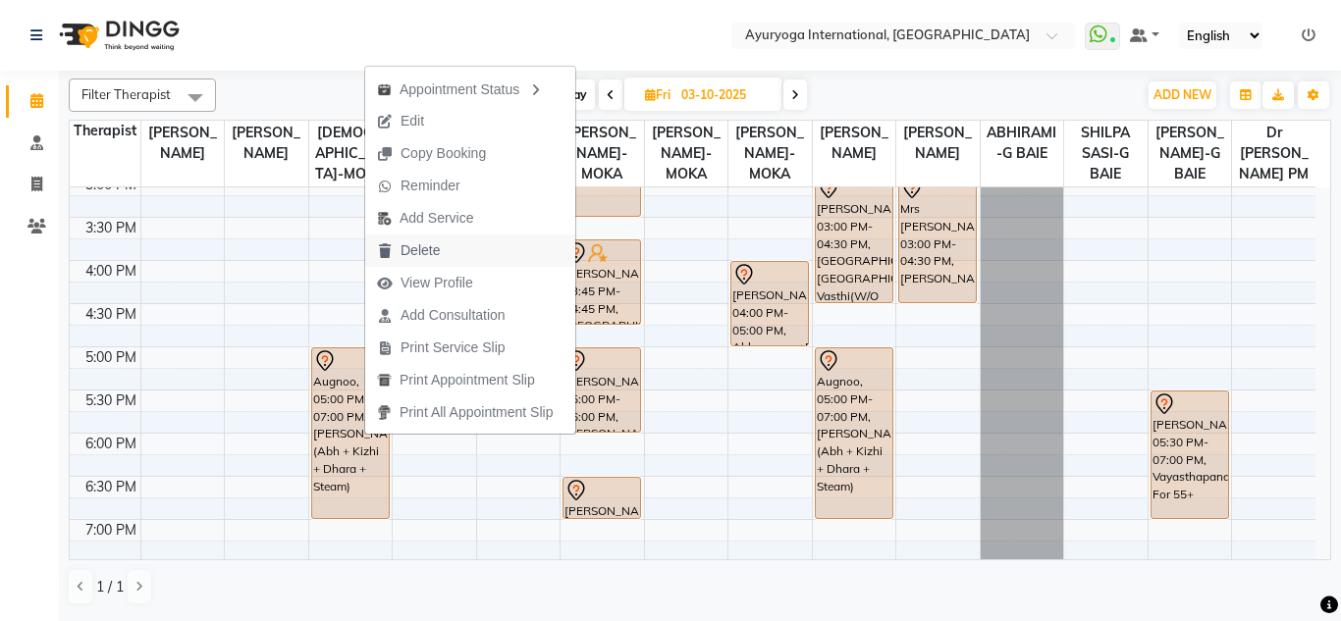
click at [441, 253] on span "Delete" at bounding box center [408, 251] width 86 height 32
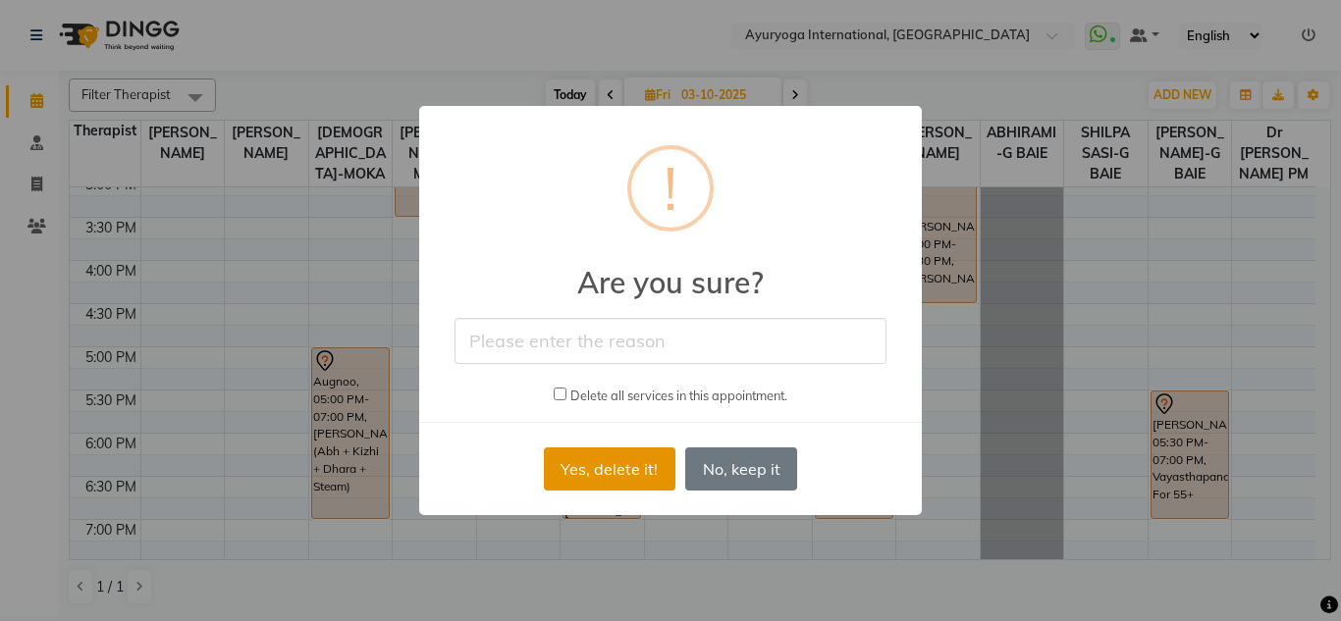
click at [581, 469] on button "Yes, delete it!" at bounding box center [610, 469] width 132 height 43
click at [581, 469] on div "× ! Are you sure? Delete all services in this appointment. Yes, delete it! No N…" at bounding box center [670, 310] width 502 height 409
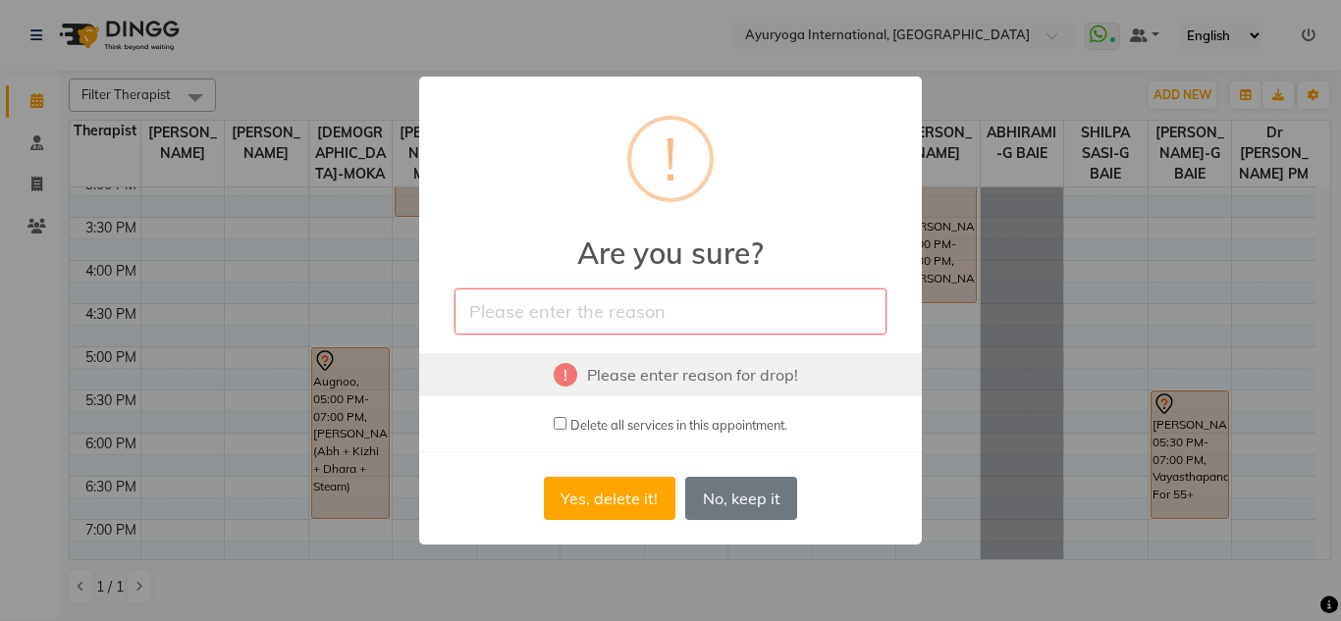
click at [556, 431] on div "Delete all services in this appointment." at bounding box center [670, 424] width 234 height 24
click at [555, 422] on input "checkbox" at bounding box center [559, 423] width 13 height 13
checkbox input "true"
click at [540, 306] on input "text" at bounding box center [670, 312] width 432 height 46
type input "delete"
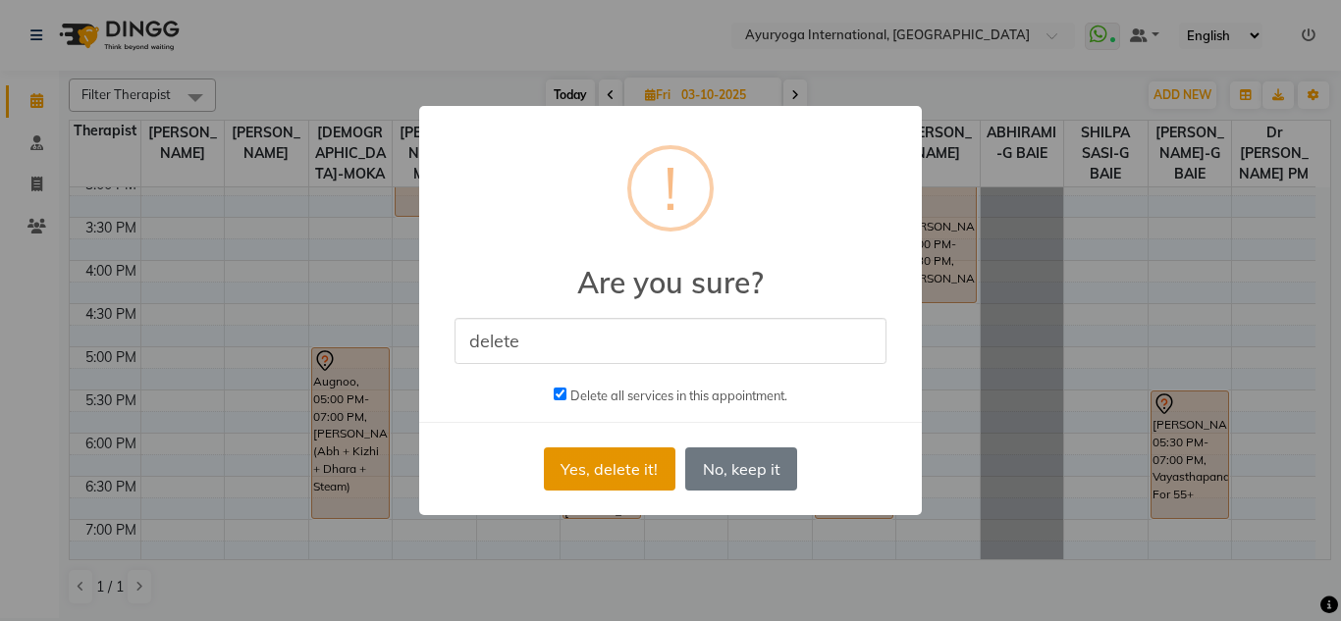
click at [602, 471] on button "Yes, delete it!" at bounding box center [610, 469] width 132 height 43
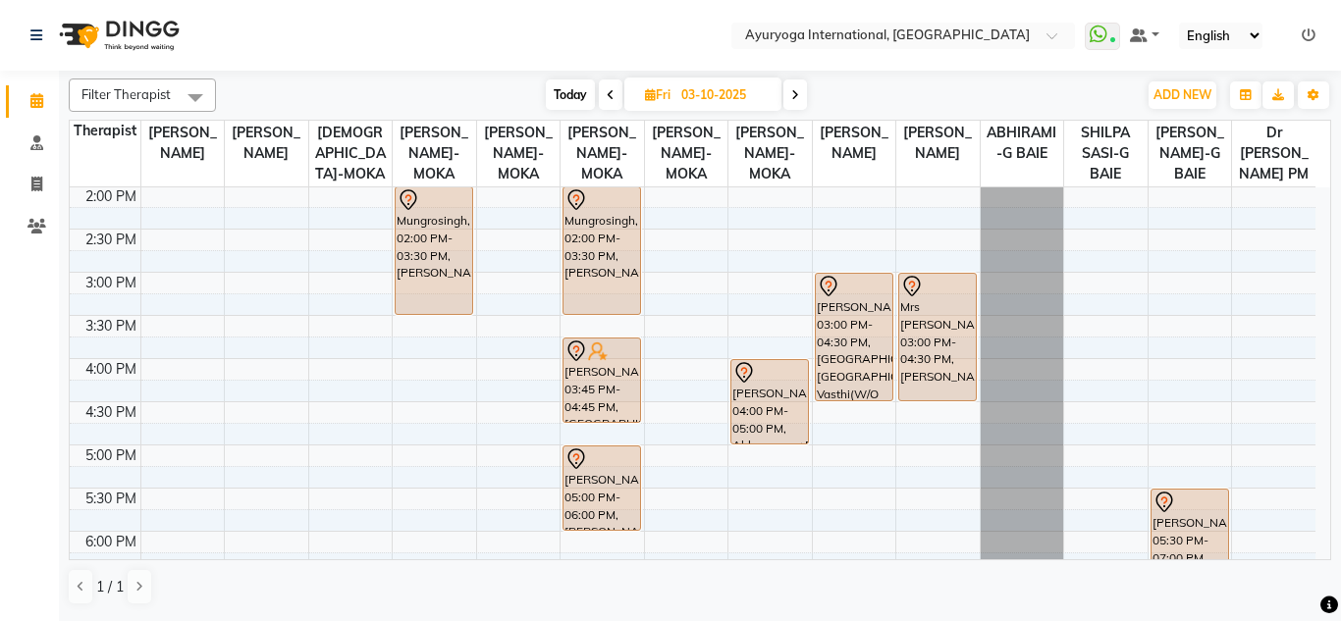
scroll to position [213, 0]
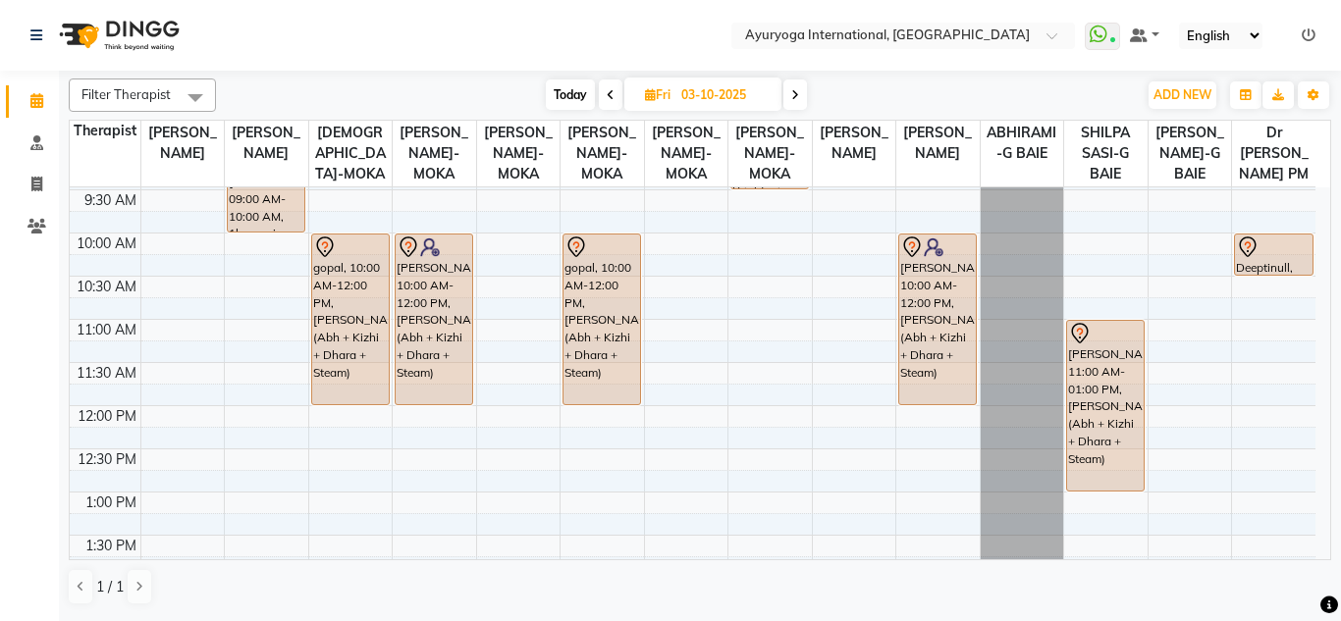
click at [577, 96] on span "Today" at bounding box center [570, 94] width 49 height 30
type input "01-10-2025"
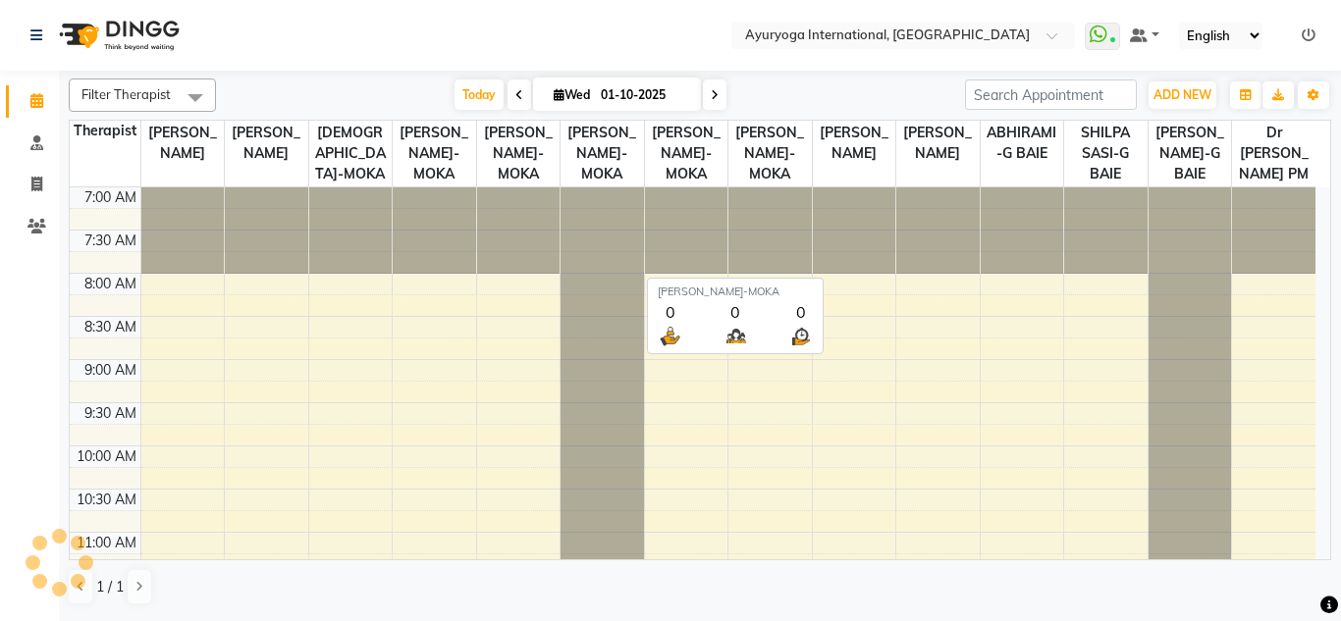
scroll to position [606, 0]
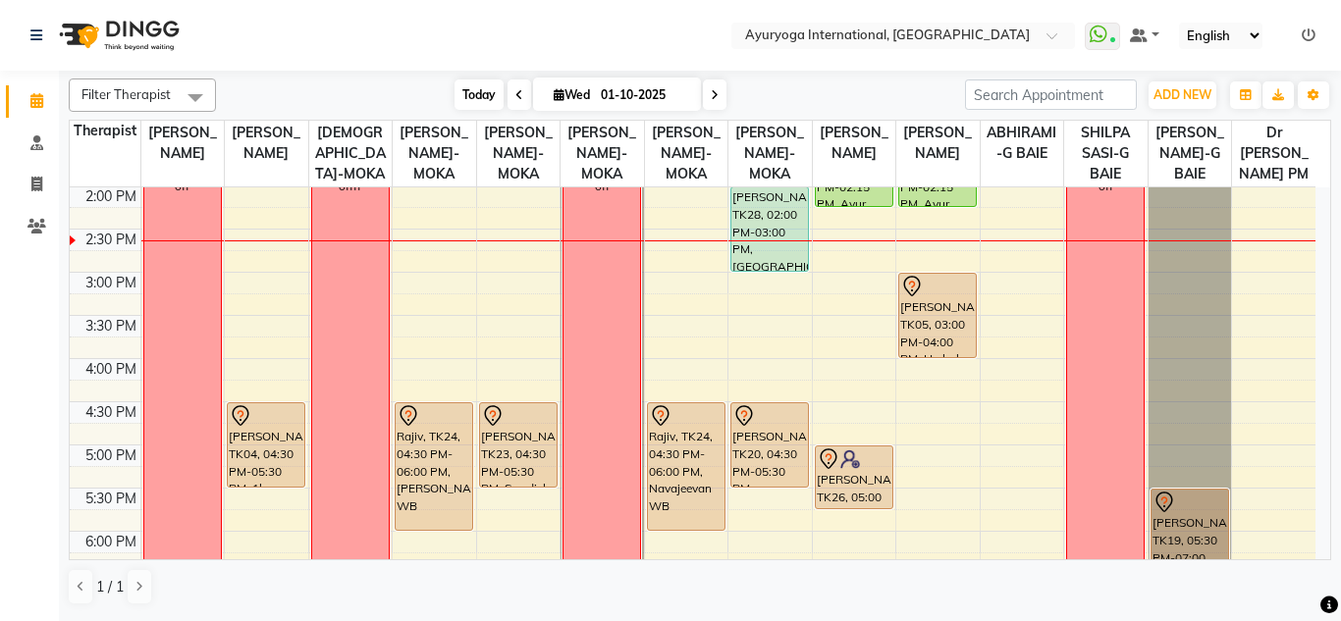
click at [468, 95] on span "Today" at bounding box center [478, 94] width 49 height 30
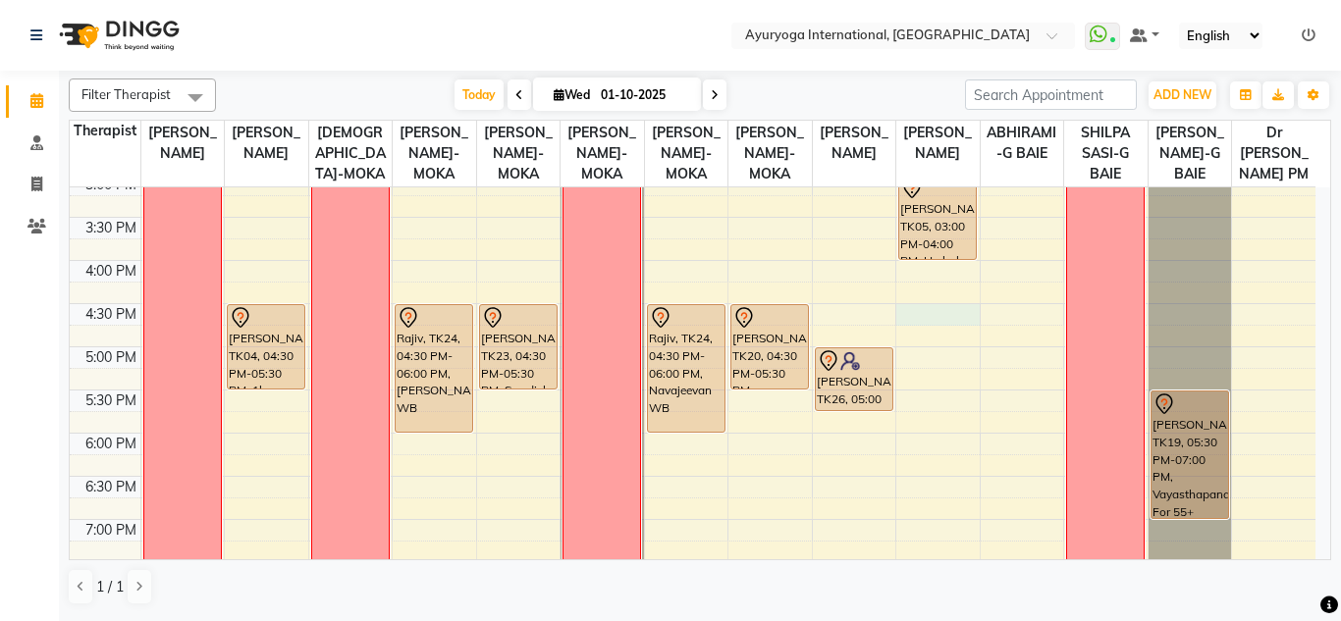
click at [966, 336] on div "7:00 AM 7:30 AM 8:00 AM 8:30 AM 9:00 AM 9:30 AM 10:00 AM 10:30 AM 11:00 AM 11:3…" at bounding box center [692, 88] width 1245 height 1208
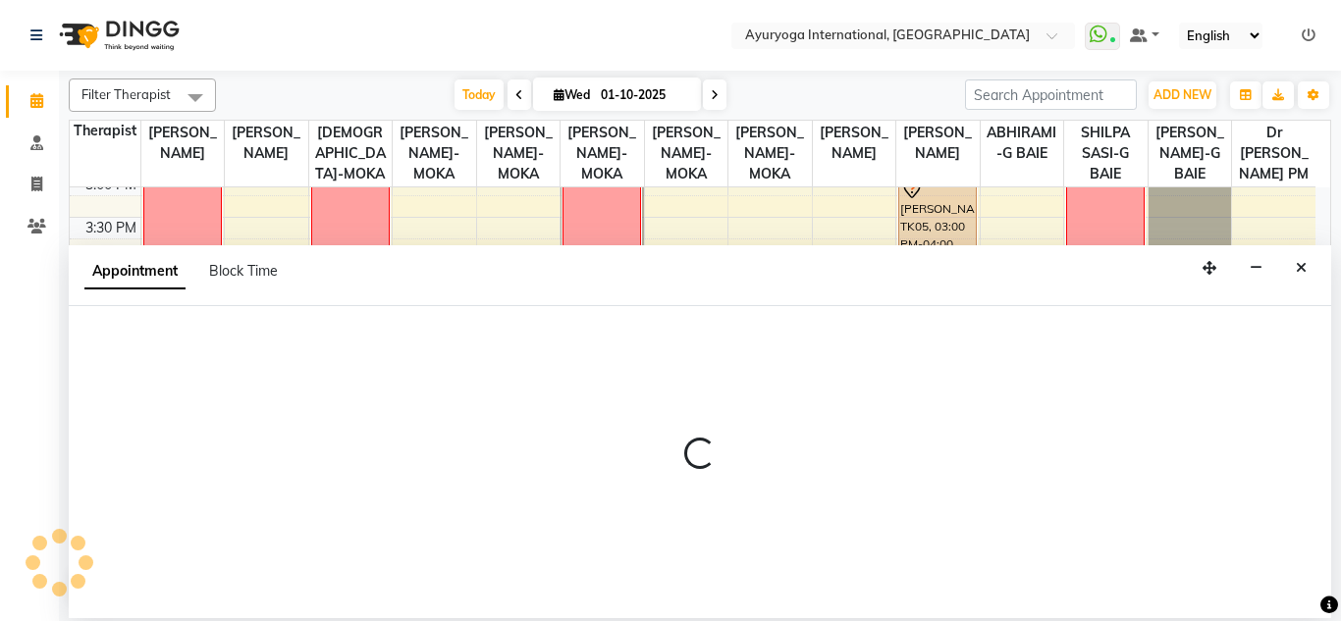
select select "80876"
select select "tentative"
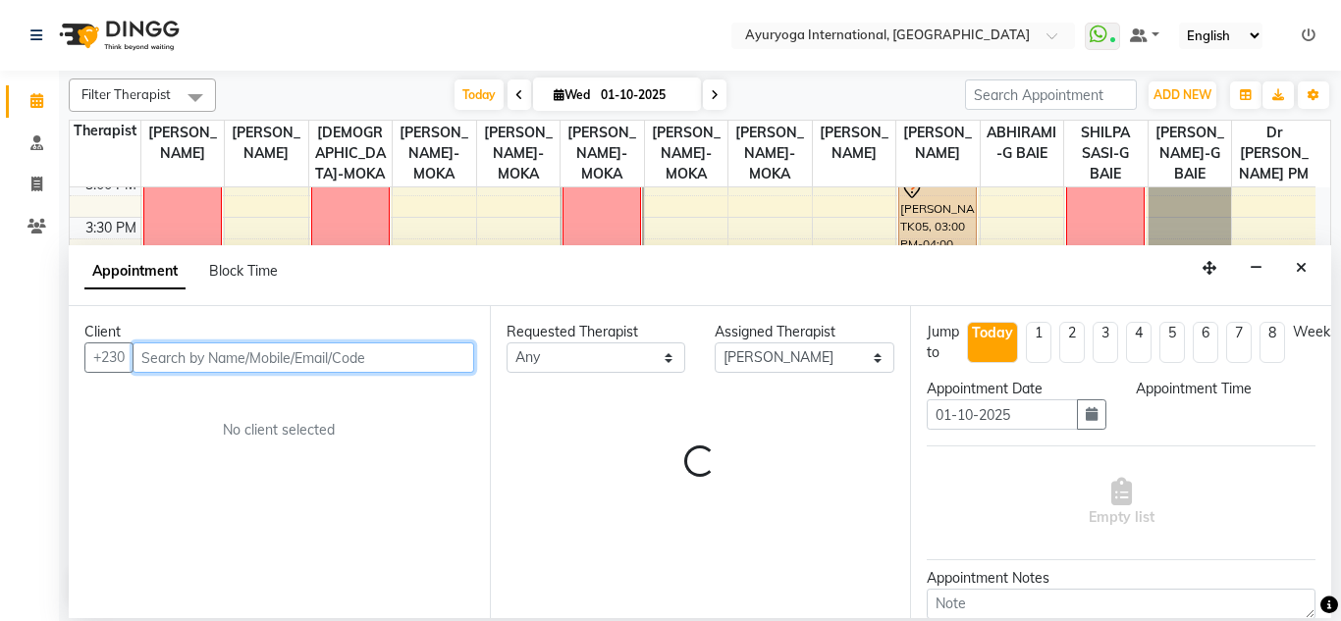
select select "990"
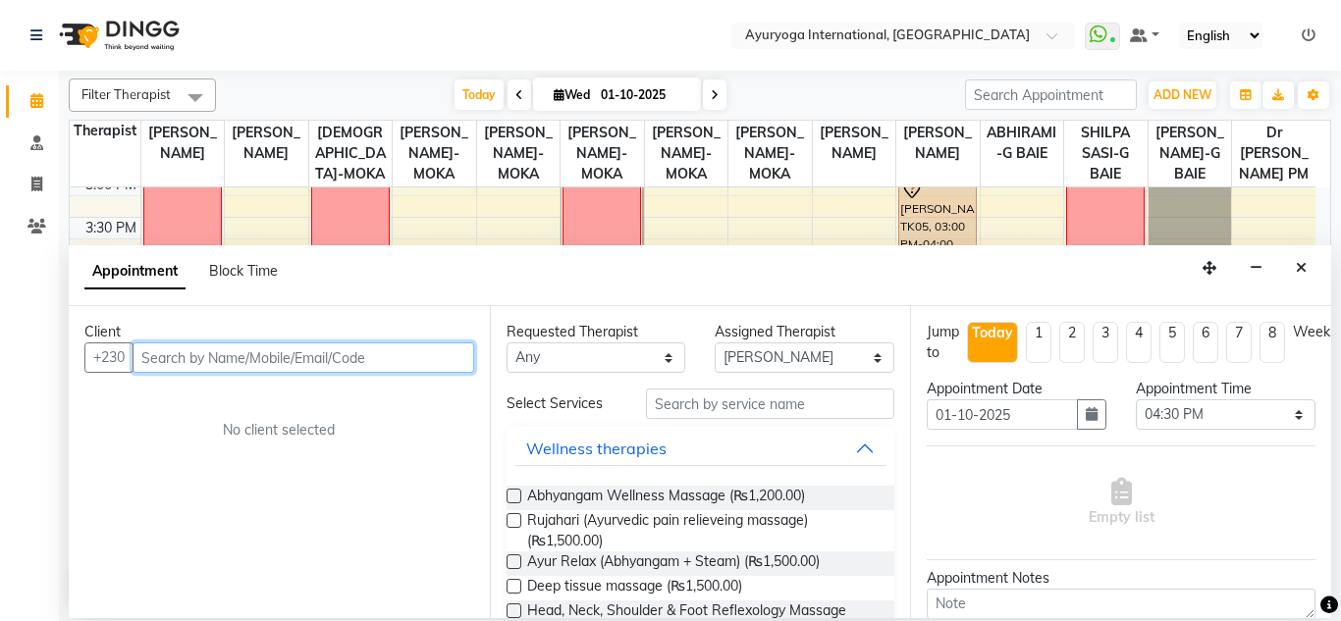
click at [402, 360] on input "text" at bounding box center [303, 357] width 342 height 30
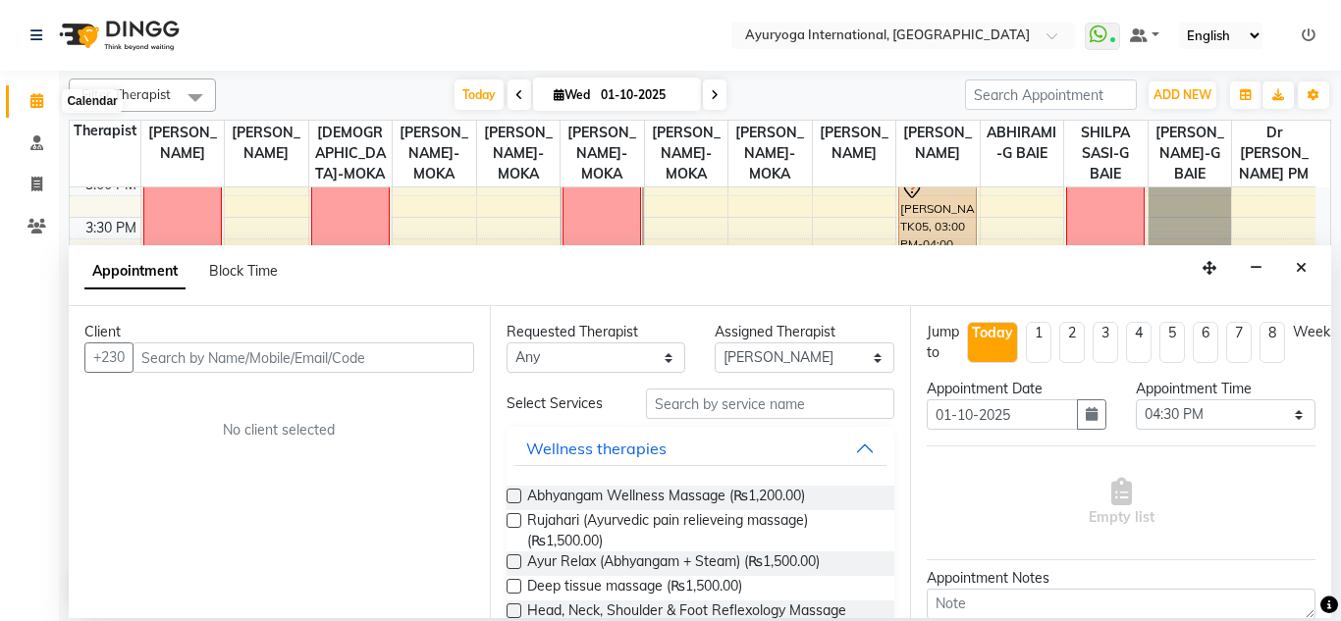
click at [25, 104] on span at bounding box center [37, 101] width 34 height 23
click at [32, 102] on icon at bounding box center [36, 100] width 13 height 15
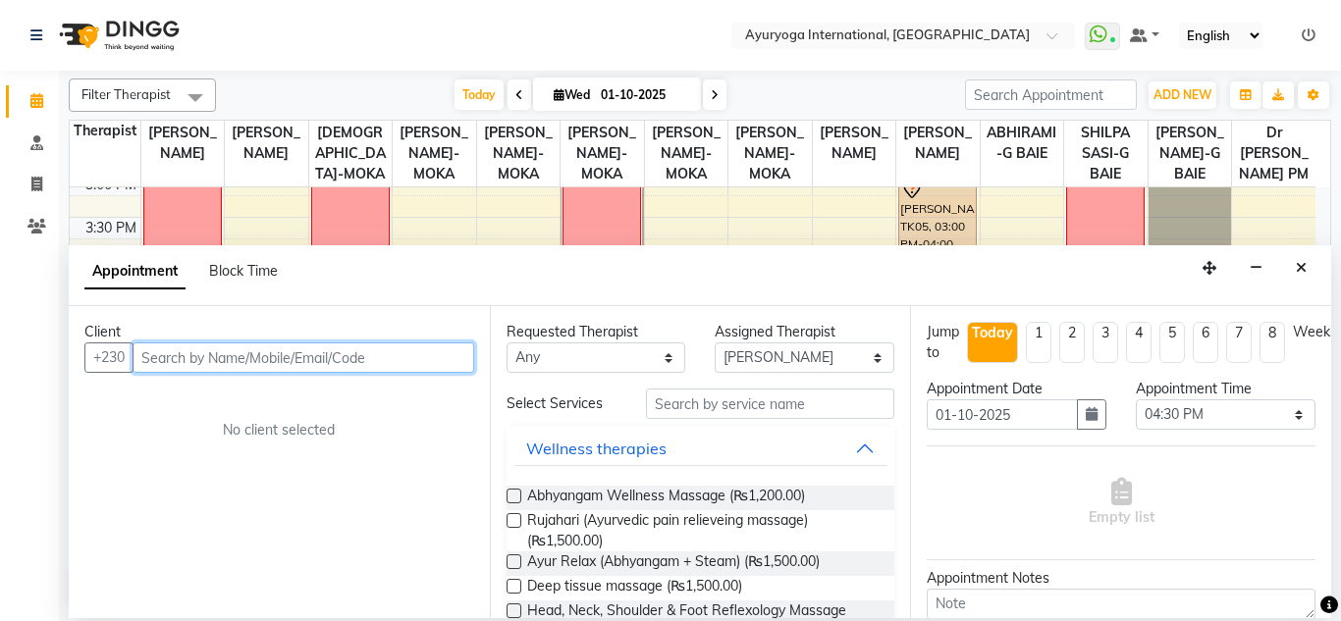
click at [344, 361] on input "text" at bounding box center [303, 357] width 342 height 30
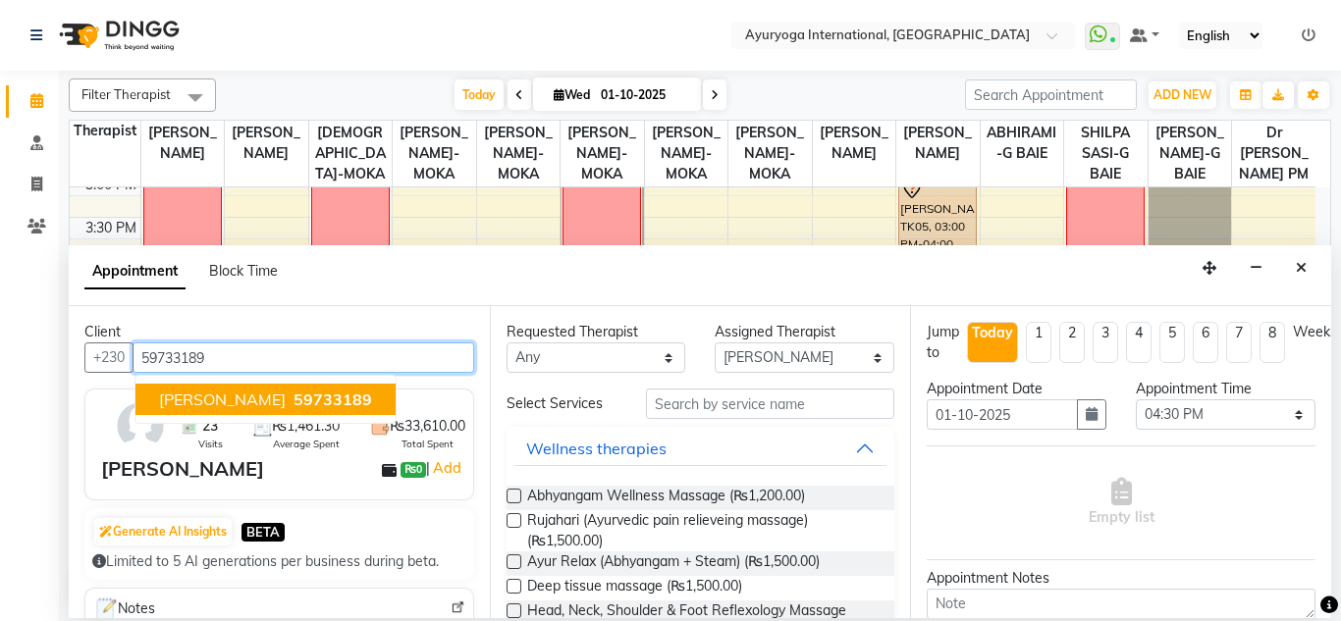
click at [293, 398] on span "59733189" at bounding box center [332, 400] width 79 height 20
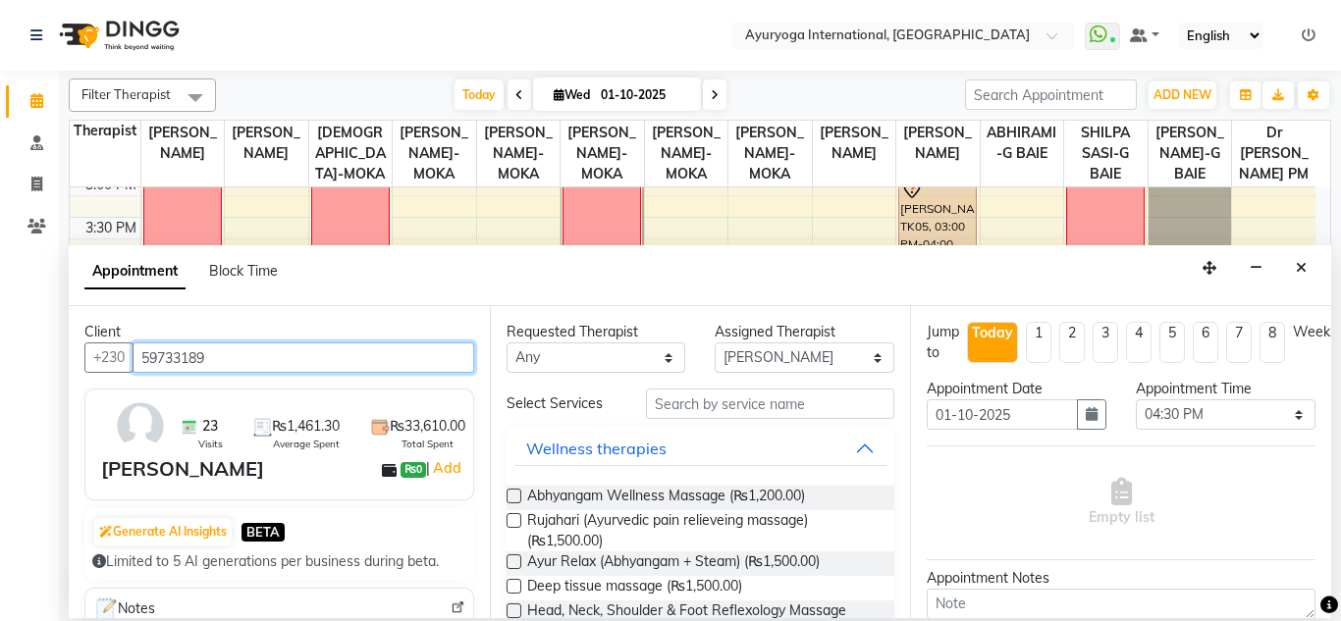
type input "59733189"
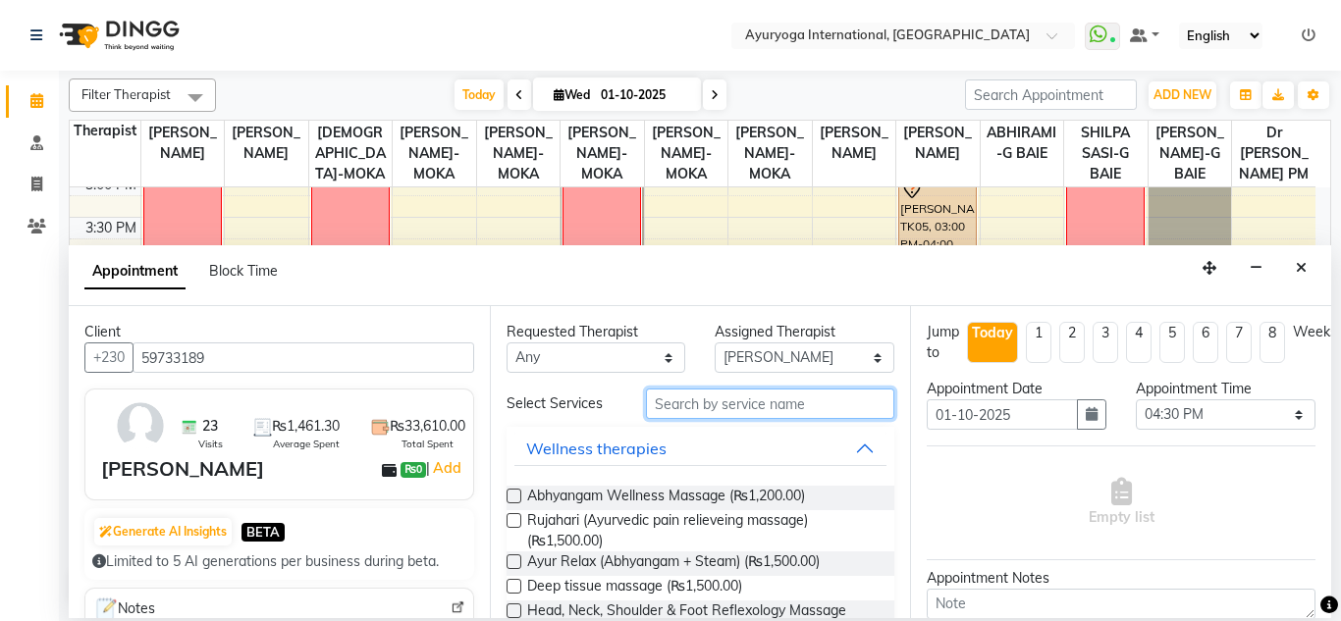
click at [711, 400] on input "text" at bounding box center [770, 404] width 249 height 30
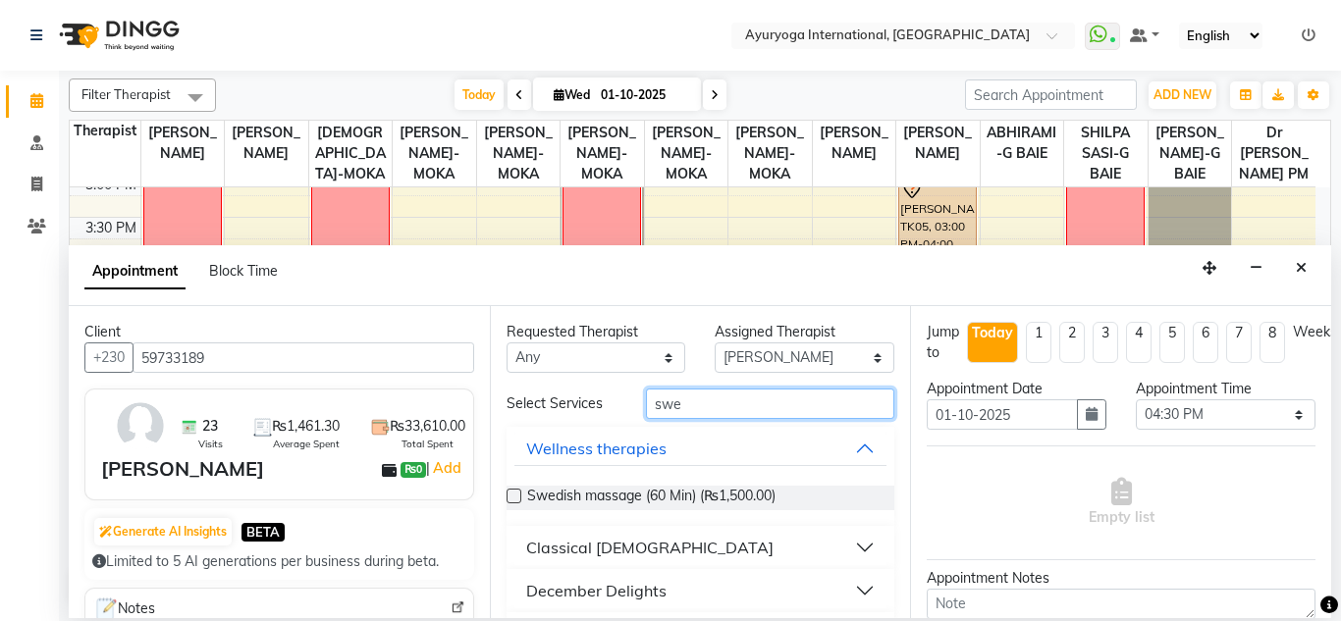
type input "swe"
click at [512, 500] on label at bounding box center [513, 496] width 15 height 15
click at [512, 500] on input "checkbox" at bounding box center [512, 498] width 13 height 13
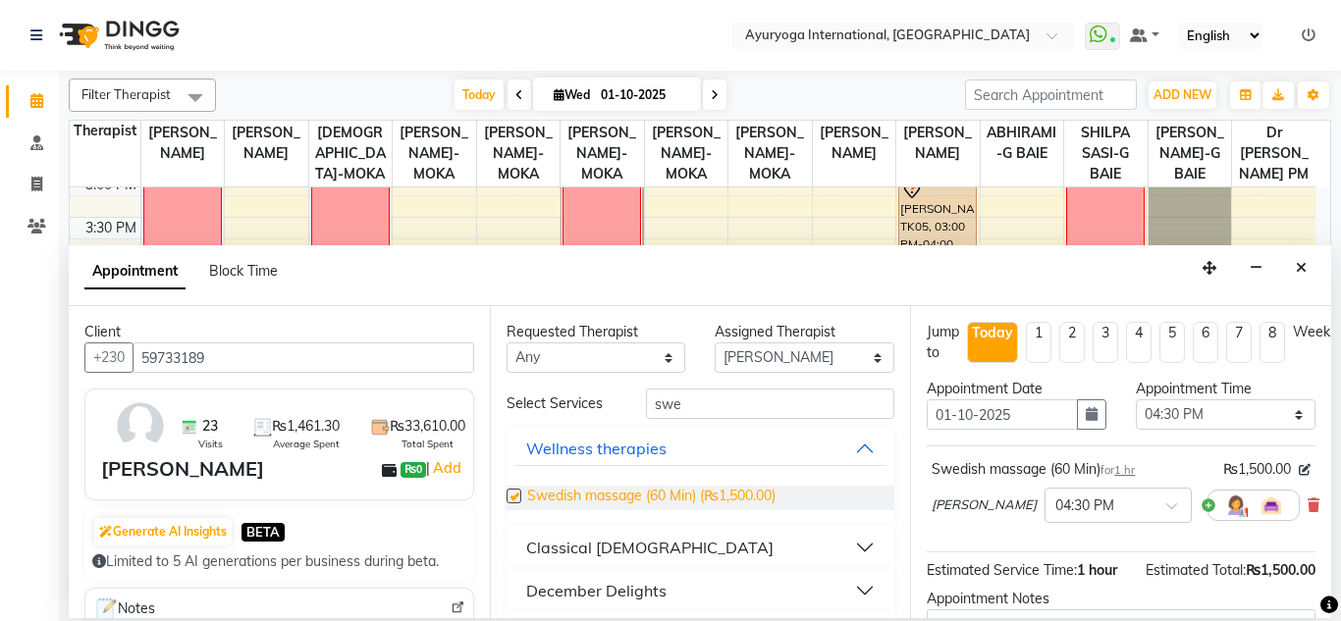
checkbox input "false"
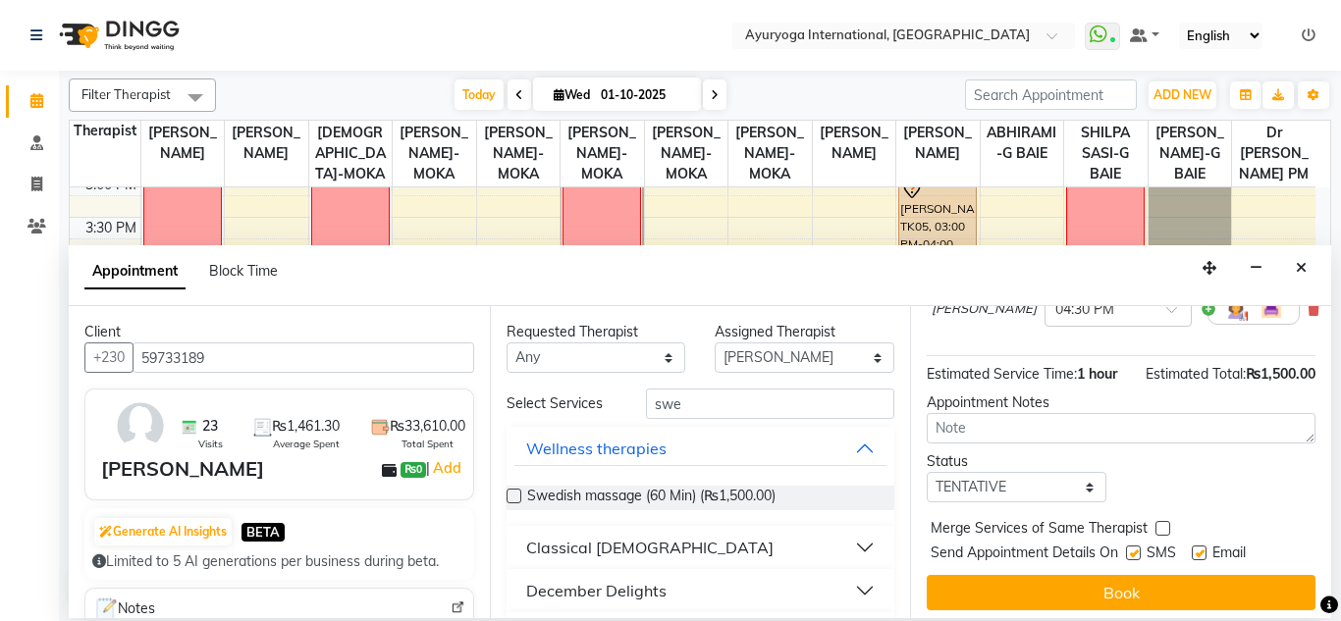
scroll to position [242, 0]
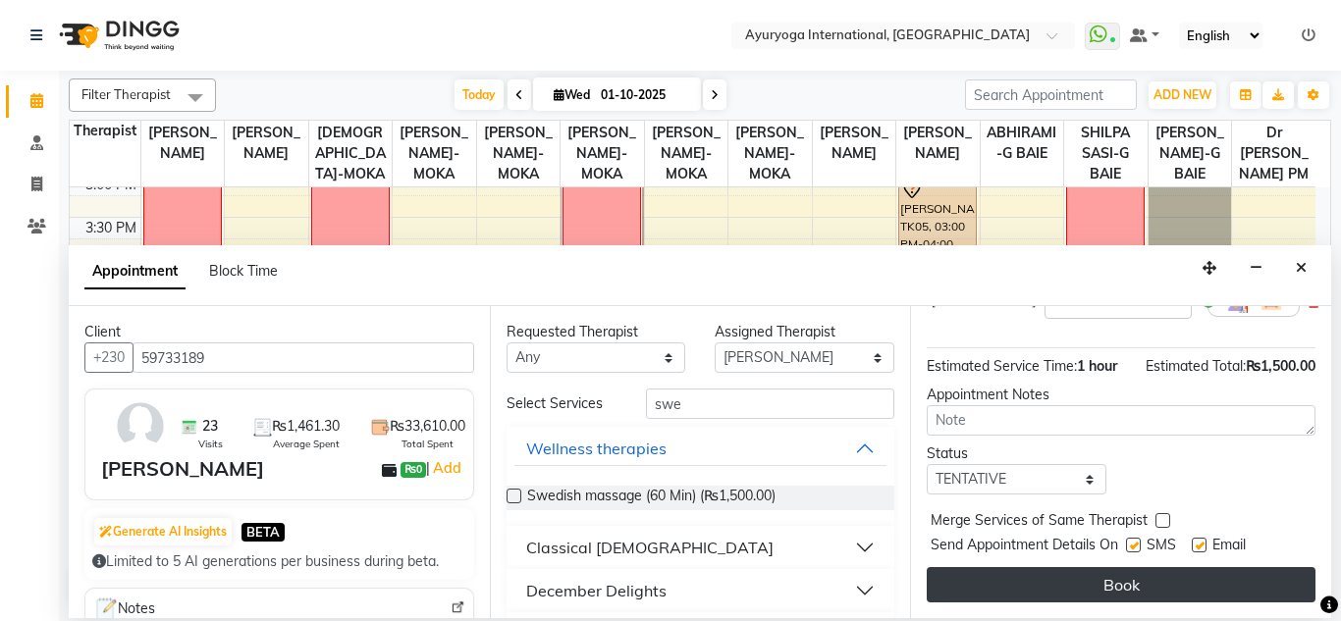
click at [1143, 576] on button "Book" at bounding box center [1120, 584] width 389 height 35
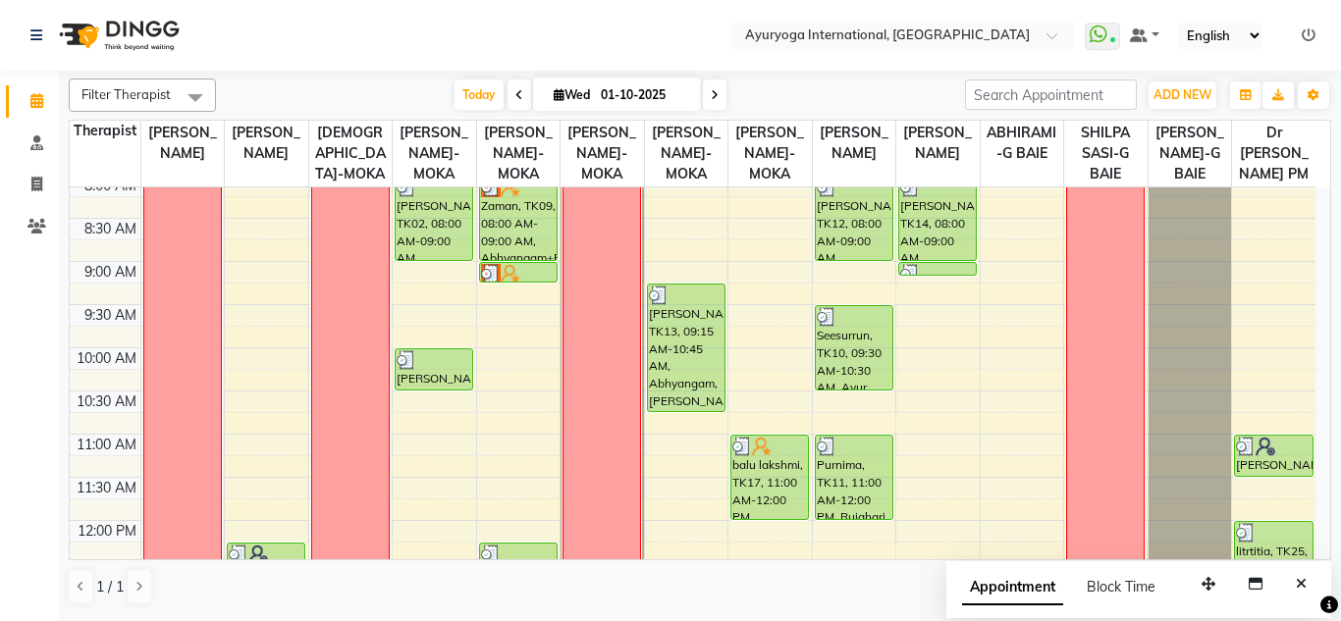
scroll to position [0, 0]
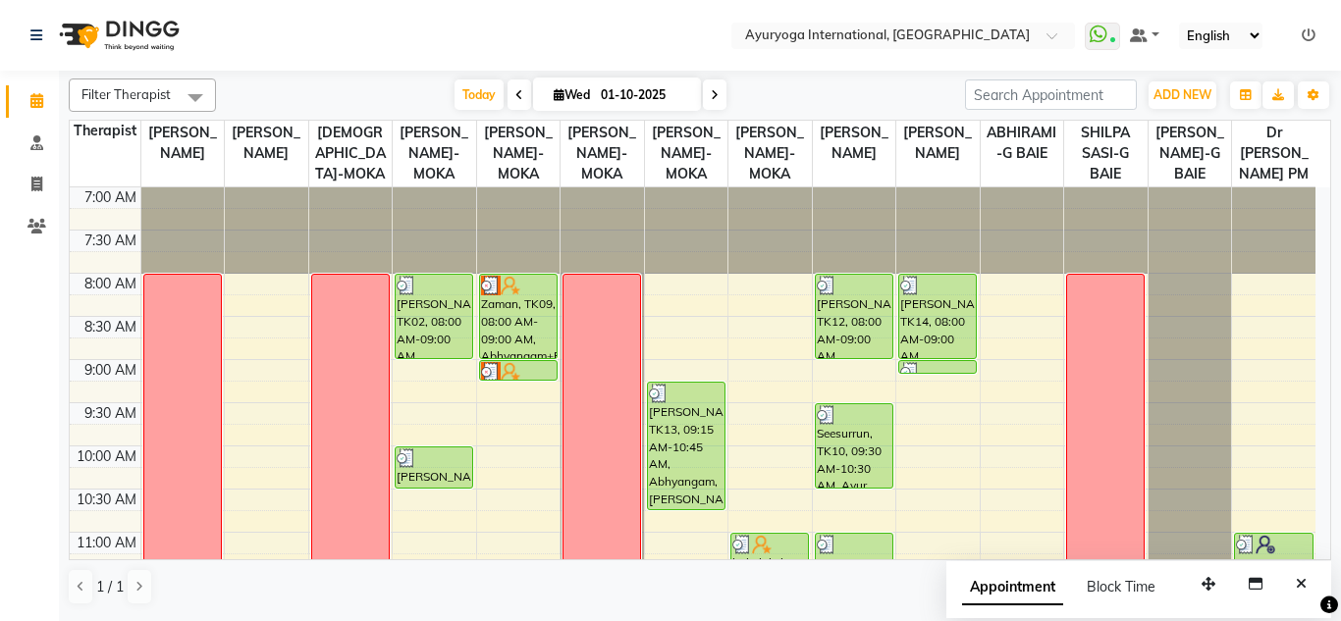
click at [1316, 39] on ul "WhatsApp Status ✕ Status: Connected Most Recent Message: [DATE] 02:35 PM Recent…" at bounding box center [1204, 36] width 240 height 26
click at [1311, 35] on icon at bounding box center [1308, 35] width 14 height 14
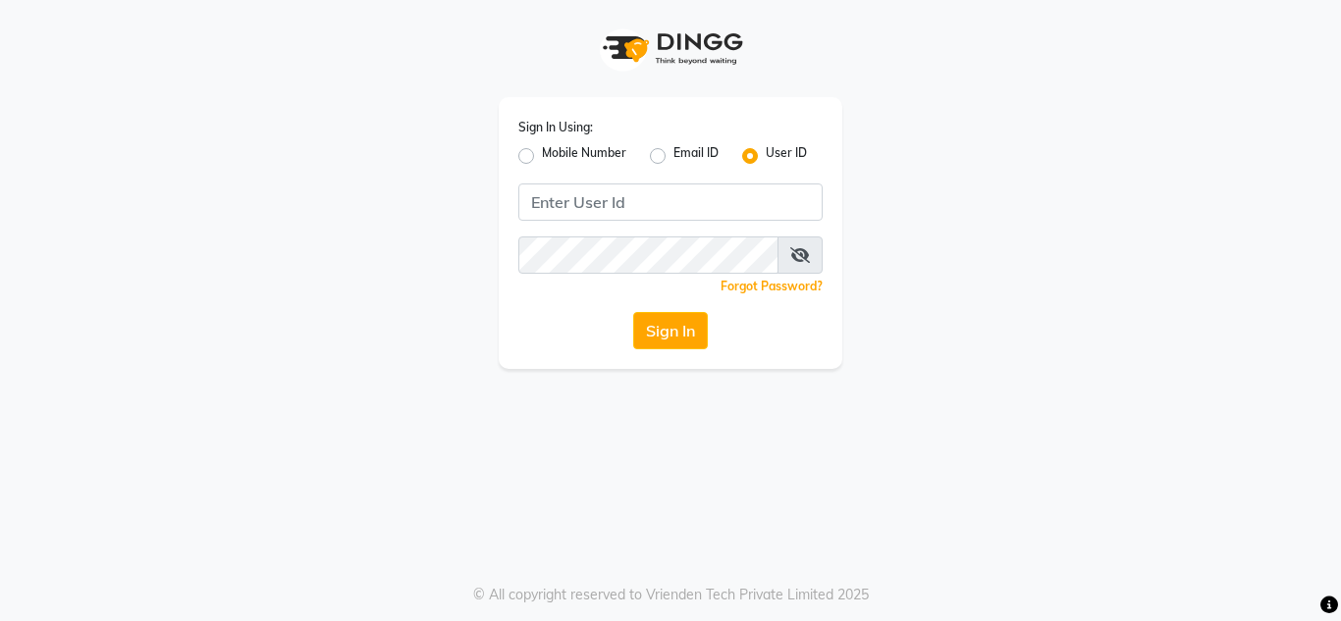
click at [667, 156] on div "Email ID" at bounding box center [684, 156] width 69 height 24
click at [673, 156] on label "Email ID" at bounding box center [695, 156] width 45 height 24
click at [673, 156] on input "Email ID" at bounding box center [679, 150] width 13 height 13
radio input "true"
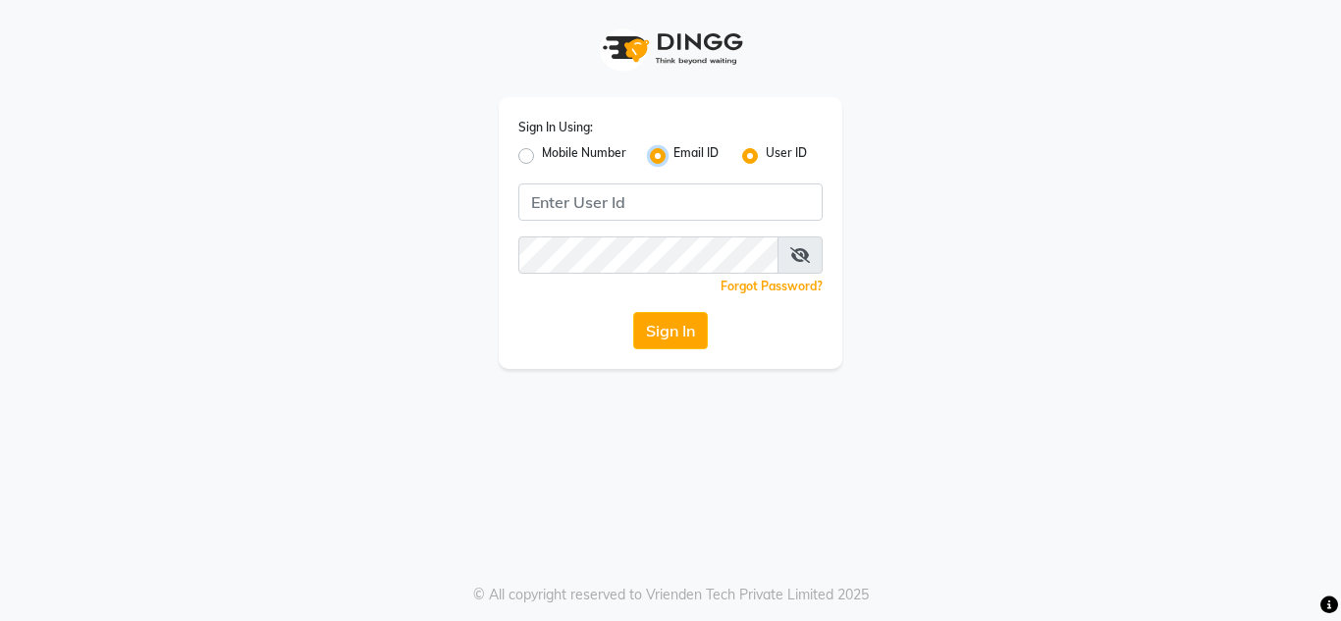
radio input "false"
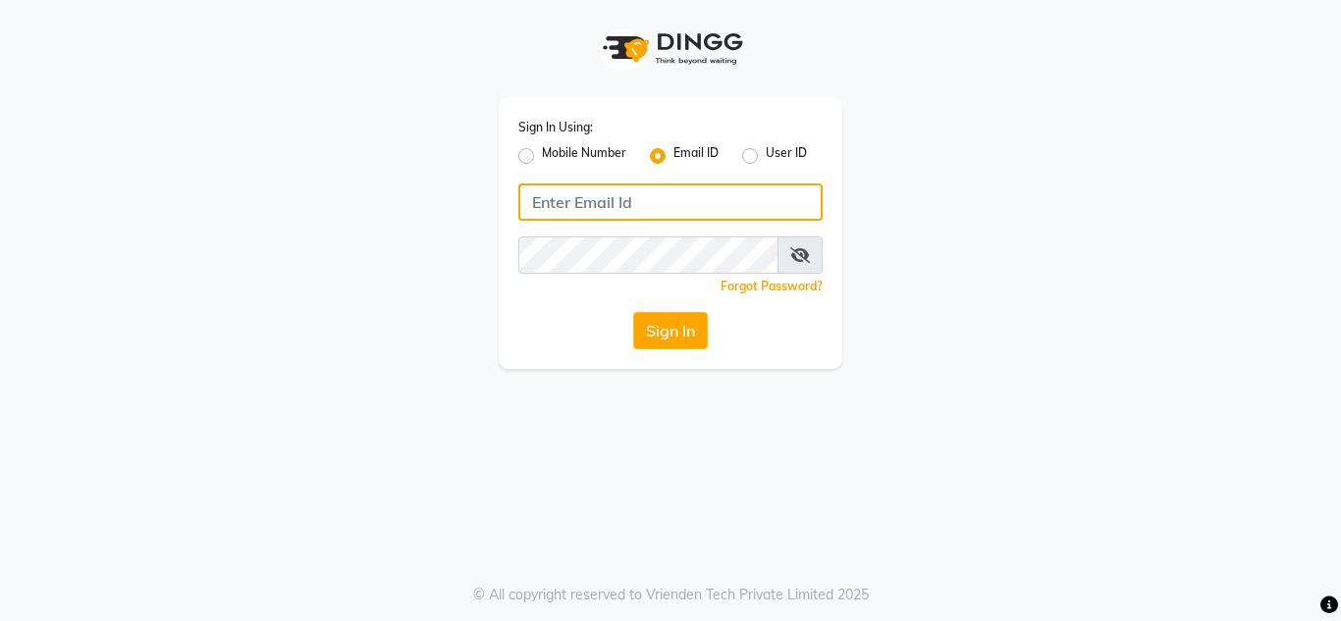
click at [664, 215] on input "Username" at bounding box center [670, 202] width 304 height 37
type input "[EMAIL_ADDRESS][DOMAIN_NAME]"
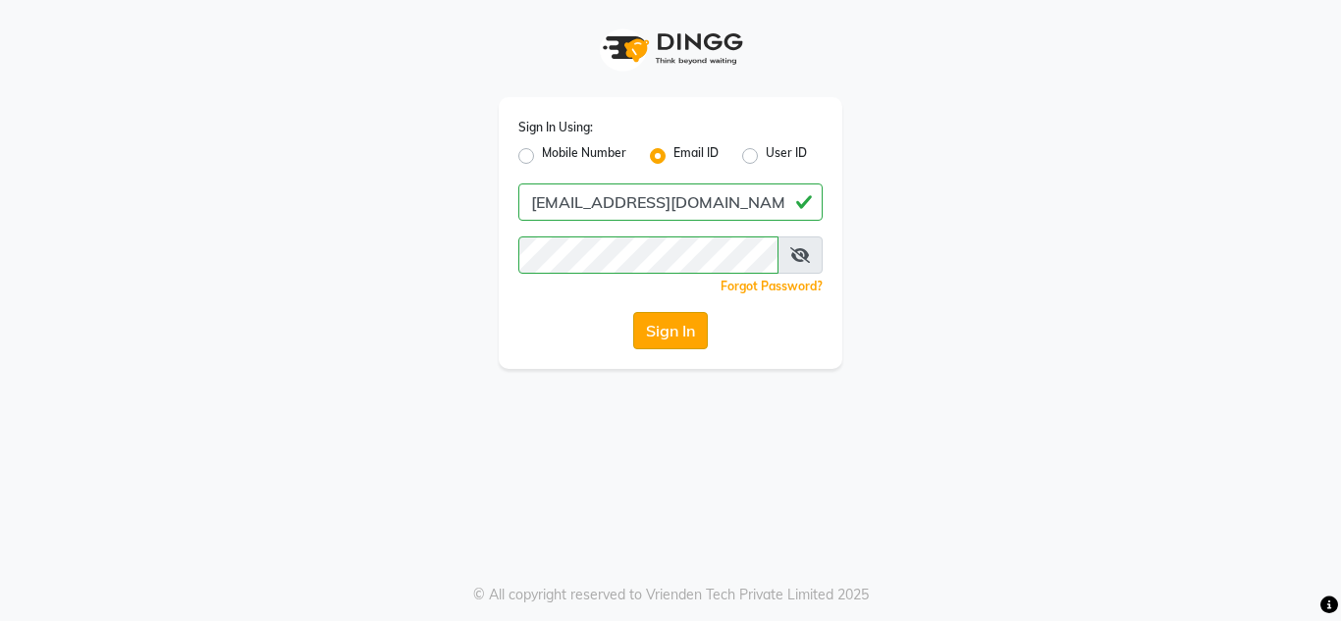
click at [669, 339] on button "Sign In" at bounding box center [670, 330] width 75 height 37
